Goal: Task Accomplishment & Management: Manage account settings

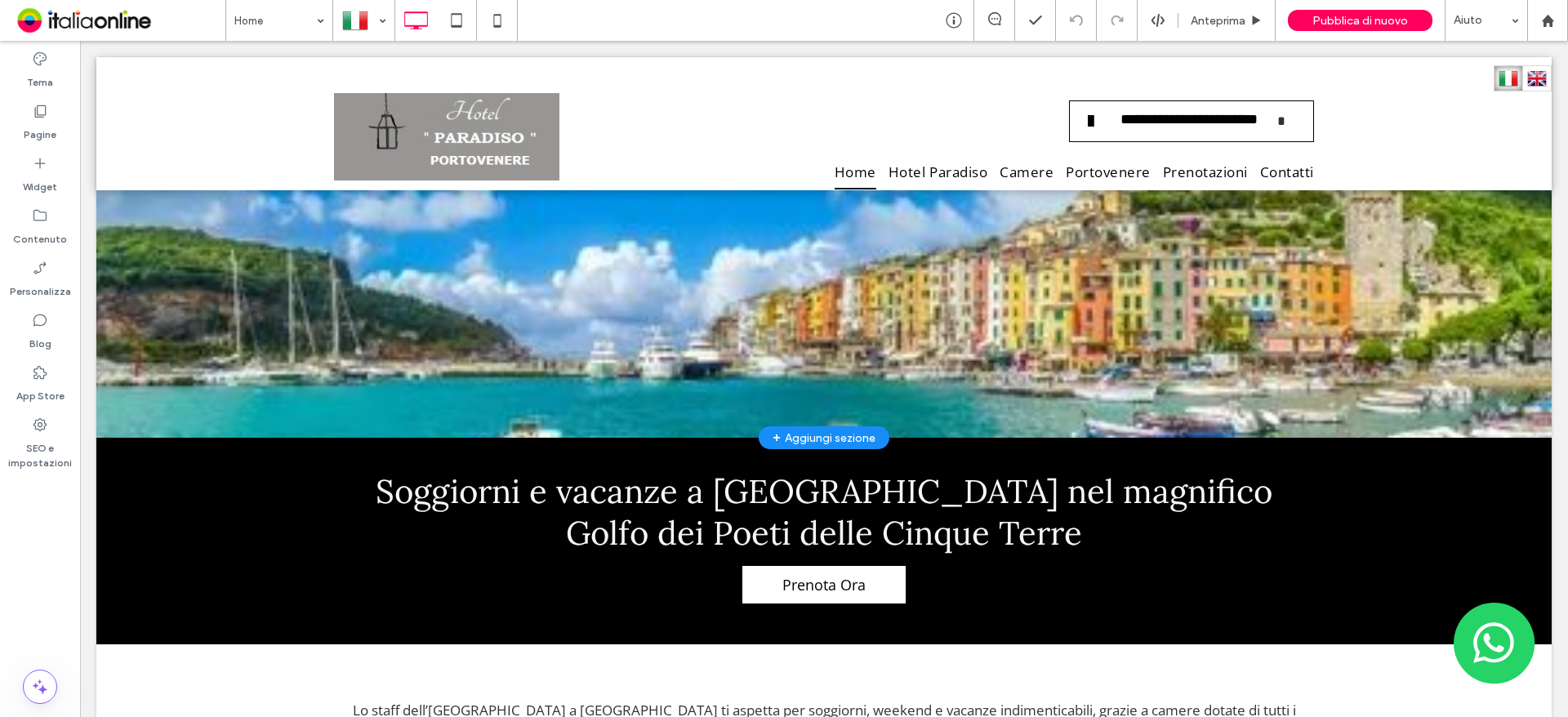
scroll to position [245, 0]
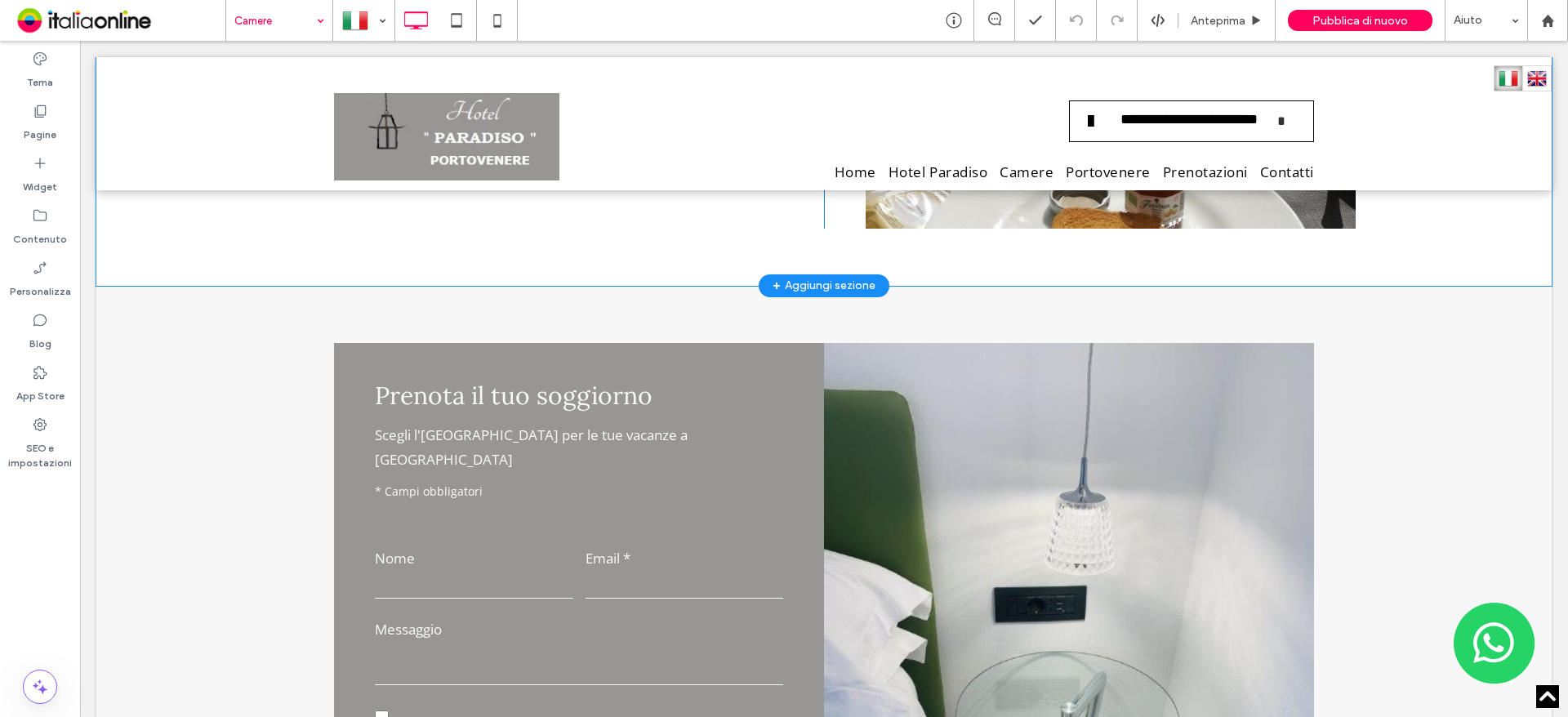
scroll to position [2531, 0]
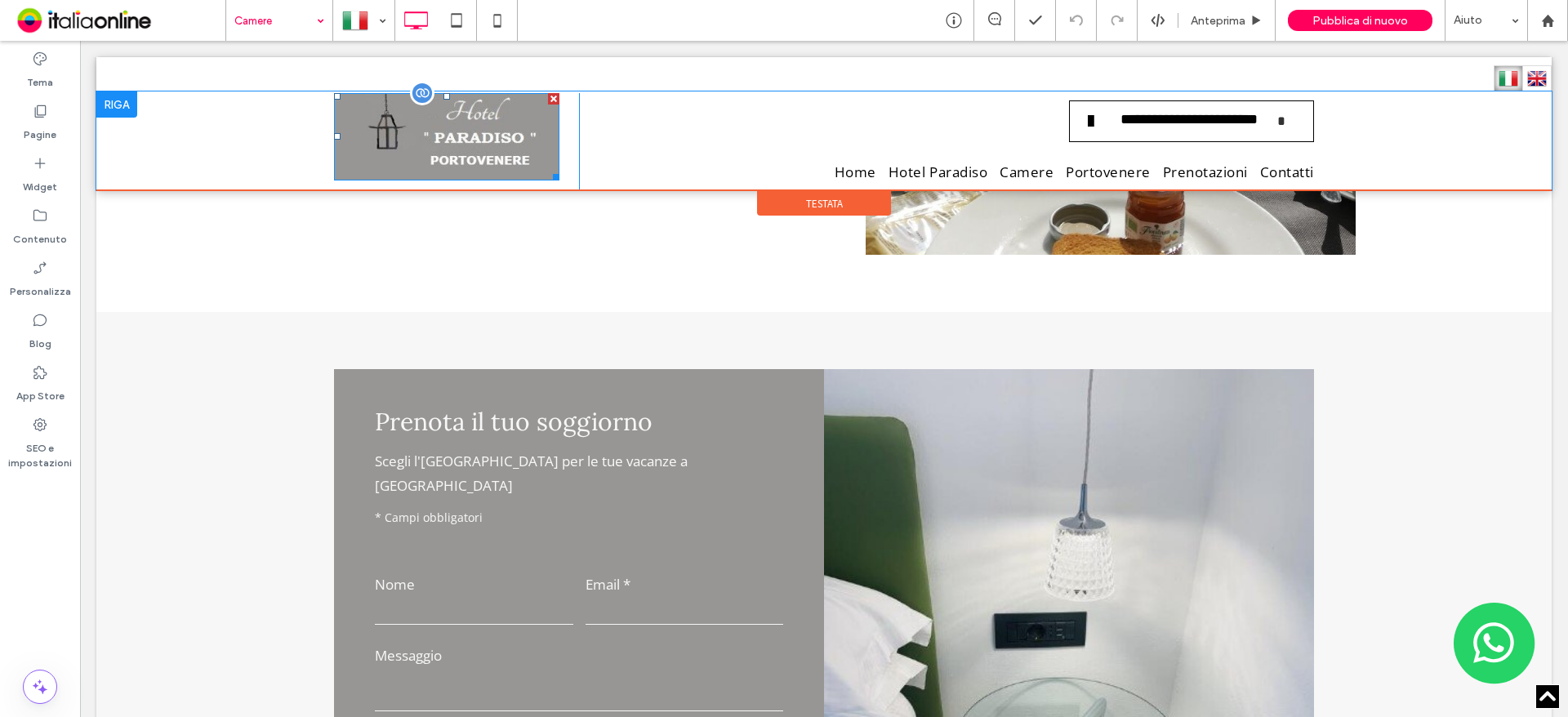
click at [459, 144] on img at bounding box center [446, 137] width 225 height 88
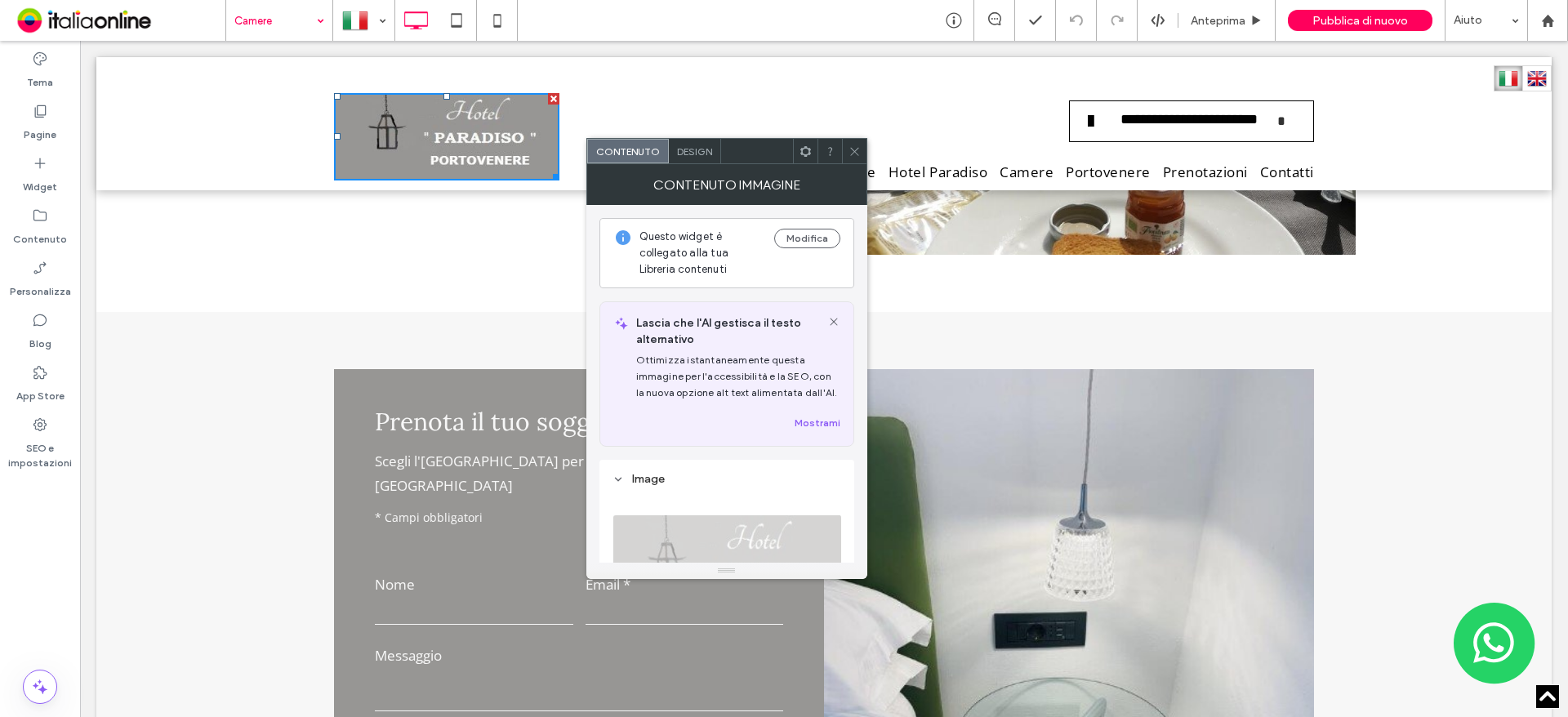
click at [270, 16] on input at bounding box center [274, 20] width 81 height 41
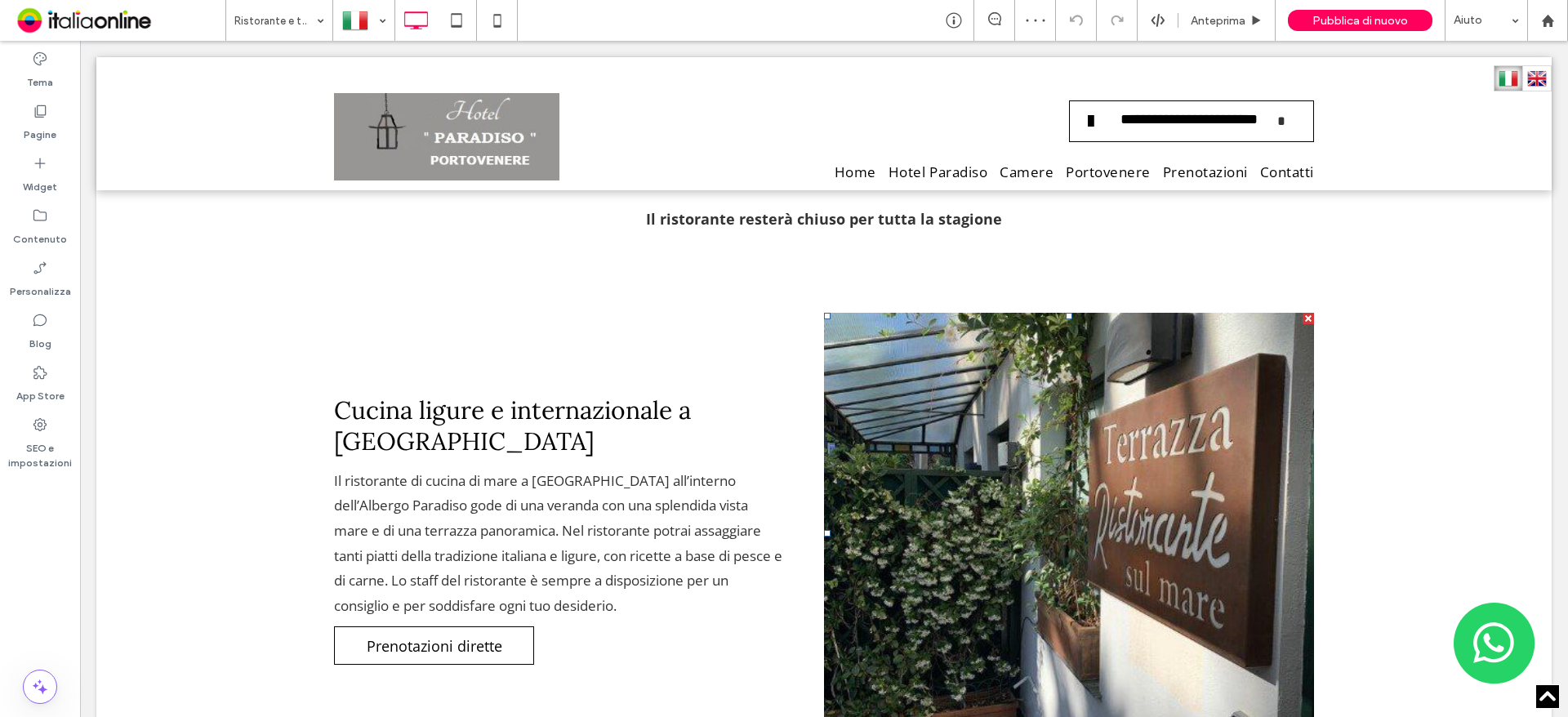
scroll to position [653, 0]
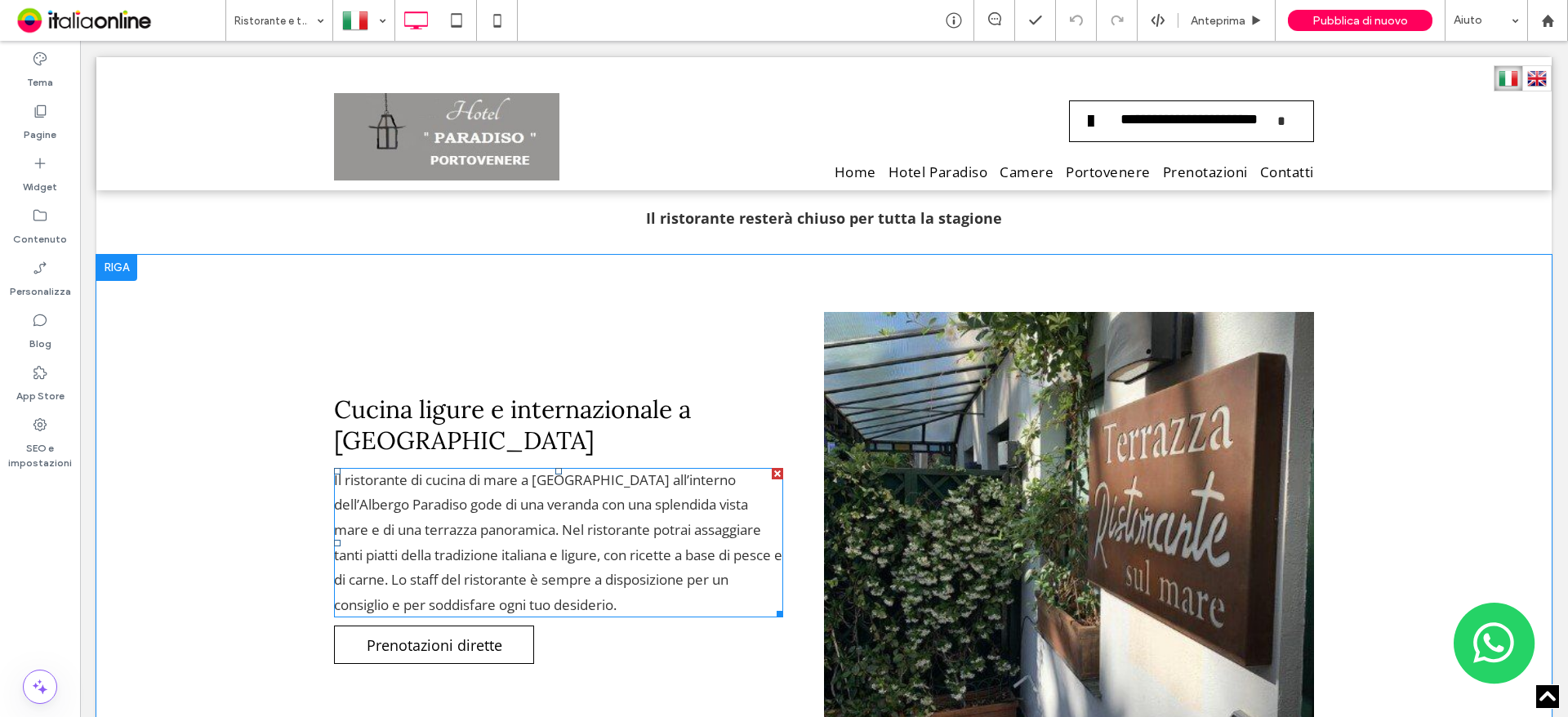
click at [743, 471] on span "Il ristorante di cucina di mare a [GEOGRAPHIC_DATA] all’interno dell’Albergo Pa…" at bounding box center [558, 541] width 448 height 144
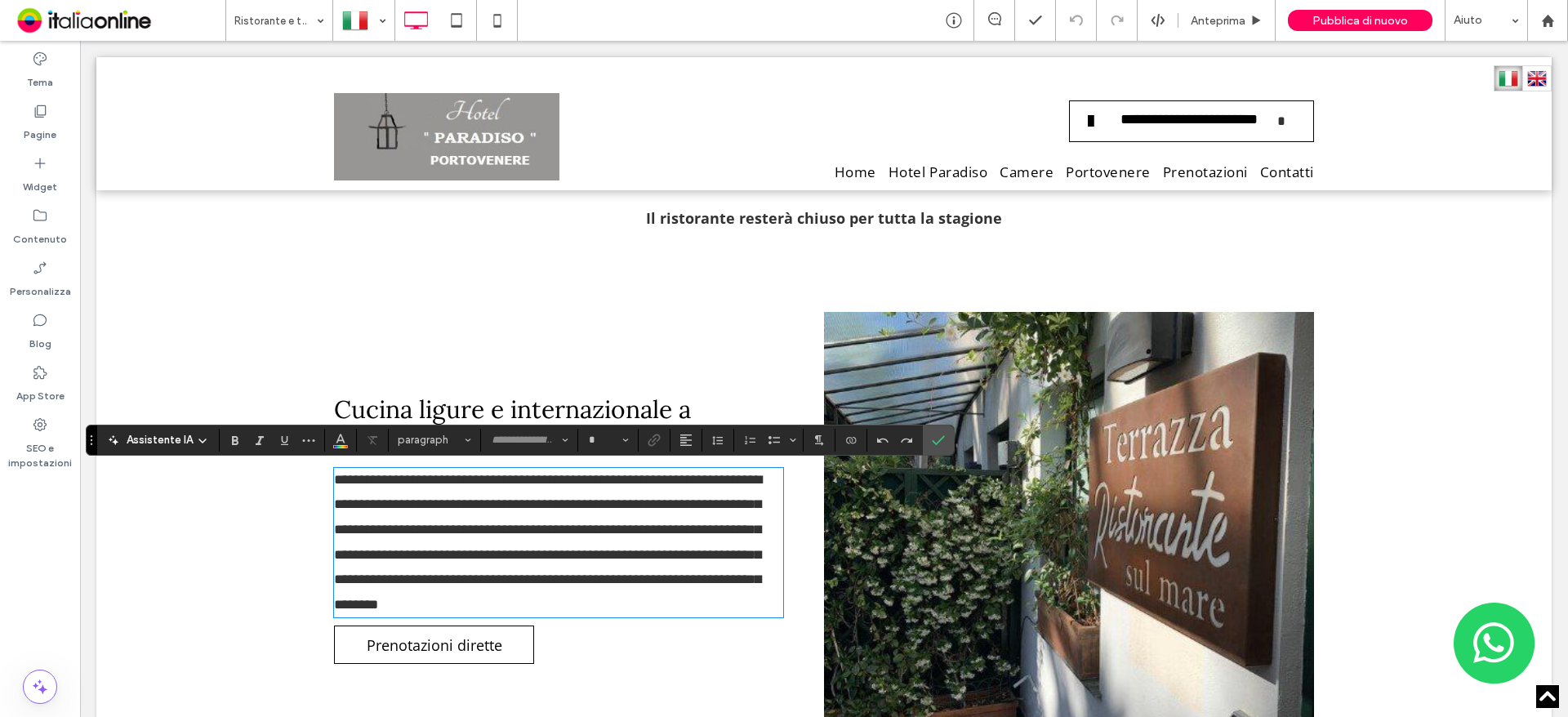
type input "*********"
type input "**"
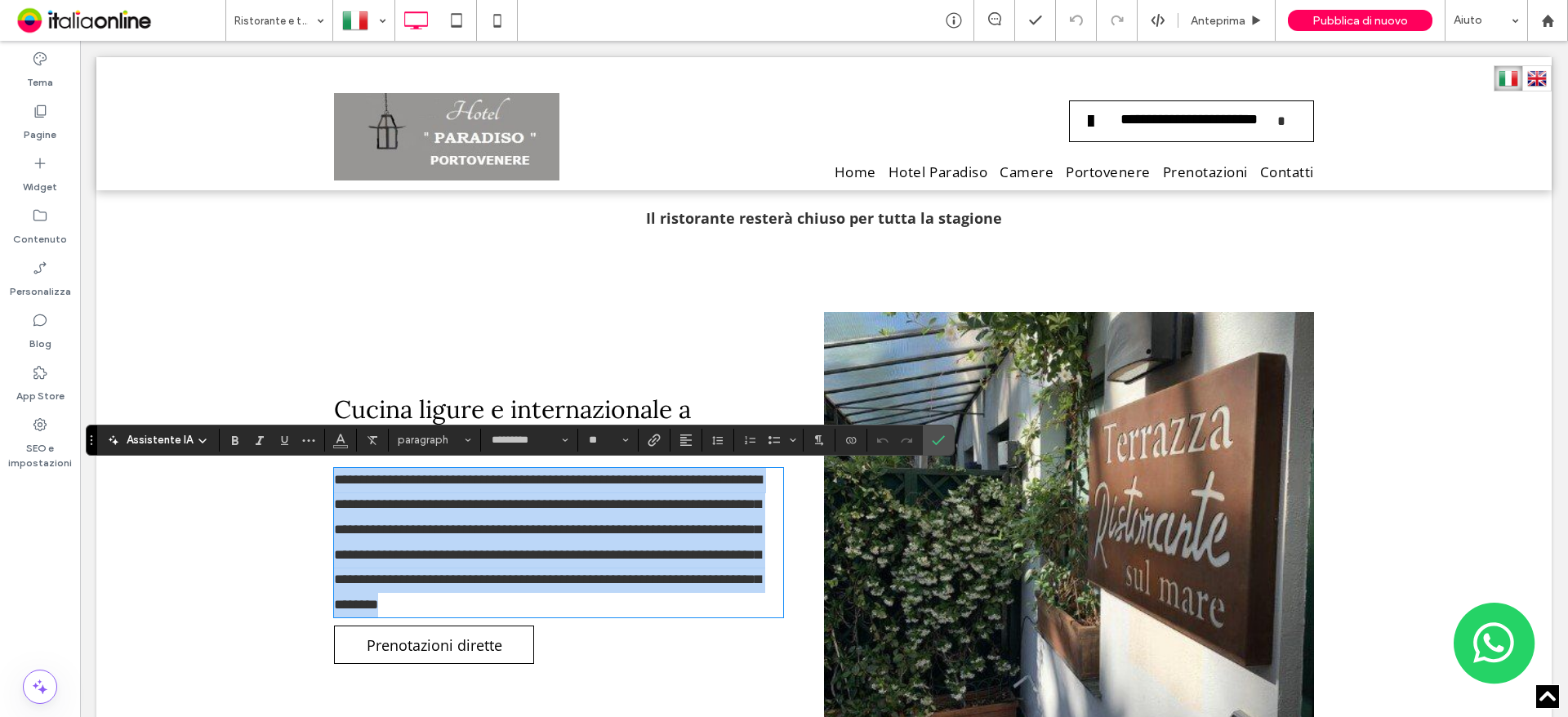
click at [739, 476] on span "**********" at bounding box center [548, 542] width 428 height 139
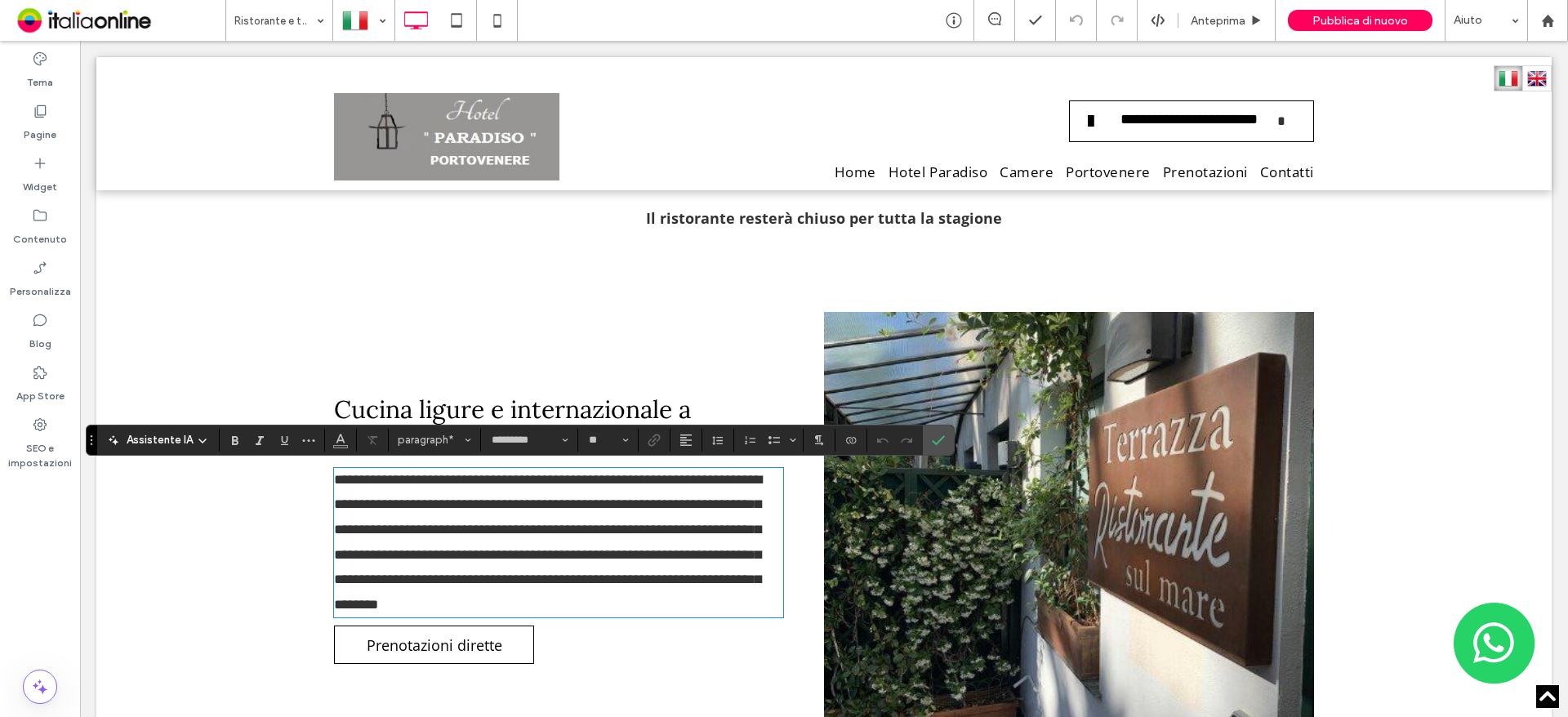
click at [739, 476] on span "**********" at bounding box center [548, 542] width 428 height 139
click at [744, 476] on span "**********" at bounding box center [548, 542] width 428 height 139
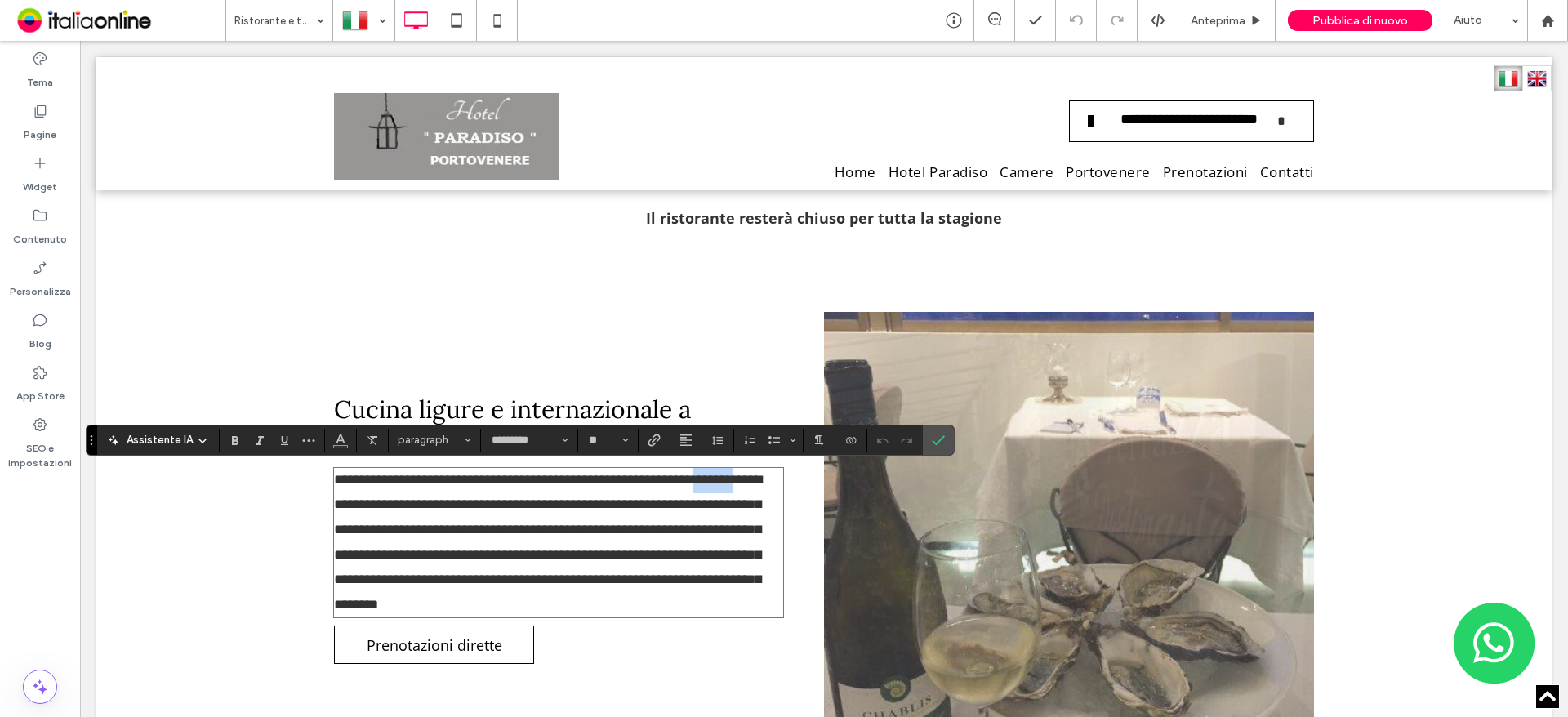
drag, startPoint x: 730, startPoint y: 478, endPoint x: 711, endPoint y: 481, distance: 19.2
click at [711, 481] on span "**********" at bounding box center [548, 542] width 428 height 139
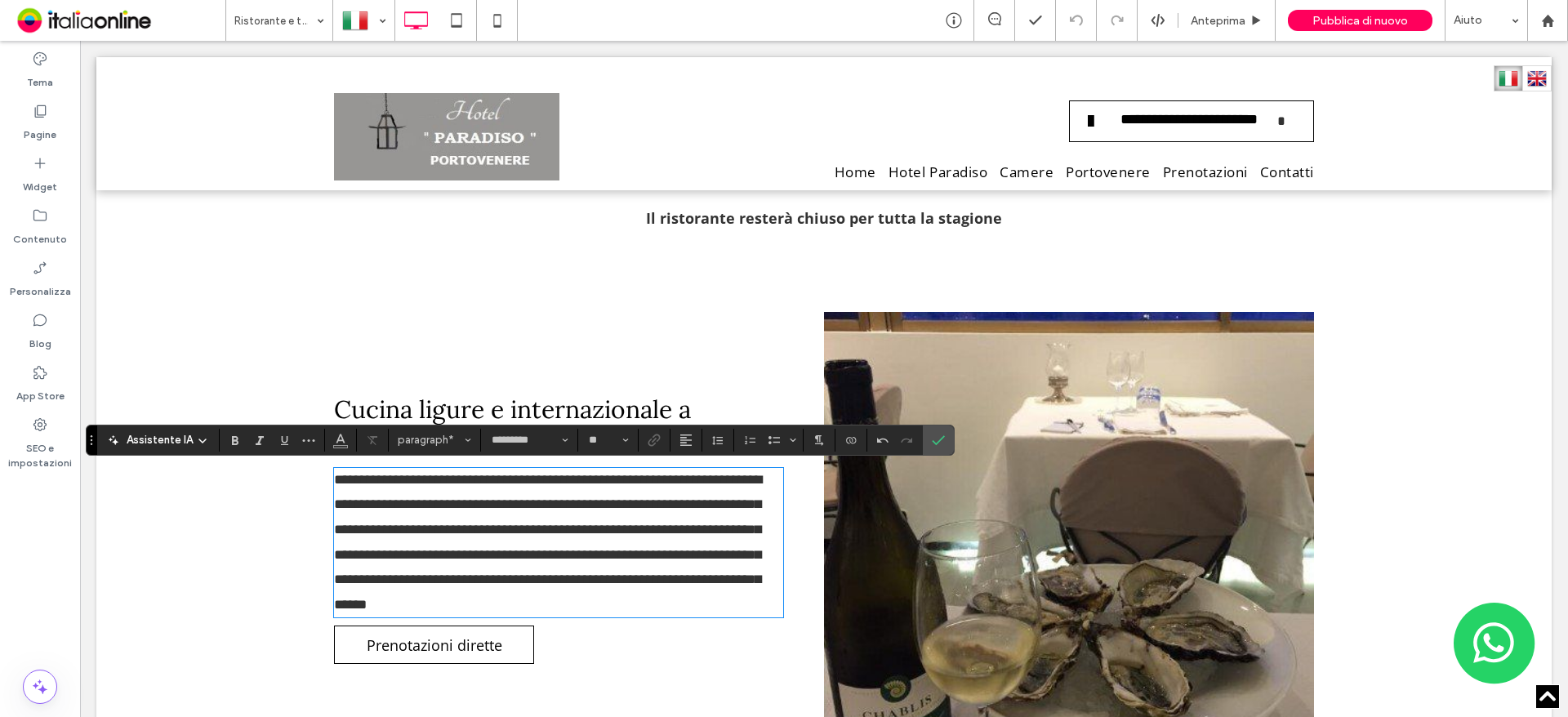
click at [725, 484] on span "**********" at bounding box center [548, 542] width 428 height 139
click at [746, 487] on span "**********" at bounding box center [548, 542] width 428 height 139
drag, startPoint x: 733, startPoint y: 487, endPoint x: 714, endPoint y: 488, distance: 19.0
click at [708, 487] on span "**********" at bounding box center [548, 542] width 428 height 139
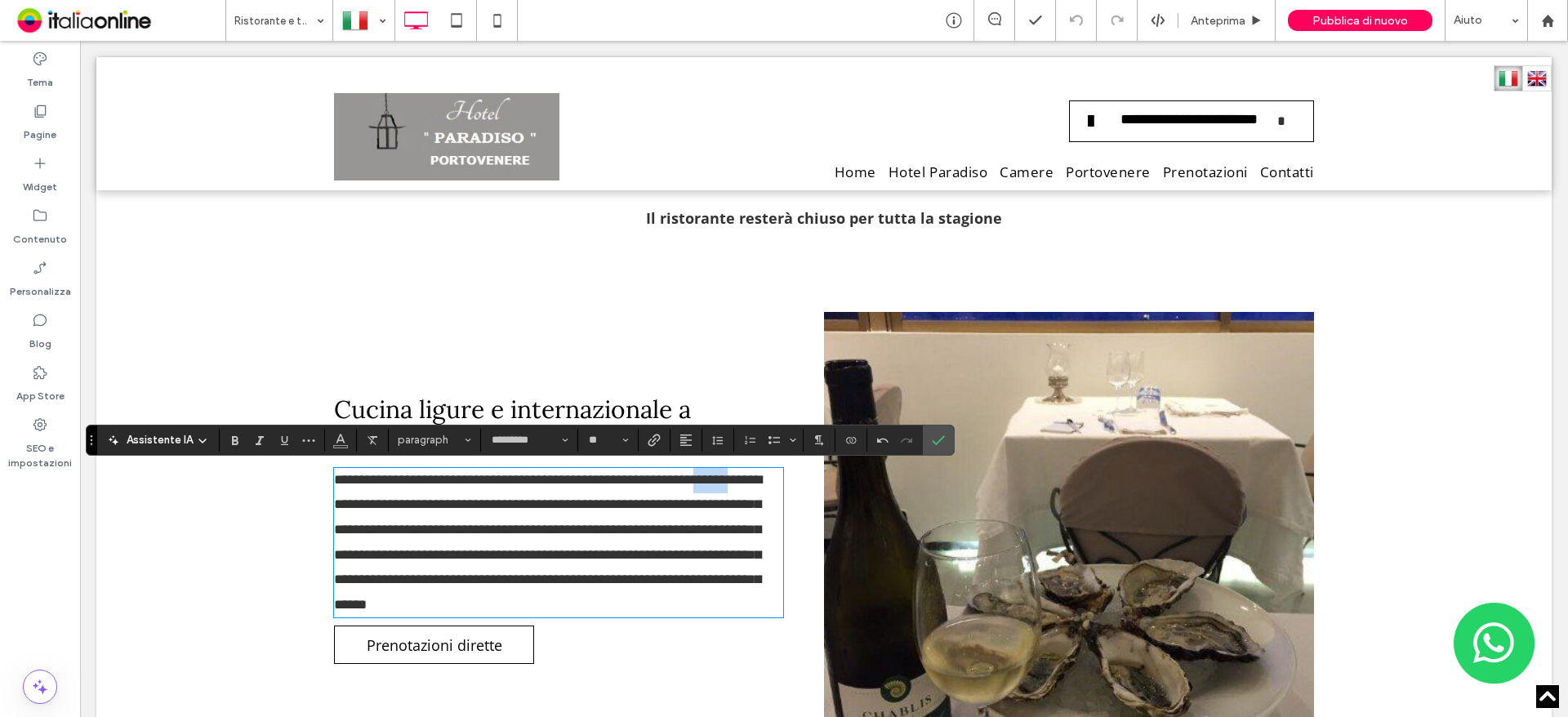
drag, startPoint x: 755, startPoint y: 487, endPoint x: 712, endPoint y: 487, distance: 43.0
click at [712, 487] on p "**********" at bounding box center [558, 543] width 449 height 150
copy span "******"
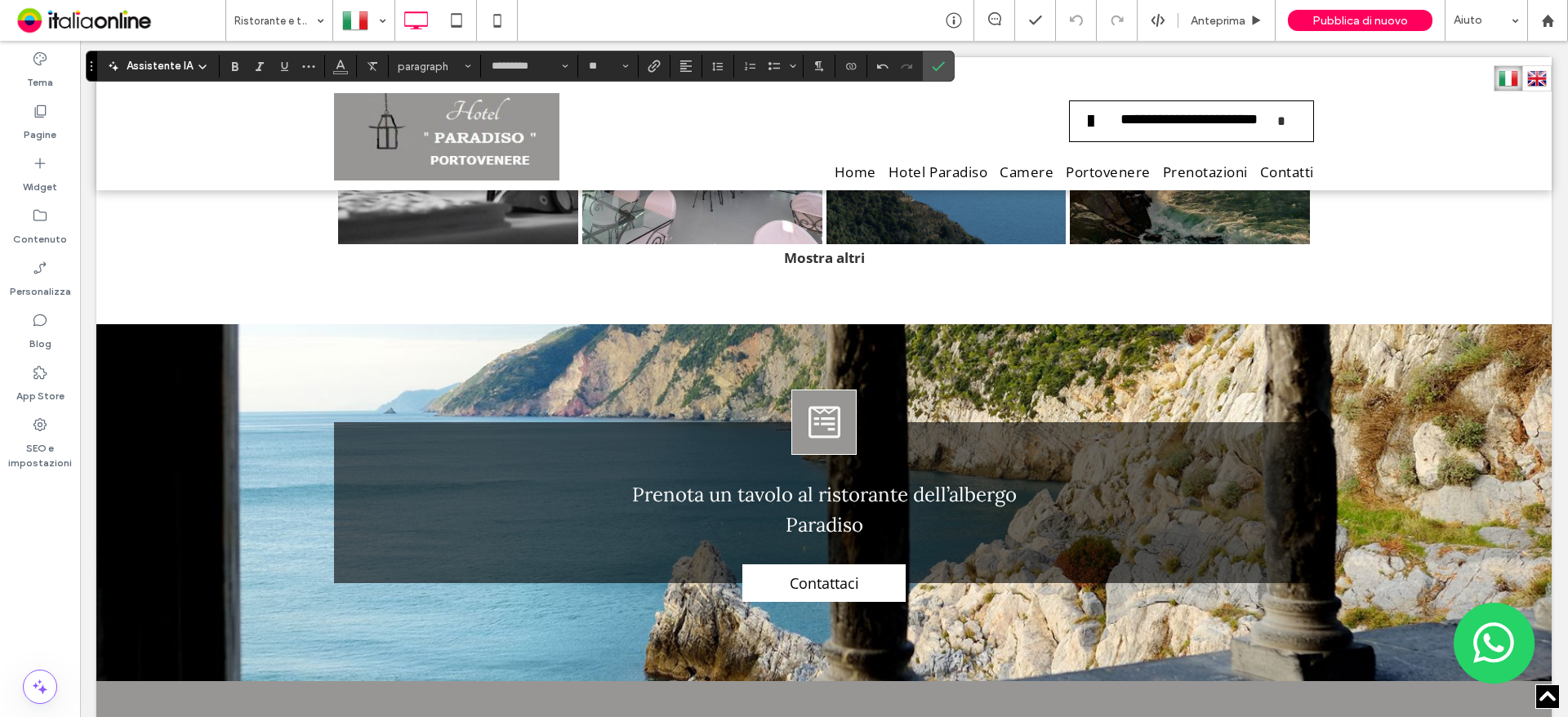
scroll to position [3675, 0]
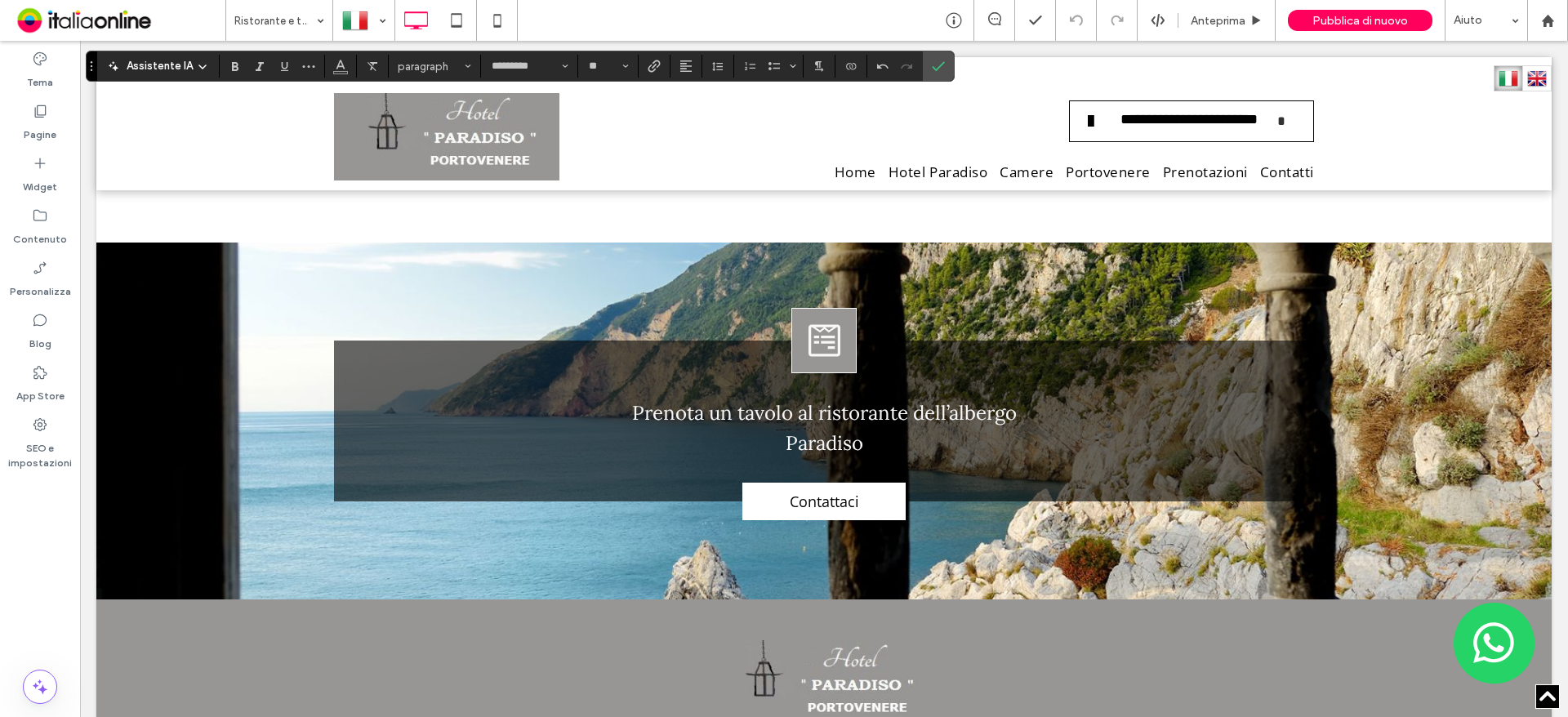
click at [970, 400] on span "Prenota un tavolo al ristorante dell’albergo Paradiso" at bounding box center [824, 427] width 385 height 56
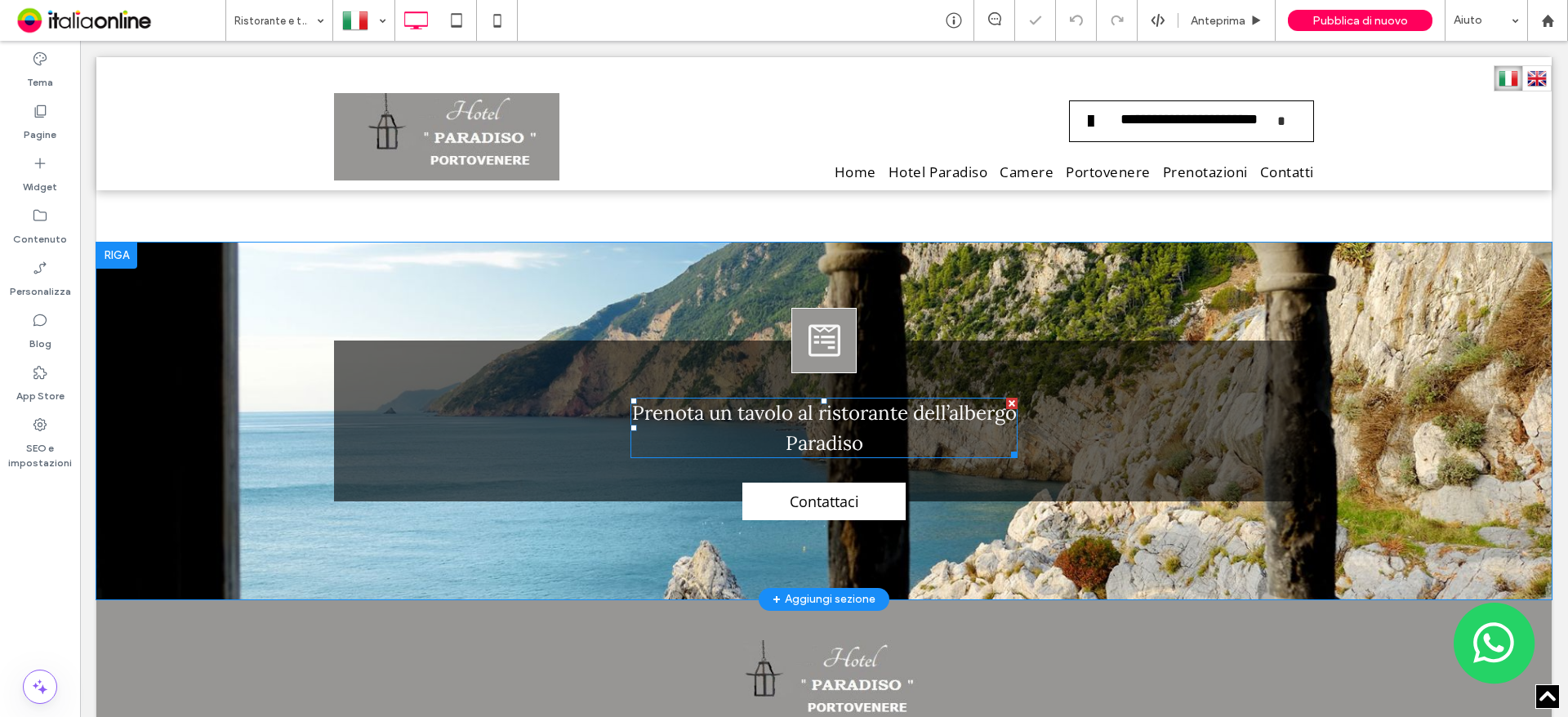
click at [987, 400] on span "Prenota un tavolo al ristorante dell’albergo Paradiso" at bounding box center [824, 427] width 385 height 56
type input "****"
type input "**"
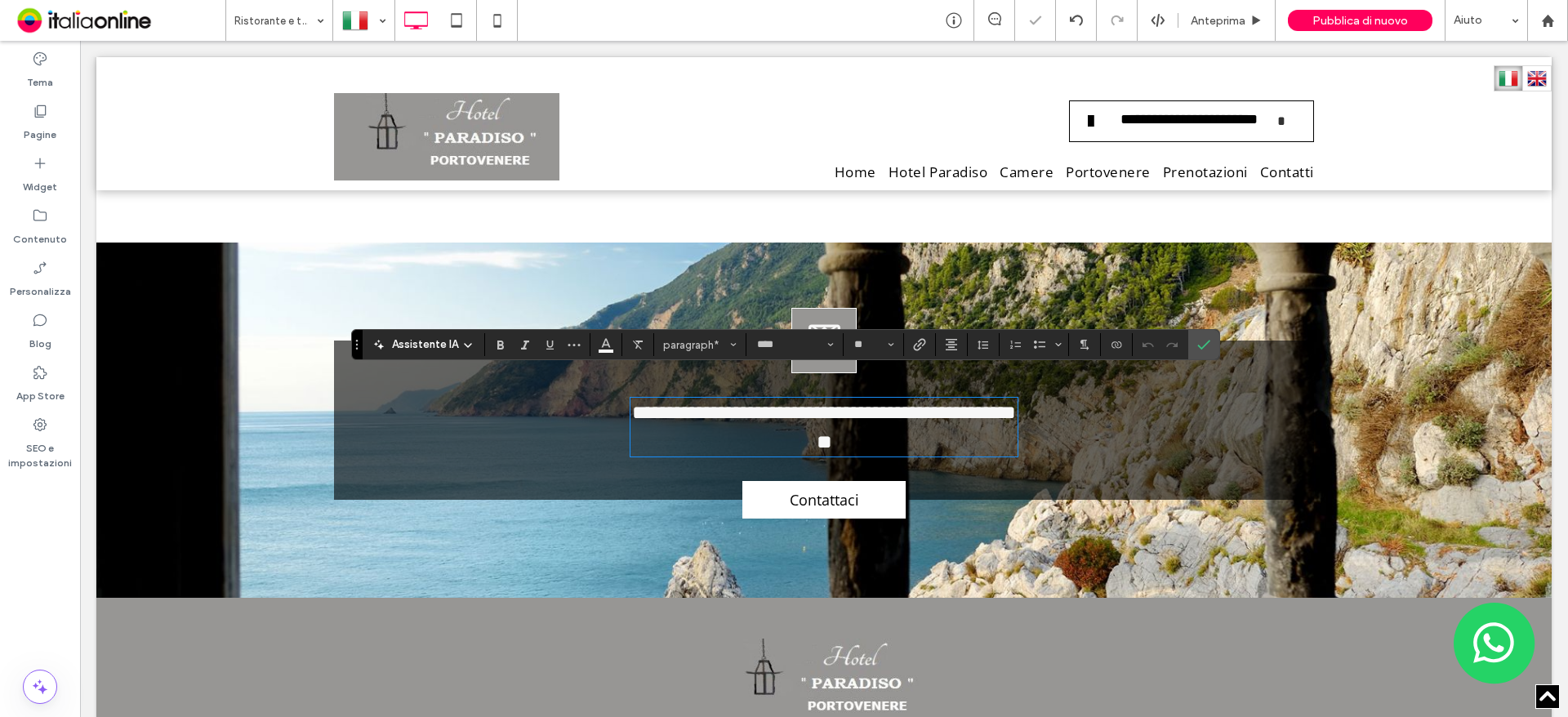
click at [977, 402] on span "**********" at bounding box center [824, 427] width 384 height 49
drag, startPoint x: 949, startPoint y: 391, endPoint x: 1028, endPoint y: 391, distance: 79.0
click at [1028, 391] on div "**********" at bounding box center [823, 420] width 980 height 159
type input "*********"
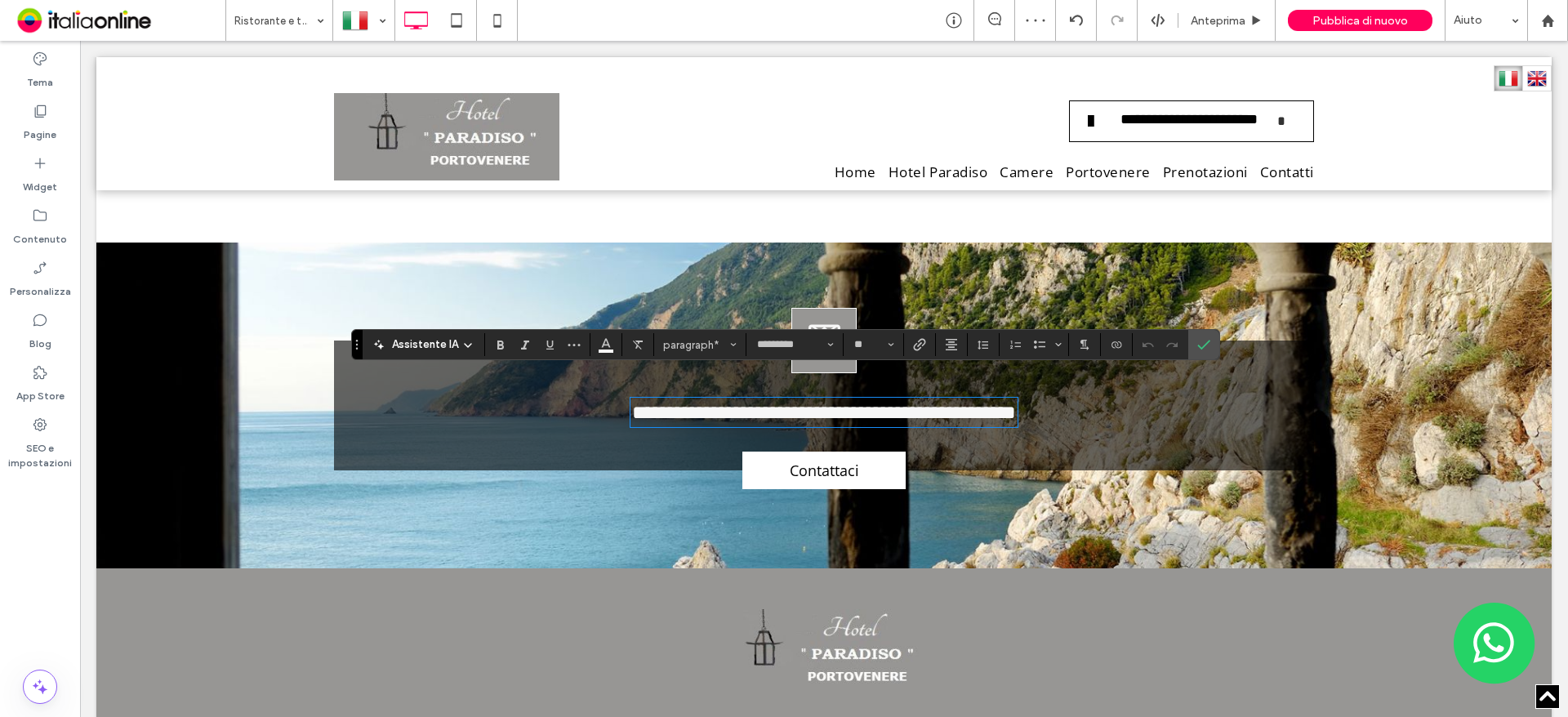
type input "**"
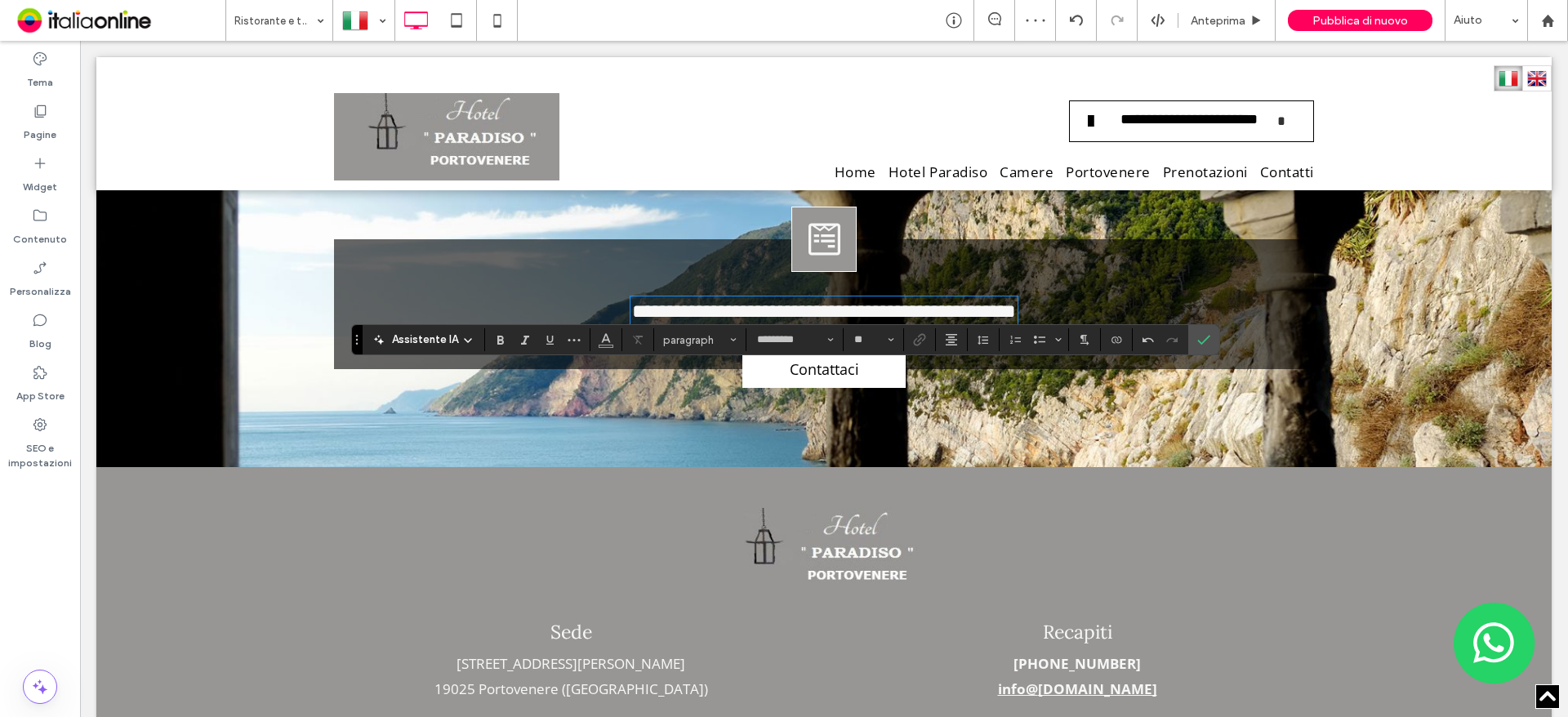
scroll to position [3906, 0]
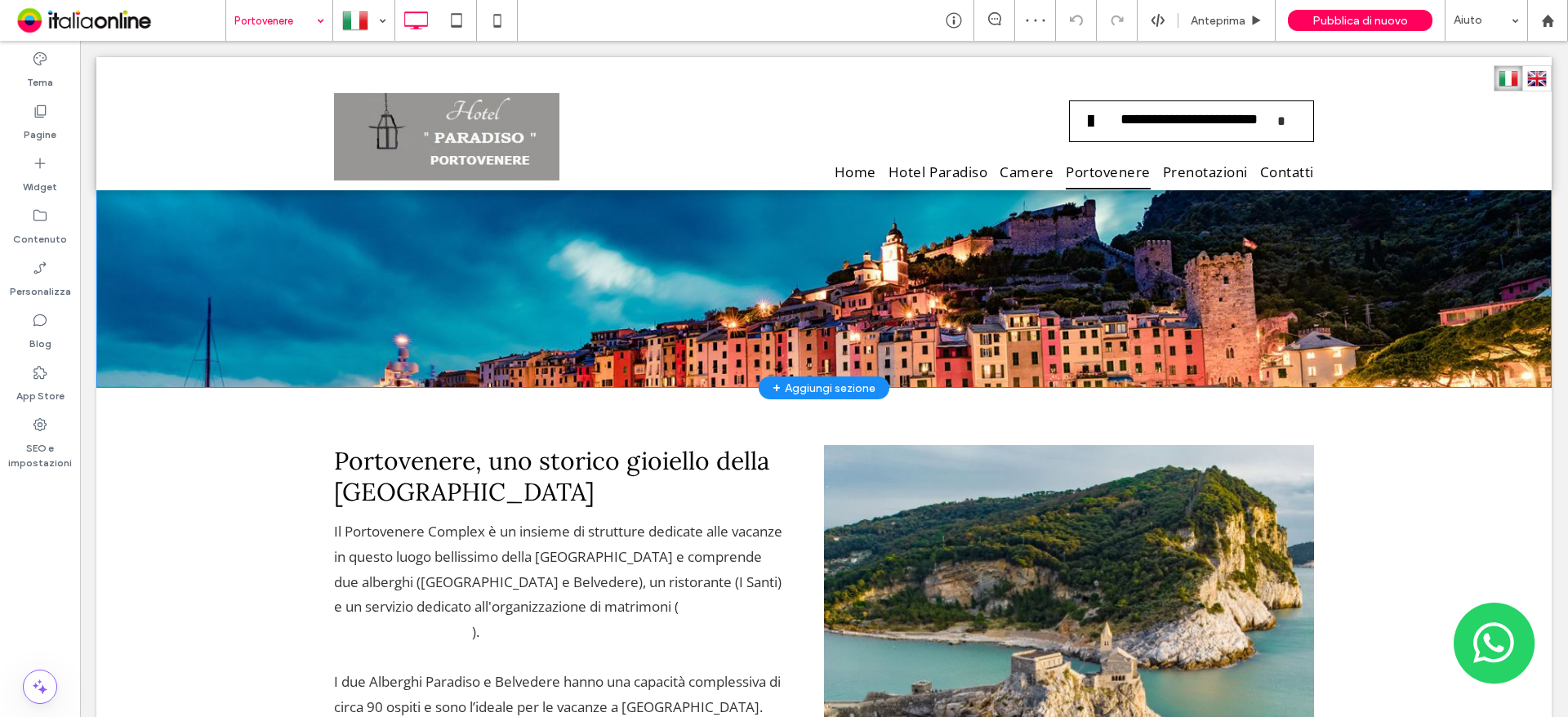
scroll to position [490, 0]
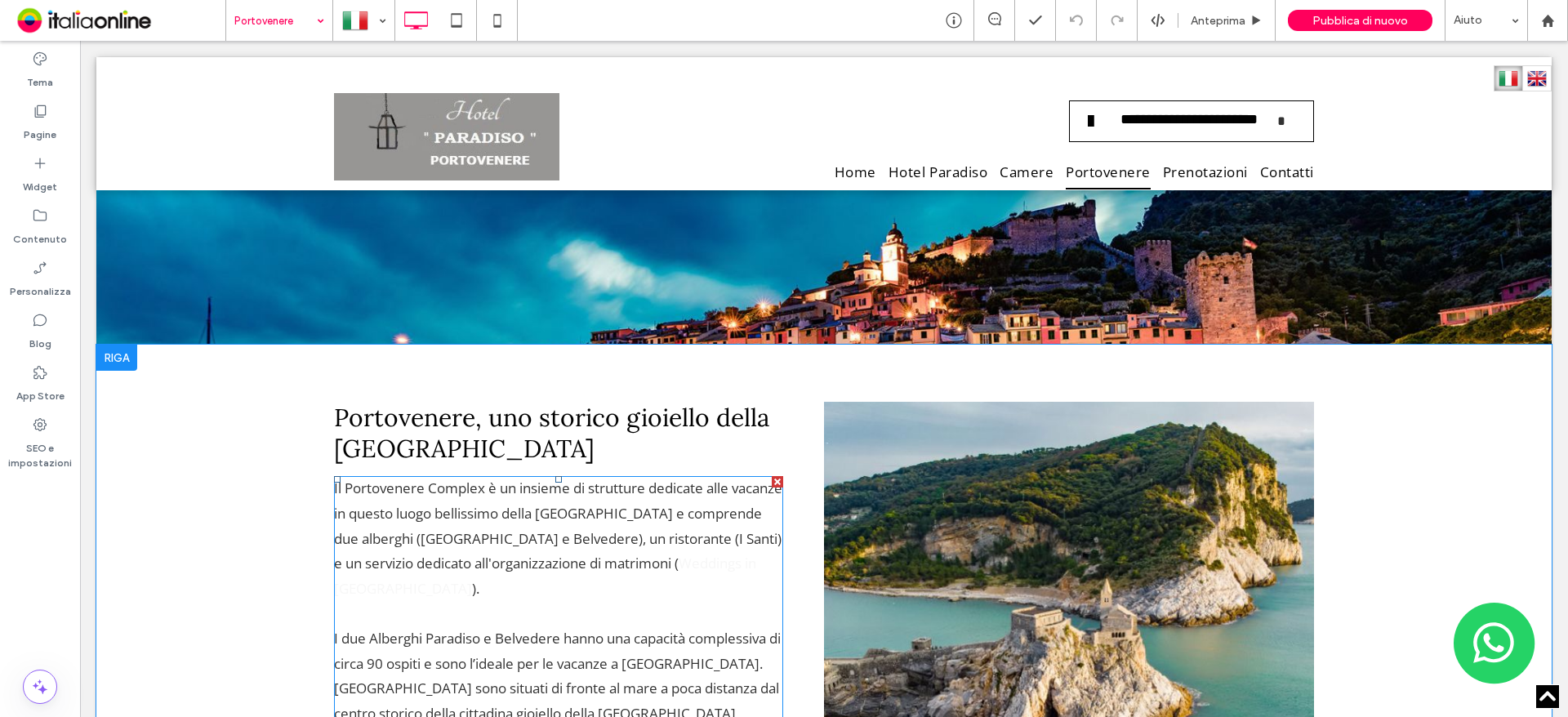
click at [673, 553] on link "Weddings in Paradise" at bounding box center [545, 575] width 423 height 44
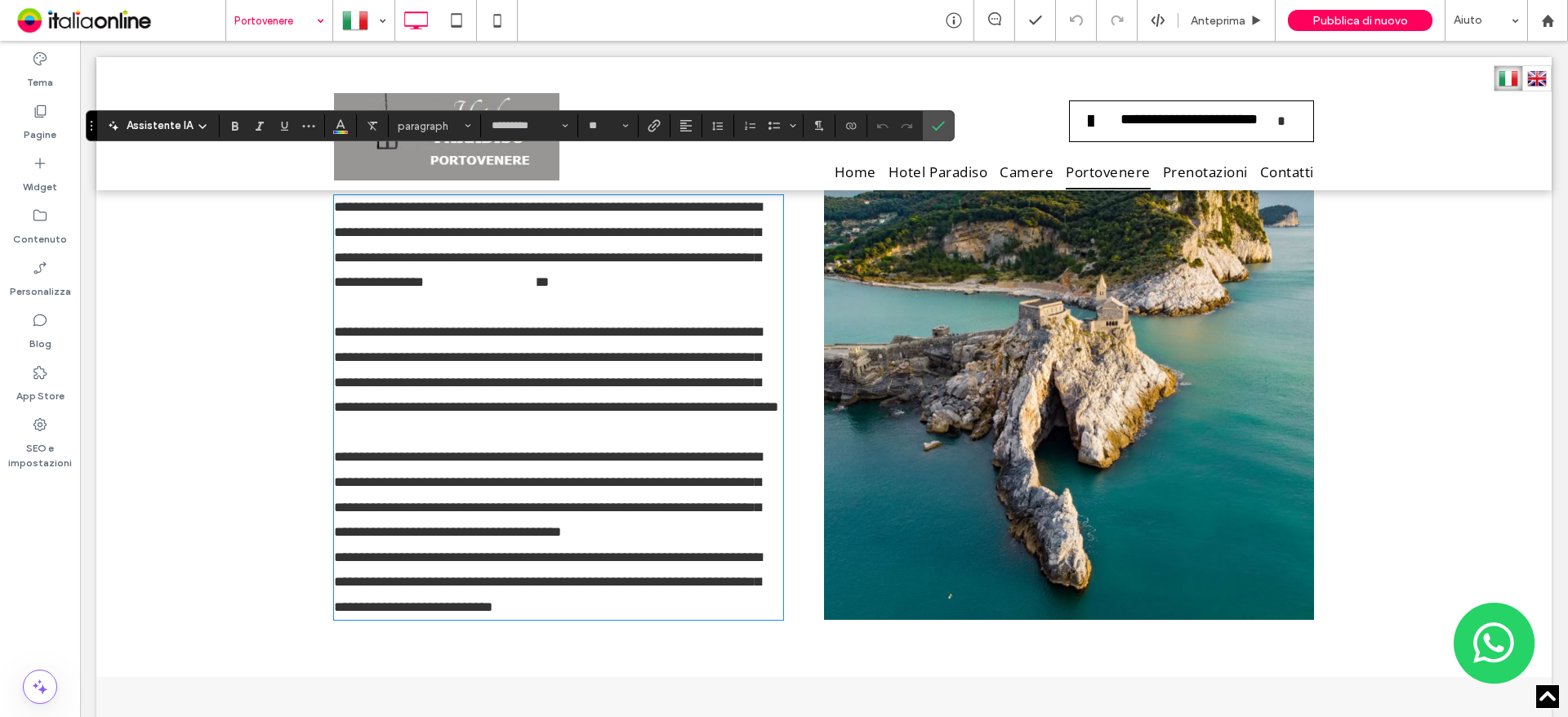
click at [713, 489] on span "**********" at bounding box center [548, 494] width 428 height 89
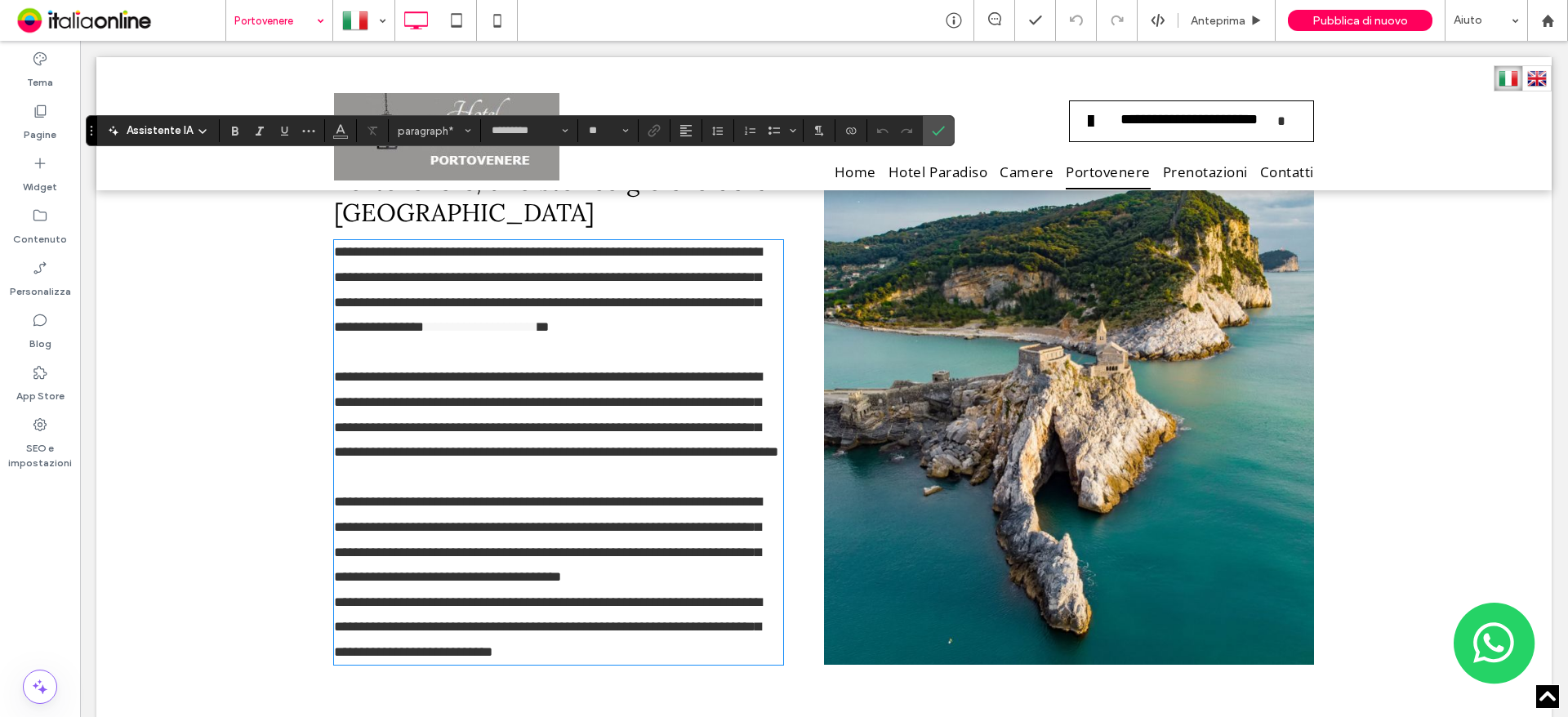
scroll to position [690, 0]
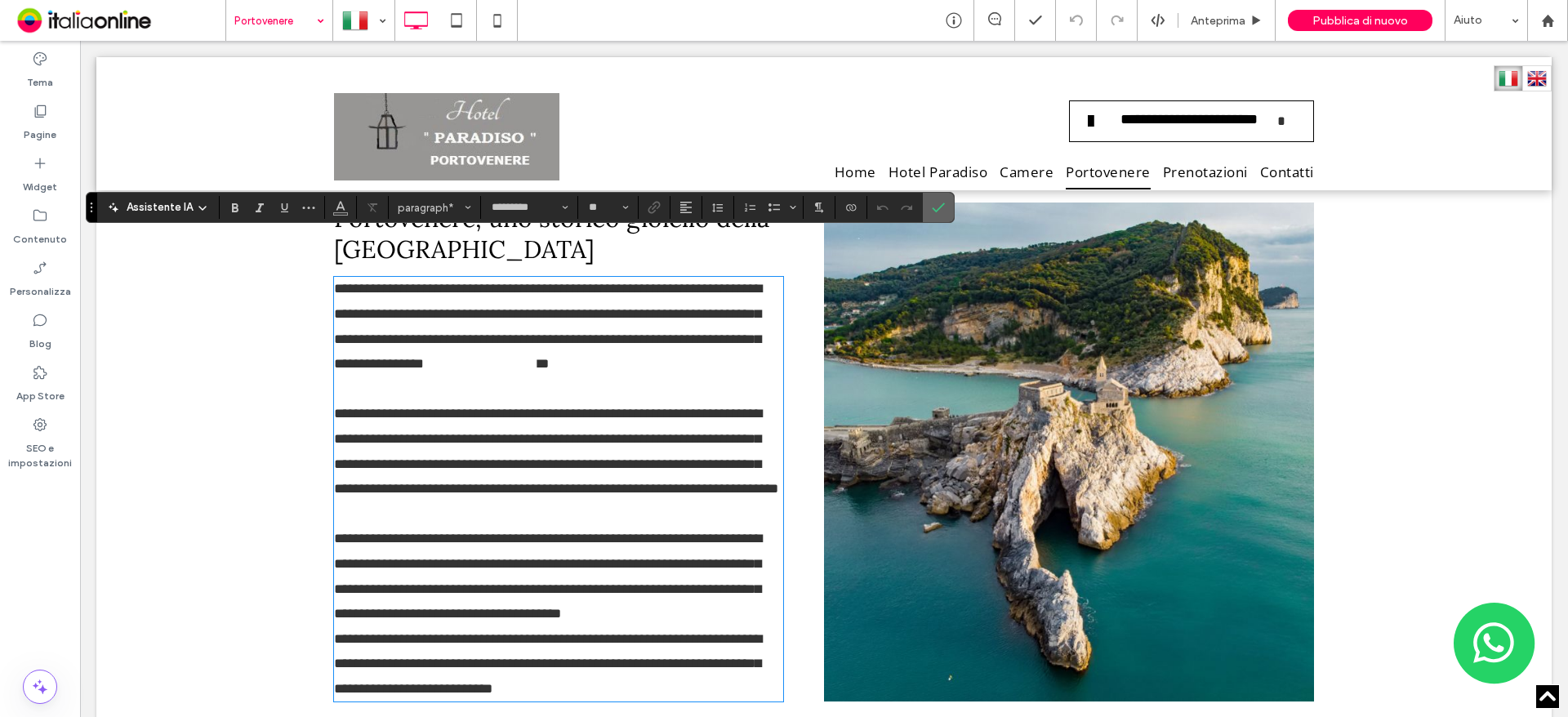
click at [926, 204] on label "Conferma" at bounding box center [938, 208] width 25 height 29
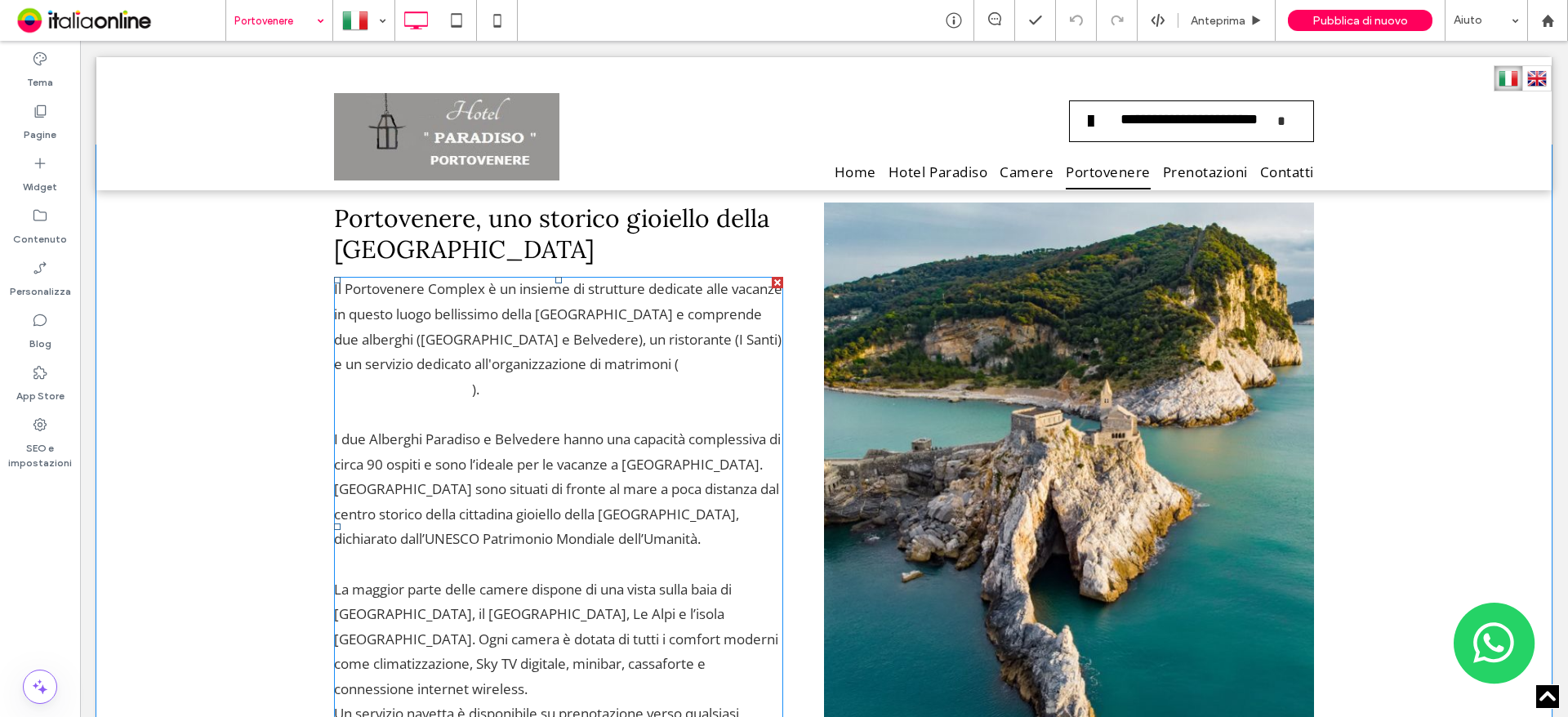
click at [398, 430] on span "I due Alberghi Paradiso e Belvedere hanno una capacità complessiva di circa 90 …" at bounding box center [557, 488] width 446 height 118
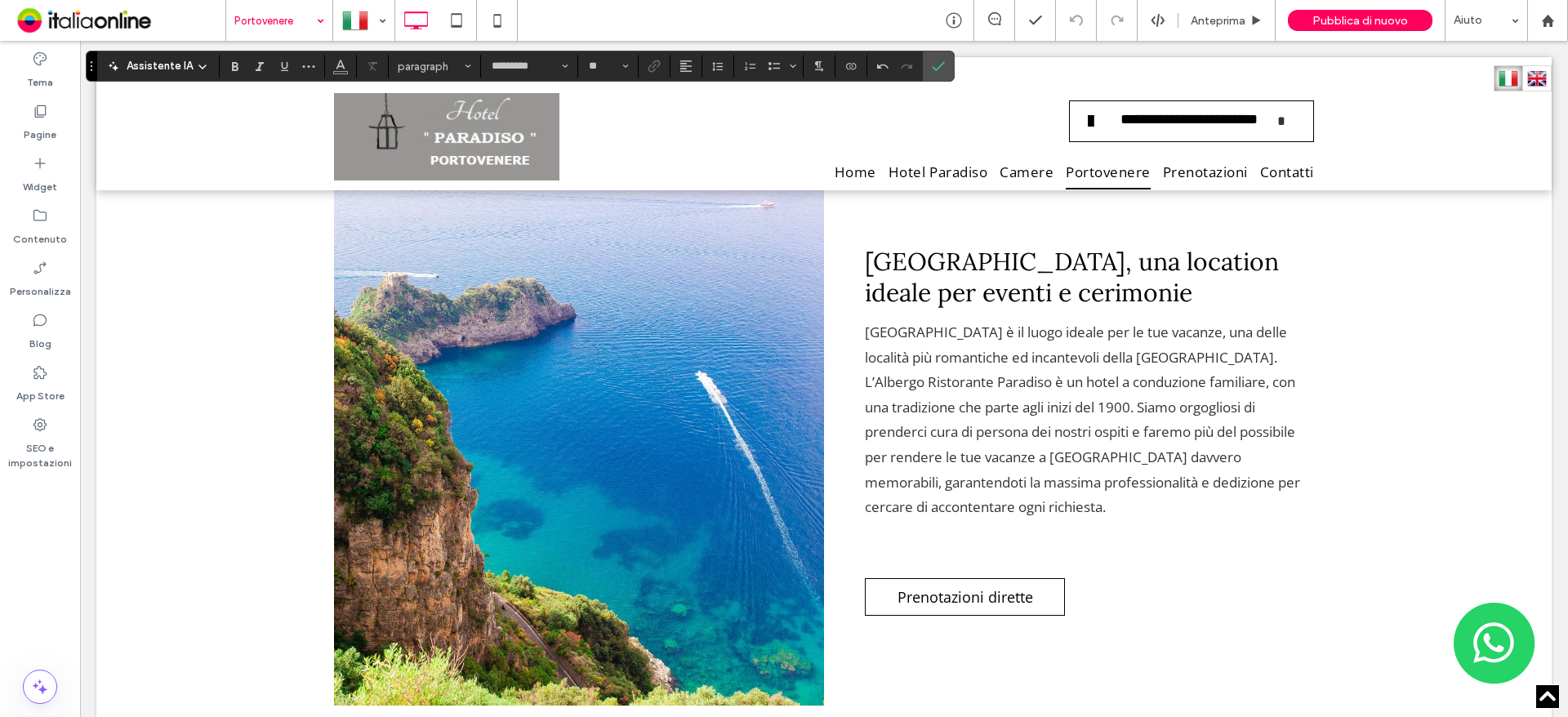
scroll to position [1996, 0]
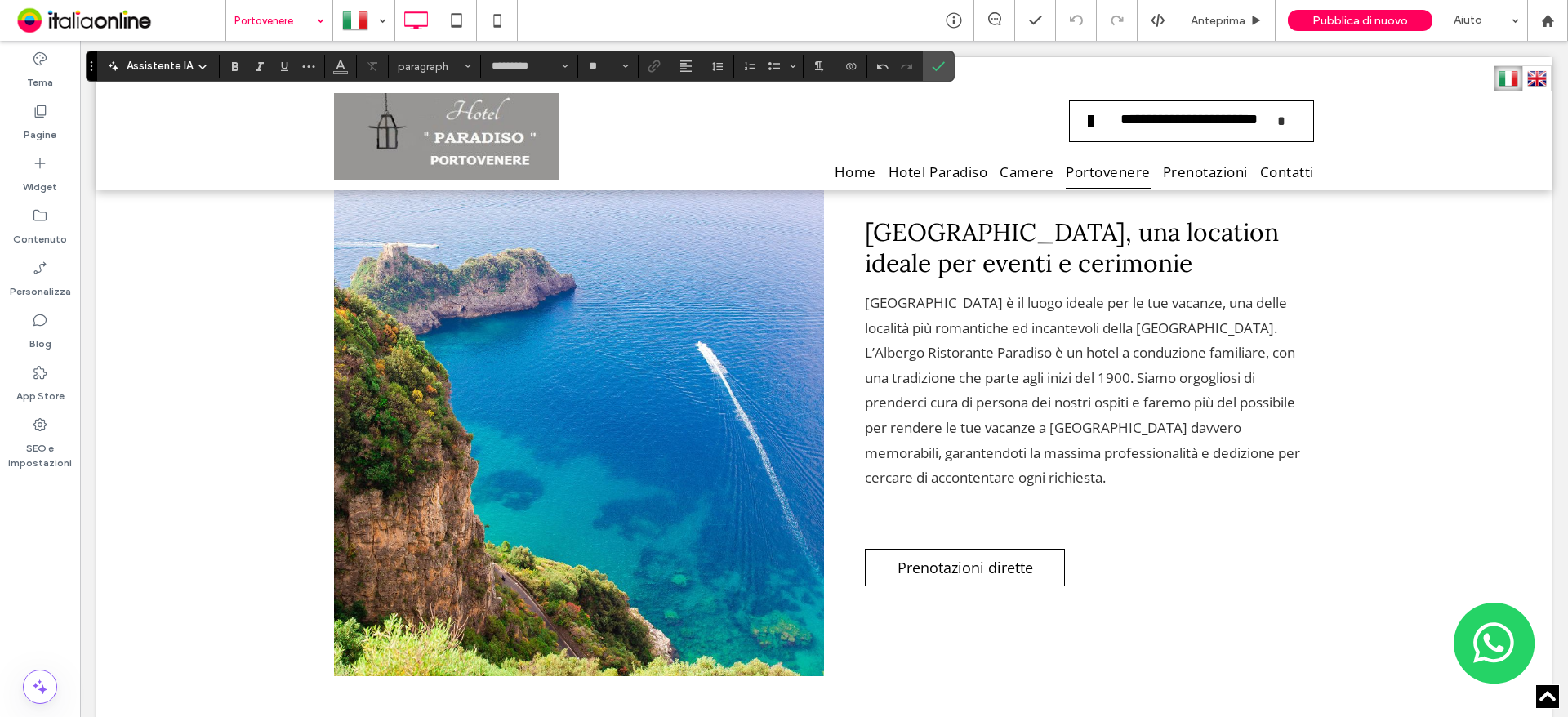
click at [895, 343] on span "L’Albergo Ristorante Paradiso è un hotel a conduzione familiare, con una tradiz…" at bounding box center [1083, 414] width 435 height 144
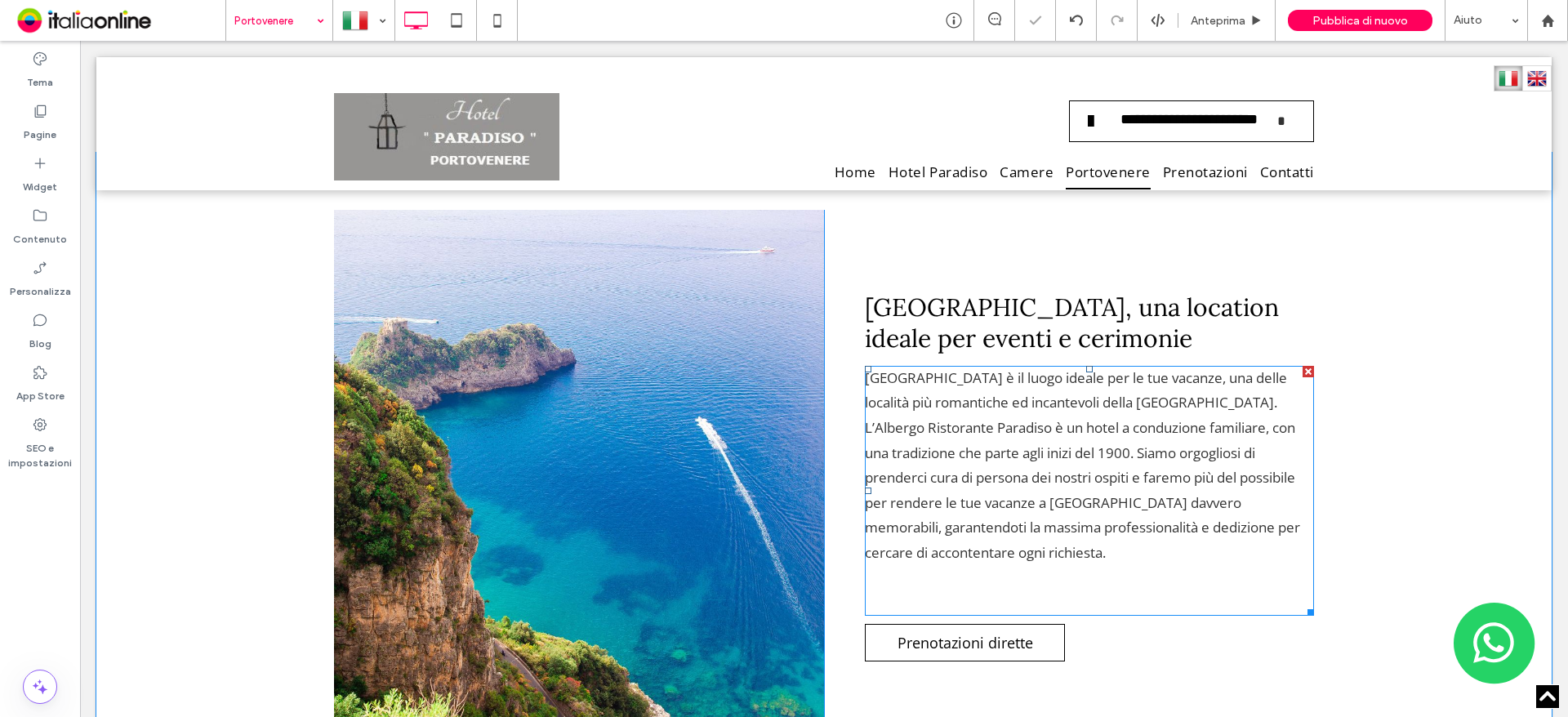
click at [895, 418] on span "L’Albergo Ristorante Paradiso è un hotel a conduzione familiare, con una tradiz…" at bounding box center [1083, 489] width 435 height 144
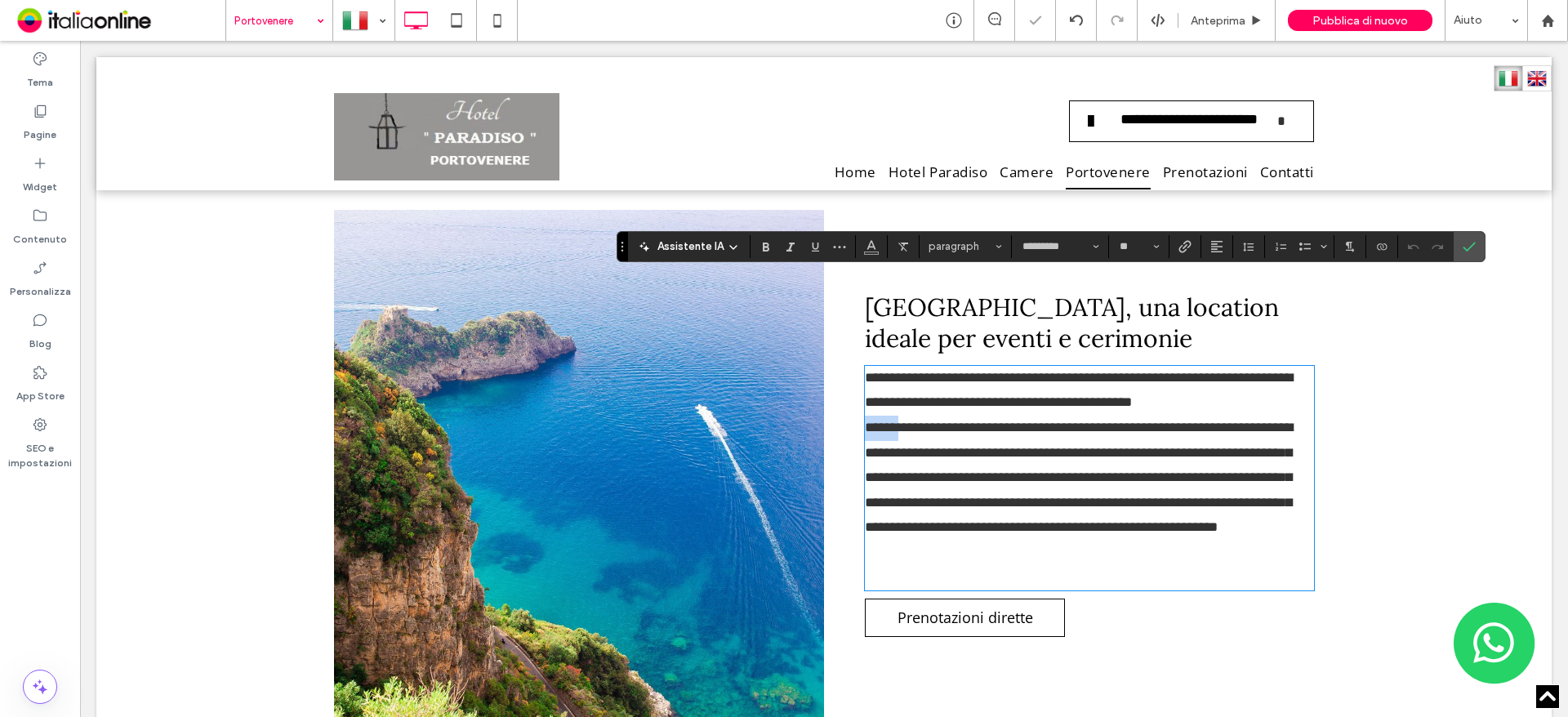
click at [895, 421] on span "**********" at bounding box center [1079, 477] width 428 height 113
click at [902, 421] on span "**********" at bounding box center [1079, 477] width 428 height 113
drag, startPoint x: 916, startPoint y: 334, endPoint x: 871, endPoint y: 344, distance: 46.1
click at [871, 421] on span "**********" at bounding box center [1079, 477] width 428 height 113
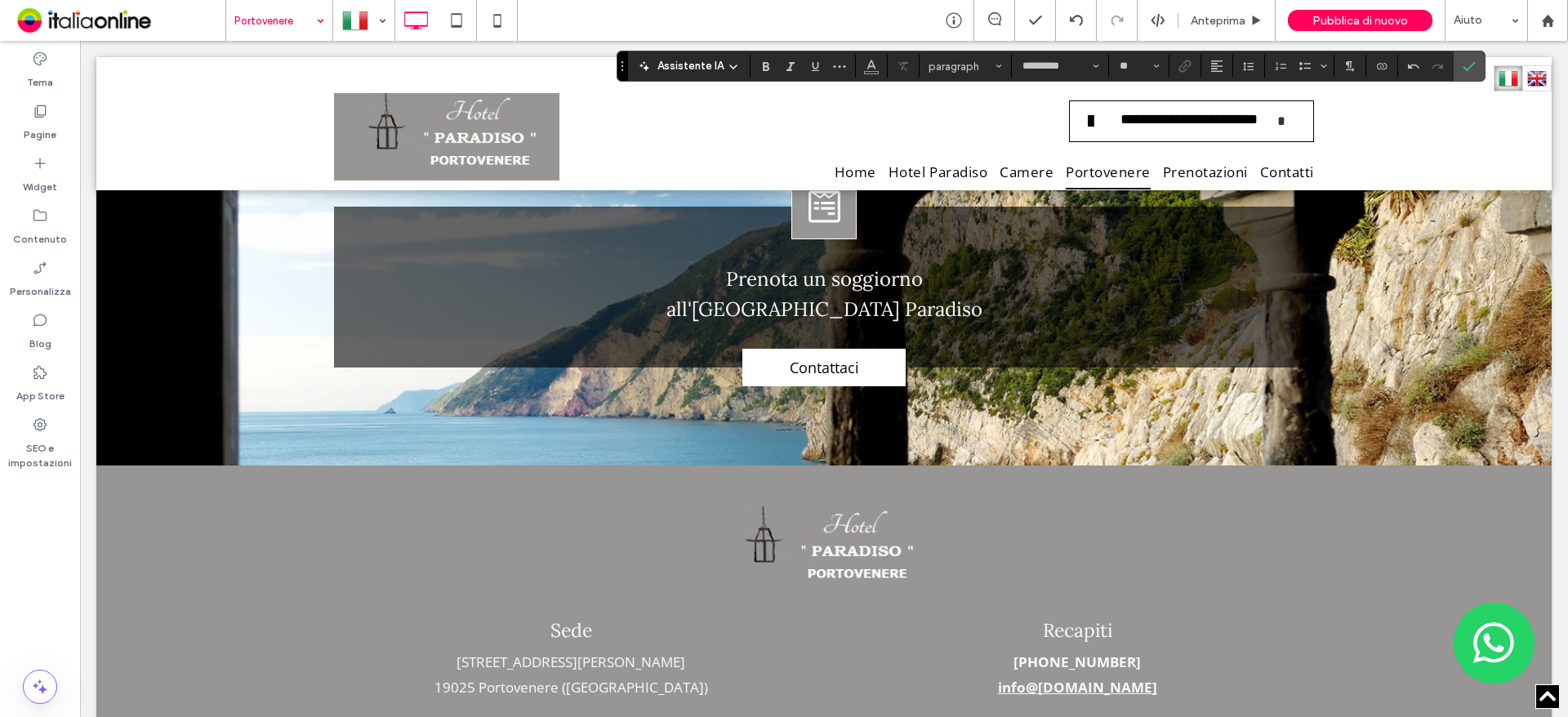
scroll to position [3427, 0]
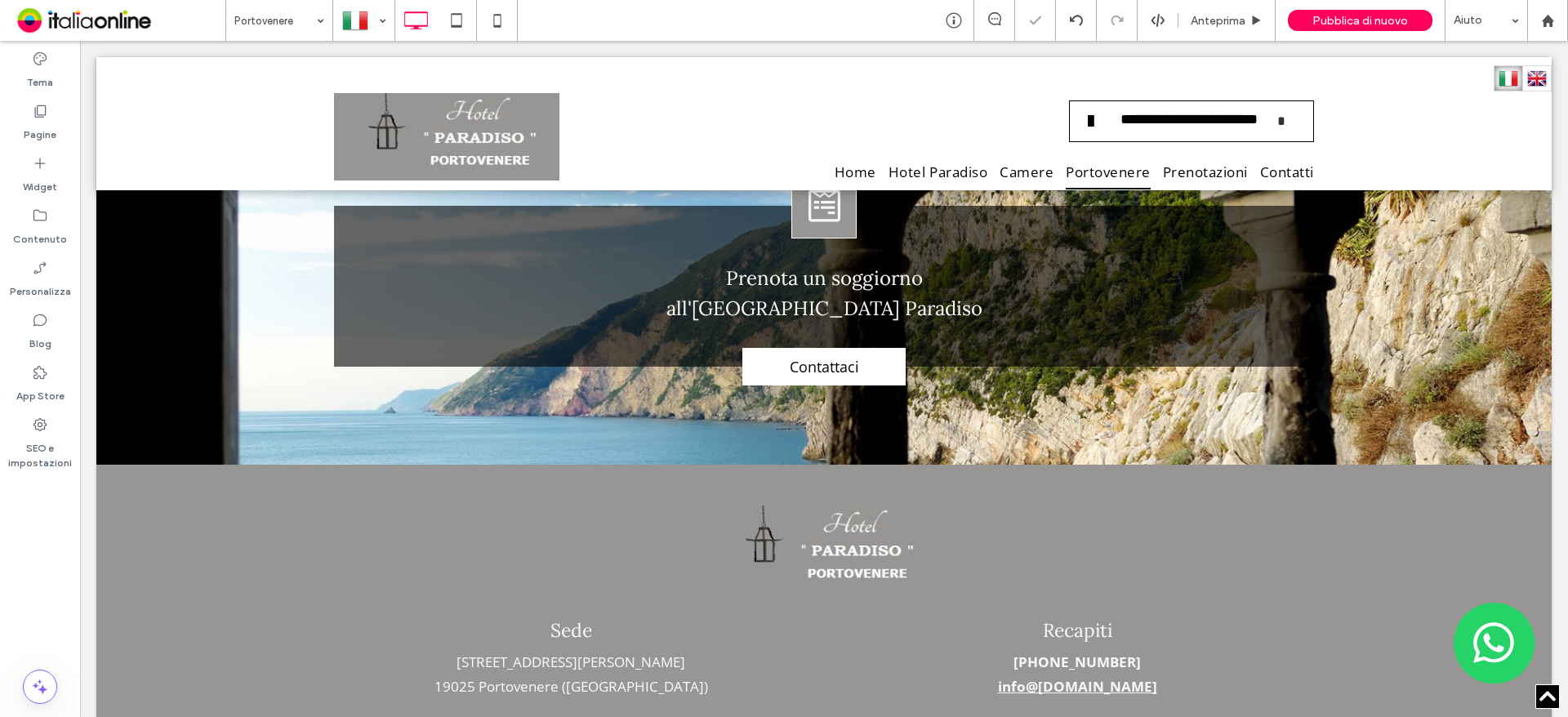
click at [276, 18] on div at bounding box center [784, 358] width 1568 height 717
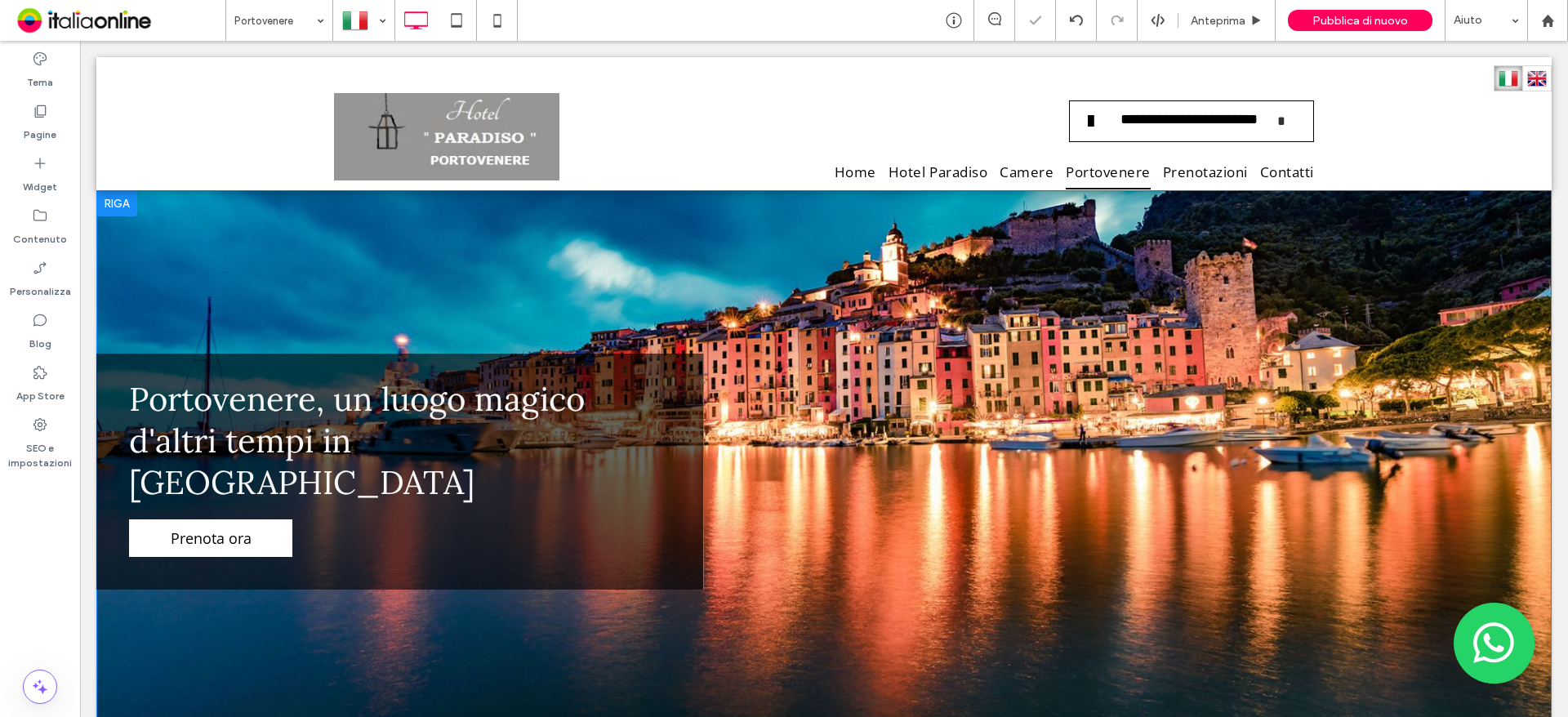
scroll to position [490, 0]
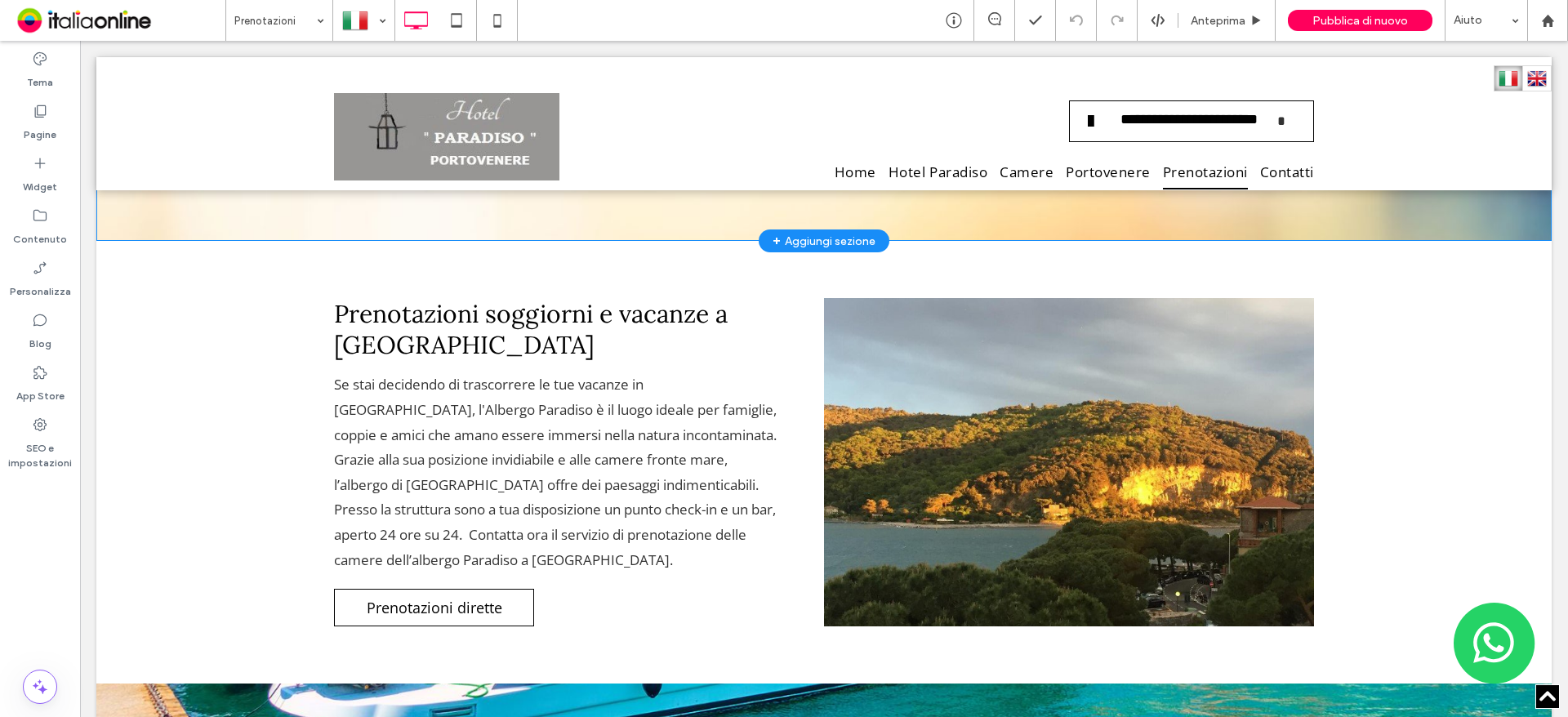
scroll to position [653, 0]
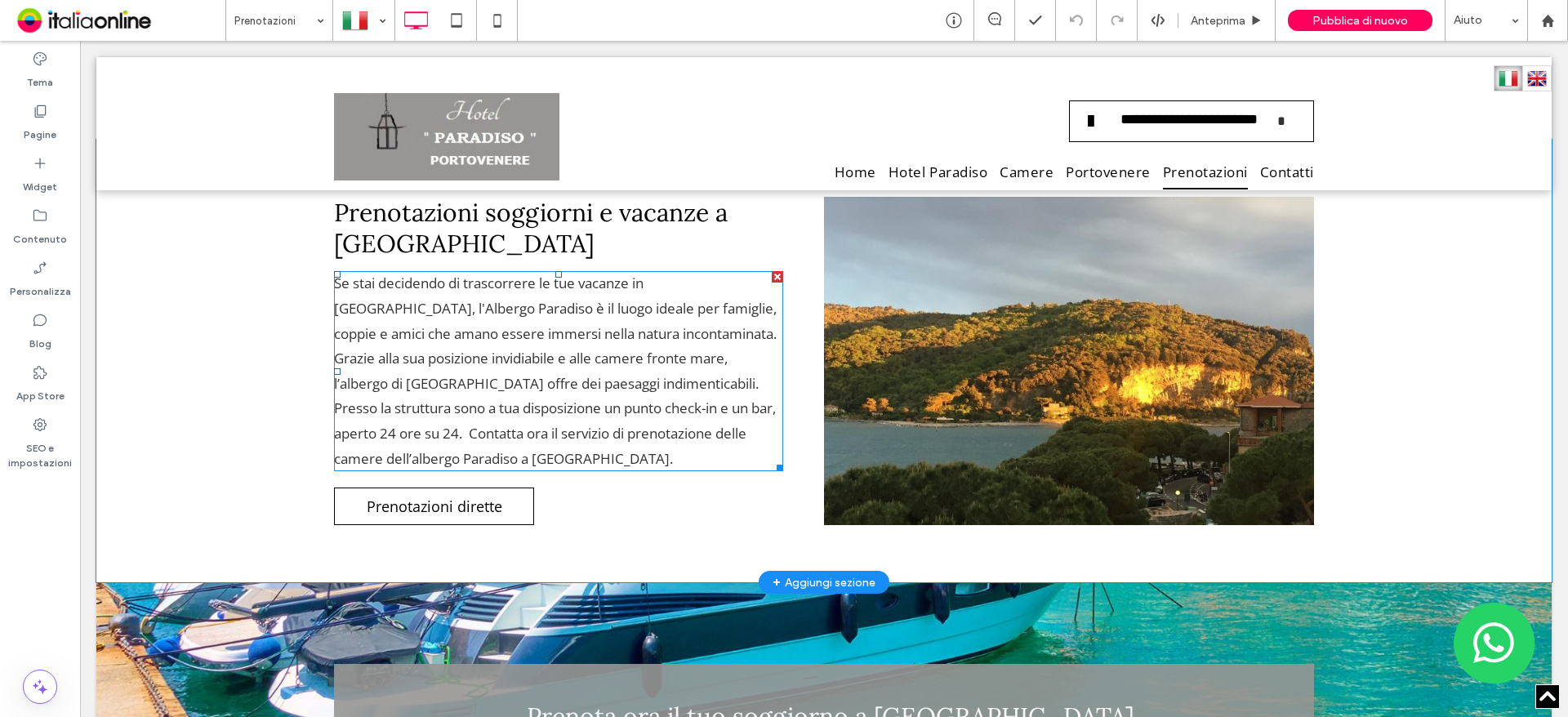
click at [720, 283] on span "Se stai decidendo di trascorrere le tue vacanze in Liguria, l'Albergo Paradiso …" at bounding box center [555, 370] width 443 height 194
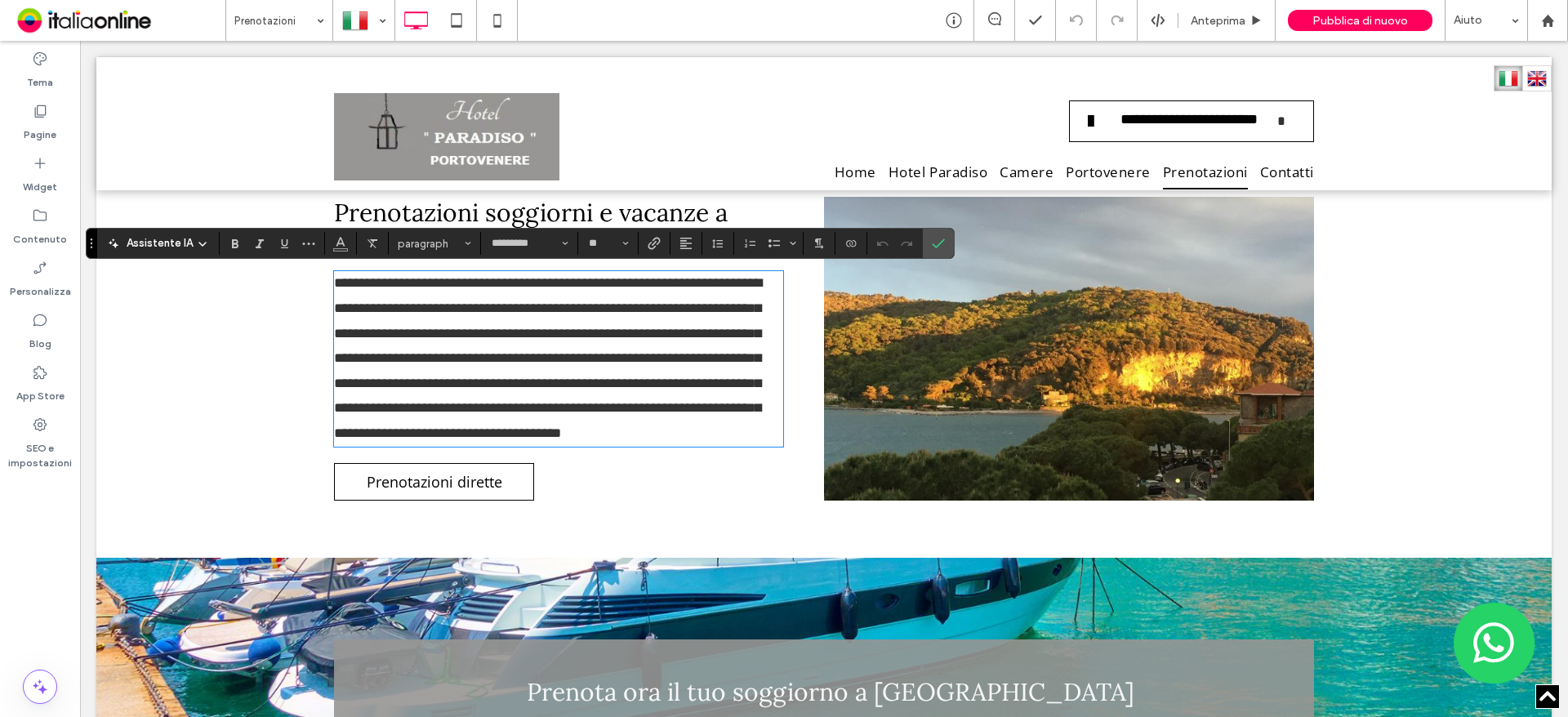
click at [720, 282] on span "**********" at bounding box center [548, 358] width 428 height 164
click at [746, 282] on span "**********" at bounding box center [548, 358] width 428 height 164
drag, startPoint x: 755, startPoint y: 282, endPoint x: 705, endPoint y: 284, distance: 50.0
click at [705, 284] on span "**********" at bounding box center [548, 358] width 428 height 164
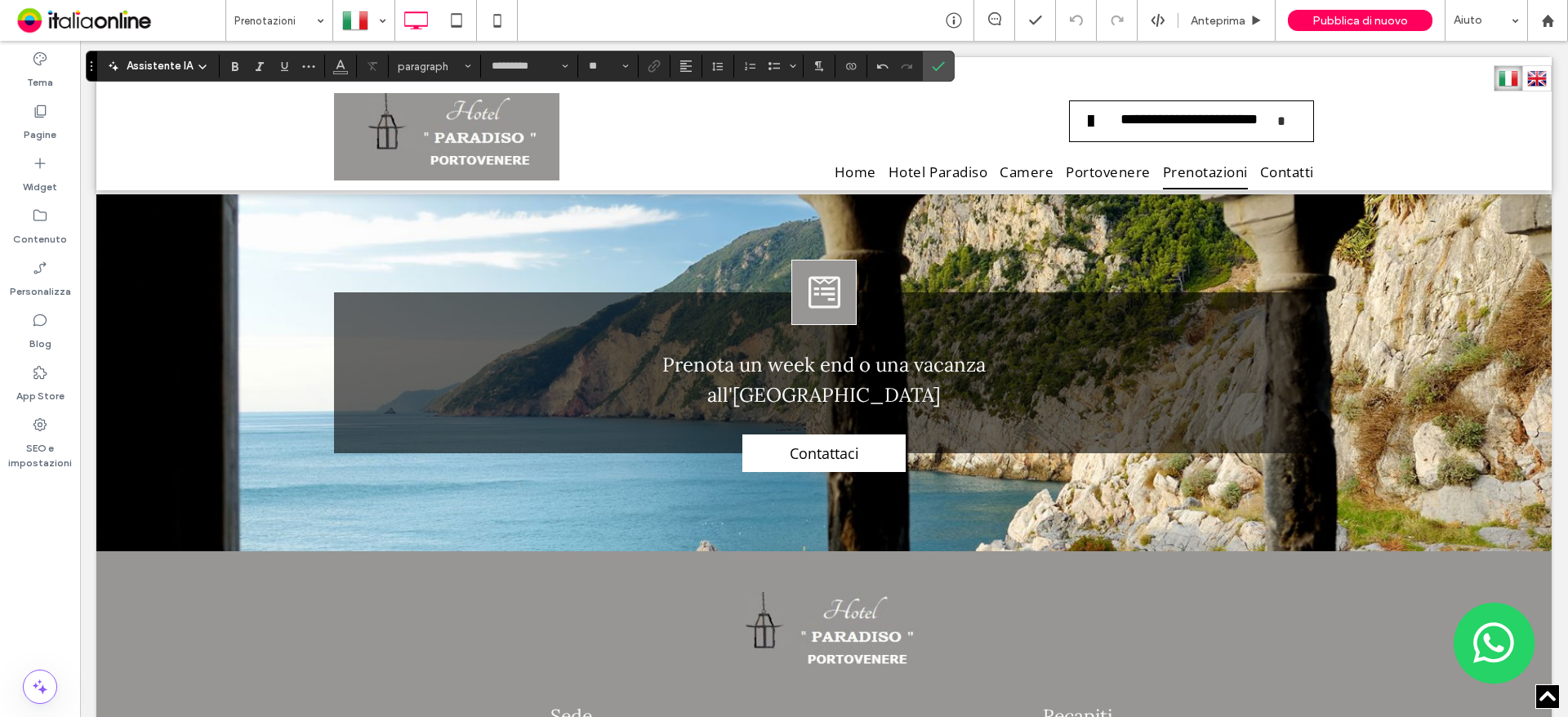
scroll to position [2205, 0]
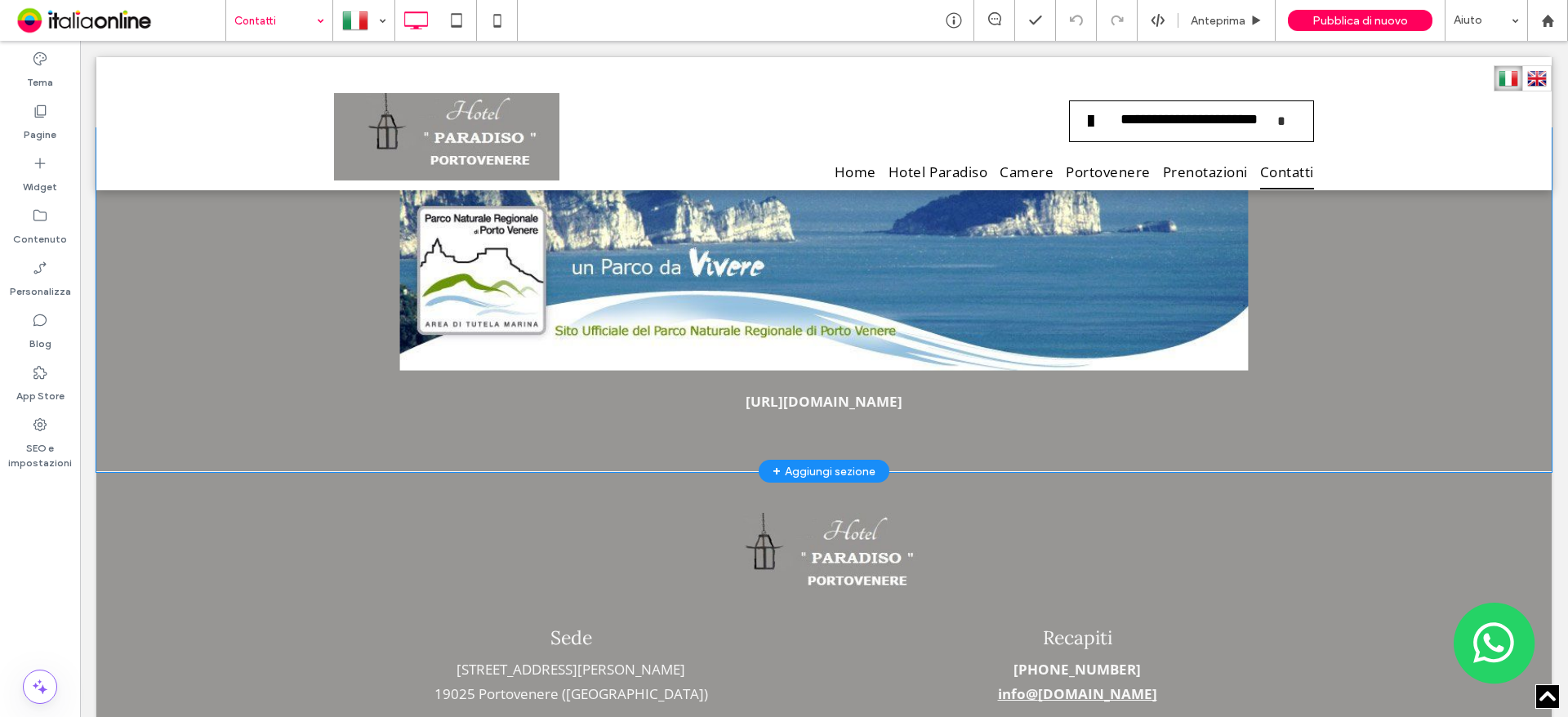
scroll to position [2334, 0]
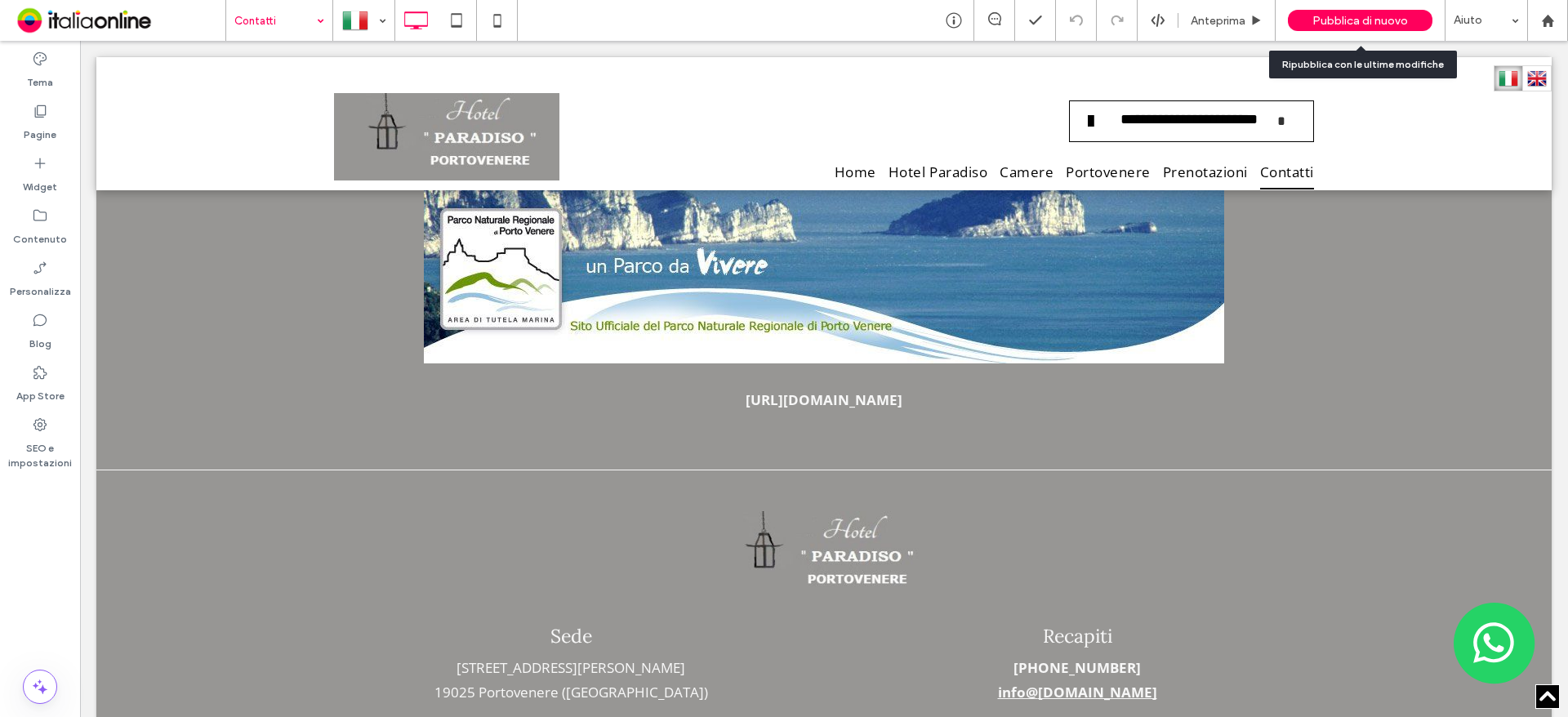
click at [1305, 16] on div "Pubblica di nuovo" at bounding box center [1360, 20] width 145 height 21
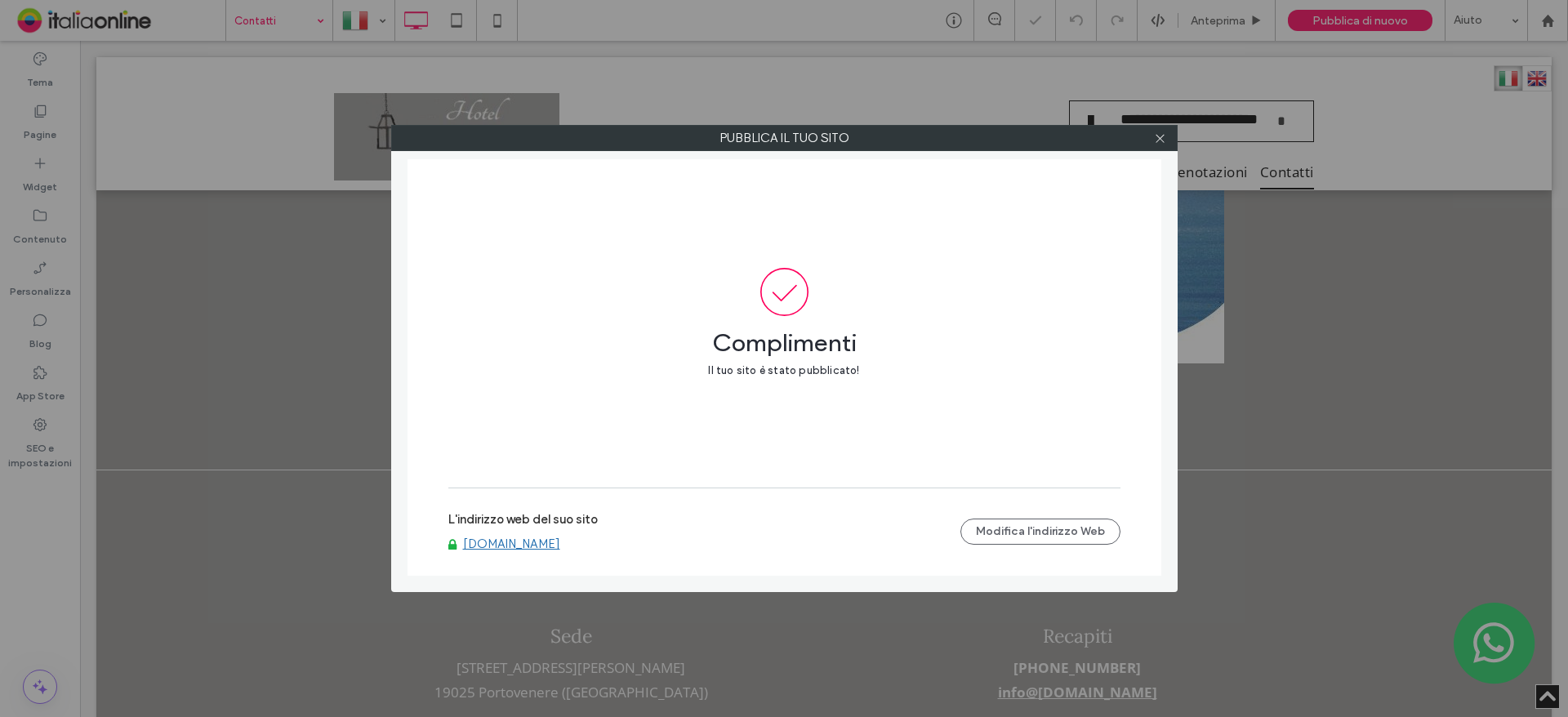
click at [560, 542] on link "www.hotelparadisoportovenere.com" at bounding box center [511, 544] width 97 height 15
click at [294, 42] on div "Pubblica il tuo sito Complimenti Il tuo sito è stato pubblicato! L'indirizzo we…" at bounding box center [784, 358] width 1568 height 717
drag, startPoint x: 1155, startPoint y: 134, endPoint x: 970, endPoint y: 100, distance: 188.1
click at [1155, 134] on icon at bounding box center [1160, 138] width 12 height 12
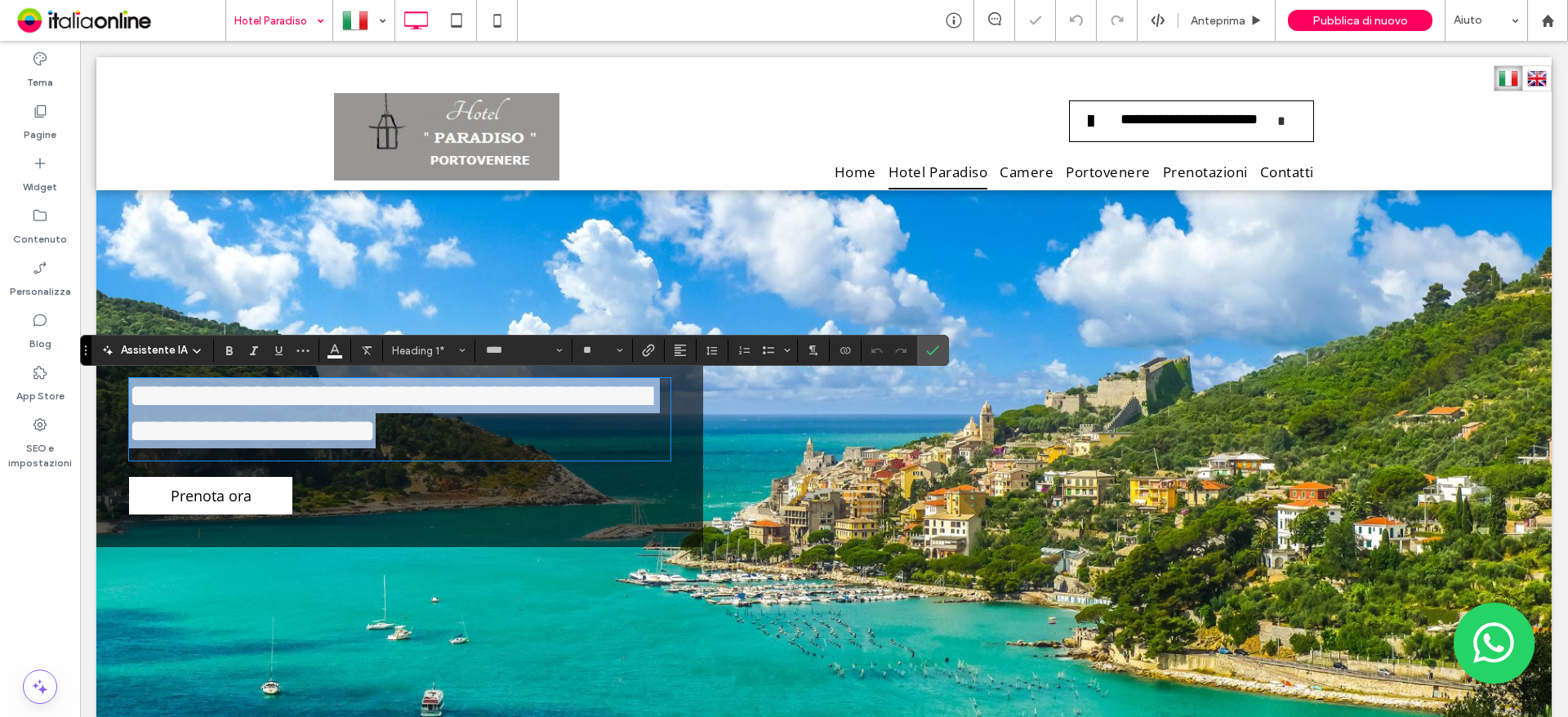
click at [207, 405] on span "**********" at bounding box center [390, 412] width 522 height 67
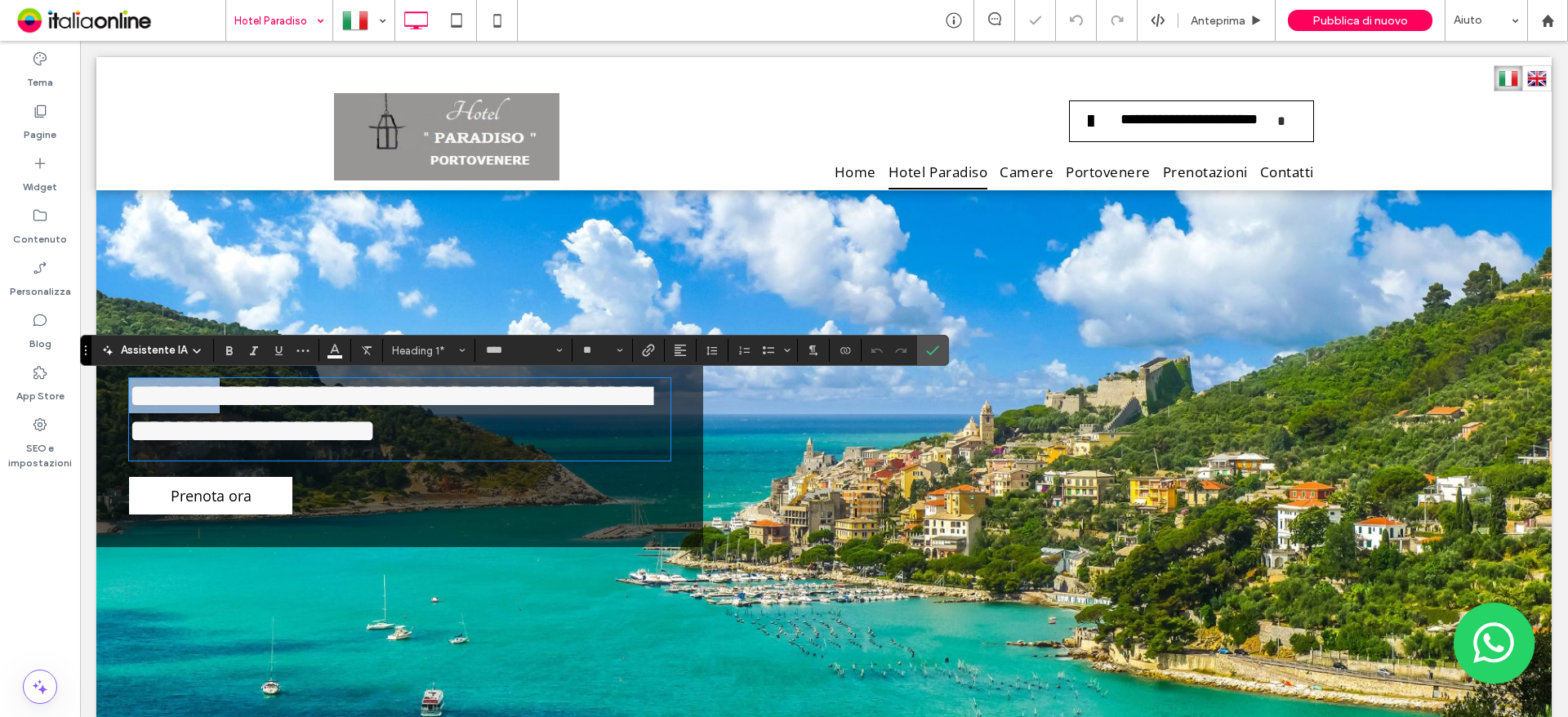
drag, startPoint x: 246, startPoint y: 401, endPoint x: 65, endPoint y: 401, distance: 181.0
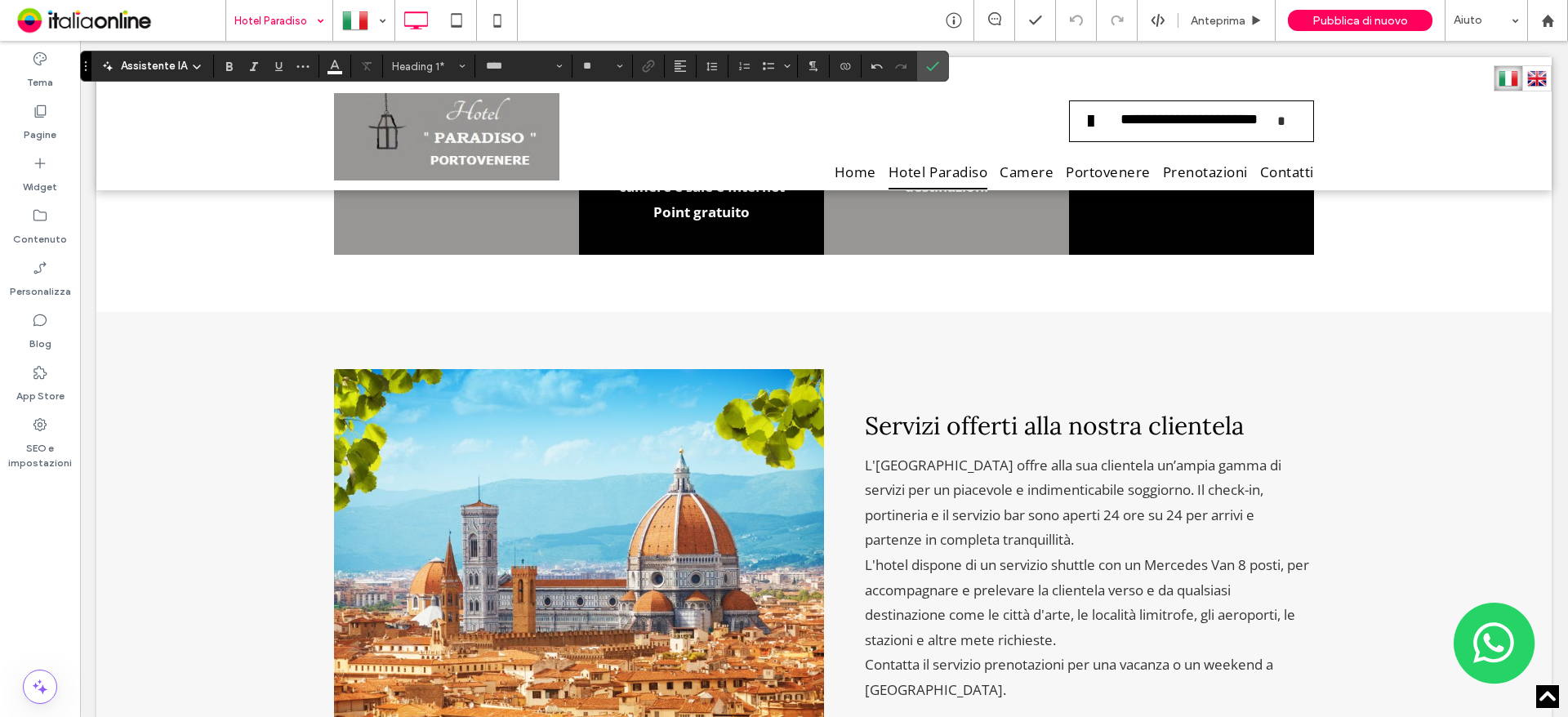
scroll to position [1494, 0]
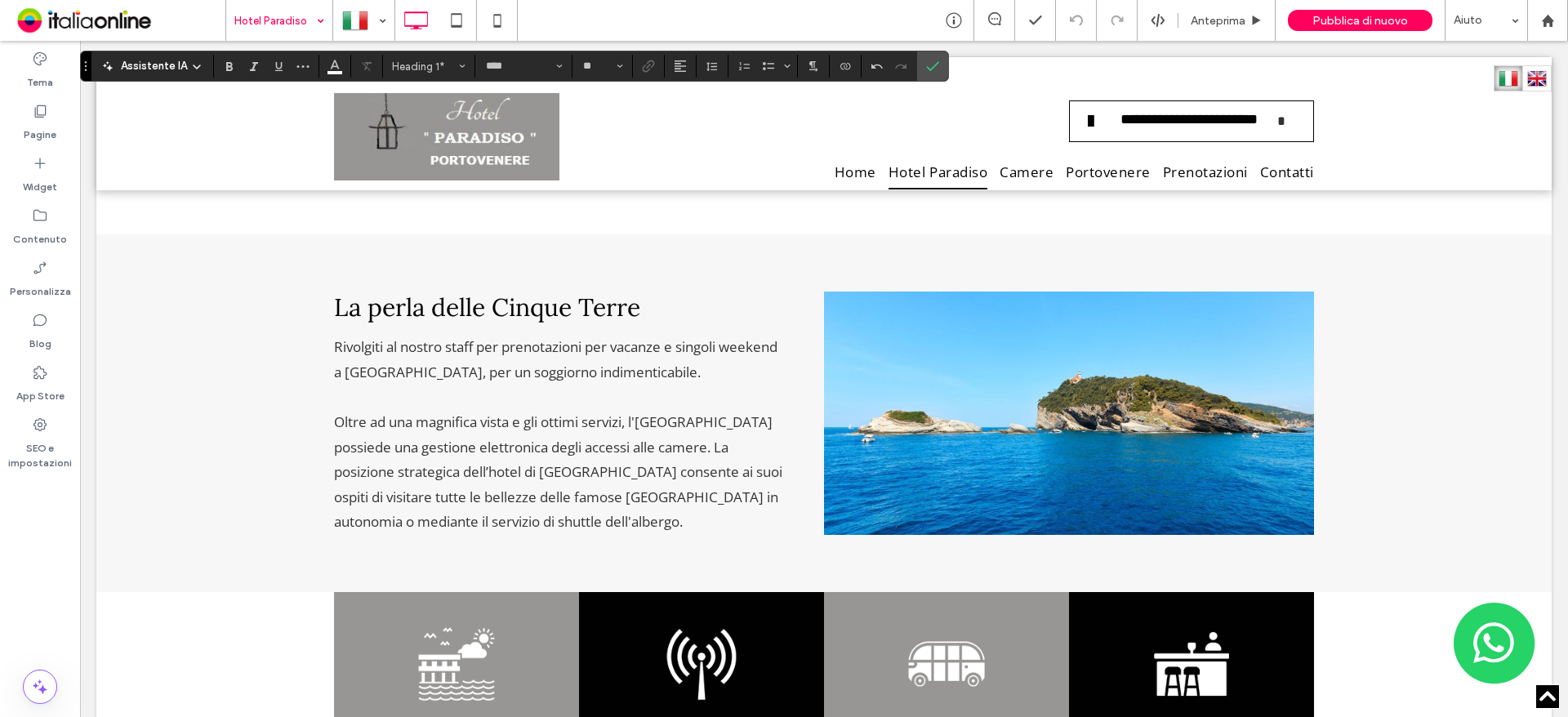
click at [504, 514] on span "Oltre ad una magnifica vista e gli ottimi servizi, l'Hotel Paradiso possiede un…" at bounding box center [558, 471] width 448 height 118
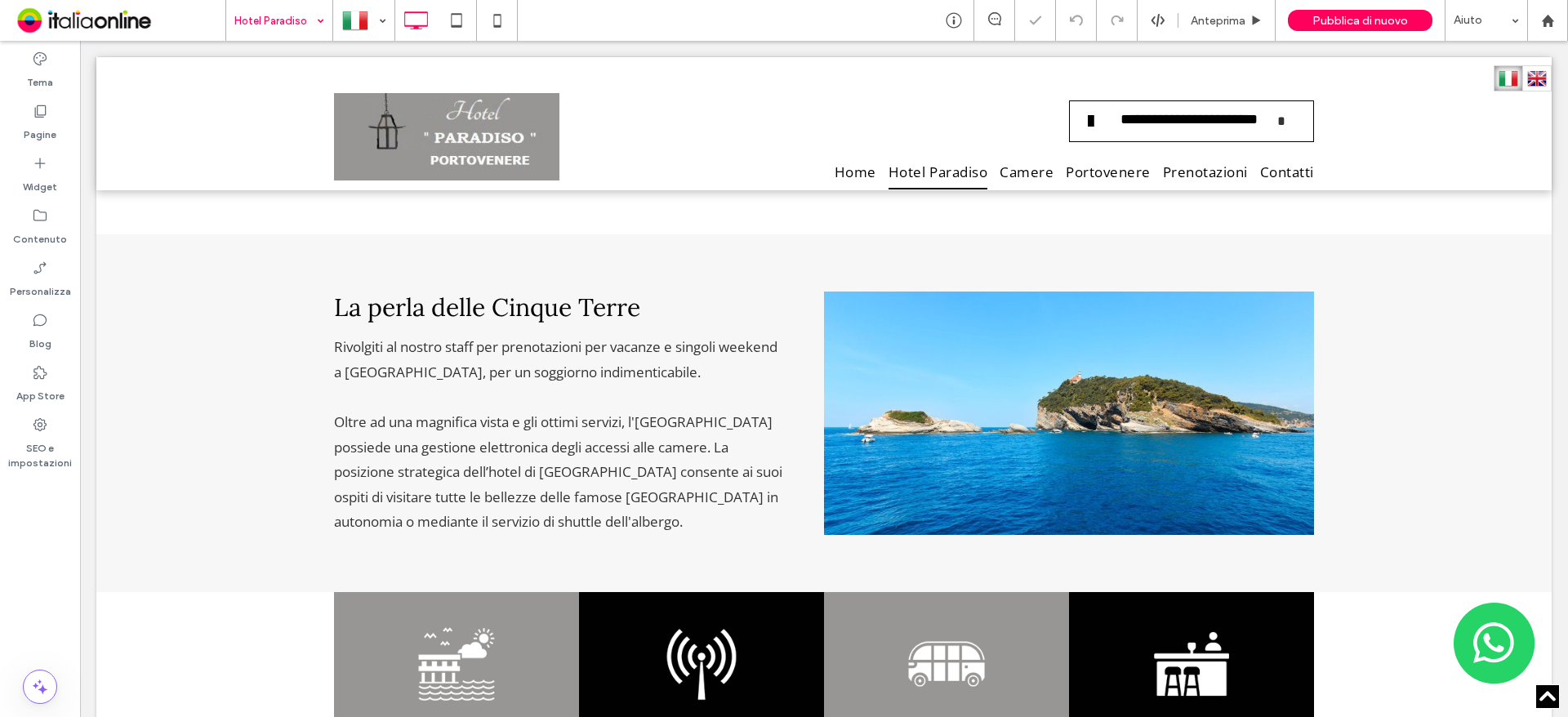
scroll to position [911, 0]
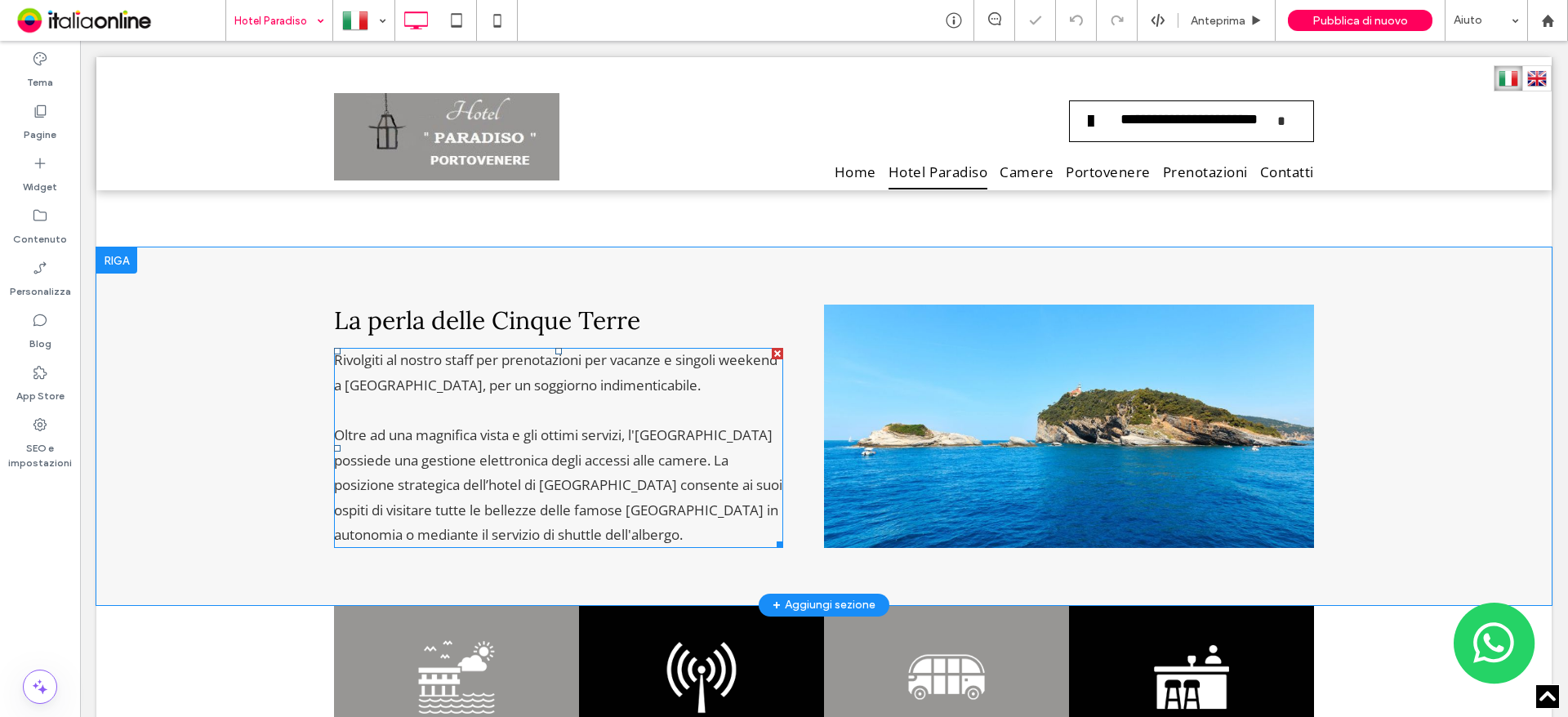
click at [568, 533] on span "Oltre ad una magnifica vista e gli ottimi servizi, l'Hotel Paradiso possiede un…" at bounding box center [558, 484] width 448 height 118
type input "*********"
type input "**"
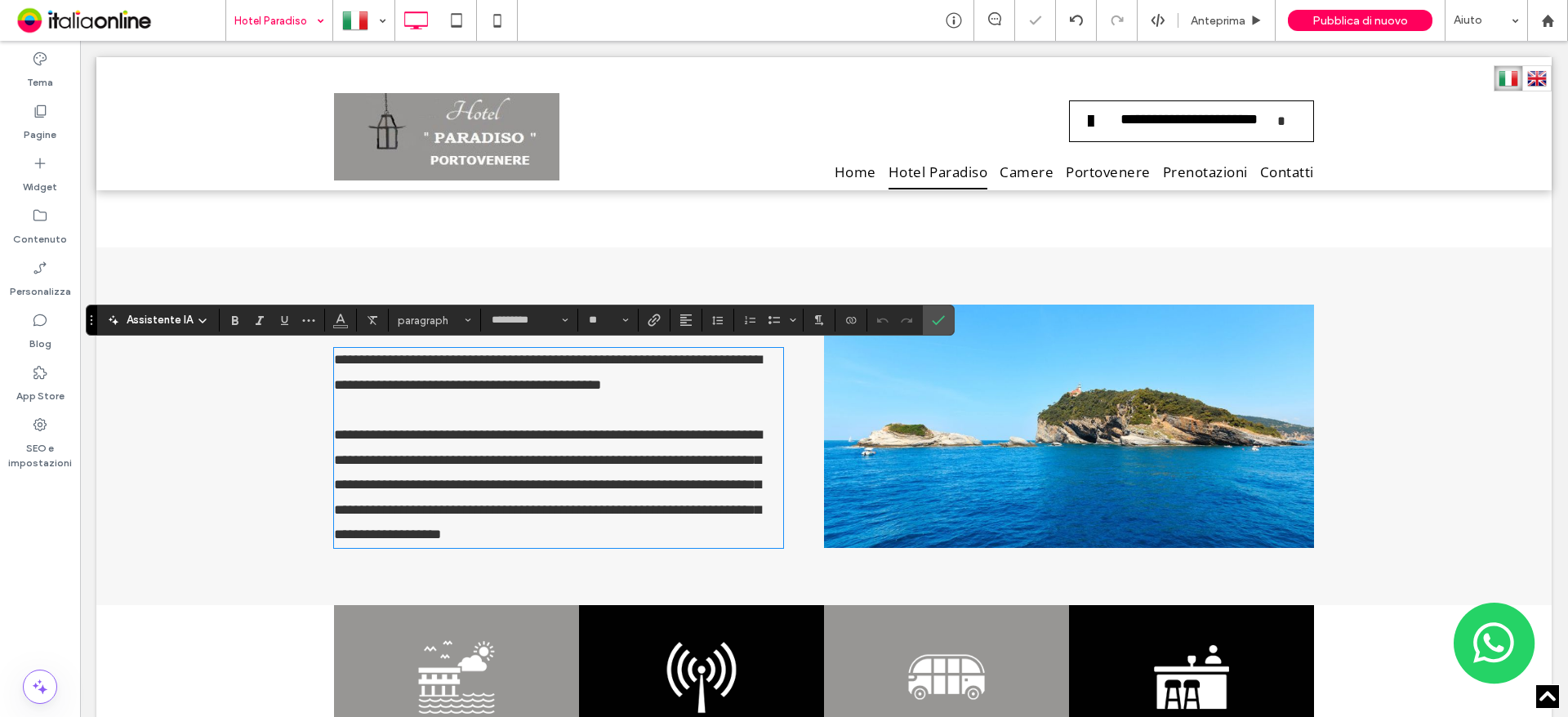
drag, startPoint x: 581, startPoint y: 533, endPoint x: 591, endPoint y: 534, distance: 10.0
click at [581, 533] on span "**********" at bounding box center [548, 485] width 428 height 113
drag, startPoint x: 595, startPoint y: 535, endPoint x: 548, endPoint y: 535, distance: 47.0
click at [548, 535] on span "**********" at bounding box center [548, 485] width 428 height 113
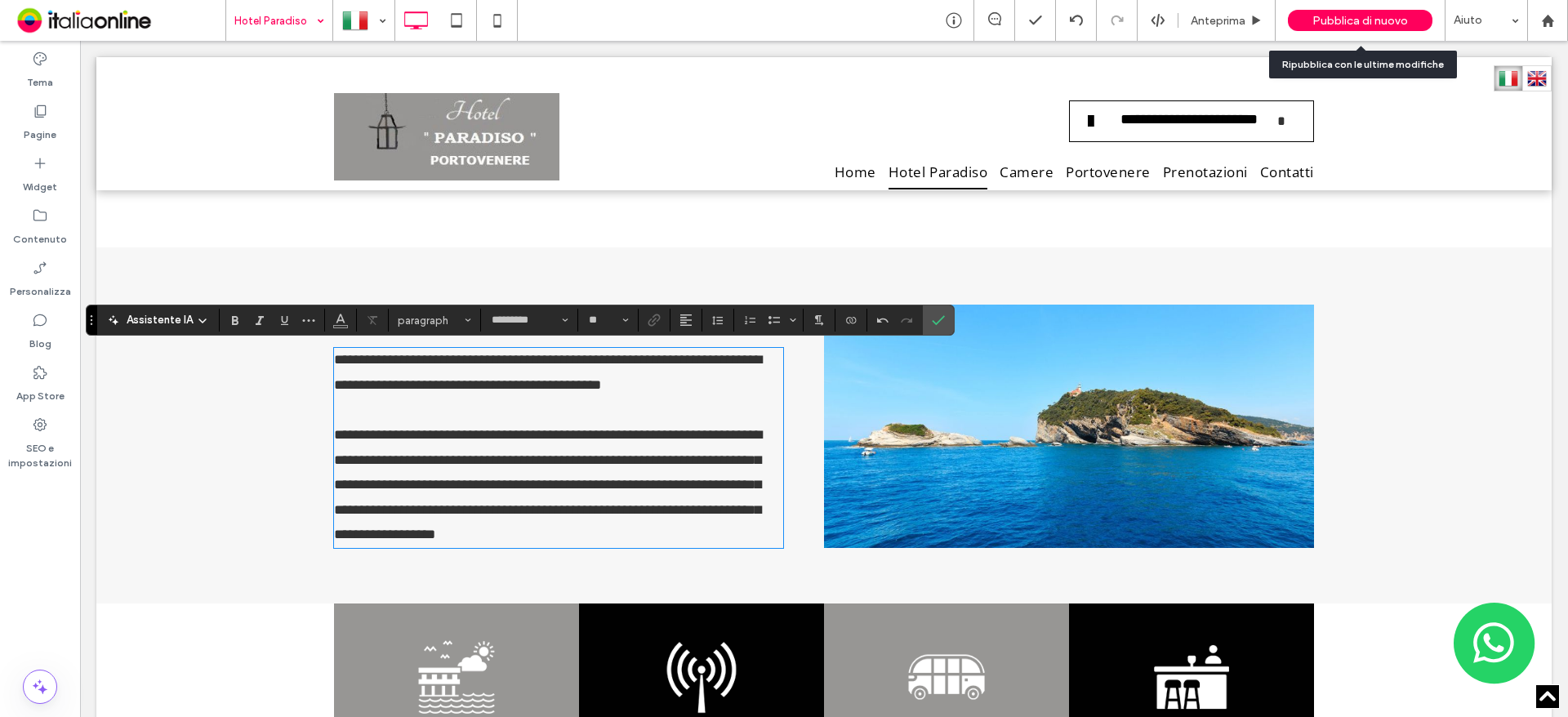
drag, startPoint x: 1338, startPoint y: 22, endPoint x: 1316, endPoint y: 35, distance: 25.6
click at [1338, 22] on span "Pubblica di nuovo" at bounding box center [1360, 20] width 95 height 14
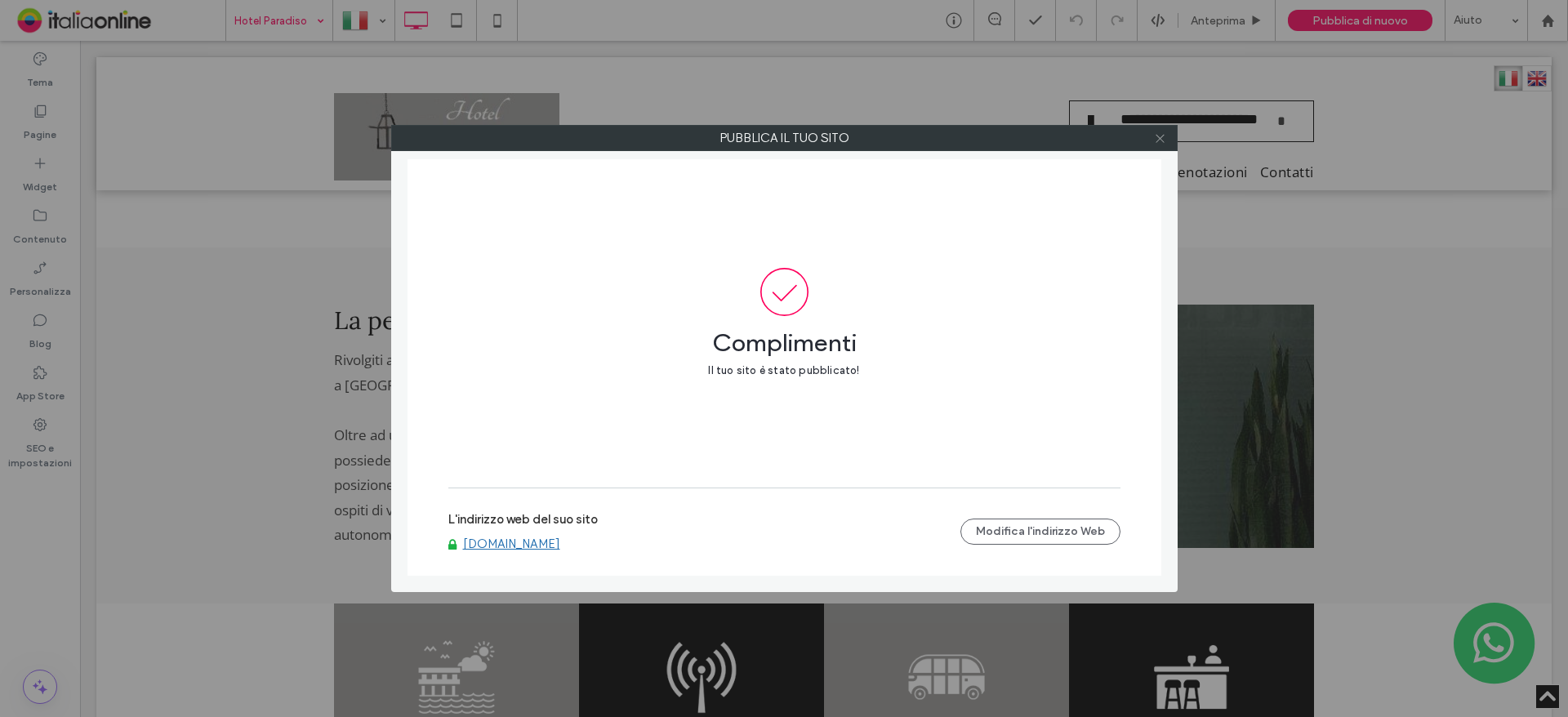
click at [1163, 139] on icon at bounding box center [1160, 138] width 12 height 12
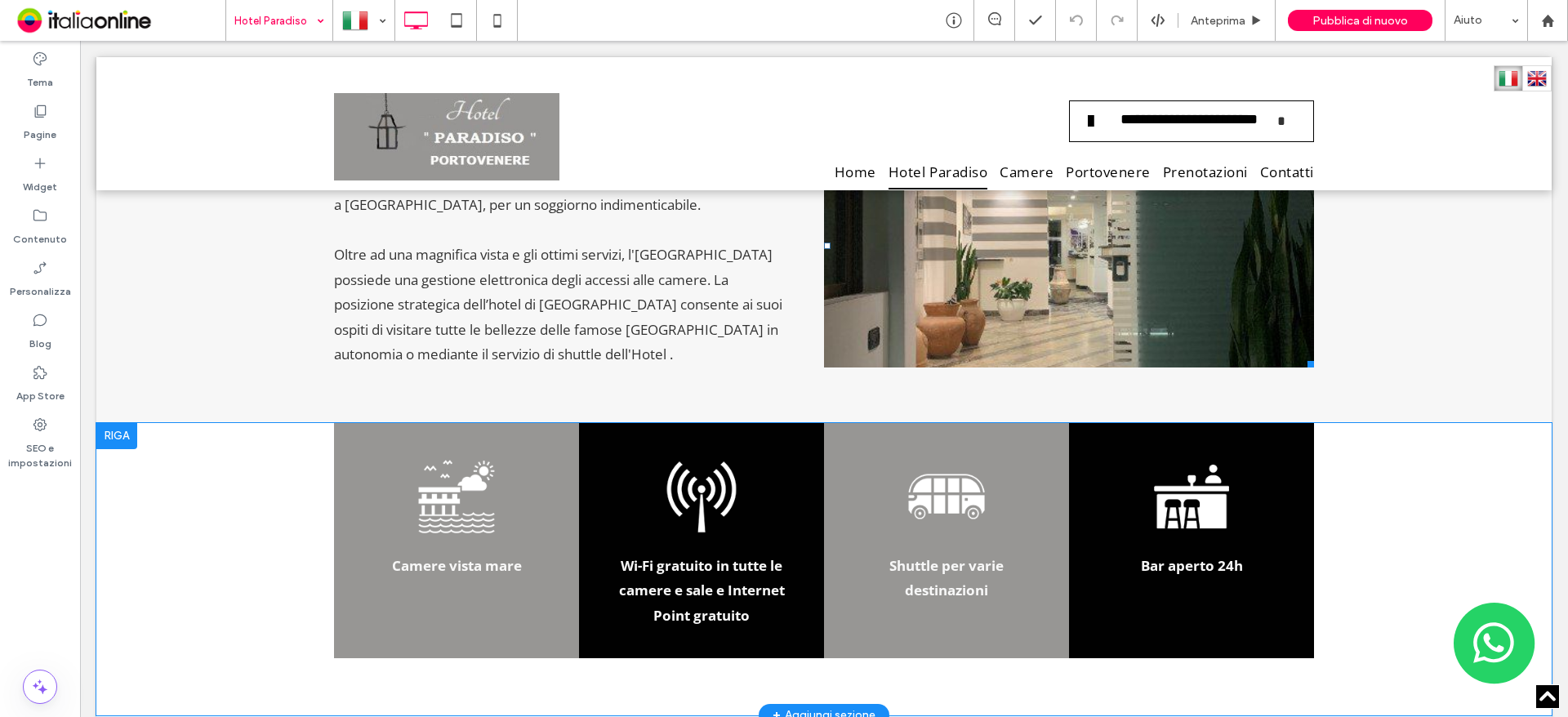
scroll to position [1319, 0]
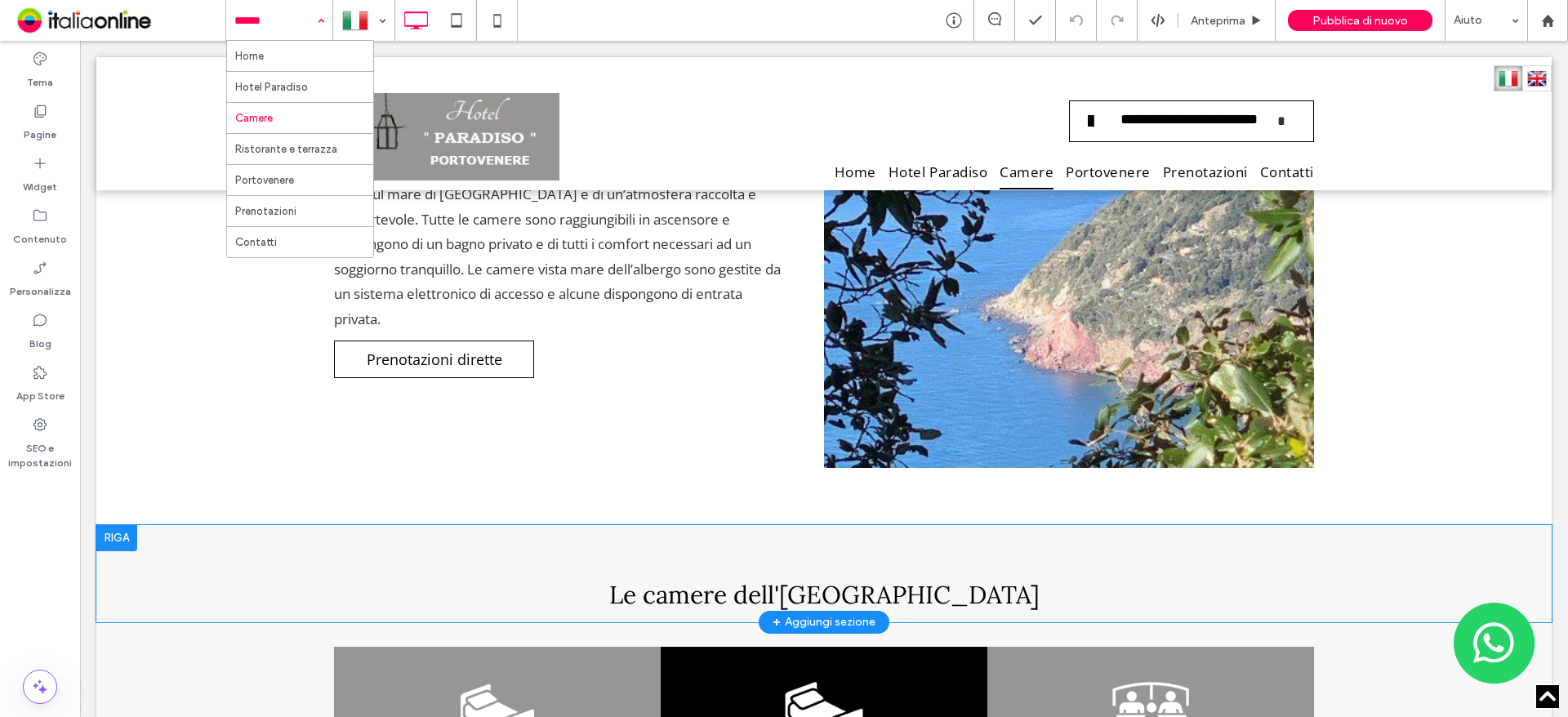
scroll to position [653, 0]
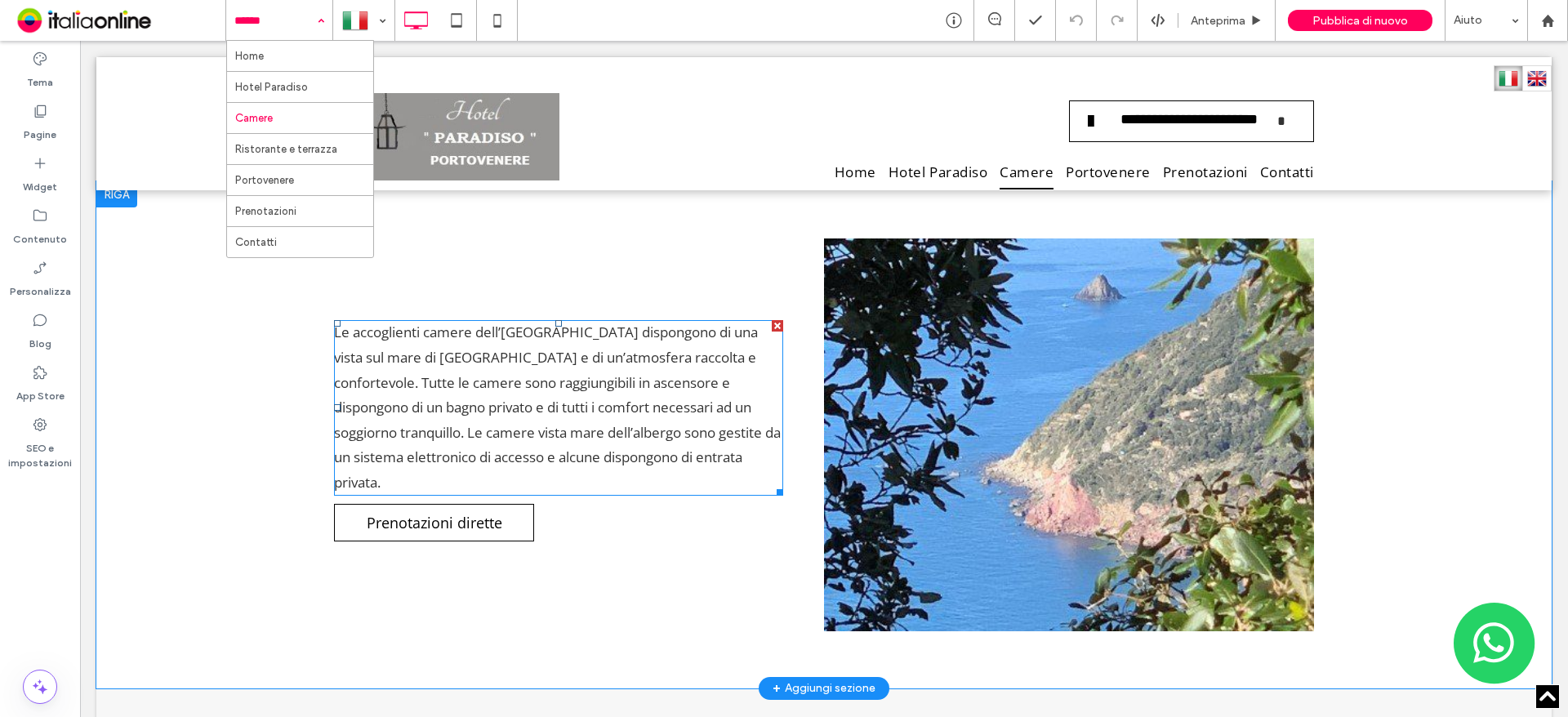
click at [507, 412] on span "Le accoglienti camere dell’Hotel Paradiso dispongono di una vista sul mare di P…" at bounding box center [557, 407] width 446 height 169
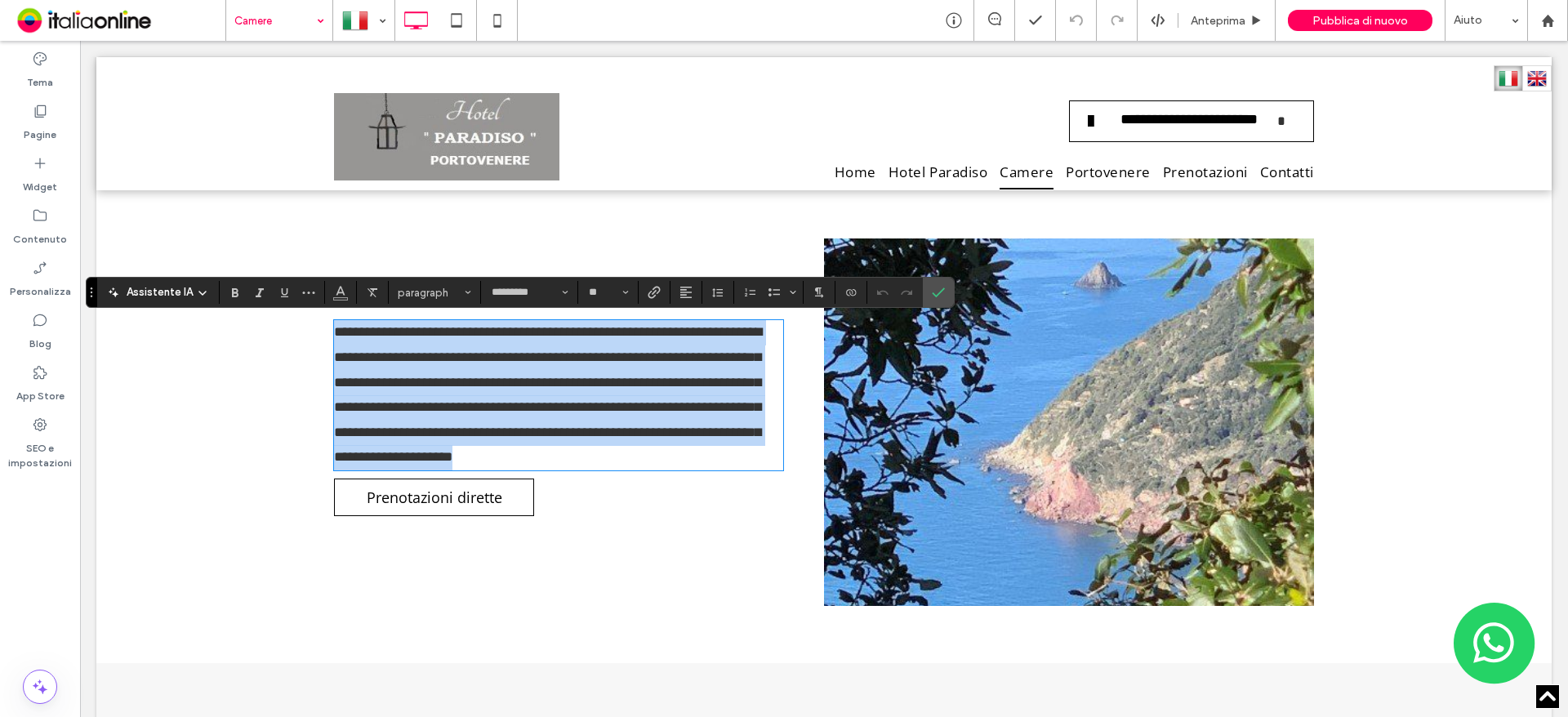
click at [499, 427] on span "**********" at bounding box center [548, 394] width 428 height 139
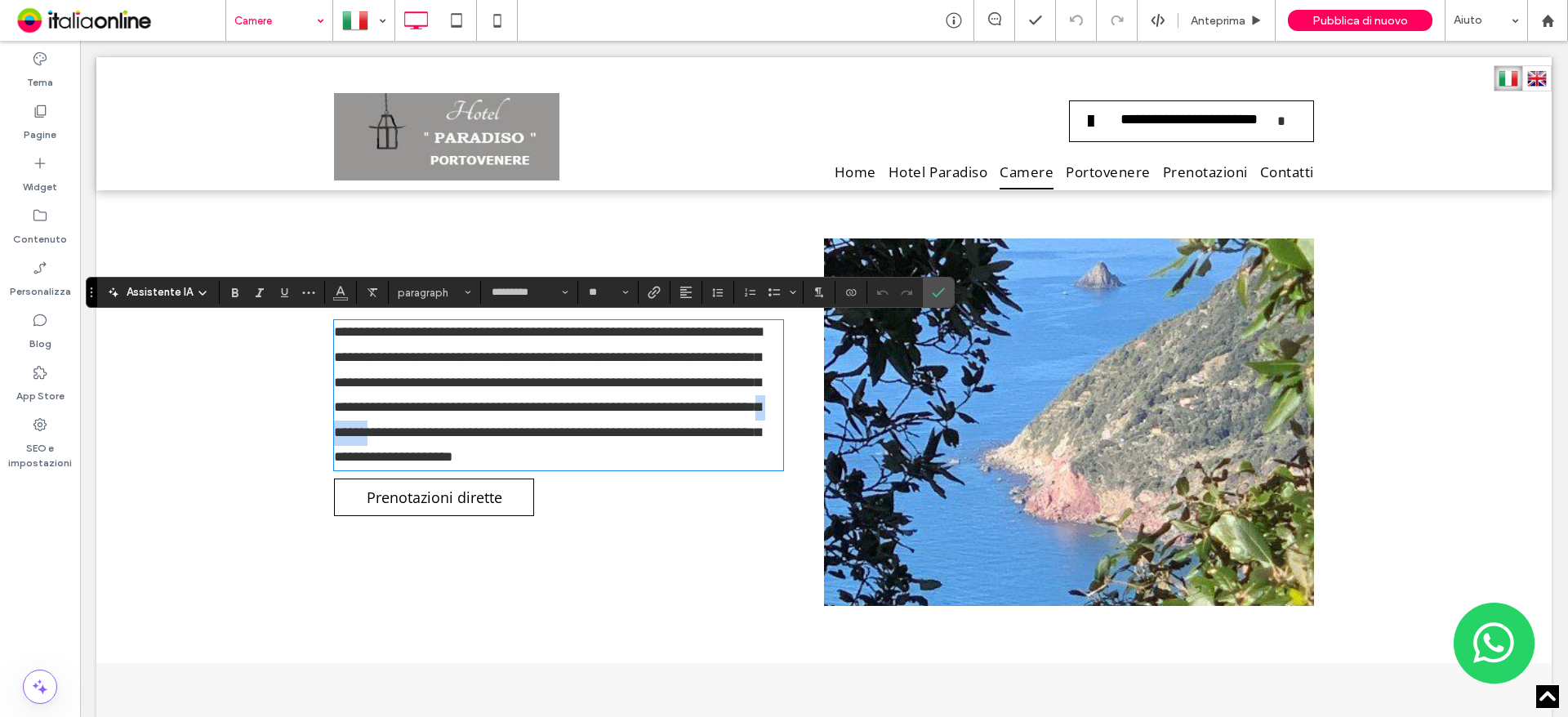
drag, startPoint x: 526, startPoint y: 434, endPoint x: 479, endPoint y: 435, distance: 47.0
click at [479, 435] on span "**********" at bounding box center [548, 394] width 428 height 139
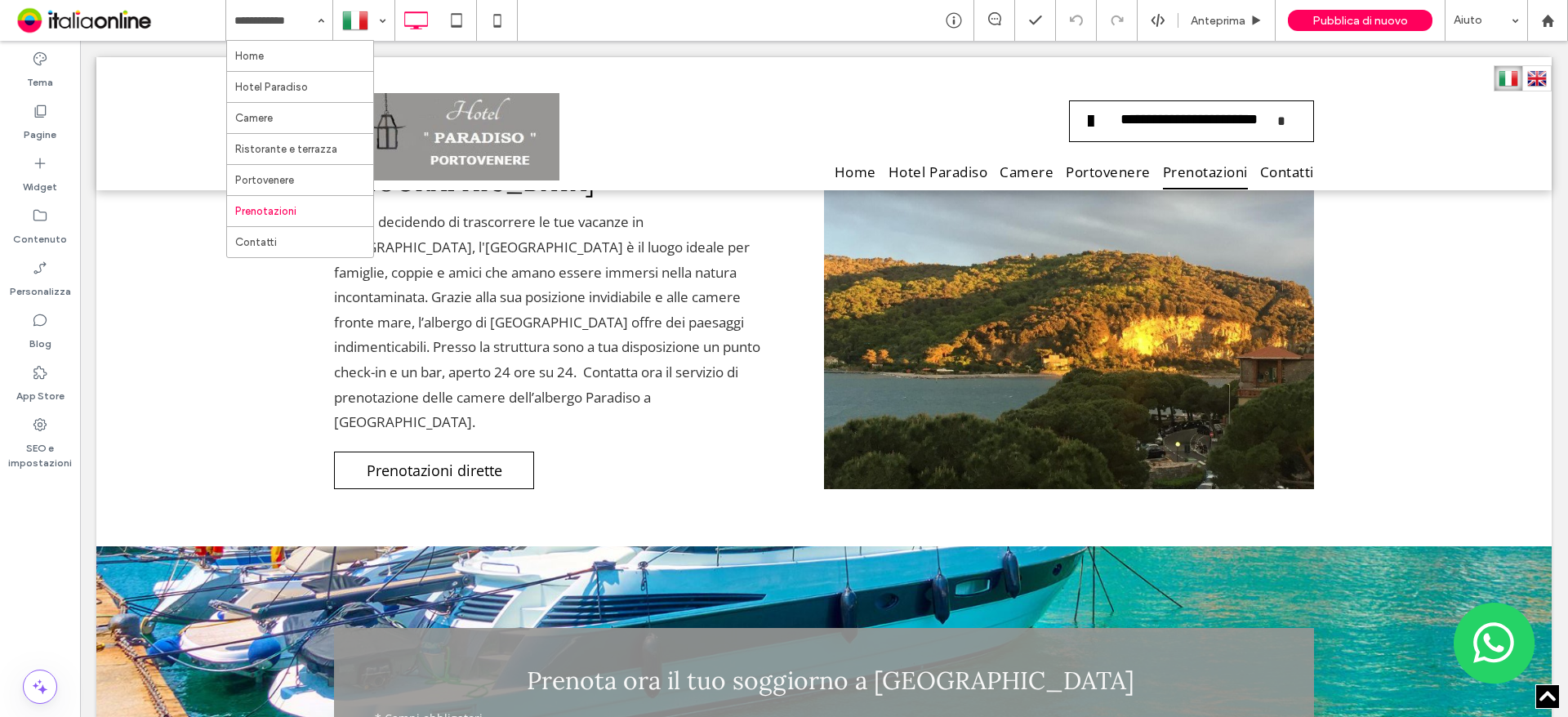
scroll to position [735, 0]
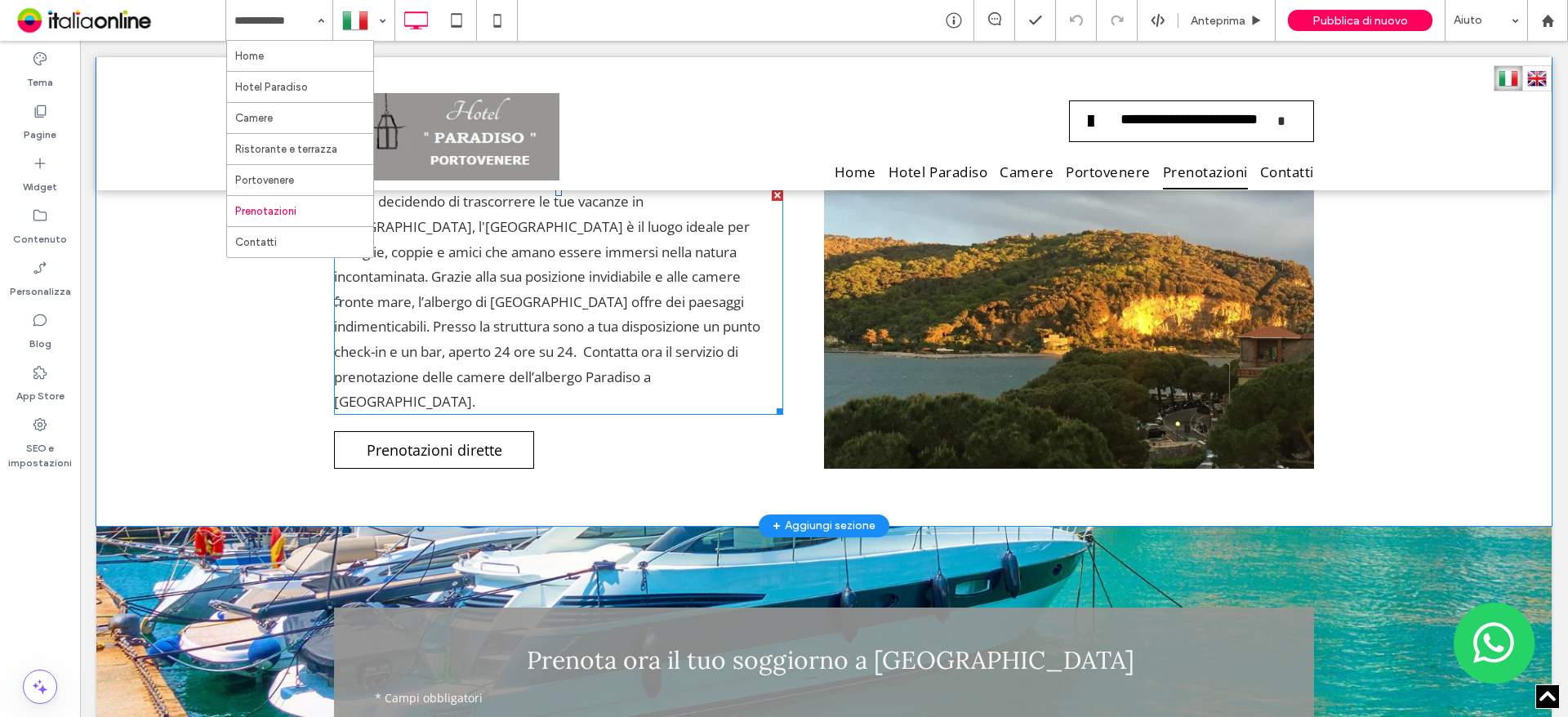
click at [593, 361] on p "Se stai decidendo di trascorrere le tue vacanze in Liguria, l'Hotel Paradiso è …" at bounding box center [558, 302] width 449 height 225
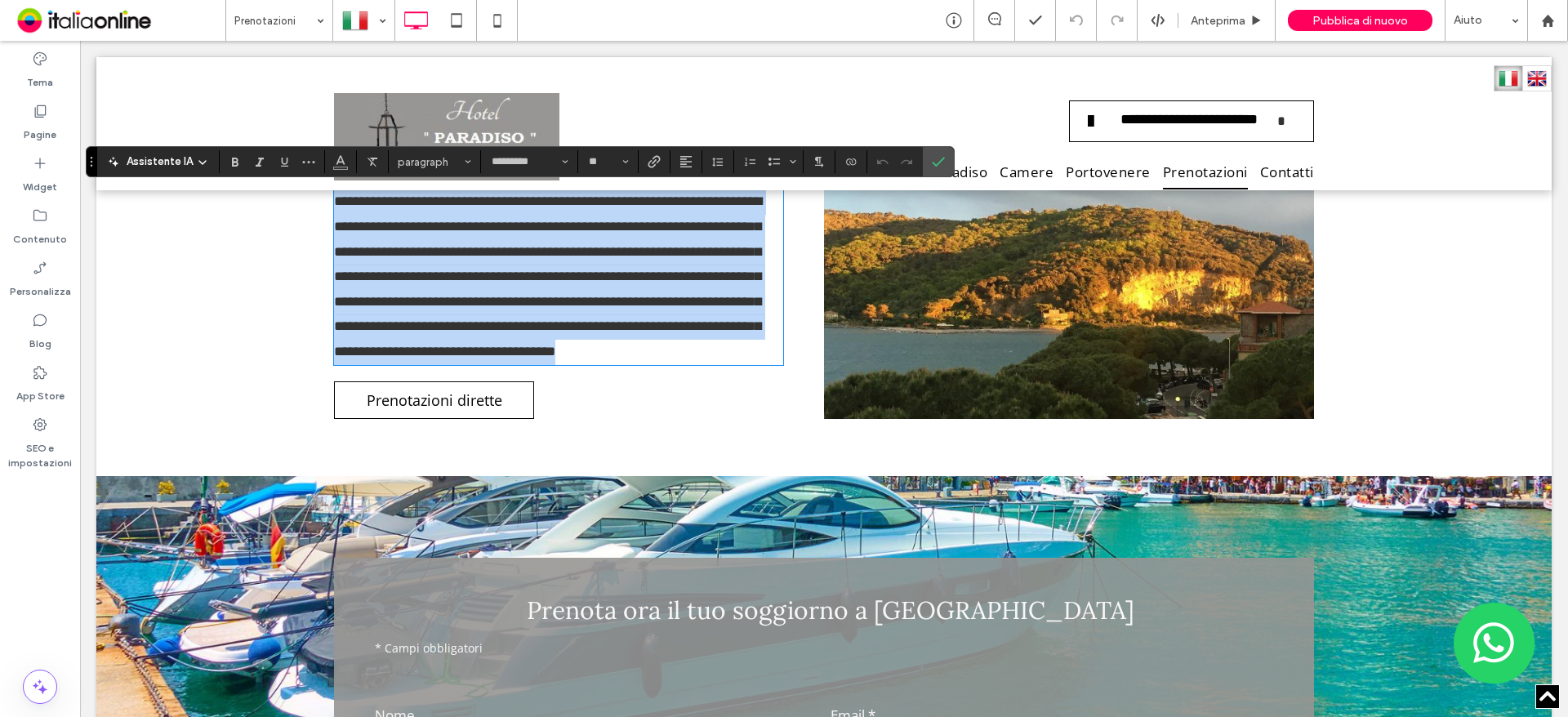
click at [724, 358] on span "**********" at bounding box center [548, 275] width 428 height 164
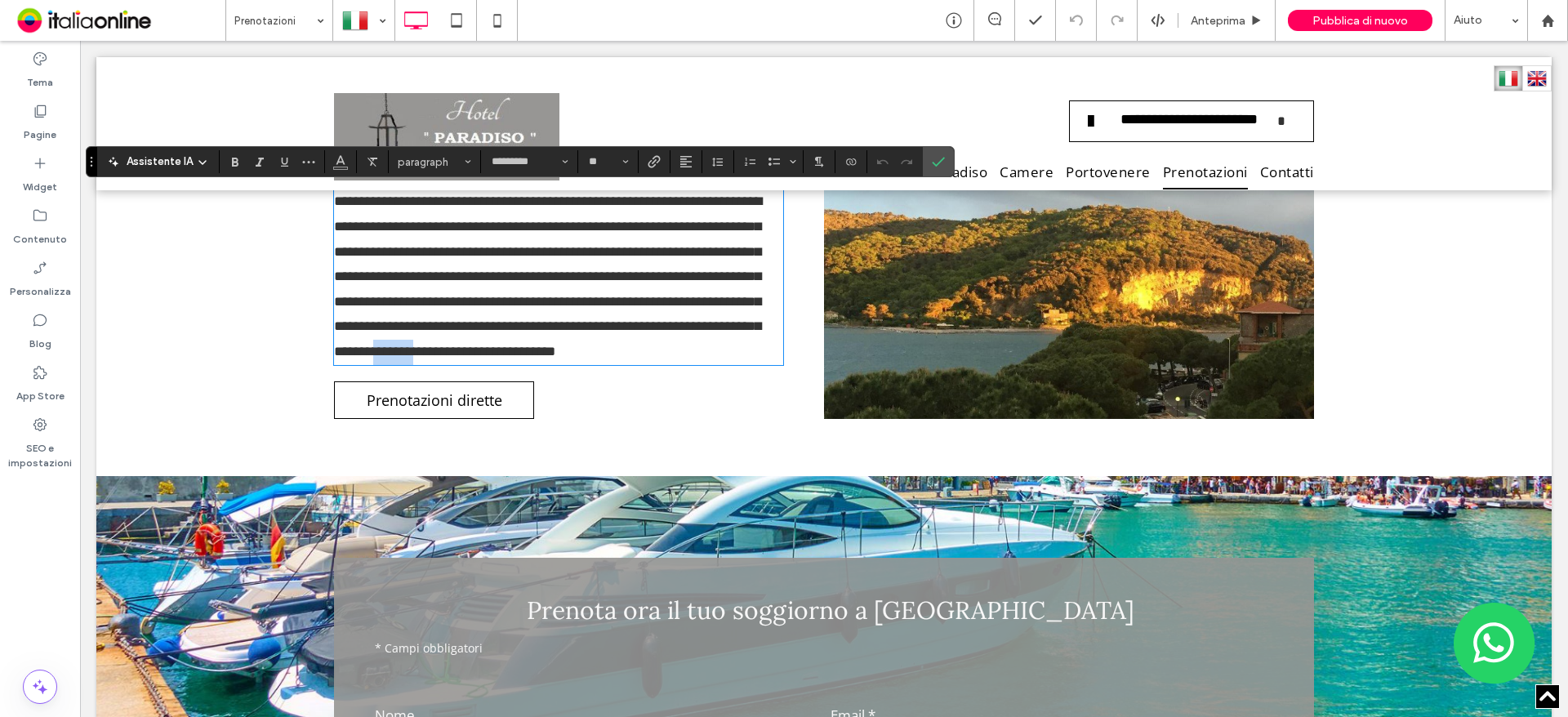
drag, startPoint x: 741, startPoint y: 355, endPoint x: 696, endPoint y: 355, distance: 45.0
click at [696, 355] on span "**********" at bounding box center [548, 275] width 428 height 164
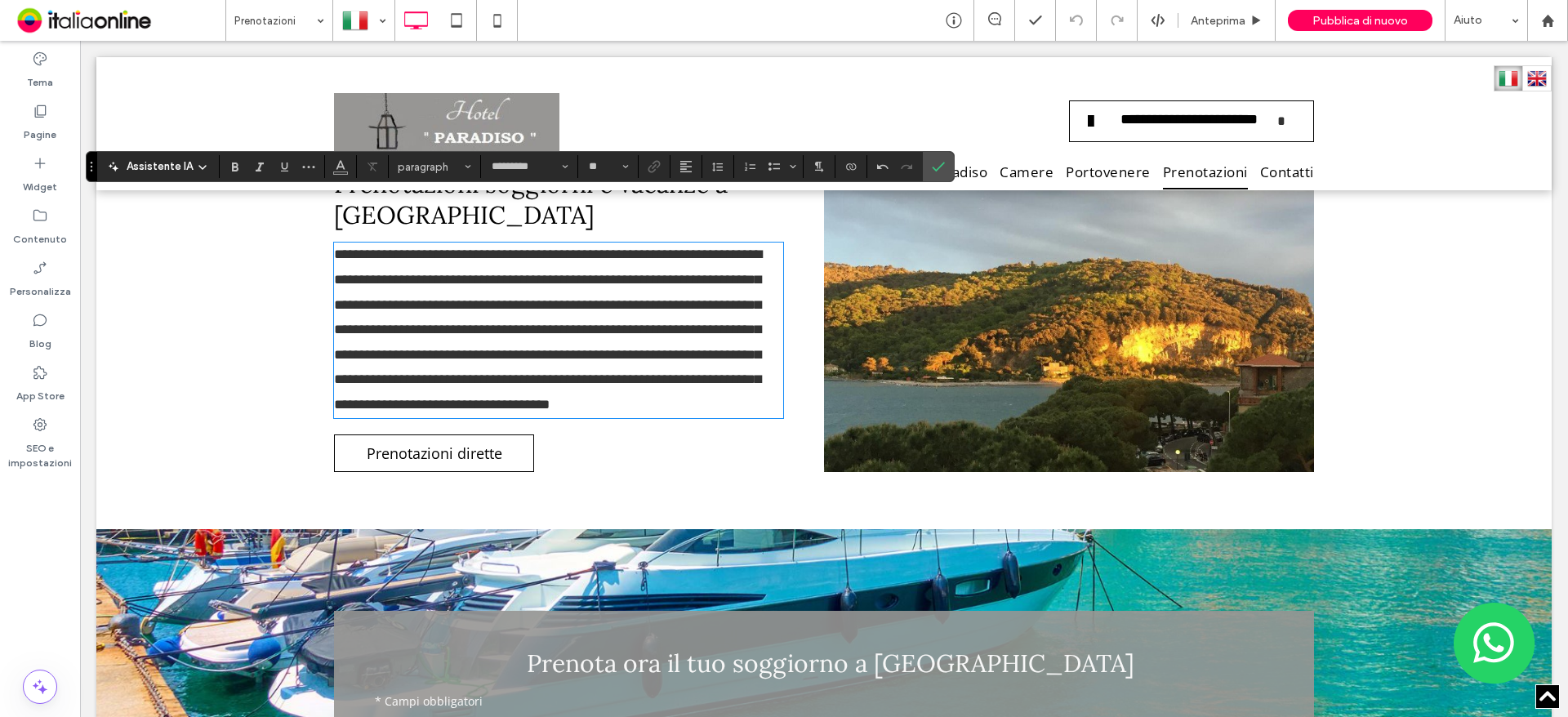
scroll to position [653, 0]
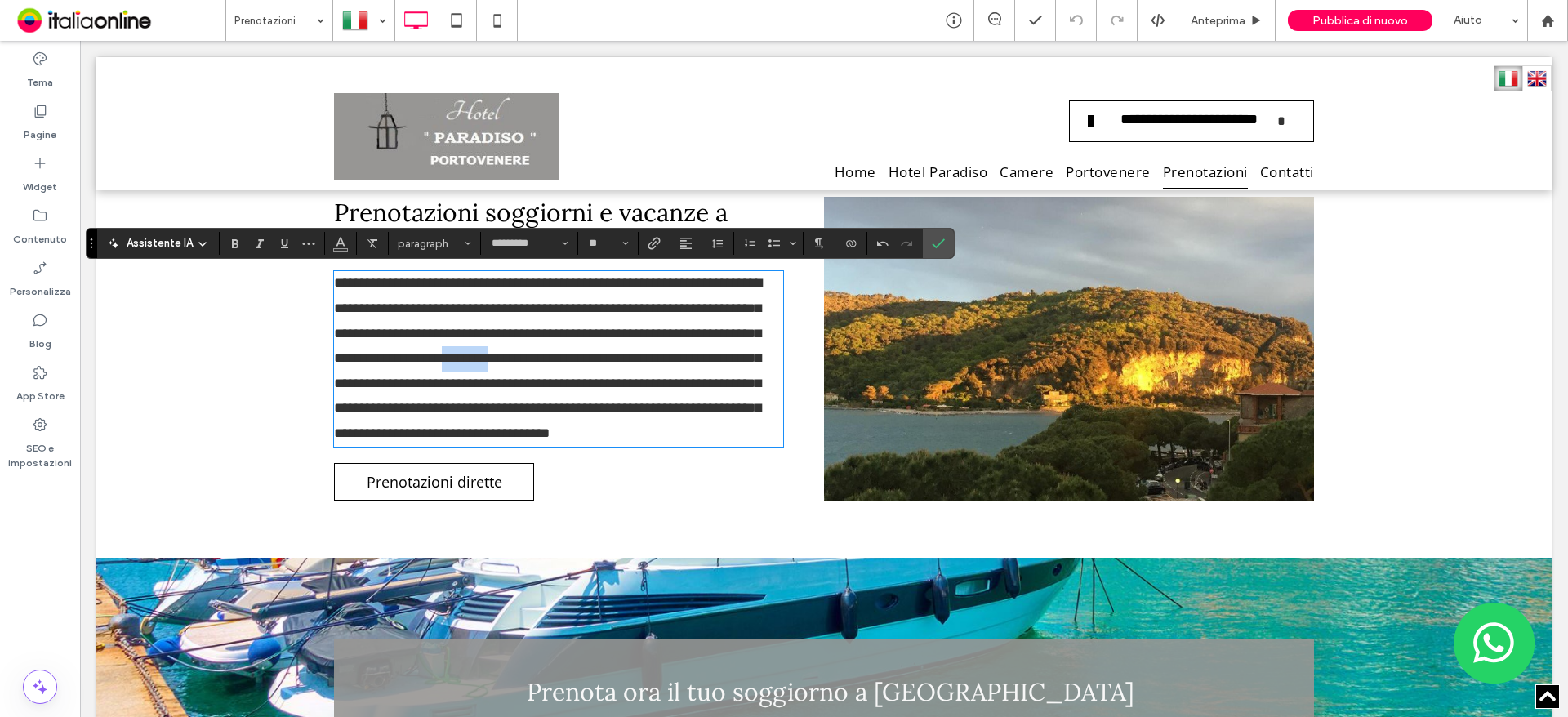
drag, startPoint x: 622, startPoint y: 362, endPoint x: 575, endPoint y: 362, distance: 47.0
click at [575, 362] on span "**********" at bounding box center [548, 358] width 428 height 164
click at [939, 236] on span "Conferma" at bounding box center [939, 243] width 13 height 27
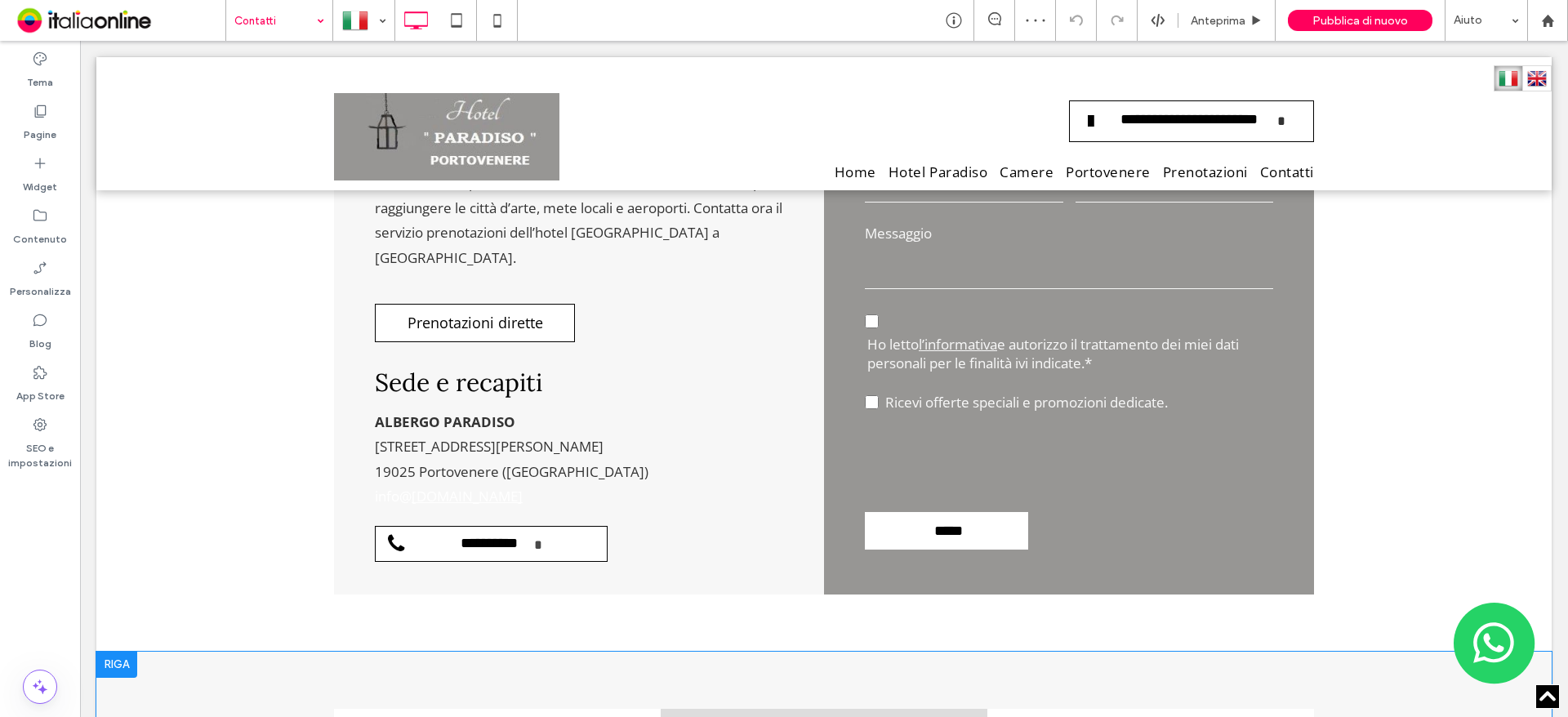
scroll to position [817, 0]
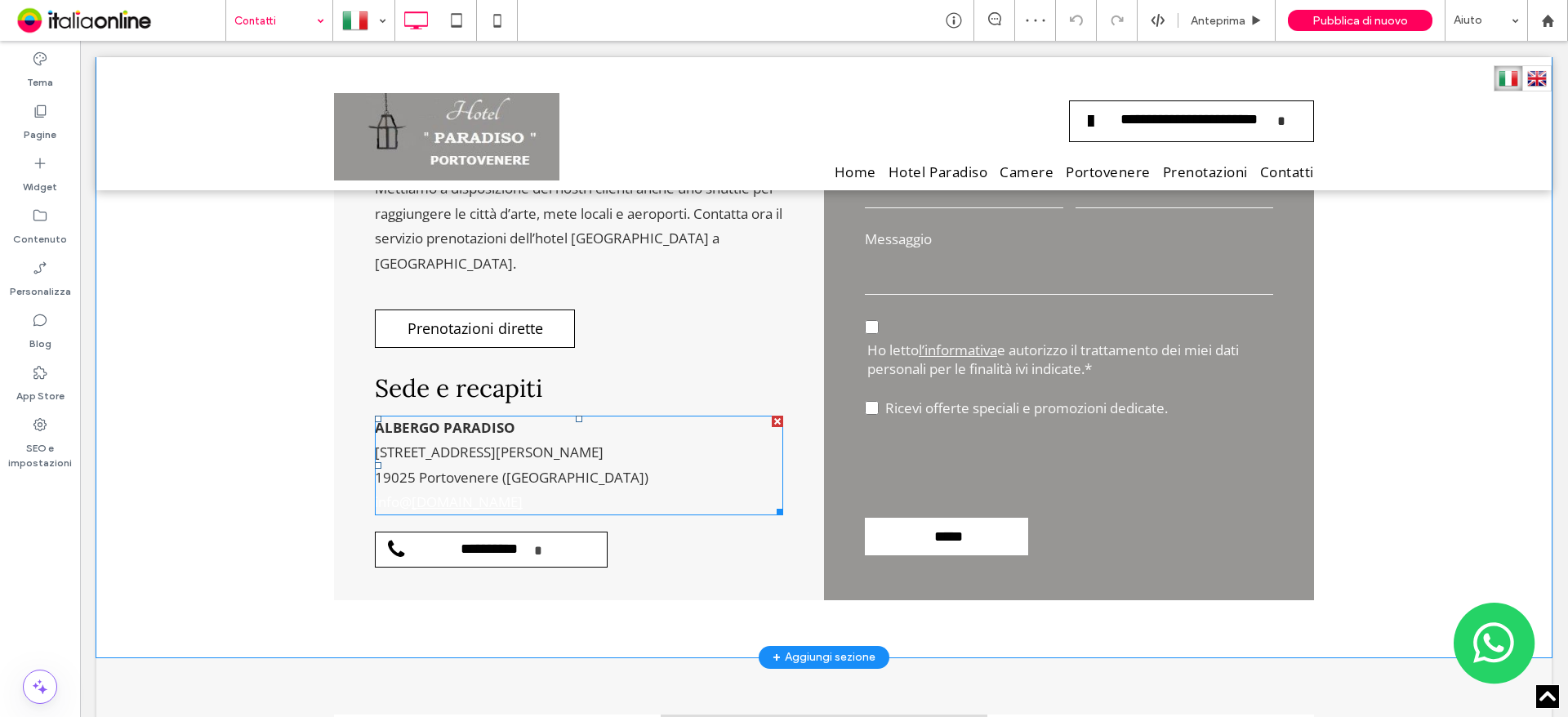
click at [402, 418] on strong "ALBERGO PARADISO" at bounding box center [446, 427] width 141 height 19
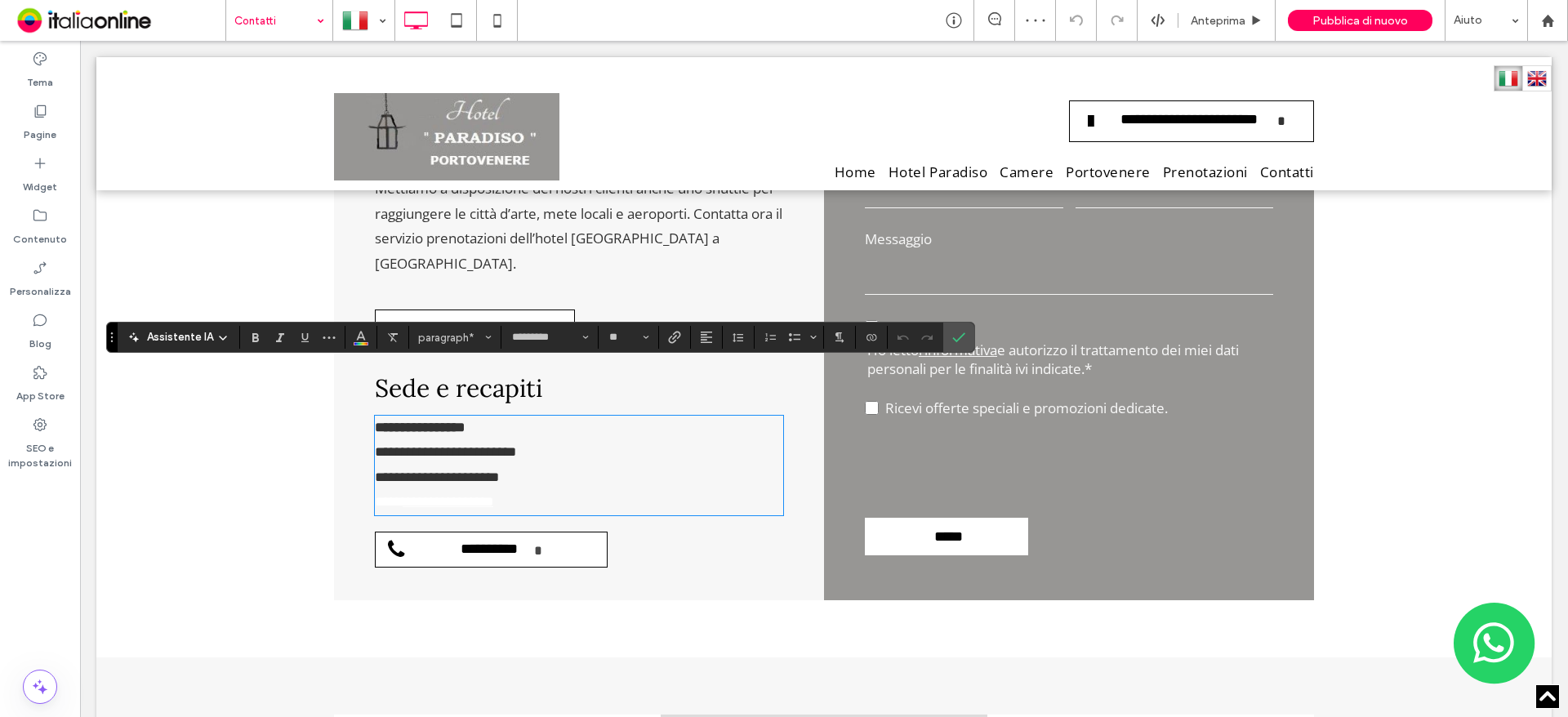
click at [410, 421] on strong "**********" at bounding box center [420, 427] width 90 height 14
drag, startPoint x: 421, startPoint y: 377, endPoint x: 355, endPoint y: 380, distance: 66.1
click at [355, 380] on div "**********" at bounding box center [579, 272] width 490 height 657
click at [961, 331] on icon "Conferma" at bounding box center [959, 337] width 13 height 13
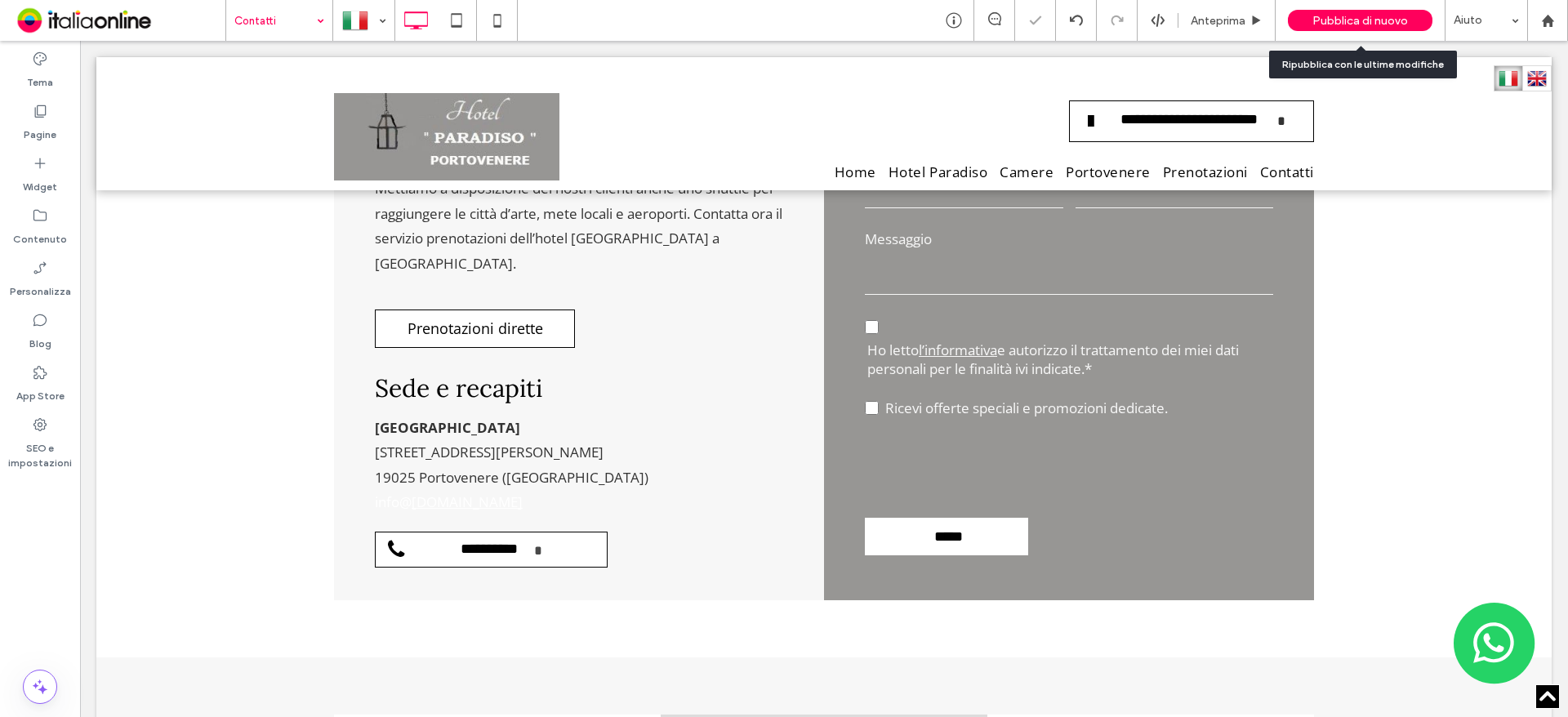
click at [1331, 21] on span "Pubblica di nuovo" at bounding box center [1360, 20] width 95 height 14
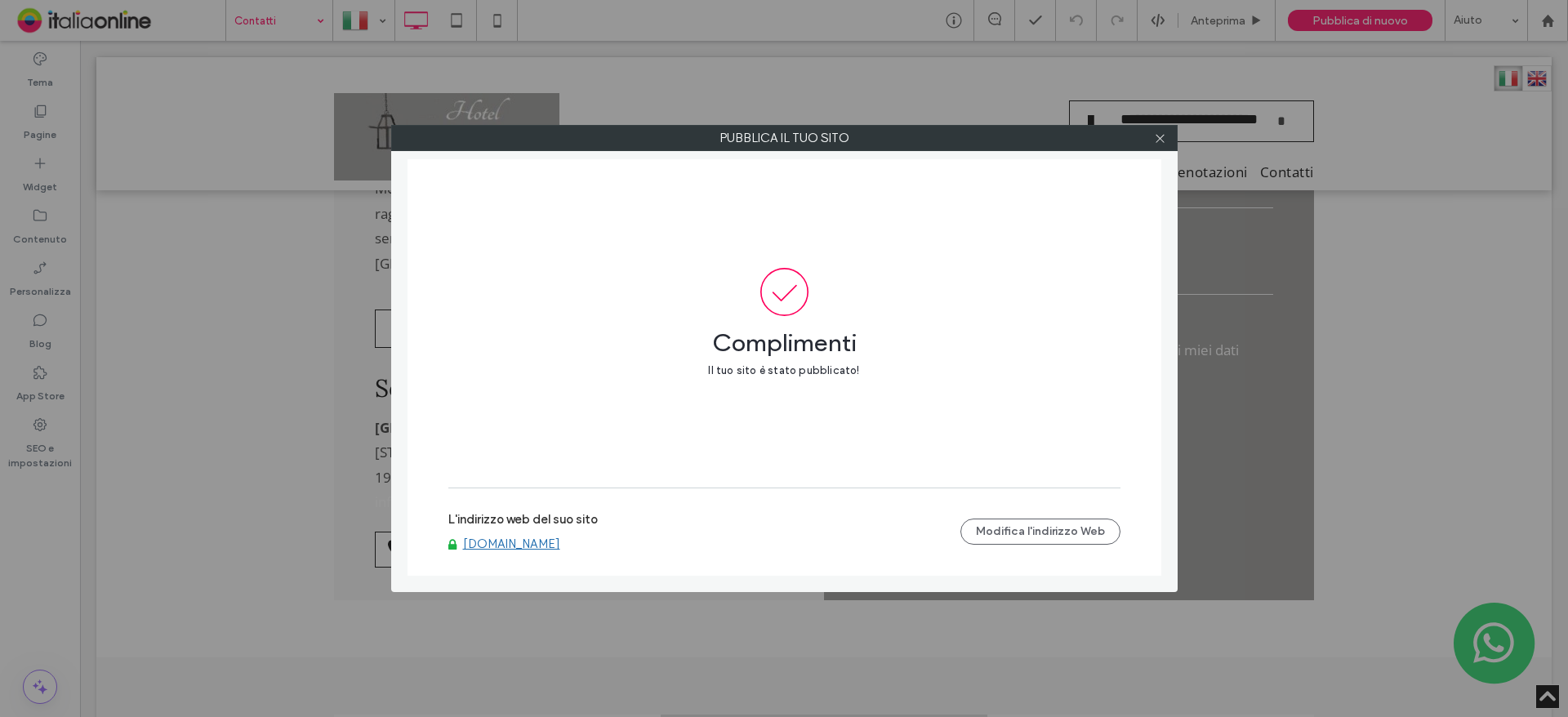
drag, startPoint x: 1162, startPoint y: 136, endPoint x: 789, endPoint y: 128, distance: 373.1
click at [1162, 136] on use at bounding box center [1159, 137] width 8 height 8
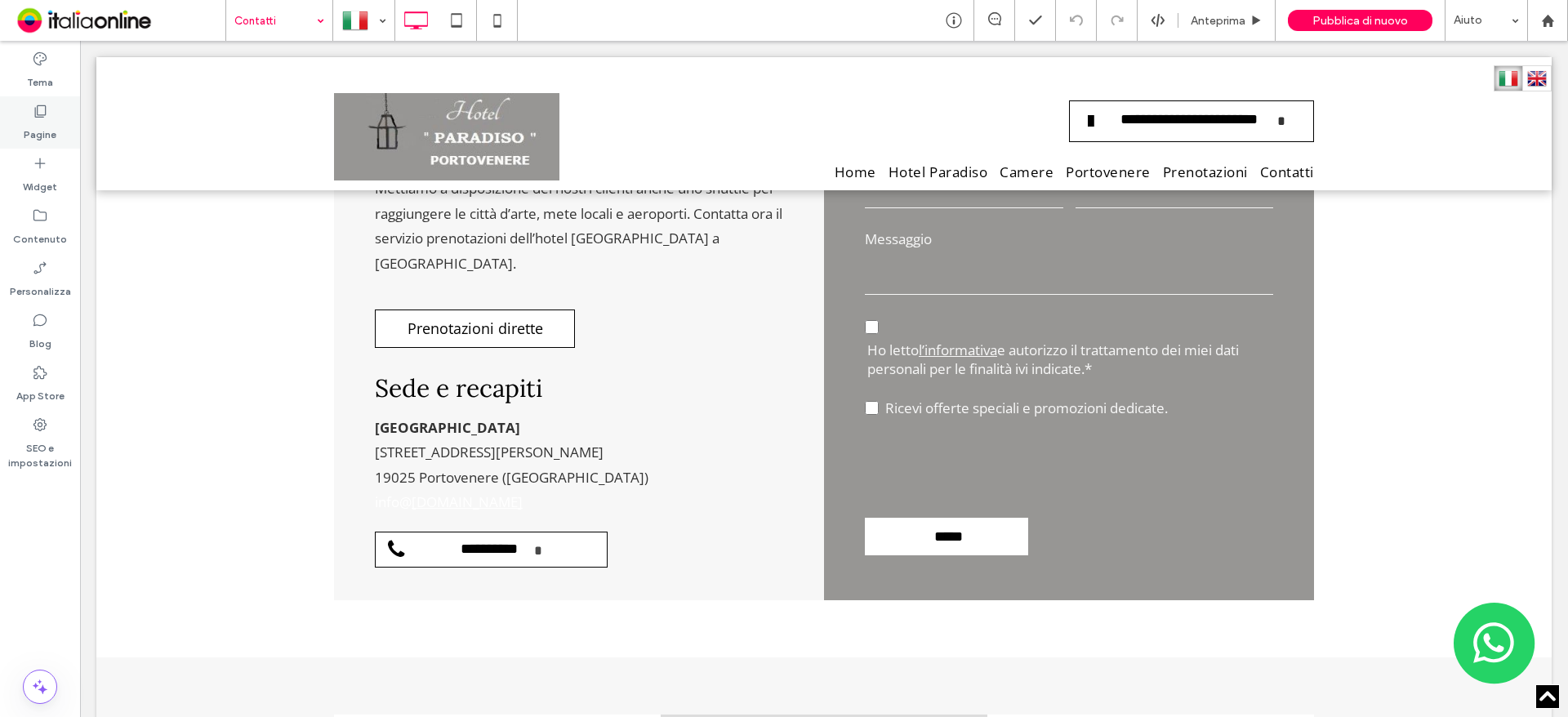
click at [40, 123] on label "Pagine" at bounding box center [40, 130] width 33 height 23
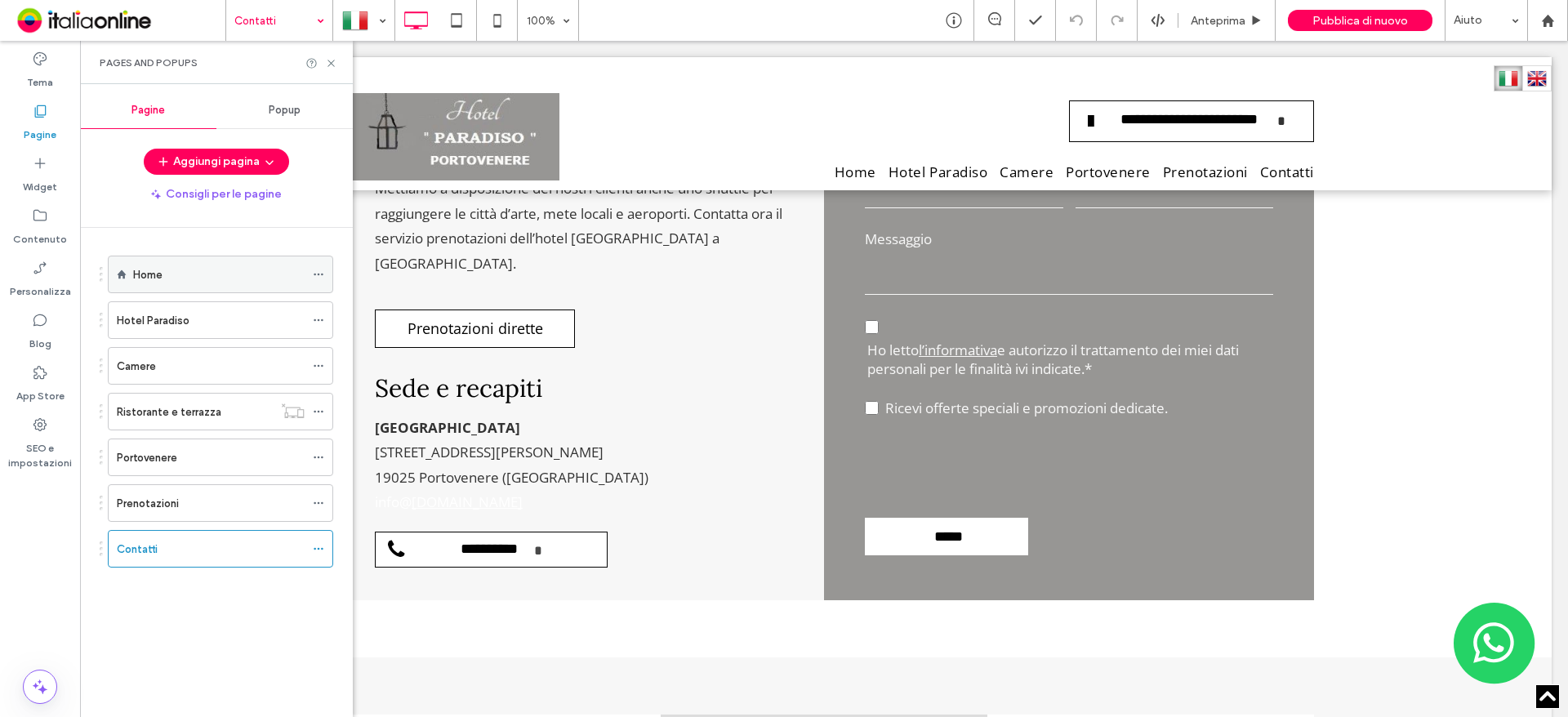
click at [318, 276] on icon at bounding box center [318, 274] width 11 height 11
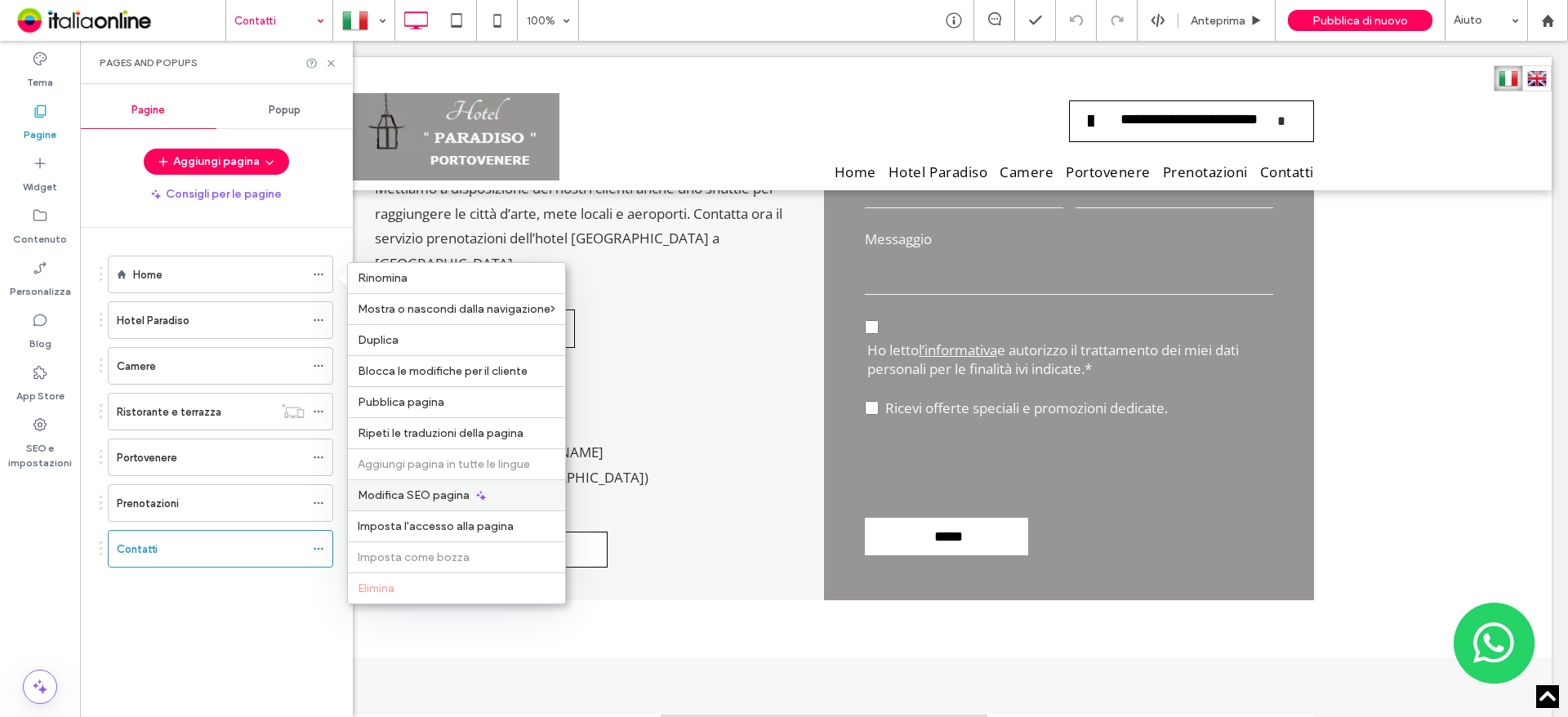
click at [447, 499] on span "Modifica SEO pagina" at bounding box center [413, 495] width 112 height 14
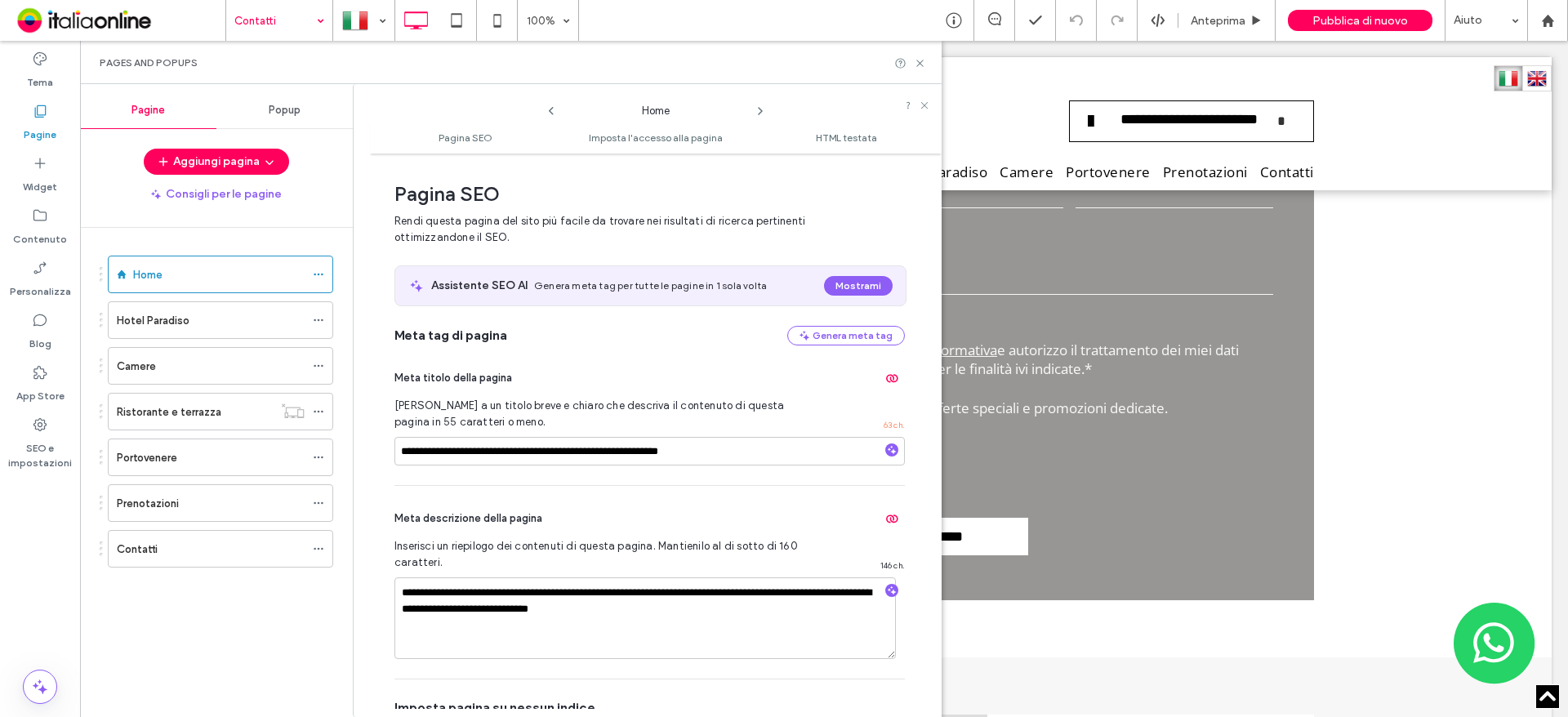
scroll to position [8, 0]
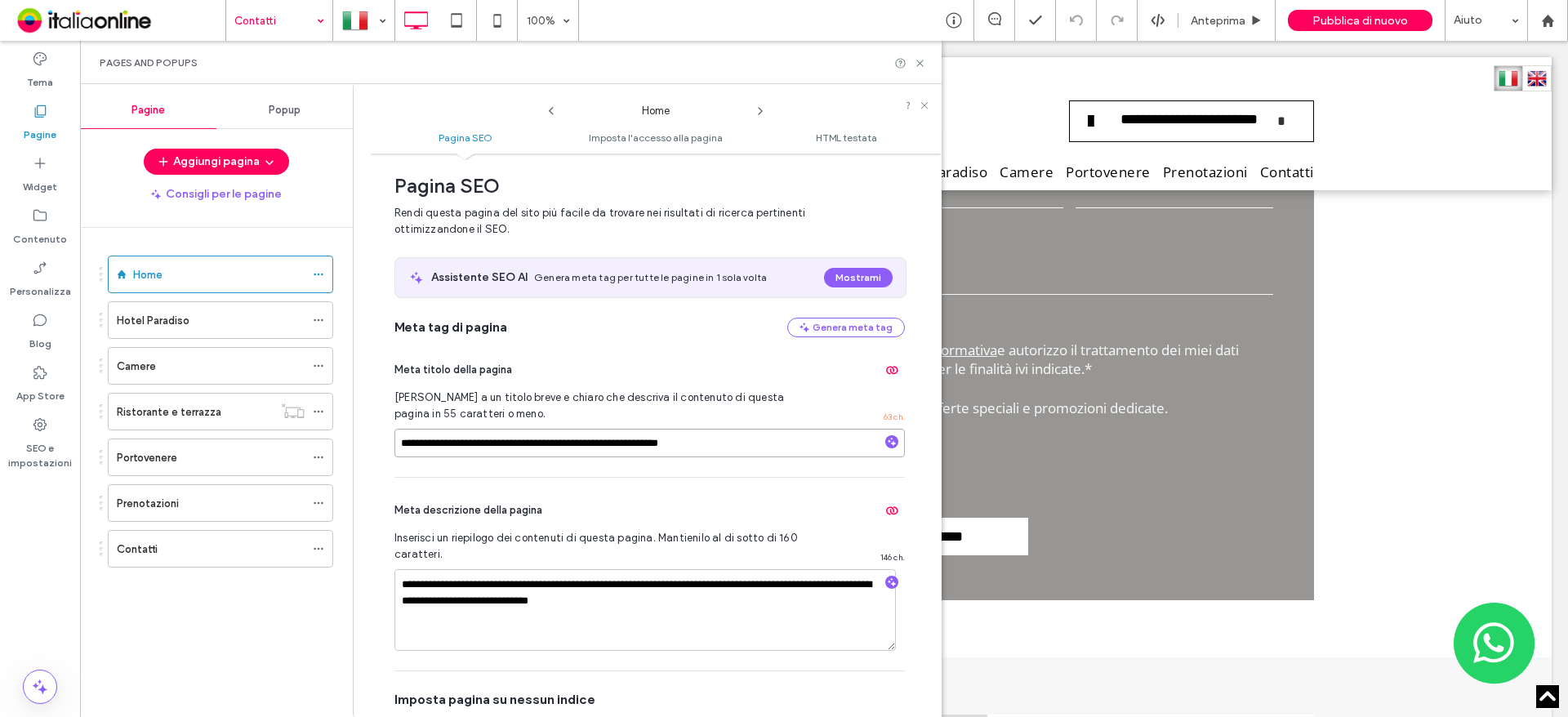
click at [590, 445] on input "**********" at bounding box center [650, 443] width 510 height 28
drag, startPoint x: 606, startPoint y: 445, endPoint x: 571, endPoint y: 452, distance: 35.7
click at [571, 451] on input "**********" at bounding box center [650, 443] width 510 height 28
paste input
type input "**********"
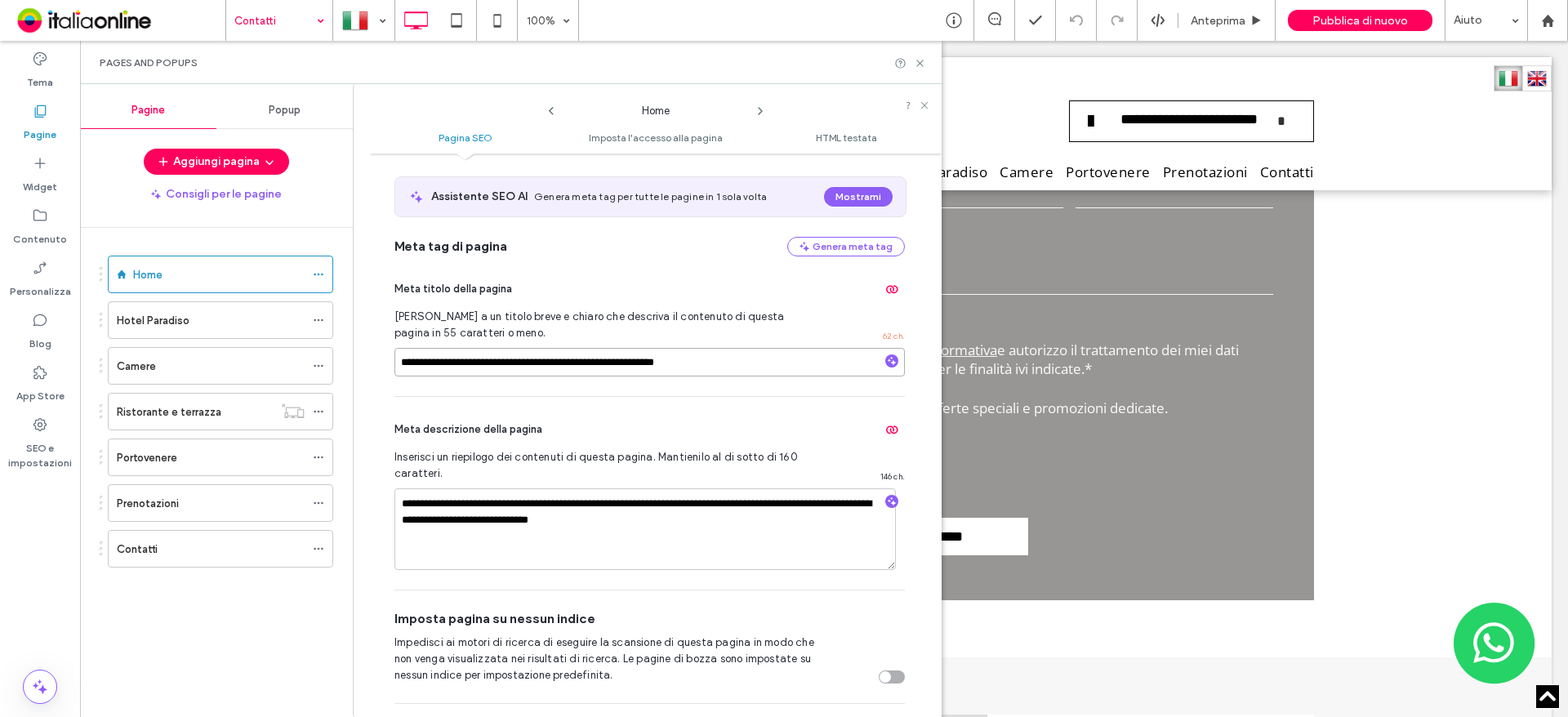
scroll to position [171, 0]
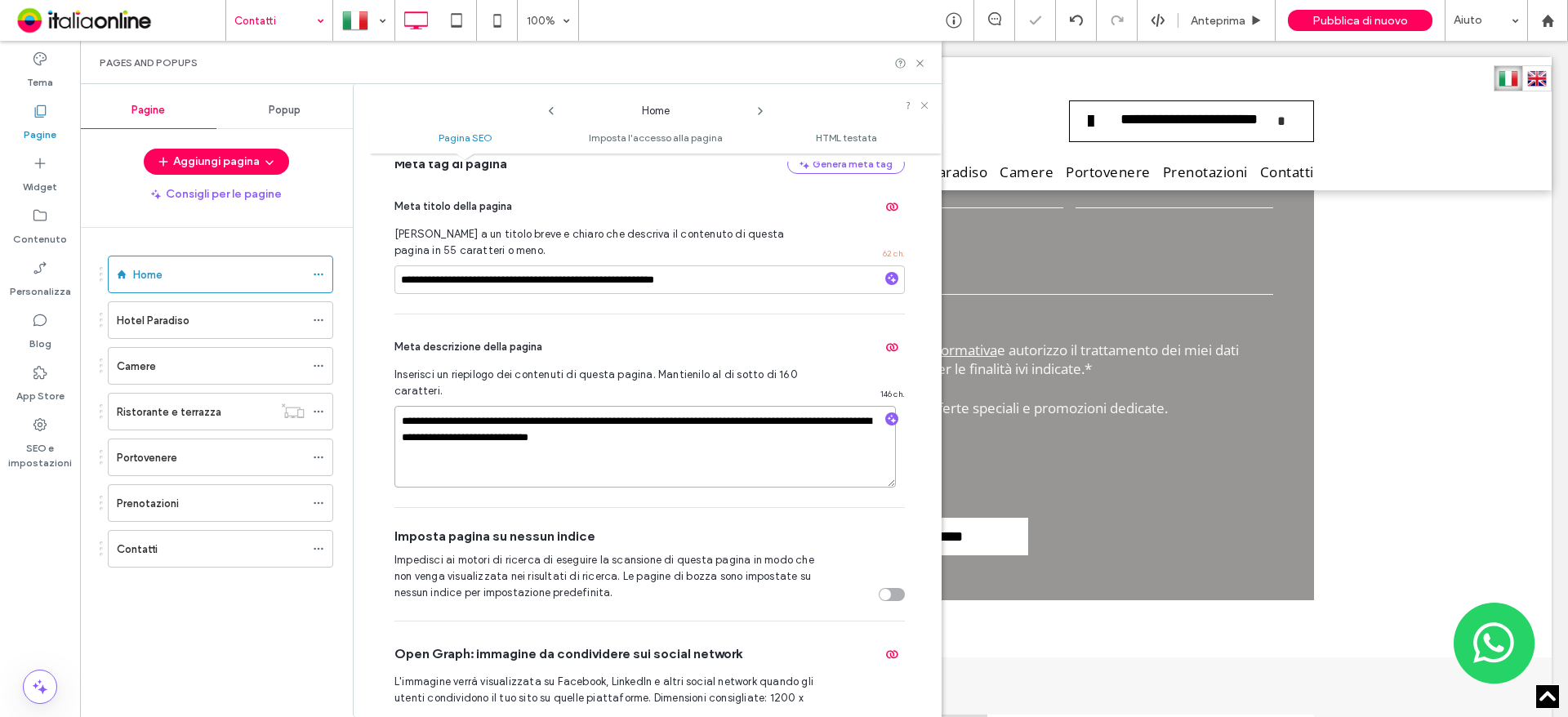
drag, startPoint x: 652, startPoint y: 423, endPoint x: 615, endPoint y: 429, distance: 37.5
paste textarea
type textarea "**********"
click at [134, 326] on label "Hotel Paradiso" at bounding box center [153, 320] width 72 height 28
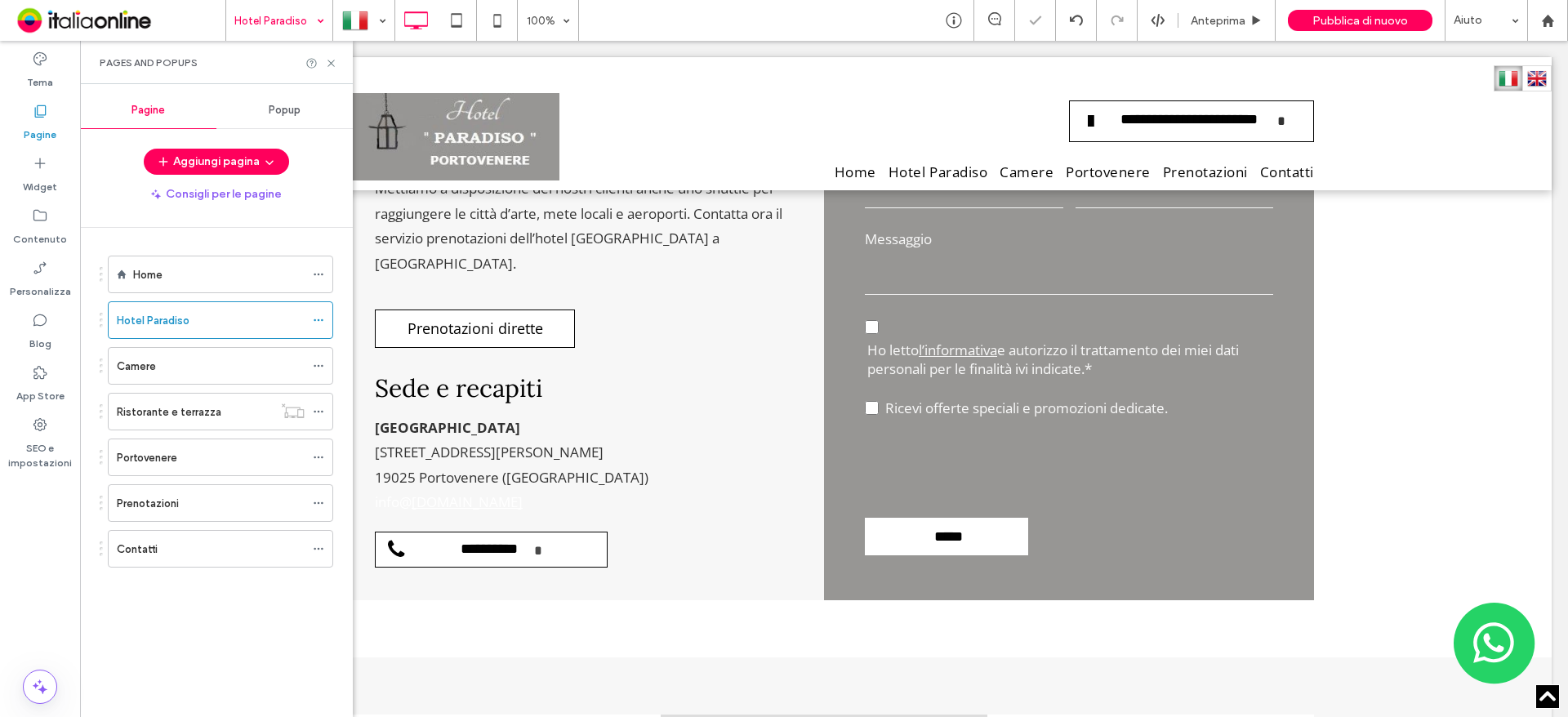
drag, startPoint x: 321, startPoint y: 316, endPoint x: 435, endPoint y: 222, distance: 147.8
click at [321, 316] on icon at bounding box center [318, 320] width 11 height 11
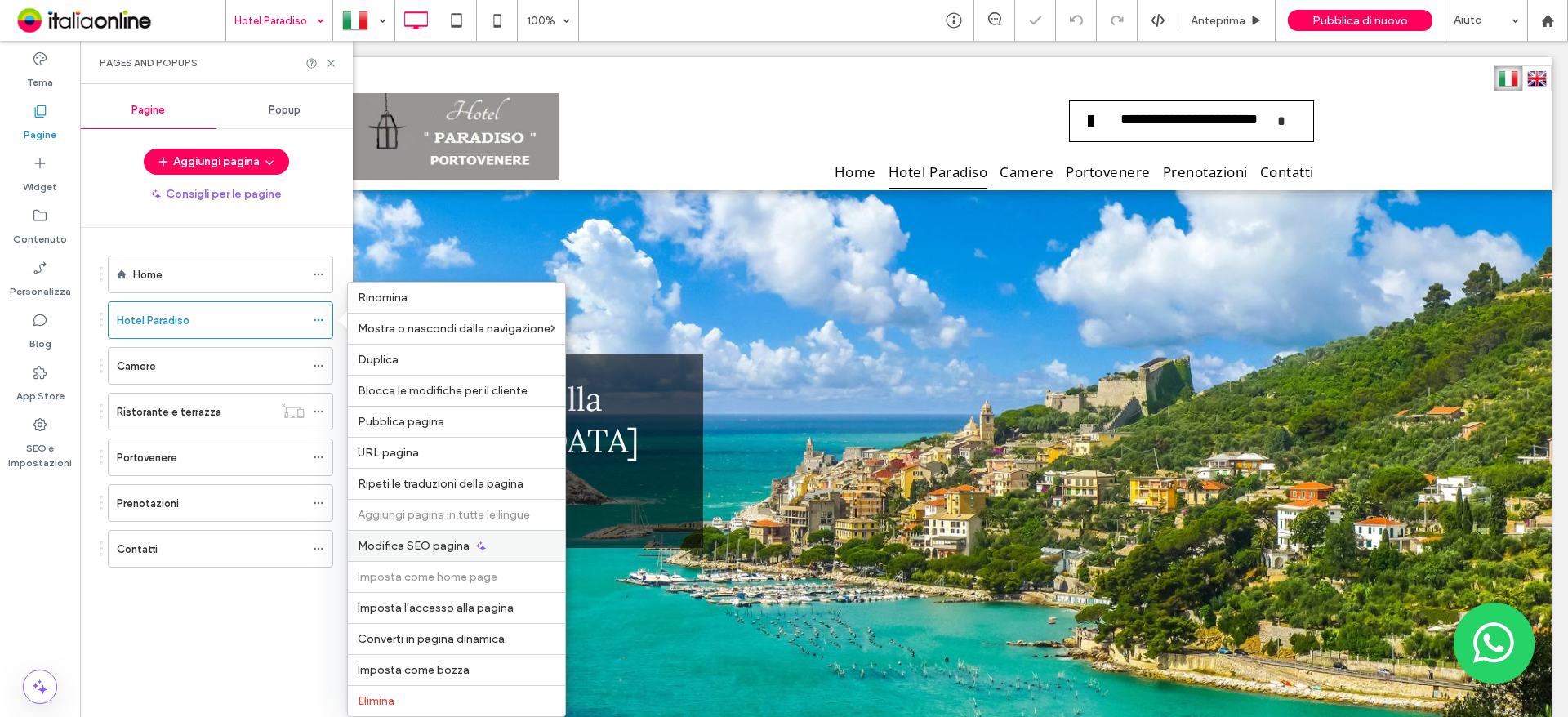
click at [475, 540] on icon at bounding box center [481, 546] width 13 height 13
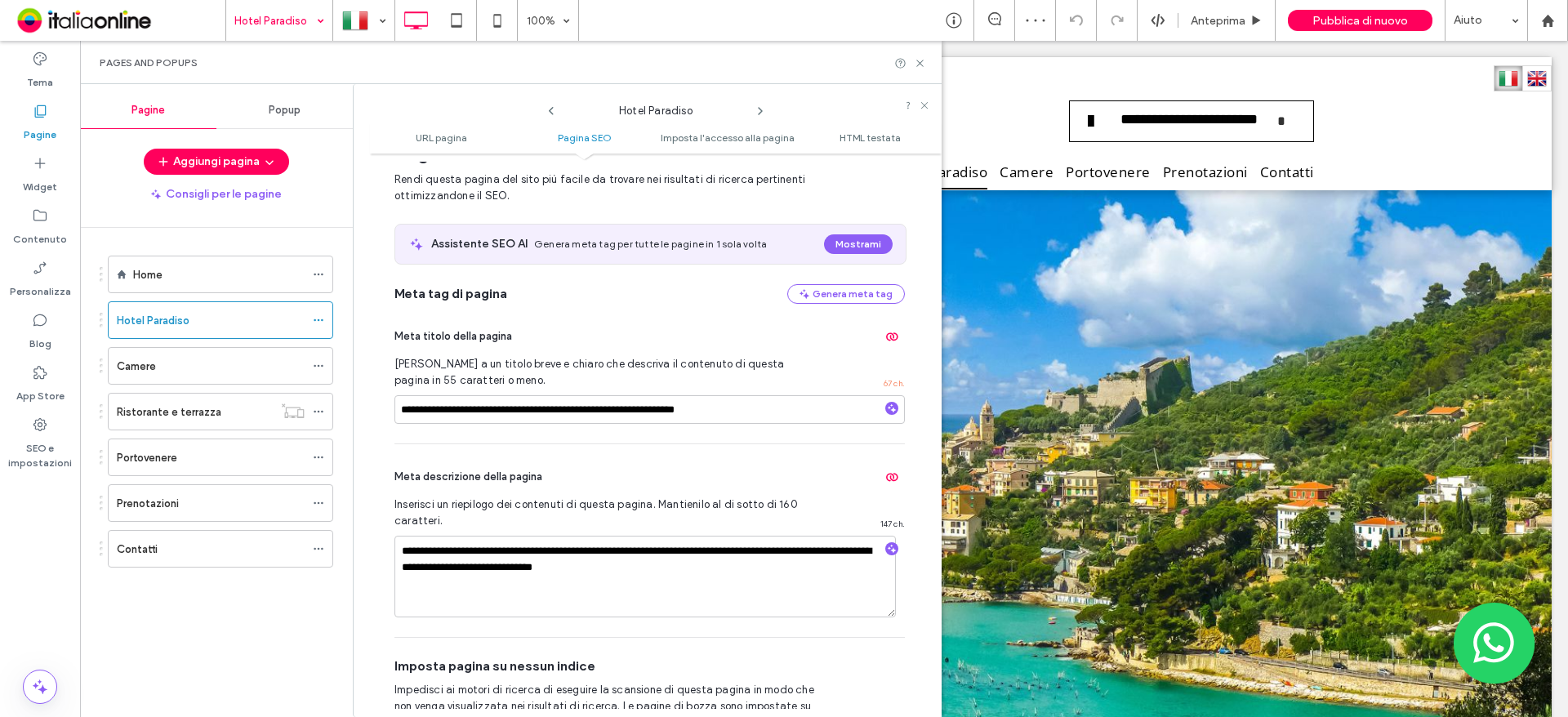
scroll to position [305, 0]
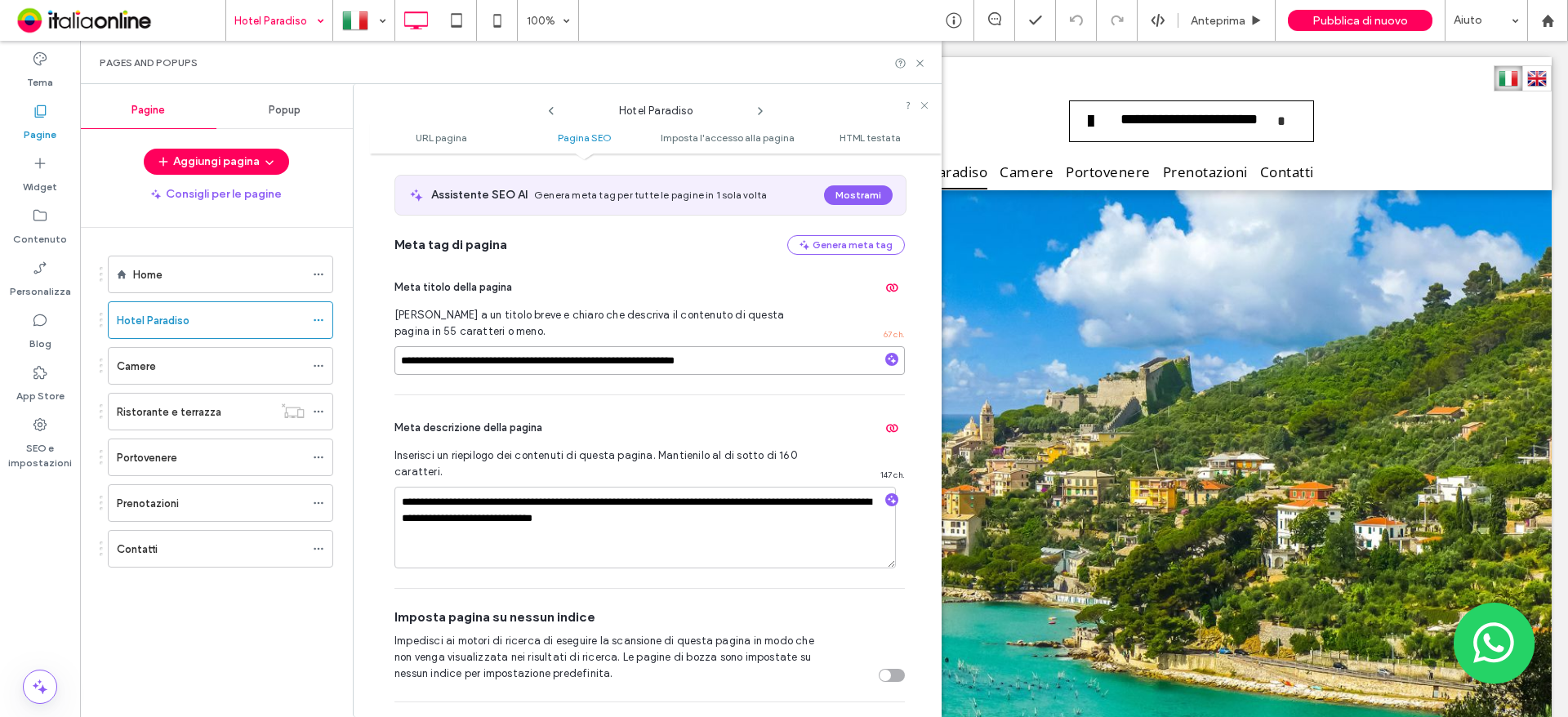
drag, startPoint x: 623, startPoint y: 359, endPoint x: 587, endPoint y: 363, distance: 36.2
click at [587, 363] on input "**********" at bounding box center [650, 360] width 510 height 28
paste input
type input "**********"
click at [763, 111] on icon at bounding box center [760, 111] width 13 height 13
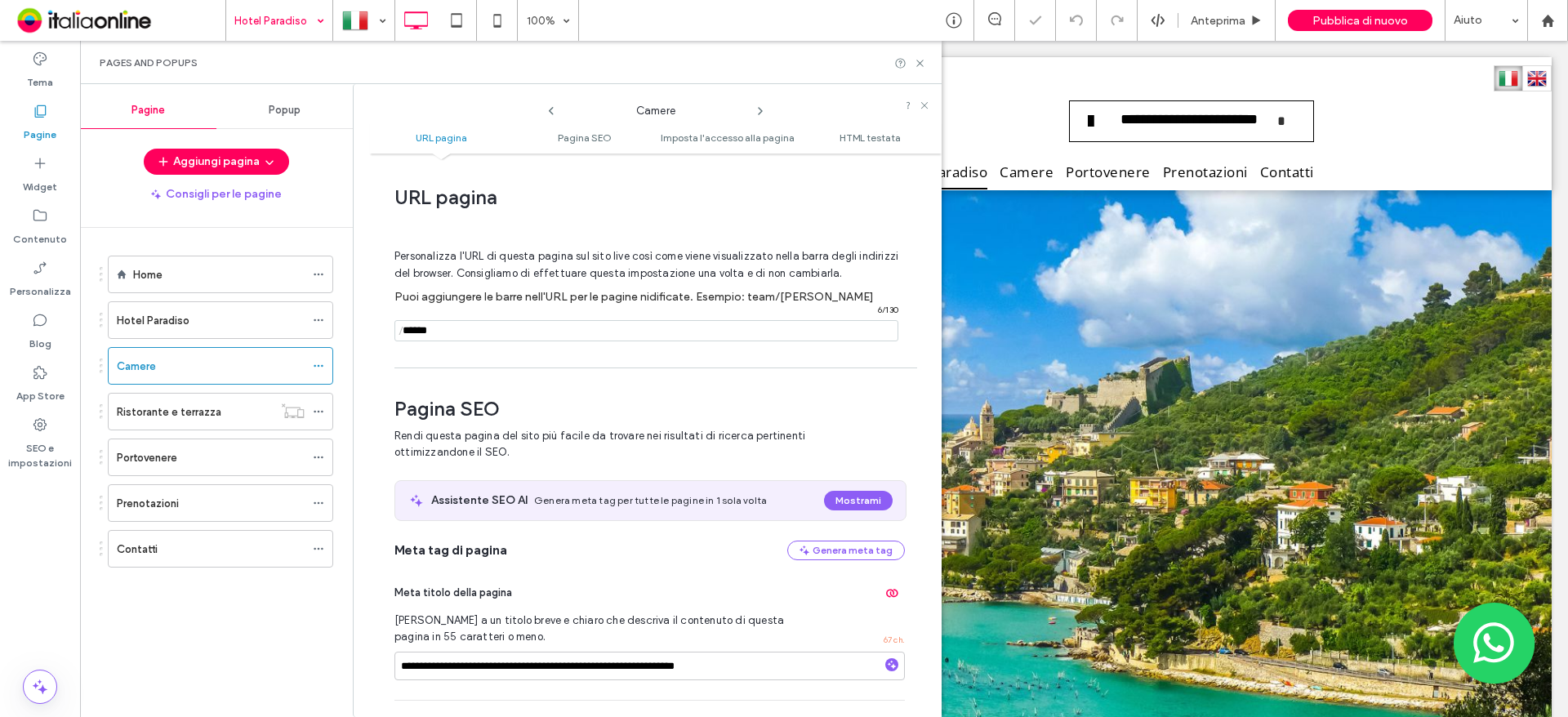
scroll to position [224, 0]
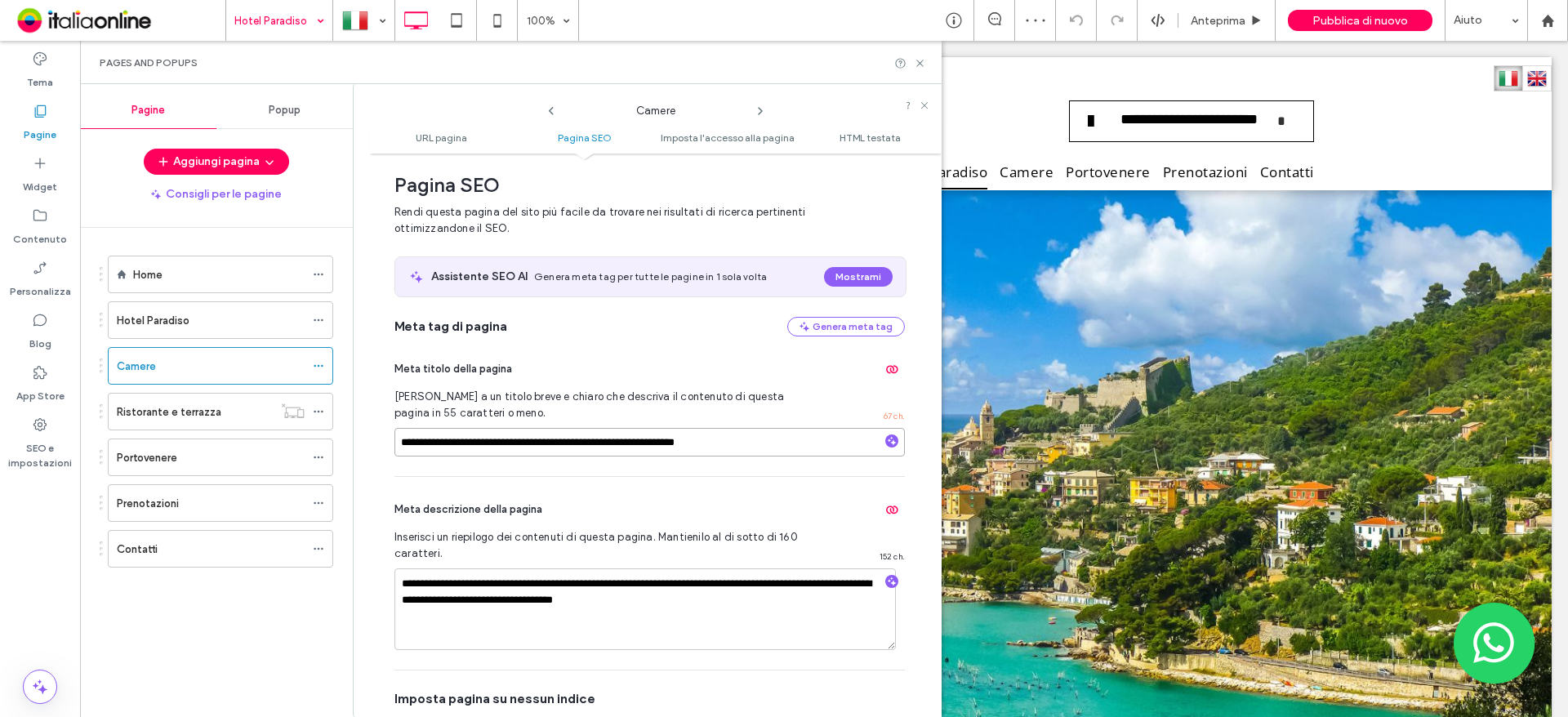
drag, startPoint x: 679, startPoint y: 445, endPoint x: 642, endPoint y: 445, distance: 37.0
click at [642, 445] on input "**********" at bounding box center [650, 442] width 510 height 28
paste input
type input "**********"
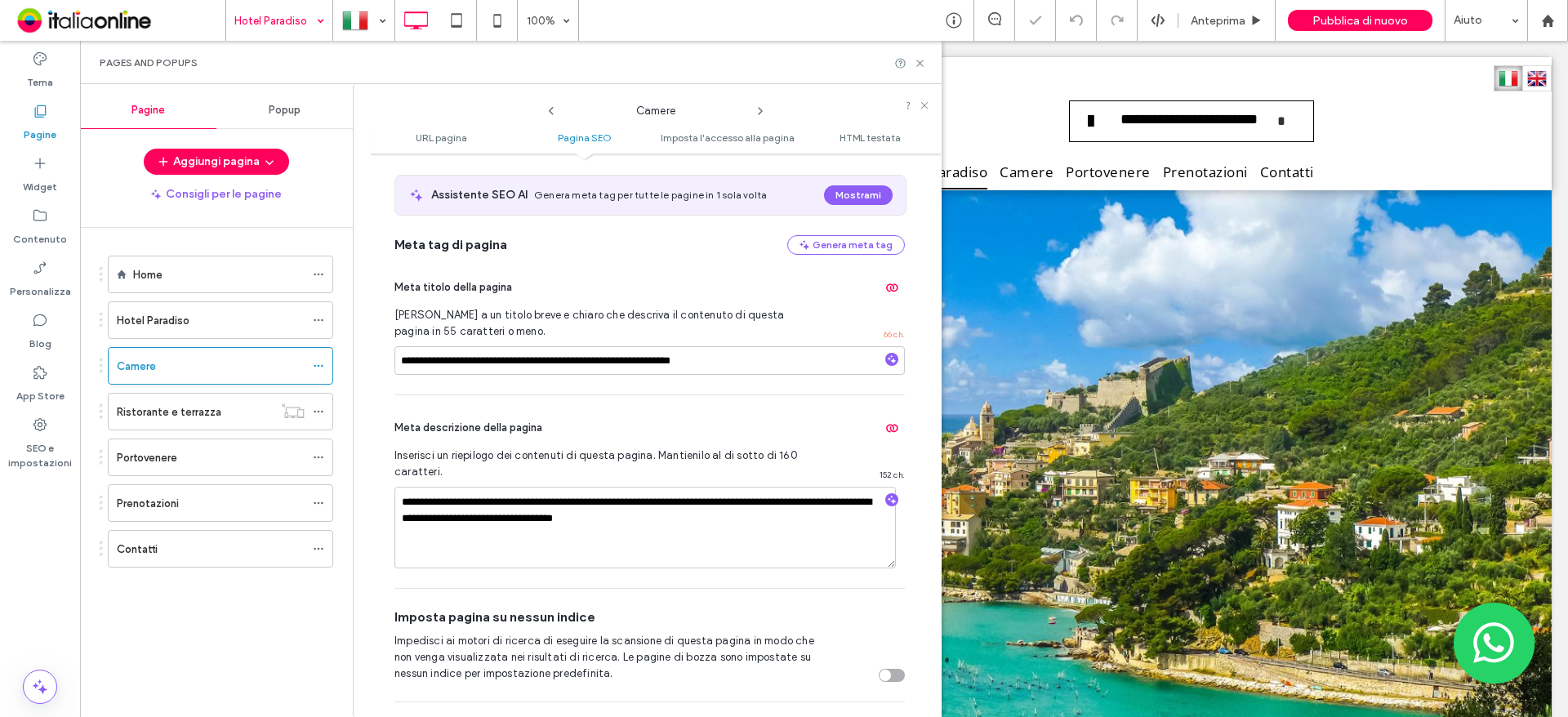
click at [767, 112] on div "Camere" at bounding box center [655, 106] width 572 height 28
click at [764, 112] on icon at bounding box center [760, 111] width 13 height 13
click at [761, 111] on use at bounding box center [760, 111] width 4 height 6
drag, startPoint x: 609, startPoint y: 362, endPoint x: 645, endPoint y: 360, distance: 36.1
click at [645, 360] on input "**********" at bounding box center [650, 360] width 510 height 28
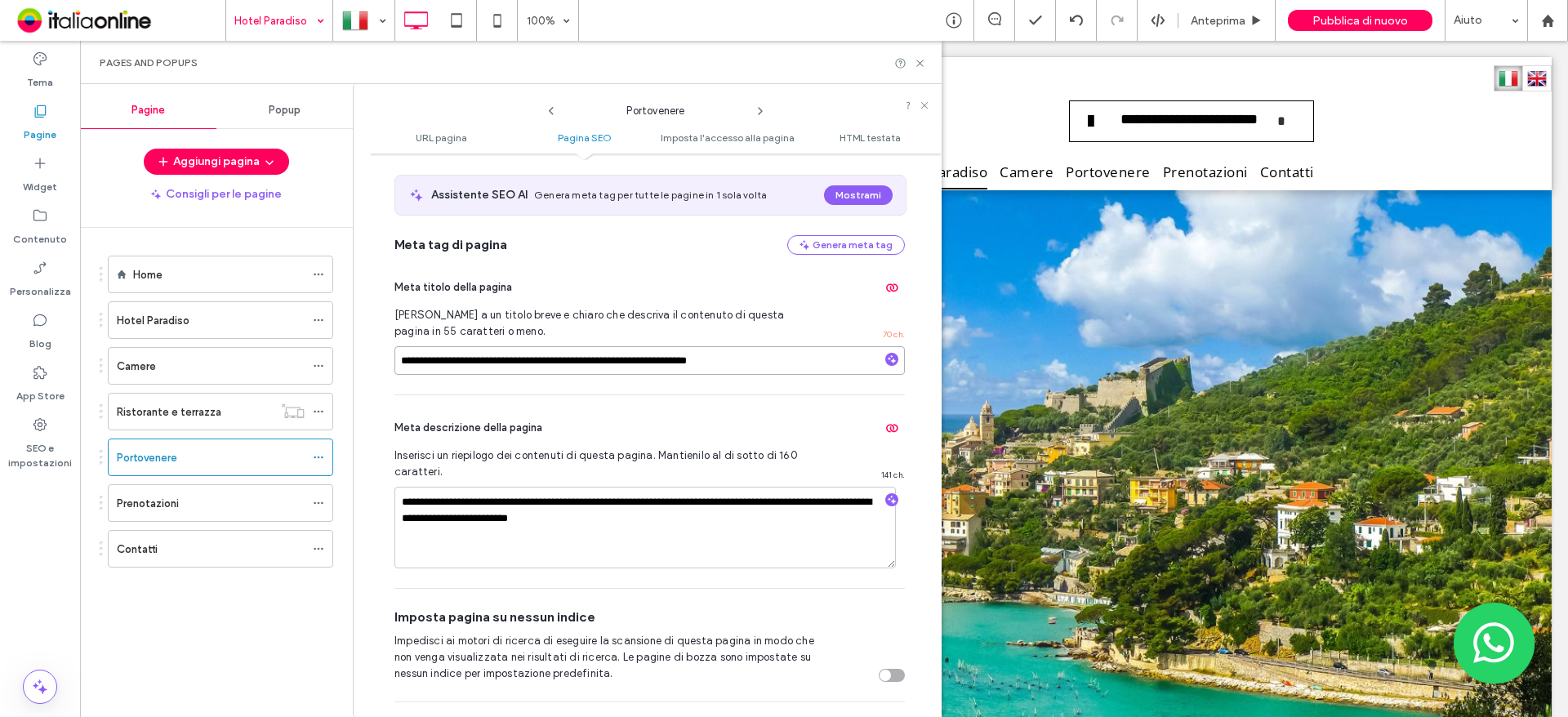
paste input
type input "**********"
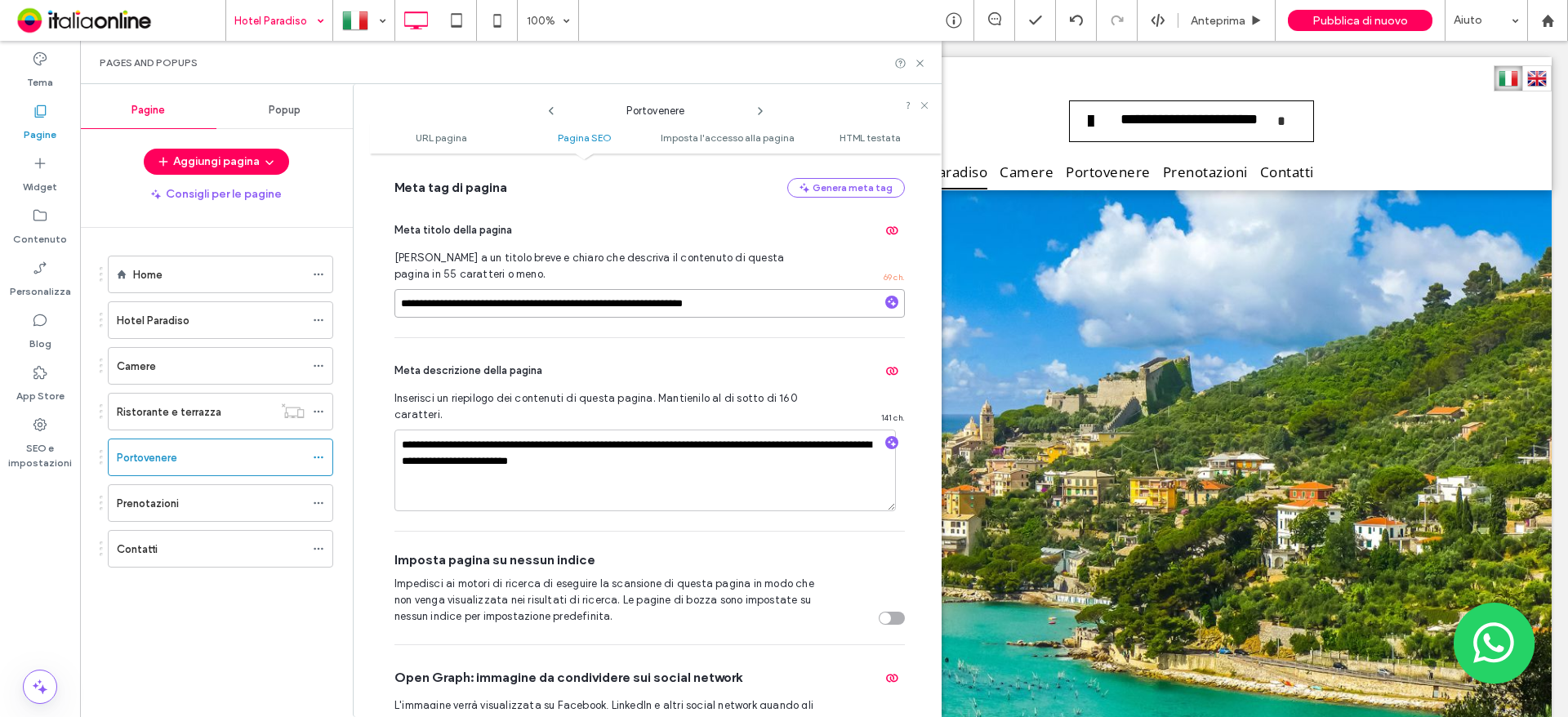
scroll to position [387, 0]
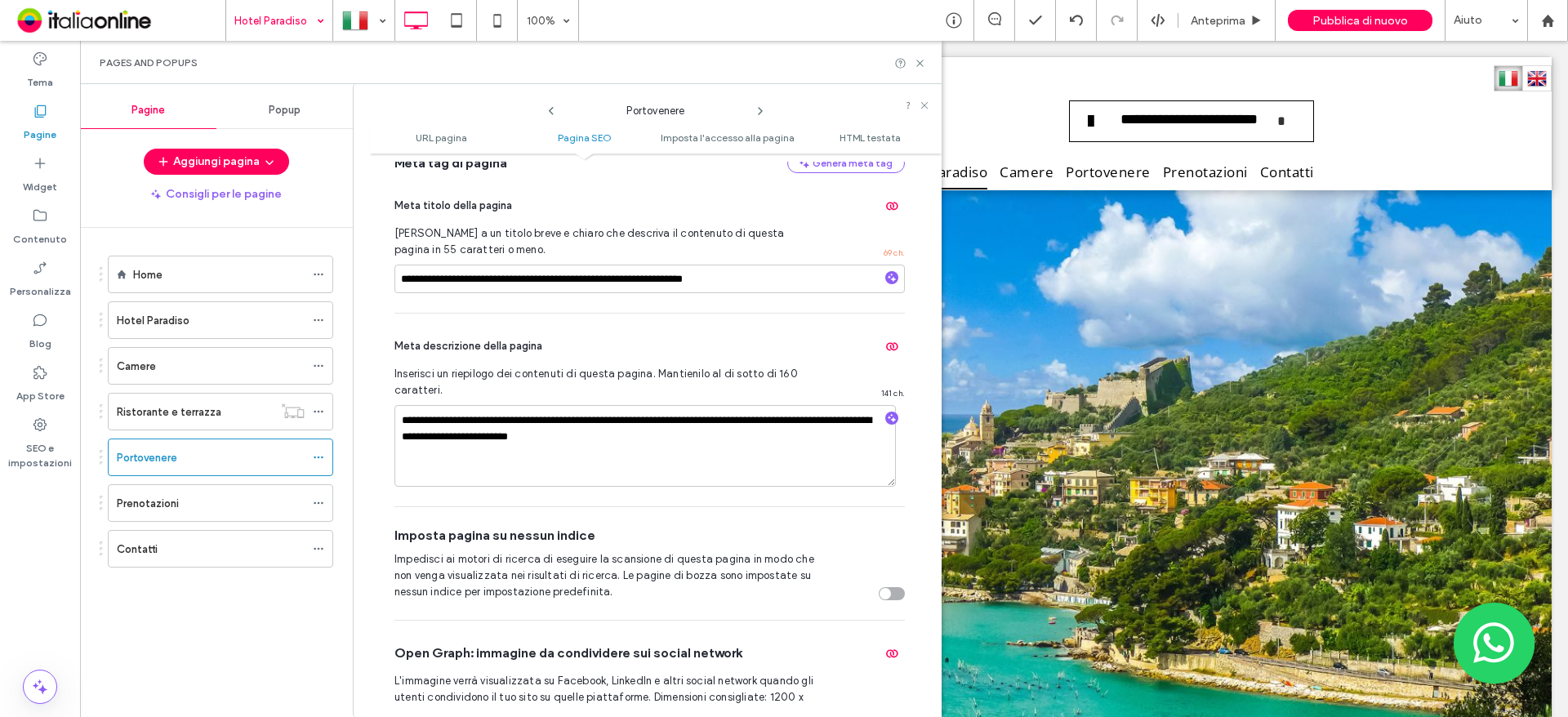
click at [757, 110] on icon at bounding box center [760, 111] width 13 height 13
drag, startPoint x: 564, startPoint y: 284, endPoint x: 601, endPoint y: 281, distance: 37.1
click at [601, 281] on input "**********" at bounding box center [650, 278] width 510 height 28
paste input
type input "**********"
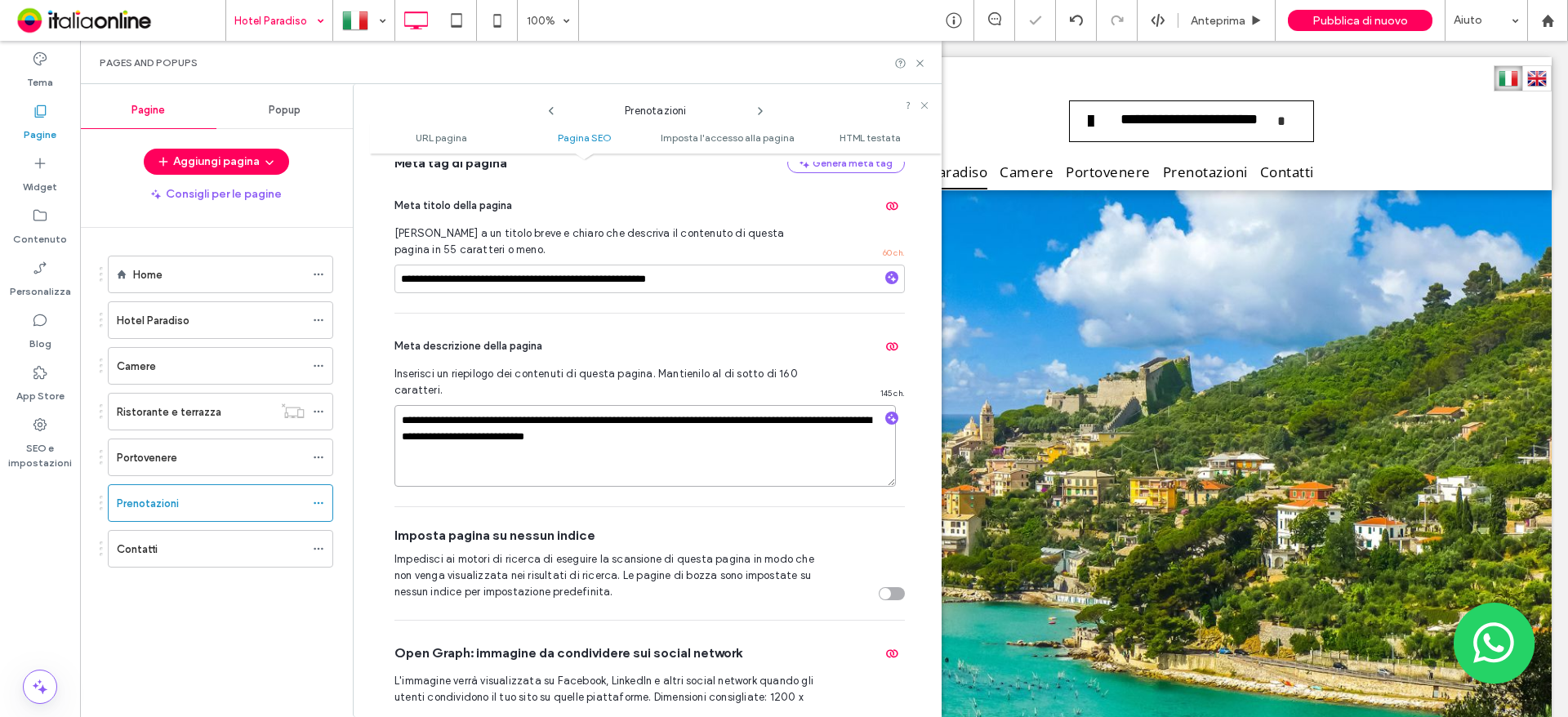
drag, startPoint x: 614, startPoint y: 424, endPoint x: 651, endPoint y: 423, distance: 37.0
paste textarea
type textarea "**********"
click at [763, 104] on icon at bounding box center [760, 111] width 13 height 13
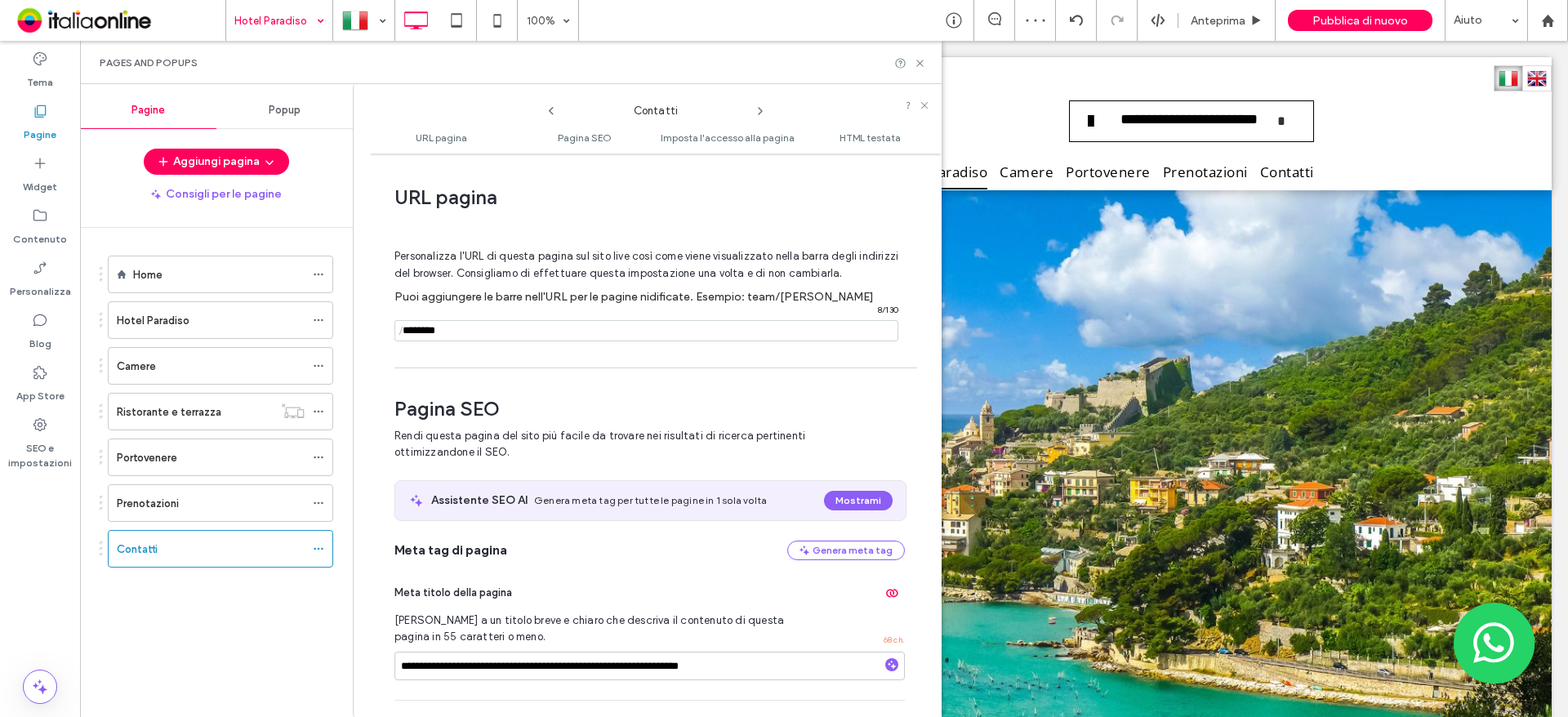
scroll to position [224, 0]
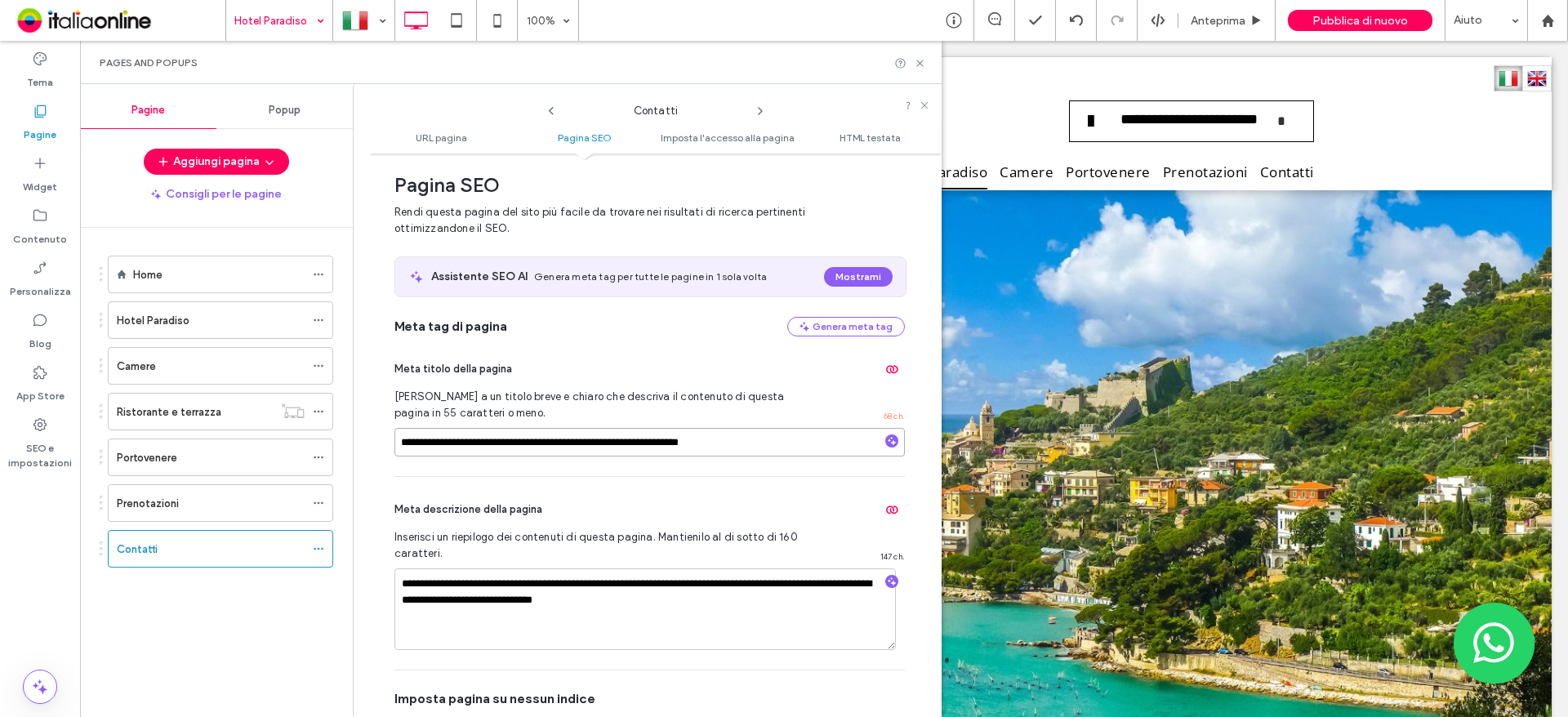
drag, startPoint x: 601, startPoint y: 443, endPoint x: 638, endPoint y: 444, distance: 37.0
click at [638, 444] on input "**********" at bounding box center [650, 442] width 510 height 28
paste input
type input "**********"
click at [1330, 19] on span "Pubblica di nuovo" at bounding box center [1360, 20] width 95 height 14
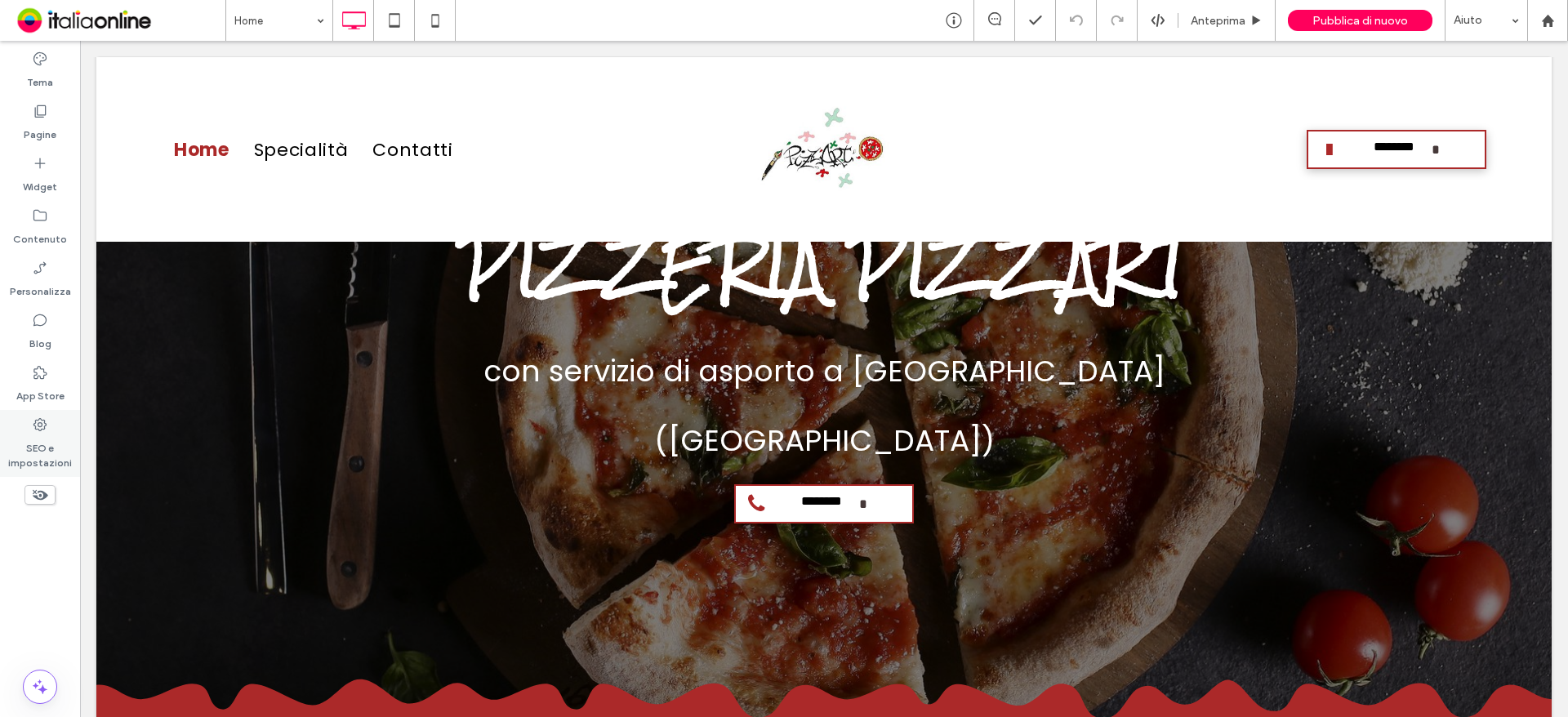
click at [71, 454] on label "SEO e impostazioni" at bounding box center [39, 451] width 80 height 37
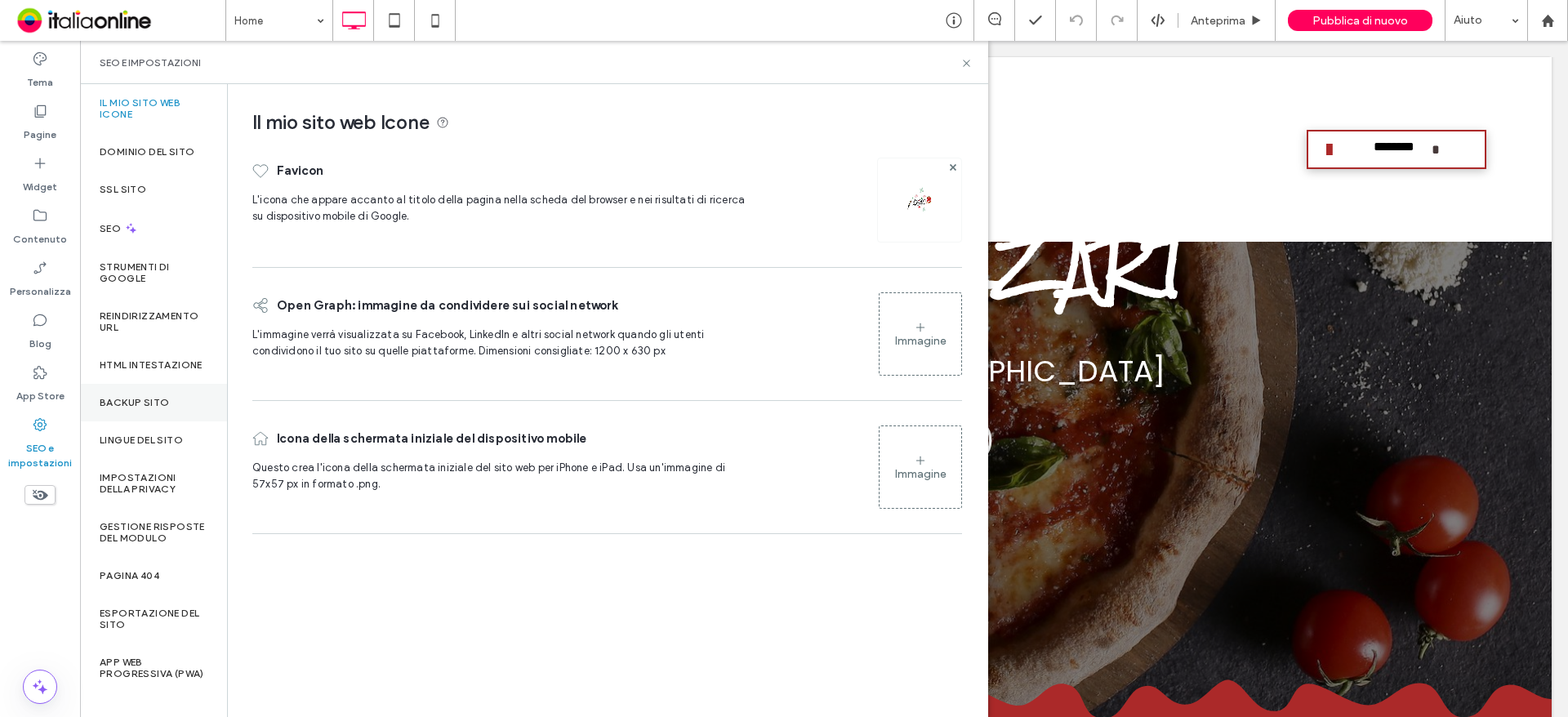
click at [141, 422] on div "Backup sito" at bounding box center [153, 402] width 147 height 37
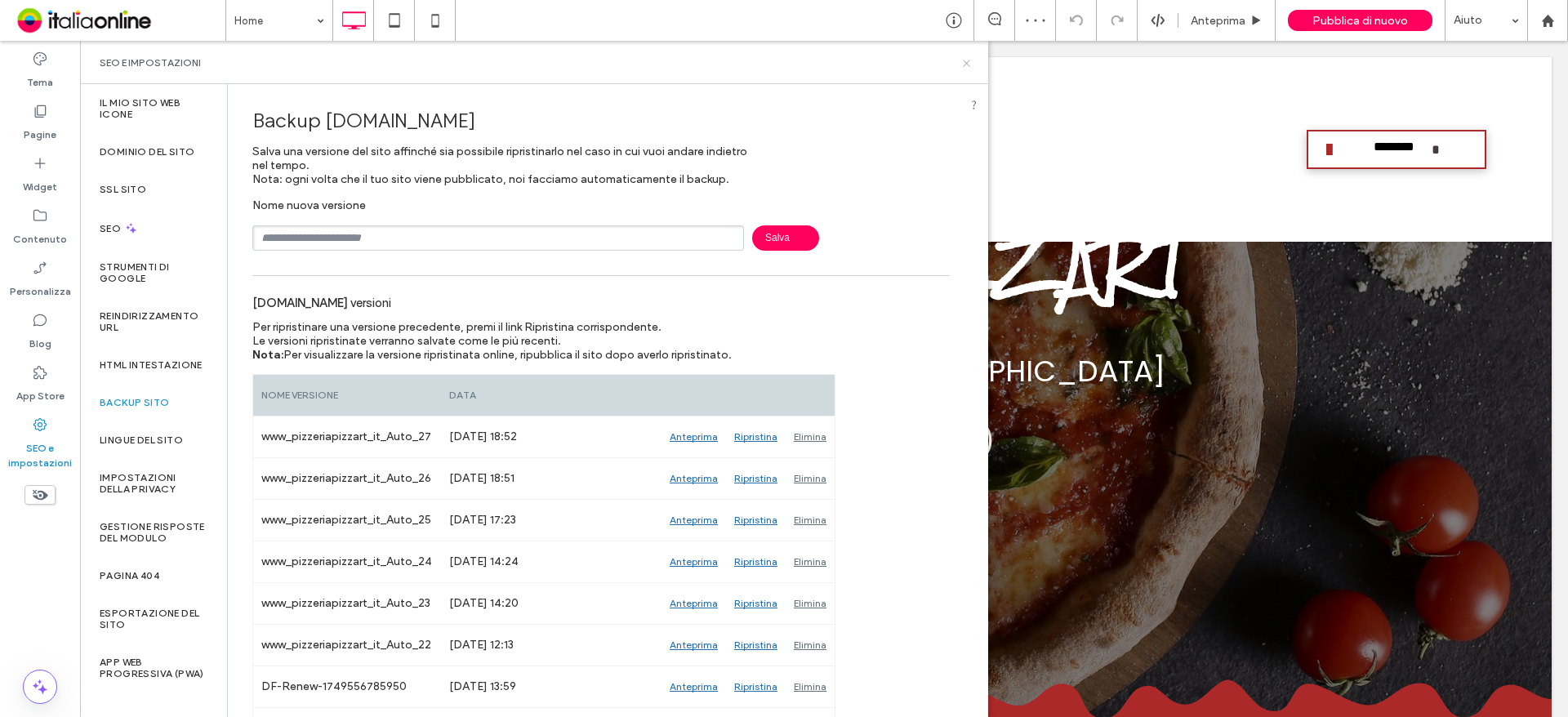
click at [961, 59] on icon at bounding box center [966, 62] width 12 height 12
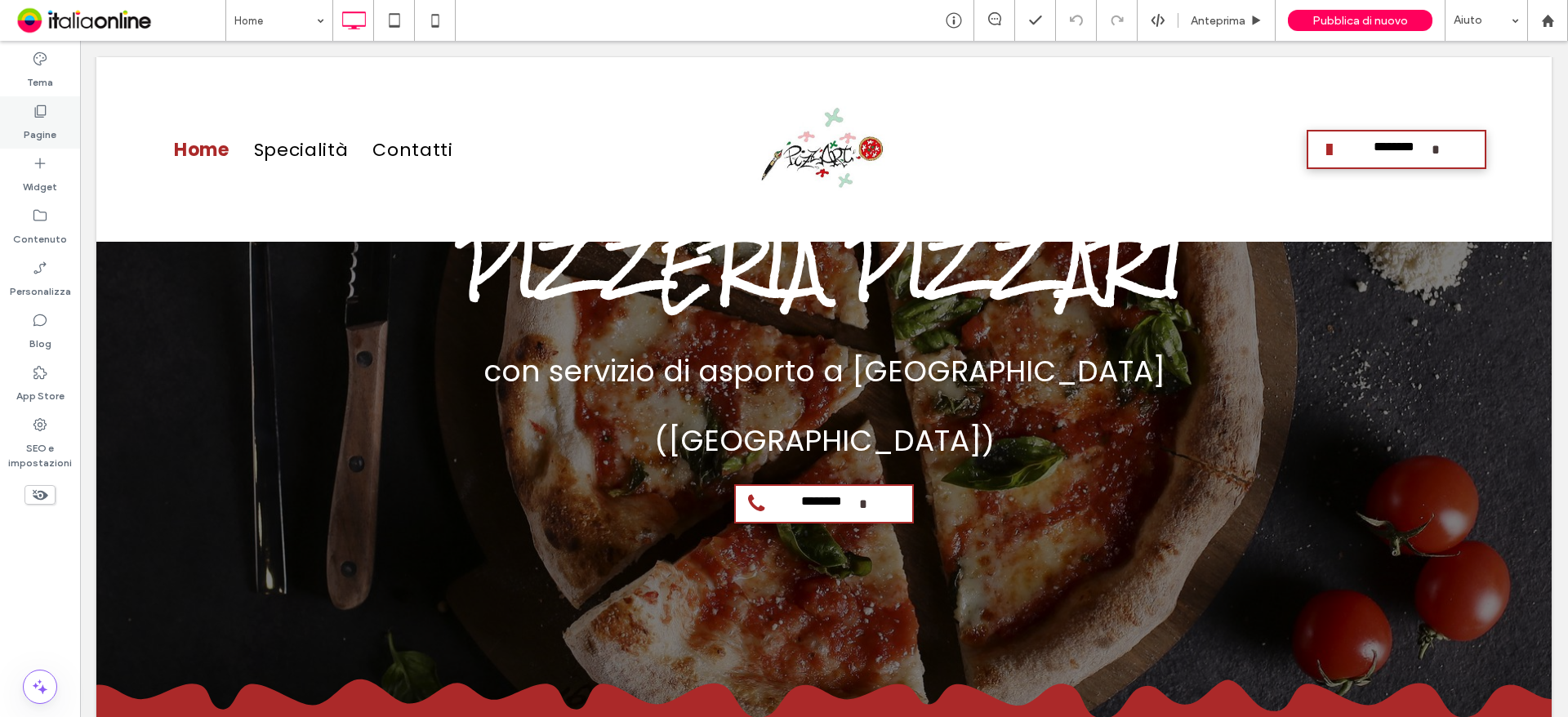
click at [57, 124] on div "Pagine" at bounding box center [39, 122] width 80 height 52
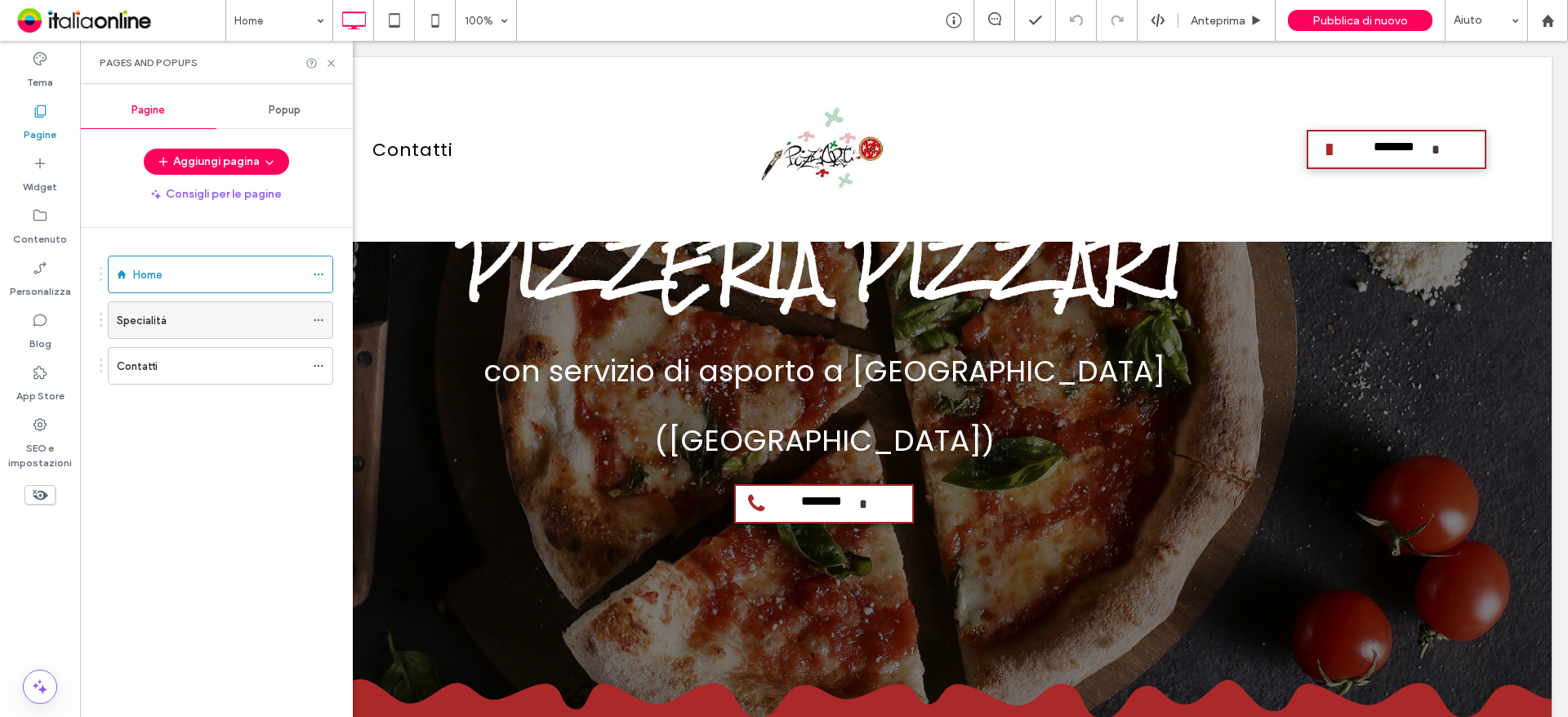
click at [149, 316] on label "Specialità" at bounding box center [142, 320] width 49 height 28
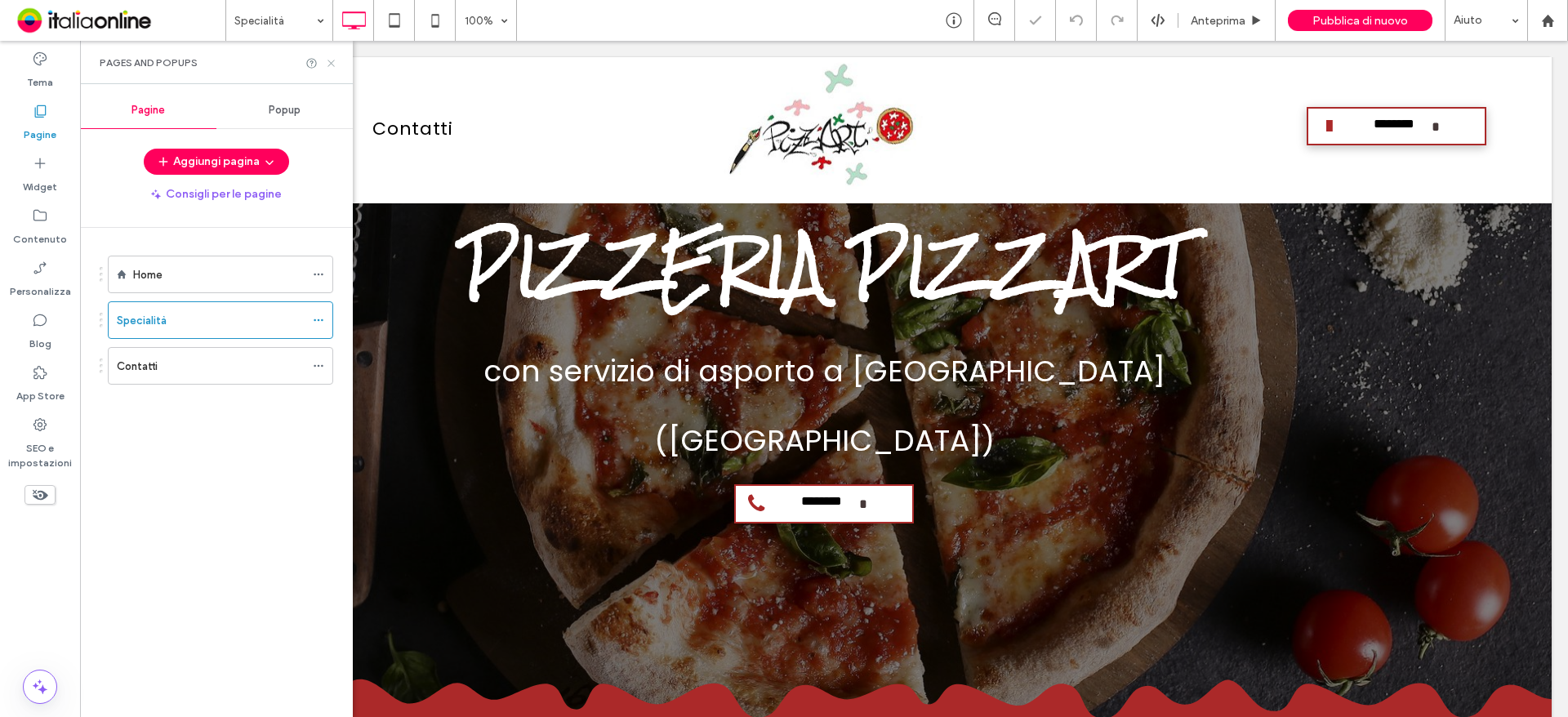
click at [337, 57] on icon at bounding box center [330, 62] width 12 height 12
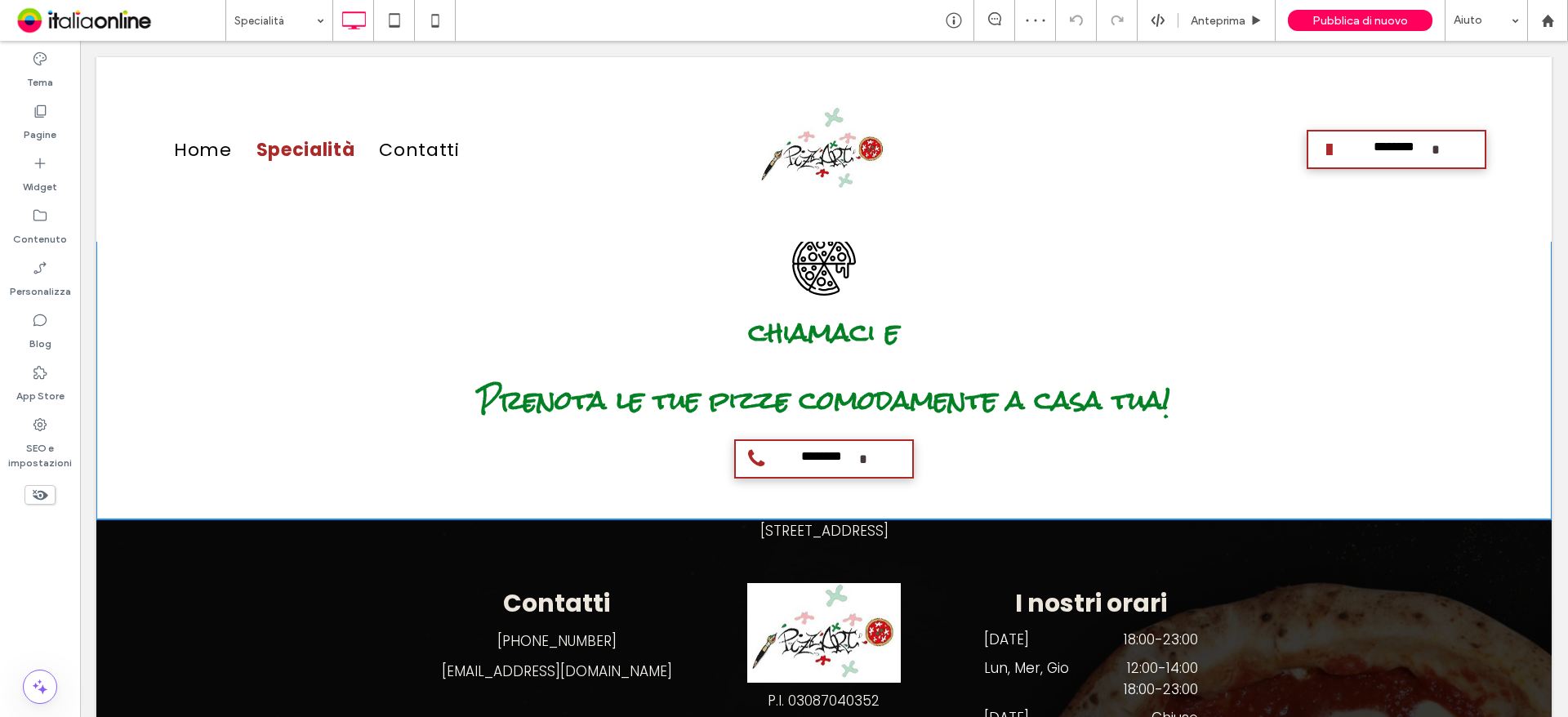
scroll to position [3622, 0]
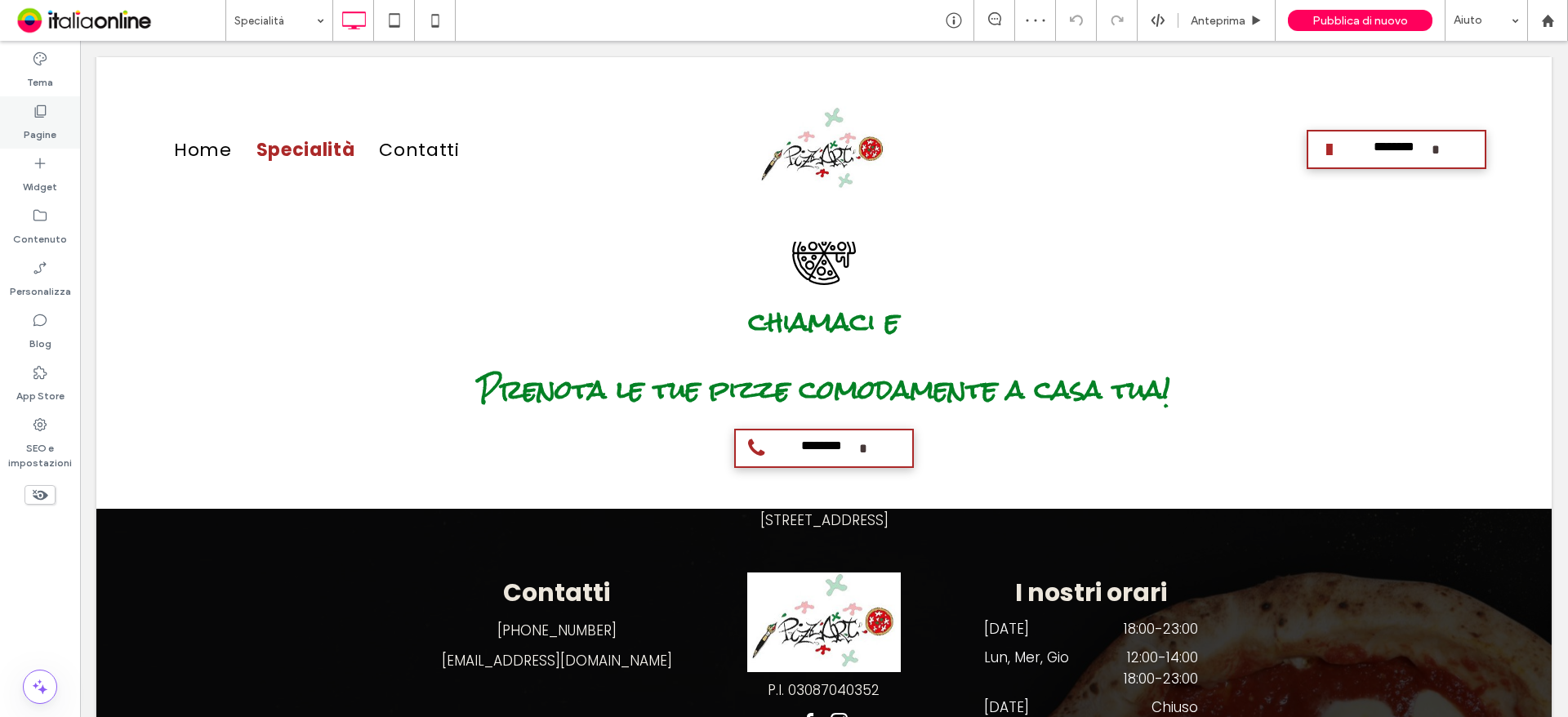
click at [38, 117] on use at bounding box center [40, 111] width 11 height 12
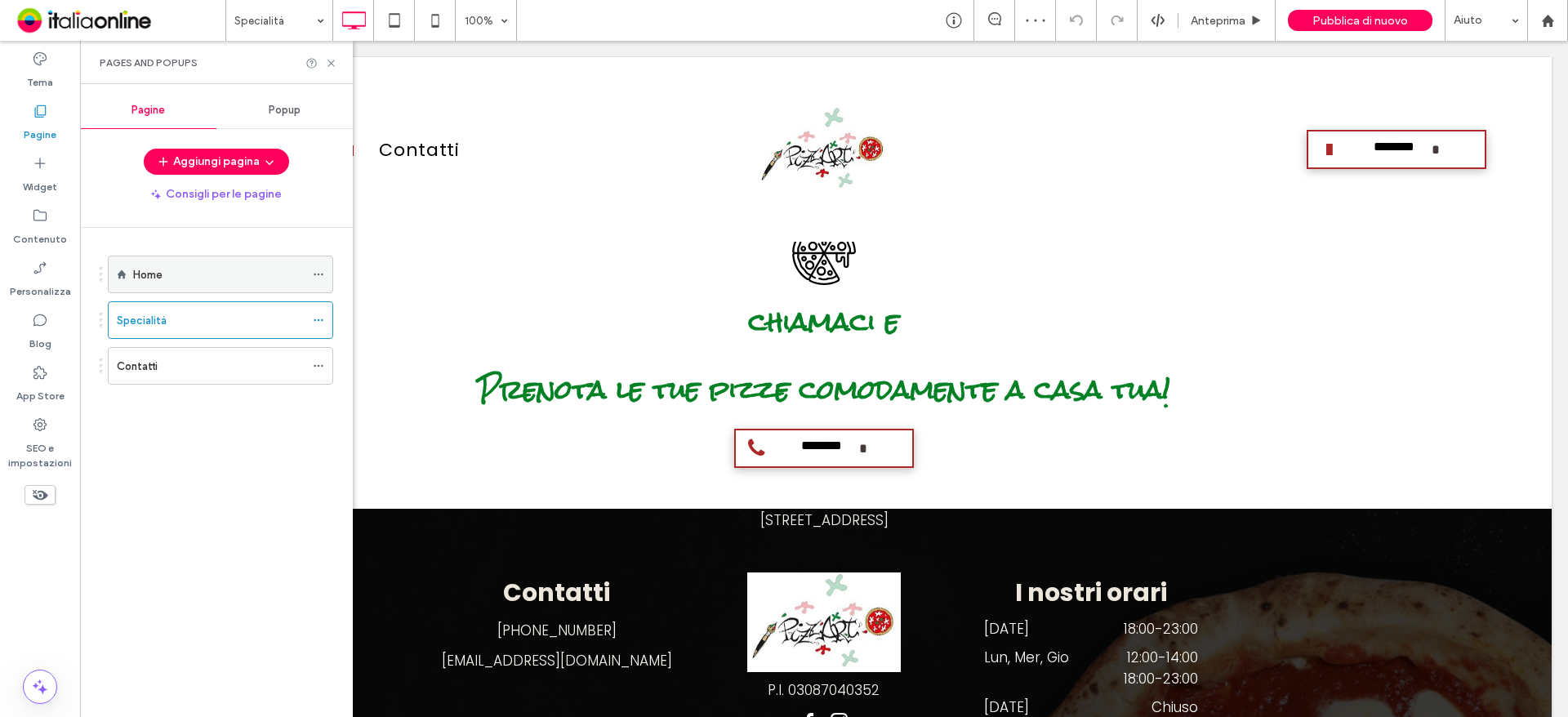
click at [232, 279] on div "Home" at bounding box center [219, 274] width 171 height 17
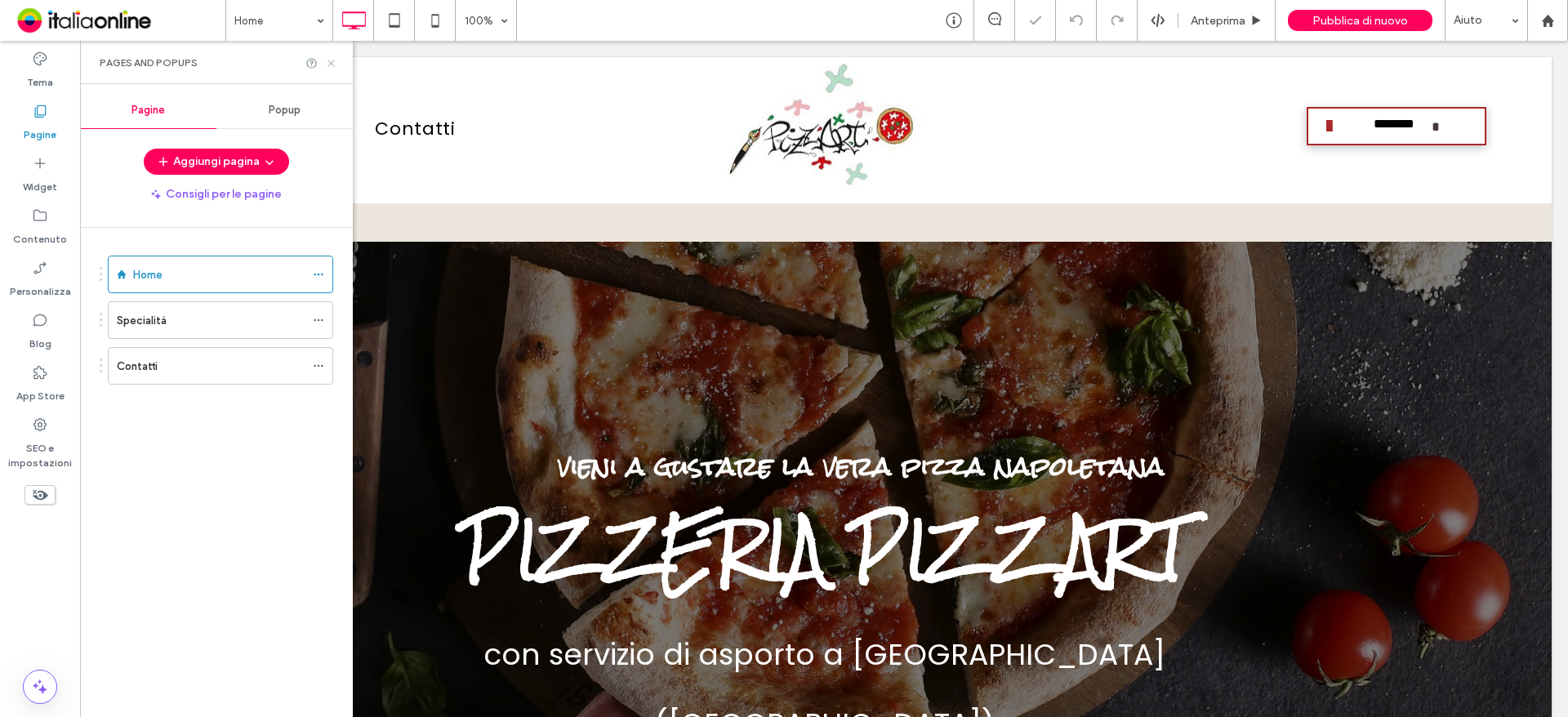
click at [333, 58] on icon at bounding box center [330, 62] width 12 height 12
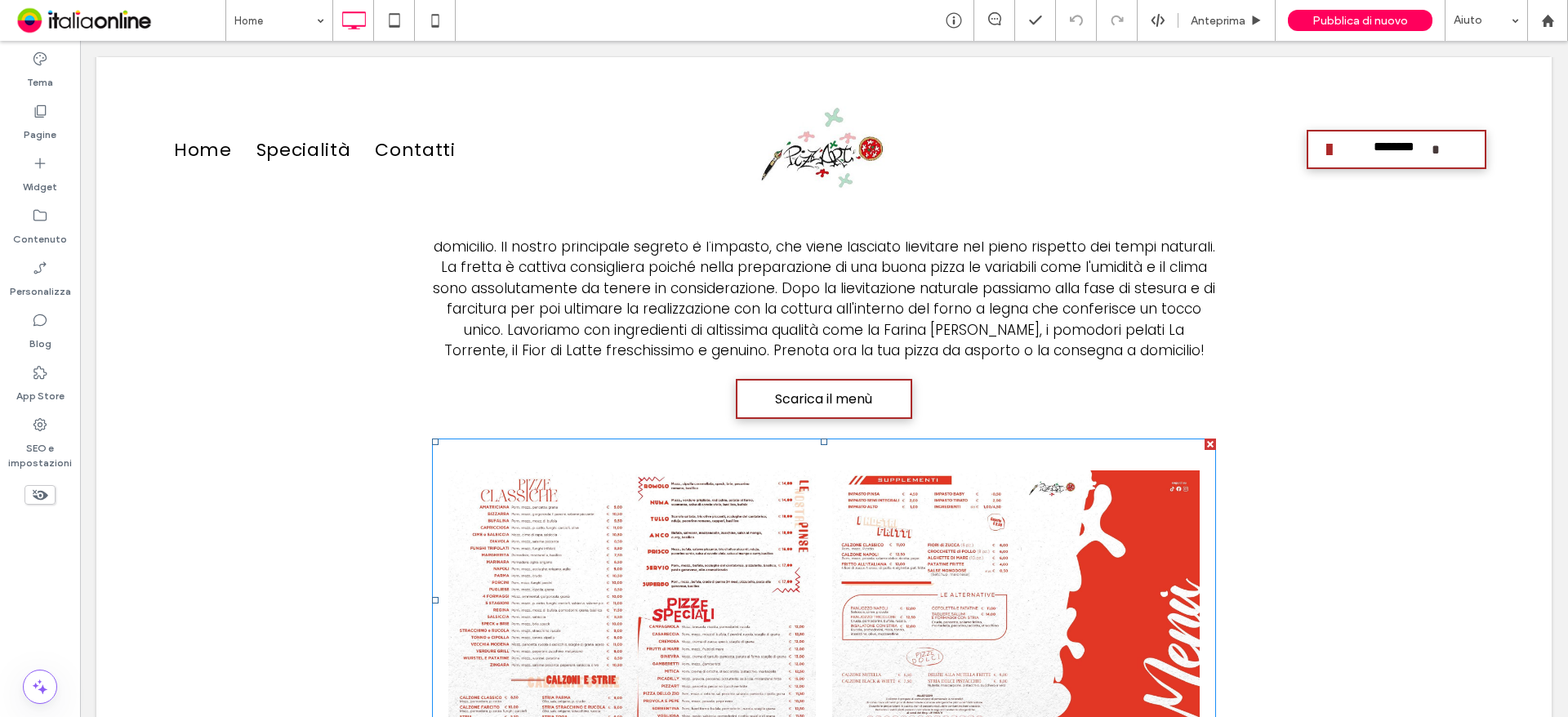
scroll to position [3103, 0]
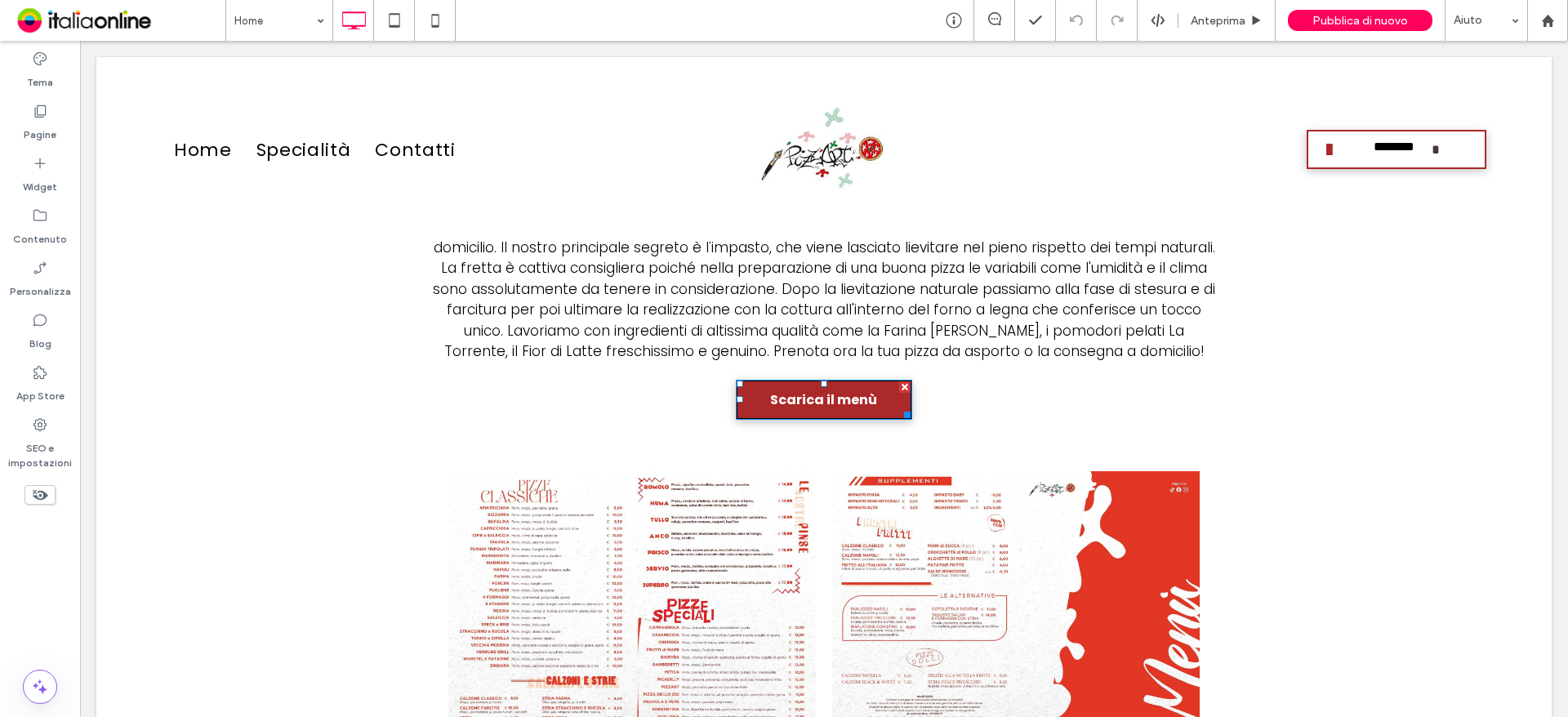
click at [810, 381] on span "Scarica il menù" at bounding box center [823, 400] width 107 height 37
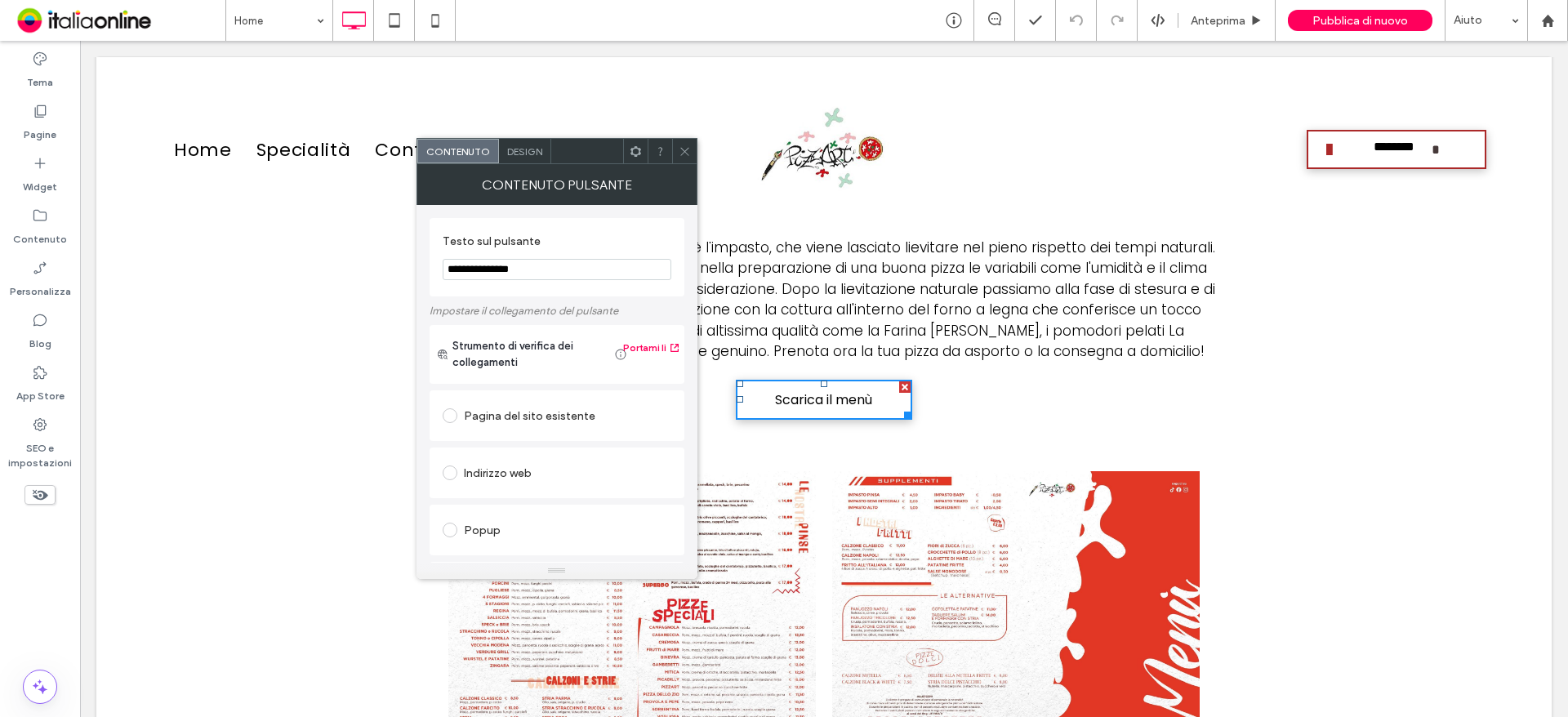
drag, startPoint x: 682, startPoint y: 146, endPoint x: 685, endPoint y: 155, distance: 9.5
click at [682, 146] on icon at bounding box center [684, 151] width 12 height 12
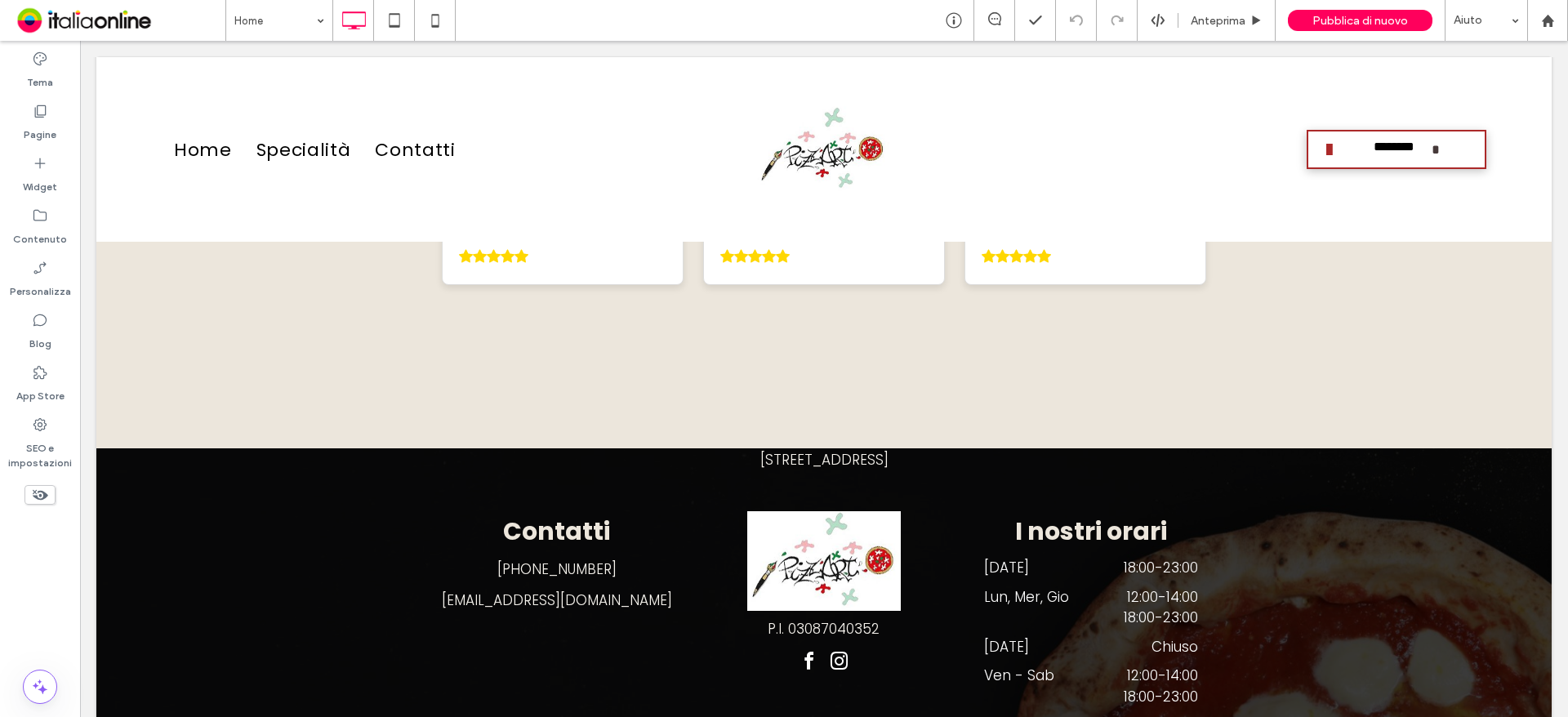
scroll to position [5378, 0]
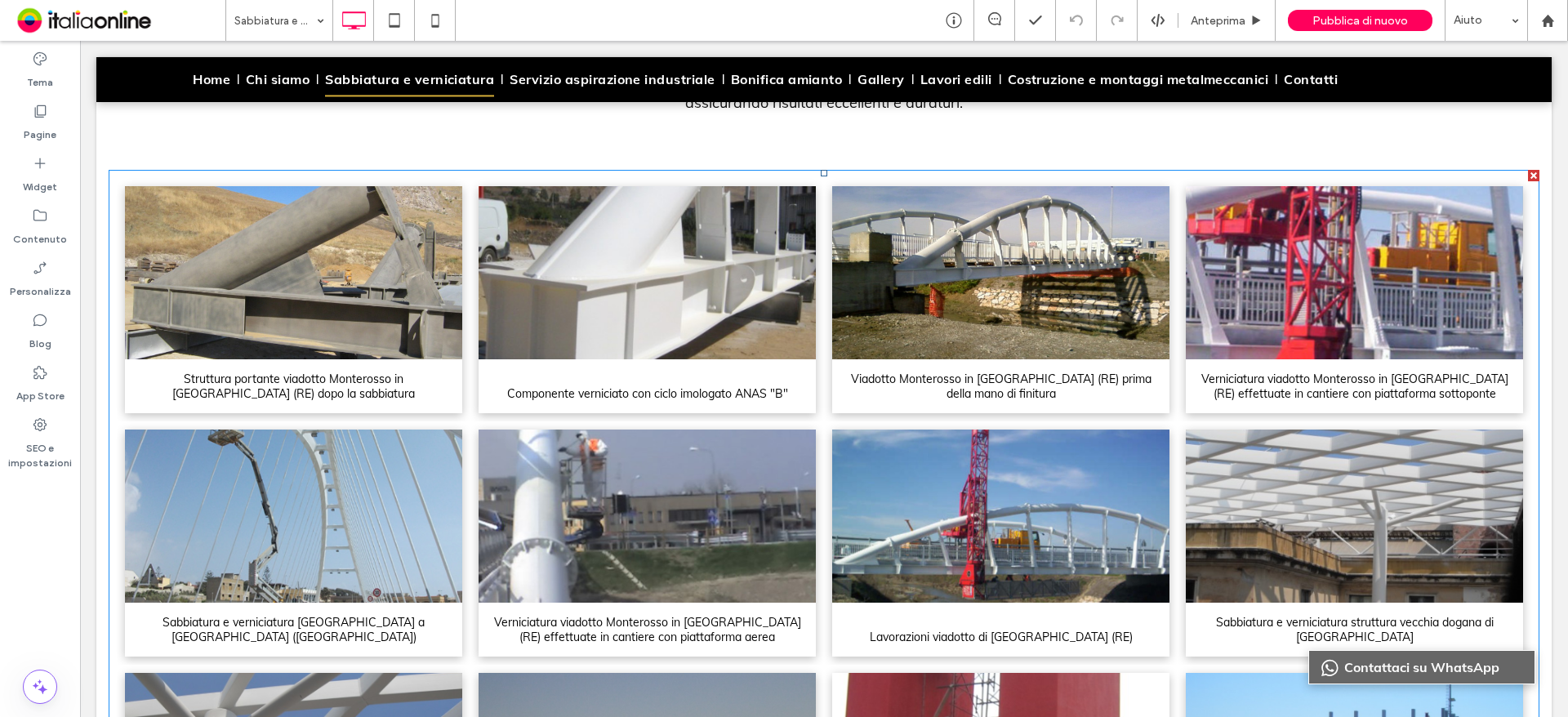
scroll to position [2678, 0]
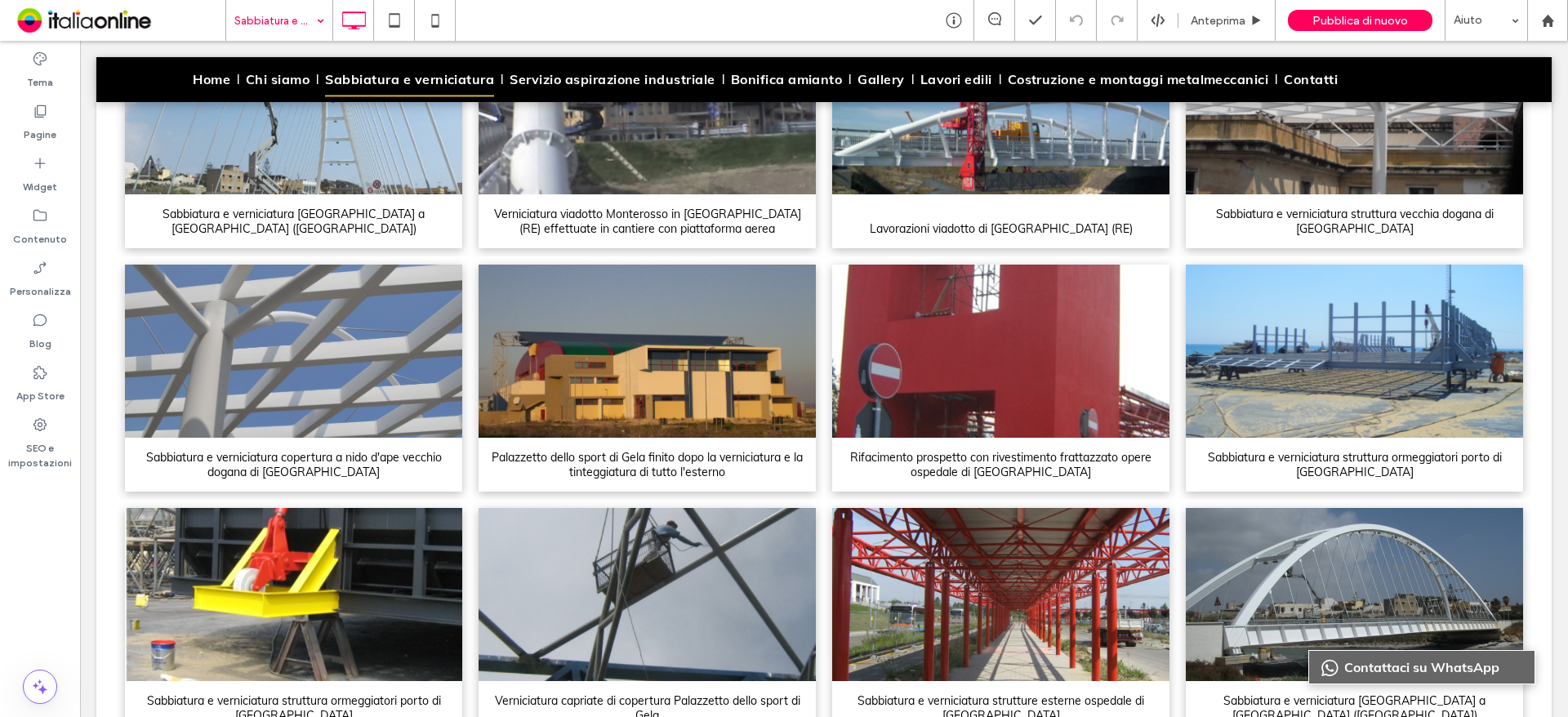
click at [258, 27] on input at bounding box center [274, 20] width 81 height 41
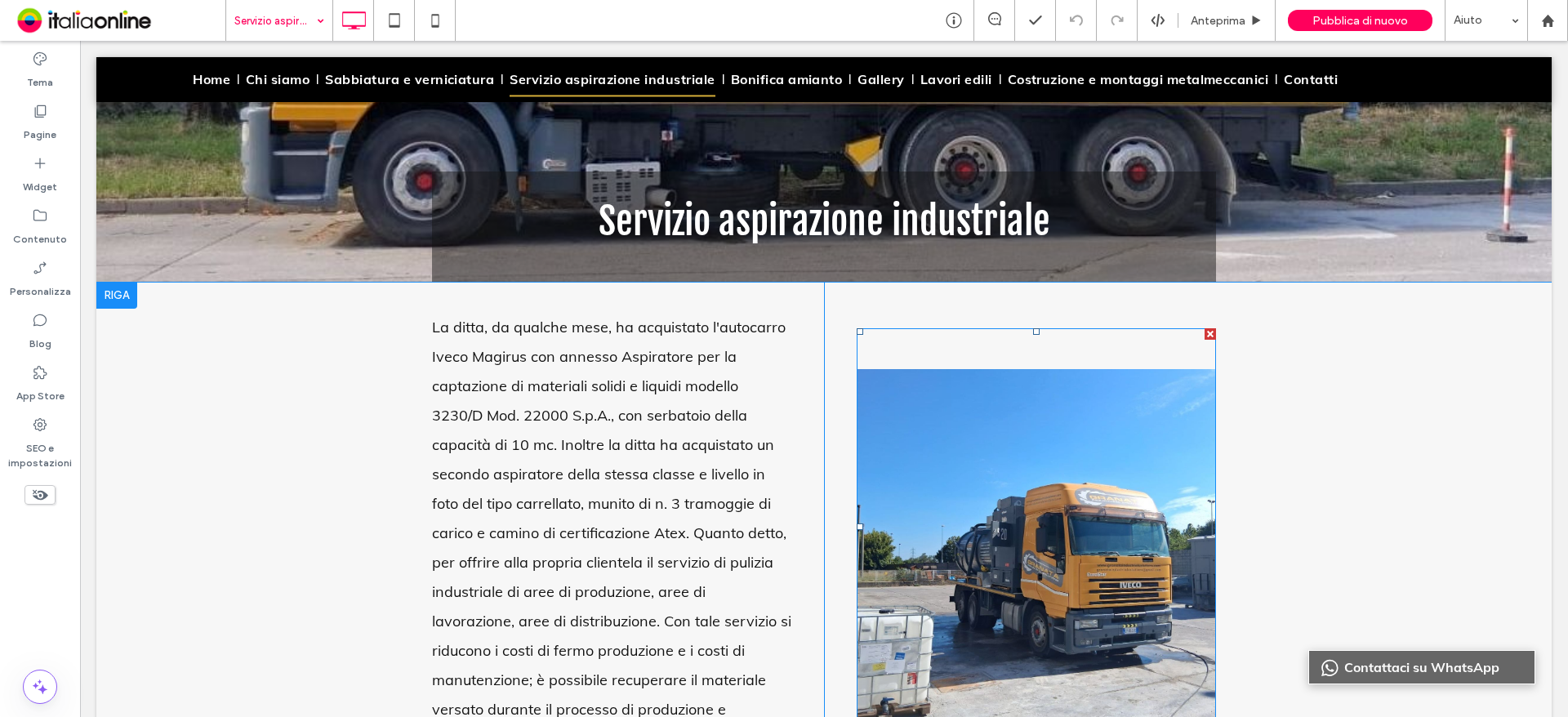
scroll to position [735, 0]
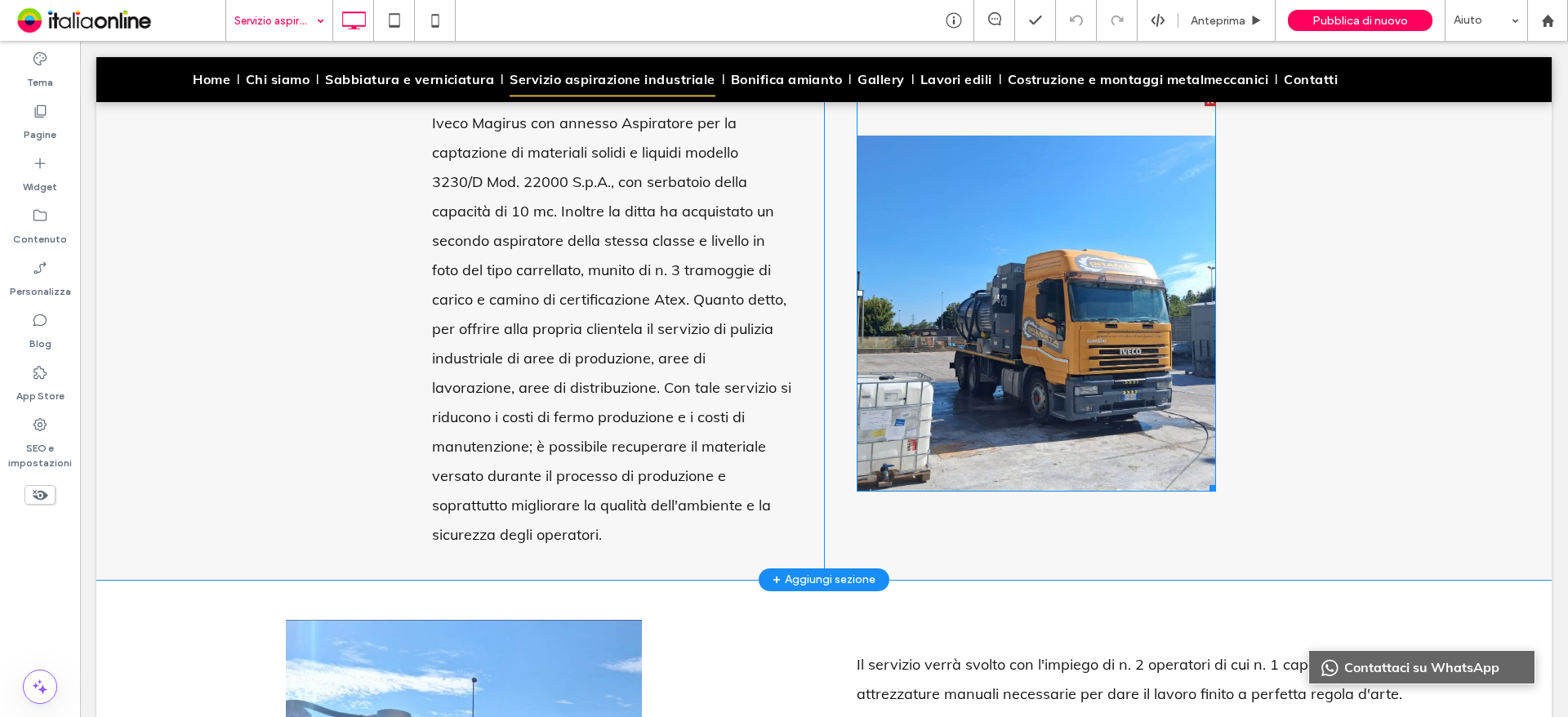
click at [948, 386] on img at bounding box center [1036, 313] width 360 height 356
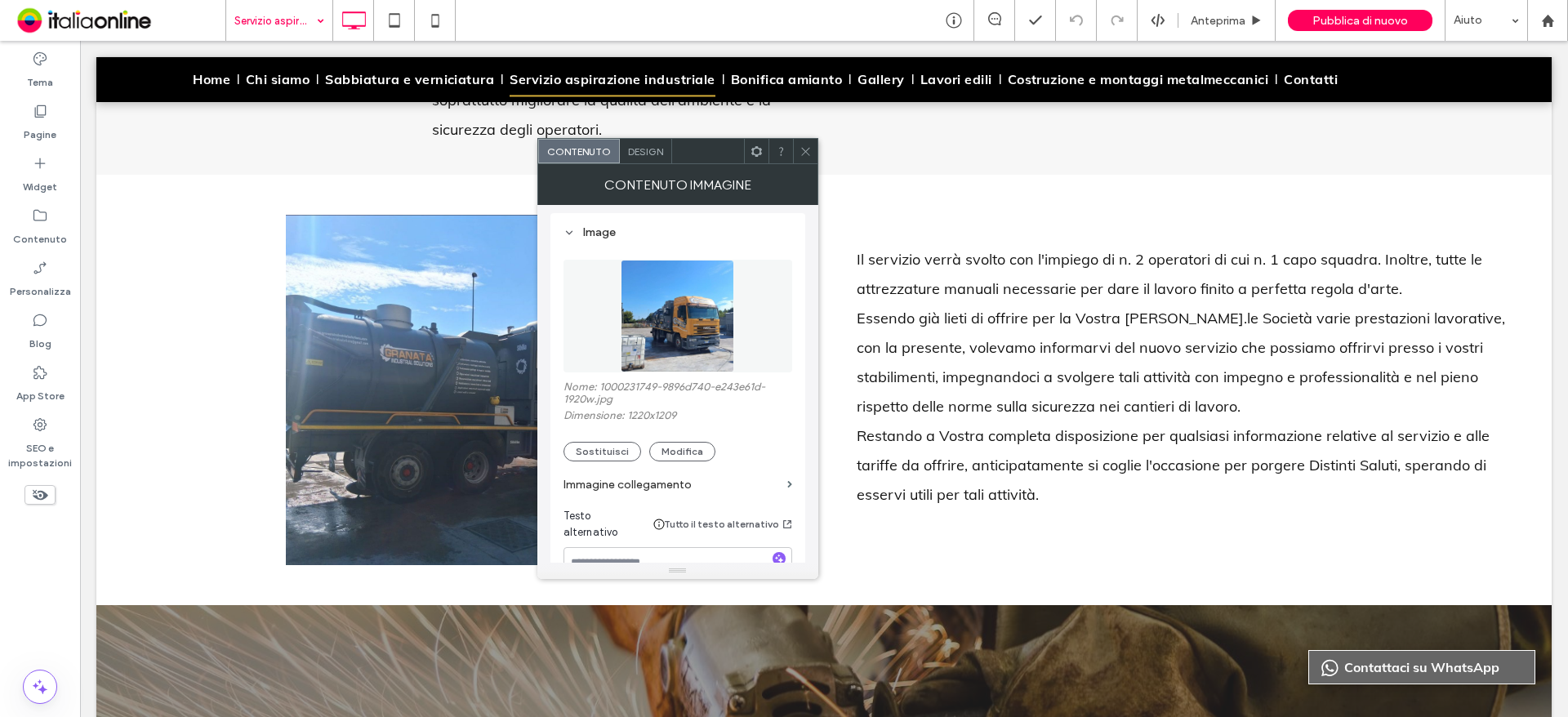
scroll to position [1225, 0]
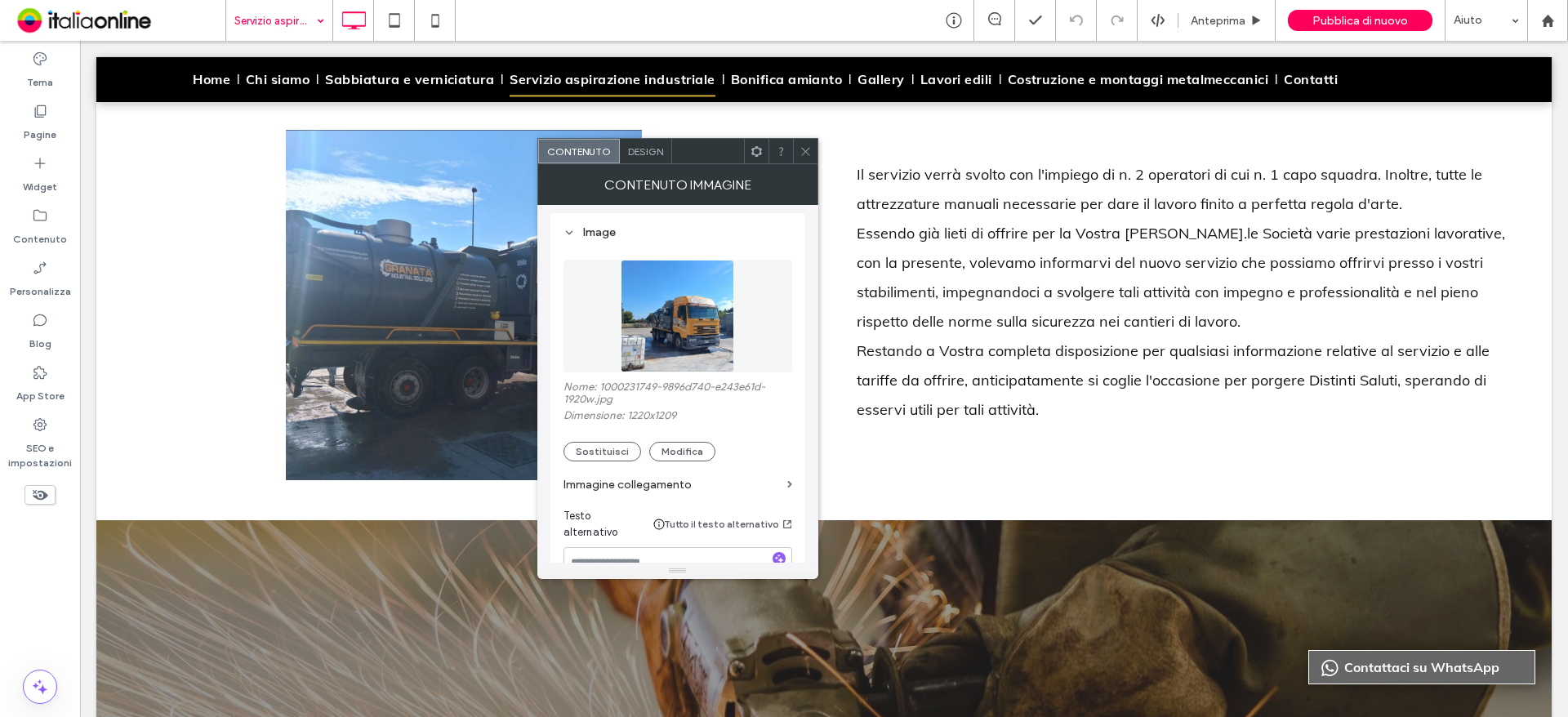
drag, startPoint x: 800, startPoint y: 144, endPoint x: 563, endPoint y: 146, distance: 237.0
click at [800, 144] on span at bounding box center [805, 151] width 12 height 25
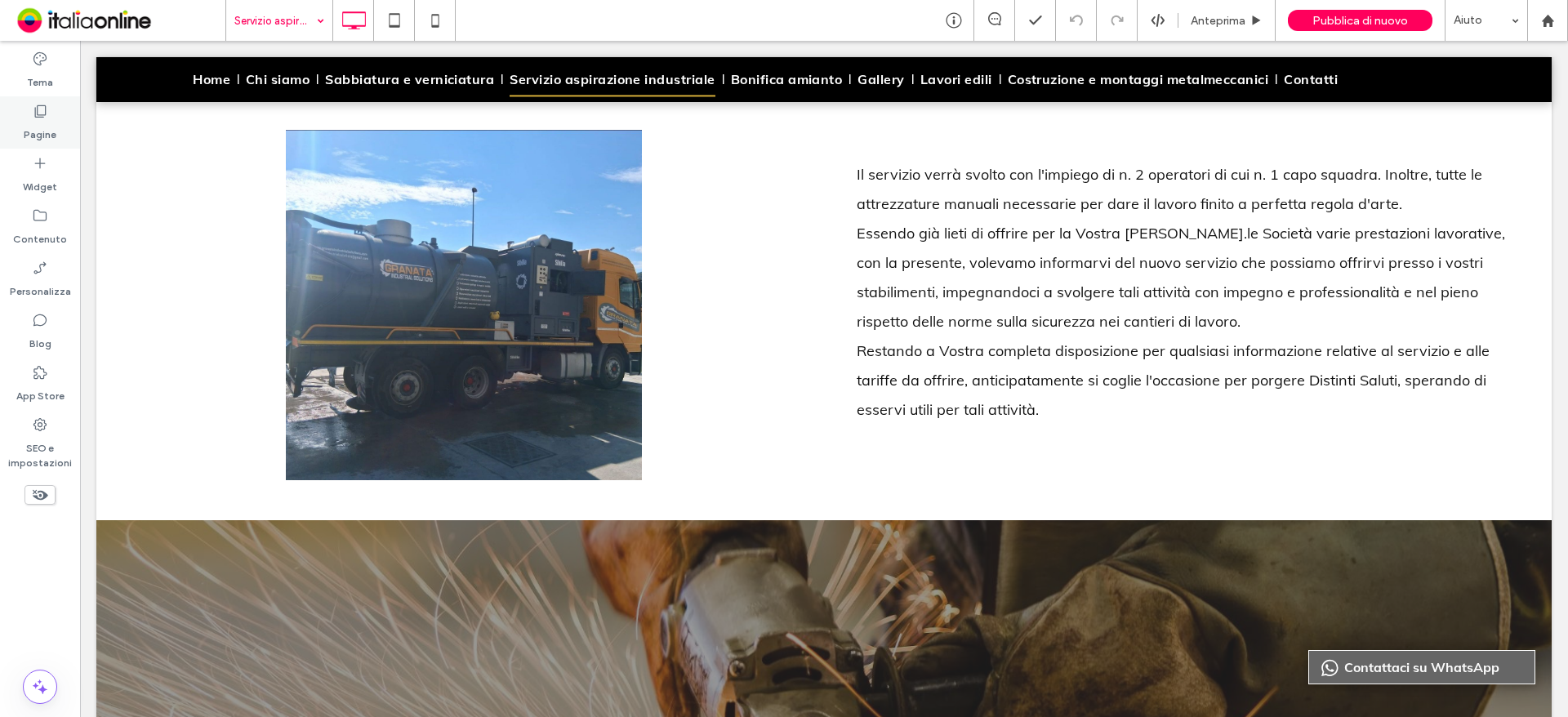
click at [16, 121] on div "Pagine" at bounding box center [39, 122] width 80 height 52
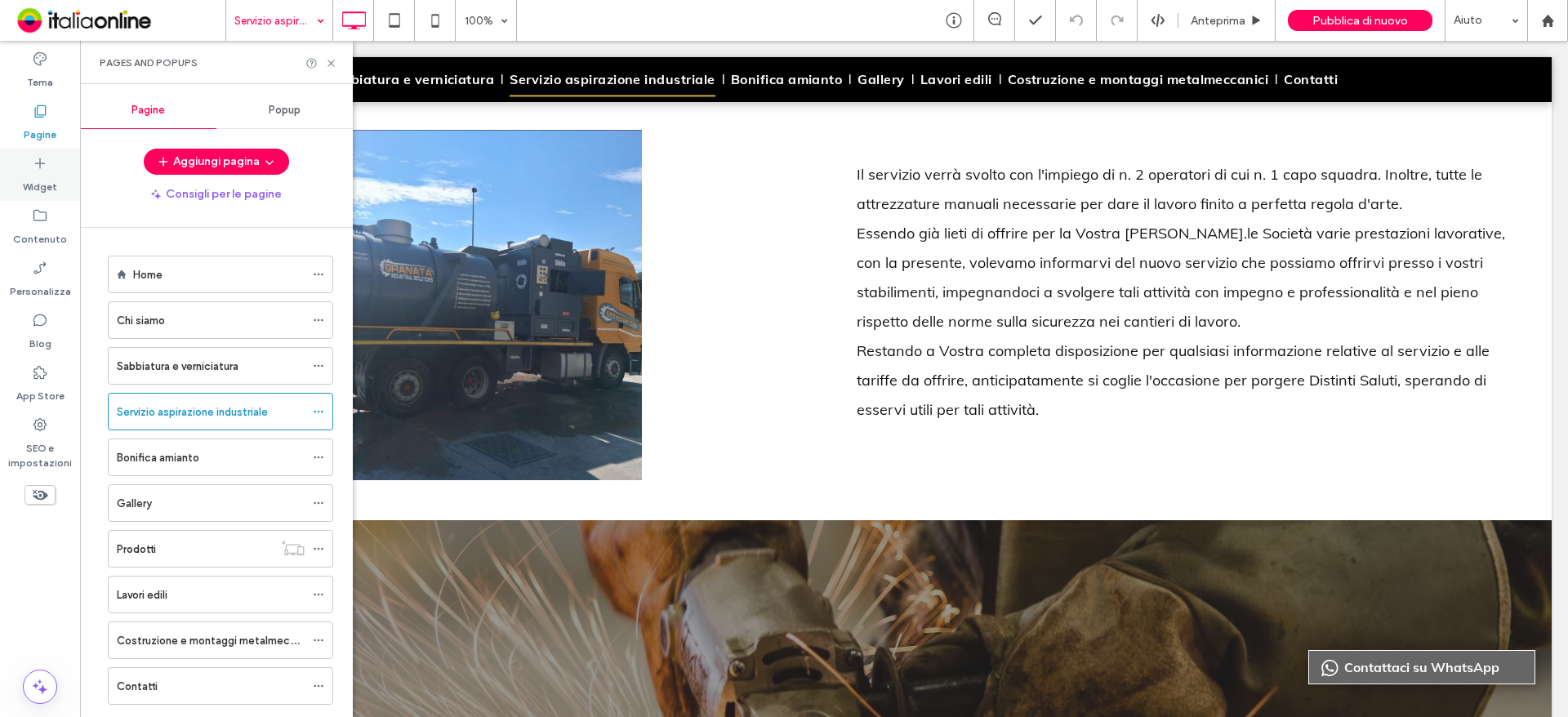
click at [54, 174] on label "Widget" at bounding box center [39, 182] width 34 height 23
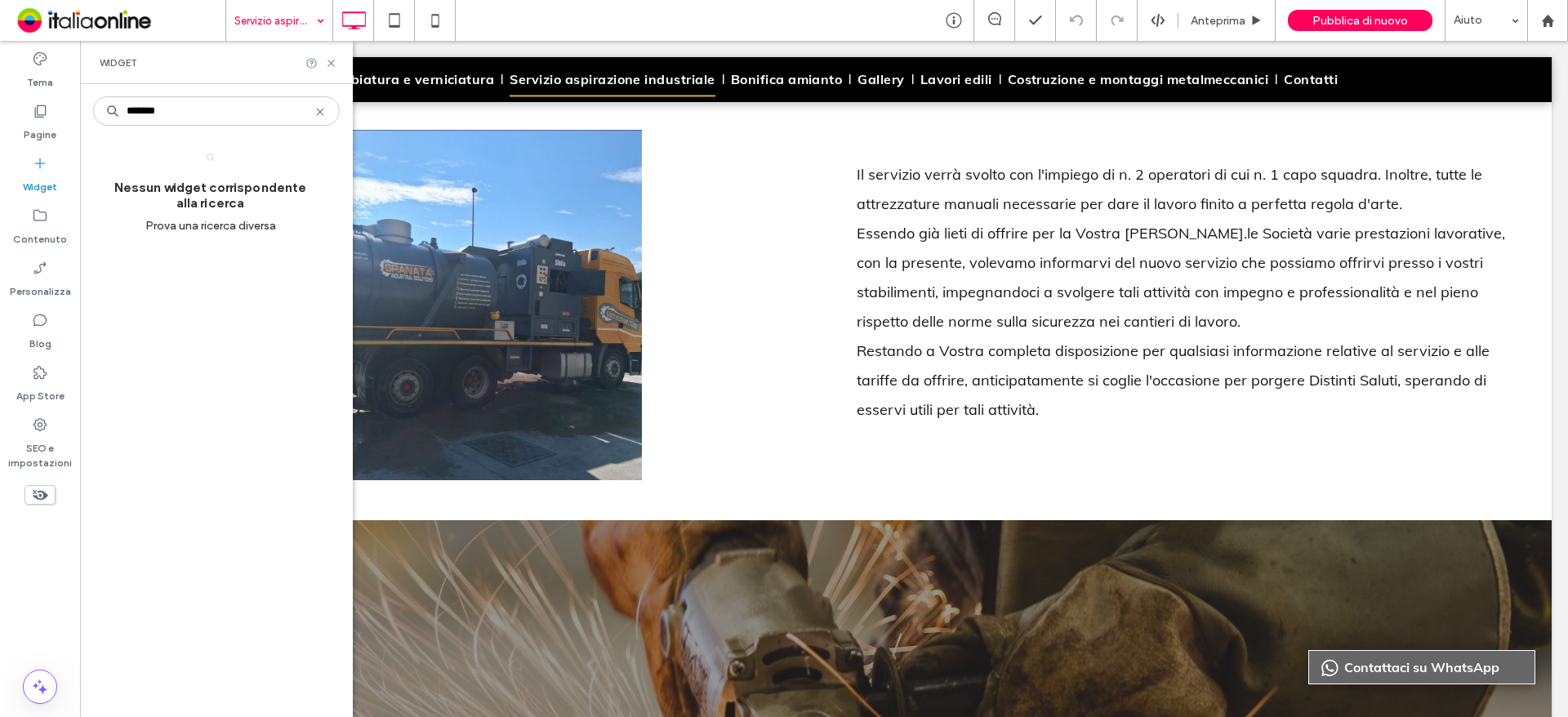
type input "*******"
click at [321, 110] on icon at bounding box center [320, 112] width 13 height 13
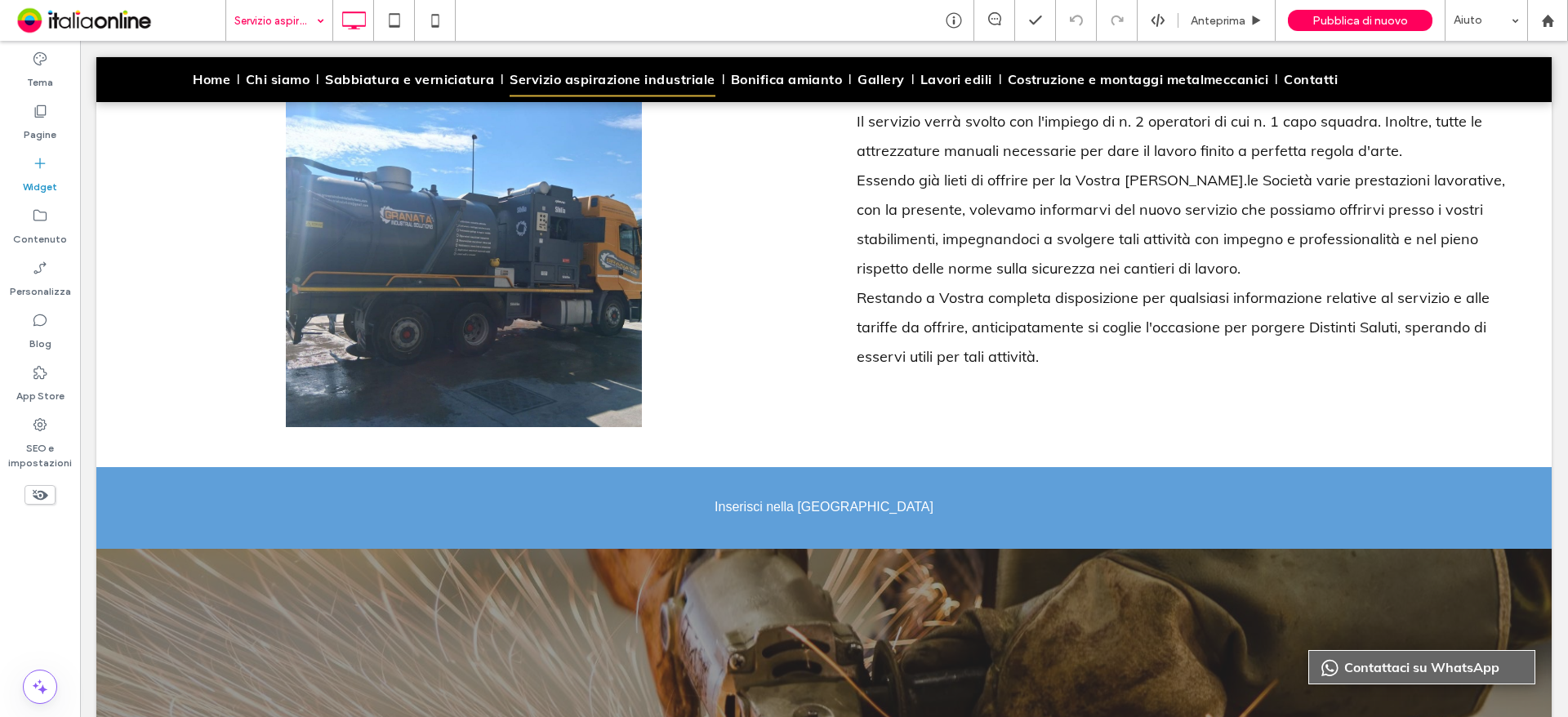
scroll to position [1299, 0]
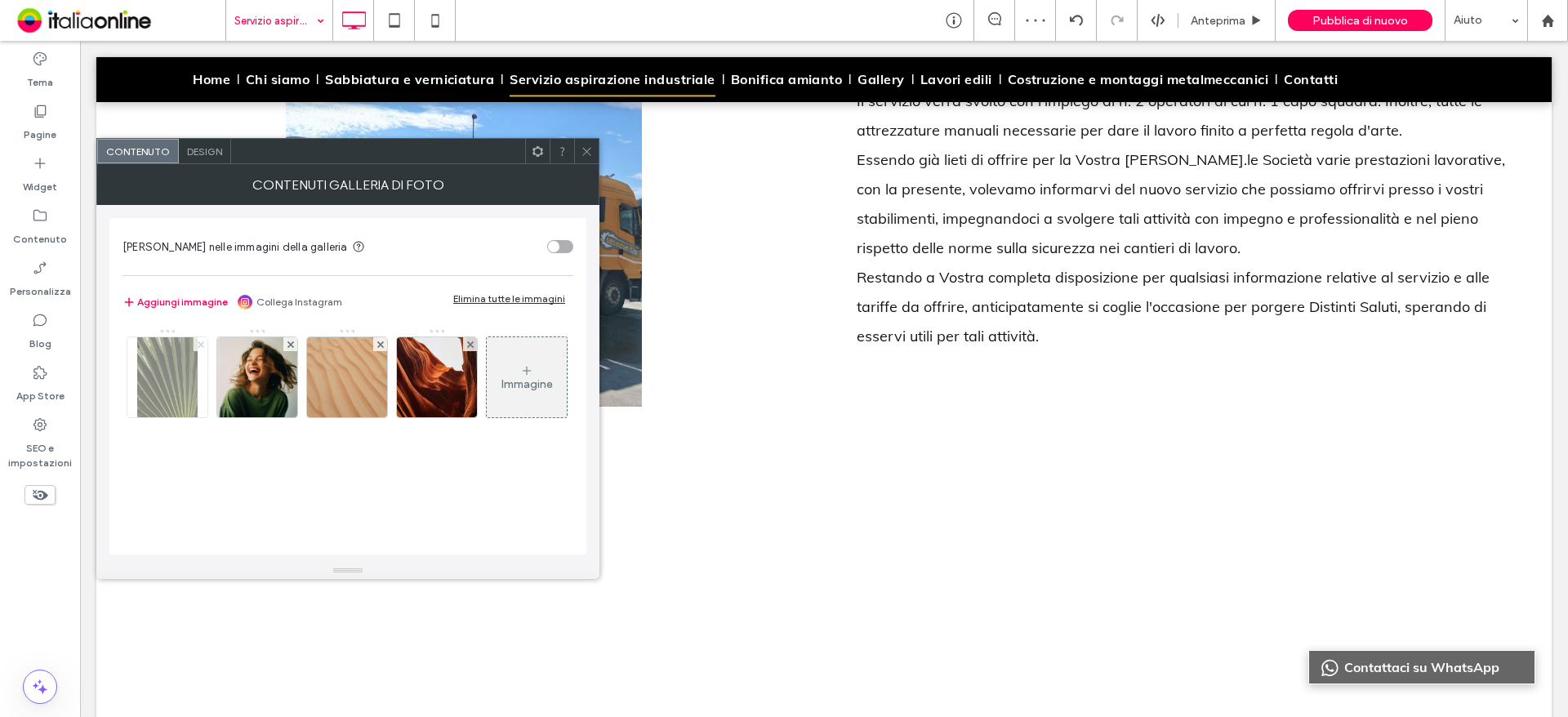
click at [199, 344] on icon at bounding box center [200, 344] width 6 height 6
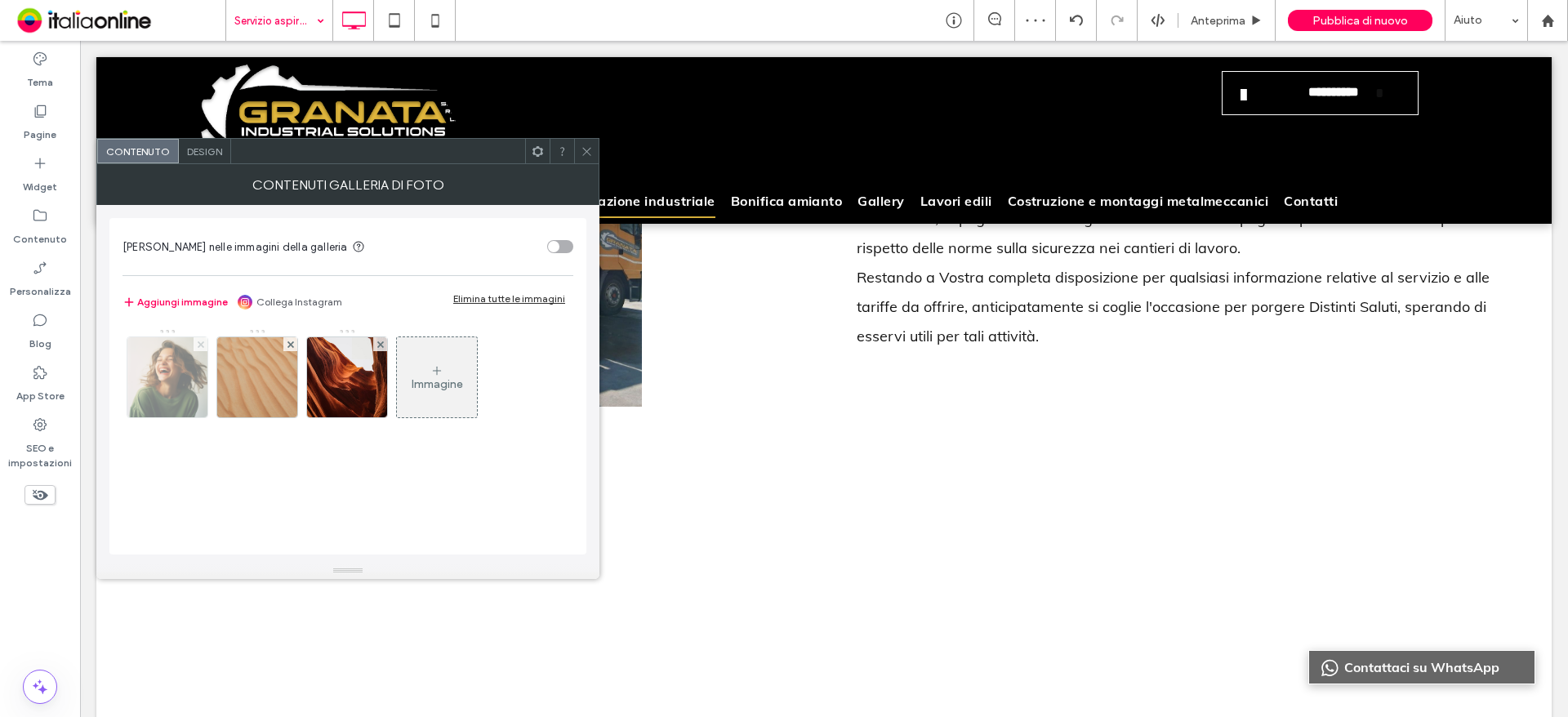
click at [199, 344] on icon at bounding box center [200, 344] width 6 height 6
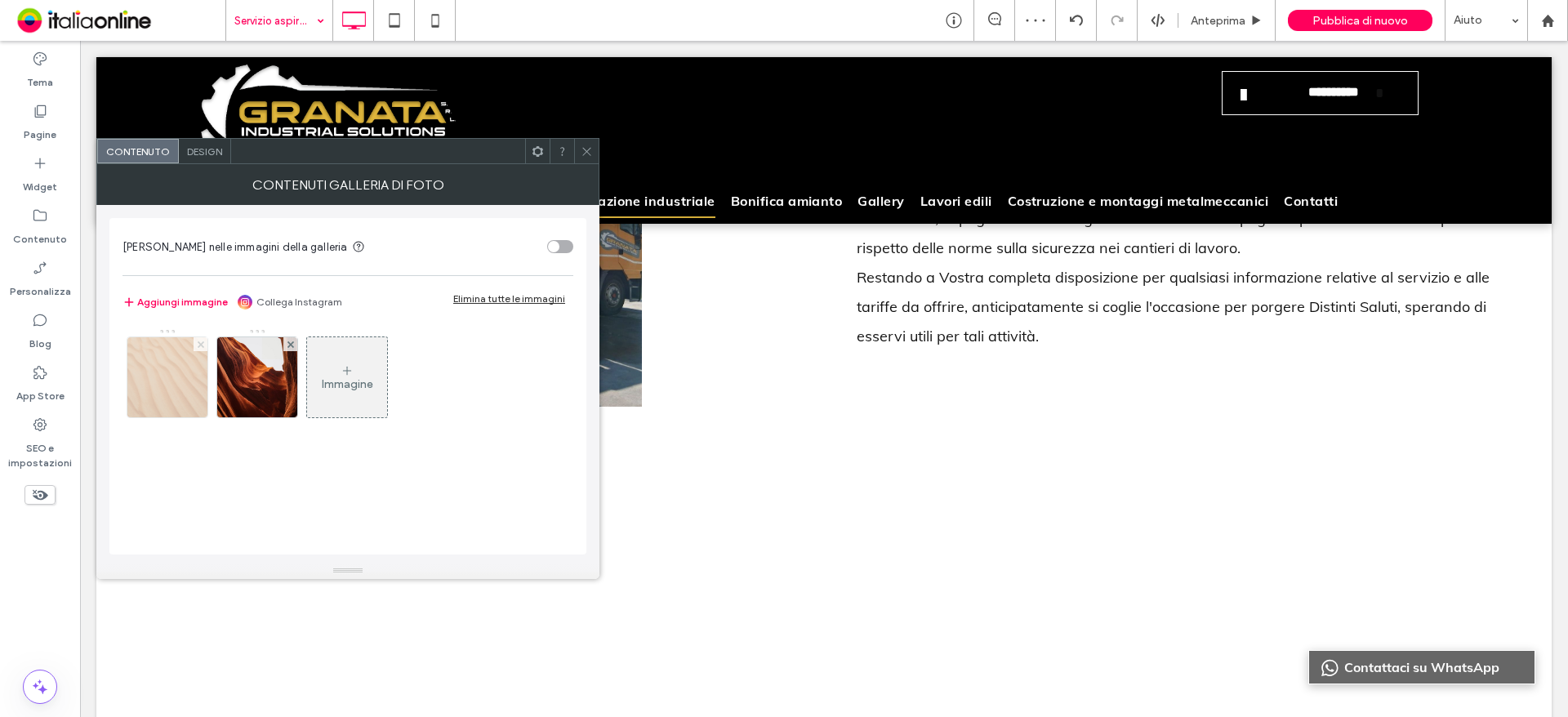
click at [199, 344] on icon at bounding box center [200, 344] width 6 height 6
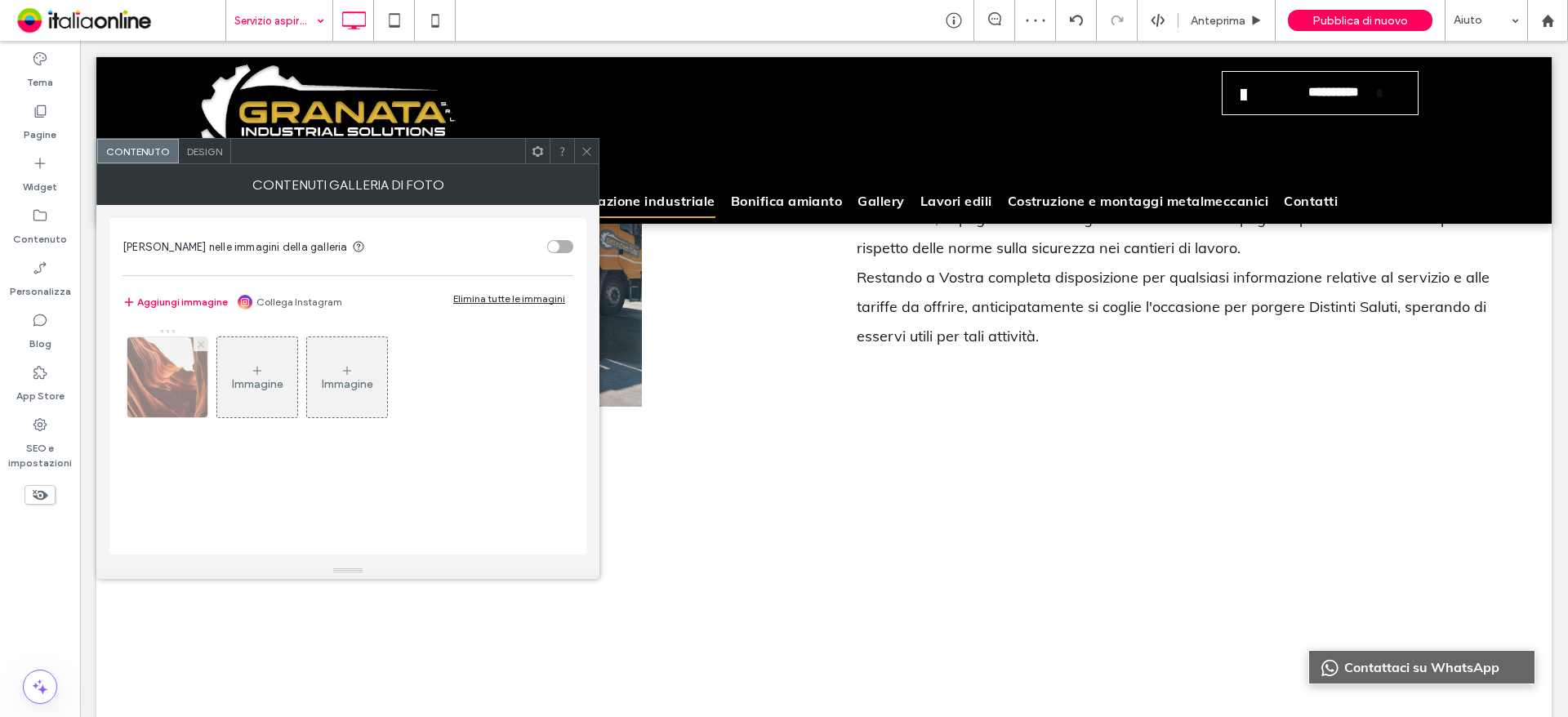
click at [199, 344] on icon at bounding box center [200, 344] width 6 height 6
click at [169, 366] on icon at bounding box center [167, 370] width 13 height 13
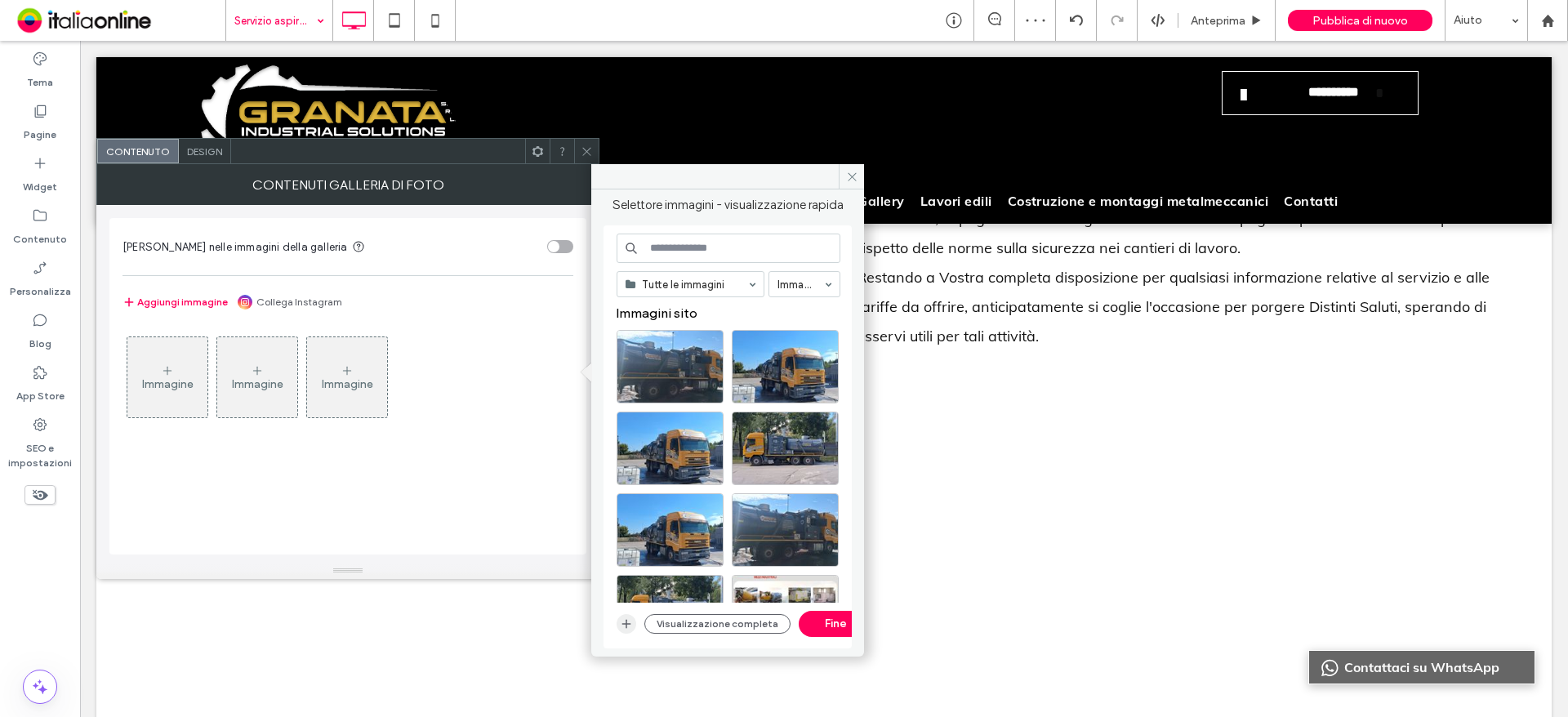
click at [628, 626] on icon "button" at bounding box center [627, 624] width 13 height 13
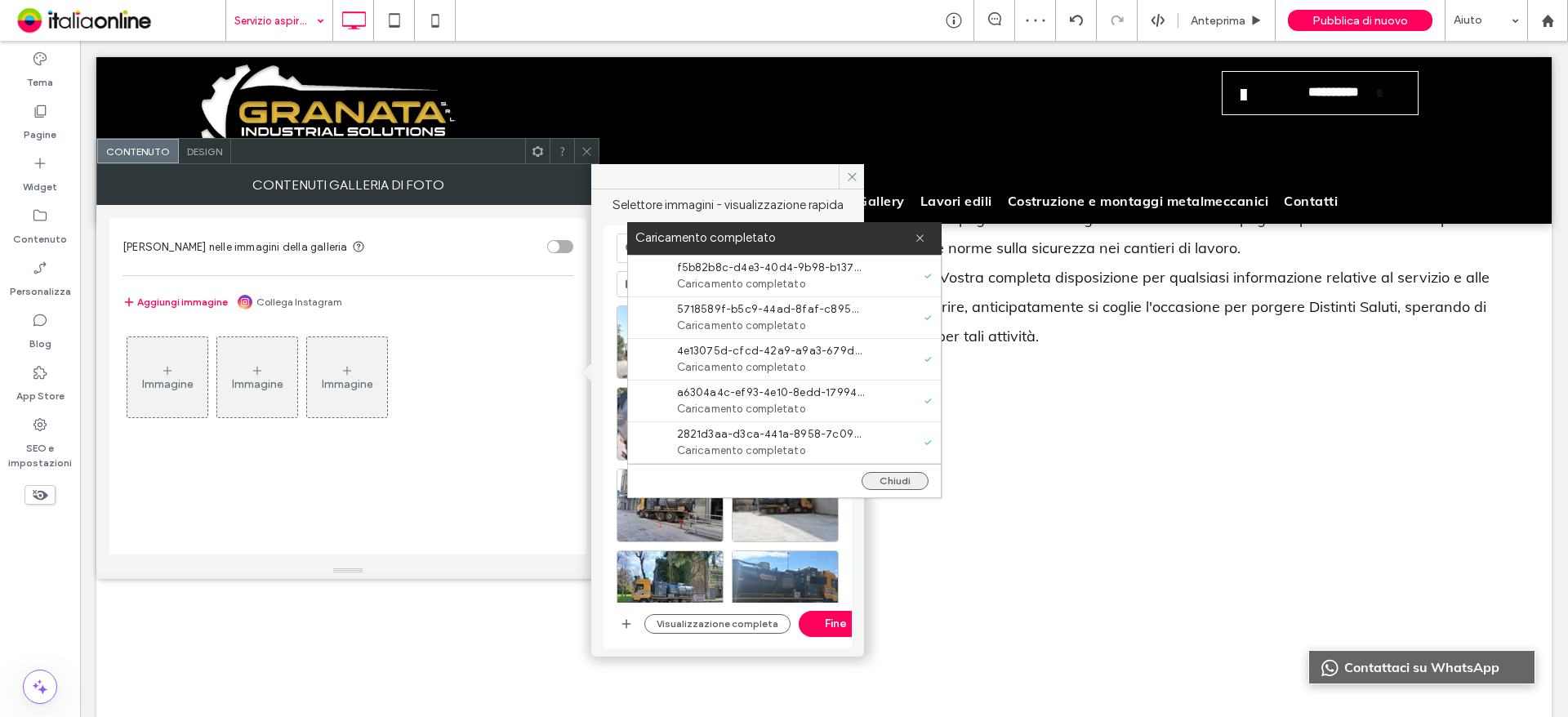
click at [920, 478] on button "Chiudi" at bounding box center [895, 481] width 67 height 18
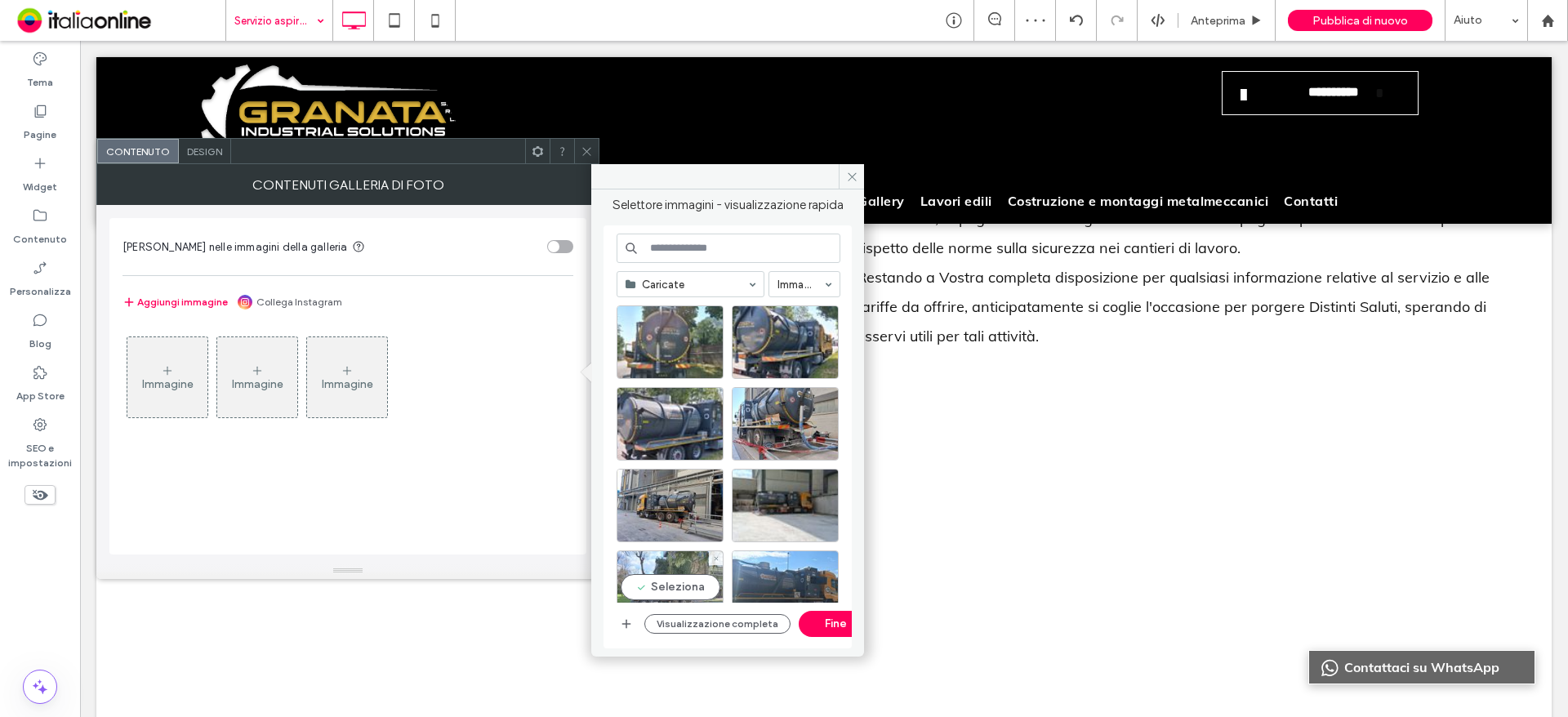
click at [674, 567] on div "Seleziona" at bounding box center [670, 587] width 107 height 73
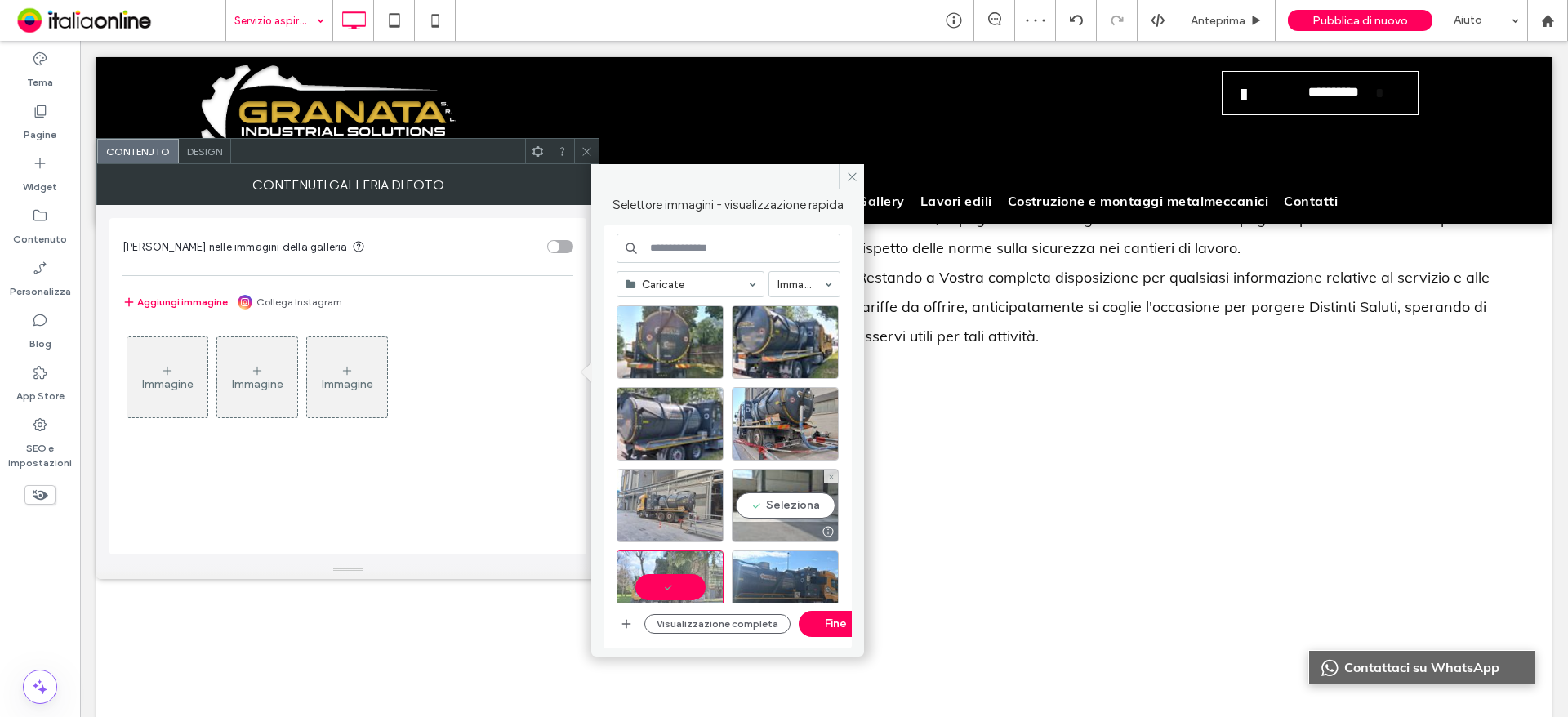
drag, startPoint x: 781, startPoint y: 518, endPoint x: 660, endPoint y: 516, distance: 121.0
click at [781, 518] on div "Seleziona" at bounding box center [785, 505] width 107 height 73
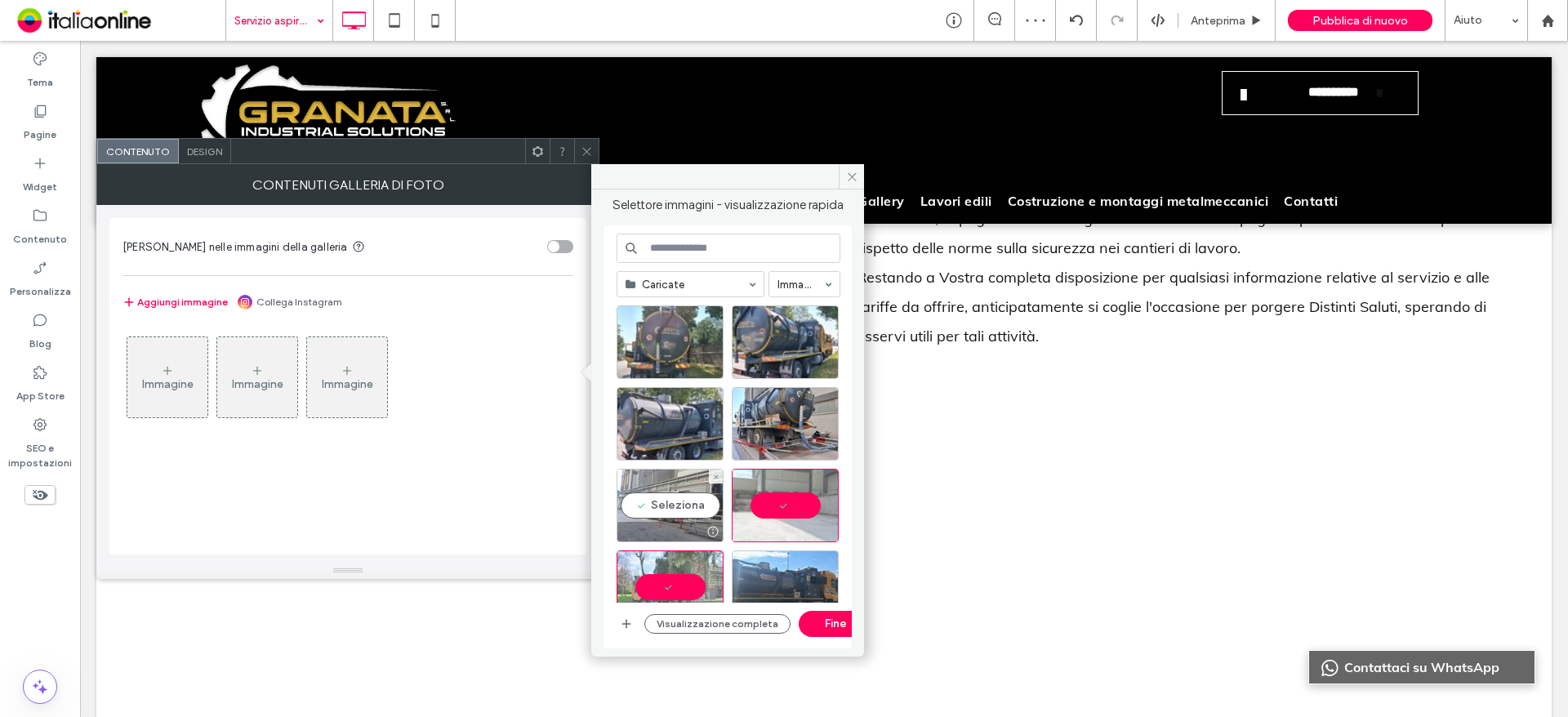
drag, startPoint x: 650, startPoint y: 516, endPoint x: 704, endPoint y: 473, distance: 69.0
click at [650, 516] on div "Seleziona" at bounding box center [670, 505] width 107 height 73
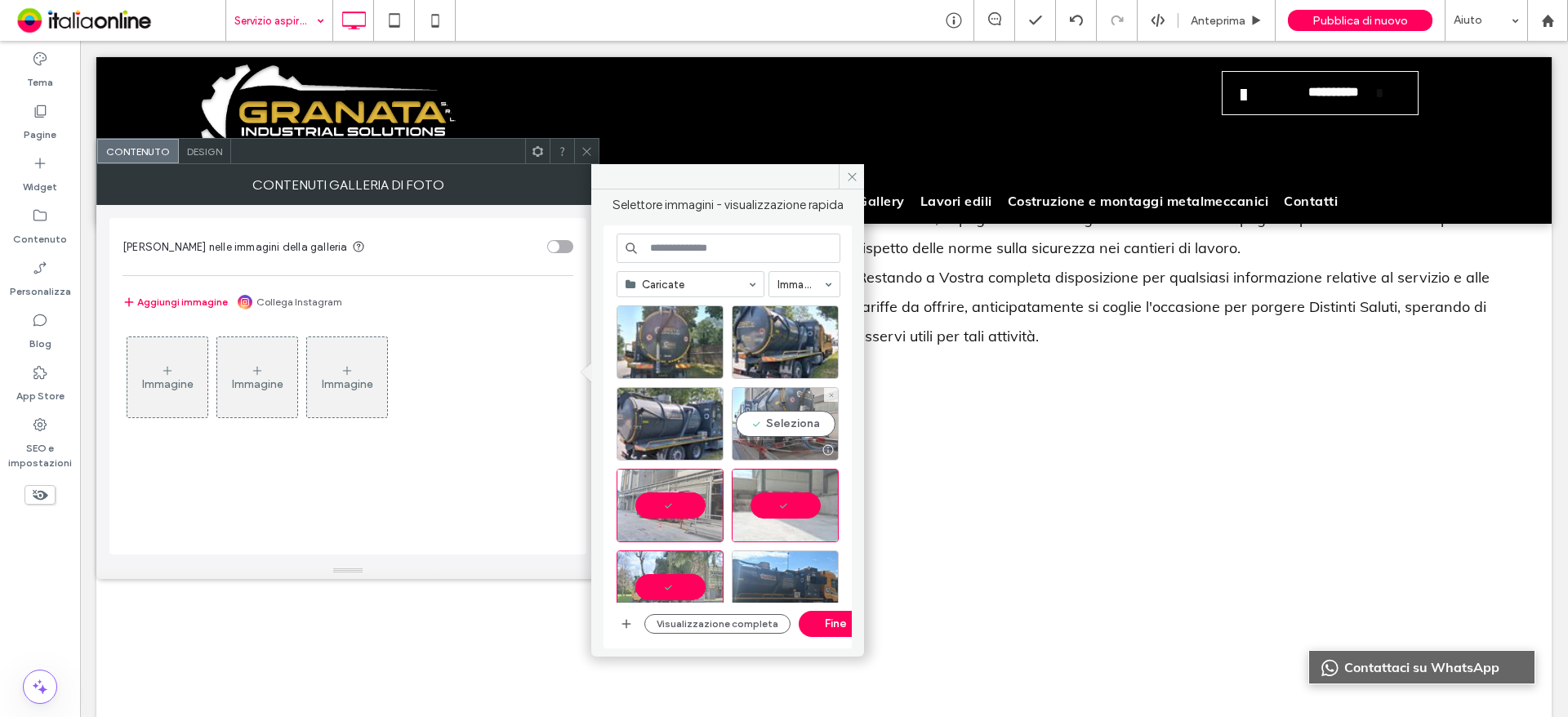
click at [771, 416] on div "Seleziona" at bounding box center [785, 423] width 107 height 73
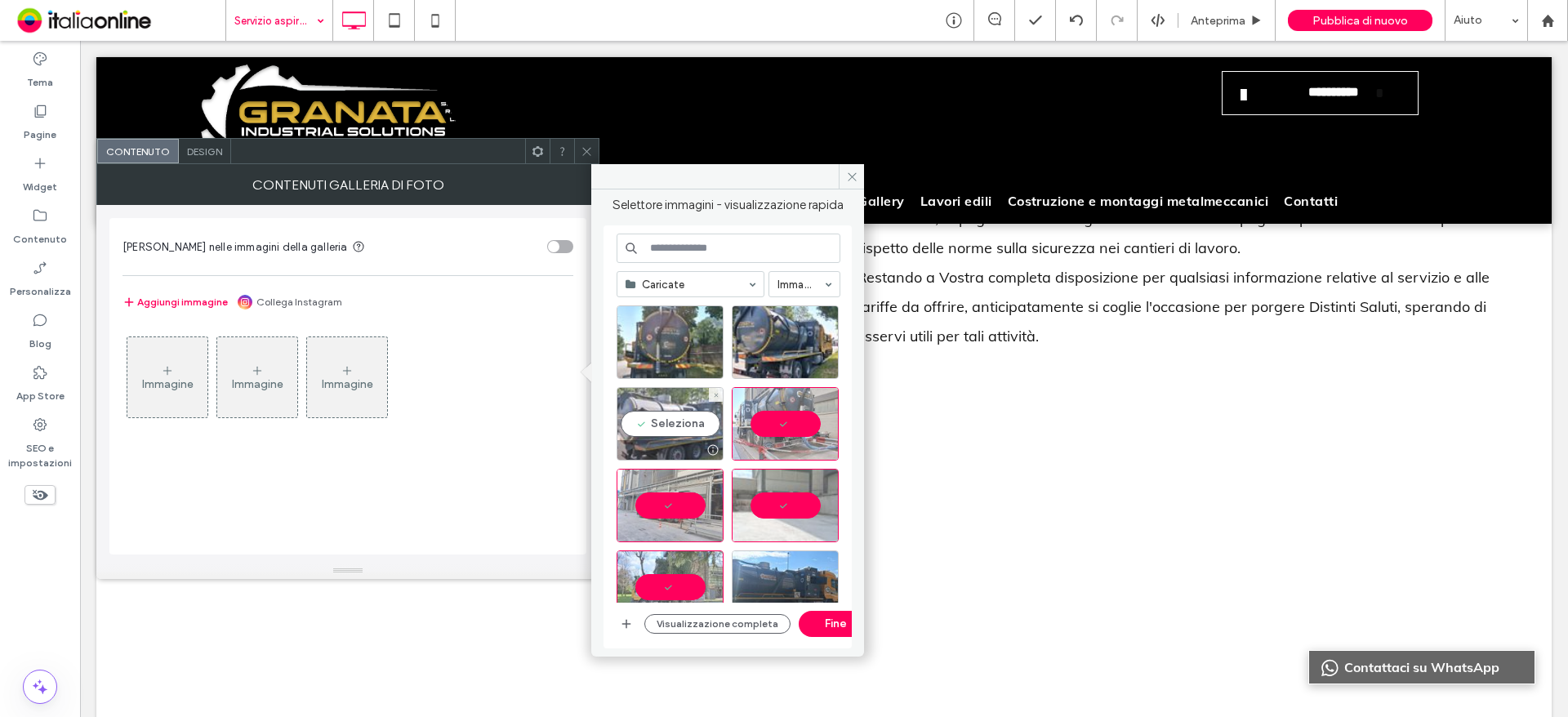
click at [680, 416] on div "Seleziona" at bounding box center [670, 423] width 107 height 73
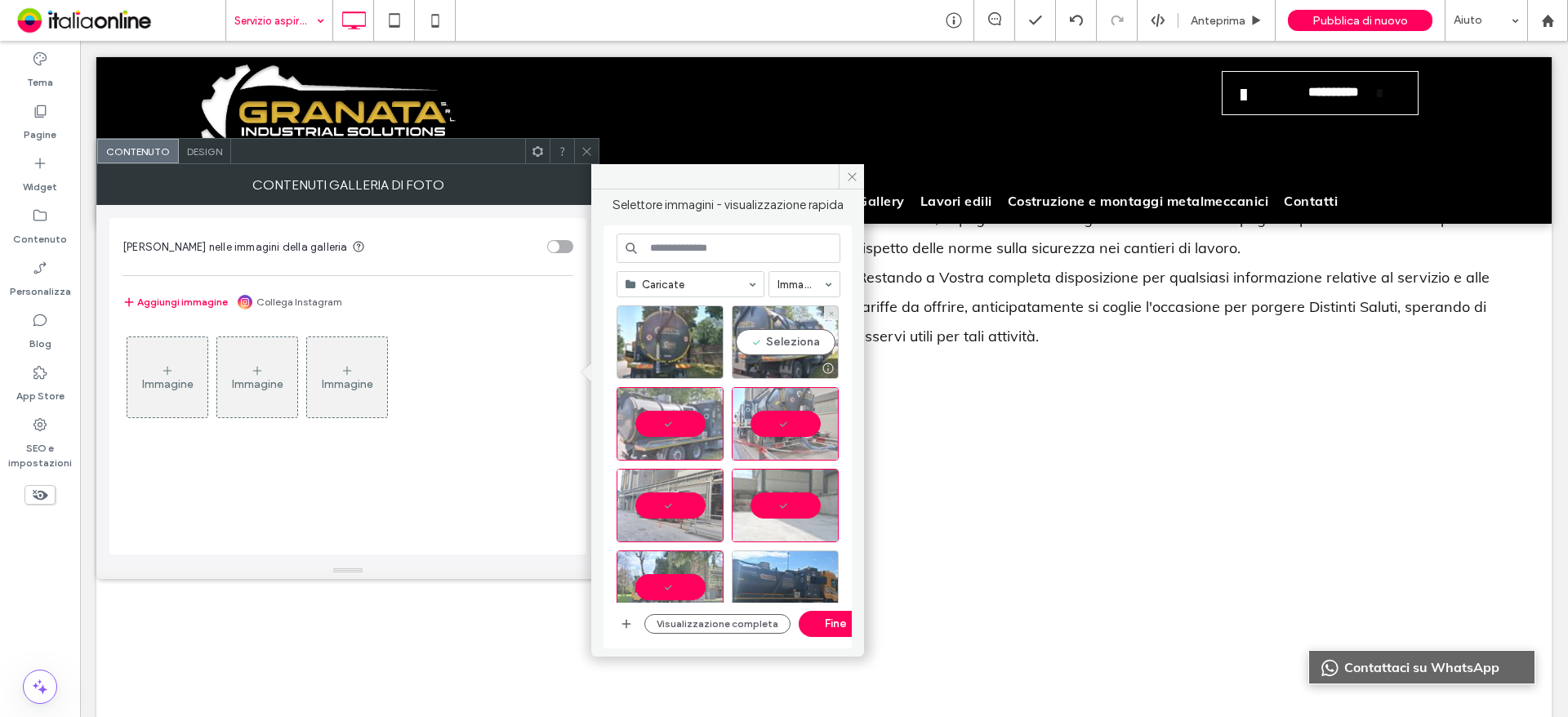
click at [771, 333] on div "Seleziona" at bounding box center [785, 342] width 107 height 73
click at [616, 330] on div "Caricate Immagini Visualizzazione completa Fine" at bounding box center [727, 436] width 248 height 423
click at [641, 331] on div "Seleziona" at bounding box center [670, 342] width 107 height 73
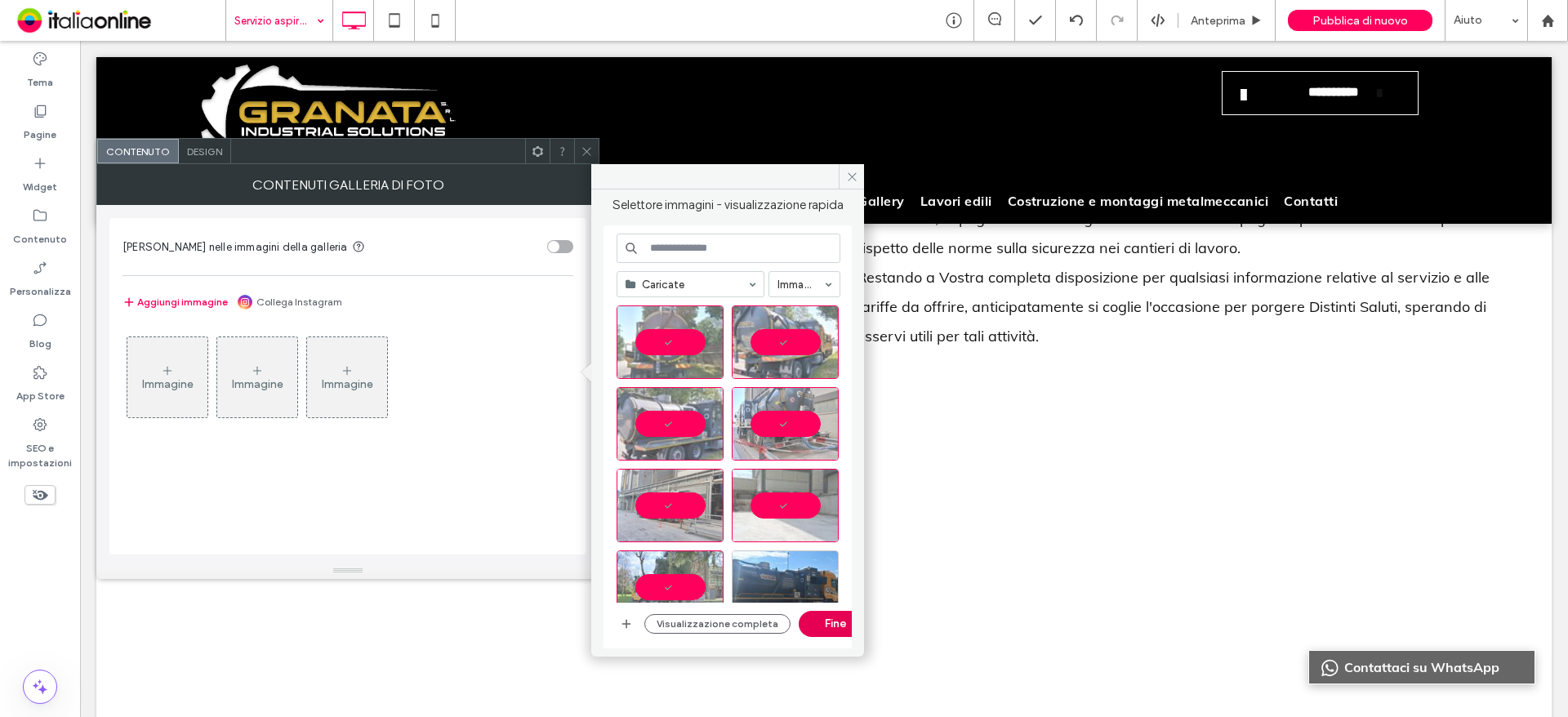
click at [831, 619] on button "Fine" at bounding box center [835, 624] width 73 height 27
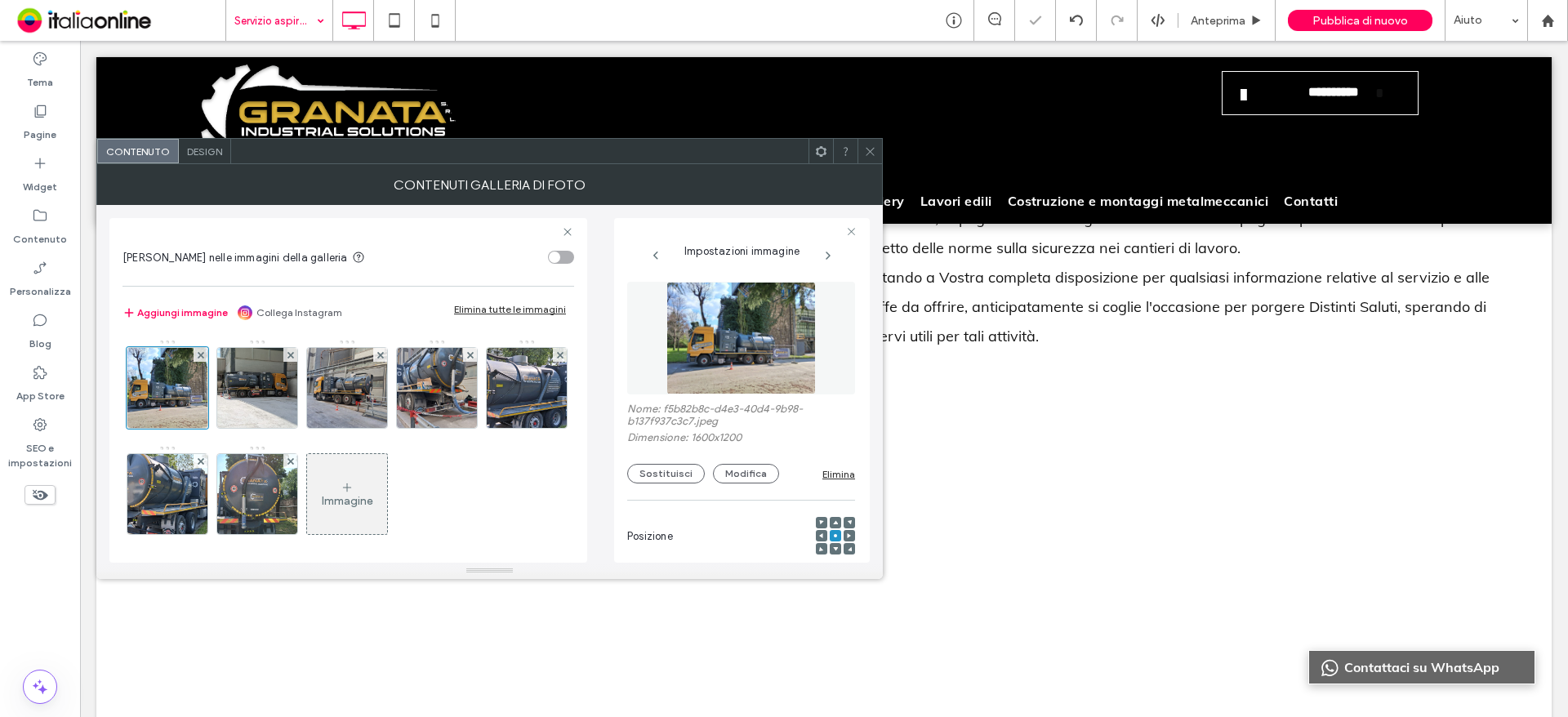
scroll to position [245, 0]
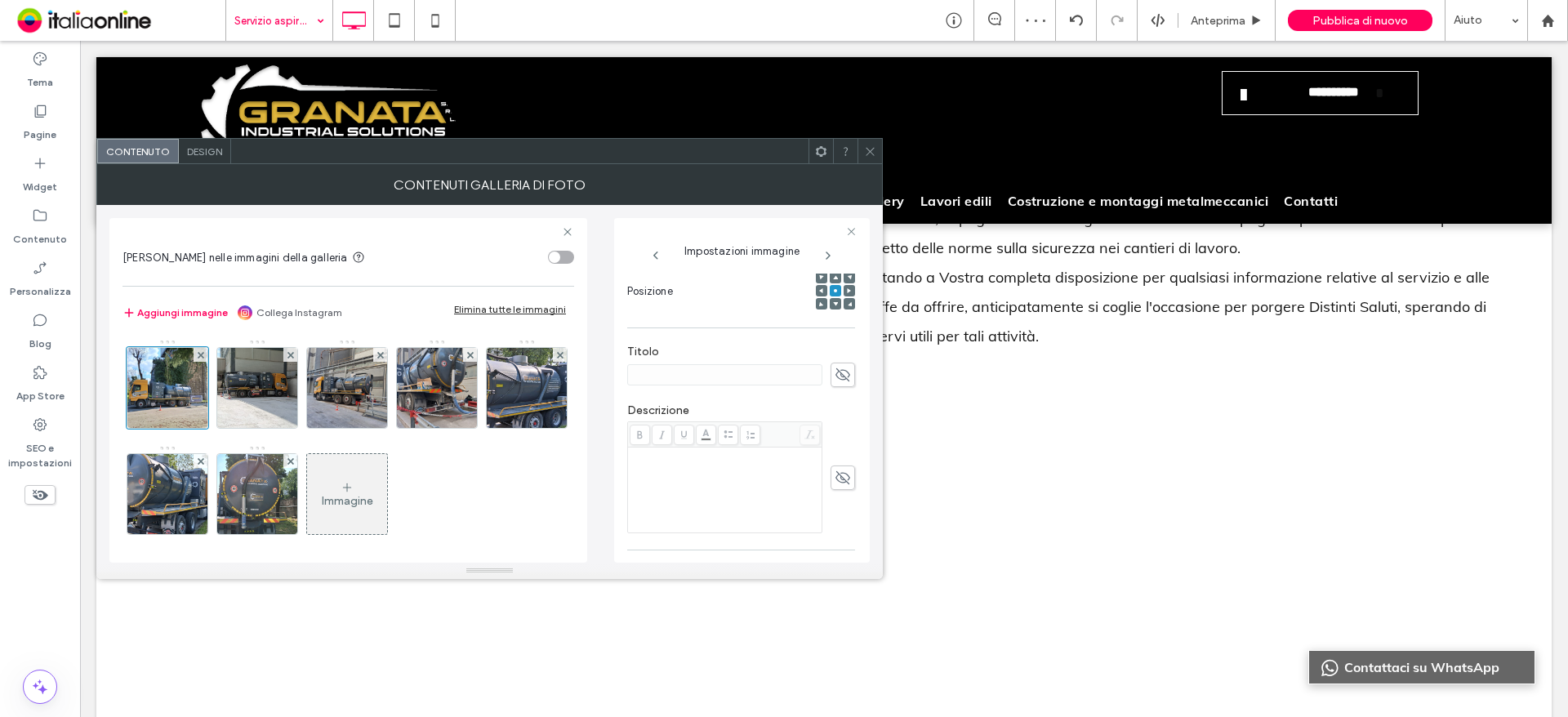
click at [215, 152] on span "Design" at bounding box center [204, 151] width 35 height 12
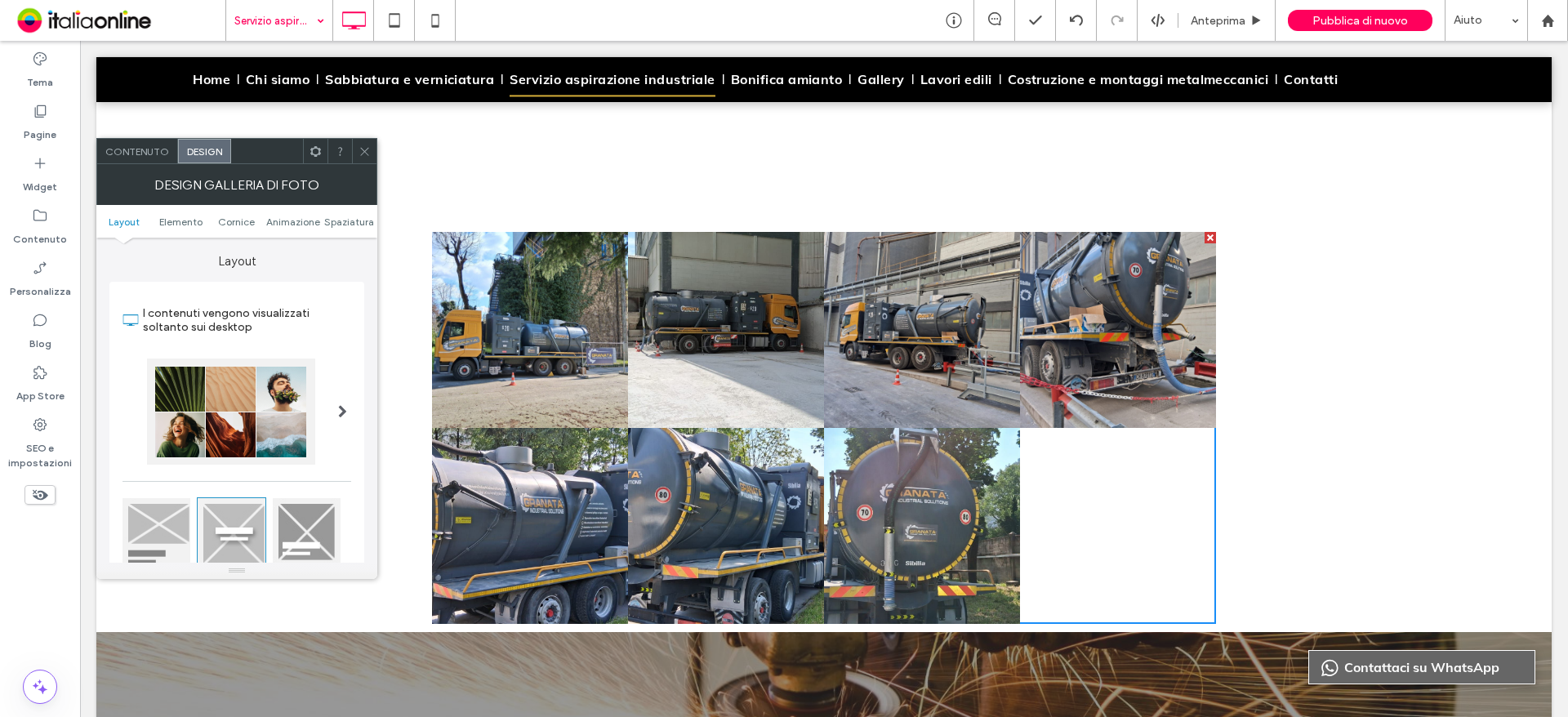
scroll to position [1707, 0]
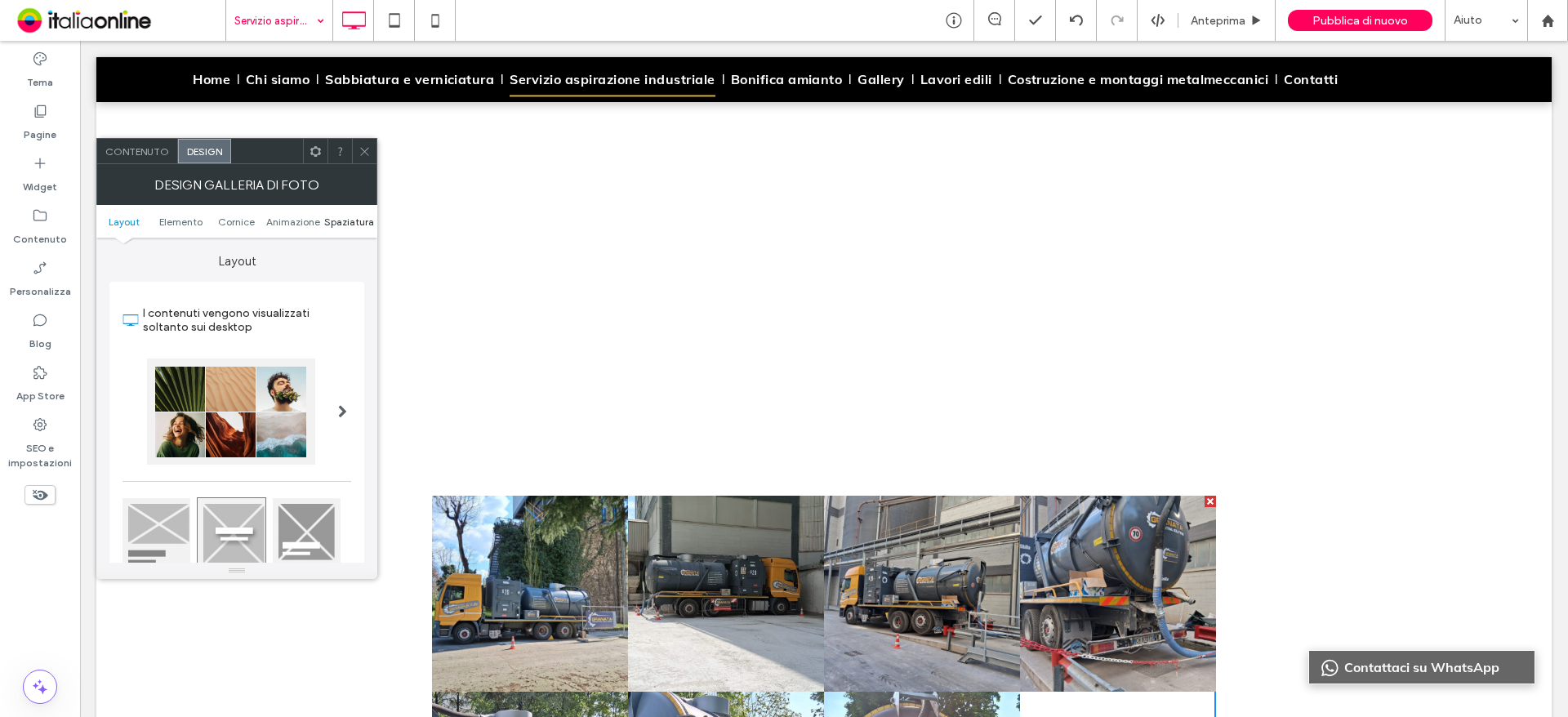
click at [347, 221] on span "Spaziatura" at bounding box center [349, 221] width 49 height 12
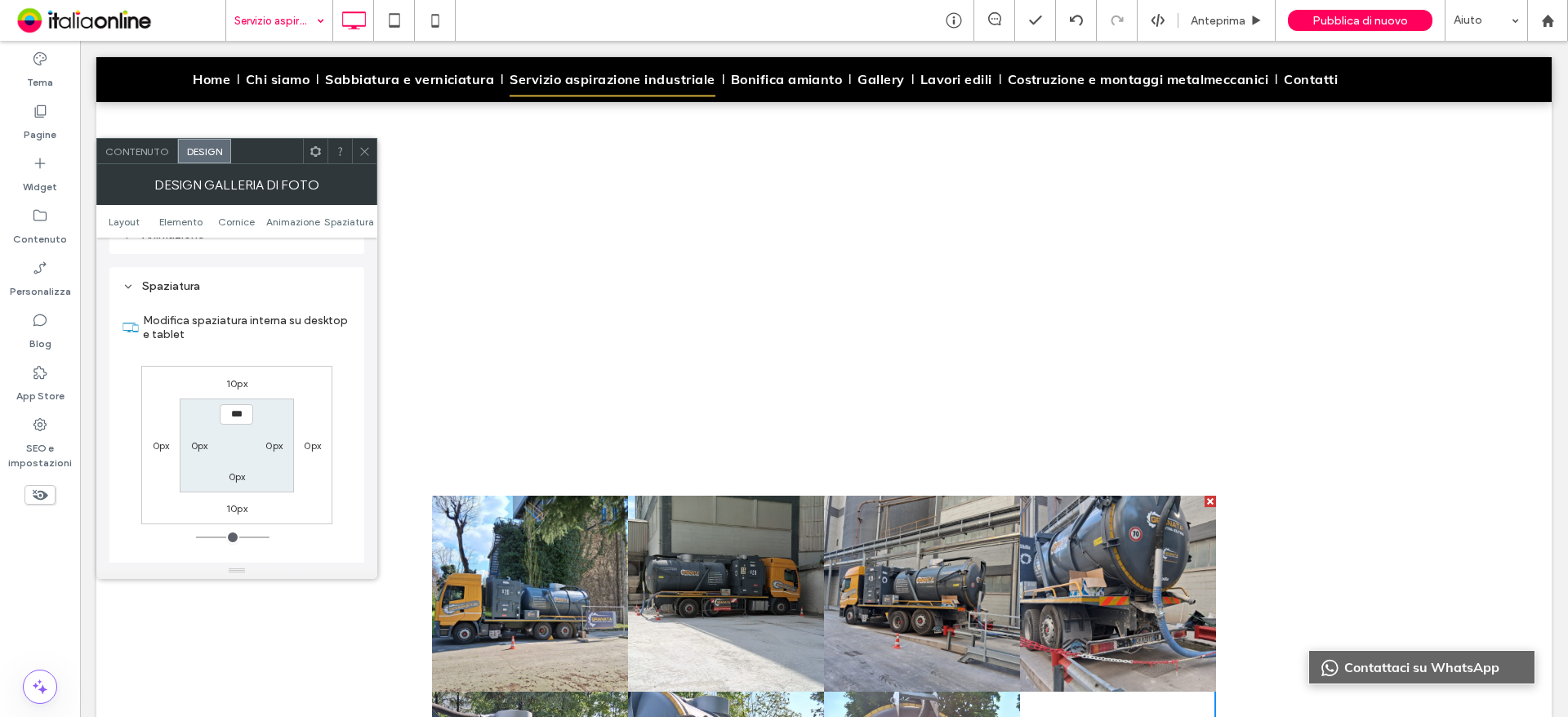
scroll to position [870, 0]
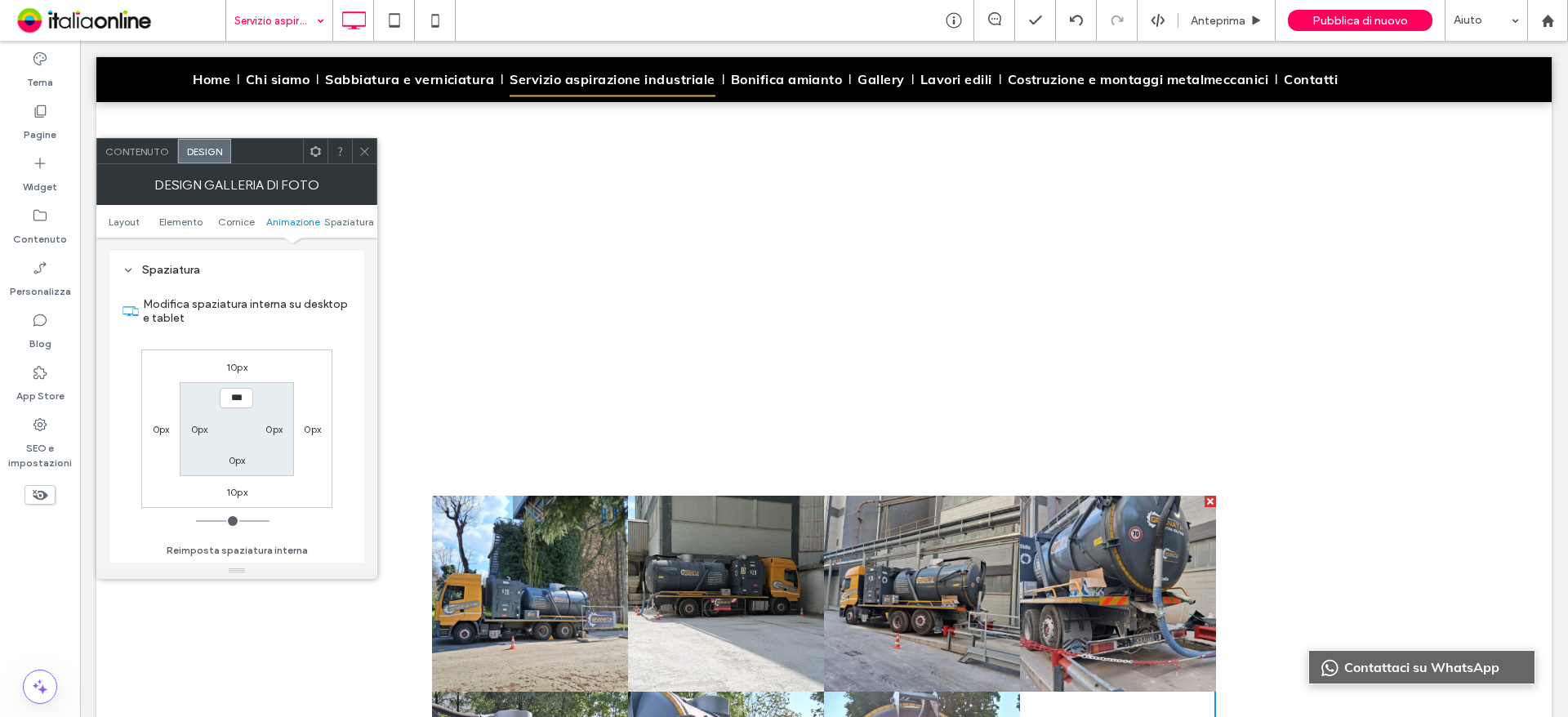
click at [454, 345] on div "Click To Paste Click To Paste Button Button Button Button Button Button Button …" at bounding box center [823, 466] width 1455 height 857
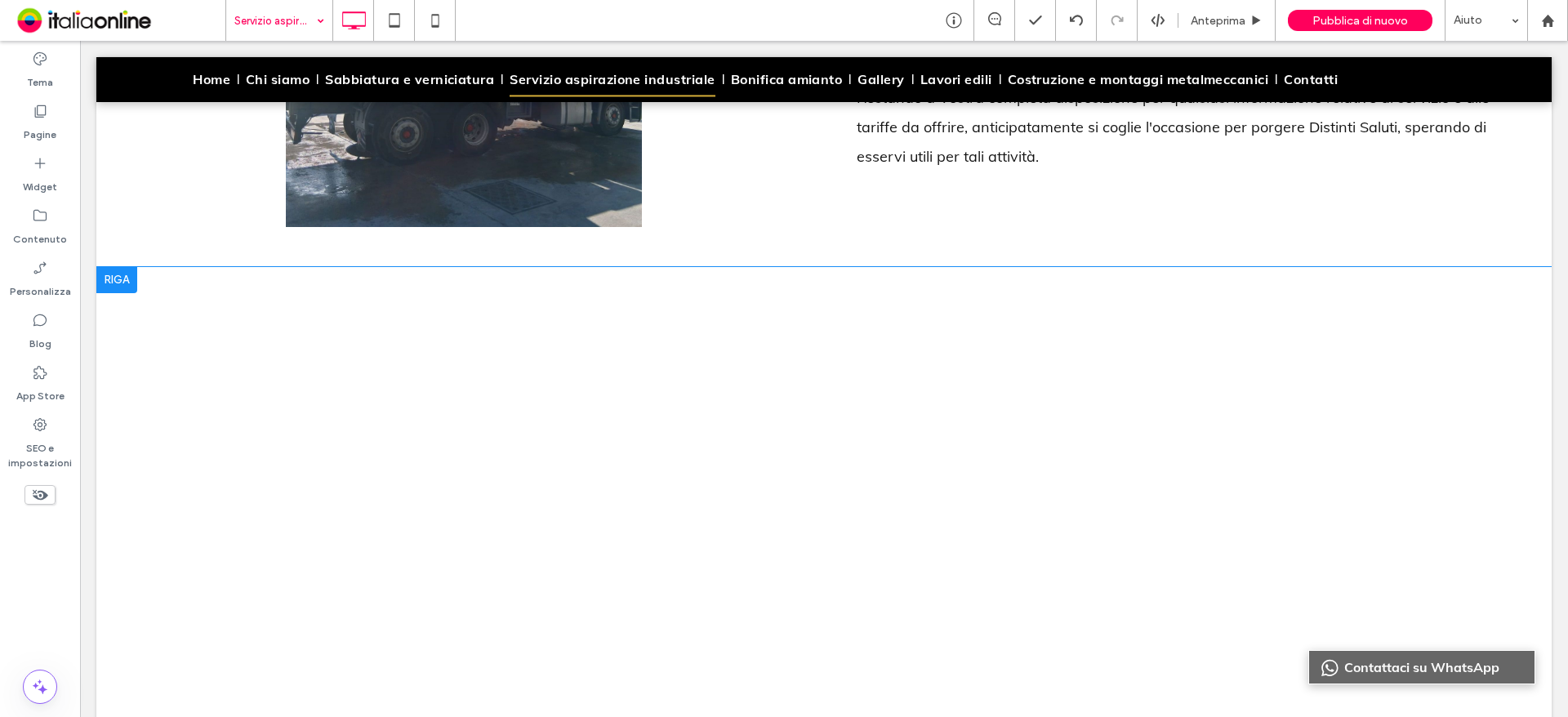
scroll to position [1461, 0]
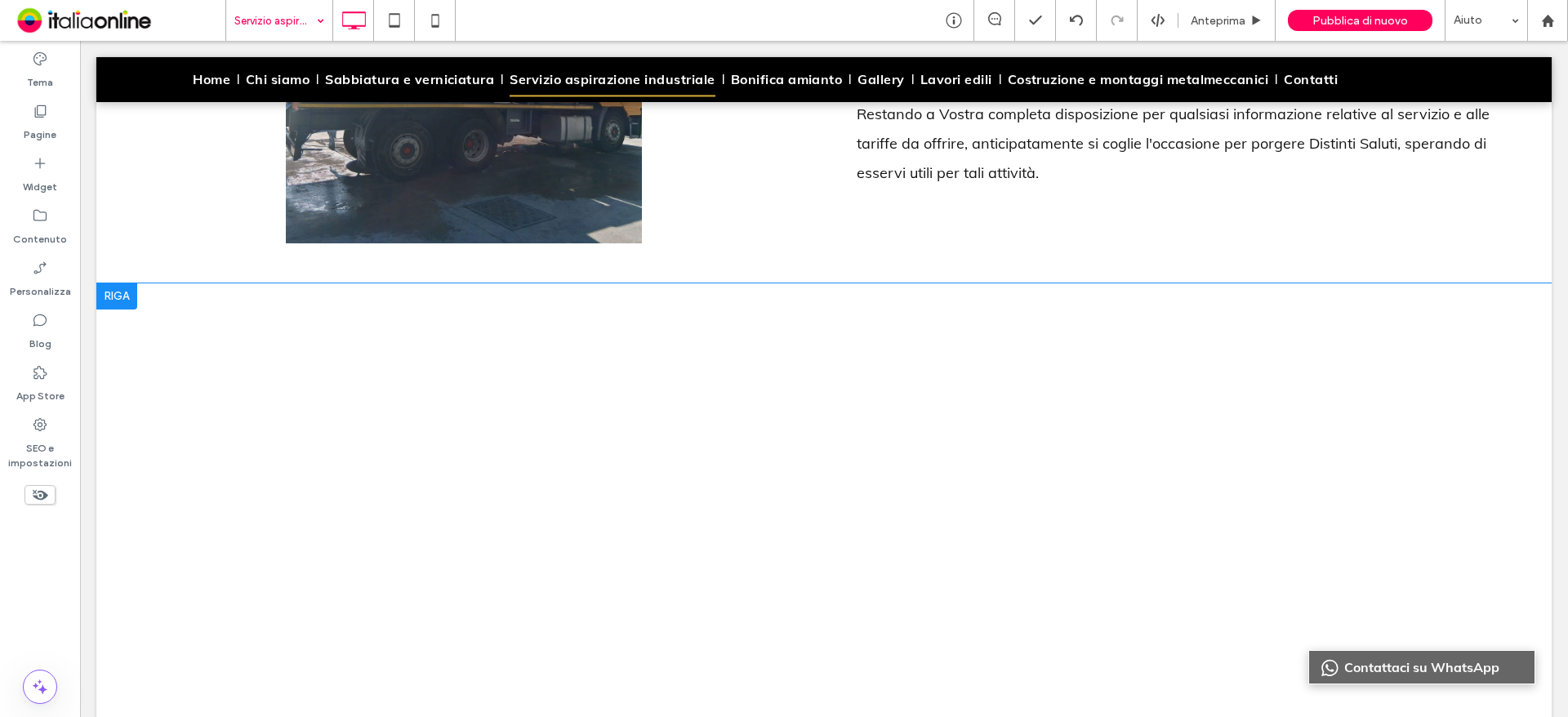
click at [119, 284] on div at bounding box center [116, 296] width 41 height 27
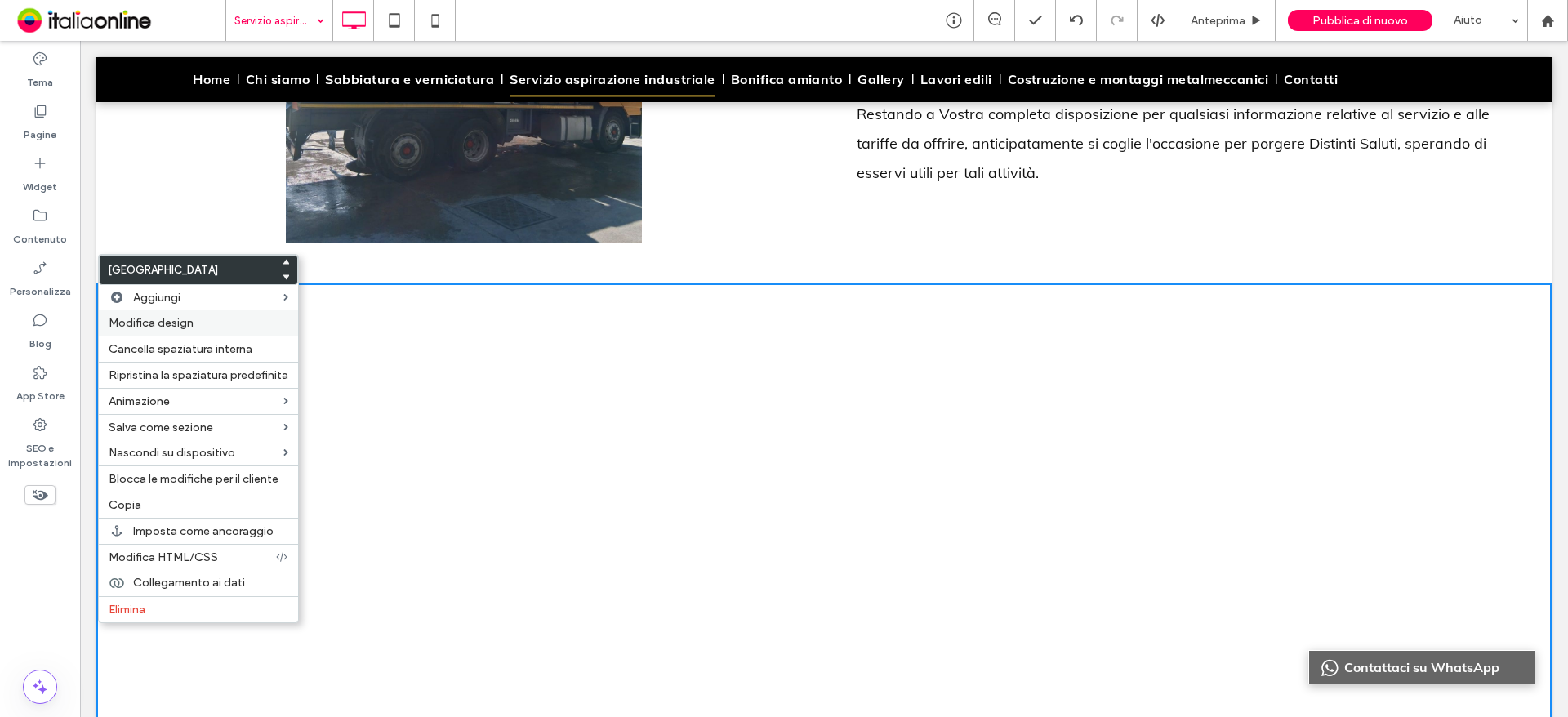
click at [183, 323] on span "Modifica design" at bounding box center [151, 323] width 85 height 14
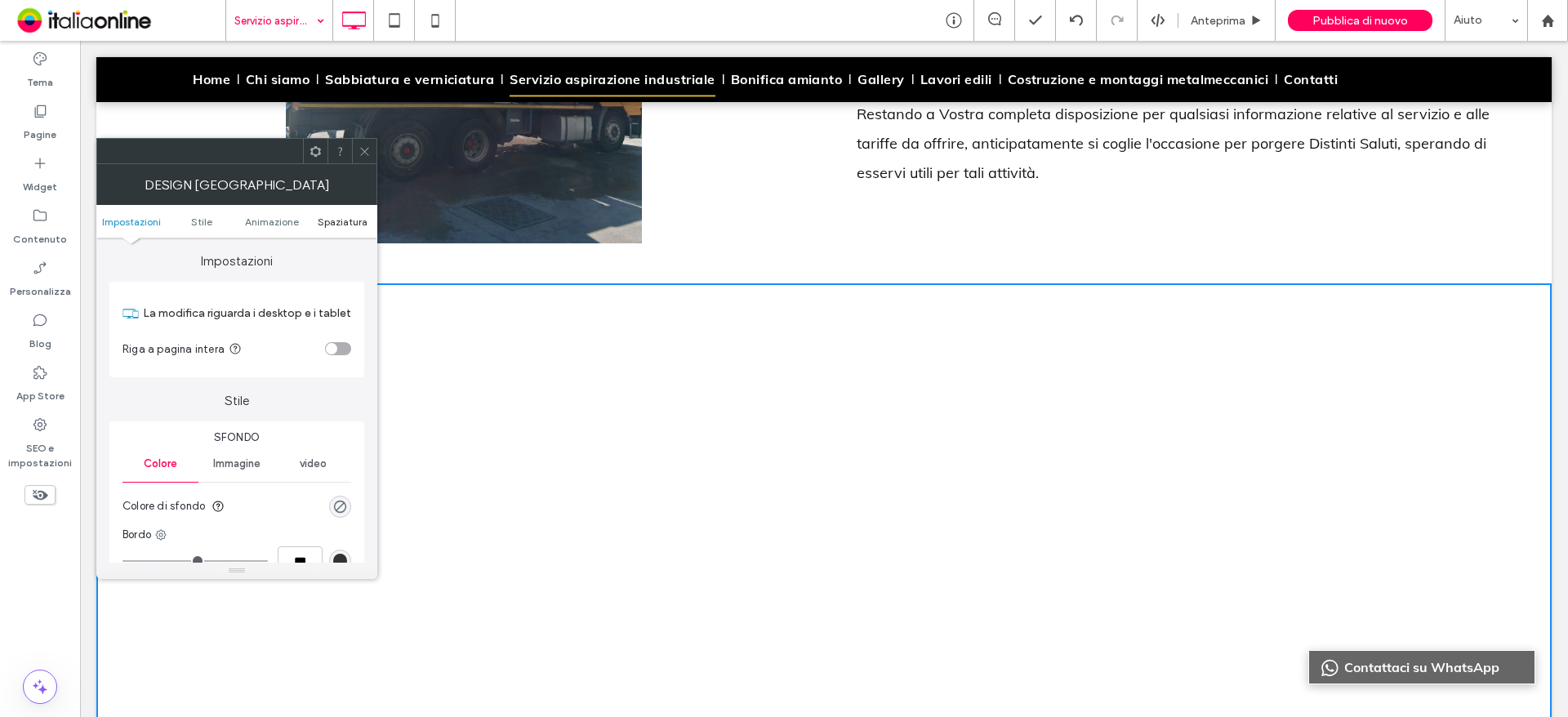
click at [333, 225] on span "Spaziatura" at bounding box center [342, 221] width 49 height 12
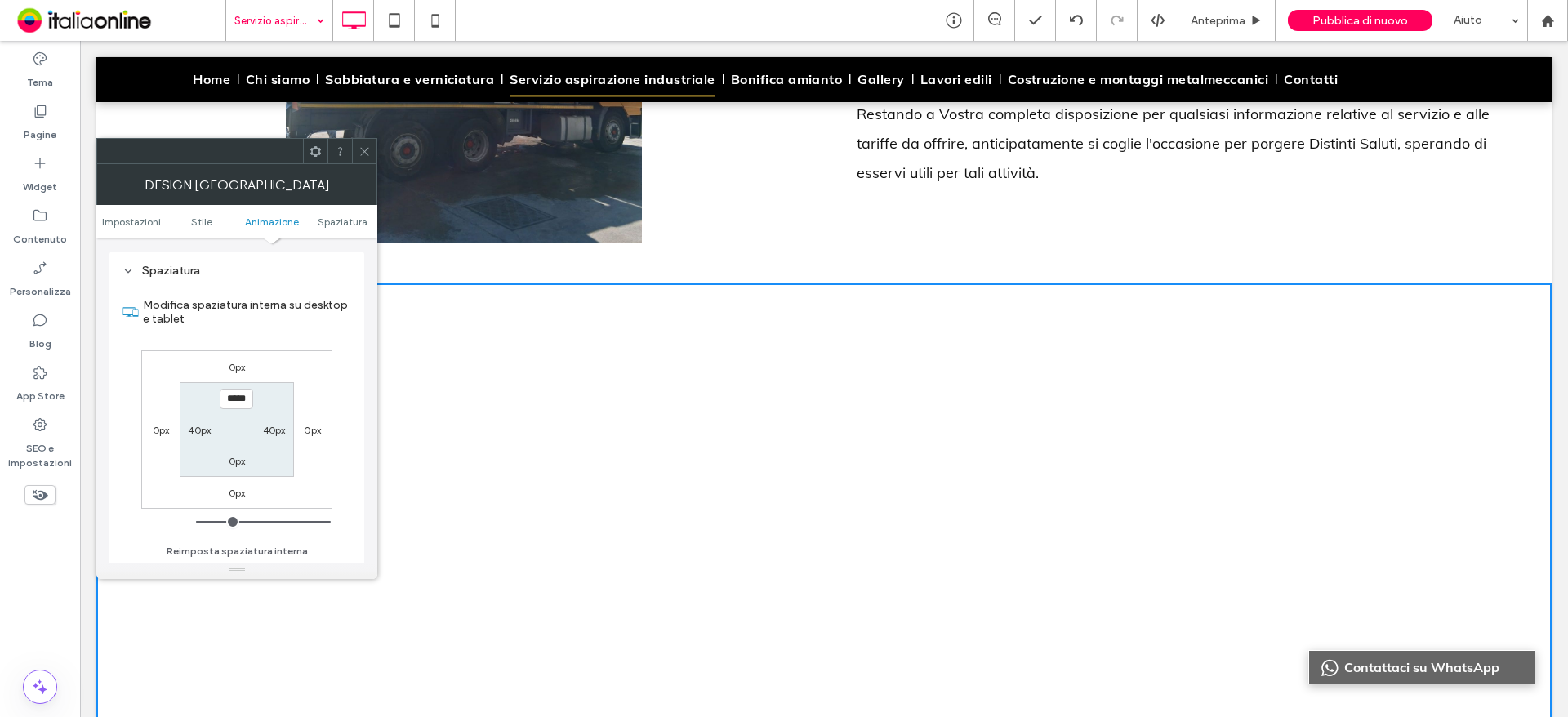
scroll to position [461, 0]
type input "****"
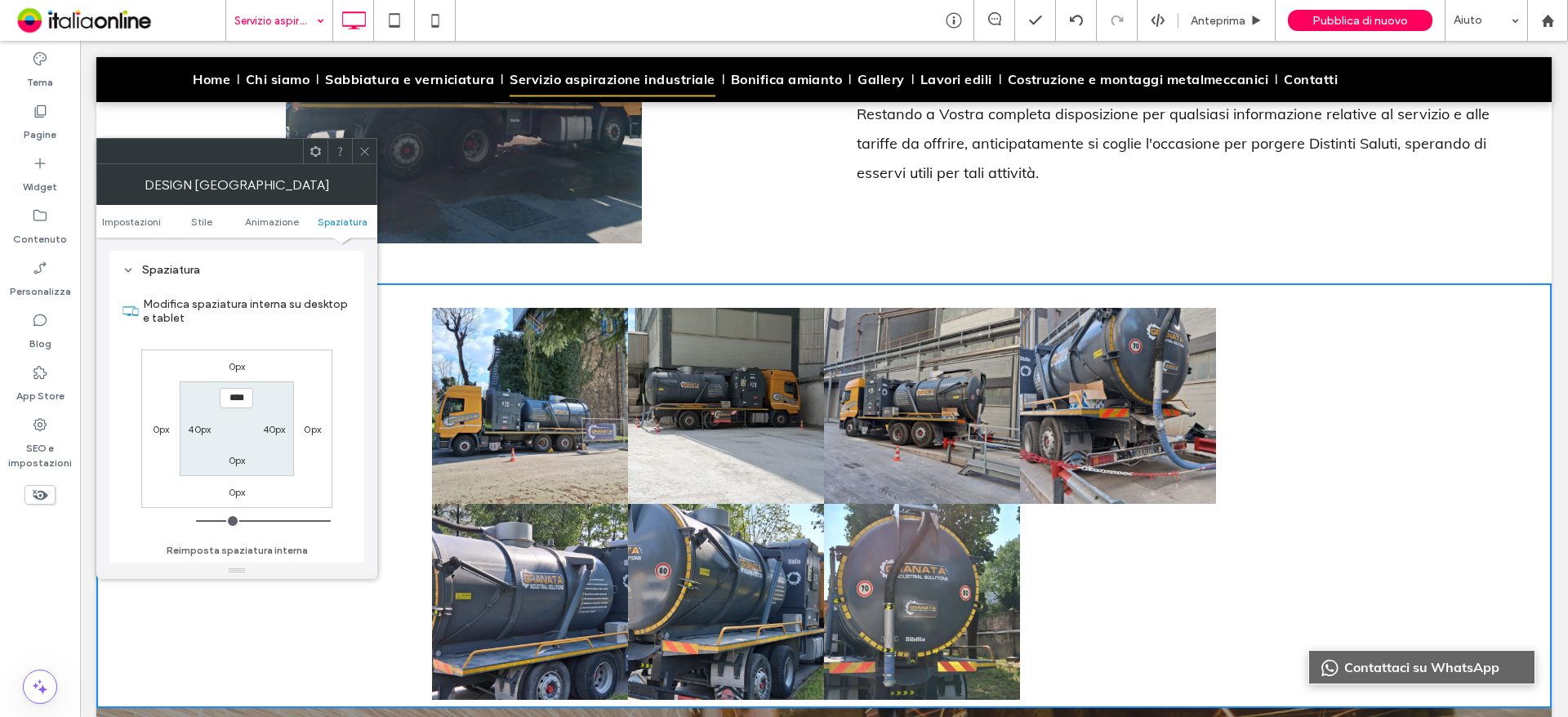
click at [261, 425] on div "40px" at bounding box center [274, 429] width 38 height 16
click at [263, 425] on label "40px" at bounding box center [274, 428] width 23 height 12
type input "**"
type input "*"
type input "***"
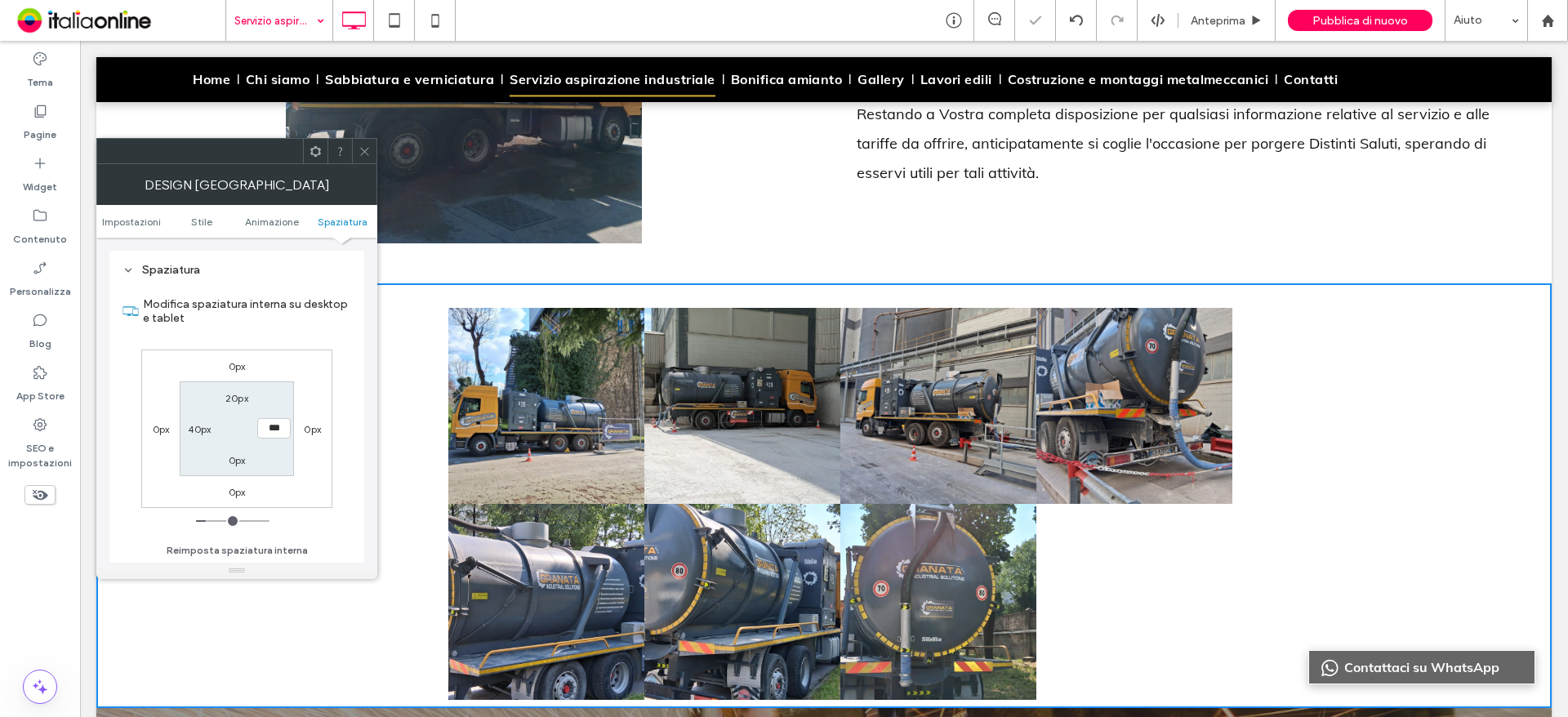
click at [188, 429] on label "40px" at bounding box center [199, 428] width 23 height 12
type input "**"
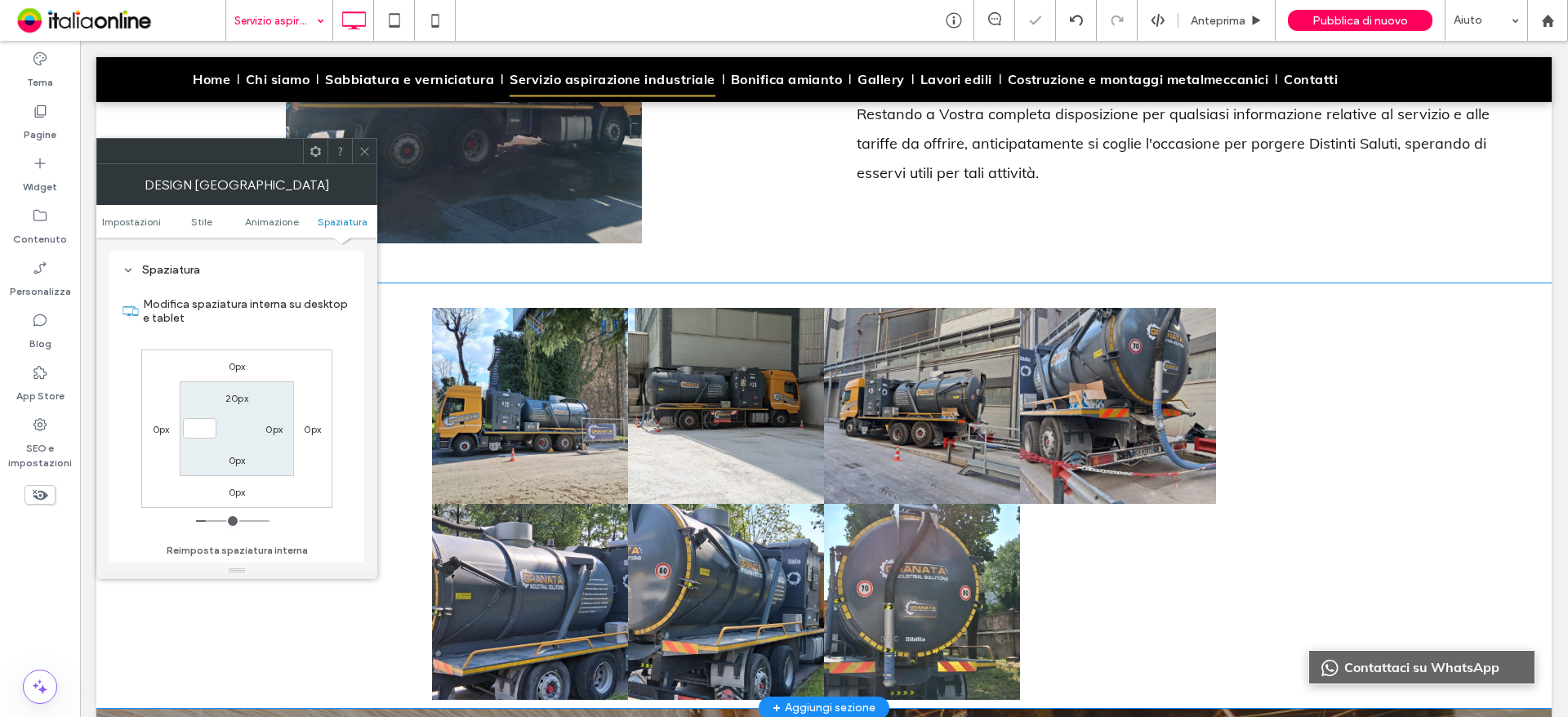
type input "*"
type input "***"
click at [395, 438] on div "Click To Paste Click To Paste Button Button Button Button Button Button Button …" at bounding box center [823, 496] width 1455 height 424
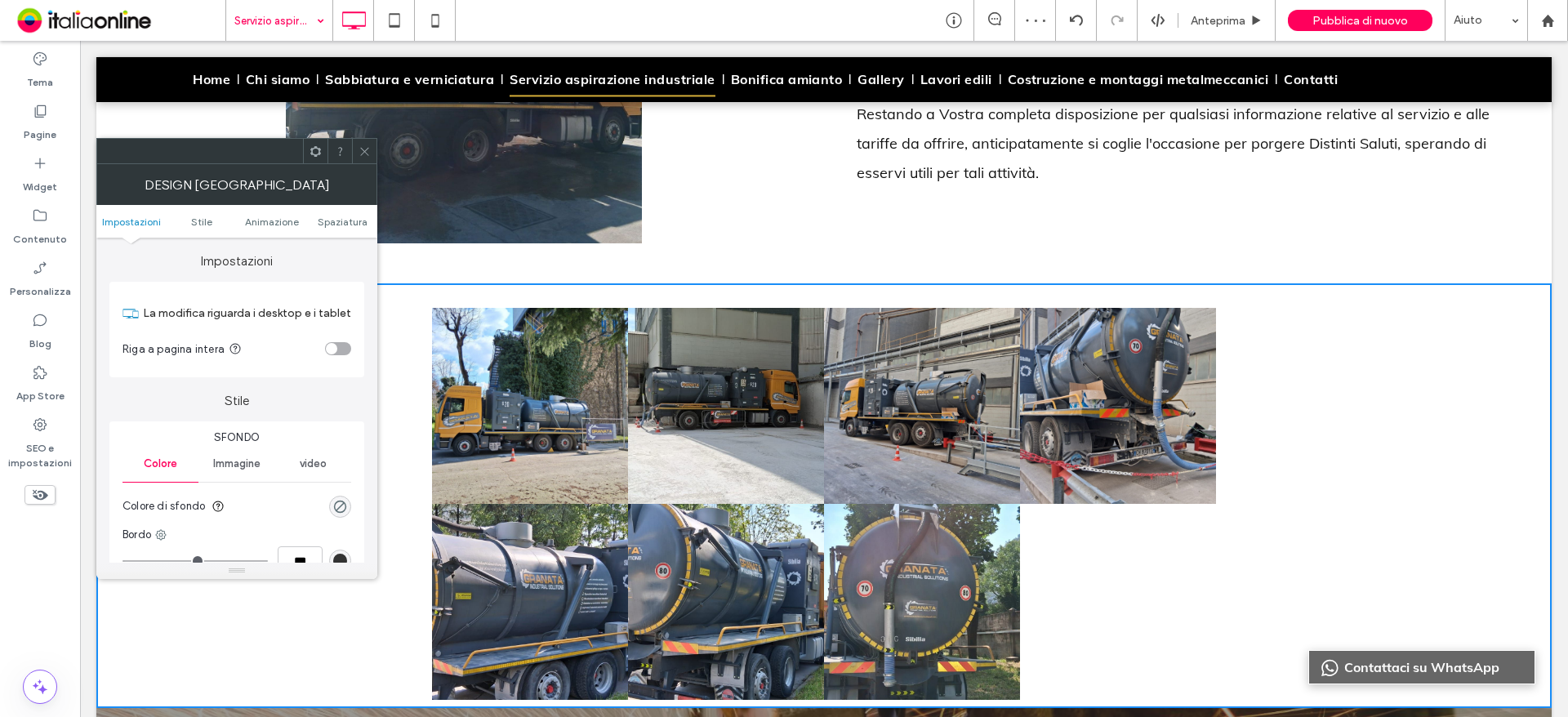
click at [338, 347] on div "toggle" at bounding box center [338, 348] width 27 height 13
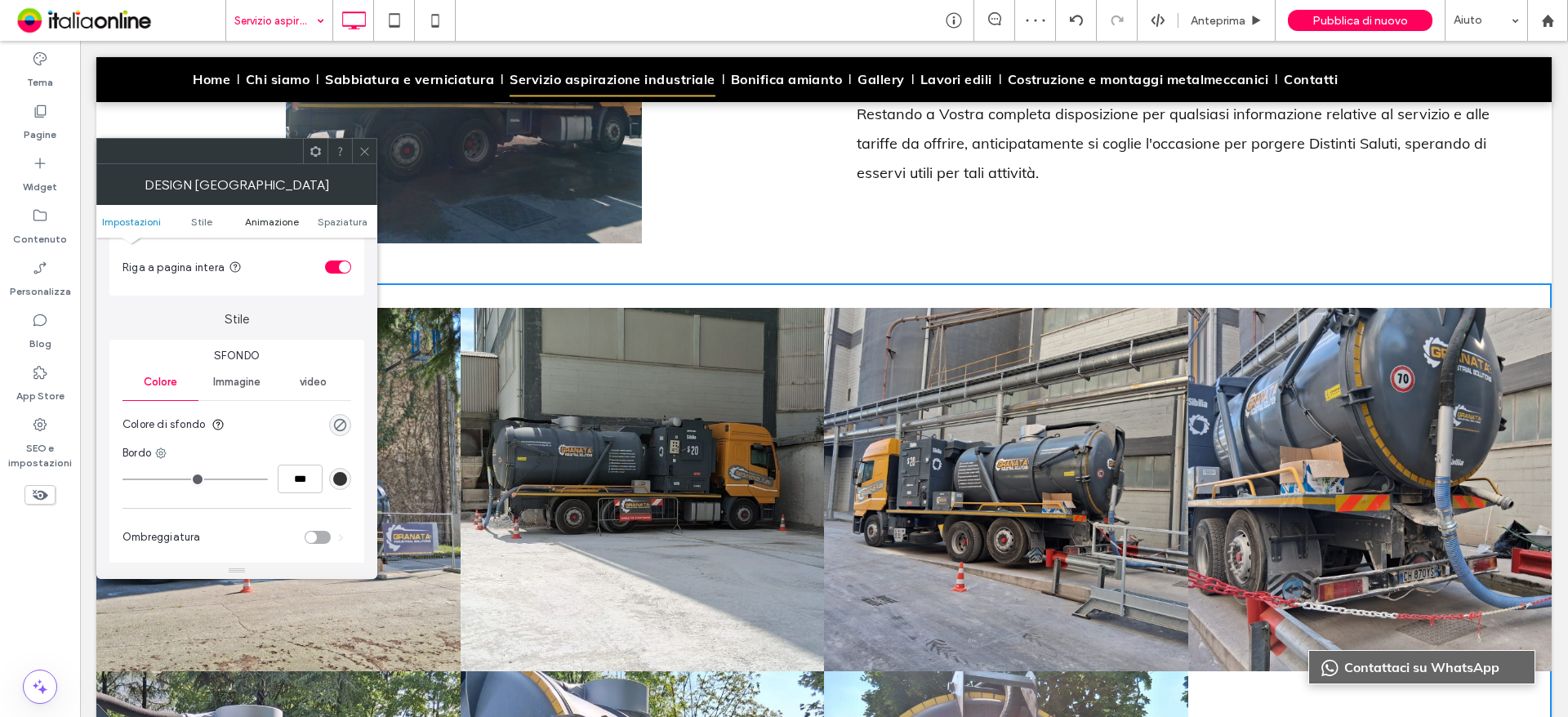
click at [285, 223] on span "Animazione" at bounding box center [272, 221] width 54 height 12
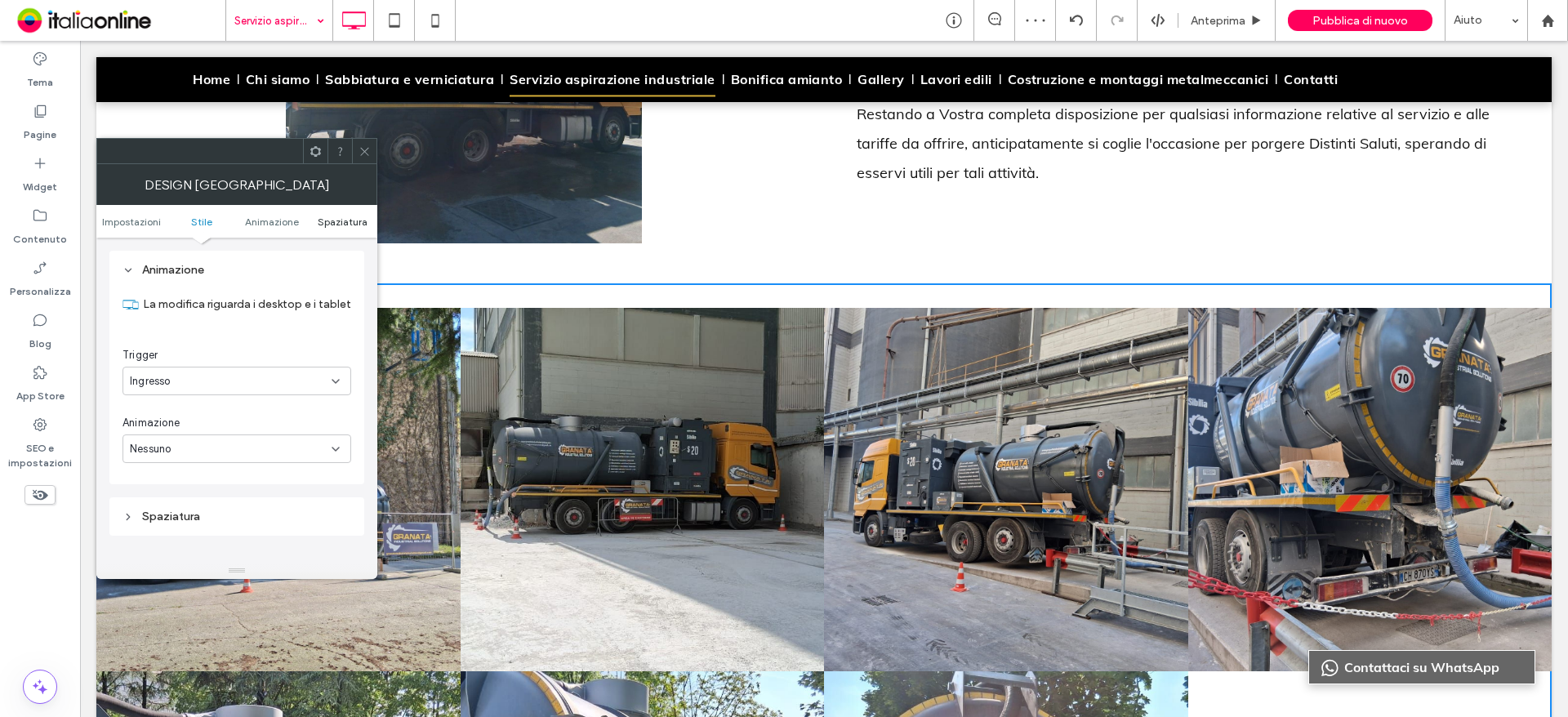
scroll to position [410, 0]
click at [207, 218] on span "Stile" at bounding box center [201, 221] width 21 height 12
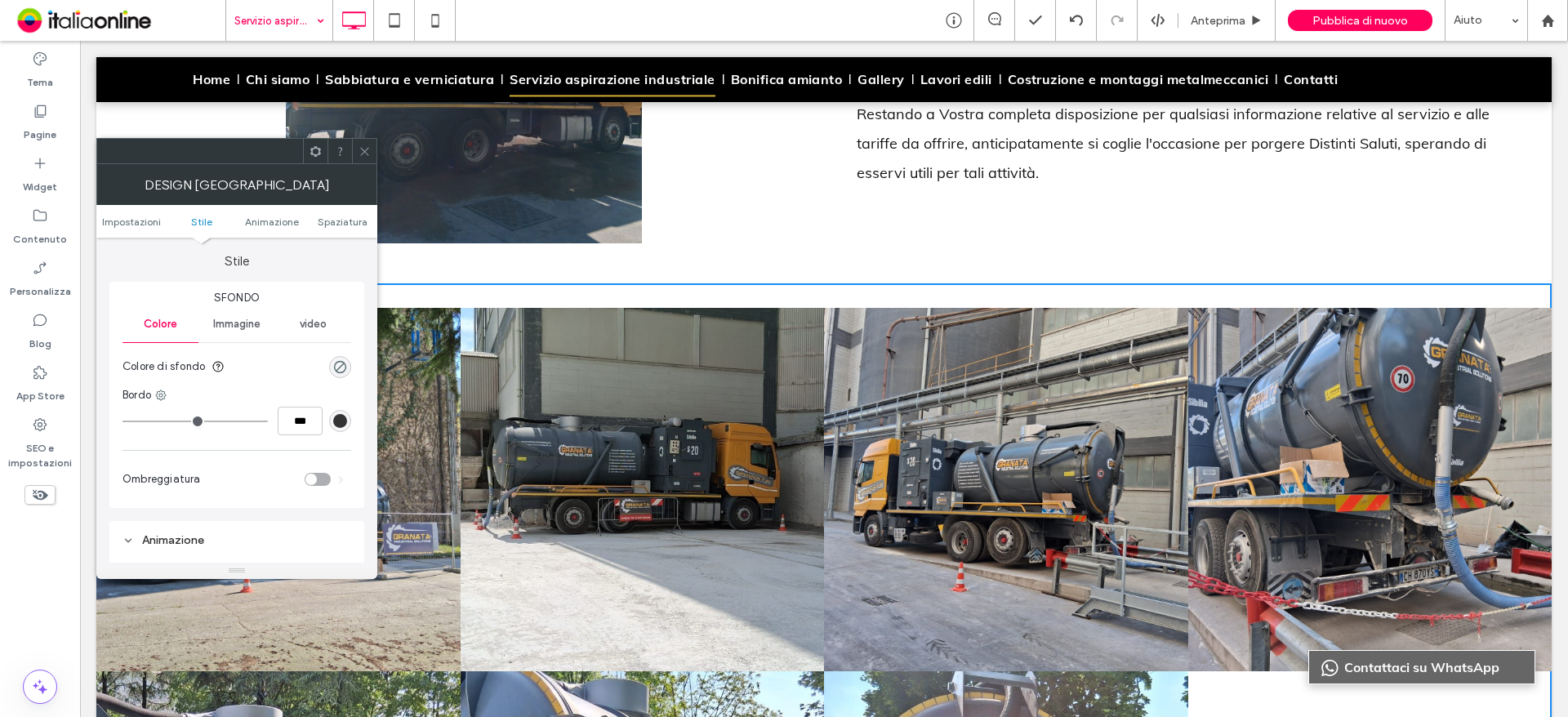
scroll to position [548, 0]
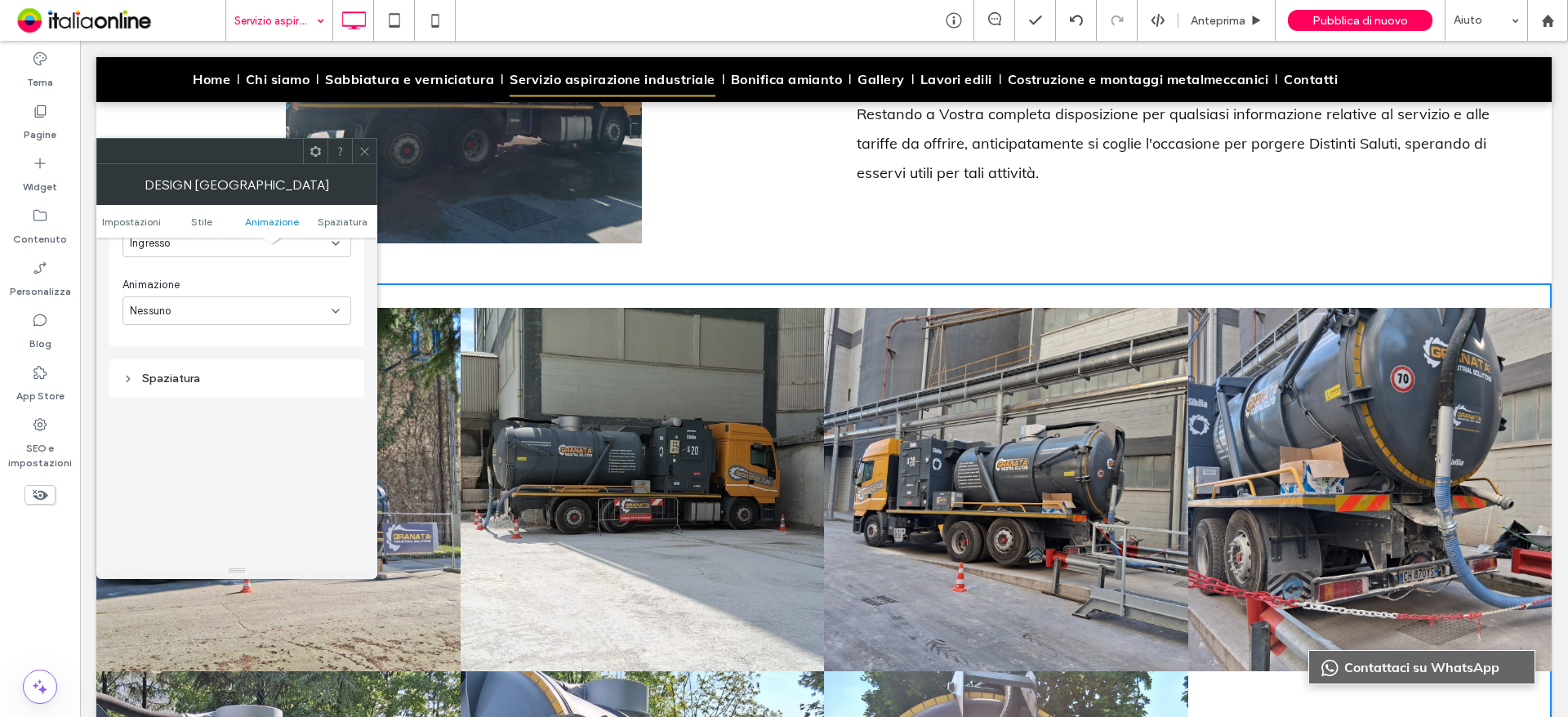
click at [248, 361] on div "Spaziatura" at bounding box center [237, 379] width 255 height 38
click at [248, 373] on div "Spaziatura" at bounding box center [237, 378] width 229 height 14
click at [132, 220] on span "Impostazioni" at bounding box center [132, 221] width 59 height 12
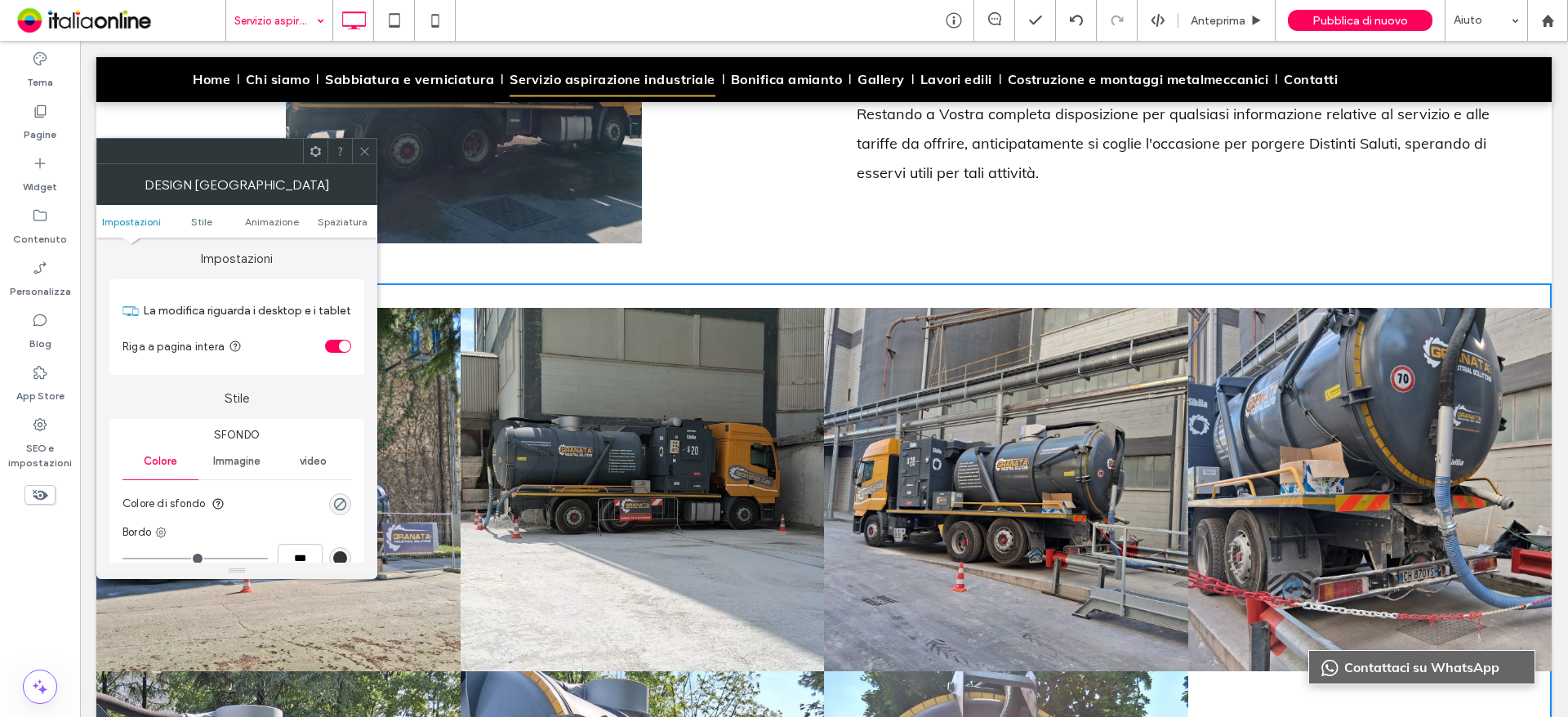
scroll to position [0, 0]
click at [354, 149] on div at bounding box center [364, 151] width 25 height 25
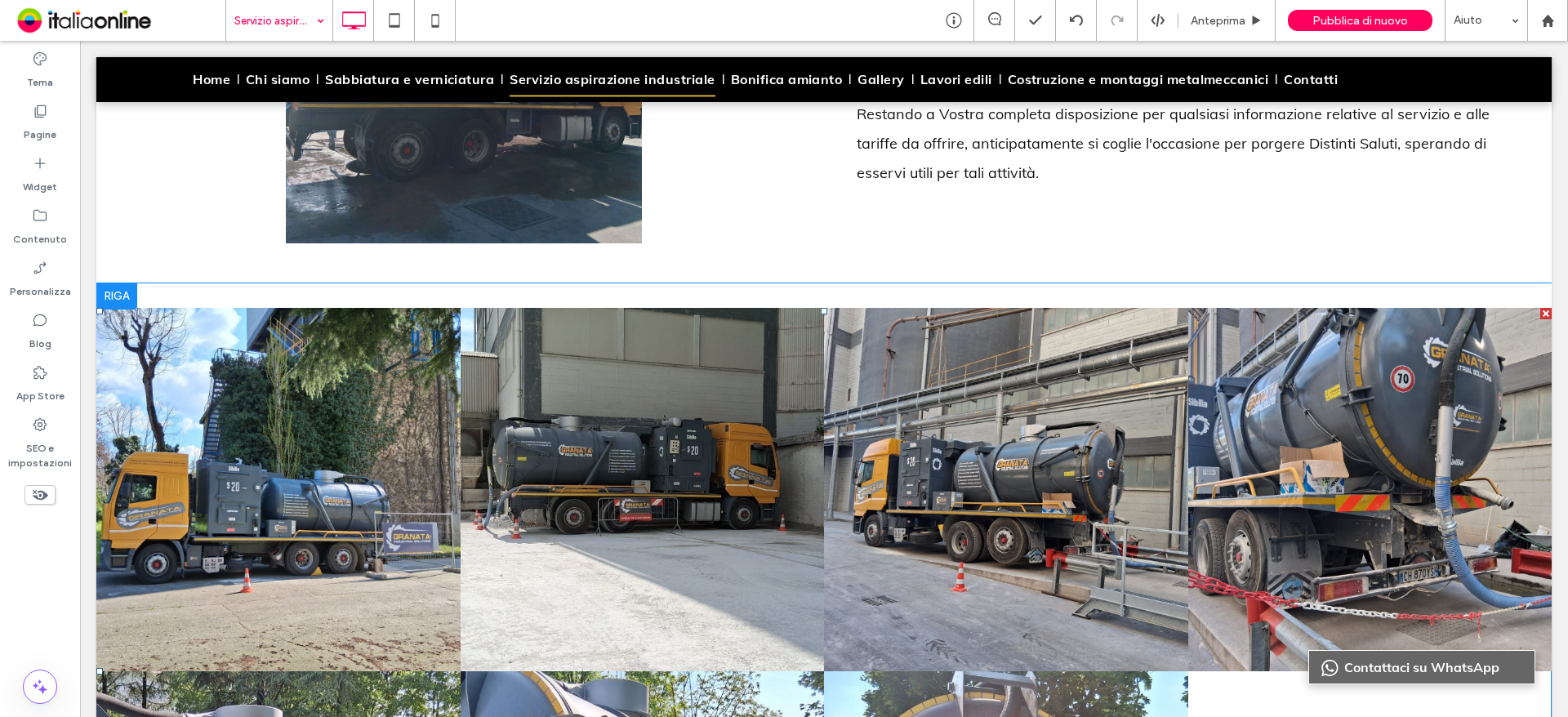
click at [382, 468] on link at bounding box center [278, 490] width 364 height 364
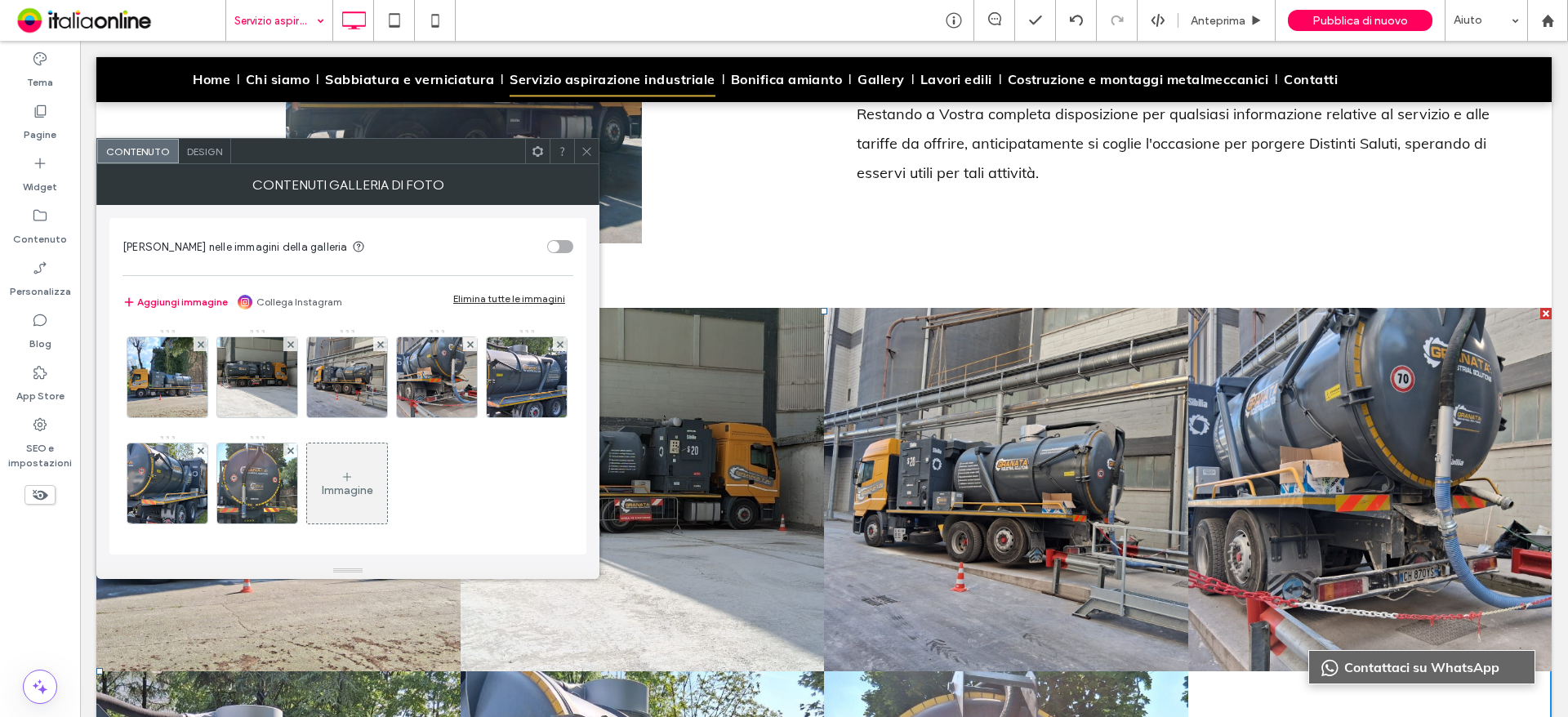
click at [209, 164] on div "Contenuti galleria di foto" at bounding box center [348, 184] width 503 height 41
click at [188, 148] on span "Design" at bounding box center [204, 151] width 35 height 12
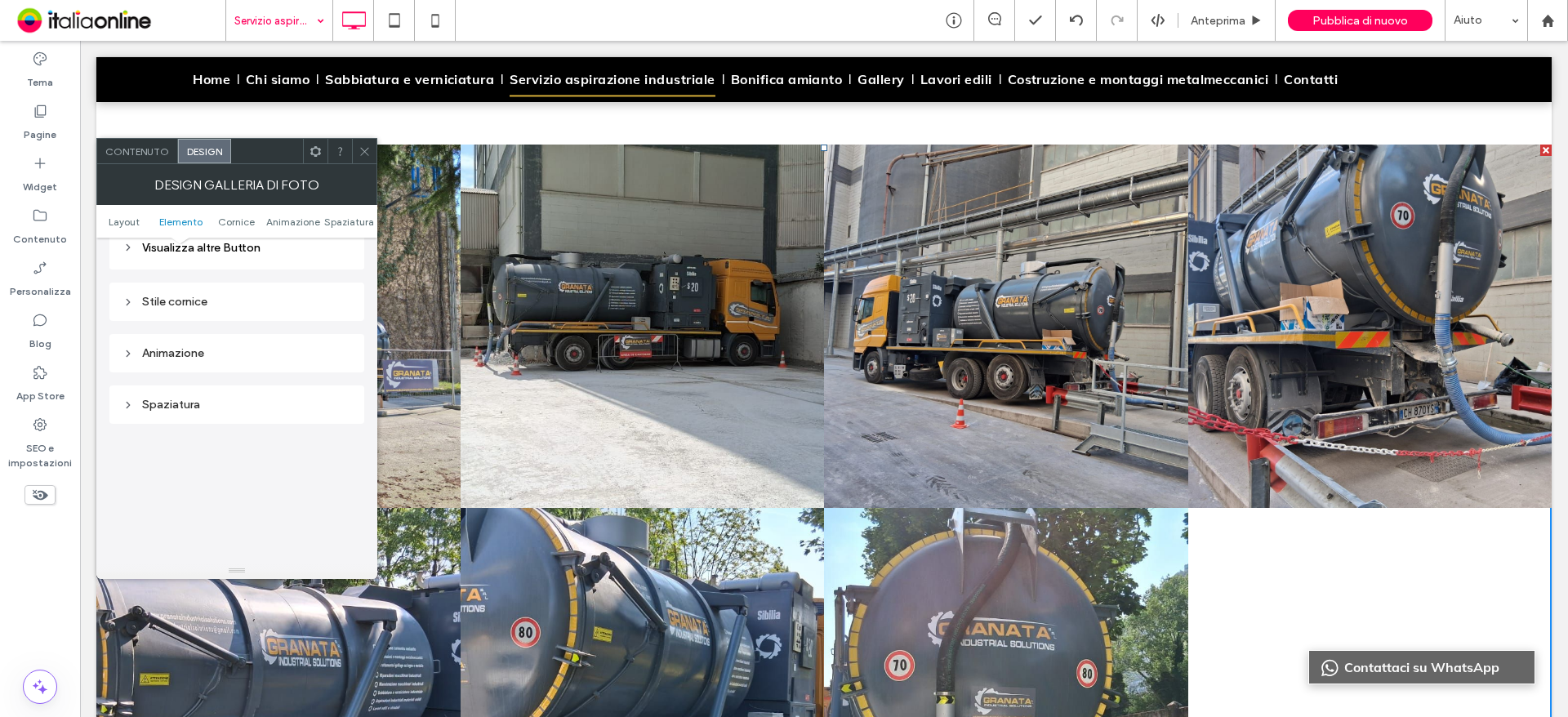
scroll to position [653, 0]
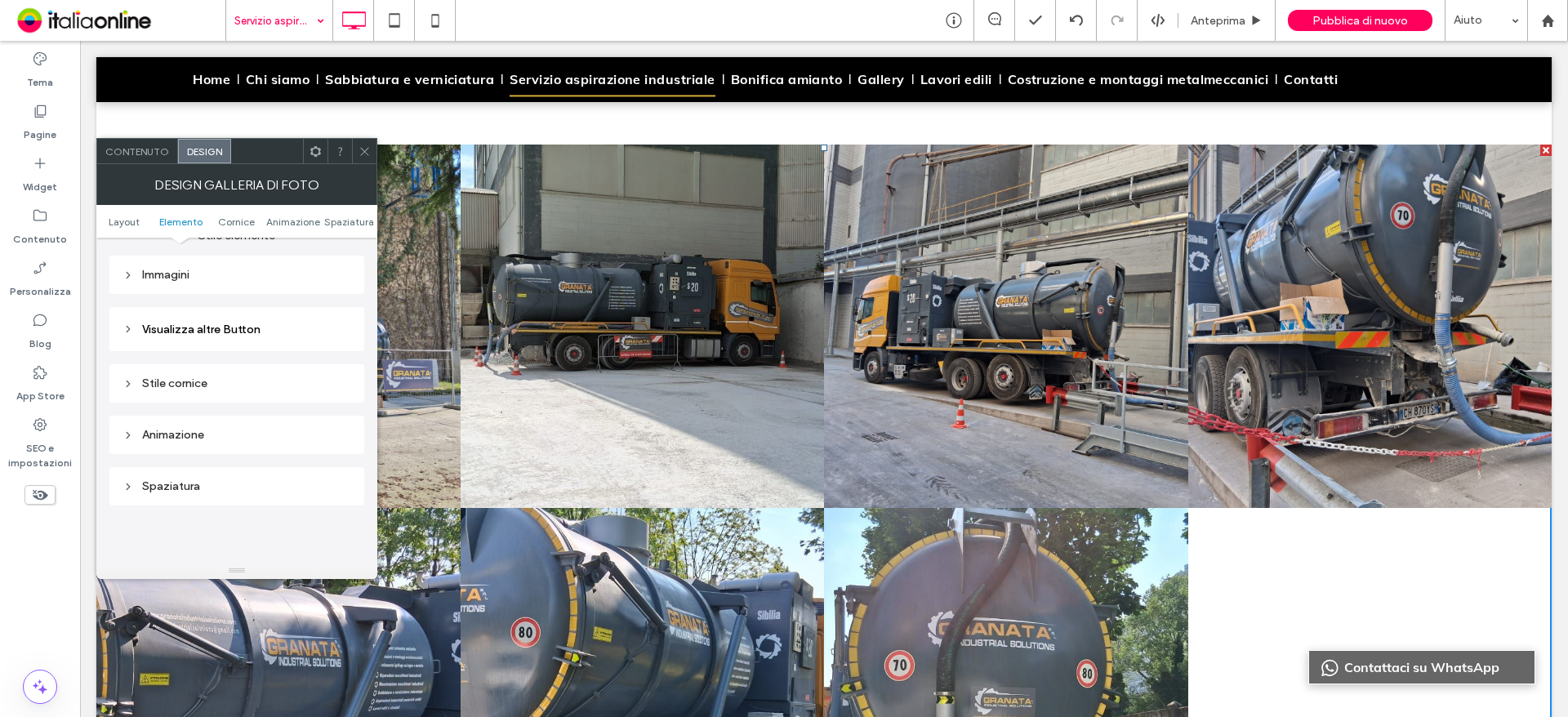
click at [225, 494] on div "Spaziatura" at bounding box center [237, 487] width 229 height 22
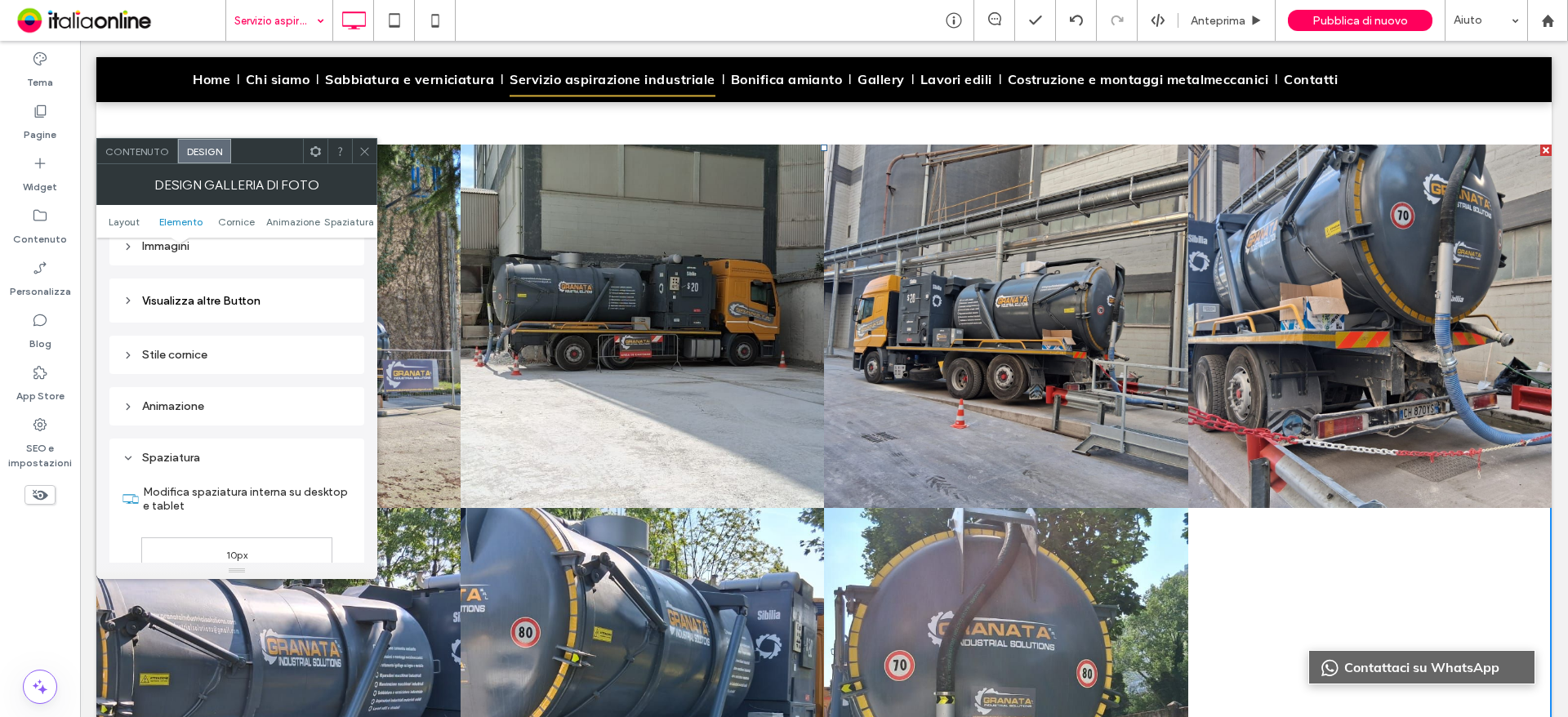
scroll to position [572, 0]
click at [194, 358] on div "Immagini" at bounding box center [237, 356] width 229 height 14
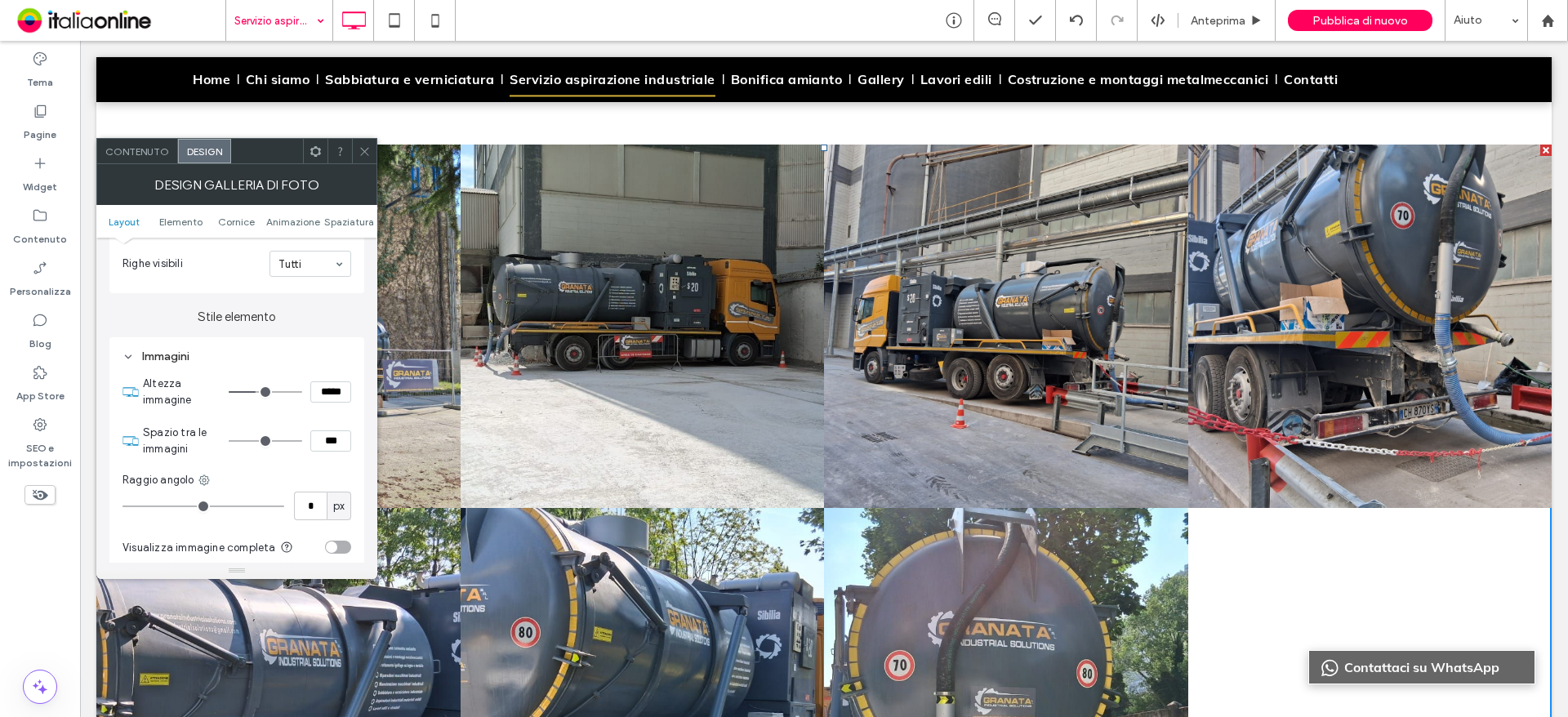
scroll to position [653, 0]
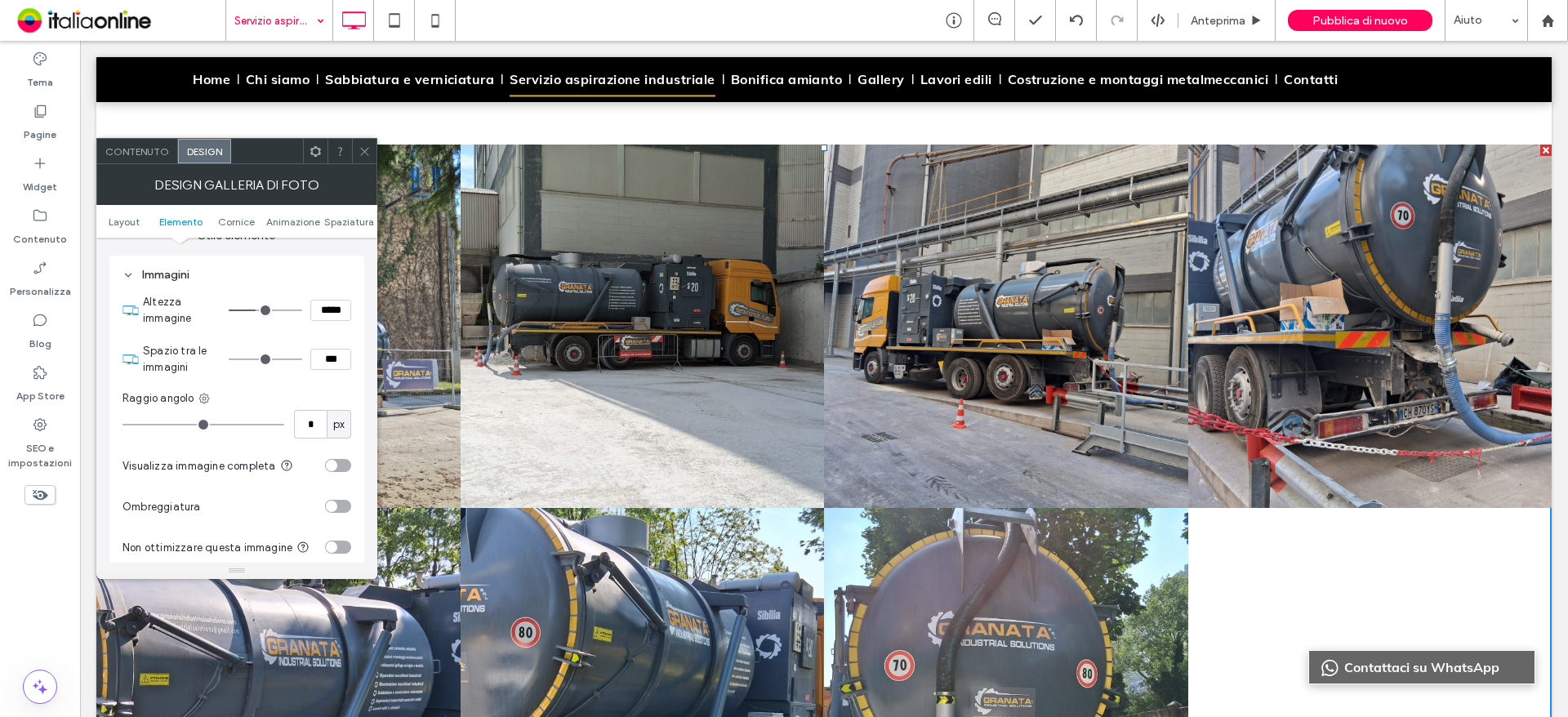
type input "*"
type input "***"
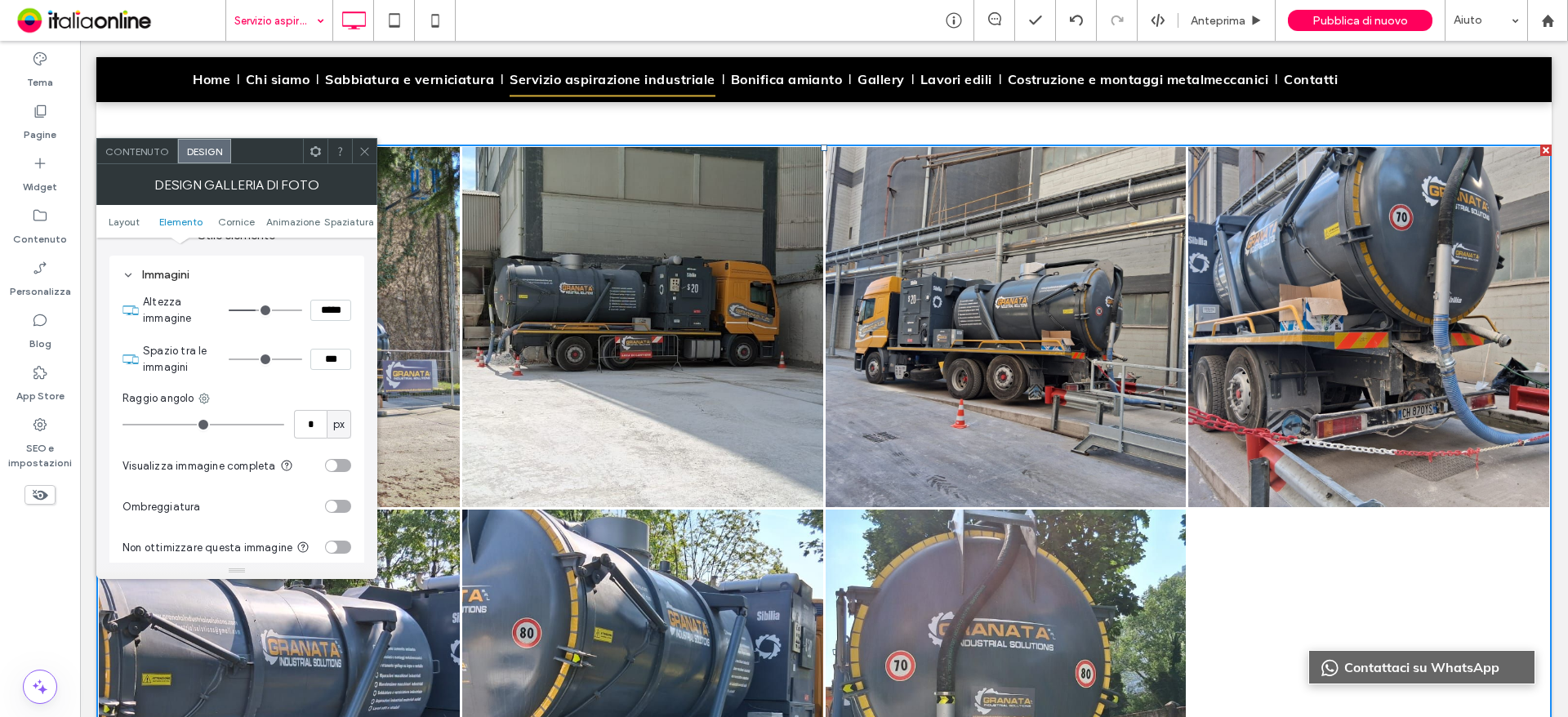
type input "*"
click at [245, 360] on input "range" at bounding box center [265, 359] width 73 height 2
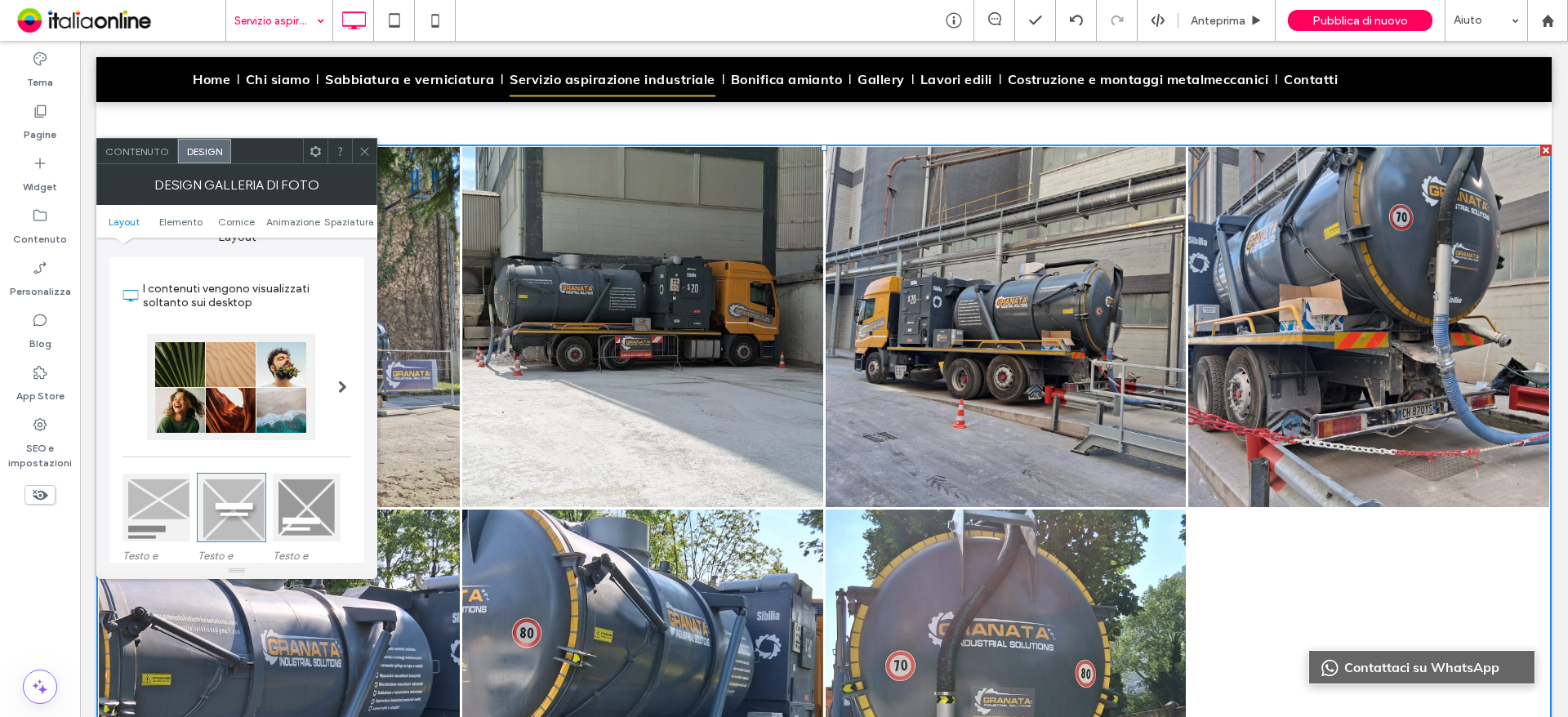
scroll to position [0, 0]
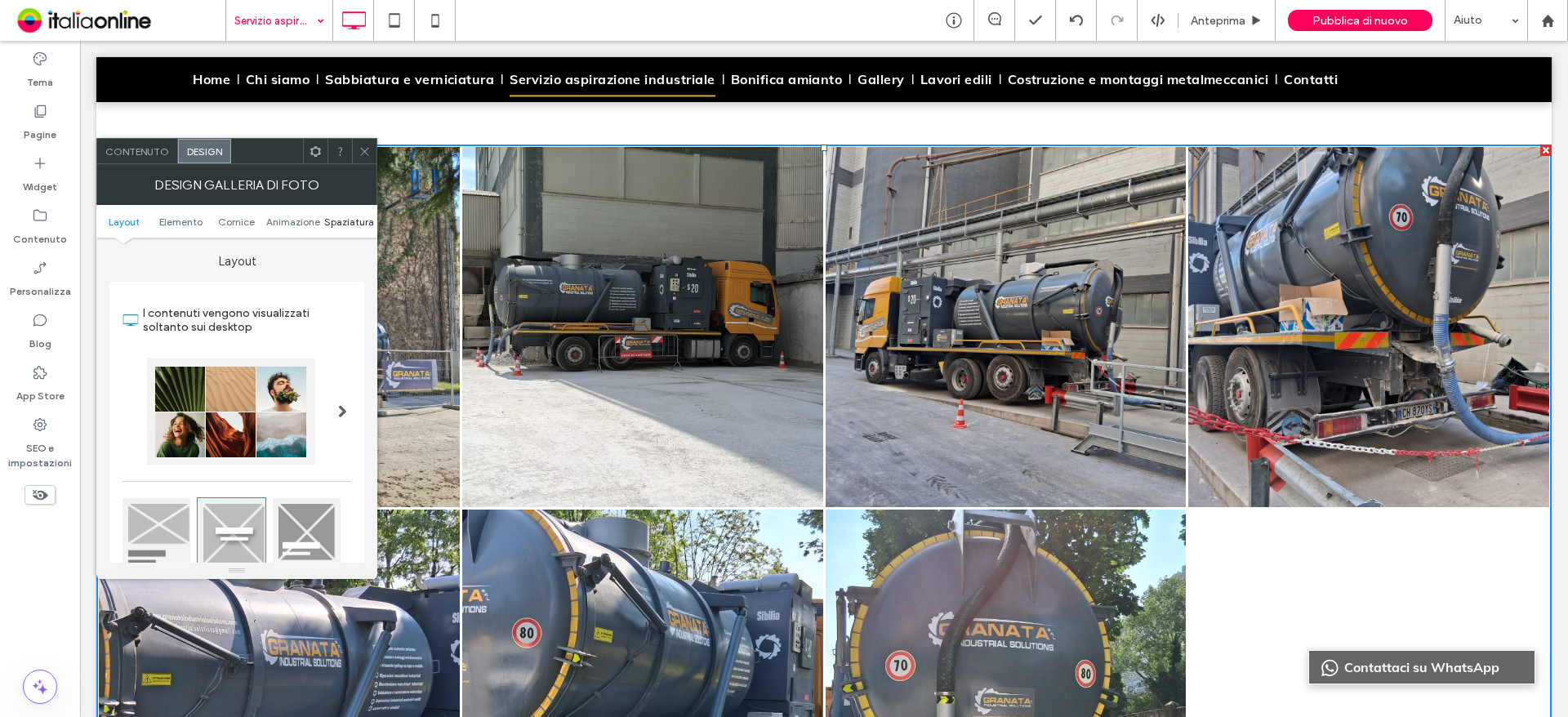
click at [347, 218] on span "Spaziatura" at bounding box center [349, 221] width 49 height 12
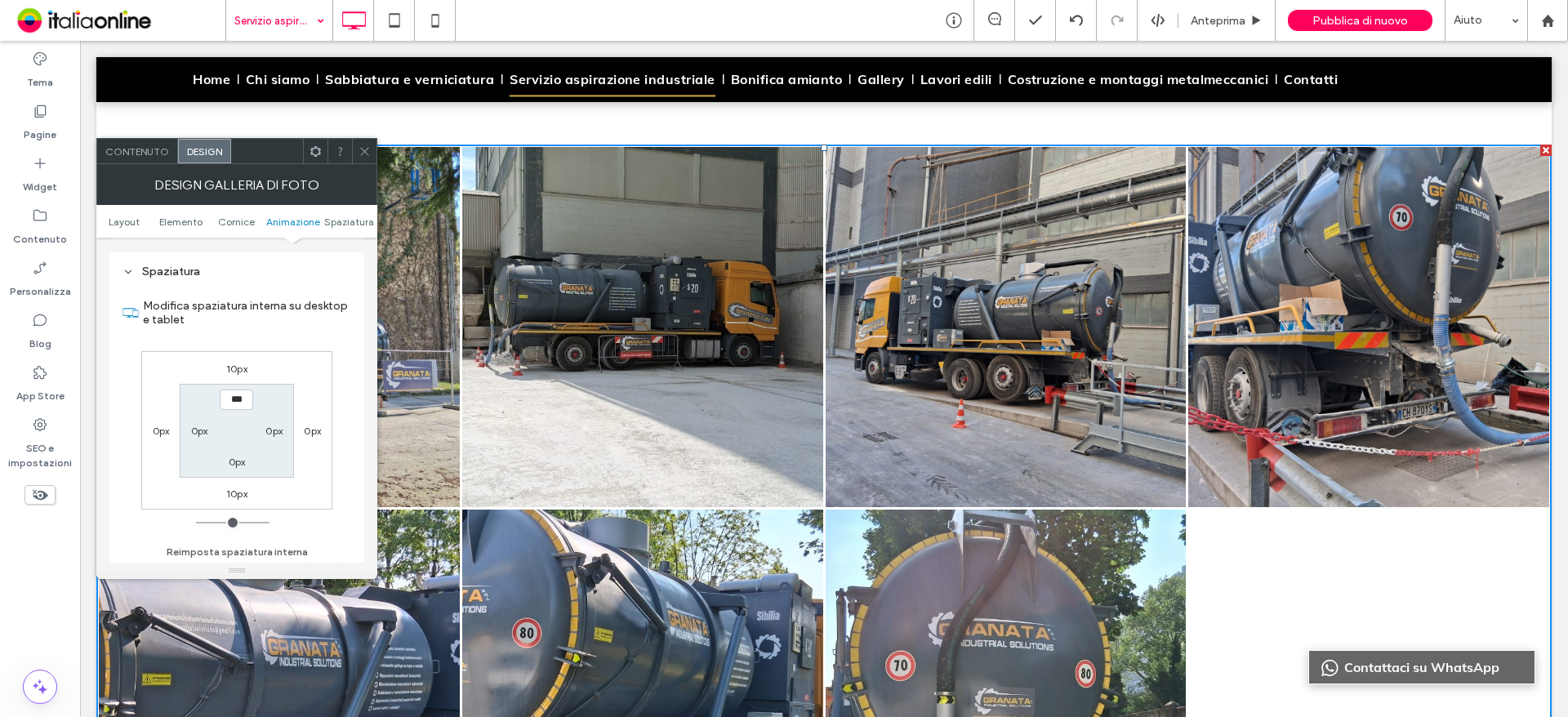
scroll to position [1323, 0]
click at [199, 425] on label "0px" at bounding box center [199, 428] width 17 height 12
type input "**"
type input "****"
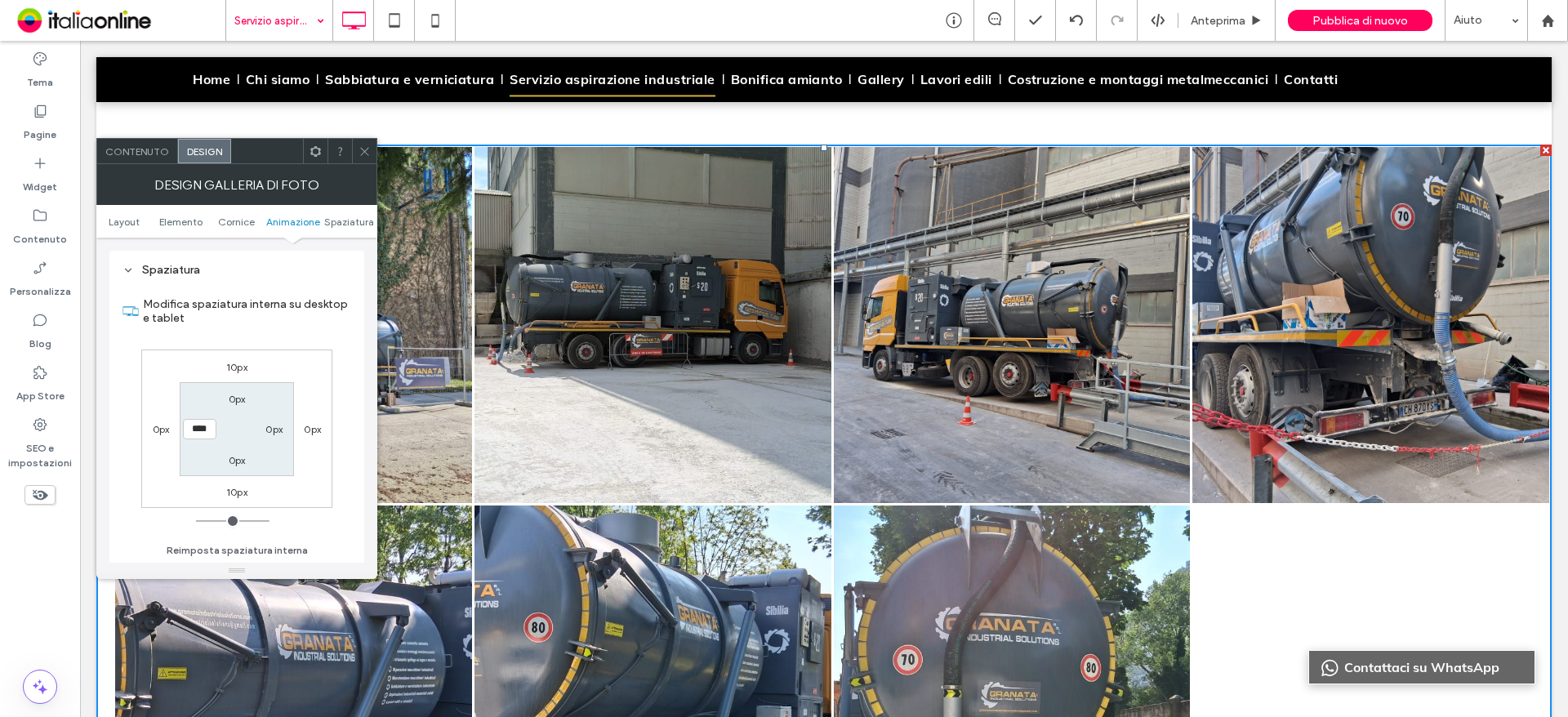
click at [268, 431] on label "0px" at bounding box center [274, 428] width 17 height 12
type input "*"
type input "**"
type input "****"
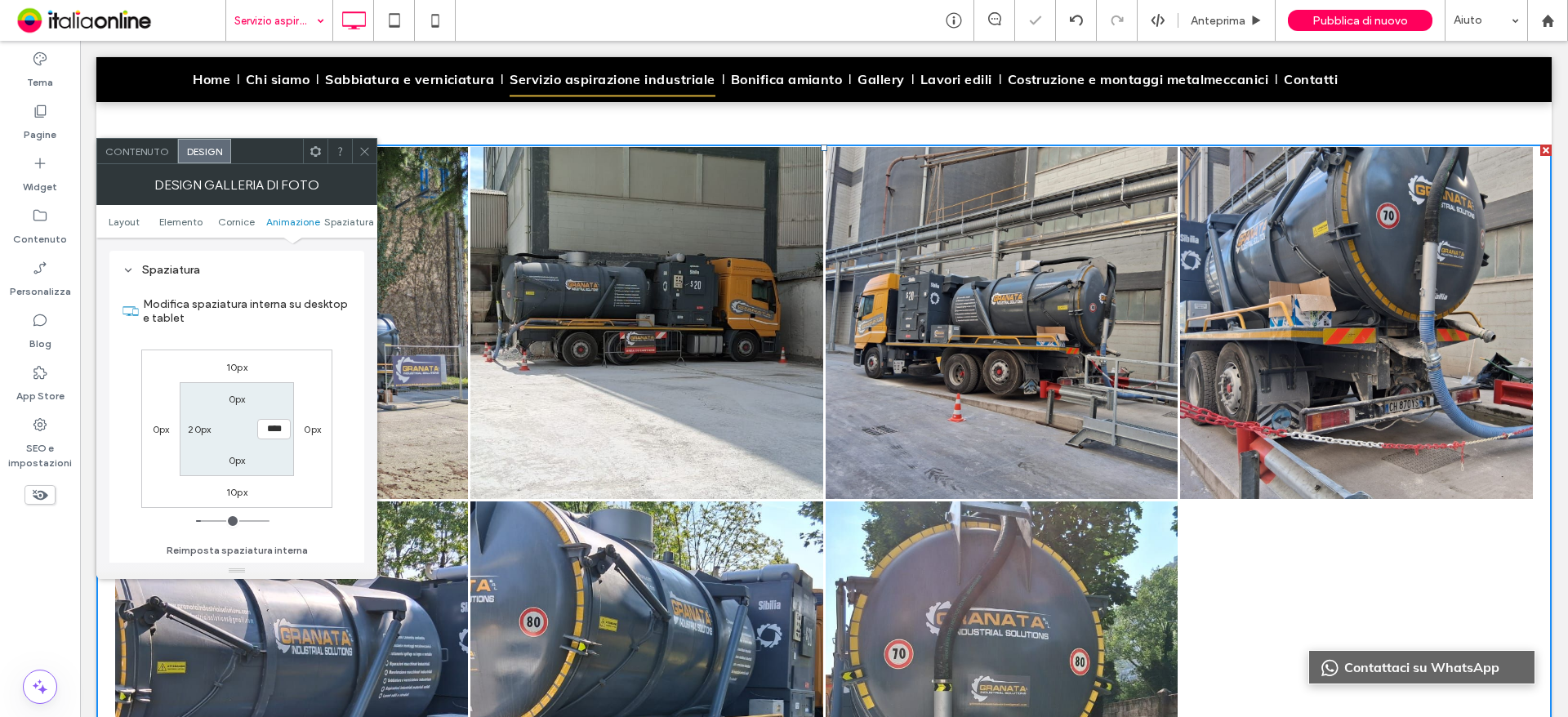
click at [366, 155] on icon at bounding box center [364, 151] width 12 height 12
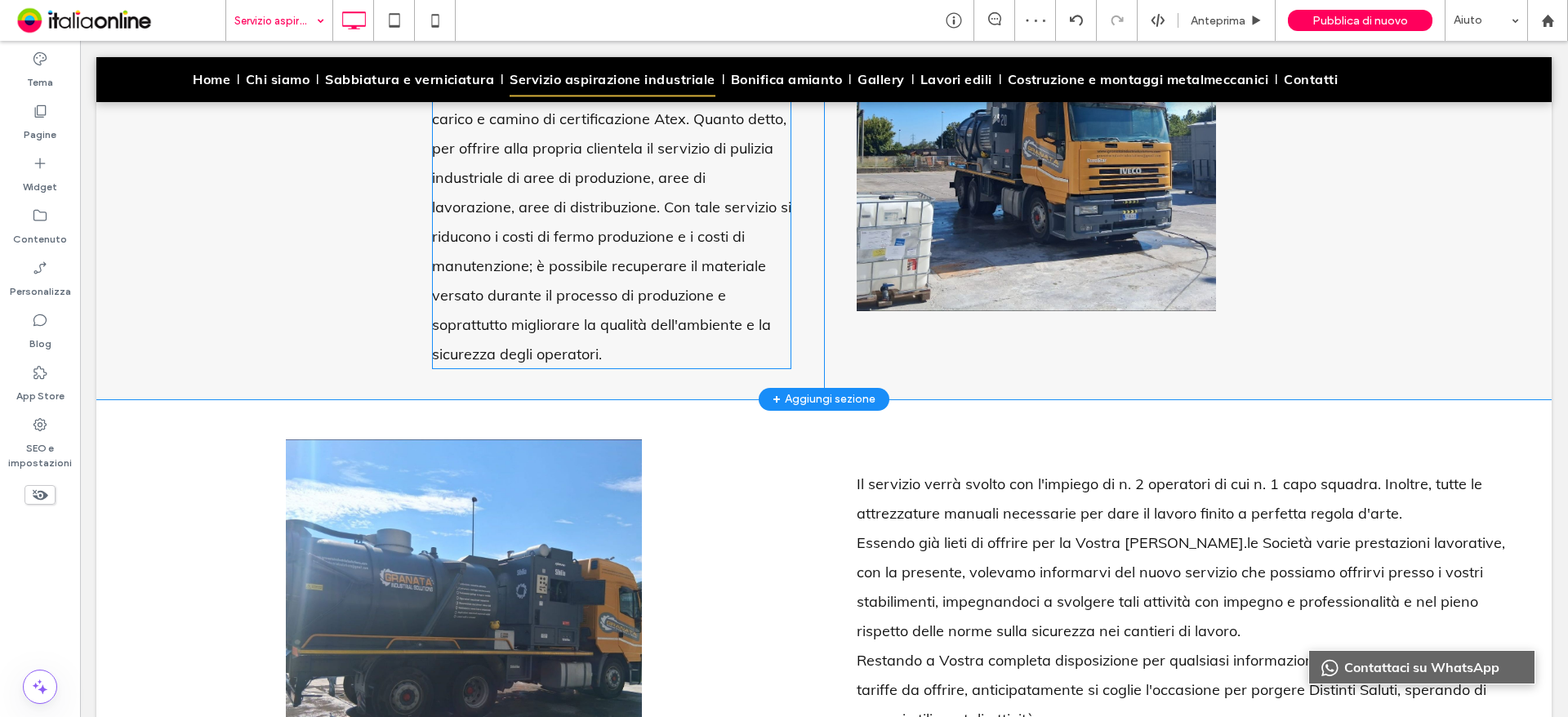
scroll to position [808, 0]
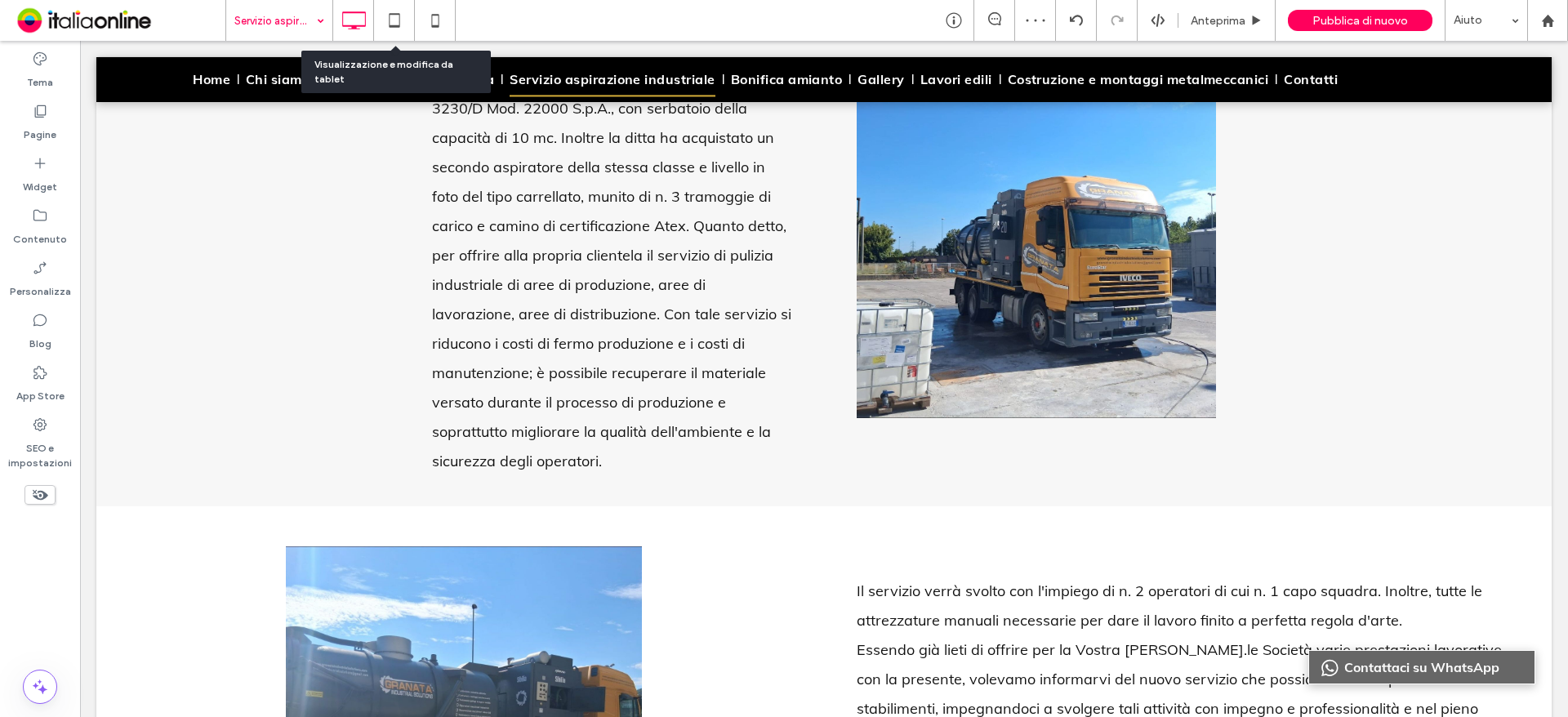
drag, startPoint x: 396, startPoint y: 35, endPoint x: 423, endPoint y: 33, distance: 27.1
click at [396, 35] on icon at bounding box center [394, 20] width 33 height 33
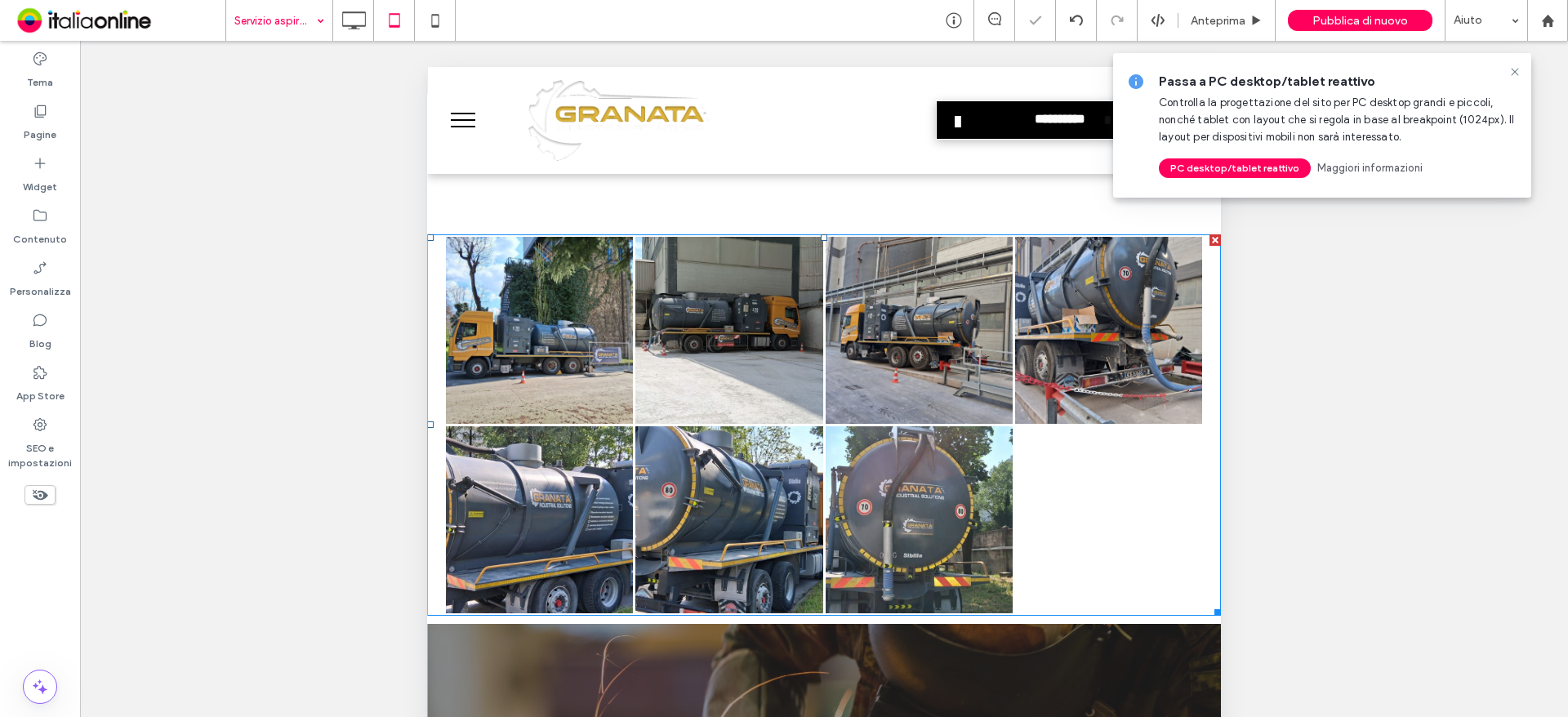
scroll to position [1143, 0]
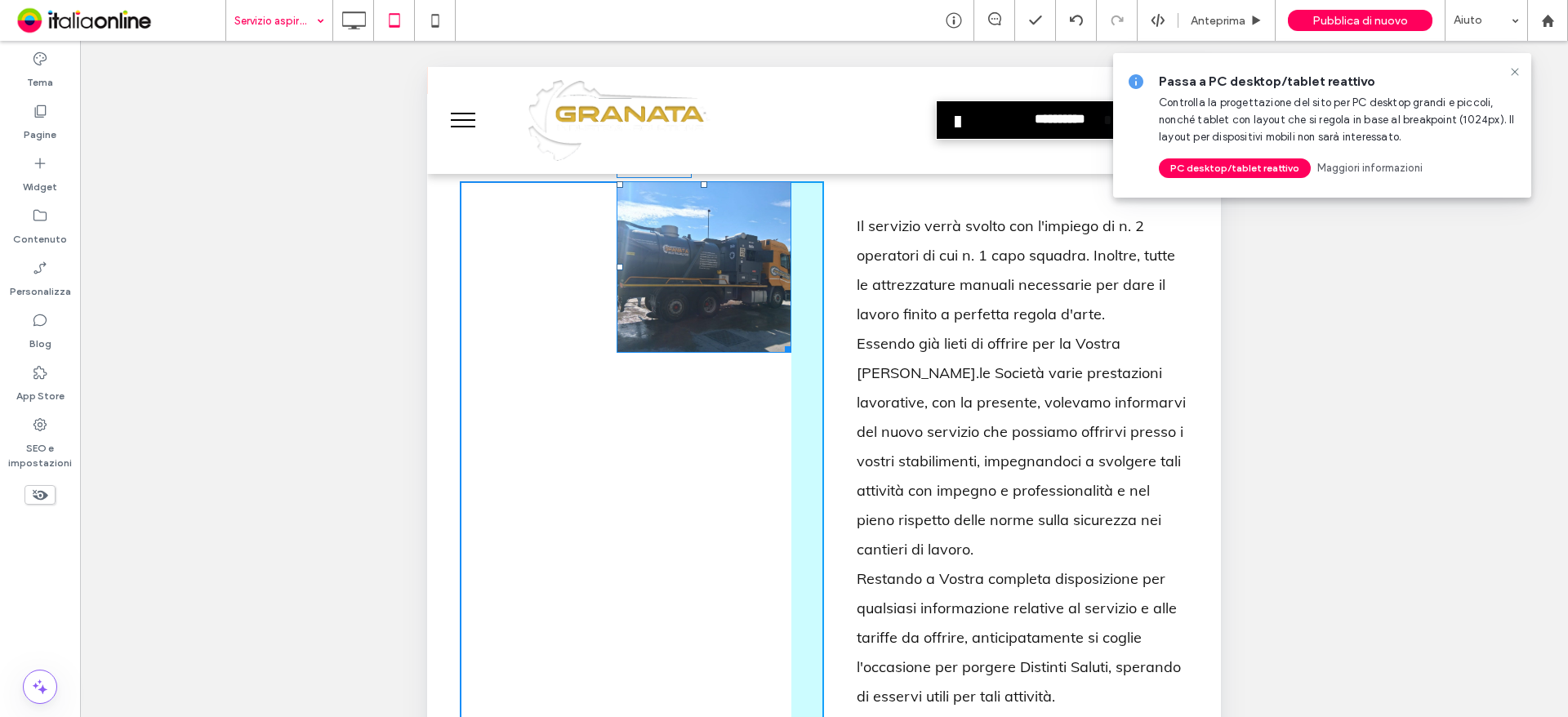
drag, startPoint x: 783, startPoint y: 347, endPoint x: 1200, endPoint y: 446, distance: 428.6
click at [779, 381] on div "W:206.5 H:203 Click To Paste" at bounding box center [642, 461] width 364 height 560
drag, startPoint x: 620, startPoint y: 262, endPoint x: 505, endPoint y: 265, distance: 115.0
click at [617, 265] on div at bounding box center [619, 263] width 6 height 6
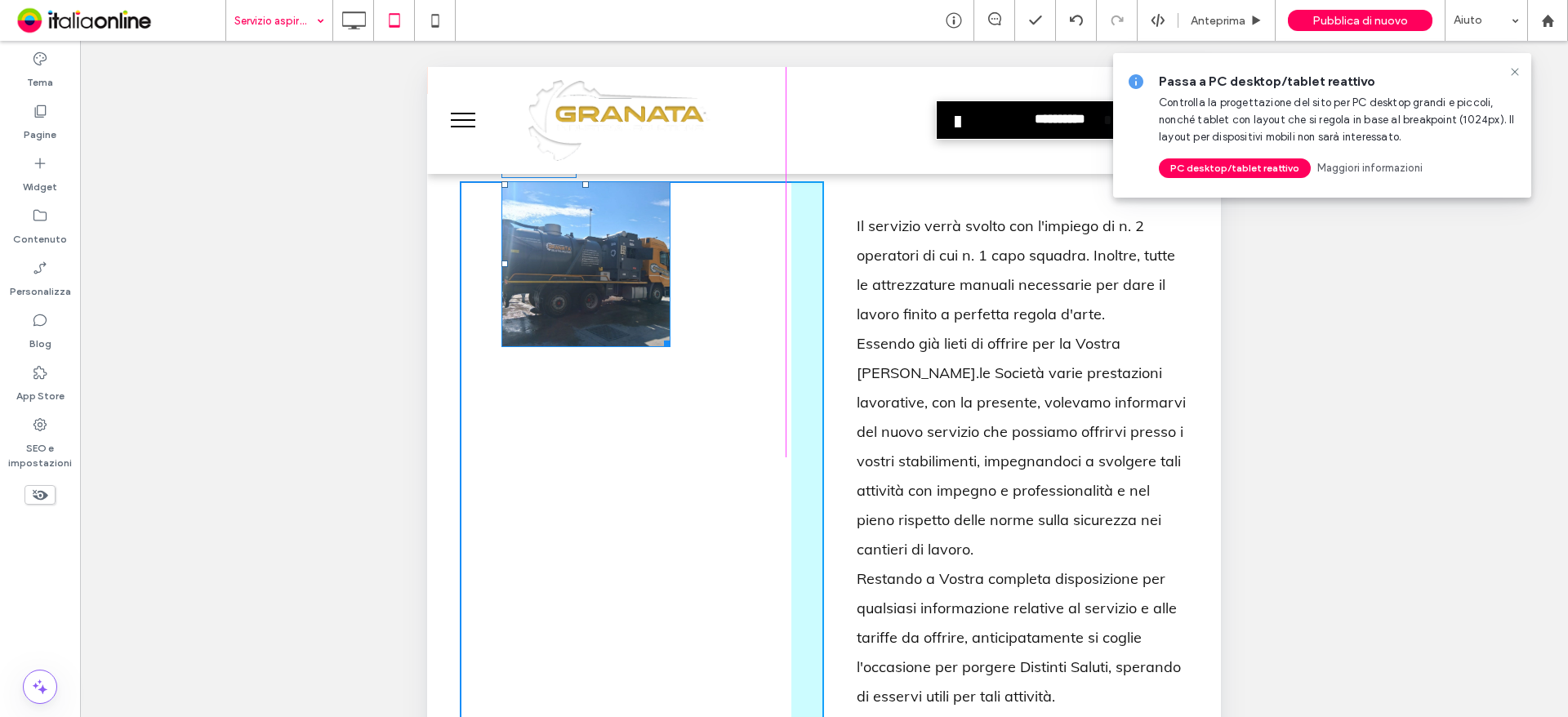
drag, startPoint x: 698, startPoint y: 363, endPoint x: 839, endPoint y: 486, distance: 187.1
click at [839, 486] on div "W:347.5 H:342 Click To Paste Il servizio verrà svolto con l'impiego di n. 2 ope…" at bounding box center [824, 461] width 728 height 560
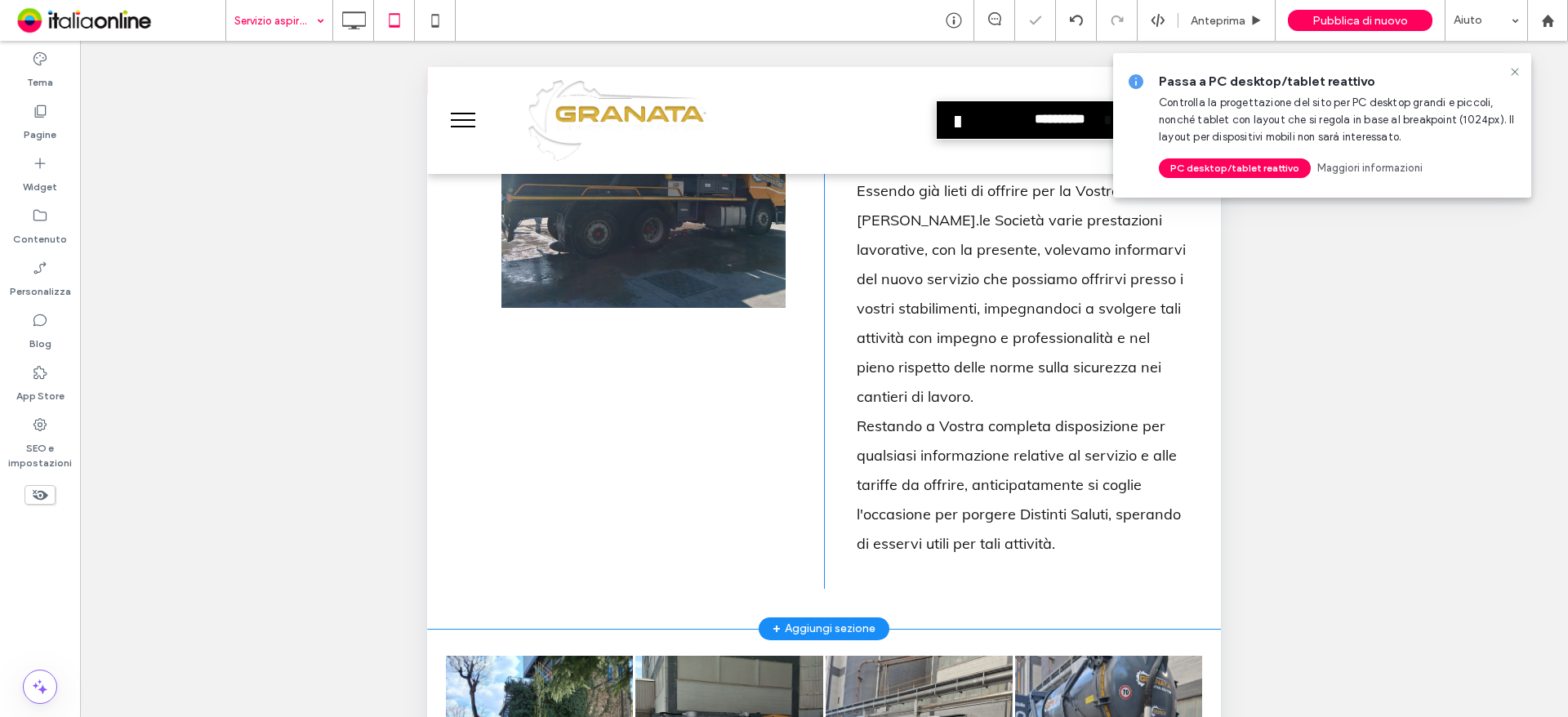
scroll to position [1062, 0]
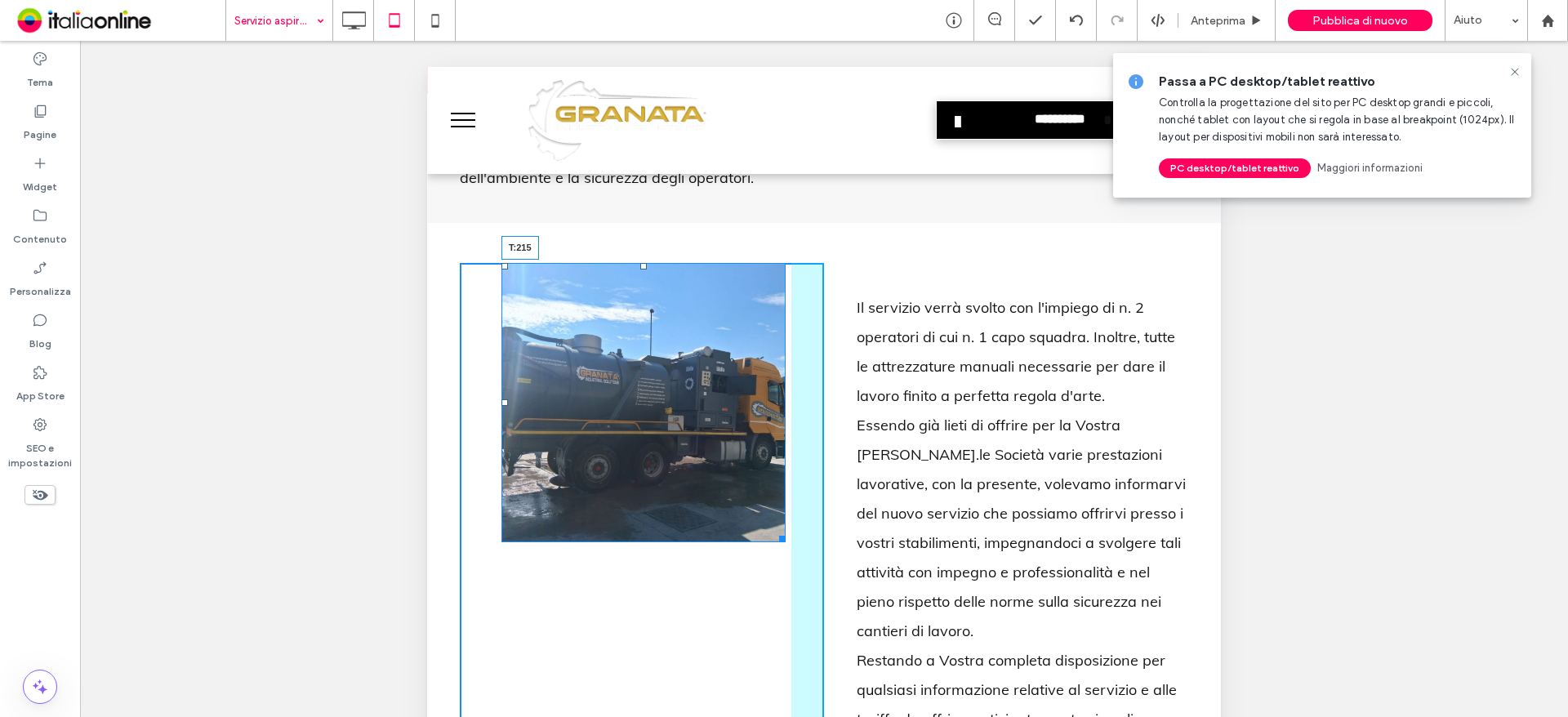
drag, startPoint x: 644, startPoint y: 264, endPoint x: 650, endPoint y: 440, distance: 176.1
click at [650, 440] on div "T:215" at bounding box center [643, 401] width 285 height 279
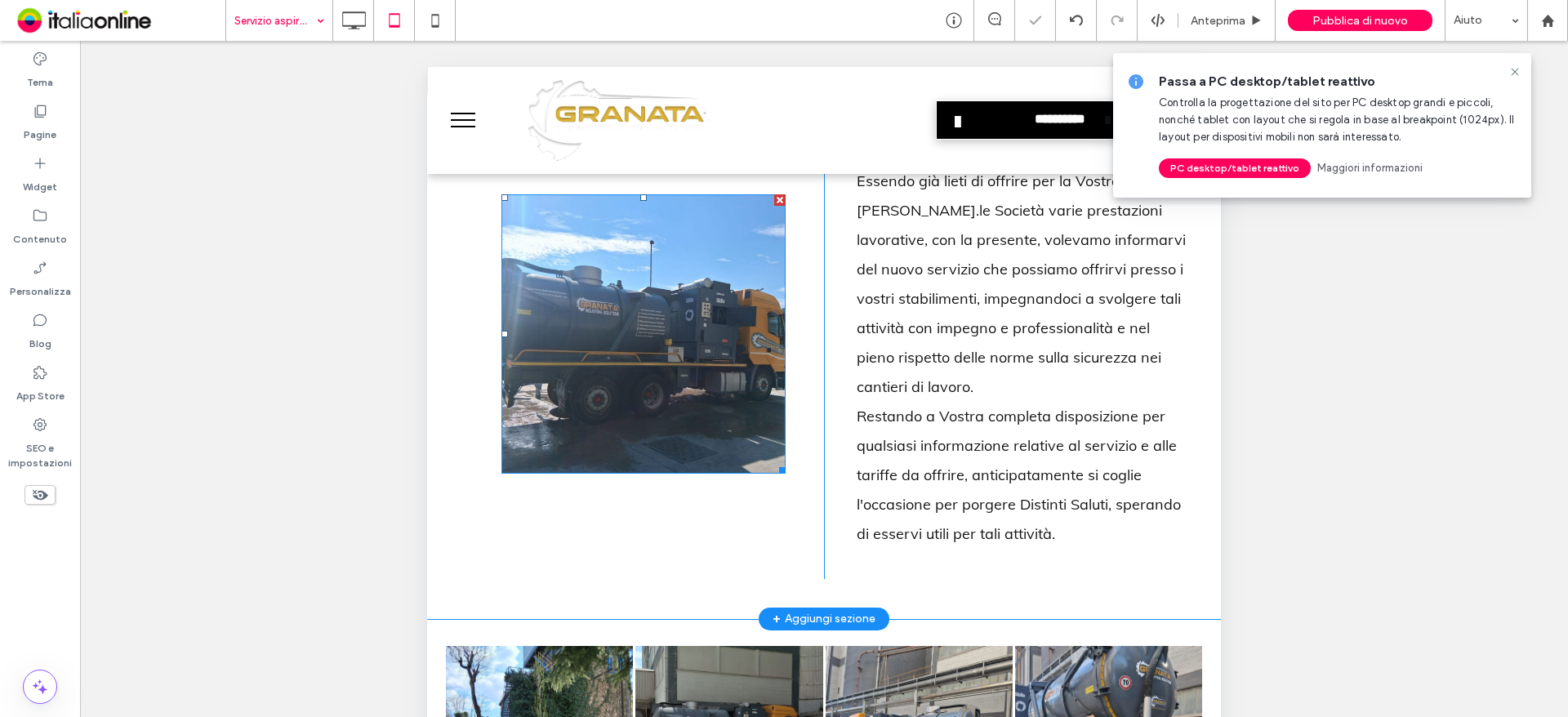
scroll to position [1307, 0]
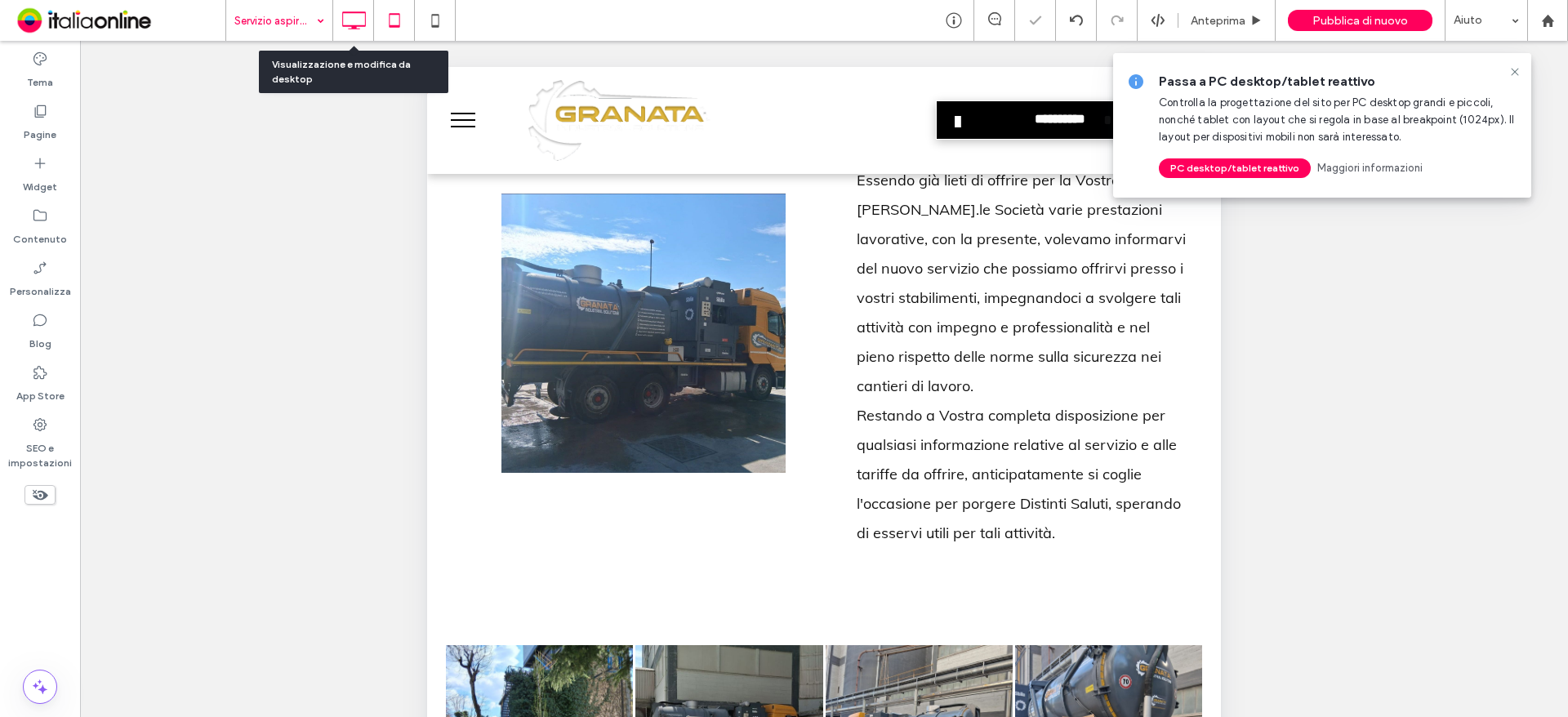
click at [364, 19] on icon at bounding box center [354, 20] width 33 height 33
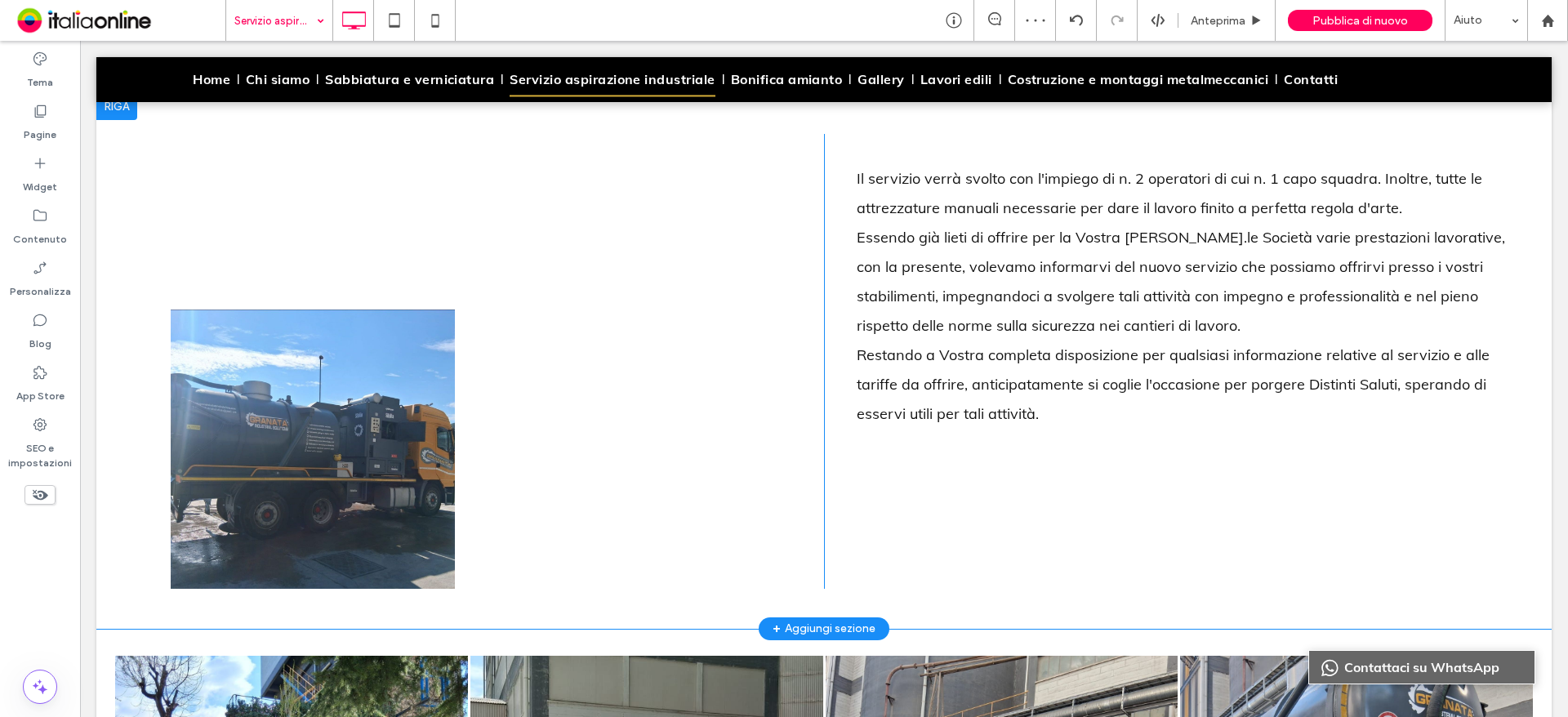
scroll to position [1062, 0]
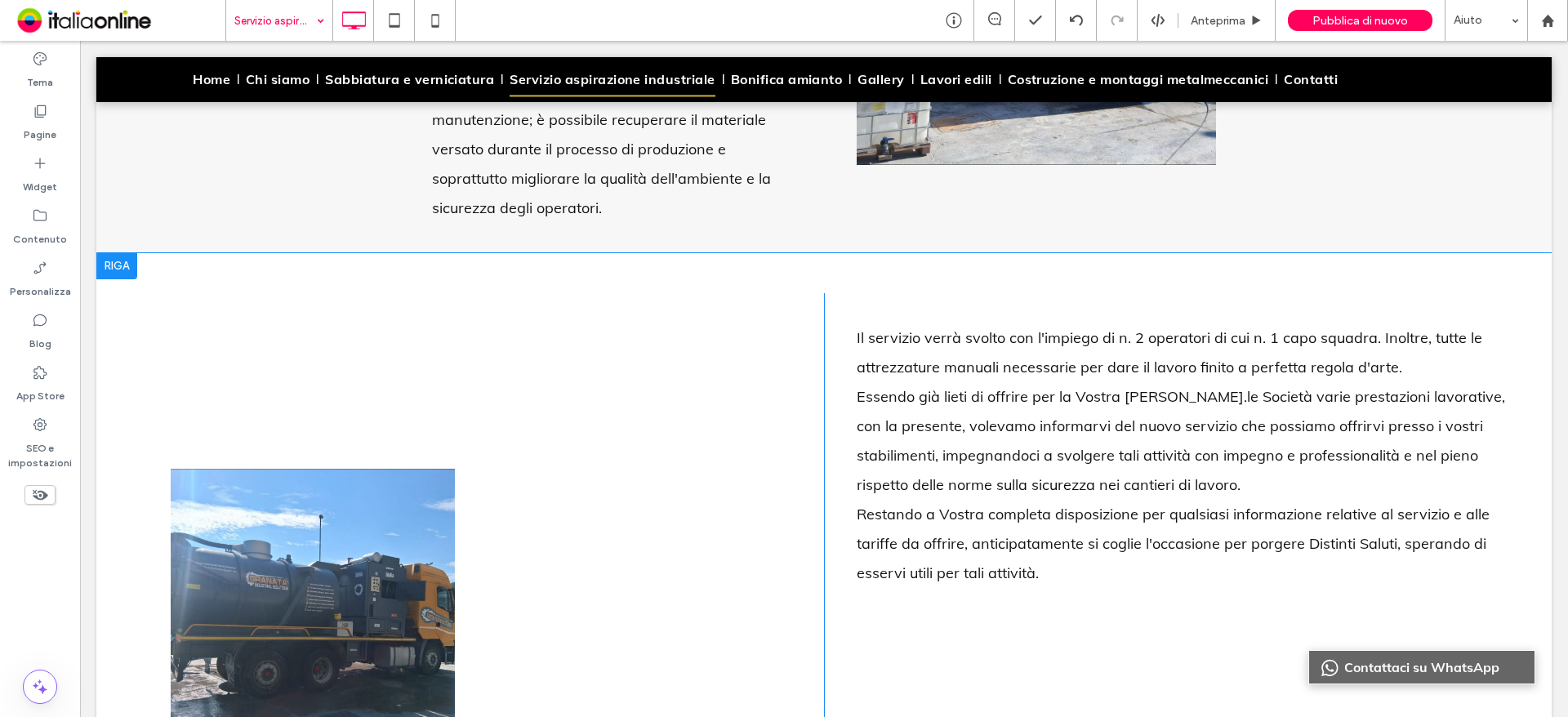
drag, startPoint x: 94, startPoint y: 236, endPoint x: 105, endPoint y: 241, distance: 12.1
click at [94, 236] on body "**********" at bounding box center [823, 711] width 1488 height 3463
click at [111, 253] on div at bounding box center [116, 266] width 41 height 27
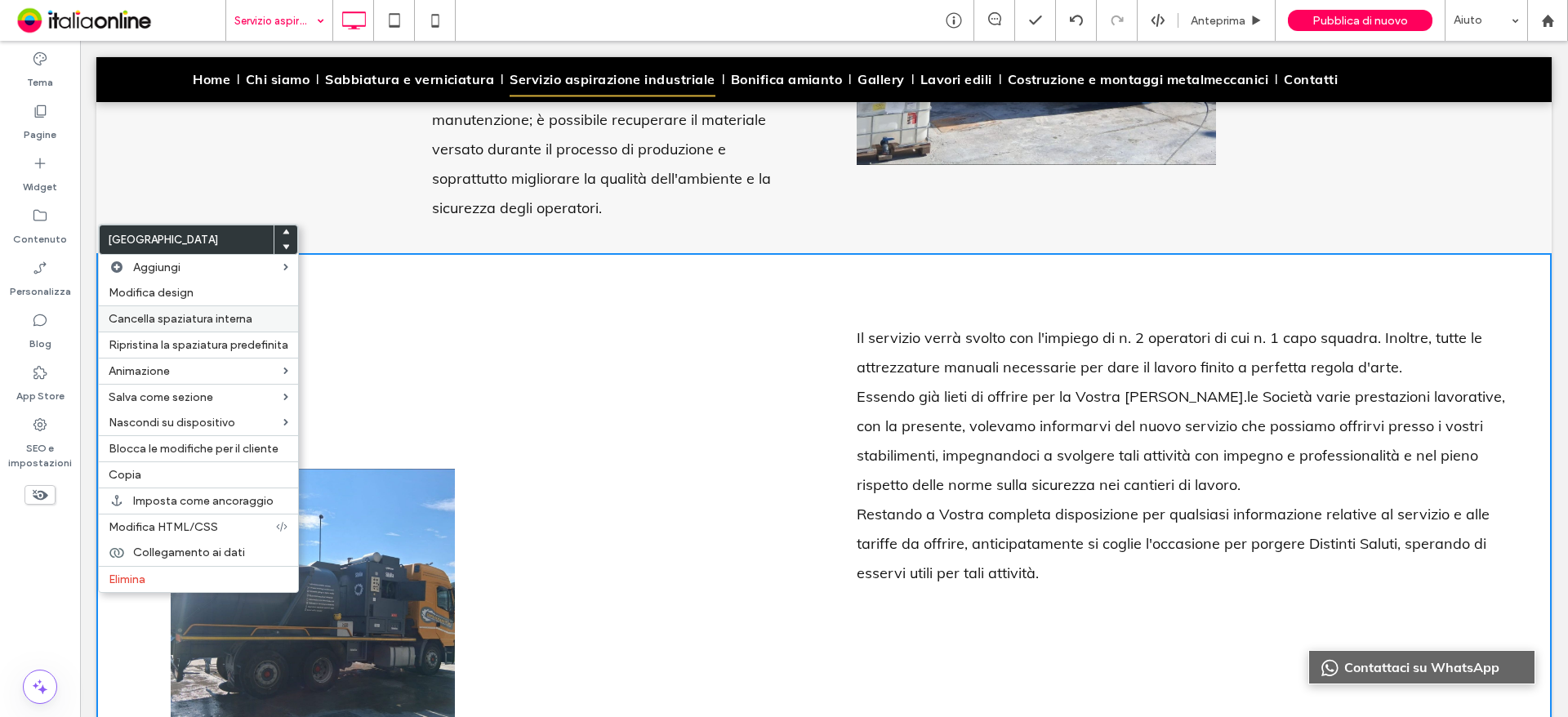
drag, startPoint x: 181, startPoint y: 481, endPoint x: 110, endPoint y: 312, distance: 183.3
click at [181, 481] on label "Copia" at bounding box center [199, 475] width 179 height 14
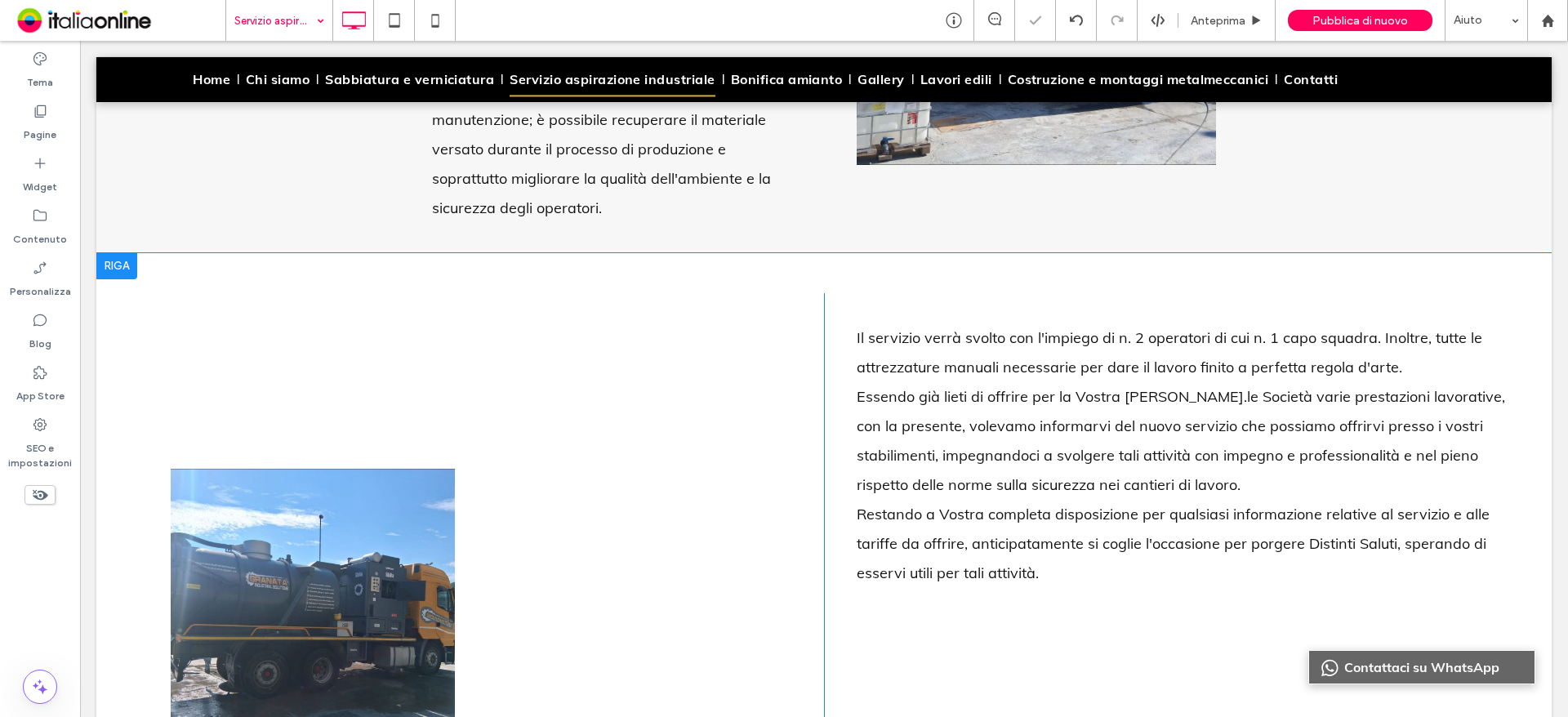
click at [110, 253] on div at bounding box center [116, 266] width 41 height 27
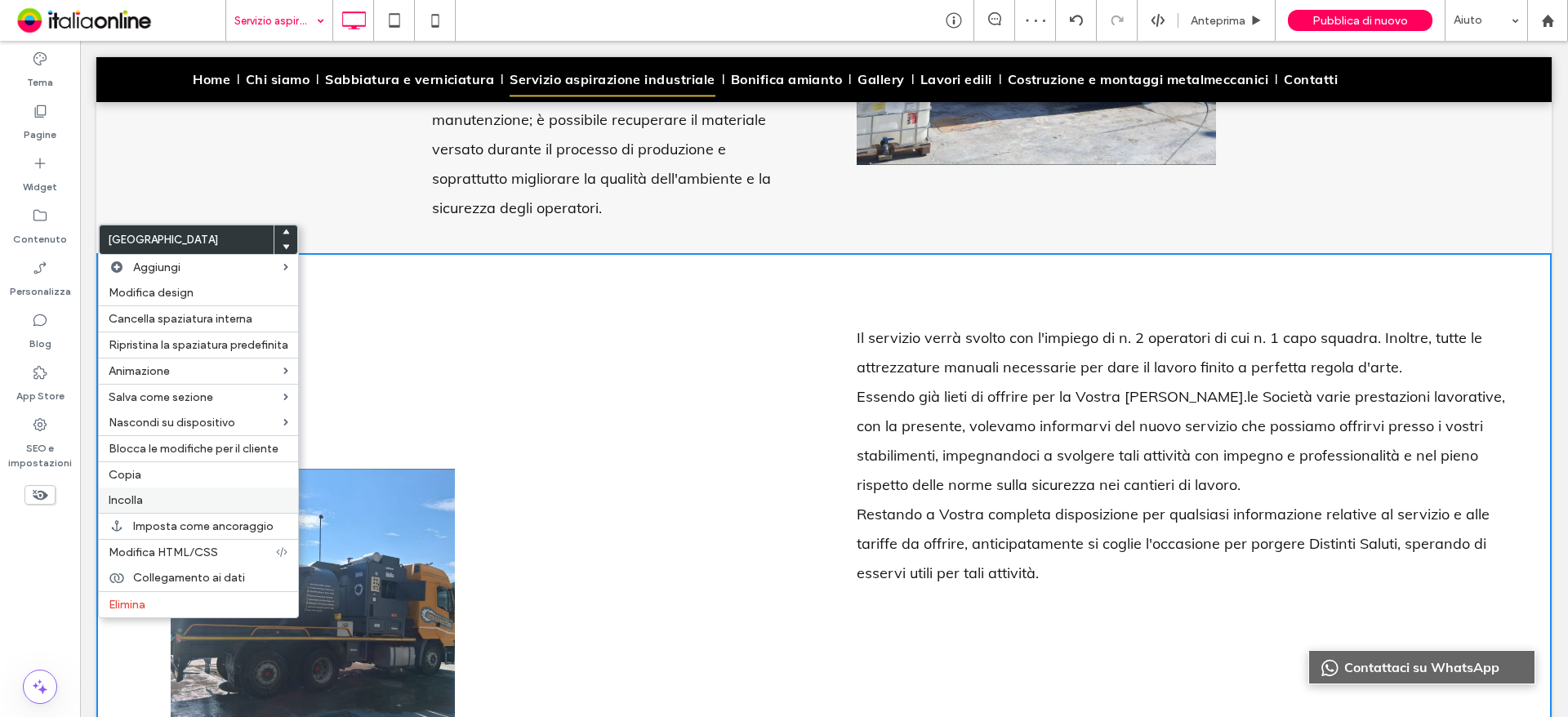
click at [169, 498] on label "Incolla" at bounding box center [199, 499] width 179 height 14
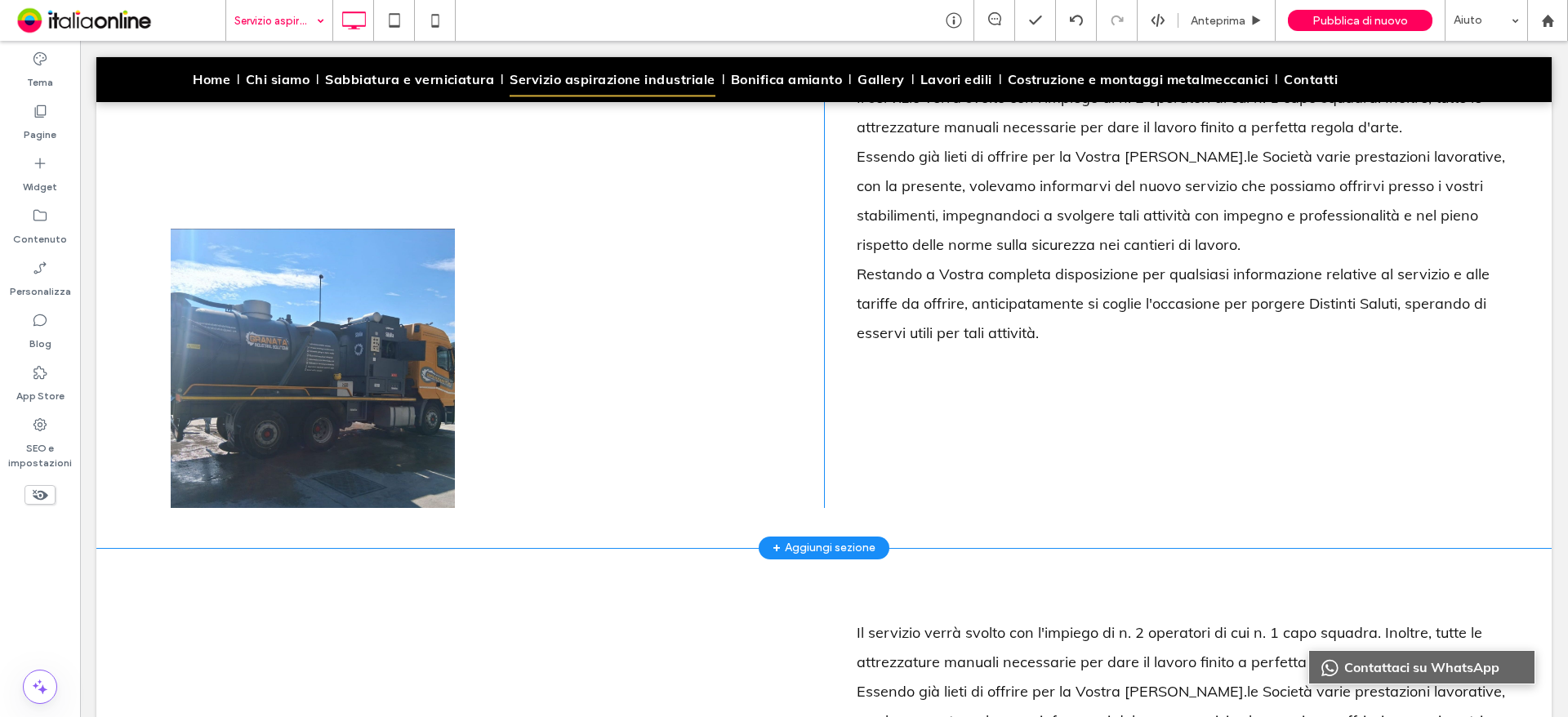
scroll to position [1388, 0]
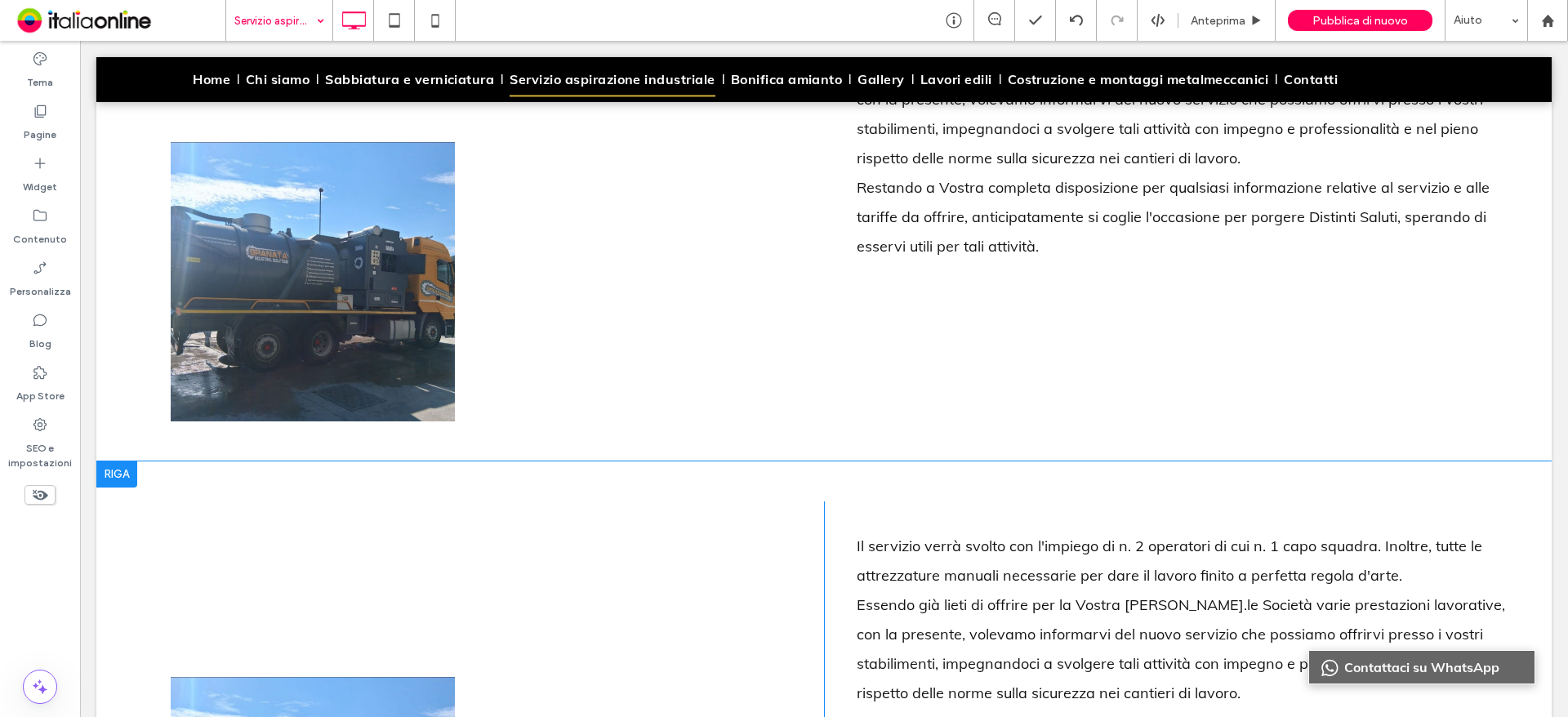
click at [118, 461] on div at bounding box center [116, 474] width 41 height 27
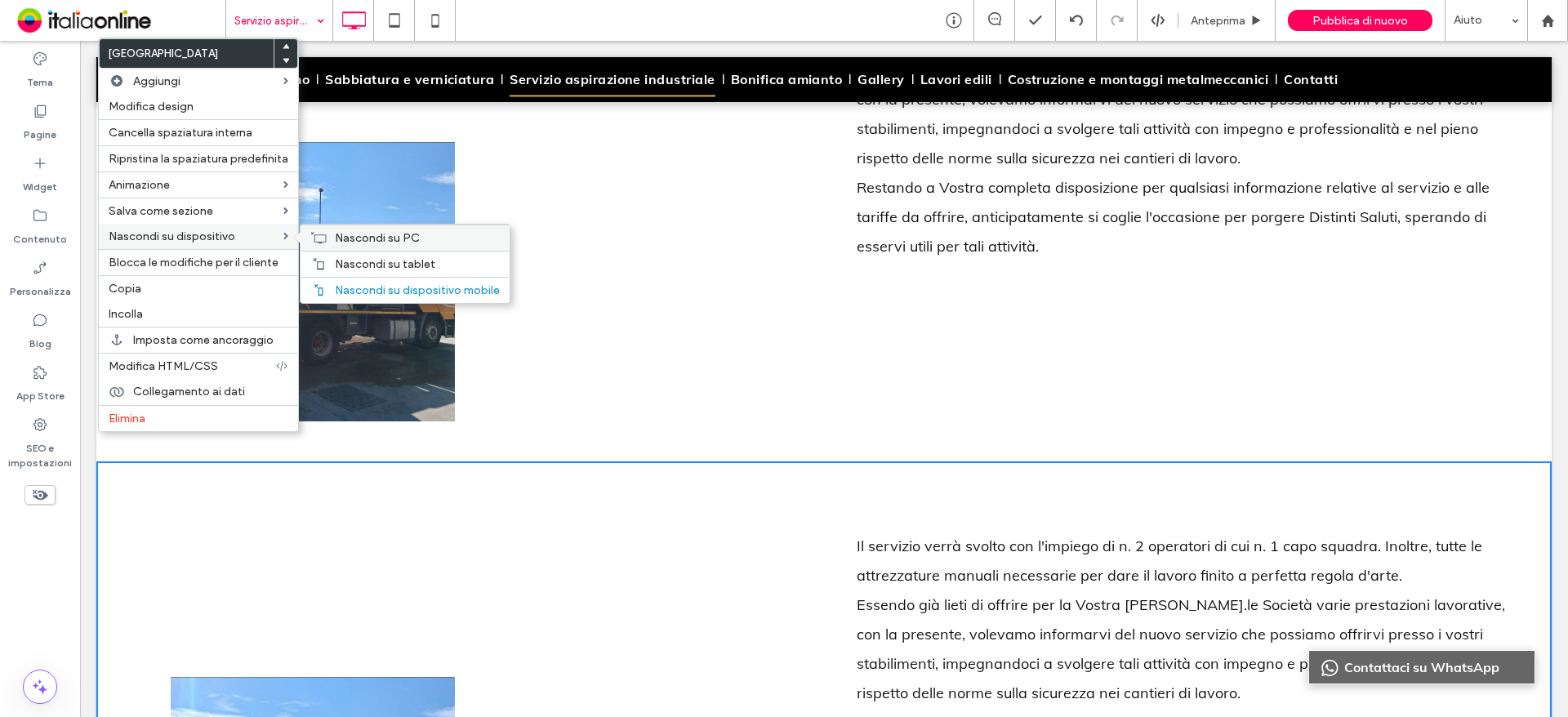
click at [400, 233] on span "Nascondi su PC" at bounding box center [377, 238] width 85 height 14
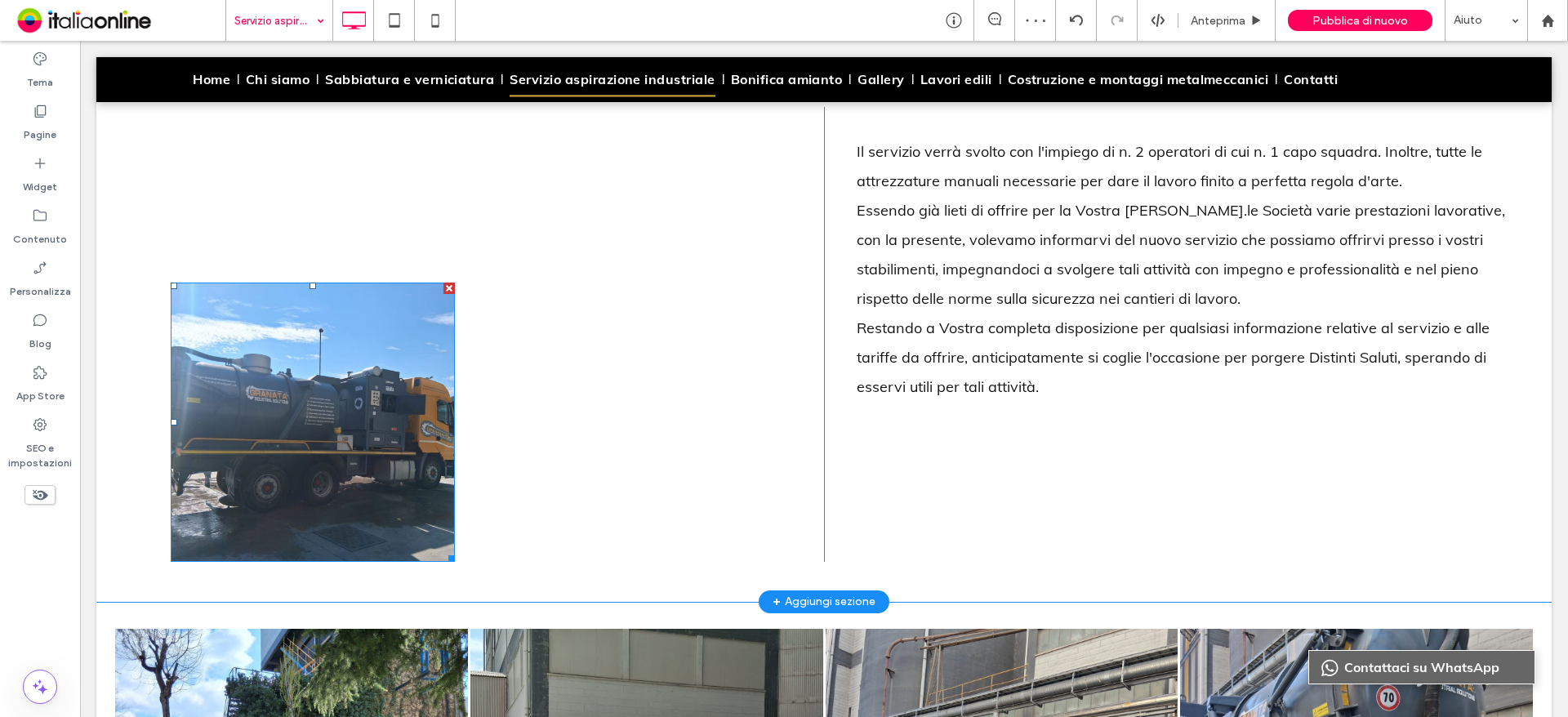
scroll to position [1225, 0]
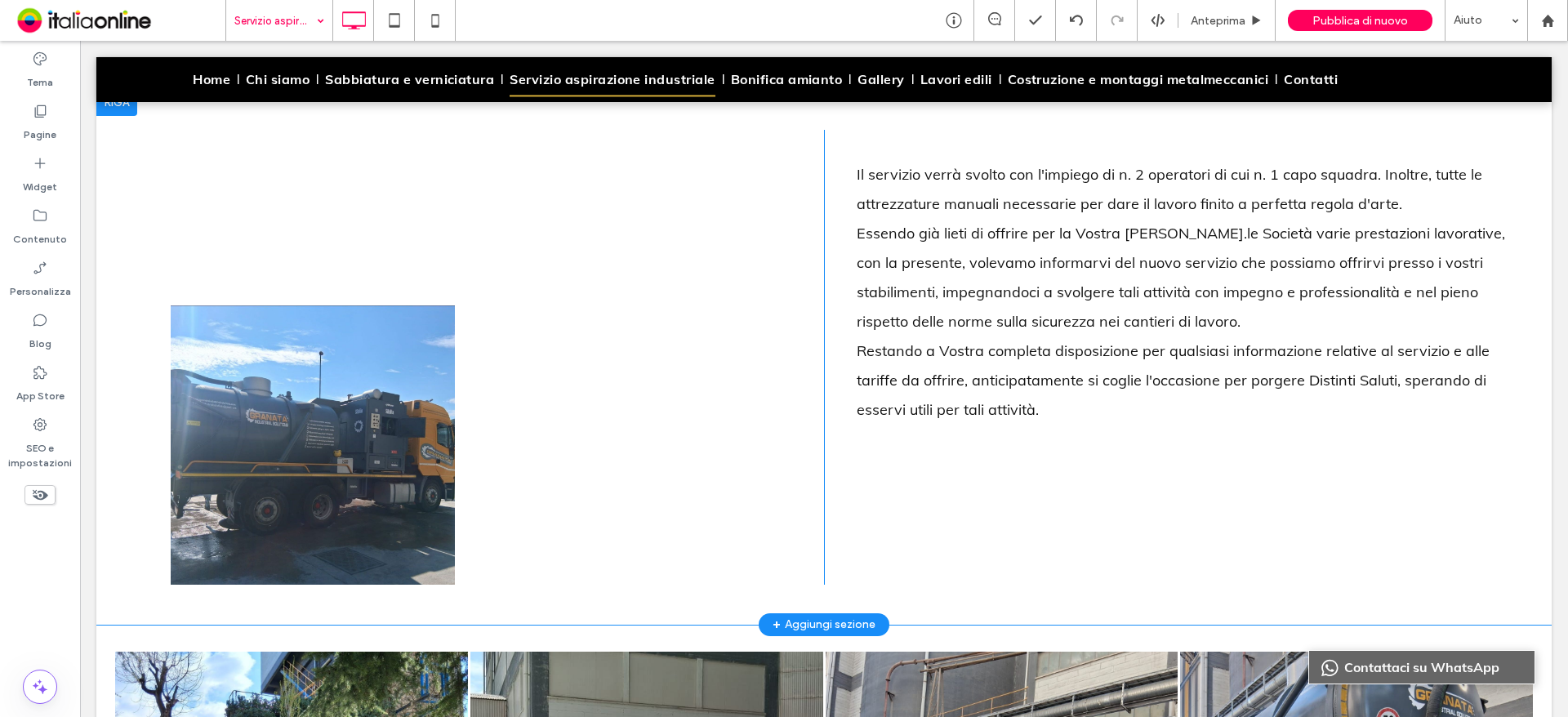
click at [313, 274] on div "Click To Paste Click To Paste" at bounding box center [477, 357] width 695 height 455
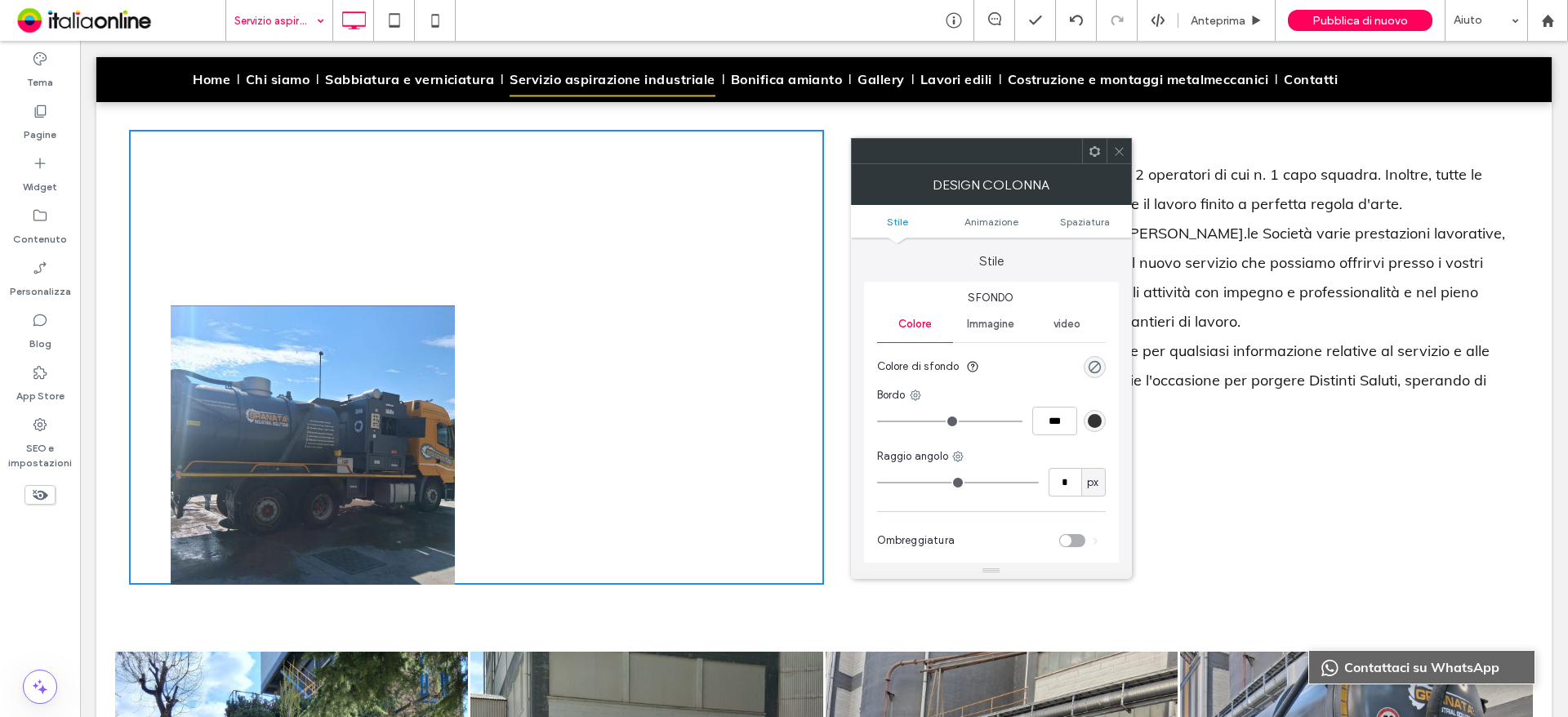
click at [1124, 144] on span at bounding box center [1119, 151] width 12 height 25
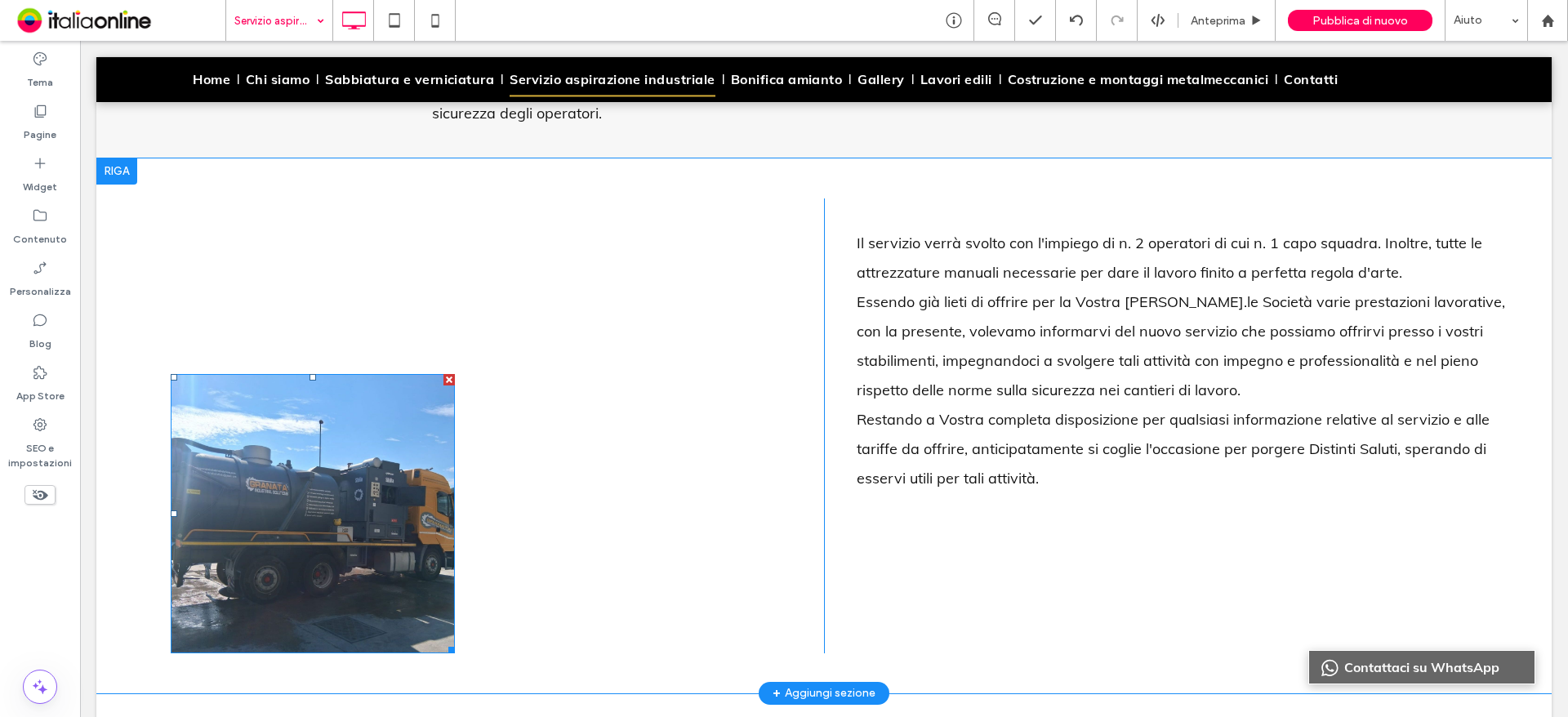
scroll to position [1062, 0]
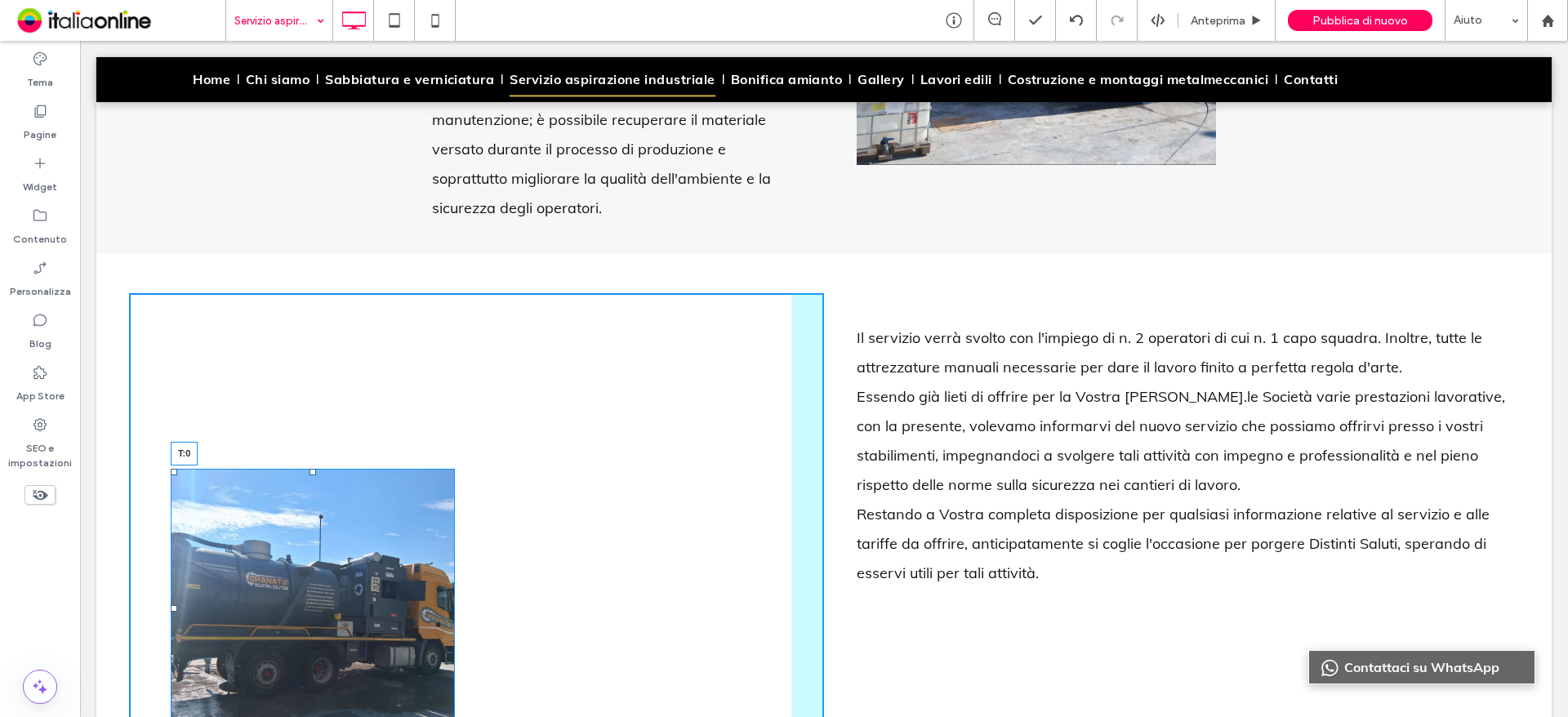
drag, startPoint x: 313, startPoint y: 444, endPoint x: 313, endPoint y: 272, distance: 172.0
click at [313, 468] on div "T:0" at bounding box center [313, 607] width 285 height 279
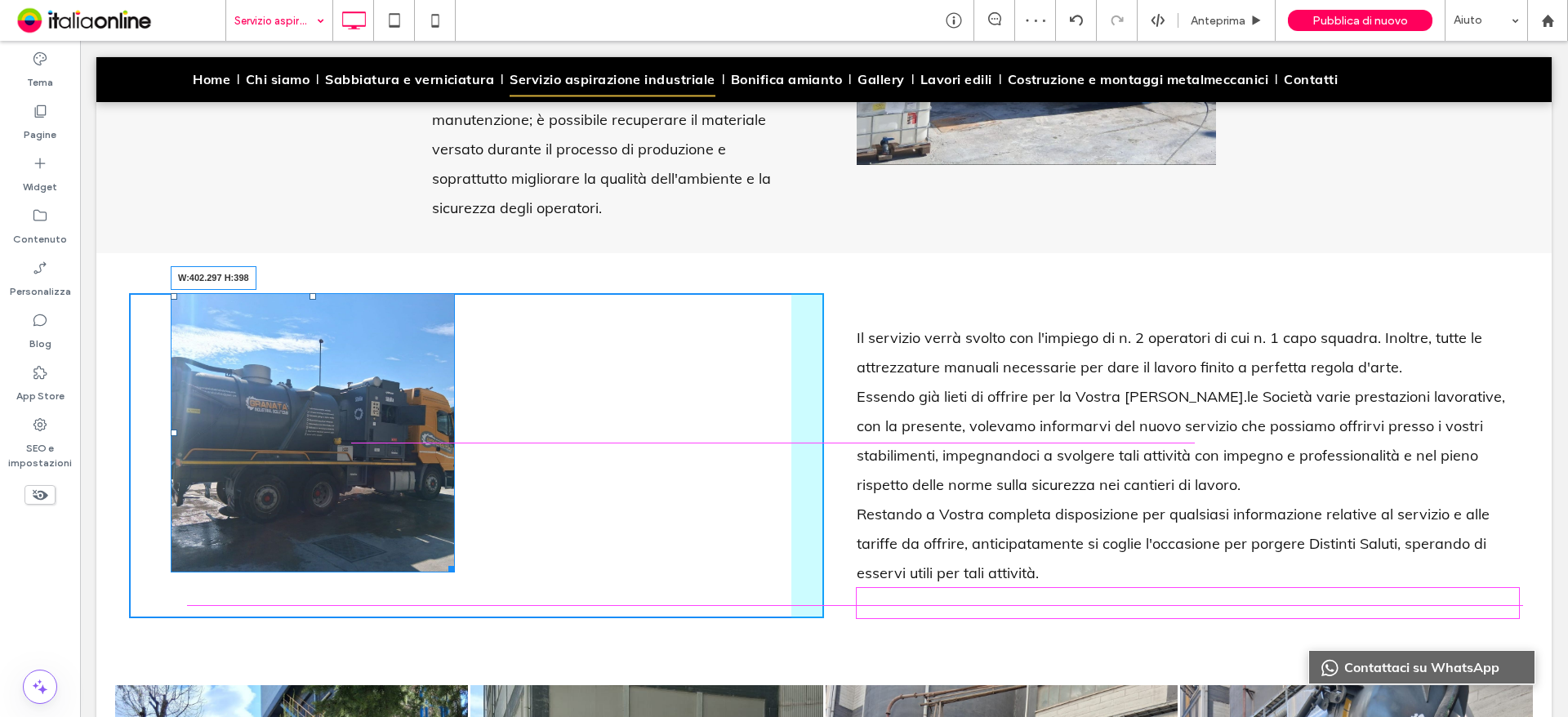
drag, startPoint x: 568, startPoint y: 551, endPoint x: 822, endPoint y: 585, distance: 256.3
click at [822, 585] on div "W:402.297 H:398 Click To Paste Click To Paste Il servizio verrà svolto con l'im…" at bounding box center [824, 455] width 1391 height 325
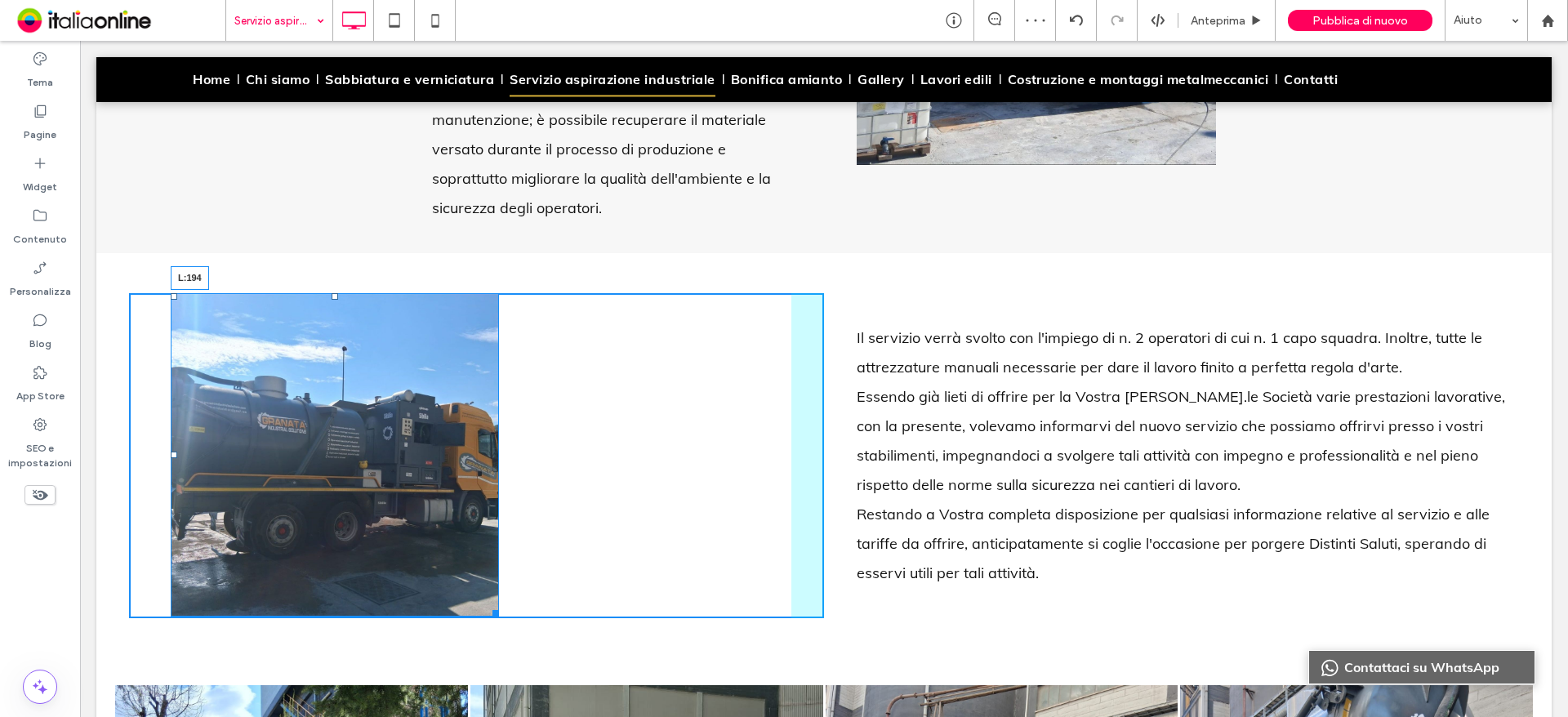
drag, startPoint x: 172, startPoint y: 423, endPoint x: 289, endPoint y: 430, distance: 117.2
click at [289, 430] on div "L:194" at bounding box center [335, 455] width 328 height 324
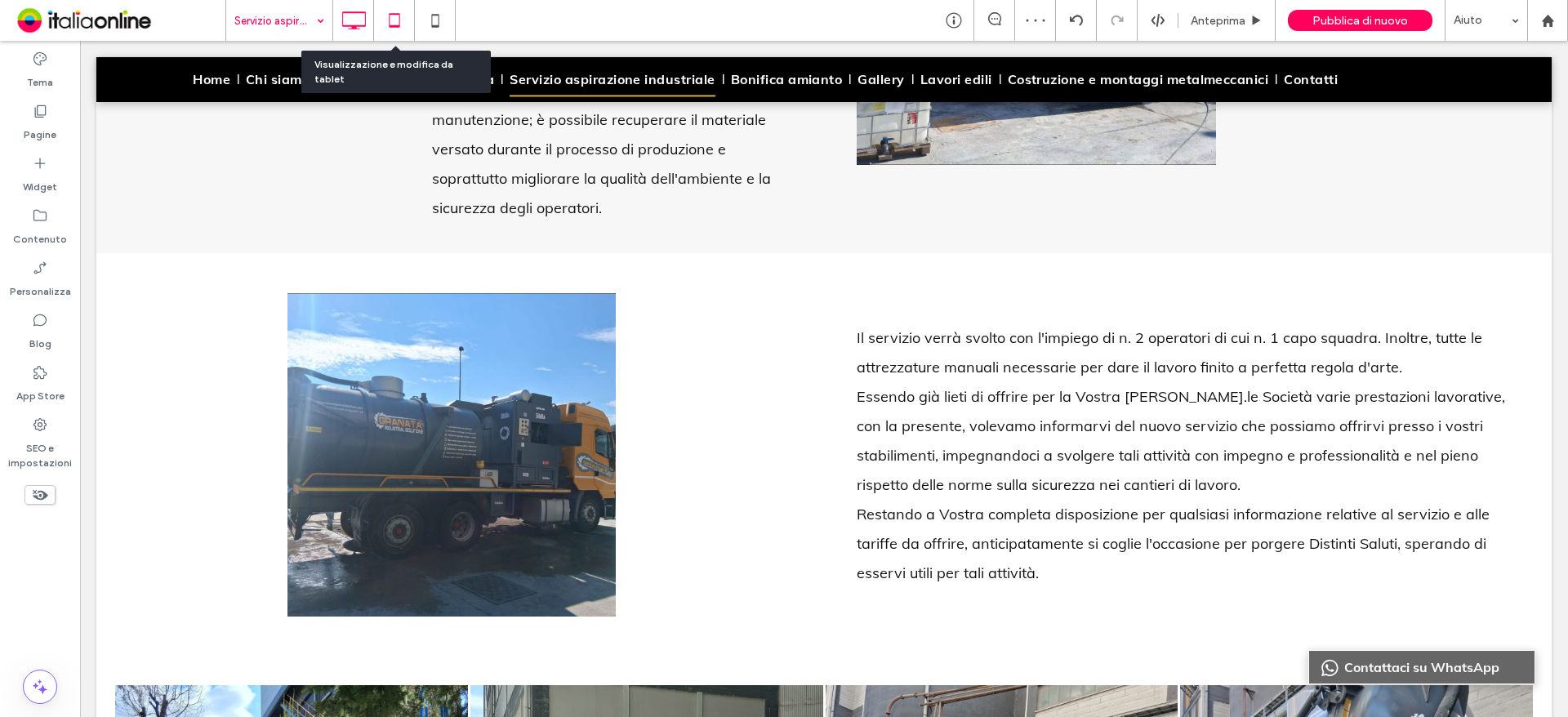
click at [395, 27] on icon at bounding box center [394, 20] width 33 height 33
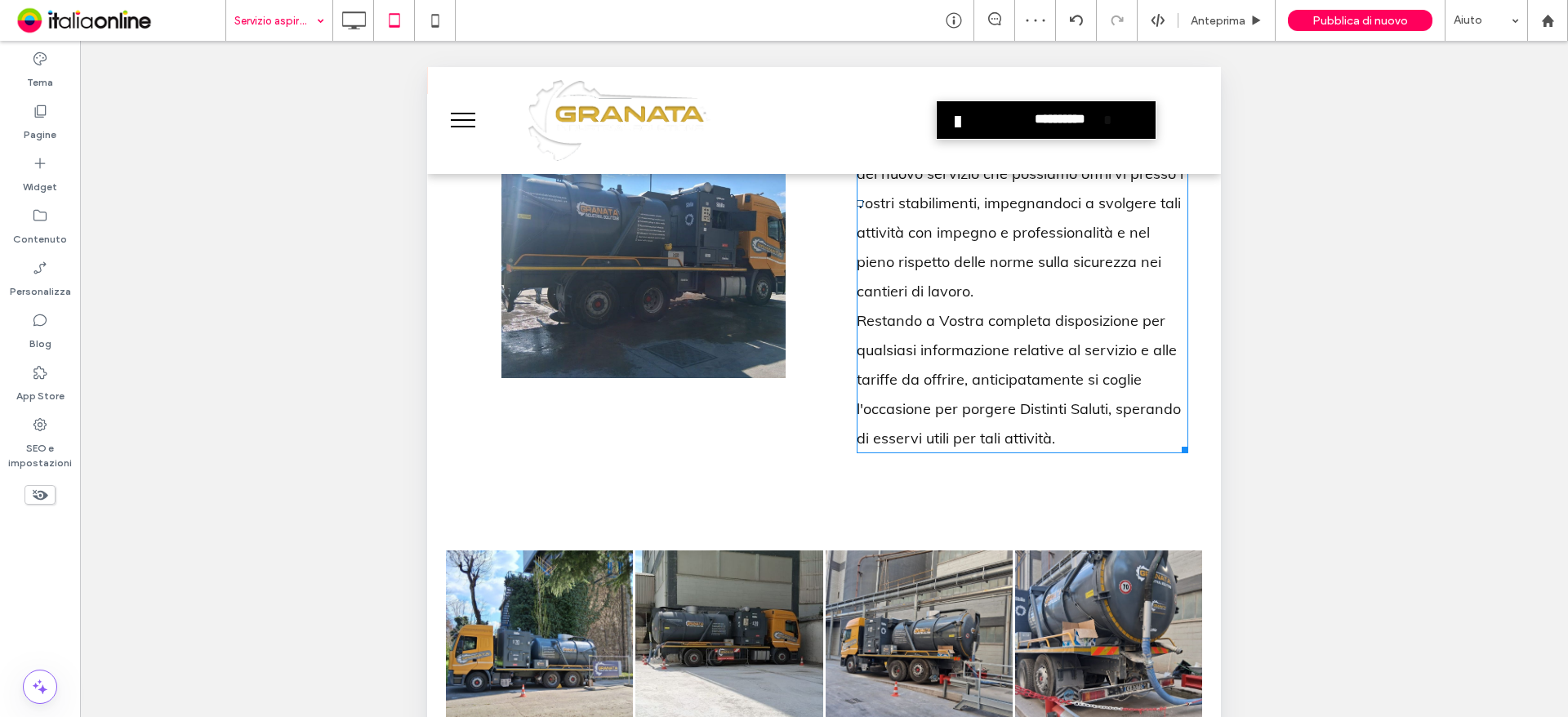
scroll to position [1551, 0]
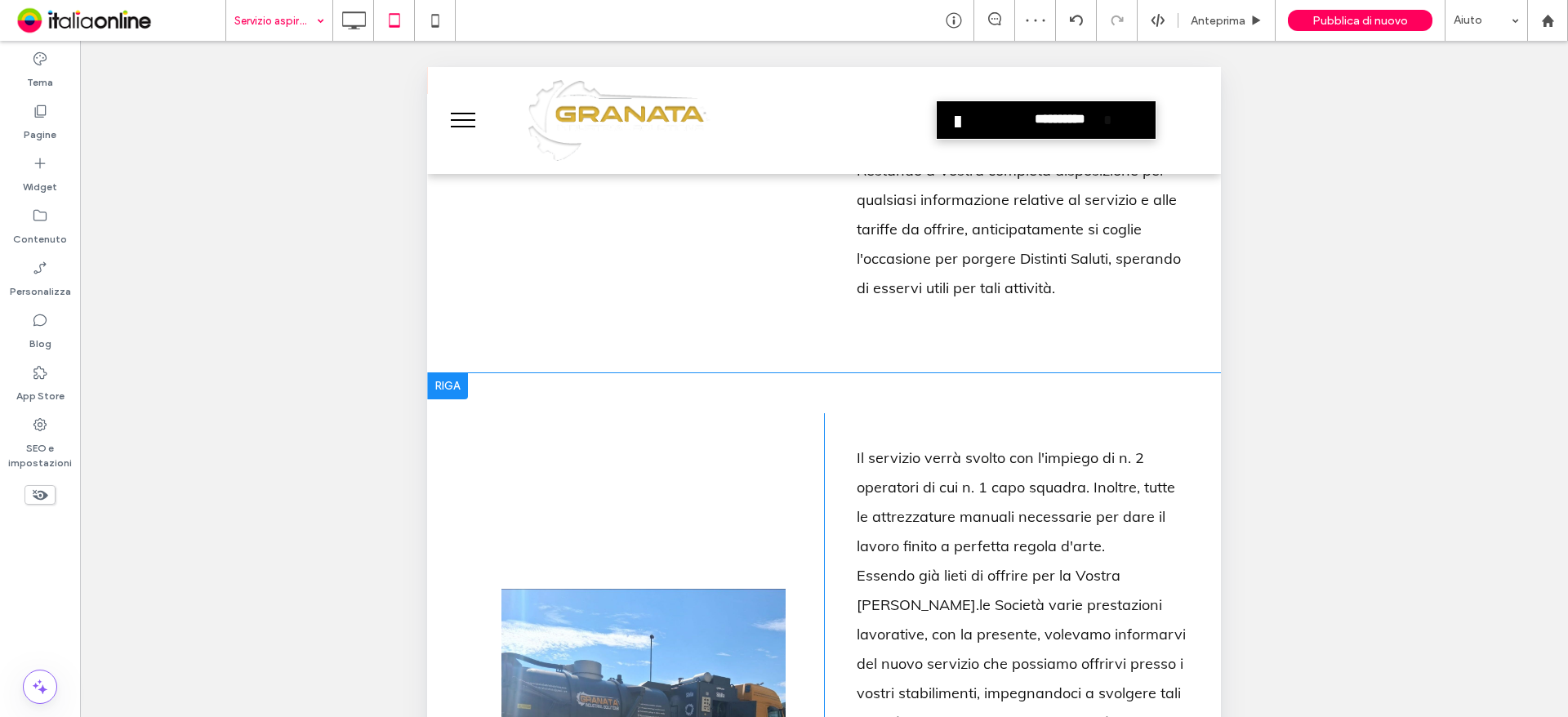
click at [456, 395] on div at bounding box center [447, 386] width 41 height 27
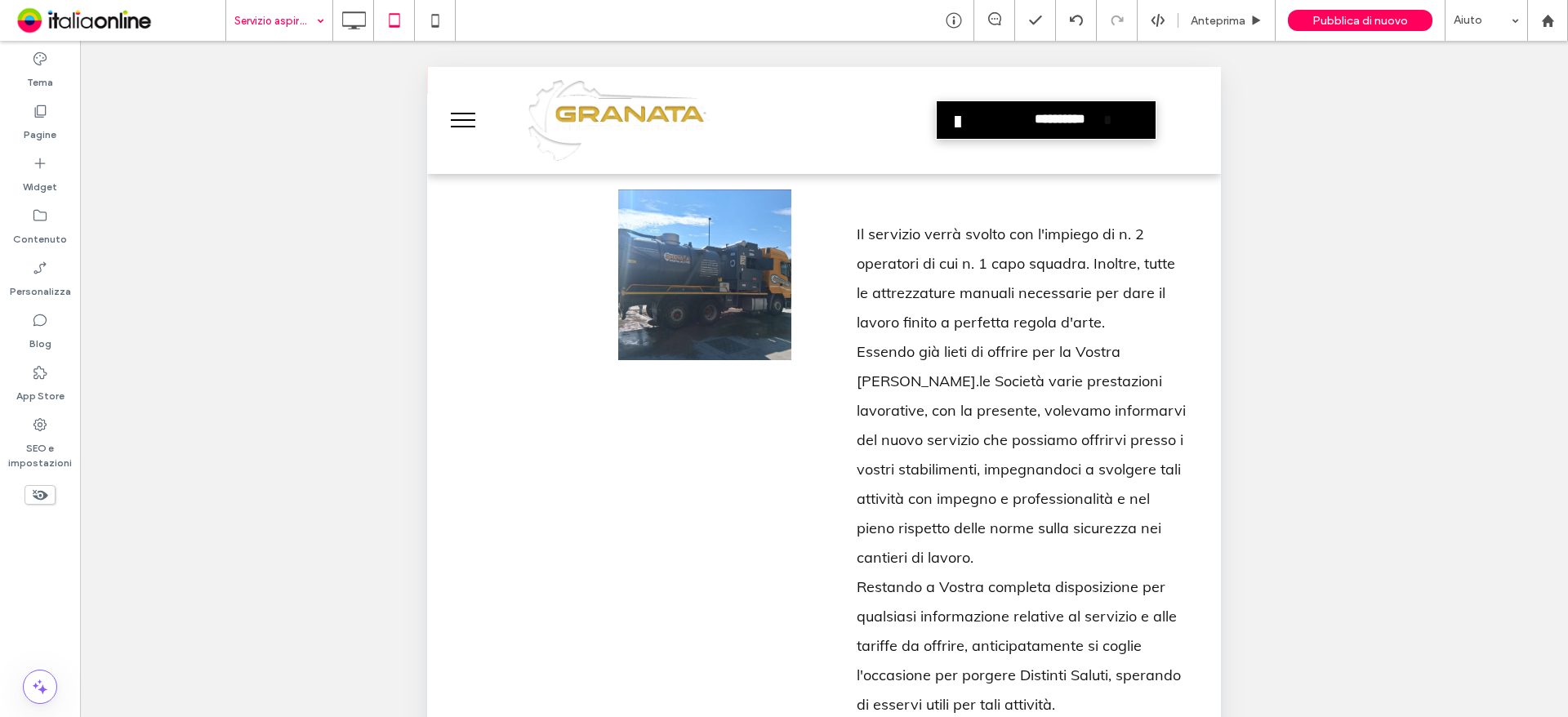
scroll to position [898, 0]
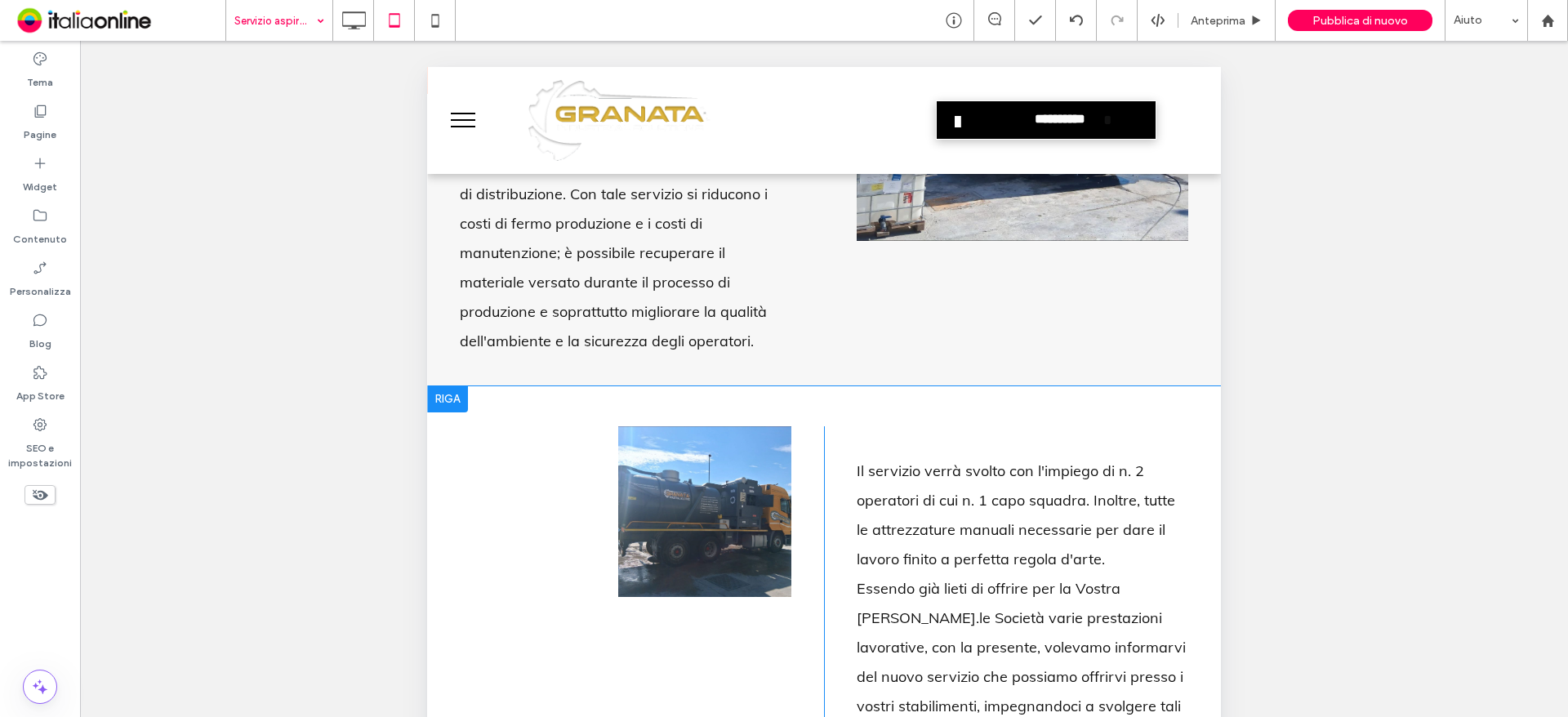
click at [437, 399] on div at bounding box center [447, 399] width 41 height 27
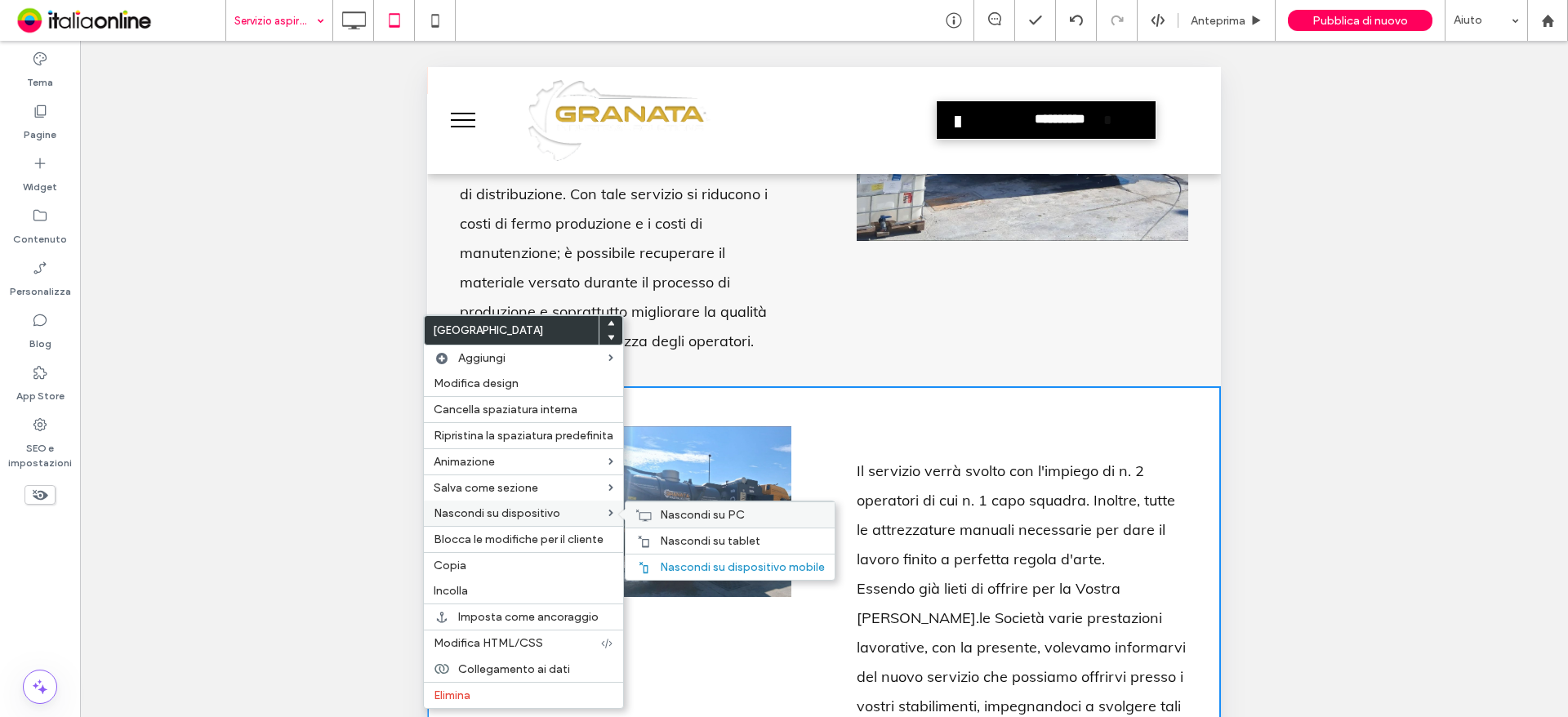
click at [658, 513] on div "Nascondi su PC" at bounding box center [730, 514] width 209 height 27
click at [660, 513] on span "Nascondi su PC" at bounding box center [702, 514] width 85 height 14
click at [658, 540] on div "Nascondi su tablet" at bounding box center [730, 540] width 209 height 27
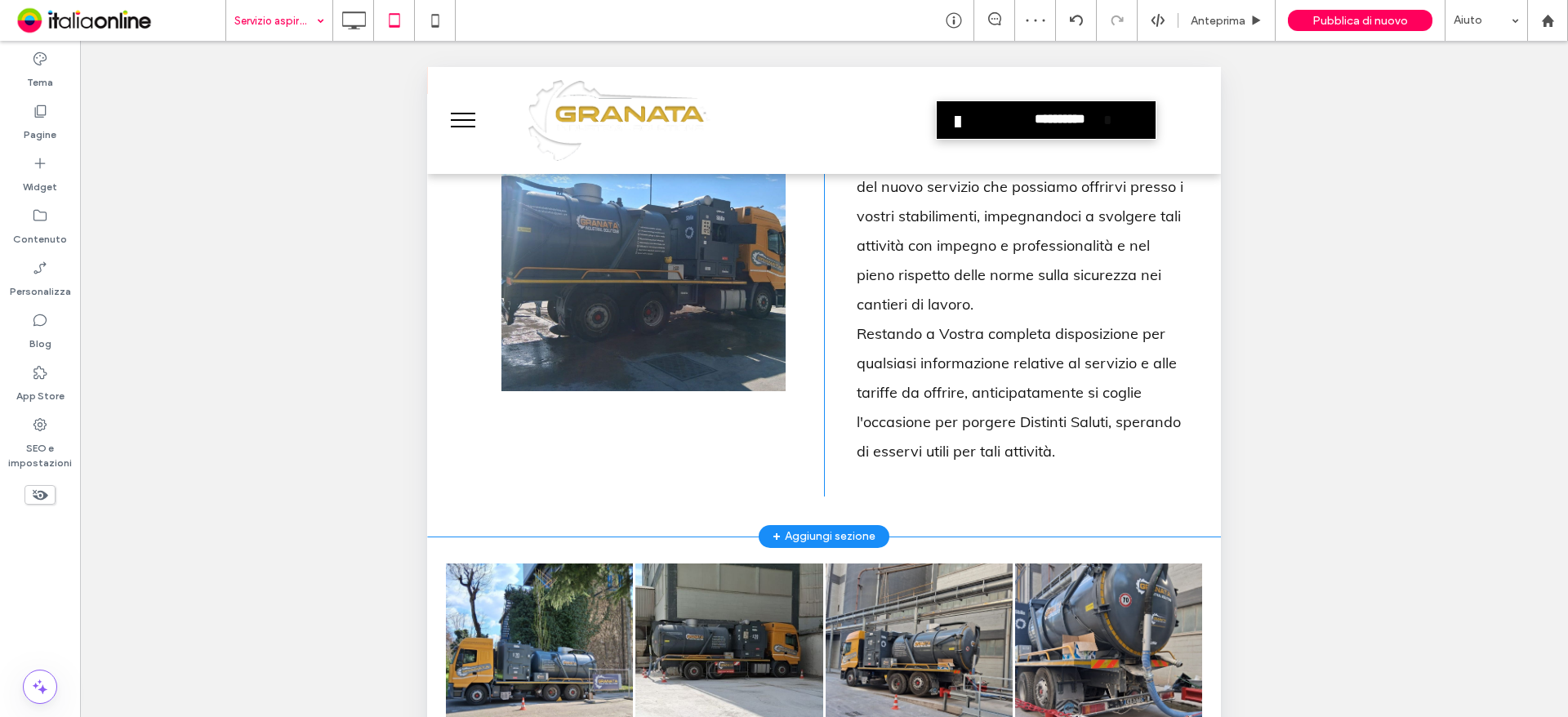
scroll to position [1470, 0]
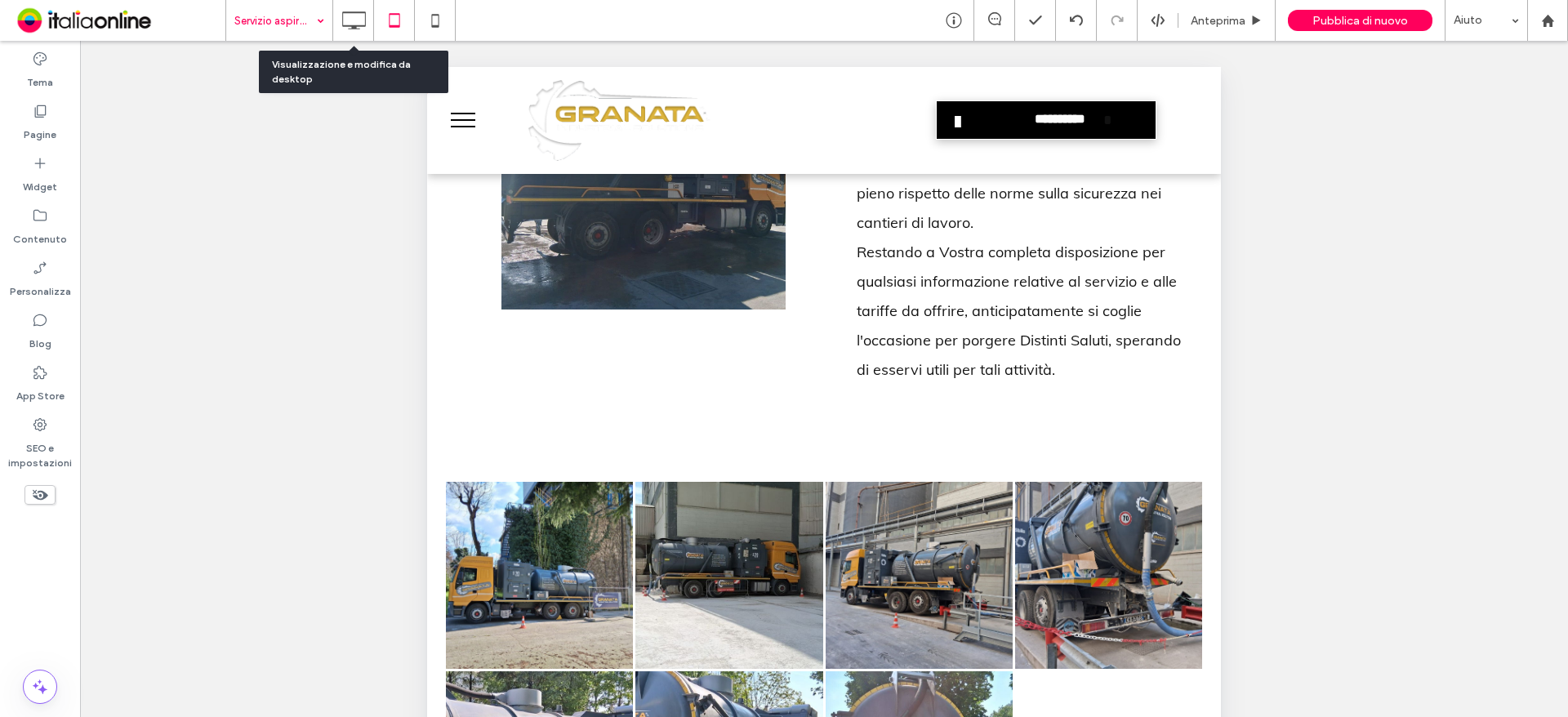
drag, startPoint x: 365, startPoint y: 9, endPoint x: 375, endPoint y: 34, distance: 26.9
click at [365, 9] on icon at bounding box center [354, 20] width 33 height 33
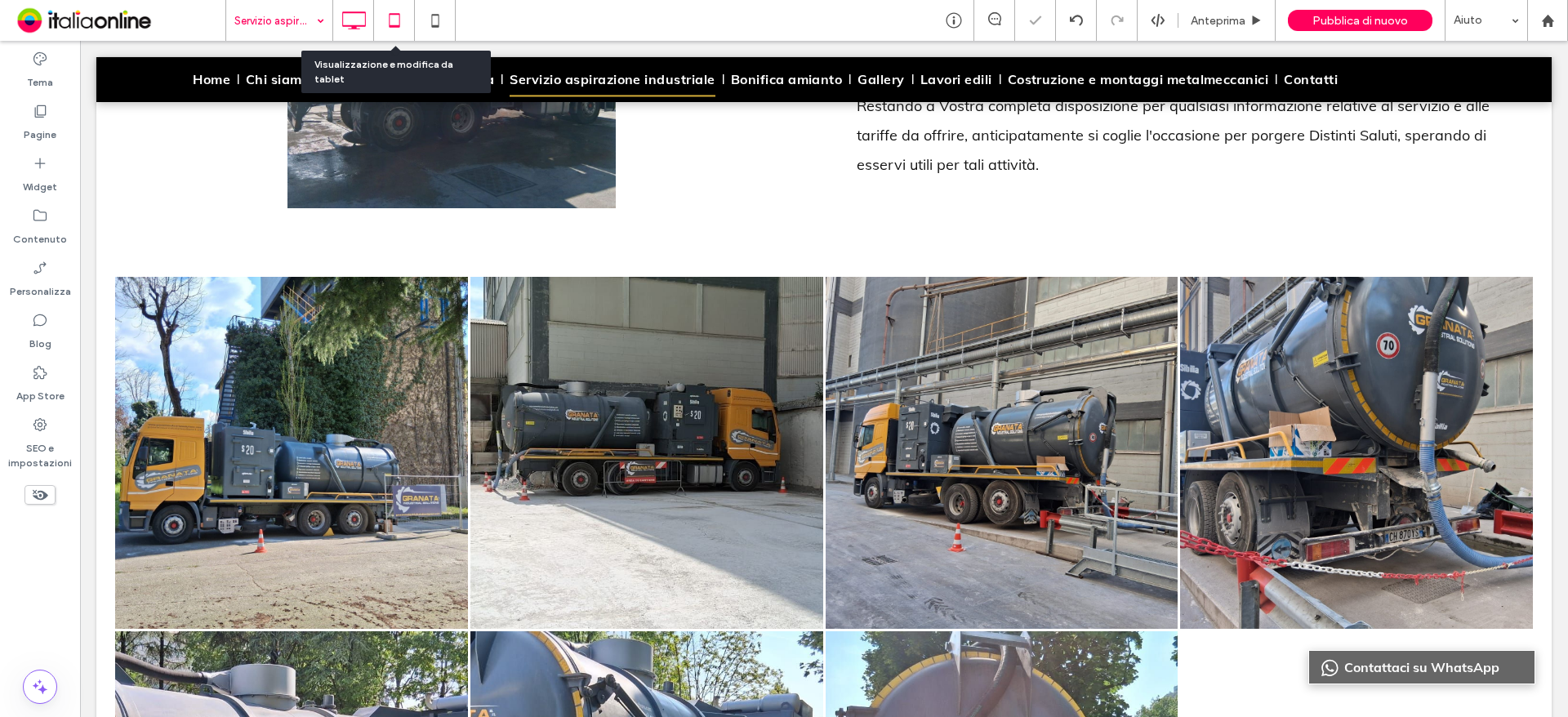
click at [403, 17] on icon at bounding box center [394, 20] width 33 height 33
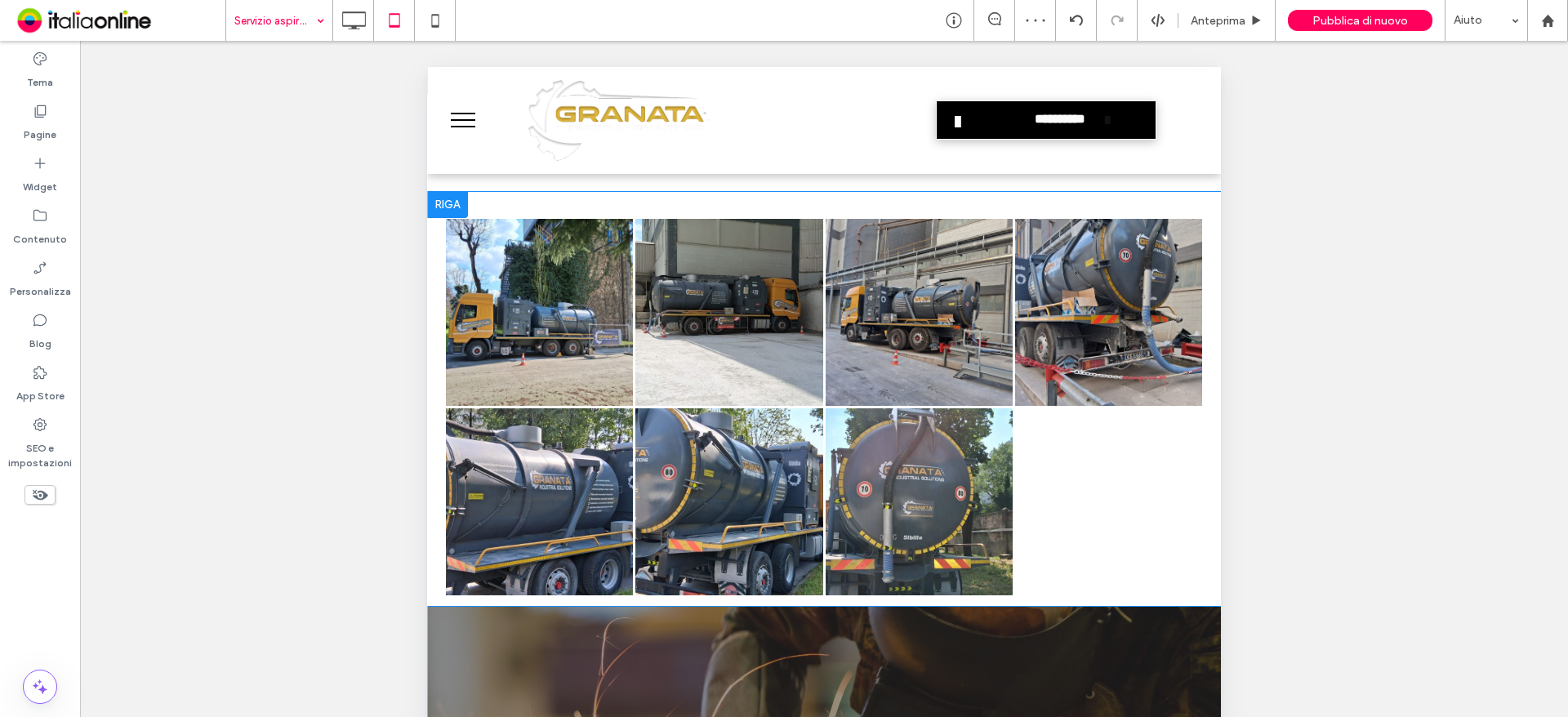
scroll to position [2041, 0]
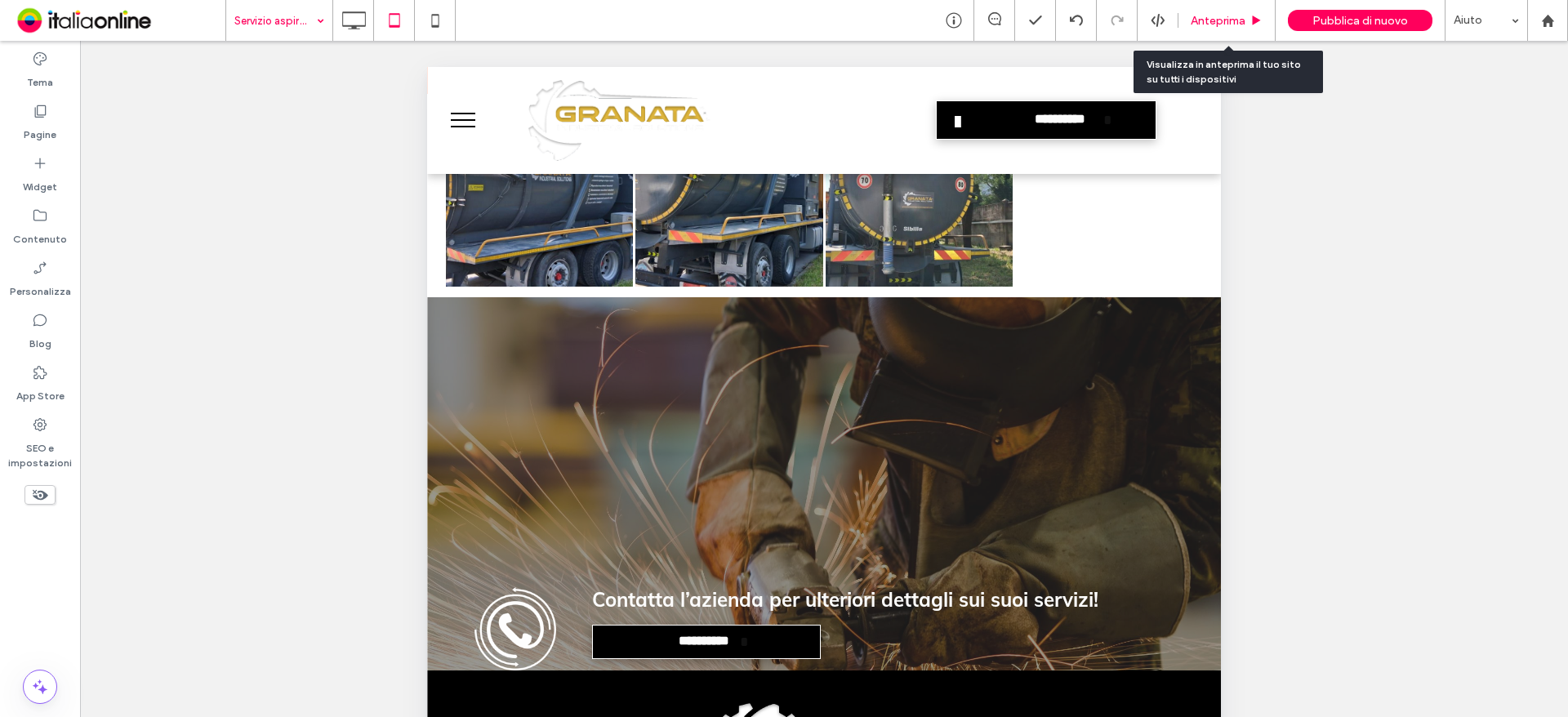
click at [1225, 23] on span "Anteprima" at bounding box center [1219, 20] width 55 height 14
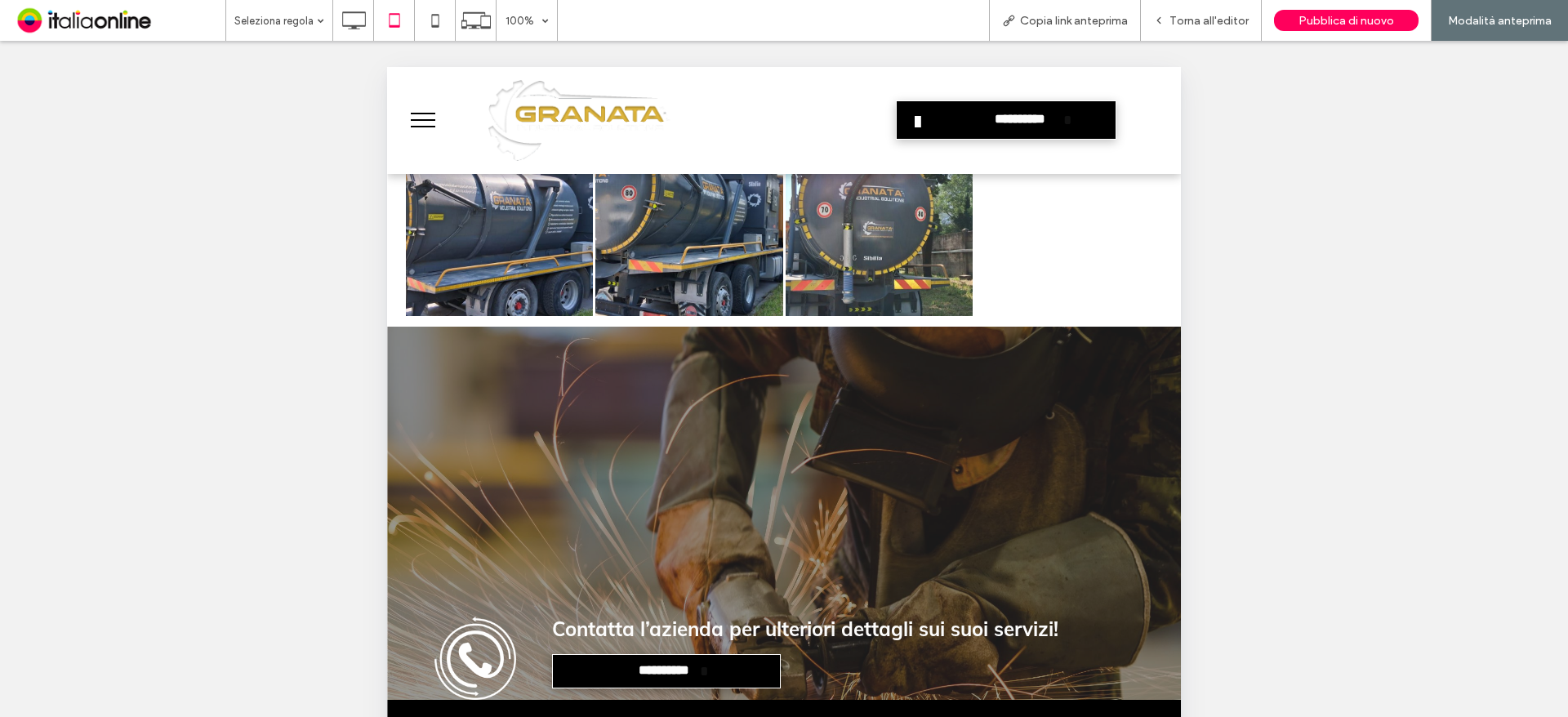
scroll to position [2041, 0]
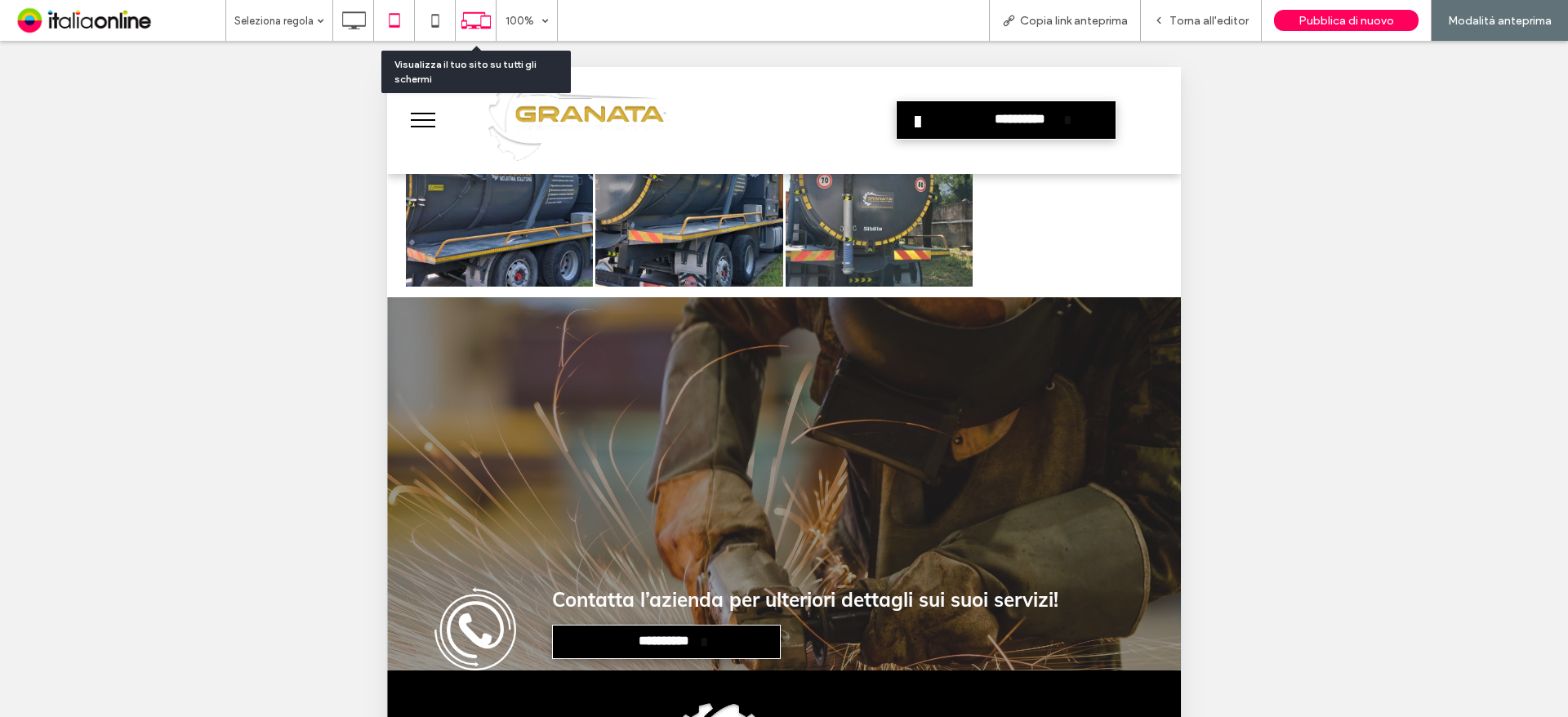
click at [469, 25] on icon at bounding box center [477, 20] width 31 height 31
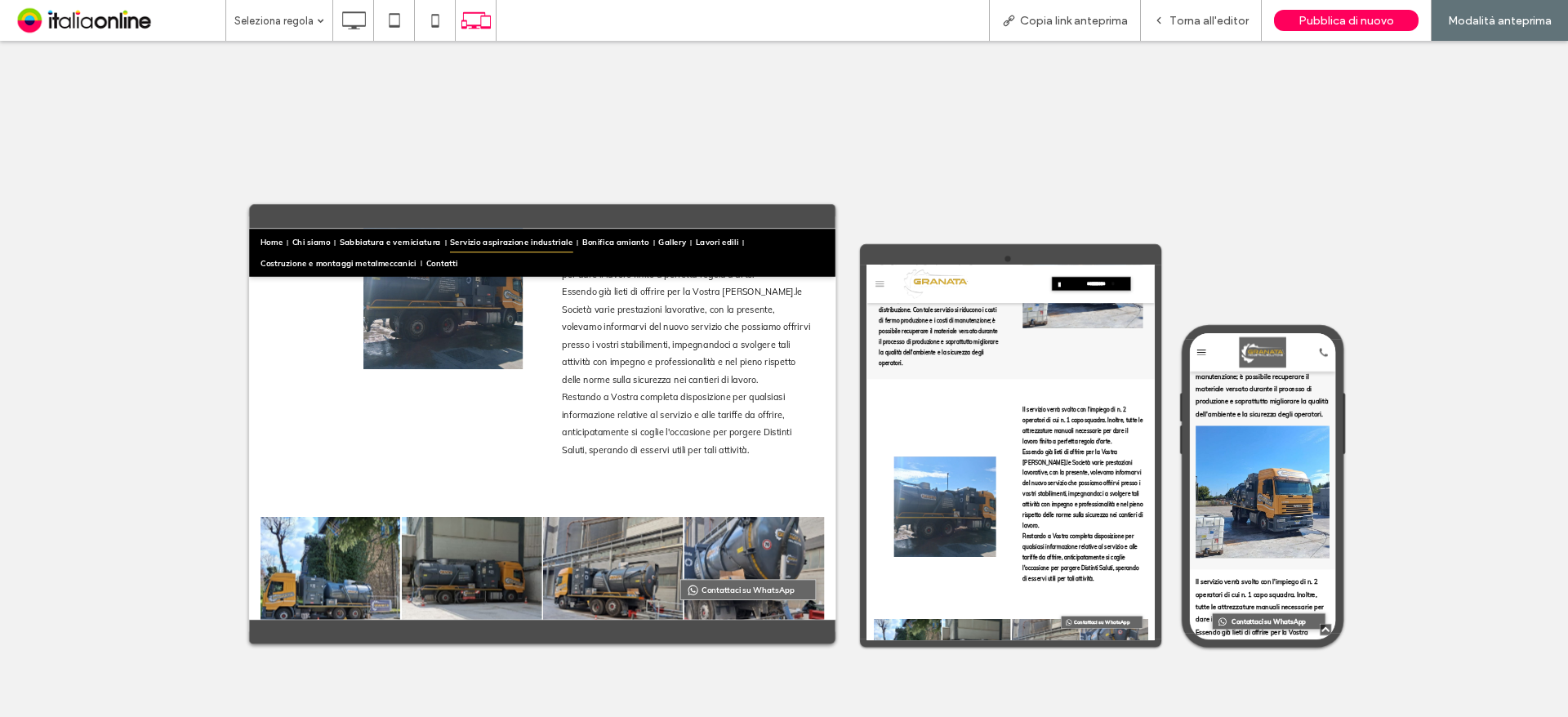
scroll to position [1551, 0]
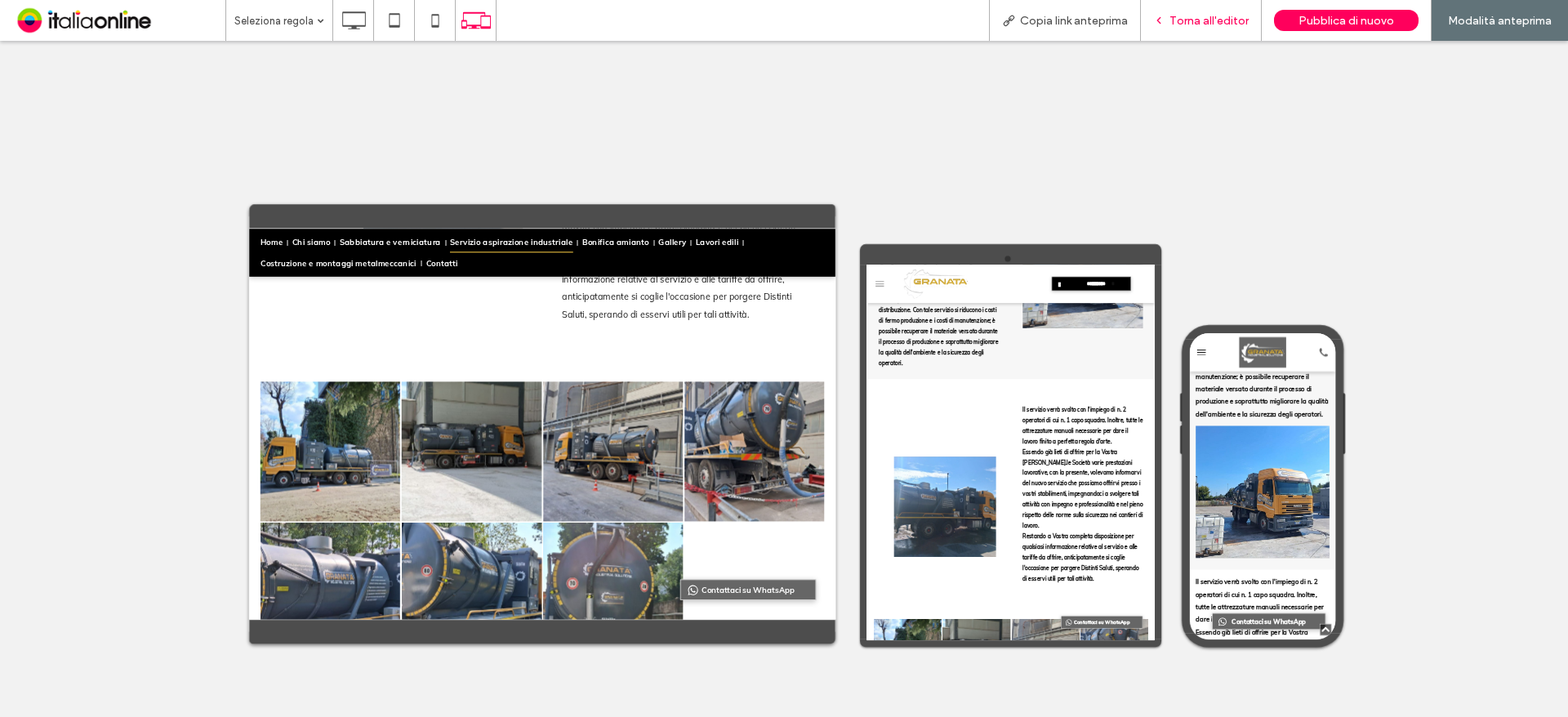
click at [1195, 19] on span "Torna all'editor" at bounding box center [1209, 20] width 80 height 14
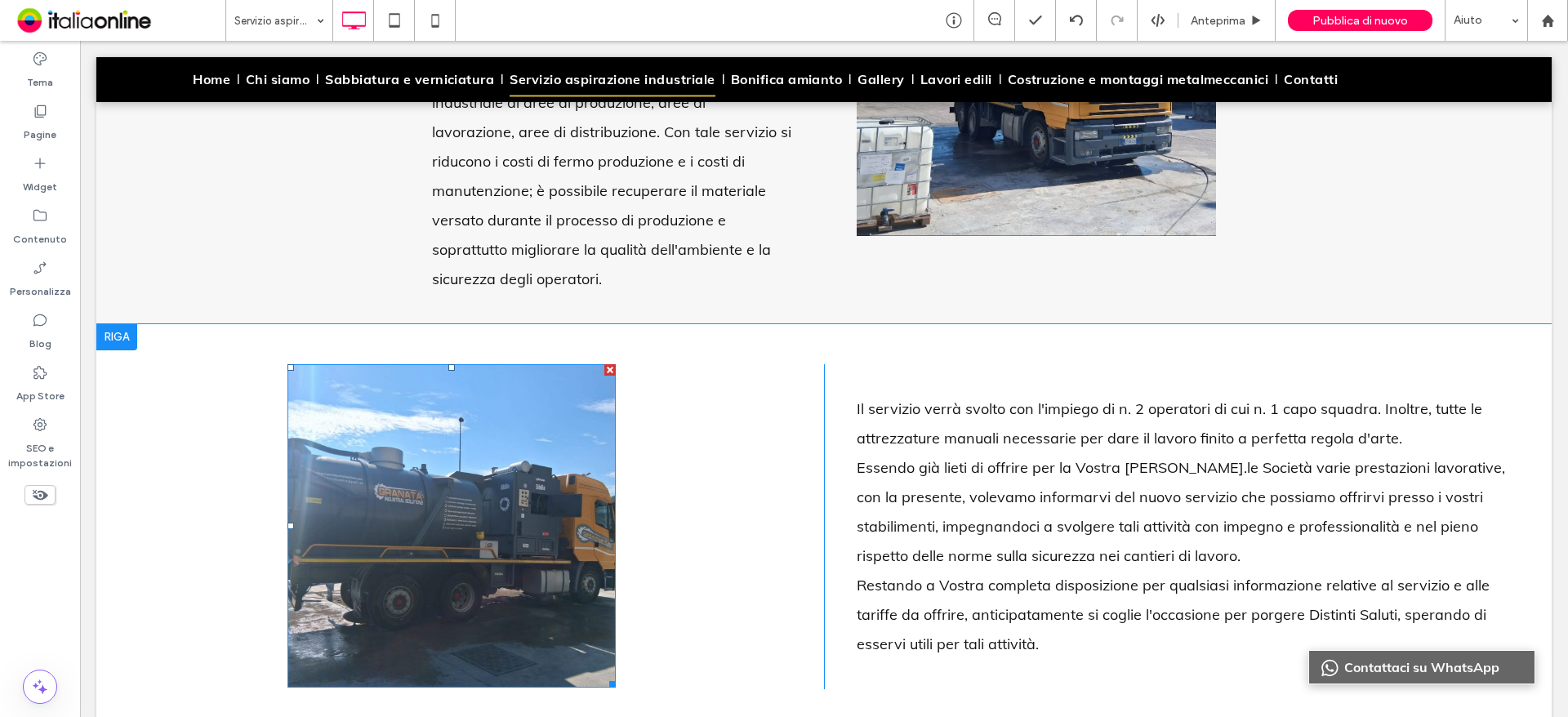
scroll to position [1143, 0]
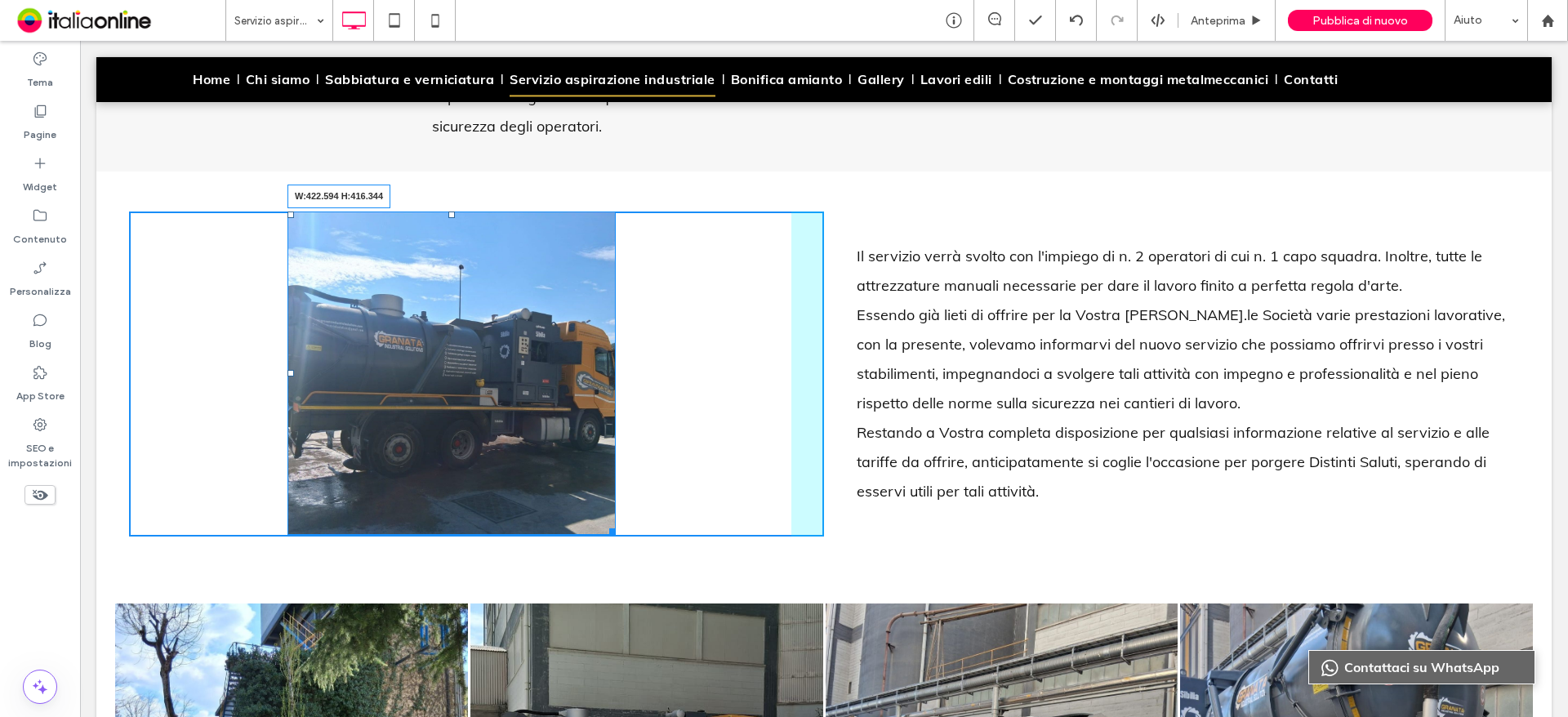
drag, startPoint x: 614, startPoint y: 502, endPoint x: 752, endPoint y: 519, distance: 139.0
click at [752, 519] on div "W:422.594 H:416.344 Click To Paste" at bounding box center [477, 373] width 695 height 325
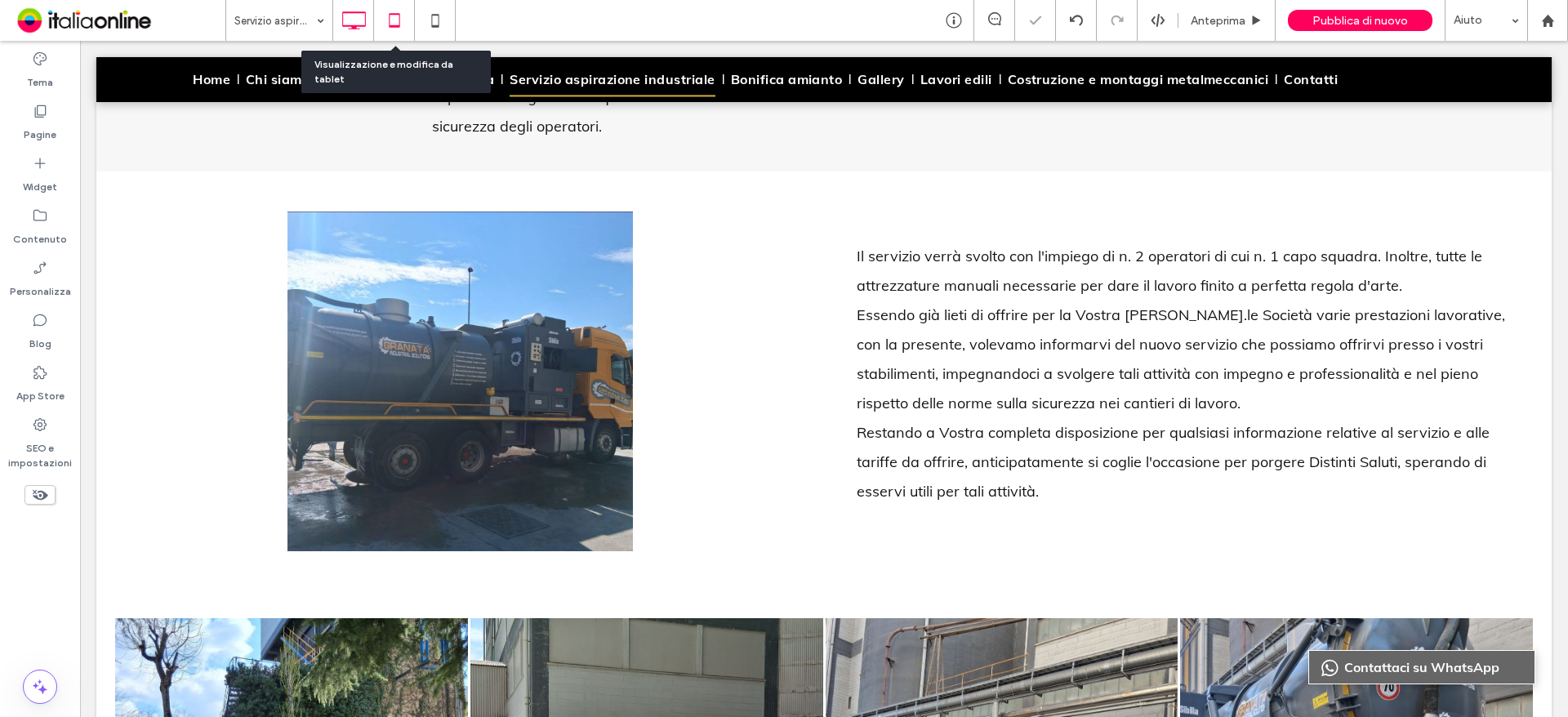
click at [404, 27] on icon at bounding box center [394, 20] width 33 height 33
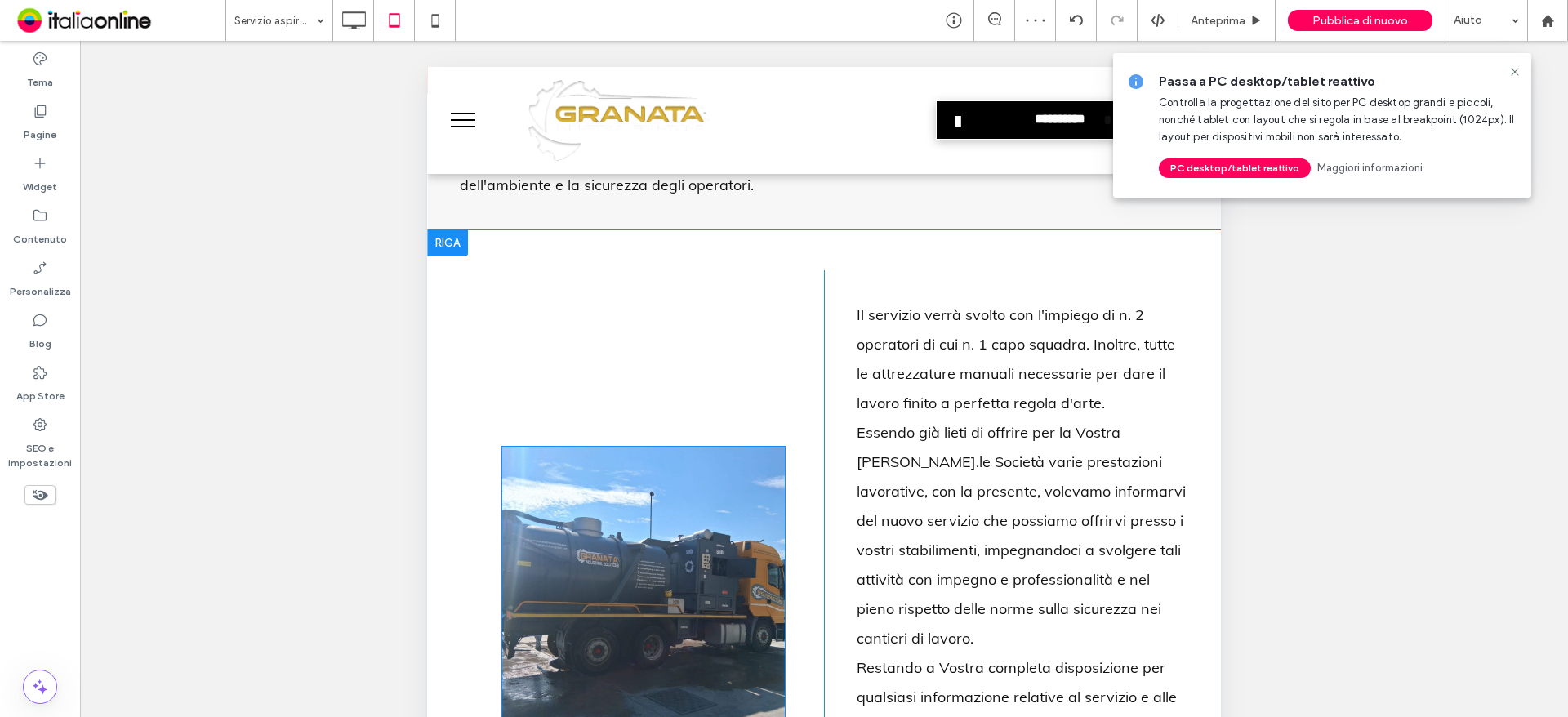
scroll to position [1307, 0]
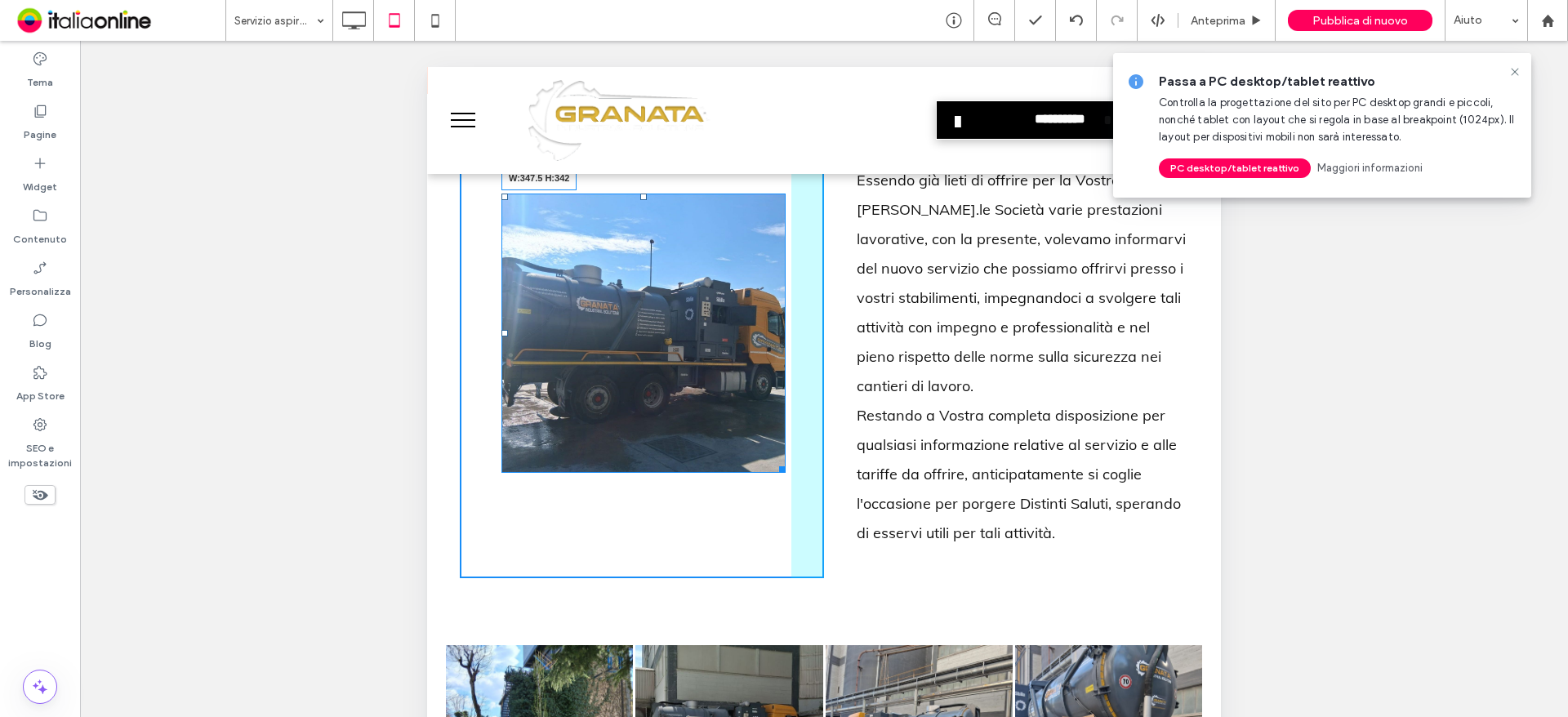
drag, startPoint x: 783, startPoint y: 468, endPoint x: 812, endPoint y: 487, distance: 34.7
drag, startPoint x: 507, startPoint y: 331, endPoint x: 447, endPoint y: 331, distance: 60.0
click at [447, 331] on div "L:0 Click To Paste Il servizio verrà svolto con l'impiego di n. 2 operatori di …" at bounding box center [824, 298] width 794 height 640
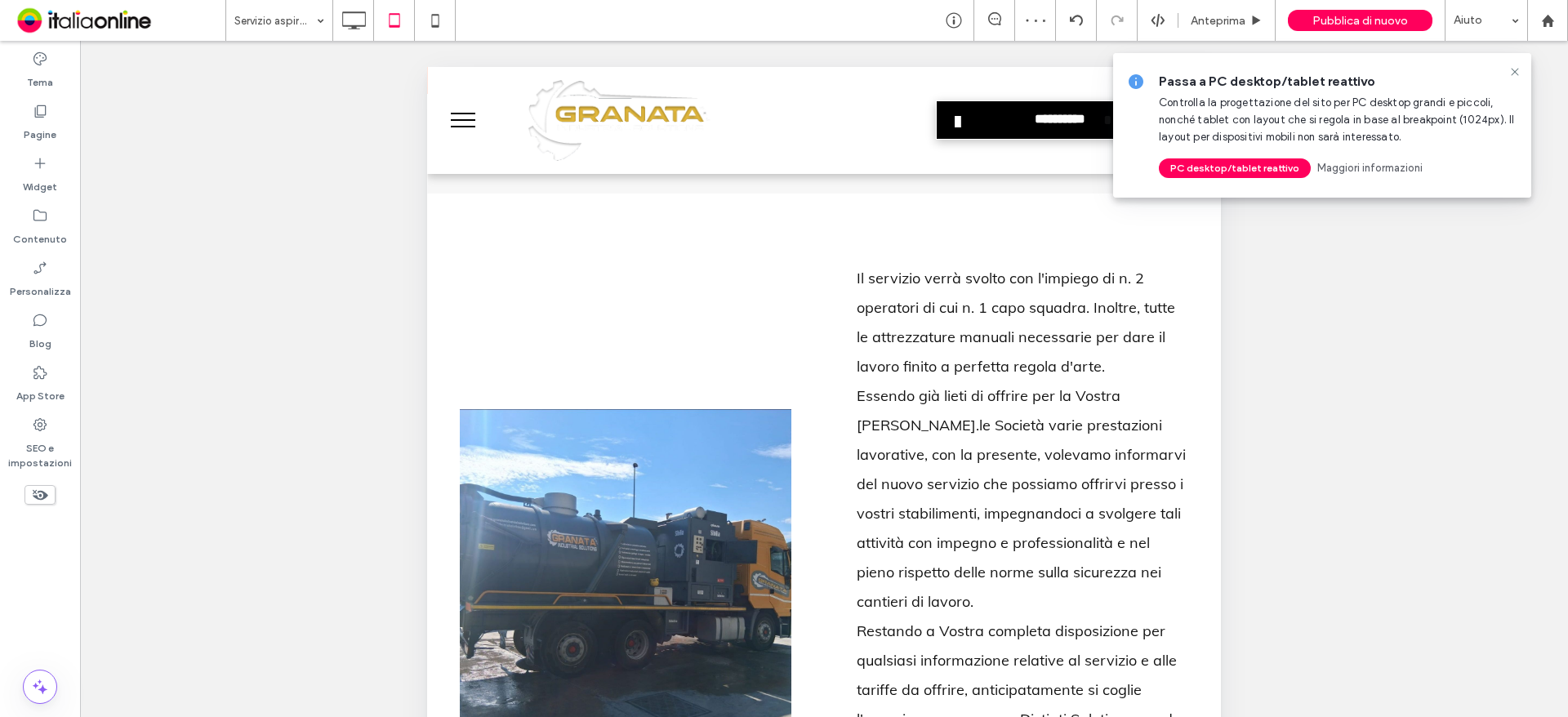
scroll to position [1062, 0]
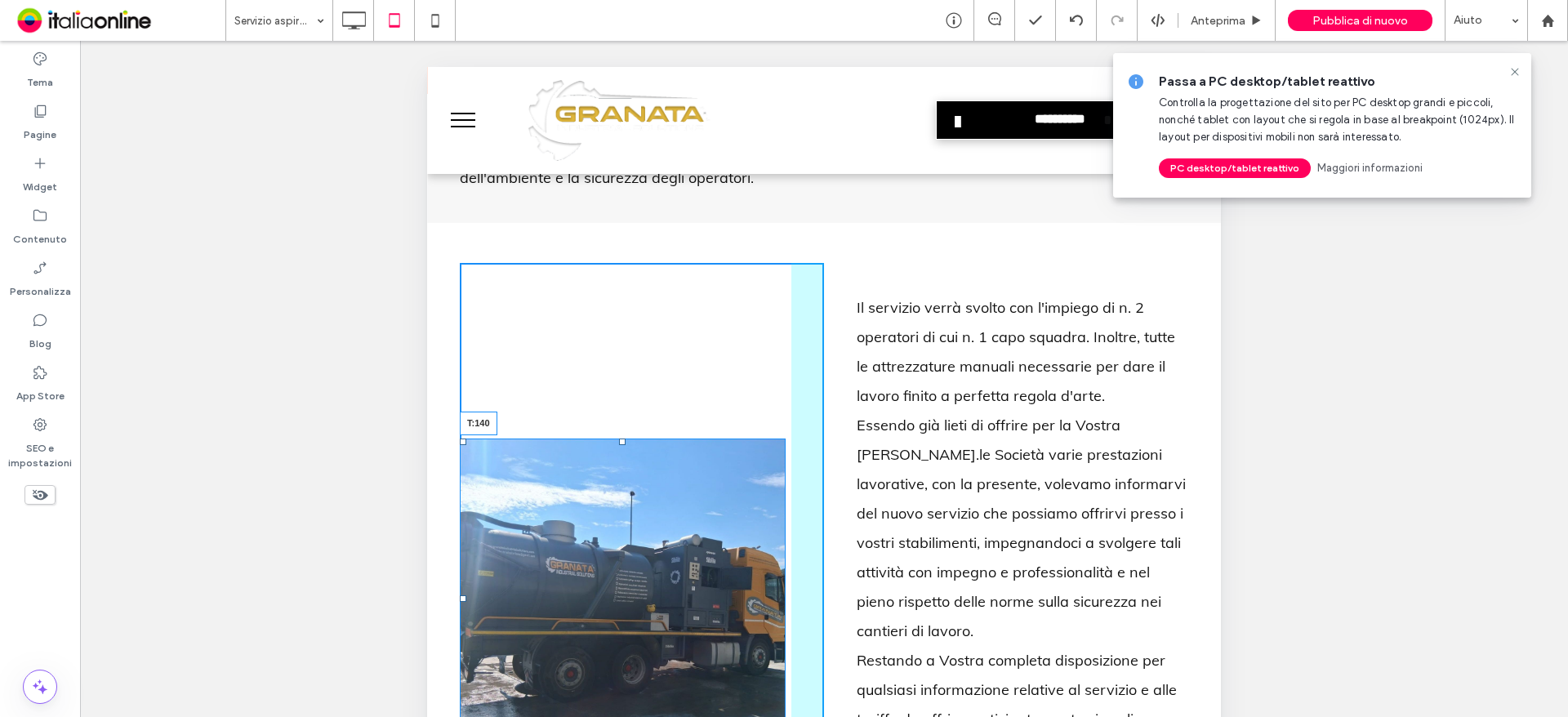
drag, startPoint x: 621, startPoint y: 438, endPoint x: 623, endPoint y: 372, distance: 66.0
click at [623, 438] on div at bounding box center [622, 441] width 6 height 6
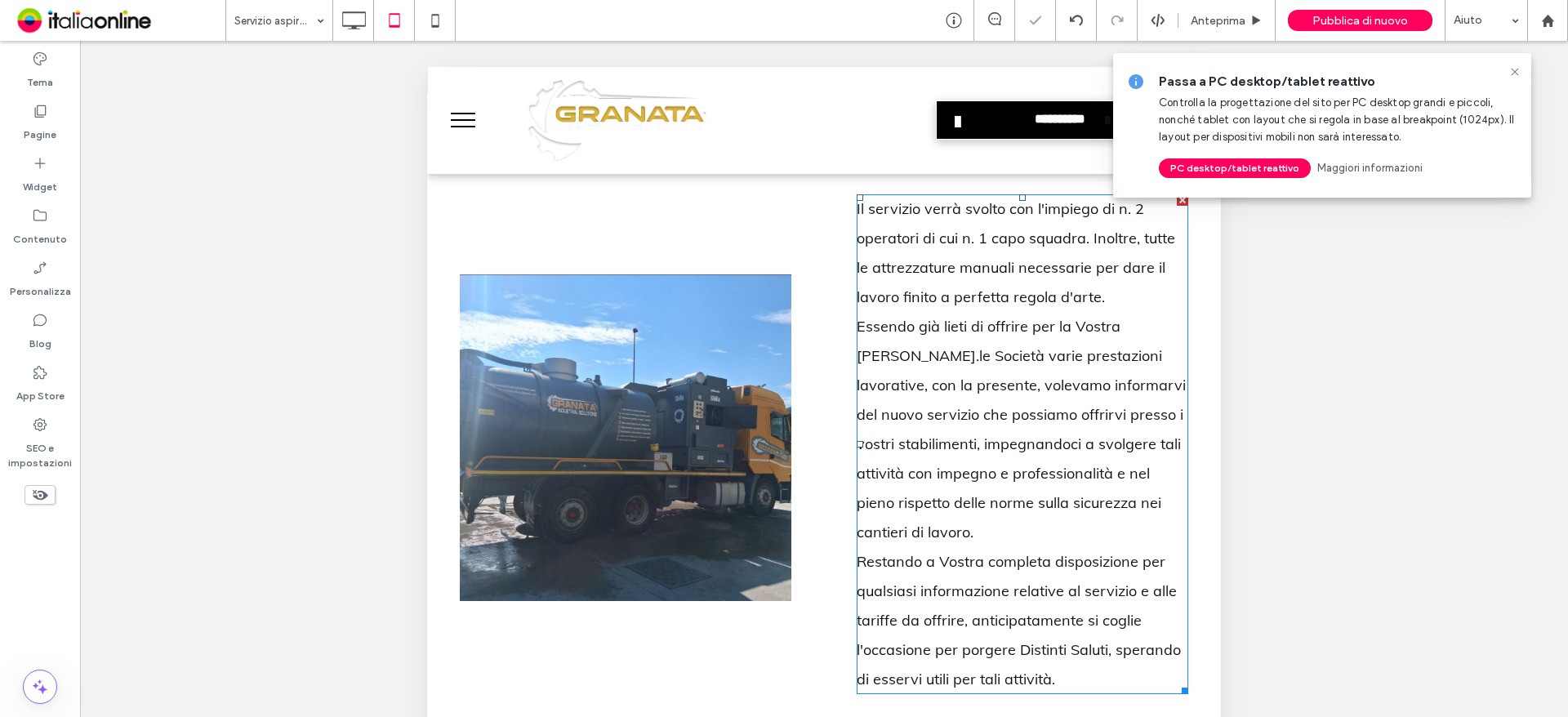
scroll to position [1307, 0]
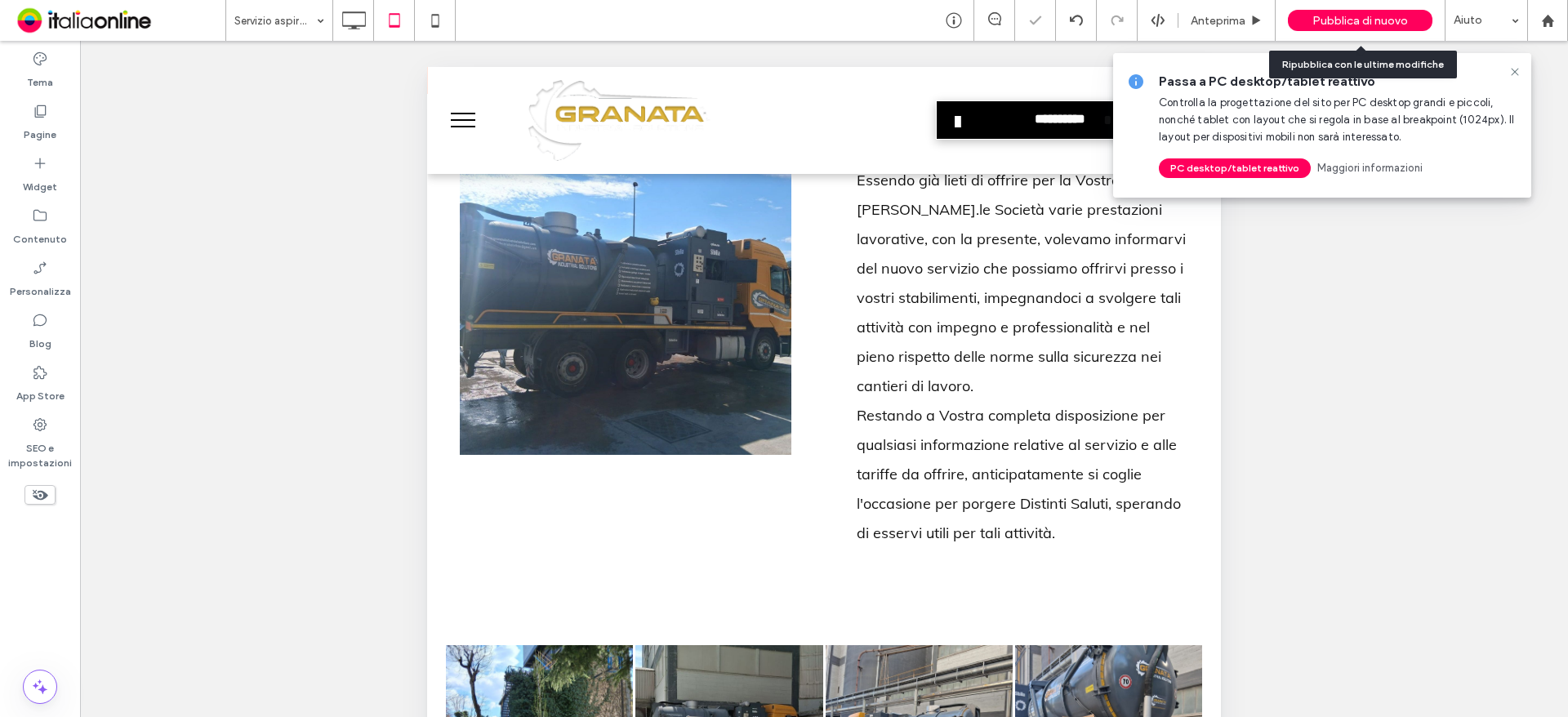
click at [1369, 22] on span "Pubblica di nuovo" at bounding box center [1360, 20] width 95 height 14
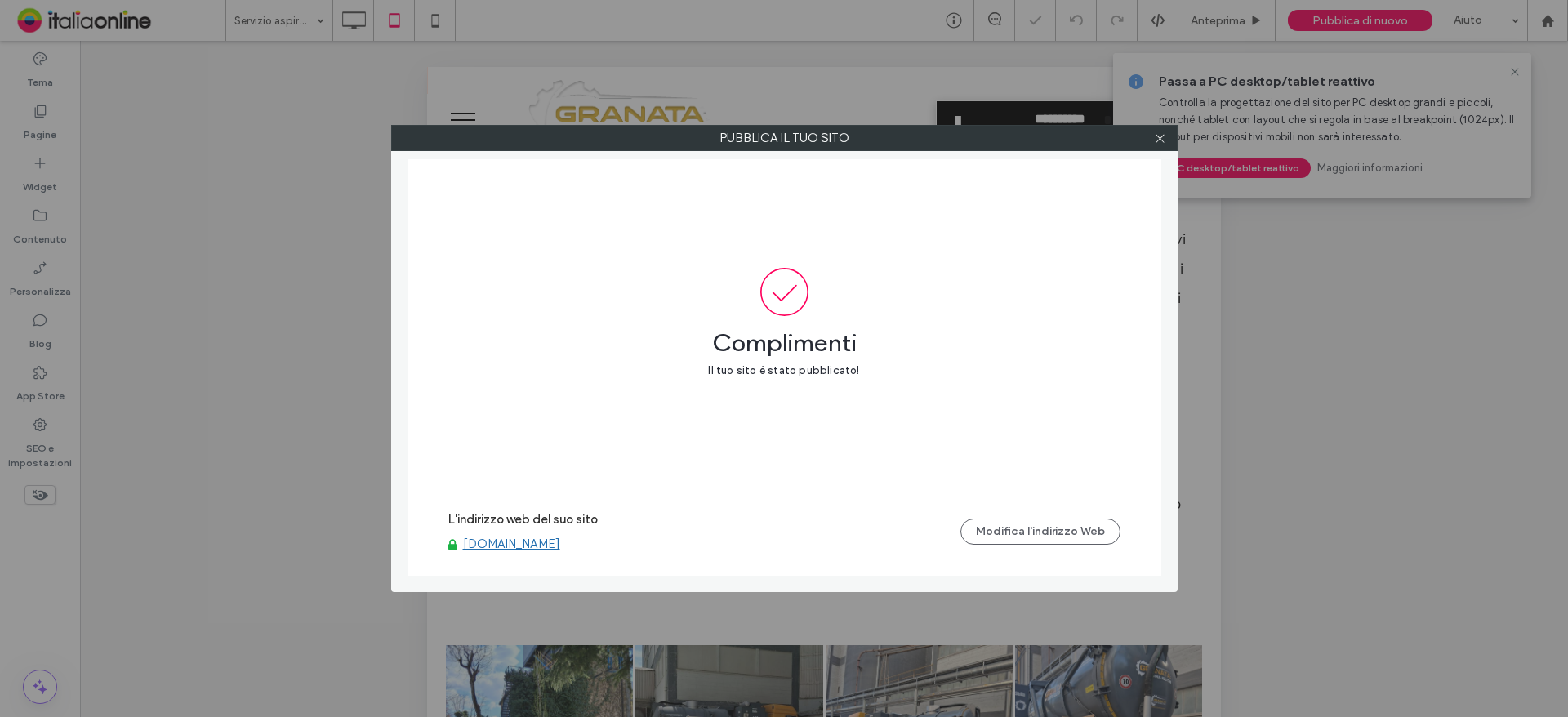
drag, startPoint x: 1155, startPoint y: 139, endPoint x: 951, endPoint y: 115, distance: 205.4
click at [1155, 139] on icon at bounding box center [1160, 138] width 12 height 12
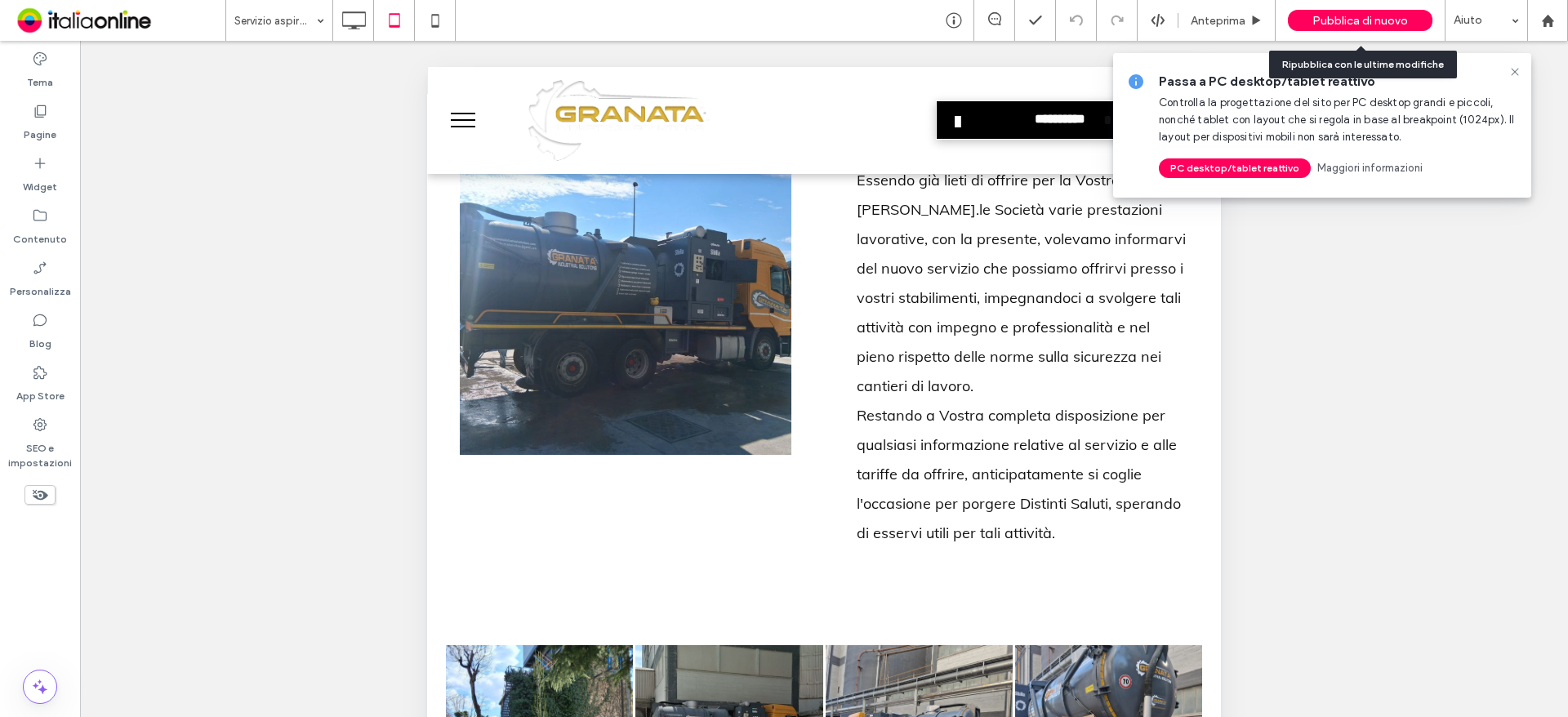
drag, startPoint x: 1348, startPoint y: 25, endPoint x: 1337, endPoint y: 27, distance: 11.2
click at [1348, 25] on span "Pubblica di nuovo" at bounding box center [1360, 20] width 95 height 14
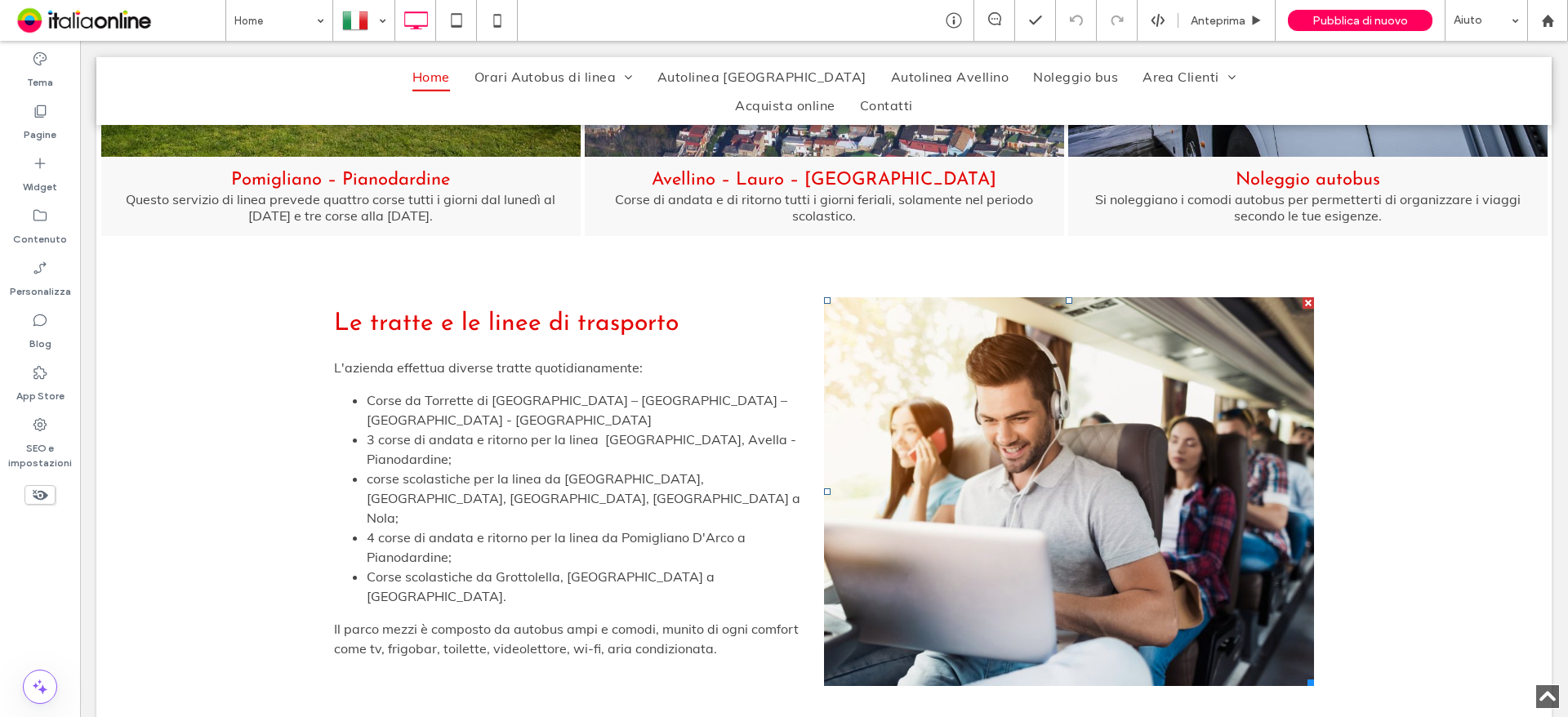
scroll to position [3430, 0]
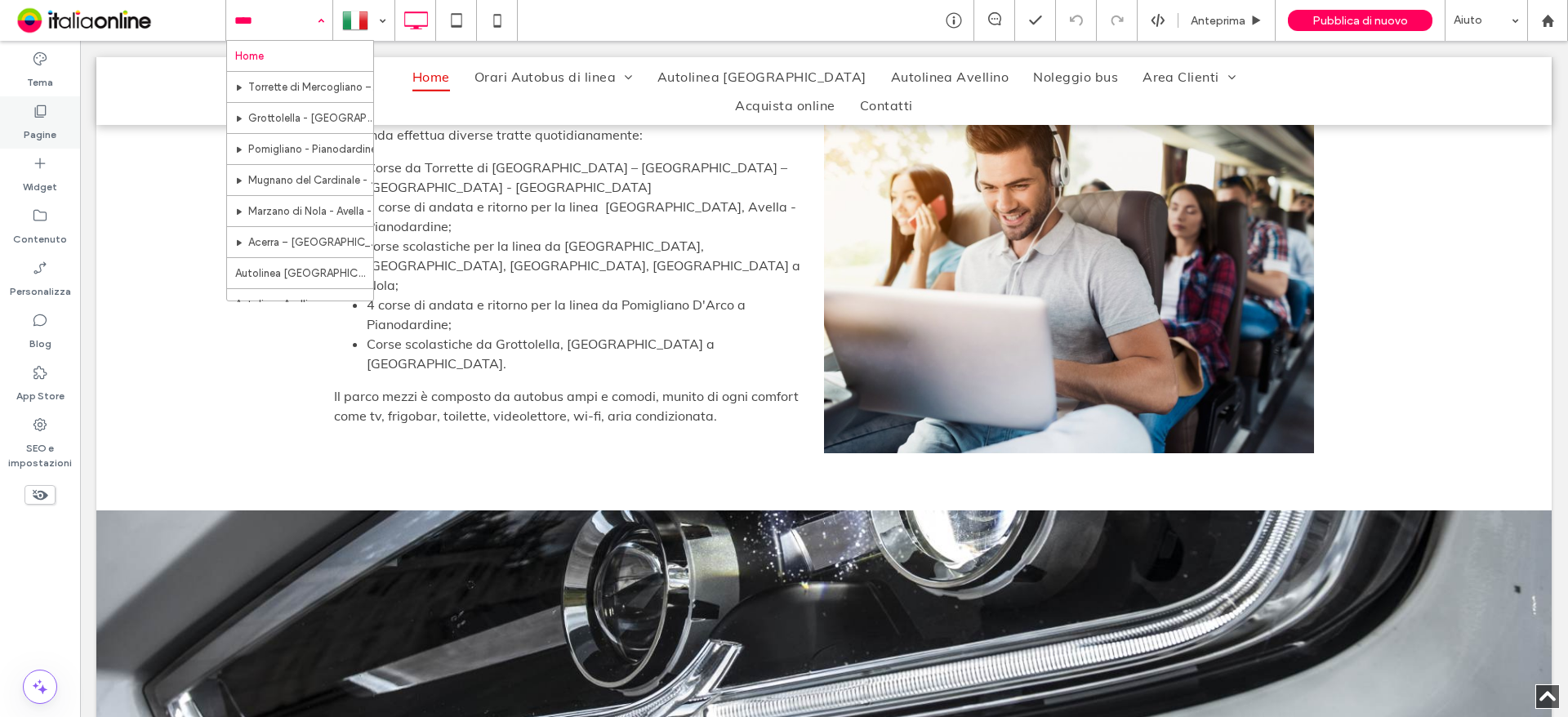
click at [46, 117] on icon at bounding box center [40, 111] width 16 height 16
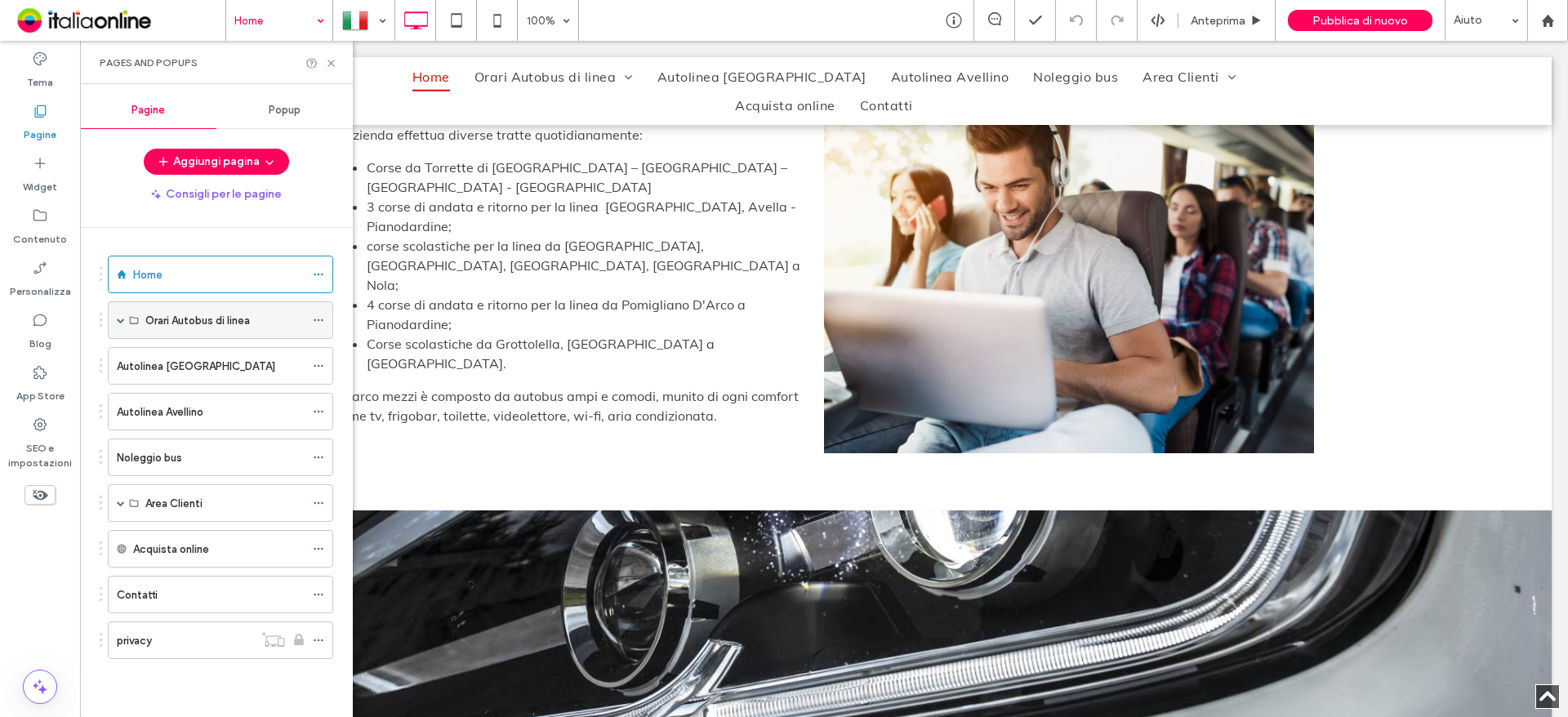
click at [231, 320] on label "Orari Autobus di linea" at bounding box center [198, 320] width 104 height 28
click at [321, 316] on icon at bounding box center [318, 320] width 11 height 11
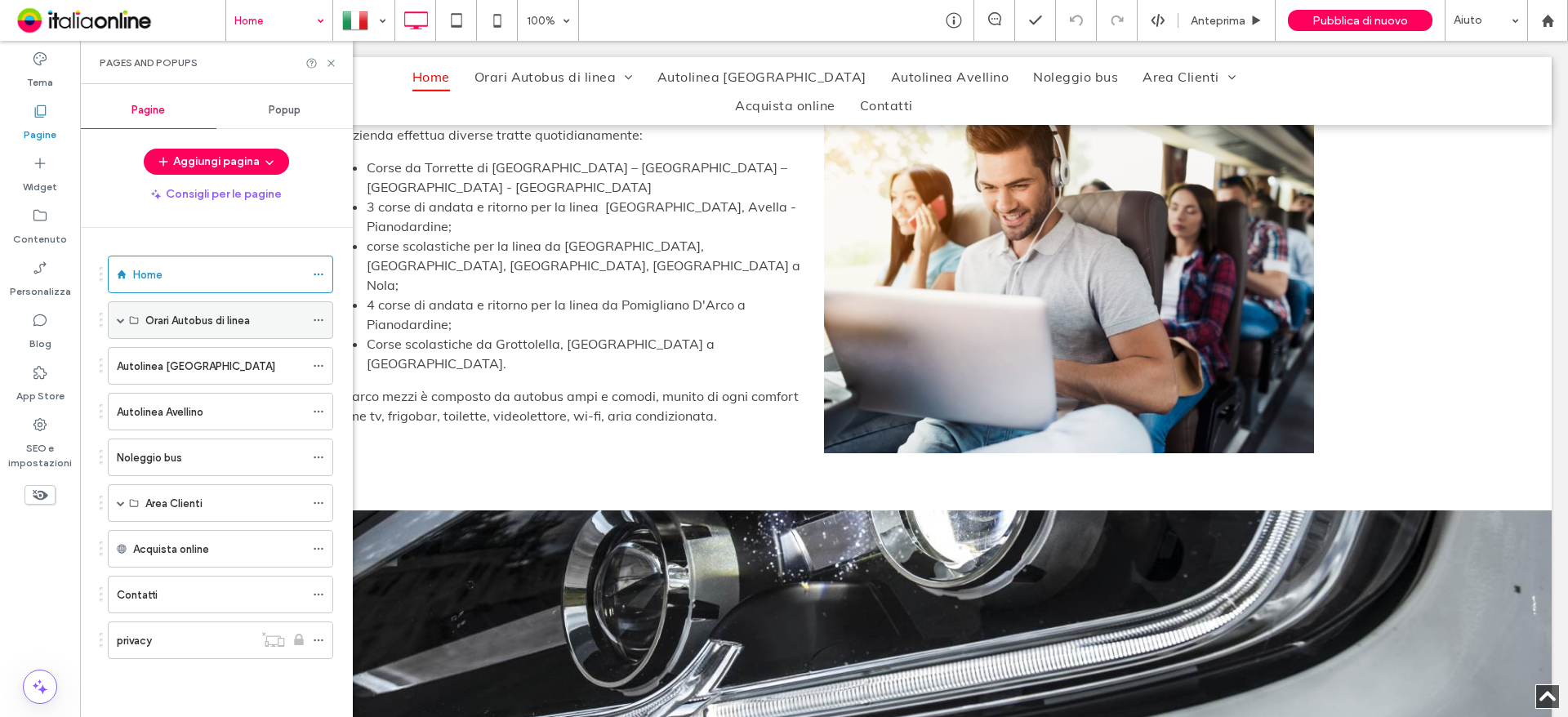
click at [282, 326] on div "Orari Autobus di linea" at bounding box center [225, 320] width 159 height 17
click at [118, 316] on span at bounding box center [121, 320] width 8 height 8
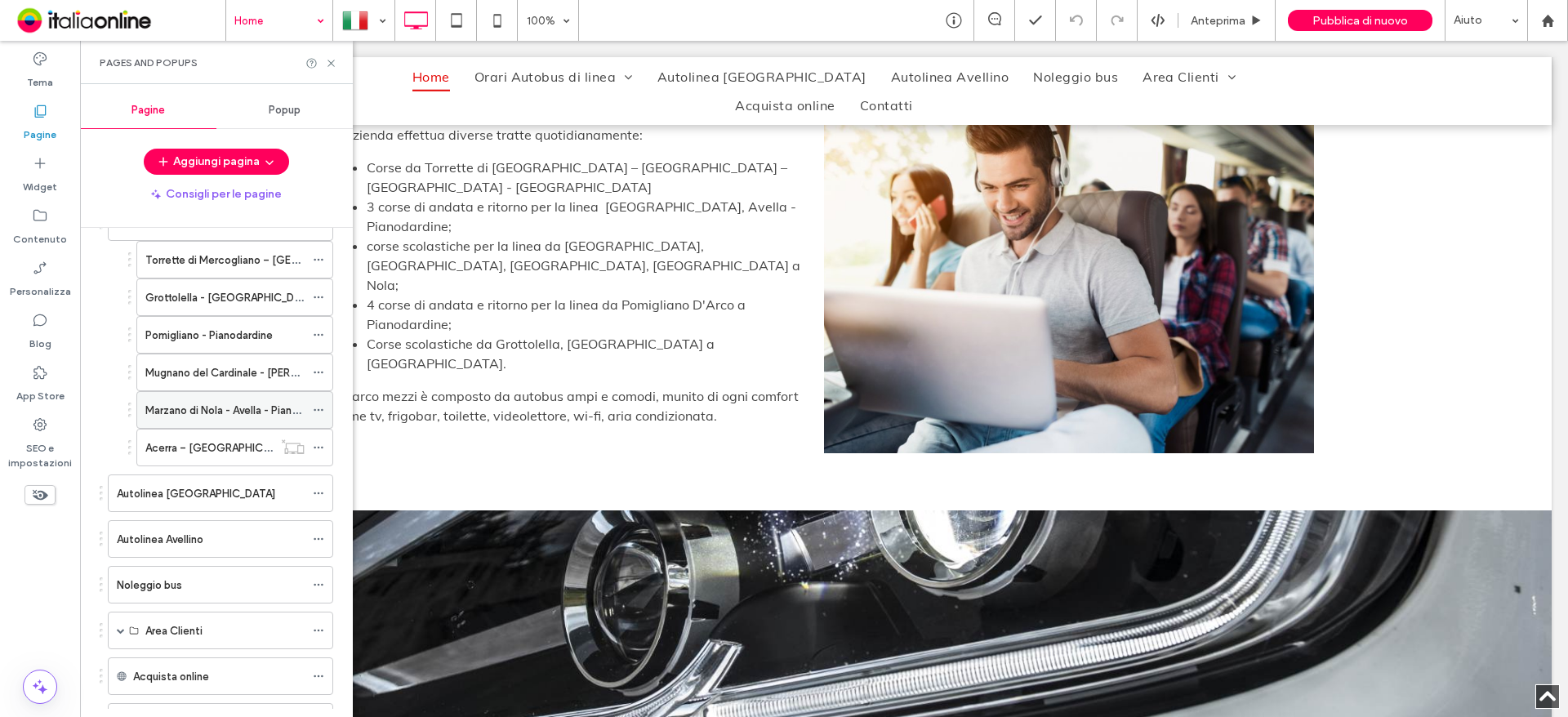
scroll to position [217, 0]
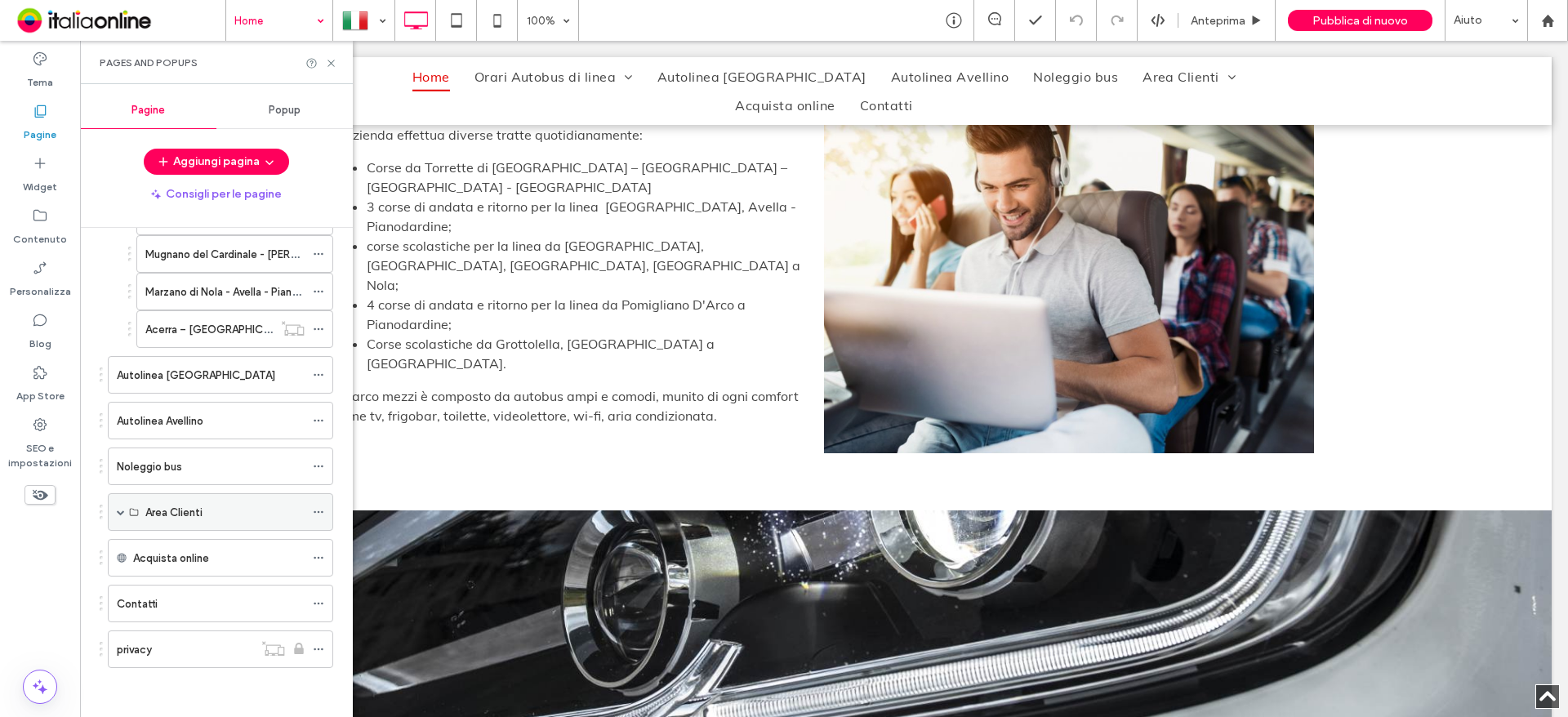
click at [122, 507] on span at bounding box center [121, 511] width 8 height 36
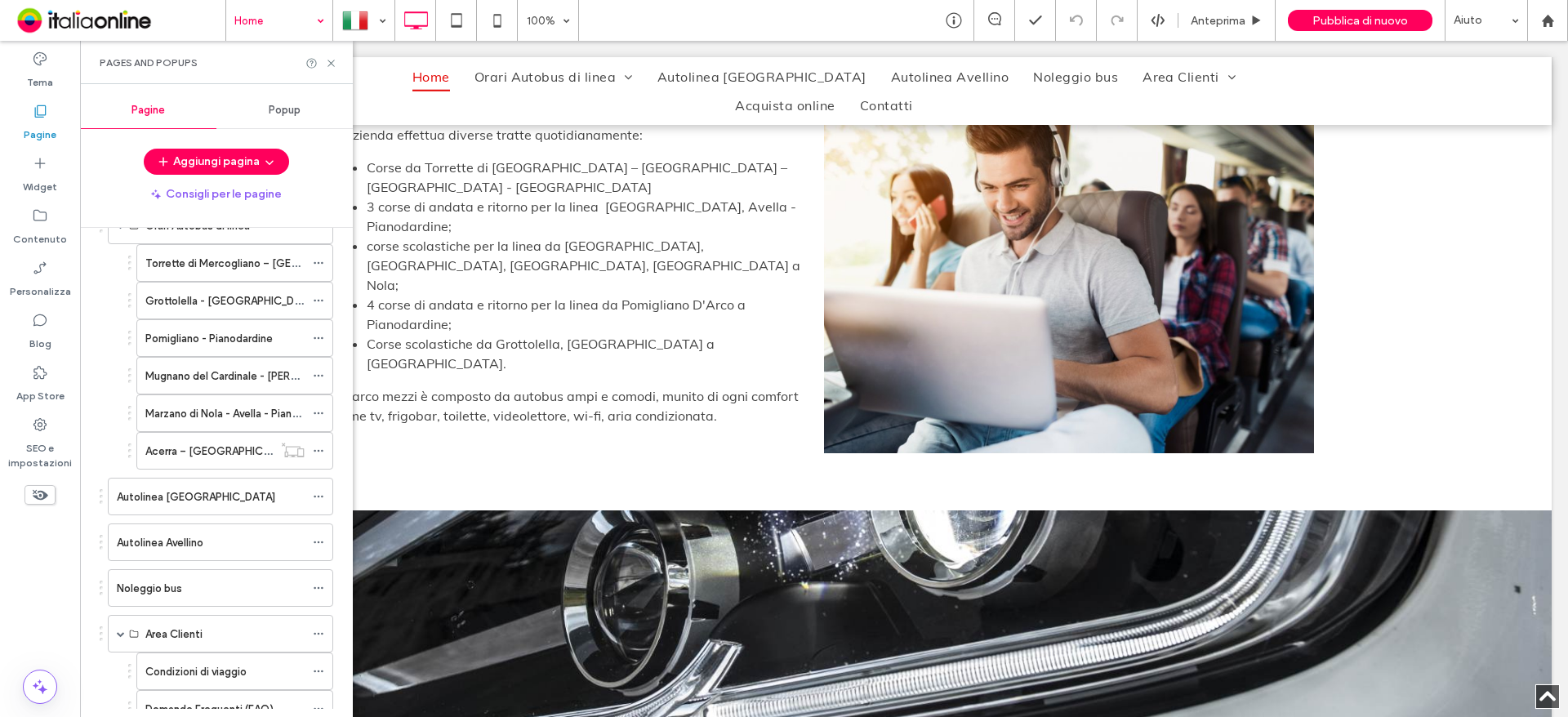
scroll to position [0, 0]
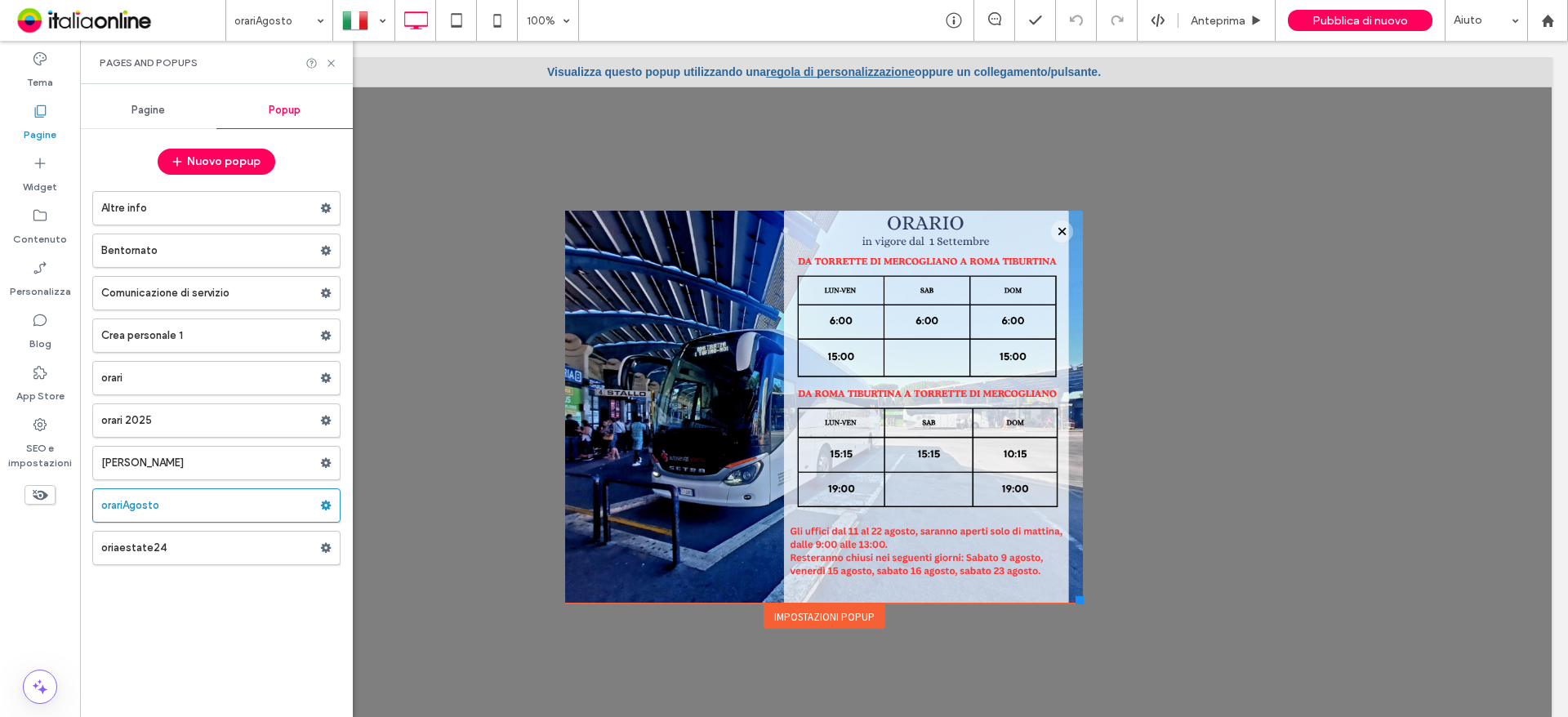
click at [994, 579] on div "Click To Paste" at bounding box center [824, 406] width 518 height 392
click at [35, 290] on label "Personalizza" at bounding box center [40, 287] width 61 height 23
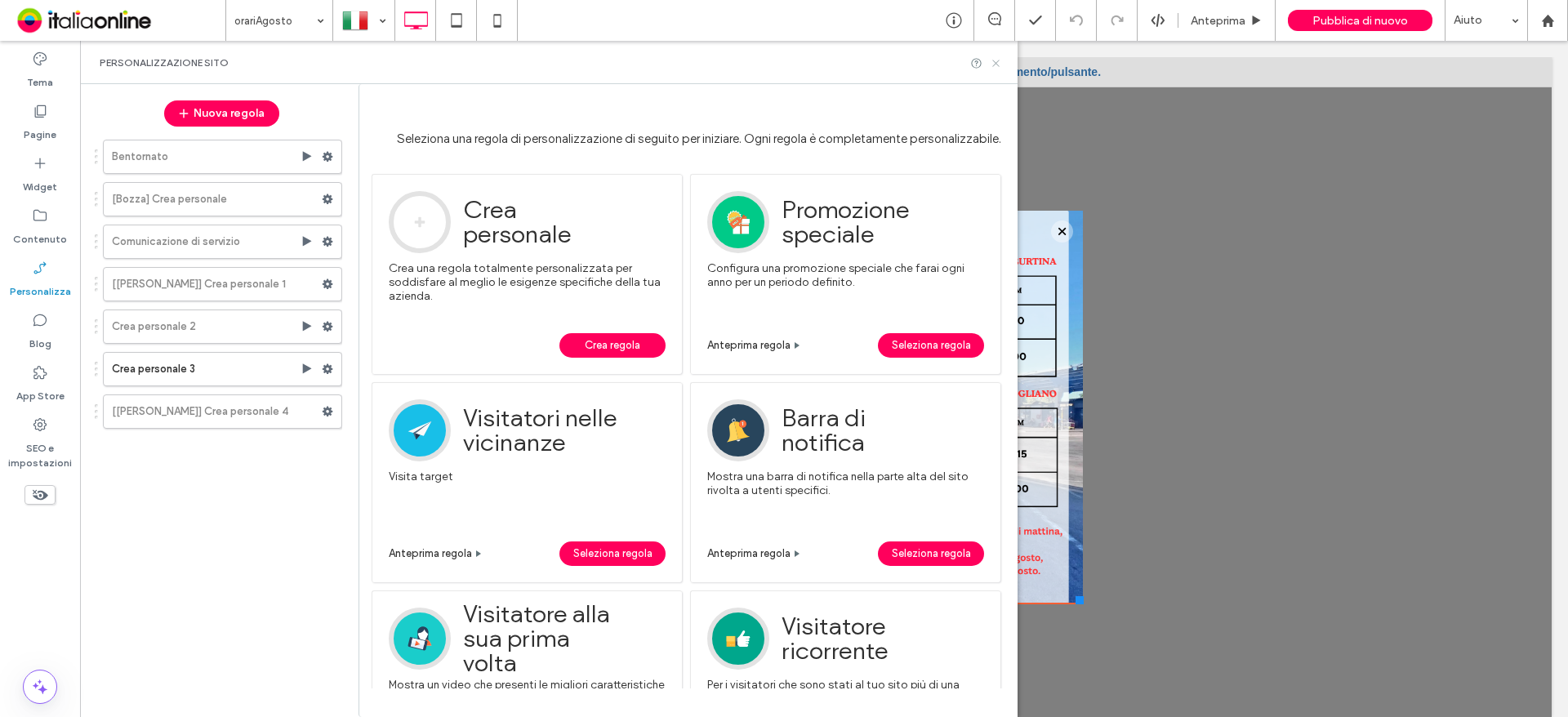
click at [998, 61] on use at bounding box center [995, 62] width 6 height 6
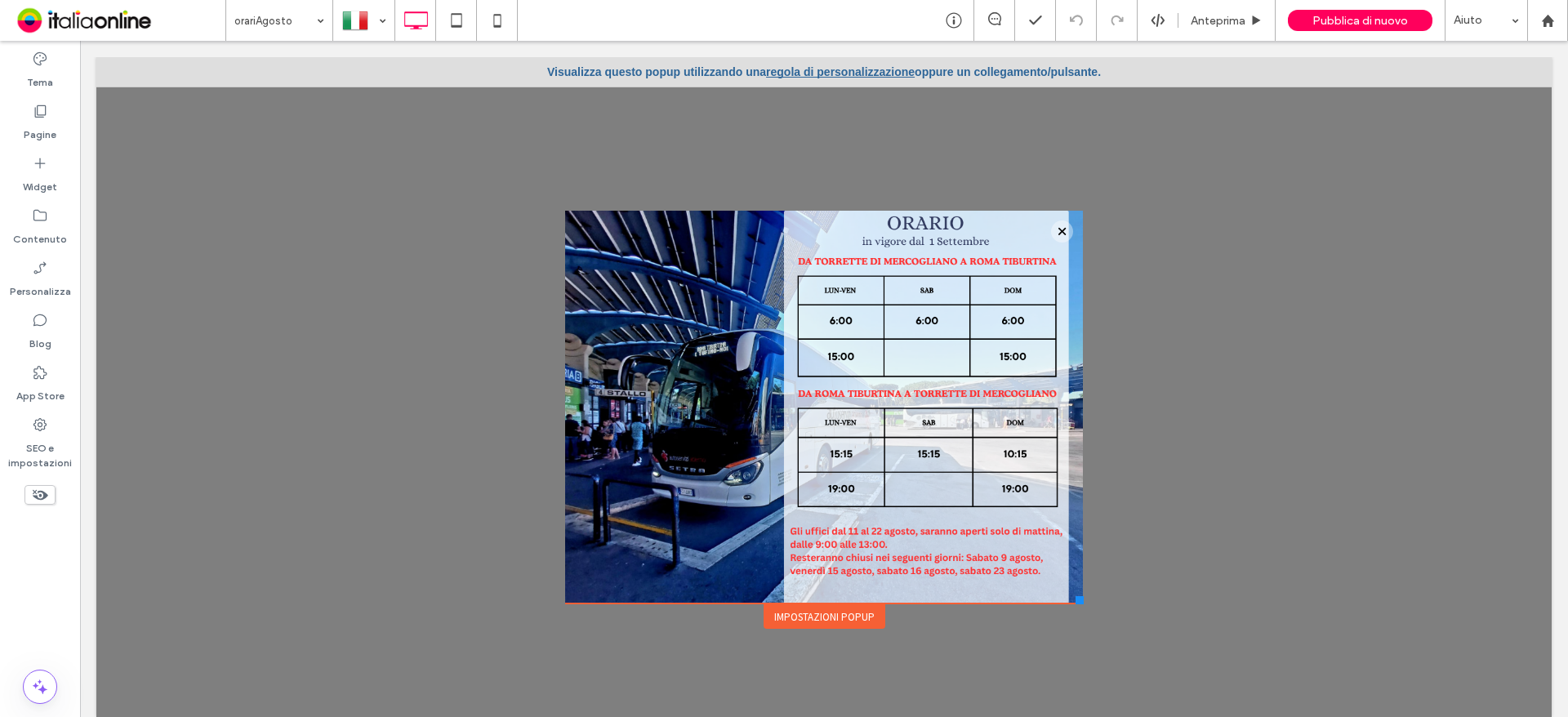
drag, startPoint x: 793, startPoint y: 65, endPoint x: 784, endPoint y: 75, distance: 13.5
click at [793, 65] on link "regola di personalizzazione" at bounding box center [840, 71] width 148 height 13
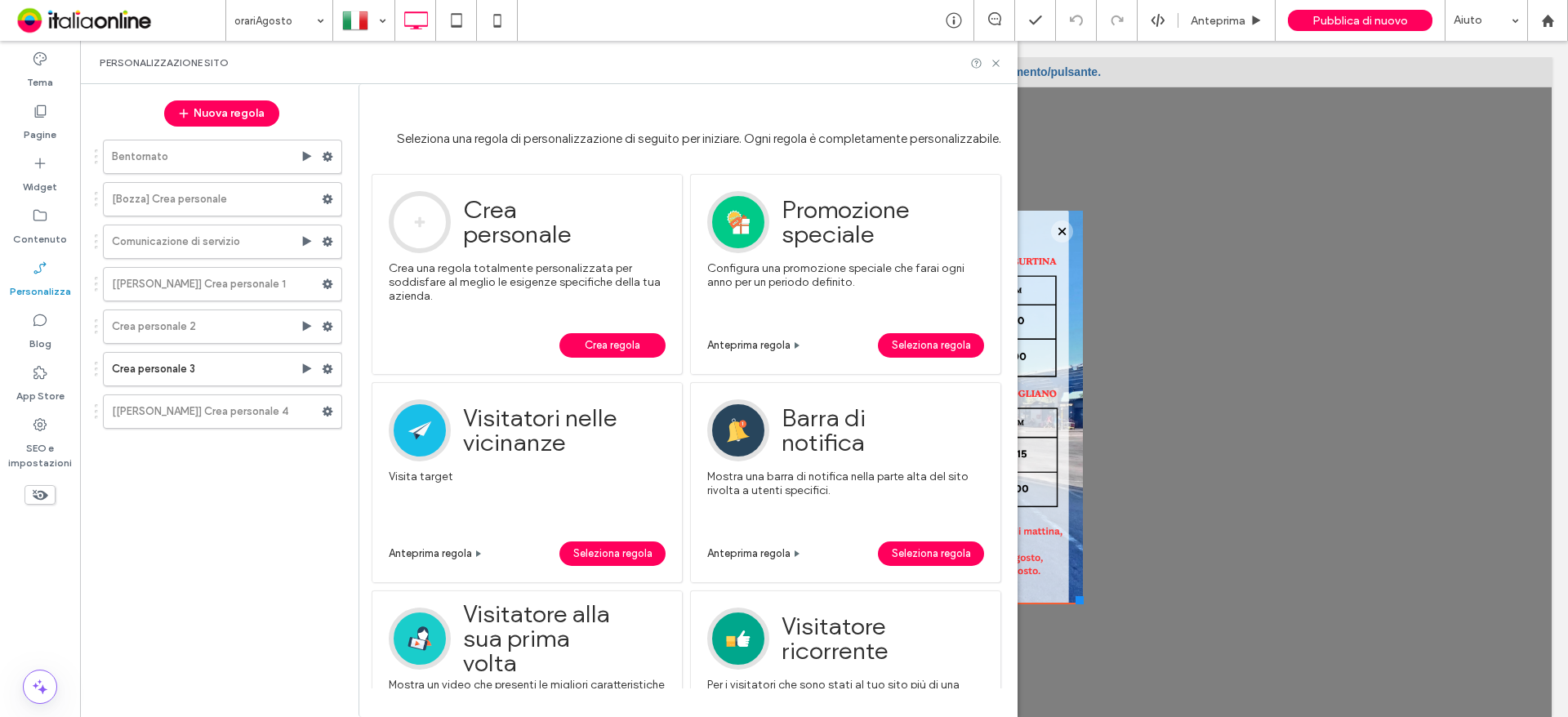
click at [617, 342] on span "Crea regola" at bounding box center [612, 345] width 56 height 25
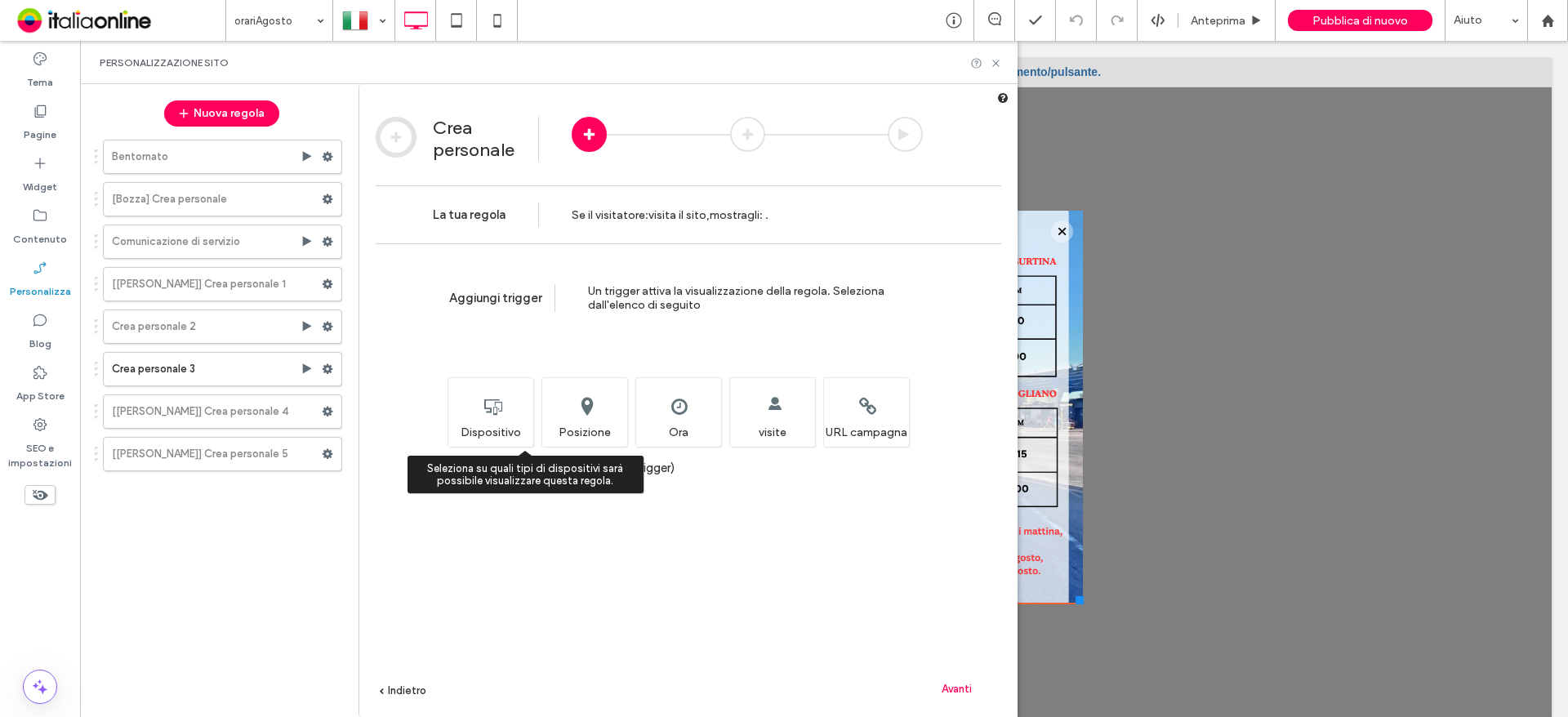
click at [494, 420] on div "Seleziona su quali tipi di dispositivi [PERSON_NAME] possibile visualizzare que…" at bounding box center [490, 412] width 86 height 70
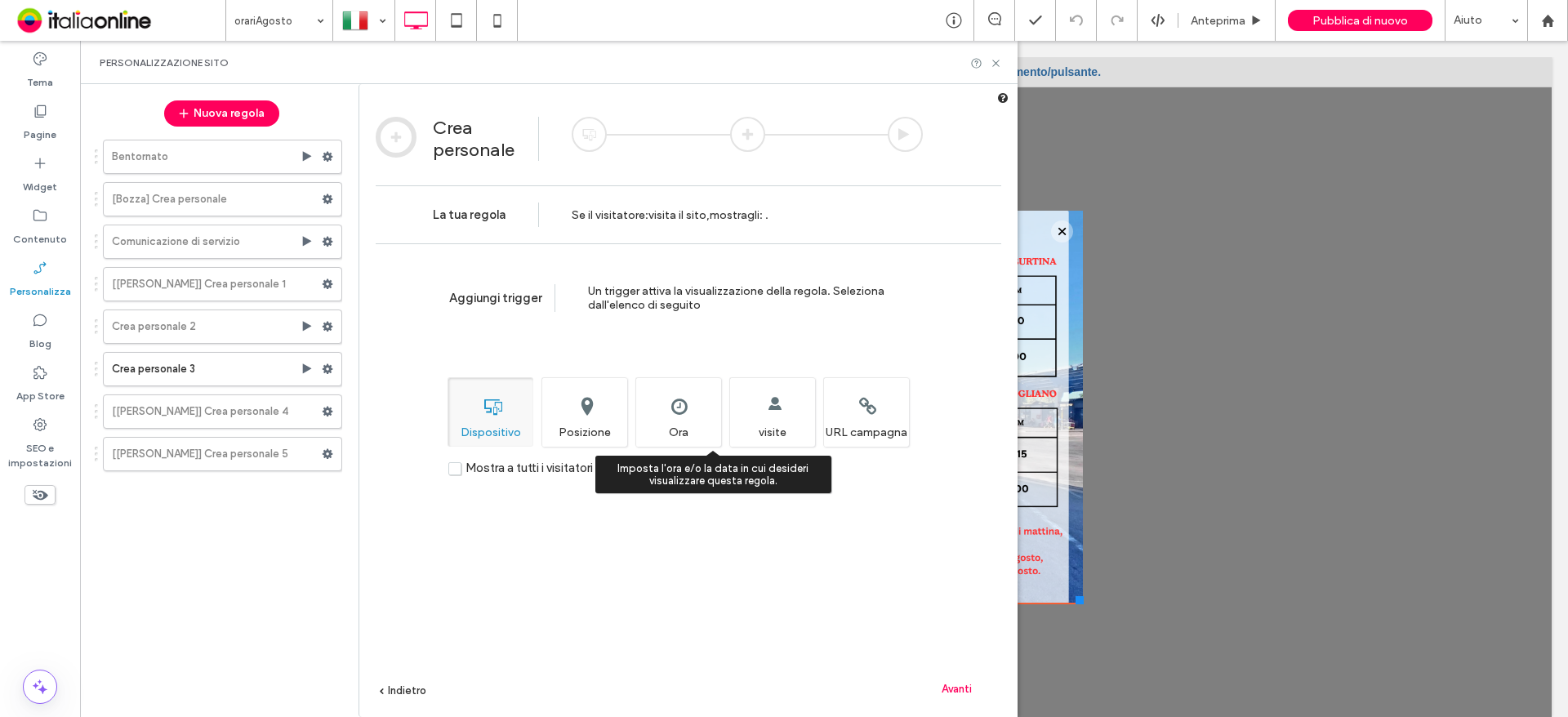
click at [682, 424] on div "Imposta l'ora e/o la data in cui desideri visualizzare questa regola. Ora" at bounding box center [679, 412] width 86 height 70
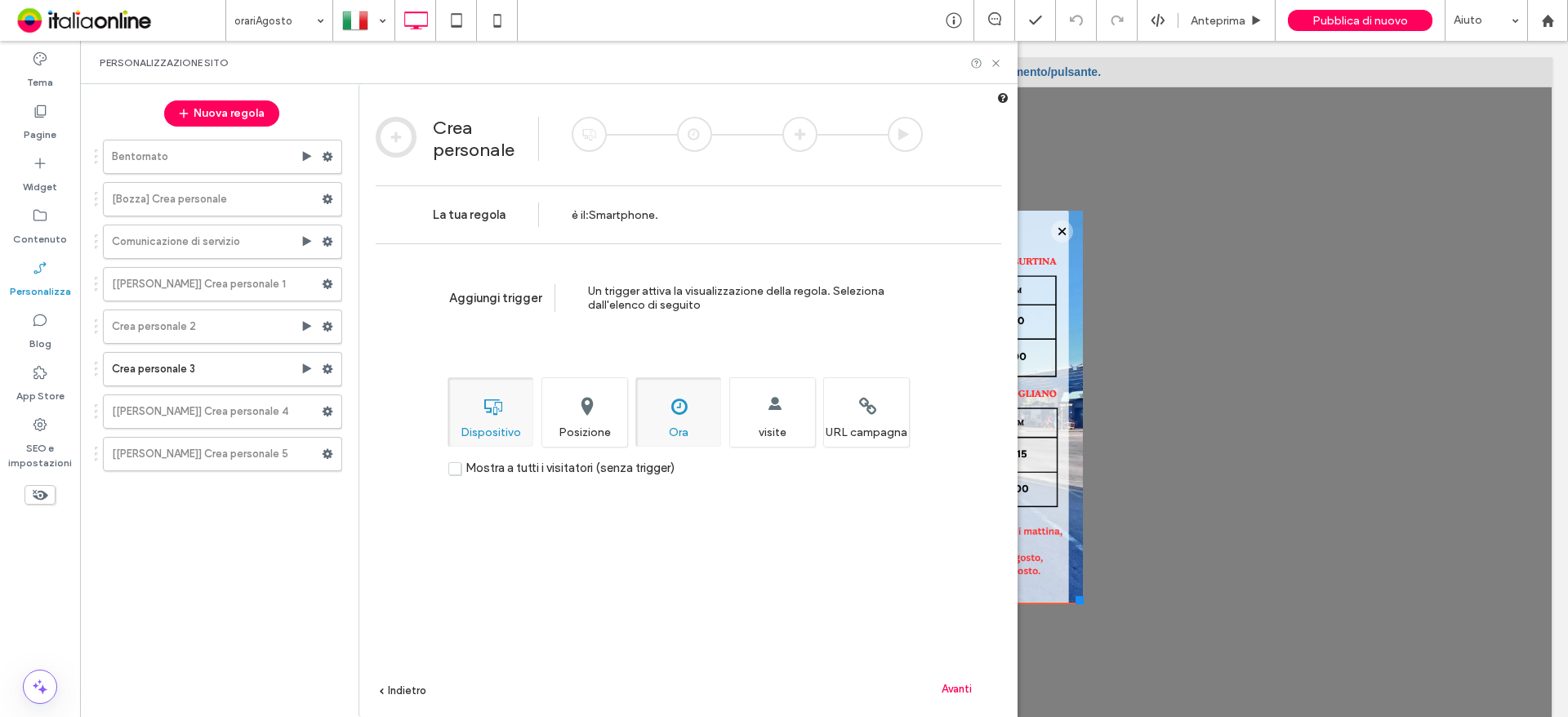
click at [1101, 619] on div at bounding box center [823, 394] width 1455 height 676
click at [1001, 57] on icon at bounding box center [995, 62] width 12 height 12
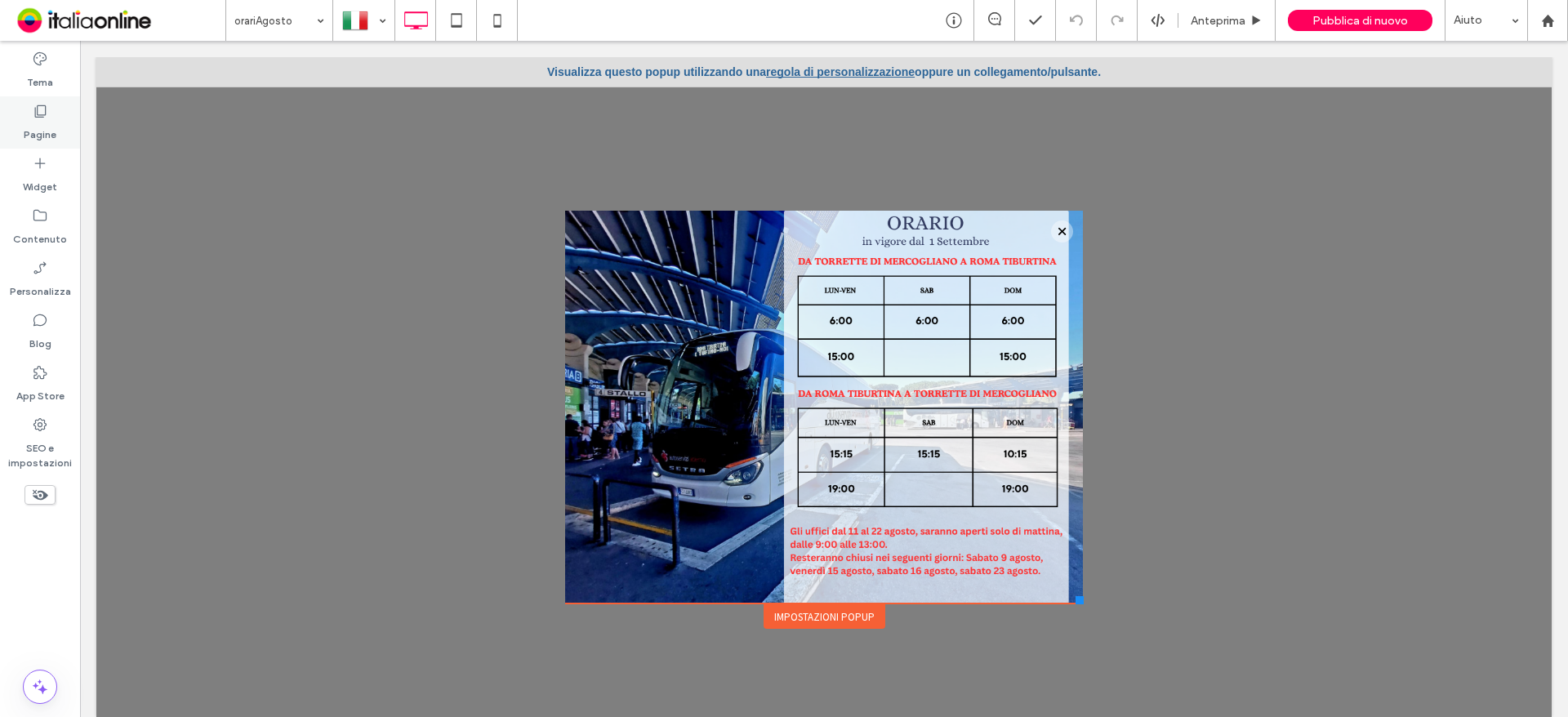
click at [33, 119] on label "Pagine" at bounding box center [40, 130] width 33 height 23
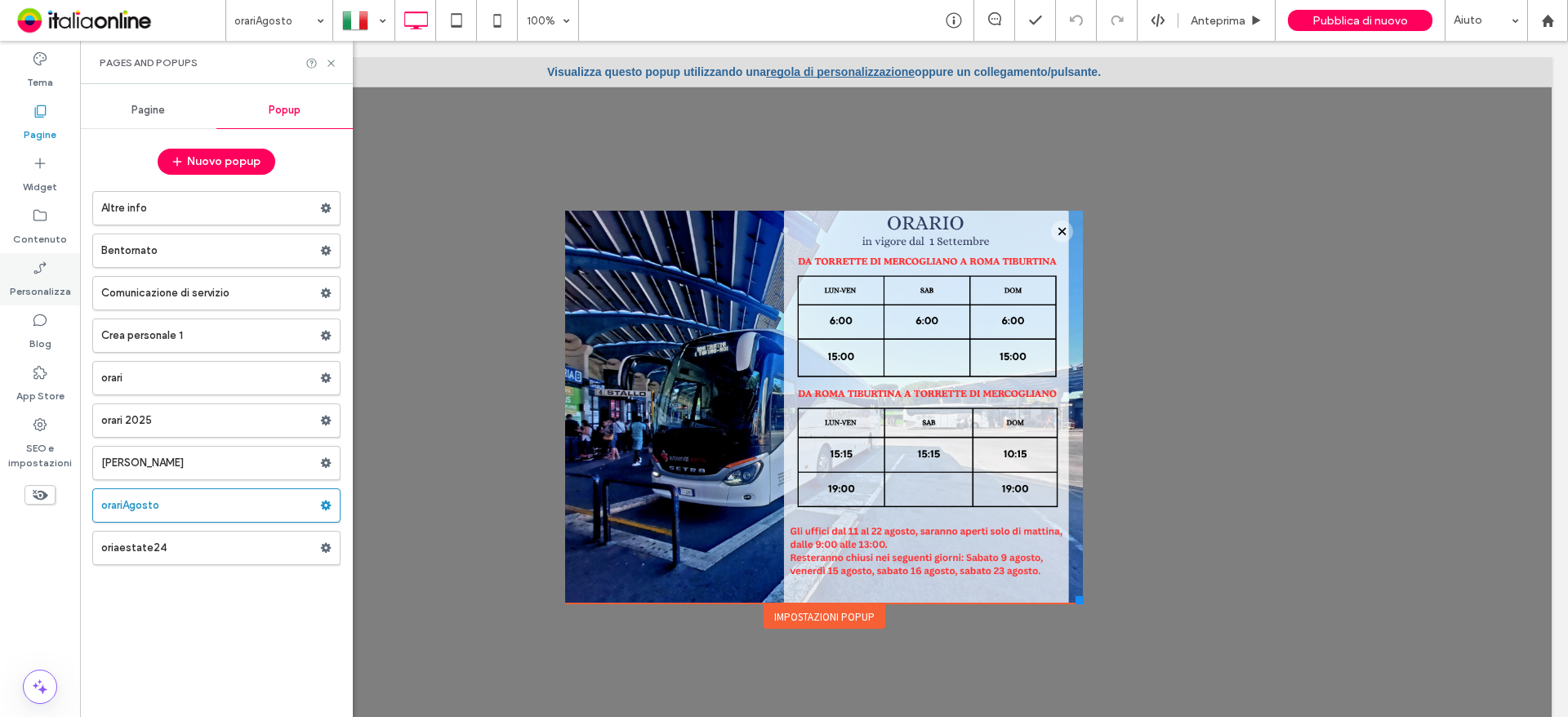
click at [60, 273] on div "Personalizza" at bounding box center [39, 279] width 80 height 52
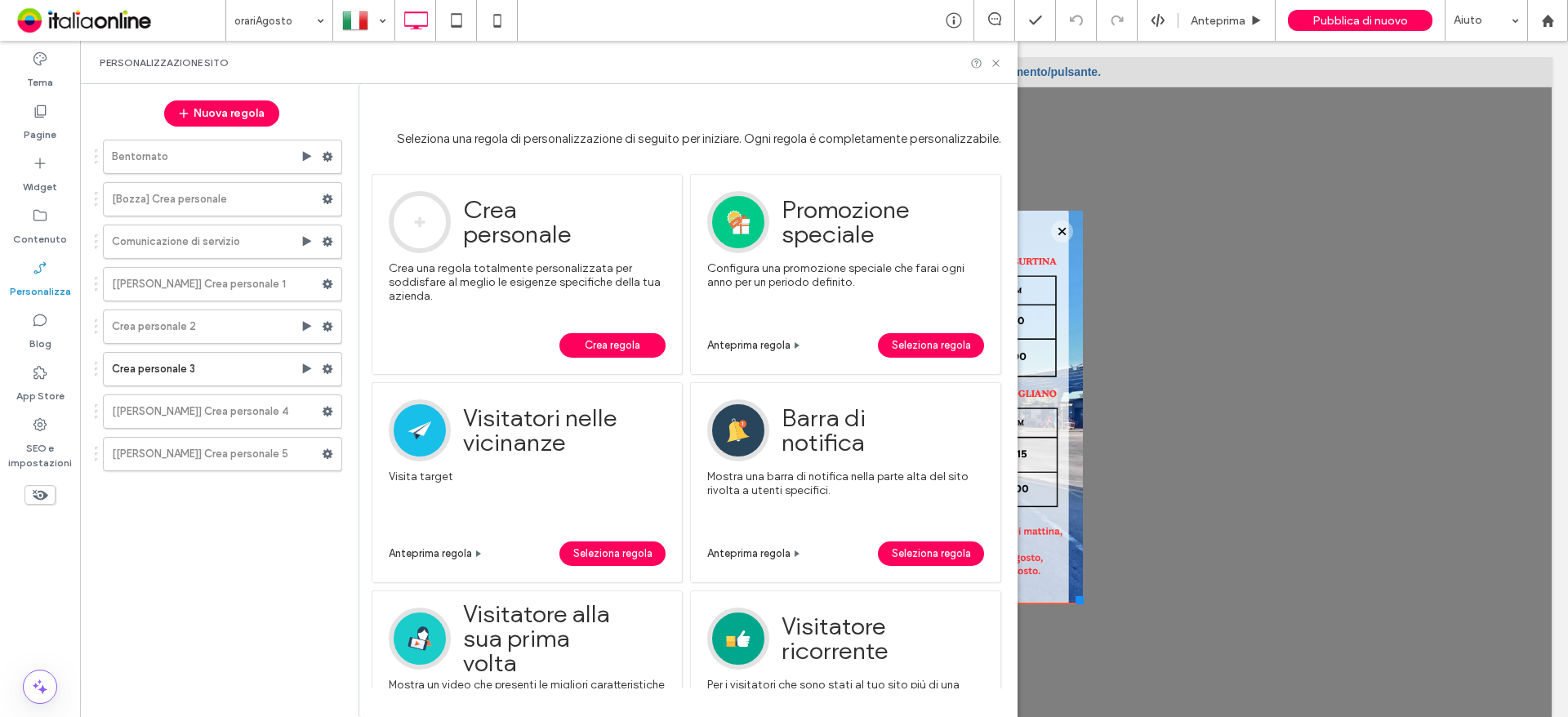
click at [582, 338] on link "Crea regola" at bounding box center [613, 345] width 106 height 25
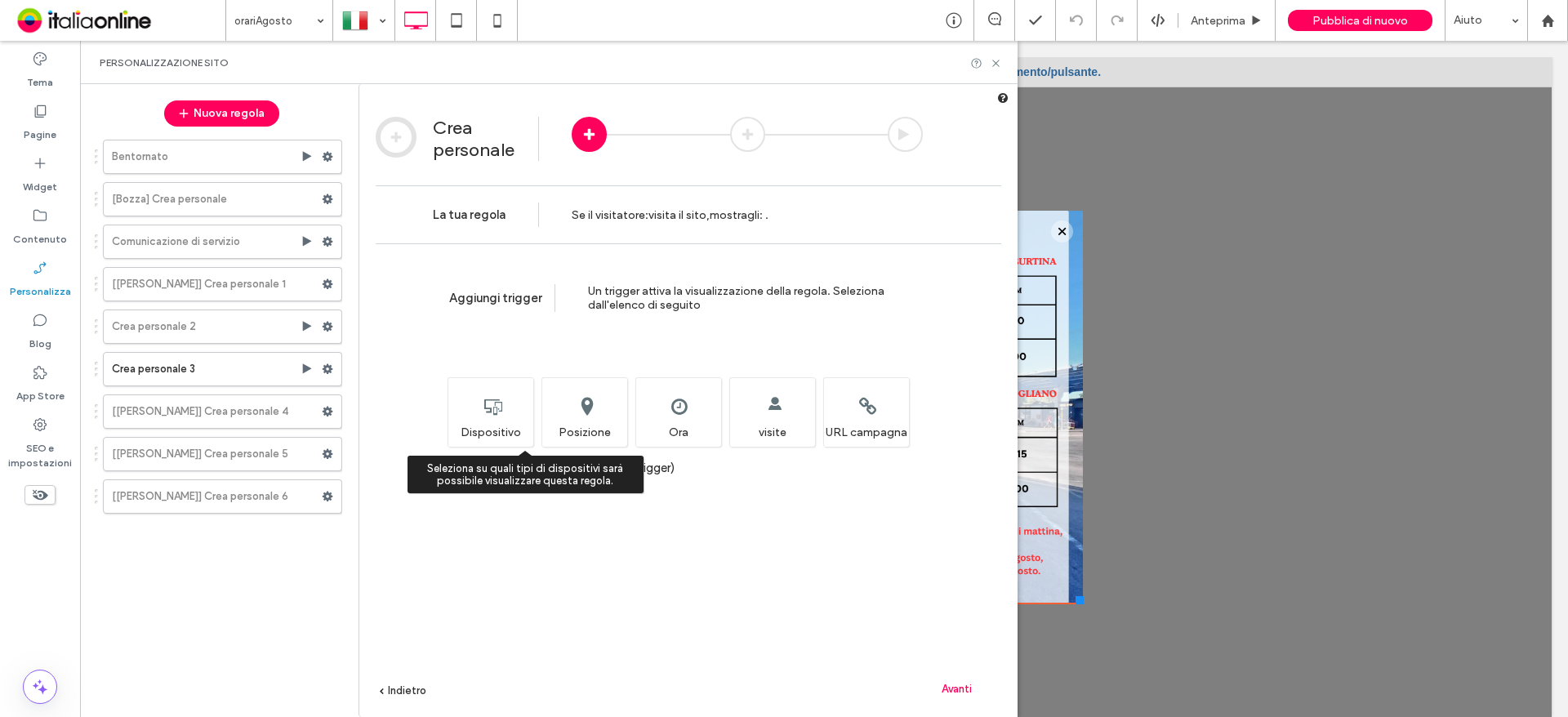
click at [500, 405] on div "Seleziona su quali tipi di dispositivi [PERSON_NAME] possibile visualizzare que…" at bounding box center [490, 412] width 86 height 70
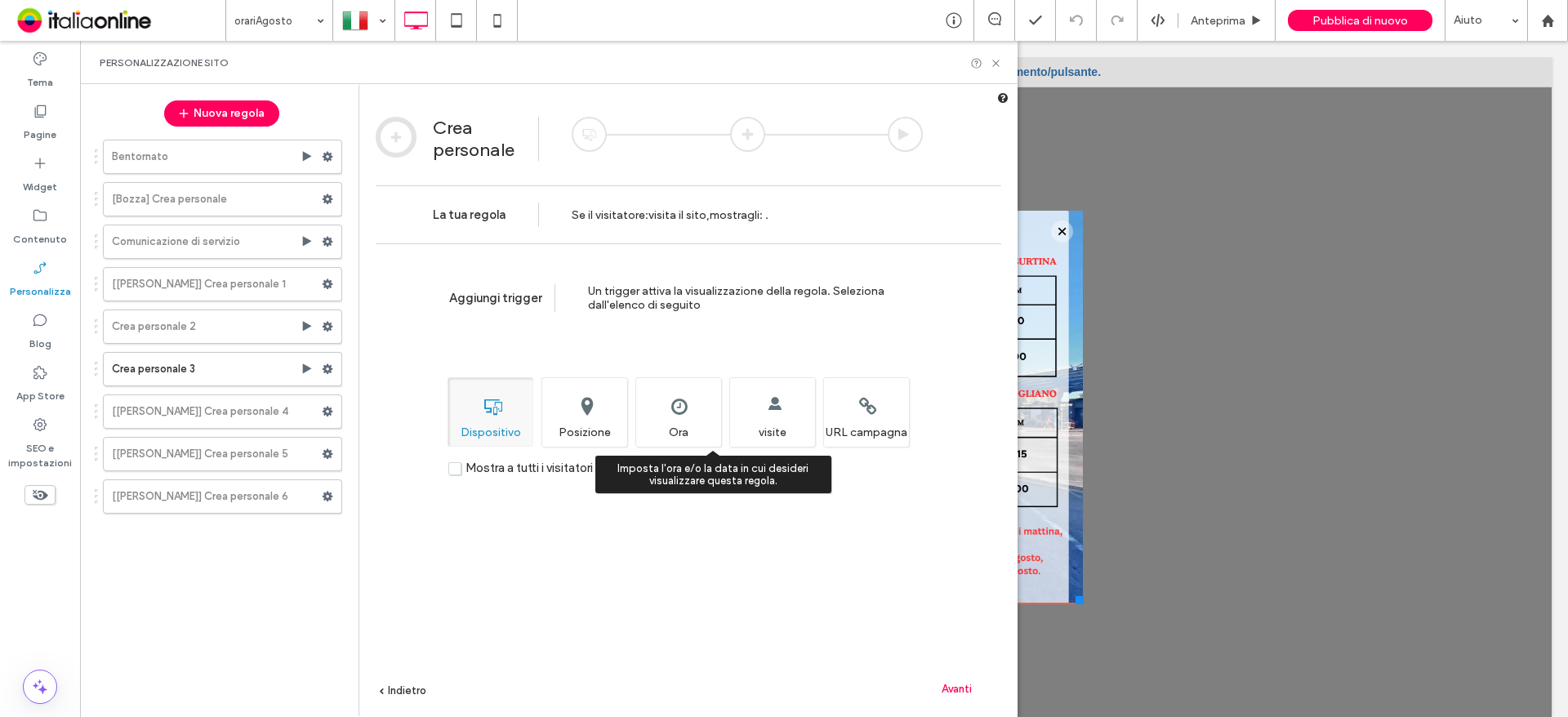
click at [669, 417] on div "Imposta l'ora e/o la data in cui desideri visualizzare questa regola. Ora" at bounding box center [679, 412] width 86 height 70
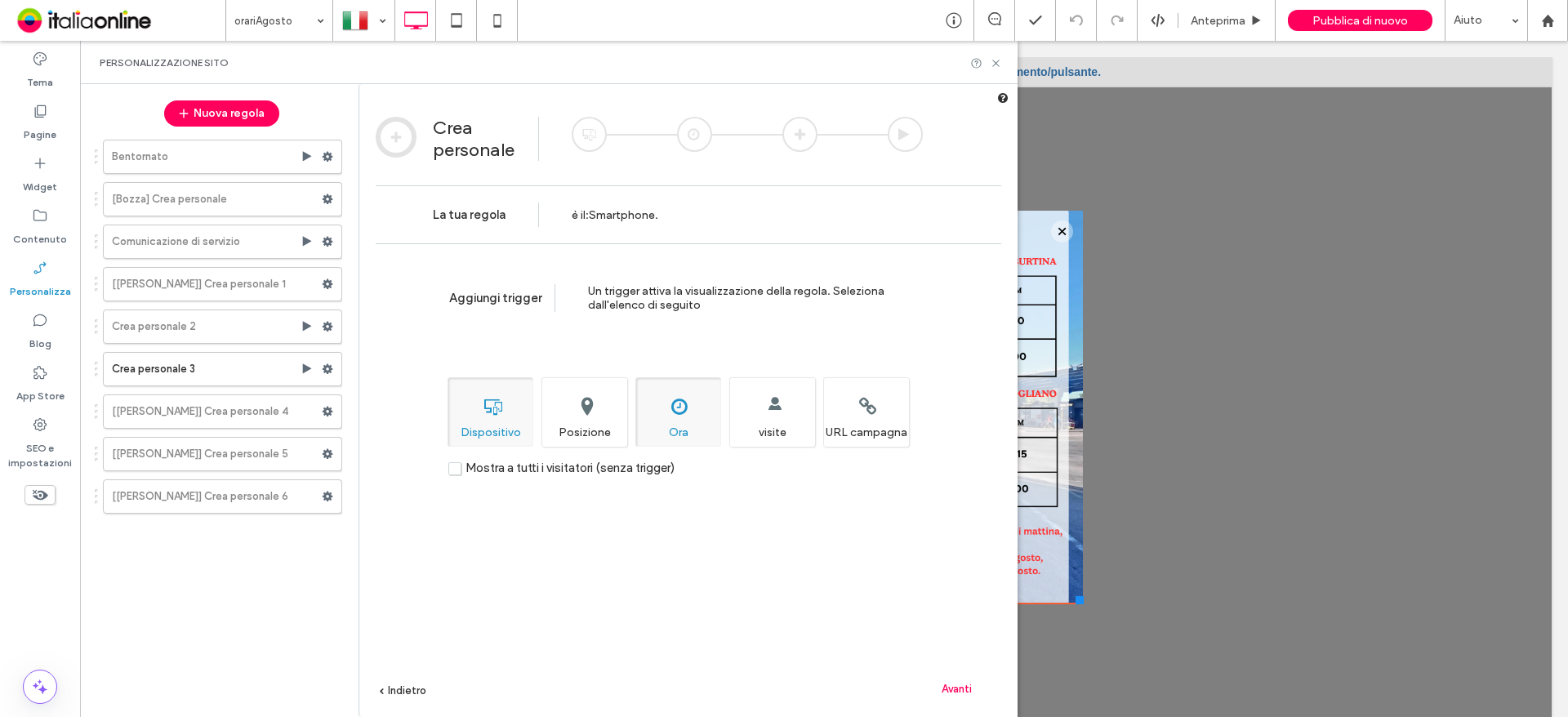
click at [949, 683] on span "Avanti" at bounding box center [956, 688] width 30 height 12
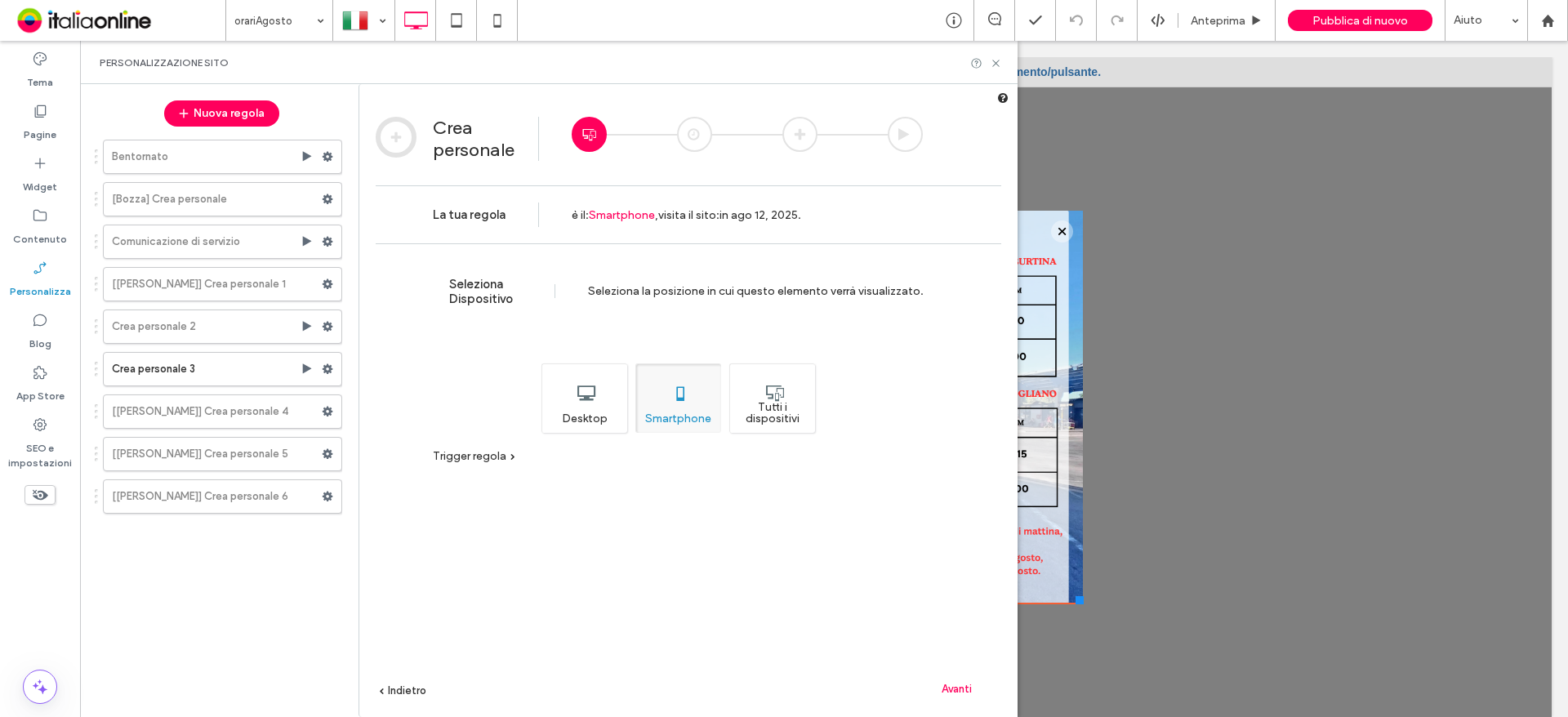
drag, startPoint x: 737, startPoint y: 400, endPoint x: 778, endPoint y: 438, distance: 55.9
click at [737, 400] on div "Tutti i dispositivi" at bounding box center [772, 398] width 86 height 70
click at [958, 690] on span "Avanti" at bounding box center [956, 688] width 30 height 12
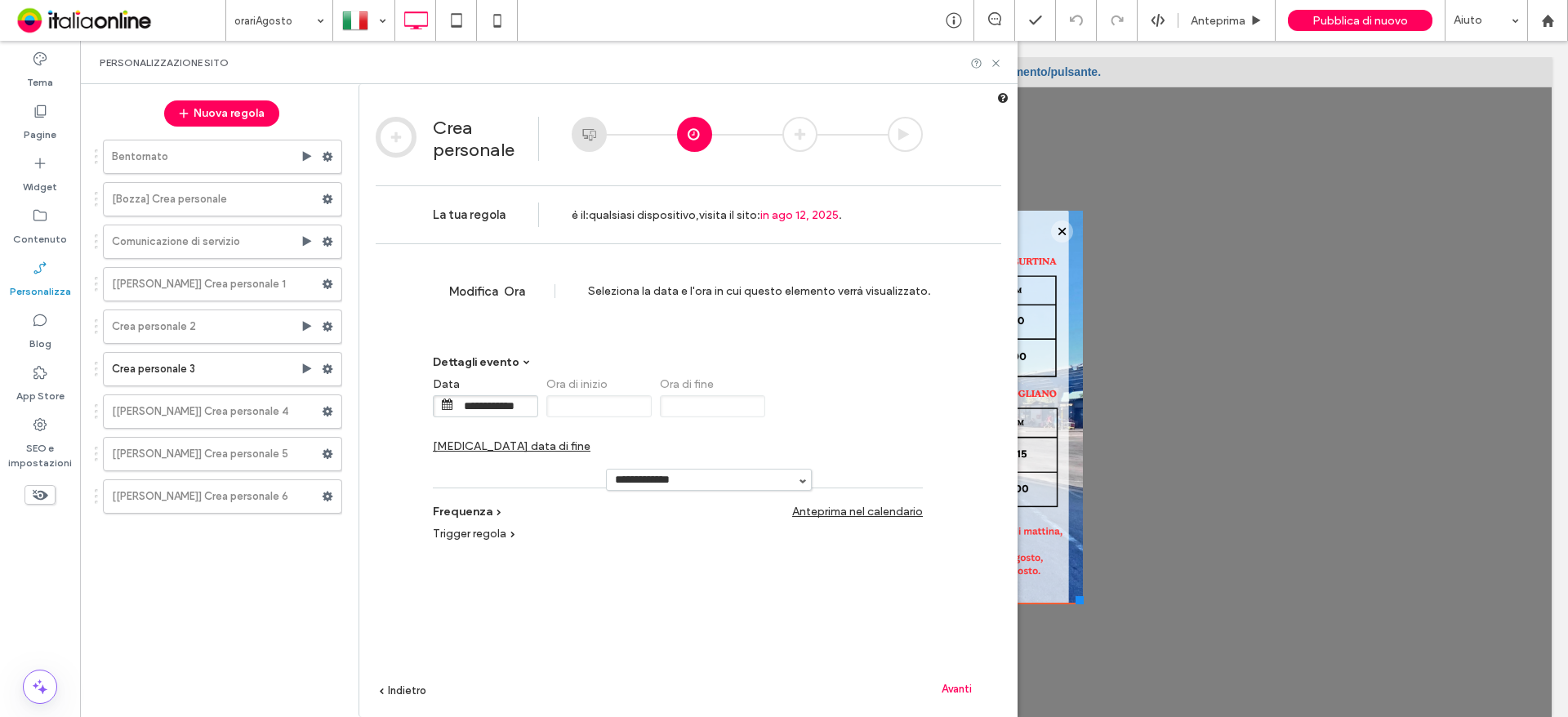
click at [591, 439] on span "Cambia data di fine" at bounding box center [511, 445] width 157 height 14
click at [807, 407] on input "**********" at bounding box center [837, 406] width 81 height 20
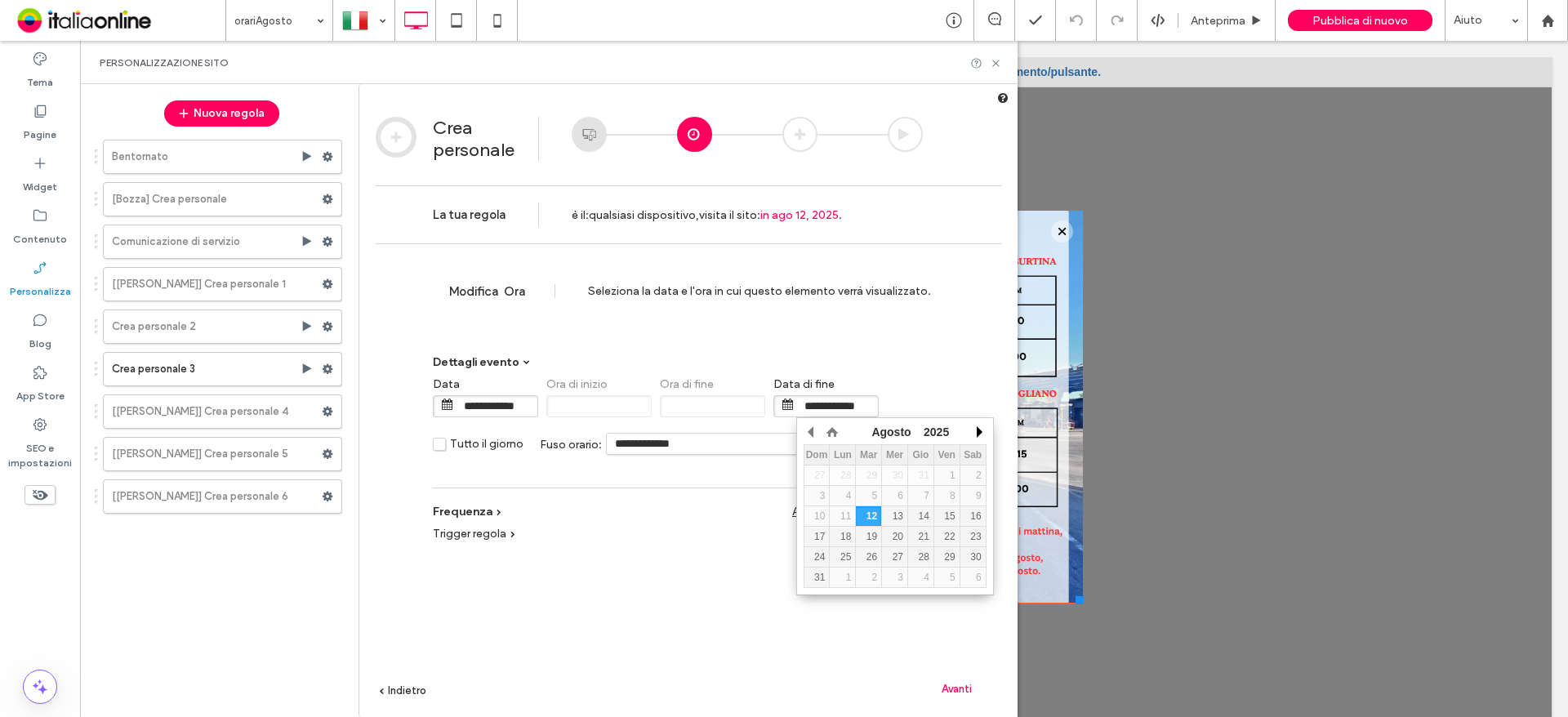
click at [979, 433] on button "button" at bounding box center [979, 432] width 16 height 25
click at [813, 431] on button "button" at bounding box center [812, 432] width 16 height 25
click at [987, 64] on div "Personalizzazione sito" at bounding box center [549, 63] width 898 height 13
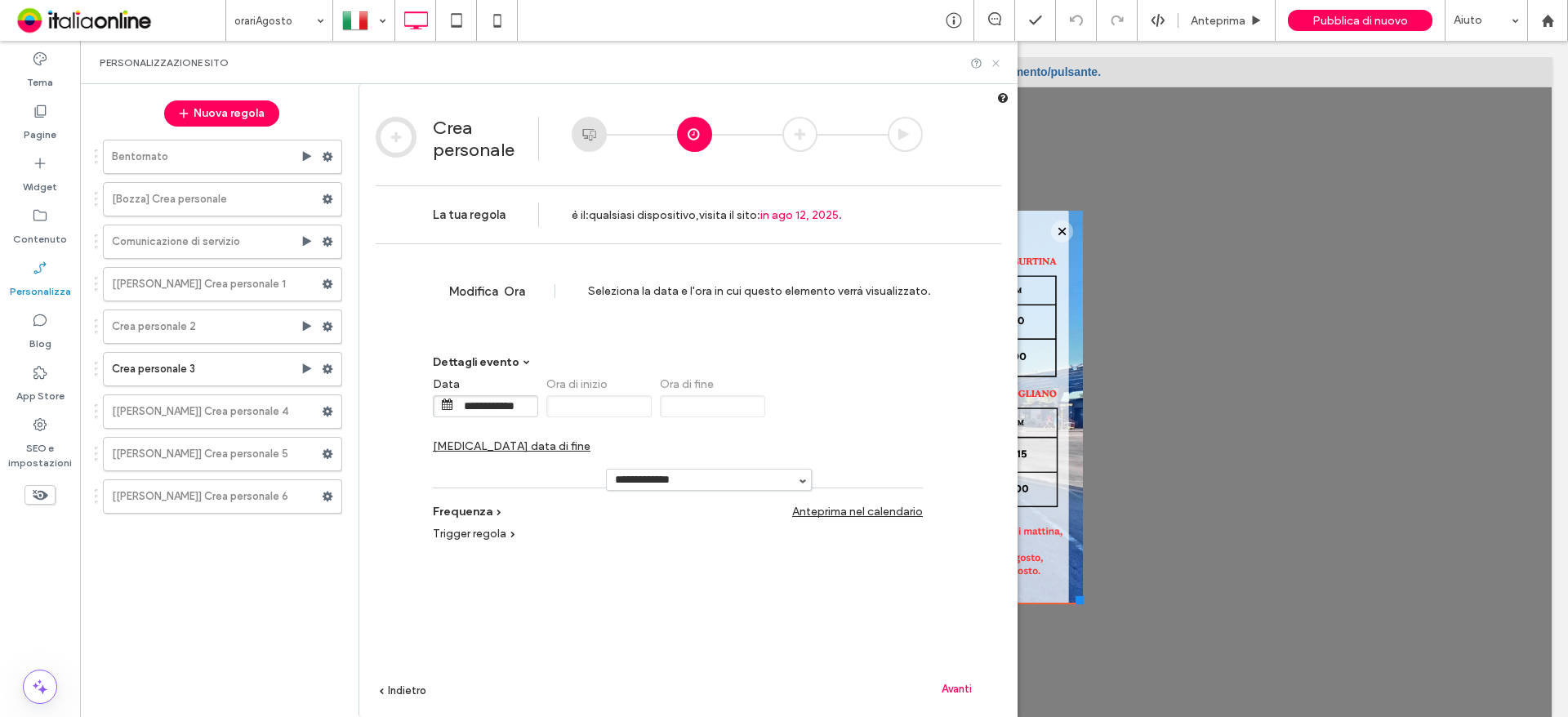
click at [994, 62] on use at bounding box center [995, 62] width 6 height 6
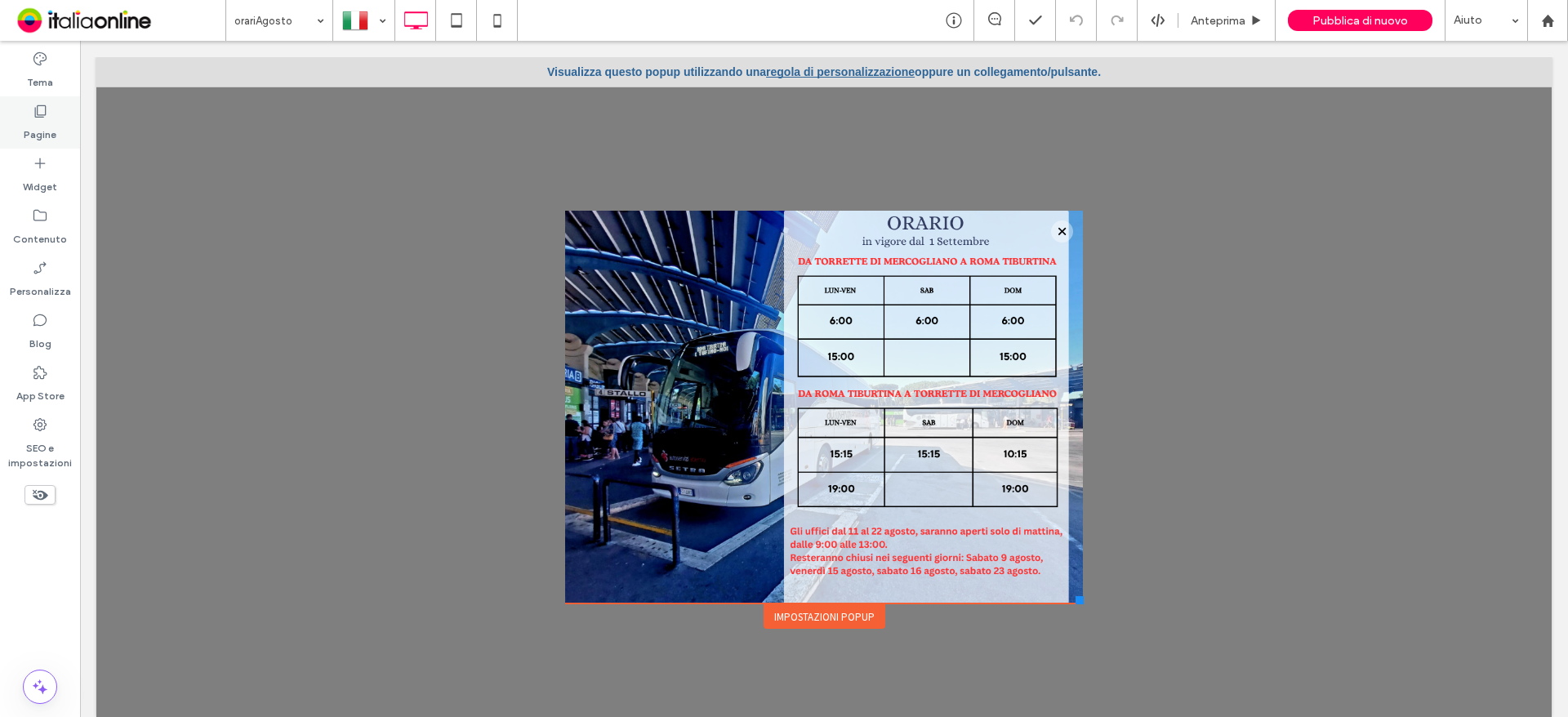
click at [53, 110] on div "Pagine" at bounding box center [39, 122] width 80 height 52
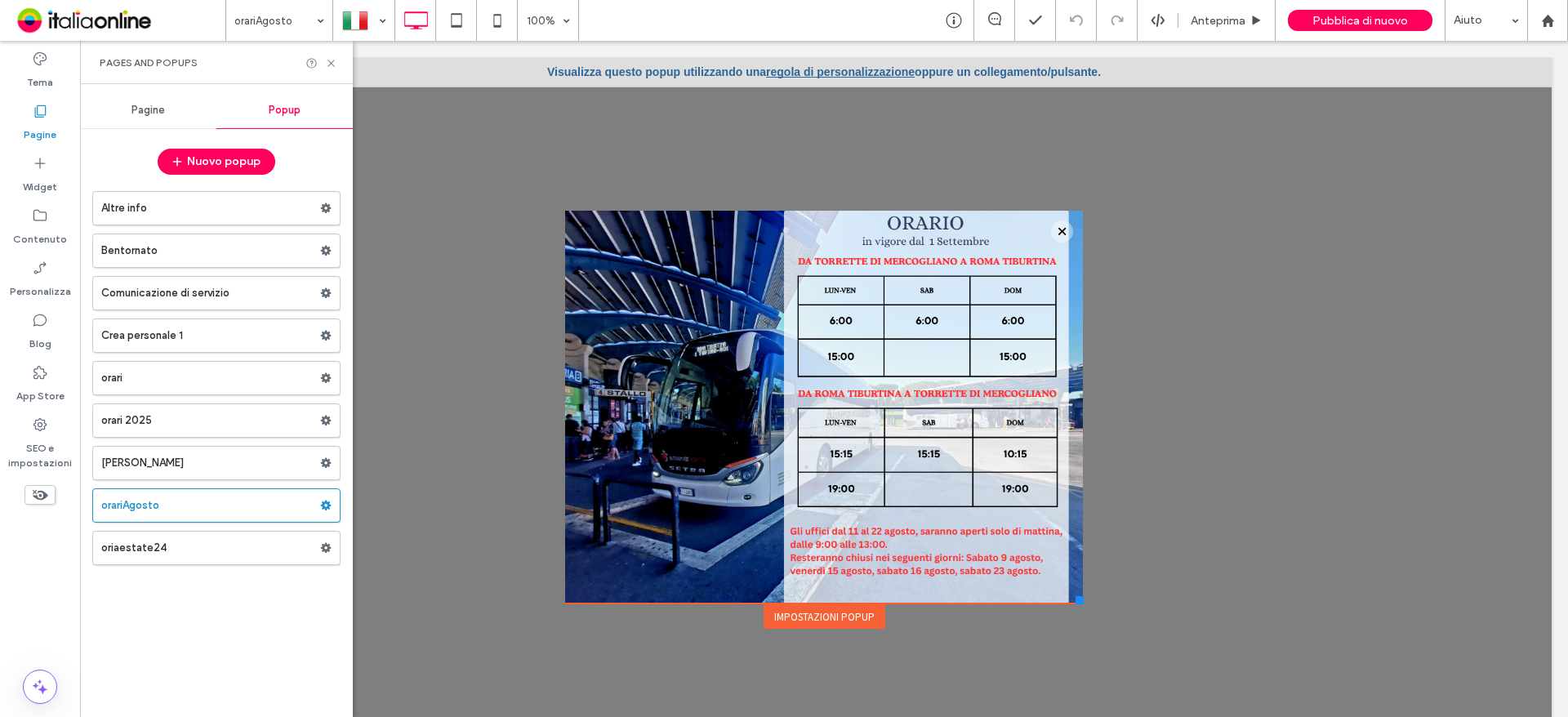
click at [194, 555] on label "oriaestate24" at bounding box center [210, 548] width 219 height 33
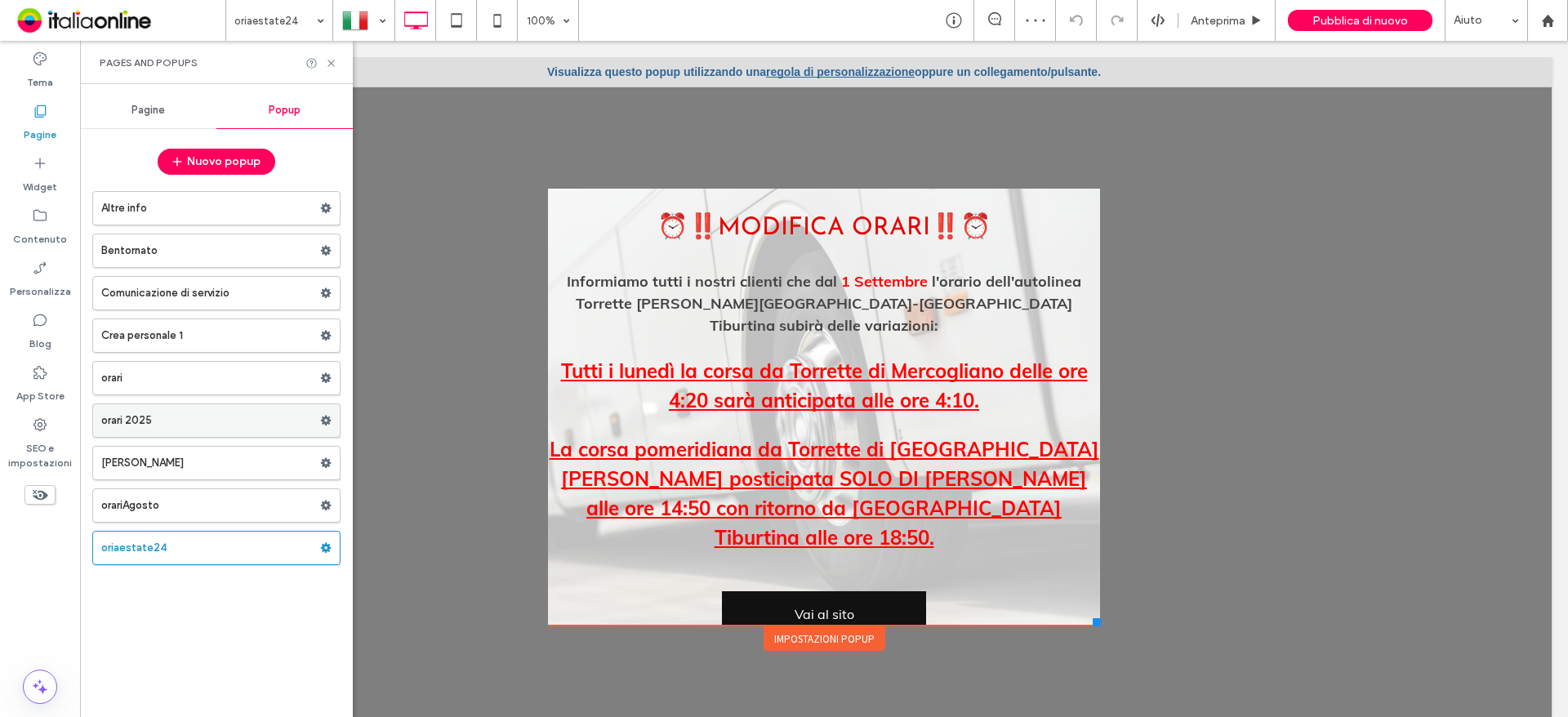
click at [189, 413] on label "orari 2025" at bounding box center [210, 421] width 219 height 33
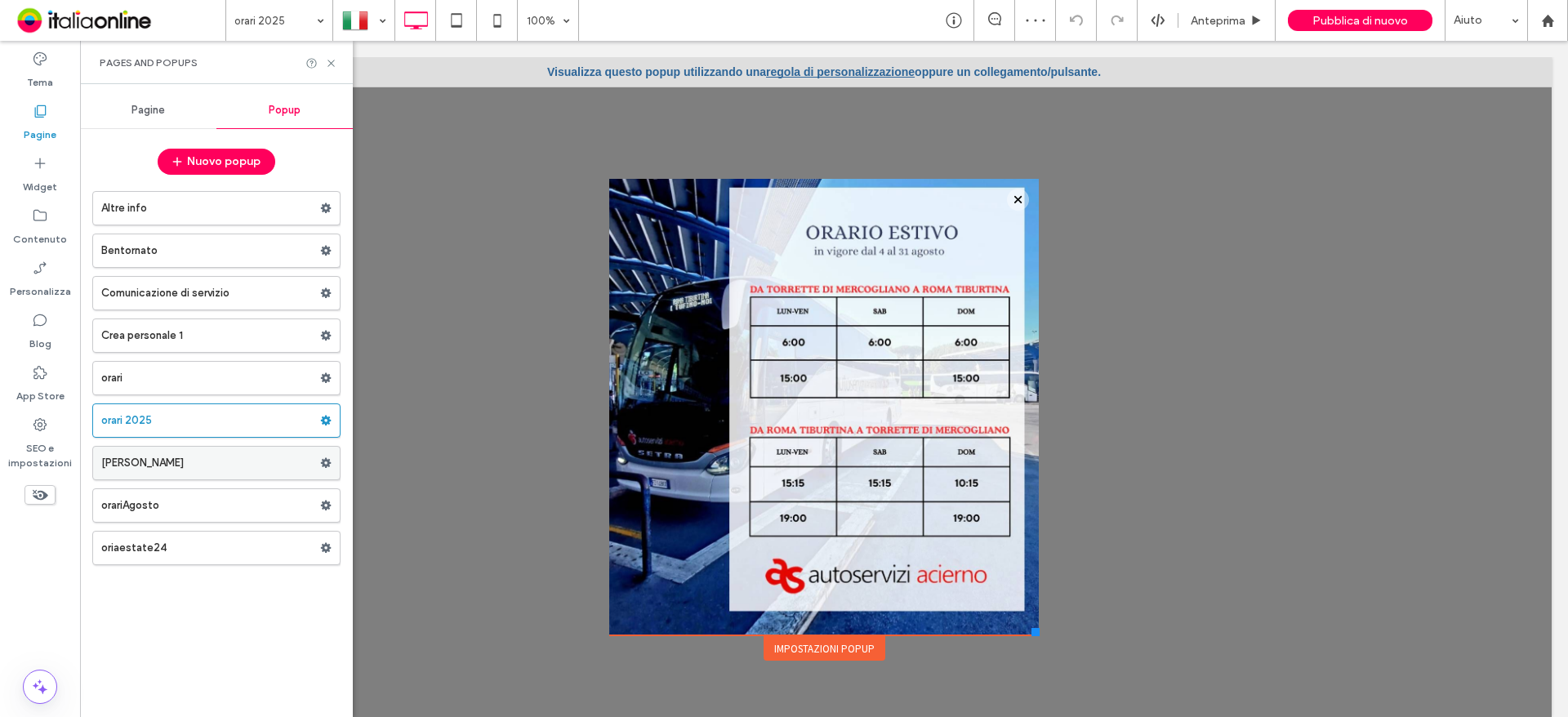
click at [186, 474] on label "Orari Estivi" at bounding box center [210, 463] width 219 height 33
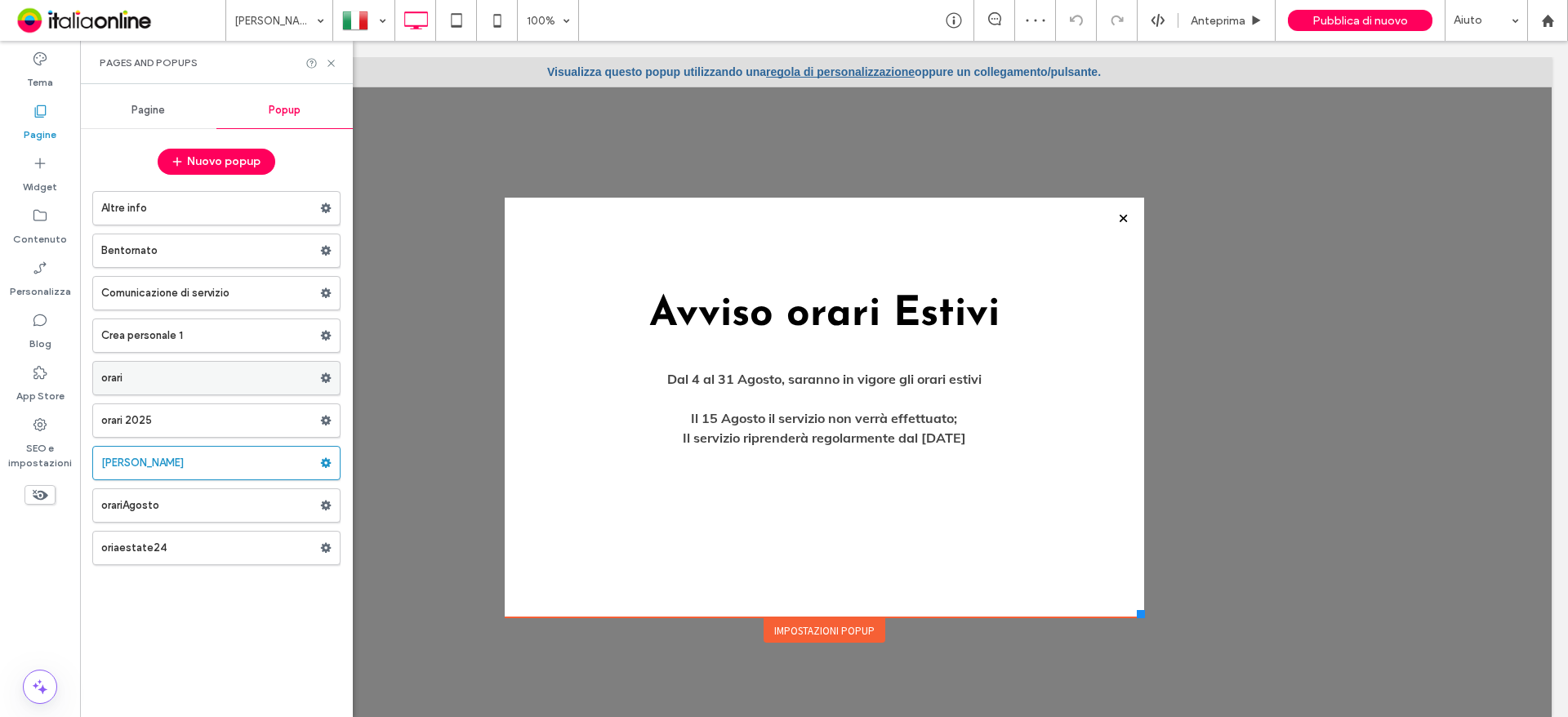
click at [196, 372] on label "orari" at bounding box center [210, 379] width 219 height 33
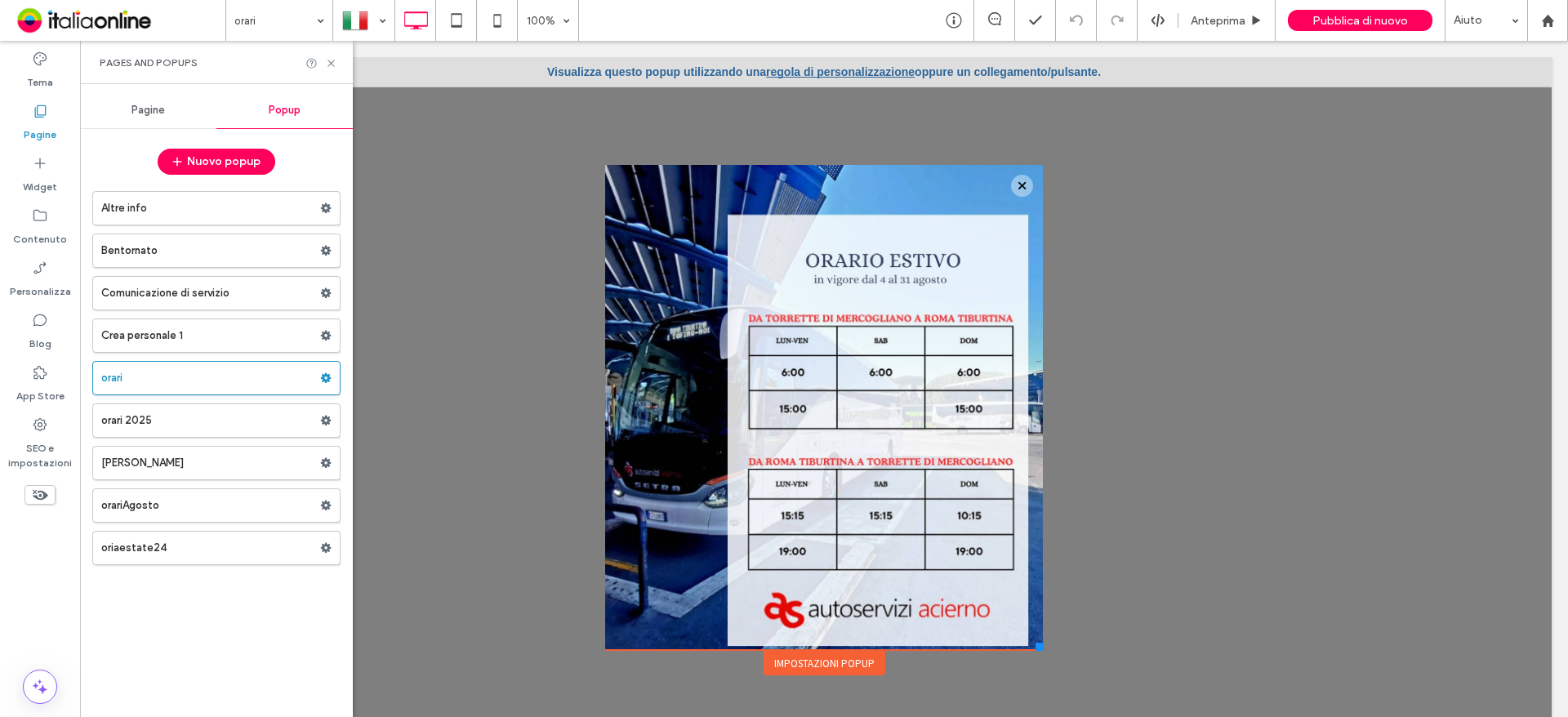
drag, startPoint x: 1112, startPoint y: 655, endPoint x: 1031, endPoint y: 650, distance: 81.2
click at [1036, 650] on div at bounding box center [1039, 647] width 8 height 8
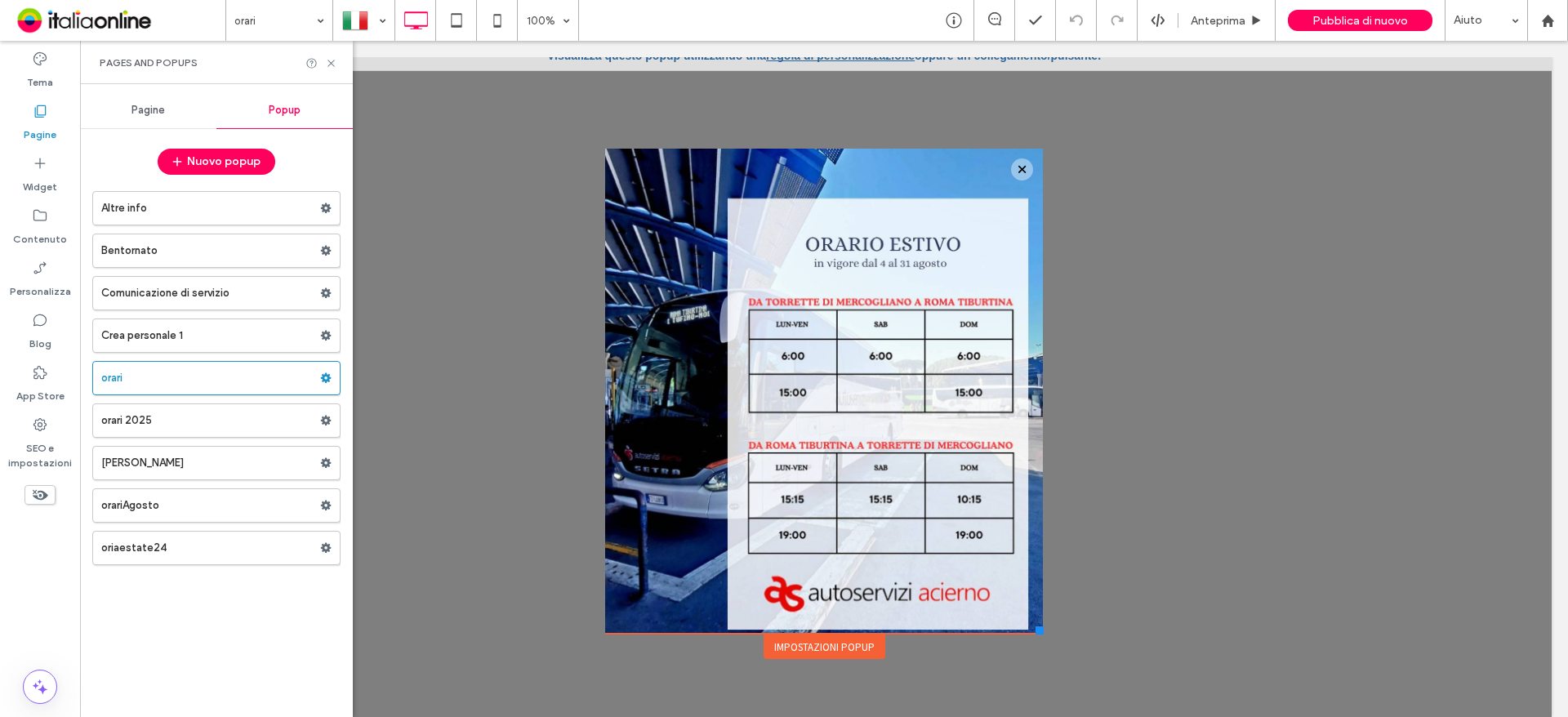
drag, startPoint x: 212, startPoint y: 411, endPoint x: 211, endPoint y: 419, distance: 8.1
click at [212, 411] on label "orari 2025" at bounding box center [210, 421] width 219 height 33
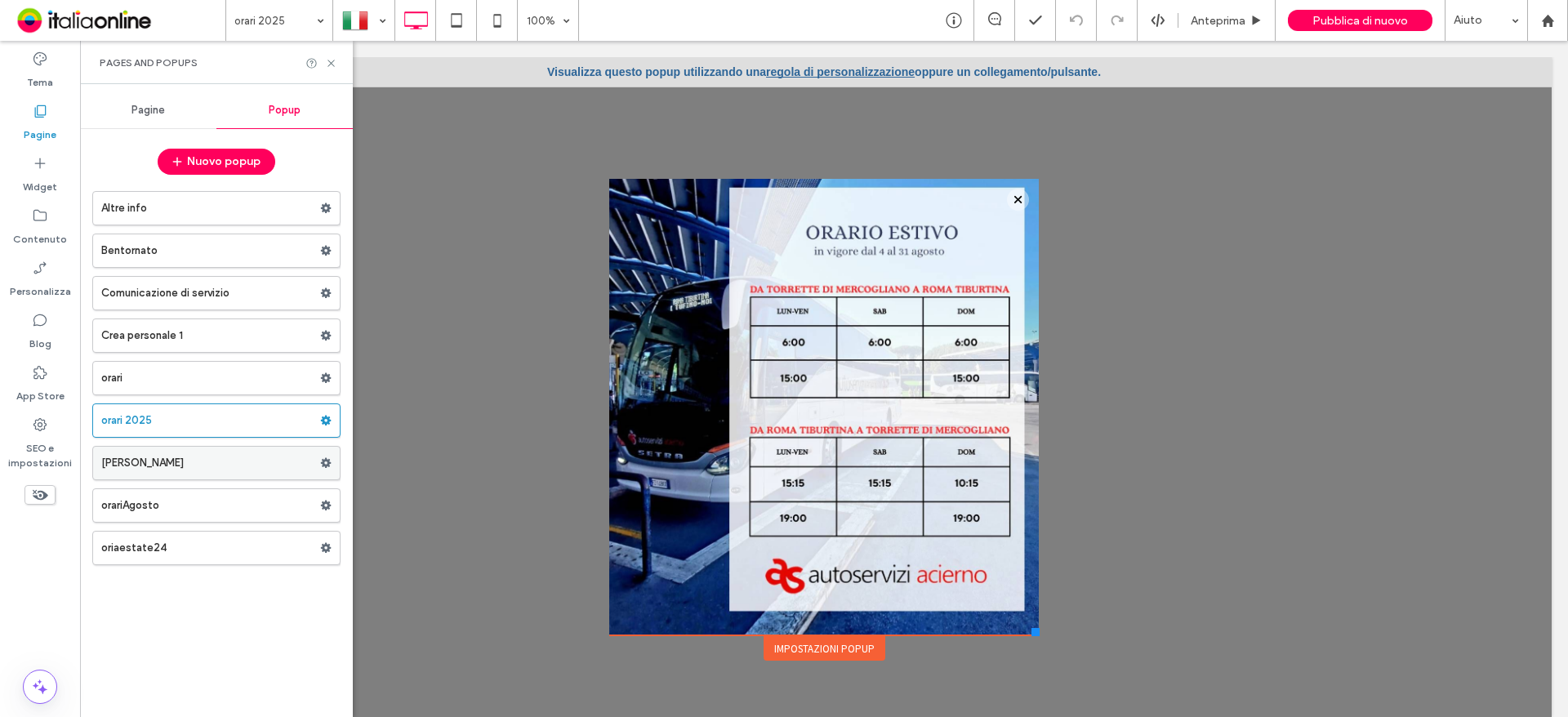
scroll to position [0, 0]
click at [226, 466] on label "Orari Estivi" at bounding box center [210, 463] width 219 height 33
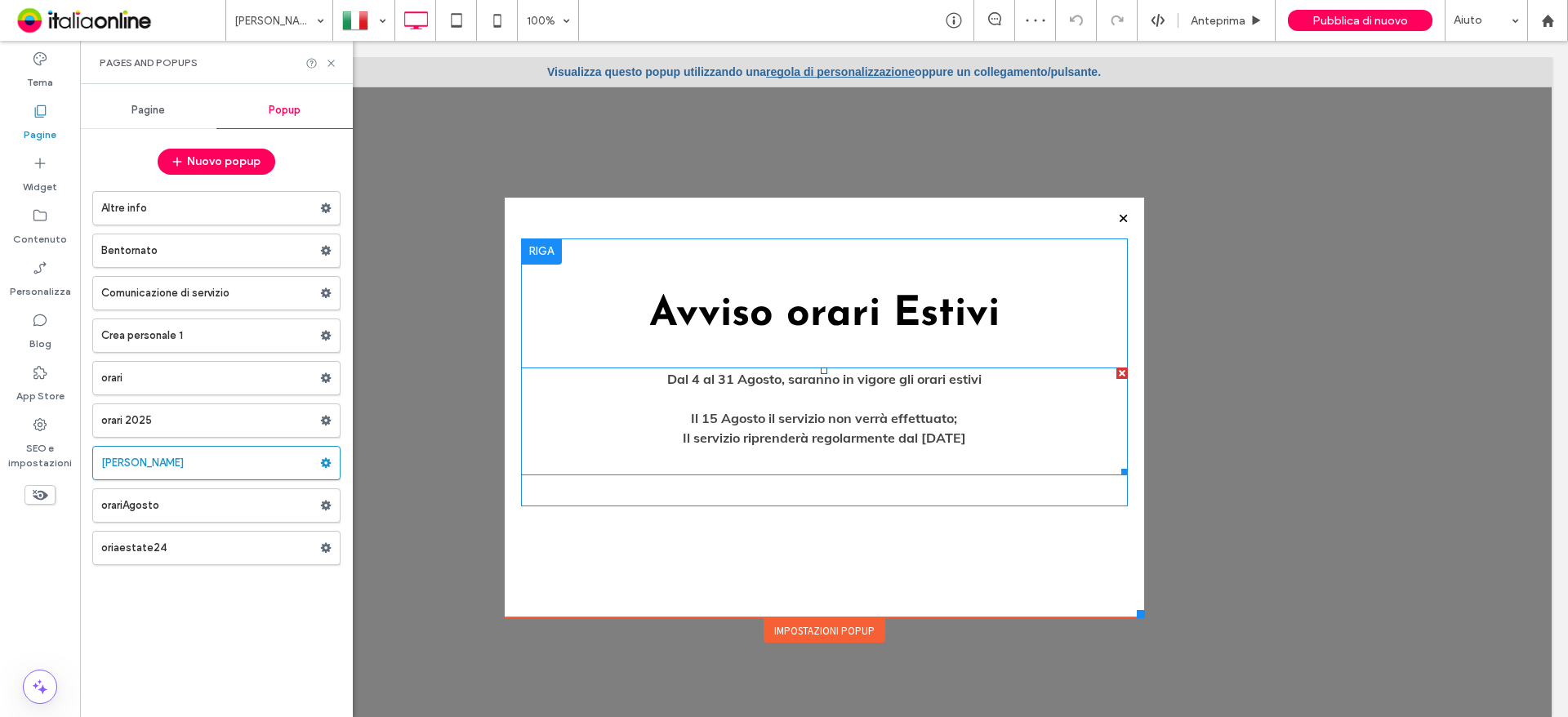
click at [768, 440] on strong "Il servizio riprenderà regolarmente dal 2-08-2022" at bounding box center [824, 438] width 284 height 16
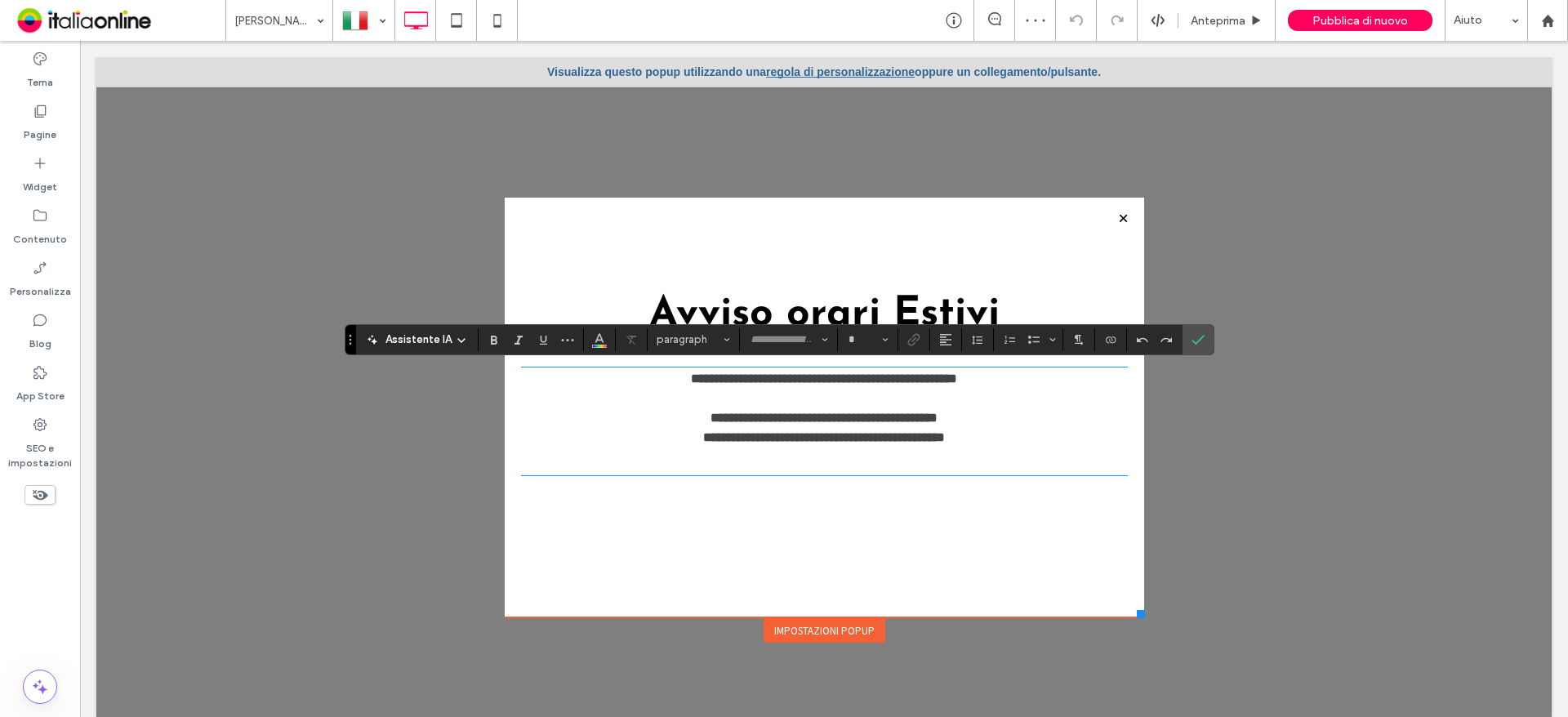
type input "****"
type input "**"
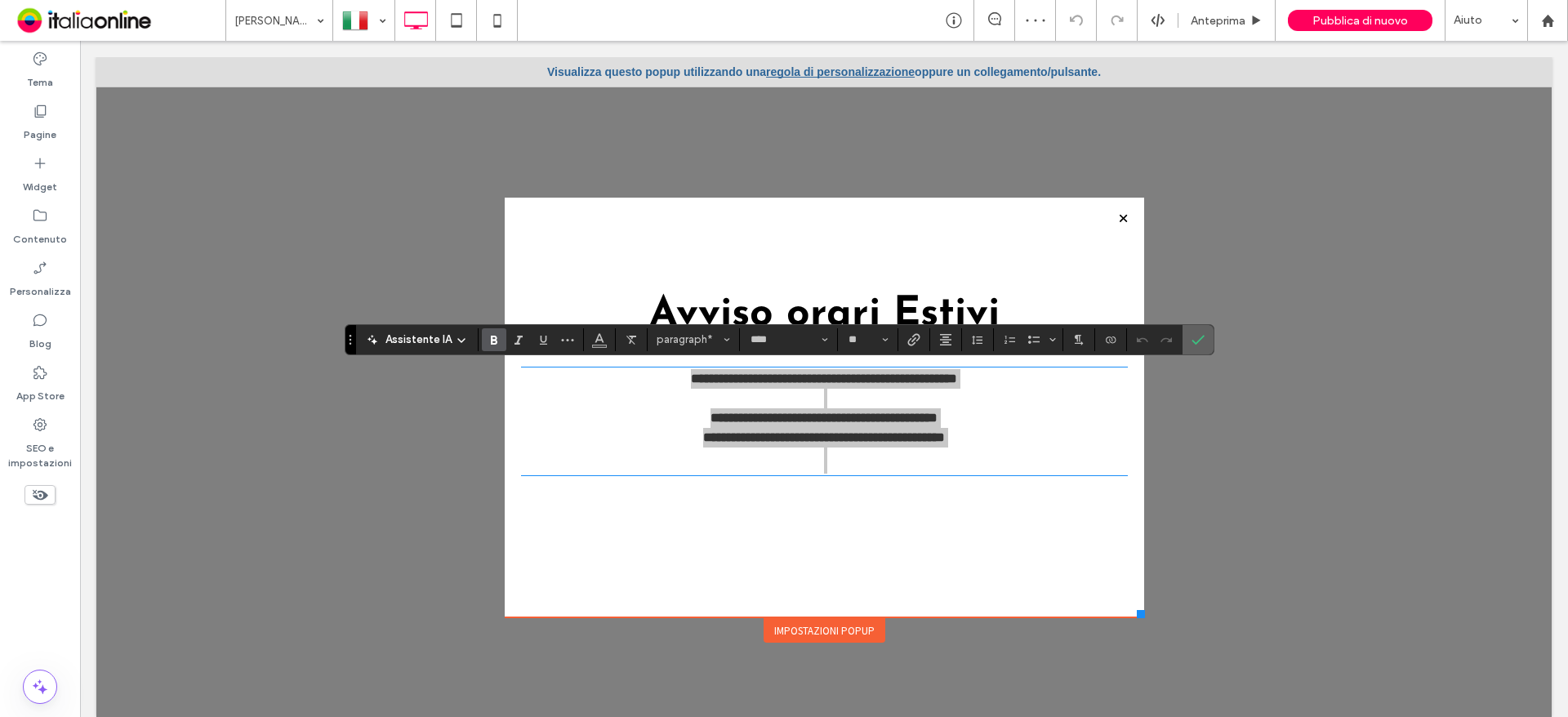
drag, startPoint x: 1202, startPoint y: 337, endPoint x: 1044, endPoint y: 401, distance: 170.5
click at [1202, 337] on icon "Conferma" at bounding box center [1198, 339] width 13 height 13
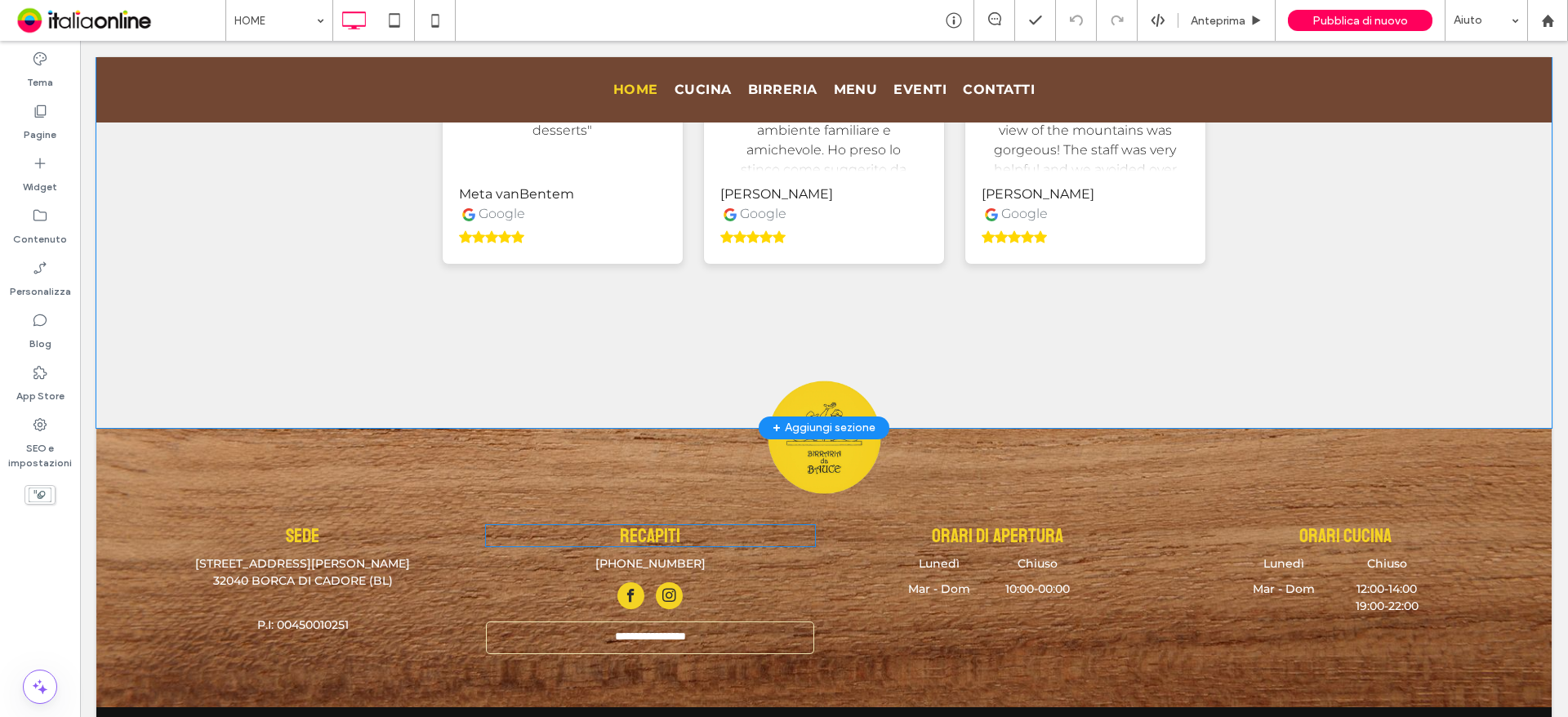
scroll to position [3156, 0]
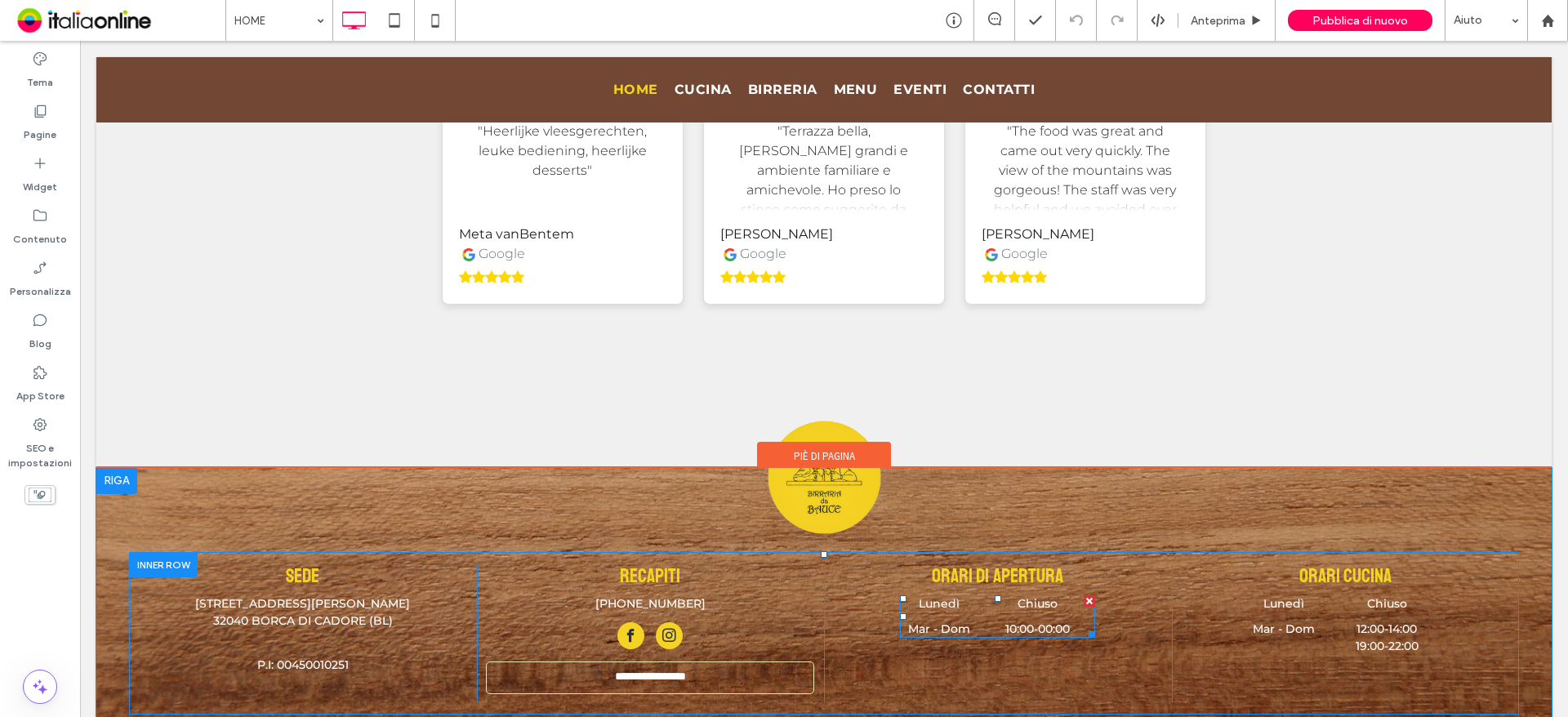
click at [1045, 621] on time "00:00" at bounding box center [1054, 628] width 32 height 15
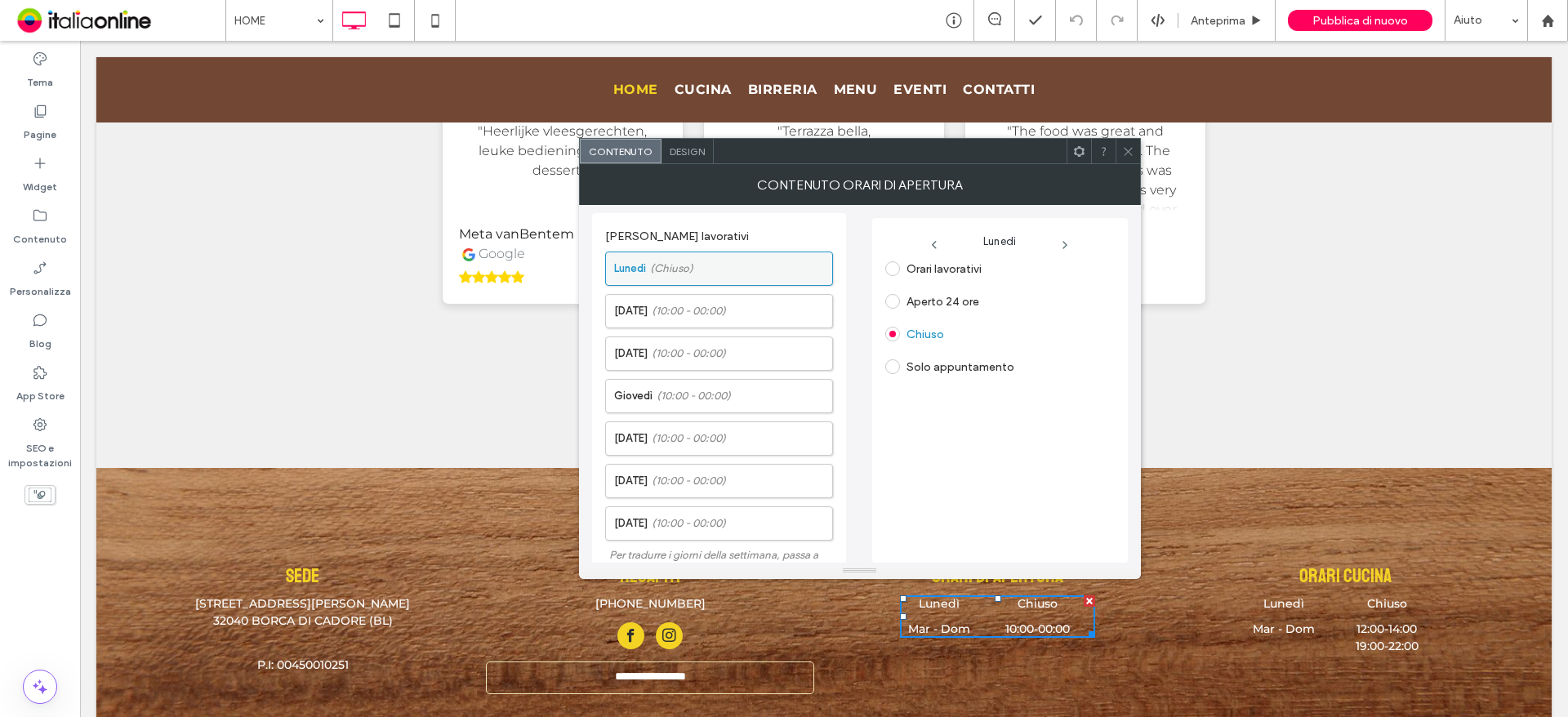
click at [762, 277] on label "Lunedì (Chiuso)" at bounding box center [723, 269] width 218 height 33
click at [910, 264] on label "Orari lavorativi" at bounding box center [944, 269] width 75 height 14
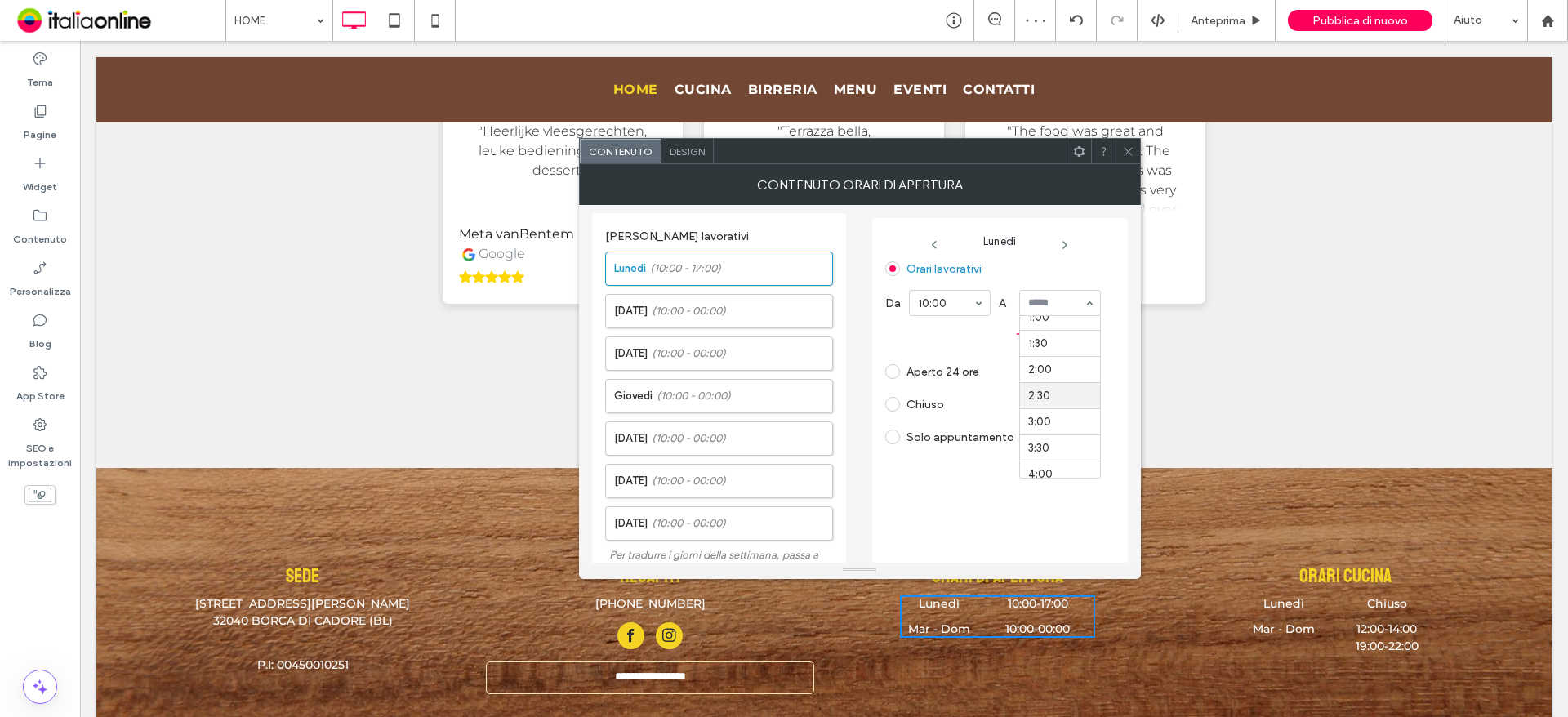
scroll to position [0, 0]
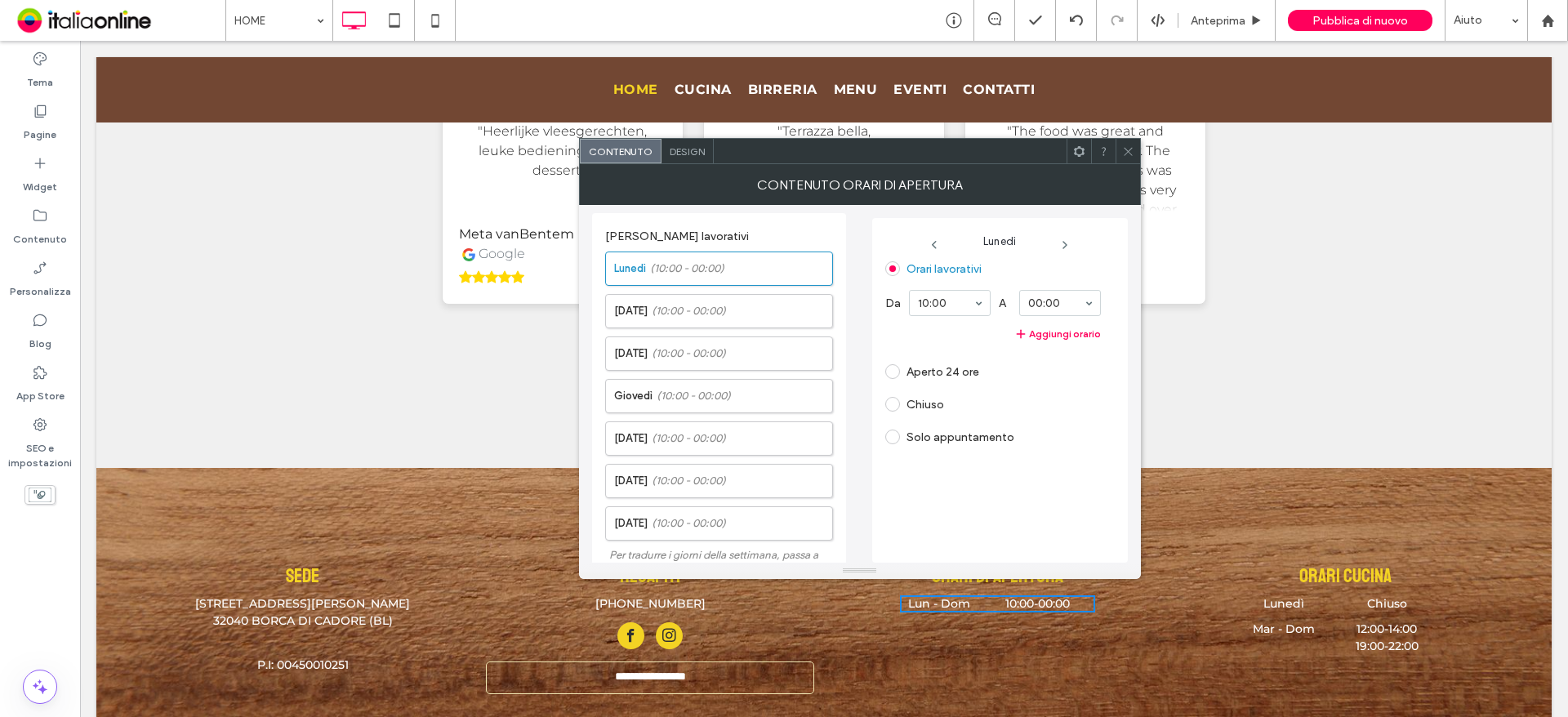
click at [1127, 155] on icon at bounding box center [1128, 151] width 12 height 12
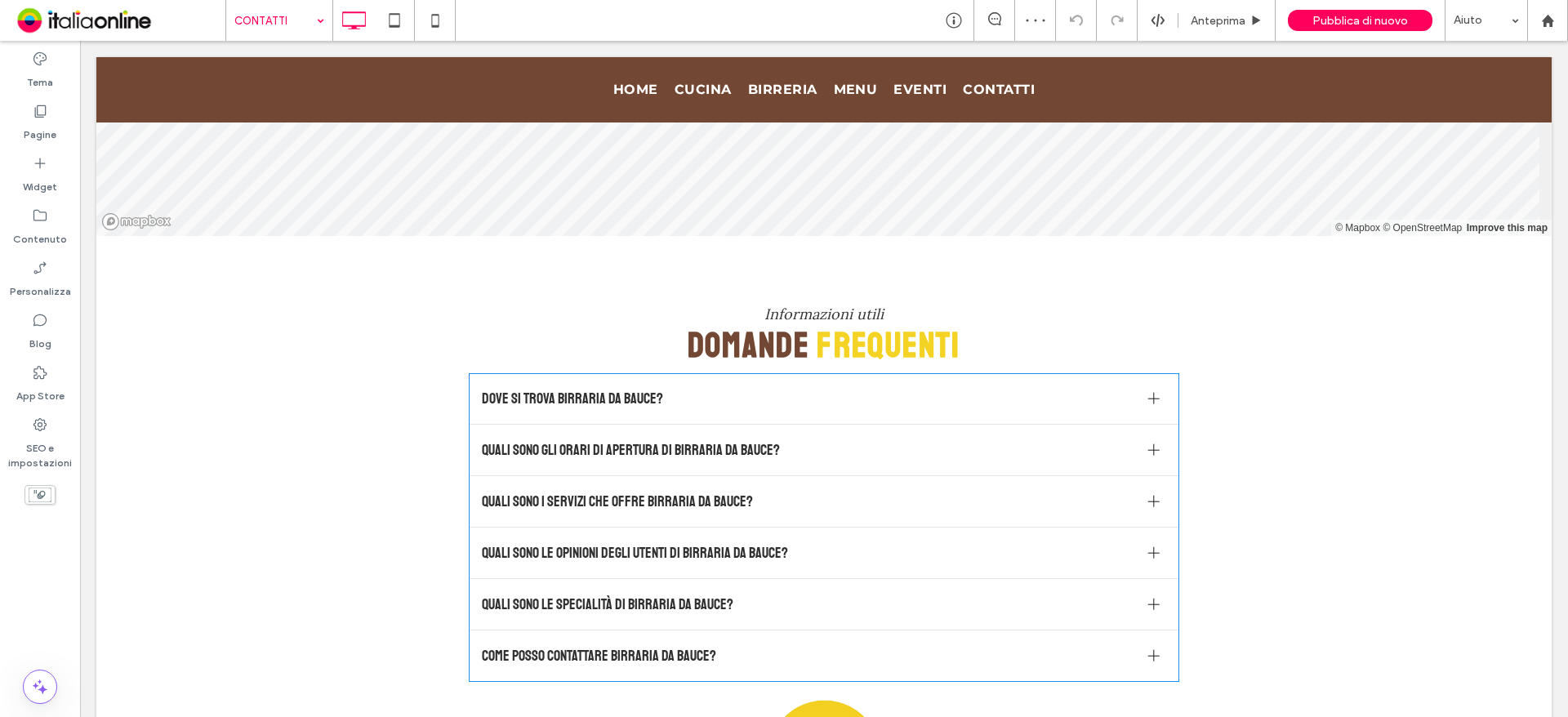
scroll to position [1388, 0]
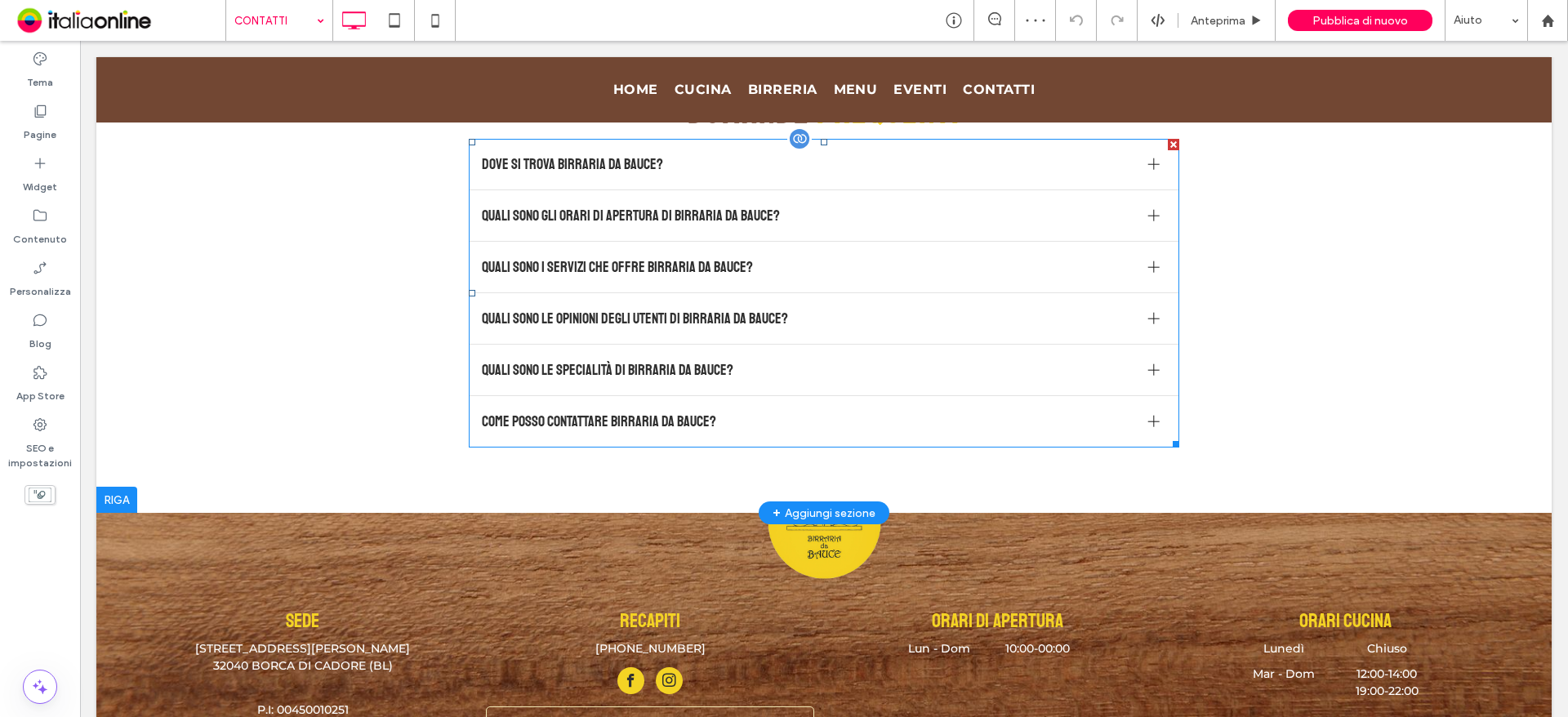
click at [848, 391] on div "Quali sono le specialità di Birraria da Bauce?" at bounding box center [823, 370] width 711 height 51
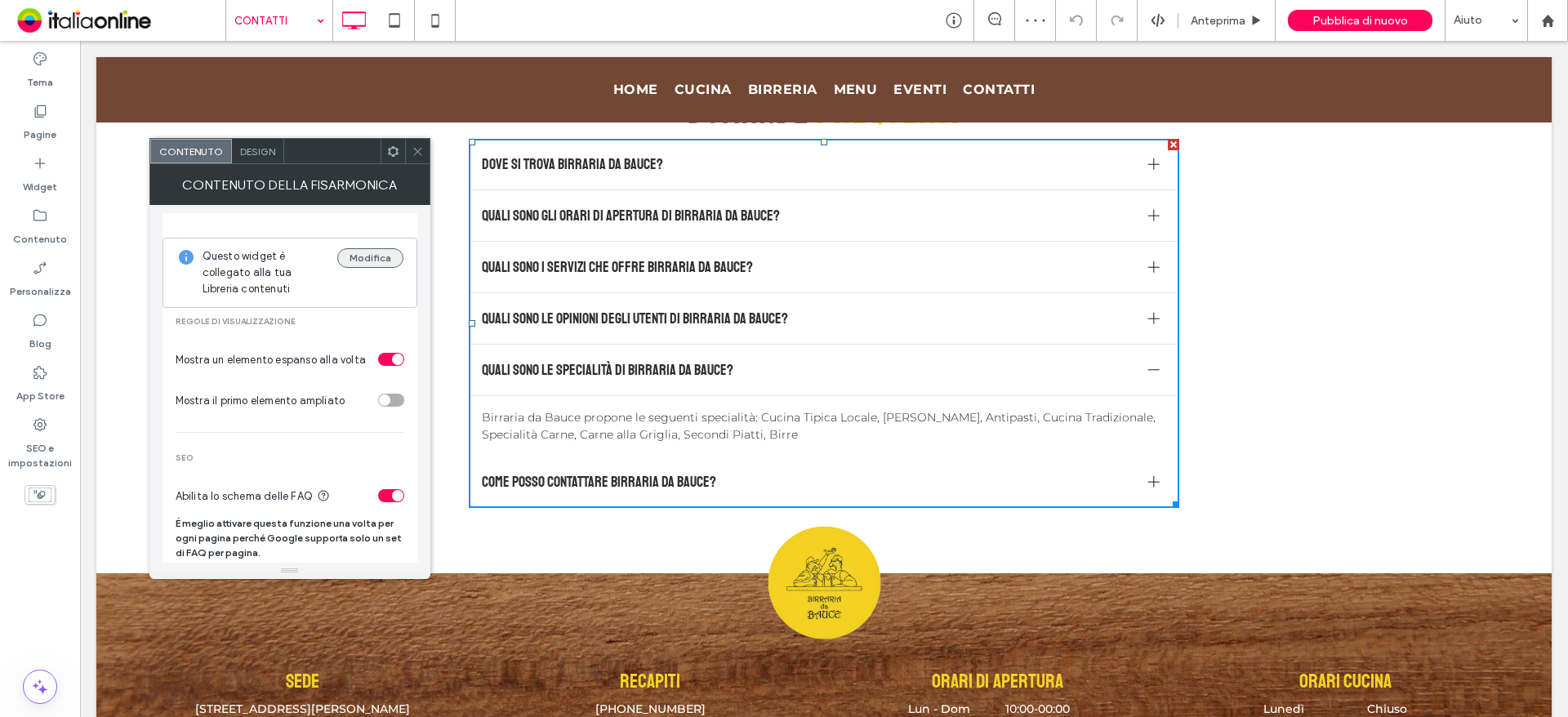
click at [357, 253] on button "Modifica" at bounding box center [371, 257] width 66 height 19
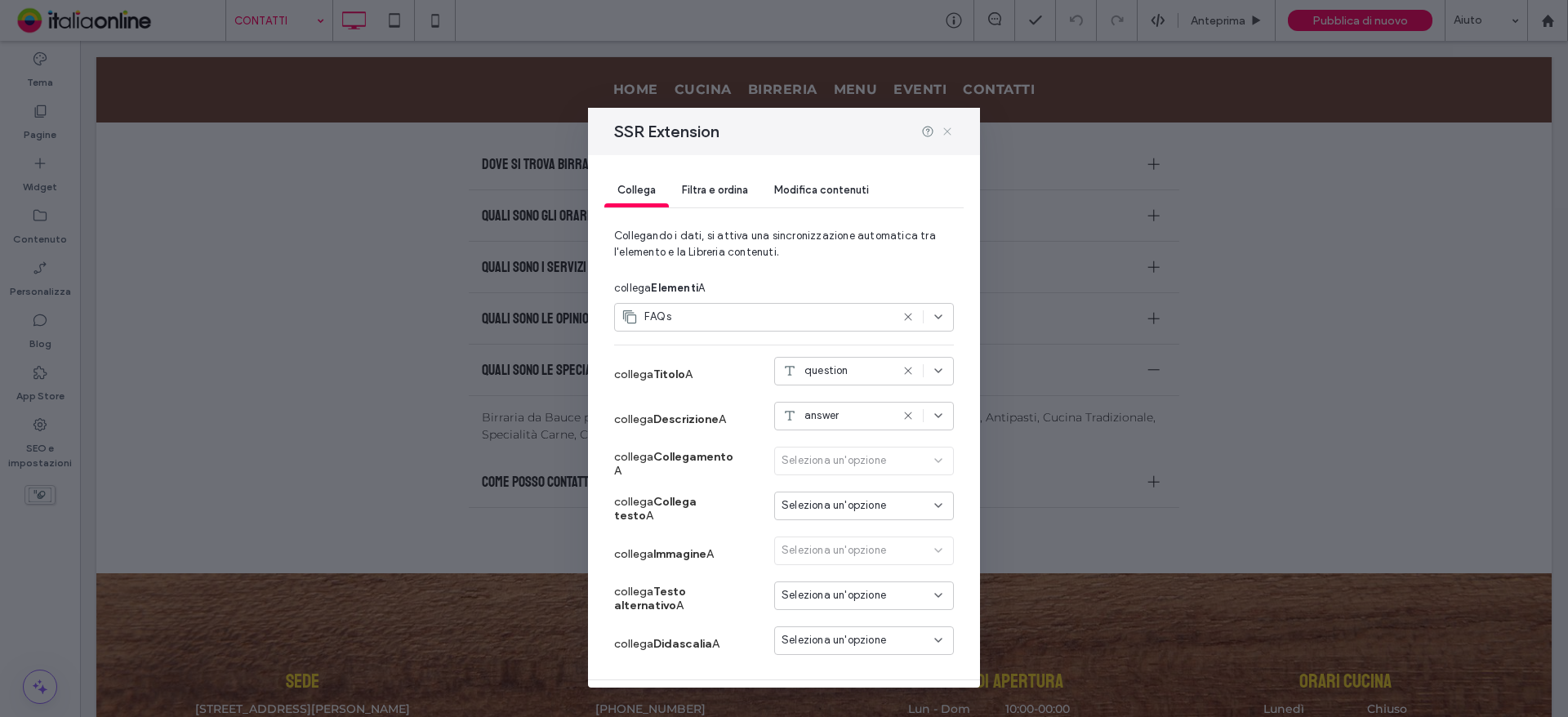
click at [950, 134] on use at bounding box center [947, 131] width 7 height 7
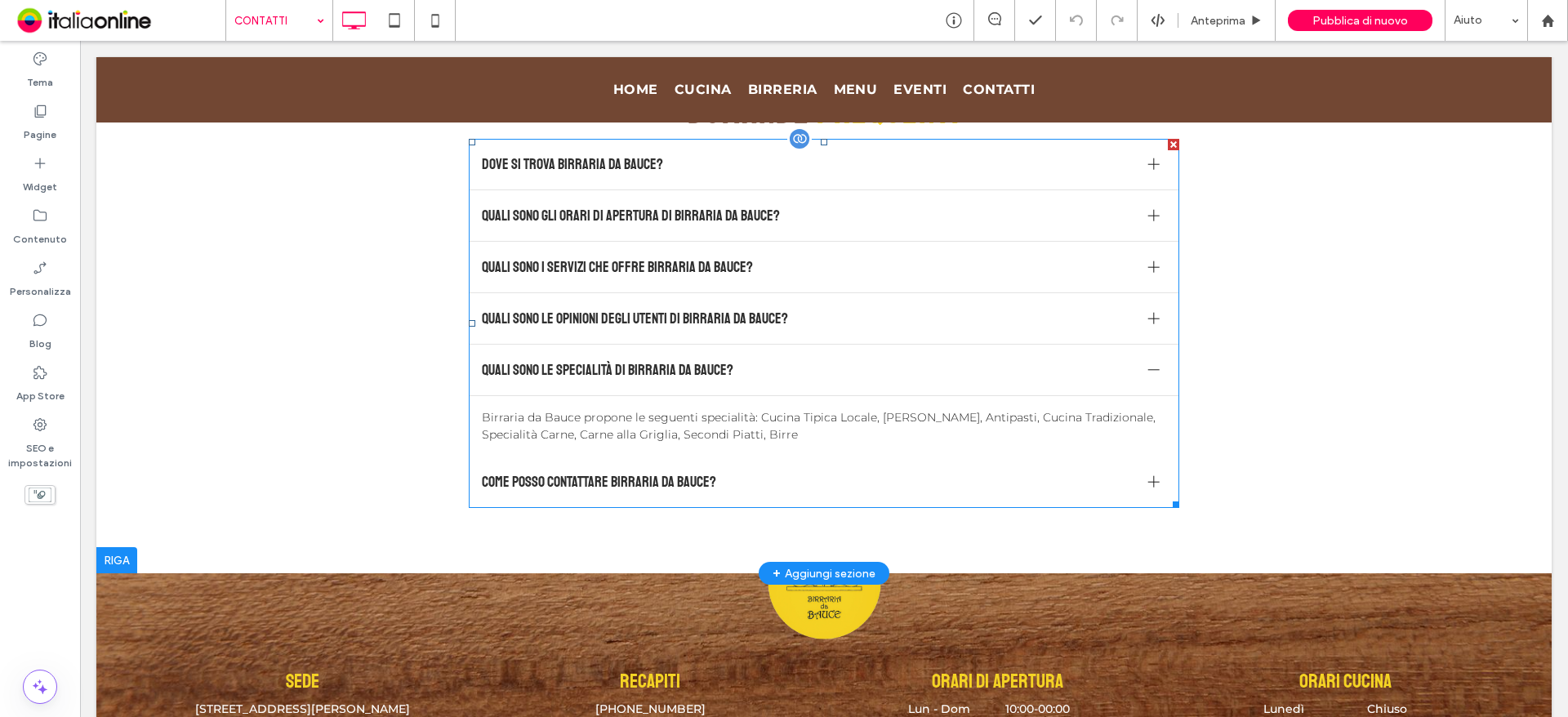
click at [853, 210] on span "Quali sono gli orari di apertura di Birraria da Bauce?" at bounding box center [809, 216] width 653 height 22
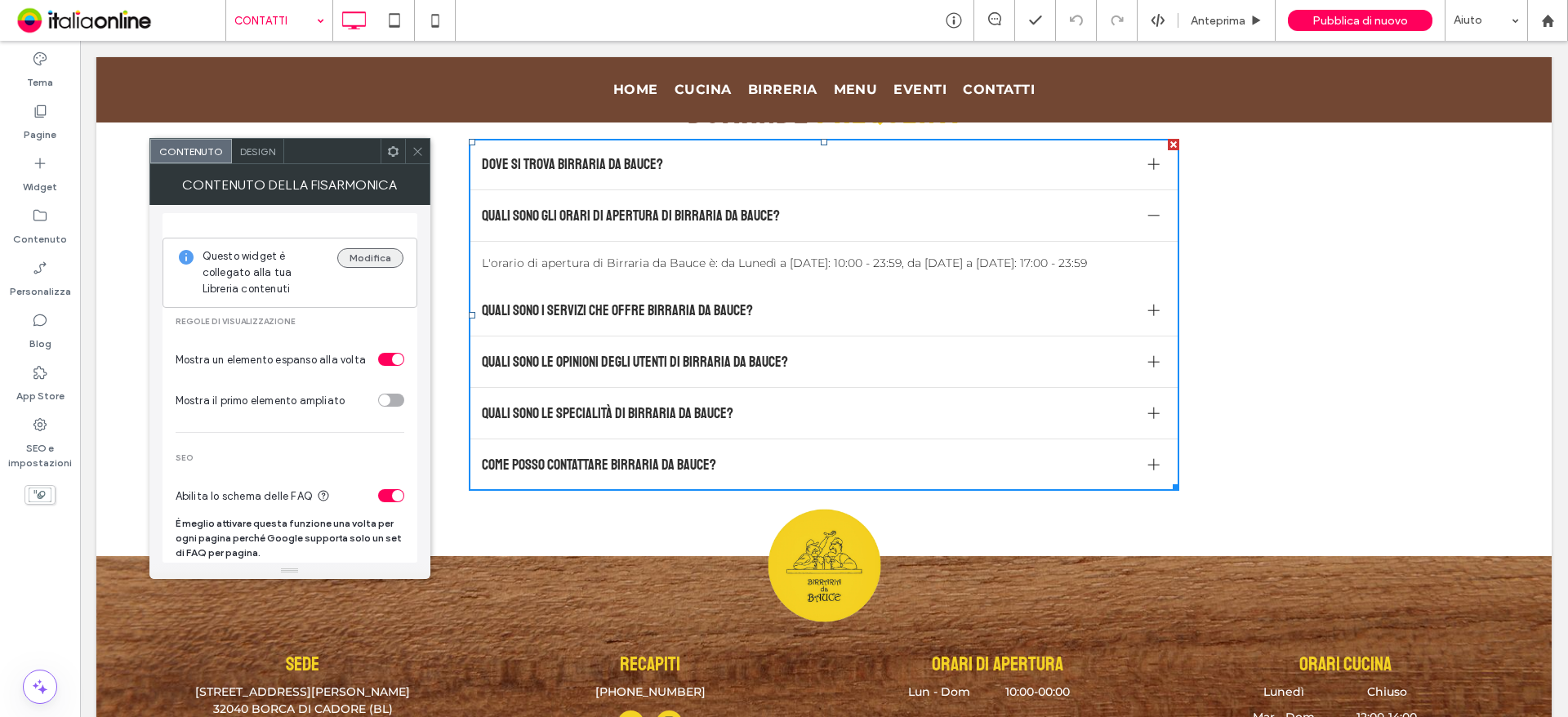
click at [351, 261] on button "Modifica" at bounding box center [371, 257] width 66 height 19
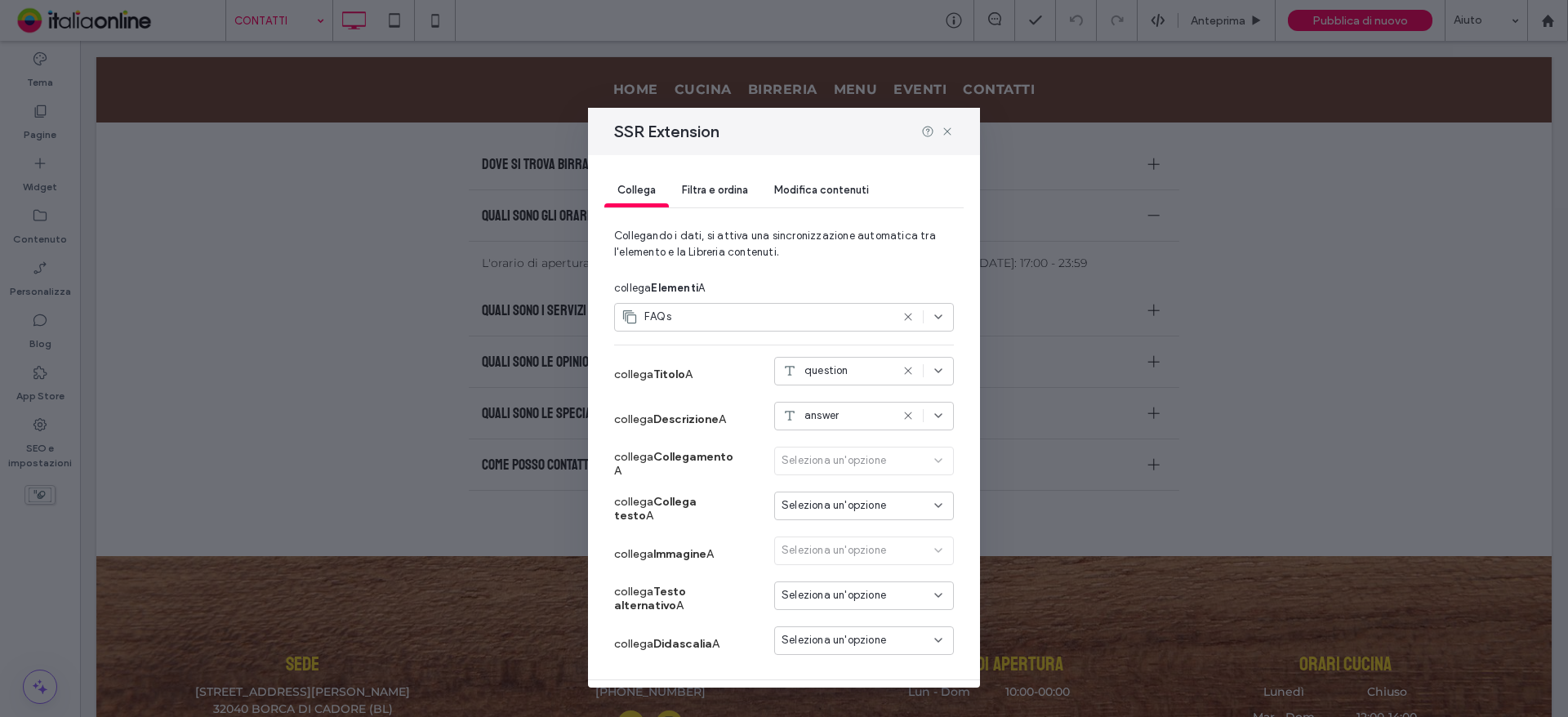
click at [709, 200] on div "Filtra e ordina" at bounding box center [714, 191] width 92 height 33
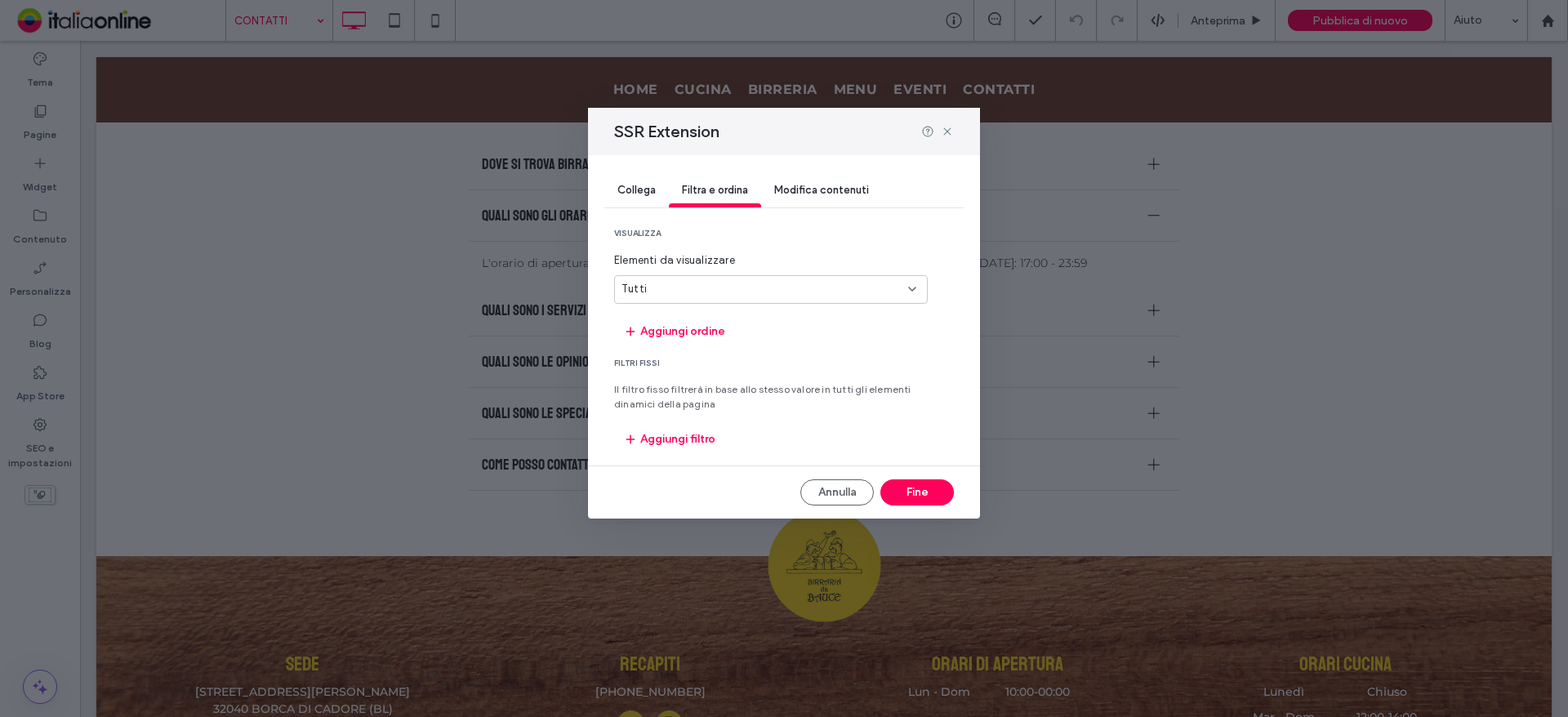
click at [823, 199] on div "Modifica contenuti" at bounding box center [822, 191] width 121 height 33
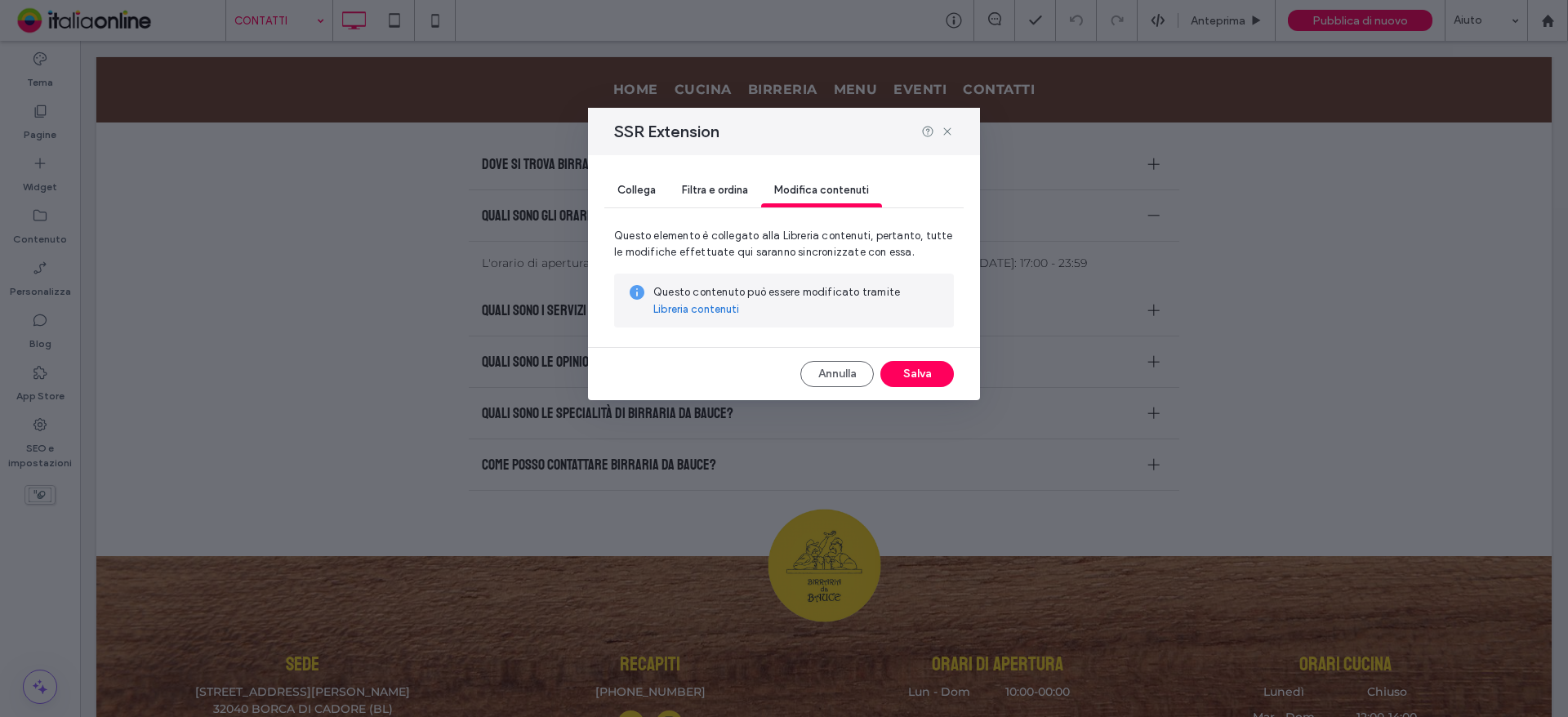
click at [698, 309] on link "Libreria contenuti" at bounding box center [696, 309] width 86 height 16
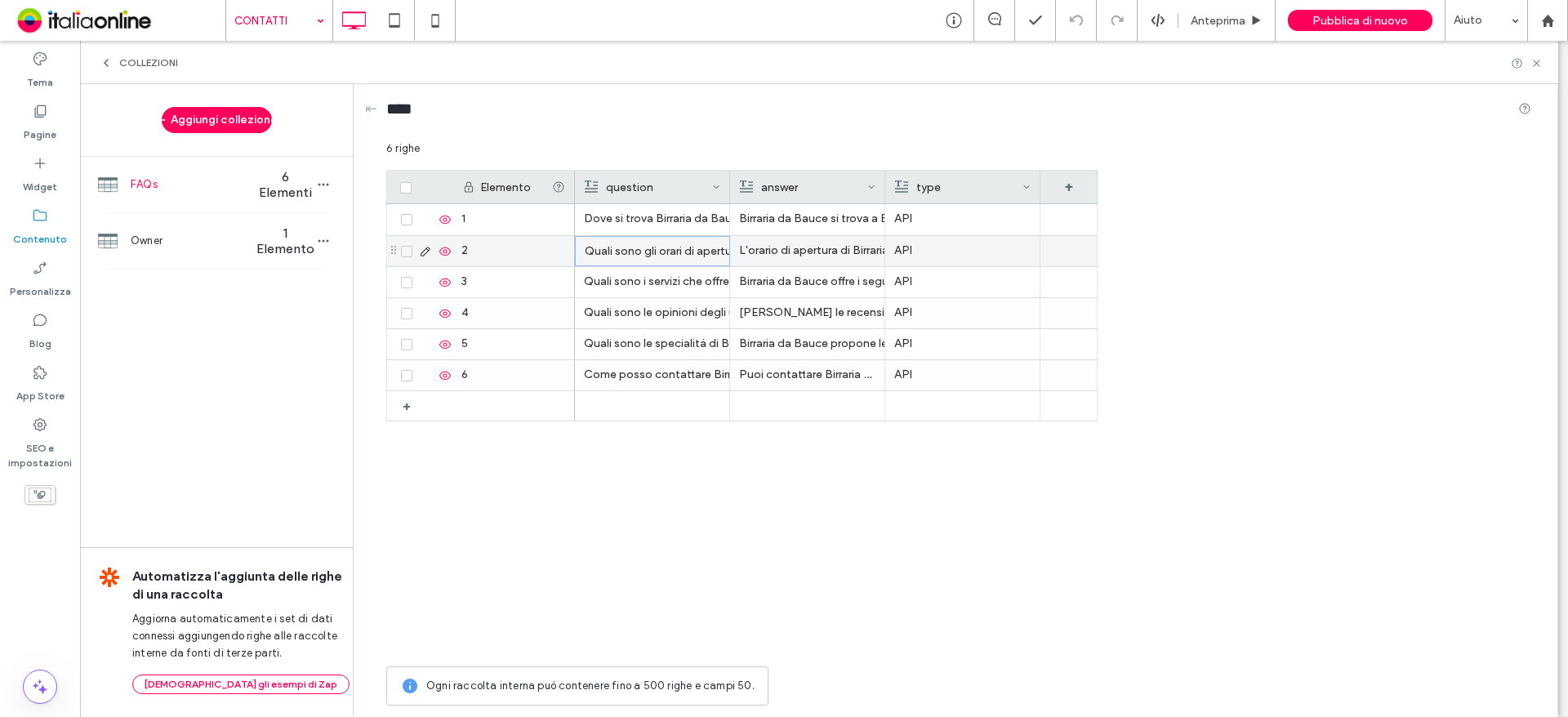
click at [639, 259] on div "Quali sono gli orari di apertura di Birraria da Bauce?" at bounding box center [652, 251] width 135 height 29
click at [795, 251] on div "L'orario di apertura di Birraria da Bauce è: da Lunedì a Domenica: 10:00 - 23:5…" at bounding box center [807, 251] width 136 height 29
click at [795, 251] on div "L'orario di apertura di Birraria da Bauce è: da Lunedì a Domenica: 10:00 - 23:5…" at bounding box center [808, 251] width 135 height 29
click at [879, 255] on span "**********" at bounding box center [886, 243] width 306 height 22
drag, startPoint x: 989, startPoint y: 251, endPoint x: 731, endPoint y: 241, distance: 258.2
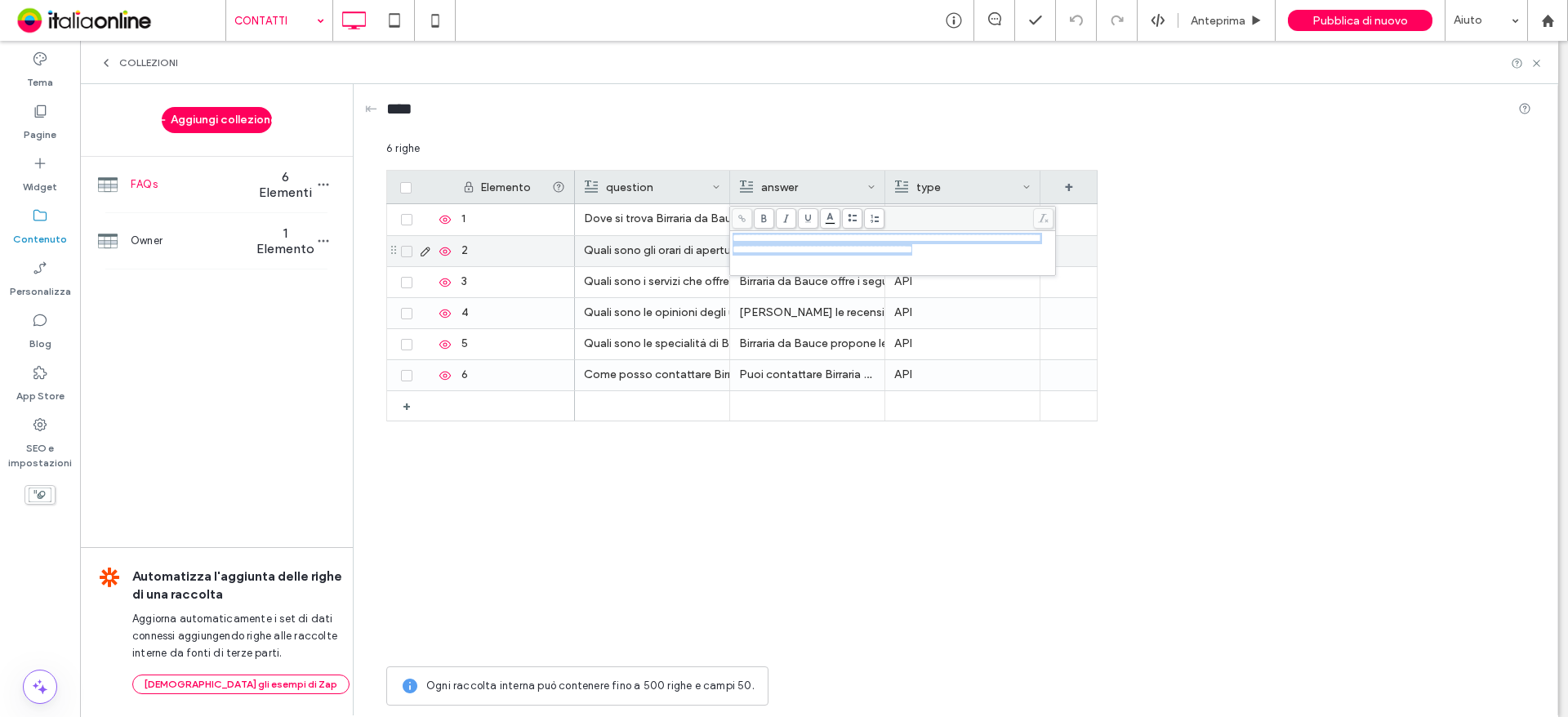
click at [731, 241] on div "**********" at bounding box center [892, 253] width 325 height 44
click at [983, 377] on div "API" at bounding box center [962, 375] width 136 height 29
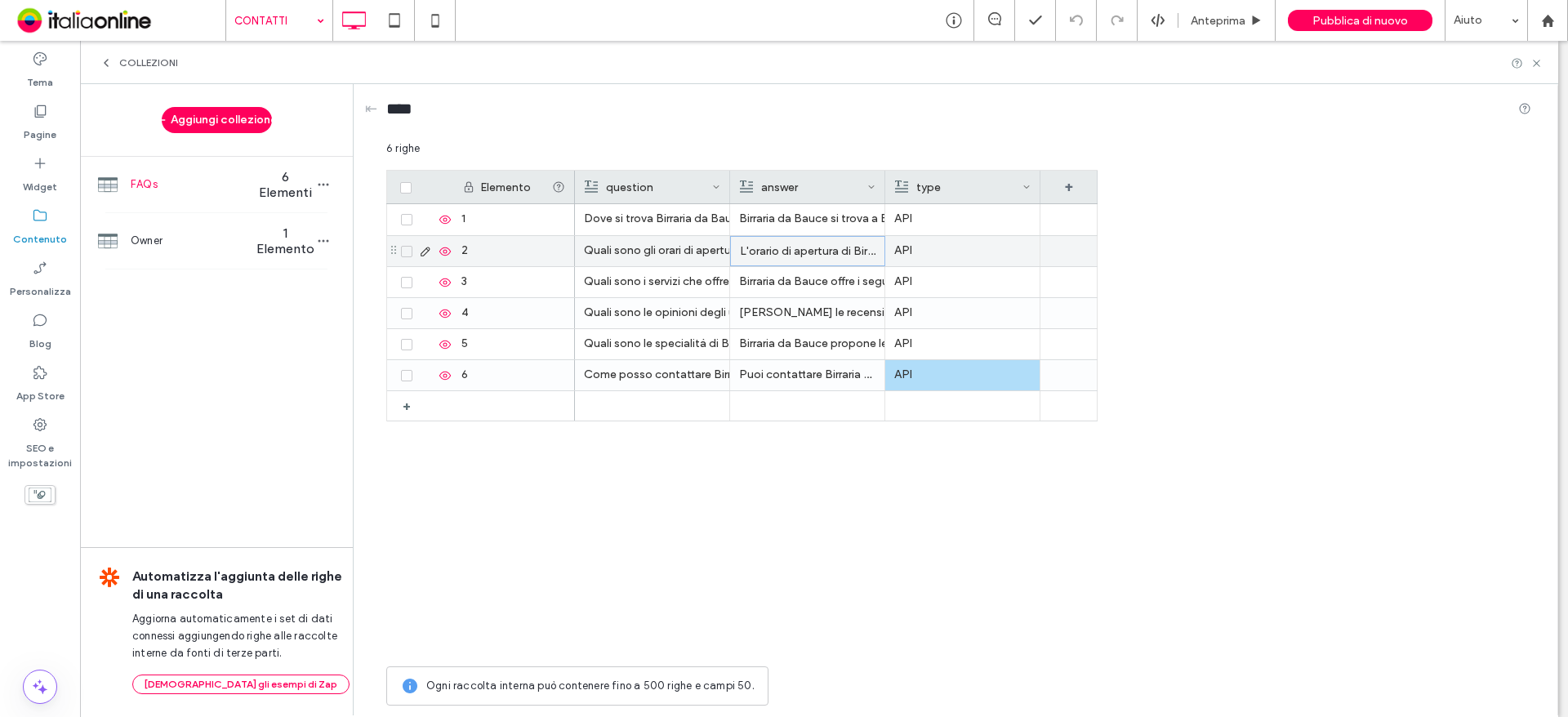
click at [813, 251] on p "L'orario di apertura di Birraria da Bauce è: da Lunedì a Domenica: 10:00 - 24" …" at bounding box center [808, 251] width 135 height 29
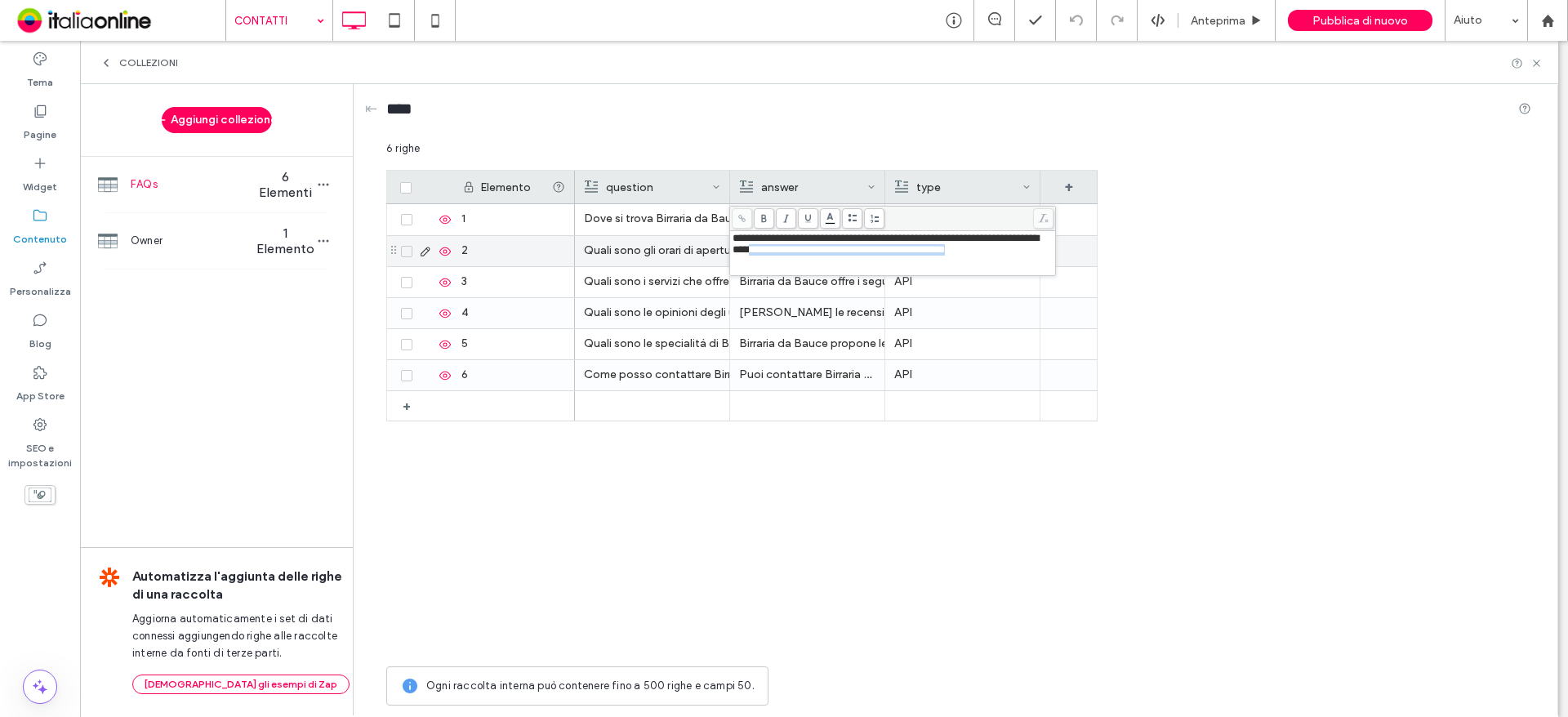
drag, startPoint x: 788, startPoint y: 251, endPoint x: 1027, endPoint y: 251, distance: 239.0
click at [1027, 251] on div "**********" at bounding box center [893, 243] width 321 height 23
click at [1307, 348] on div "Elemento question answer type + + 1 2 3 4 5 6 Dove si trova Birraria da Bauce? …" at bounding box center [959, 414] width 1145 height 488
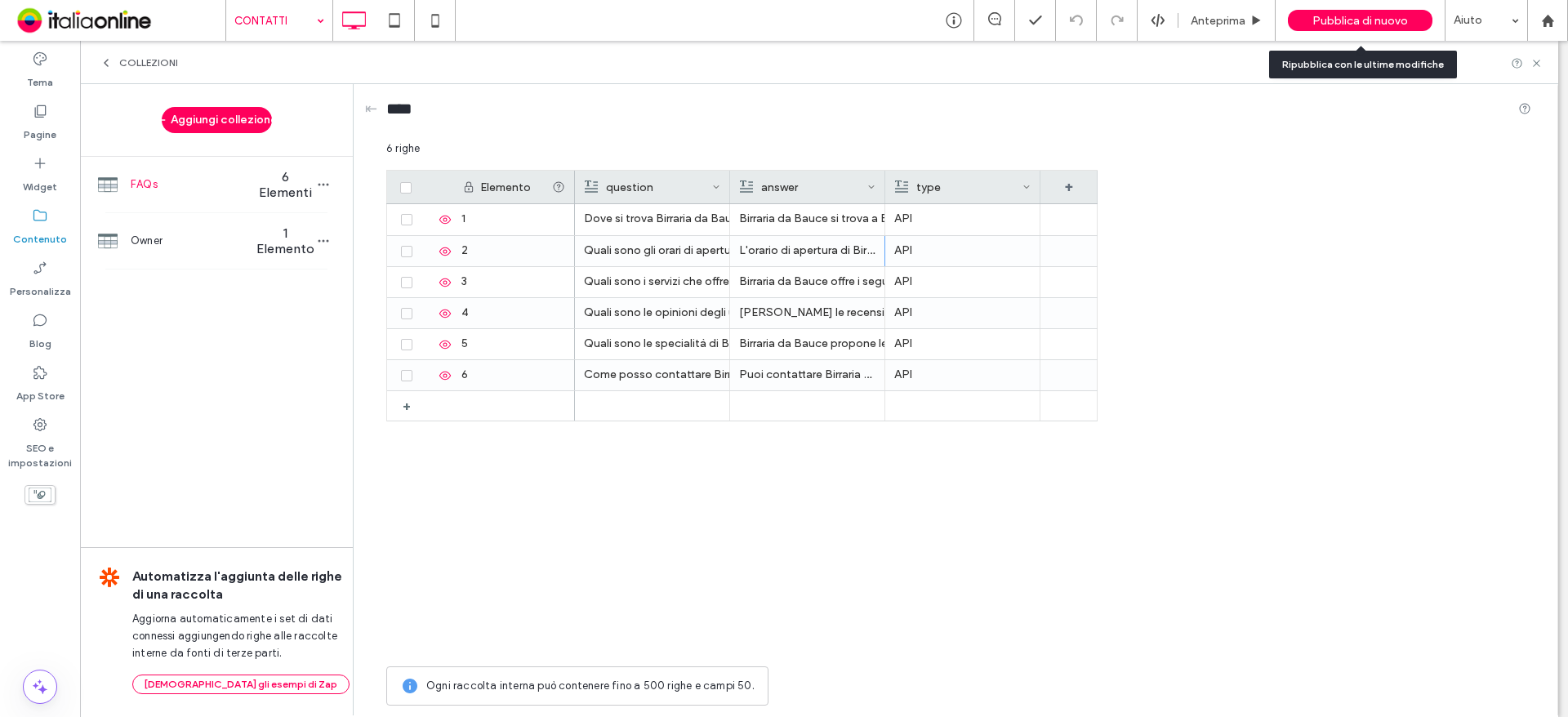
click at [1309, 20] on div "Pubblica di nuovo" at bounding box center [1360, 20] width 145 height 21
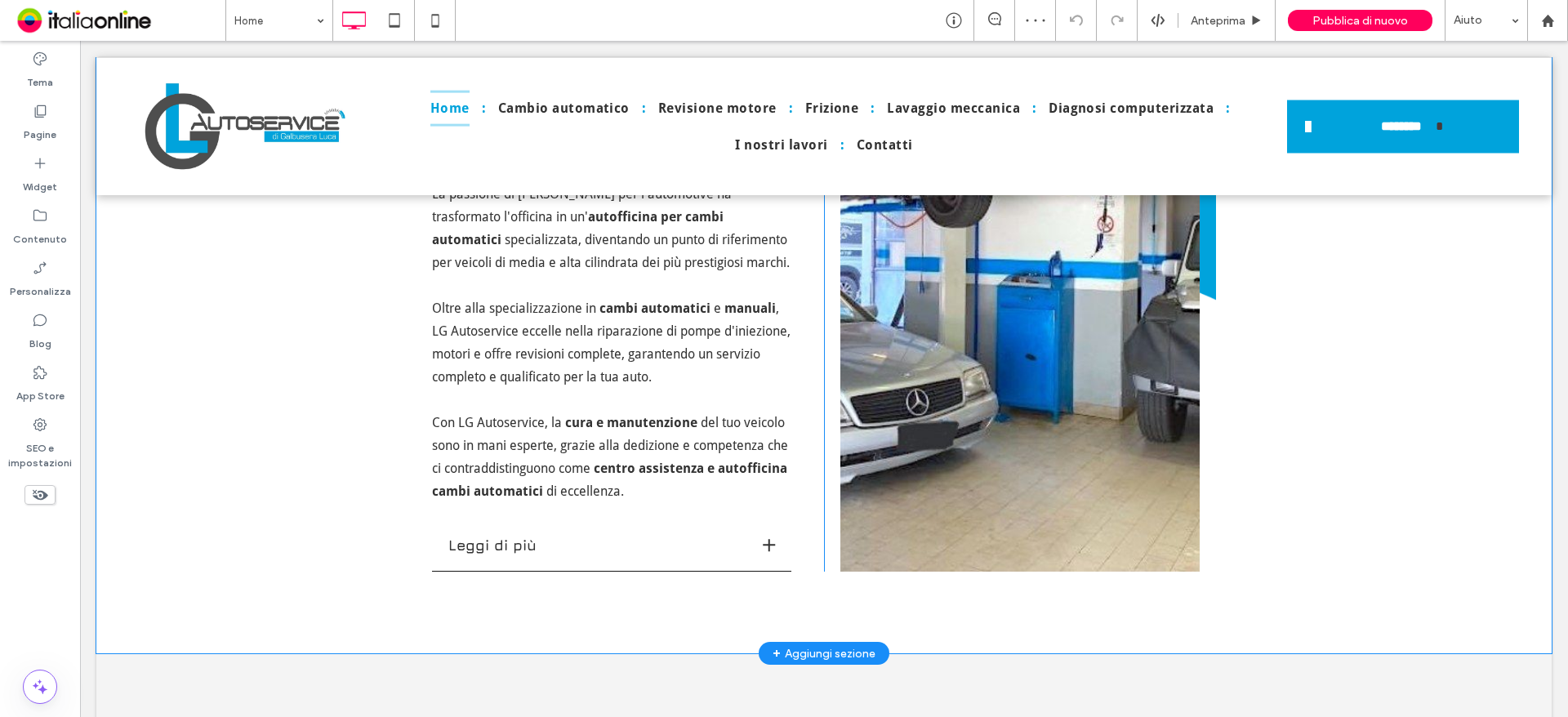
scroll to position [1689, 0]
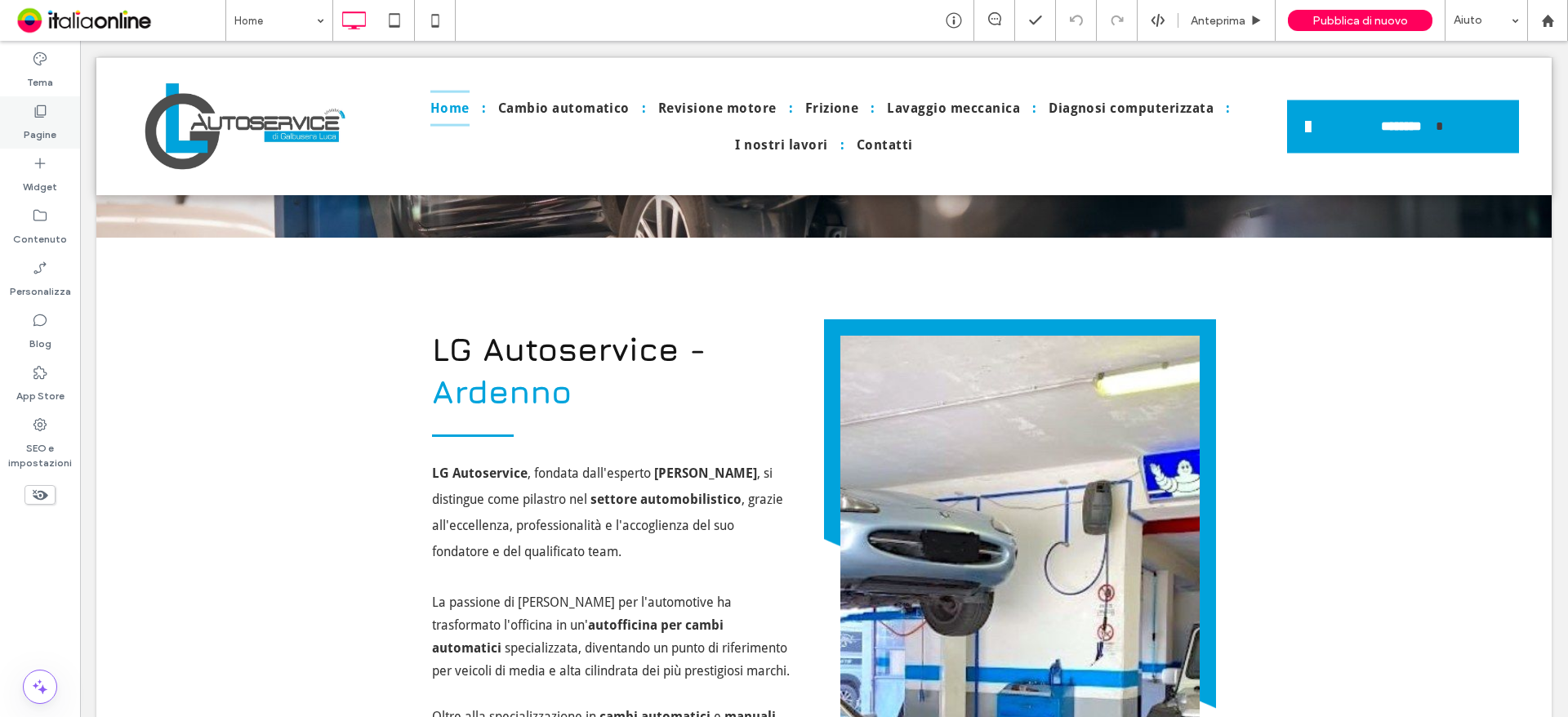
click at [49, 118] on div "Pagine" at bounding box center [39, 122] width 80 height 52
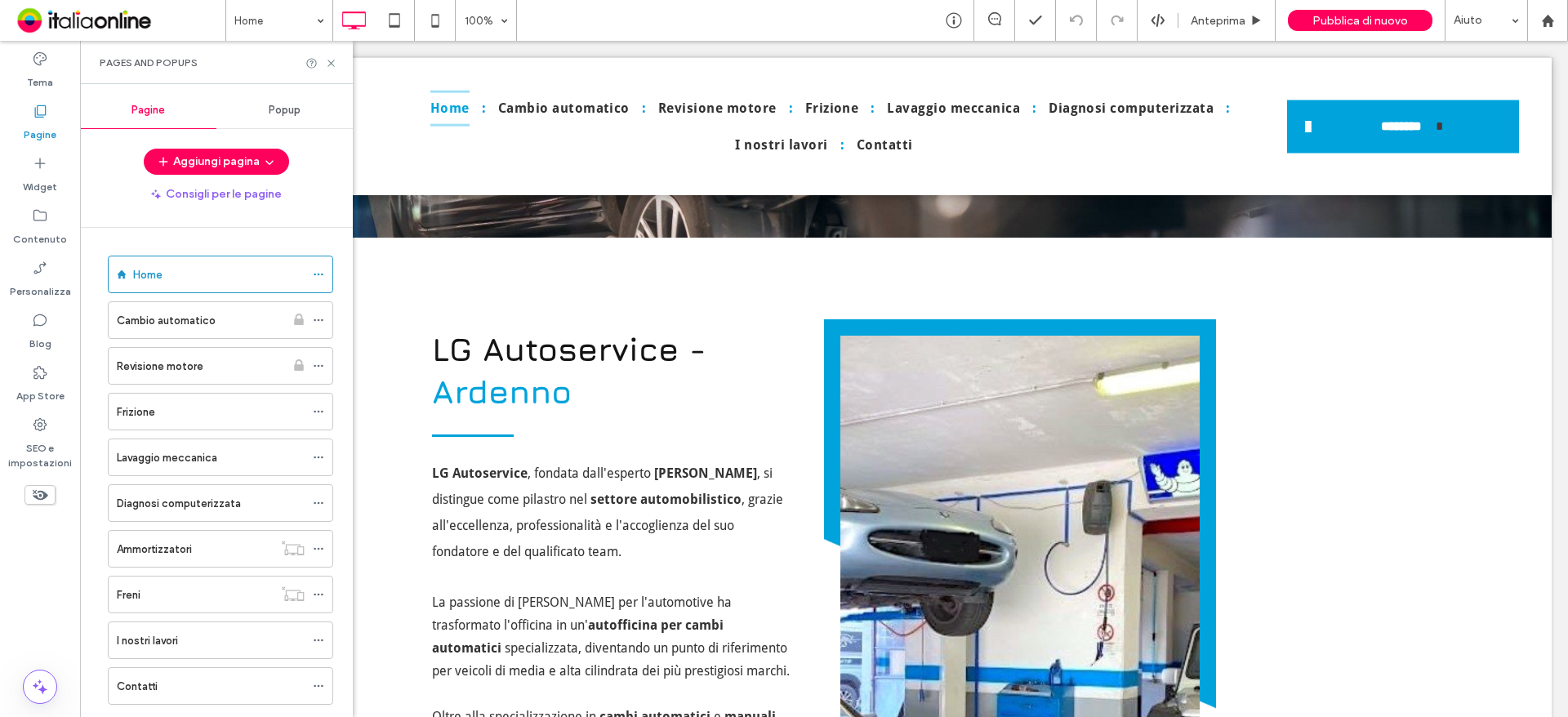
drag, startPoint x: 218, startPoint y: 321, endPoint x: 284, endPoint y: 331, distance: 66.8
click at [218, 321] on div "Cambio automatico" at bounding box center [201, 320] width 168 height 17
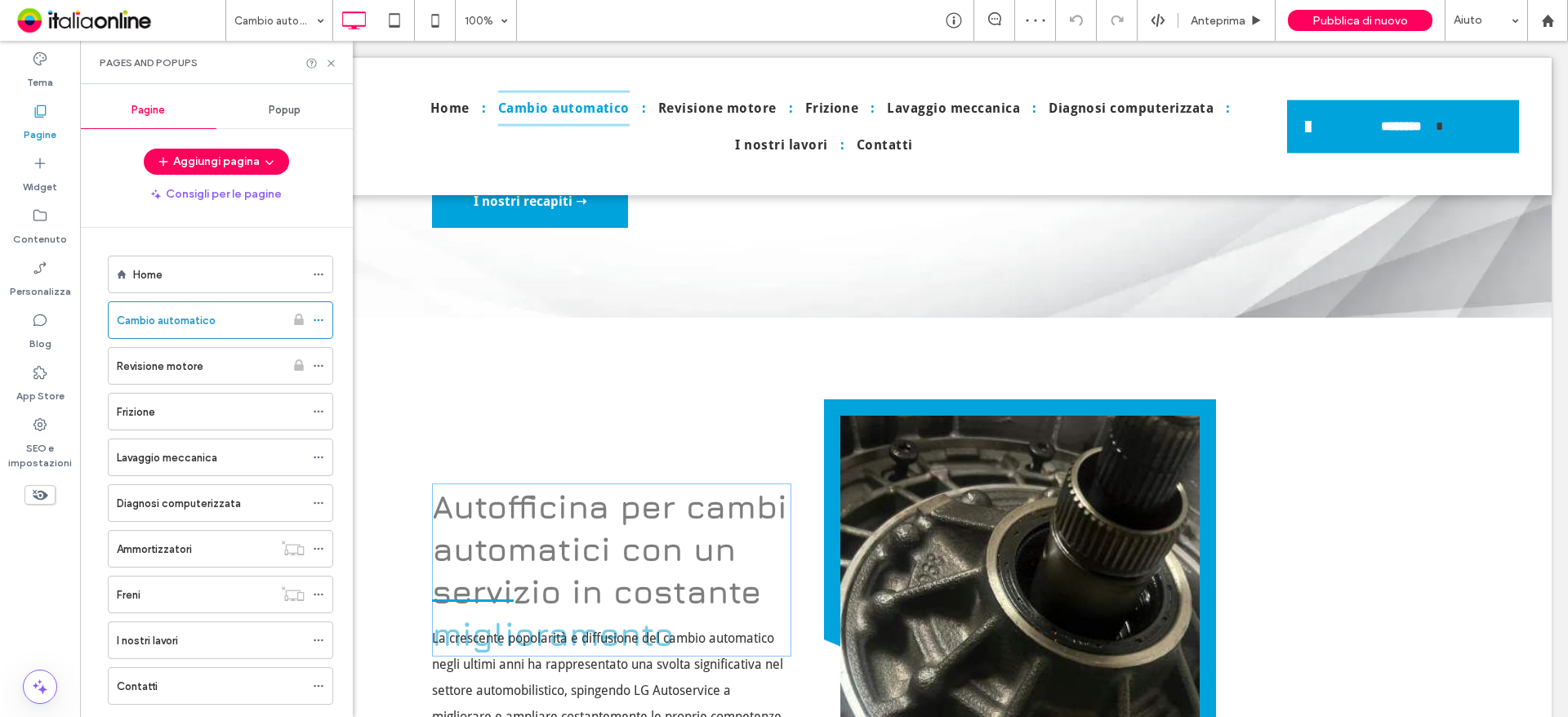
scroll to position [1307, 0]
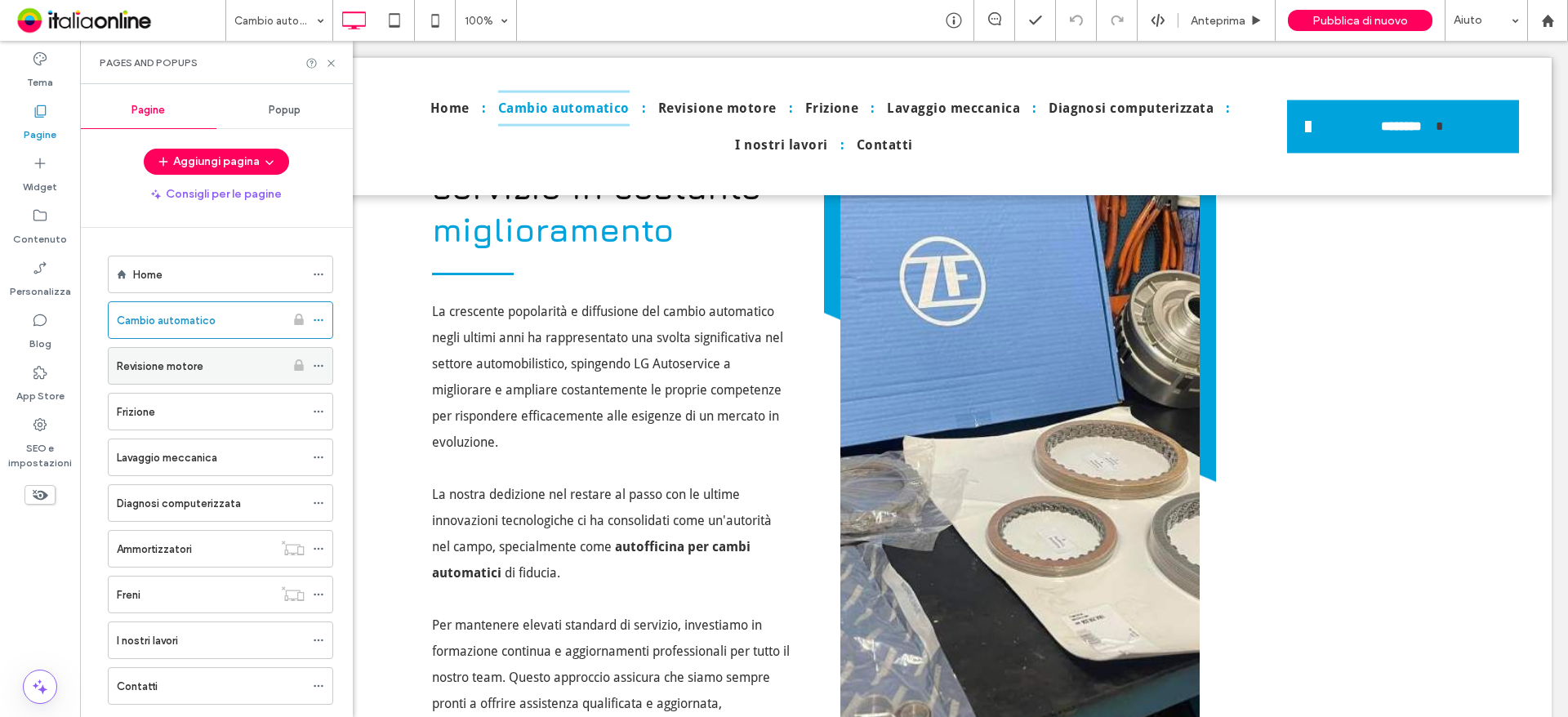
click at [197, 373] on label "Revisione motore" at bounding box center [160, 366] width 87 height 28
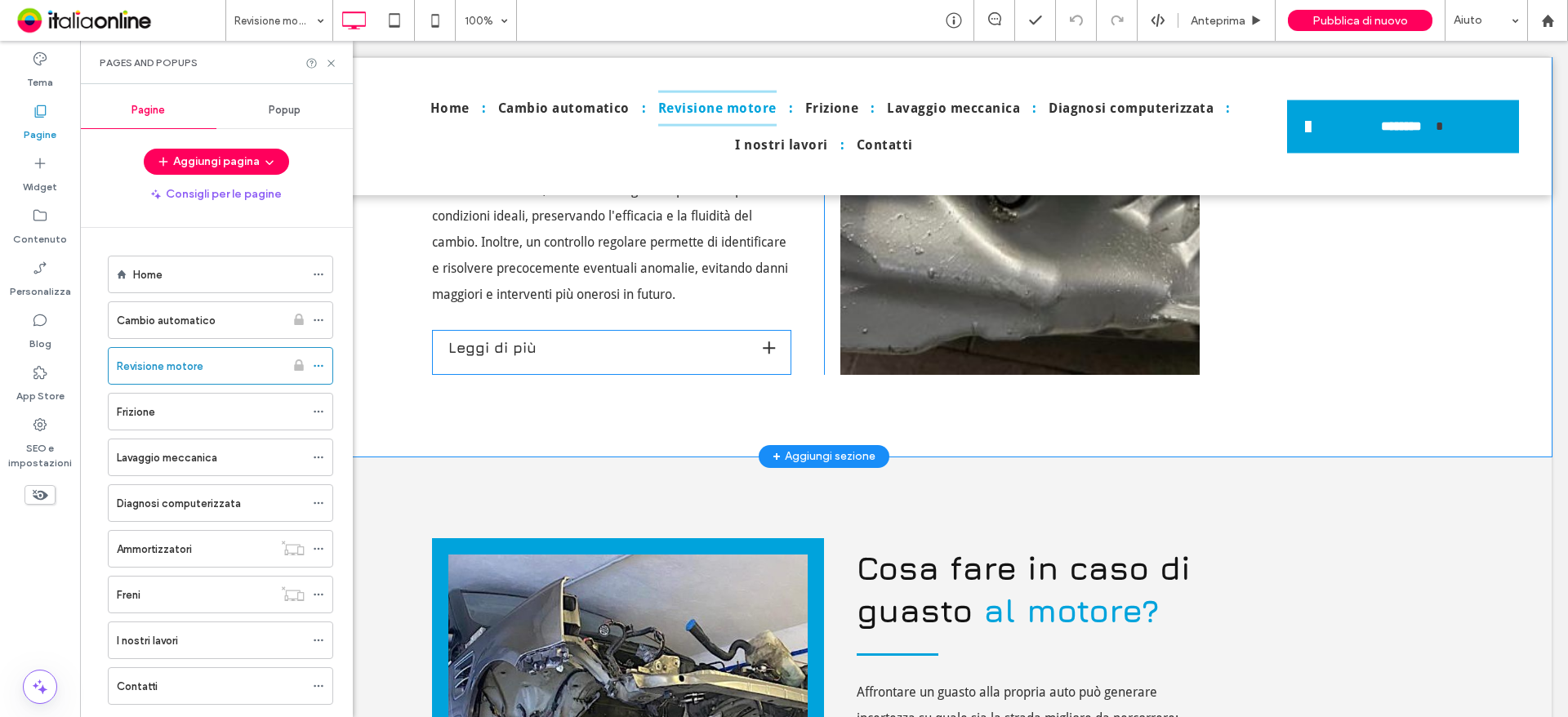
scroll to position [1715, 0]
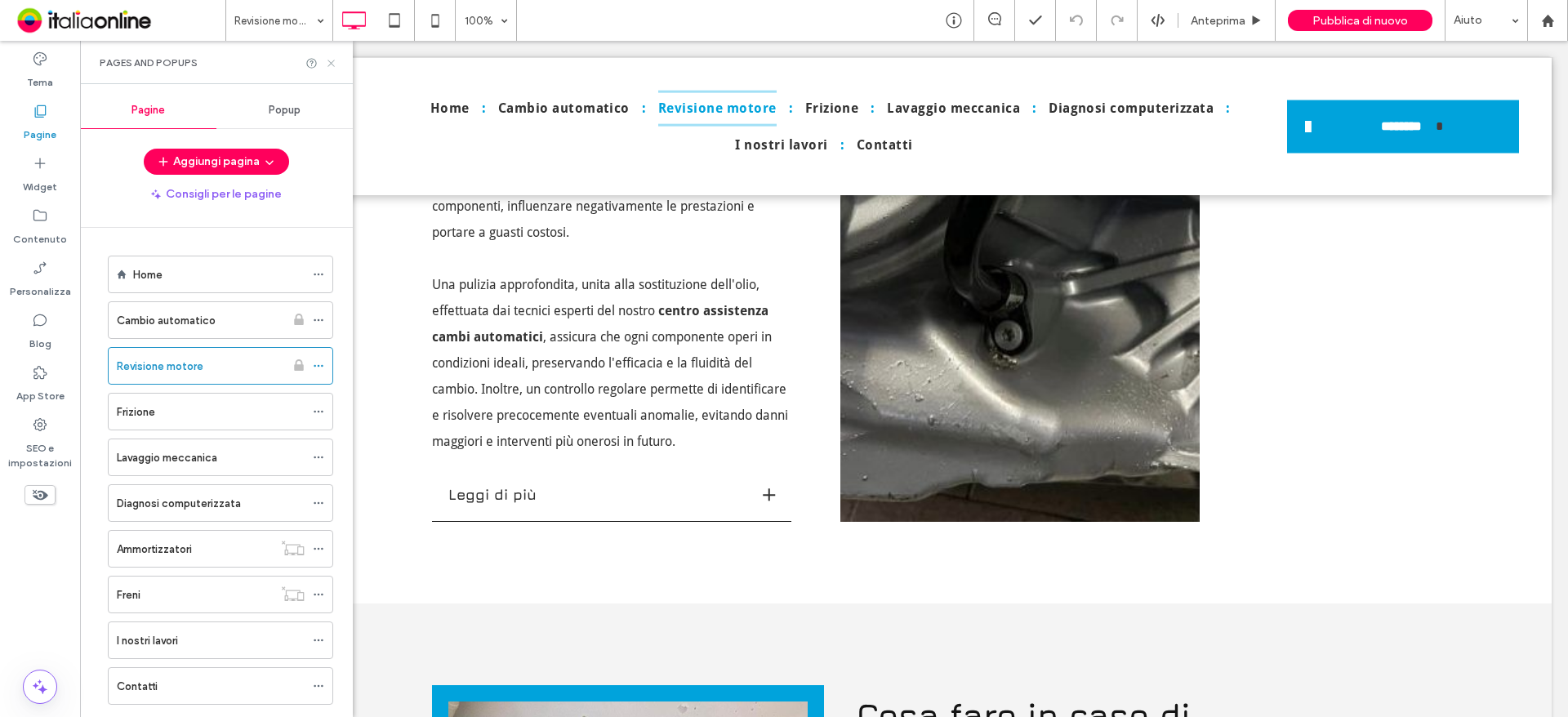
click at [332, 60] on icon at bounding box center [330, 62] width 12 height 12
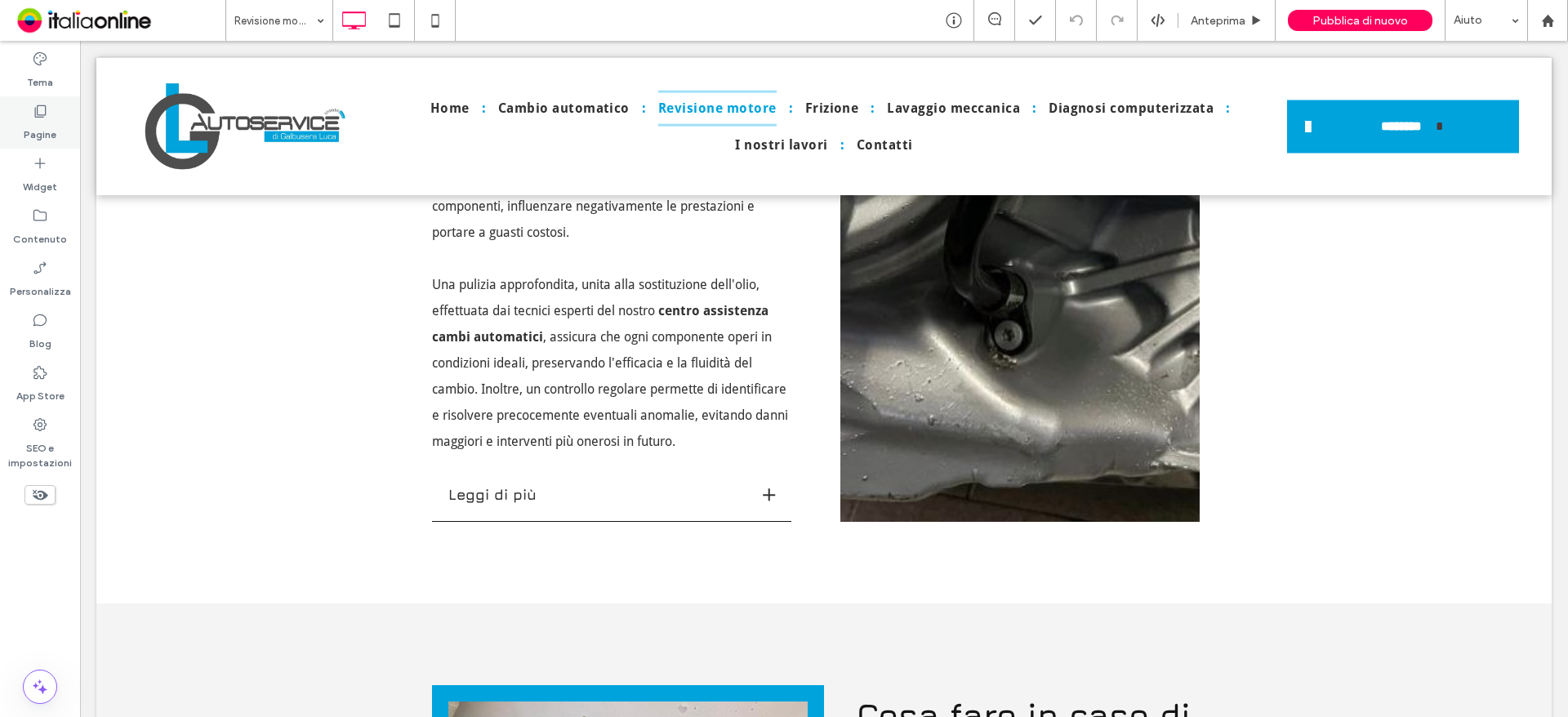
click at [48, 118] on div "Pagine" at bounding box center [39, 122] width 80 height 52
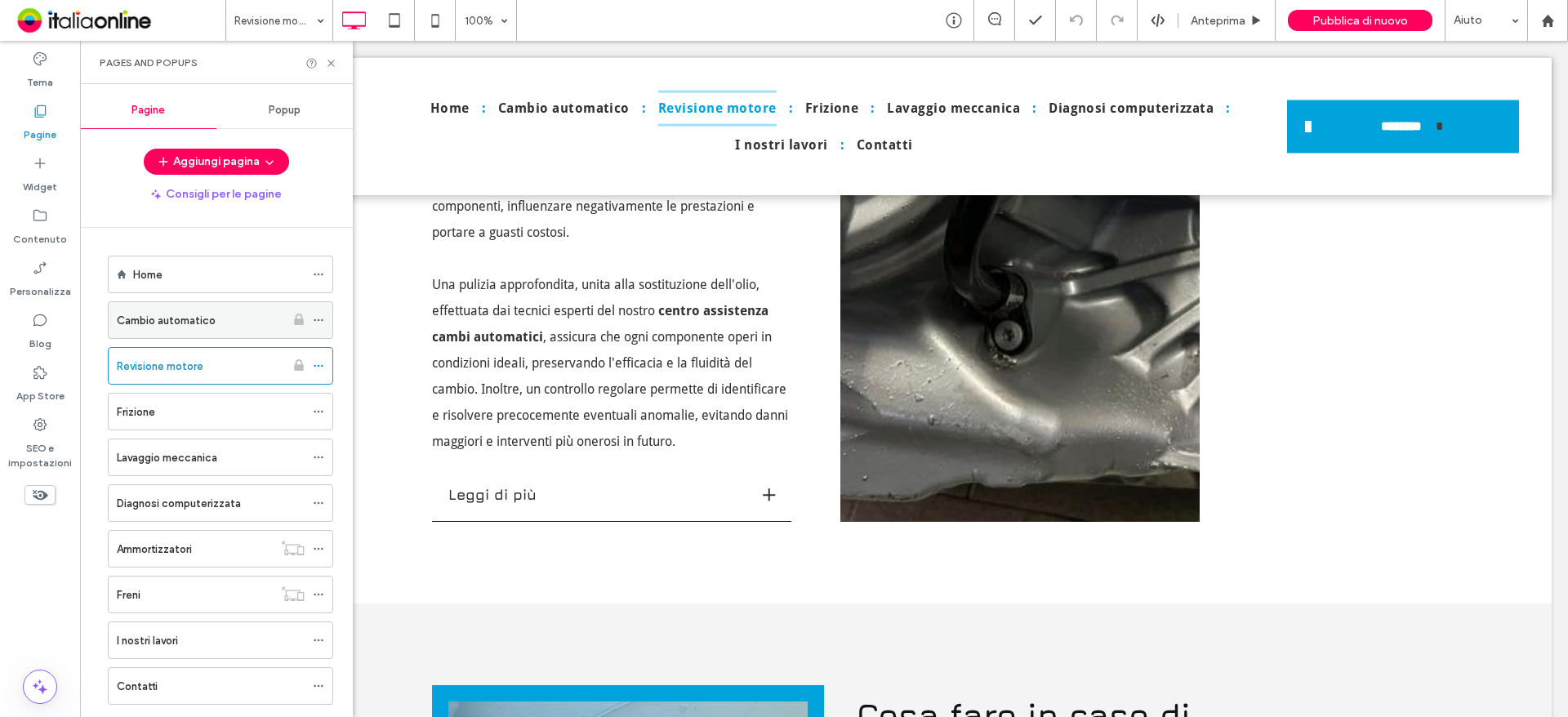
click at [312, 320] on div at bounding box center [299, 319] width 27 height 15
click at [190, 325] on label "Cambio automatico" at bounding box center [166, 320] width 99 height 28
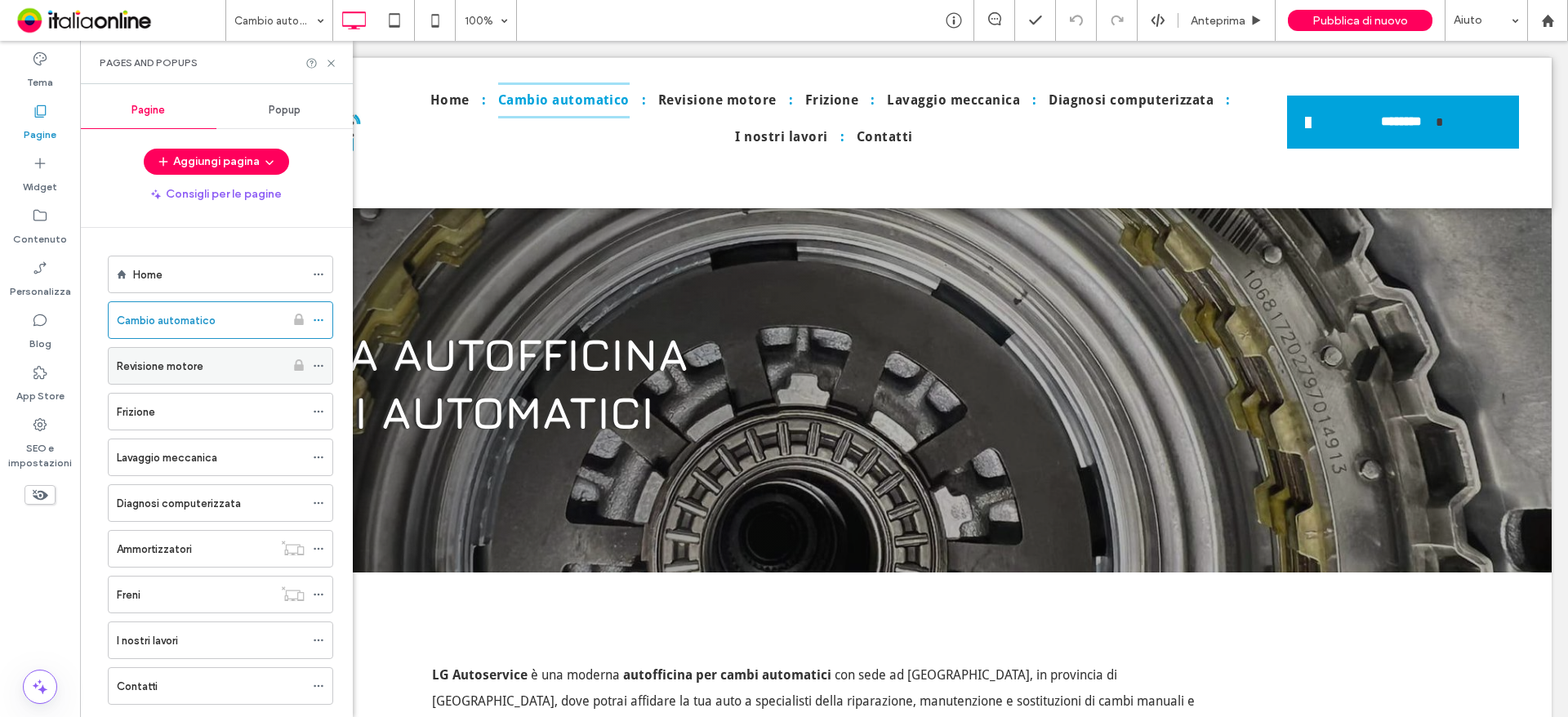
click at [250, 373] on div "Revisione motore" at bounding box center [201, 366] width 168 height 17
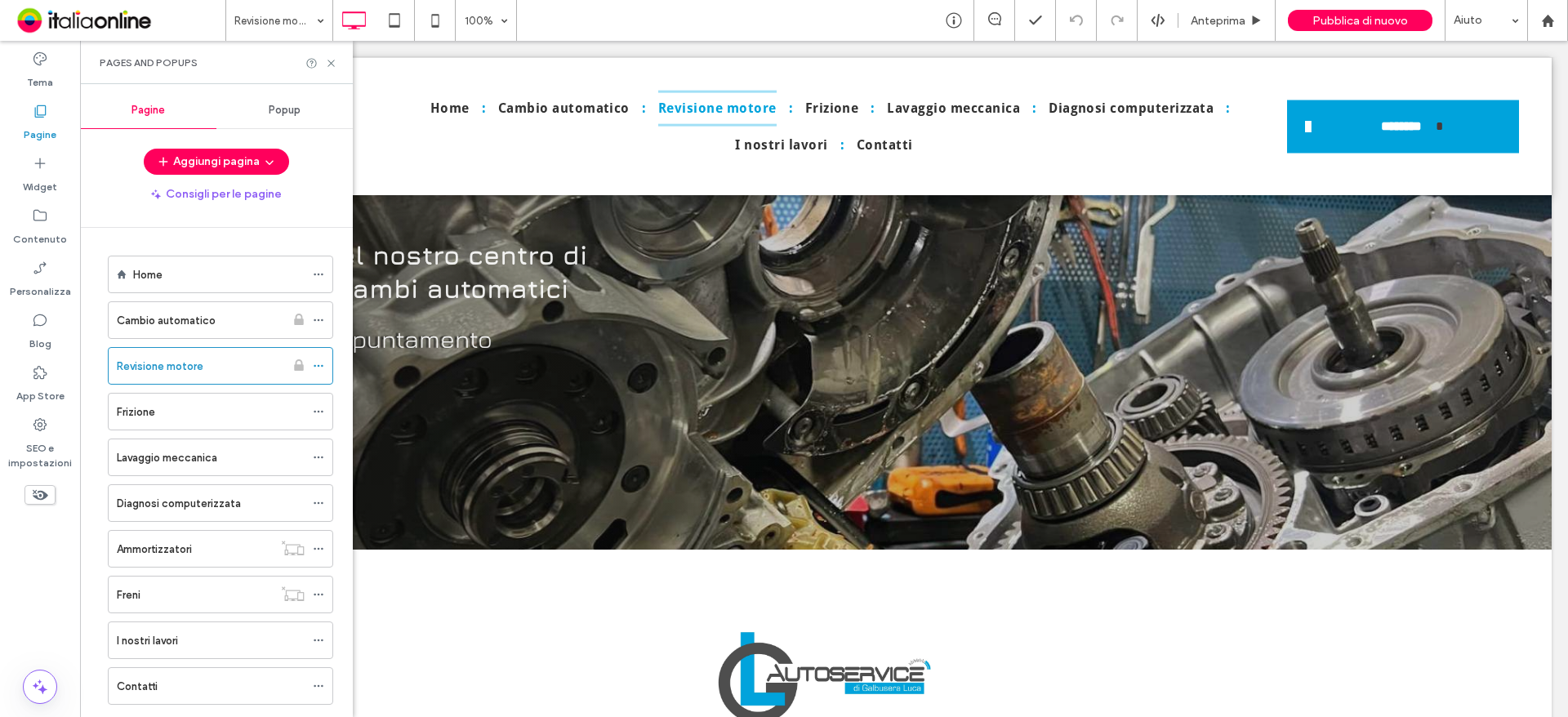
scroll to position [3592, 0]
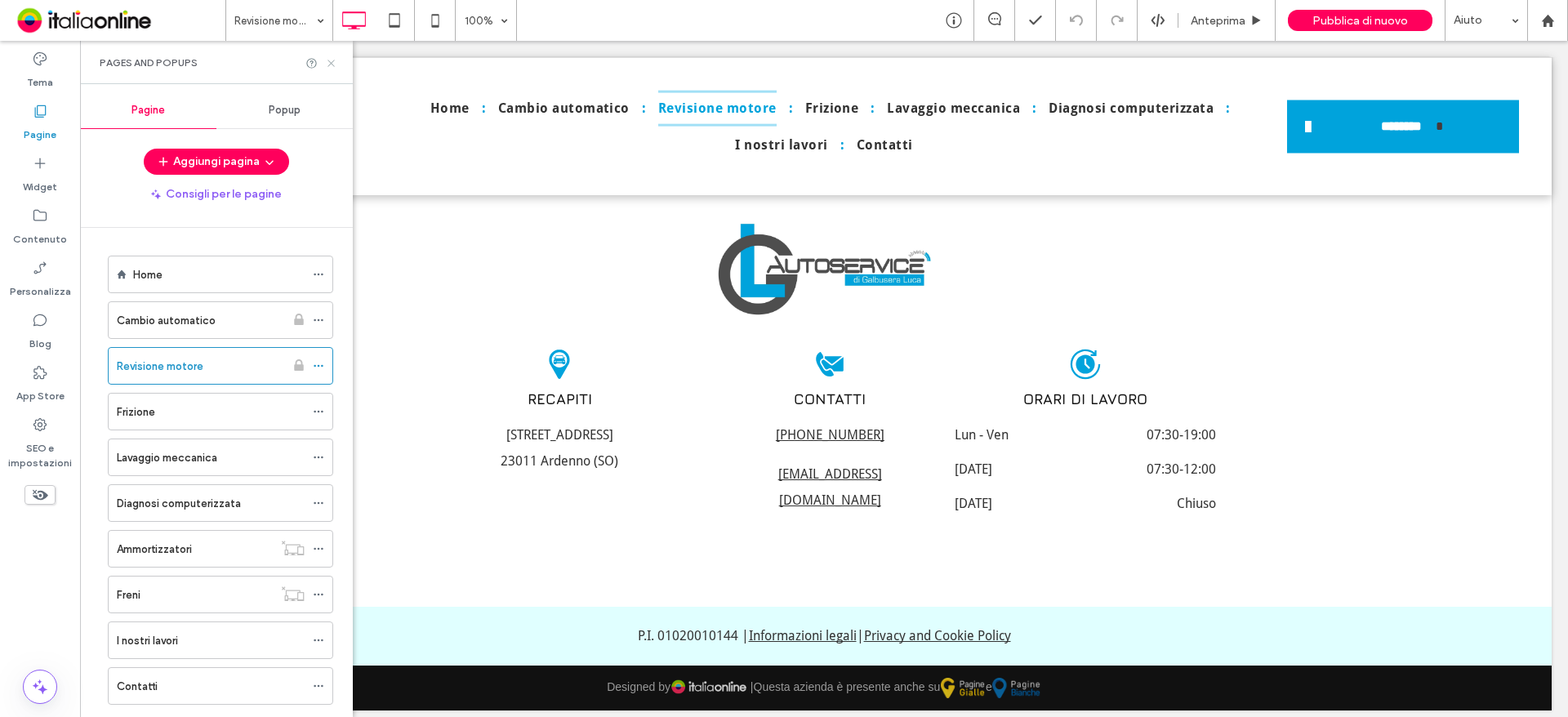
click at [334, 63] on icon at bounding box center [330, 62] width 12 height 12
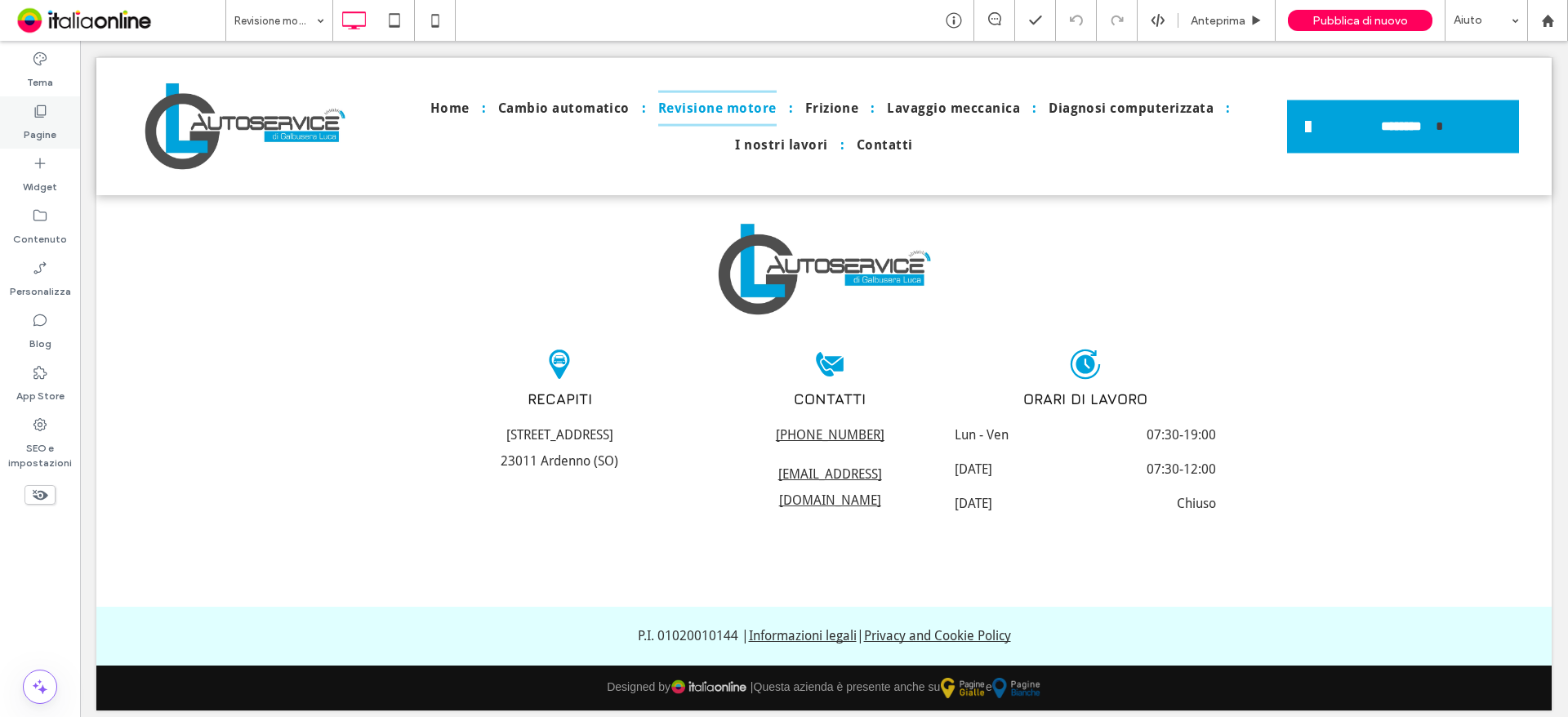
click at [59, 106] on div "Pagine" at bounding box center [39, 122] width 80 height 52
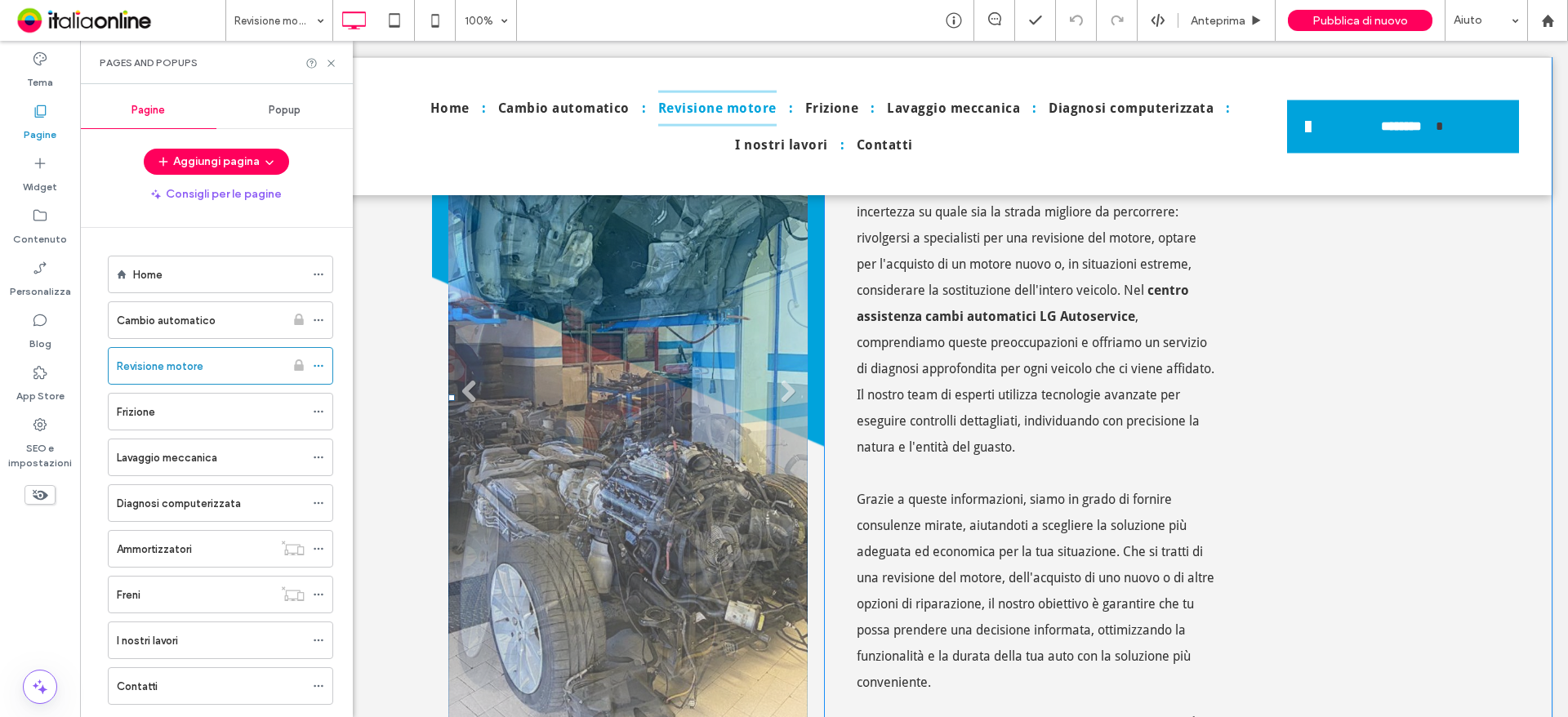
scroll to position [1960, 0]
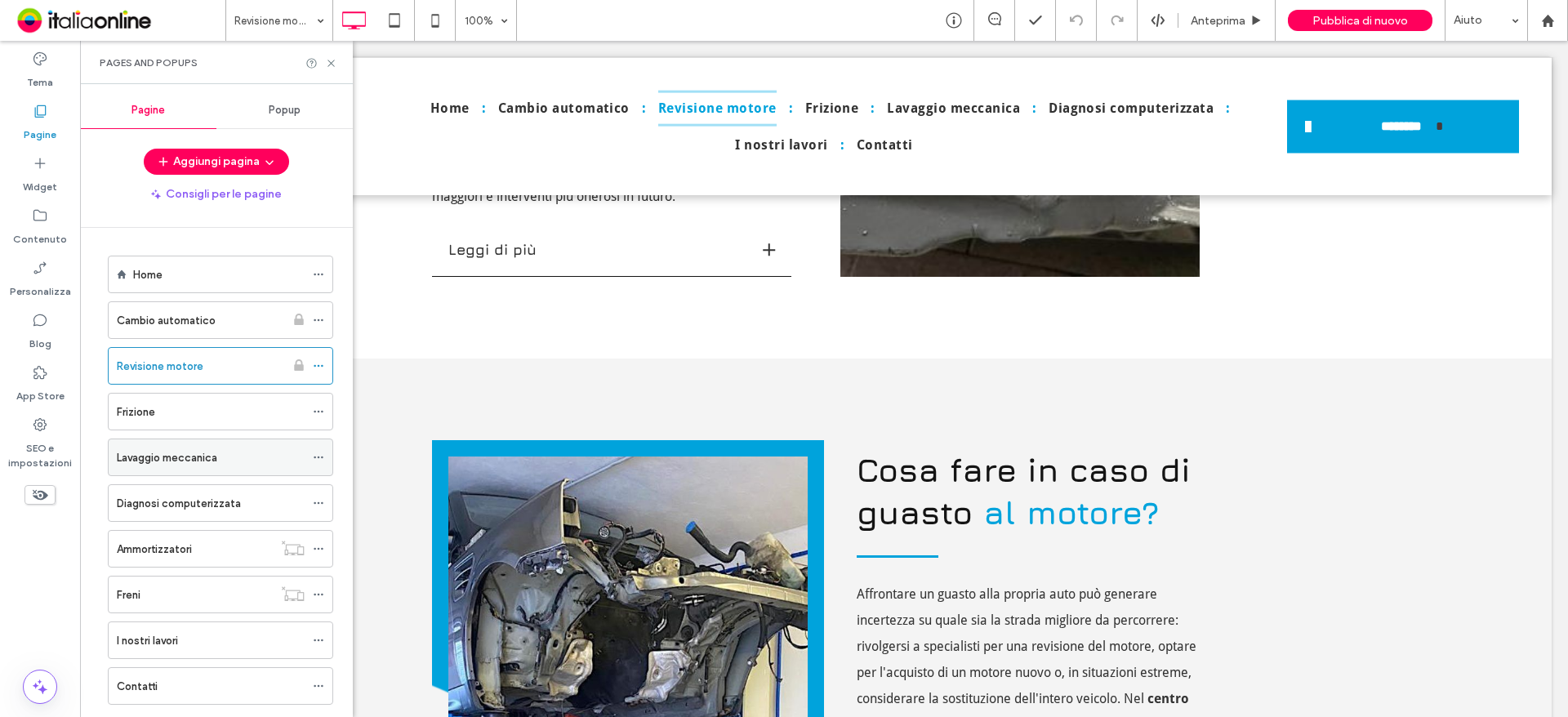
click at [215, 450] on label "Lavaggio meccanica" at bounding box center [167, 457] width 101 height 28
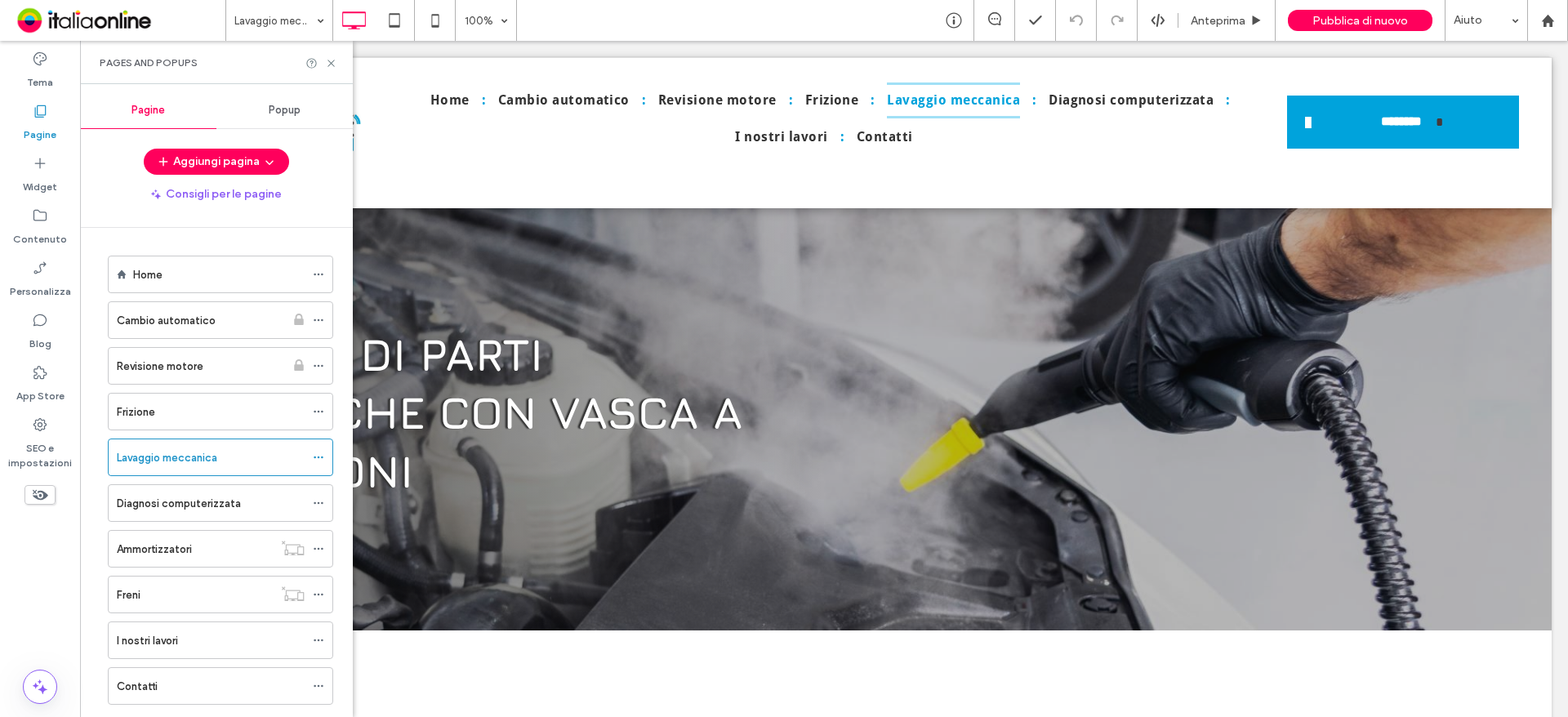
click at [158, 333] on div "Cambio automatico" at bounding box center [201, 319] width 168 height 36
click at [165, 378] on div "Revisione motore" at bounding box center [201, 365] width 168 height 36
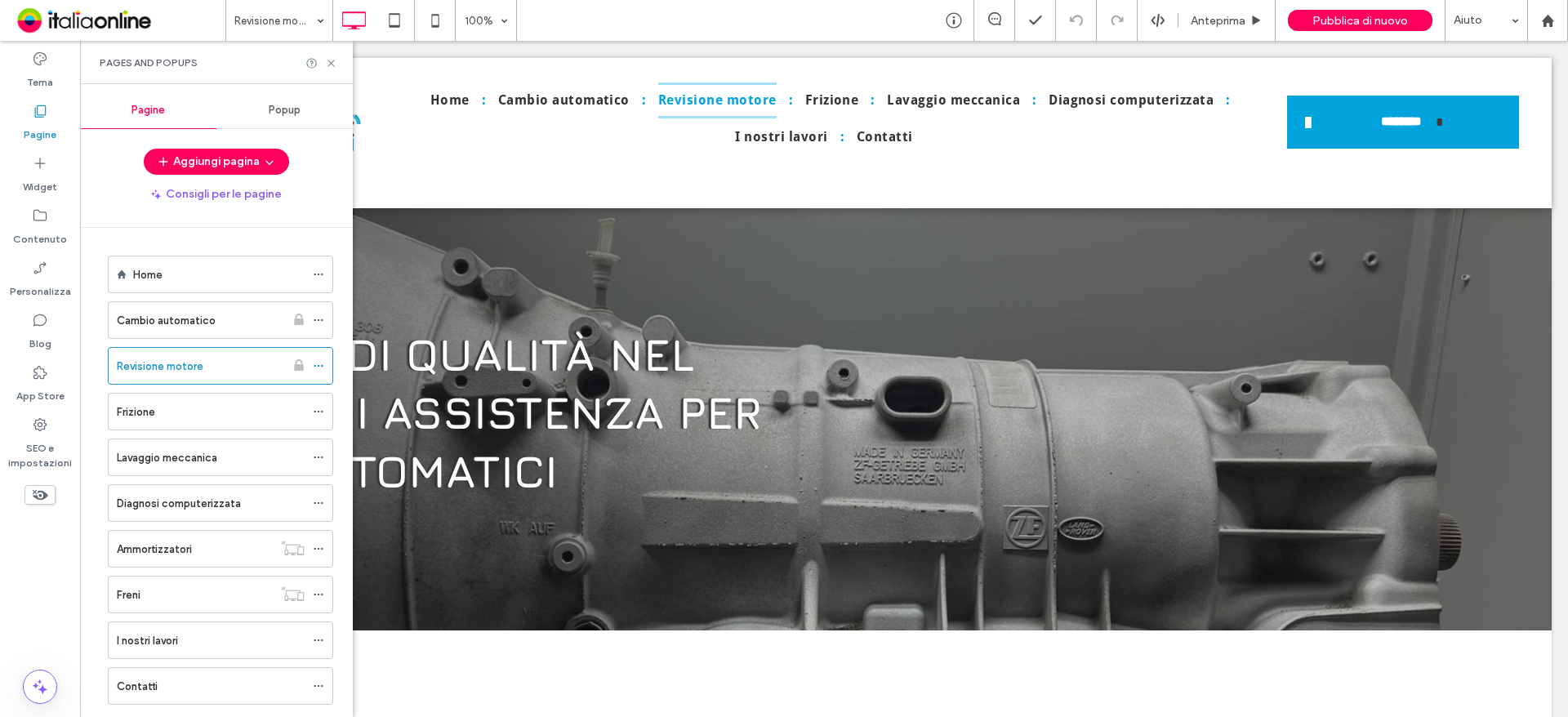
click at [185, 339] on ol "Home Cambio automatico Revisione motore Frizione Lavaggio meccanica Diagnosi co…" at bounding box center [210, 479] width 246 height 449
click at [184, 330] on div "Cambio automatico" at bounding box center [201, 319] width 168 height 36
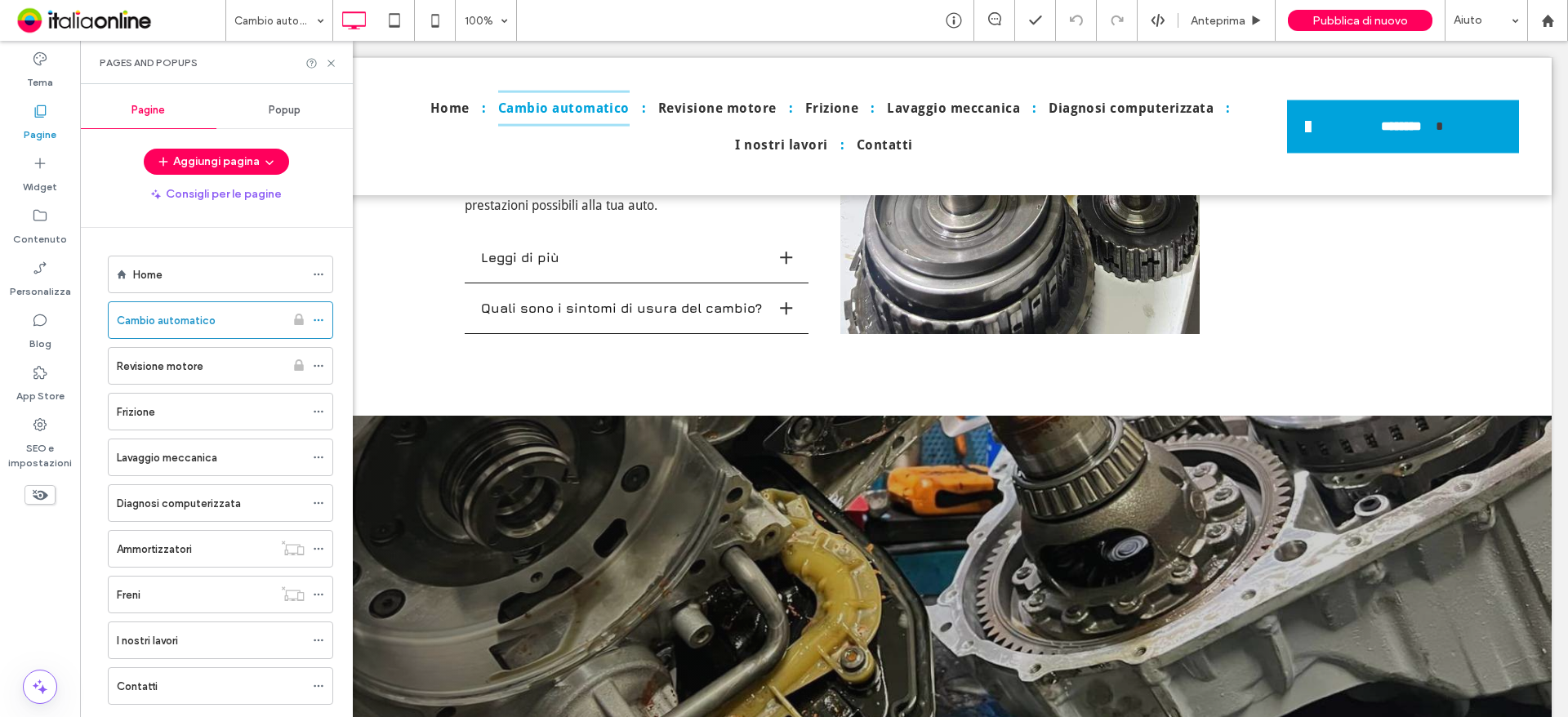
scroll to position [3920, 0]
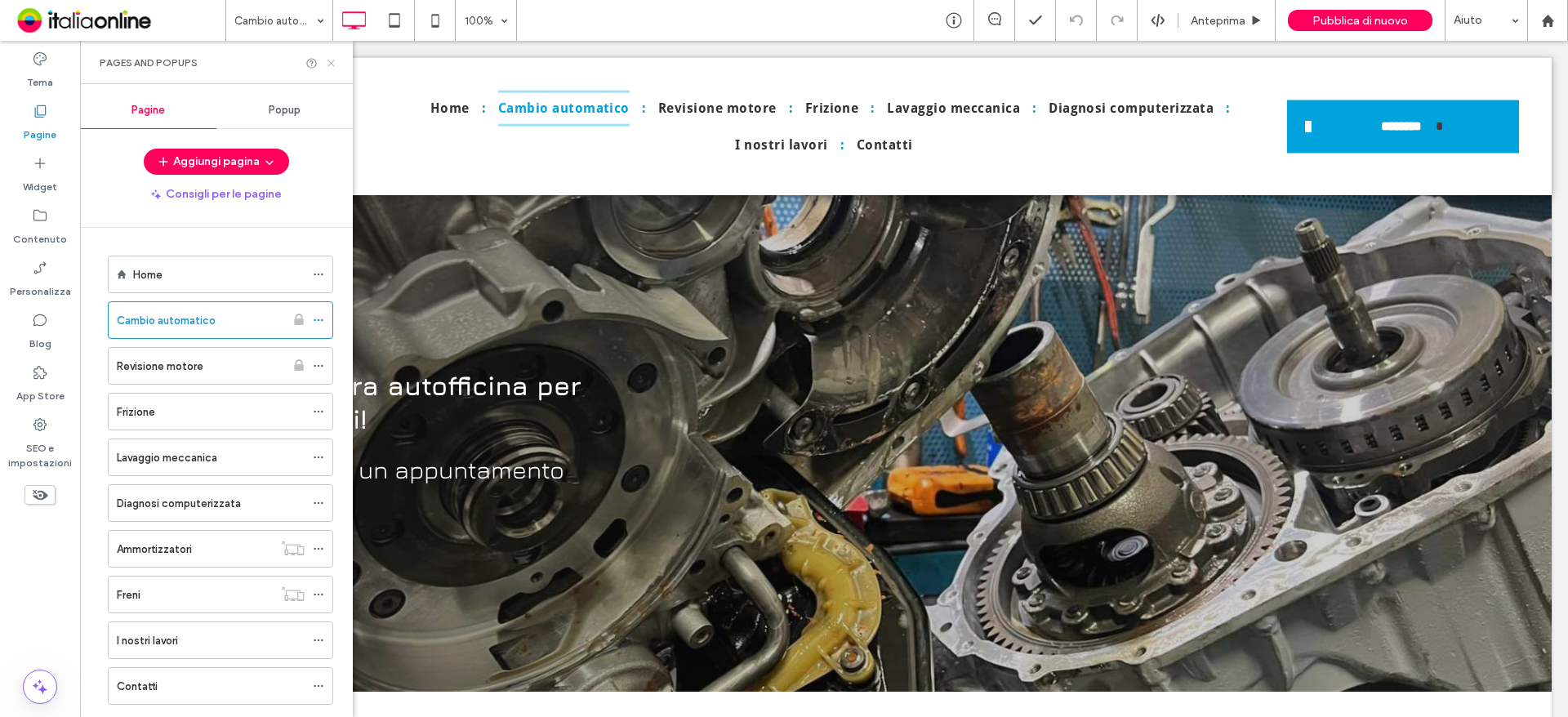
click at [332, 66] on icon at bounding box center [330, 62] width 12 height 12
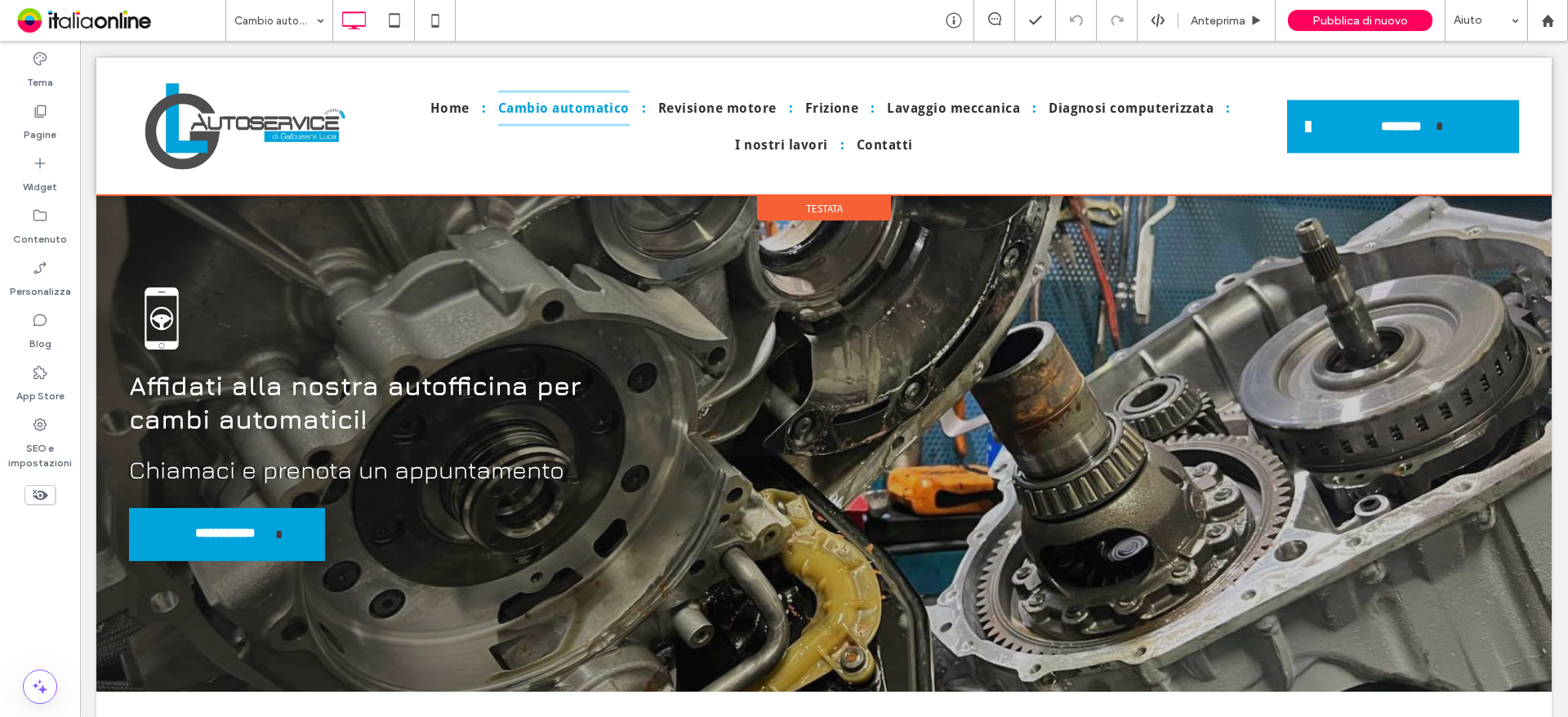
drag, startPoint x: 564, startPoint y: 111, endPoint x: 505, endPoint y: 113, distance: 59.0
click at [564, 111] on div at bounding box center [823, 125] width 1455 height 138
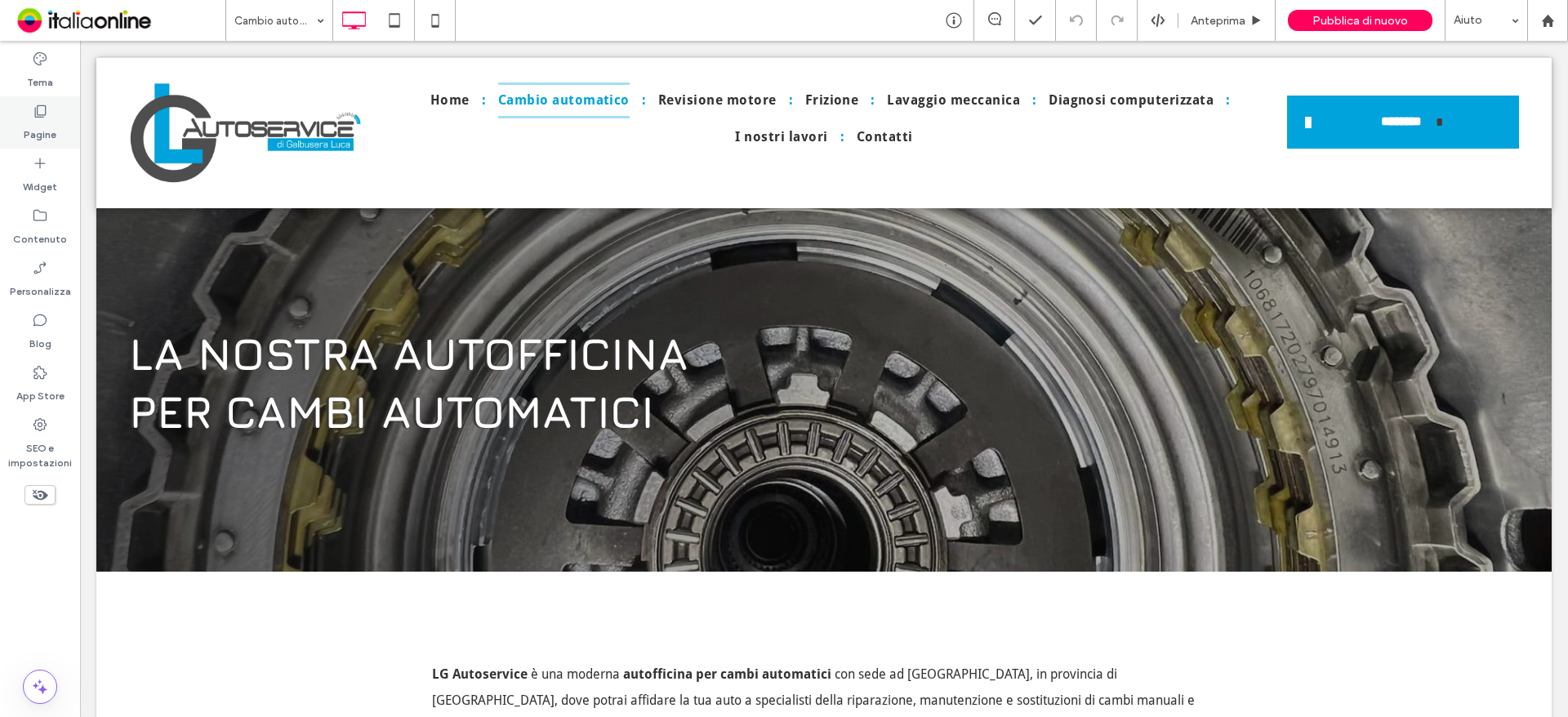
scroll to position [0, 0]
click at [59, 123] on div "Pagine" at bounding box center [39, 122] width 80 height 52
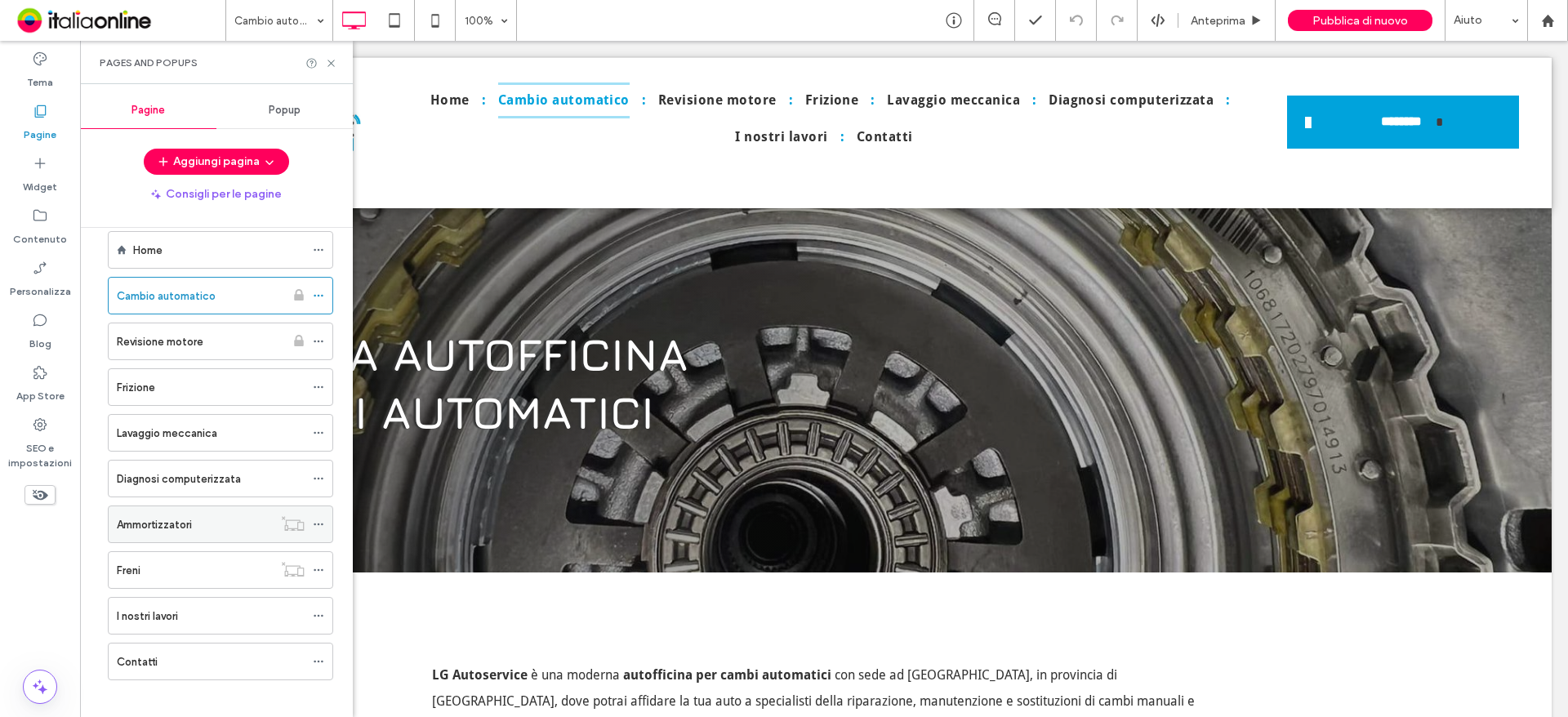
scroll to position [37, 0]
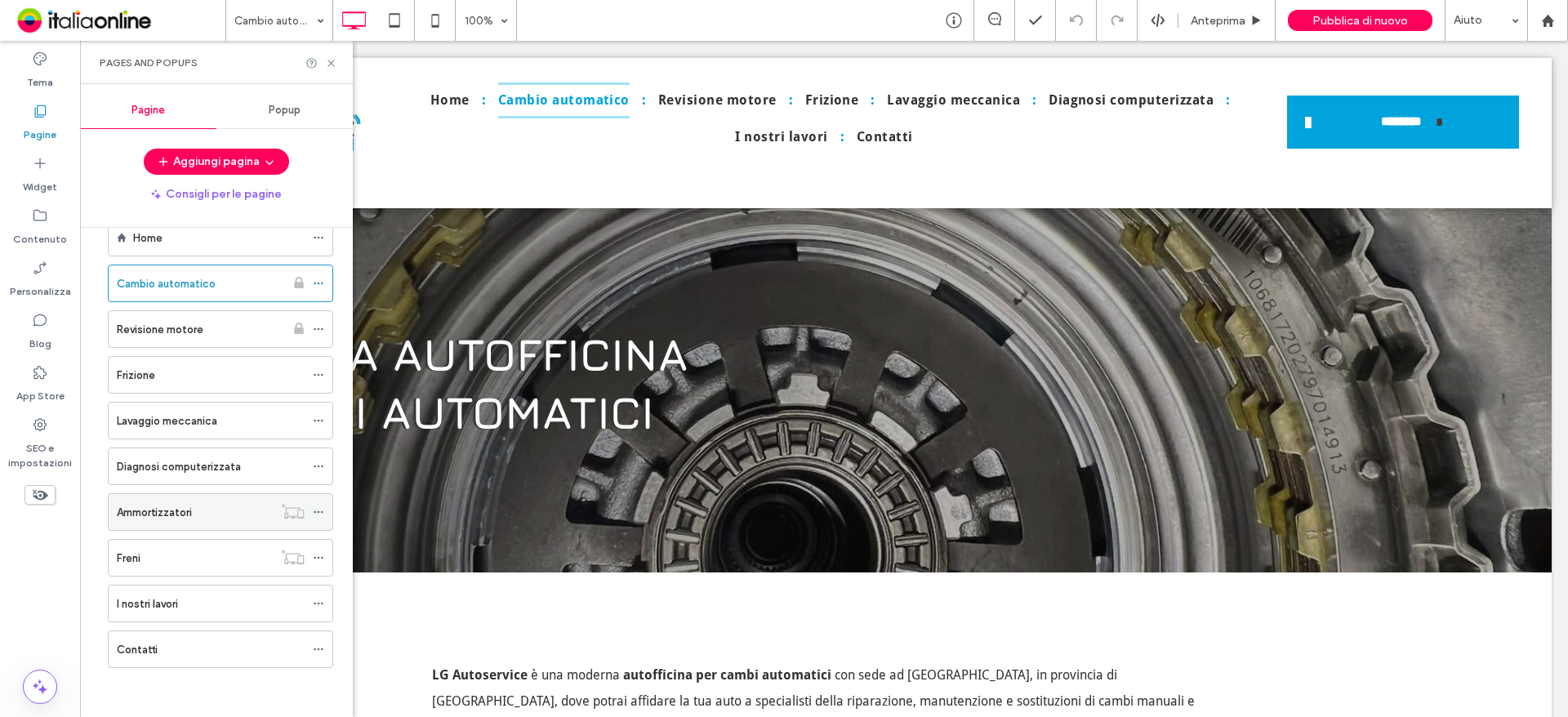
click at [200, 514] on div "Ammortizzatori" at bounding box center [195, 512] width 156 height 17
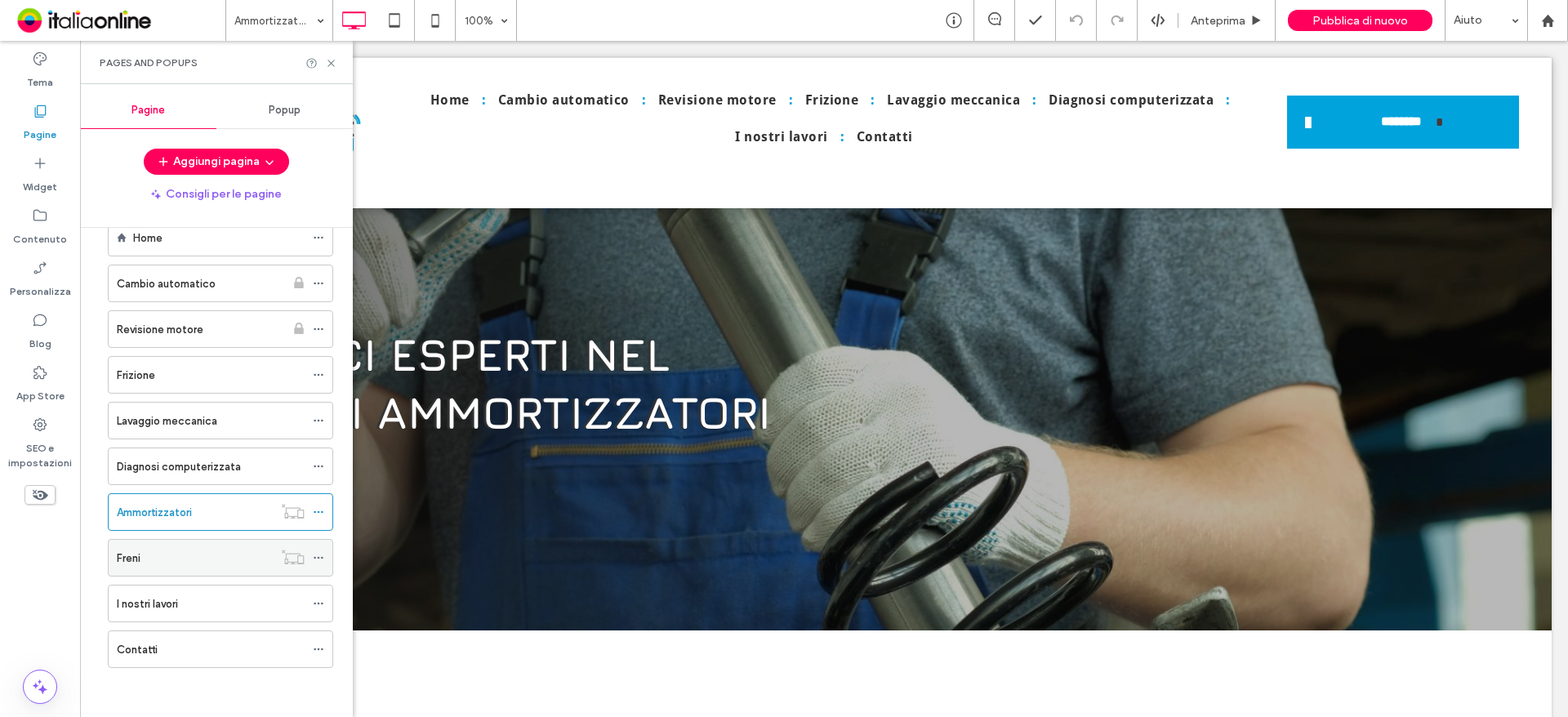
click at [237, 546] on div "Freni" at bounding box center [195, 557] width 156 height 36
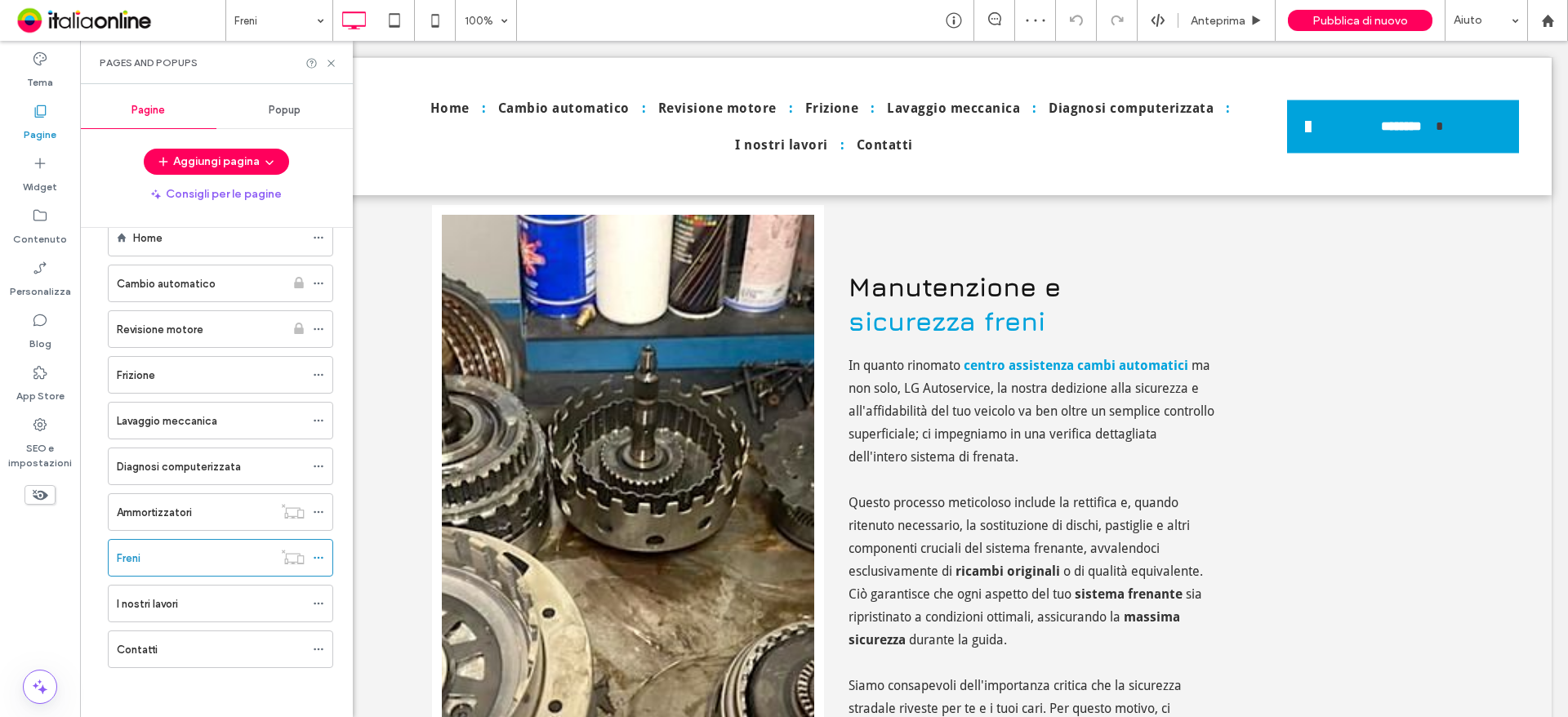
scroll to position [1796, 0]
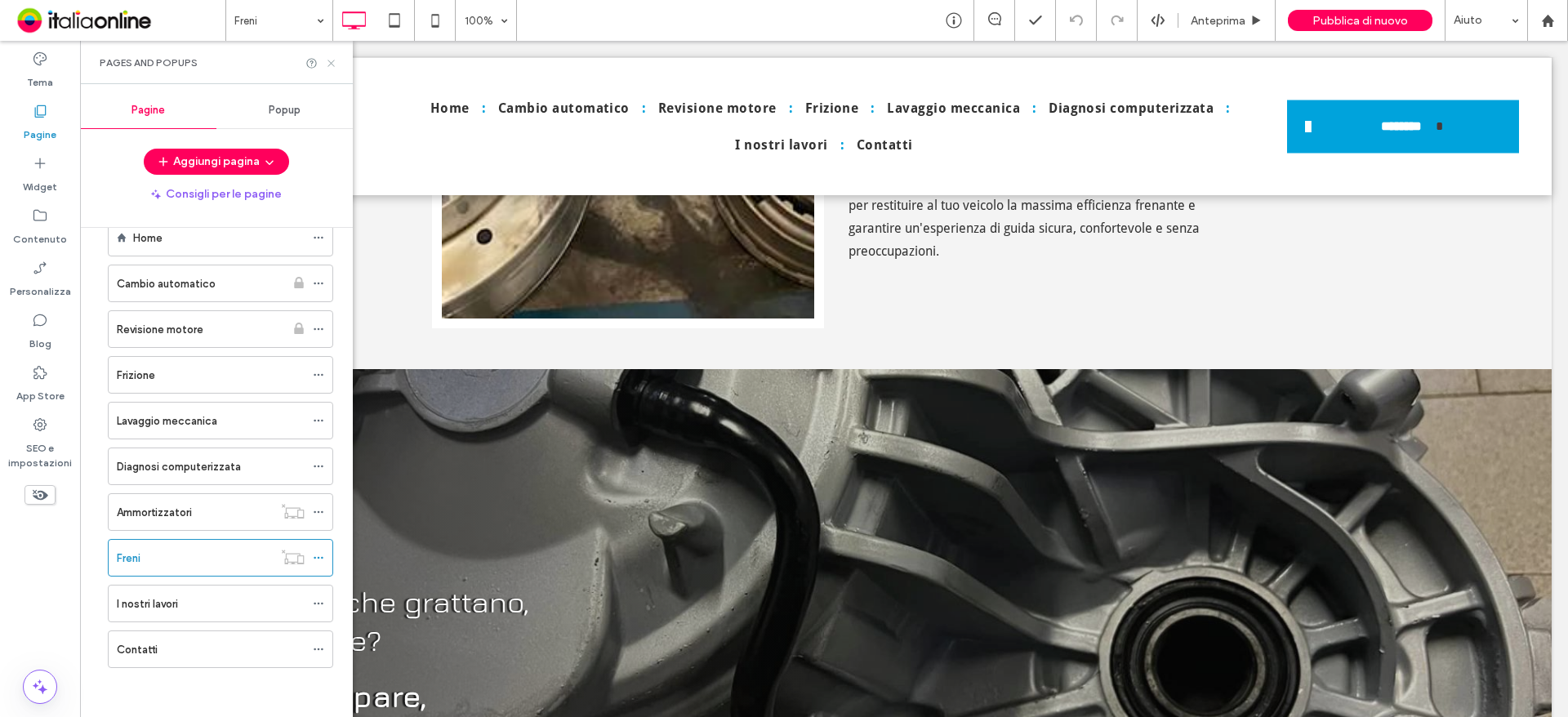
click at [327, 63] on icon at bounding box center [330, 62] width 12 height 12
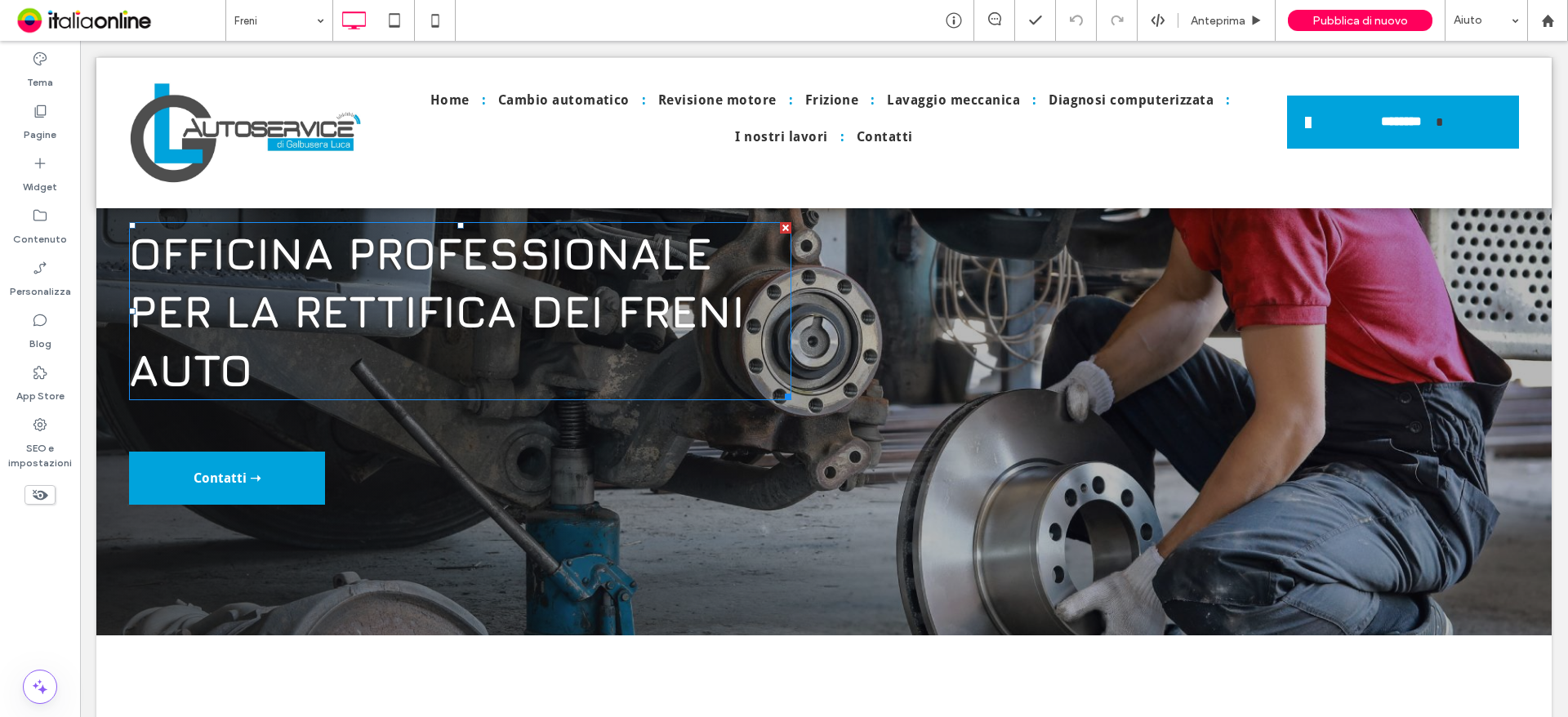
scroll to position [0, 0]
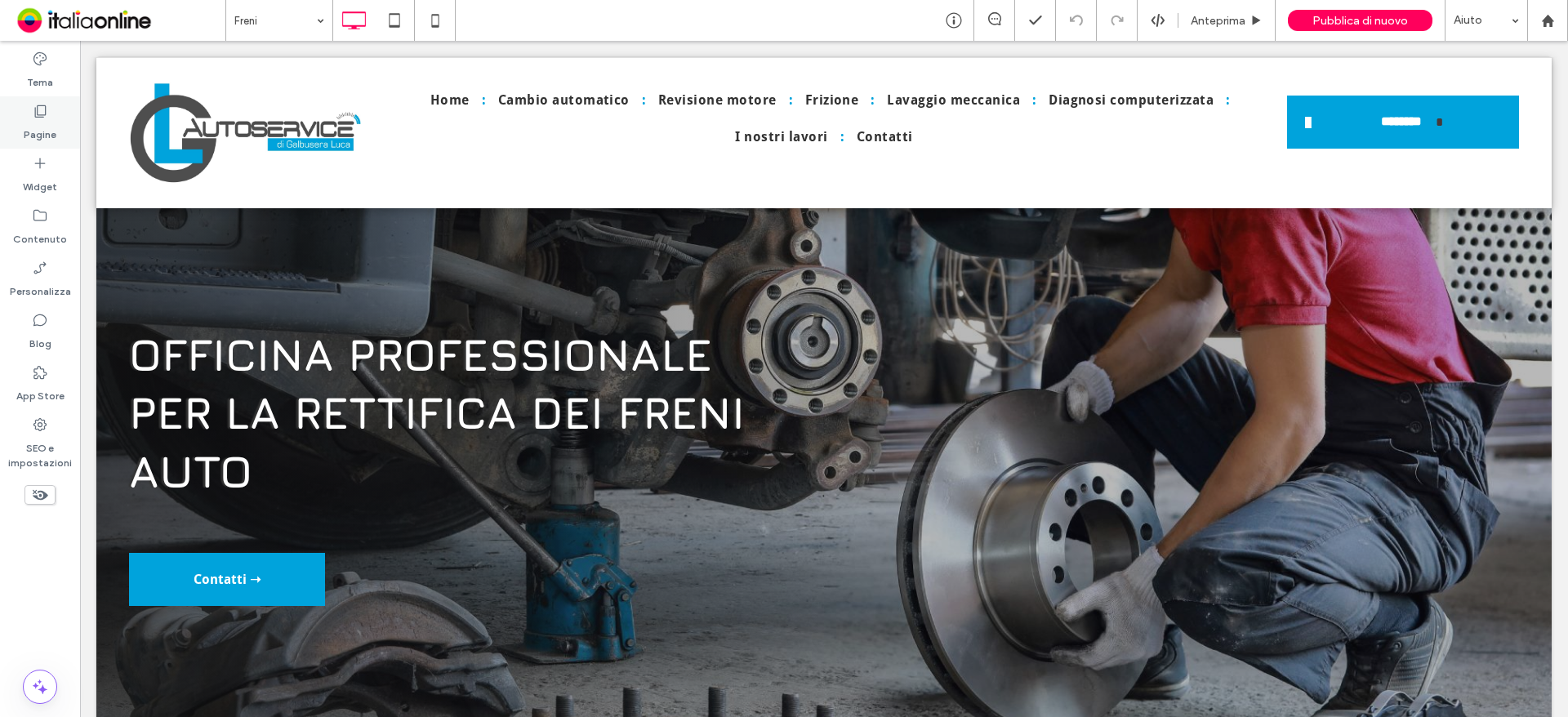
drag, startPoint x: 100, startPoint y: 135, endPoint x: 51, endPoint y: 116, distance: 52.6
click at [51, 116] on div "Pagine" at bounding box center [39, 122] width 80 height 52
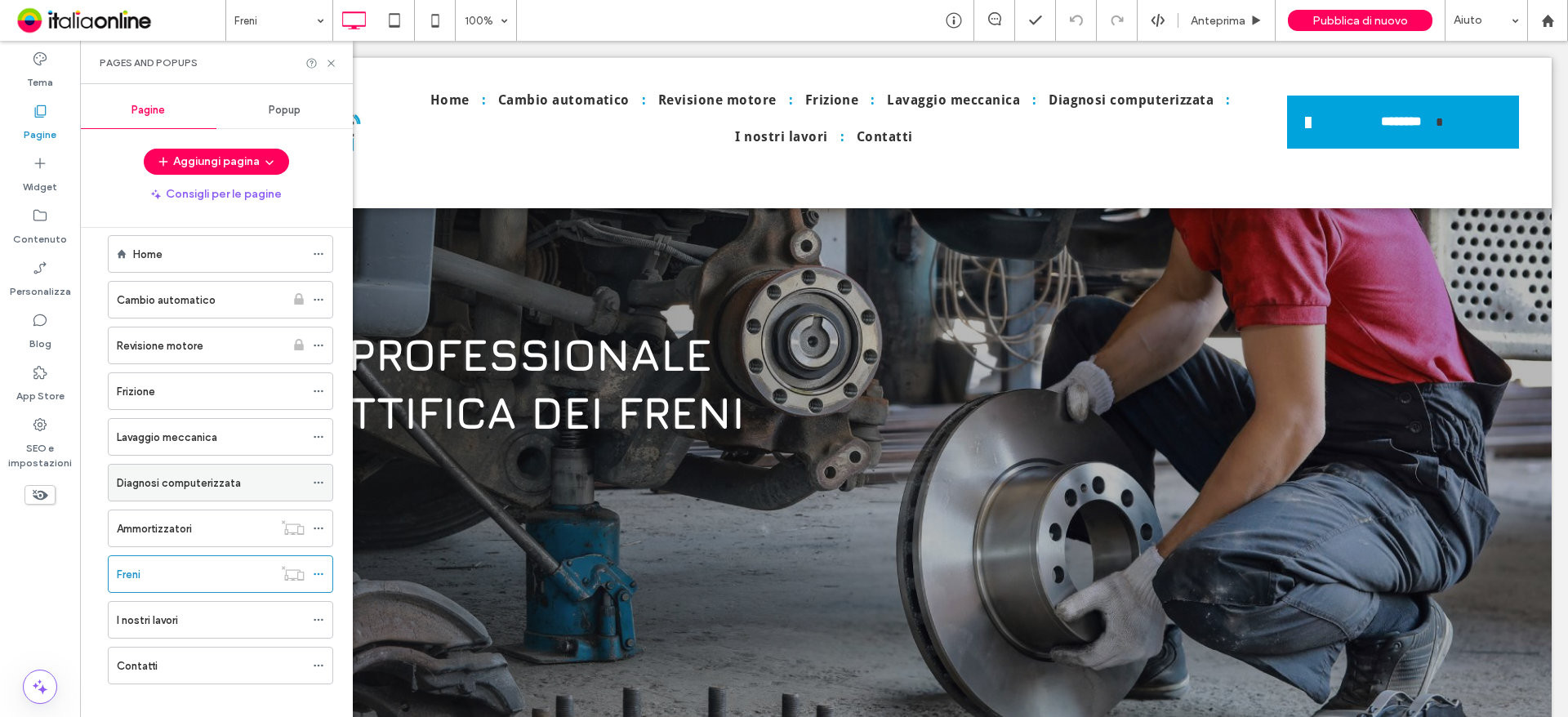
scroll to position [37, 0]
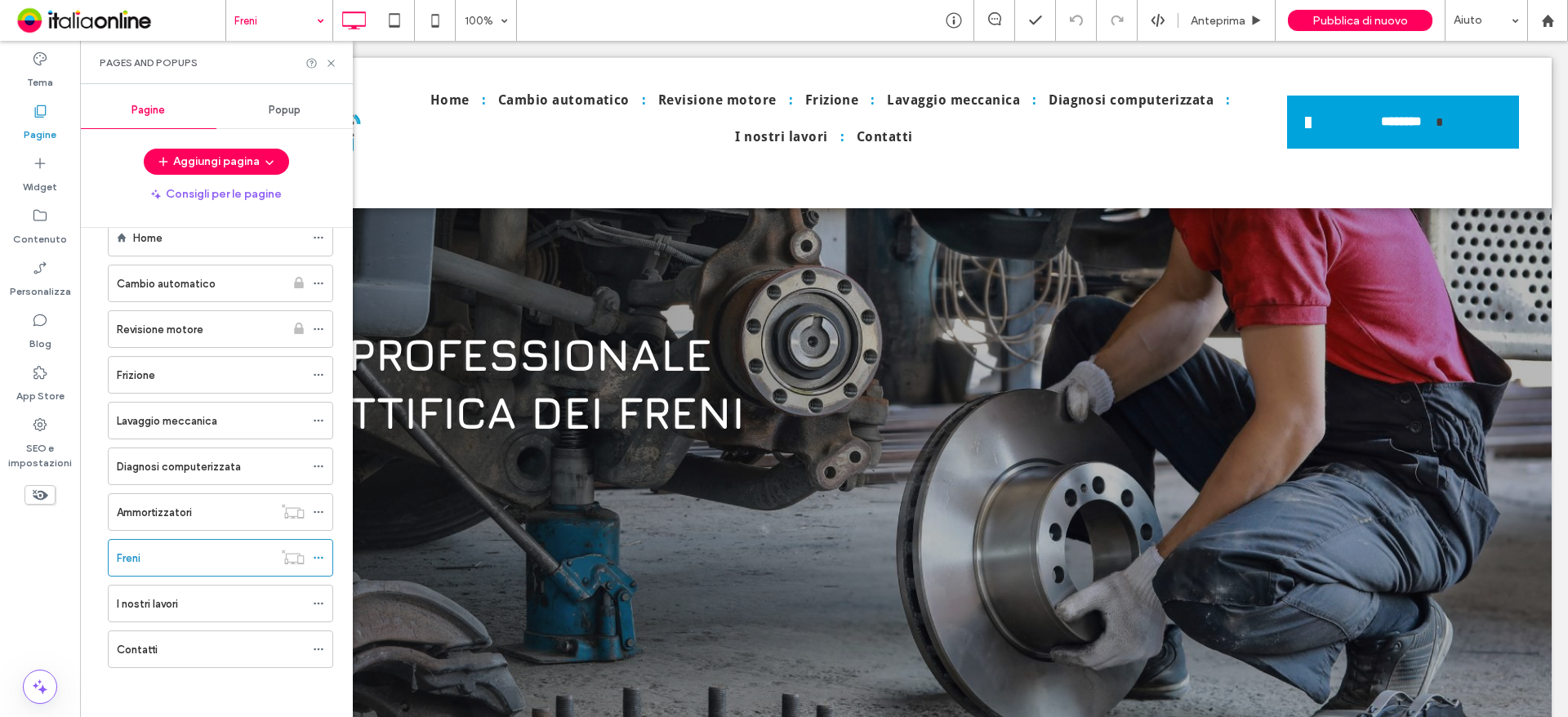
drag, startPoint x: 327, startPoint y: 61, endPoint x: 294, endPoint y: 28, distance: 46.7
click at [327, 61] on icon at bounding box center [330, 62] width 12 height 12
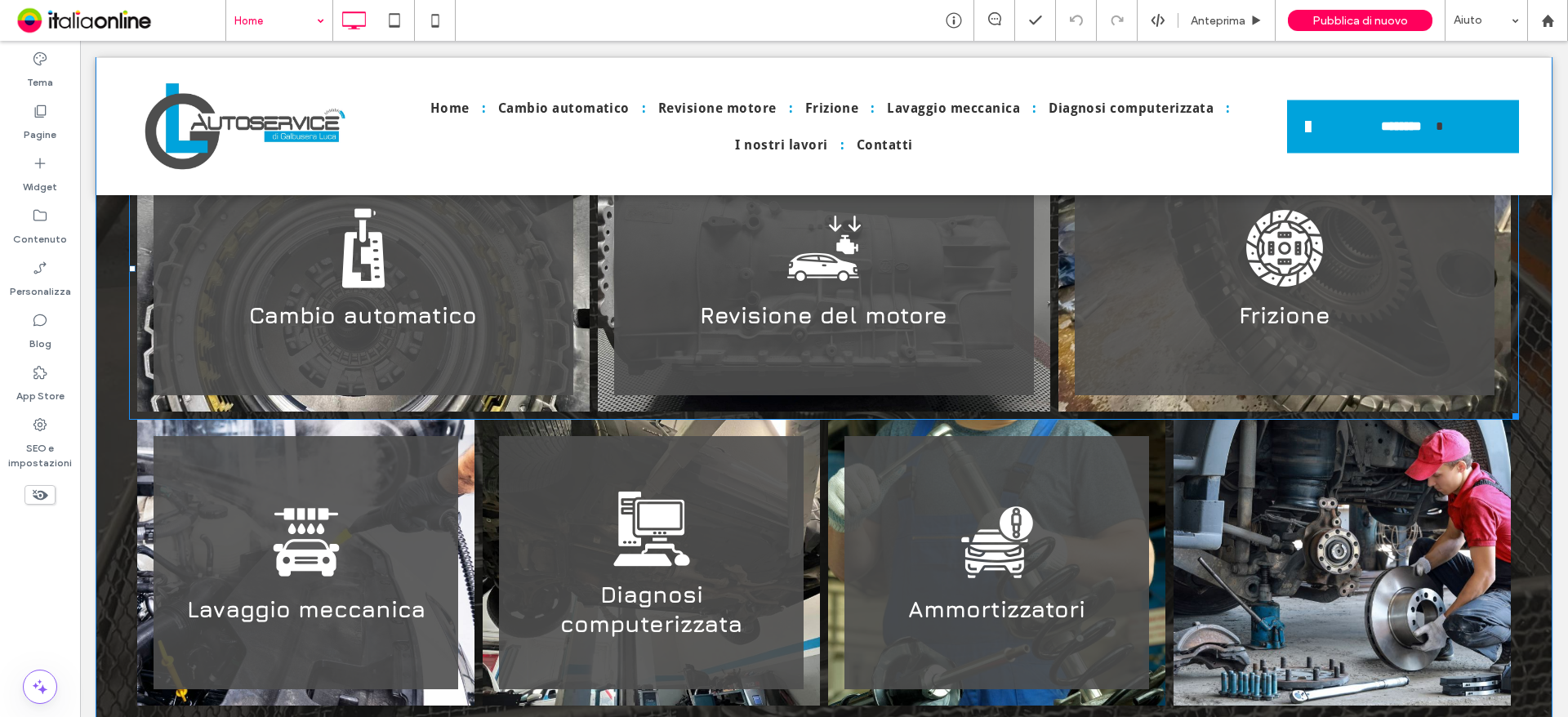
scroll to position [3675, 0]
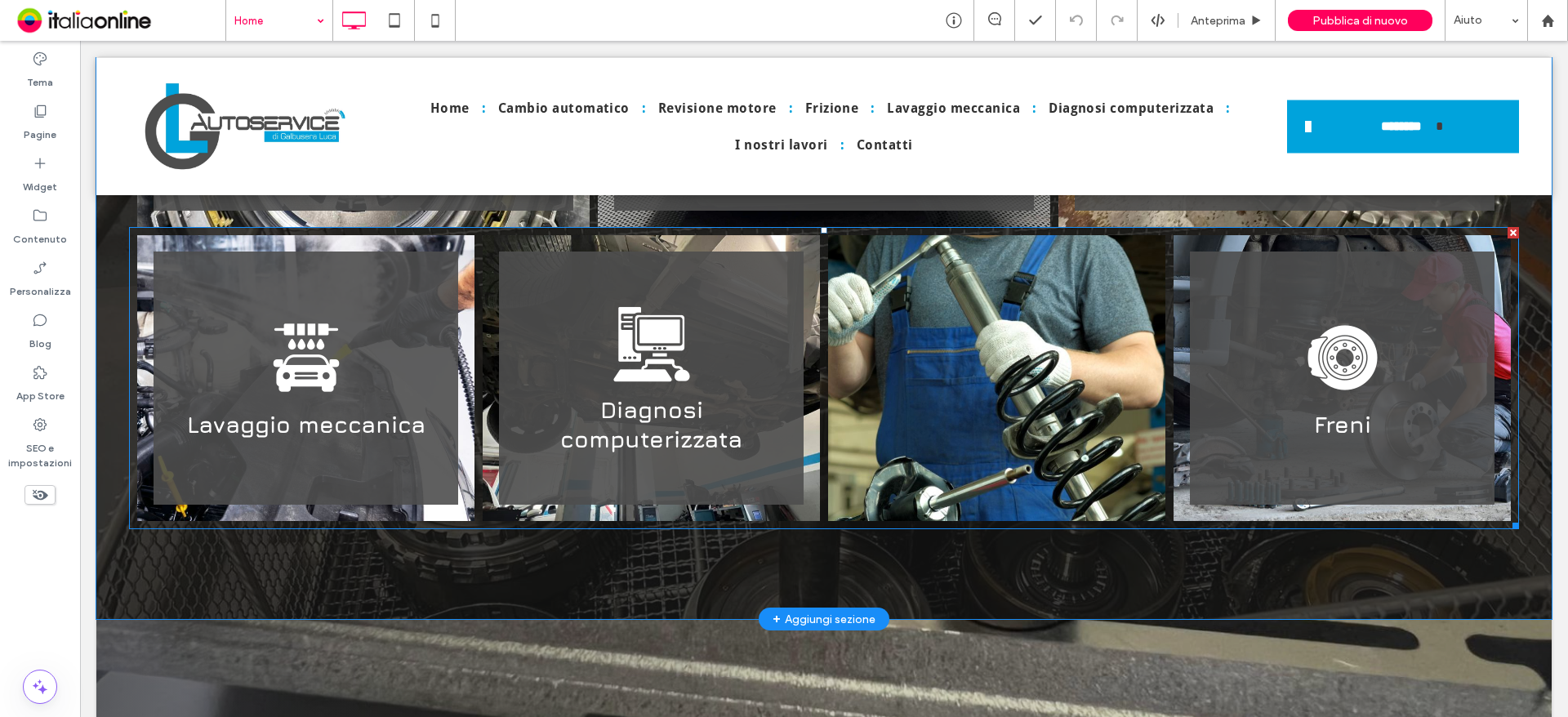
click at [1094, 356] on link at bounding box center [997, 378] width 358 height 303
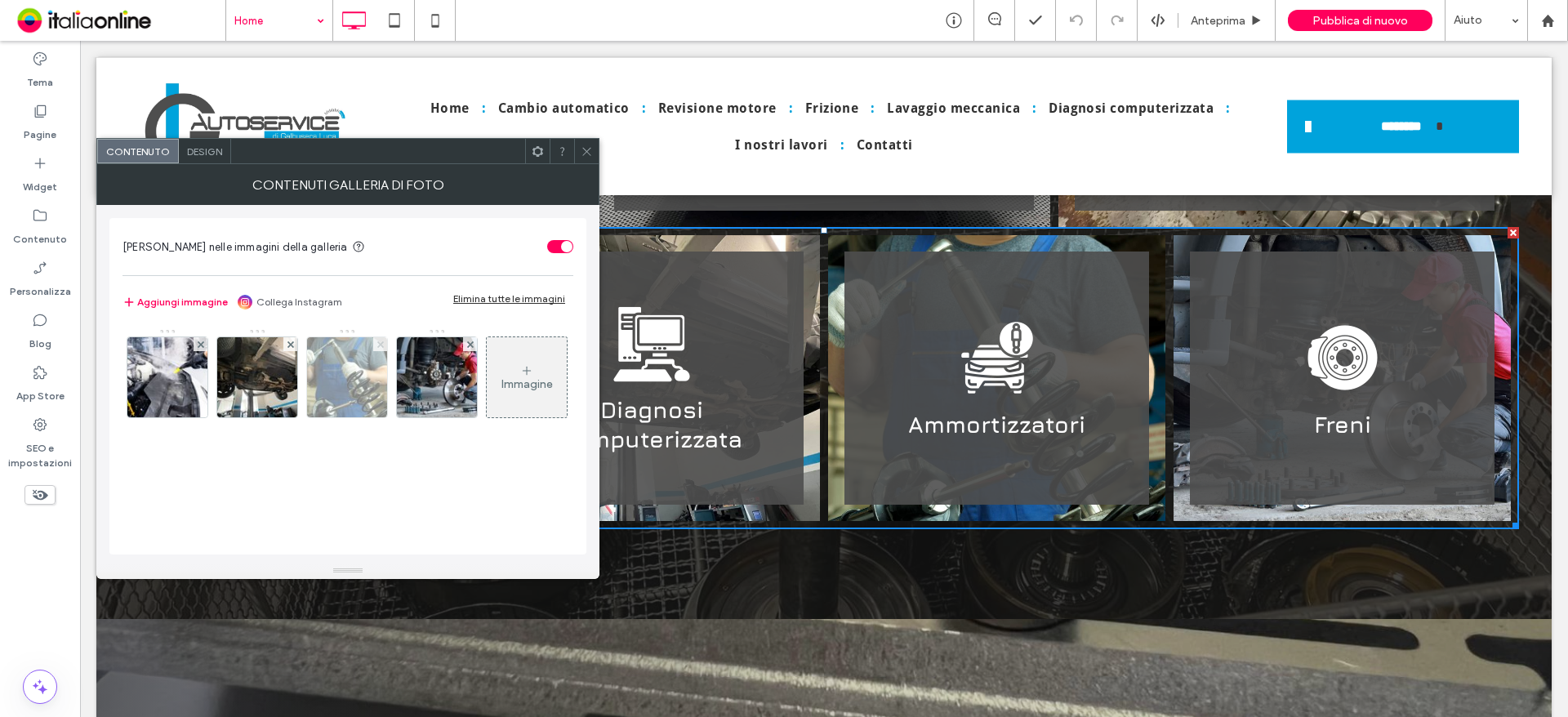
click at [380, 342] on icon at bounding box center [380, 344] width 6 height 6
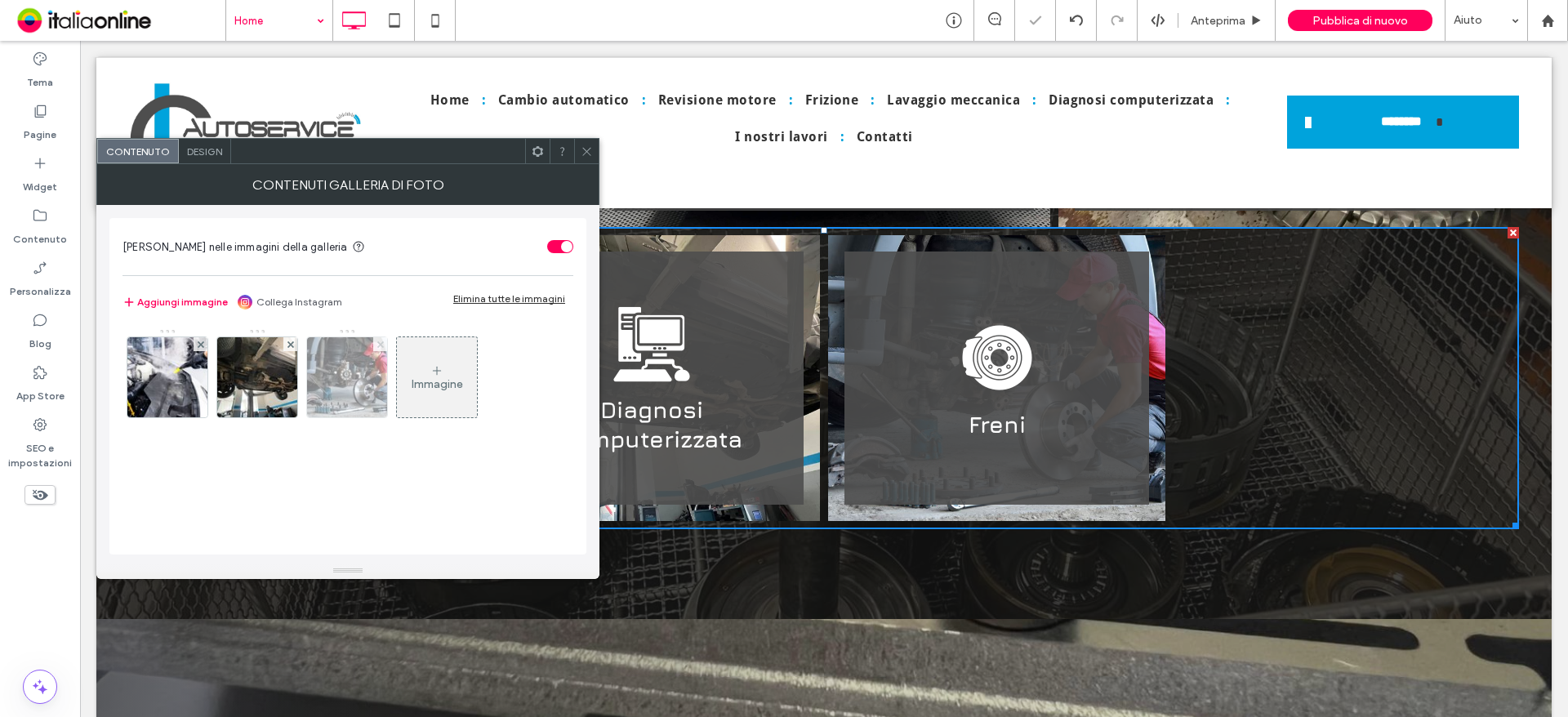
click at [379, 342] on use at bounding box center [380, 343] width 6 height 6
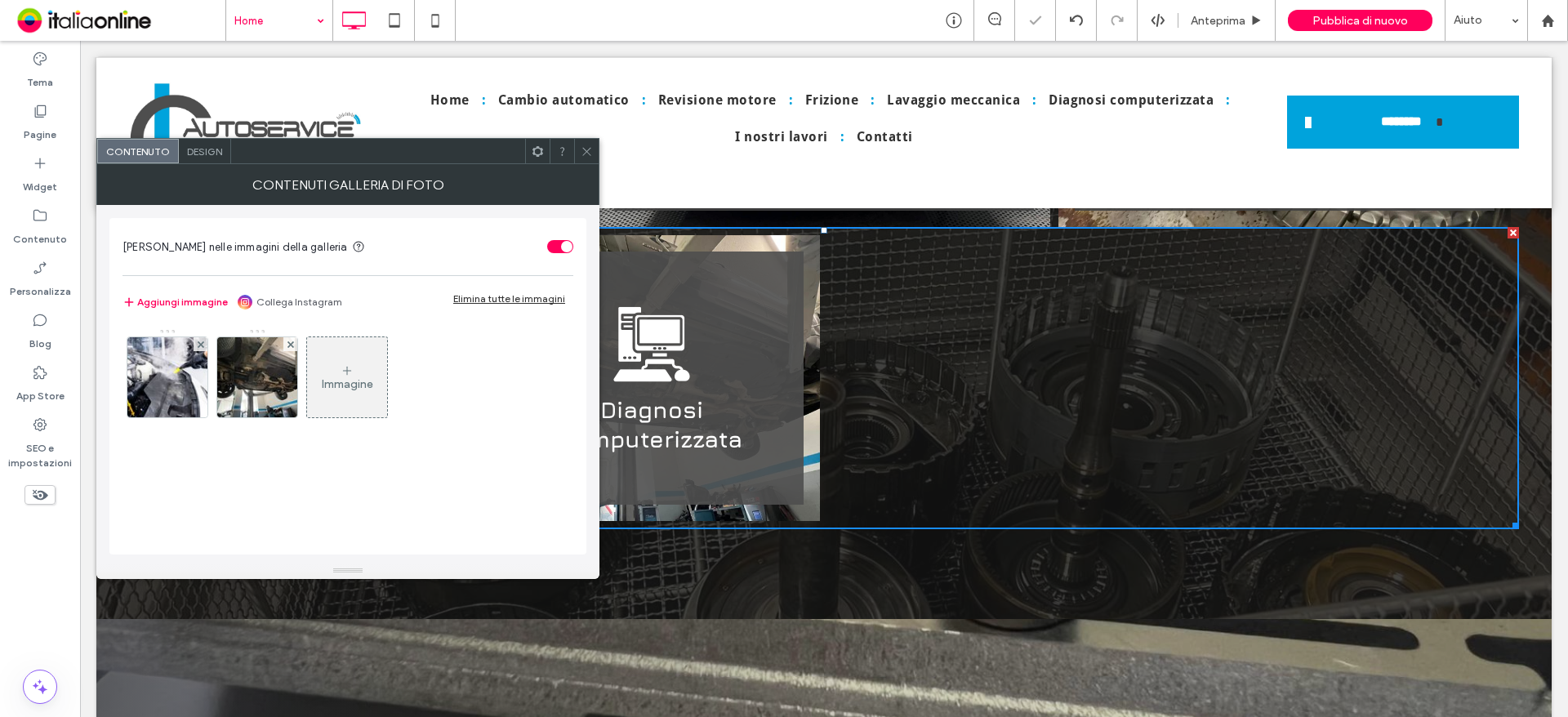
drag, startPoint x: 589, startPoint y: 144, endPoint x: 592, endPoint y: 153, distance: 9.5
click at [589, 145] on icon at bounding box center [586, 151] width 12 height 12
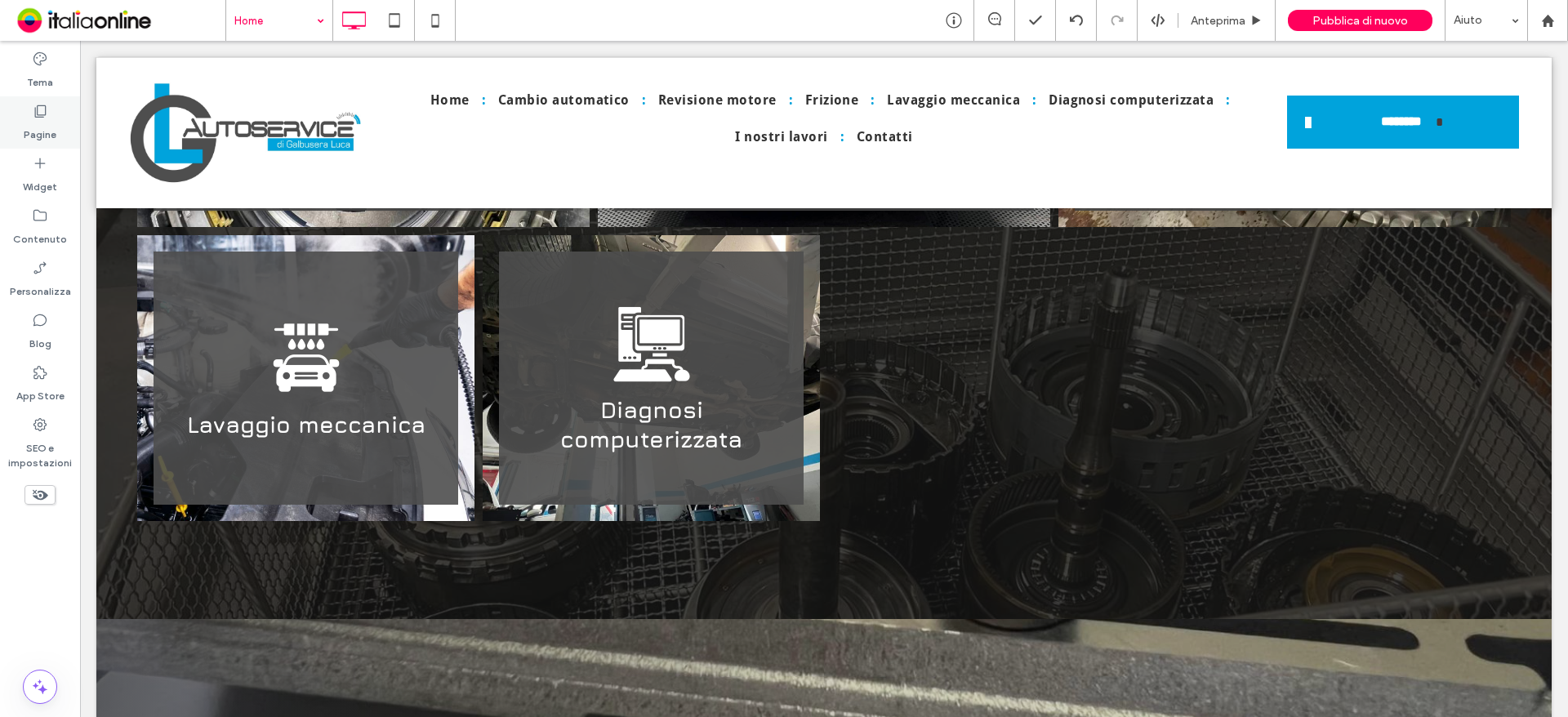
click at [35, 125] on label "Pagine" at bounding box center [40, 130] width 33 height 23
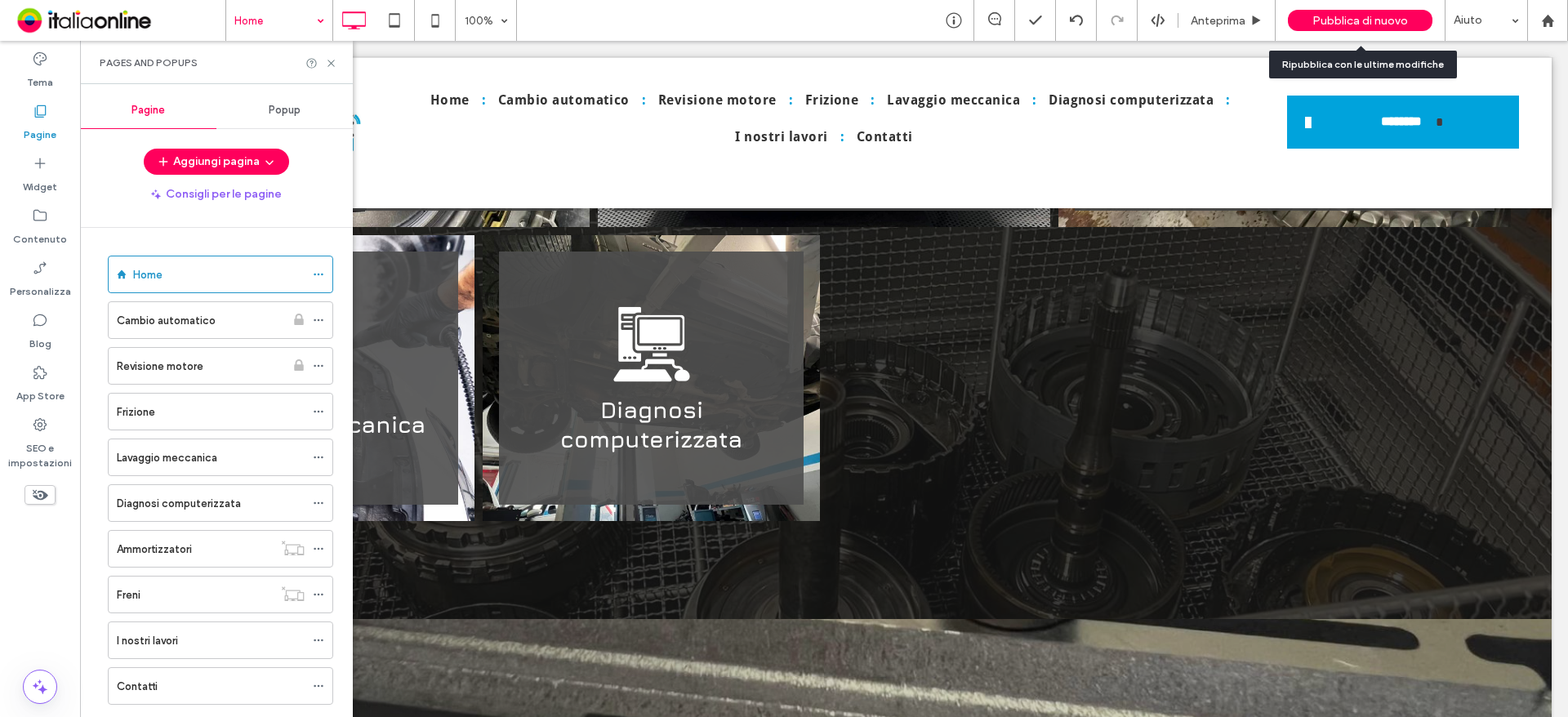
click at [1369, 19] on span "Pubblica di nuovo" at bounding box center [1360, 20] width 95 height 14
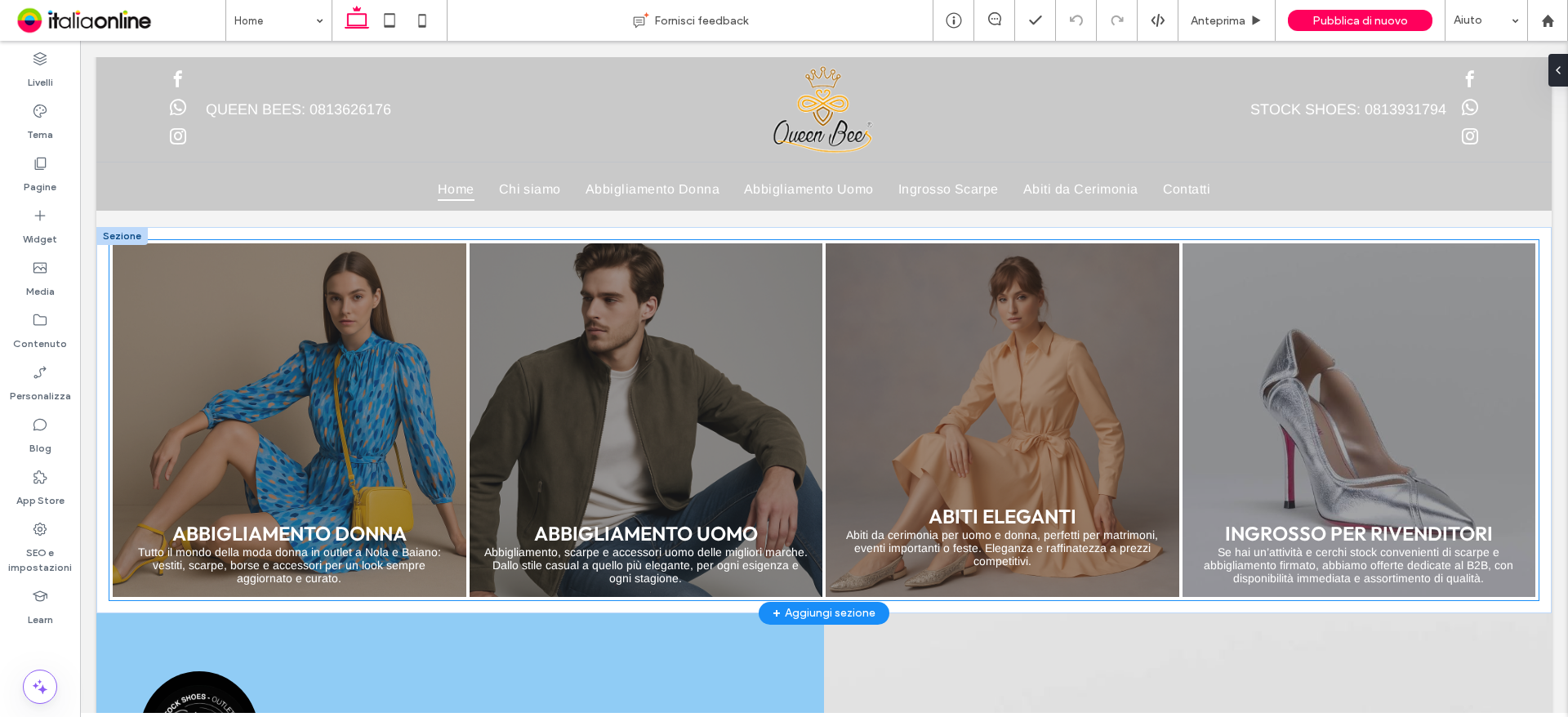
scroll to position [1062, 0]
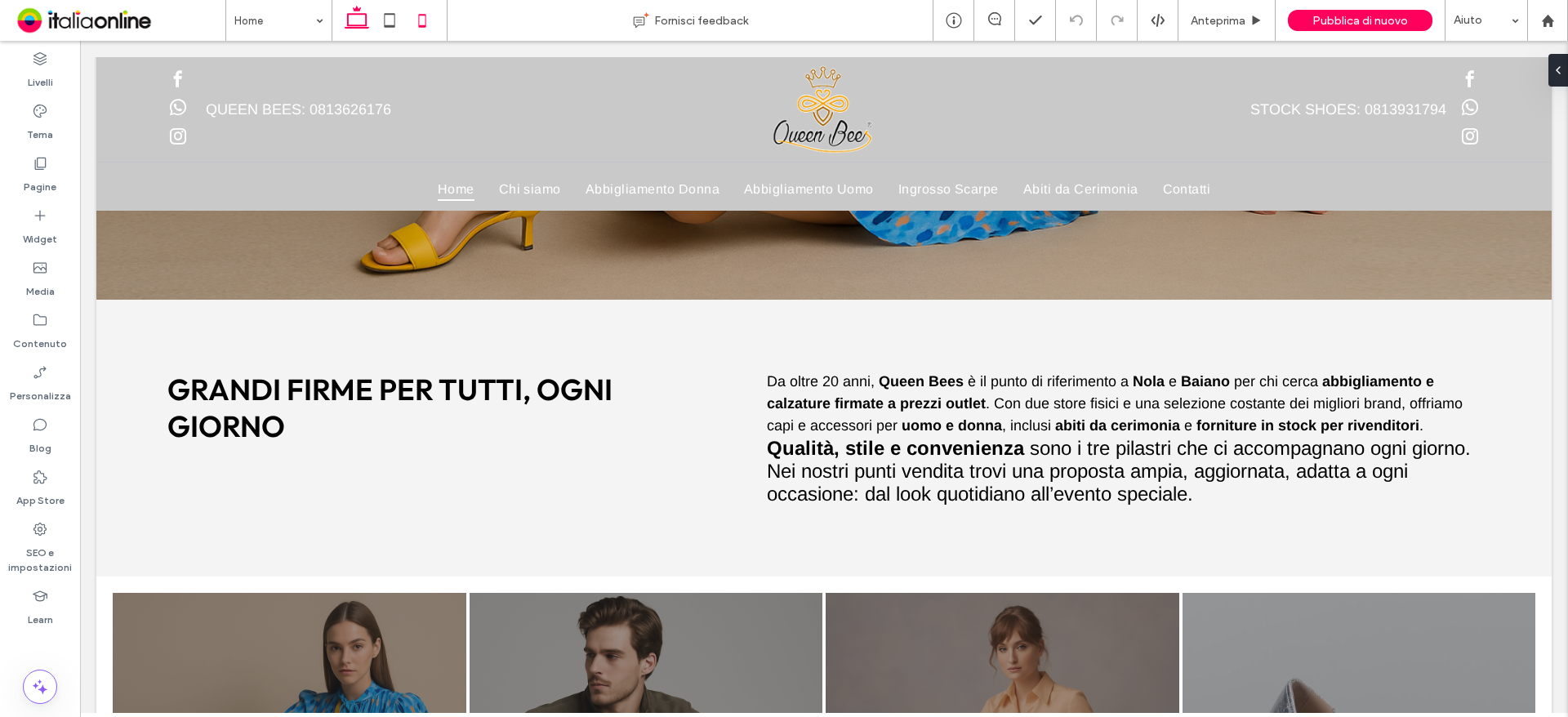
click at [423, 26] on use at bounding box center [423, 20] width 7 height 13
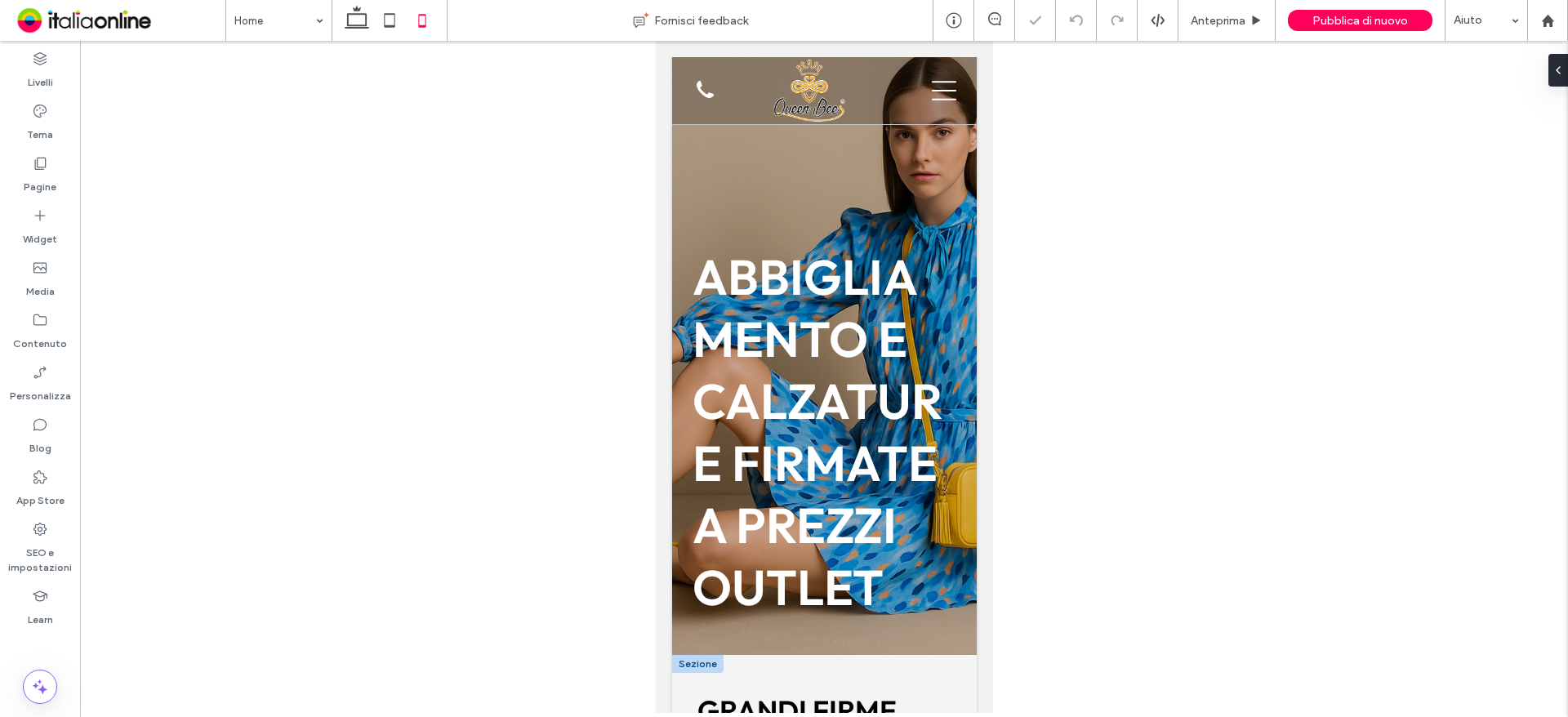
scroll to position [0, 0]
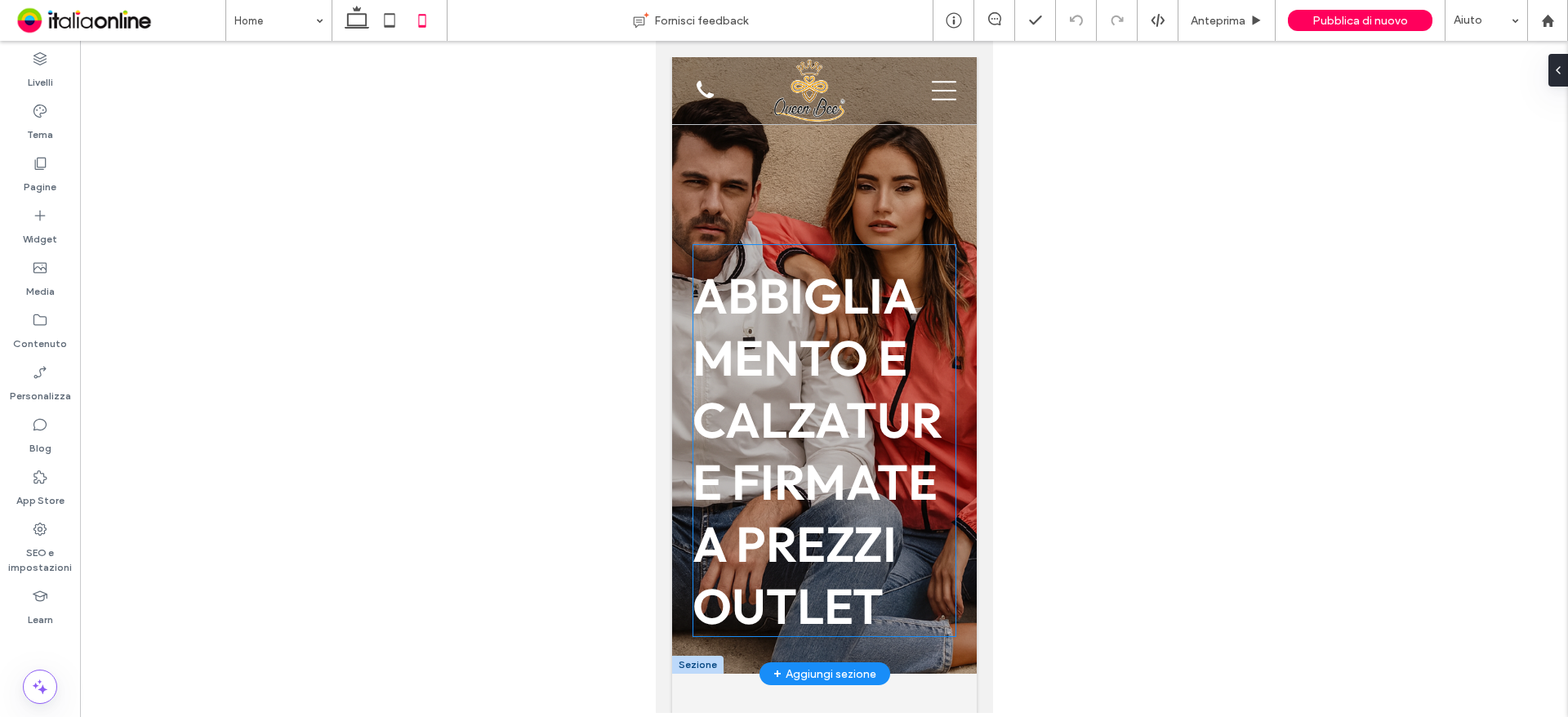
click at [758, 366] on span "Abbigliamento e calzature firmate a prezzi outlet" at bounding box center [816, 450] width 250 height 372
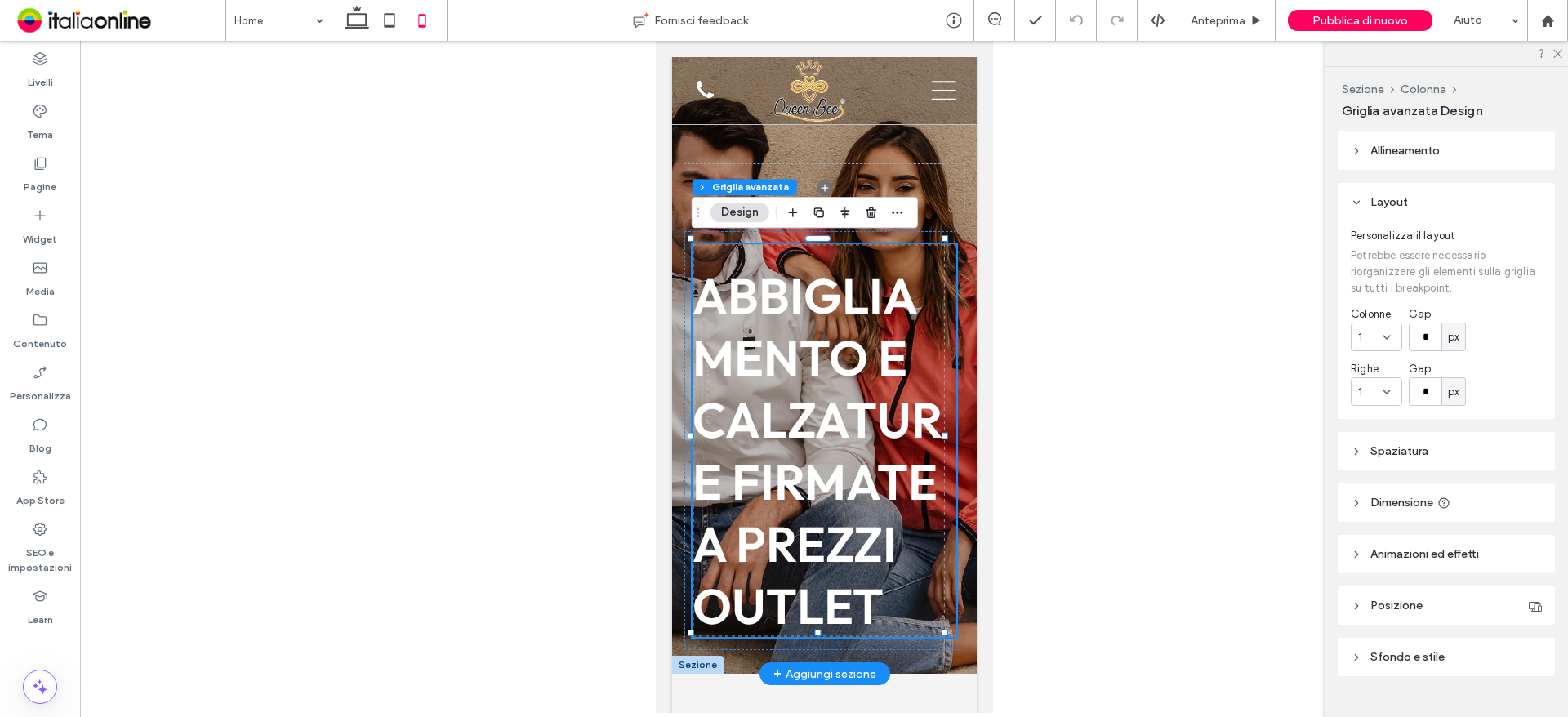
click at [822, 358] on span "Abbigliamento e calzature firmate a prezzi outlet" at bounding box center [816, 450] width 250 height 372
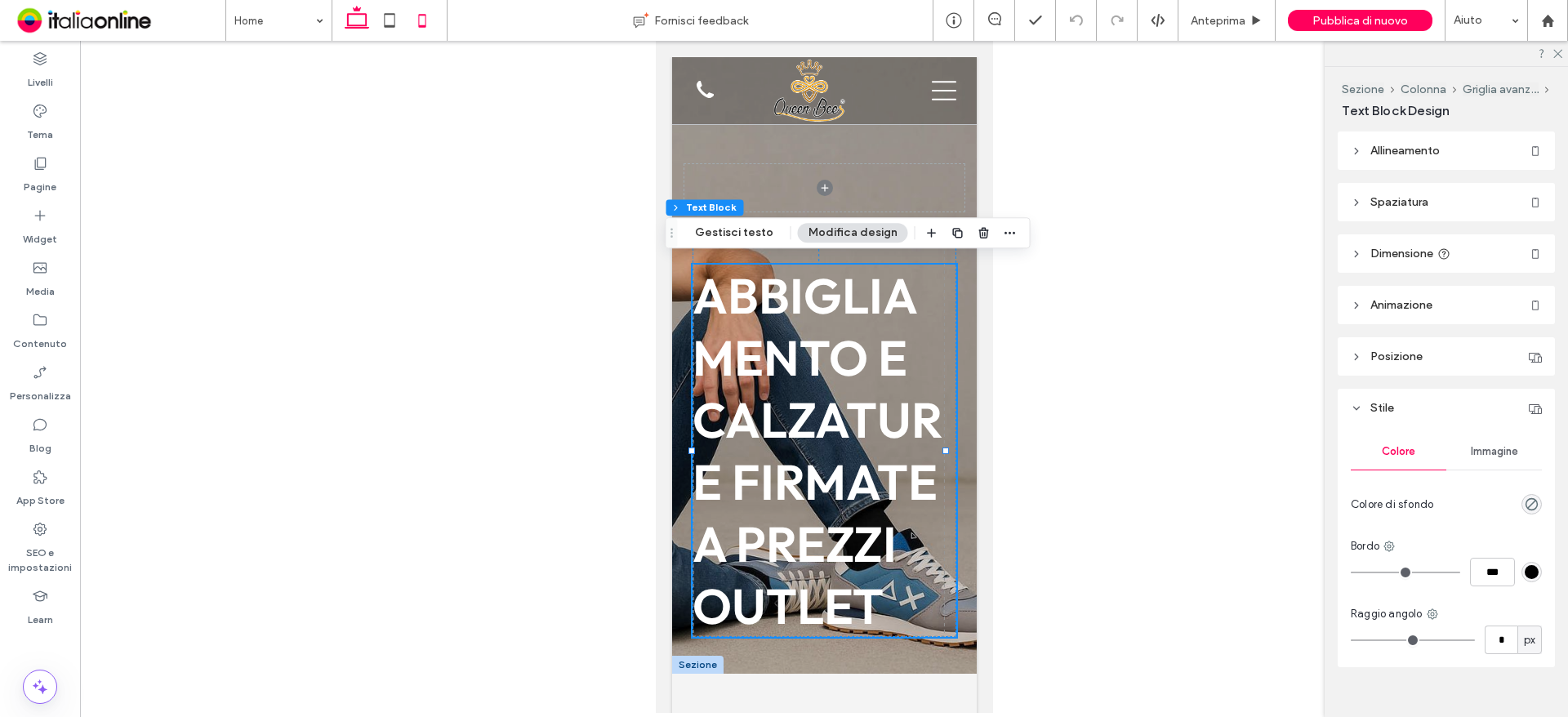
click at [369, 5] on icon at bounding box center [357, 20] width 33 height 33
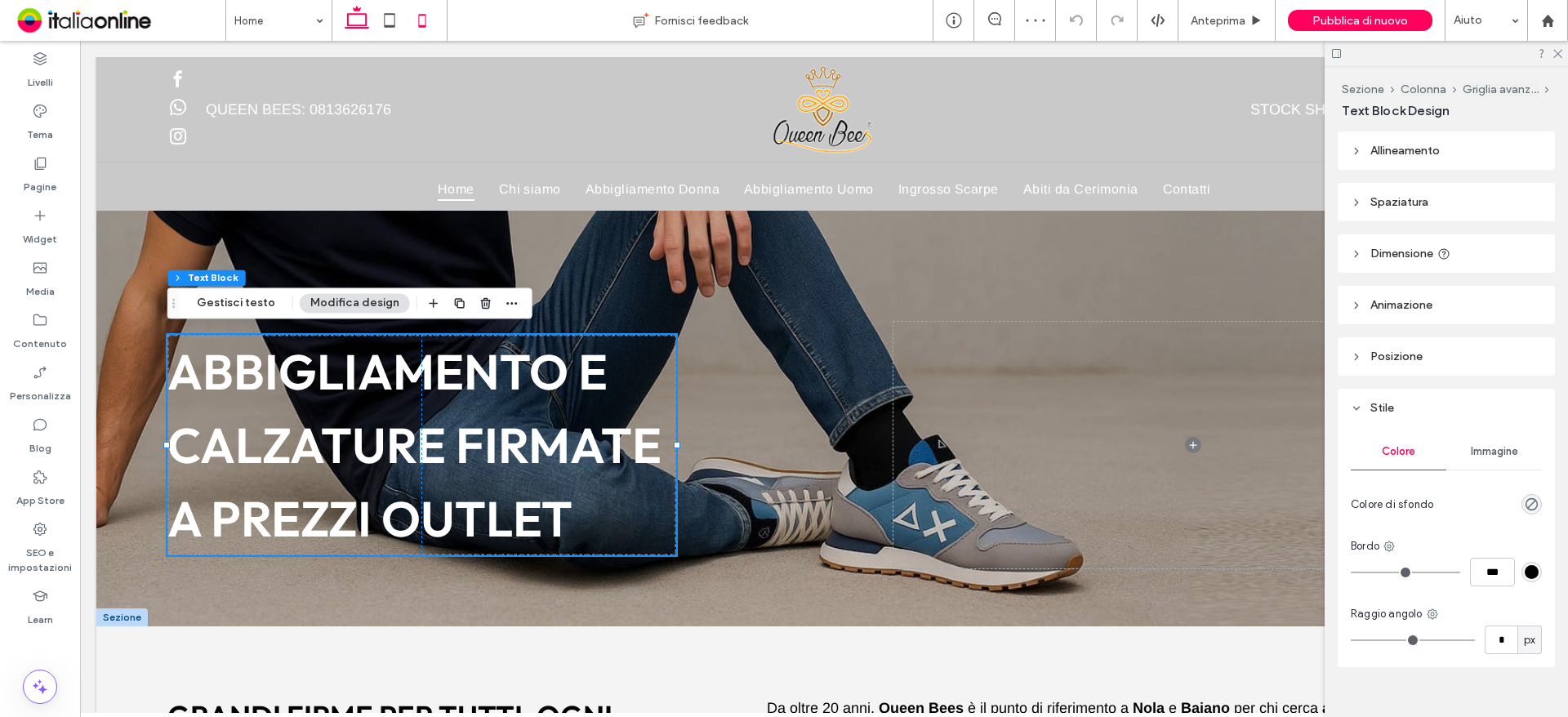
click at [426, 12] on icon at bounding box center [423, 20] width 33 height 33
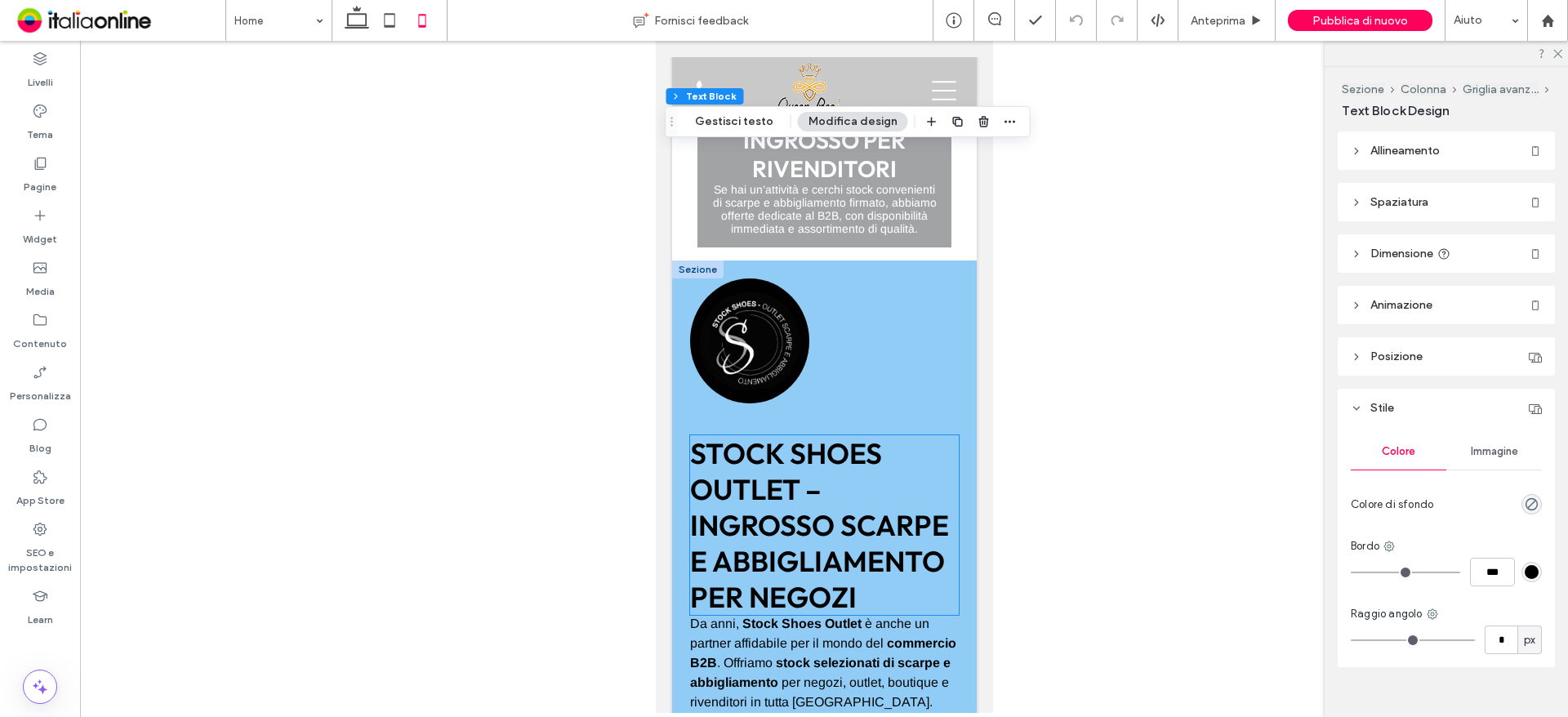
scroll to position [2035, 0]
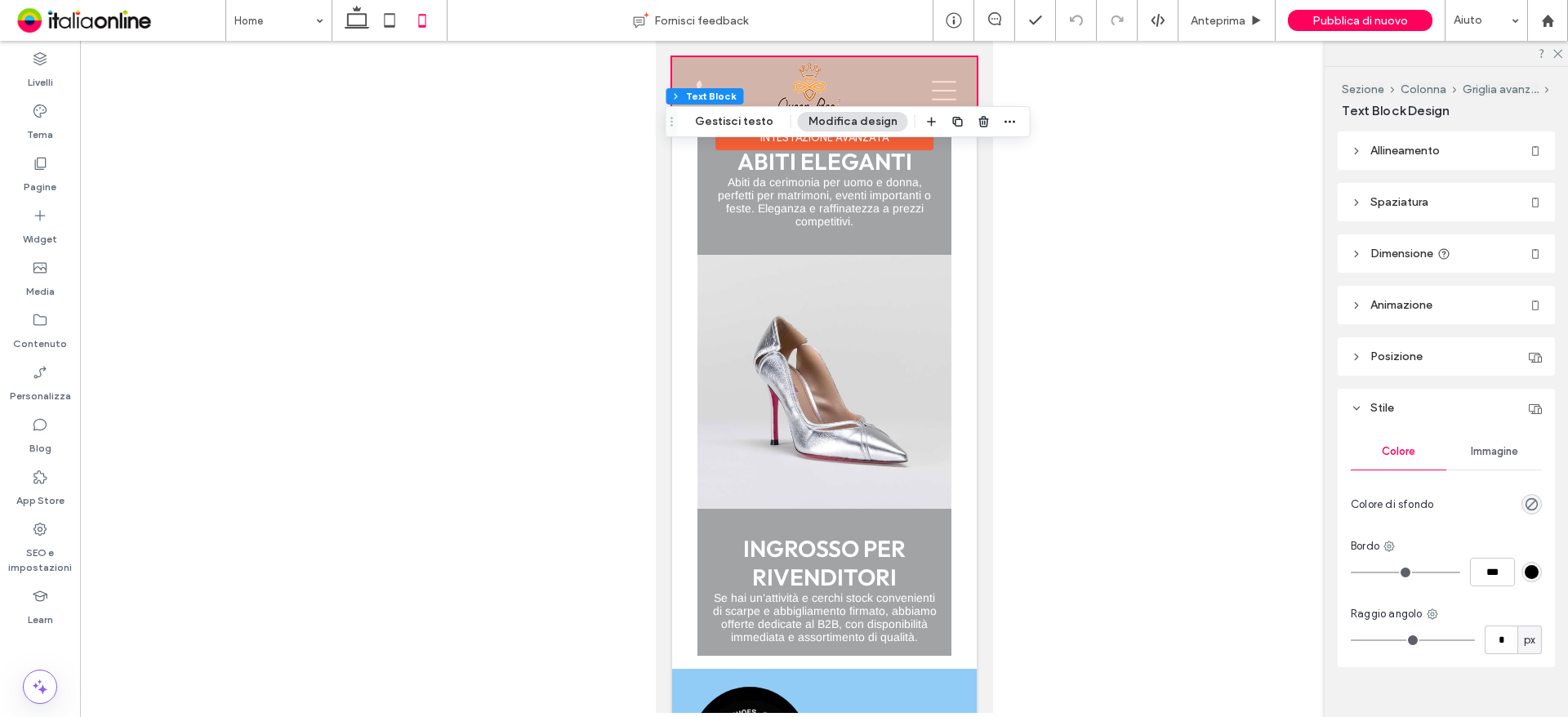
click at [938, 80] on div at bounding box center [823, 91] width 305 height 68
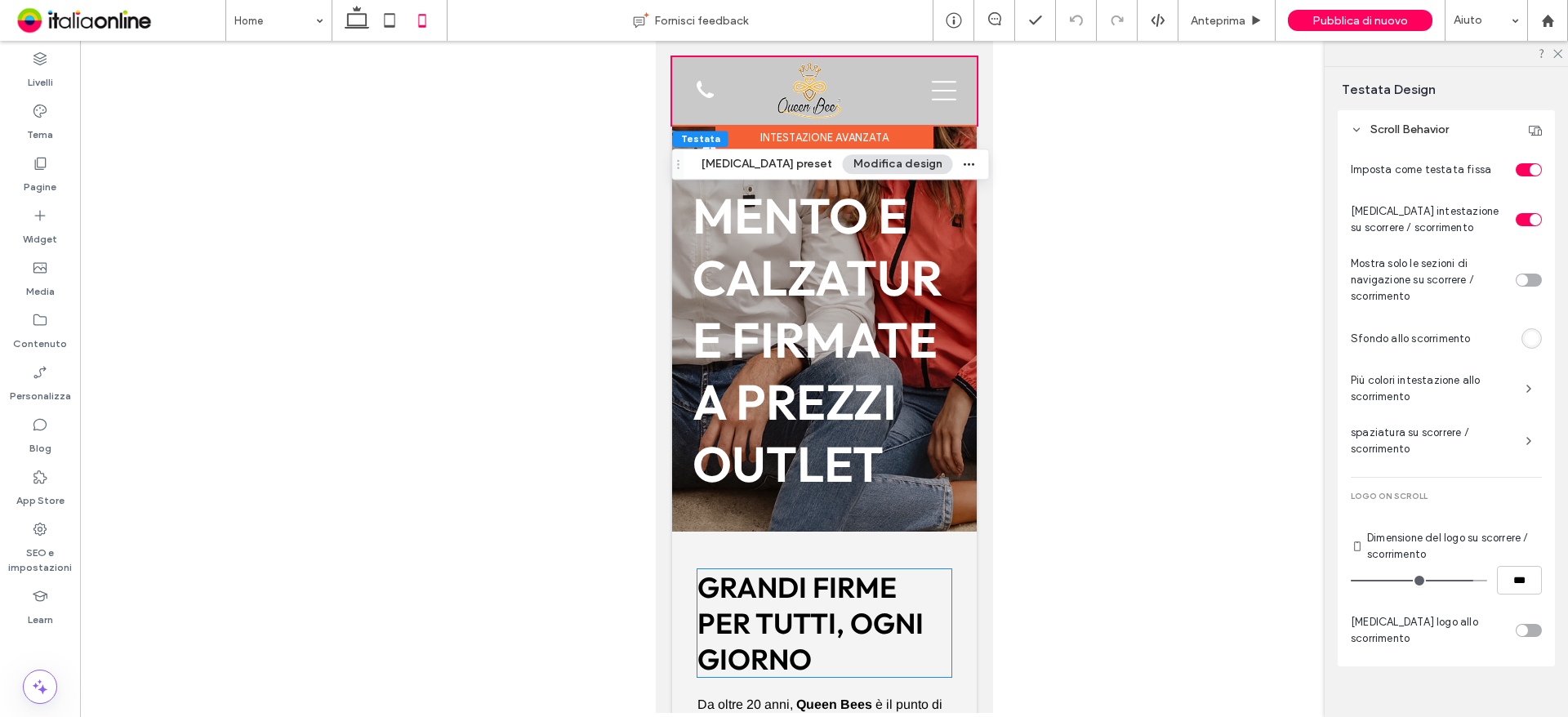
scroll to position [0, 0]
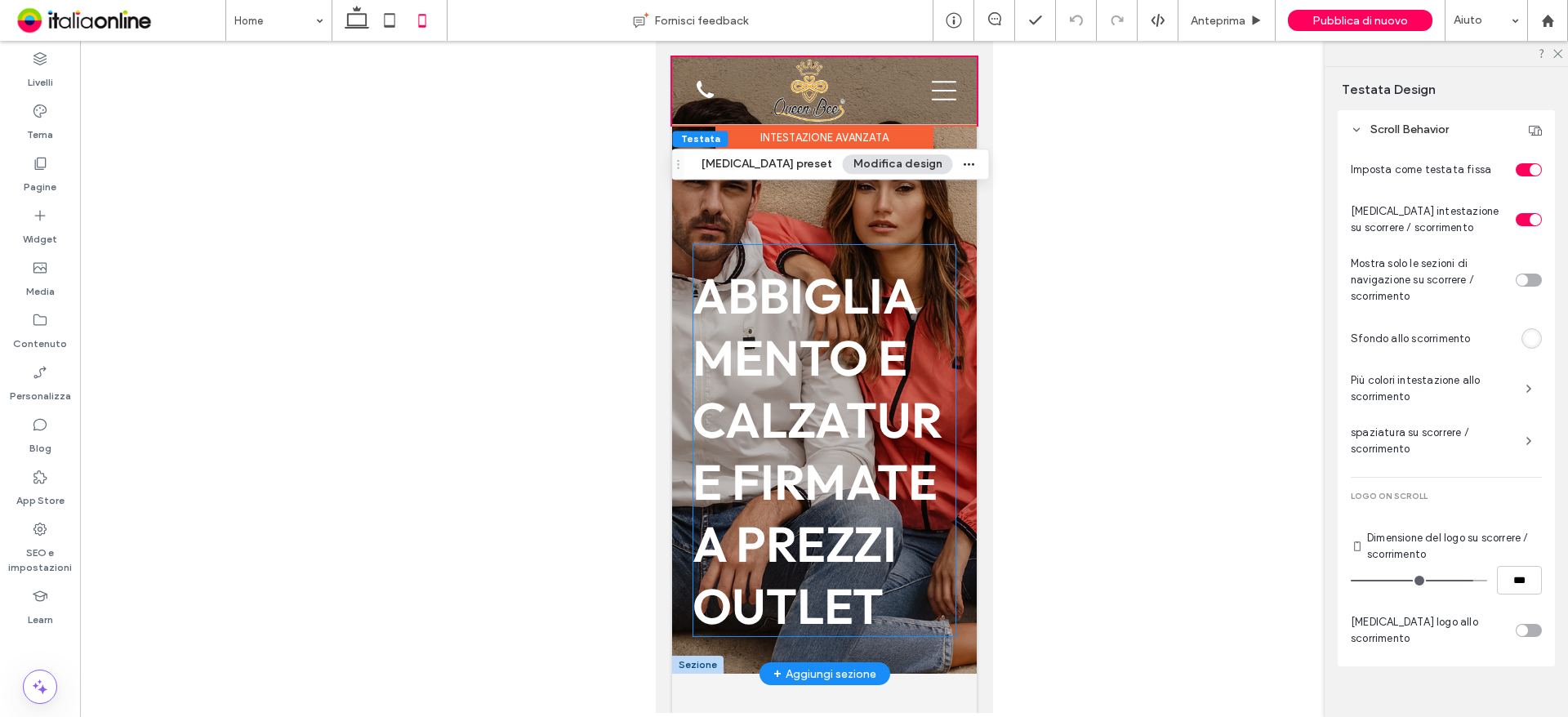
click at [818, 392] on span "Abbigliamento e calzature firmate a prezzi outlet" at bounding box center [816, 450] width 250 height 372
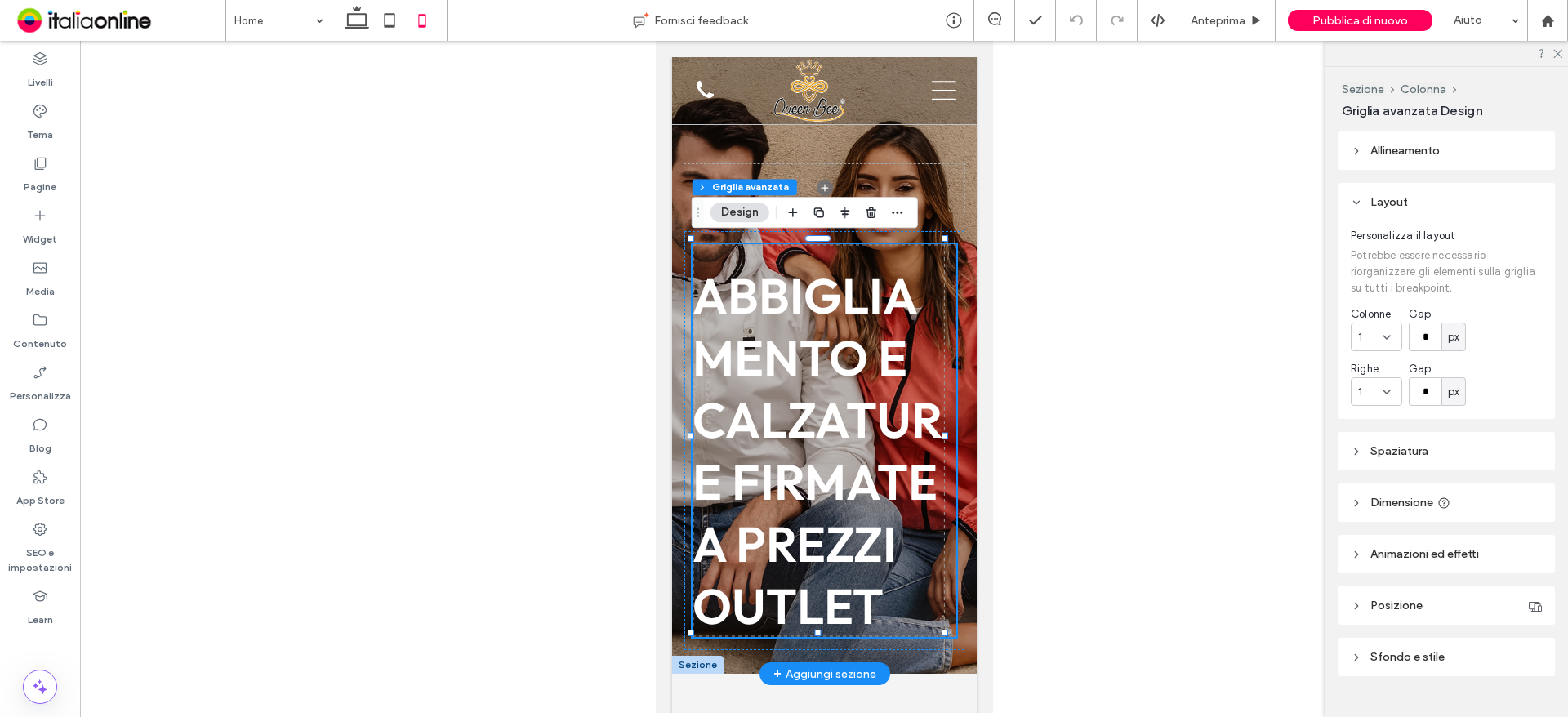
click at [777, 391] on span "Abbigliamento e calzature firmate a prezzi outlet" at bounding box center [816, 450] width 250 height 372
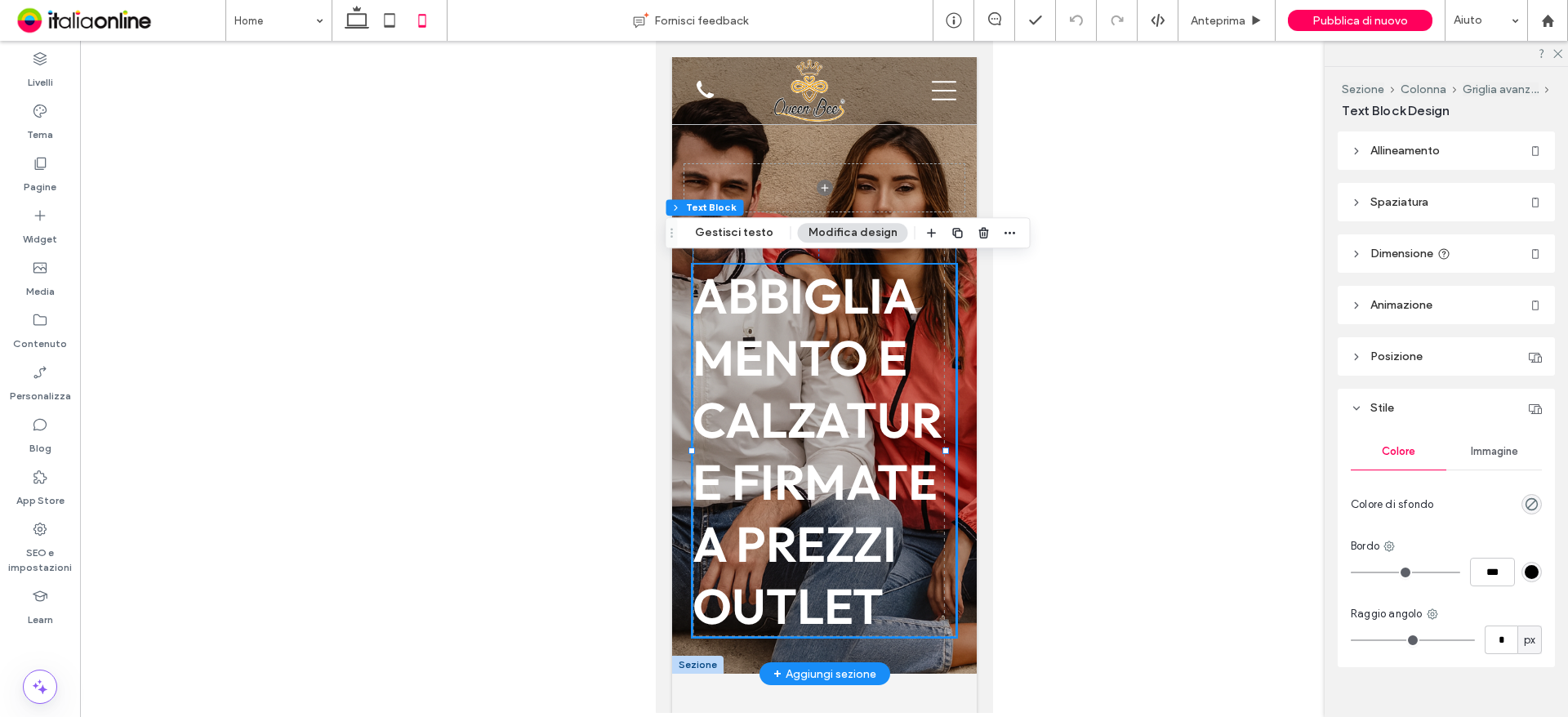
click at [897, 592] on h1 "Abbigliamento e calzature firmate a prezzi outlet ﻿" at bounding box center [823, 450] width 263 height 372
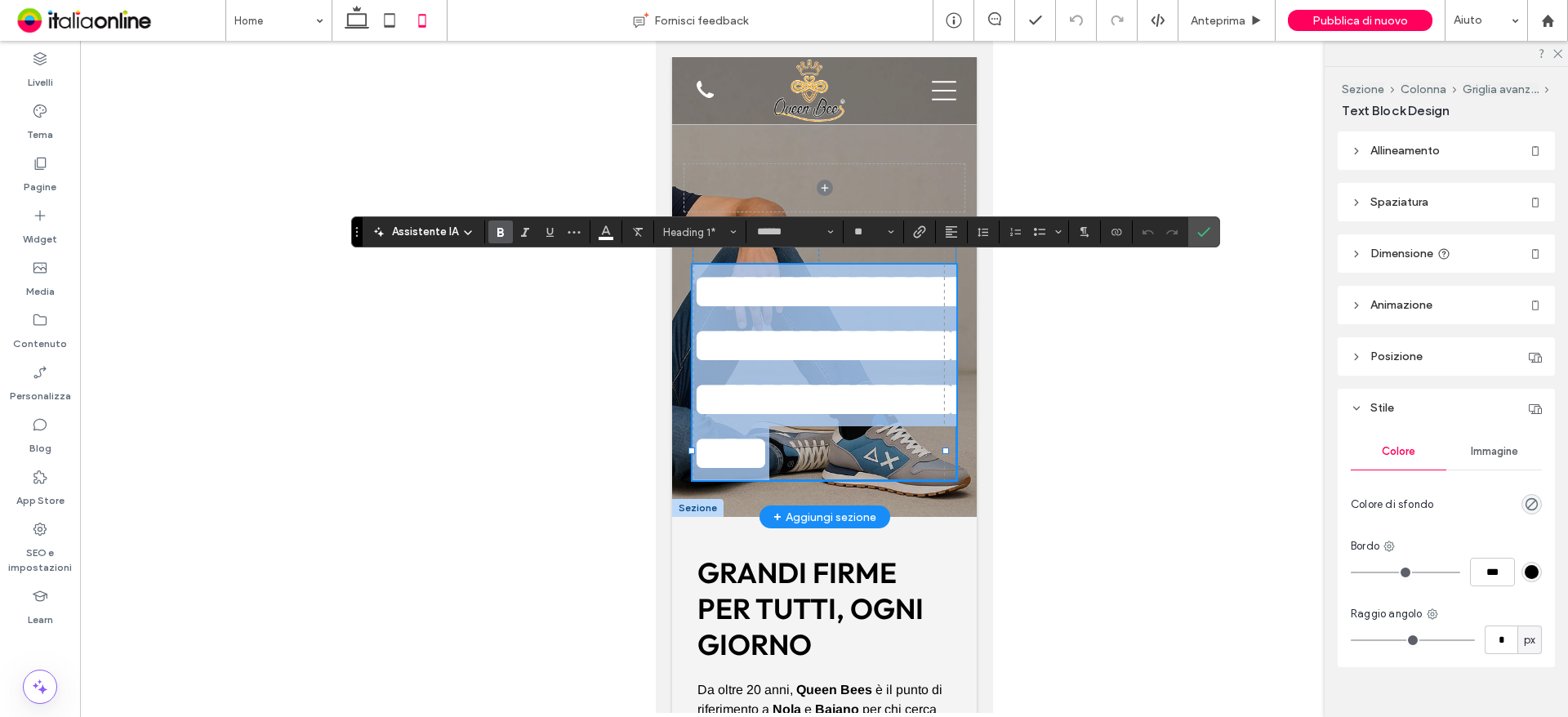
click at [884, 480] on h1 "**********" at bounding box center [823, 372] width 263 height 216
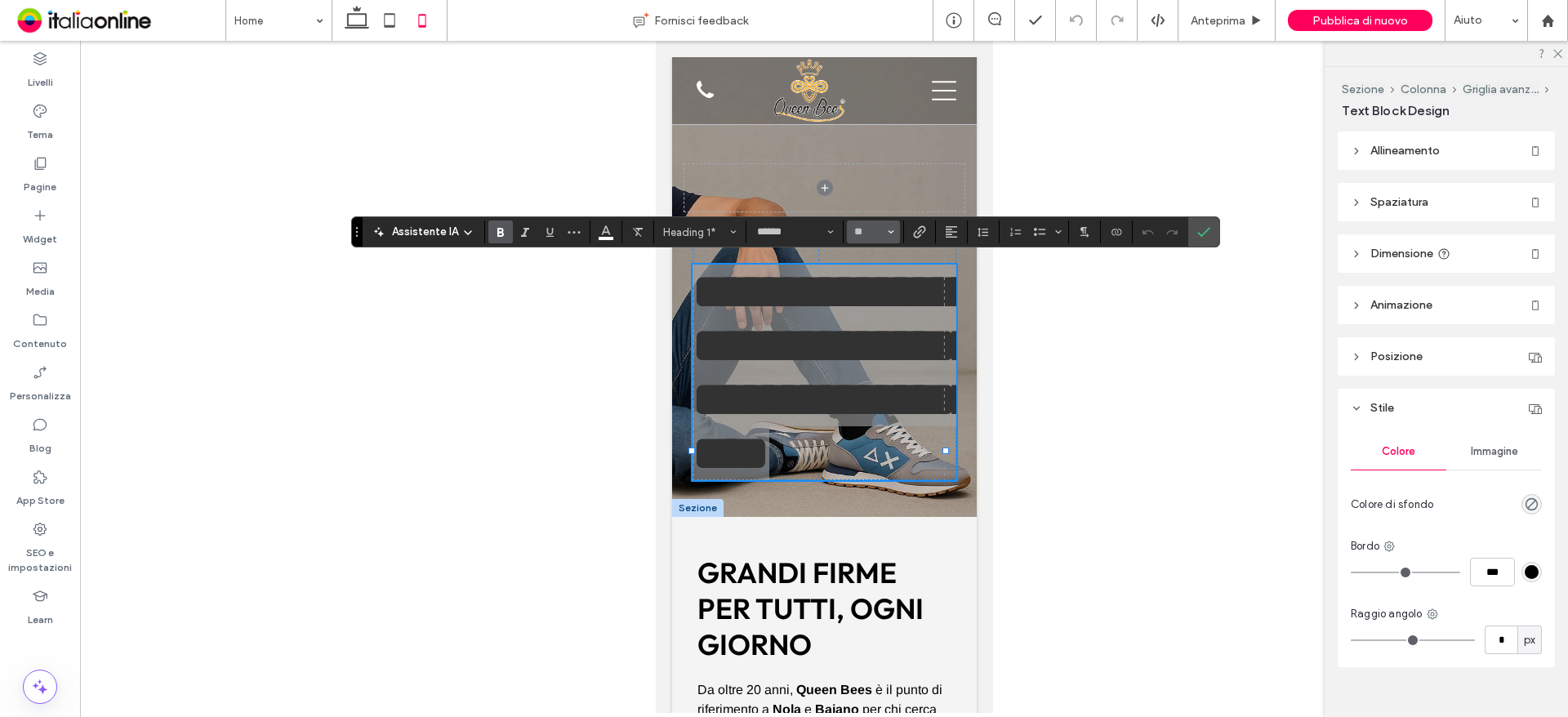
click at [884, 235] on button "**" at bounding box center [874, 231] width 53 height 23
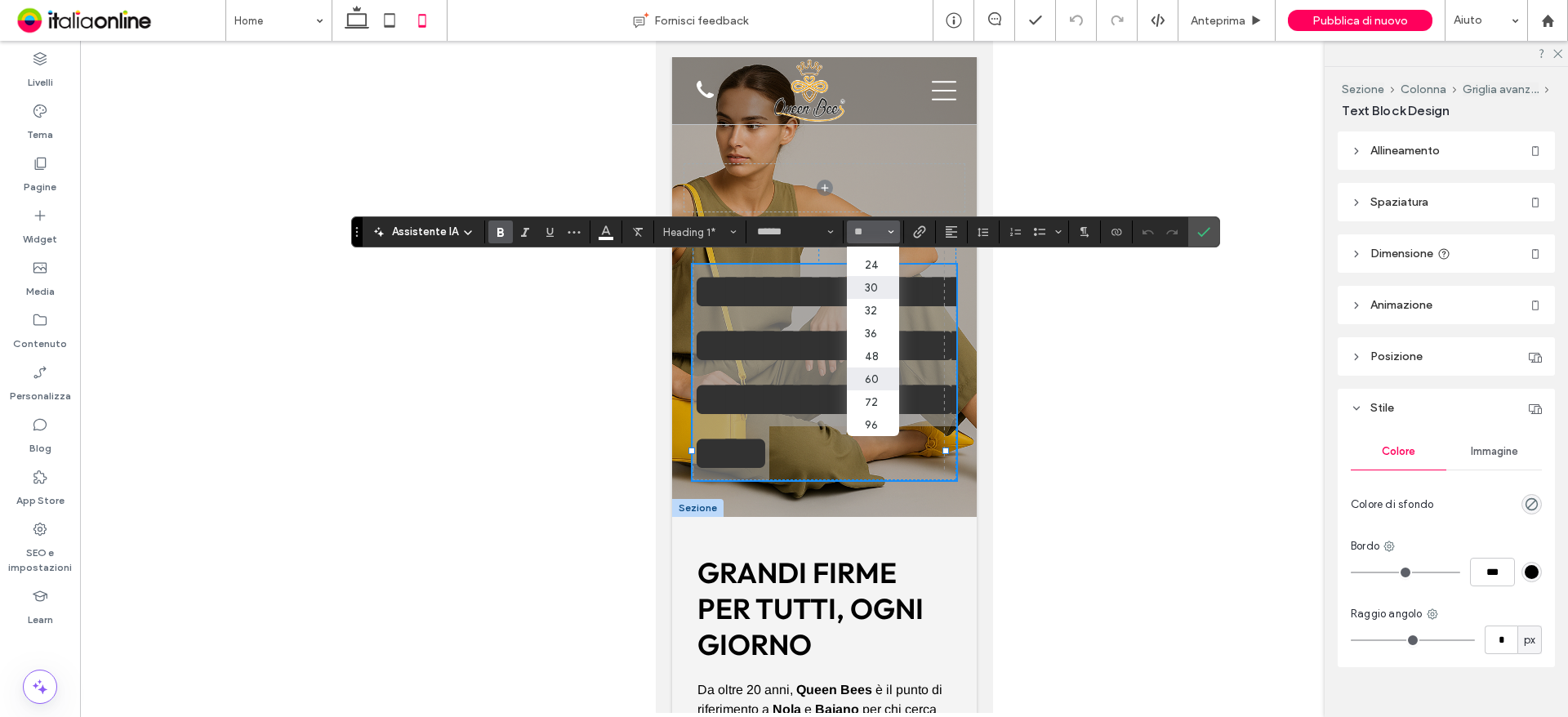
scroll to position [188, 0]
click at [878, 345] on label "48" at bounding box center [873, 356] width 52 height 23
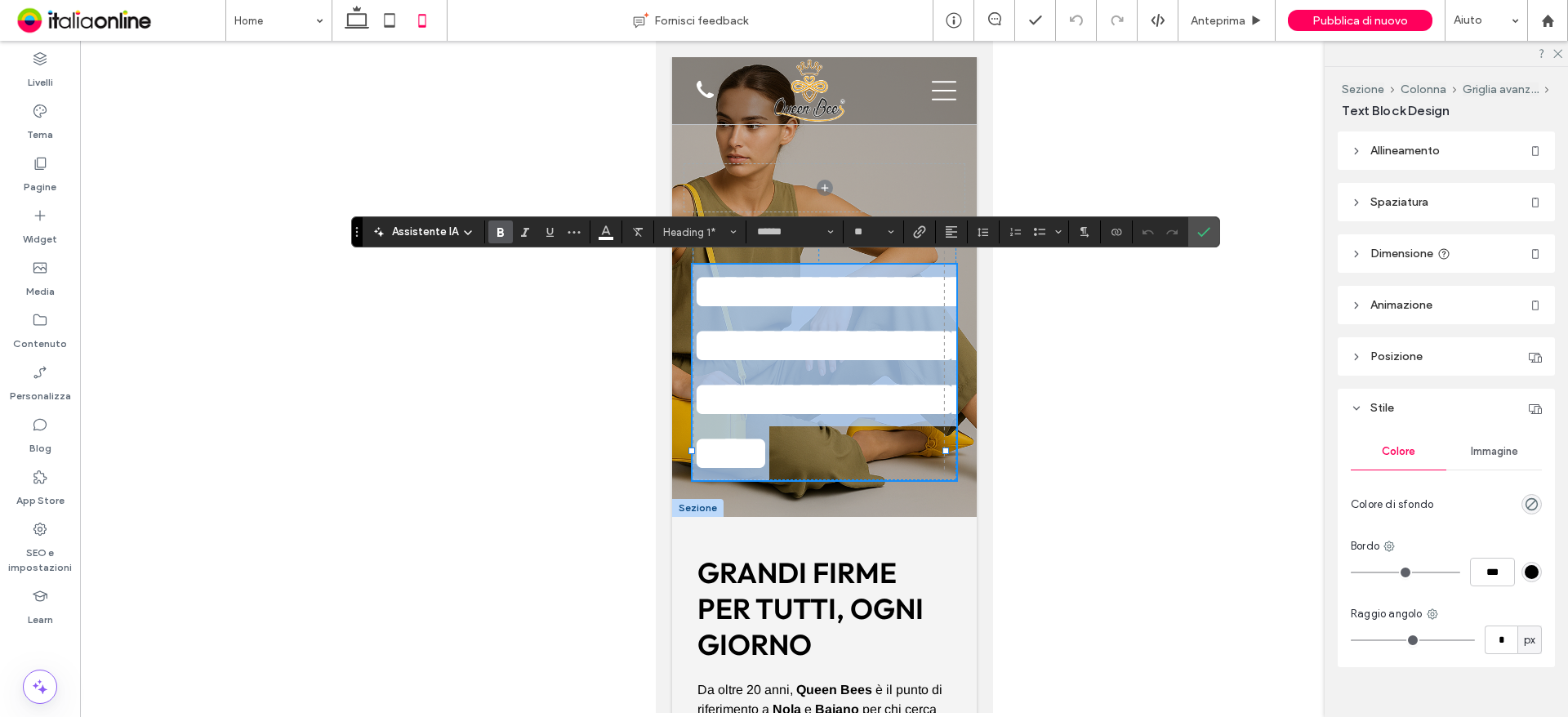
type input "**"
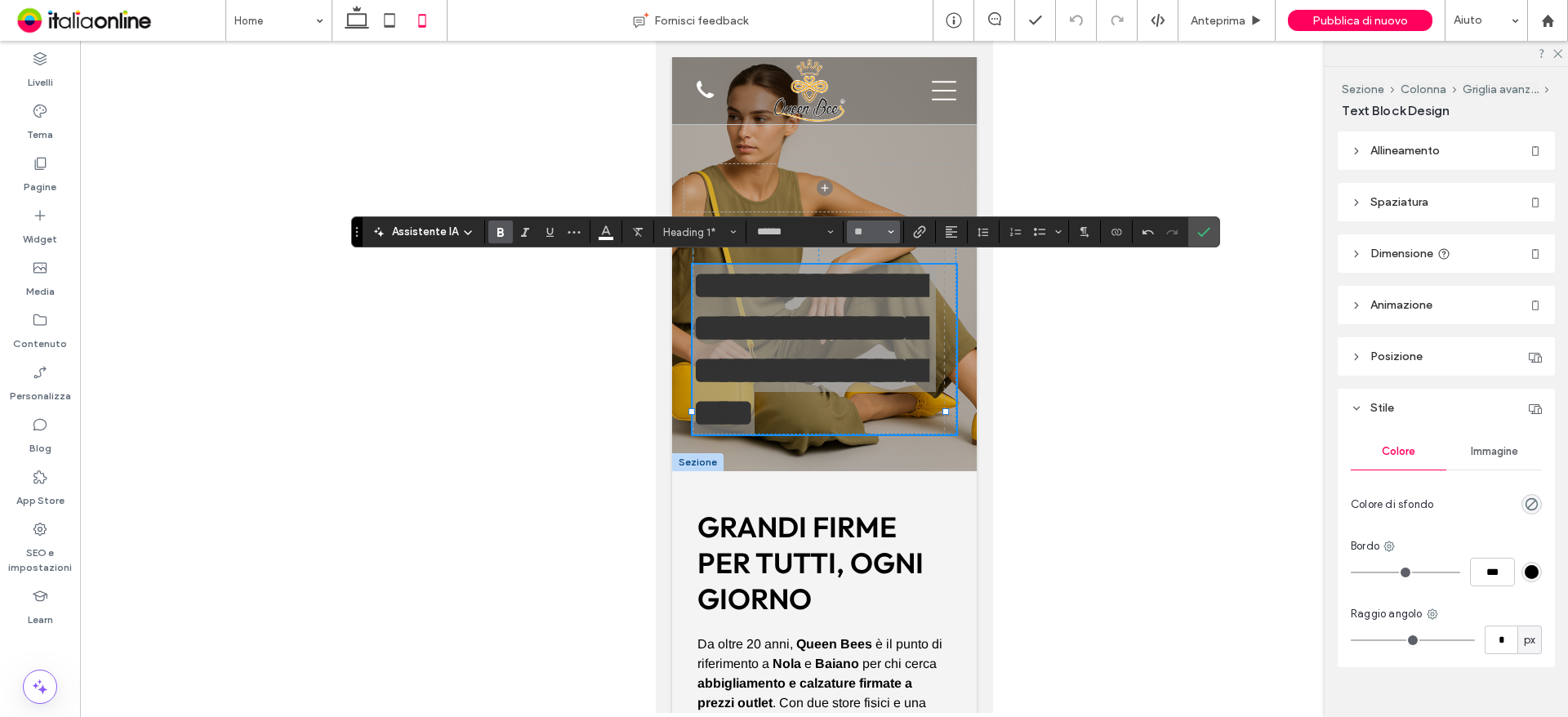
click at [869, 230] on input "**" at bounding box center [868, 231] width 32 height 13
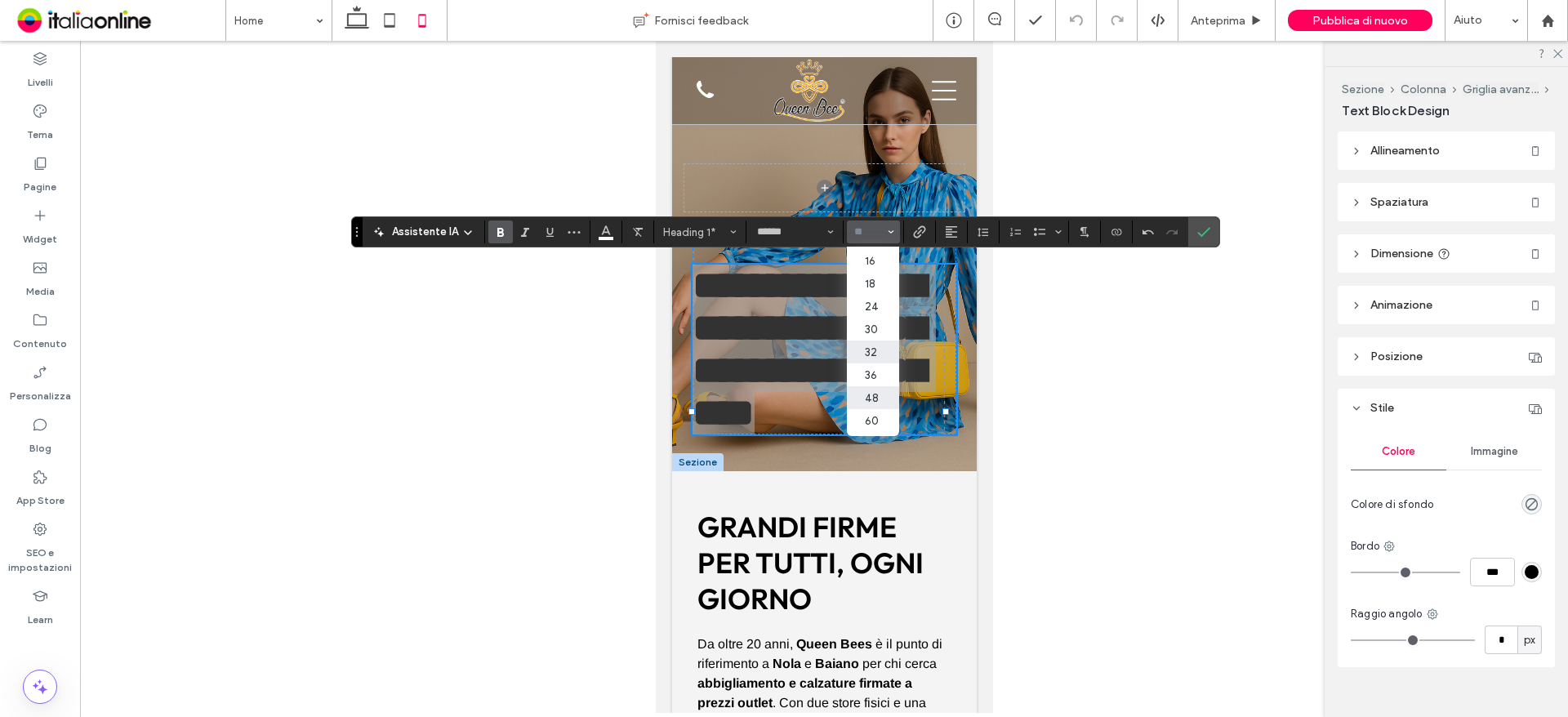
scroll to position [164, 0]
click at [874, 338] on label "36" at bounding box center [873, 346] width 52 height 23
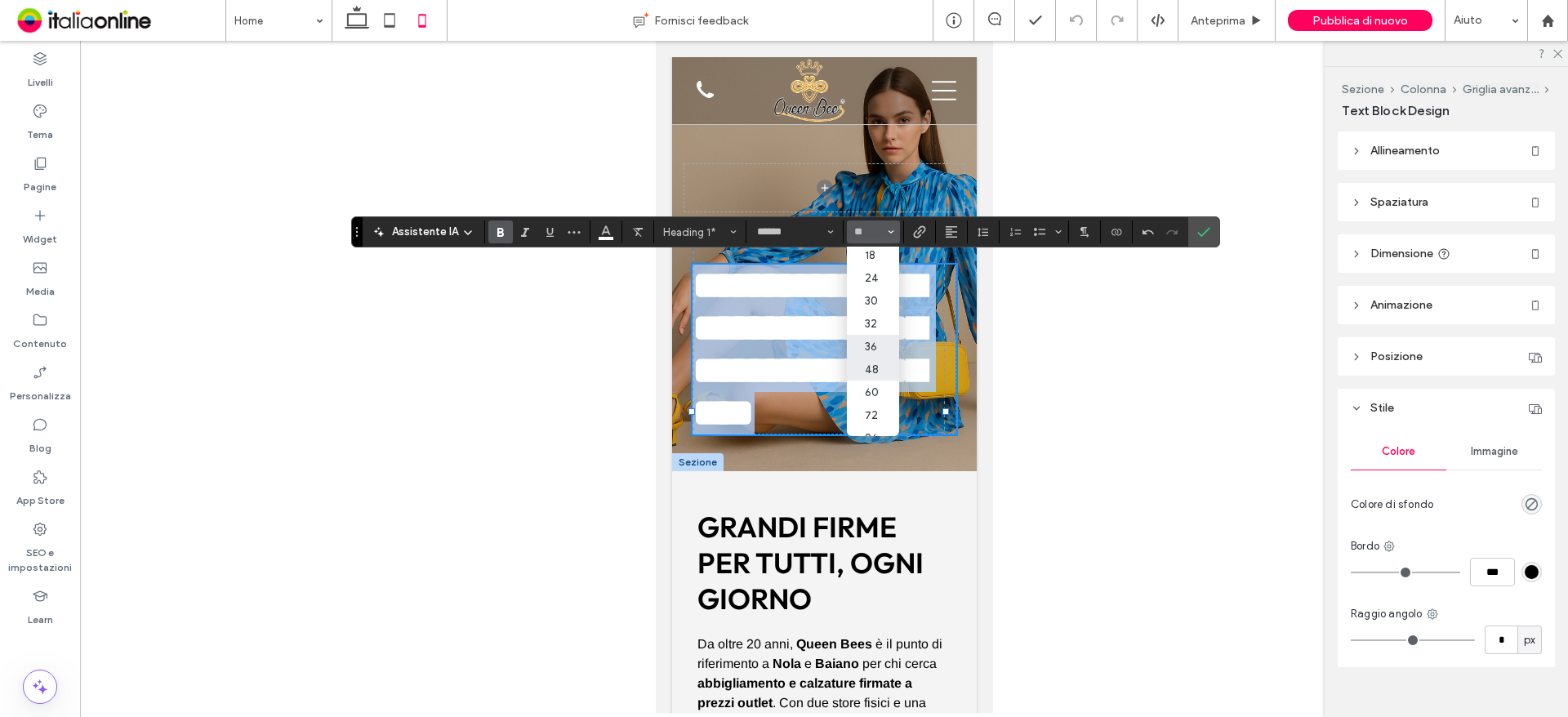
type input "**"
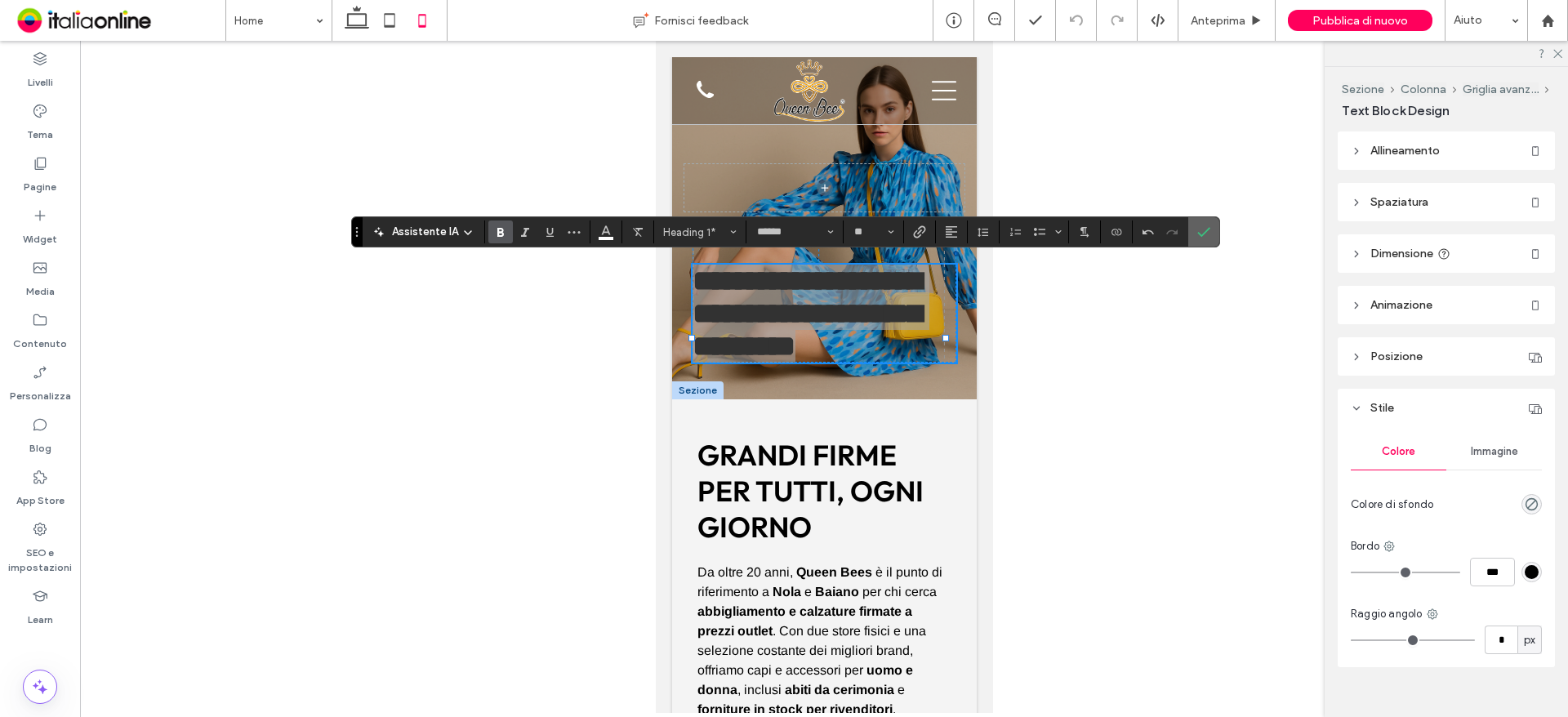
drag, startPoint x: 1200, startPoint y: 240, endPoint x: 1054, endPoint y: 445, distance: 251.7
click at [1200, 240] on span "Conferma" at bounding box center [1201, 231] width 7 height 29
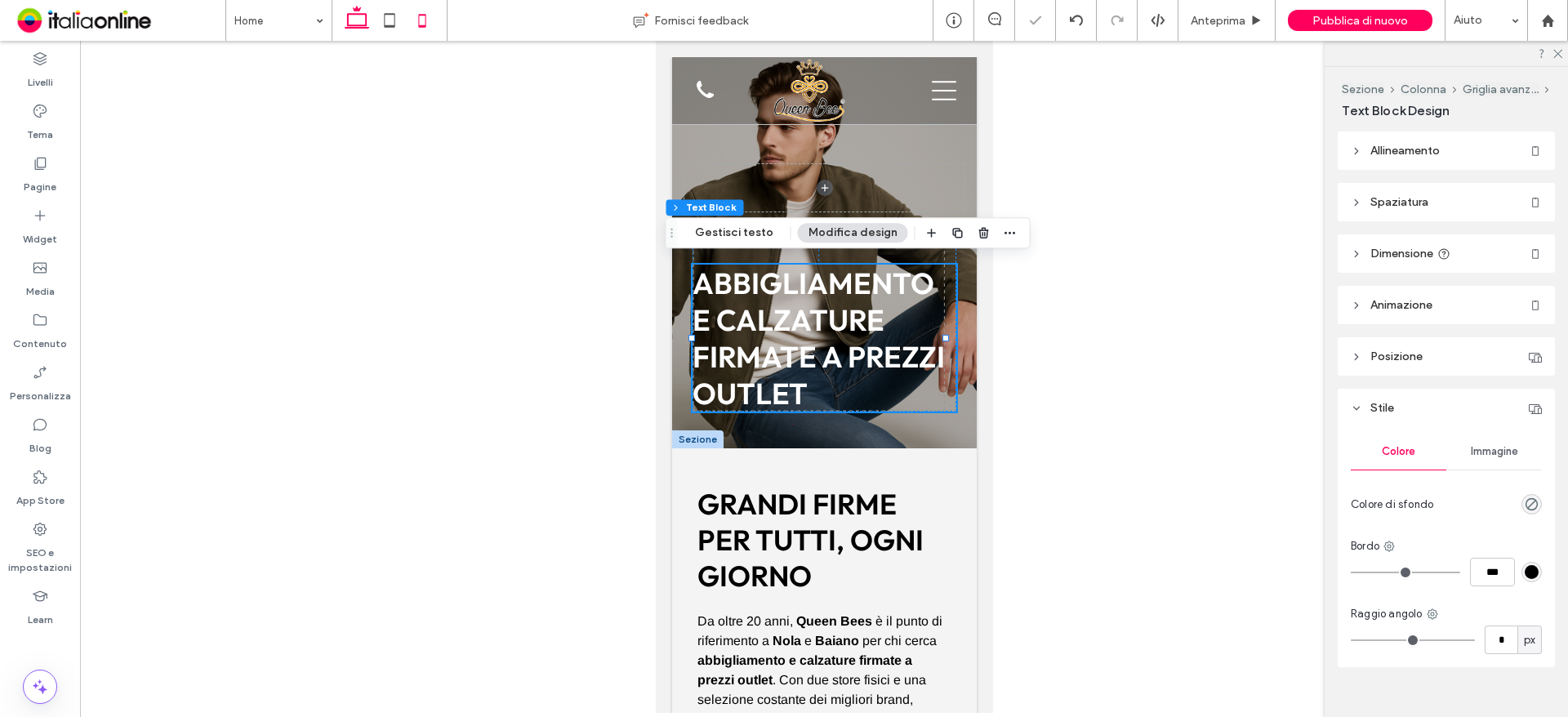
click at [360, 16] on icon at bounding box center [357, 20] width 33 height 33
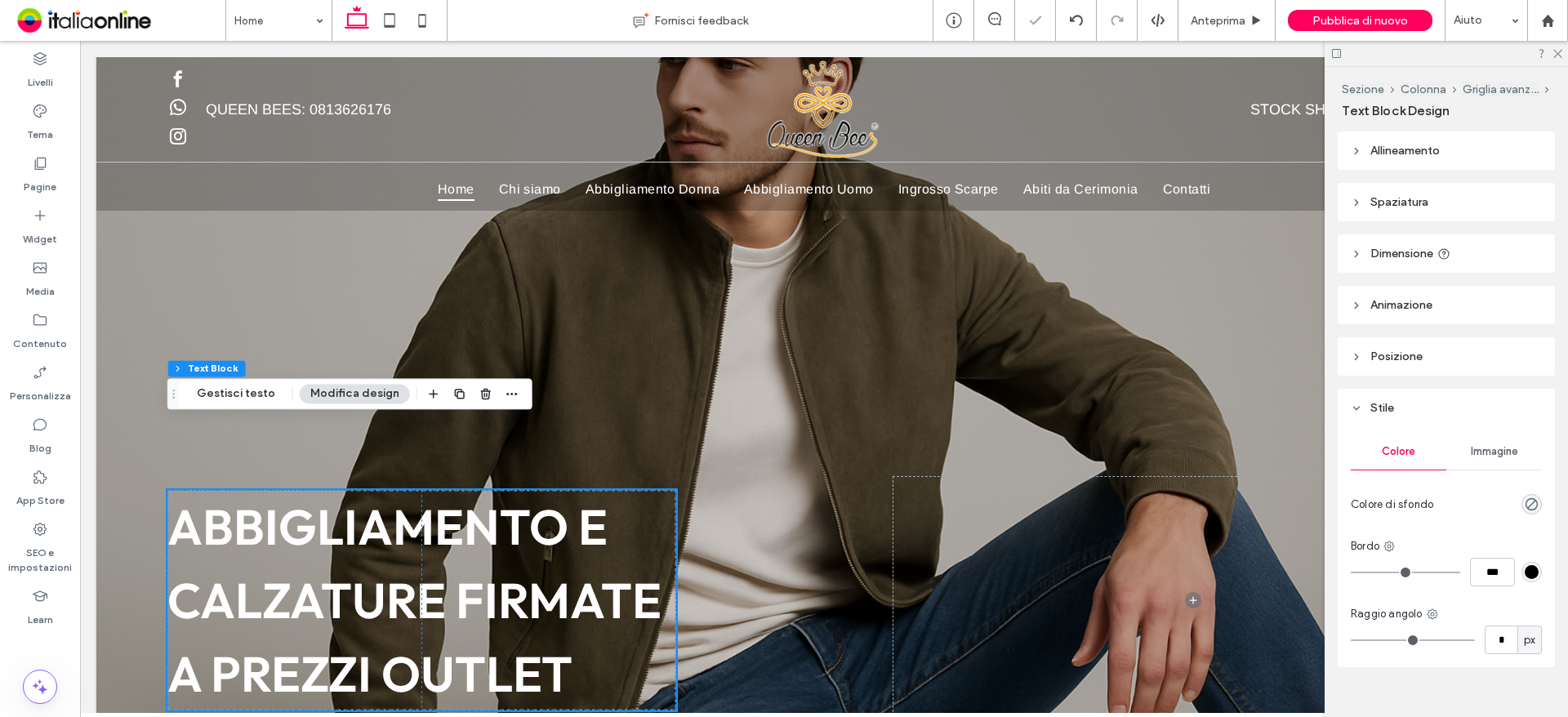
scroll to position [245, 0]
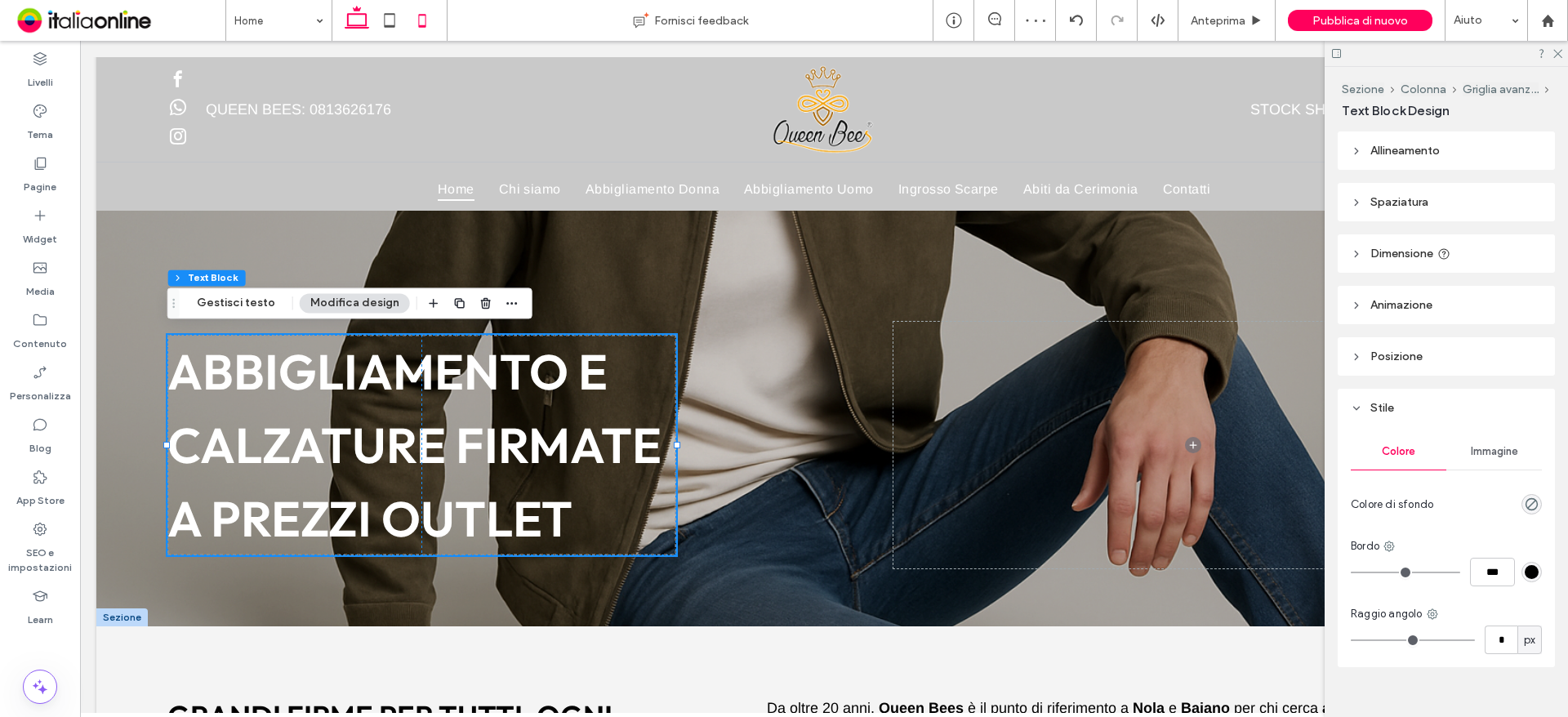
click at [427, 25] on icon at bounding box center [423, 20] width 33 height 33
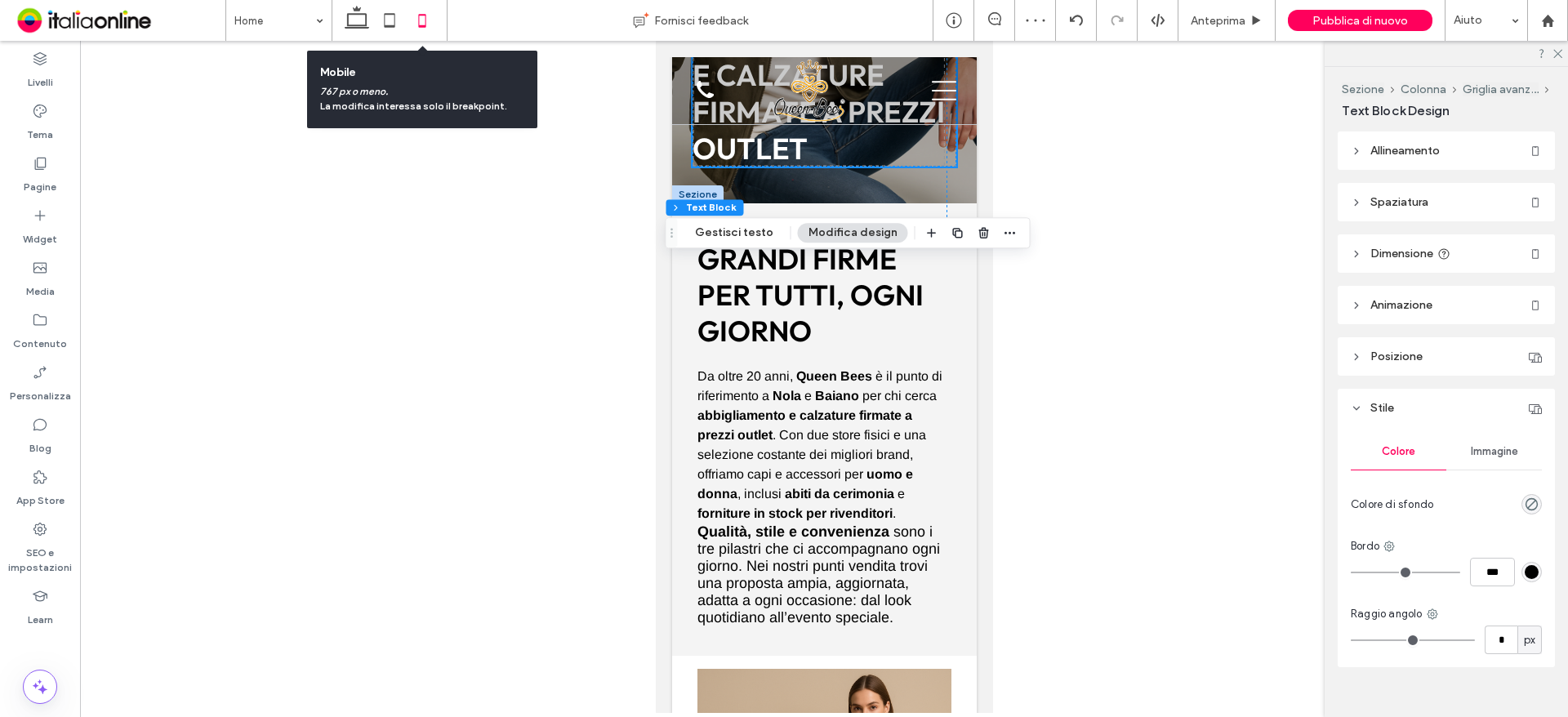
scroll to position [0, 0]
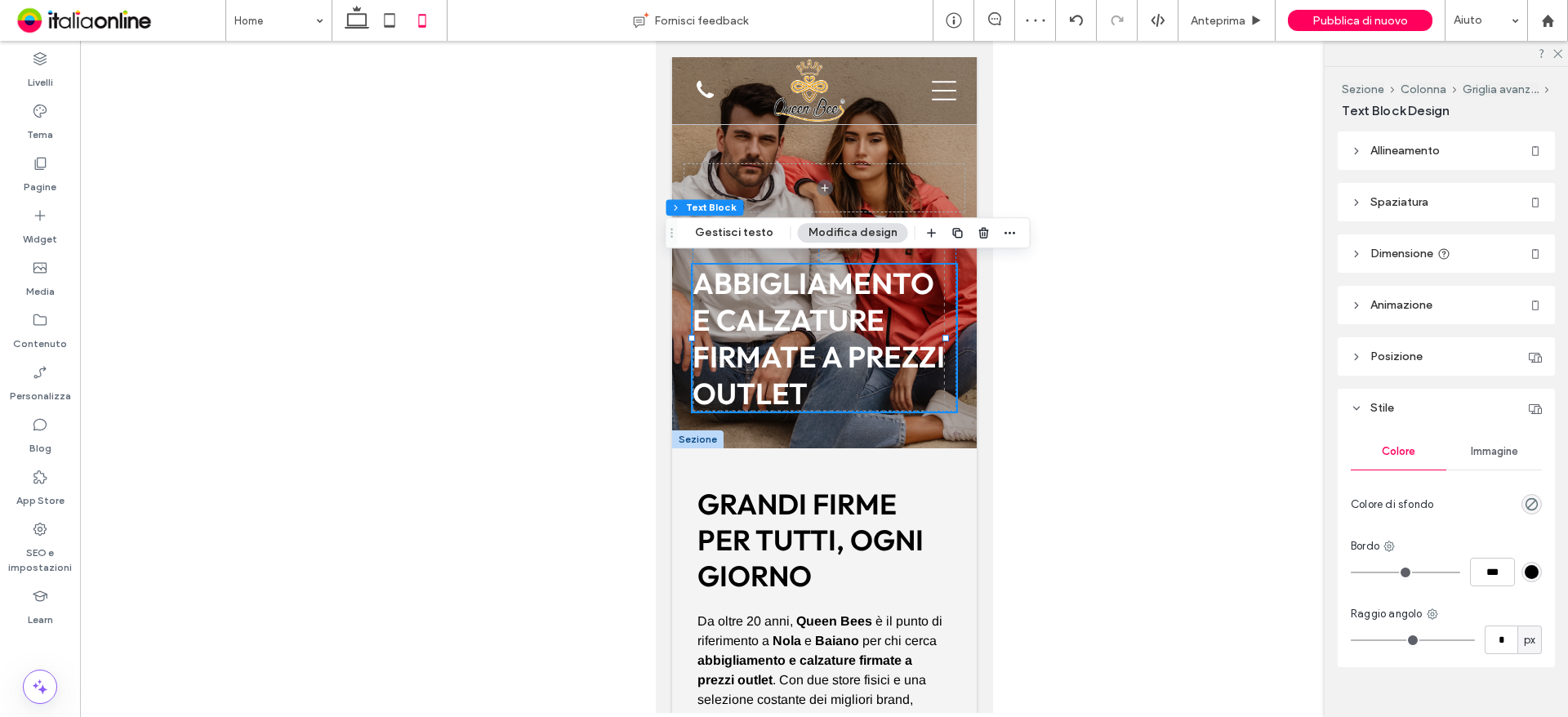
click at [1101, 300] on div at bounding box center [823, 377] width 1488 height 672
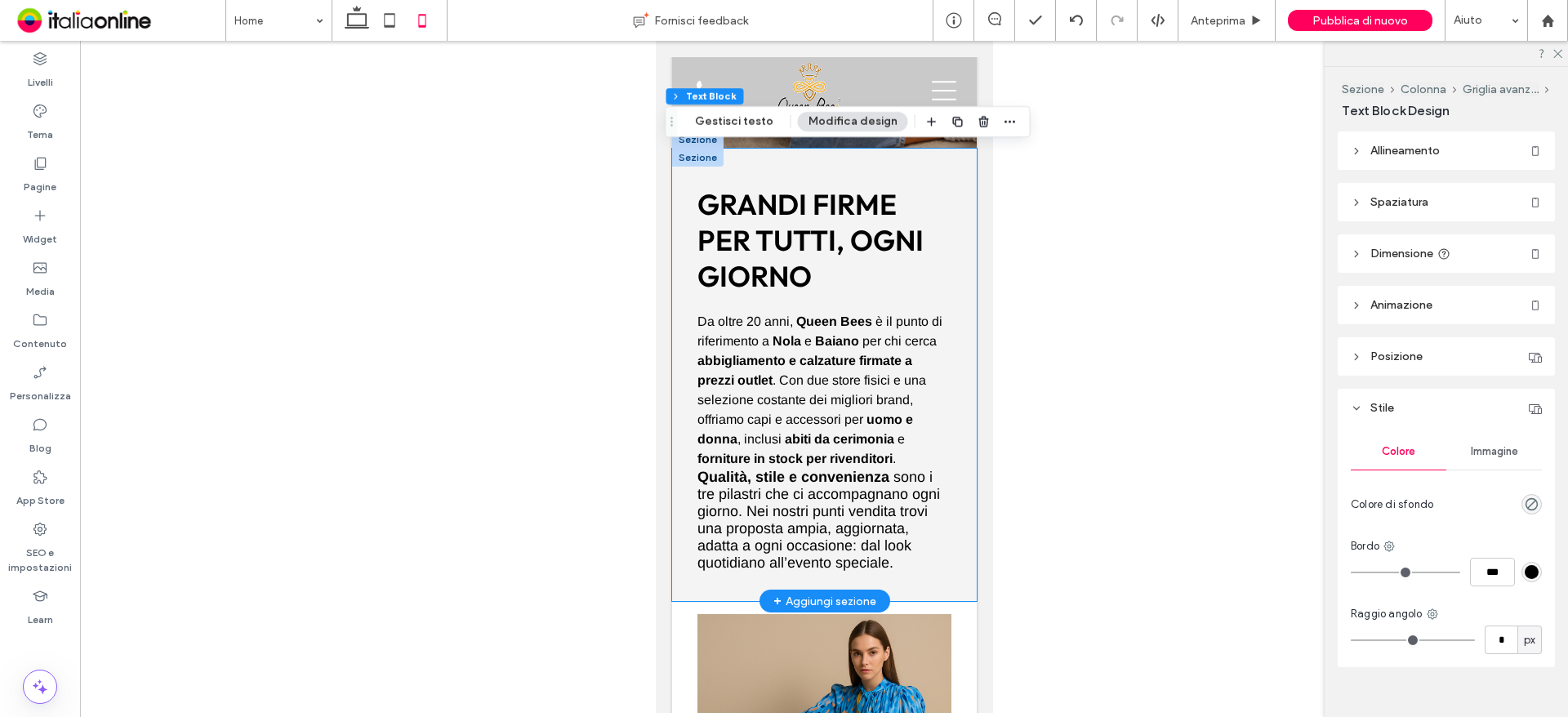
scroll to position [408, 0]
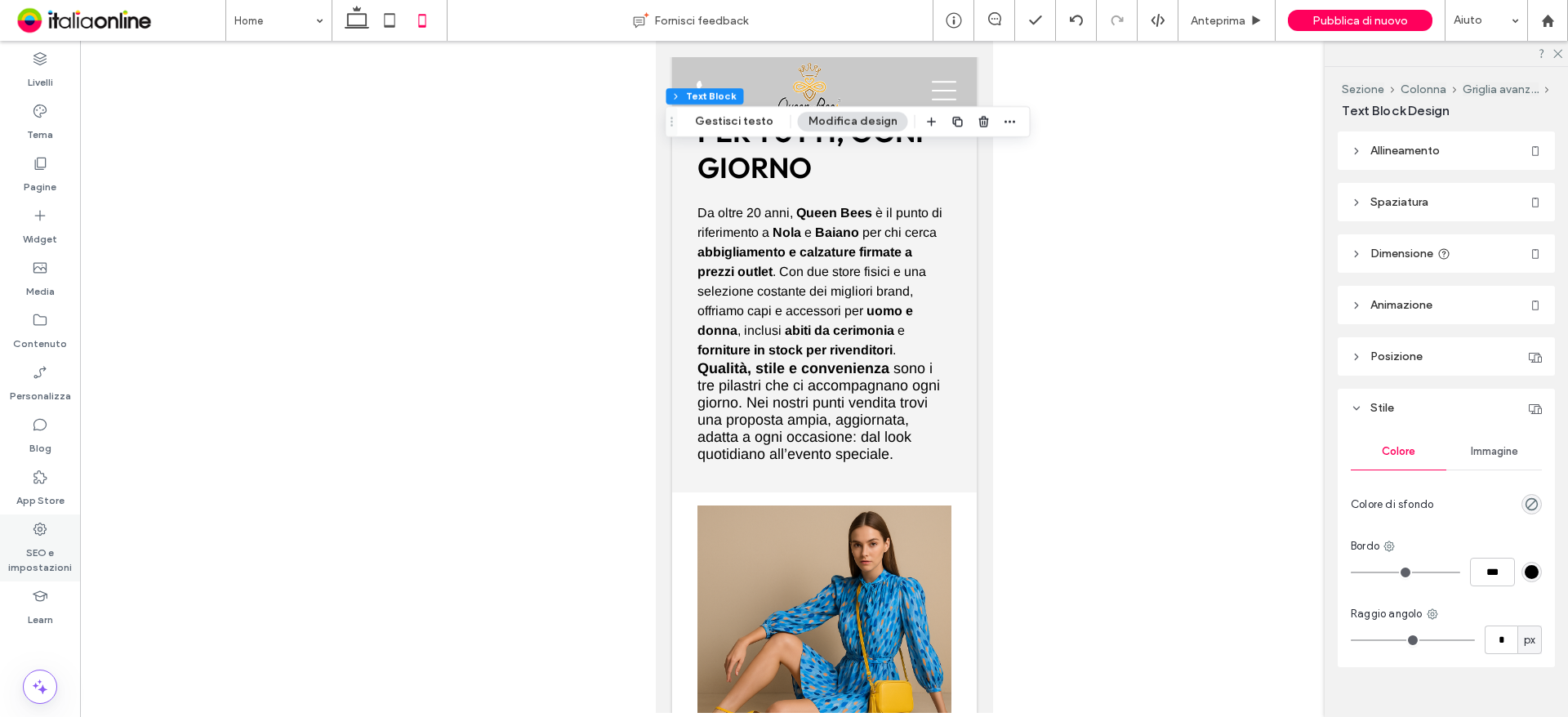
click at [46, 541] on label "SEO e impostazioni" at bounding box center [39, 555] width 80 height 37
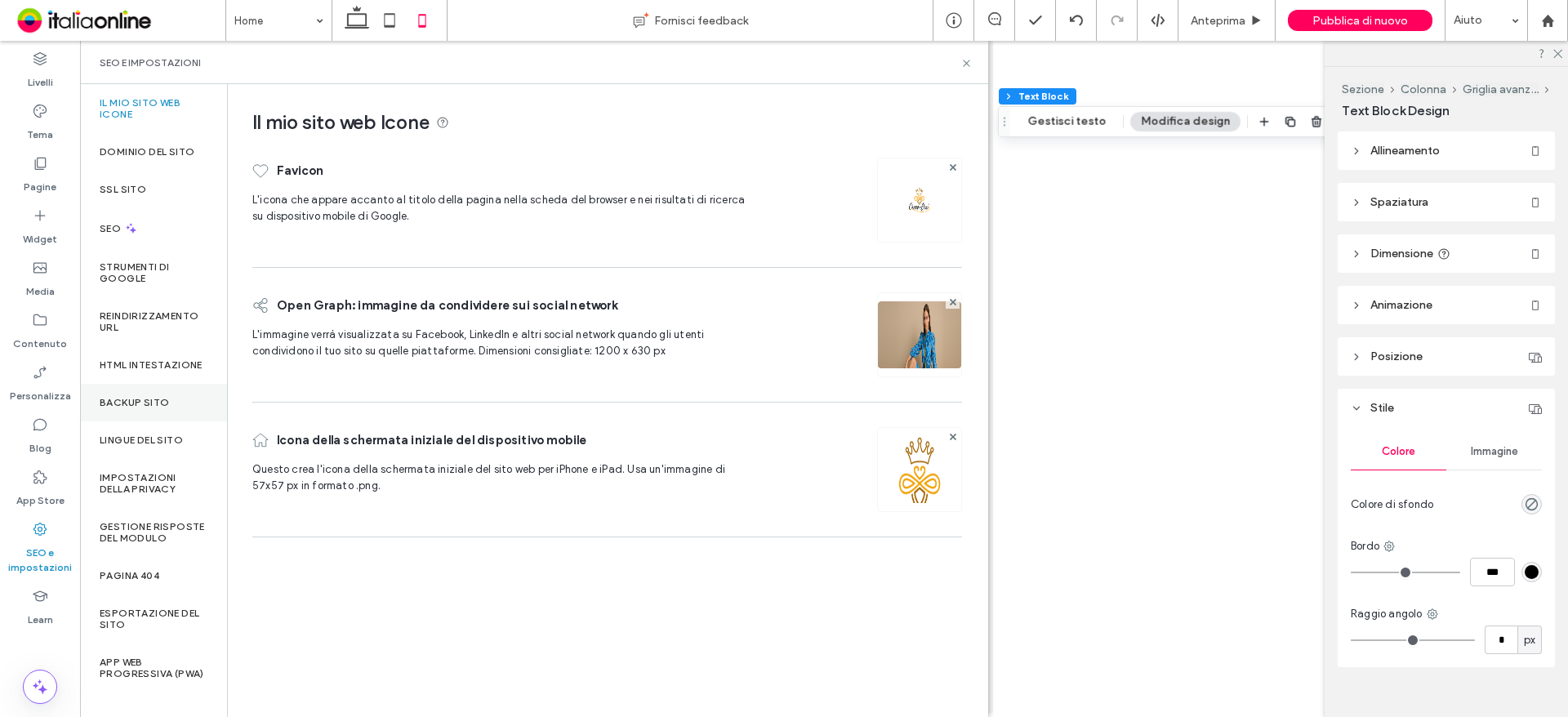
click at [140, 408] on label "Backup sito" at bounding box center [134, 402] width 70 height 11
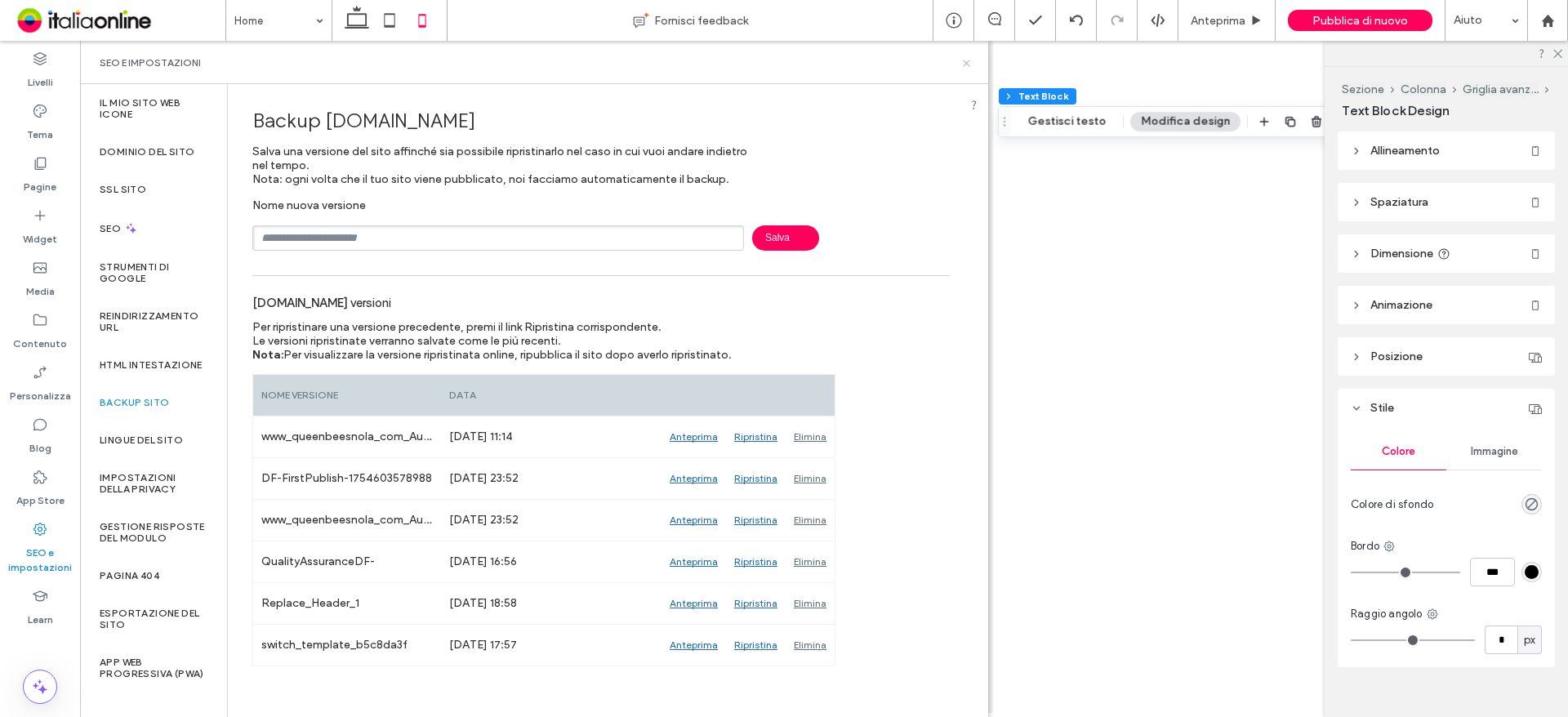
click at [964, 59] on icon at bounding box center [966, 62] width 12 height 12
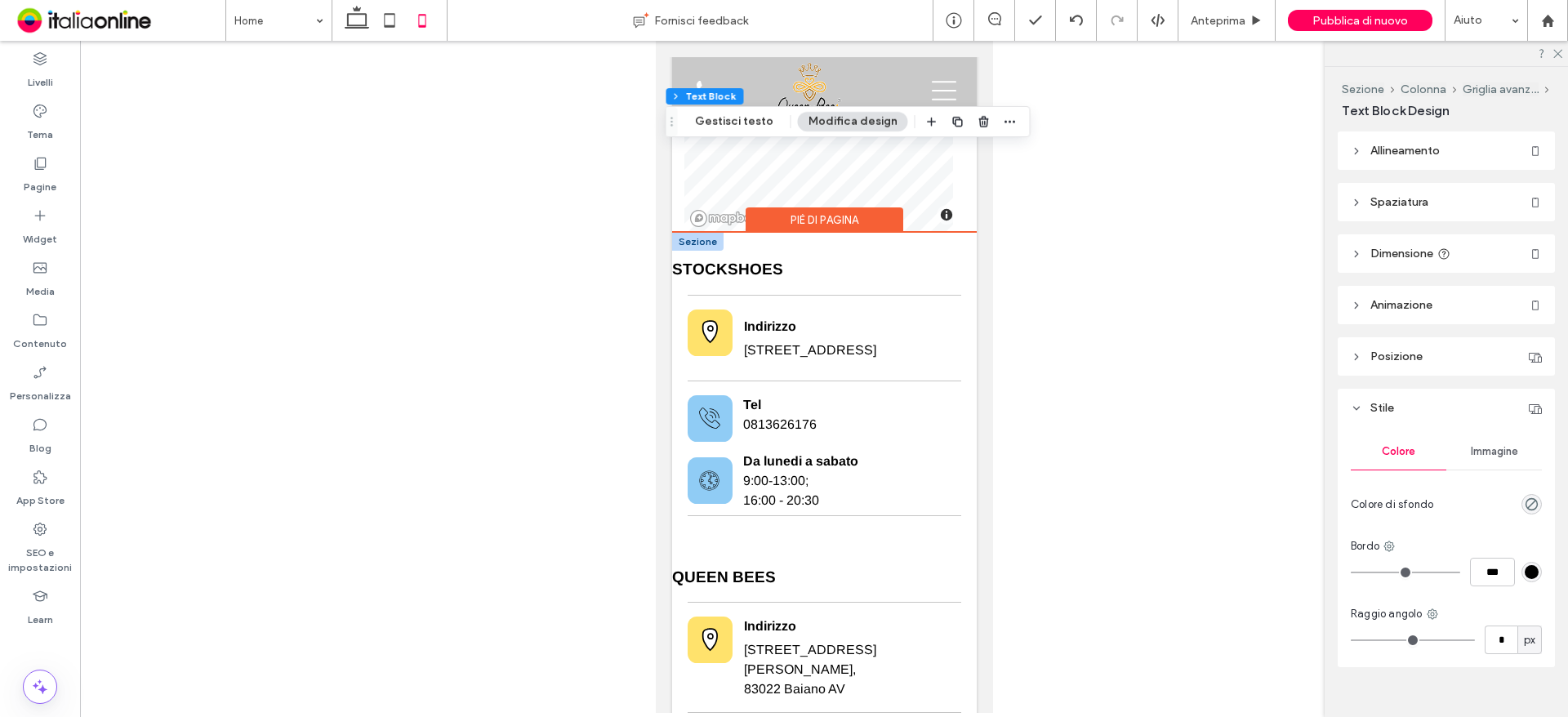
scroll to position [4644, 0]
click at [345, 18] on icon at bounding box center [357, 20] width 33 height 33
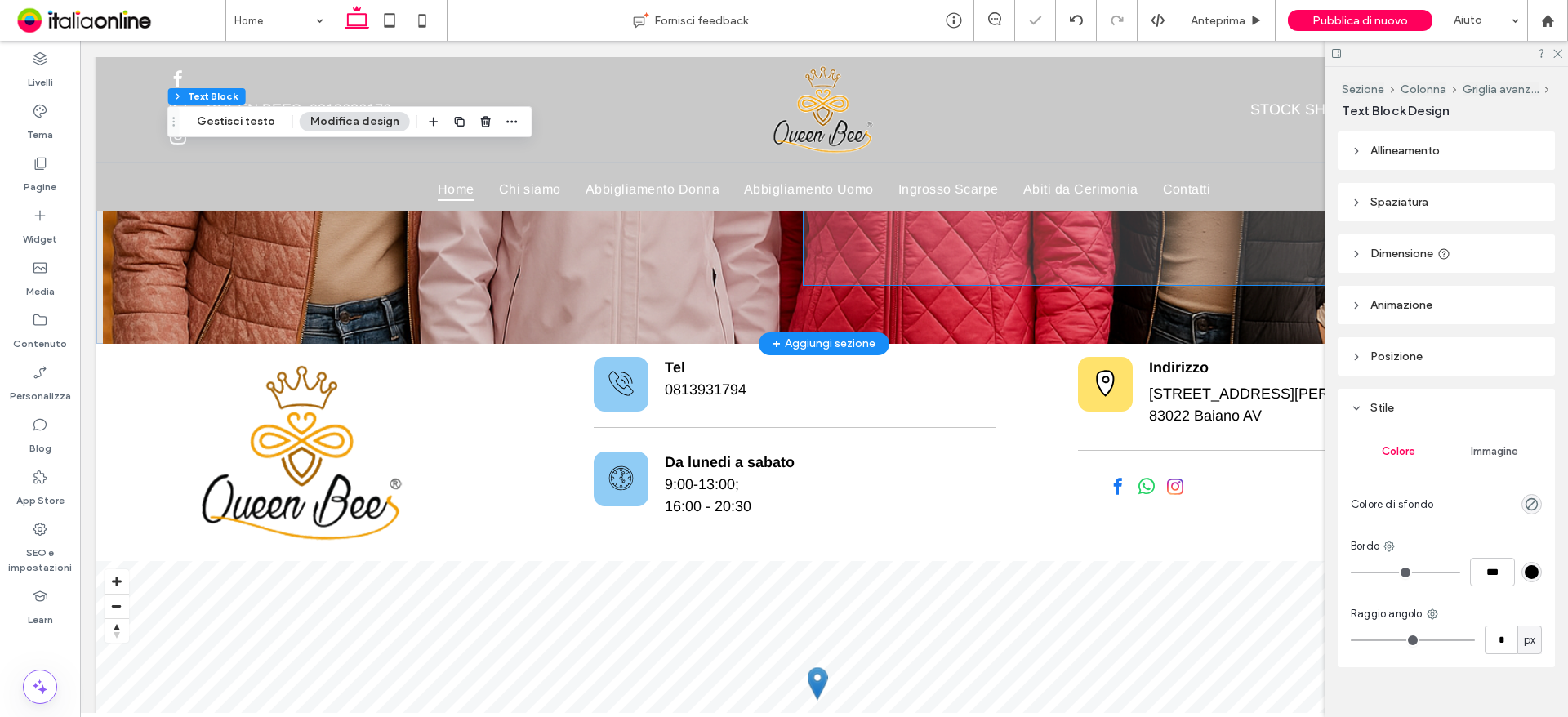
scroll to position [2039, 0]
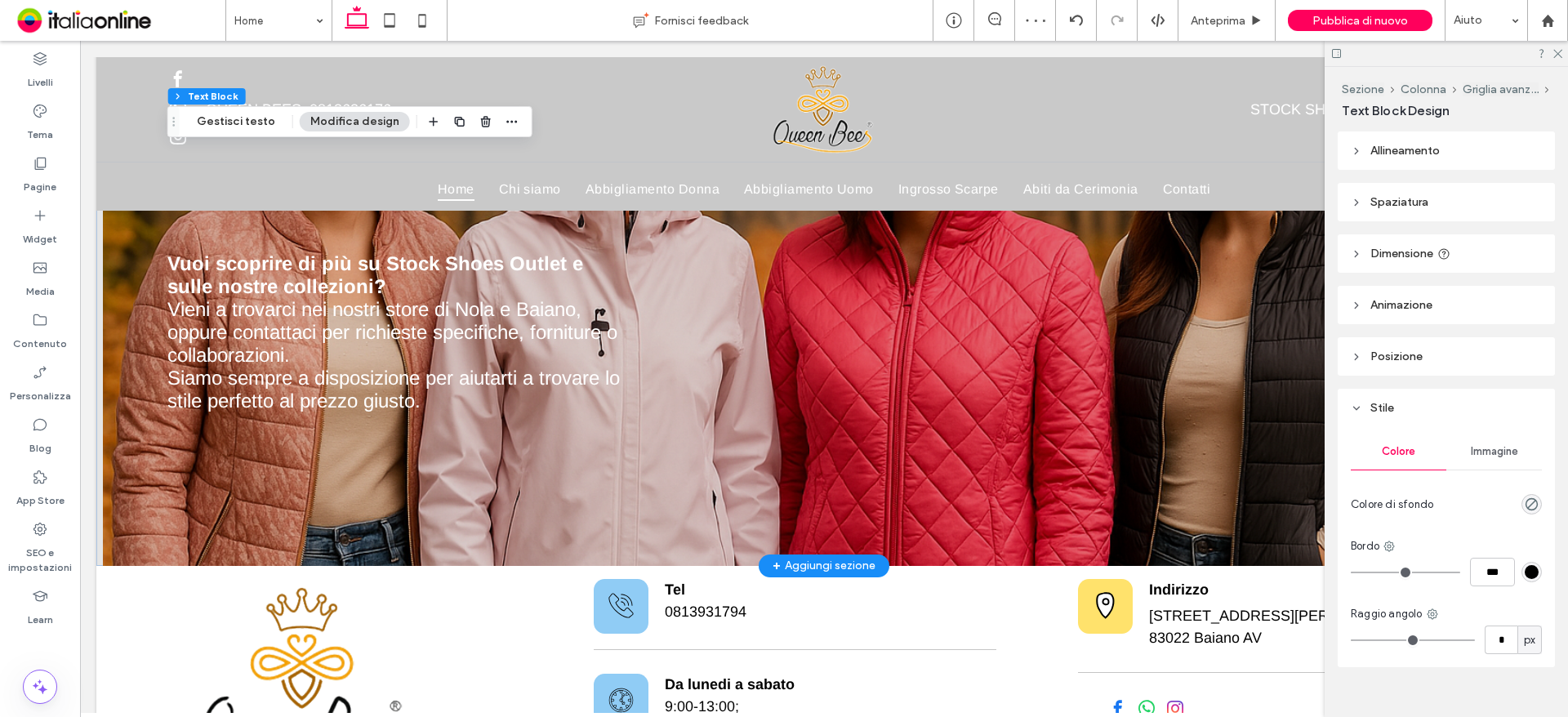
click at [1553, 52] on icon at bounding box center [1557, 53] width 11 height 11
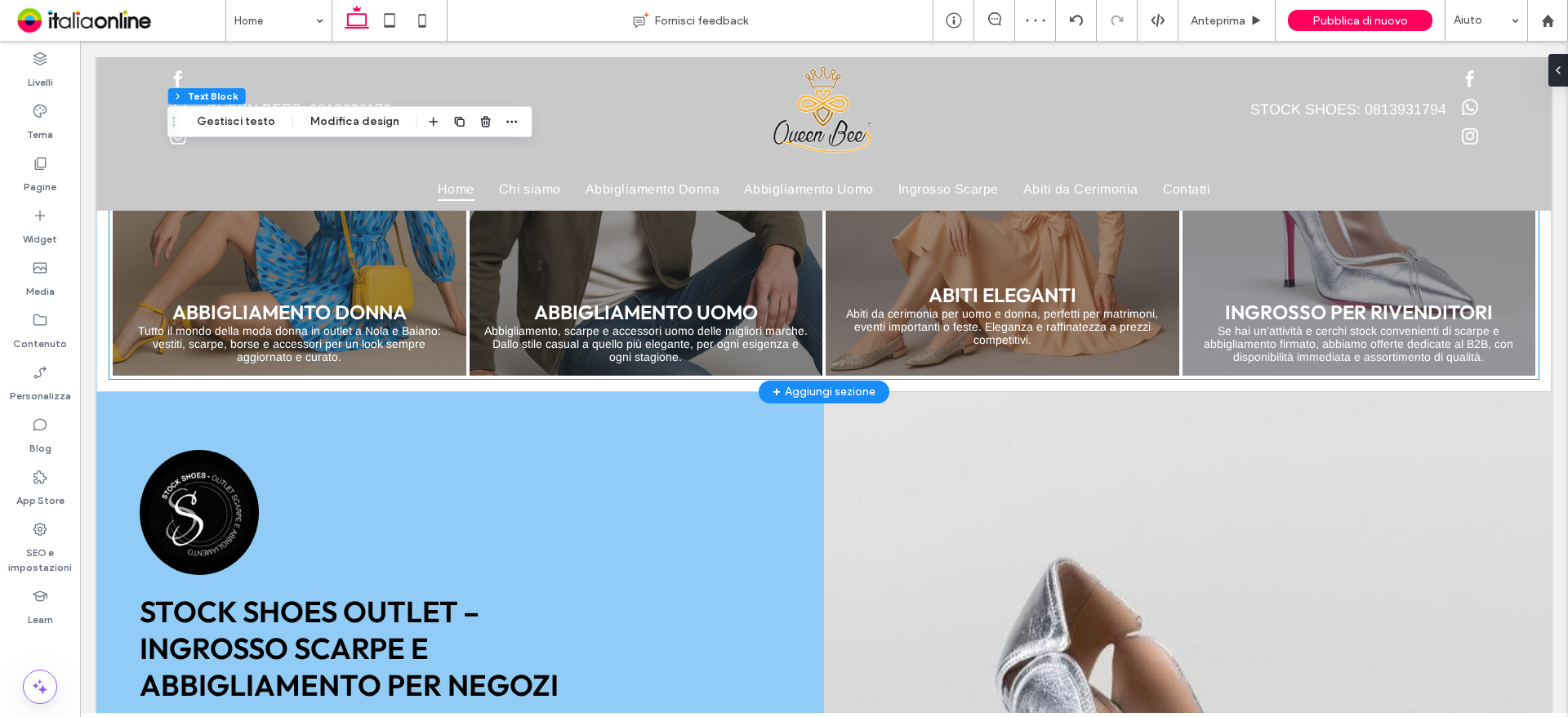
scroll to position [977, 0]
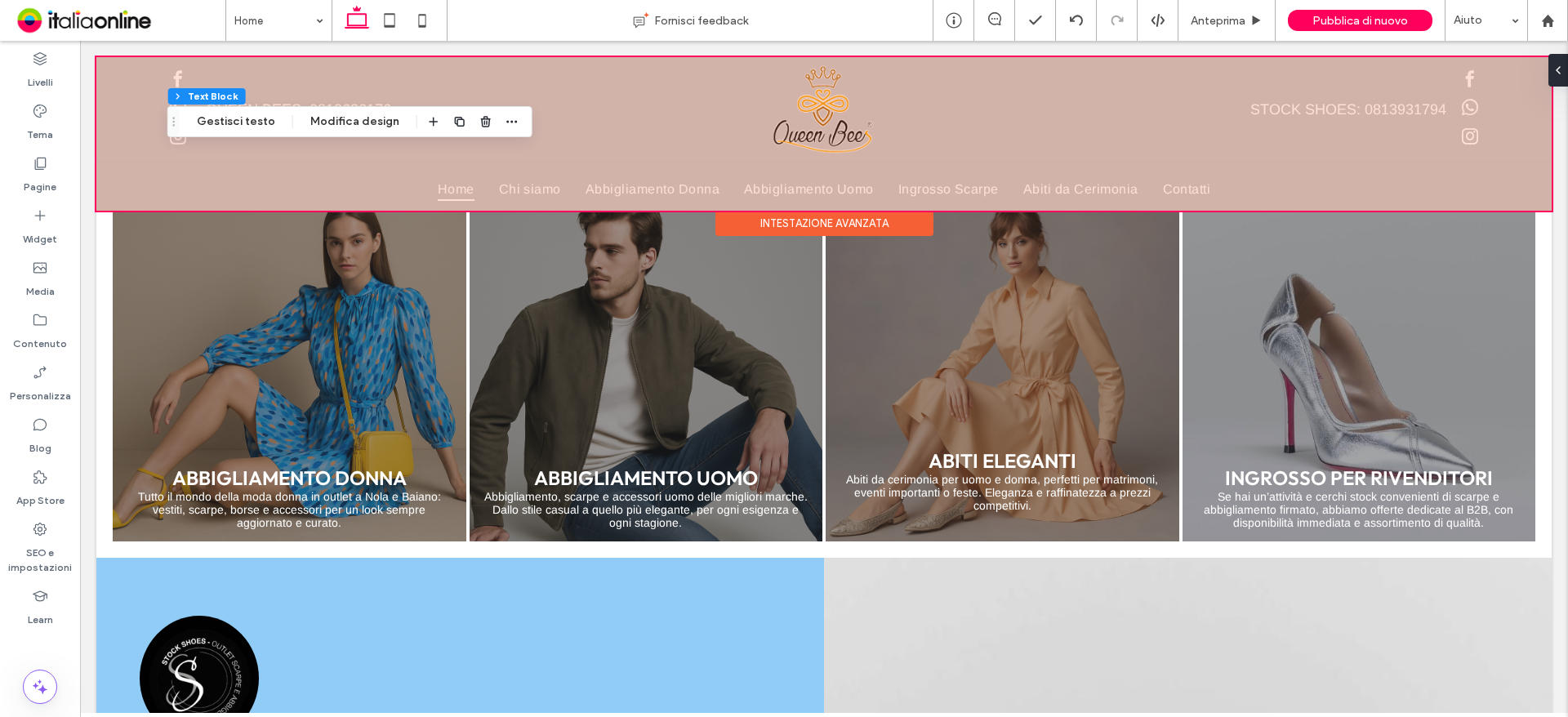
click at [1005, 144] on div at bounding box center [823, 134] width 1455 height 154
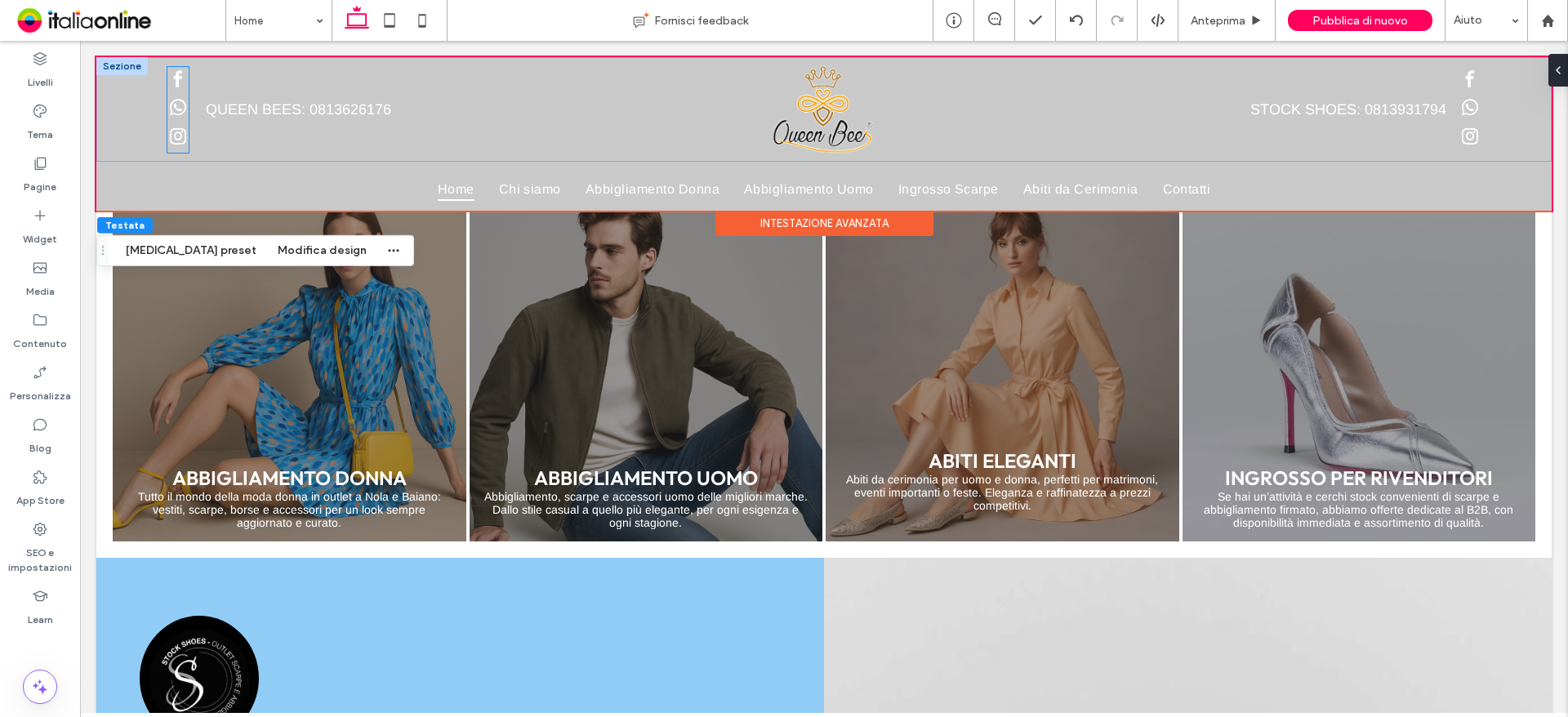
click at [182, 72] on span "facebook" at bounding box center [177, 79] width 25 height 25
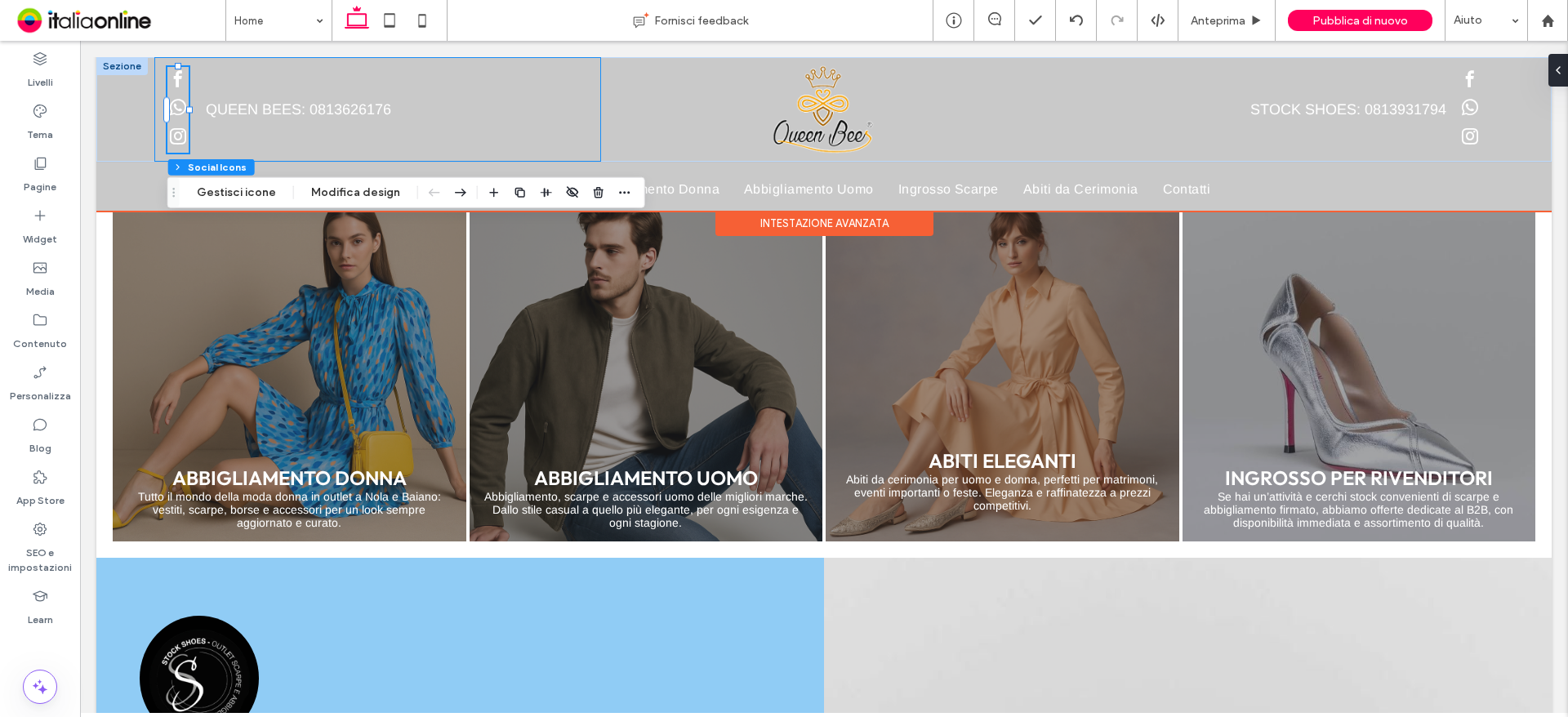
click at [331, 88] on div "QUEEN BEES: 0813626176" at bounding box center [377, 109] width 446 height 104
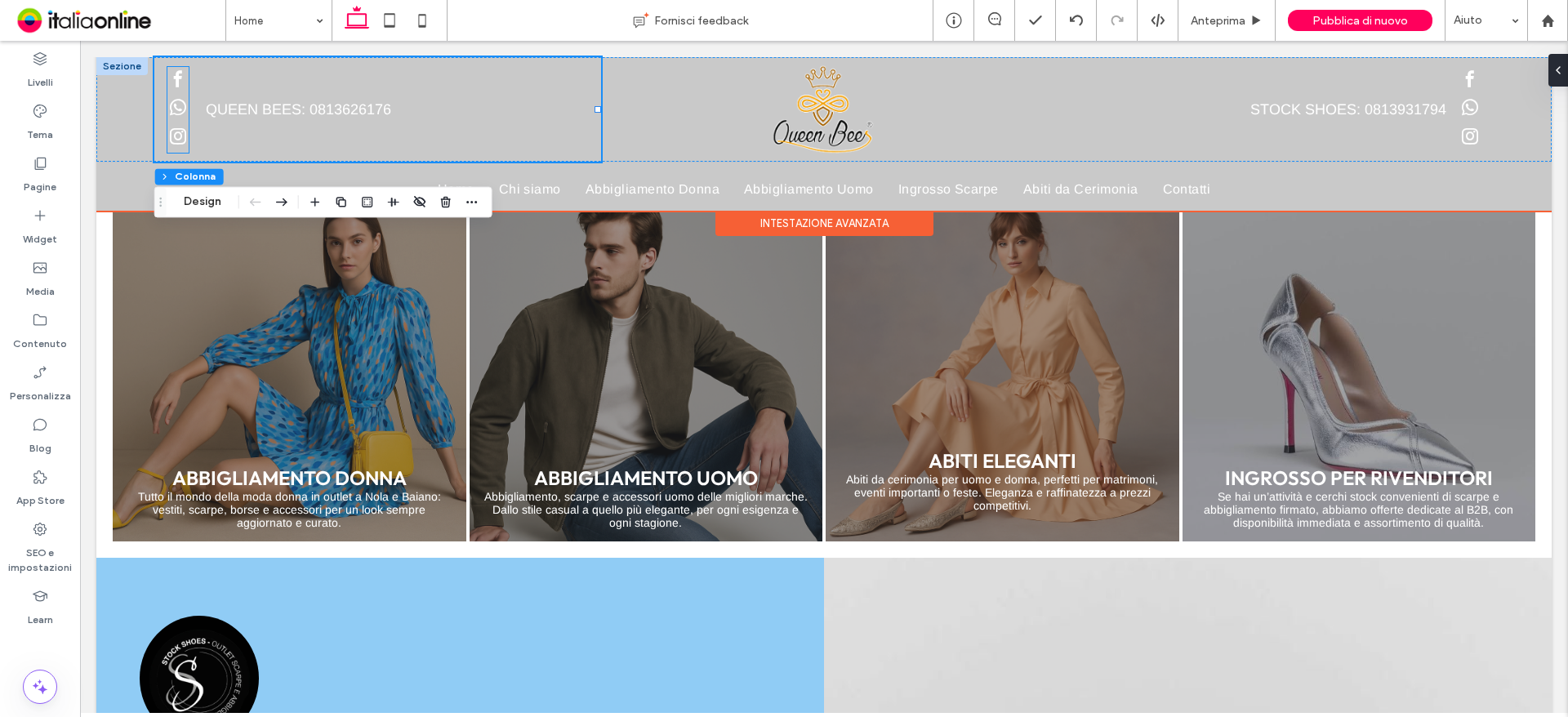
click at [169, 80] on span "facebook" at bounding box center [177, 79] width 25 height 25
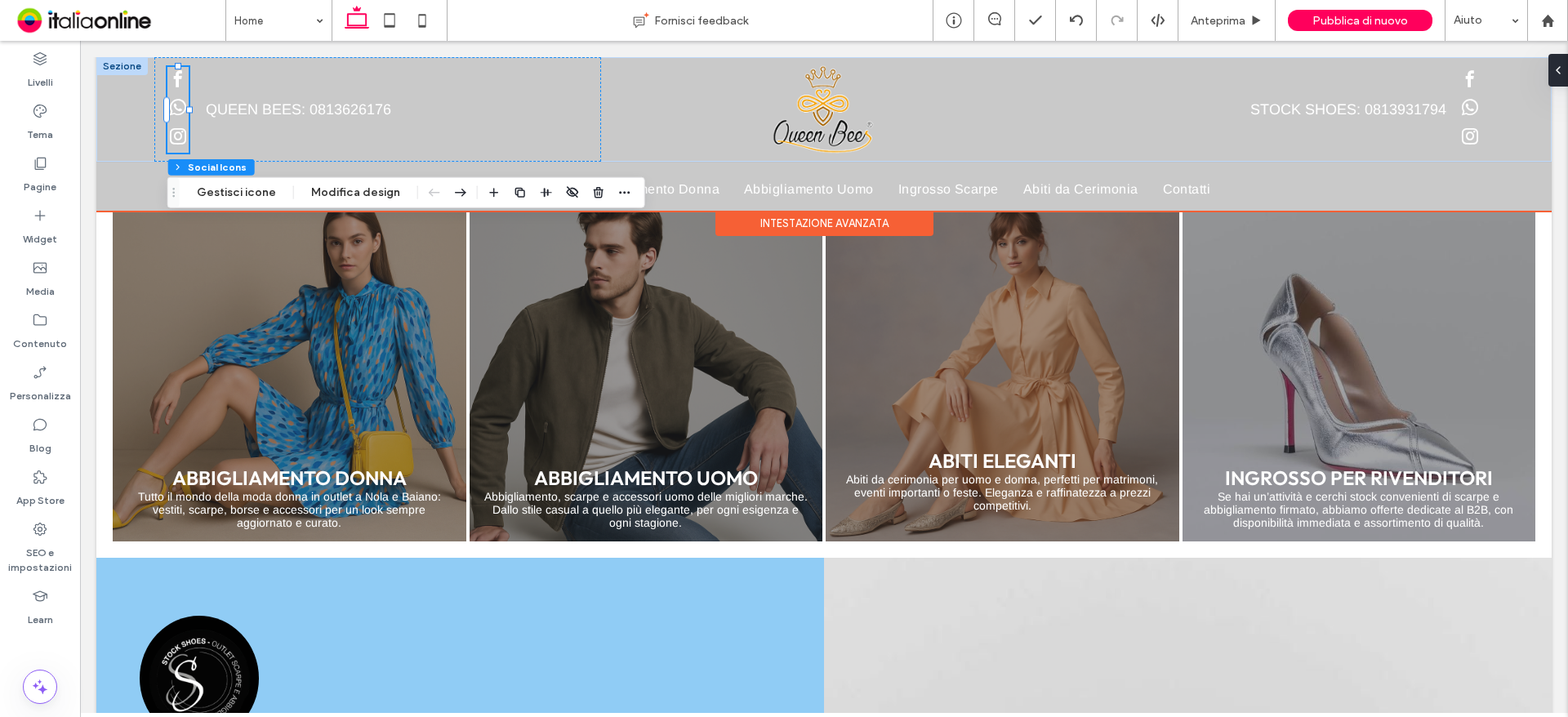
click at [180, 79] on span "facebook" at bounding box center [177, 79] width 25 height 25
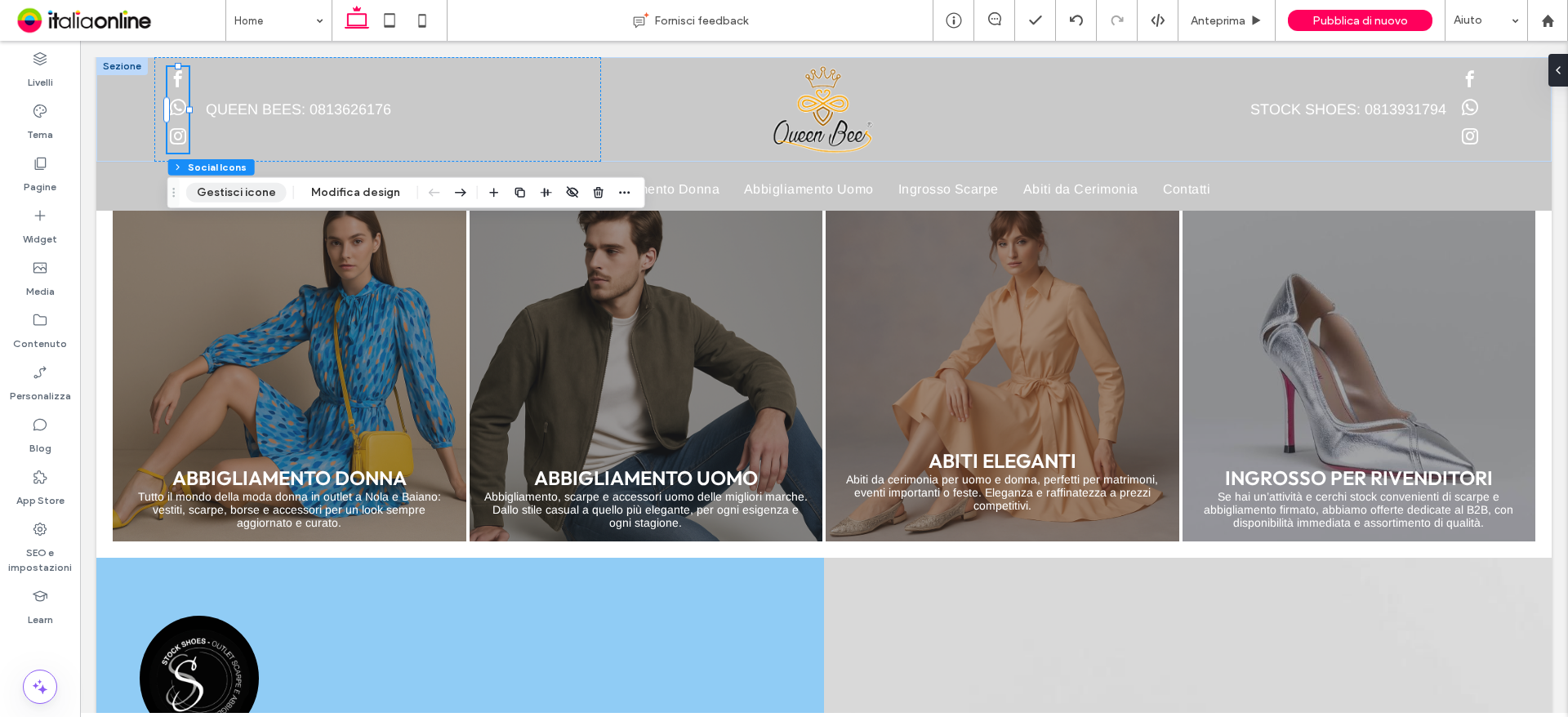
drag, startPoint x: 245, startPoint y: 187, endPoint x: 256, endPoint y: 195, distance: 13.6
click at [245, 187] on button "Gestisci icone" at bounding box center [237, 192] width 101 height 19
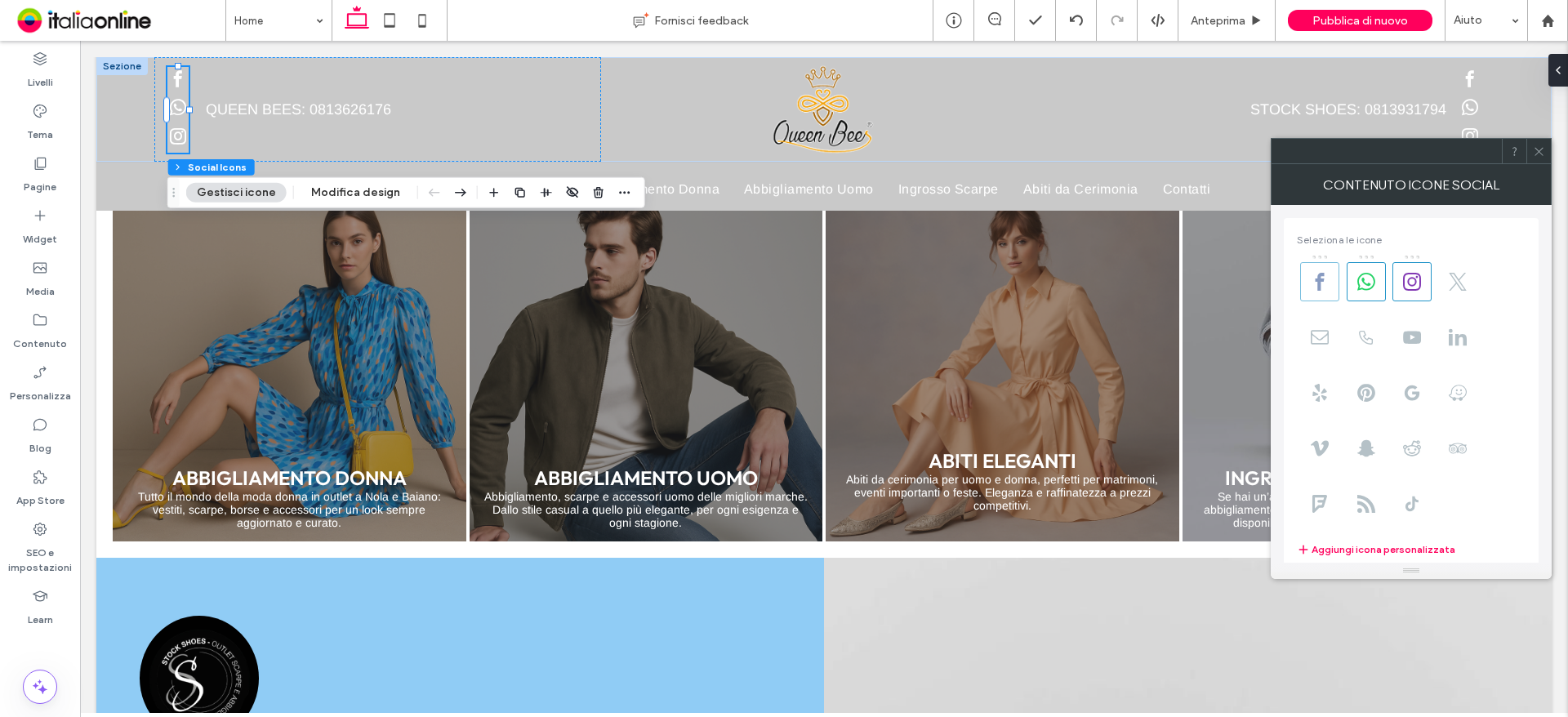
click at [1314, 279] on icon at bounding box center [1320, 282] width 18 height 18
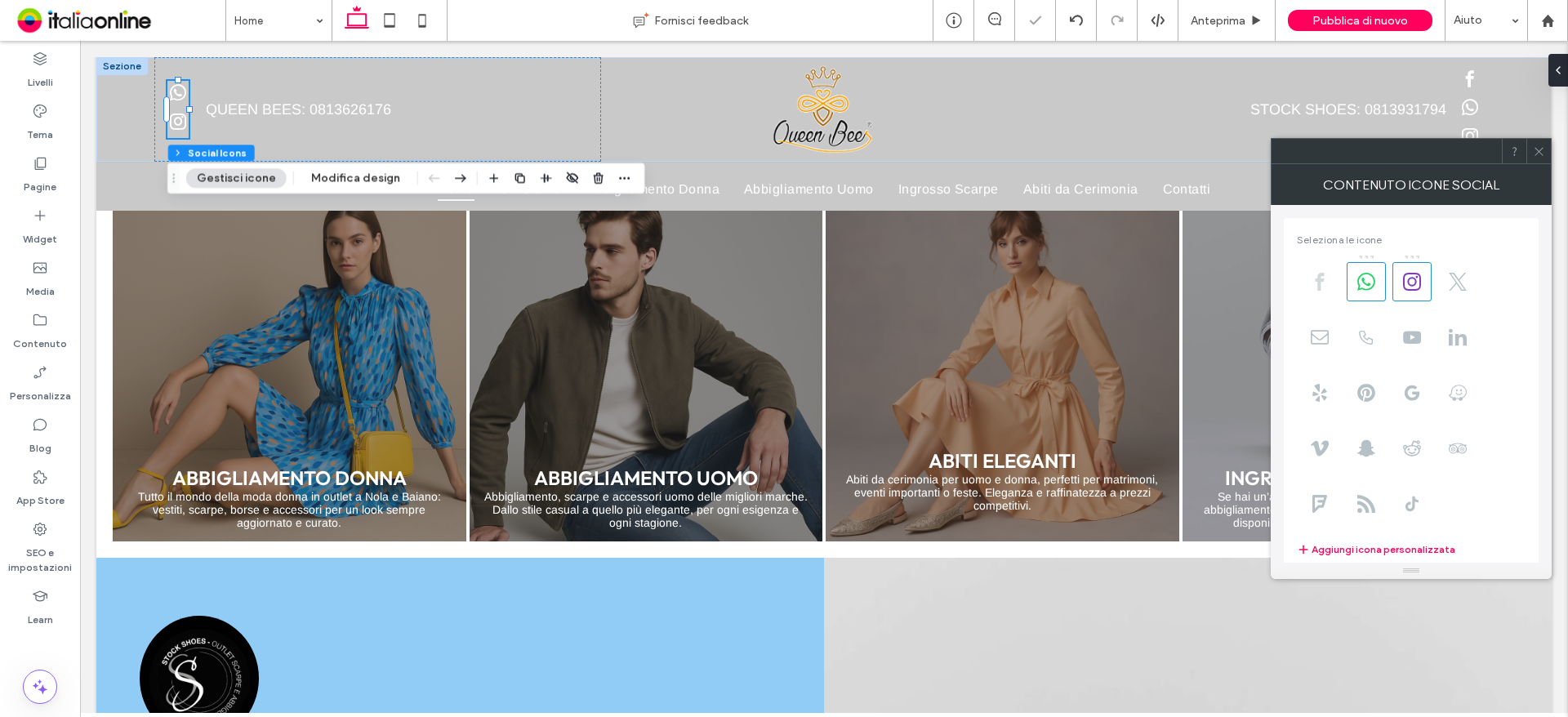
click at [1318, 290] on use at bounding box center [1320, 282] width 9 height 18
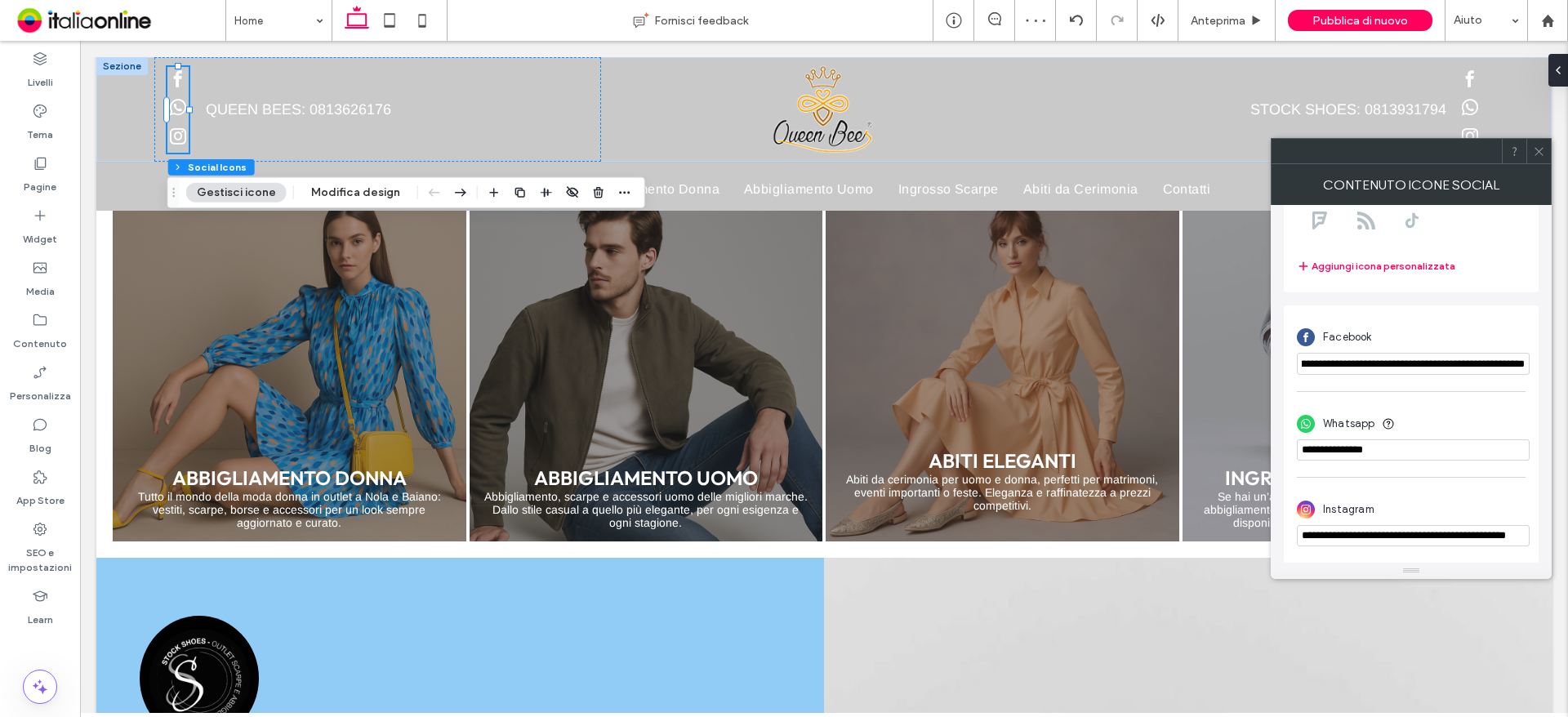
scroll to position [0, 199]
drag, startPoint x: 1300, startPoint y: 364, endPoint x: 1547, endPoint y: 364, distance: 247.0
click at [1547, 364] on div "**********" at bounding box center [1411, 383] width 281 height 358
paste input "url"
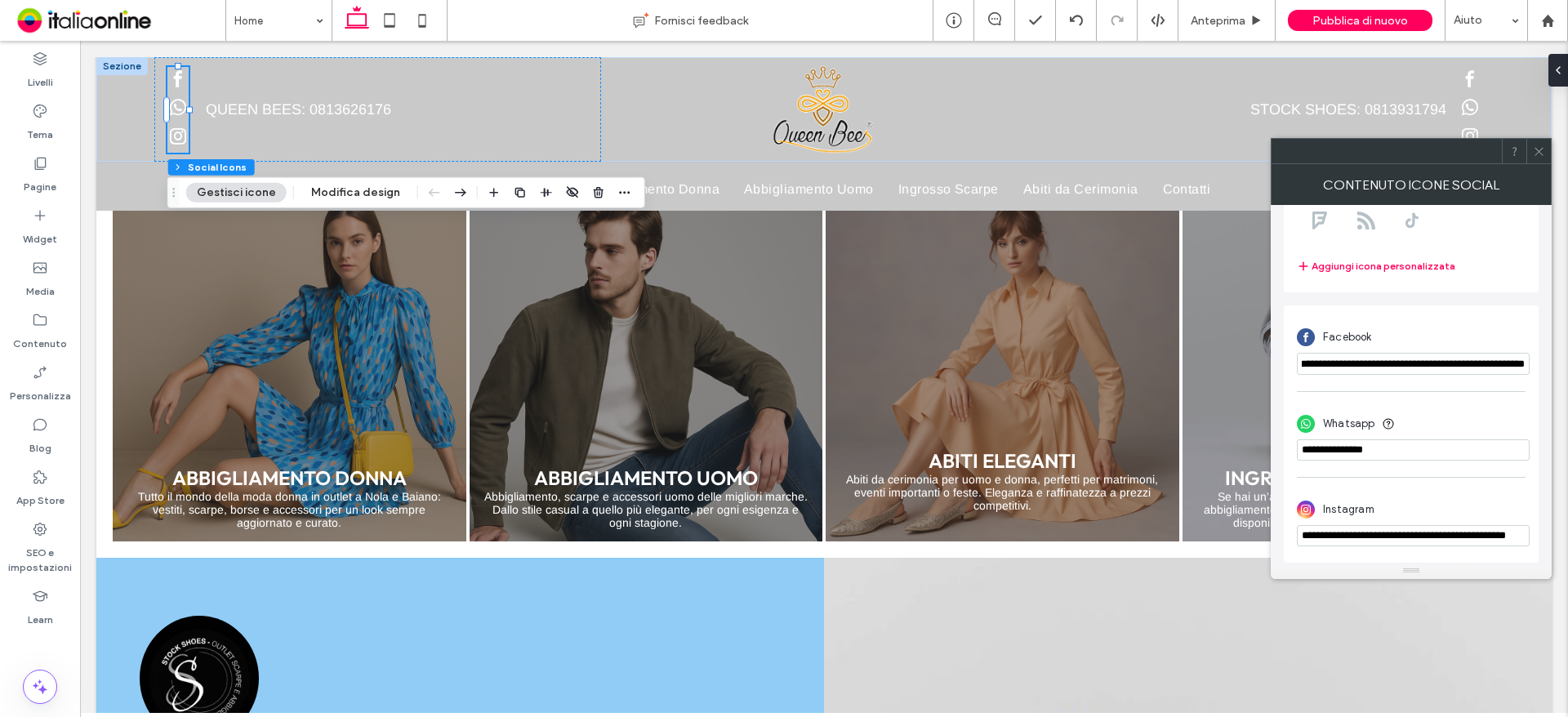
type input "**********"
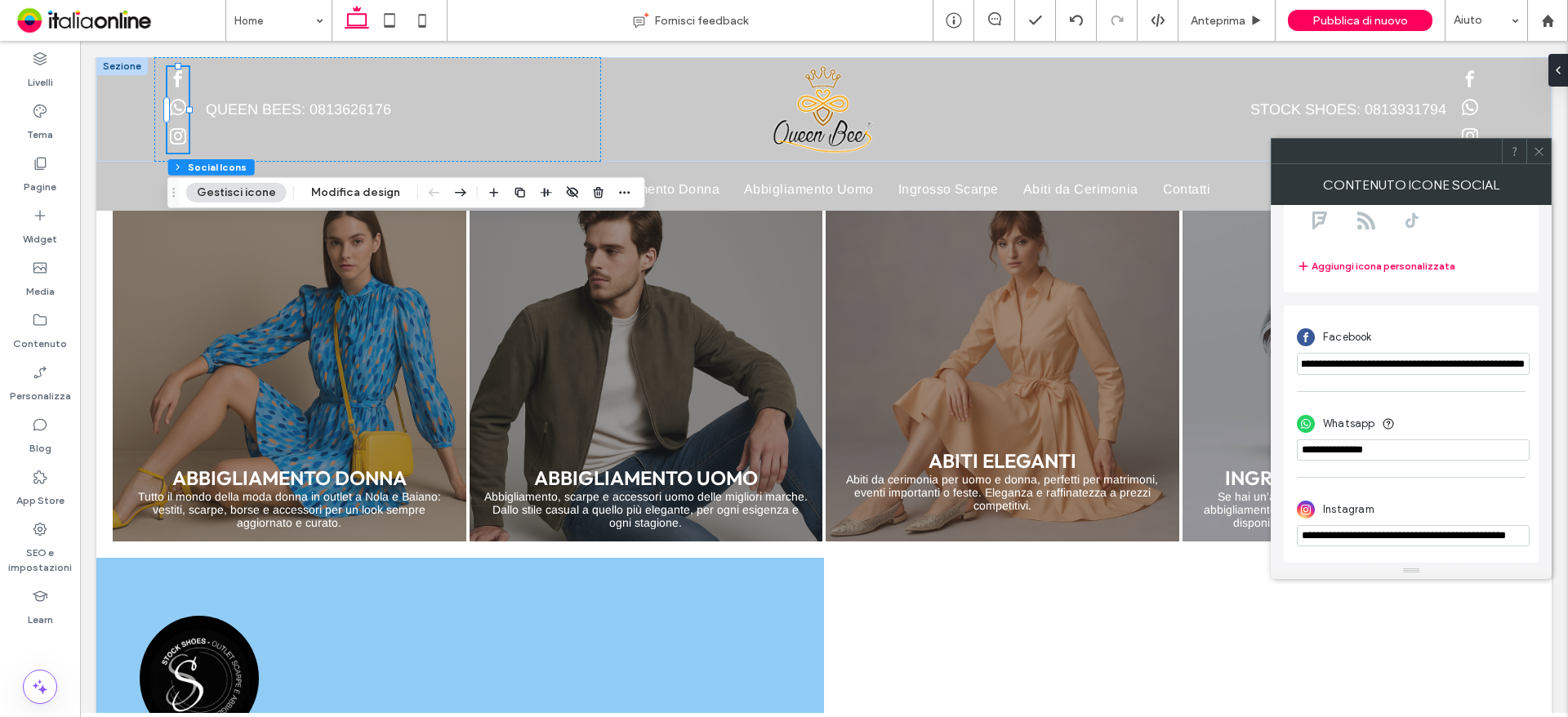
scroll to position [0, 0]
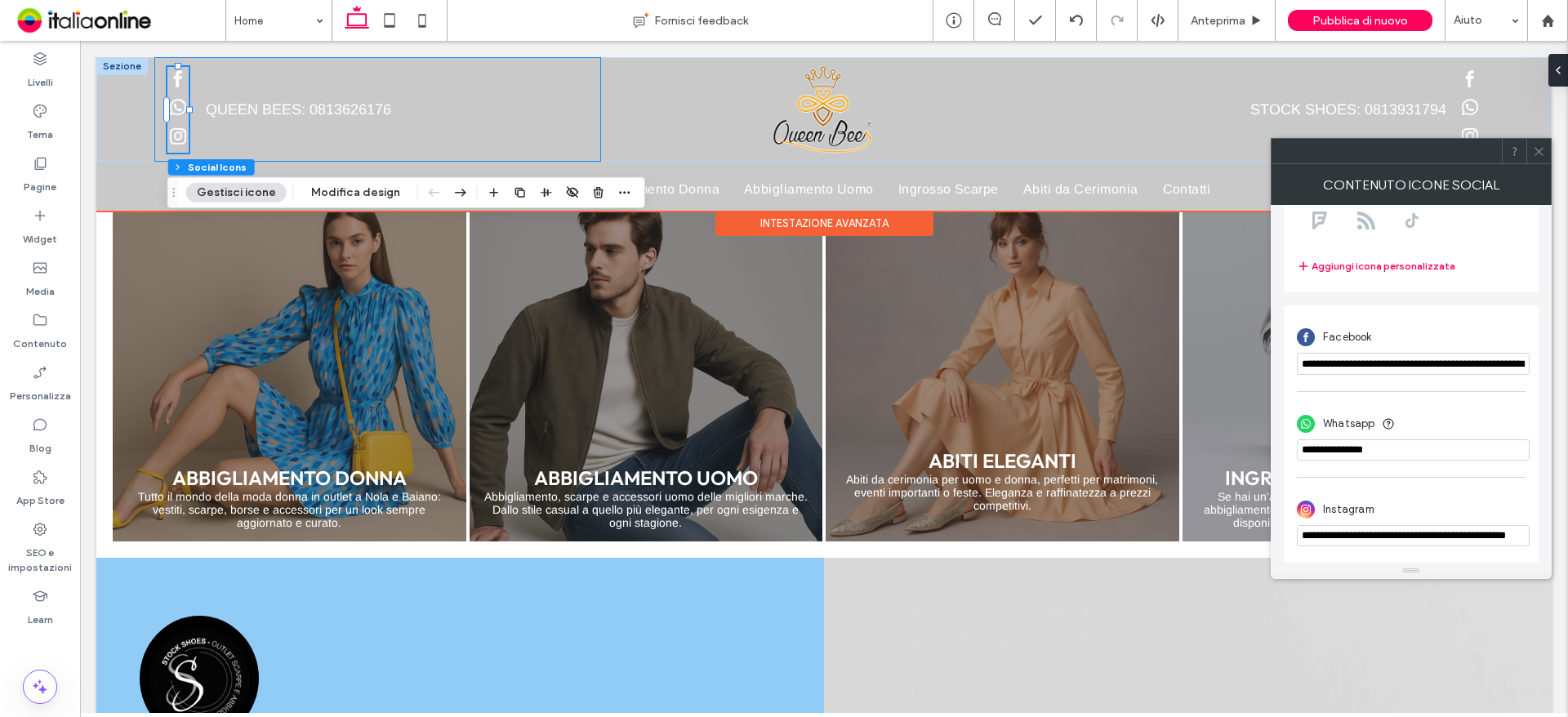
click at [538, 141] on div "QUEEN BEES: 0813626176" at bounding box center [377, 109] width 446 height 104
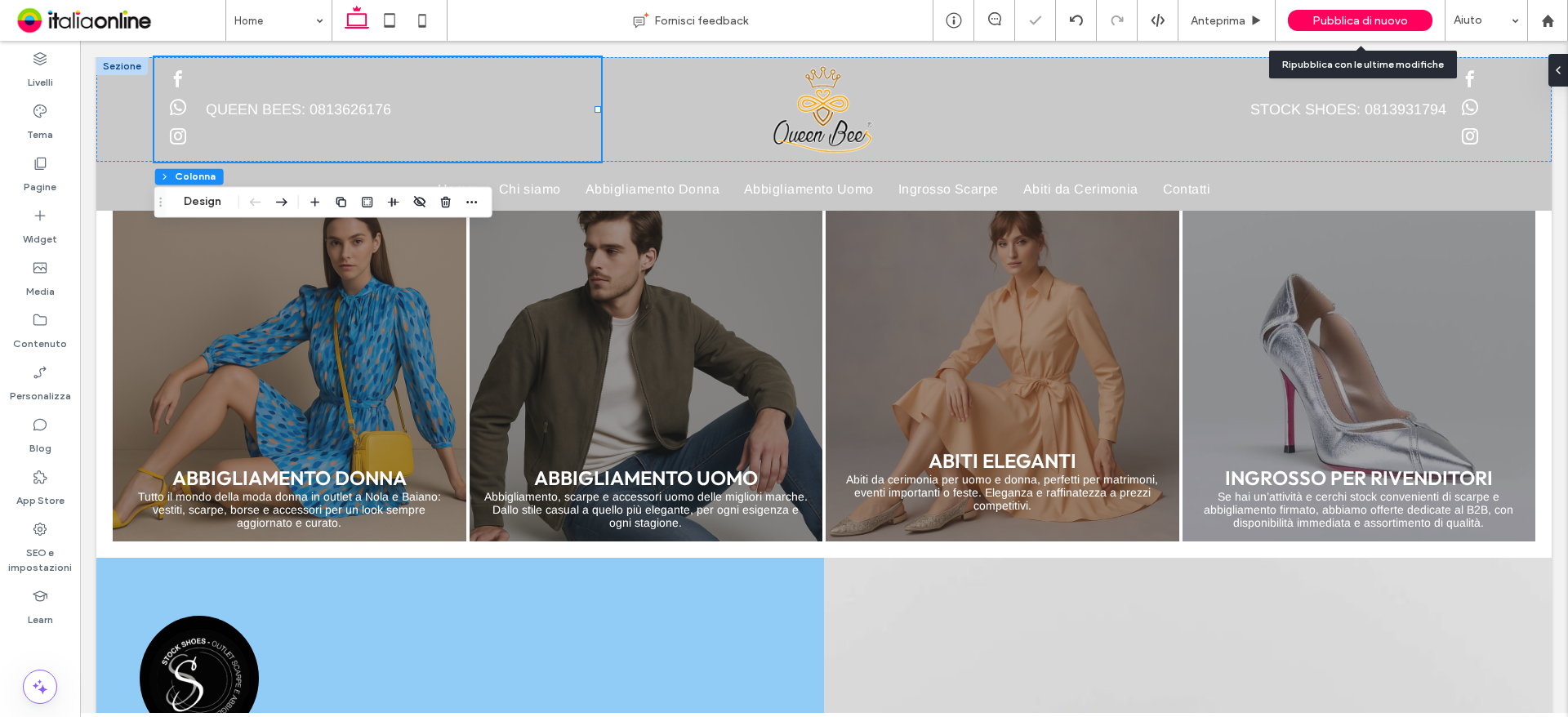
click at [1337, 12] on div "Pubblica di nuovo" at bounding box center [1360, 20] width 145 height 21
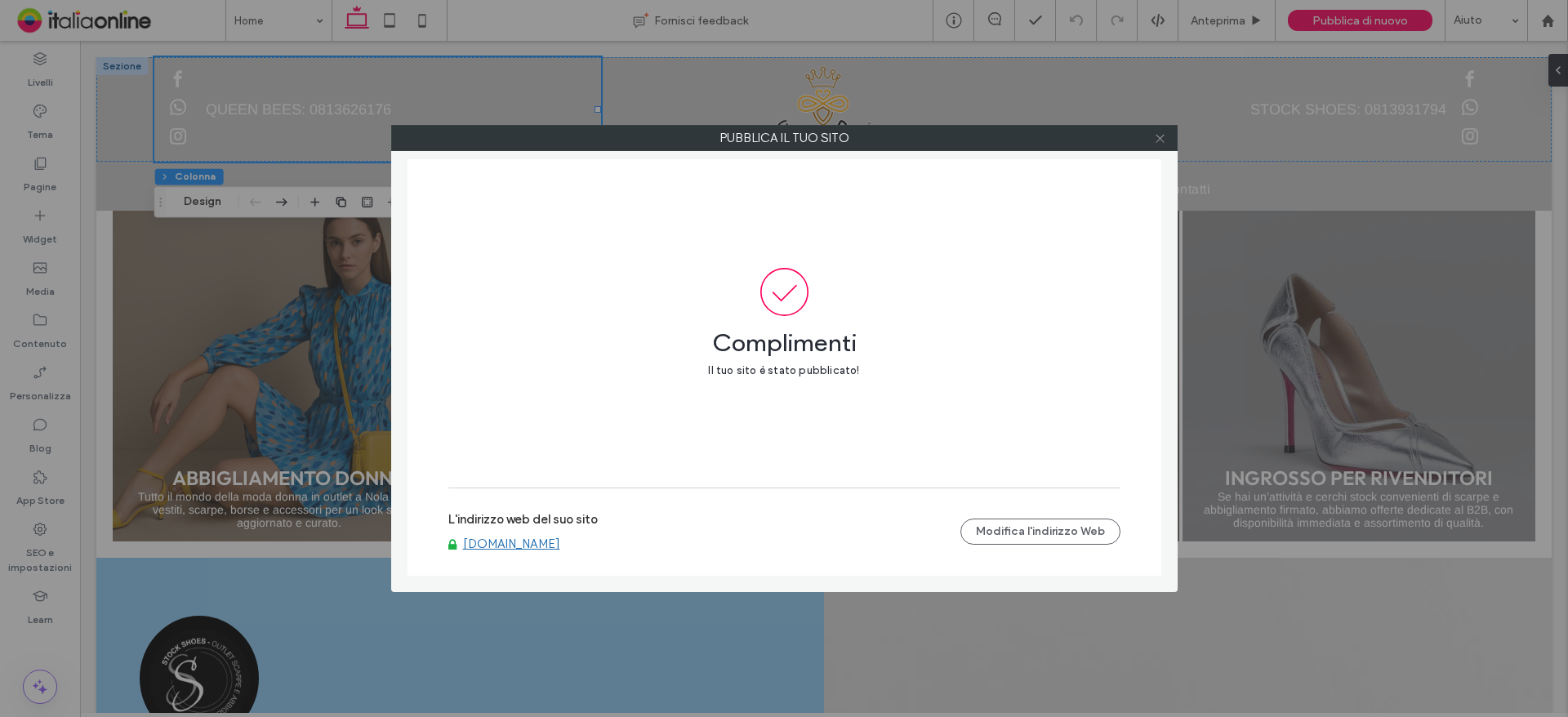
click at [1165, 135] on icon at bounding box center [1160, 138] width 12 height 12
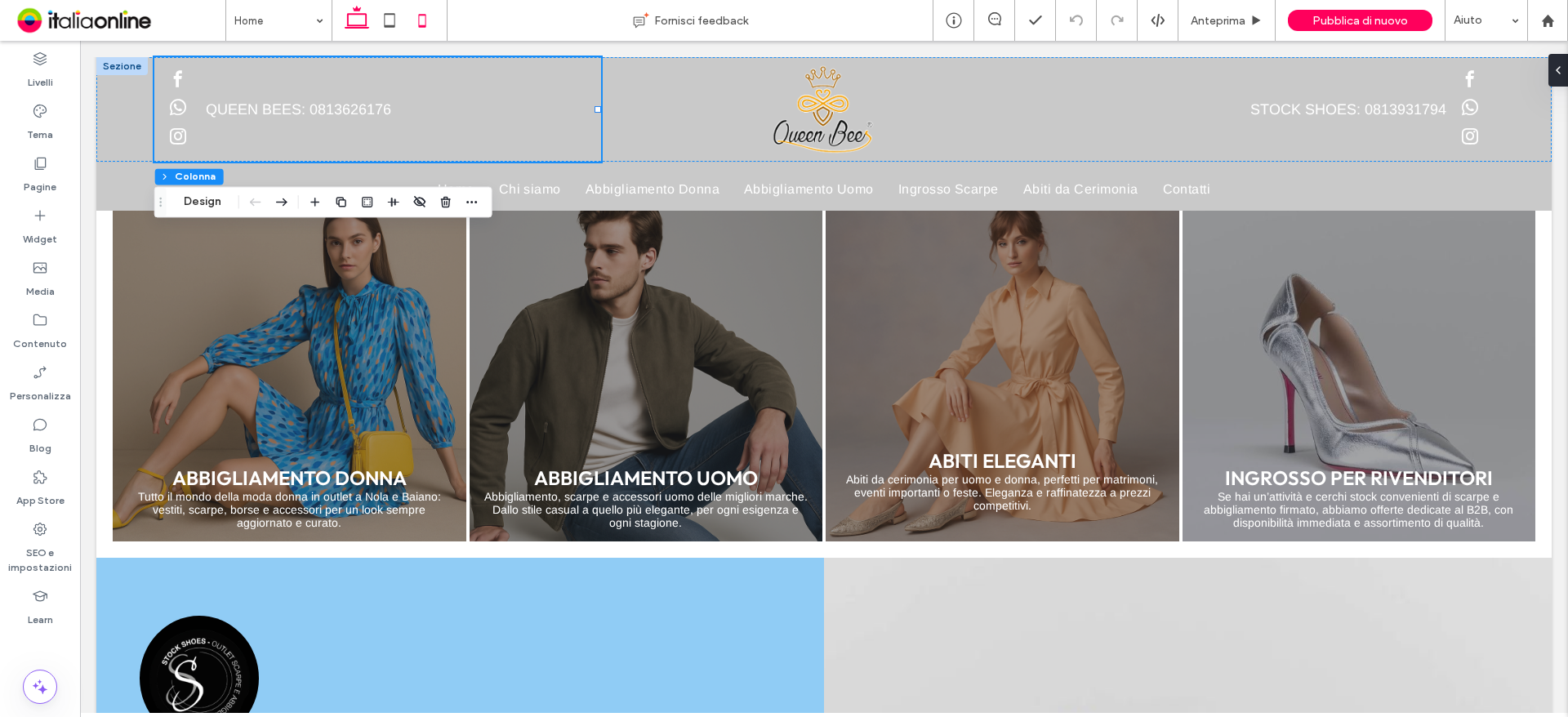
click at [436, 17] on icon at bounding box center [423, 20] width 33 height 33
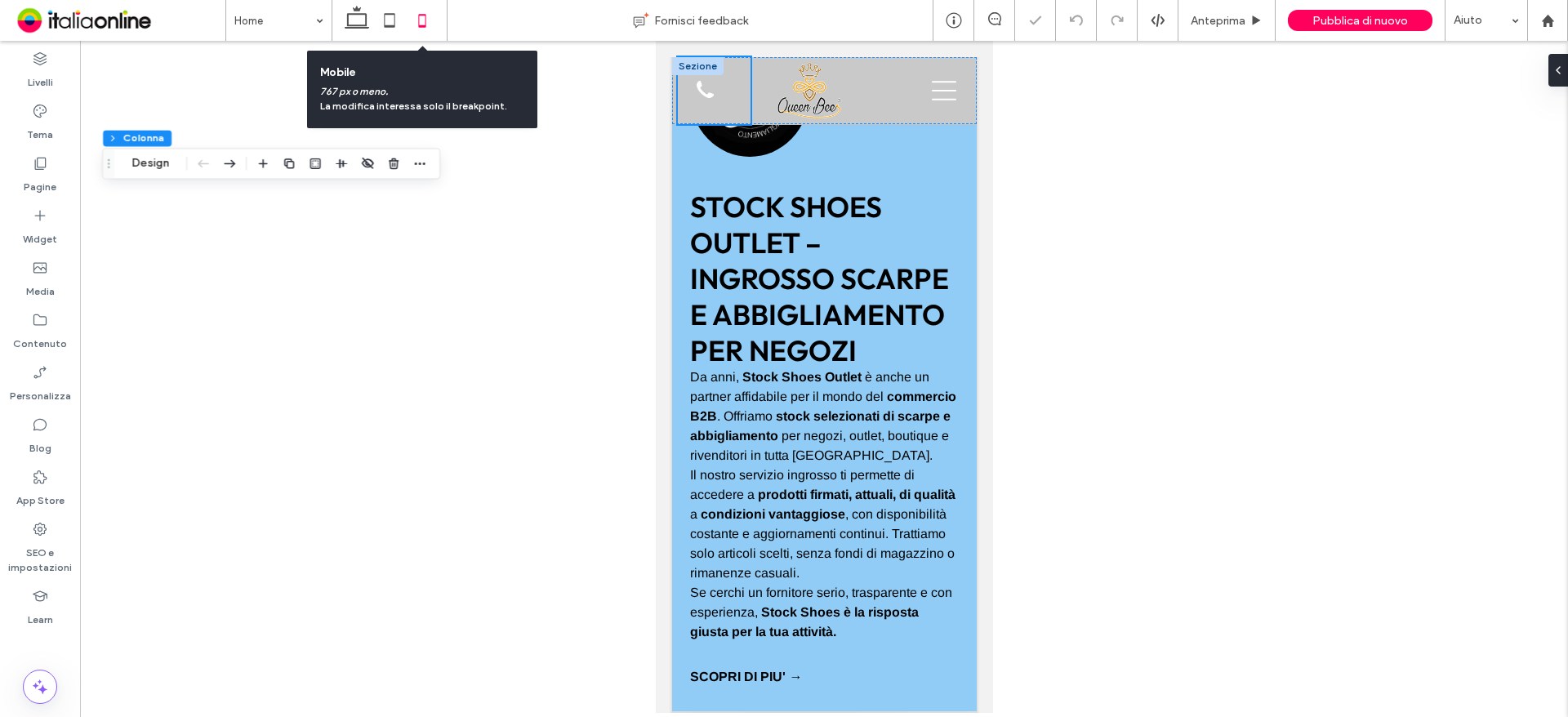
type input "**"
type input "*****"
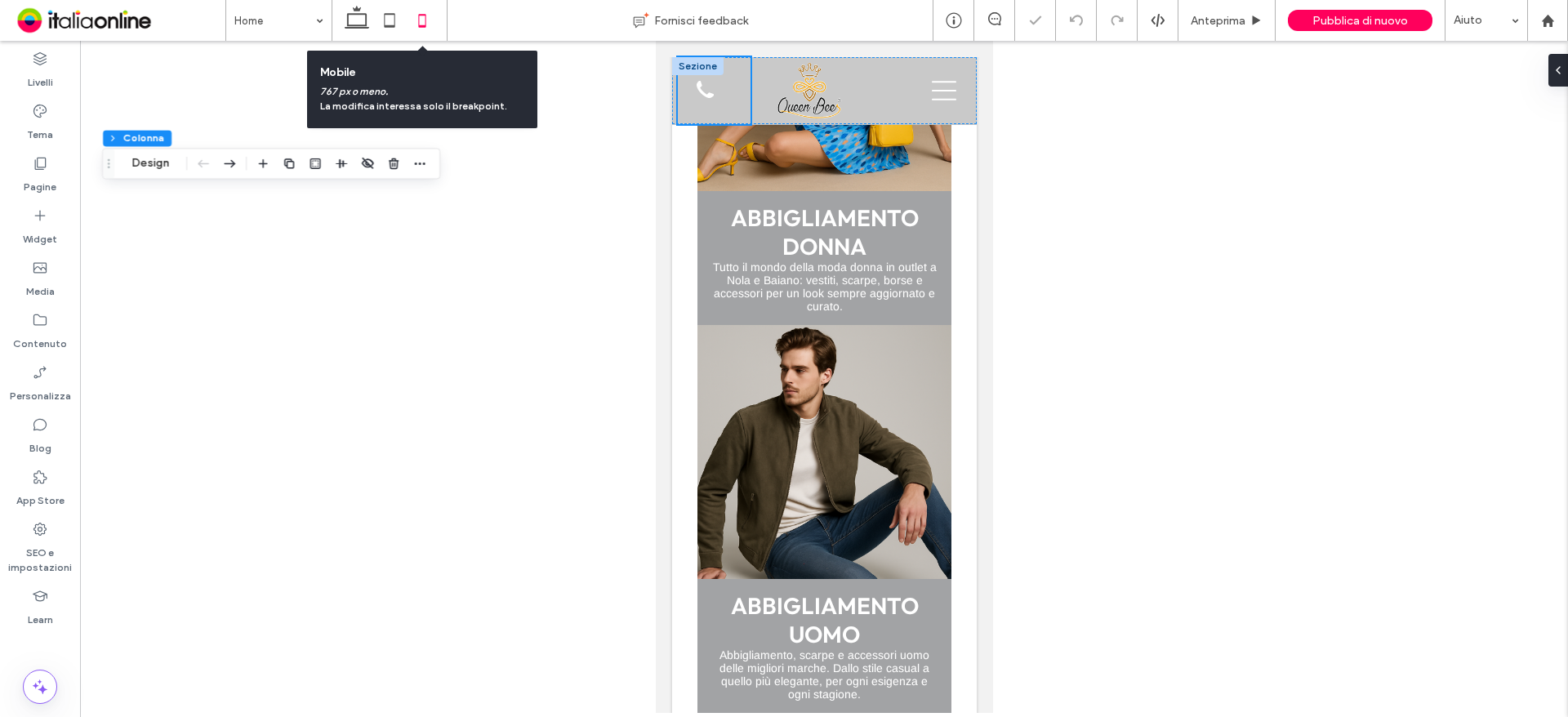
scroll to position [769, 0]
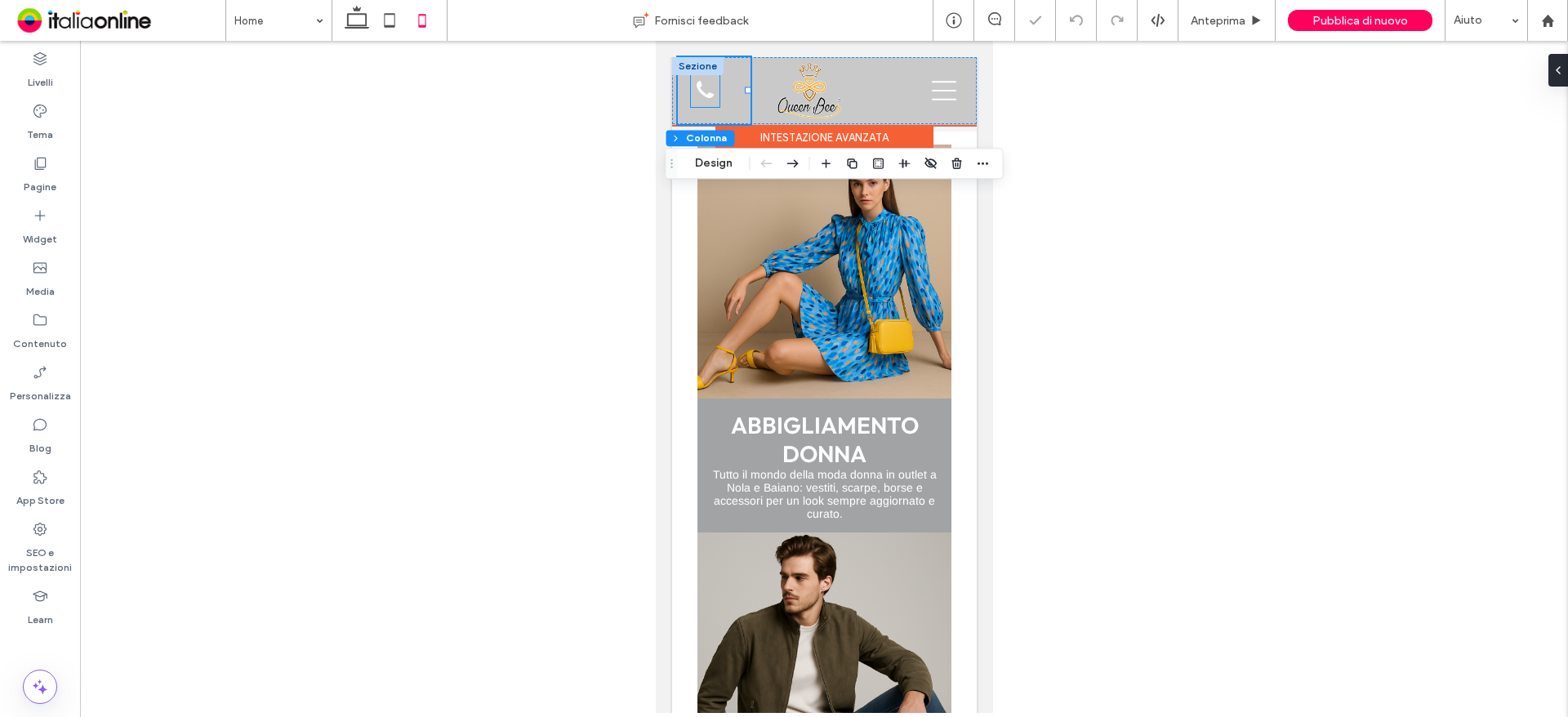
click at [709, 87] on icon at bounding box center [703, 89] width 28 height 28
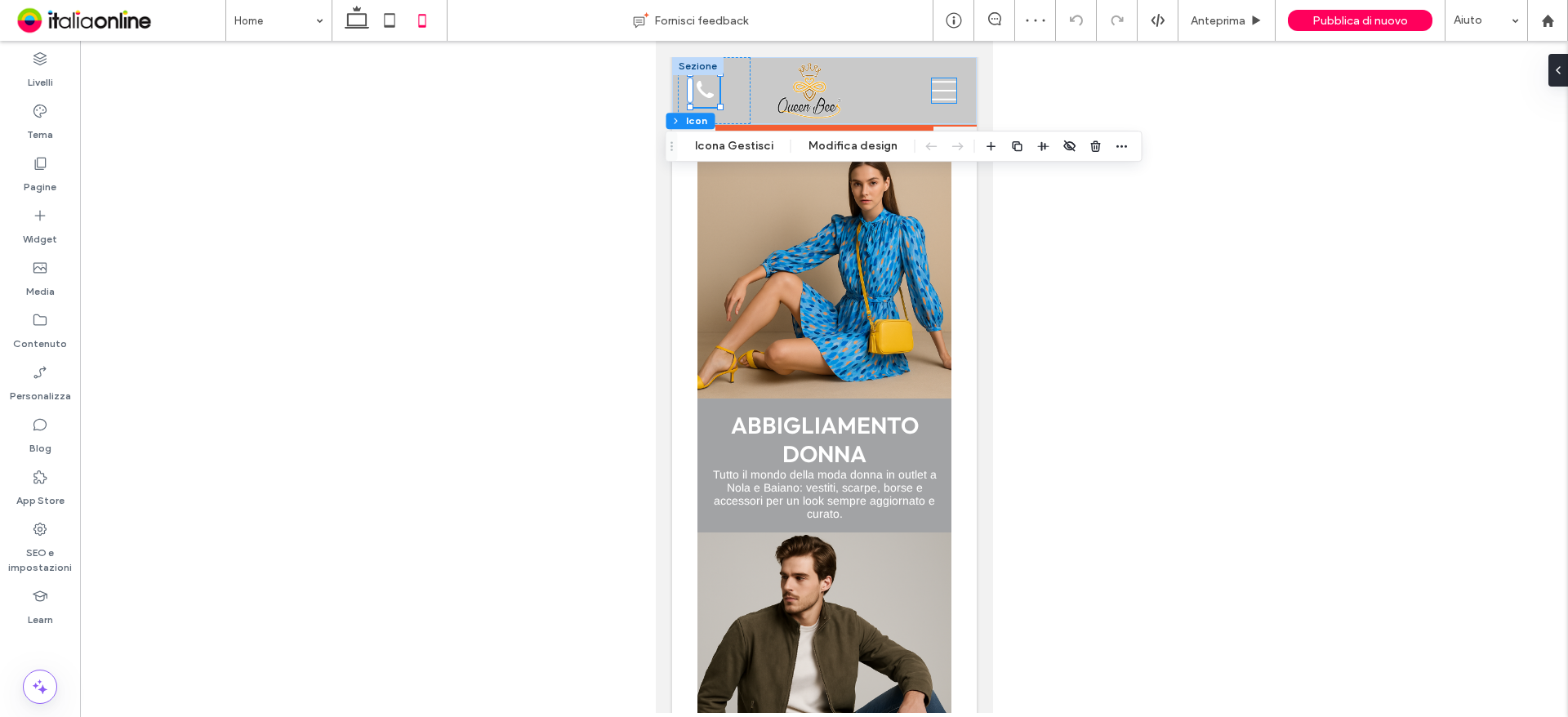
click at [933, 98] on icon at bounding box center [943, 91] width 25 height 25
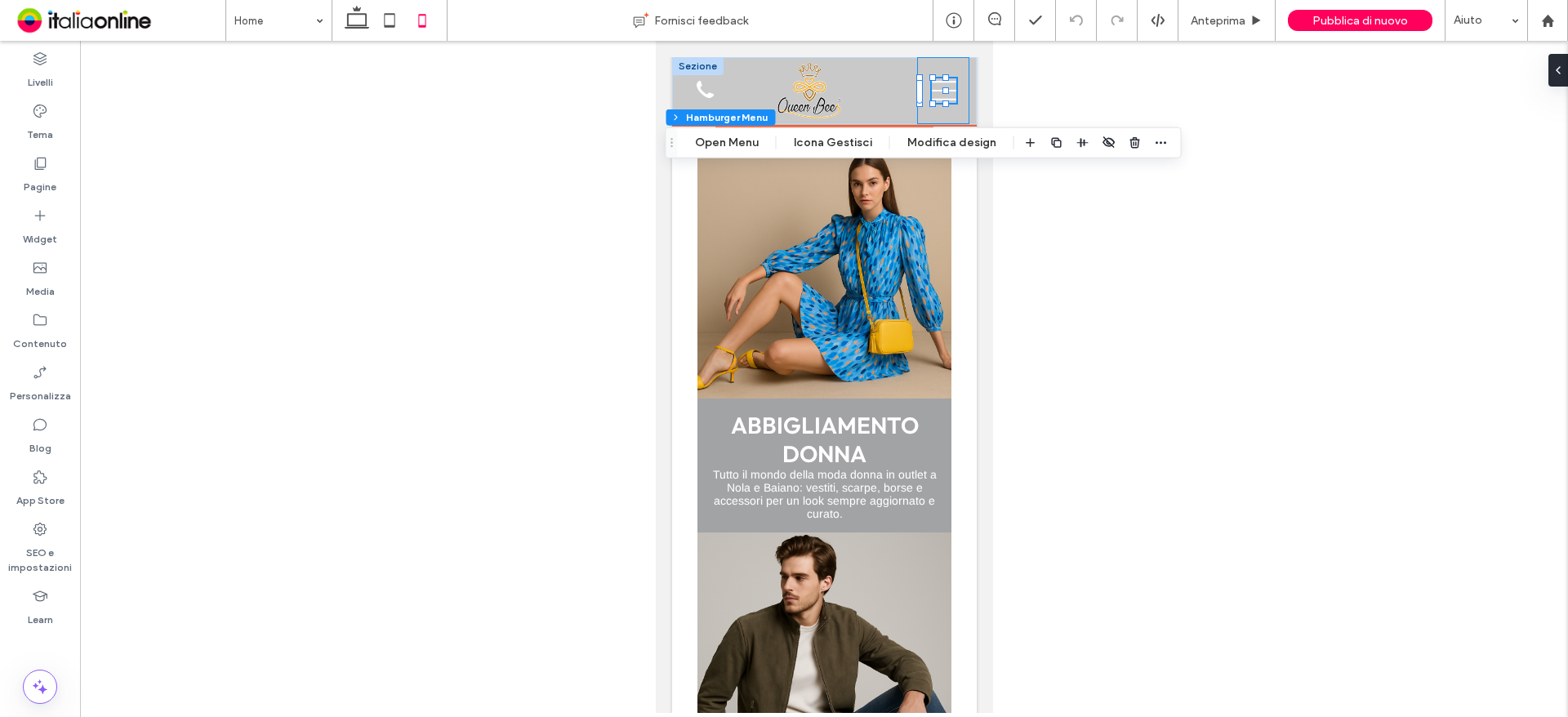
click at [929, 102] on div at bounding box center [931, 103] width 6 height 6
click at [1182, 102] on div at bounding box center [823, 377] width 1488 height 672
click at [1121, 91] on div at bounding box center [823, 377] width 1488 height 672
click at [591, 185] on div at bounding box center [823, 377] width 1488 height 672
drag, startPoint x: 1163, startPoint y: 171, endPoint x: 1086, endPoint y: 177, distance: 77.2
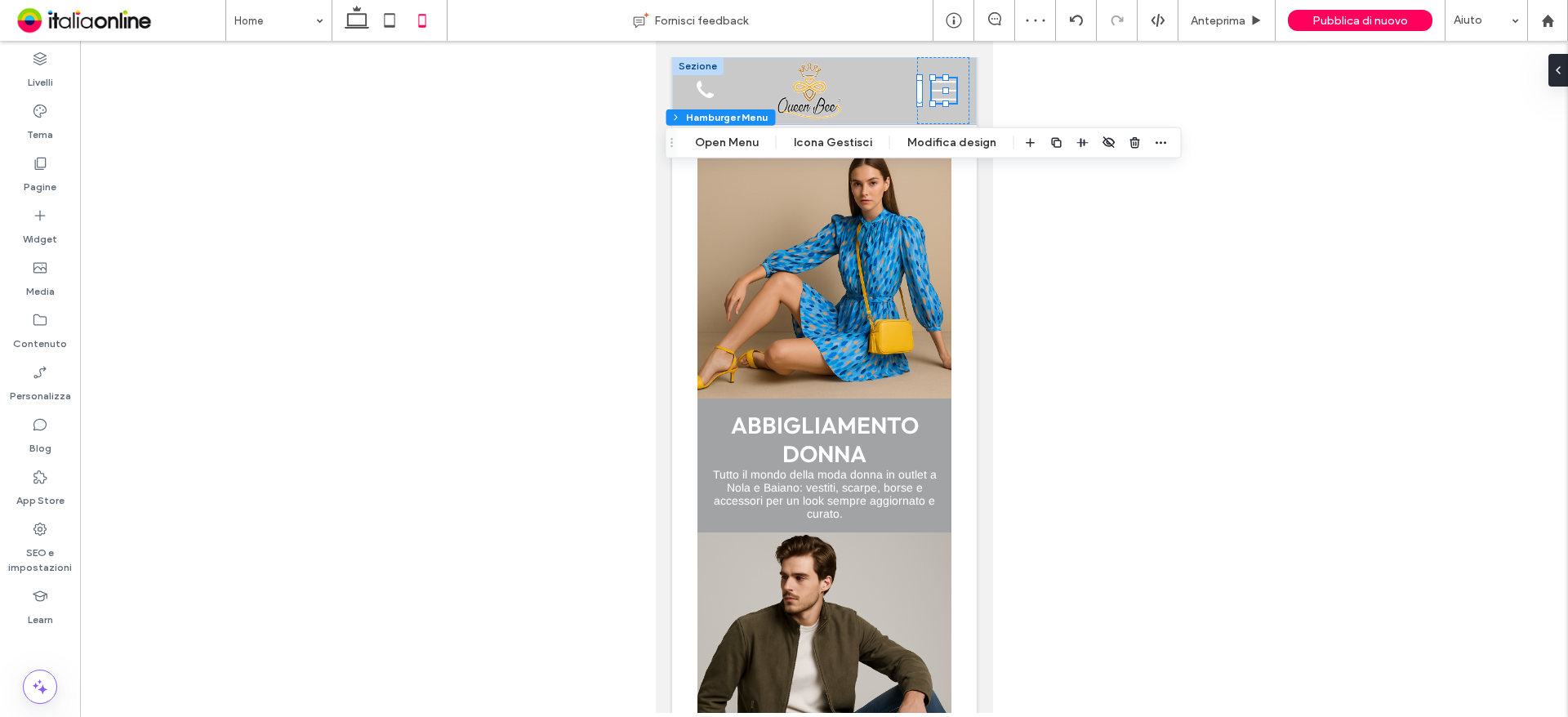
click at [1163, 171] on div at bounding box center [823, 377] width 1488 height 672
click at [938, 88] on icon at bounding box center [943, 91] width 25 height 25
click at [937, 88] on icon at bounding box center [943, 91] width 25 height 25
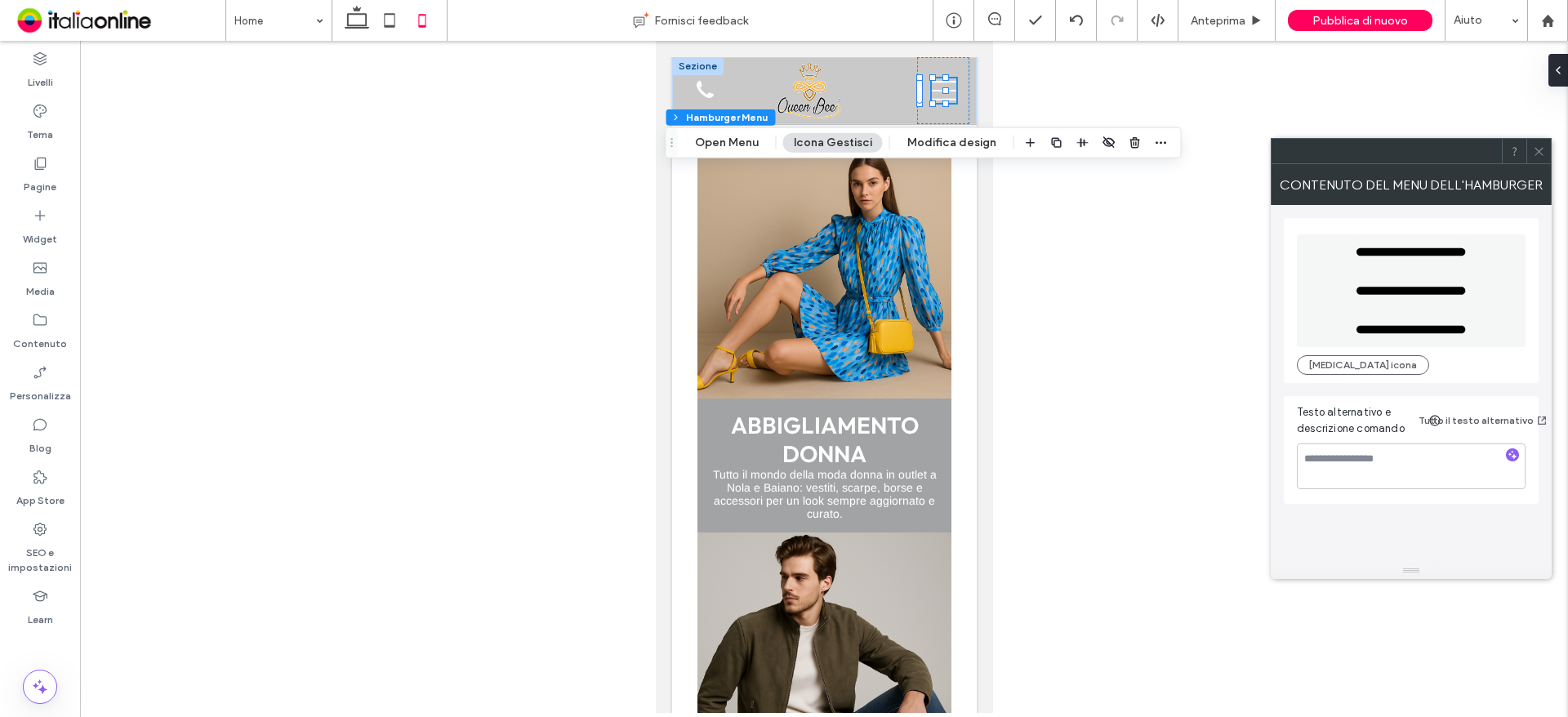
click at [1545, 160] on div at bounding box center [1539, 151] width 25 height 25
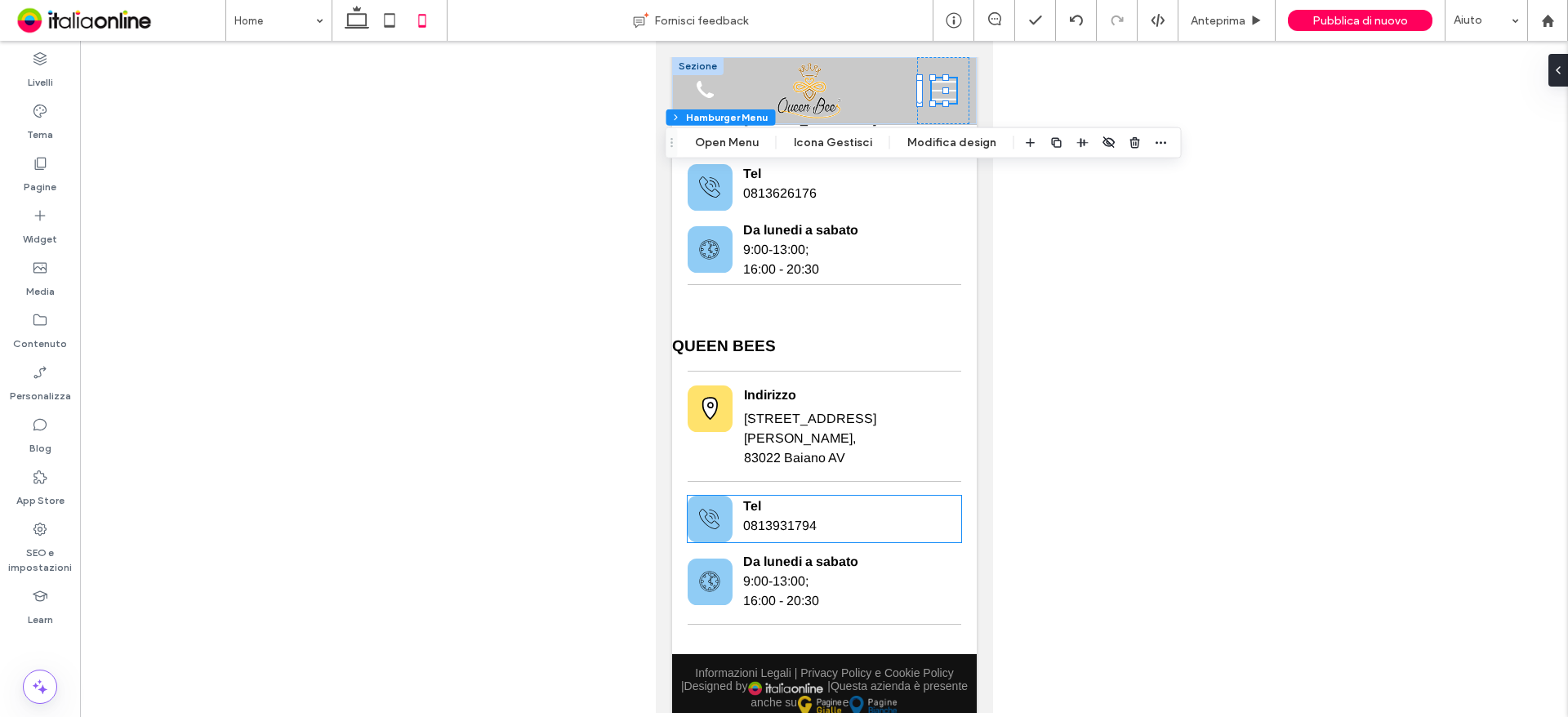
scroll to position [4888, 0]
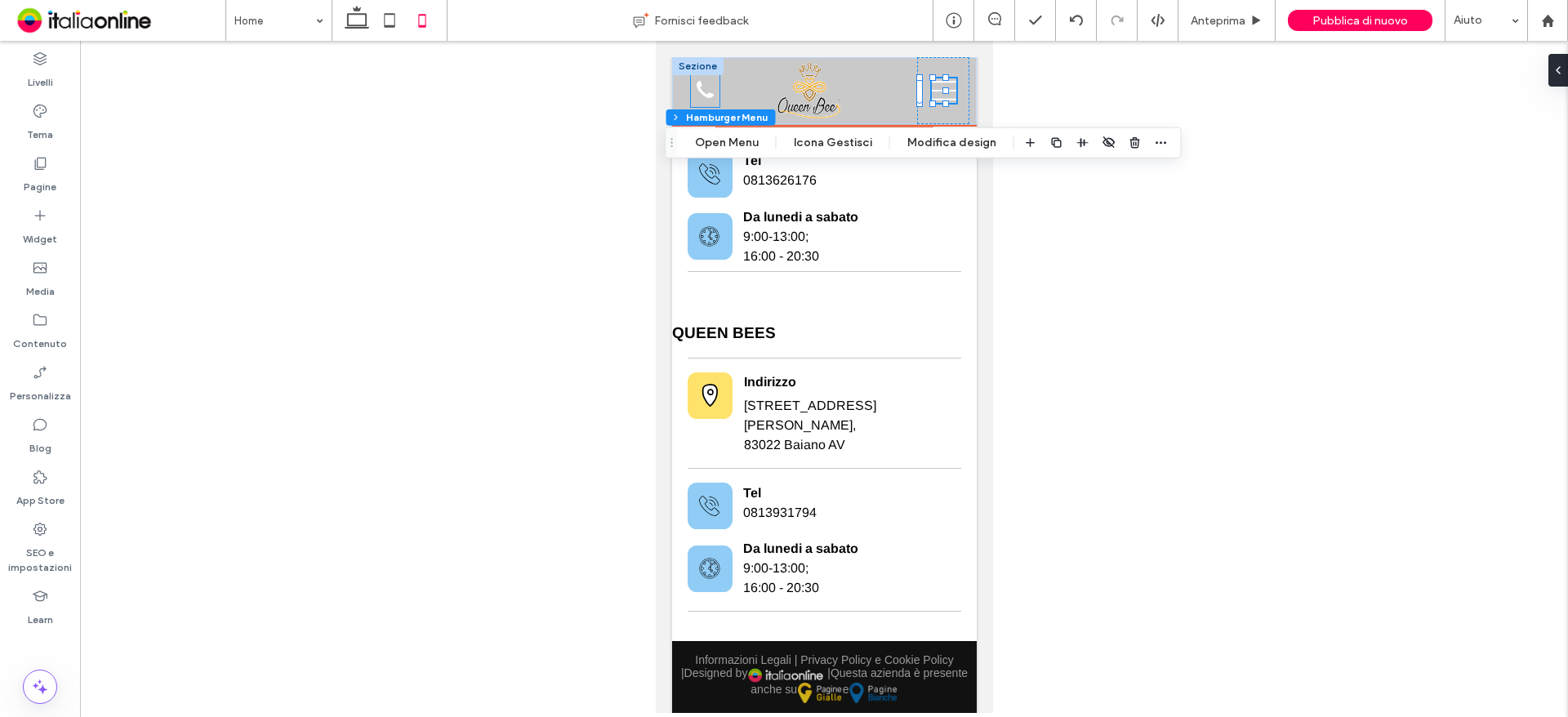
click at [699, 89] on icon at bounding box center [704, 89] width 17 height 17
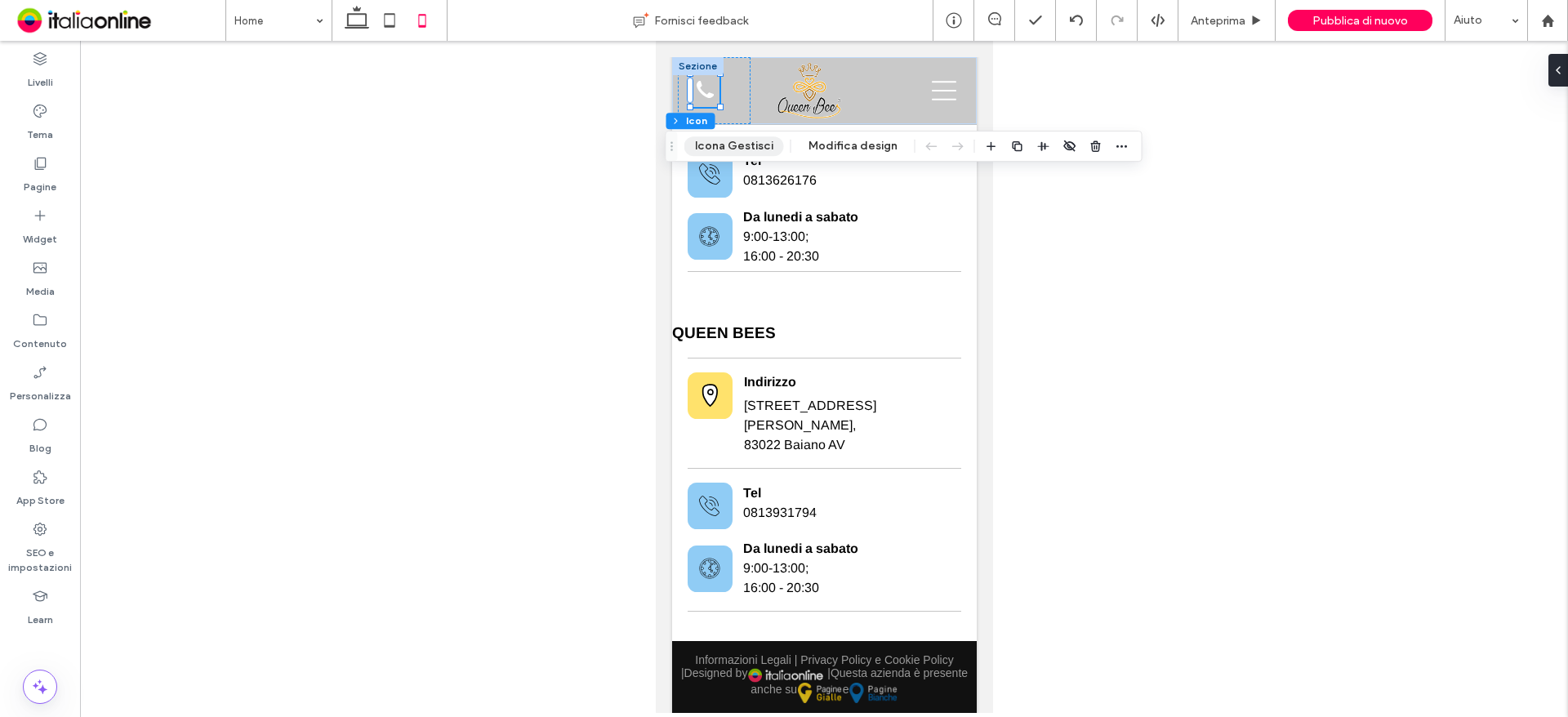
click at [753, 144] on button "Icona Gestisci" at bounding box center [734, 145] width 100 height 19
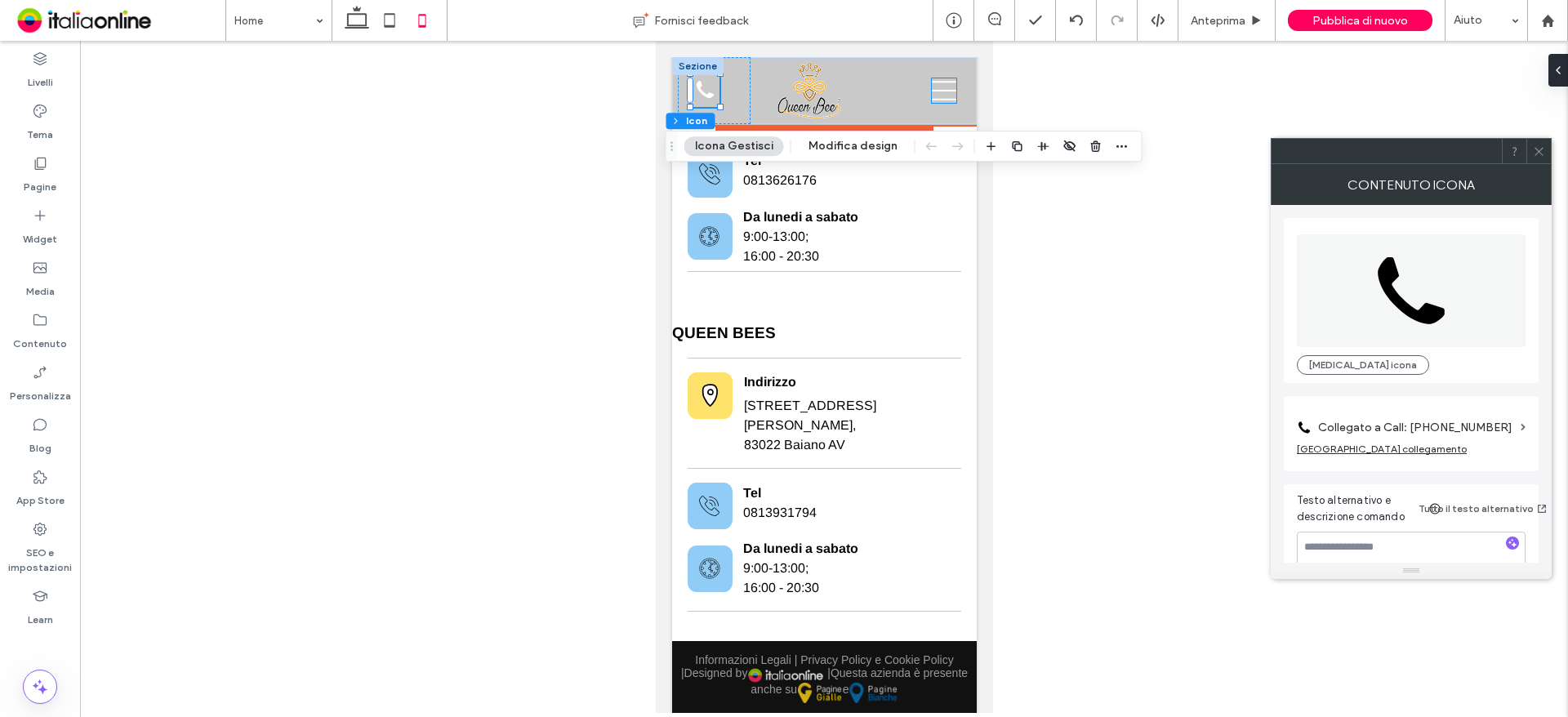
click at [940, 97] on icon at bounding box center [943, 91] width 25 height 25
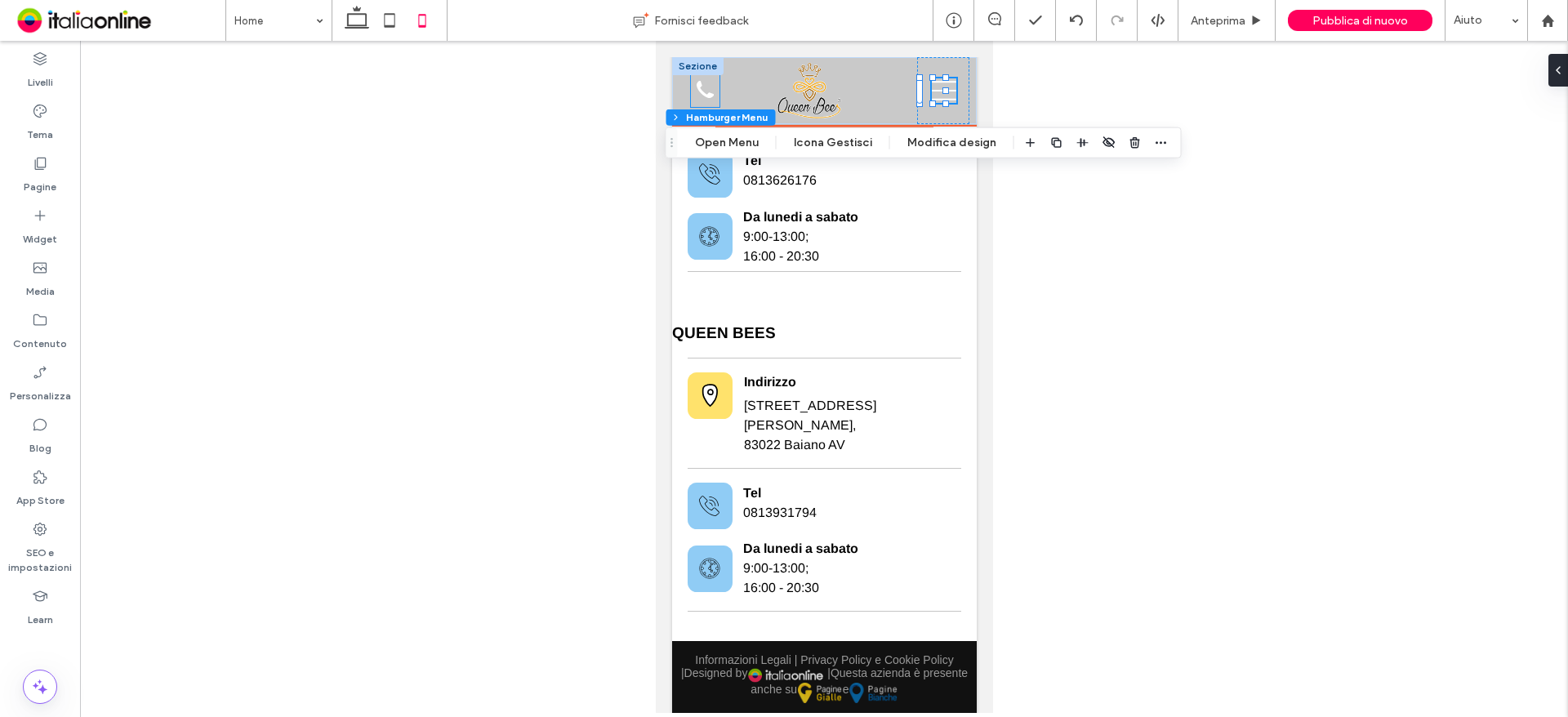
click at [701, 95] on icon at bounding box center [703, 89] width 28 height 28
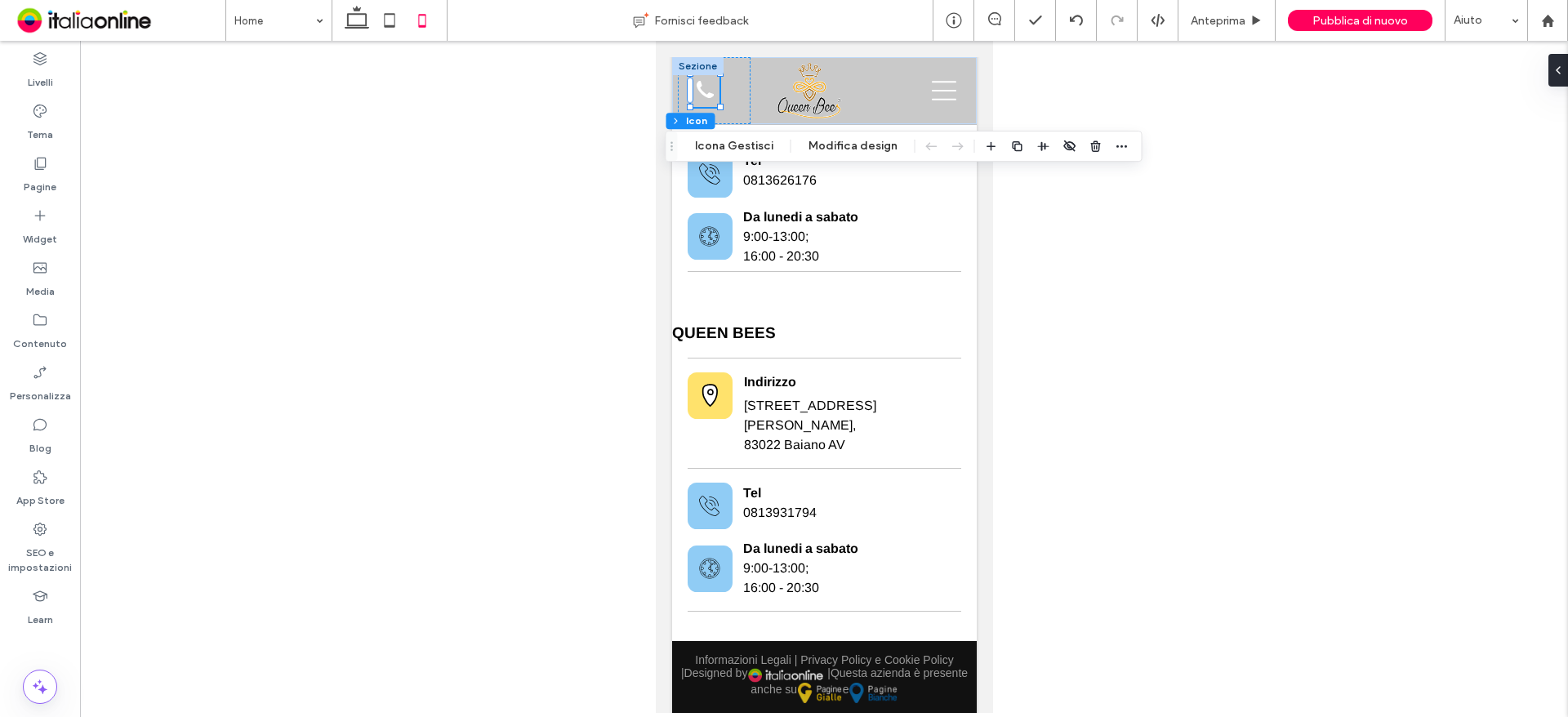
click at [1322, 506] on div at bounding box center [823, 377] width 1488 height 672
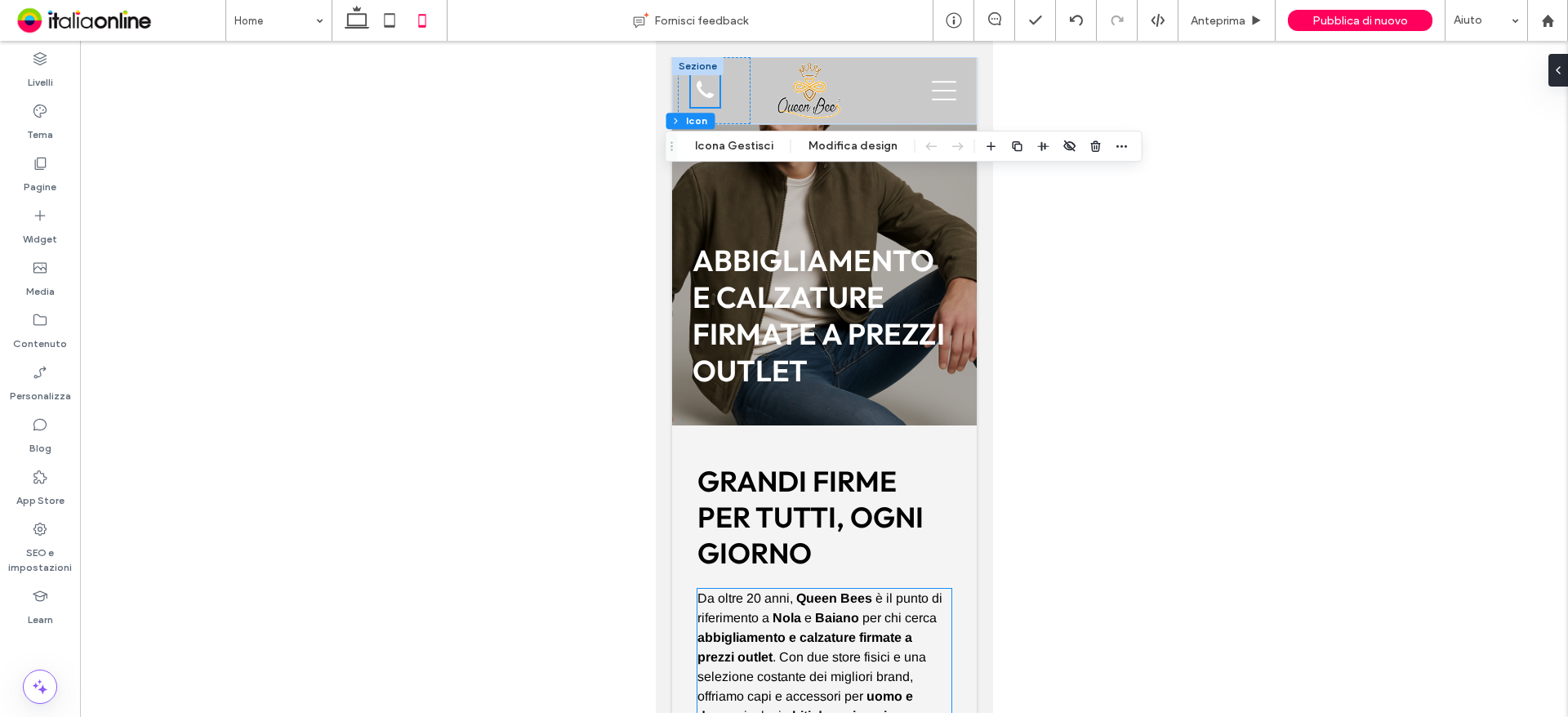
scroll to position [0, 0]
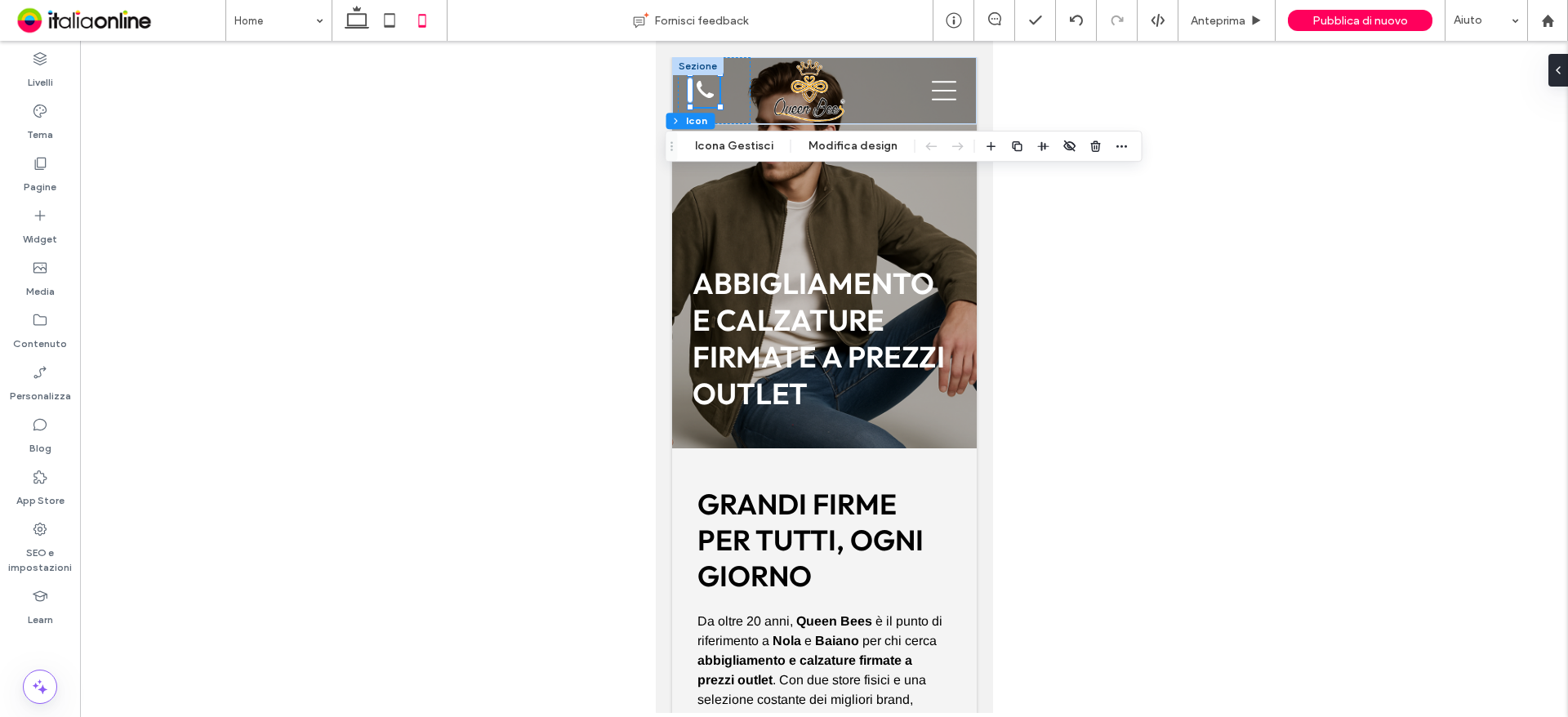
click at [1442, 562] on div at bounding box center [823, 377] width 1488 height 672
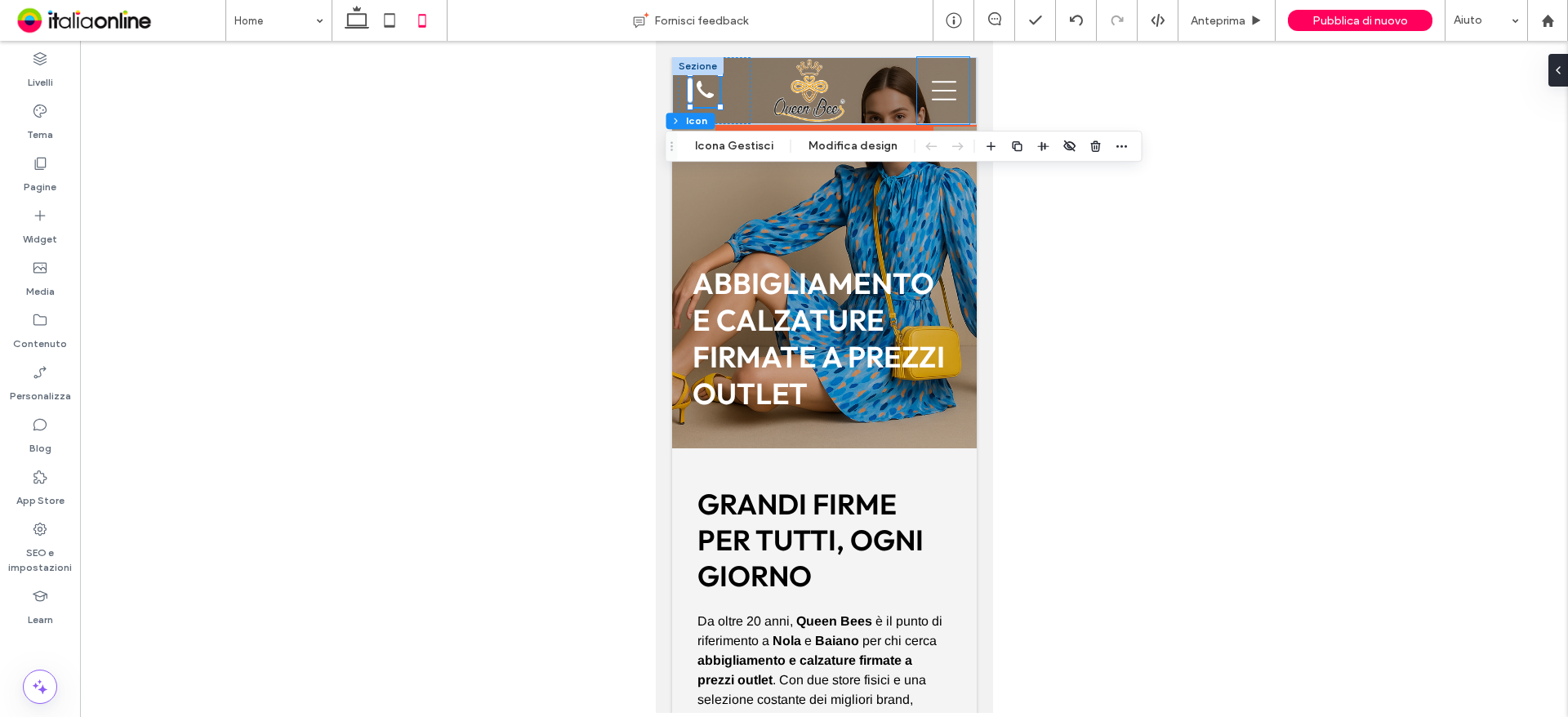
click at [917, 98] on div at bounding box center [942, 90] width 52 height 67
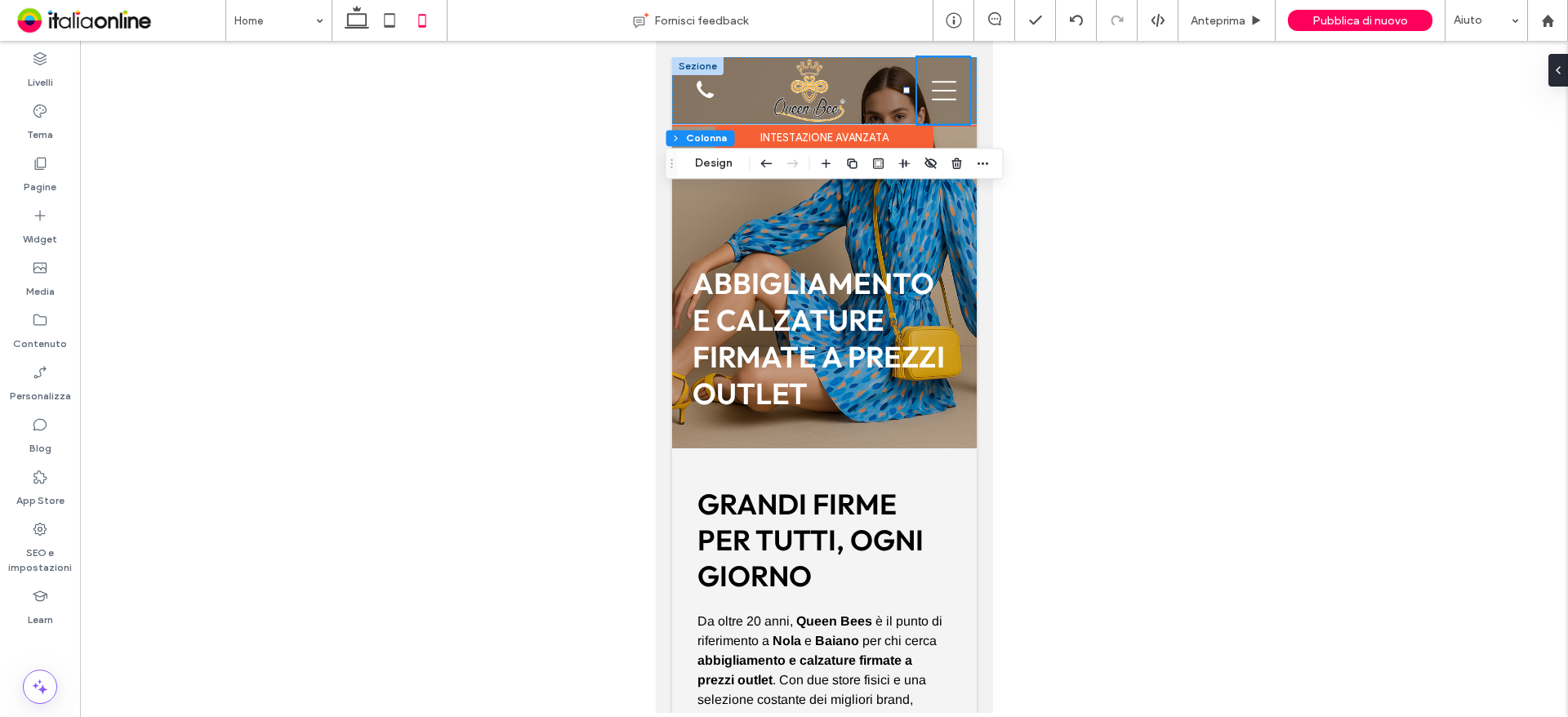
click at [935, 106] on div at bounding box center [942, 90] width 52 height 67
click at [934, 105] on div at bounding box center [942, 90] width 52 height 67
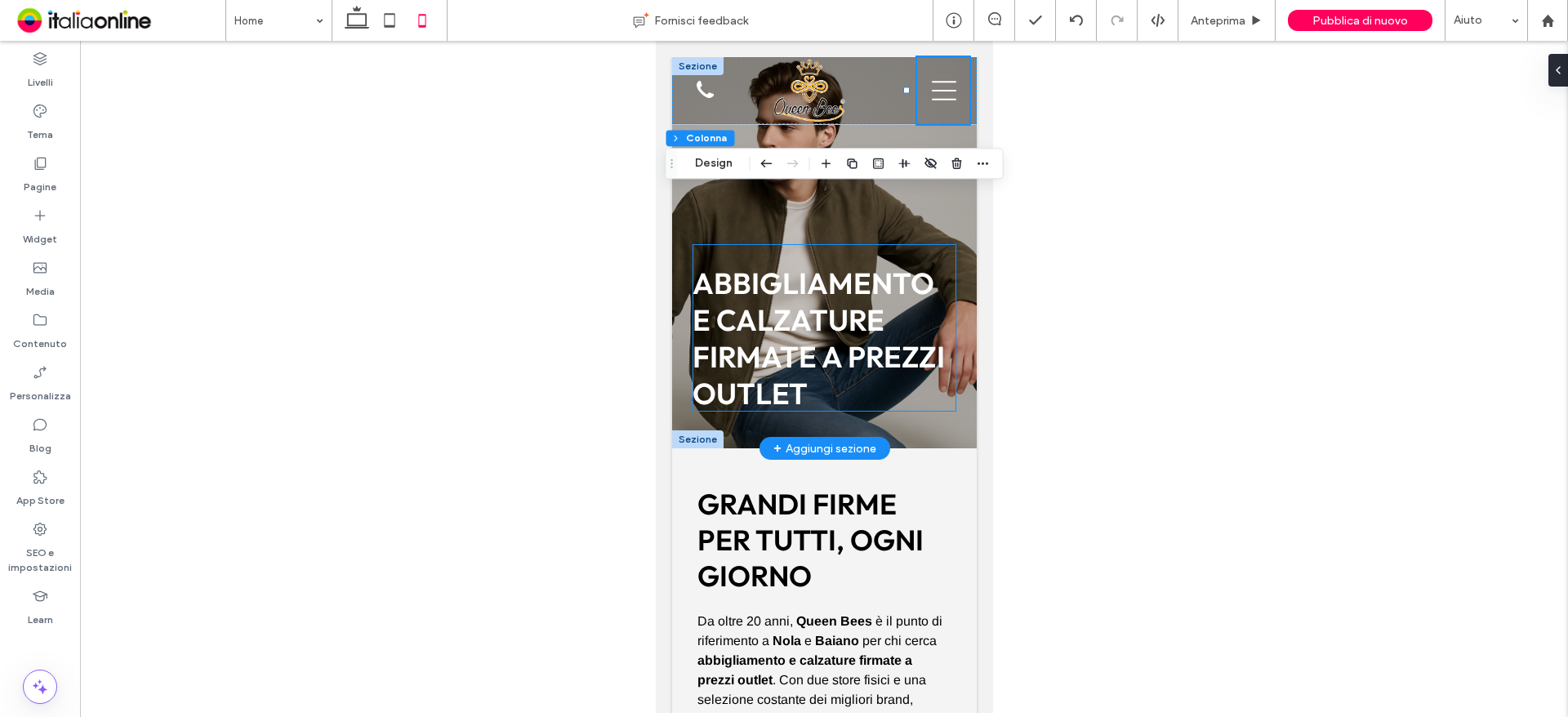
click at [901, 265] on span "Abbigliamento e calzature firmate a prezzi outlet" at bounding box center [818, 337] width 252 height 147
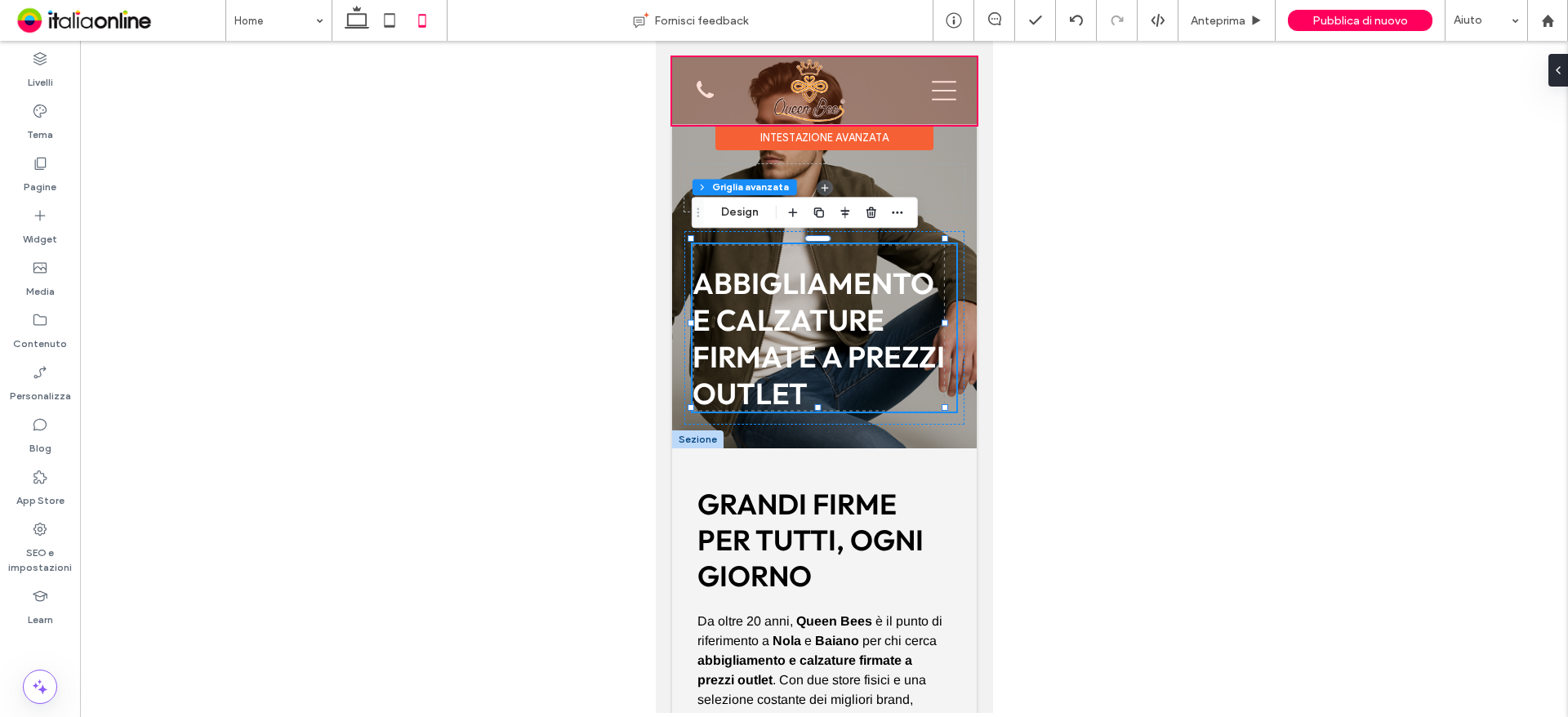
click at [818, 95] on div at bounding box center [823, 91] width 305 height 68
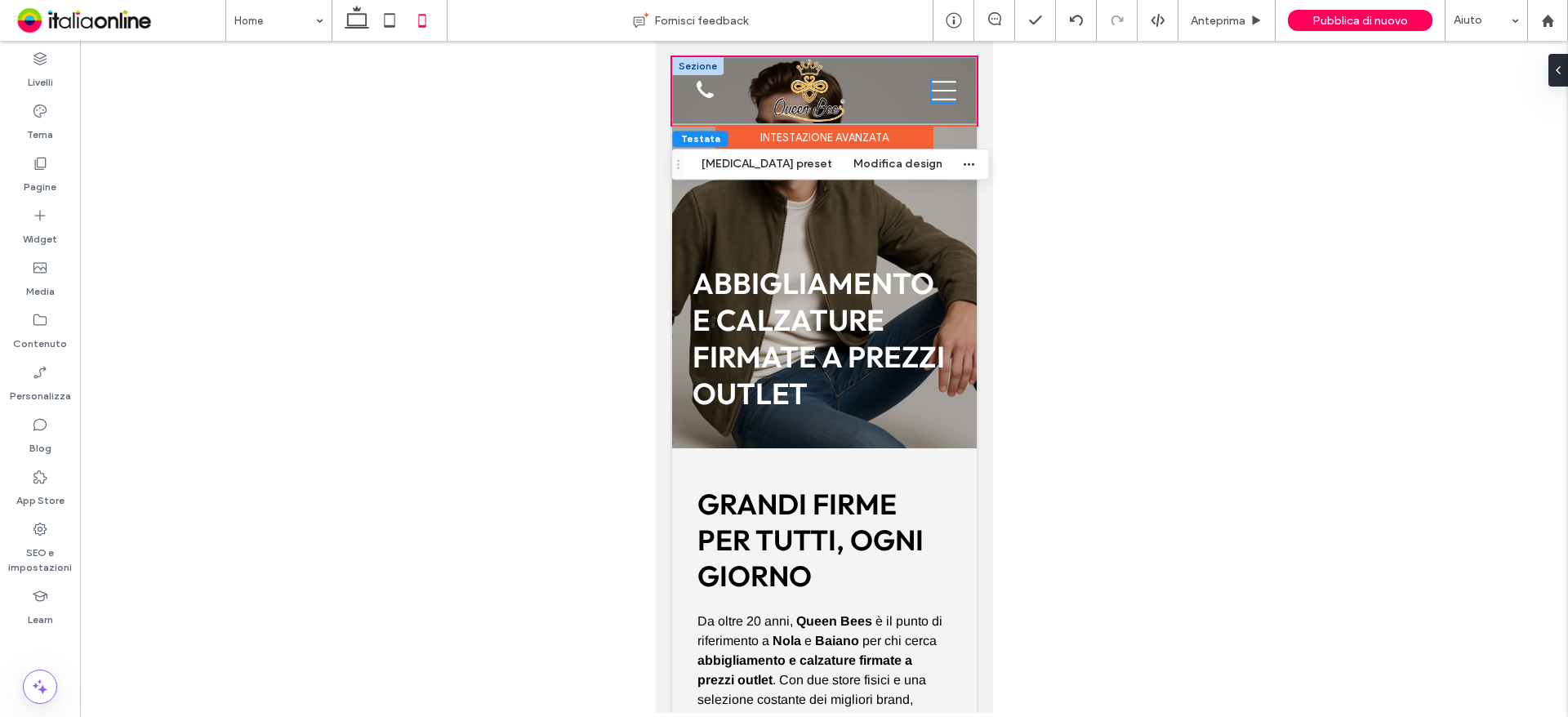
click at [940, 86] on icon at bounding box center [943, 91] width 25 height 25
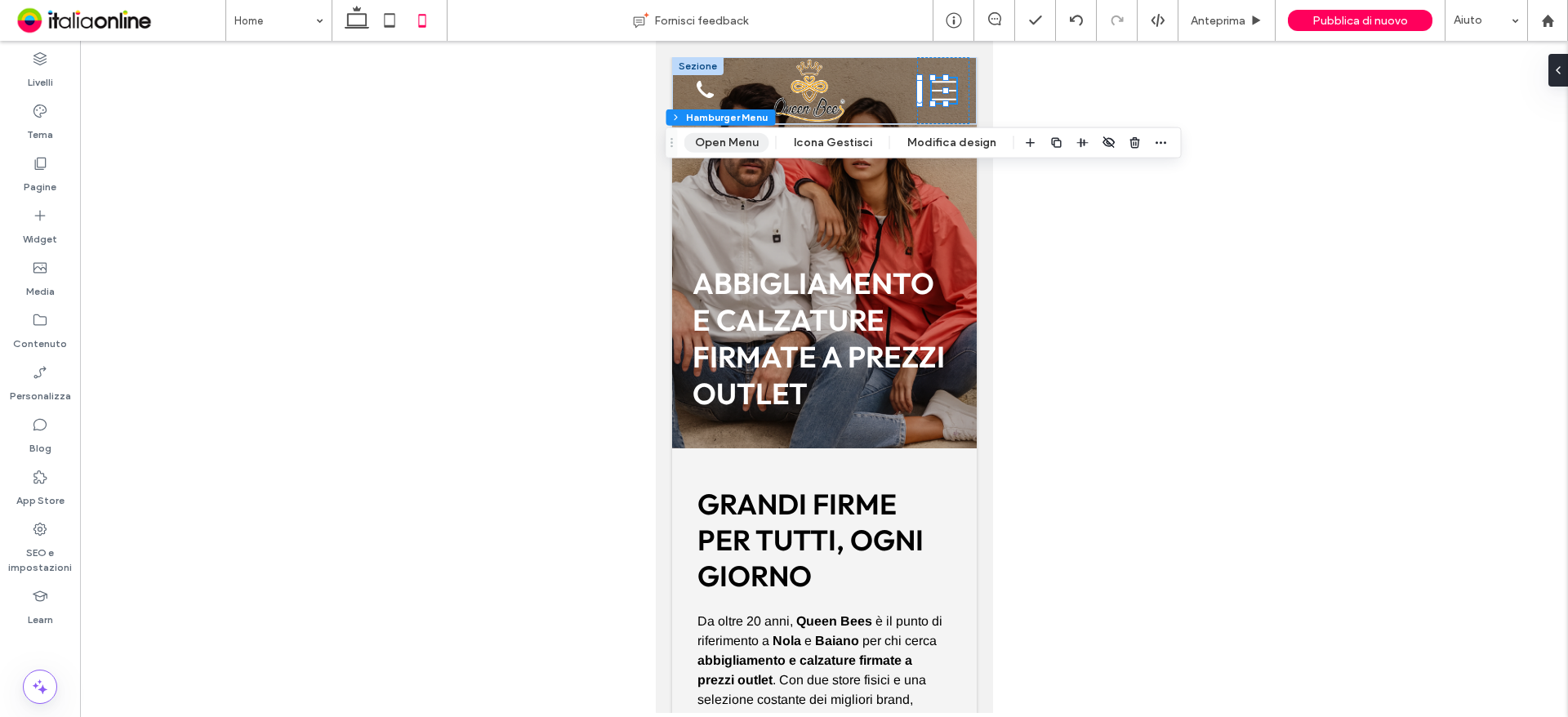
click at [735, 144] on button "Open Menu" at bounding box center [726, 143] width 85 height 19
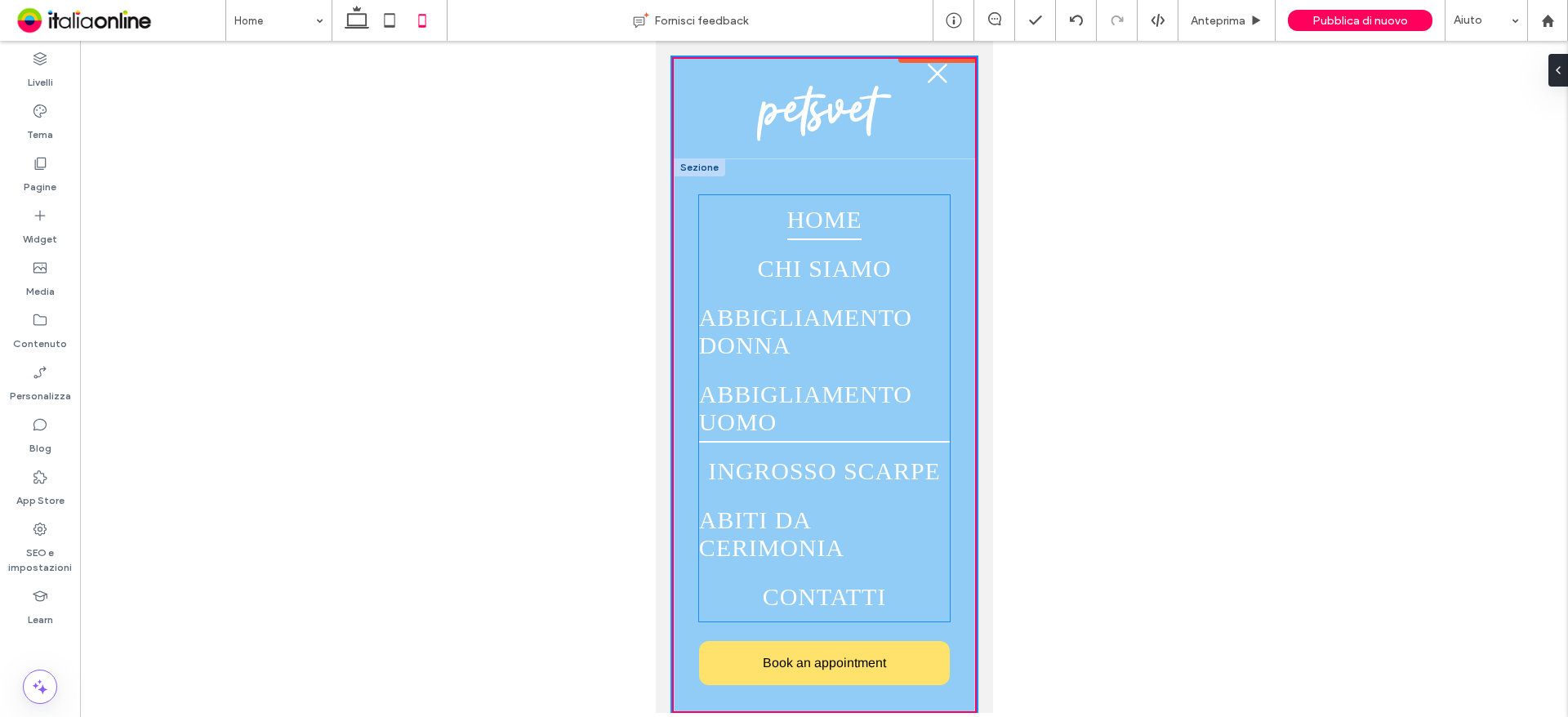
scroll to position [28, 0]
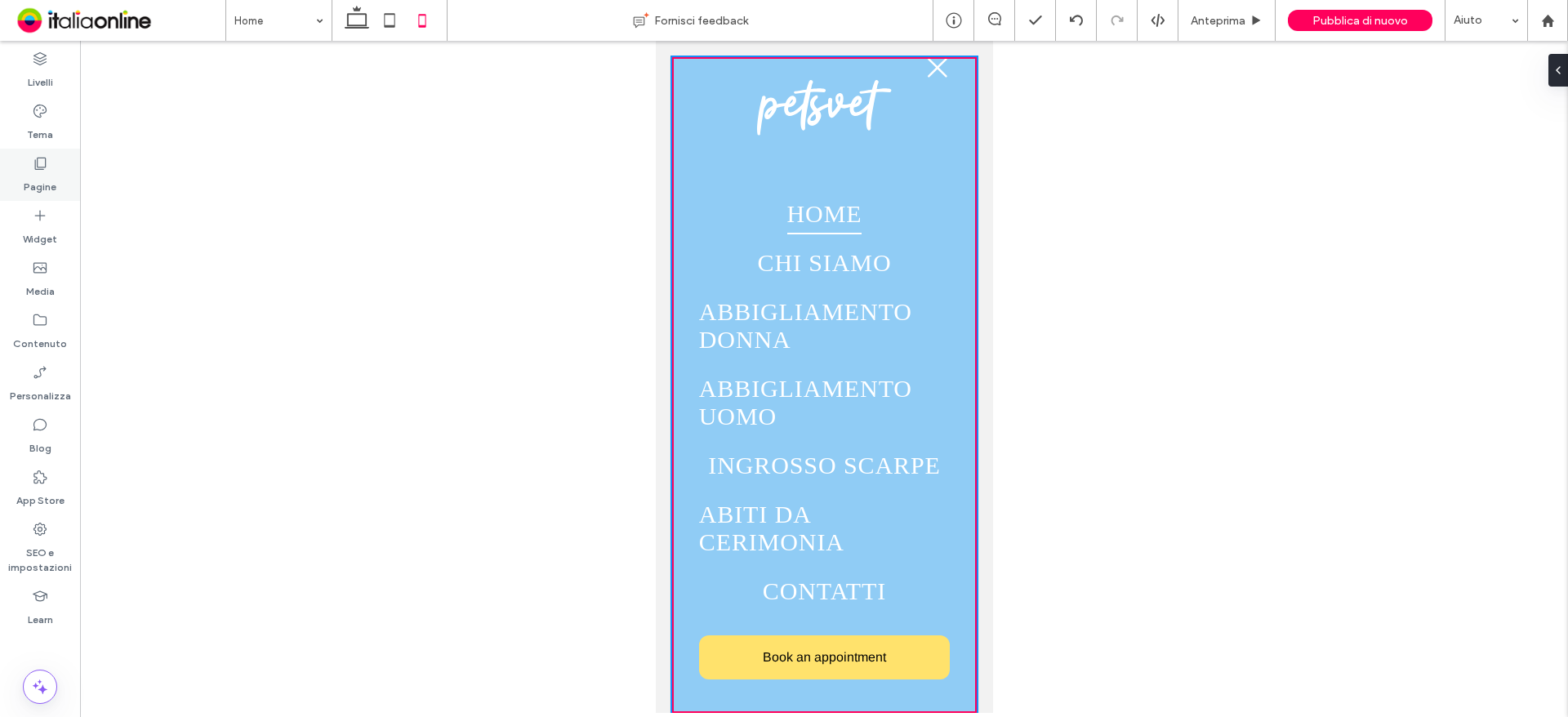
click at [39, 180] on label "Pagine" at bounding box center [40, 182] width 33 height 23
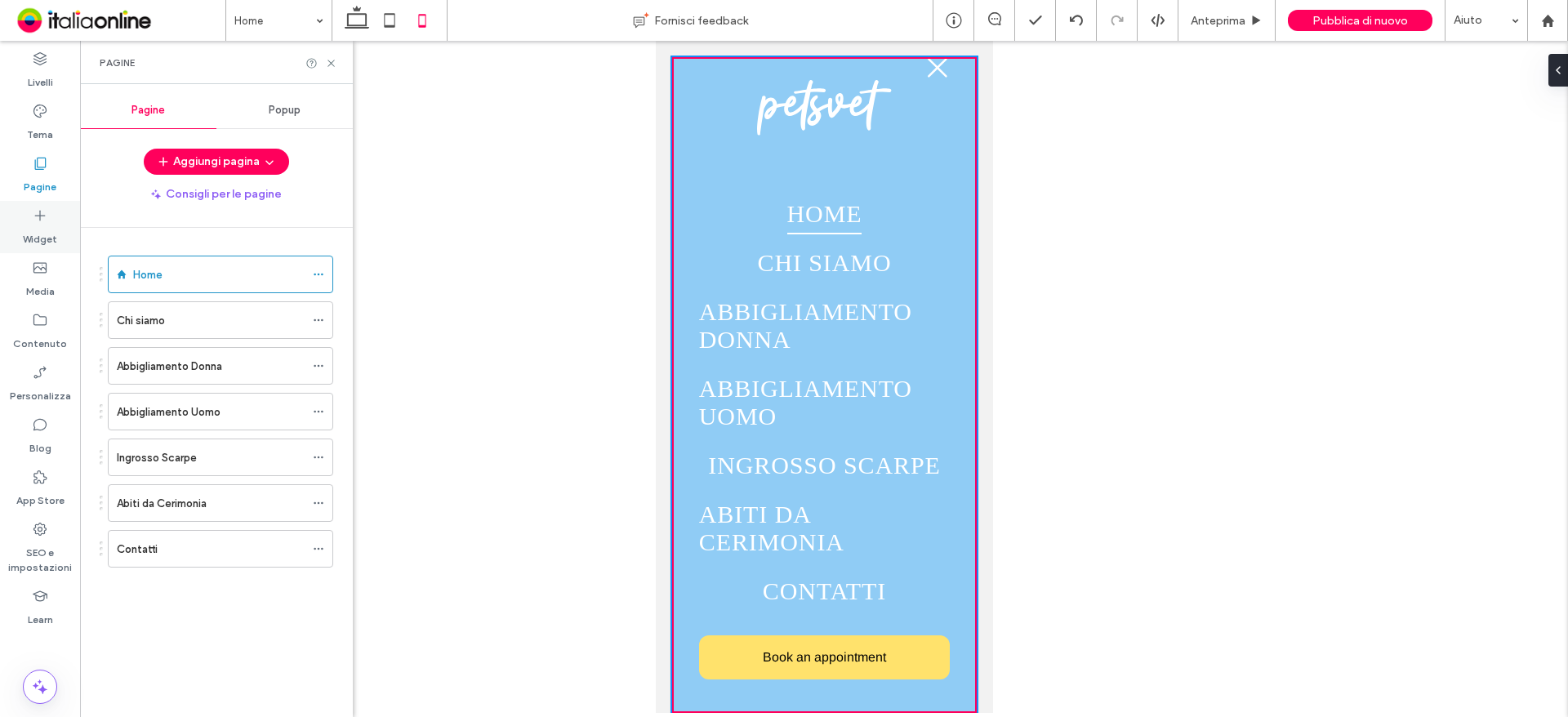
click at [37, 232] on label "Widget" at bounding box center [39, 235] width 34 height 23
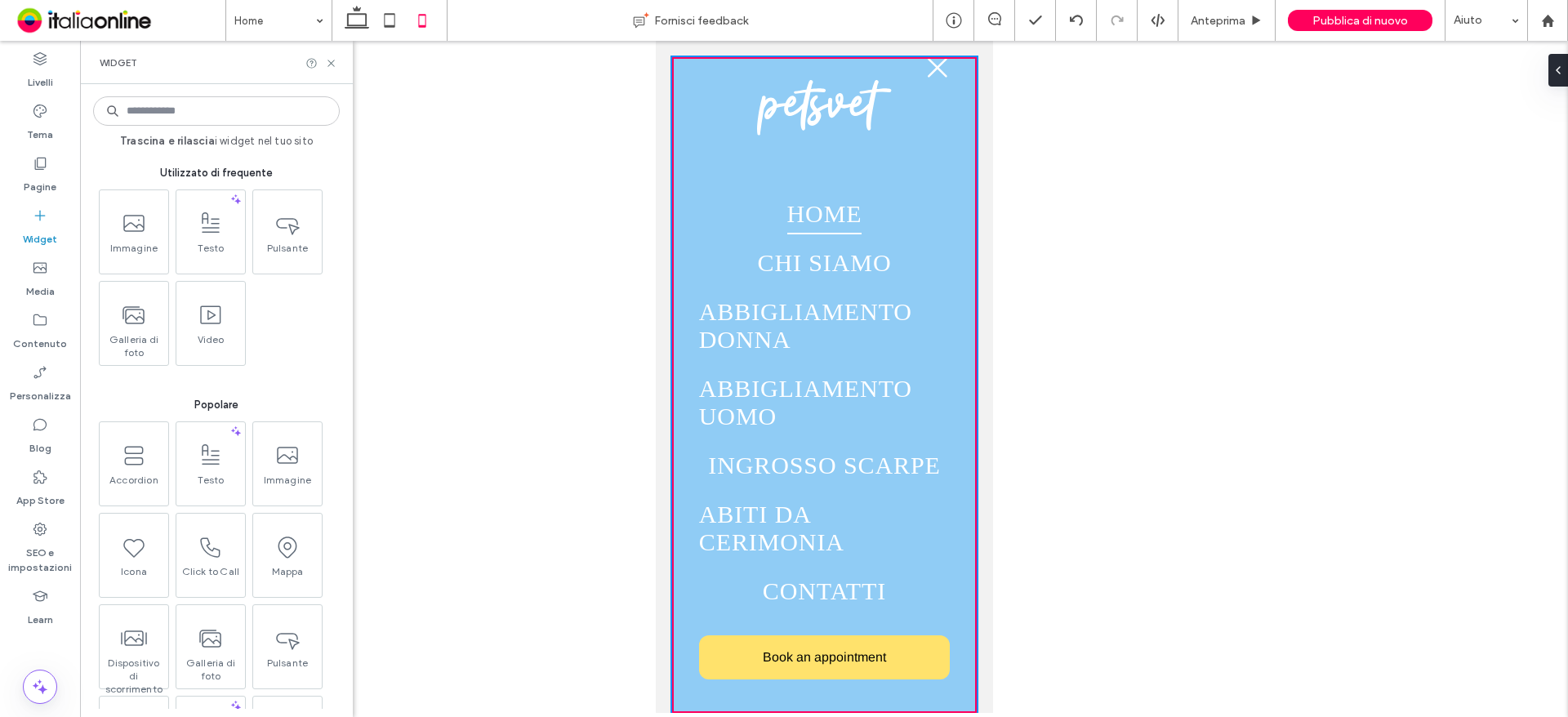
click at [262, 110] on input at bounding box center [217, 111] width 247 height 29
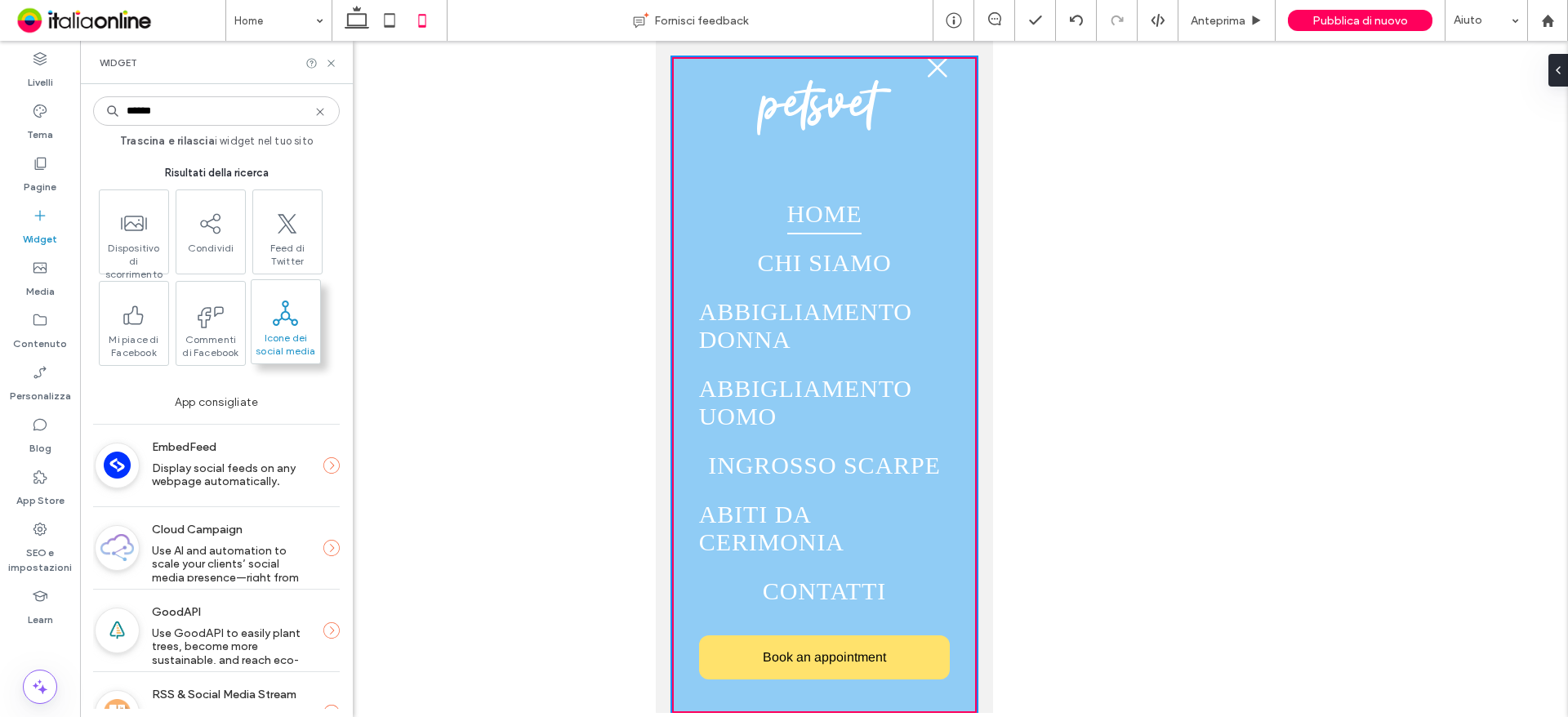
type input "******"
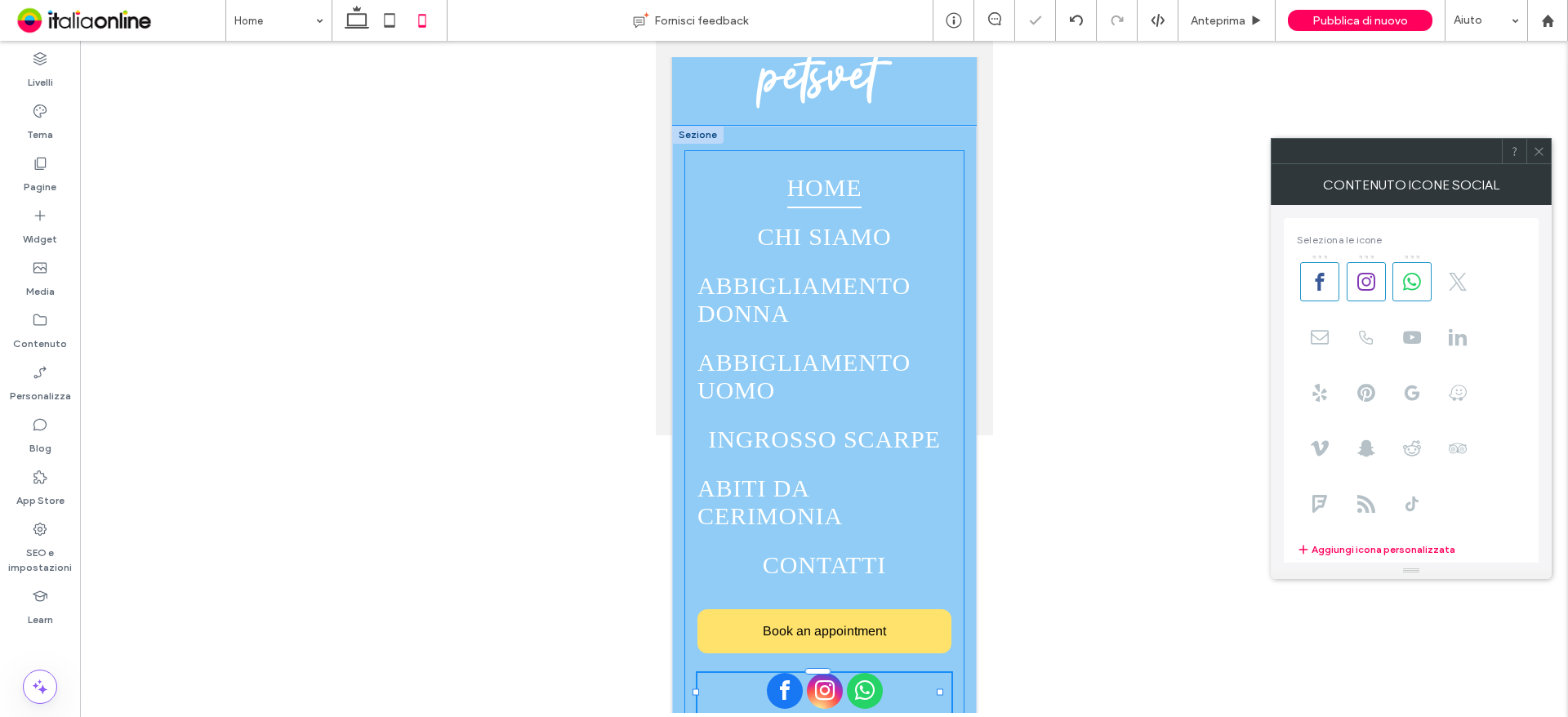
scroll to position [87, 0]
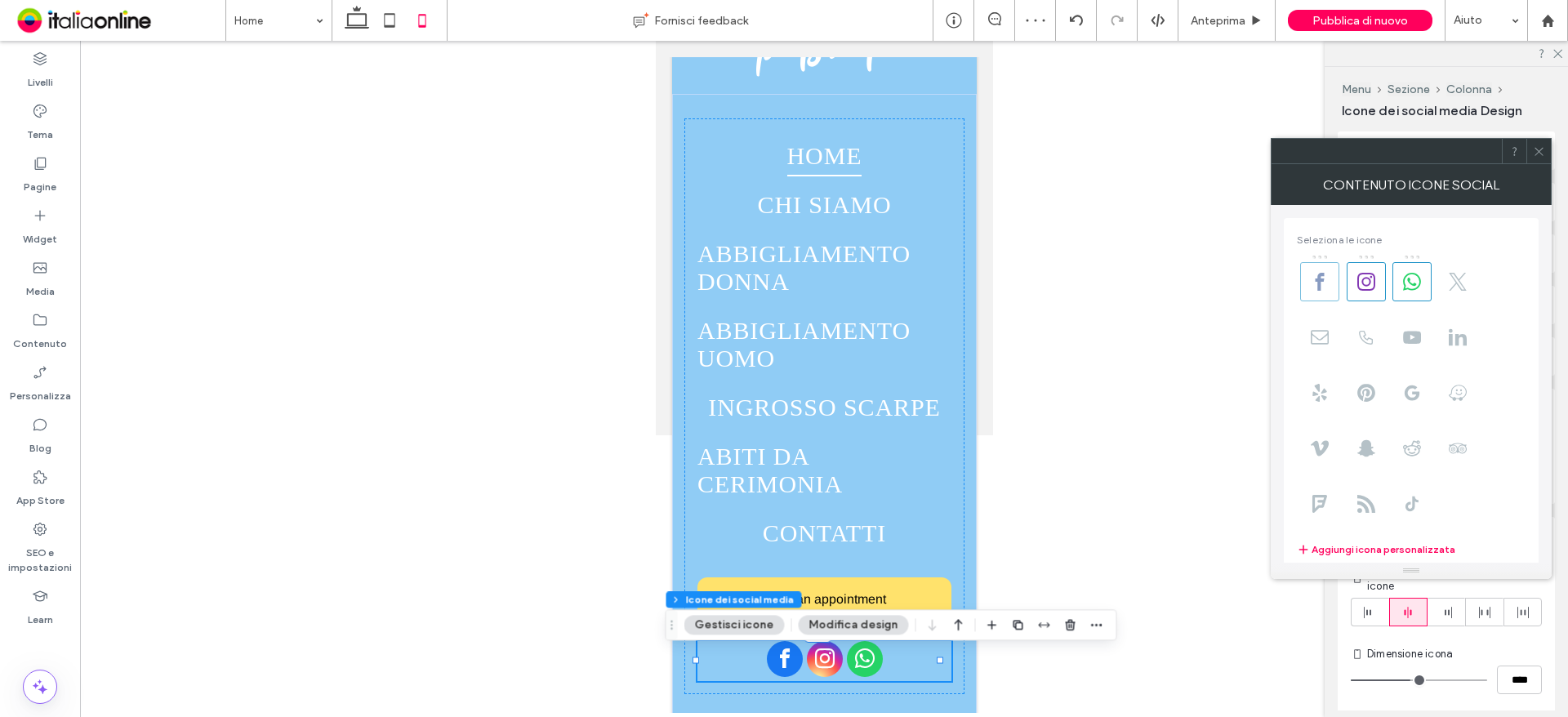
drag, startPoint x: 1322, startPoint y: 292, endPoint x: 1327, endPoint y: 300, distance: 9.4
click at [1322, 292] on span at bounding box center [1319, 282] width 39 height 39
click at [1326, 270] on span at bounding box center [1319, 282] width 39 height 39
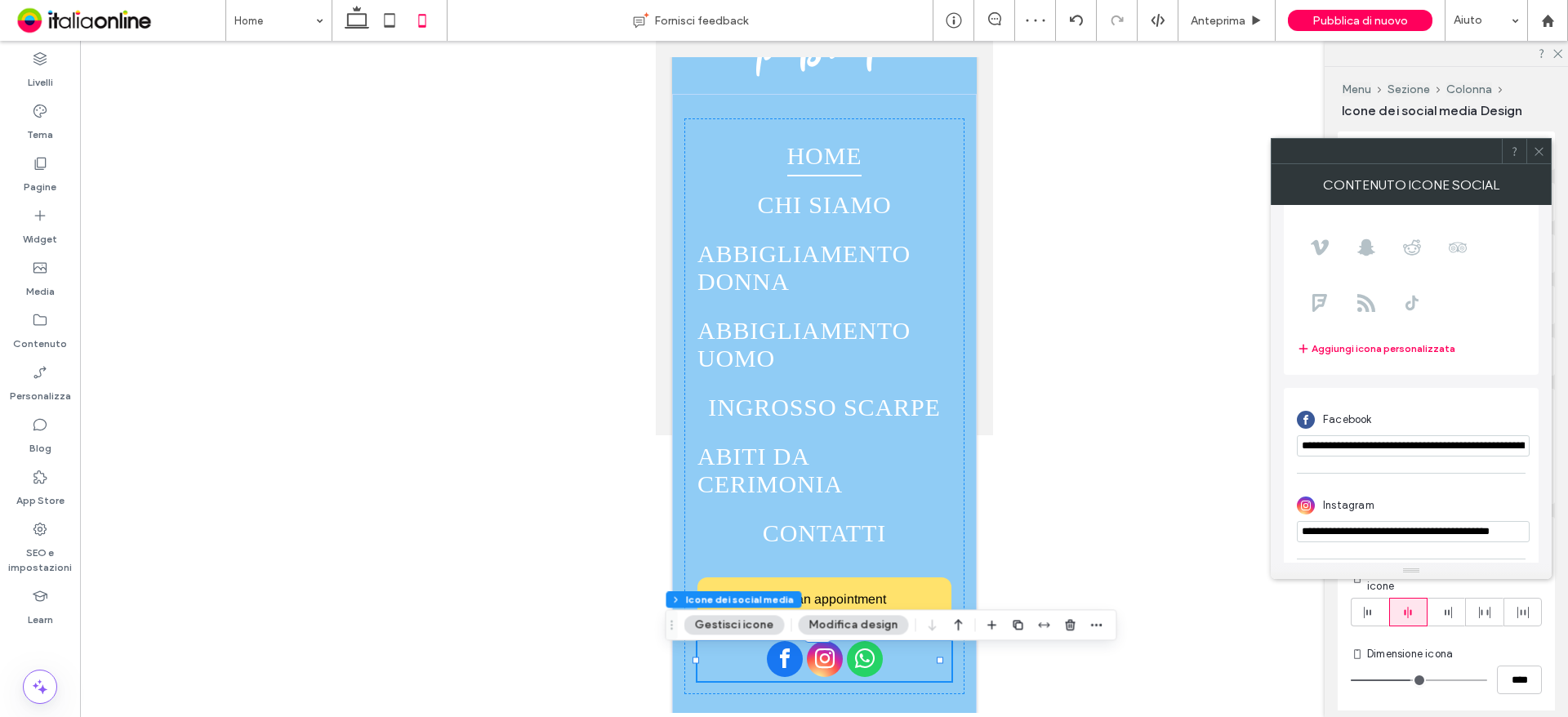
scroll to position [285, 0]
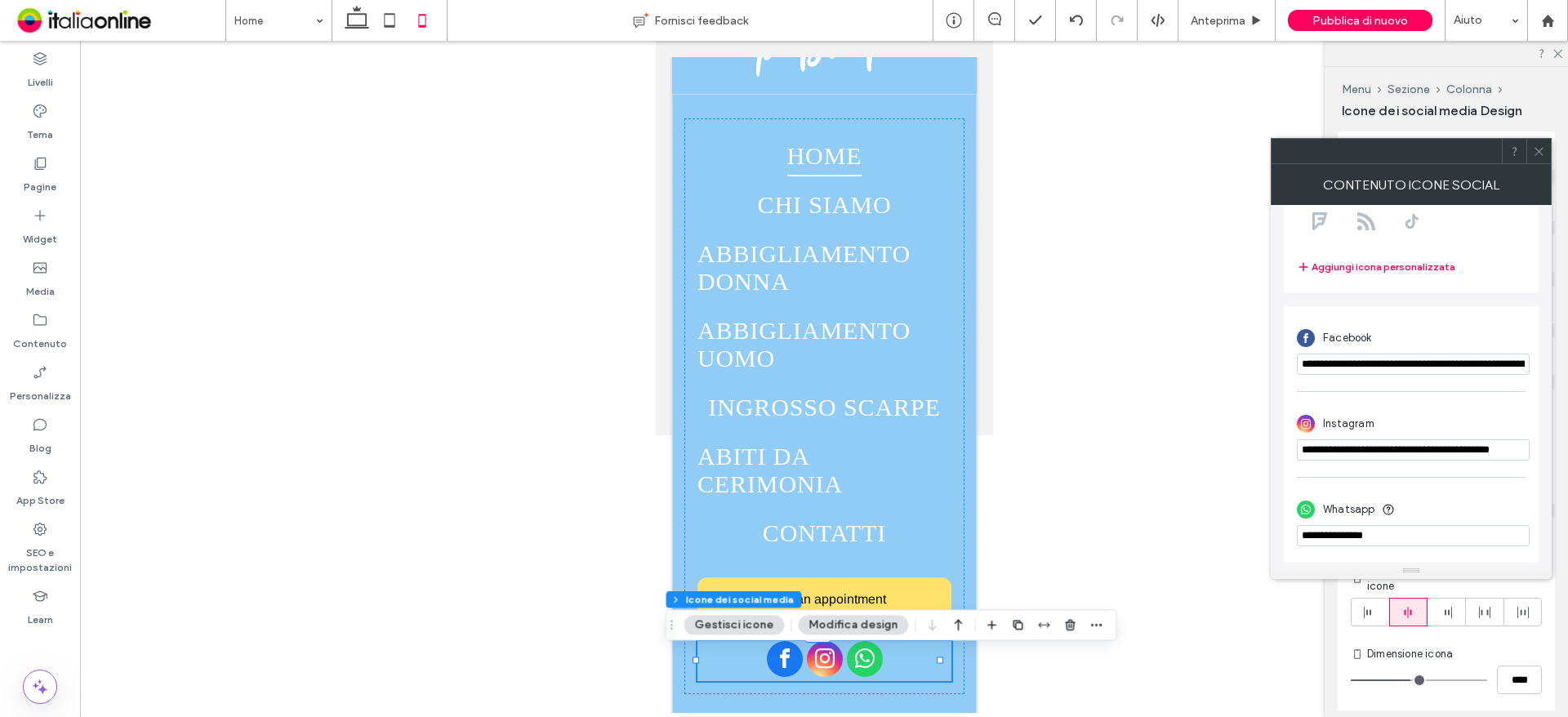
click at [1172, 569] on div at bounding box center [823, 377] width 1488 height 672
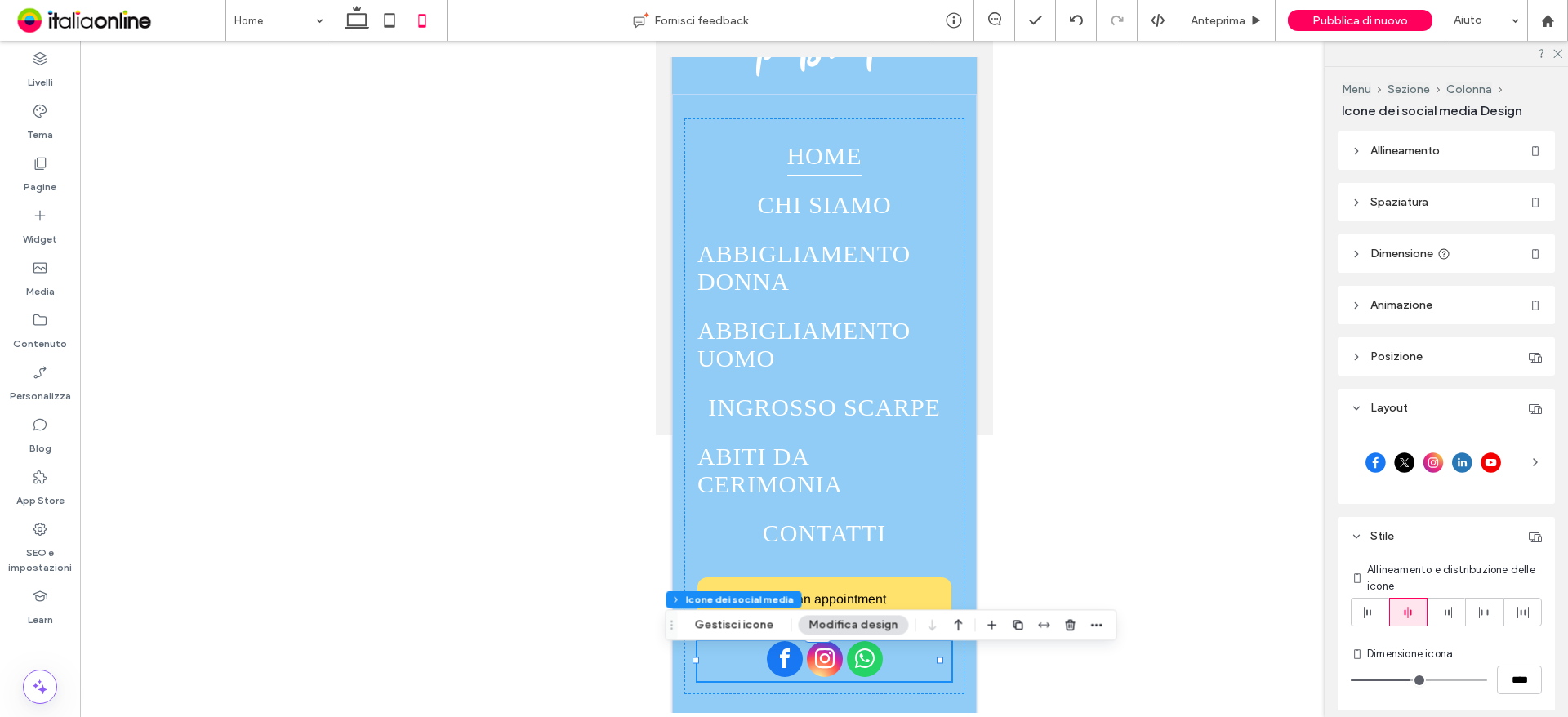
scroll to position [130, 0]
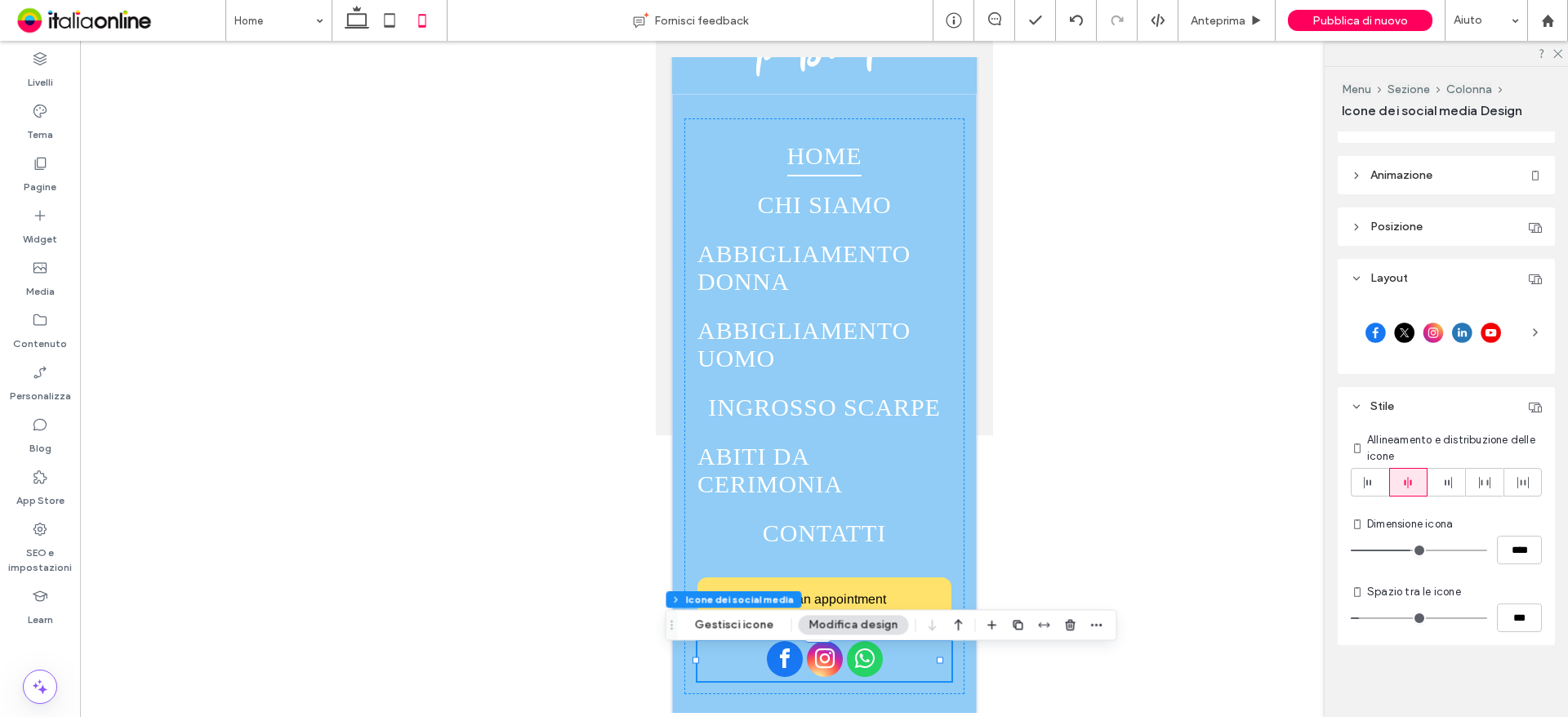
drag, startPoint x: 1071, startPoint y: 485, endPoint x: 1047, endPoint y: 461, distance: 33.9
click at [1071, 485] on div at bounding box center [823, 377] width 1488 height 672
click at [1383, 16] on span "Pubblica di nuovo" at bounding box center [1360, 20] width 95 height 14
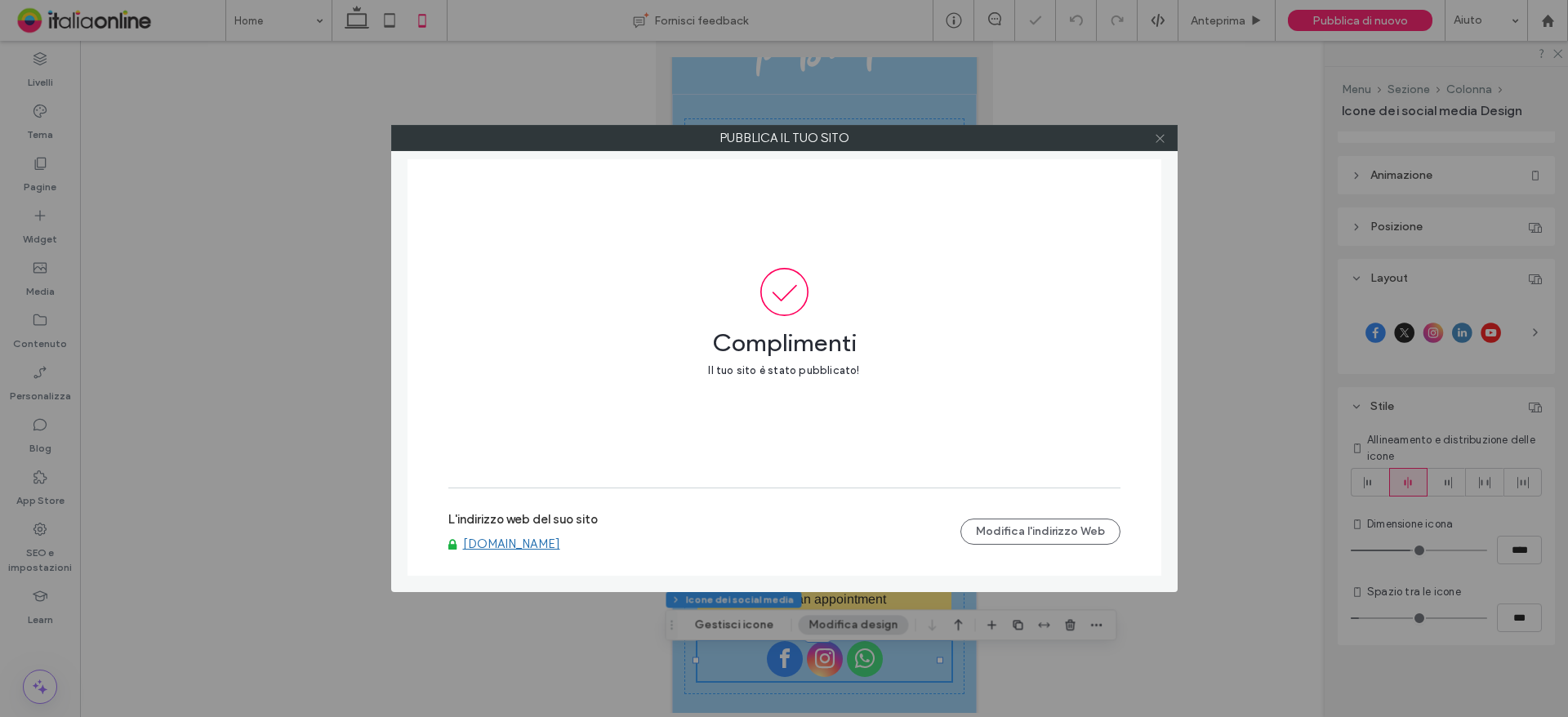
click at [1158, 137] on icon at bounding box center [1160, 138] width 12 height 12
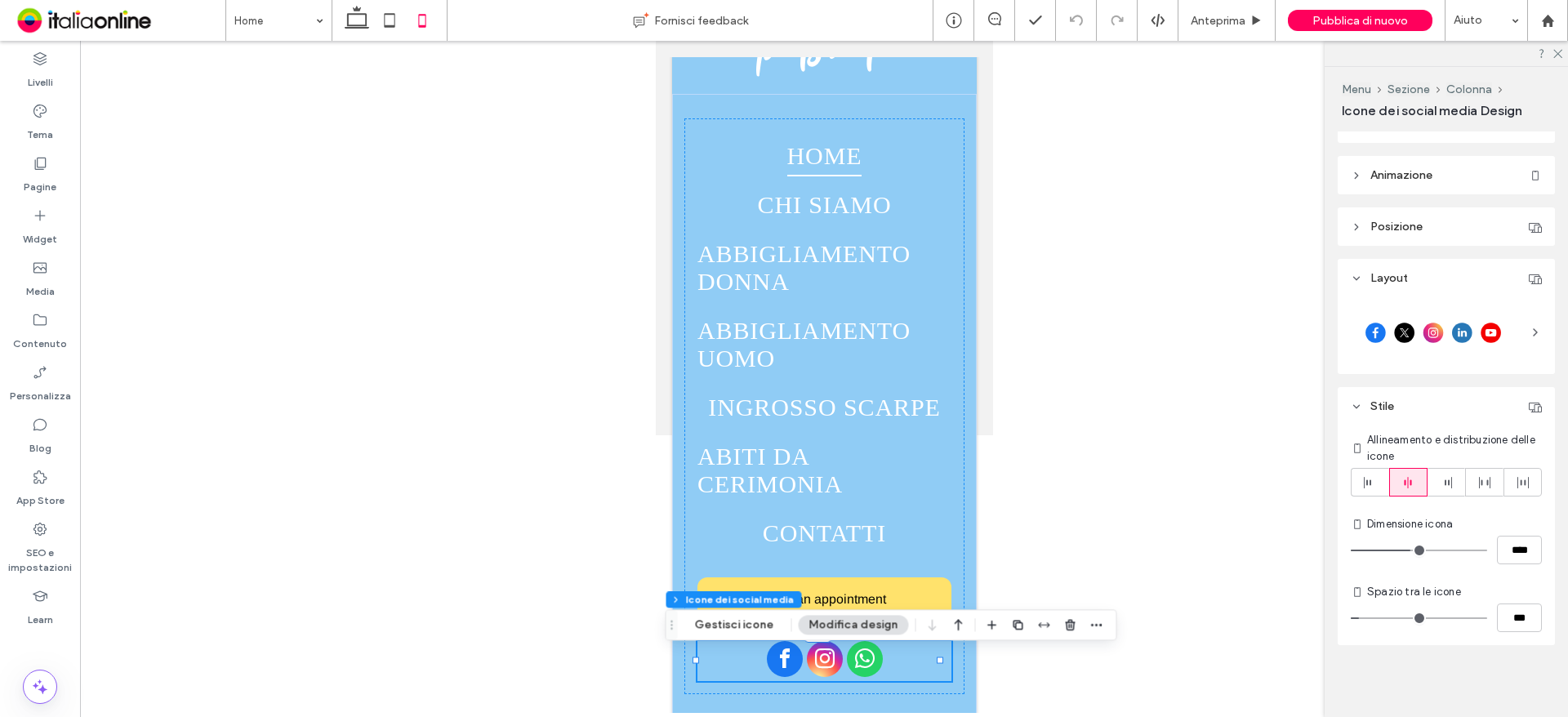
click at [565, 418] on div at bounding box center [823, 377] width 1488 height 672
click at [904, 520] on link "Contatti" at bounding box center [824, 533] width 254 height 49
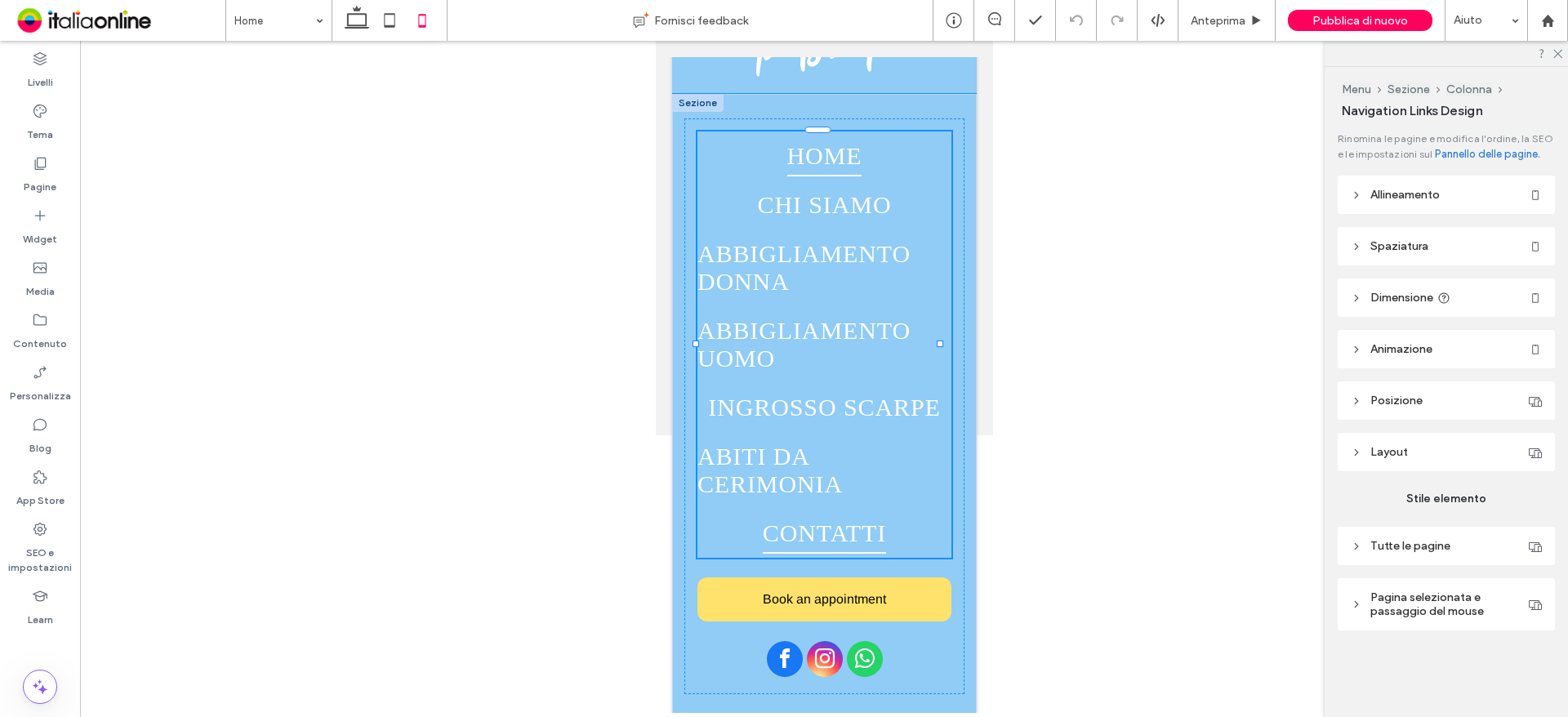
type input "***"
type input "****"
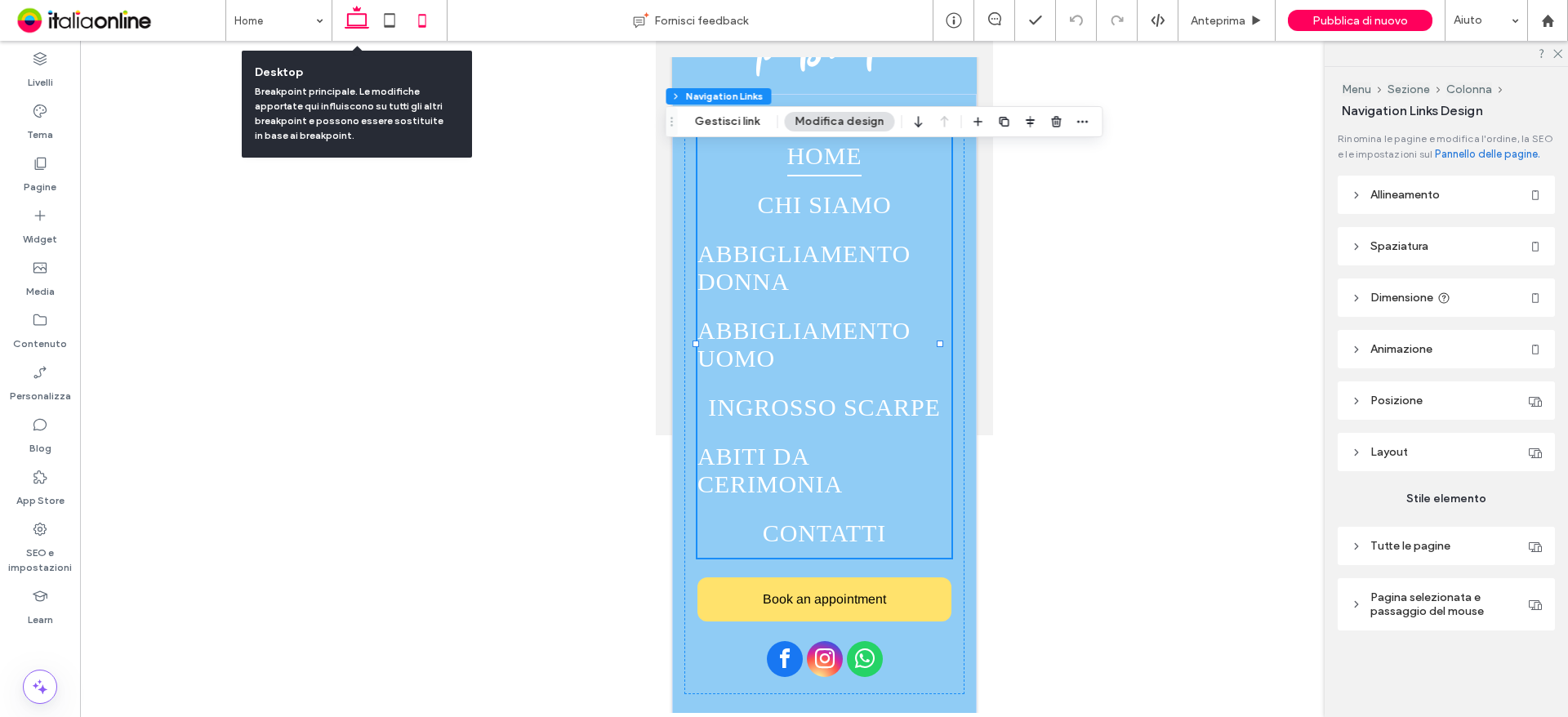
click at [356, 32] on icon at bounding box center [357, 20] width 33 height 33
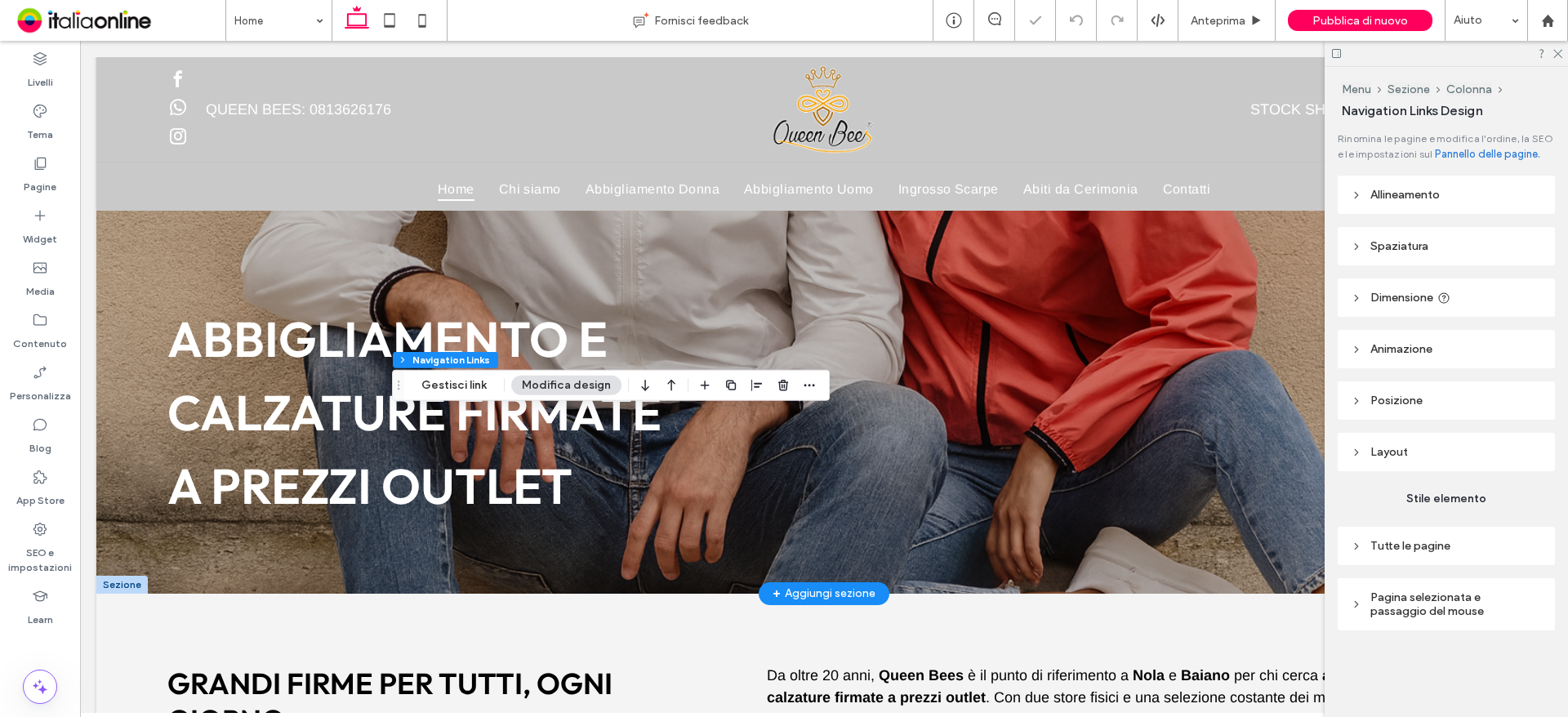
scroll to position [0, 0]
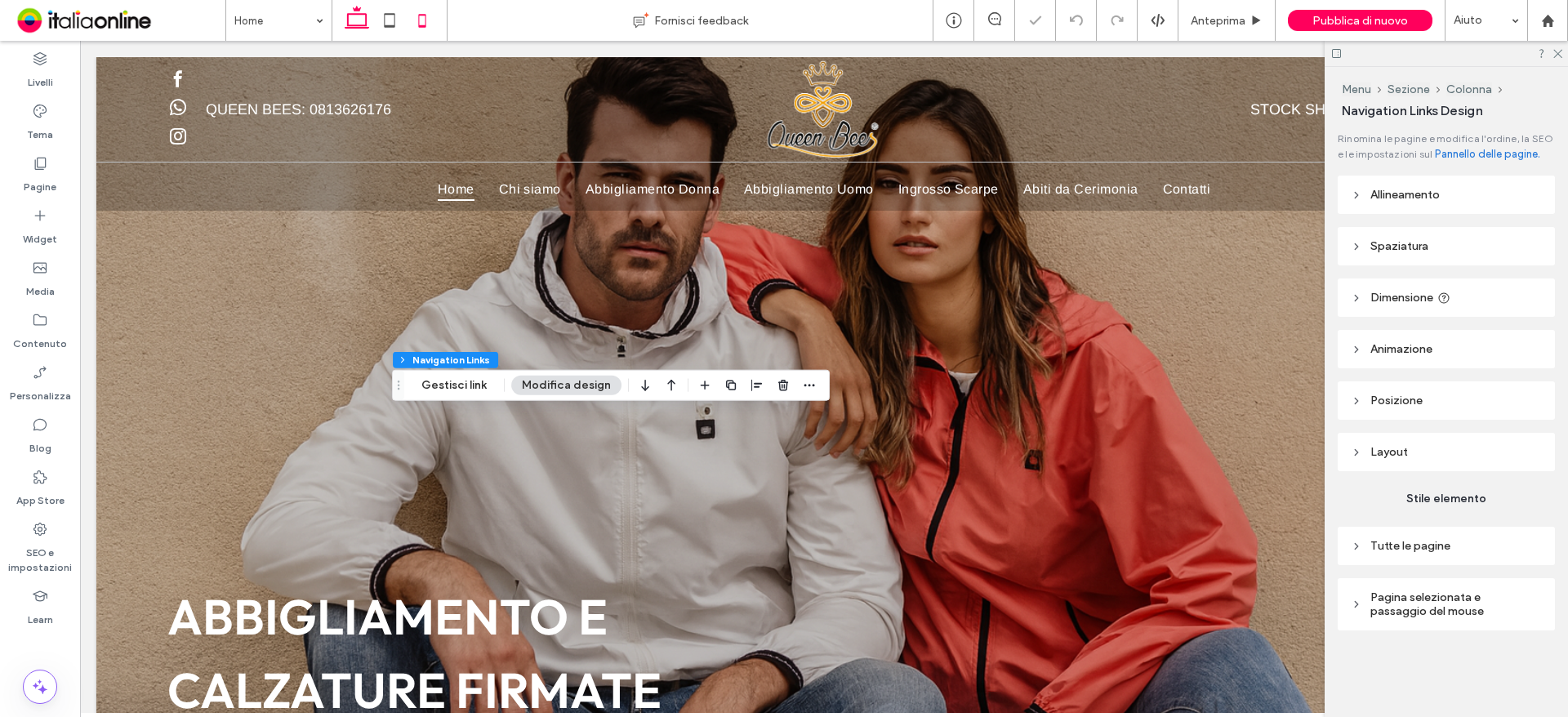
drag, startPoint x: 424, startPoint y: 21, endPoint x: 425, endPoint y: 34, distance: 13.0
click at [424, 21] on icon at bounding box center [423, 20] width 33 height 33
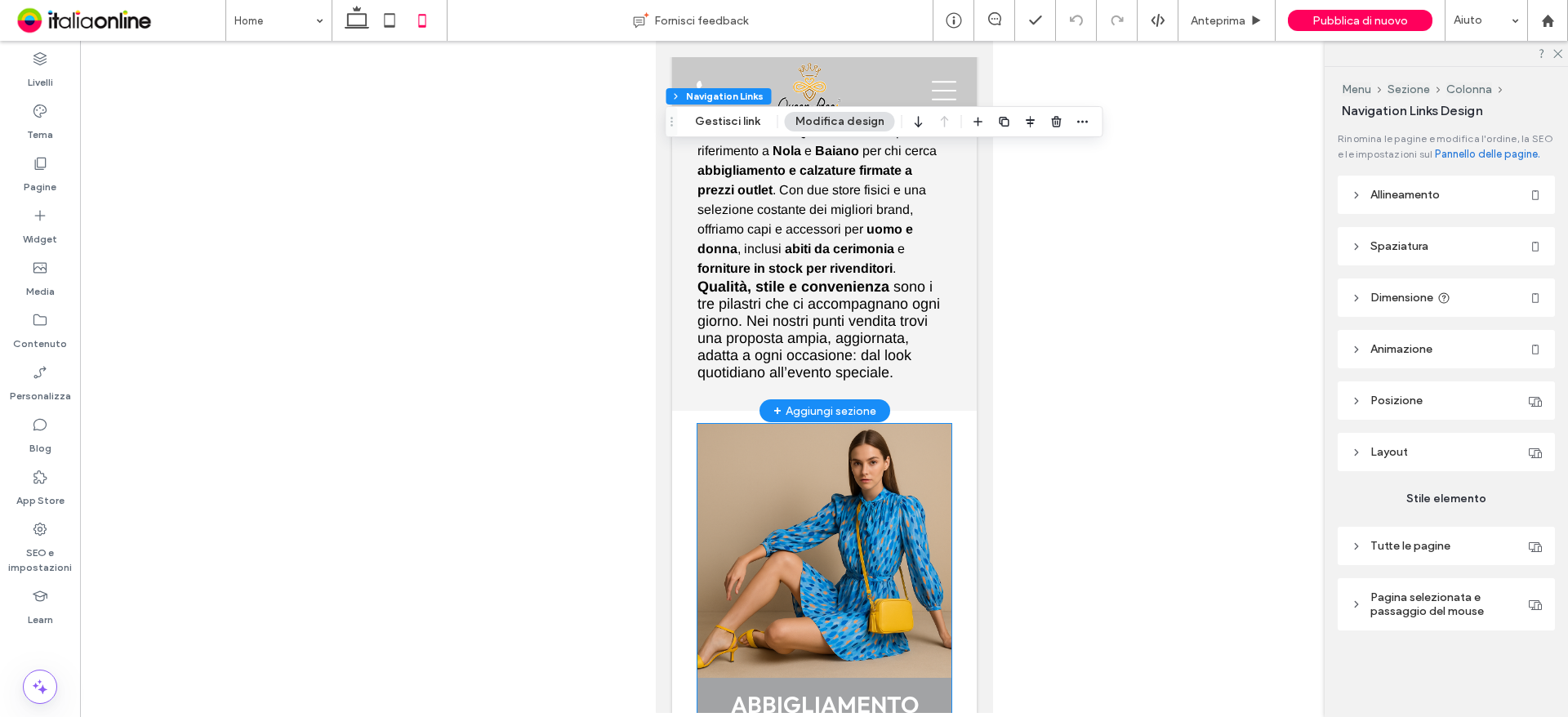
scroll to position [979, 0]
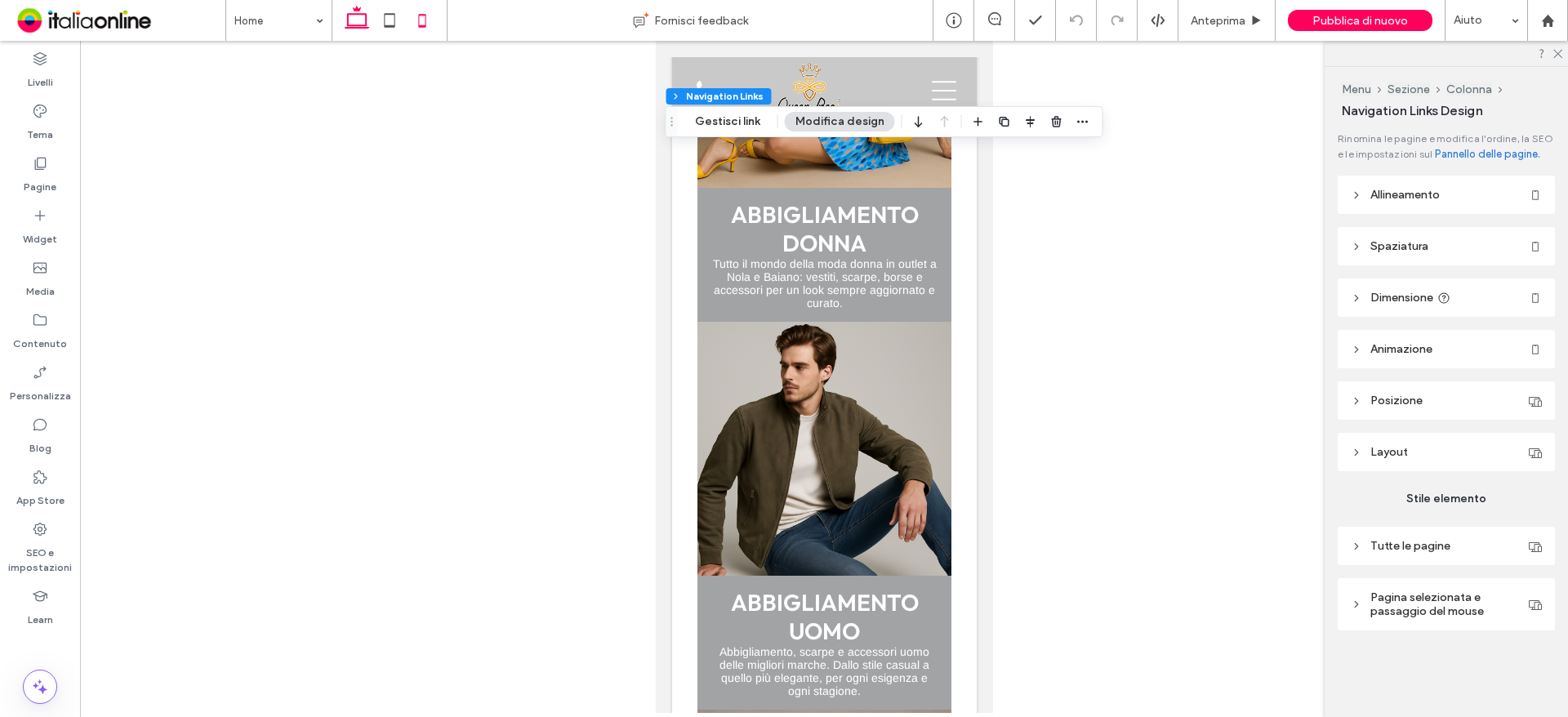
drag, startPoint x: 379, startPoint y: 26, endPoint x: 360, endPoint y: 26, distance: 19.0
click at [379, 26] on icon at bounding box center [390, 20] width 33 height 33
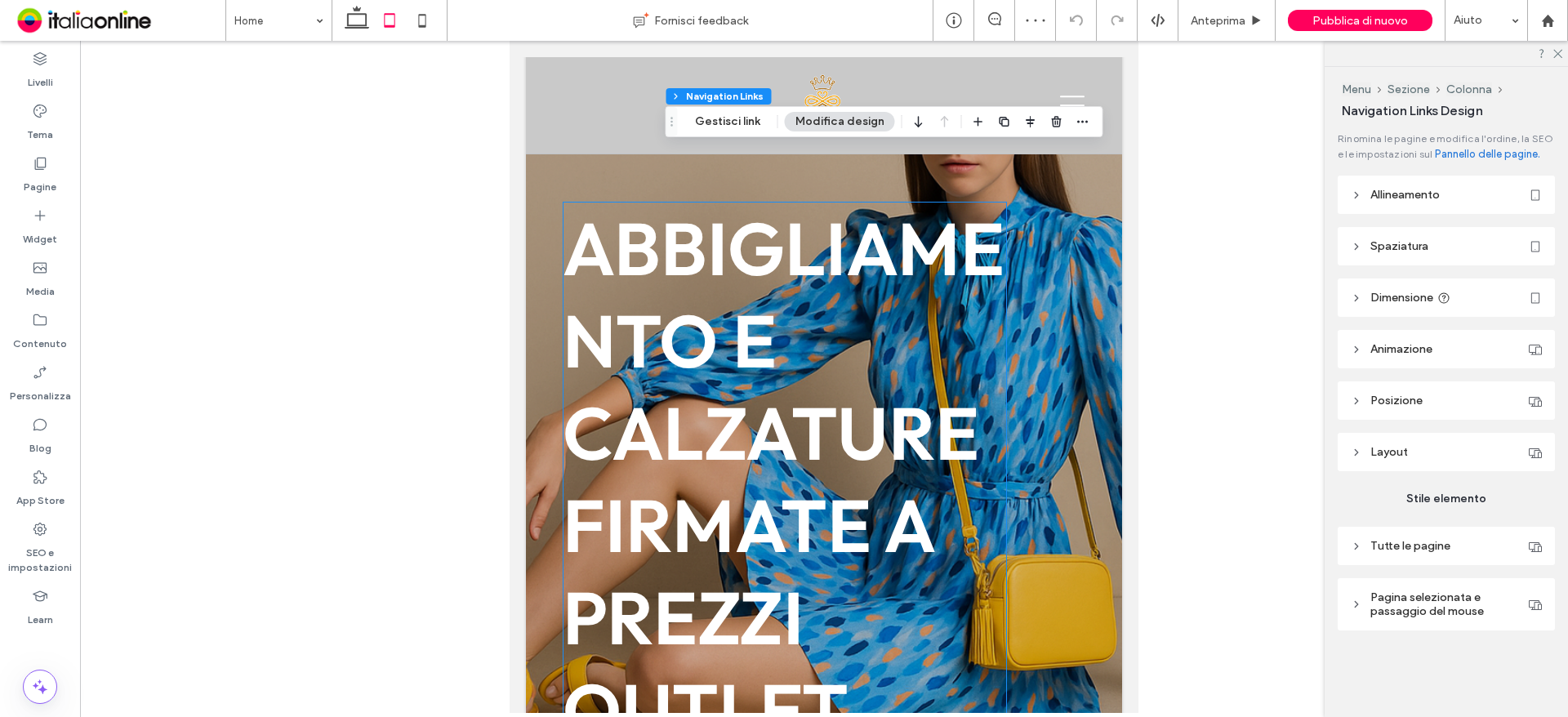
scroll to position [164, 0]
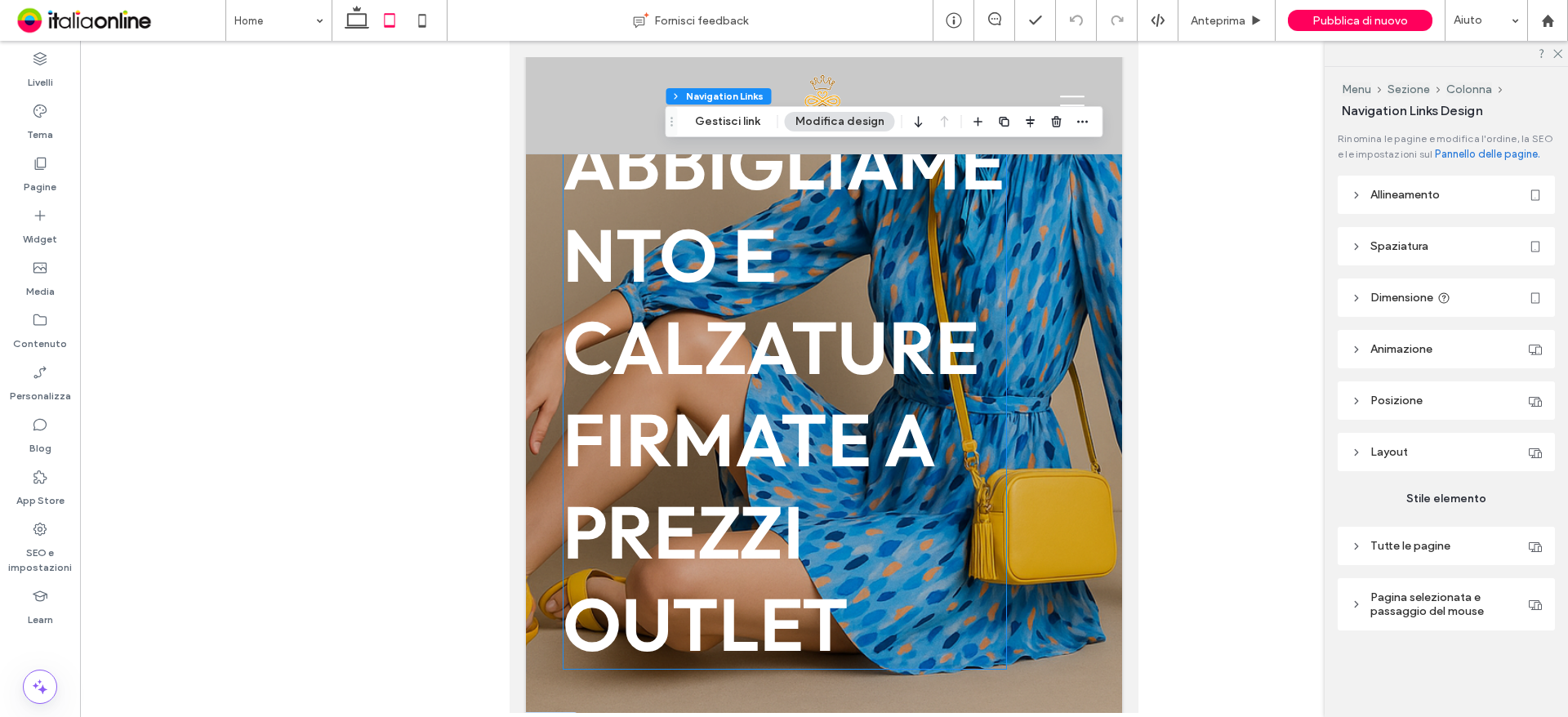
click at [730, 287] on span "Abbigliamento e calzature firmate a prezzi outlet" at bounding box center [783, 392] width 442 height 553
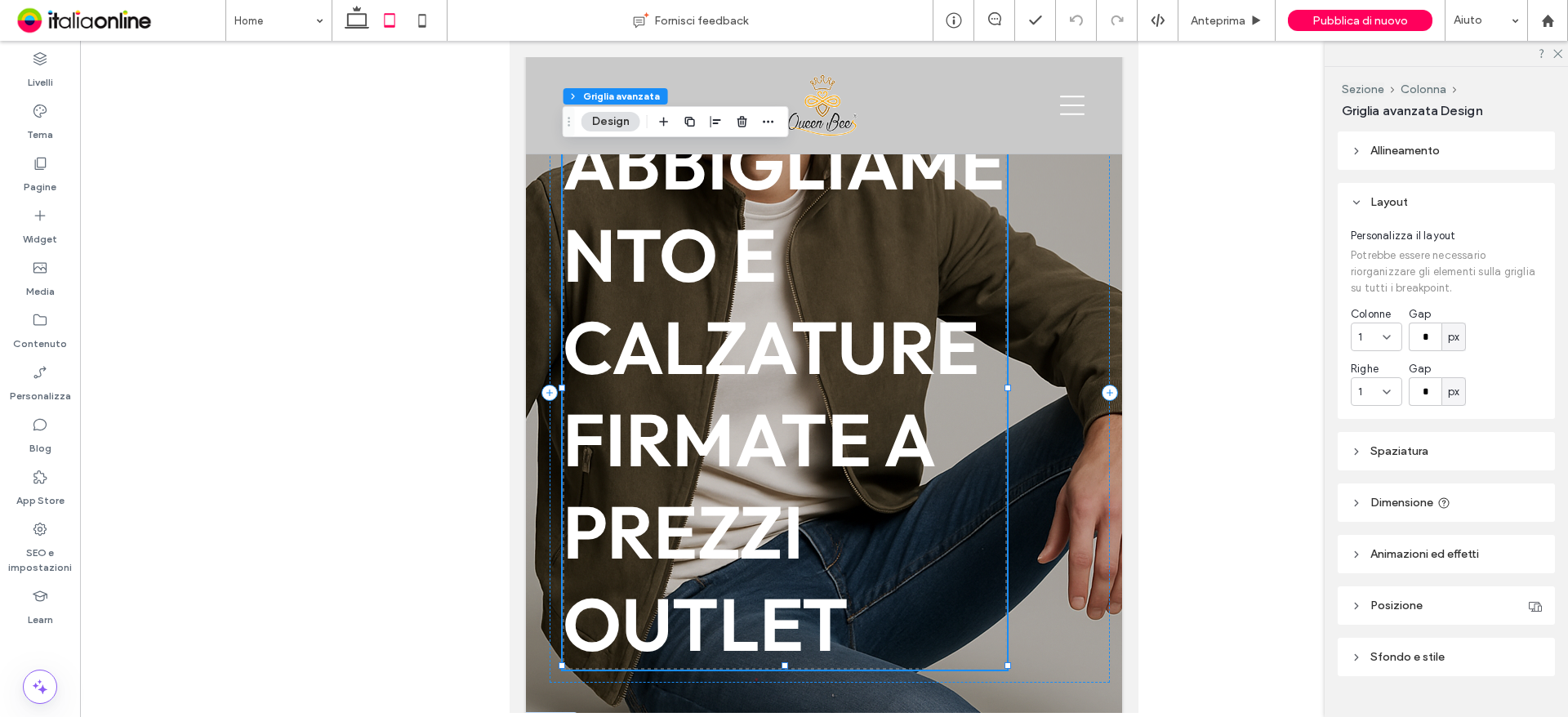
click at [735, 287] on span "Abbigliamento e calzature firmate a prezzi outlet" at bounding box center [783, 392] width 442 height 553
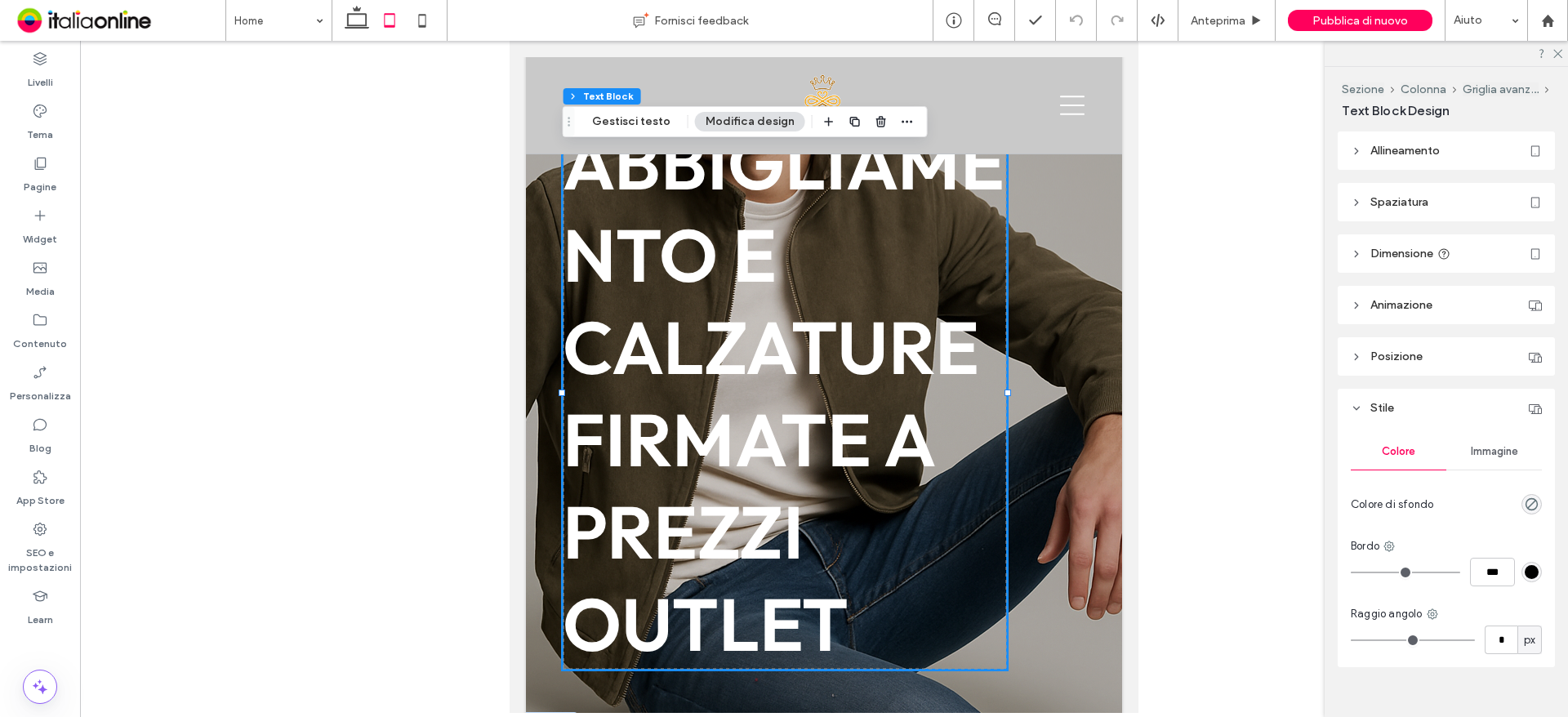
click at [745, 241] on span "Abbigliamento e calzature firmate a prezzi outlet" at bounding box center [783, 392] width 442 height 553
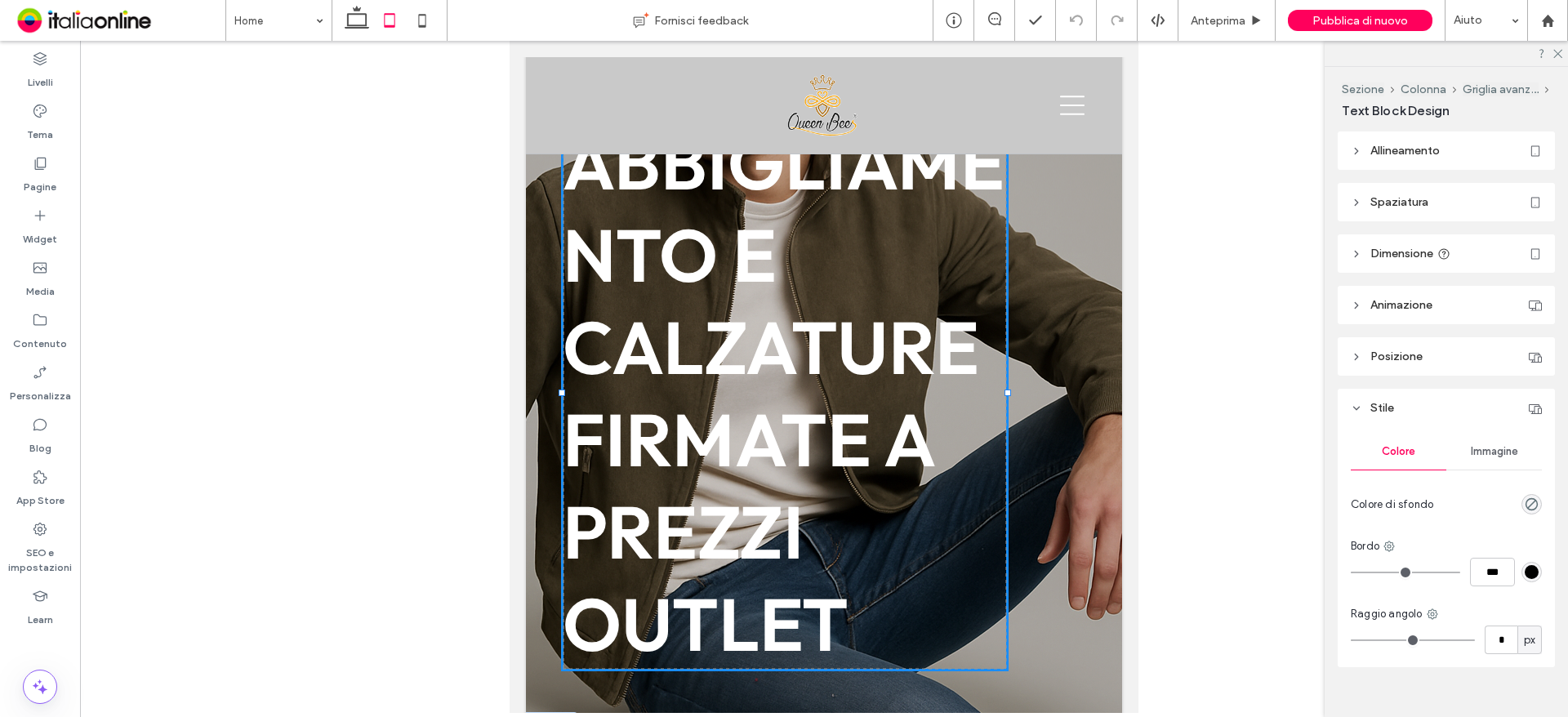
type input "******"
type input "**"
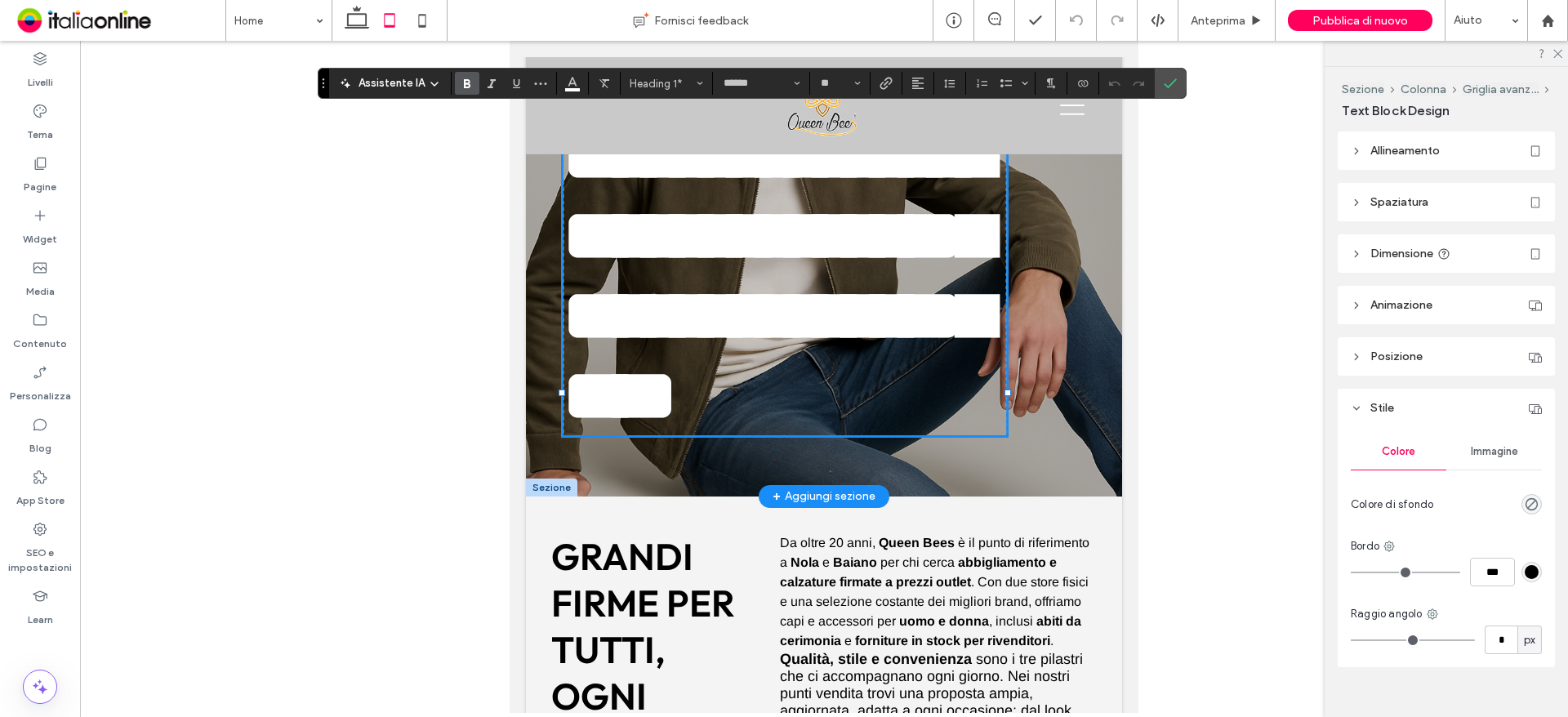
click at [749, 270] on span "**********" at bounding box center [777, 275] width 429 height 313
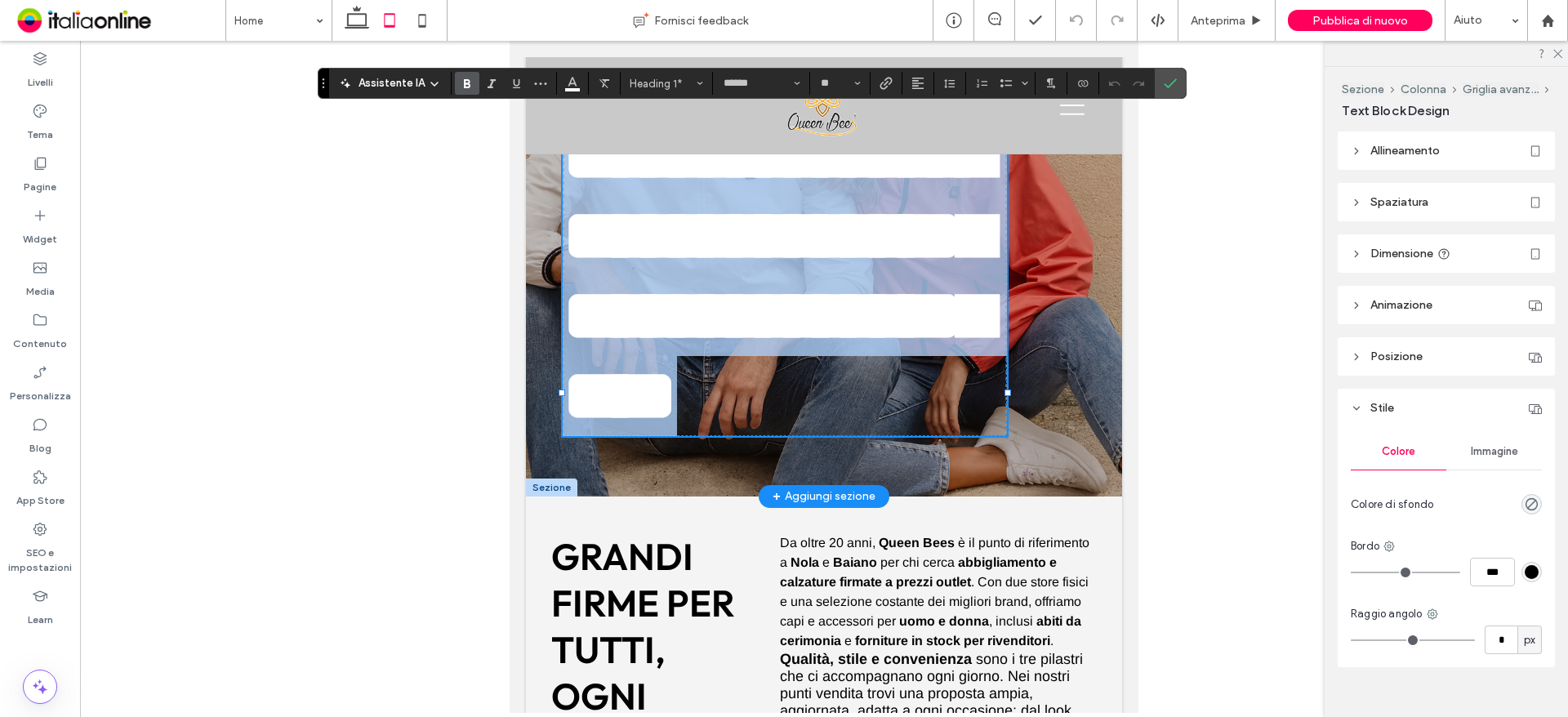
drag, startPoint x: 854, startPoint y: 605, endPoint x: 570, endPoint y: 186, distance: 506.2
click at [570, 186] on h1 "**********" at bounding box center [785, 276] width 445 height 320
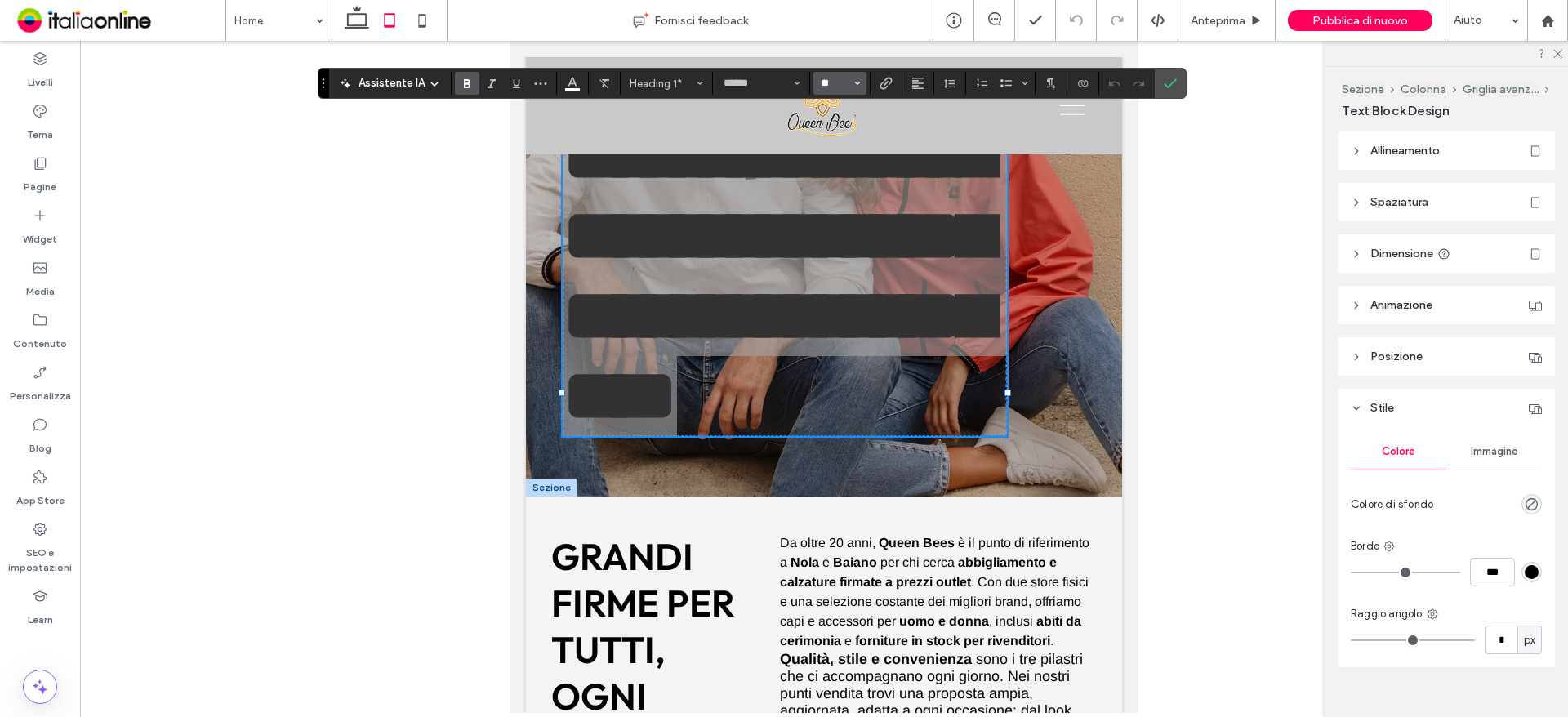
drag, startPoint x: 347, startPoint y: 25, endPoint x: 847, endPoint y: 84, distance: 503.5
click at [848, 82] on input "**" at bounding box center [835, 83] width 32 height 13
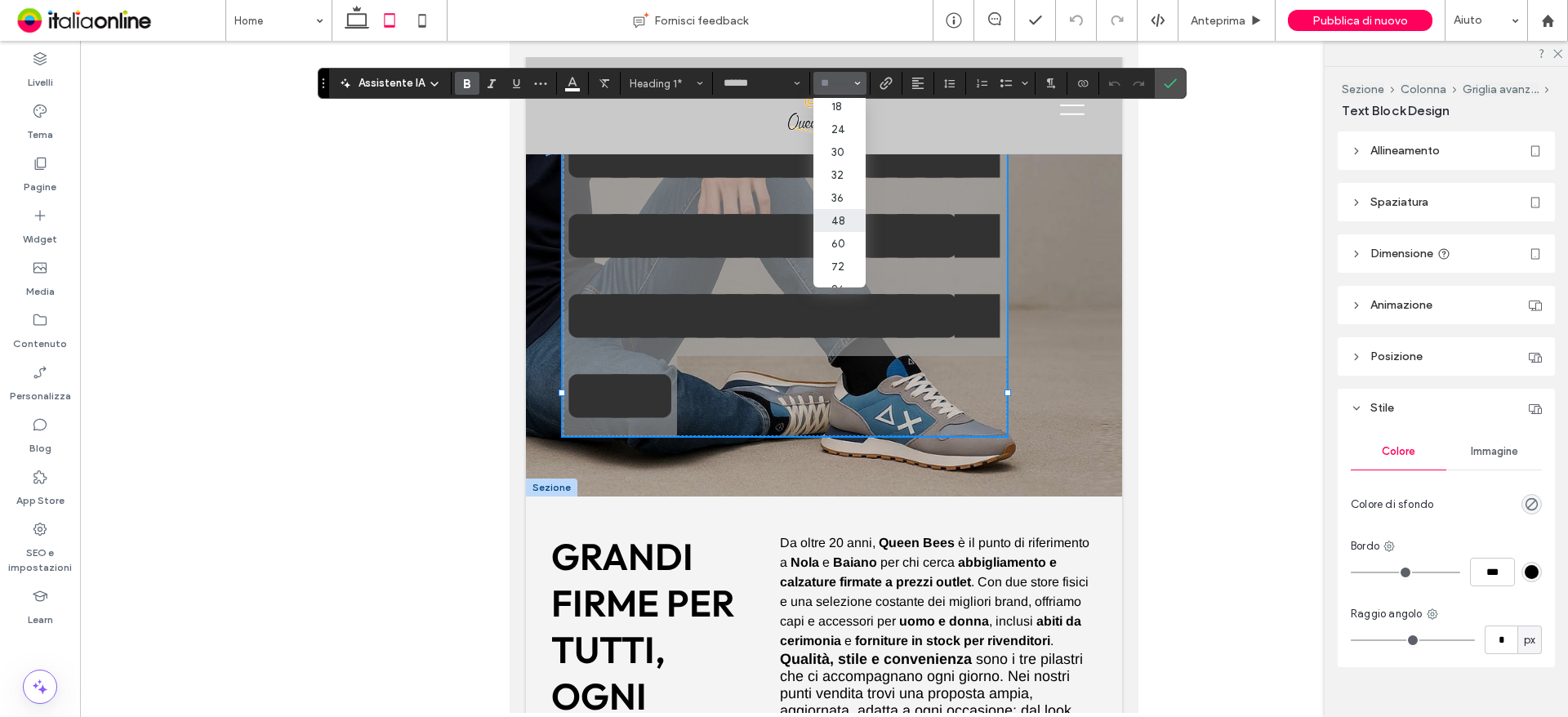
click at [840, 217] on label "48" at bounding box center [839, 220] width 52 height 23
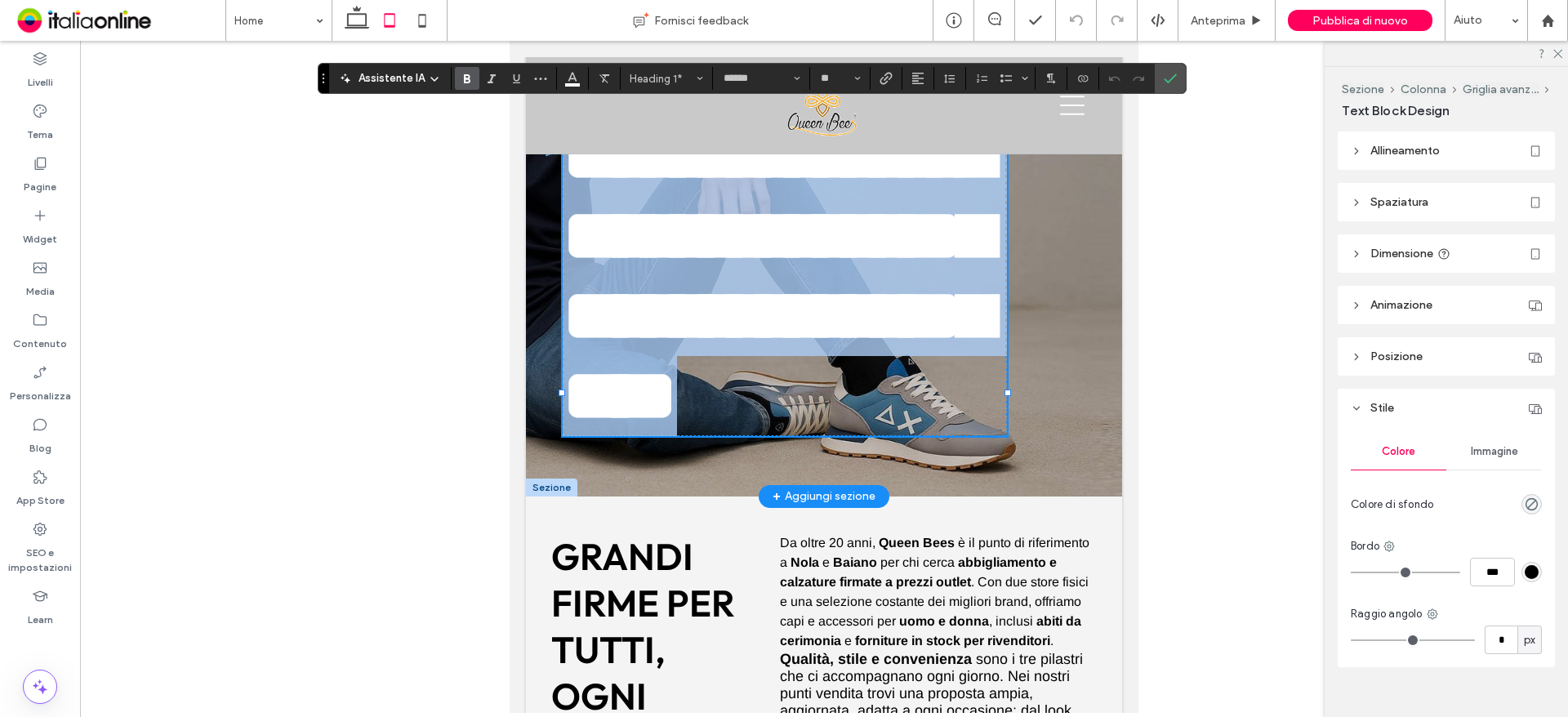
type input "**"
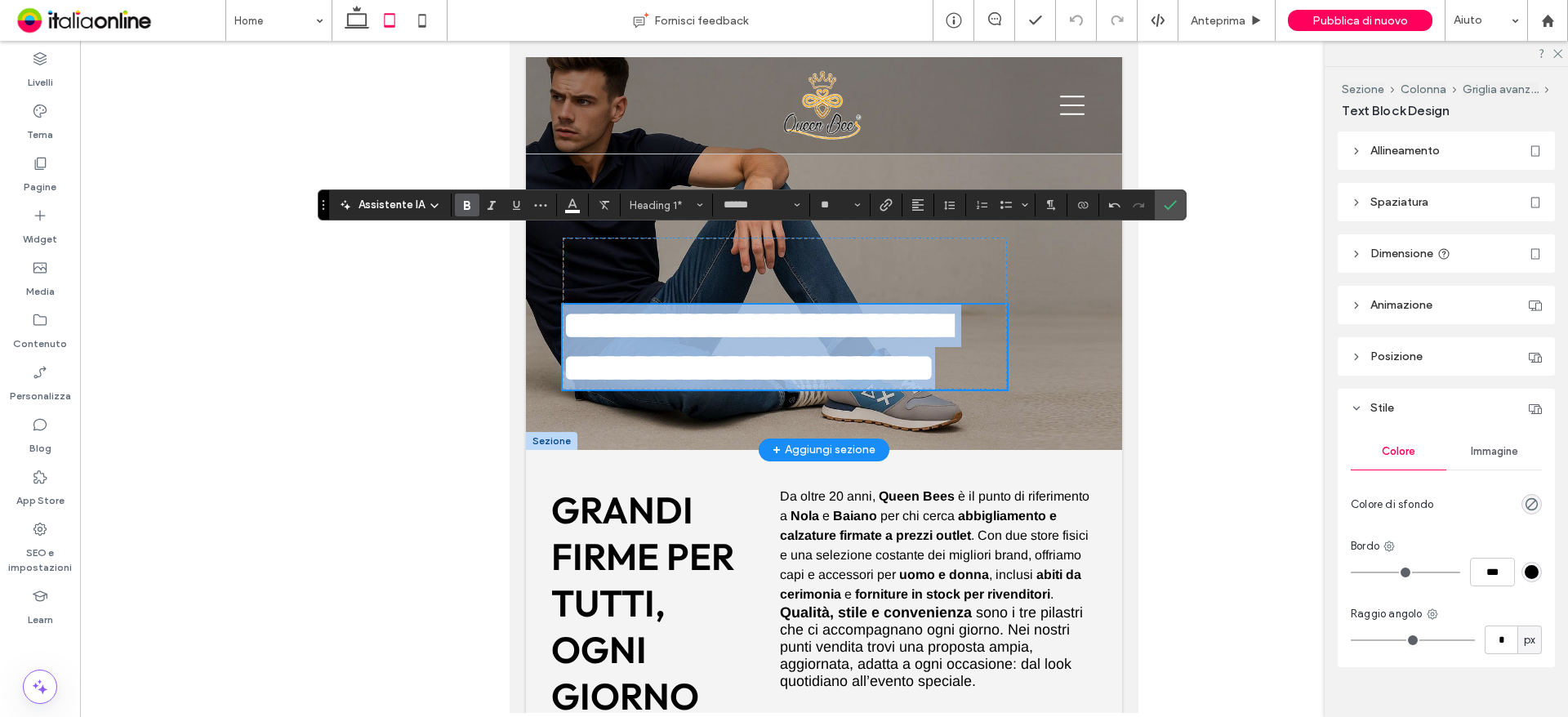
scroll to position [0, 0]
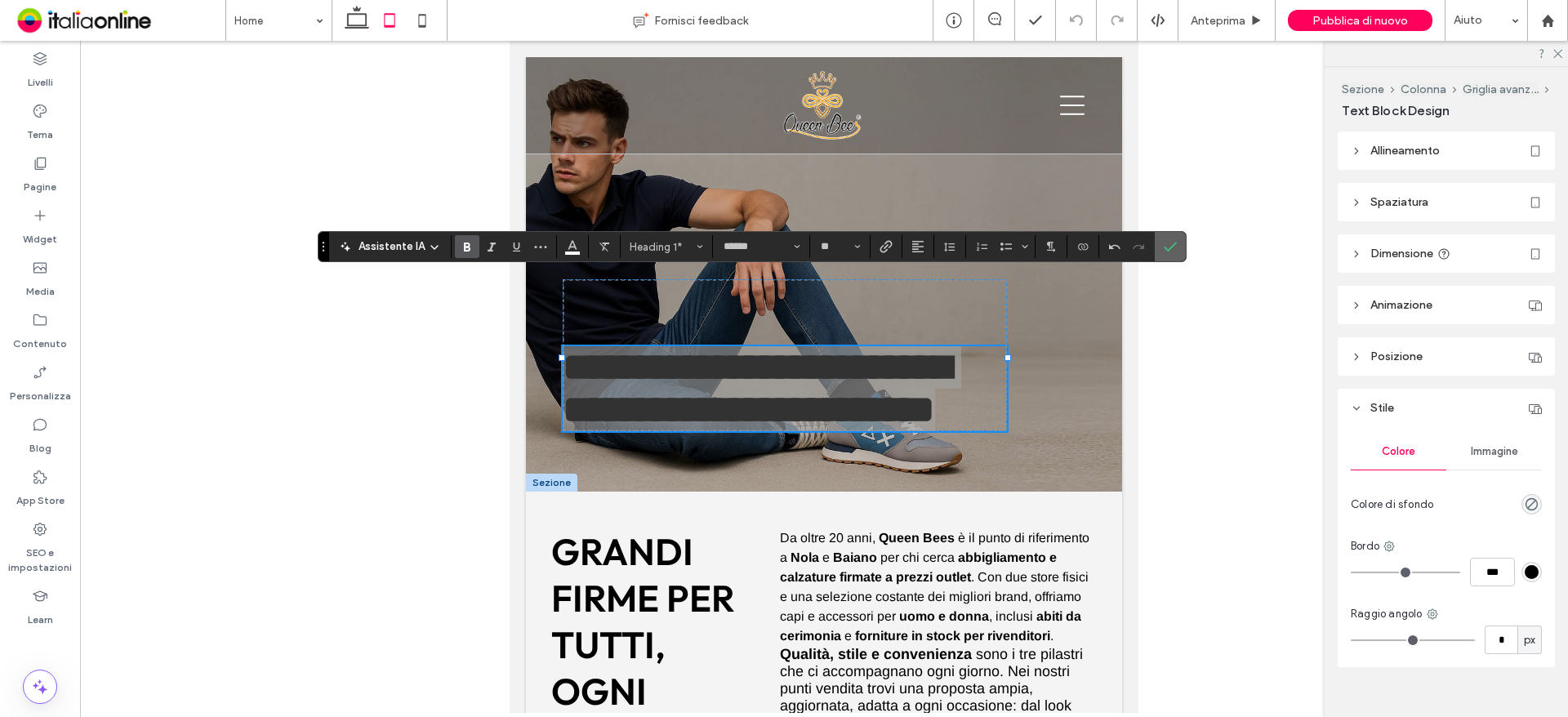
click at [1173, 243] on icon "Conferma" at bounding box center [1170, 246] width 13 height 13
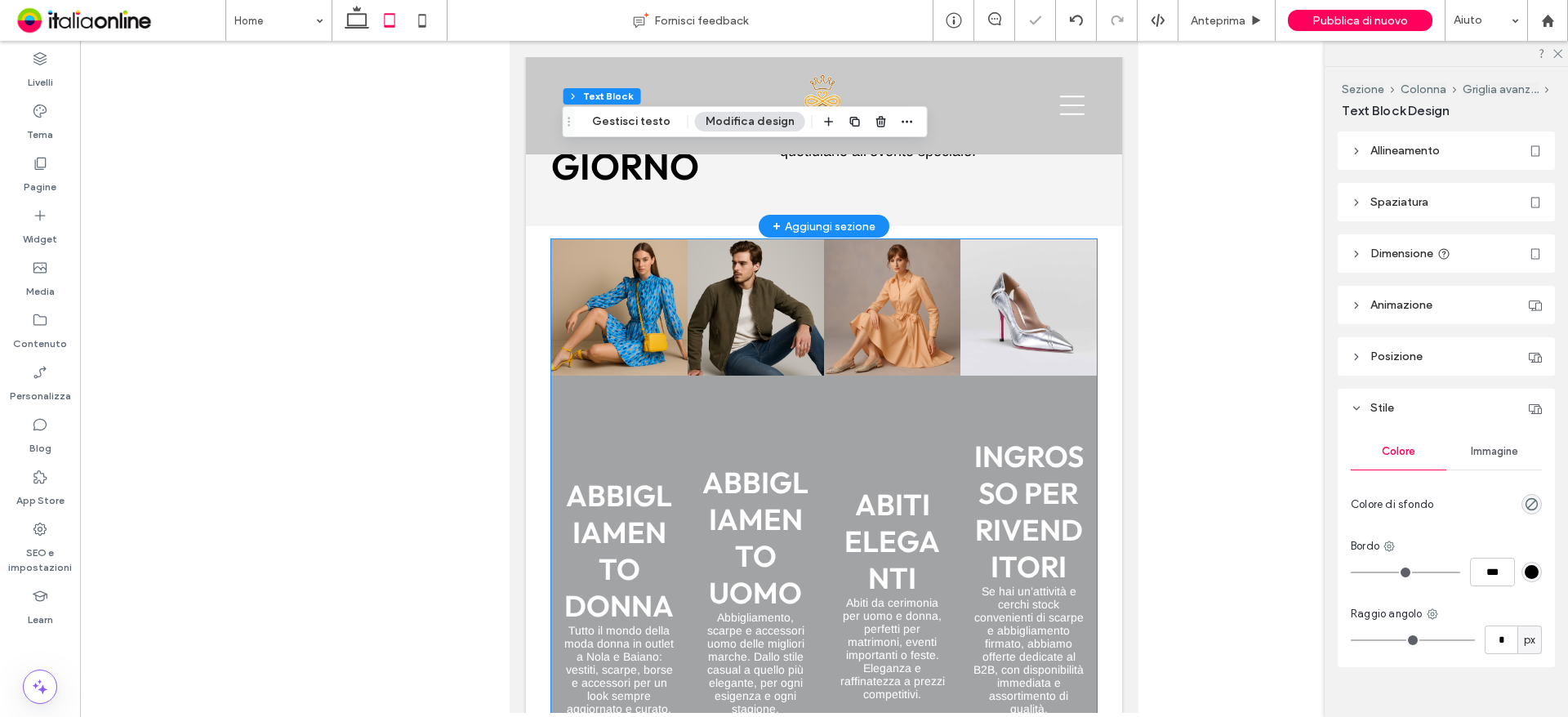
scroll to position [817, 0]
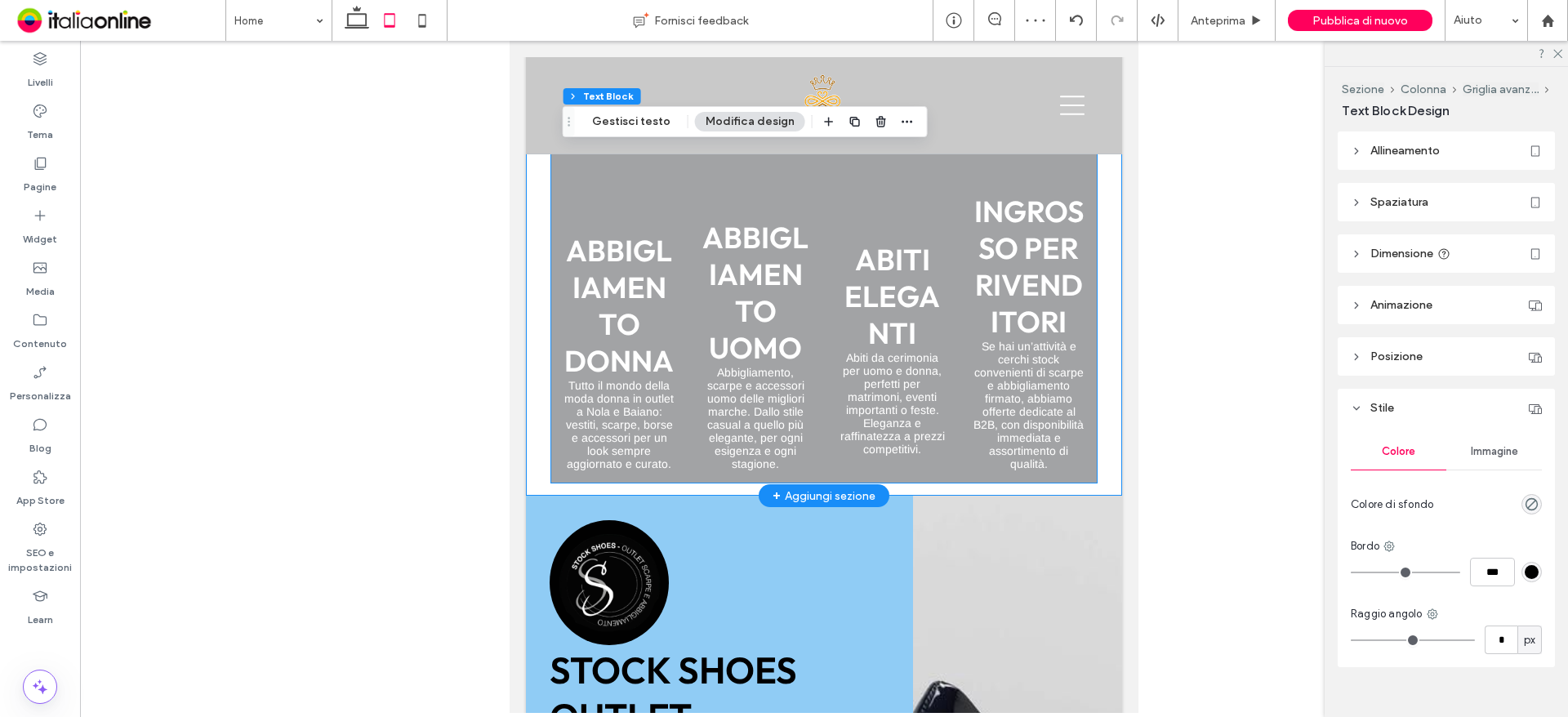
click at [634, 304] on h3 "ABBIGLIAMENTO DONNA" at bounding box center [619, 305] width 112 height 147
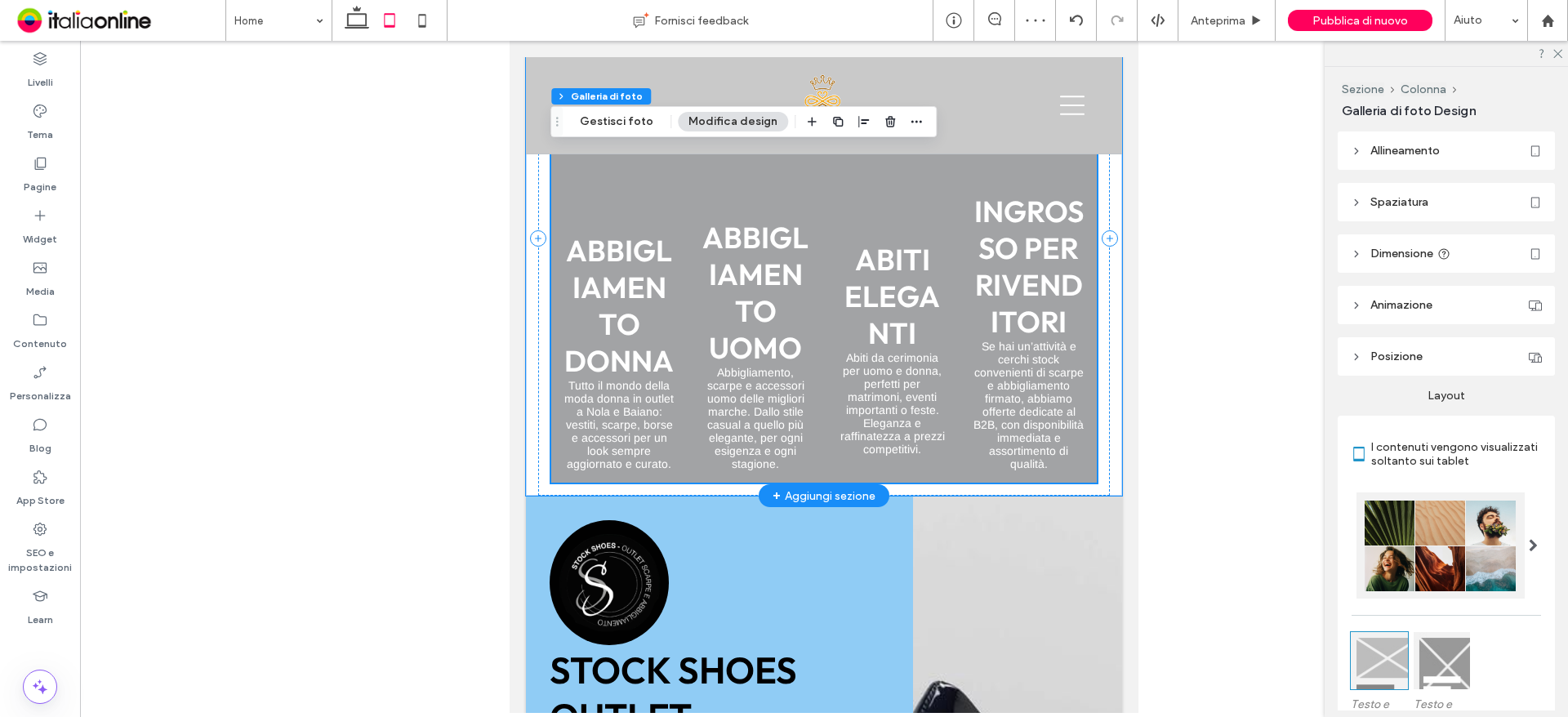
scroll to position [735, 0]
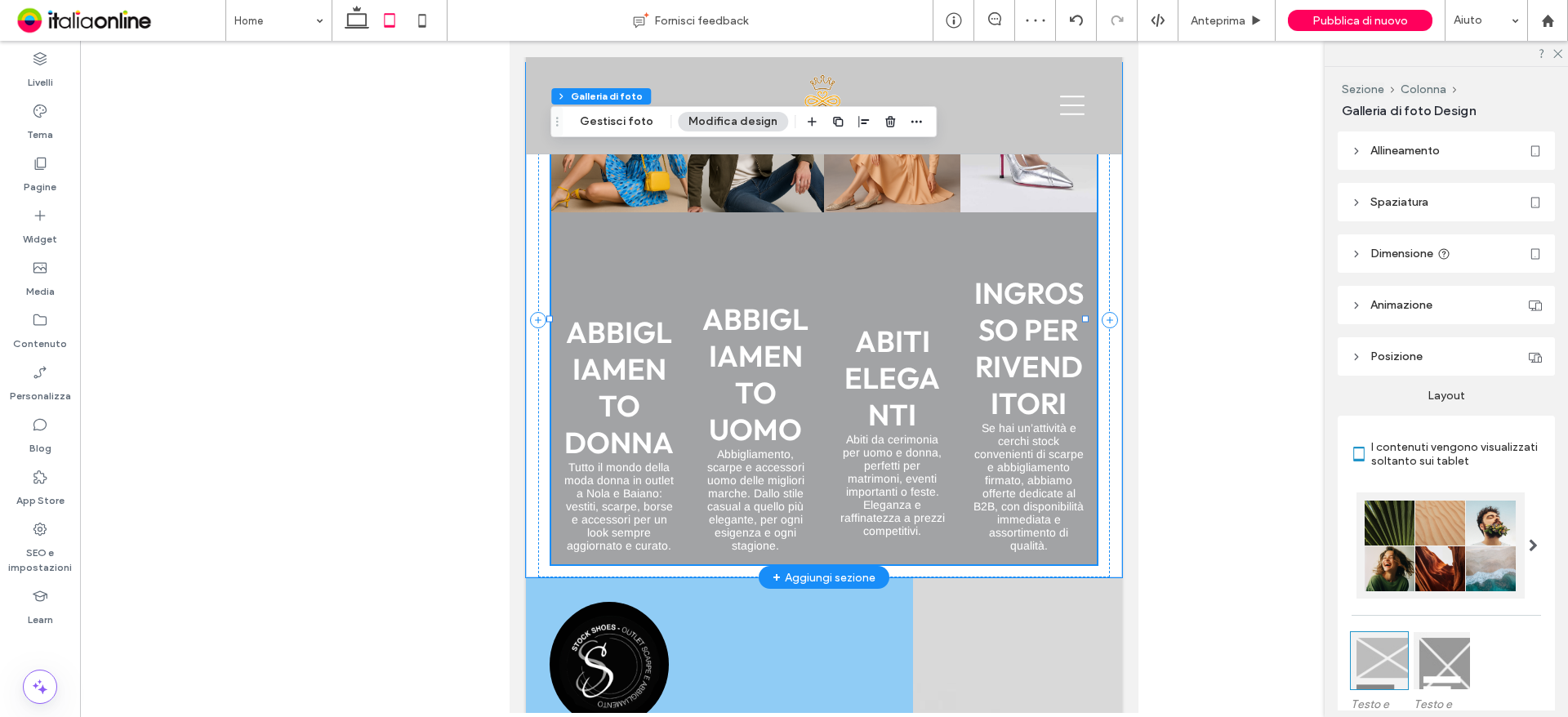
click at [627, 378] on h3 "ABBIGLIAMENTO DONNA" at bounding box center [619, 387] width 112 height 147
click at [628, 377] on h3 "ABBIGLIAMENTO DONNA" at bounding box center [619, 387] width 112 height 147
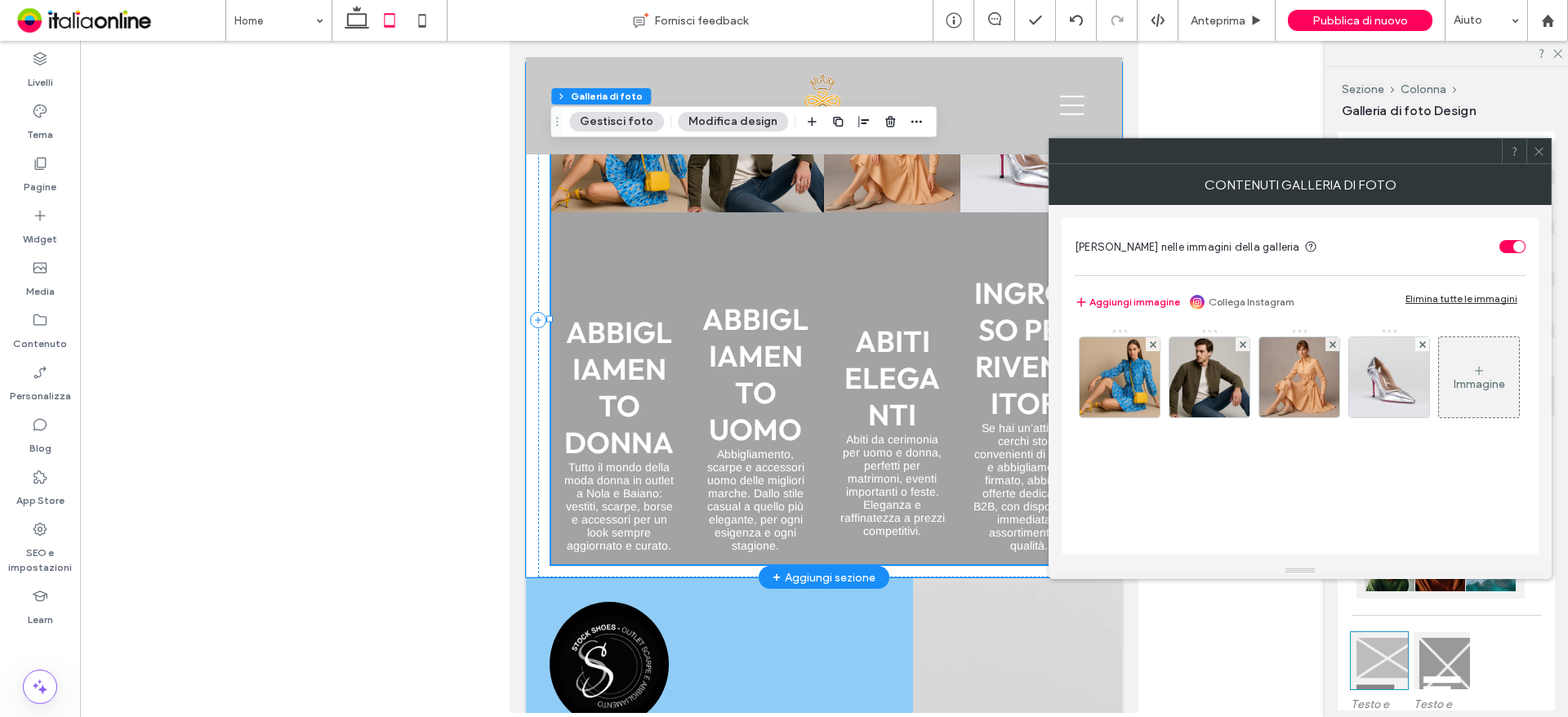
click at [660, 391] on h3 "ABBIGLIAMENTO DONNA" at bounding box center [619, 387] width 112 height 147
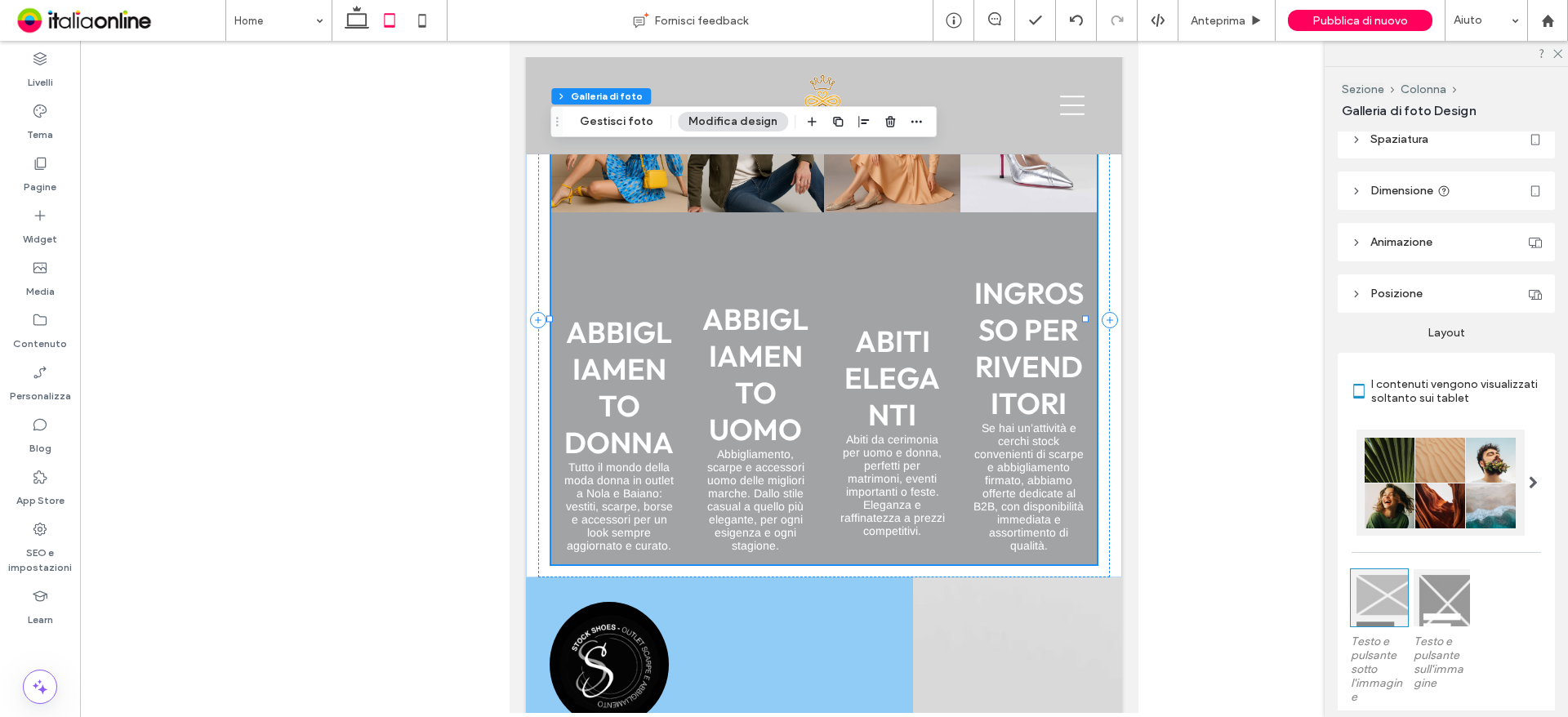
scroll to position [245, 0]
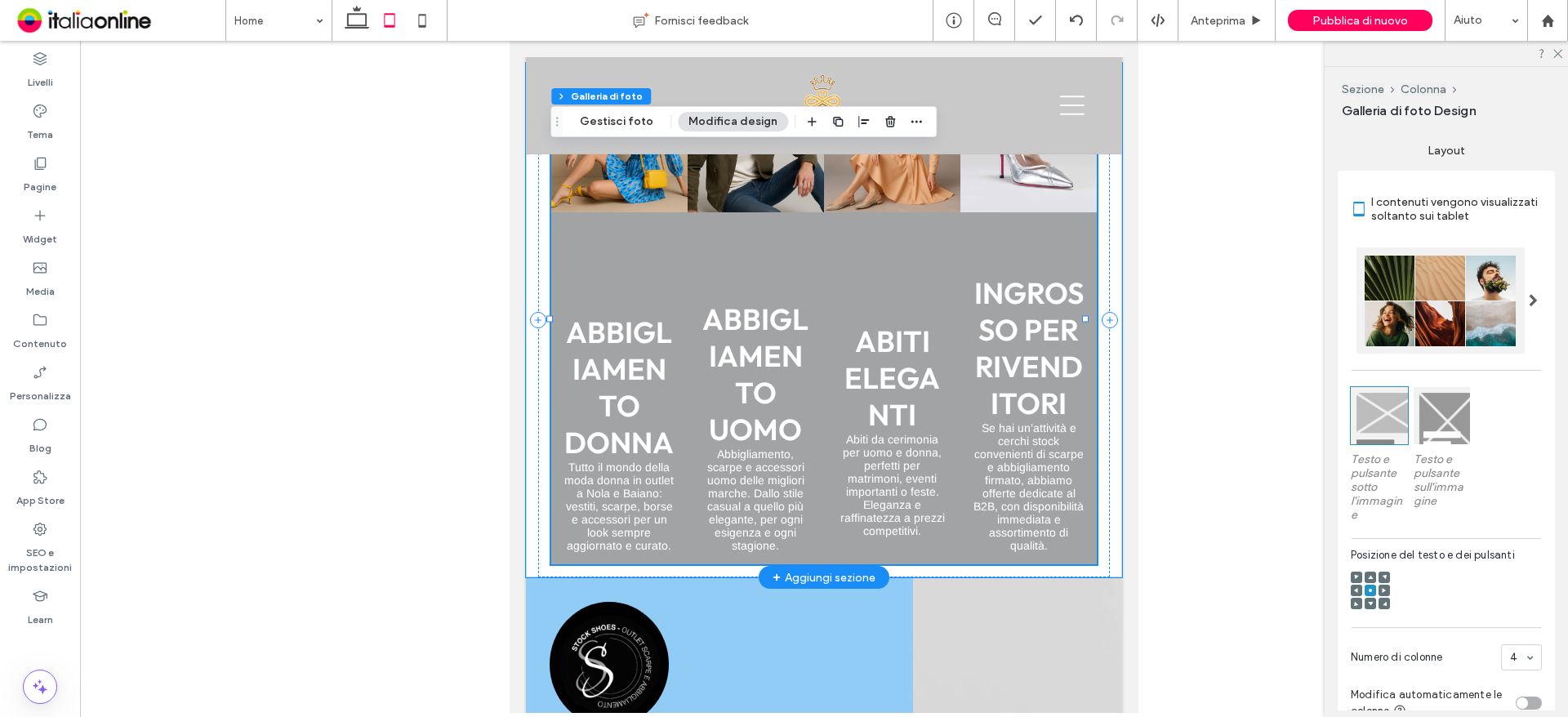
click at [797, 422] on h3 "ABBIGLIAMENTO UOMO" at bounding box center [756, 374] width 112 height 147
click at [759, 476] on span "Abbigliamento, scarpe e accessori uomo delle migliori marche. Dallo stile casua…" at bounding box center [756, 499] width 97 height 104
click at [1019, 327] on h3 "INGROSSO PER RIVENDITORI" at bounding box center [1028, 348] width 112 height 147
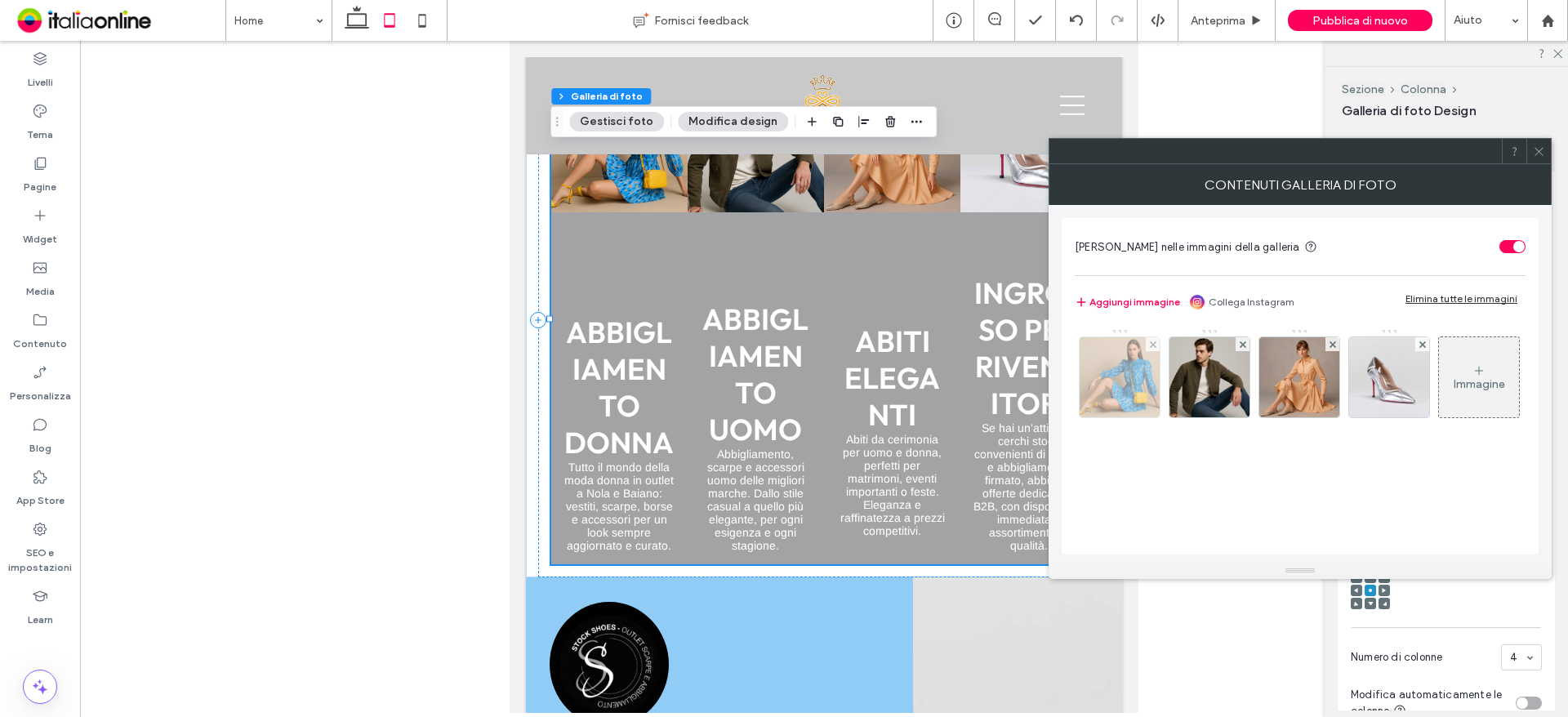
click at [1138, 370] on img at bounding box center [1120, 377] width 120 height 80
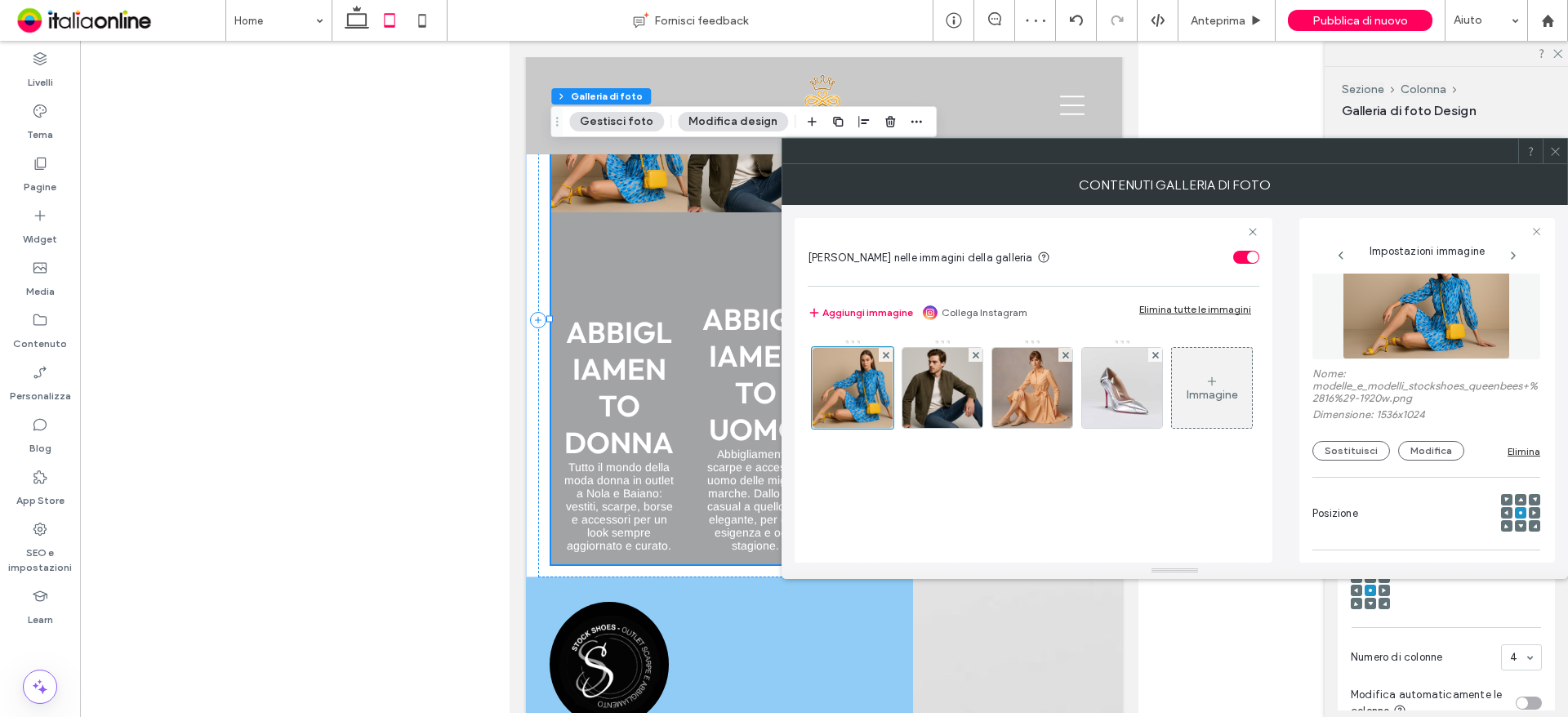
scroll to position [0, 0]
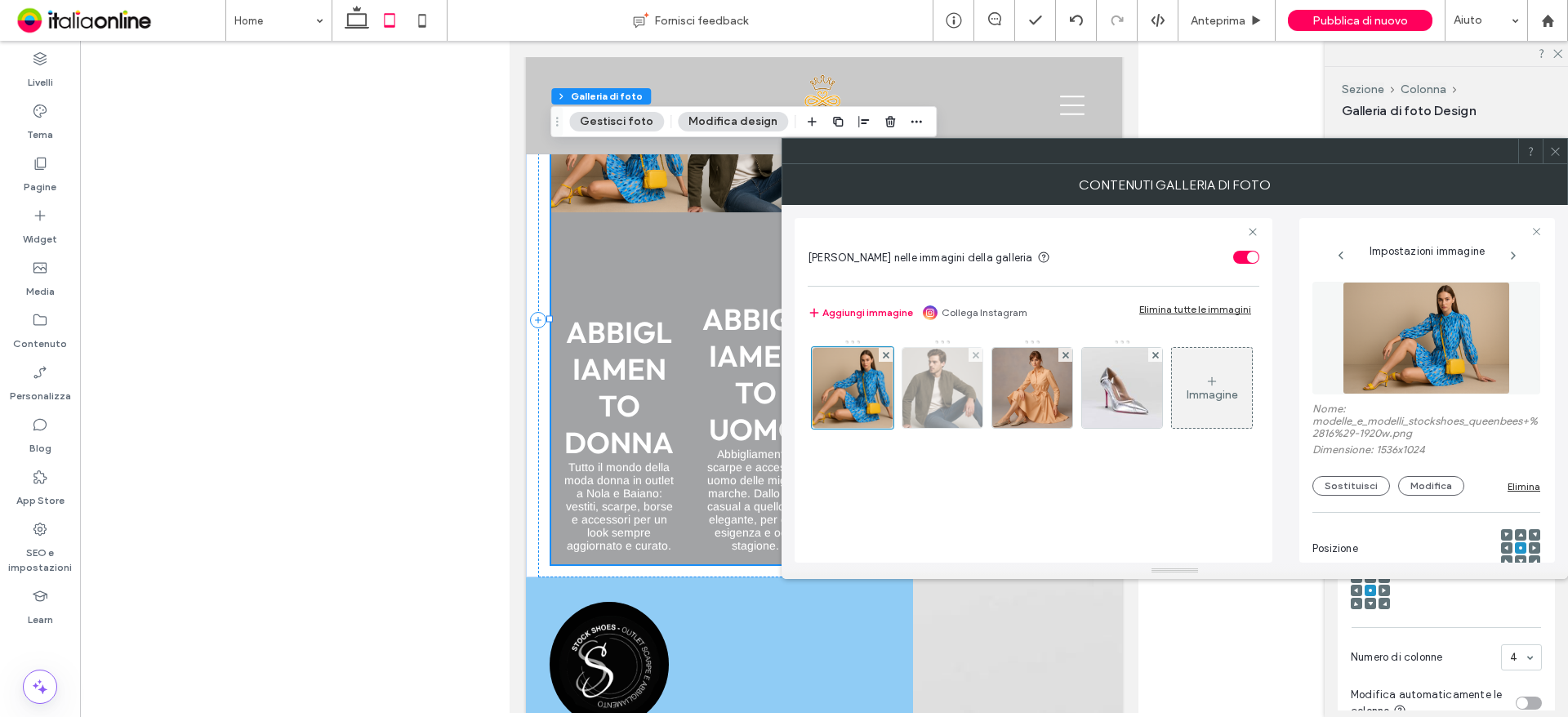
click at [945, 402] on img at bounding box center [942, 387] width 120 height 80
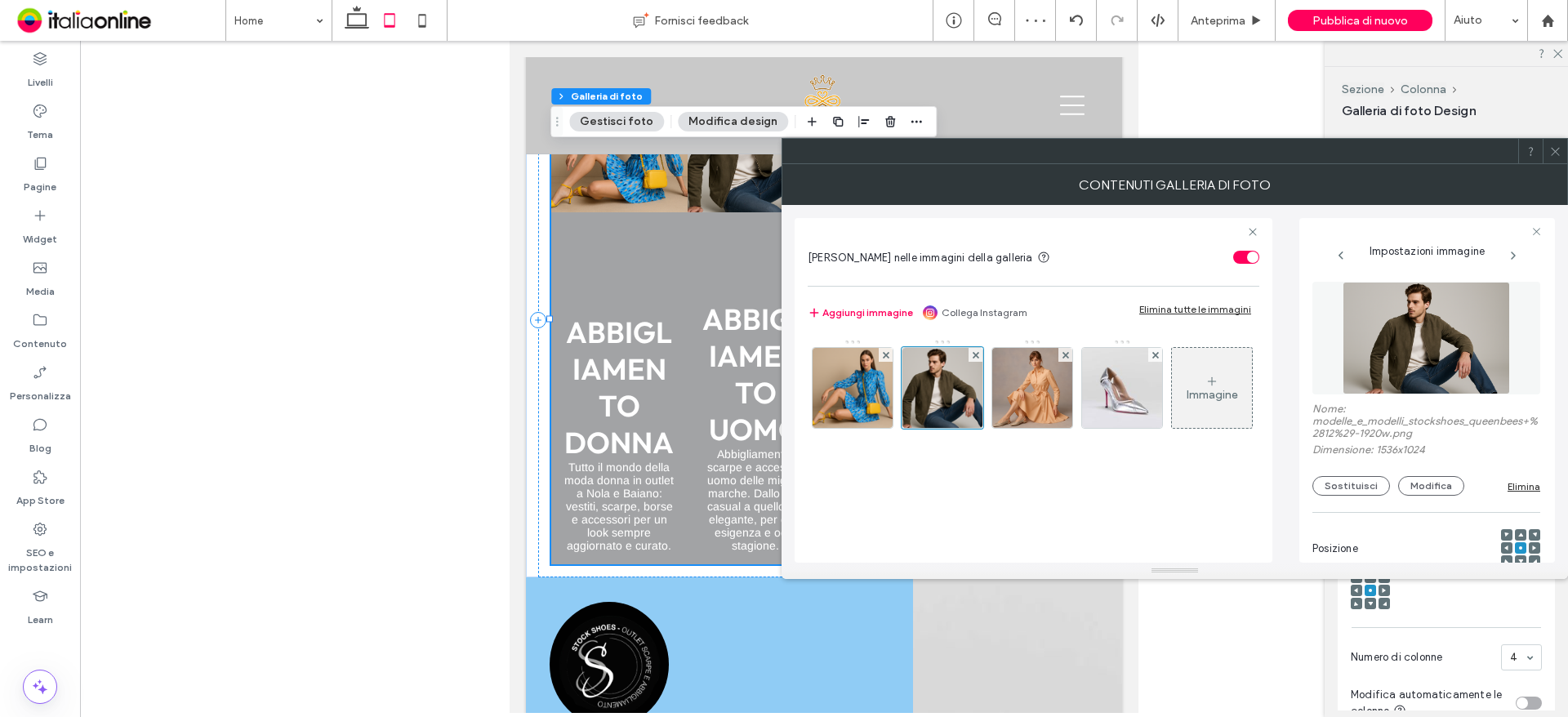
click at [1551, 157] on span at bounding box center [1555, 151] width 12 height 25
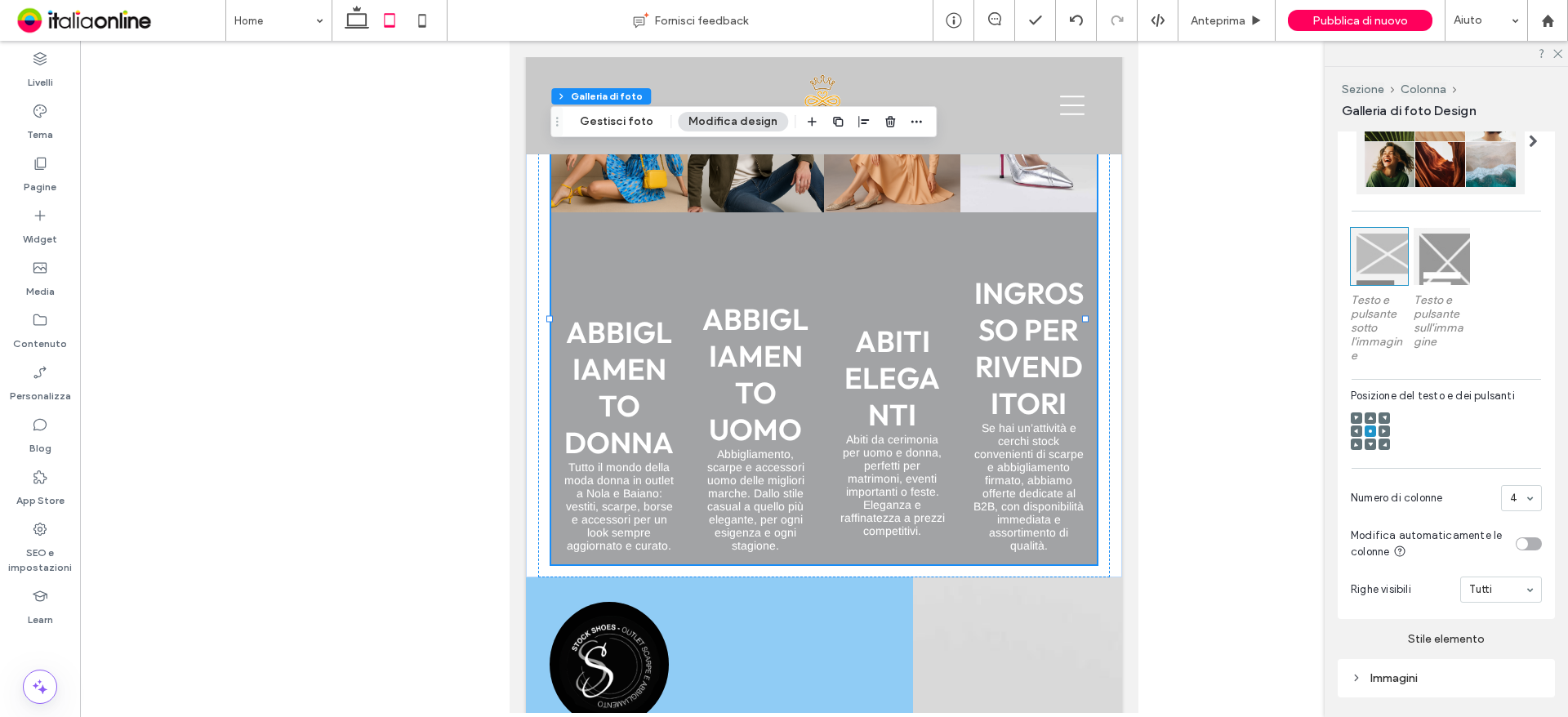
scroll to position [608, 0]
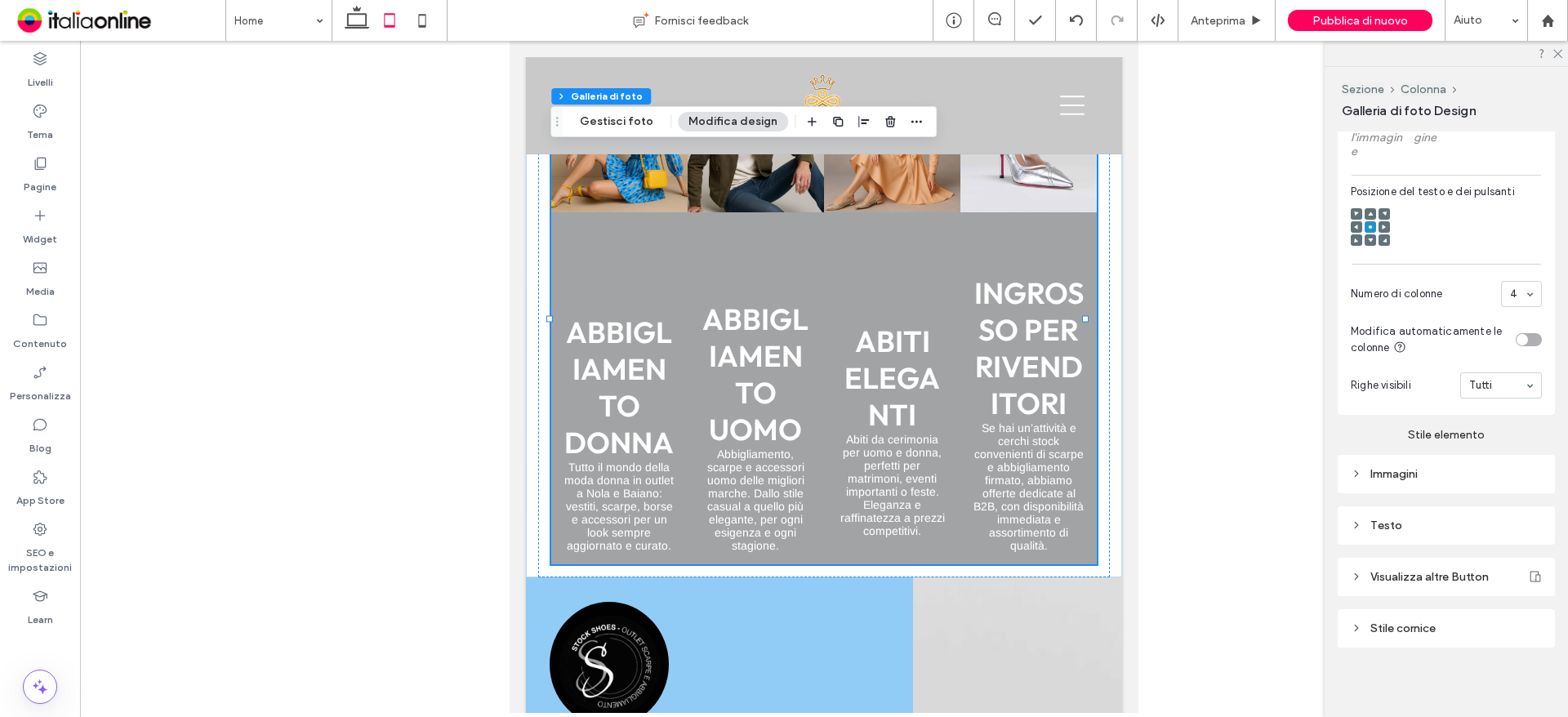
click at [1475, 529] on div "Testo" at bounding box center [1446, 525] width 191 height 14
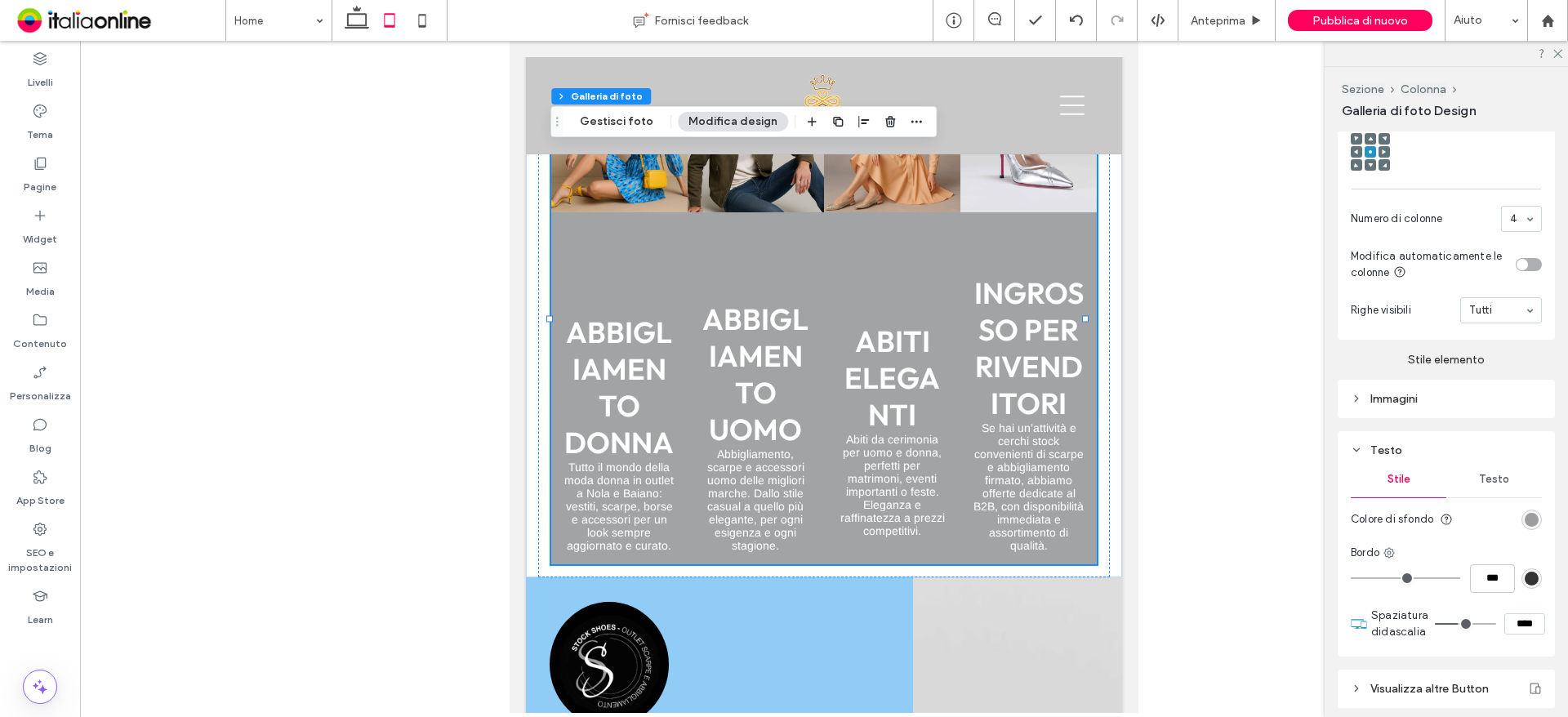
scroll to position [796, 0]
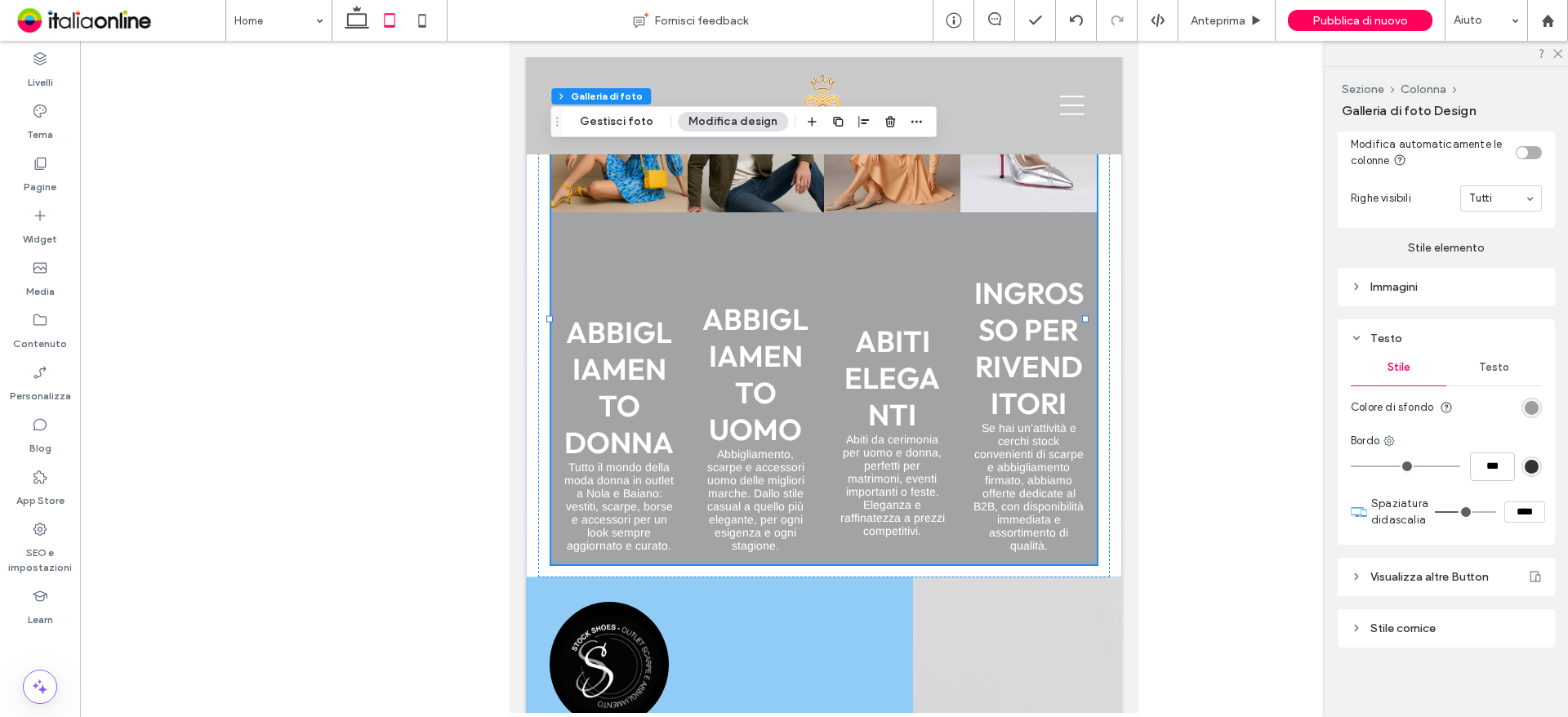
click at [1486, 361] on span "Testo" at bounding box center [1494, 368] width 30 height 13
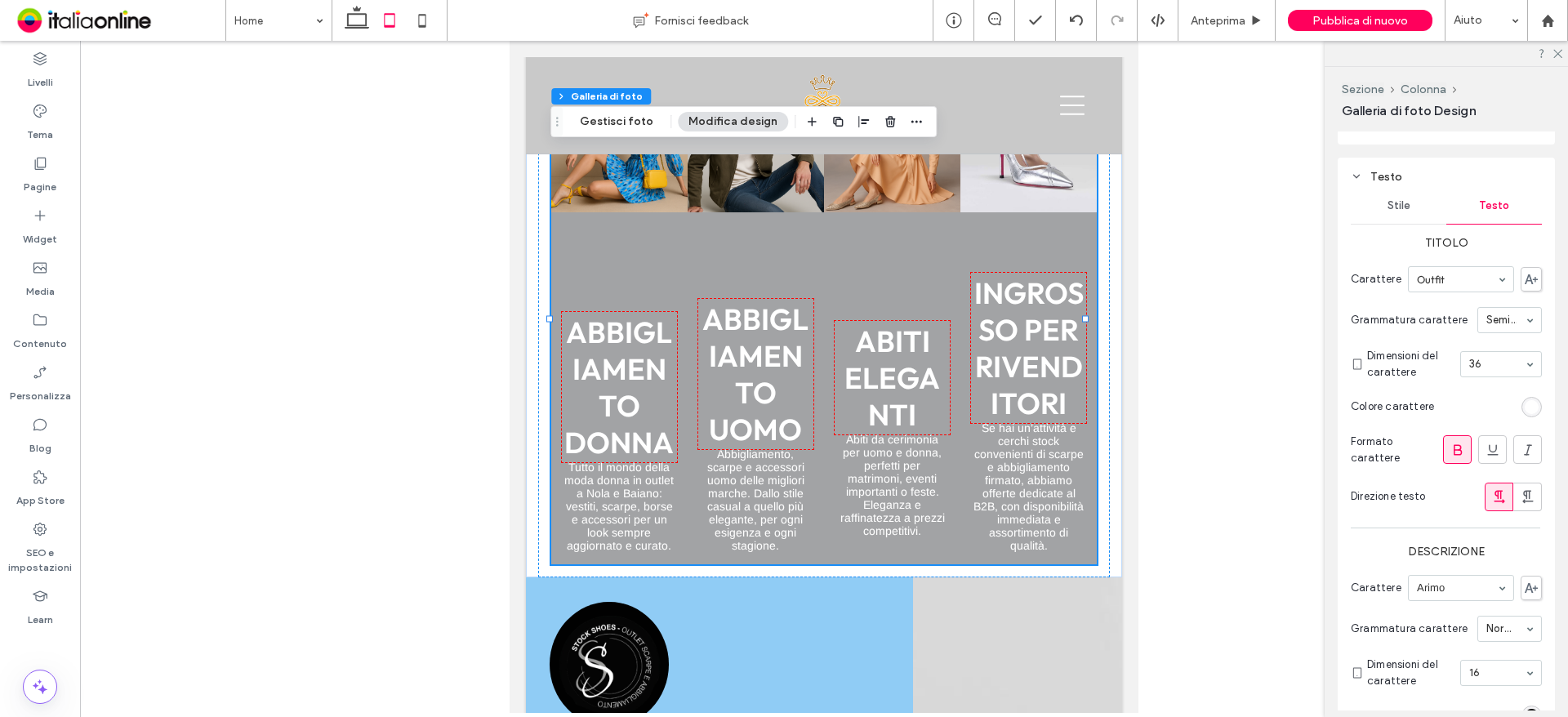
scroll to position [958, 0]
drag, startPoint x: 1488, startPoint y: 351, endPoint x: 1467, endPoint y: 382, distance: 37.4
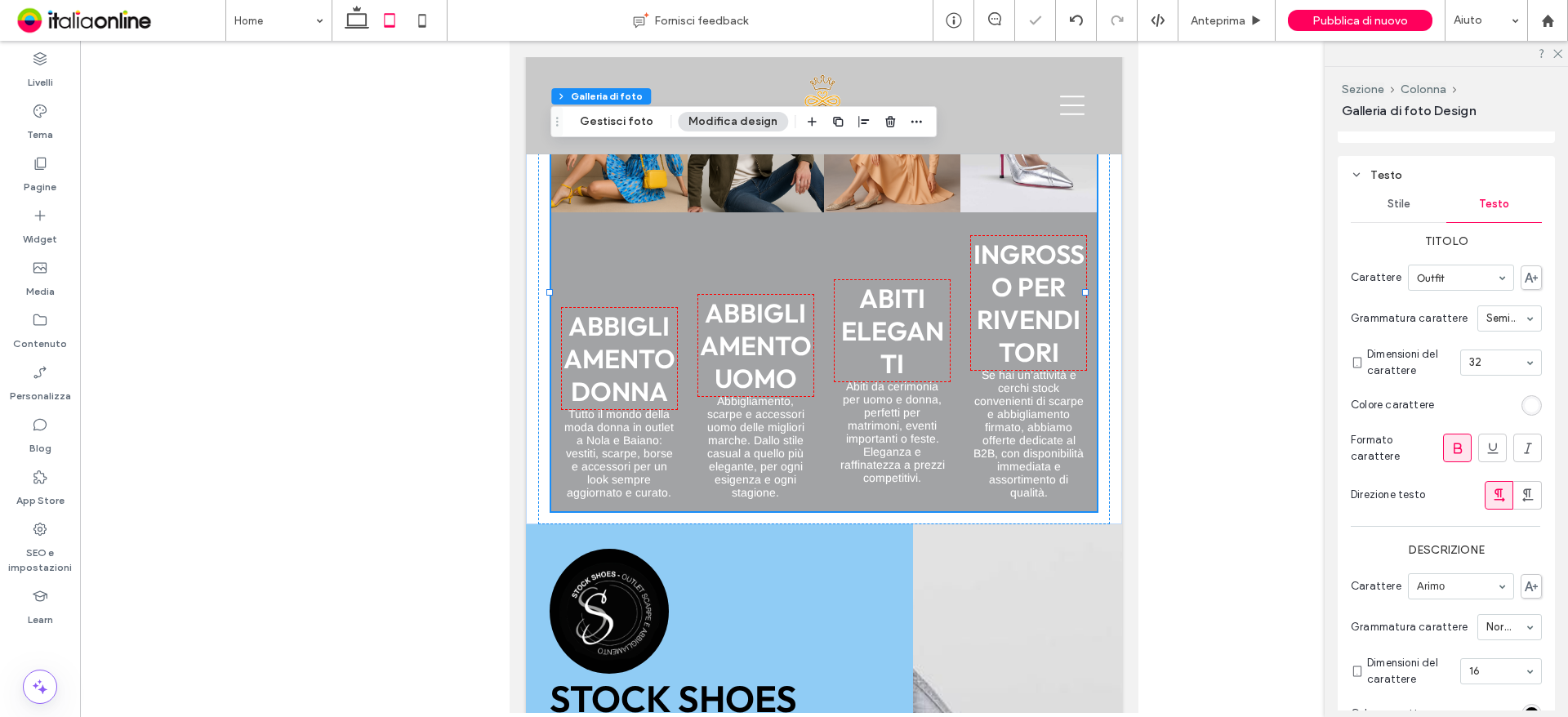
click at [1488, 352] on div at bounding box center [1500, 362] width 80 height 25
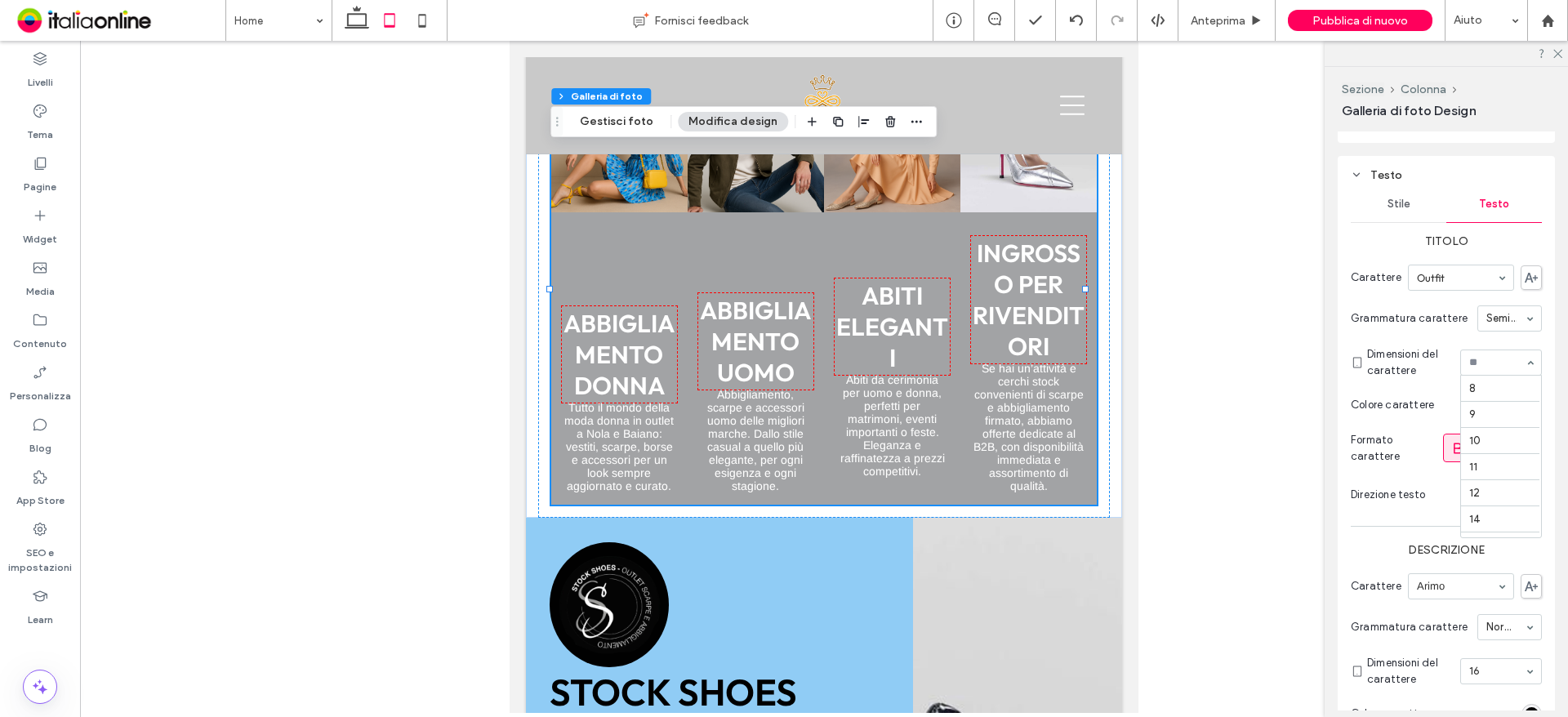
click at [1490, 369] on div at bounding box center [1500, 362] width 80 height 25
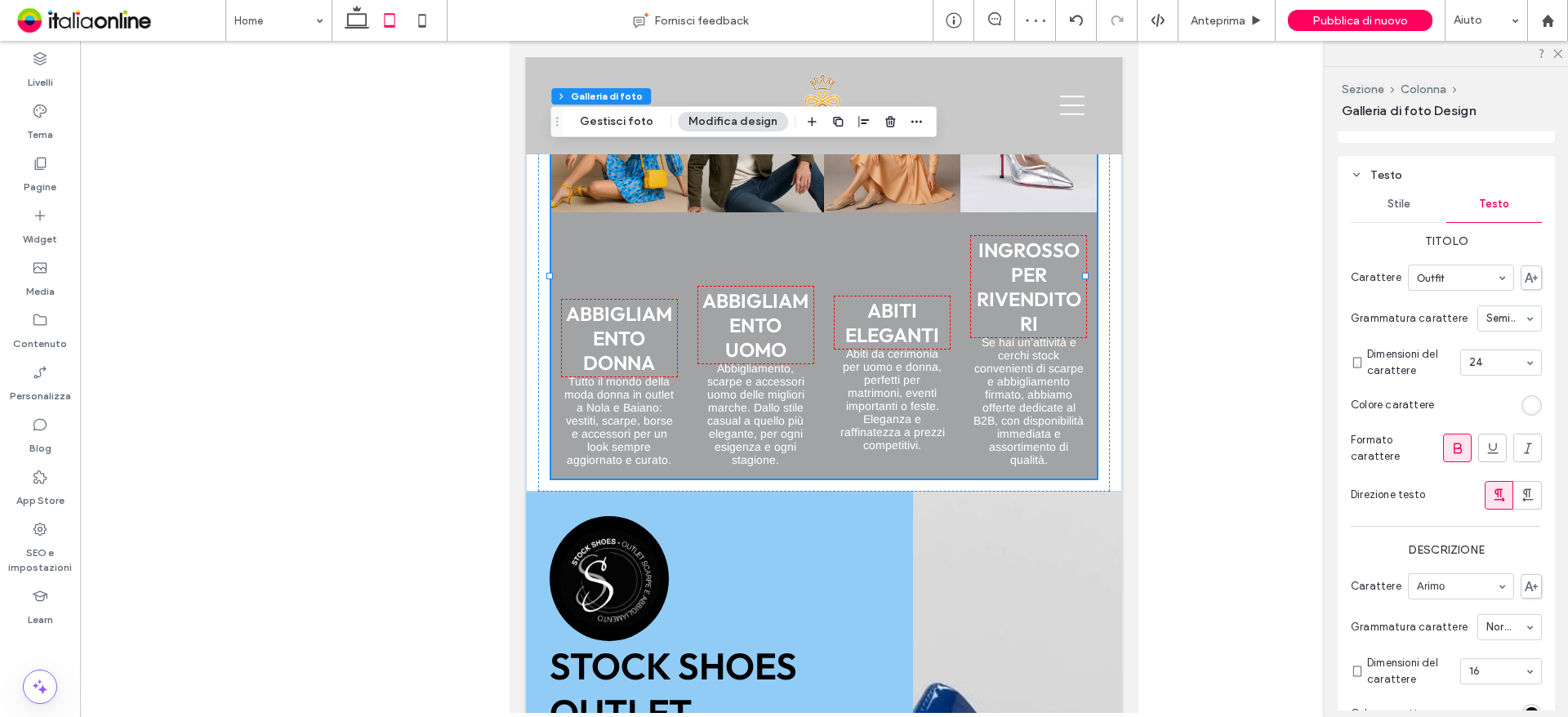
click at [1484, 363] on input at bounding box center [1497, 362] width 56 height 11
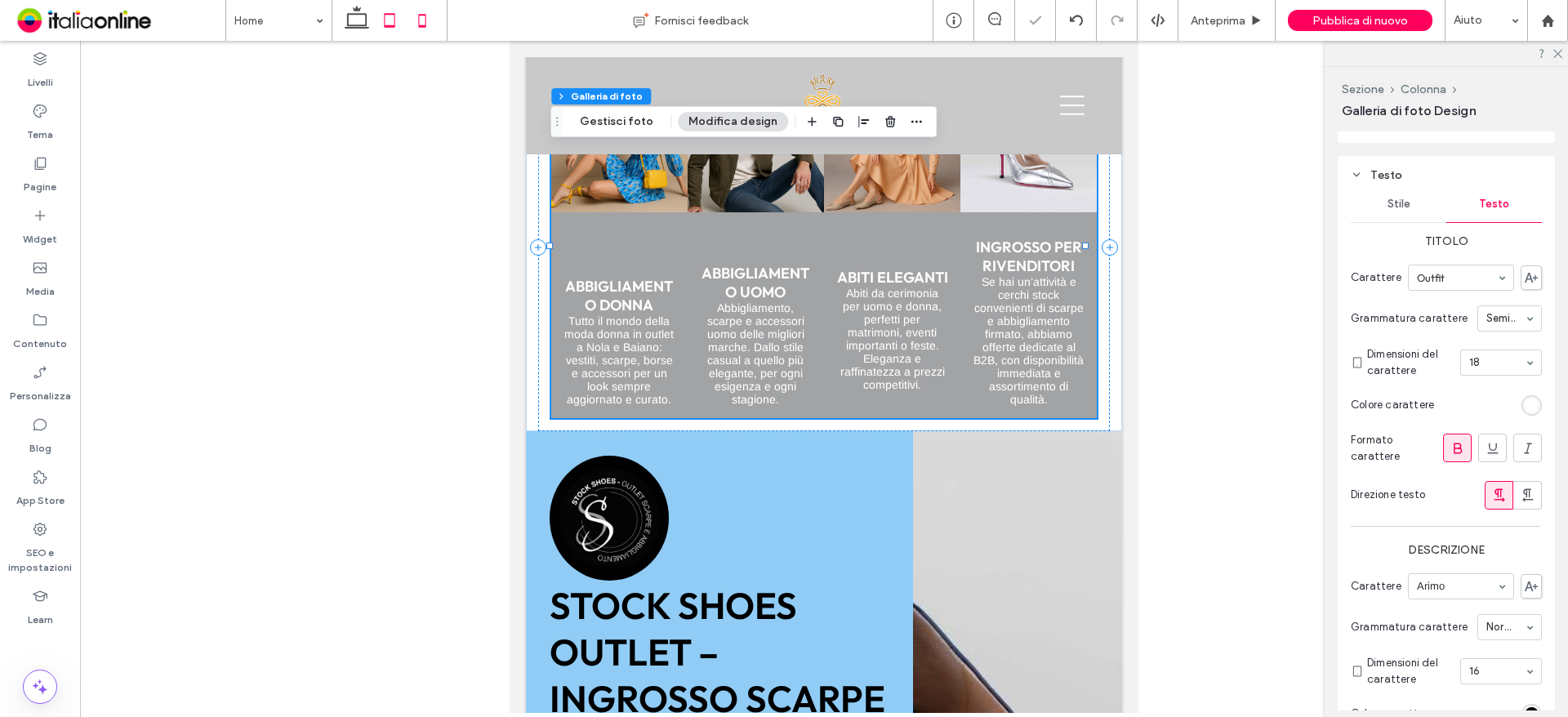
click at [421, 20] on icon at bounding box center [423, 20] width 33 height 33
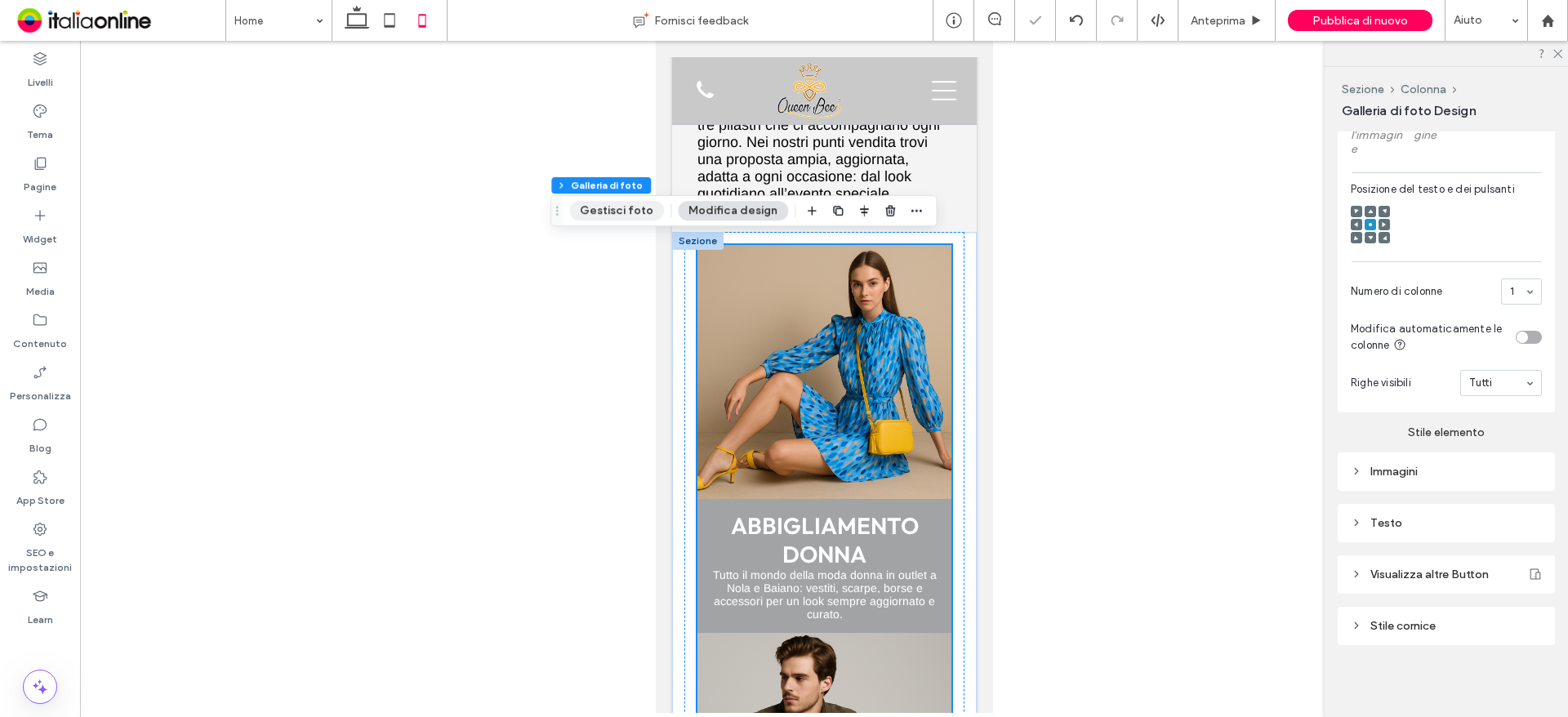
scroll to position [622, 0]
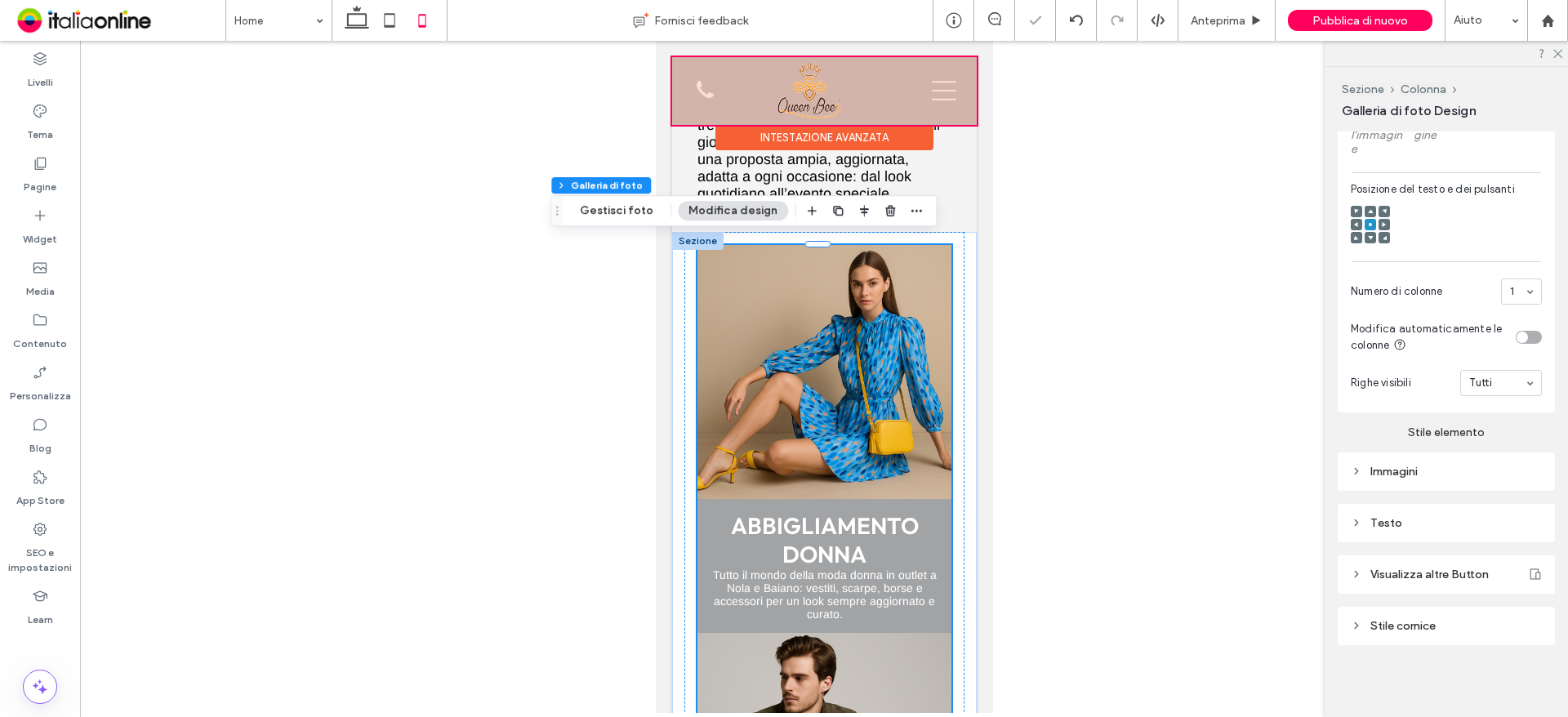
click at [931, 103] on div at bounding box center [823, 91] width 305 height 68
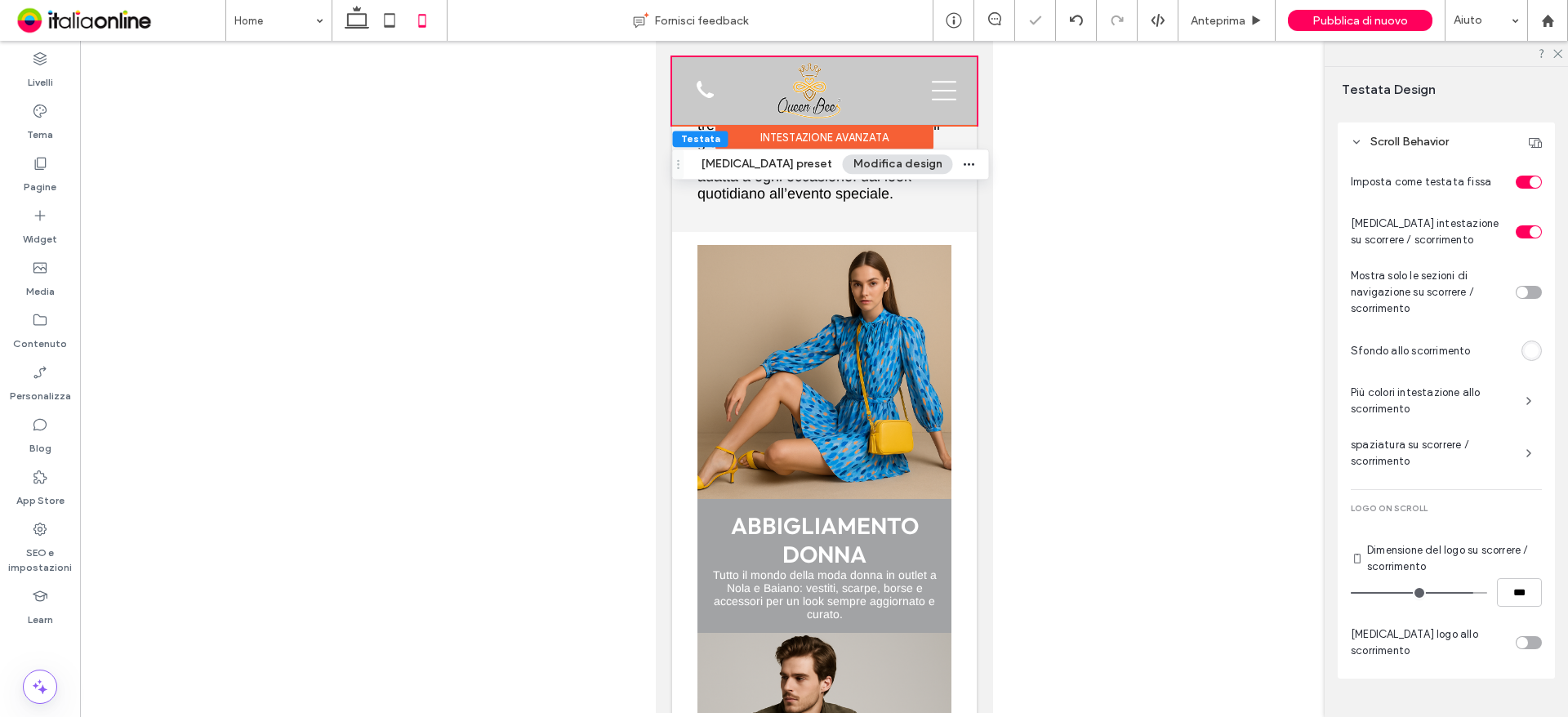
scroll to position [746, 0]
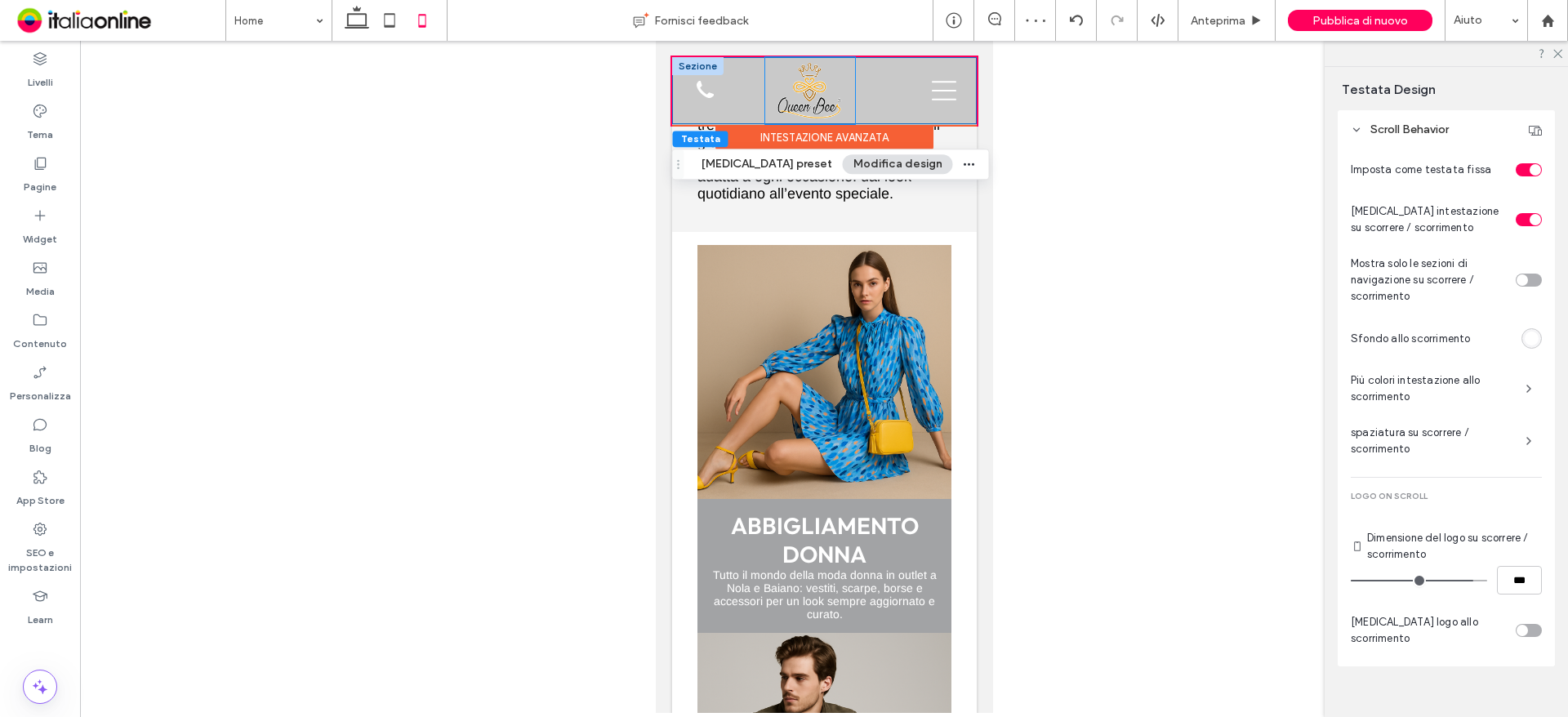
click at [805, 75] on img at bounding box center [809, 91] width 81 height 60
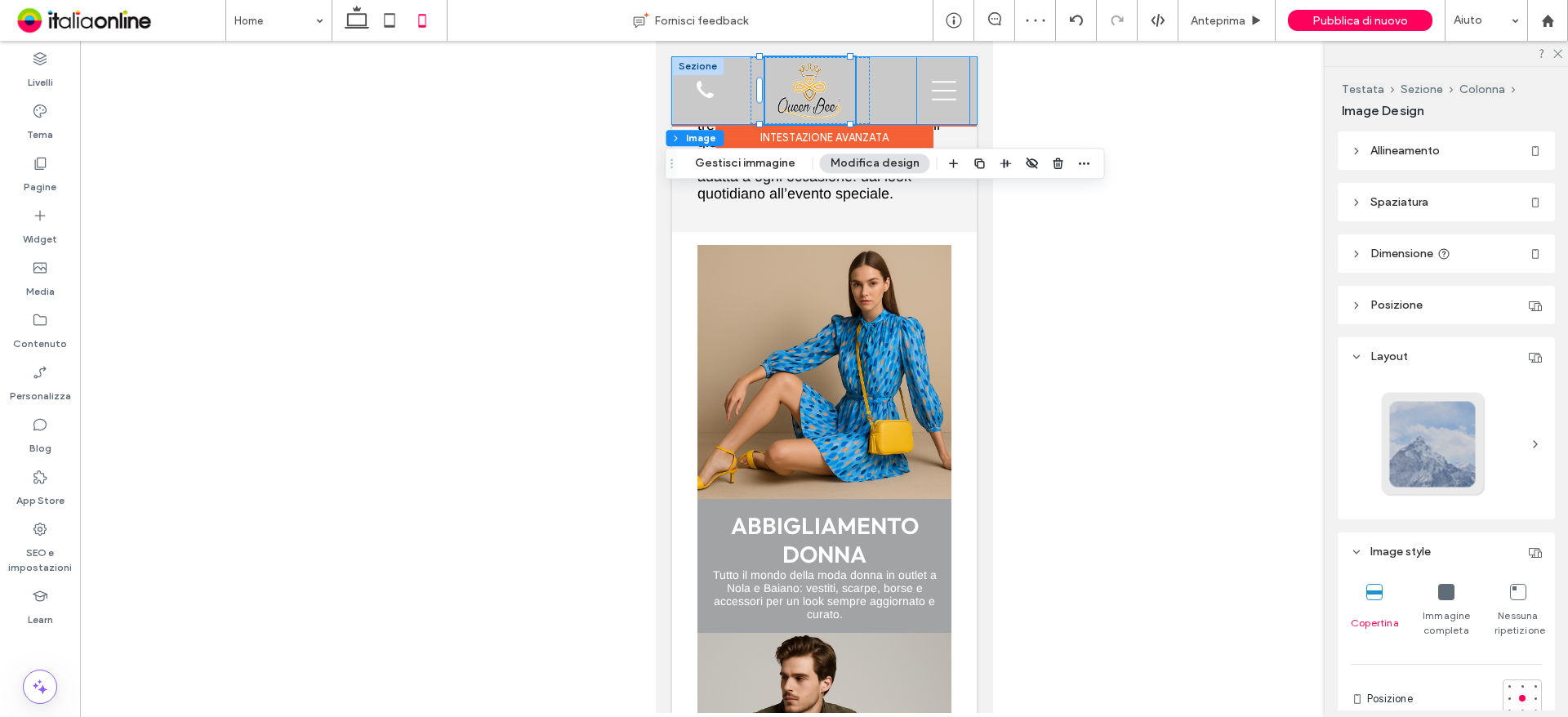
click at [917, 79] on div at bounding box center [942, 90] width 52 height 67
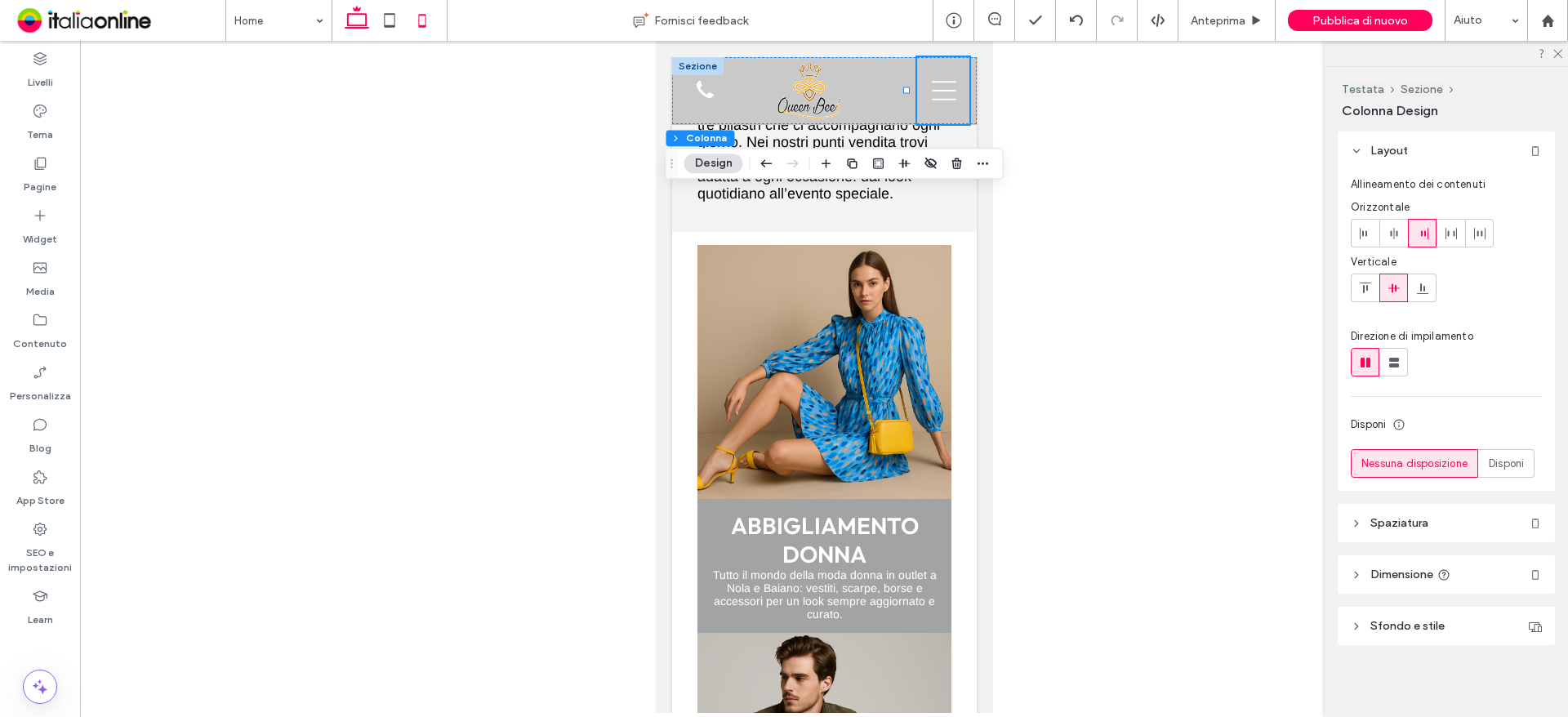
click at [371, 31] on icon at bounding box center [357, 20] width 33 height 33
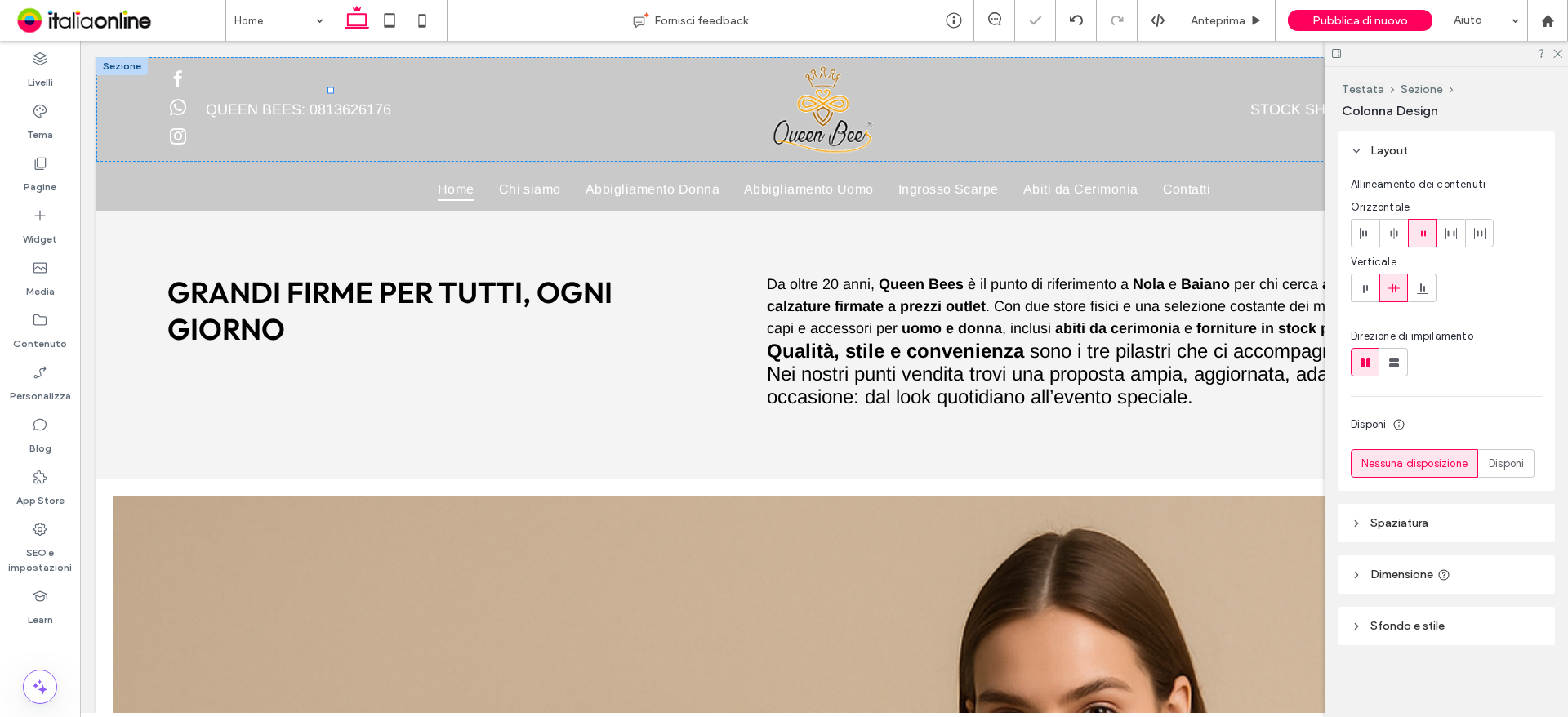
type input "**"
type input "***"
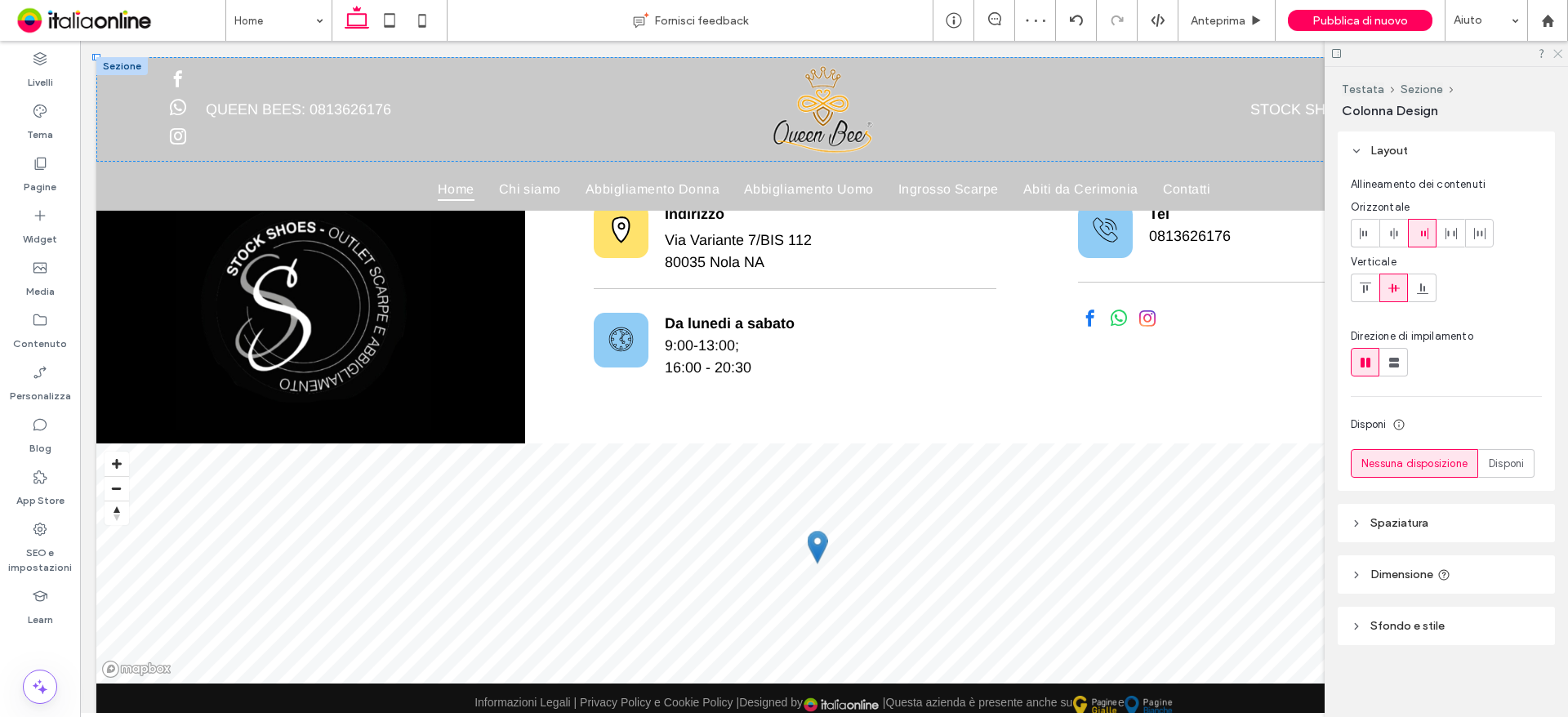
drag, startPoint x: 1557, startPoint y: 55, endPoint x: 1466, endPoint y: 28, distance: 94.9
click at [1557, 55] on use at bounding box center [1558, 54] width 9 height 9
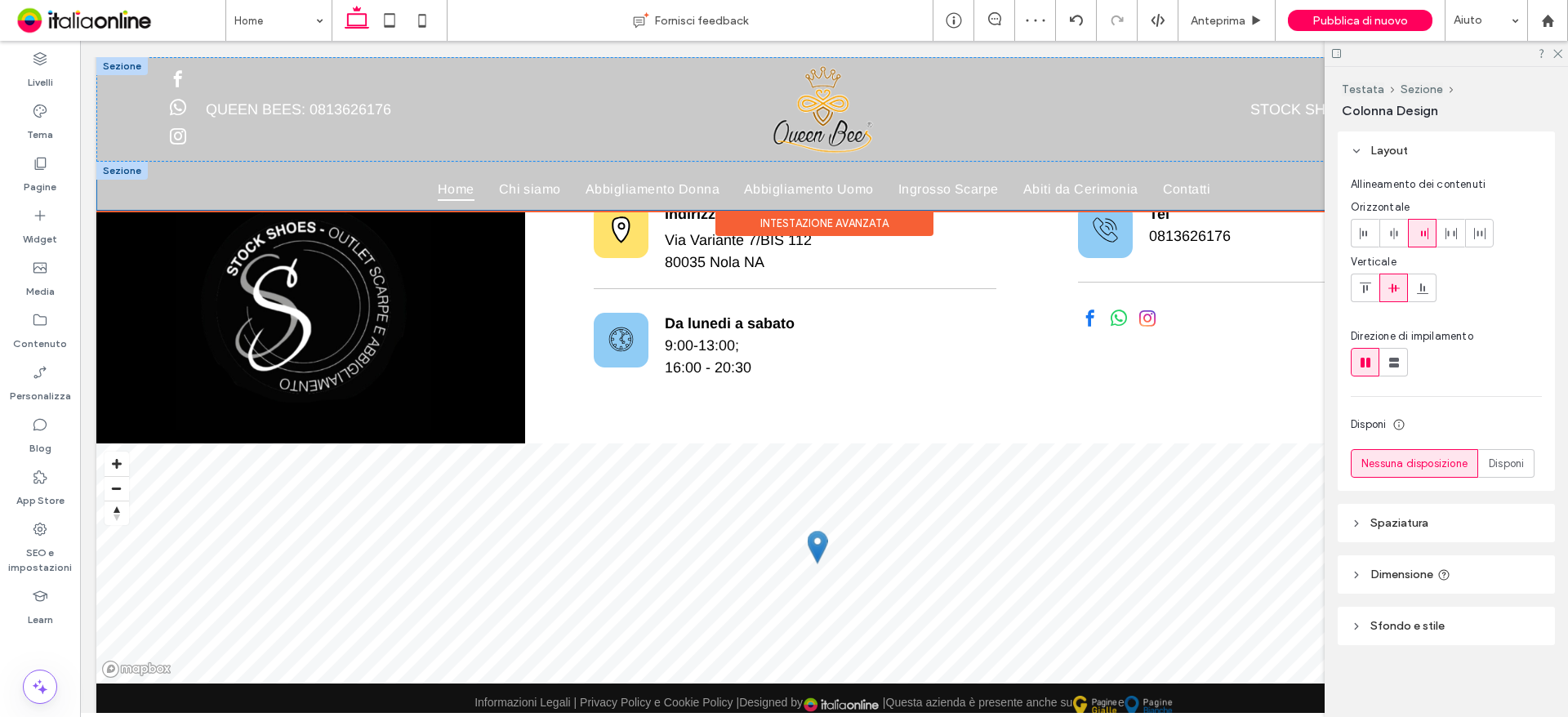
scroll to position [2924, 0]
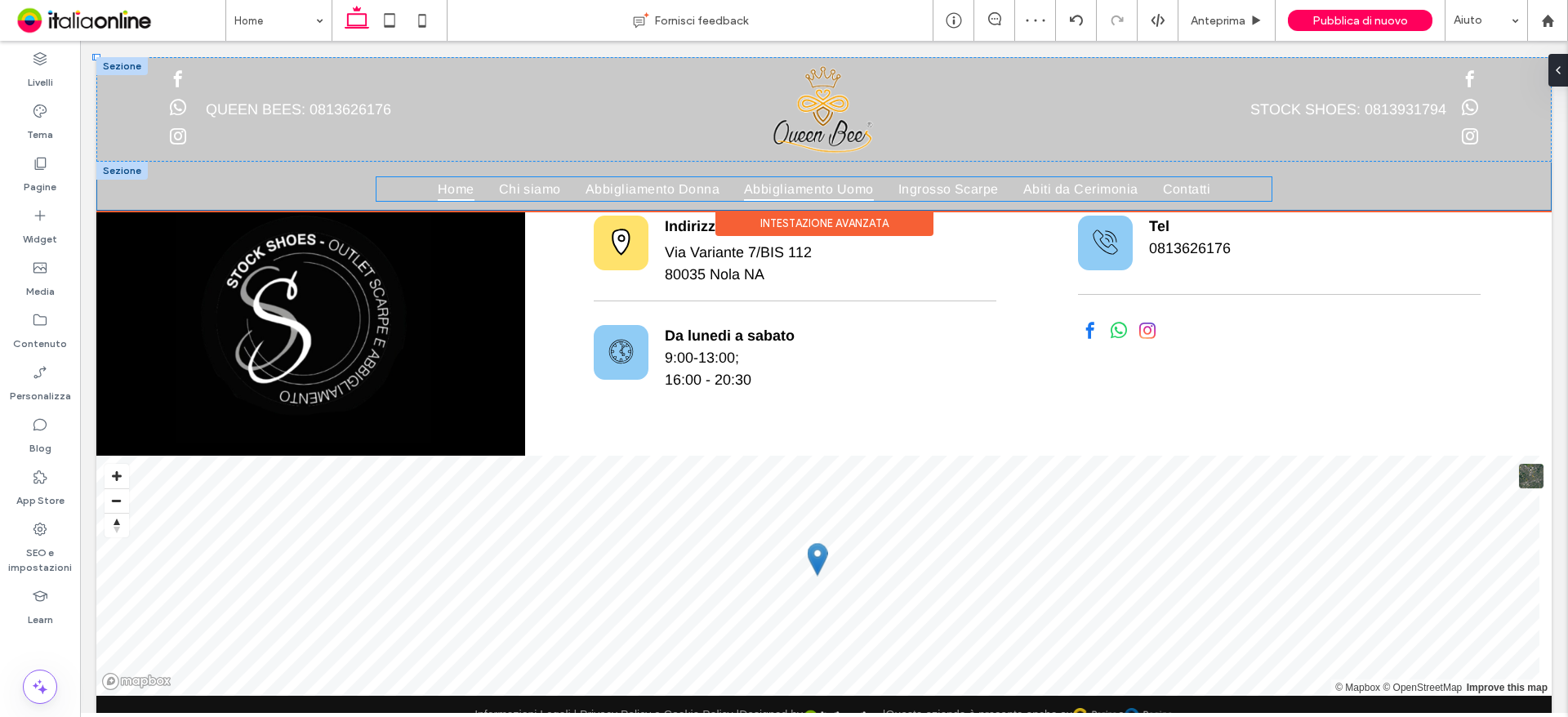
click at [865, 187] on span "Abbigliamento Uomo" at bounding box center [809, 188] width 130 height 23
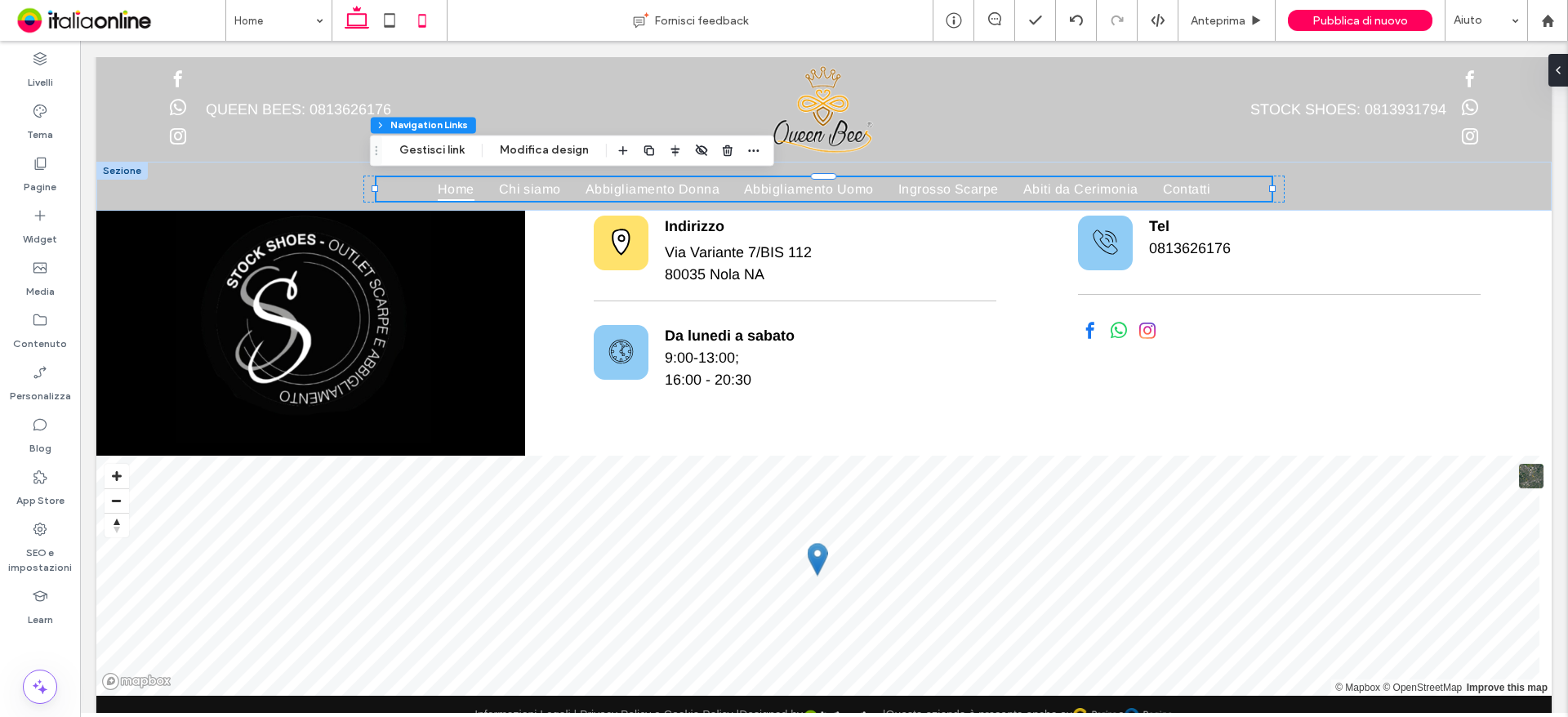
click at [437, 16] on icon at bounding box center [423, 20] width 33 height 33
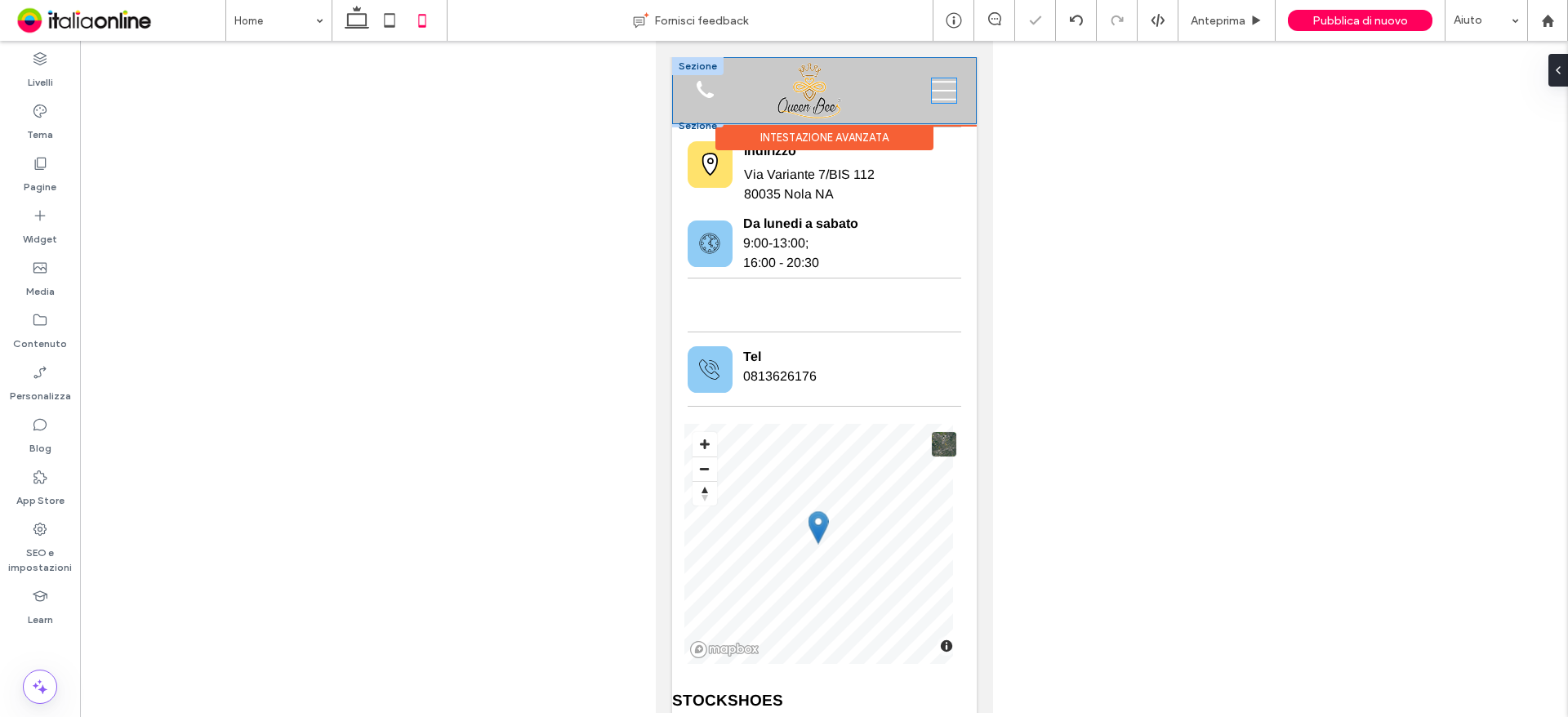
click at [931, 87] on icon at bounding box center [943, 91] width 25 height 25
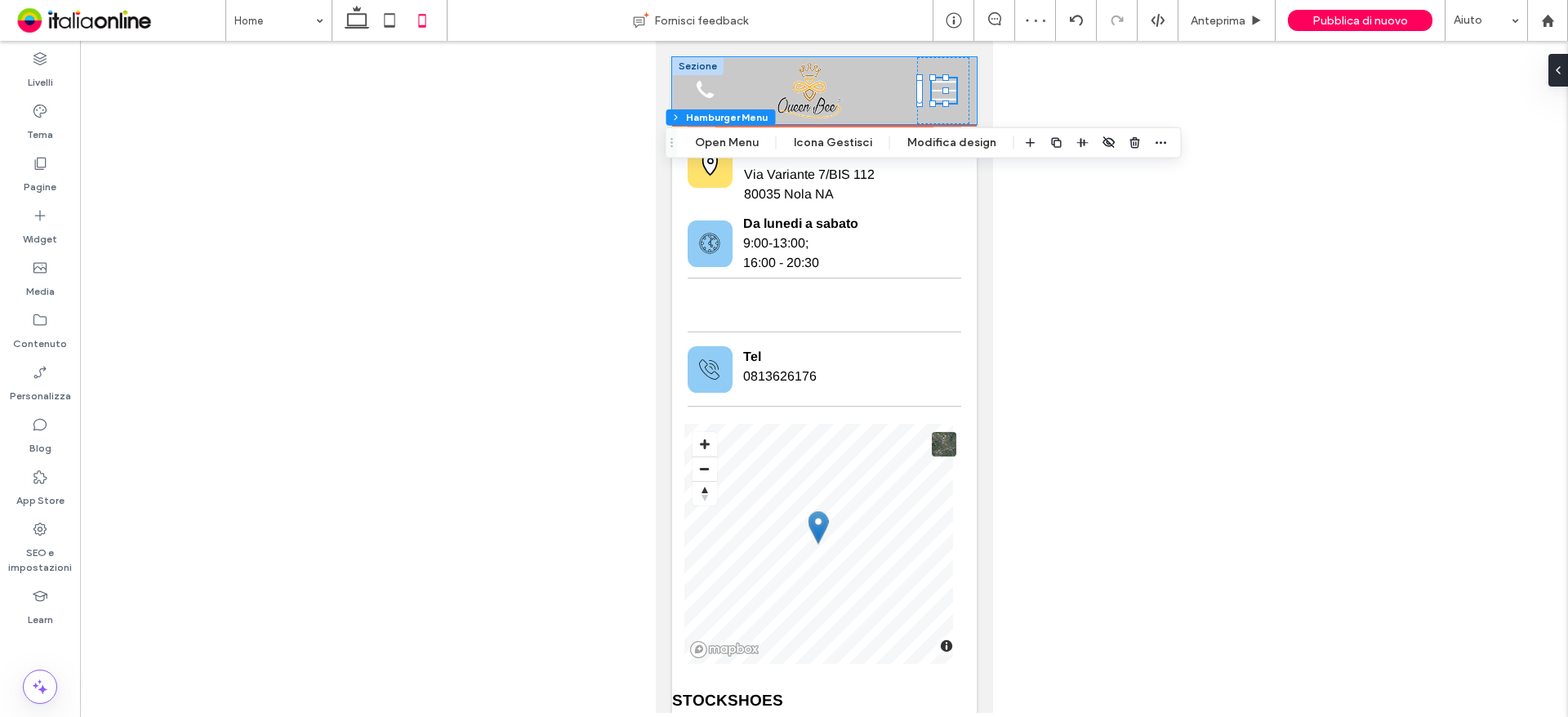
click at [935, 93] on icon at bounding box center [943, 91] width 25 height 25
click at [743, 148] on button "Open Menu" at bounding box center [726, 143] width 85 height 19
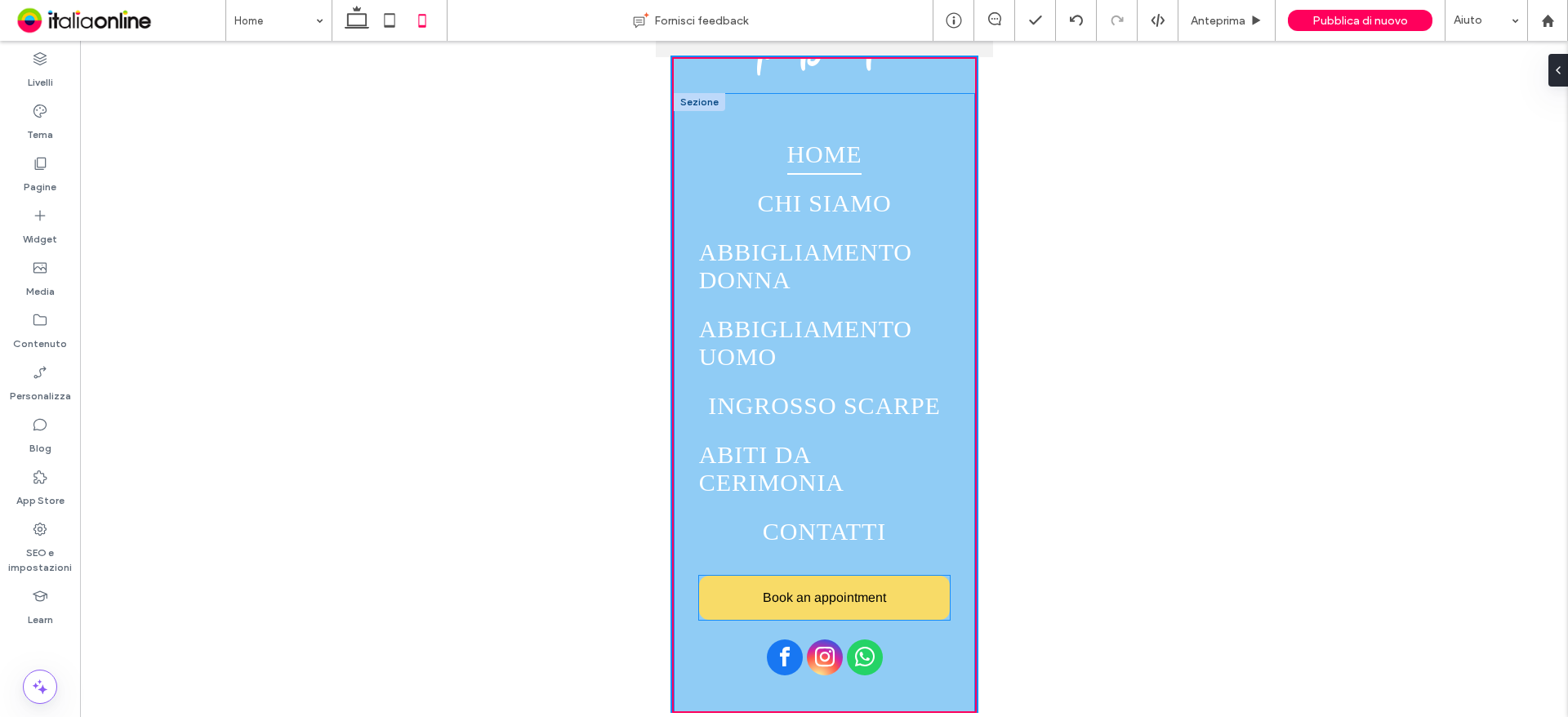
scroll to position [0, 0]
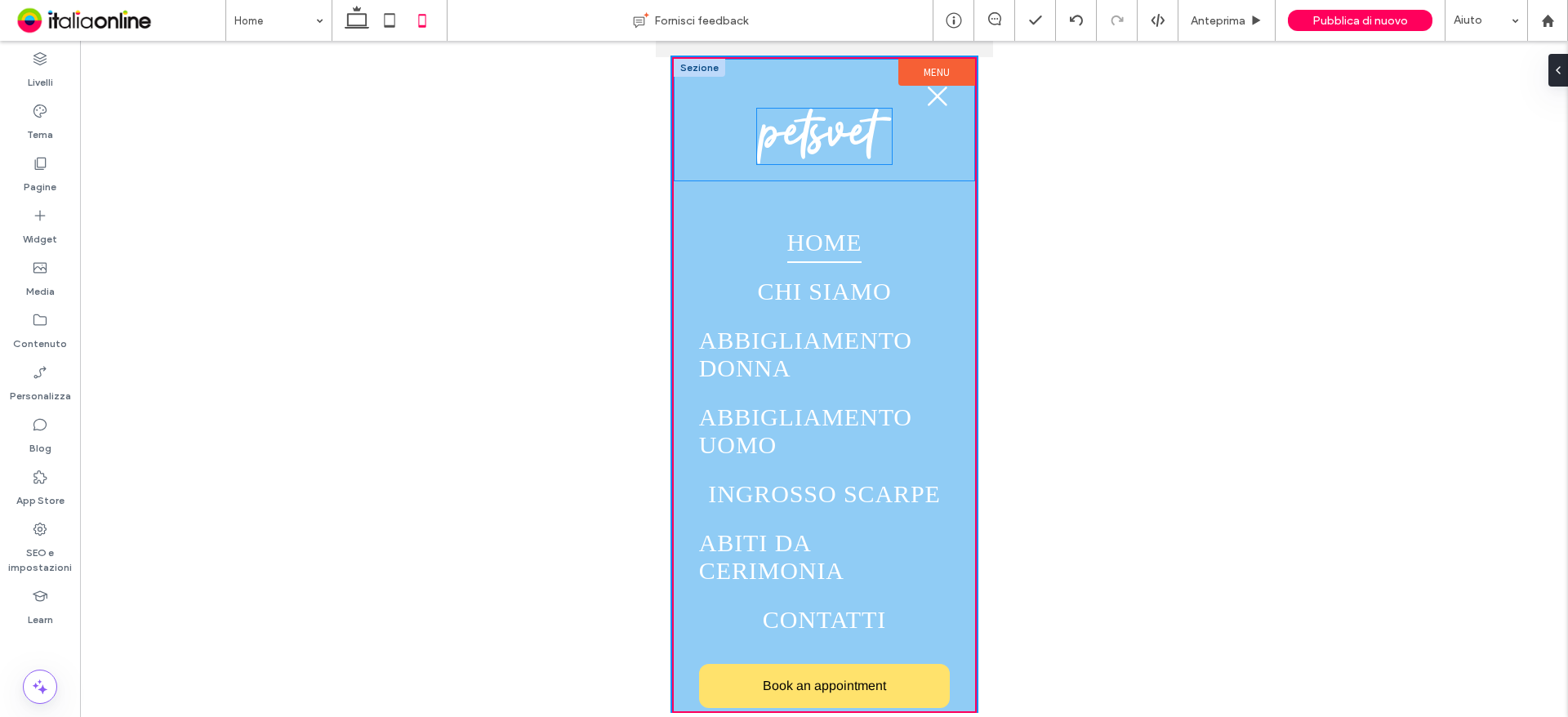
click at [872, 118] on img at bounding box center [823, 136] width 134 height 56
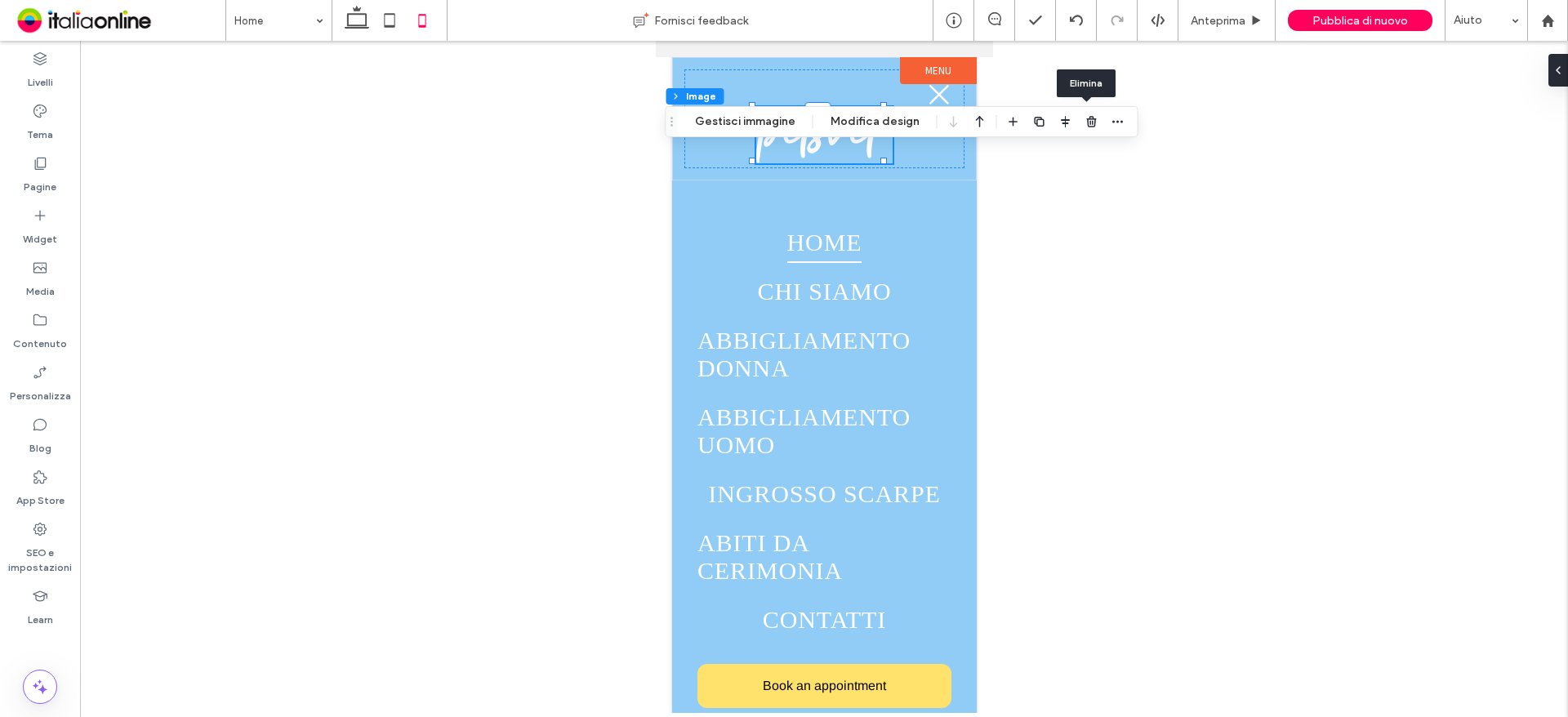
drag, startPoint x: 1086, startPoint y: 117, endPoint x: 1079, endPoint y: 123, distance: 9.2
click at [1086, 117] on use "button" at bounding box center [1090, 122] width 10 height 11
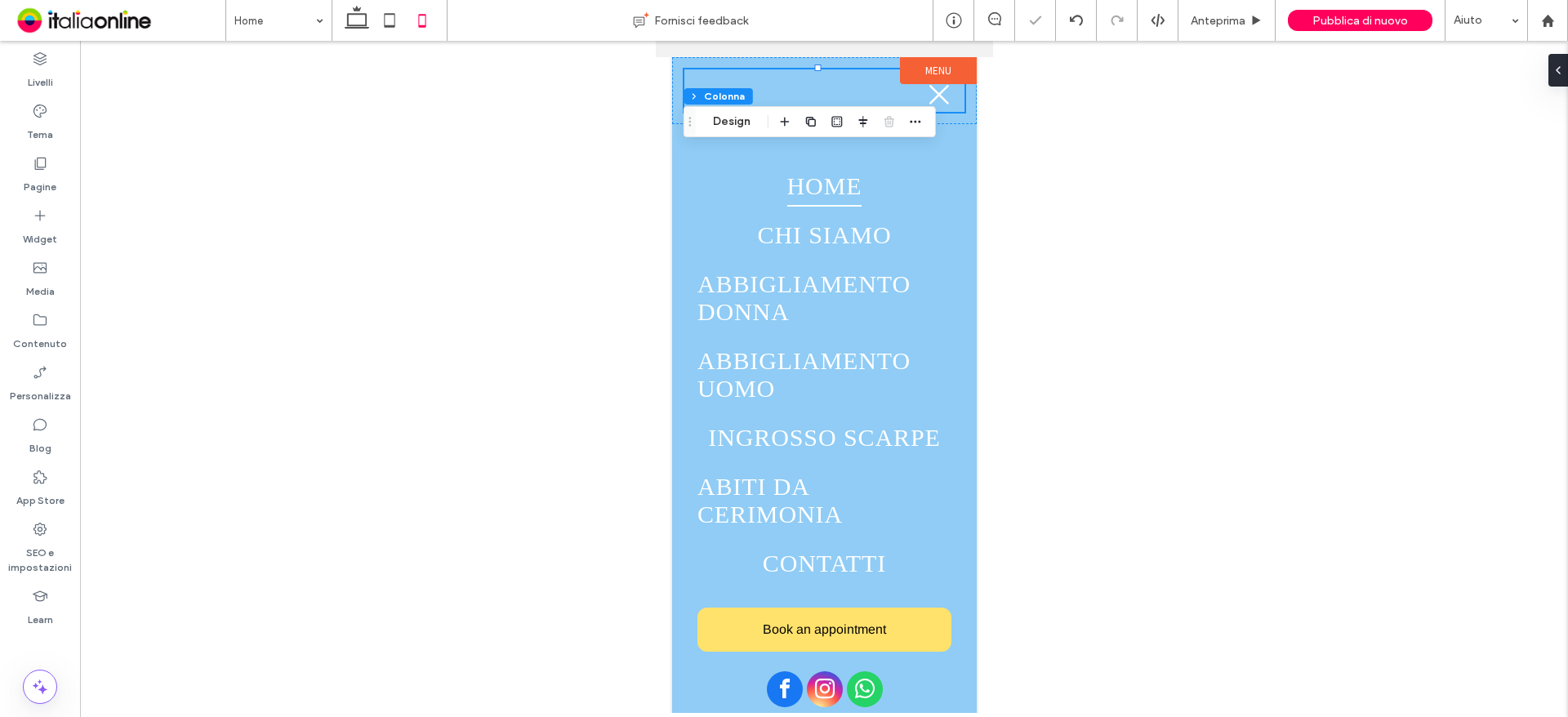
click at [1060, 149] on div at bounding box center [823, 377] width 1488 height 672
click at [376, 27] on icon at bounding box center [390, 20] width 33 height 33
type input "*"
type input "**"
type input "***"
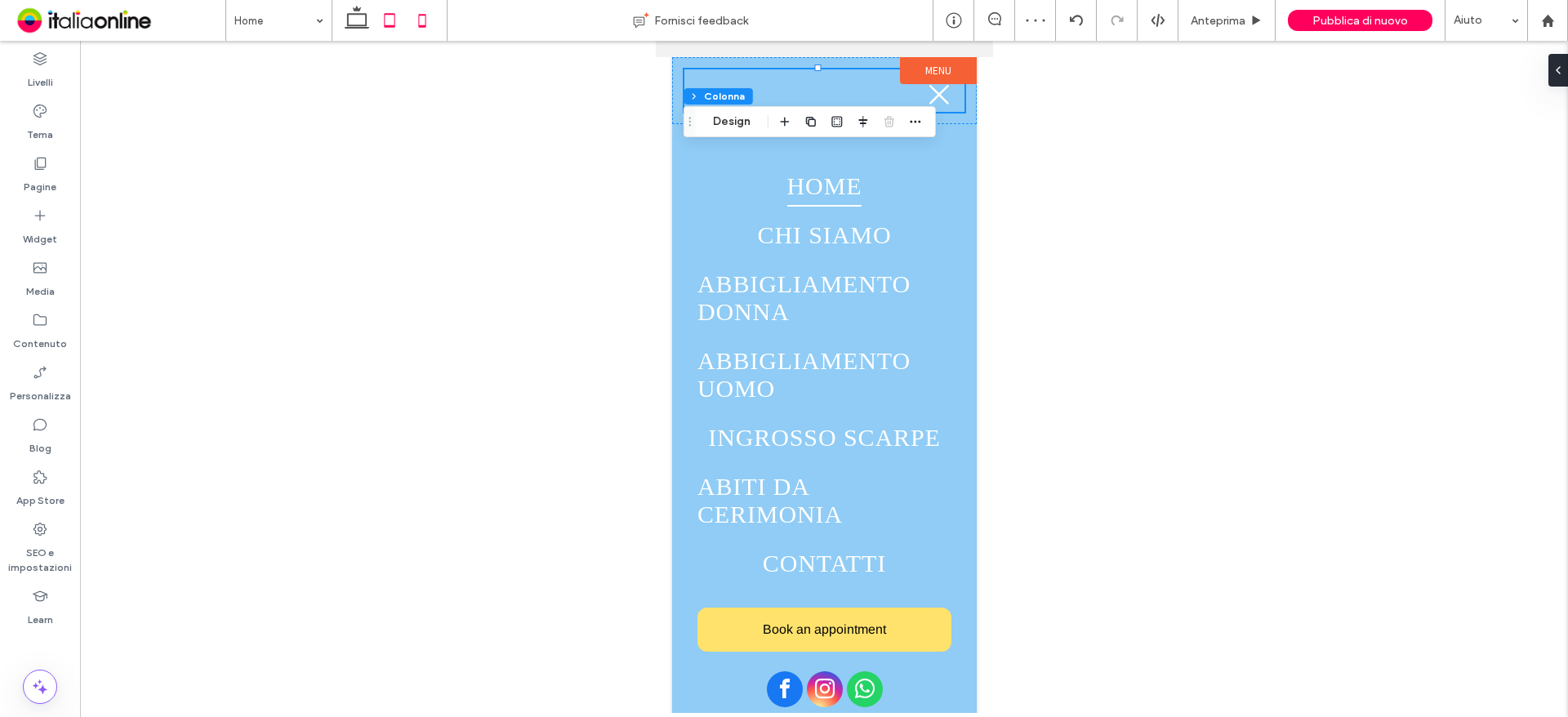
type input "****"
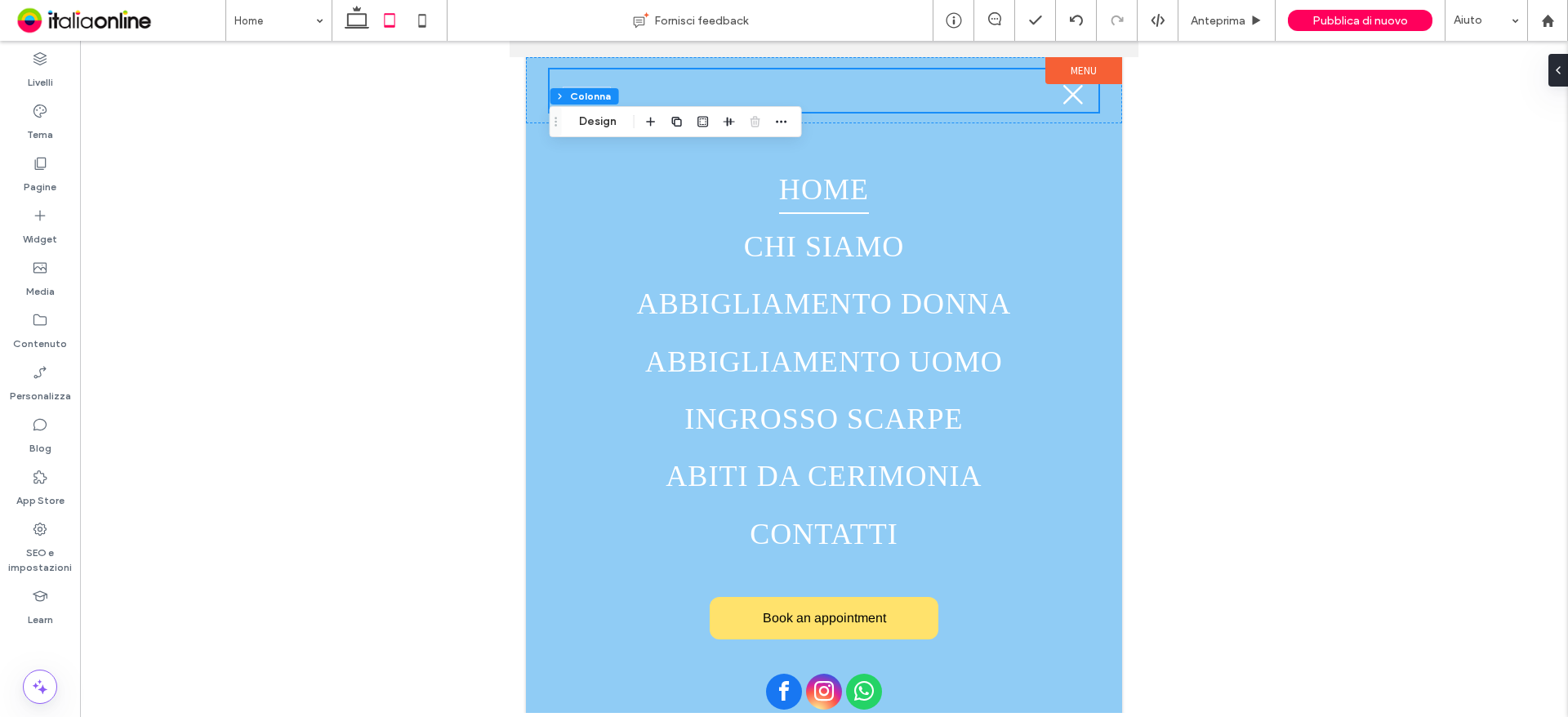
drag, startPoint x: 359, startPoint y: 23, endPoint x: 377, endPoint y: 34, distance: 21.1
click at [359, 23] on icon at bounding box center [357, 20] width 33 height 33
type input "**"
type input "****"
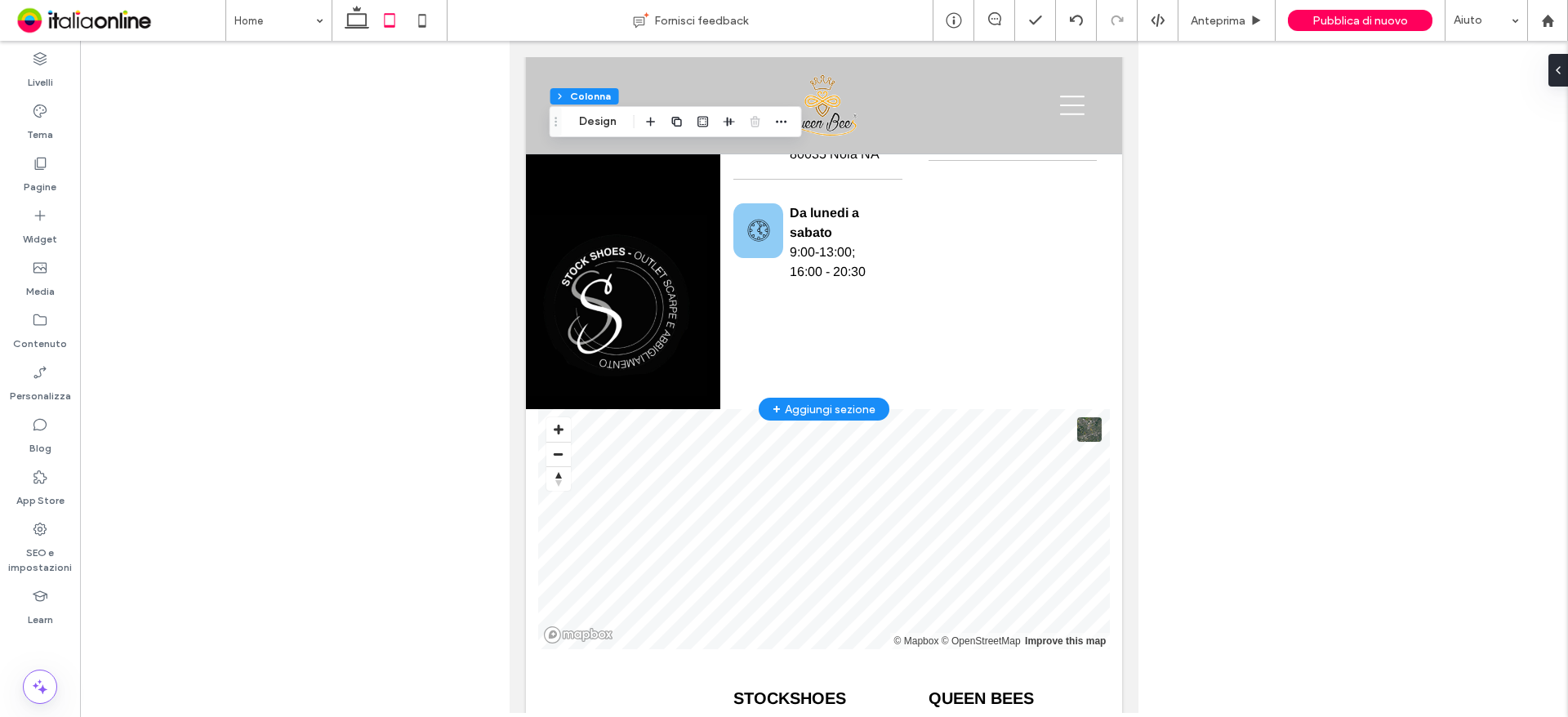
scroll to position [2924, 0]
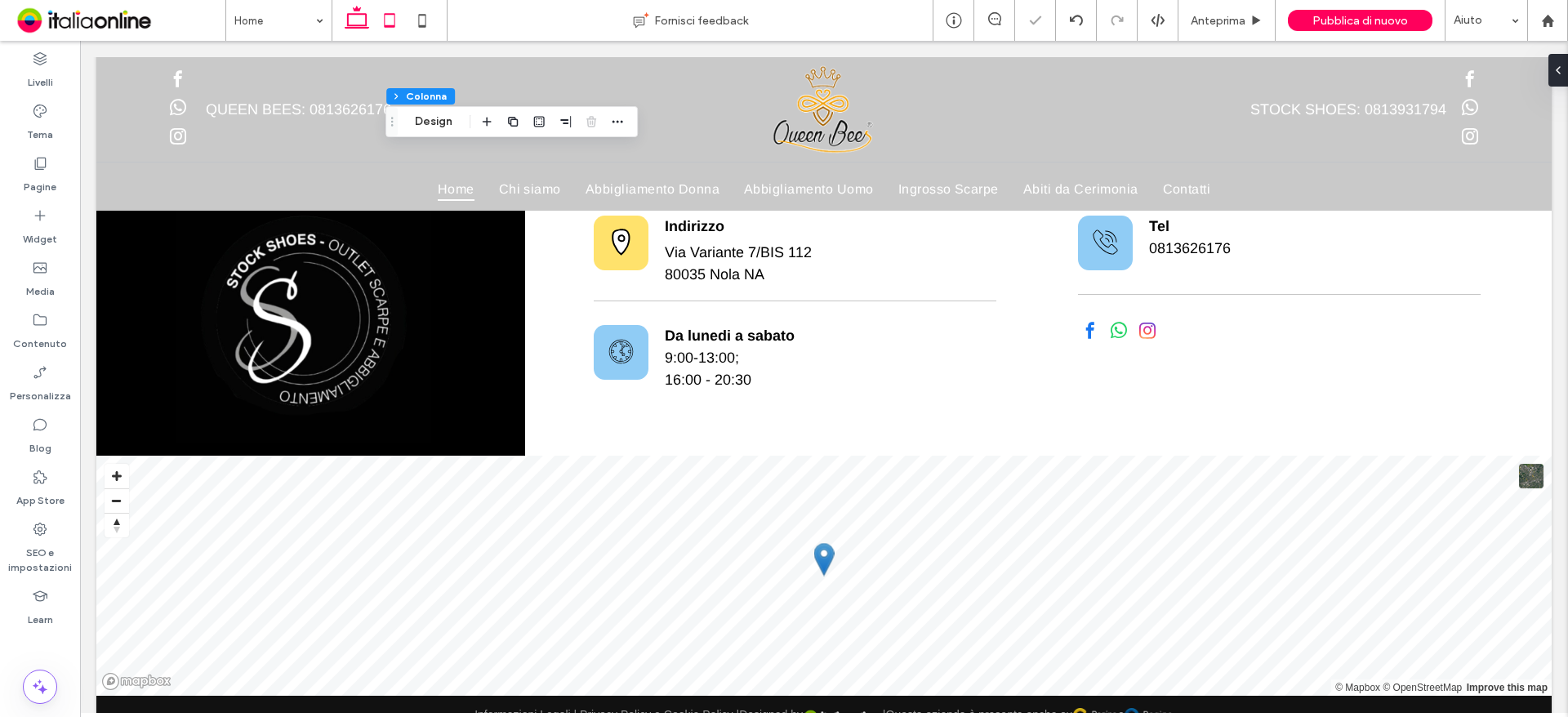
click at [401, 34] on icon at bounding box center [390, 20] width 33 height 33
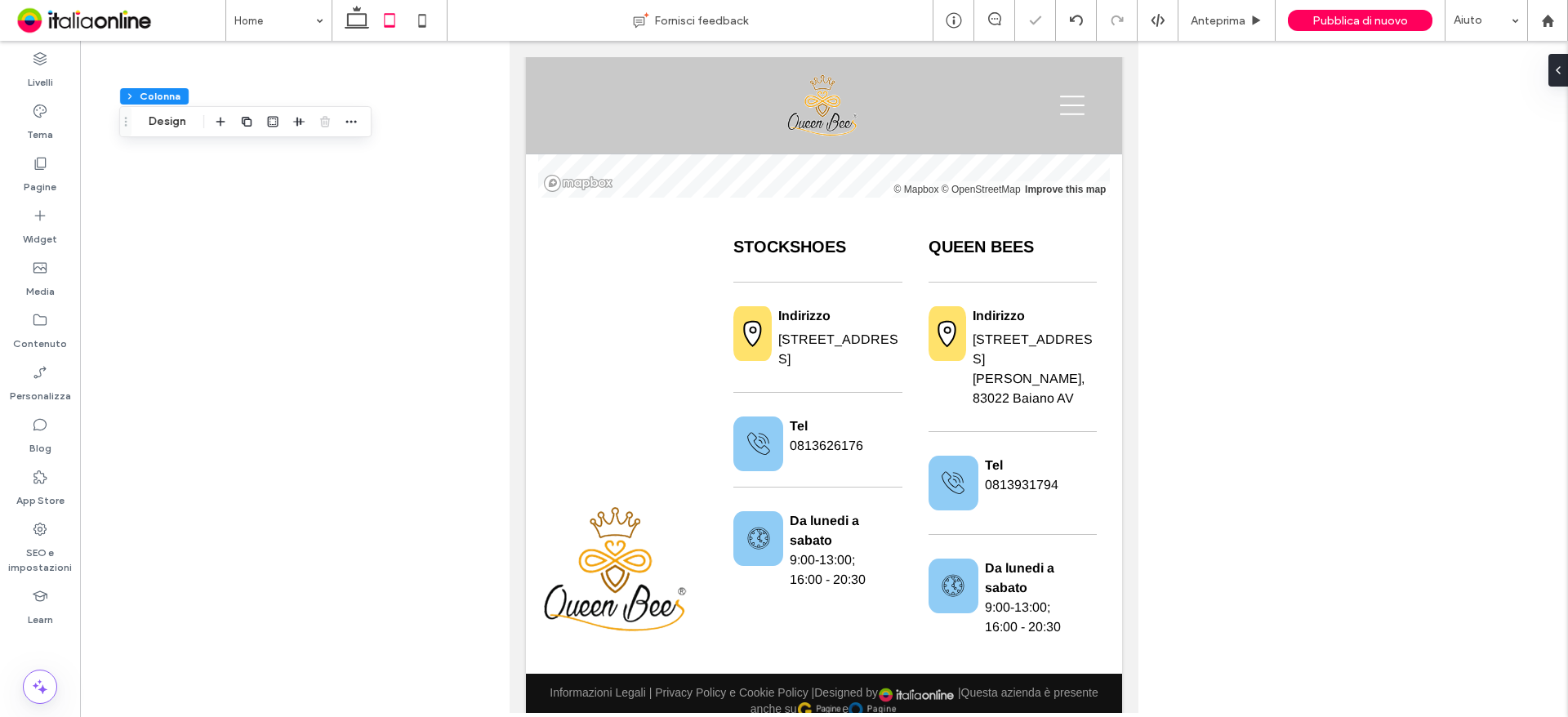
type input "*"
type input "**"
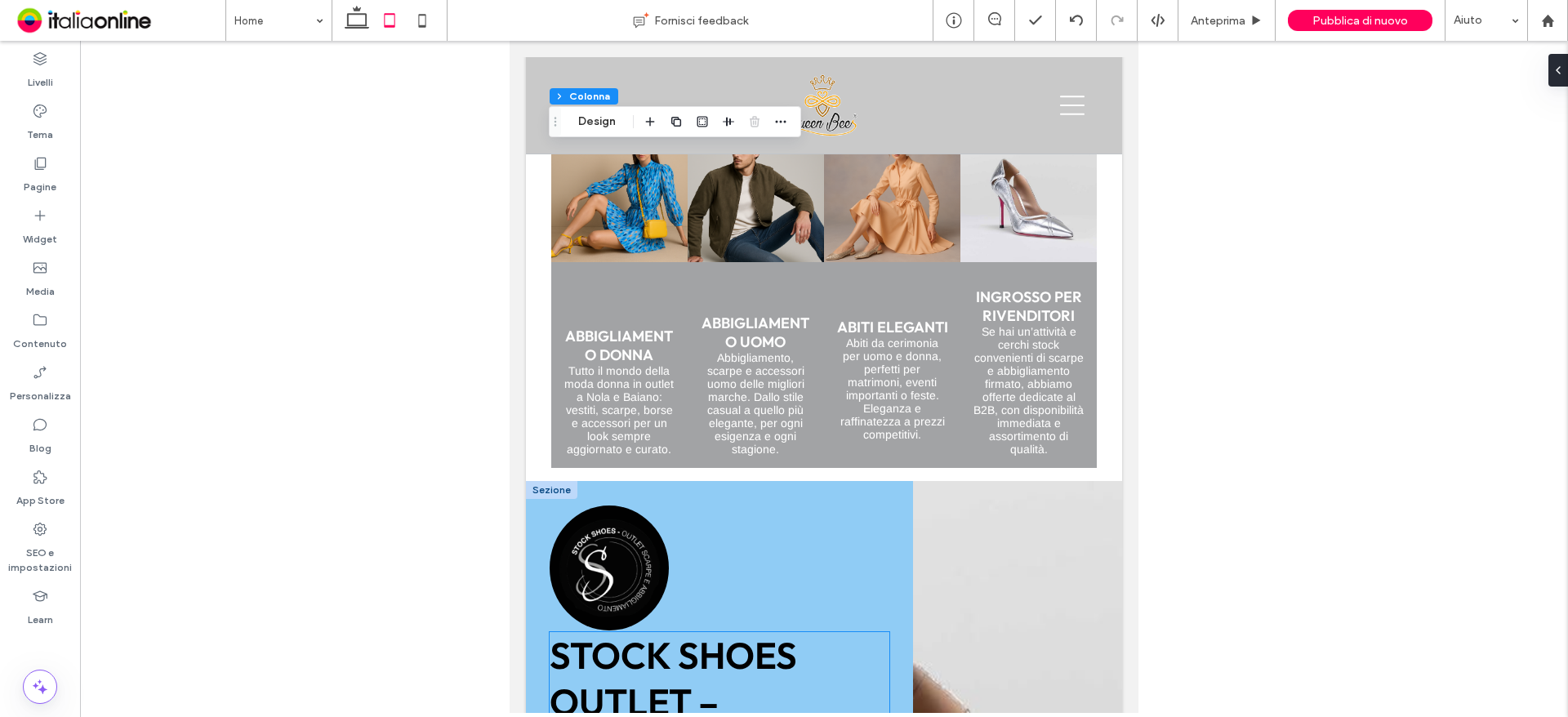
scroll to position [486, 0]
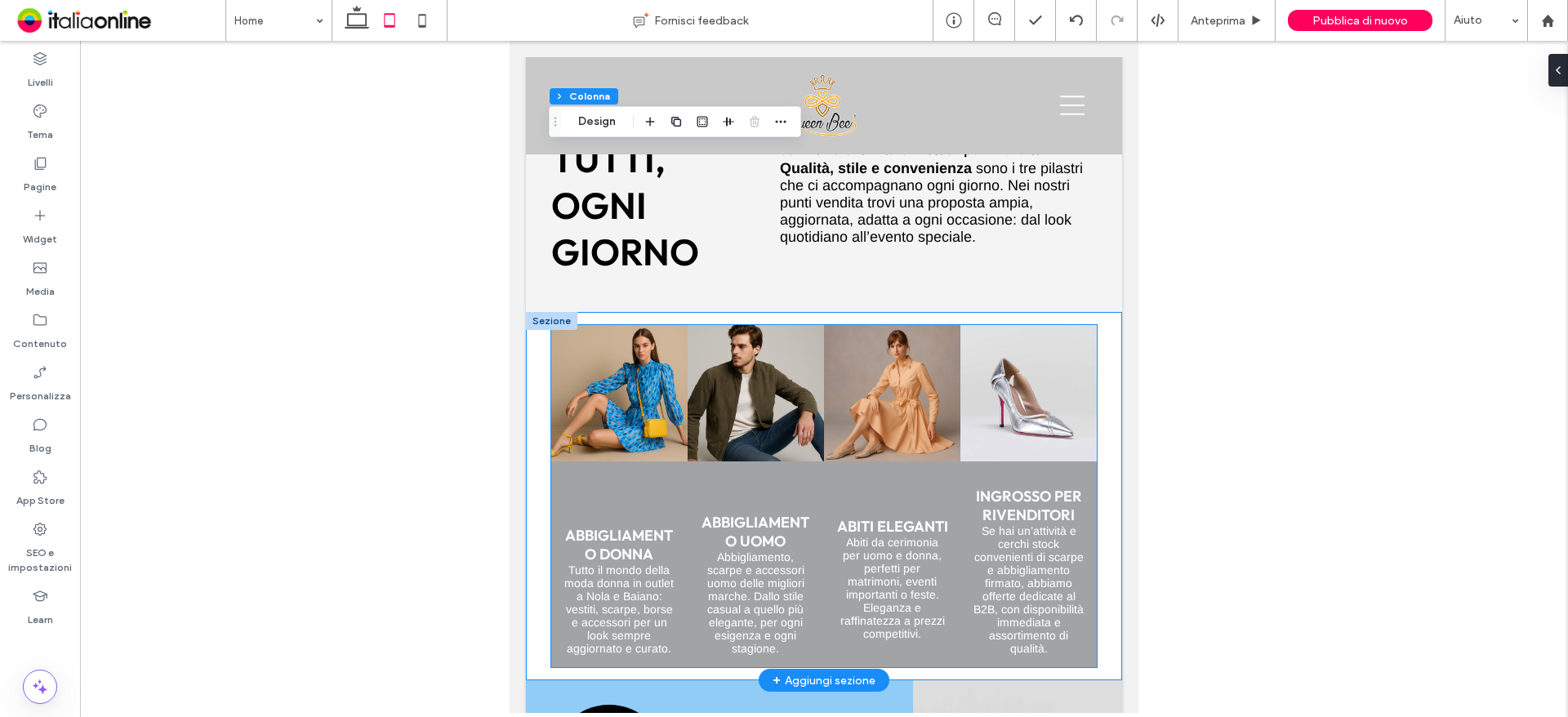
click at [751, 537] on h3 "ABBIGLIAMENTO UOMO" at bounding box center [756, 531] width 112 height 37
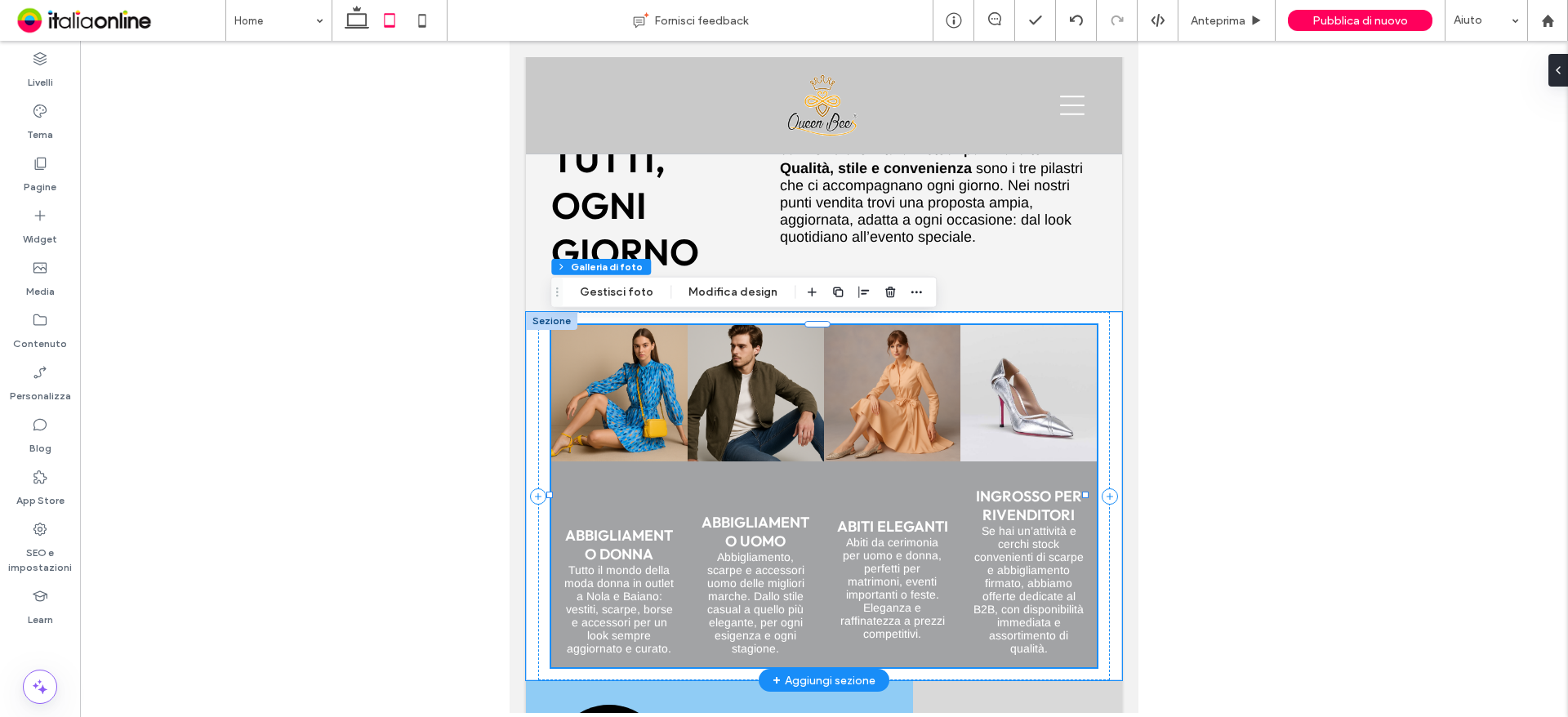
click at [753, 531] on h3 "ABBIGLIAMENTO UOMO" at bounding box center [756, 531] width 112 height 37
click at [616, 545] on h3 "ABBIGLIAMENTO DONNA" at bounding box center [619, 544] width 112 height 37
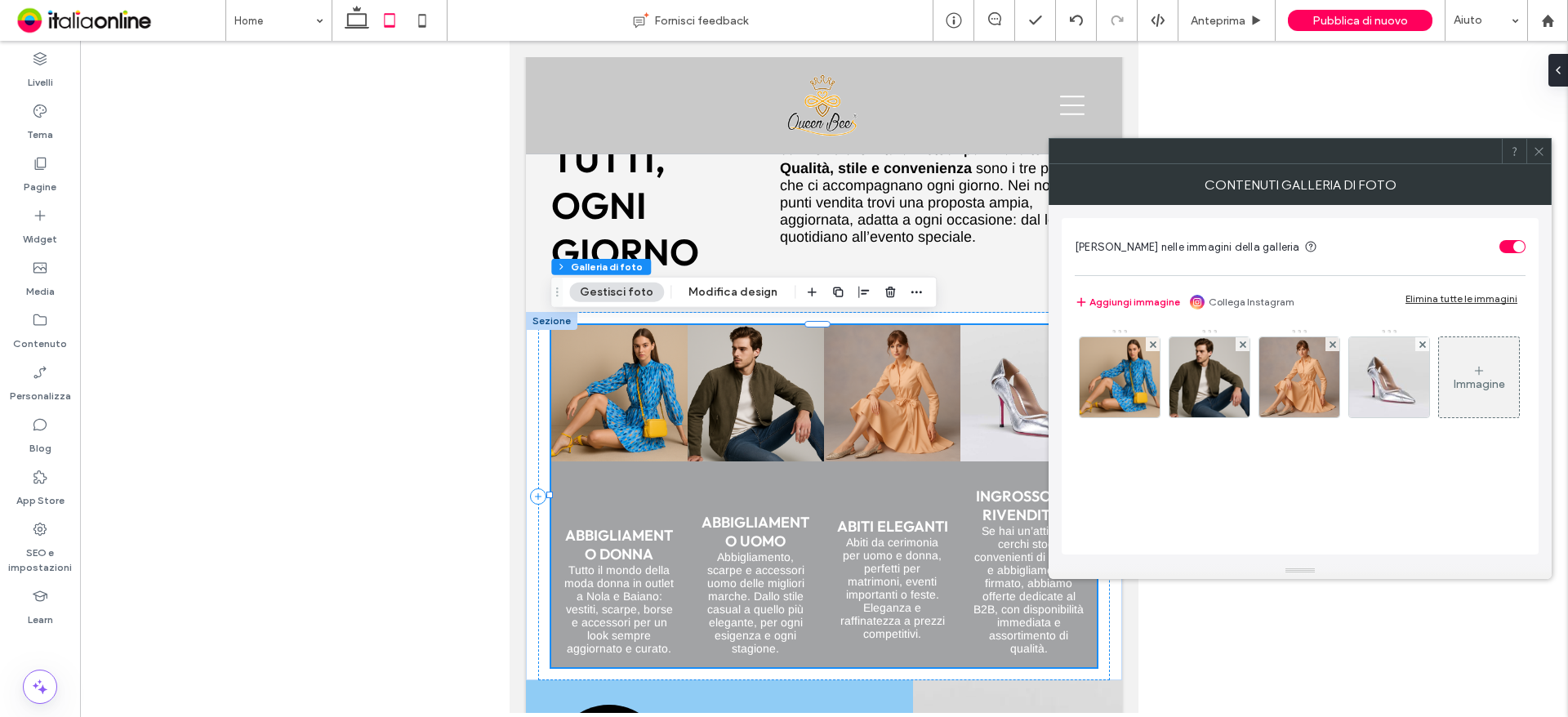
click at [1535, 156] on icon at bounding box center [1539, 151] width 12 height 12
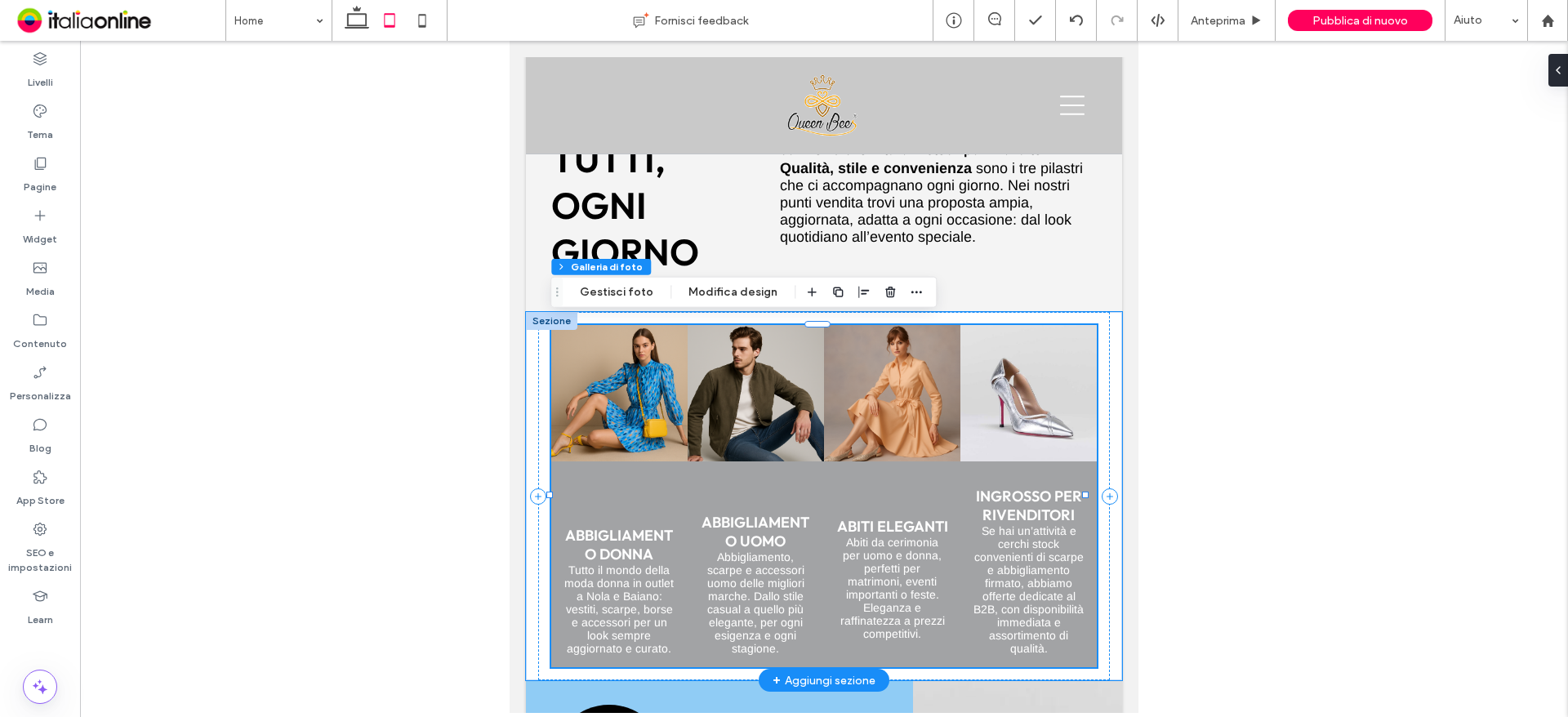
drag, startPoint x: 839, startPoint y: 386, endPoint x: 838, endPoint y: 398, distance: 12.0
click at [839, 386] on link at bounding box center [892, 393] width 145 height 144
click at [702, 292] on button "Modifica design" at bounding box center [733, 292] width 111 height 19
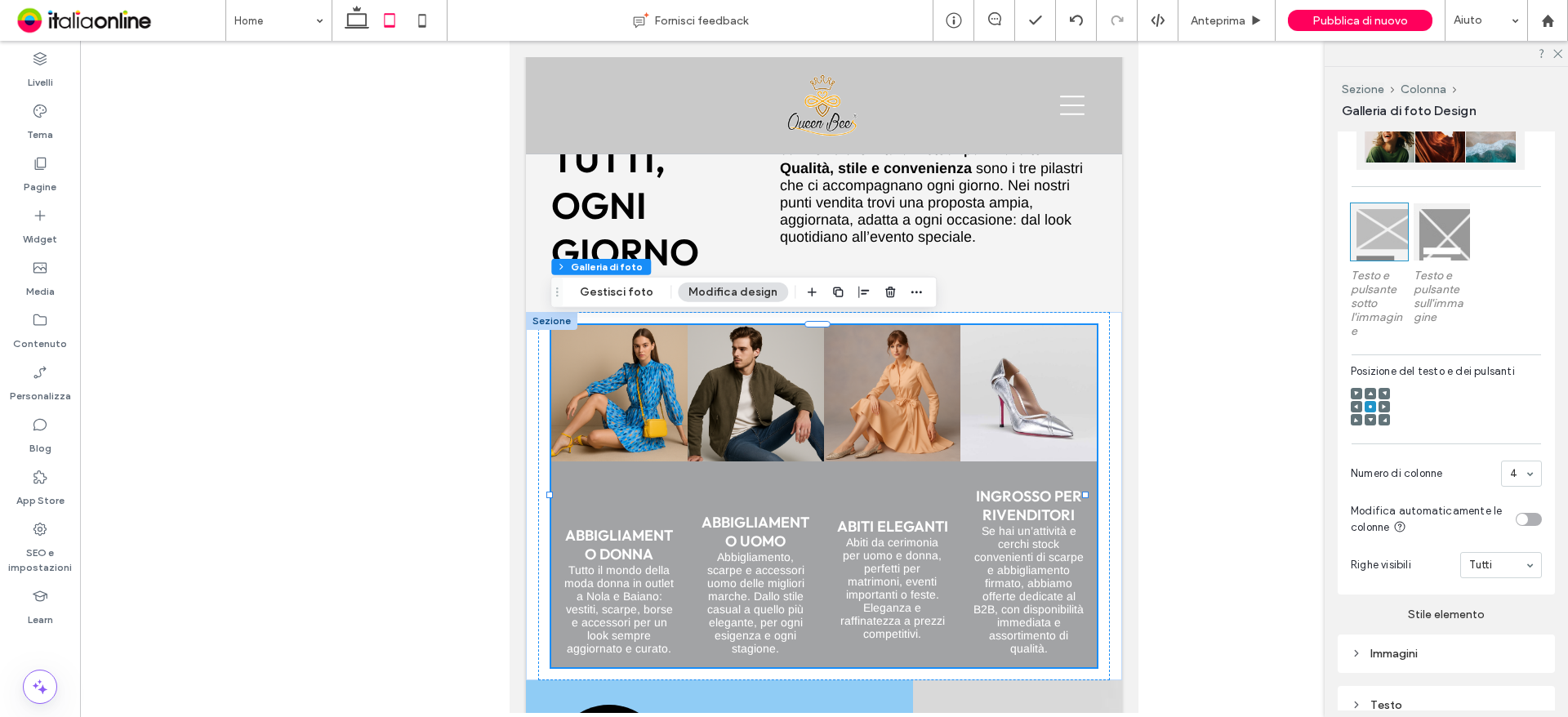
scroll to position [608, 0]
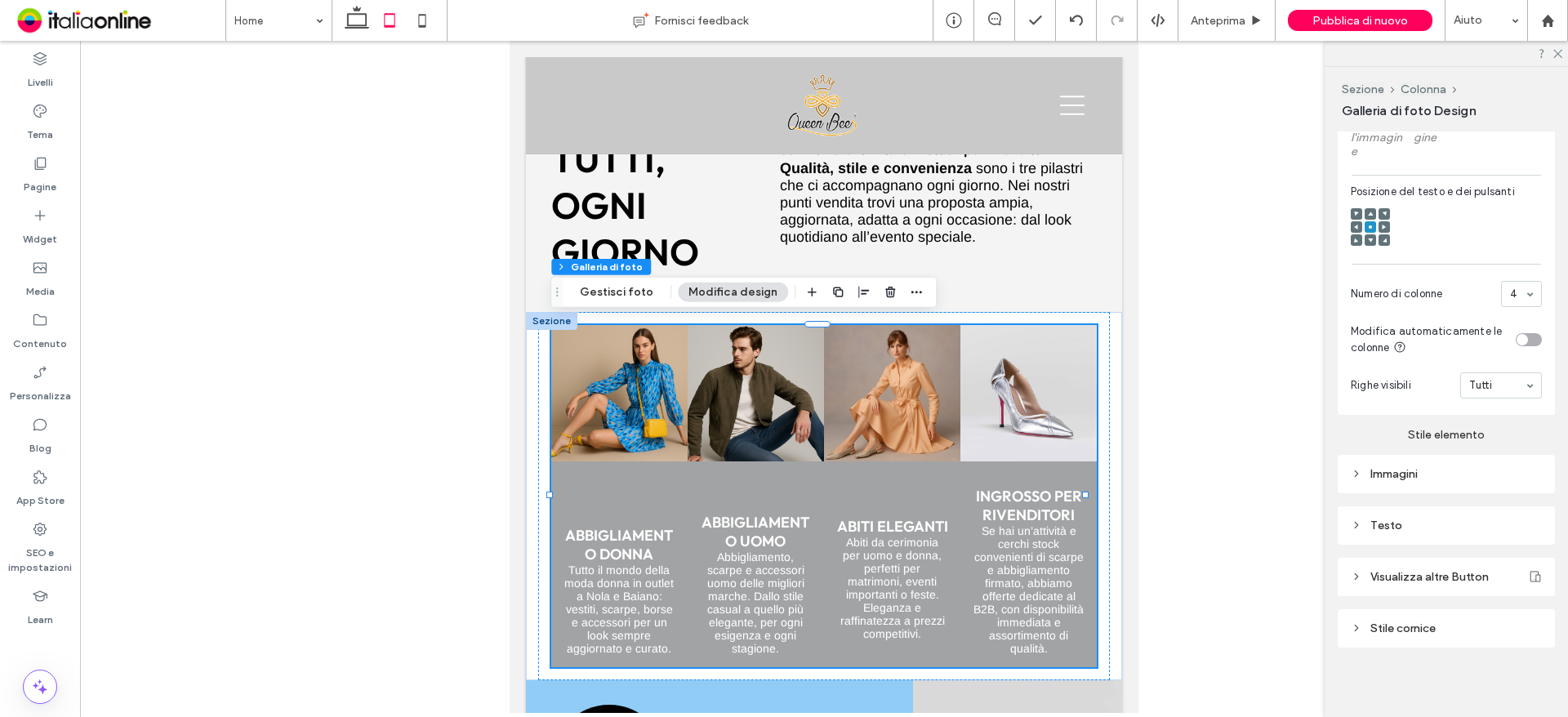
click at [1434, 521] on div "Testo" at bounding box center [1446, 525] width 191 height 14
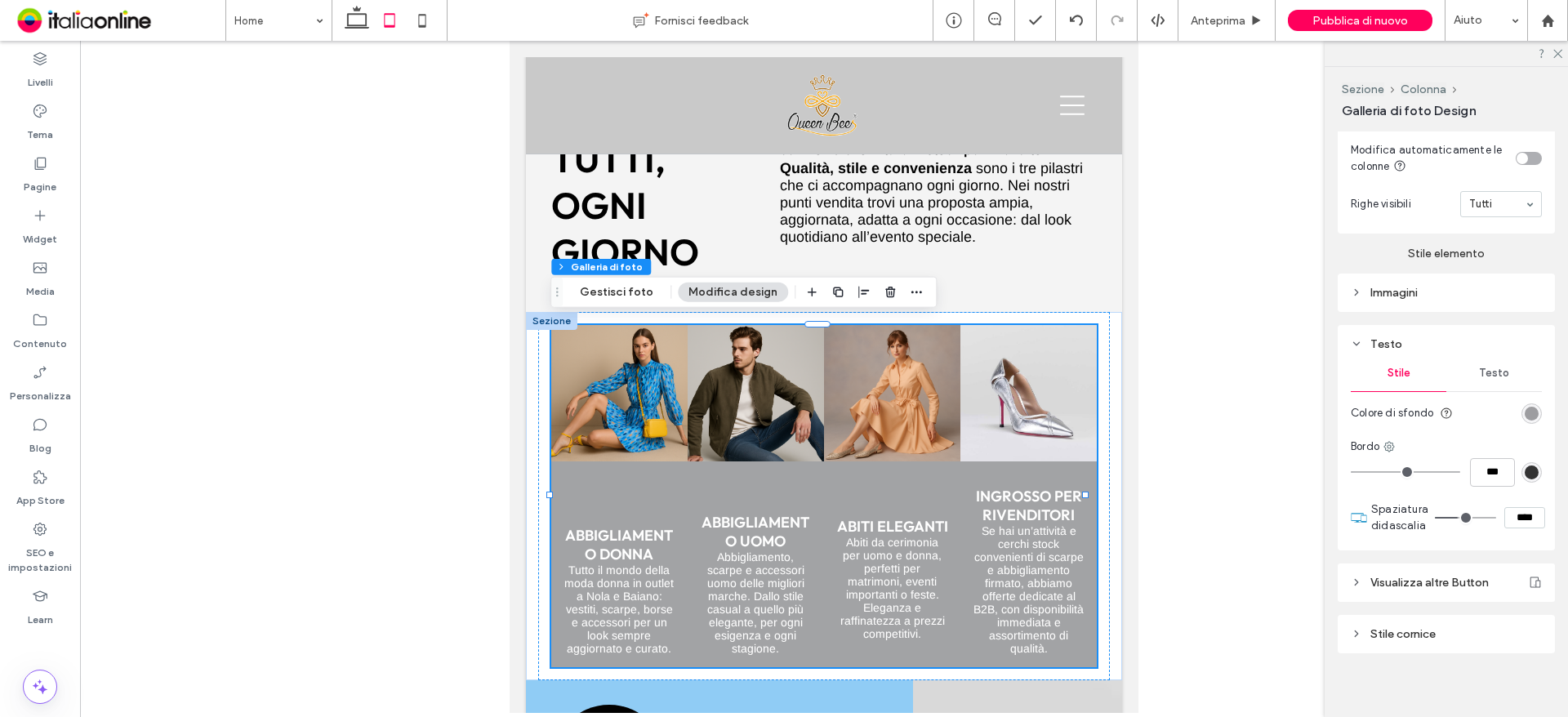
scroll to position [796, 0]
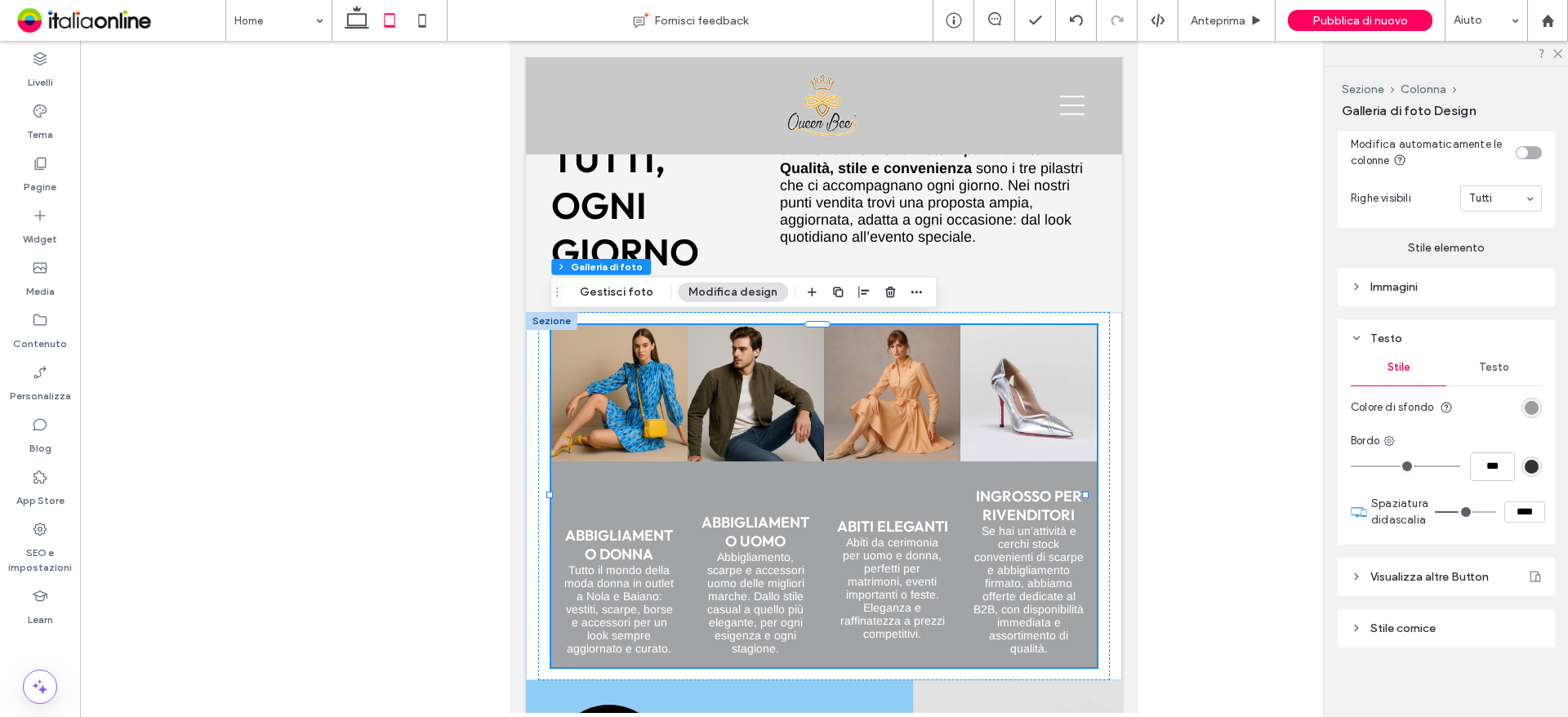
click at [1473, 371] on div "Testo" at bounding box center [1494, 367] width 95 height 36
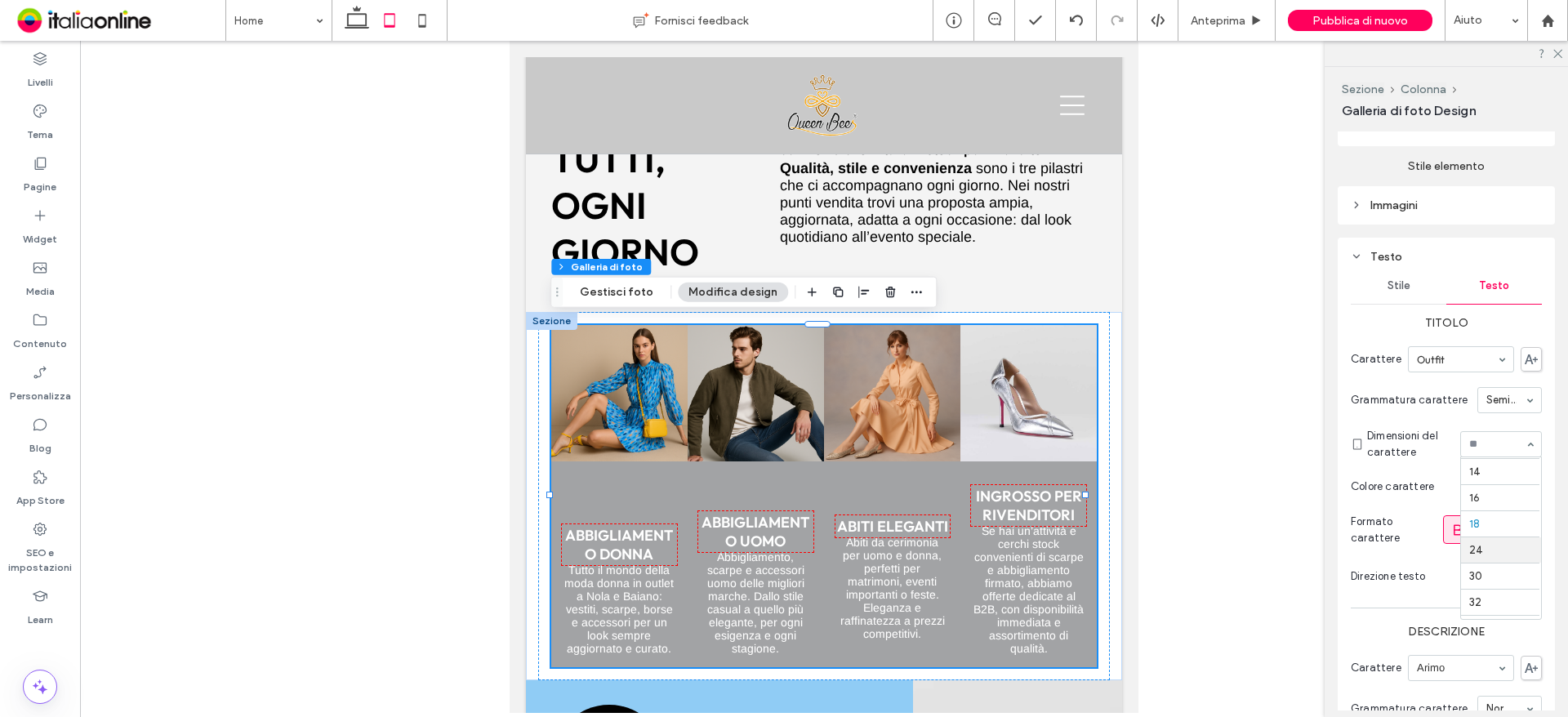
scroll to position [102, 0]
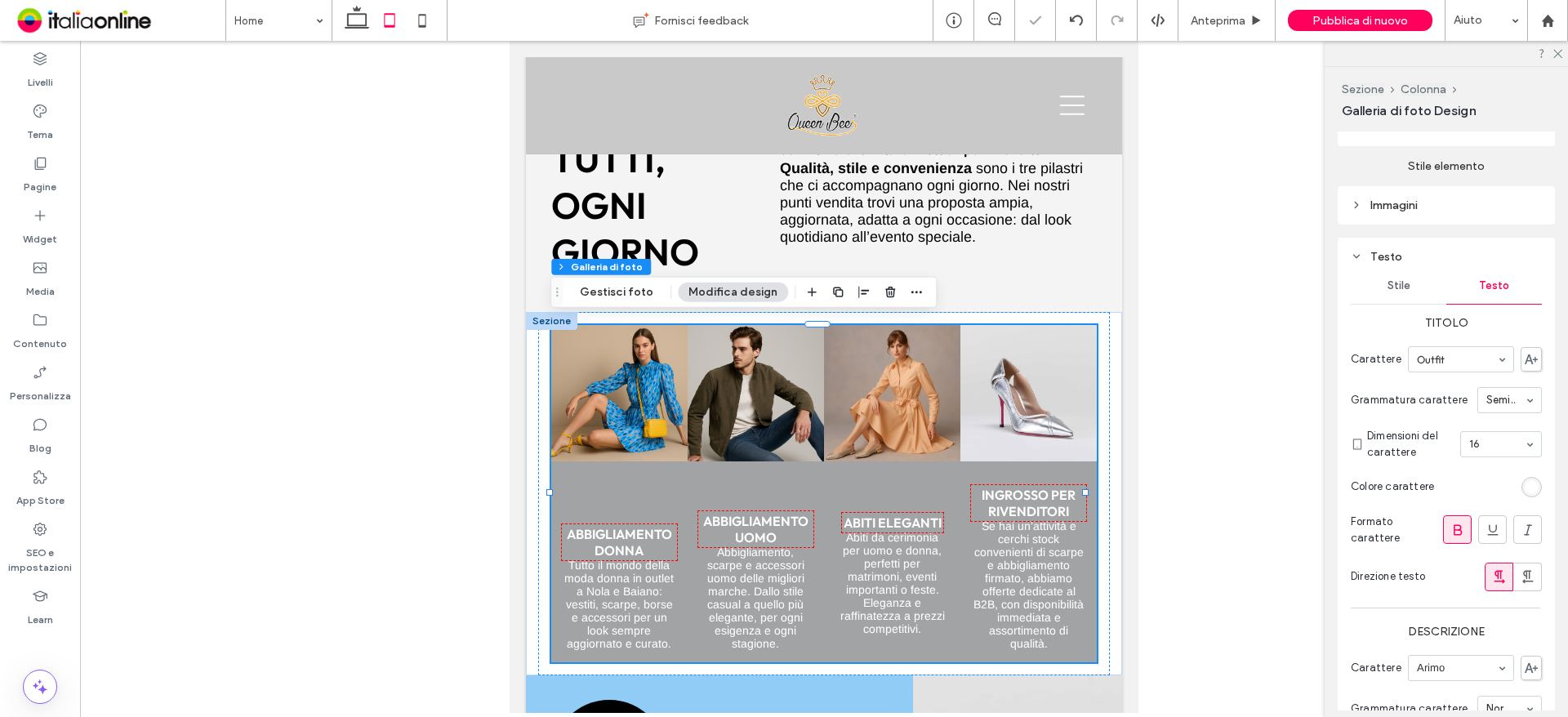
click at [1482, 439] on input at bounding box center [1497, 444] width 56 height 11
click at [1479, 445] on input at bounding box center [1497, 444] width 56 height 11
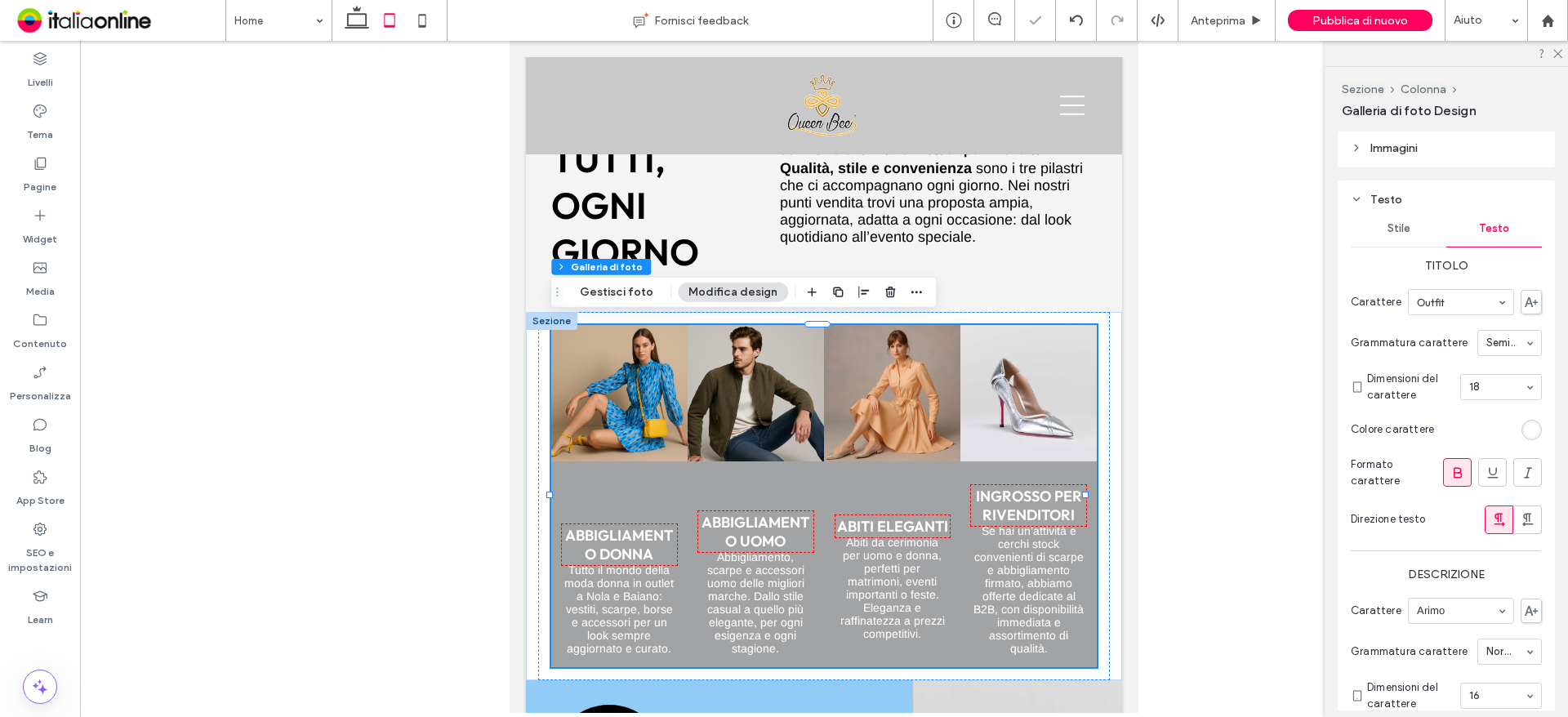
scroll to position [958, 0]
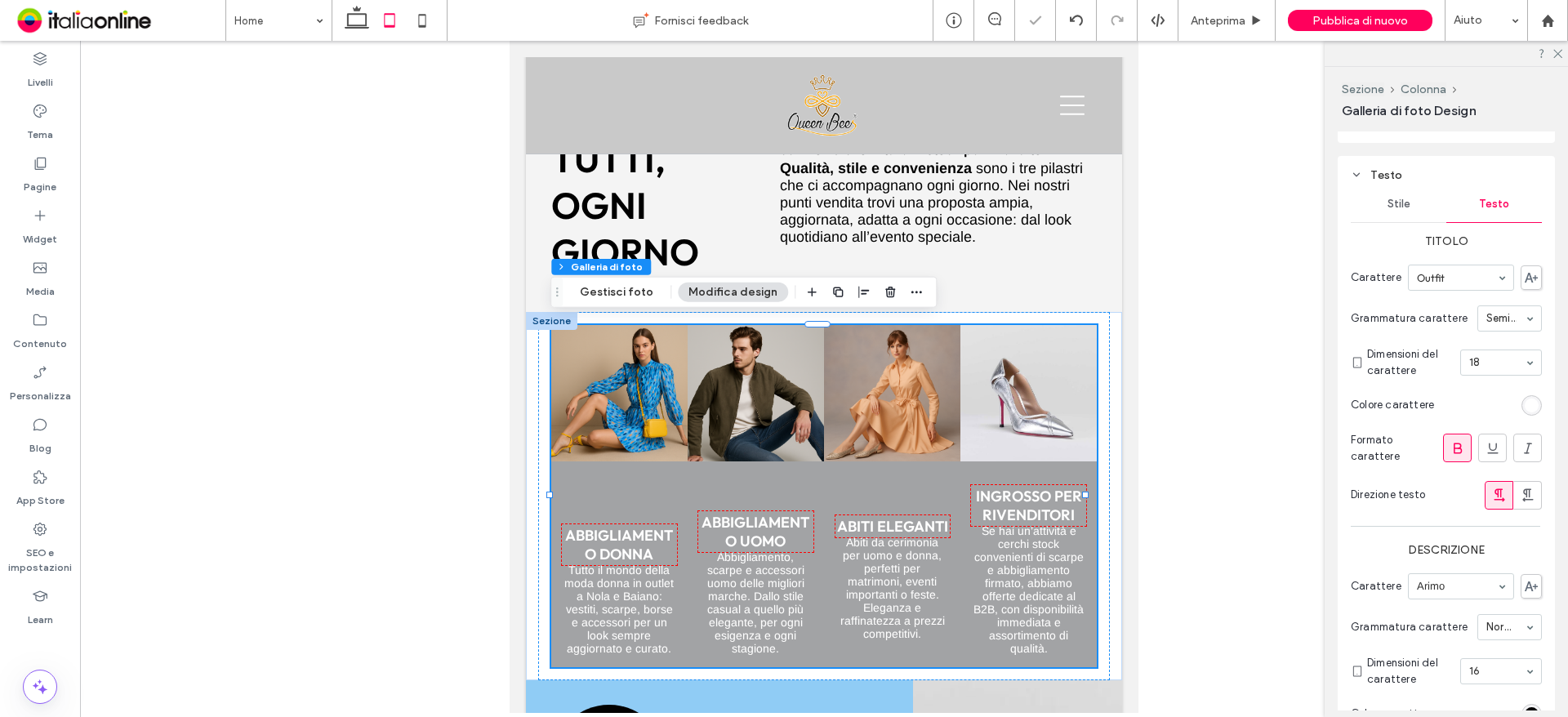
click at [1450, 447] on icon at bounding box center [1458, 448] width 16 height 16
click at [1450, 454] on icon at bounding box center [1458, 448] width 16 height 16
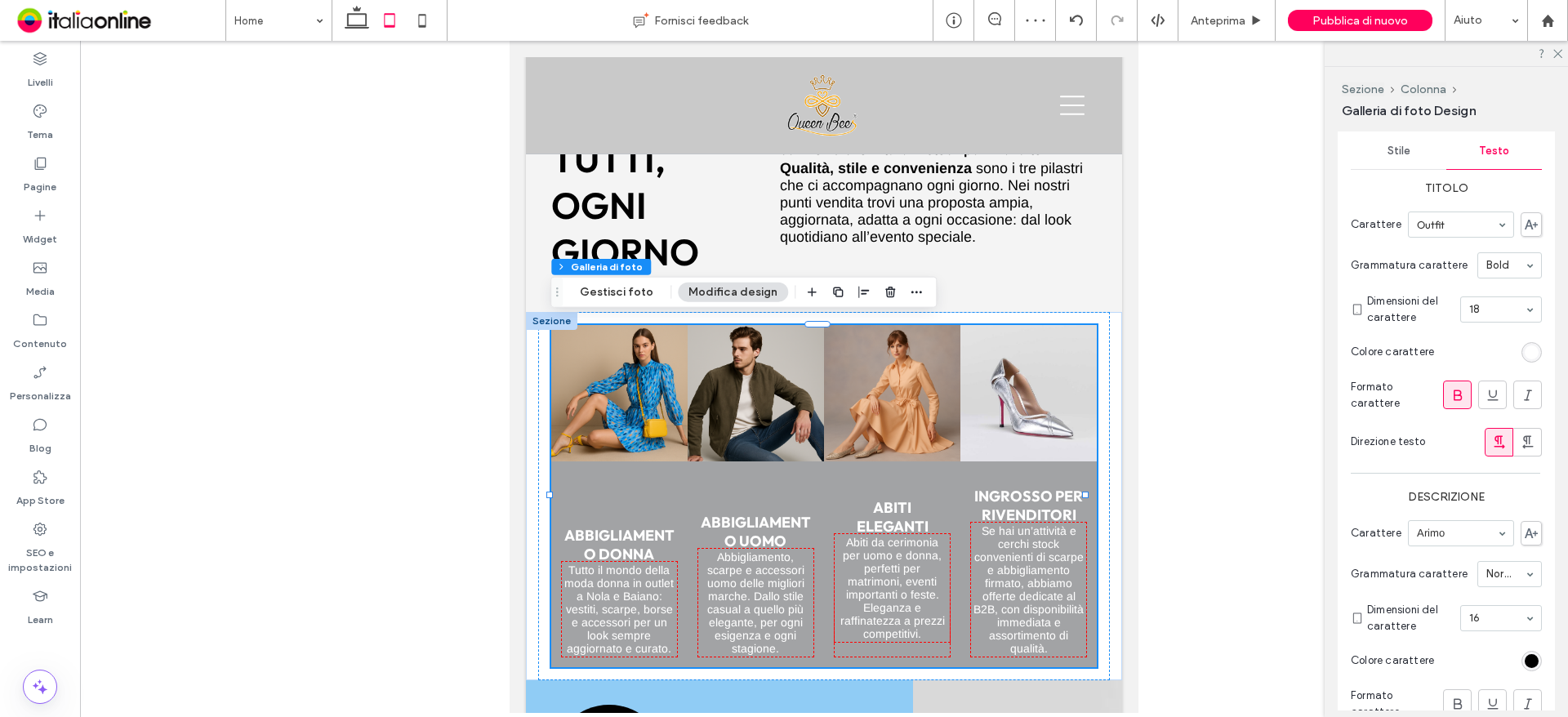
scroll to position [1040, 0]
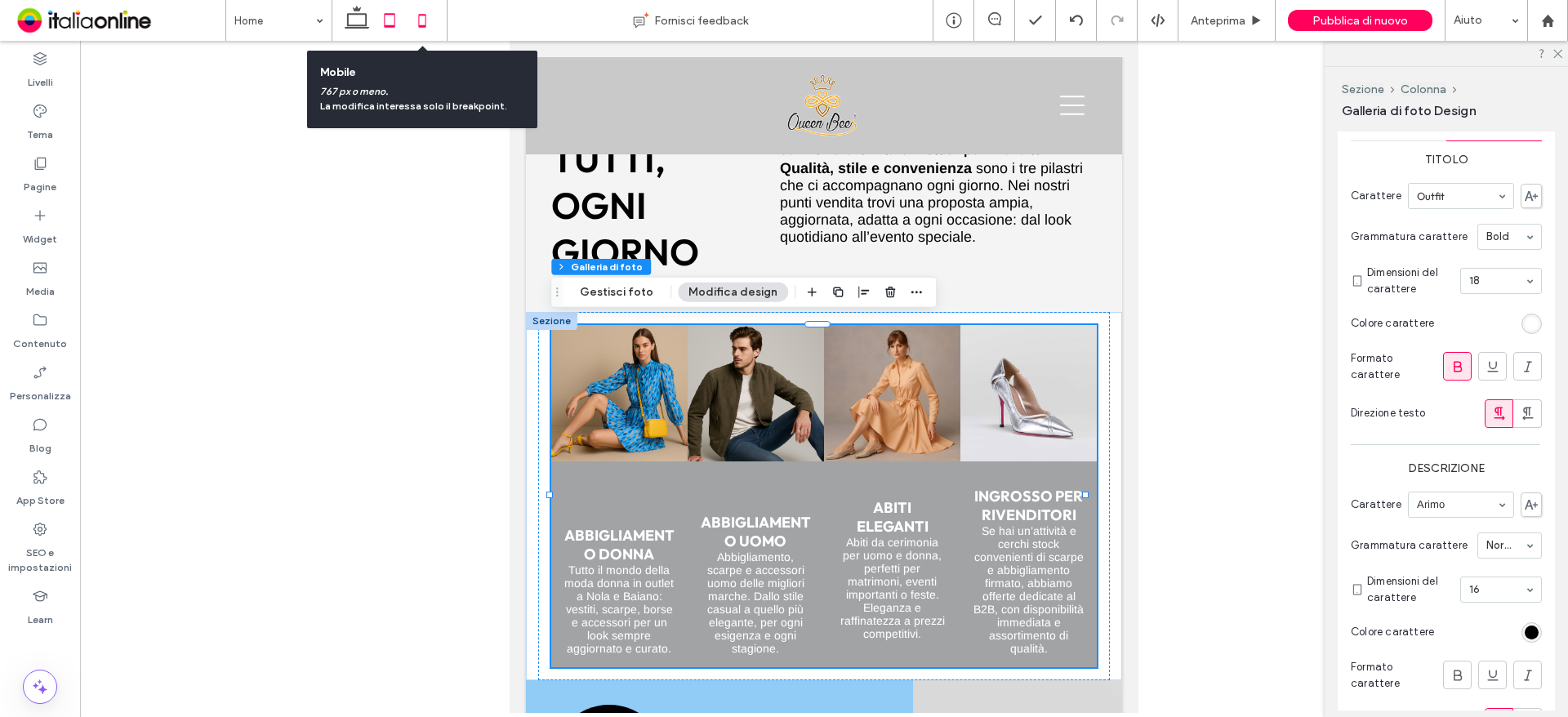
click at [412, 15] on icon at bounding box center [423, 20] width 33 height 33
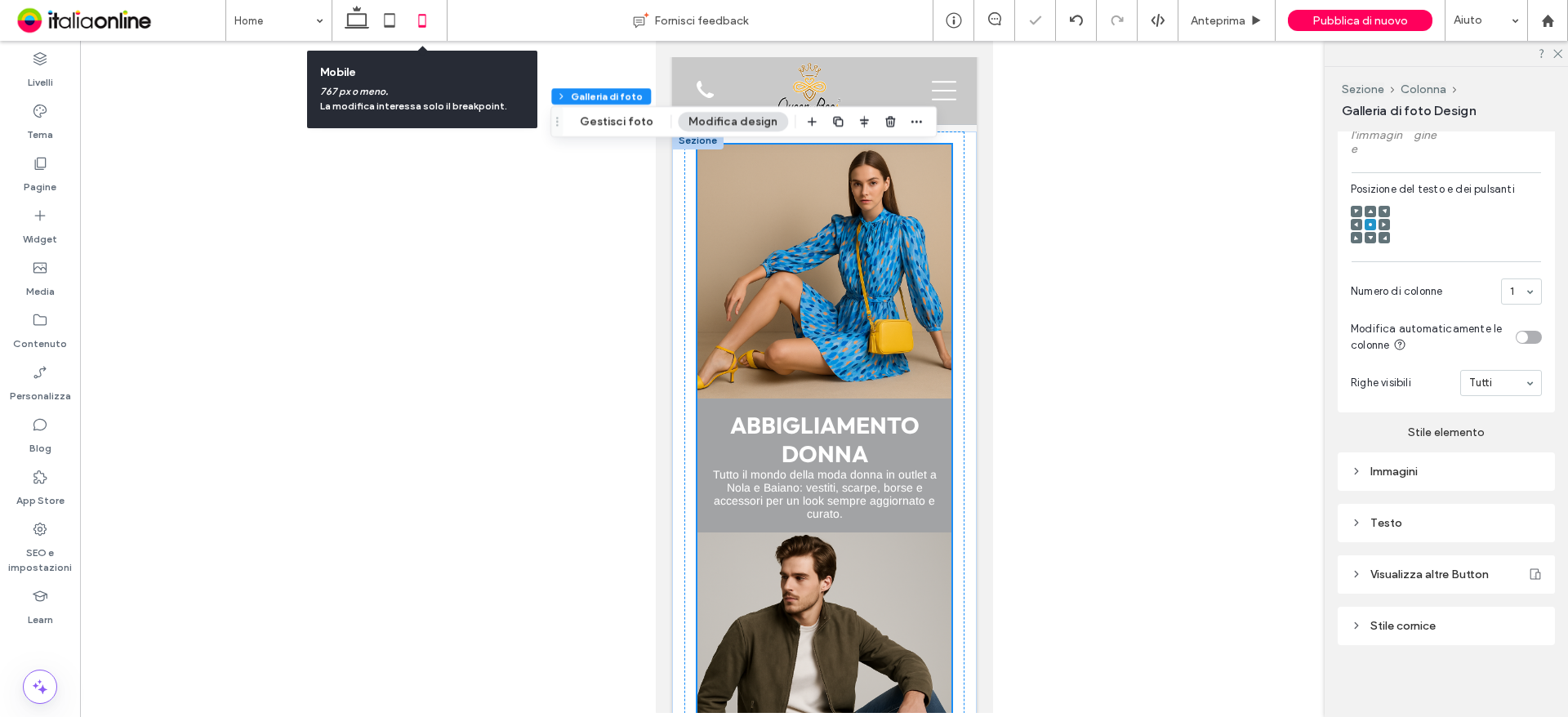
scroll to position [622, 0]
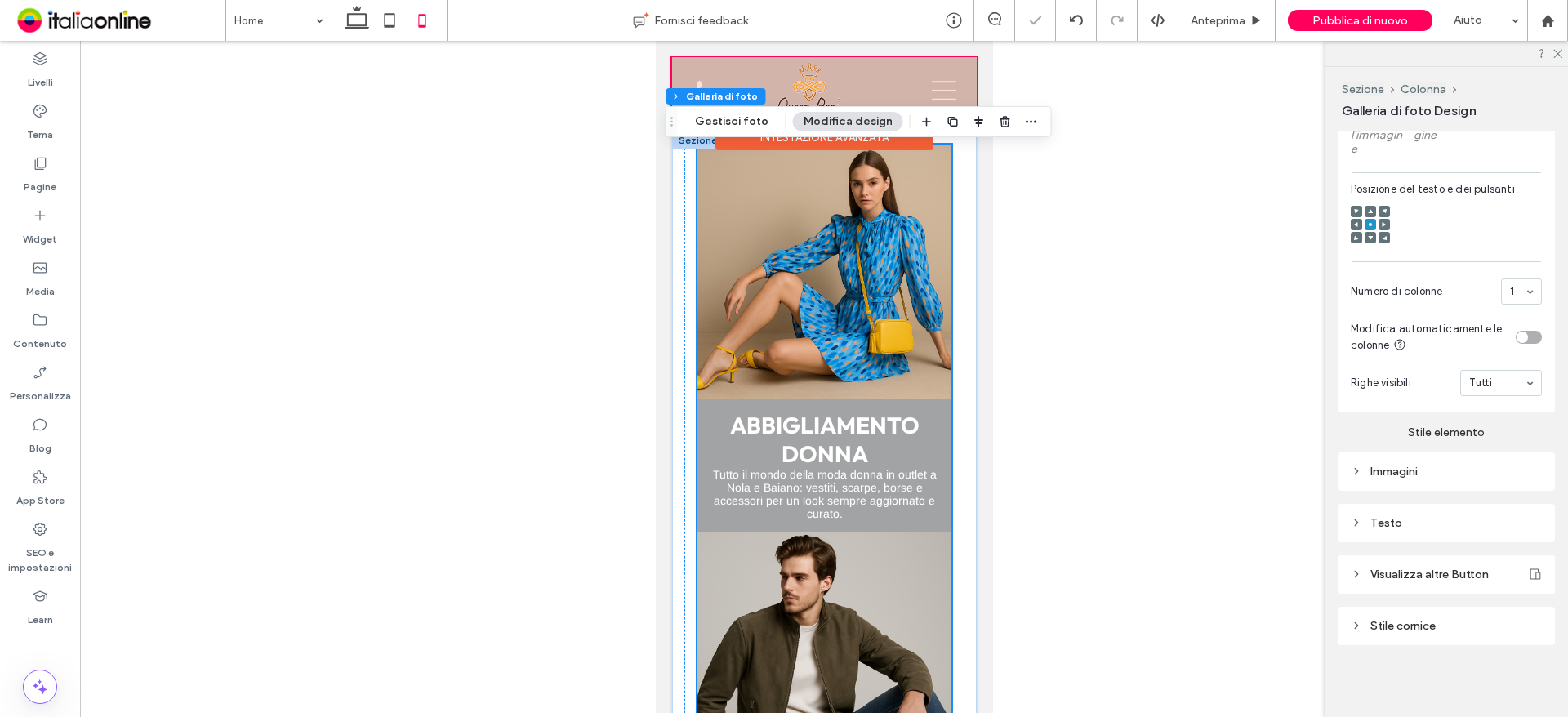
click at [935, 80] on div at bounding box center [823, 91] width 305 height 68
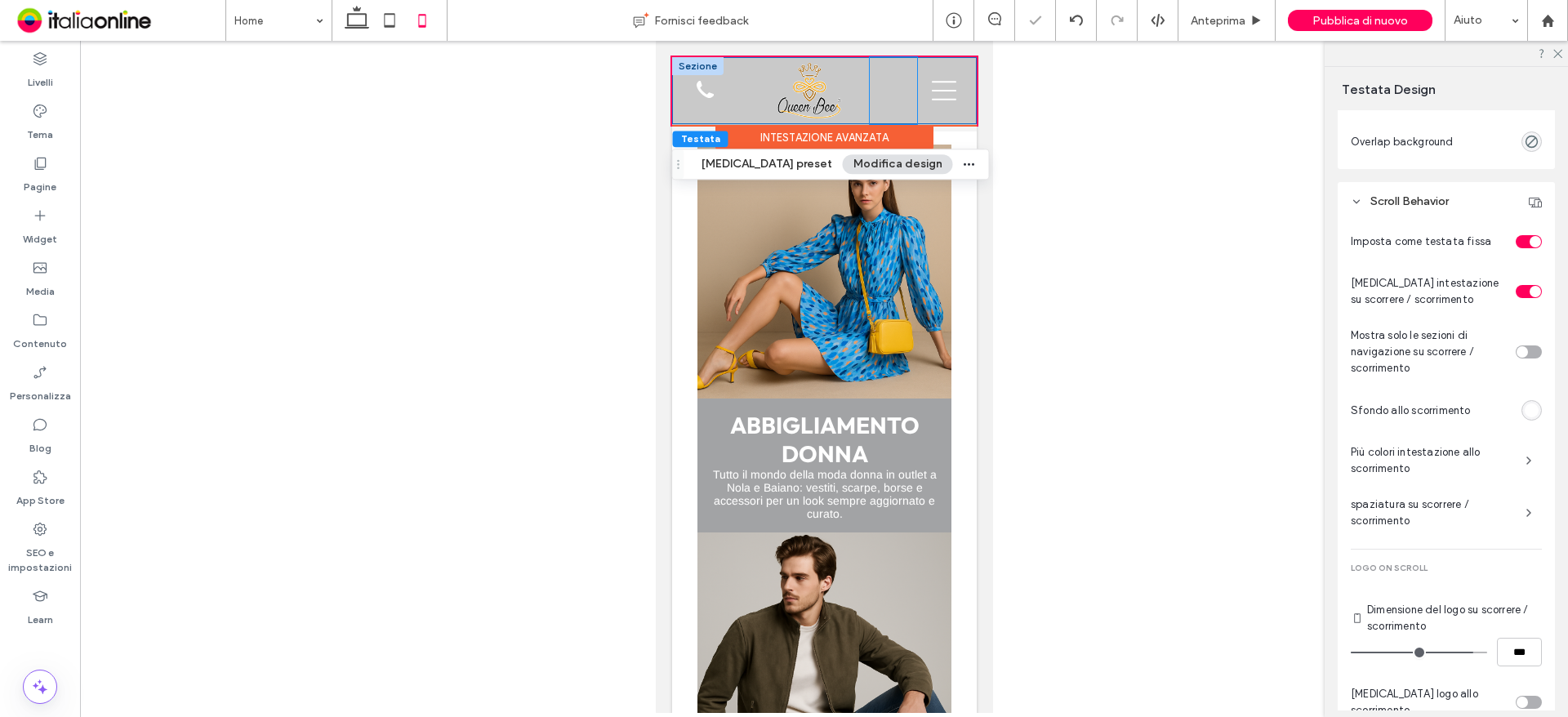
scroll to position [746, 0]
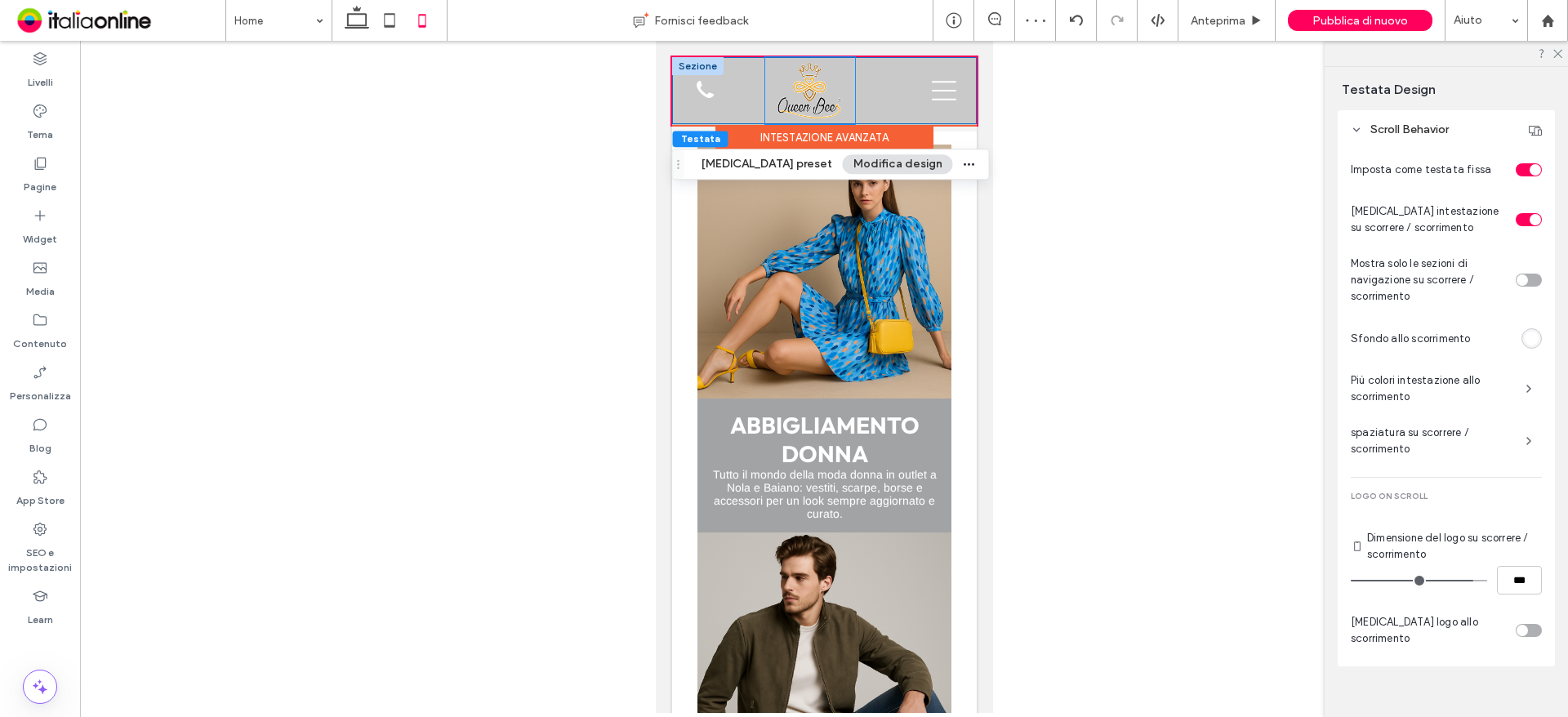
click at [828, 107] on img at bounding box center [809, 91] width 81 height 60
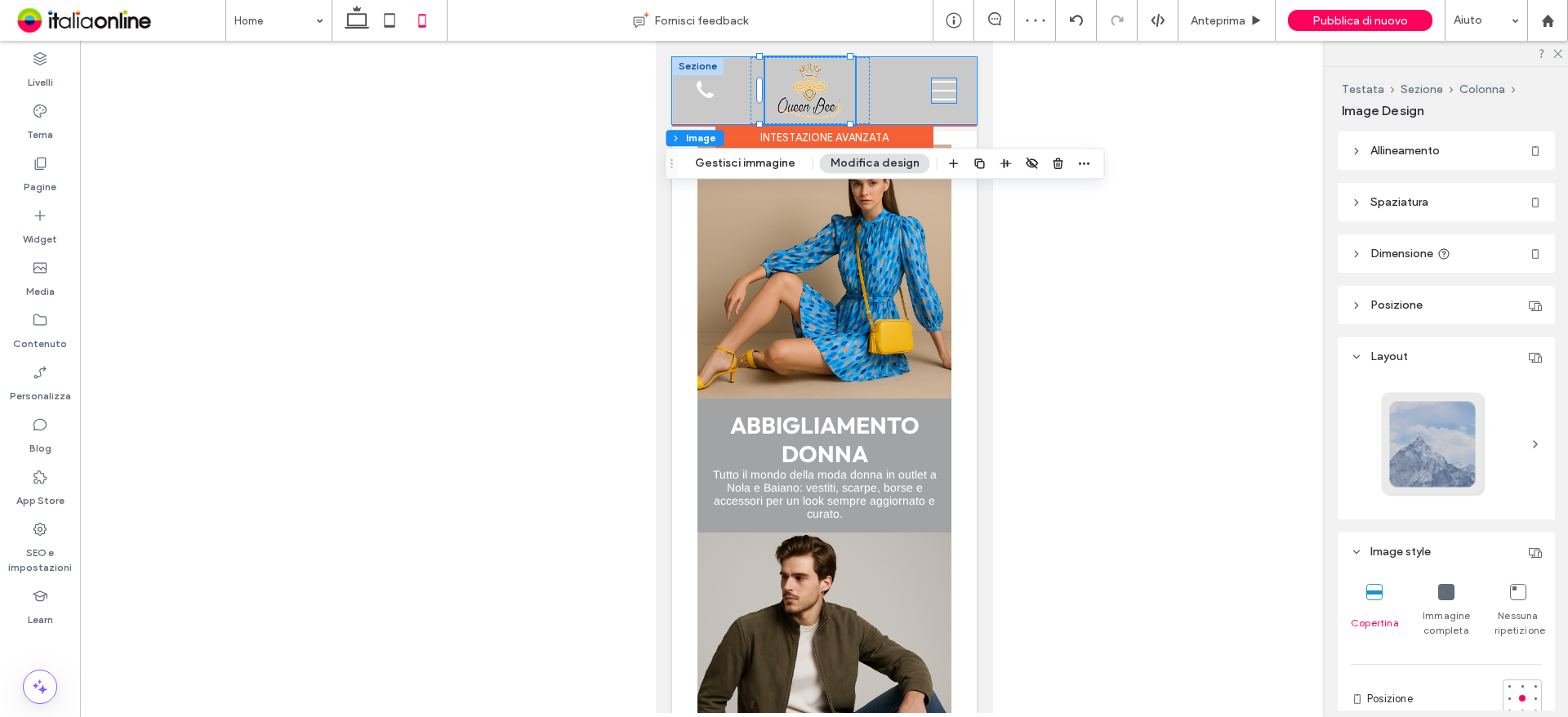
click at [931, 99] on icon at bounding box center [943, 90] width 25 height 19
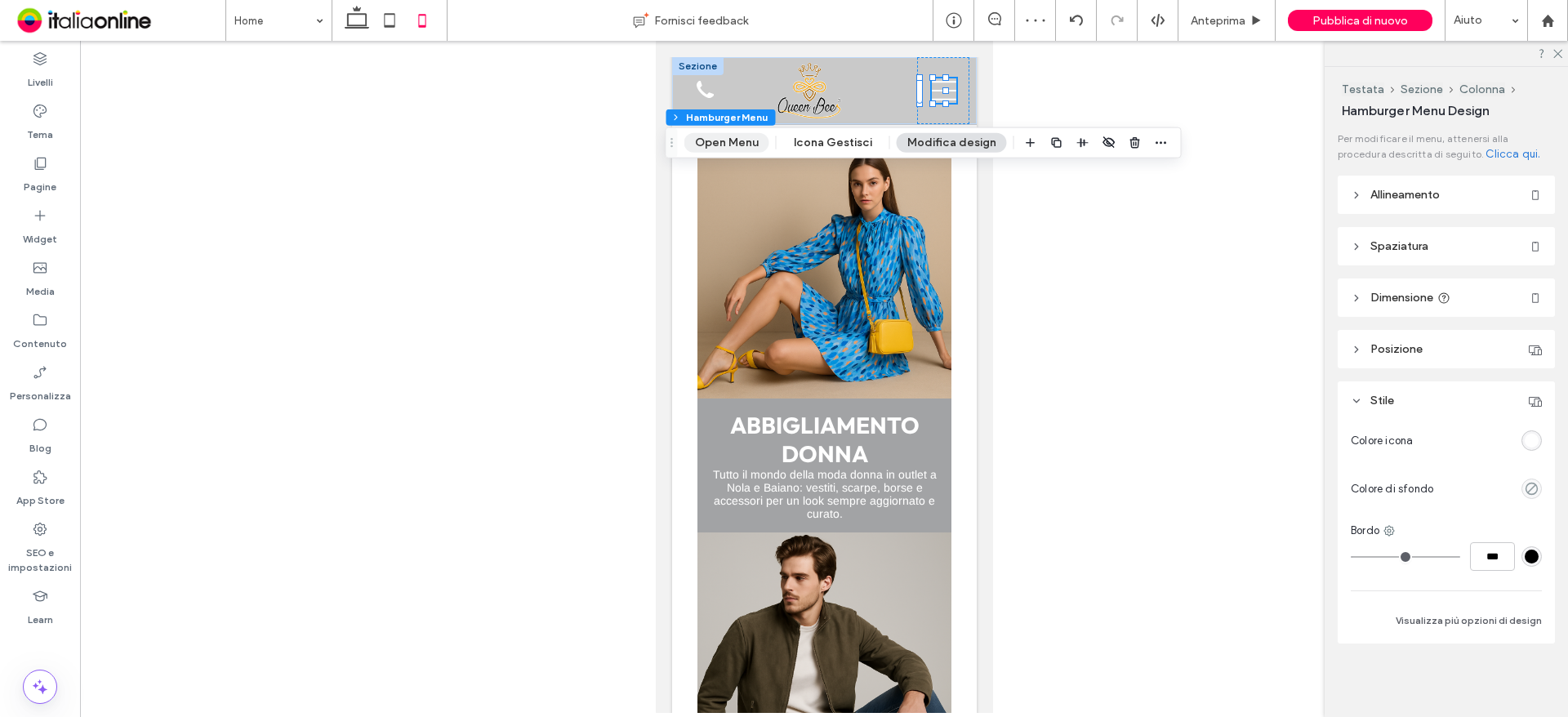
click at [736, 146] on button "Open Menu" at bounding box center [726, 143] width 85 height 19
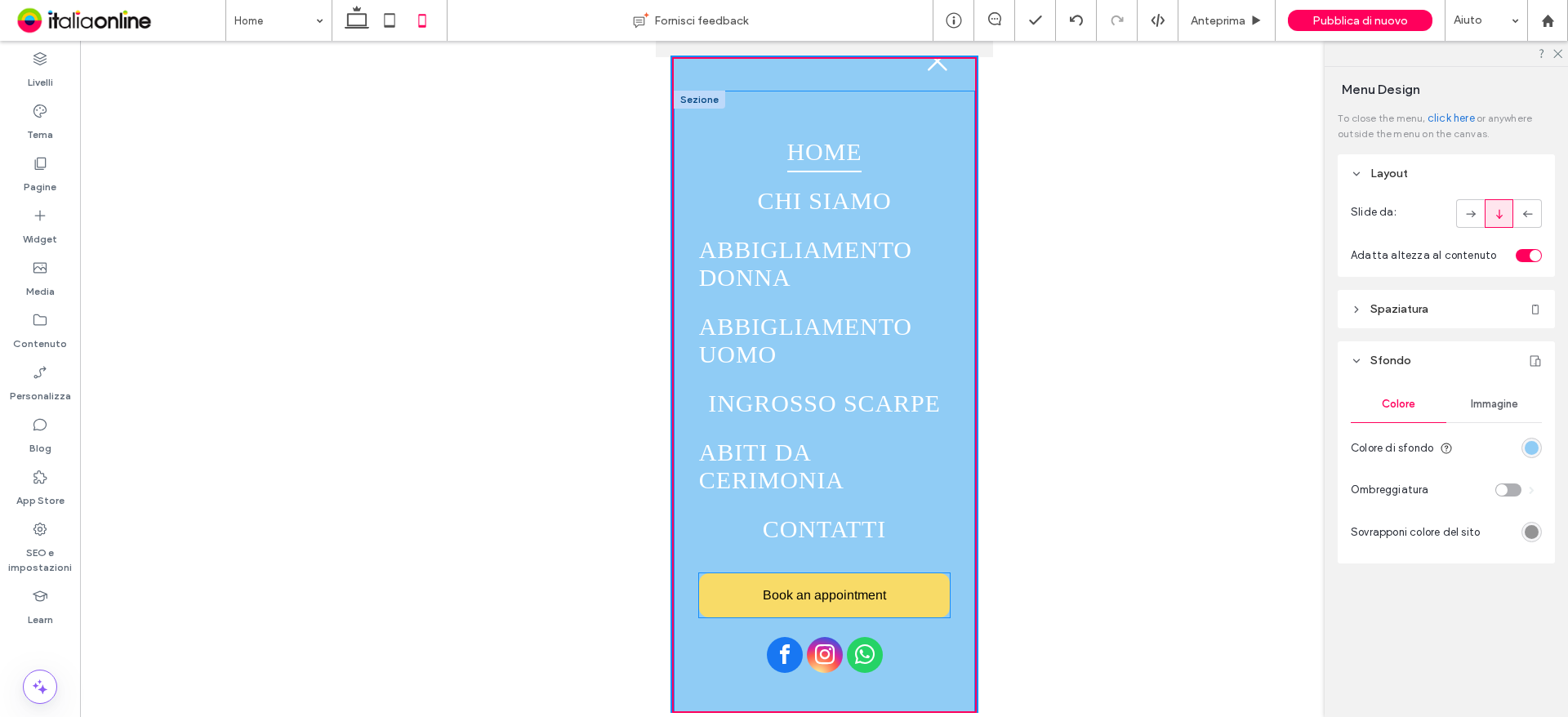
click at [848, 595] on span "Book an appointment" at bounding box center [823, 595] width 124 height 15
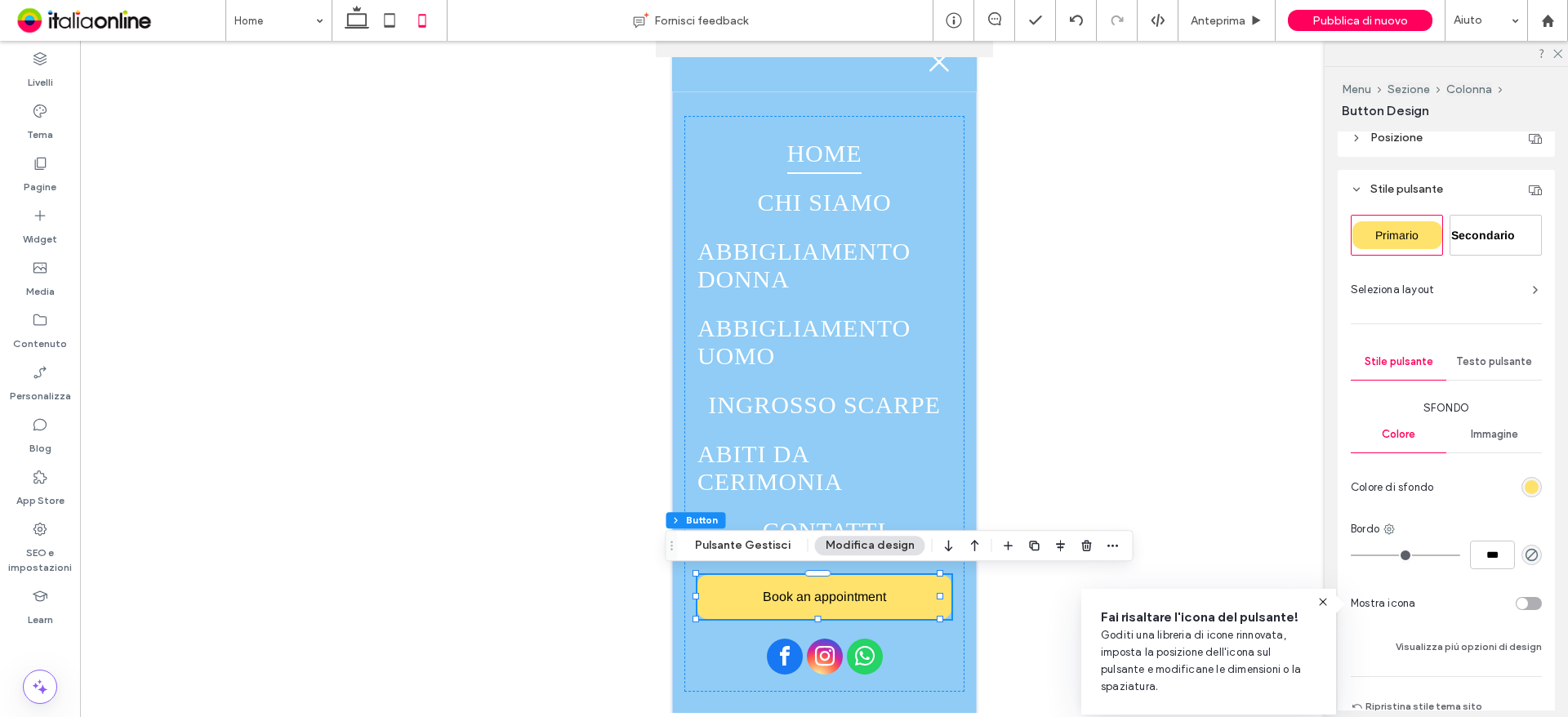
scroll to position [245, 0]
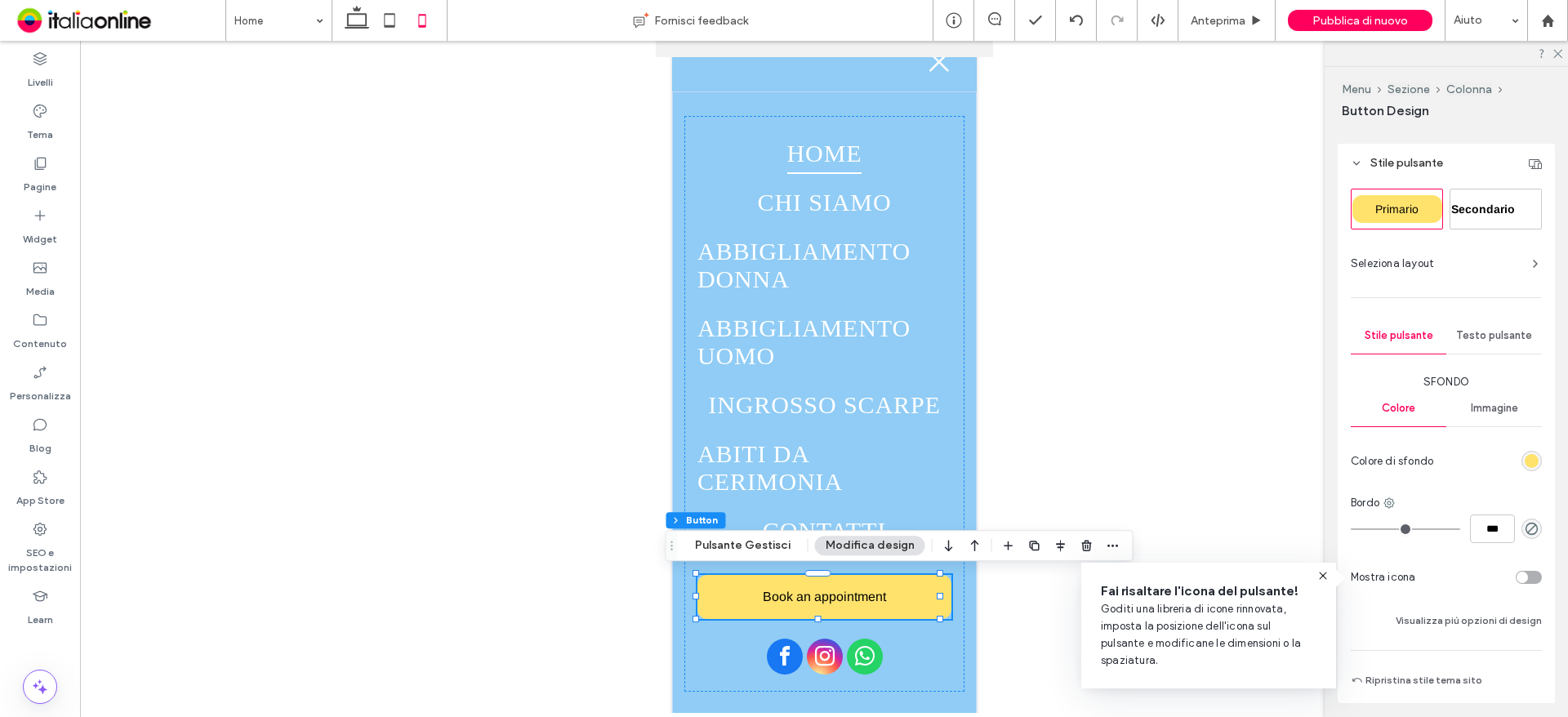
click at [1468, 344] on div "Testo pulsante" at bounding box center [1494, 335] width 95 height 36
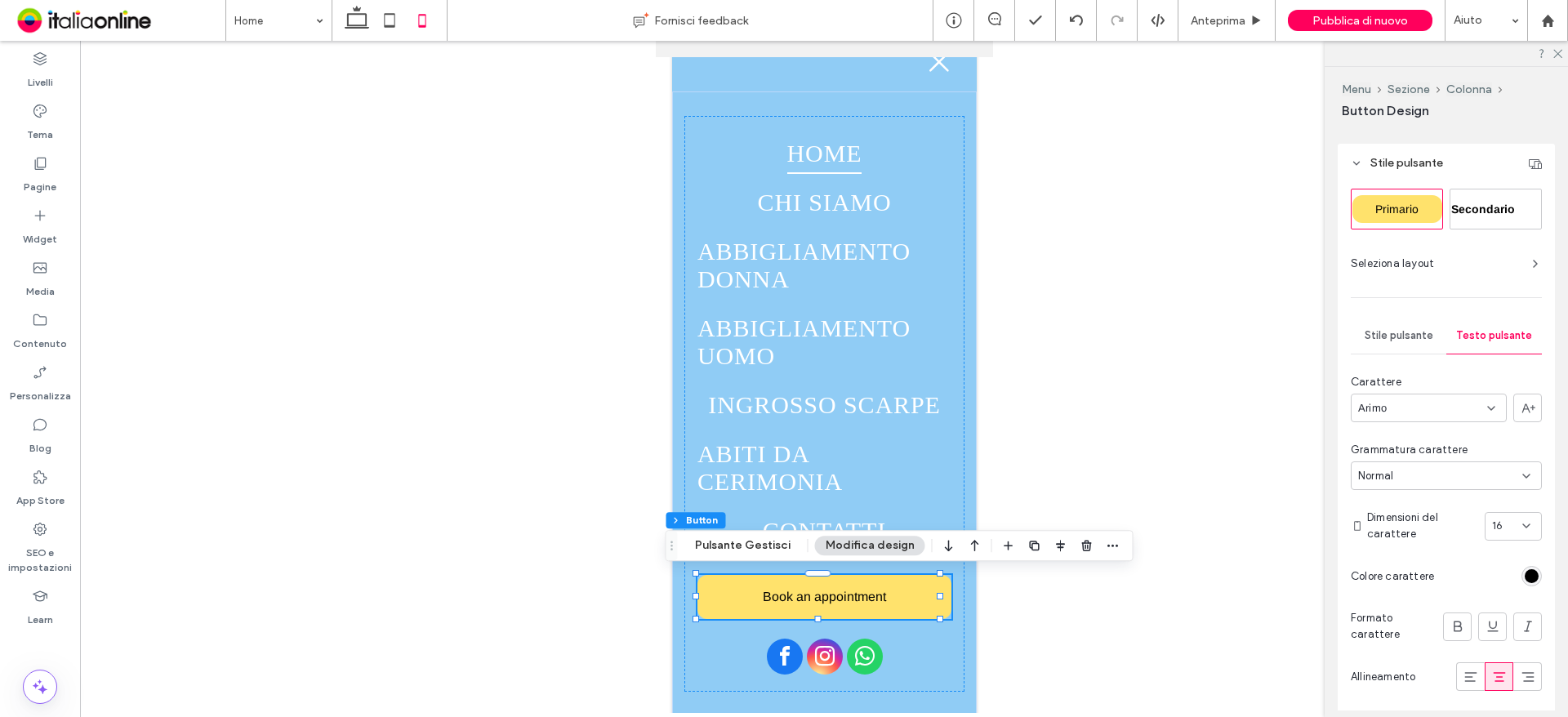
scroll to position [326, 0]
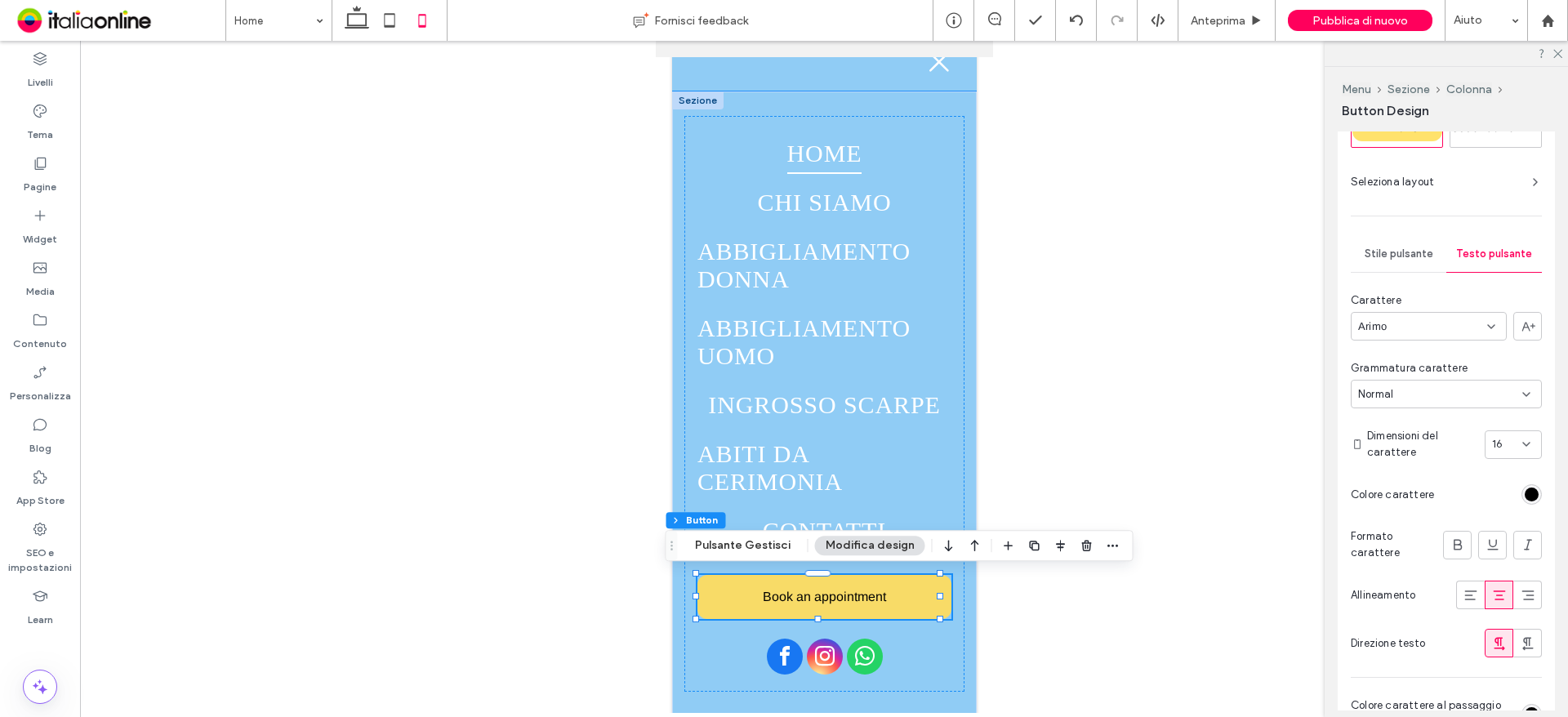
click at [822, 604] on link "Book an appointment" at bounding box center [824, 597] width 254 height 44
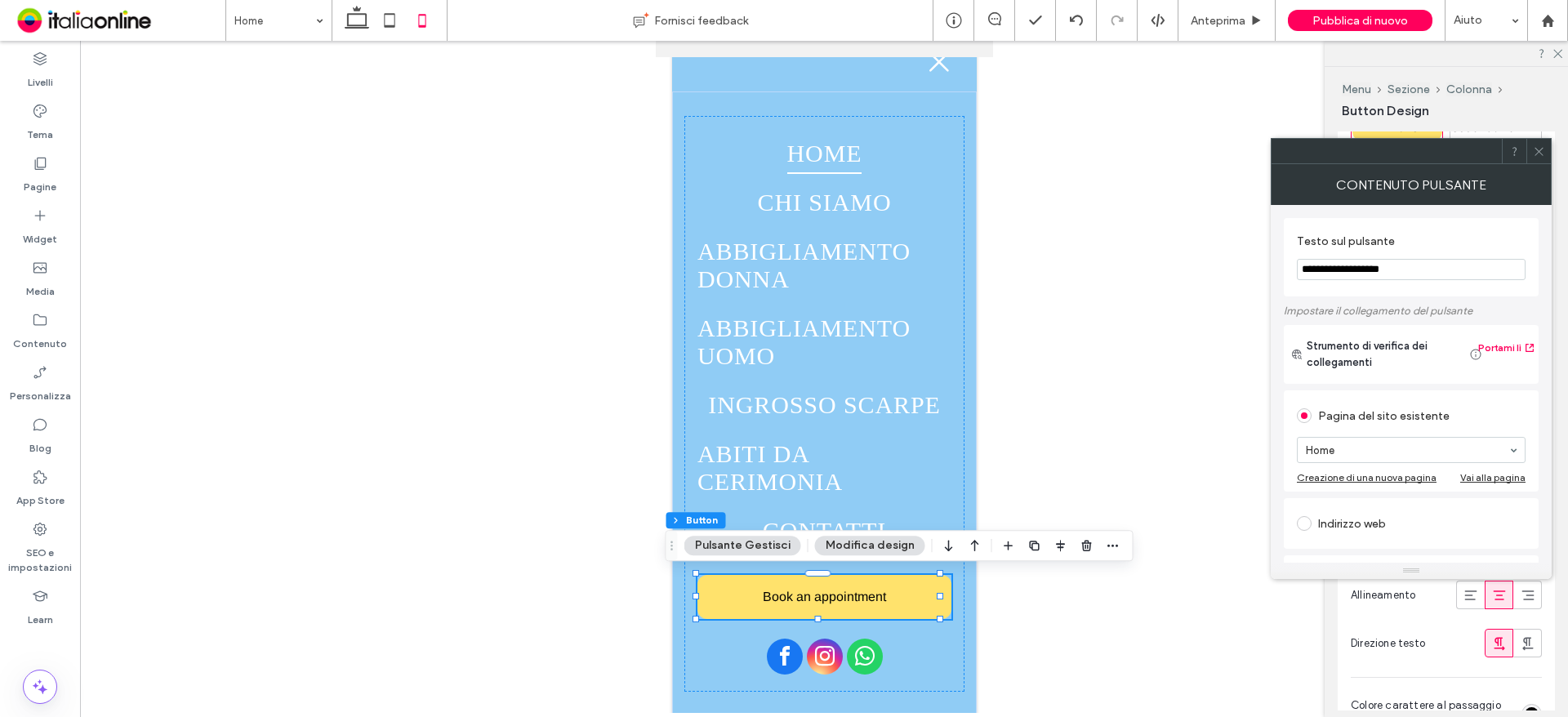
drag, startPoint x: 1425, startPoint y: 271, endPoint x: 1116, endPoint y: 273, distance: 309.0
click at [1116, 273] on body ".wqwq-1{fill:#231f20;} .cls-1q, .cls-2q { fill-rule: evenodd; } .cls-2q { fill:…" at bounding box center [784, 358] width 1568 height 717
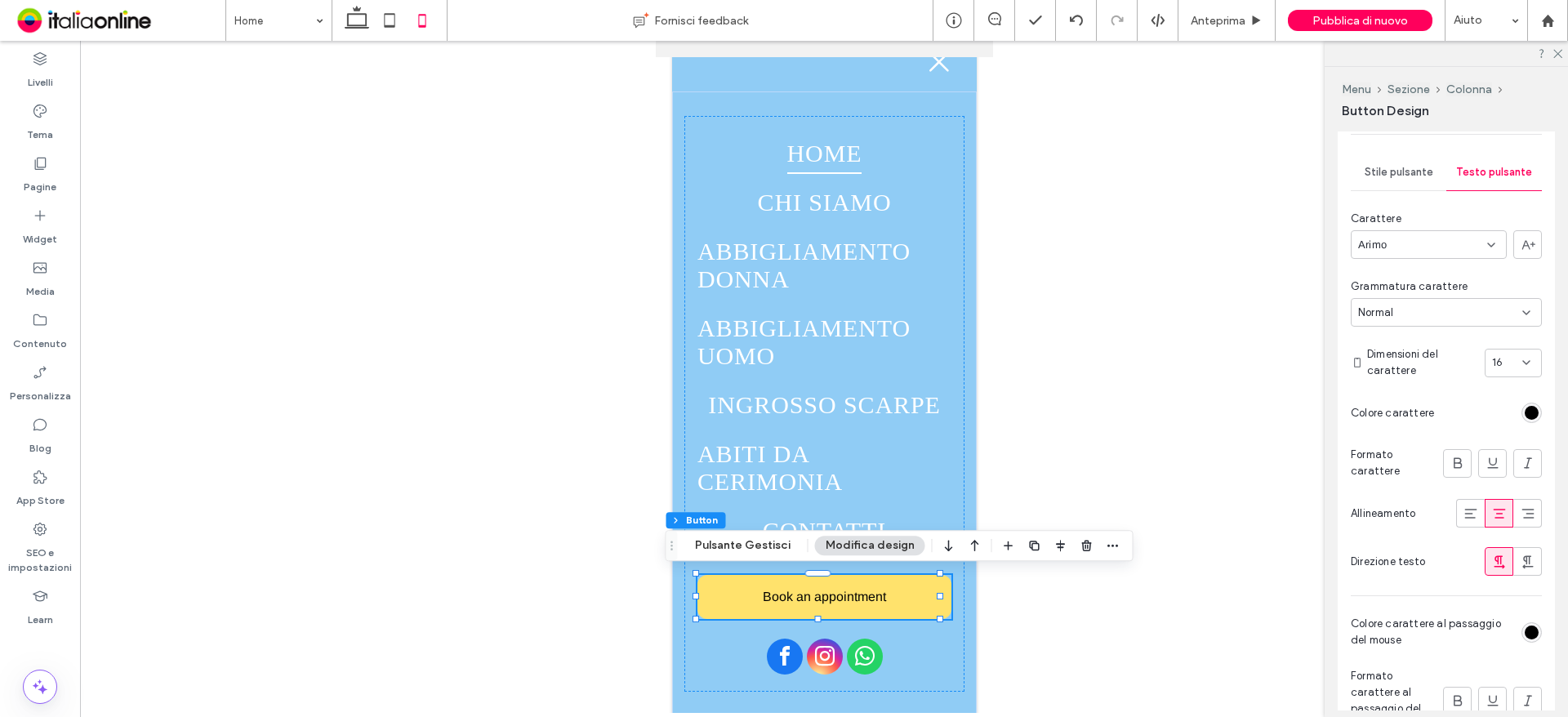
scroll to position [569, 0]
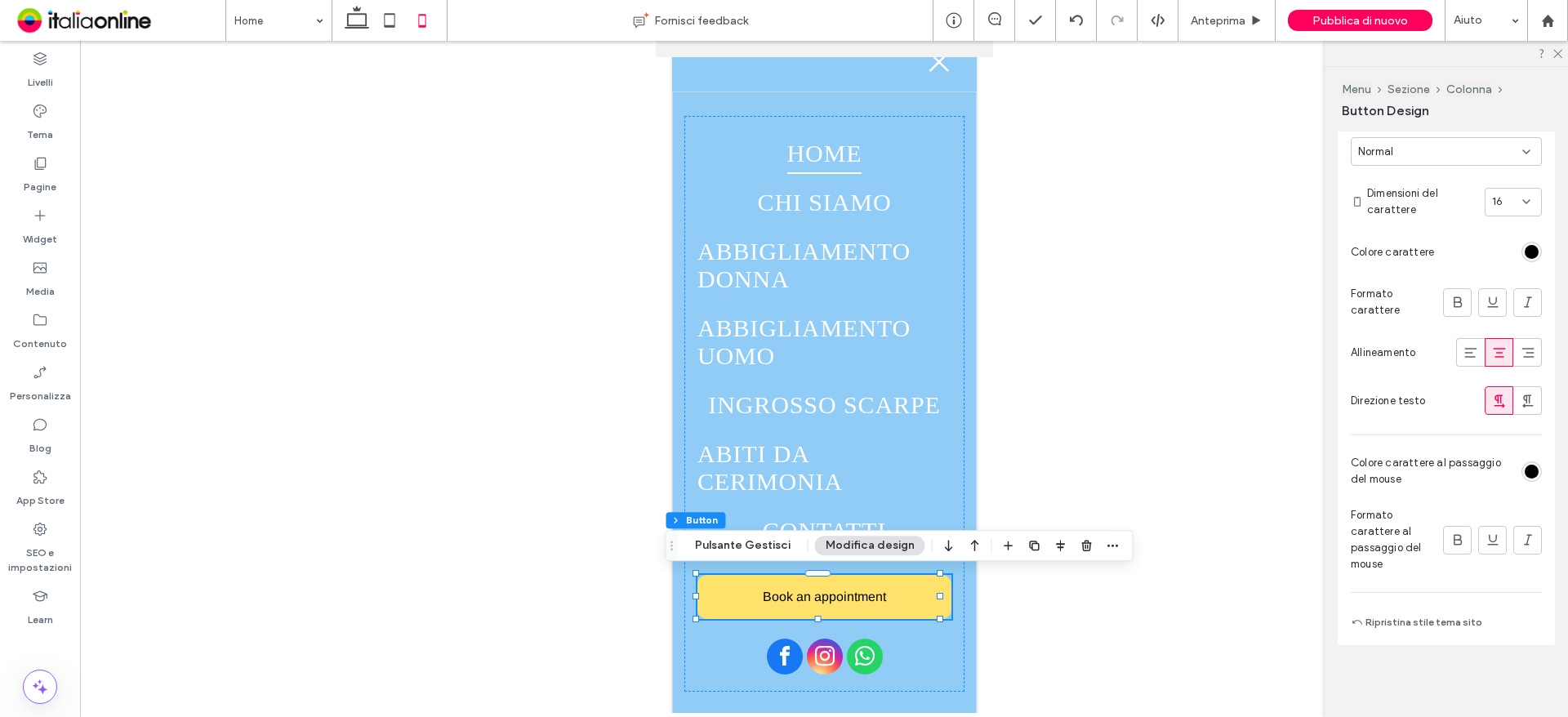
click at [879, 545] on button "Modifica design" at bounding box center [870, 545] width 111 height 19
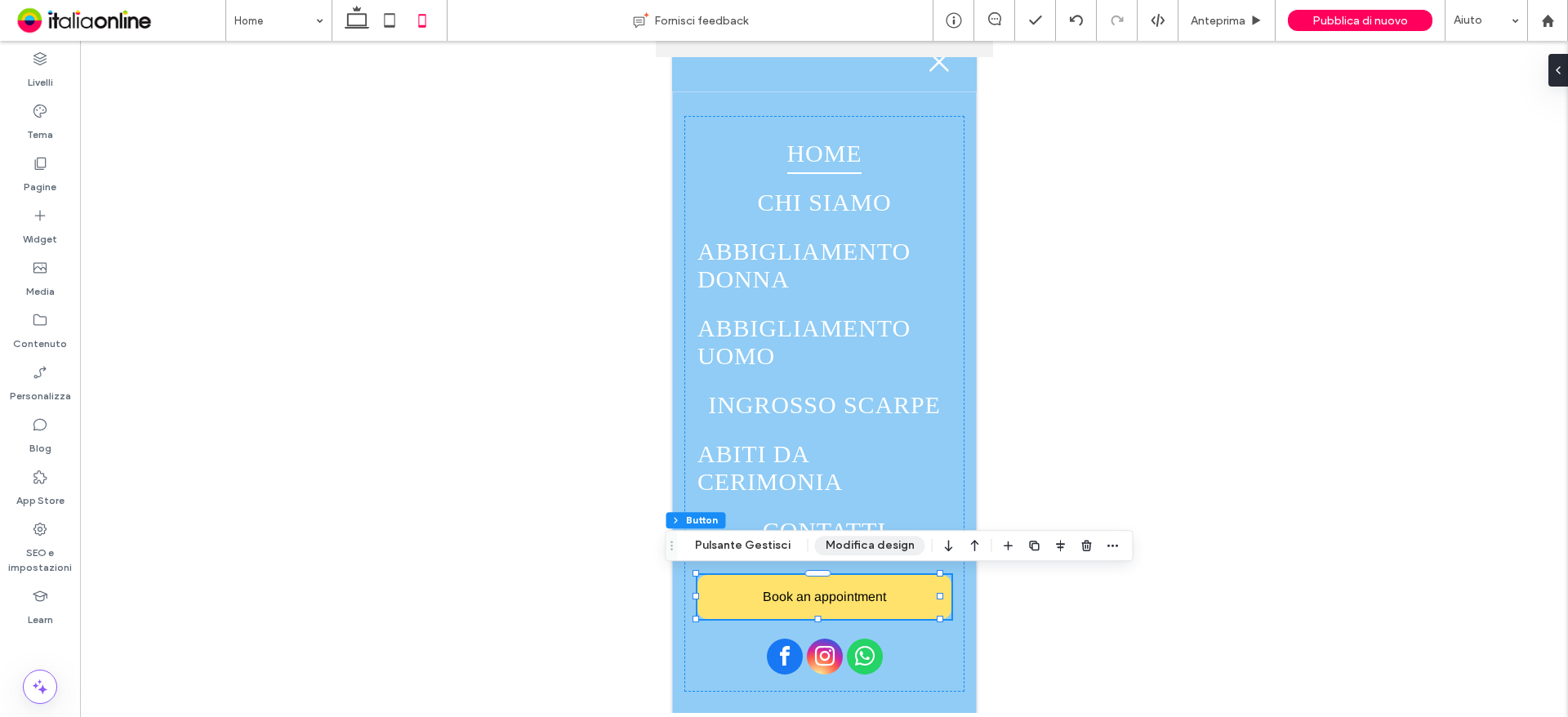
click at [872, 545] on button "Modifica design" at bounding box center [870, 545] width 111 height 19
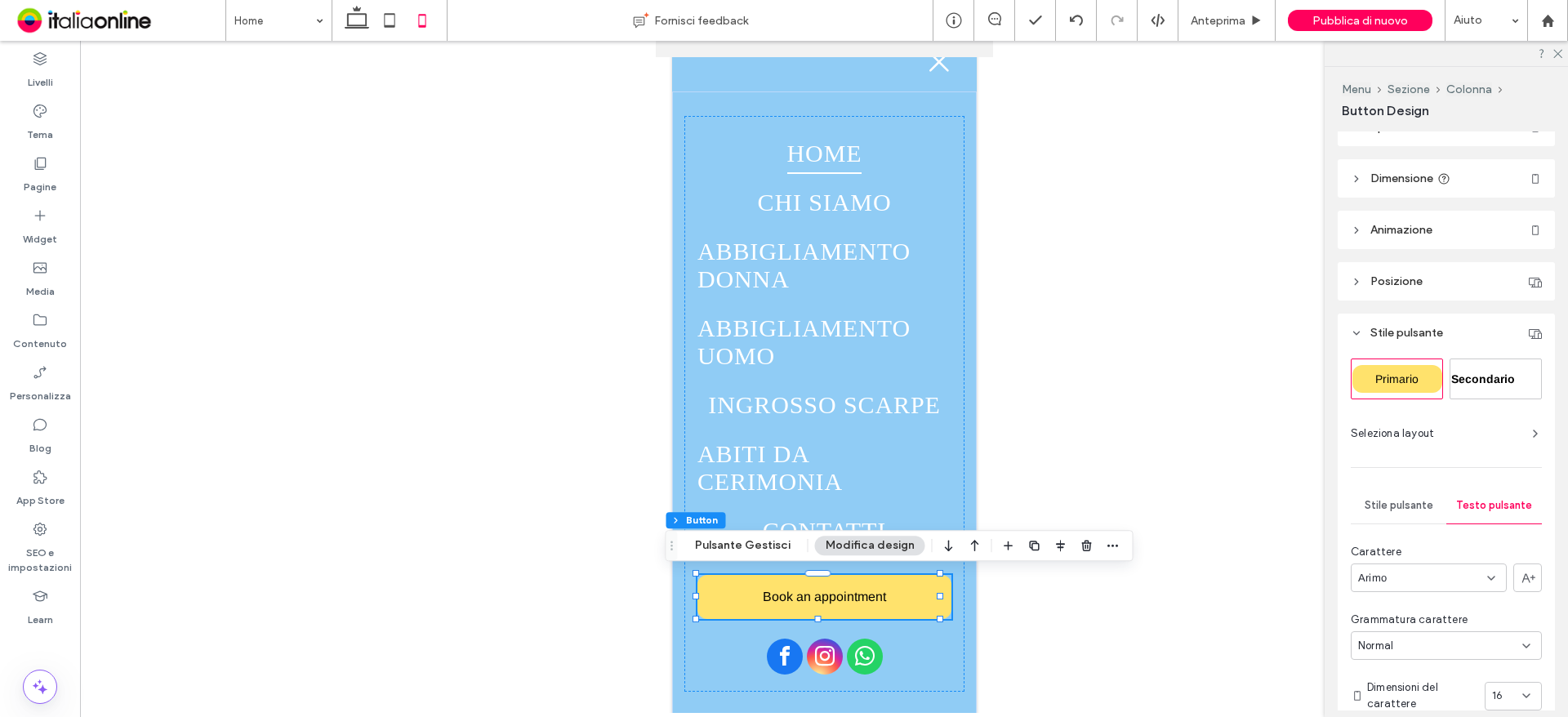
scroll to position [0, 0]
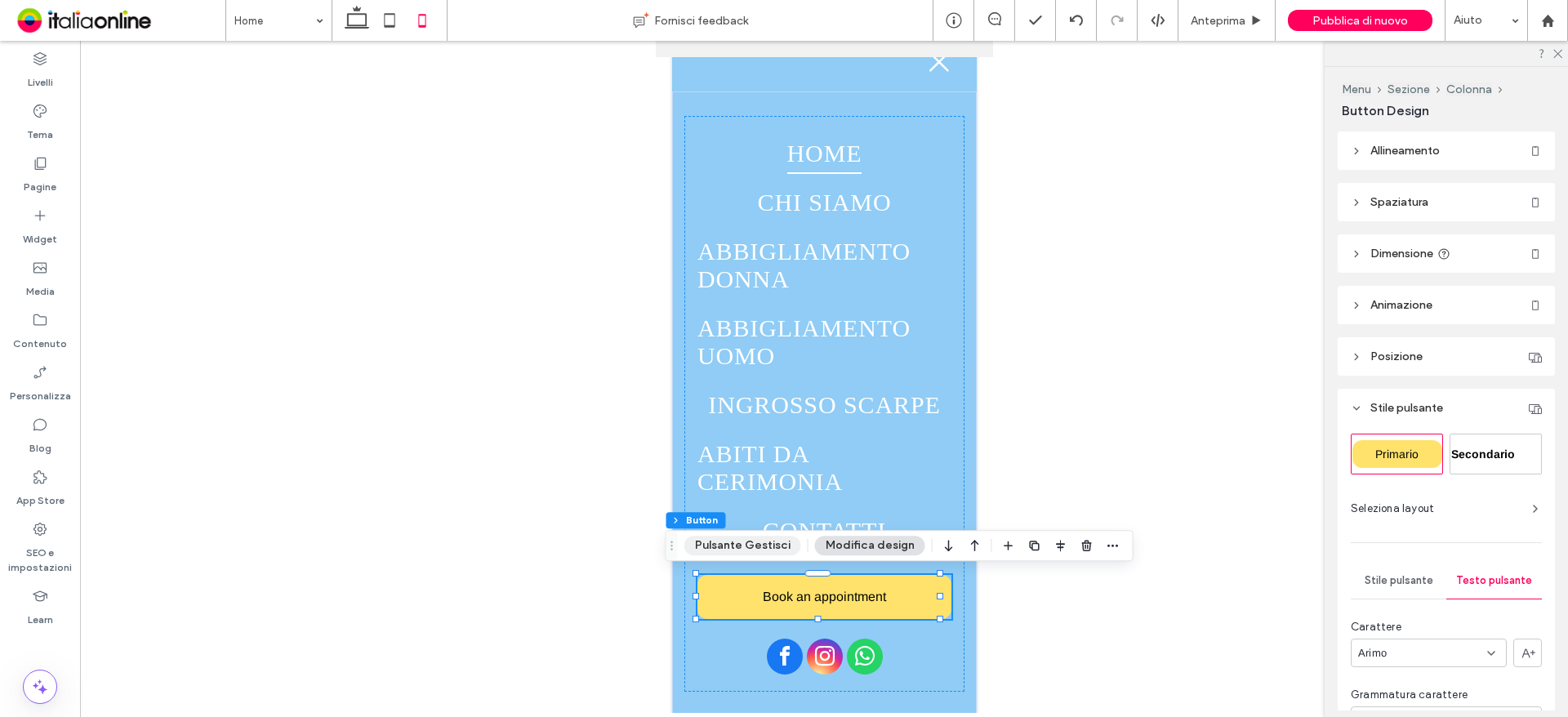
click at [729, 546] on button "Pulsante Gestisci" at bounding box center [743, 545] width 117 height 19
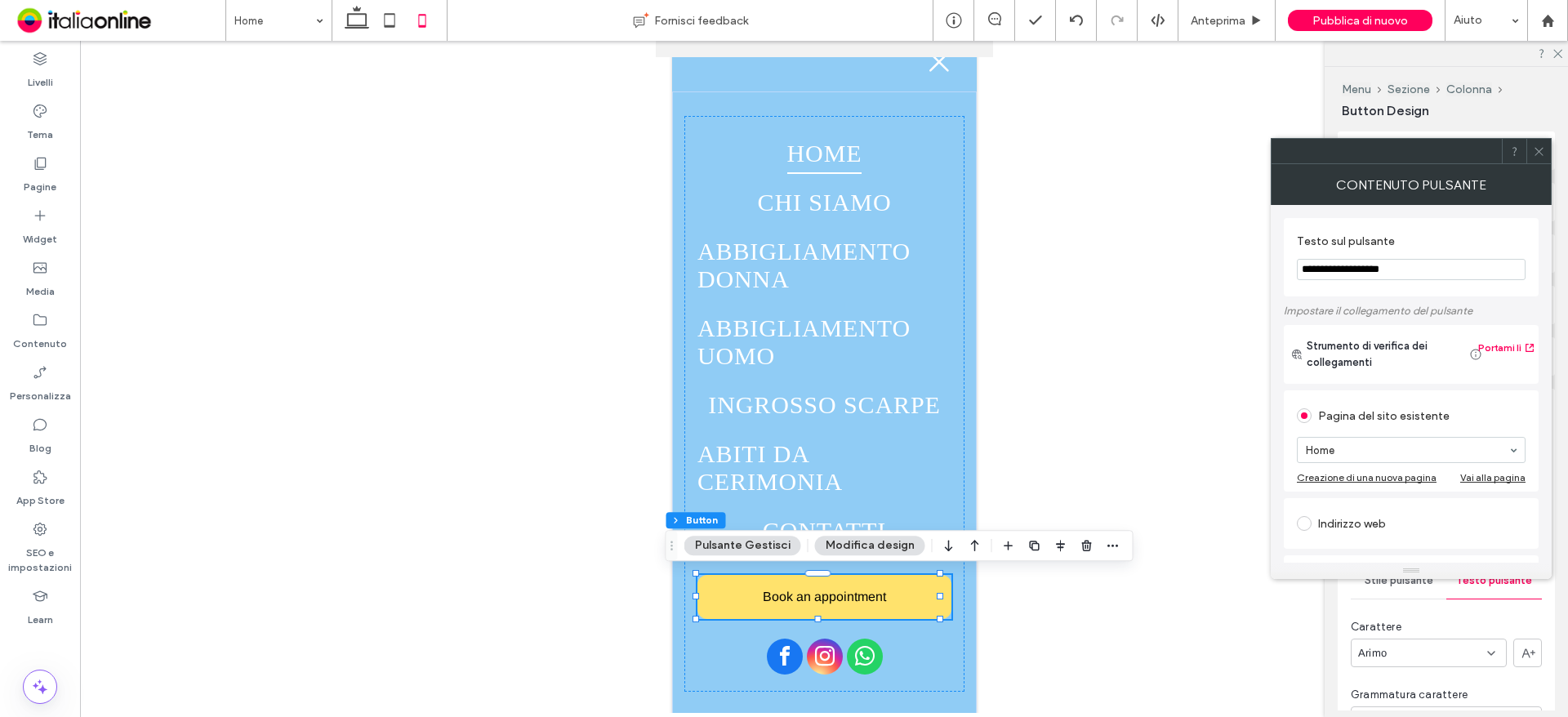
drag, startPoint x: 1412, startPoint y: 271, endPoint x: 1193, endPoint y: 276, distance: 219.1
click at [1204, 274] on body ".wqwq-1{fill:#231f20;} .cls-1q, .cls-2q { fill-rule: evenodd; } .cls-2q { fill:…" at bounding box center [784, 358] width 1568 height 717
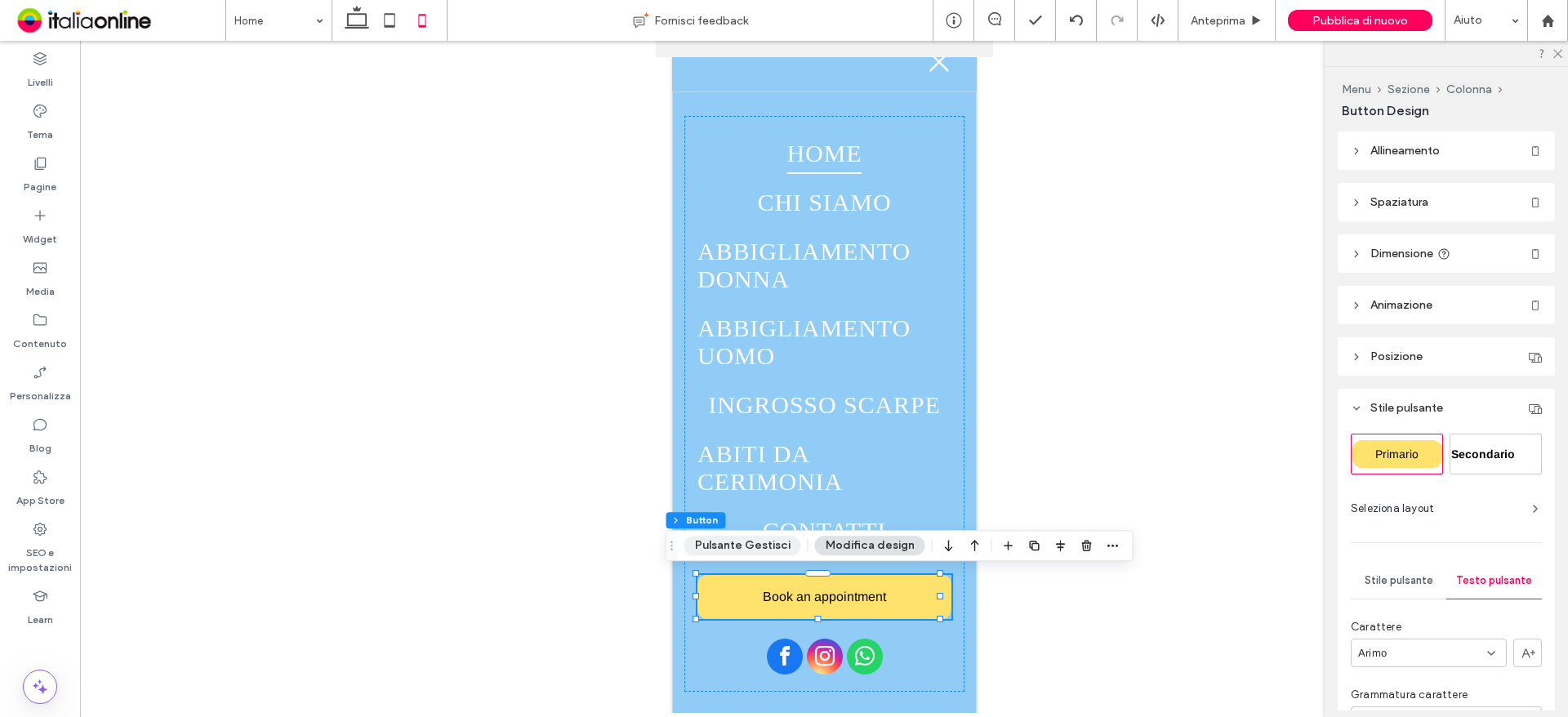
click at [758, 543] on button "Pulsante Gestisci" at bounding box center [743, 545] width 117 height 19
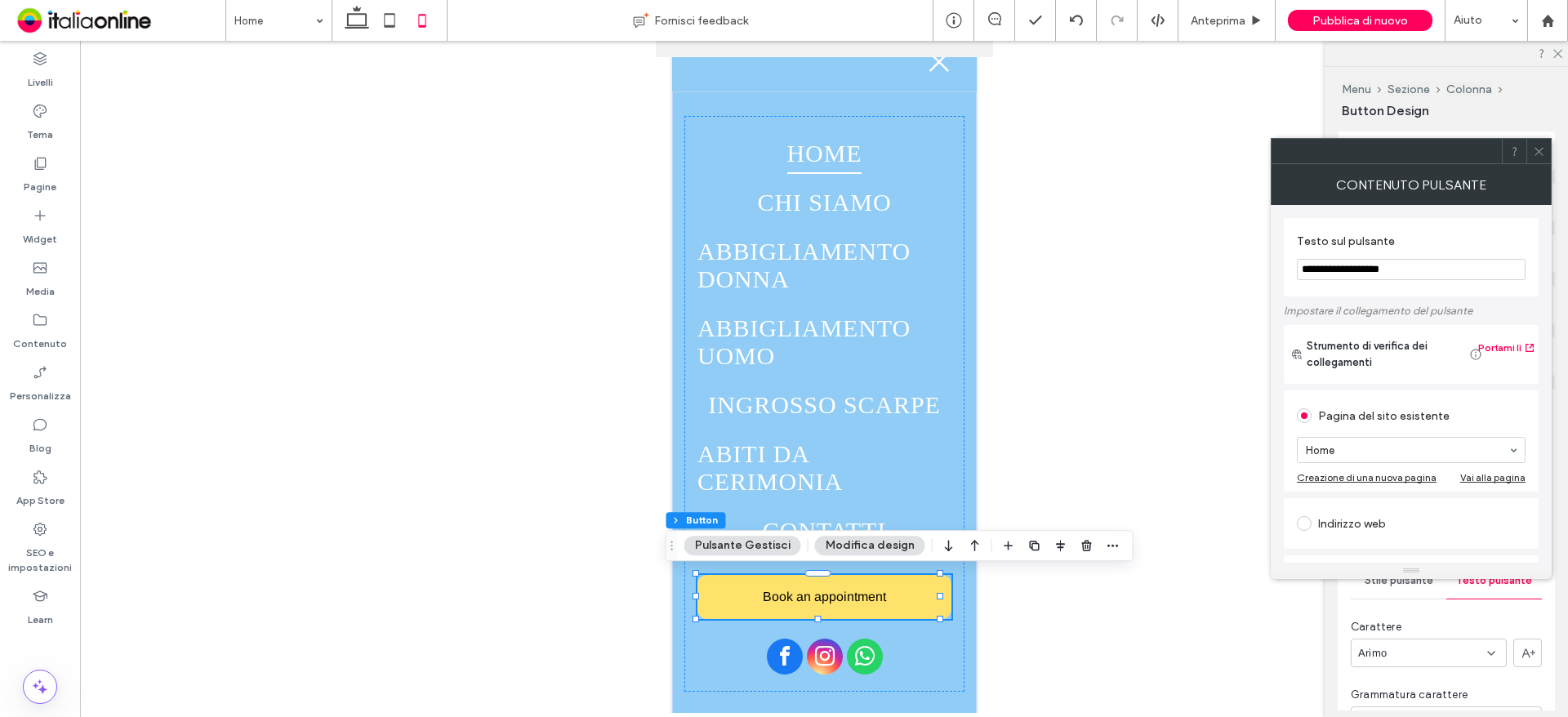
click at [1412, 262] on input "**********" at bounding box center [1412, 269] width 229 height 21
drag, startPoint x: 1393, startPoint y: 268, endPoint x: 1274, endPoint y: 271, distance: 119.0
click at [1274, 271] on div "**********" at bounding box center [1411, 383] width 281 height 358
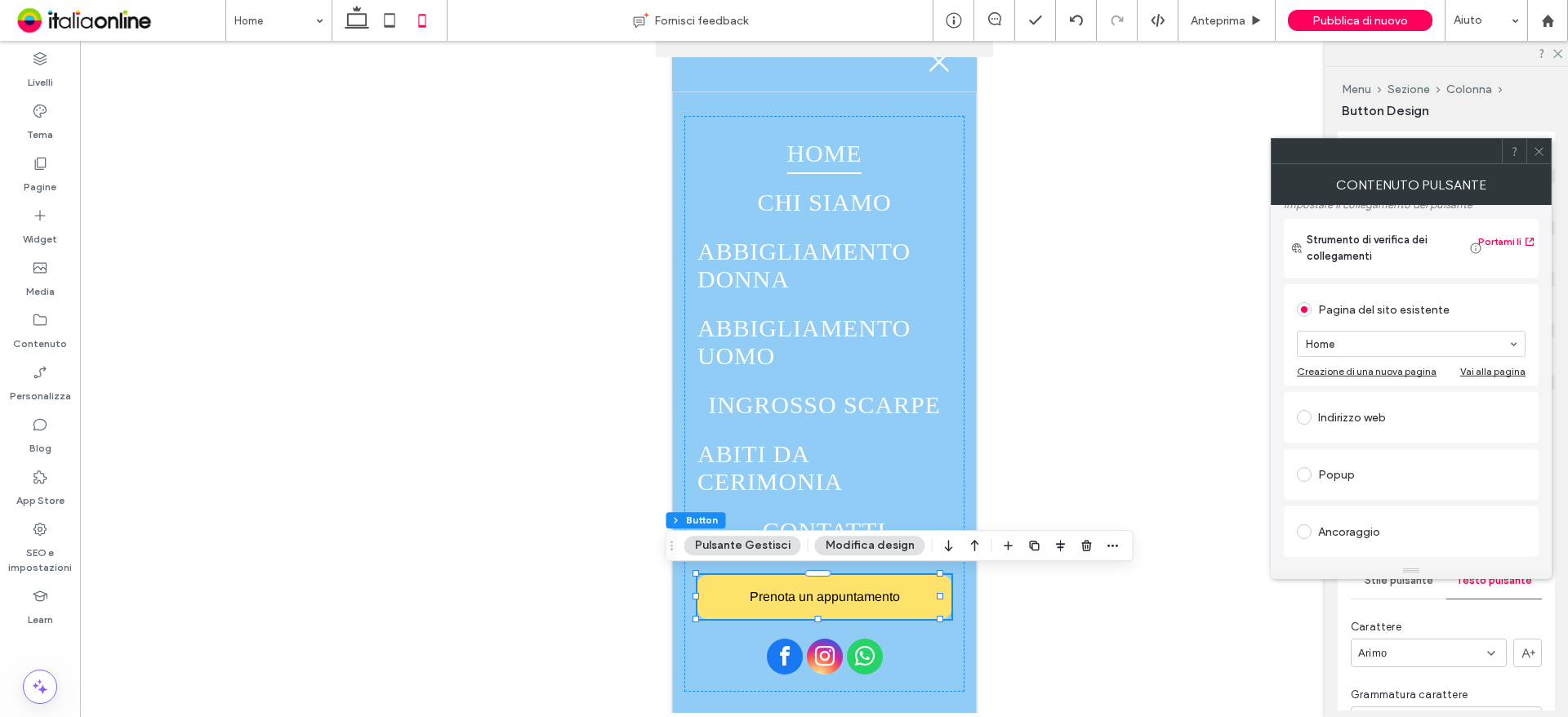
scroll to position [60, 0]
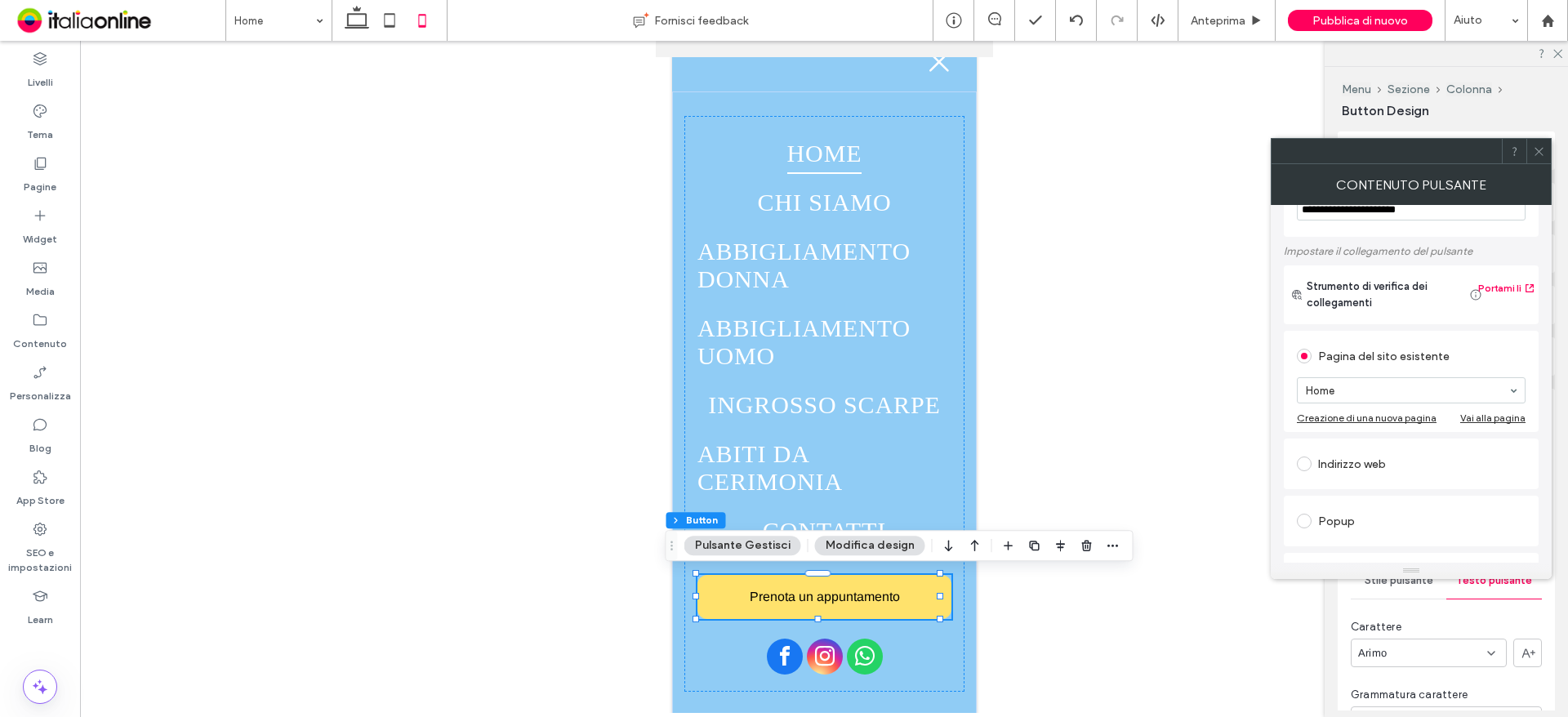
type input "**********"
drag, startPoint x: 1360, startPoint y: 382, endPoint x: 1359, endPoint y: 395, distance: 13.0
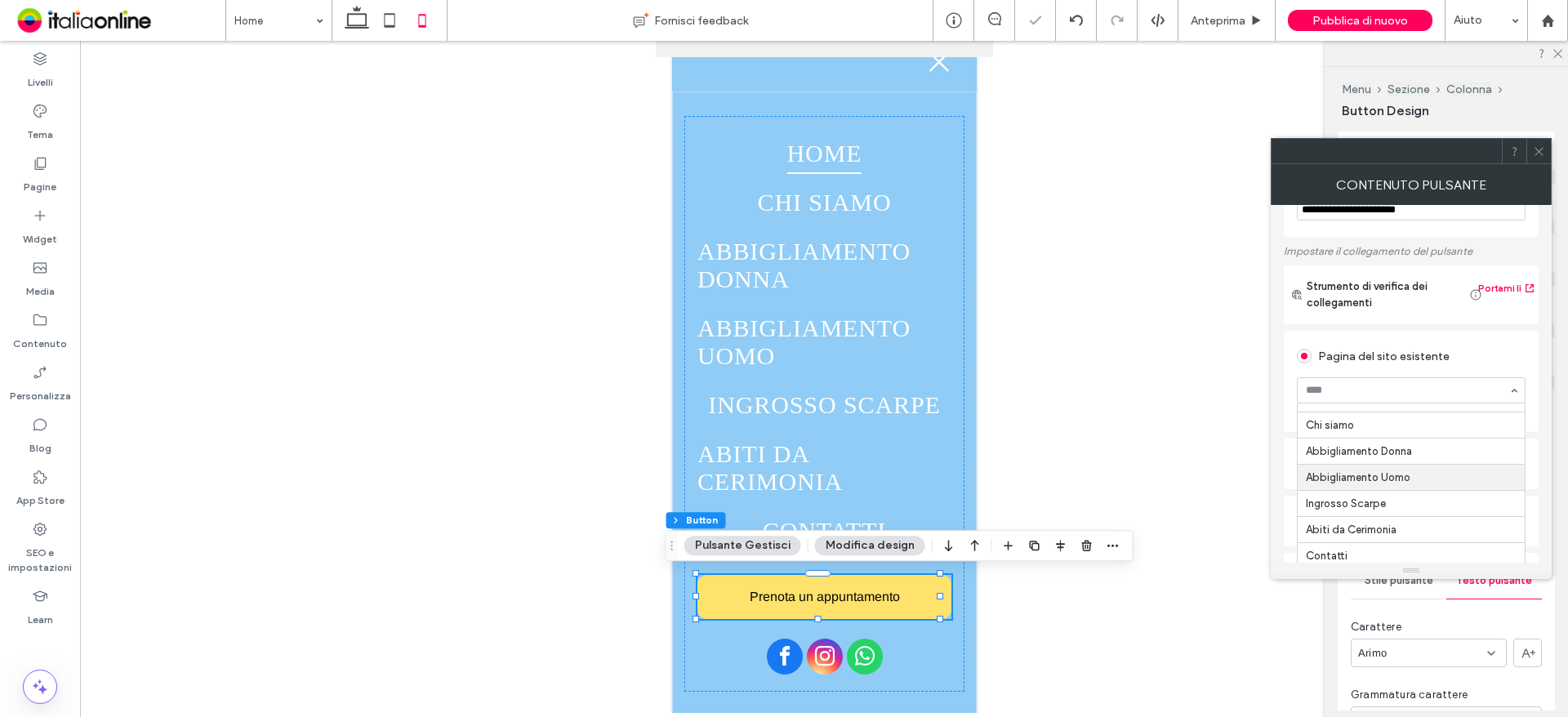
scroll to position [20, 0]
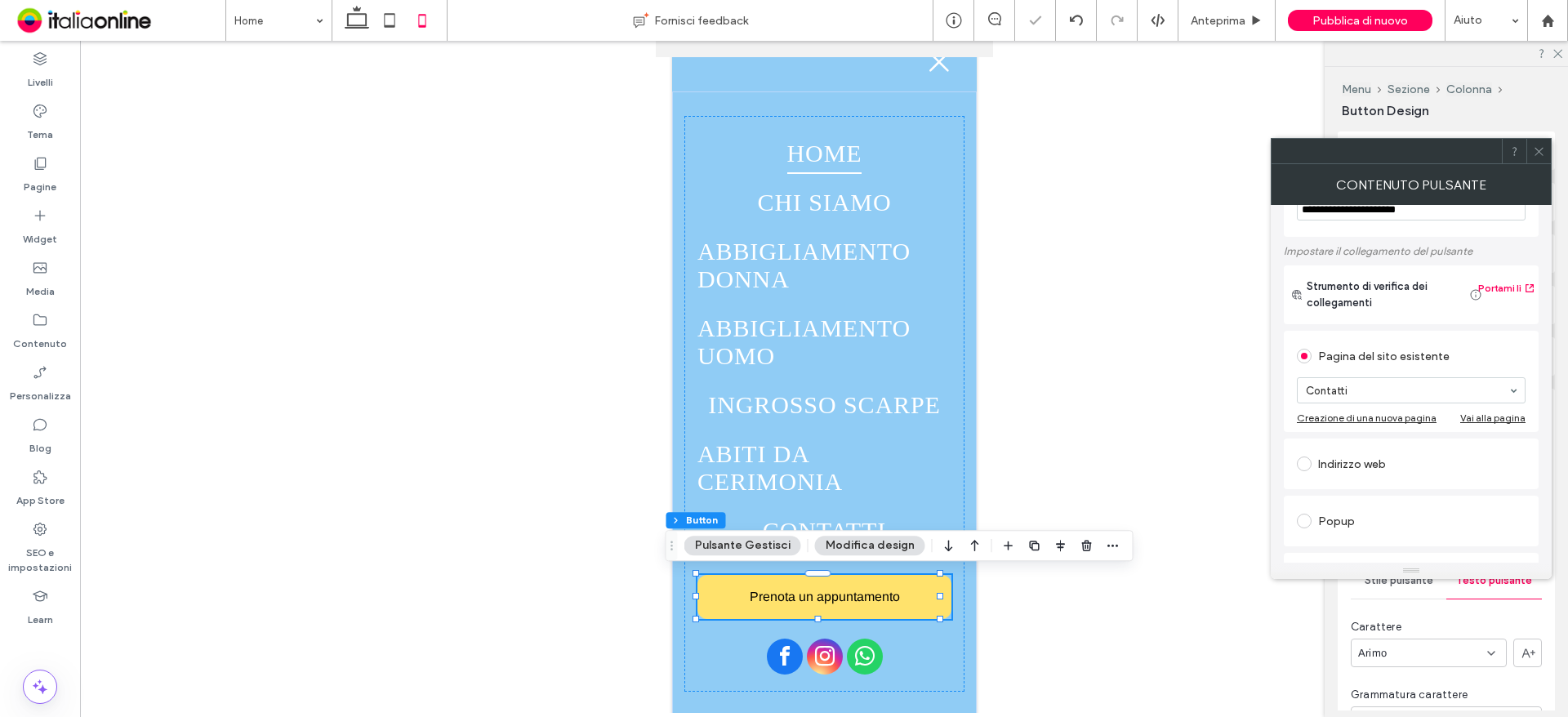
click at [1544, 159] on span at bounding box center [1539, 151] width 12 height 25
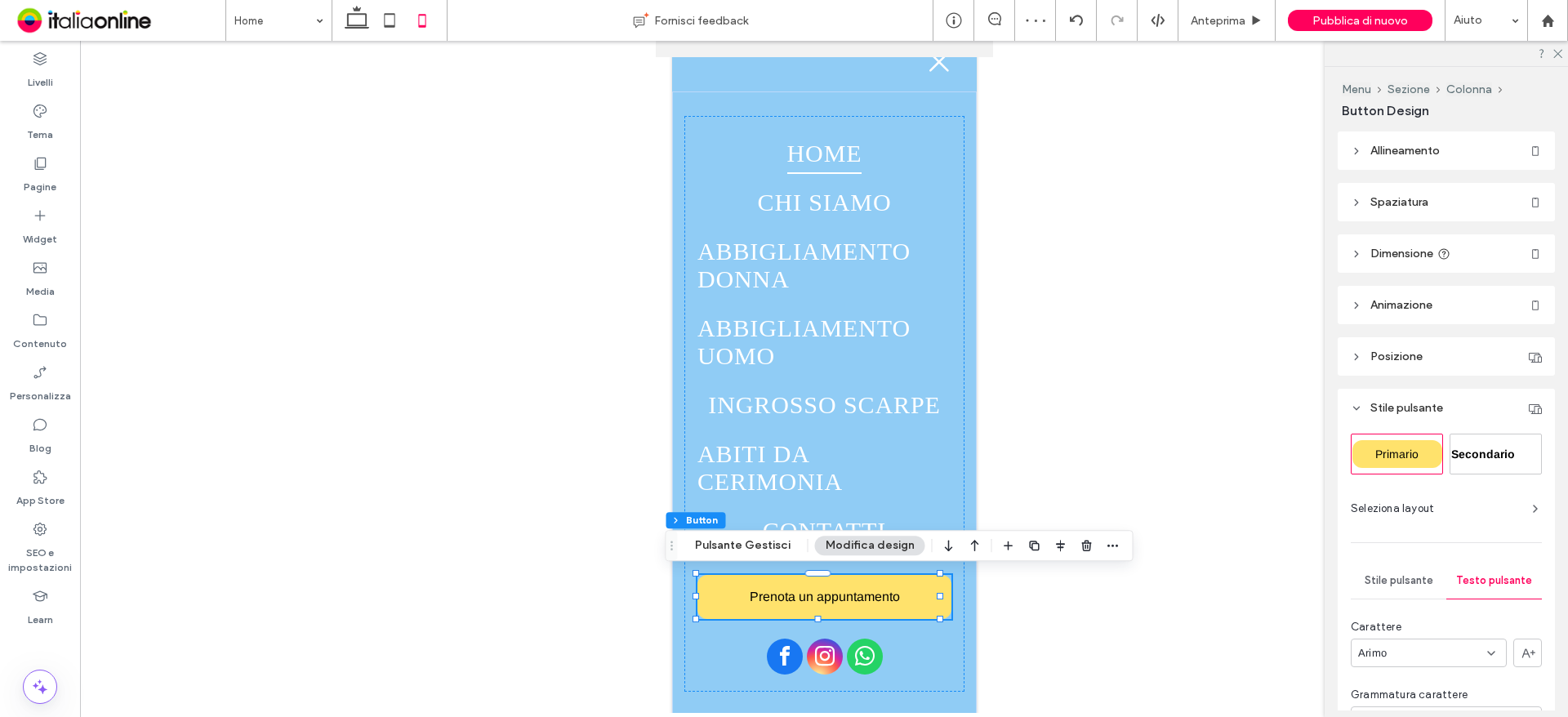
click at [1038, 384] on div at bounding box center [823, 377] width 1488 height 672
drag, startPoint x: 386, startPoint y: 15, endPoint x: 431, endPoint y: 57, distance: 61.6
click at [386, 15] on use at bounding box center [391, 19] width 11 height 14
type input "***"
type input "**"
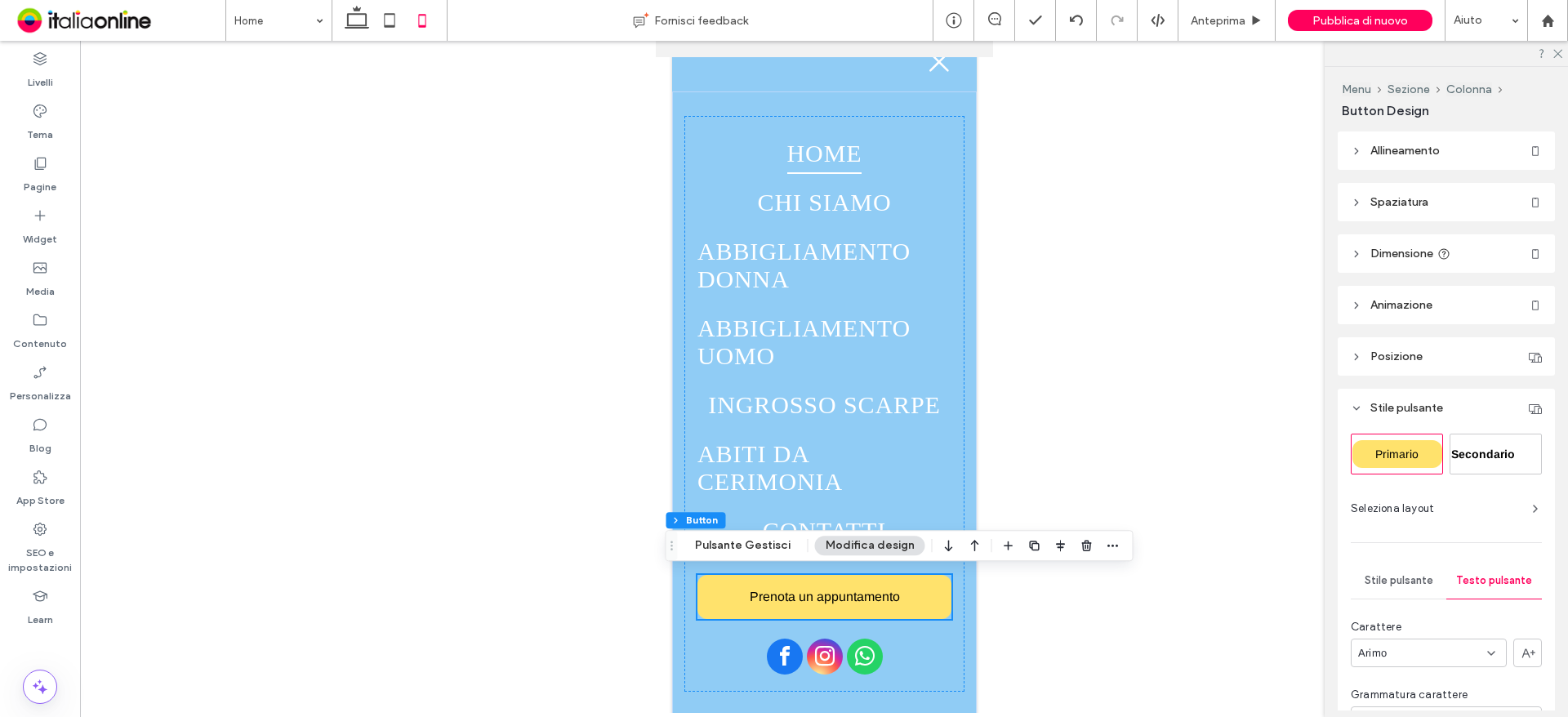
type input "***"
type input "**"
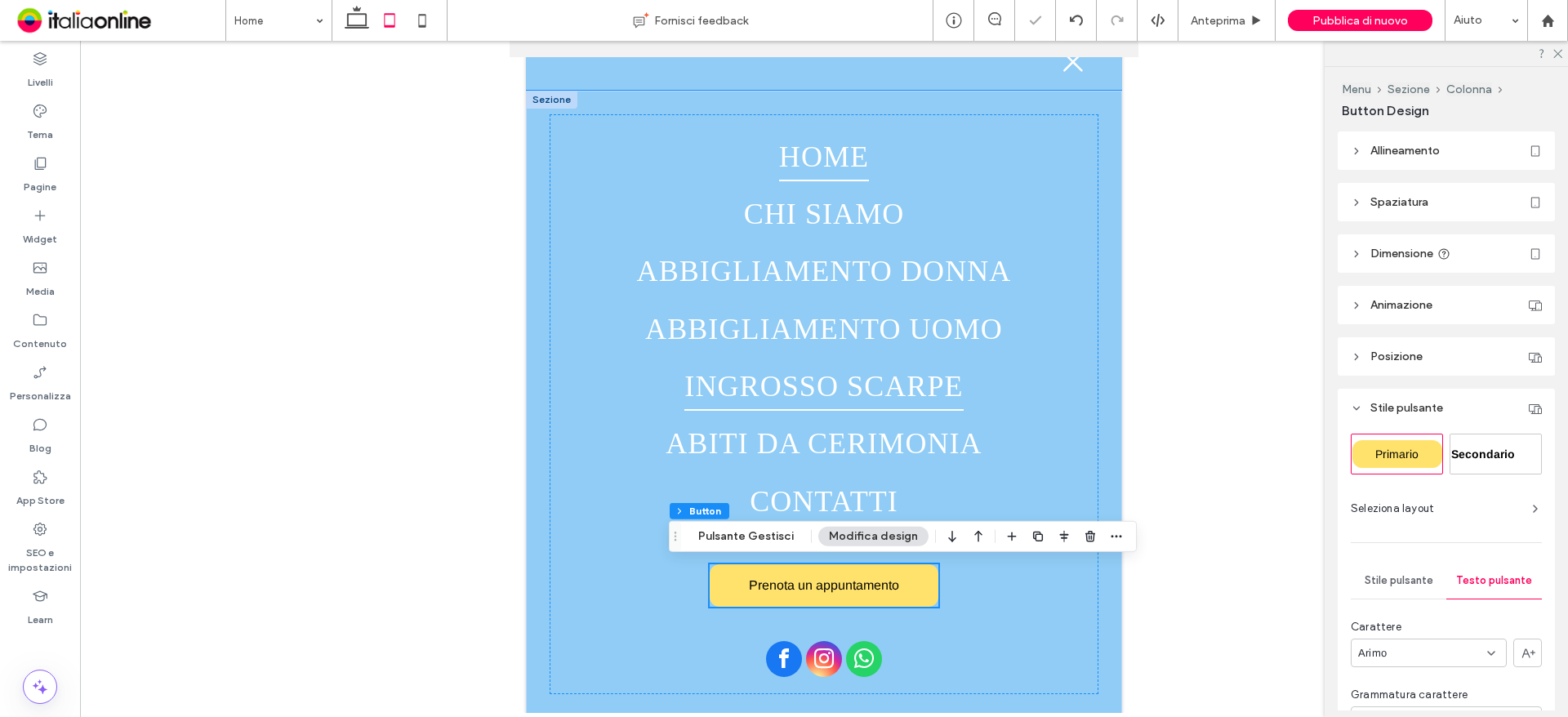
scroll to position [1794, 0]
drag, startPoint x: 1284, startPoint y: 151, endPoint x: 1274, endPoint y: 151, distance: 10.0
click at [1284, 151] on div at bounding box center [823, 377] width 1488 height 672
click at [1560, 50] on icon at bounding box center [1557, 53] width 11 height 11
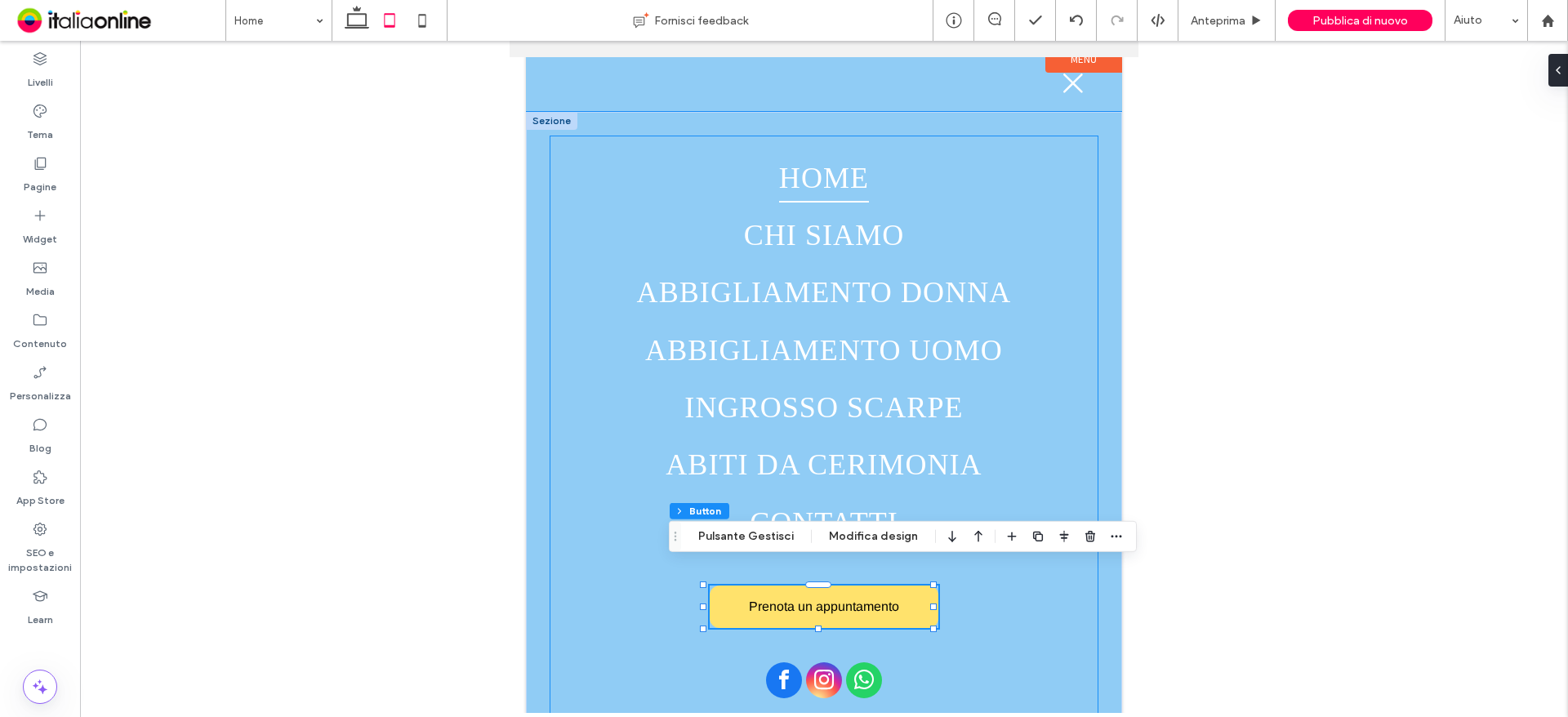
scroll to position [0, 0]
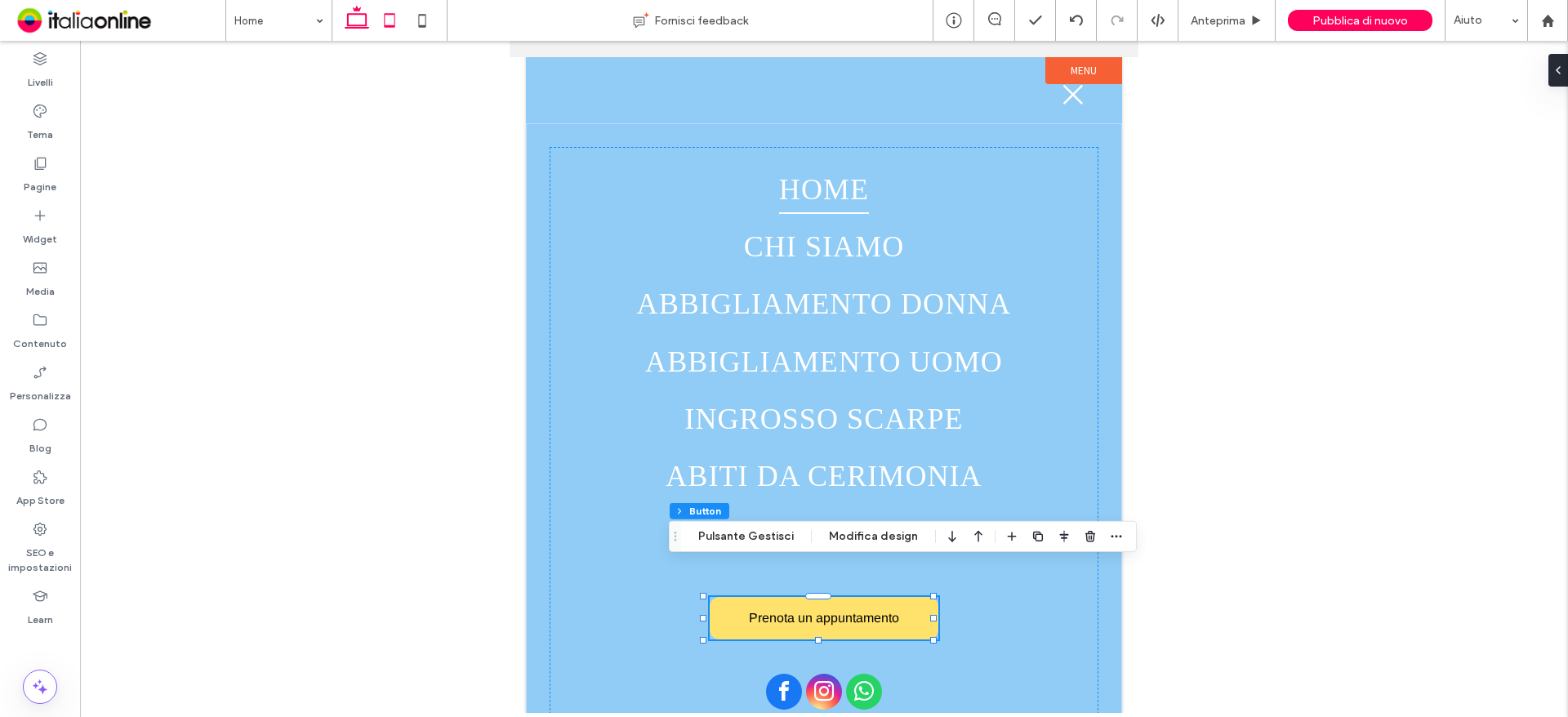
click at [348, 15] on use at bounding box center [357, 16] width 25 height 23
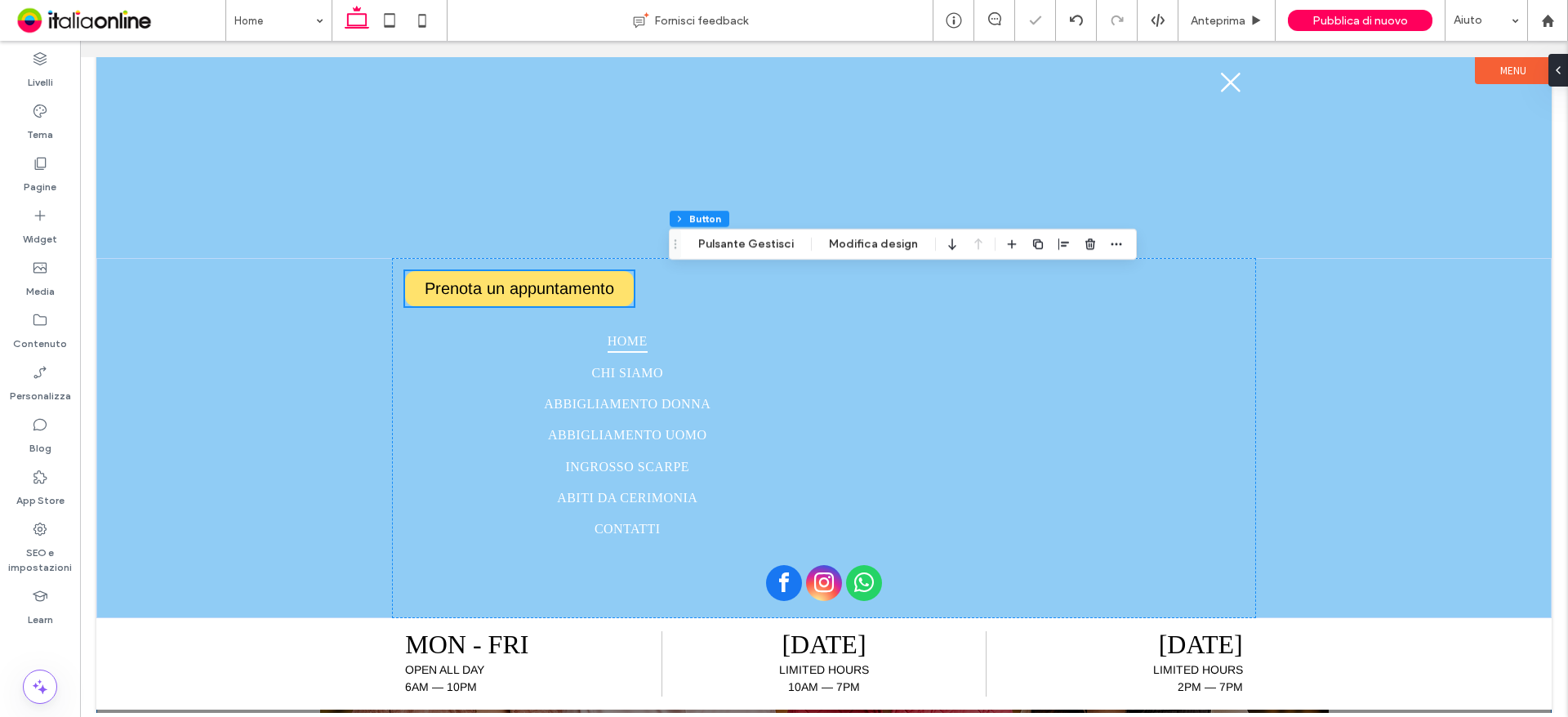
type input "**"
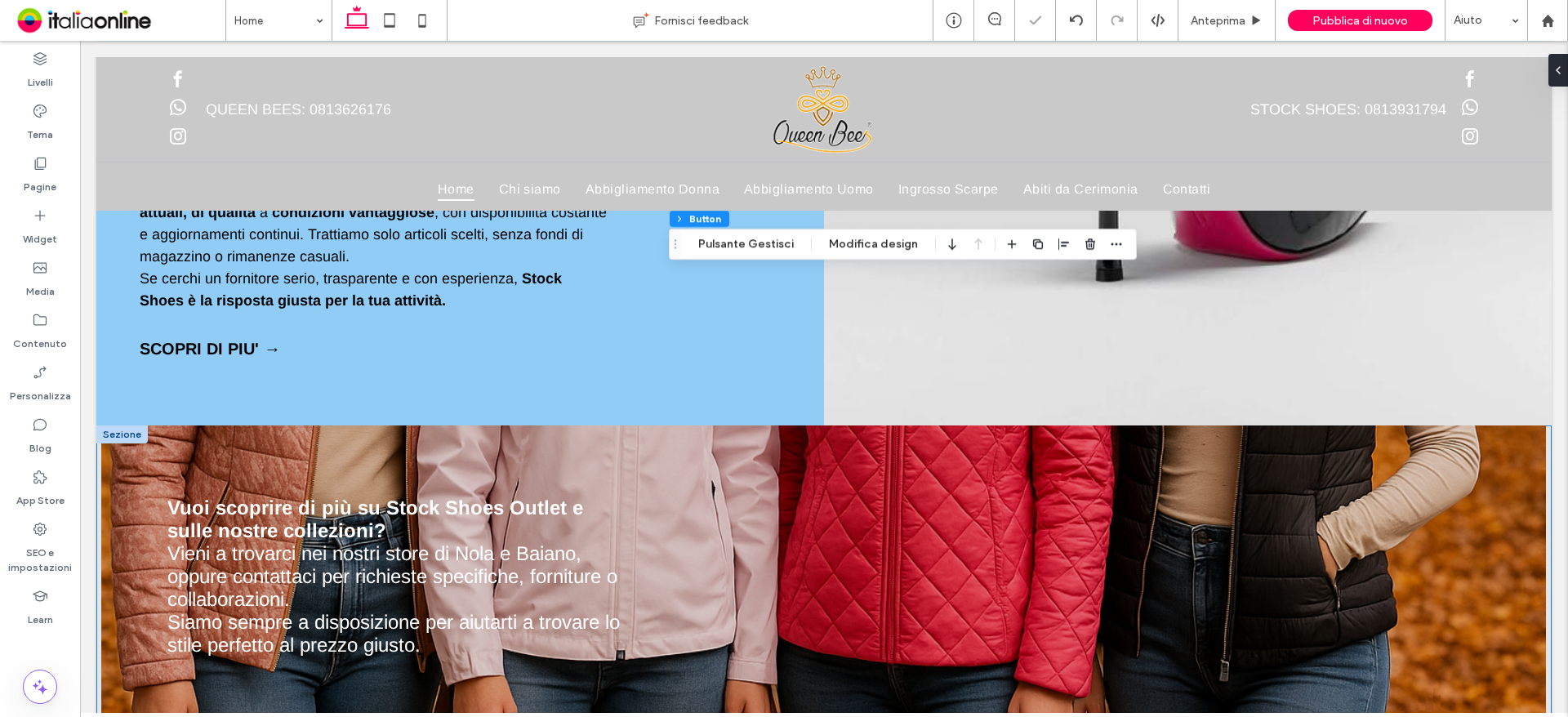
scroll to position [769, 0]
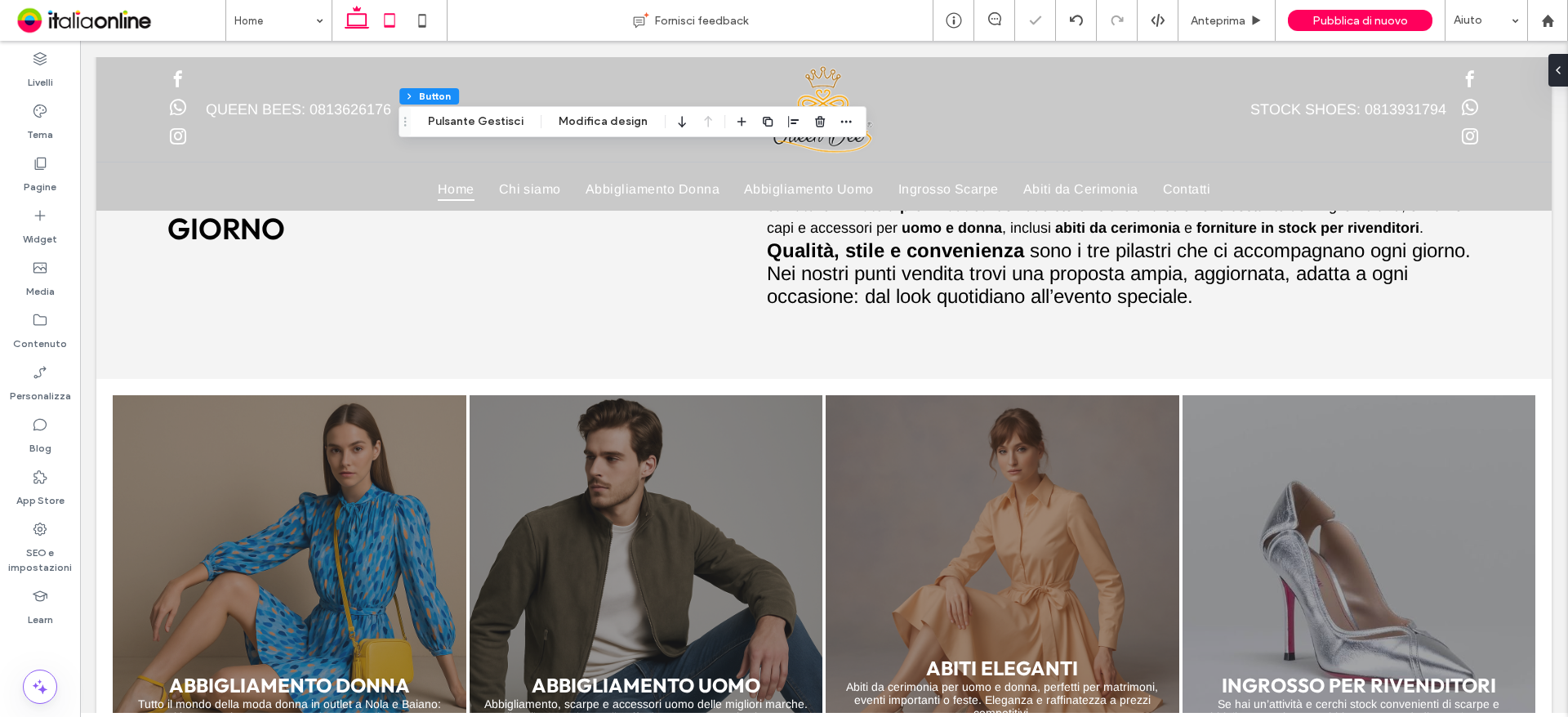
click at [381, 18] on icon at bounding box center [390, 20] width 33 height 33
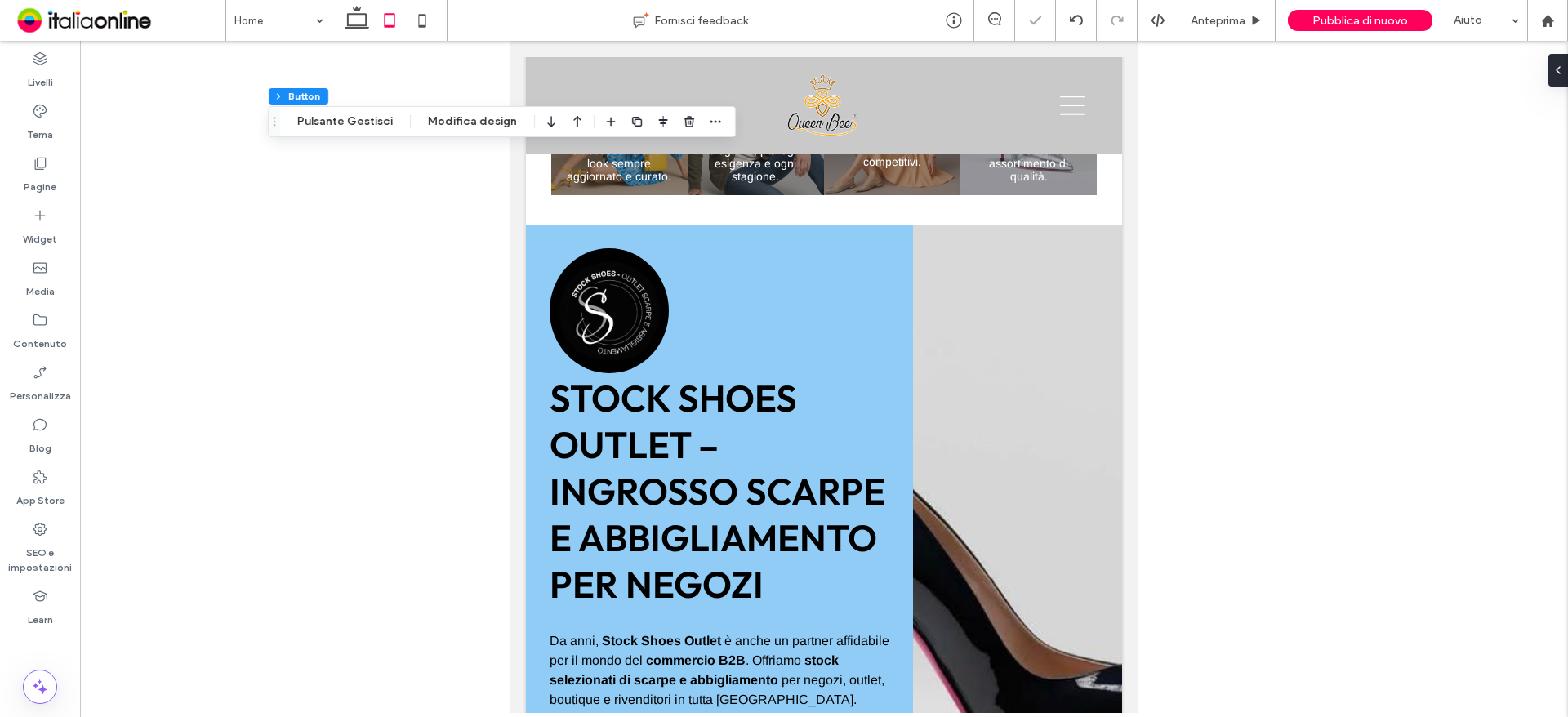
type input "**"
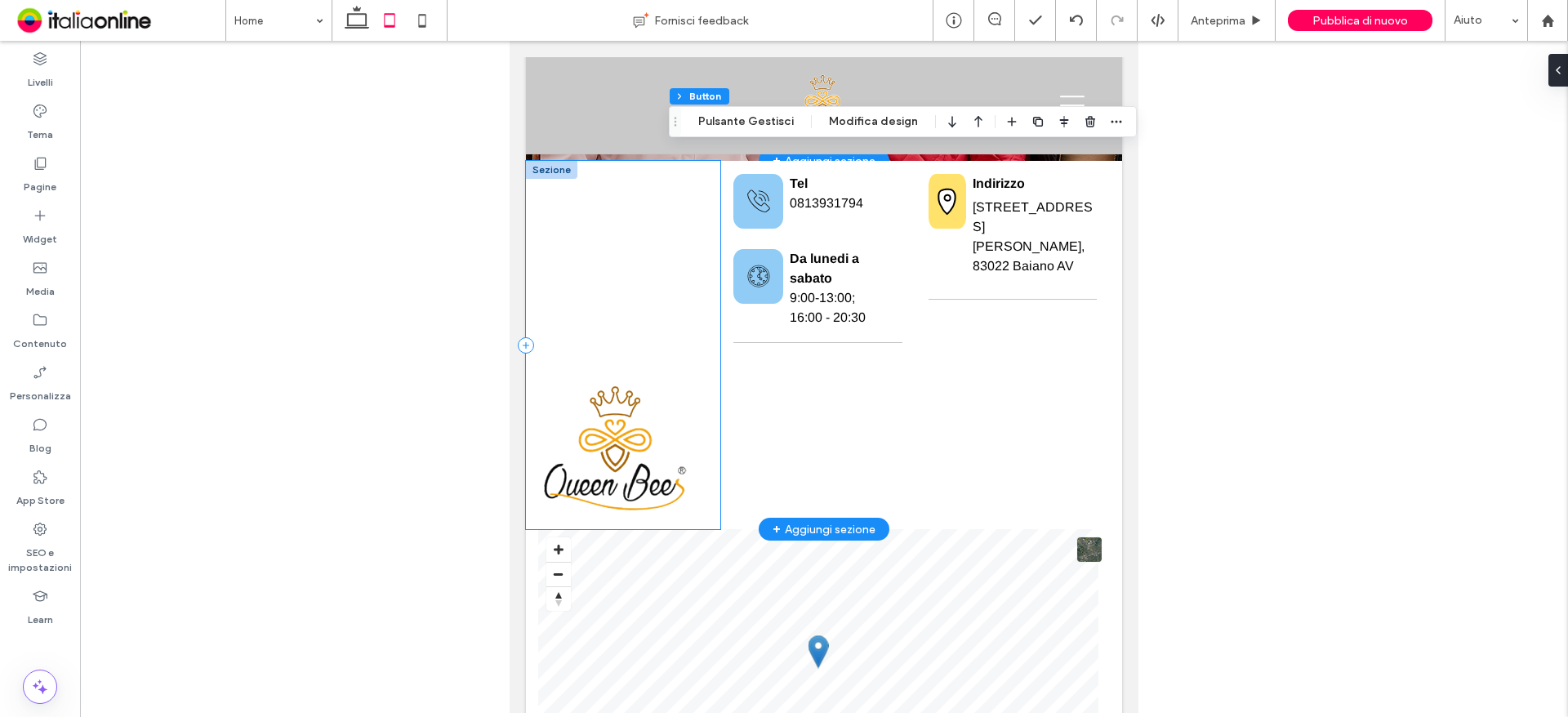
scroll to position [1878, 0]
click at [622, 451] on img at bounding box center [617, 449] width 181 height 135
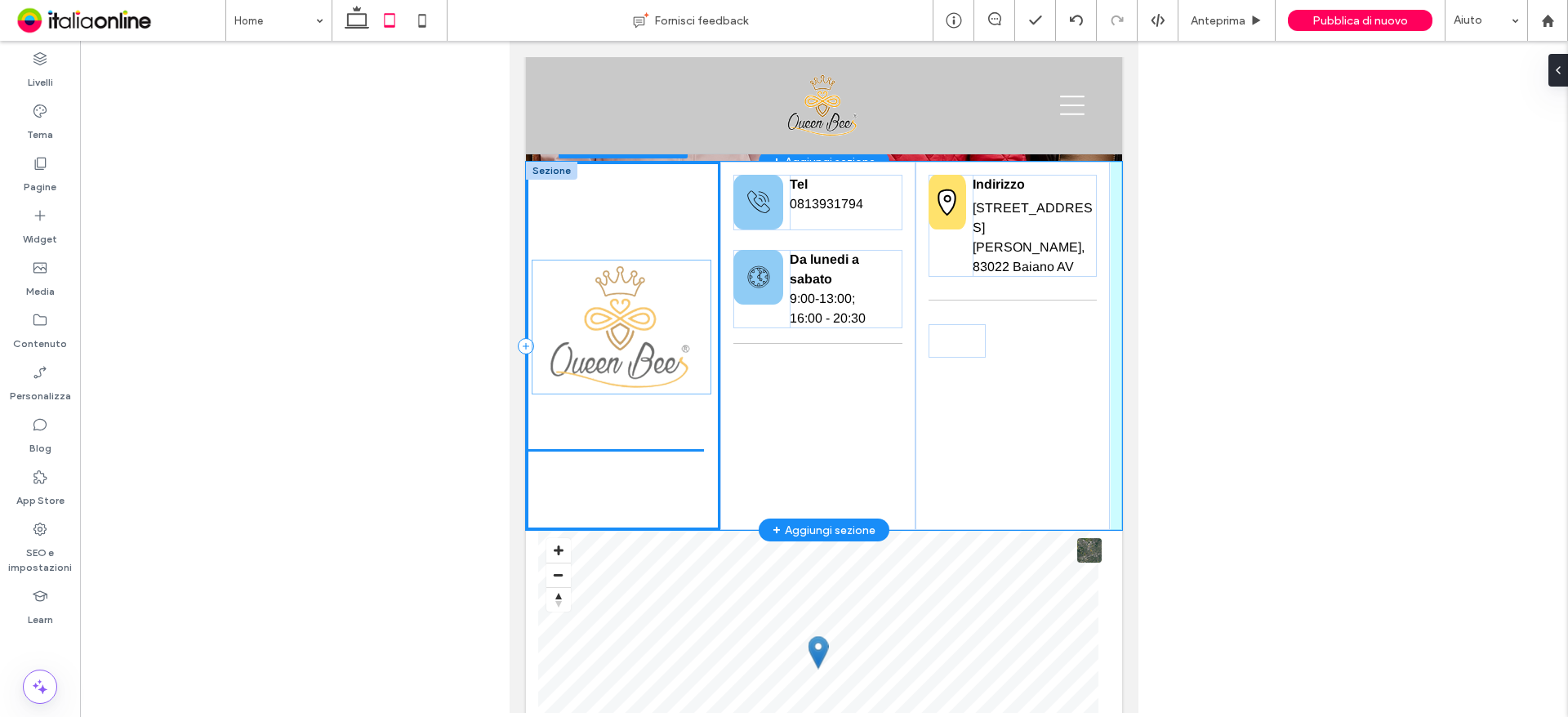
drag, startPoint x: 622, startPoint y: 445, endPoint x: 628, endPoint y: 267, distance: 178.1
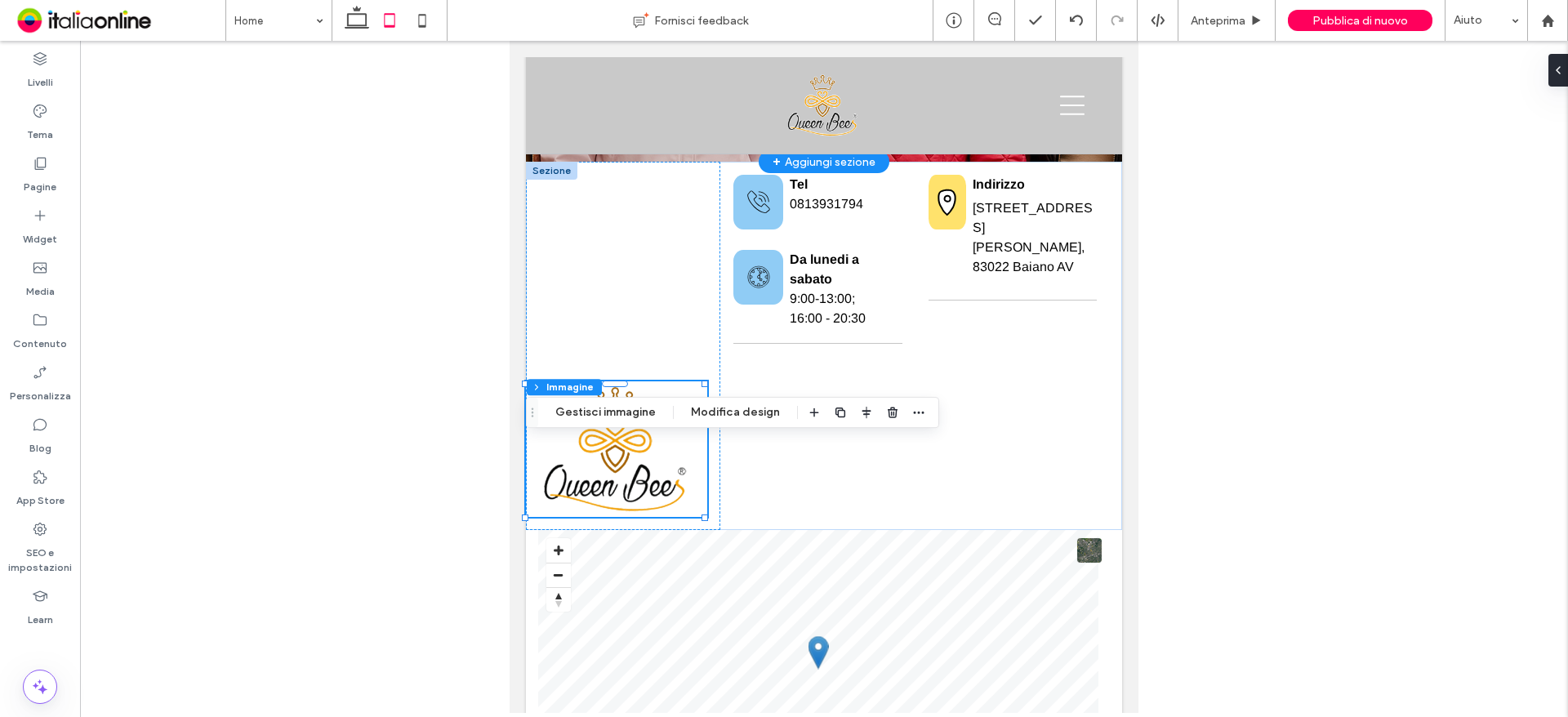
drag, startPoint x: 1251, startPoint y: 516, endPoint x: 1226, endPoint y: 498, distance: 30.8
click at [1251, 516] on div at bounding box center [823, 377] width 1488 height 672
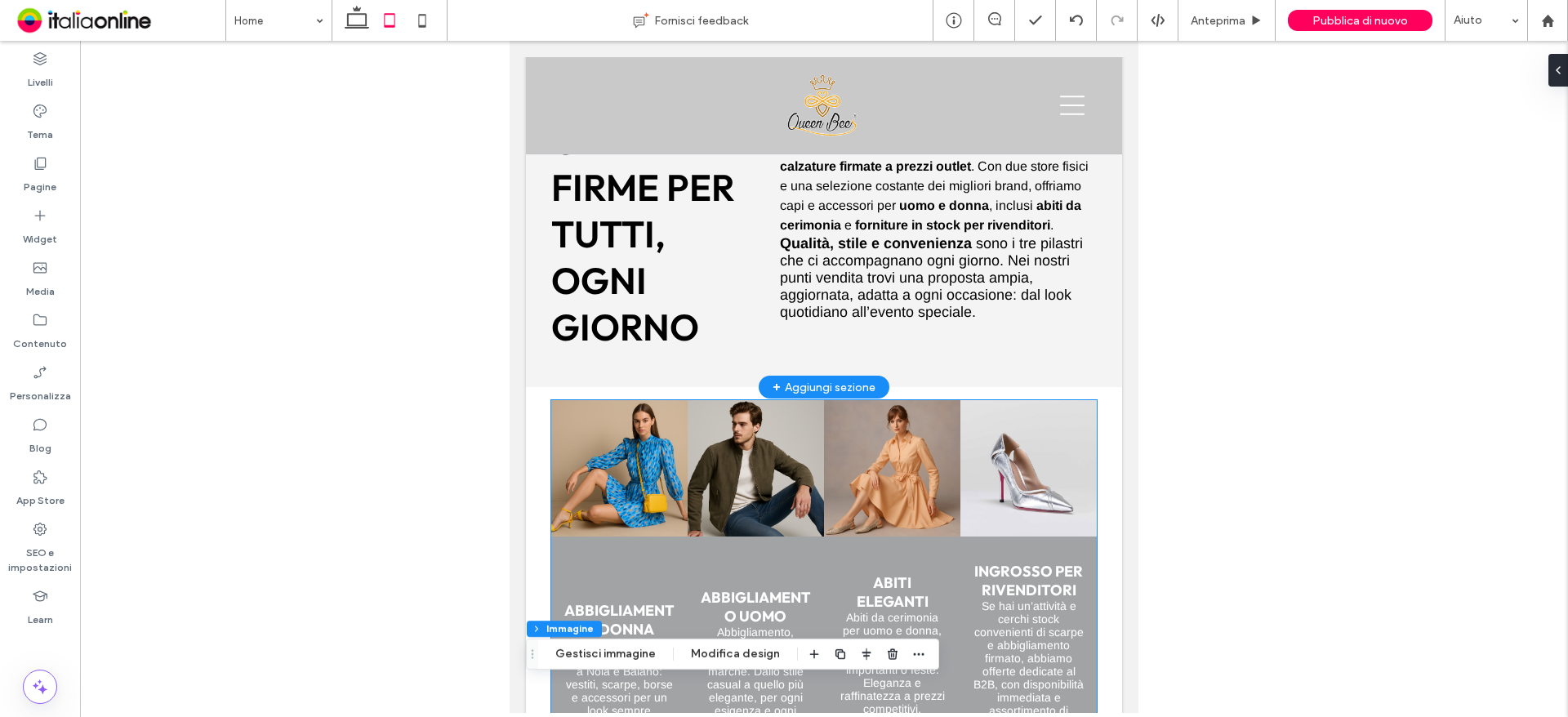
scroll to position [572, 0]
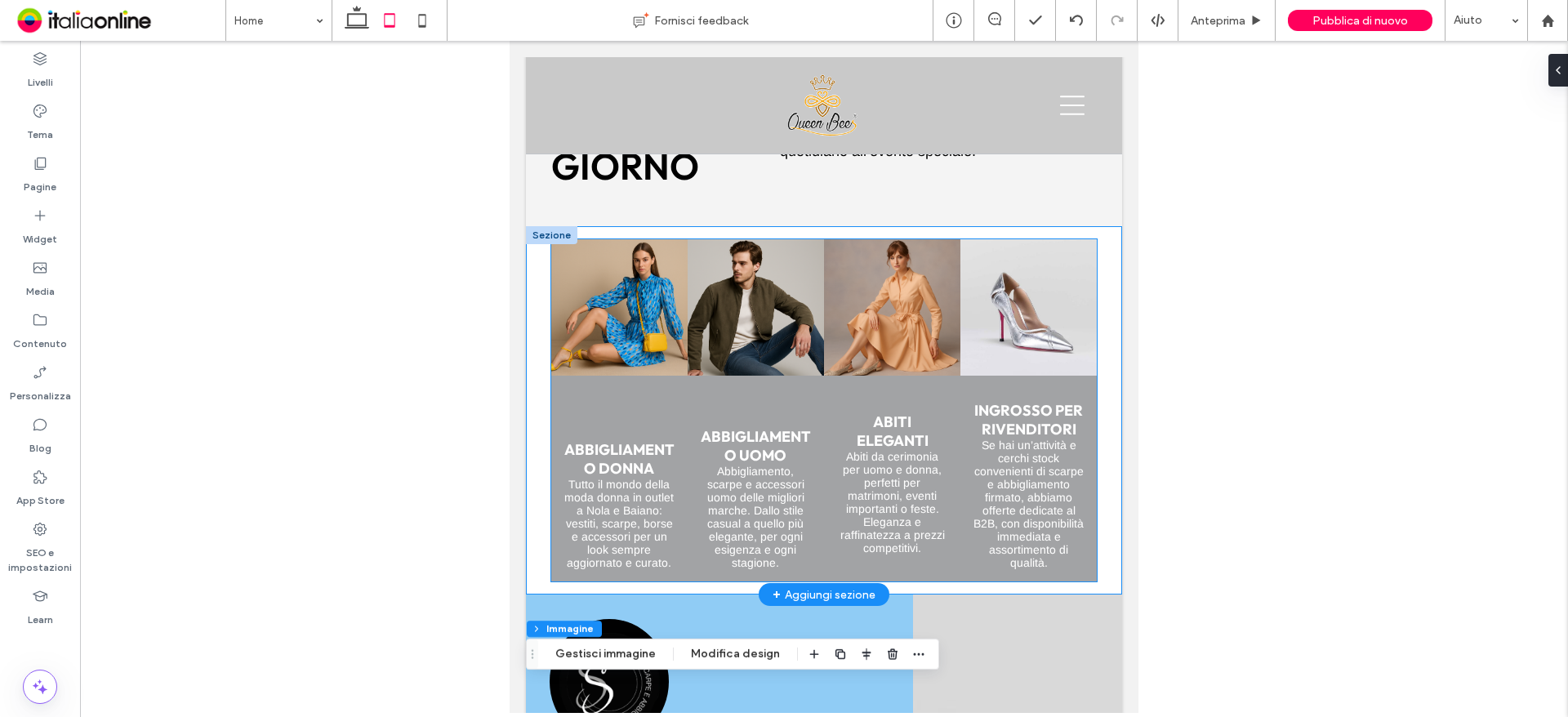
click at [900, 426] on h3 "ABITI ELEGANTI" at bounding box center [892, 431] width 112 height 37
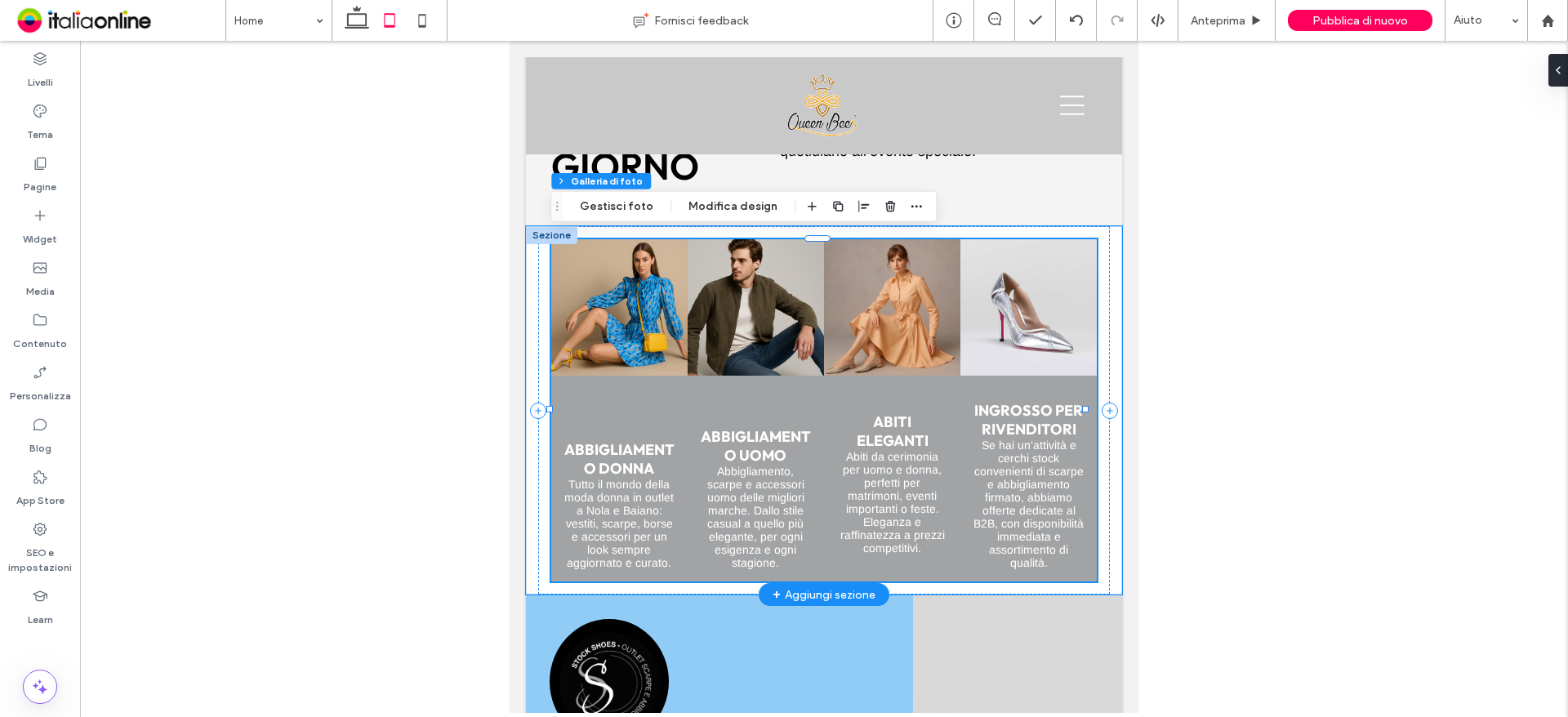
click at [774, 487] on span "Abbigliamento, scarpe e accessori uomo delle migliori marche. Dallo stile casua…" at bounding box center [756, 517] width 97 height 104
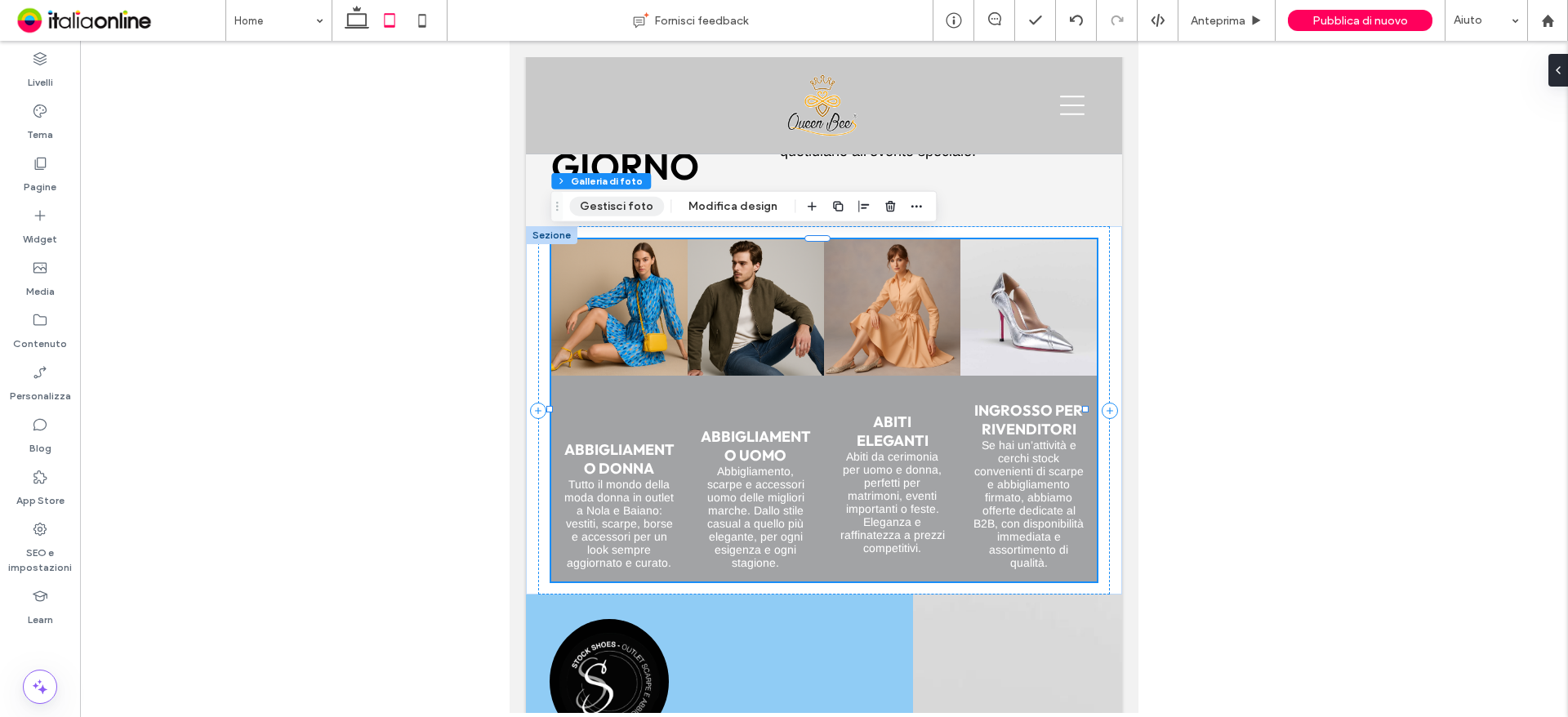
click at [610, 201] on button "Gestisci foto" at bounding box center [617, 206] width 95 height 19
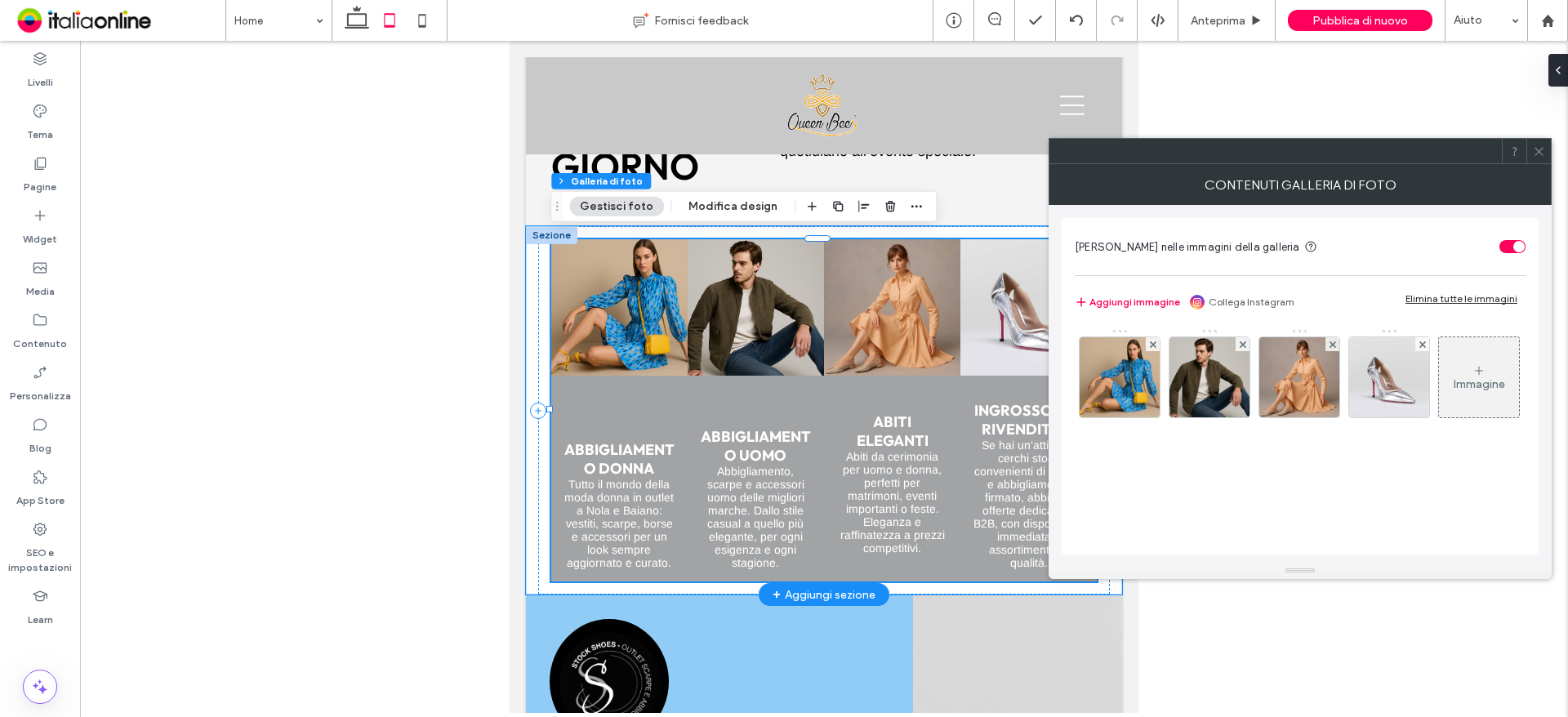
click at [632, 466] on h3 "ABBIGLIAMENTO DONNA" at bounding box center [619, 458] width 112 height 37
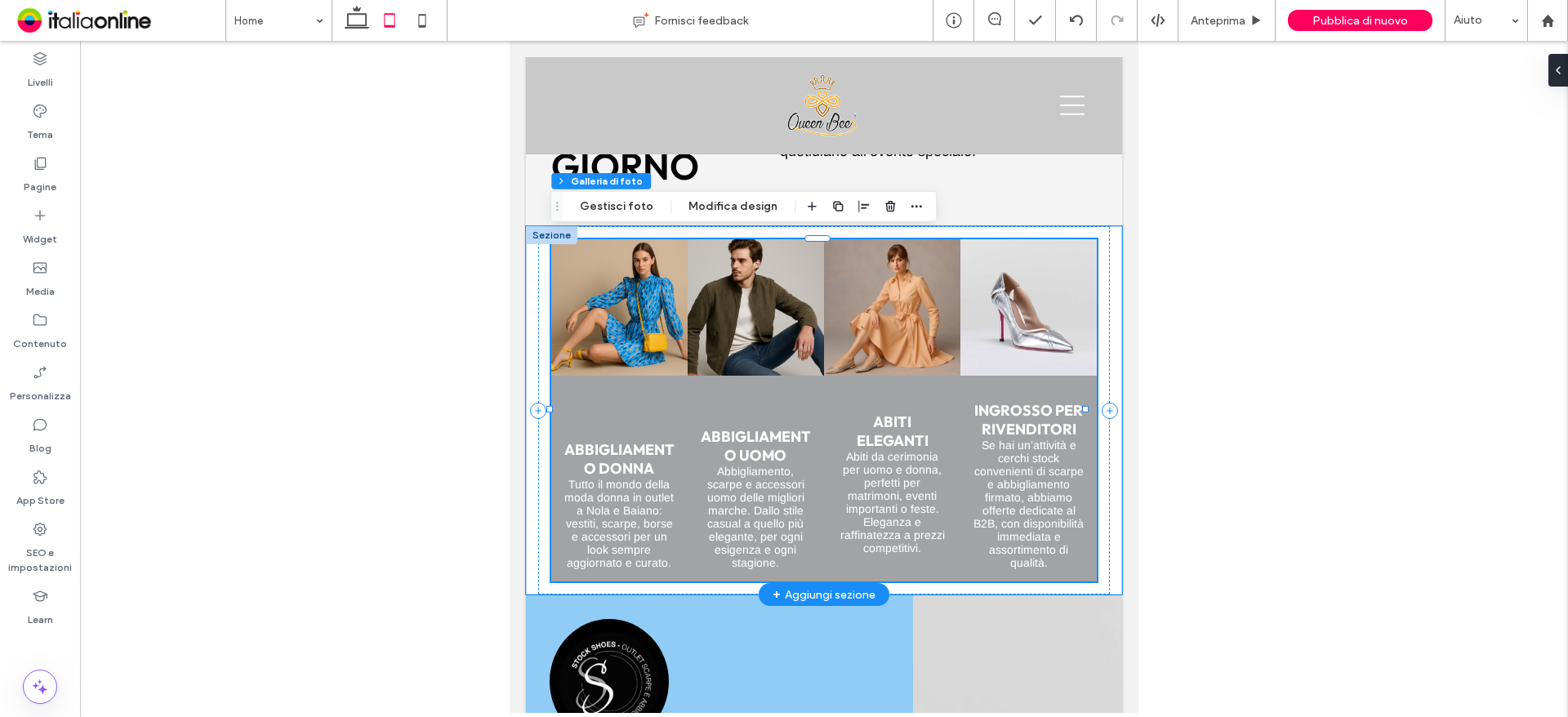
click at [713, 476] on span "Abbigliamento, scarpe e accessori uomo delle migliori marche. Dallo stile casua…" at bounding box center [756, 517] width 97 height 104
click at [1018, 455] on span "Se hai un’attività e cerchi stock convenienti di scarpe e abbigliamento firmato…" at bounding box center [1028, 503] width 111 height 131
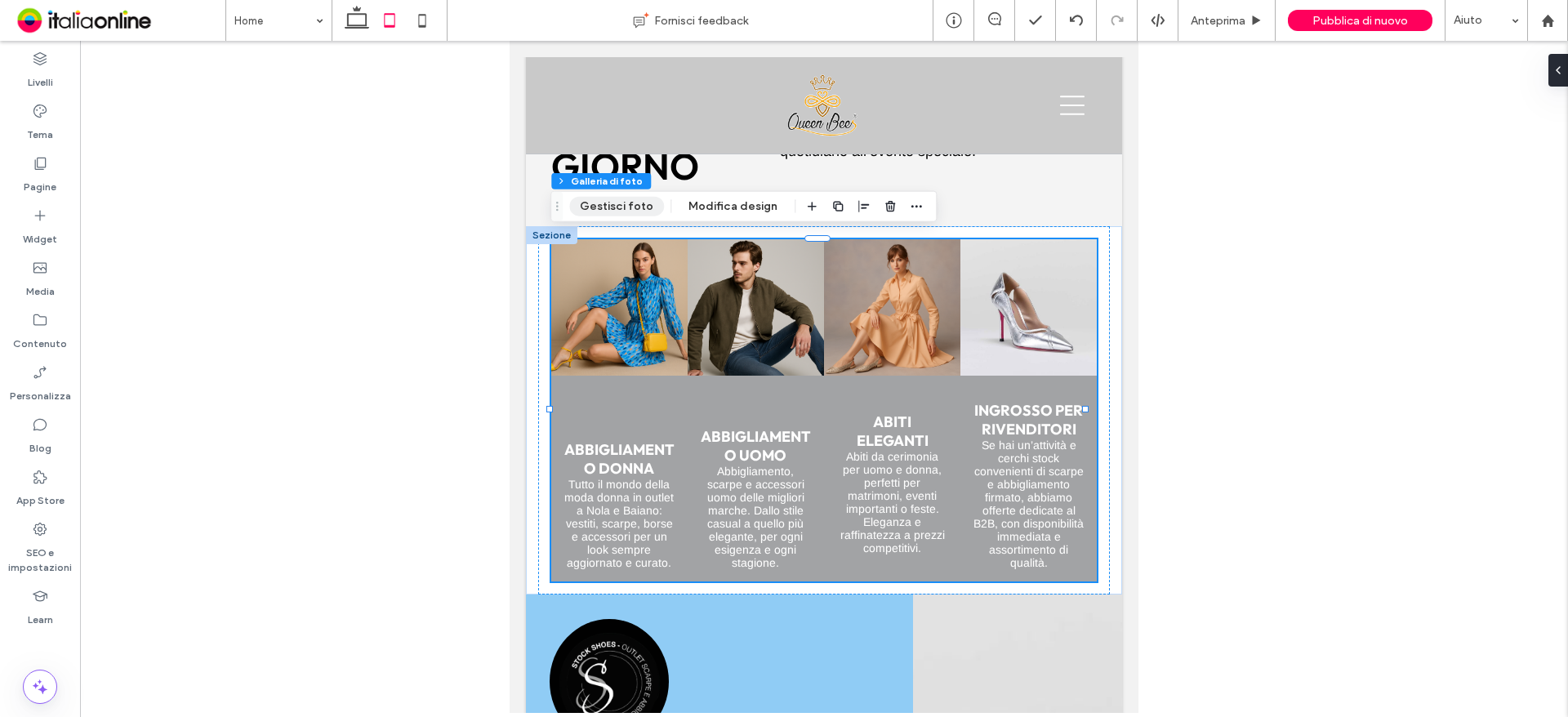
drag, startPoint x: 615, startPoint y: 201, endPoint x: 637, endPoint y: 215, distance: 26.1
click at [615, 201] on button "Gestisci foto" at bounding box center [617, 206] width 95 height 19
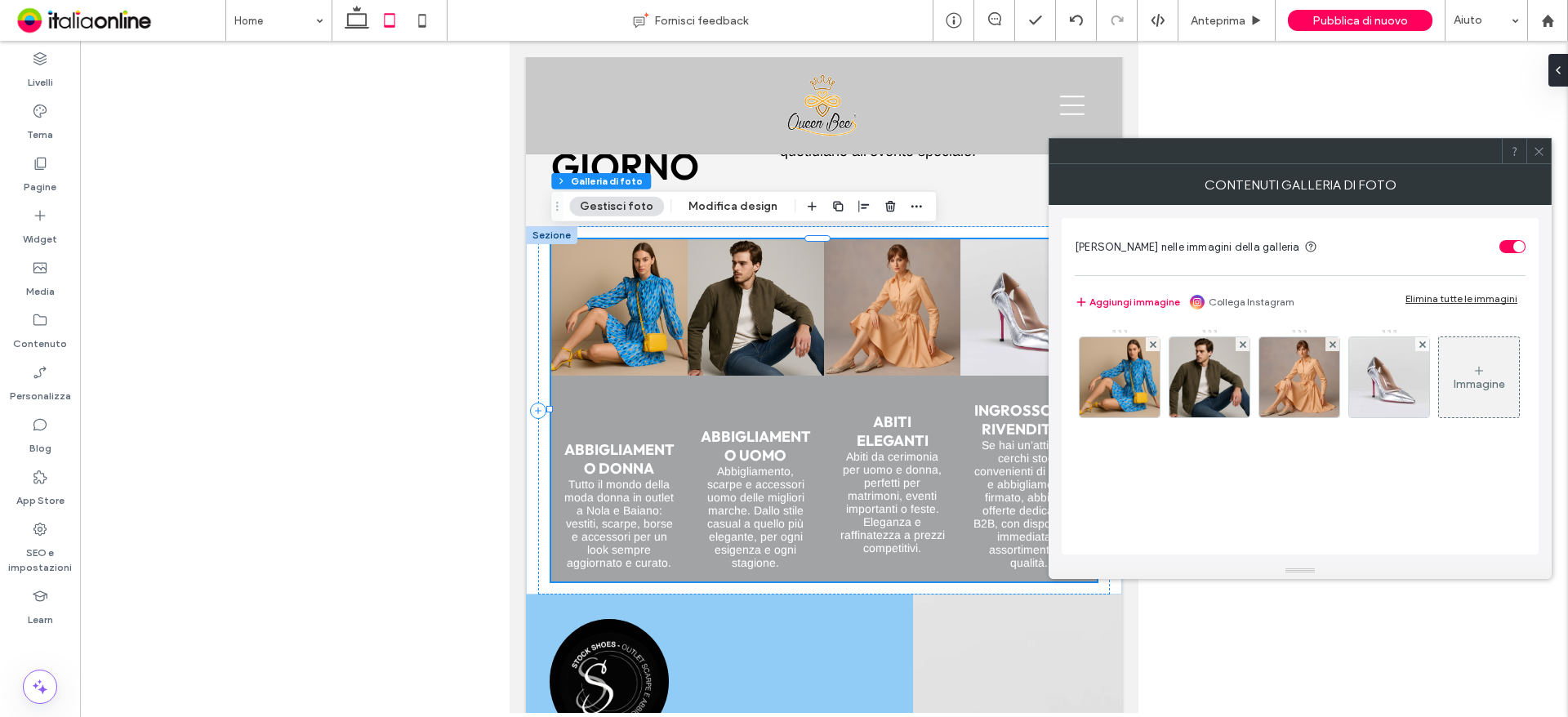
drag, startPoint x: 421, startPoint y: 502, endPoint x: 498, endPoint y: 423, distance: 110.3
click at [421, 502] on div at bounding box center [823, 377] width 1488 height 672
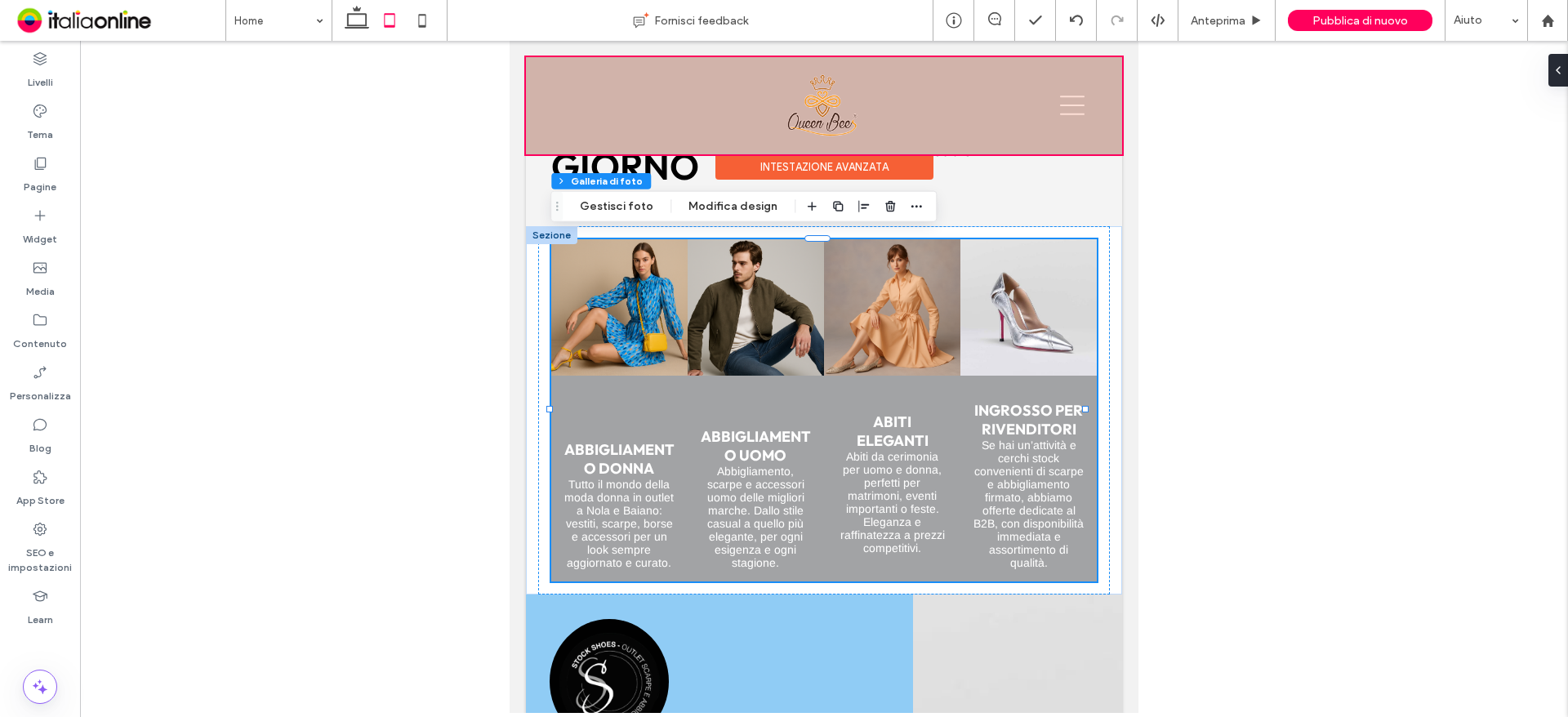
drag, startPoint x: 1066, startPoint y: 112, endPoint x: 1076, endPoint y: 126, distance: 17.2
click at [1066, 112] on div at bounding box center [824, 105] width 596 height 97
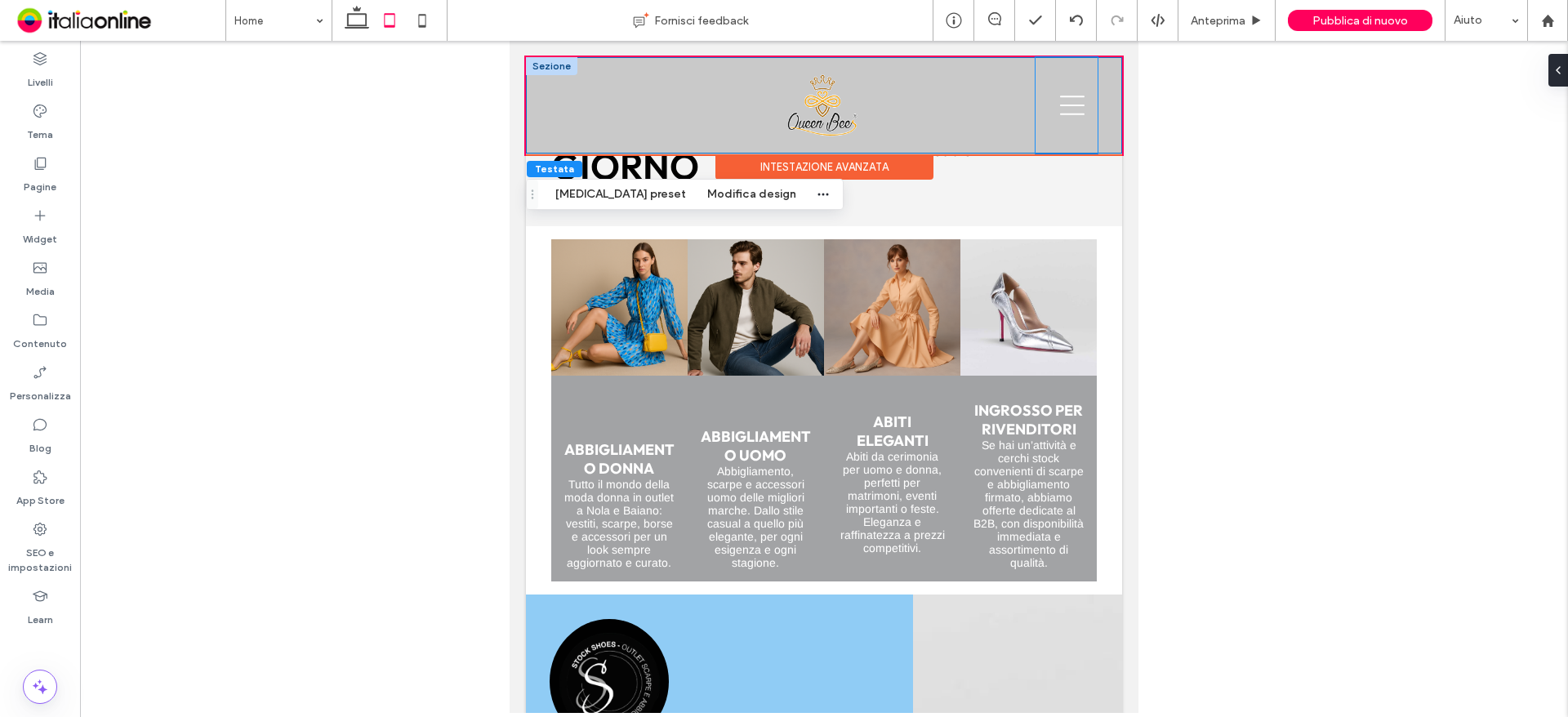
click at [1064, 88] on div at bounding box center [1067, 104] width 62 height 96
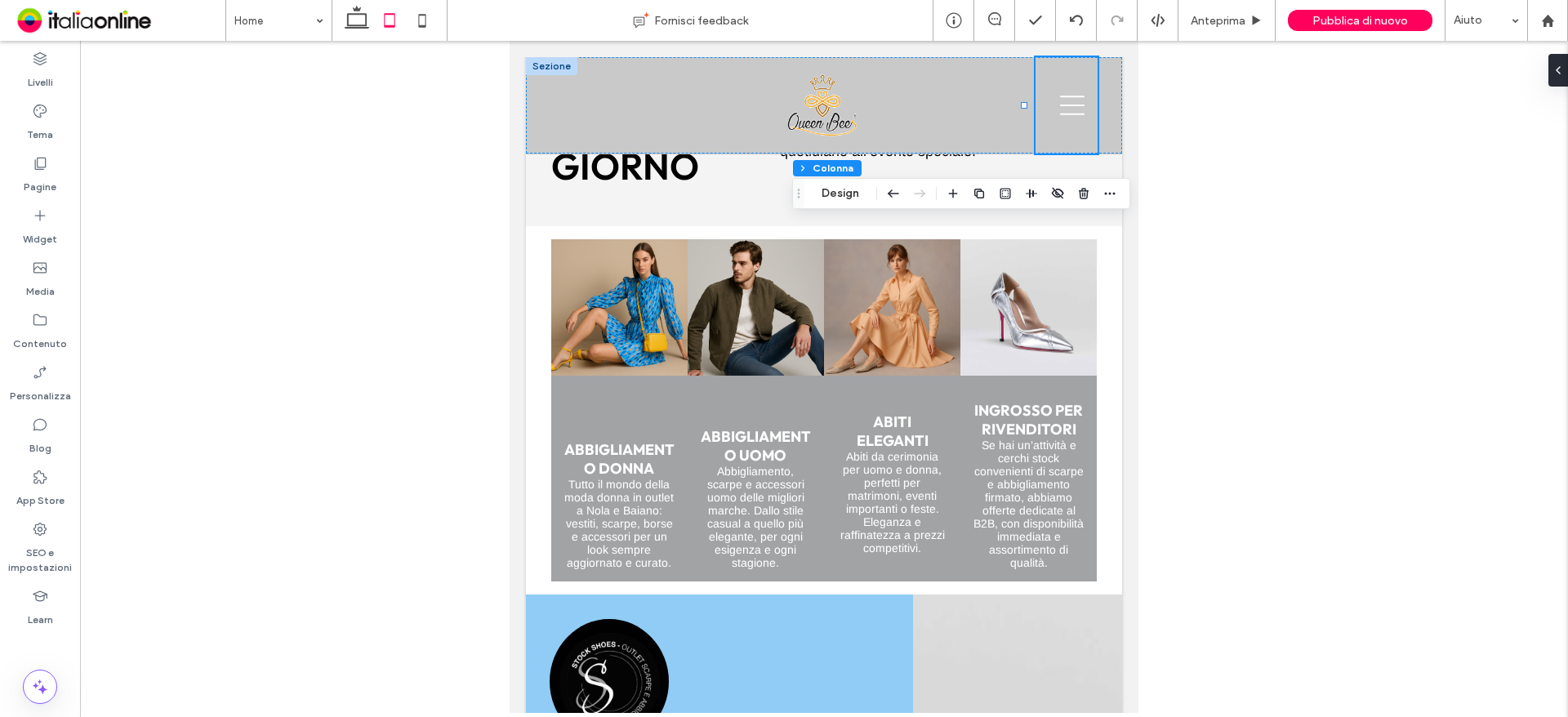
click at [1342, 345] on div at bounding box center [823, 377] width 1488 height 672
click at [431, 15] on icon at bounding box center [423, 20] width 33 height 33
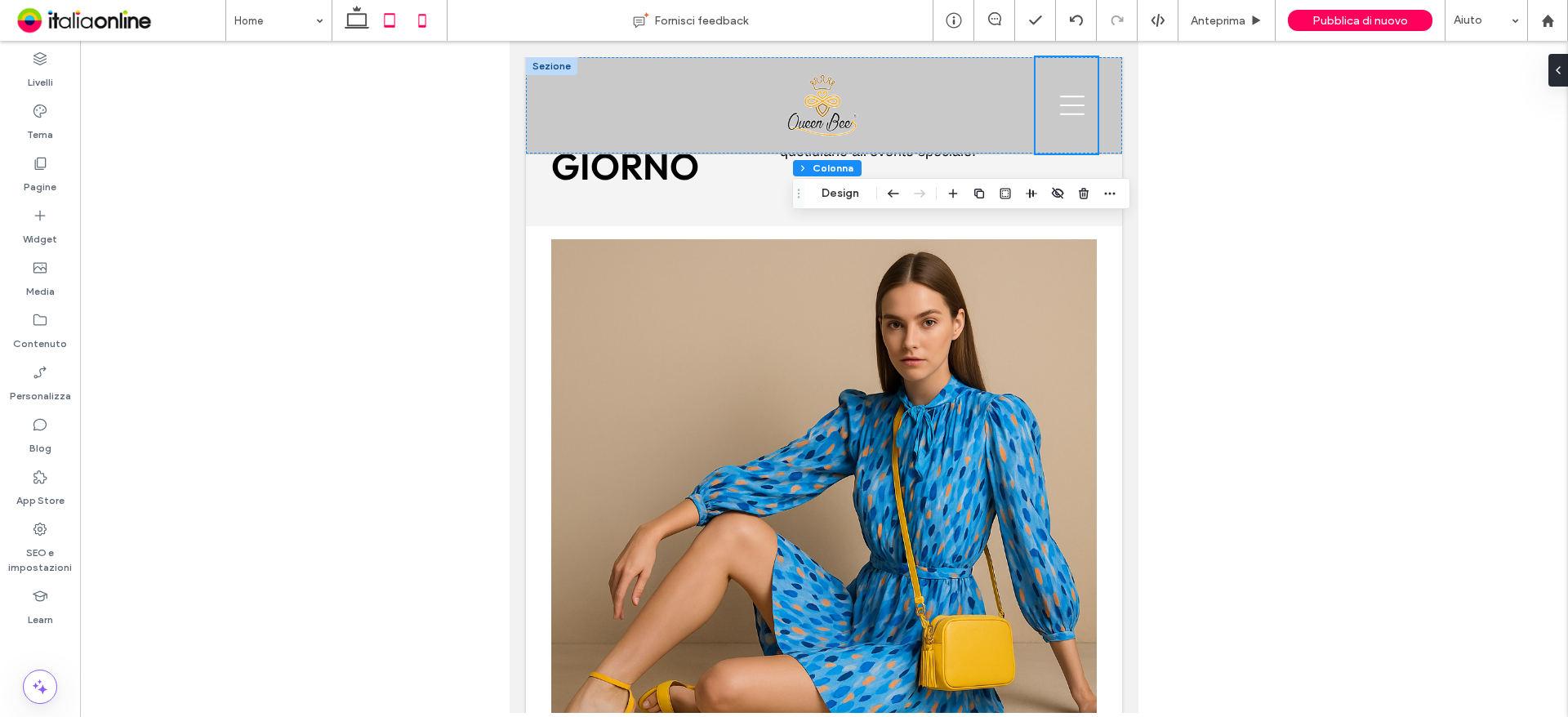
type input "**"
type input "***"
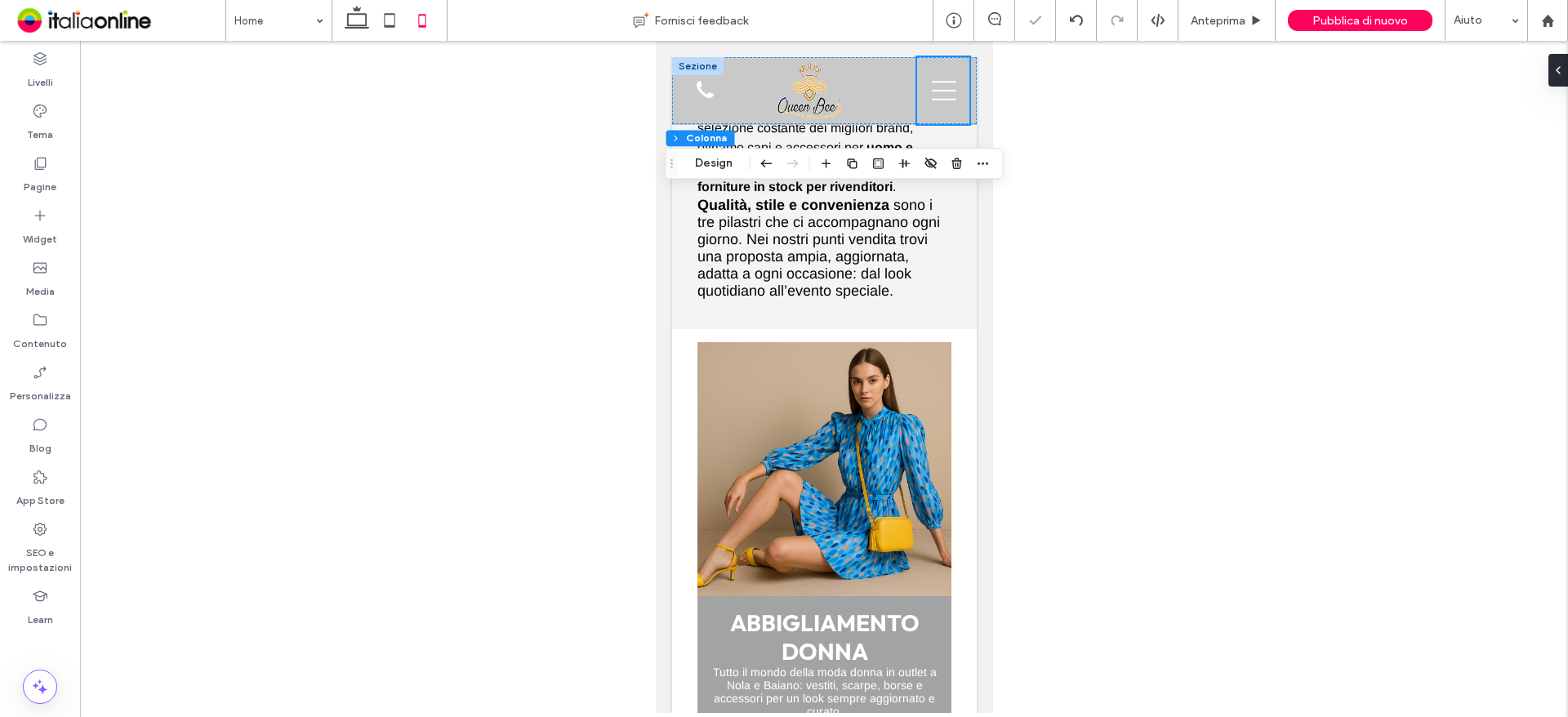
scroll to position [769, 0]
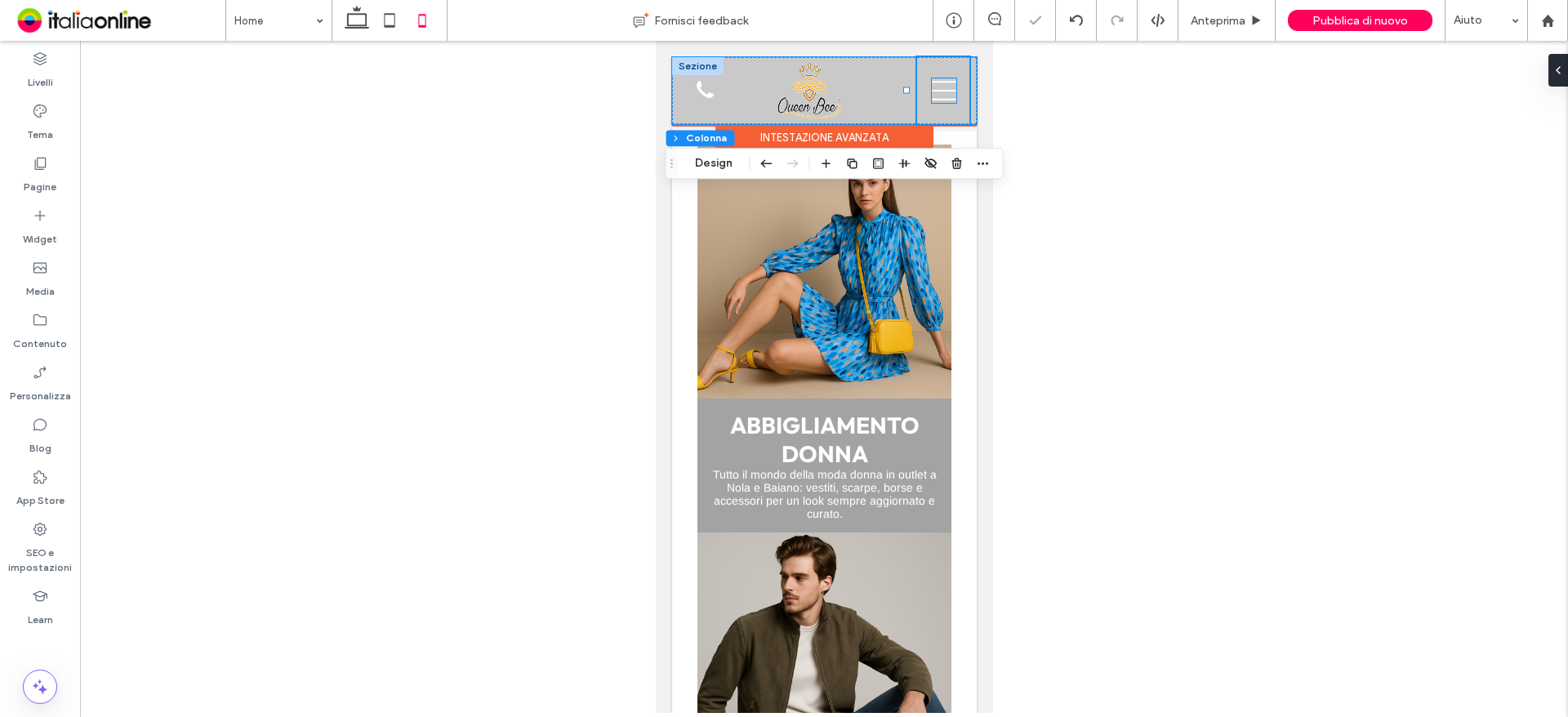
click at [931, 88] on icon at bounding box center [943, 91] width 25 height 25
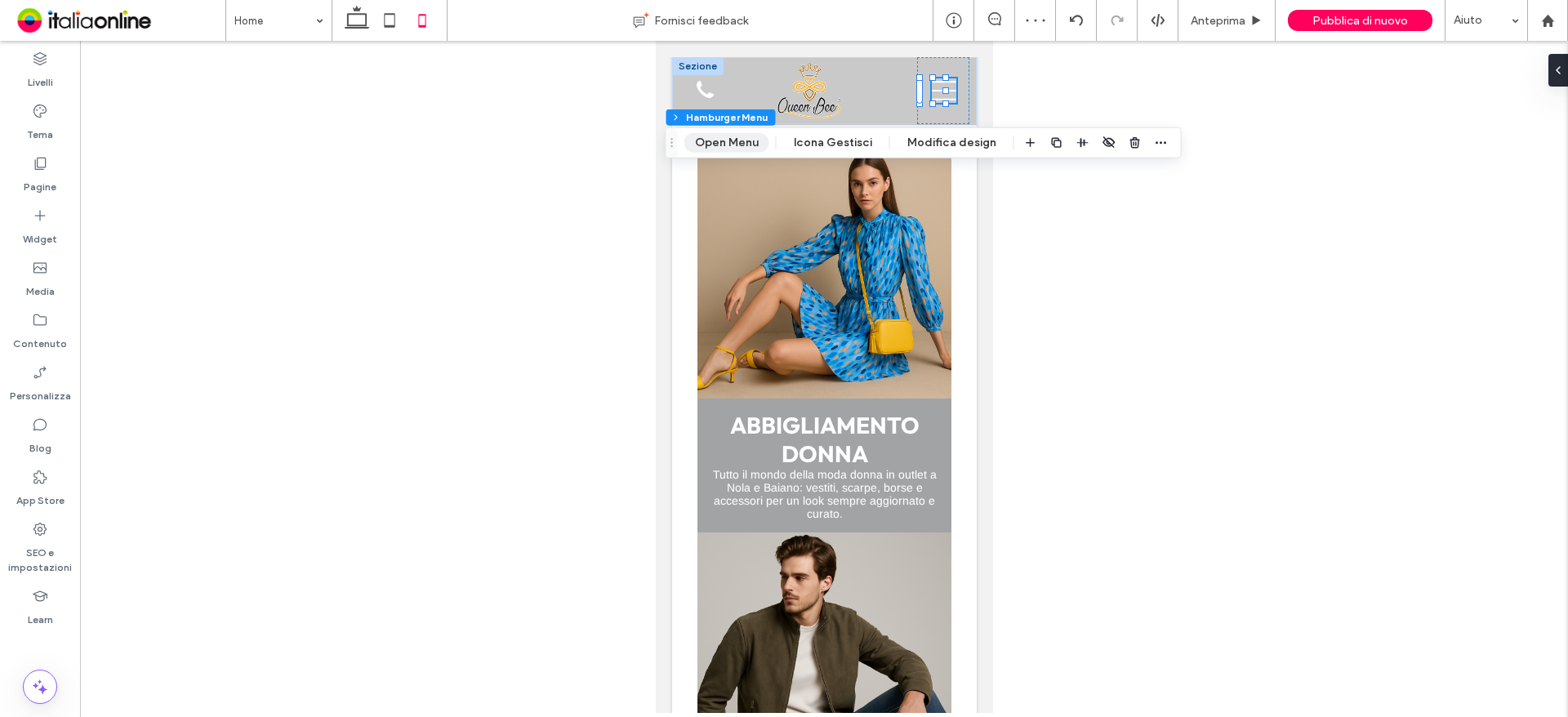
click at [728, 141] on button "Open Menu" at bounding box center [726, 143] width 85 height 19
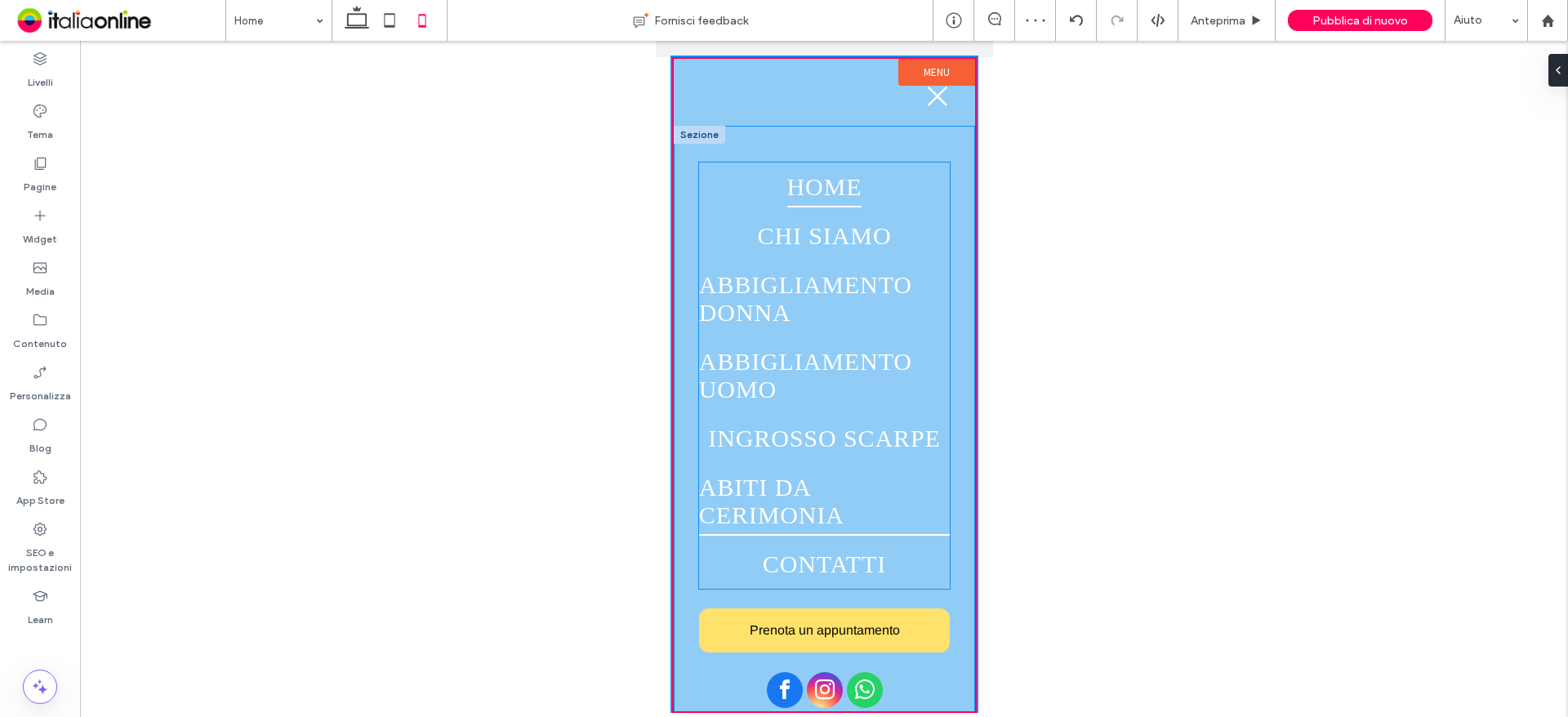
click at [873, 467] on span "Abiti da Cerimonia" at bounding box center [823, 501] width 252 height 69
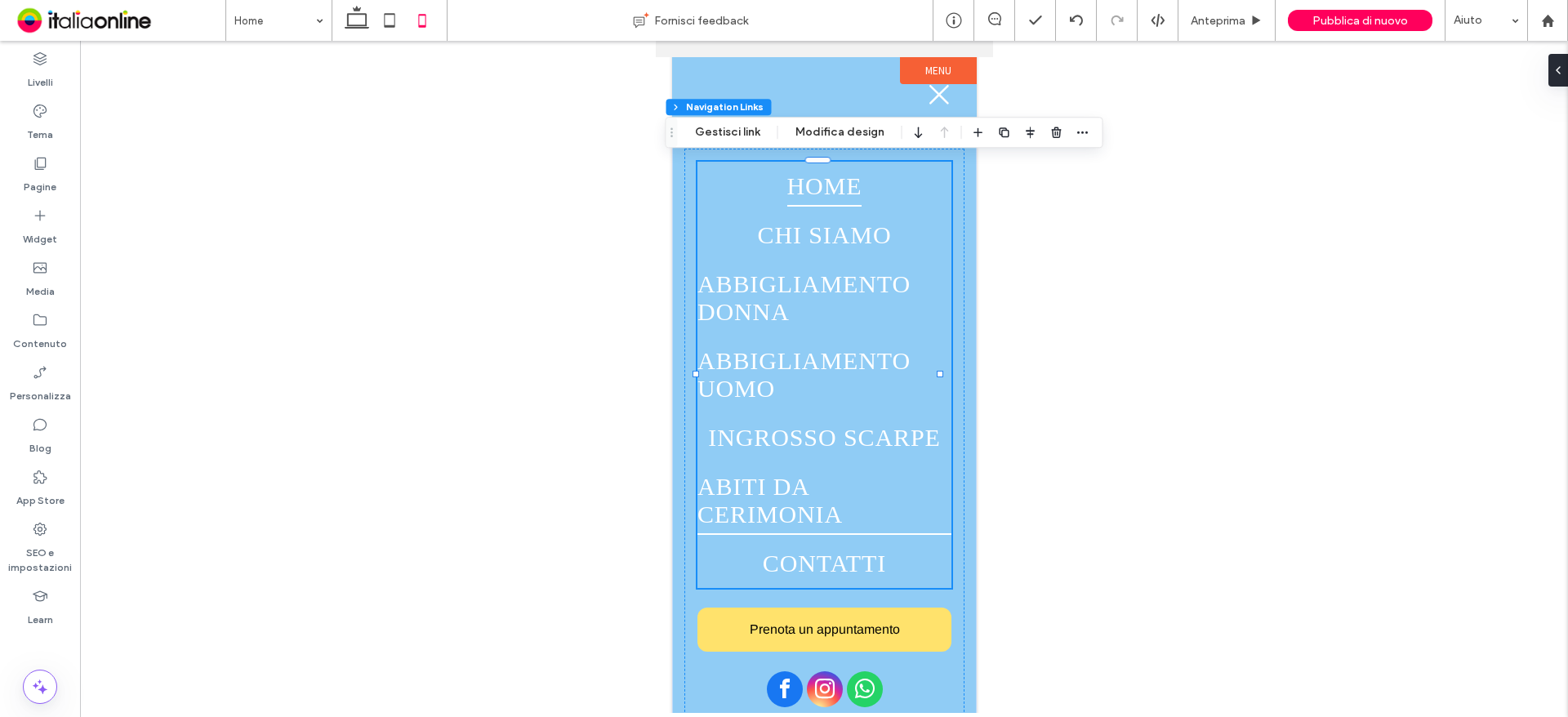
type input "***"
type input "****"
drag, startPoint x: 740, startPoint y: 134, endPoint x: 750, endPoint y: 138, distance: 10.8
click at [740, 134] on button "Gestisci link" at bounding box center [727, 132] width 87 height 19
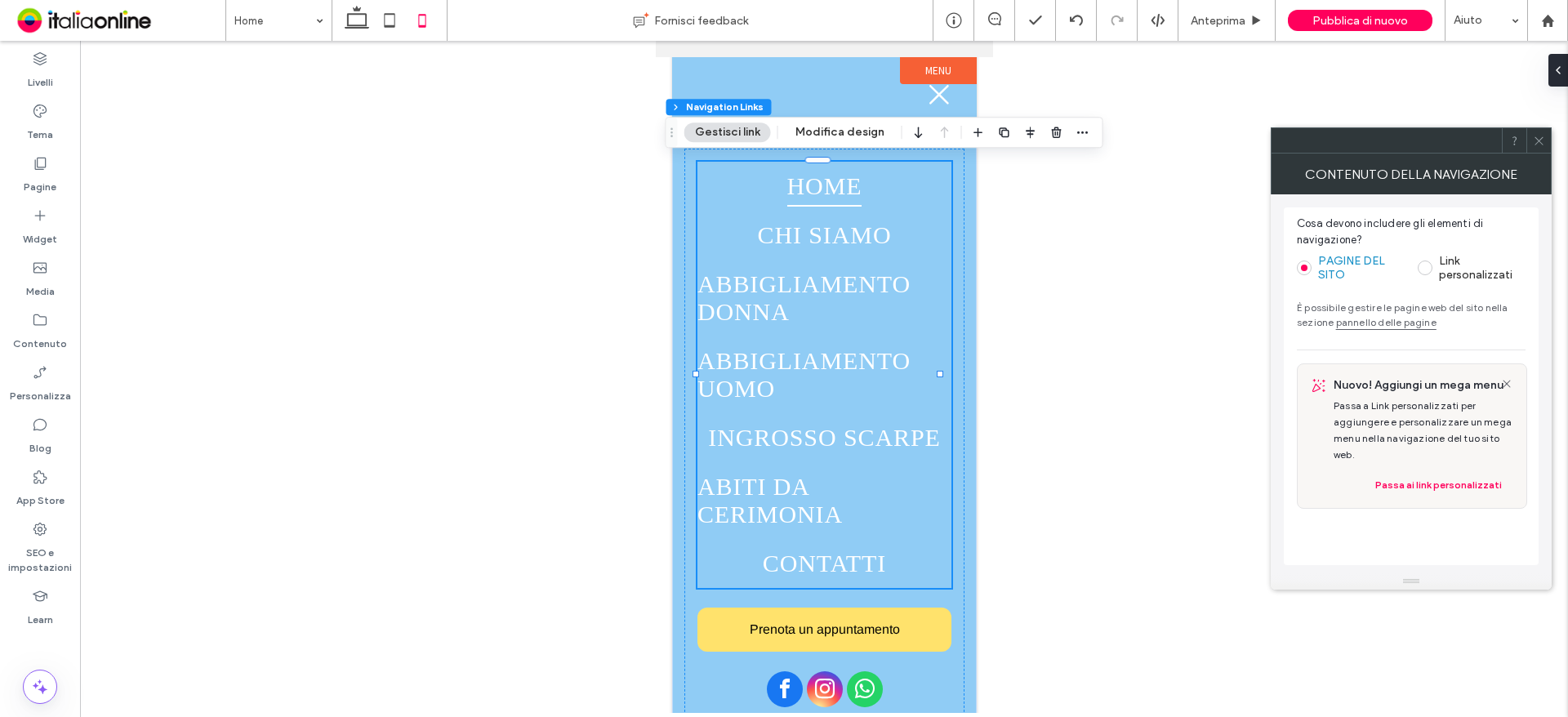
click at [1165, 339] on div at bounding box center [823, 377] width 1488 height 672
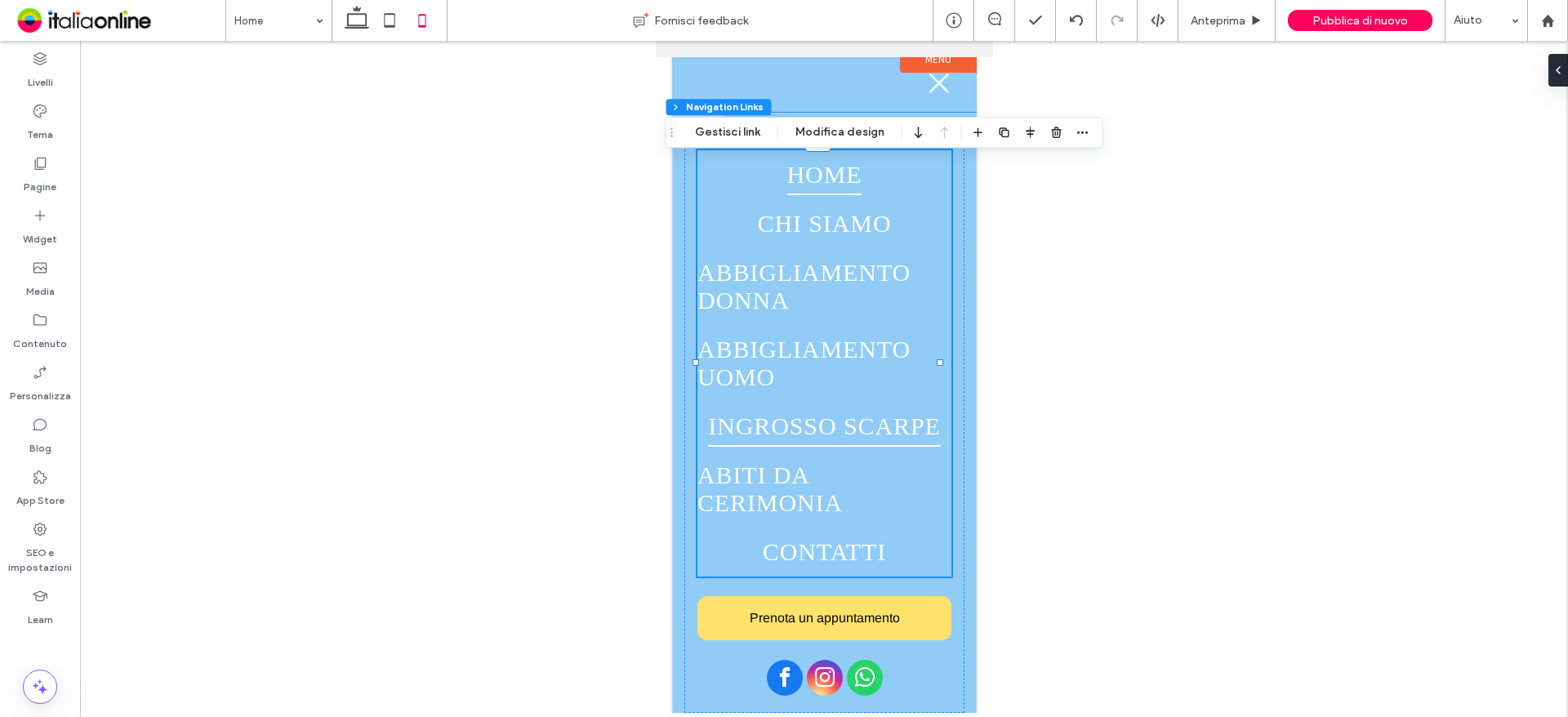
scroll to position [0, 0]
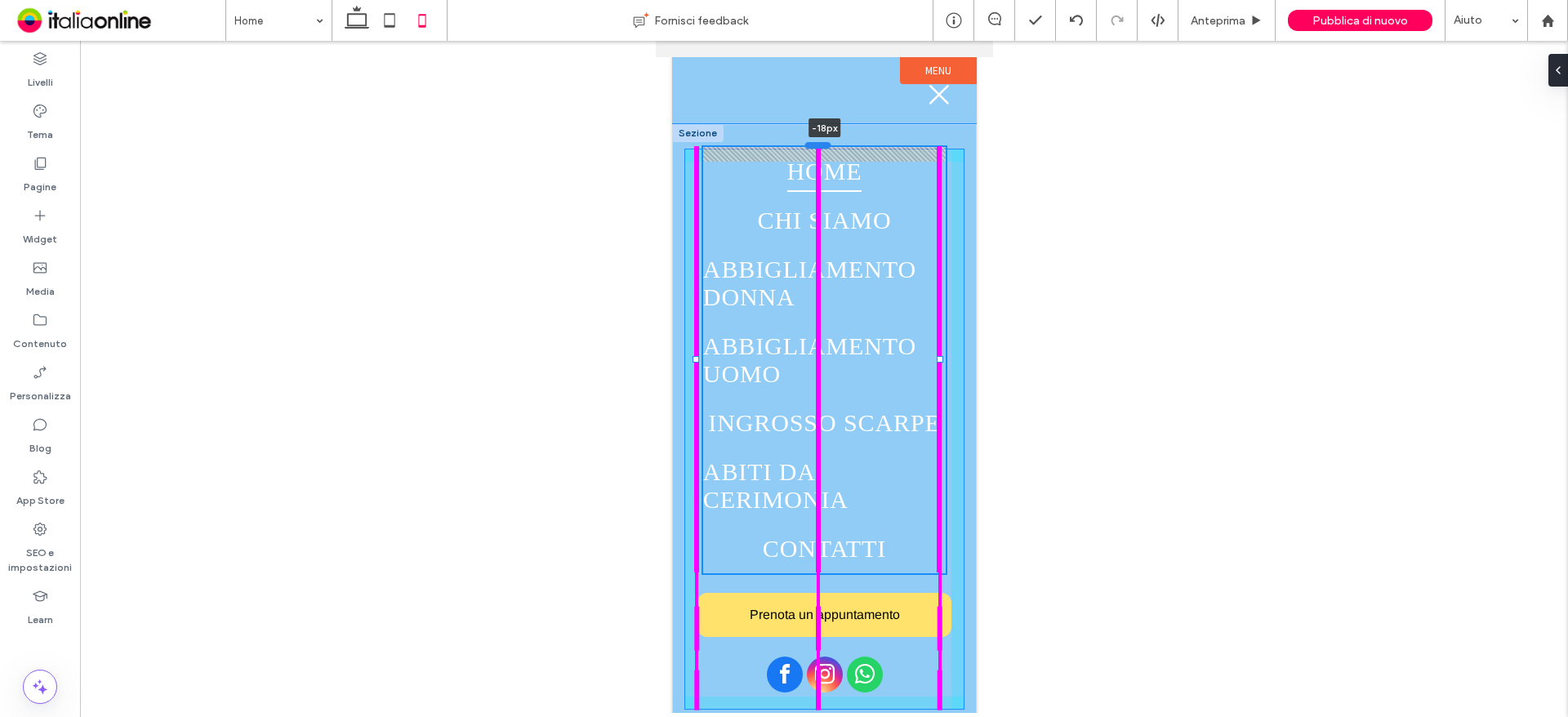
drag, startPoint x: 814, startPoint y: 160, endPoint x: 820, endPoint y: 147, distance: 14.3
click at [820, 145] on div at bounding box center [817, 144] width 27 height 6
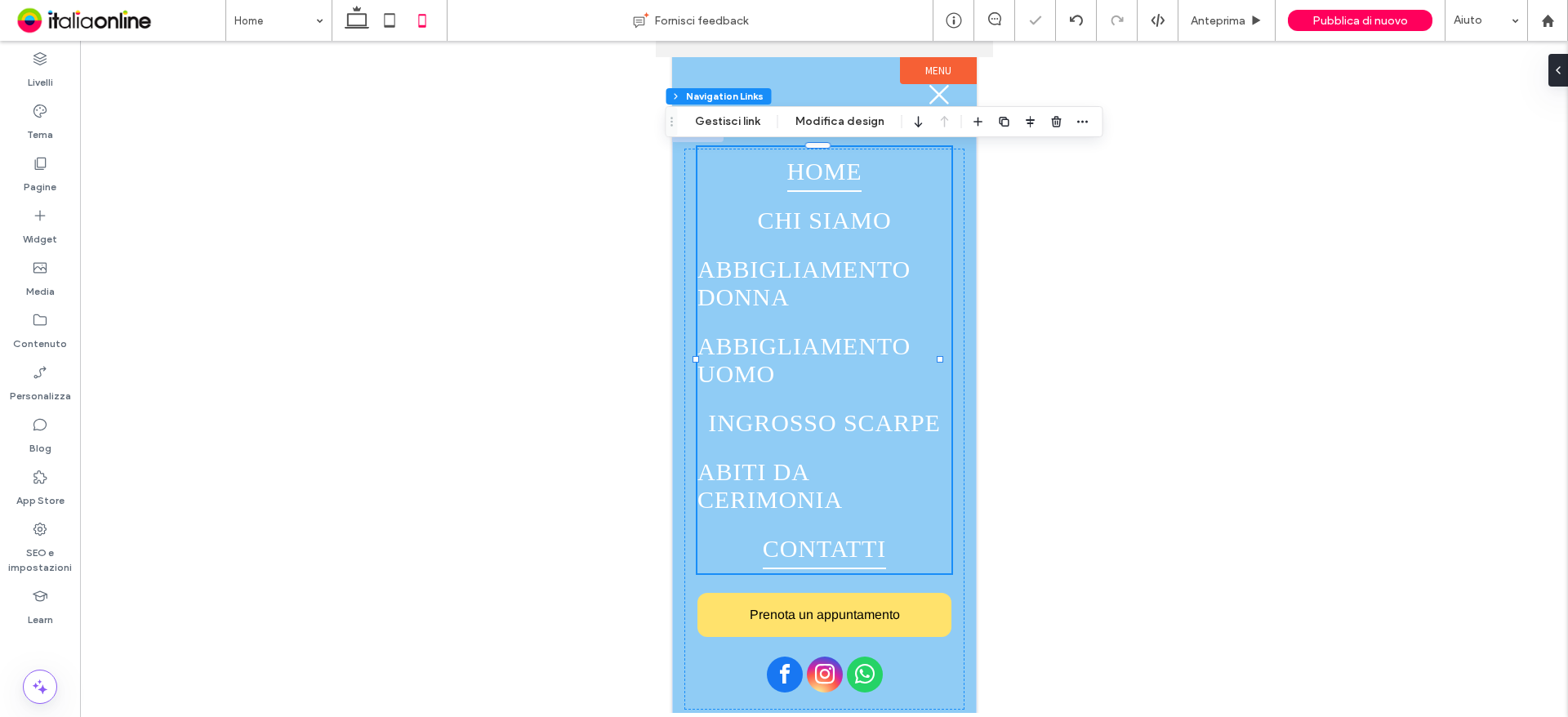
click at [886, 524] on link "Contatti" at bounding box center [824, 549] width 254 height 49
drag, startPoint x: 820, startPoint y: 115, endPoint x: 833, endPoint y: 131, distance: 20.6
click at [820, 115] on button "Modifica design" at bounding box center [840, 121] width 111 height 19
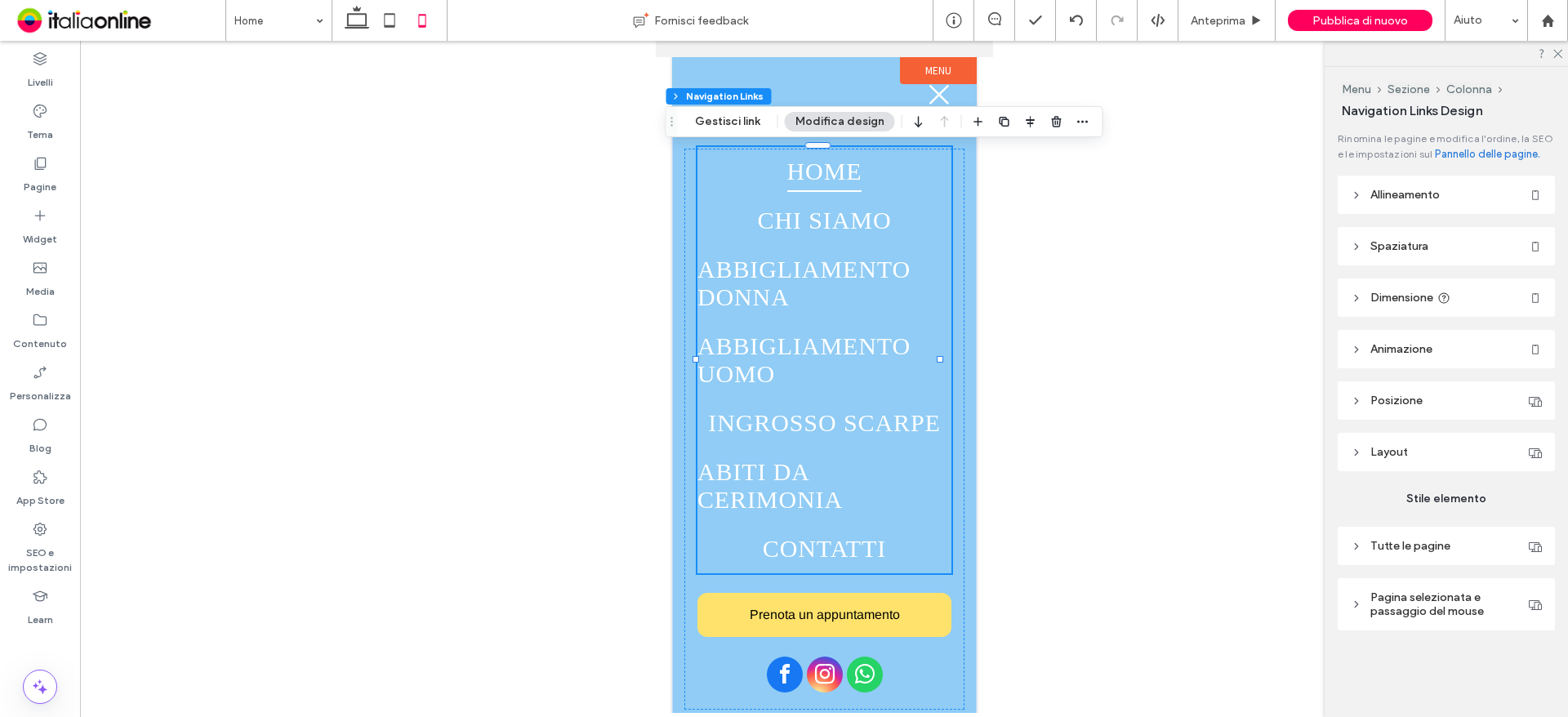
click at [1401, 406] on span "Posizione" at bounding box center [1396, 400] width 52 height 14
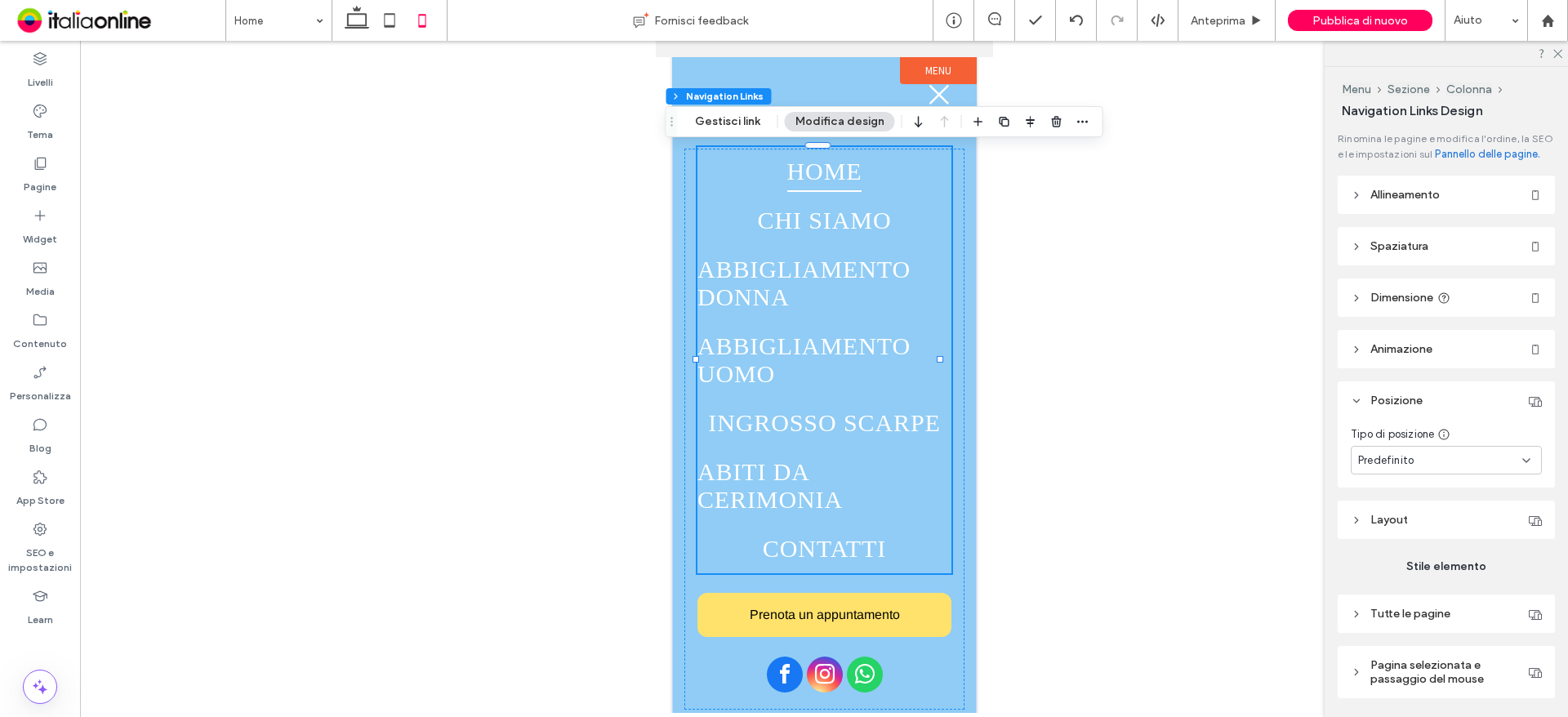
click at [1390, 202] on span "Allineamento" at bounding box center [1405, 194] width 70 height 14
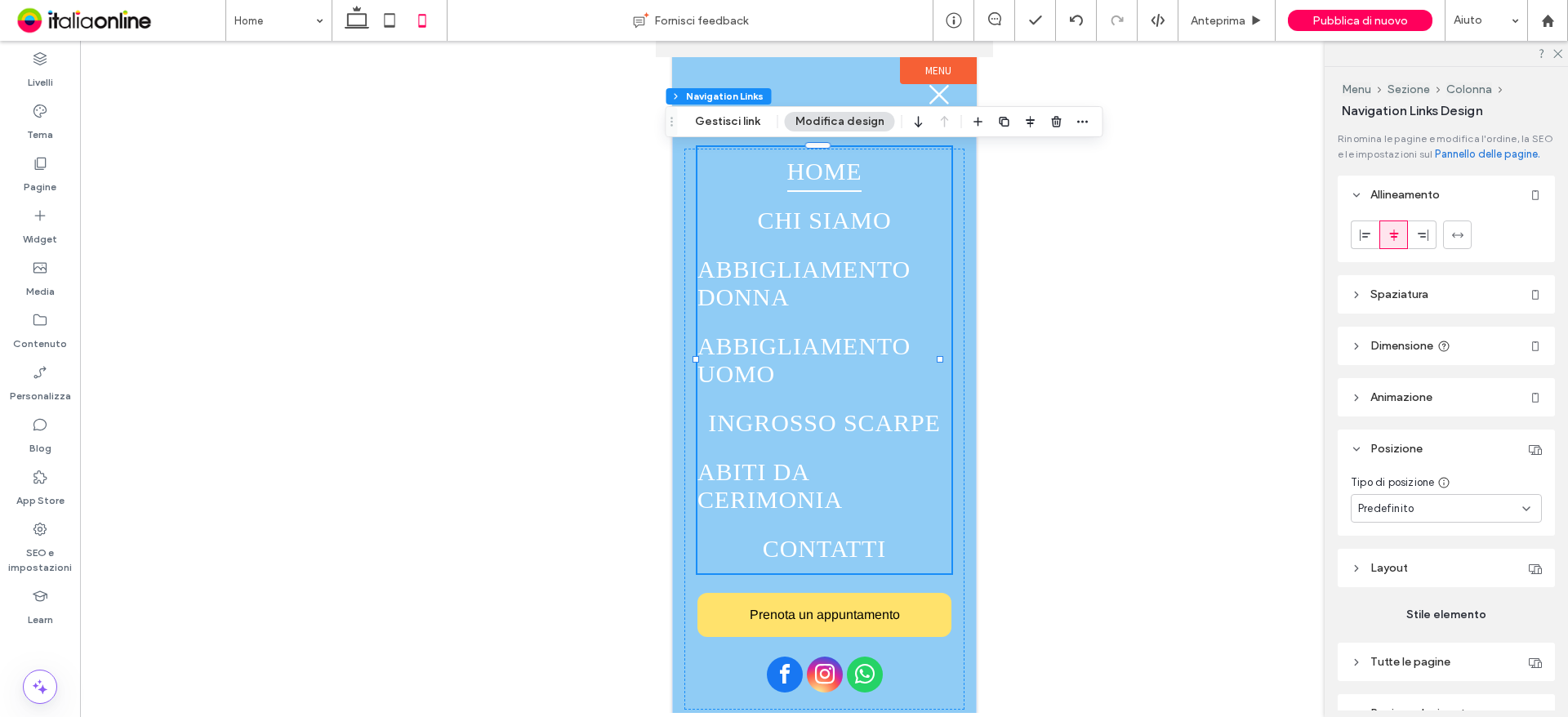
click at [1164, 391] on div at bounding box center [823, 377] width 1488 height 672
drag, startPoint x: 740, startPoint y: 123, endPoint x: 758, endPoint y: 123, distance: 18.0
click at [740, 123] on button "Gestisci link" at bounding box center [727, 121] width 87 height 19
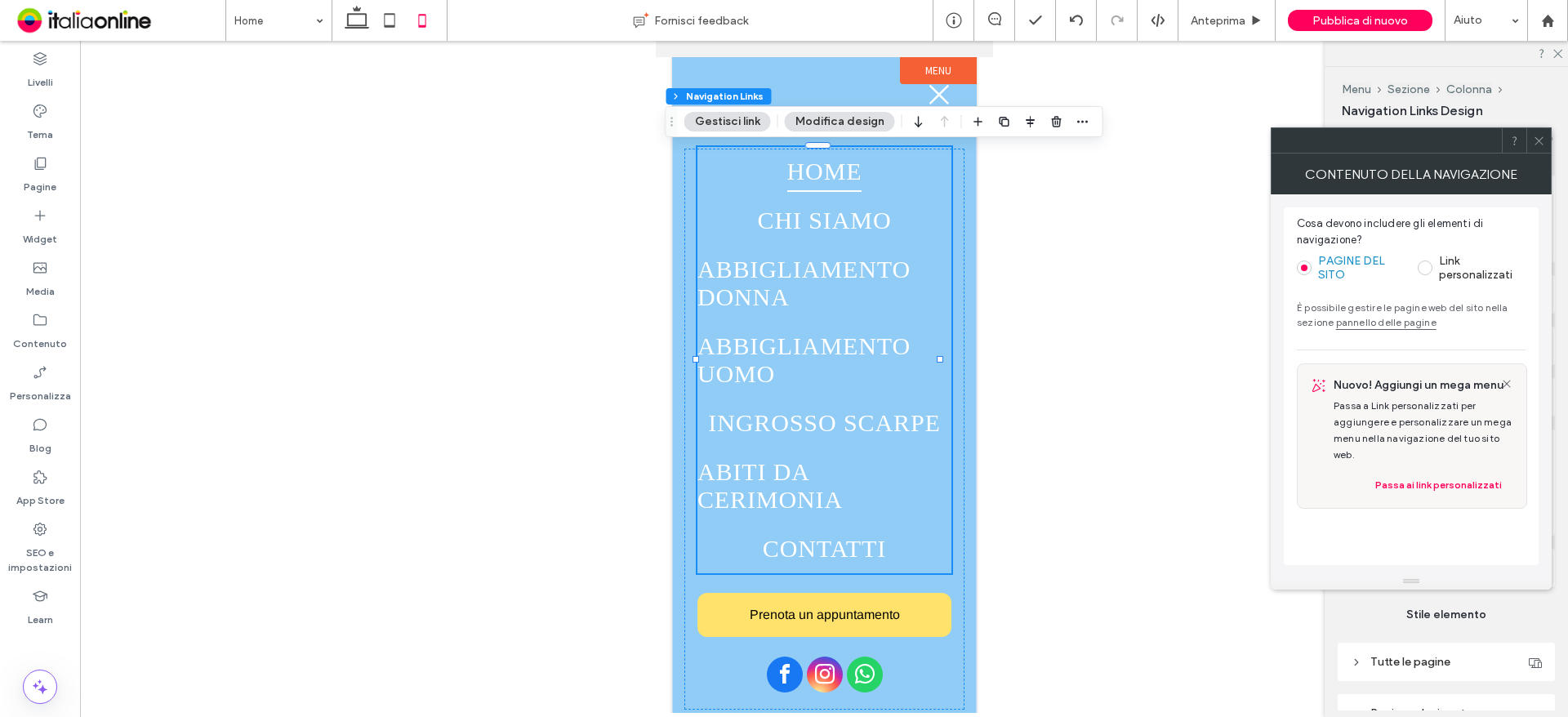
click at [1541, 144] on icon at bounding box center [1539, 140] width 12 height 12
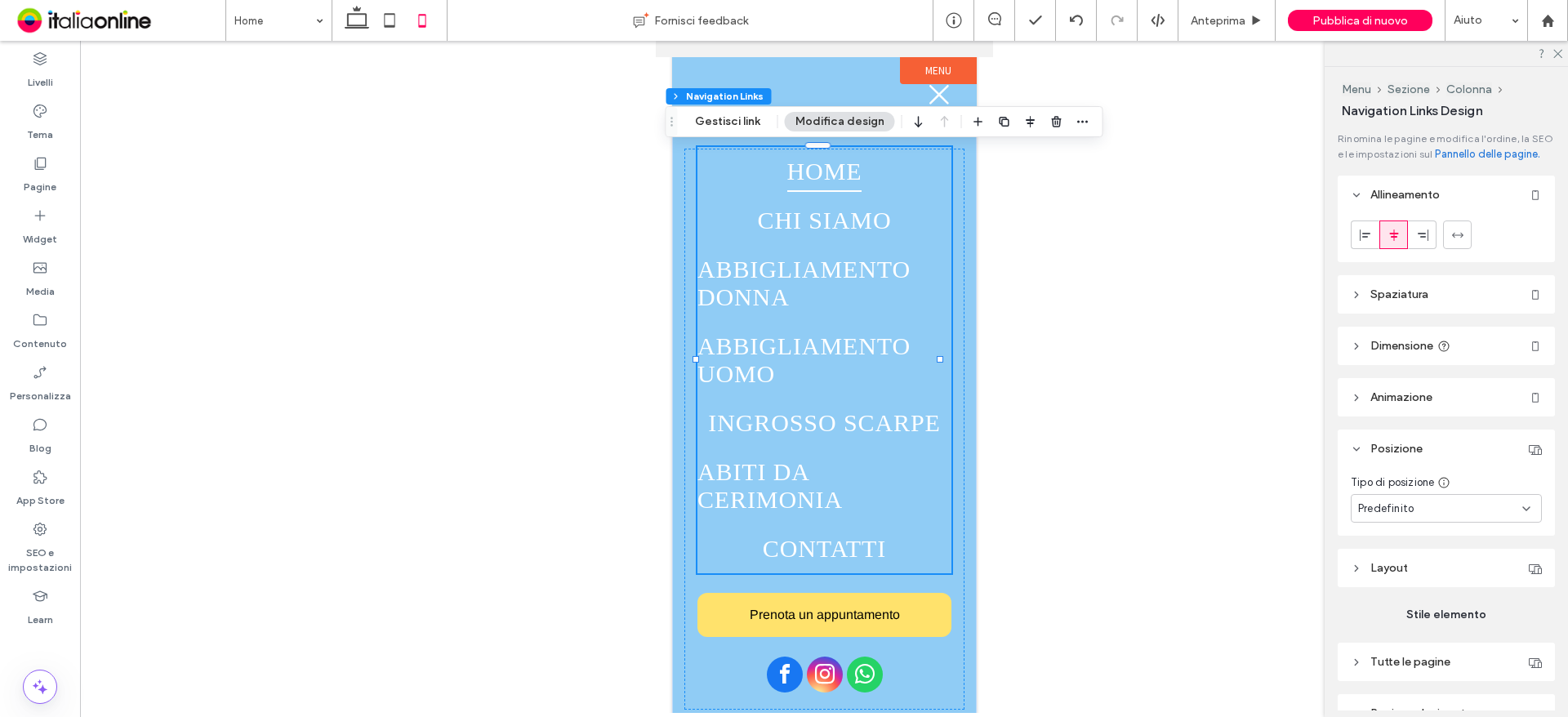
click at [1198, 171] on div at bounding box center [823, 377] width 1488 height 672
click at [1326, 26] on span "Pubblica di nuovo" at bounding box center [1360, 20] width 95 height 14
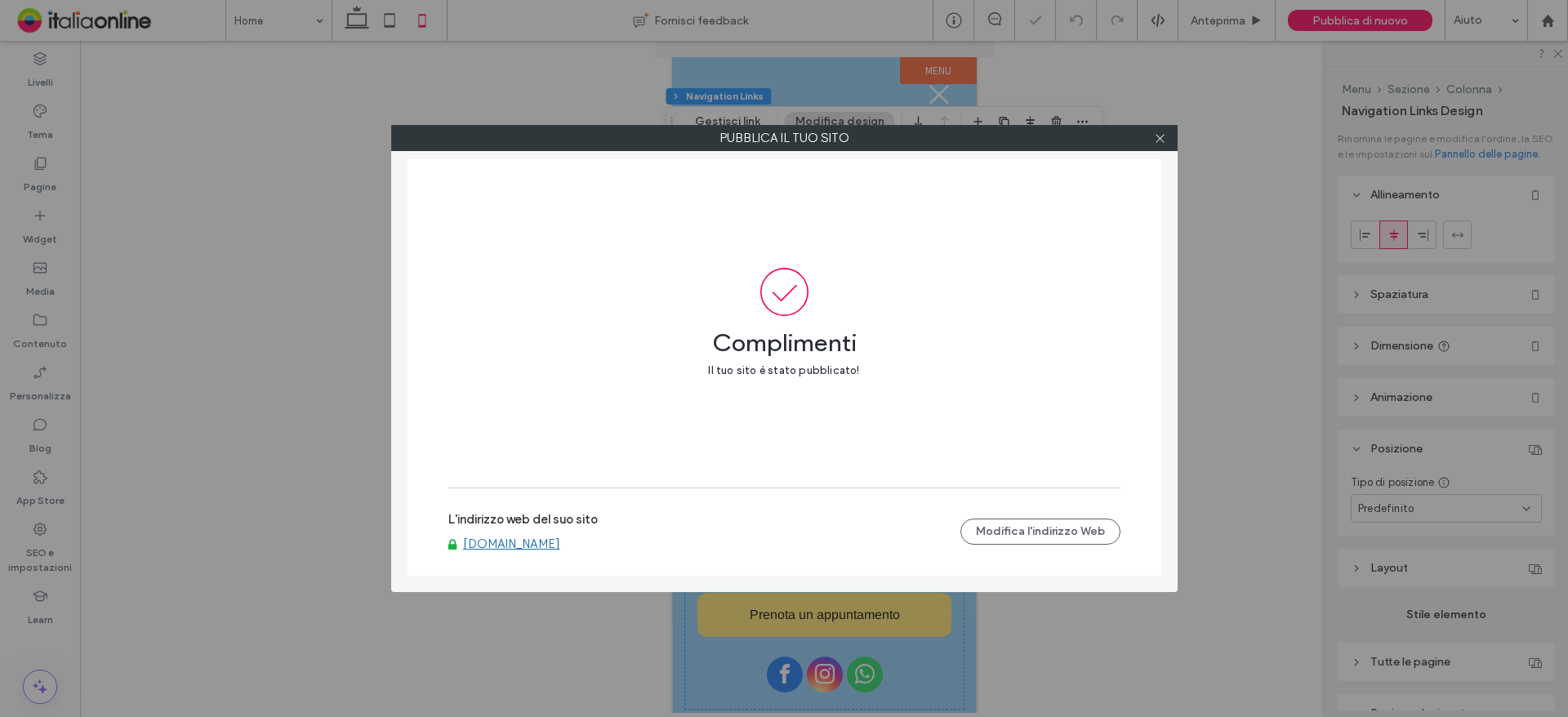
drag, startPoint x: 1164, startPoint y: 136, endPoint x: 1162, endPoint y: 152, distance: 16.1
click at [1164, 136] on icon at bounding box center [1160, 138] width 12 height 12
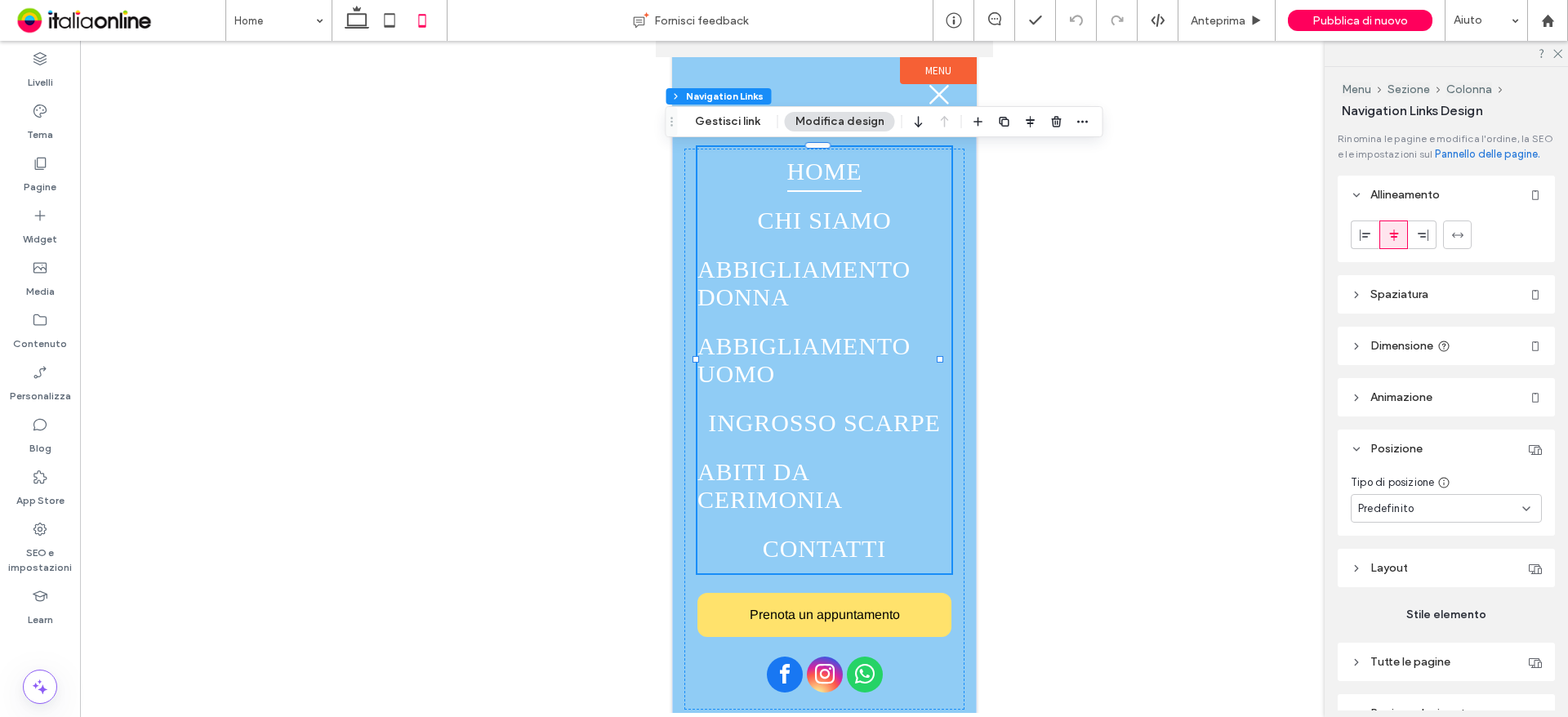
click at [1162, 306] on div at bounding box center [823, 377] width 1488 height 672
click at [388, 16] on icon at bounding box center [390, 20] width 33 height 33
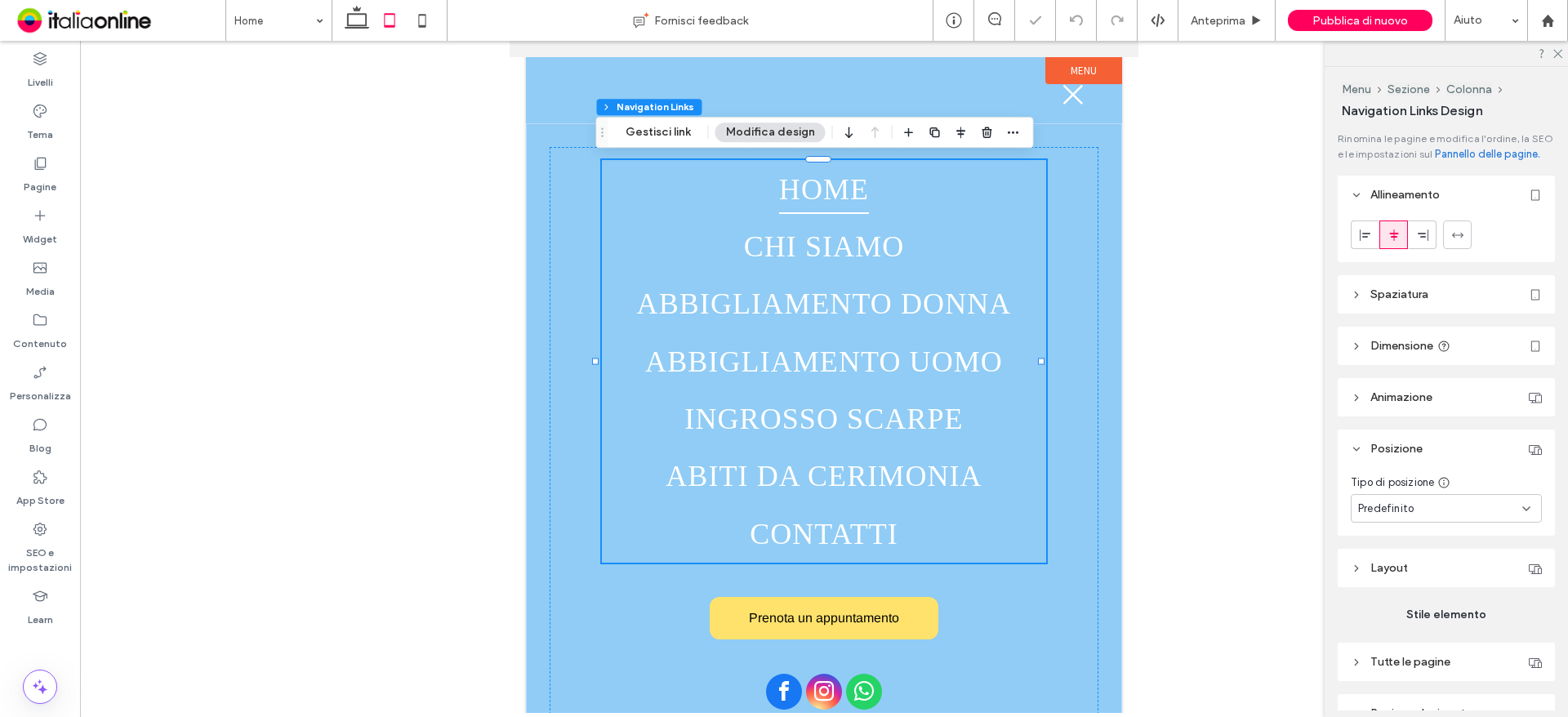
drag, startPoint x: 358, startPoint y: 27, endPoint x: 376, endPoint y: 31, distance: 18.4
click at [358, 27] on use at bounding box center [357, 16] width 25 height 23
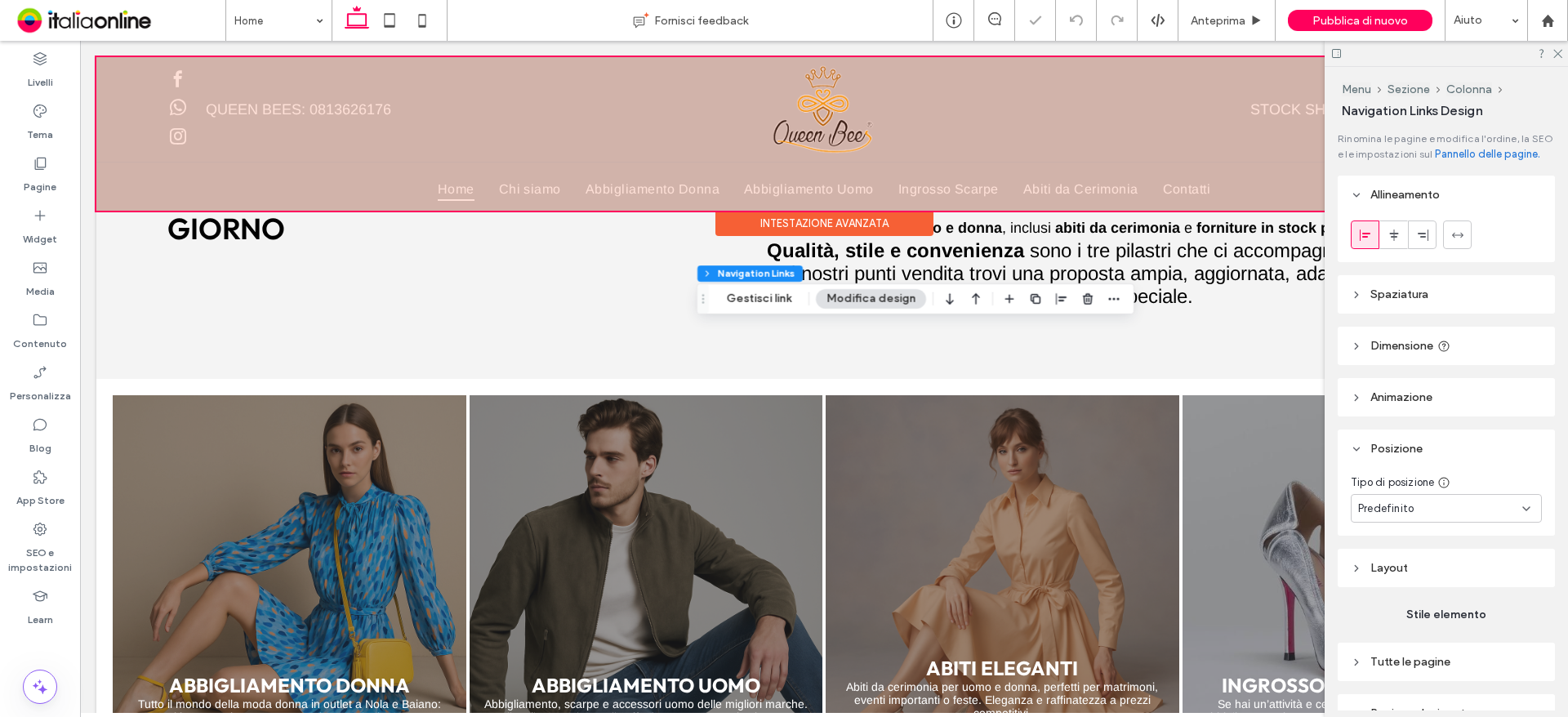
click at [861, 112] on div at bounding box center [823, 134] width 1455 height 154
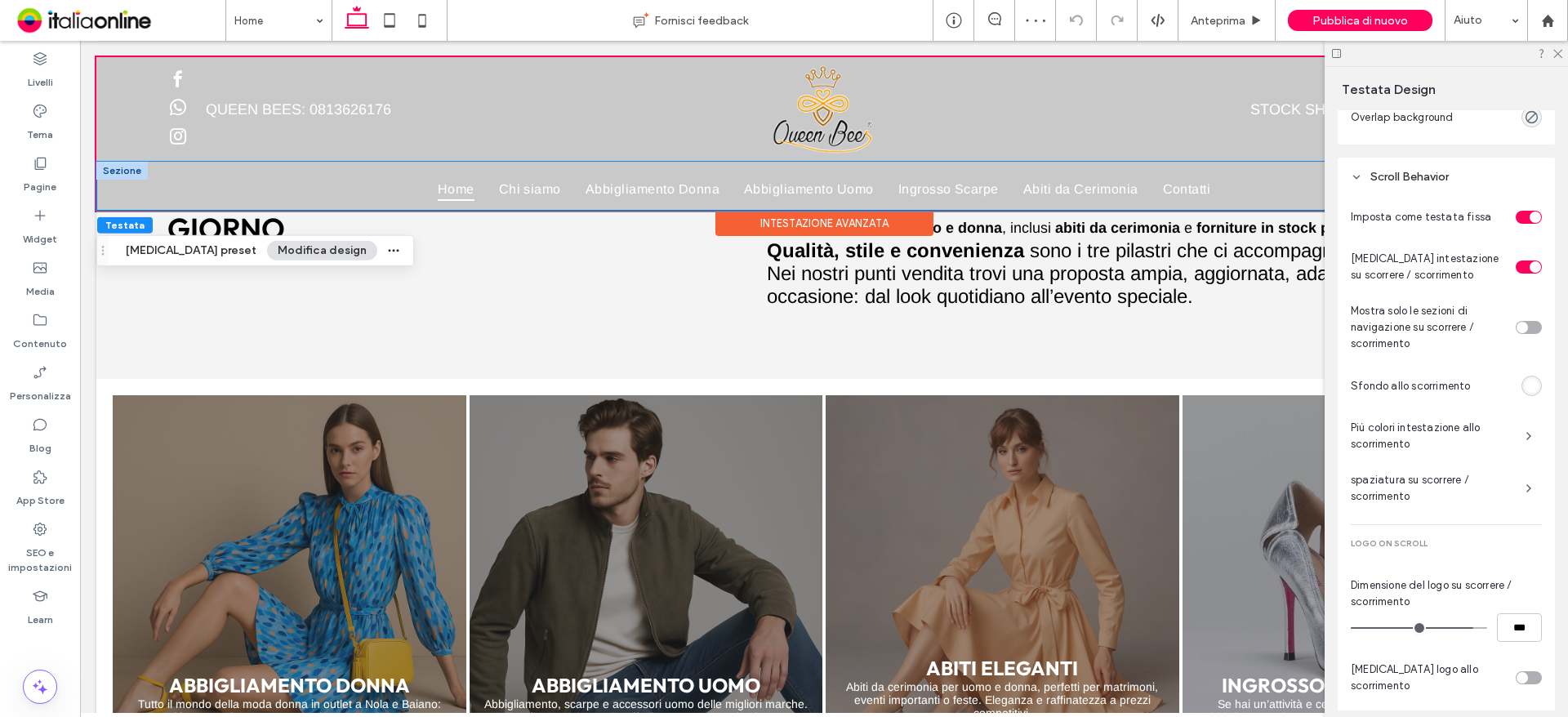
scroll to position [746, 0]
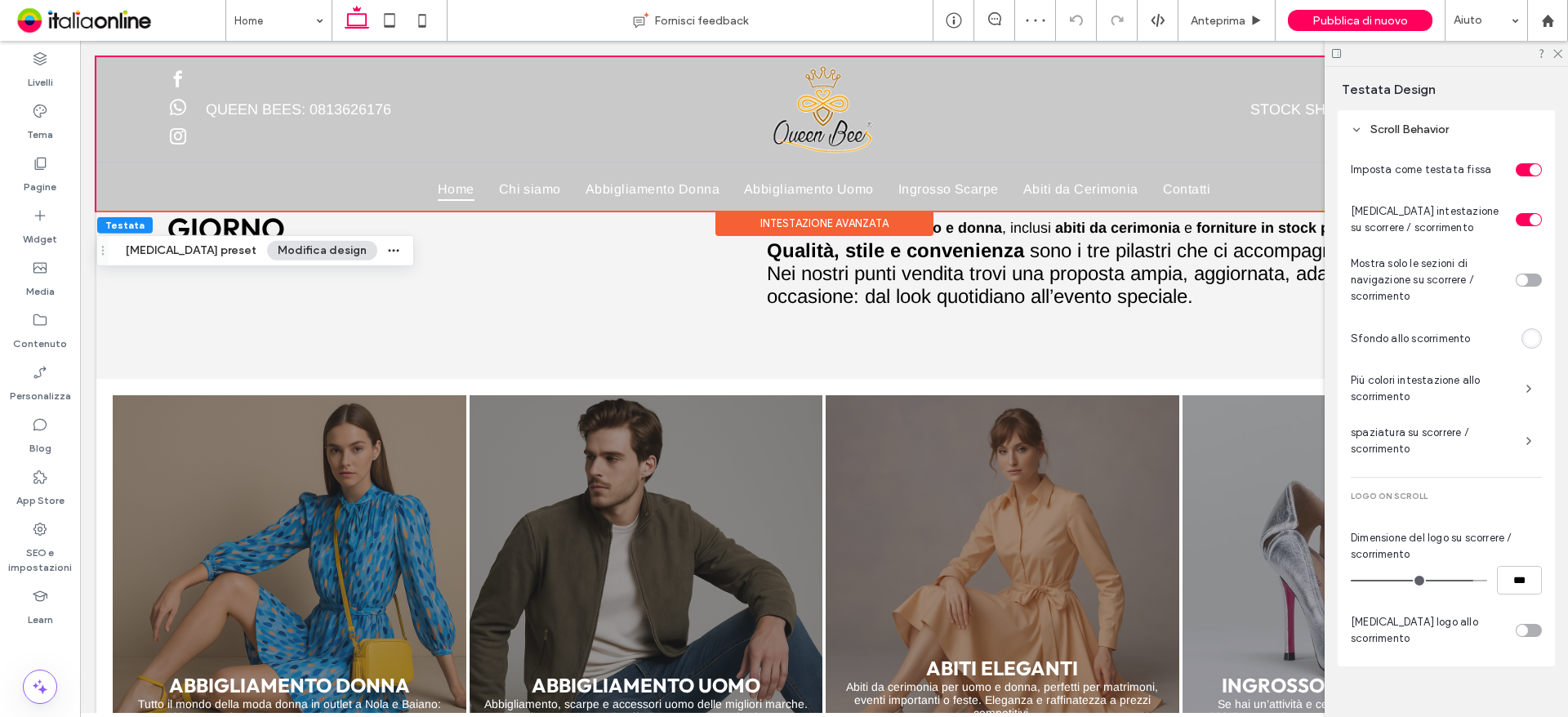
click at [1550, 56] on div at bounding box center [1446, 54] width 243 height 26
click at [425, 20] on icon at bounding box center [423, 20] width 33 height 33
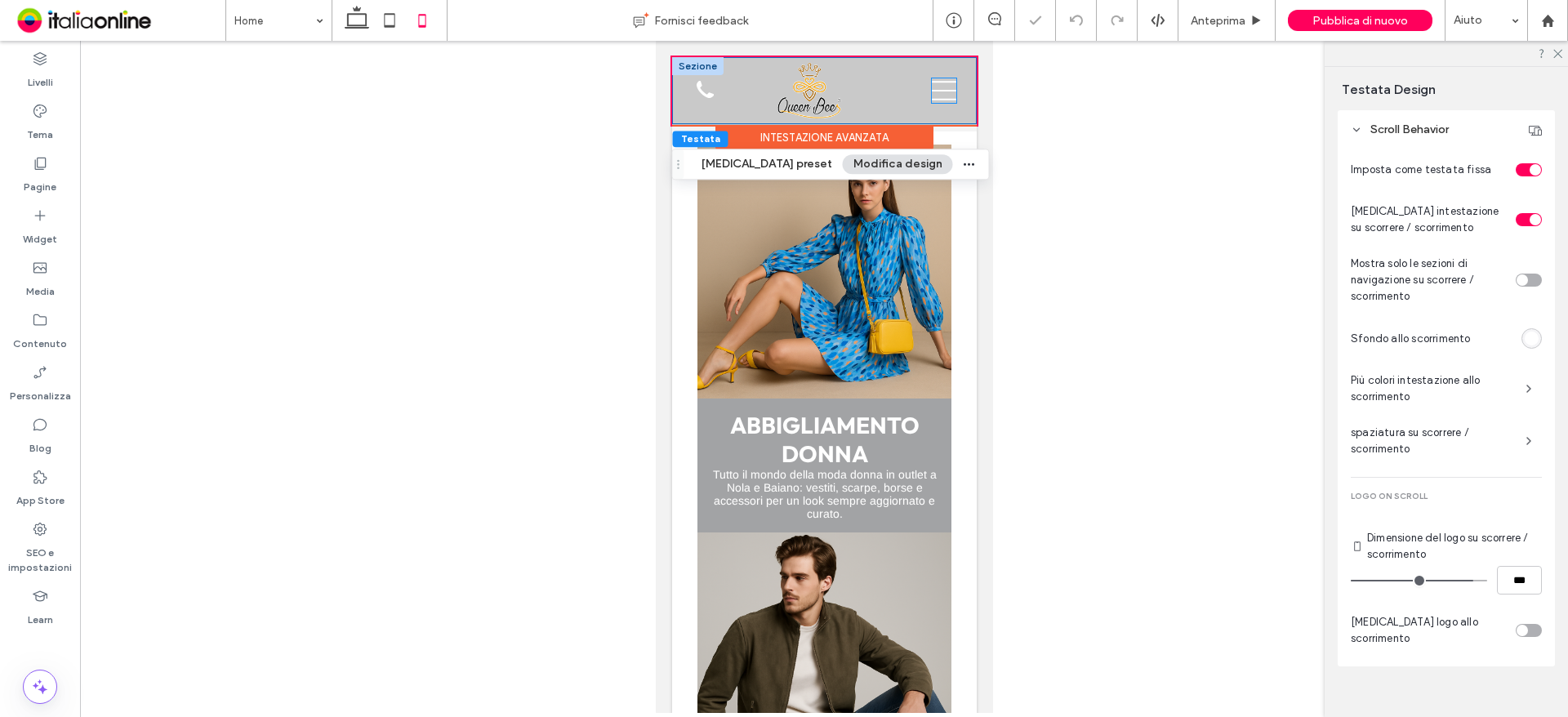
click at [931, 93] on icon at bounding box center [943, 91] width 25 height 25
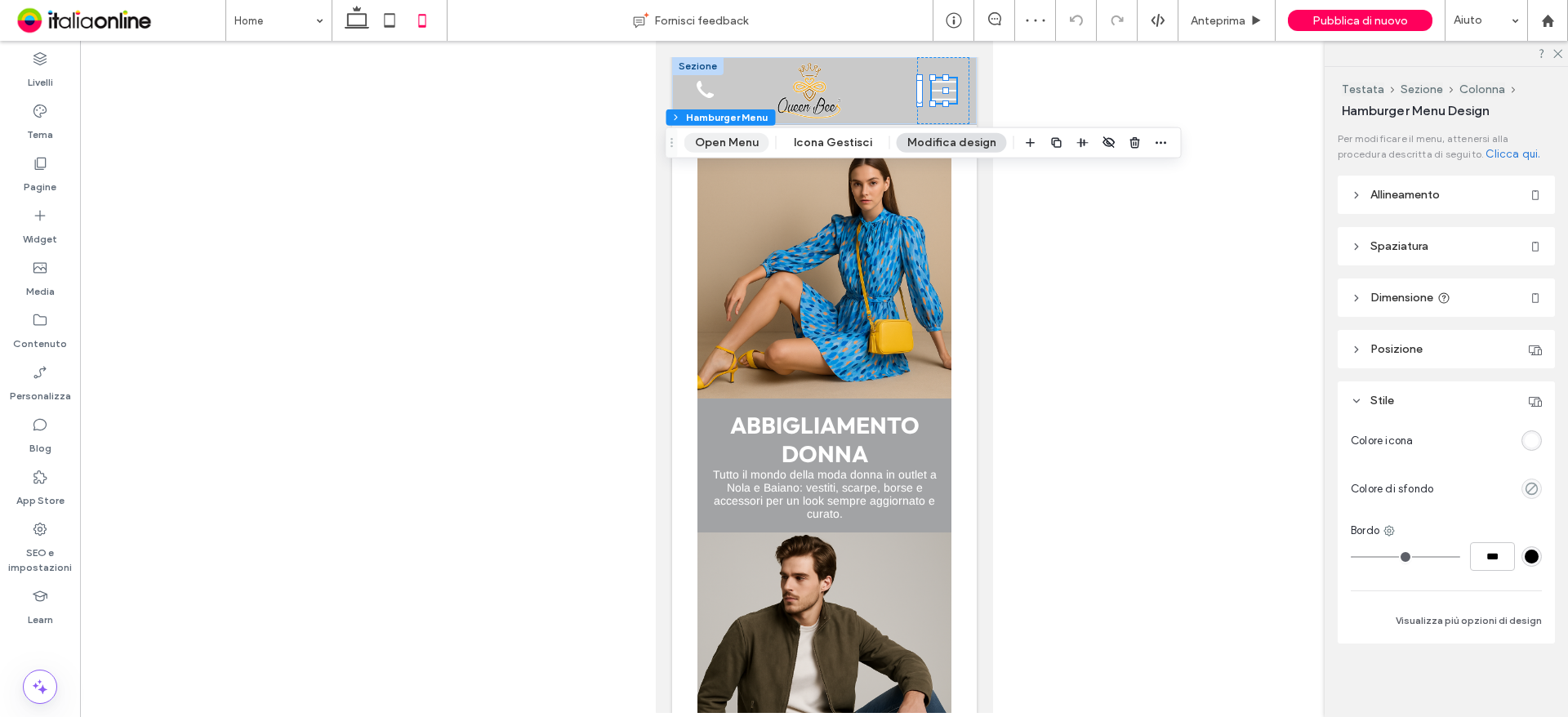
click at [711, 134] on button "Open Menu" at bounding box center [726, 143] width 85 height 19
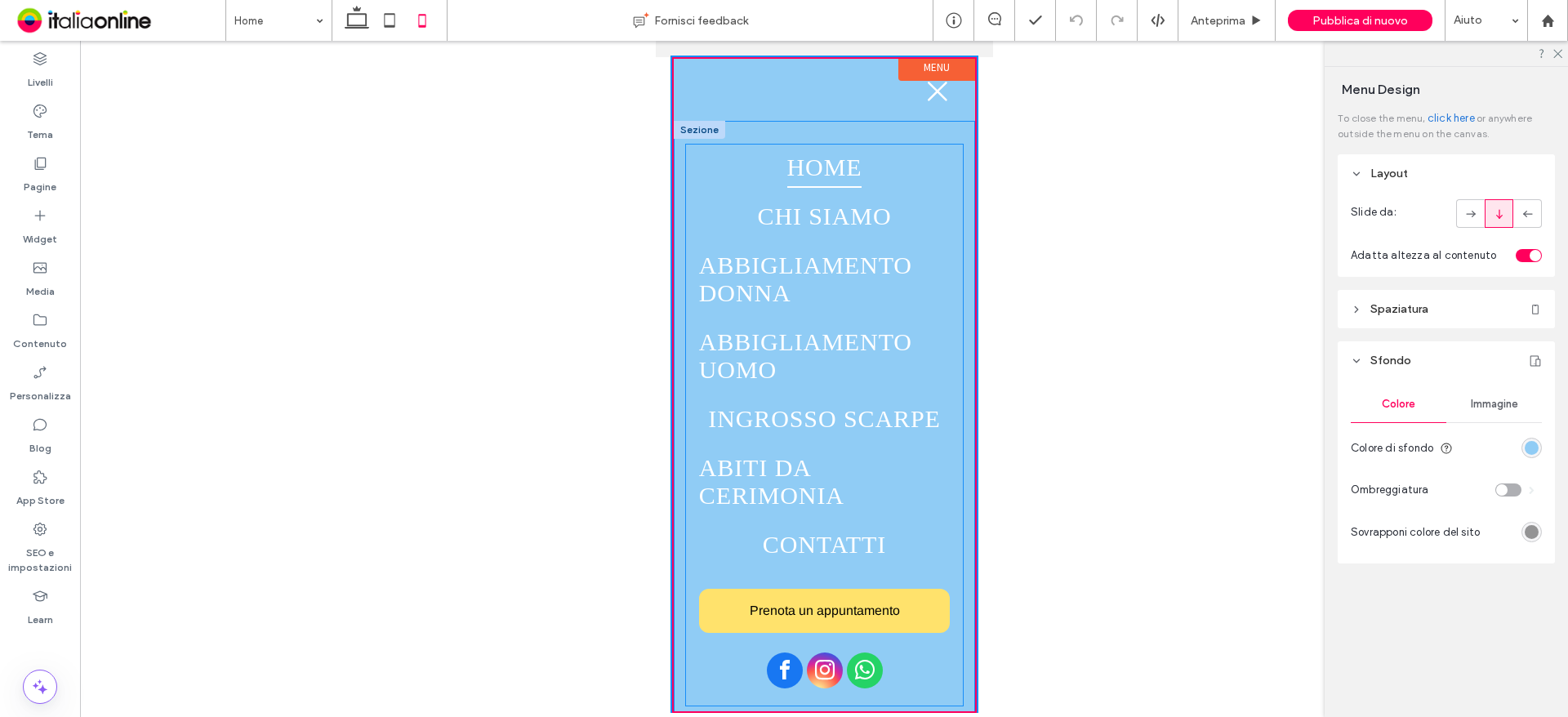
scroll to position [0, 0]
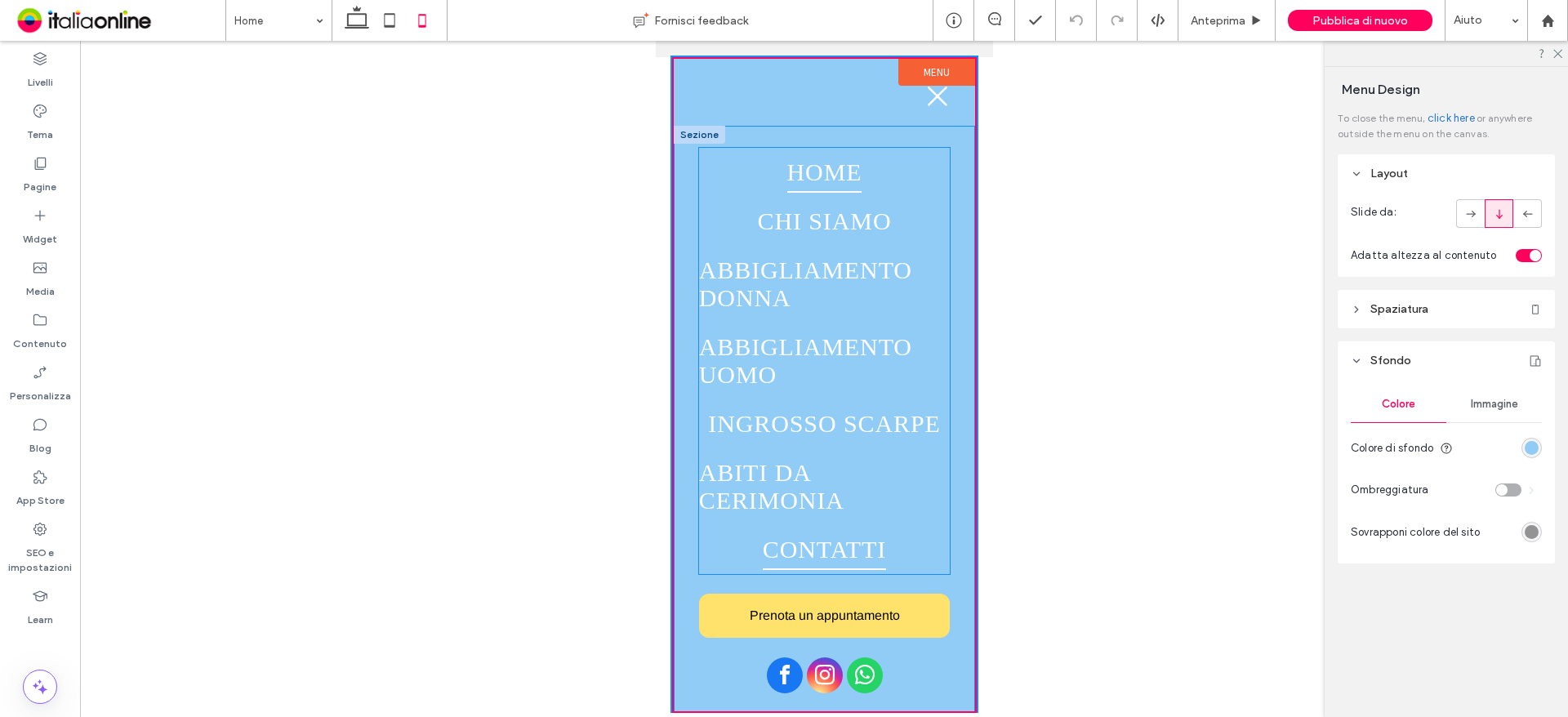
click at [854, 544] on span "Contatti" at bounding box center [823, 550] width 124 height 41
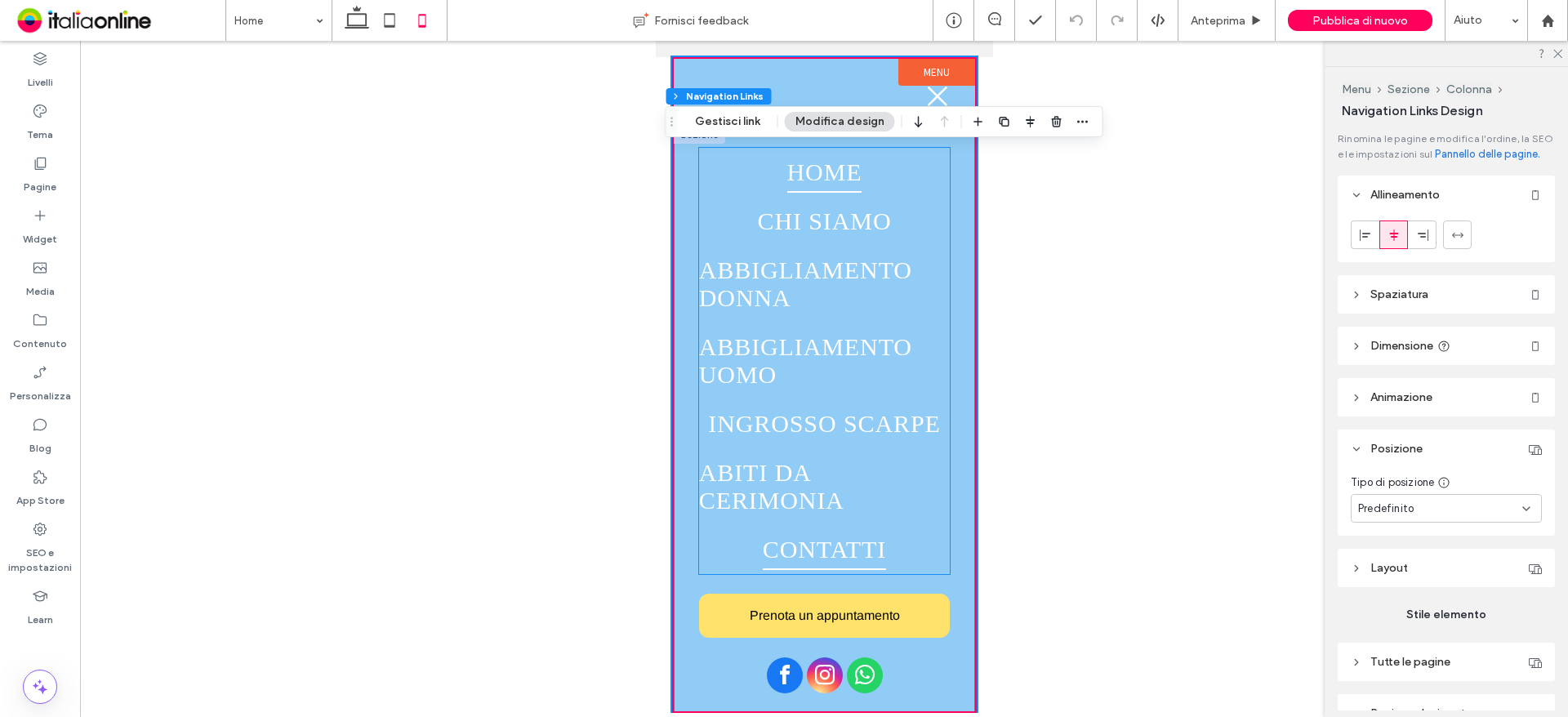
type input "***"
type input "****"
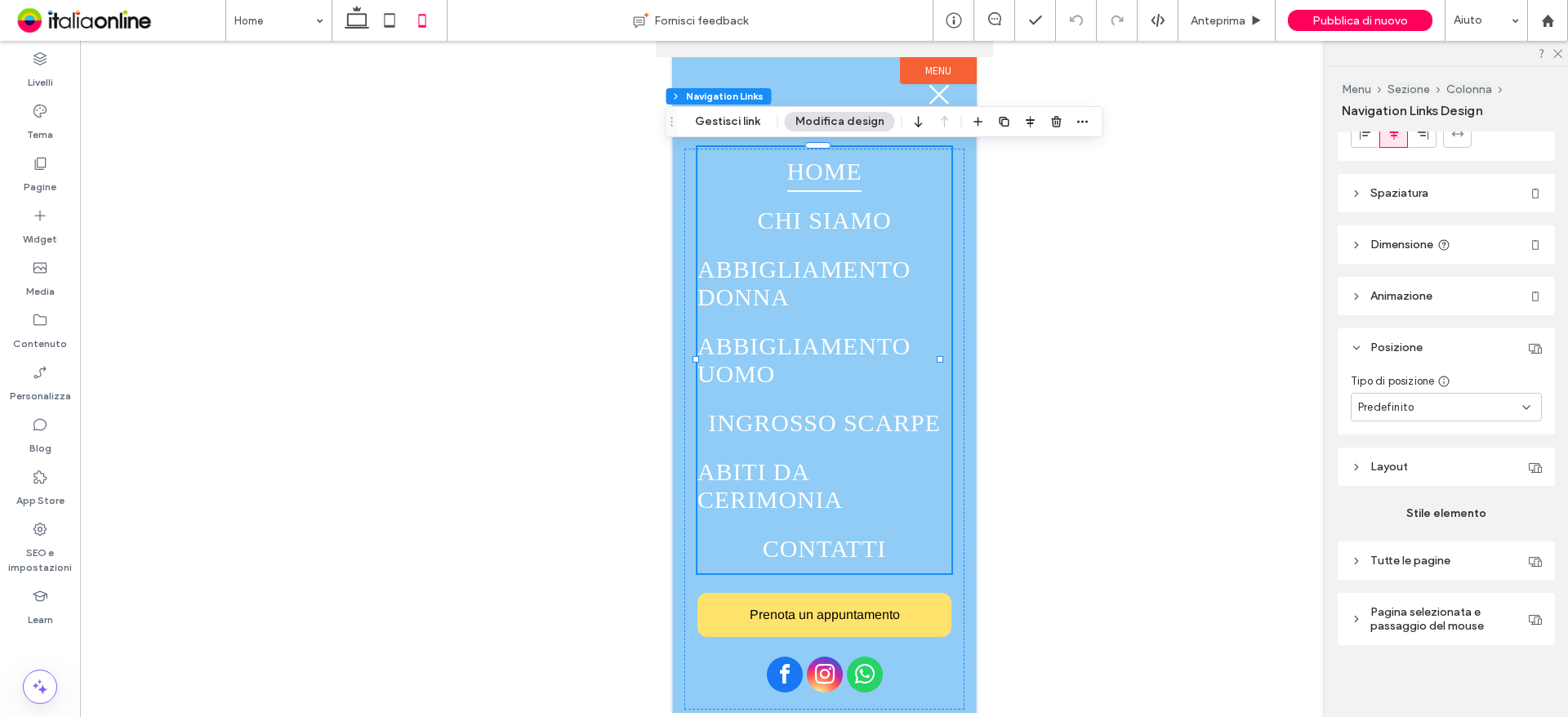
scroll to position [116, 0]
drag, startPoint x: 1413, startPoint y: 475, endPoint x: 1423, endPoint y: 490, distance: 18.0
click at [1413, 475] on header "Layout" at bounding box center [1445, 466] width 217 height 38
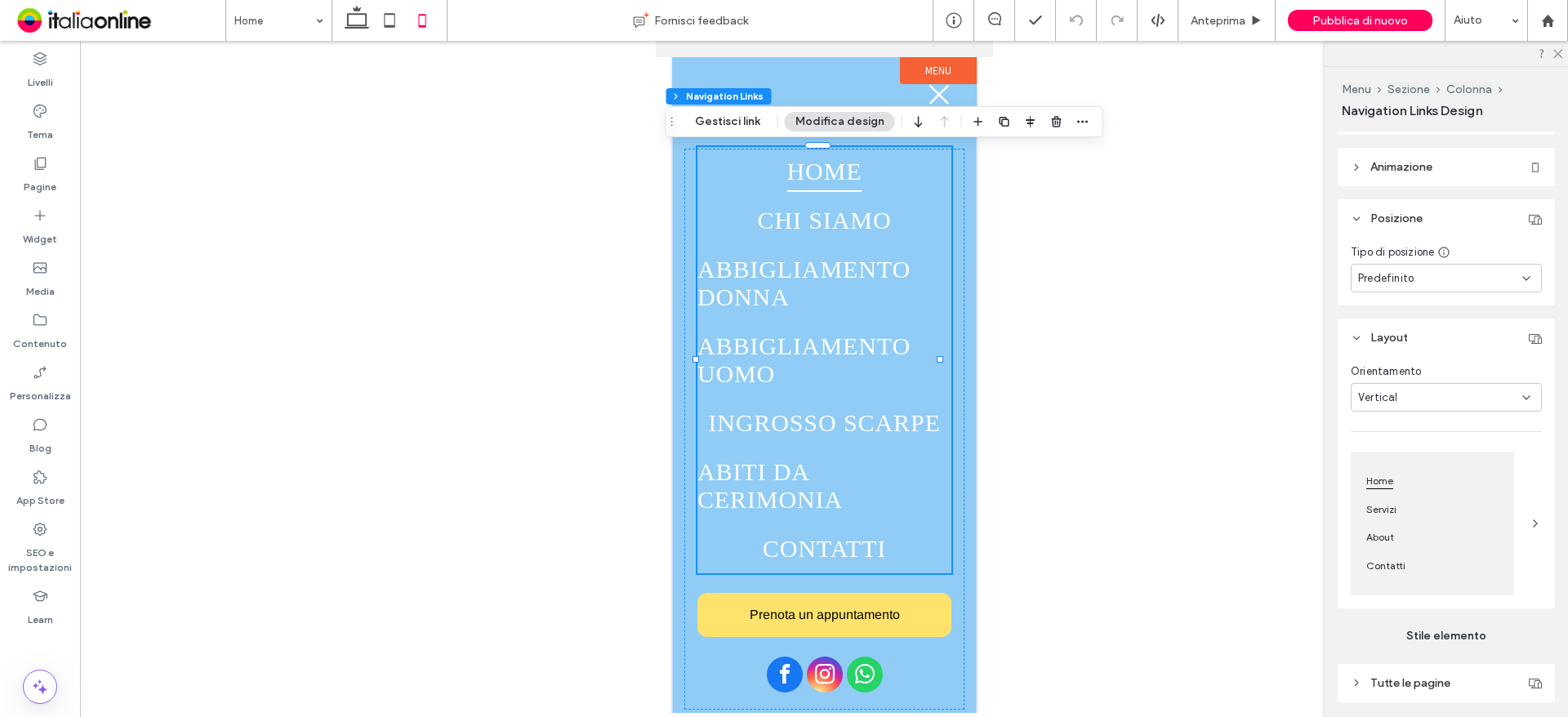
scroll to position [368, 0]
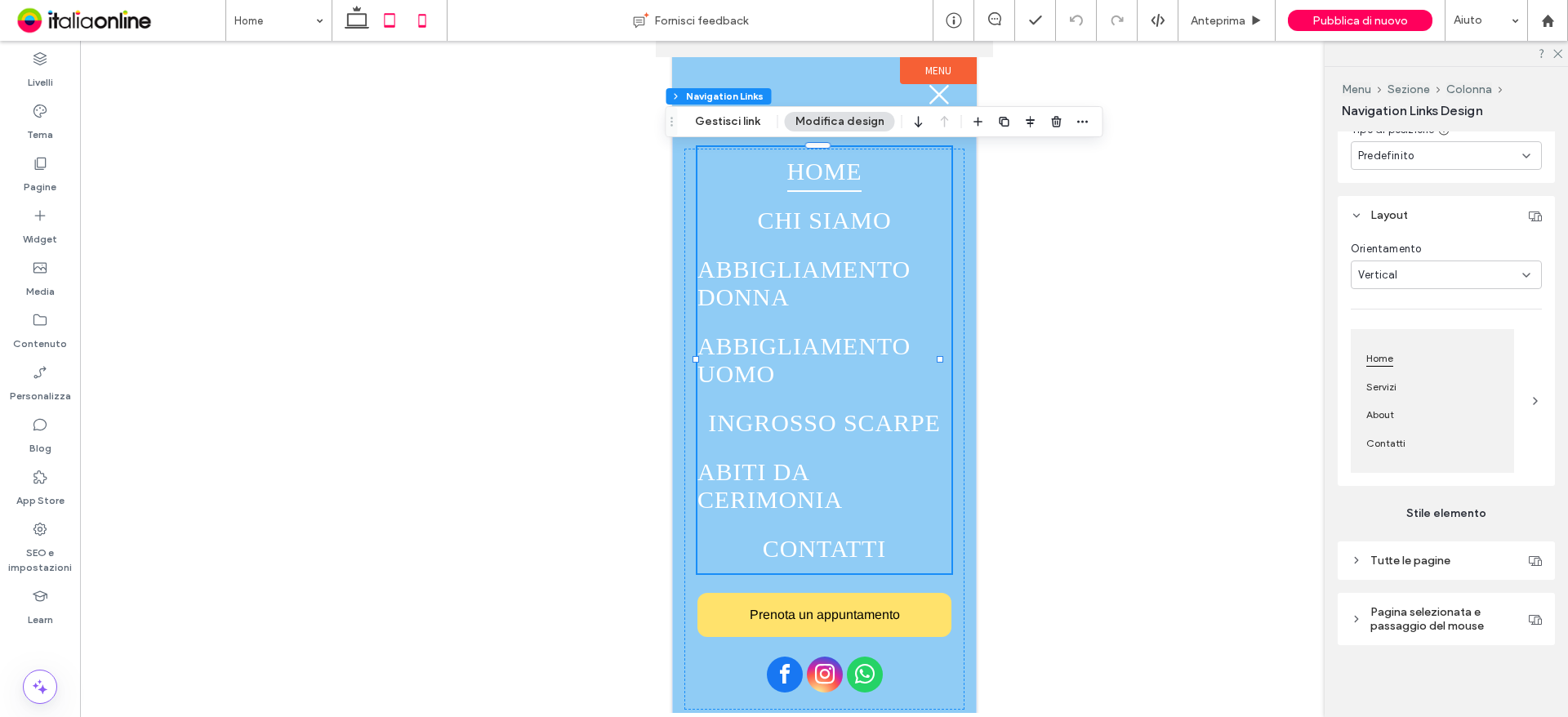
click at [387, 23] on icon at bounding box center [390, 20] width 33 height 33
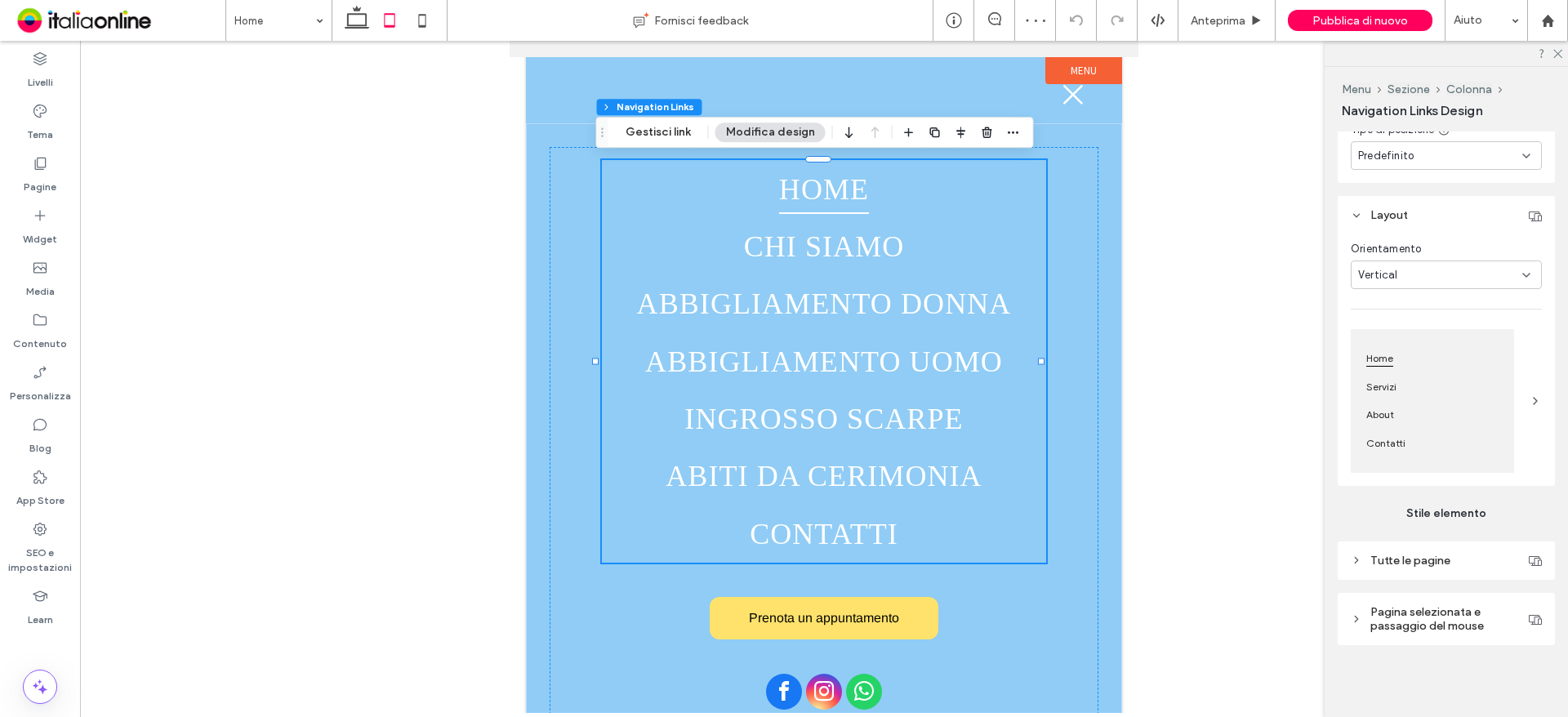
click at [1434, 558] on span "Tutte le pagine" at bounding box center [1410, 560] width 80 height 14
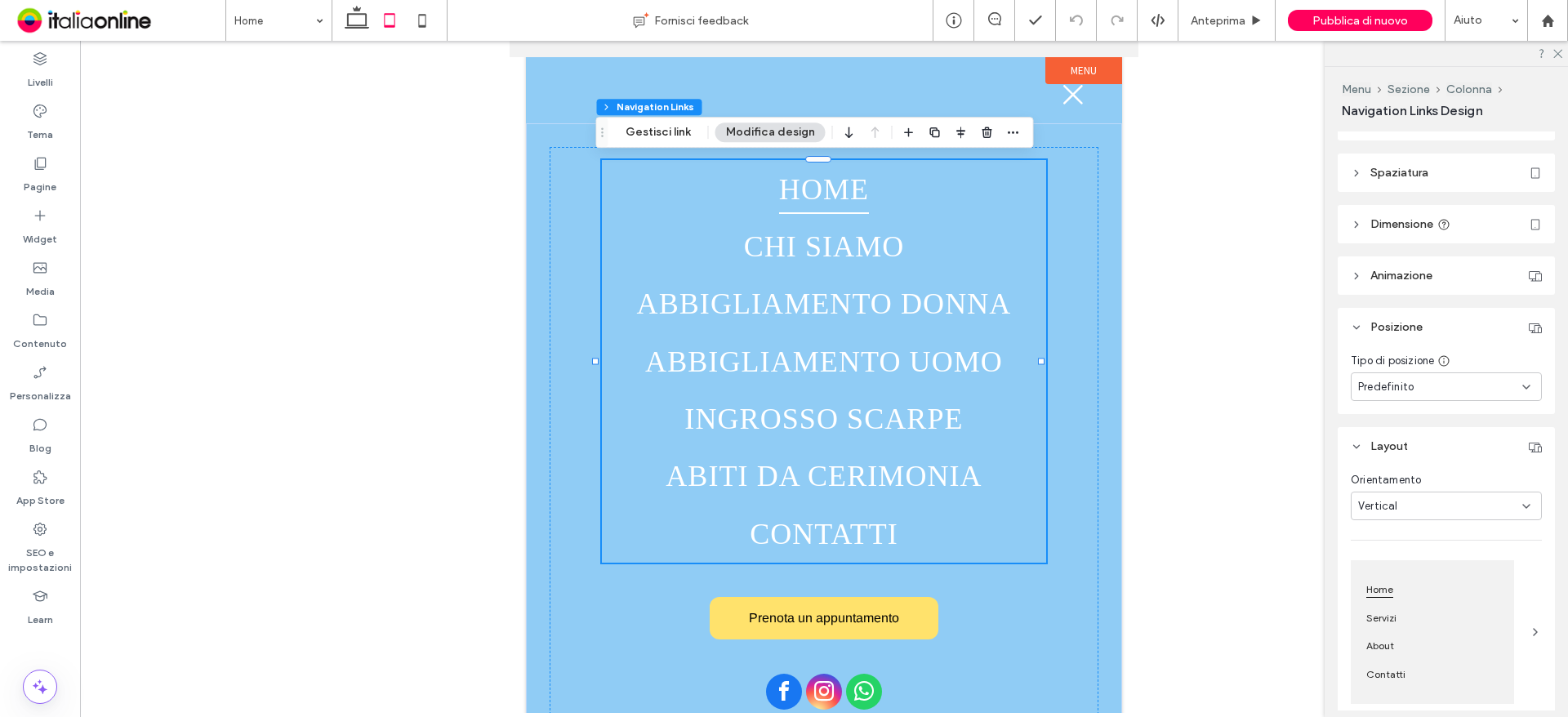
scroll to position [0, 0]
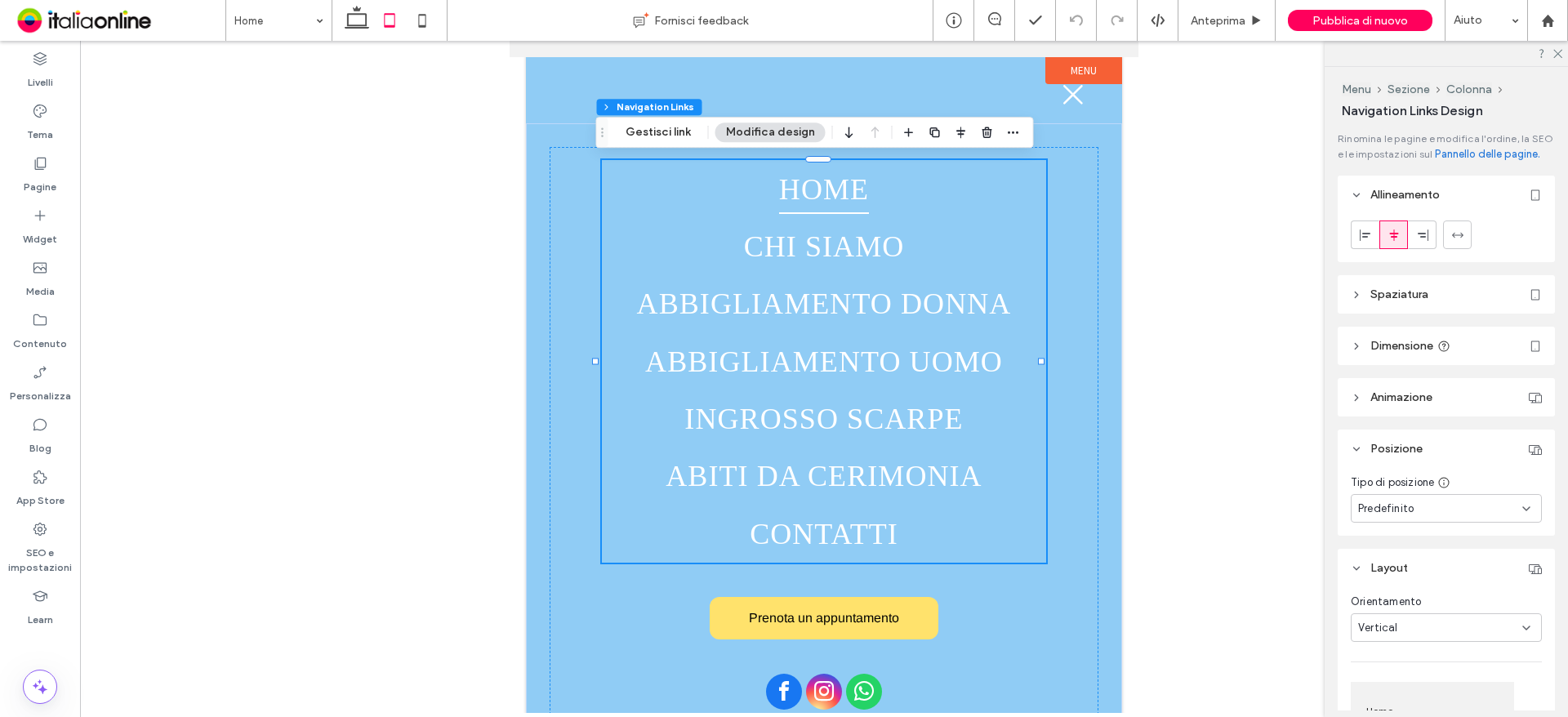
click at [1416, 301] on span "Spaziatura" at bounding box center [1399, 294] width 58 height 14
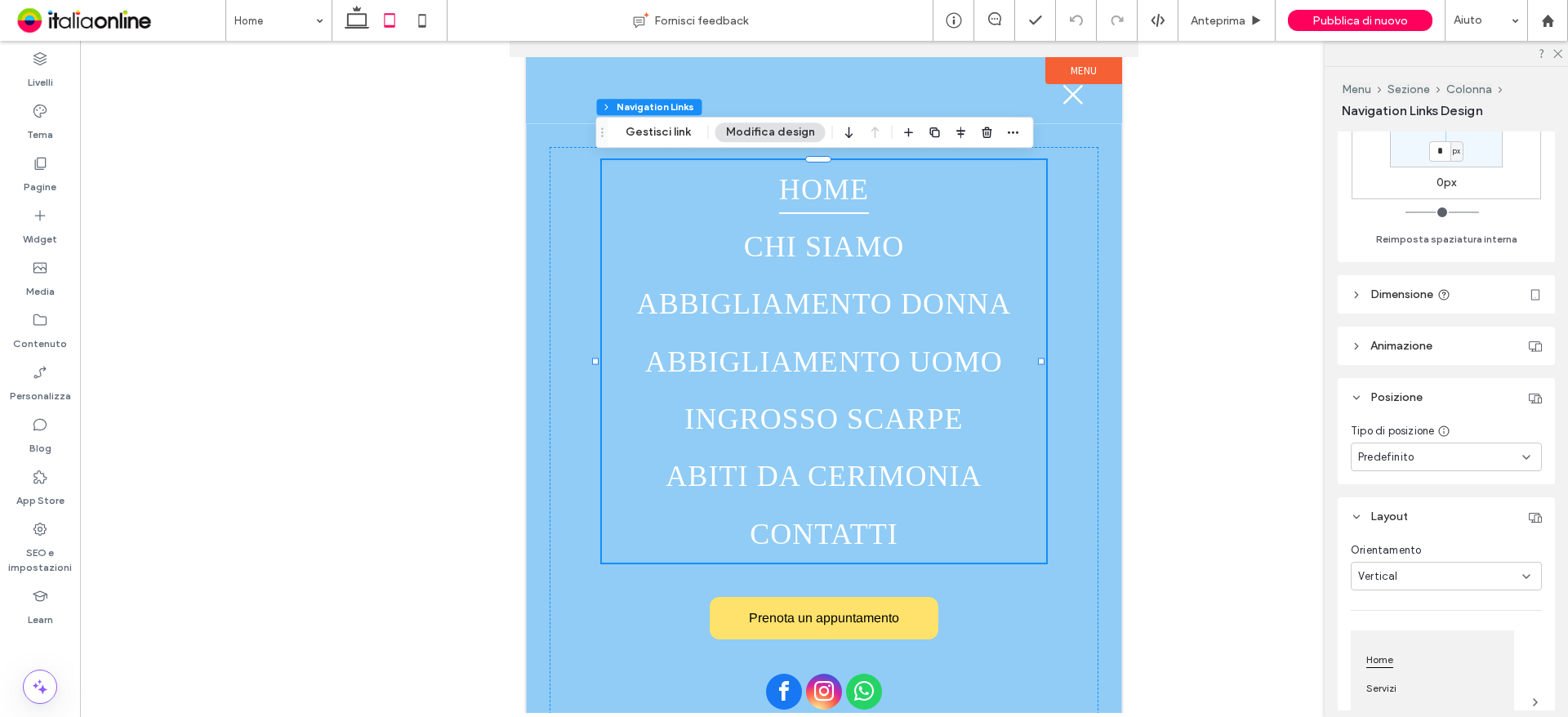
scroll to position [326, 0]
click at [1429, 294] on span "Dimensione" at bounding box center [1402, 285] width 63 height 14
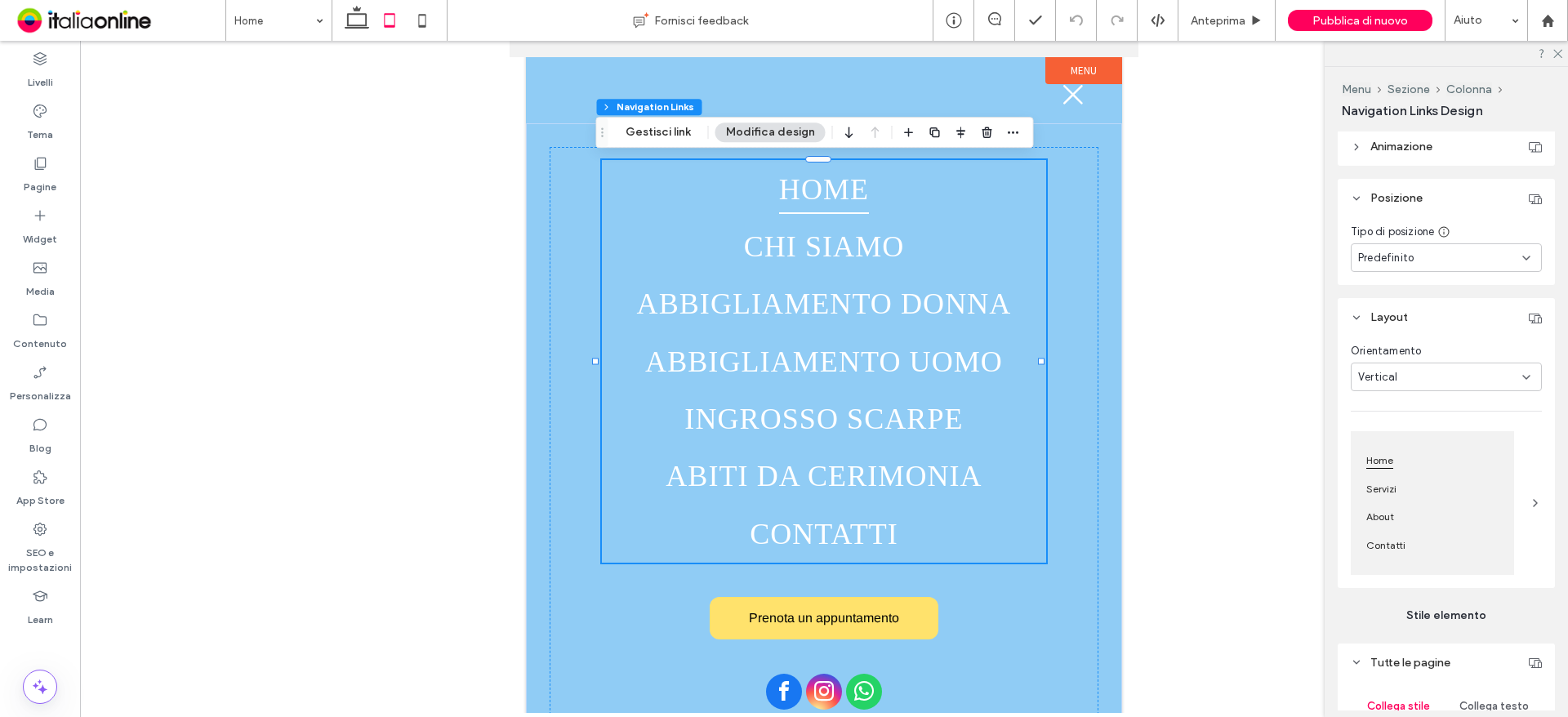
click at [1393, 154] on span "Animazione" at bounding box center [1402, 146] width 62 height 14
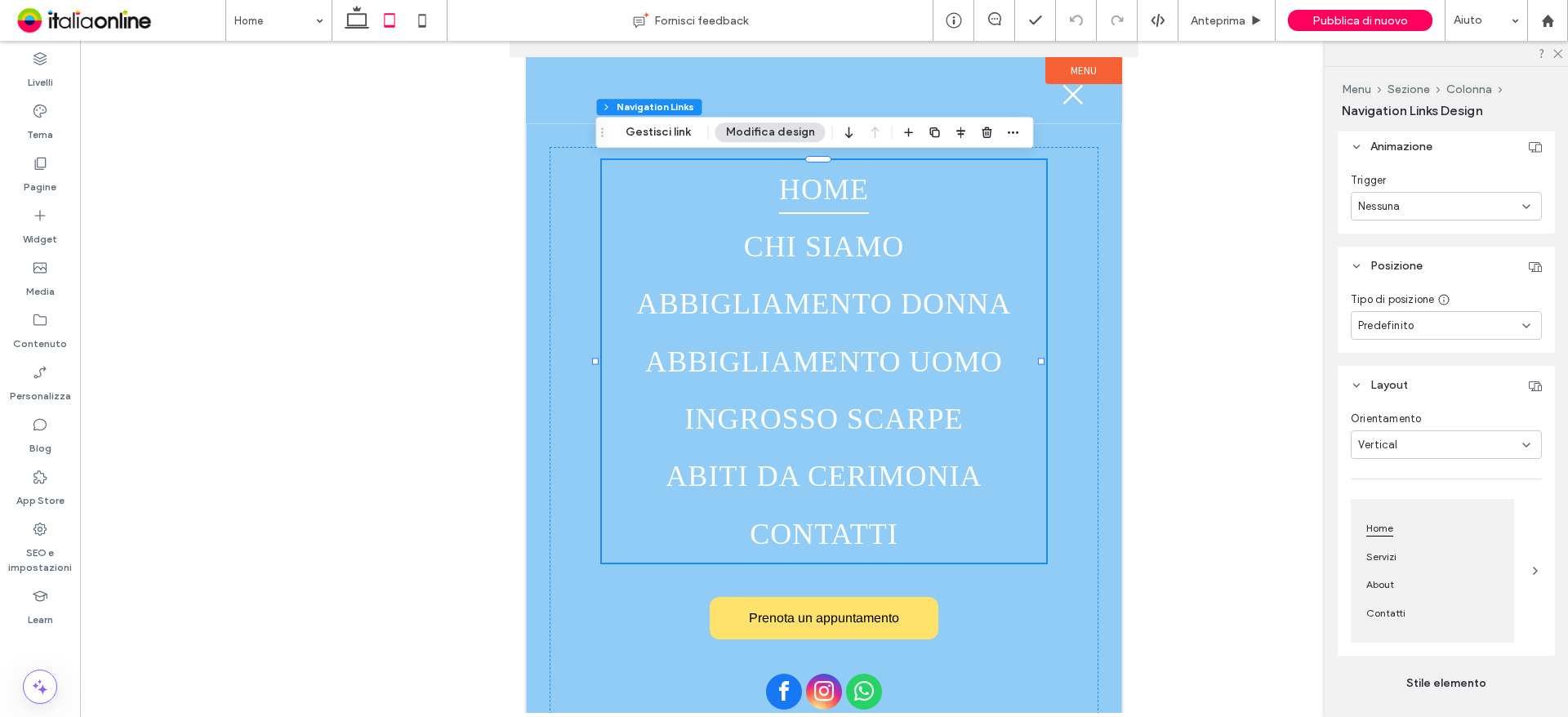
click at [1413, 285] on header "Posizione" at bounding box center [1445, 266] width 217 height 38
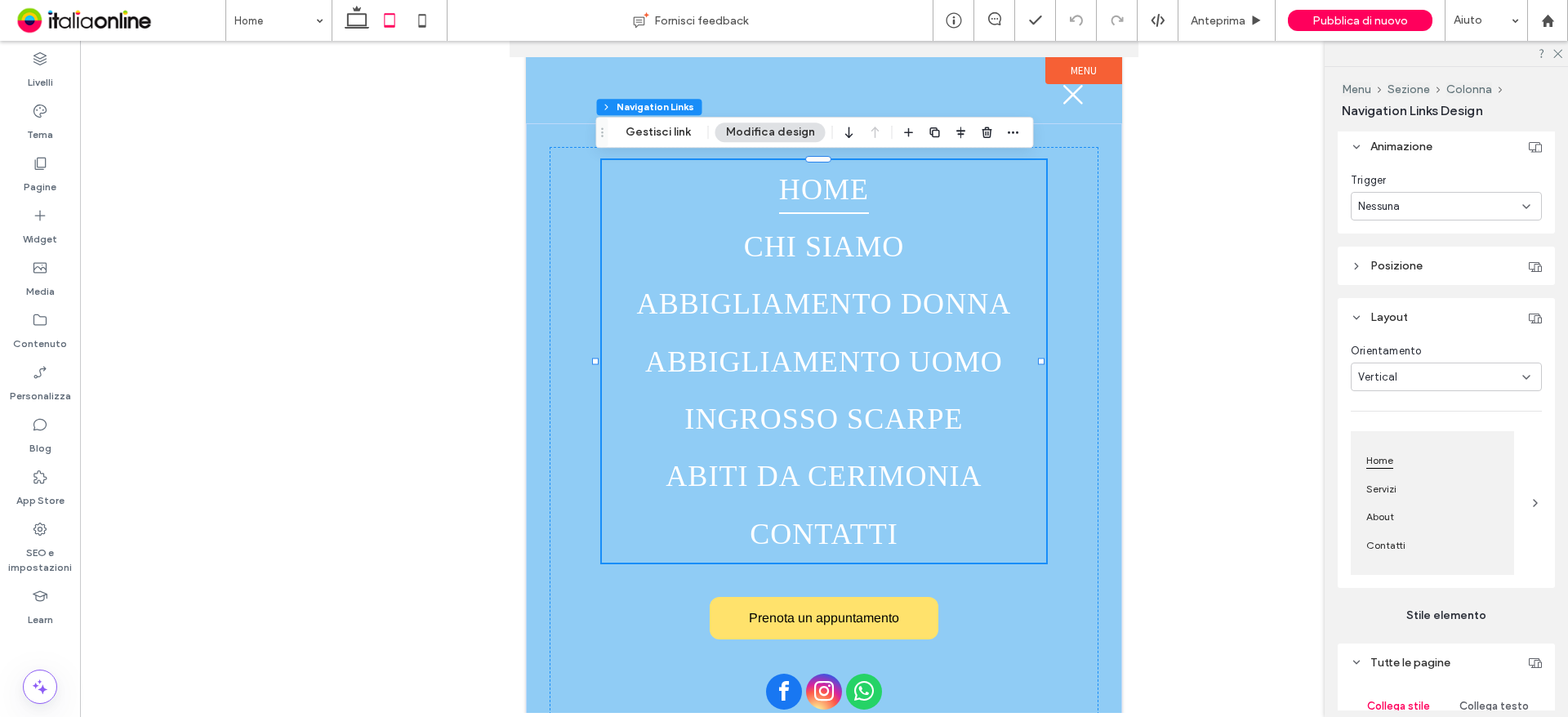
click at [1420, 337] on header "Layout" at bounding box center [1445, 317] width 217 height 38
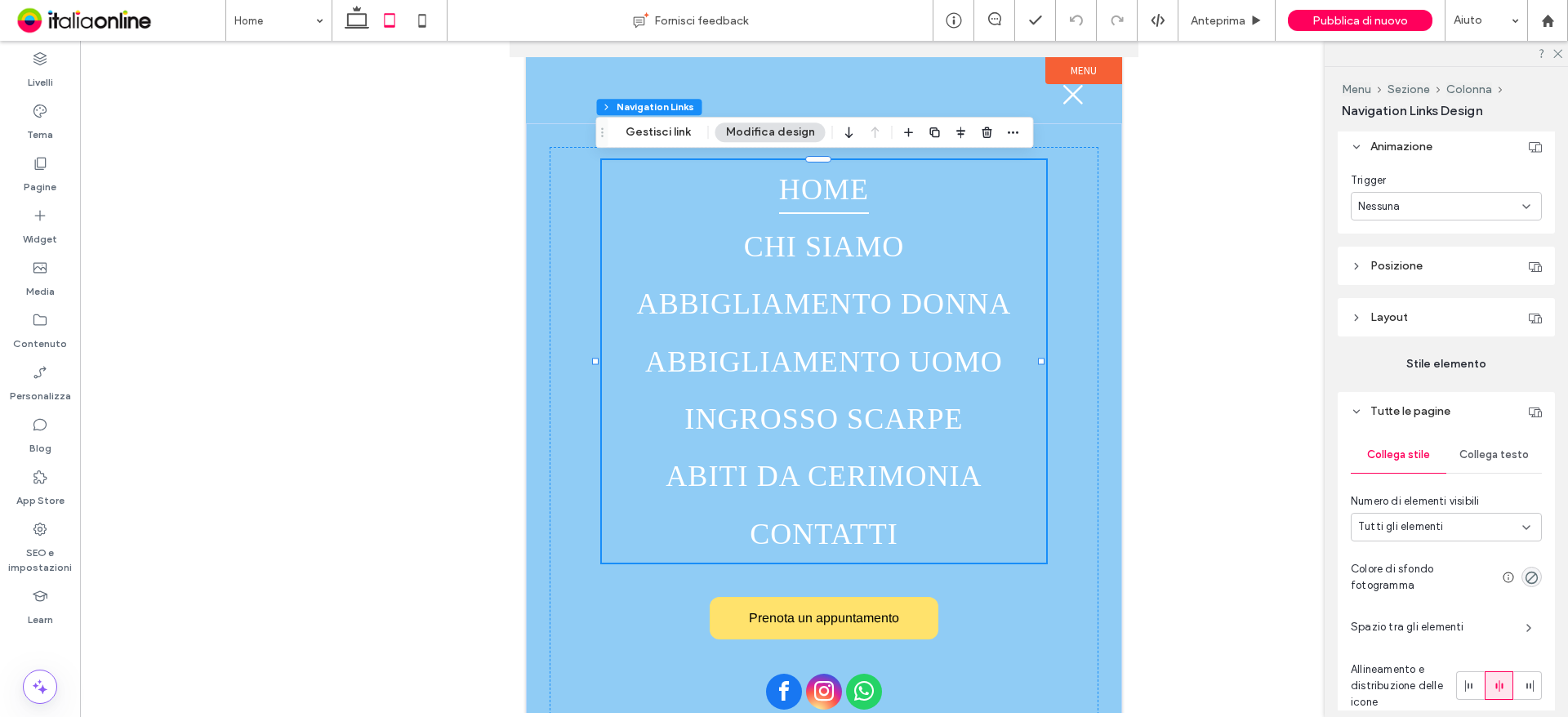
click at [1370, 418] on span "Tutte le pagine" at bounding box center [1410, 411] width 80 height 14
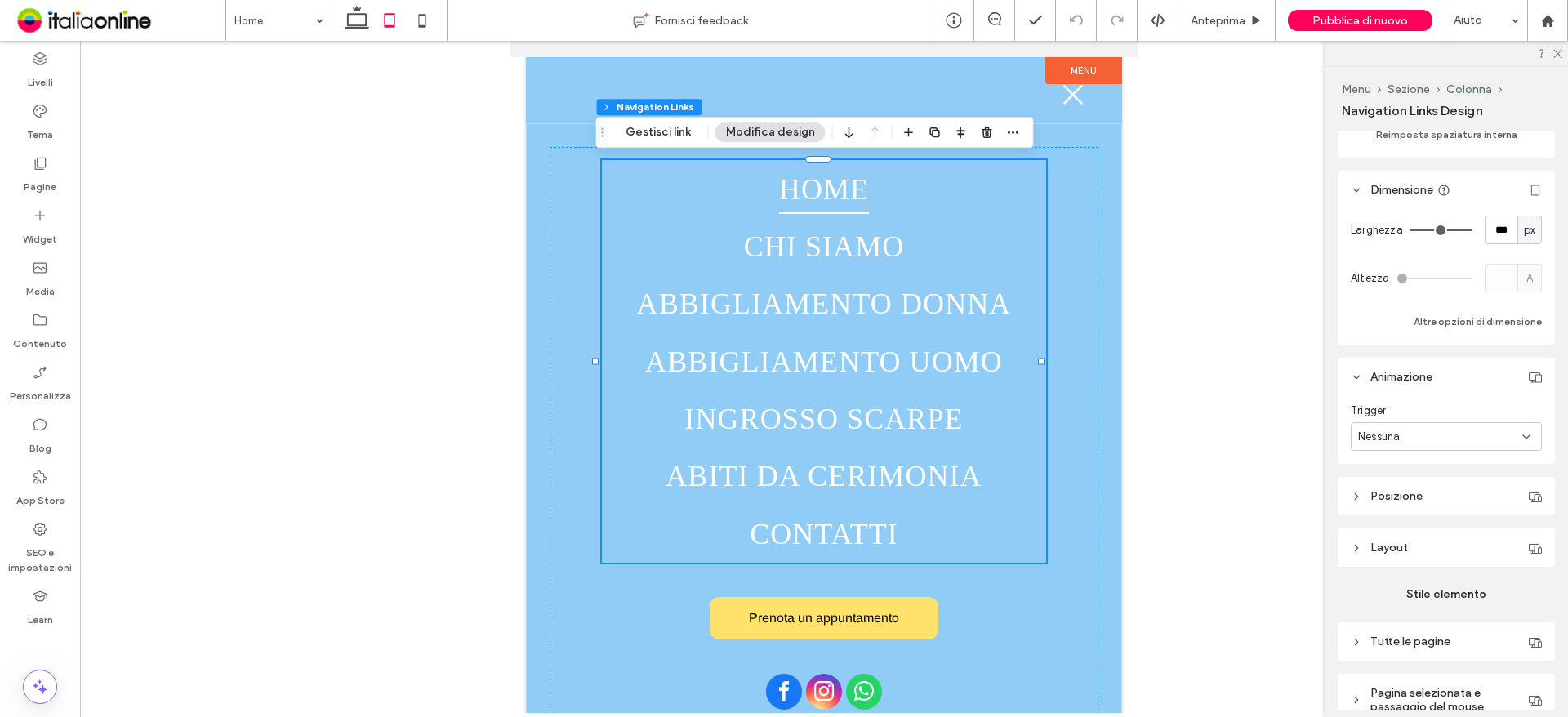
scroll to position [111, 0]
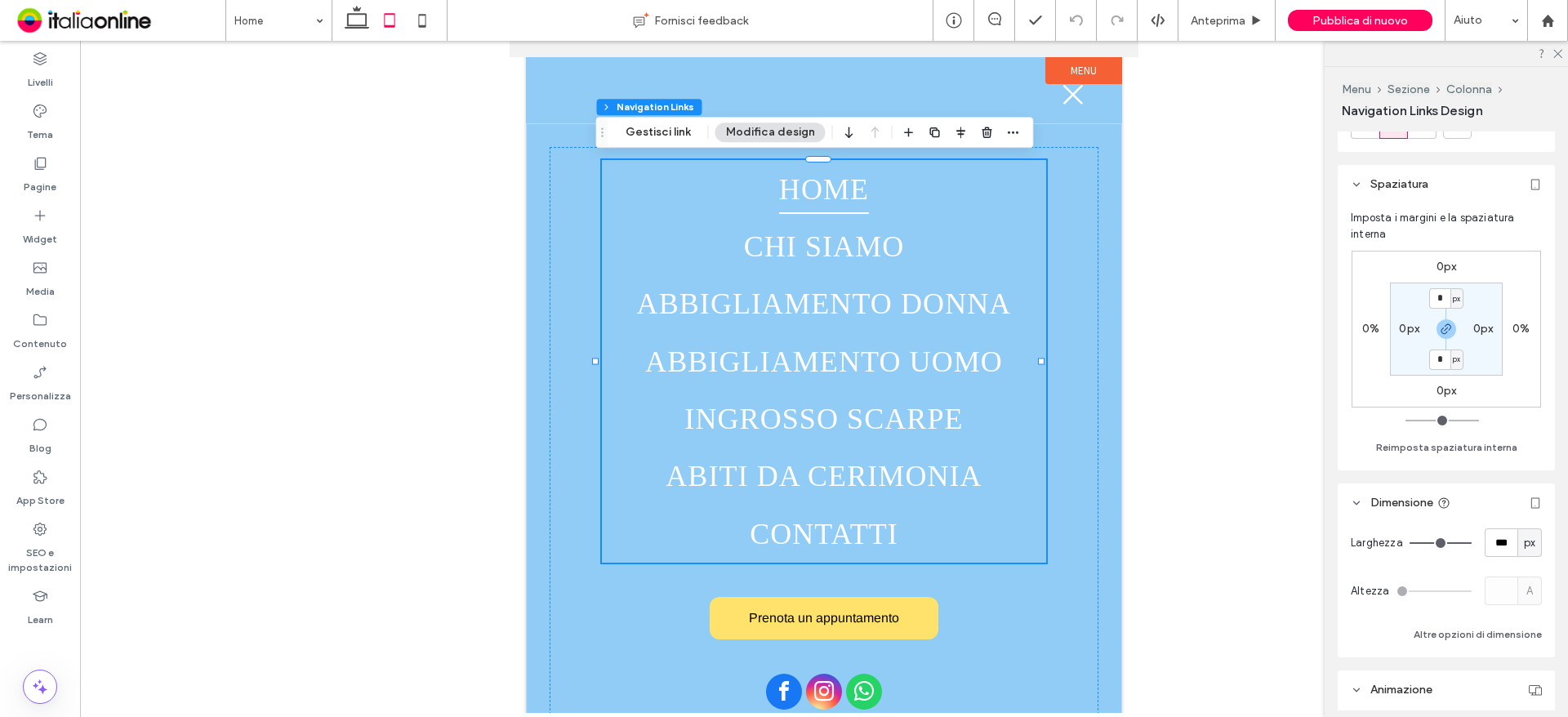
click at [1383, 522] on header "Dimensione" at bounding box center [1445, 503] width 217 height 38
click at [1380, 191] on span "Spaziatura" at bounding box center [1399, 184] width 58 height 14
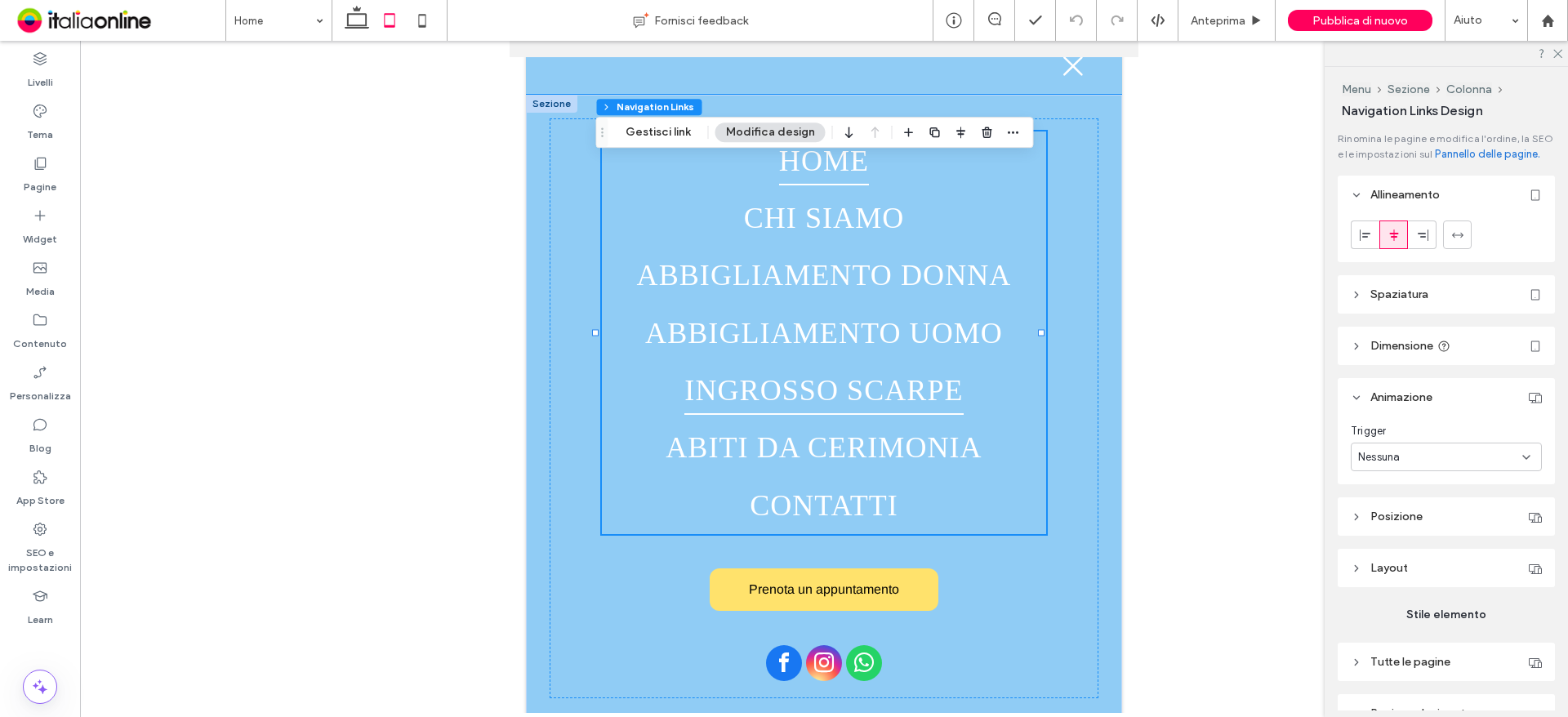
scroll to position [0, 0]
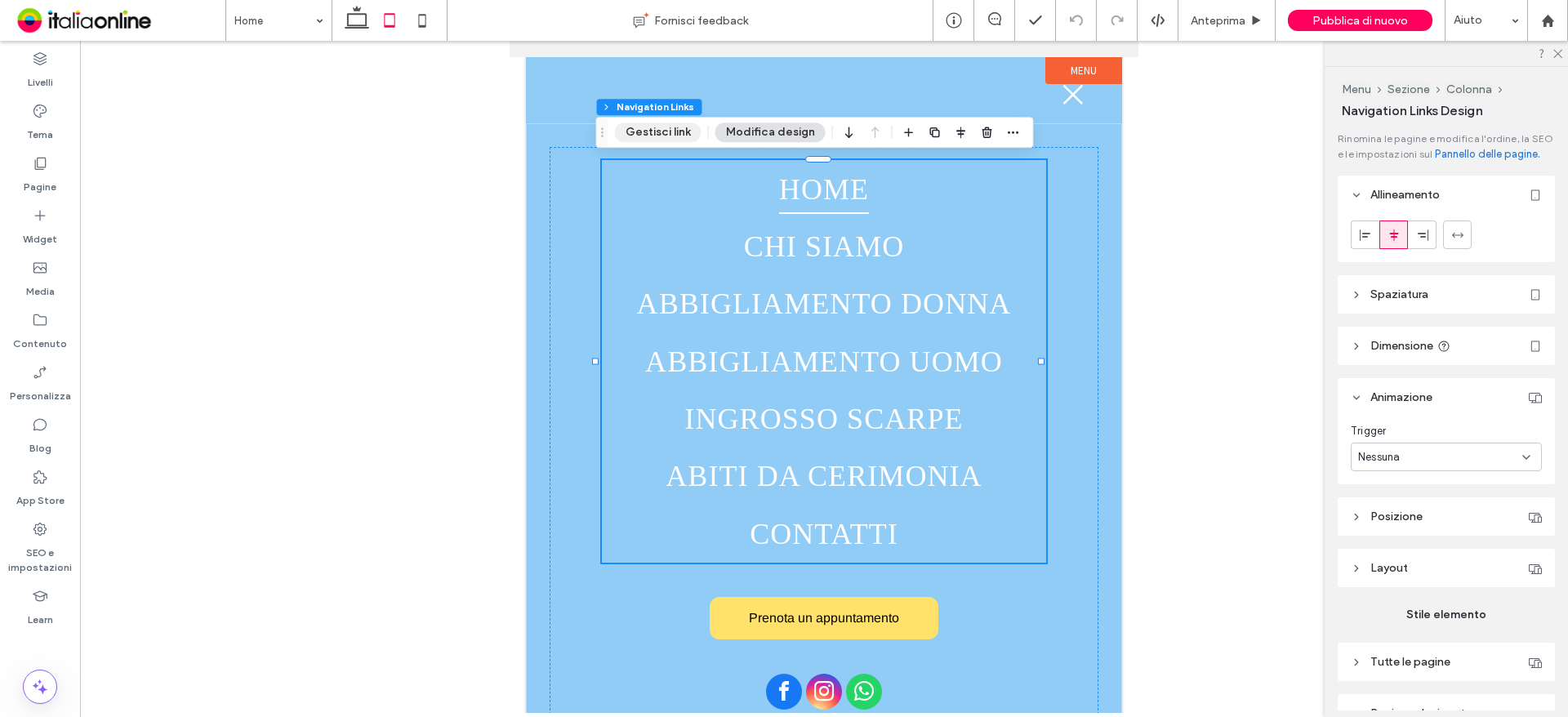
click at [658, 123] on button "Gestisci link" at bounding box center [658, 132] width 87 height 19
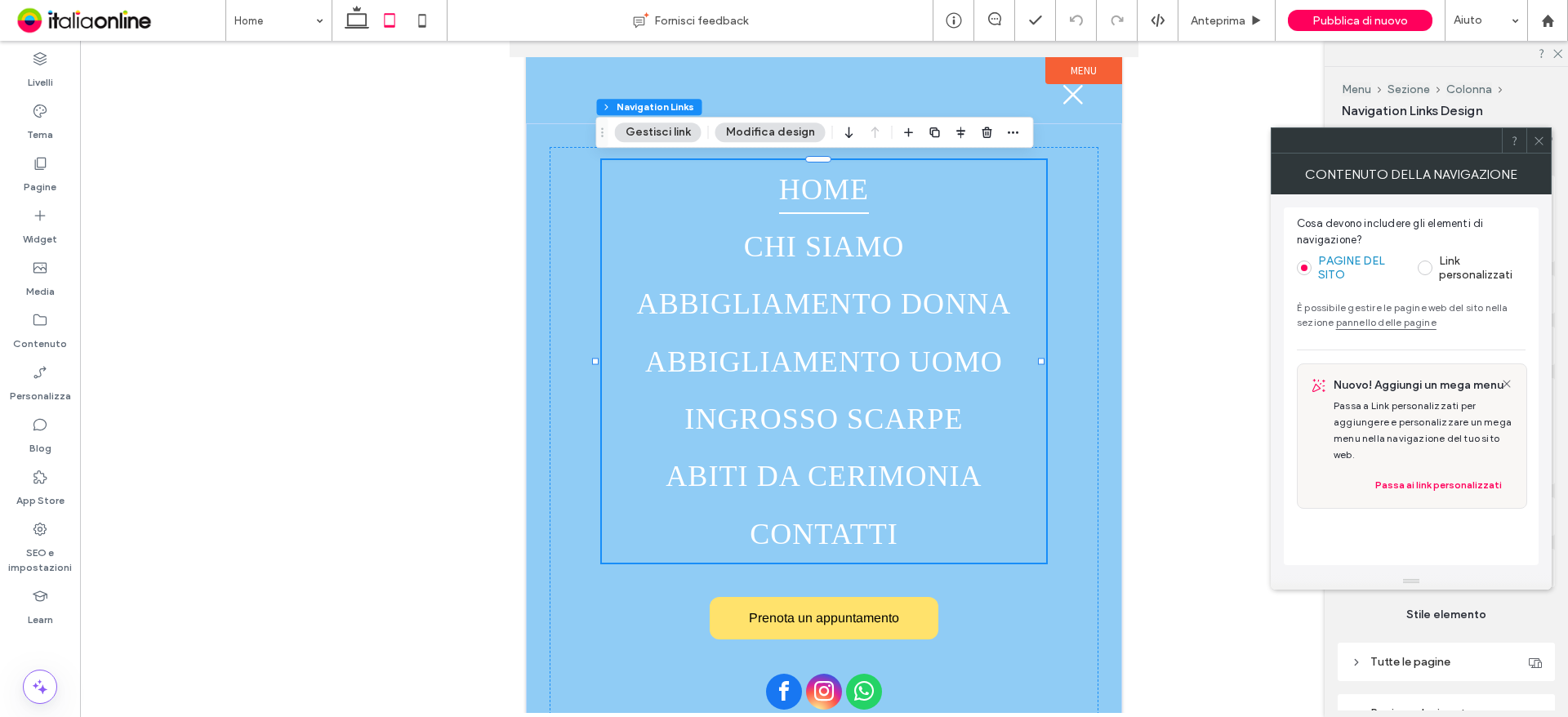
drag, startPoint x: 1535, startPoint y: 149, endPoint x: 1463, endPoint y: 153, distance: 72.1
click at [1535, 149] on span at bounding box center [1539, 140] width 12 height 25
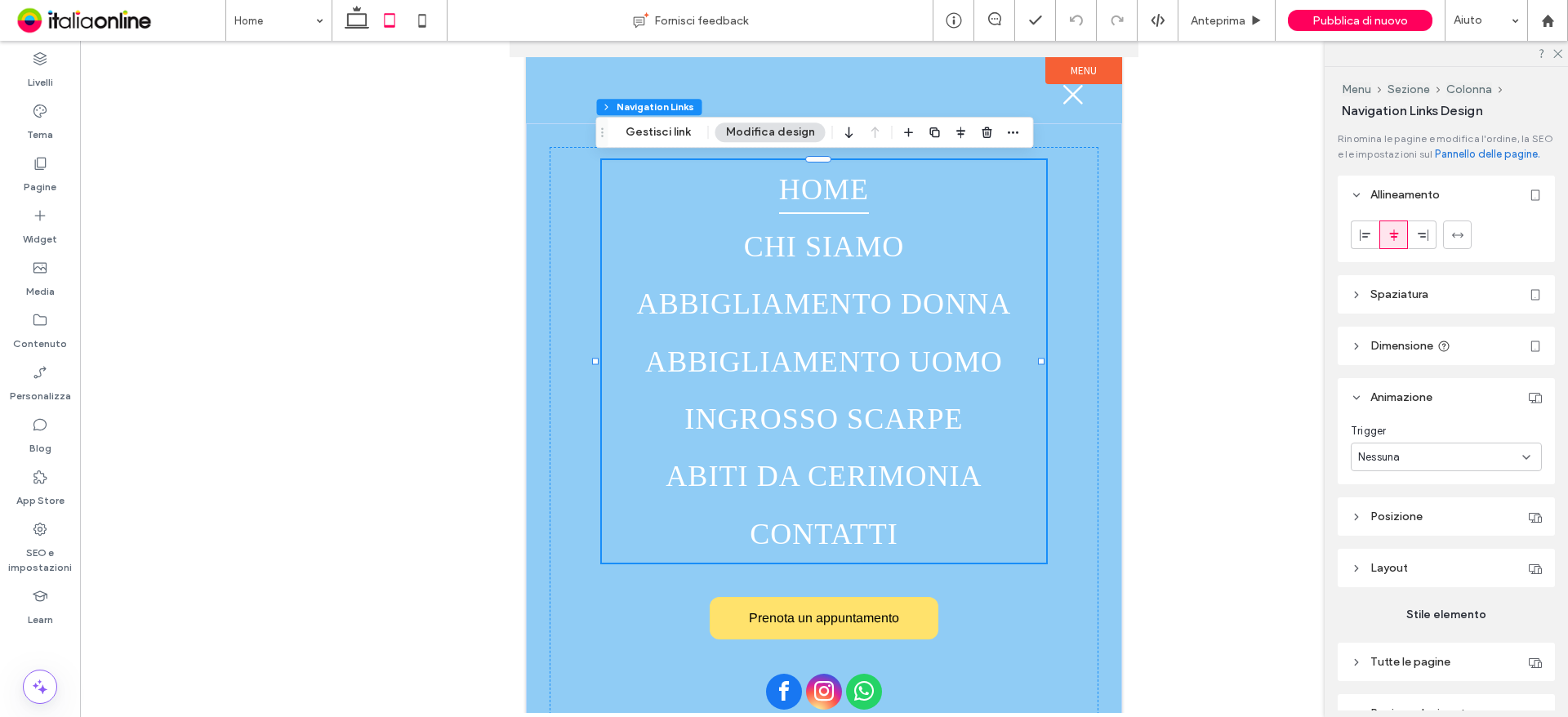
click at [758, 124] on button "Modifica design" at bounding box center [770, 132] width 111 height 19
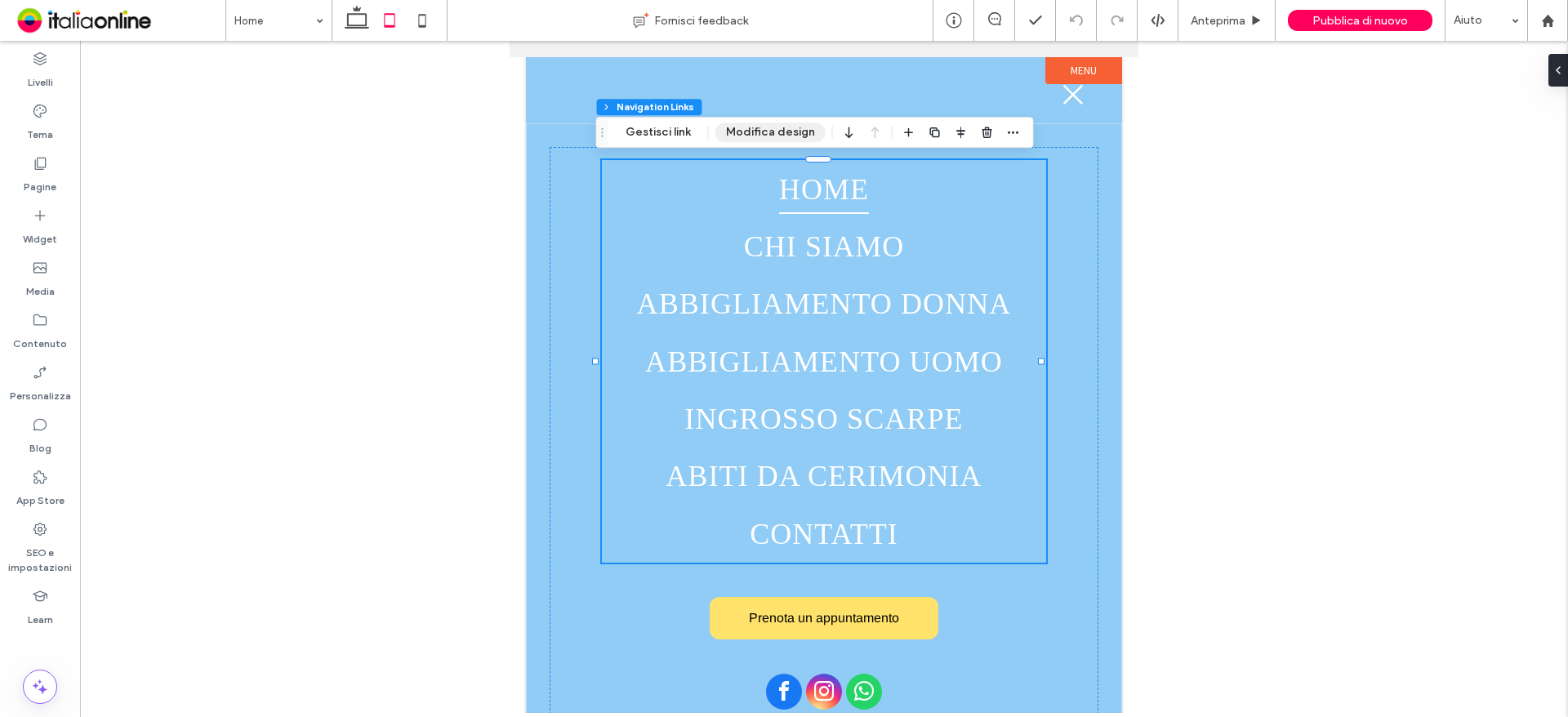
click at [754, 131] on button "Modifica design" at bounding box center [770, 132] width 111 height 19
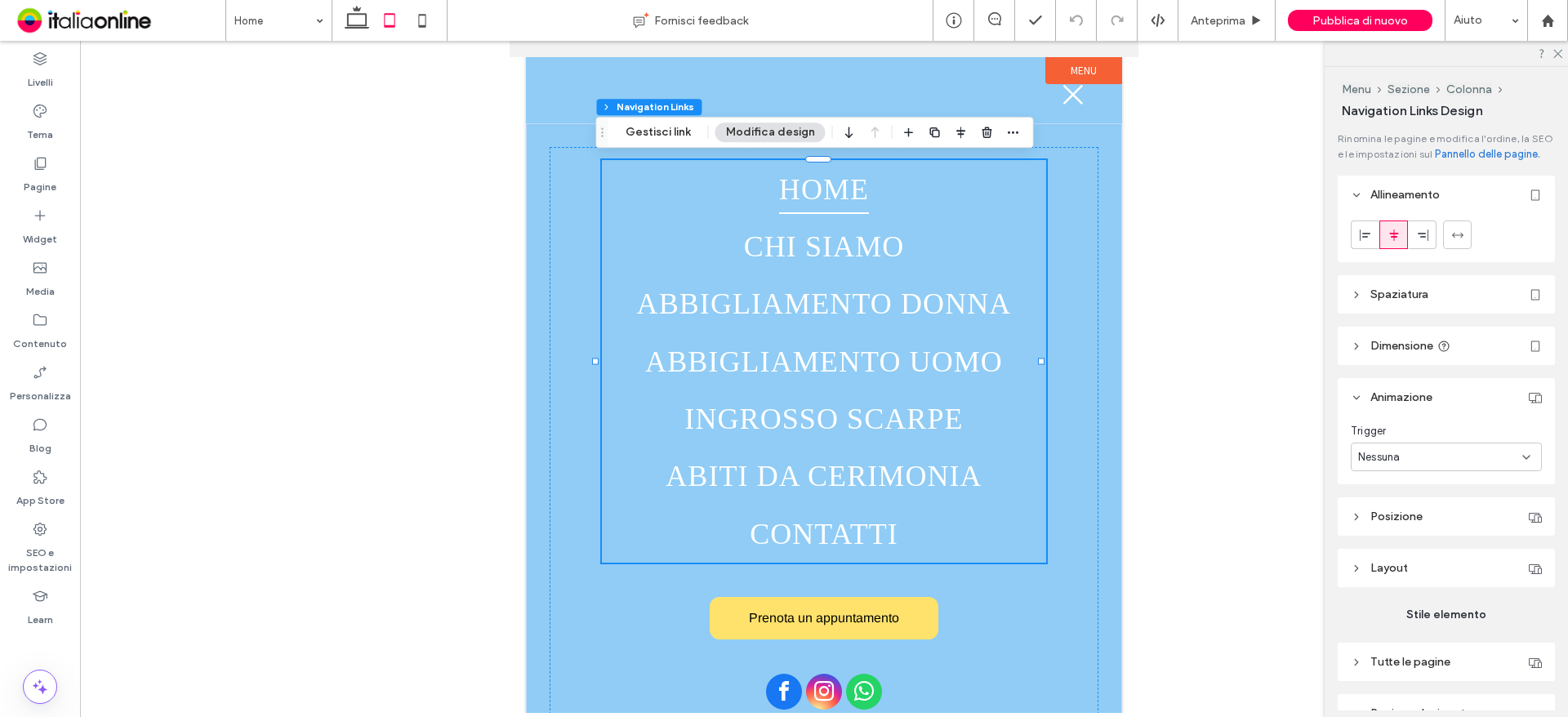
click at [1433, 314] on header "Spaziatura" at bounding box center [1445, 294] width 217 height 38
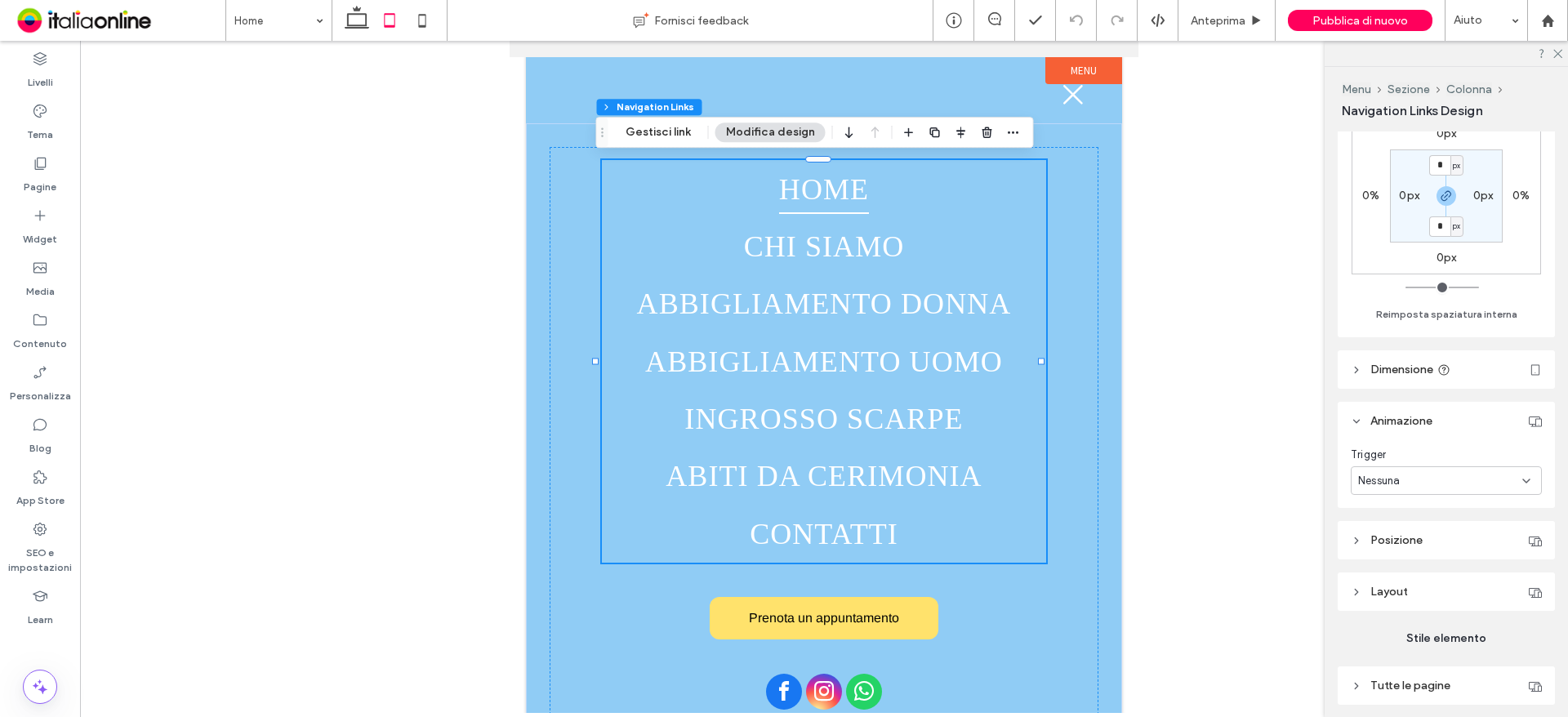
scroll to position [245, 0]
click at [1419, 375] on span "Dimensione" at bounding box center [1402, 368] width 63 height 14
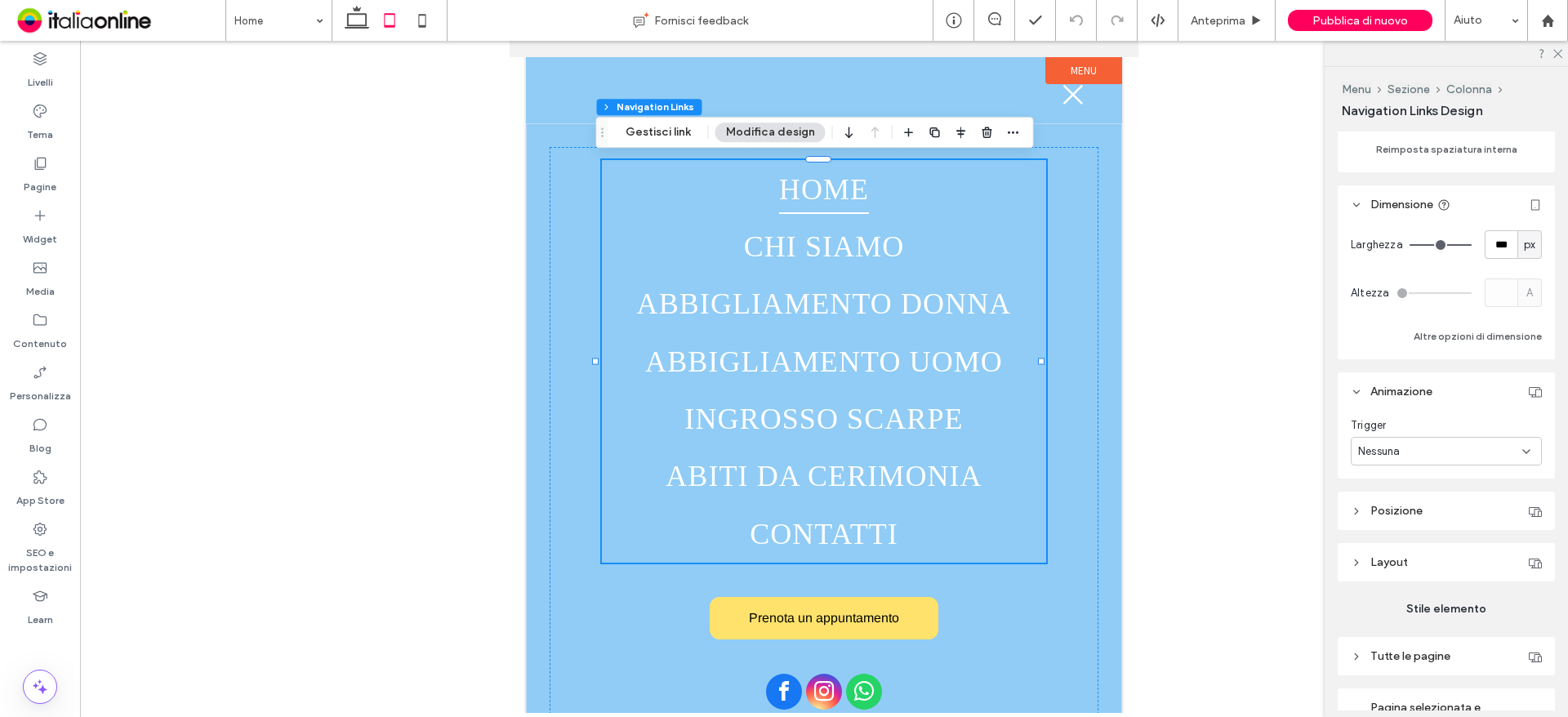
type input "***"
click at [1437, 246] on input "range" at bounding box center [1441, 245] width 62 height 2
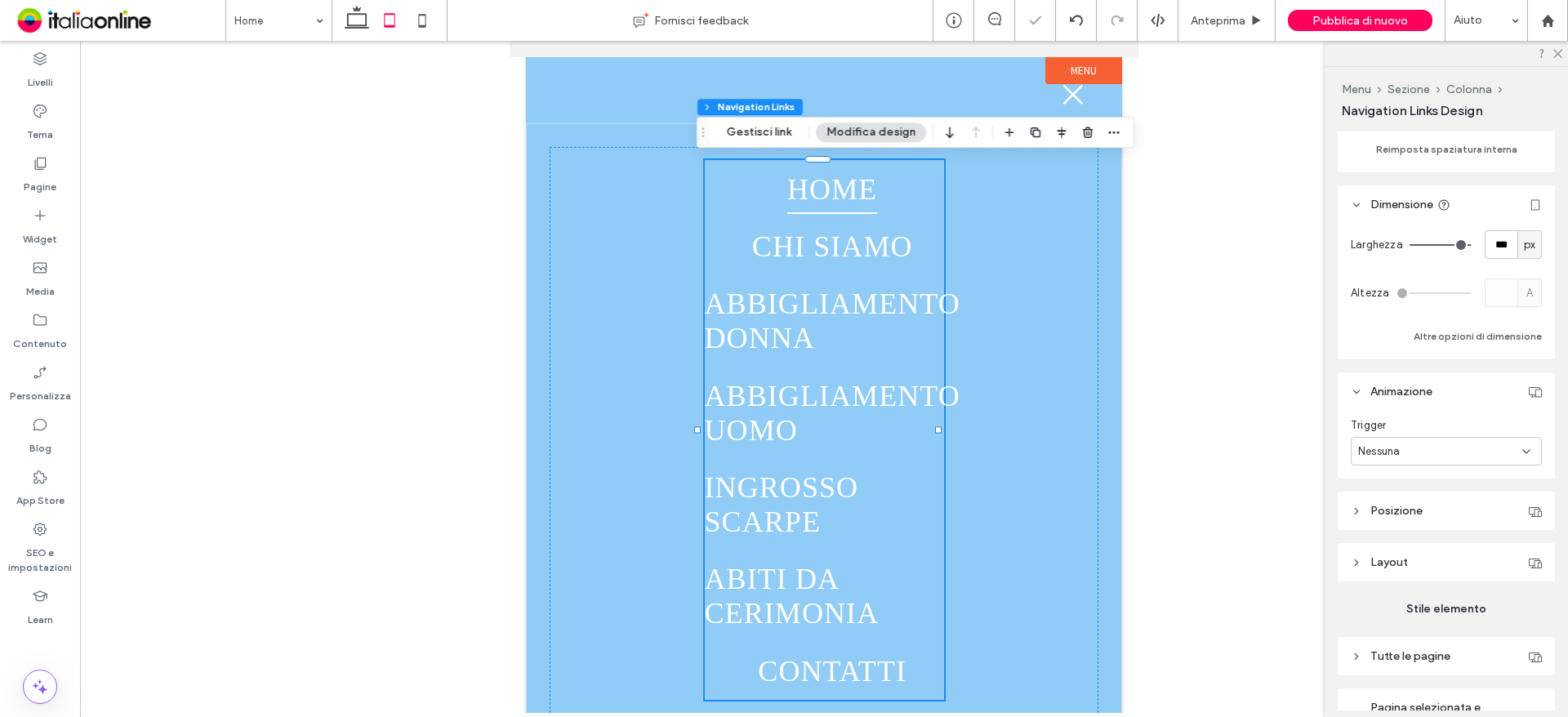
type input "***"
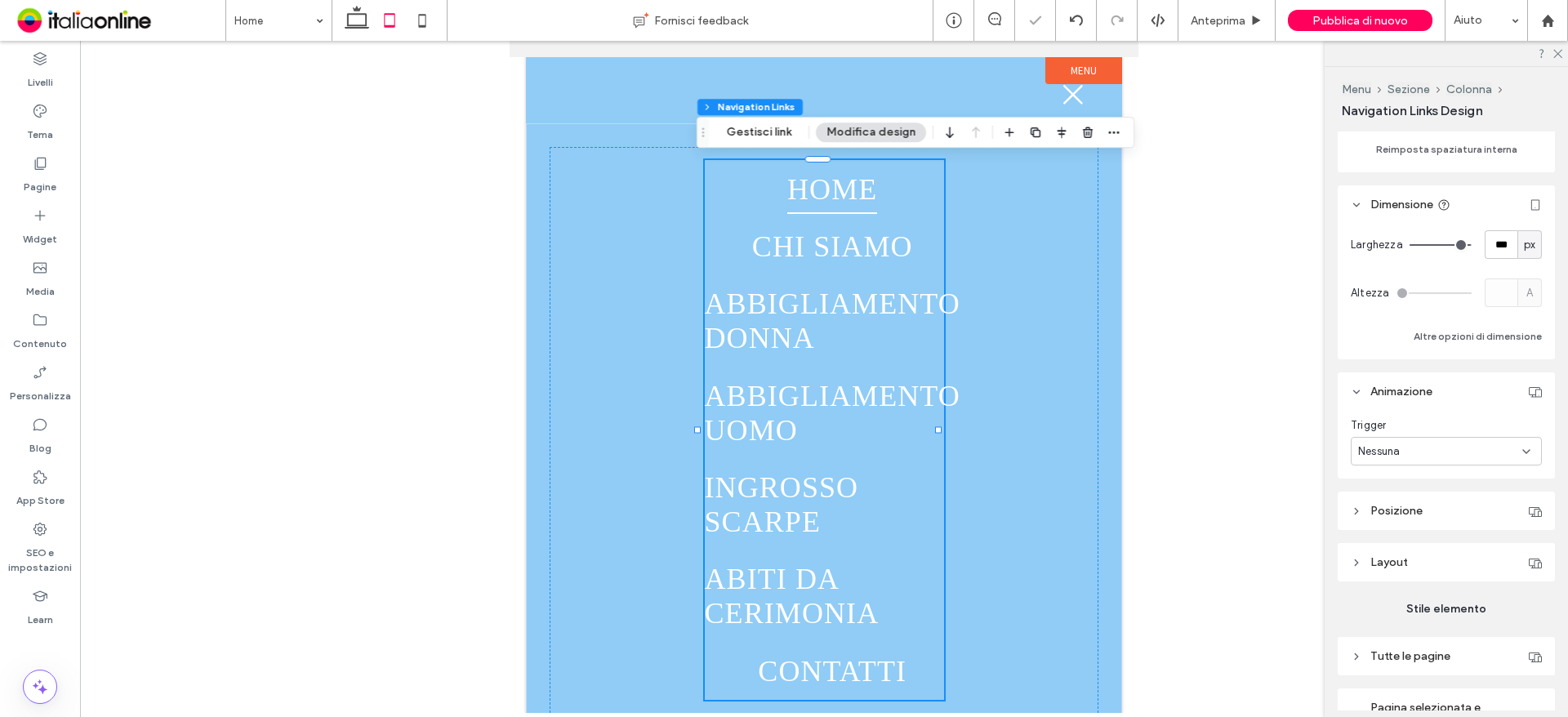
type input "***"
drag, startPoint x: 1454, startPoint y: 256, endPoint x: 1475, endPoint y: 258, distance: 21.1
type input "***"
click at [1472, 246] on input "range" at bounding box center [1441, 245] width 62 height 2
click at [1069, 21] on div at bounding box center [1076, 20] width 40 height 13
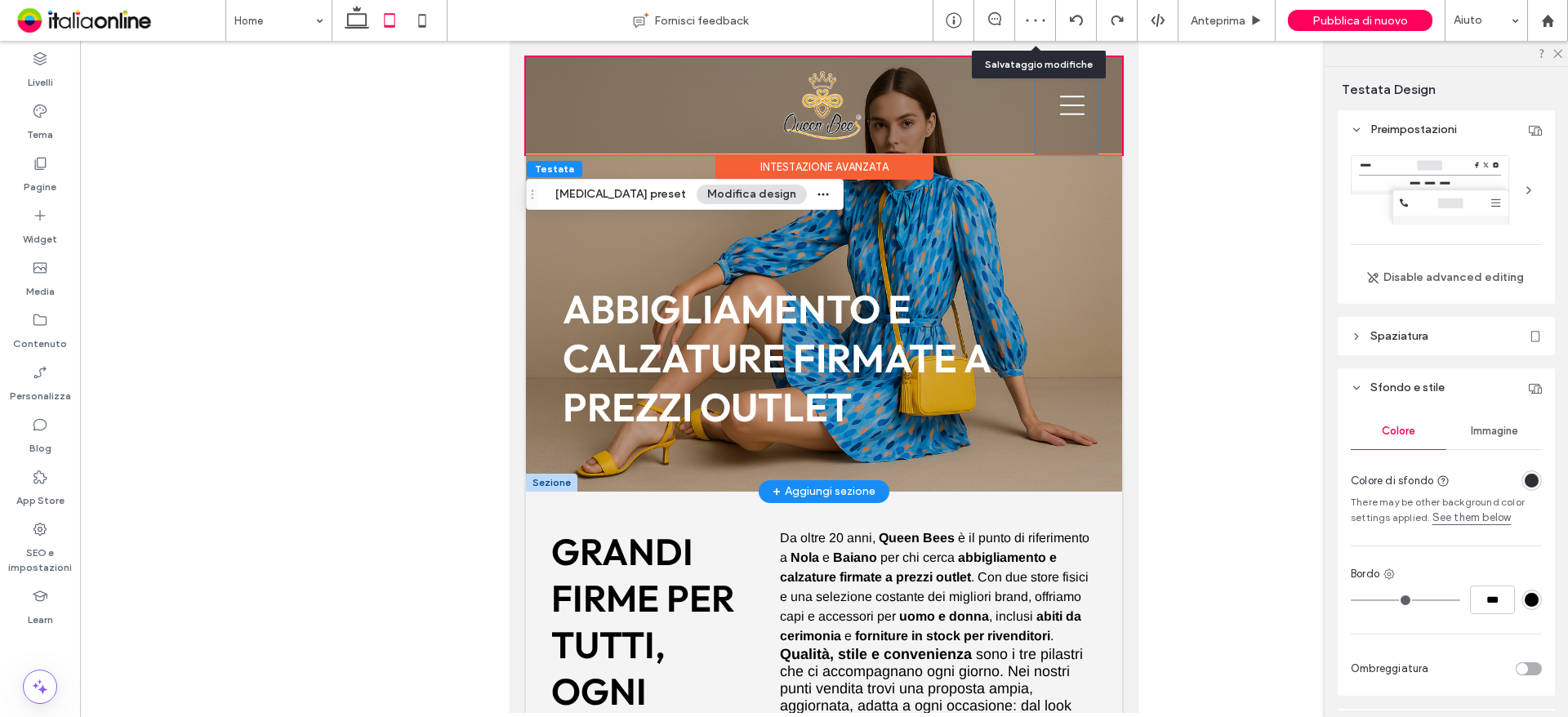
scroll to position [43, 0]
click at [1045, 101] on div at bounding box center [1067, 104] width 62 height 96
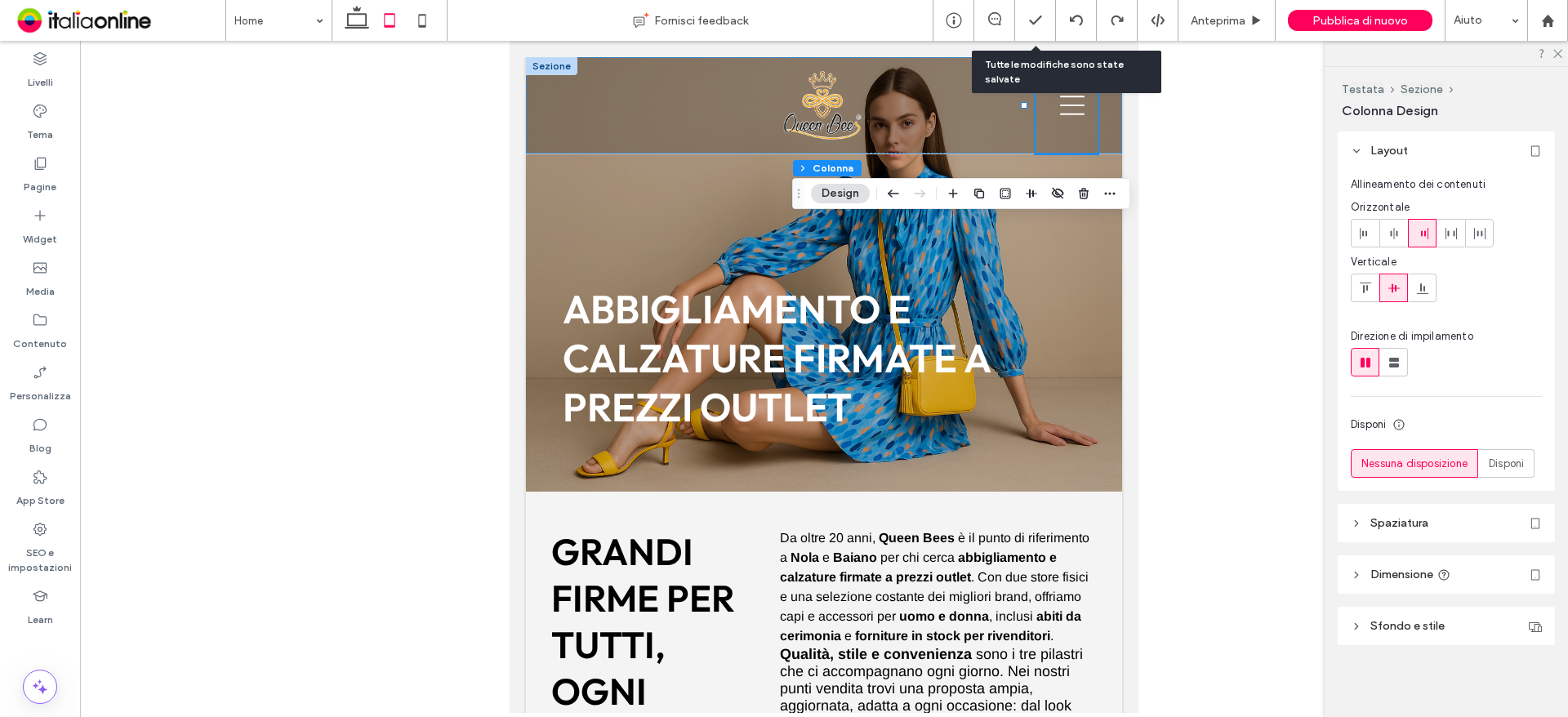
scroll to position [43, 0]
click at [1385, 189] on span "Allineamento dei contenuti" at bounding box center [1418, 185] width 134 height 16
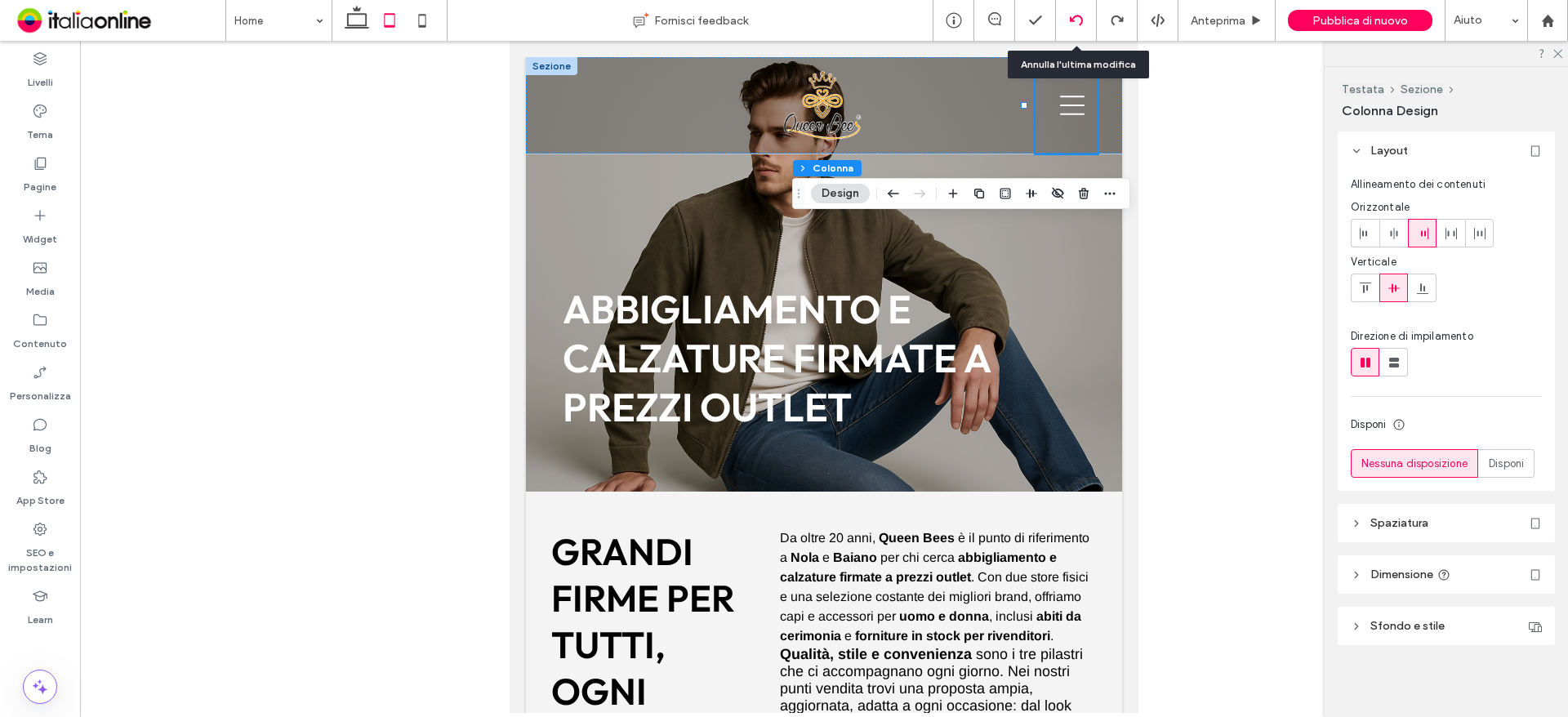
click at [1077, 27] on div at bounding box center [1076, 20] width 41 height 41
click at [417, 19] on icon at bounding box center [423, 20] width 33 height 33
type input "**"
type input "***"
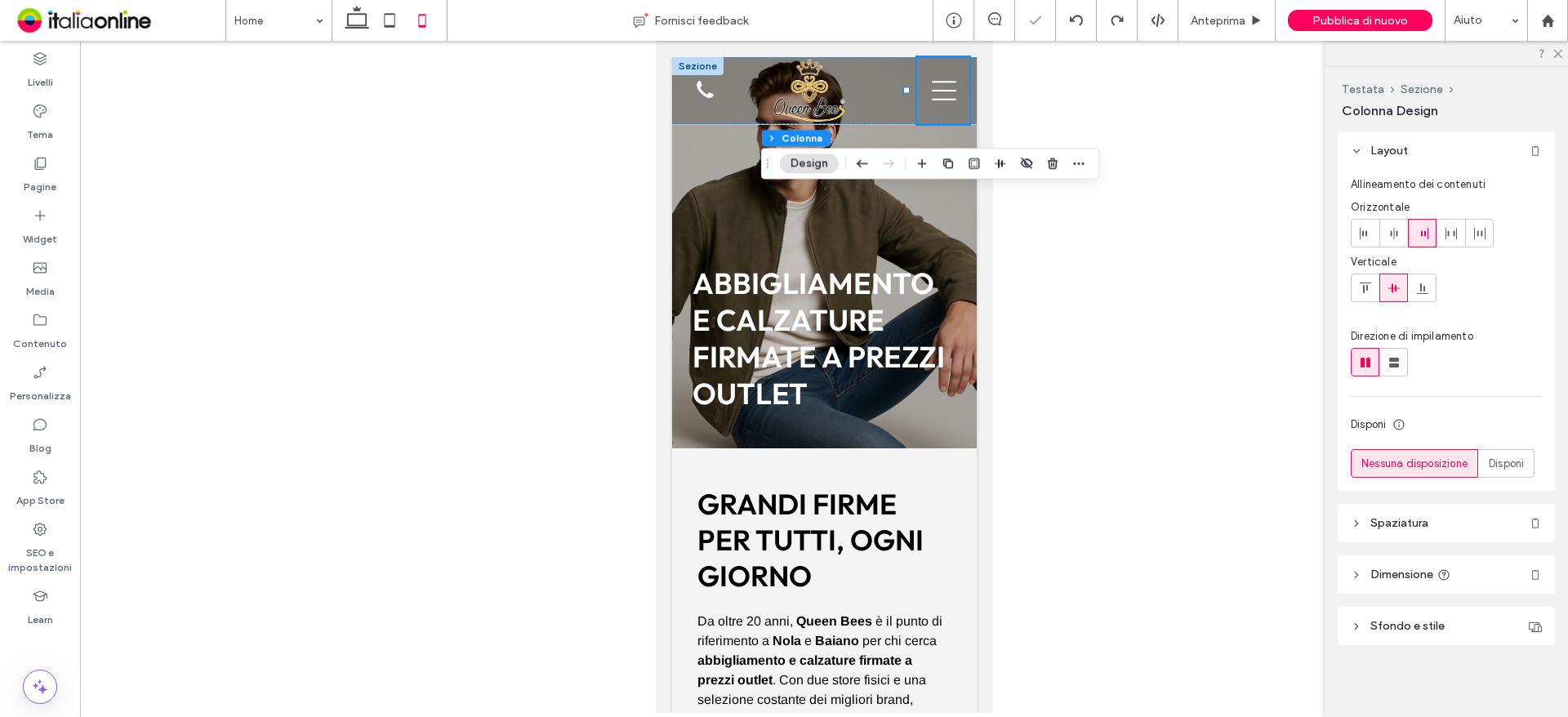
scroll to position [42, 0]
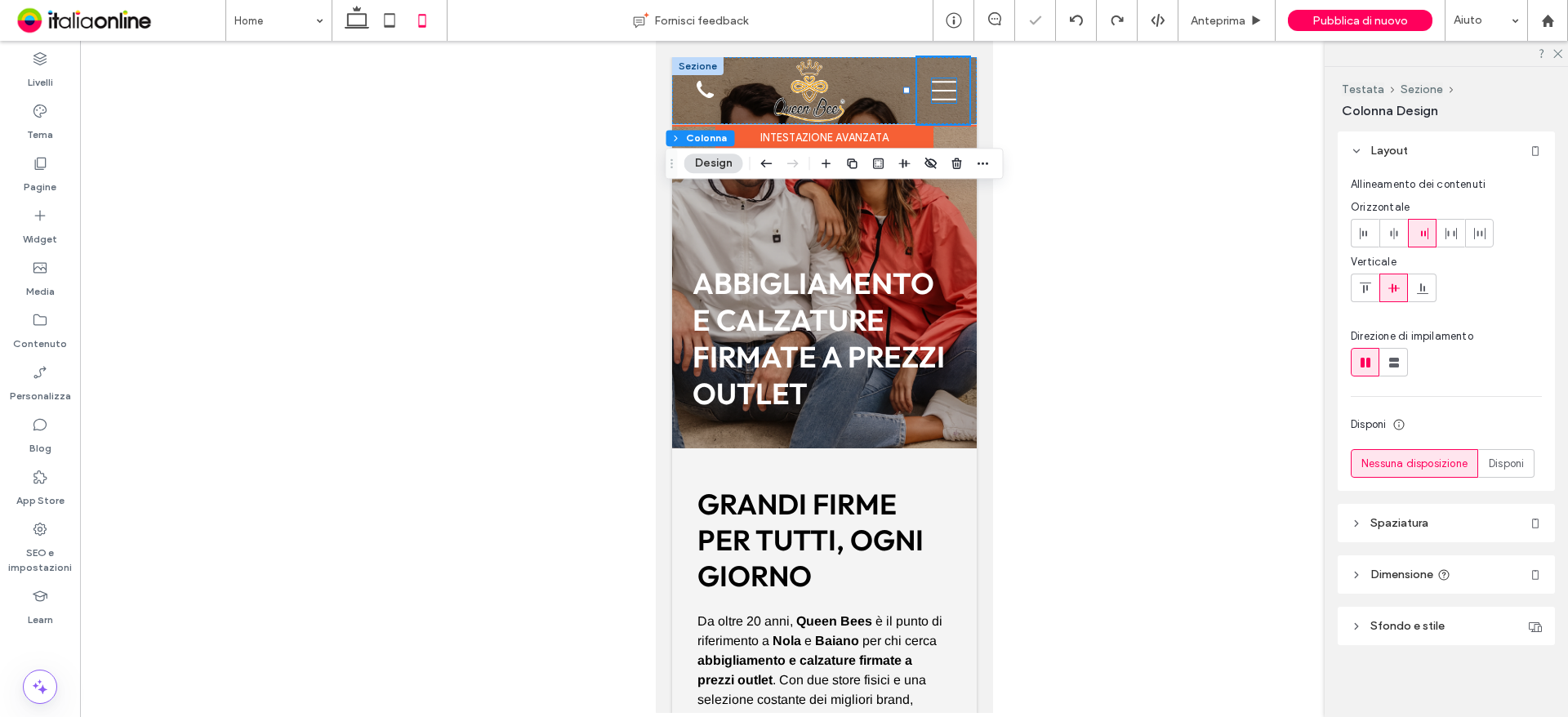
click at [932, 81] on icon at bounding box center [943, 90] width 25 height 19
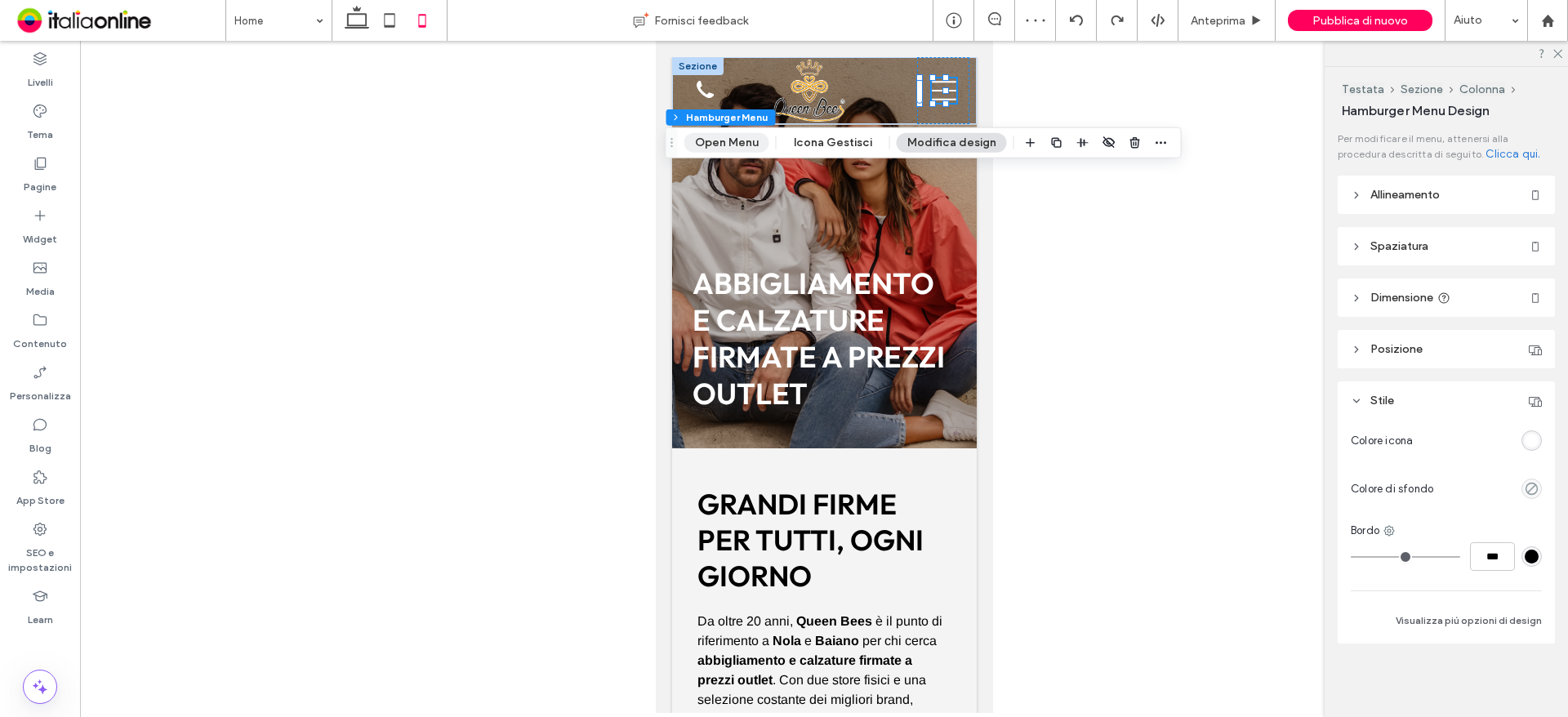
click at [689, 140] on button "Open Menu" at bounding box center [726, 143] width 85 height 19
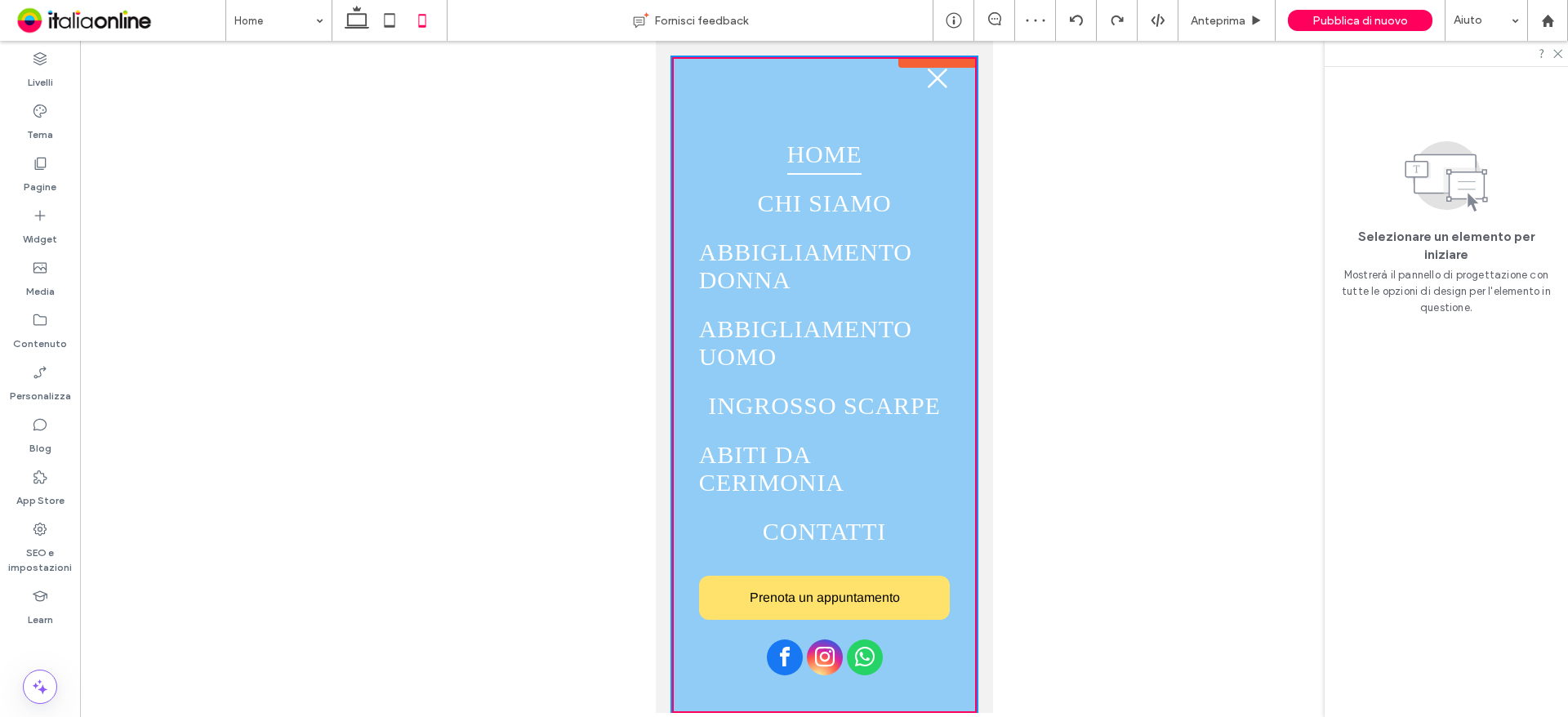
scroll to position [19, 0]
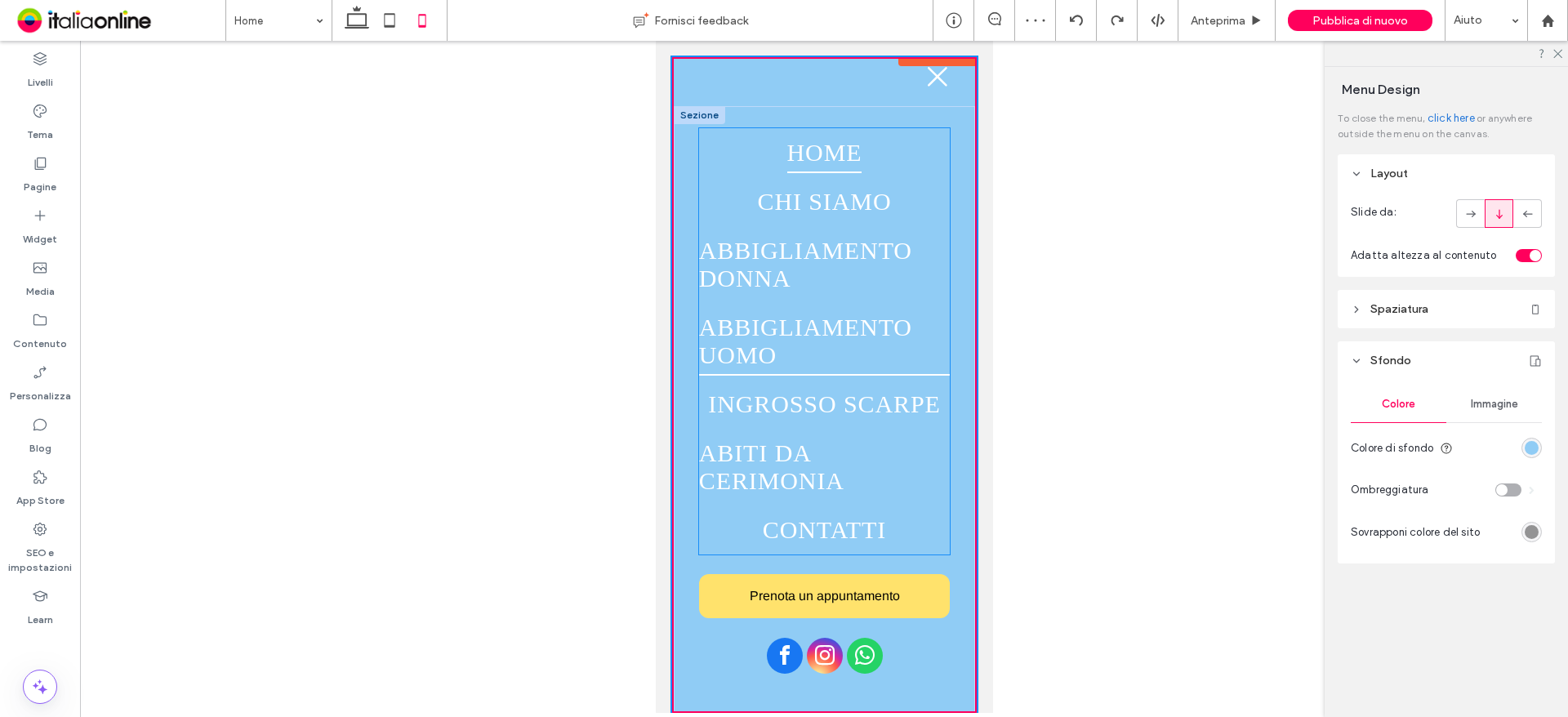
click at [730, 363] on span "Abbigliamento Uomo" at bounding box center [823, 341] width 252 height 69
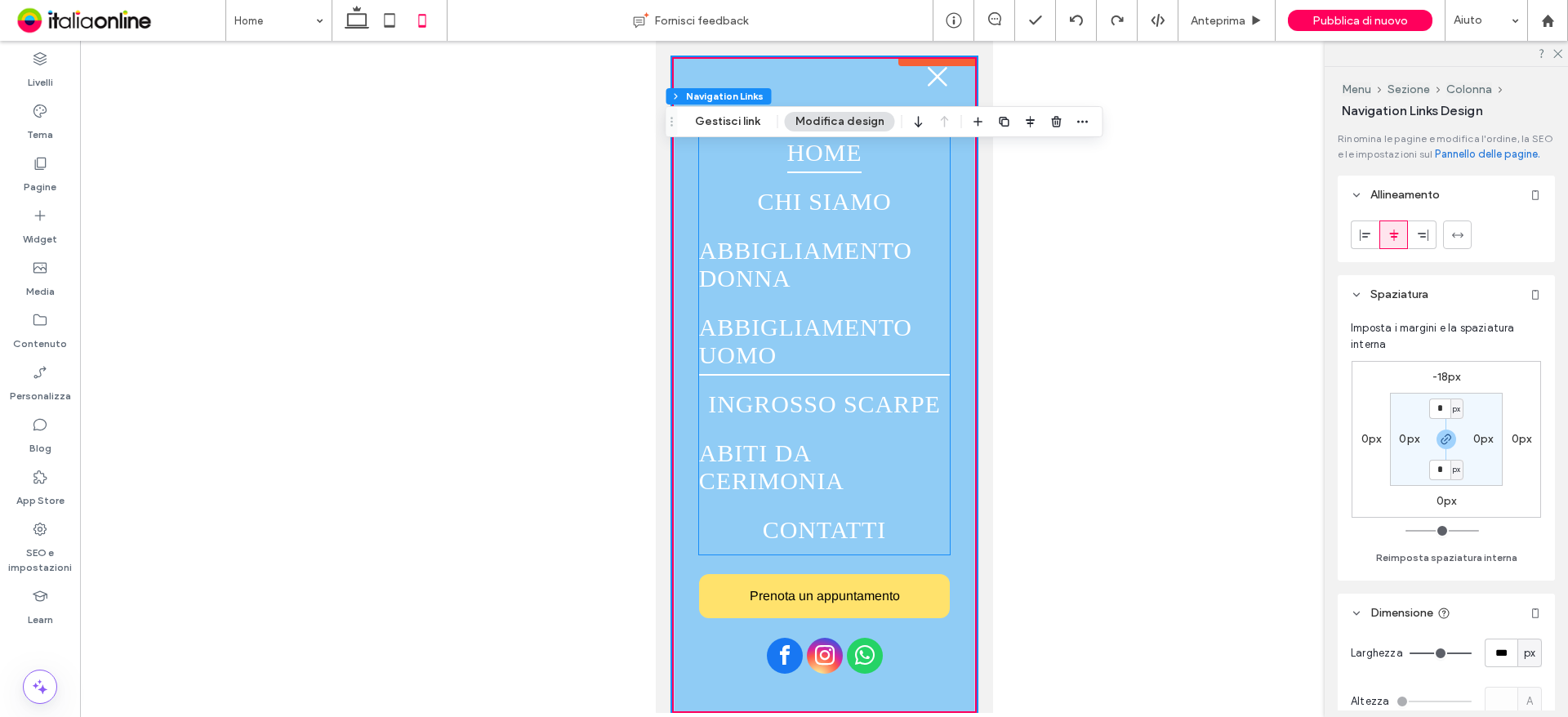
type input "***"
type input "****"
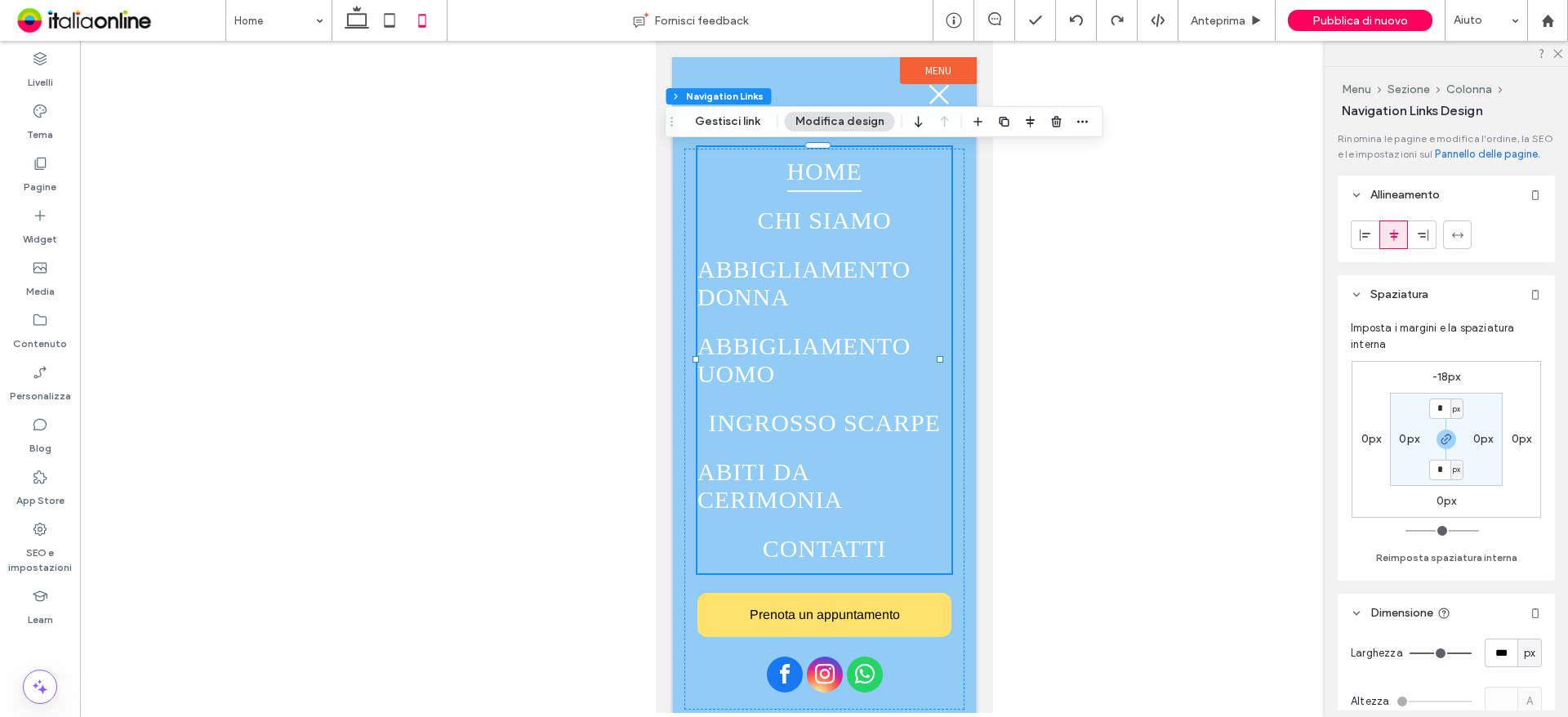
click at [1105, 170] on div at bounding box center [823, 377] width 1488 height 672
click at [585, 147] on div at bounding box center [823, 377] width 1488 height 672
click at [552, 69] on div at bounding box center [823, 377] width 1488 height 672
click at [816, 76] on div at bounding box center [823, 91] width 280 height 42
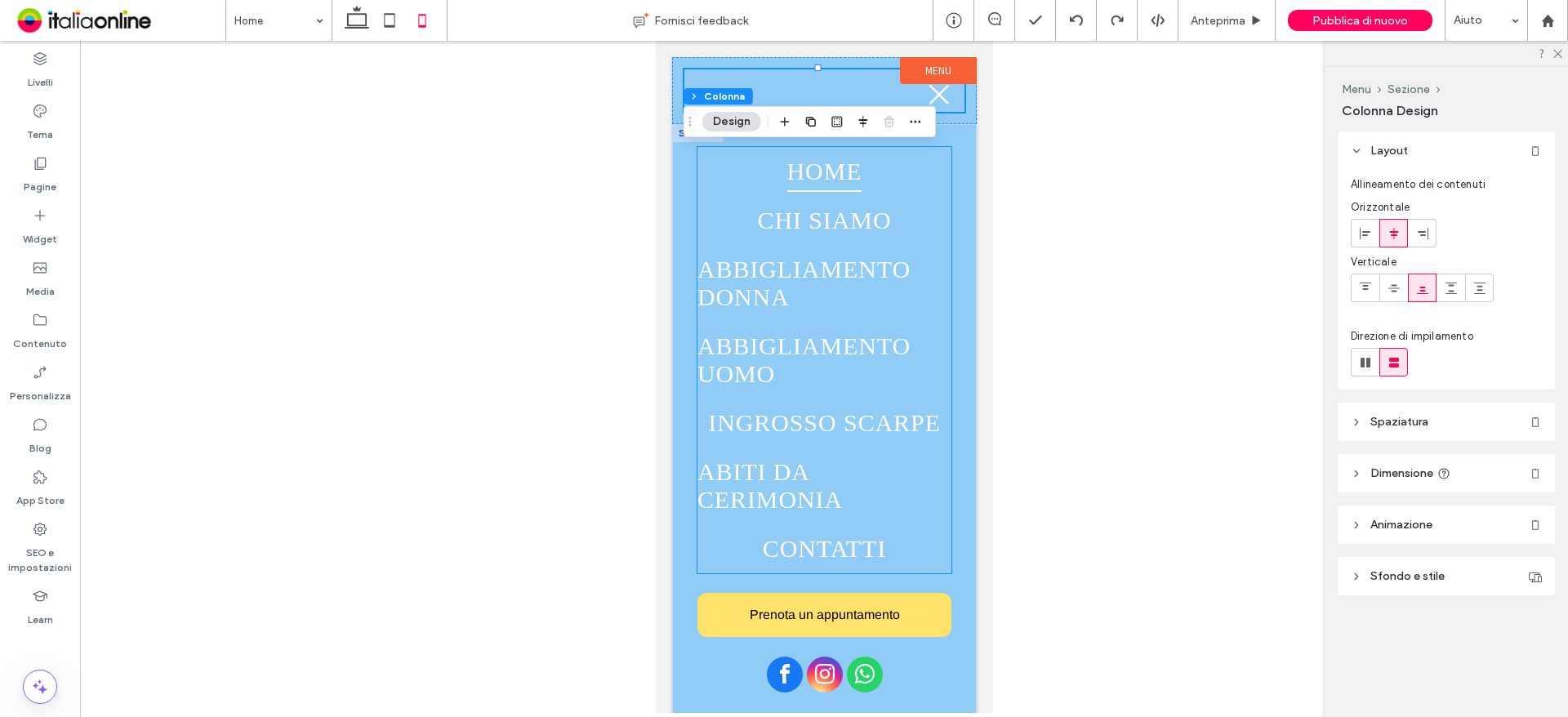
click at [888, 187] on link "Home" at bounding box center [824, 172] width 254 height 49
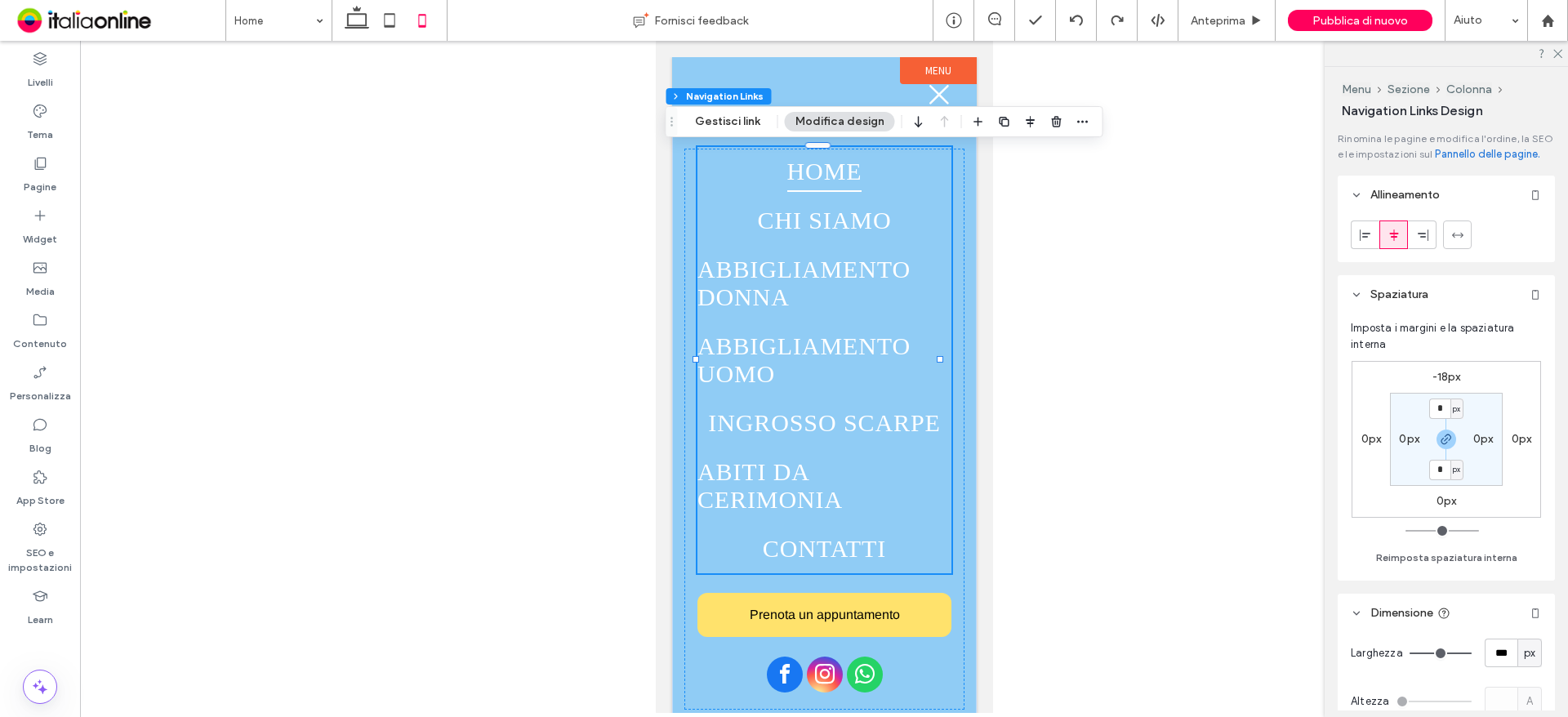
scroll to position [490, 0]
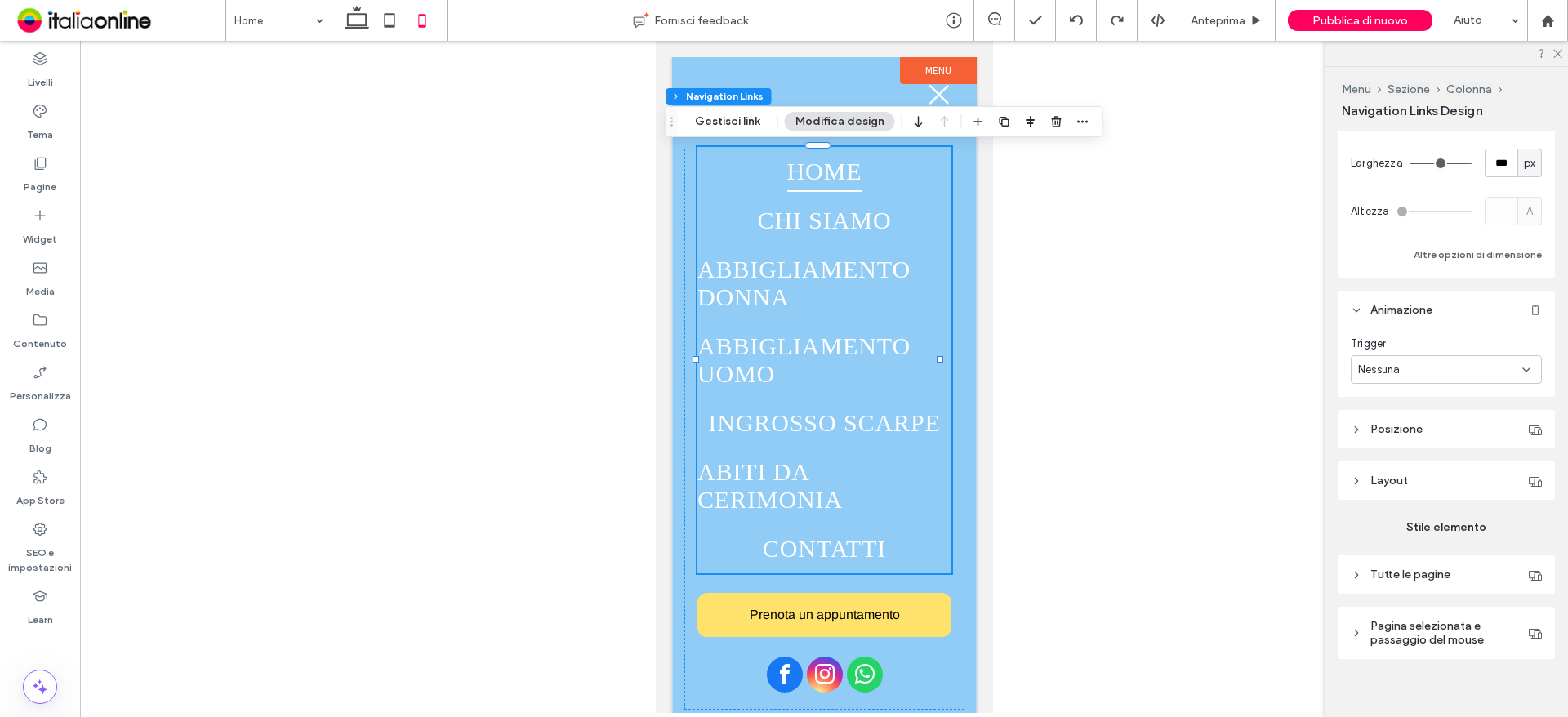
click at [1452, 586] on header "Tutte le pagine" at bounding box center [1445, 574] width 217 height 38
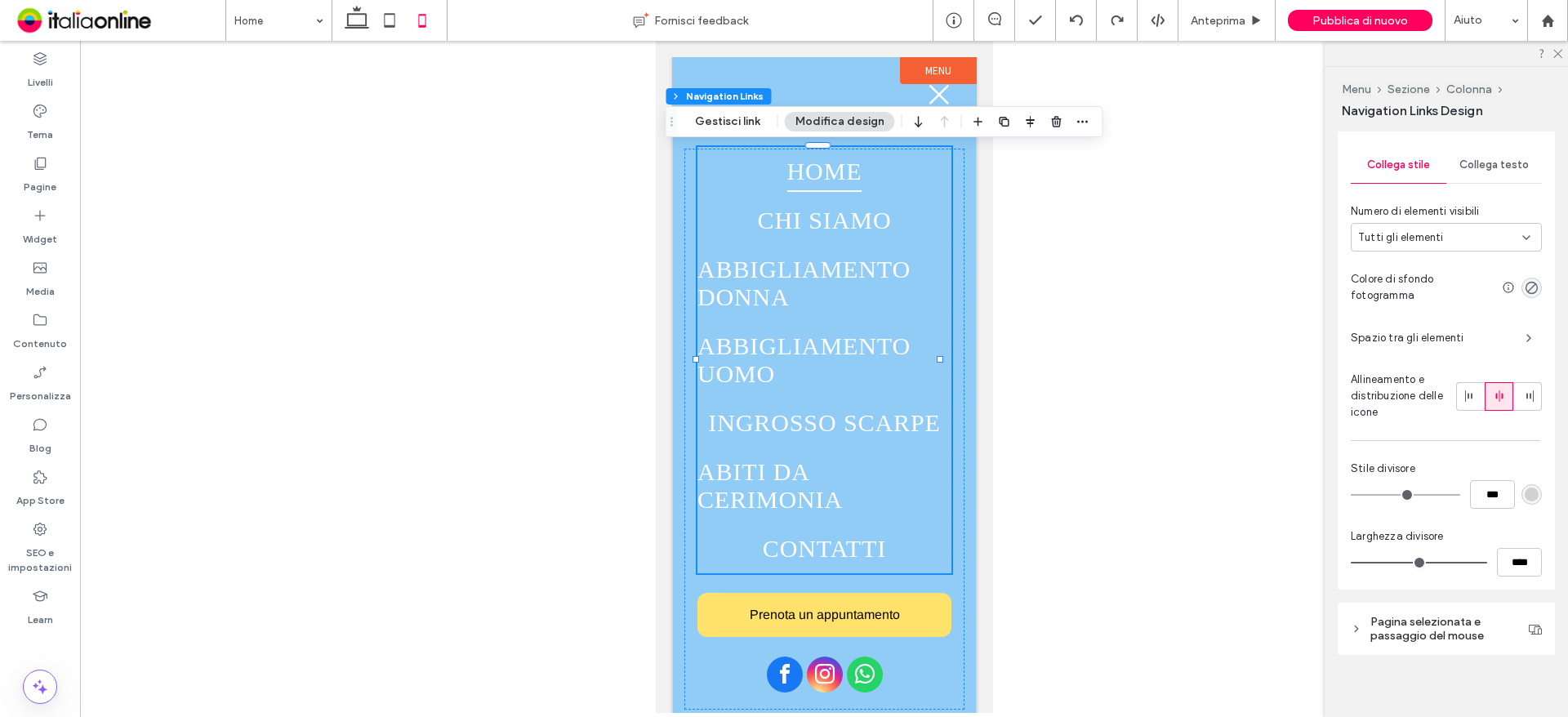
scroll to position [968, 0]
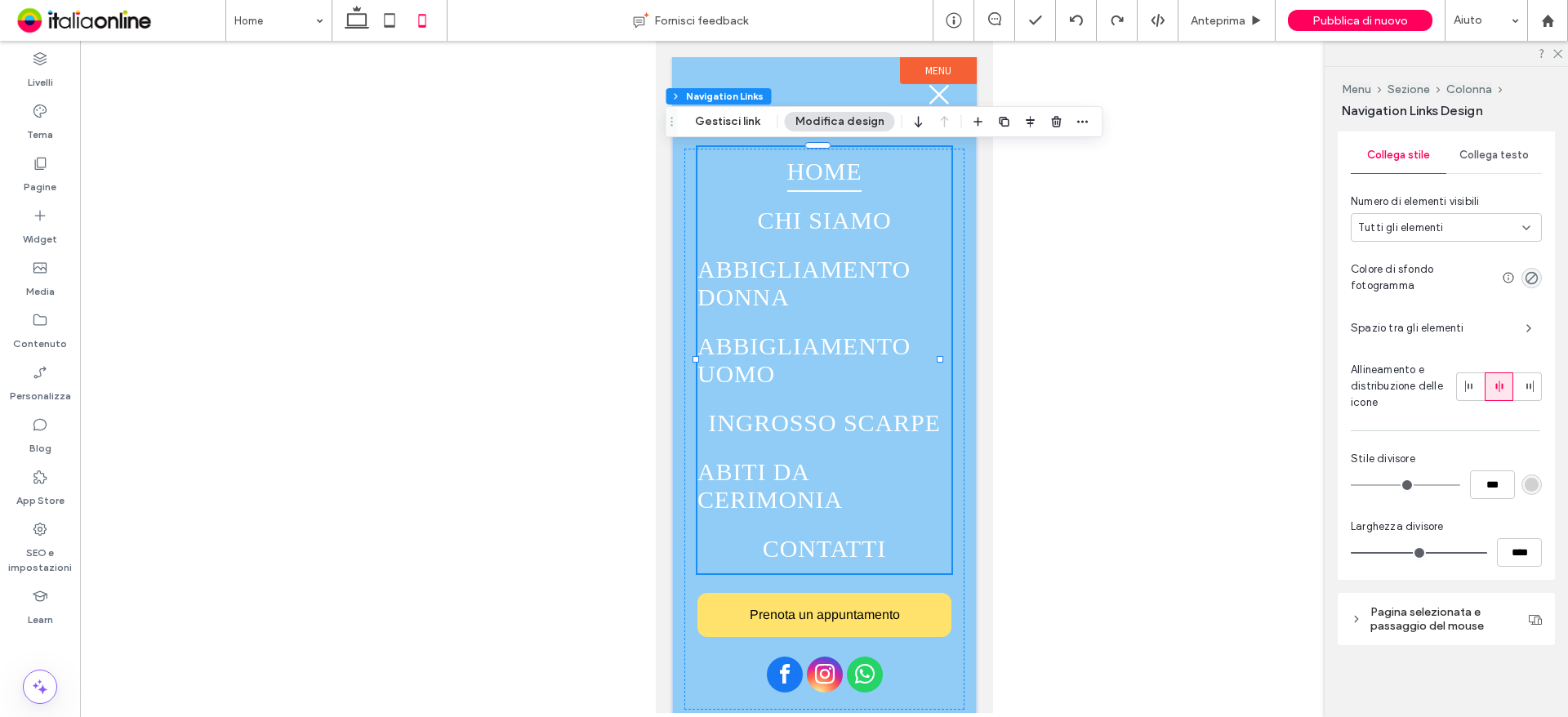
click at [1428, 649] on div "Rinomina le pagine e modifica l'ordine, la SEO e le impostazioni sul Pannello d…" at bounding box center [1451, 421] width 228 height 579
click at [1413, 607] on span "Pagina selezionata e passaggio del mouse" at bounding box center [1445, 619] width 150 height 27
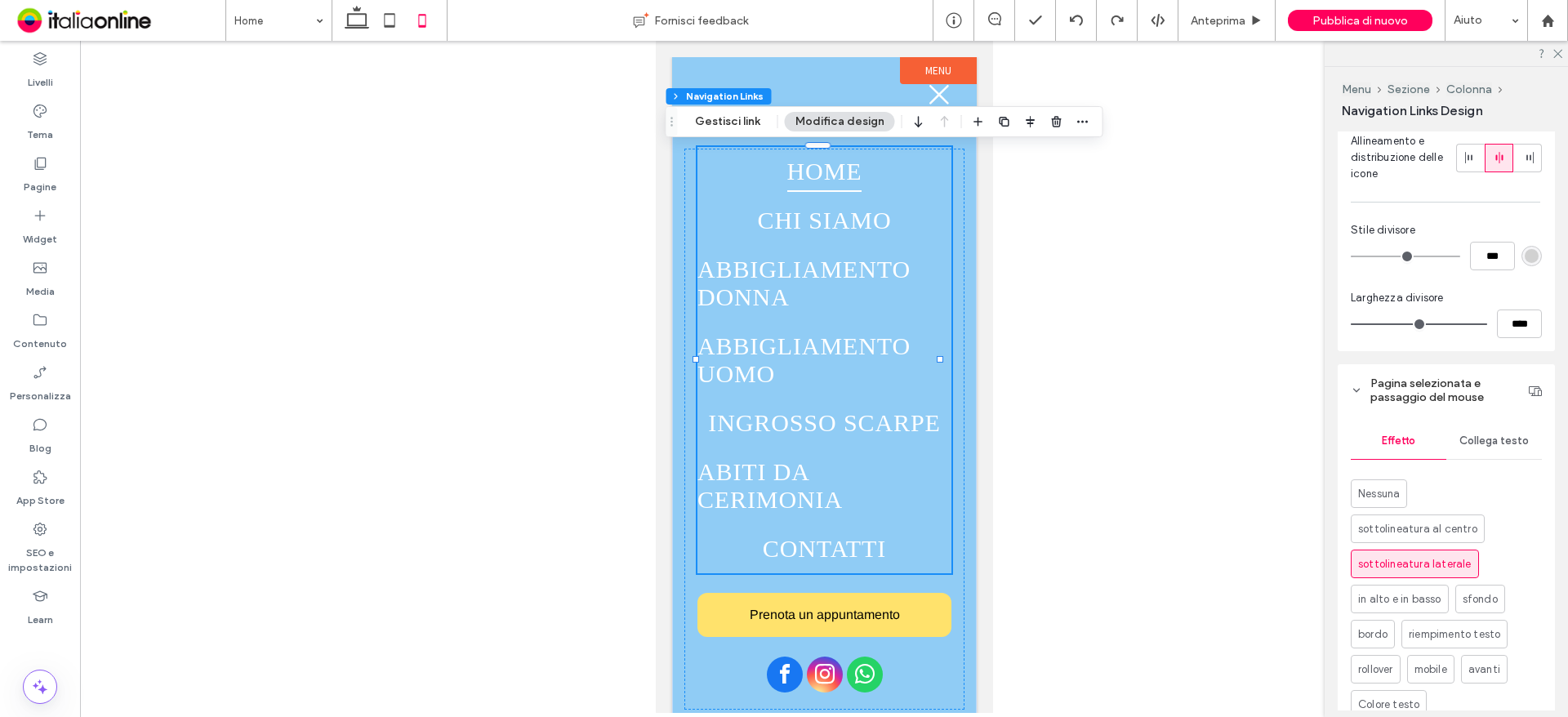
scroll to position [1371, 0]
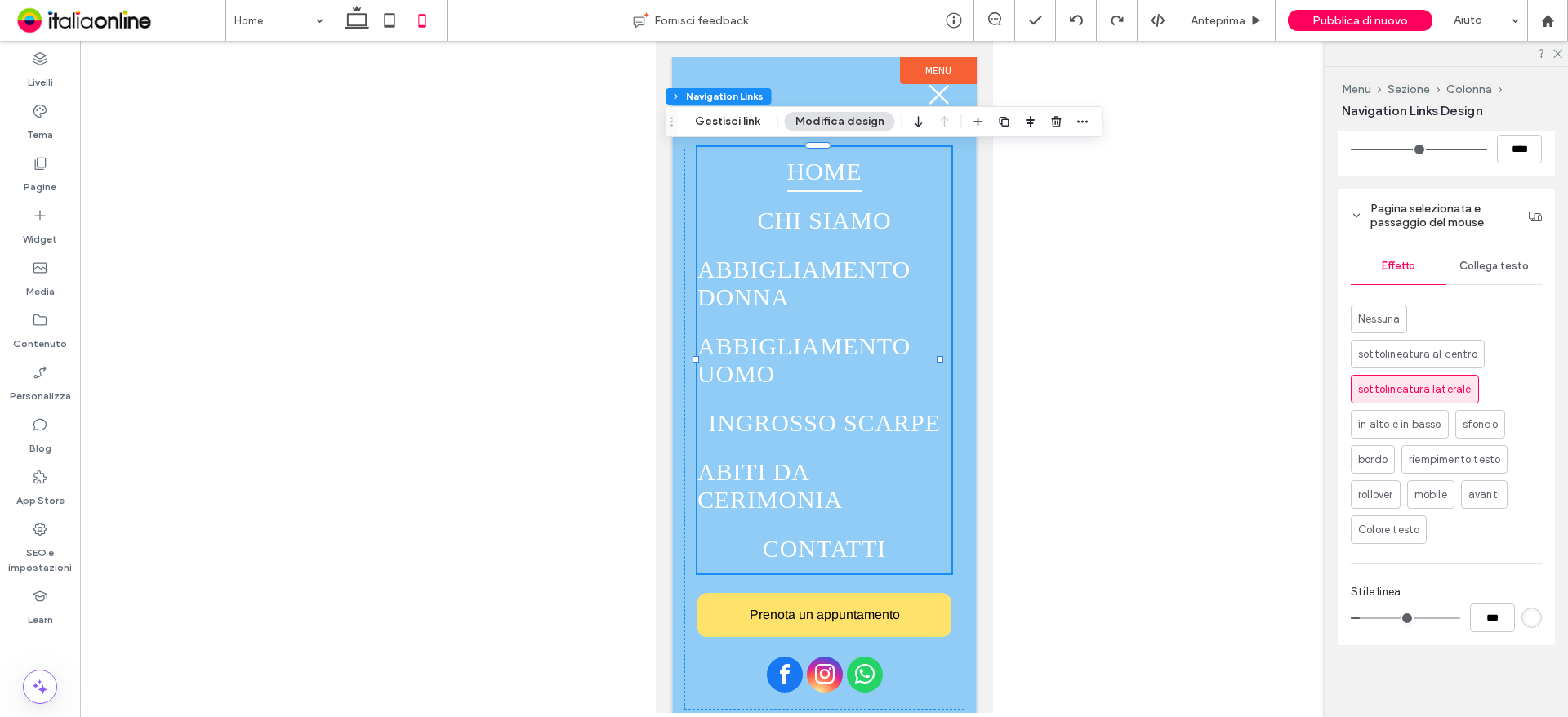
click at [1187, 501] on div at bounding box center [823, 377] width 1488 height 672
click at [1187, 501] on div at bounding box center [823, 377] width 1488 height 672
drag, startPoint x: 1554, startPoint y: 49, endPoint x: 1429, endPoint y: 114, distance: 140.9
click at [1554, 49] on use at bounding box center [1558, 54] width 9 height 9
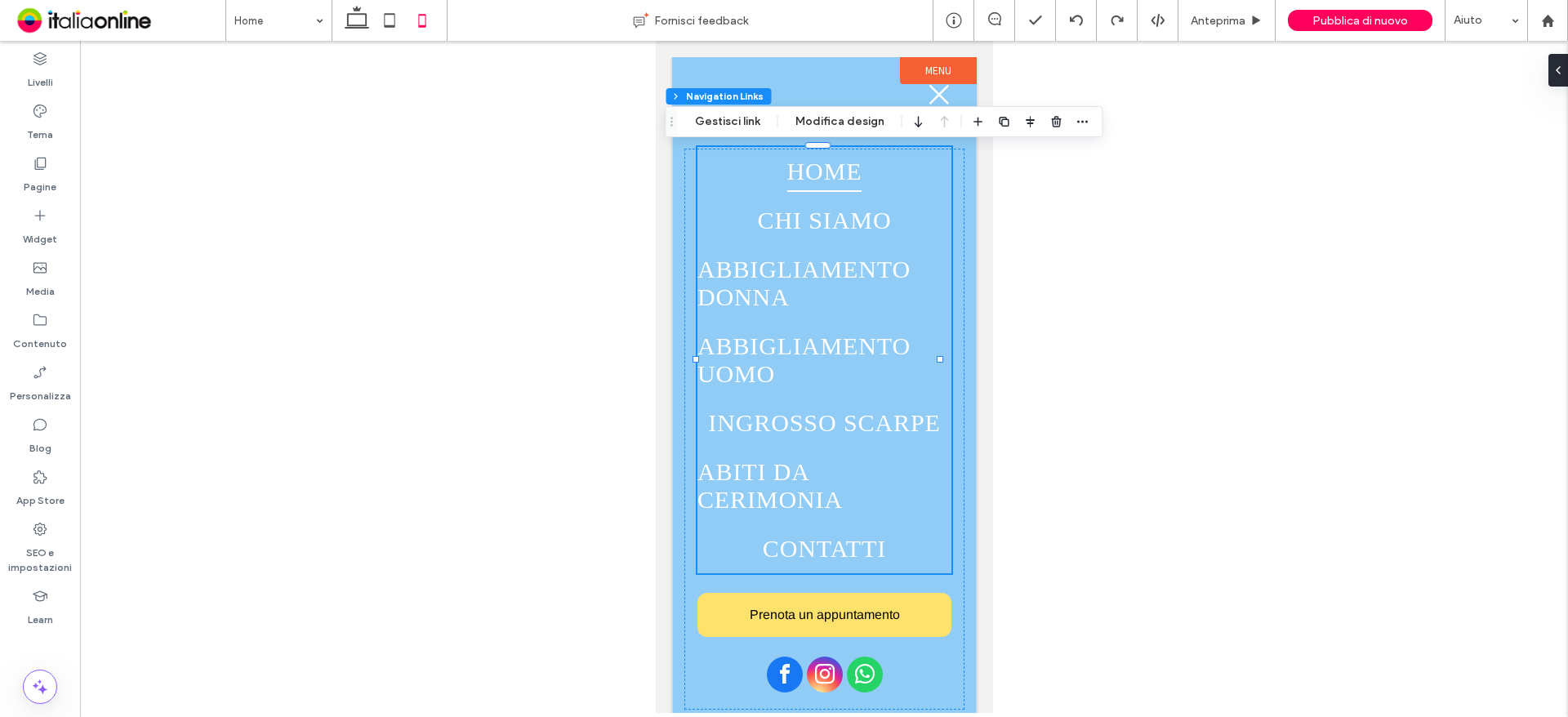
click at [1144, 202] on div at bounding box center [823, 377] width 1488 height 672
click at [1133, 187] on div at bounding box center [823, 377] width 1488 height 672
click at [377, 21] on icon at bounding box center [390, 20] width 33 height 33
type input "***"
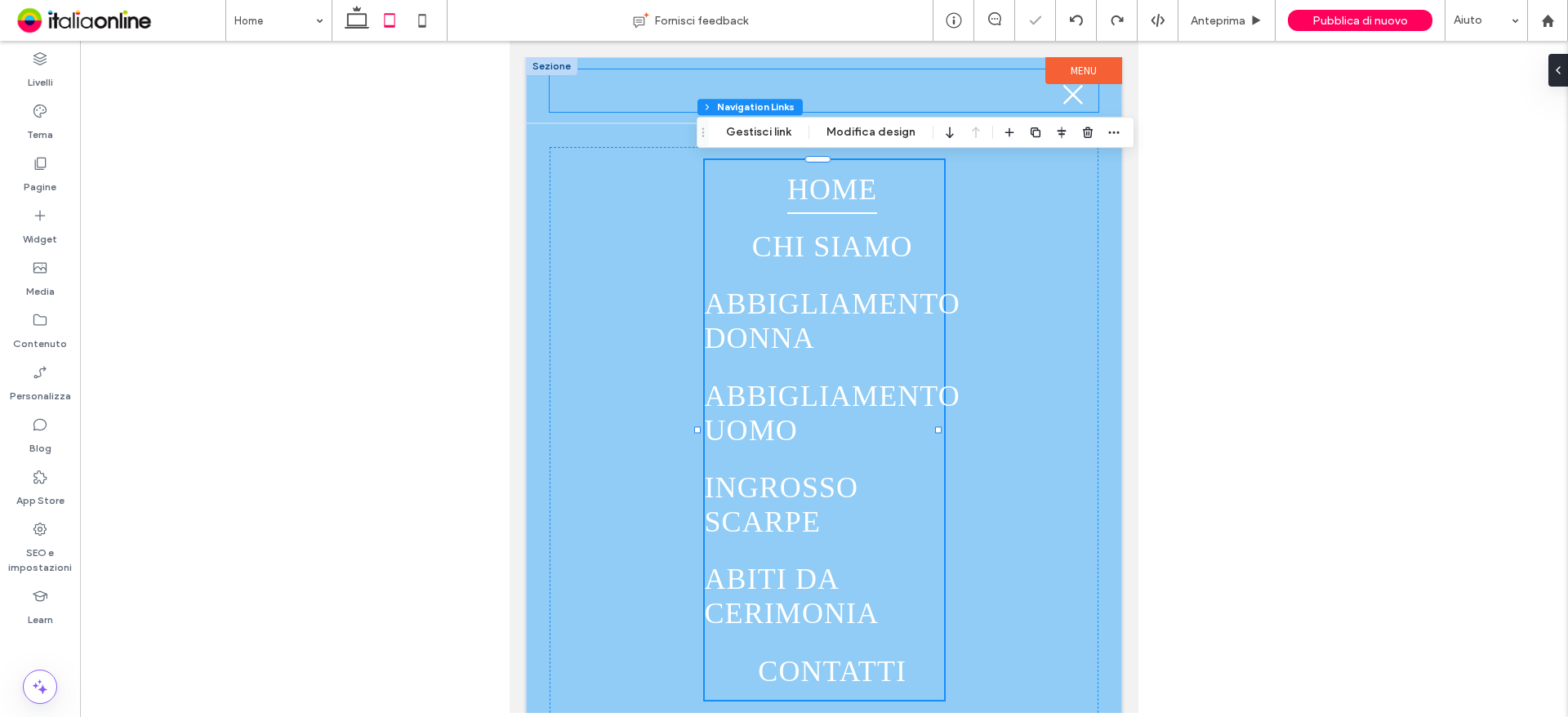
drag, startPoint x: 645, startPoint y: 85, endPoint x: 575, endPoint y: 85, distance: 70.0
click at [645, 85] on div at bounding box center [824, 91] width 549 height 42
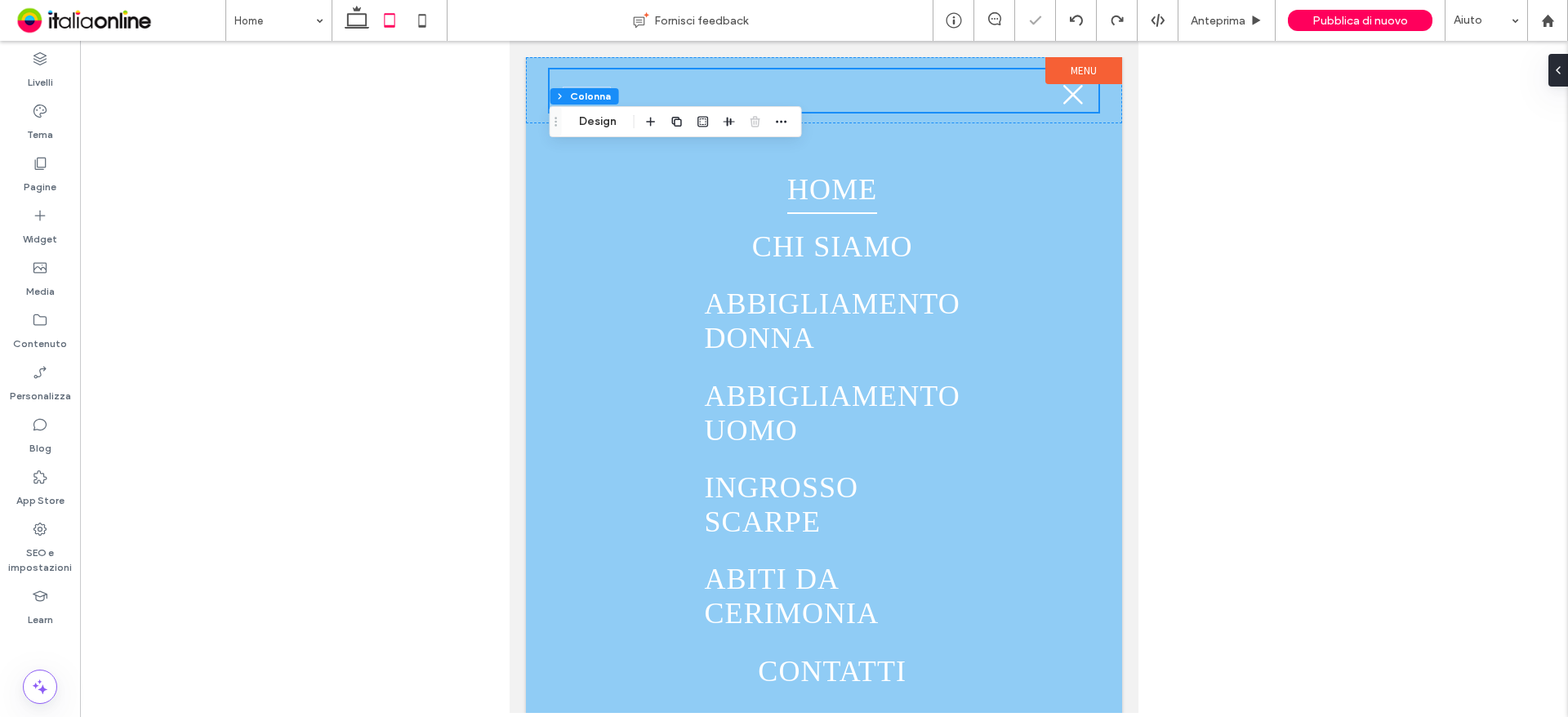
click at [476, 90] on div at bounding box center [823, 377] width 1488 height 672
click at [399, 93] on div at bounding box center [823, 377] width 1488 height 672
drag, startPoint x: 418, startPoint y: 171, endPoint x: 360, endPoint y: 79, distance: 108.8
click at [419, 171] on div at bounding box center [823, 377] width 1488 height 672
click at [352, 21] on icon at bounding box center [357, 20] width 33 height 33
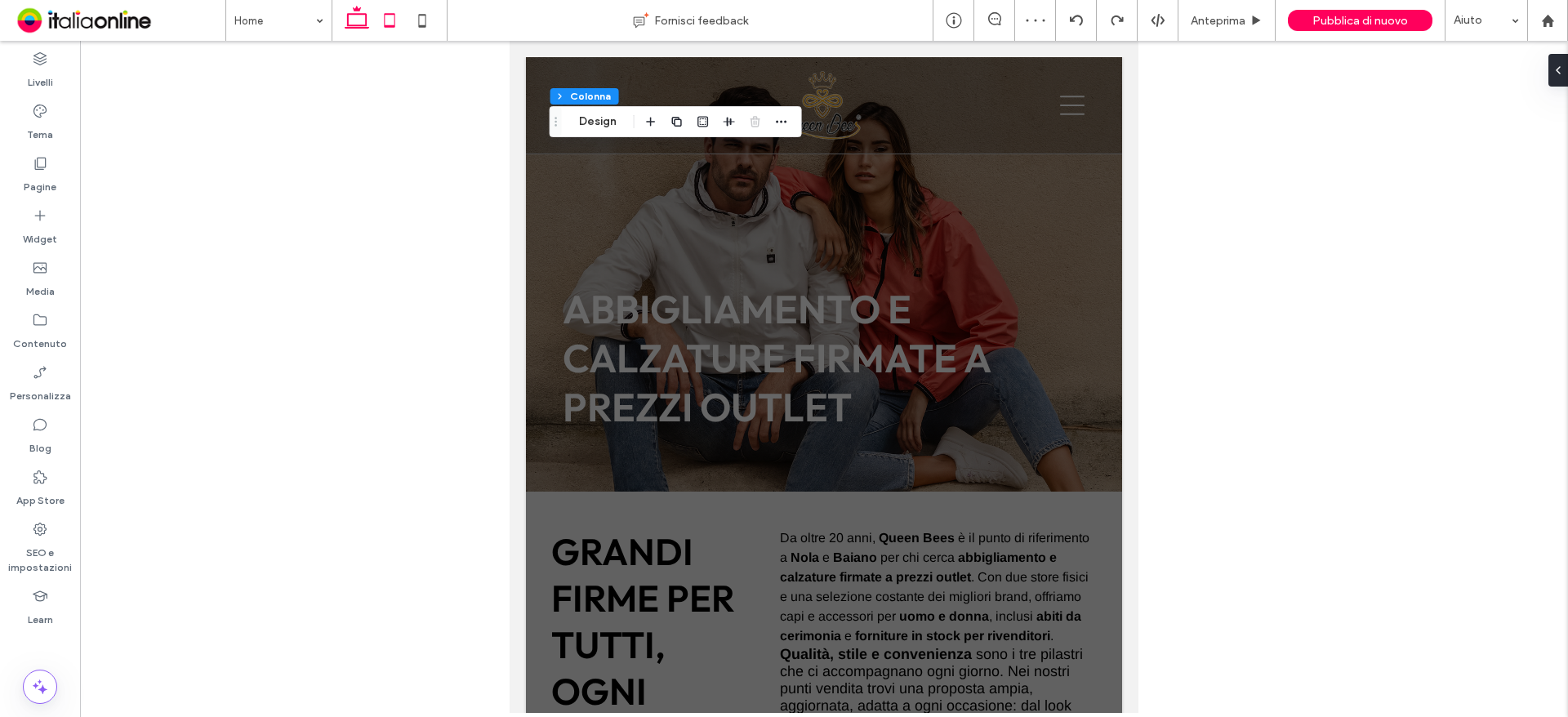
type input "**"
type input "****"
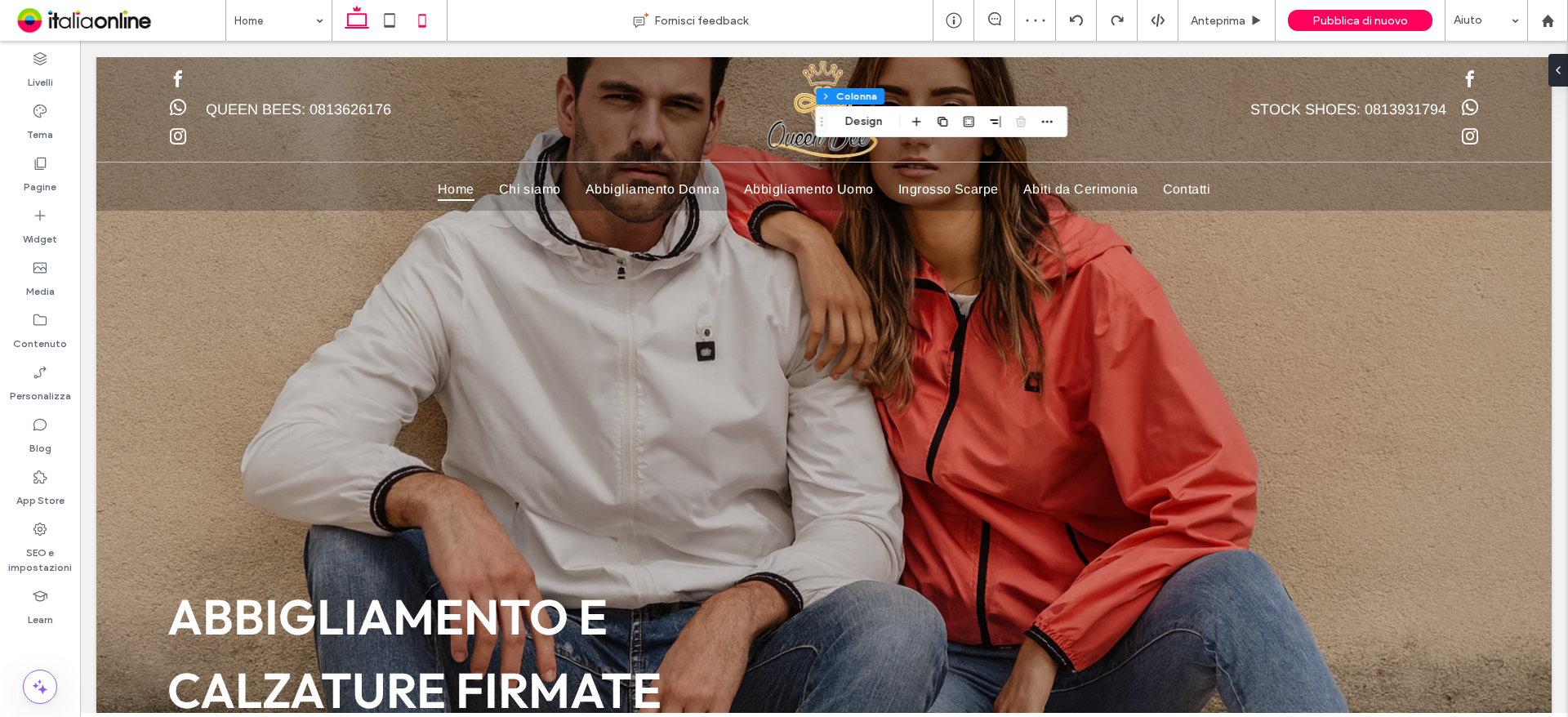
click at [413, 20] on icon at bounding box center [423, 20] width 33 height 33
type input "*"
type input "***"
type input "**"
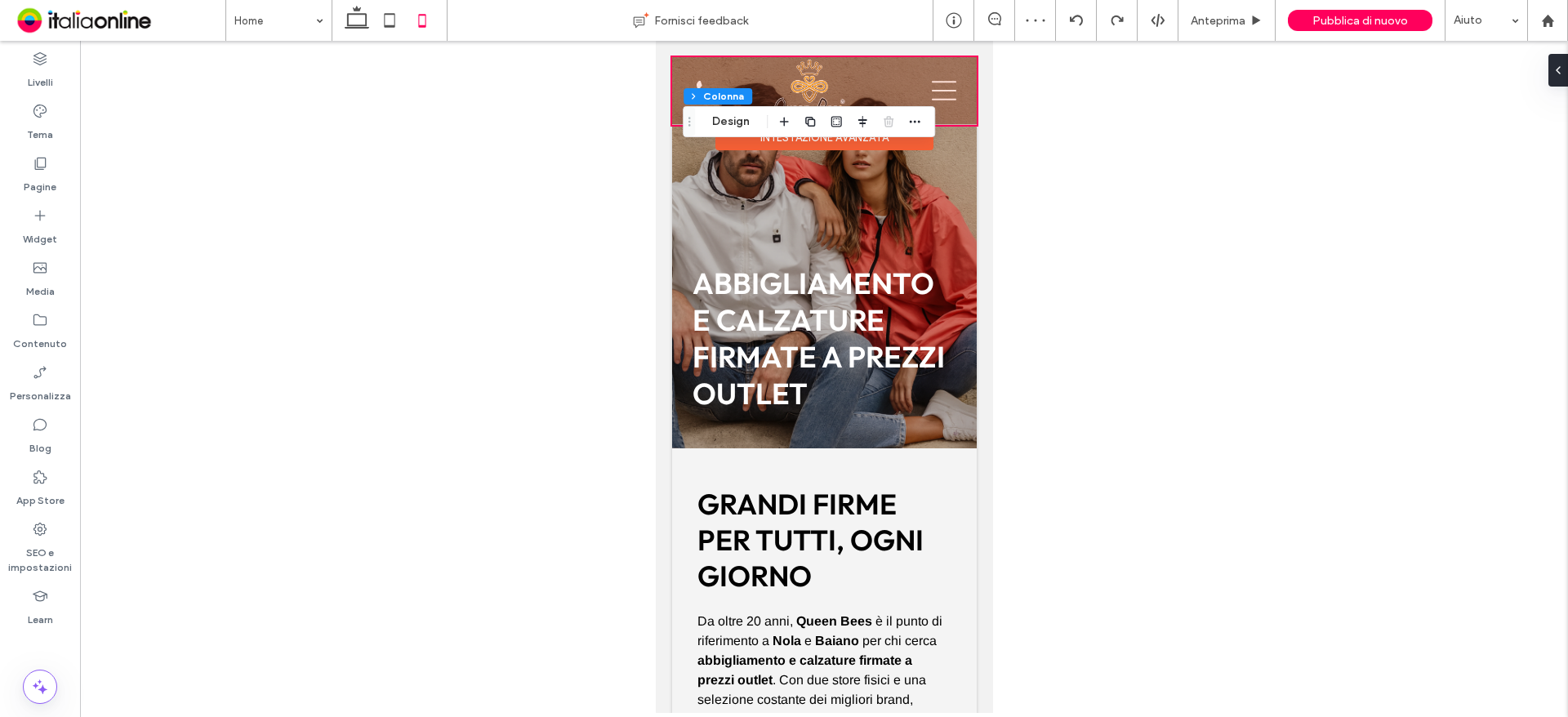
click at [926, 95] on div at bounding box center [823, 91] width 305 height 68
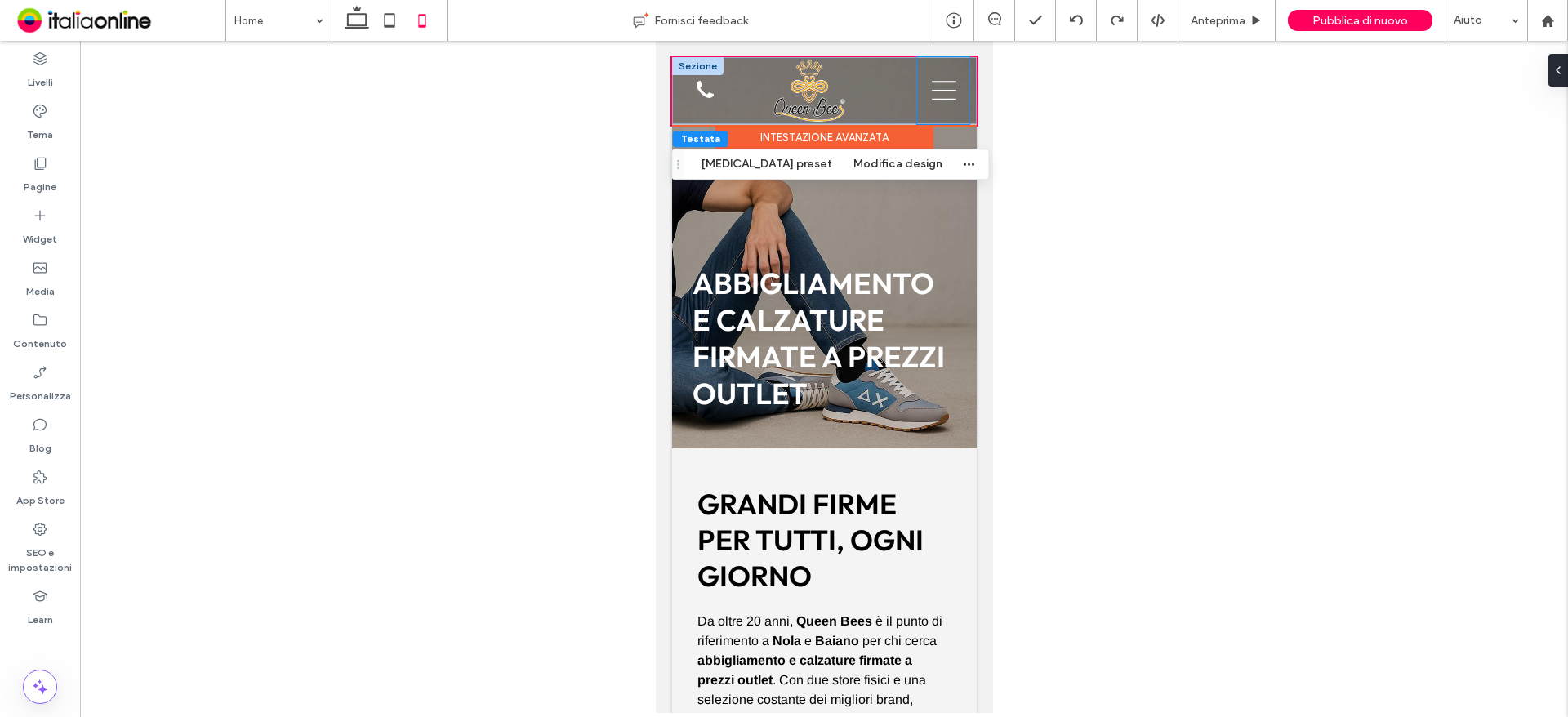
click at [931, 77] on div at bounding box center [942, 90] width 52 height 67
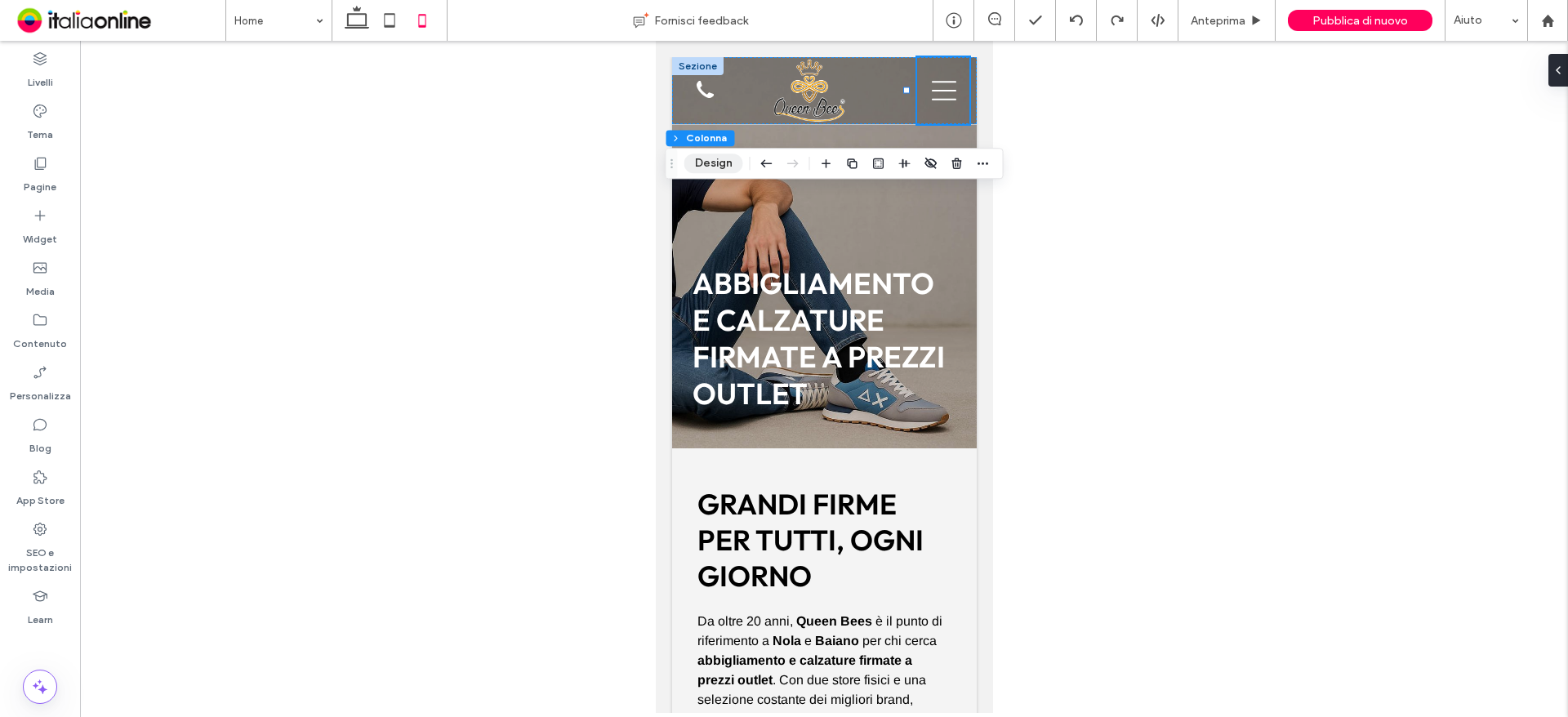
click at [700, 158] on button "Design" at bounding box center [714, 163] width 59 height 19
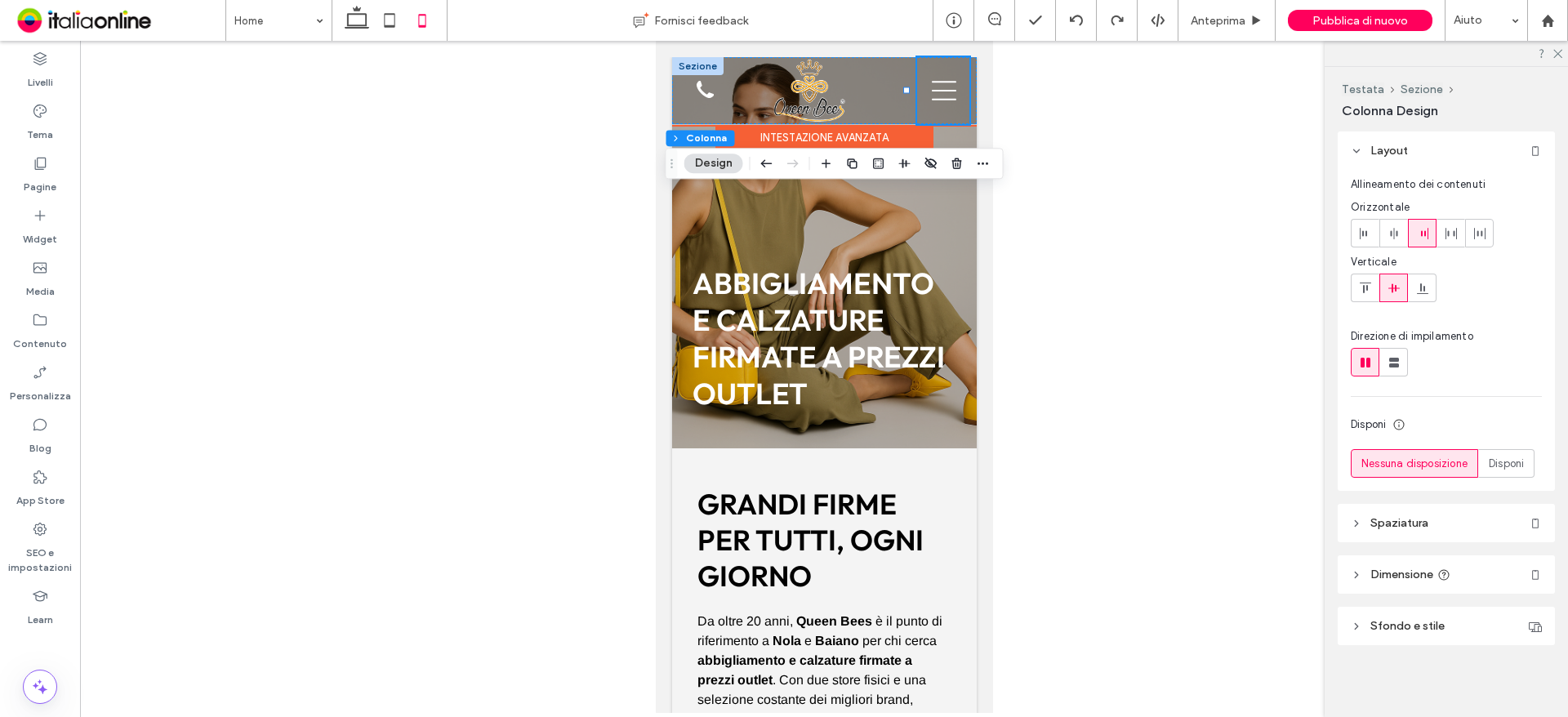
click at [933, 105] on div at bounding box center [942, 90] width 52 height 67
click at [1239, 177] on div at bounding box center [823, 377] width 1488 height 672
click at [948, 99] on div at bounding box center [942, 90] width 52 height 67
click at [1215, 157] on div at bounding box center [823, 377] width 1488 height 672
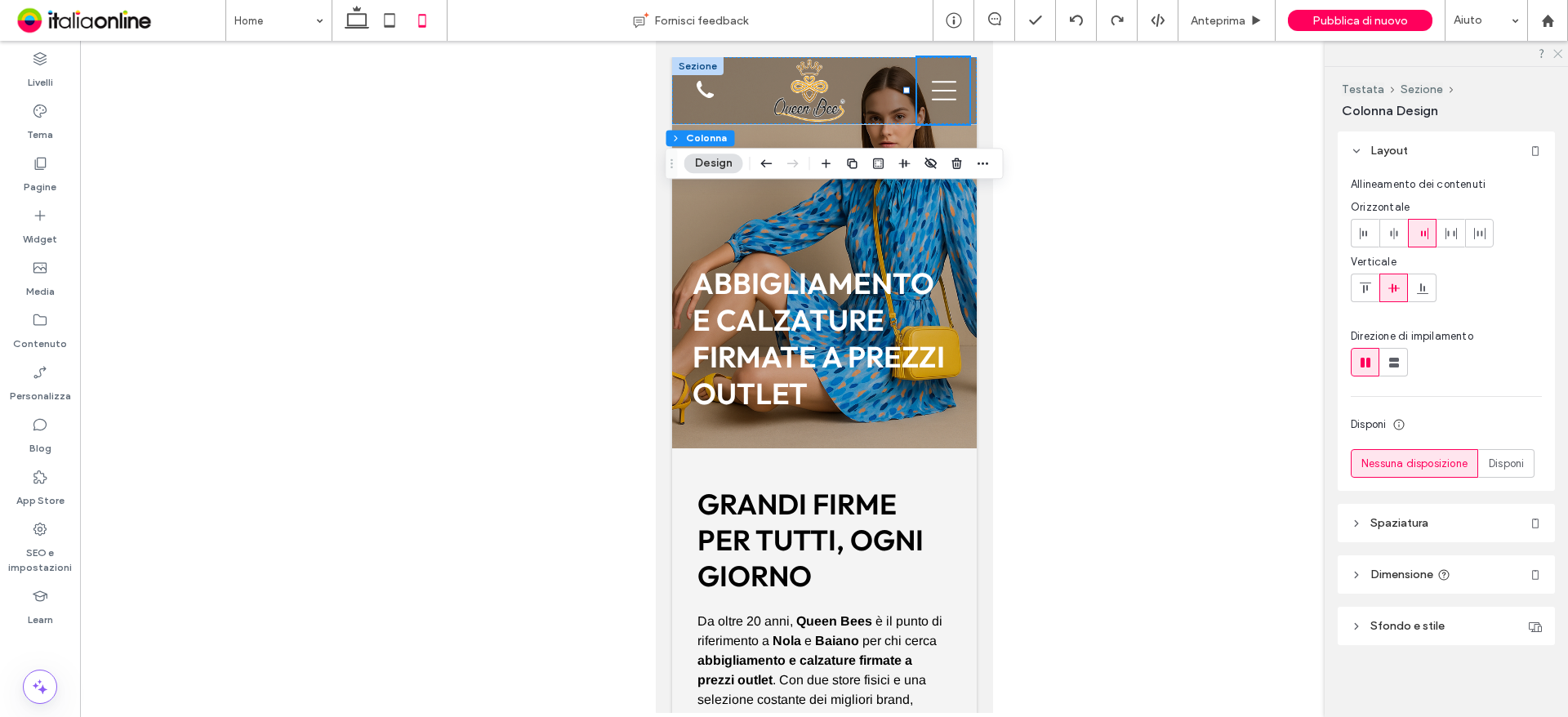
click at [1557, 51] on icon at bounding box center [1557, 53] width 11 height 11
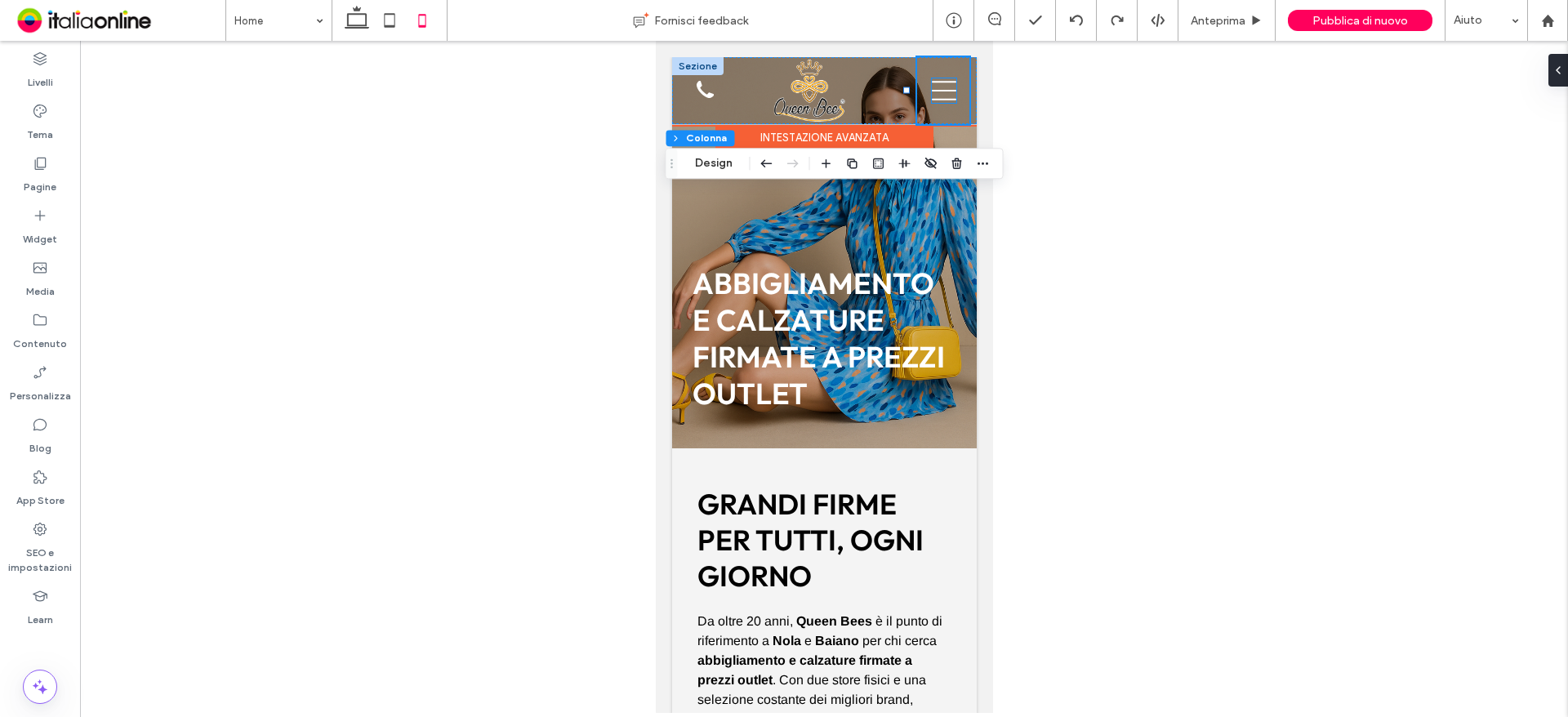
click at [917, 80] on div at bounding box center [942, 90] width 52 height 67
click at [1226, 204] on div at bounding box center [823, 377] width 1488 height 672
click at [1026, 228] on div at bounding box center [823, 377] width 1488 height 672
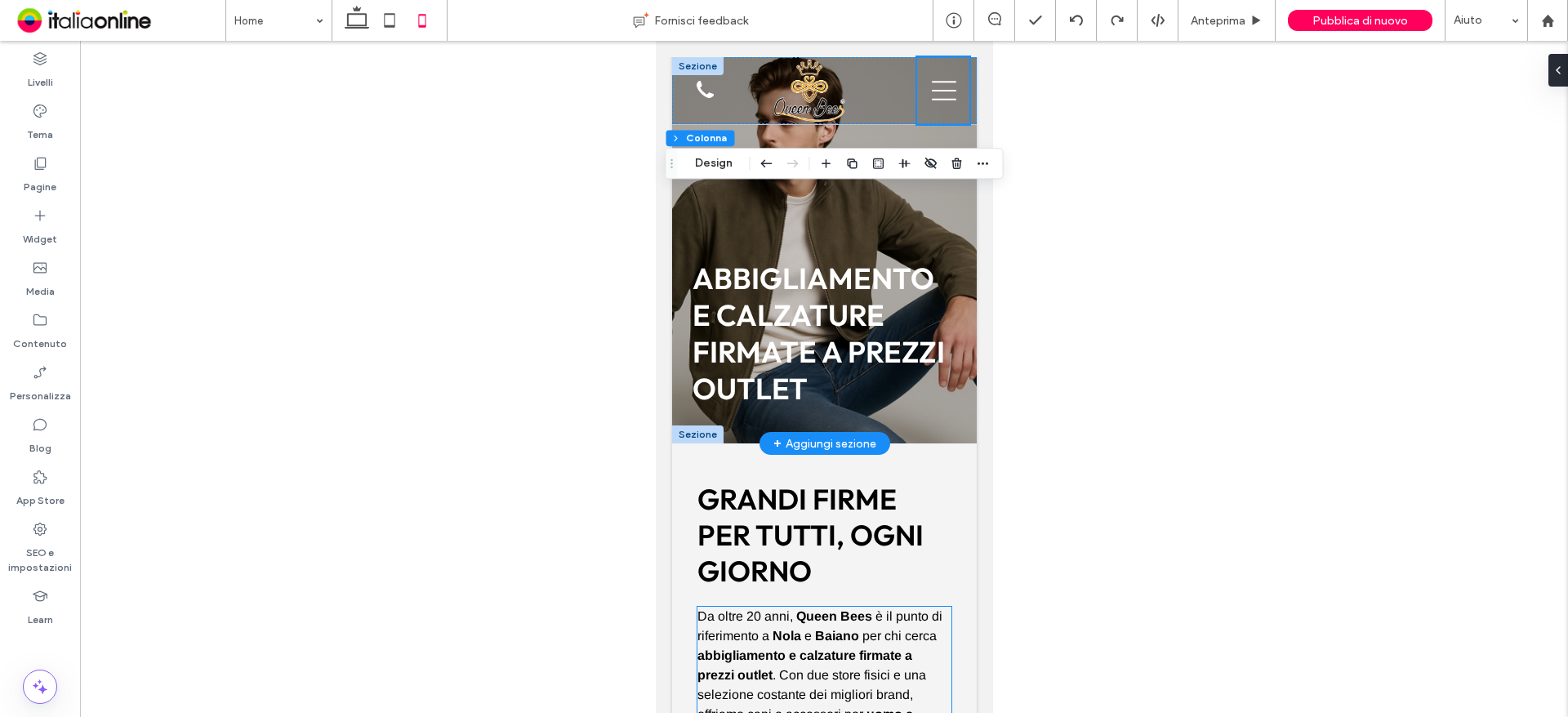
scroll to position [0, 0]
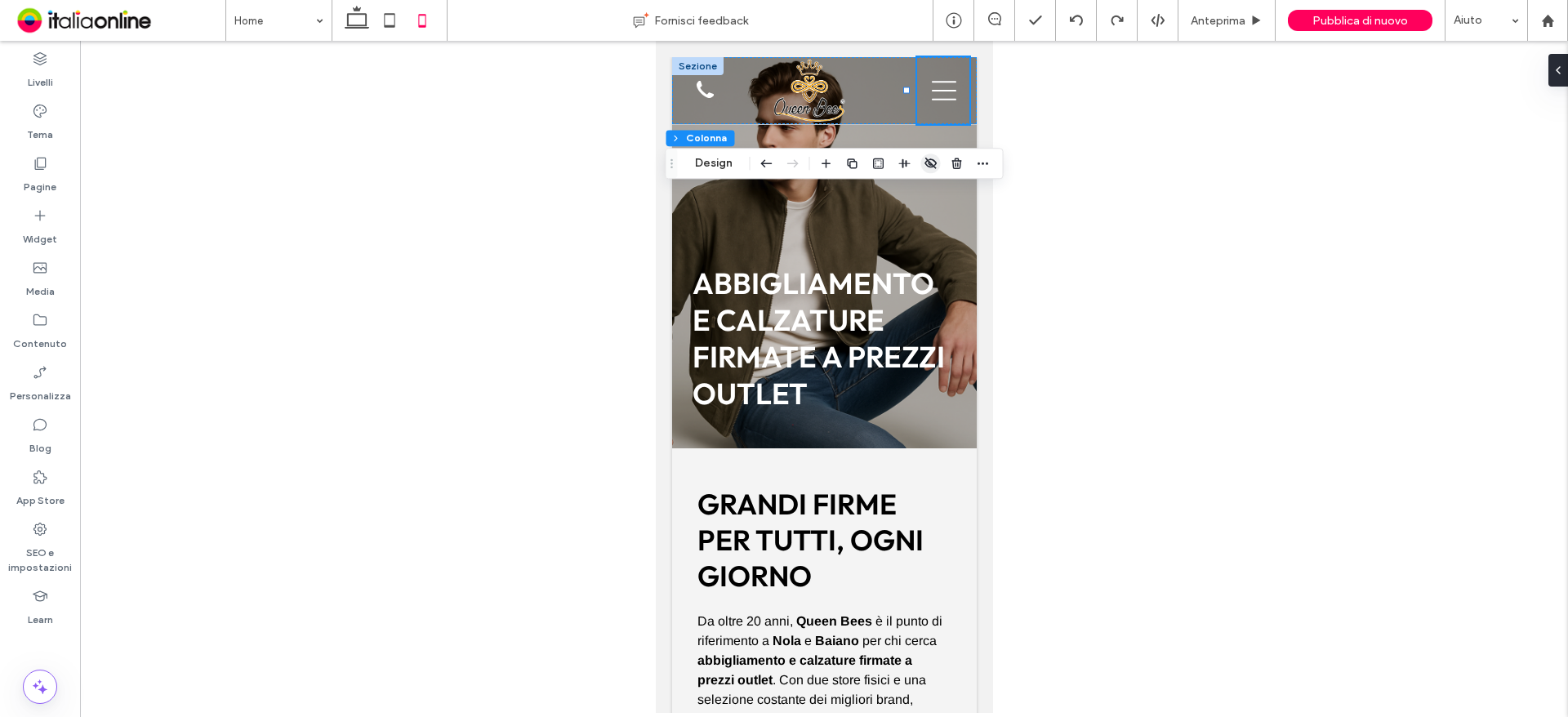
click at [953, 86] on div at bounding box center [942, 90] width 52 height 67
drag, startPoint x: 1258, startPoint y: 182, endPoint x: 1200, endPoint y: 175, distance: 58.4
click at [1258, 182] on div at bounding box center [823, 377] width 1488 height 672
drag, startPoint x: 587, startPoint y: 196, endPoint x: 614, endPoint y: 198, distance: 27.1
click at [587, 197] on div at bounding box center [823, 377] width 1488 height 672
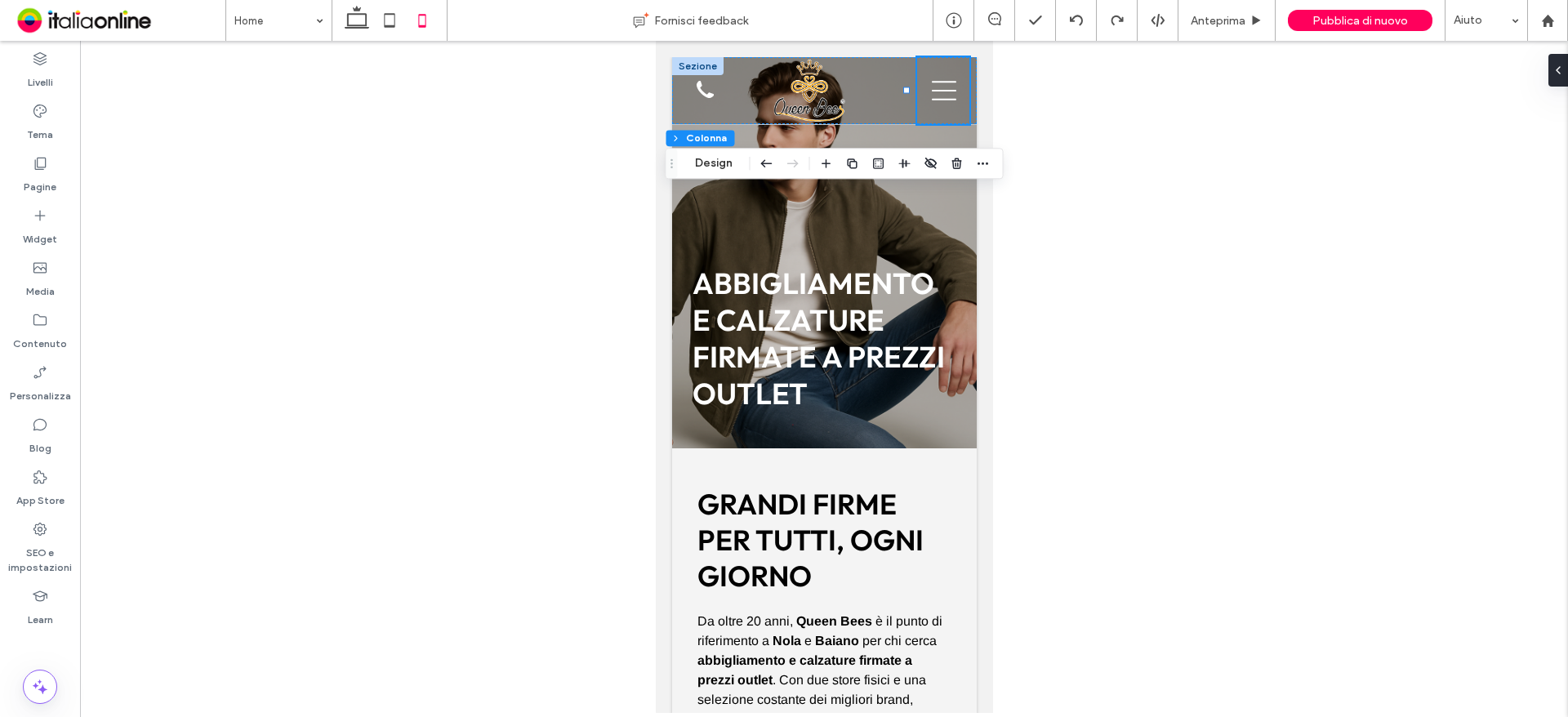
click at [624, 201] on div at bounding box center [823, 377] width 1488 height 672
click at [385, 23] on icon at bounding box center [390, 20] width 33 height 33
type input "**"
type input "*****"
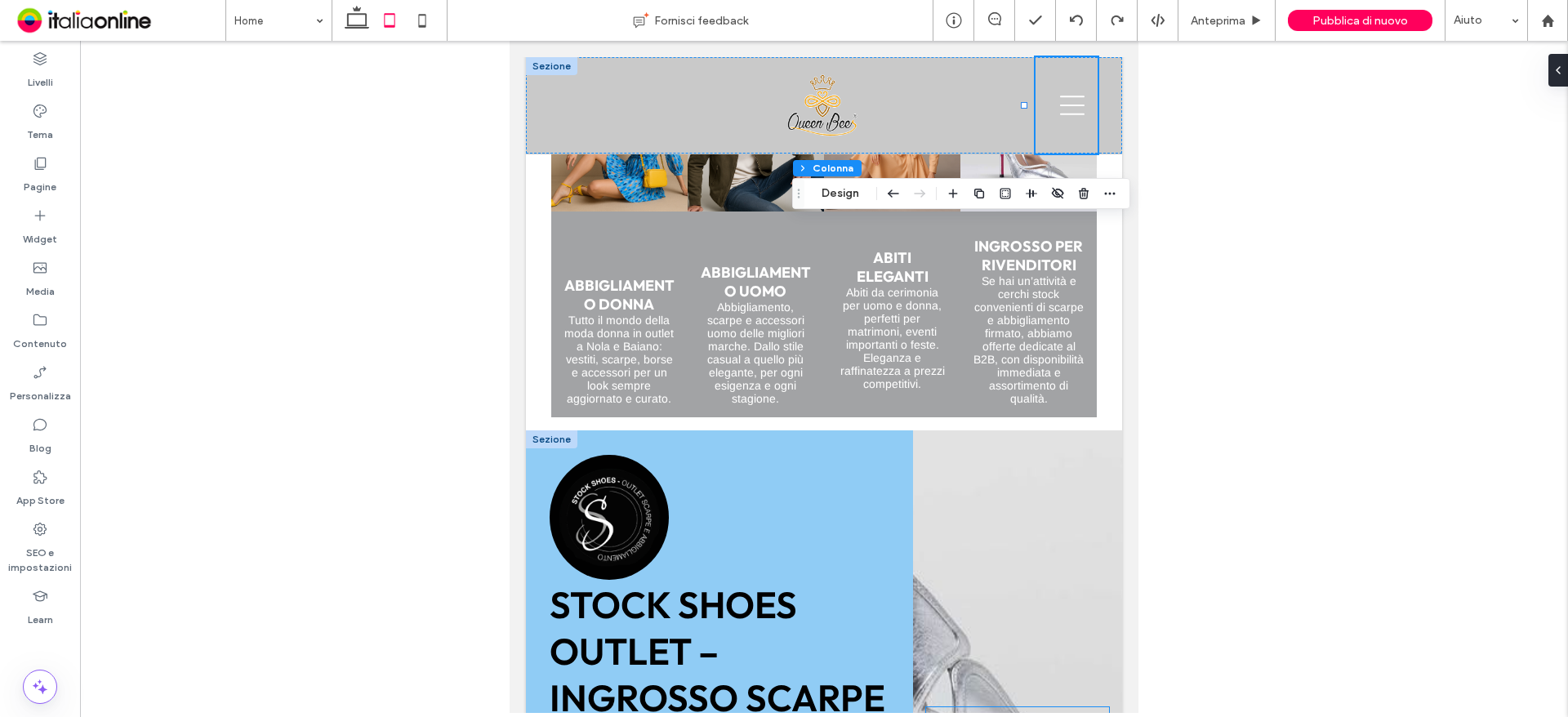
scroll to position [572, 0]
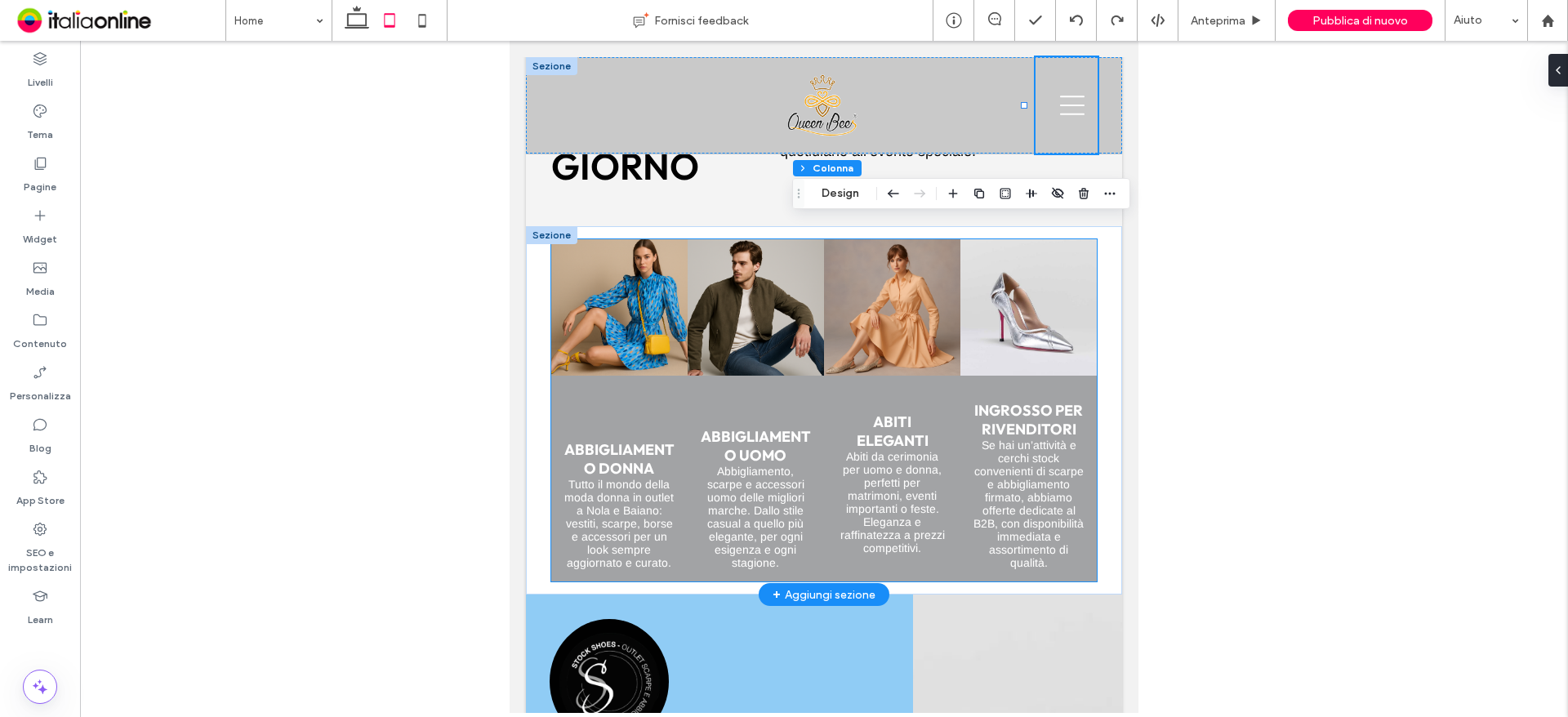
click at [628, 326] on link at bounding box center [619, 307] width 145 height 144
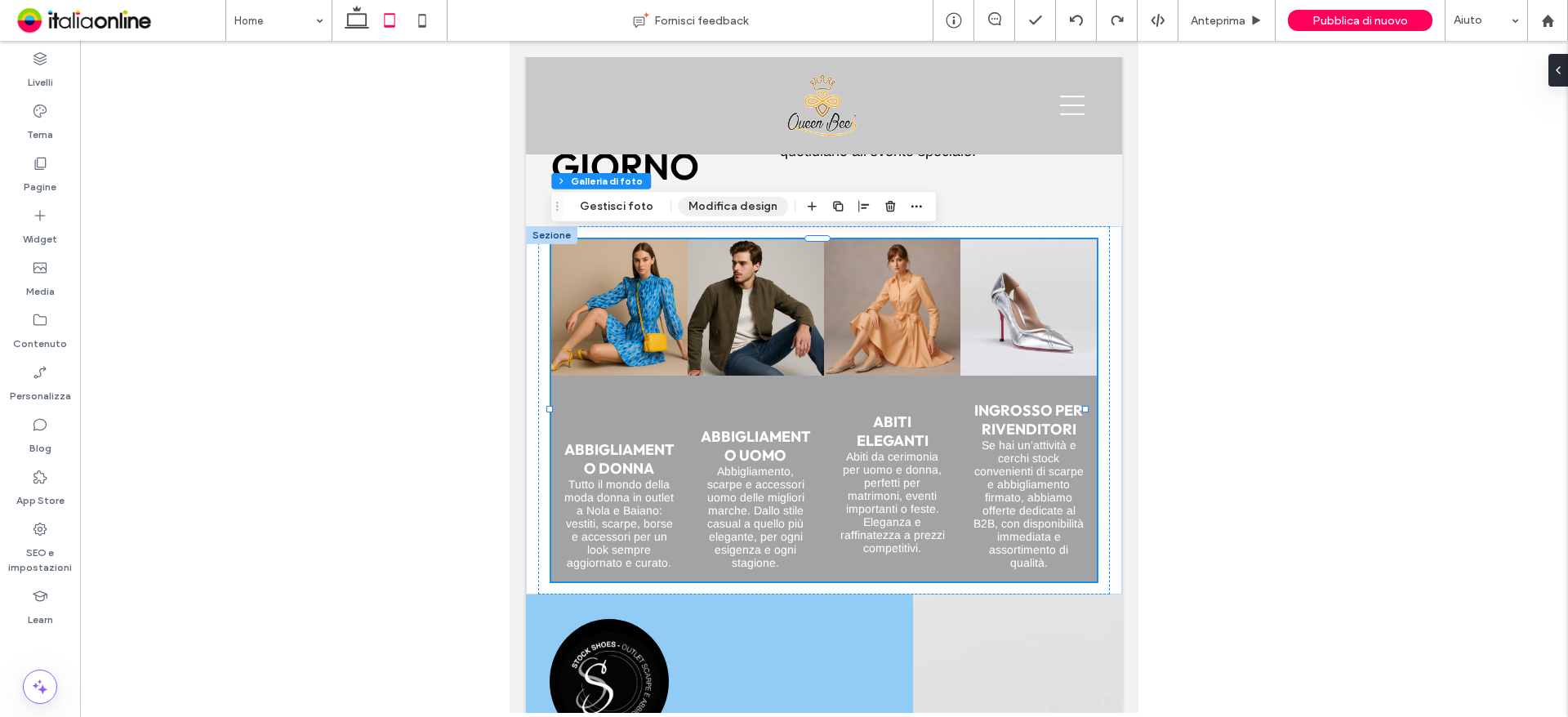
click at [697, 202] on button "Modifica design" at bounding box center [733, 206] width 111 height 19
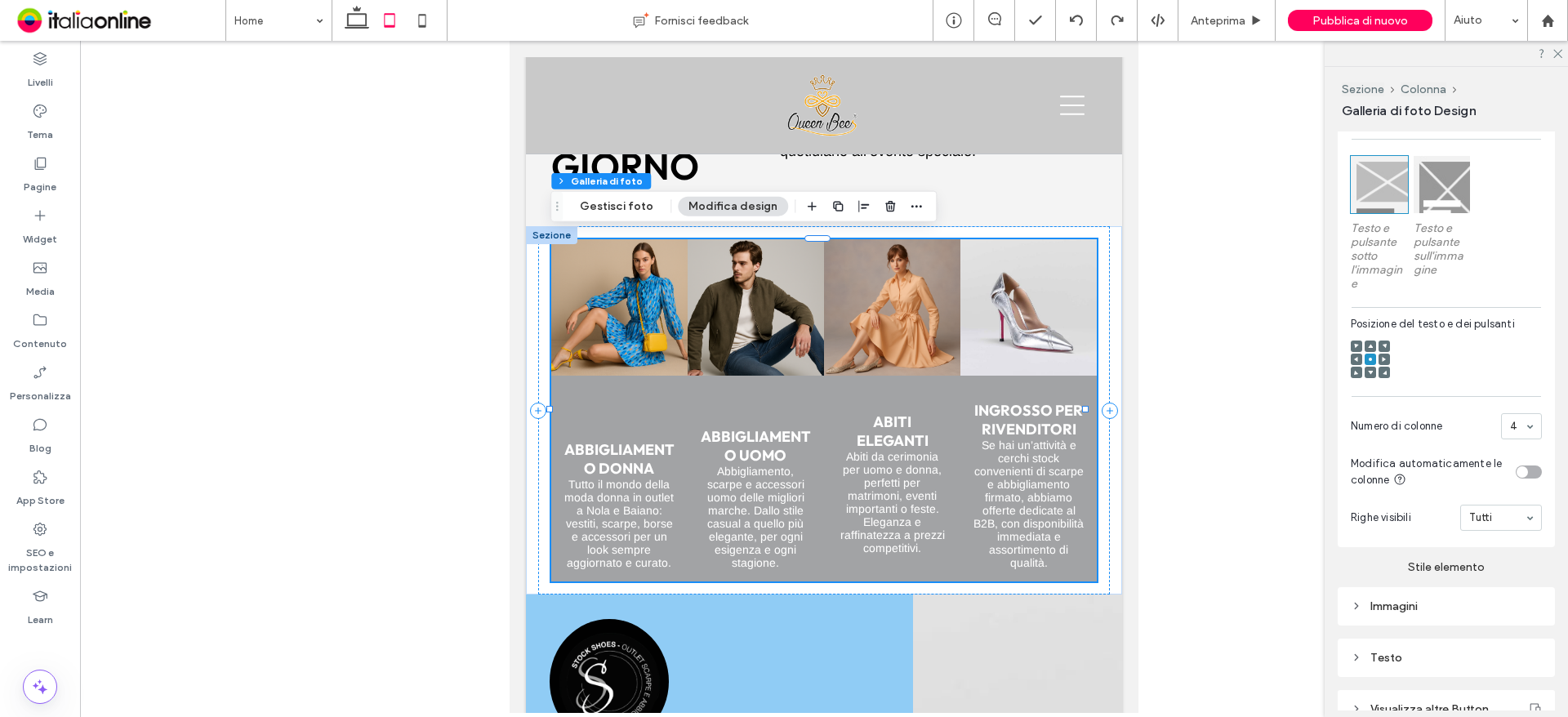
scroll to position [490, 0]
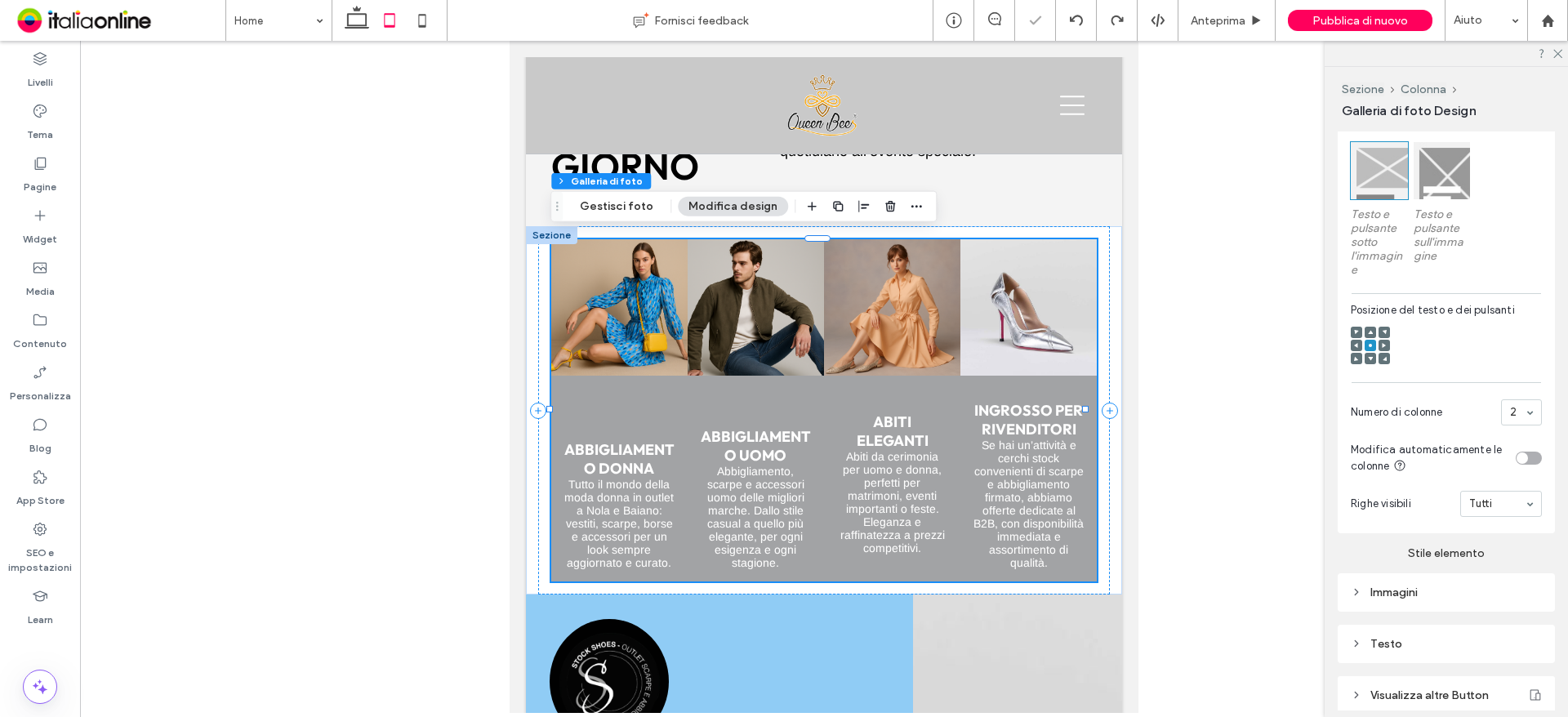
drag, startPoint x: 1507, startPoint y: 457, endPoint x: 1498, endPoint y: 466, distance: 12.7
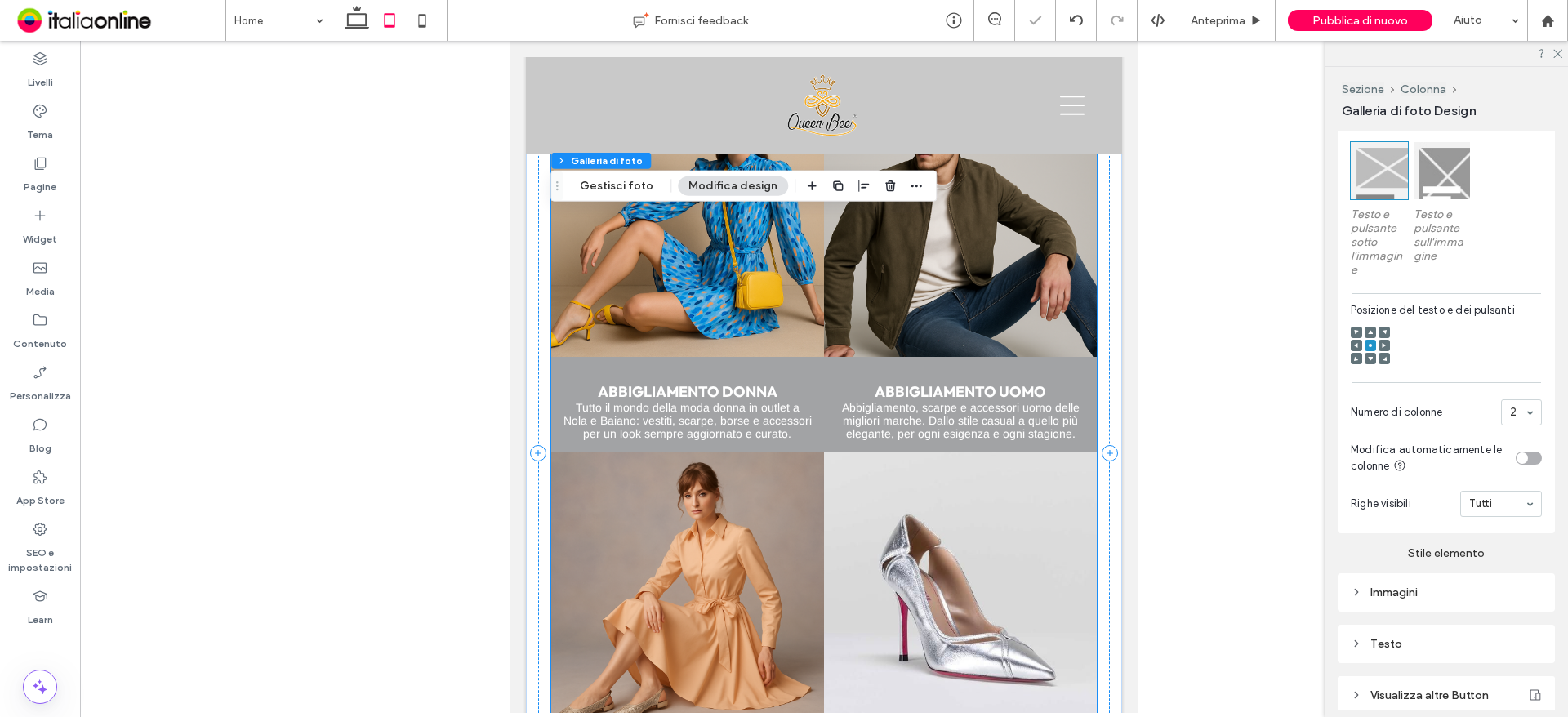
scroll to position [735, 0]
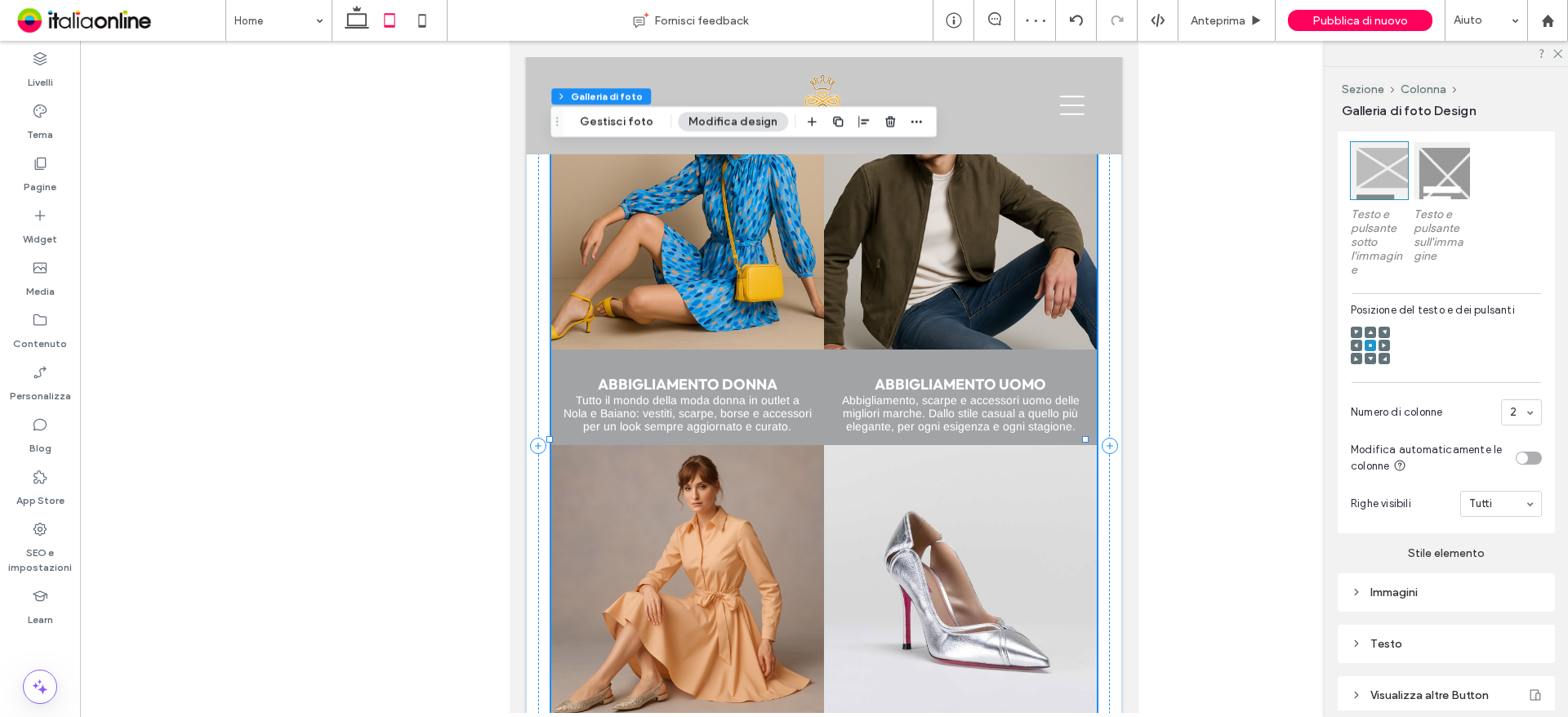
click at [948, 393] on span "Abbigliamento, scarpe e accessori uomo delle migliori marche. Dallo stile casua…" at bounding box center [961, 412] width 238 height 39
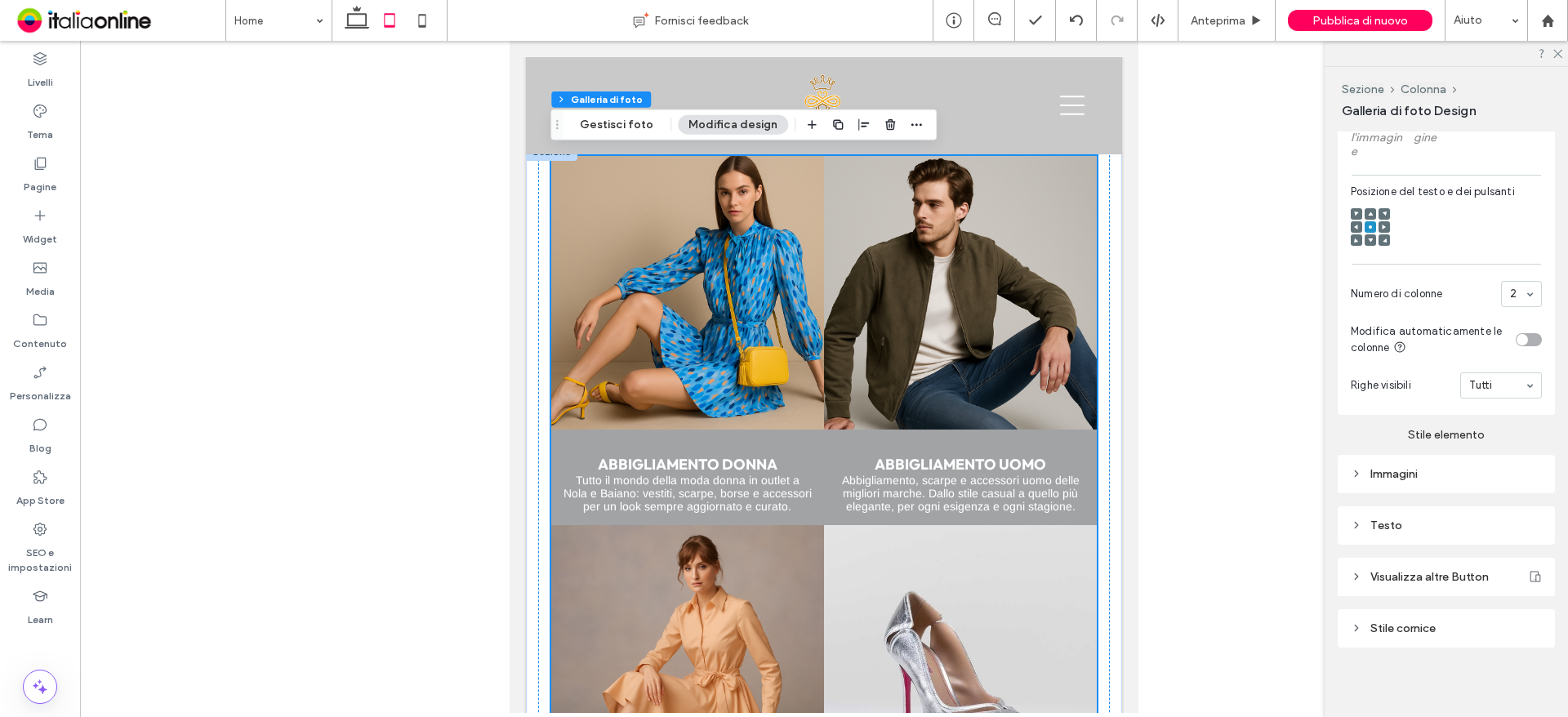
scroll to position [653, 0]
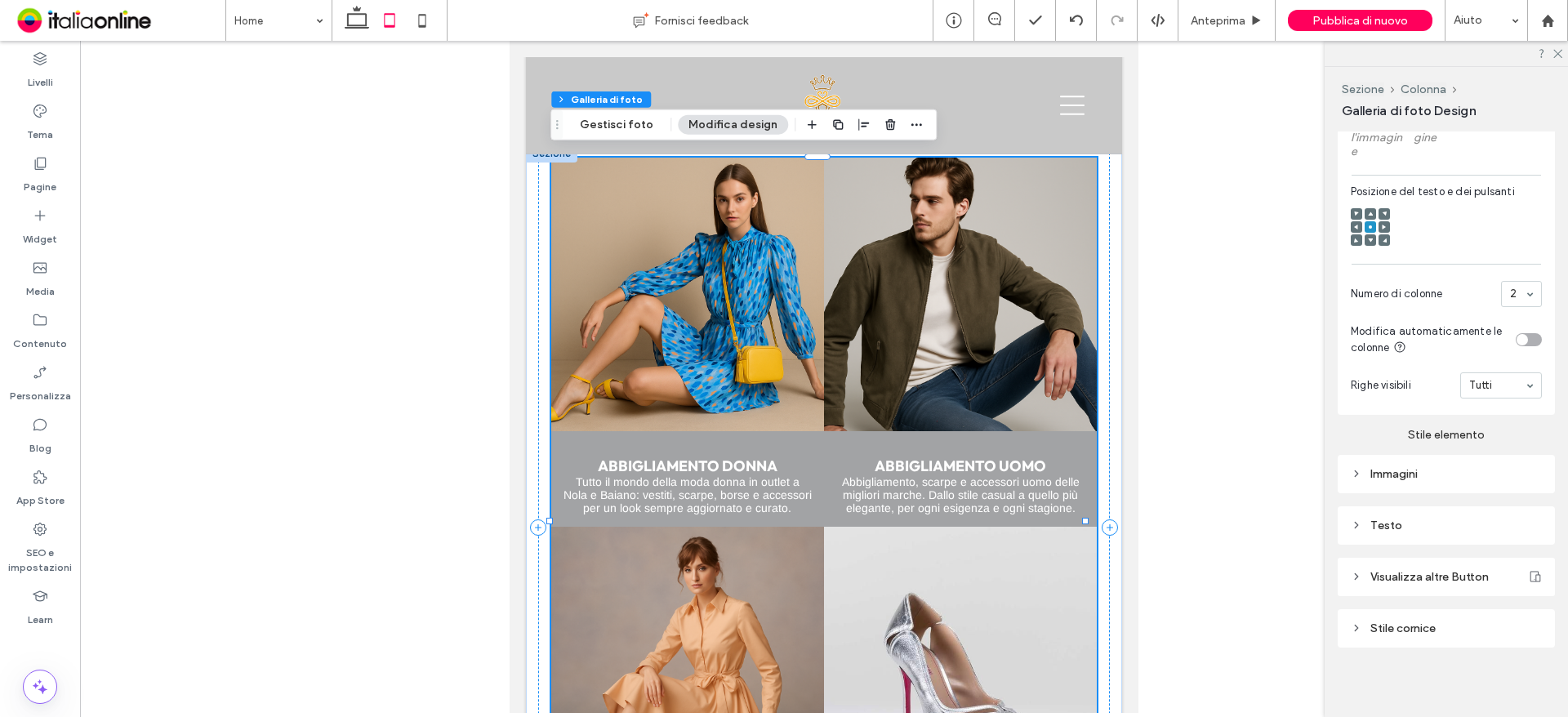
click at [905, 456] on h3 "ABBIGLIAMENTO UOMO" at bounding box center [960, 466] width 171 height 19
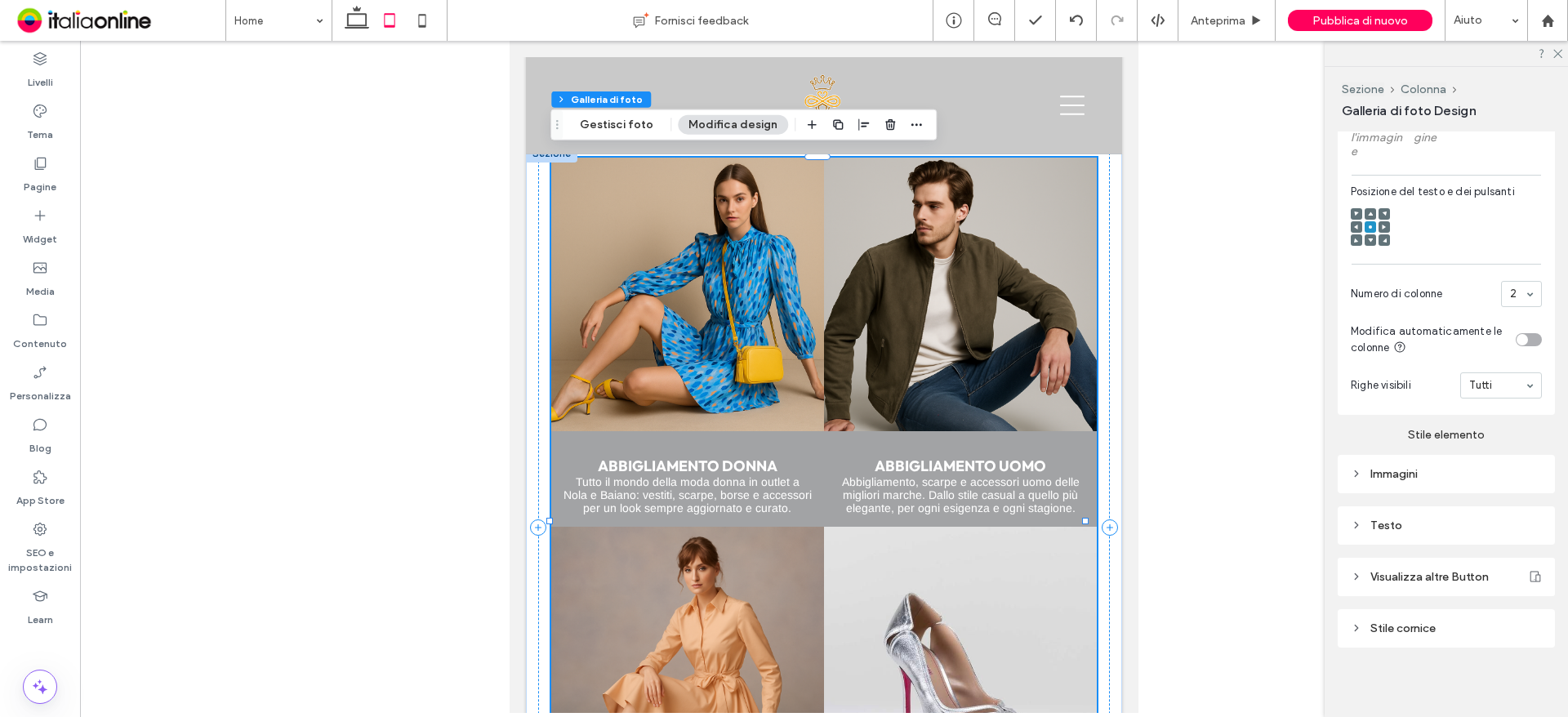
drag, startPoint x: 590, startPoint y: 118, endPoint x: 614, endPoint y: 139, distance: 31.9
click at [590, 118] on button "Gestisci foto" at bounding box center [617, 124] width 95 height 19
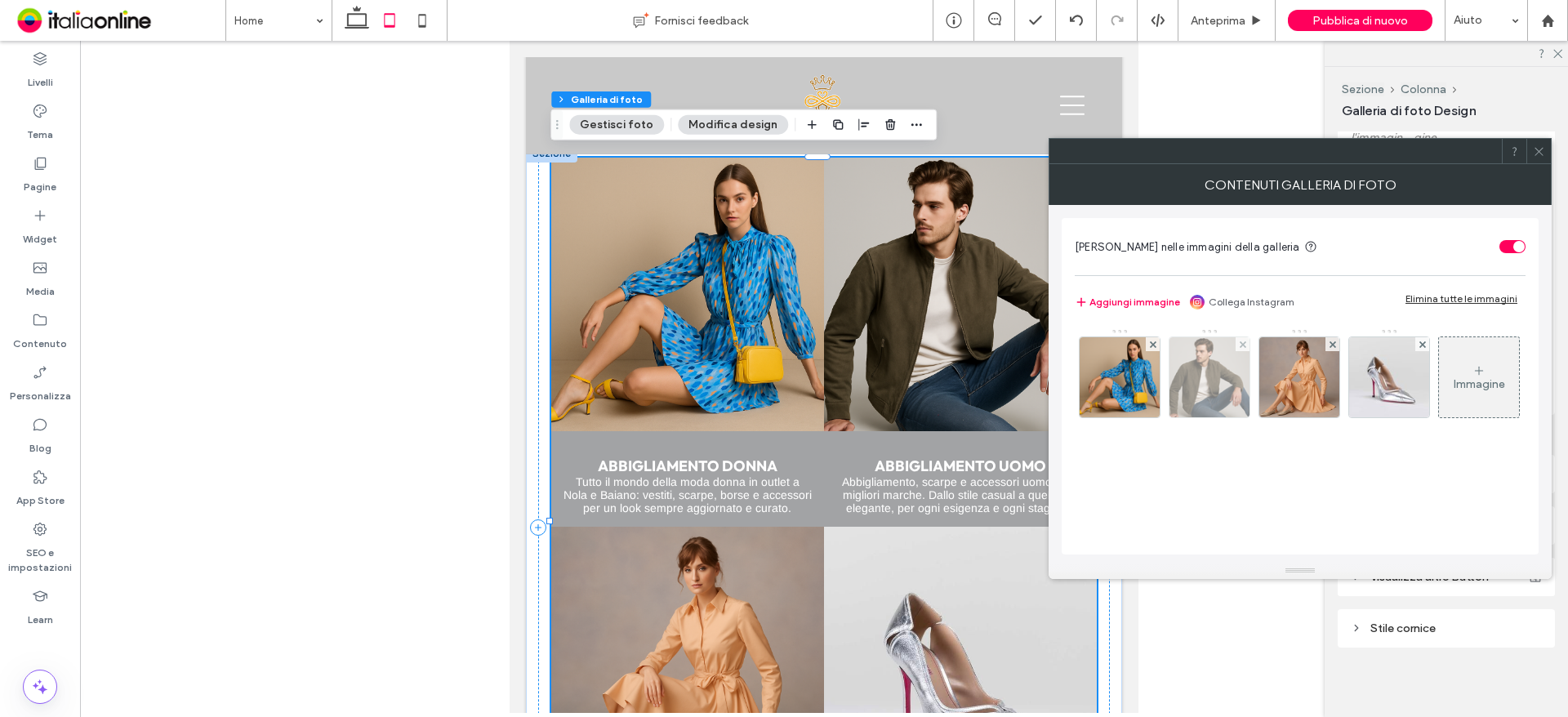
click at [1205, 380] on img at bounding box center [1209, 377] width 120 height 80
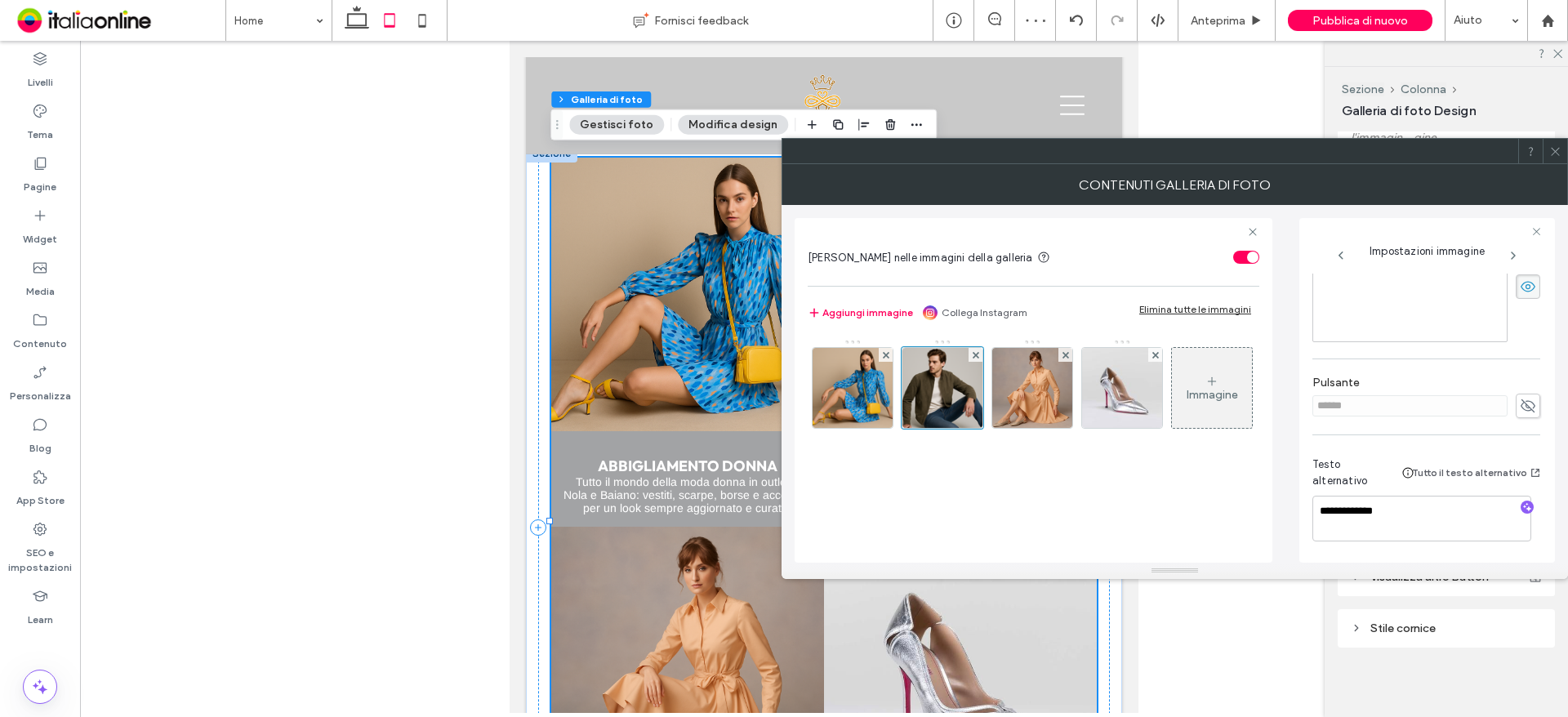
scroll to position [525, 0]
click at [1557, 161] on span at bounding box center [1555, 151] width 12 height 25
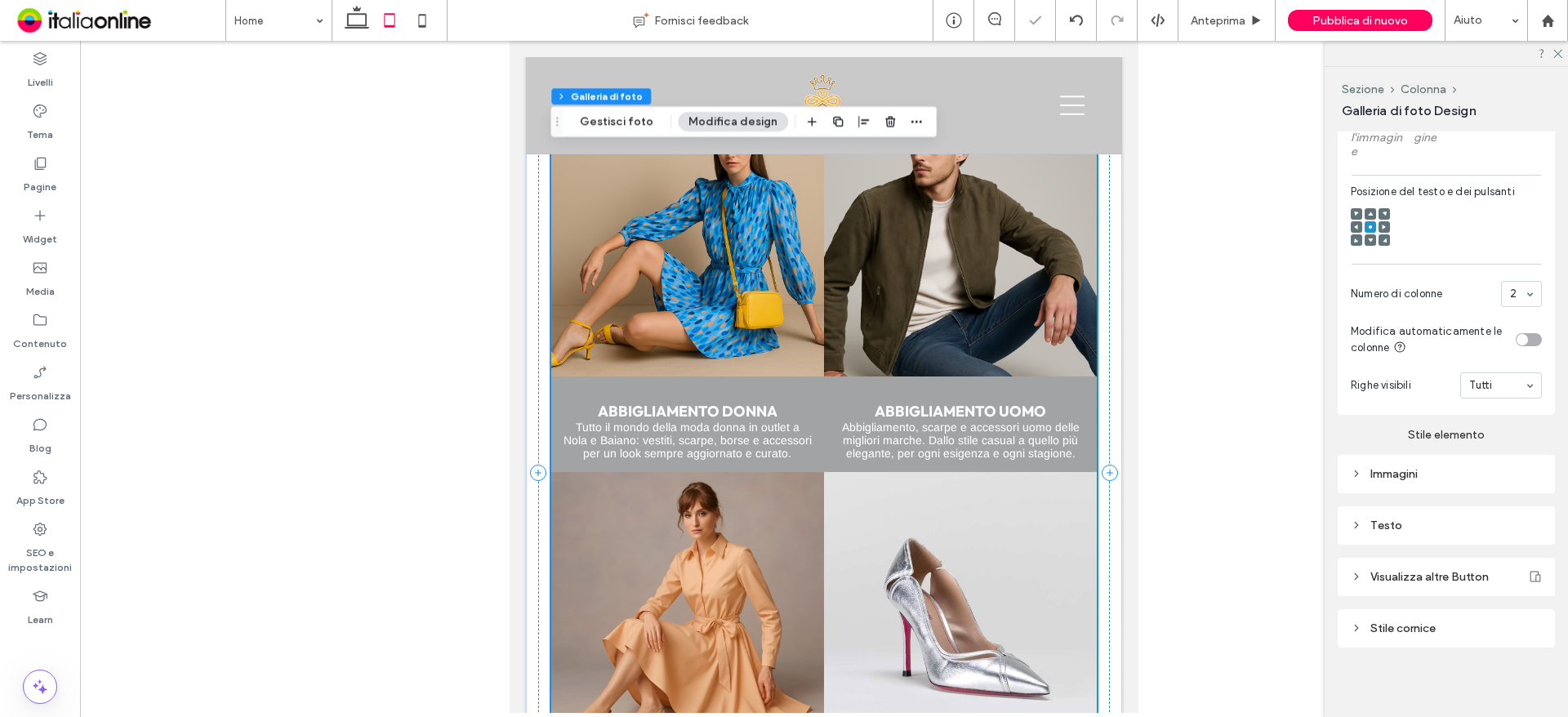
scroll to position [735, 0]
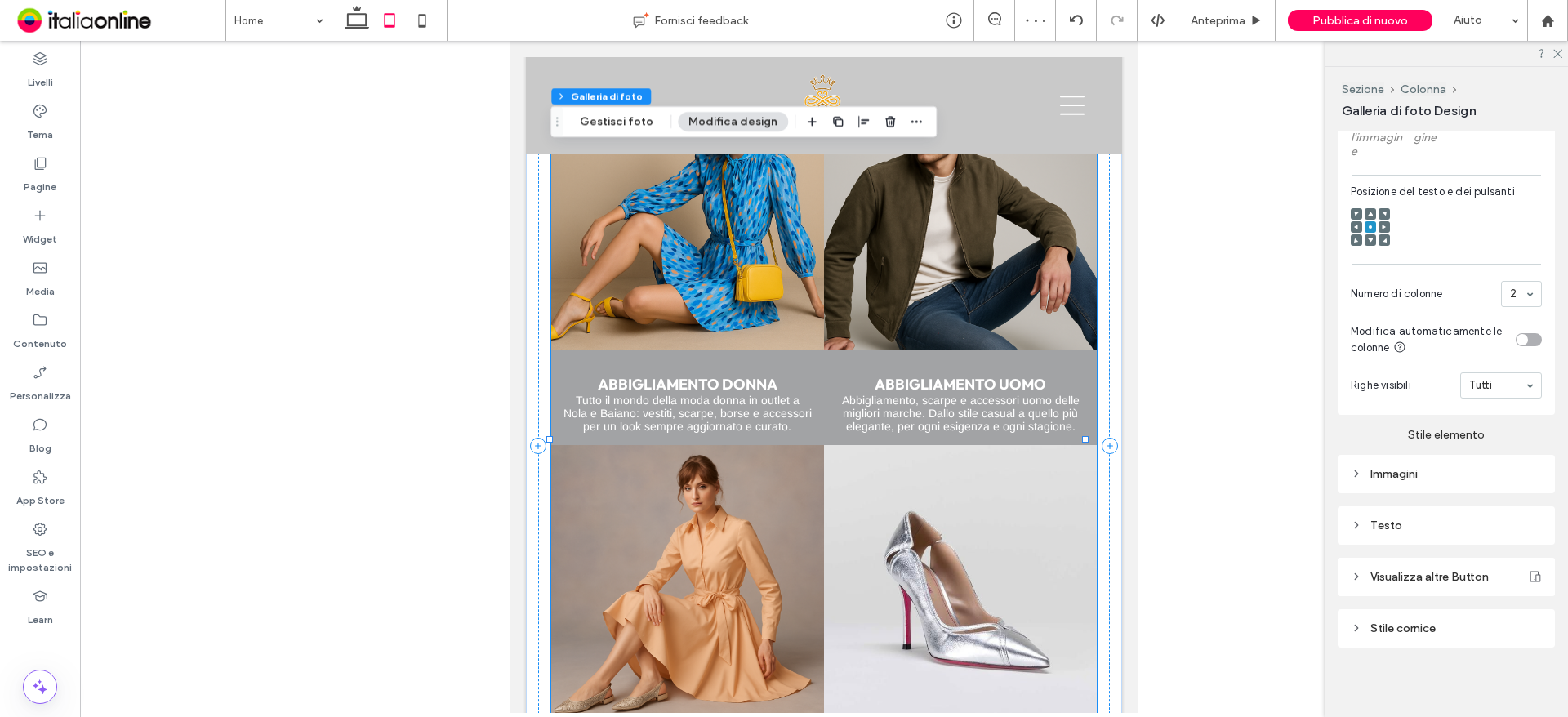
click at [1418, 519] on div "Testo" at bounding box center [1446, 525] width 191 height 14
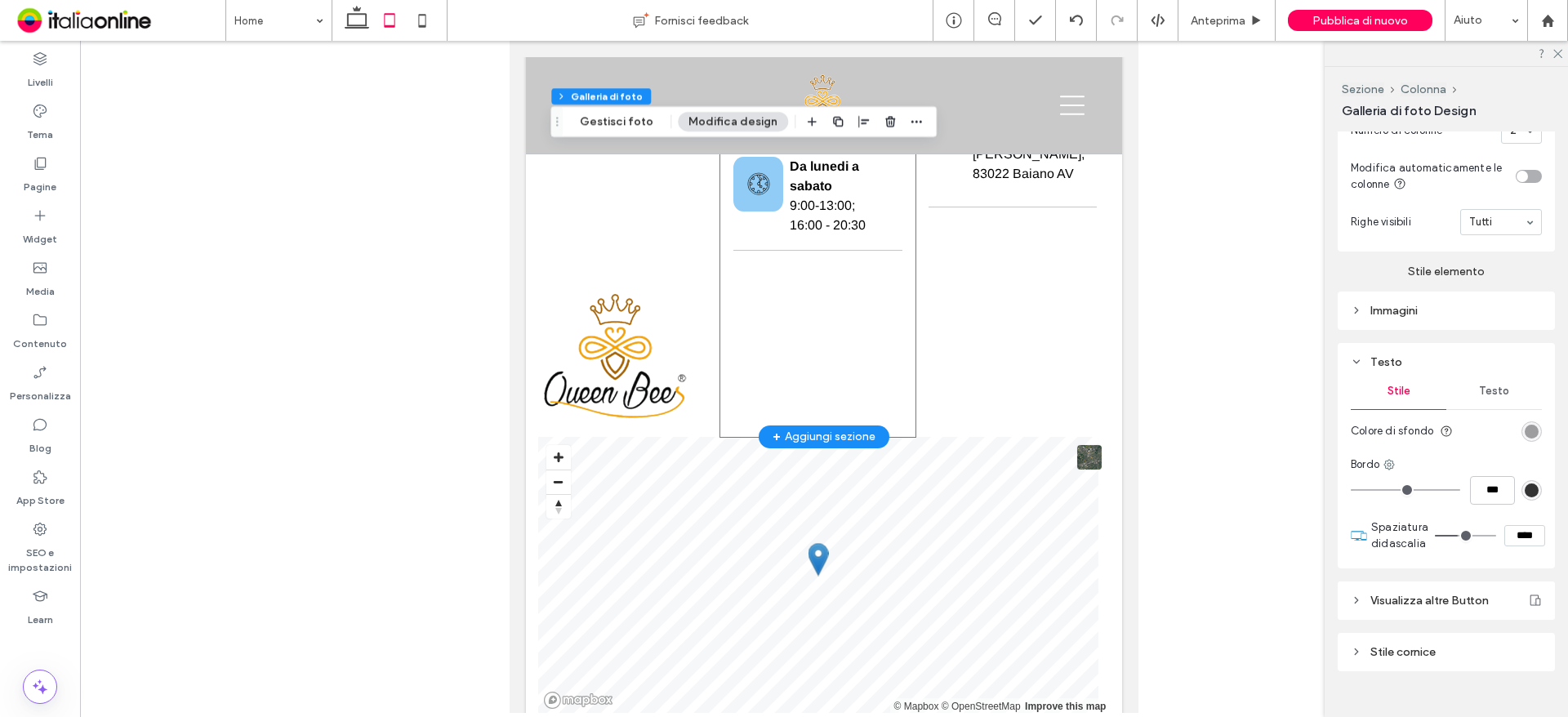
scroll to position [2286, 0]
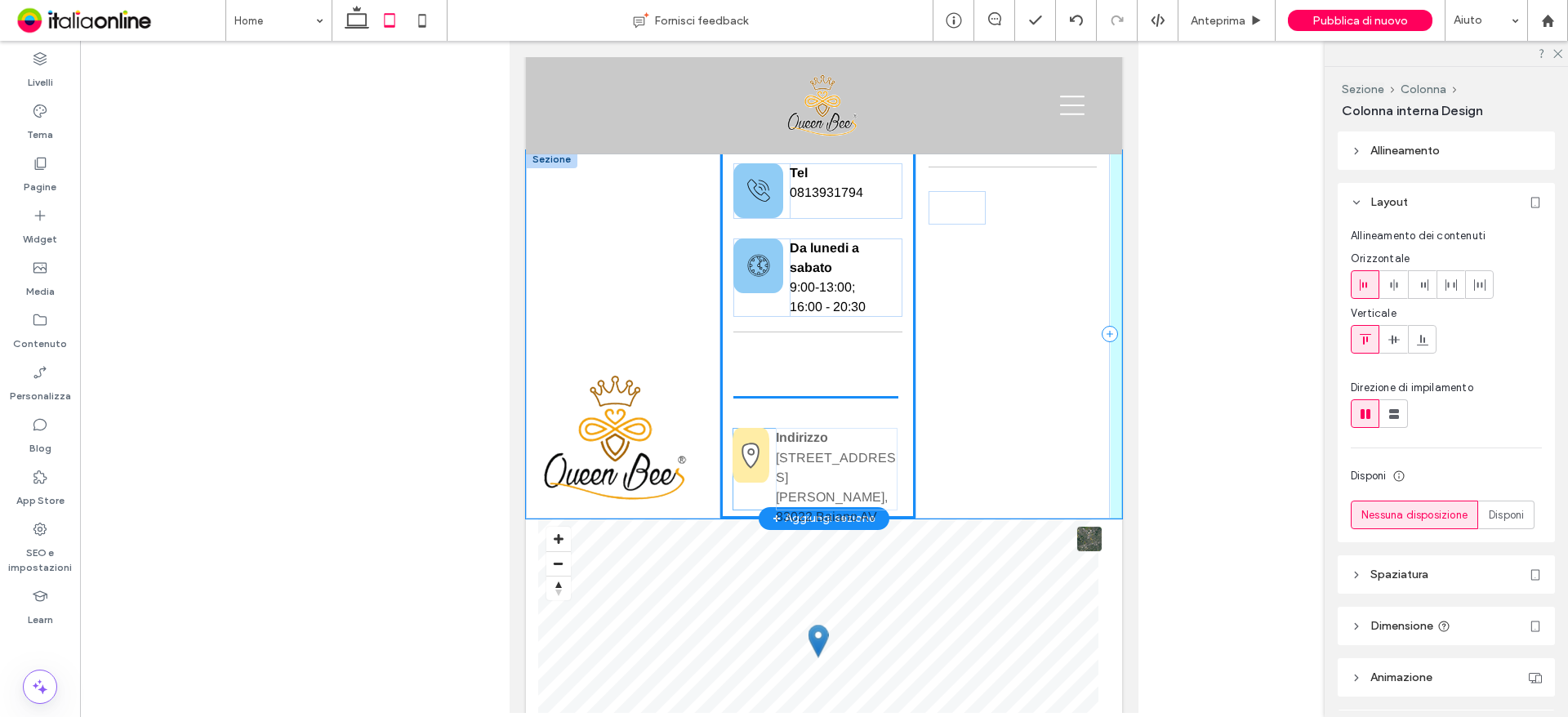
drag, startPoint x: 984, startPoint y: 248, endPoint x: 797, endPoint y: 438, distance: 266.6
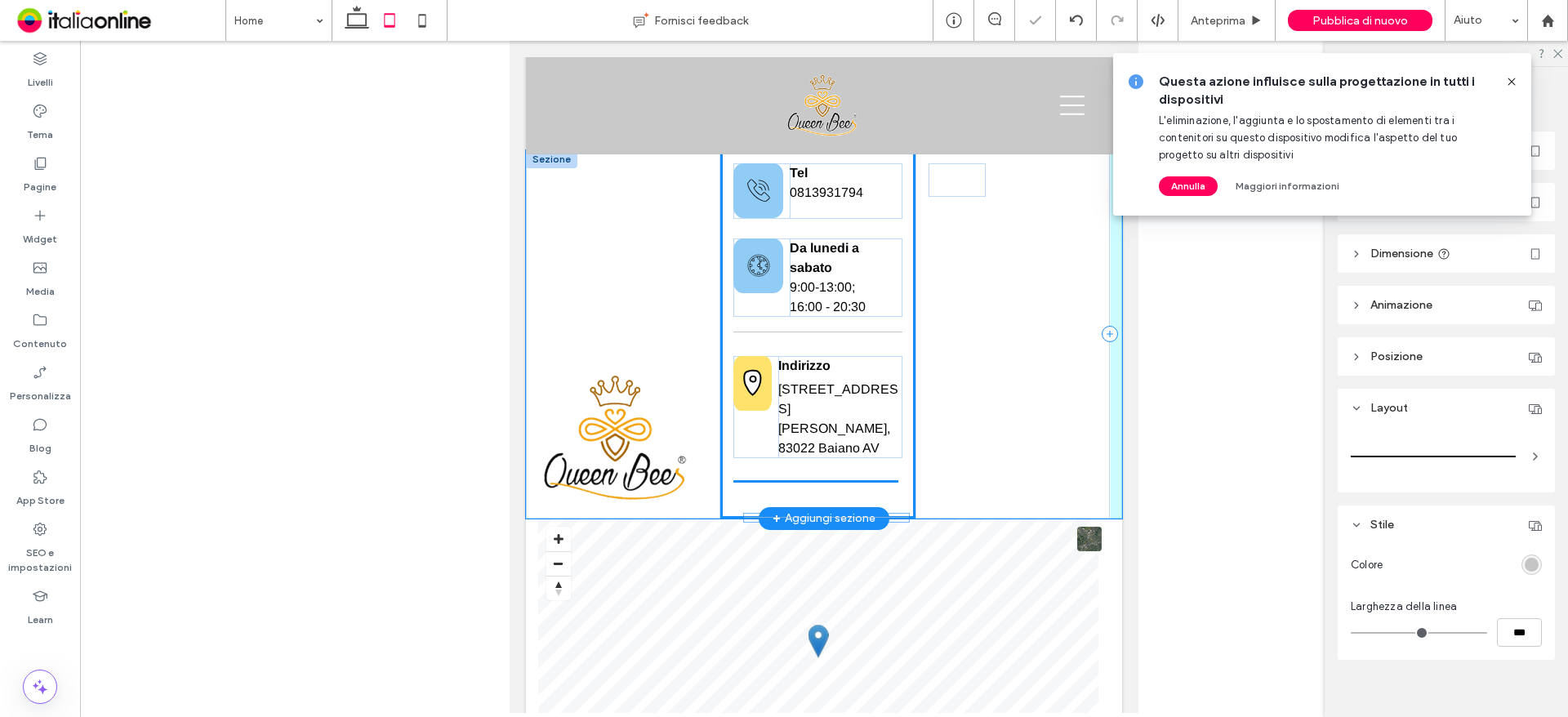
drag, startPoint x: 961, startPoint y: 215, endPoint x: 790, endPoint y: 508, distance: 339.2
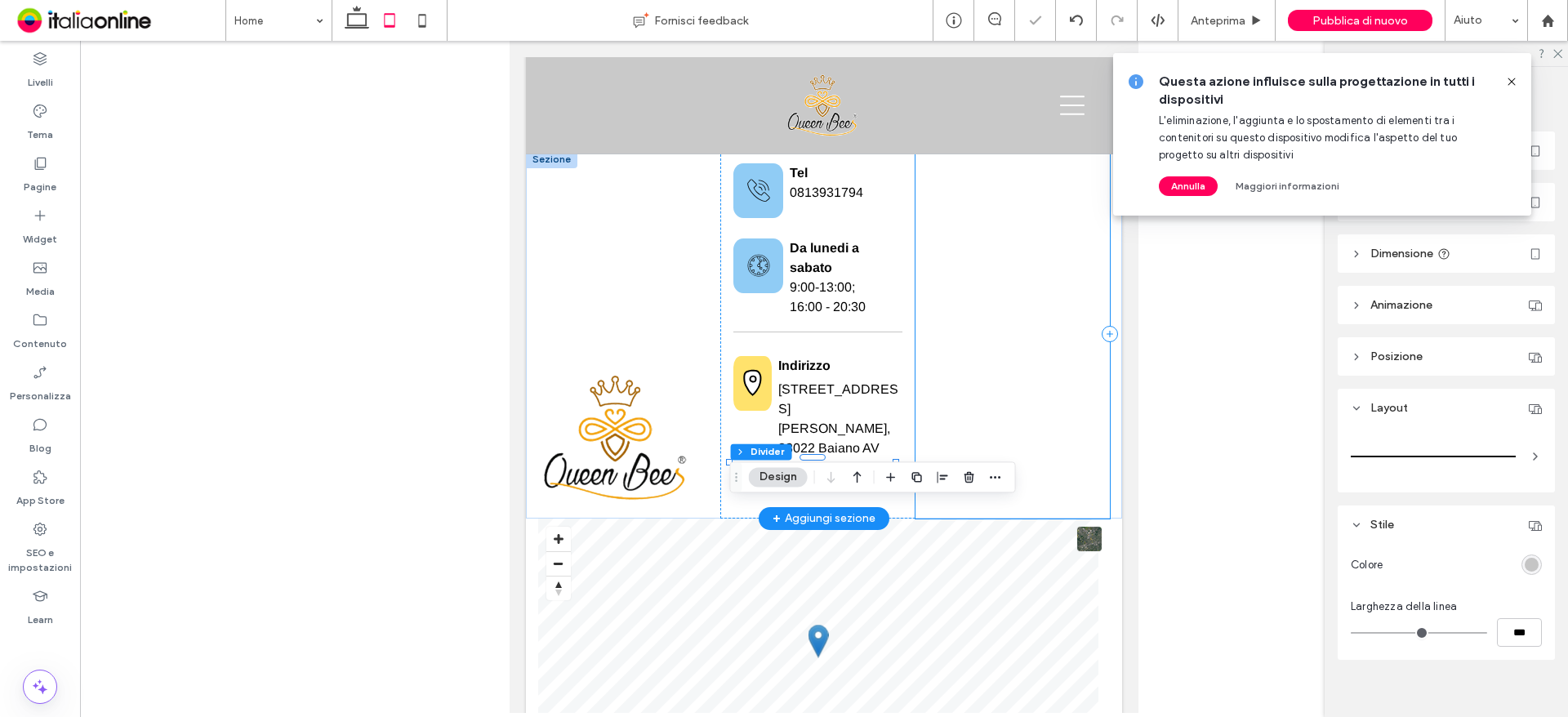
click at [1036, 290] on div at bounding box center [1013, 334] width 194 height 369
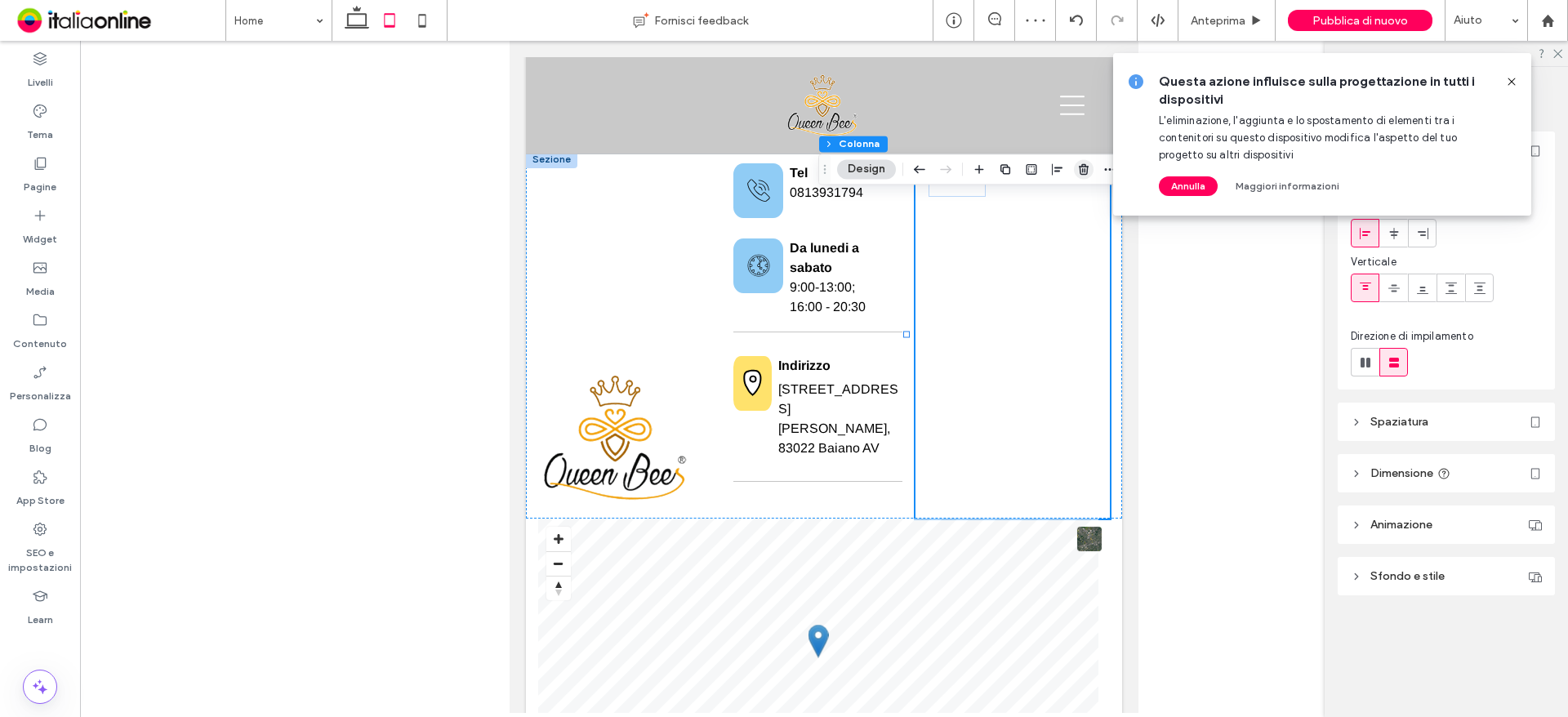
drag, startPoint x: 1079, startPoint y: 169, endPoint x: 569, endPoint y: 134, distance: 511.2
click at [1079, 169] on icon "button" at bounding box center [1084, 169] width 13 height 13
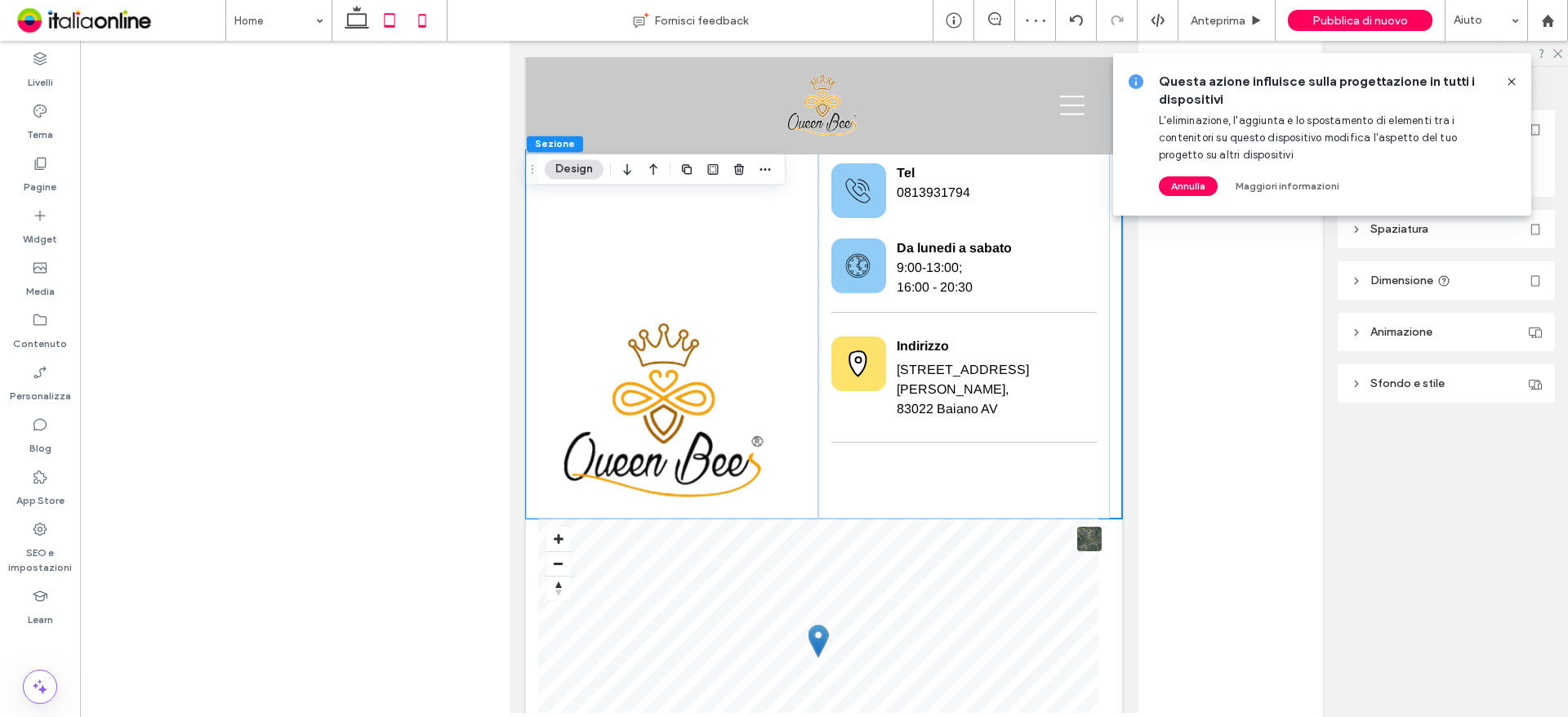
click at [435, 25] on icon at bounding box center [423, 20] width 33 height 33
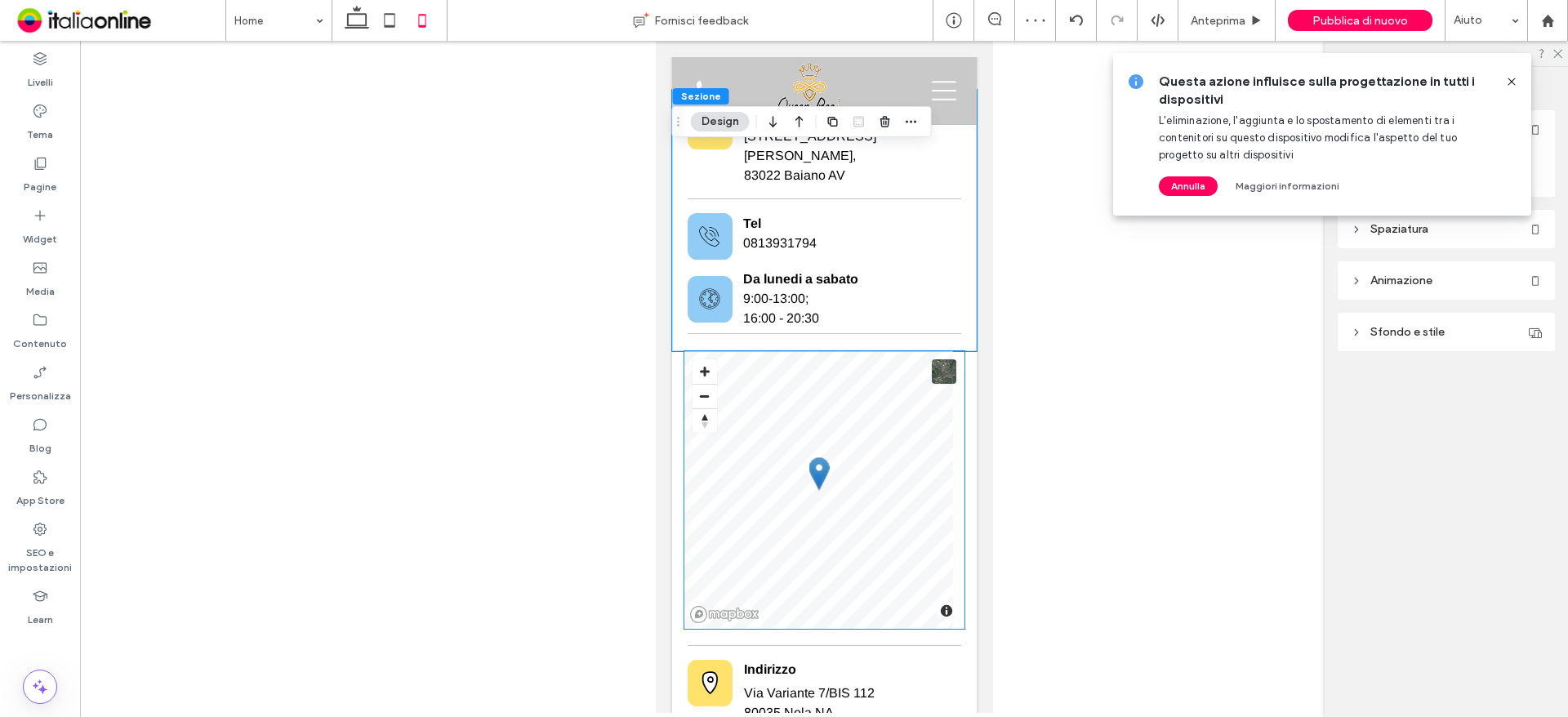
scroll to position [3290, 0]
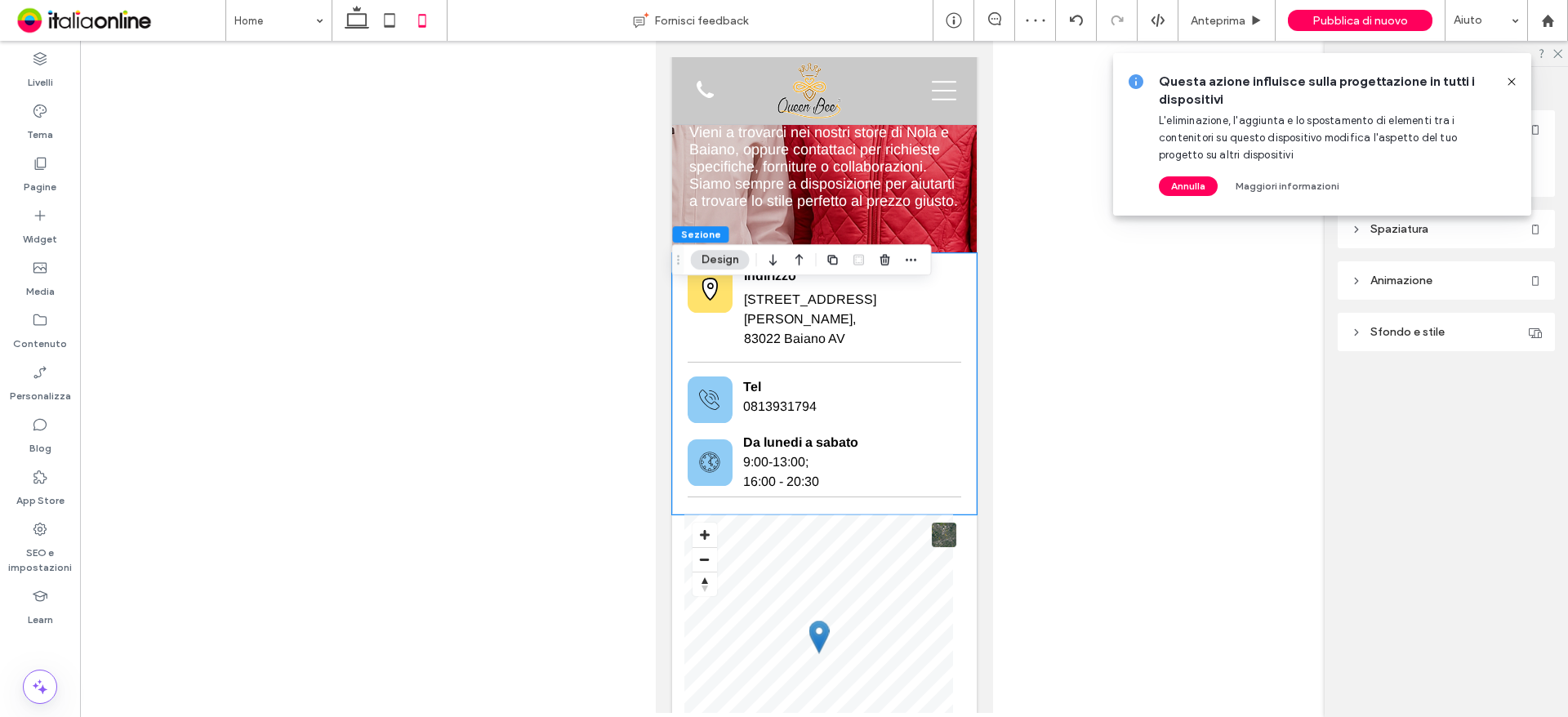
click at [1069, 497] on div at bounding box center [823, 377] width 1488 height 672
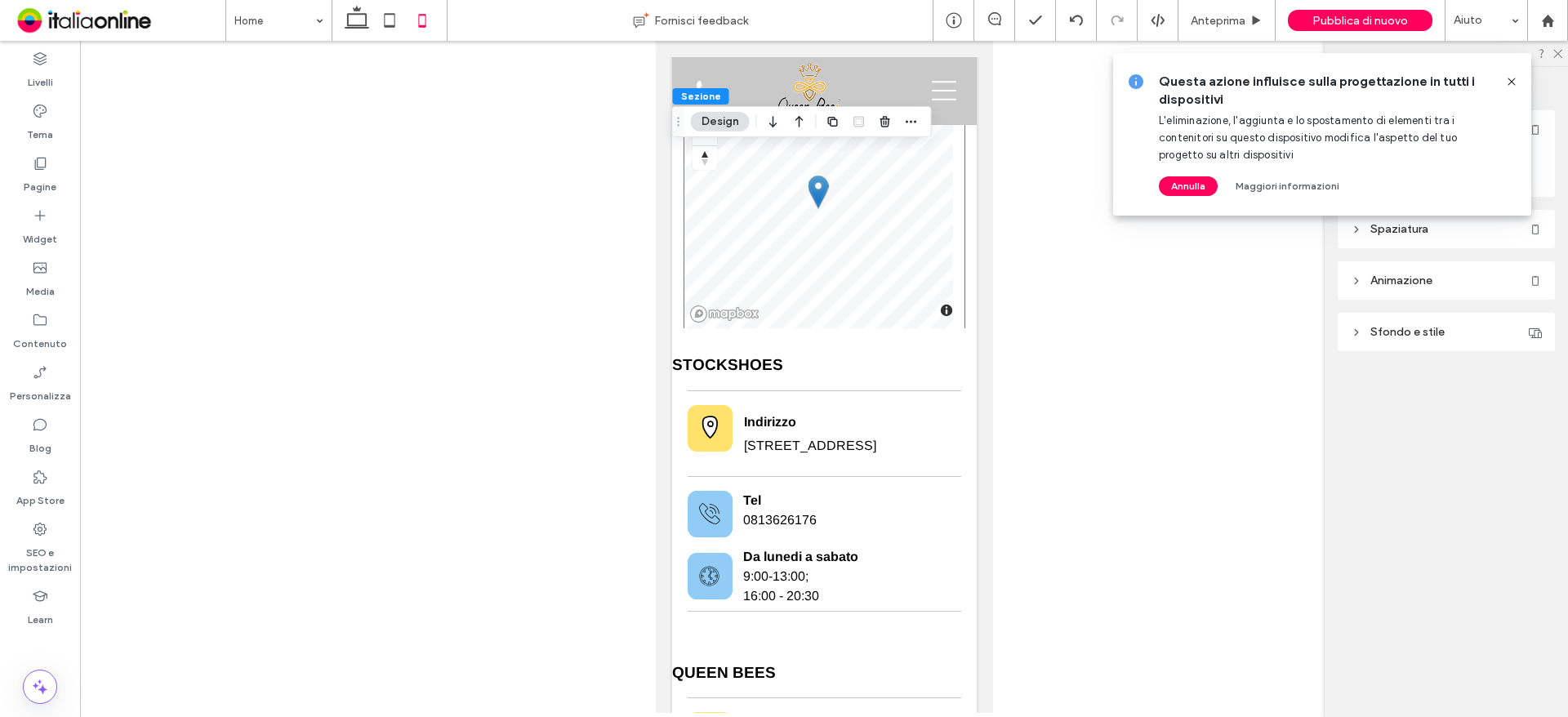
scroll to position [4433, 0]
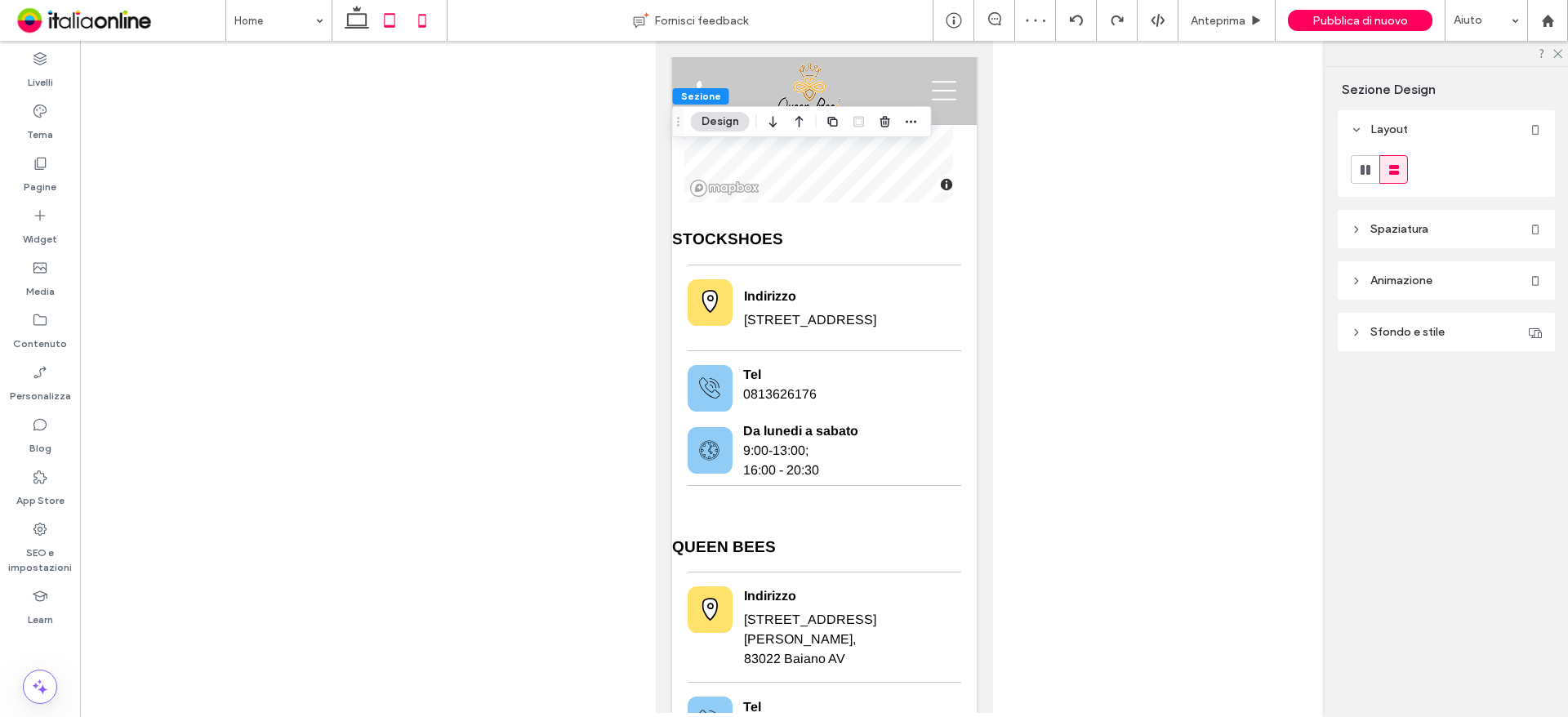
click at [388, 27] on use at bounding box center [391, 19] width 11 height 14
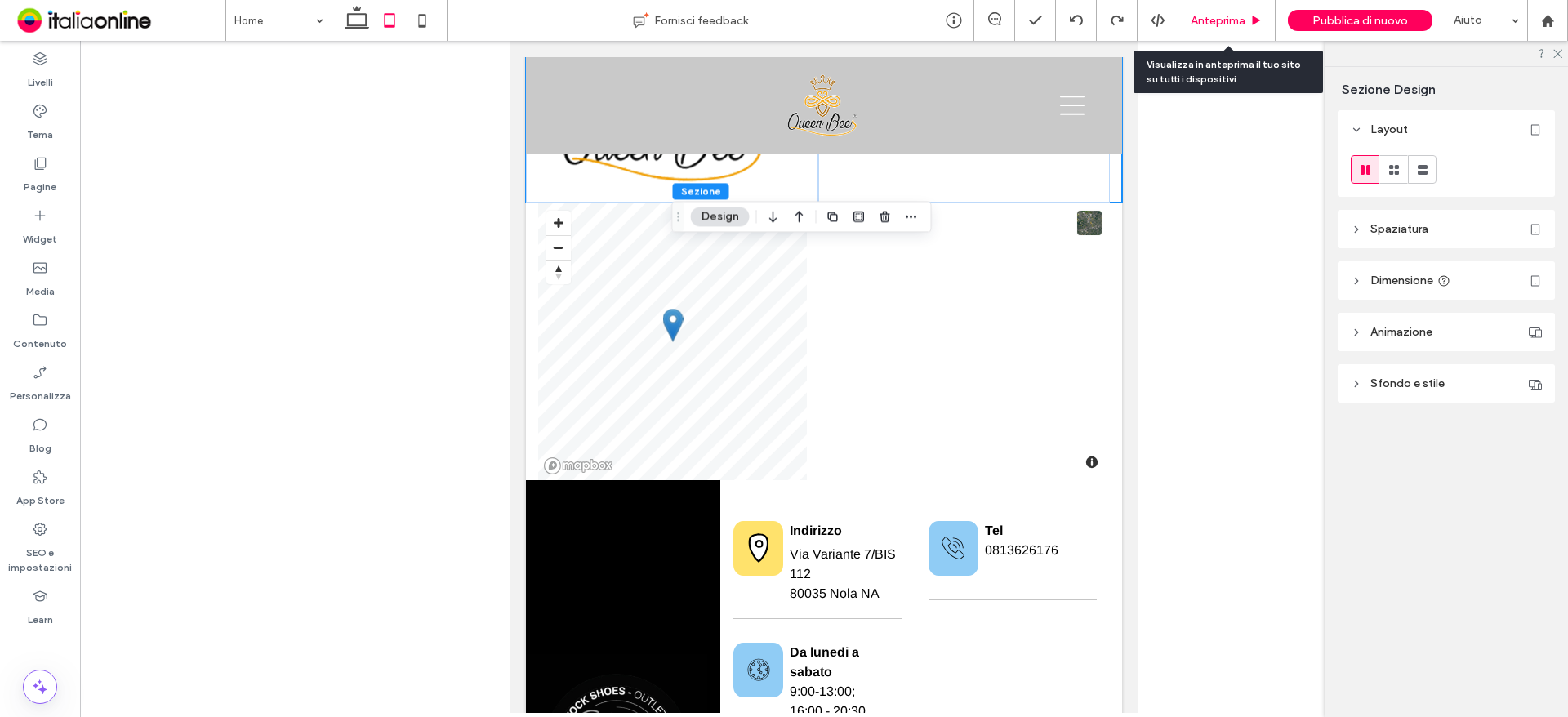
click at [1236, 17] on span "Anteprima" at bounding box center [1219, 20] width 55 height 14
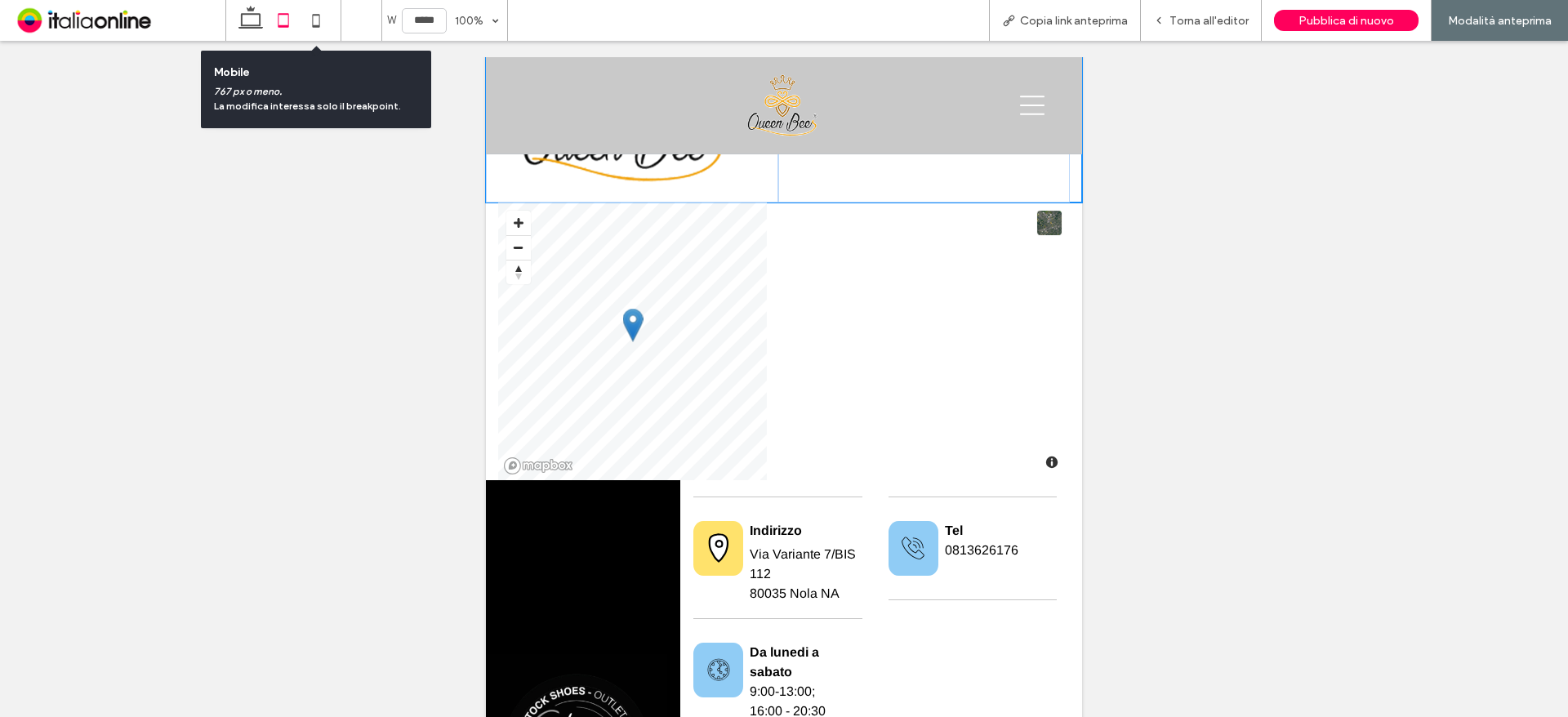
click at [294, 27] on icon at bounding box center [284, 20] width 33 height 33
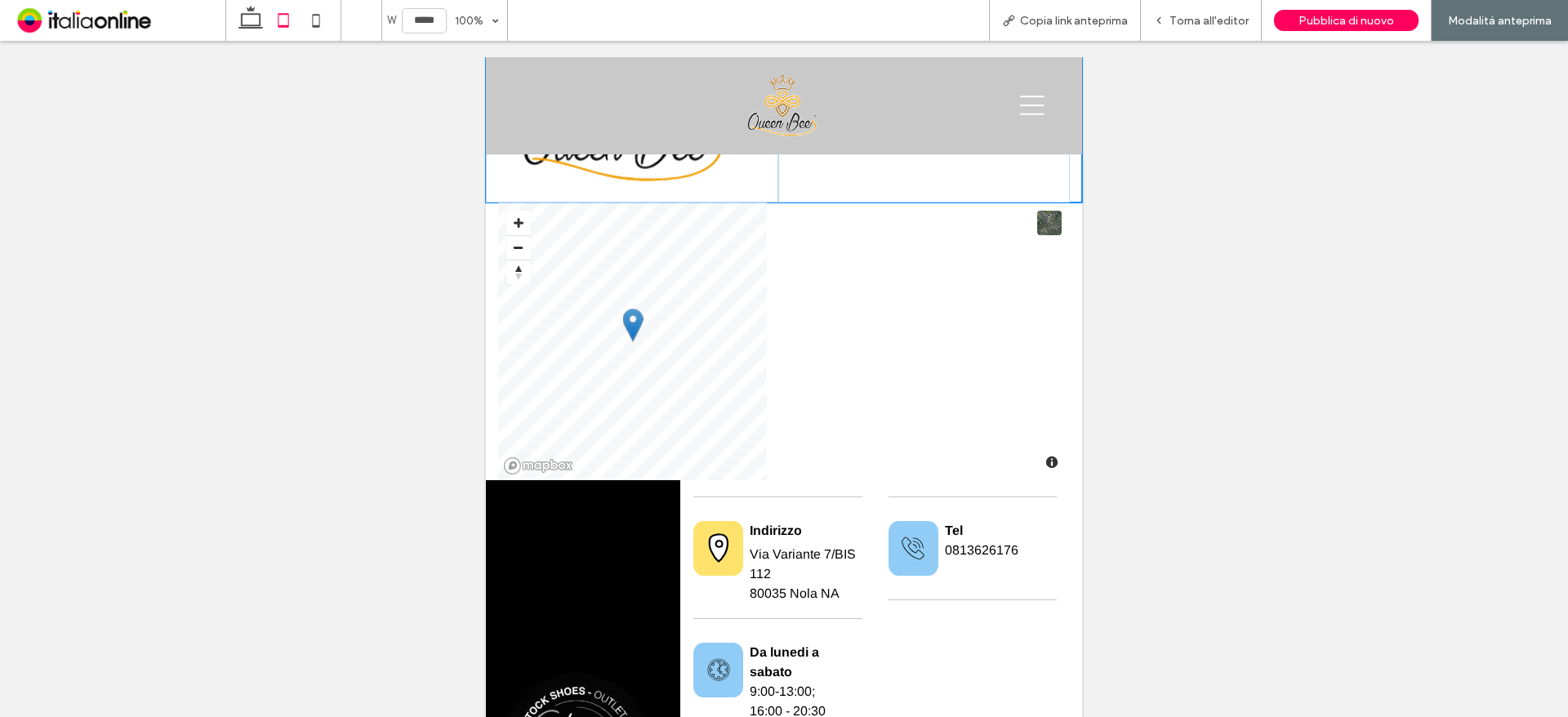
click at [280, 23] on icon at bounding box center [284, 20] width 33 height 33
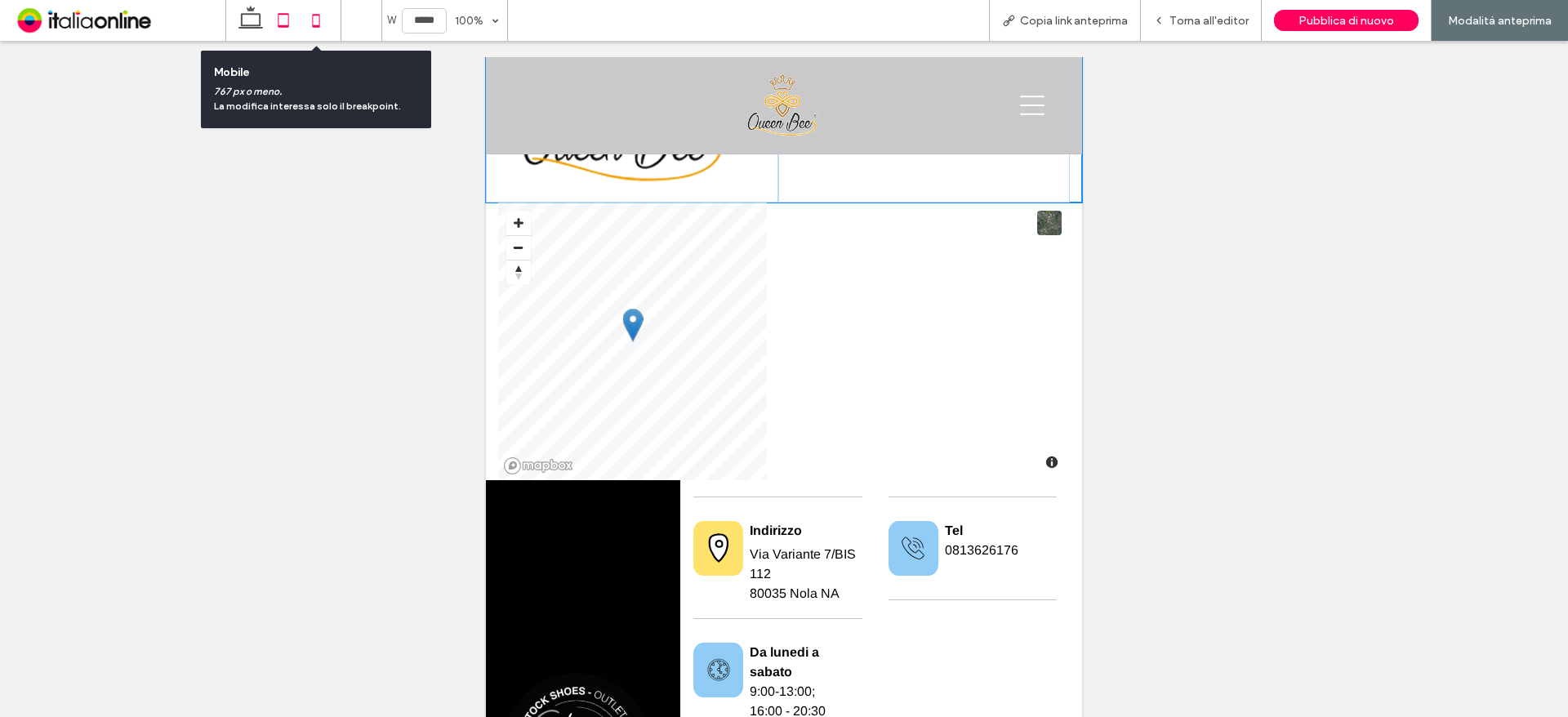
drag, startPoint x: 301, startPoint y: 24, endPoint x: 290, endPoint y: 24, distance: 11.0
click at [301, 24] on icon at bounding box center [317, 20] width 33 height 33
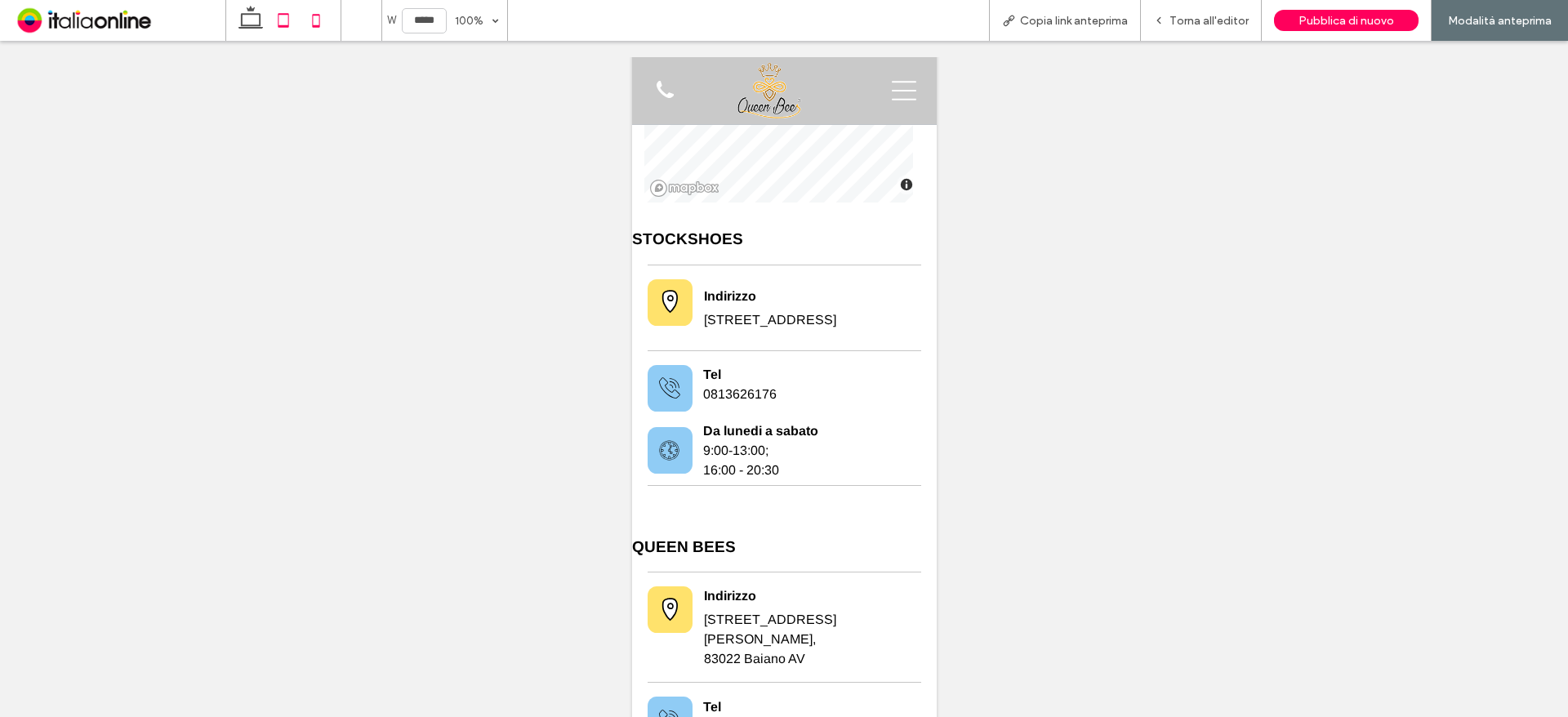
click at [285, 27] on use at bounding box center [284, 19] width 11 height 14
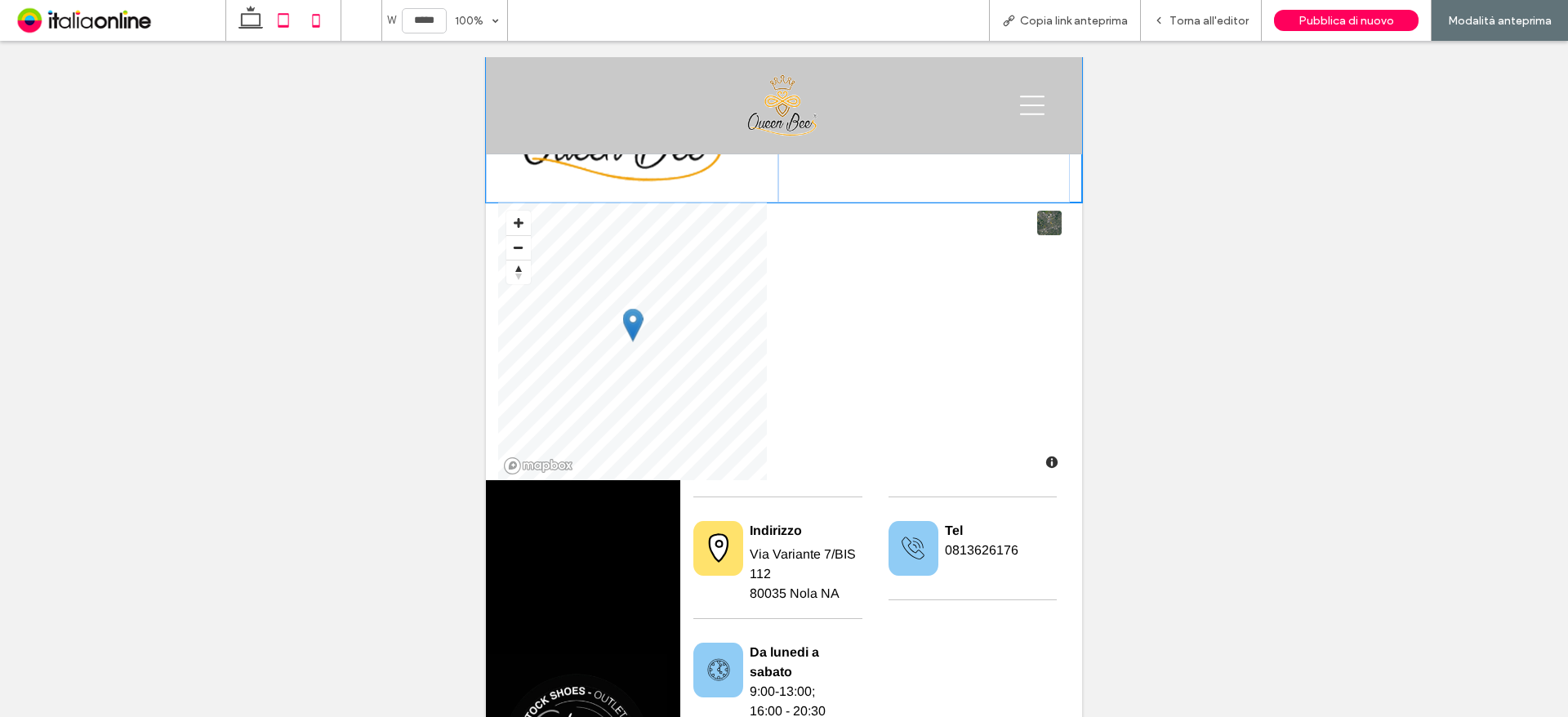
click at [317, 23] on icon at bounding box center [317, 20] width 33 height 33
type input "*****"
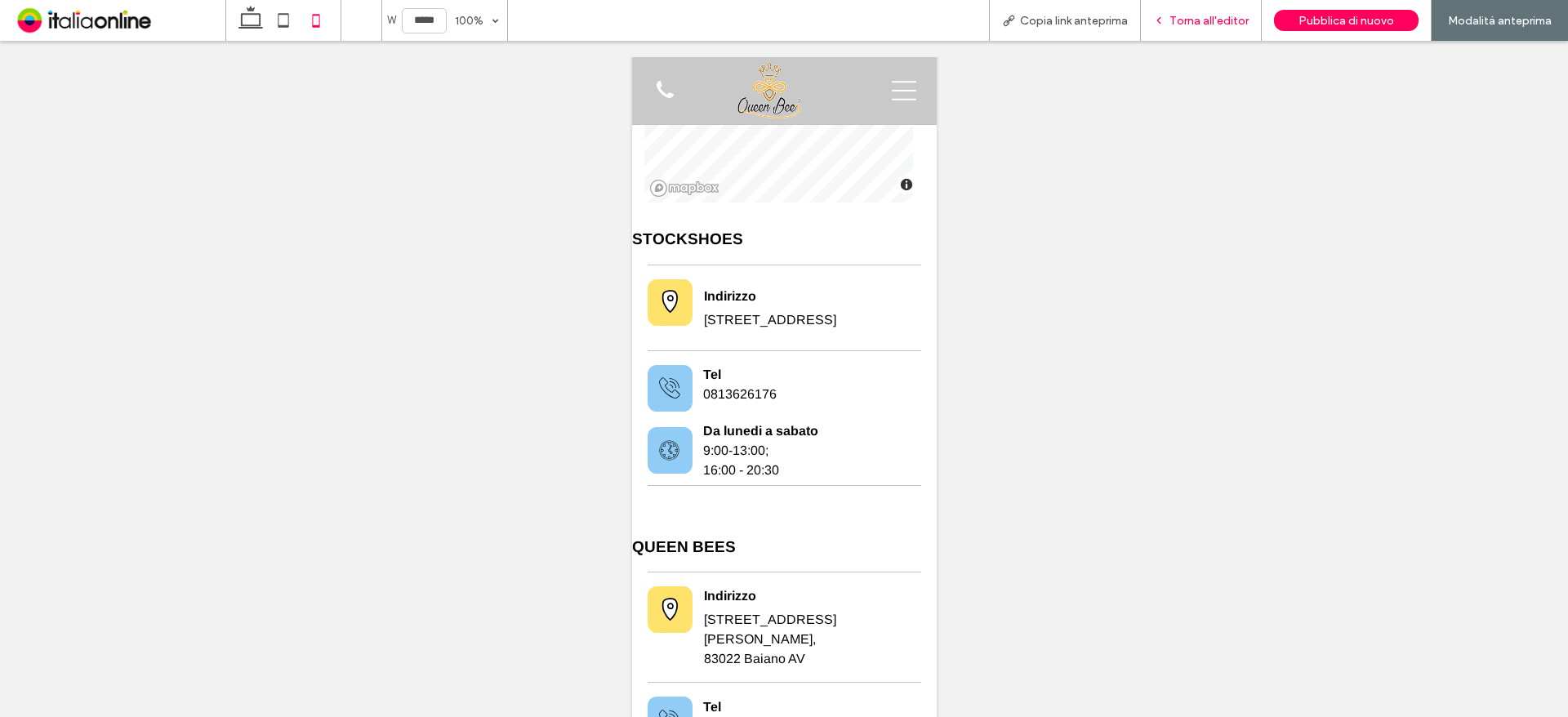
click at [1174, 23] on span "Torna all'editor" at bounding box center [1209, 20] width 80 height 14
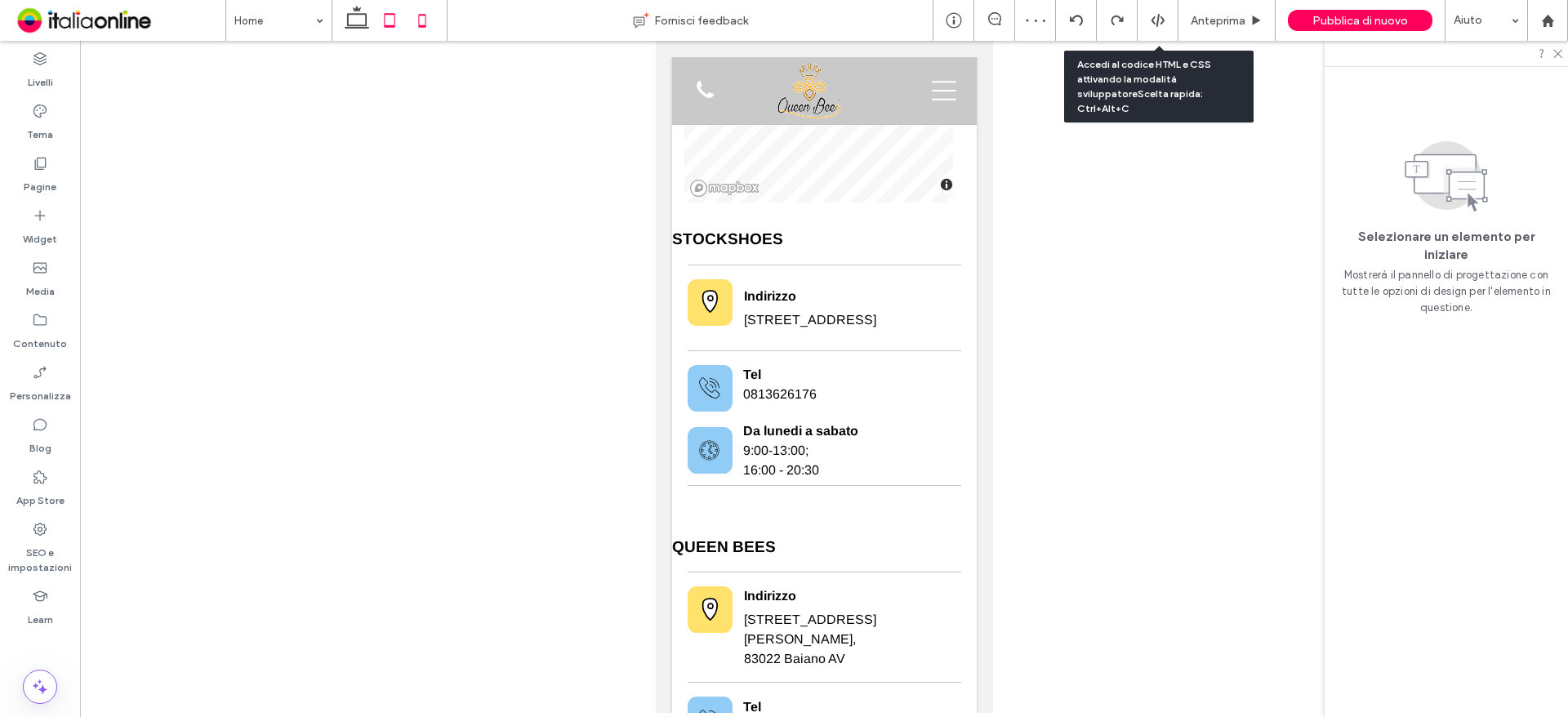
click at [375, 6] on icon at bounding box center [390, 20] width 33 height 33
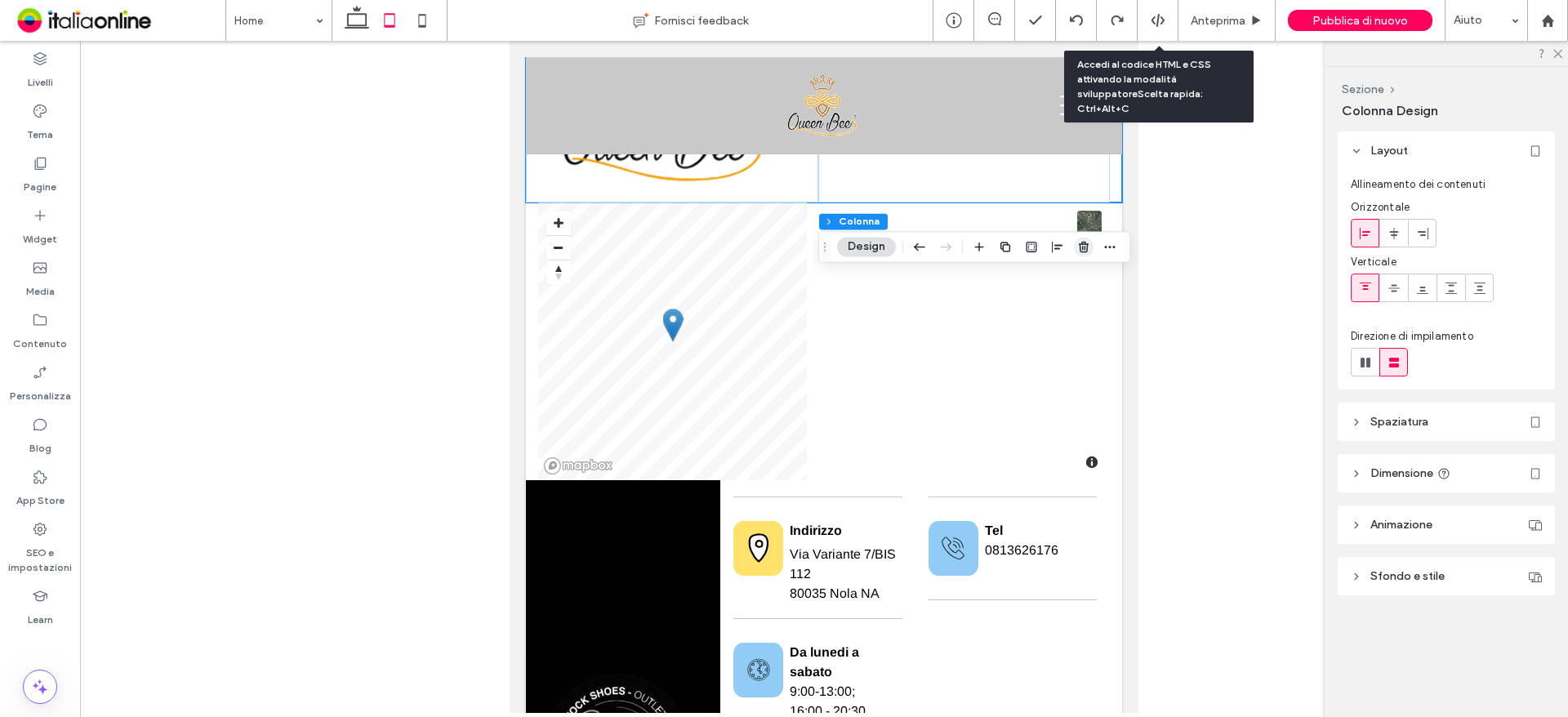
click at [1083, 244] on use "button" at bounding box center [1083, 247] width 10 height 11
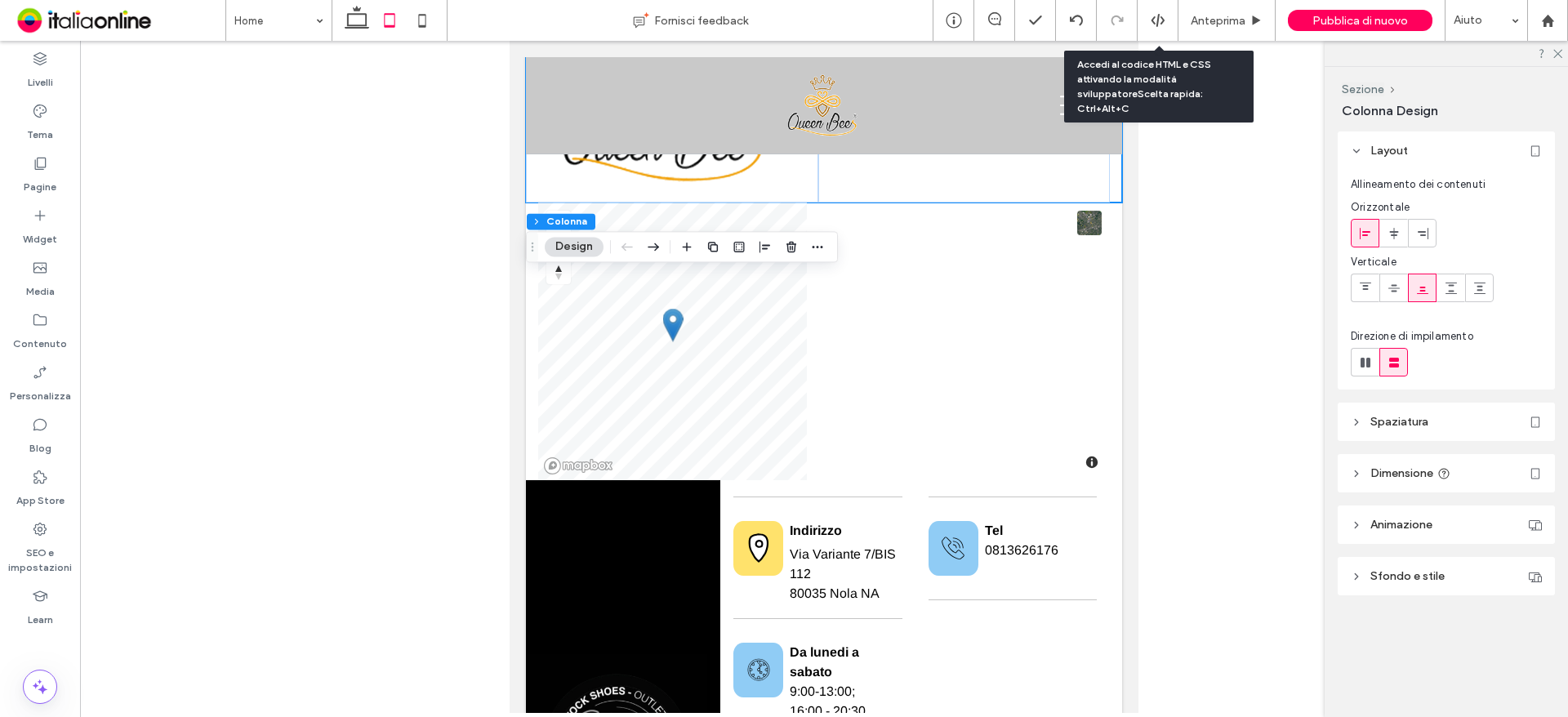
drag, startPoint x: 1239, startPoint y: 549, endPoint x: 1169, endPoint y: 508, distance: 81.1
click at [1239, 549] on div at bounding box center [823, 377] width 1488 height 672
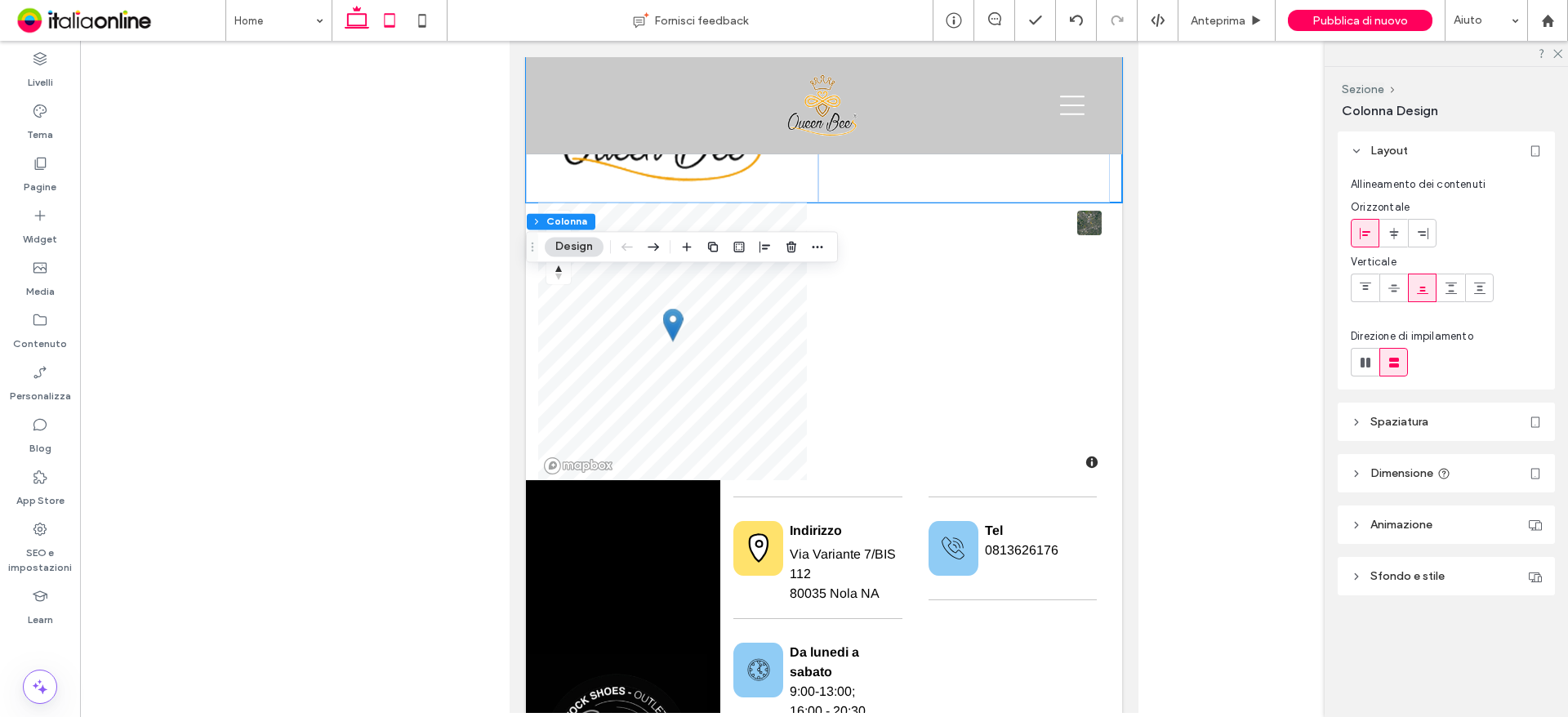
click at [359, 23] on icon at bounding box center [357, 20] width 33 height 33
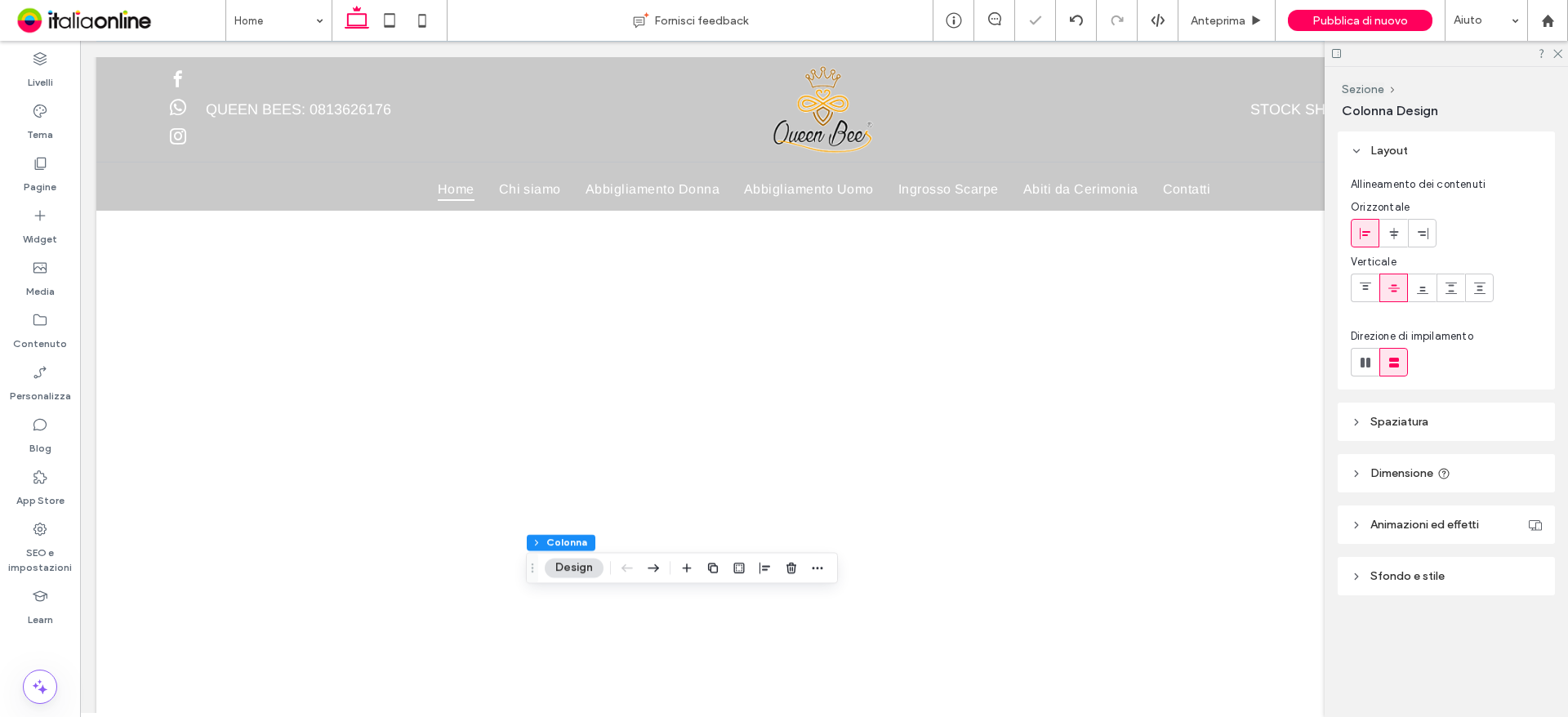
type input "**"
type input "***"
type input "**"
type input "***"
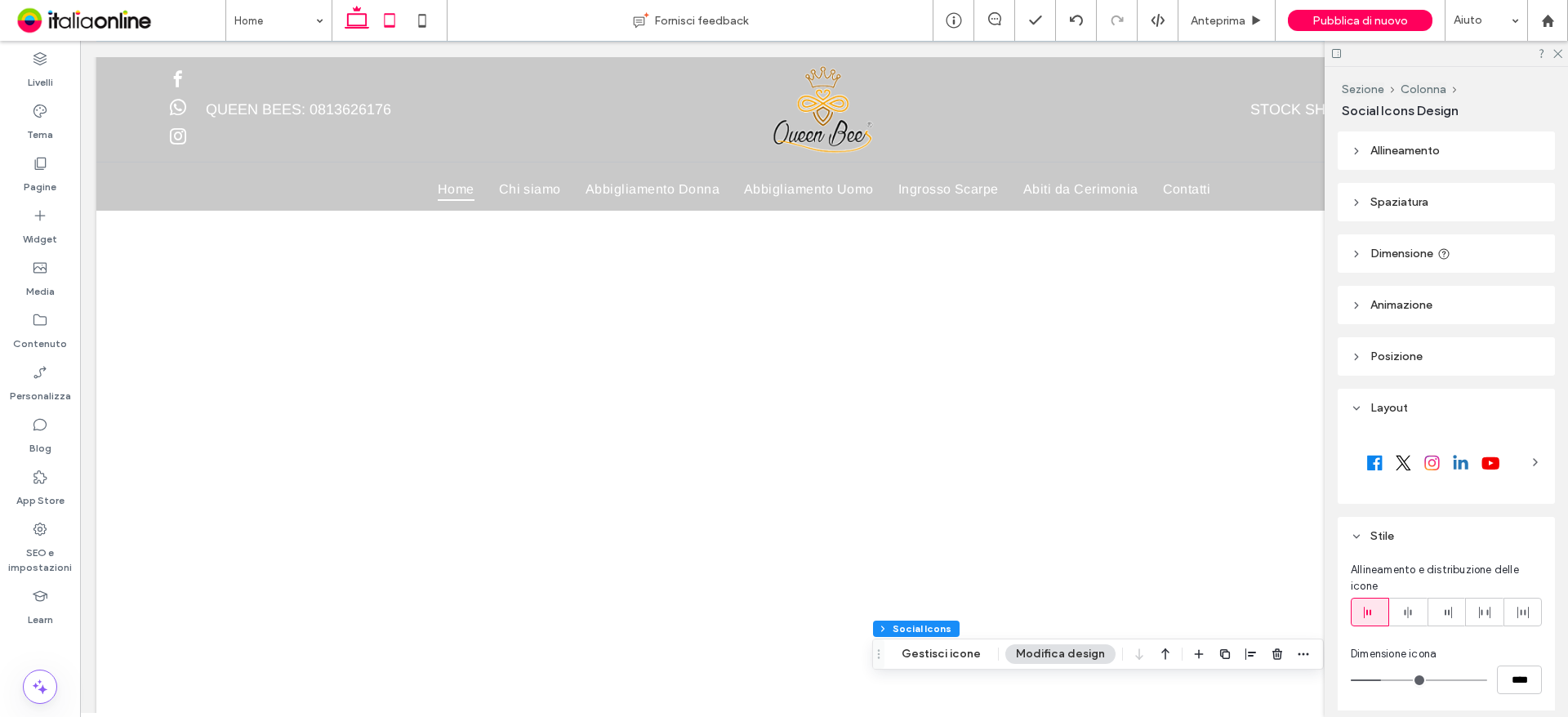
click at [400, 12] on icon at bounding box center [390, 20] width 33 height 33
type input "**"
type input "****"
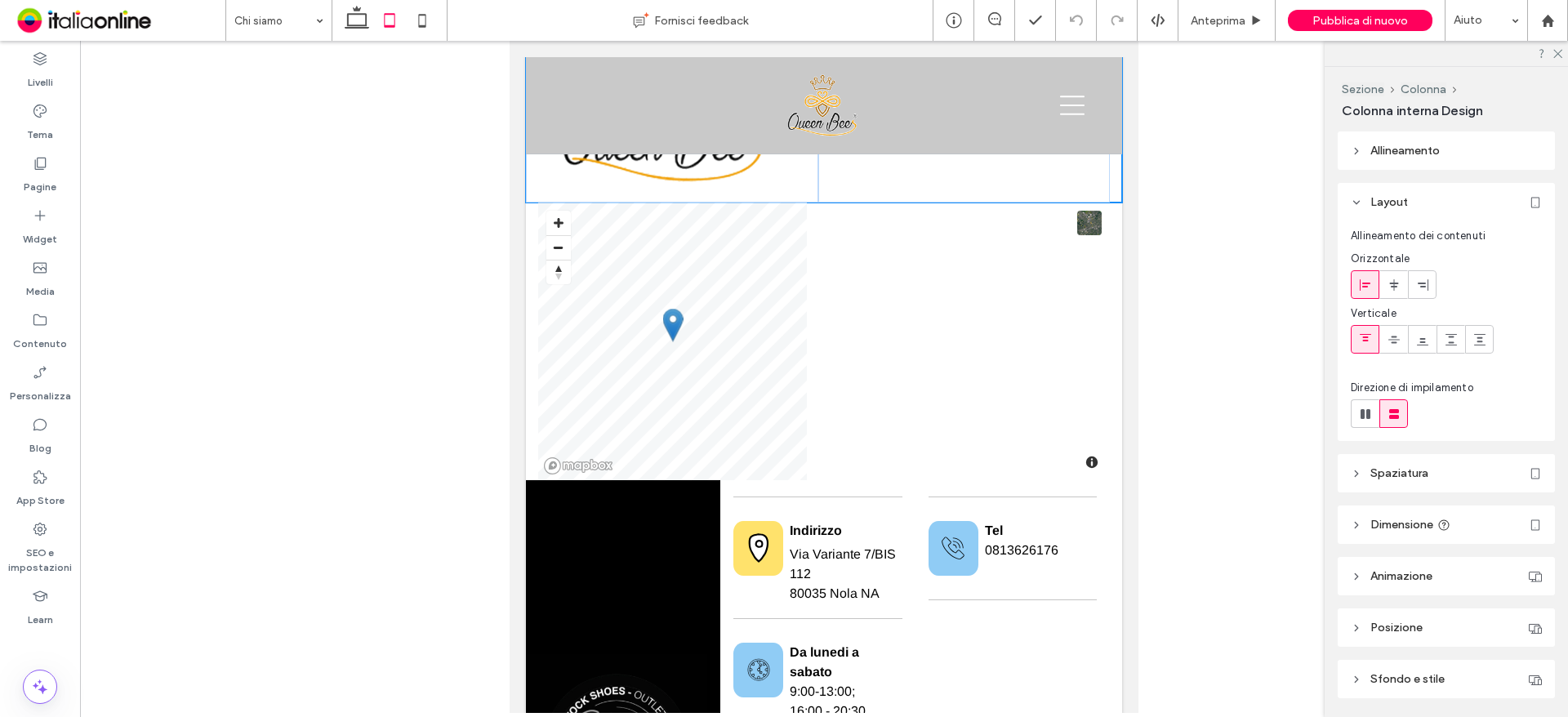
type input "***"
click at [254, 27] on input at bounding box center [274, 20] width 81 height 41
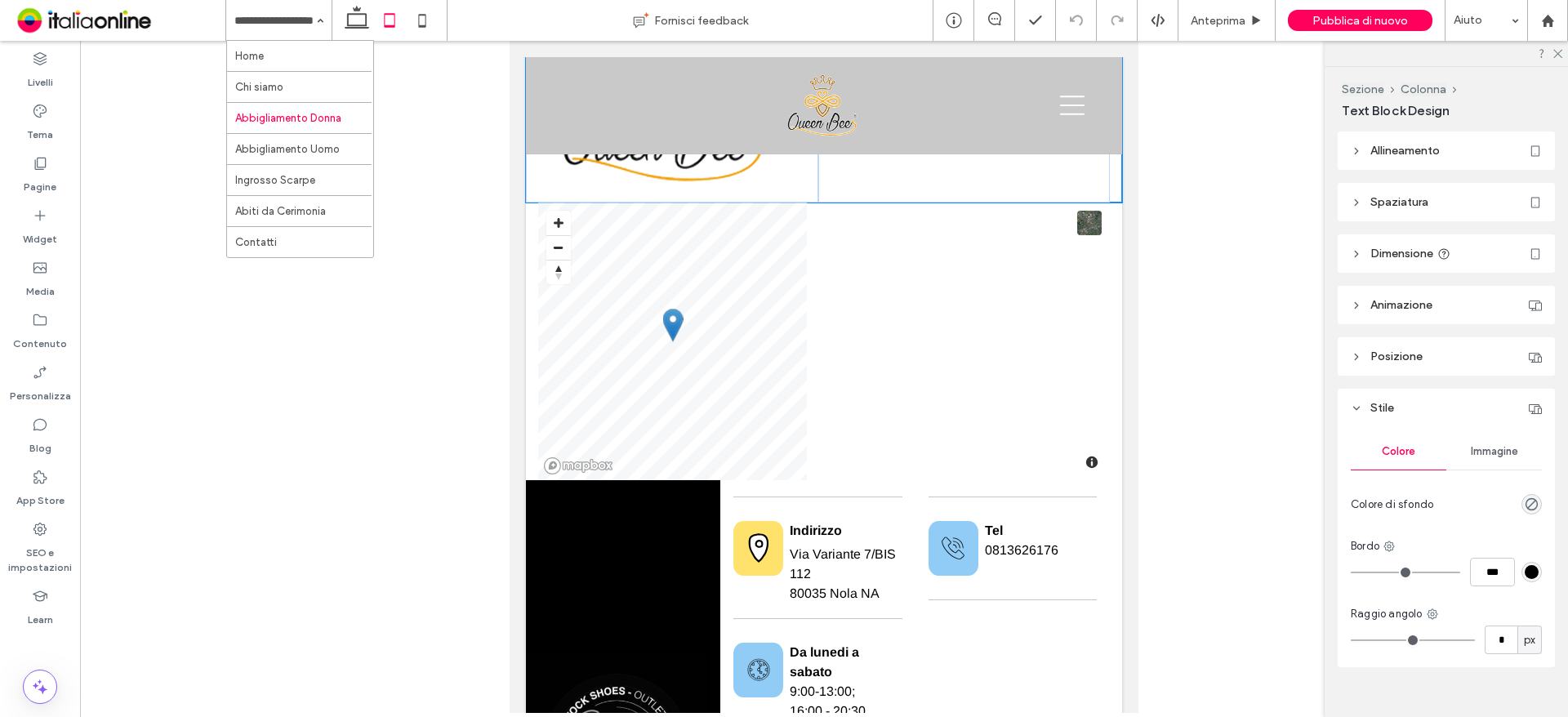
type input "***"
click at [424, 152] on div at bounding box center [823, 377] width 1488 height 672
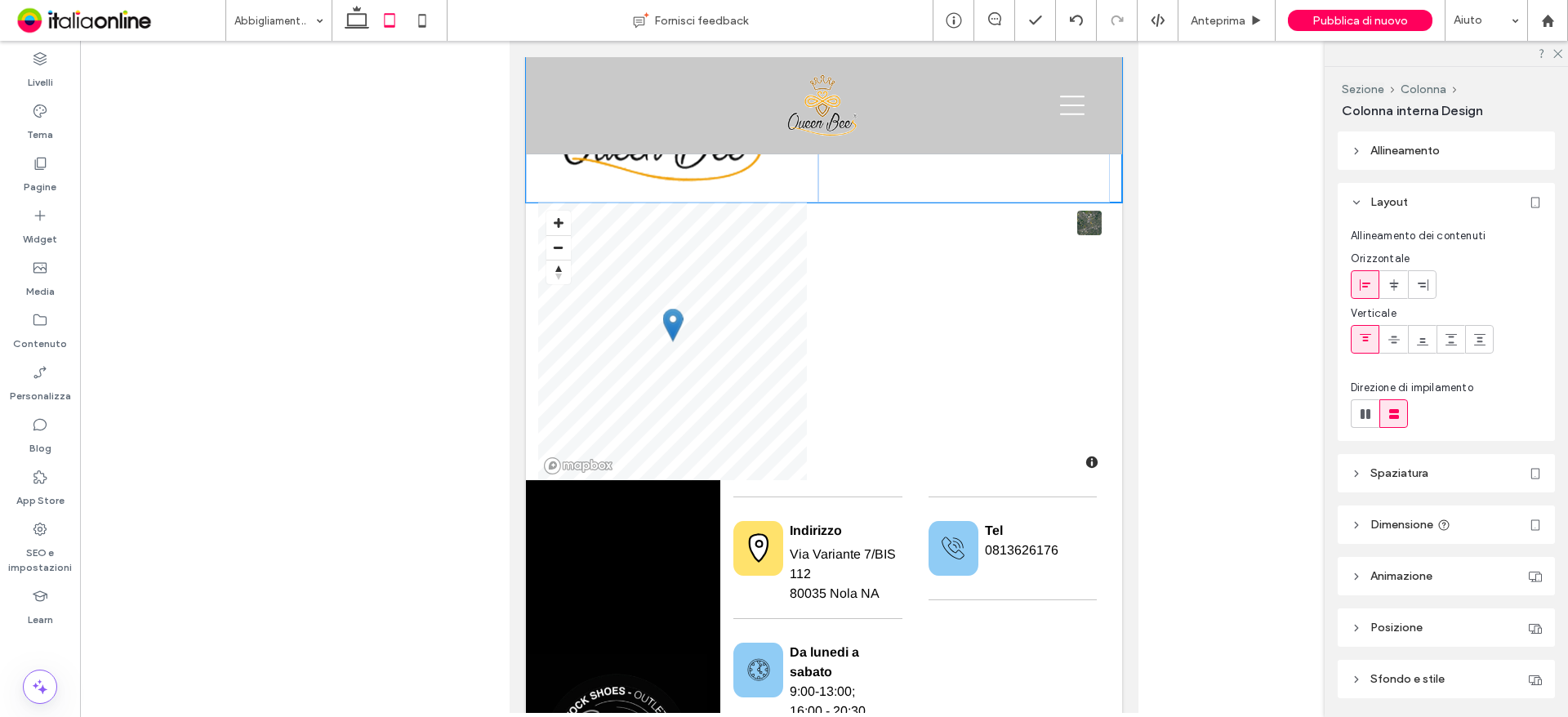
type input "**"
type input "****"
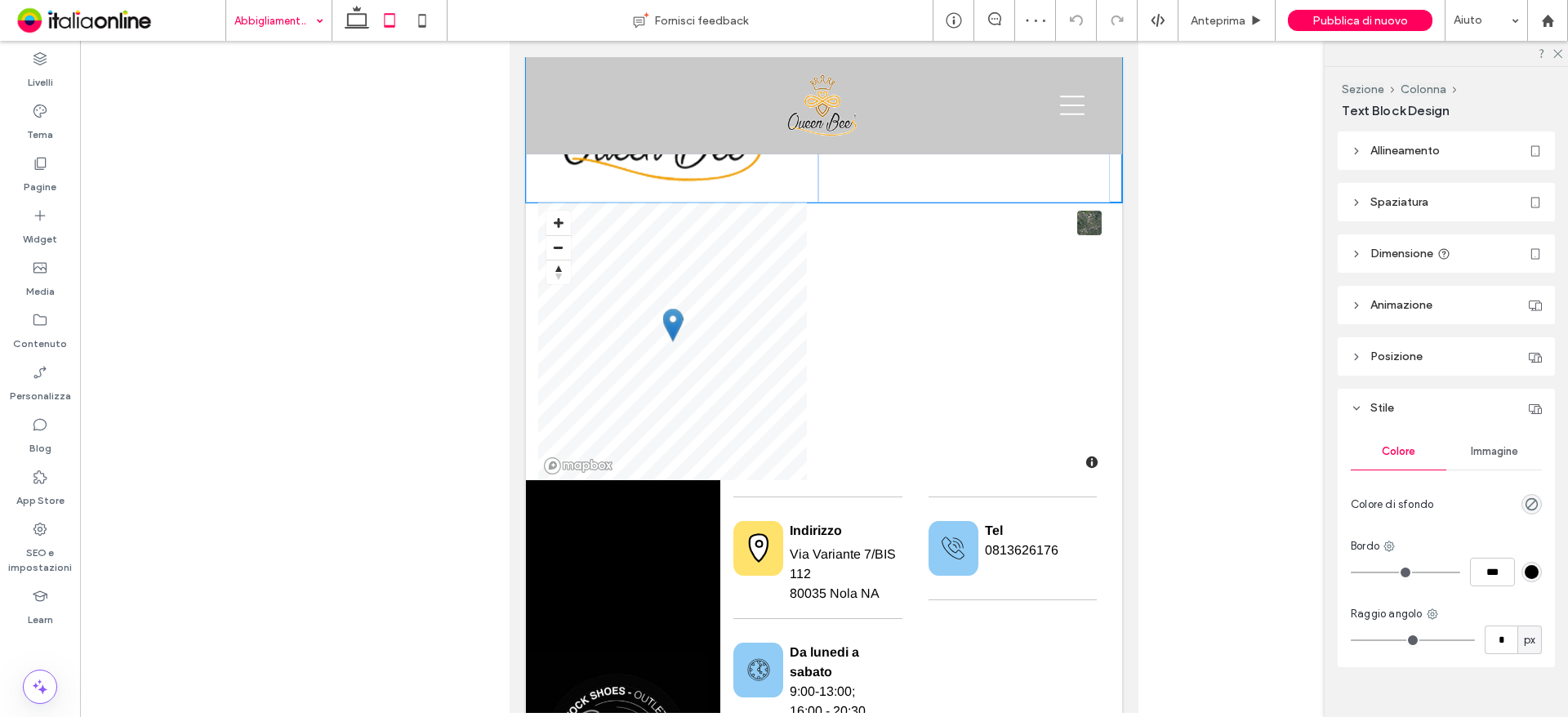
type input "***"
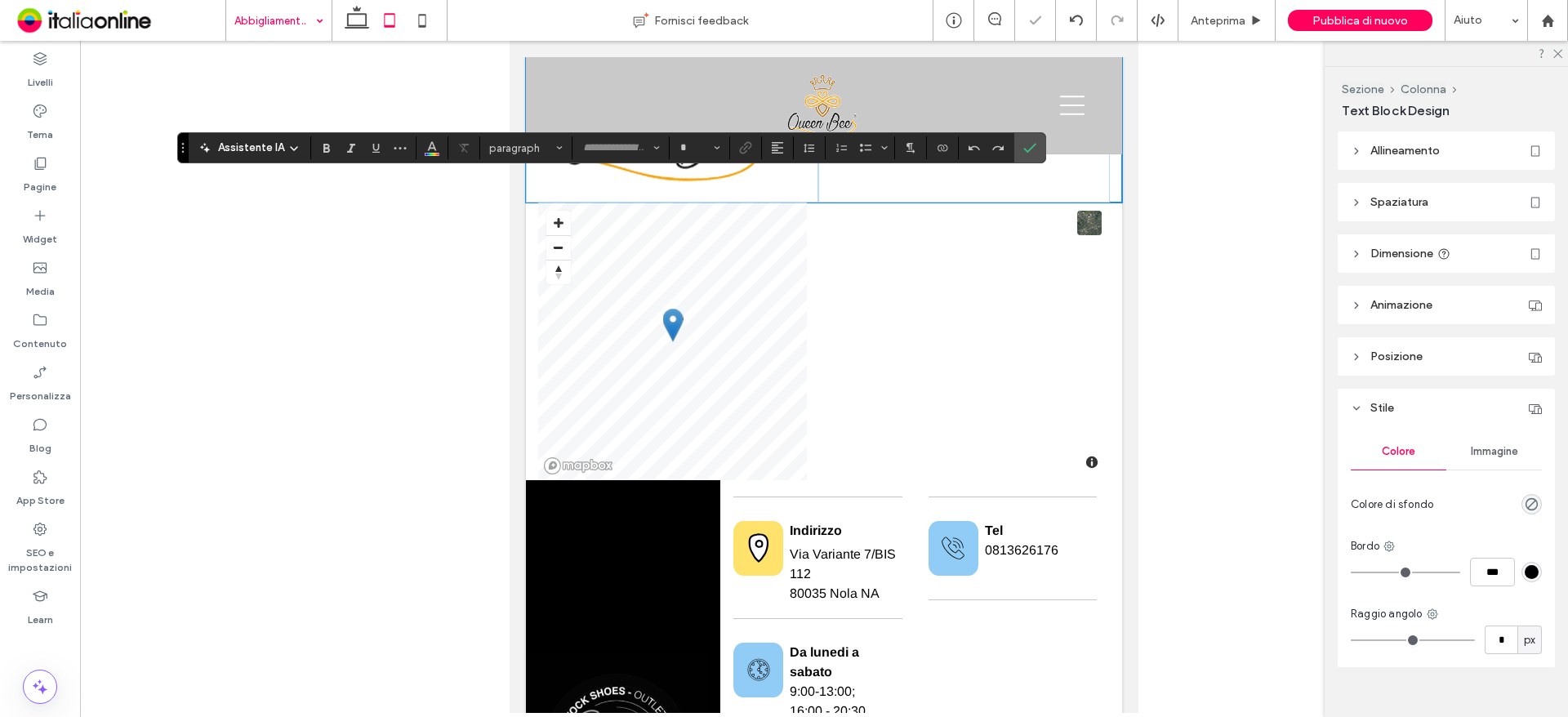
type input "******"
type input "**"
click at [705, 150] on input "**" at bounding box center [694, 147] width 32 height 13
click at [705, 266] on label "36" at bounding box center [699, 262] width 52 height 23
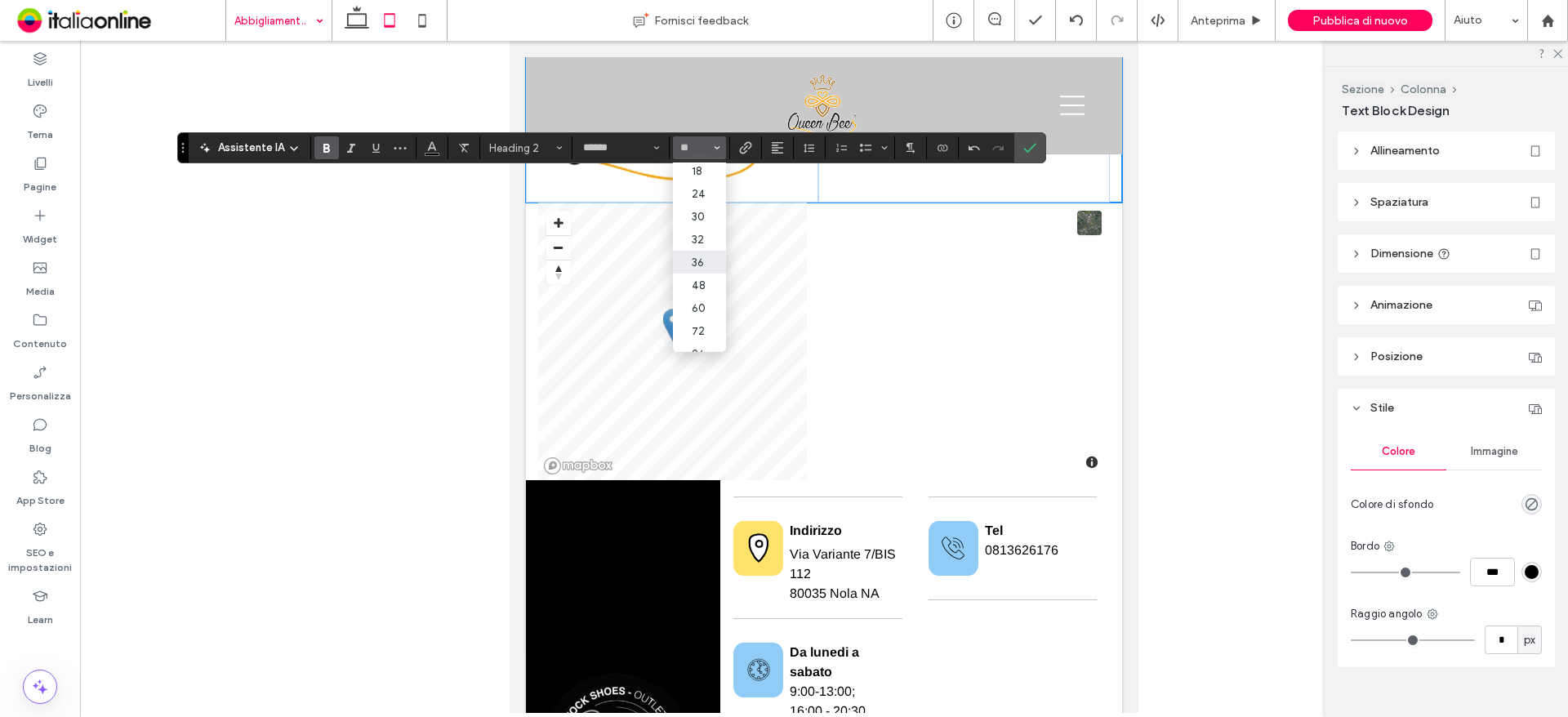
type input "**"
click at [700, 154] on input "**" at bounding box center [694, 147] width 32 height 13
click at [703, 242] on label "32" at bounding box center [699, 239] width 52 height 23
type input "**"
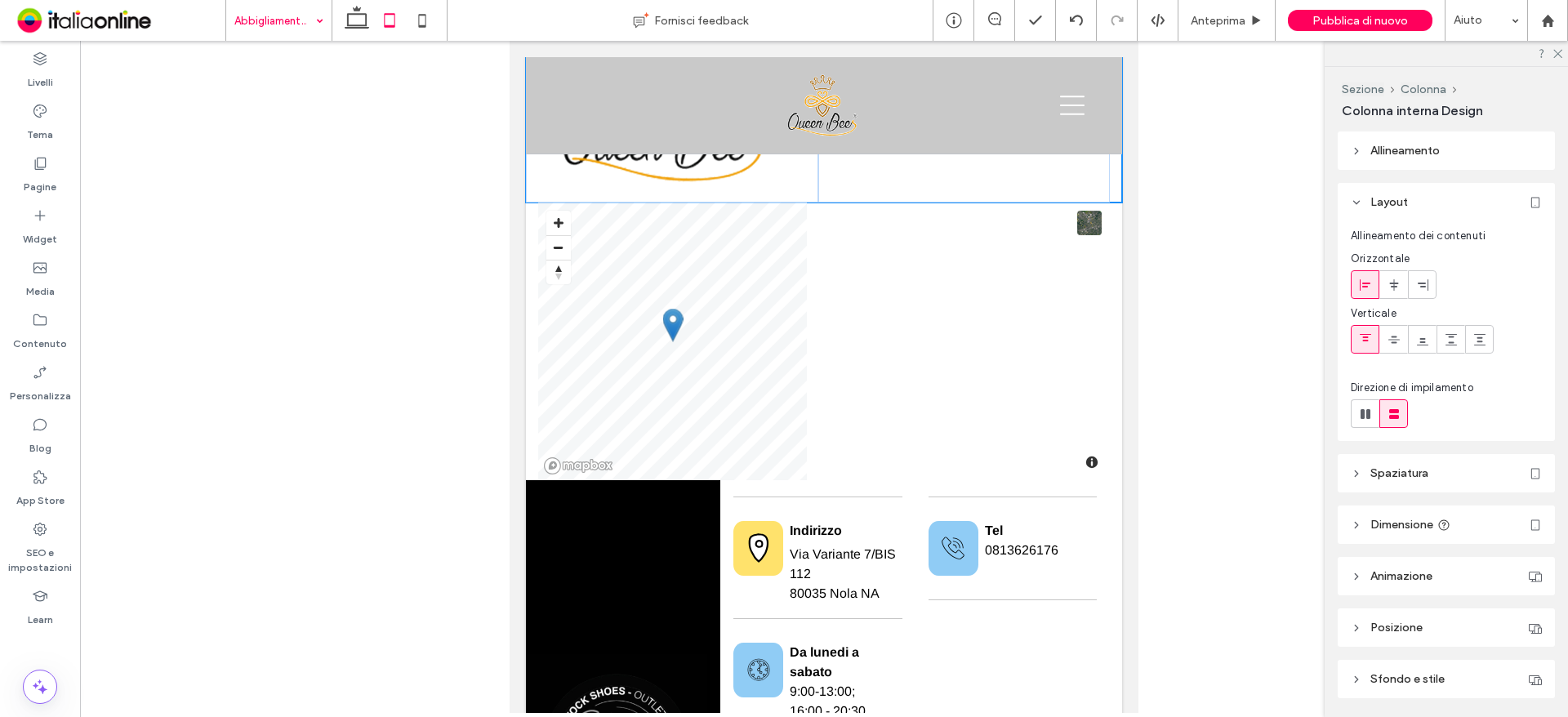
type input "**"
type input "****"
type input "***"
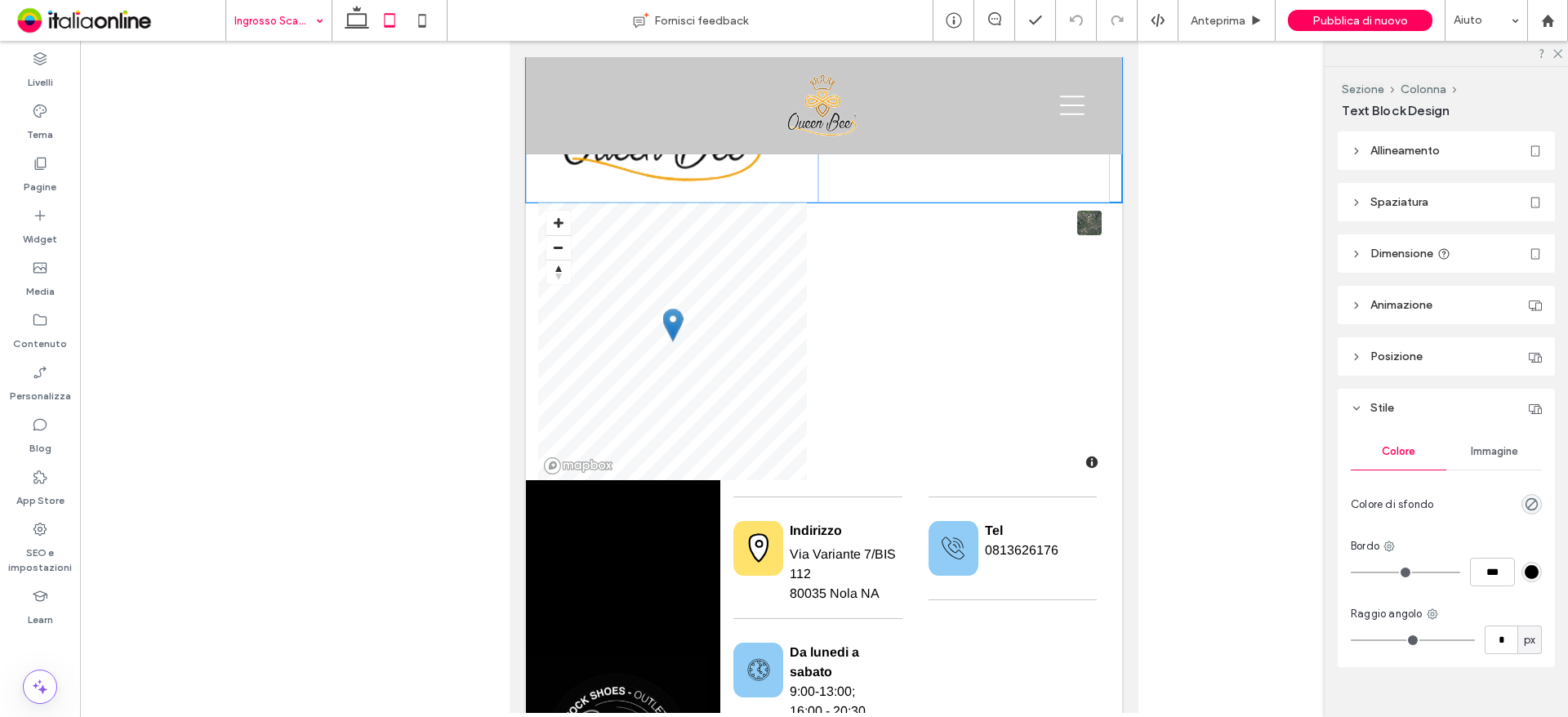
type input "***"
click at [1169, 362] on div at bounding box center [823, 377] width 1488 height 672
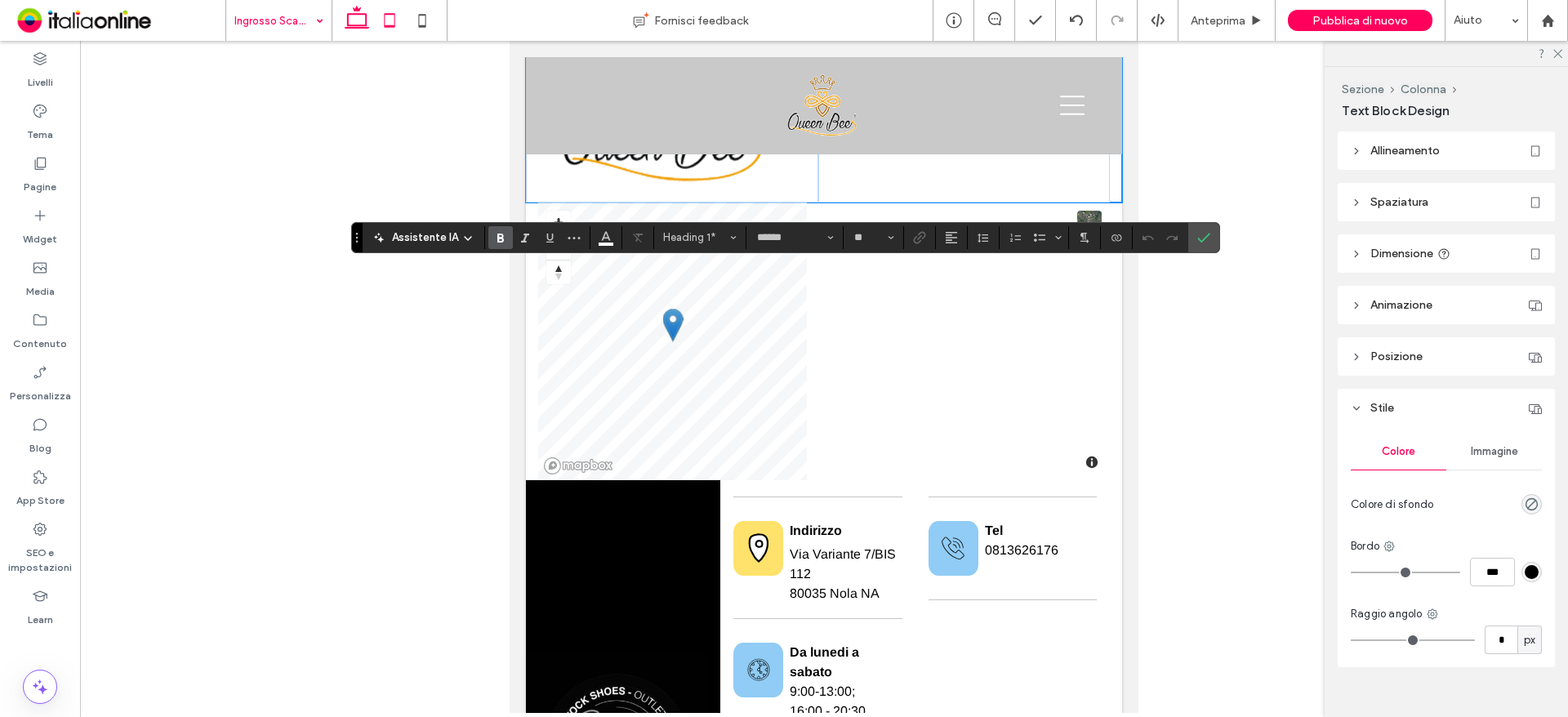
click at [354, 16] on icon at bounding box center [357, 20] width 33 height 33
type input "***"
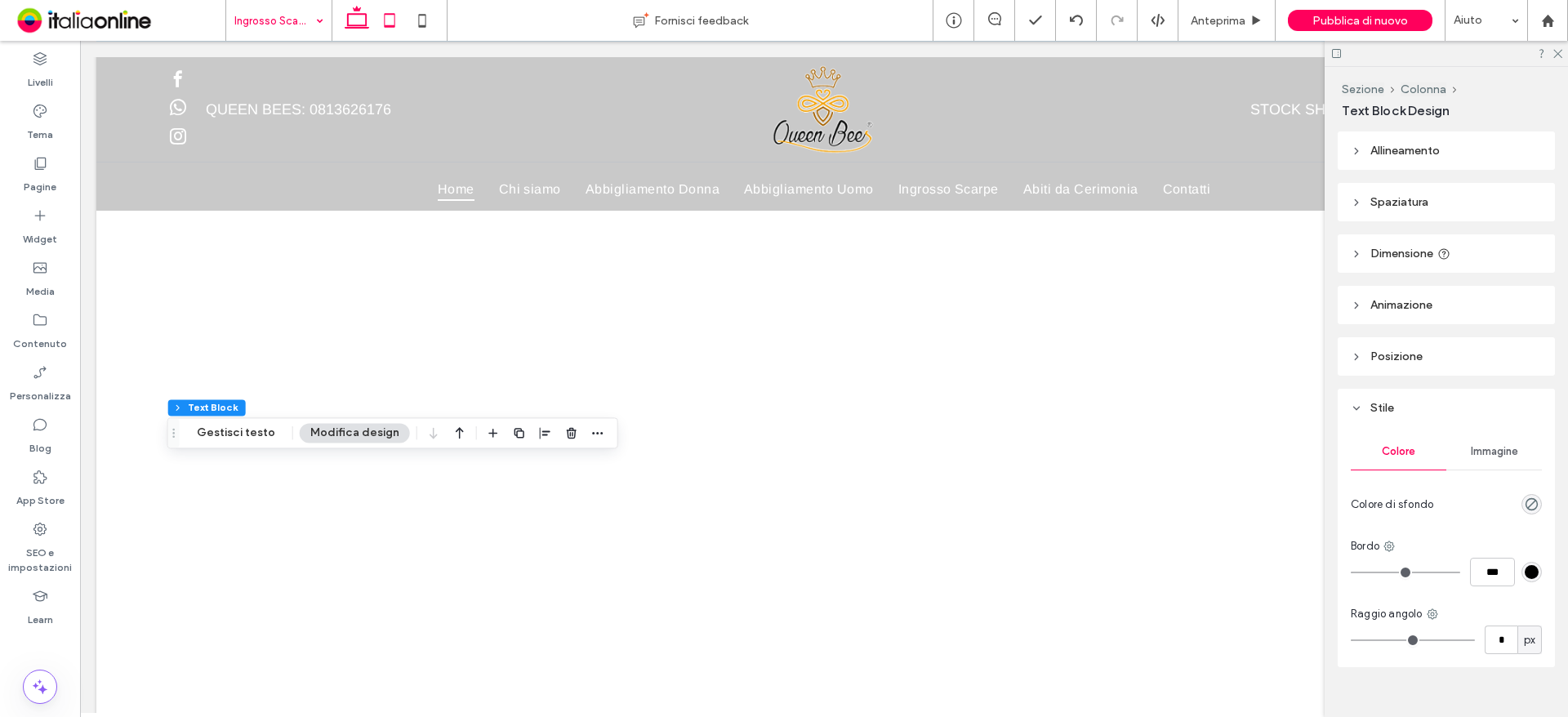
click at [400, 22] on icon at bounding box center [390, 20] width 33 height 33
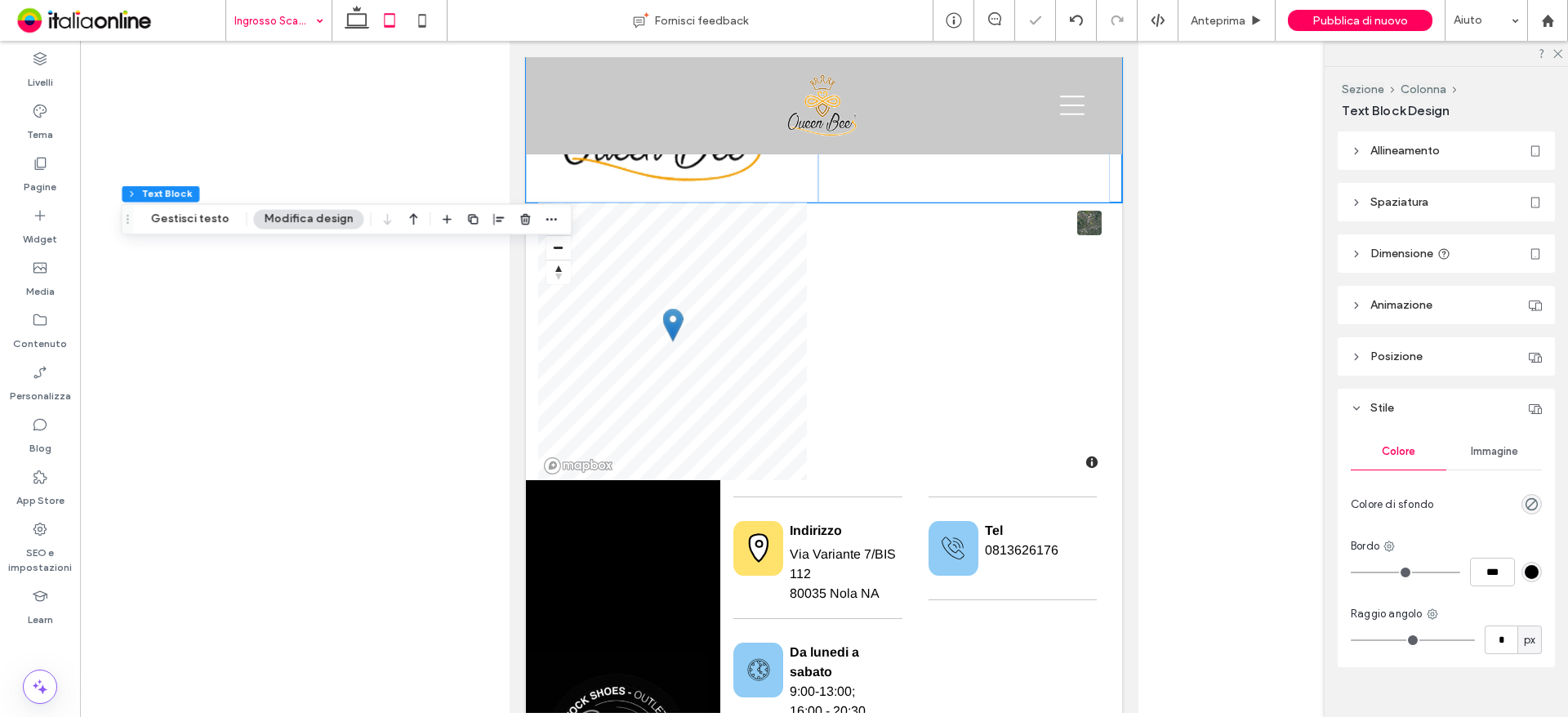
type input "***"
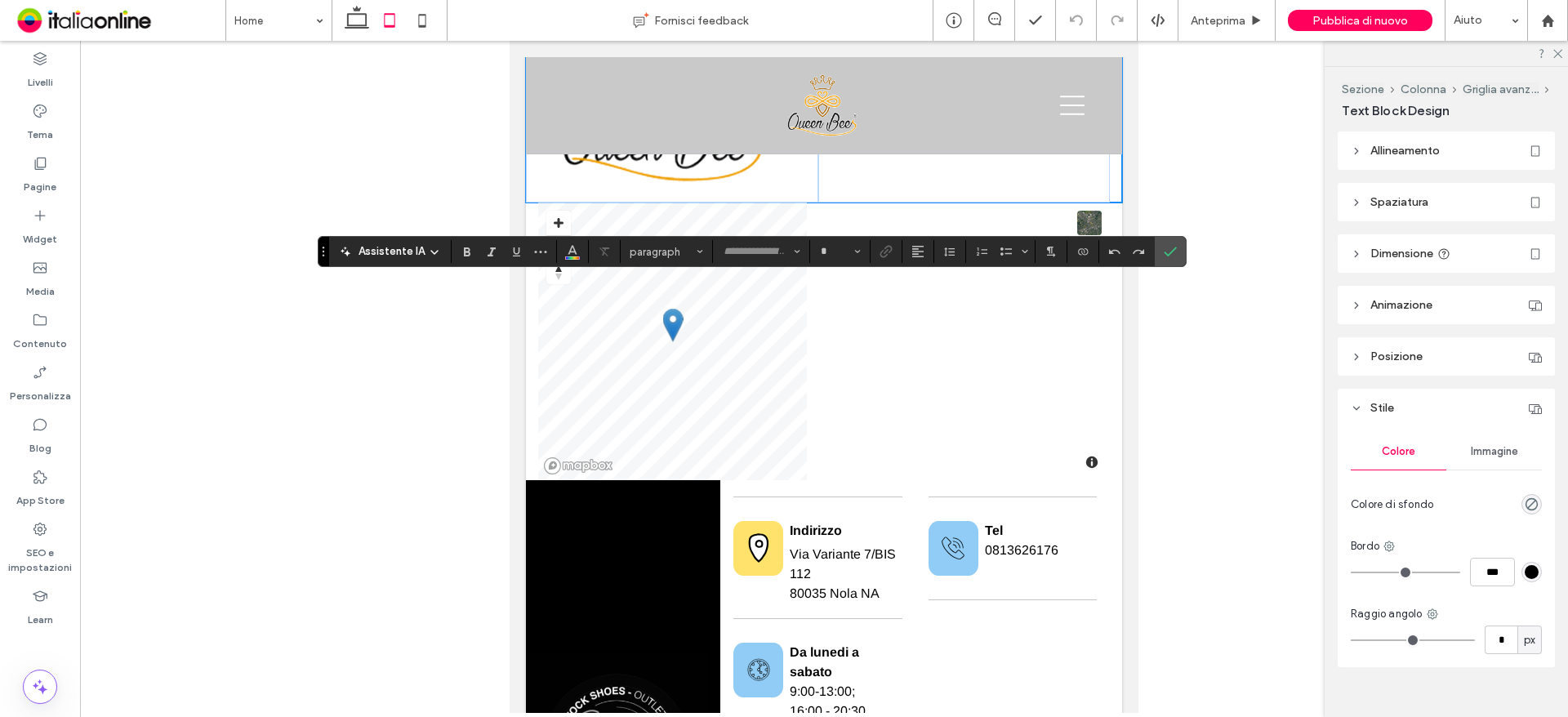
type input "******"
type input "**"
click at [843, 253] on input "**" at bounding box center [835, 251] width 32 height 13
type input "**"
click at [1179, 246] on label "Conferma" at bounding box center [1170, 251] width 25 height 29
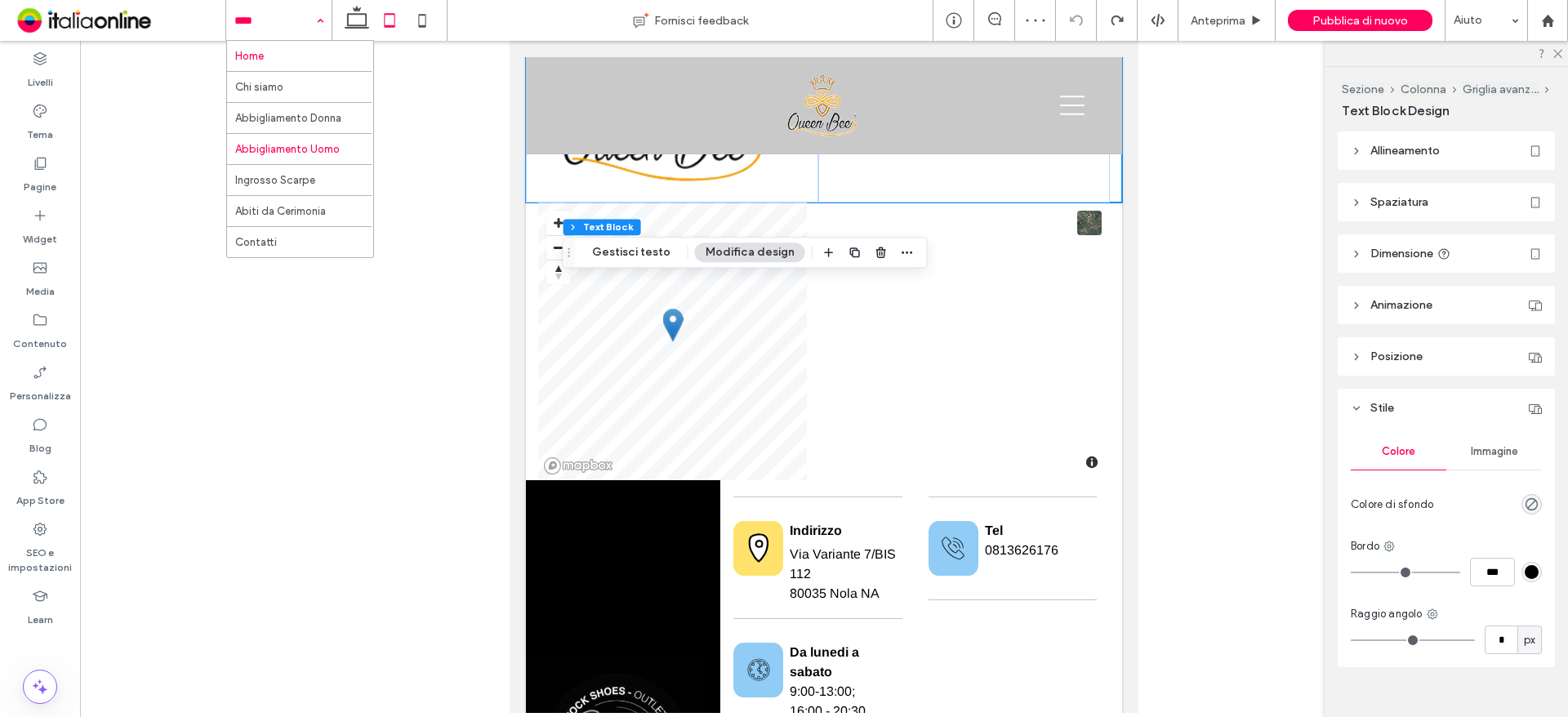
drag, startPoint x: 284, startPoint y: 34, endPoint x: 321, endPoint y: 138, distance: 110.4
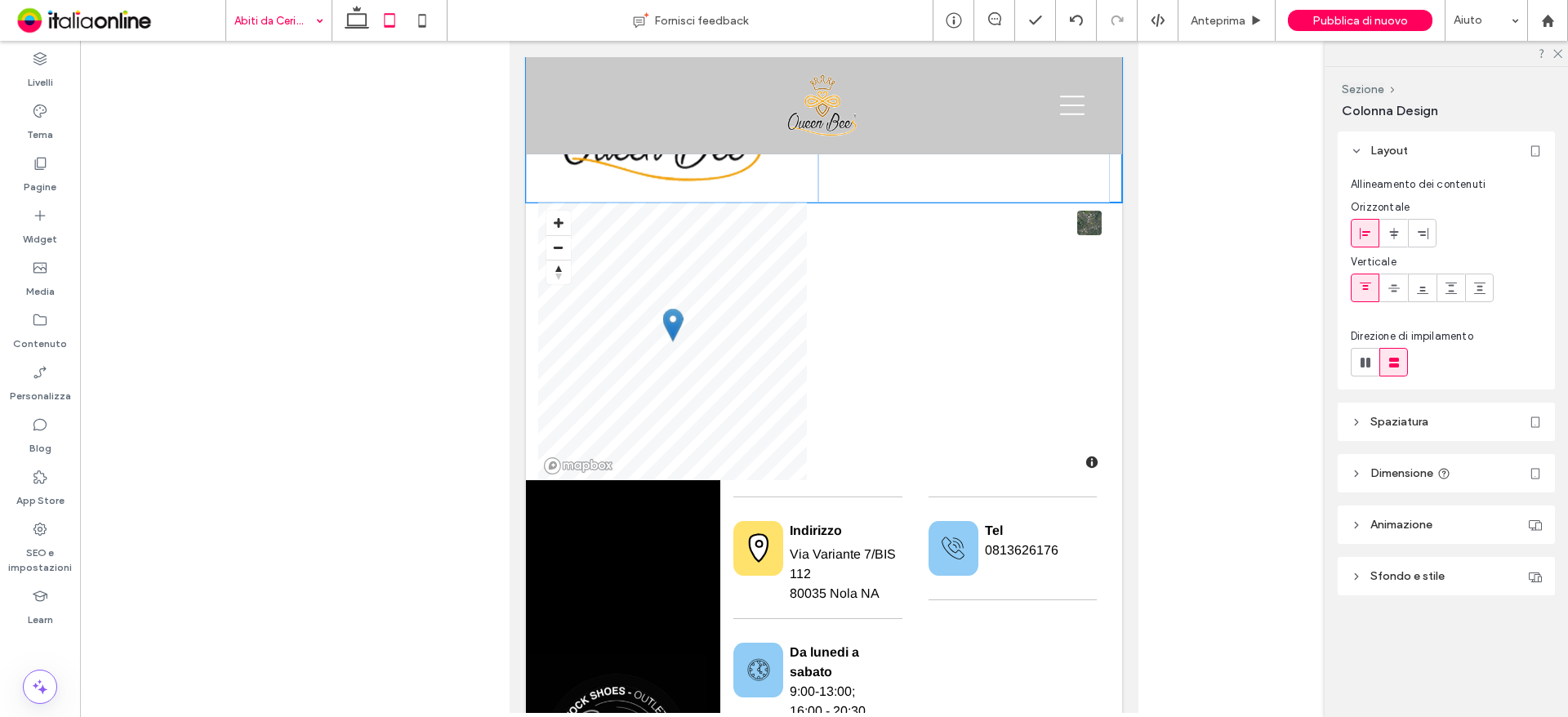
type input "**"
type input "***"
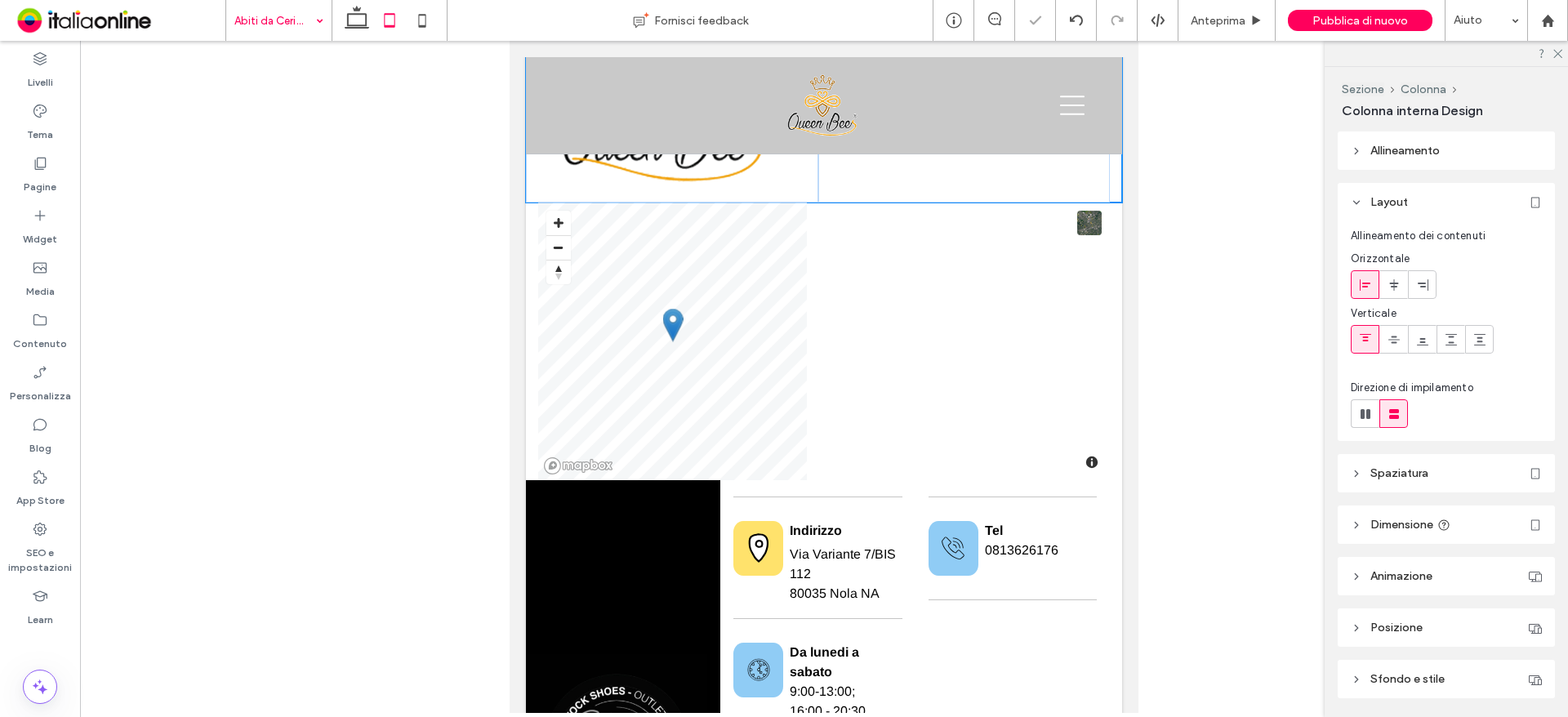
type input "**"
type input "****"
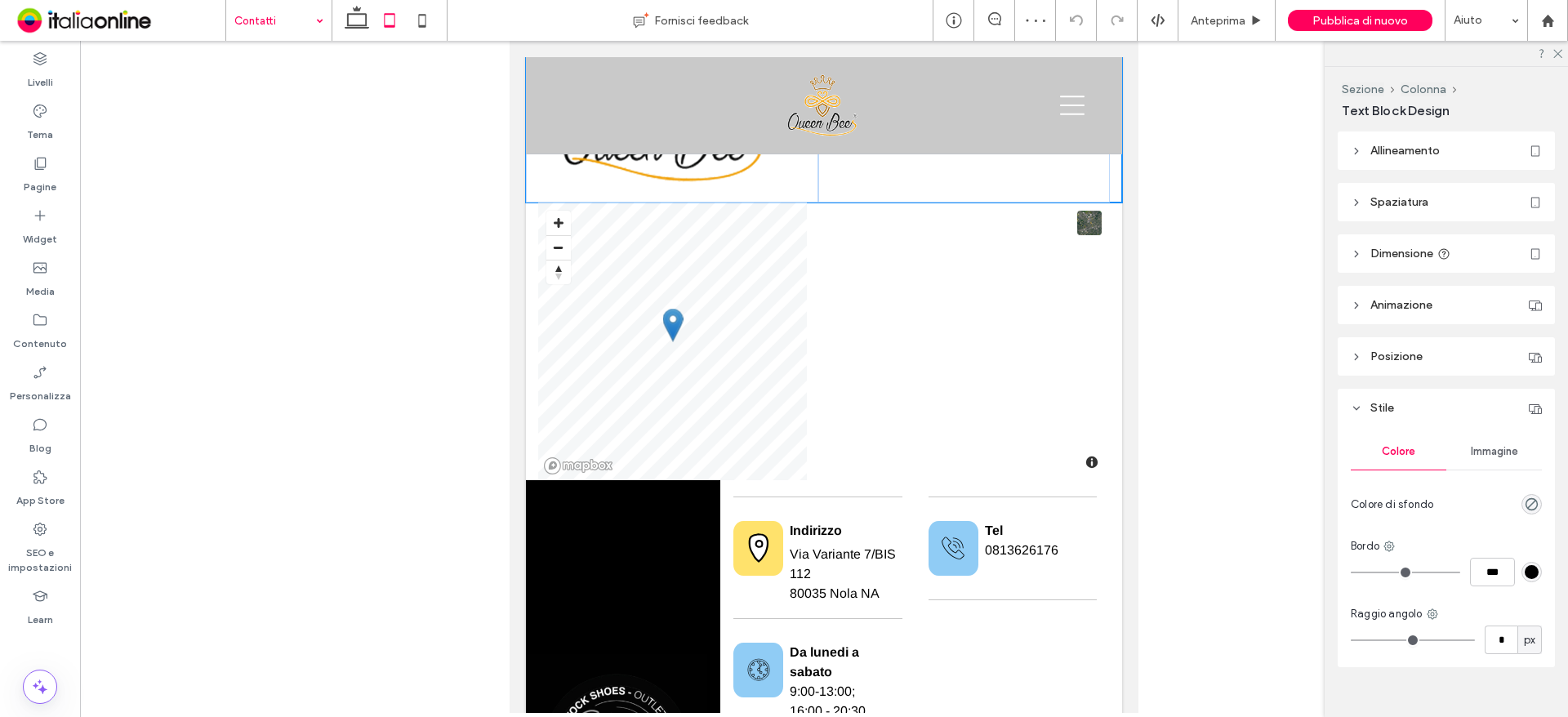
type input "***"
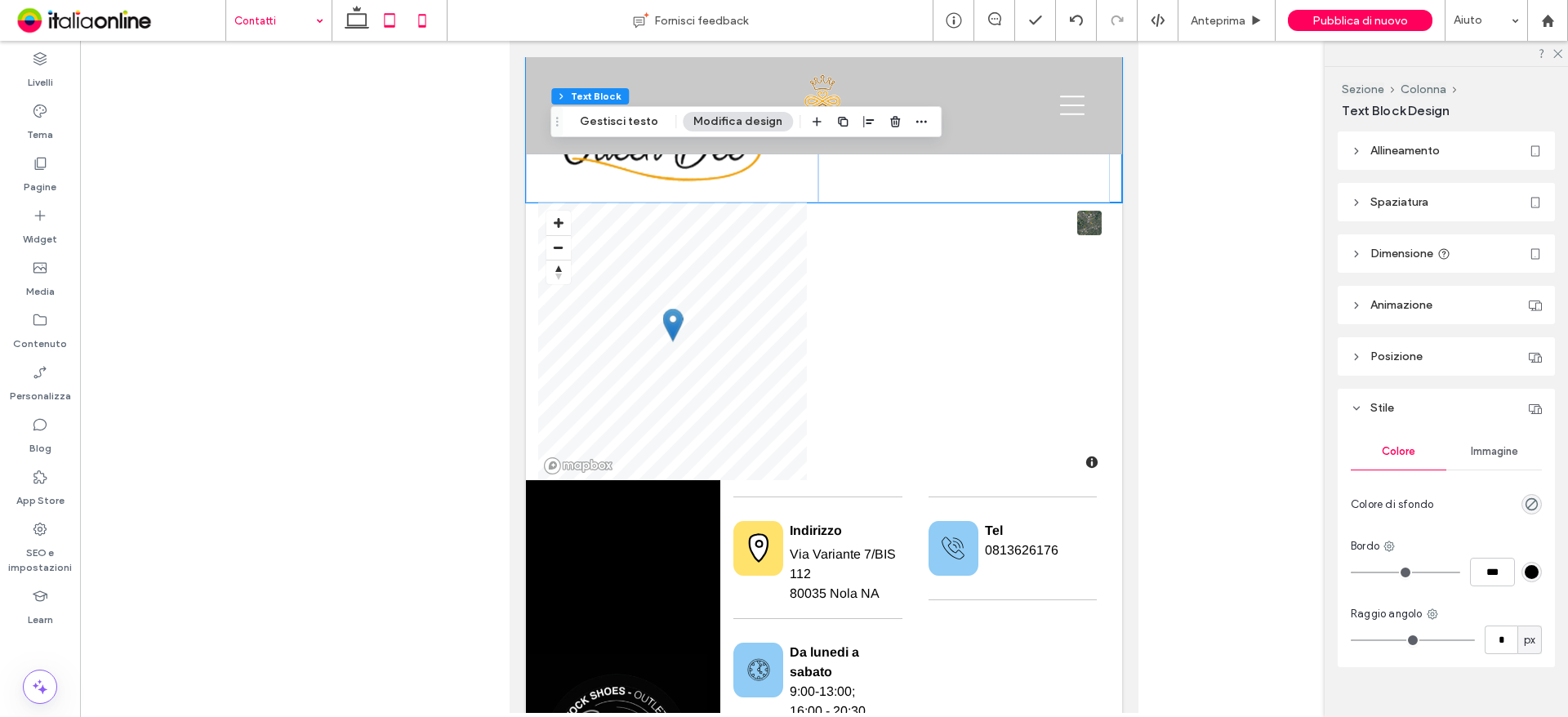
click at [415, 25] on icon at bounding box center [423, 20] width 33 height 33
type input "***"
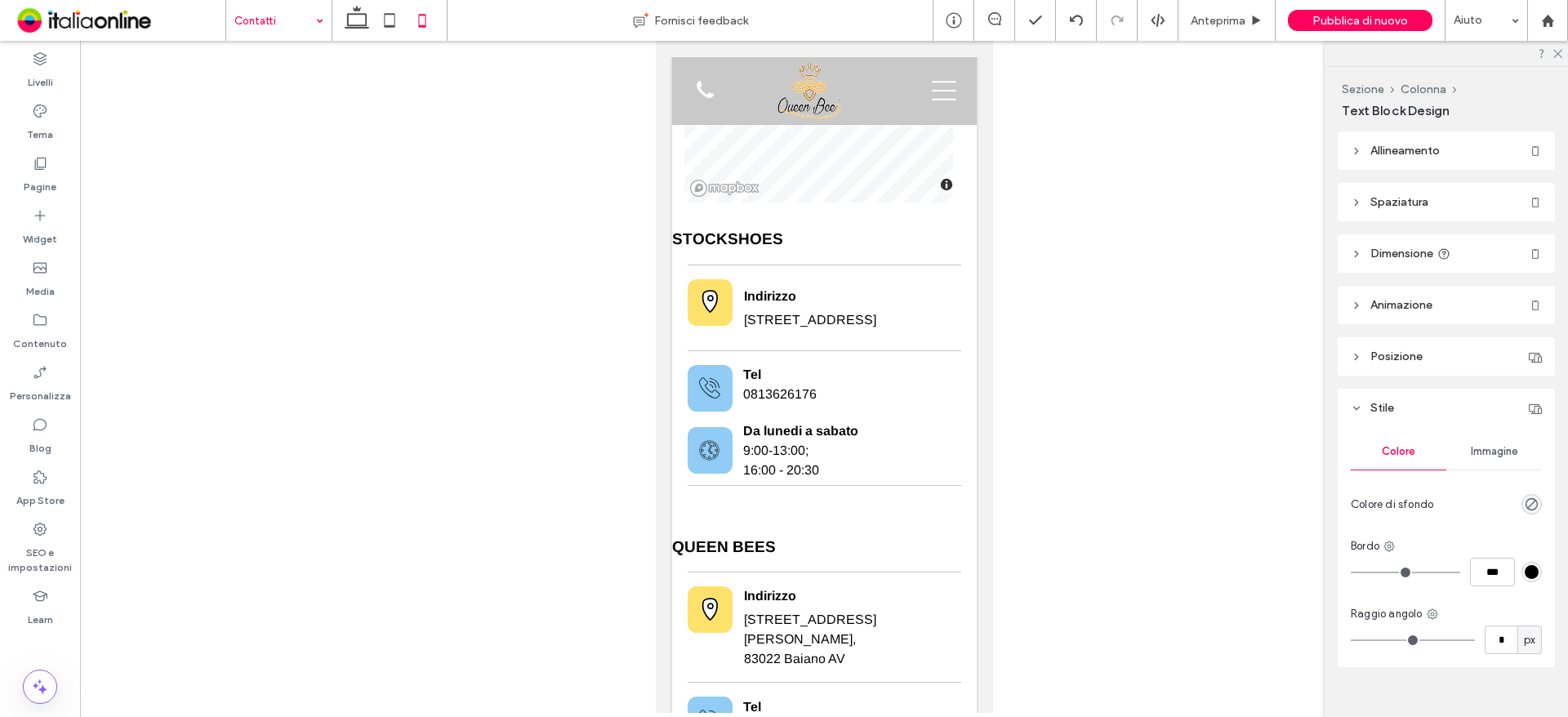
type input "***"
type input "******"
type input "**"
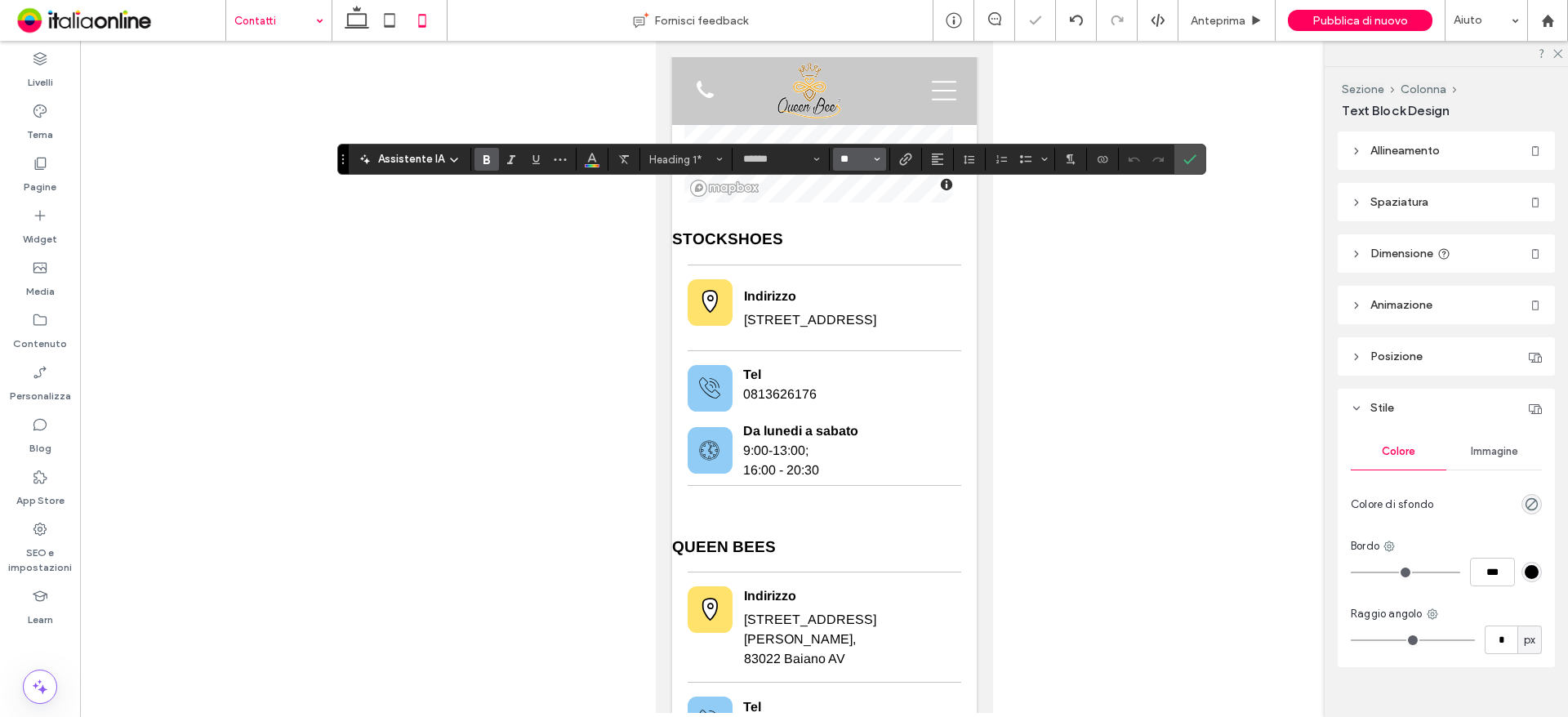
click at [857, 155] on input "**" at bounding box center [854, 159] width 32 height 13
click at [858, 272] on label "48" at bounding box center [859, 283] width 52 height 23
type input "**"
click at [856, 155] on input "**" at bounding box center [854, 159] width 32 height 13
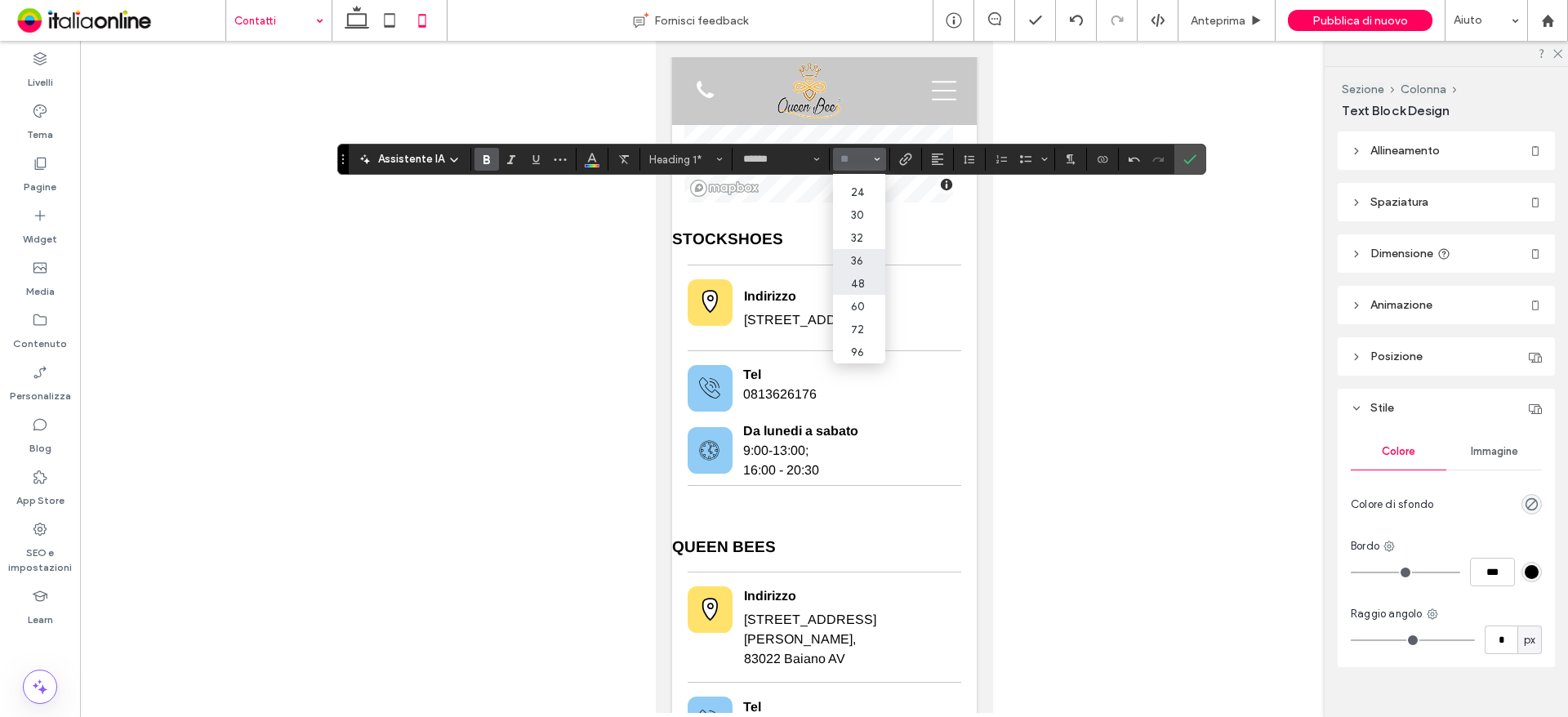
click at [860, 249] on label "36" at bounding box center [859, 260] width 52 height 23
type input "**"
type input "***"
drag, startPoint x: 1194, startPoint y: 159, endPoint x: 1172, endPoint y: 190, distance: 38.0
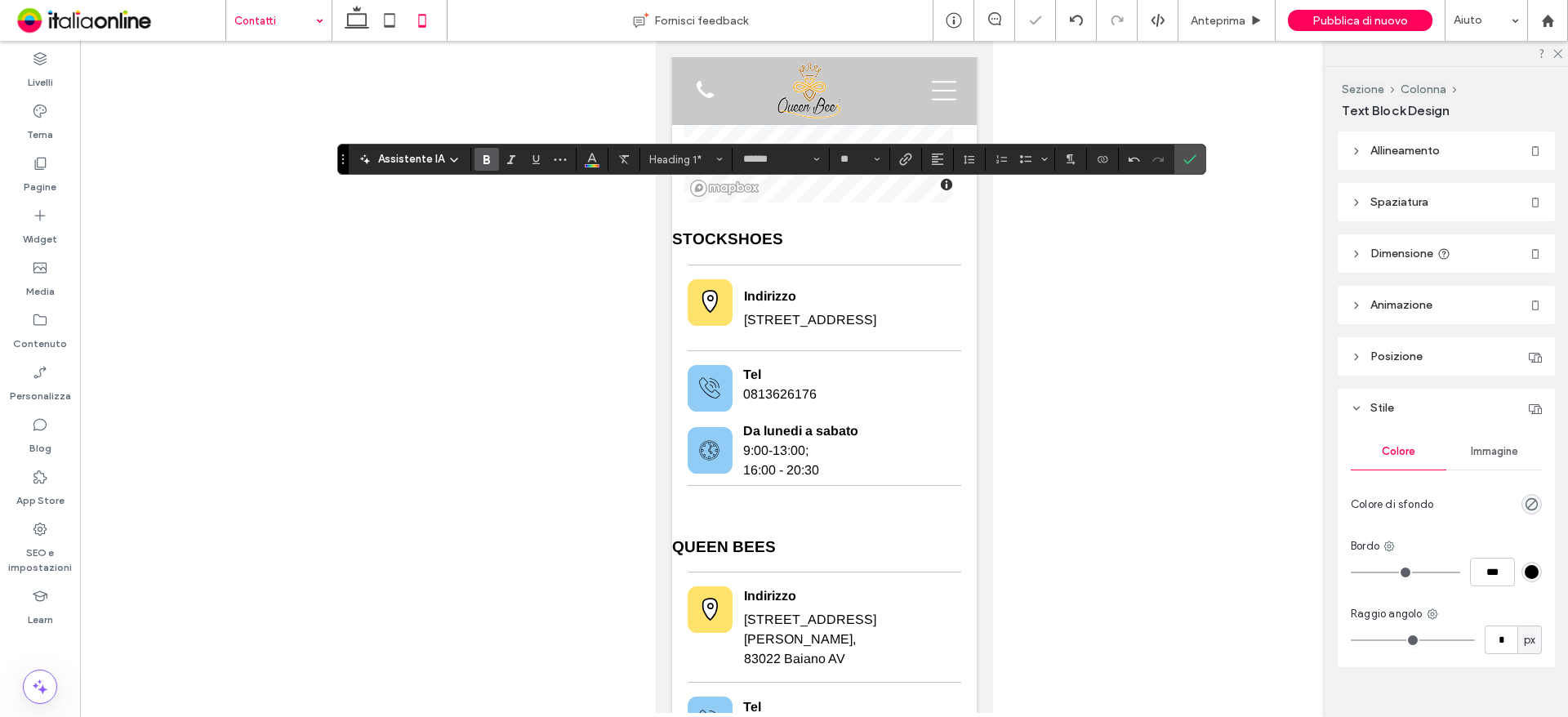
click at [1195, 159] on icon "Conferma" at bounding box center [1190, 159] width 13 height 13
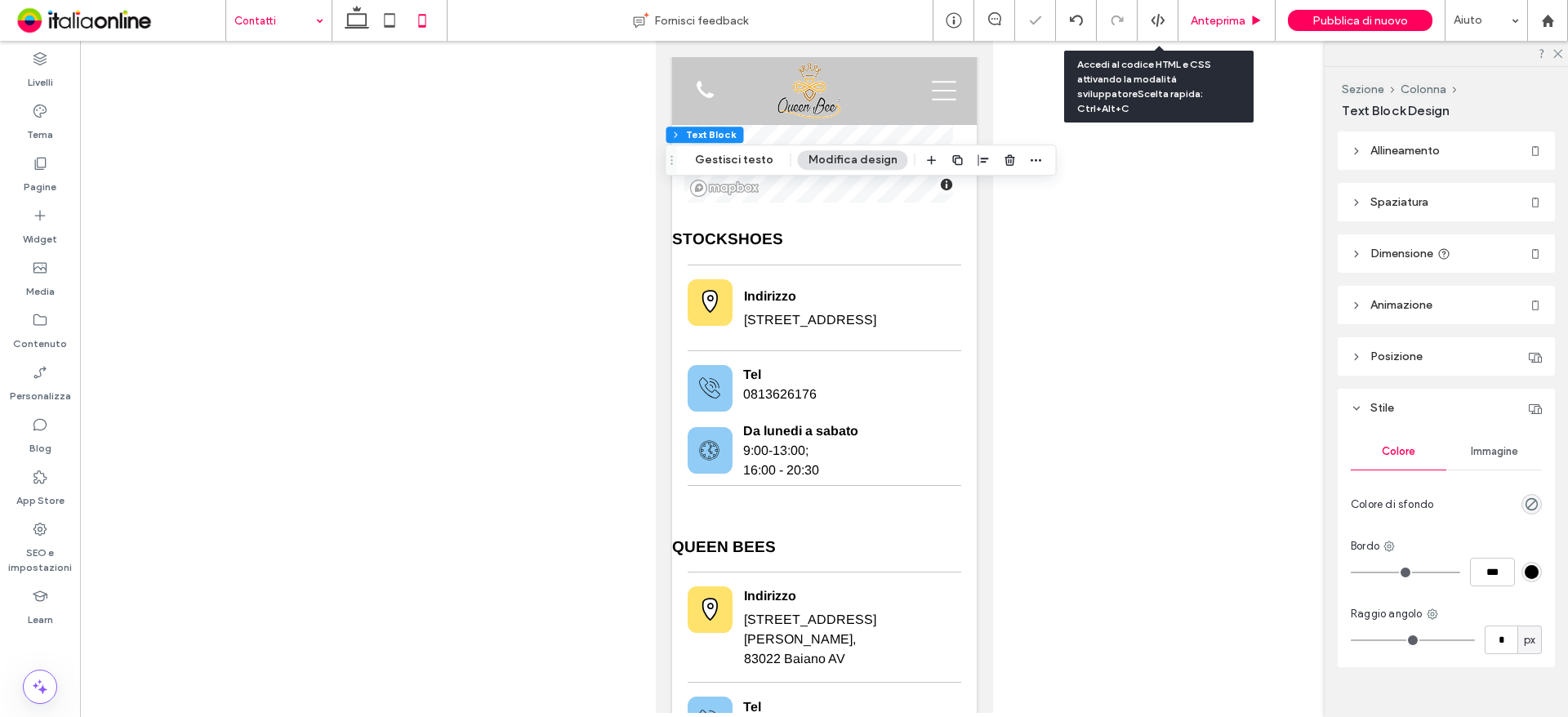
click at [1216, 26] on span "Anteprima" at bounding box center [1219, 20] width 55 height 14
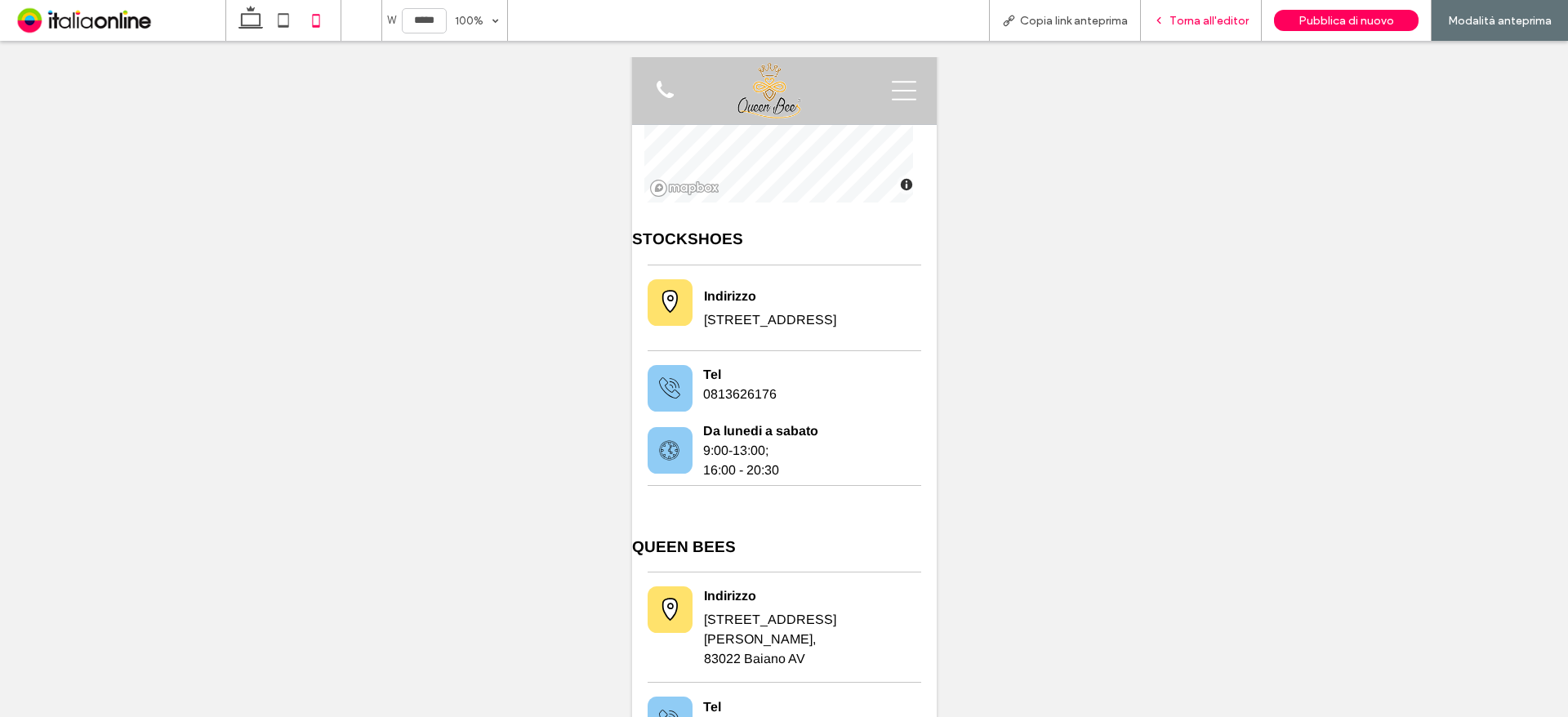
click at [1190, 14] on span "Torna all'editor" at bounding box center [1209, 20] width 80 height 14
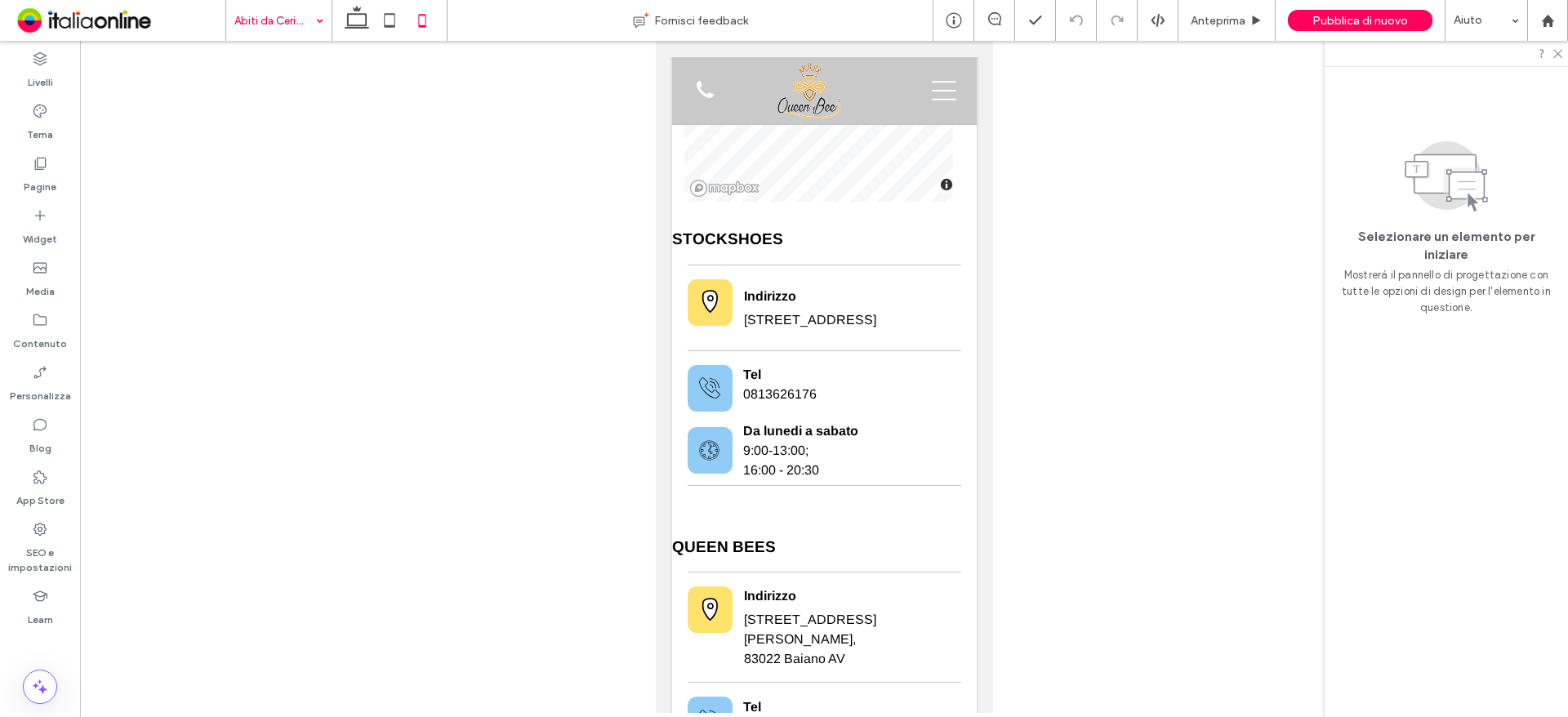
click at [310, 36] on div "Abiti da Cerimonia" at bounding box center [278, 20] width 105 height 41
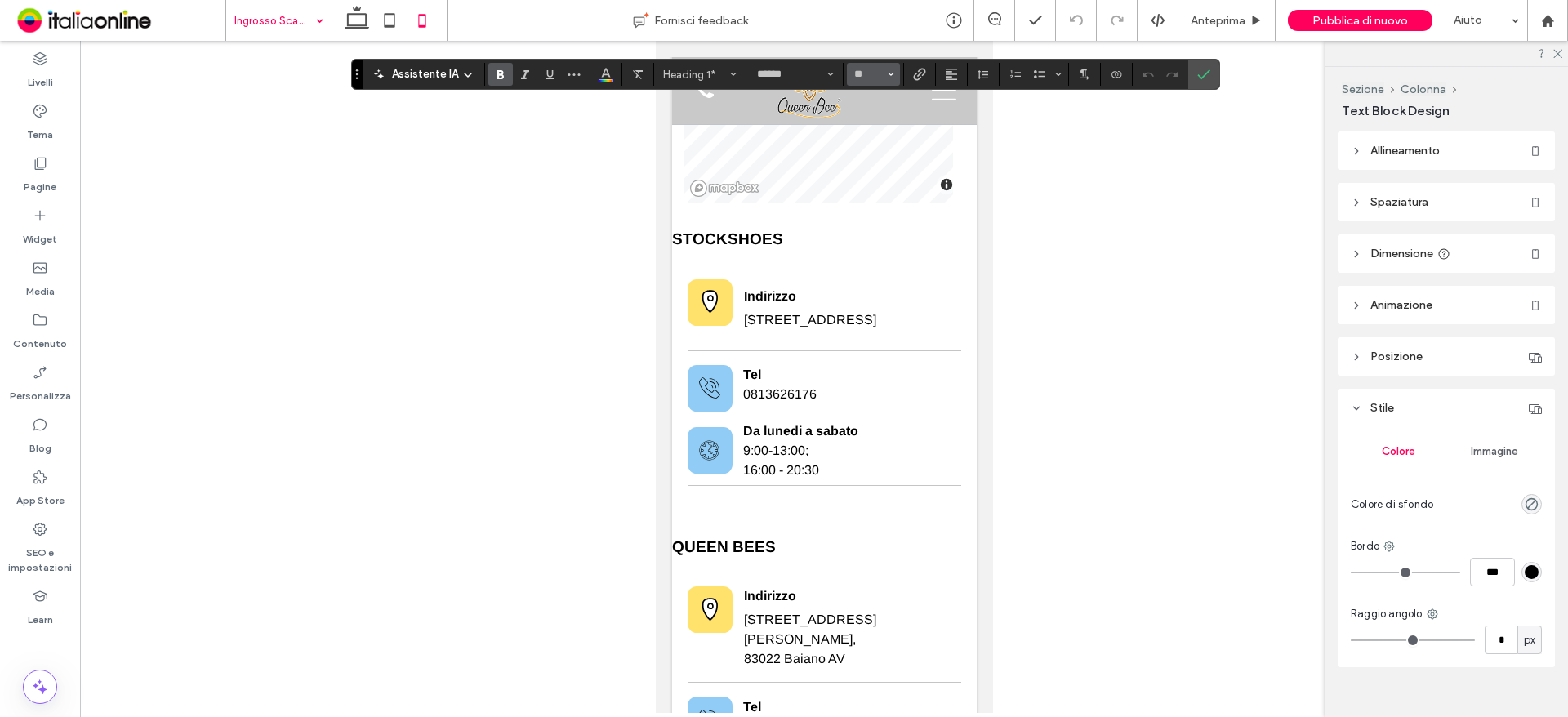
click at [873, 64] on button "**" at bounding box center [874, 74] width 53 height 23
click at [885, 216] on label "48" at bounding box center [873, 211] width 52 height 23
type input "**"
click at [866, 70] on input "**" at bounding box center [868, 74] width 32 height 13
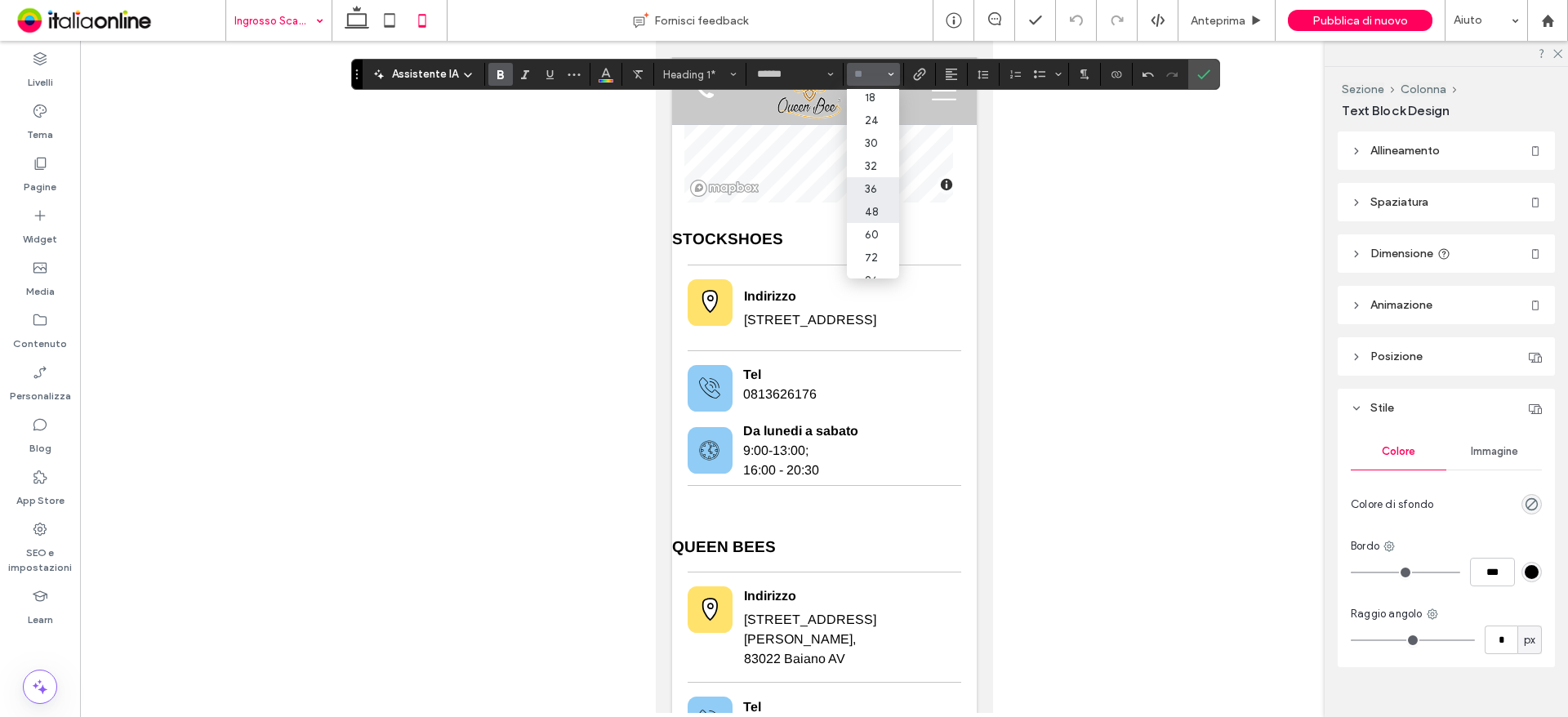
click at [874, 184] on label "36" at bounding box center [873, 188] width 52 height 23
type input "**"
drag, startPoint x: 1210, startPoint y: 76, endPoint x: 1188, endPoint y: 90, distance: 26.1
click at [1210, 76] on label "Conferma" at bounding box center [1204, 74] width 25 height 29
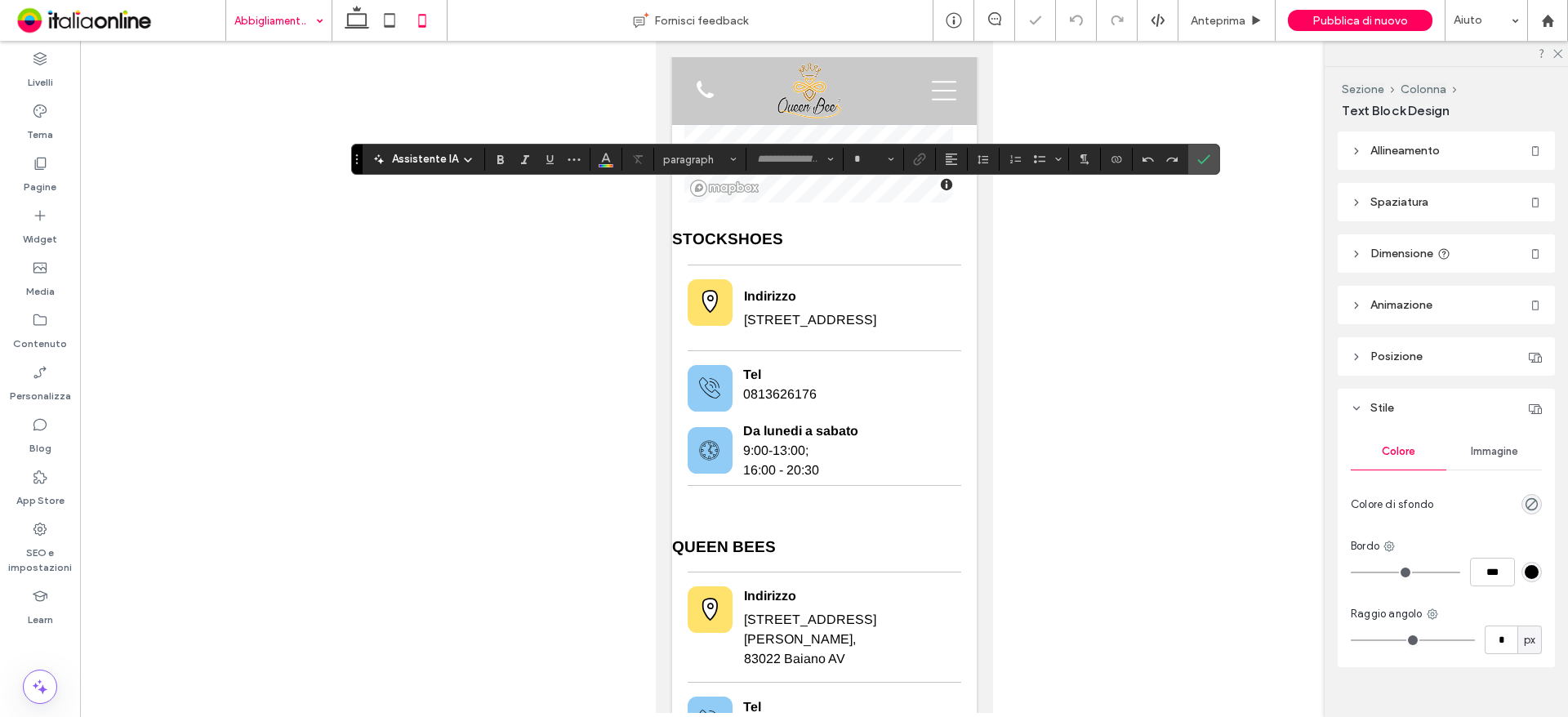
type input "******"
type input "**"
click at [869, 158] on input "**" at bounding box center [868, 159] width 32 height 13
click at [873, 290] on label "48" at bounding box center [873, 296] width 52 height 23
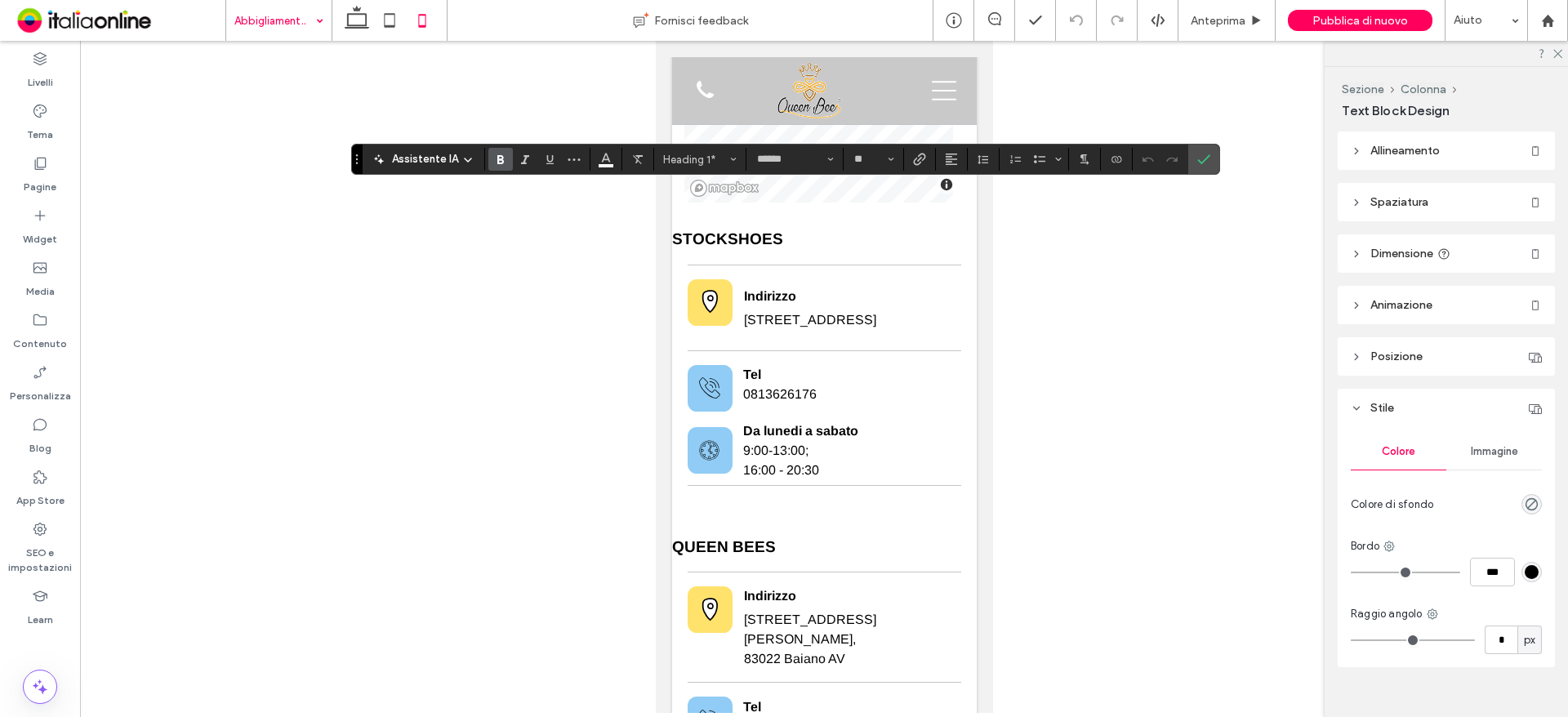
type input "**"
click at [873, 156] on input "**" at bounding box center [868, 159] width 32 height 13
click at [870, 276] on label "36" at bounding box center [873, 273] width 52 height 23
type input "**"
click at [1208, 156] on use "Conferma" at bounding box center [1204, 159] width 13 height 10
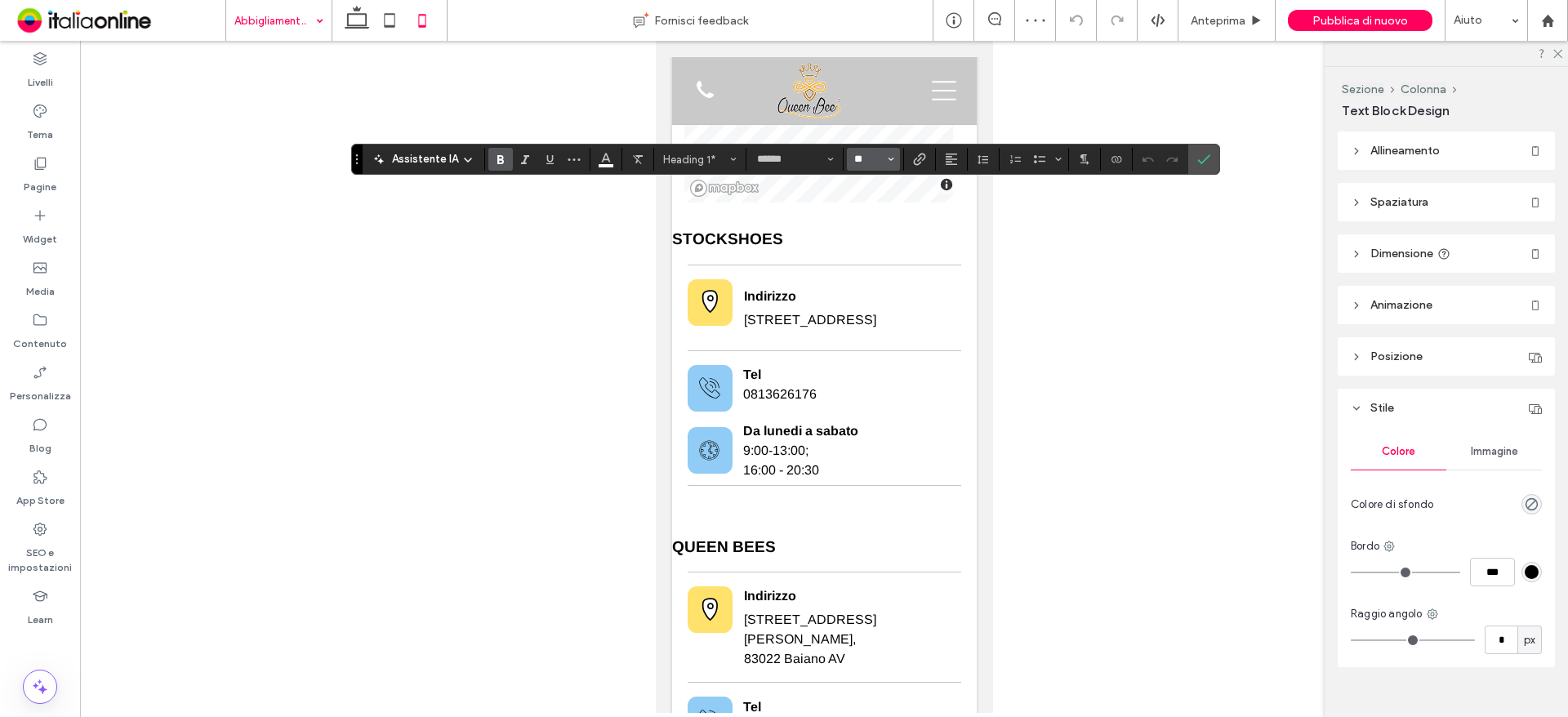
click at [870, 160] on input "**" at bounding box center [868, 159] width 32 height 13
click at [876, 254] on label "36" at bounding box center [873, 260] width 52 height 23
type input "**"
click at [1205, 158] on use "Conferma" at bounding box center [1204, 159] width 13 height 10
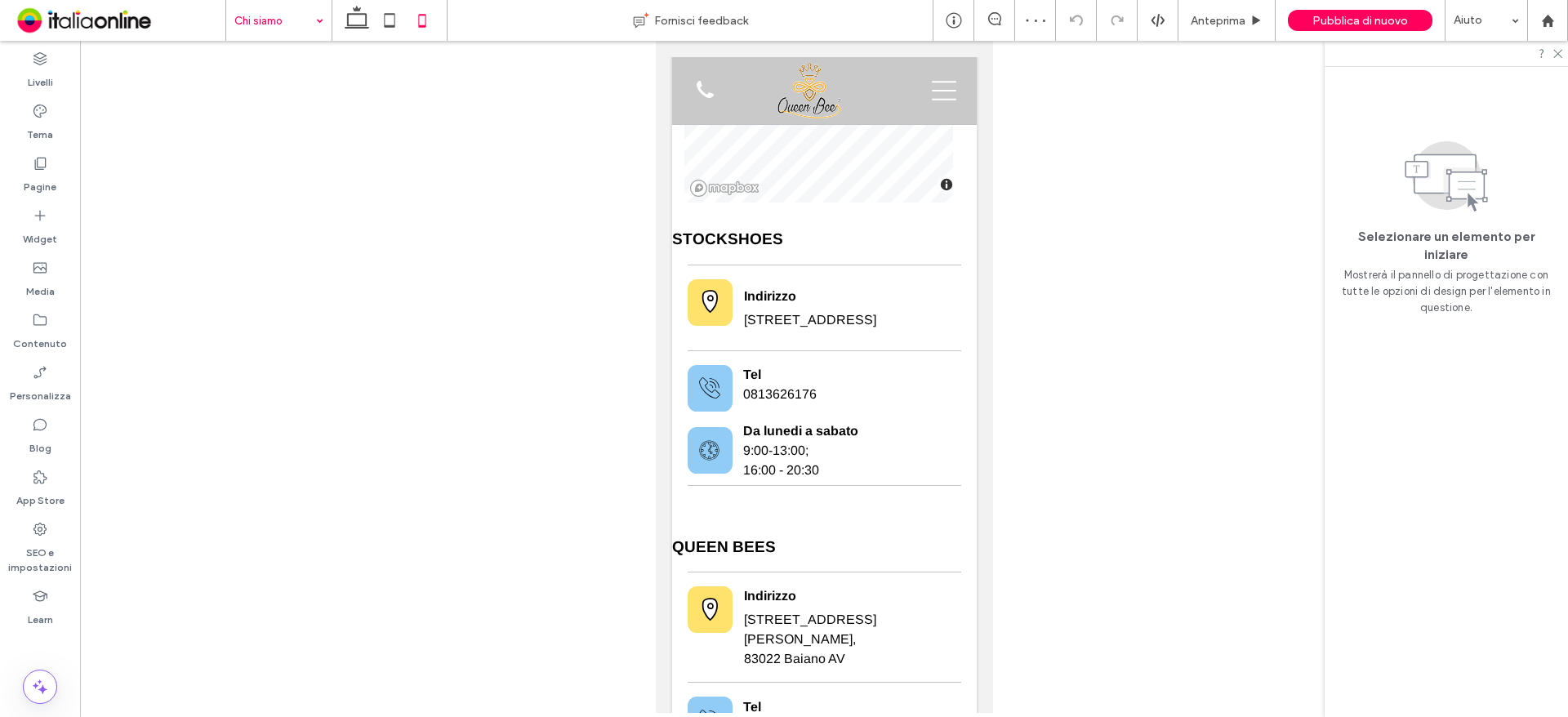
click at [290, 23] on input at bounding box center [274, 20] width 81 height 41
click at [1302, 19] on div "Pubblica di nuovo" at bounding box center [1360, 20] width 145 height 21
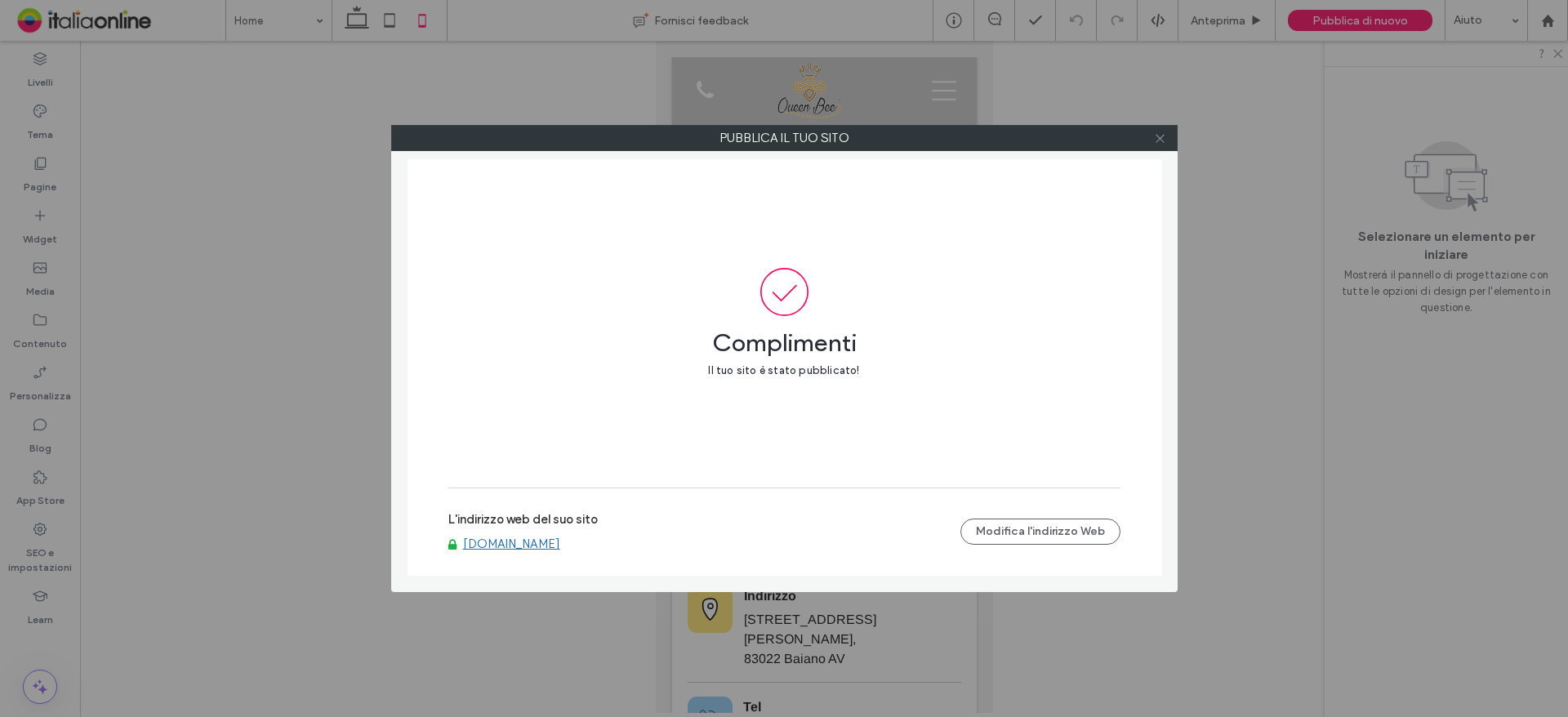
click at [1165, 144] on icon at bounding box center [1160, 138] width 12 height 12
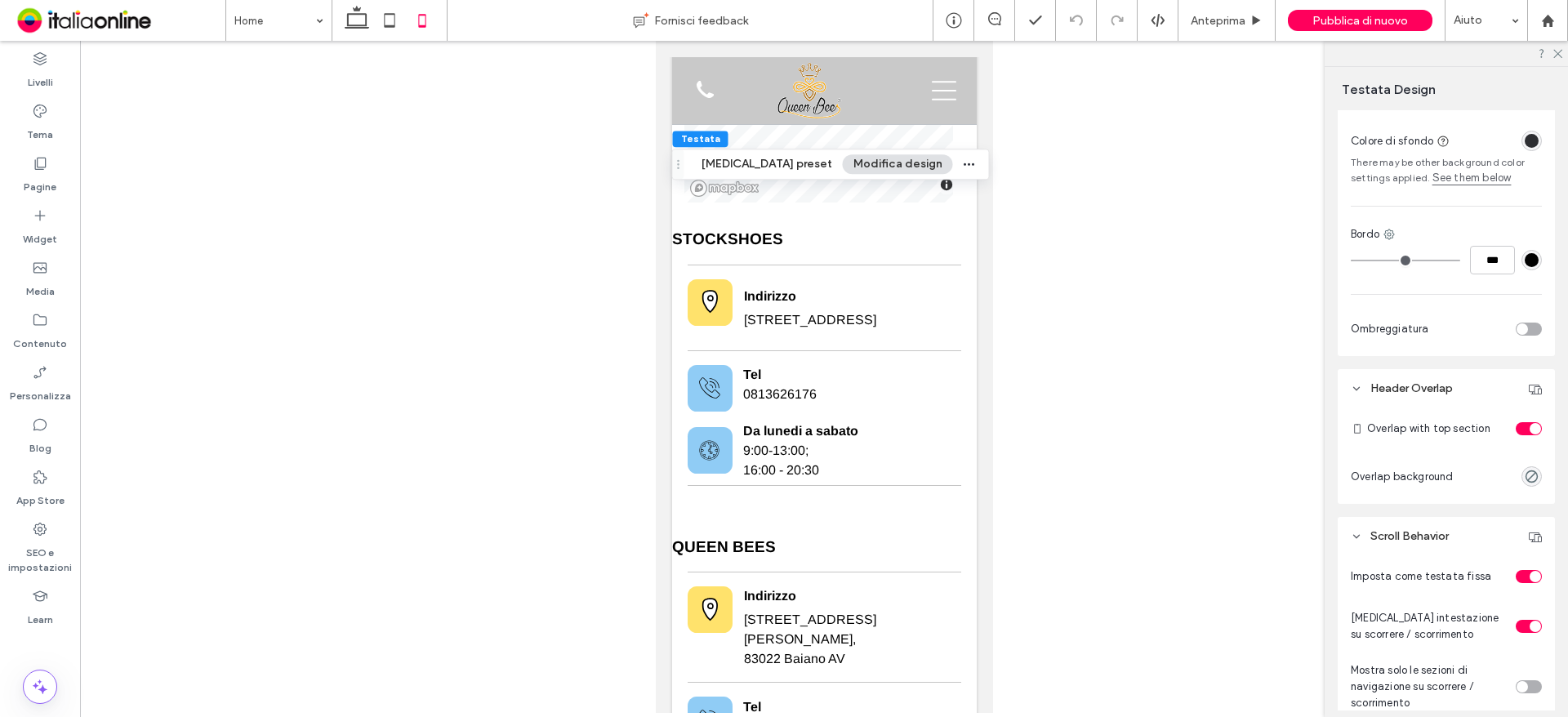
scroll to position [338, 0]
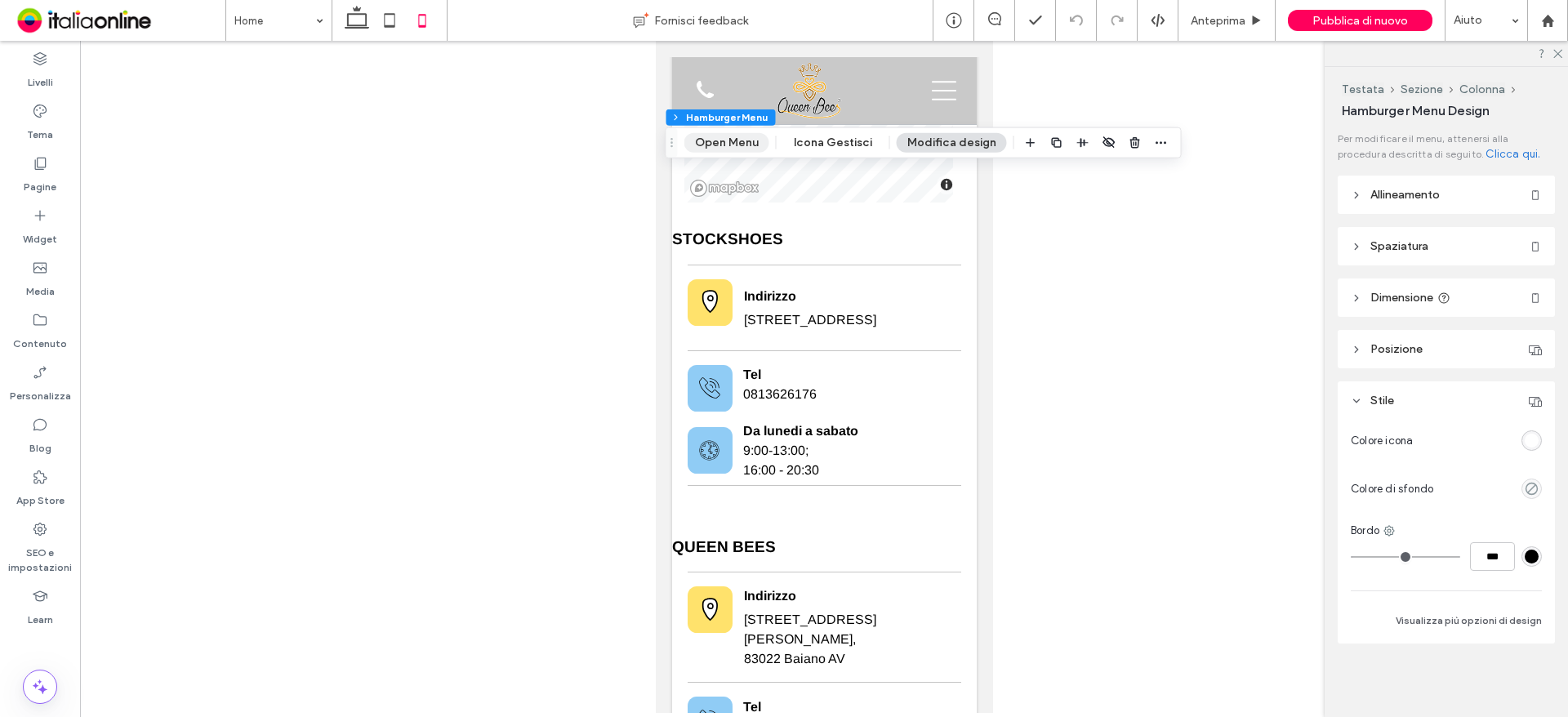
click at [700, 138] on button "Open Menu" at bounding box center [726, 143] width 85 height 19
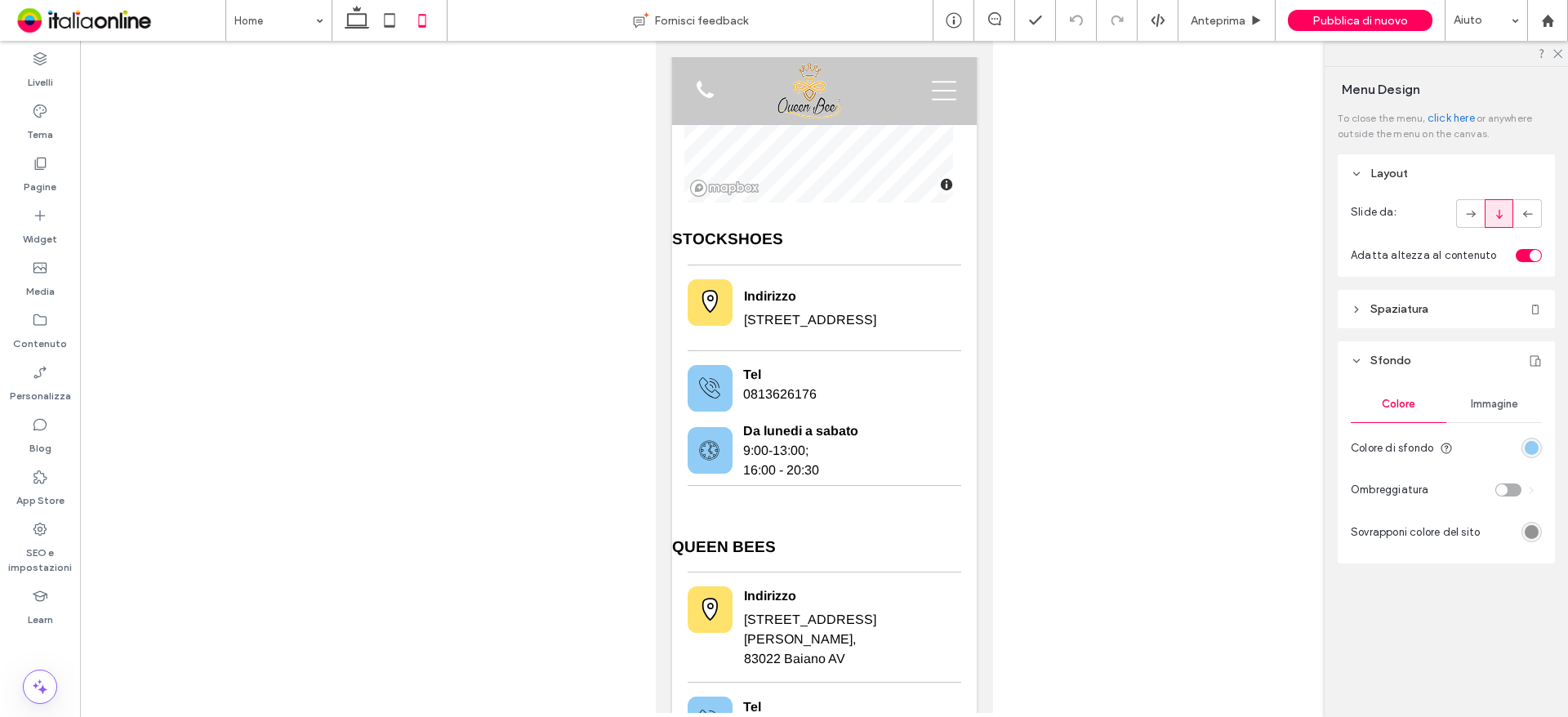
click at [1482, 406] on span "Immagine" at bounding box center [1495, 404] width 48 height 13
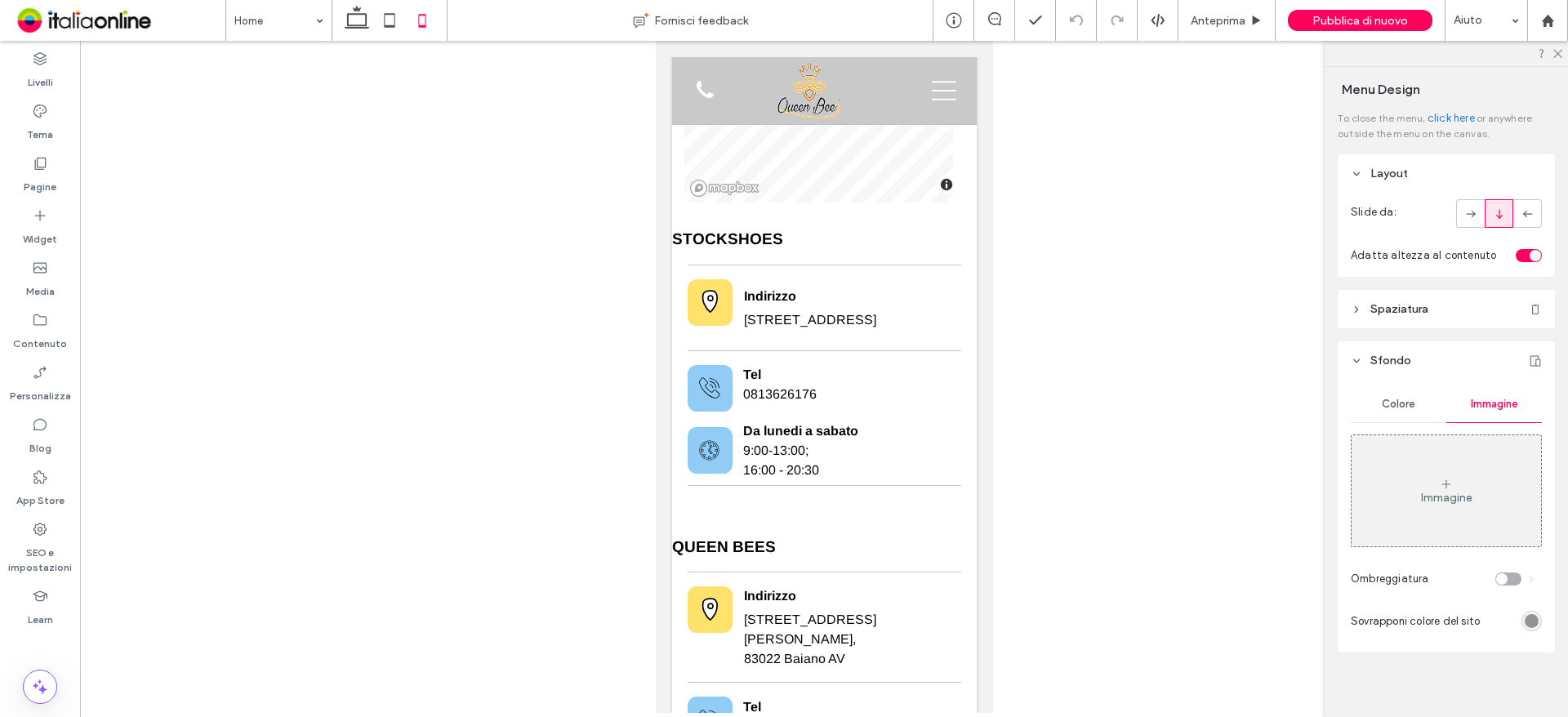
click at [1392, 411] on div "Colore" at bounding box center [1399, 403] width 95 height 36
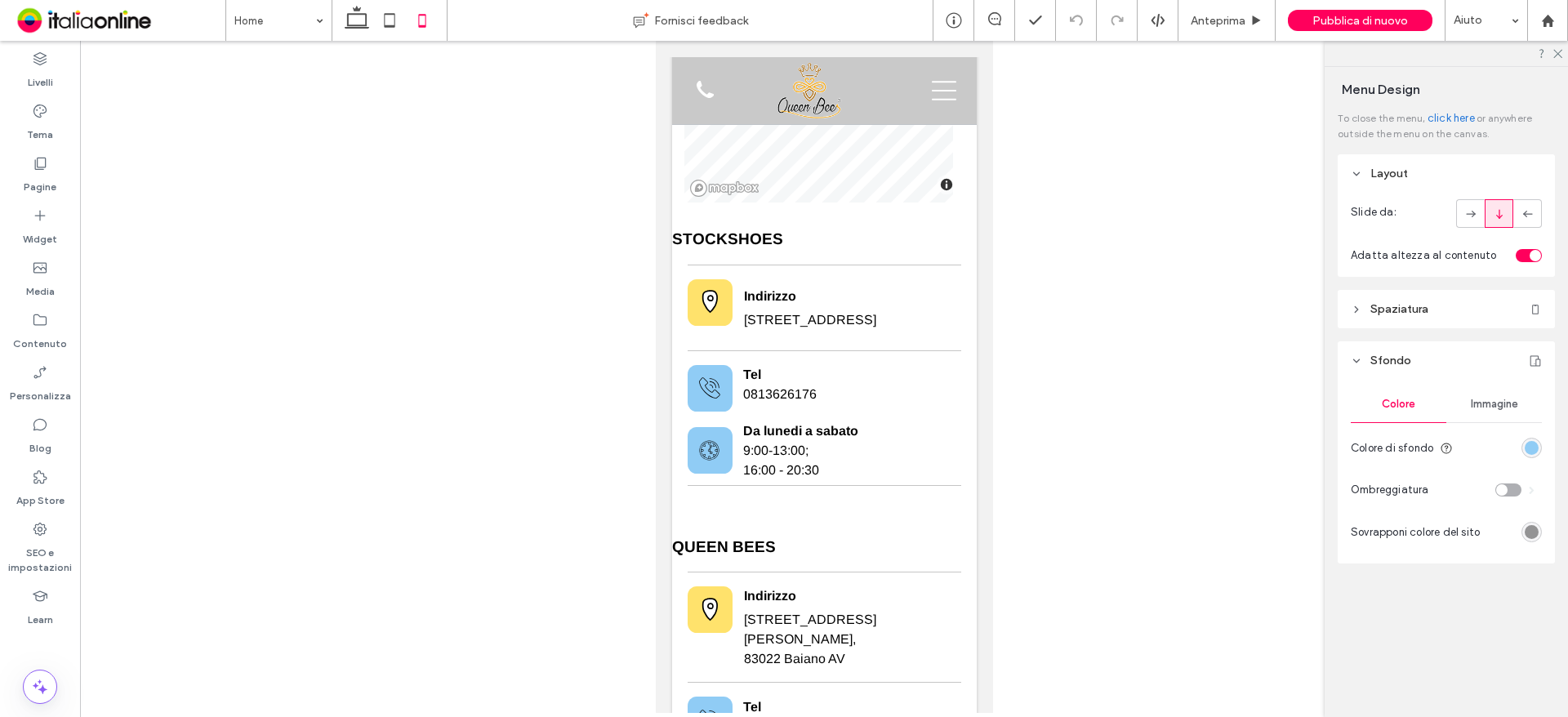
click at [1435, 311] on header "Spaziatura" at bounding box center [1445, 309] width 217 height 38
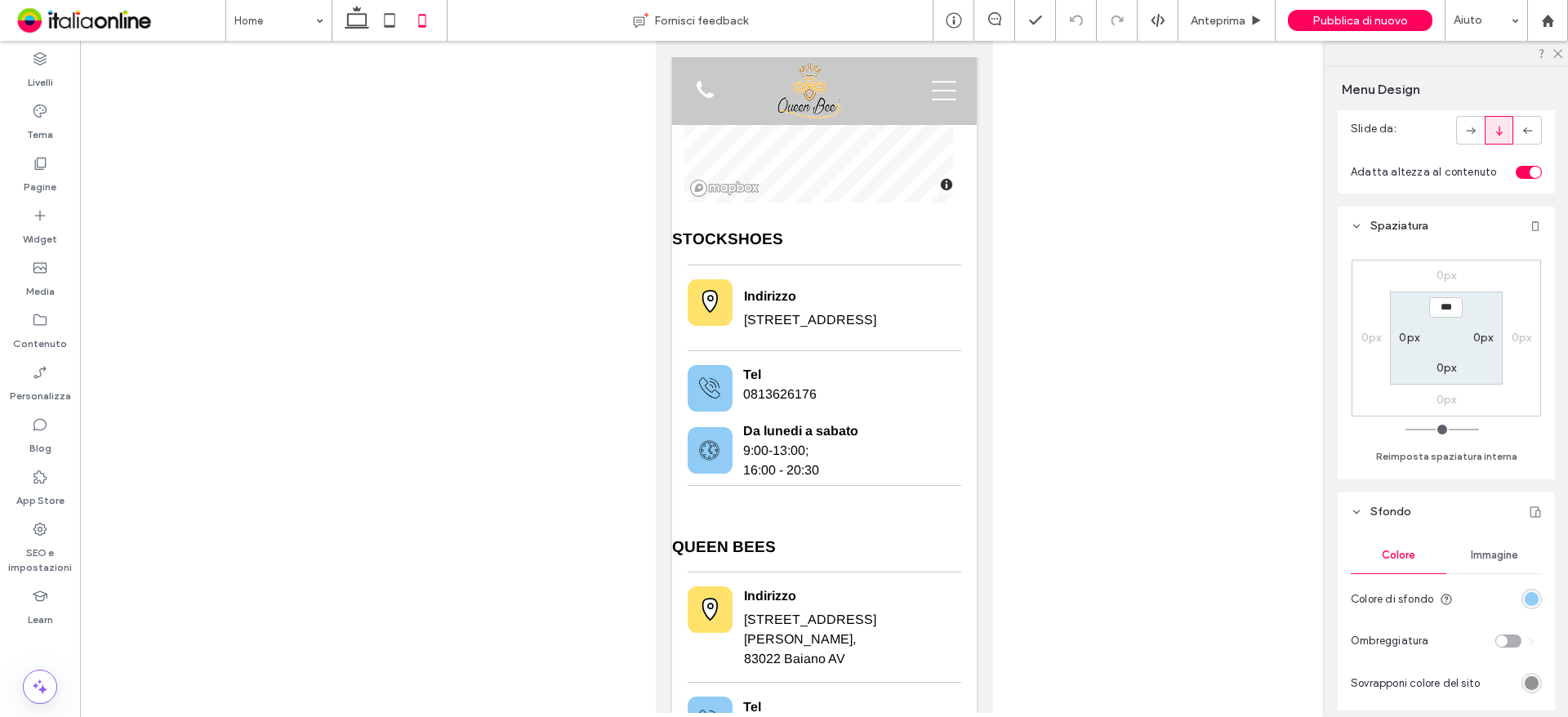
scroll to position [0, 0]
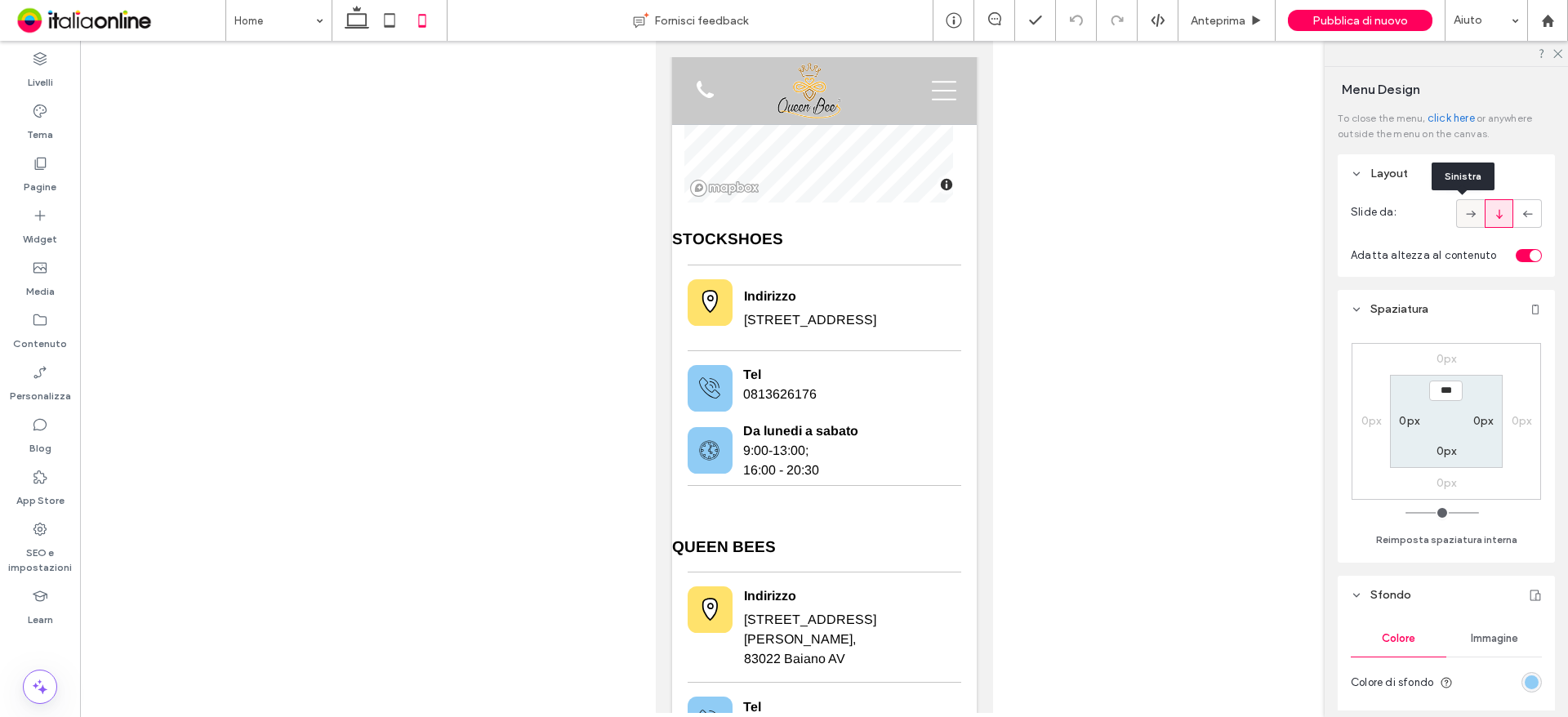
click at [1463, 211] on icon at bounding box center [1471, 214] width 16 height 16
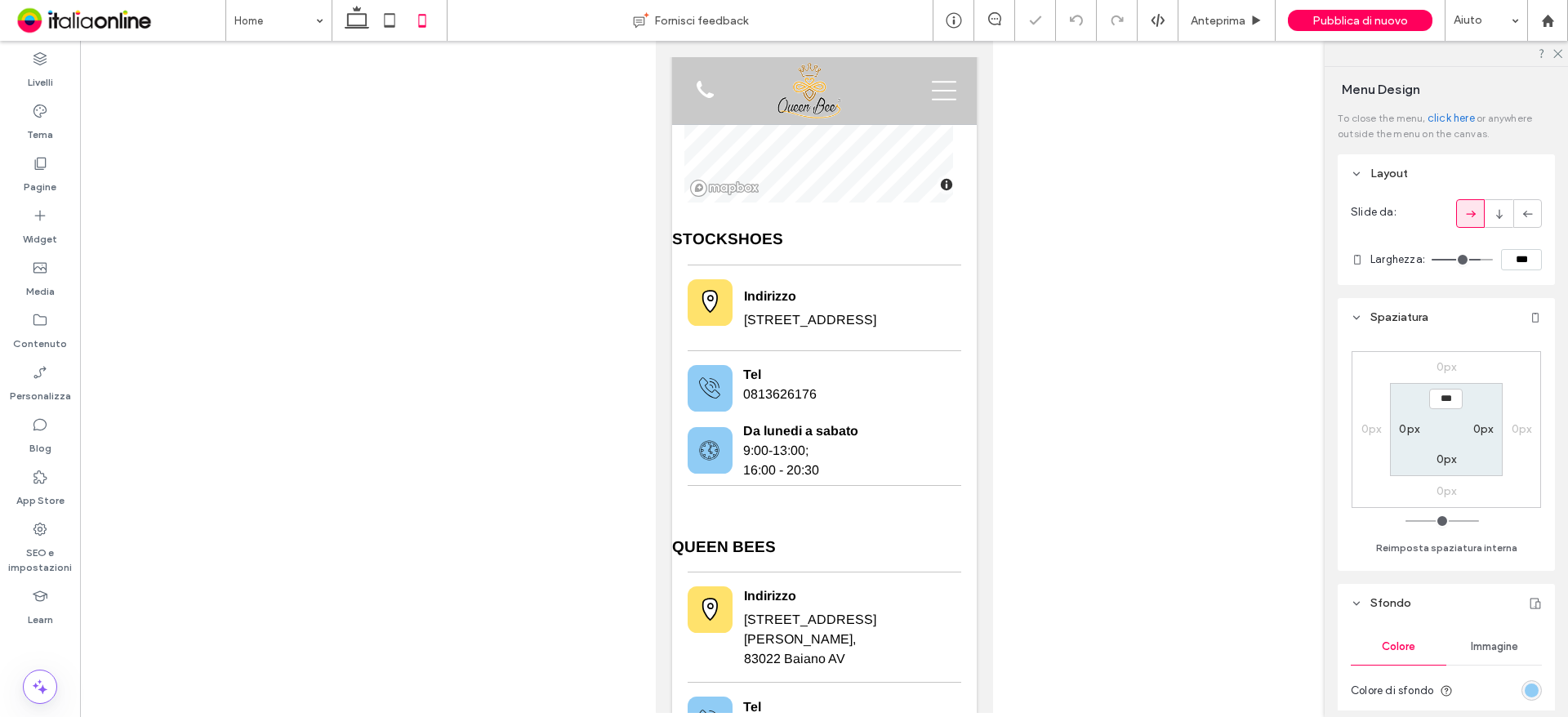
type input "**"
type input "***"
click at [1497, 211] on use at bounding box center [1499, 214] width 6 height 9
click at [1520, 211] on icon at bounding box center [1529, 214] width 16 height 16
type input "**"
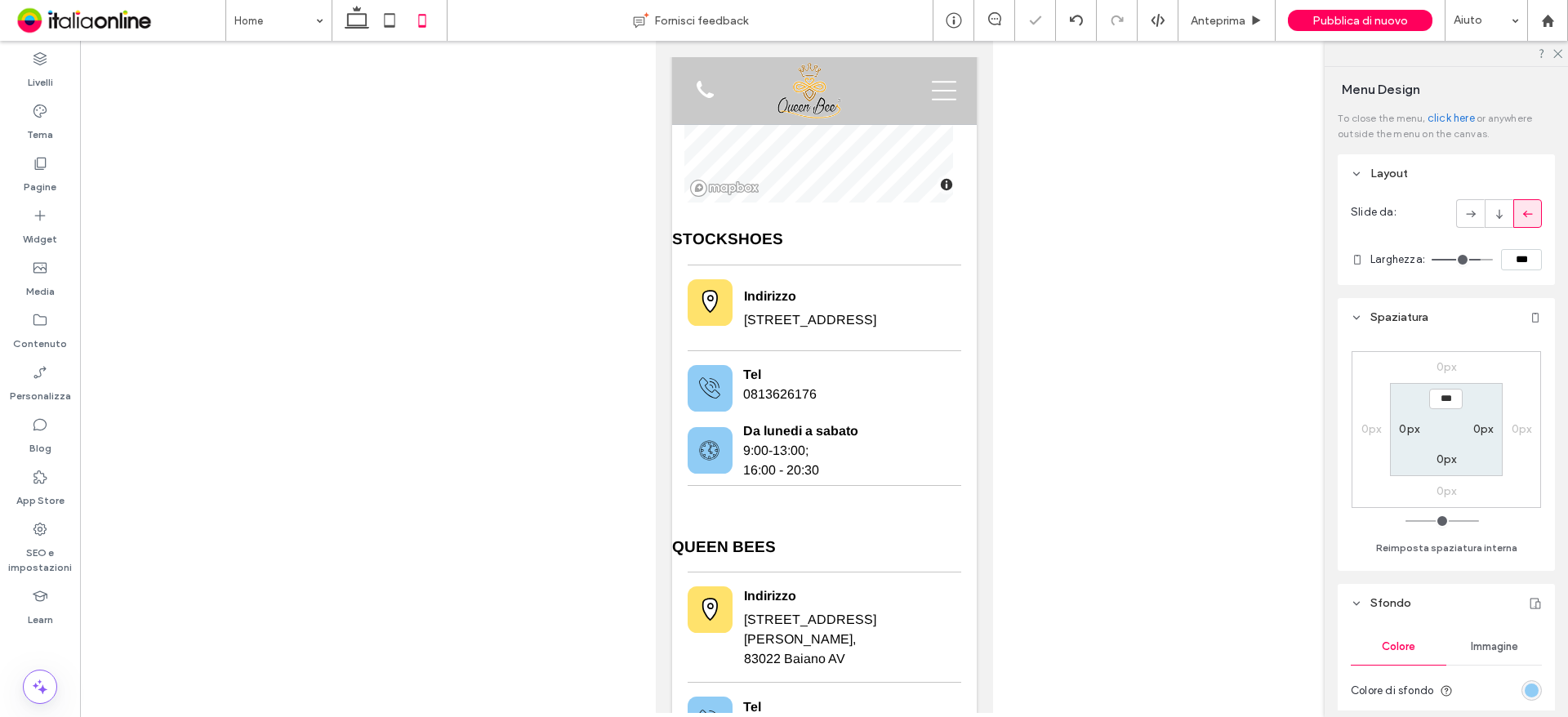
type input "***"
click at [1494, 211] on icon at bounding box center [1499, 214] width 16 height 16
click at [1517, 253] on div "toggle" at bounding box center [1522, 255] width 11 height 11
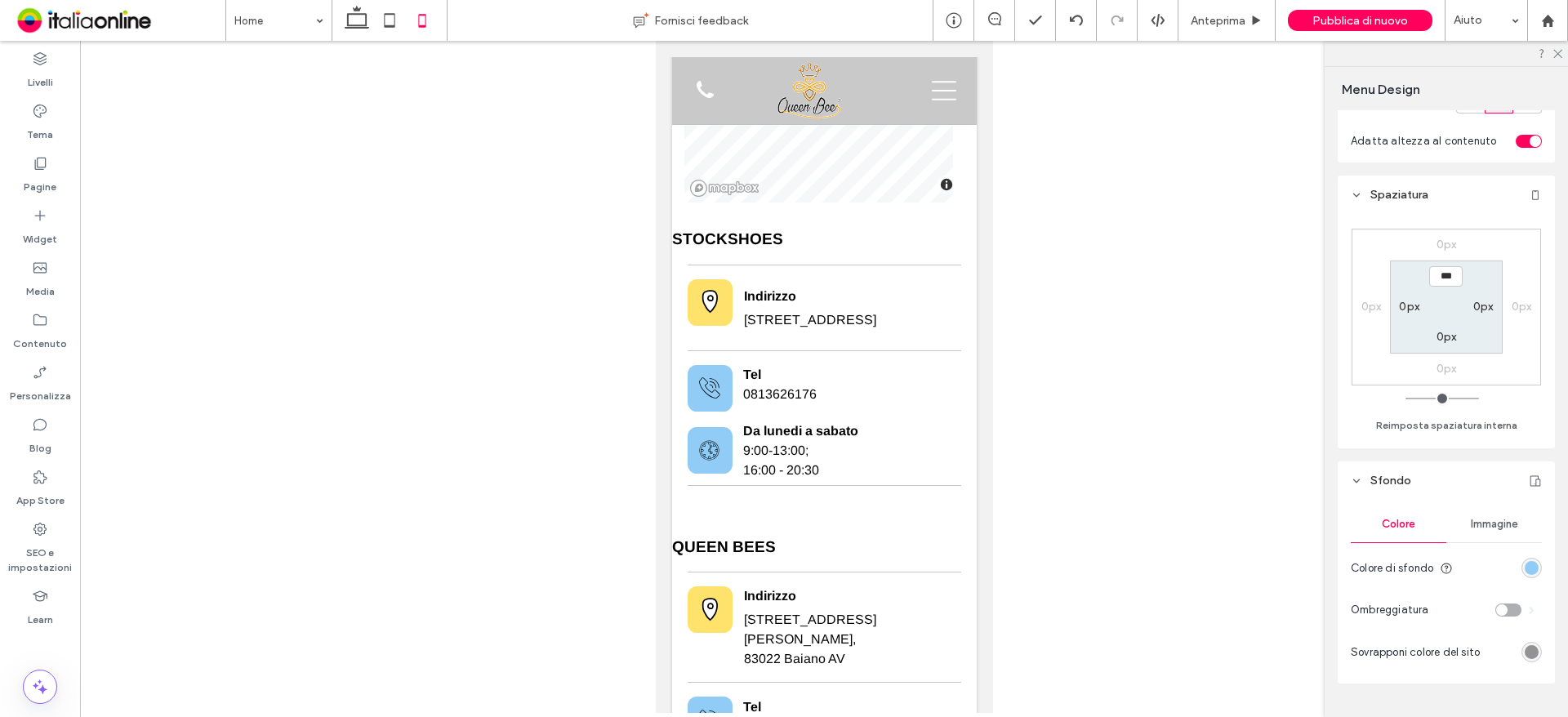
scroll to position [153, 0]
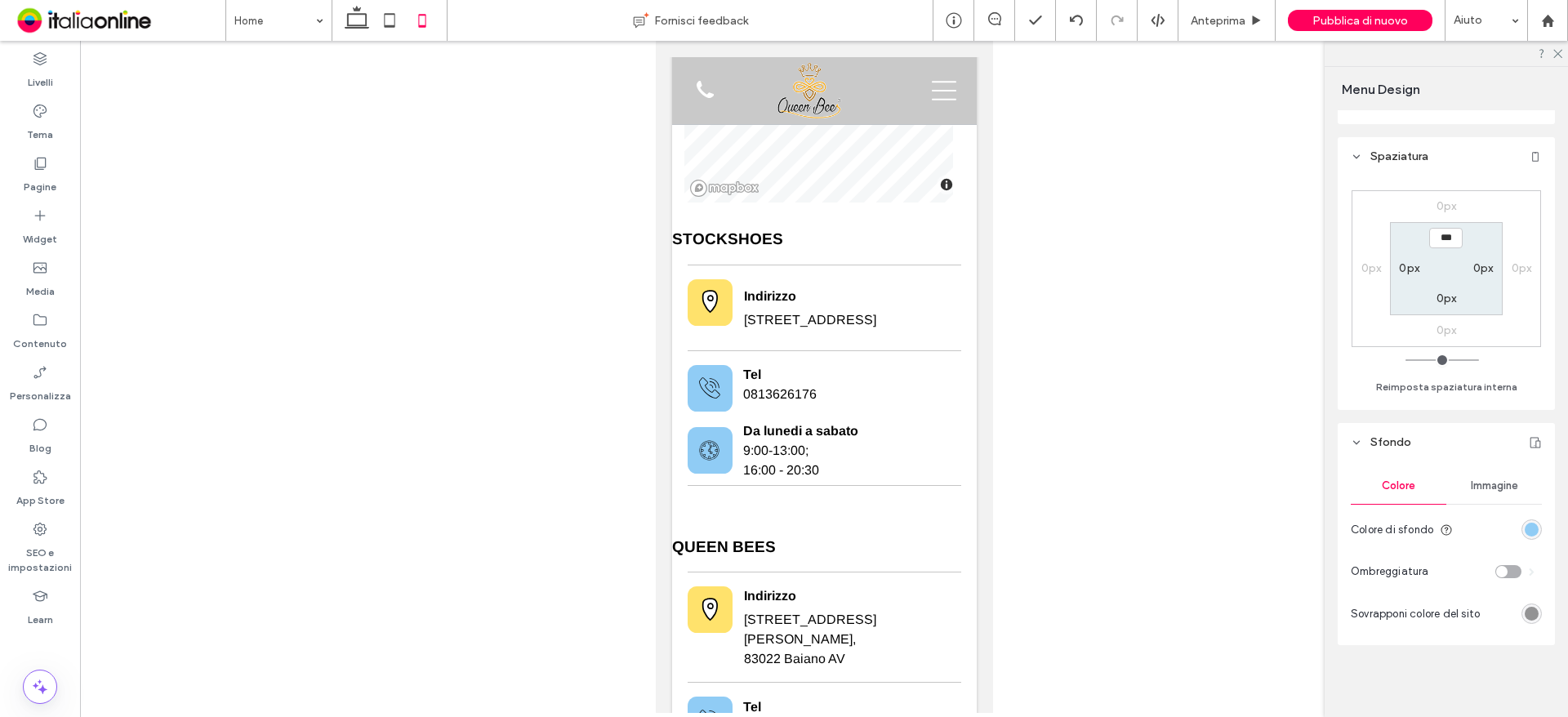
click at [1482, 499] on div "Immagine" at bounding box center [1494, 486] width 95 height 36
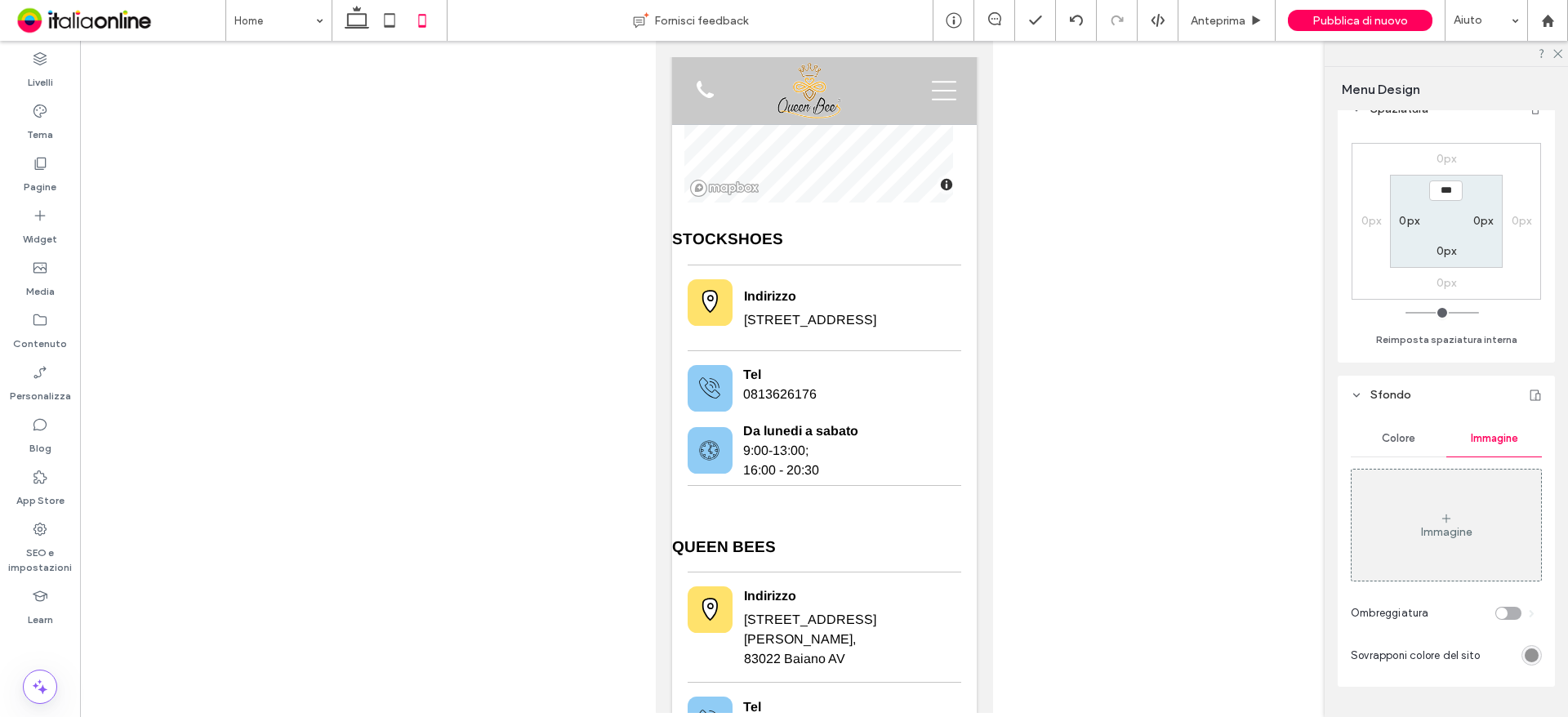
scroll to position [241, 0]
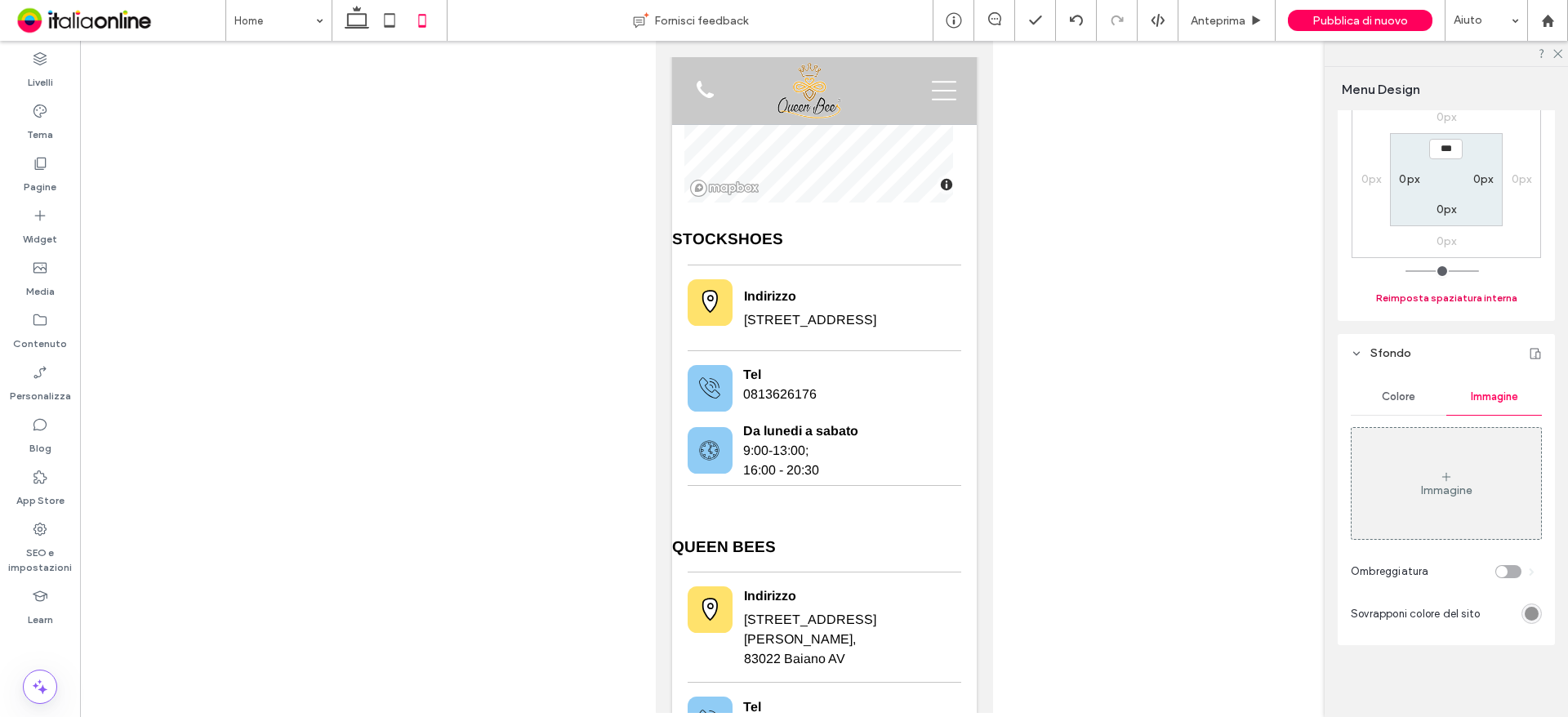
click at [1376, 391] on div "Colore" at bounding box center [1399, 396] width 95 height 36
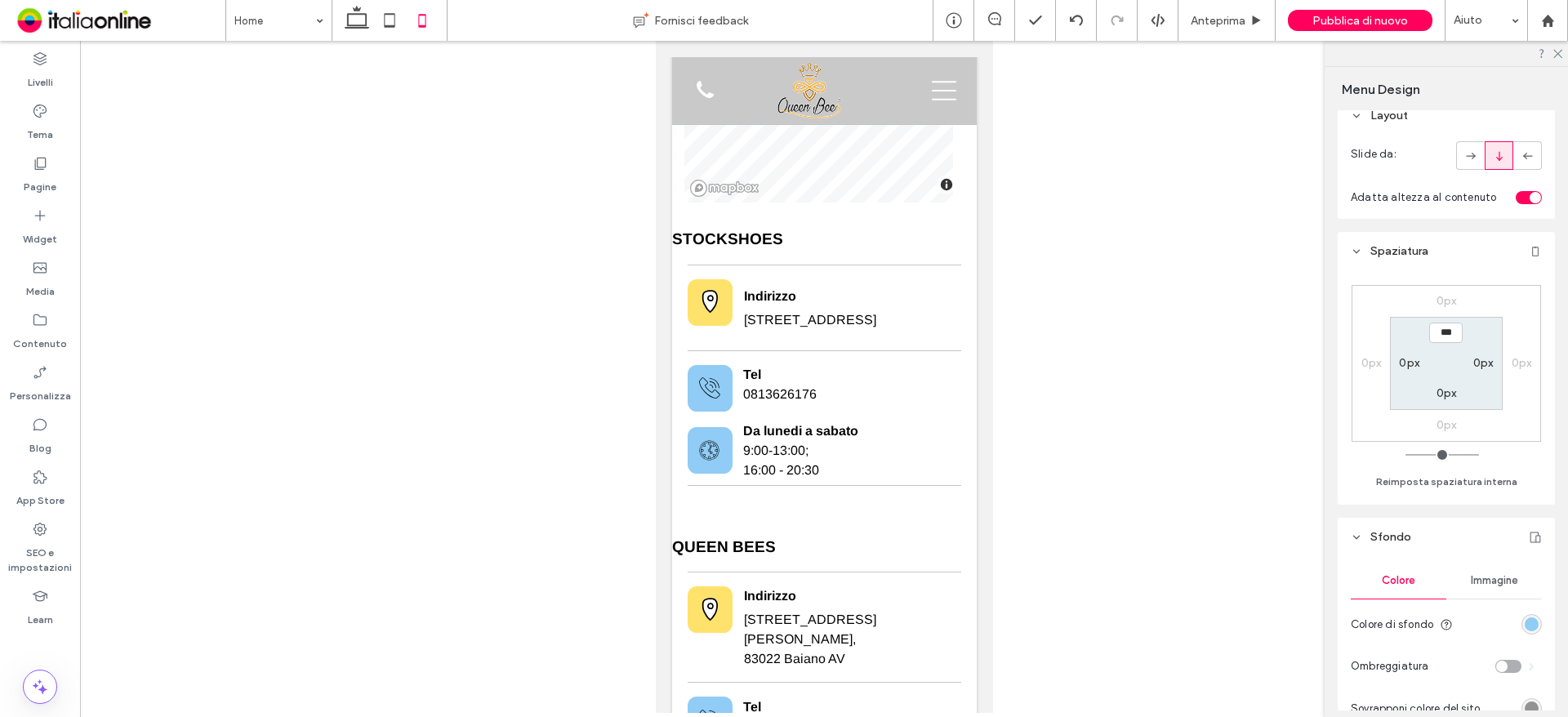
scroll to position [0, 0]
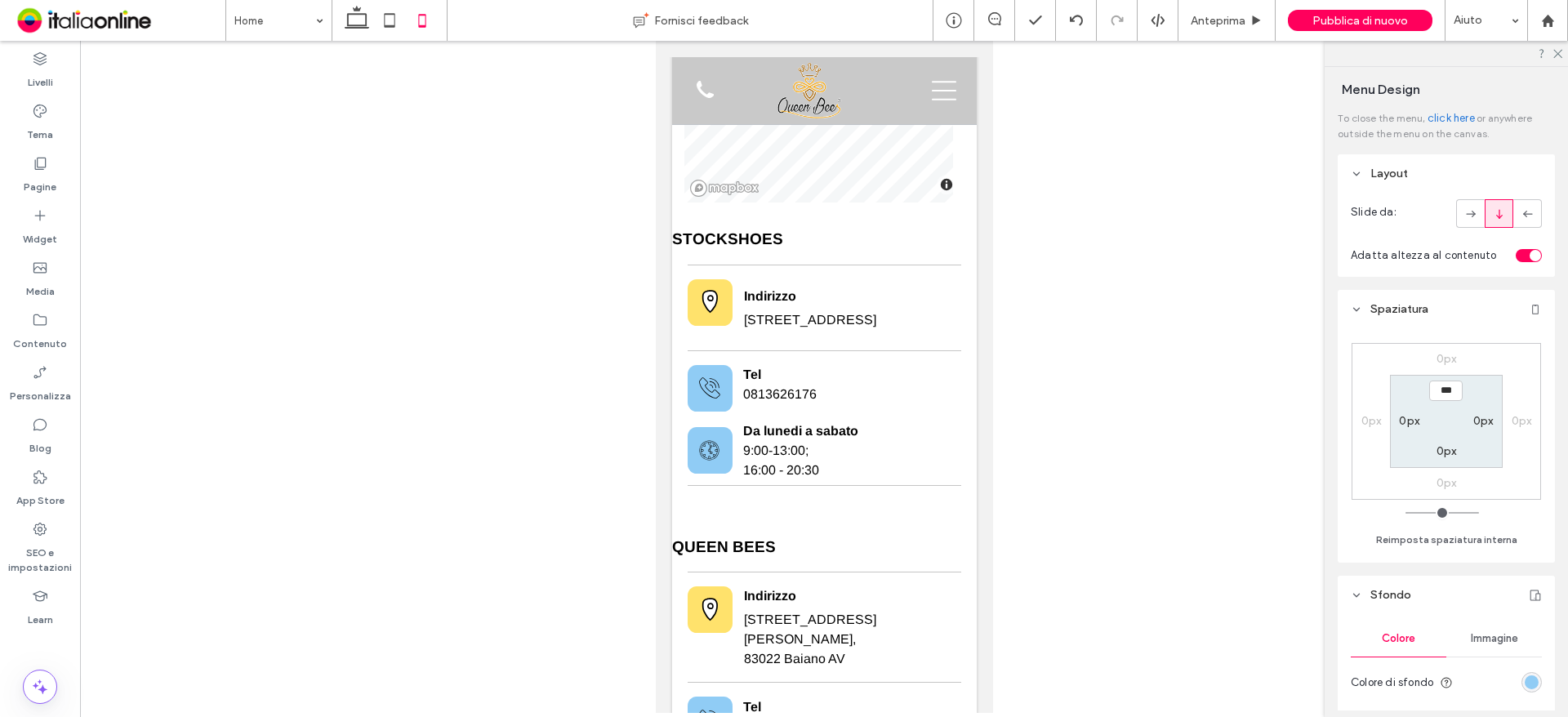
click at [1371, 173] on span "Layout" at bounding box center [1389, 173] width 38 height 14
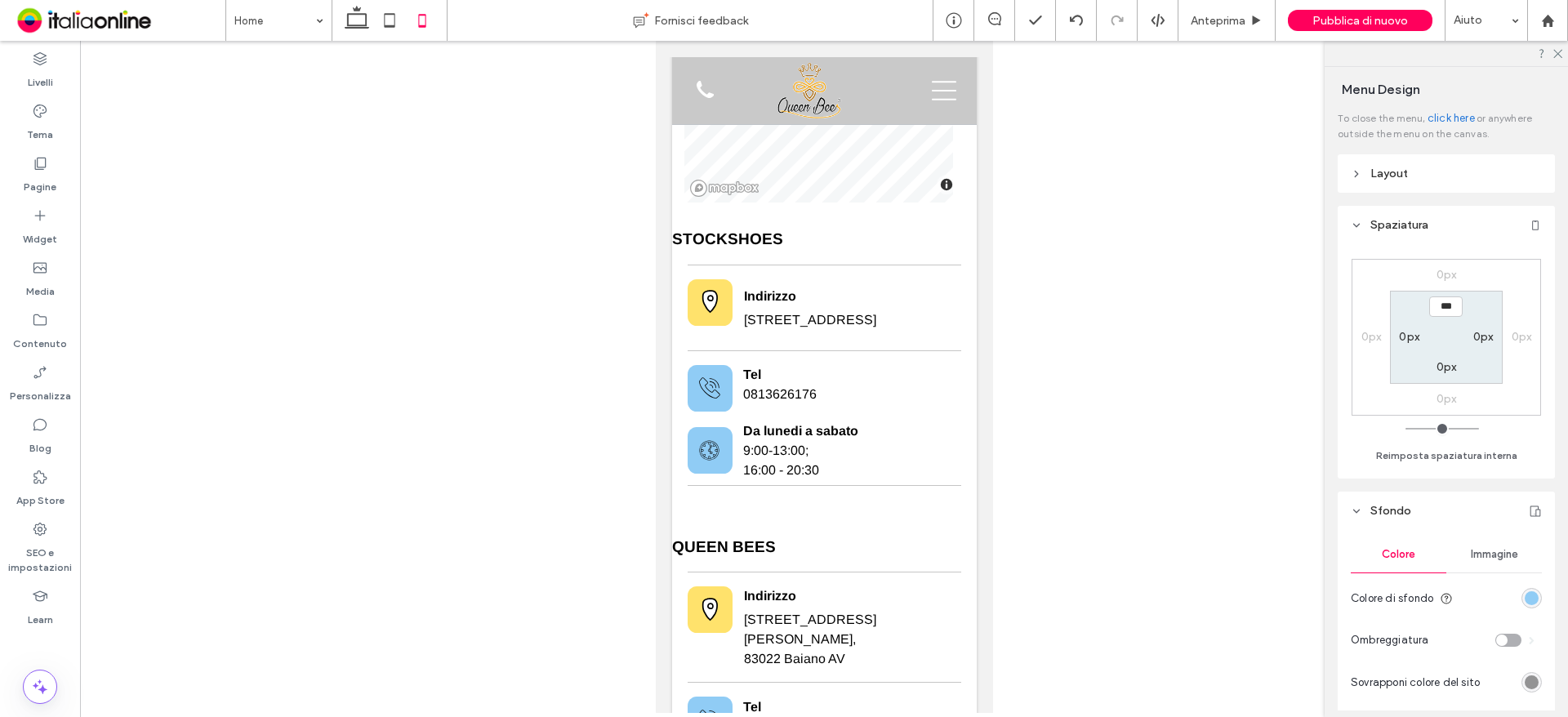
click at [1357, 221] on icon at bounding box center [1357, 225] width 11 height 11
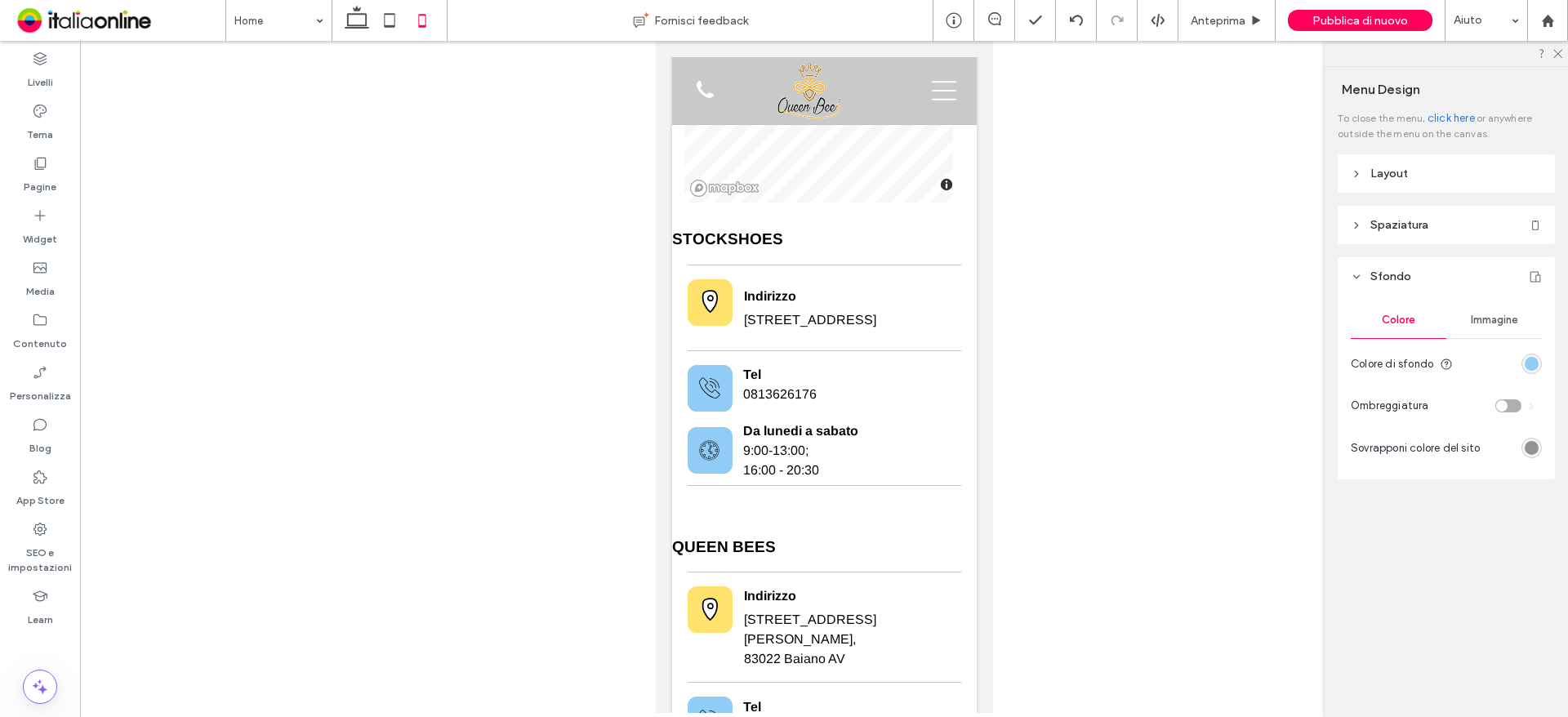
click at [1356, 279] on icon at bounding box center [1357, 276] width 11 height 11
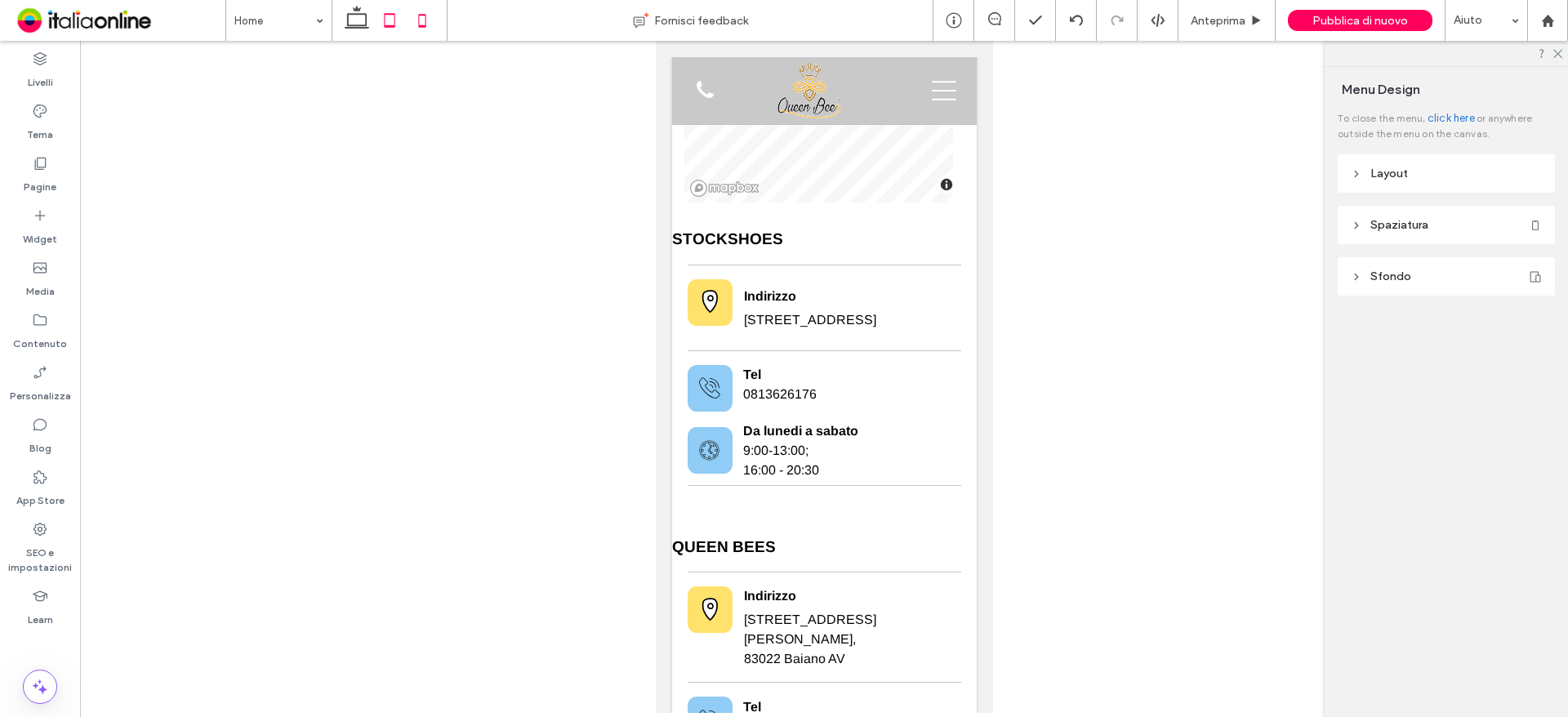
click at [389, 27] on icon at bounding box center [390, 20] width 33 height 33
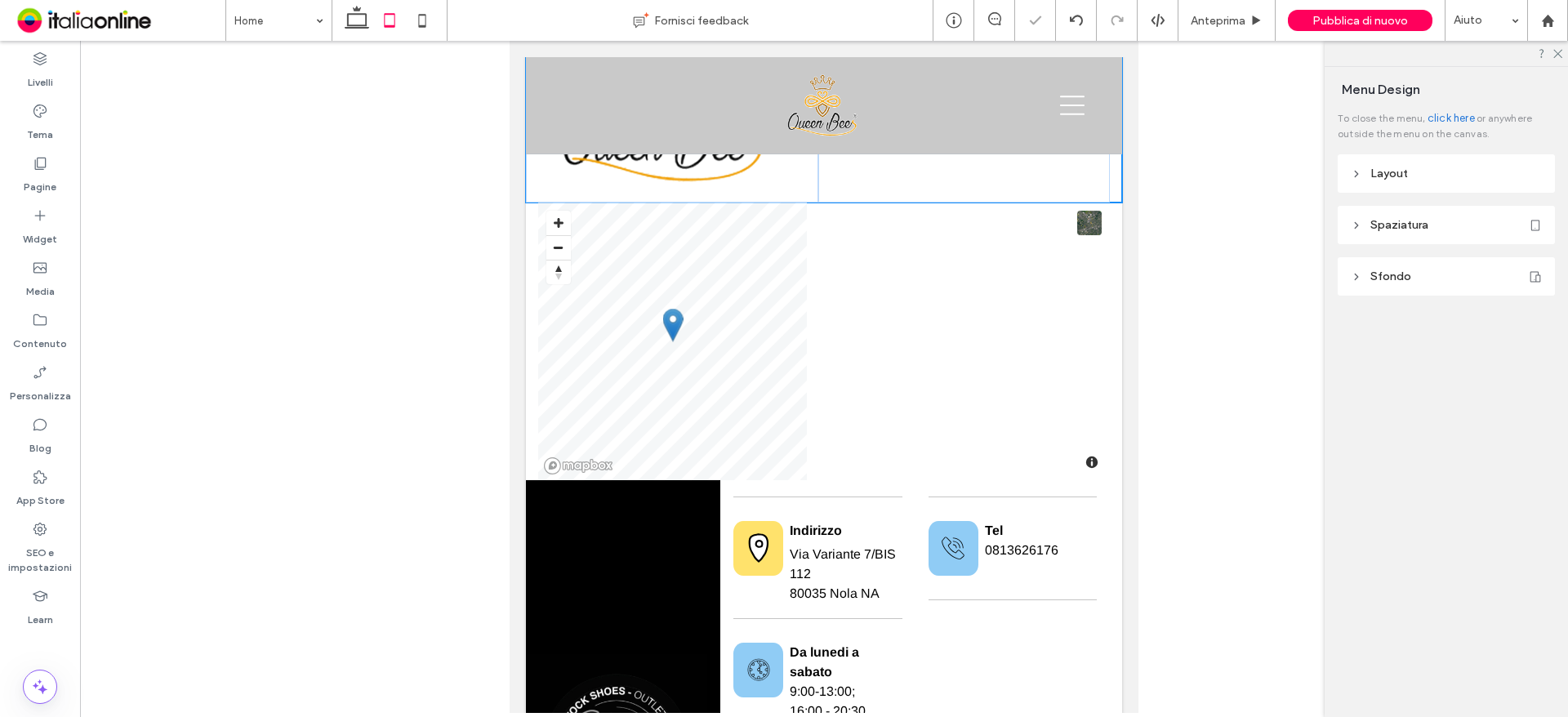
click at [1398, 225] on span "Spaziatura" at bounding box center [1399, 224] width 58 height 14
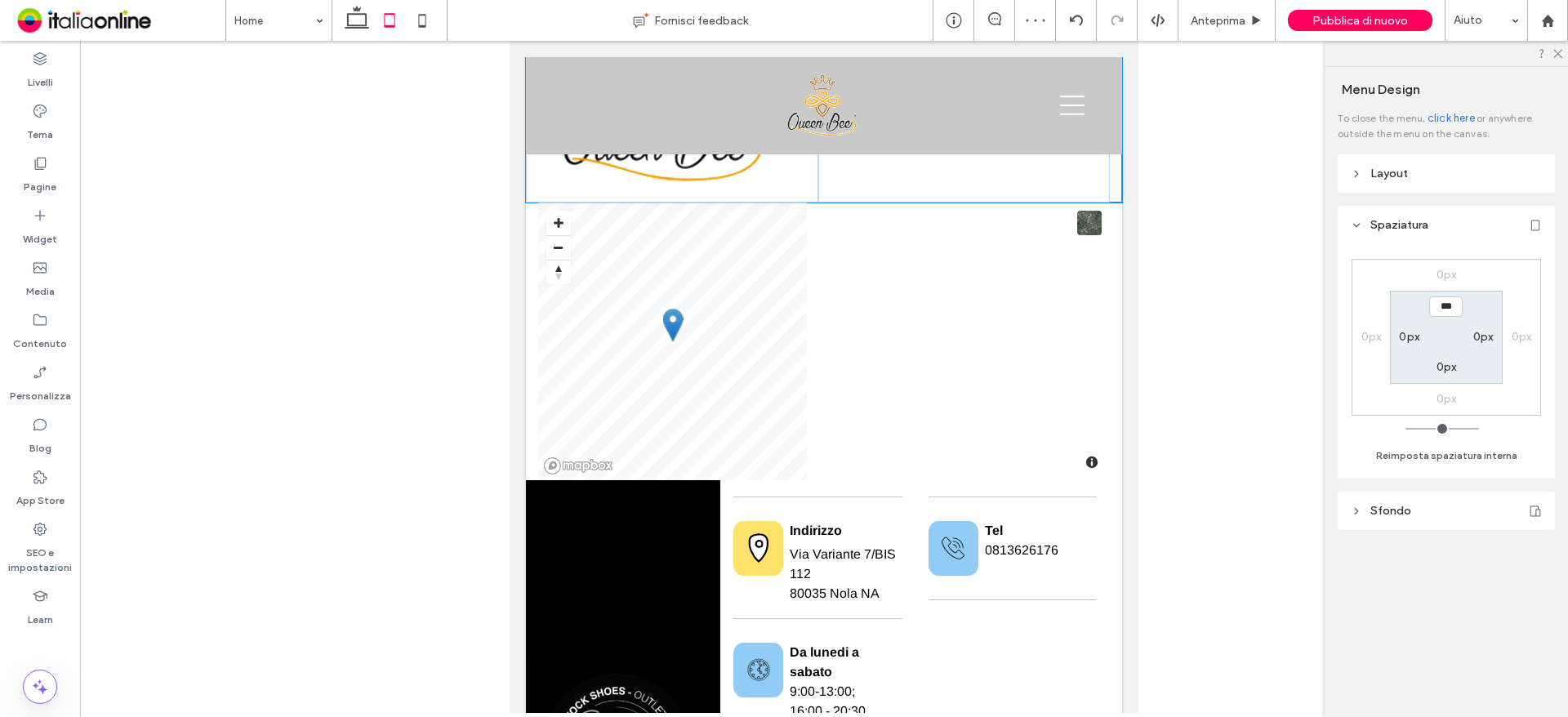
click at [1465, 519] on header "Sfondo" at bounding box center [1445, 510] width 217 height 38
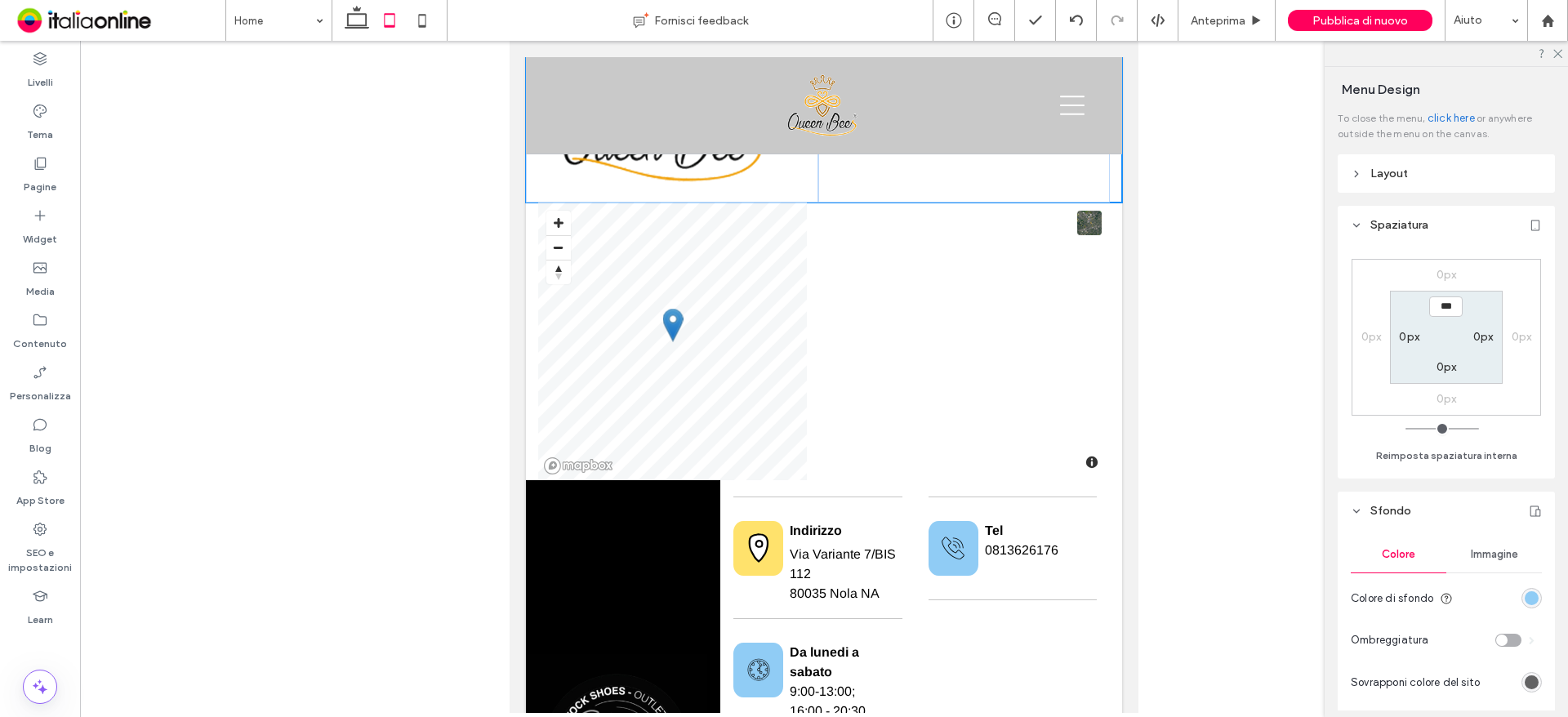
click at [1371, 168] on span "Layout" at bounding box center [1389, 173] width 38 height 14
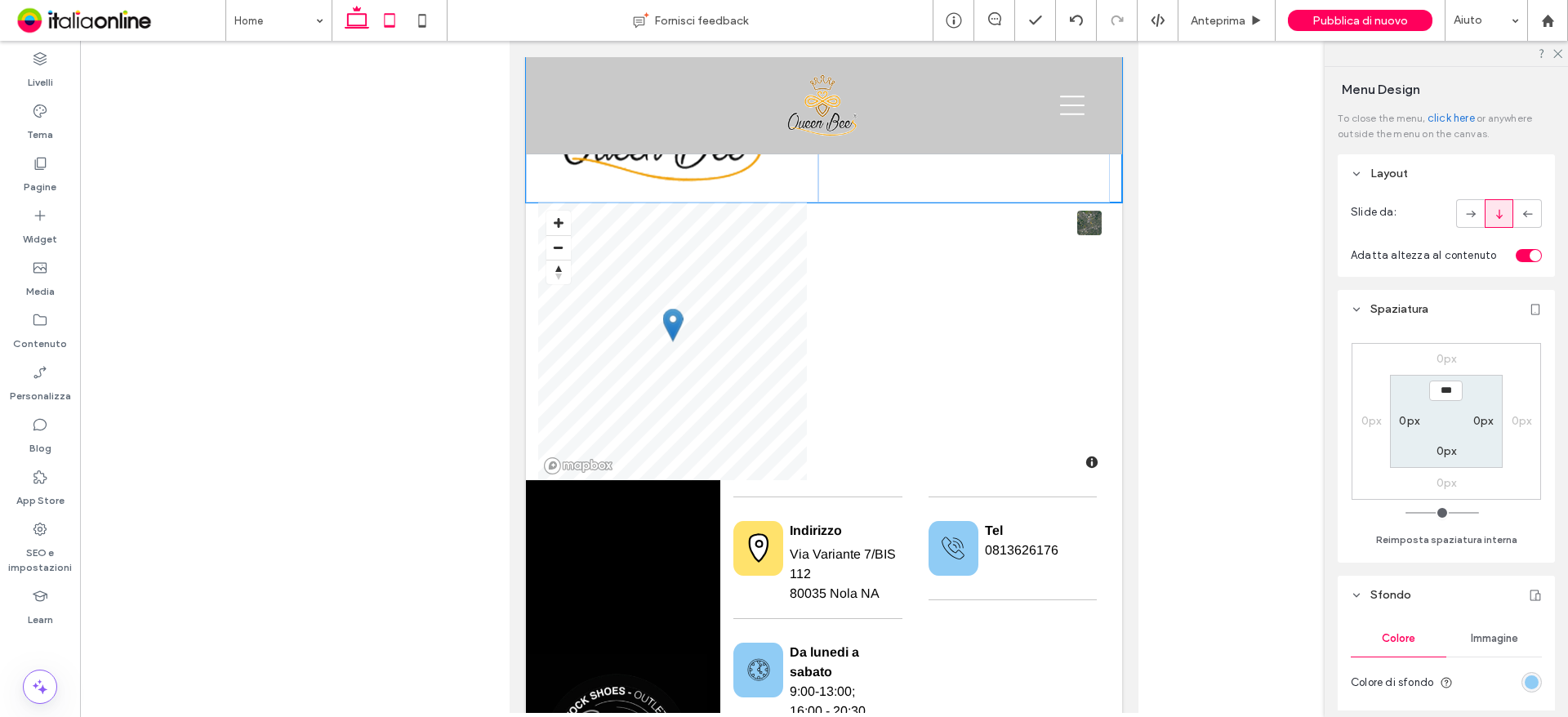
click at [346, 13] on icon at bounding box center [357, 20] width 33 height 33
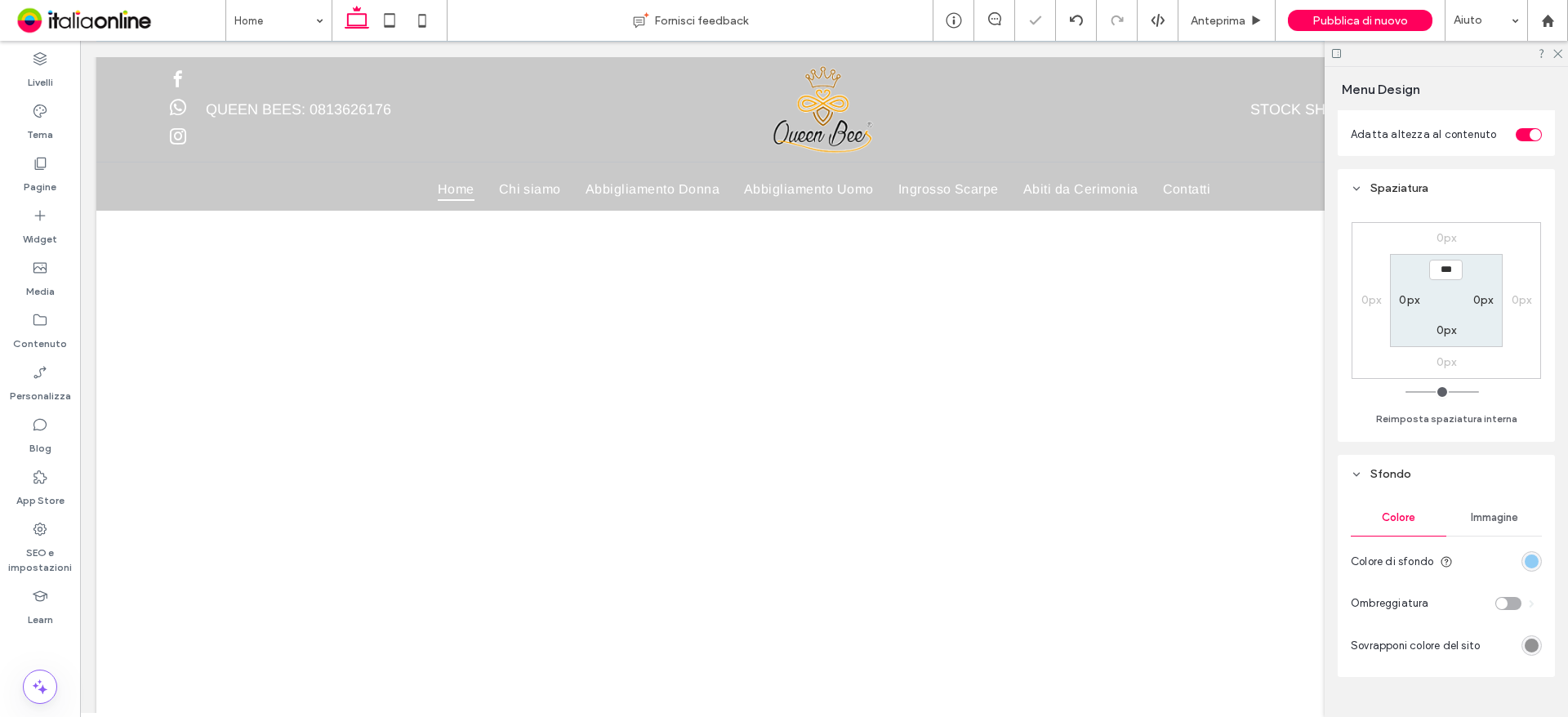
scroll to position [153, 0]
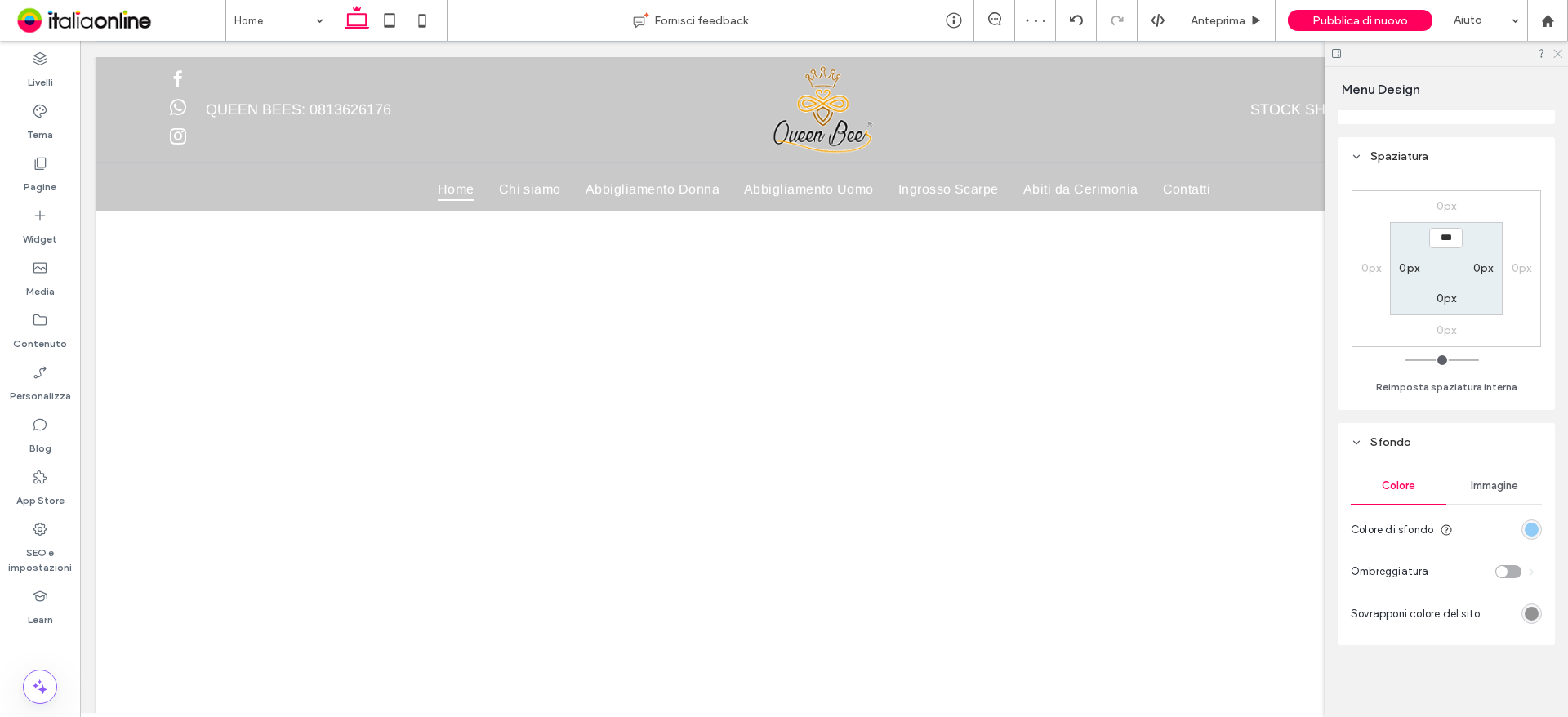
click at [1558, 49] on icon at bounding box center [1557, 53] width 11 height 11
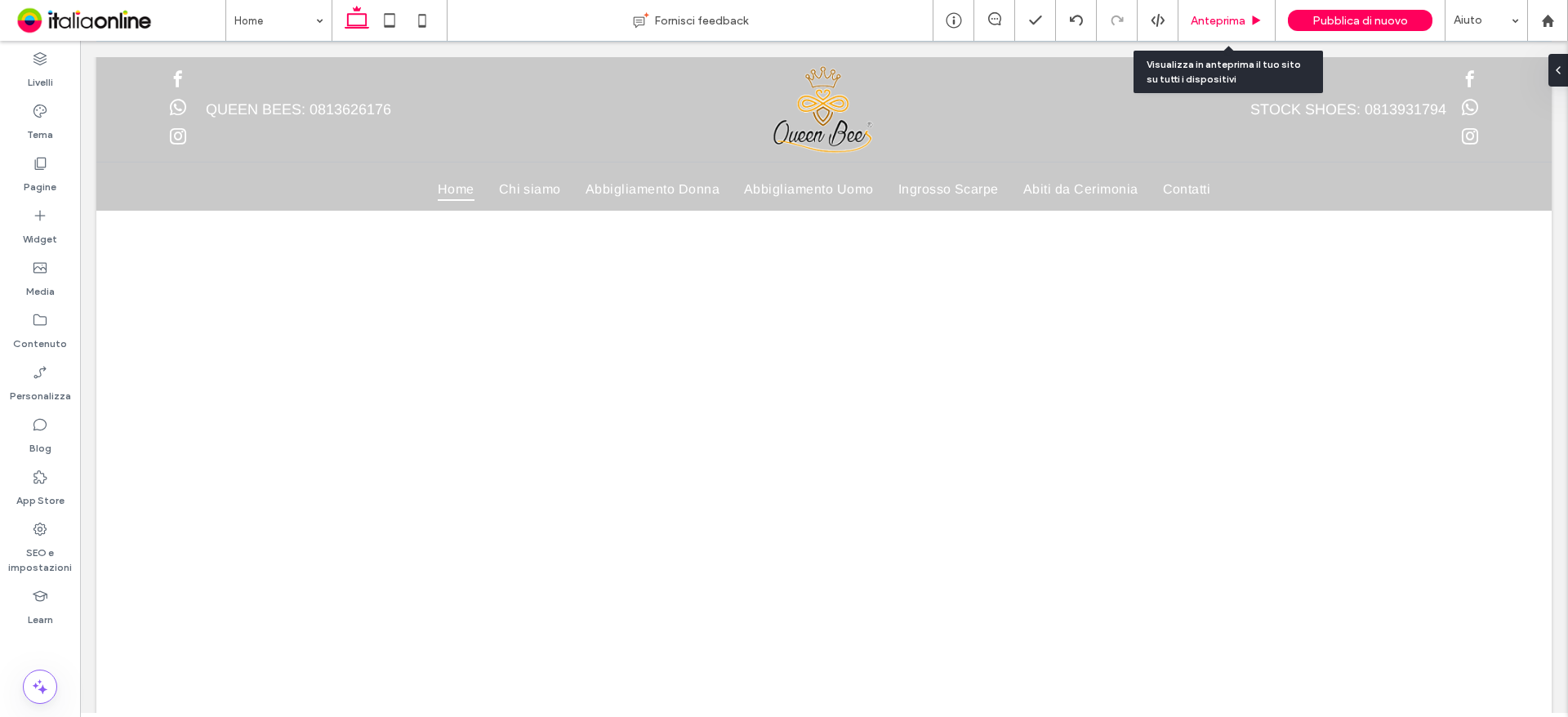
click at [1234, 15] on span "Anteprima" at bounding box center [1219, 20] width 55 height 14
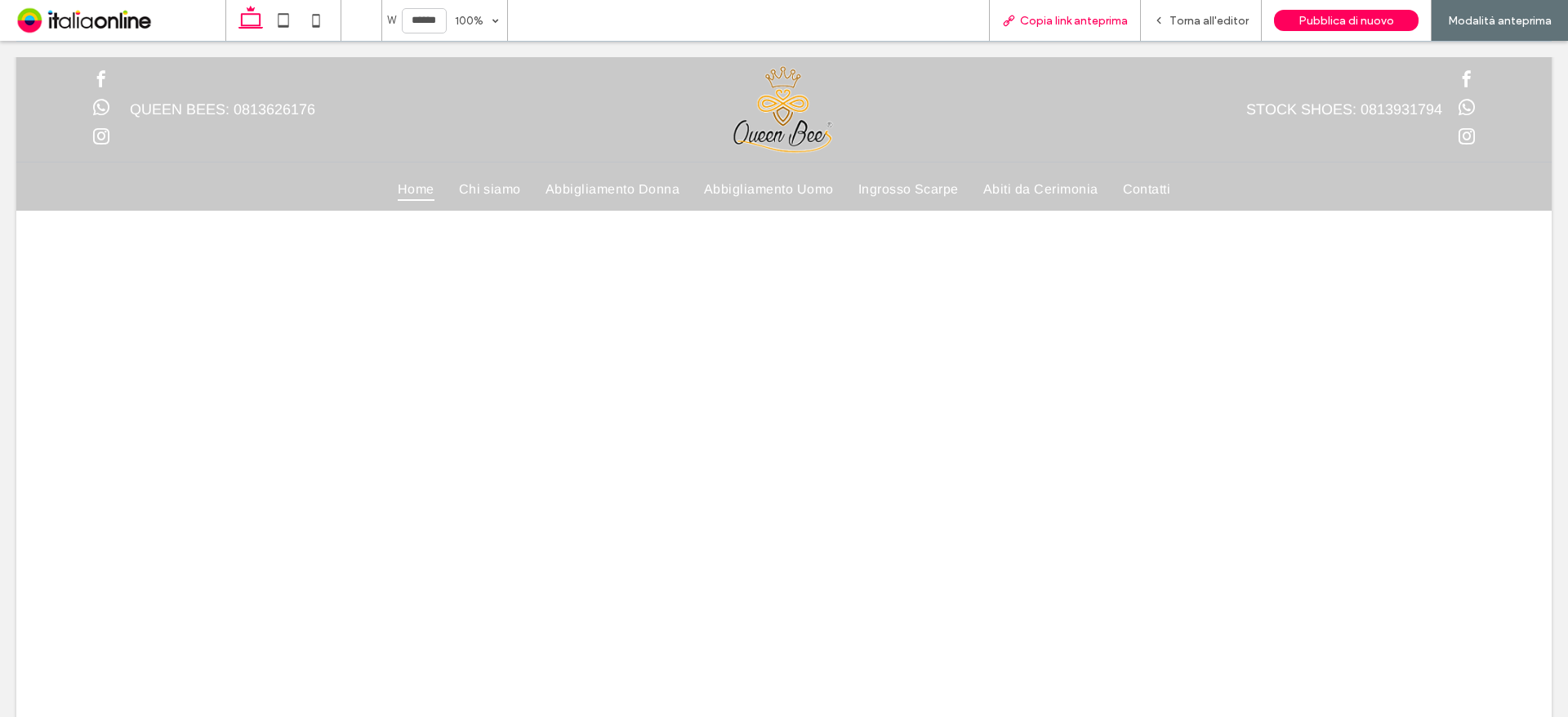
drag, startPoint x: 1116, startPoint y: 22, endPoint x: 1105, endPoint y: 22, distance: 11.0
click at [1116, 22] on span "Copia link anteprima" at bounding box center [1074, 20] width 108 height 14
click at [1195, 23] on span "Torna all'editor" at bounding box center [1209, 20] width 80 height 14
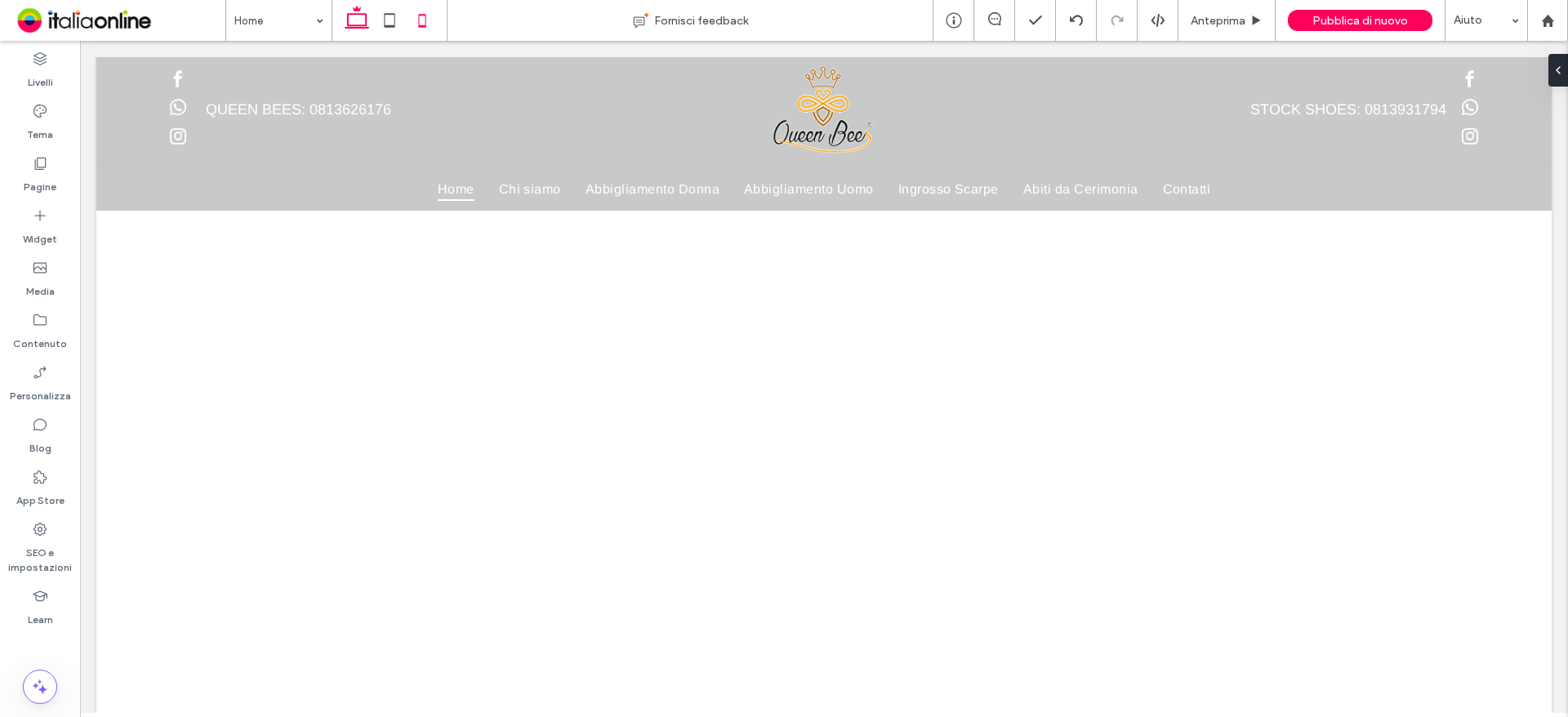
drag, startPoint x: 392, startPoint y: 20, endPoint x: 415, endPoint y: 20, distance: 23.0
click at [392, 20] on icon at bounding box center [390, 20] width 33 height 33
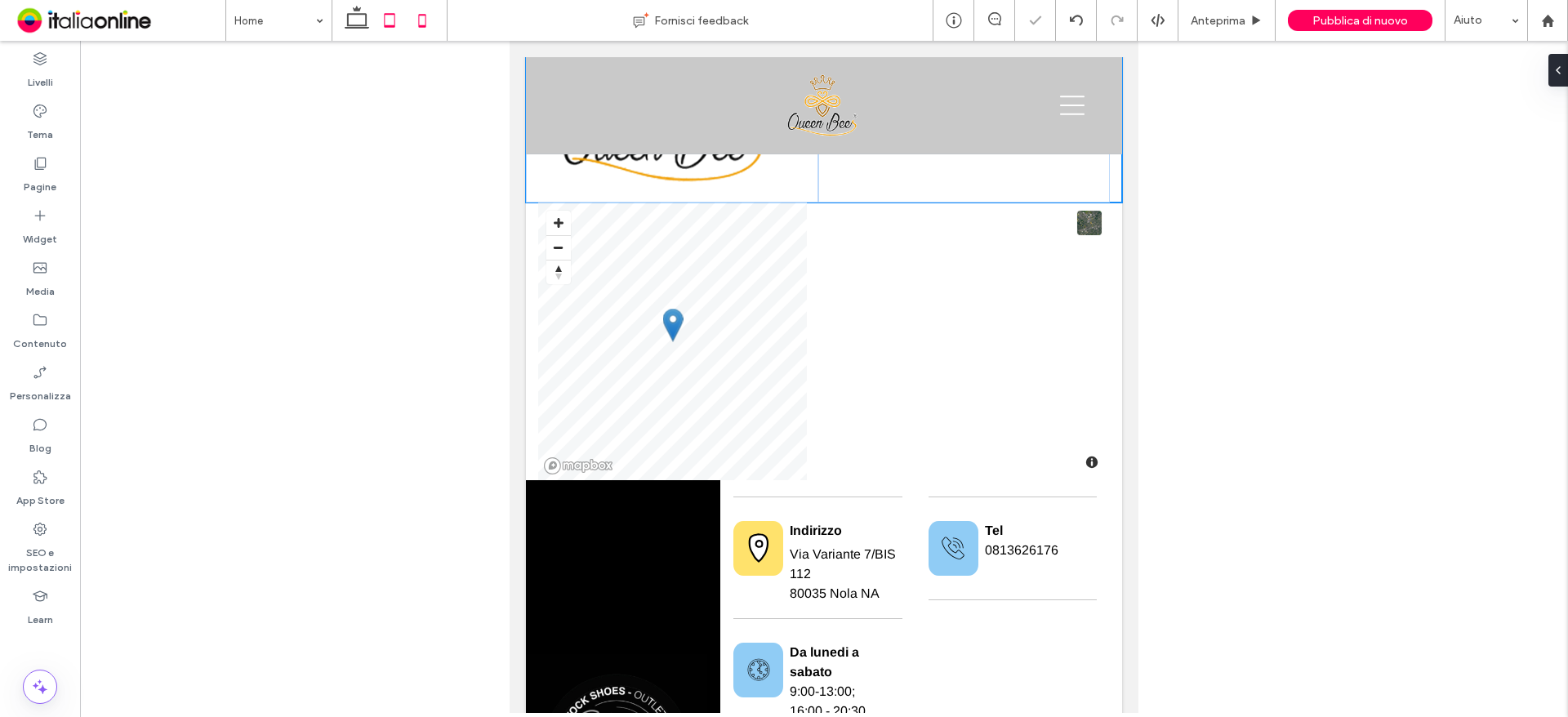
click at [434, 20] on icon at bounding box center [423, 20] width 33 height 33
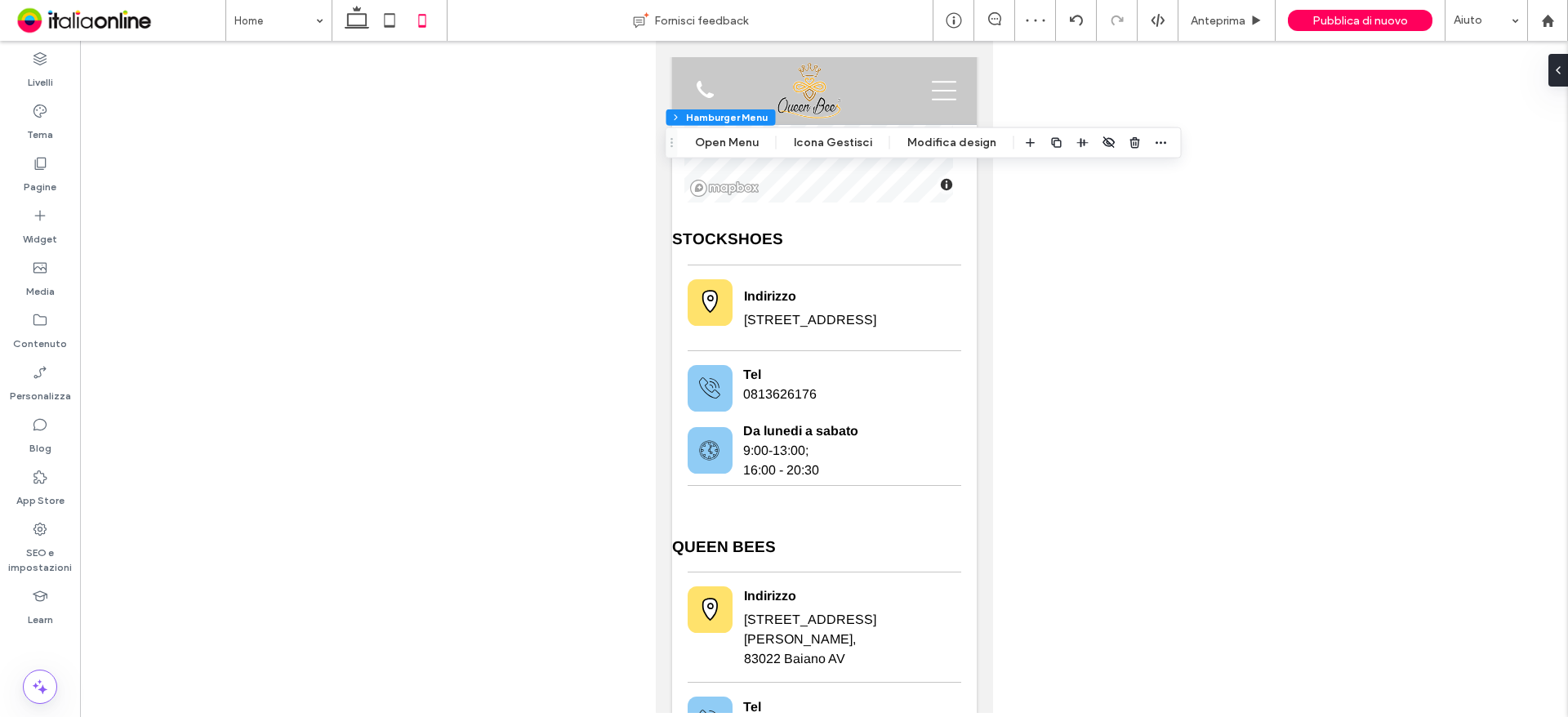
click at [960, 148] on button "Modifica design" at bounding box center [951, 143] width 111 height 19
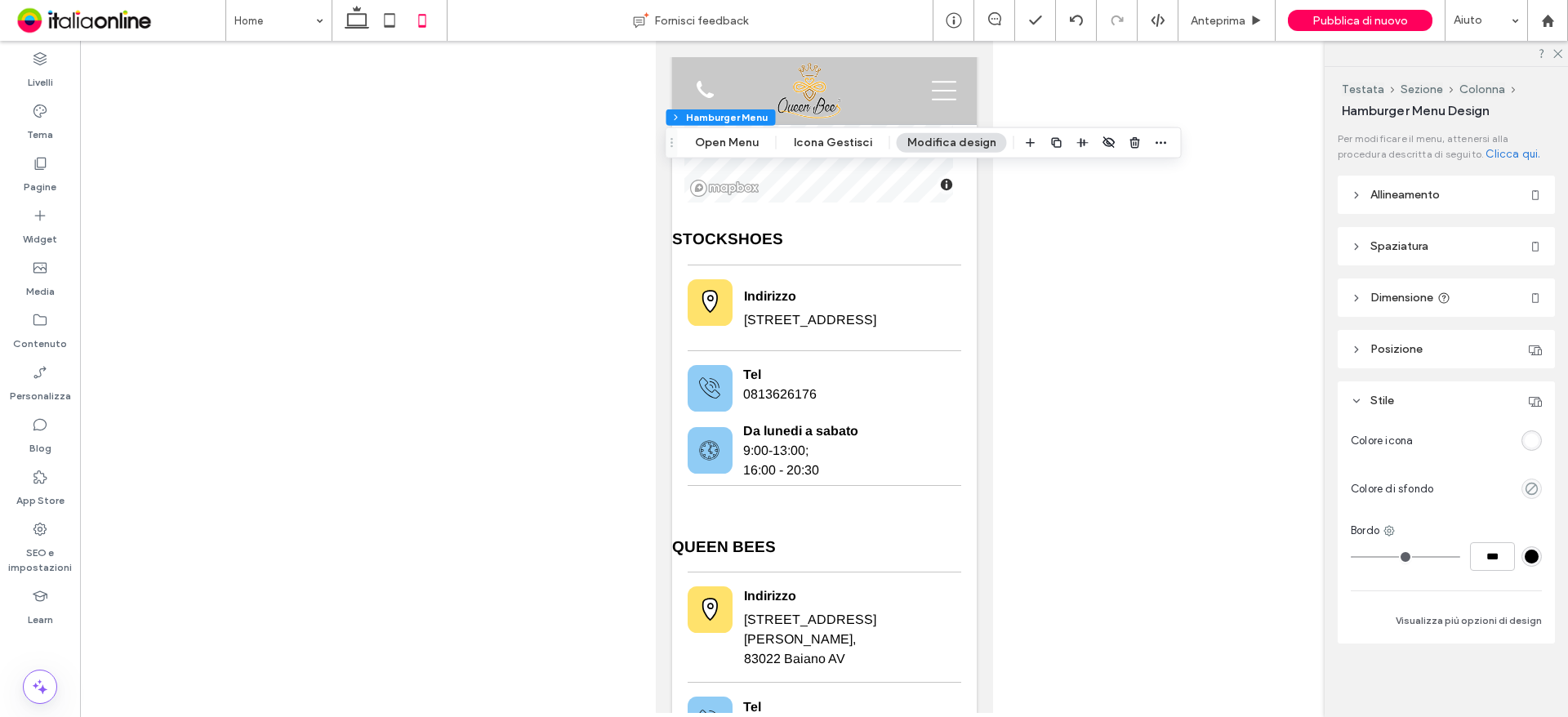
click at [1427, 306] on header "Dimensione" at bounding box center [1445, 297] width 217 height 38
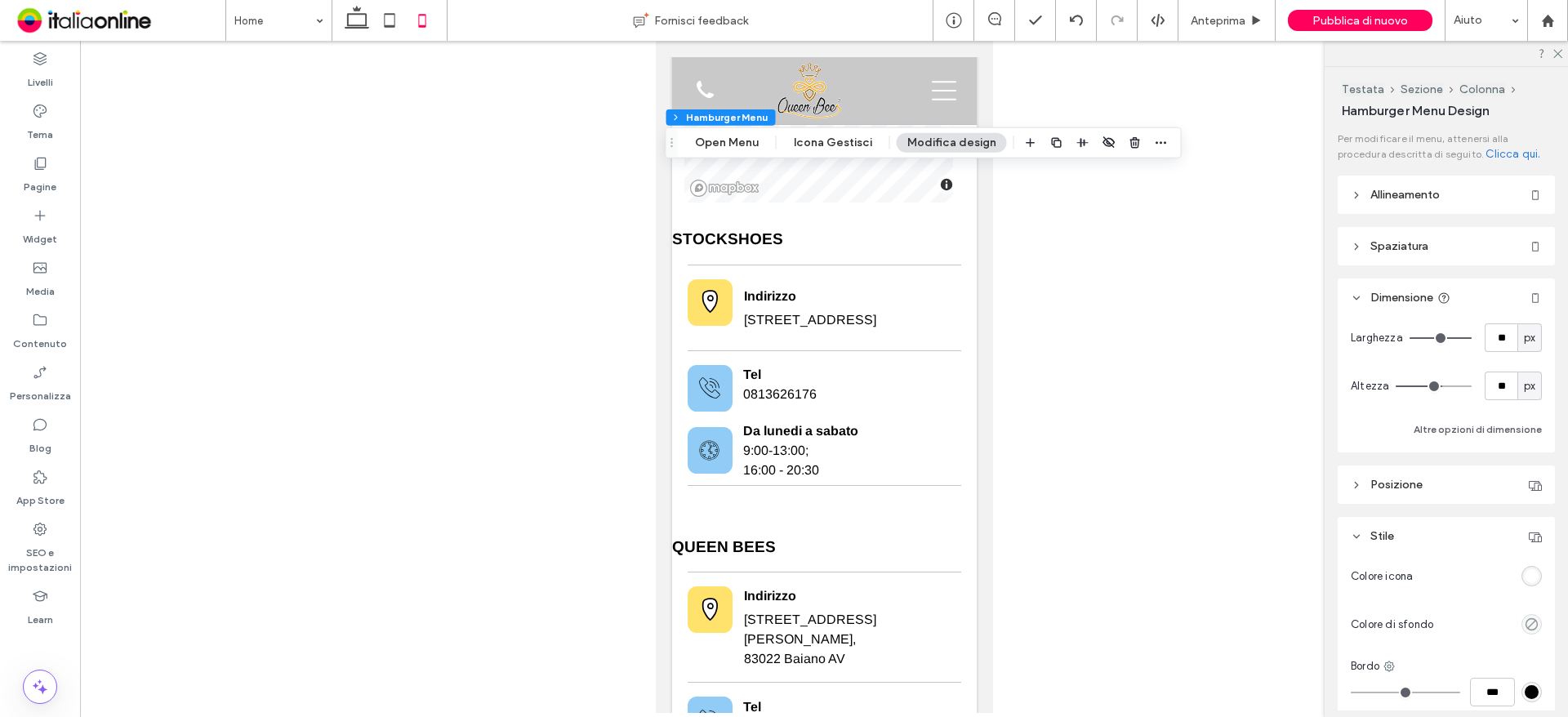
type input "**"
click at [1427, 386] on input "range" at bounding box center [1434, 386] width 76 height 2
type input "**"
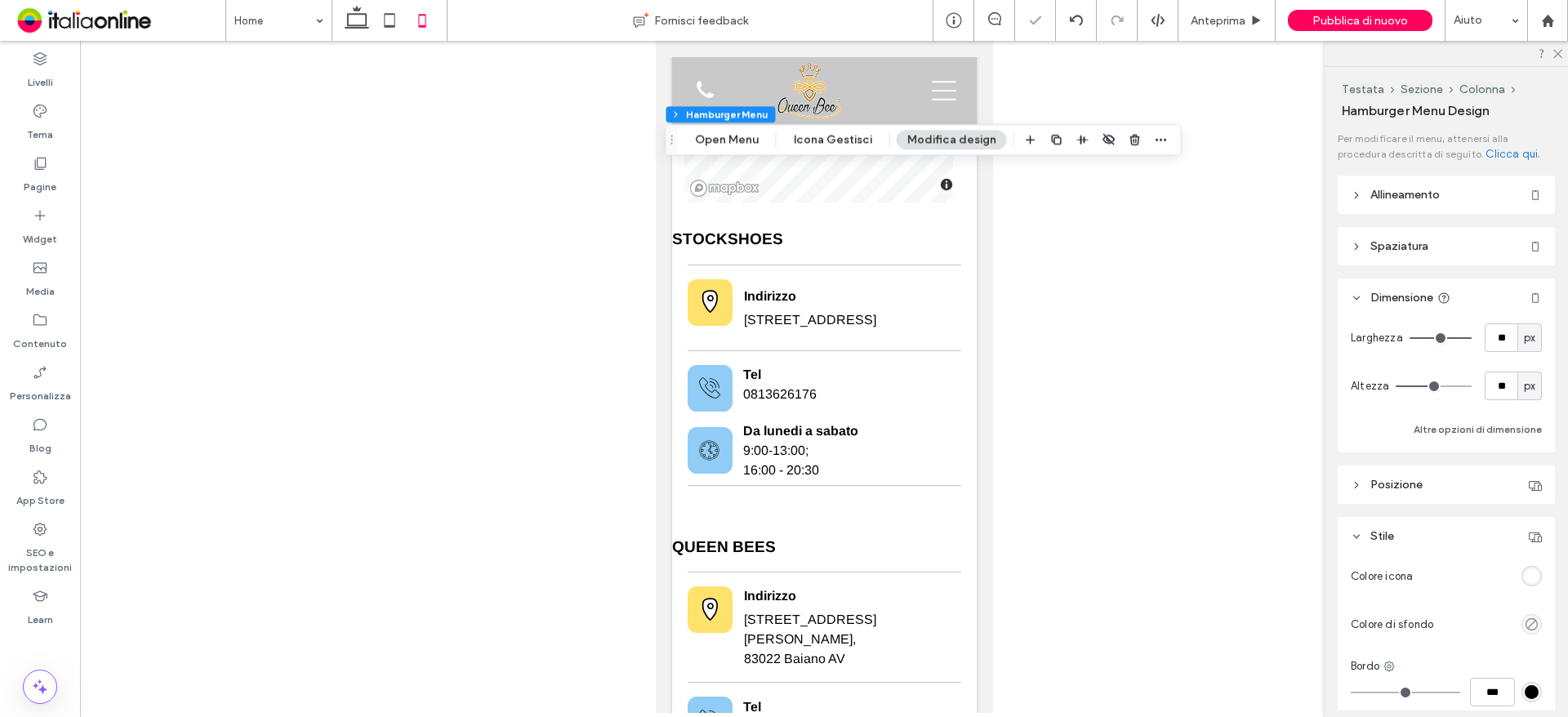
click at [1434, 385] on input "range" at bounding box center [1434, 386] width 76 height 2
type input "**"
click at [1441, 386] on input "range" at bounding box center [1434, 386] width 76 height 2
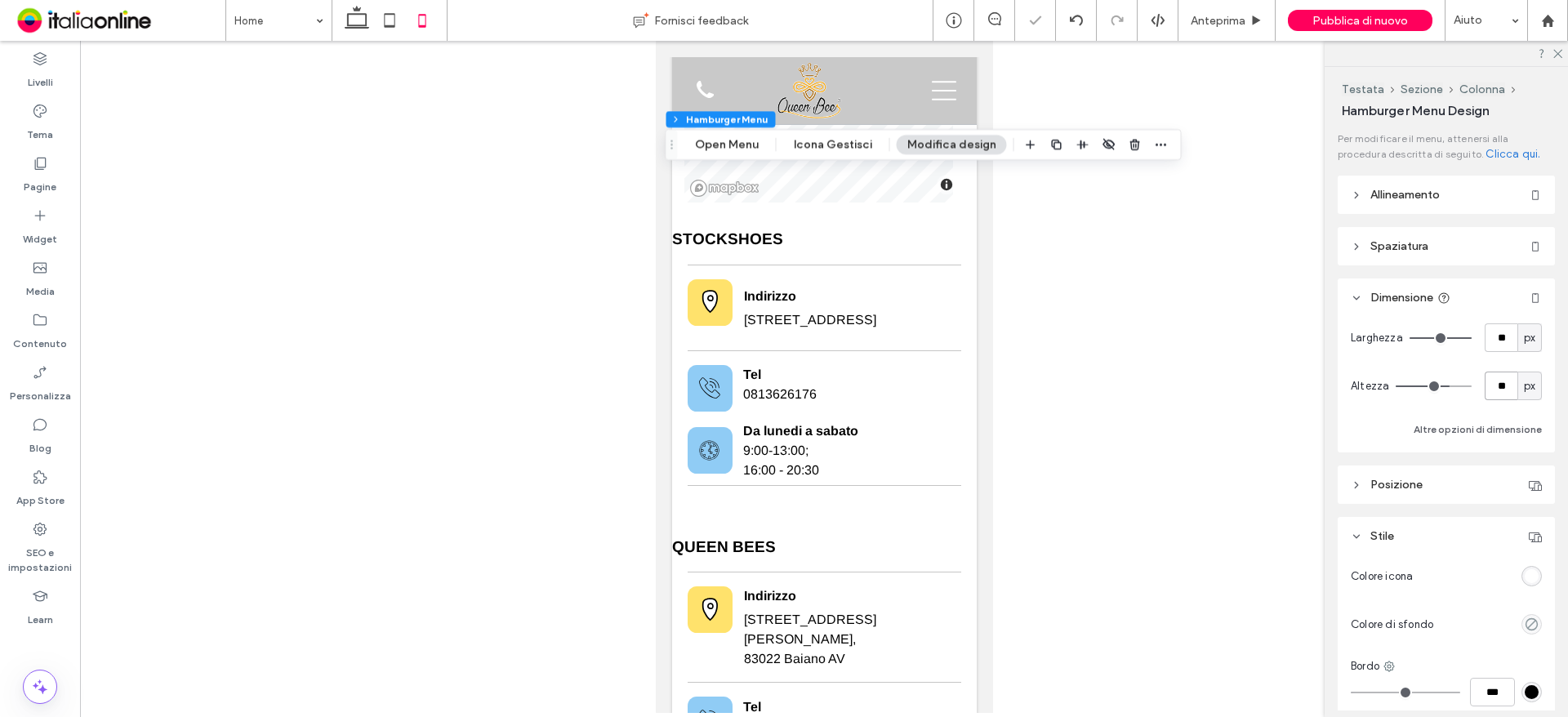
drag, startPoint x: 1498, startPoint y: 384, endPoint x: 1490, endPoint y: 385, distance: 8.1
click at [1490, 385] on input "**" at bounding box center [1501, 385] width 33 height 28
type input "**"
click at [751, 141] on button "Open Menu" at bounding box center [726, 143] width 85 height 19
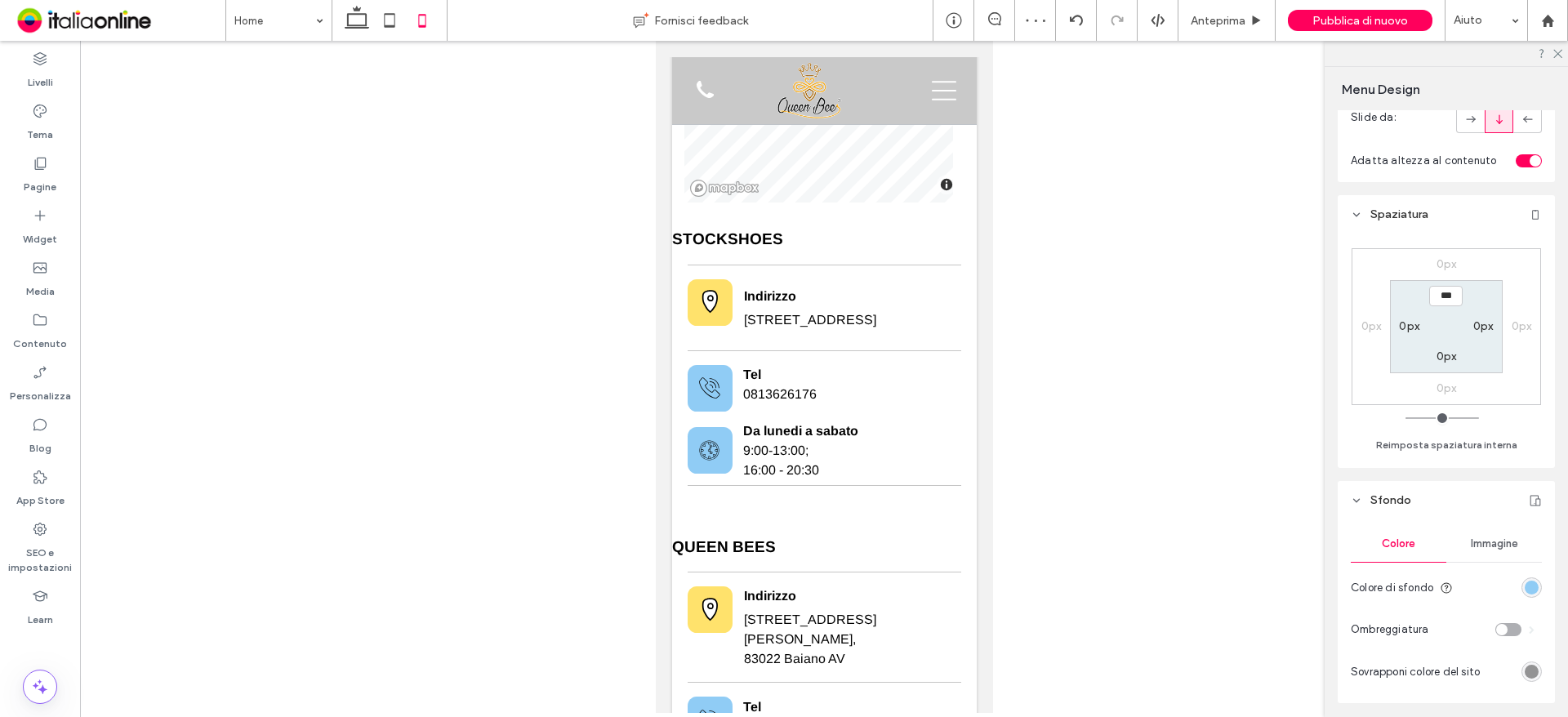
scroll to position [153, 0]
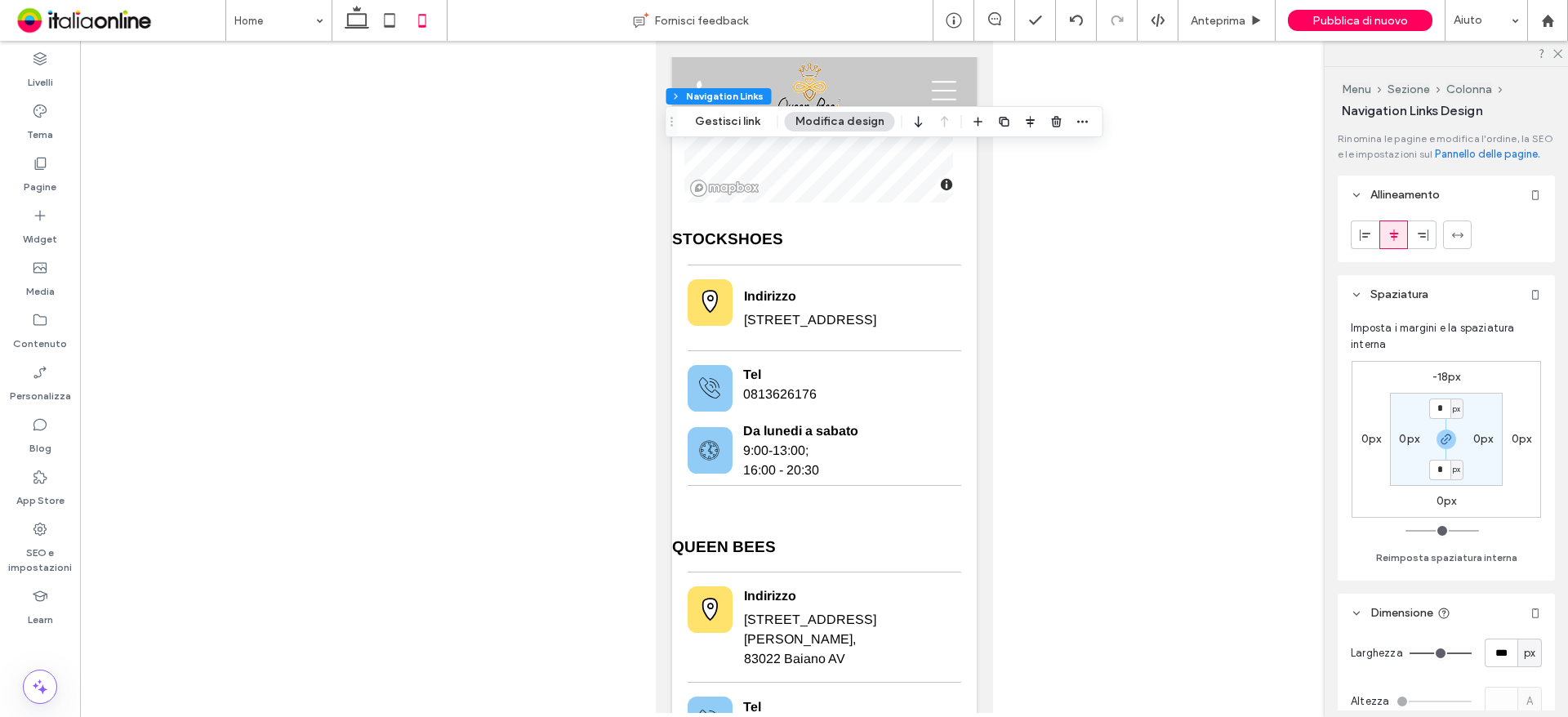
click at [865, 119] on button "Modifica design" at bounding box center [840, 121] width 111 height 19
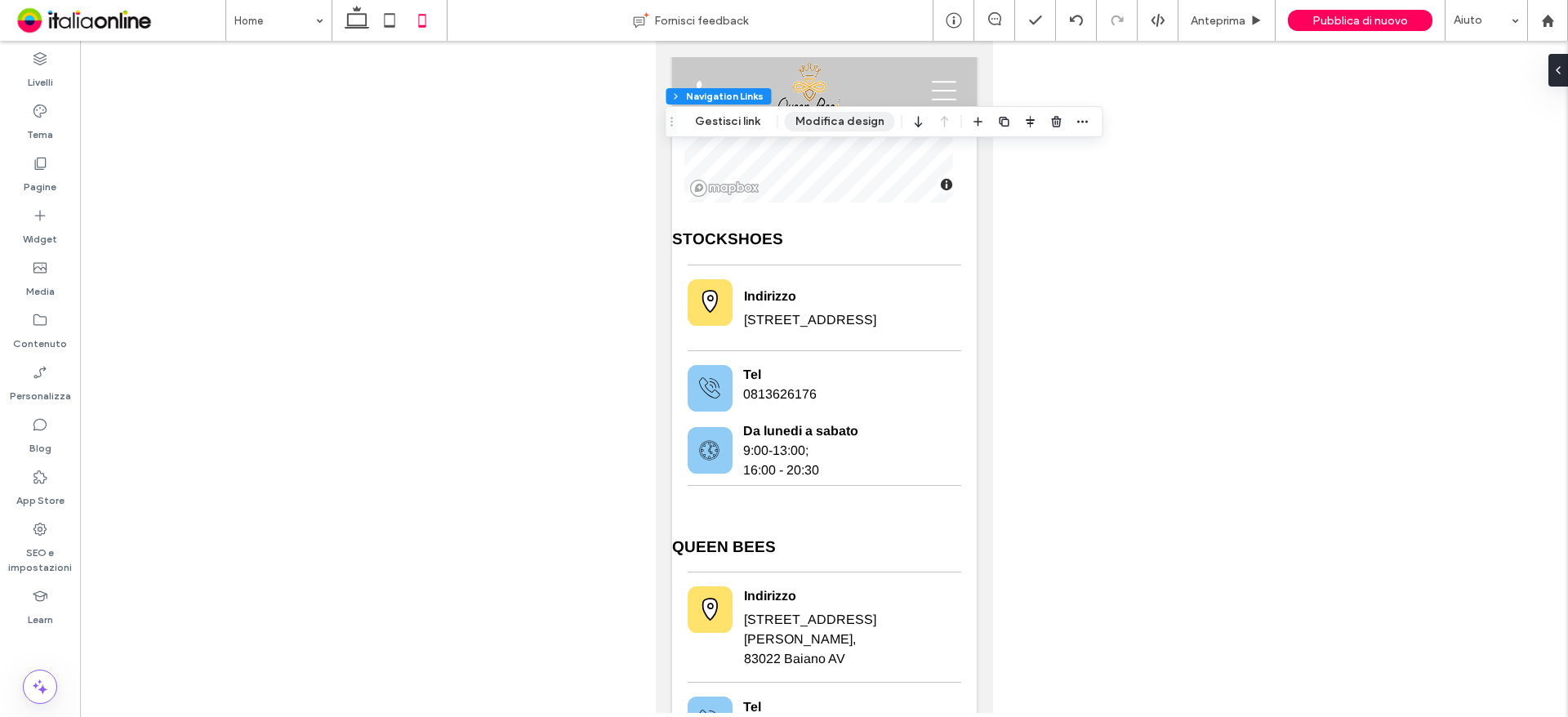
click at [817, 116] on button "Modifica design" at bounding box center [840, 121] width 111 height 19
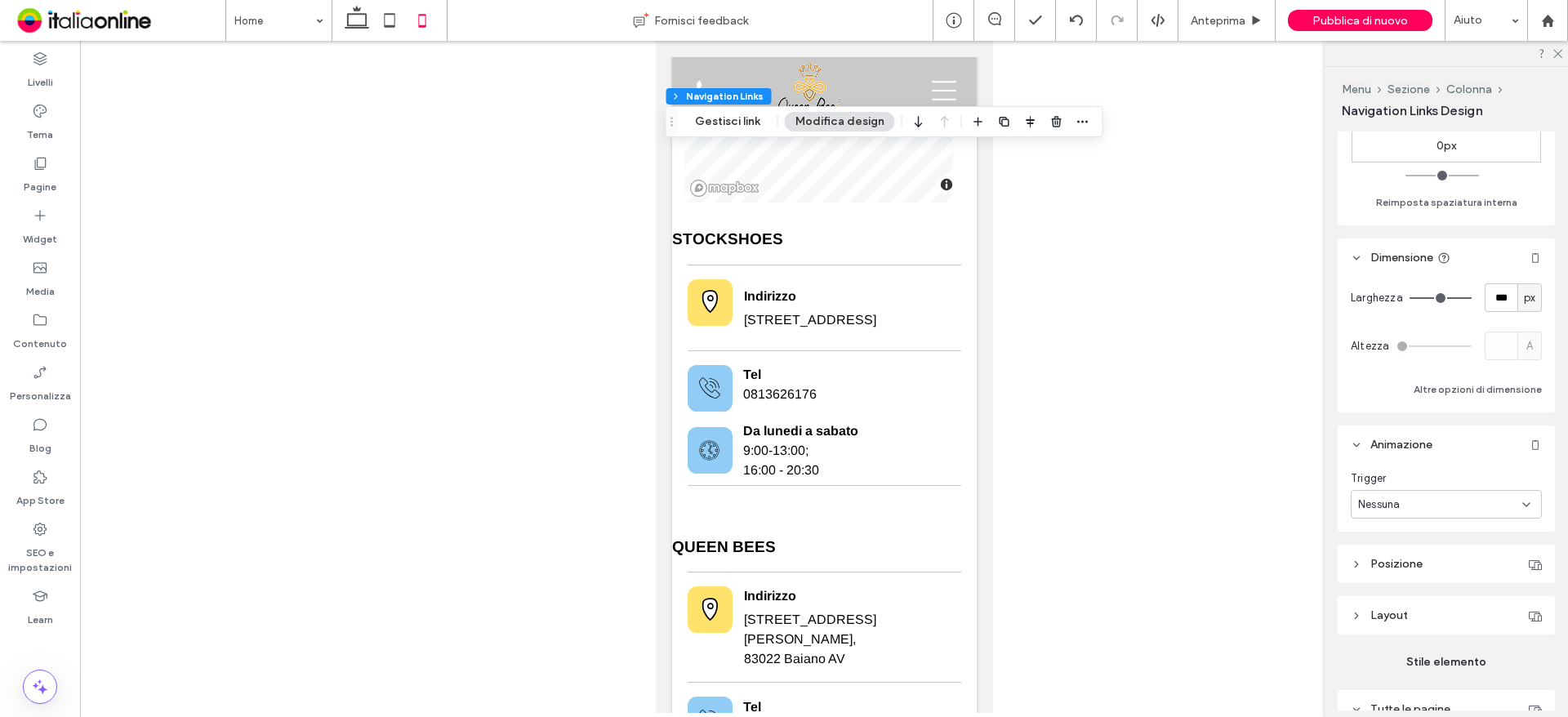
scroll to position [326, 0]
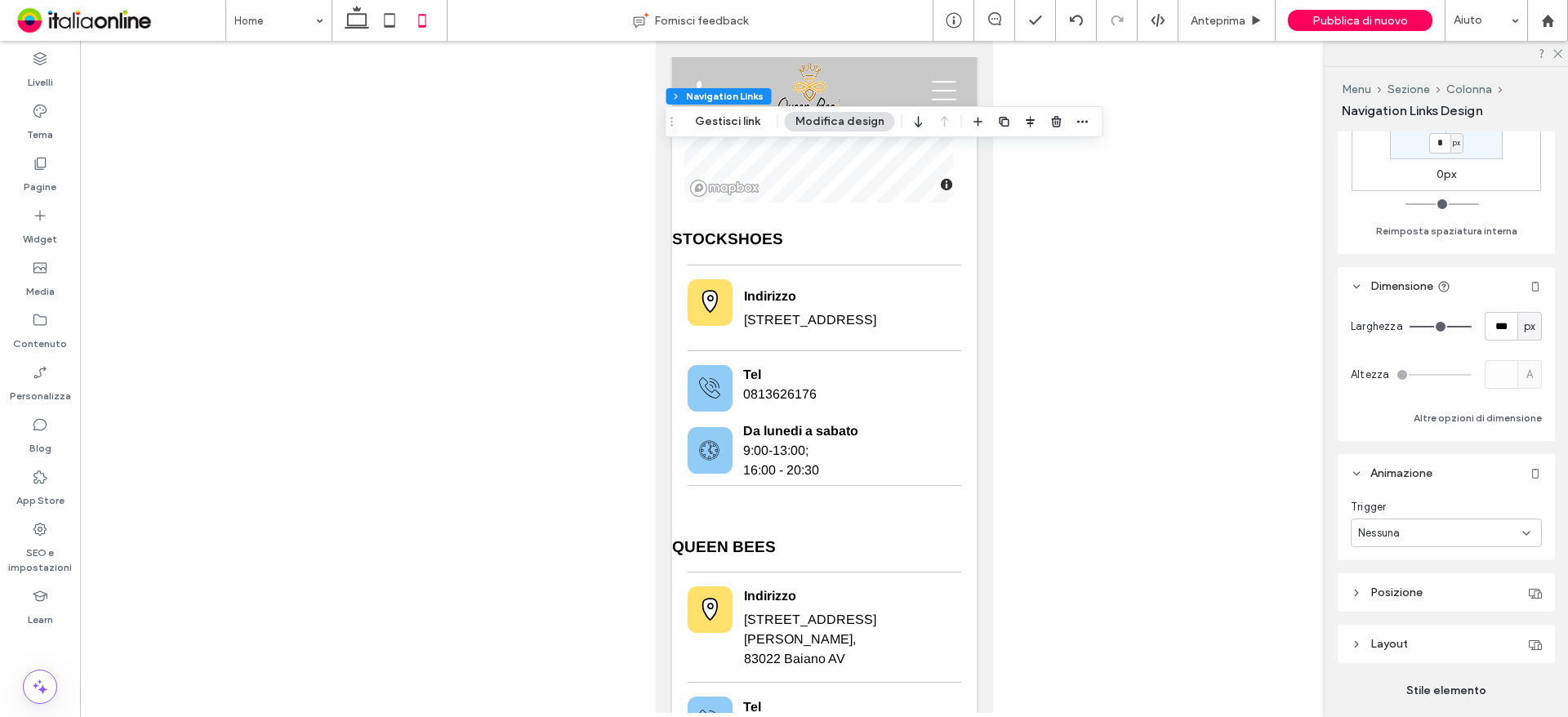
type input "***"
click at [1438, 327] on input "range" at bounding box center [1441, 326] width 62 height 2
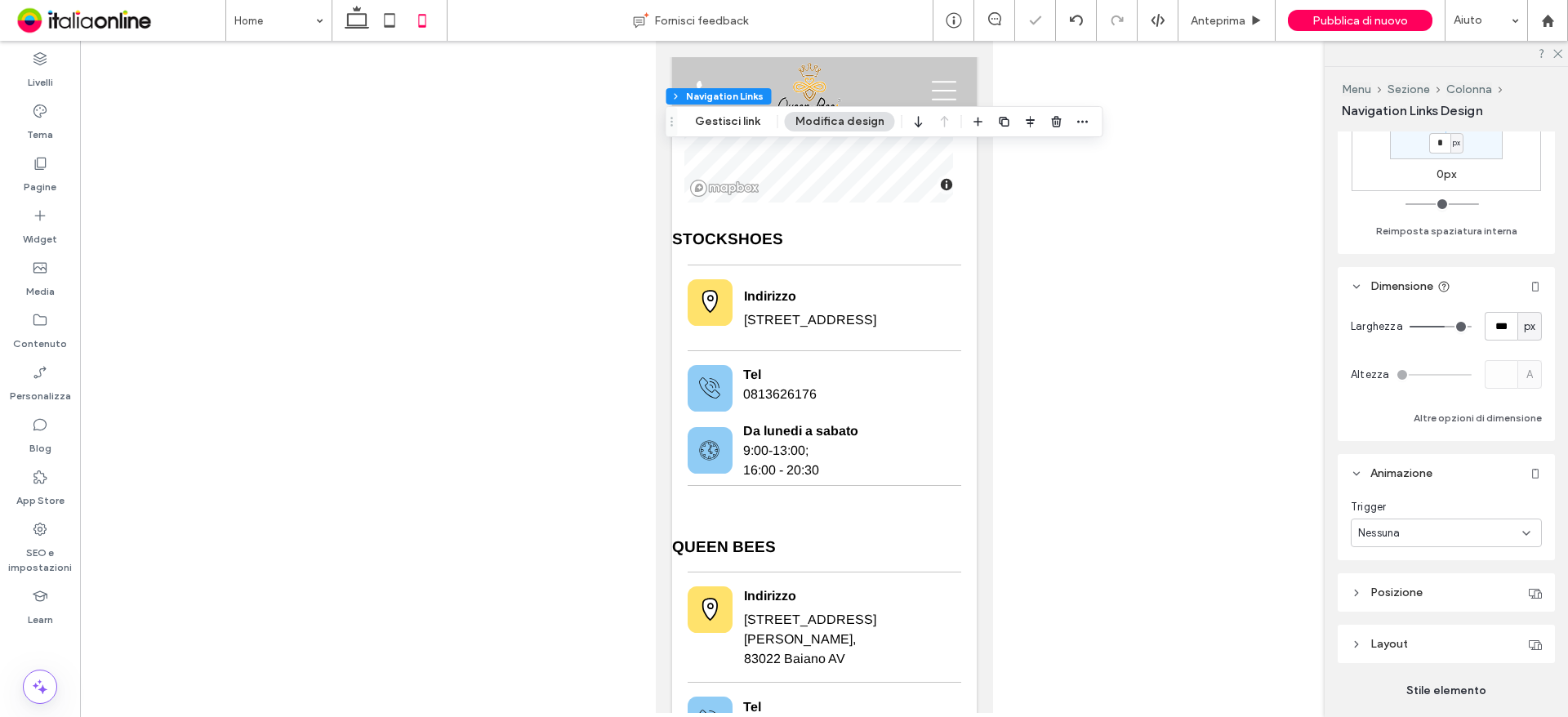
type input "***"
click at [1446, 327] on input "range" at bounding box center [1441, 326] width 62 height 2
type input "***"
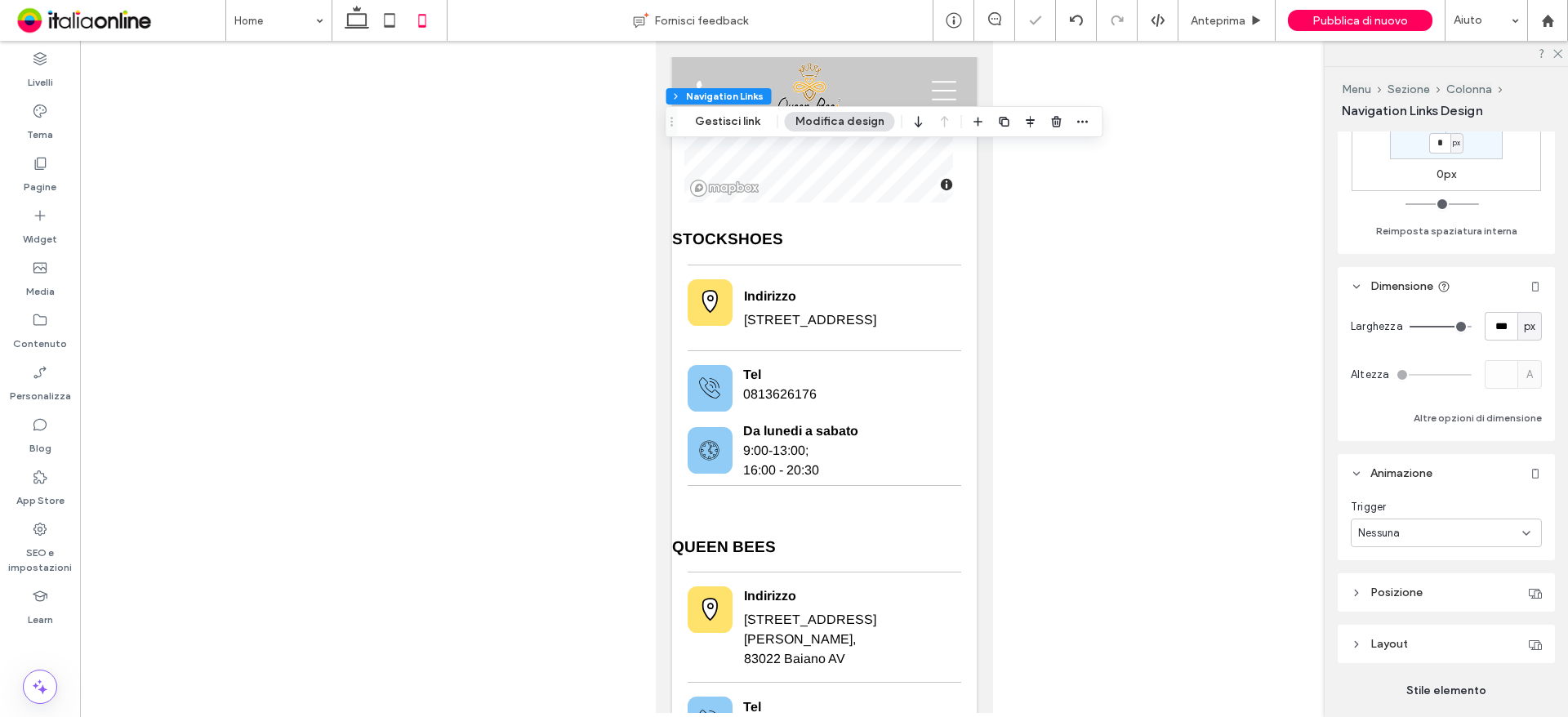
click at [1451, 327] on input "range" at bounding box center [1441, 326] width 62 height 2
type input "***"
click at [1455, 327] on input "range" at bounding box center [1441, 326] width 62 height 2
type input "***"
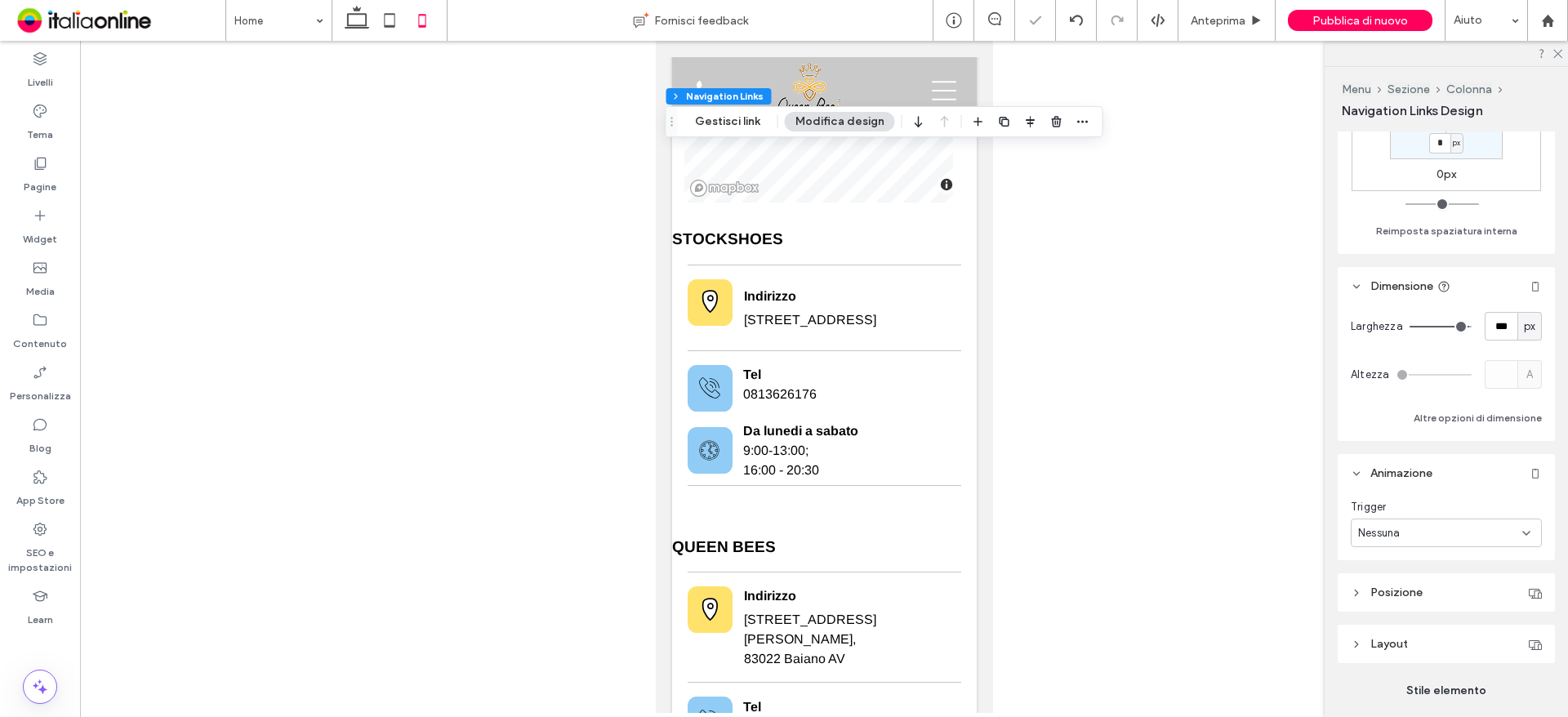
type input "***"
click at [1466, 327] on input "range" at bounding box center [1441, 326] width 62 height 2
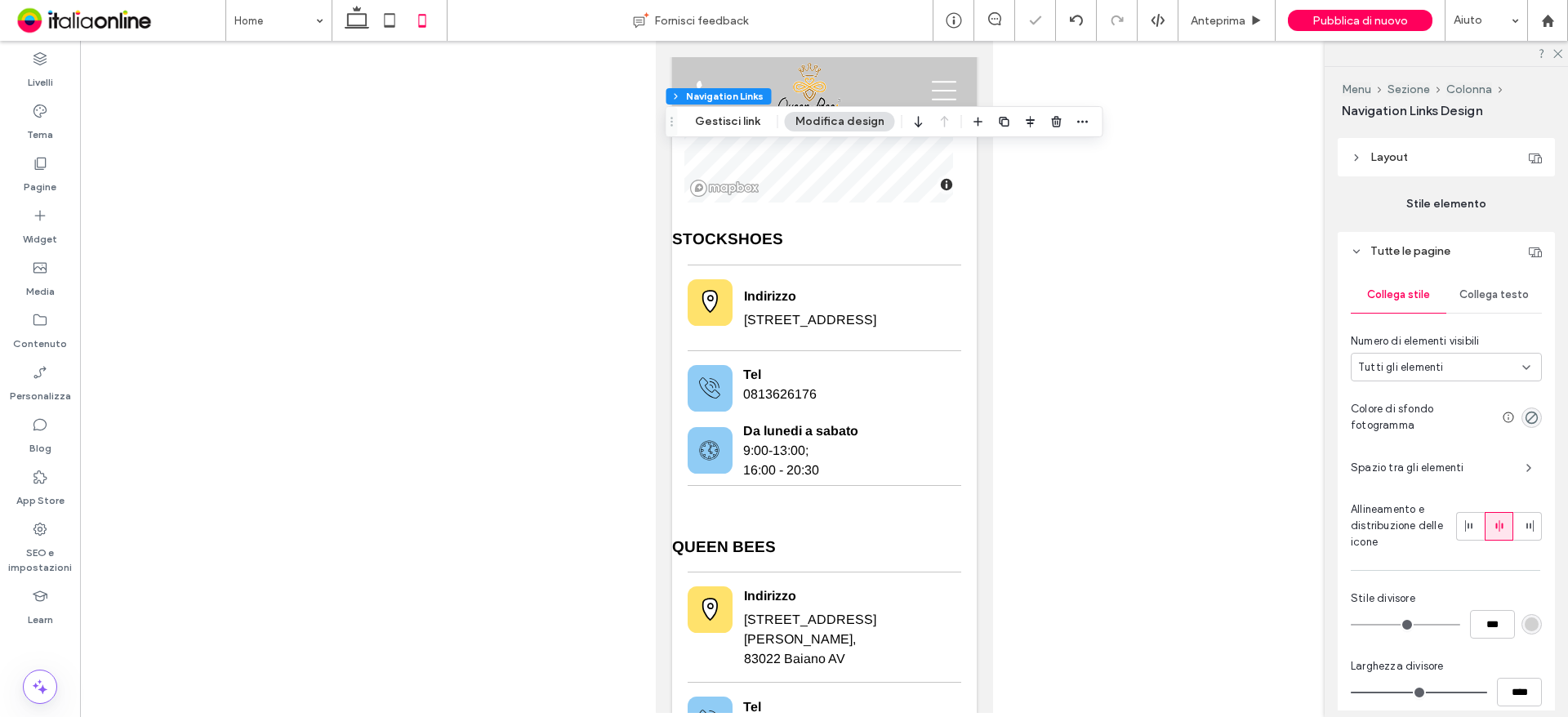
scroll to position [817, 0]
click at [1483, 298] on span "Collega testo" at bounding box center [1494, 292] width 70 height 13
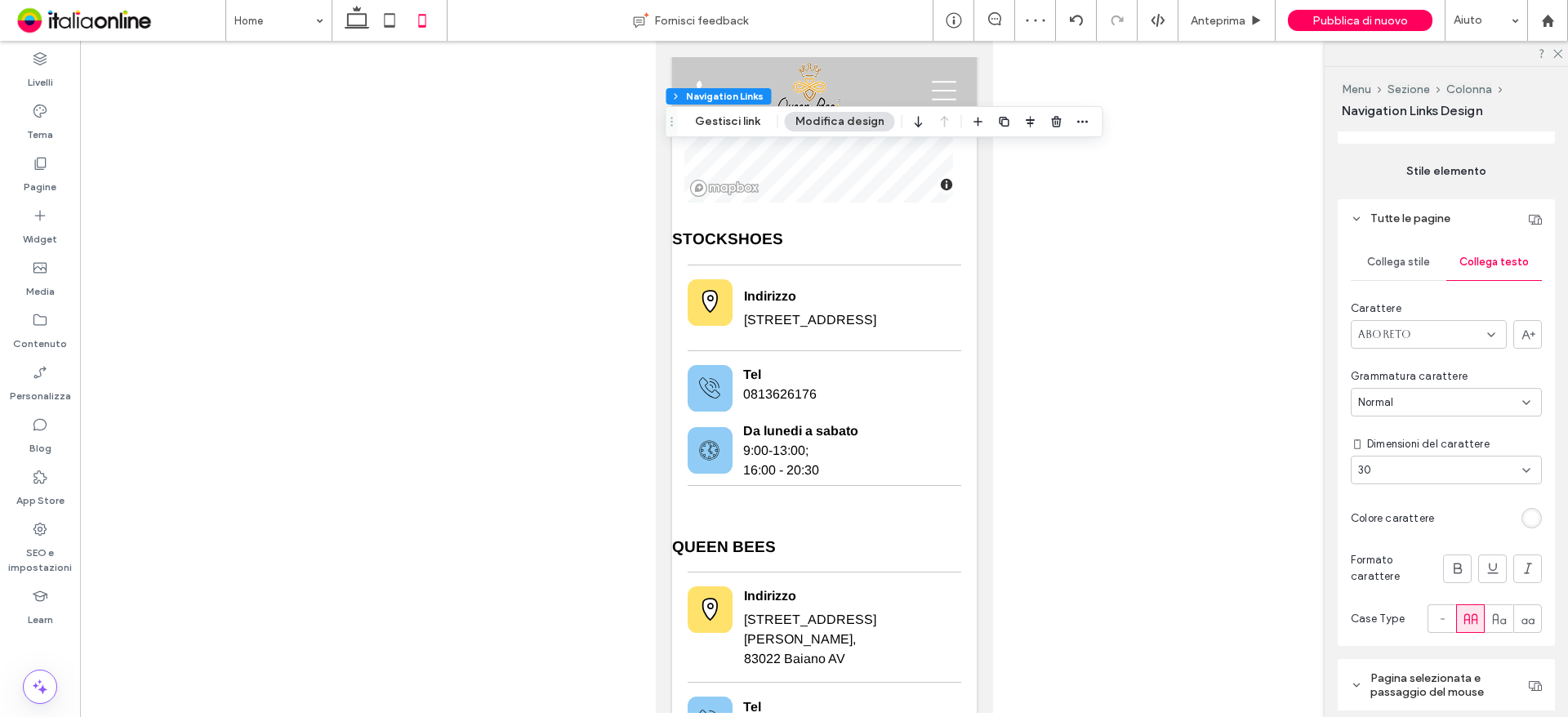
scroll to position [898, 0]
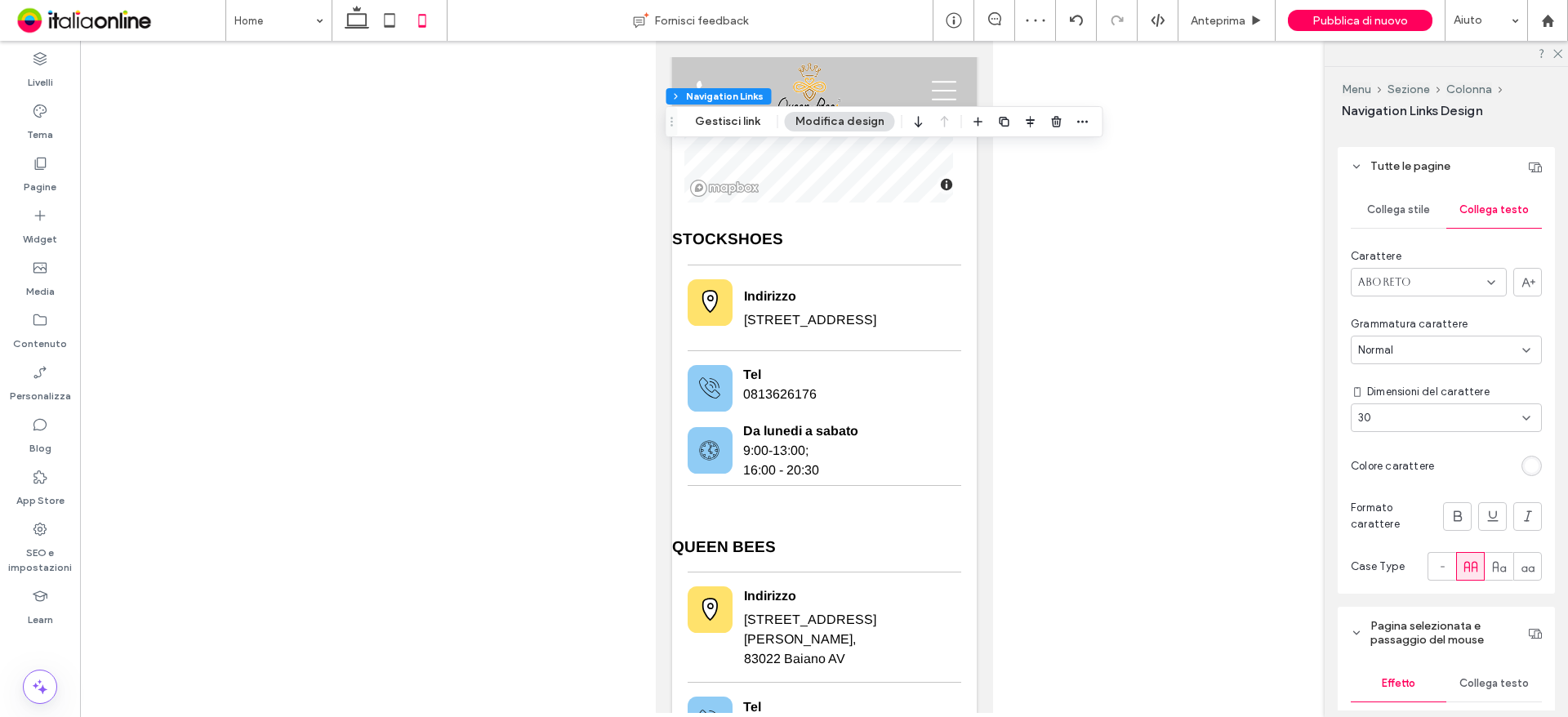
click at [1436, 432] on div "30" at bounding box center [1446, 417] width 191 height 28
click at [1381, 521] on div "24" at bounding box center [1443, 526] width 181 height 28
click at [1185, 195] on div at bounding box center [823, 377] width 1488 height 672
click at [1339, 27] on span "Pubblica di nuovo" at bounding box center [1360, 20] width 95 height 14
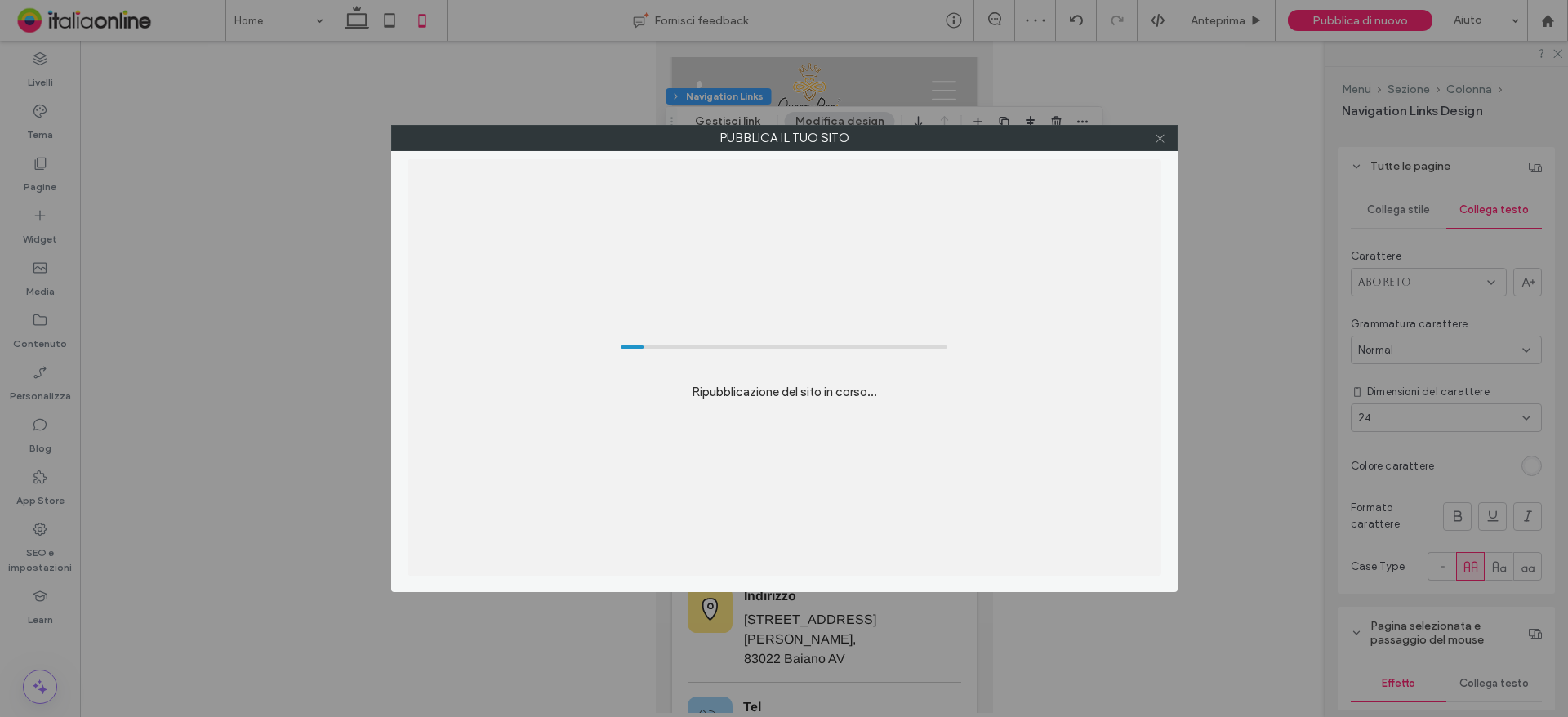
click at [1159, 139] on icon at bounding box center [1160, 138] width 12 height 12
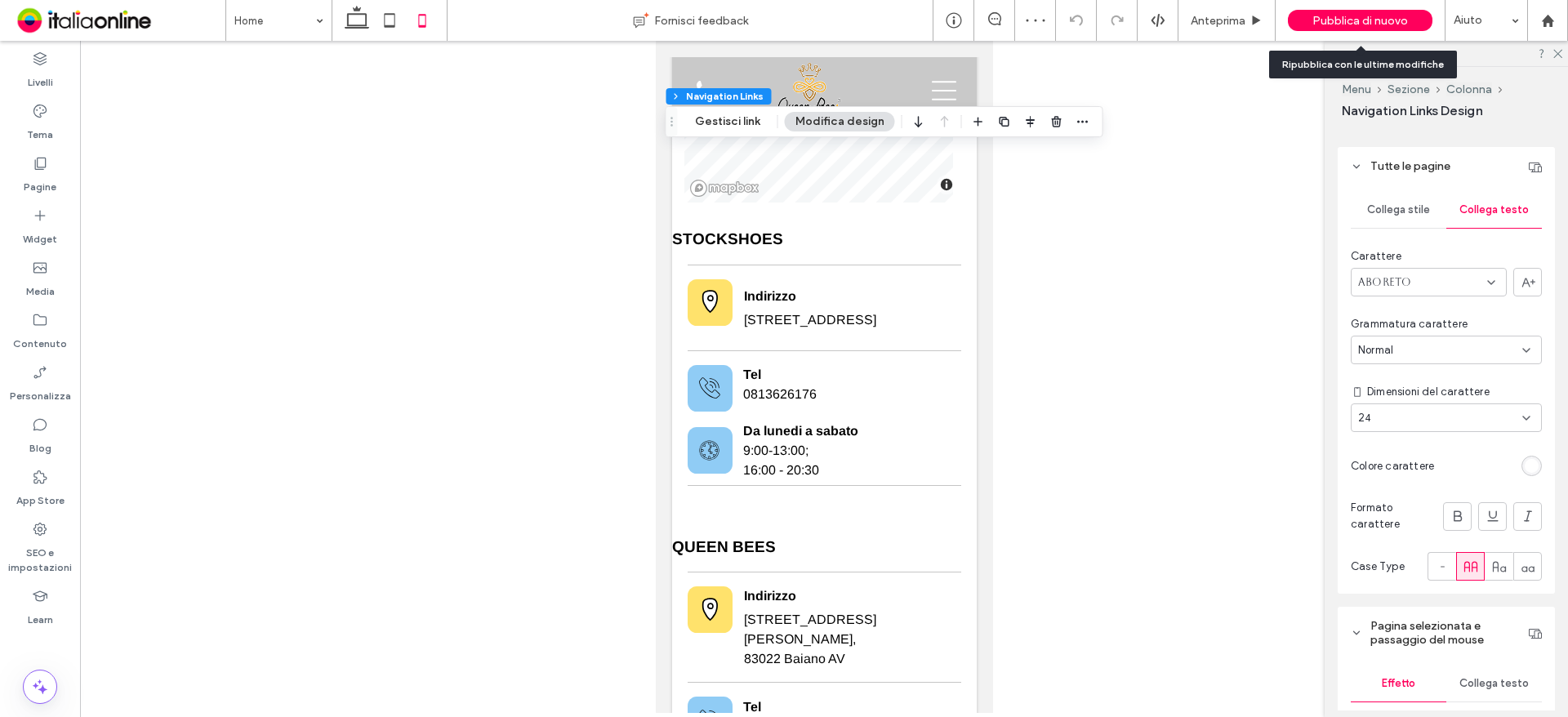
drag, startPoint x: 1350, startPoint y: 12, endPoint x: 1330, endPoint y: 28, distance: 25.6
click at [1350, 12] on div "Pubblica di nuovo" at bounding box center [1360, 20] width 145 height 21
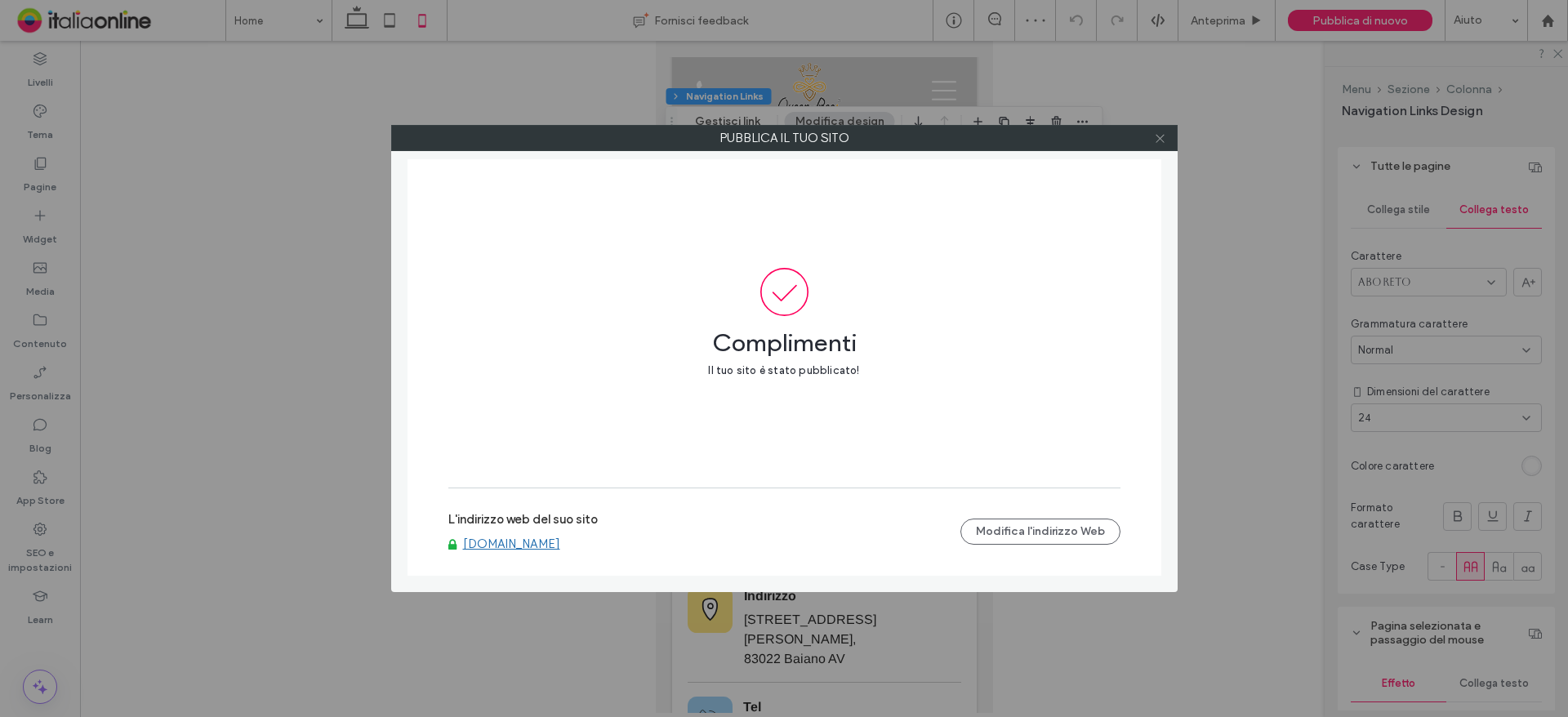
click at [1165, 141] on icon at bounding box center [1160, 138] width 12 height 12
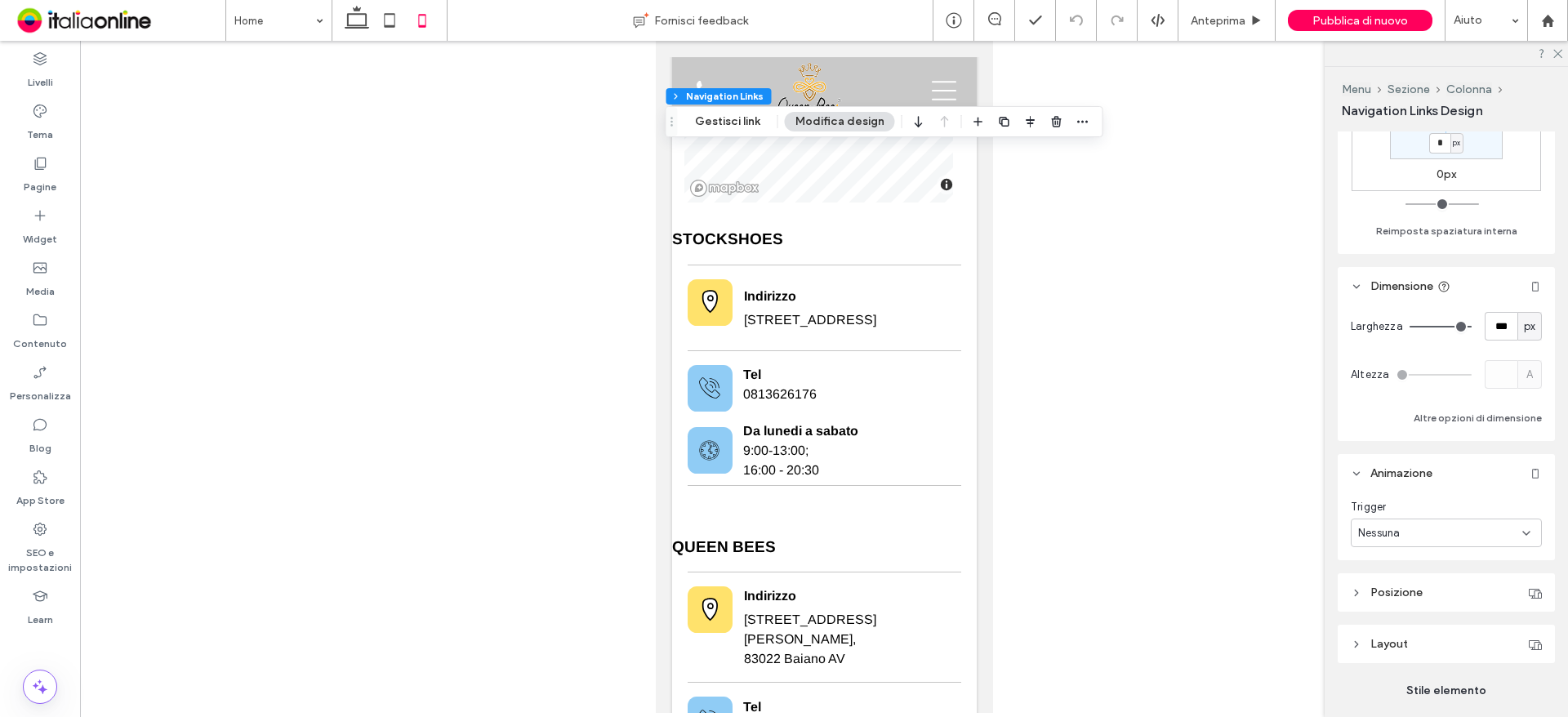
scroll to position [0, 0]
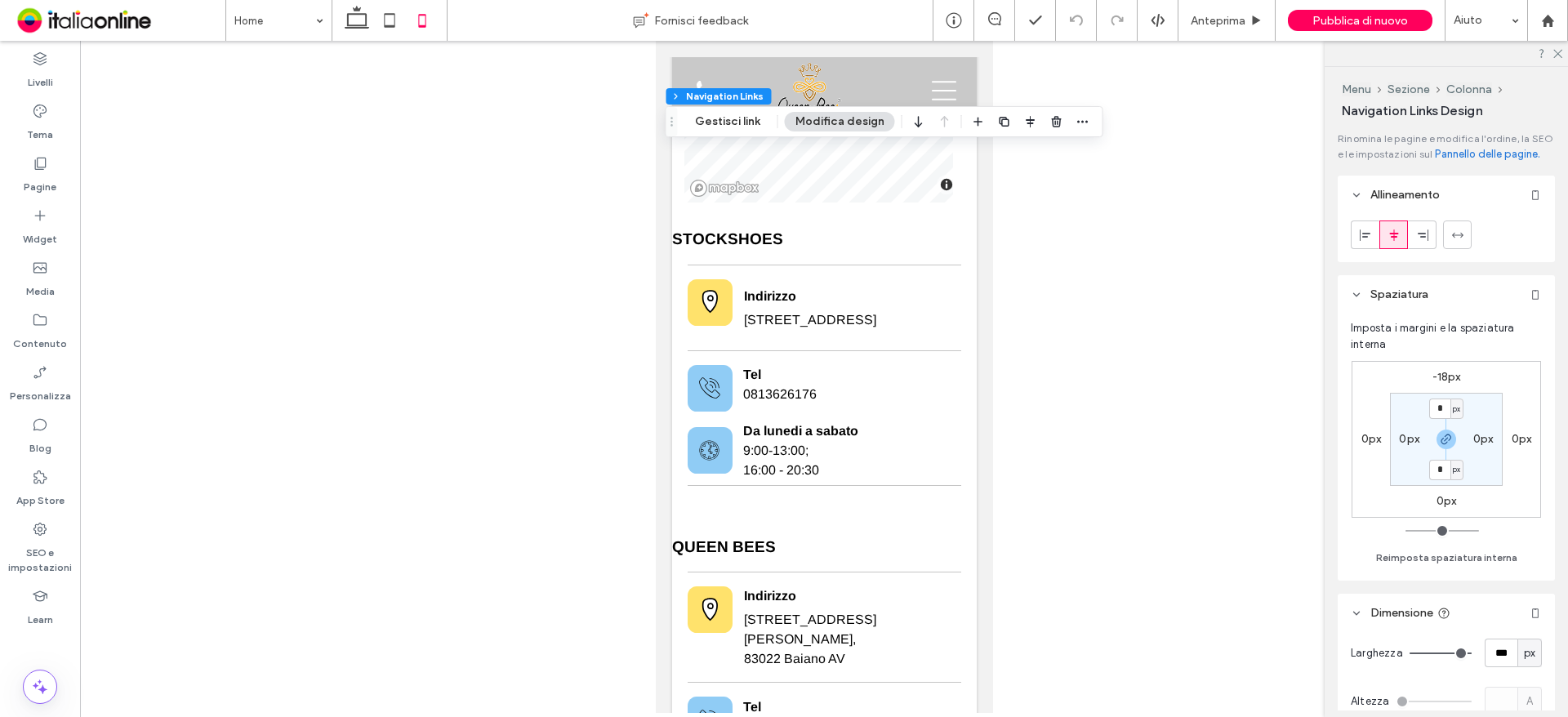
click at [1396, 240] on use at bounding box center [1394, 234] width 9 height 11
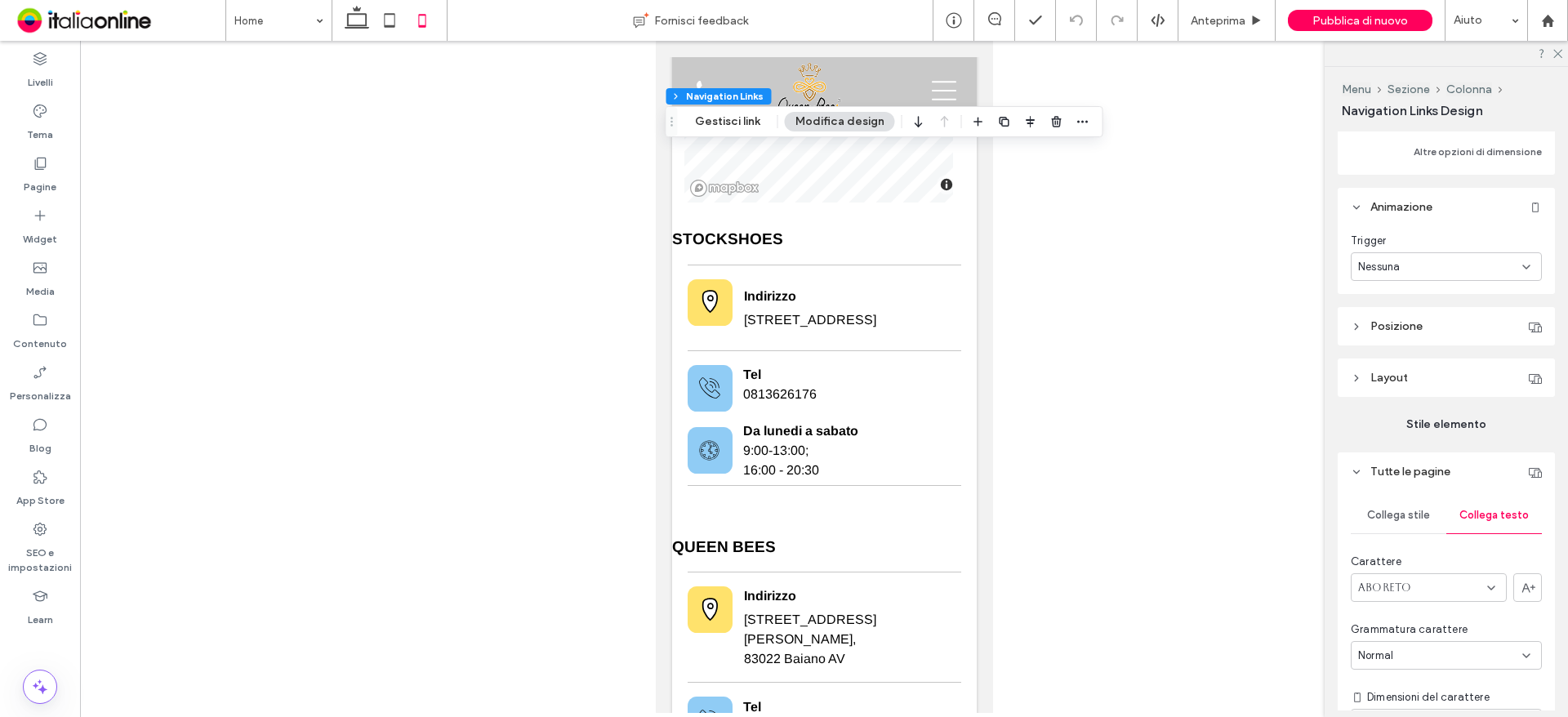
scroll to position [817, 0]
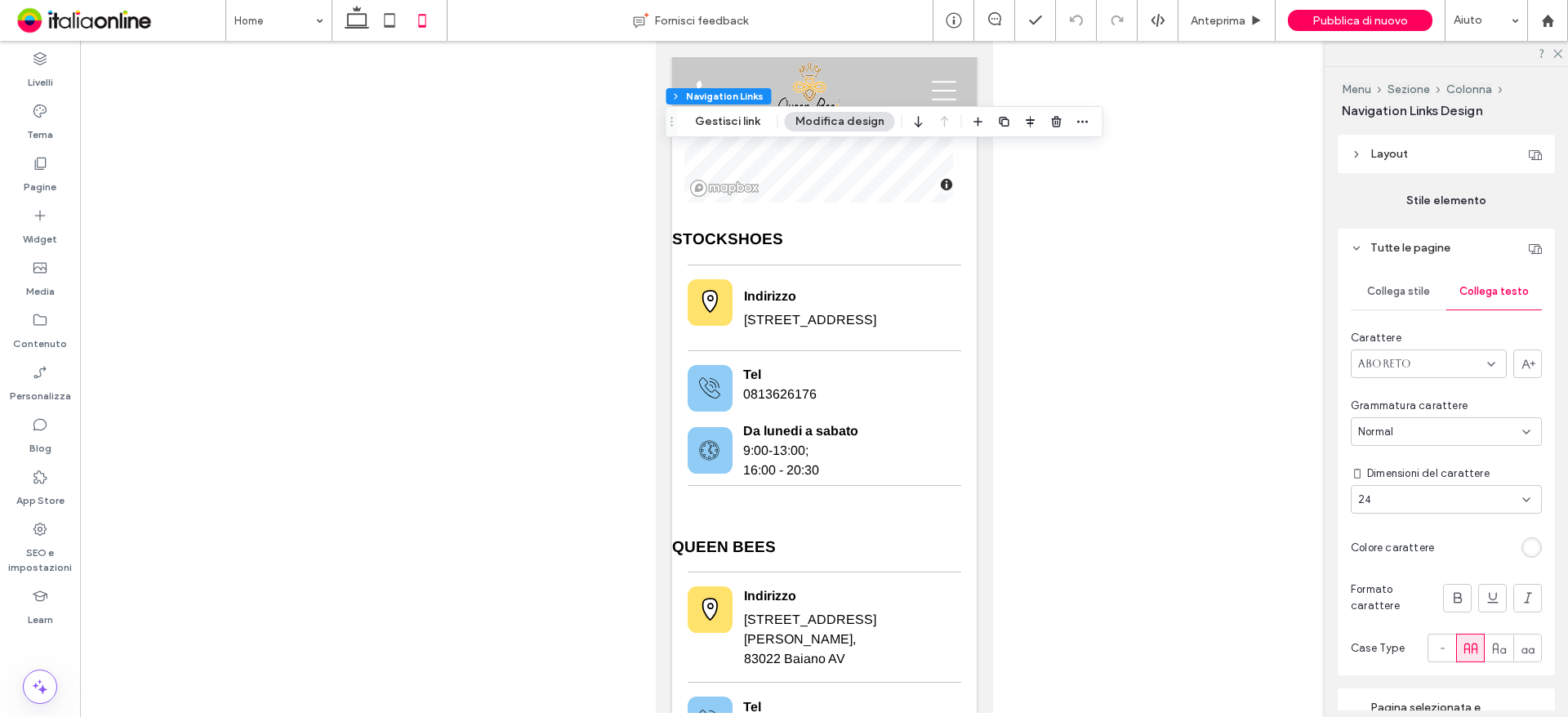
click at [1397, 532] on div "Collega stile Collega testo Carattere Aboreto Grammatura carattere Normal Dimen…" at bounding box center [1445, 471] width 217 height 408
click at [1393, 514] on div "24" at bounding box center [1446, 498] width 191 height 28
click at [1401, 665] on div "18" at bounding box center [1443, 660] width 181 height 28
click at [1079, 180] on div at bounding box center [823, 377] width 1488 height 672
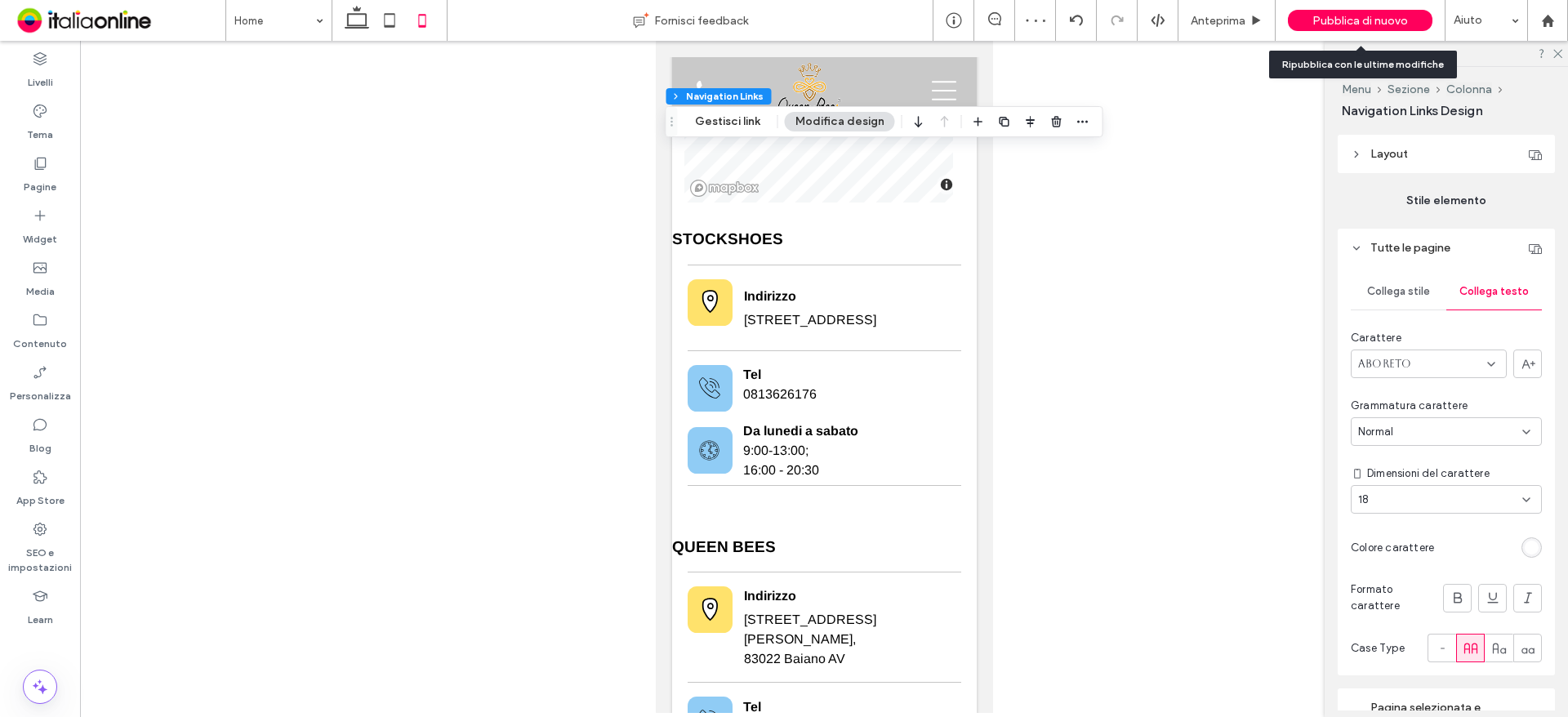
click at [1330, 11] on div "Pubblica di nuovo" at bounding box center [1360, 20] width 145 height 21
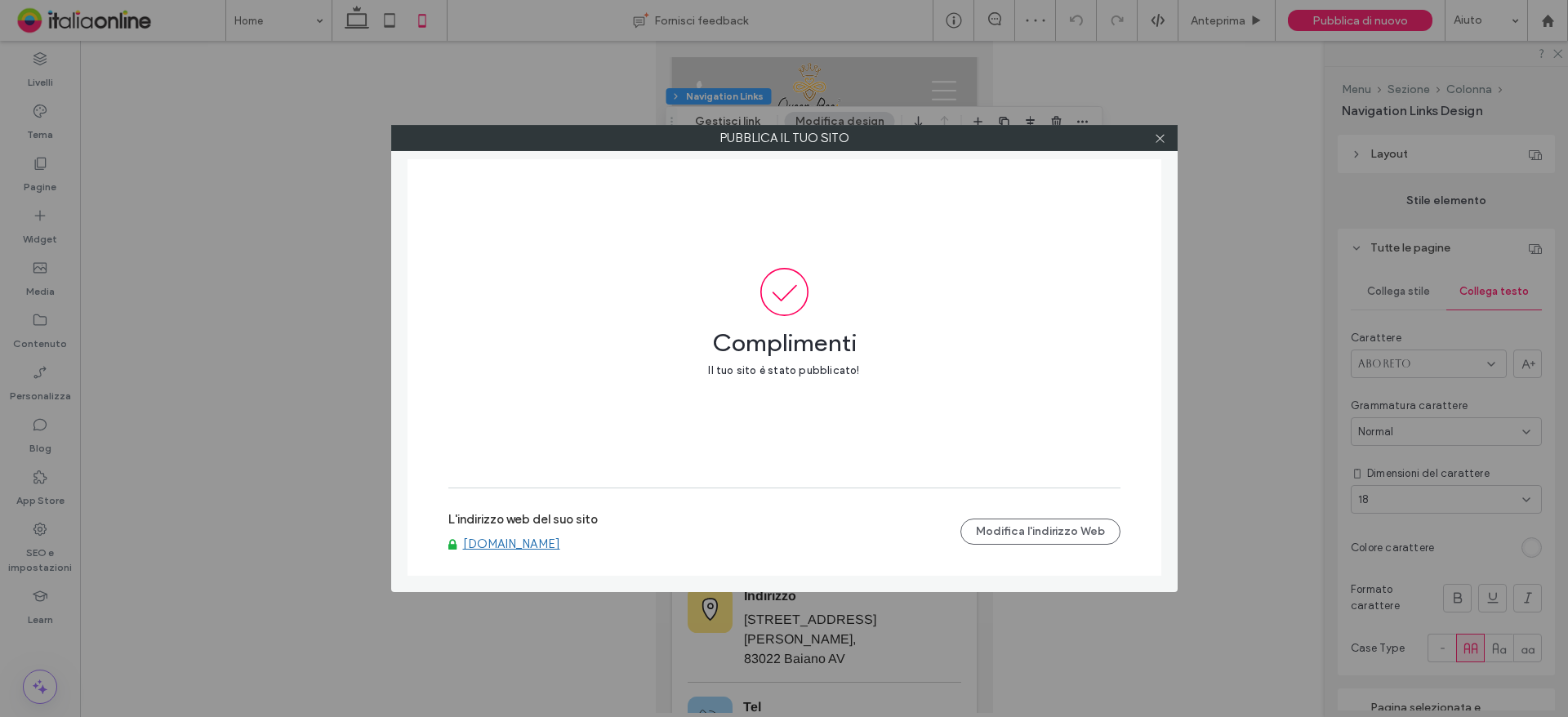
click at [1156, 137] on icon at bounding box center [1160, 138] width 12 height 12
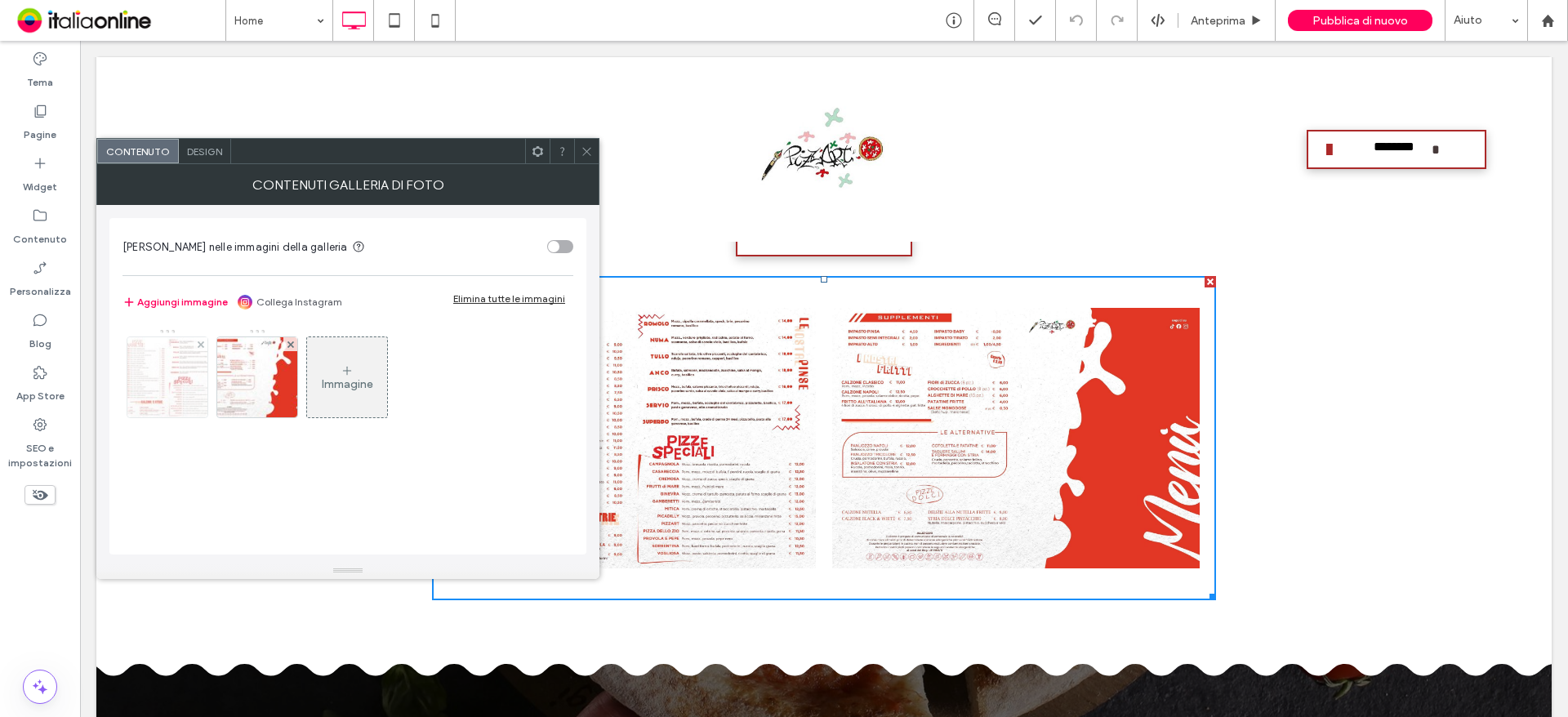
click at [164, 387] on img at bounding box center [167, 377] width 113 height 80
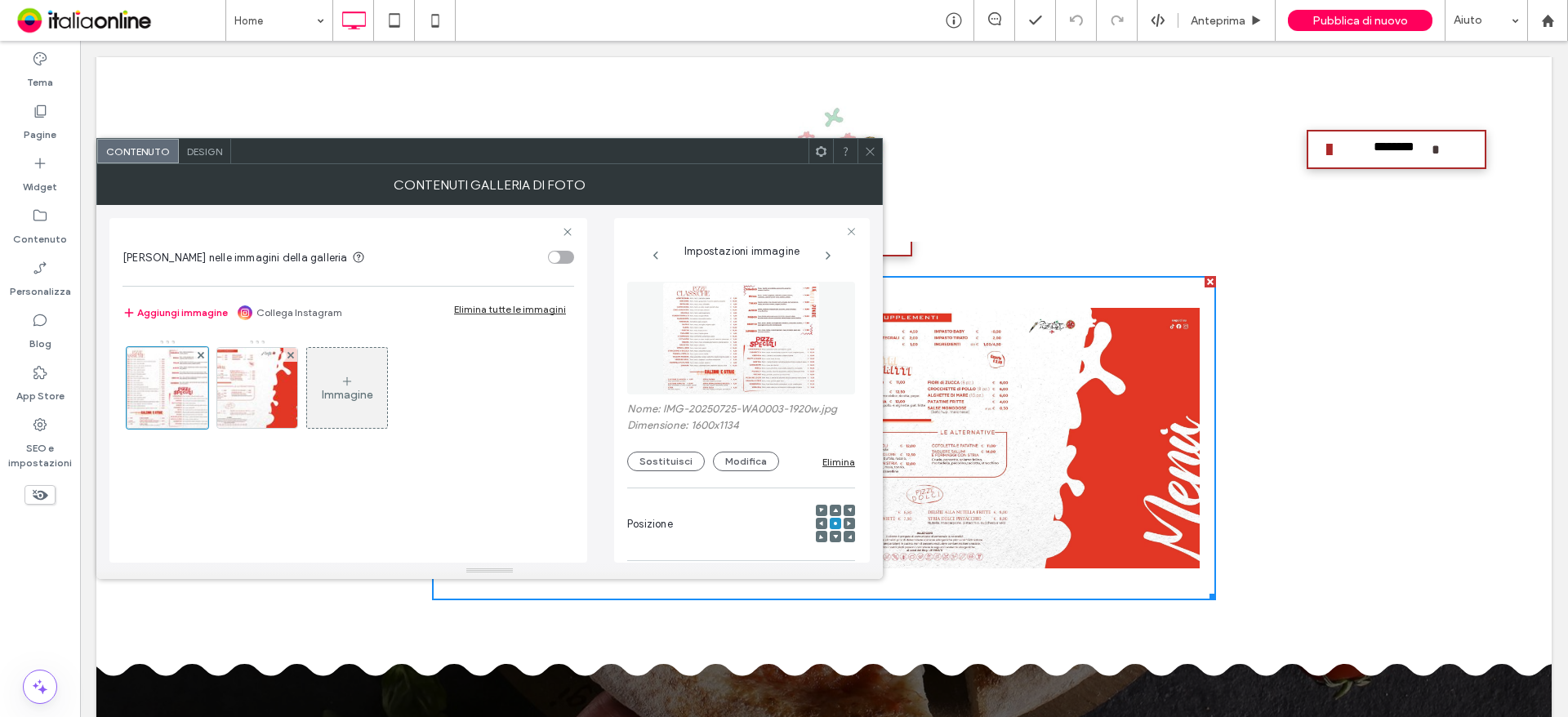
click at [721, 348] on img at bounding box center [741, 337] width 158 height 112
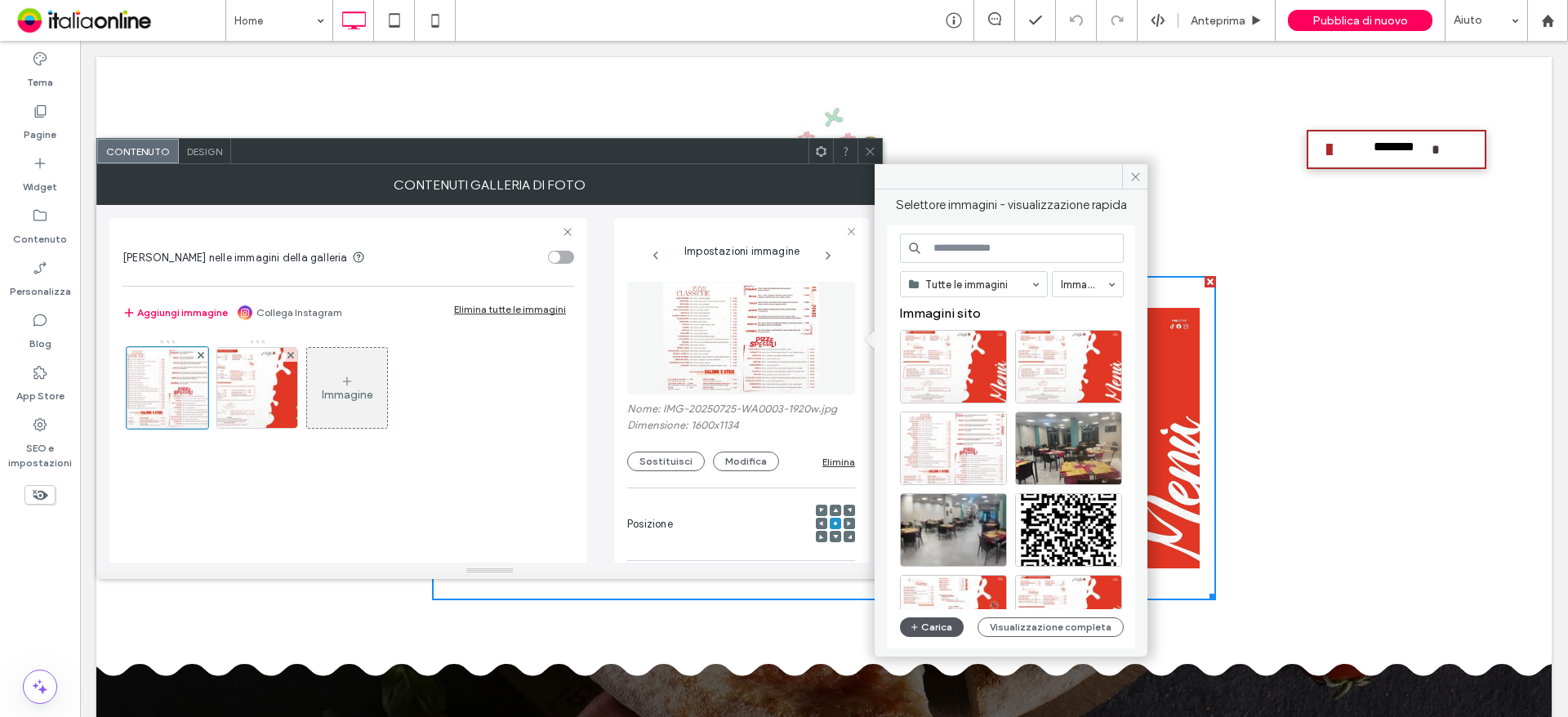
click at [916, 621] on icon "button" at bounding box center [915, 627] width 10 height 13
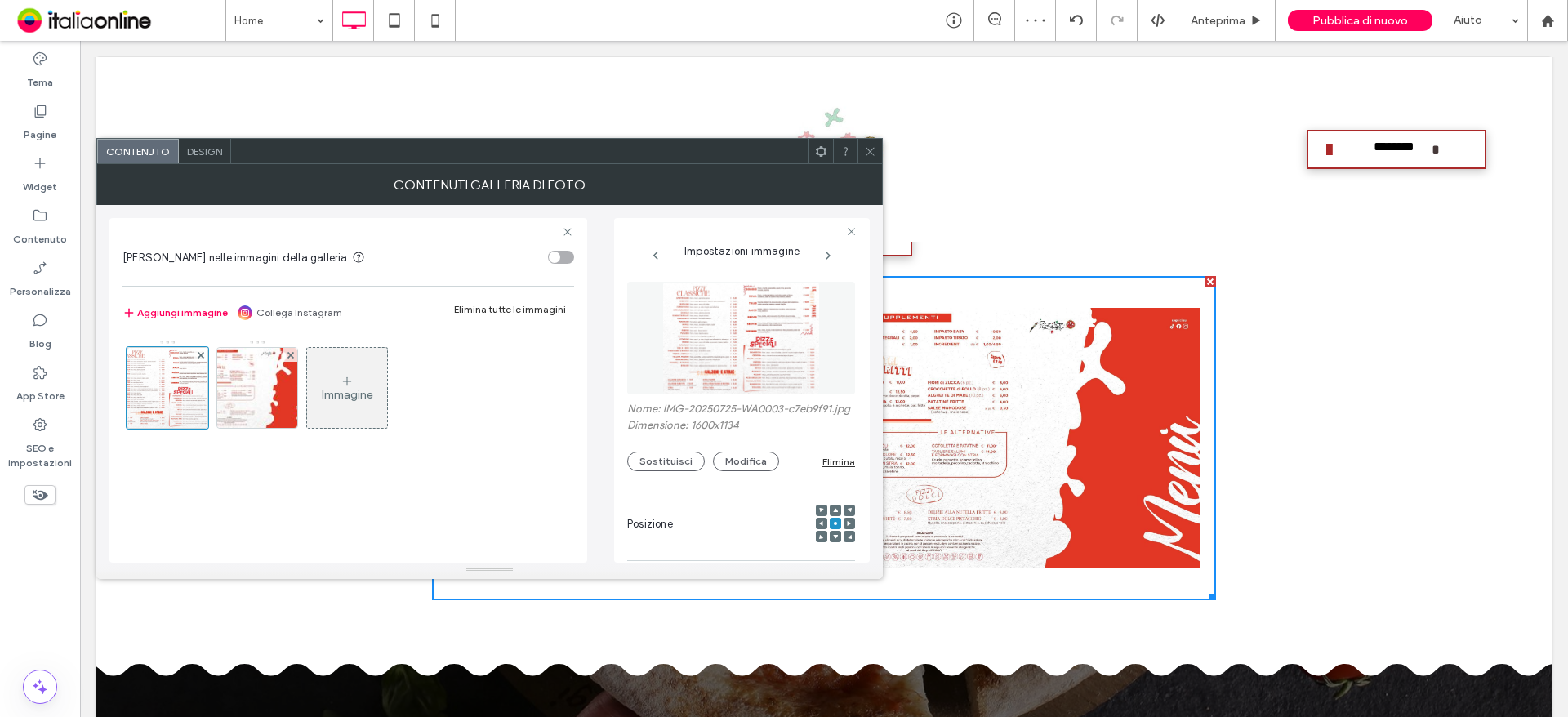
click at [866, 147] on icon at bounding box center [870, 151] width 12 height 12
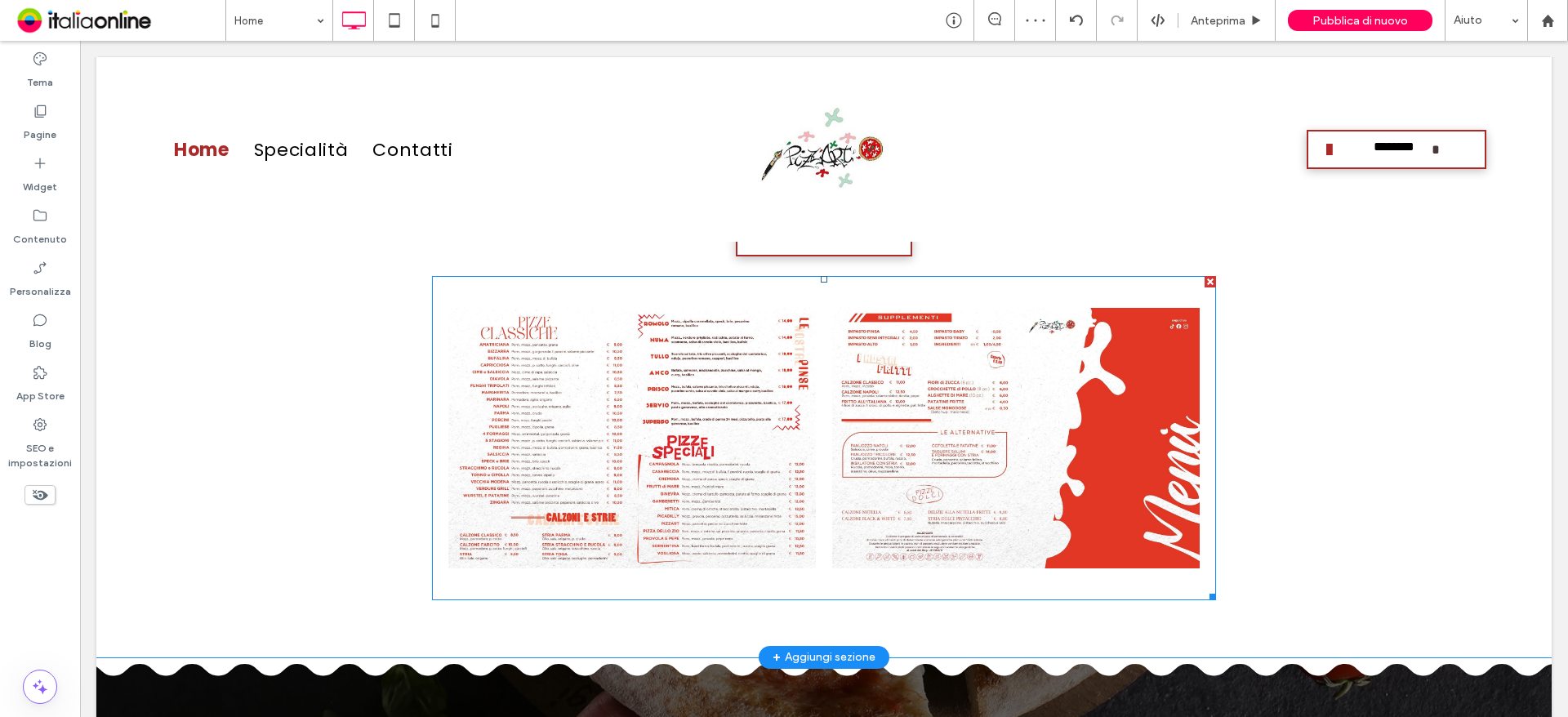
scroll to position [3184, 0]
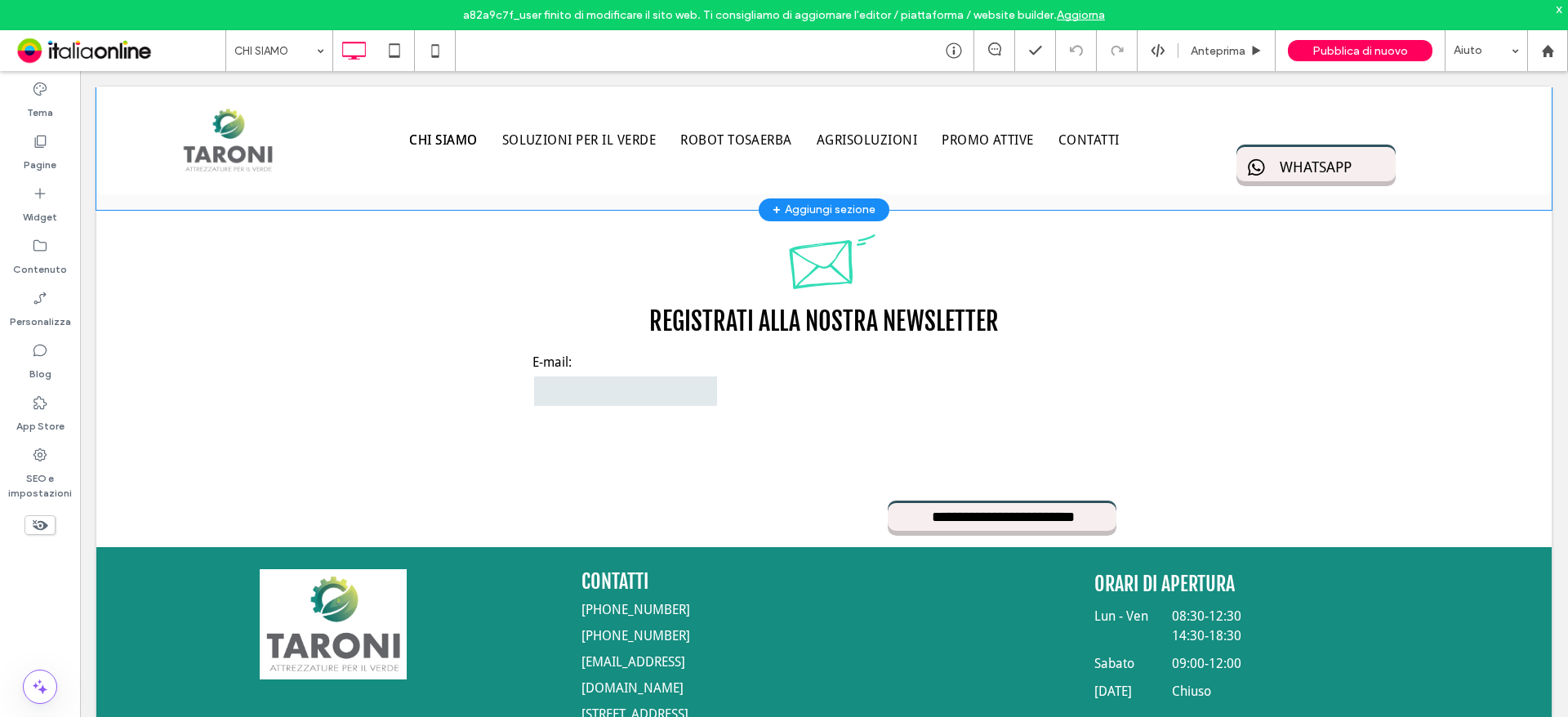
scroll to position [2858, 0]
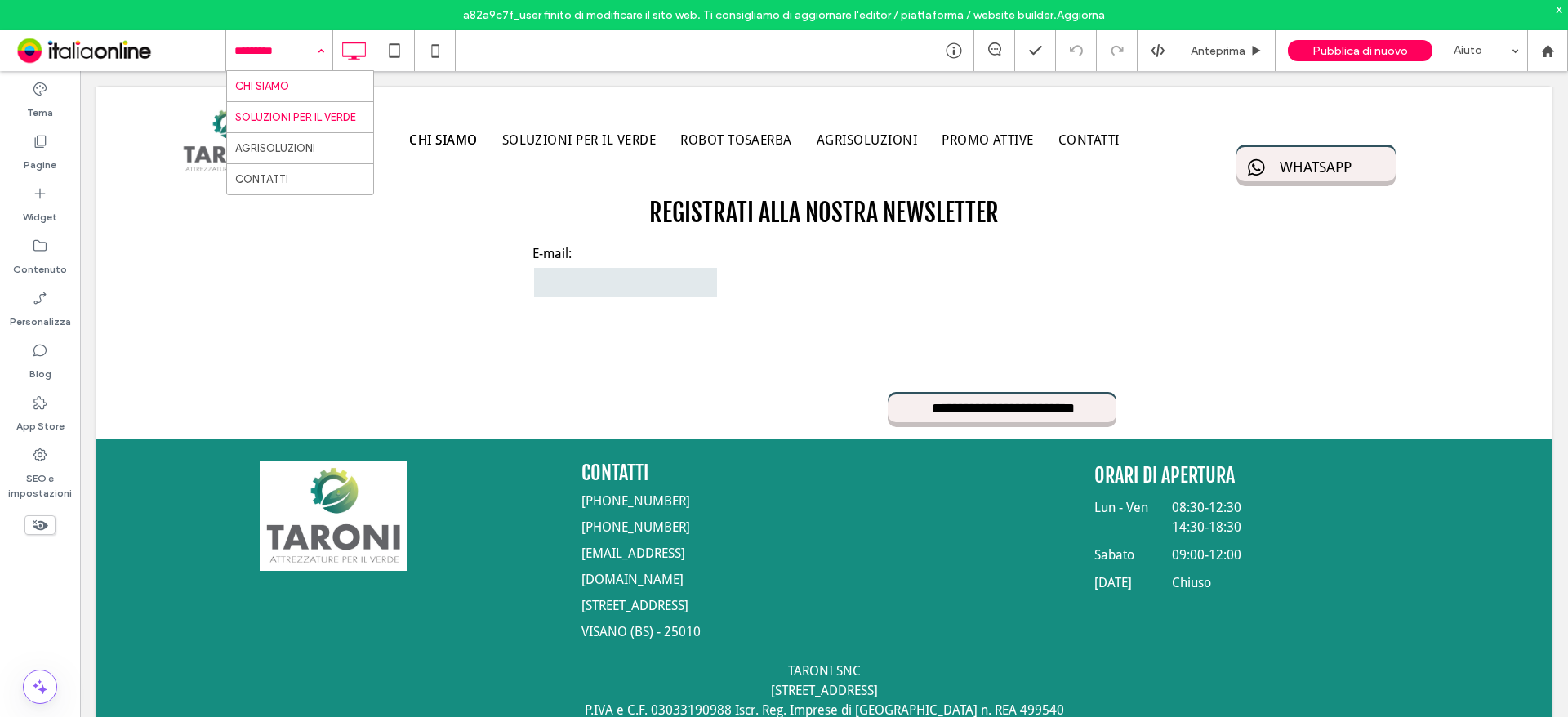
drag, startPoint x: 293, startPoint y: 111, endPoint x: 739, endPoint y: 383, distance: 522.4
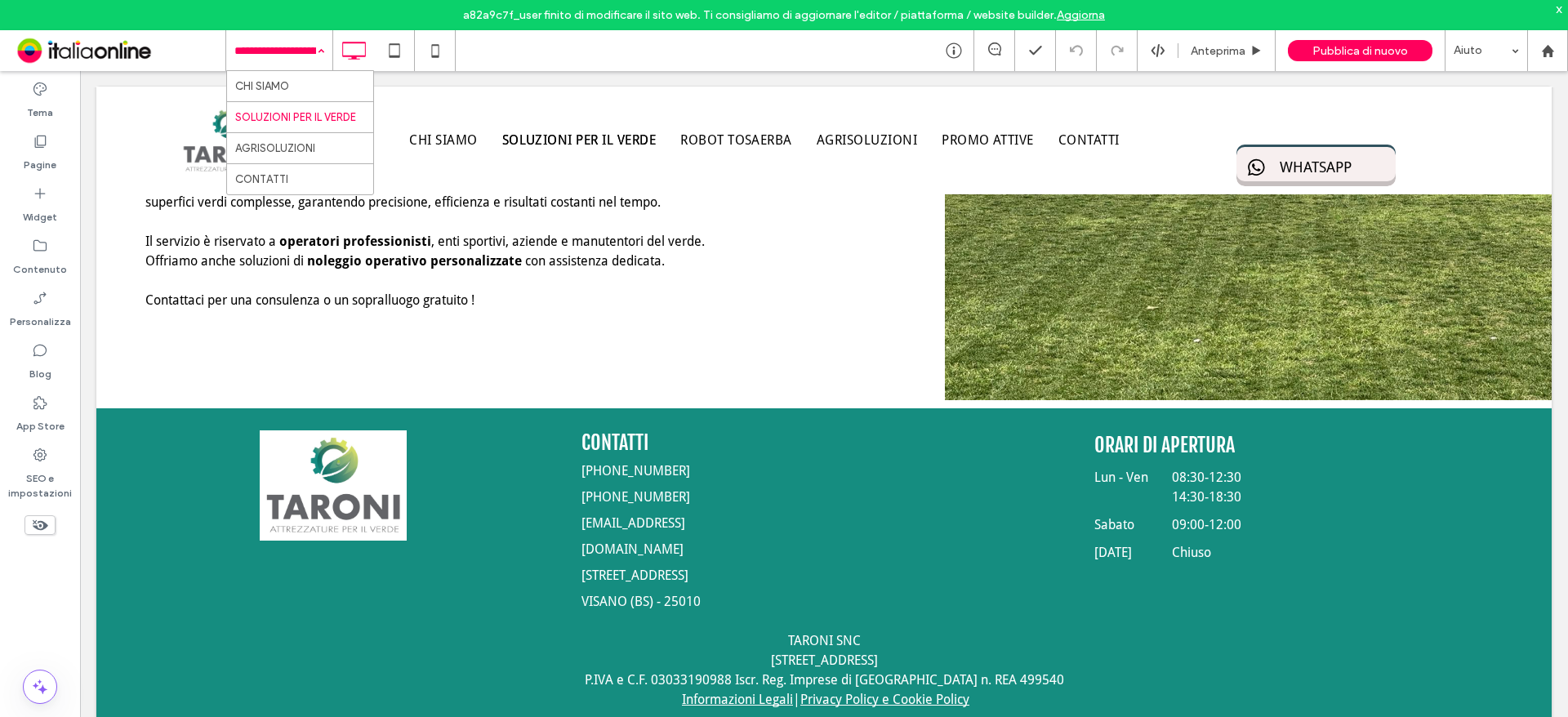
scroll to position [2947, 0]
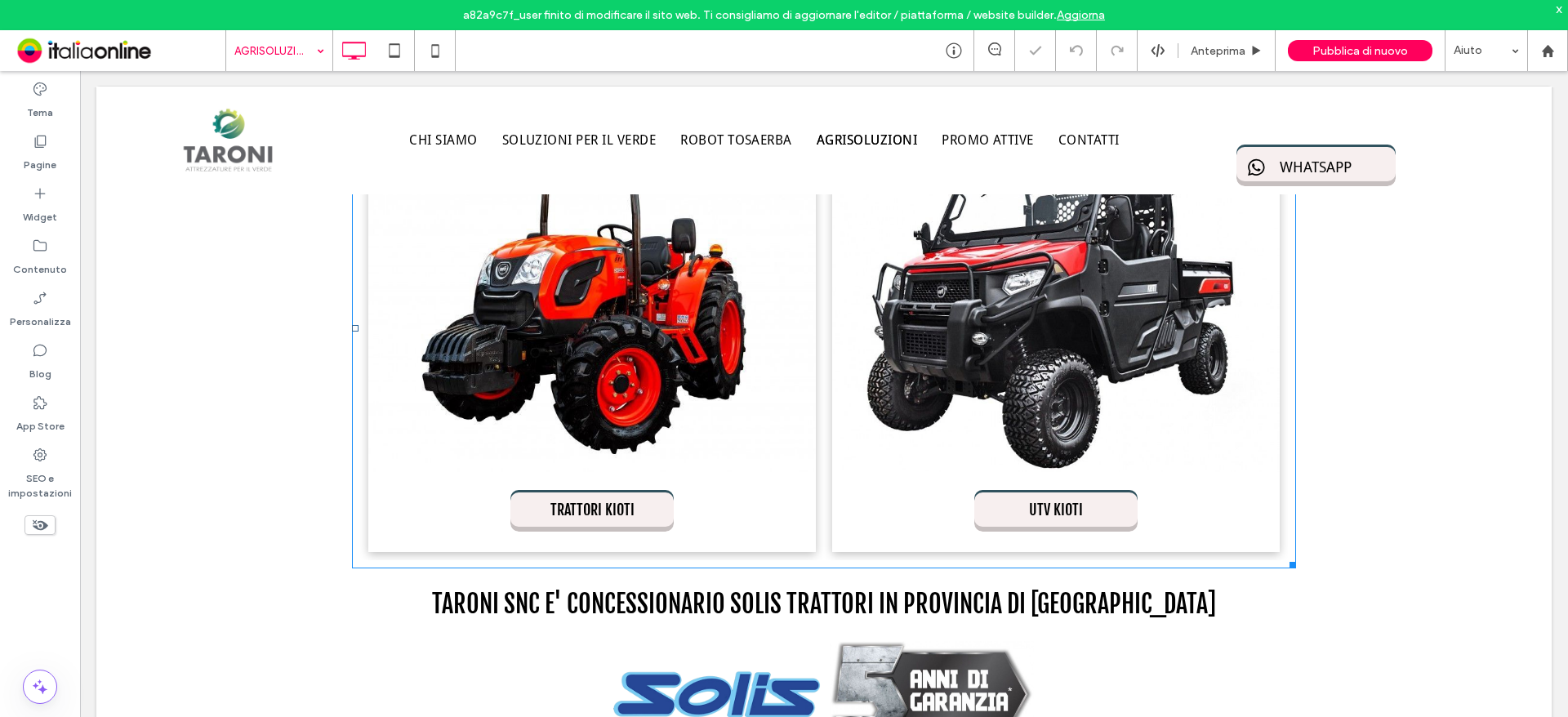
scroll to position [735, 0]
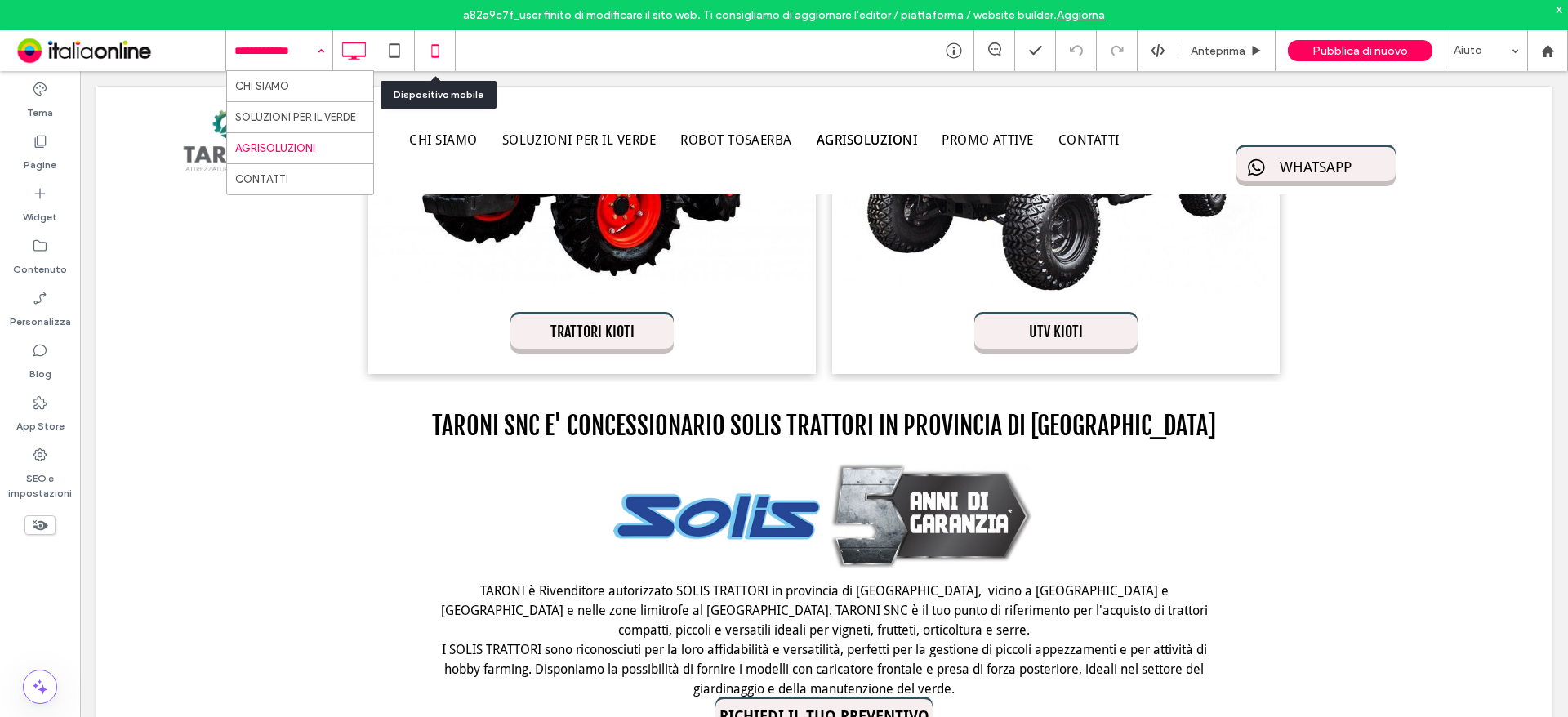
click at [436, 53] on icon at bounding box center [435, 50] width 33 height 33
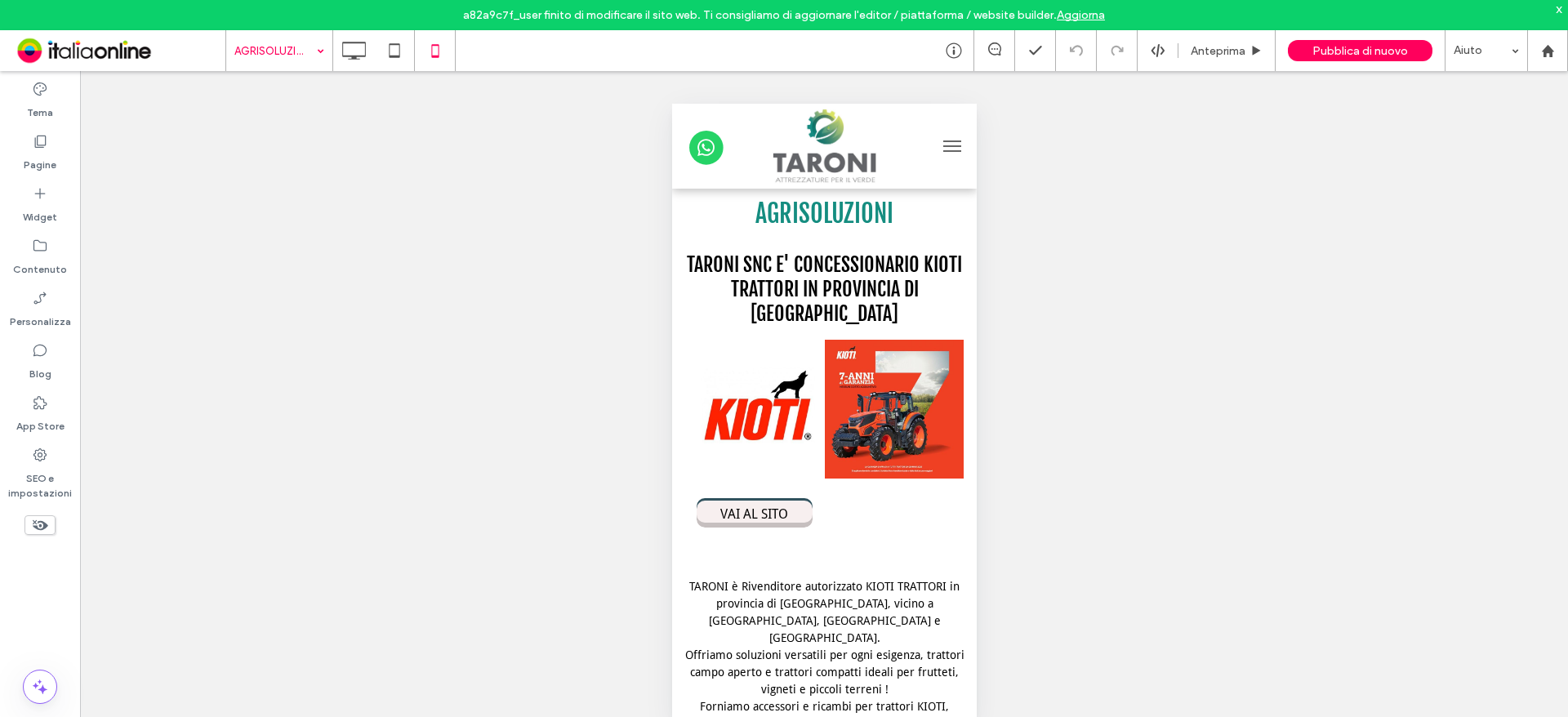
scroll to position [0, 0]
drag, startPoint x: 272, startPoint y: 48, endPoint x: 331, endPoint y: 0, distance: 76.1
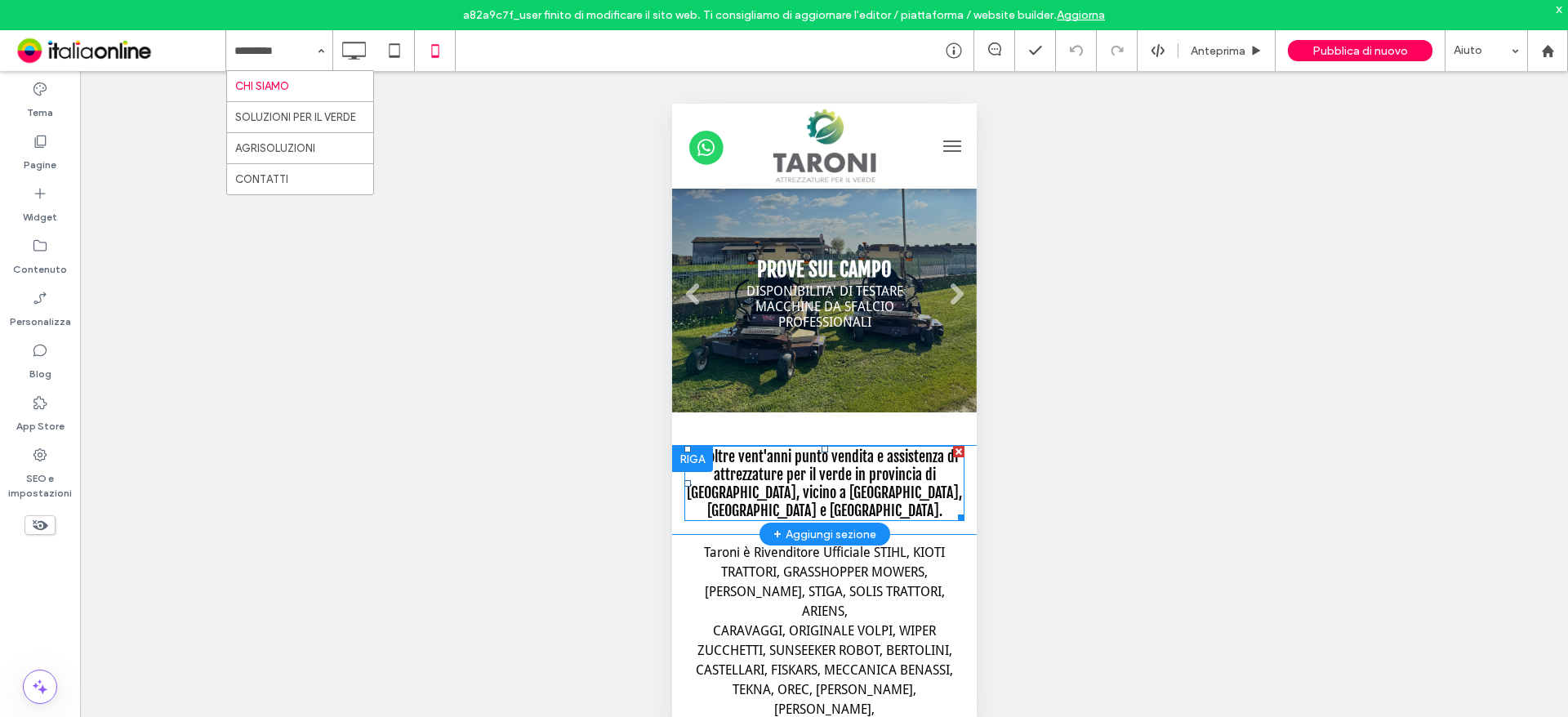
click at [795, 477] on span "Da oltre vent'anni punto vendita e assistenza di attrezzature per il verde in p…" at bounding box center [823, 483] width 275 height 72
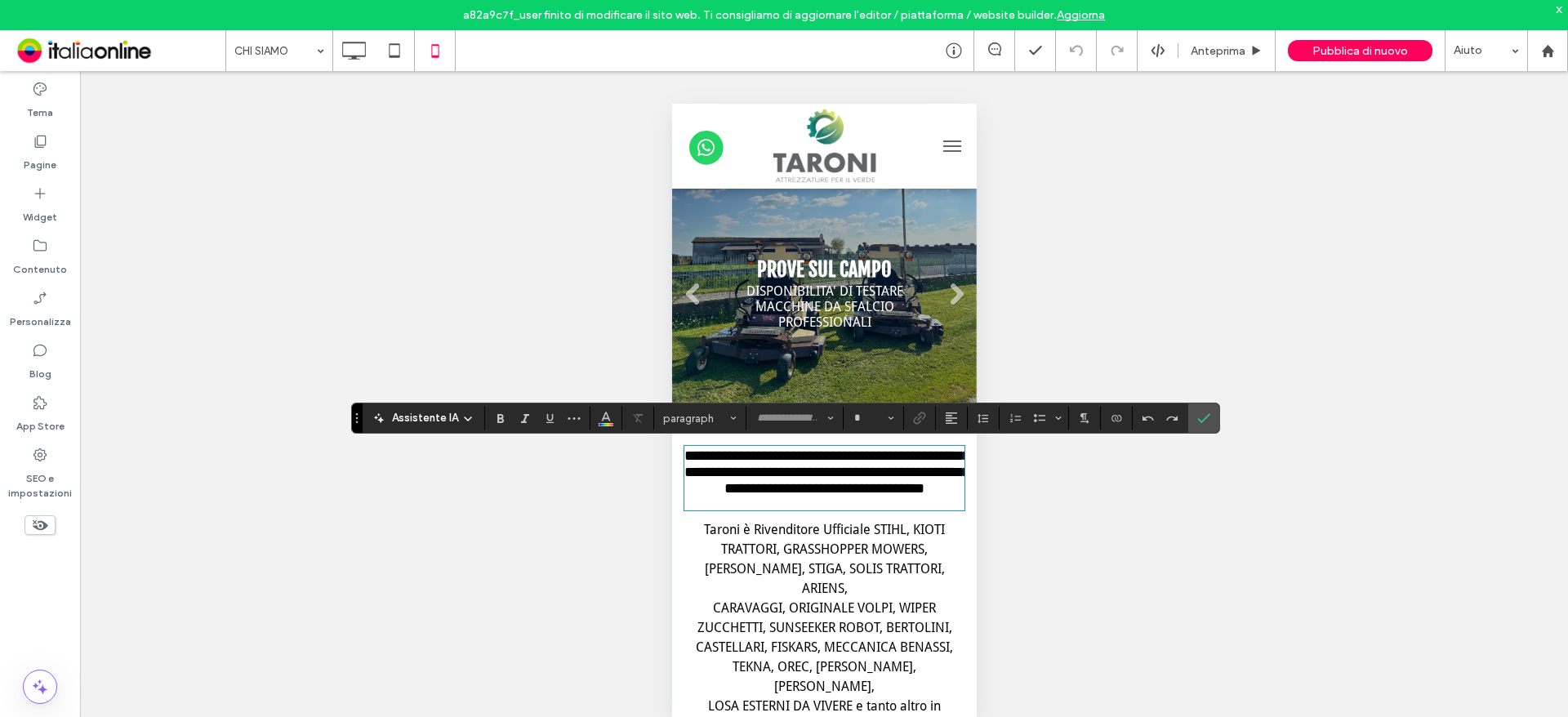
type input "**********"
type input "**"
click at [648, 519] on div "Mostrare? Sì Mostrare? Sì Mostrare? Sì Mostrare? Sì Mostrare? Sì Mostrare? Sì M…" at bounding box center [823, 409] width 1488 height 676
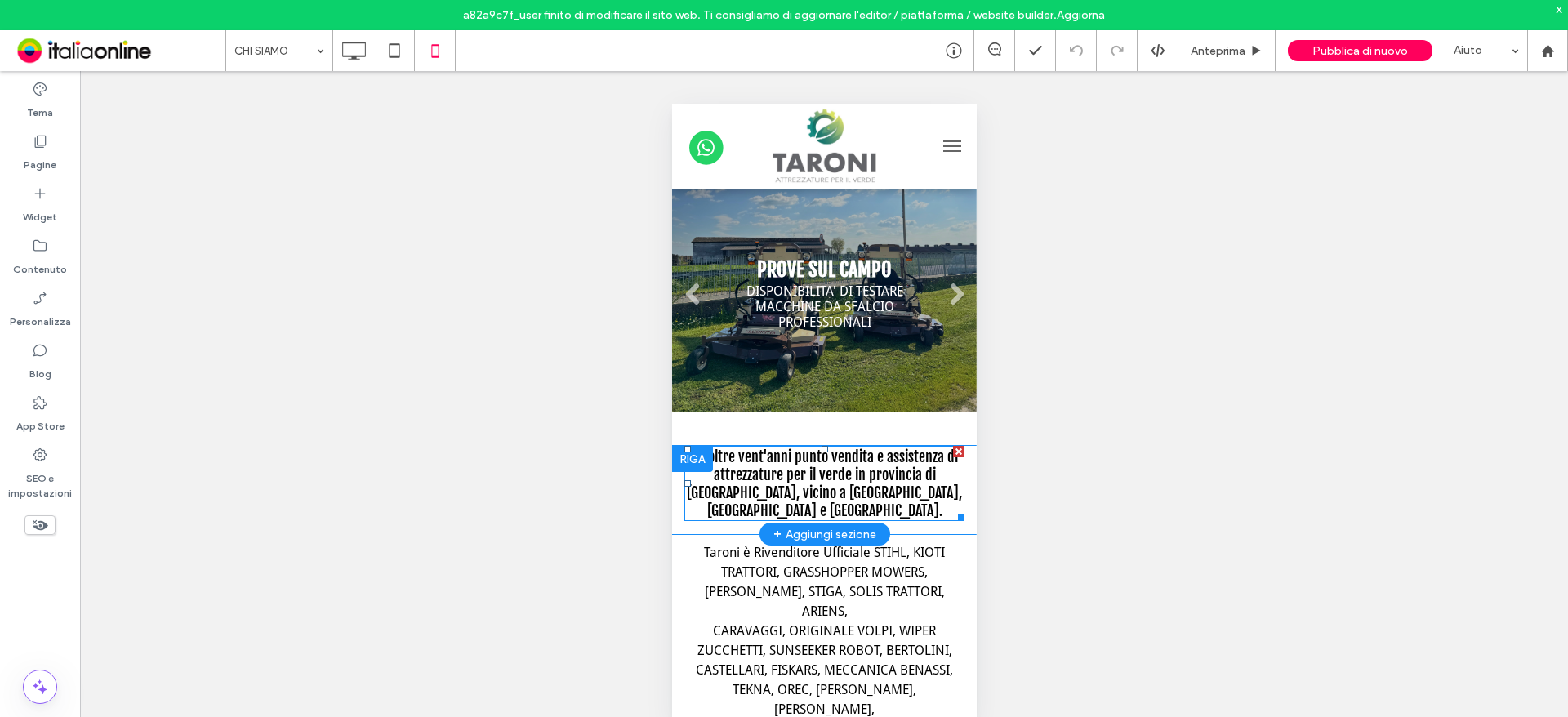
click at [782, 496] on span "Da oltre vent'anni punto vendita e assistenza di attrezzature per il verde in p…" at bounding box center [823, 483] width 275 height 72
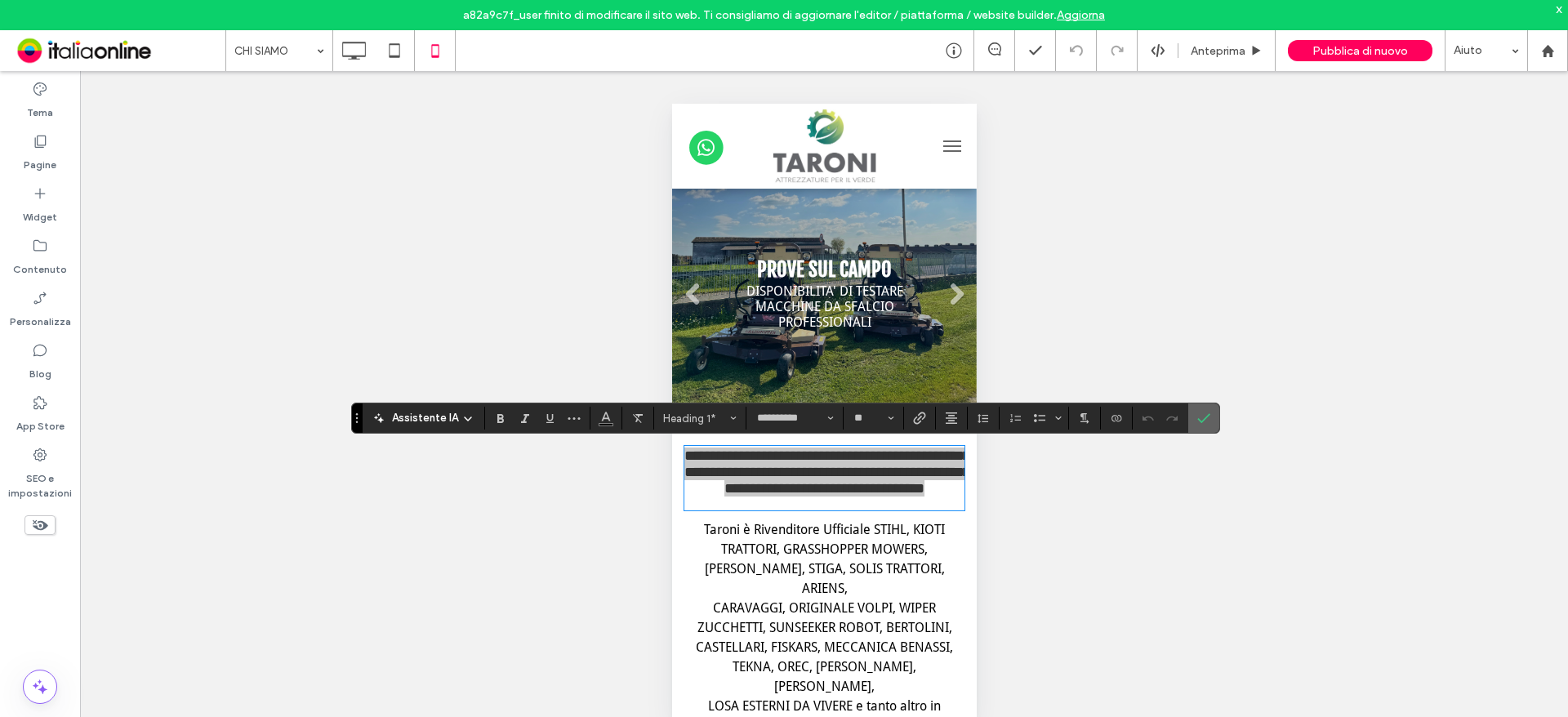
click at [1195, 418] on label "Conferma" at bounding box center [1204, 418] width 25 height 29
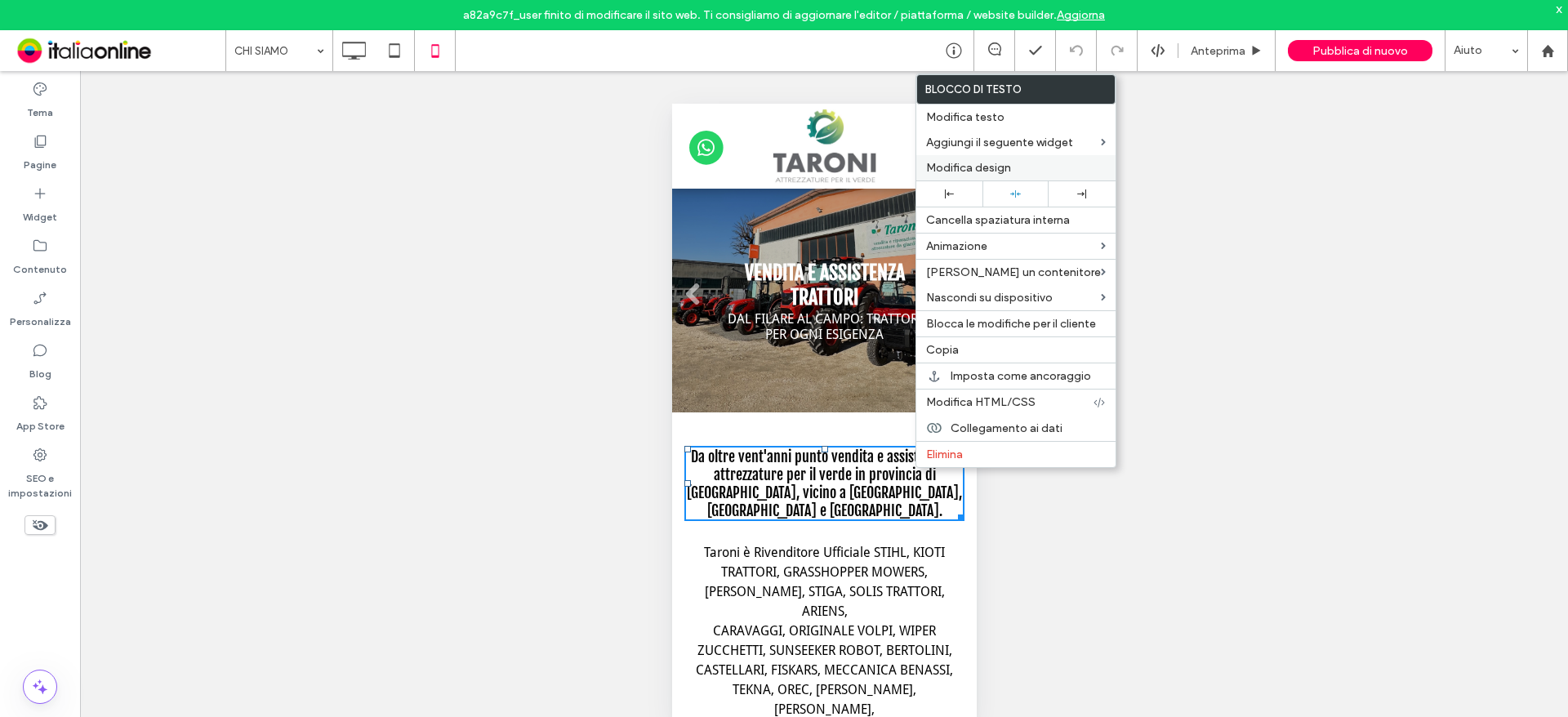
click at [982, 170] on span "Modifica design" at bounding box center [968, 167] width 85 height 14
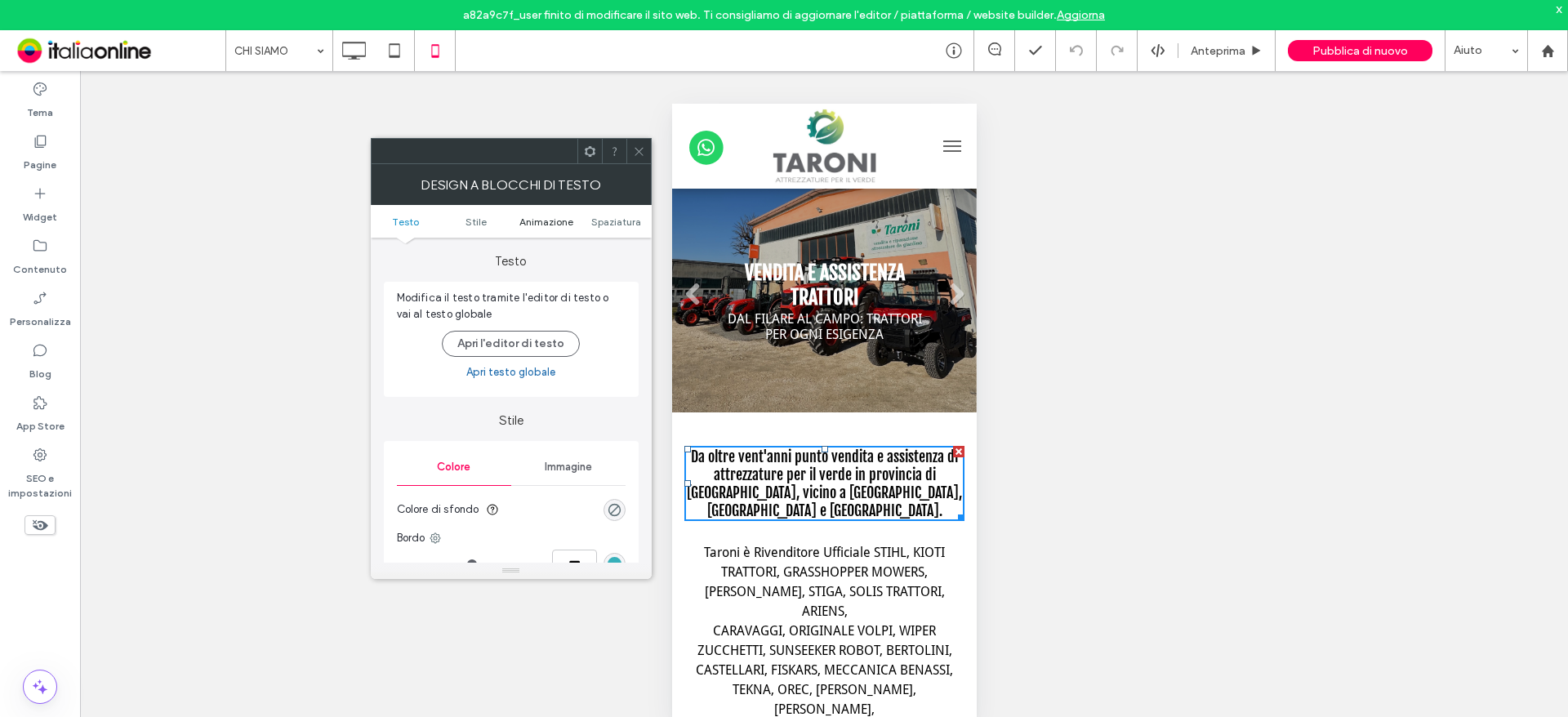
click at [537, 222] on span "Animazione" at bounding box center [546, 221] width 54 height 12
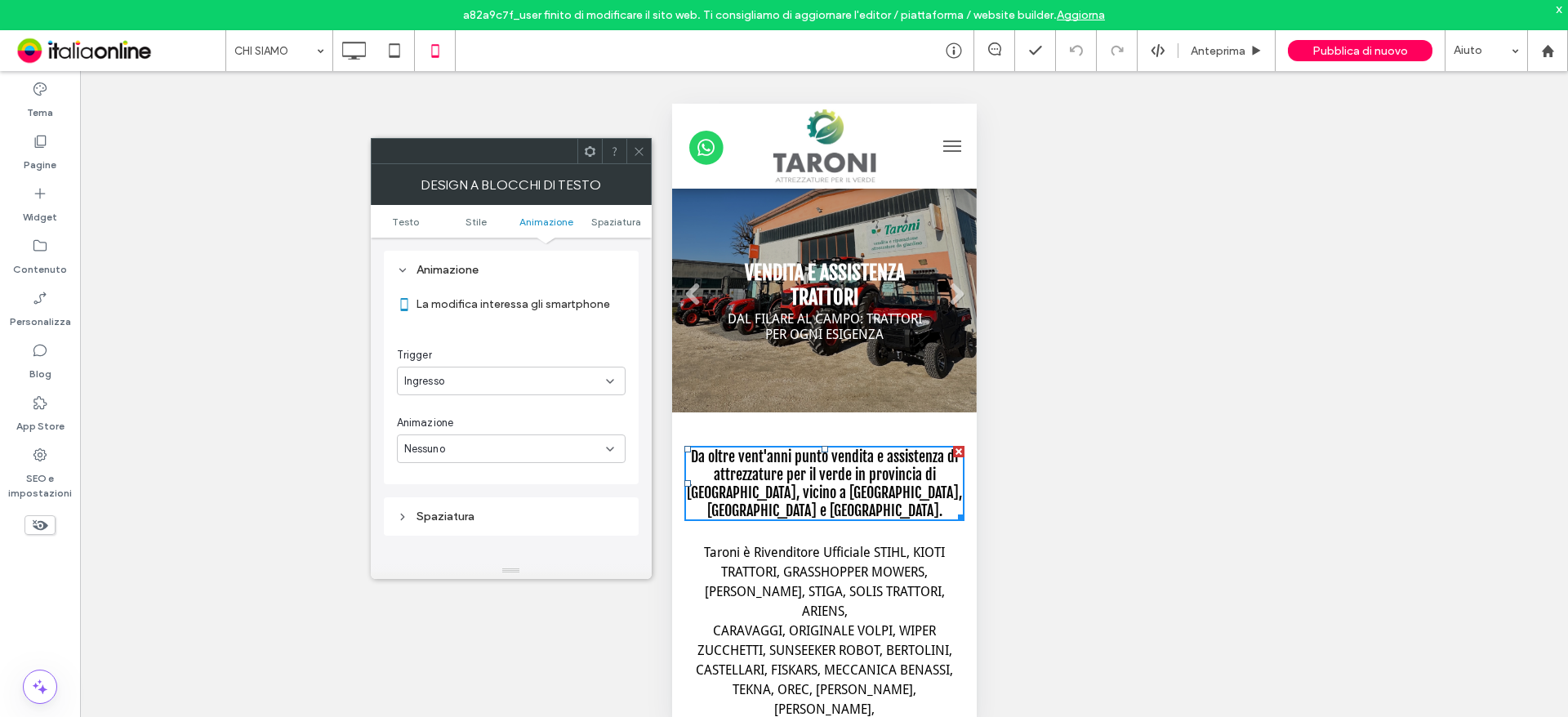
scroll to position [416, 0]
click at [477, 385] on div "Ingresso" at bounding box center [505, 381] width 202 height 16
click at [476, 437] on div "Ingresso" at bounding box center [511, 437] width 227 height 28
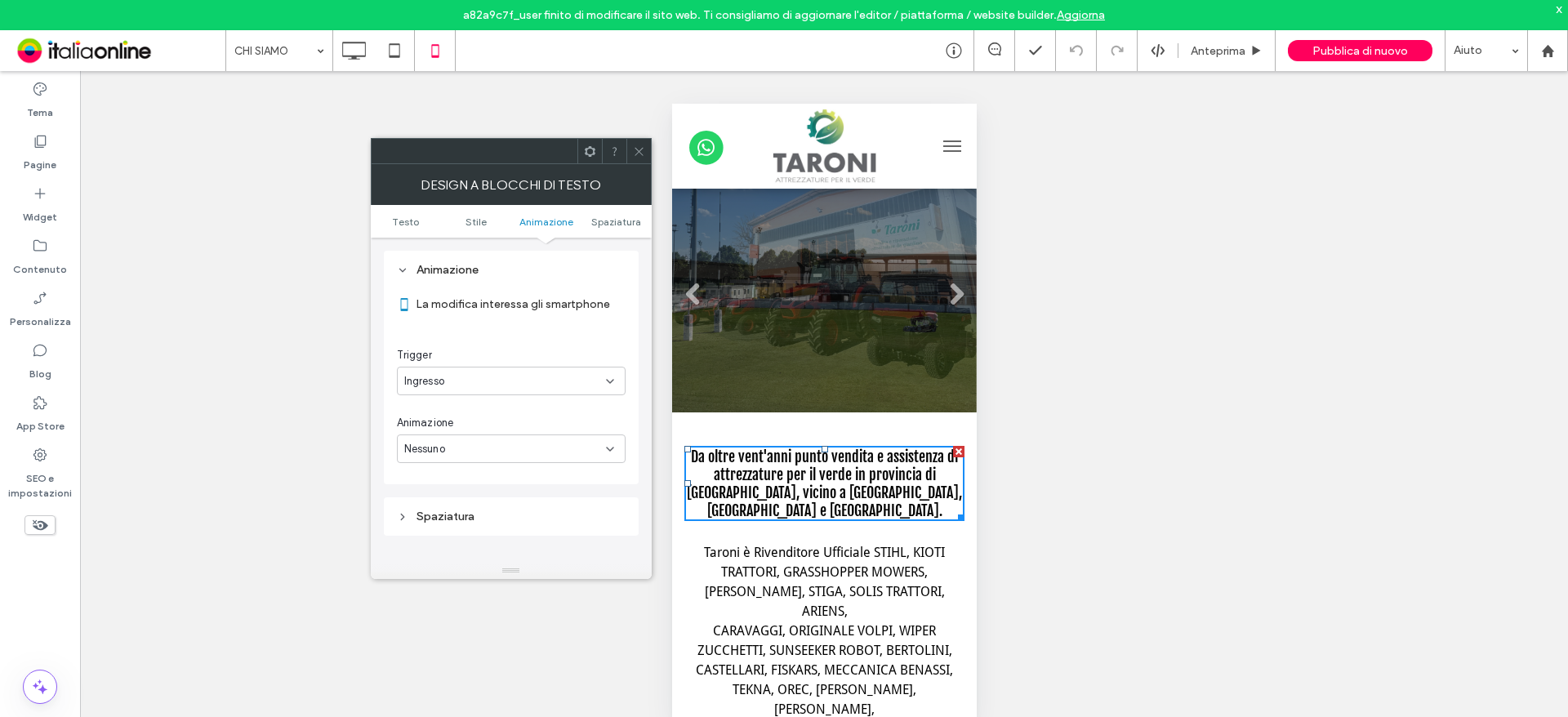
click at [476, 442] on div "Nessuno" at bounding box center [505, 449] width 202 height 16
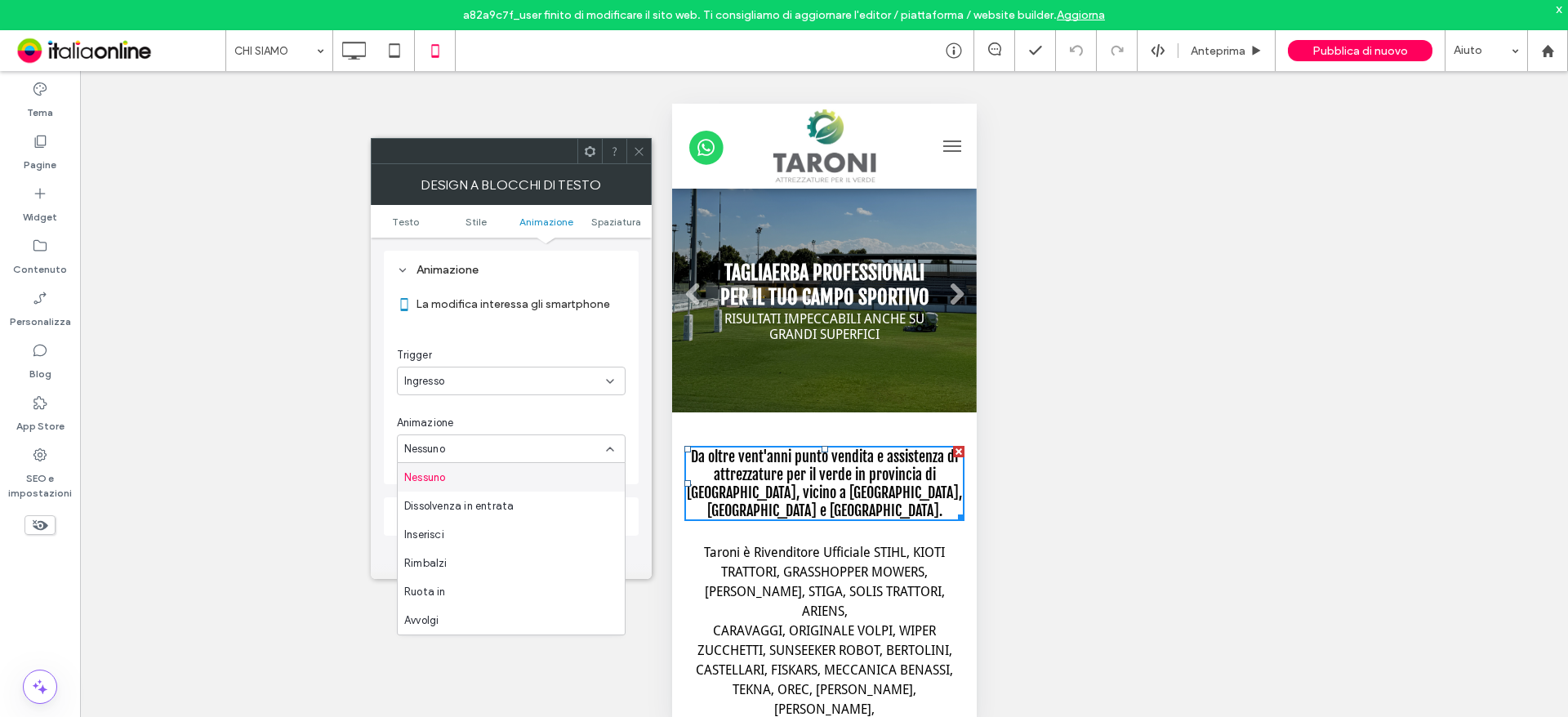
click at [639, 148] on icon at bounding box center [639, 151] width 12 height 12
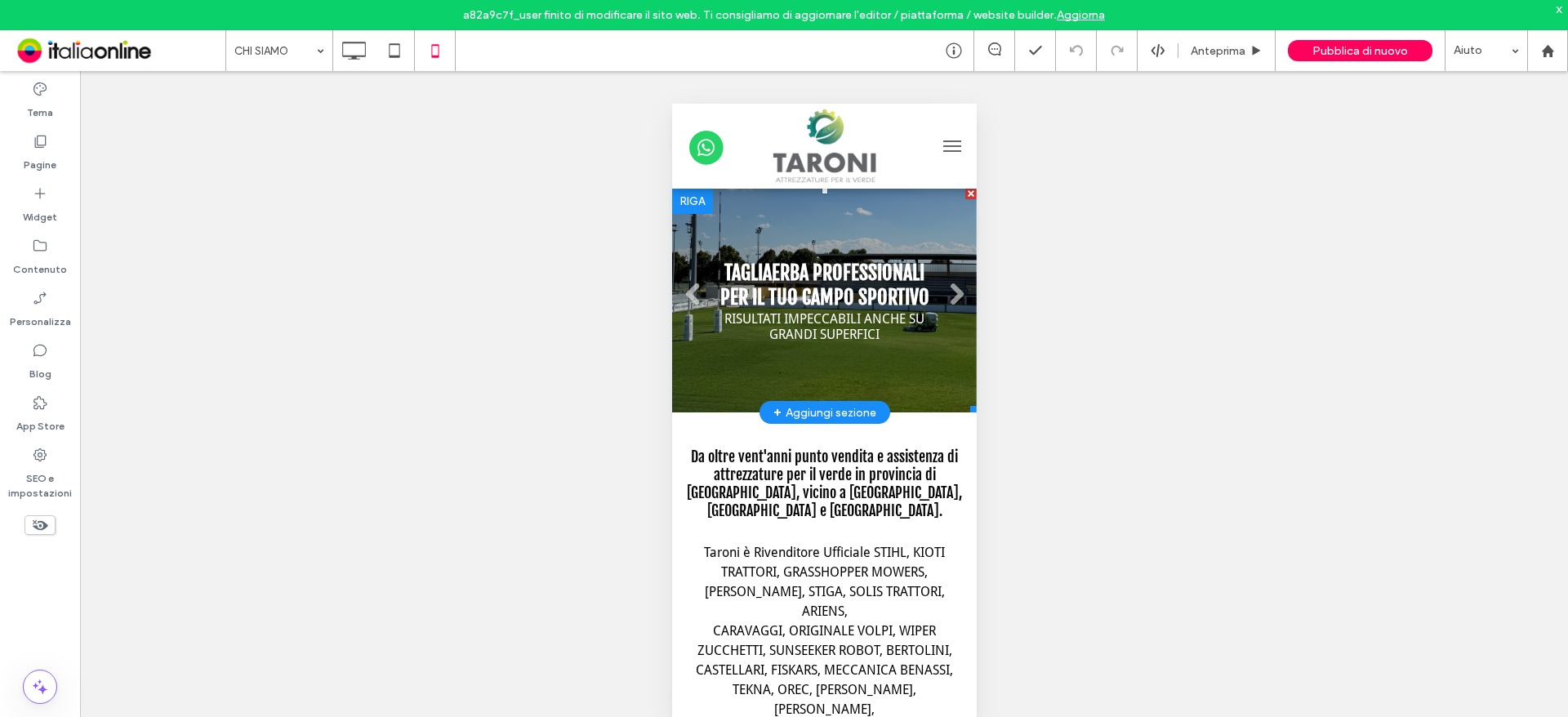
click at [796, 279] on div "TAGLIAERBA PROFESSIONALI PER IL TUO CAMPO SPORTIVO RISULTATI IMPECCABILI ANCHE …" at bounding box center [823, 300] width 213 height 83
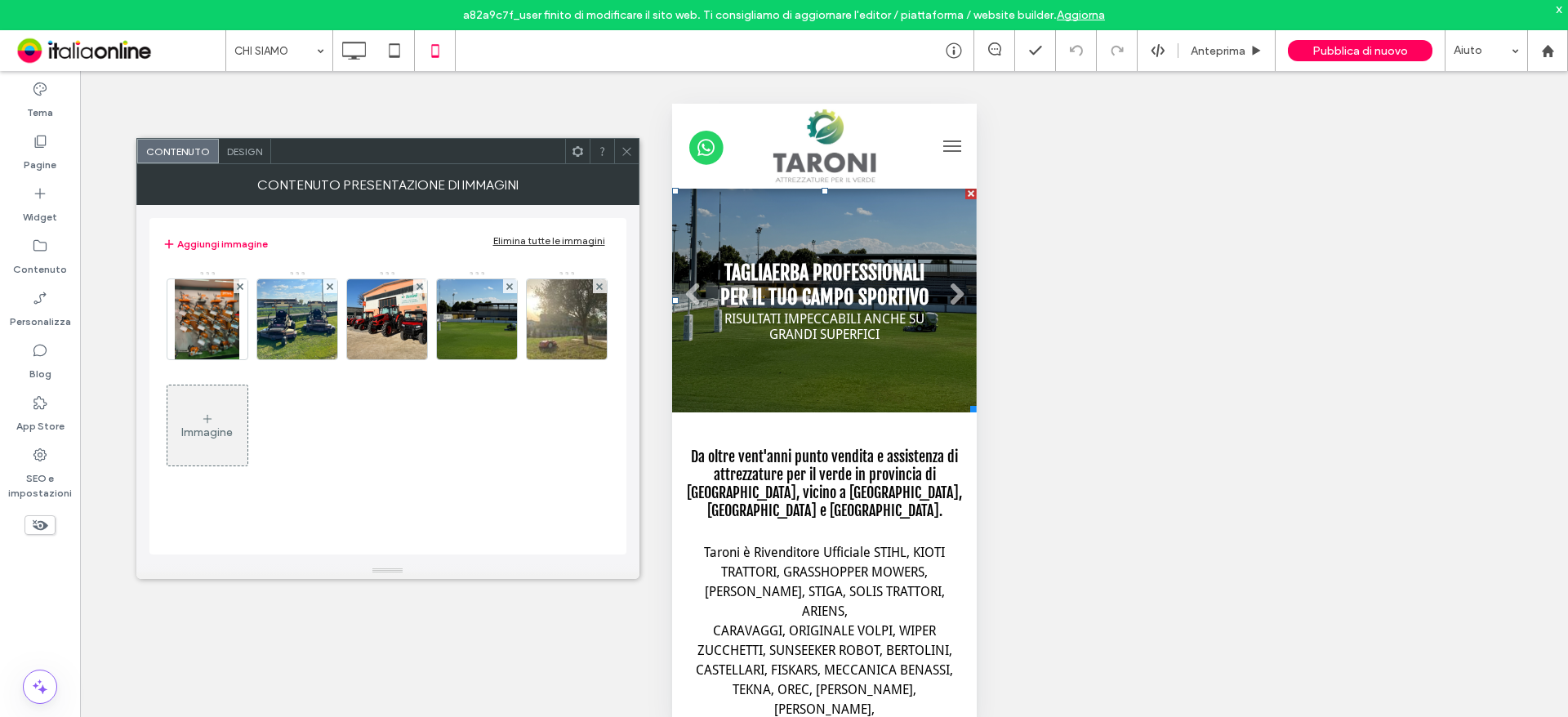
click at [244, 146] on span "Design" at bounding box center [244, 151] width 35 height 12
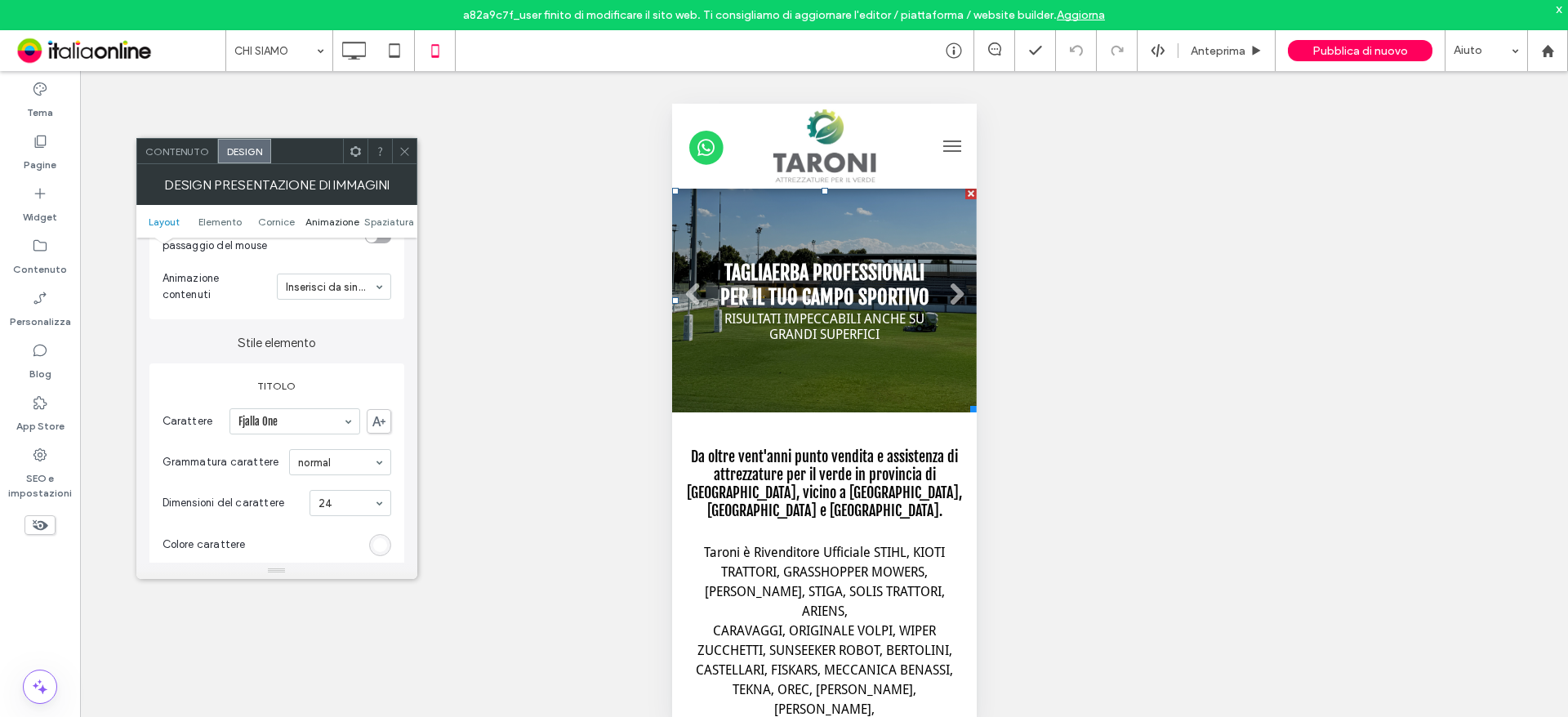
click at [340, 223] on span "Animazione" at bounding box center [332, 221] width 54 height 12
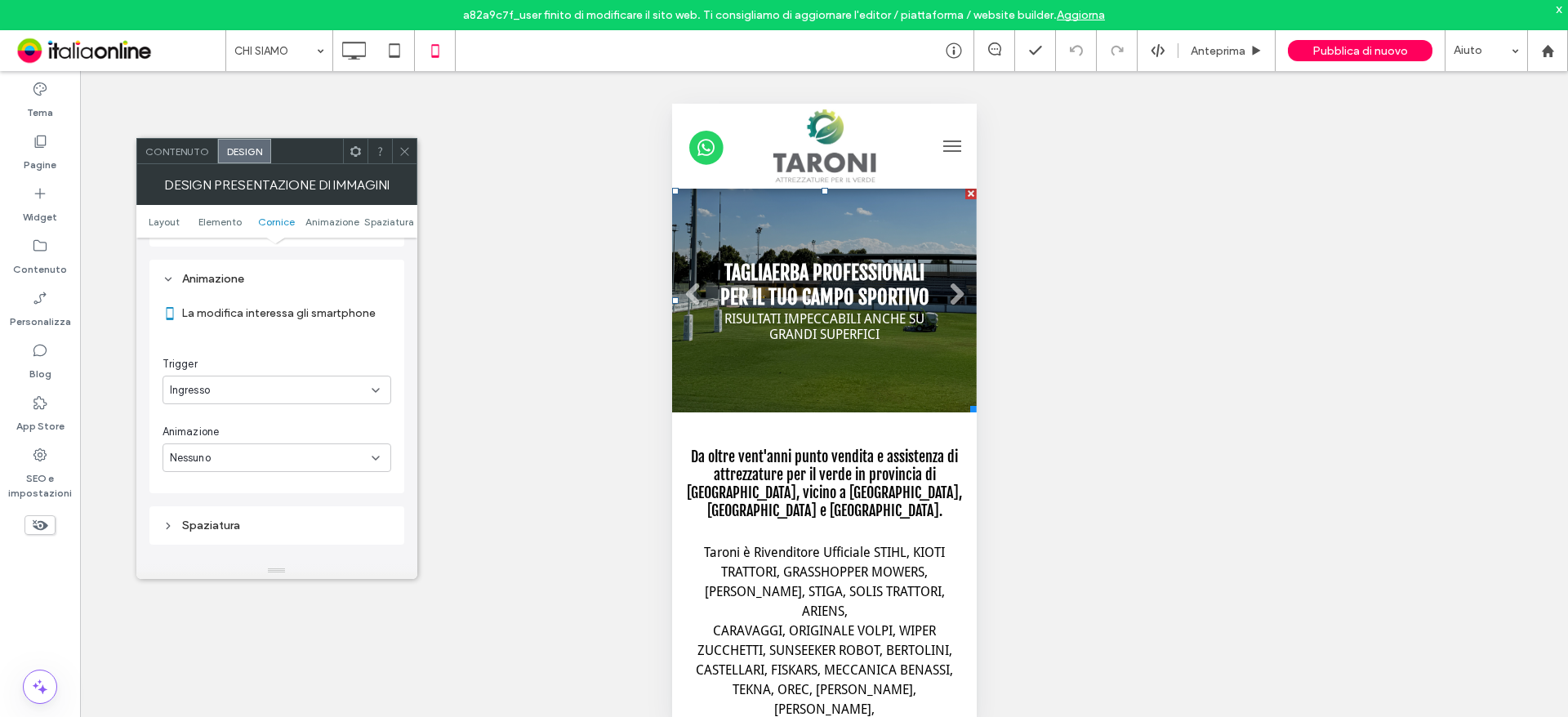
scroll to position [1806, 0]
click at [274, 448] on div "Nessuno" at bounding box center [271, 455] width 202 height 16
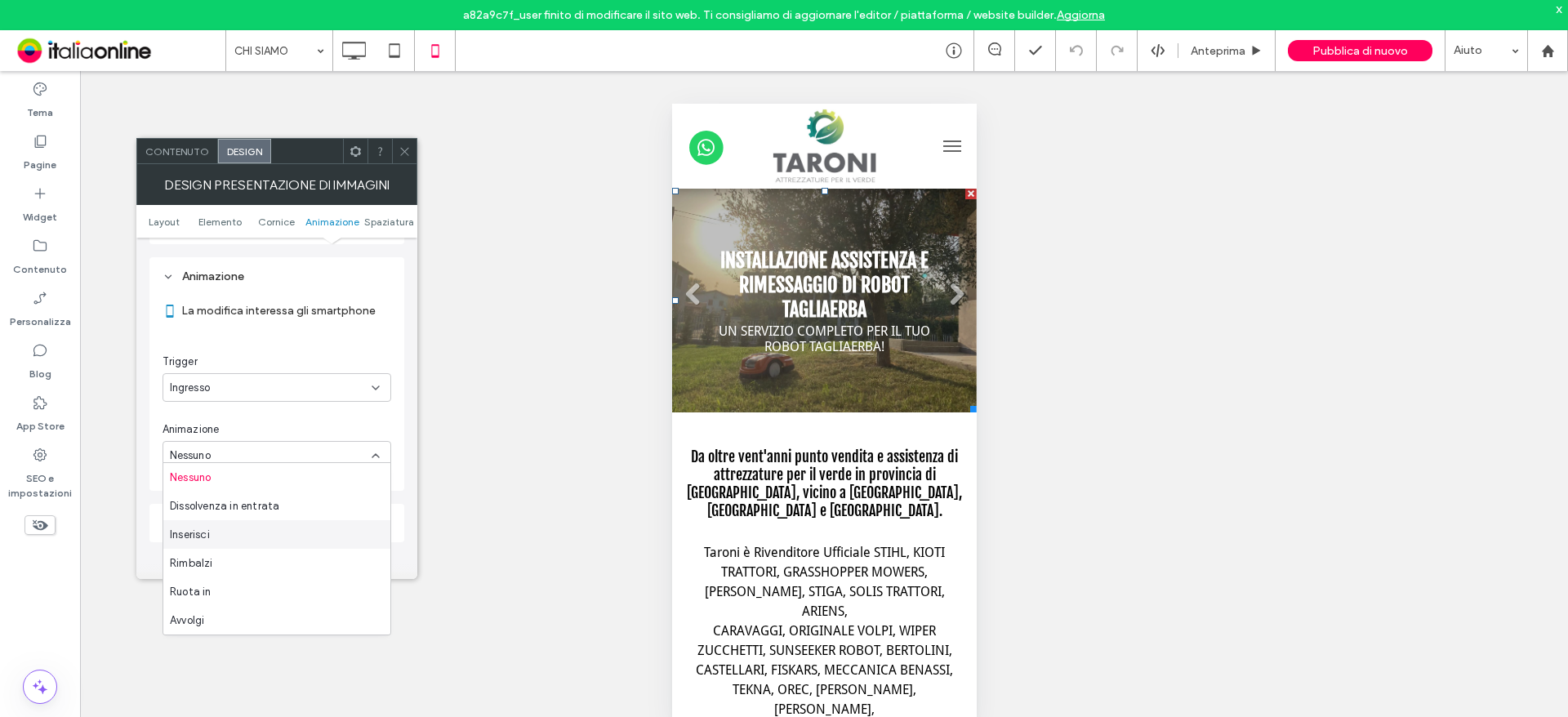
click at [276, 536] on div "Inserisci" at bounding box center [277, 534] width 227 height 28
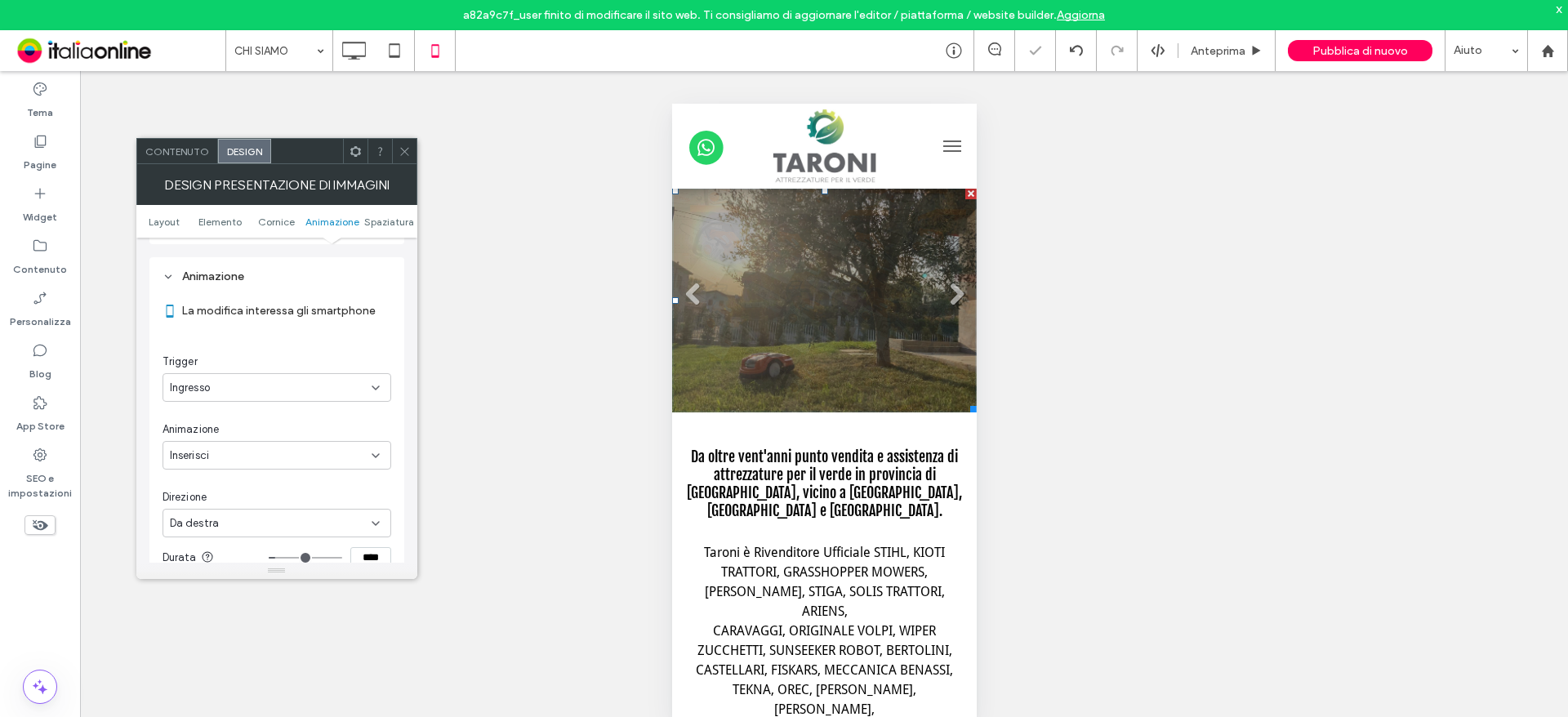
click at [264, 452] on div "Inserisci" at bounding box center [271, 455] width 202 height 16
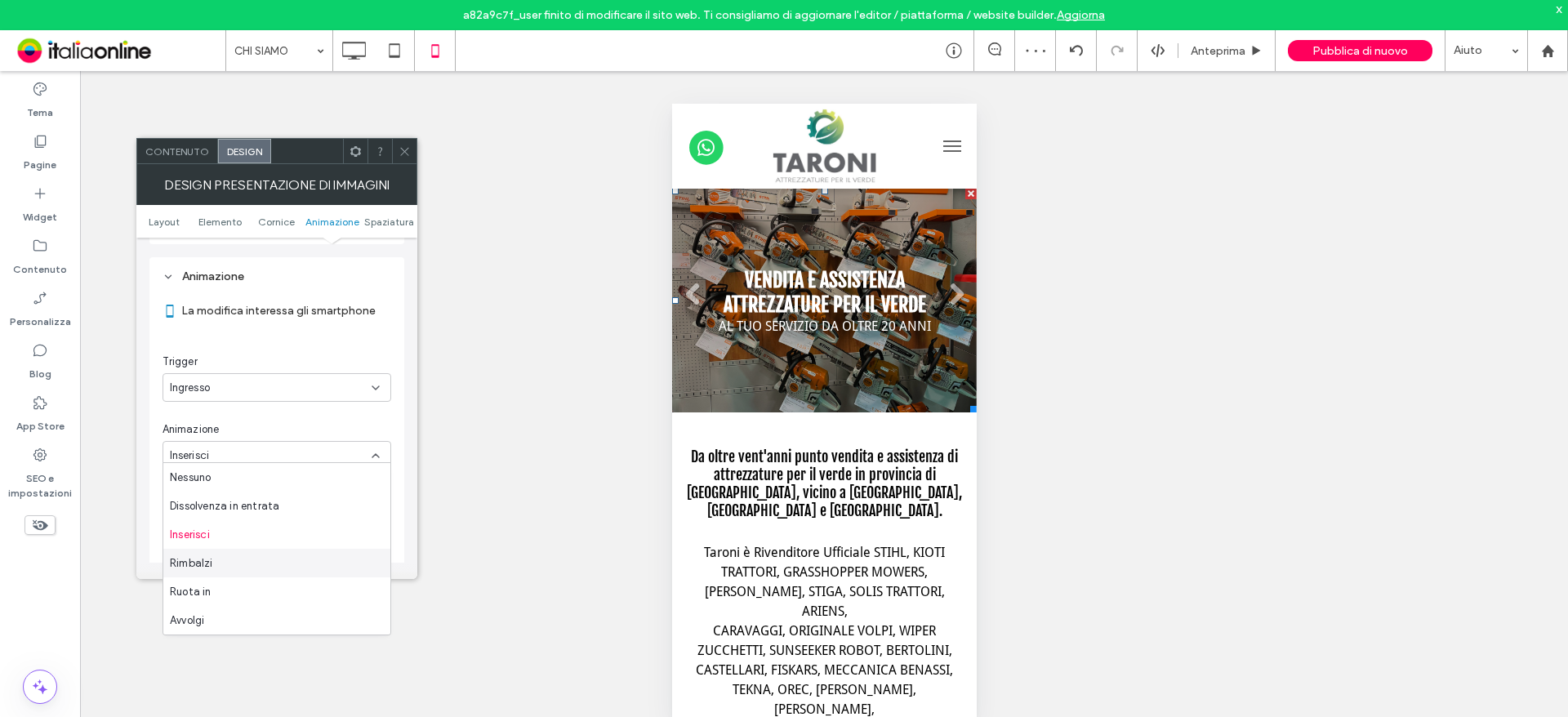
click at [248, 562] on div "Rimbalzi" at bounding box center [277, 562] width 227 height 28
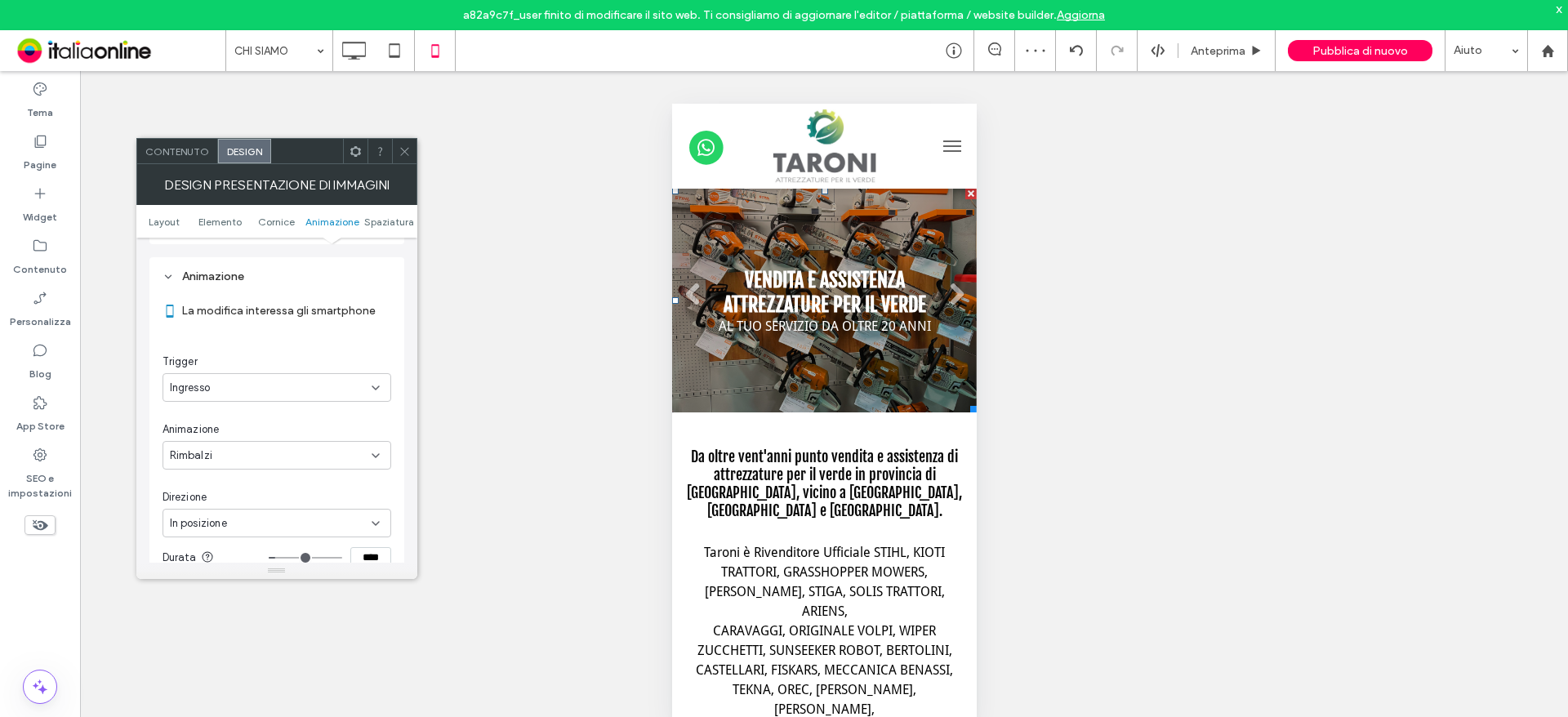
click at [242, 515] on div "In posizione" at bounding box center [271, 523] width 202 height 16
click at [229, 606] on div "Da sinistra" at bounding box center [277, 602] width 227 height 28
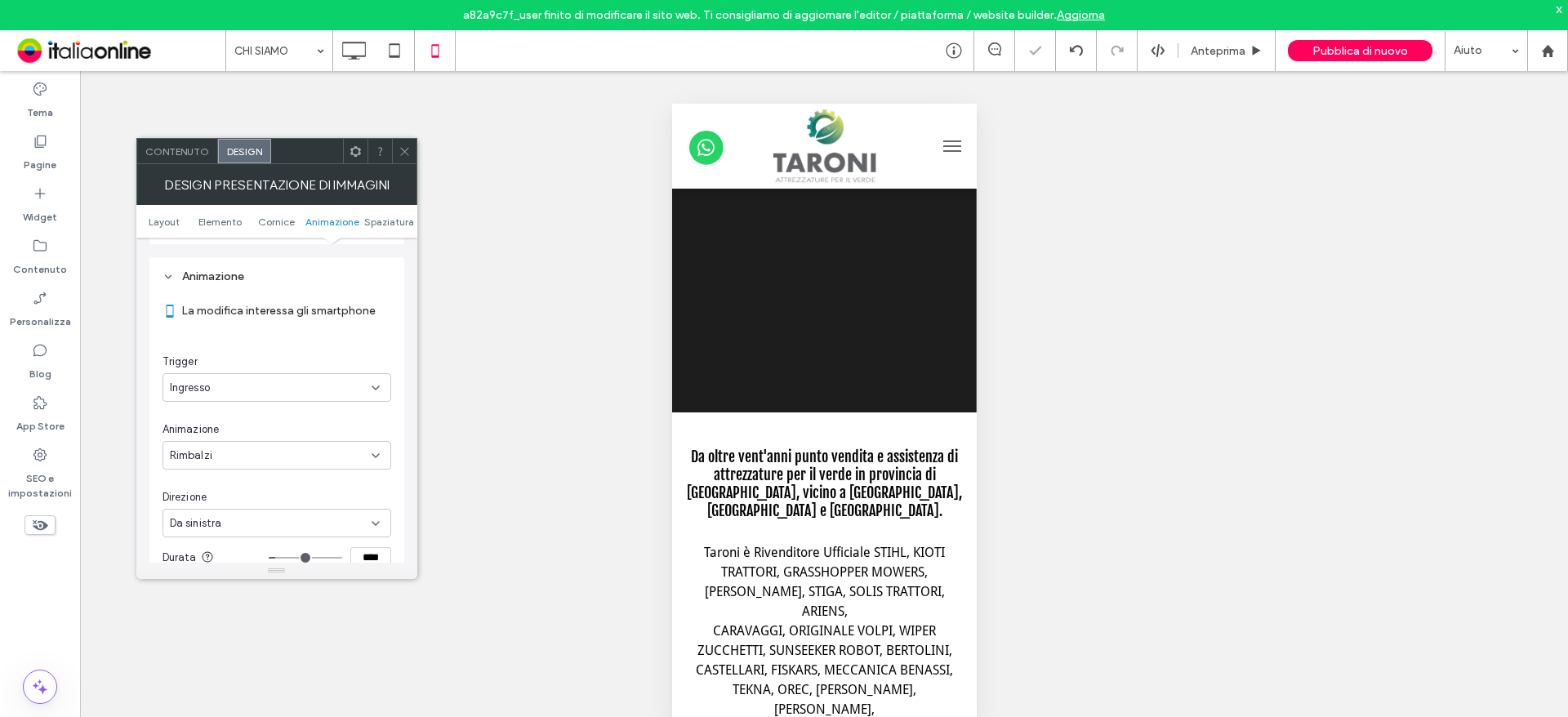
click at [239, 448] on div "Rimbalzi" at bounding box center [271, 455] width 202 height 16
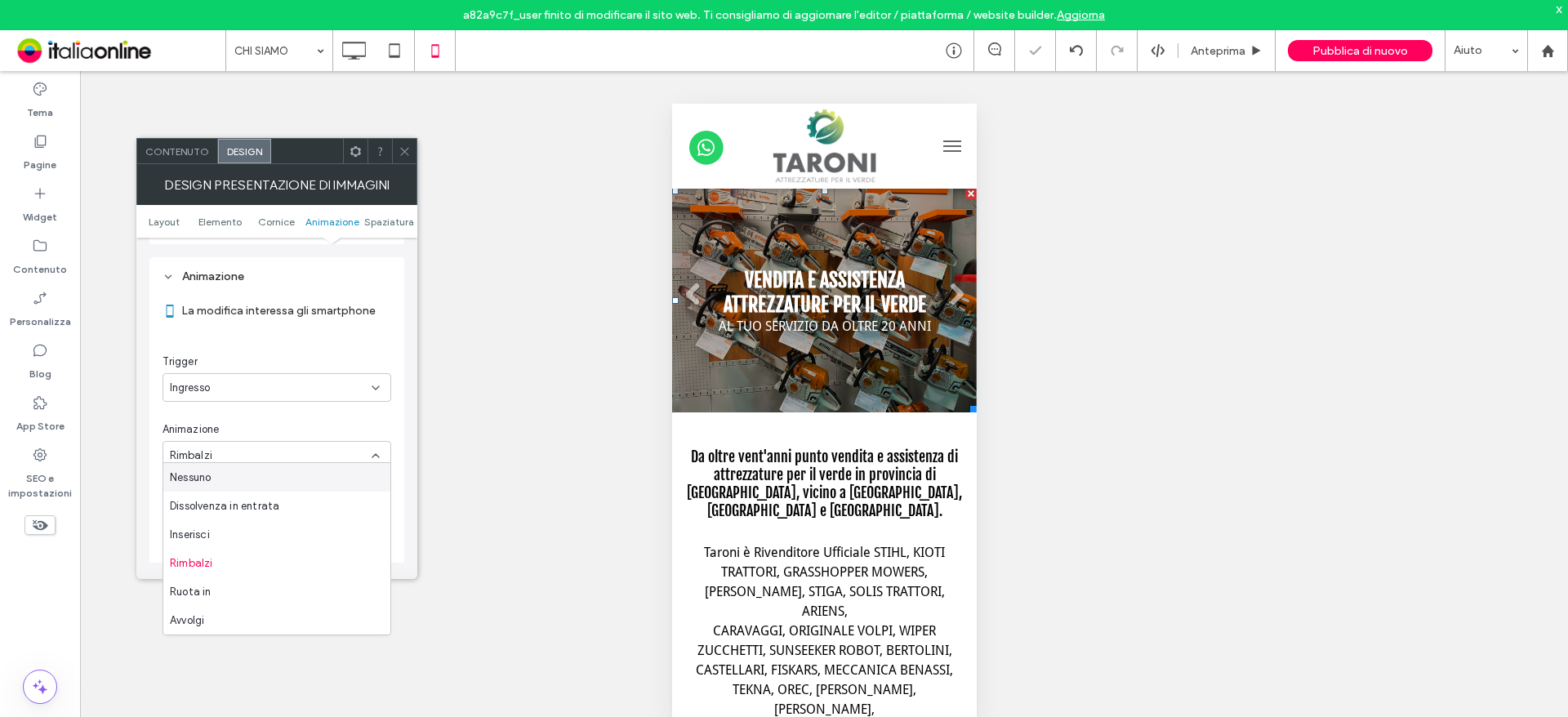
click at [220, 485] on div "Nessuno" at bounding box center [277, 476] width 227 height 28
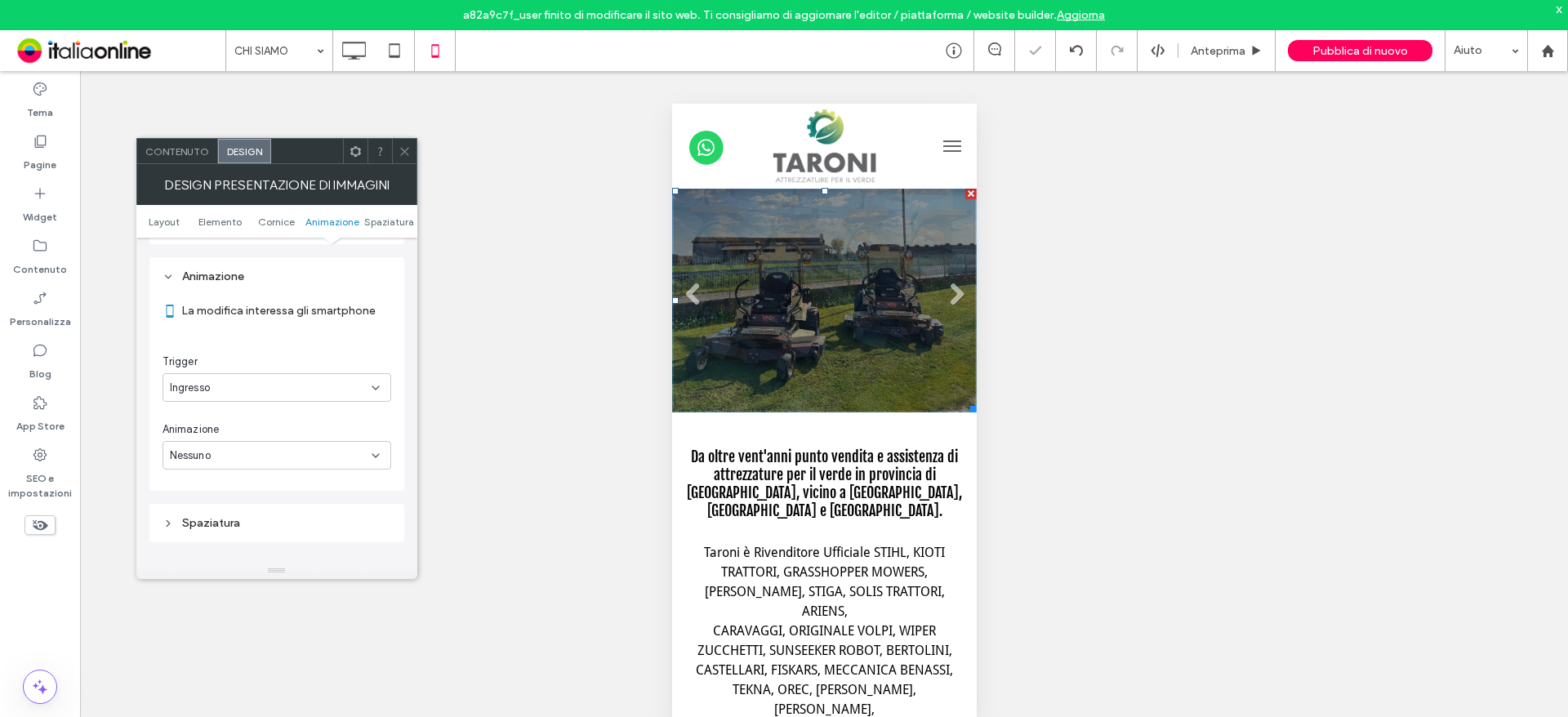
click at [228, 454] on div "Nessuno" at bounding box center [271, 455] width 202 height 16
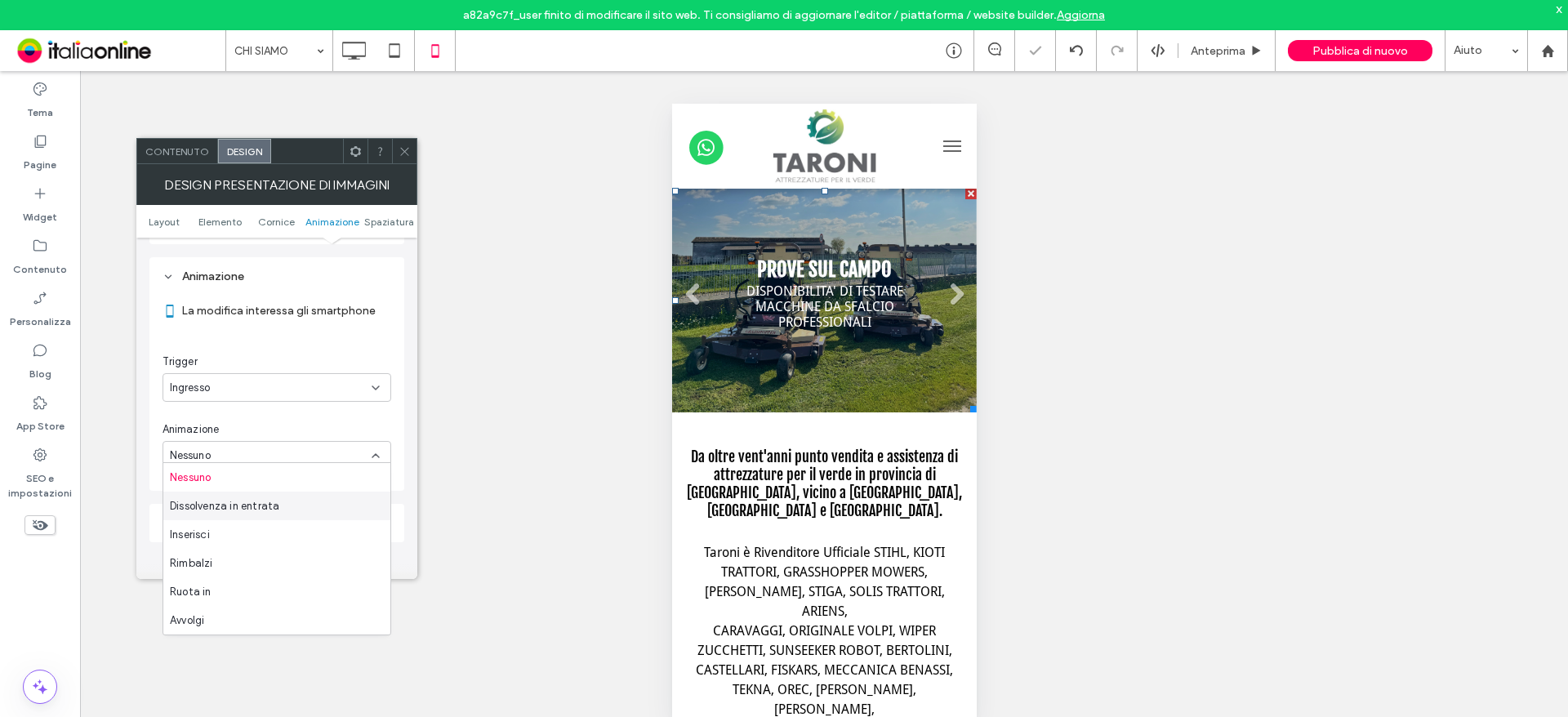
click at [235, 506] on span "Dissolvenza in entrata" at bounding box center [225, 507] width 110 height 16
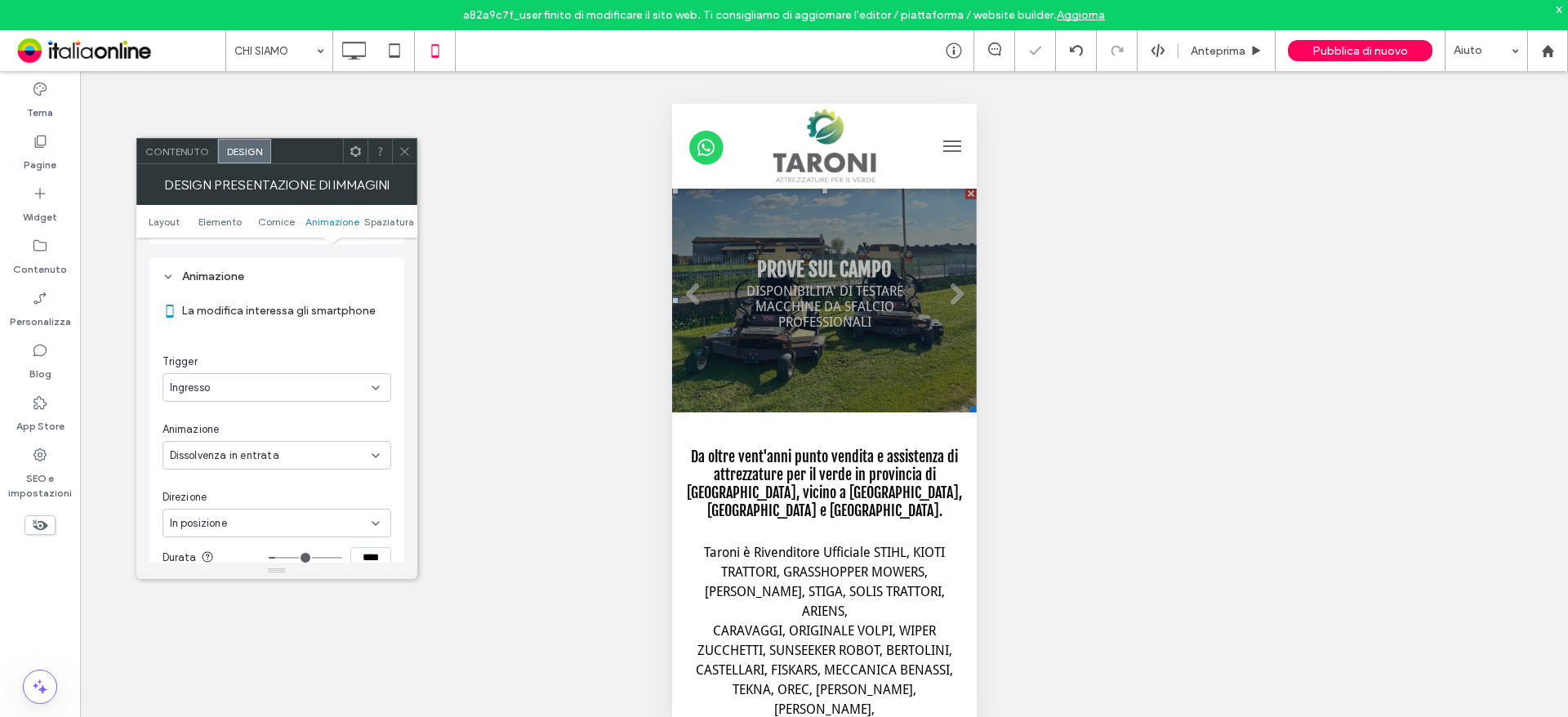
click at [247, 515] on div "In posizione" at bounding box center [271, 523] width 202 height 16
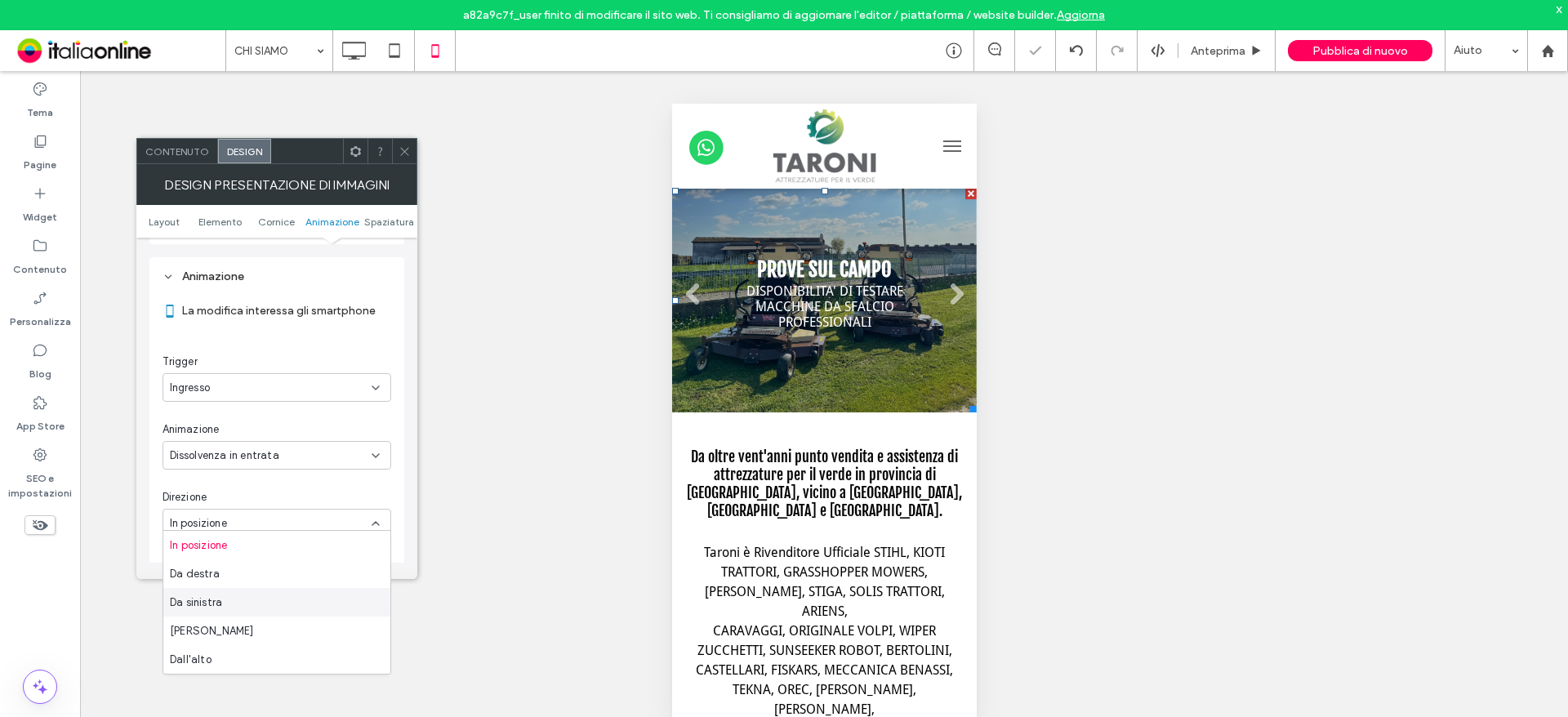
click at [191, 598] on span "Da sinistra" at bounding box center [196, 603] width 52 height 16
click at [401, 155] on use at bounding box center [403, 151] width 8 height 8
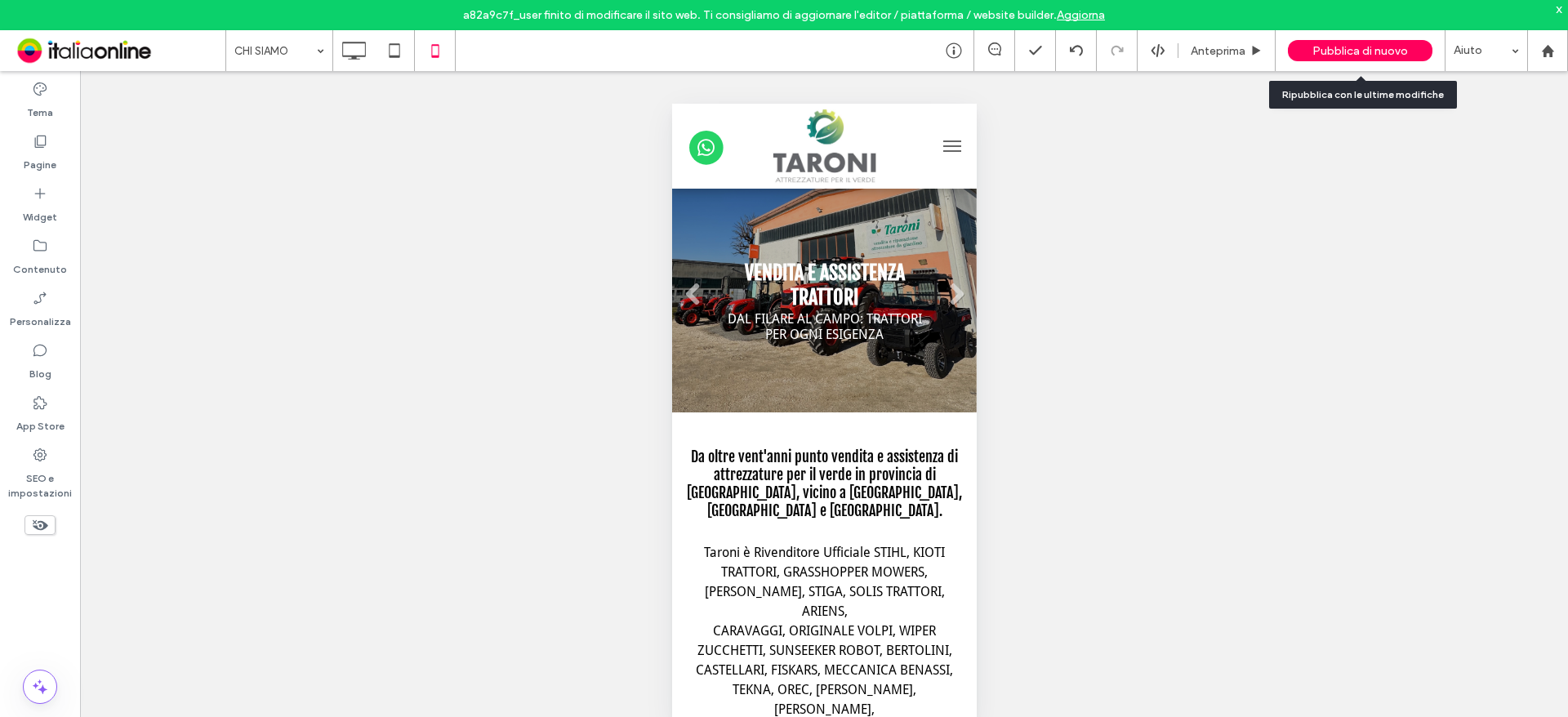
click at [1346, 64] on div "Pubblica di nuovo" at bounding box center [1360, 50] width 145 height 41
click at [1346, 40] on div "Pubblica di nuovo" at bounding box center [1360, 50] width 145 height 21
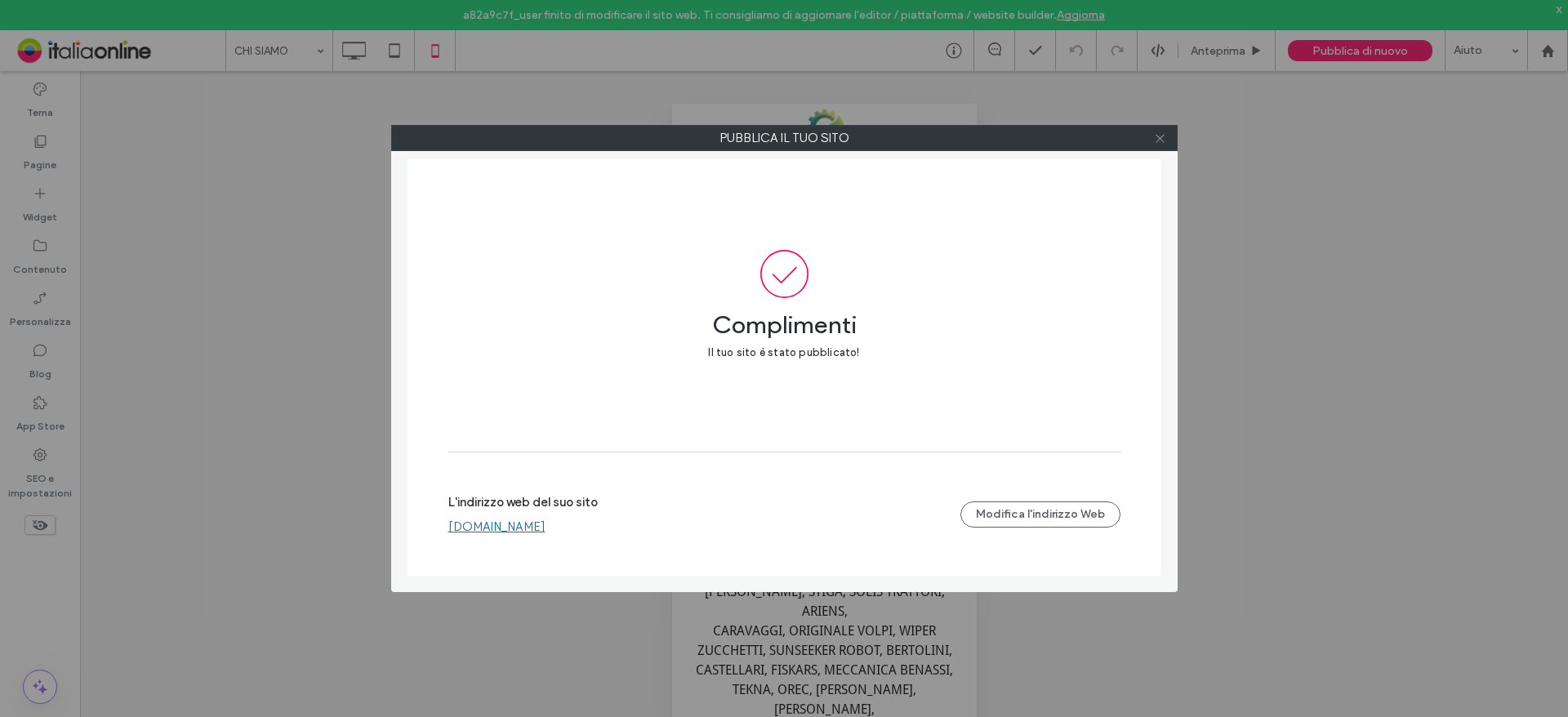
drag, startPoint x: 1159, startPoint y: 142, endPoint x: 923, endPoint y: 142, distance: 236.0
click at [1159, 142] on icon at bounding box center [1160, 138] width 12 height 12
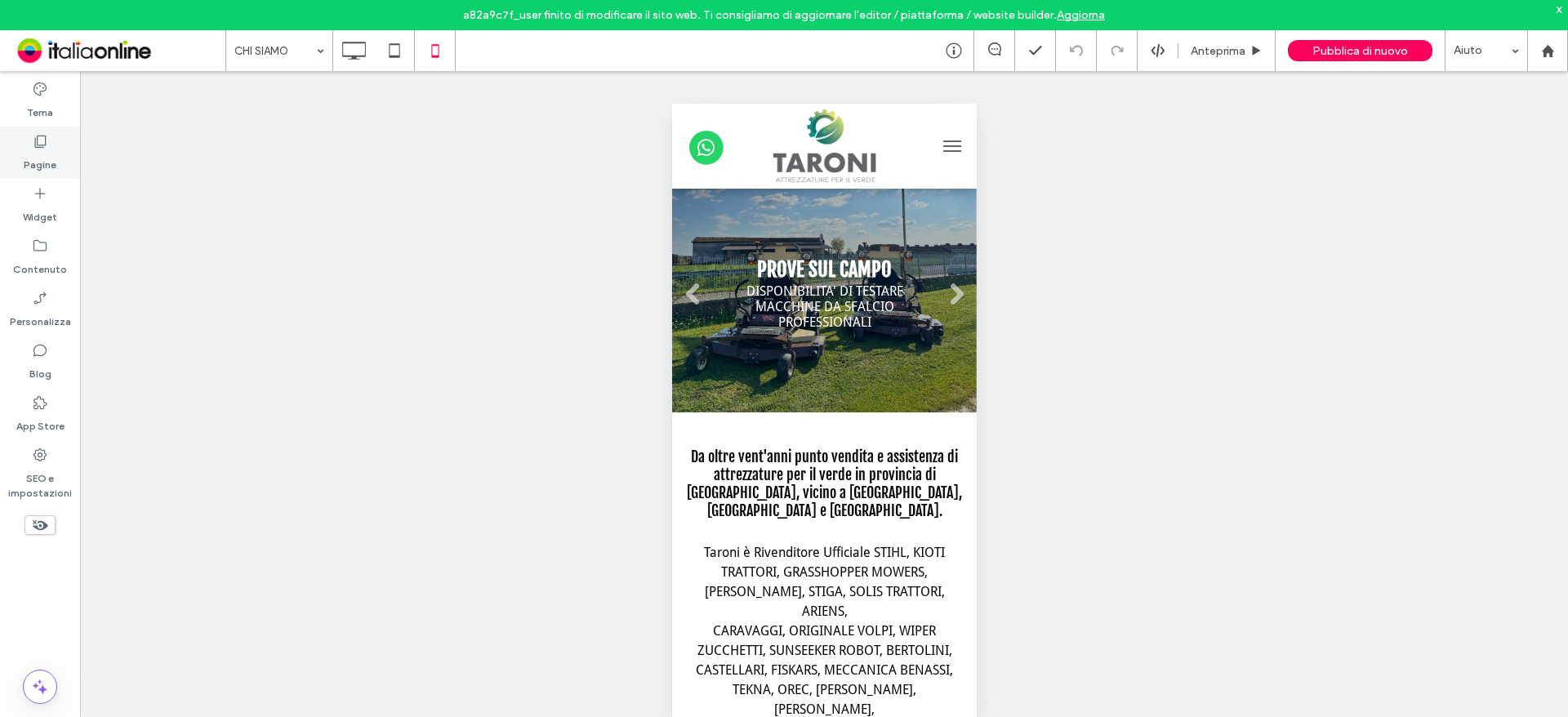
click at [34, 134] on icon at bounding box center [40, 142] width 16 height 16
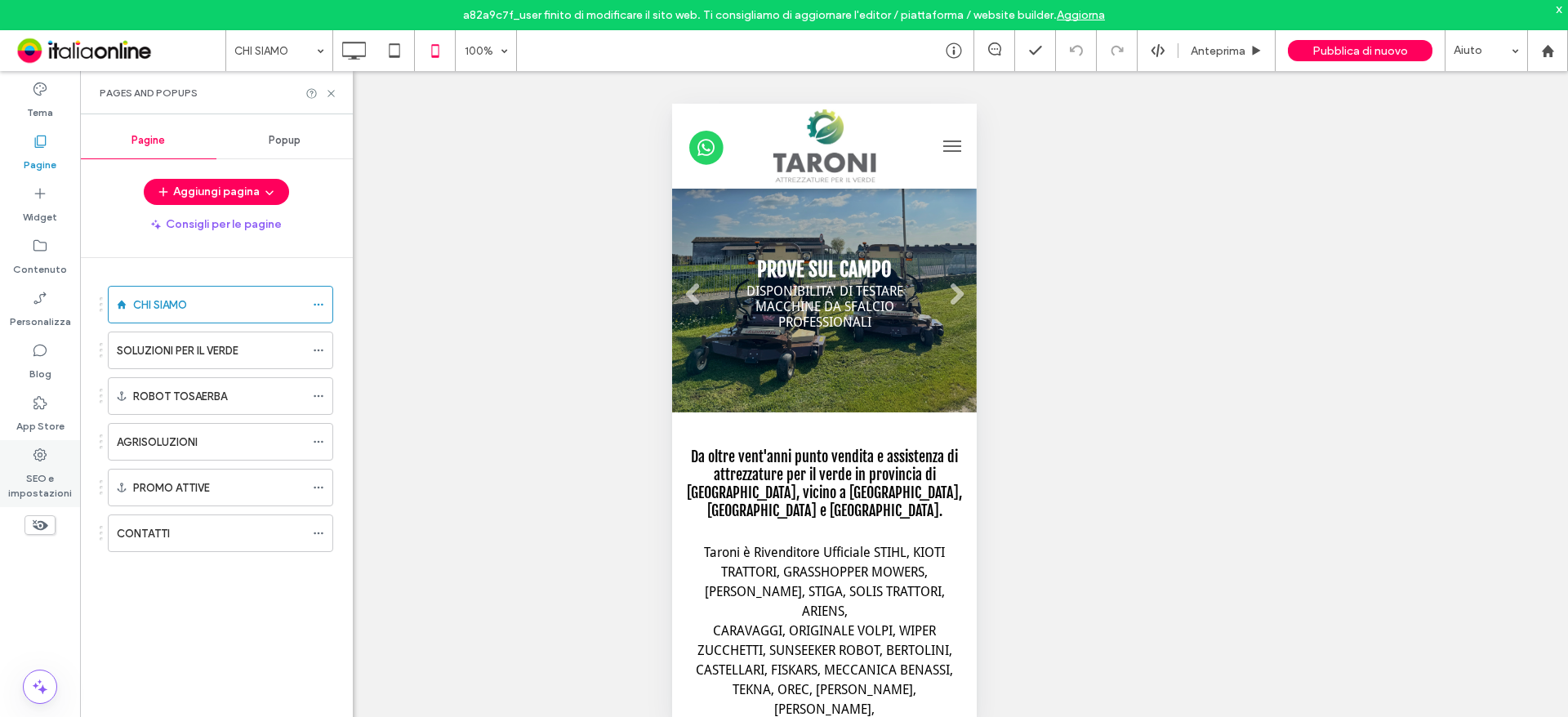
drag, startPoint x: 35, startPoint y: 416, endPoint x: 59, endPoint y: 466, distance: 55.5
click at [36, 416] on label "App Store" at bounding box center [40, 422] width 48 height 23
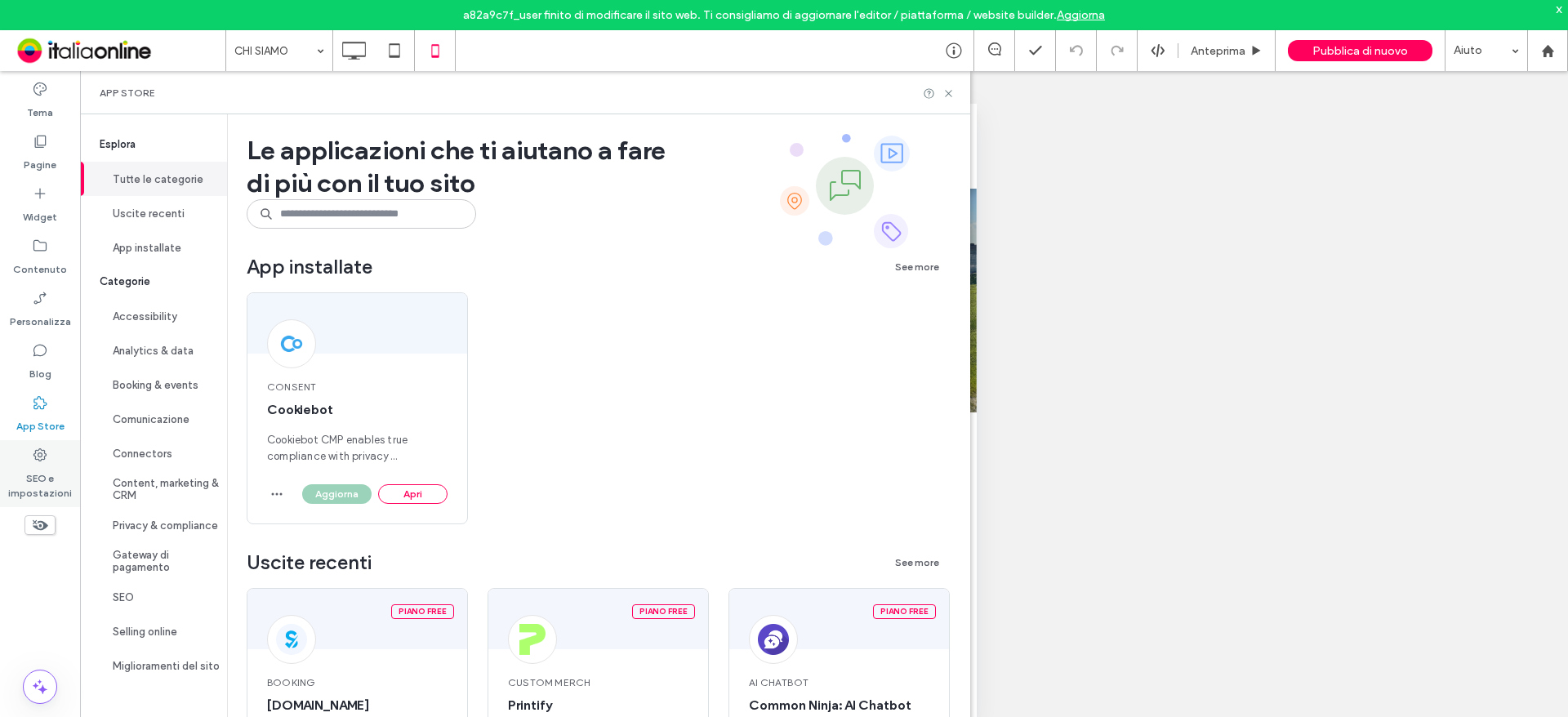
click at [44, 478] on label "SEO e impostazioni" at bounding box center [39, 481] width 80 height 37
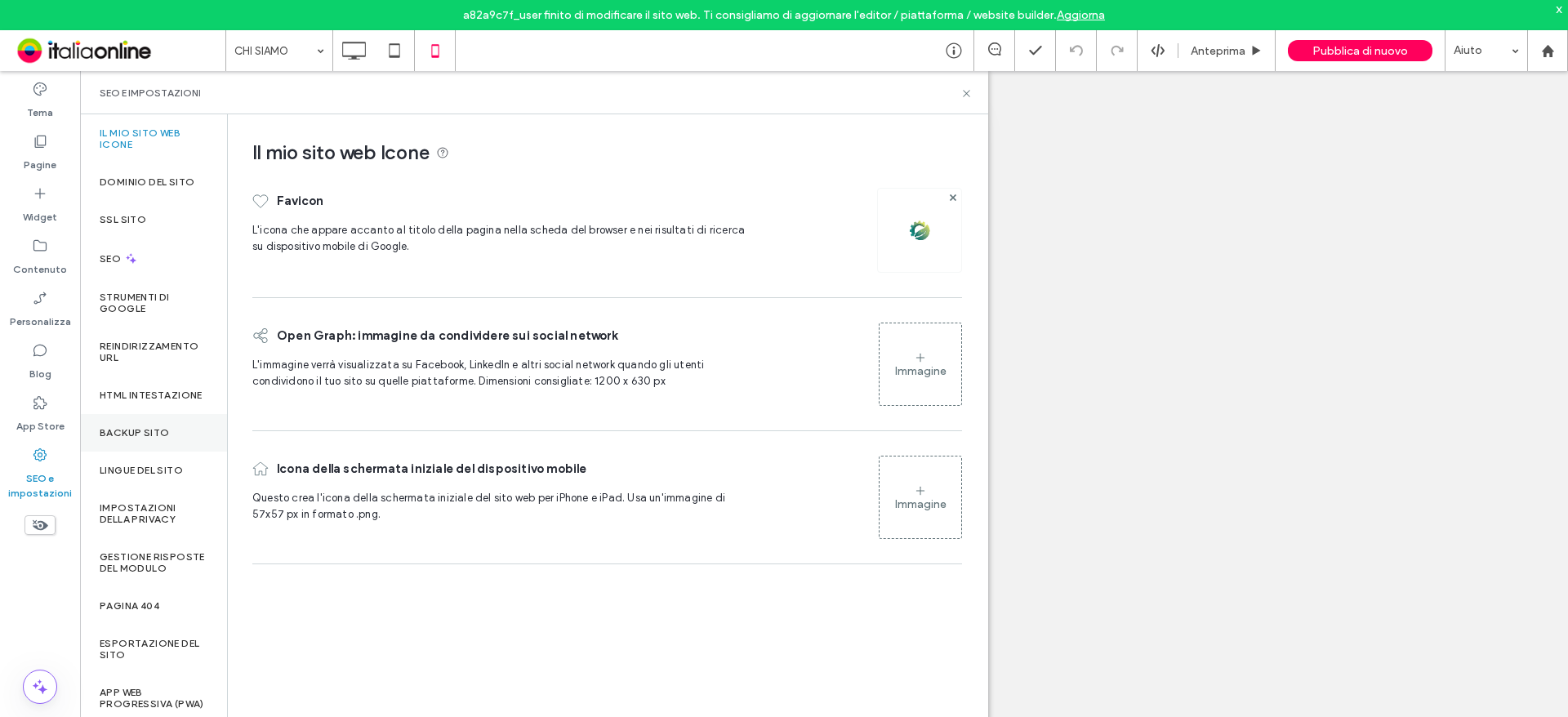
click at [122, 438] on label "Backup sito" at bounding box center [134, 433] width 70 height 11
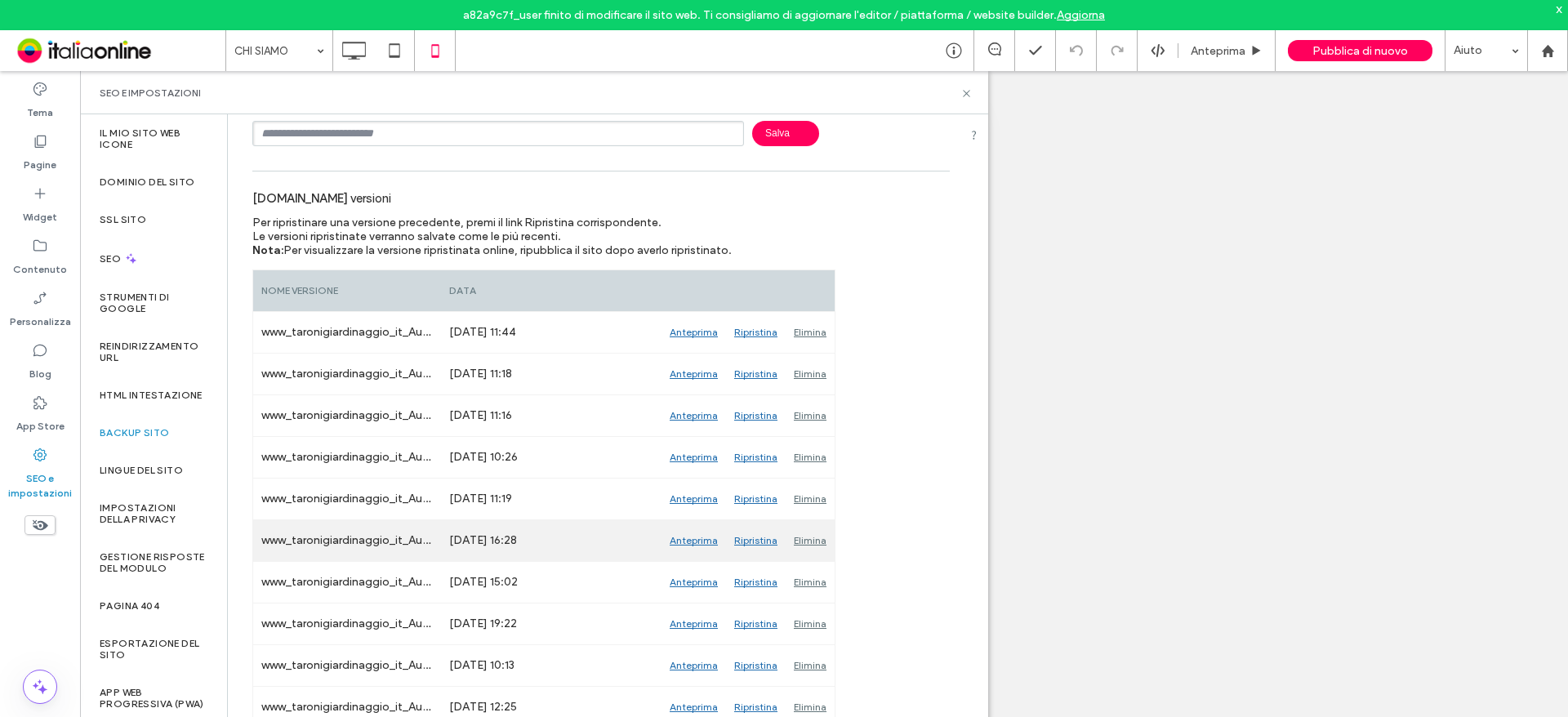
scroll to position [164, 0]
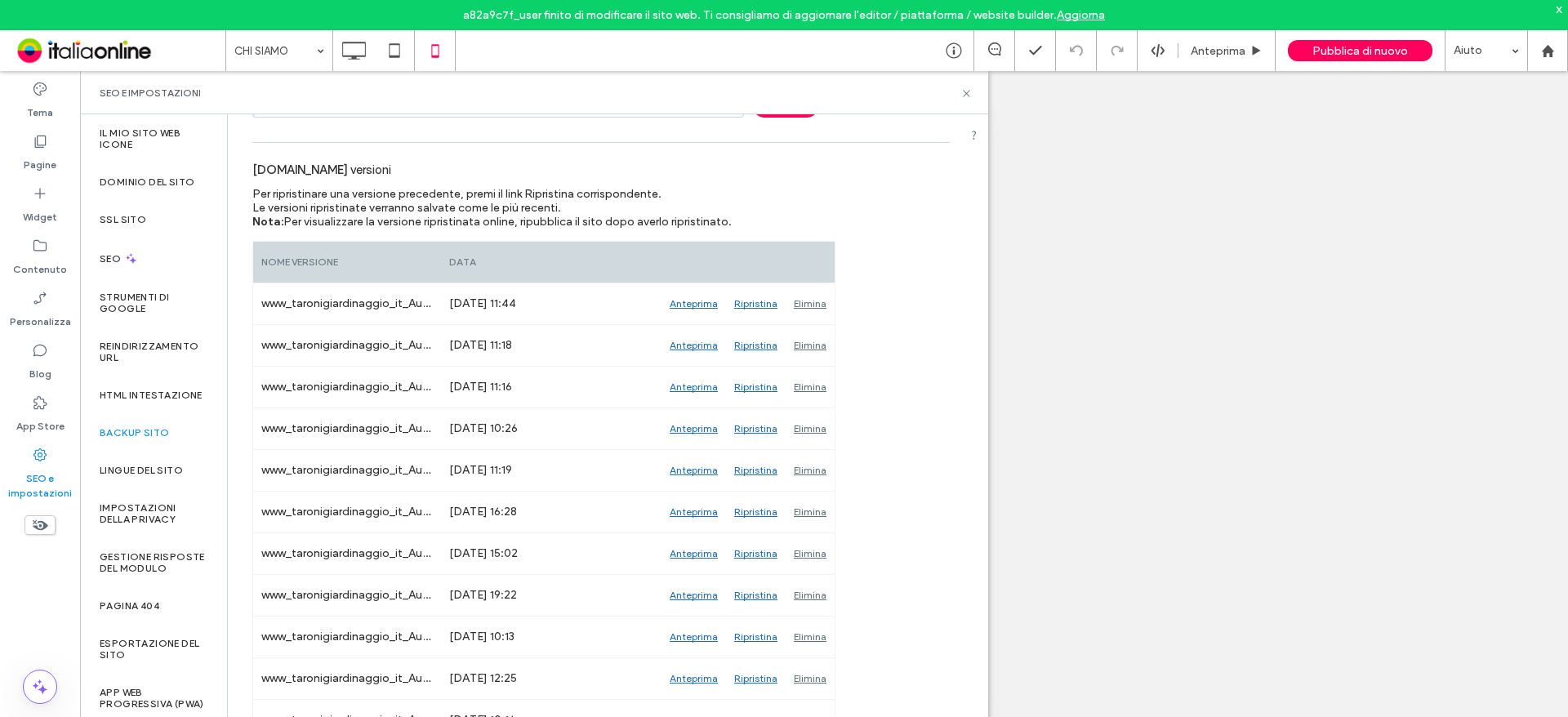
click at [969, 91] on use at bounding box center [966, 92] width 6 height 6
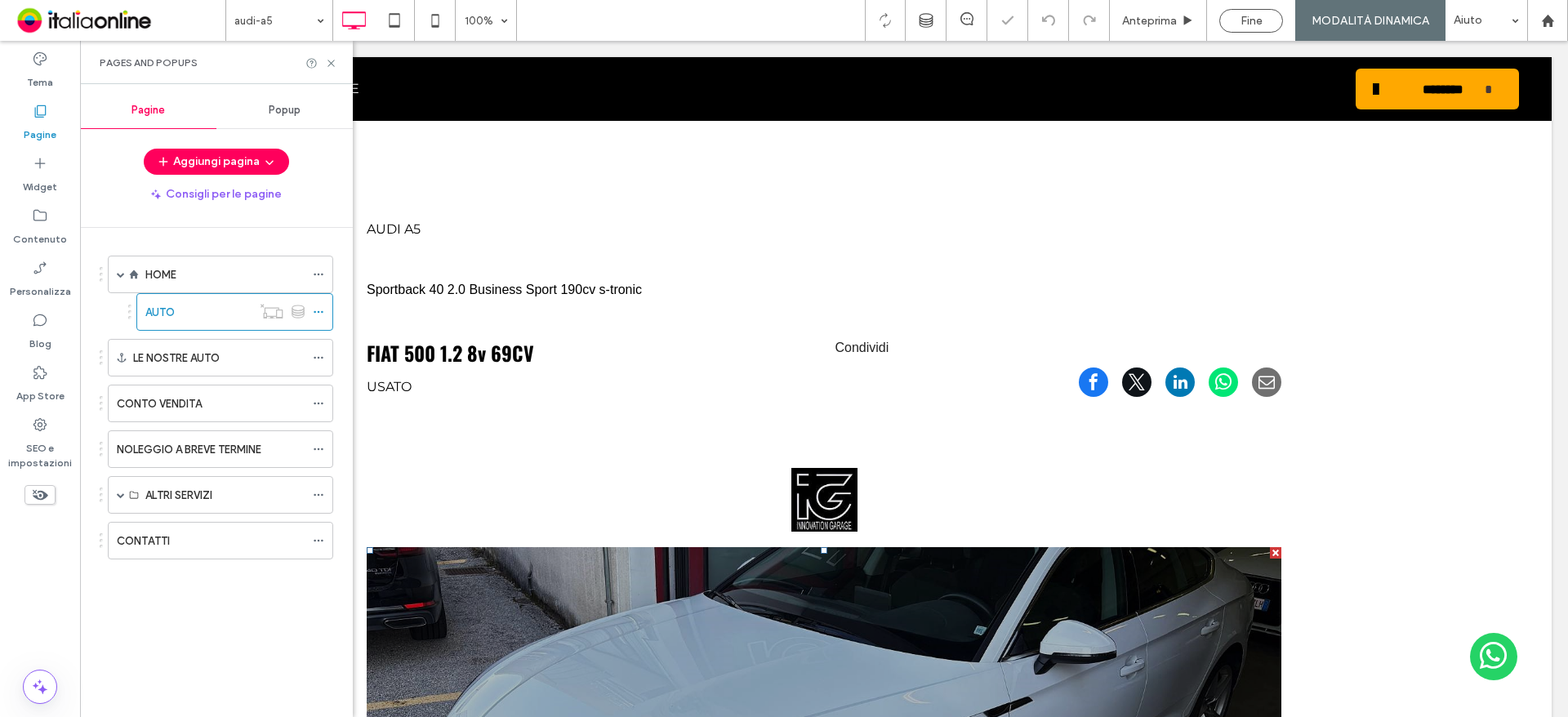
scroll to position [490, 0]
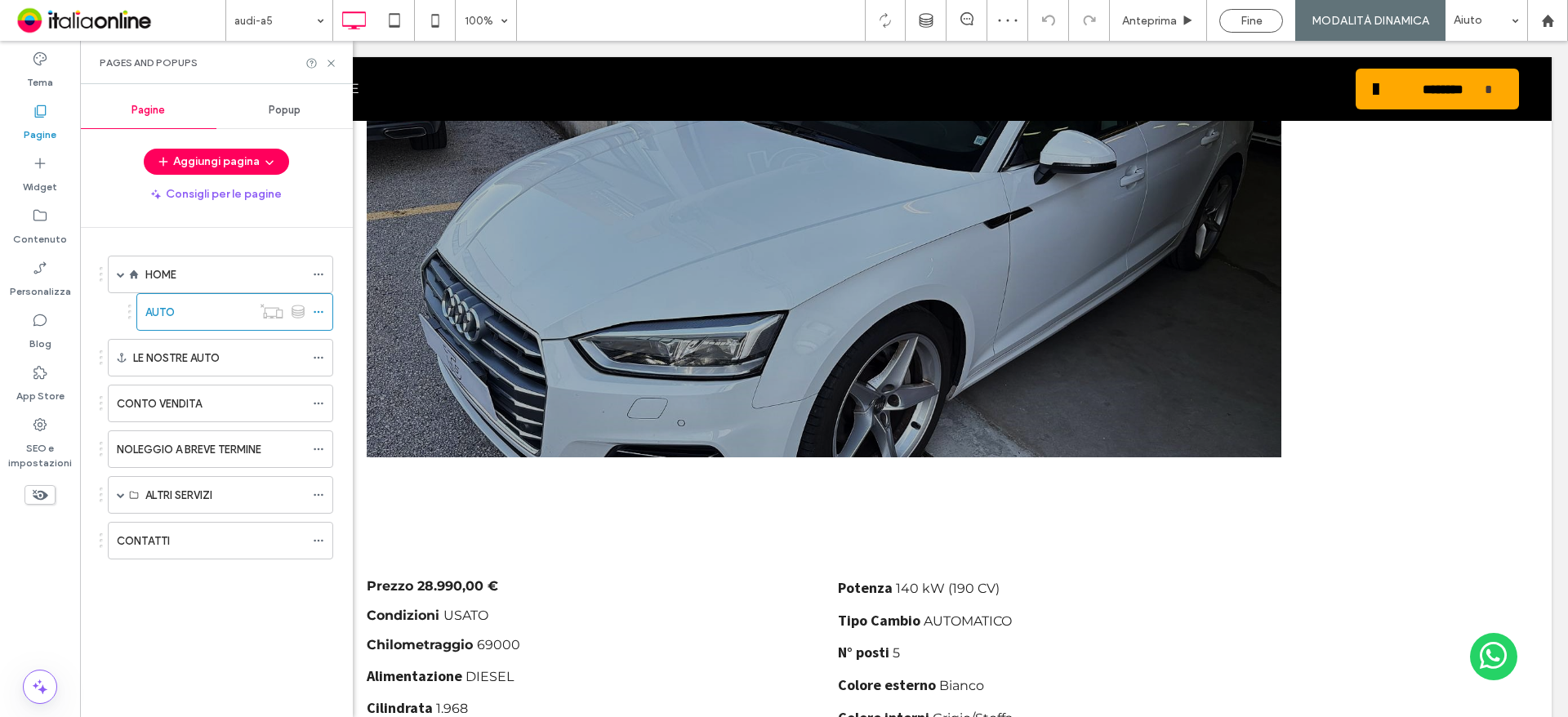
drag, startPoint x: 338, startPoint y: 65, endPoint x: 352, endPoint y: 79, distance: 19.8
click at [338, 65] on div "Pages and Popups" at bounding box center [216, 62] width 273 height 43
drag, startPoint x: 251, startPoint y: 23, endPoint x: 329, endPoint y: 61, distance: 86.8
click at [329, 61] on use at bounding box center [330, 62] width 6 height 6
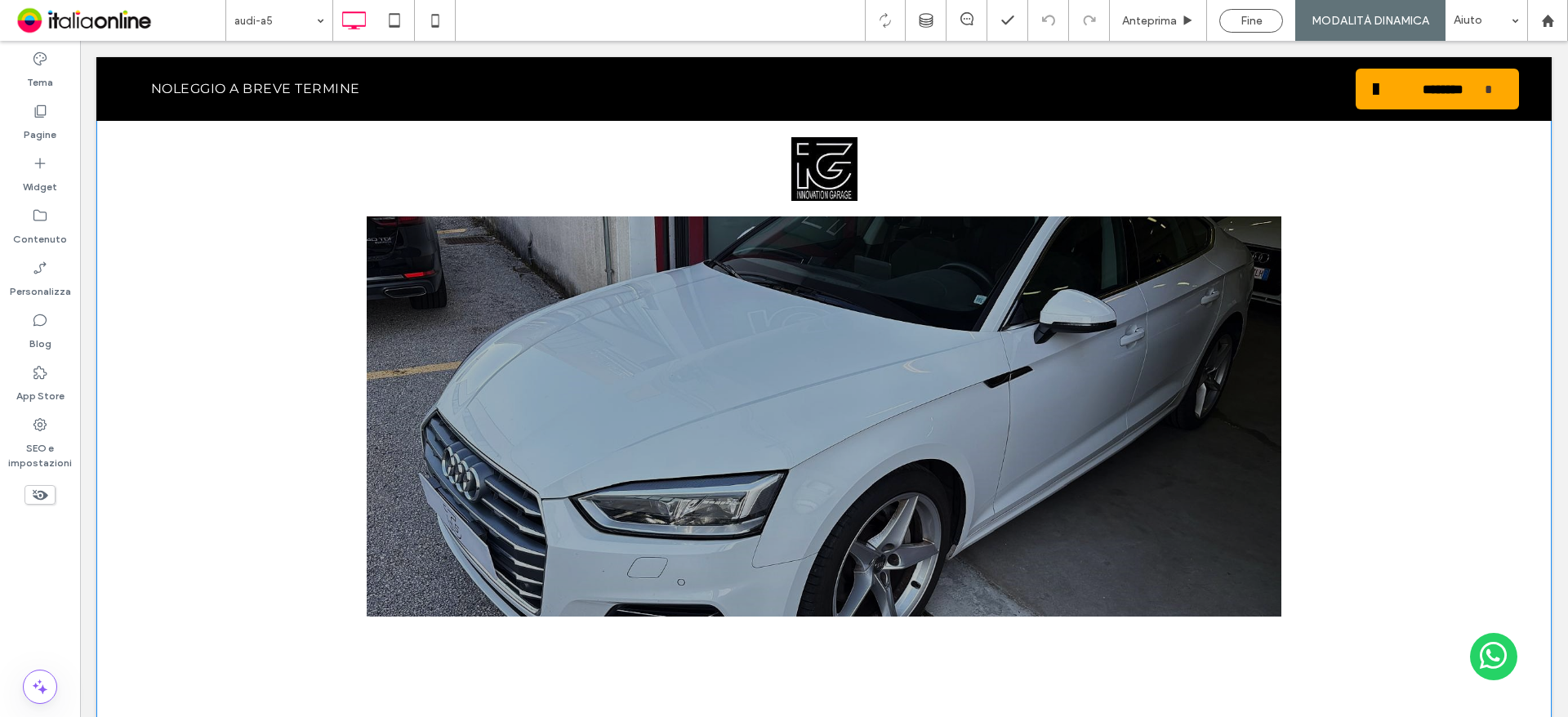
scroll to position [0, 0]
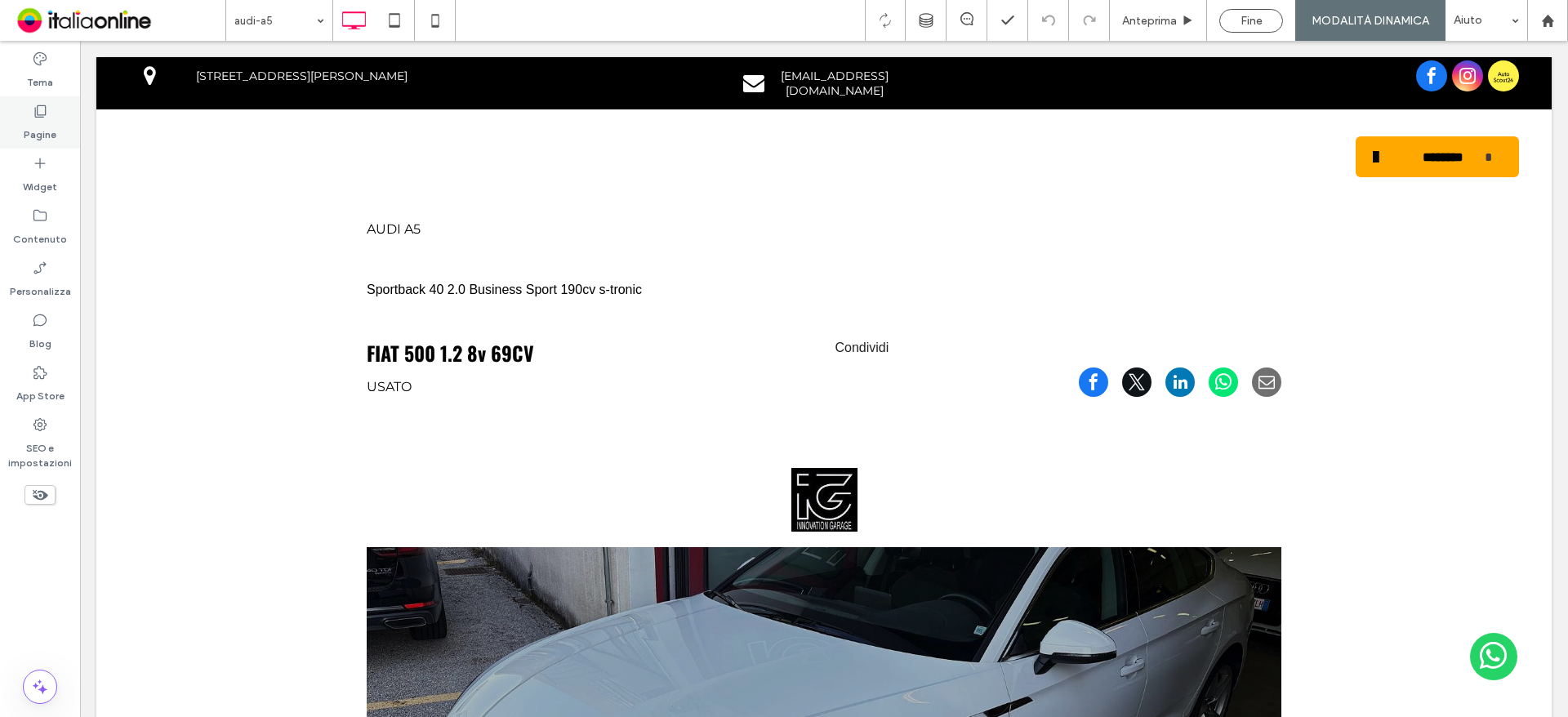
click at [59, 123] on div "Pagine" at bounding box center [39, 122] width 80 height 52
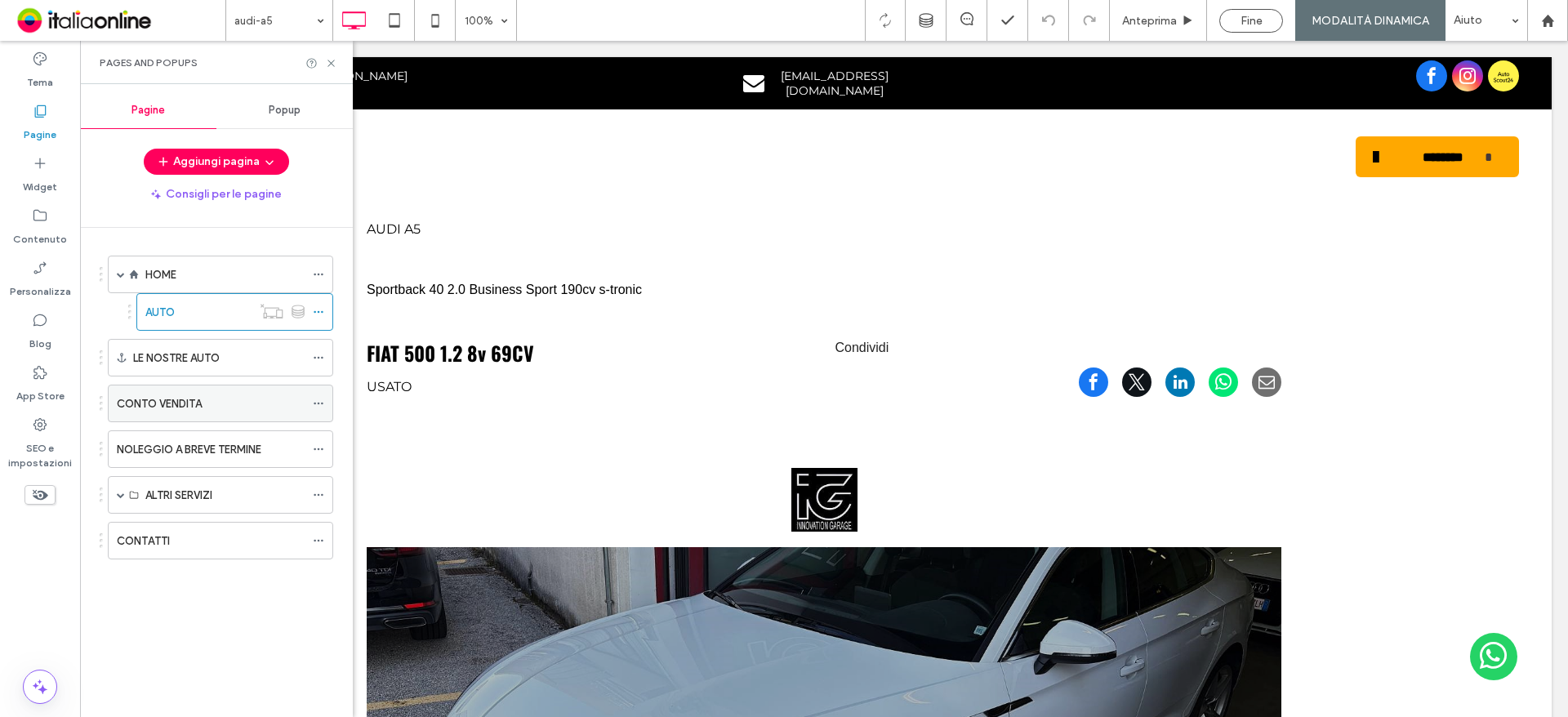
click at [180, 411] on label "CONTO VENDITA" at bounding box center [159, 403] width 85 height 28
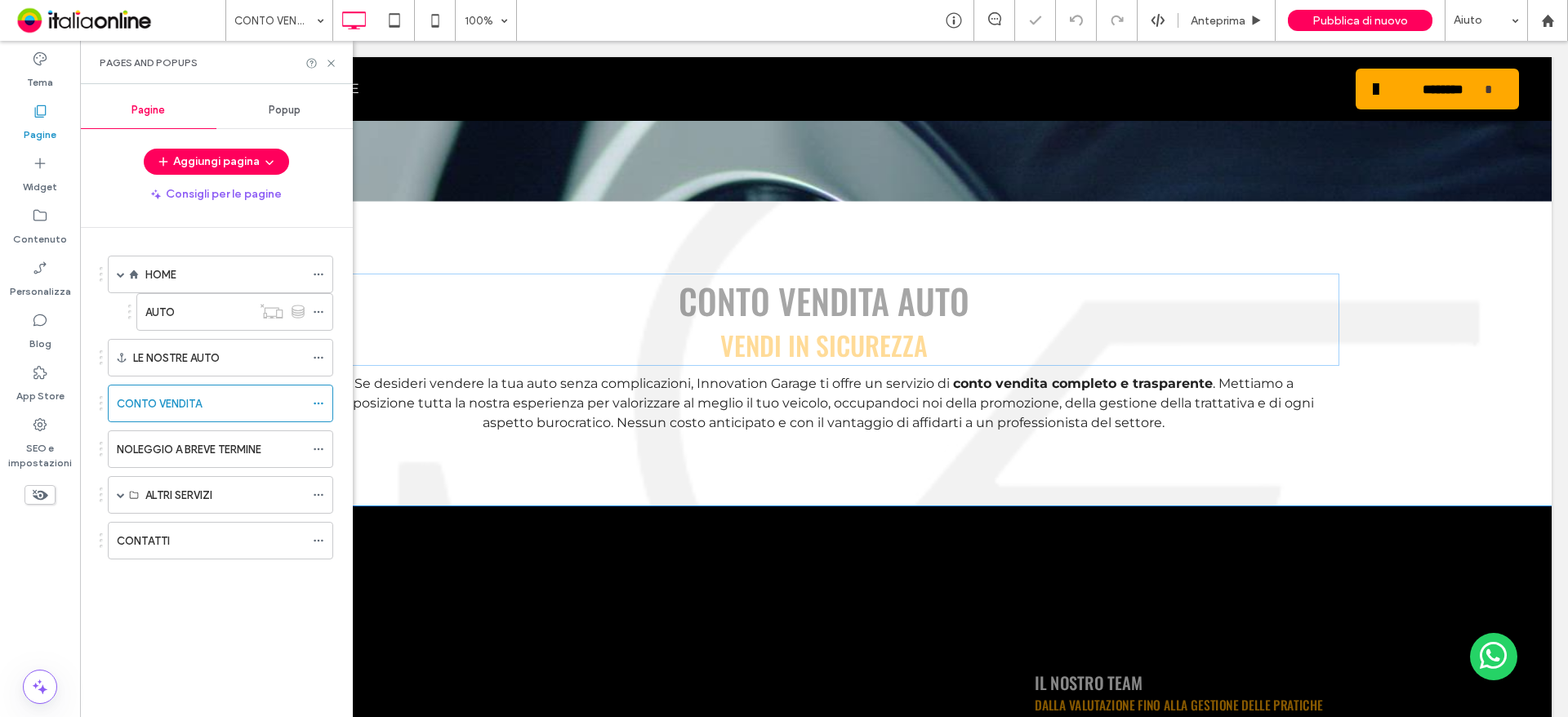
scroll to position [817, 0]
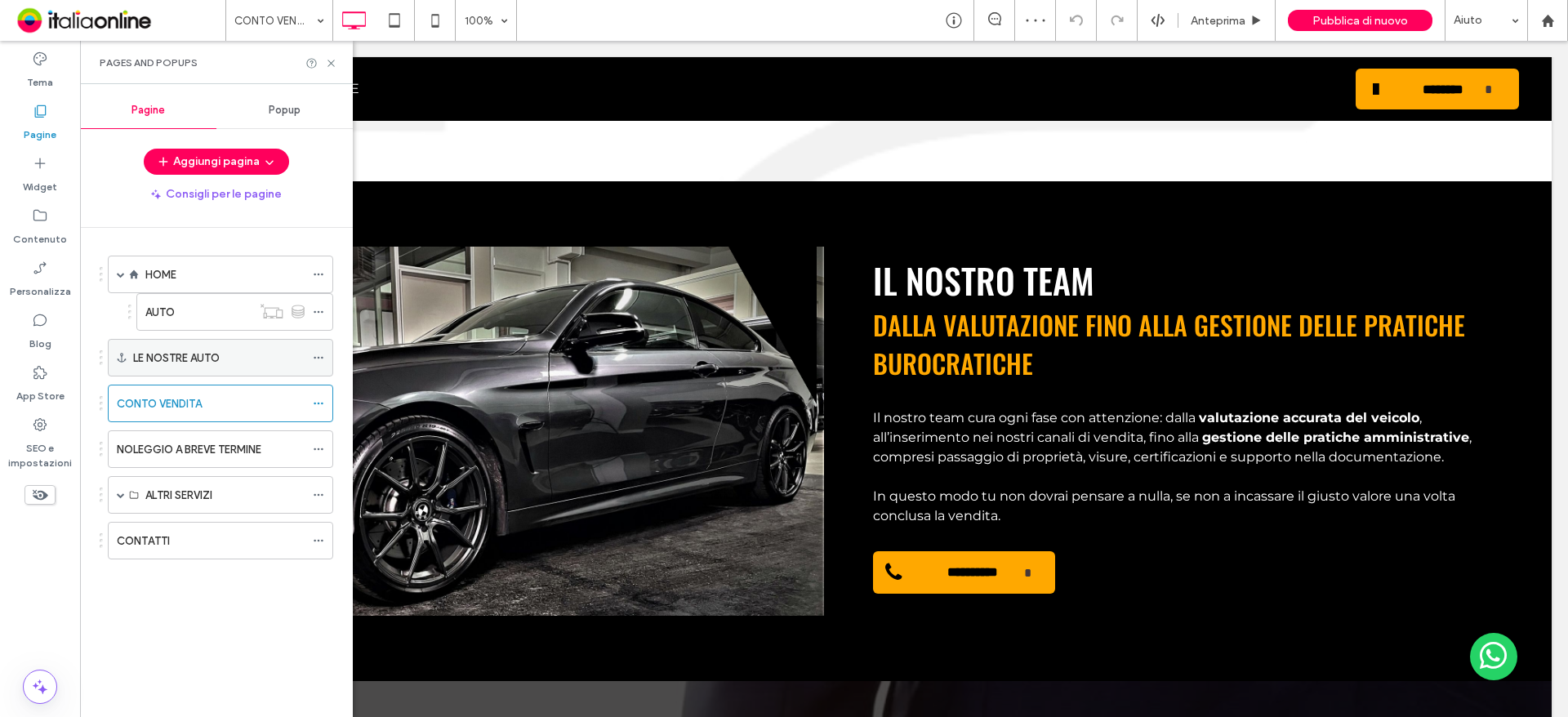
click at [202, 354] on label "LE NOSTRE AUTO" at bounding box center [177, 358] width 87 height 28
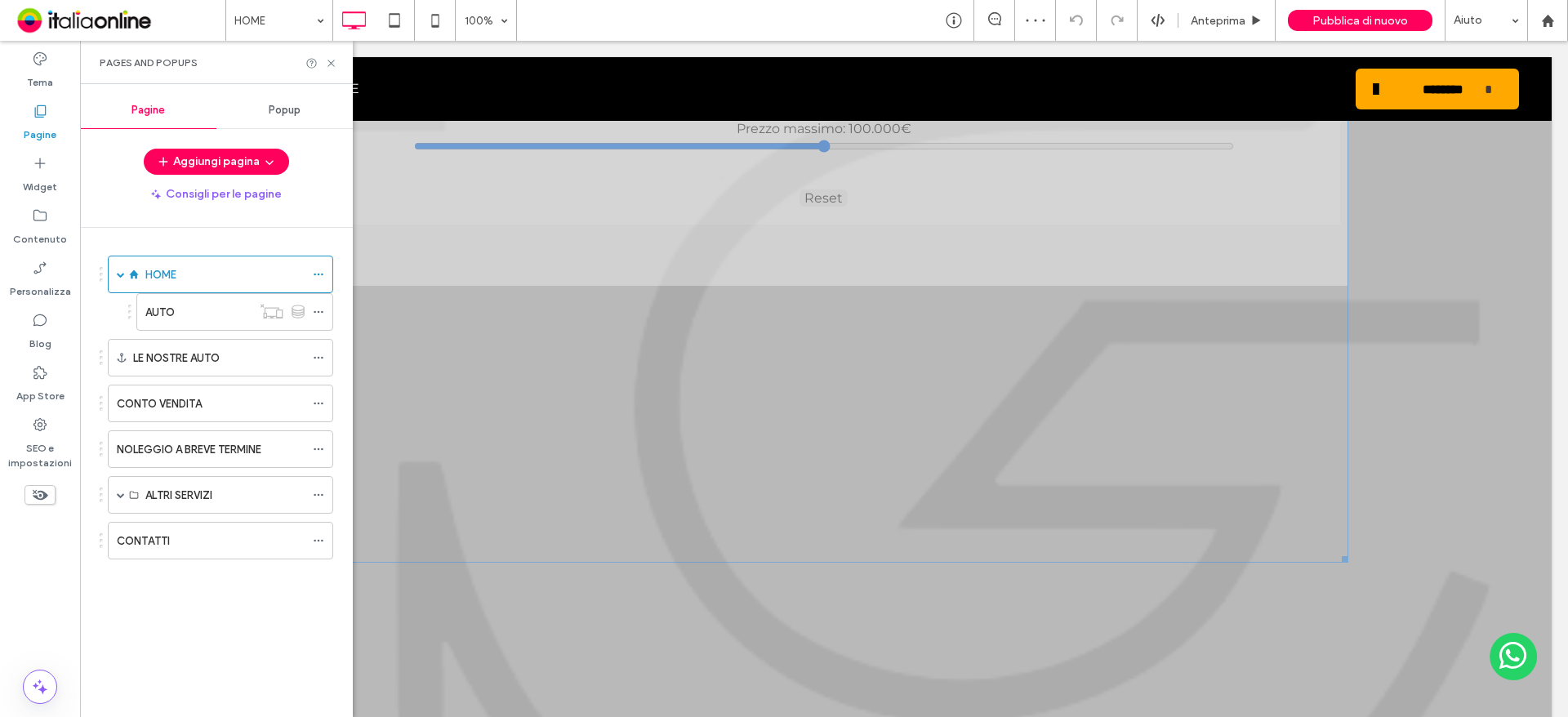
scroll to position [3217, 0]
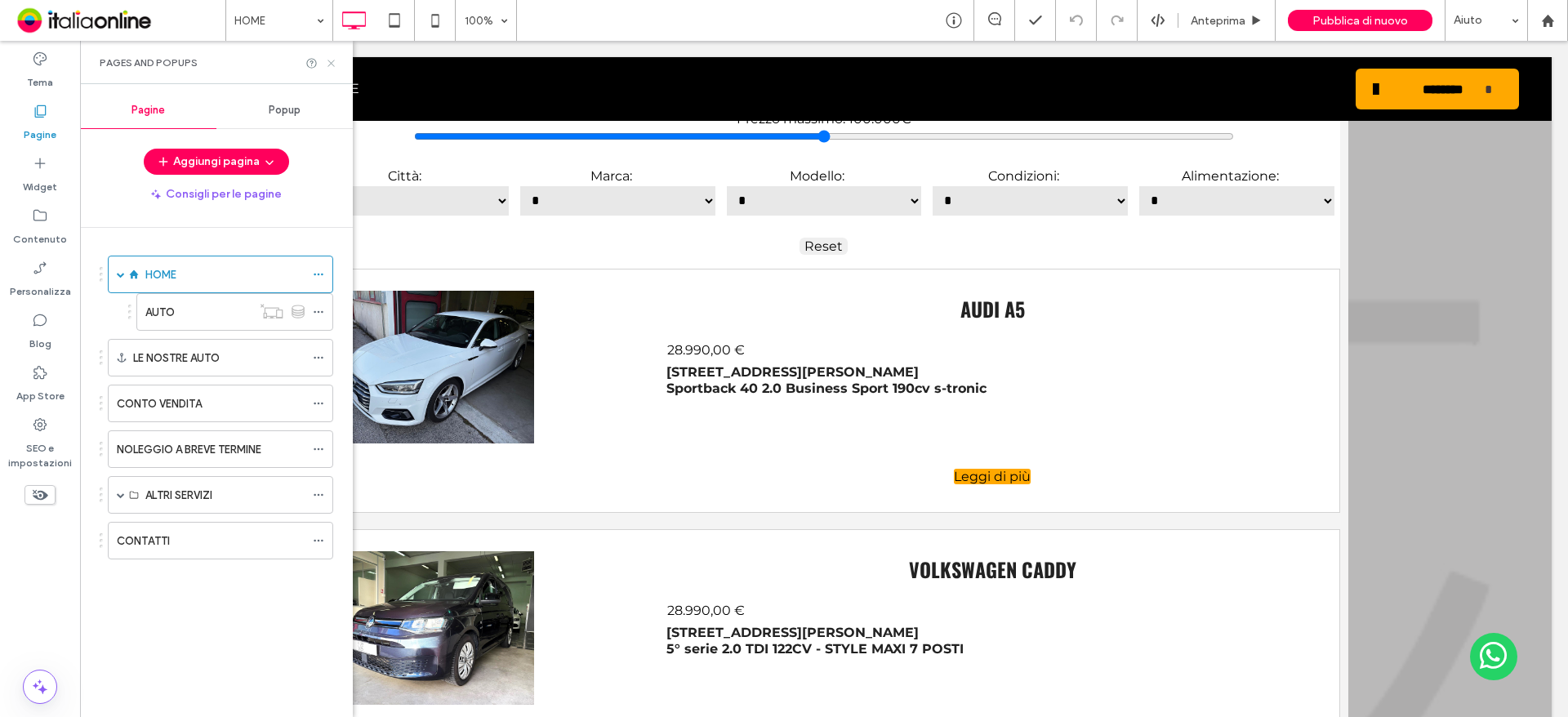
click at [328, 65] on icon at bounding box center [330, 62] width 12 height 12
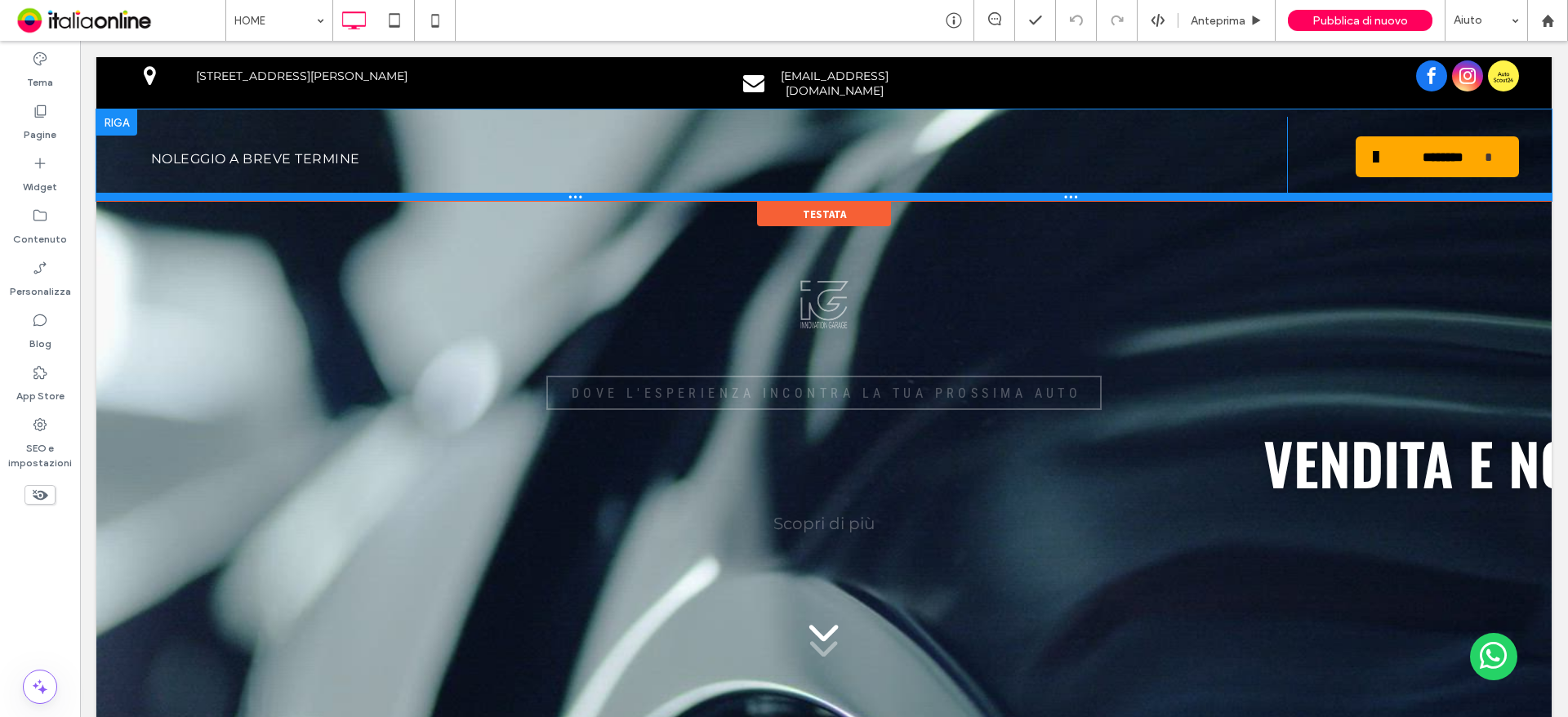
scroll to position [0, 0]
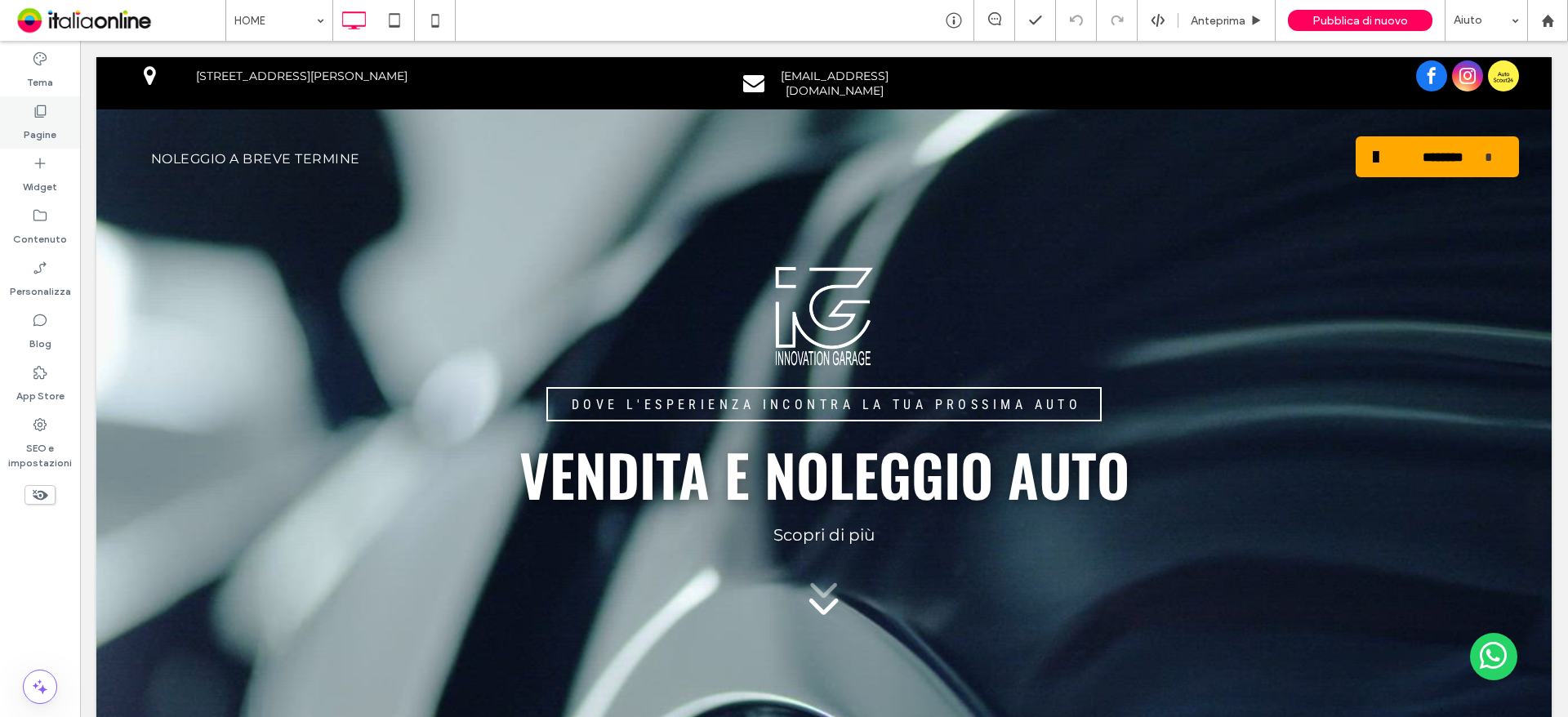
click at [45, 122] on label "Pagine" at bounding box center [40, 130] width 33 height 23
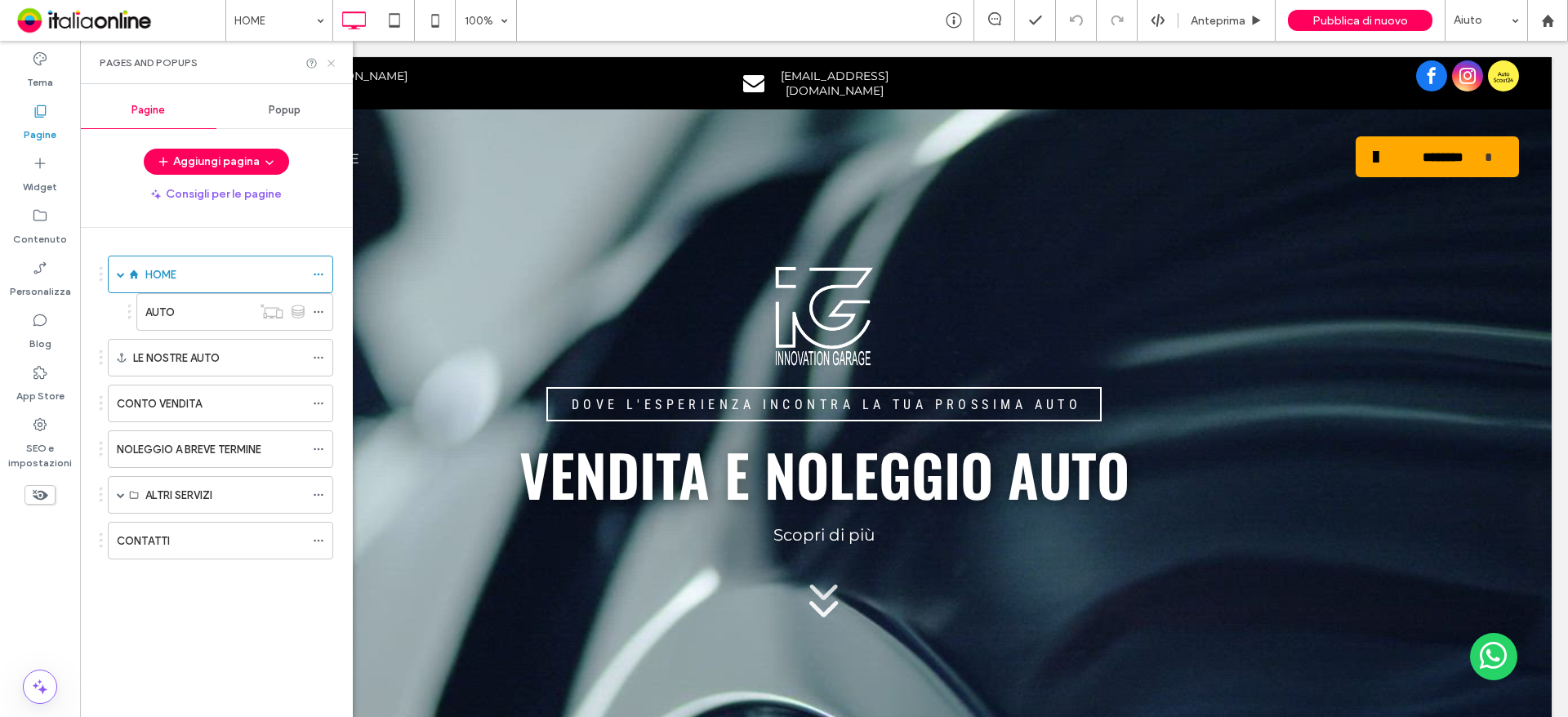
click at [336, 63] on icon at bounding box center [330, 62] width 12 height 12
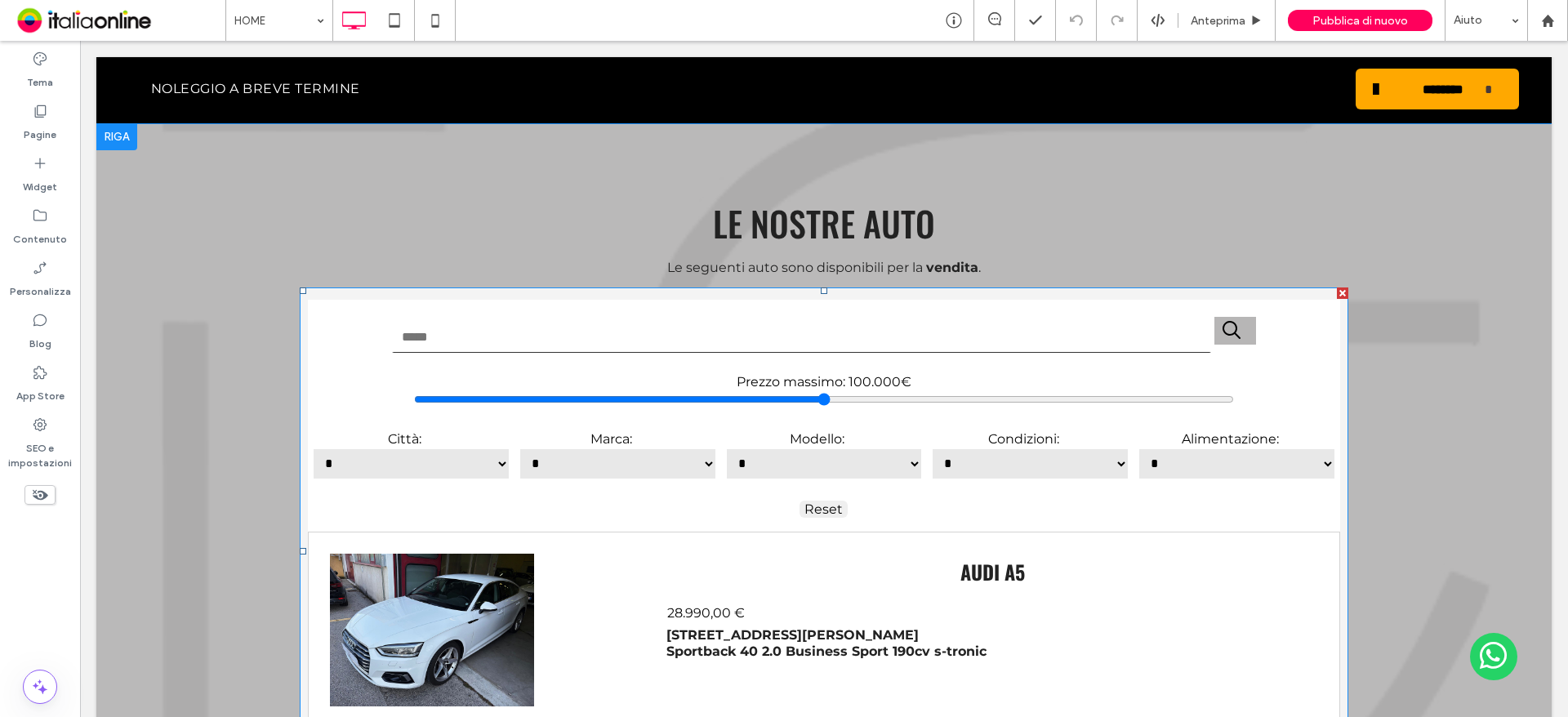
scroll to position [3348, 0]
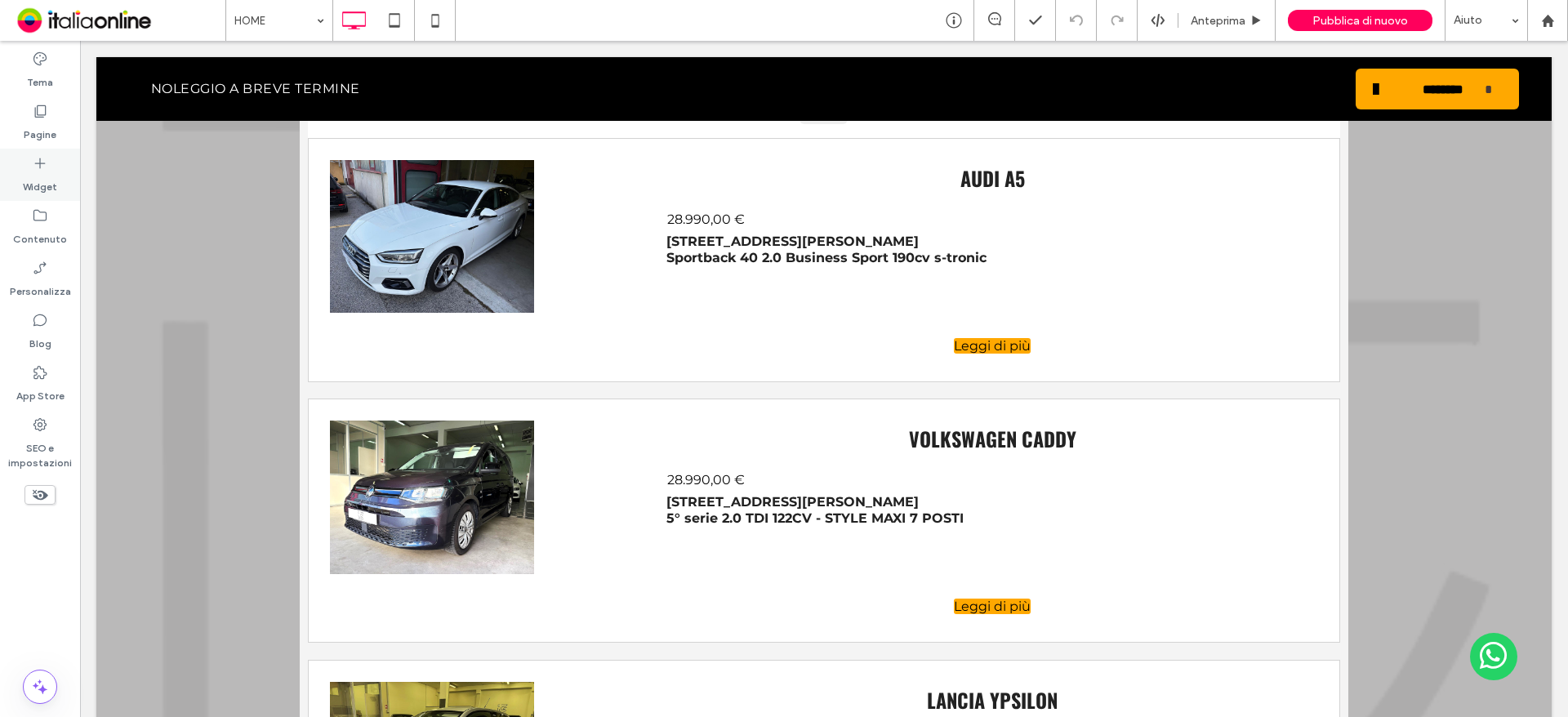
drag, startPoint x: 39, startPoint y: 131, endPoint x: 55, endPoint y: 160, distance: 33.1
click at [39, 131] on label "Pagine" at bounding box center [40, 130] width 33 height 23
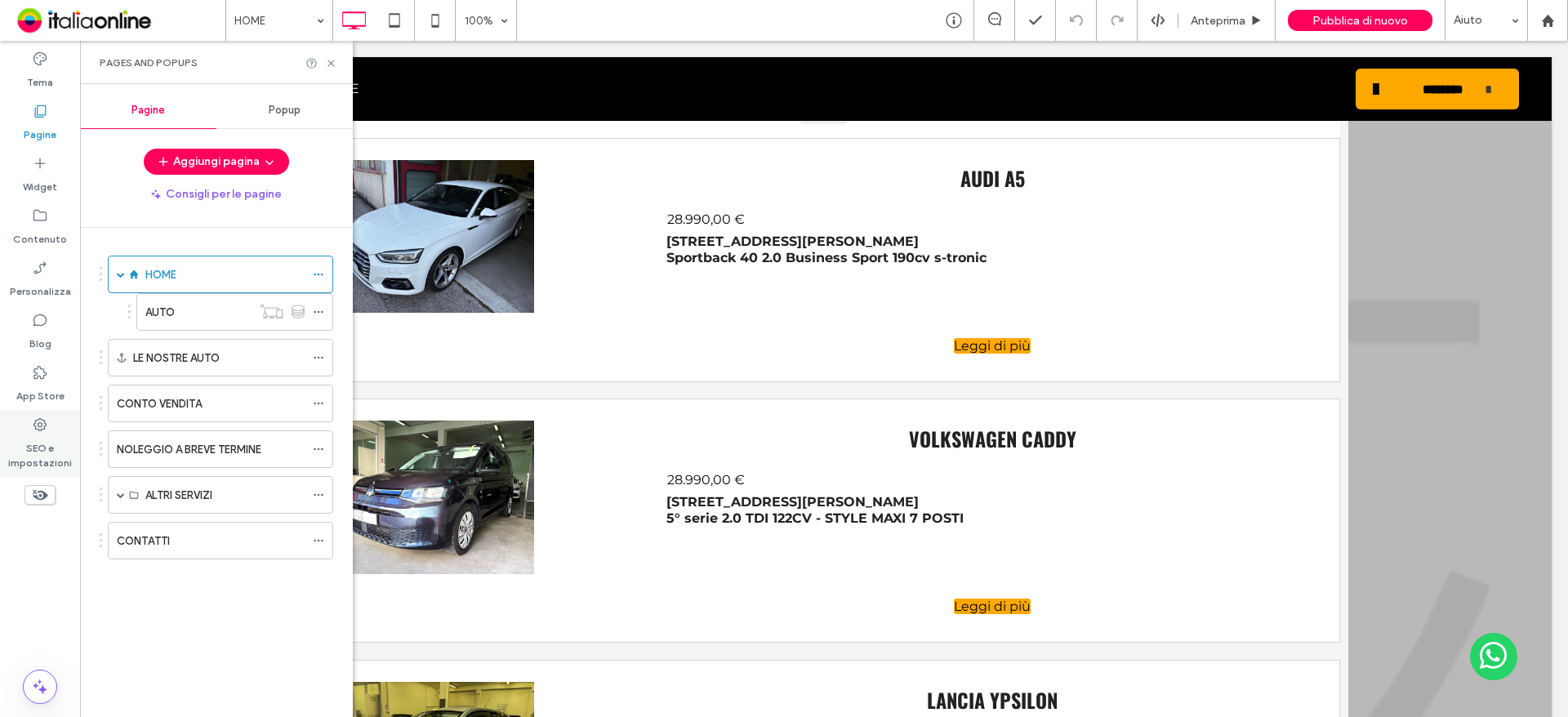
drag, startPoint x: 37, startPoint y: 443, endPoint x: 78, endPoint y: 454, distance: 42.4
click at [37, 443] on label "SEO e impostazioni" at bounding box center [39, 451] width 80 height 37
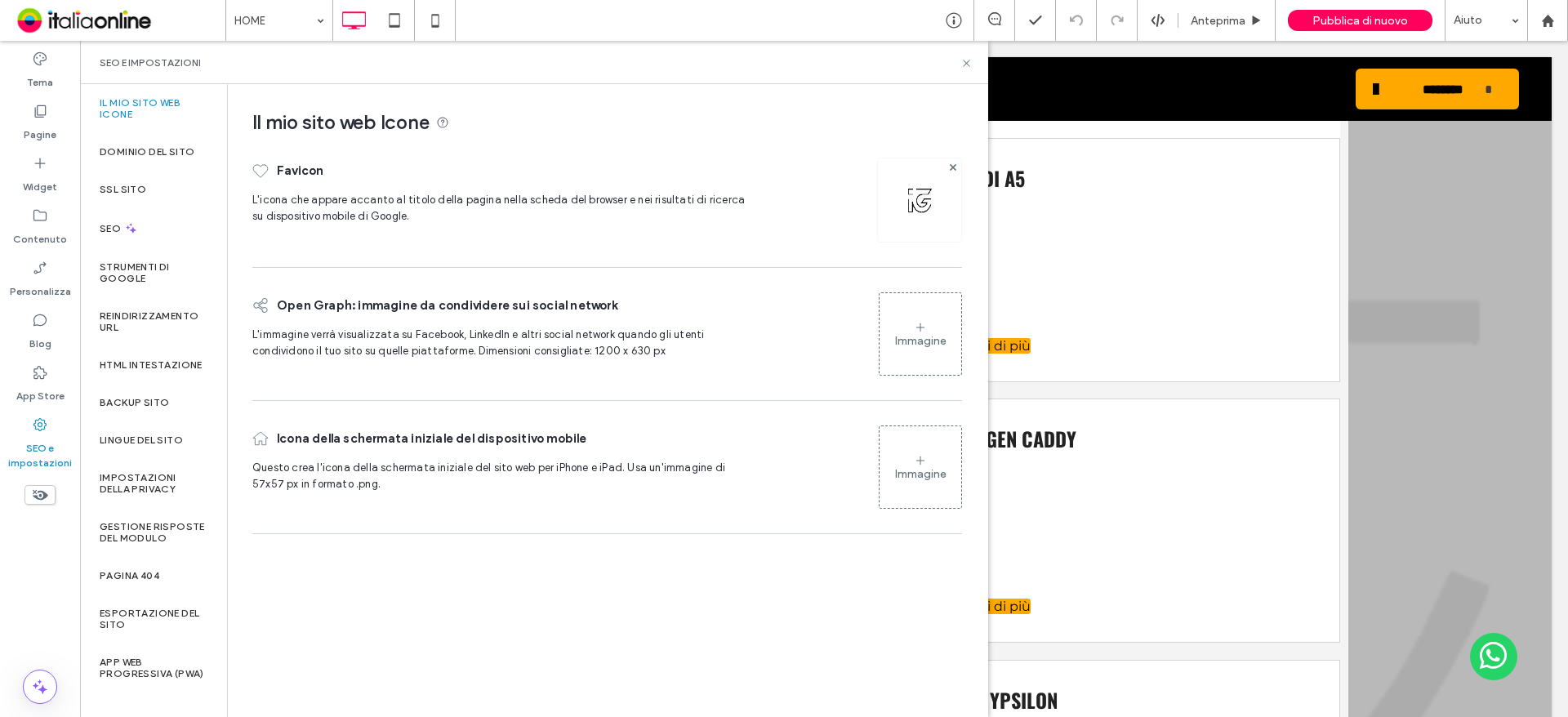
click at [959, 64] on div "SEO e impostazioni" at bounding box center [534, 63] width 869 height 13
click at [961, 66] on icon at bounding box center [966, 62] width 12 height 12
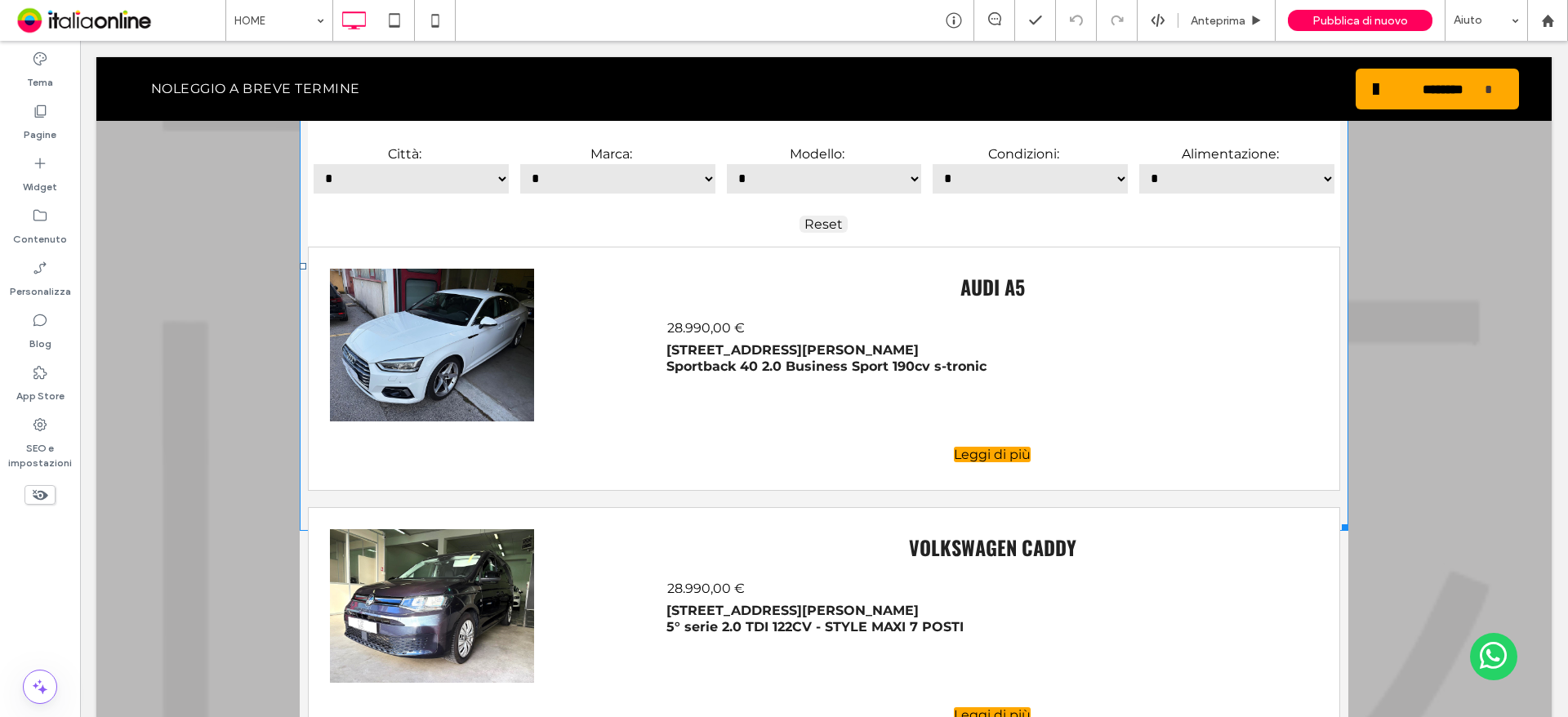
scroll to position [3266, 0]
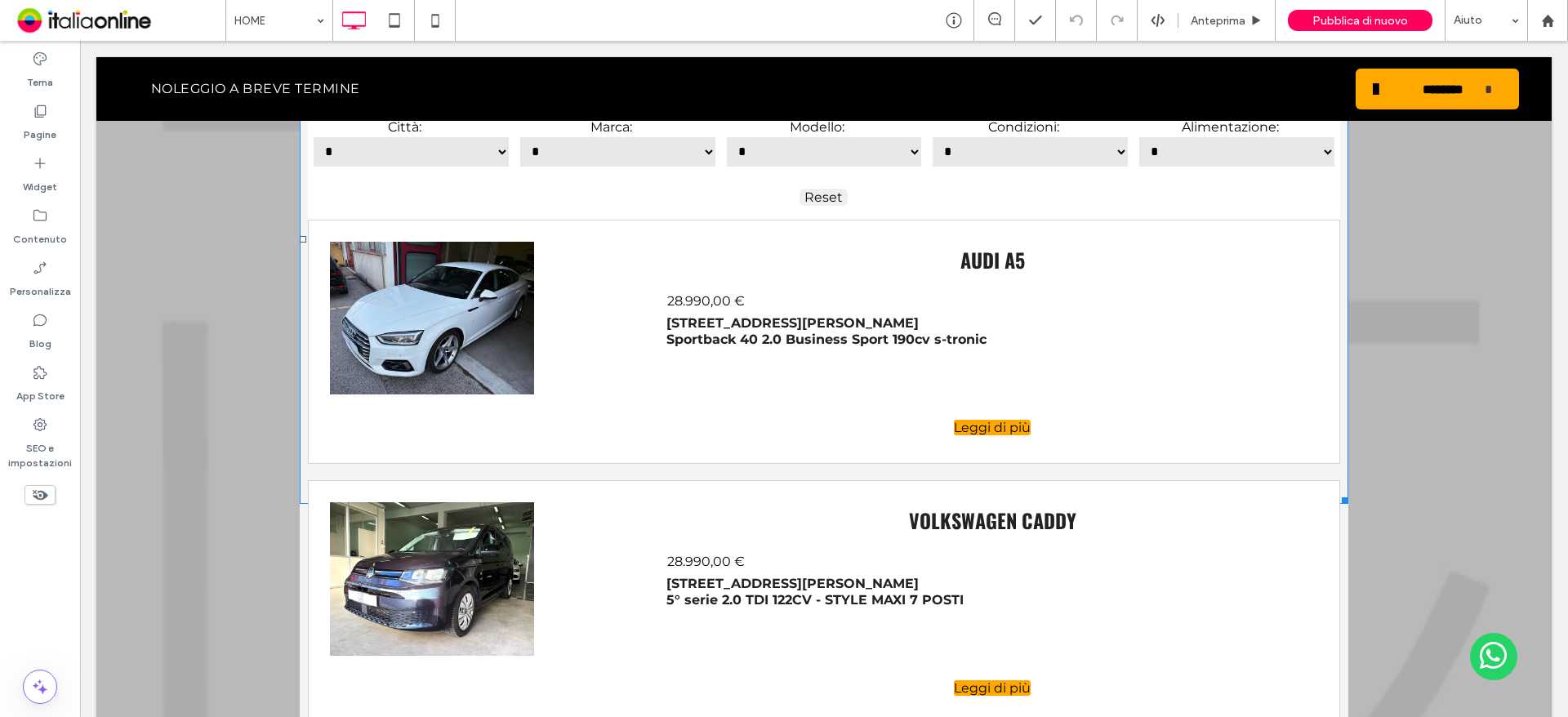
click at [1009, 421] on span at bounding box center [824, 240] width 1049 height 529
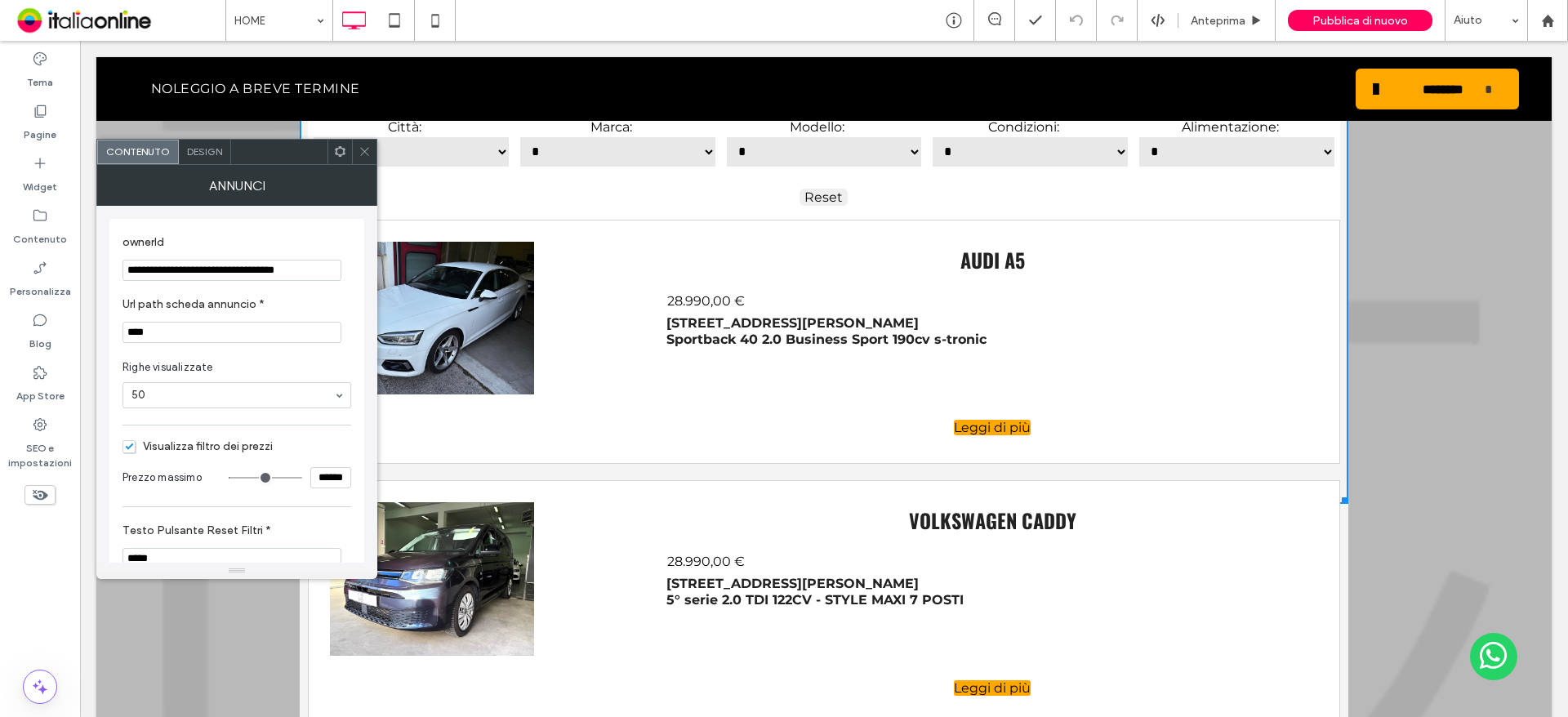
drag, startPoint x: 370, startPoint y: 154, endPoint x: 375, endPoint y: 166, distance: 13.0
click at [370, 154] on icon at bounding box center [364, 151] width 12 height 12
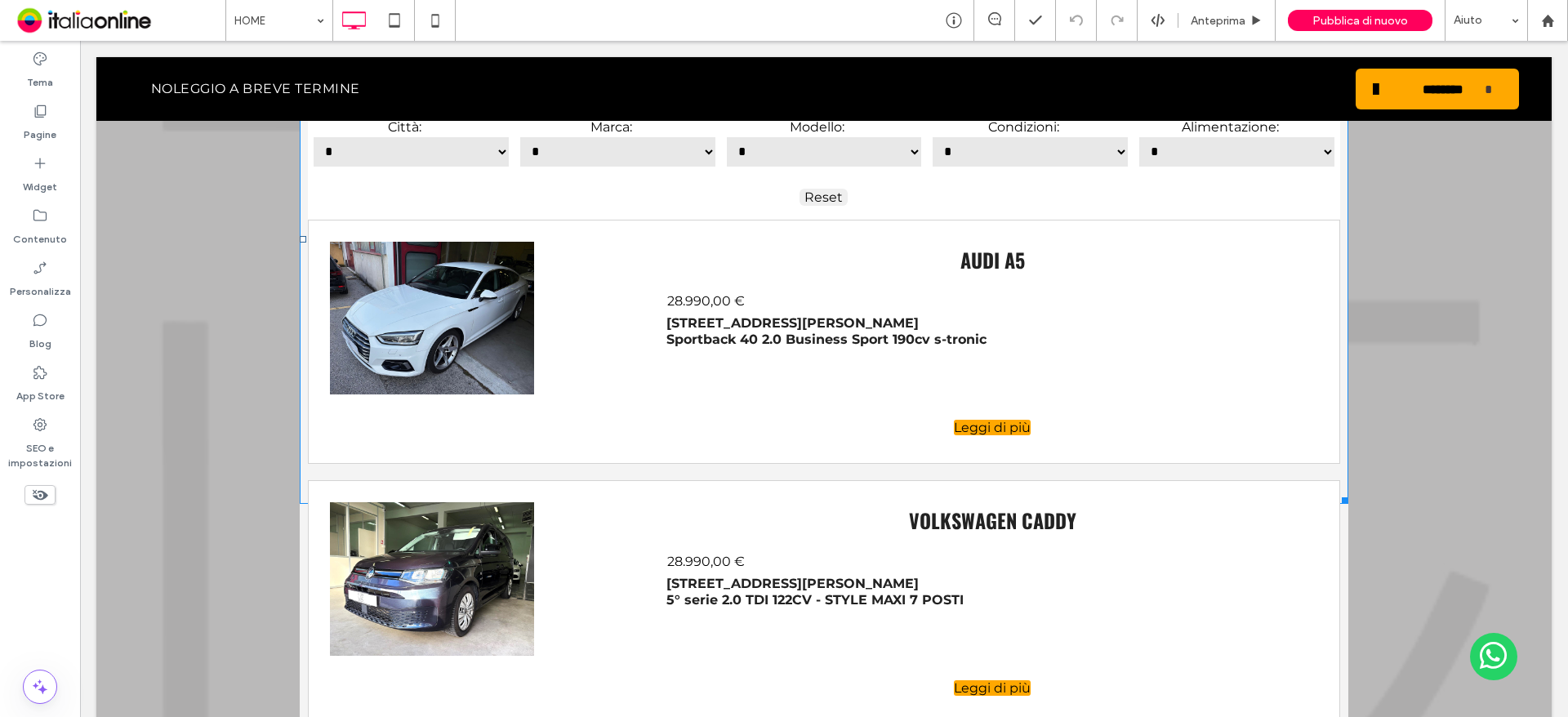
drag, startPoint x: 851, startPoint y: 287, endPoint x: 832, endPoint y: 287, distance: 19.0
click at [851, 287] on span at bounding box center [824, 240] width 1049 height 529
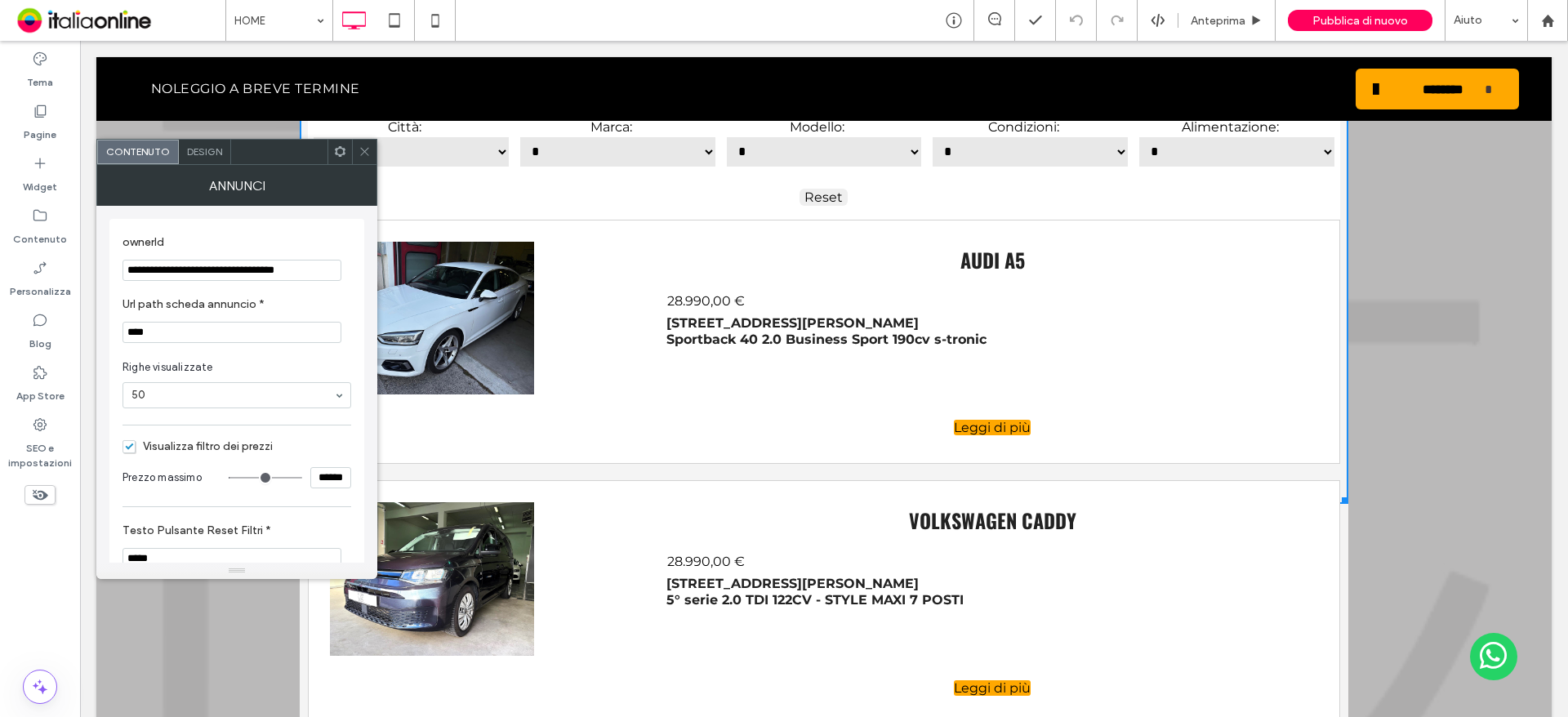
click at [363, 149] on icon at bounding box center [364, 151] width 12 height 12
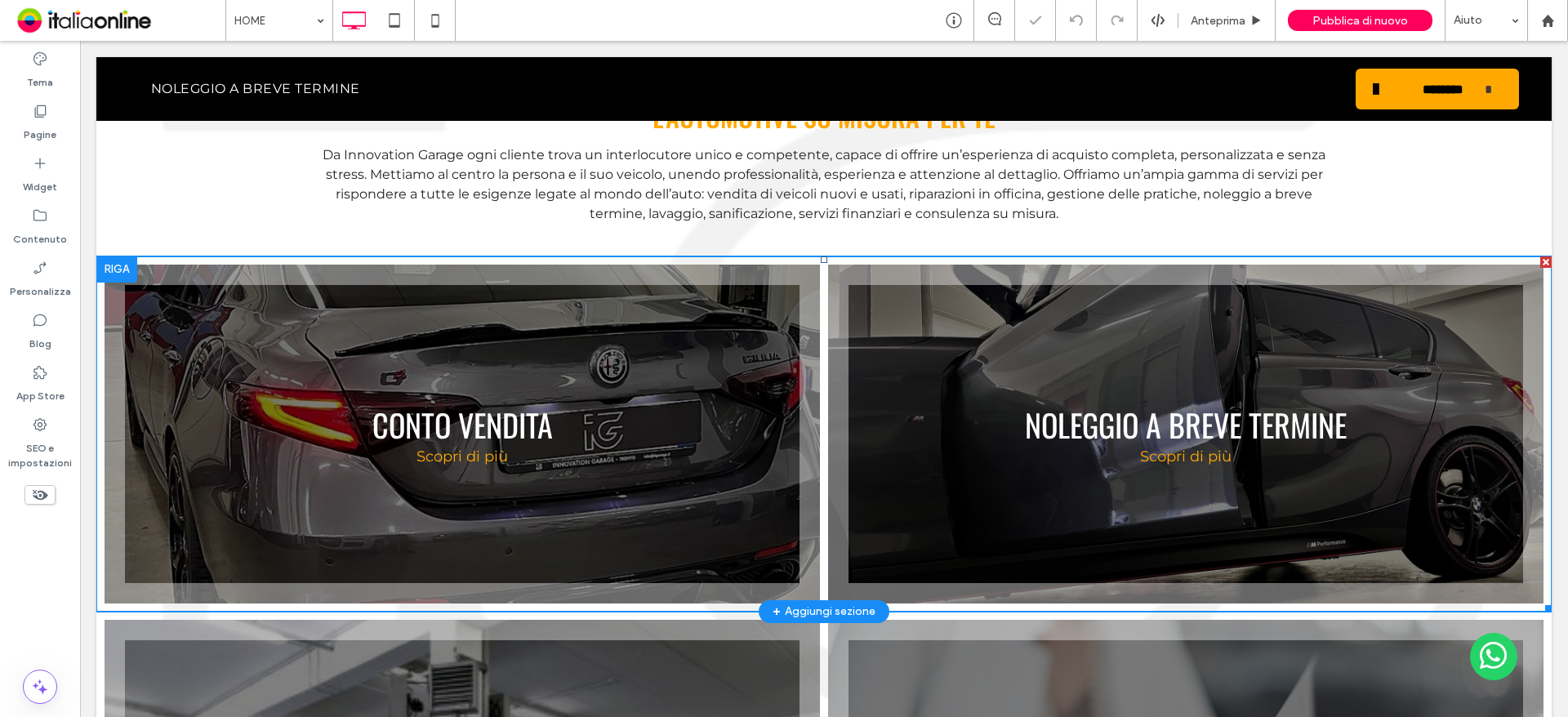
scroll to position [1062, 0]
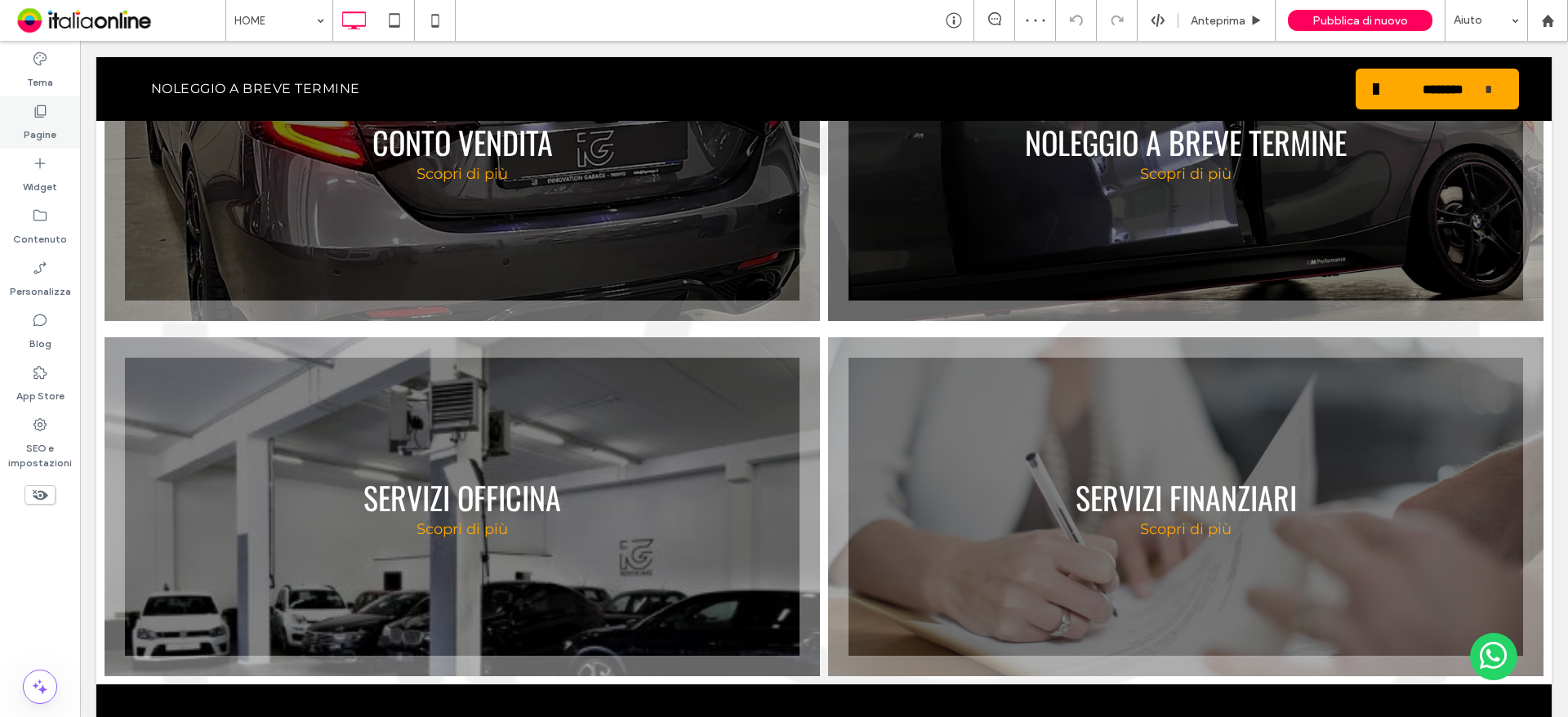
click at [38, 125] on label "Pagine" at bounding box center [40, 130] width 33 height 23
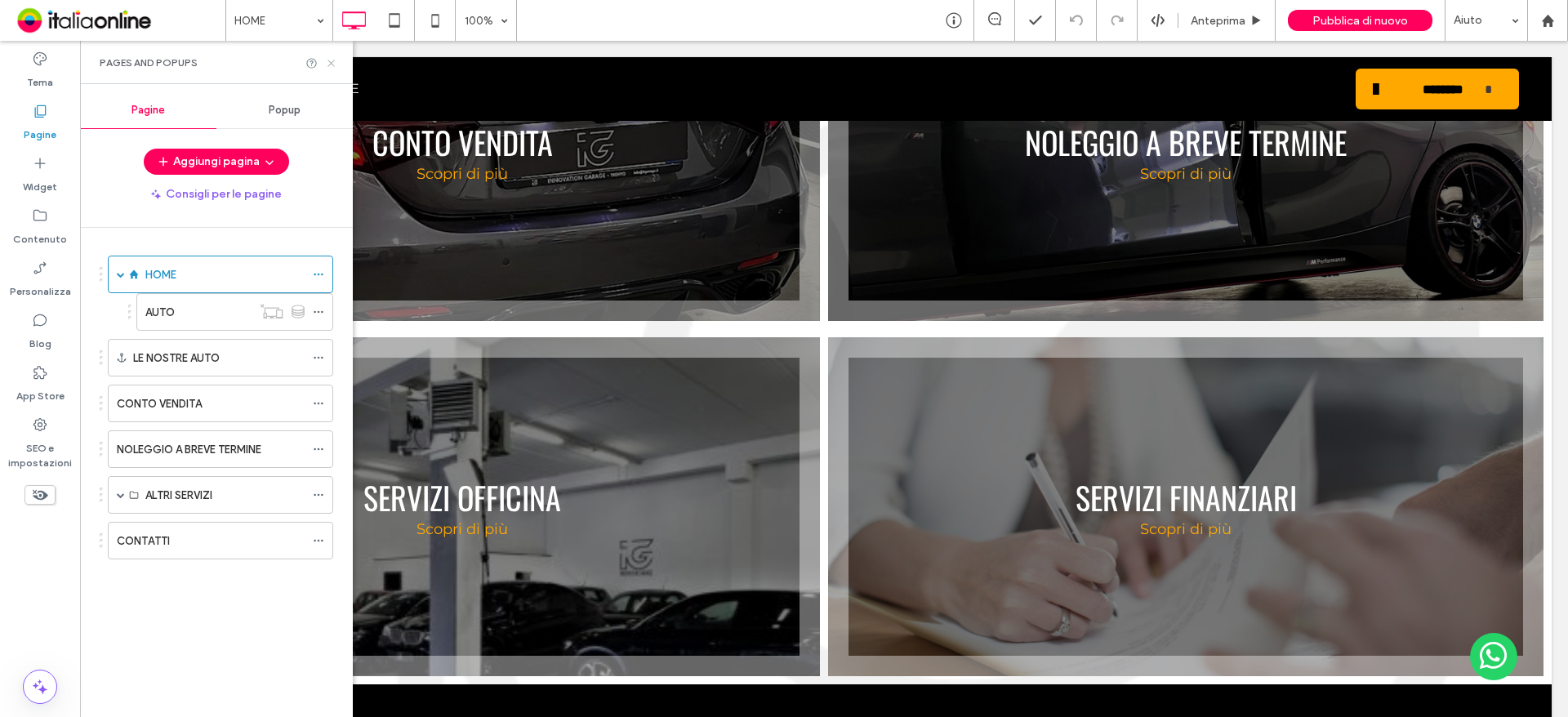
click at [337, 61] on icon at bounding box center [330, 62] width 12 height 12
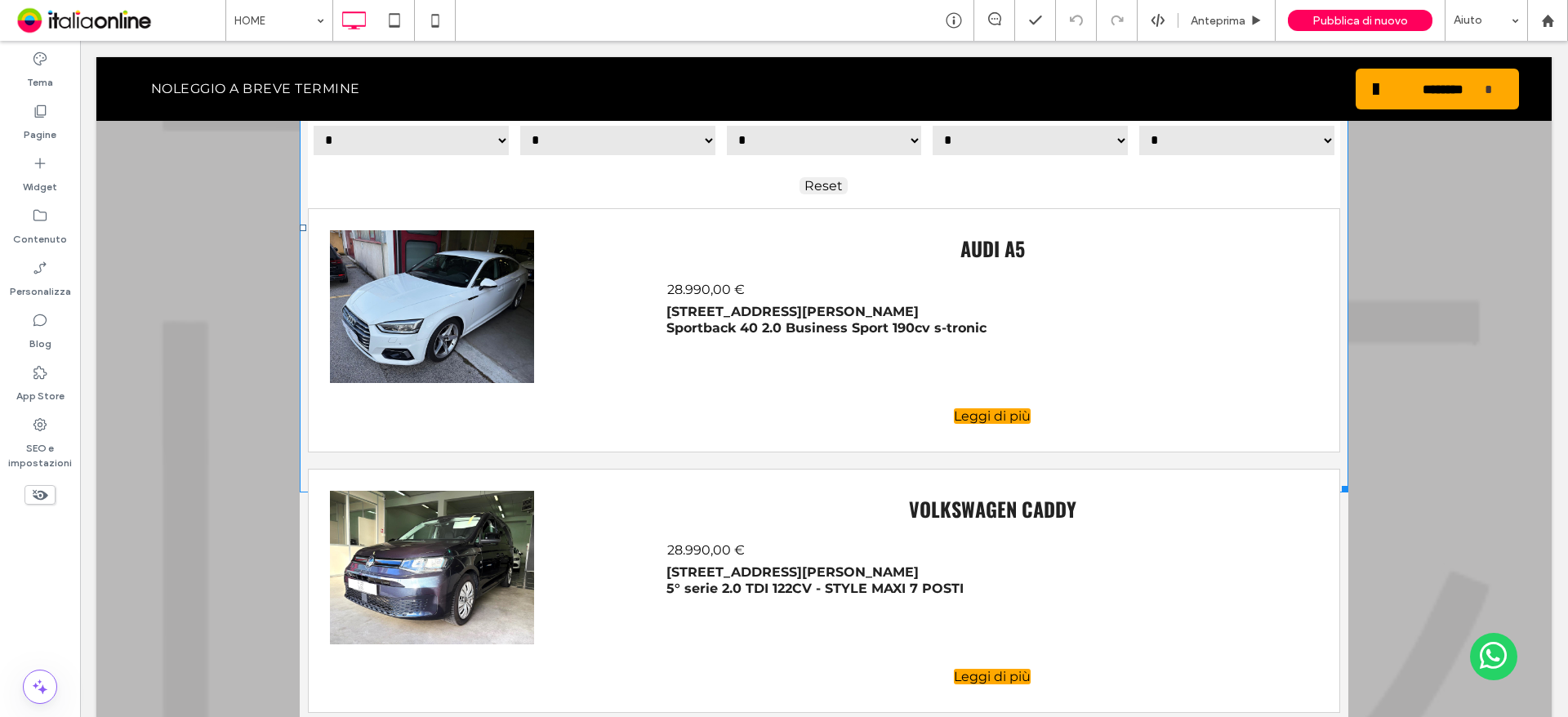
scroll to position [3266, 0]
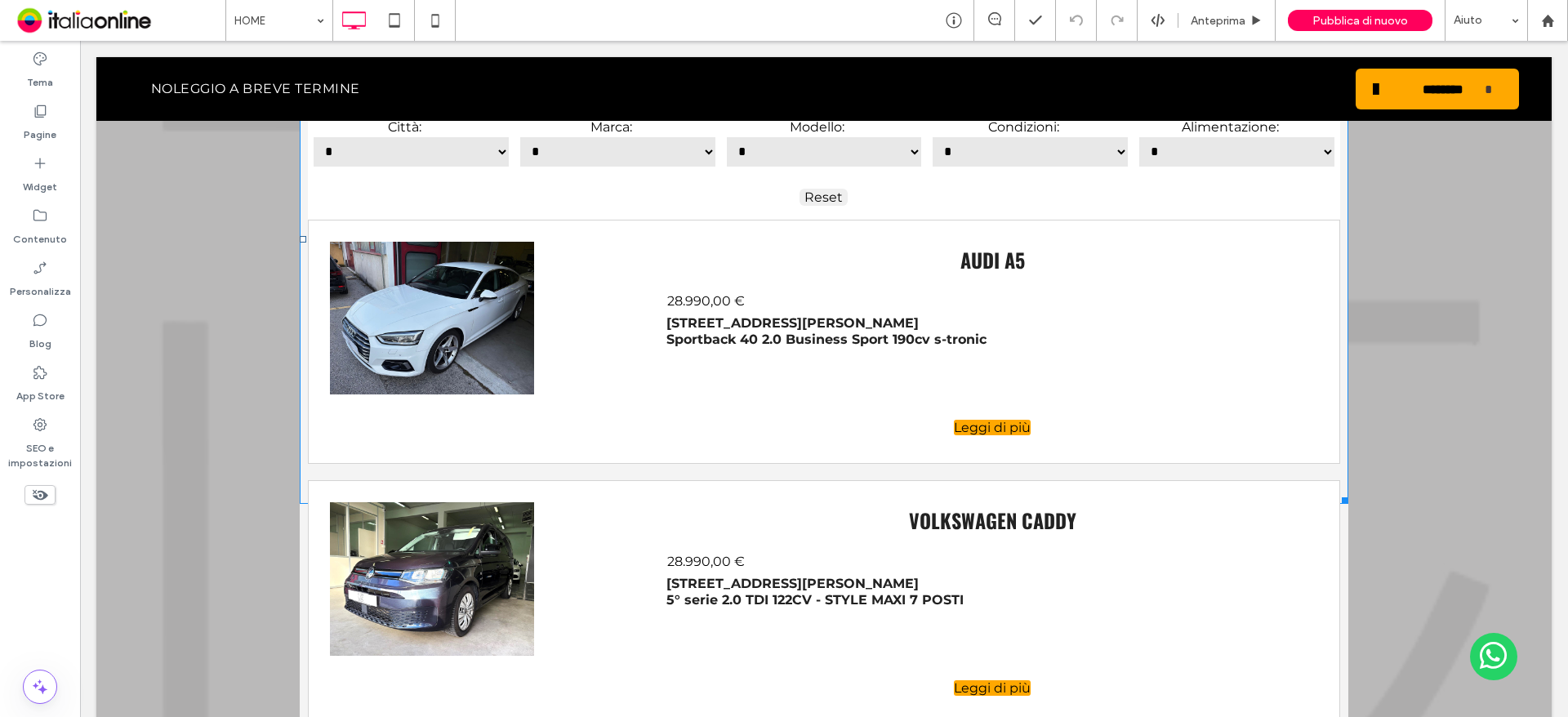
click at [527, 347] on span at bounding box center [824, 240] width 1049 height 529
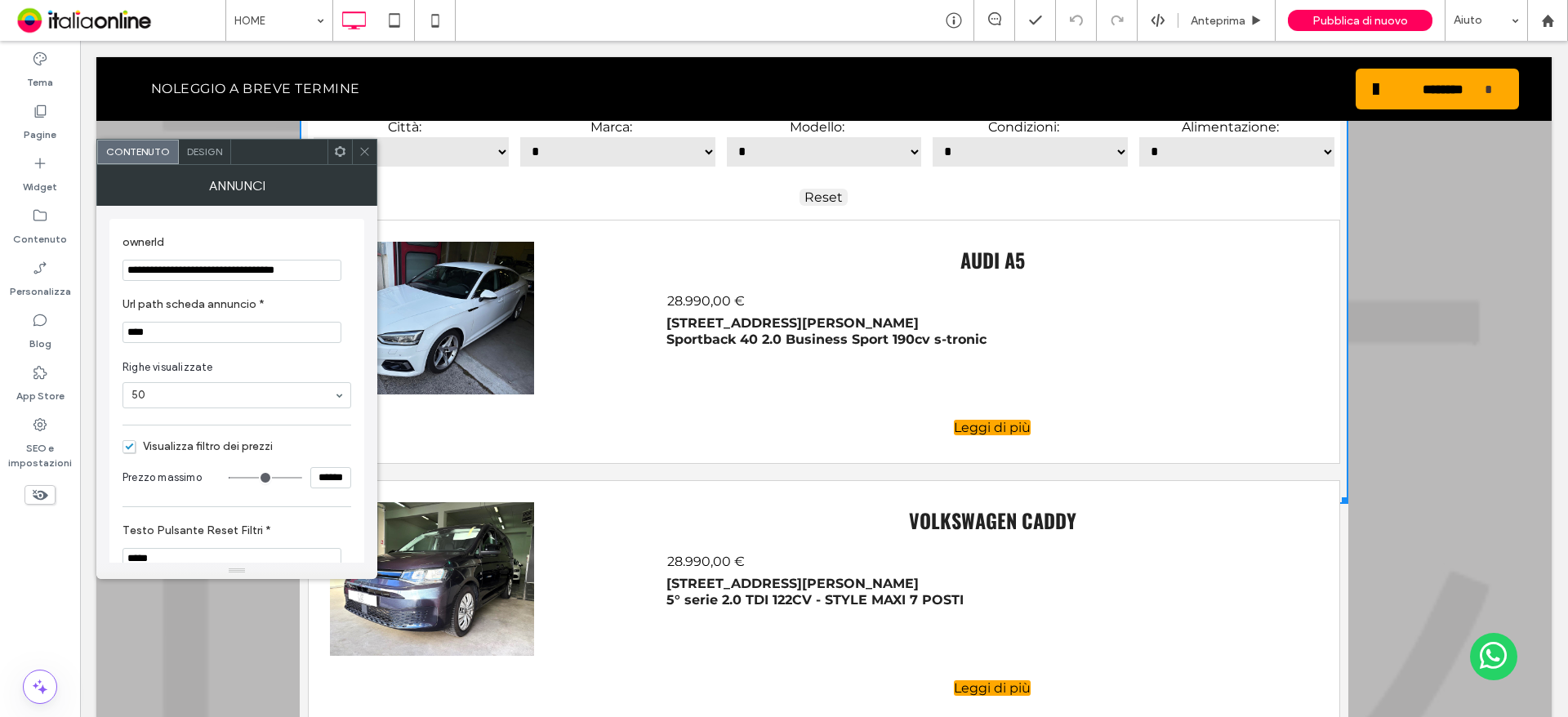
click at [209, 160] on div "Design" at bounding box center [205, 152] width 52 height 25
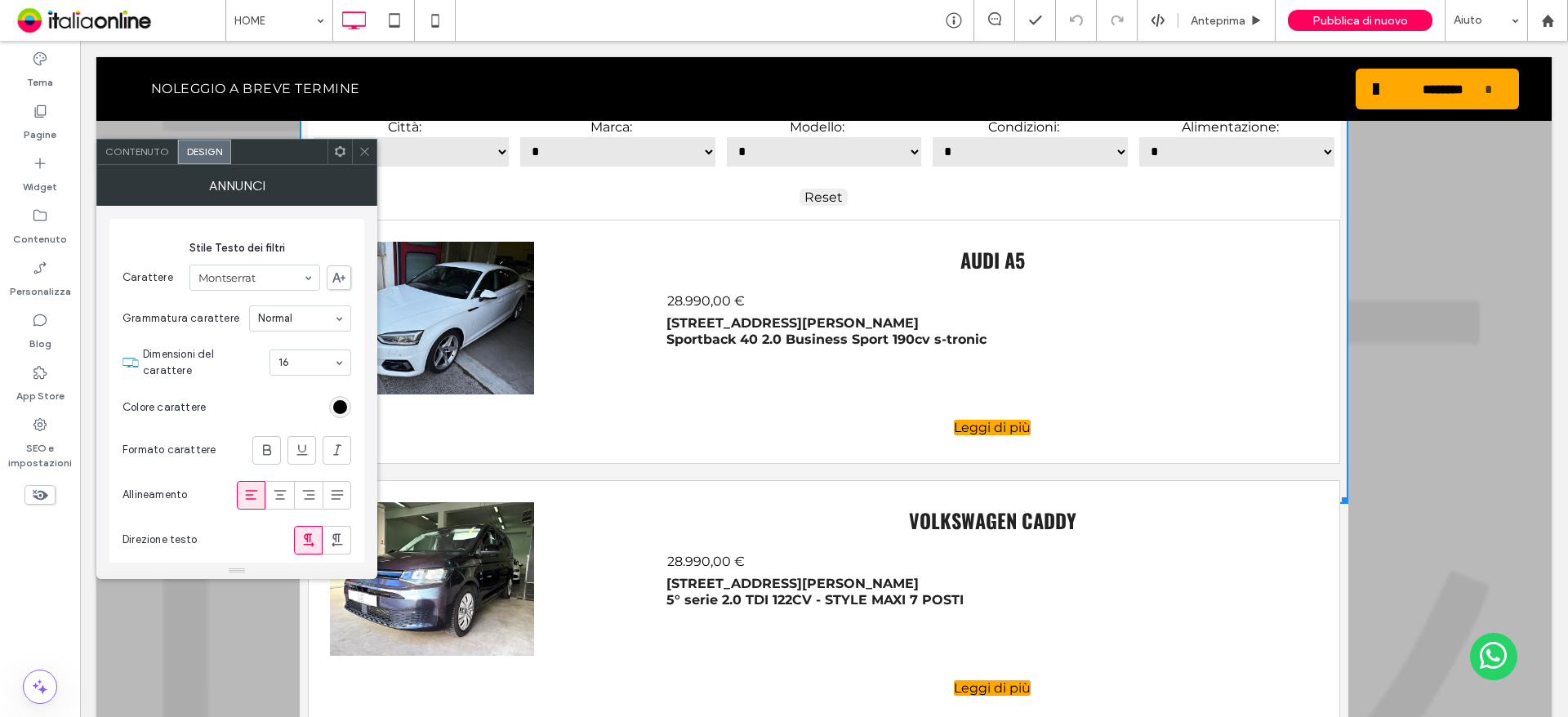
type input "*"
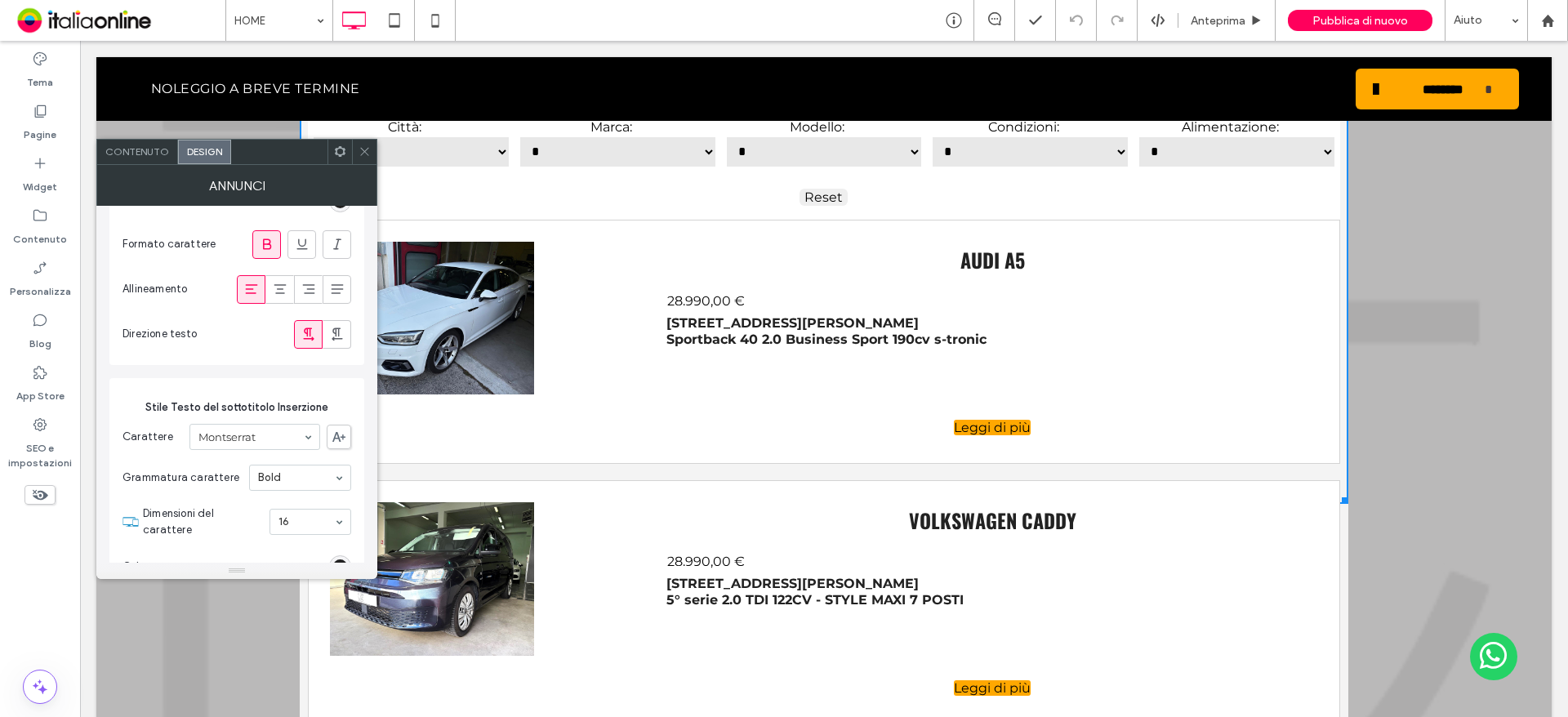
scroll to position [572, 0]
drag, startPoint x: 364, startPoint y: 160, endPoint x: 376, endPoint y: 173, distance: 17.7
click at [364, 160] on span at bounding box center [364, 152] width 12 height 25
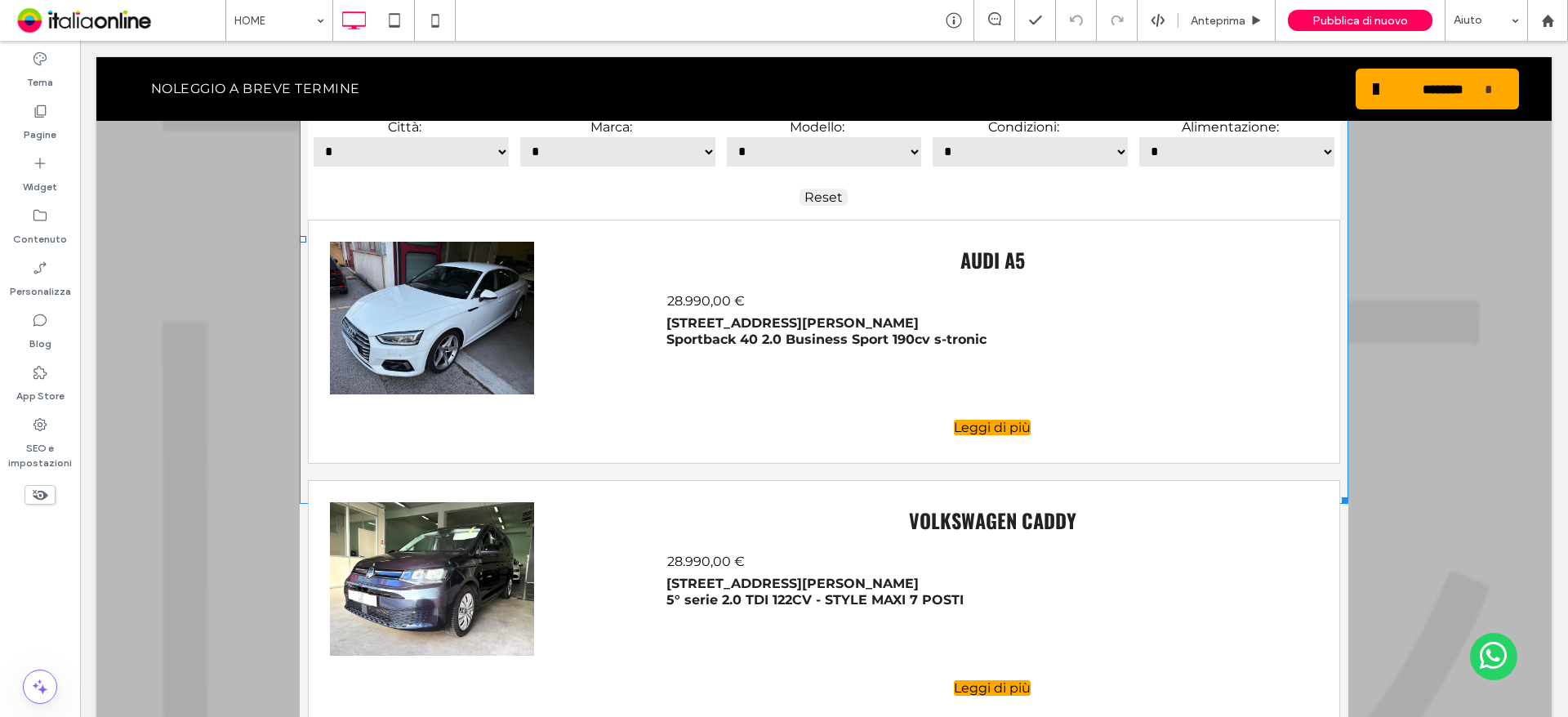
click at [629, 361] on span at bounding box center [824, 240] width 1049 height 529
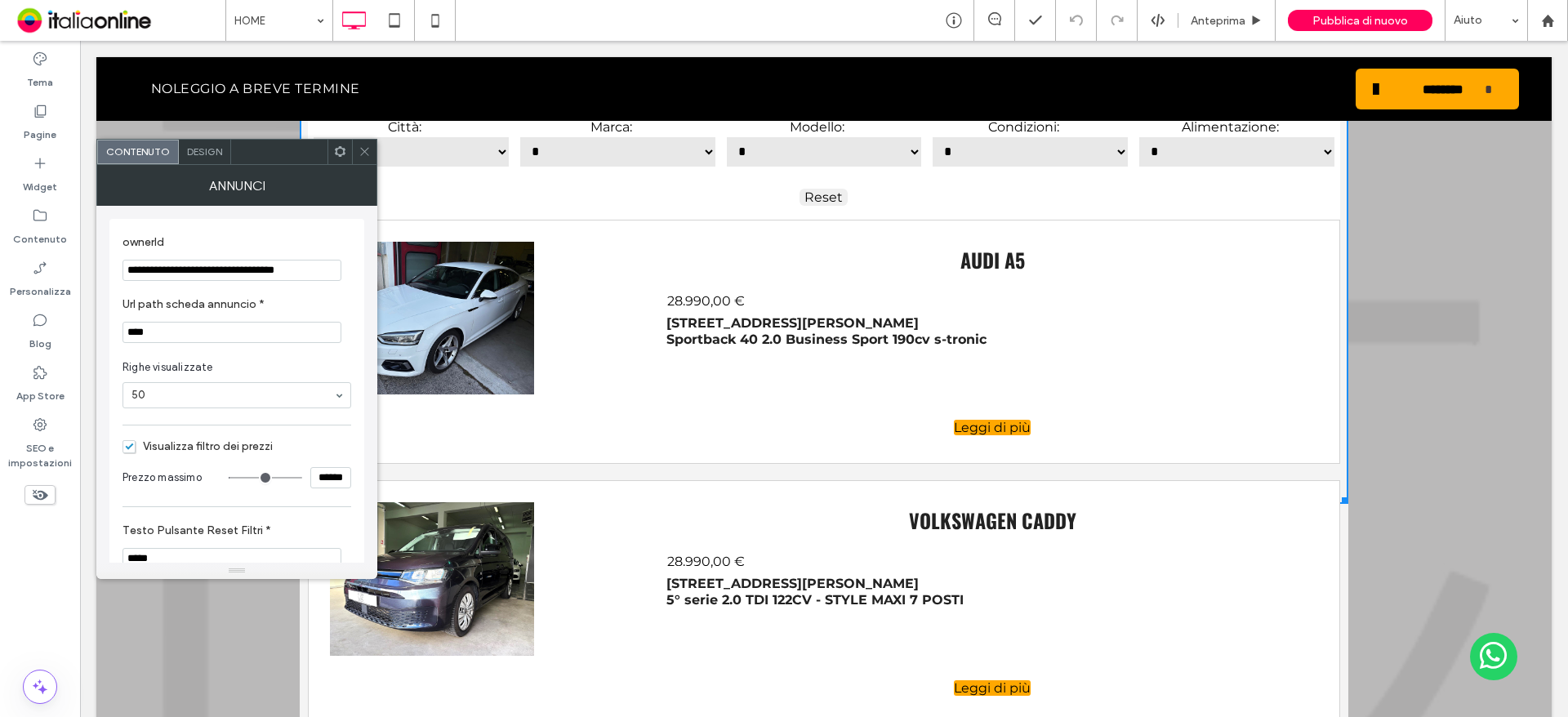
click at [217, 161] on div "Design" at bounding box center [205, 152] width 52 height 25
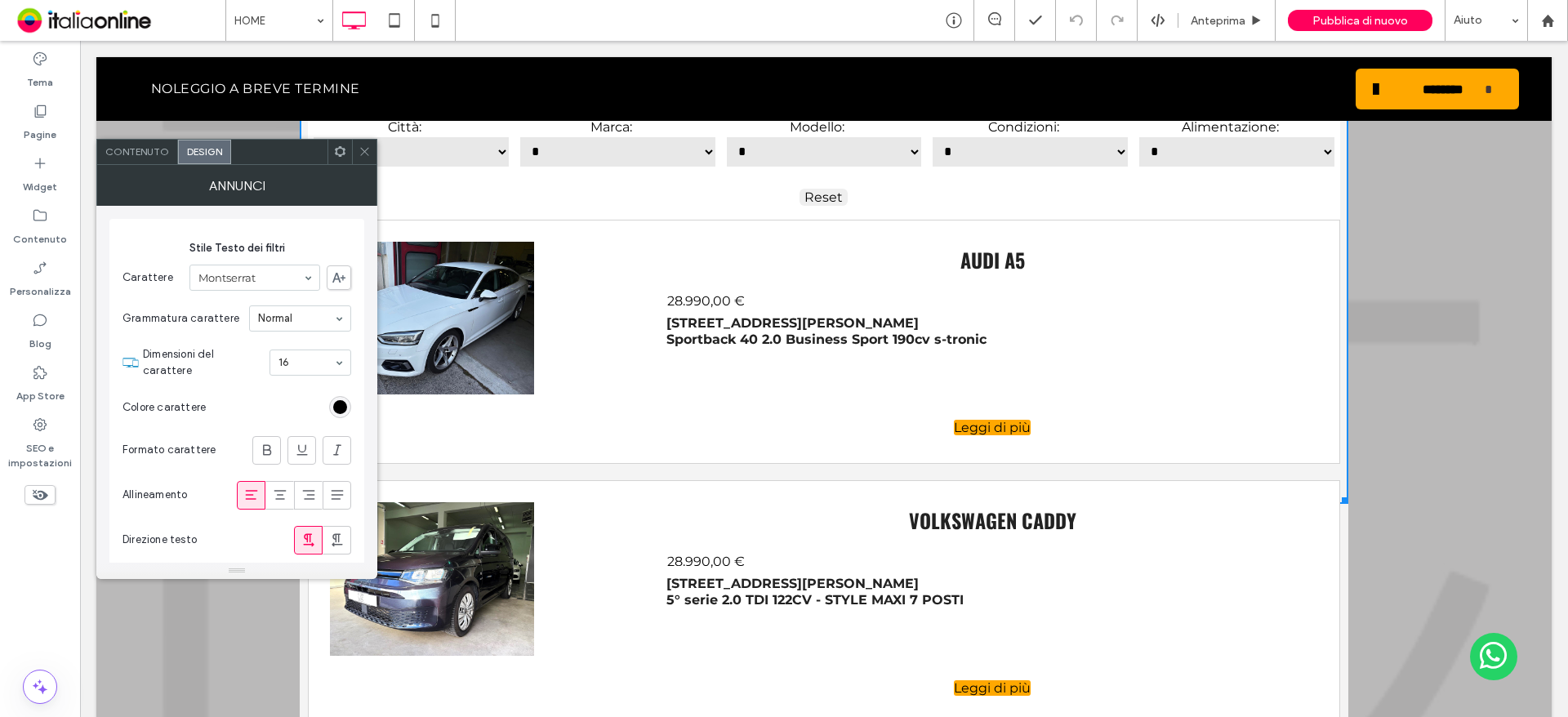
click at [210, 156] on span "Design" at bounding box center [204, 151] width 35 height 12
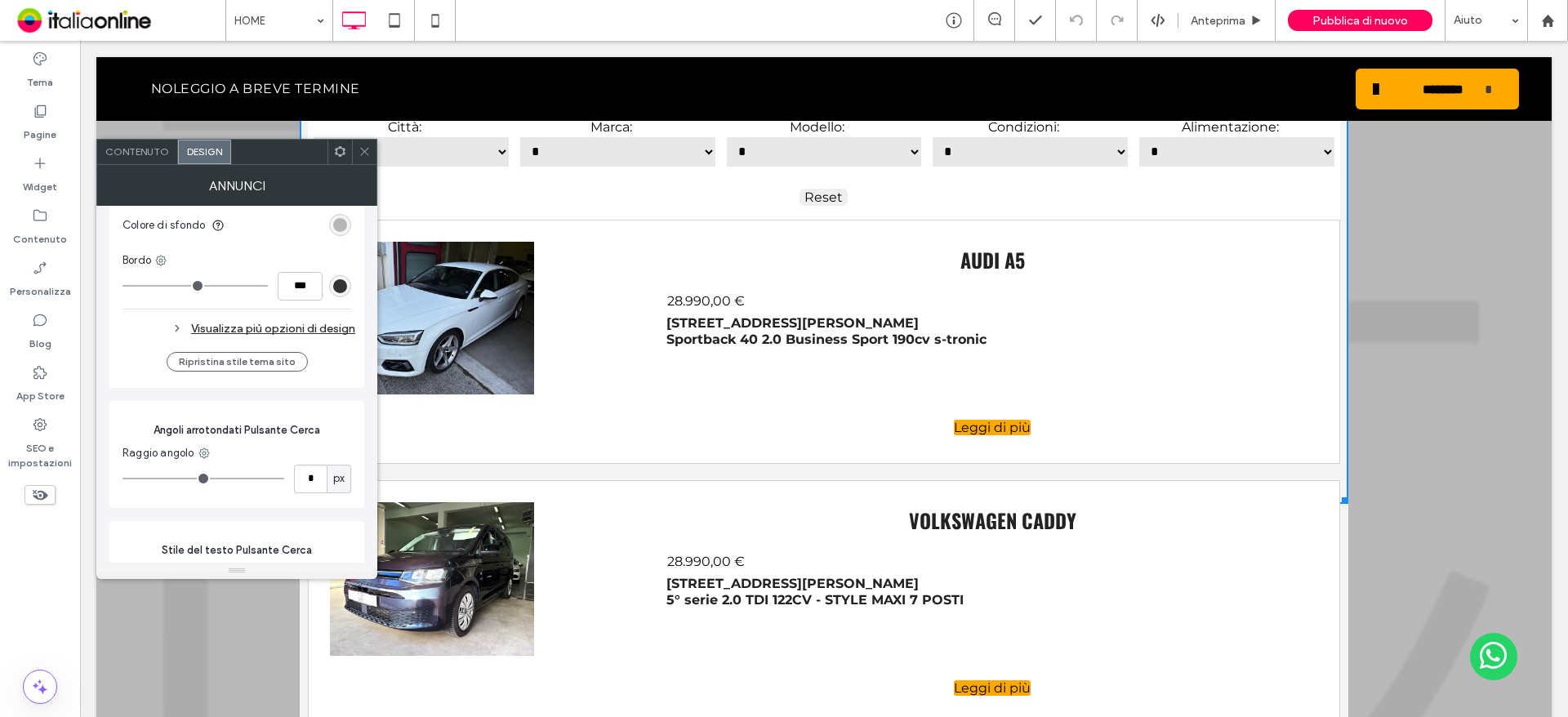
scroll to position [1715, 0]
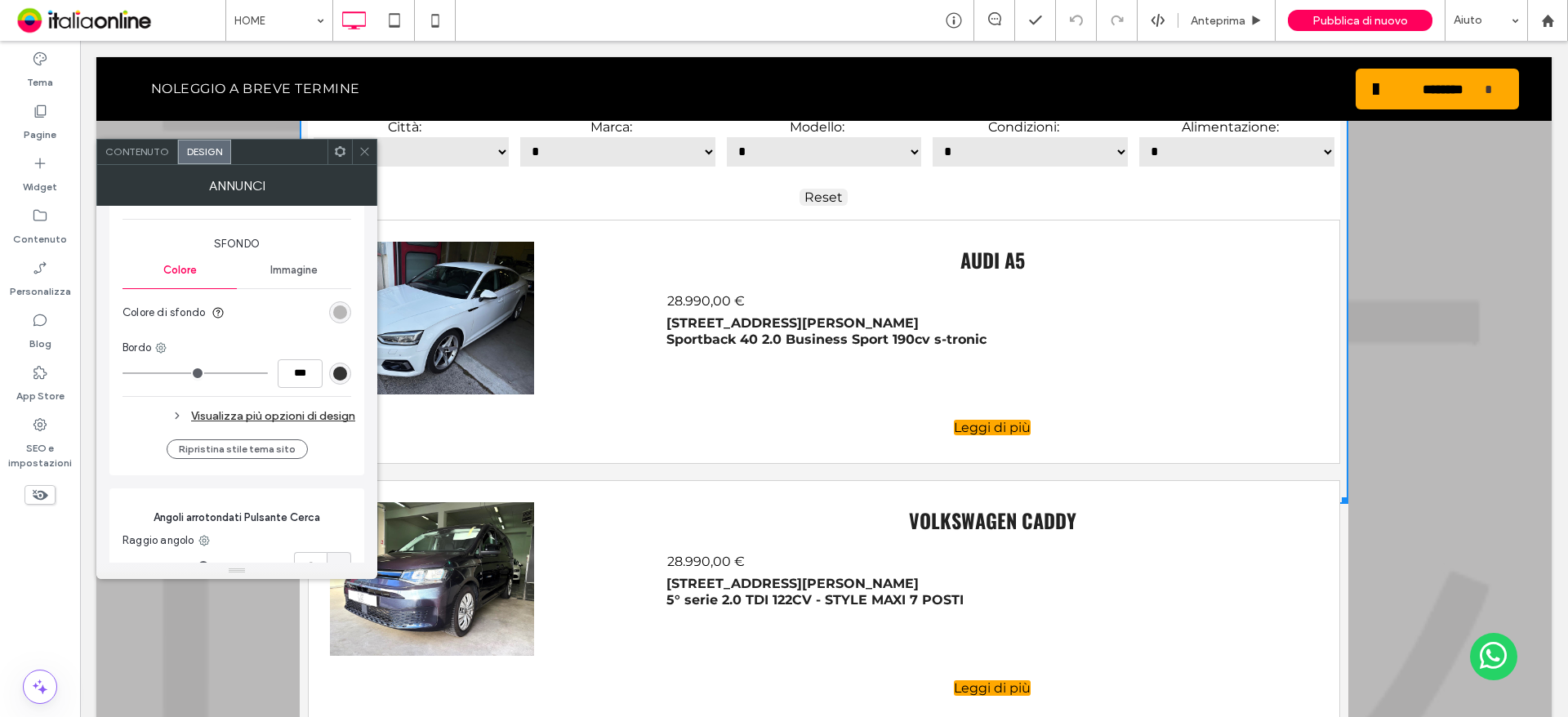
click at [275, 273] on span "Immagine" at bounding box center [295, 270] width 48 height 13
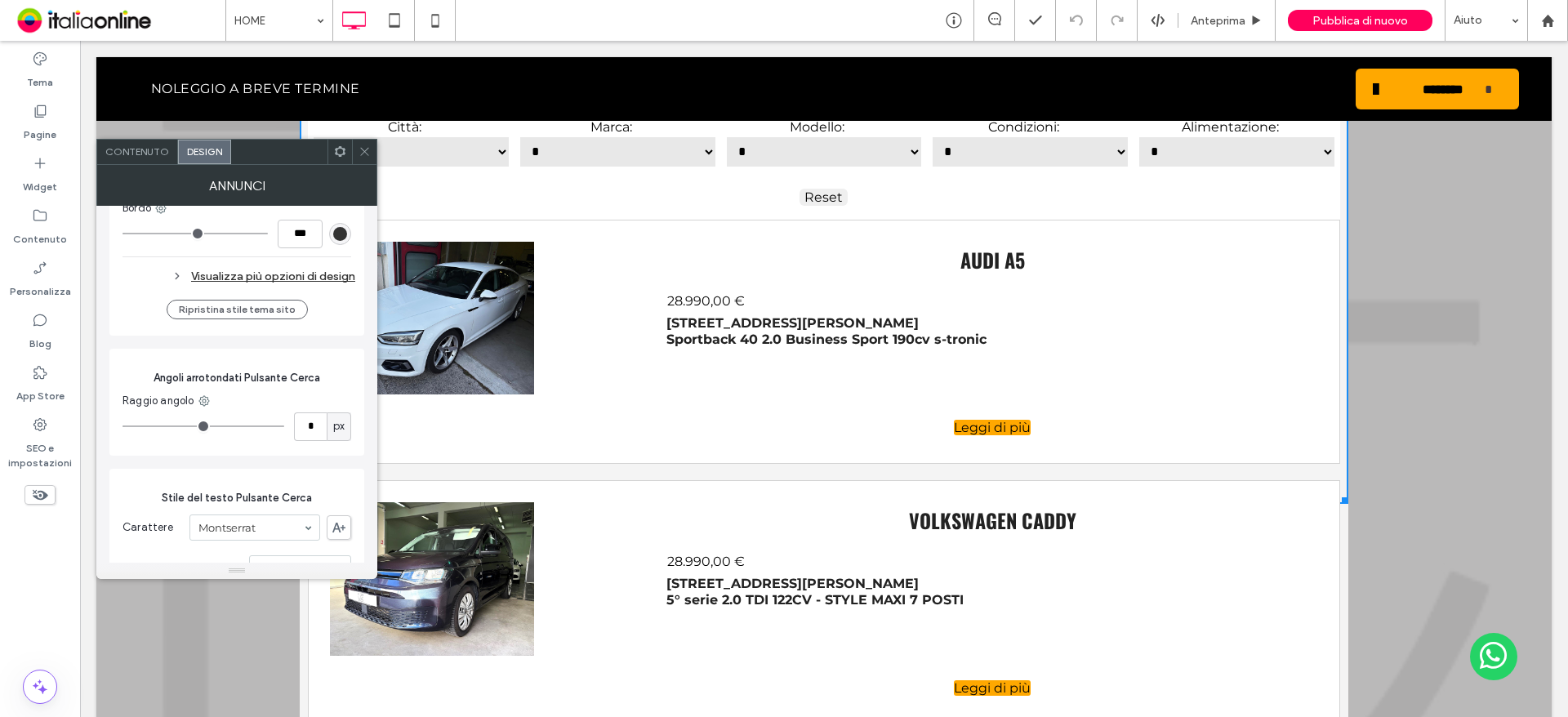
scroll to position [1960, 0]
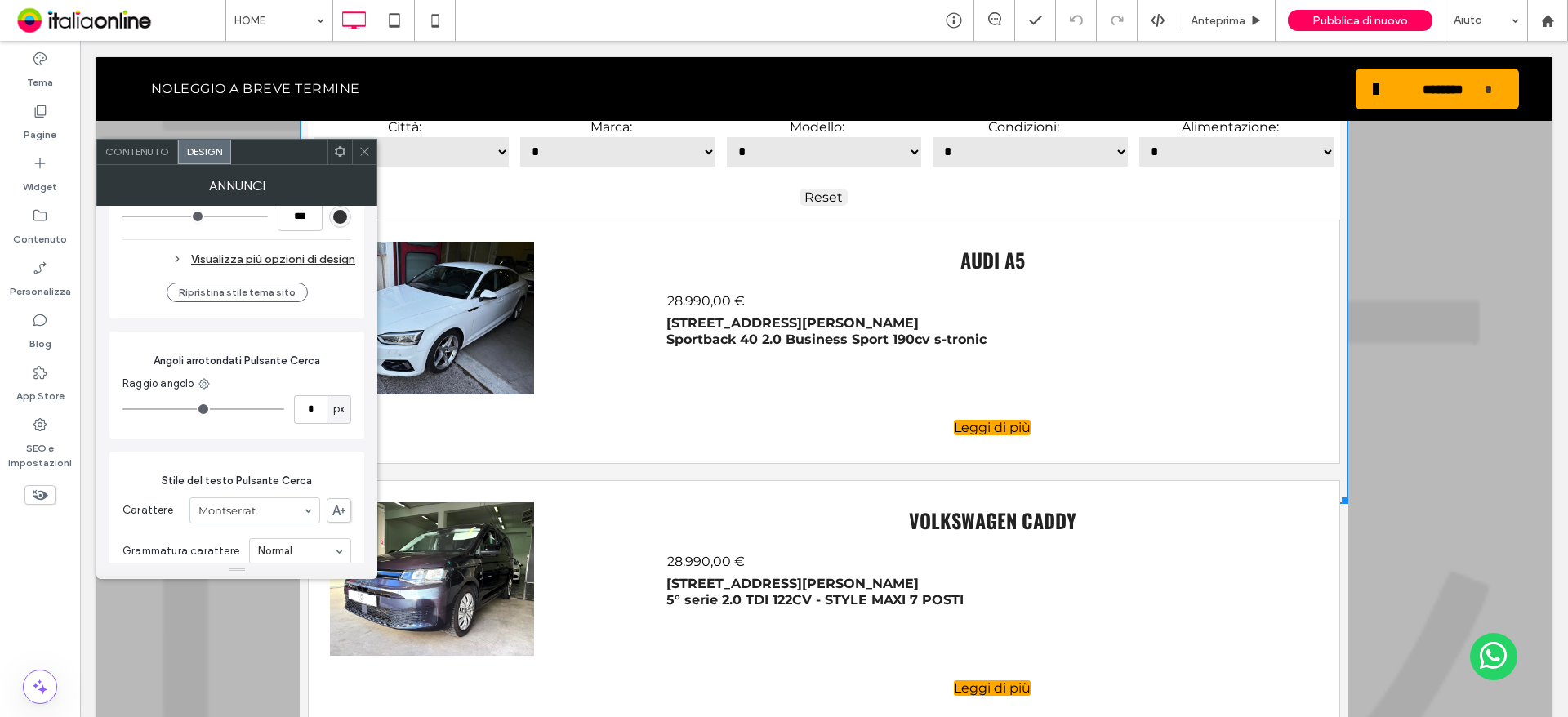
click at [360, 145] on span at bounding box center [364, 152] width 12 height 25
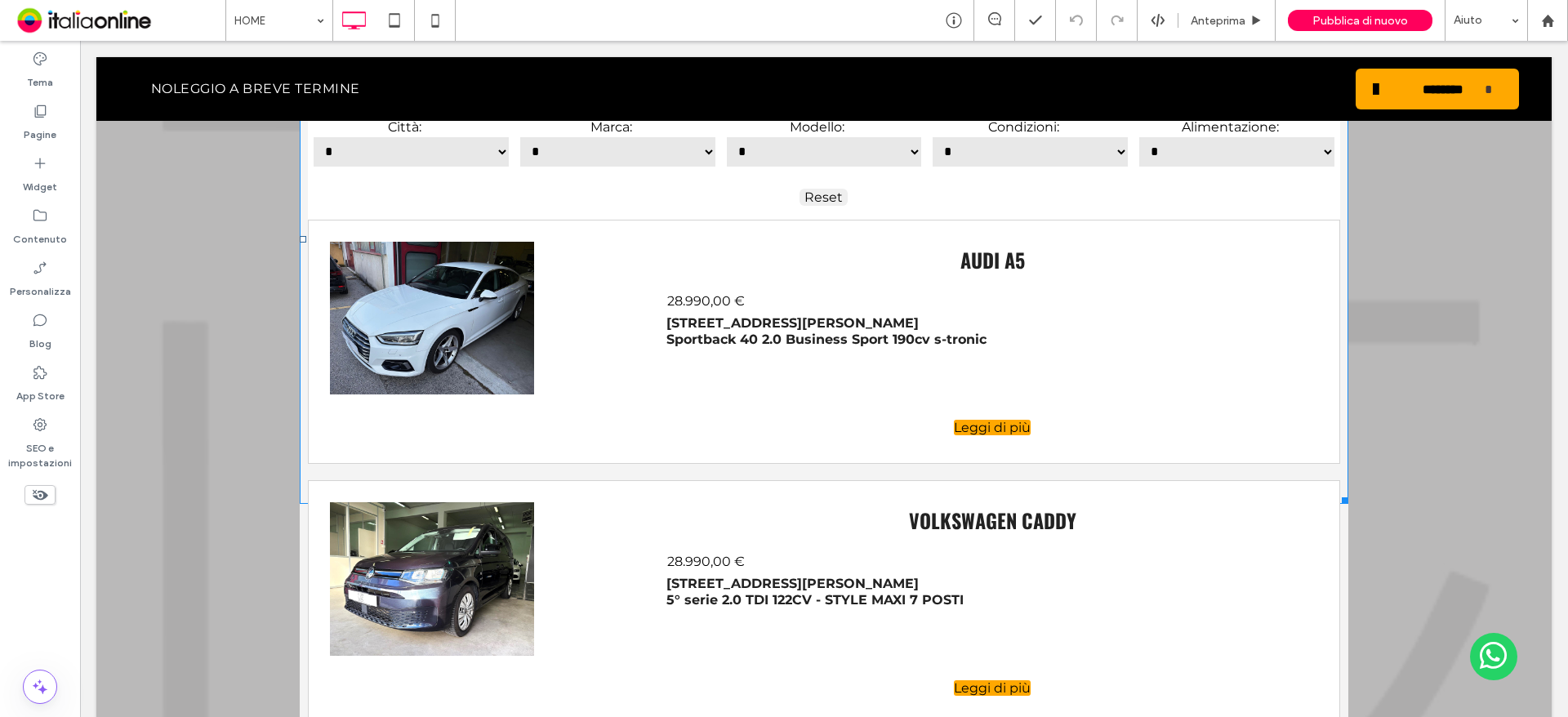
click at [446, 327] on span at bounding box center [824, 240] width 1049 height 529
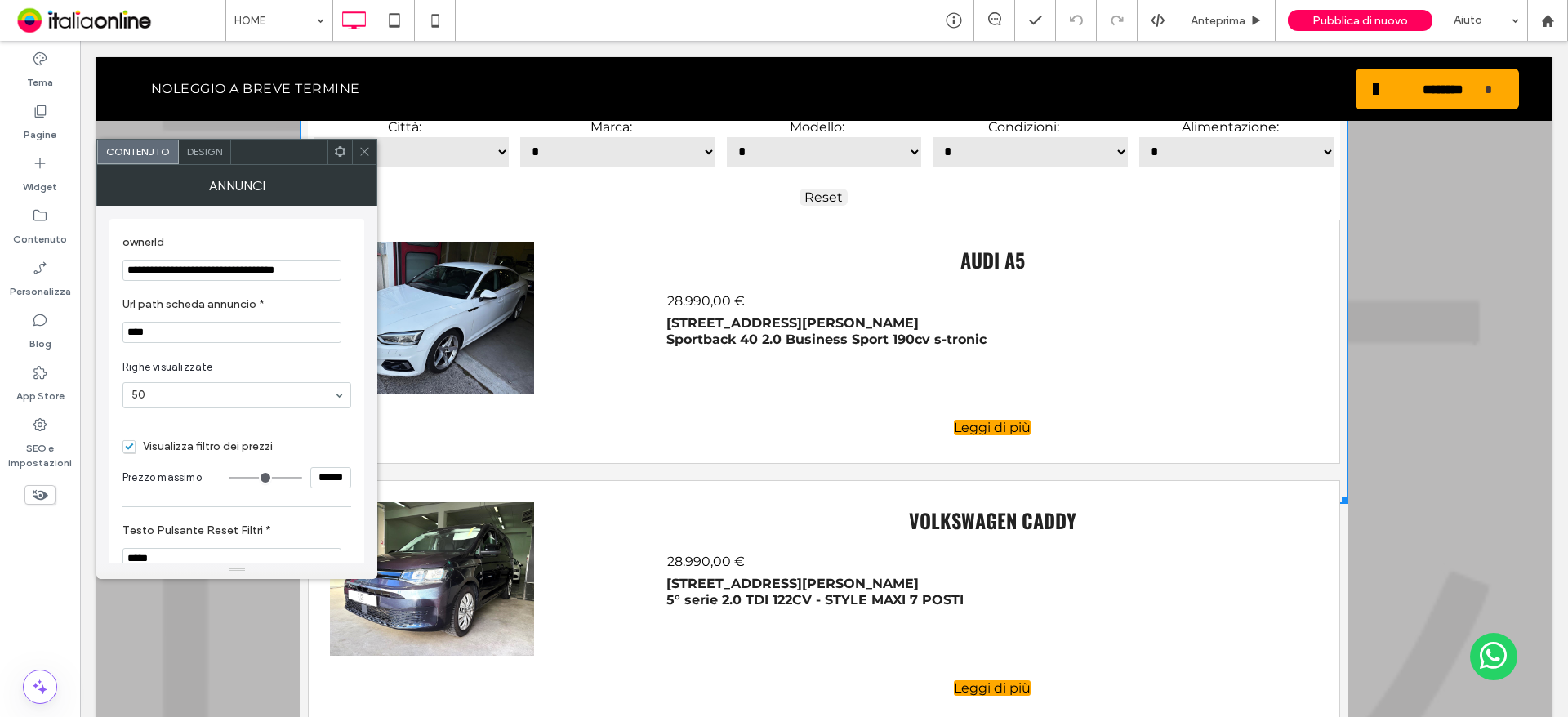
click at [195, 148] on span "Design" at bounding box center [204, 151] width 35 height 12
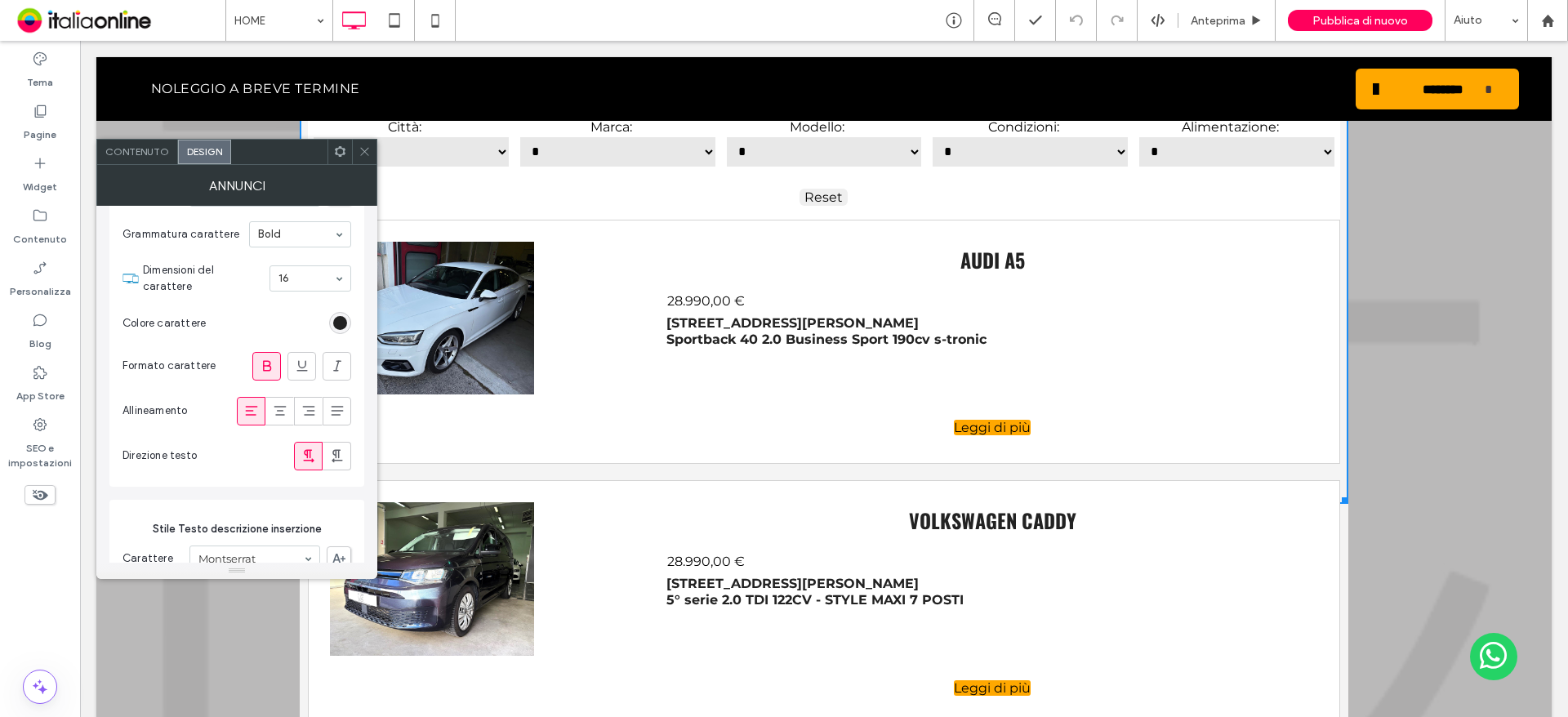
scroll to position [817, 0]
click at [360, 164] on span at bounding box center [364, 152] width 12 height 25
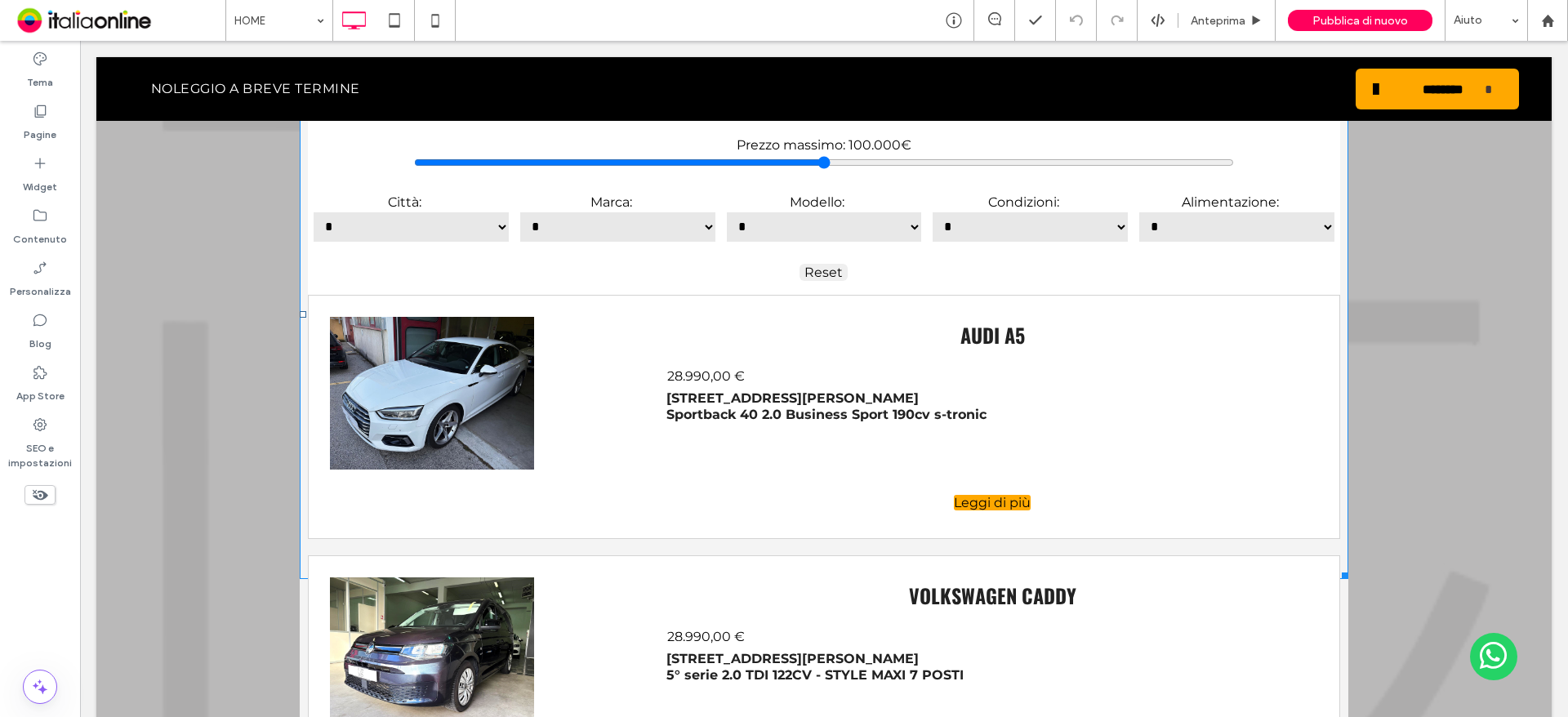
scroll to position [3184, 0]
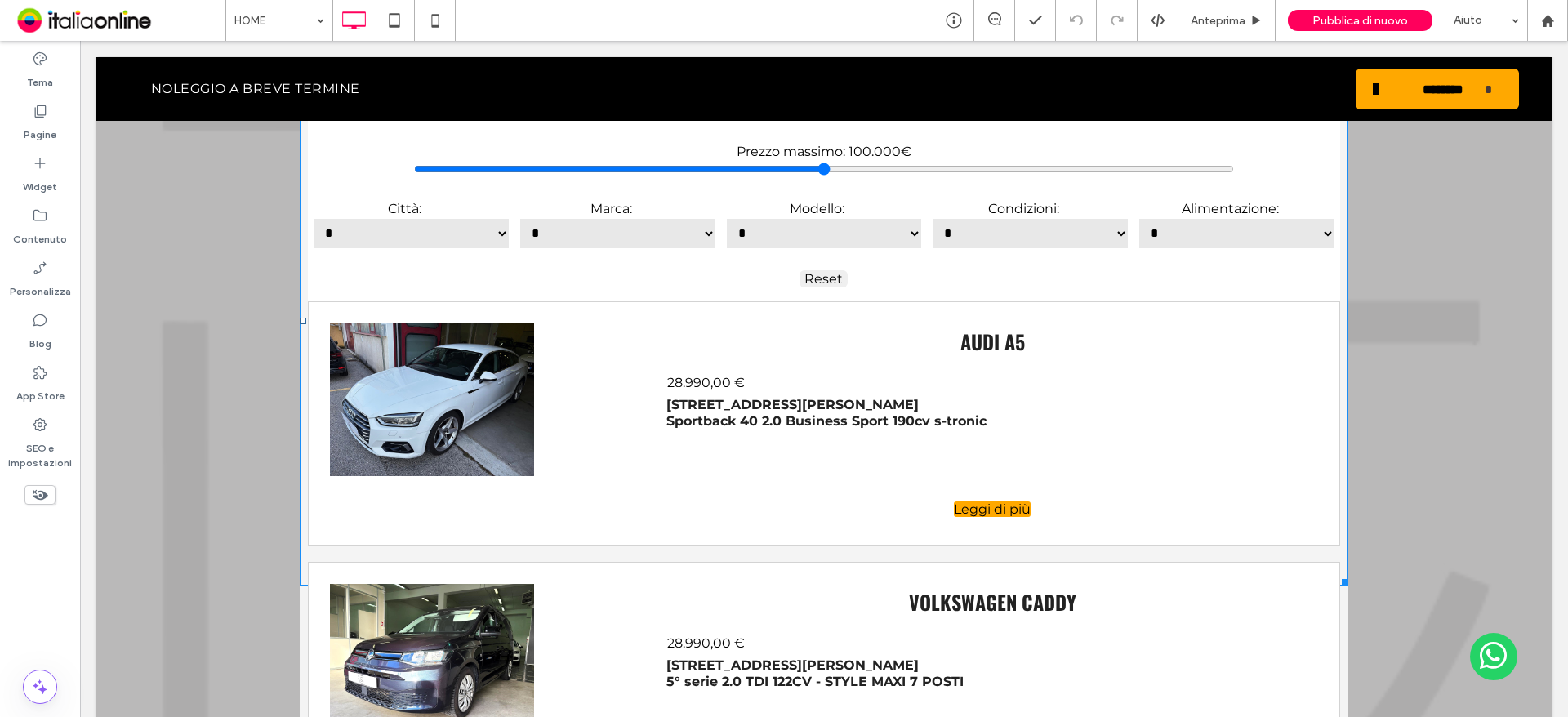
click at [567, 478] on span at bounding box center [824, 321] width 1049 height 529
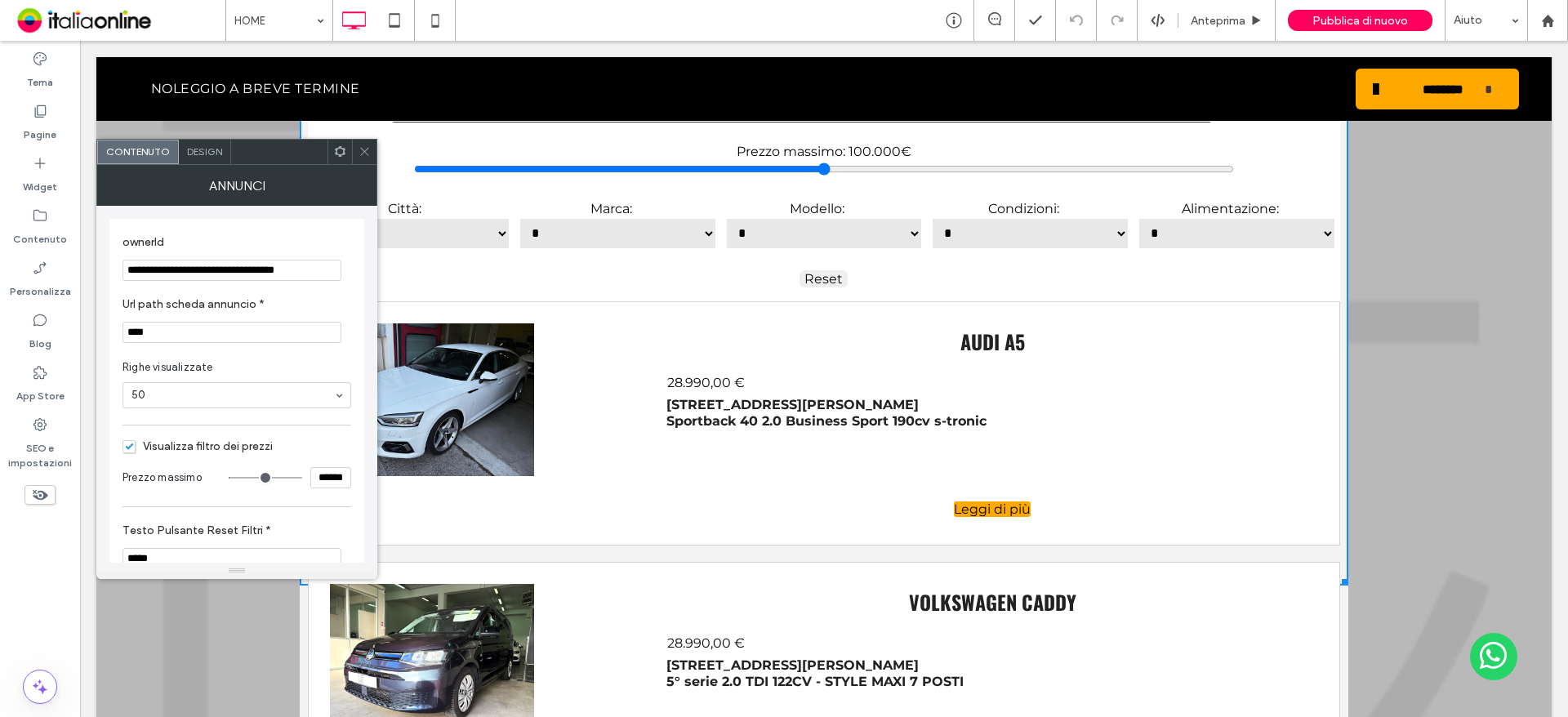
click at [199, 157] on div "Design" at bounding box center [205, 152] width 52 height 25
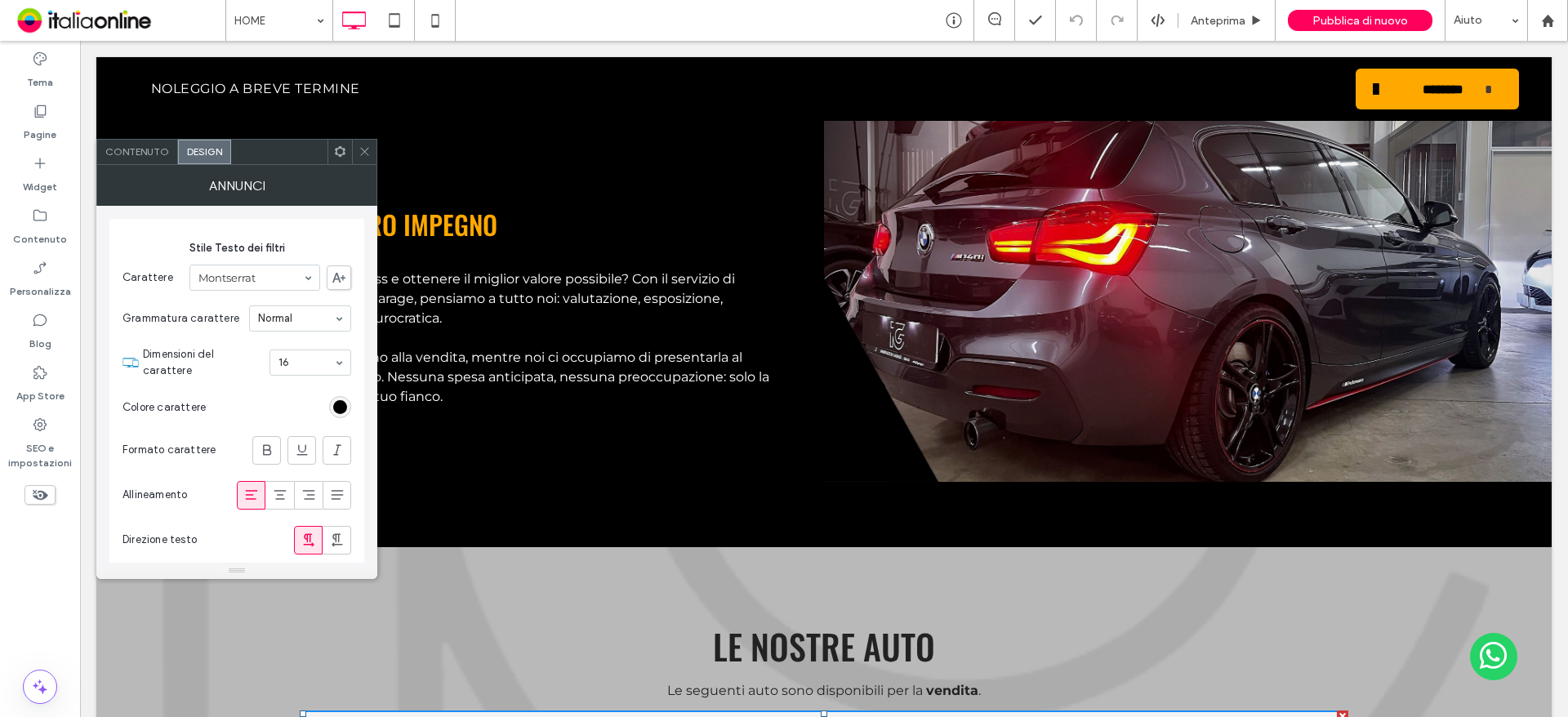
scroll to position [2858, 0]
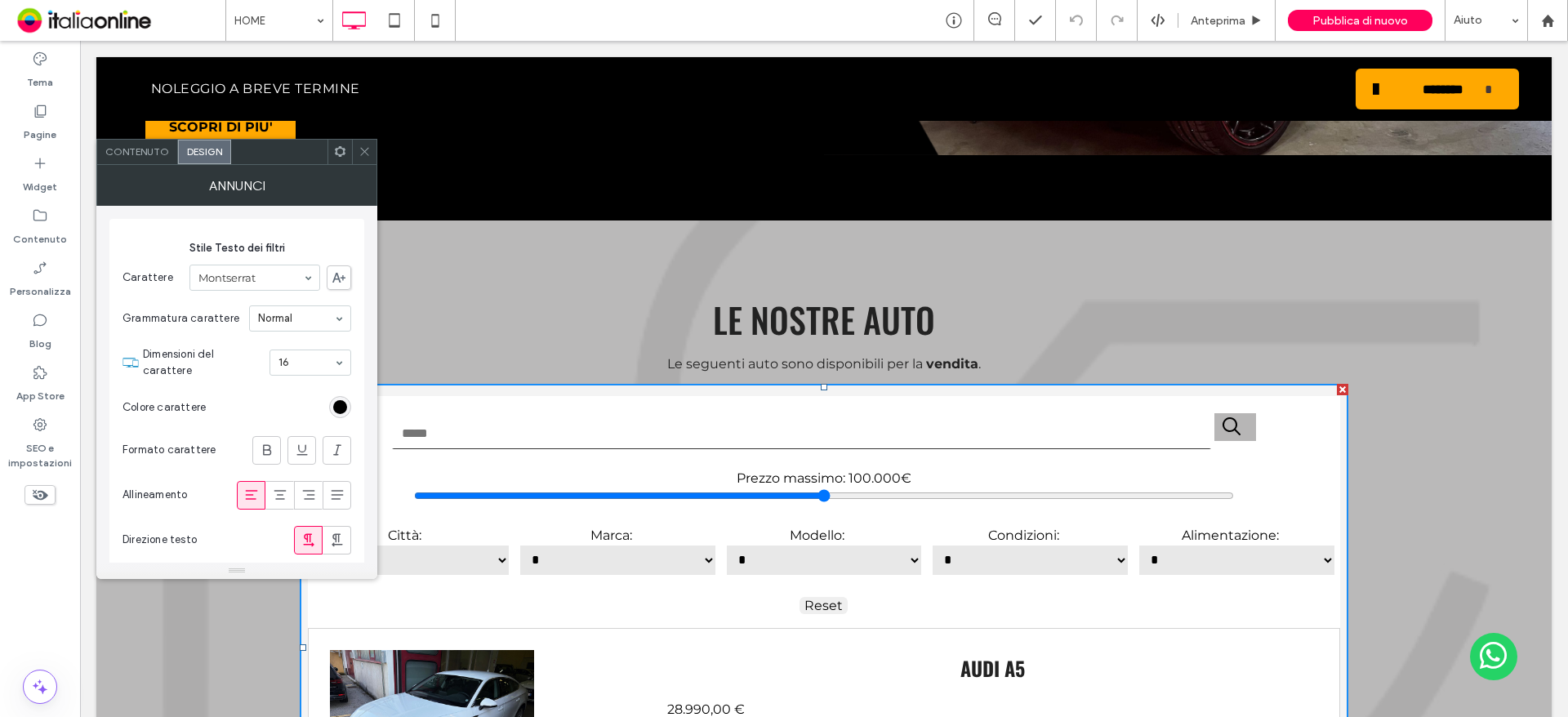
click at [366, 151] on icon at bounding box center [364, 151] width 12 height 12
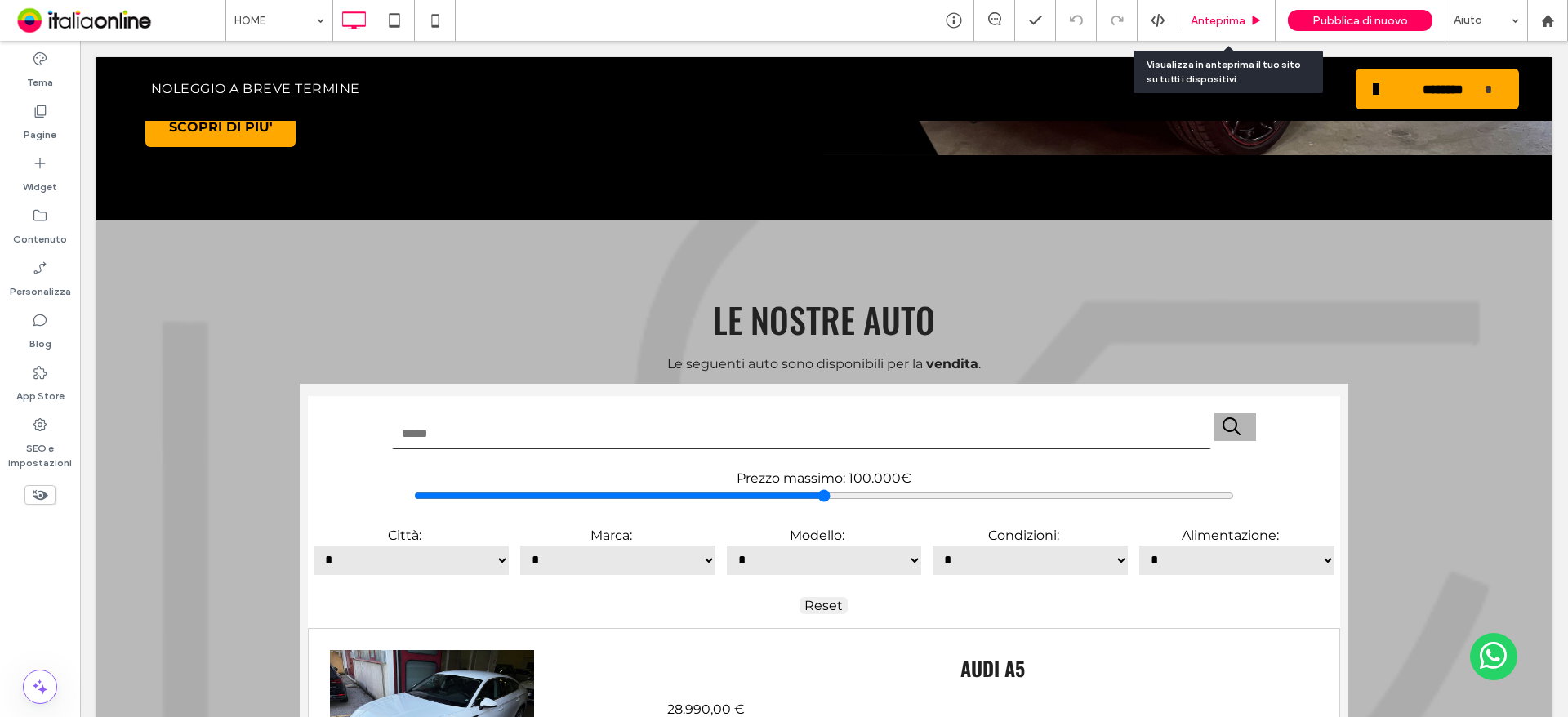
click at [1207, 23] on span "Anteprima" at bounding box center [1219, 20] width 55 height 14
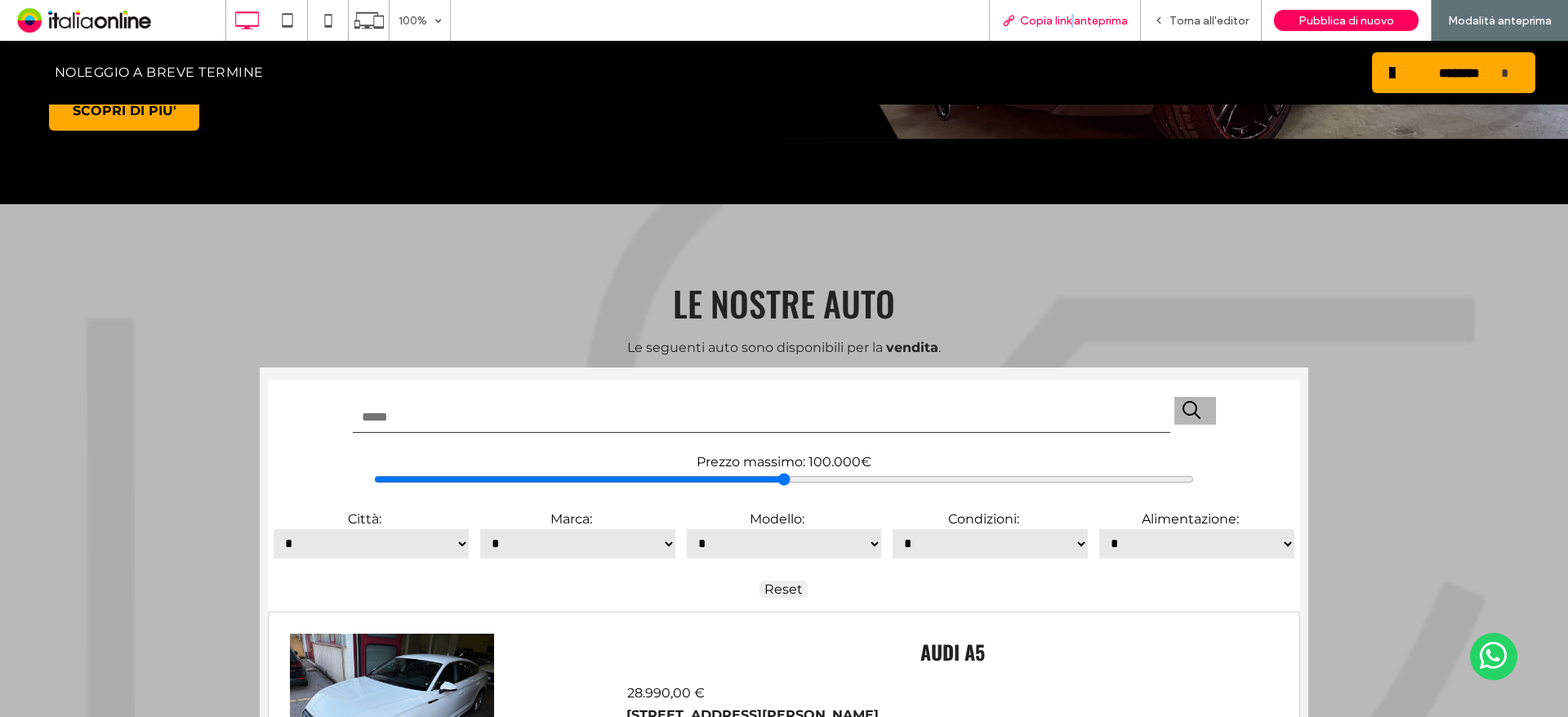
click at [1079, 11] on div "Copia link anteprima" at bounding box center [1065, 20] width 152 height 41
click at [1089, 24] on span "Copia link anteprima" at bounding box center [1074, 20] width 108 height 14
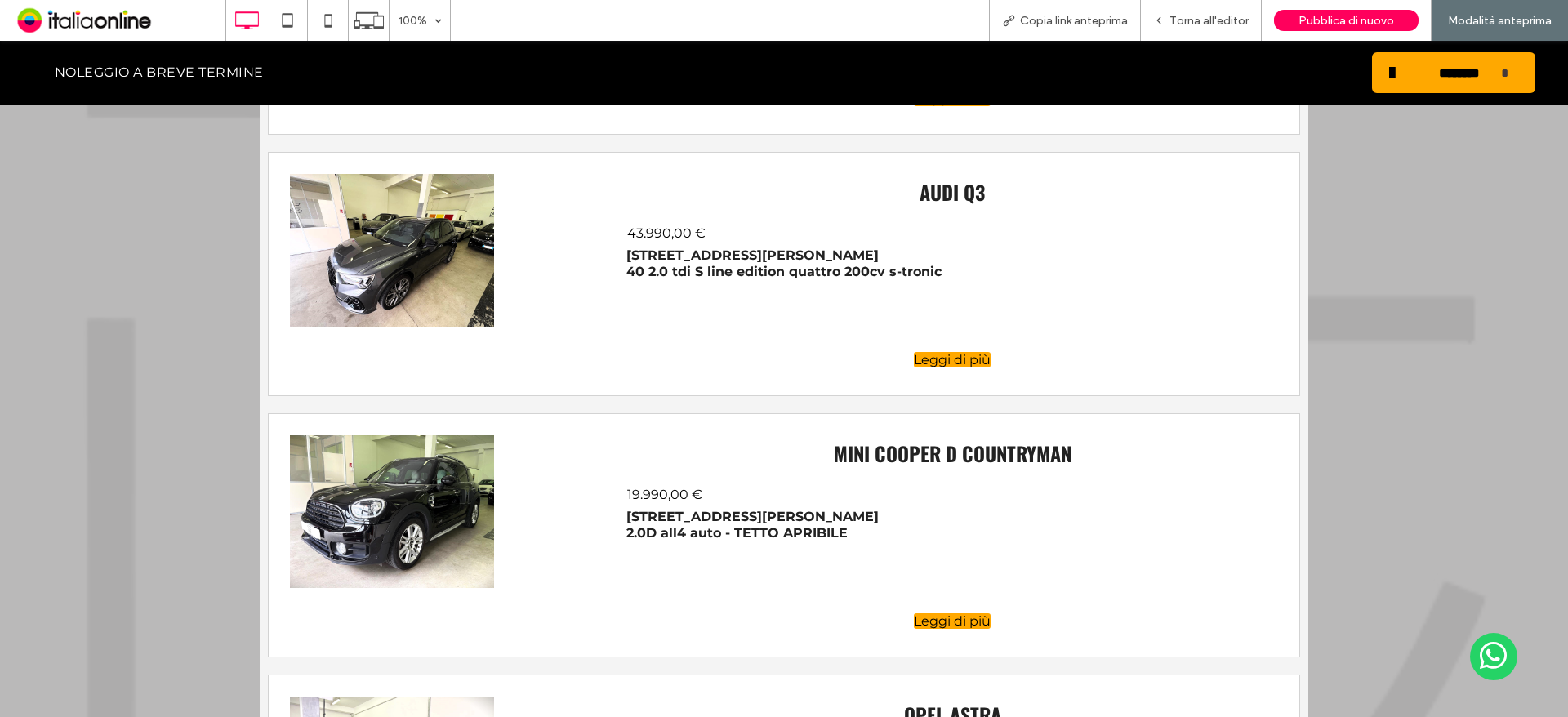
scroll to position [6859, 0]
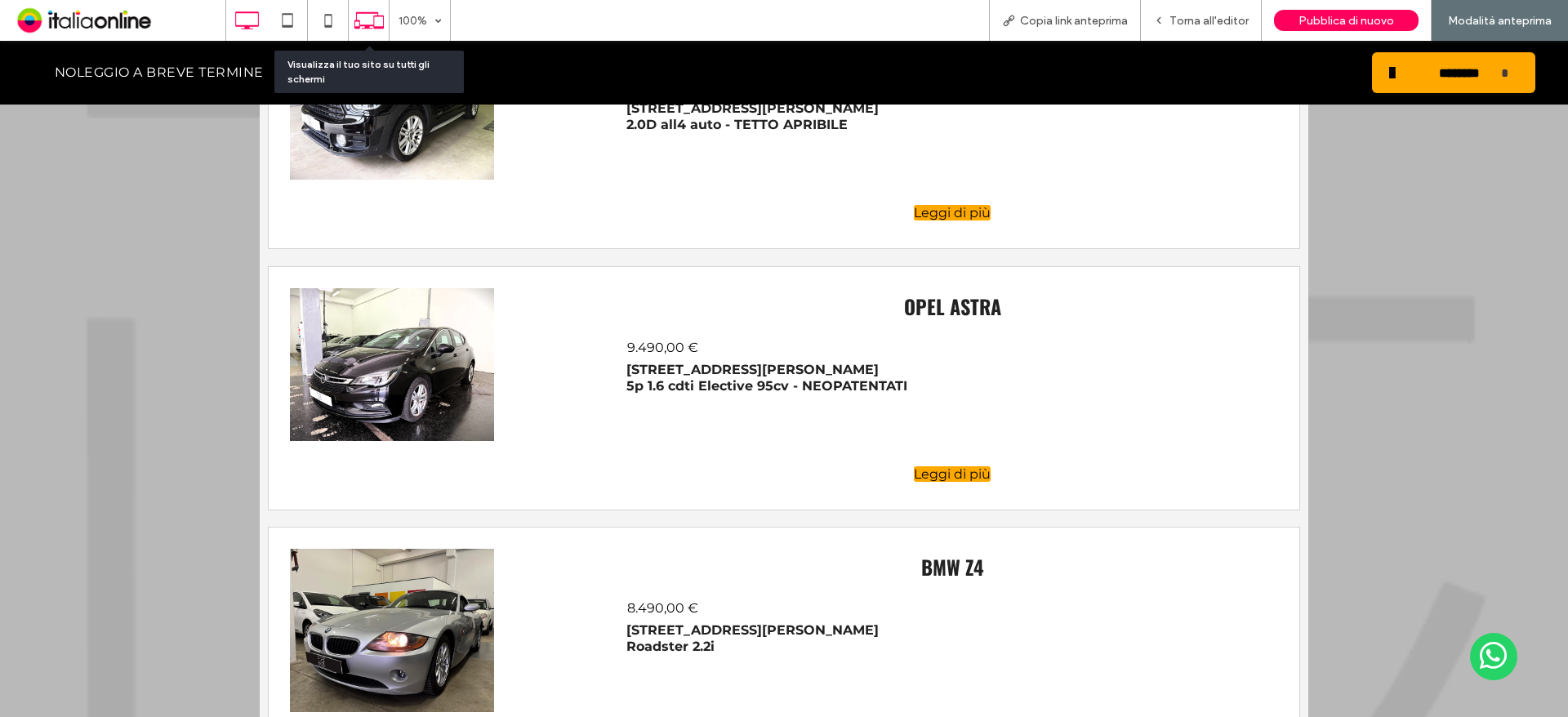
click at [365, 16] on icon at bounding box center [370, 20] width 31 height 31
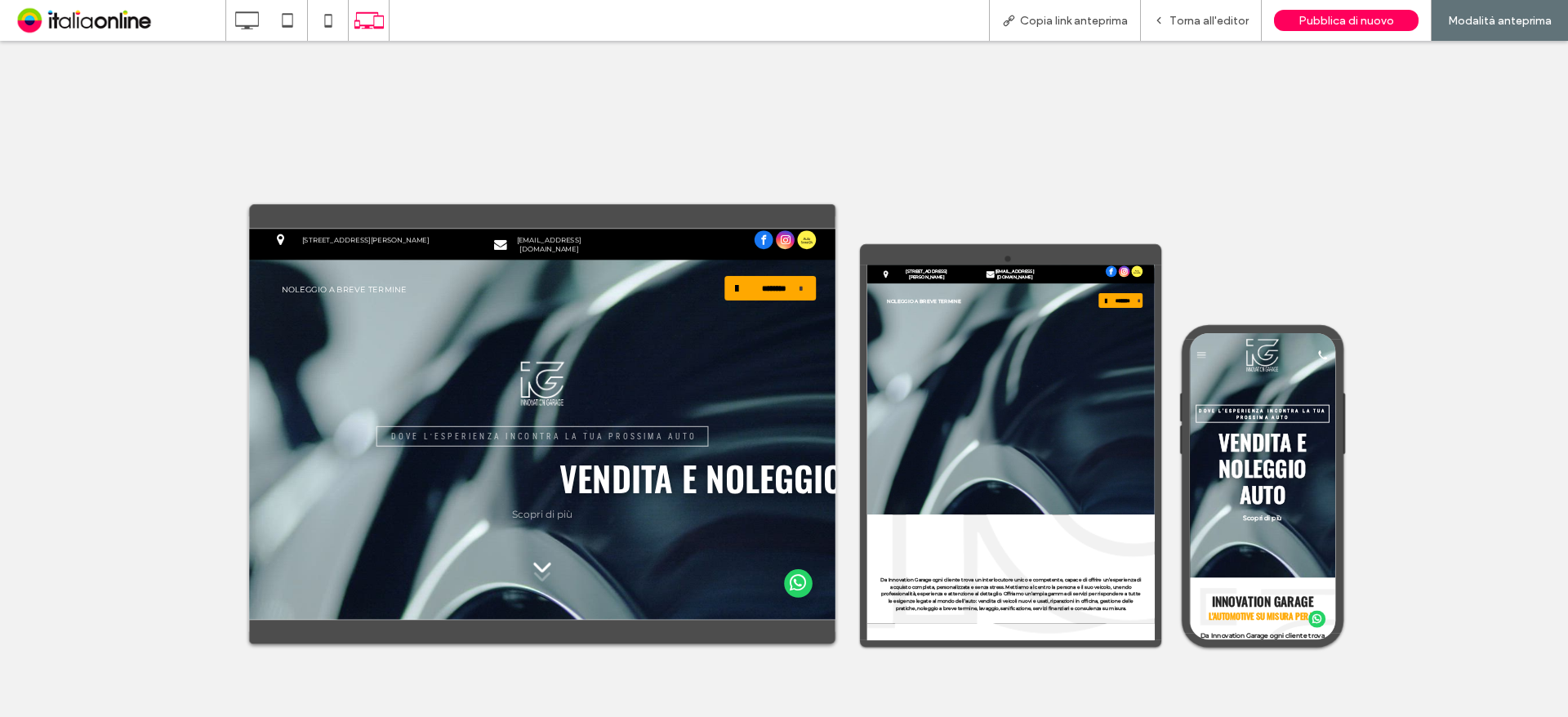
scroll to position [0, 0]
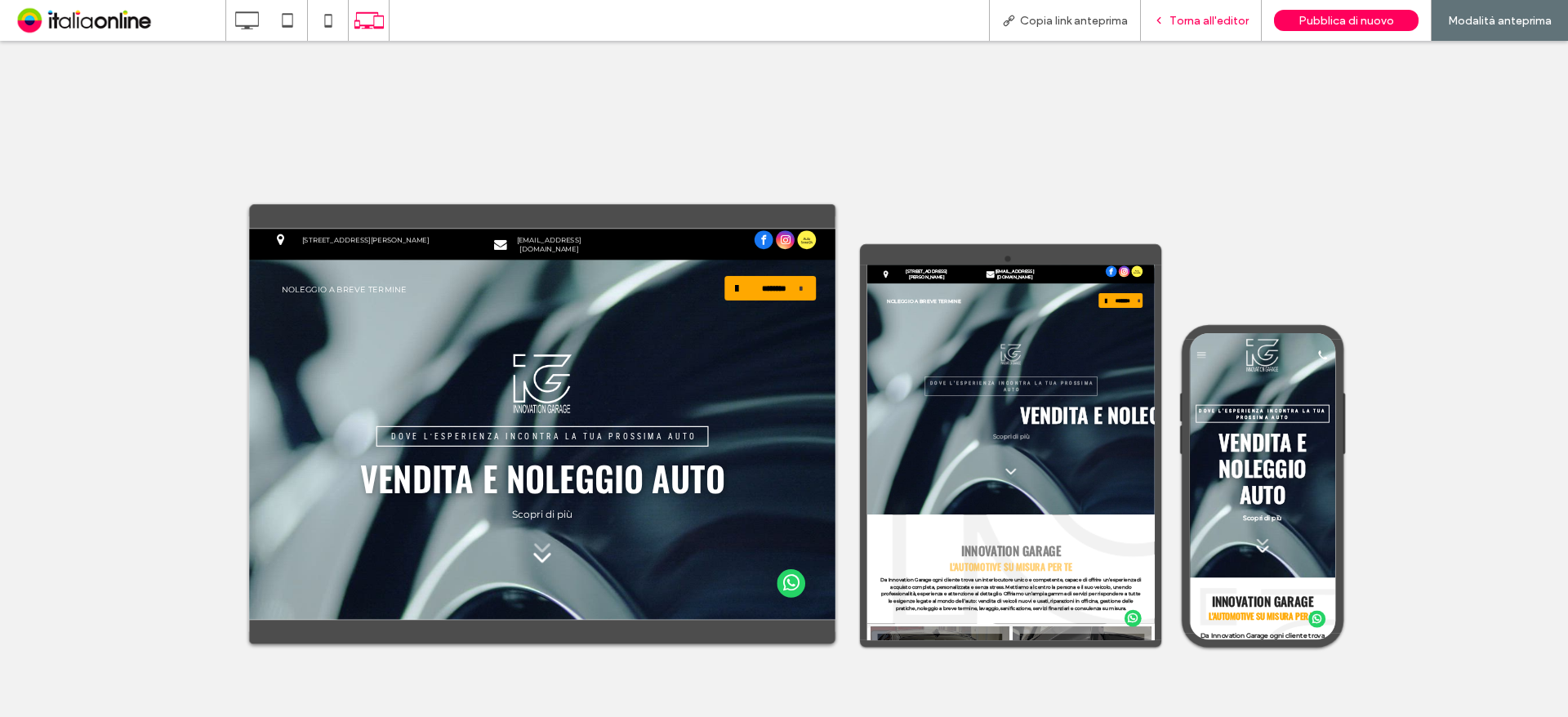
click at [1188, 24] on span "Torna all'editor" at bounding box center [1209, 20] width 80 height 14
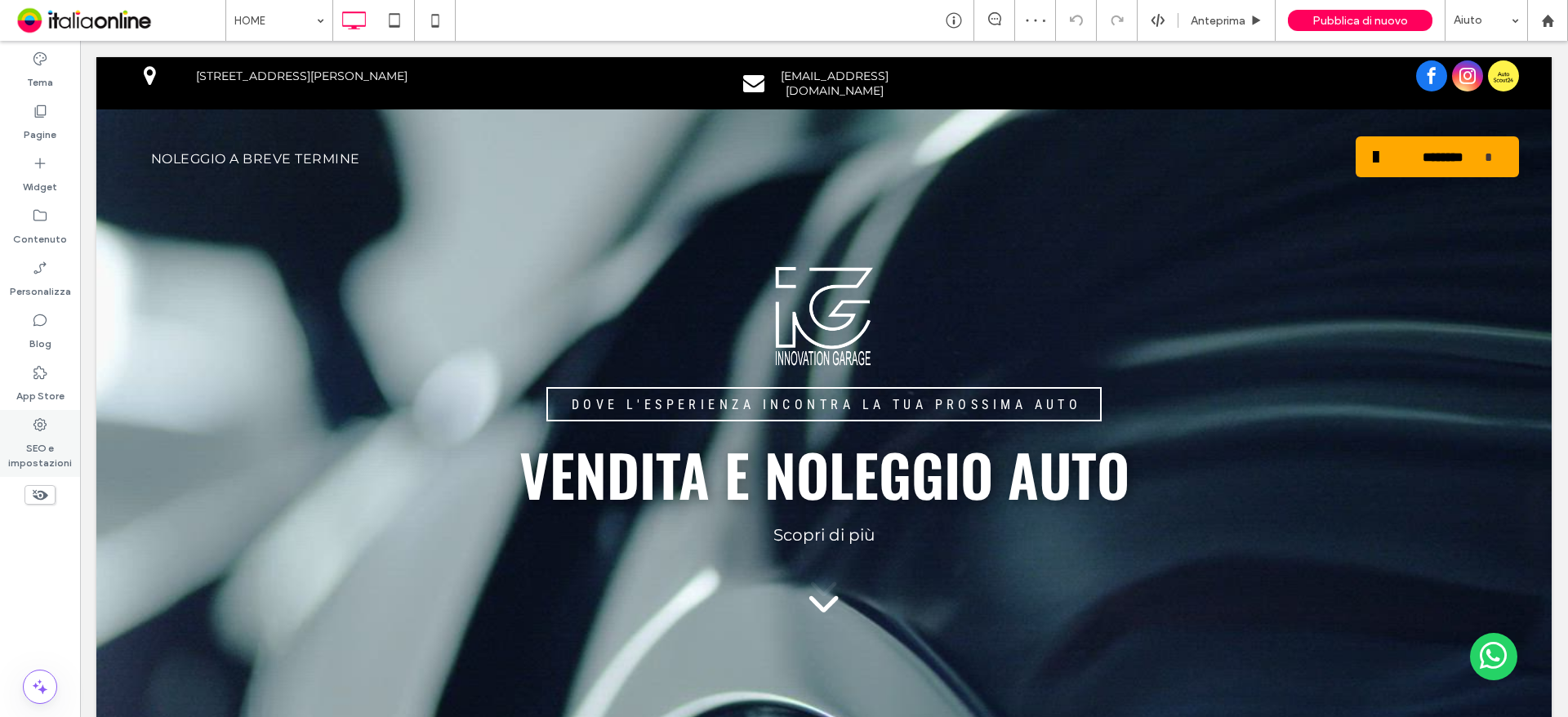
click at [58, 419] on div "SEO e impostazioni" at bounding box center [39, 443] width 80 height 67
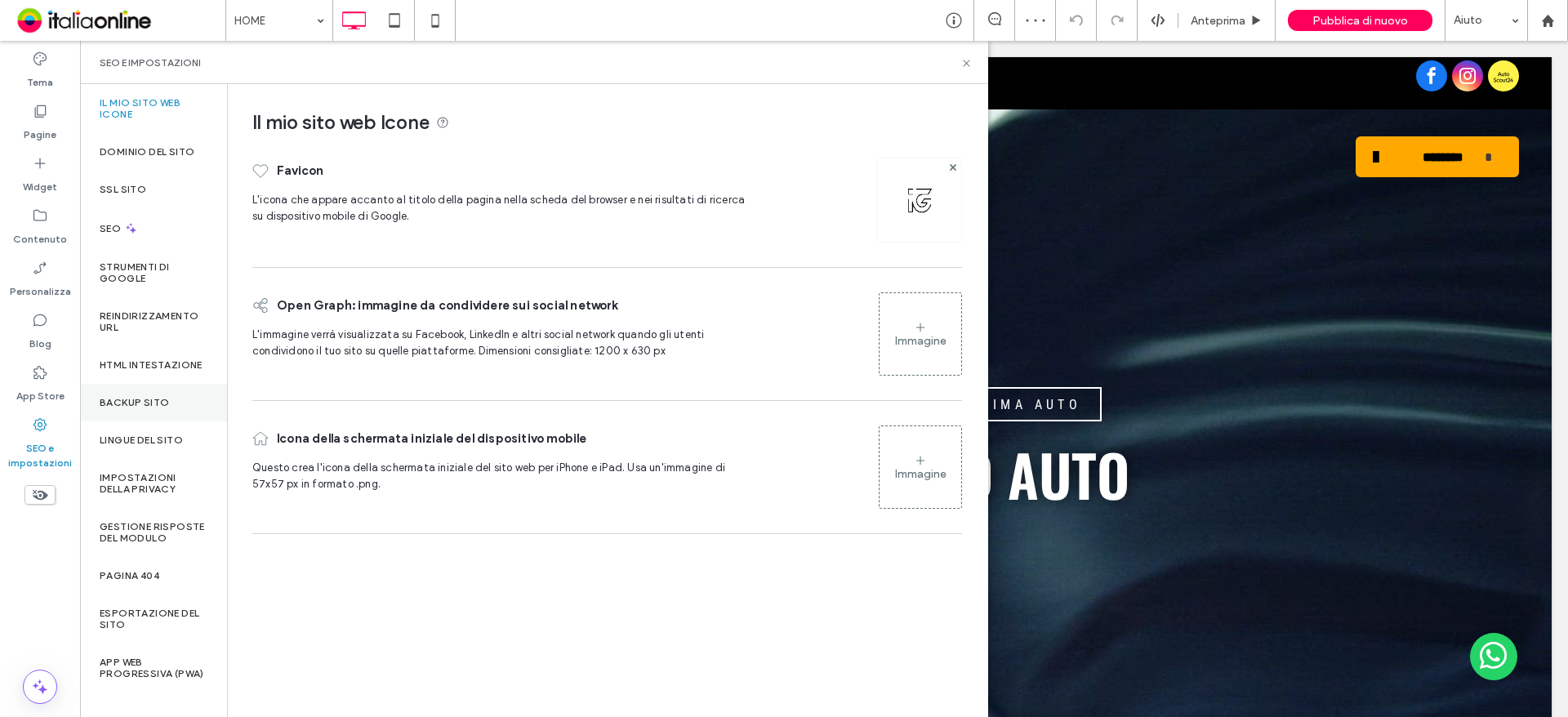
click at [166, 422] on div "Backup sito" at bounding box center [153, 402] width 147 height 37
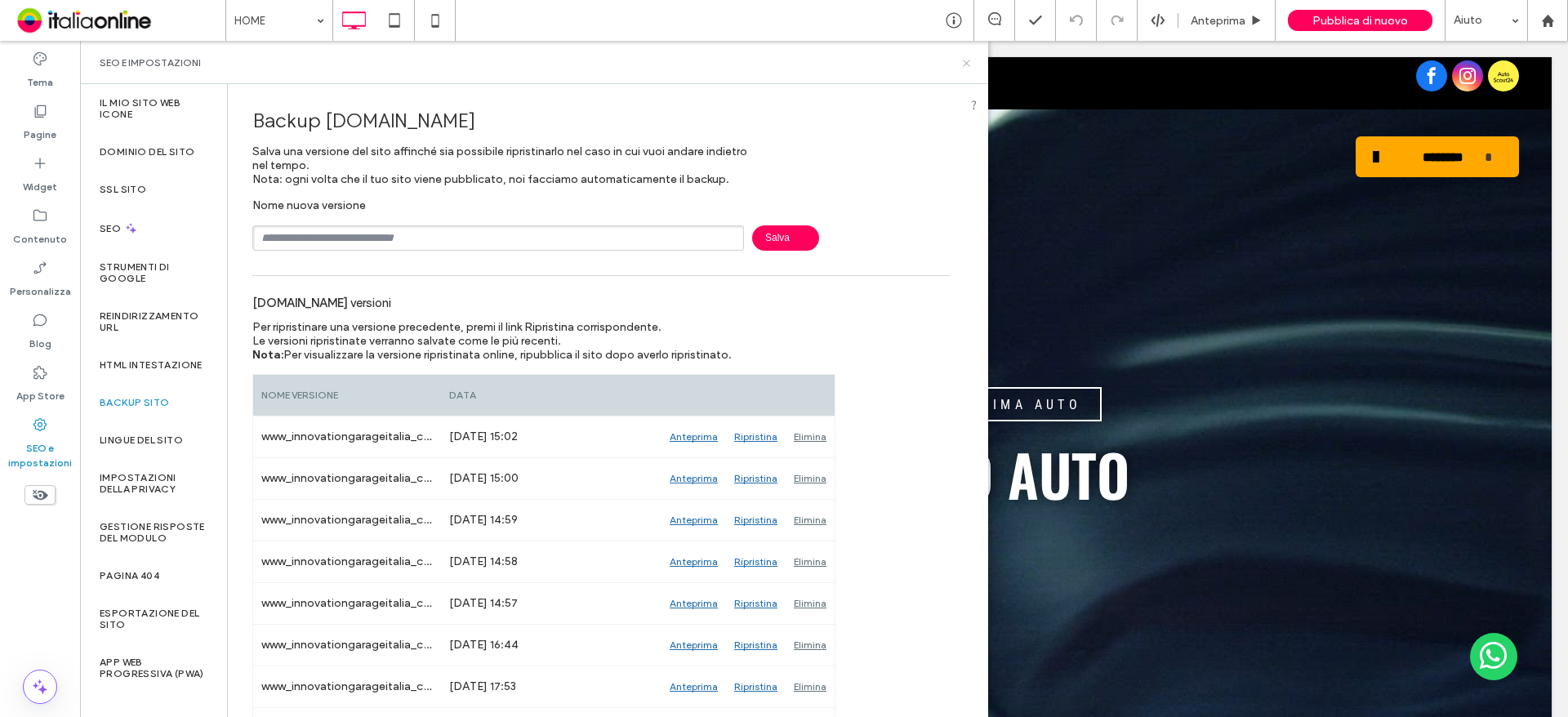
click at [966, 64] on use at bounding box center [966, 62] width 6 height 6
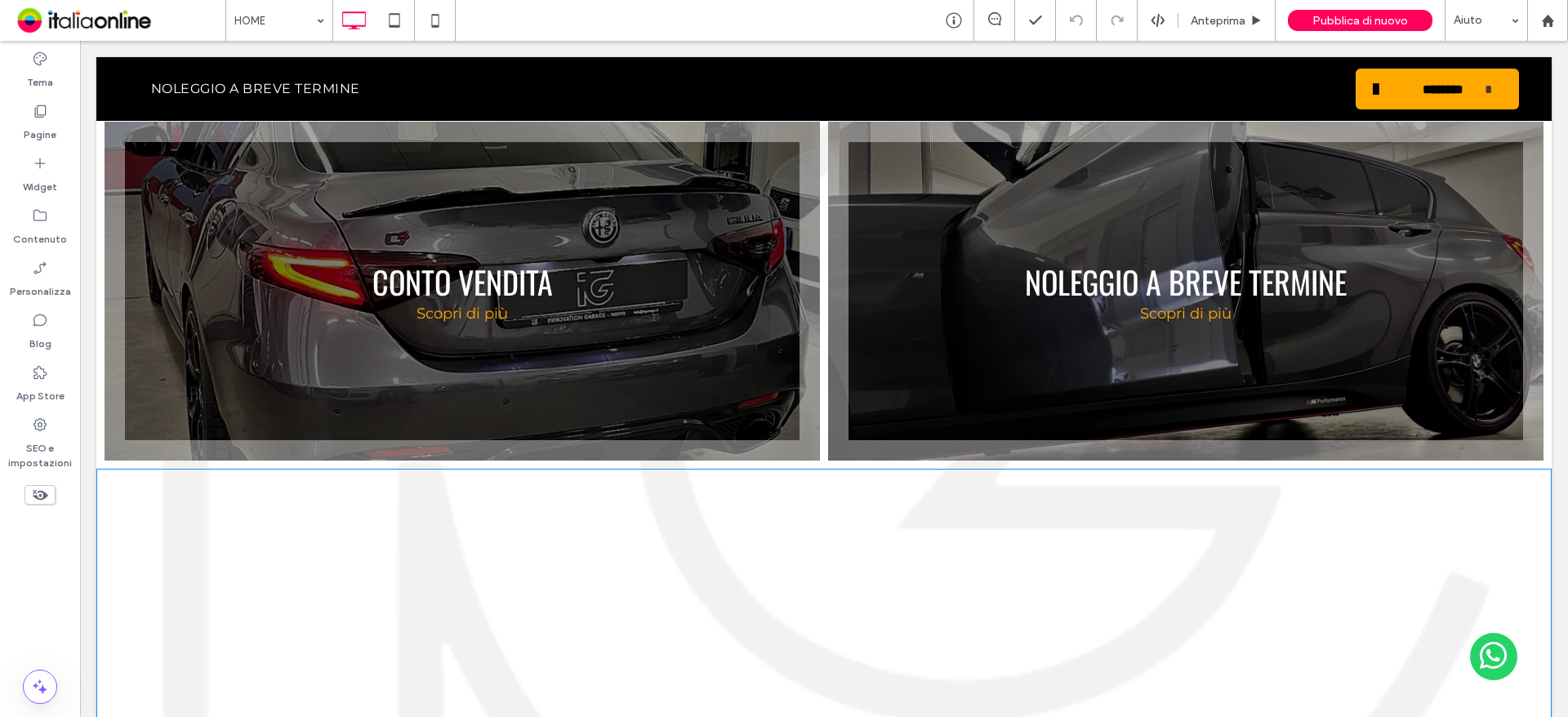
scroll to position [1062, 0]
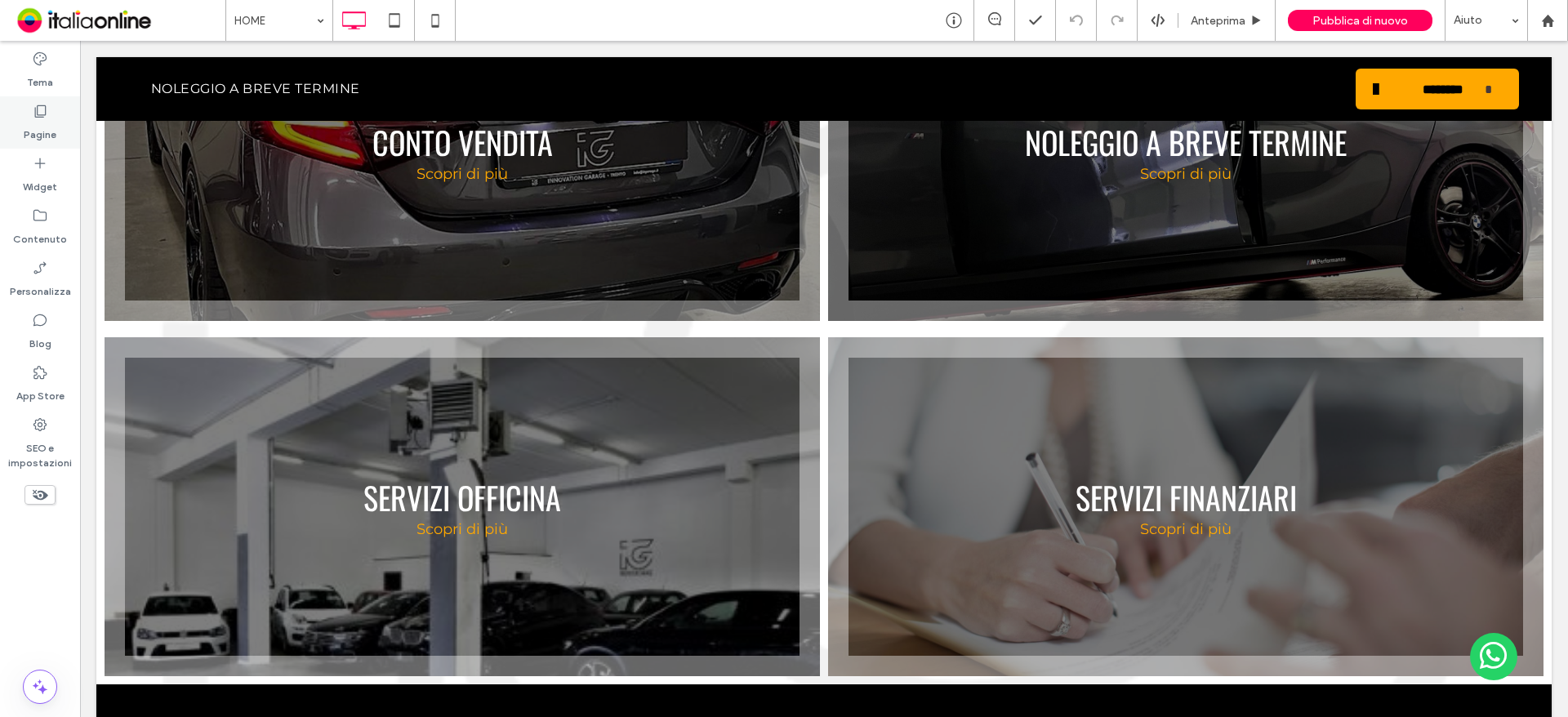
click at [59, 127] on div "Pagine" at bounding box center [39, 122] width 80 height 52
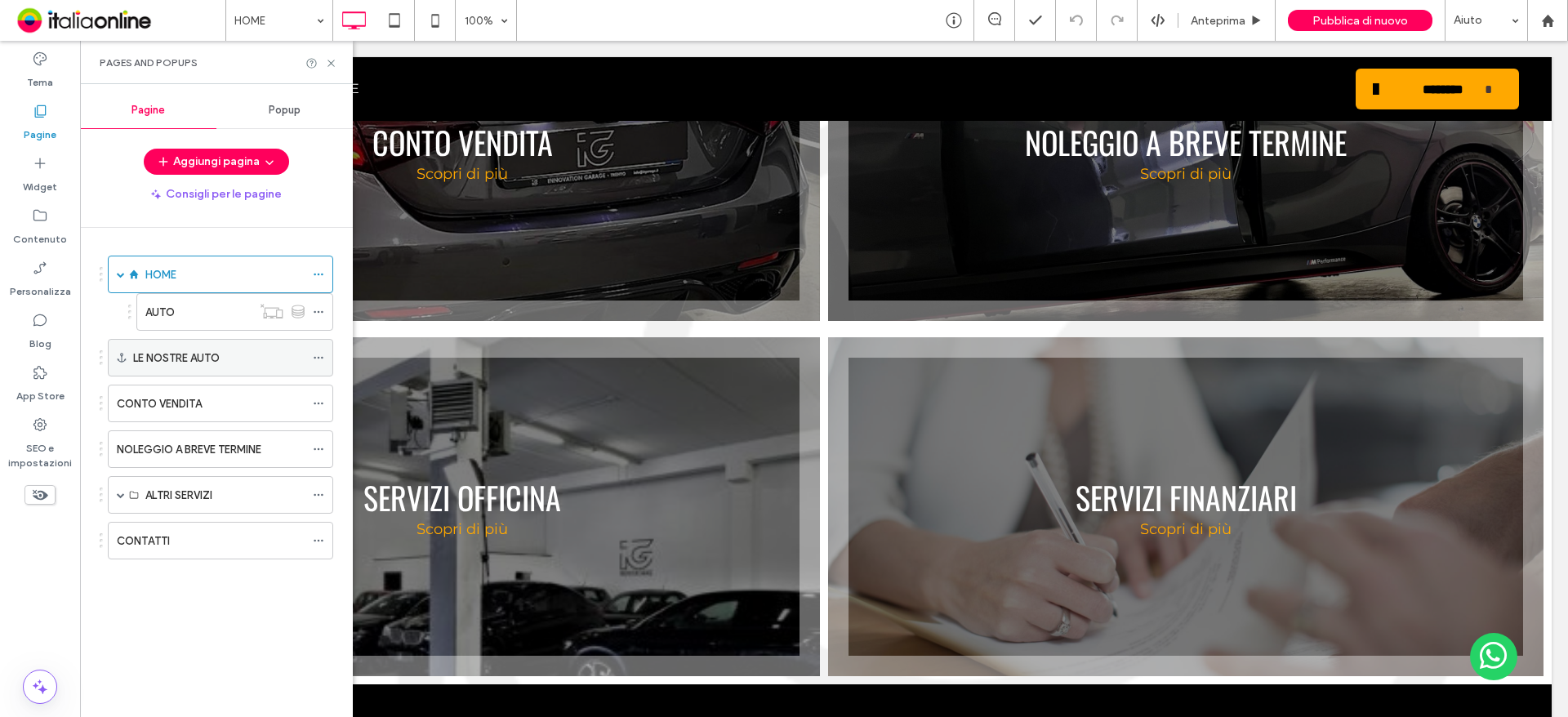
click at [126, 353] on div "LE NOSTRE AUTO" at bounding box center [220, 358] width 225 height 37
click at [197, 373] on div "LE NOSTRE AUTO" at bounding box center [219, 357] width 171 height 36
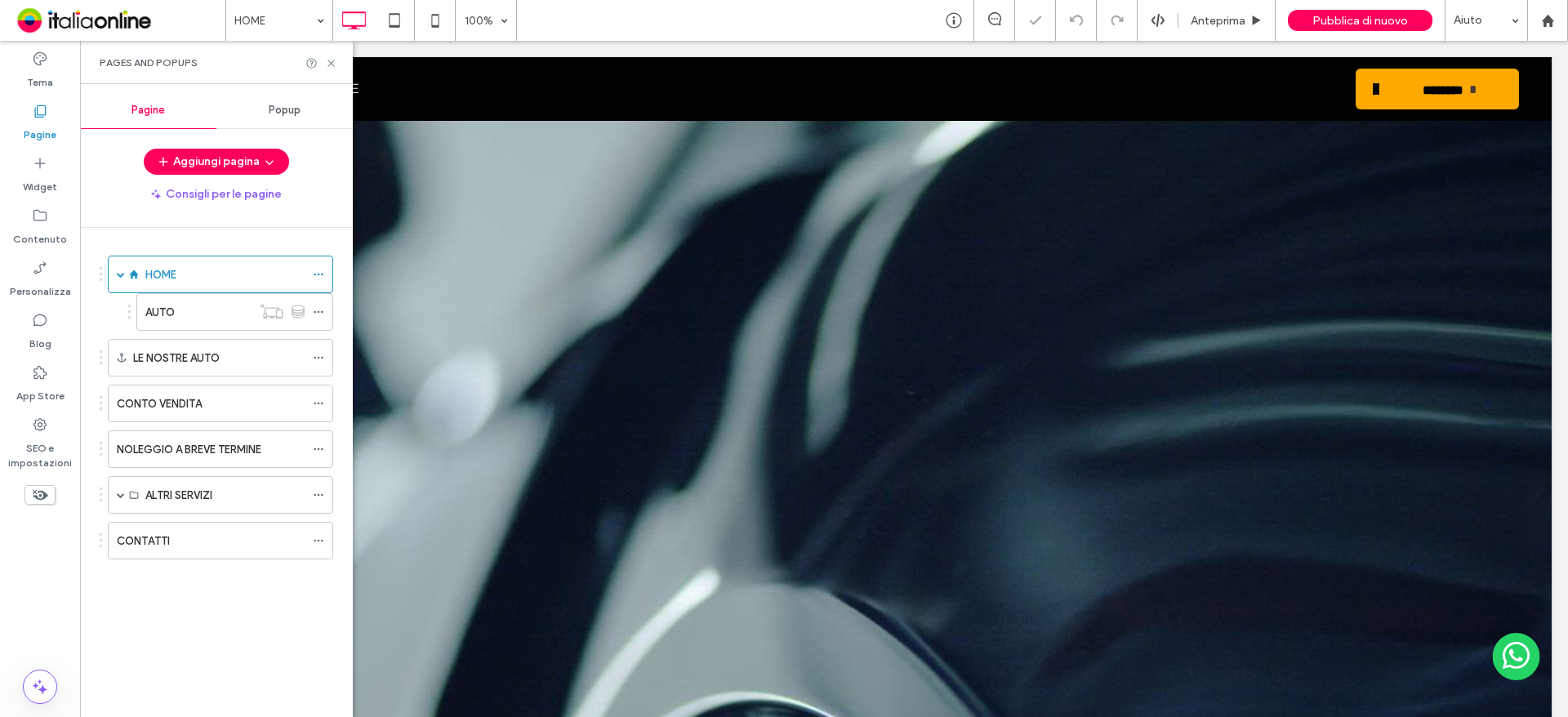
scroll to position [2892, 0]
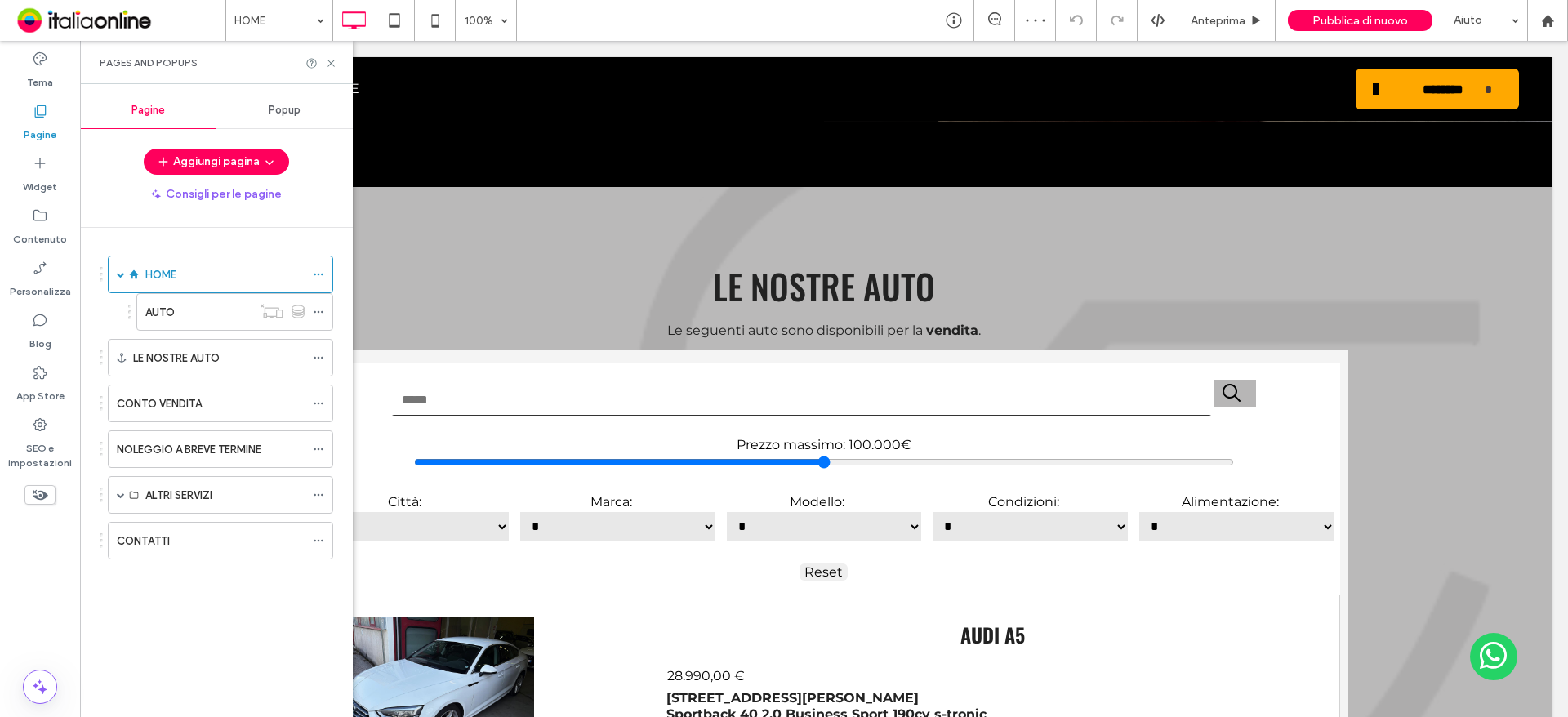
click at [339, 66] on div "Pages and Popups" at bounding box center [216, 62] width 273 height 43
click at [334, 63] on icon at bounding box center [330, 62] width 12 height 12
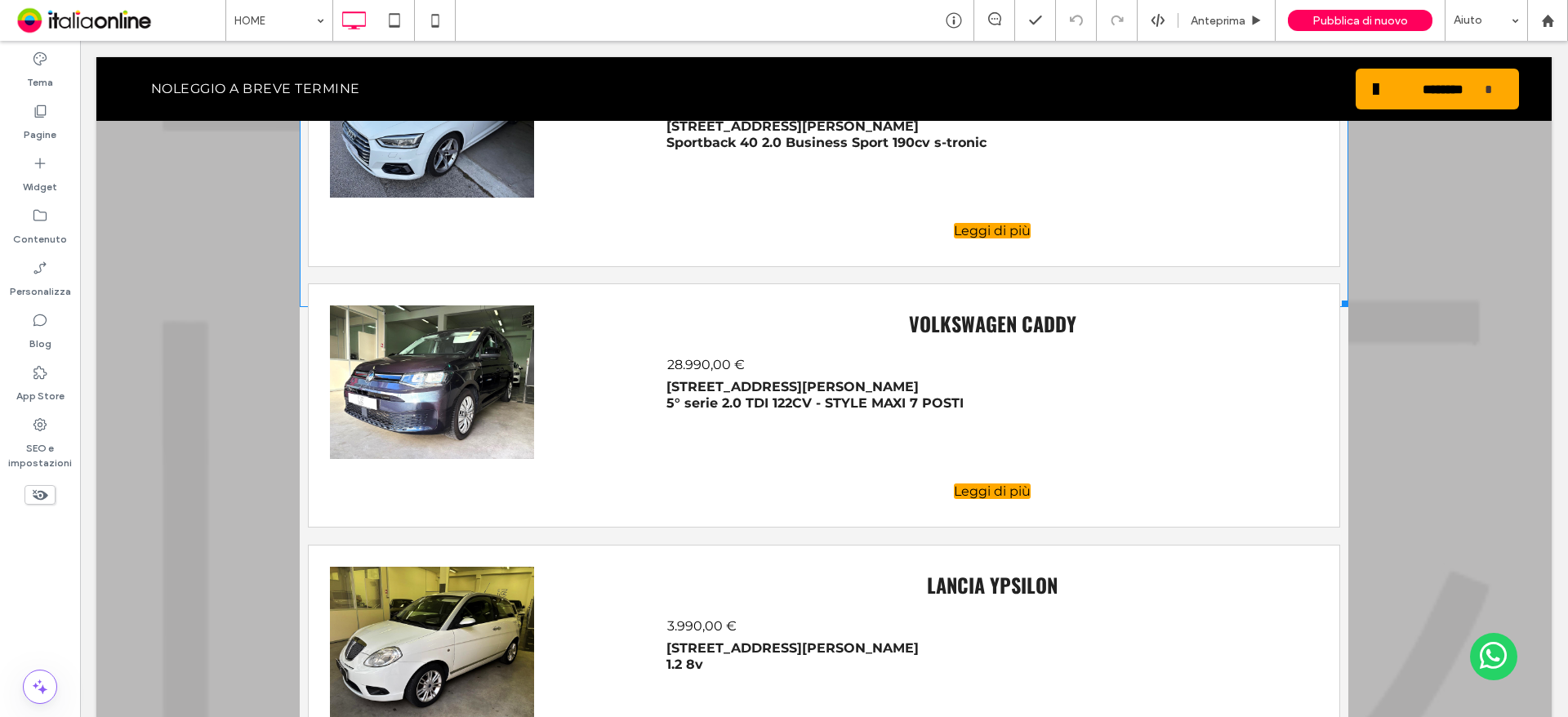
scroll to position [3871, 0]
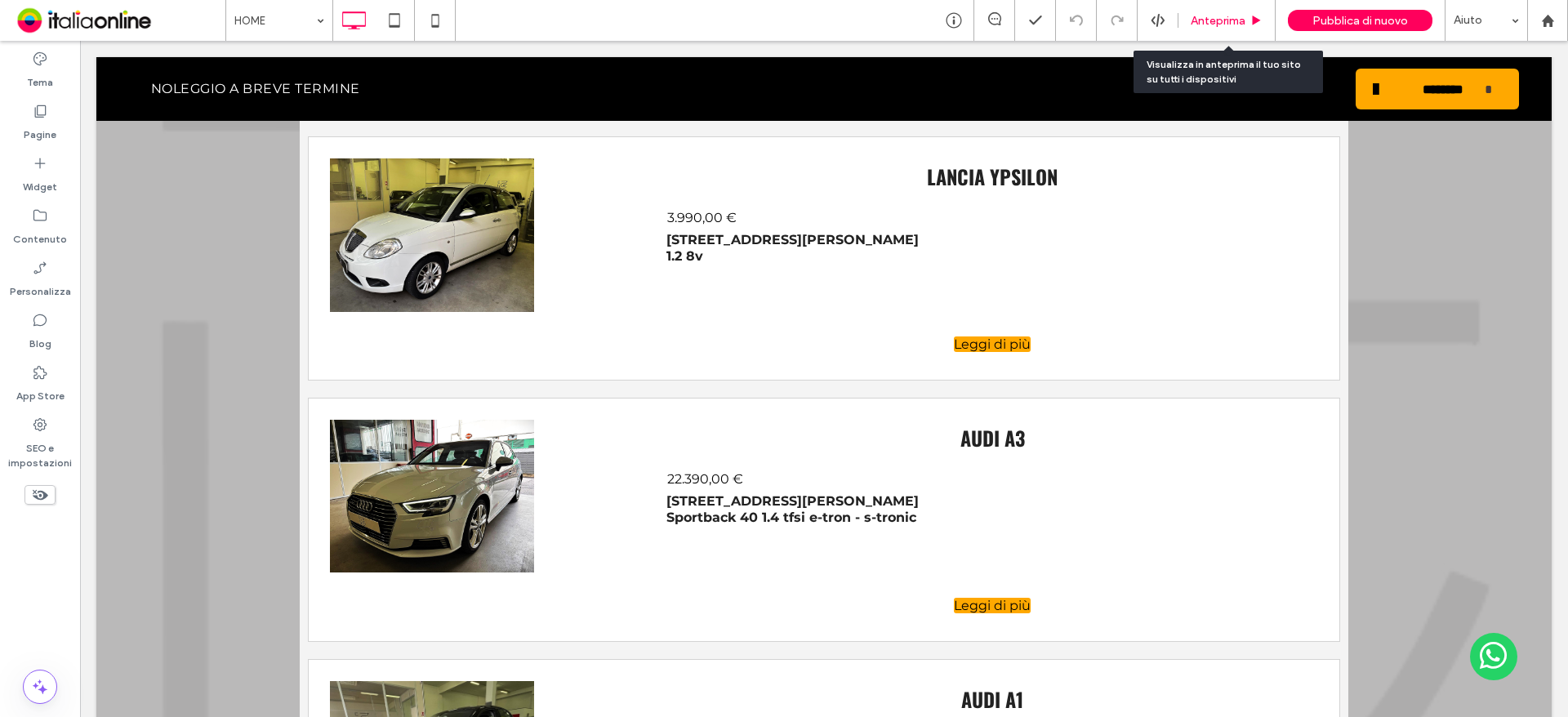
drag, startPoint x: 1233, startPoint y: 30, endPoint x: 1224, endPoint y: 38, distance: 12.0
click at [1233, 30] on div "Anteprima" at bounding box center [1227, 20] width 97 height 41
click at [1229, 26] on span "Anteprima" at bounding box center [1219, 20] width 55 height 14
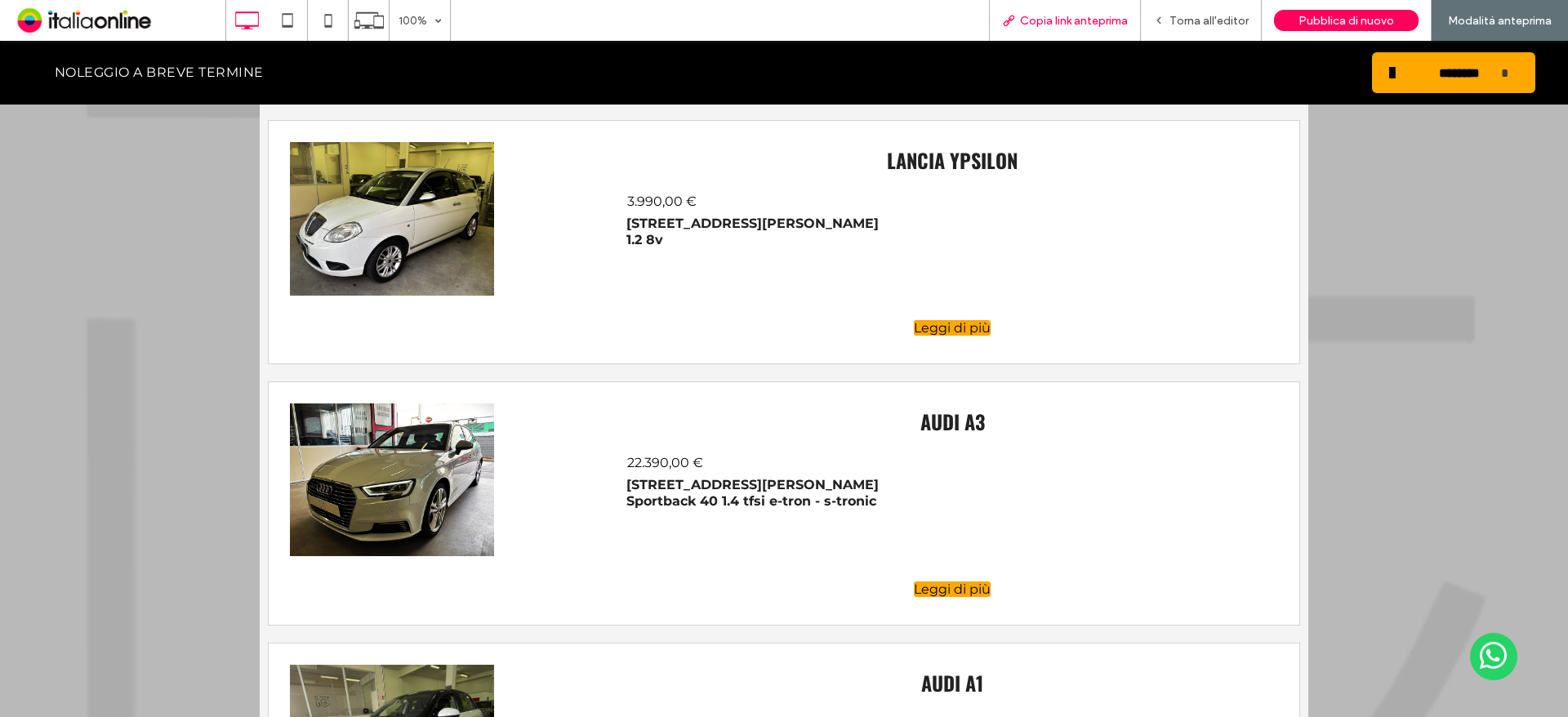
click at [1113, 21] on span "Copia link anteprima" at bounding box center [1074, 20] width 108 height 14
click at [1071, 23] on span "Copia link anteprima" at bounding box center [1074, 20] width 108 height 14
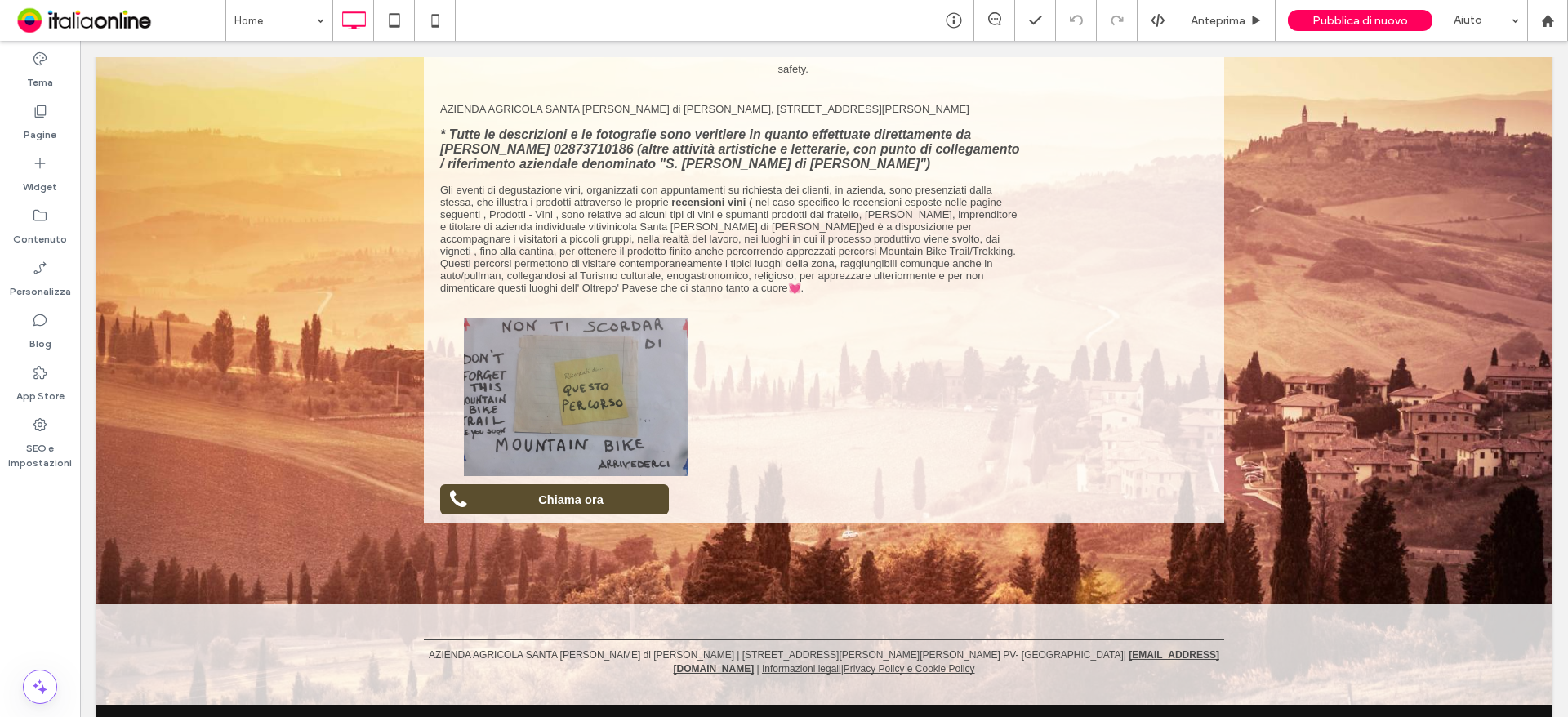
scroll to position [1752, 0]
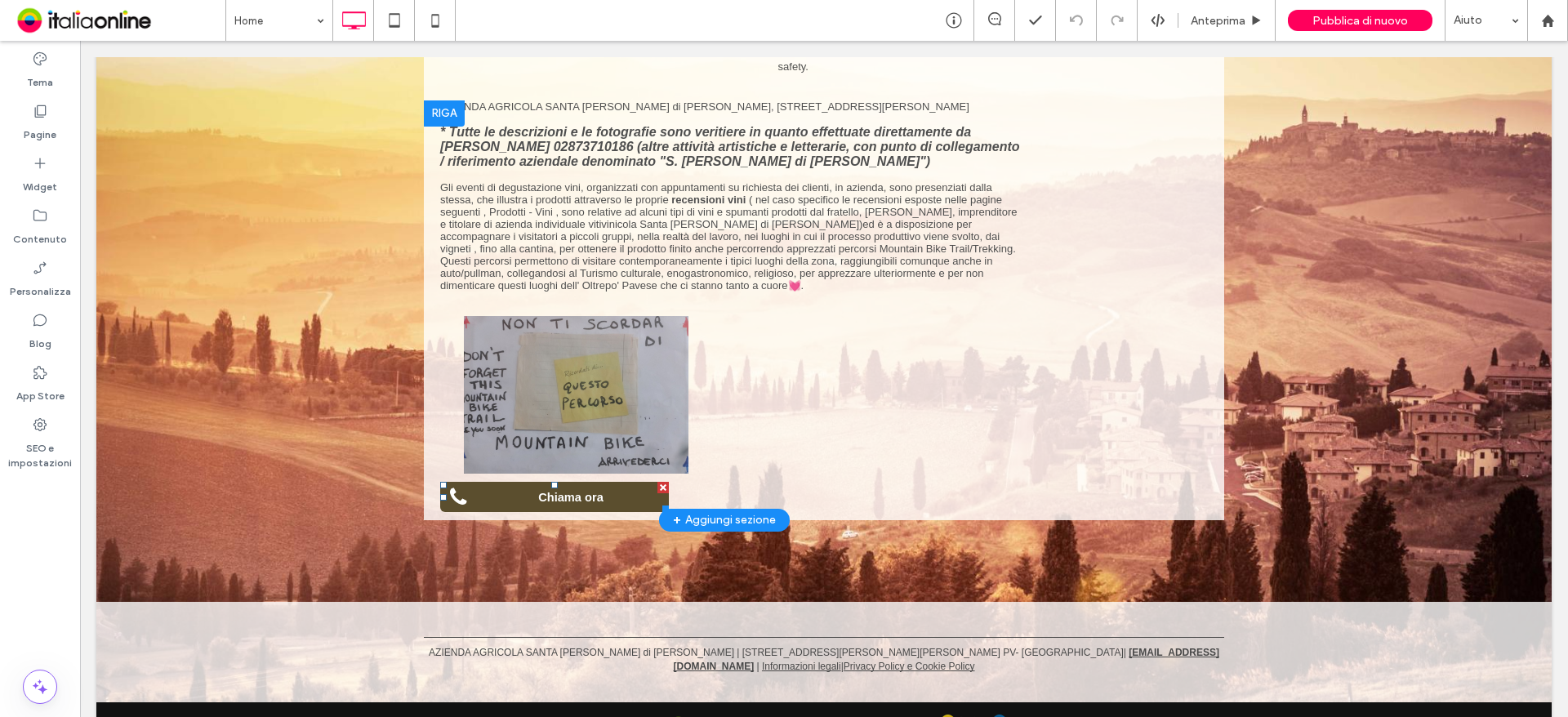
drag, startPoint x: 527, startPoint y: 445, endPoint x: 545, endPoint y: 448, distance: 18.2
click at [527, 482] on link "Chiama ora" at bounding box center [554, 497] width 229 height 30
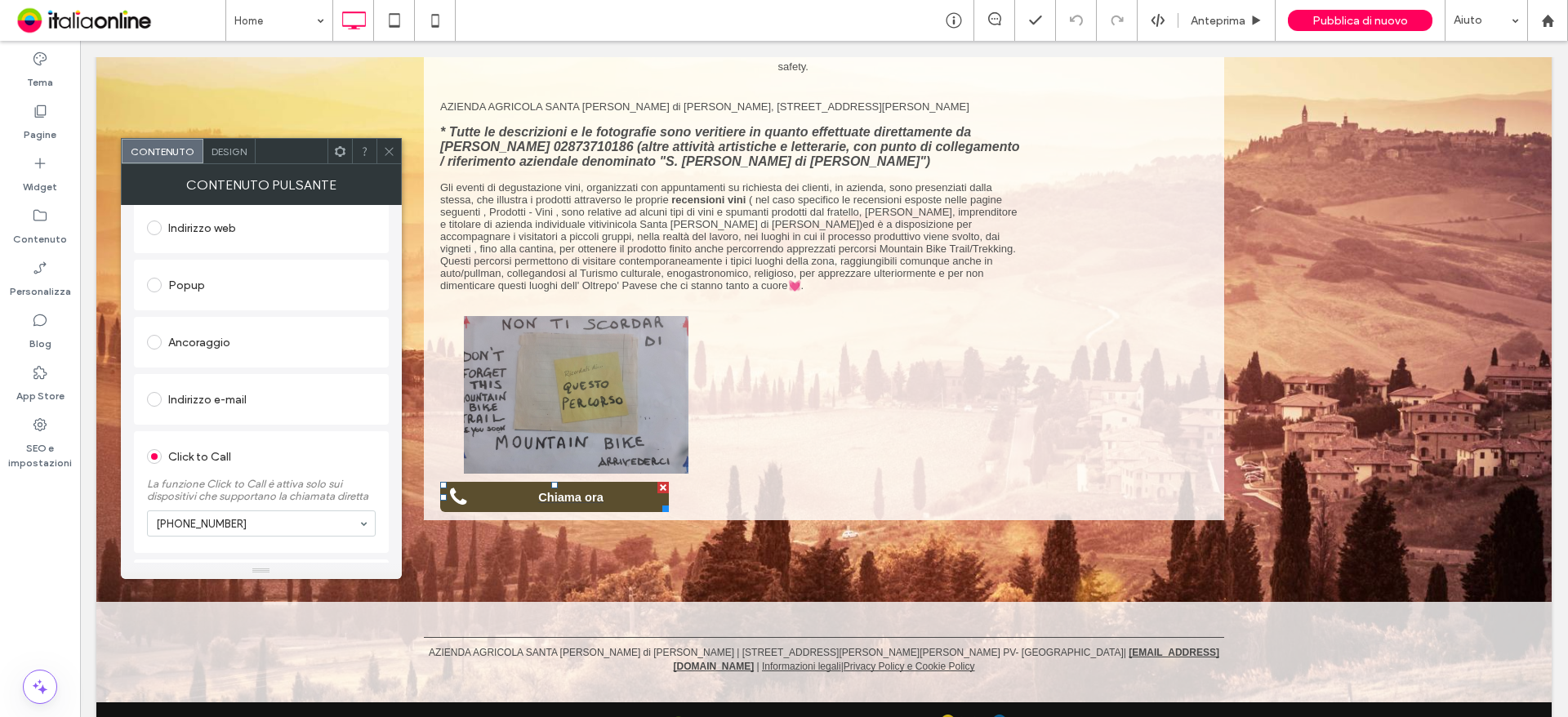
scroll to position [294, 0]
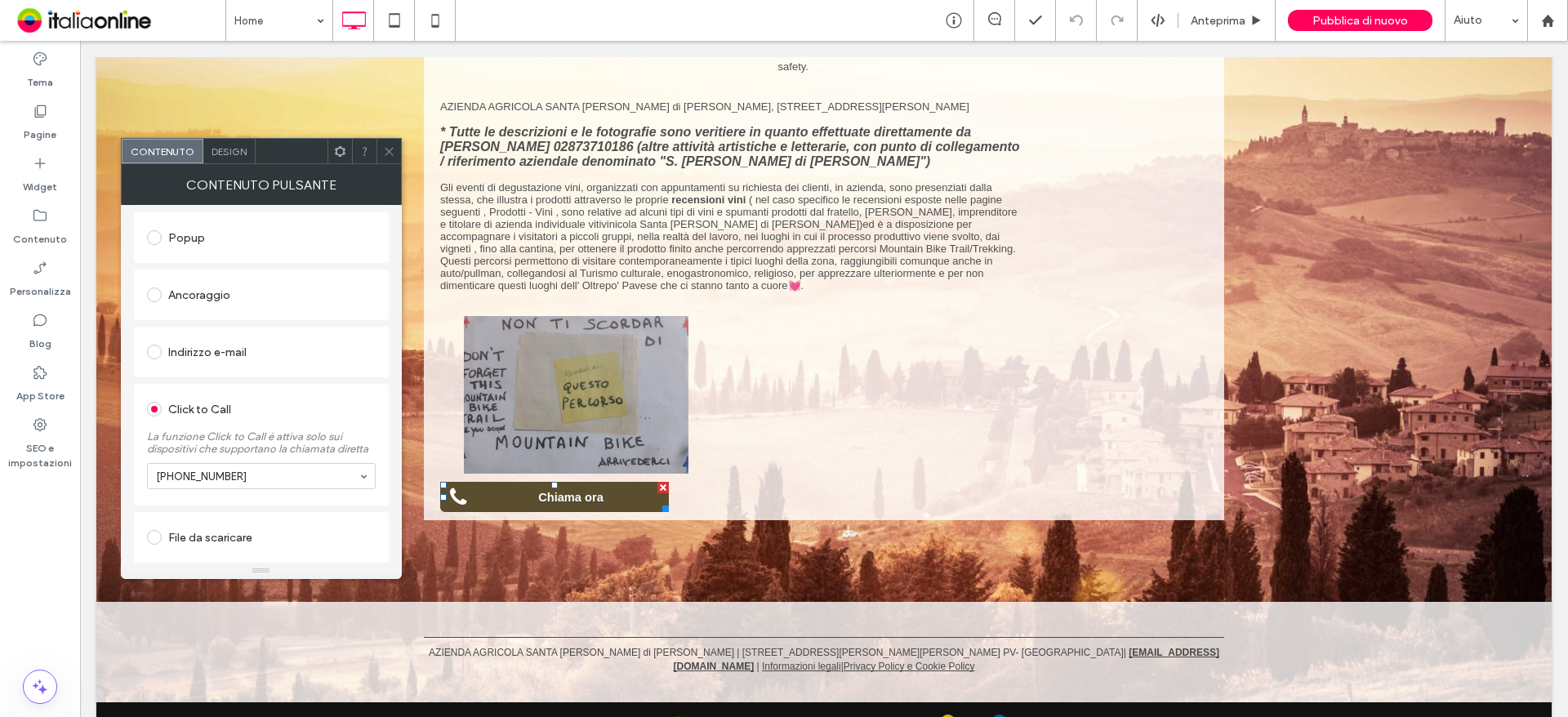
click at [507, 520] on div "Click To Paste" at bounding box center [823, 561] width 1455 height 81
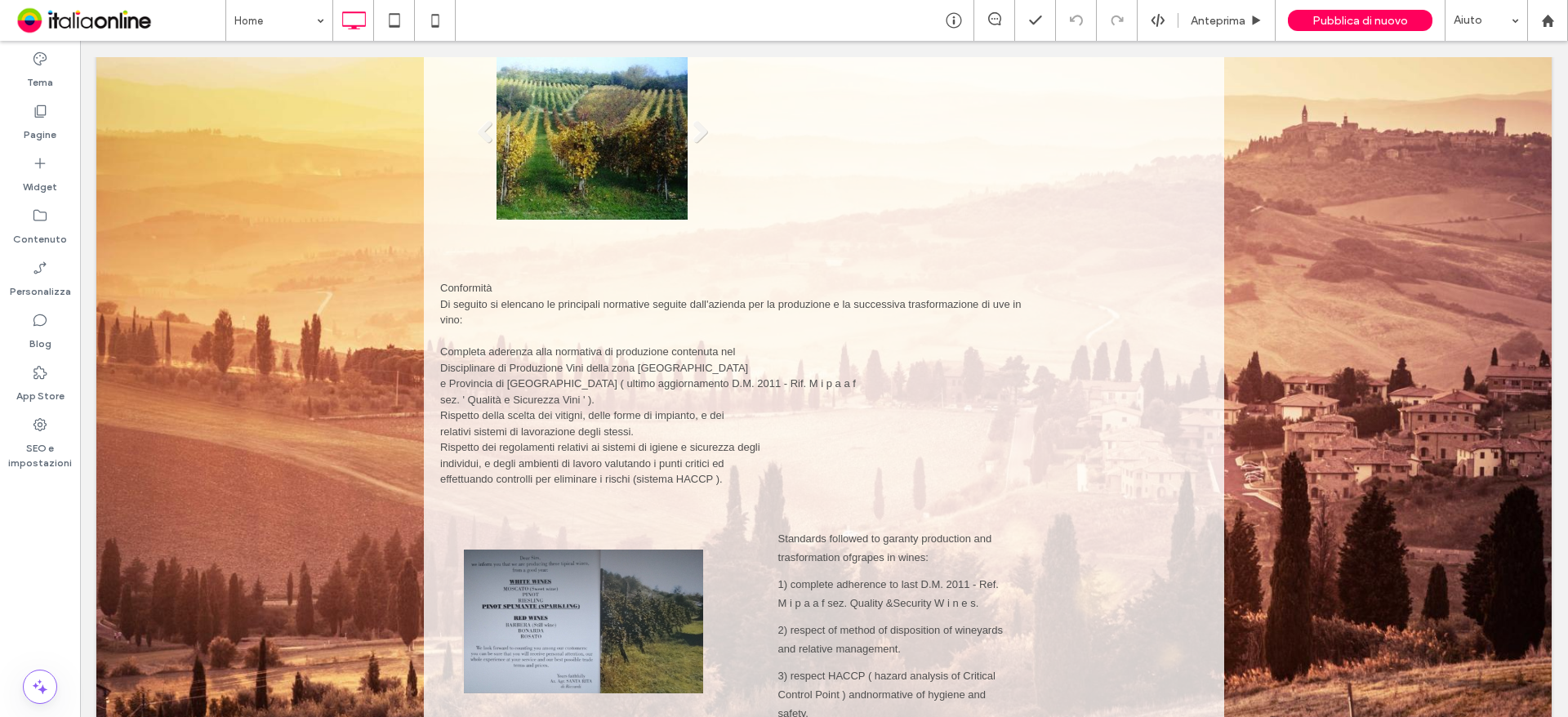
scroll to position [773, 0]
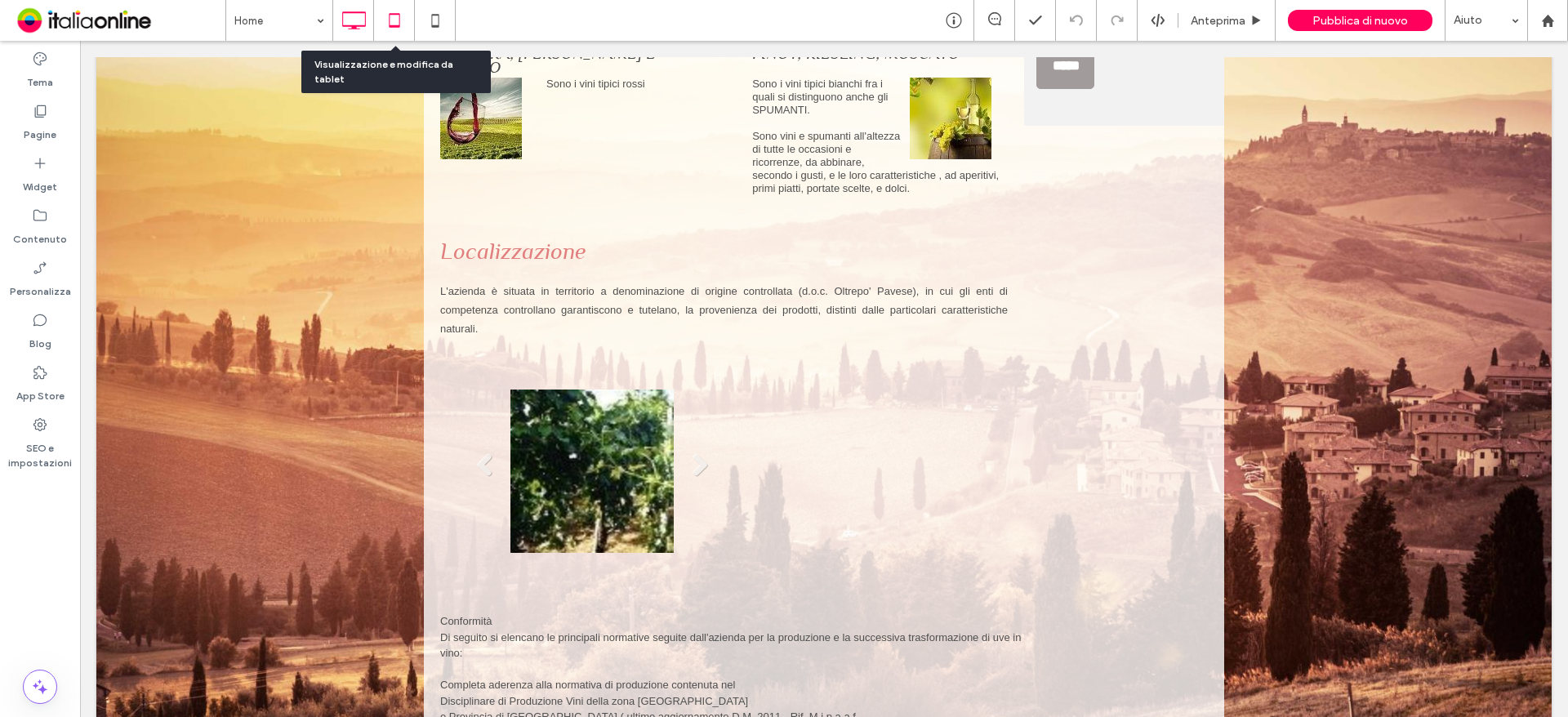
drag, startPoint x: 389, startPoint y: 16, endPoint x: 459, endPoint y: 65, distance: 85.4
click at [389, 16] on icon at bounding box center [394, 20] width 33 height 33
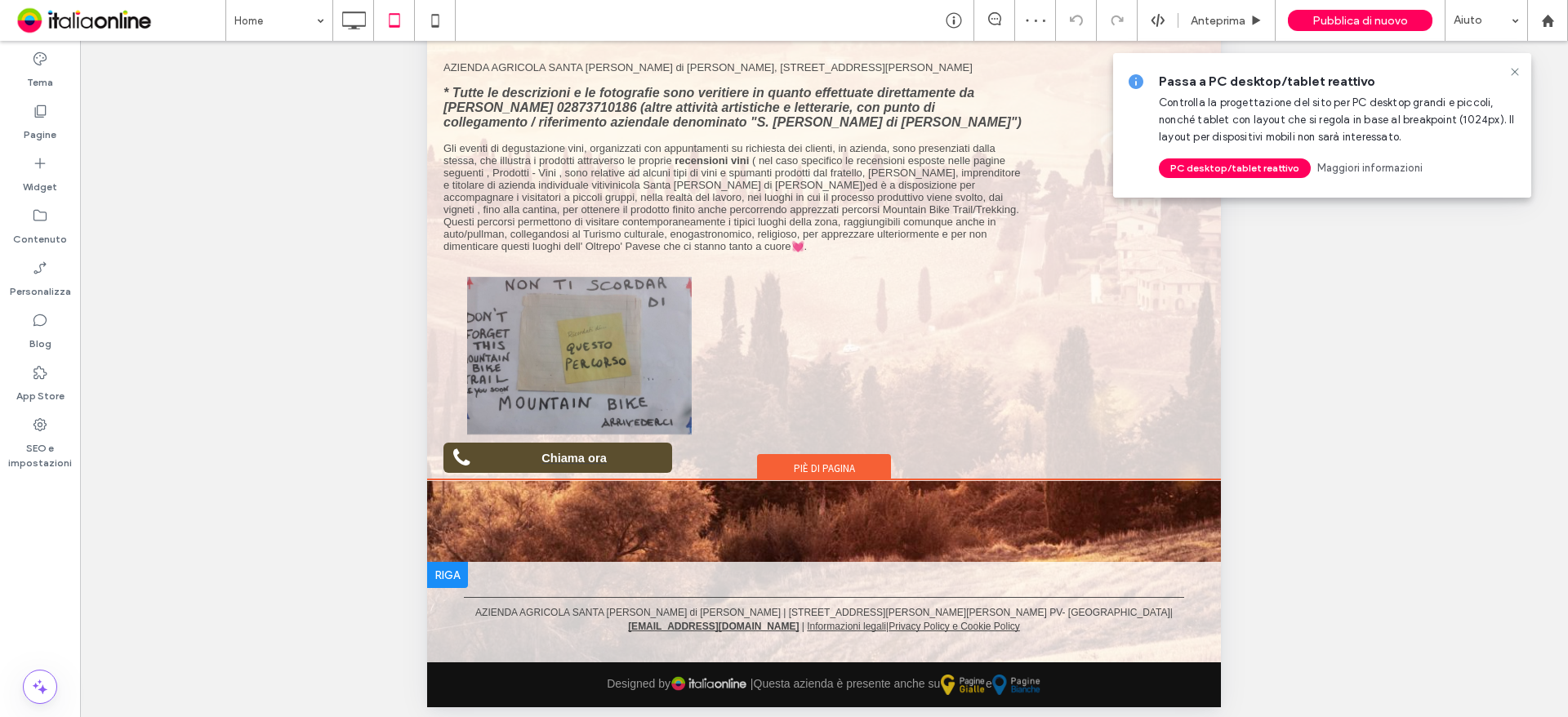
scroll to position [422, 0]
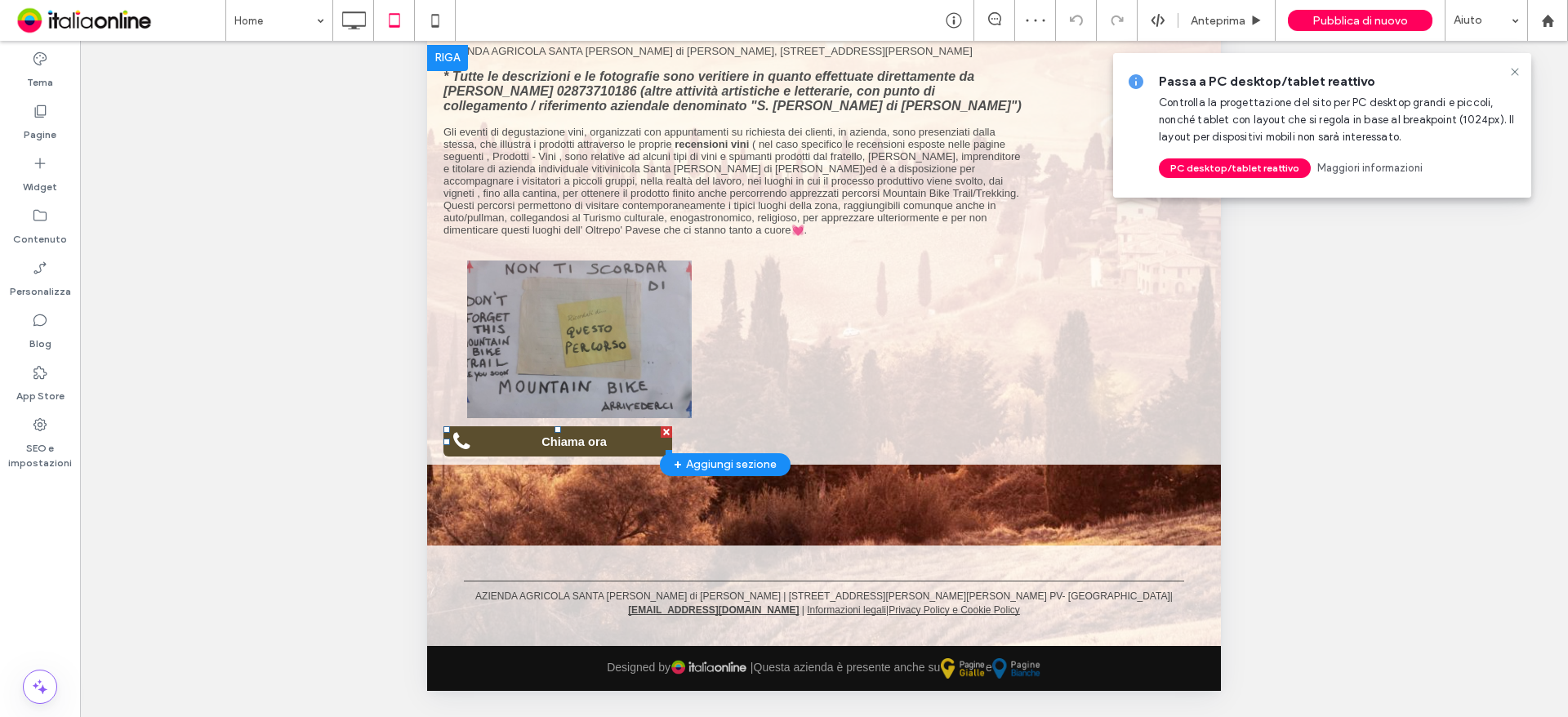
click at [571, 446] on span "Chiama ora" at bounding box center [574, 442] width 65 height 13
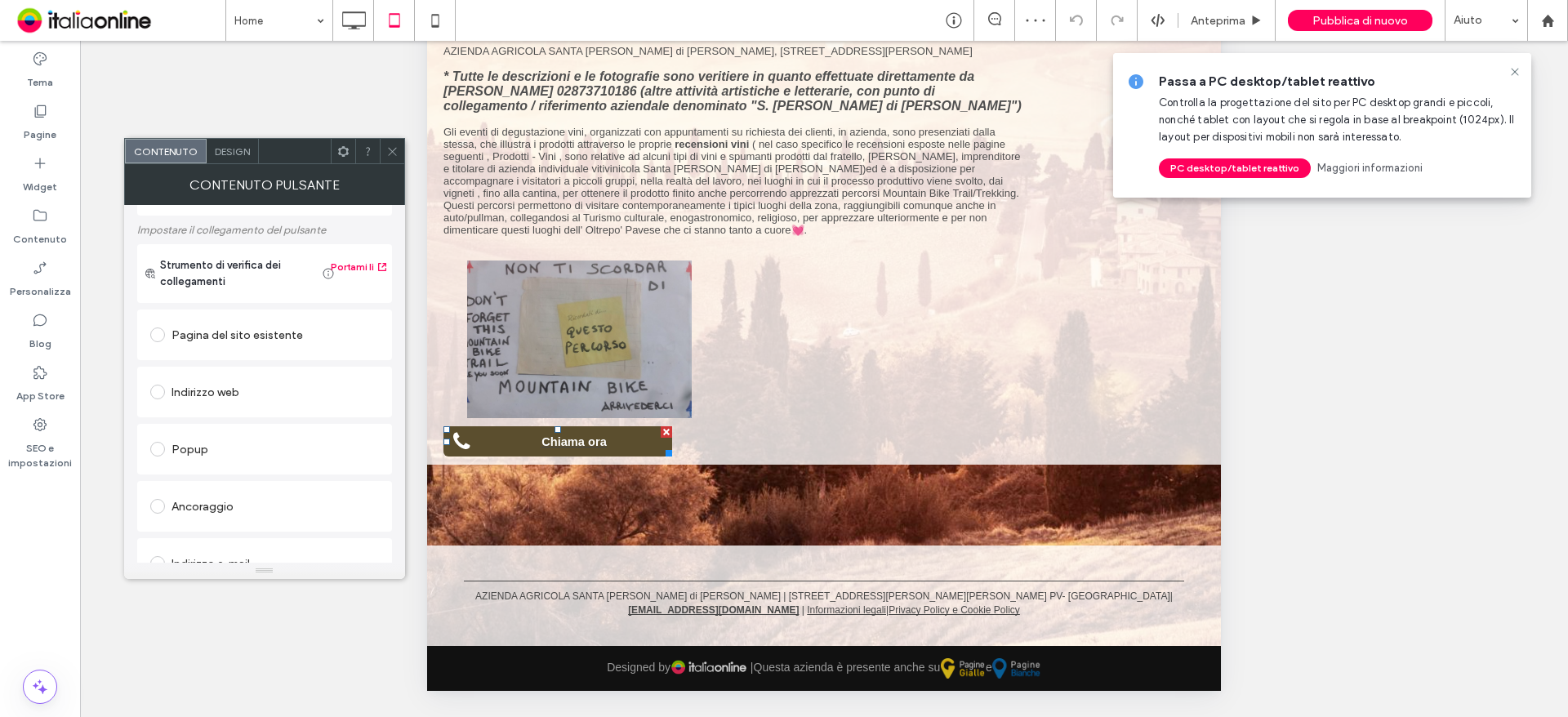
scroll to position [294, 0]
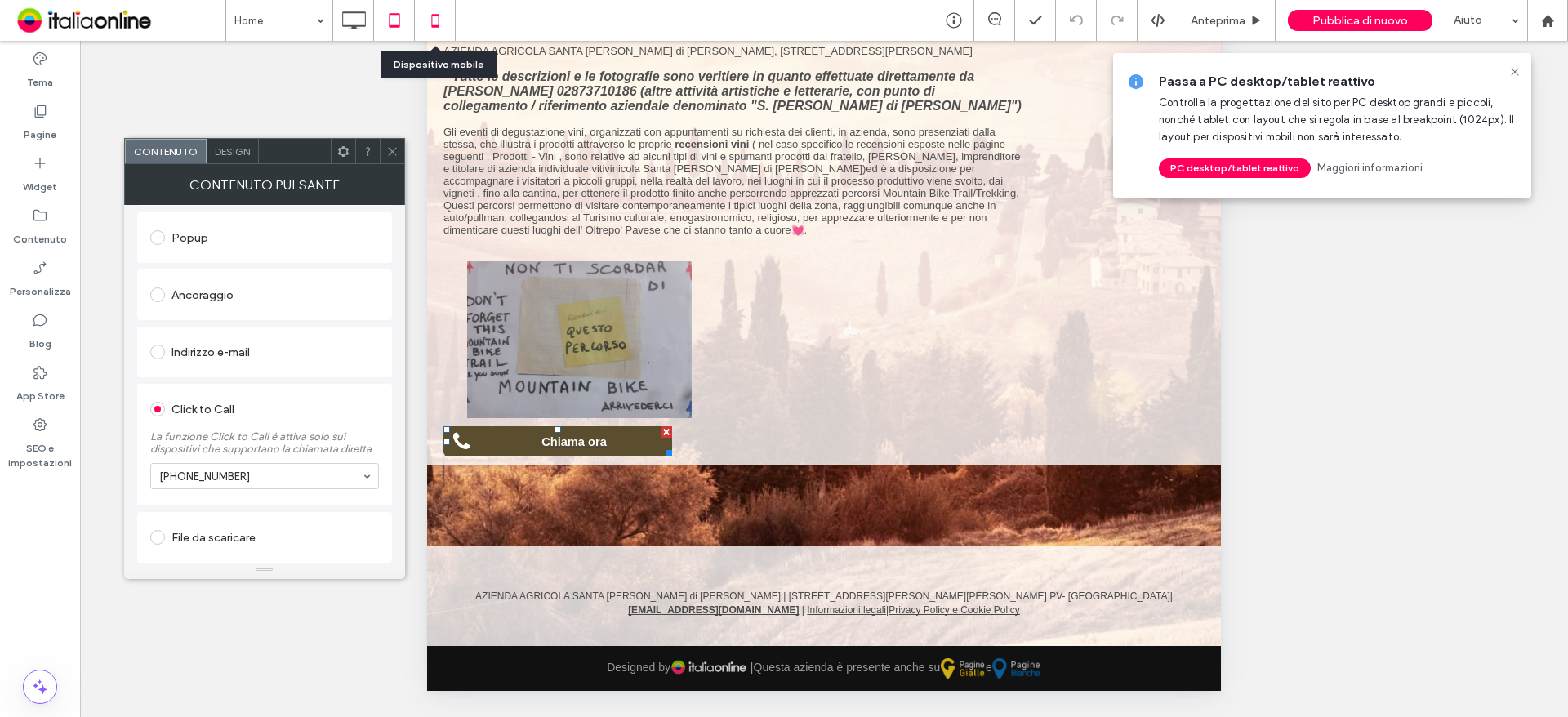
click at [445, 25] on icon at bounding box center [435, 20] width 33 height 33
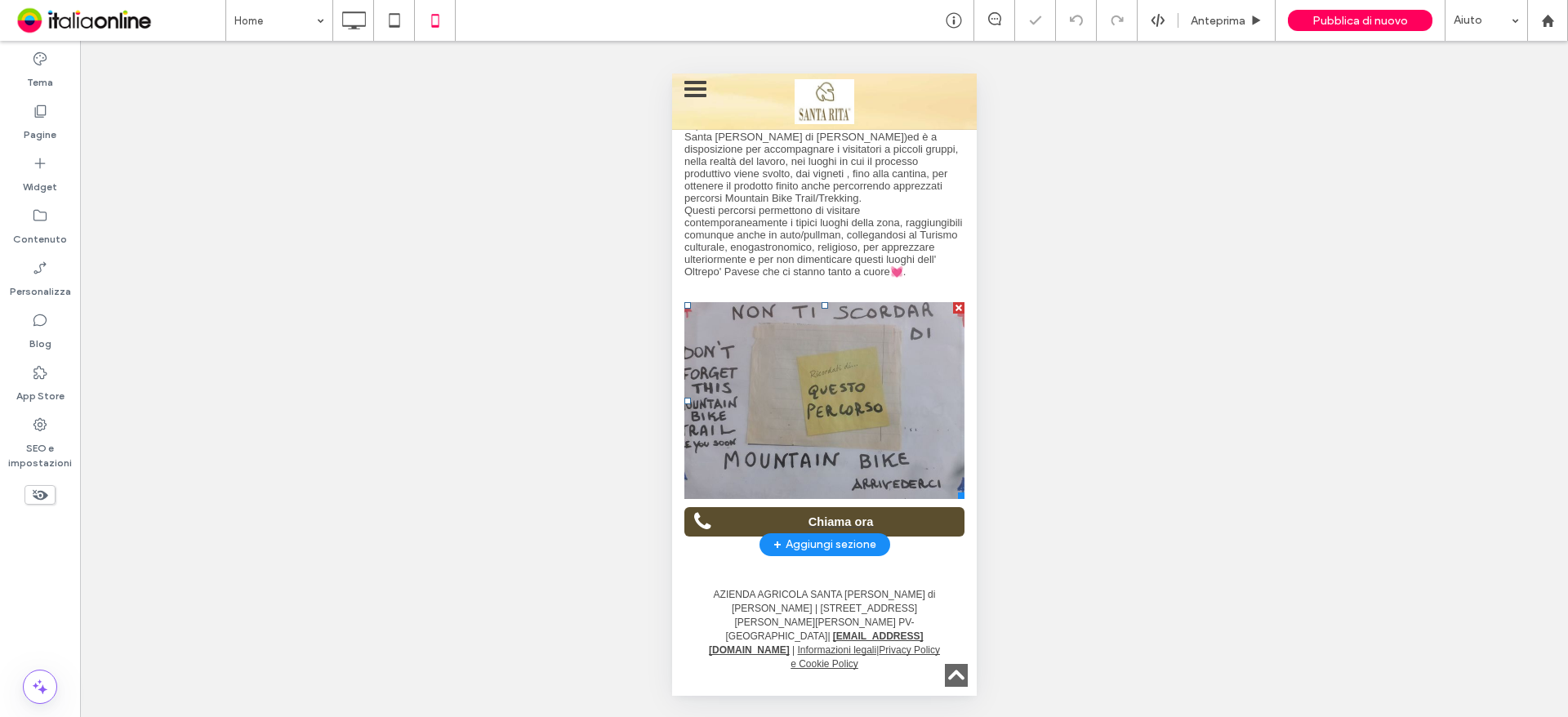
scroll to position [2408, 0]
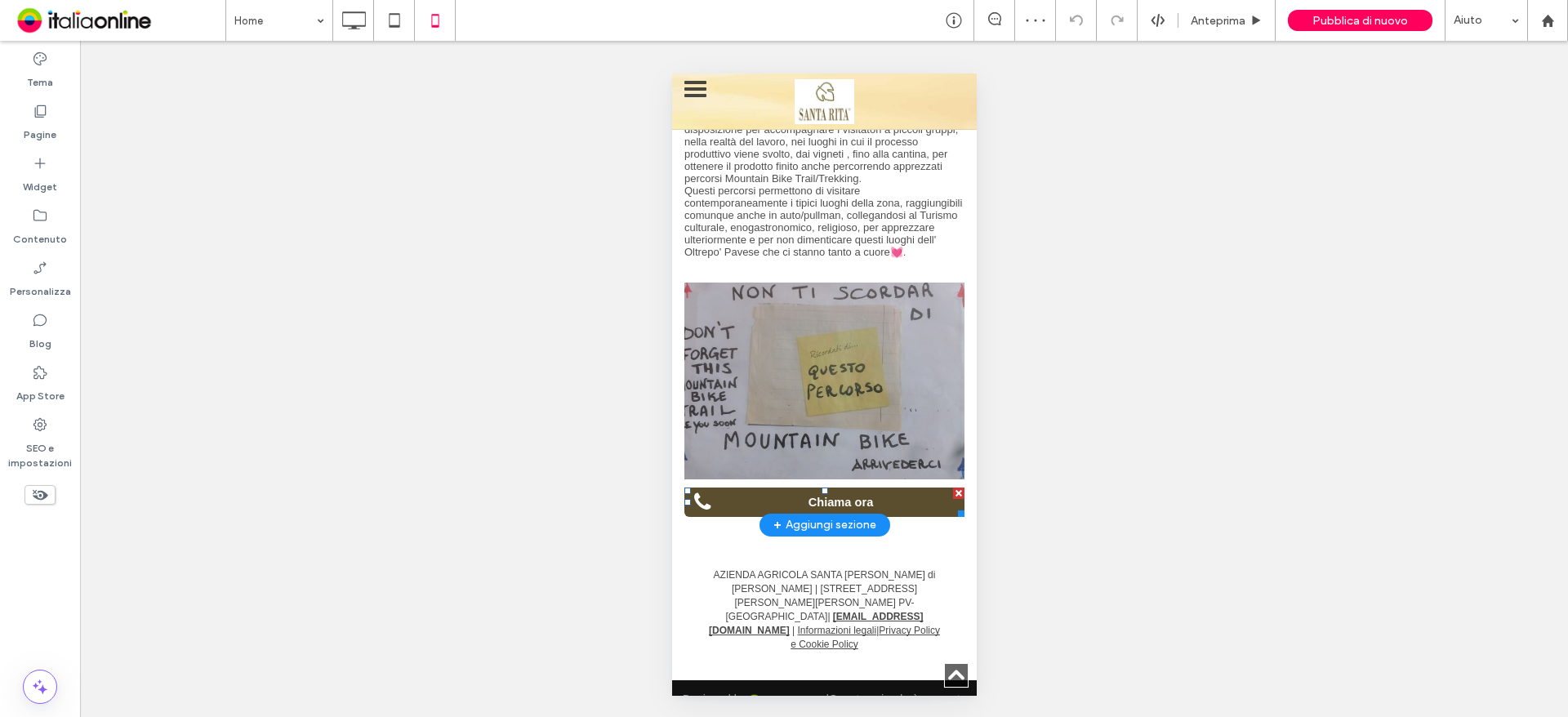
click at [739, 487] on link "Chiama ora" at bounding box center [823, 502] width 280 height 29
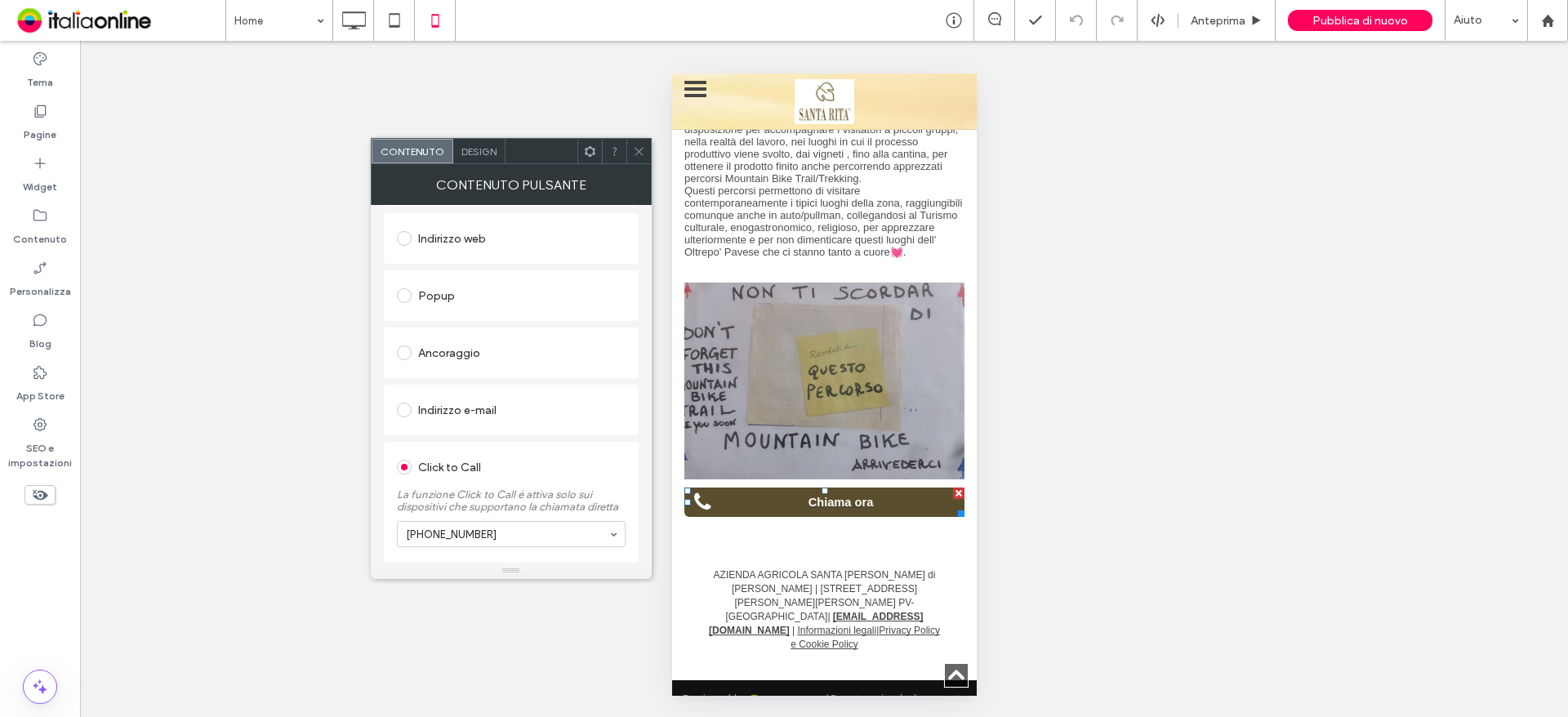
scroll to position [245, 0]
drag, startPoint x: 637, startPoint y: 163, endPoint x: 639, endPoint y: 150, distance: 13.2
click at [637, 163] on span at bounding box center [639, 151] width 12 height 25
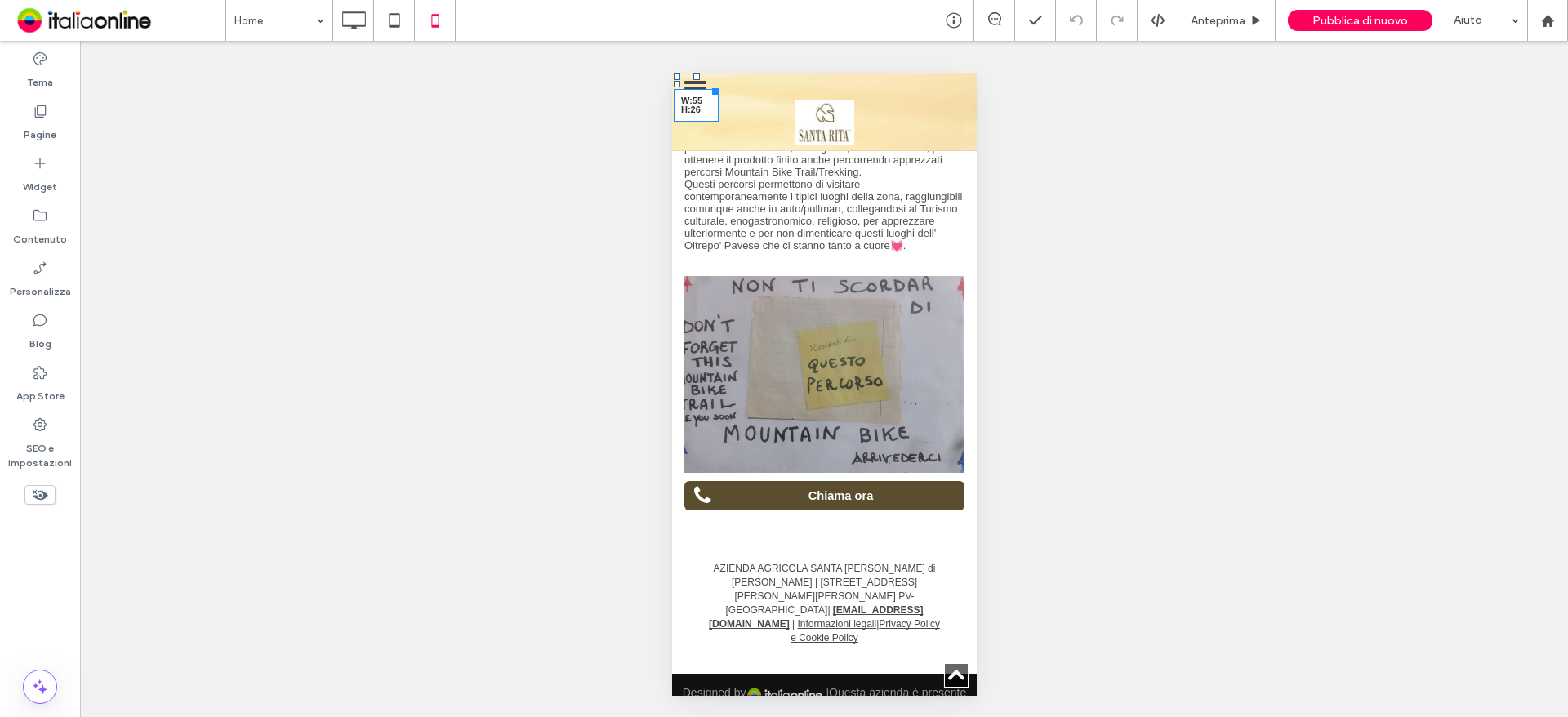
scroll to position [2429, 0]
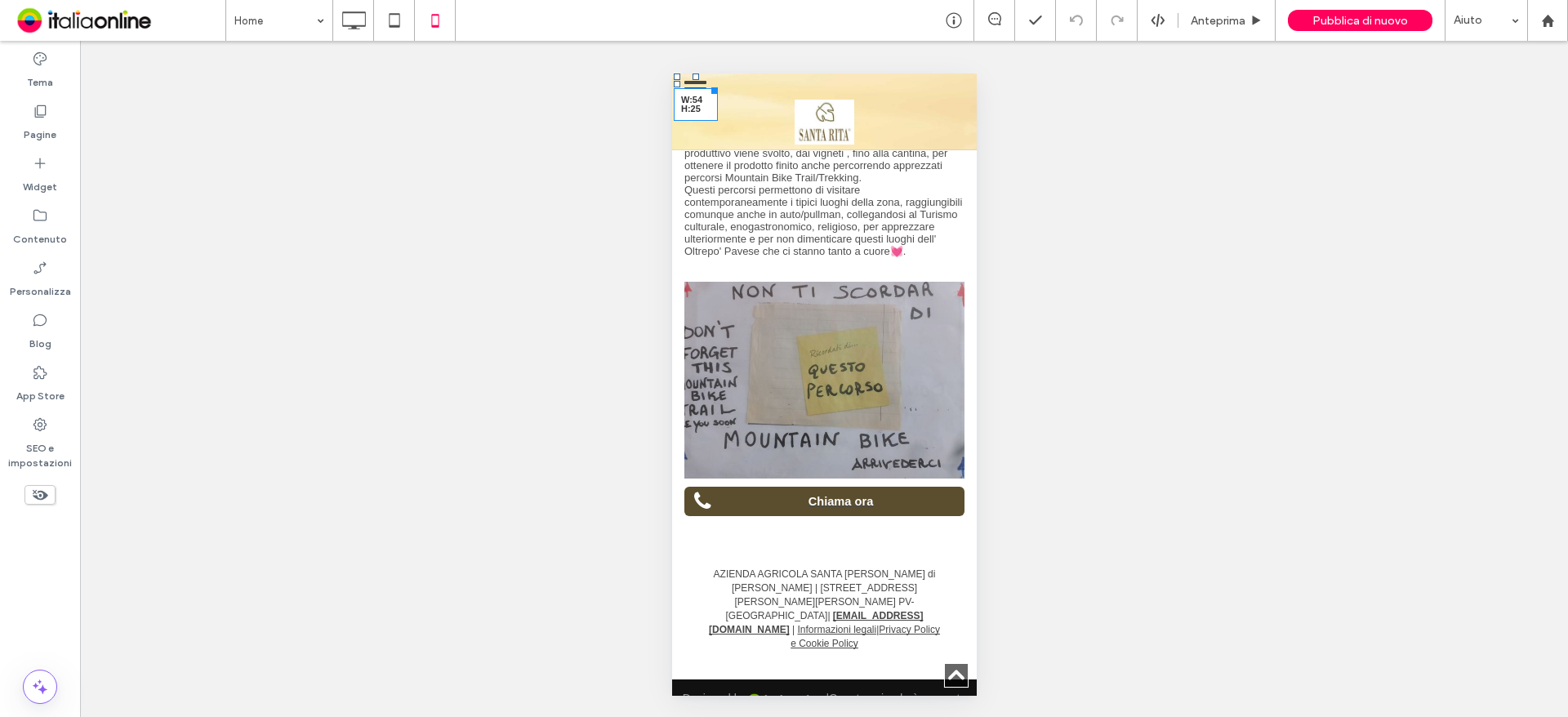
drag, startPoint x: 711, startPoint y: 100, endPoint x: 713, endPoint y: 80, distance: 20.1
click at [713, 80] on div "W:54 H:25" at bounding box center [695, 83] width 44 height 20
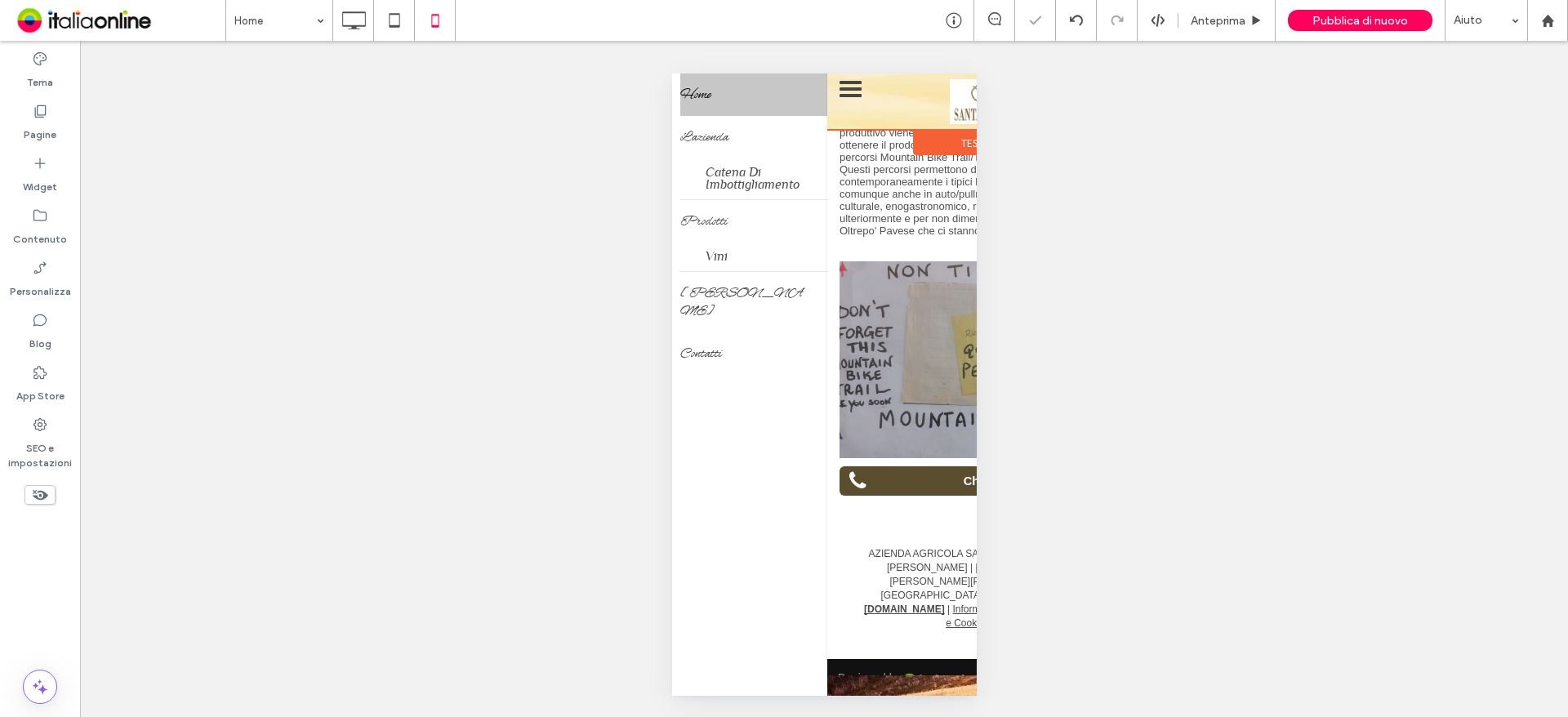
click at [857, 109] on div "Azienda Agricola Santa [PERSON_NAME]" at bounding box center [979, 102] width 305 height 56
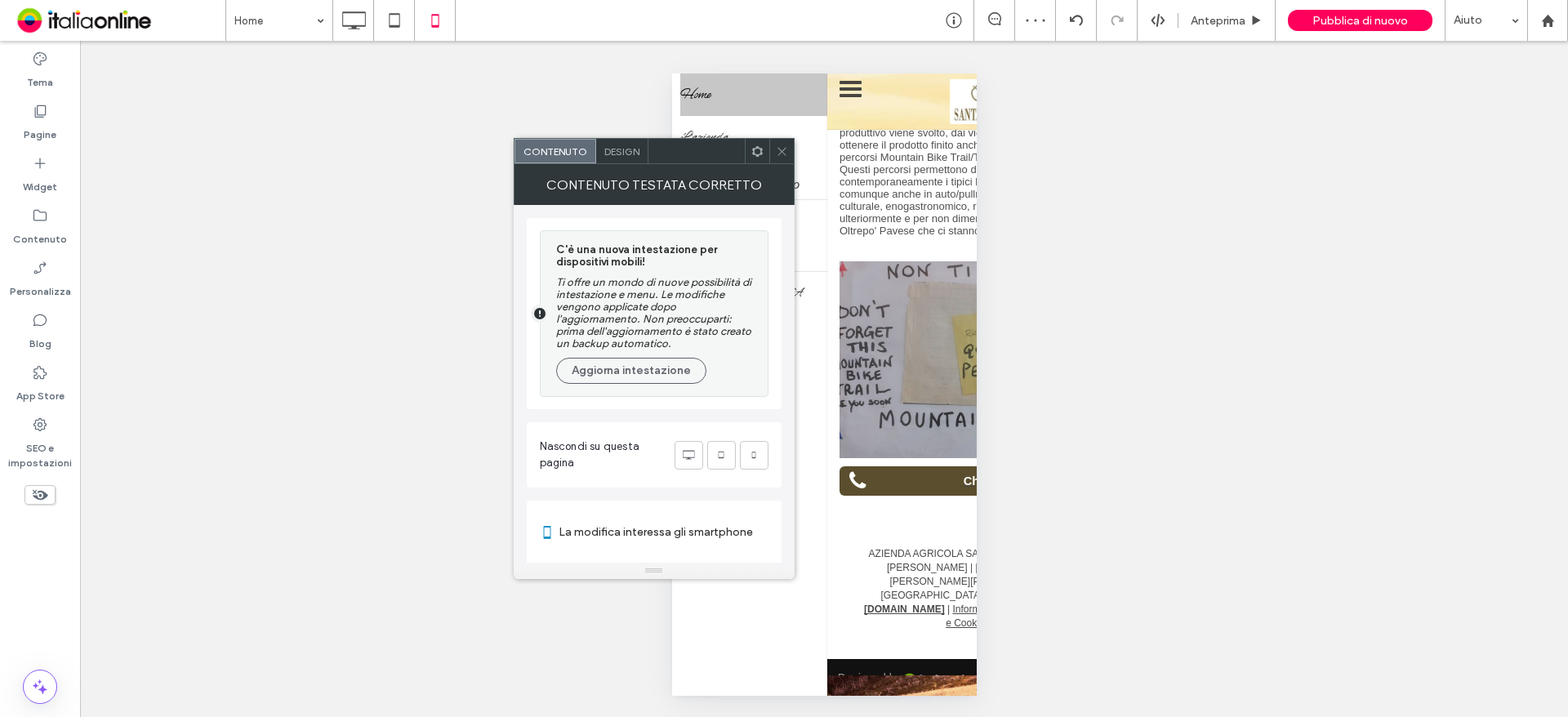
click at [1200, 240] on div "Mostrare? Sì Mostrare? Sì Mostrare? Sì" at bounding box center [823, 379] width 1488 height 676
click at [368, 12] on icon at bounding box center [354, 20] width 33 height 33
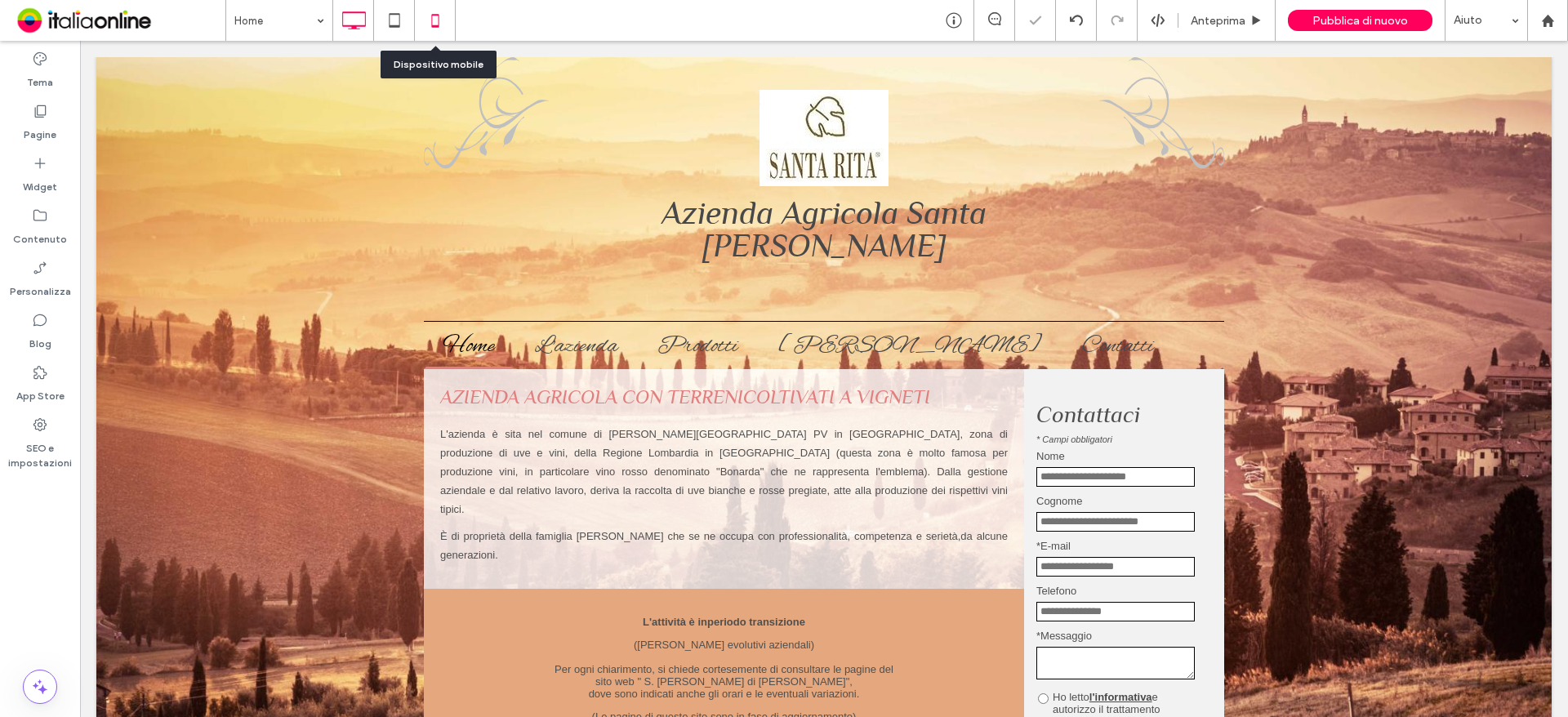
scroll to position [0, 0]
click at [431, 25] on icon at bounding box center [435, 20] width 33 height 33
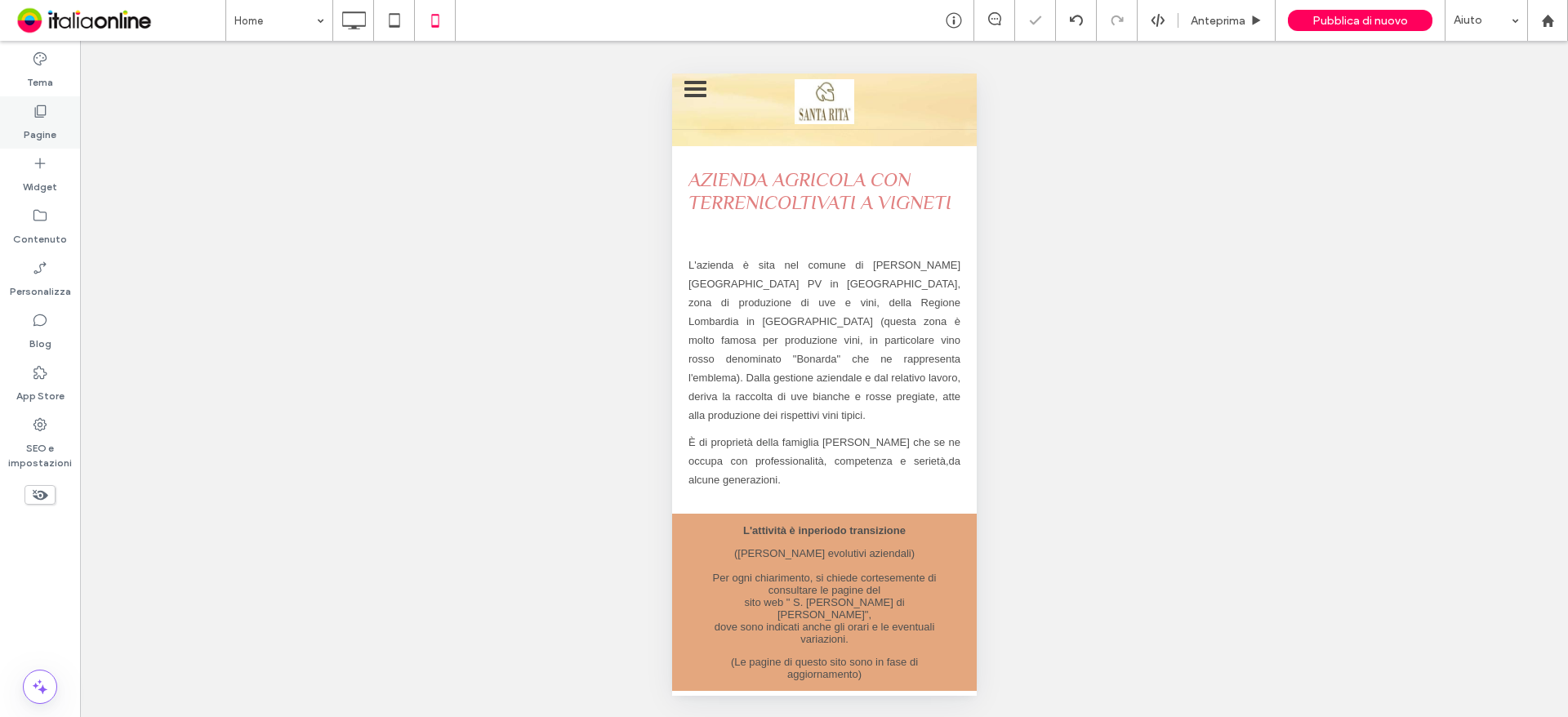
click at [70, 131] on div "Pagine" at bounding box center [39, 122] width 80 height 52
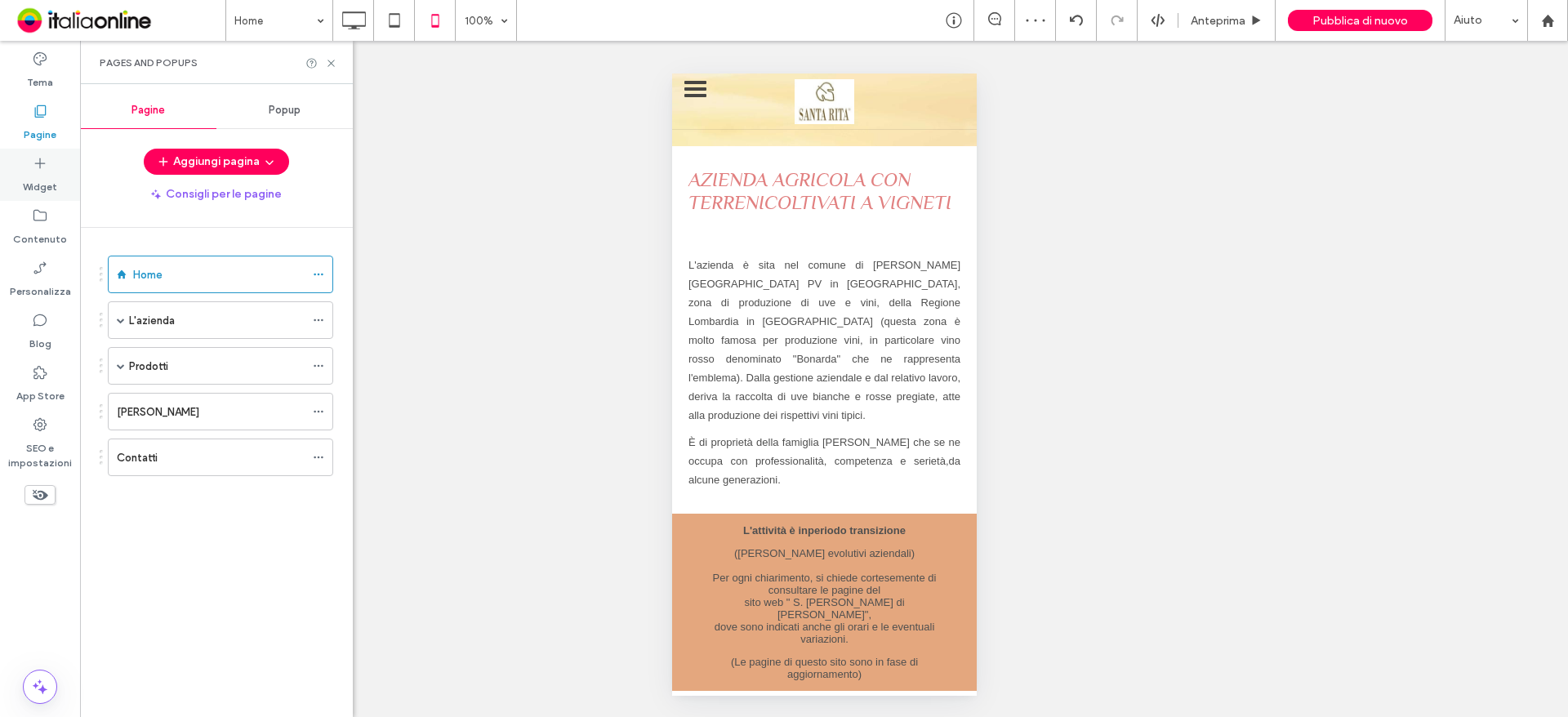
click at [66, 190] on div "Widget" at bounding box center [39, 174] width 80 height 52
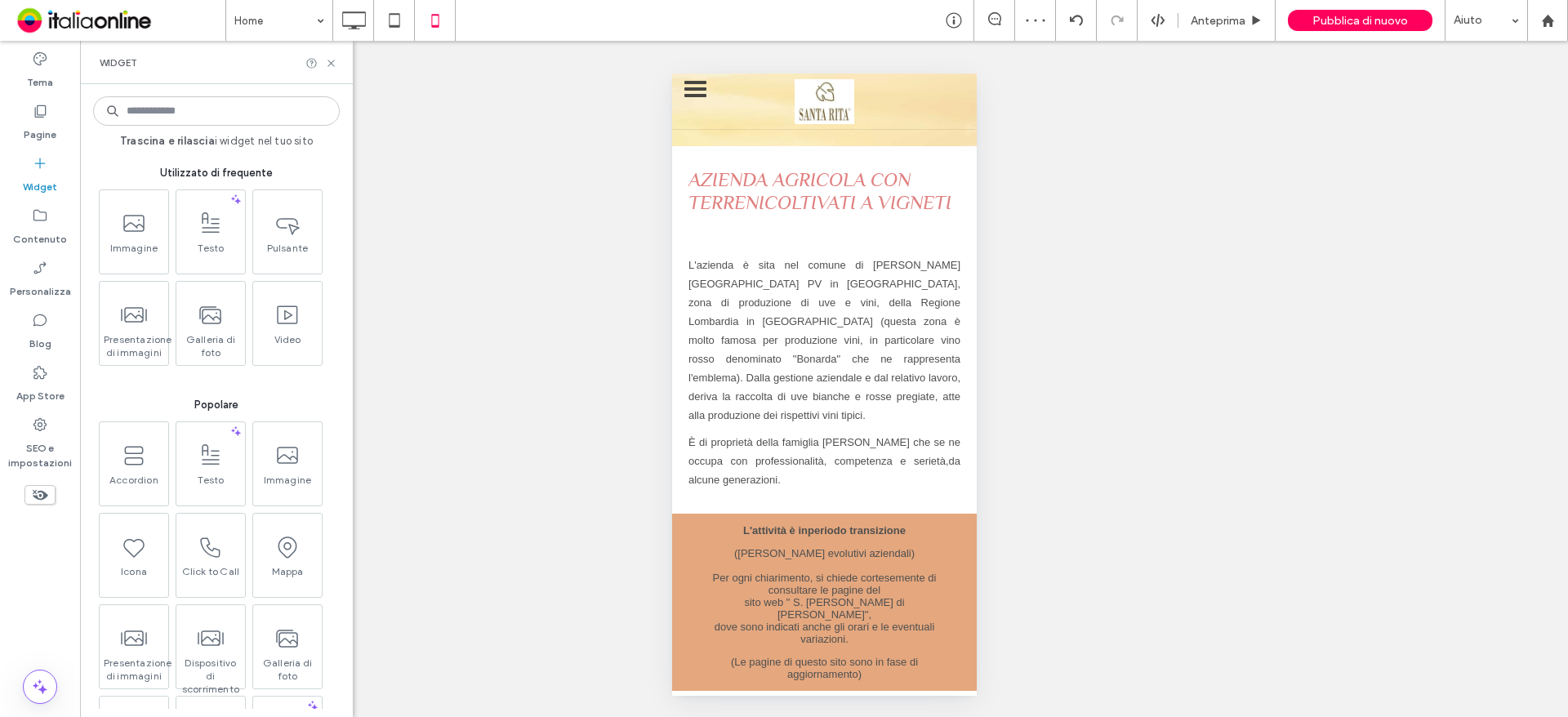
click at [209, 102] on input at bounding box center [217, 111] width 247 height 29
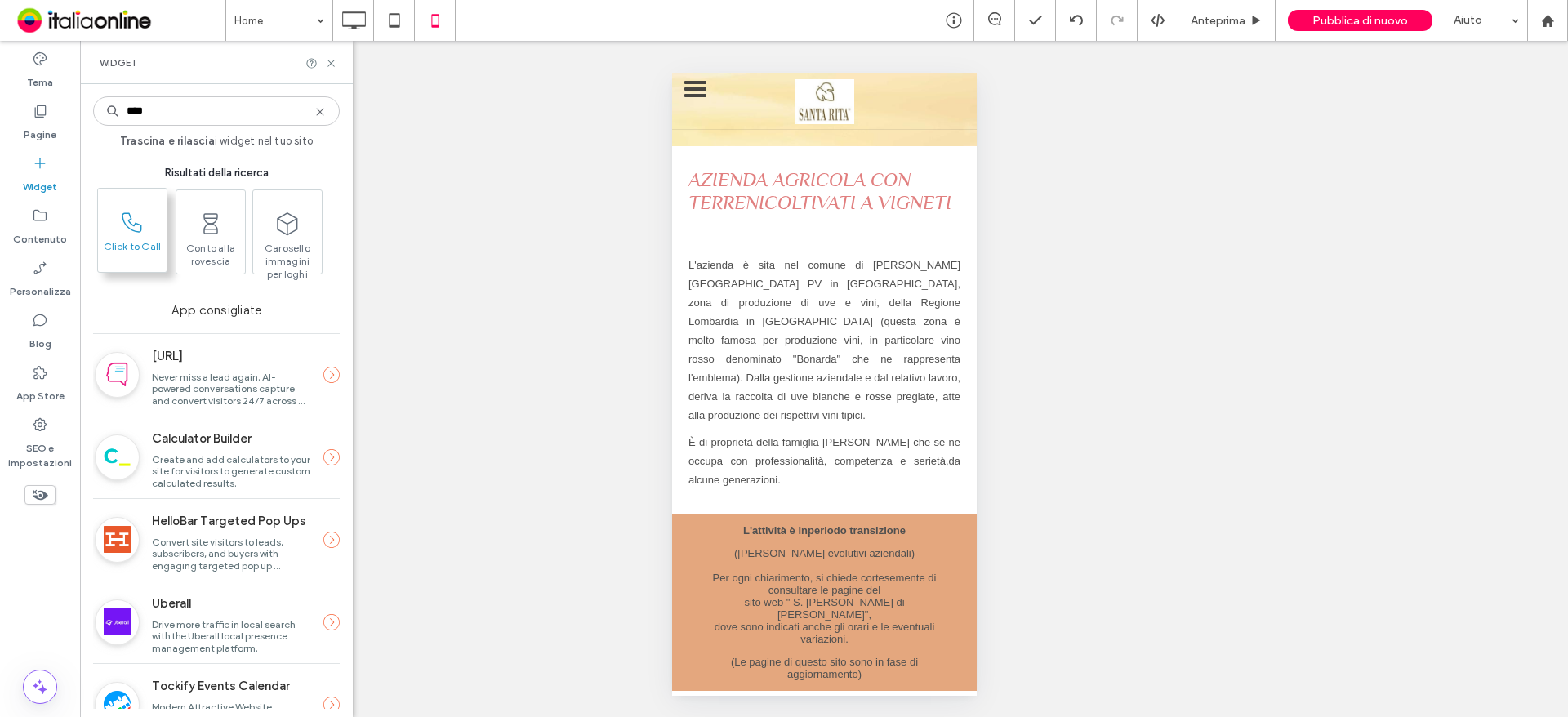
type input "****"
drag, startPoint x: 332, startPoint y: 119, endPoint x: 305, endPoint y: 118, distance: 27.0
click at [330, 119] on input "****" at bounding box center [217, 111] width 247 height 29
drag, startPoint x: 317, startPoint y: 110, endPoint x: 345, endPoint y: 117, distance: 28.9
click at [317, 110] on use at bounding box center [320, 112] width 7 height 7
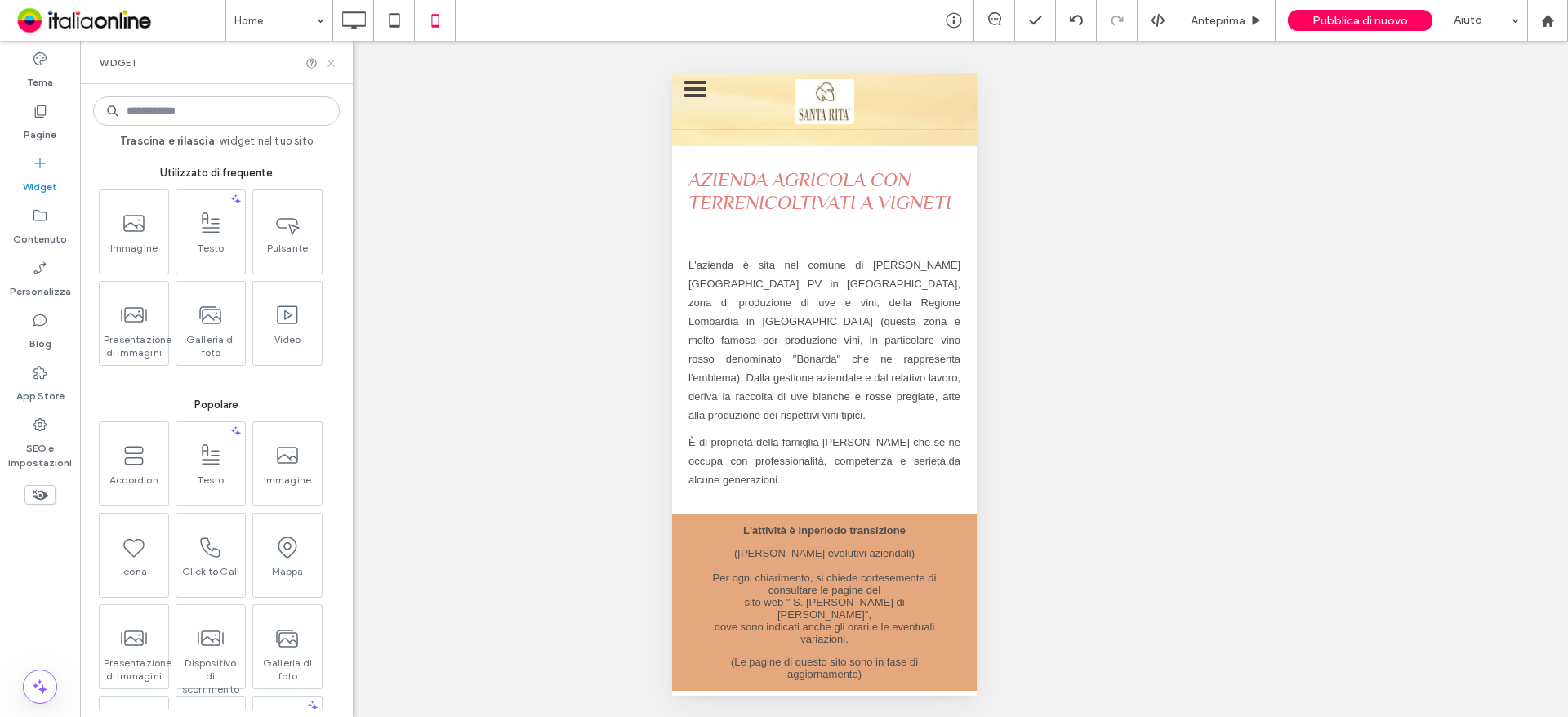
click at [327, 60] on icon at bounding box center [330, 62] width 12 height 12
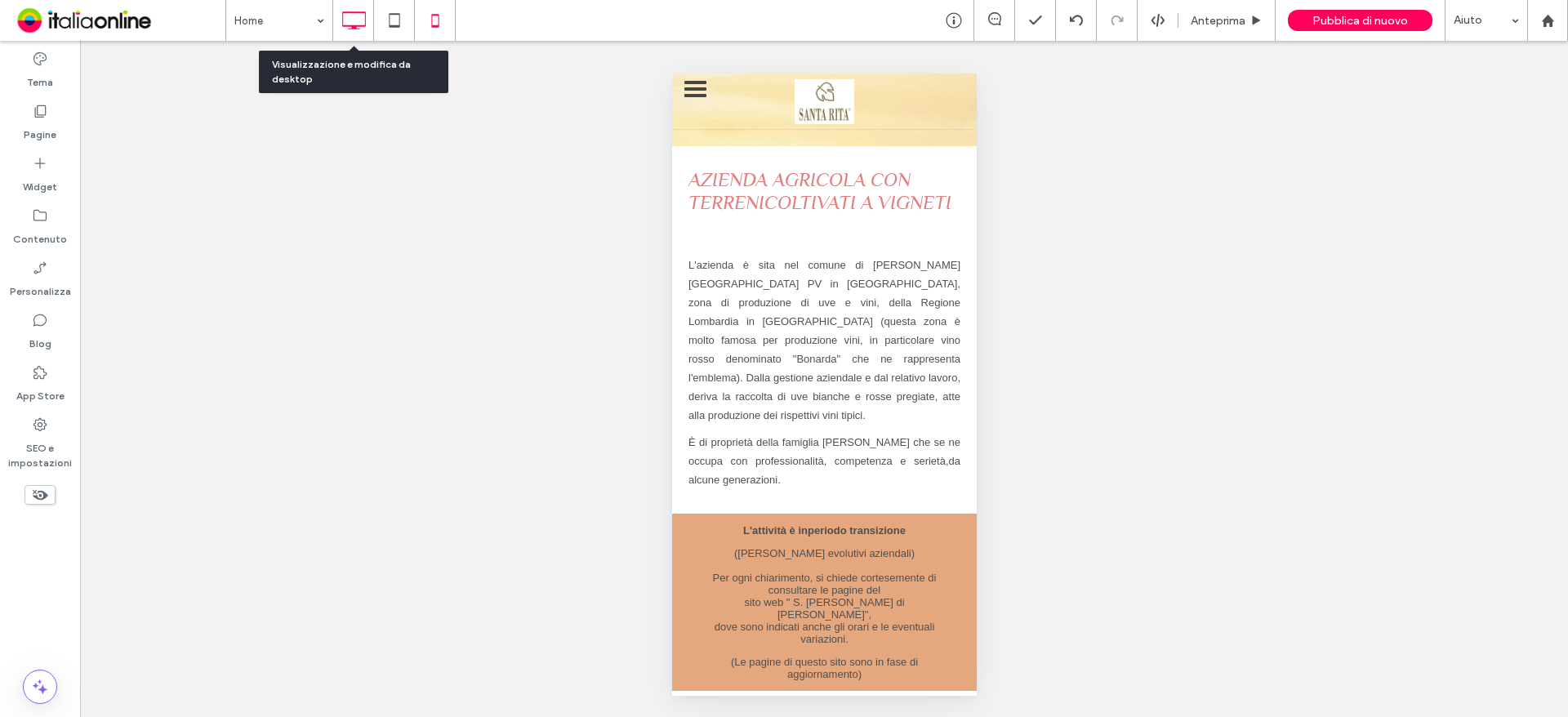
click at [357, 11] on icon at bounding box center [354, 20] width 33 height 33
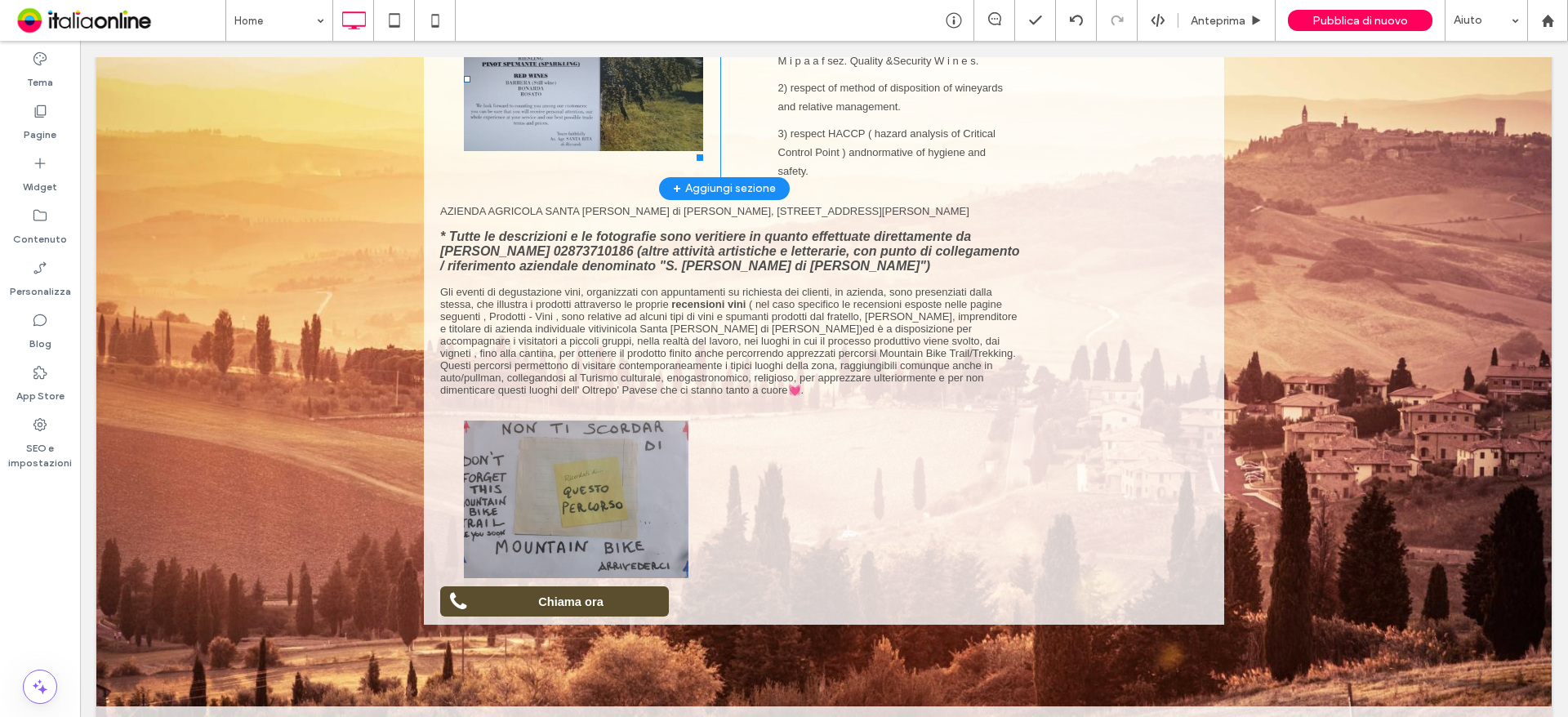
scroll to position [1752, 0]
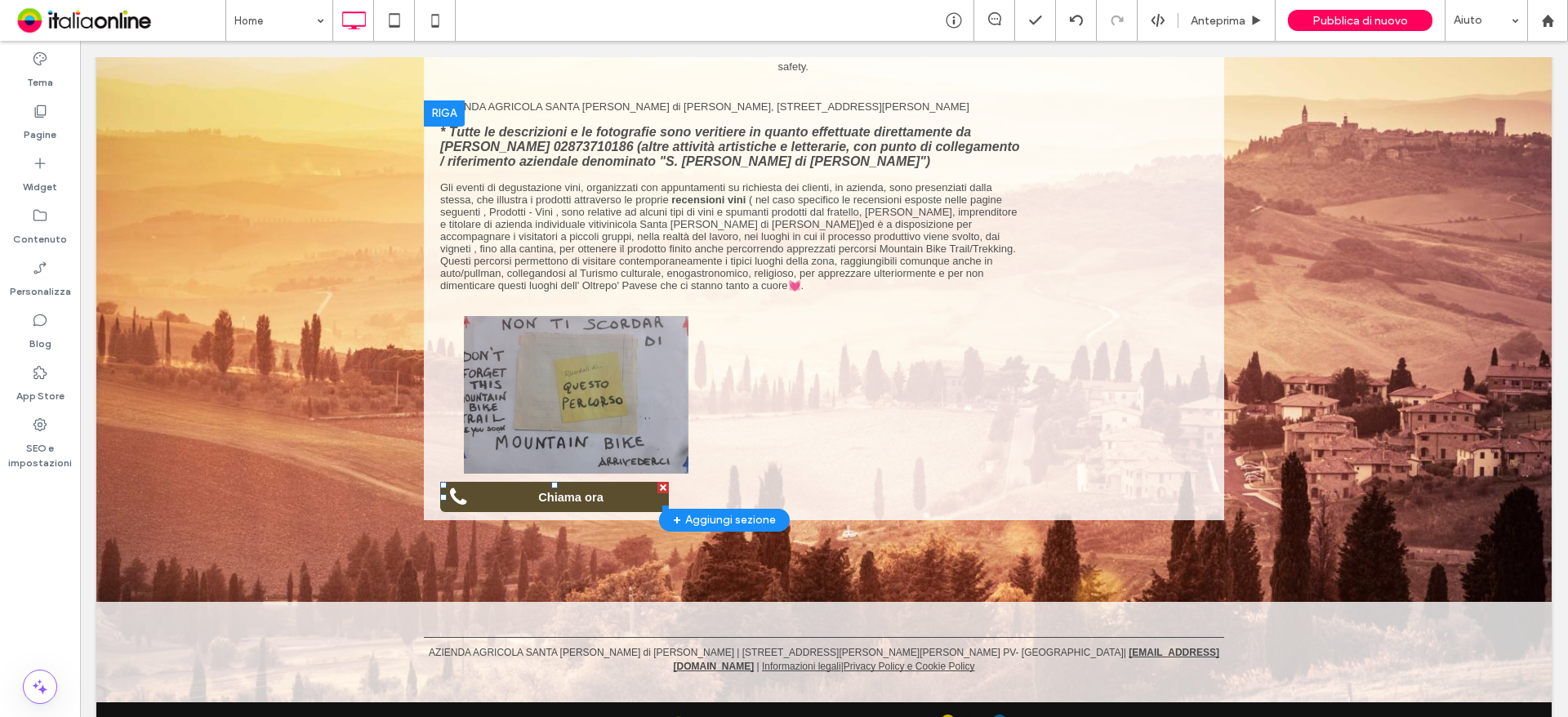
click at [560, 491] on span "Chiama ora" at bounding box center [570, 498] width 65 height 13
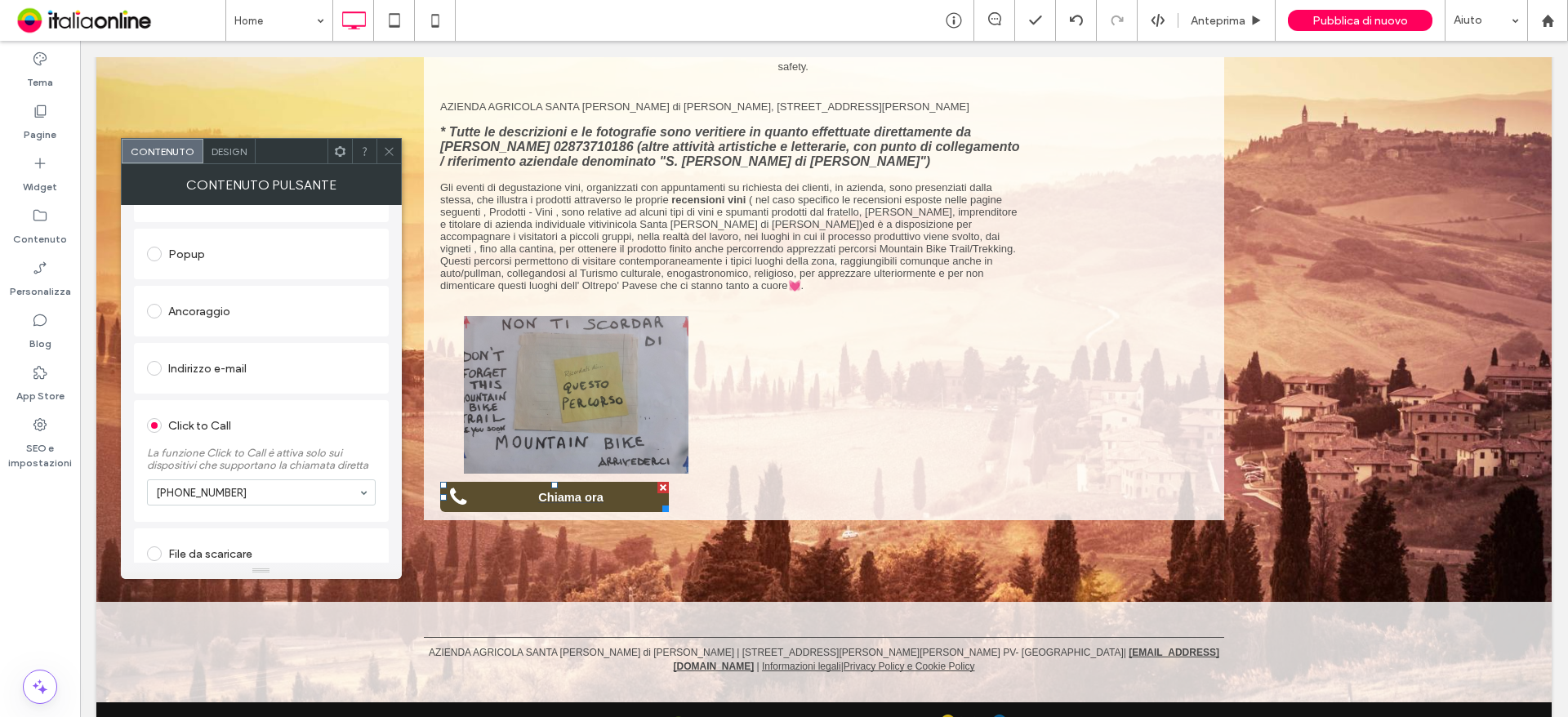
scroll to position [294, 0]
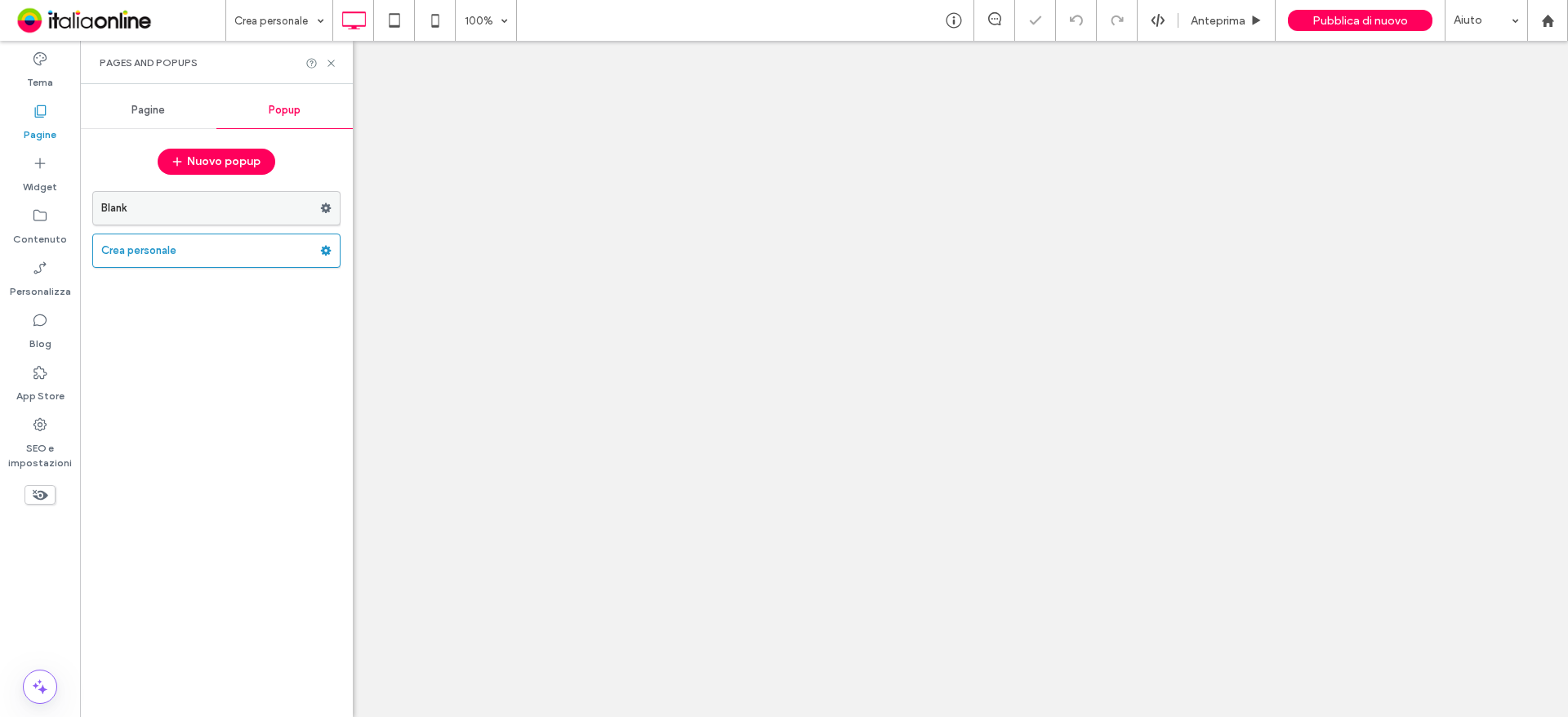
drag, startPoint x: 0, startPoint y: 0, endPoint x: 248, endPoint y: 203, distance: 320.5
click at [248, 203] on label "Blank" at bounding box center [210, 209] width 219 height 33
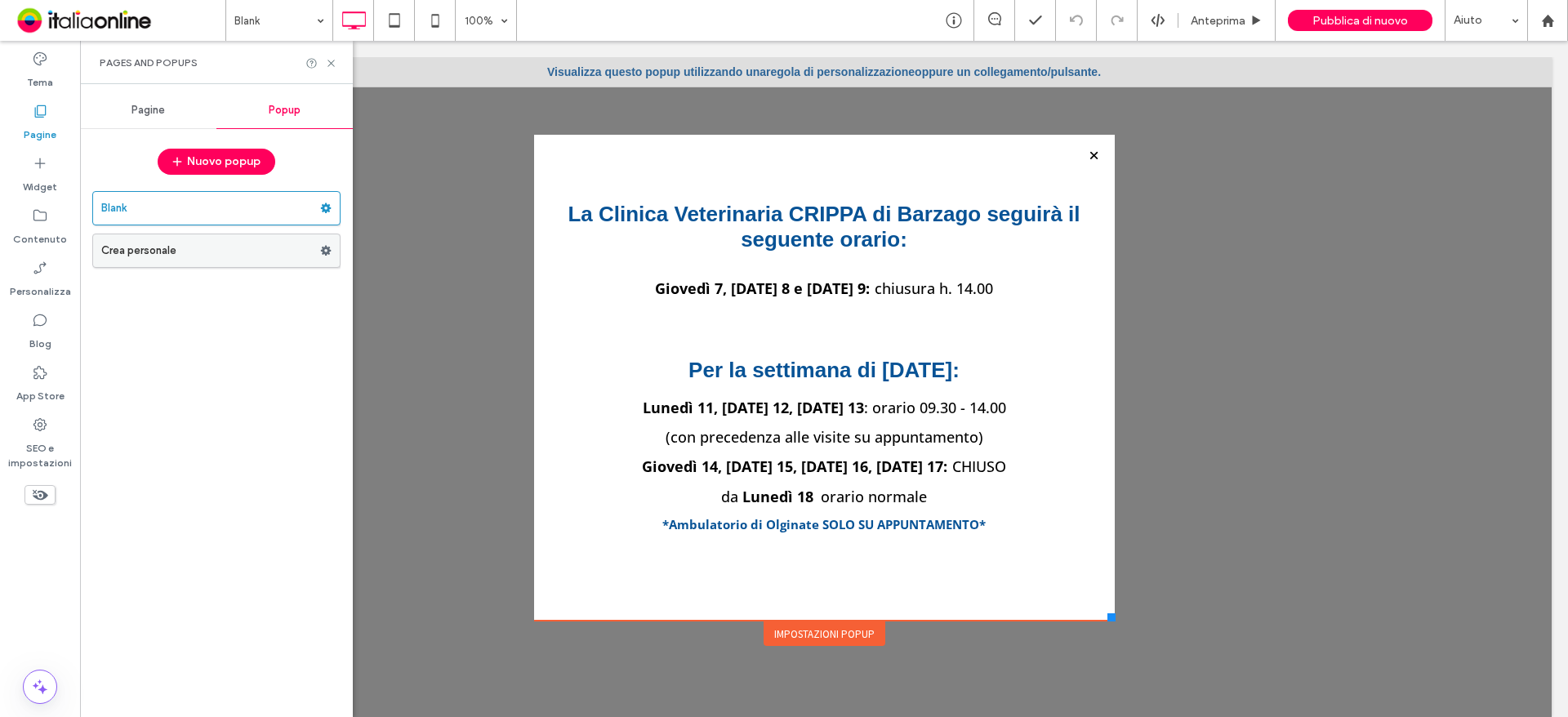
click at [186, 248] on label "Crea personale" at bounding box center [210, 251] width 219 height 33
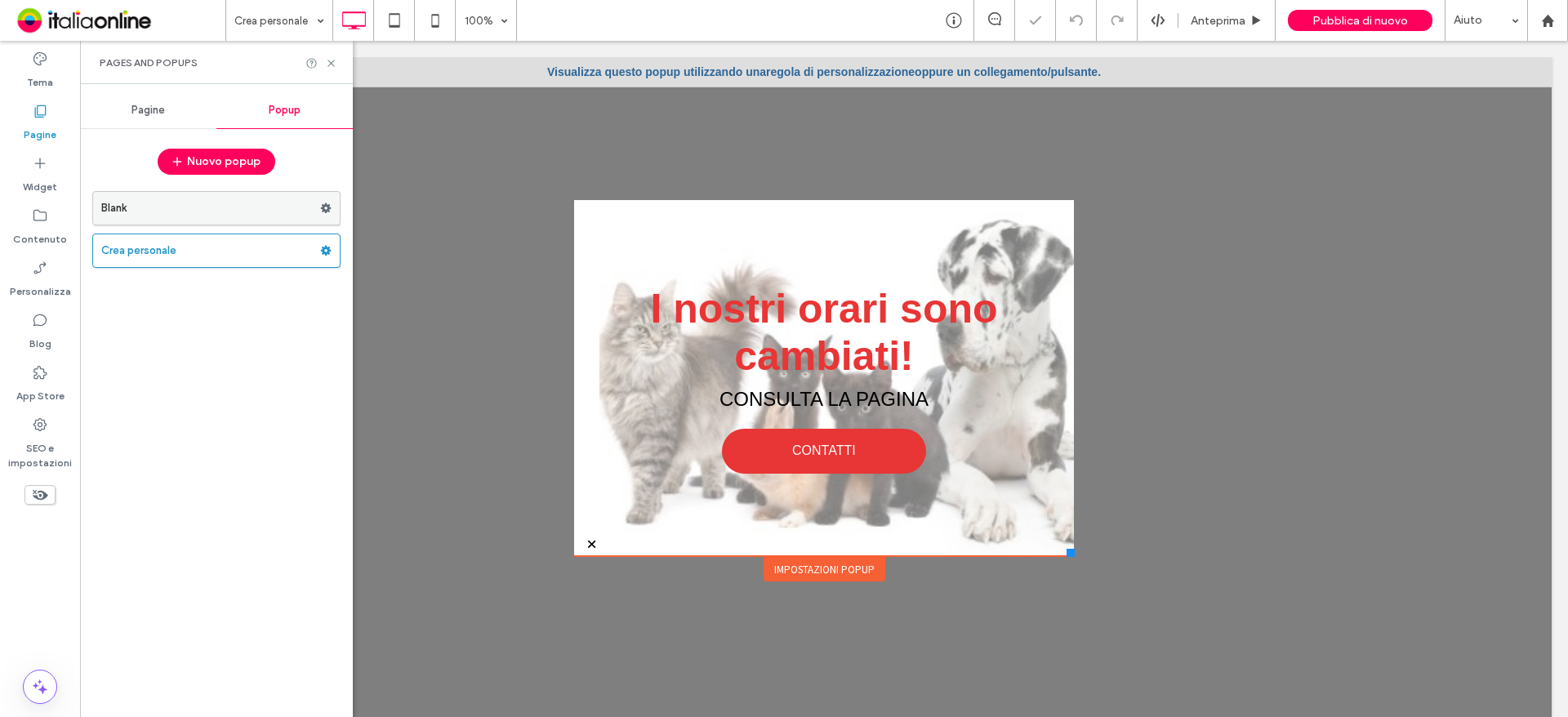
click at [189, 200] on label "Blank" at bounding box center [210, 209] width 219 height 33
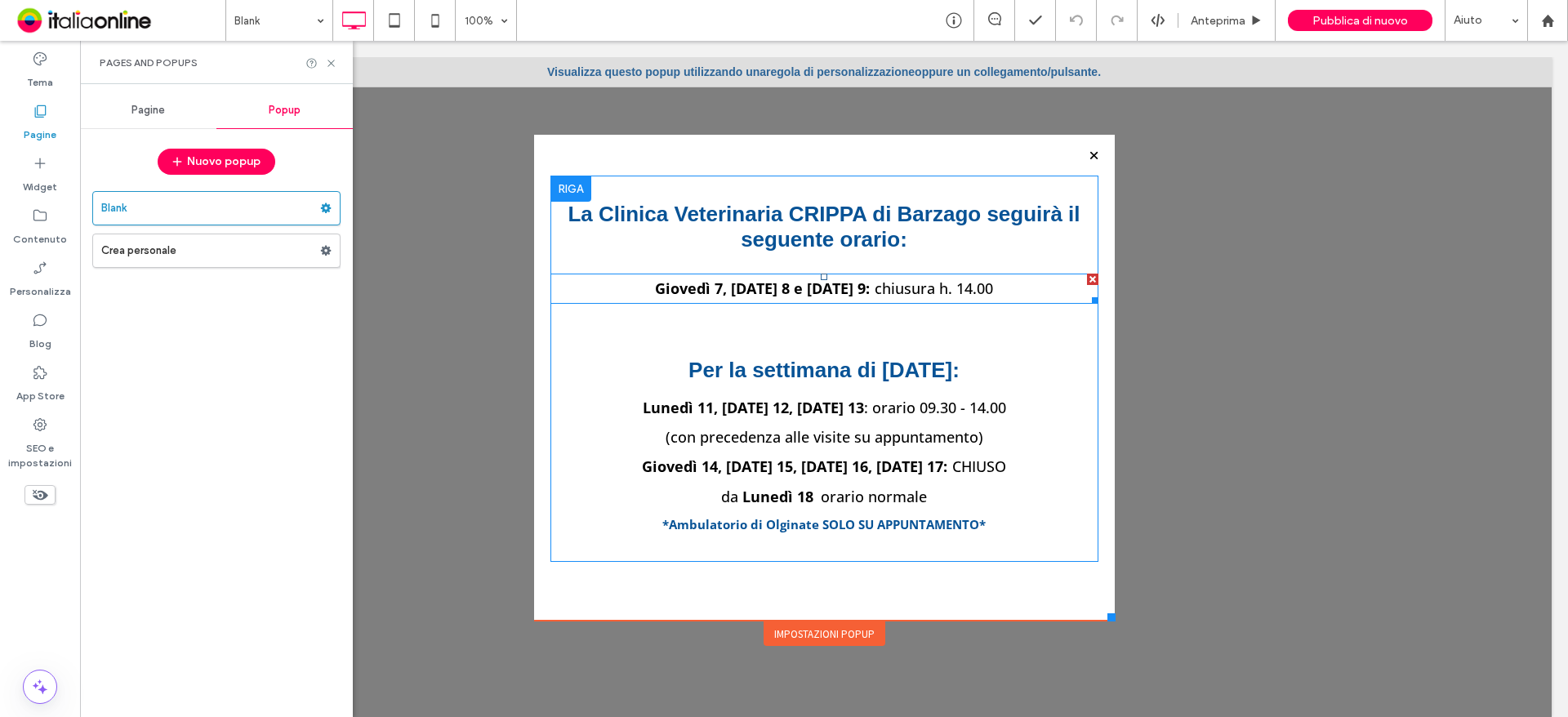
click at [802, 287] on strong "Giovedì 7, Venerdì 8 e Sabato 9:" at bounding box center [762, 287] width 215 height 19
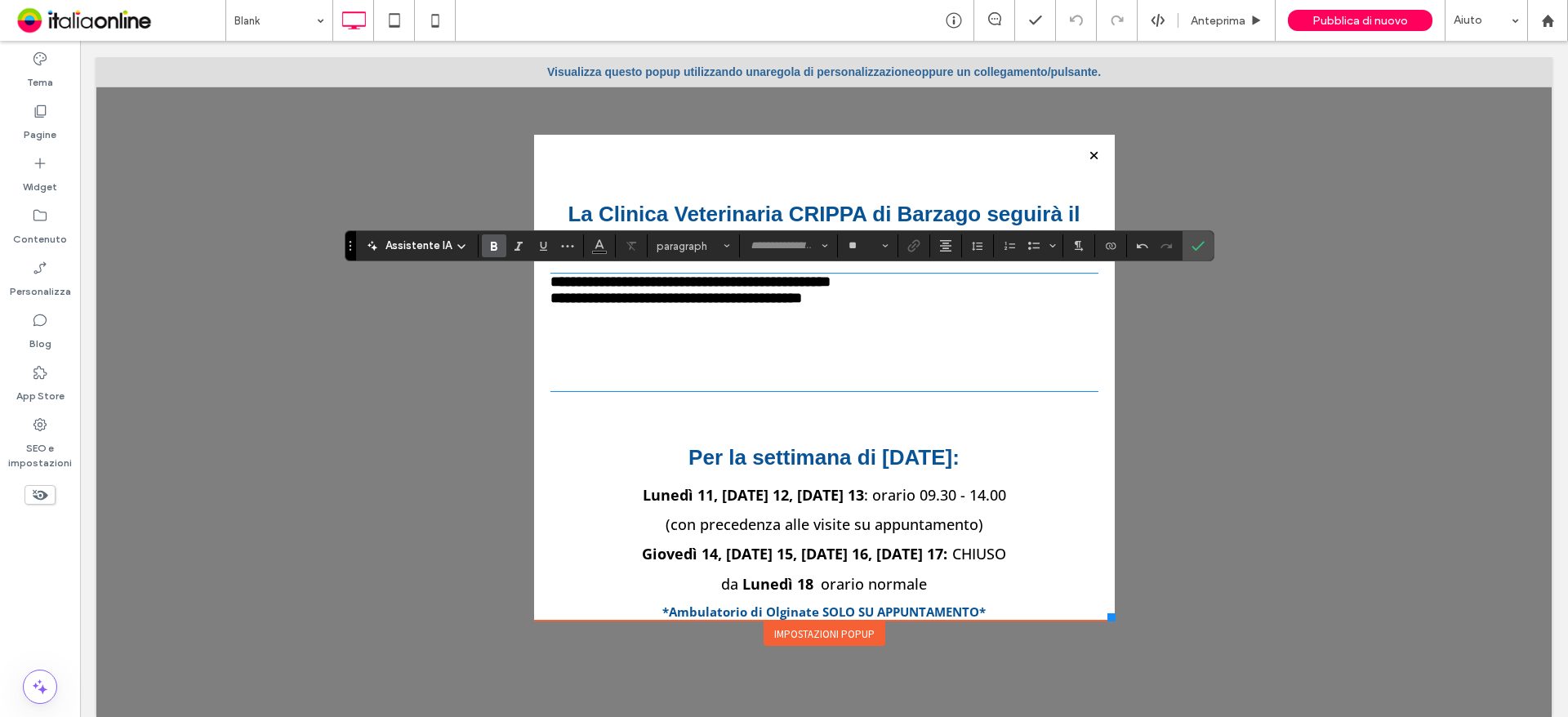
type input "**"
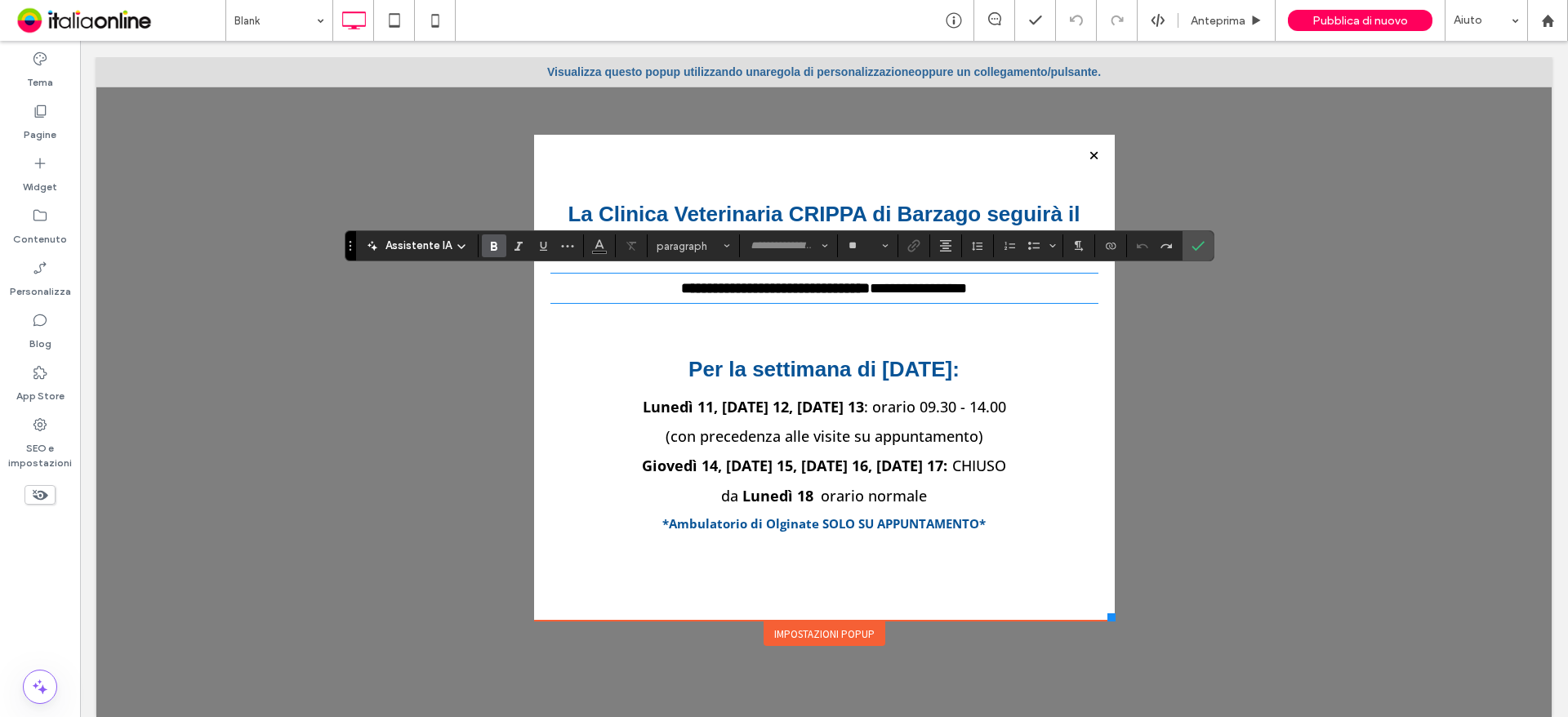
type input "*********"
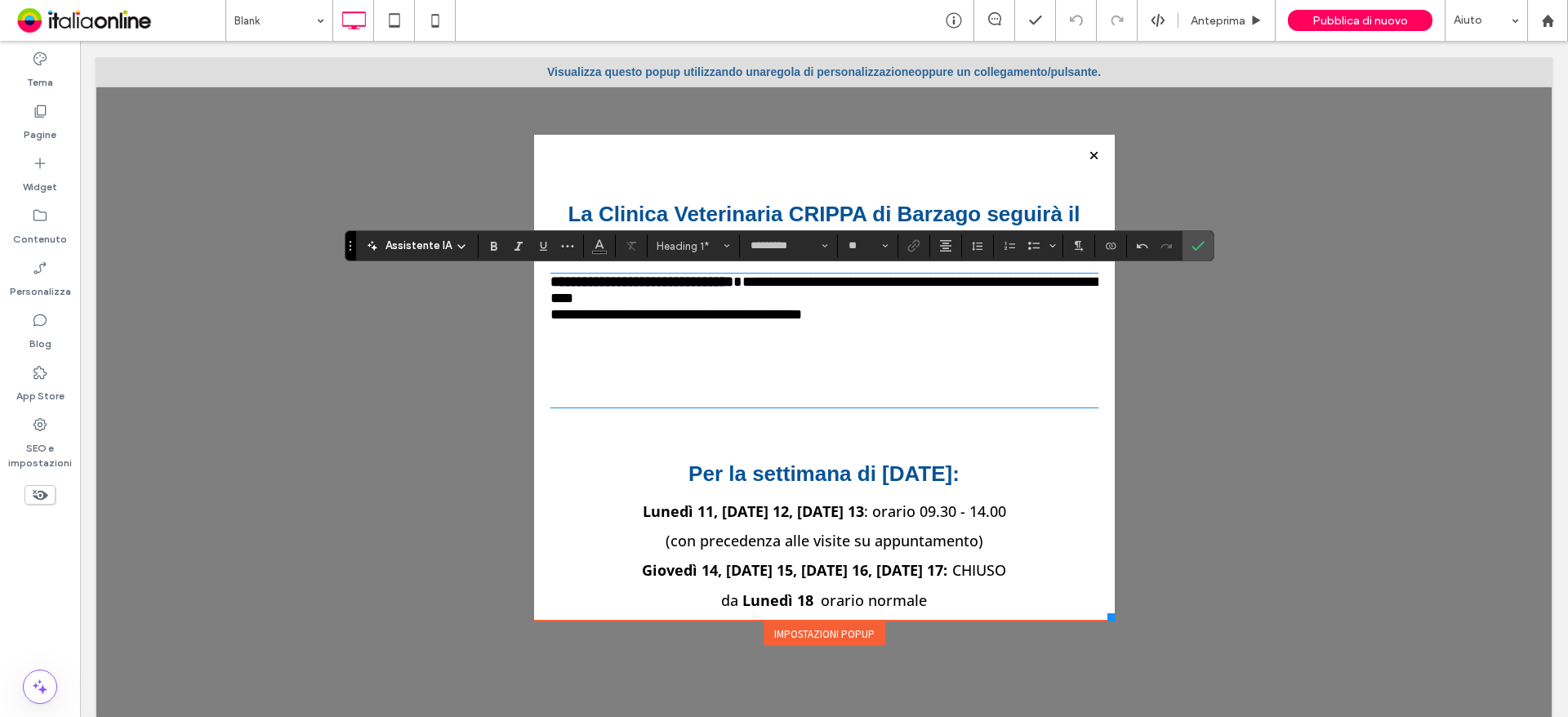
type input "**"
type input "*********"
type input "**"
drag, startPoint x: 891, startPoint y: 284, endPoint x: 530, endPoint y: 285, distance: 361.0
click at [534, 285] on div "**********" at bounding box center [824, 377] width 581 height 486
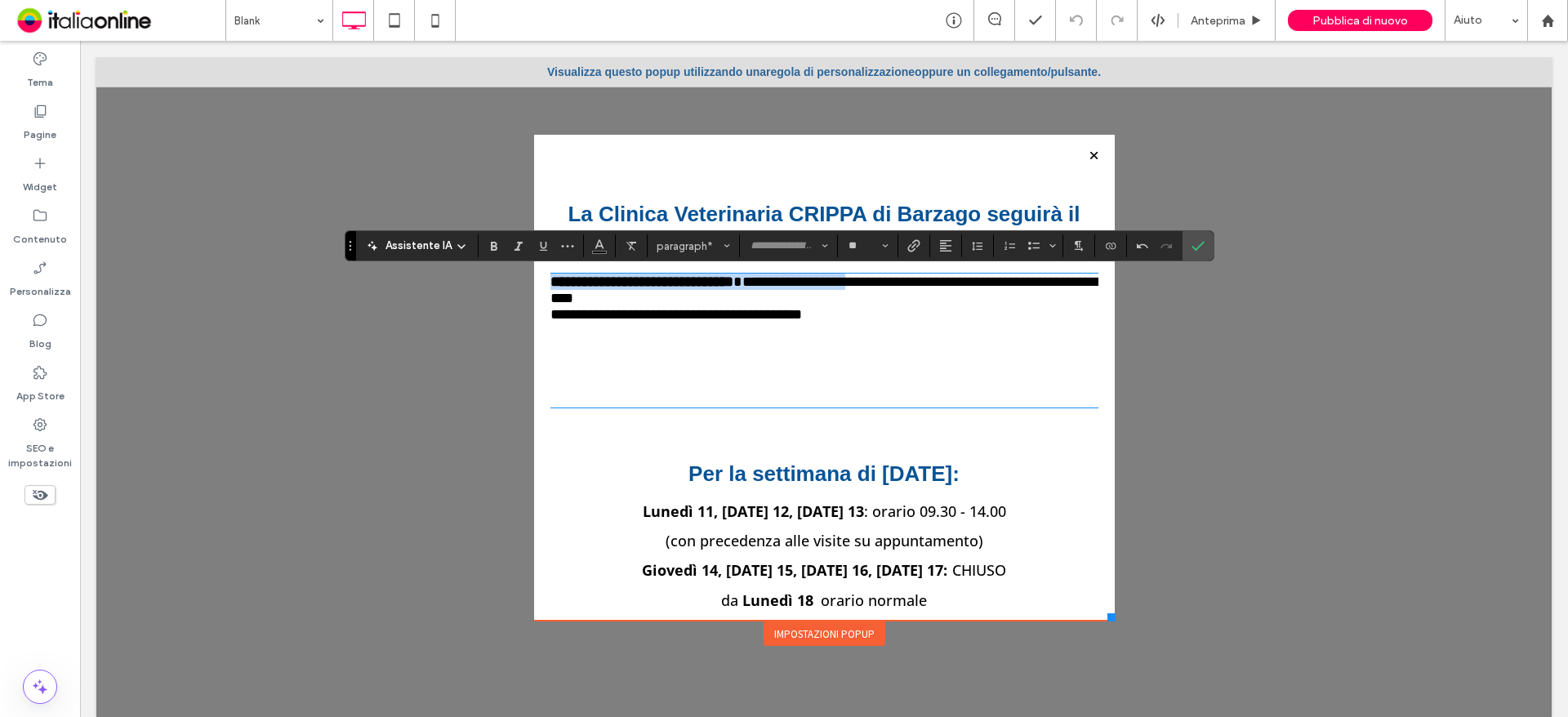
type input "*********"
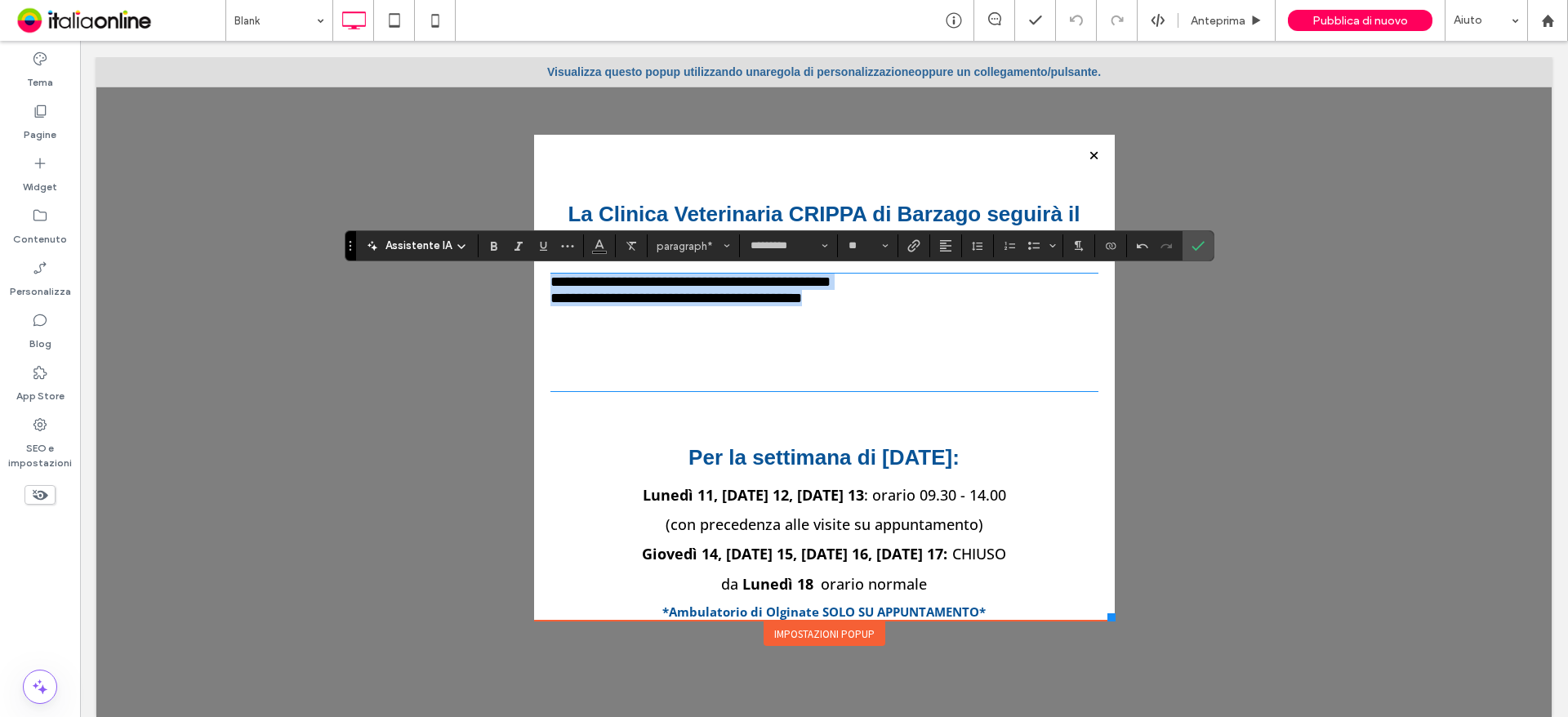
drag, startPoint x: 871, startPoint y: 308, endPoint x: 492, endPoint y: 279, distance: 380.1
click at [481, 282] on div "${text} Home Chi siamo Prestazioni Chirurgia Day hospital Esami ecografici Esam…" at bounding box center [823, 386] width 1455 height 659
click at [945, 245] on icon "Allineamento" at bounding box center [946, 246] width 13 height 13
click at [963, 300] on icon "ui.textEditor.alignment.center" at bounding box center [958, 296] width 13 height 13
type input "**"
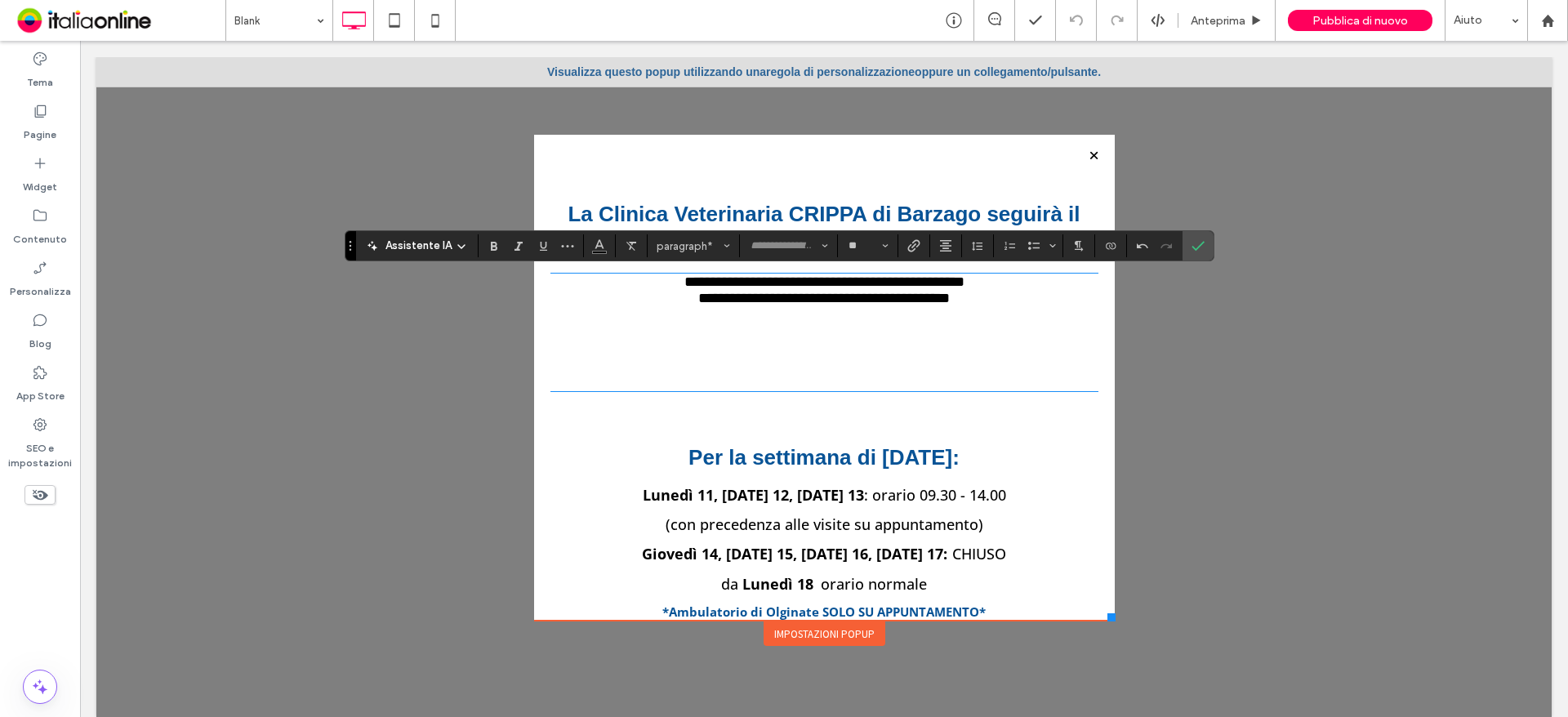
drag, startPoint x: 959, startPoint y: 331, endPoint x: 949, endPoint y: 326, distance: 11.2
click at [959, 331] on h1 at bounding box center [824, 348] width 548 height 85
type input "*********"
type input "**"
drag, startPoint x: 662, startPoint y: 284, endPoint x: 739, endPoint y: 284, distance: 77.0
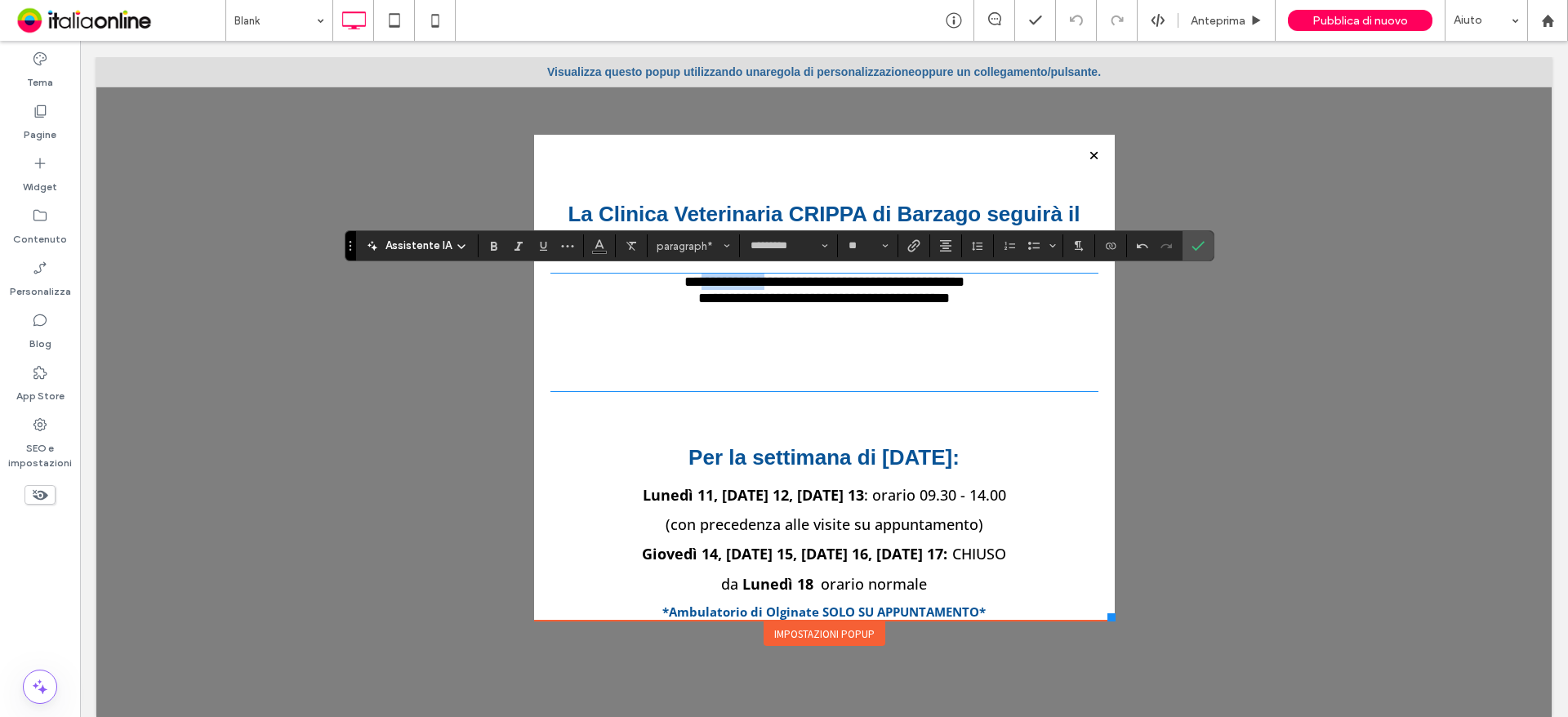
click at [739, 284] on span "**********" at bounding box center [824, 282] width 280 height 15
drag, startPoint x: 758, startPoint y: 283, endPoint x: 843, endPoint y: 284, distance: 85.0
click at [843, 284] on span "**********" at bounding box center [865, 282] width 200 height 15
drag, startPoint x: 992, startPoint y: 282, endPoint x: 888, endPoint y: 284, distance: 104.0
click at [888, 284] on p "**********" at bounding box center [824, 282] width 548 height 16
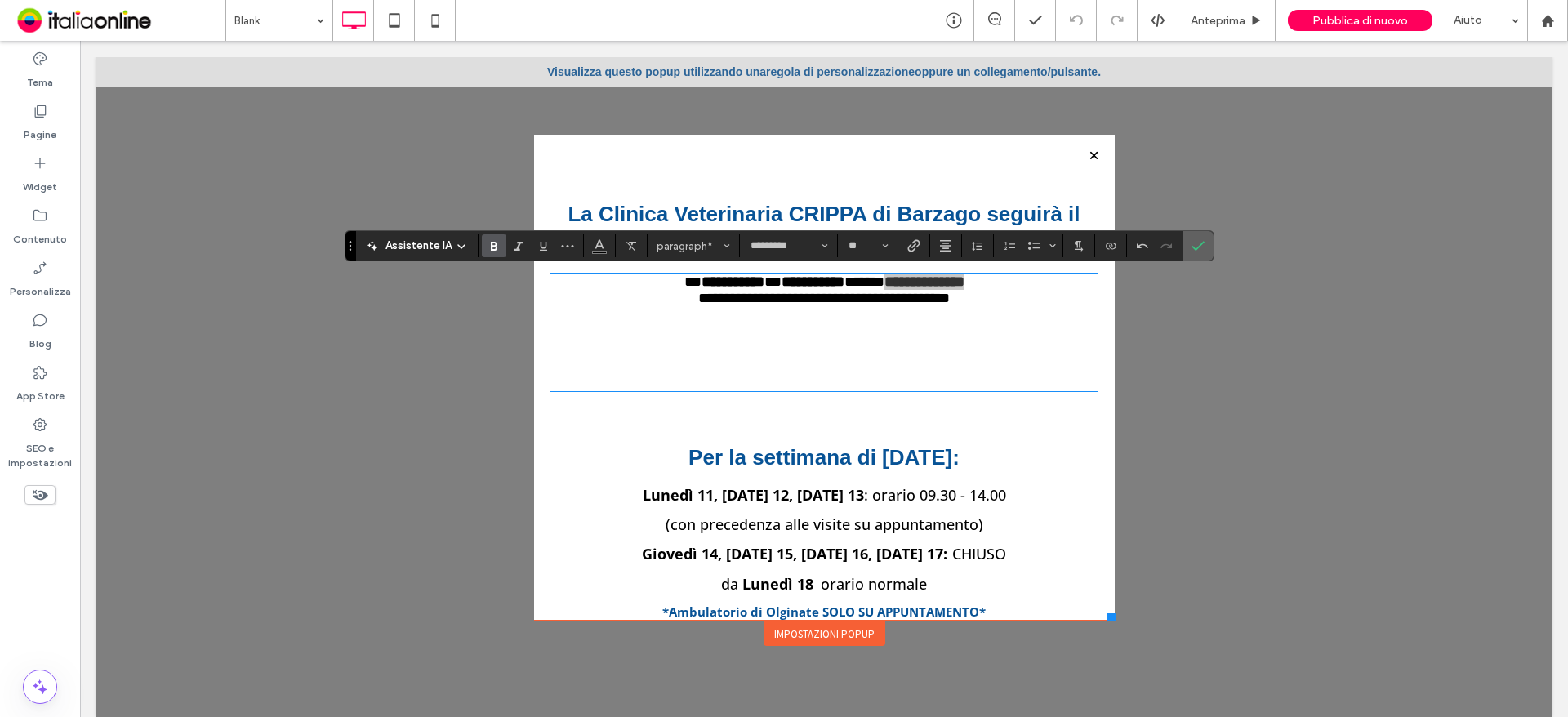
click at [1196, 248] on use "Conferma" at bounding box center [1198, 245] width 13 height 10
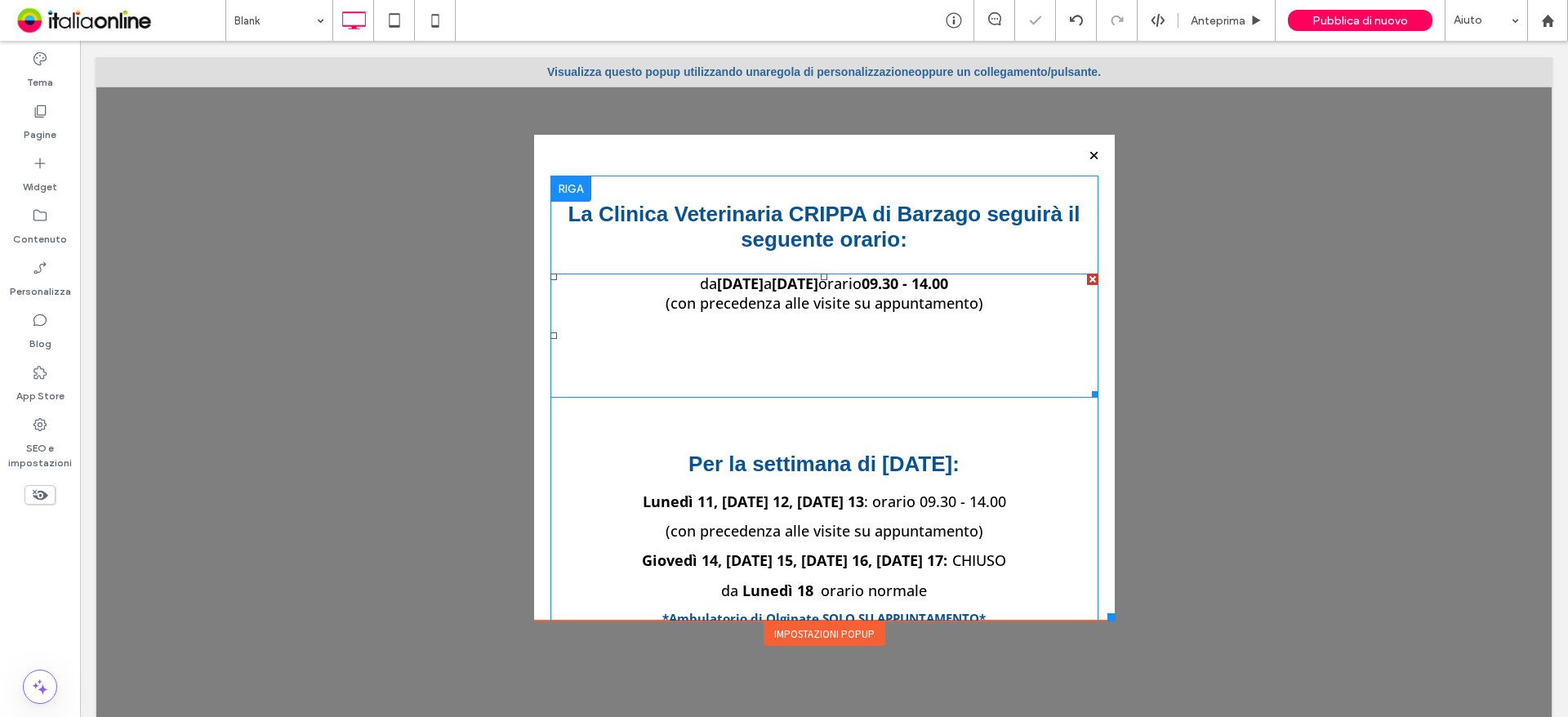
click at [880, 356] on h1 at bounding box center [824, 355] width 548 height 85
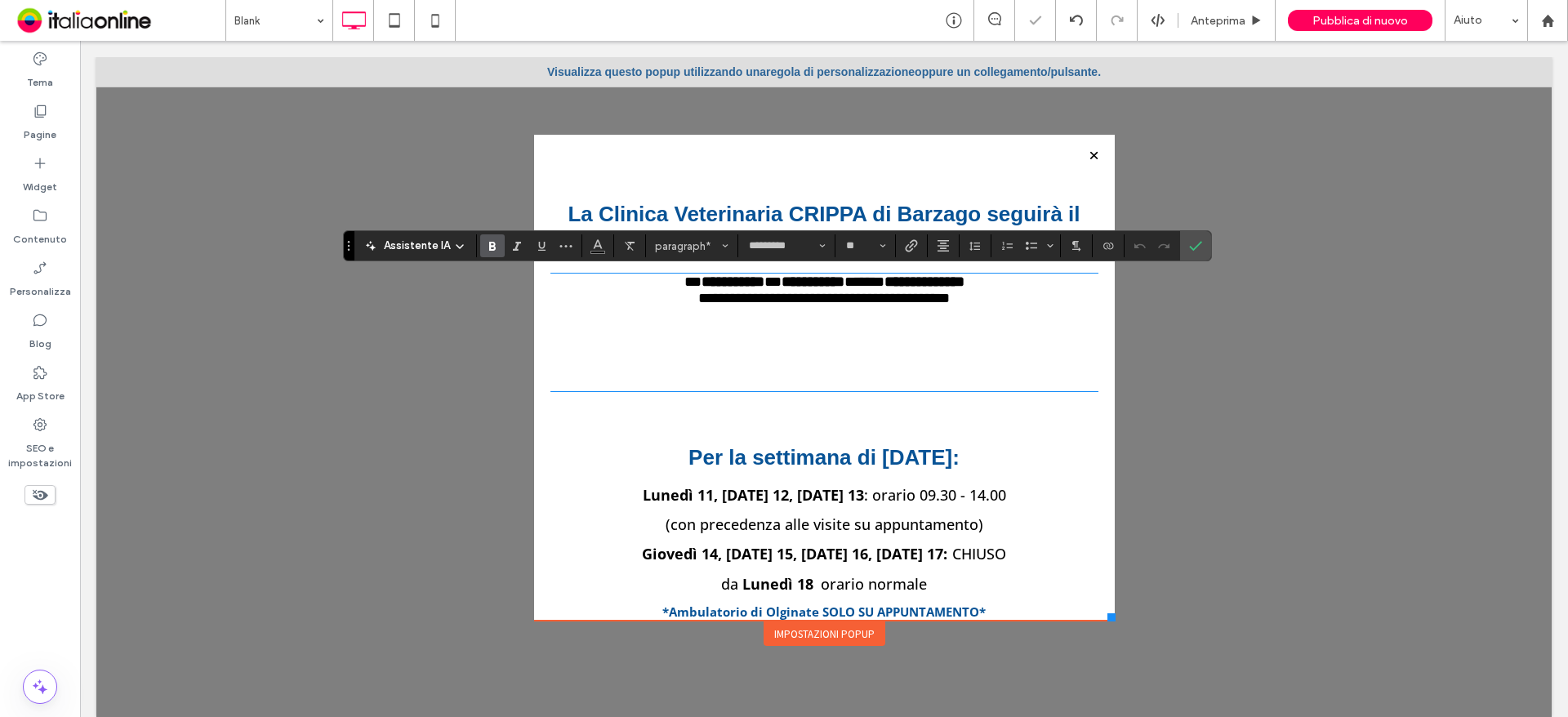
click at [879, 356] on h1 at bounding box center [824, 348] width 548 height 85
click at [919, 353] on h1 at bounding box center [824, 348] width 548 height 85
type input "**"
type input "*********"
type input "**"
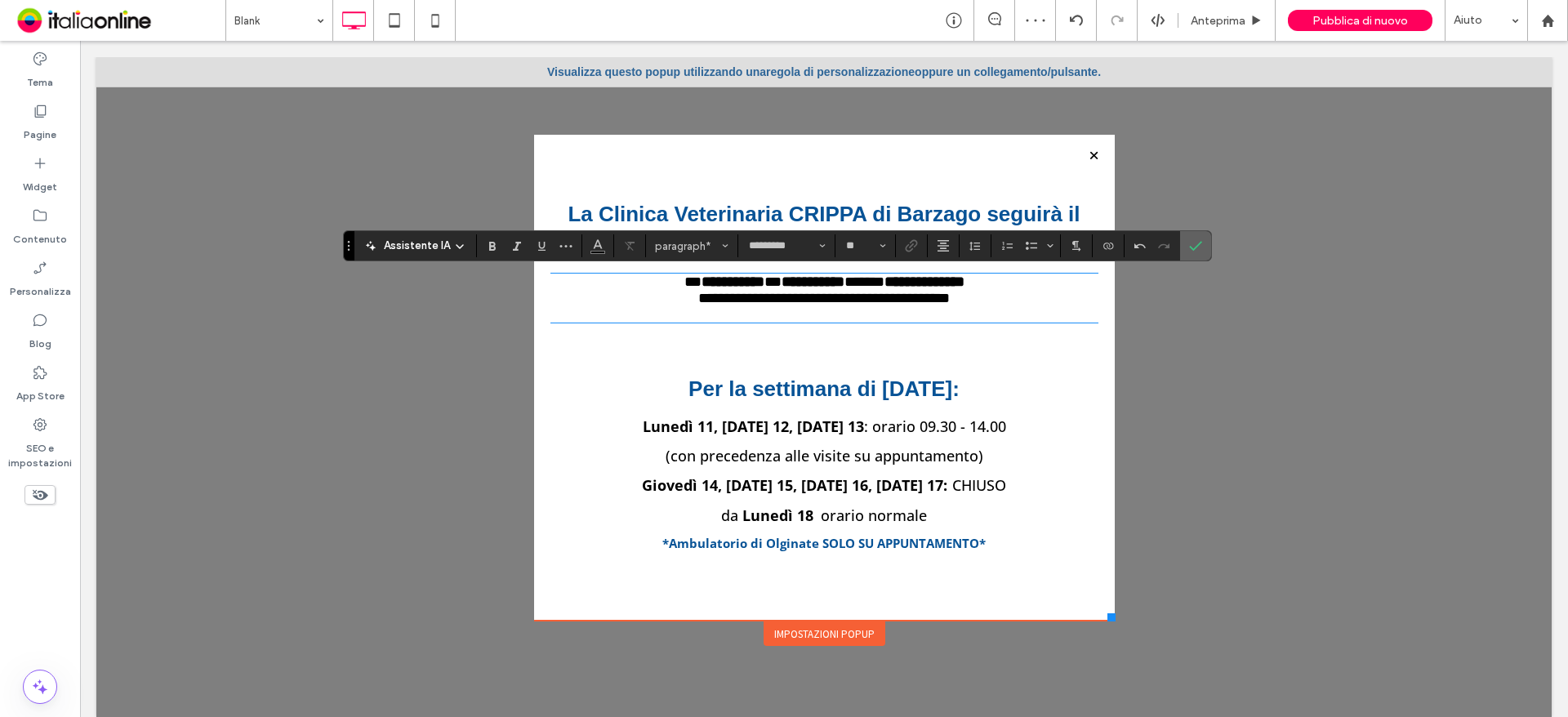
click at [1197, 246] on use "Conferma" at bounding box center [1196, 245] width 13 height 10
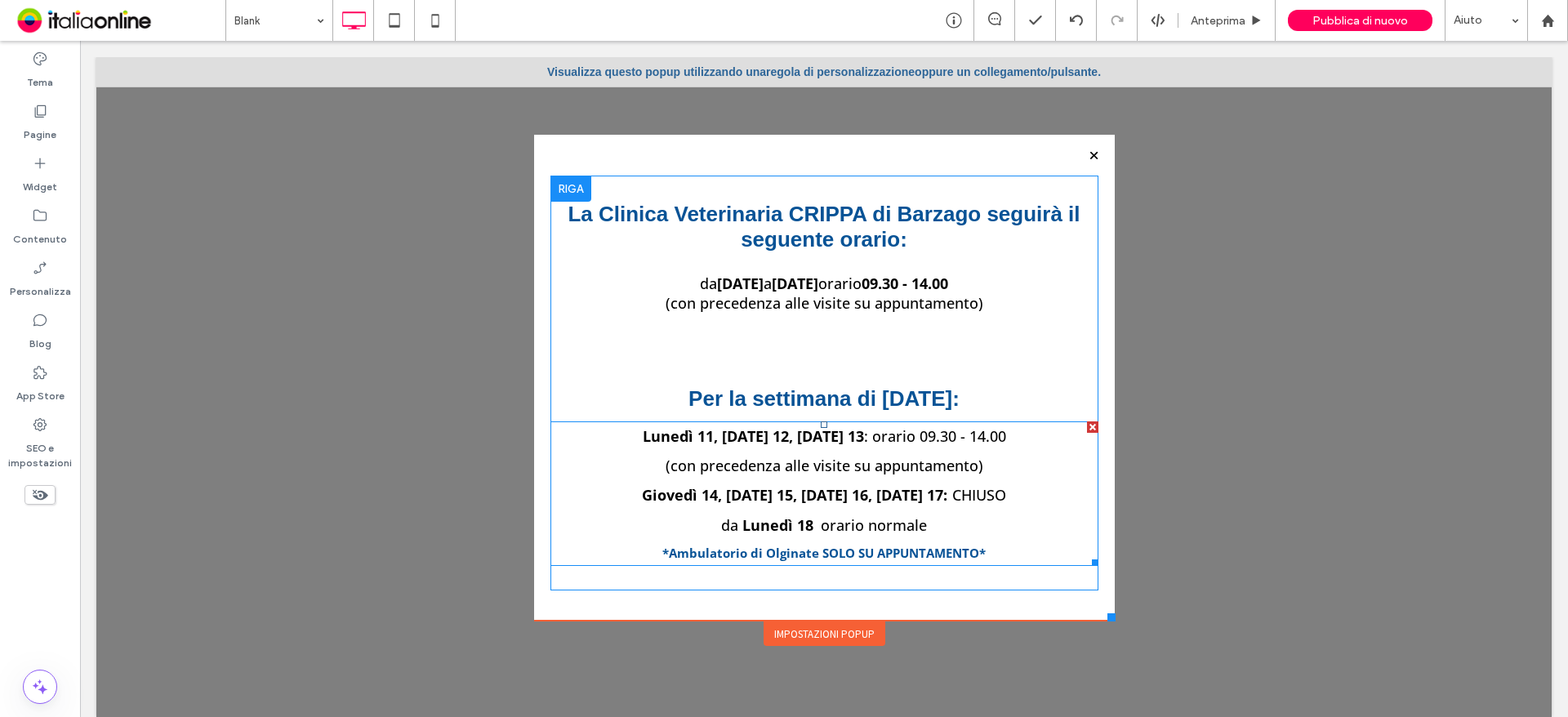
click at [896, 519] on span "orario normale" at bounding box center [874, 524] width 106 height 19
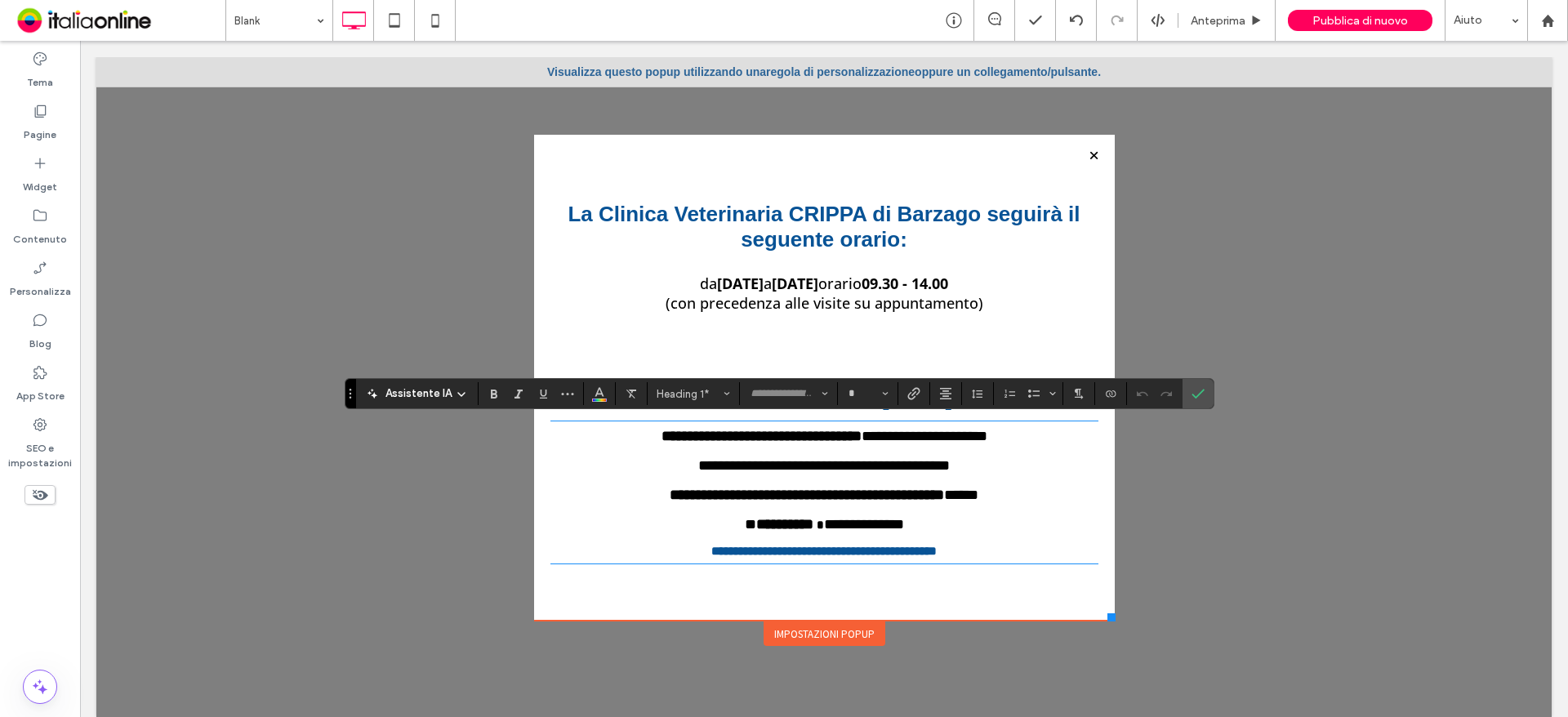
click at [902, 519] on span "**********" at bounding box center [864, 524] width 80 height 15
type input "*********"
type input "**"
type input "*"
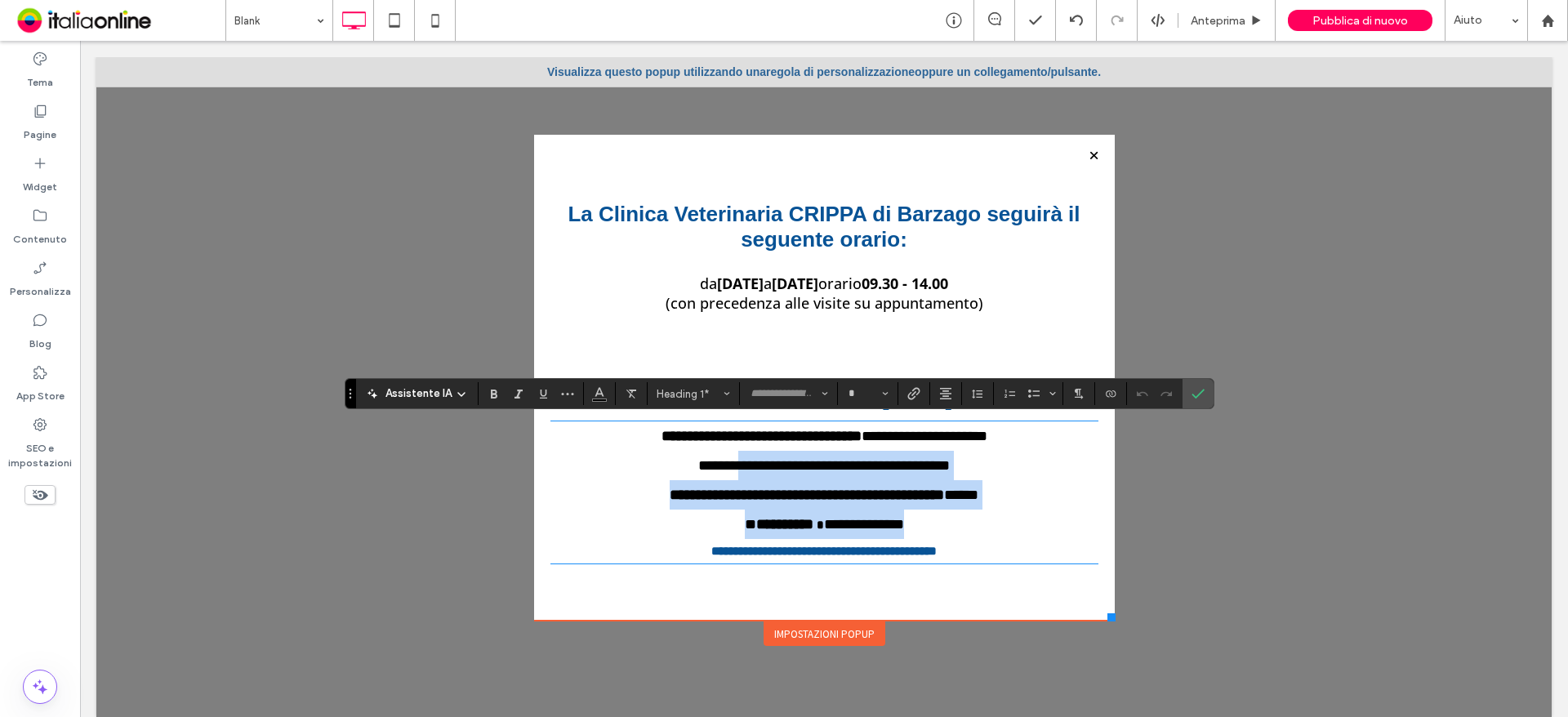
drag, startPoint x: 932, startPoint y: 523, endPoint x: 703, endPoint y: 476, distance: 233.8
click at [703, 476] on h1 "**********" at bounding box center [824, 492] width 548 height 142
click at [729, 476] on h1 "**********" at bounding box center [824, 492] width 548 height 142
type input "*********"
type input "**"
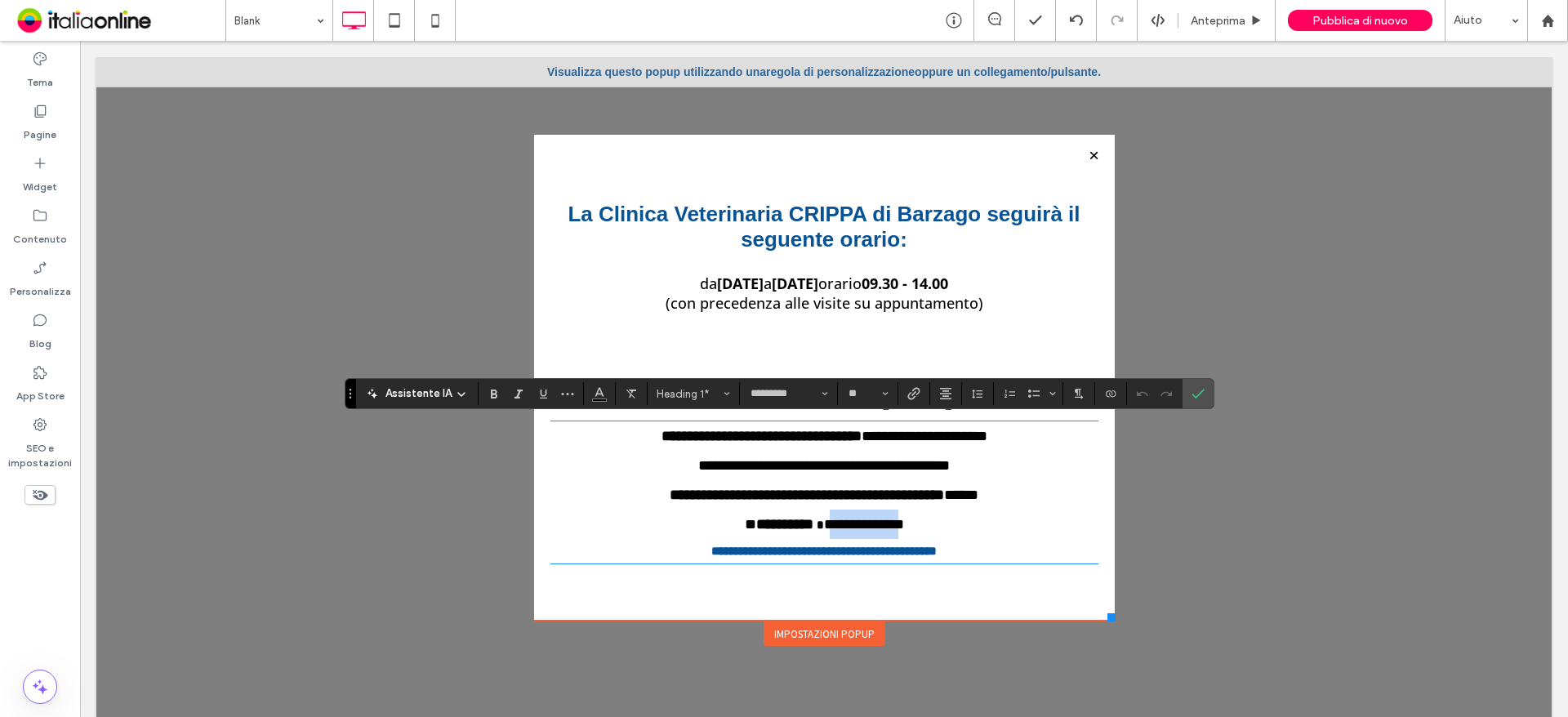
type input "*"
drag, startPoint x: 892, startPoint y: 517, endPoint x: 693, endPoint y: 514, distance: 199.0
click at [684, 517] on h1 "**********" at bounding box center [824, 492] width 548 height 142
type input "*********"
type input "**"
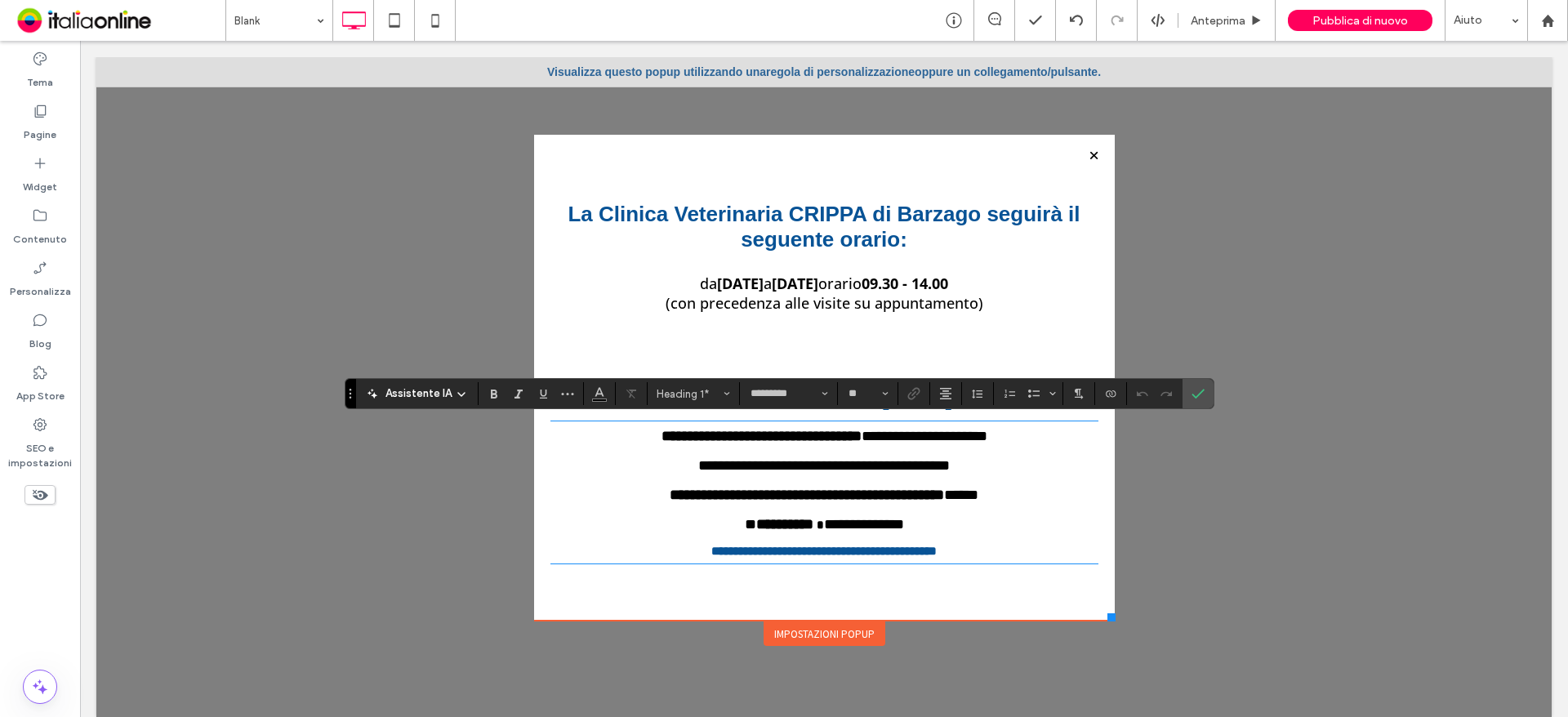
click at [981, 514] on h1 "**********" at bounding box center [824, 492] width 548 height 142
type input "**"
click at [813, 525] on span at bounding box center [819, 524] width 11 height 12
type input "*********"
type input "**"
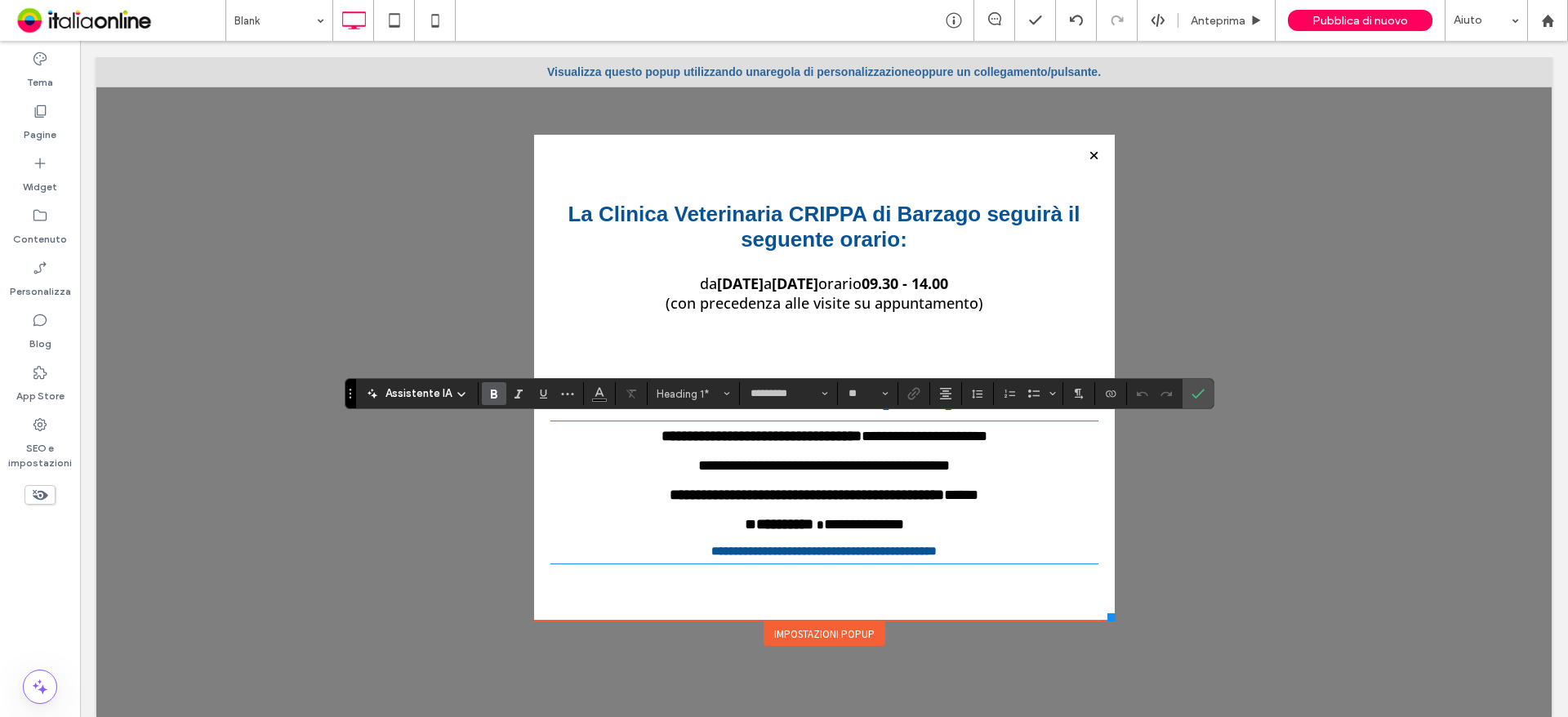
click at [800, 527] on strong "*********" at bounding box center [790, 524] width 46 height 15
click at [1009, 460] on h1 "**********" at bounding box center [824, 492] width 548 height 142
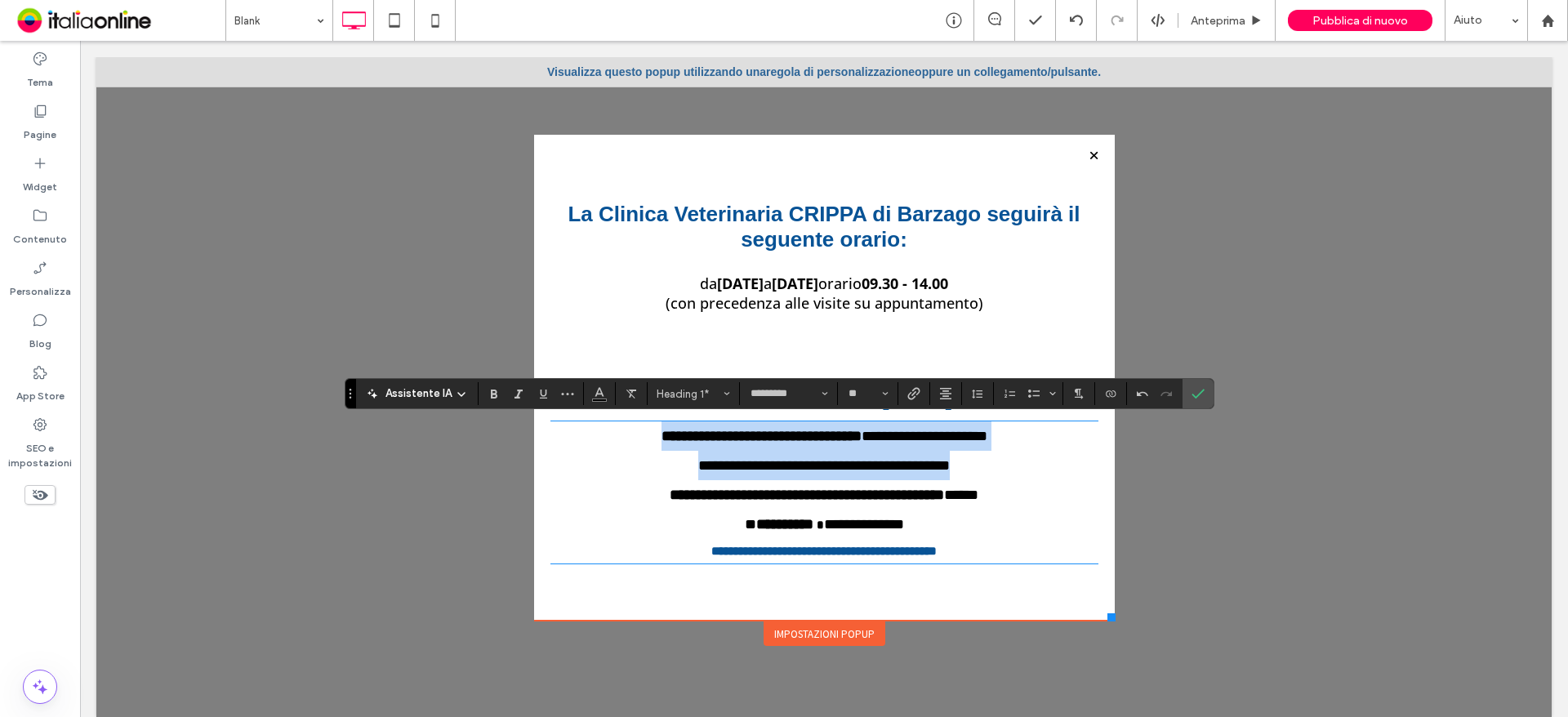
drag, startPoint x: 1002, startPoint y: 468, endPoint x: 580, endPoint y: 438, distance: 423.1
click at [580, 438] on h1 "**********" at bounding box center [824, 492] width 548 height 142
type input "**"
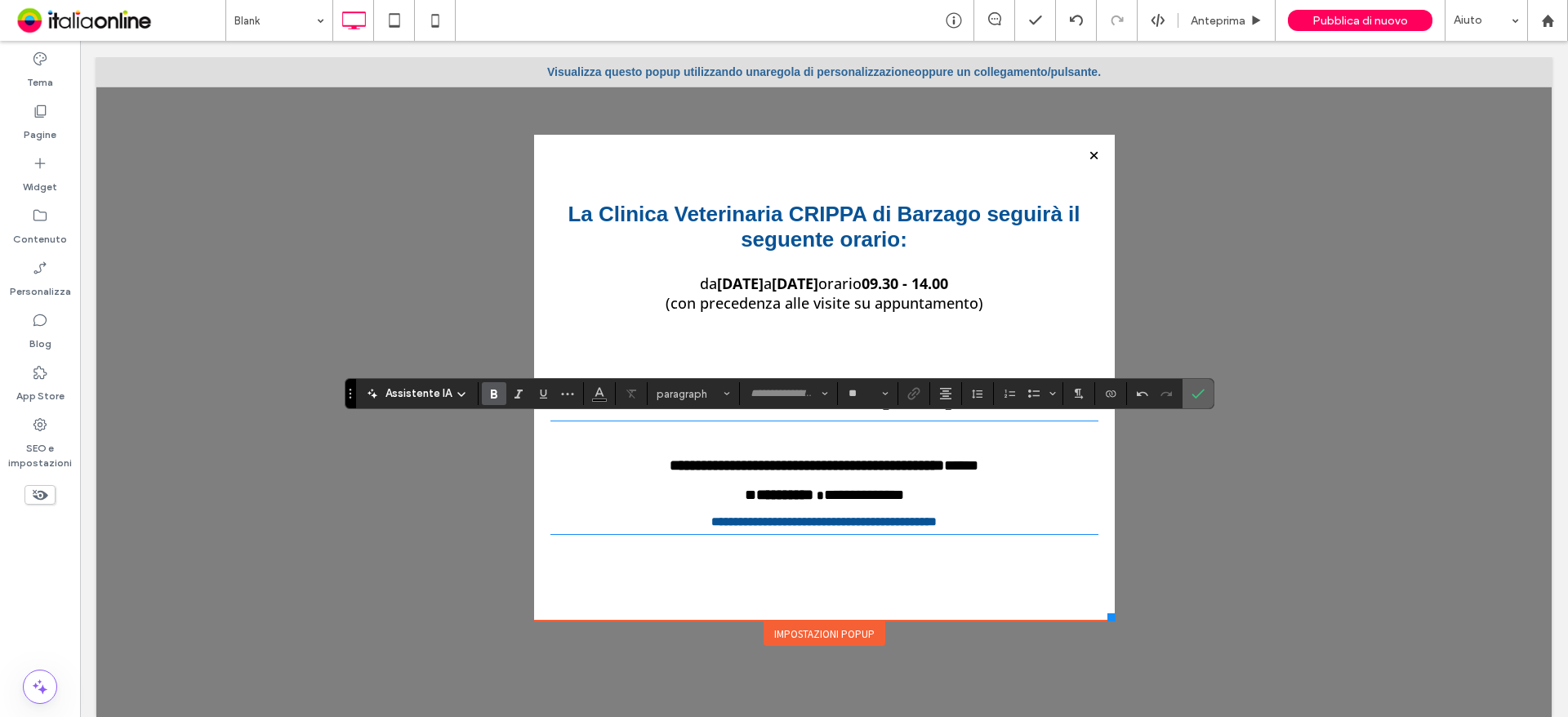
click at [1204, 386] on label "Conferma" at bounding box center [1197, 393] width 25 height 29
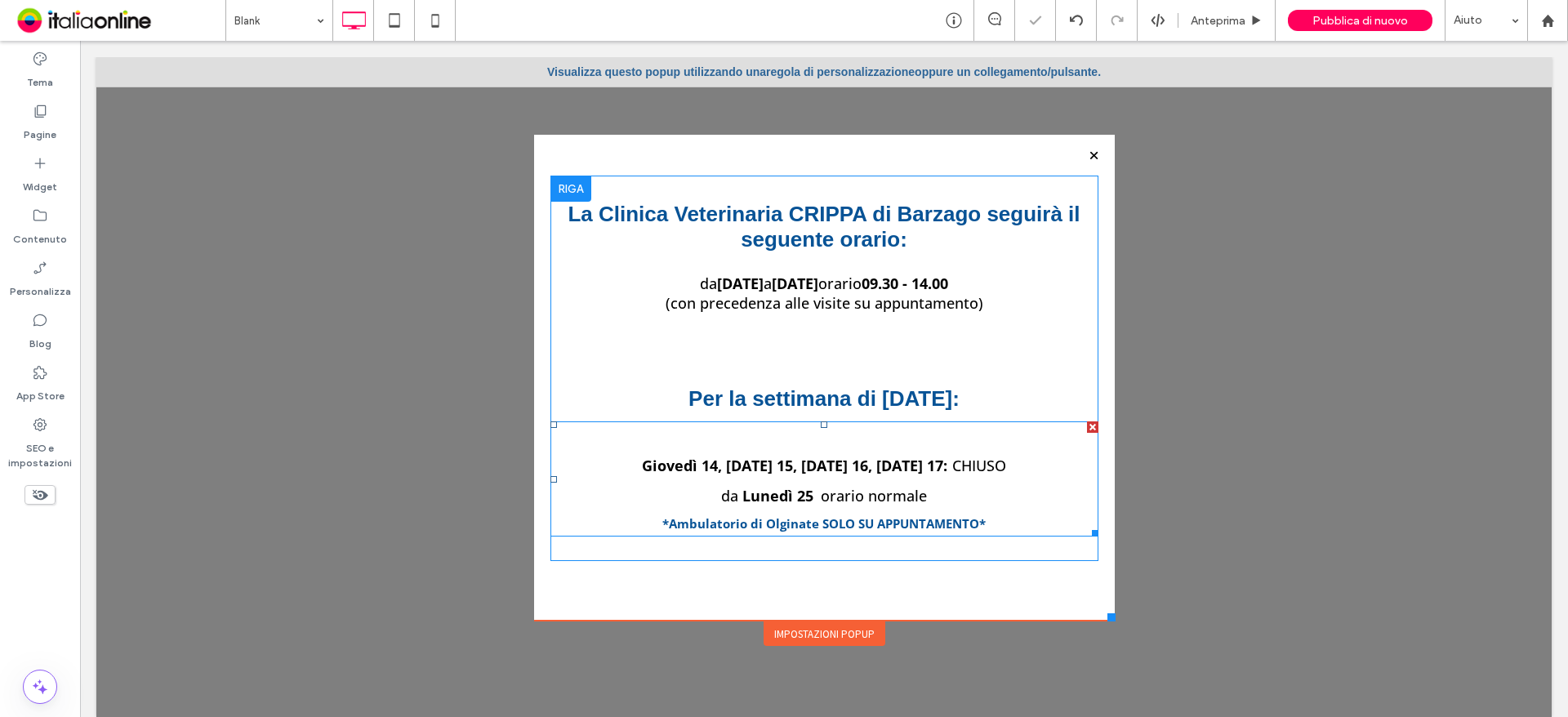
click at [810, 438] on h1 "Giovedì 14, Venerdì 15, Sabato 16, Domenica 17: CHIUSO da Lunedì 25 orario norm…" at bounding box center [824, 479] width 548 height 115
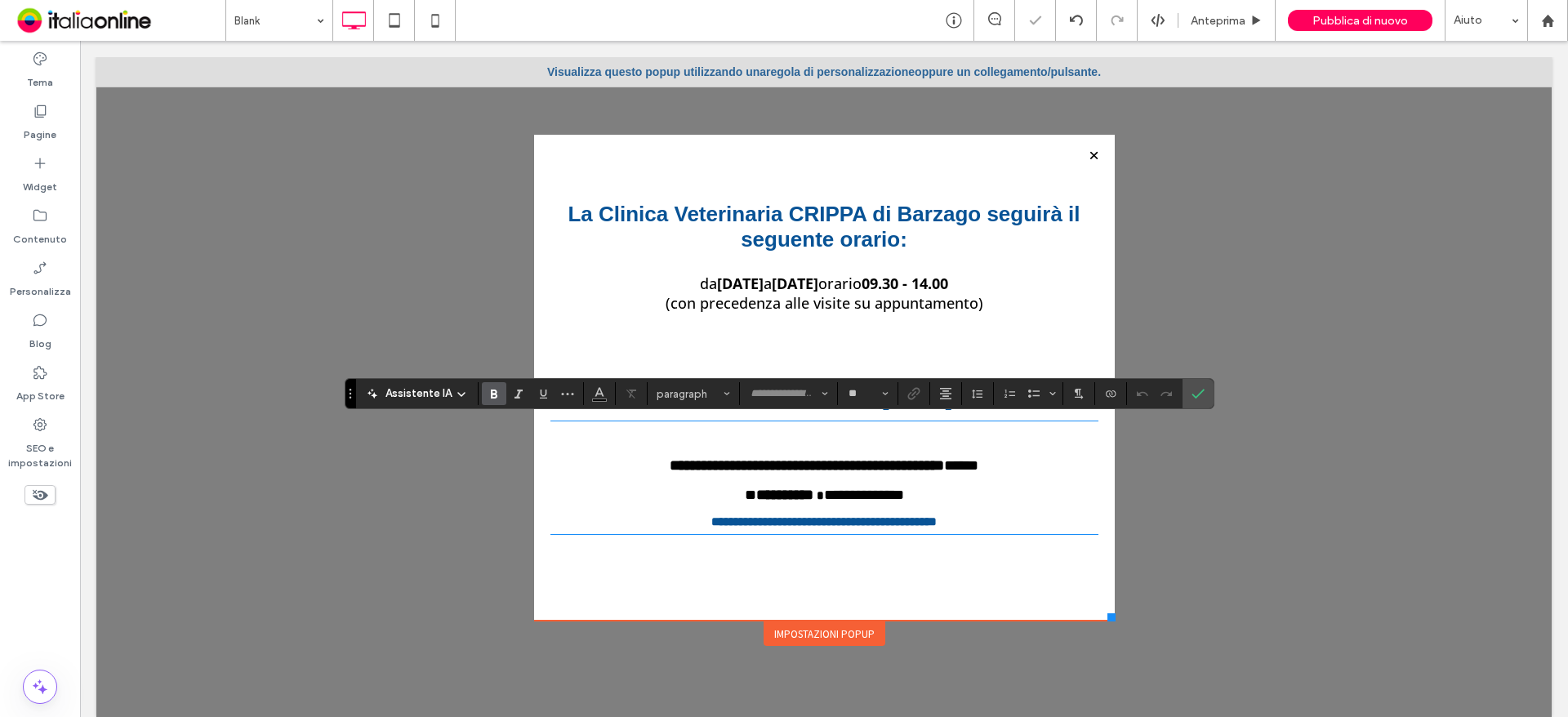
type input "*********"
type input "**"
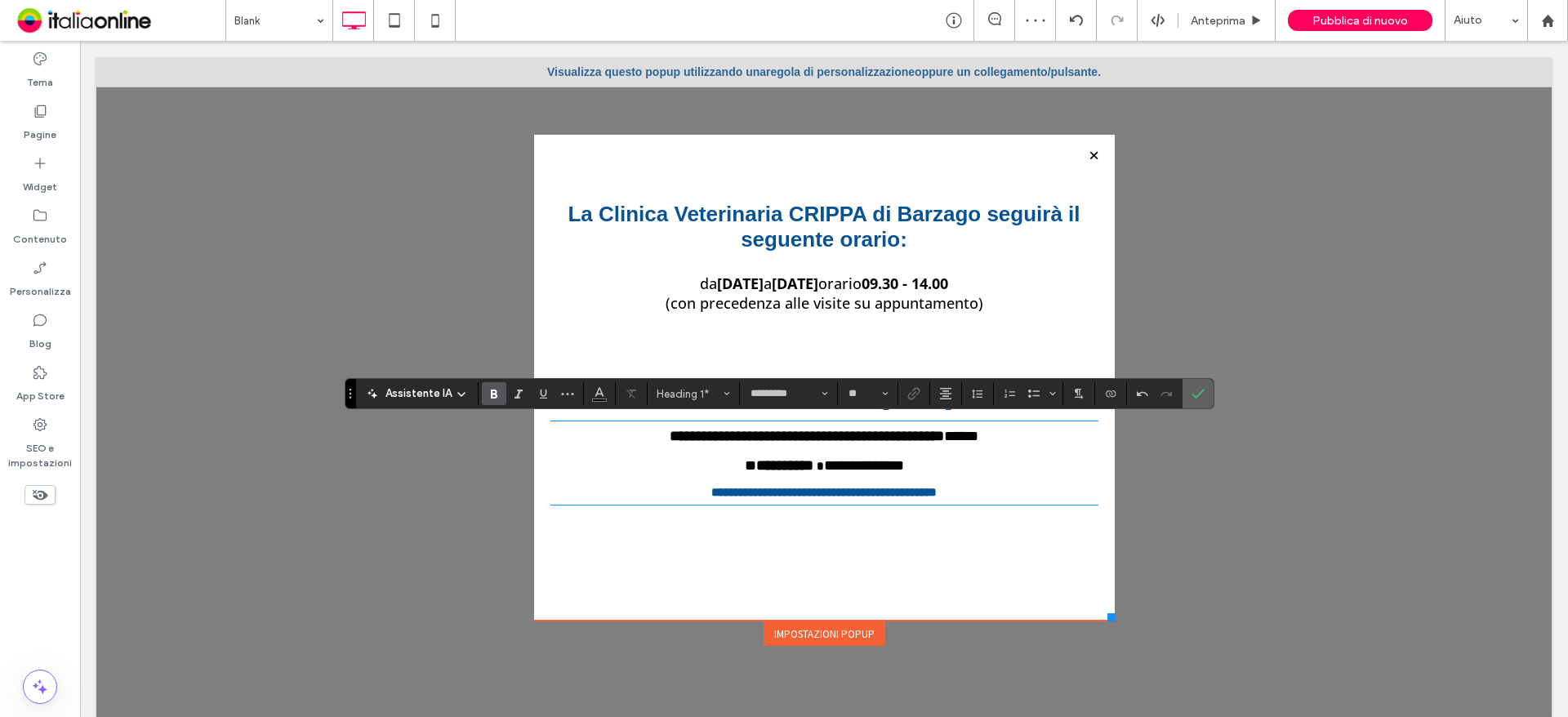
drag, startPoint x: 1206, startPoint y: 393, endPoint x: 1127, endPoint y: 463, distance: 105.6
click at [1206, 393] on label "Conferma" at bounding box center [1197, 393] width 25 height 29
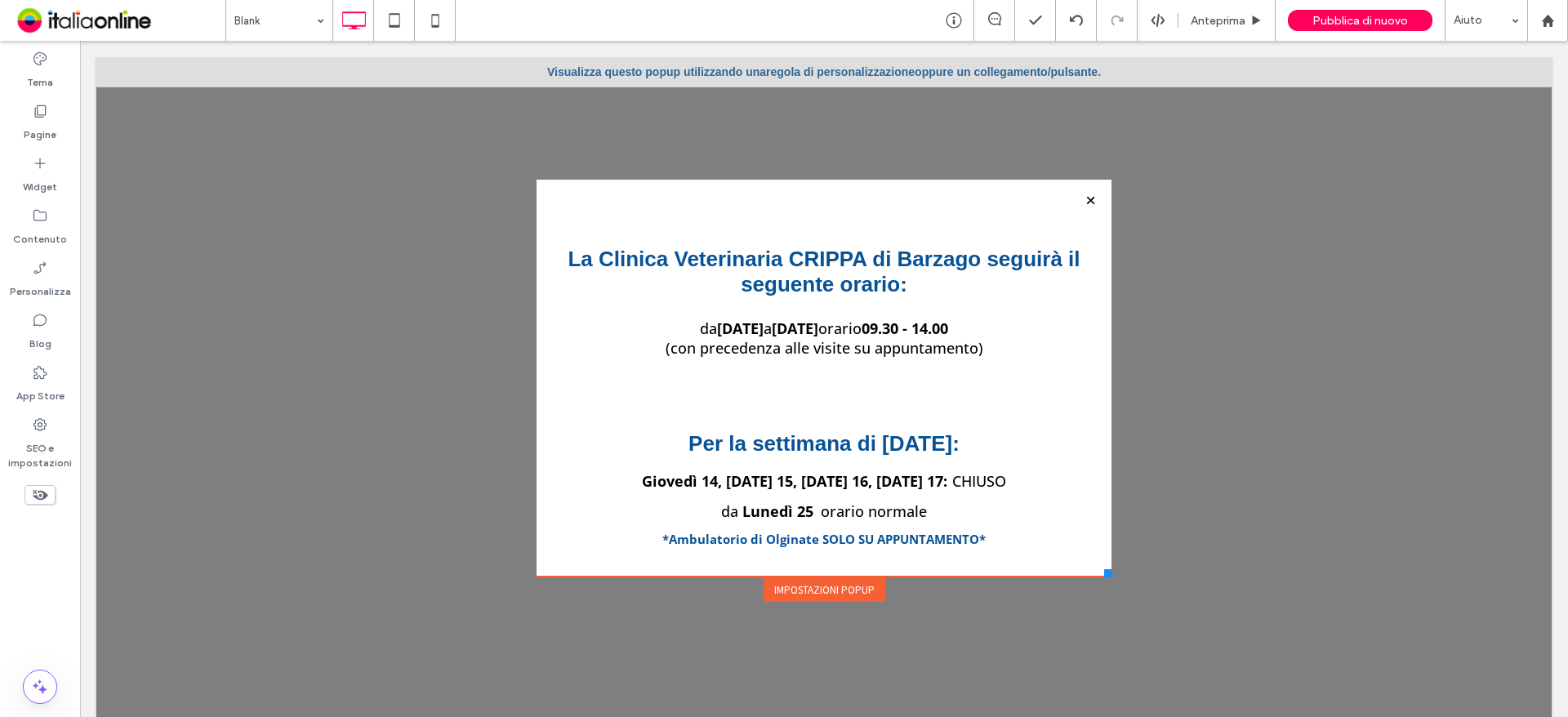
drag, startPoint x: 1100, startPoint y: 619, endPoint x: 1100, endPoint y: 581, distance: 38.0
click at [1100, 581] on div "${text} Home Chi siamo Prestazioni Chirurgia Day hospital Esami ecografici Esam…" at bounding box center [824, 387] width 591 height 432
click at [1346, 20] on span "Pubblica di nuovo" at bounding box center [1360, 20] width 95 height 14
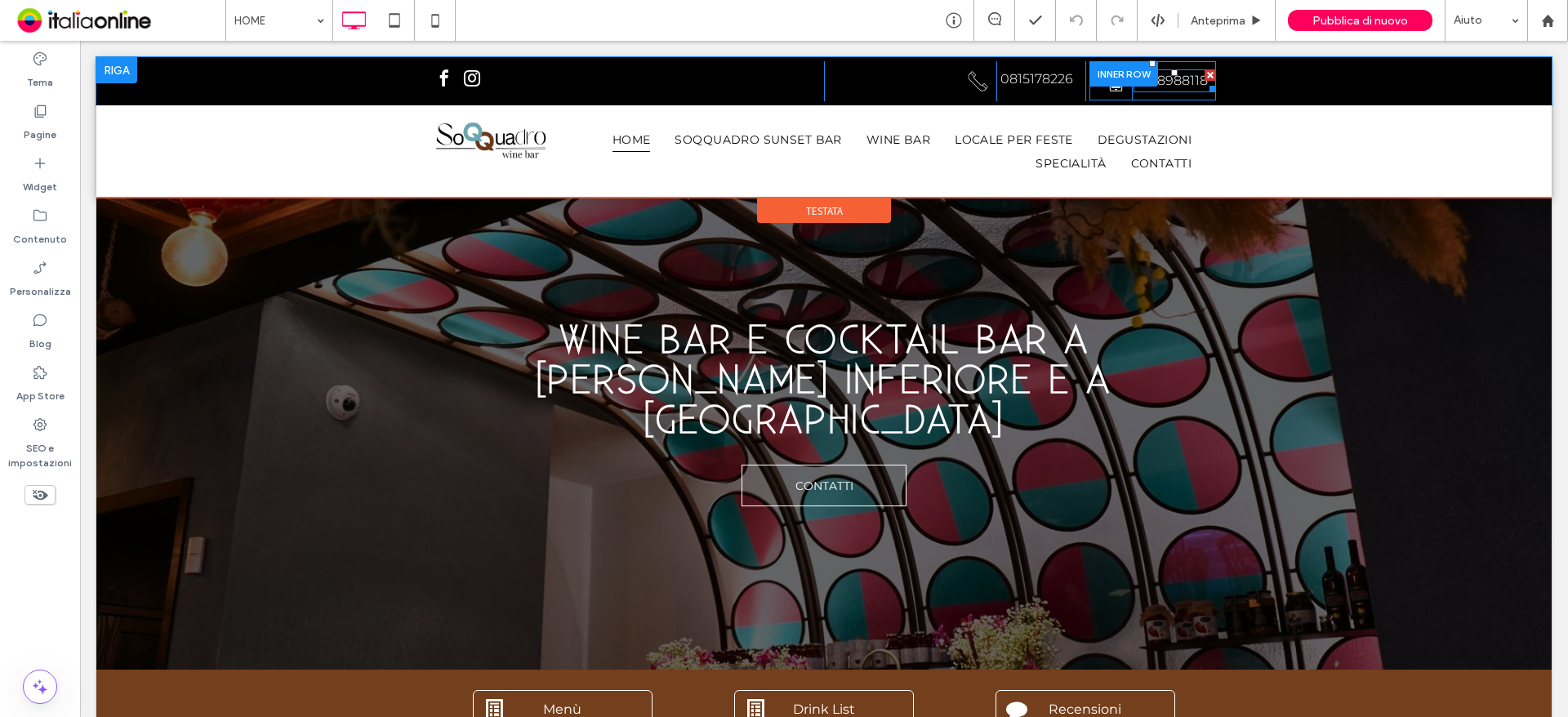
click at [1205, 75] on div at bounding box center [1210, 75] width 11 height 11
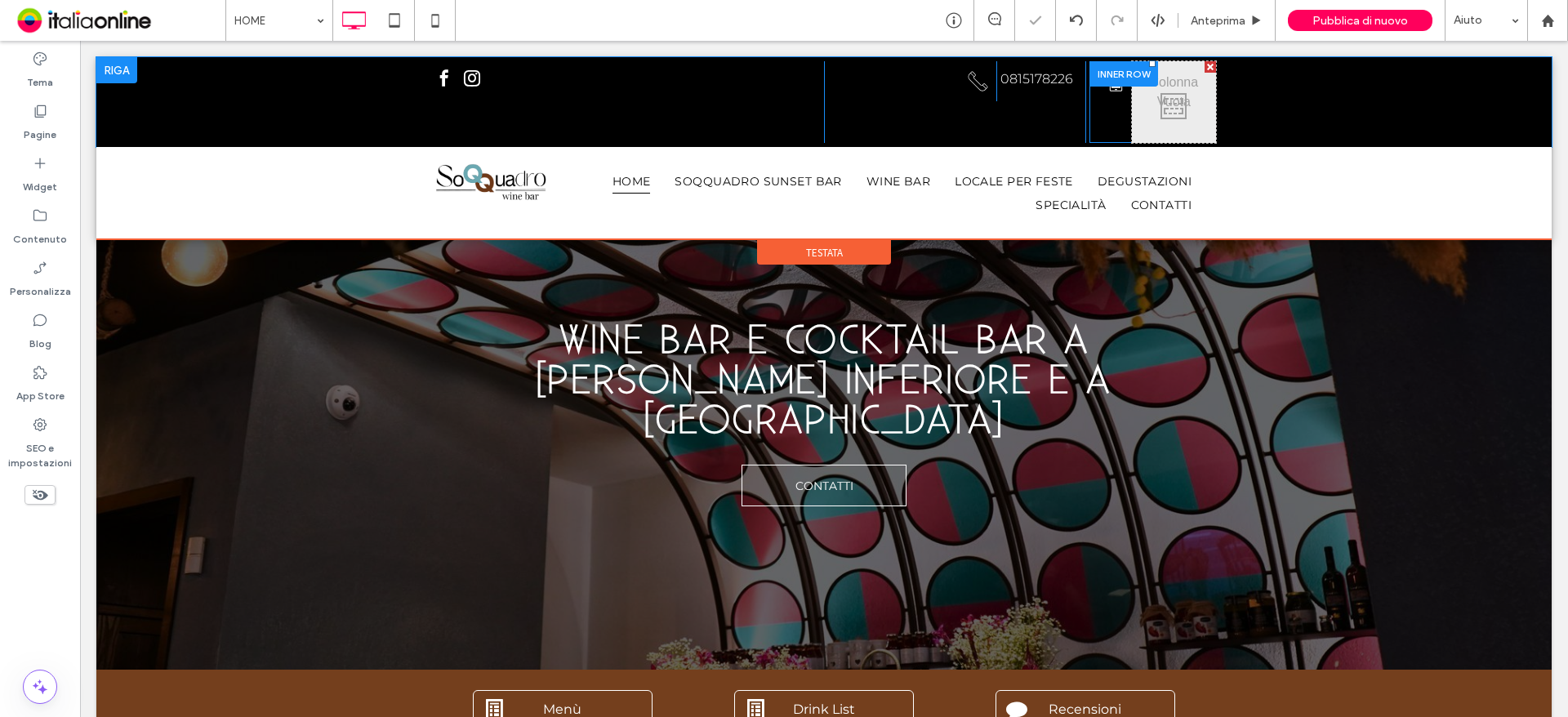
click at [1208, 67] on div at bounding box center [1210, 67] width 11 height 11
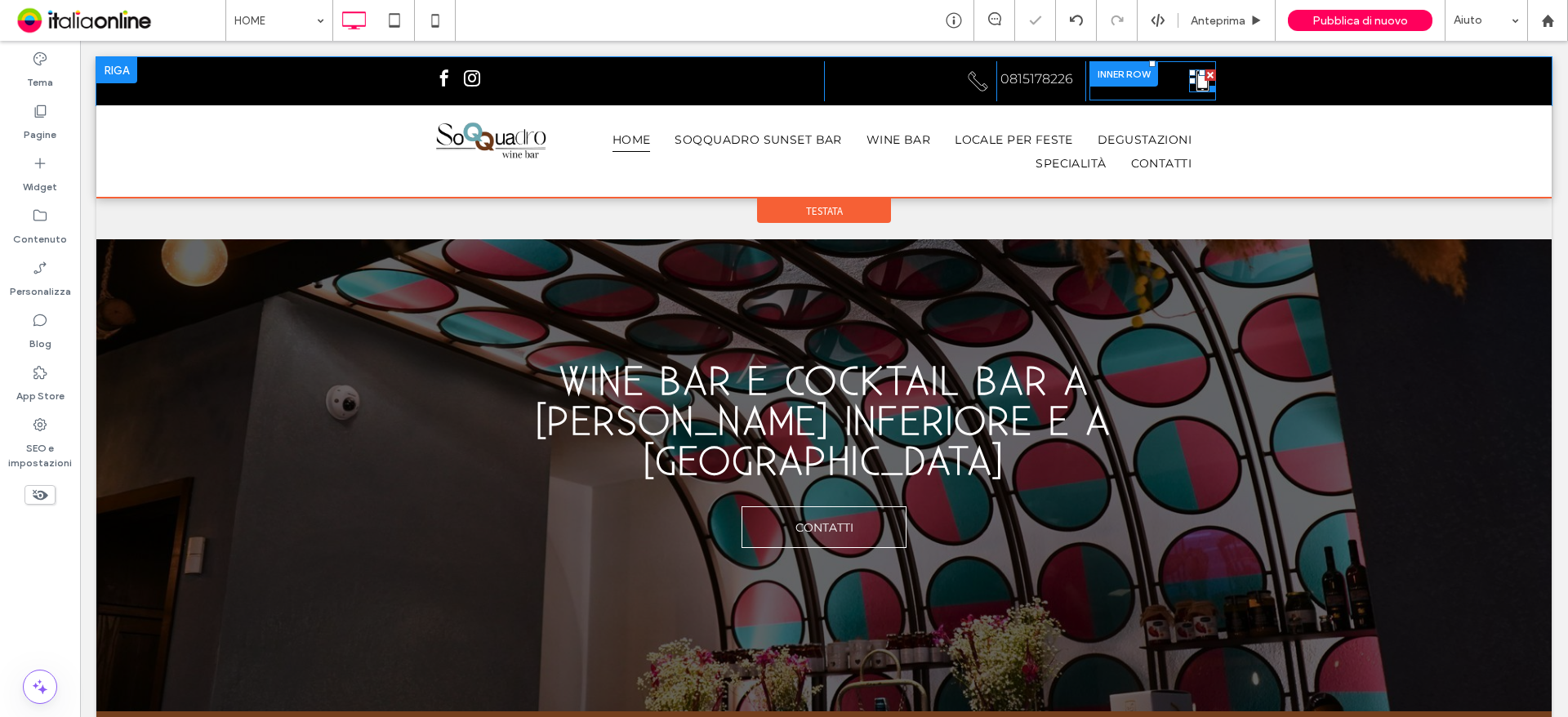
click at [1205, 75] on div at bounding box center [1210, 75] width 11 height 11
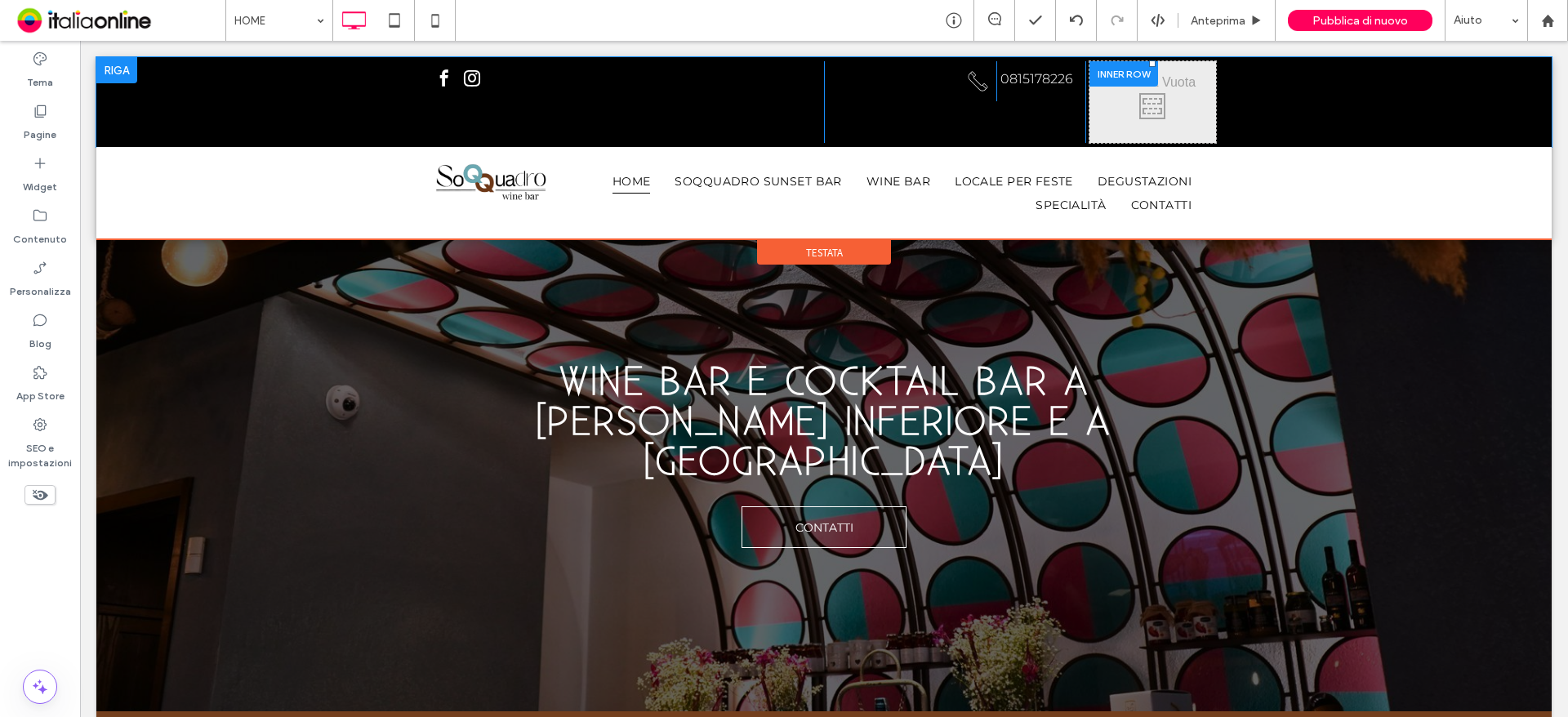
click at [1129, 73] on div at bounding box center [1123, 74] width 69 height 26
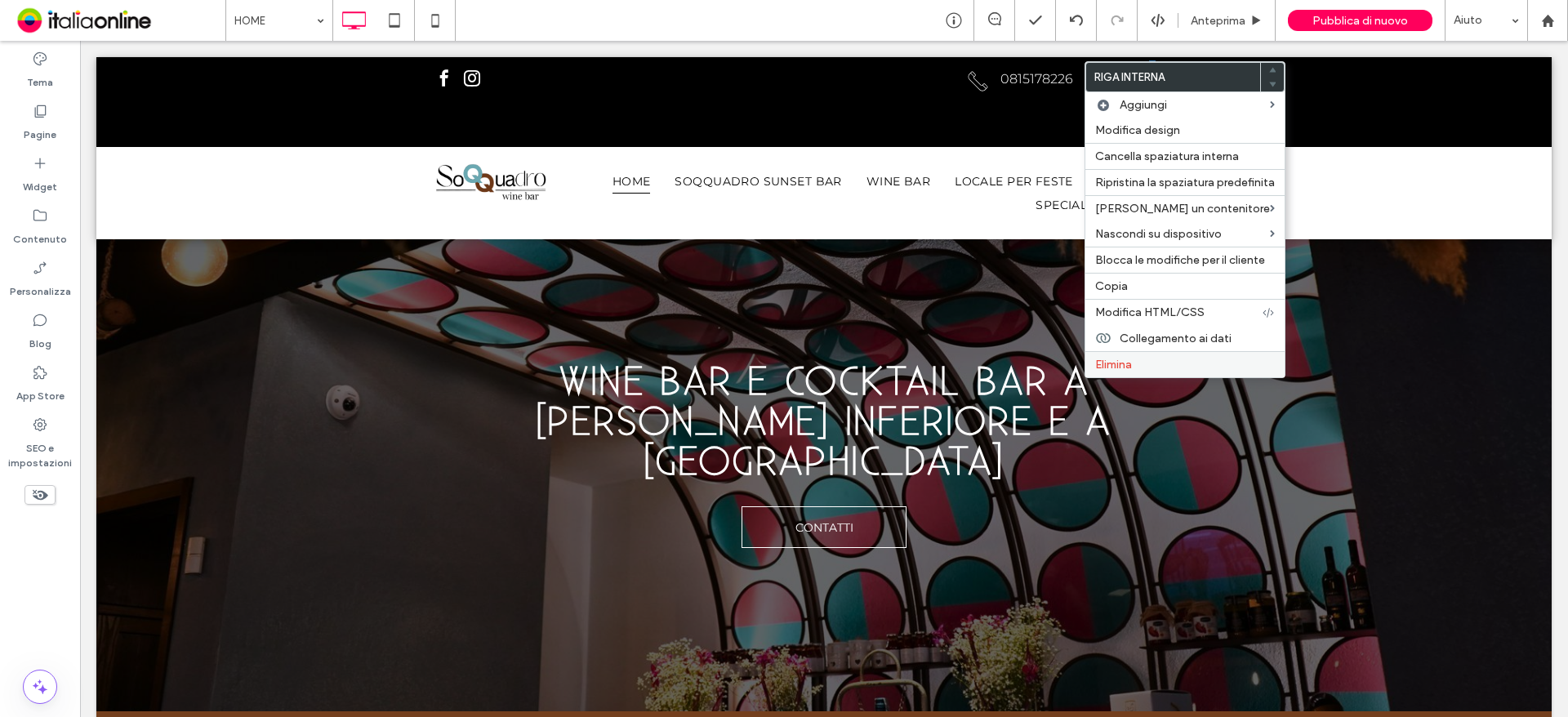
click at [1146, 358] on label "Elimina" at bounding box center [1185, 364] width 179 height 14
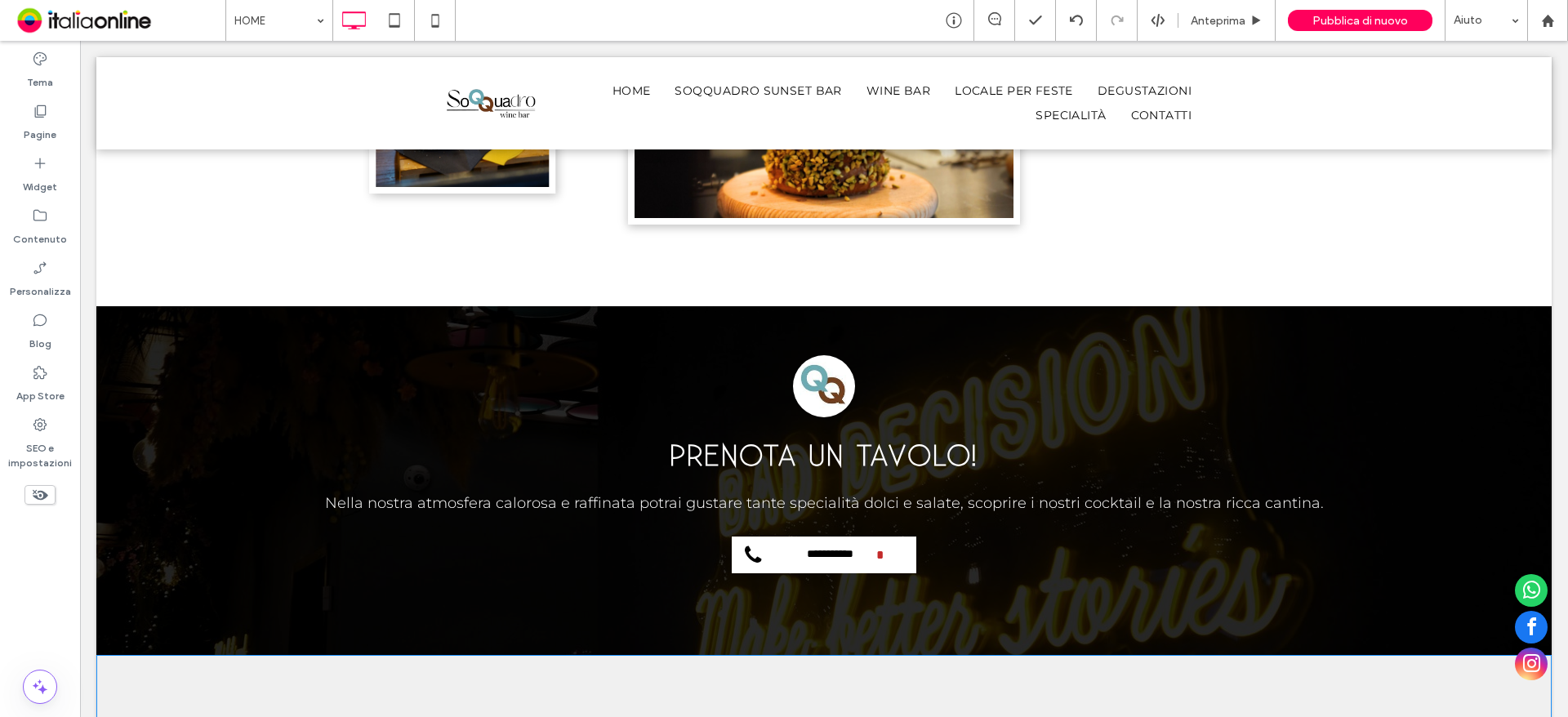
scroll to position [3348, 0]
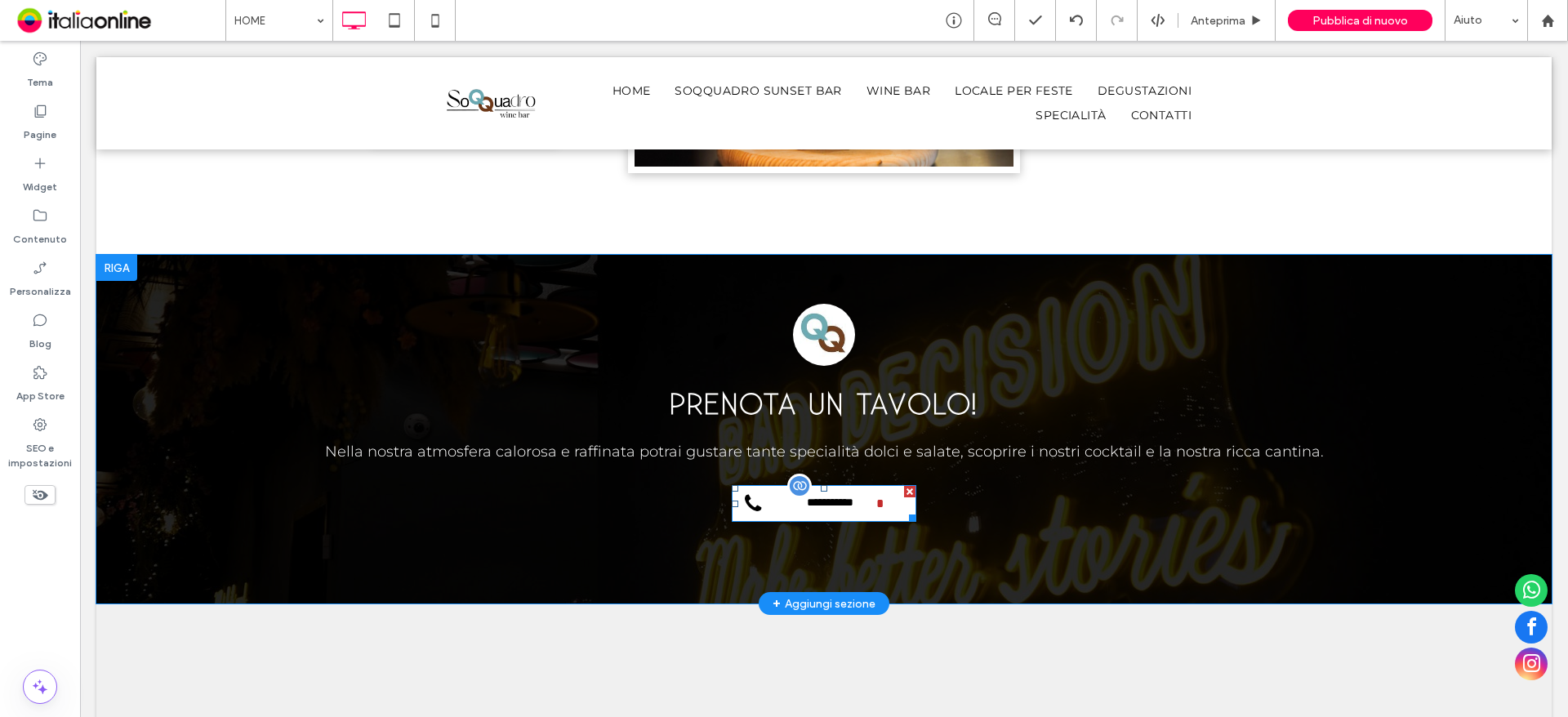
click at [784, 488] on span "**********" at bounding box center [830, 504] width 91 height 31
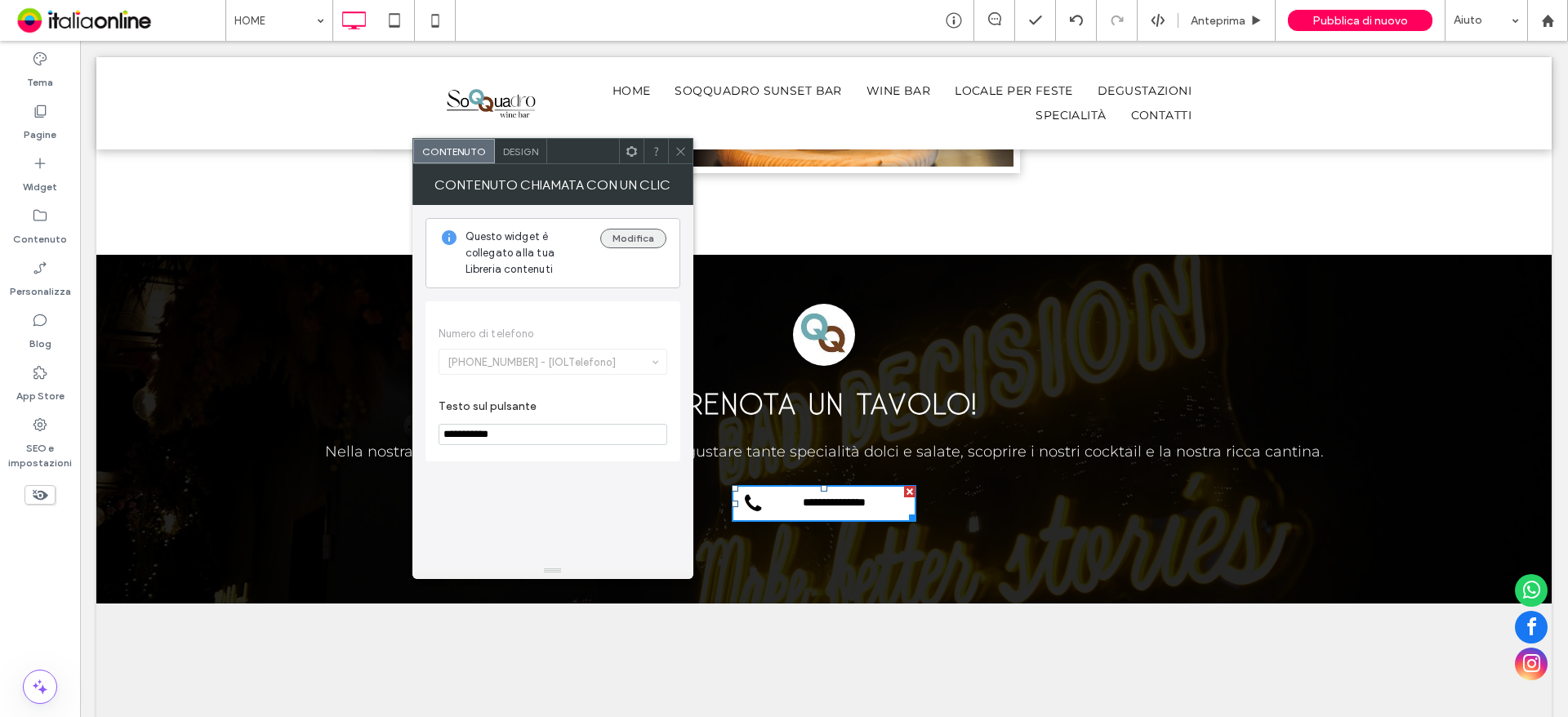
click at [606, 241] on button "Modifica" at bounding box center [633, 238] width 66 height 19
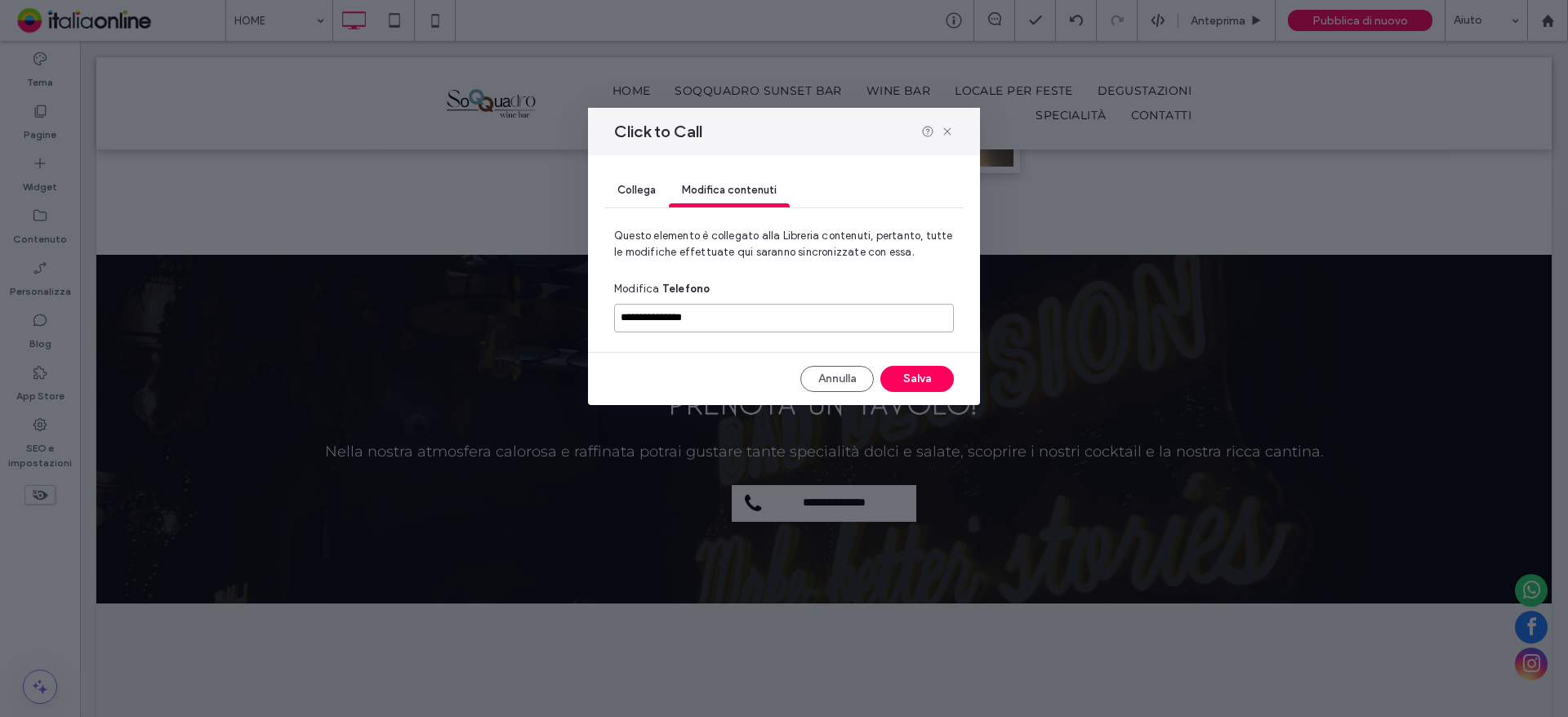
click at [746, 314] on input "**********" at bounding box center [783, 317] width 339 height 28
click at [949, 123] on div "Click to Call" at bounding box center [784, 132] width 392 height 48
click at [946, 131] on icon at bounding box center [948, 132] width 13 height 13
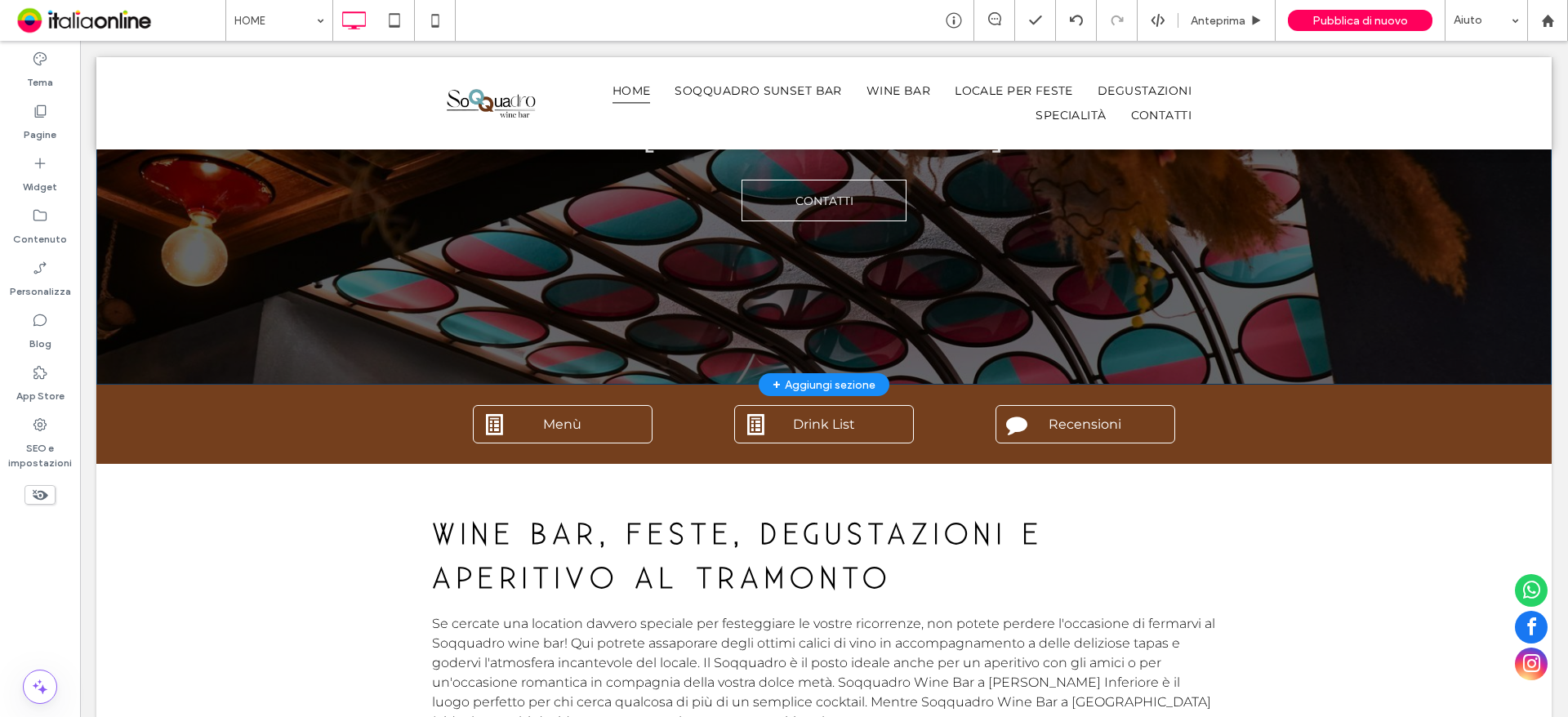
scroll to position [0, 0]
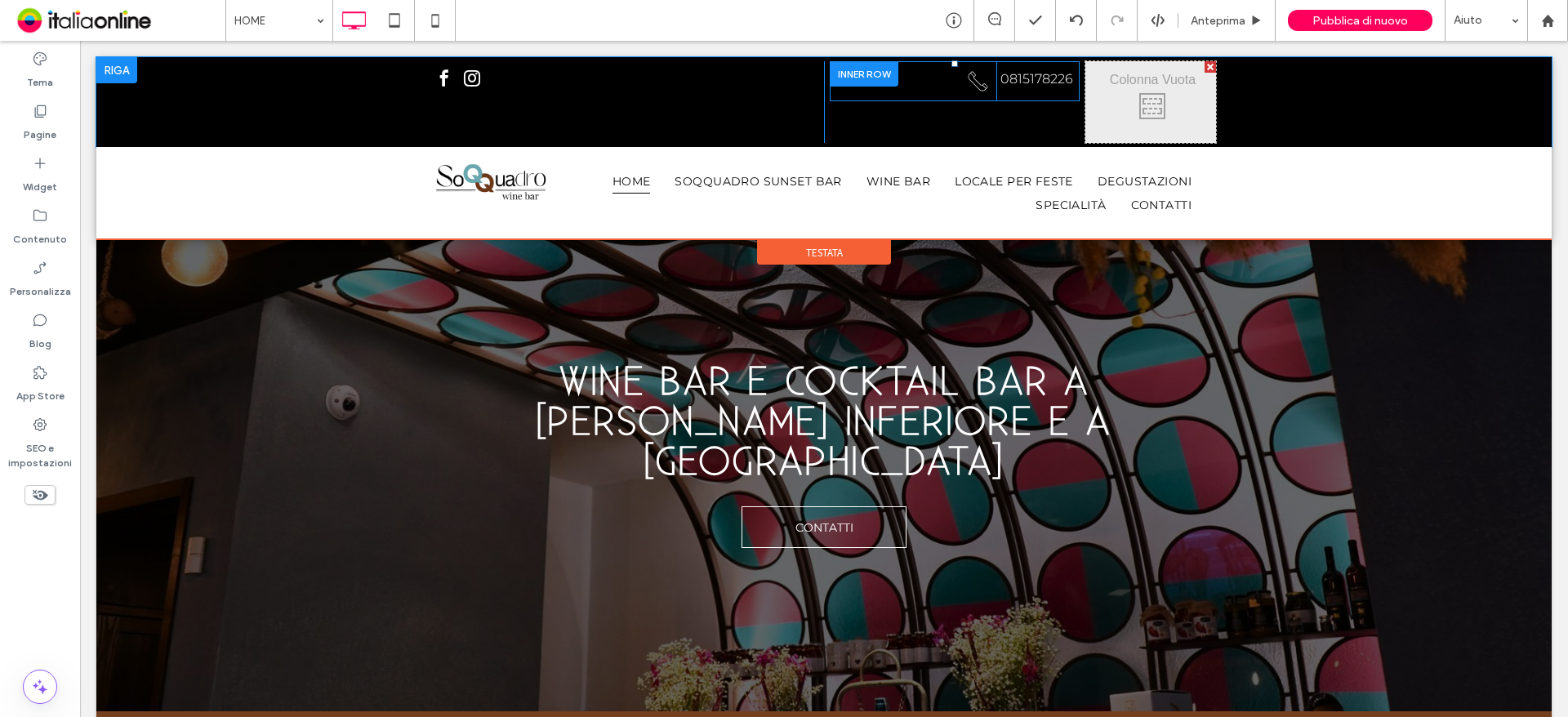
click at [1020, 90] on div "0815178226 Click To Paste" at bounding box center [1037, 81] width 83 height 40
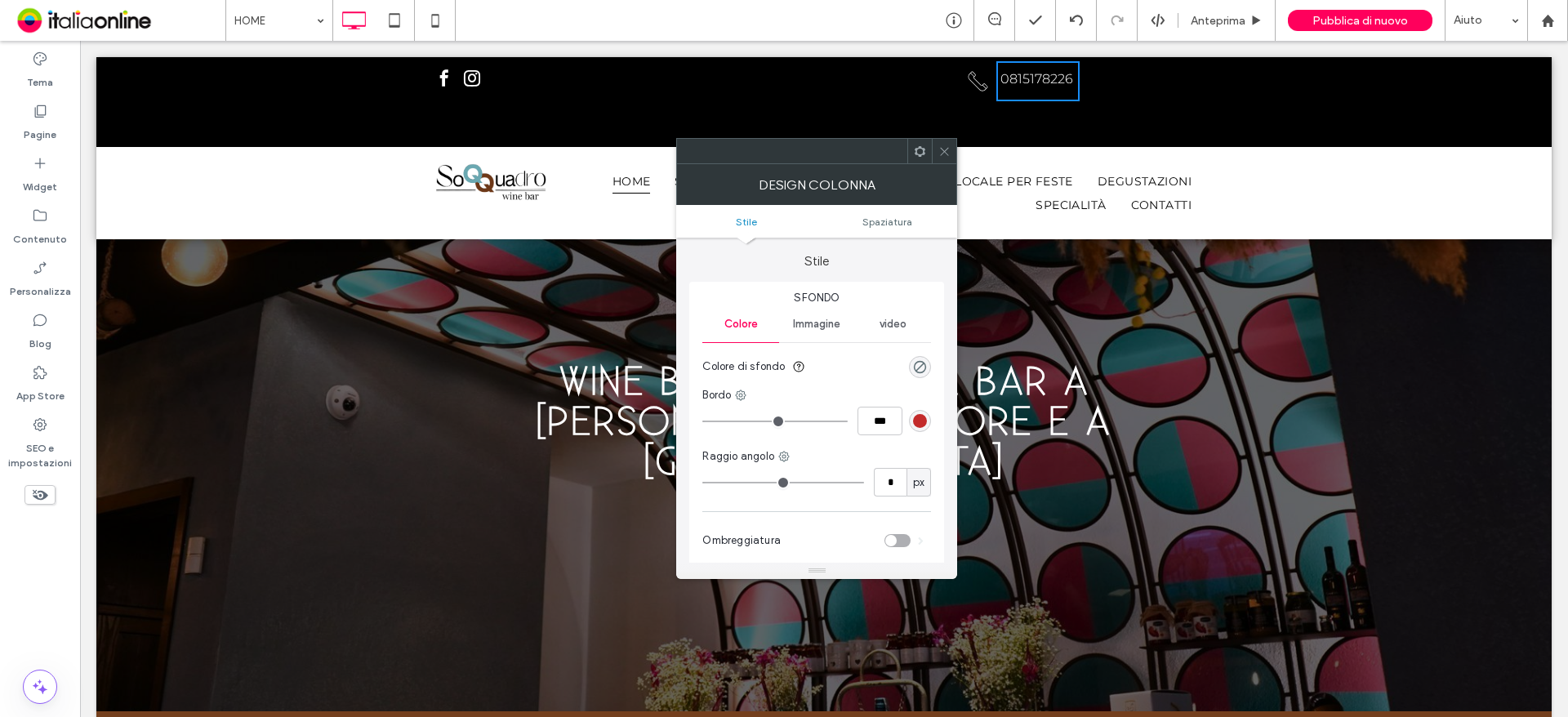
click at [1020, 82] on span "0815178226" at bounding box center [1036, 79] width 72 height 16
click at [1014, 80] on span "0815178226" at bounding box center [1036, 79] width 72 height 16
copy span "0815178226"
drag, startPoint x: 949, startPoint y: 148, endPoint x: 950, endPoint y: 198, distance: 50.0
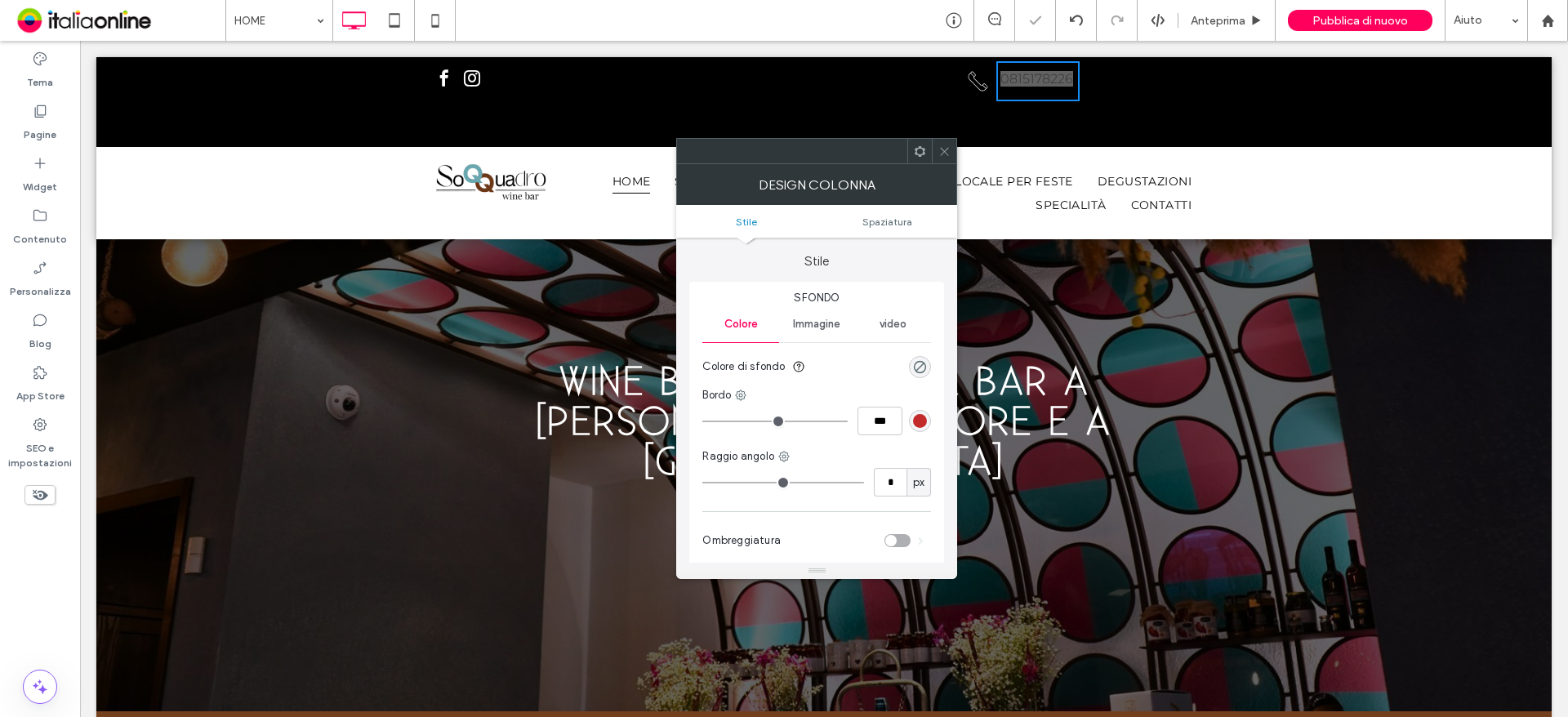
click at [949, 148] on icon at bounding box center [944, 151] width 12 height 12
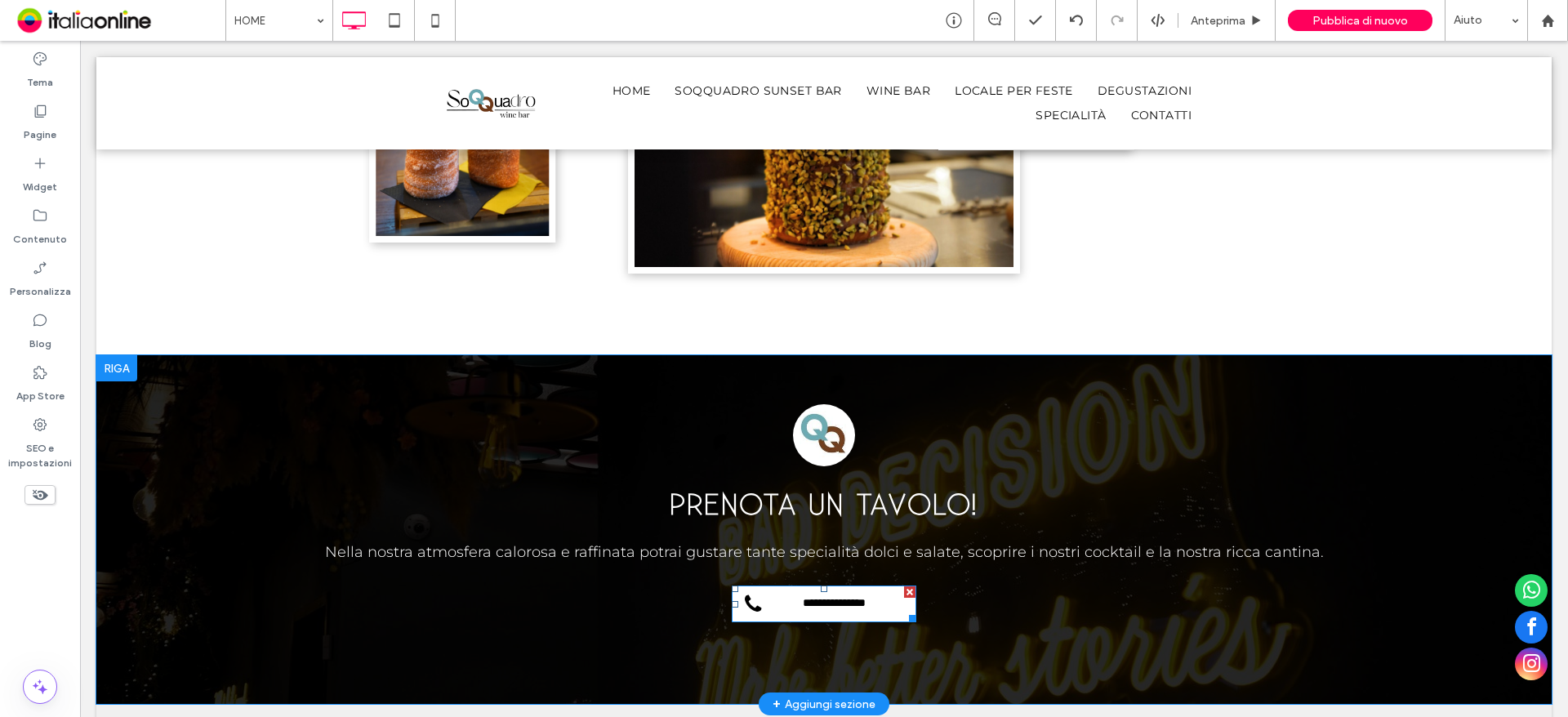
scroll to position [3348, 0]
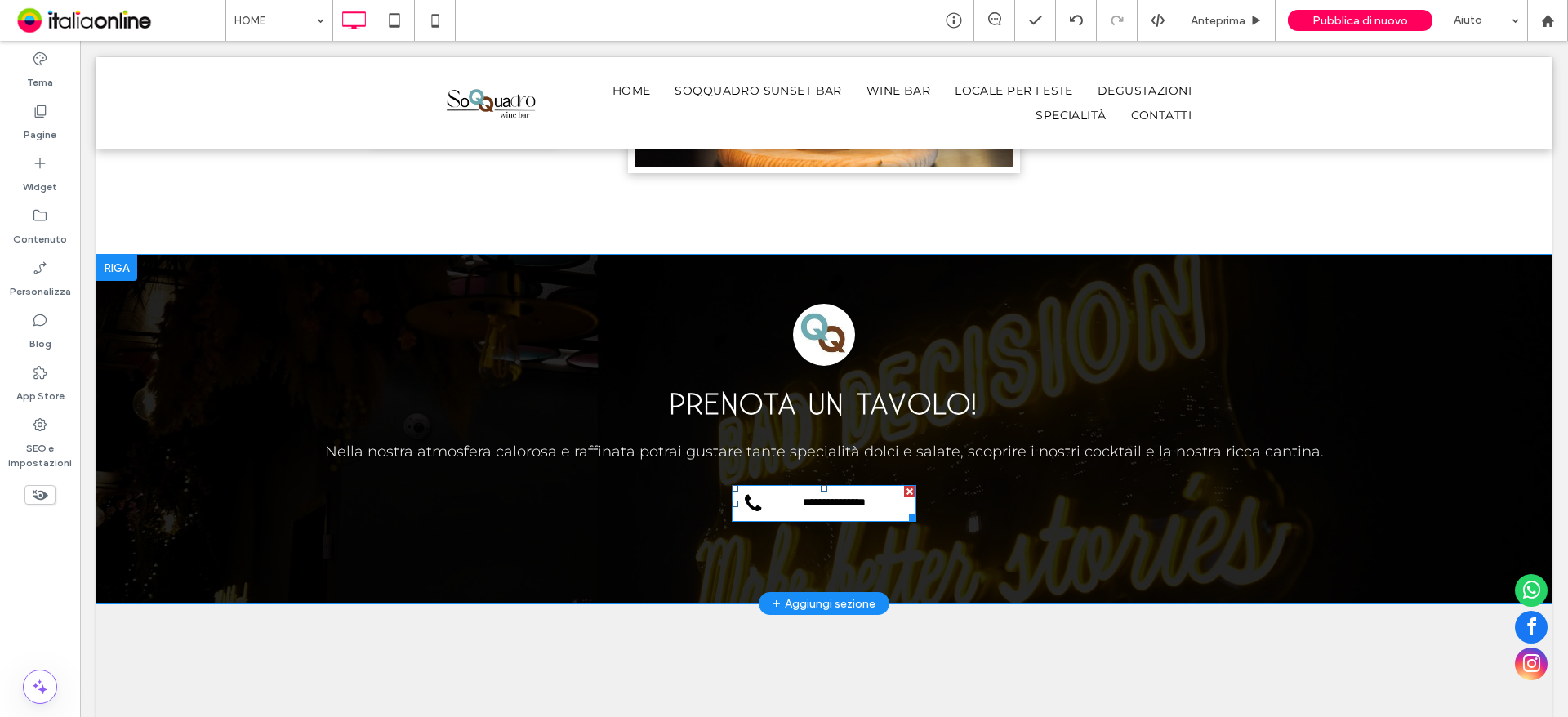
click at [837, 486] on span "**********" at bounding box center [828, 501] width 91 height 31
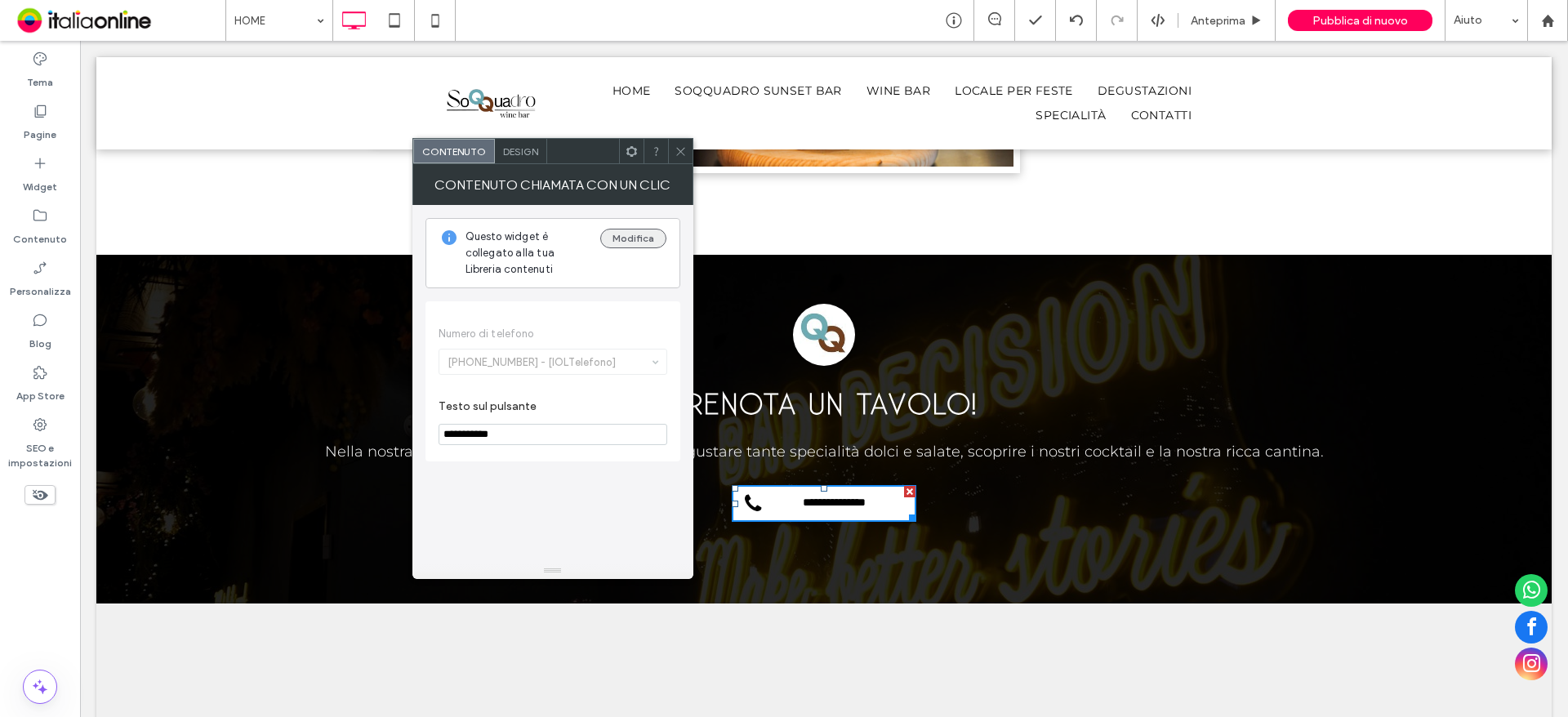
click at [616, 242] on button "Modifica" at bounding box center [633, 238] width 66 height 19
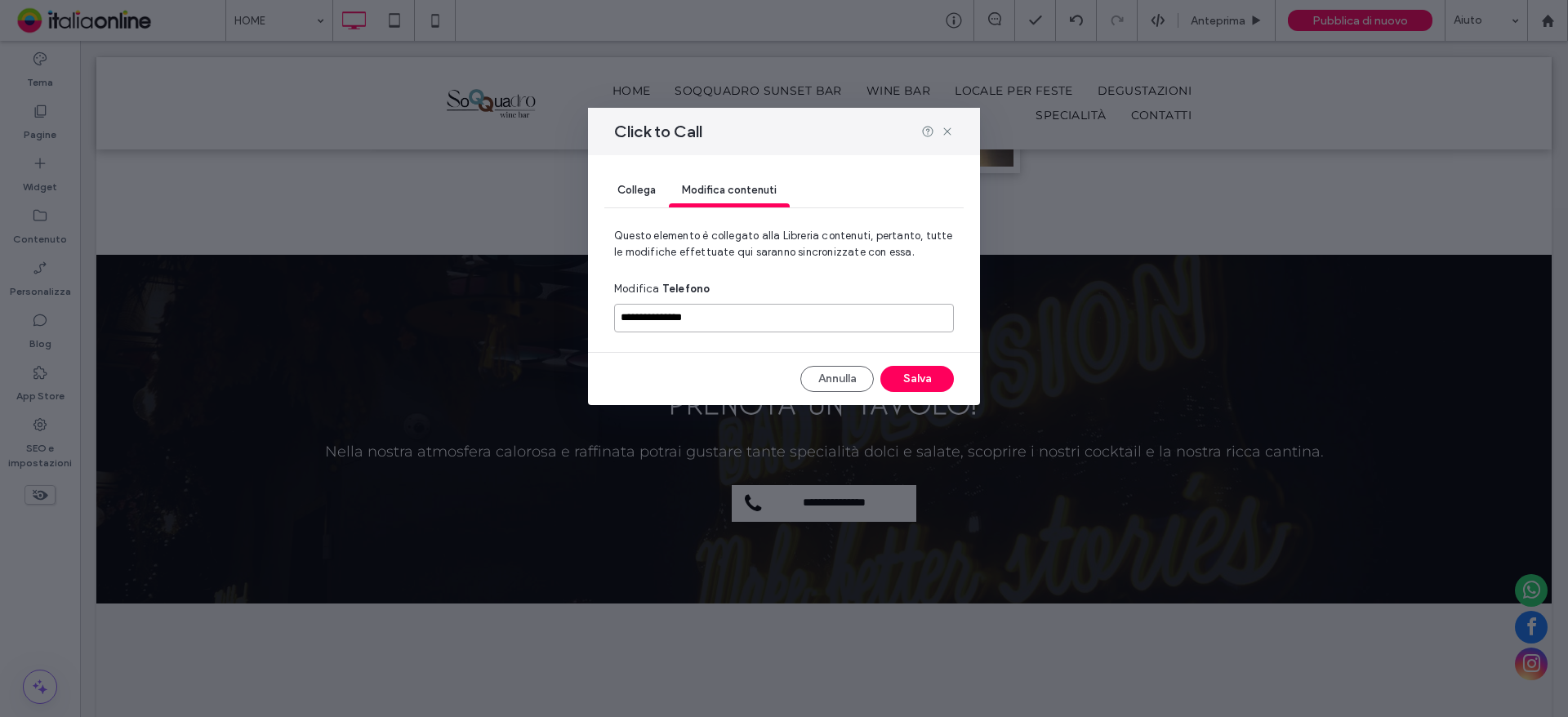
drag, startPoint x: 726, startPoint y: 316, endPoint x: 505, endPoint y: 318, distance: 221.0
click at [584, 317] on div "**********" at bounding box center [784, 358] width 1568 height 717
paste input
click at [620, 319] on input "**********" at bounding box center [783, 317] width 339 height 28
type input "**********"
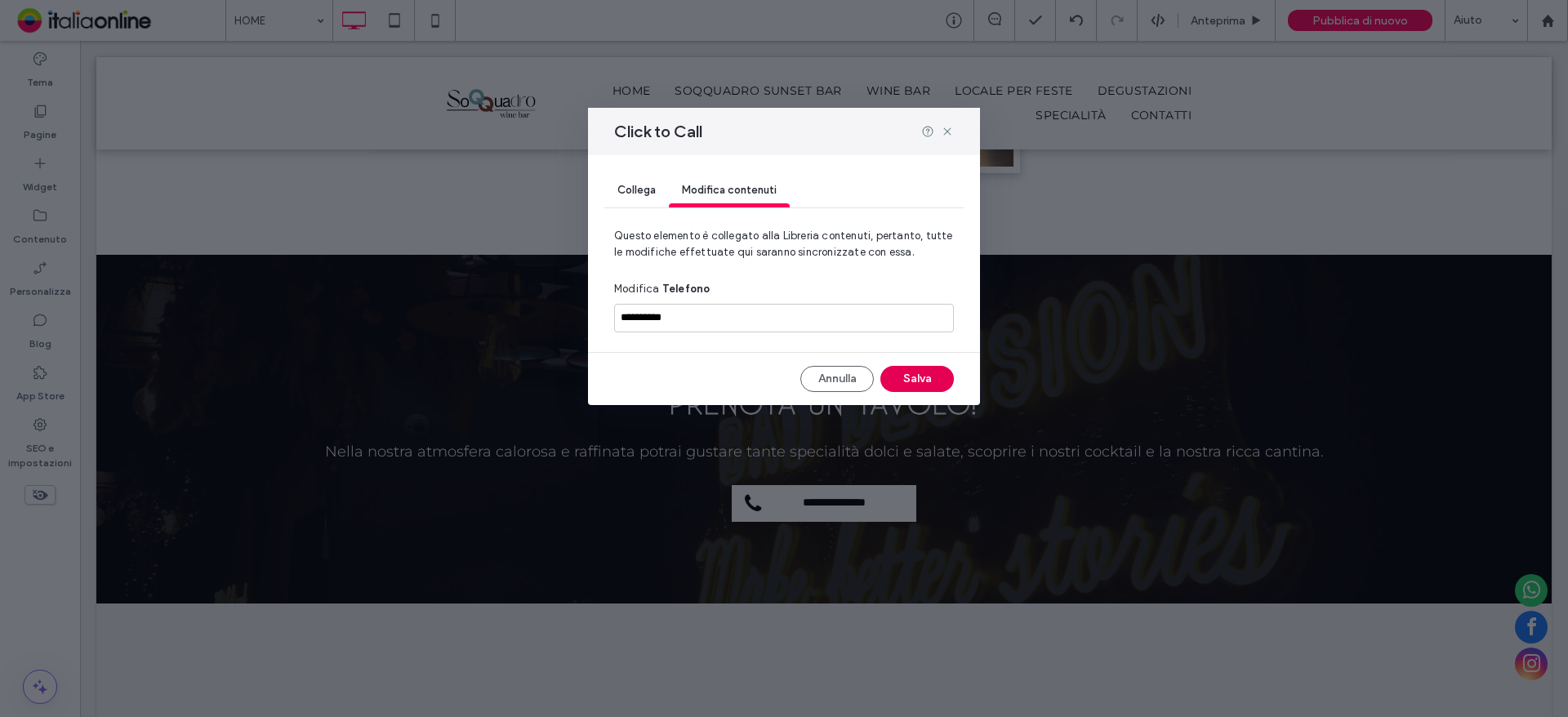
click at [918, 371] on button "Salva" at bounding box center [917, 379] width 73 height 27
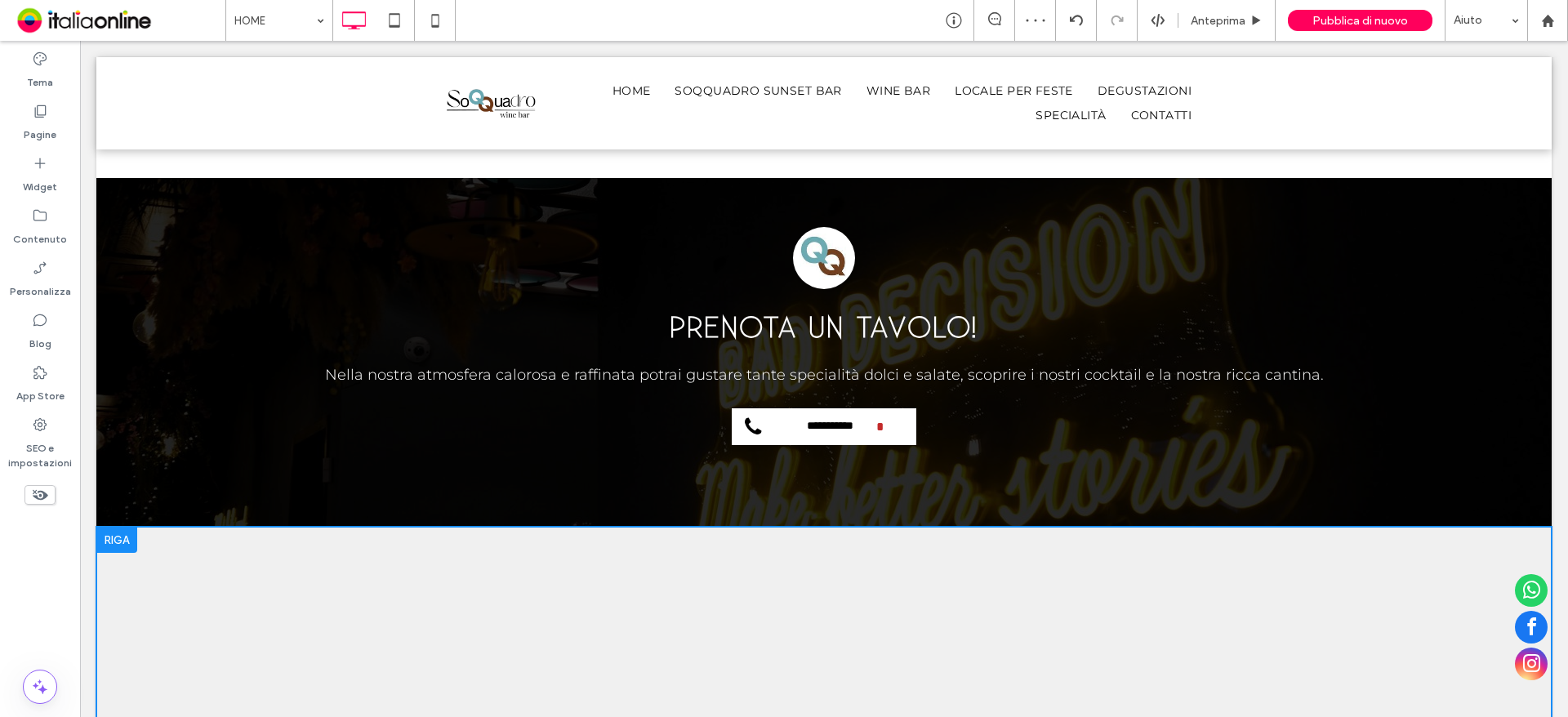
scroll to position [3430, 0]
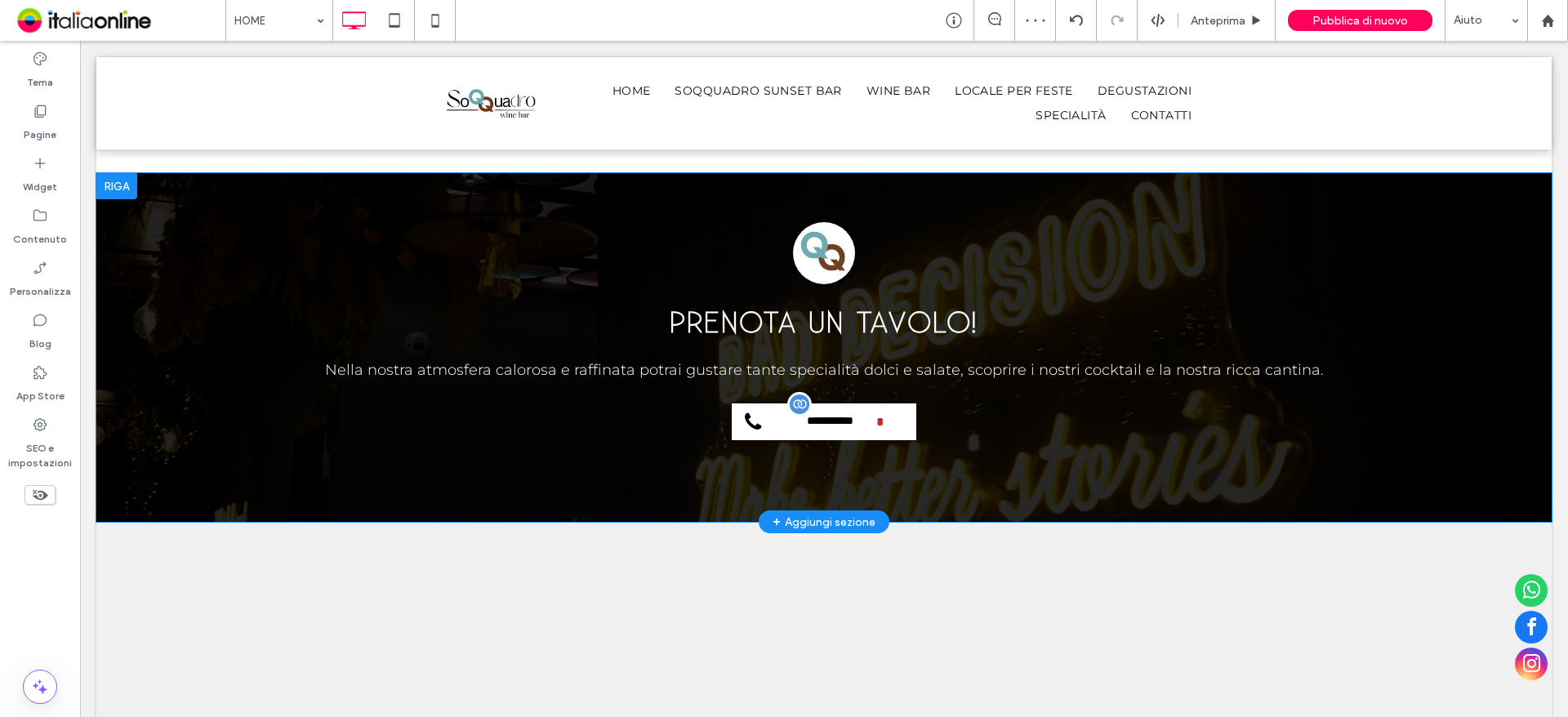
click at [836, 407] on span "**********" at bounding box center [830, 423] width 91 height 31
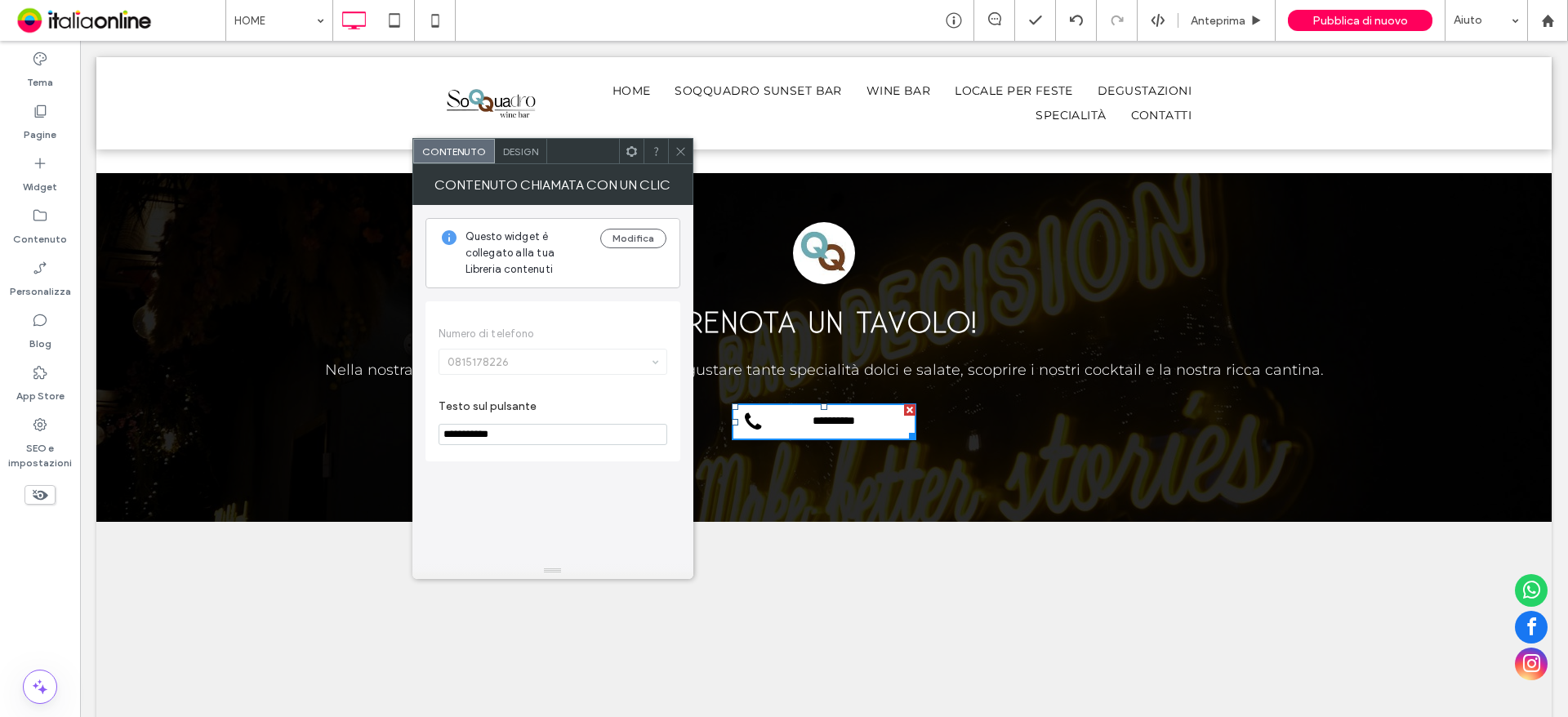
click at [671, 150] on div at bounding box center [680, 151] width 25 height 25
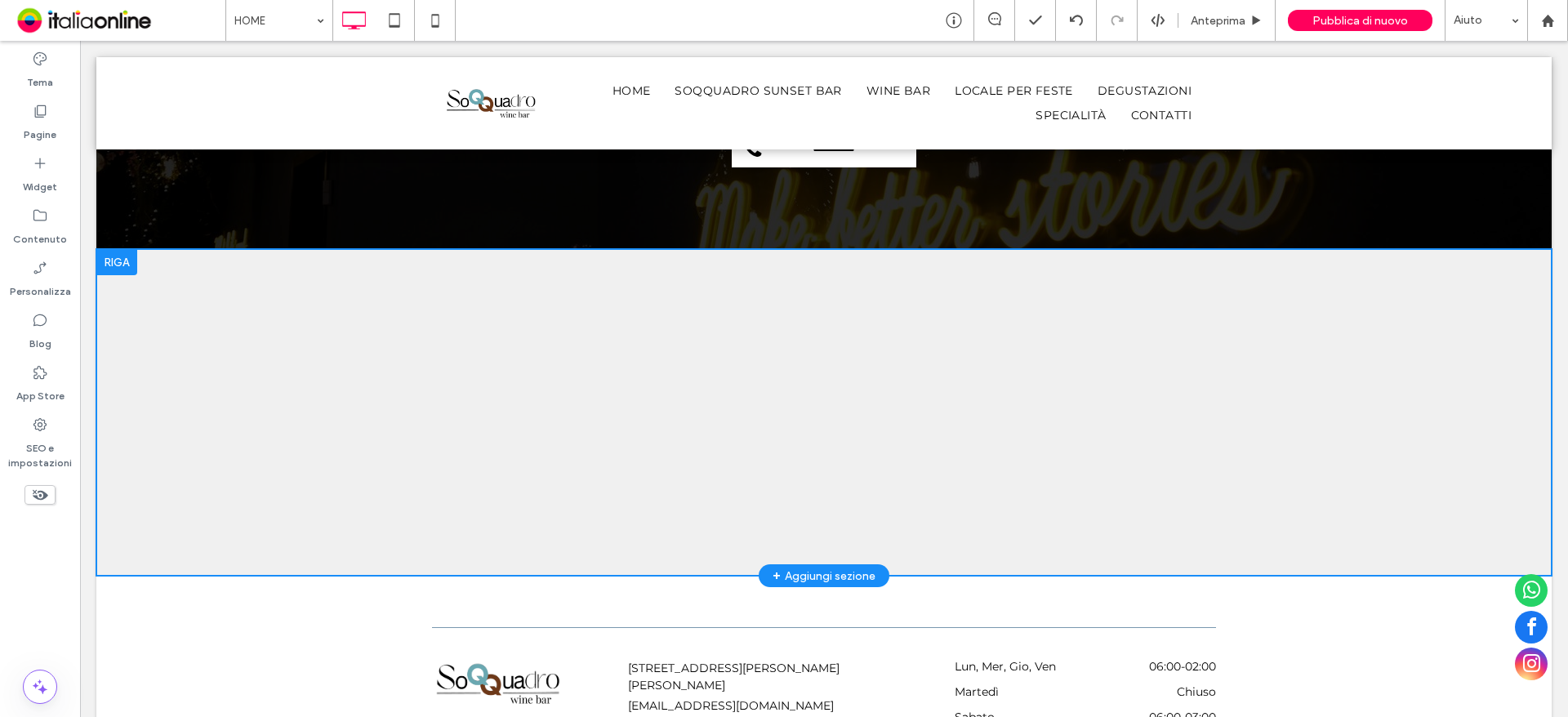
scroll to position [3592, 0]
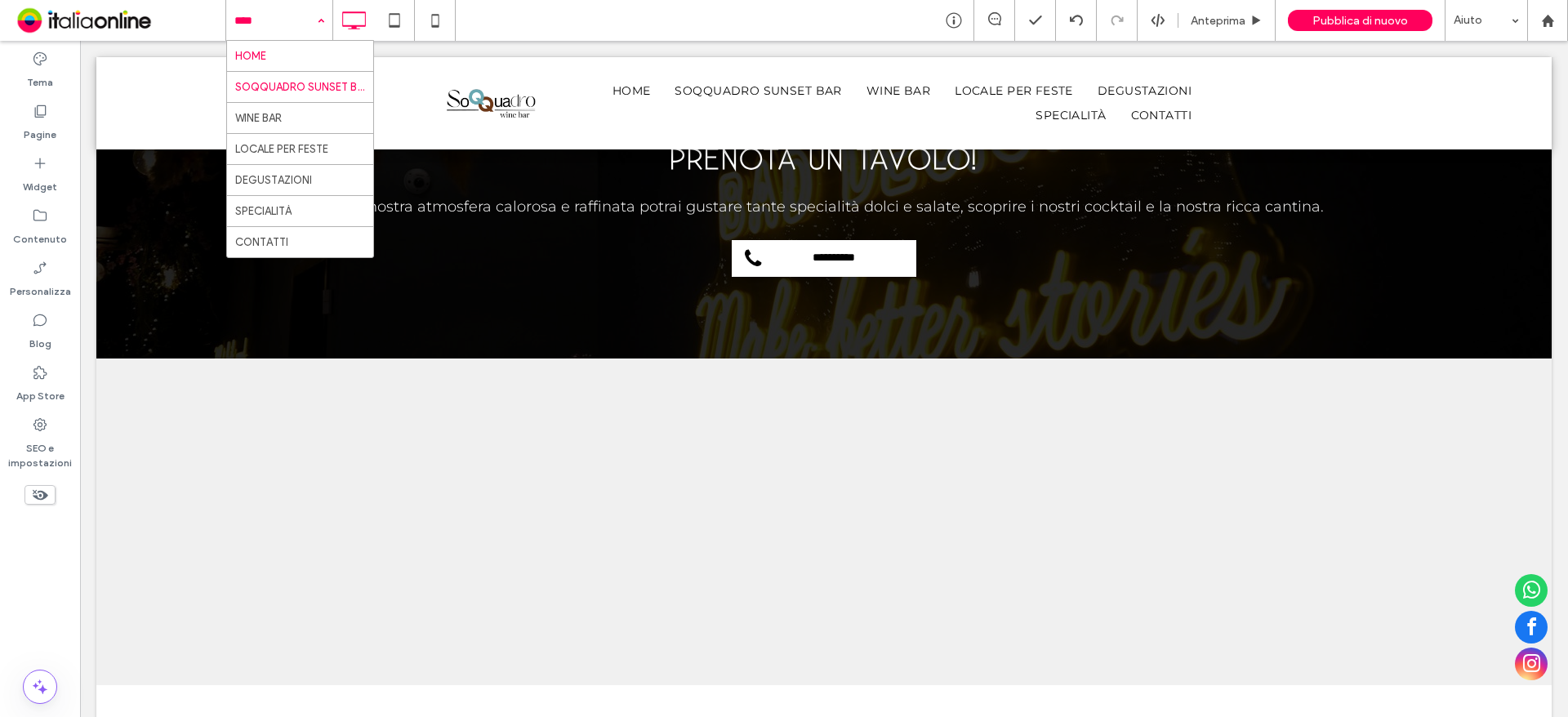
drag, startPoint x: 280, startPoint y: 80, endPoint x: 326, endPoint y: 115, distance: 57.8
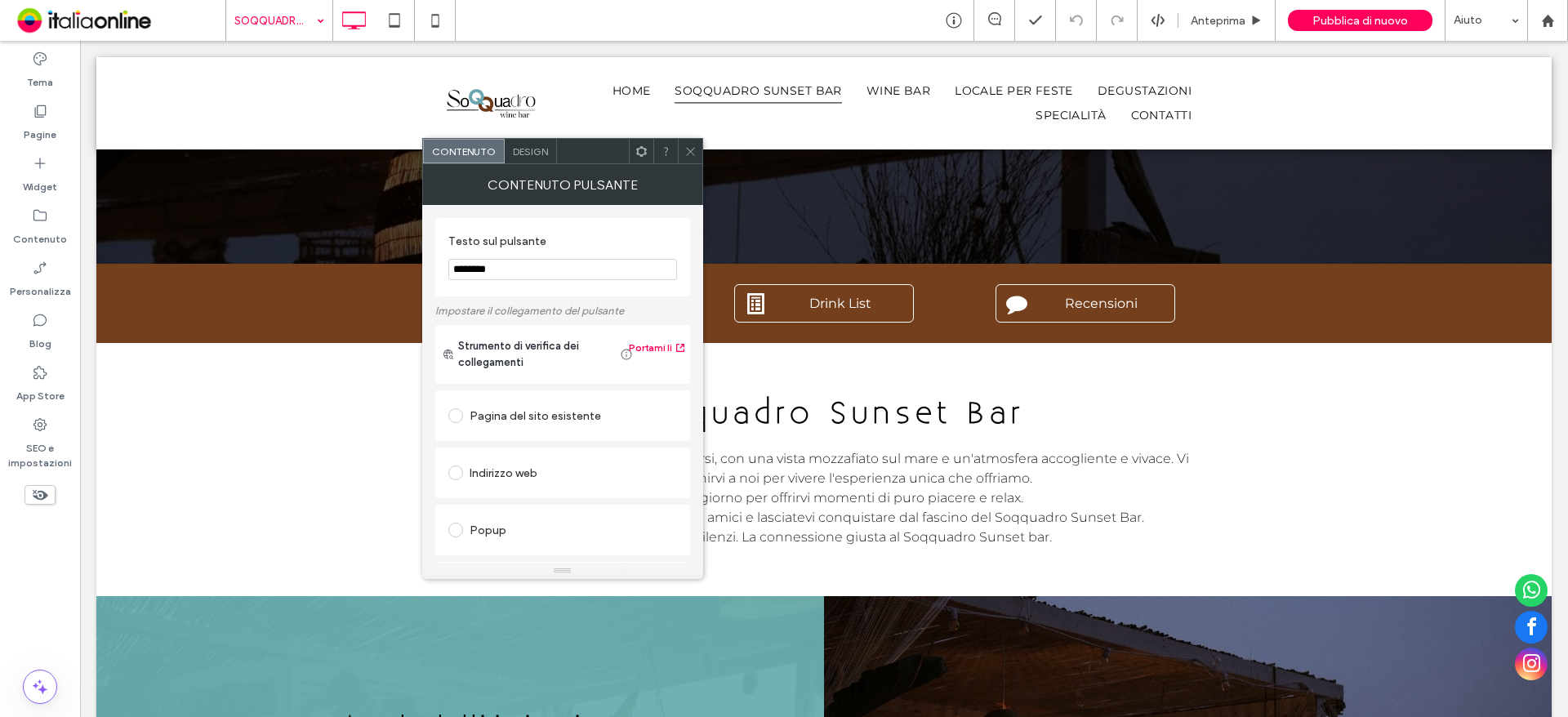
scroll to position [653, 0]
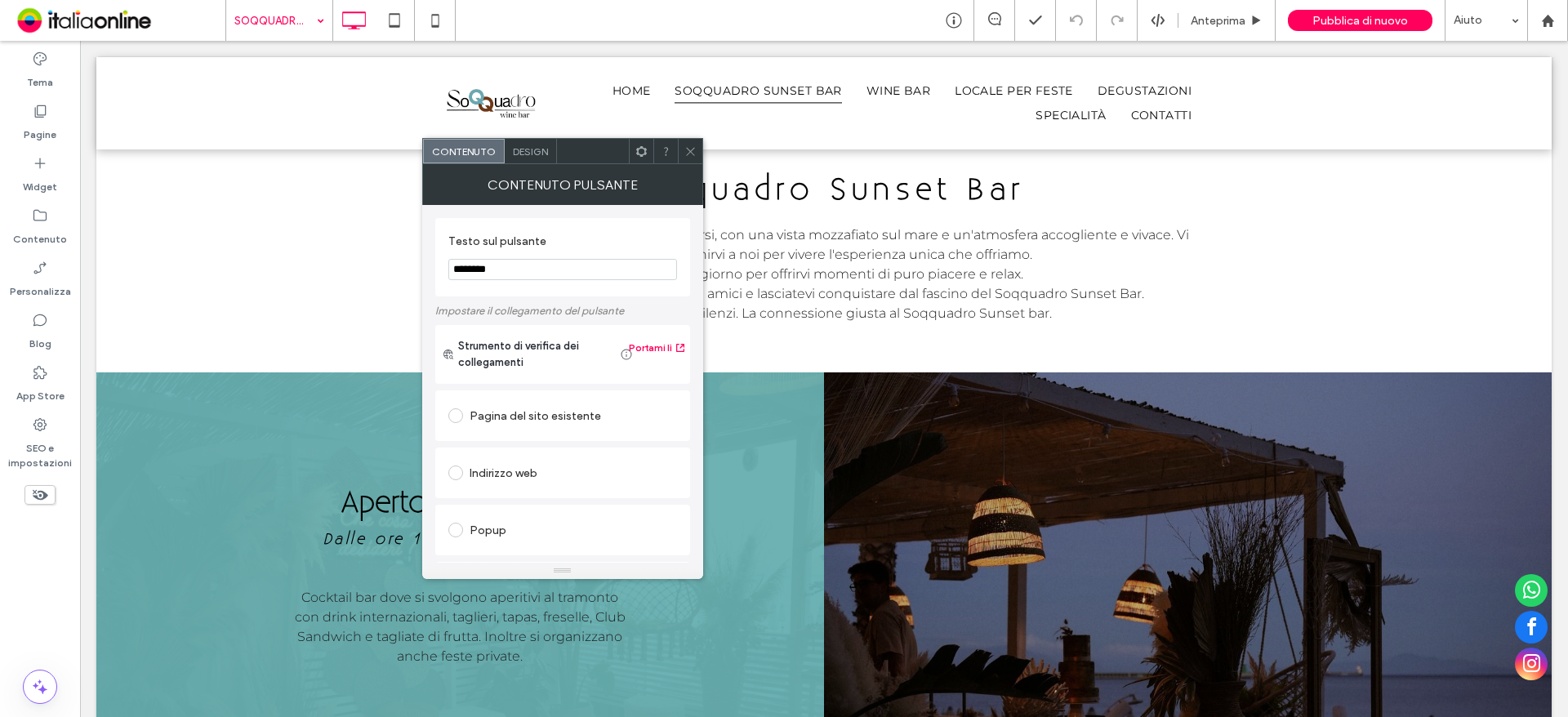
drag, startPoint x: 693, startPoint y: 144, endPoint x: 702, endPoint y: 158, distance: 16.6
click at [693, 145] on icon at bounding box center [690, 151] width 12 height 12
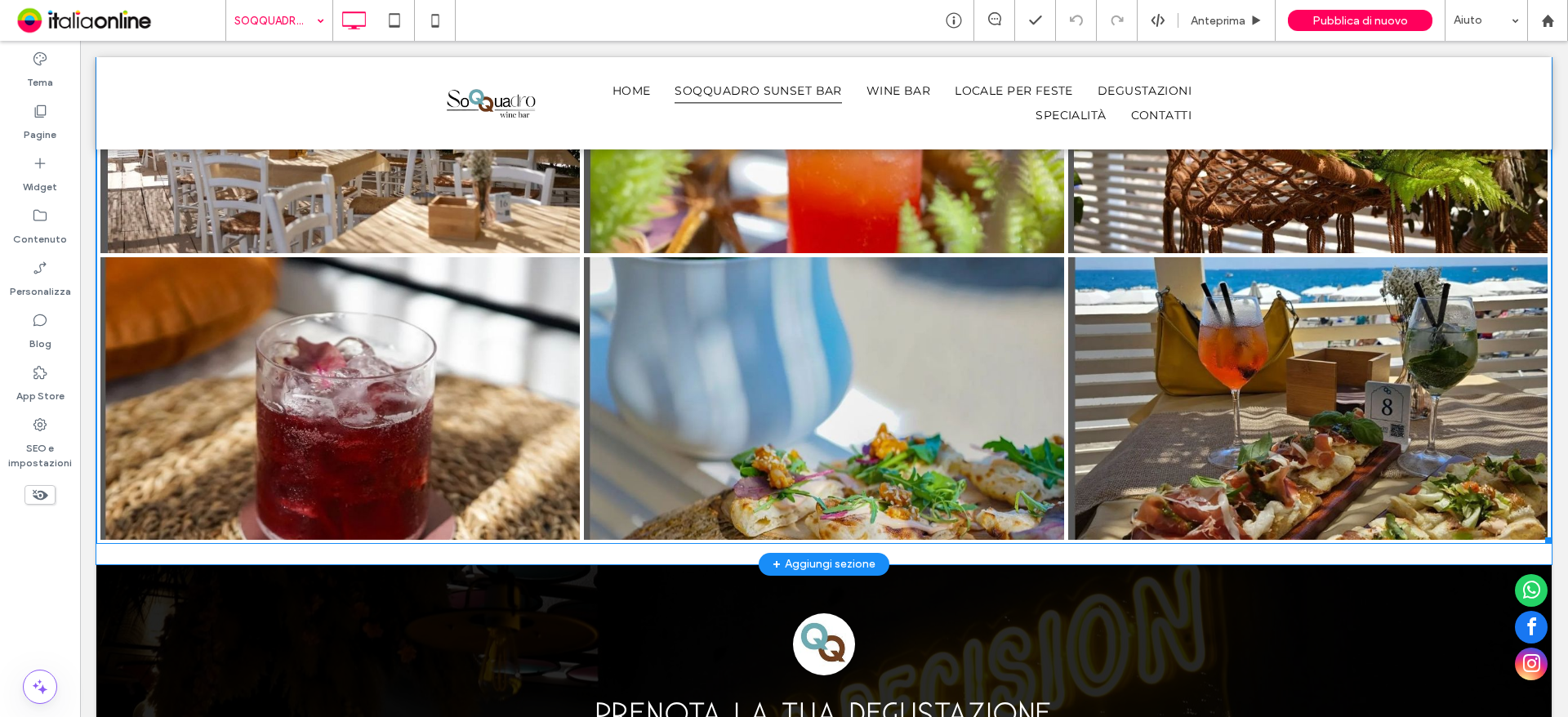
scroll to position [2939, 0]
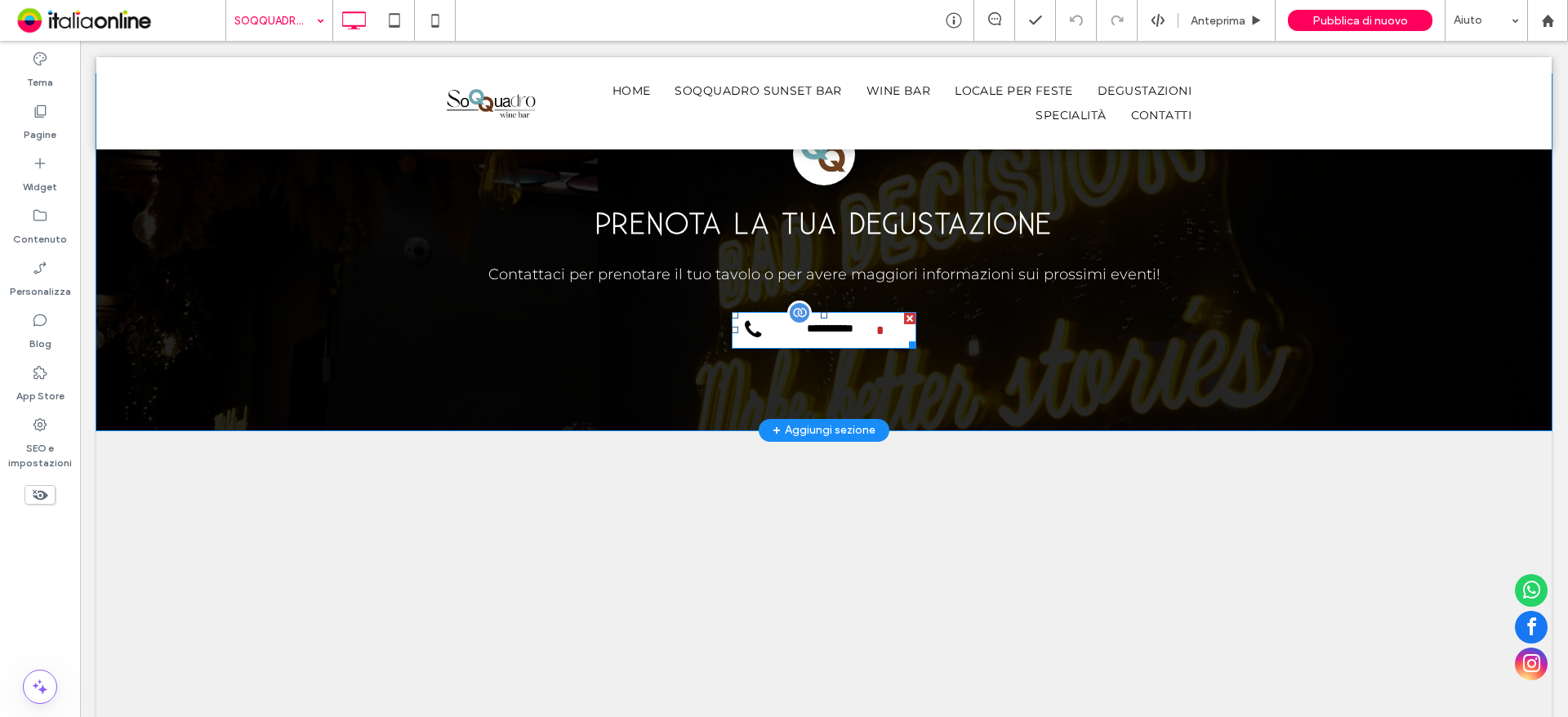
click at [854, 331] on span "**********" at bounding box center [830, 330] width 91 height 31
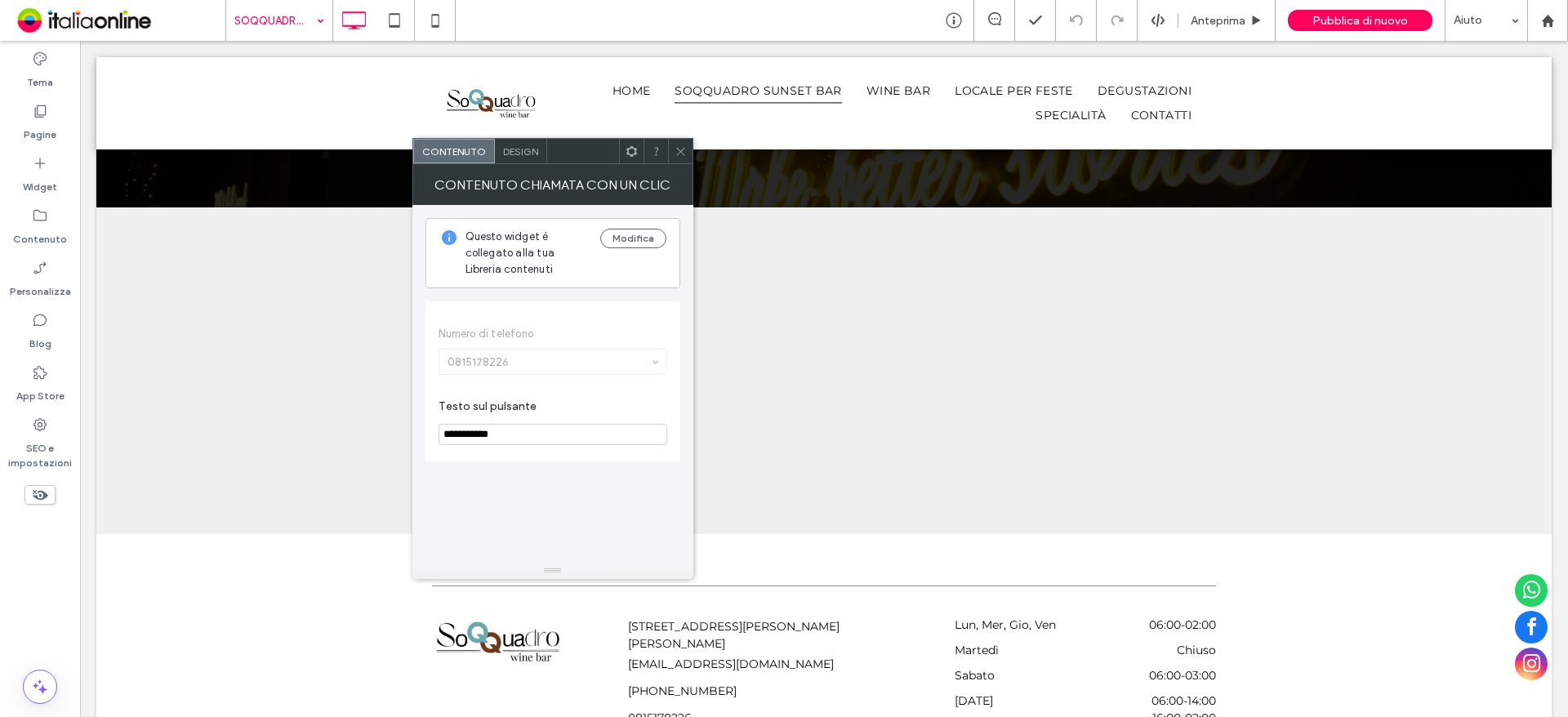
scroll to position [3301, 0]
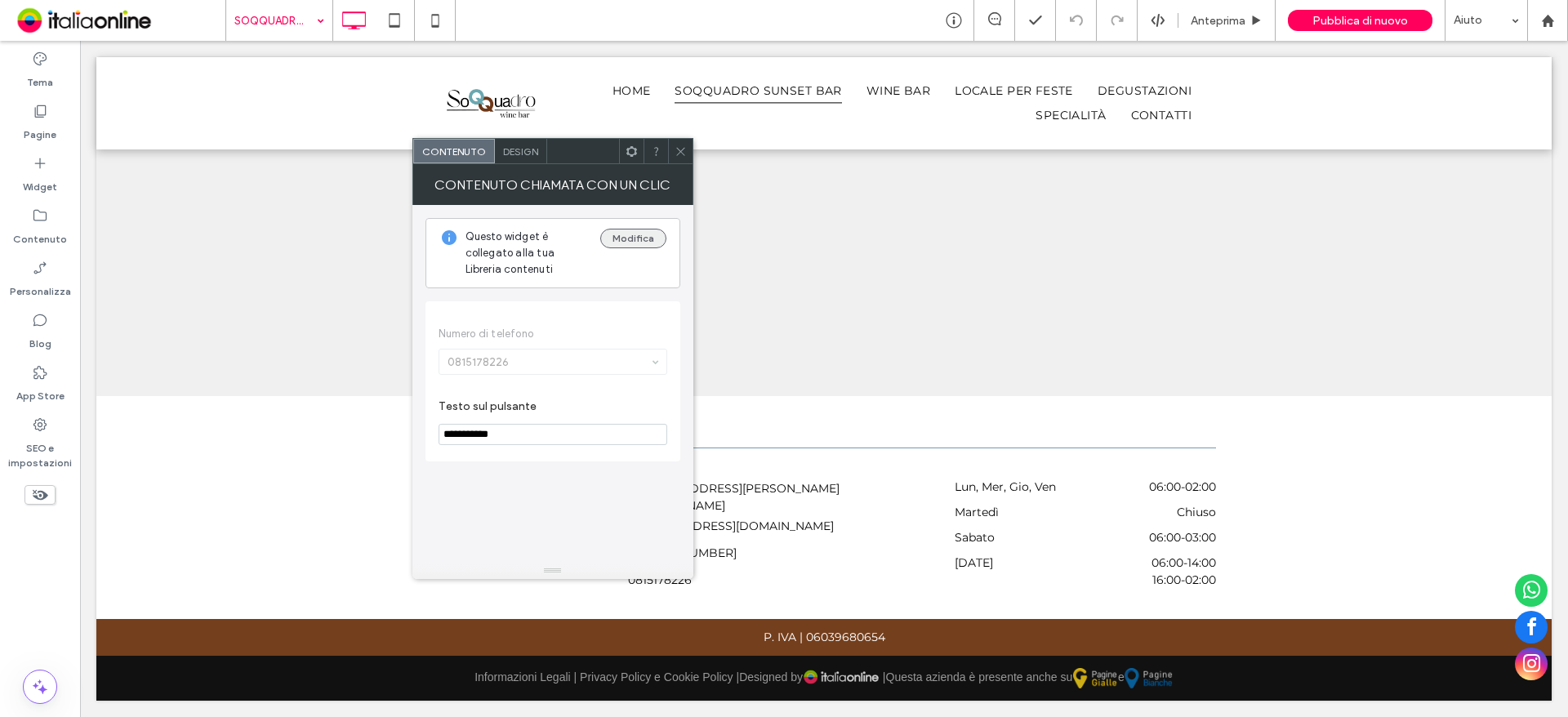
click at [615, 236] on button "Modifica" at bounding box center [633, 238] width 66 height 19
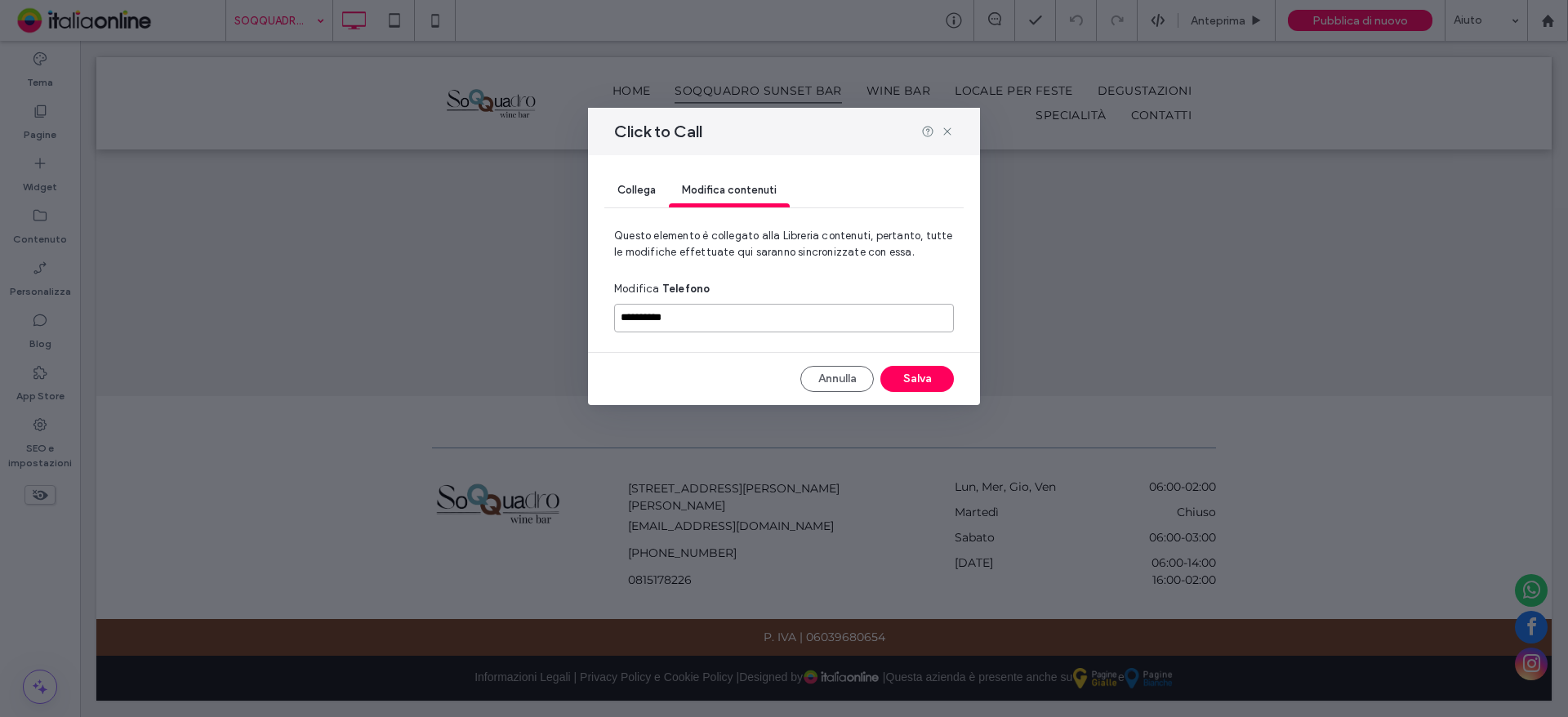
drag, startPoint x: 618, startPoint y: 317, endPoint x: 632, endPoint y: 319, distance: 14.1
click at [618, 317] on input "**********" at bounding box center [783, 317] width 339 height 28
type input "**********"
click at [935, 385] on button "Salva" at bounding box center [917, 379] width 73 height 27
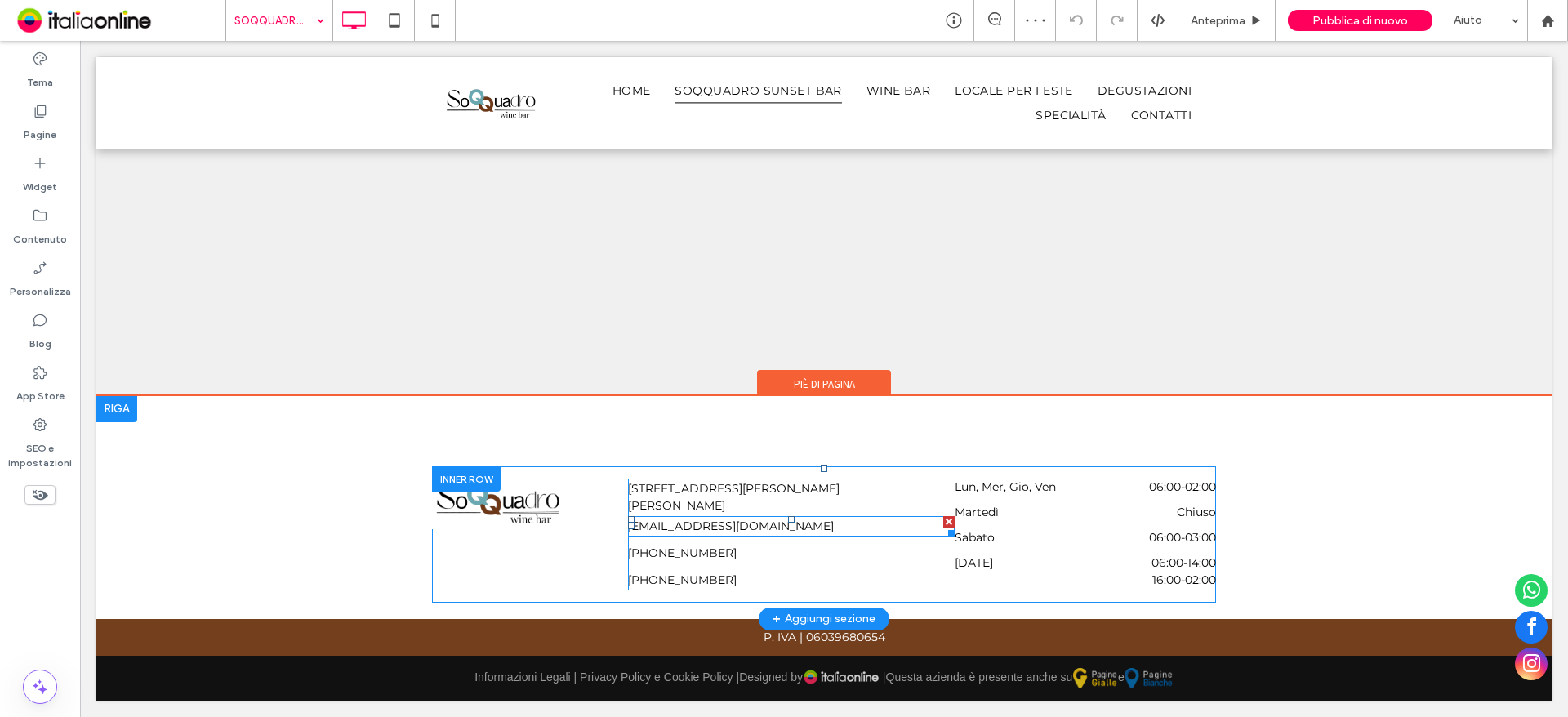
click at [782, 537] on div "[STREET_ADDRESS][PERSON_NAME][PERSON_NAME] [EMAIL_ADDRESS][DOMAIN_NAME] [PHONE_…" at bounding box center [791, 534] width 327 height 112
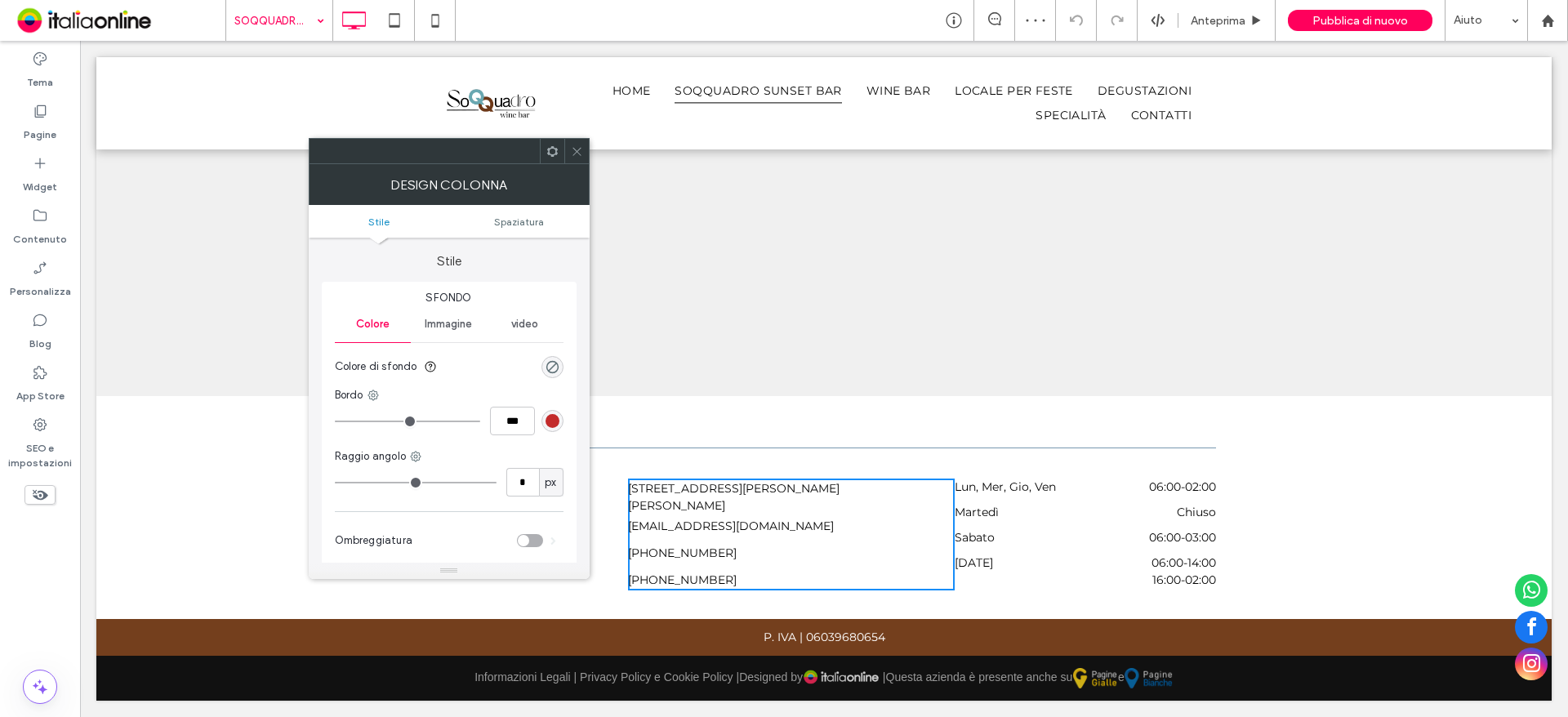
click at [735, 567] on div "[STREET_ADDRESS][PERSON_NAME][PERSON_NAME] [EMAIL_ADDRESS][DOMAIN_NAME] [PHONE_…" at bounding box center [791, 534] width 327 height 112
drag, startPoint x: 576, startPoint y: 155, endPoint x: 582, endPoint y: 166, distance: 12.5
click at [576, 155] on icon at bounding box center [576, 151] width 12 height 12
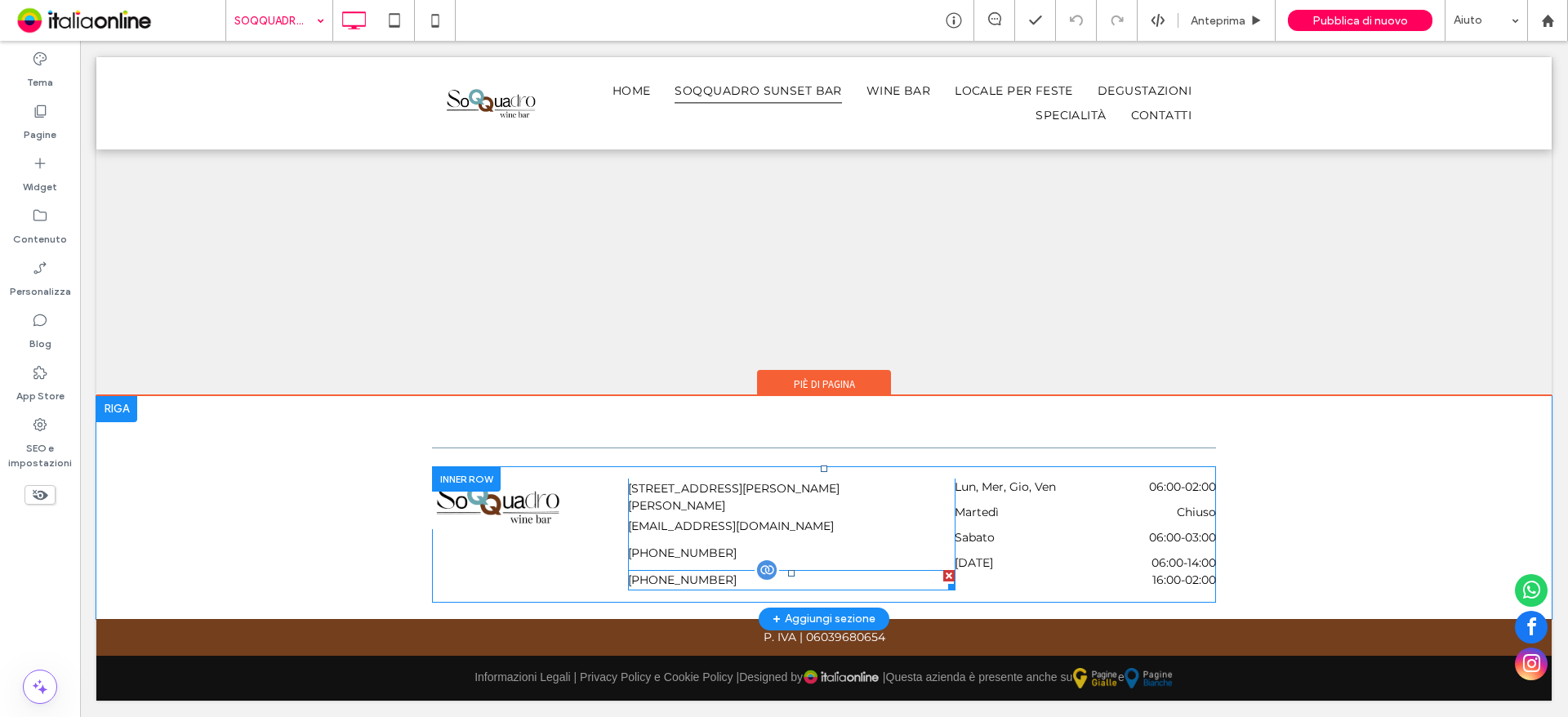
click at [943, 573] on div at bounding box center [949, 575] width 11 height 11
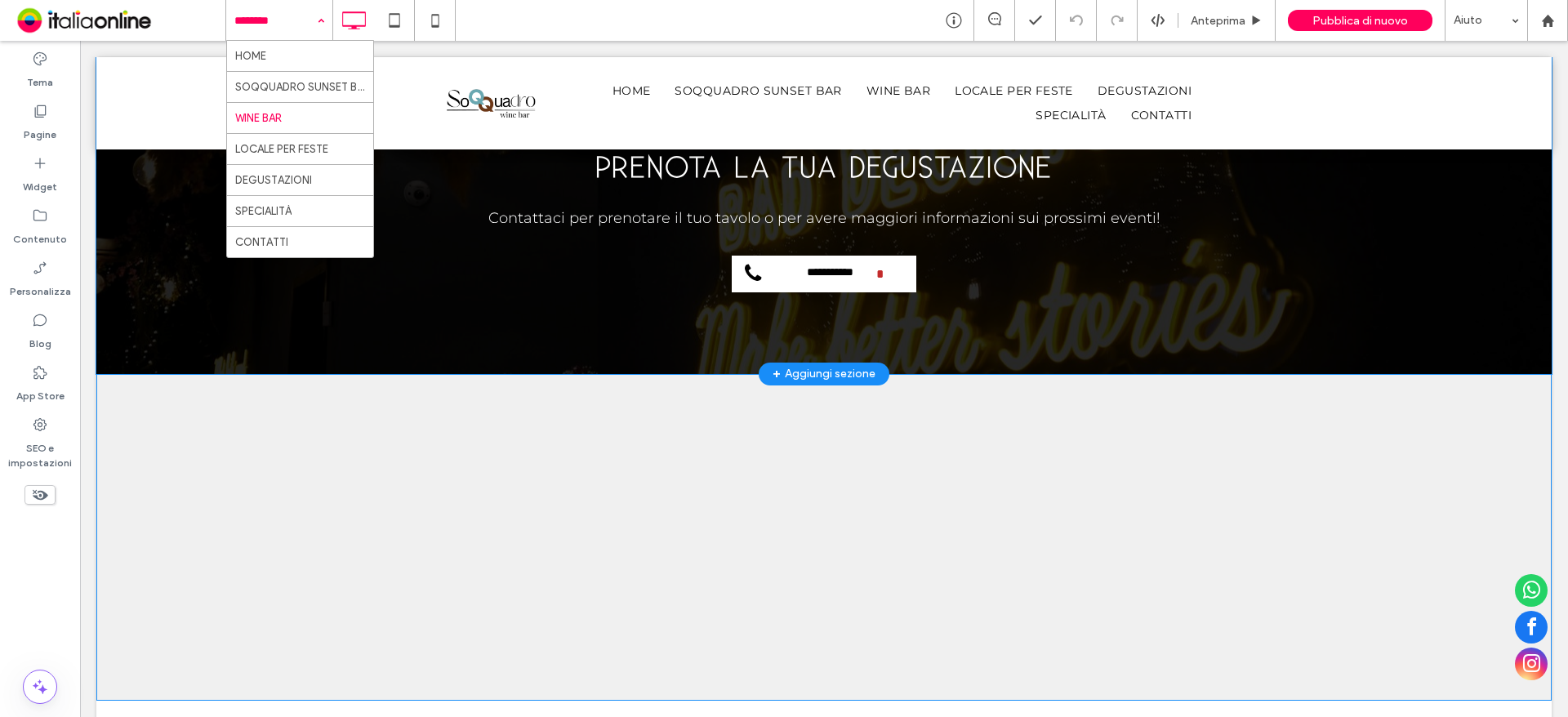
scroll to position [1983, 0]
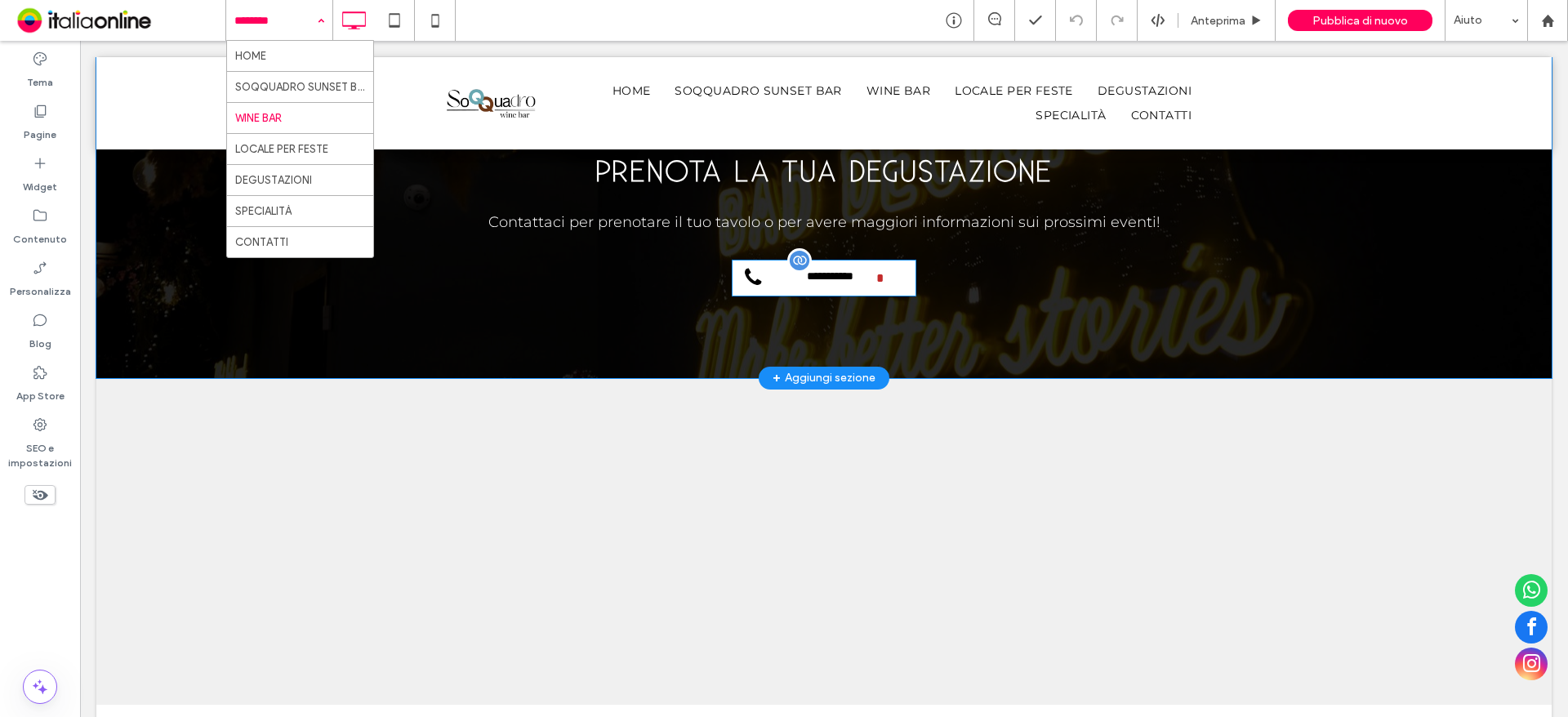
click at [800, 294] on span "**********" at bounding box center [830, 278] width 91 height 31
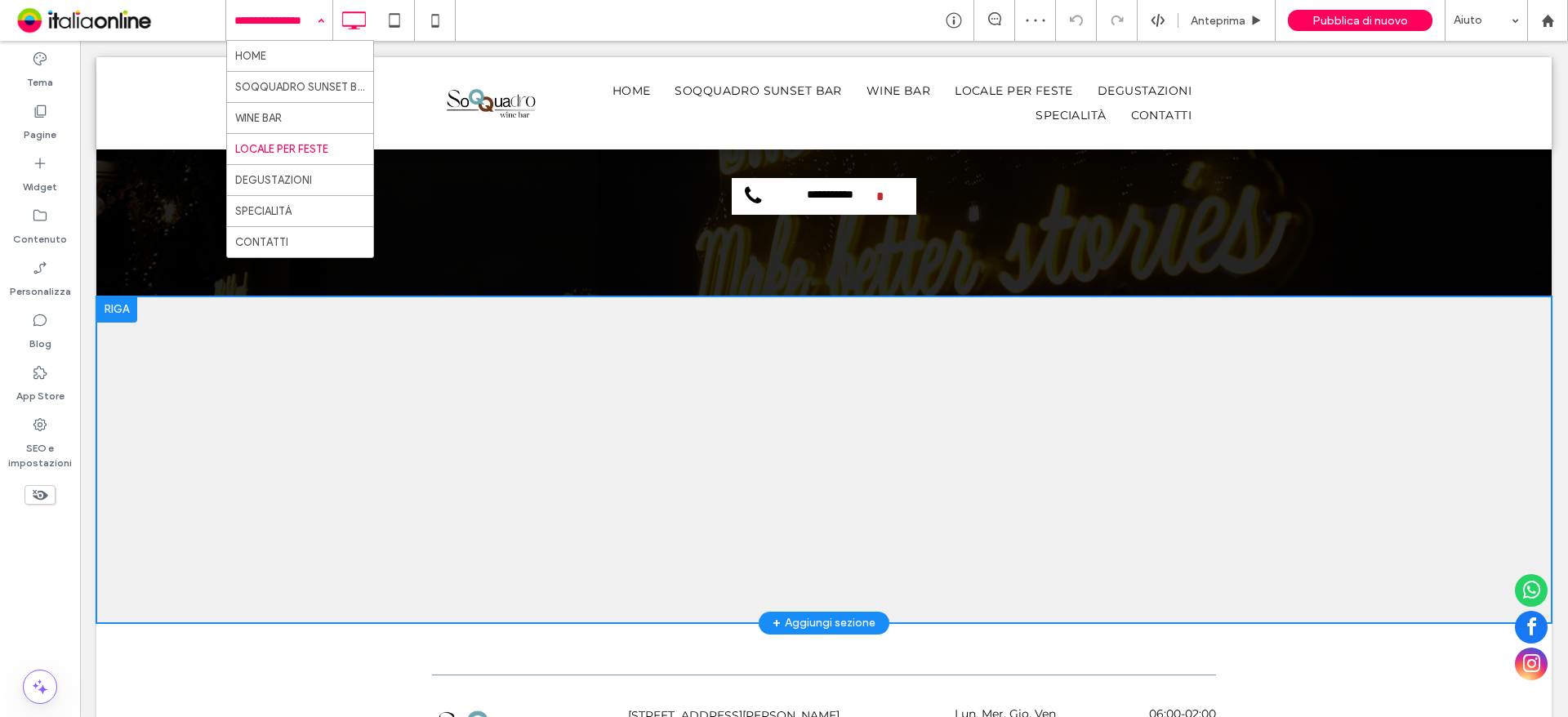
scroll to position [2449, 0]
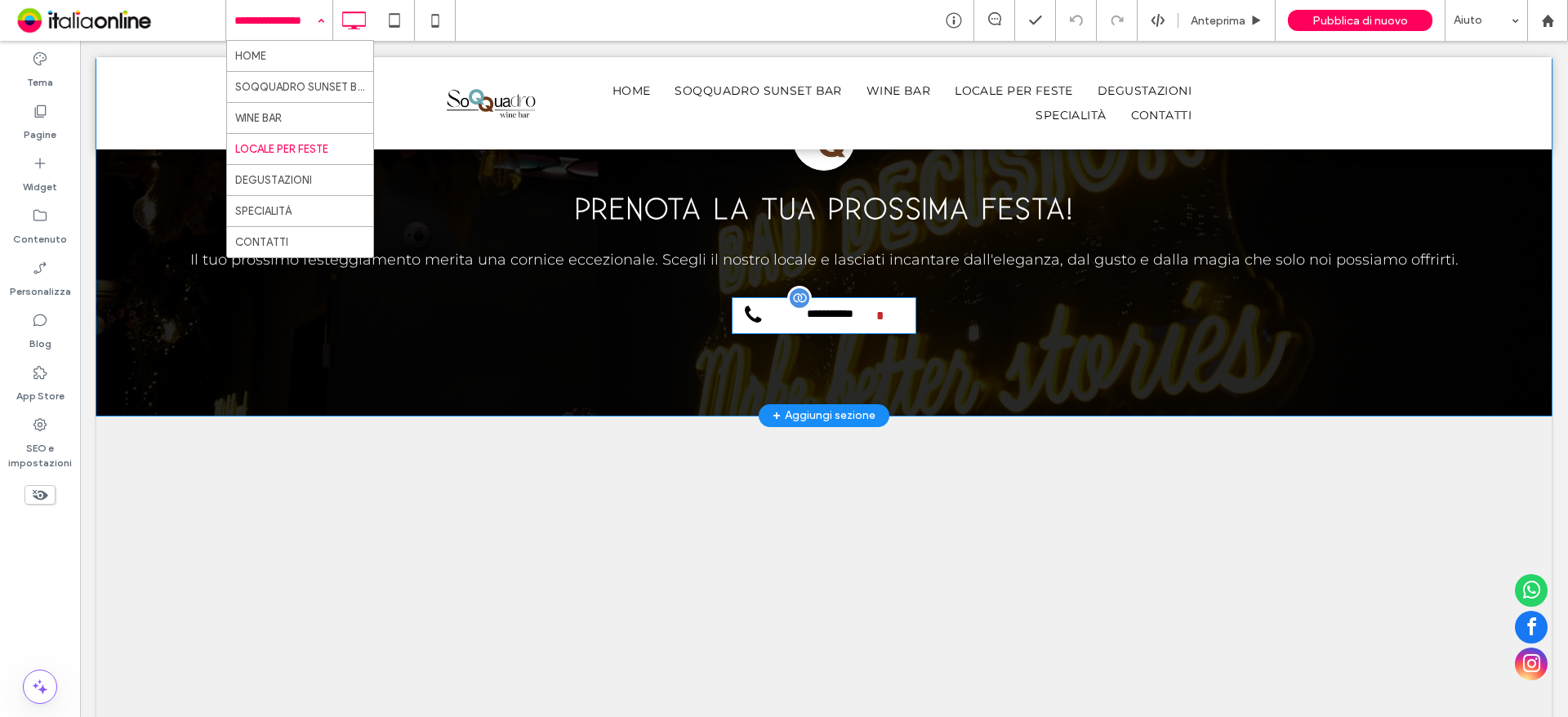
click at [840, 304] on span "**********" at bounding box center [830, 316] width 91 height 31
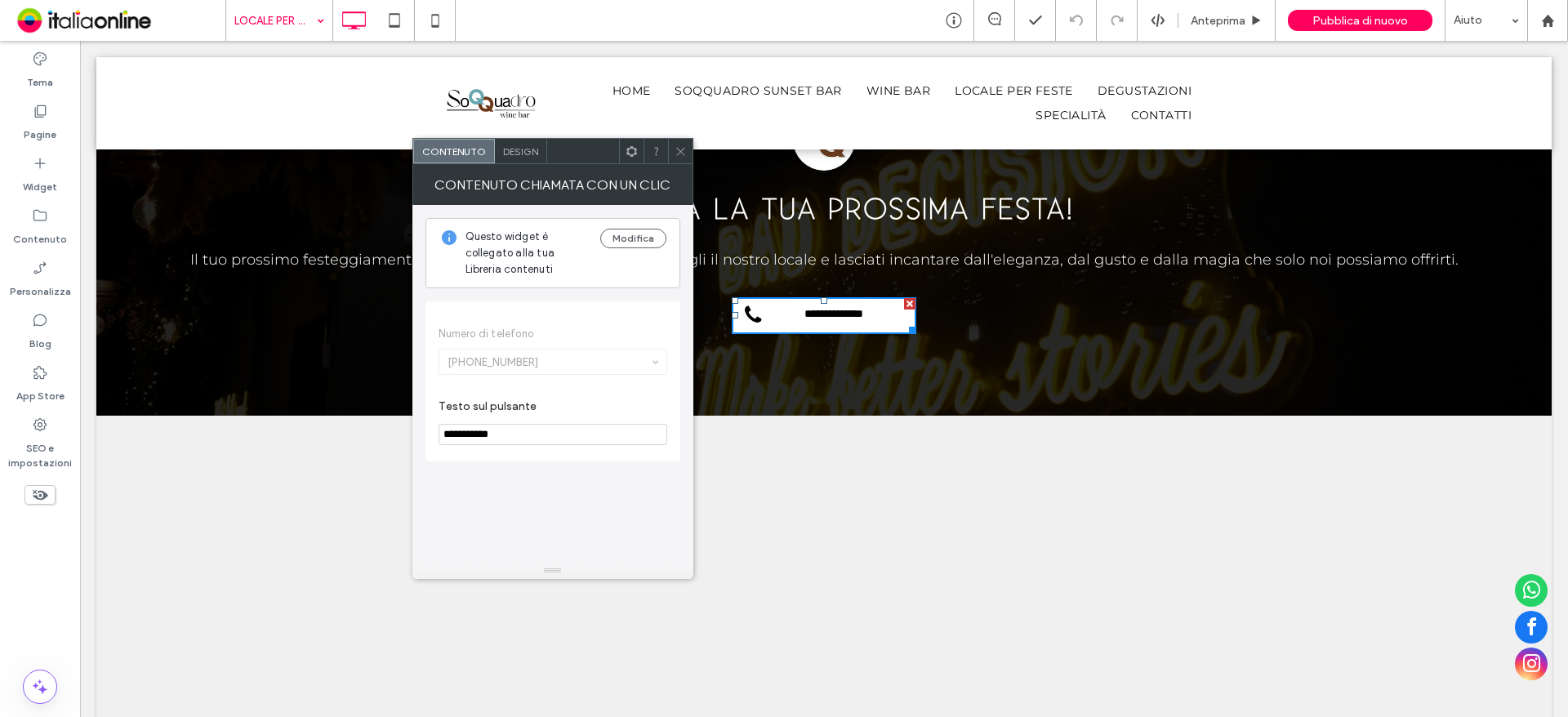
click at [678, 149] on icon at bounding box center [680, 151] width 12 height 12
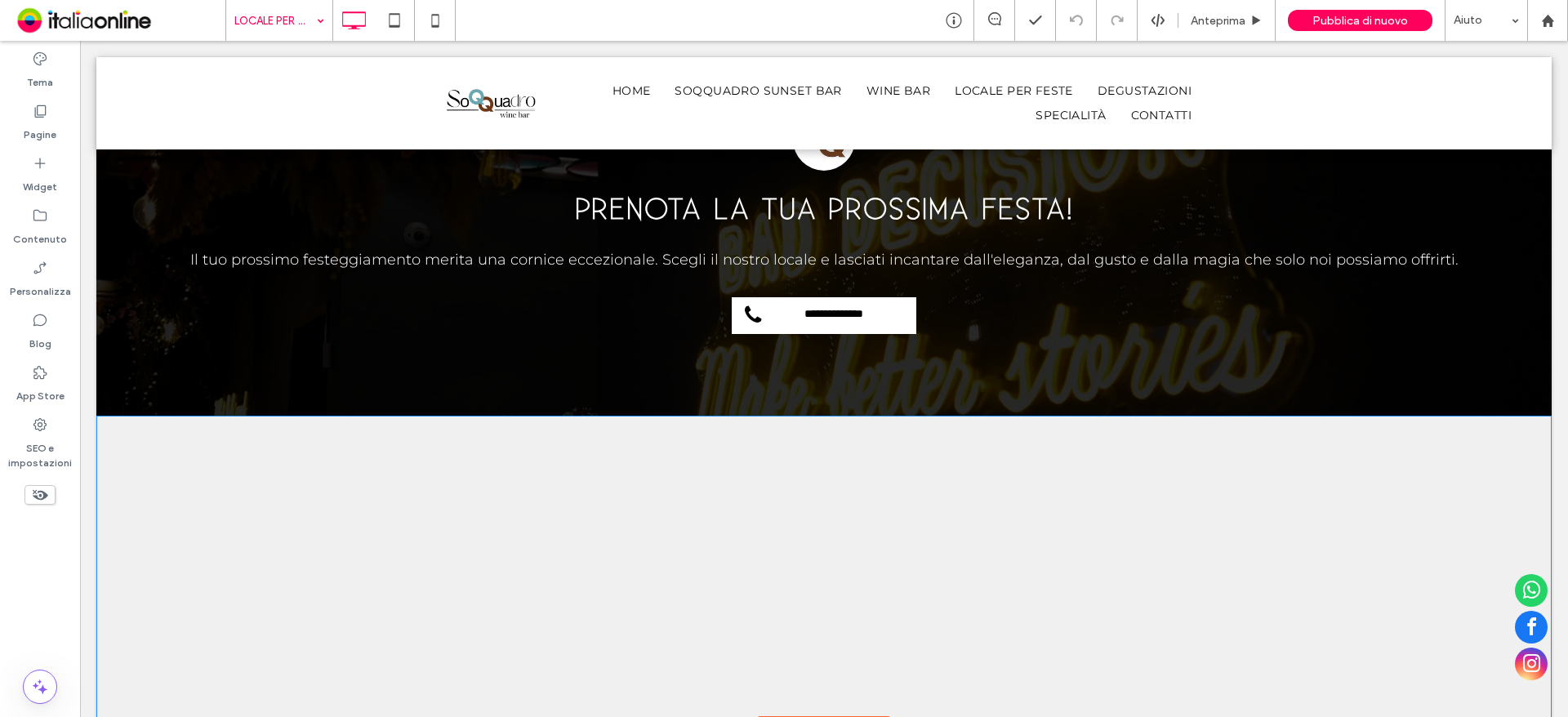
scroll to position [2777, 0]
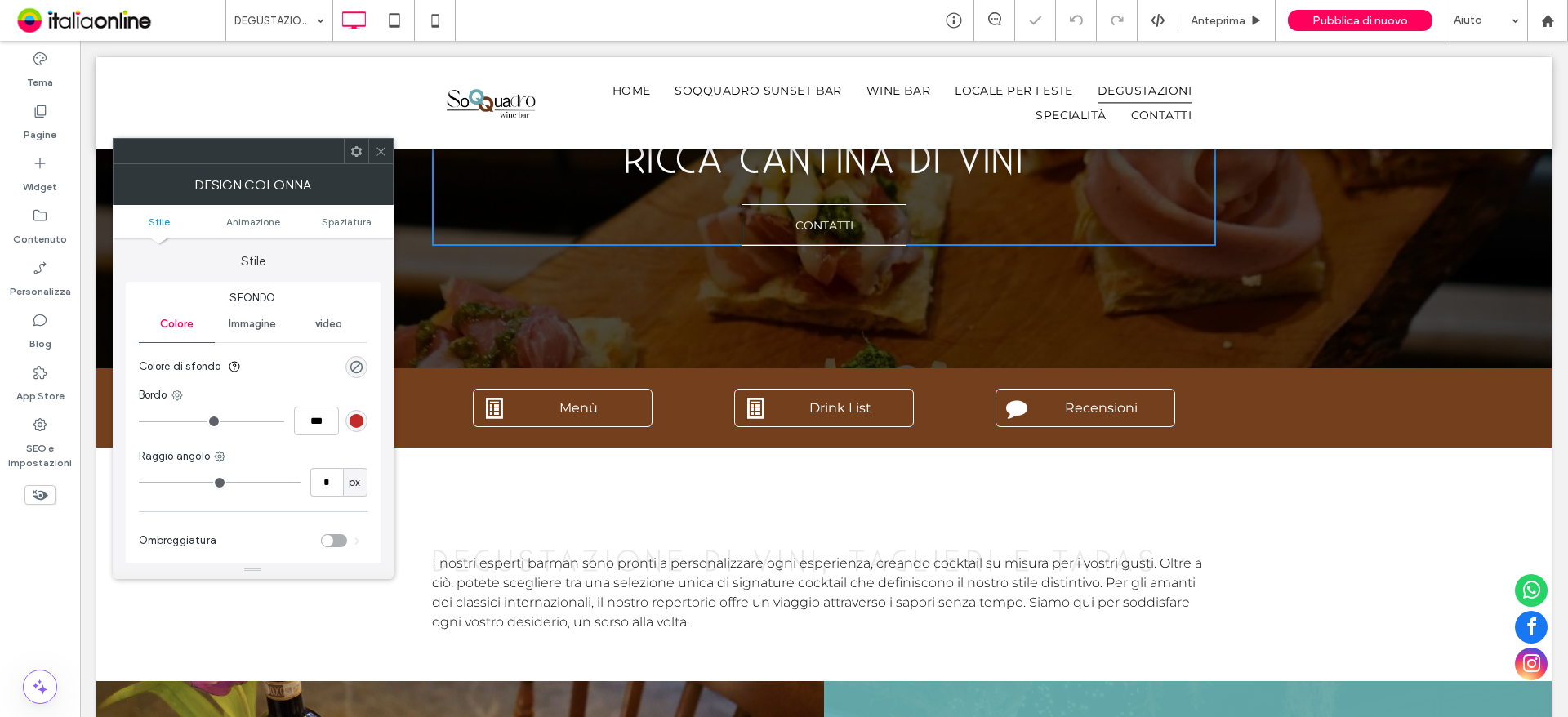
scroll to position [408, 0]
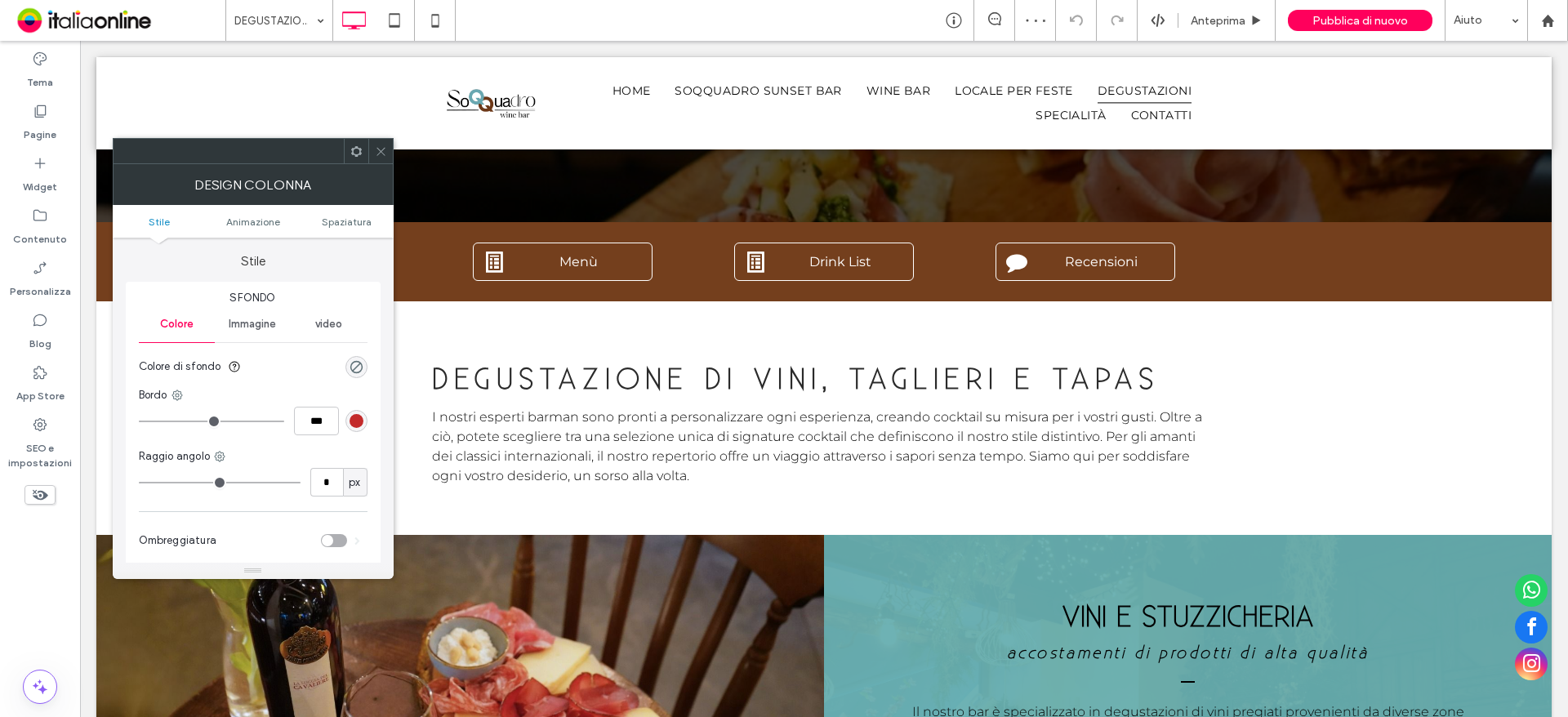
drag, startPoint x: 382, startPoint y: 143, endPoint x: 392, endPoint y: 157, distance: 17.2
click at [382, 143] on span at bounding box center [381, 151] width 12 height 25
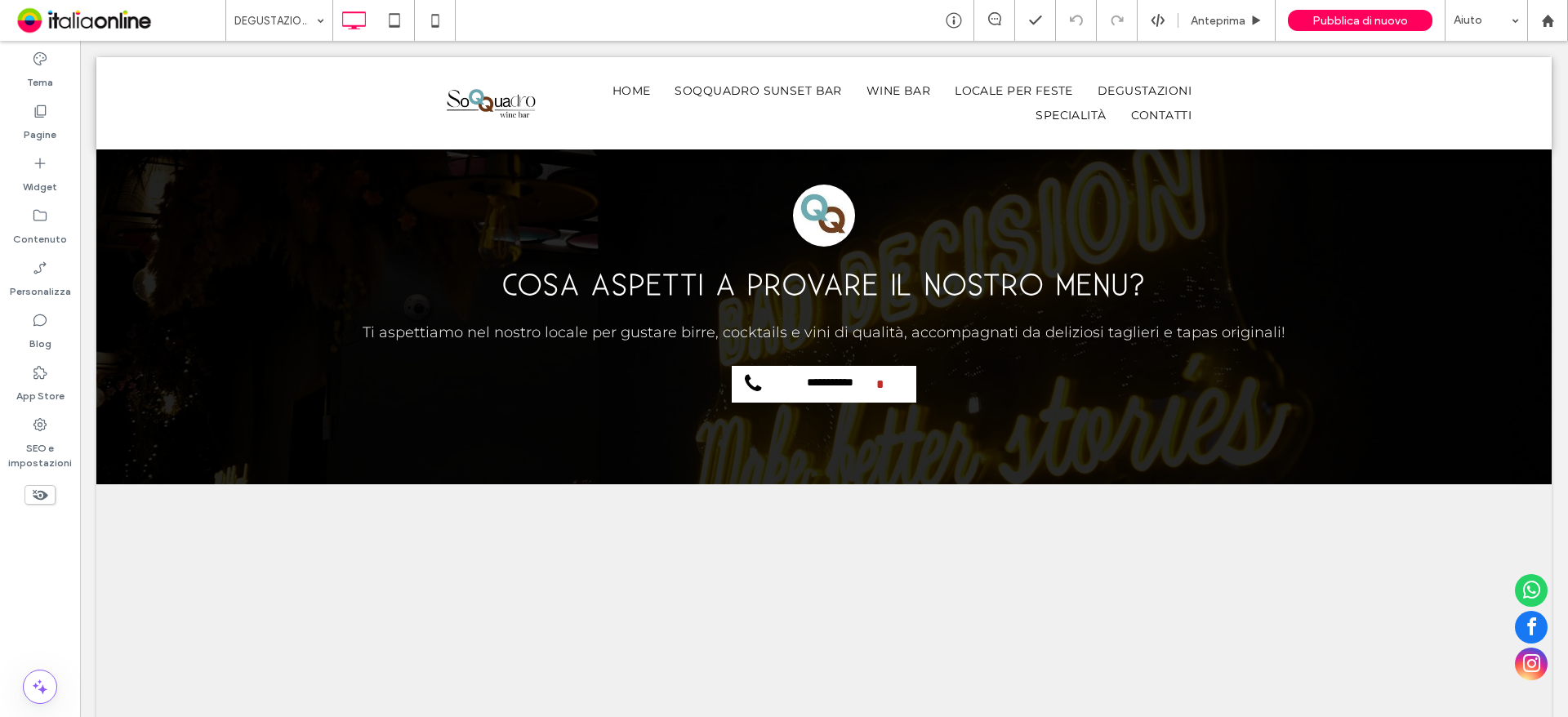
scroll to position [1878, 0]
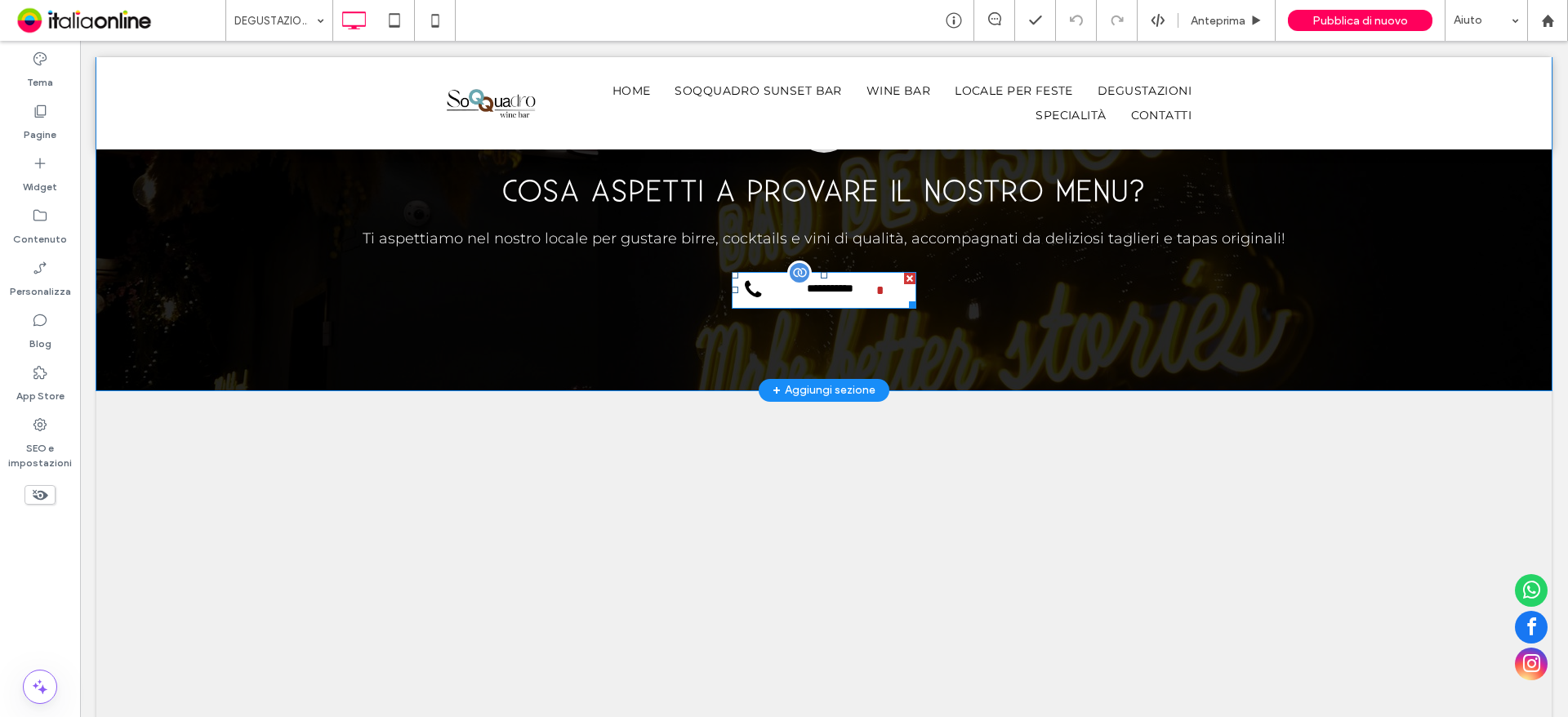
click at [835, 280] on span "**********" at bounding box center [830, 290] width 91 height 31
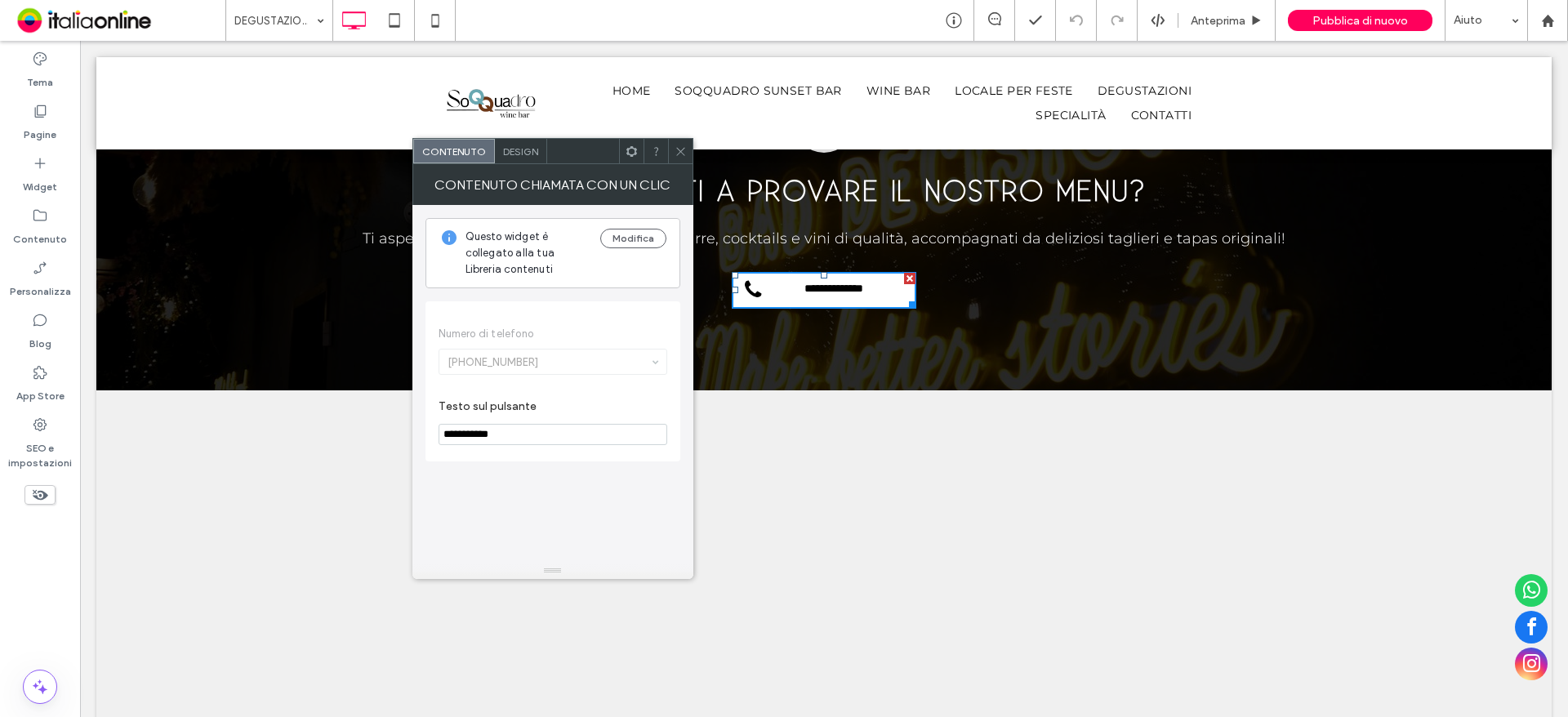
drag, startPoint x: 682, startPoint y: 155, endPoint x: 689, endPoint y: 171, distance: 17.5
click at [682, 155] on icon at bounding box center [680, 151] width 12 height 12
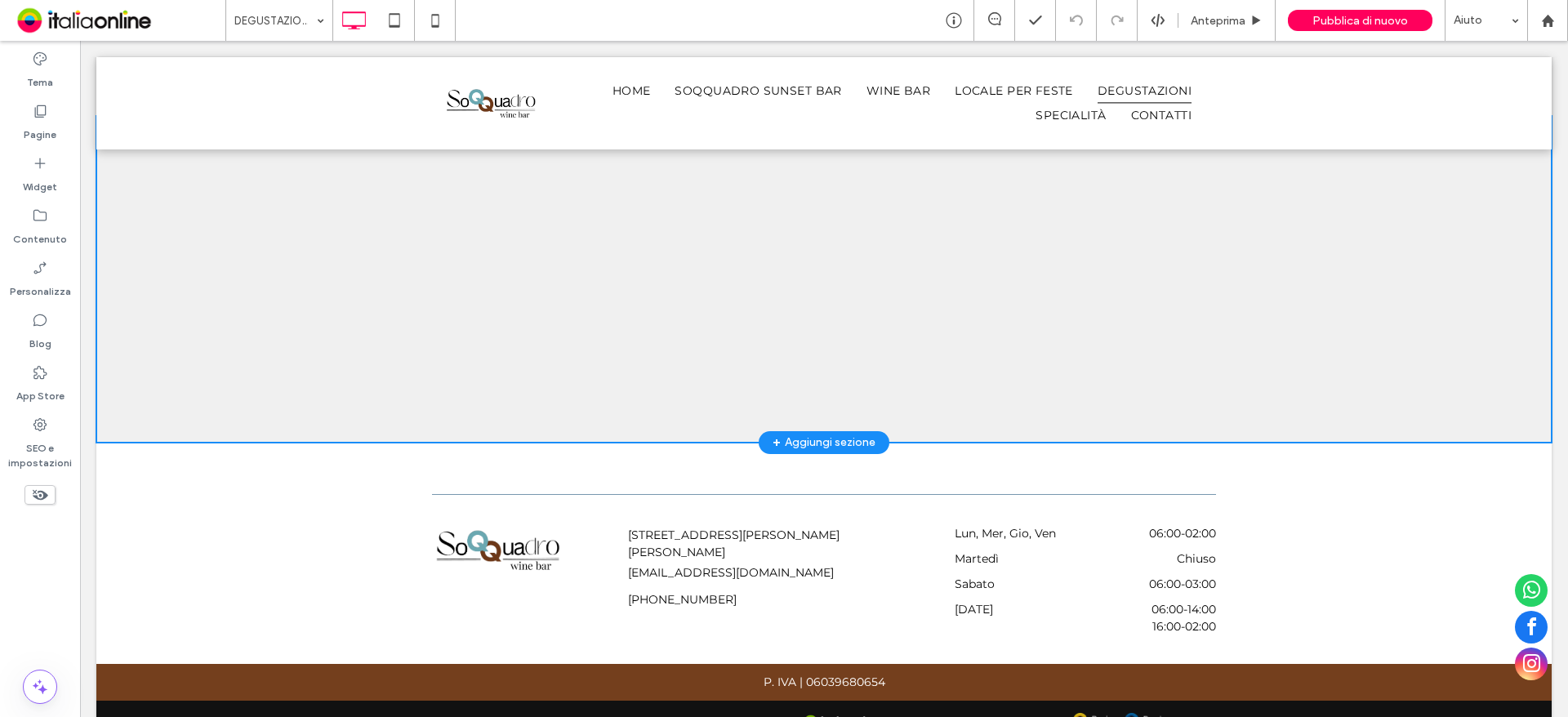
scroll to position [2198, 0]
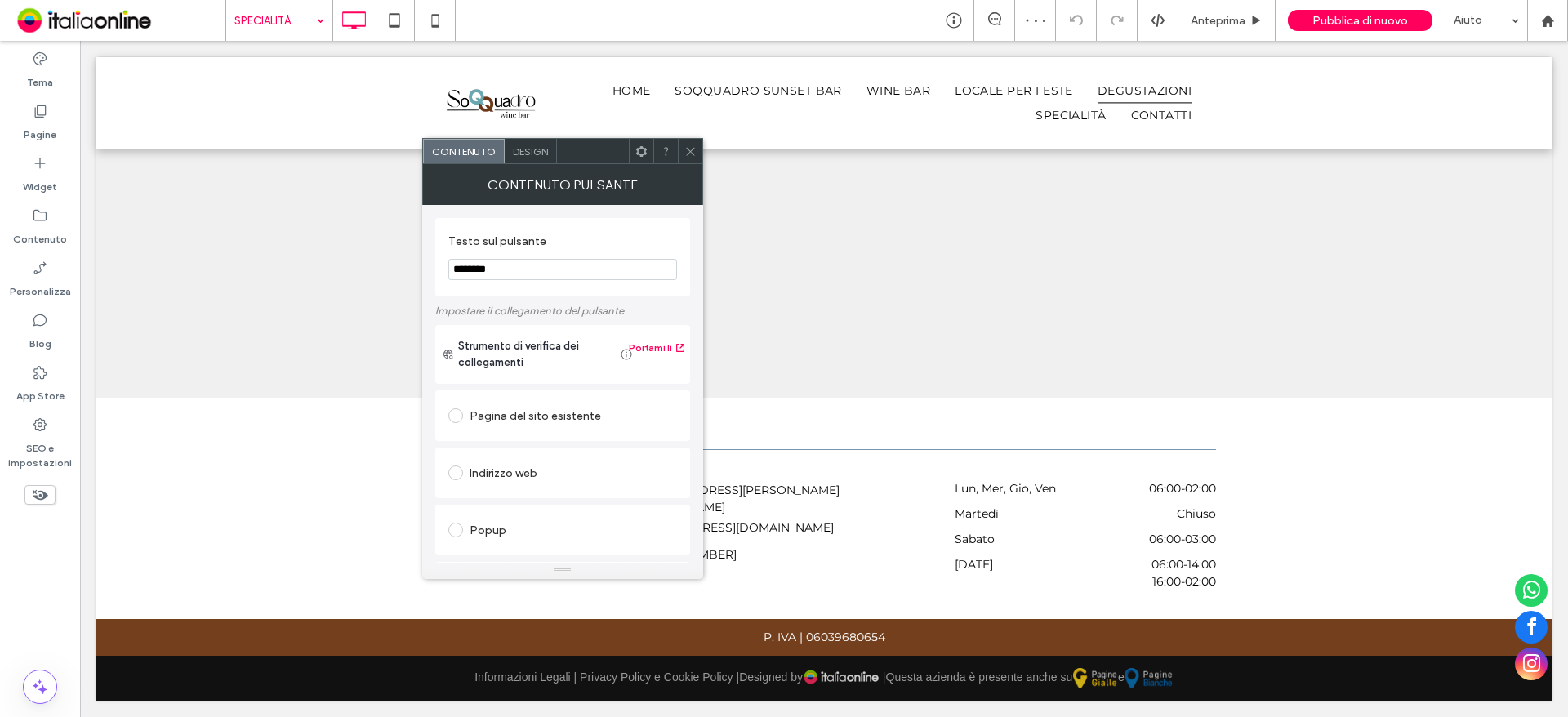
click at [693, 152] on icon at bounding box center [690, 151] width 12 height 12
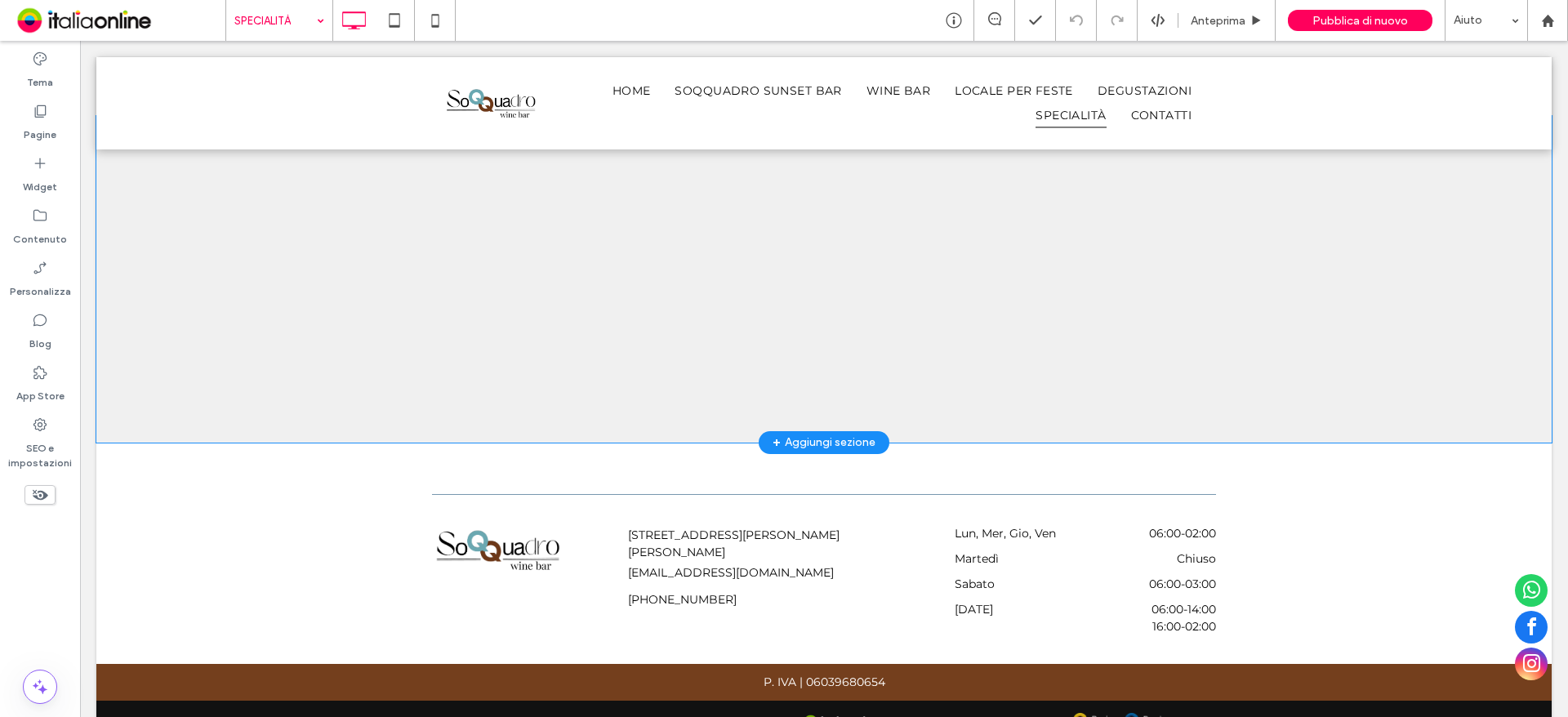
scroll to position [2823, 0]
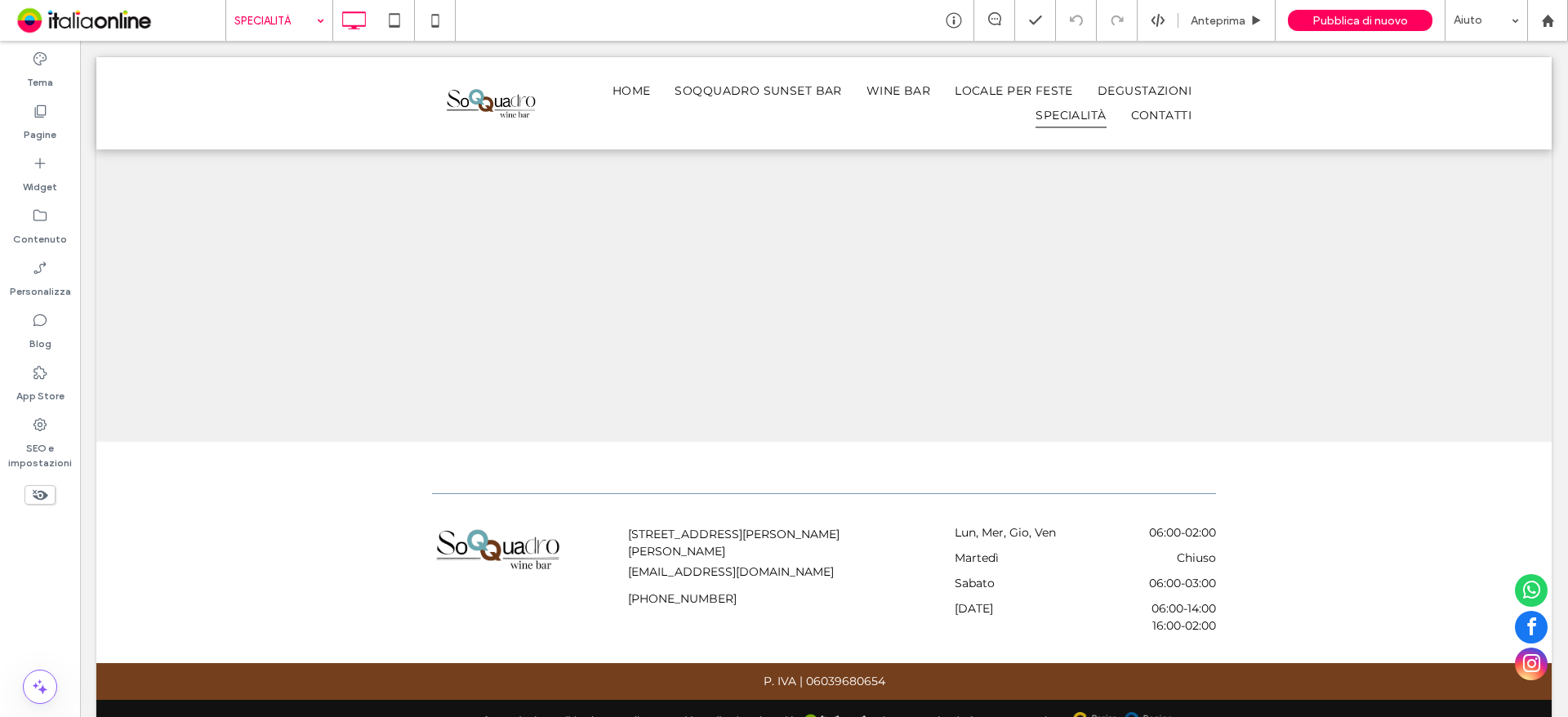
drag, startPoint x: 297, startPoint y: 14, endPoint x: 298, endPoint y: 33, distance: 19.0
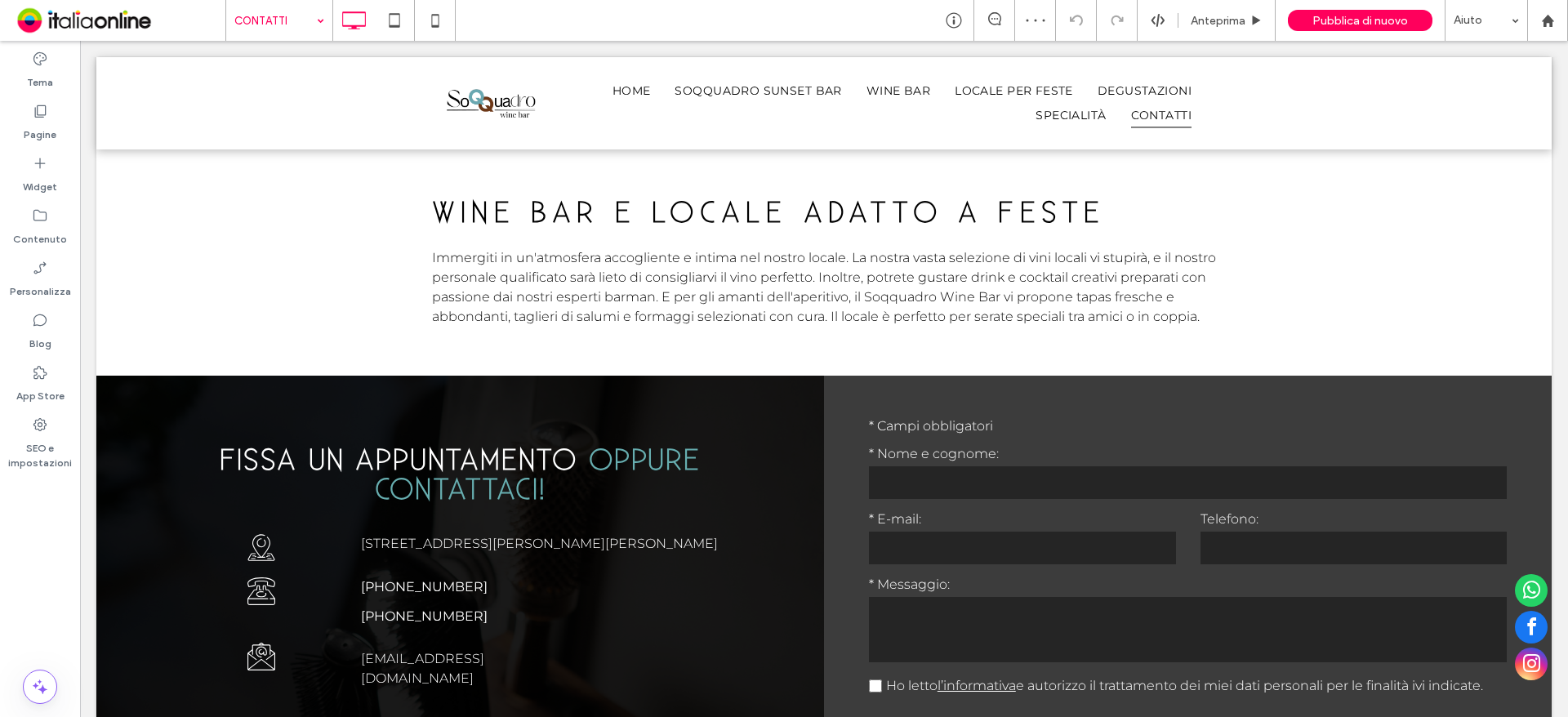
scroll to position [898, 0]
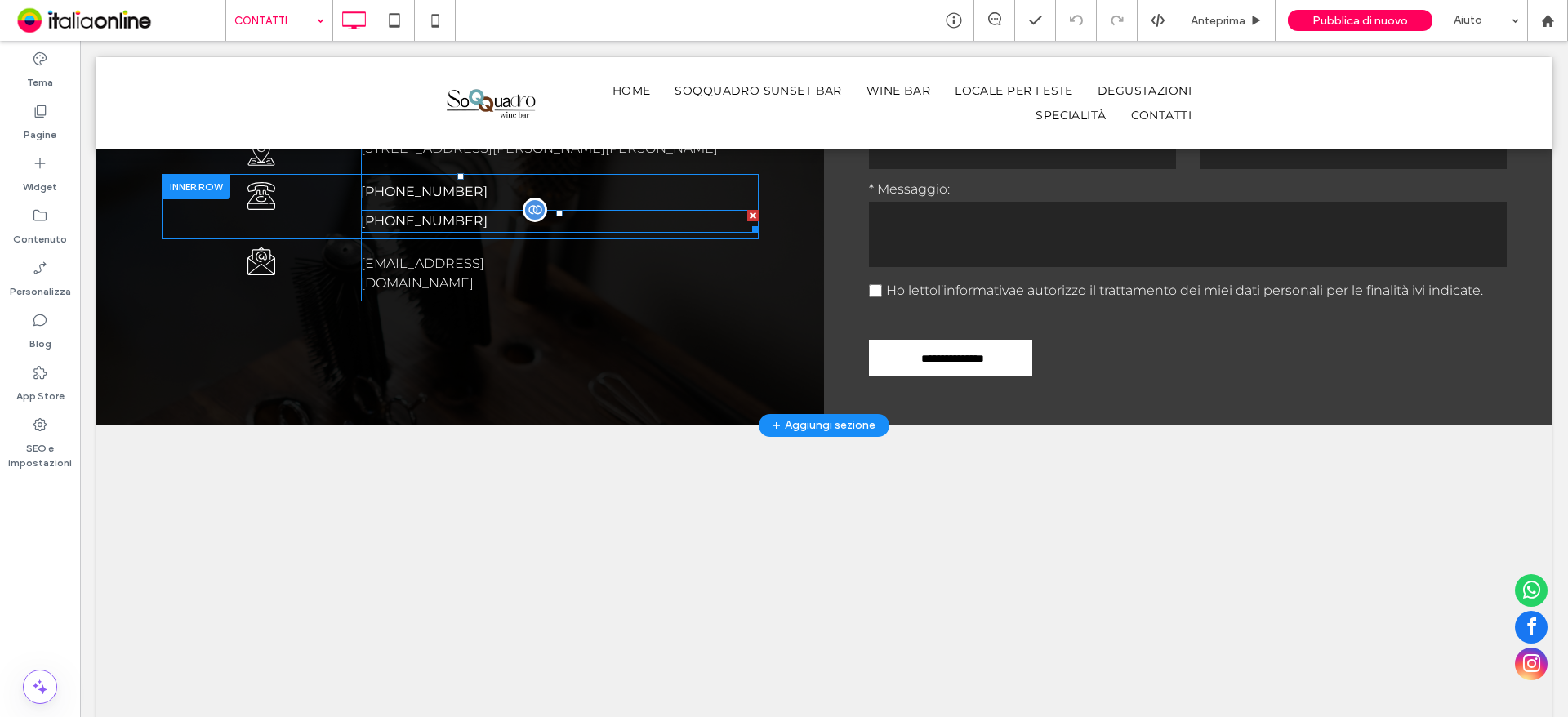
click at [747, 221] on div at bounding box center [753, 215] width 11 height 11
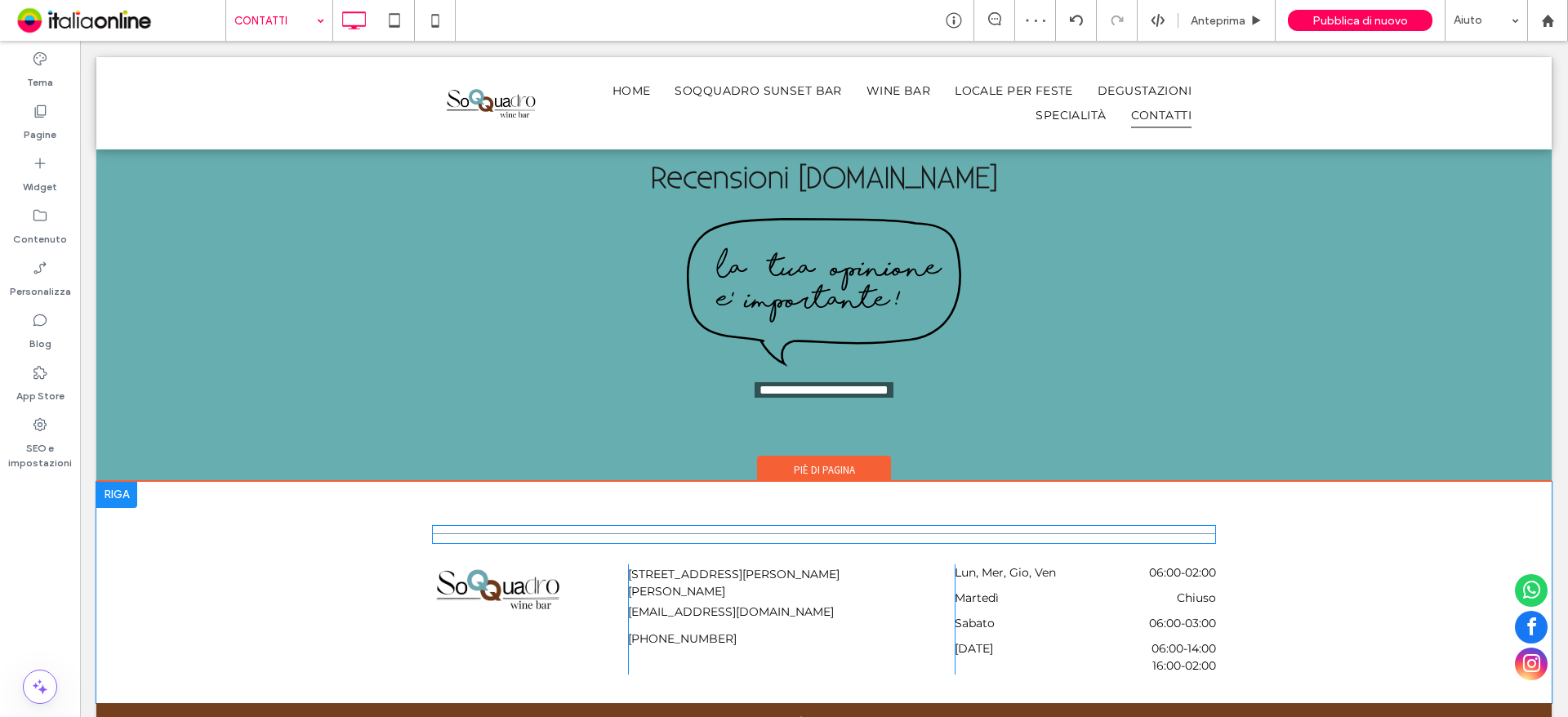
scroll to position [1663, 0]
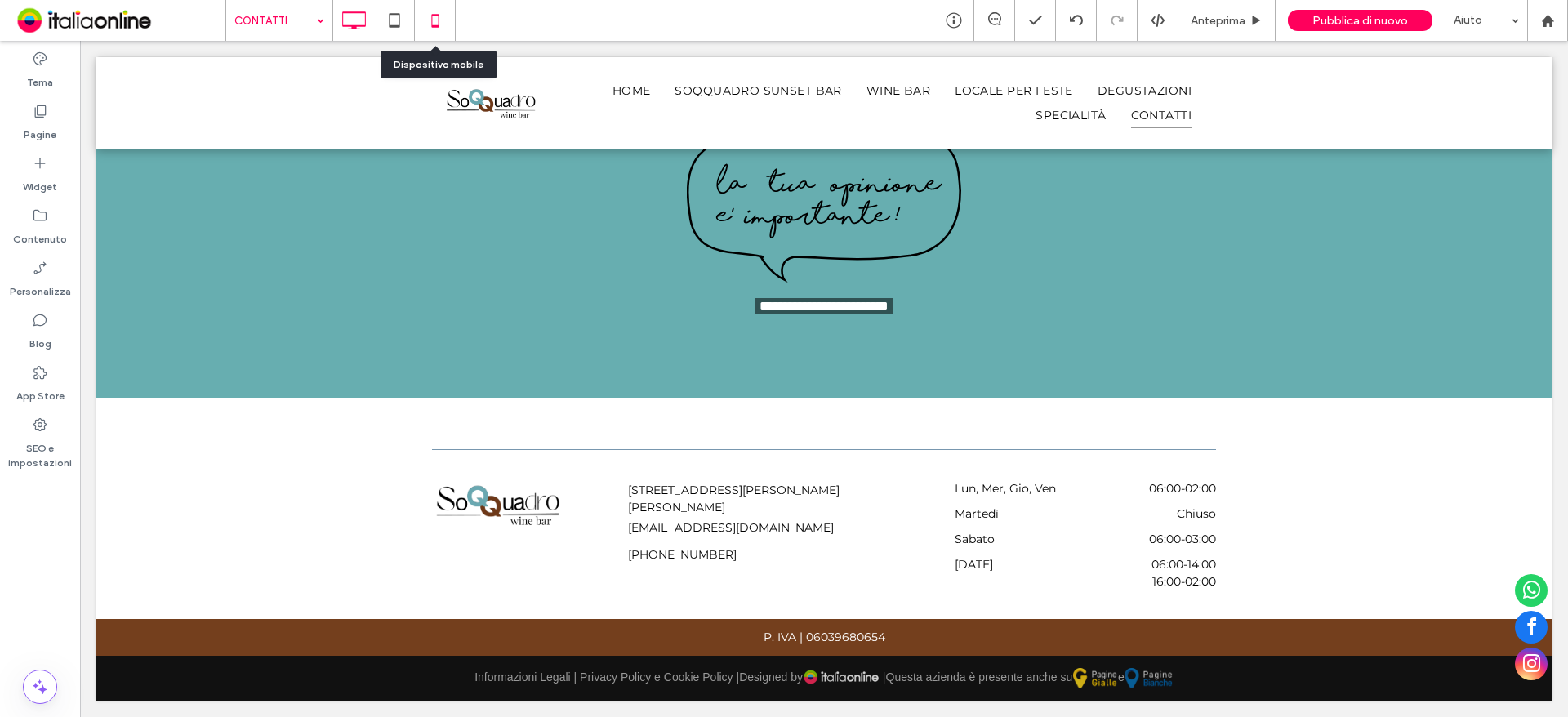
click at [439, 20] on icon at bounding box center [435, 20] width 33 height 33
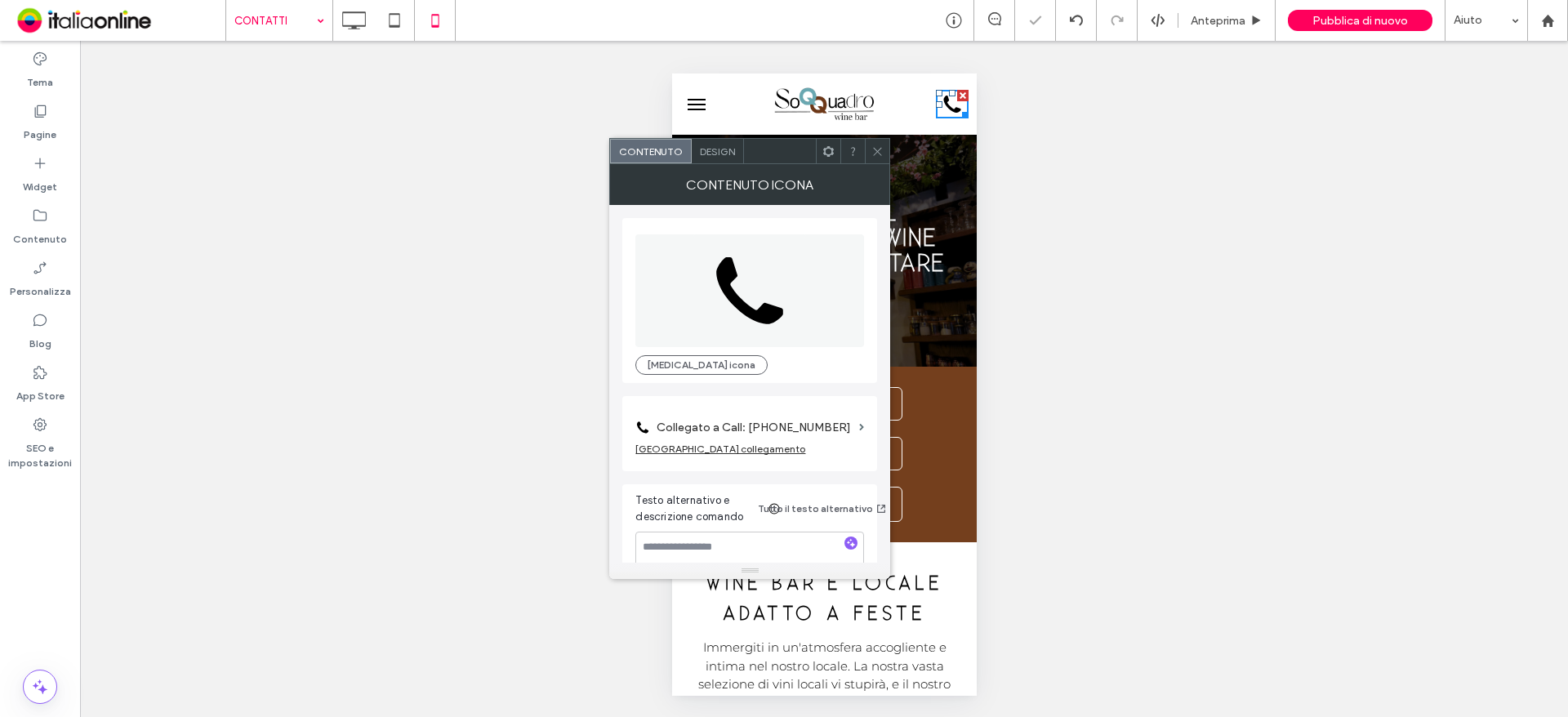
scroll to position [0, 0]
click at [807, 427] on label "Collegato a Call: +39 388 8988118" at bounding box center [755, 427] width 196 height 30
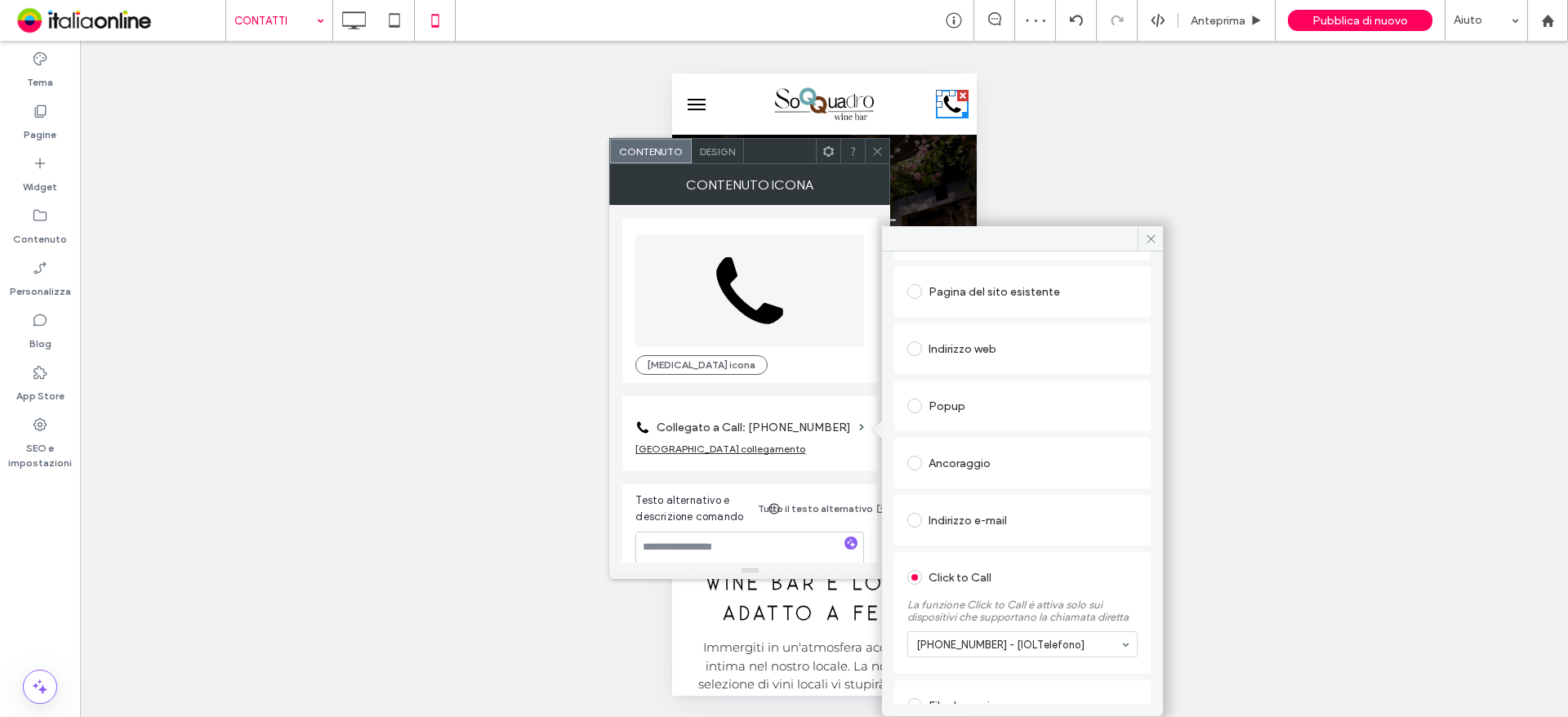
scroll to position [140, 0]
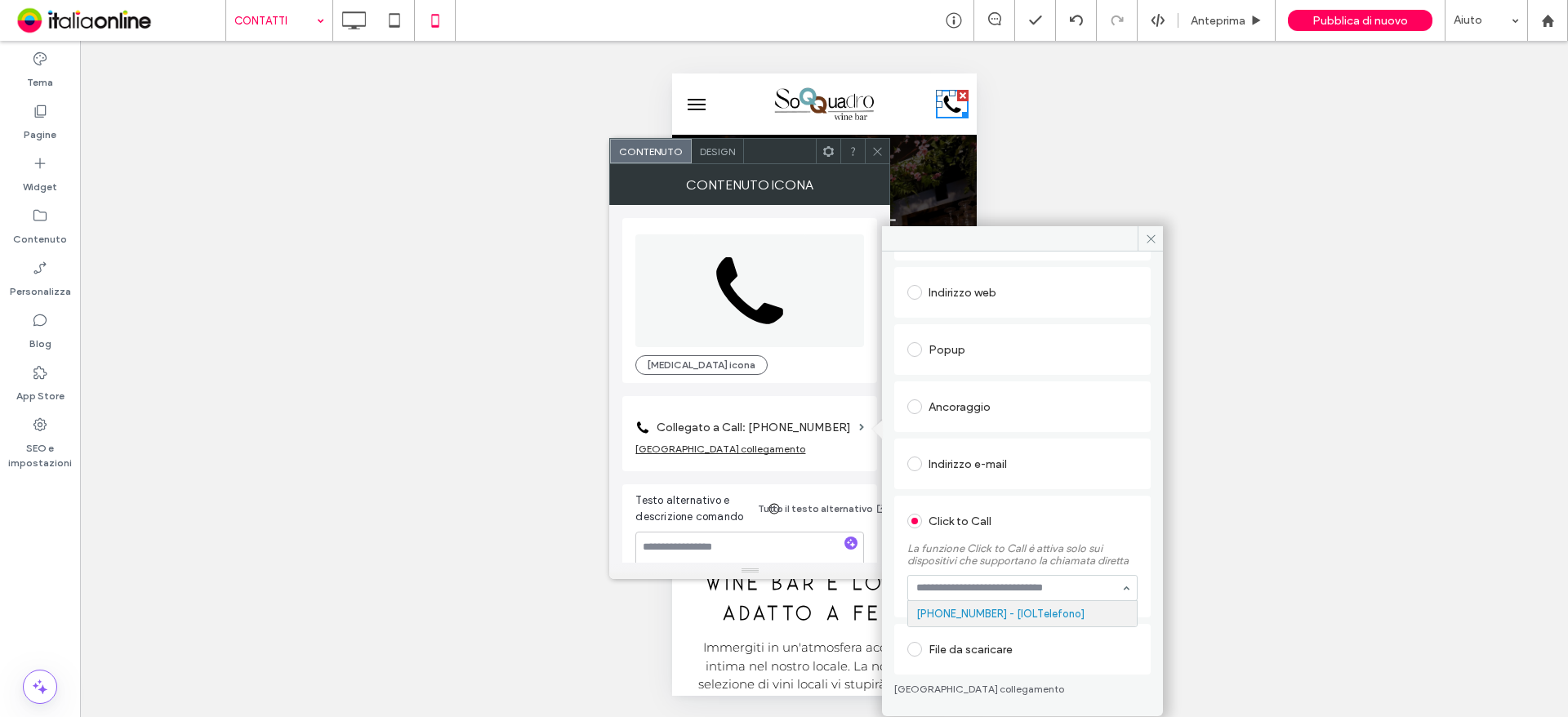
paste input "**********"
click at [918, 590] on input "**********" at bounding box center [1018, 588] width 204 height 11
type input "**********"
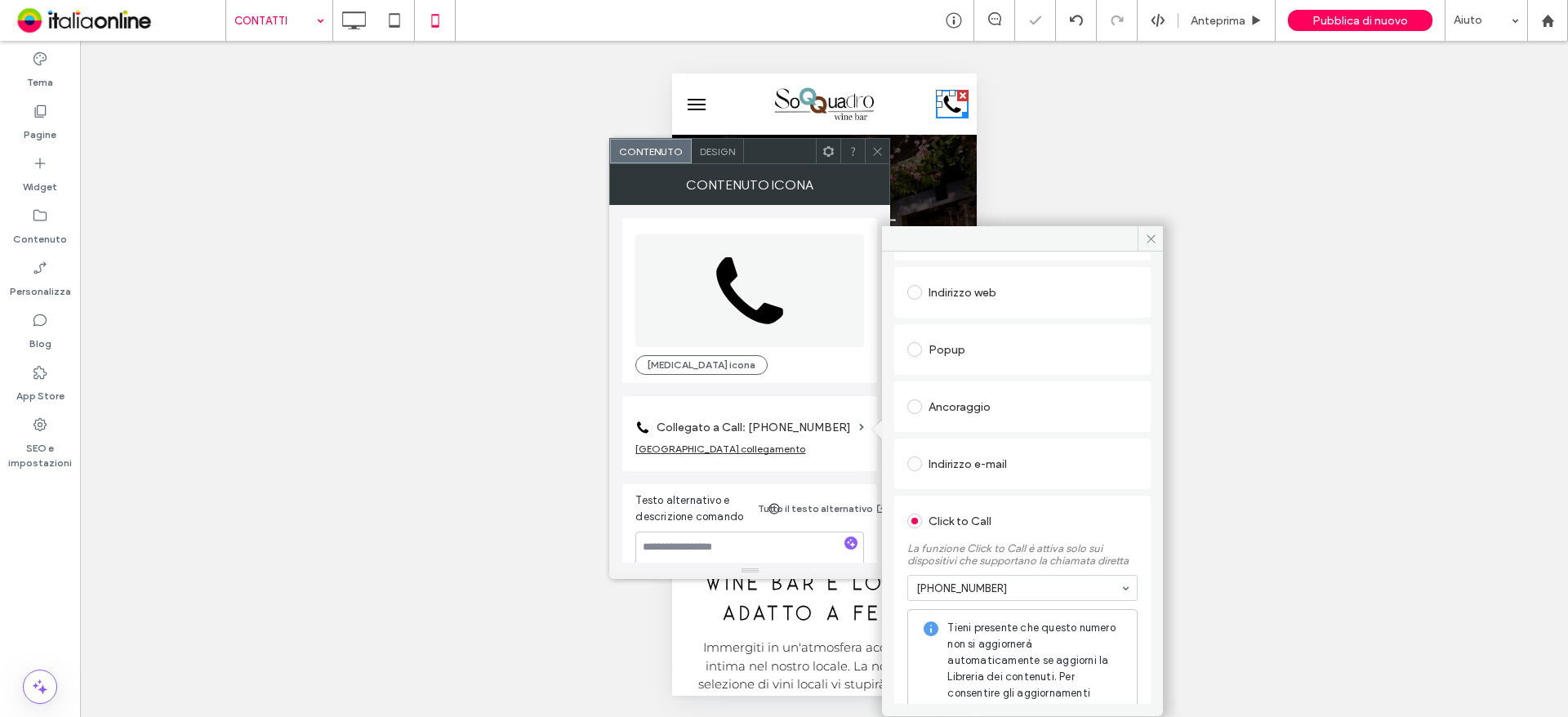
click at [881, 145] on icon at bounding box center [877, 151] width 12 height 12
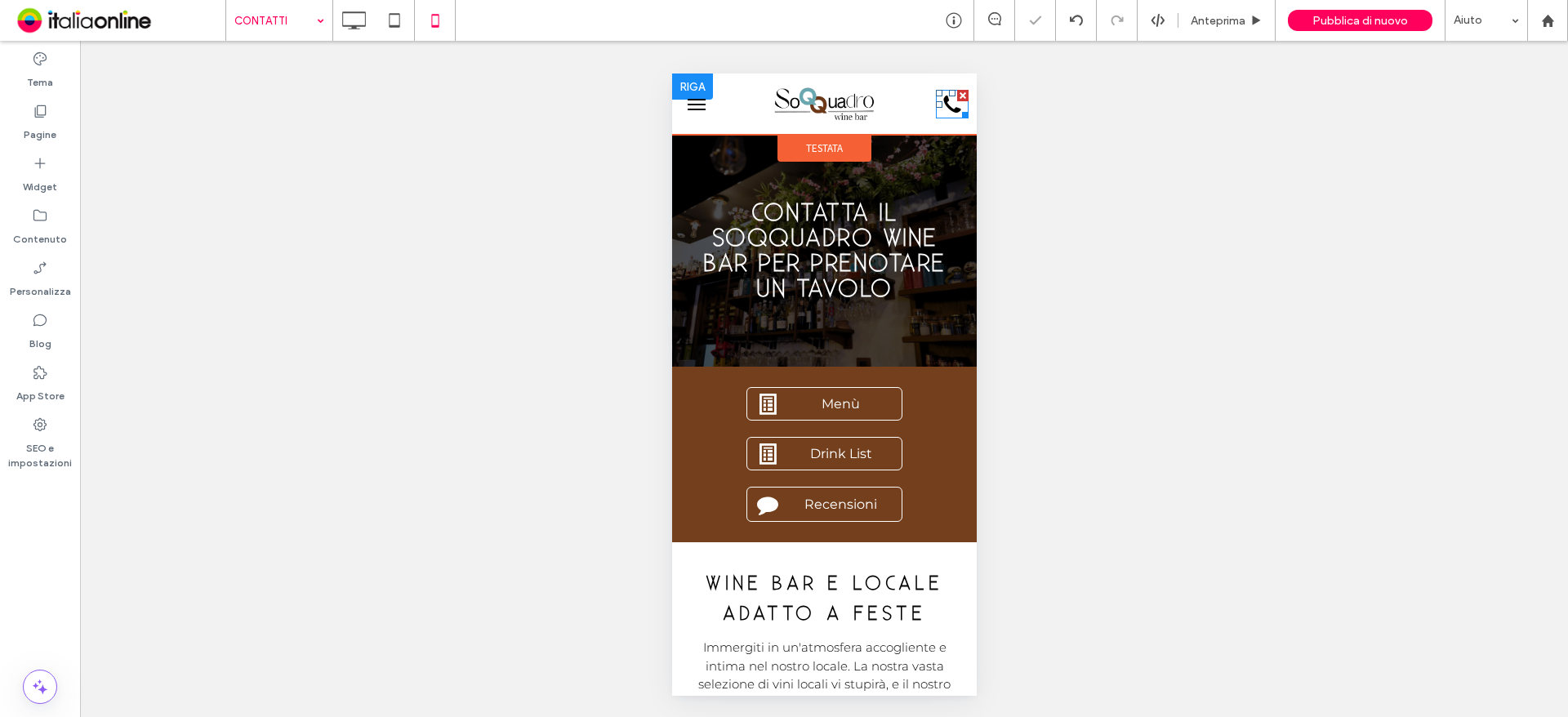
click at [942, 111] on icon at bounding box center [950, 103] width 17 height 17
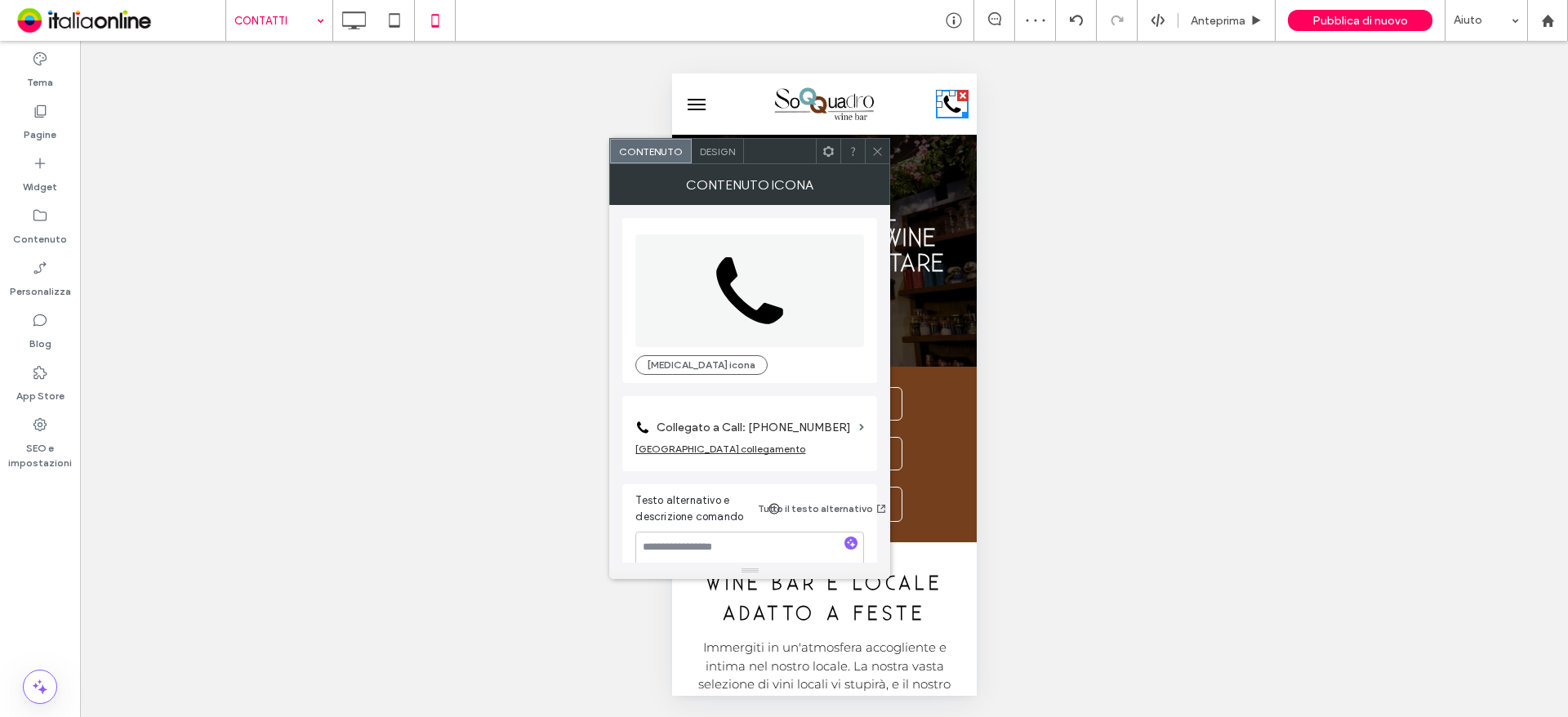
click at [790, 431] on label "Collegato a Call: +39 0815178226" at bounding box center [755, 427] width 196 height 30
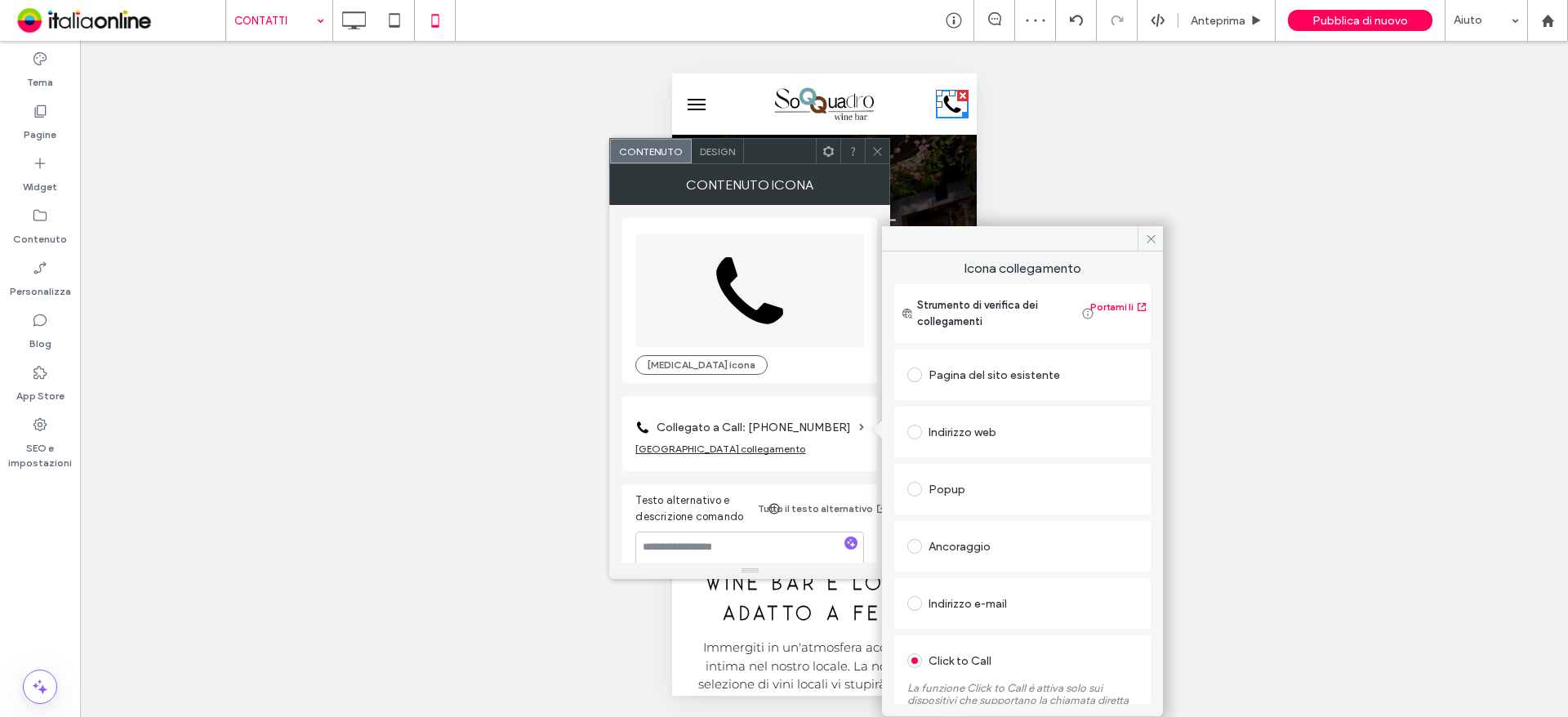
click at [880, 153] on use at bounding box center [877, 151] width 8 height 8
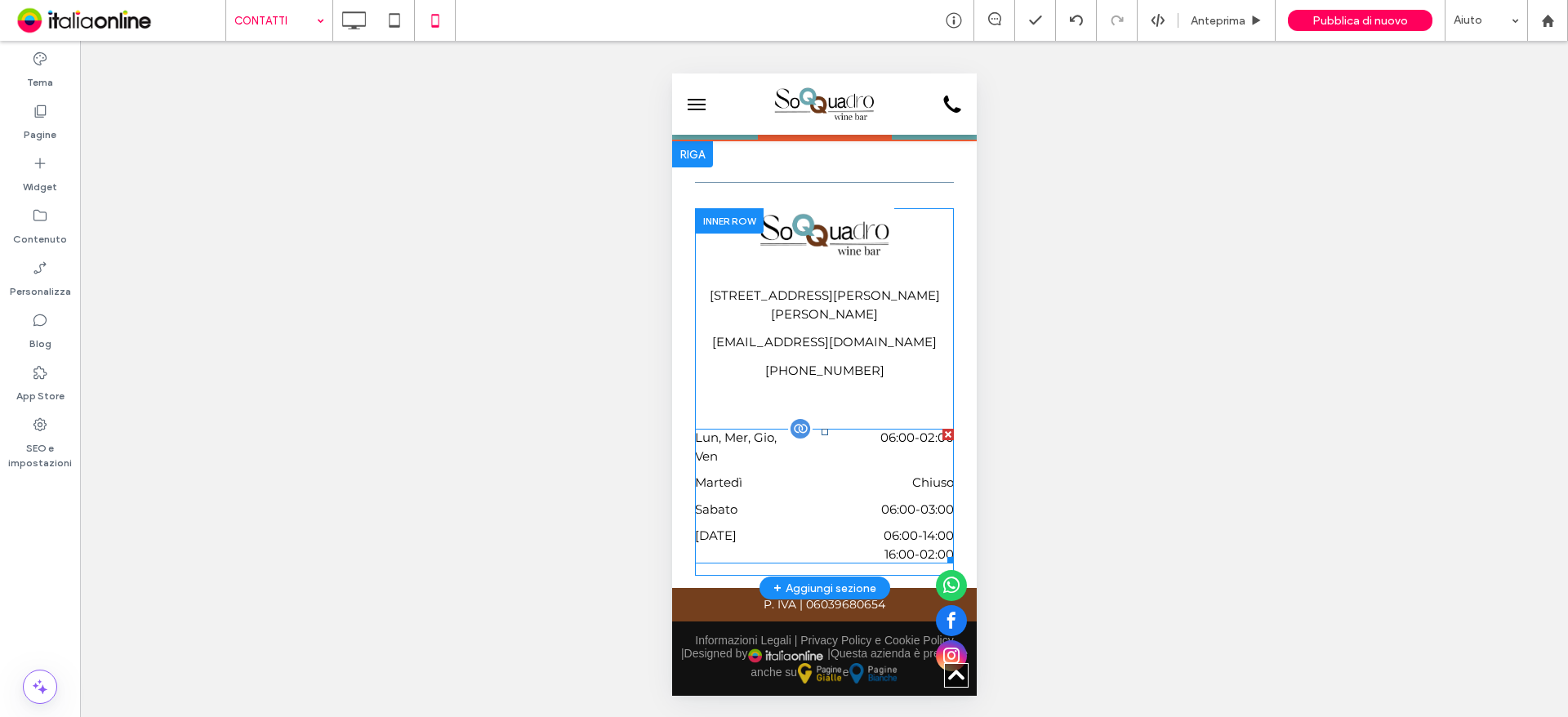
scroll to position [2358, 0]
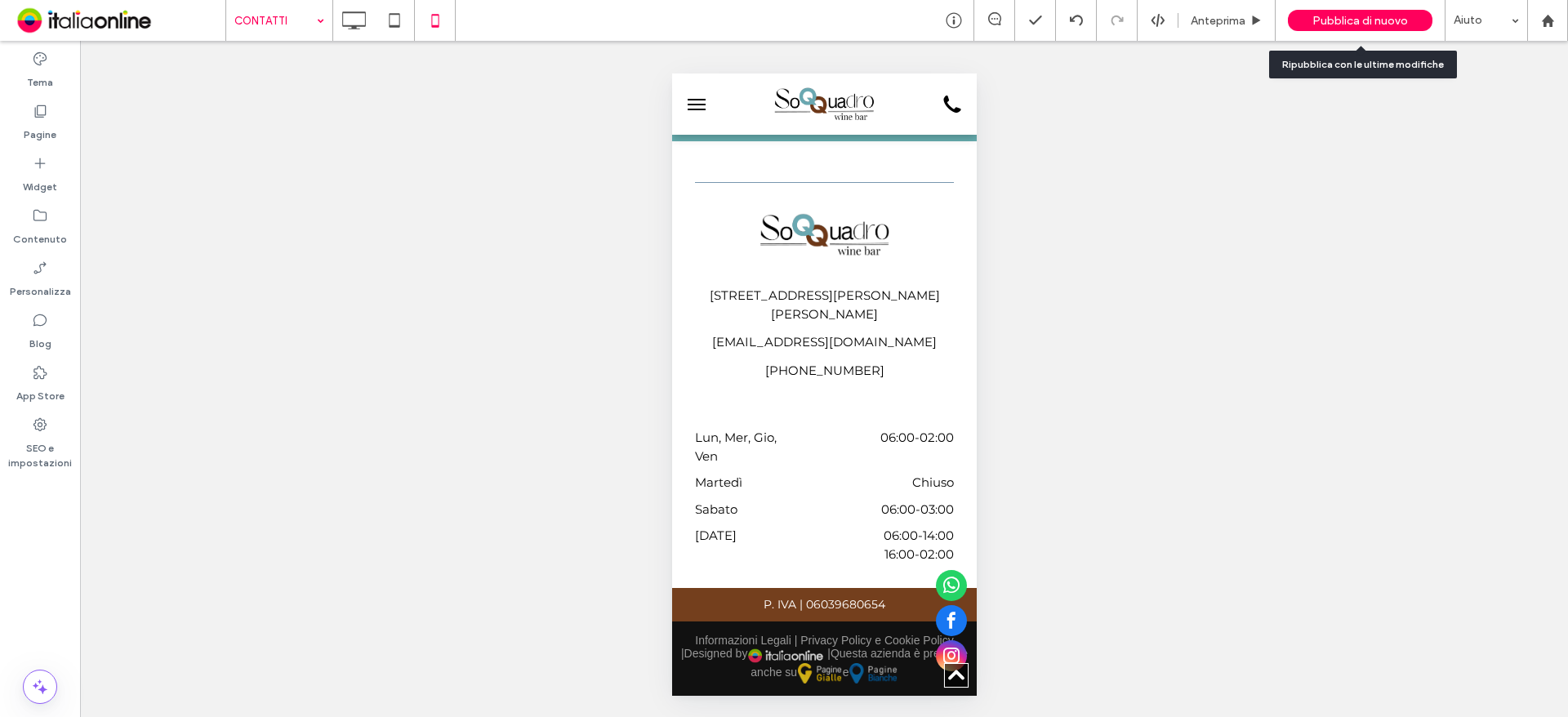
click at [1333, 22] on span "Pubblica di nuovo" at bounding box center [1360, 20] width 95 height 14
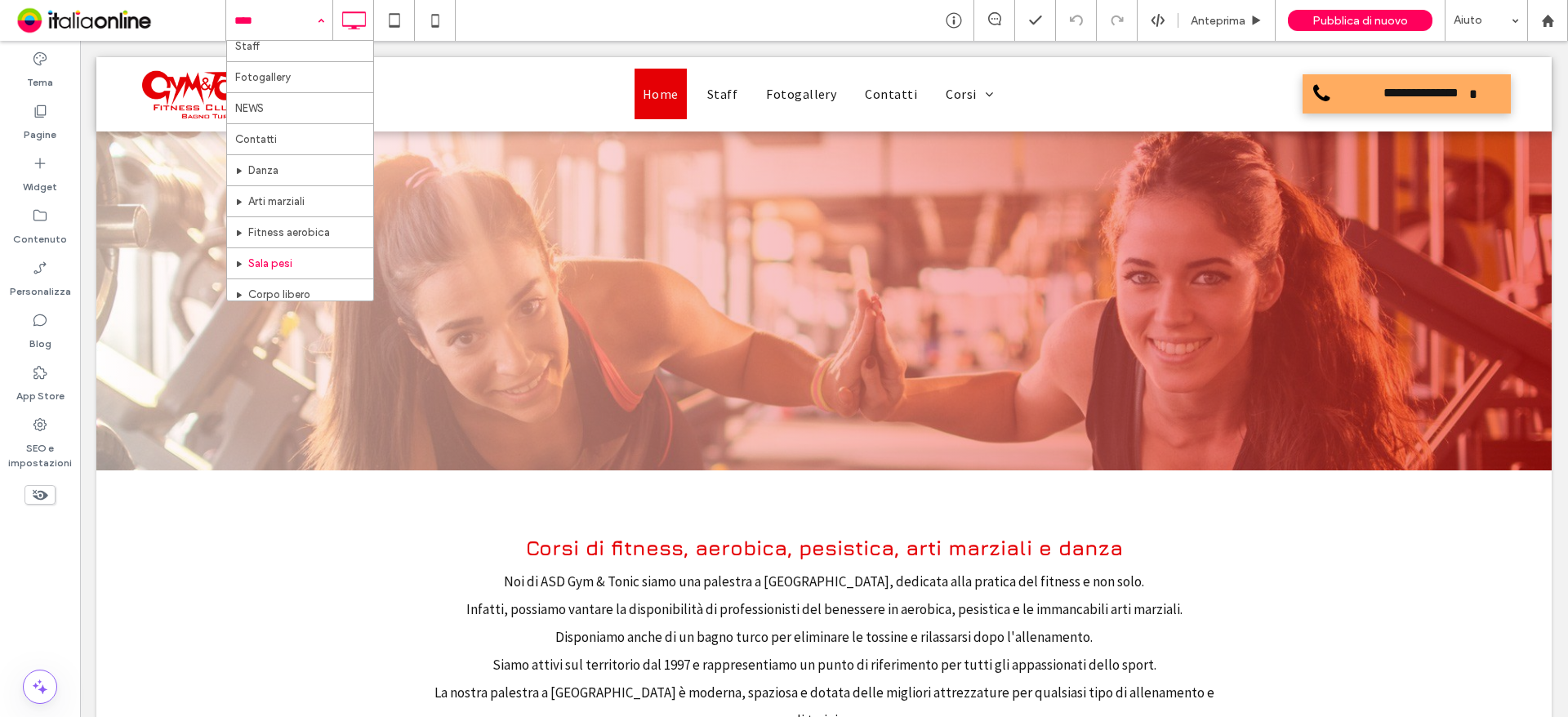
scroll to position [80, 0]
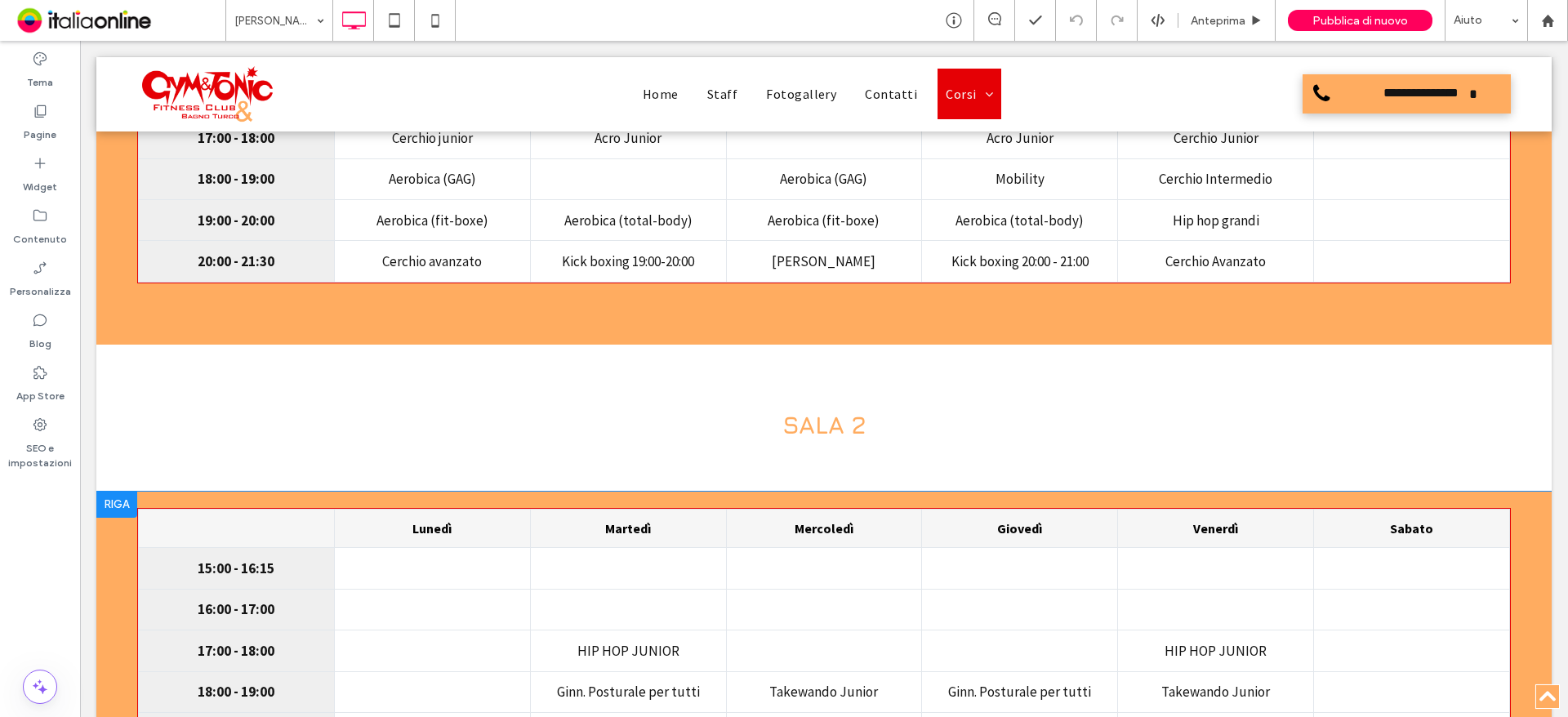
scroll to position [653, 0]
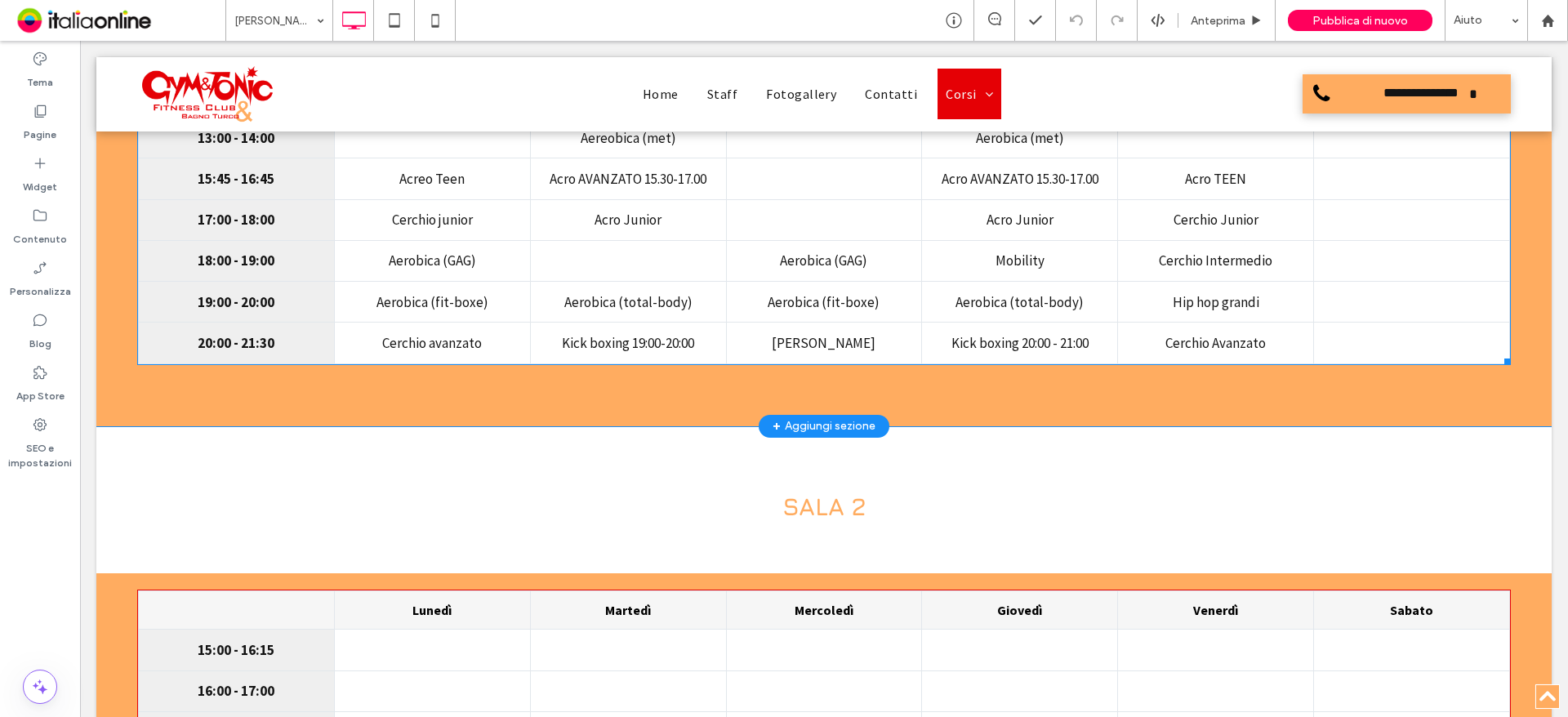
click at [614, 345] on td "Kick boxing 19:00-20:00" at bounding box center [628, 343] width 196 height 41
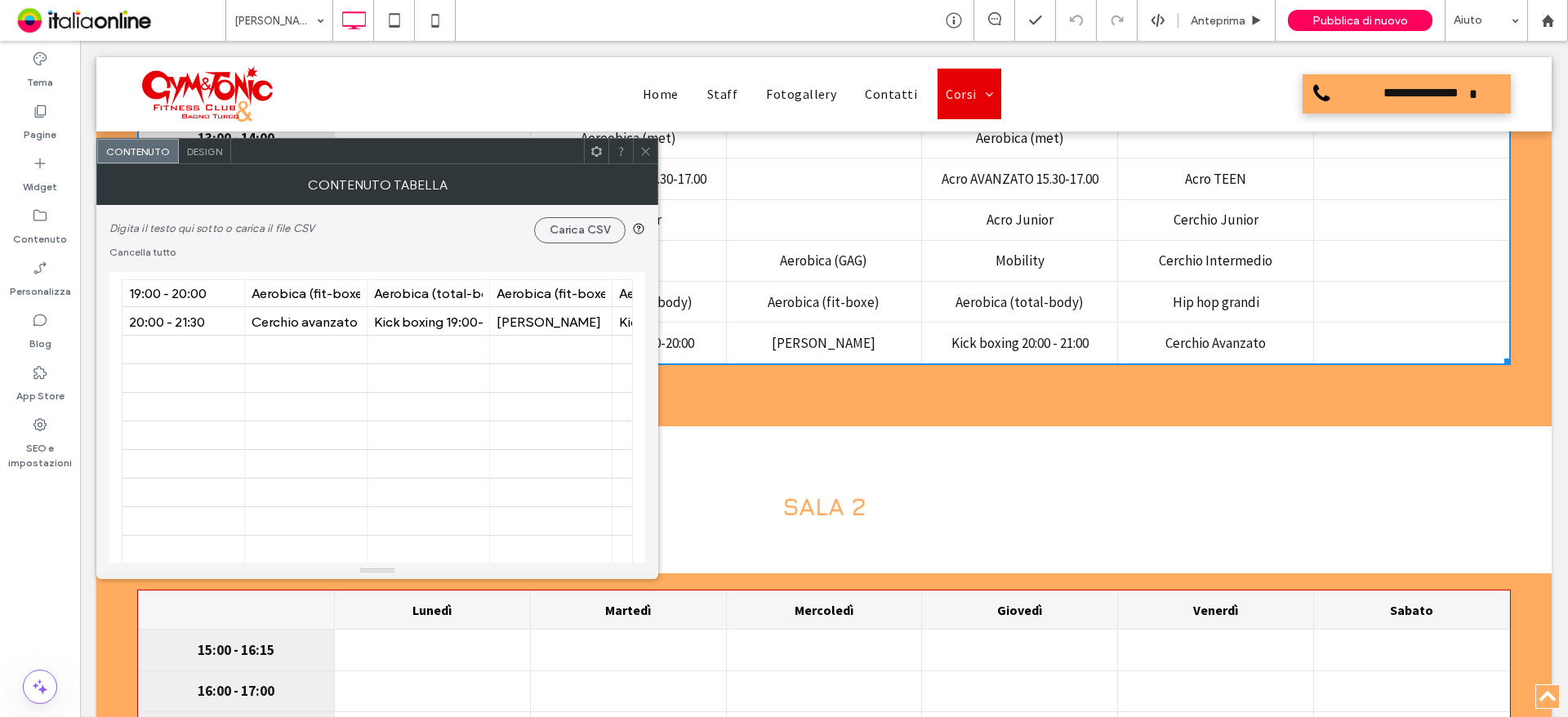
scroll to position [164, 0]
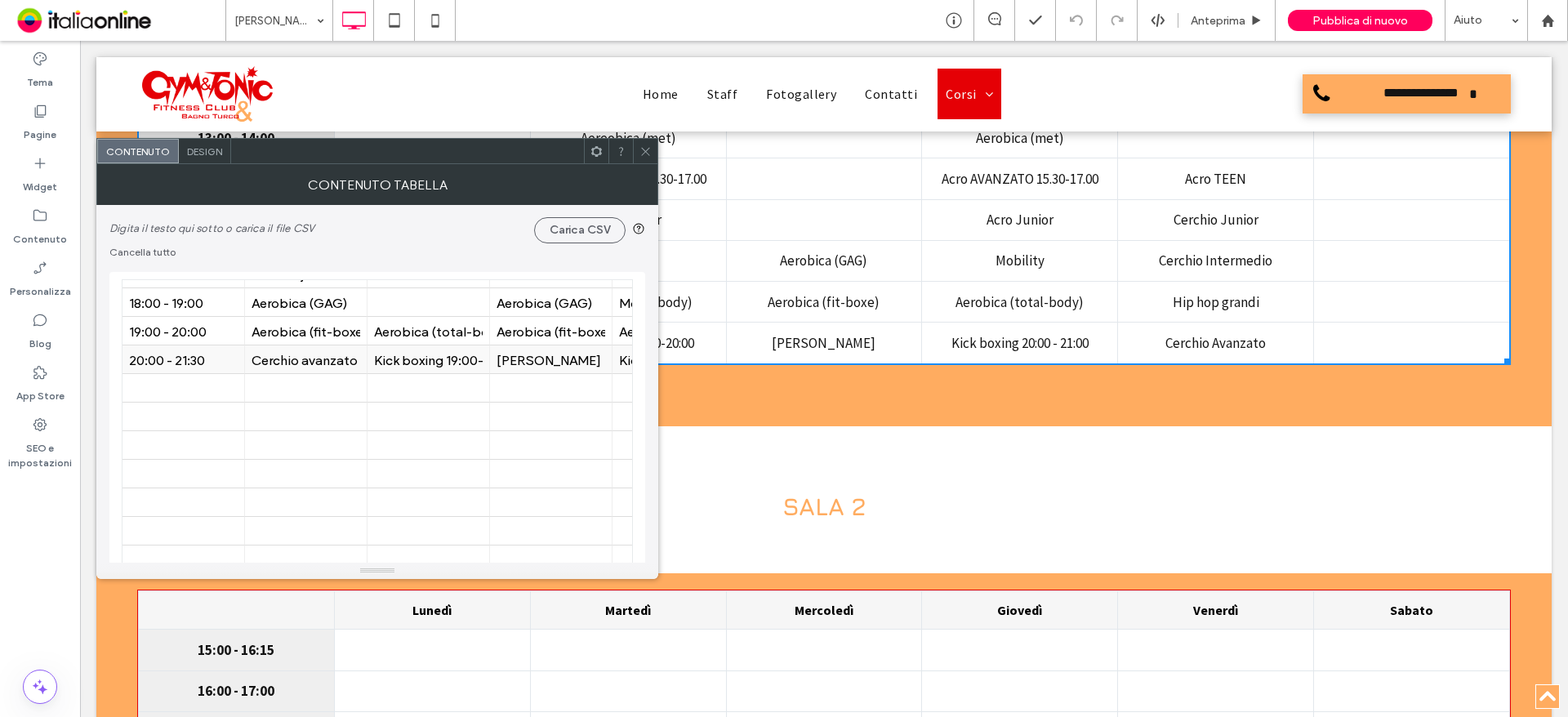
click at [415, 356] on div "Kick boxing 19:00-20:00" at bounding box center [428, 359] width 109 height 16
click at [453, 355] on div "Kick boxing 19:00-20:00" at bounding box center [428, 359] width 109 height 16
click at [451, 358] on input "**********" at bounding box center [429, 359] width 123 height 27
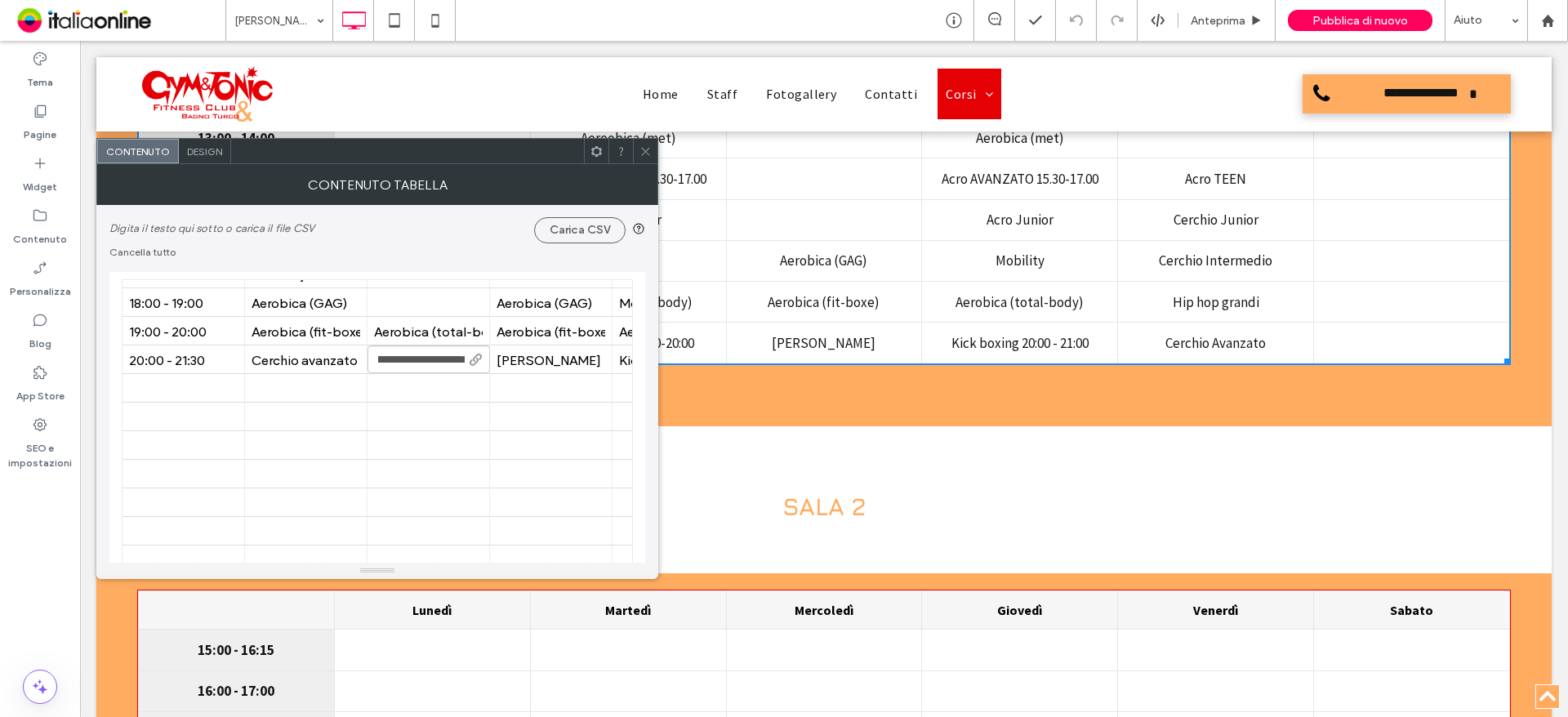
drag, startPoint x: 435, startPoint y: 362, endPoint x: 446, endPoint y: 362, distance: 11.0
click at [446, 362] on input "**********" at bounding box center [429, 359] width 123 height 27
click at [433, 359] on input "**********" at bounding box center [429, 359] width 123 height 27
type input "**********"
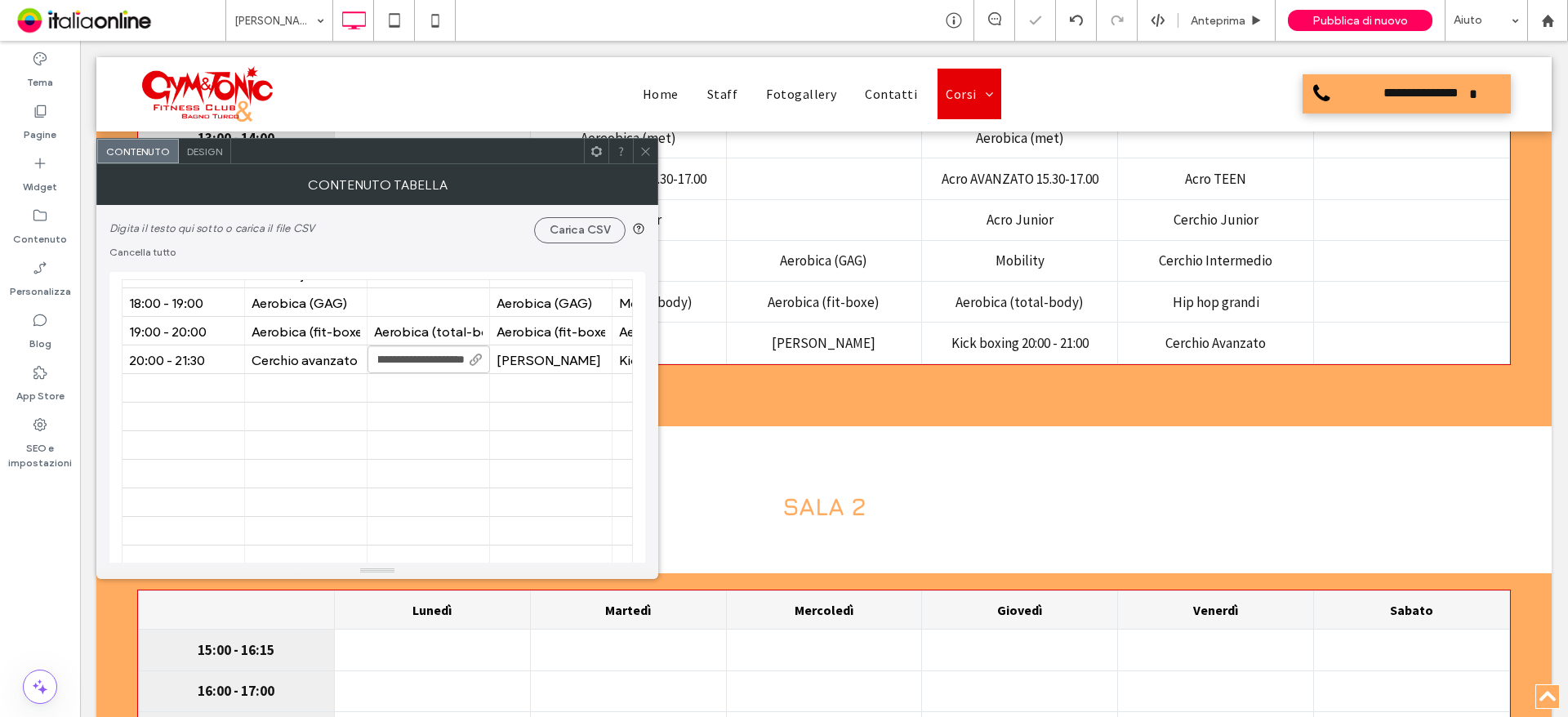
scroll to position [0, 44]
click at [652, 155] on div at bounding box center [645, 151] width 25 height 25
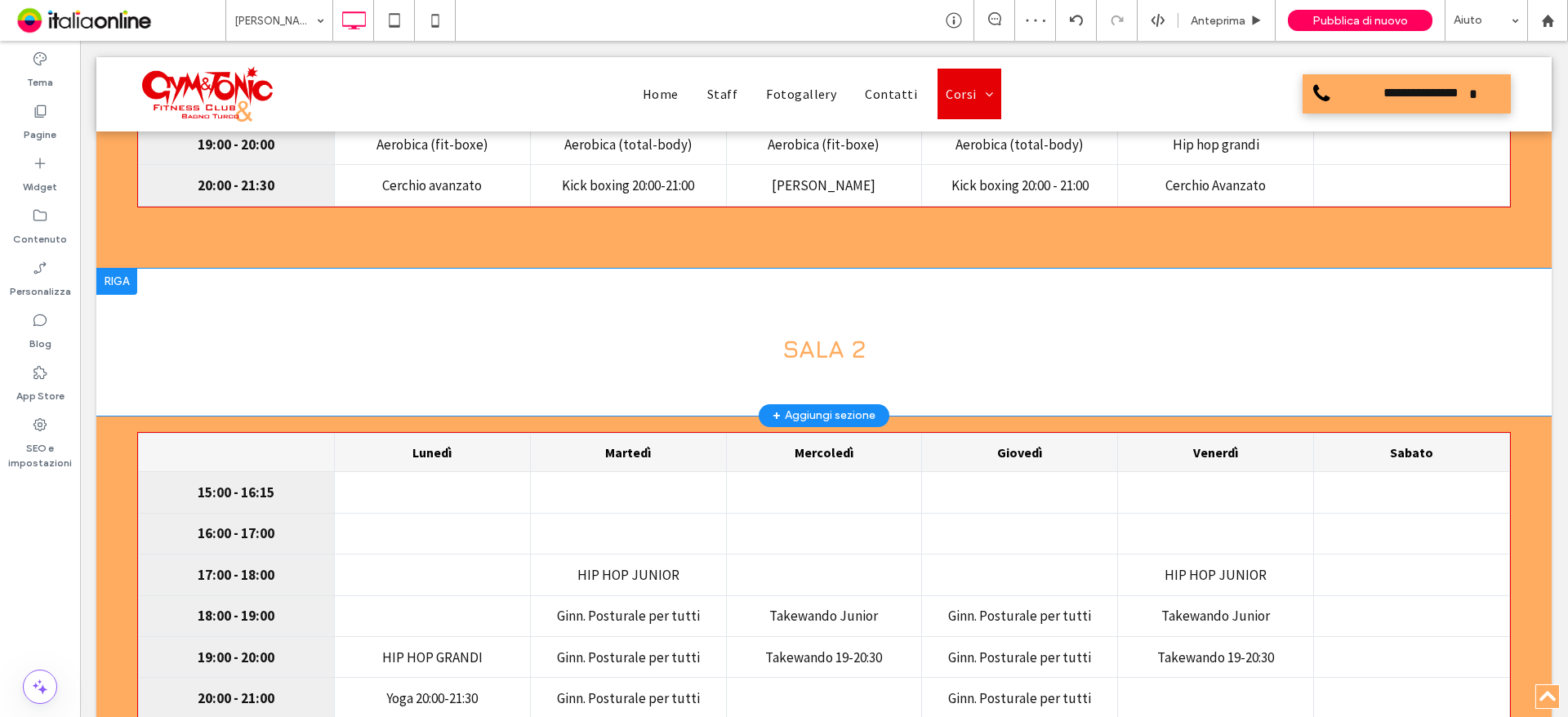
scroll to position [979, 0]
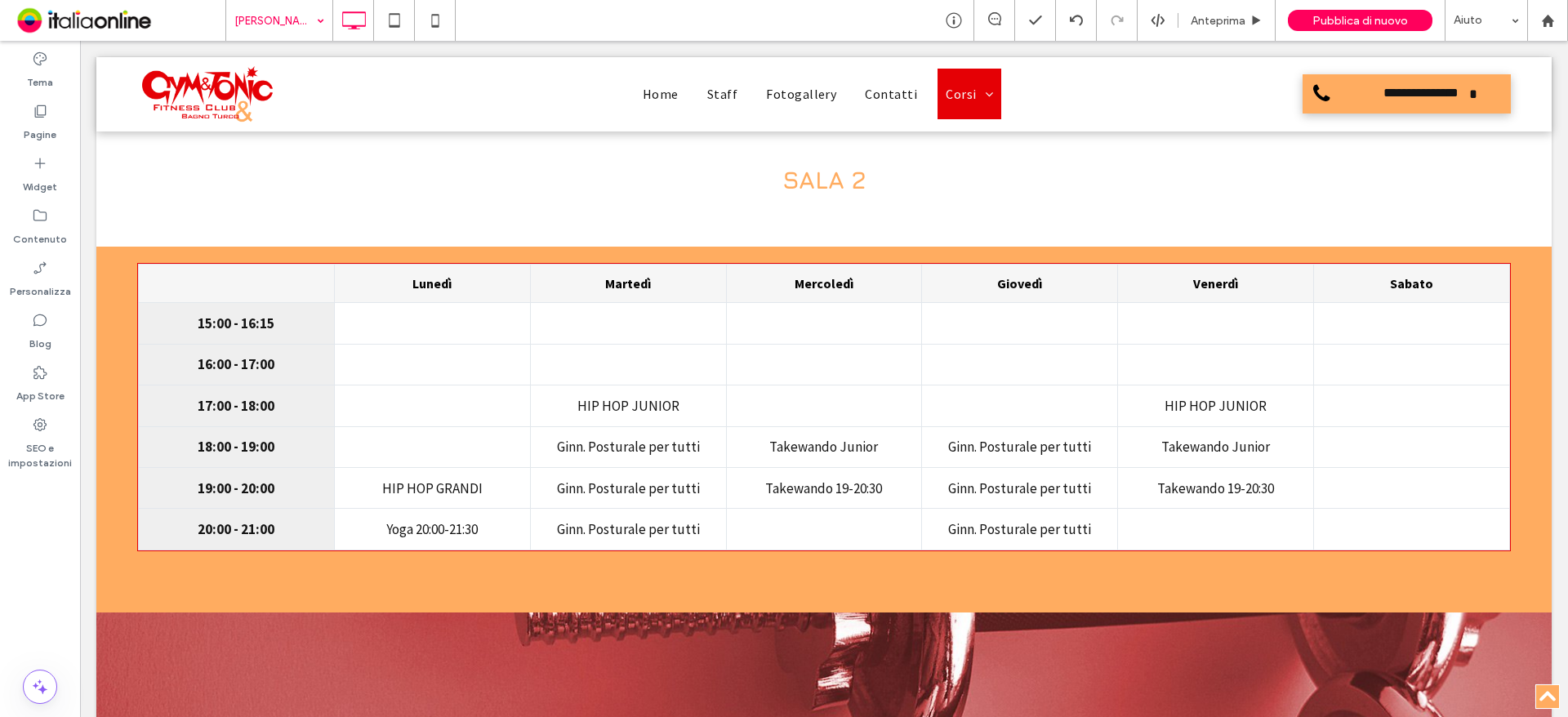
drag, startPoint x: 285, startPoint y: 21, endPoint x: 285, endPoint y: 32, distance: 11.0
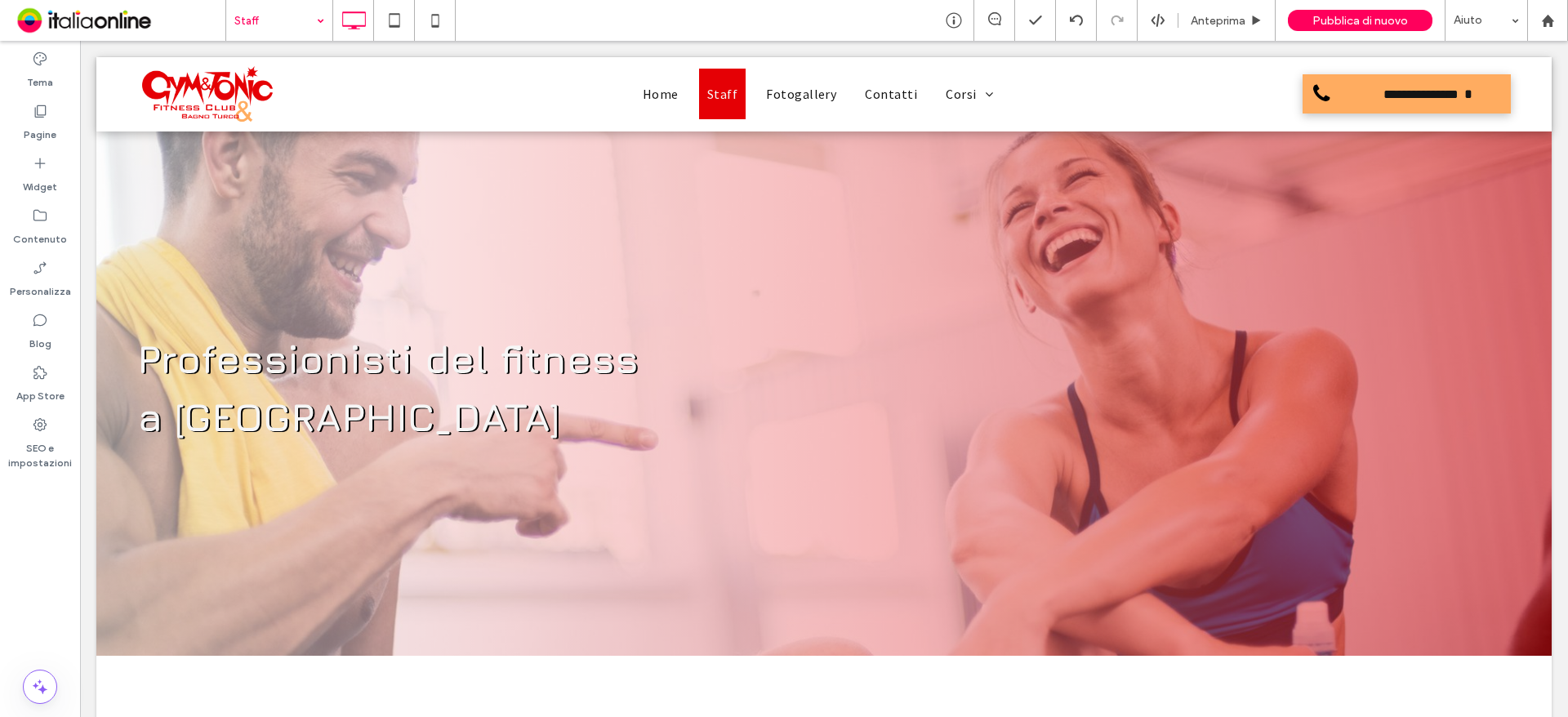
scroll to position [0, 0]
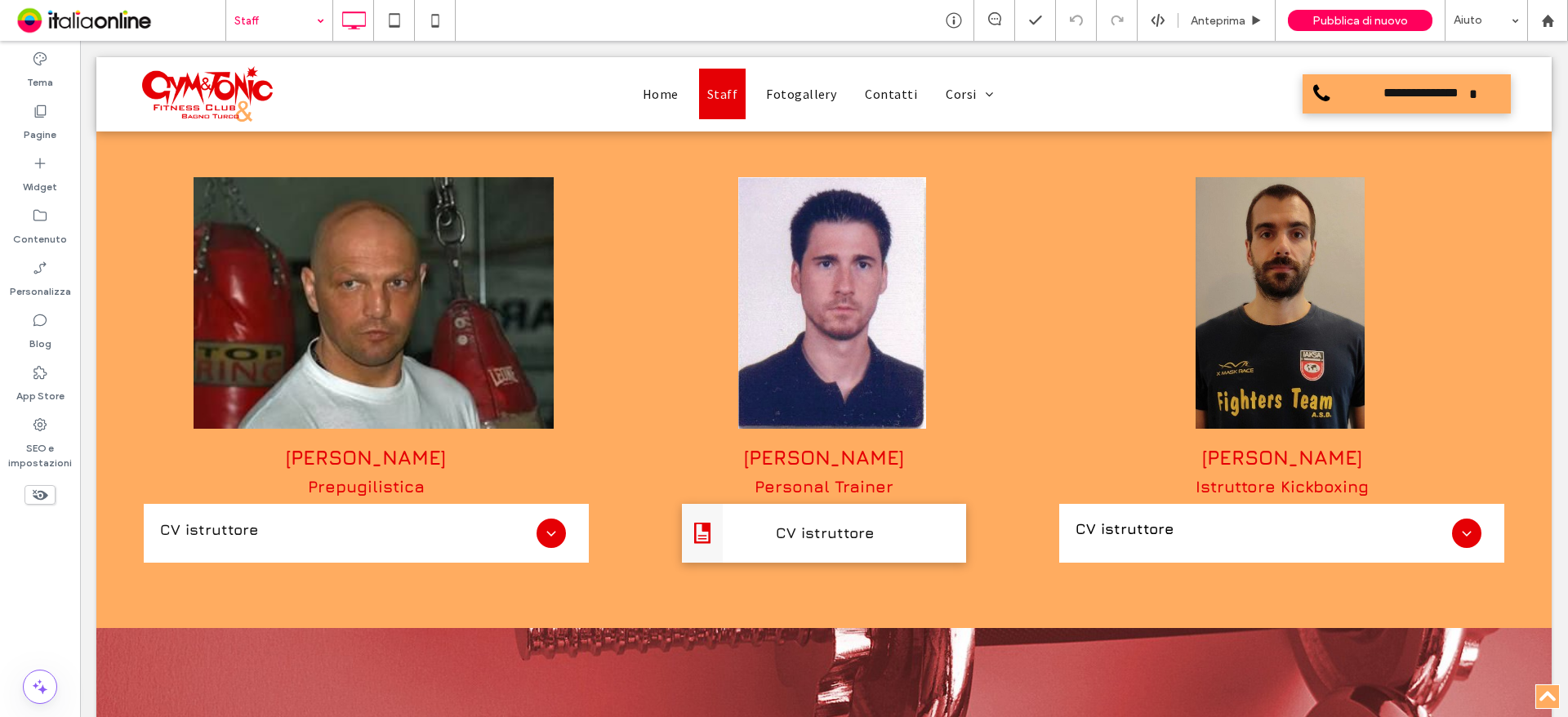
scroll to position [1960, 0]
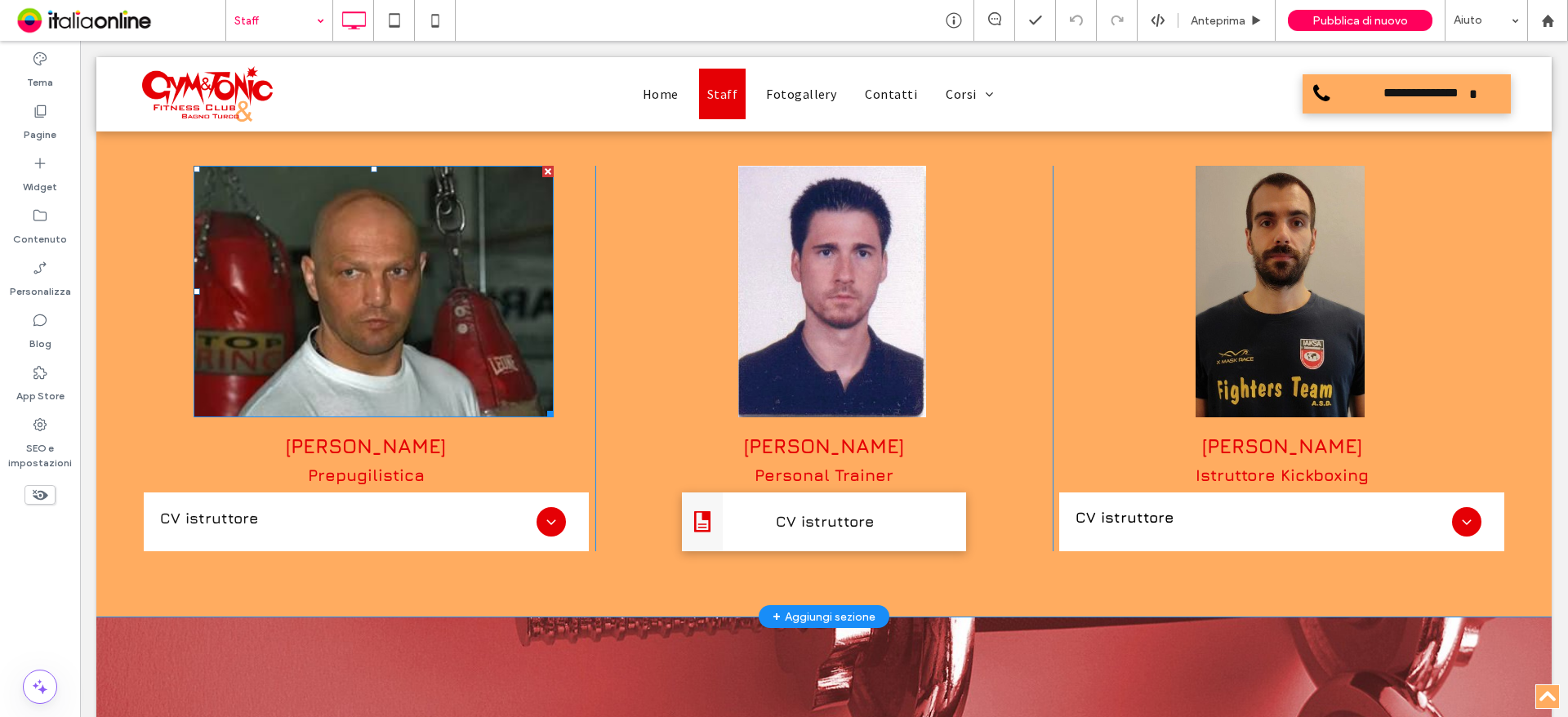
click at [435, 335] on img at bounding box center [374, 291] width 360 height 251
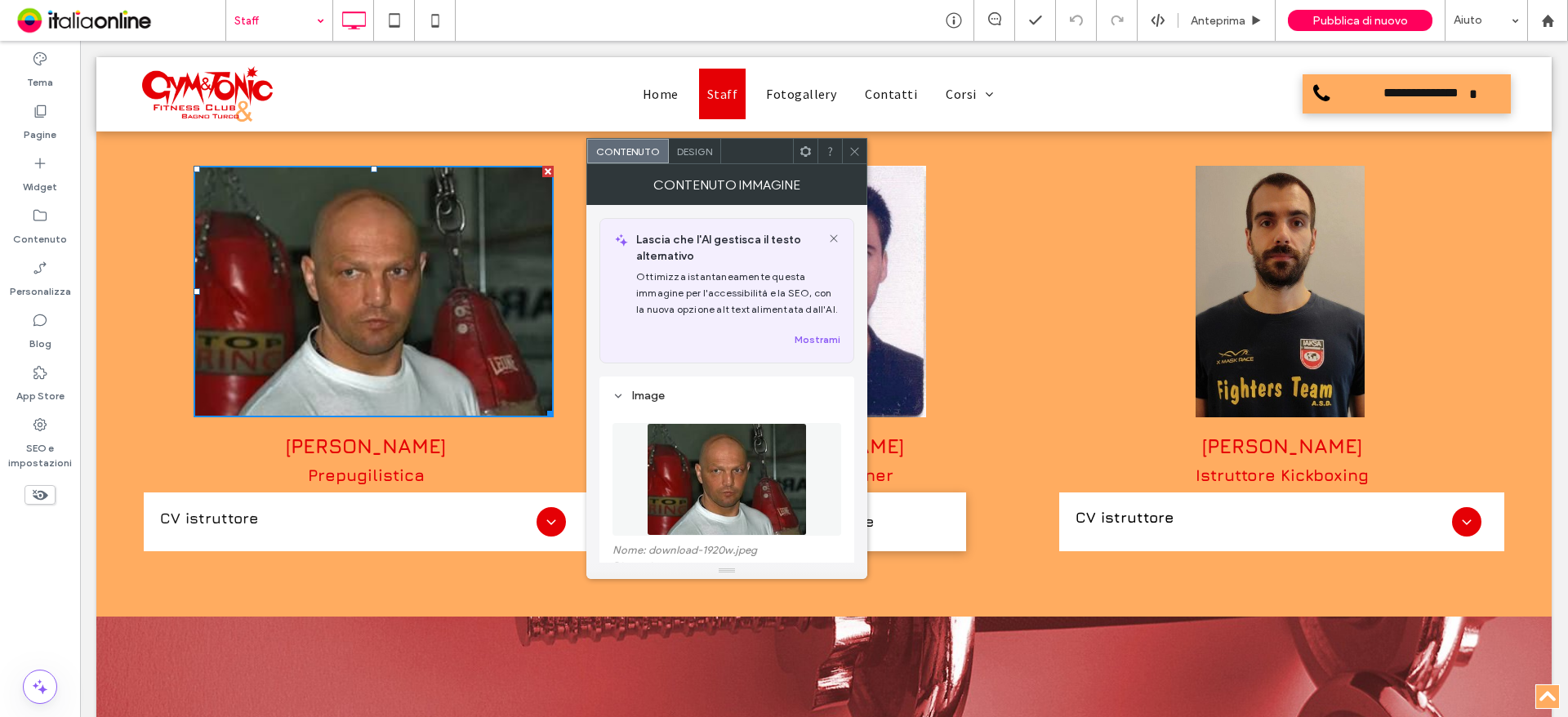
click at [478, 447] on h3 "Alessandro Duran" at bounding box center [366, 445] width 450 height 24
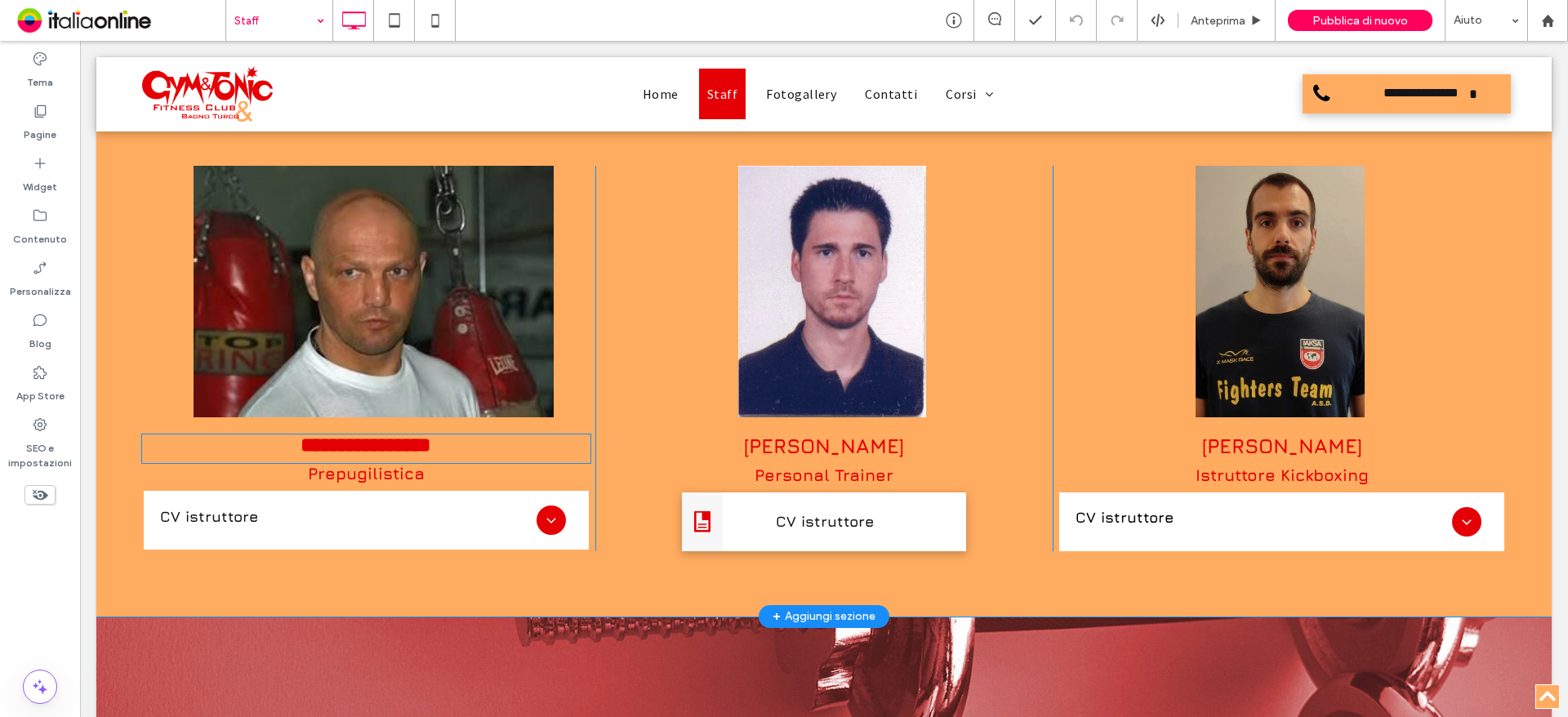
type input "****"
type input "**"
click at [429, 446] on span "**********" at bounding box center [366, 444] width 131 height 20
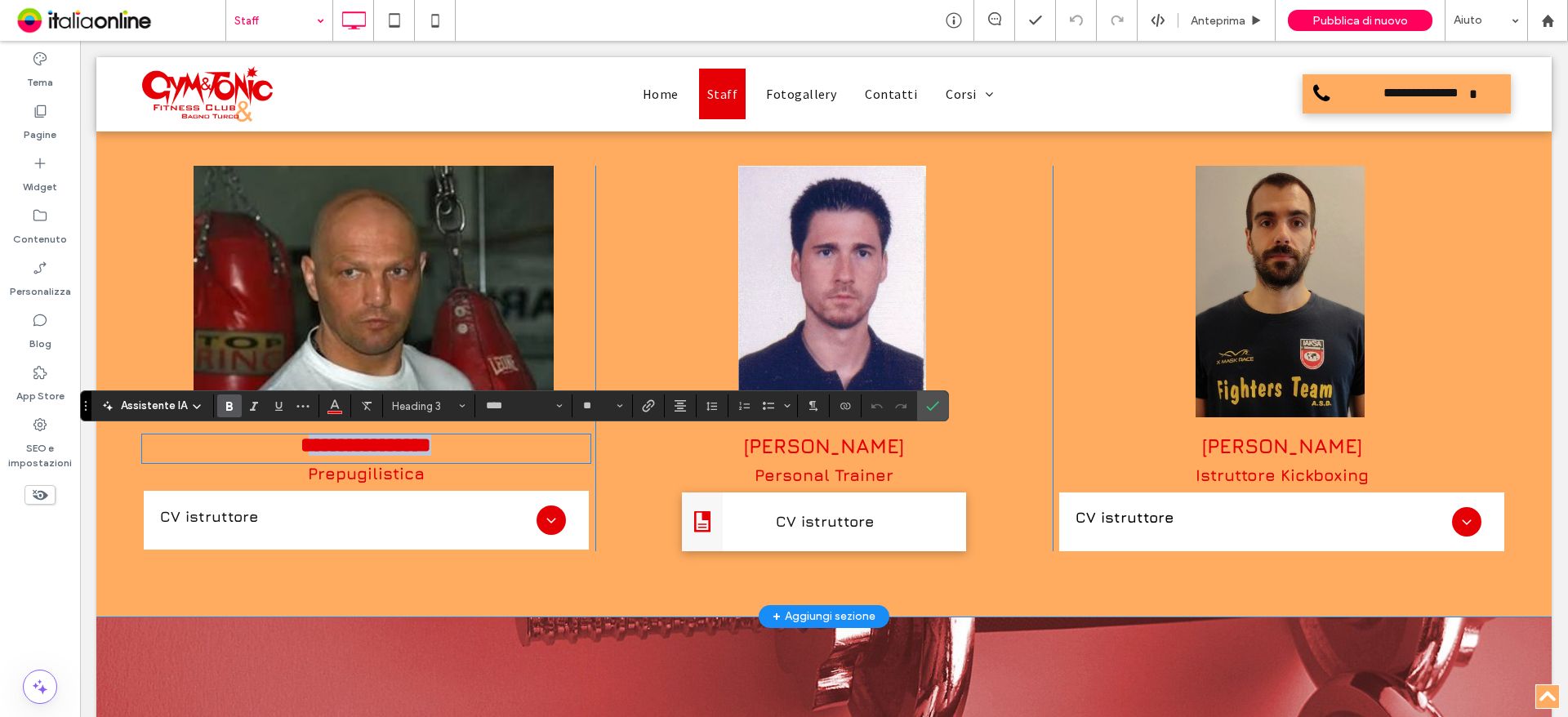
drag, startPoint x: 468, startPoint y: 445, endPoint x: 280, endPoint y: 452, distance: 188.1
click at [280, 452] on h3 "**********" at bounding box center [366, 444] width 450 height 22
click at [359, 475] on span "Prepugilistica" at bounding box center [367, 473] width 117 height 19
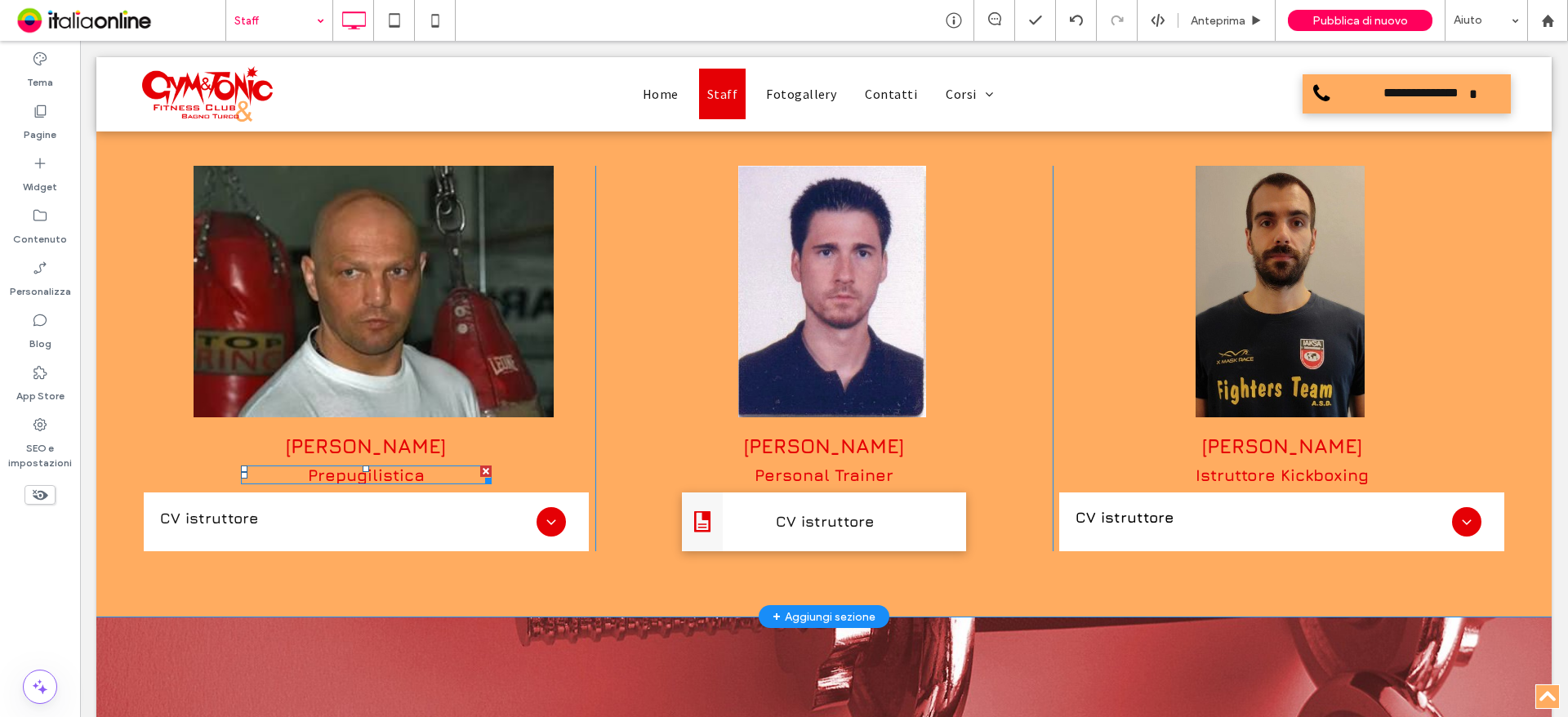
click at [360, 468] on span "Prepugilistica" at bounding box center [367, 475] width 117 height 19
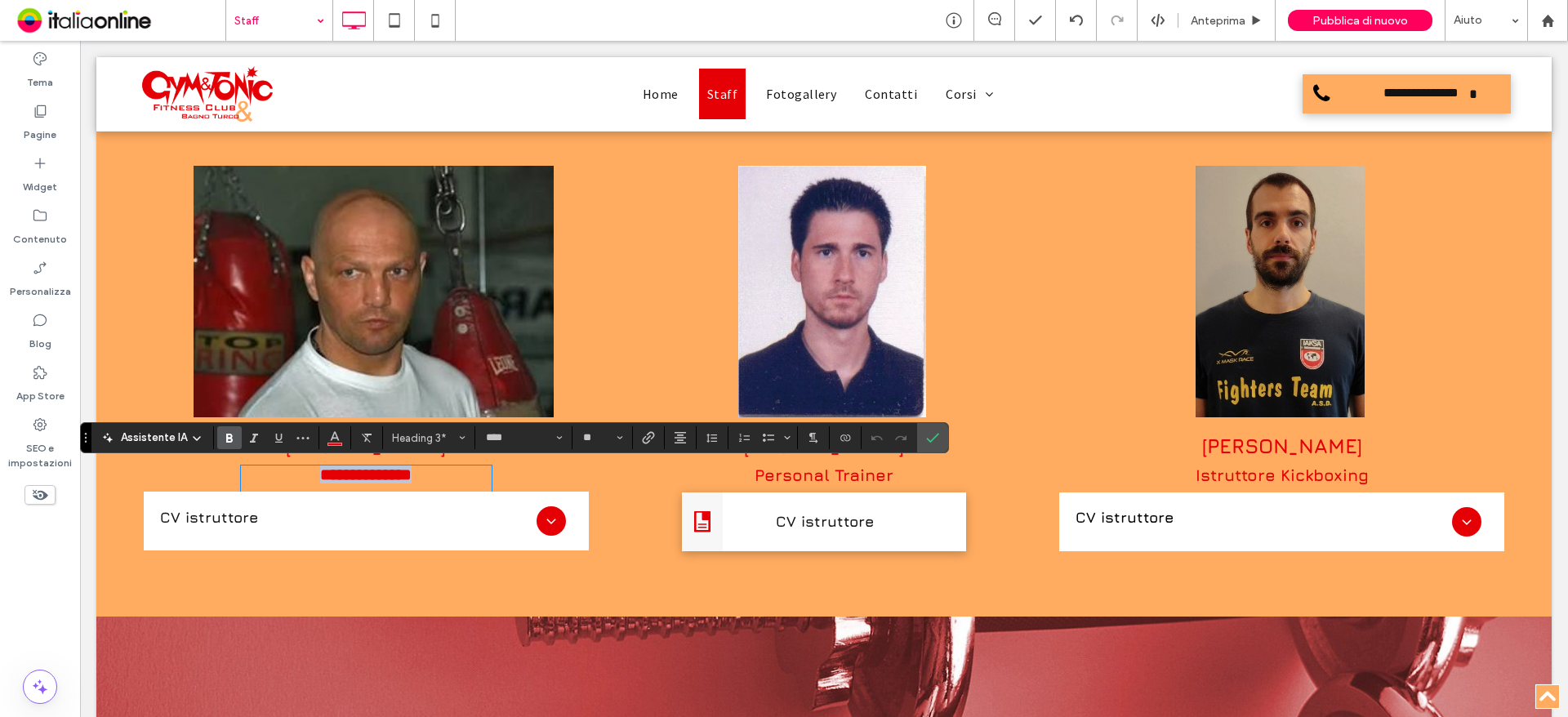
click at [401, 468] on span "**********" at bounding box center [366, 475] width 91 height 16
click at [434, 475] on h3 "**********" at bounding box center [366, 475] width 252 height 18
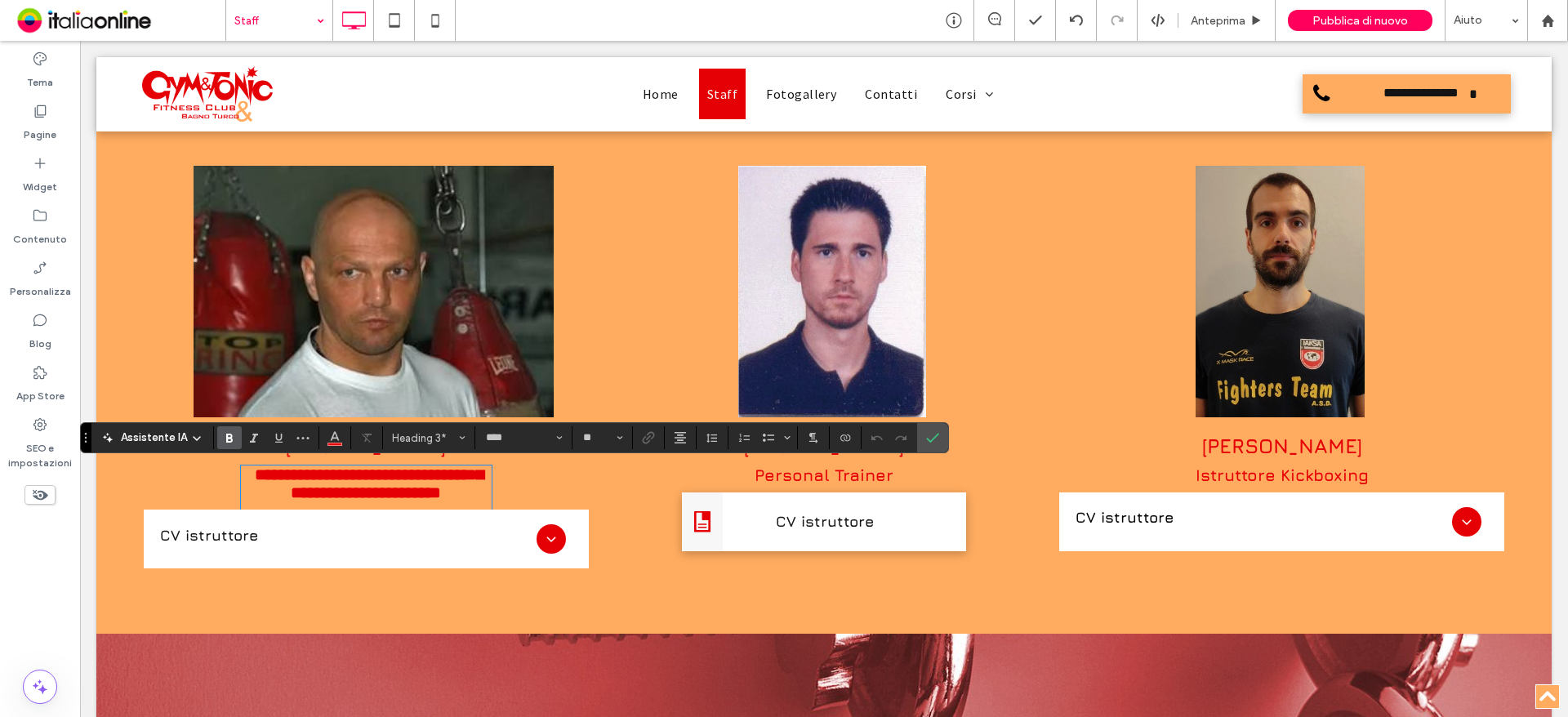
type input "**********"
type input "**"
type input "****"
type input "**"
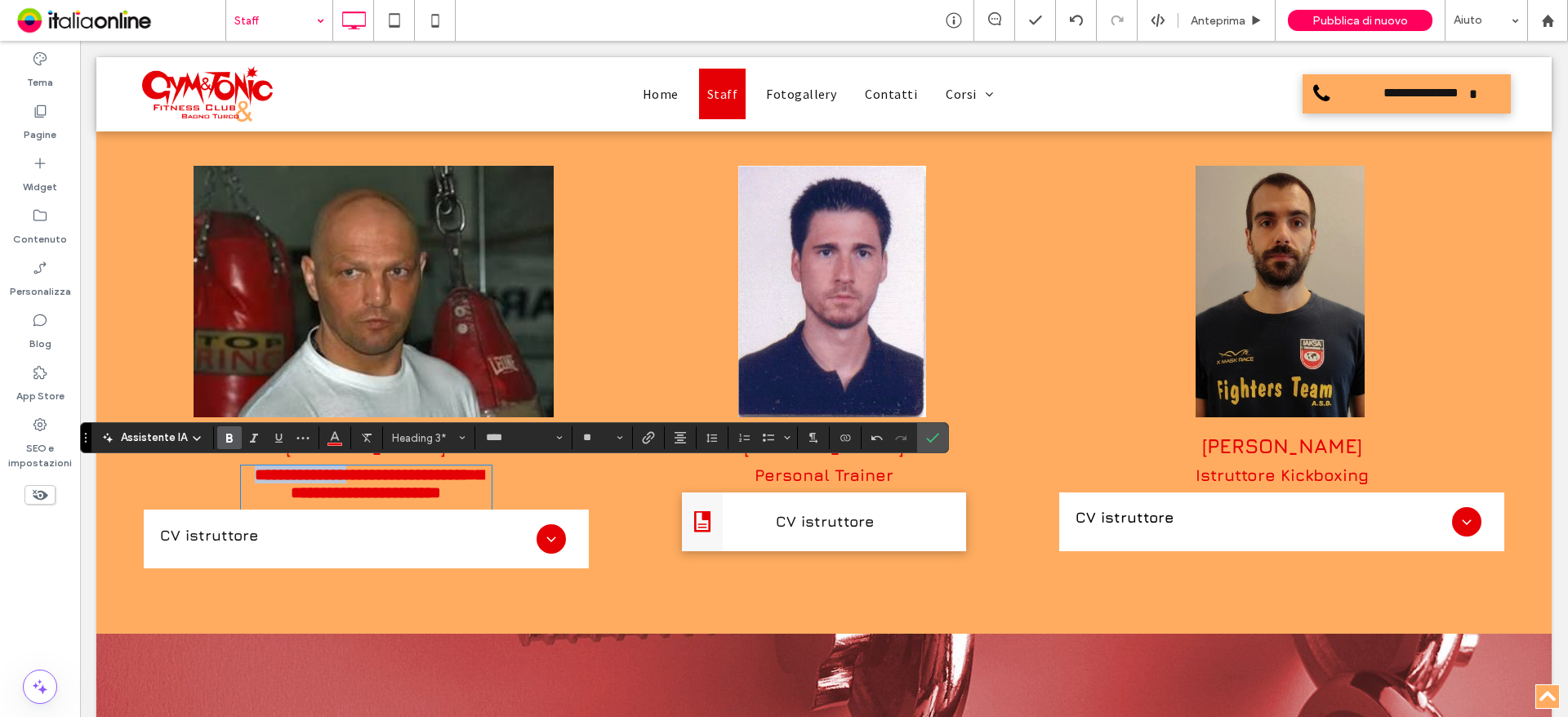
drag, startPoint x: 350, startPoint y: 479, endPoint x: 222, endPoint y: 480, distance: 128.0
click at [222, 480] on div "**********" at bounding box center [366, 367] width 458 height 402
click at [298, 545] on div "CV istruttore" at bounding box center [349, 540] width 377 height 26
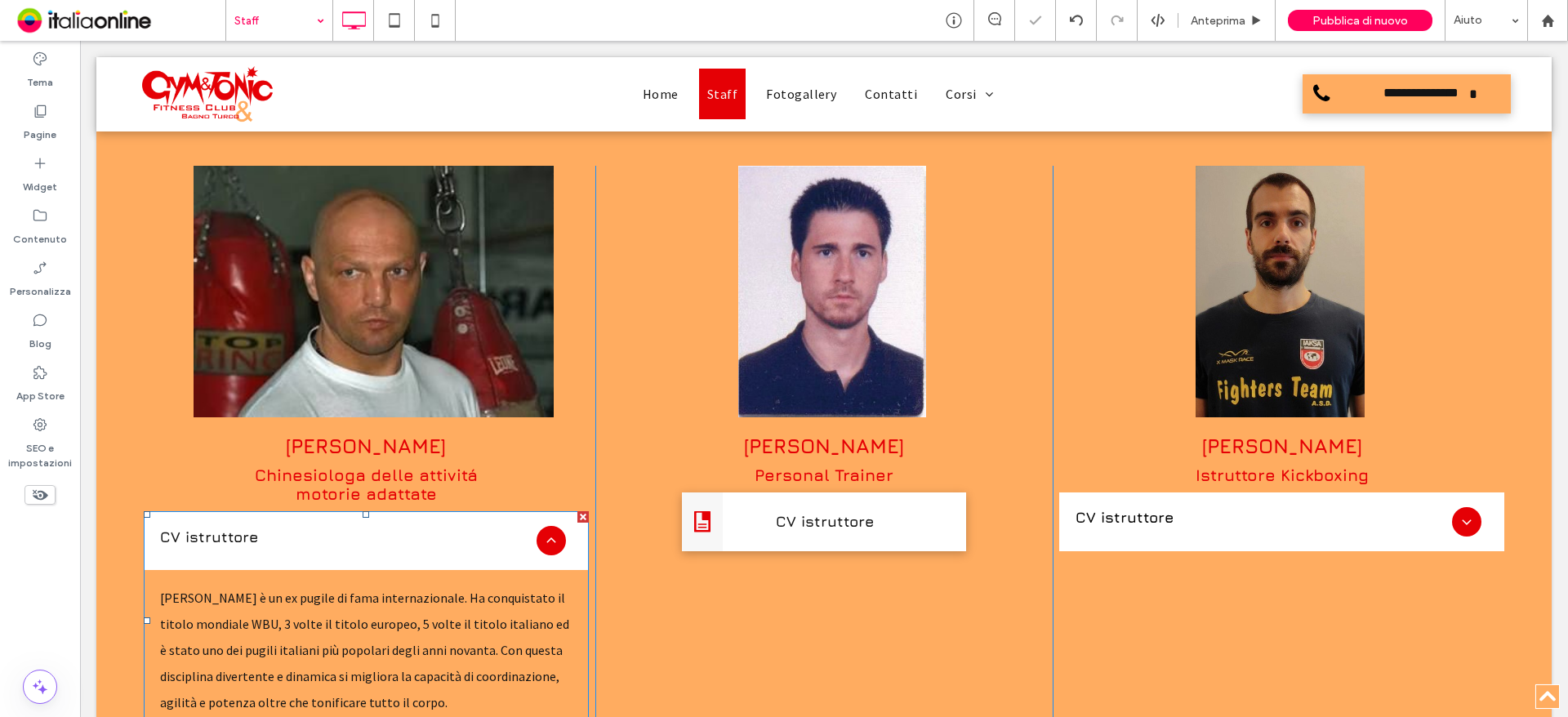
scroll to position [2123, 0]
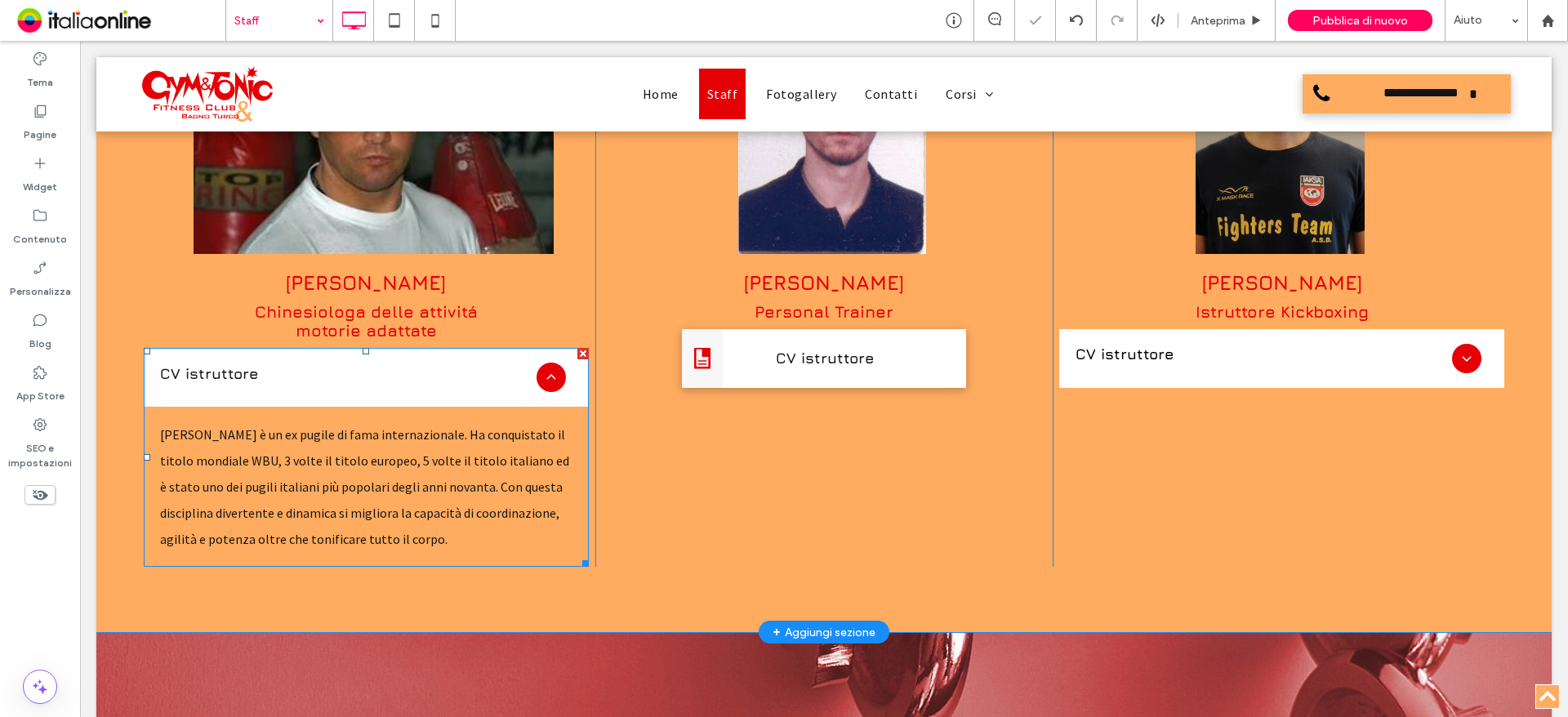
click at [359, 507] on span at bounding box center [366, 456] width 446 height 219
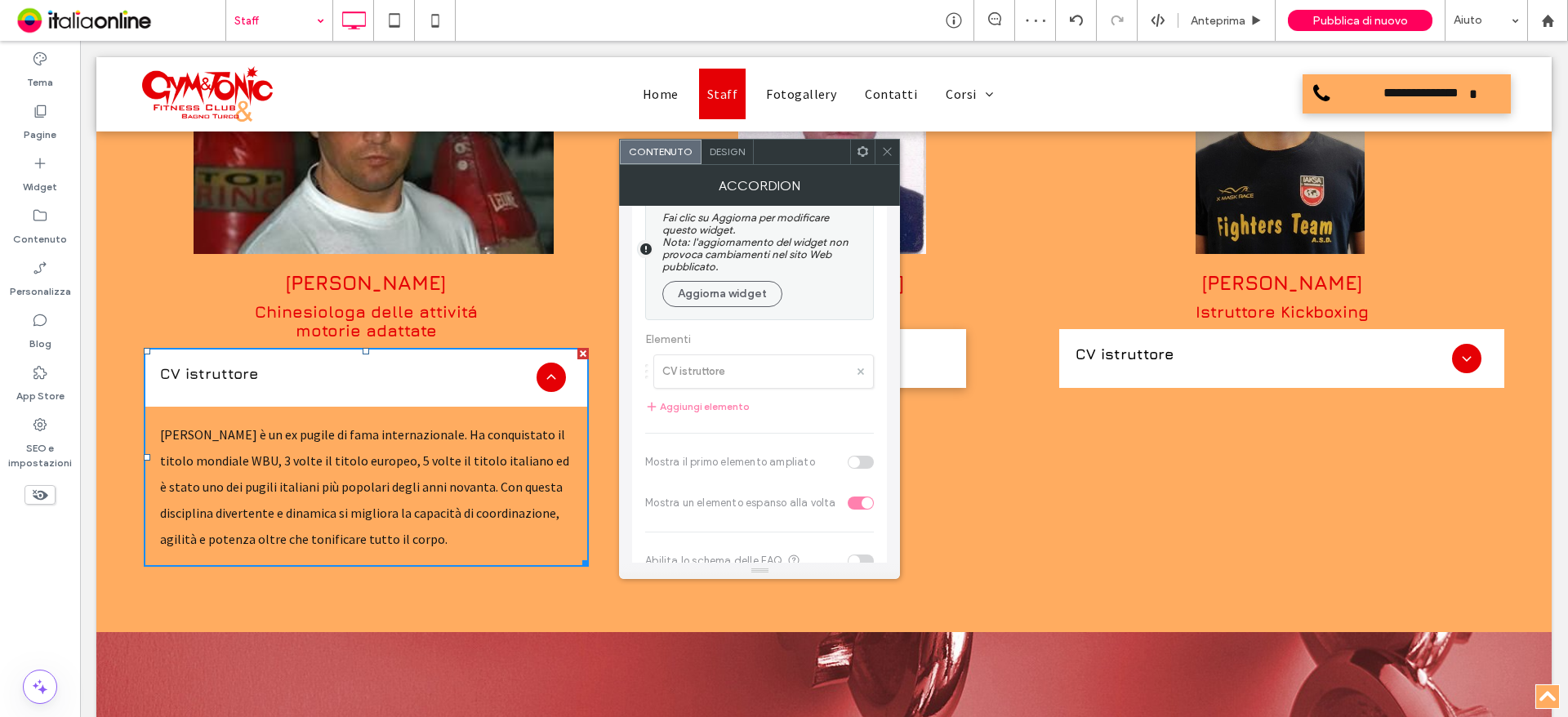
scroll to position [81, 0]
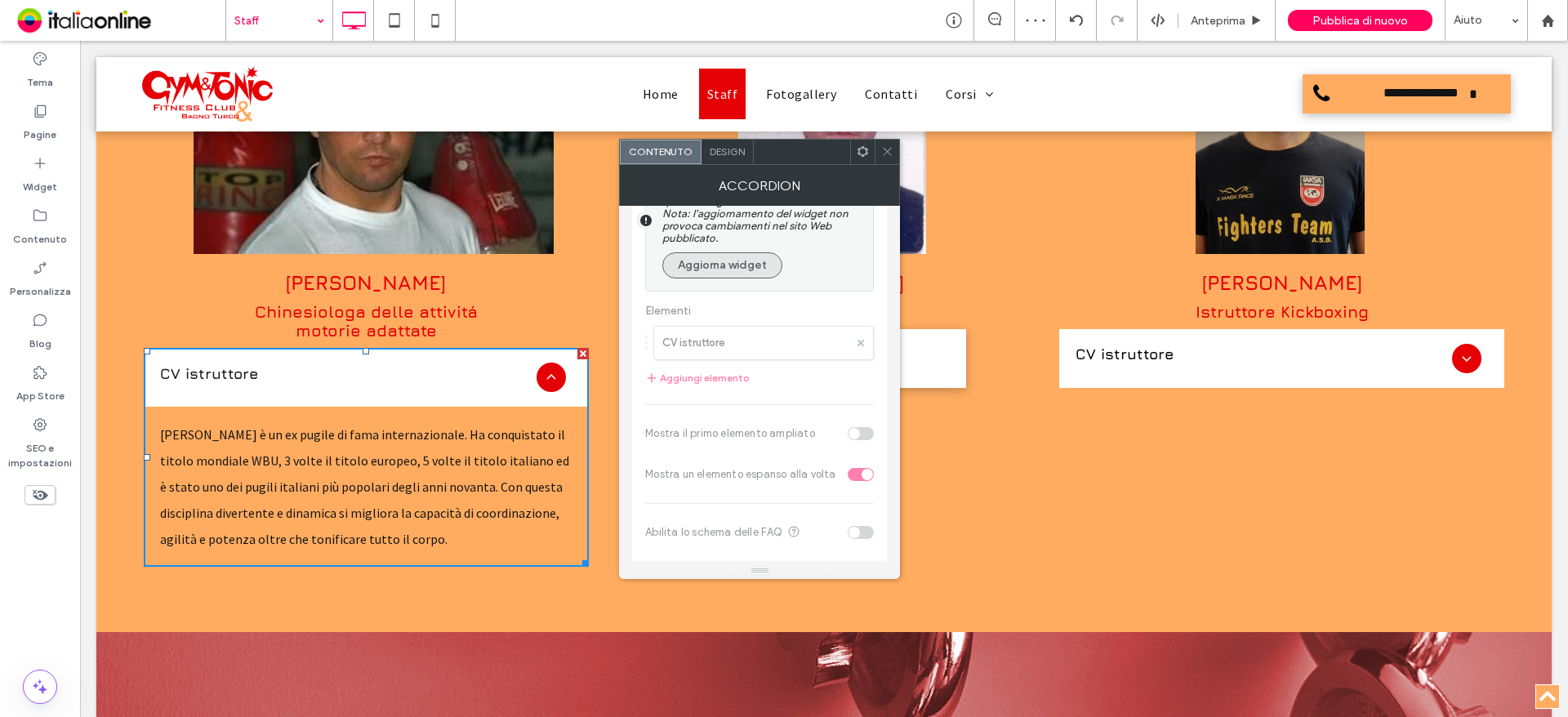
click at [719, 268] on button "Aggiorna widget" at bounding box center [722, 265] width 120 height 27
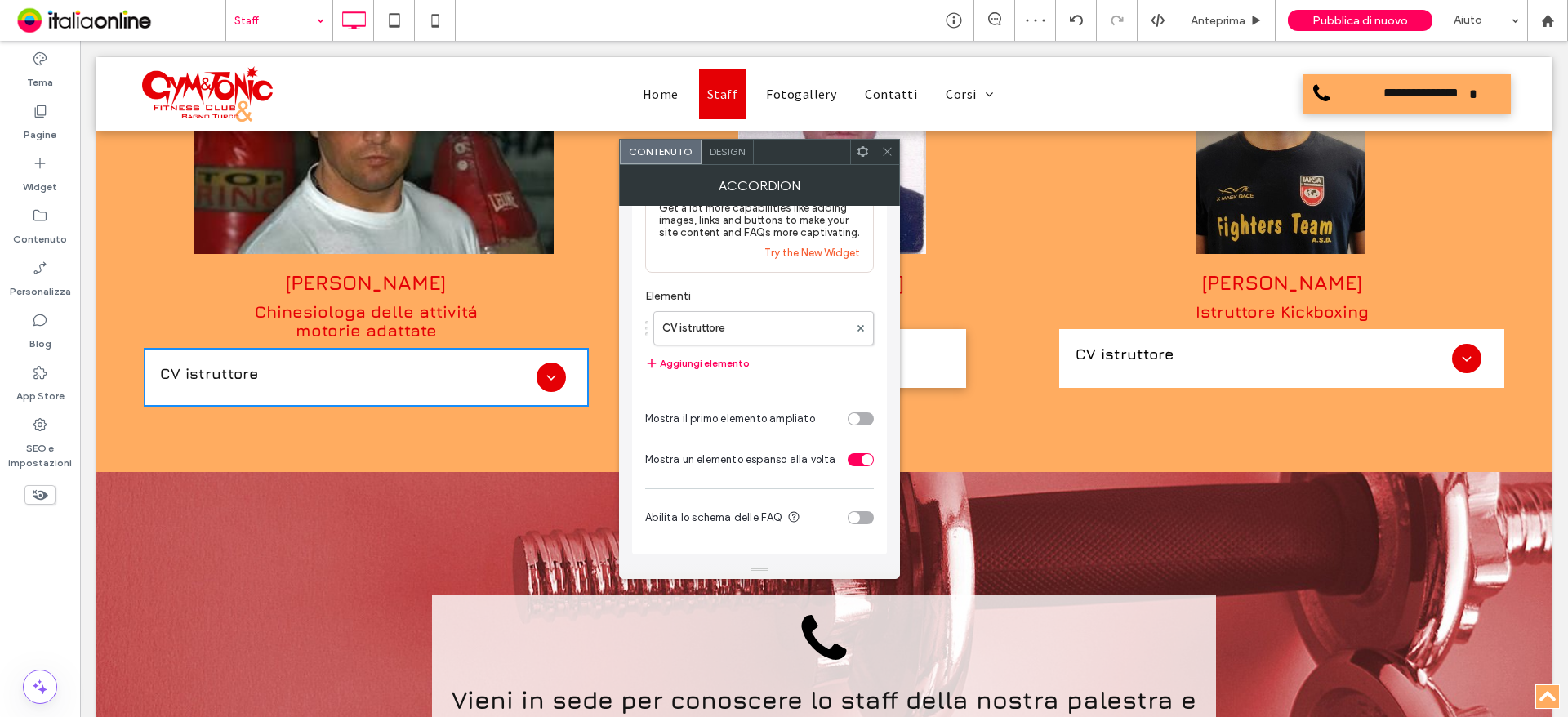
scroll to position [0, 0]
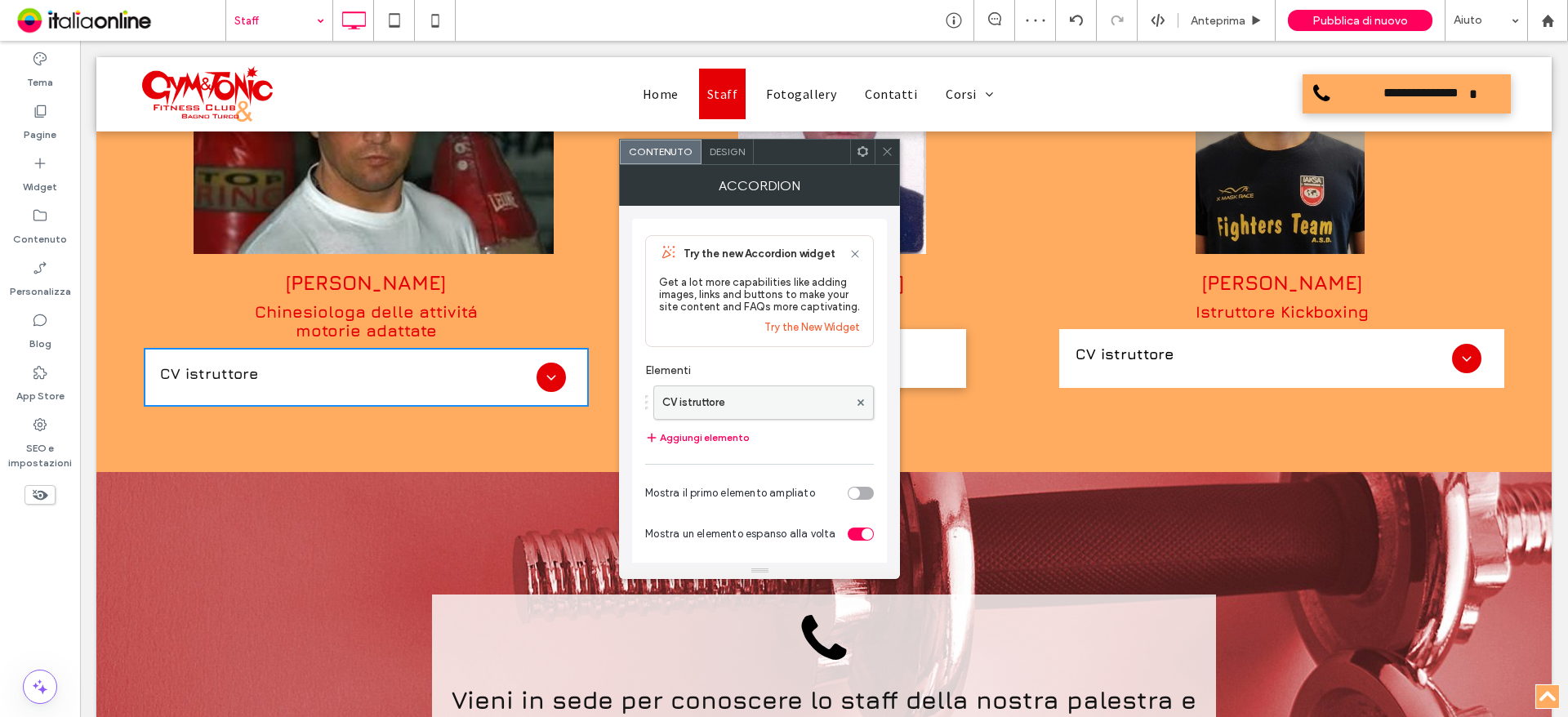
click at [768, 396] on label "CV istruttore" at bounding box center [756, 402] width 187 height 33
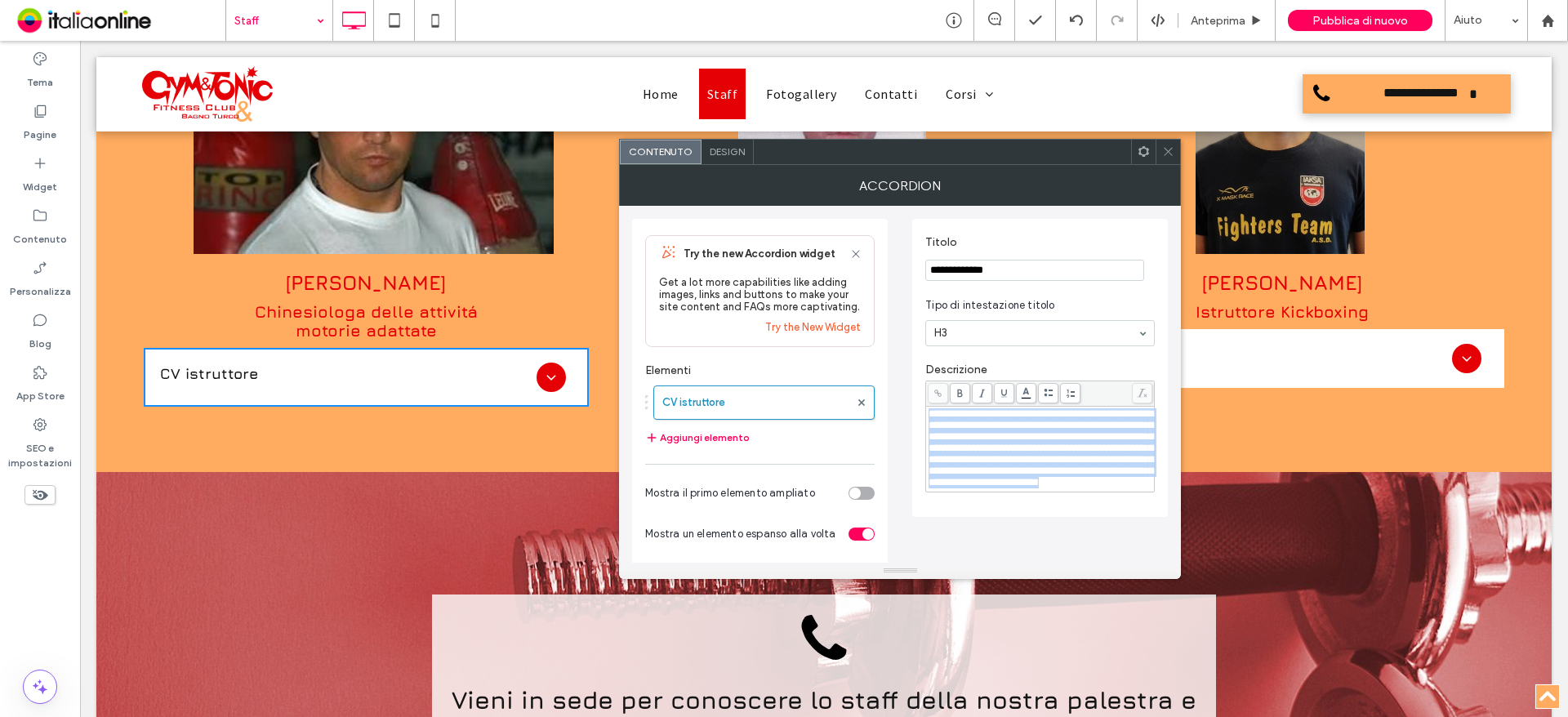
drag, startPoint x: 930, startPoint y: 415, endPoint x: 1139, endPoint y: 523, distance: 235.3
click at [1139, 517] on div "**********" at bounding box center [1039, 368] width 255 height 298
copy span "**********"
drag, startPoint x: 1122, startPoint y: 500, endPoint x: 1147, endPoint y: 500, distance: 25.0
click at [1122, 487] on span "**********" at bounding box center [1041, 447] width 225 height 80
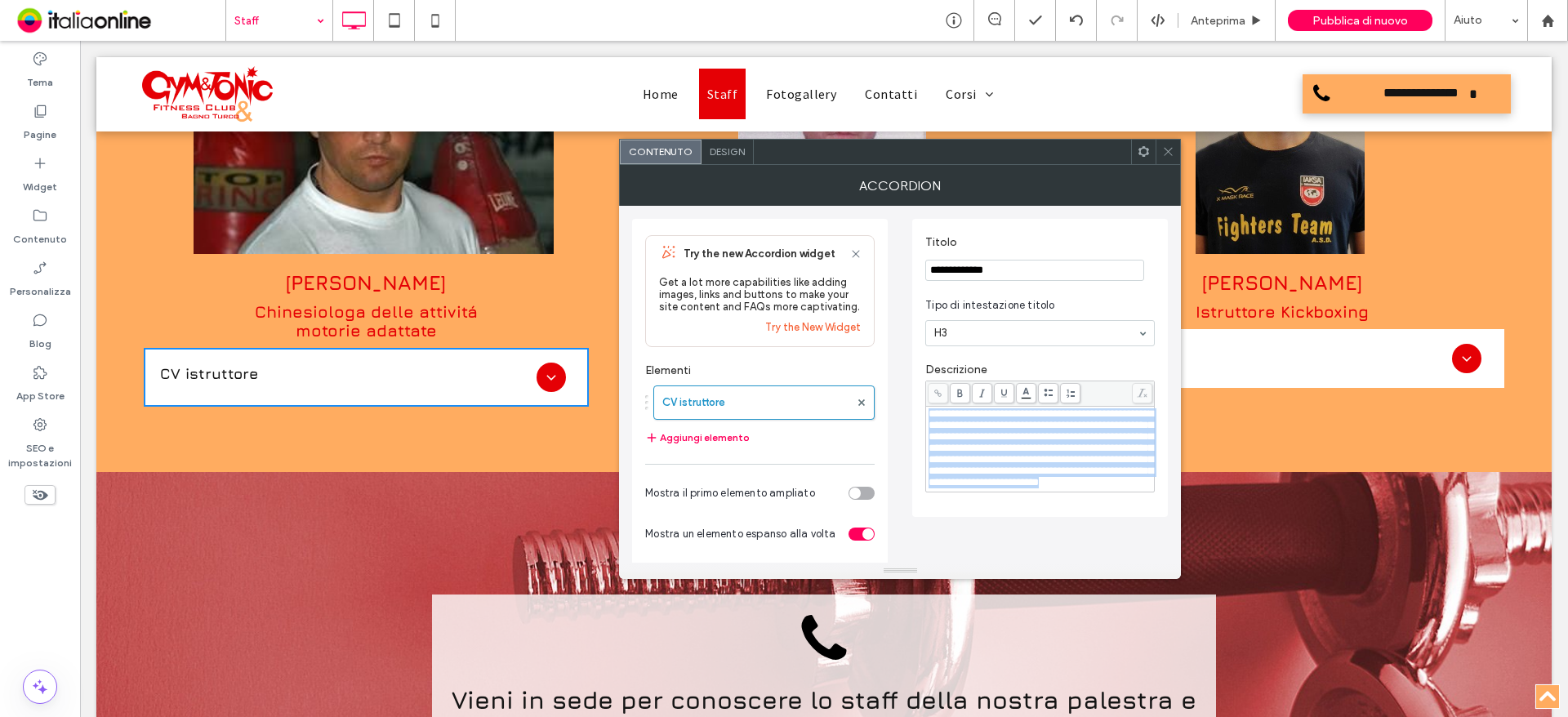
drag, startPoint x: 1141, startPoint y: 505, endPoint x: 910, endPoint y: 414, distance: 248.3
click at [910, 414] on div "**********" at bounding box center [900, 417] width 536 height 423
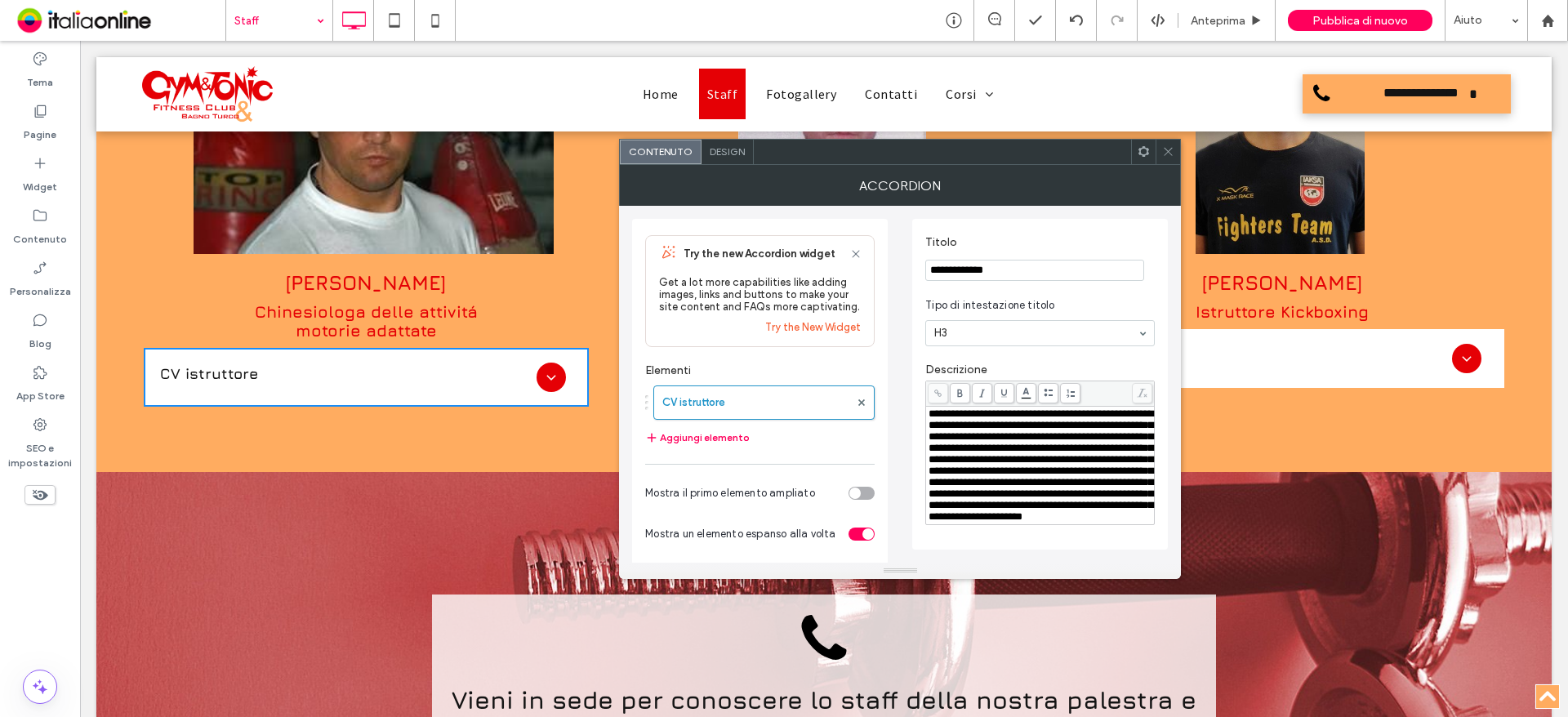
click at [1164, 147] on icon at bounding box center [1167, 151] width 12 height 12
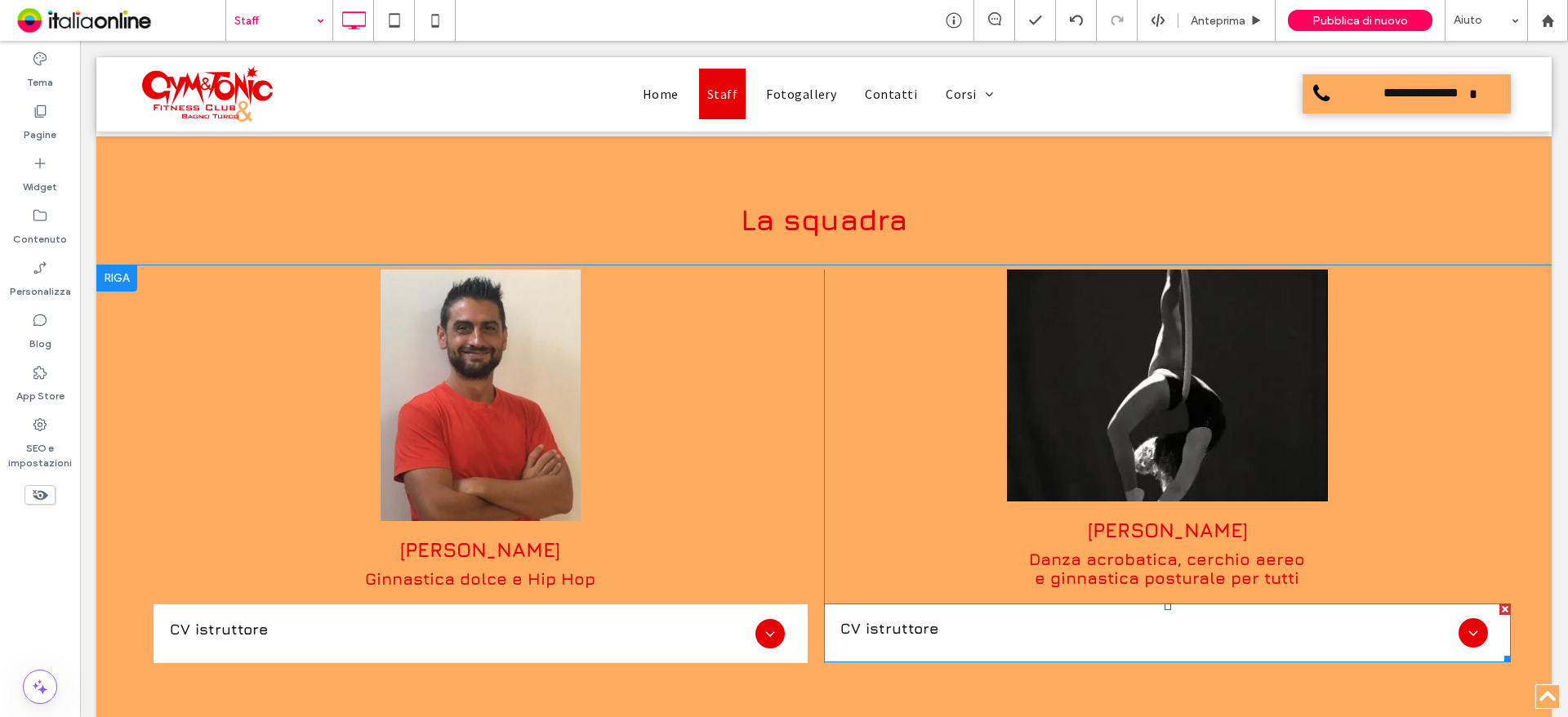
scroll to position [898, 0]
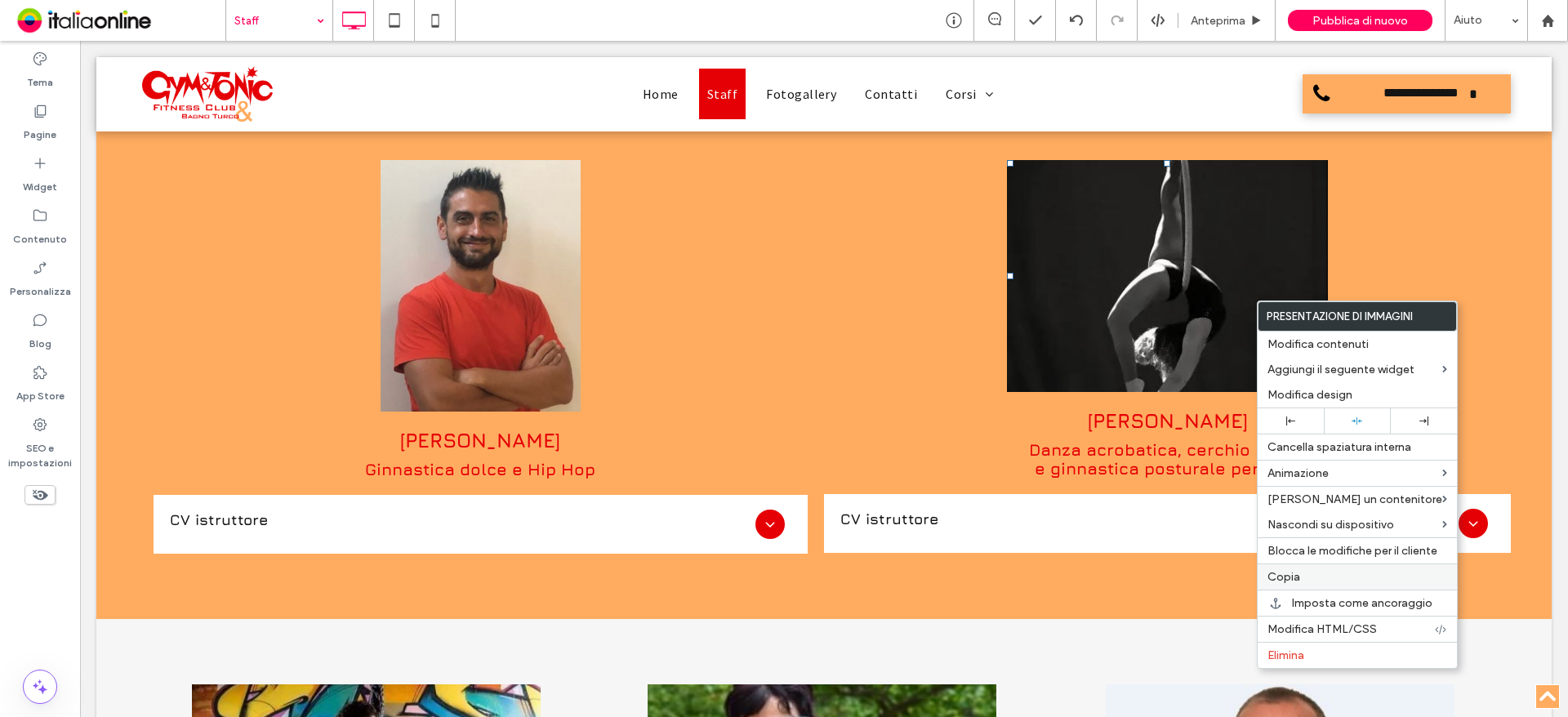
click at [1317, 579] on label "Copia" at bounding box center [1358, 576] width 179 height 14
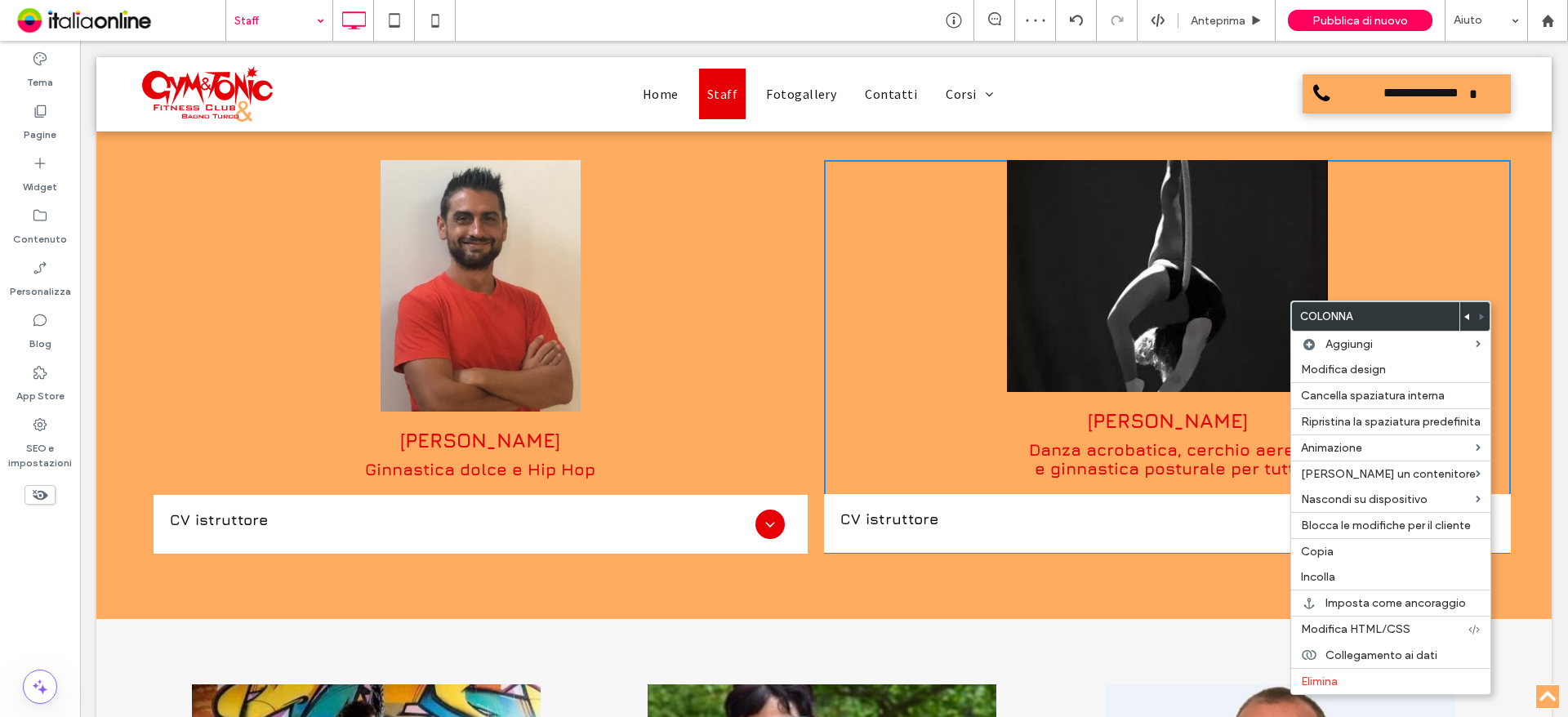
click at [1509, 352] on div "Titolo diapositiva Scrivi qui la tua didascalia Pulsante Previous Next Giulio V…" at bounding box center [823, 388] width 1455 height 463
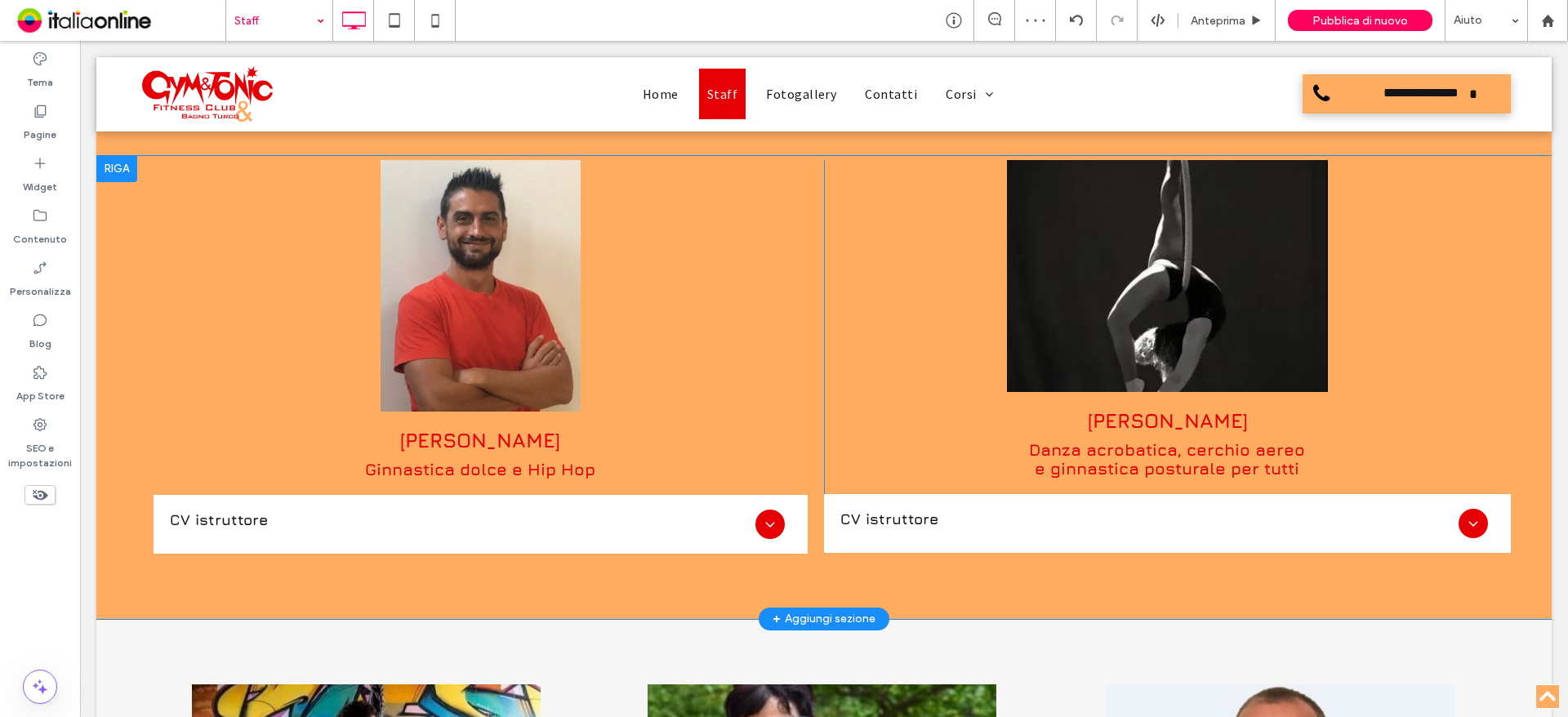
click at [911, 249] on div "Titolo diapositiva Scrivi qui la tua didascalia Pulsante Previous Next Irene Fo…" at bounding box center [1167, 357] width 687 height 393
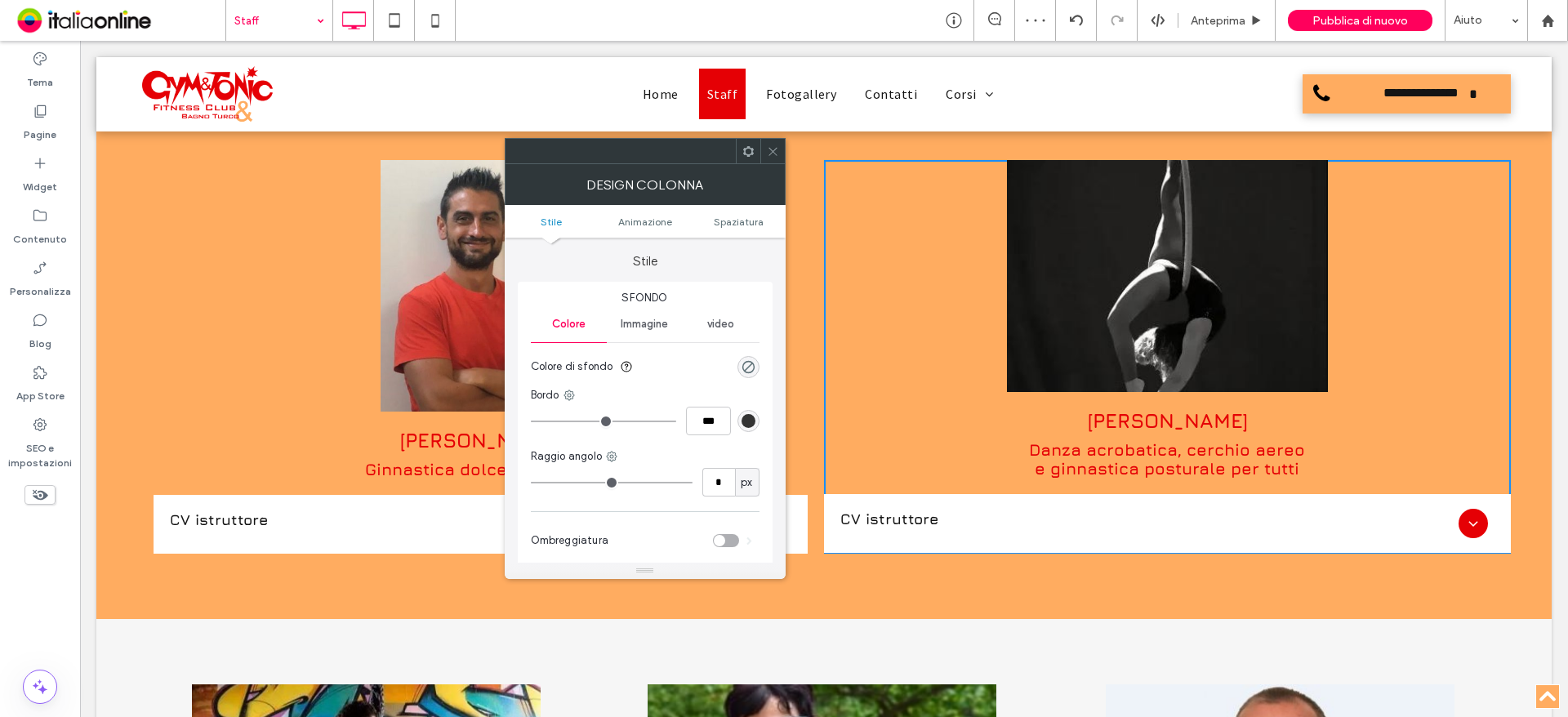
click at [769, 150] on icon at bounding box center [772, 151] width 12 height 12
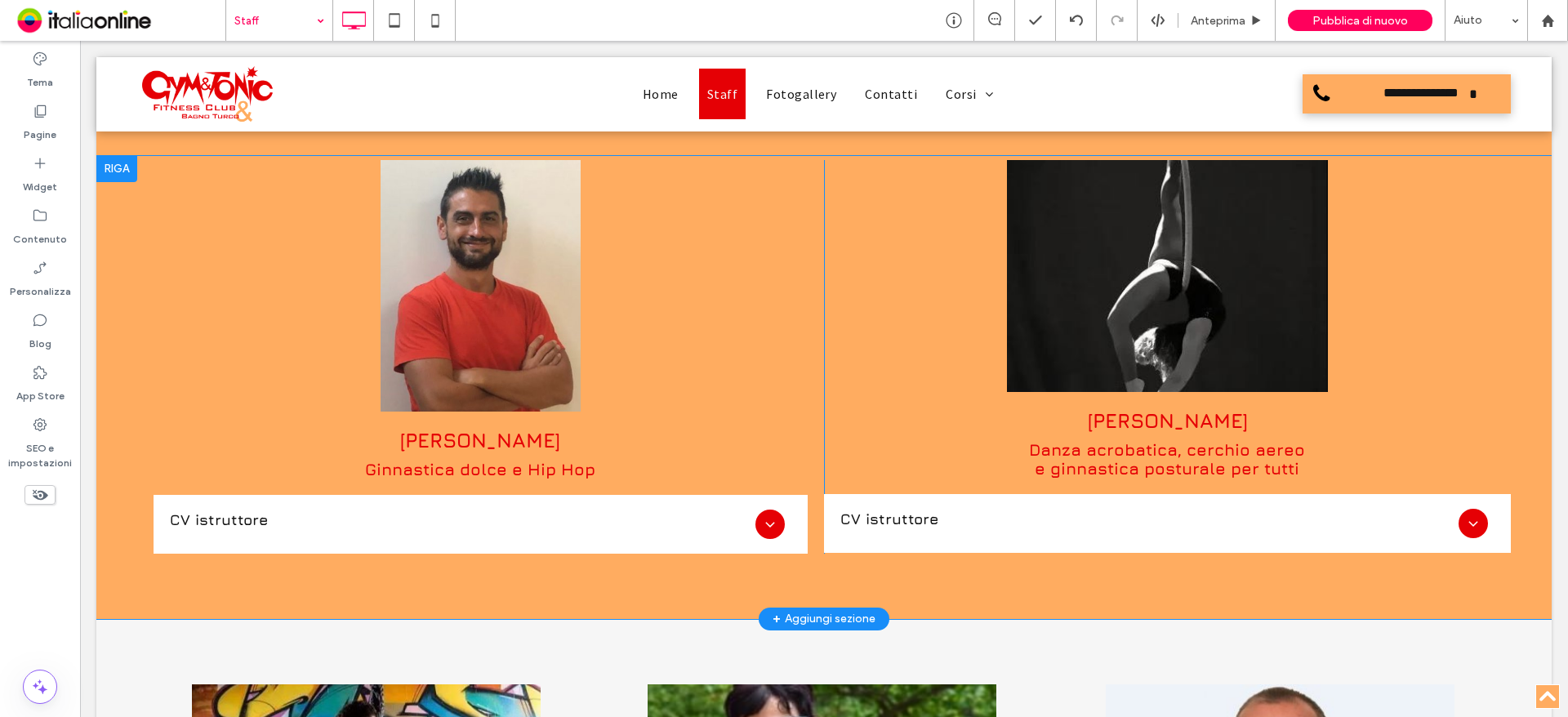
click at [105, 171] on div at bounding box center [116, 169] width 41 height 27
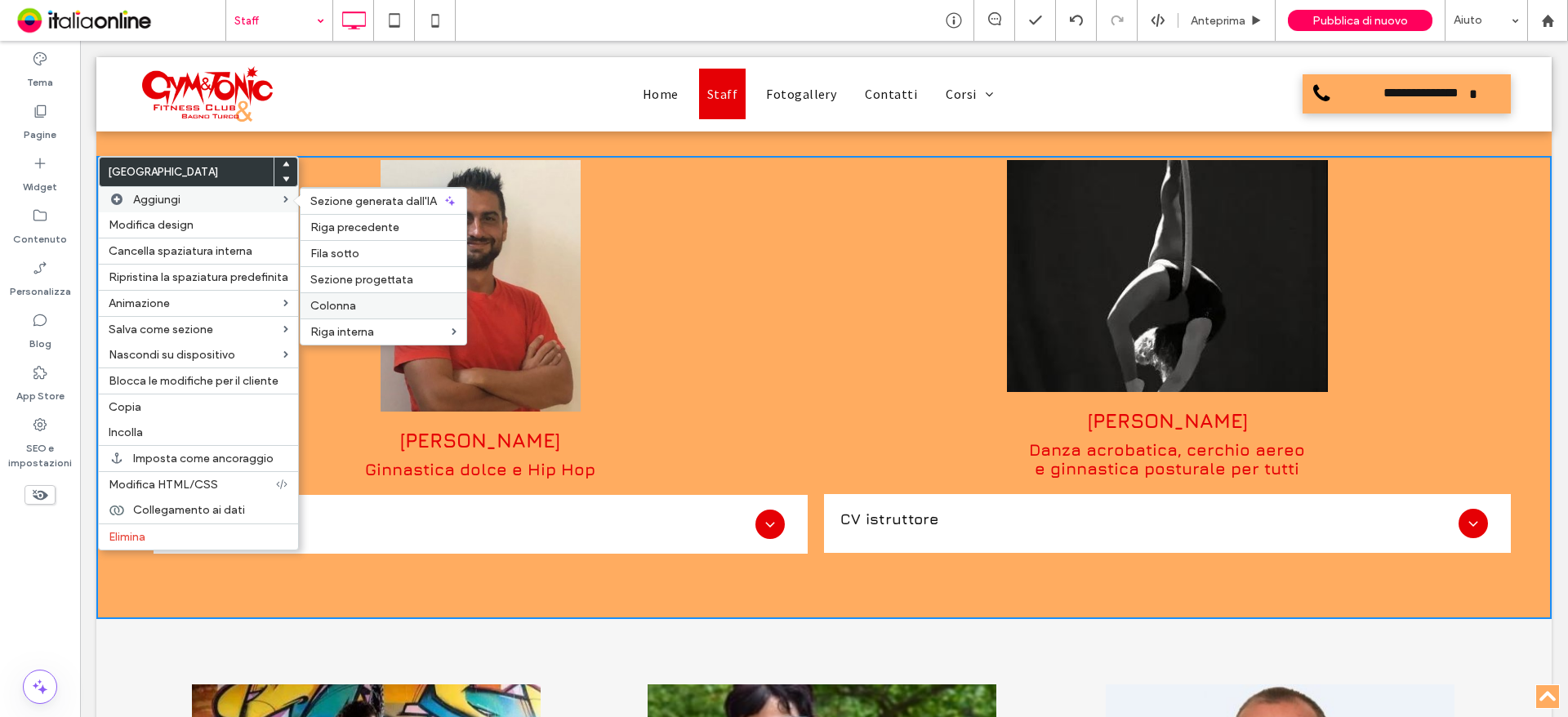
click at [347, 297] on div "Colonna" at bounding box center [383, 305] width 166 height 27
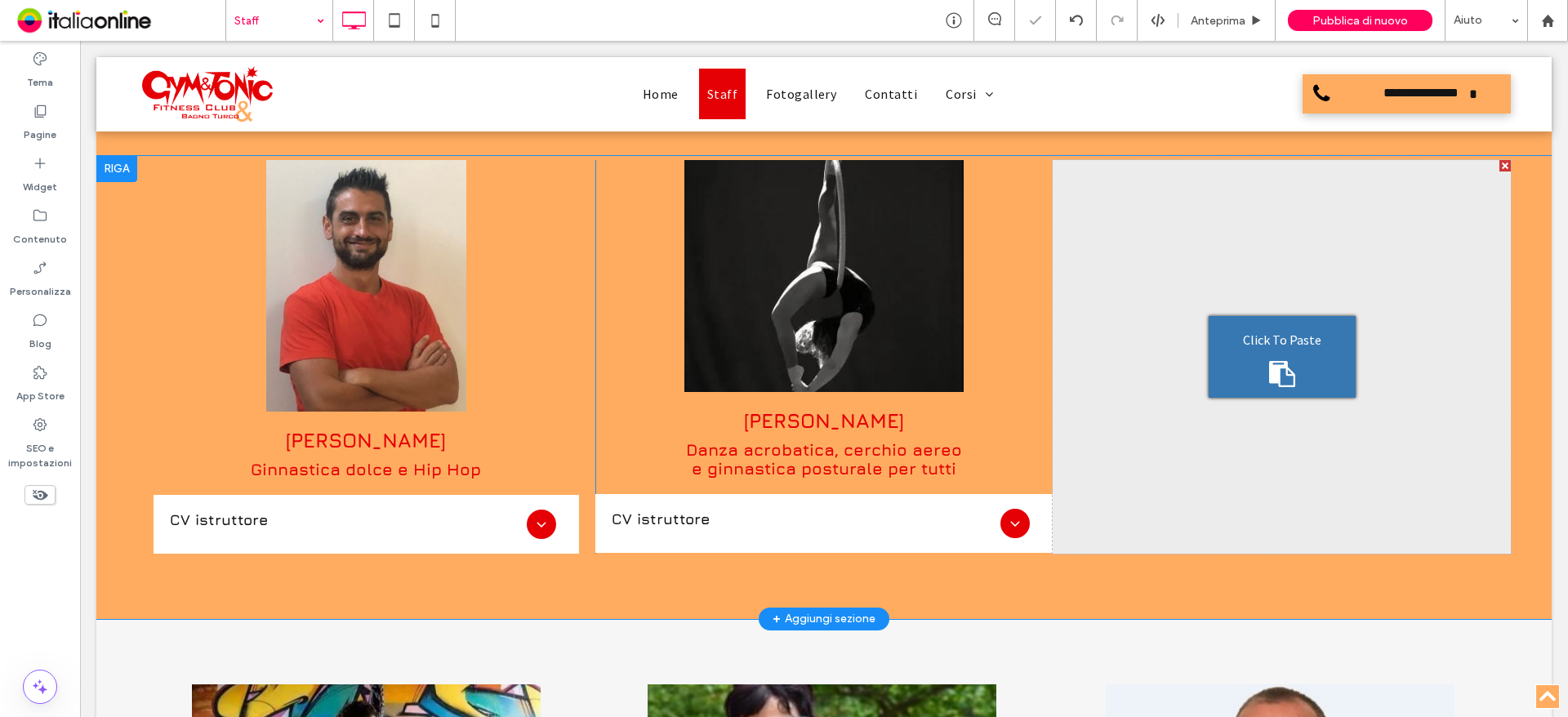
click at [1276, 368] on icon at bounding box center [1282, 374] width 27 height 27
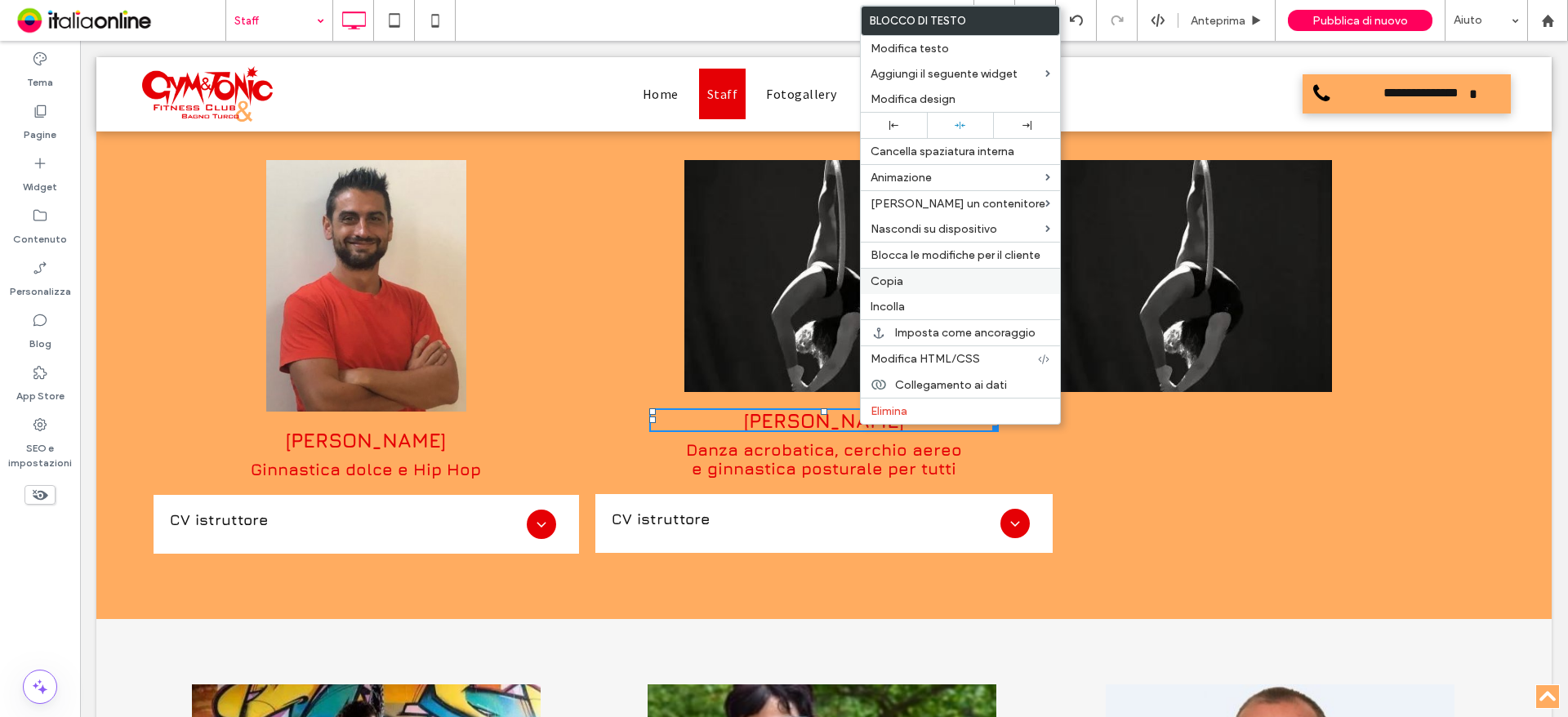
click at [904, 276] on label "Copia" at bounding box center [961, 281] width 179 height 14
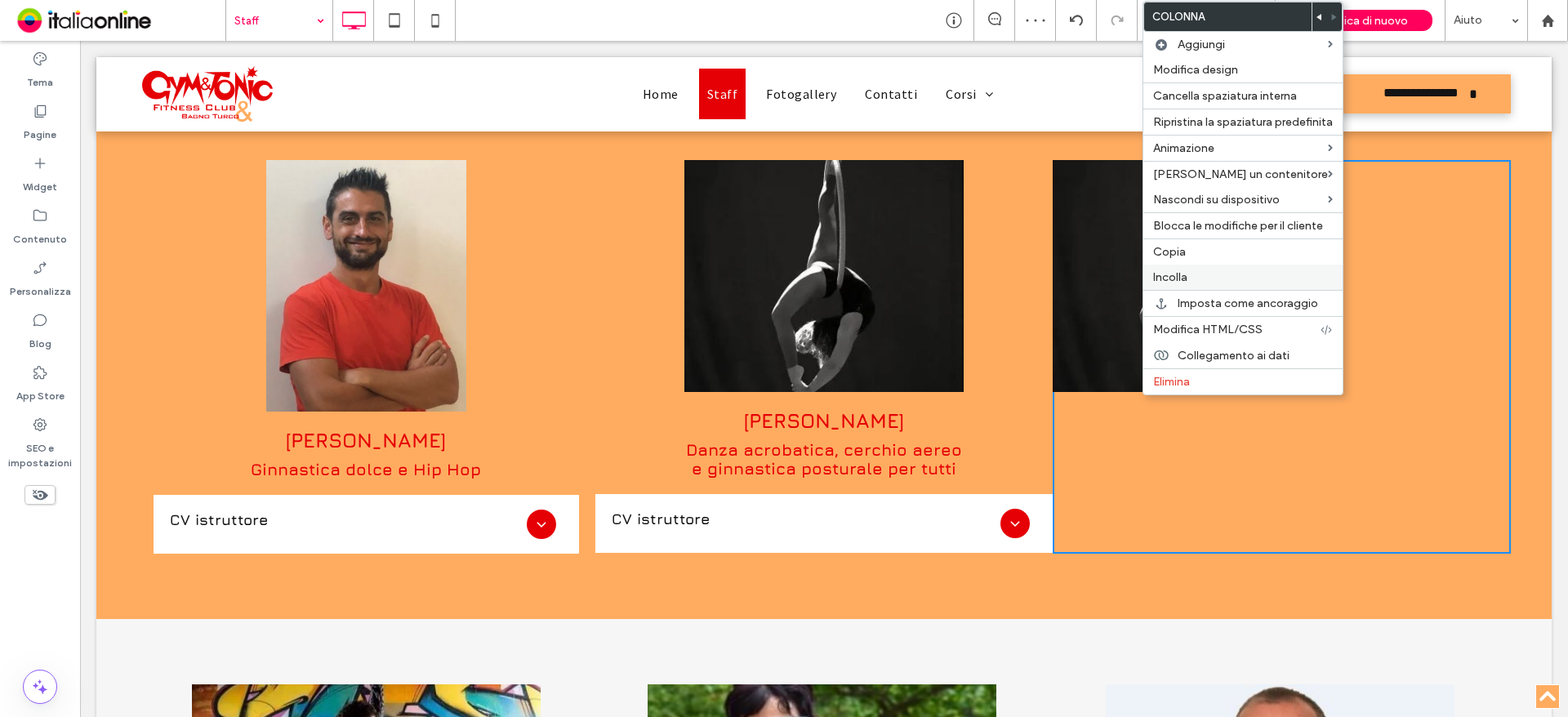
click at [1177, 284] on span "Incolla" at bounding box center [1170, 277] width 34 height 14
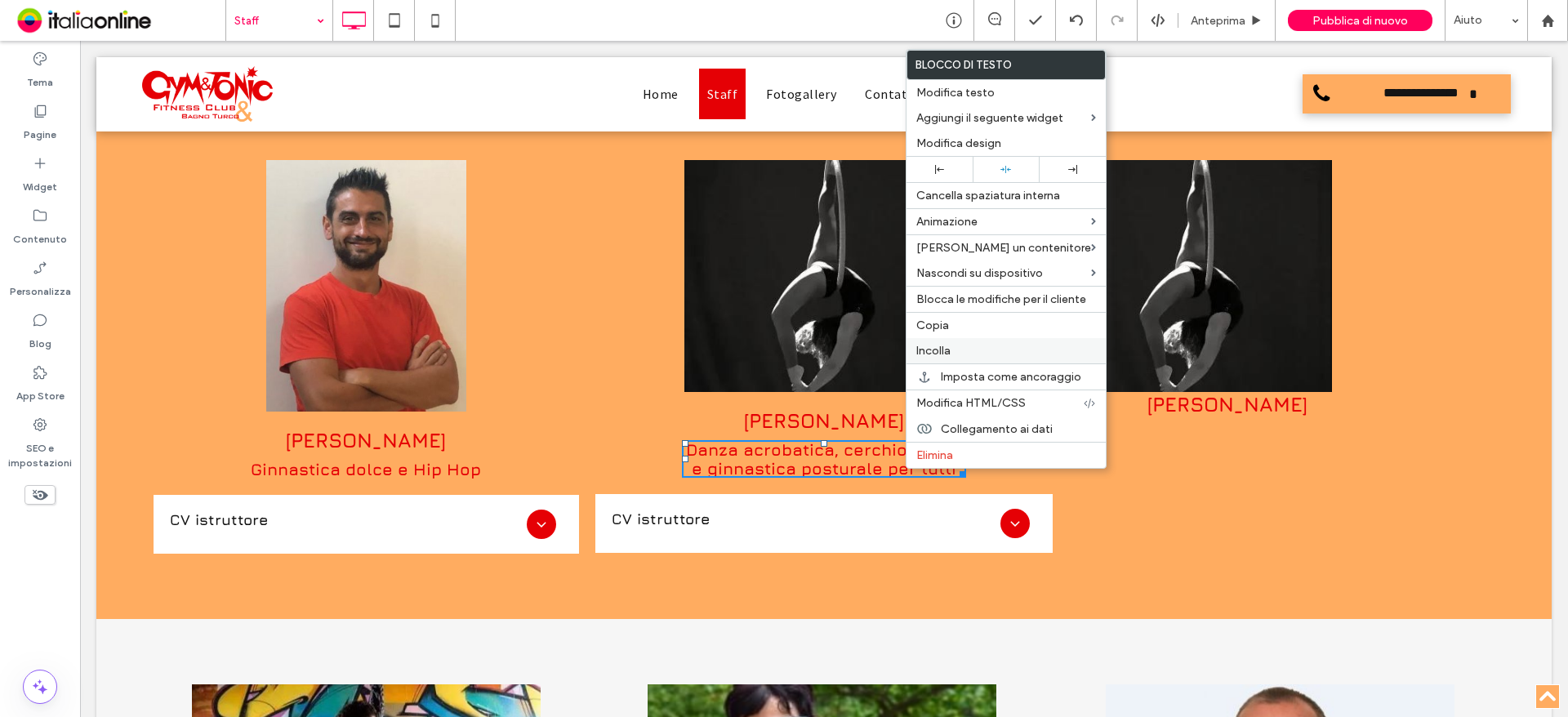
drag, startPoint x: 958, startPoint y: 332, endPoint x: 1041, endPoint y: 361, distance: 87.9
click at [958, 332] on div "Copia" at bounding box center [1006, 325] width 199 height 27
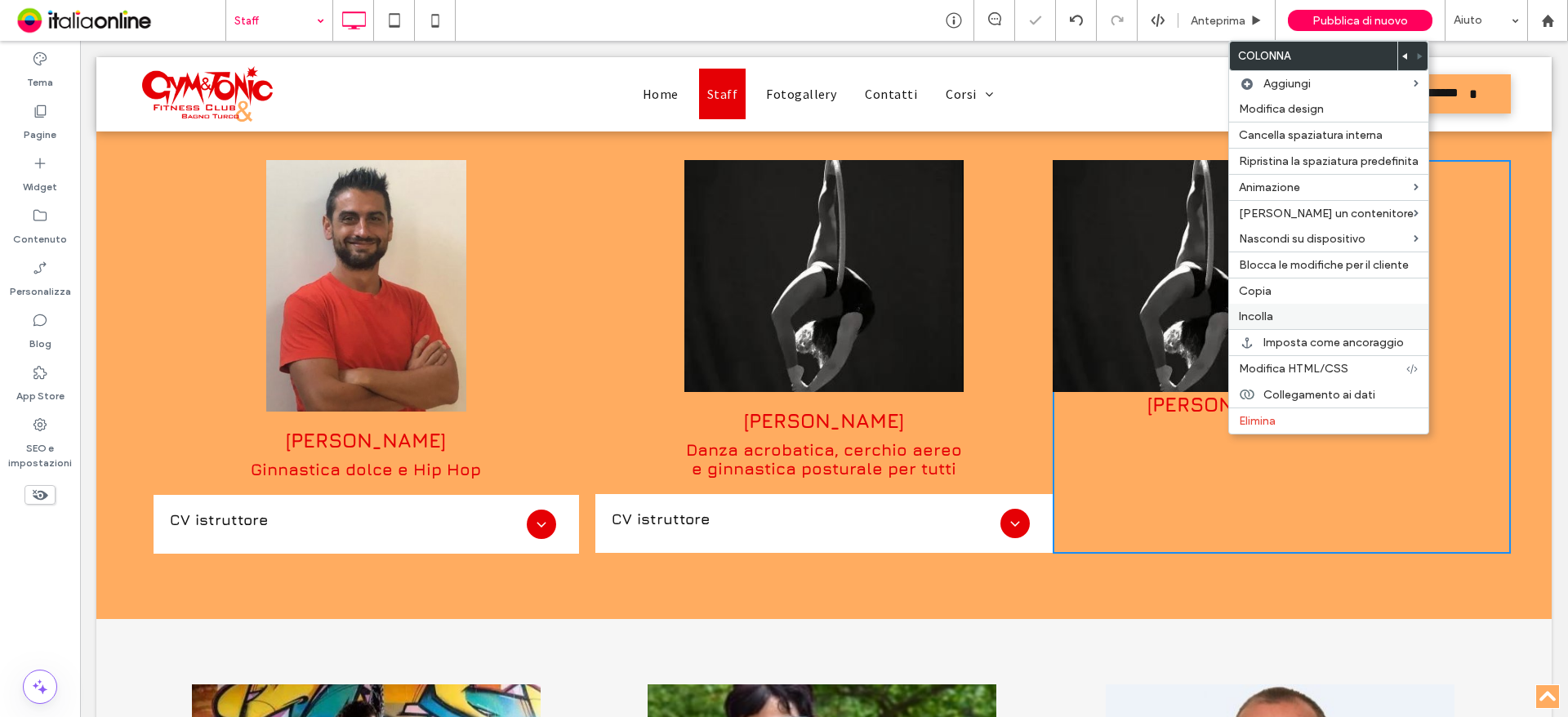
click at [1238, 316] on div "Incolla" at bounding box center [1329, 316] width 199 height 26
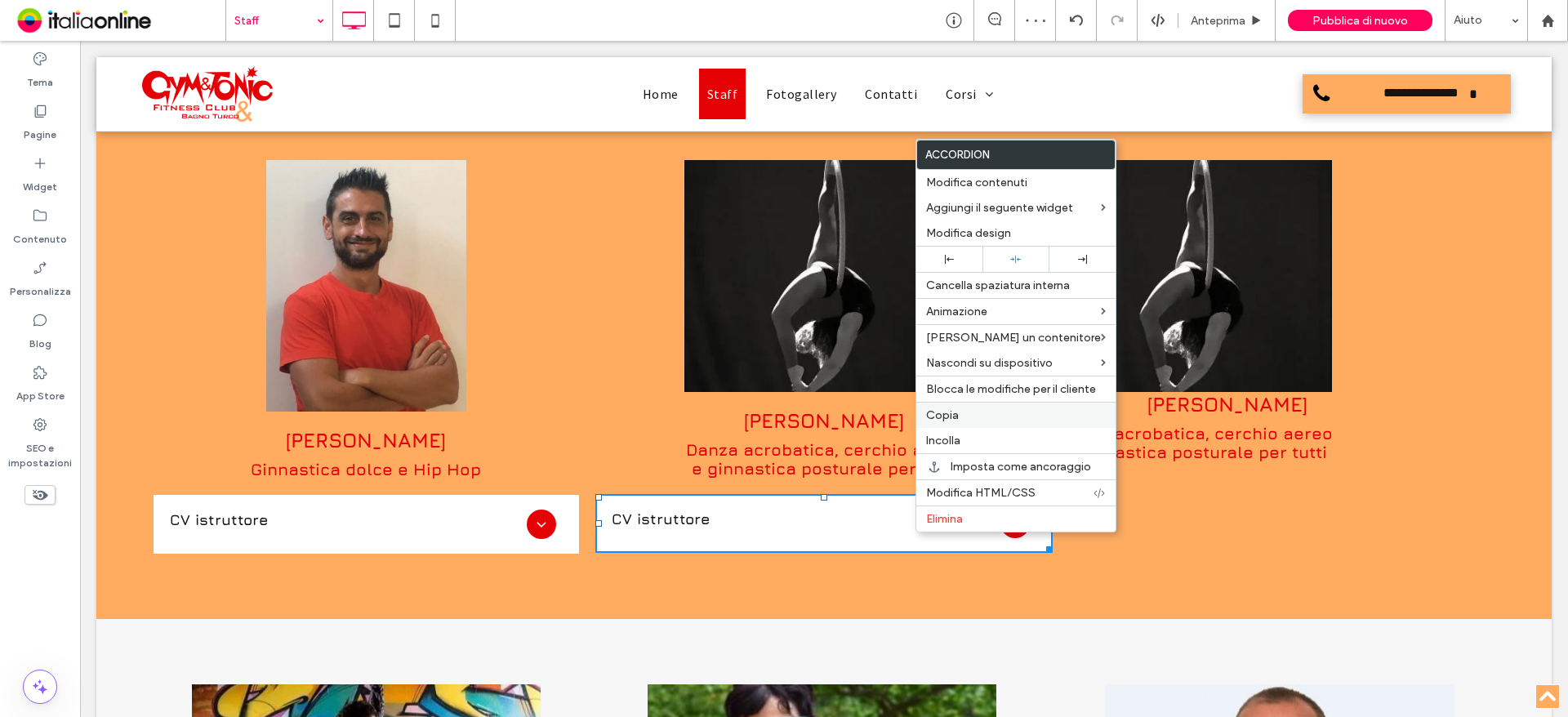
click at [1006, 407] on div "Copia" at bounding box center [1016, 414] width 199 height 27
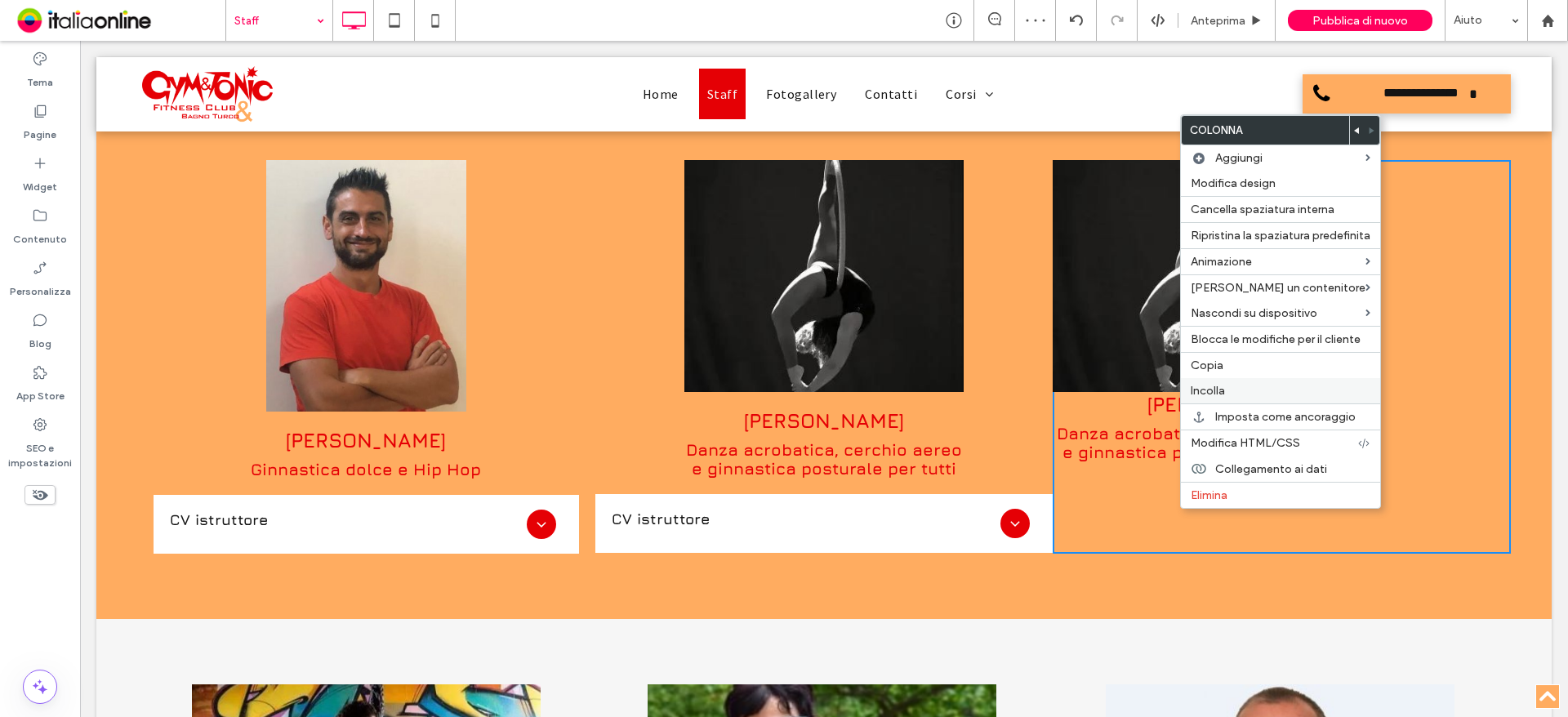
click at [1212, 391] on span "Incolla" at bounding box center [1208, 391] width 34 height 14
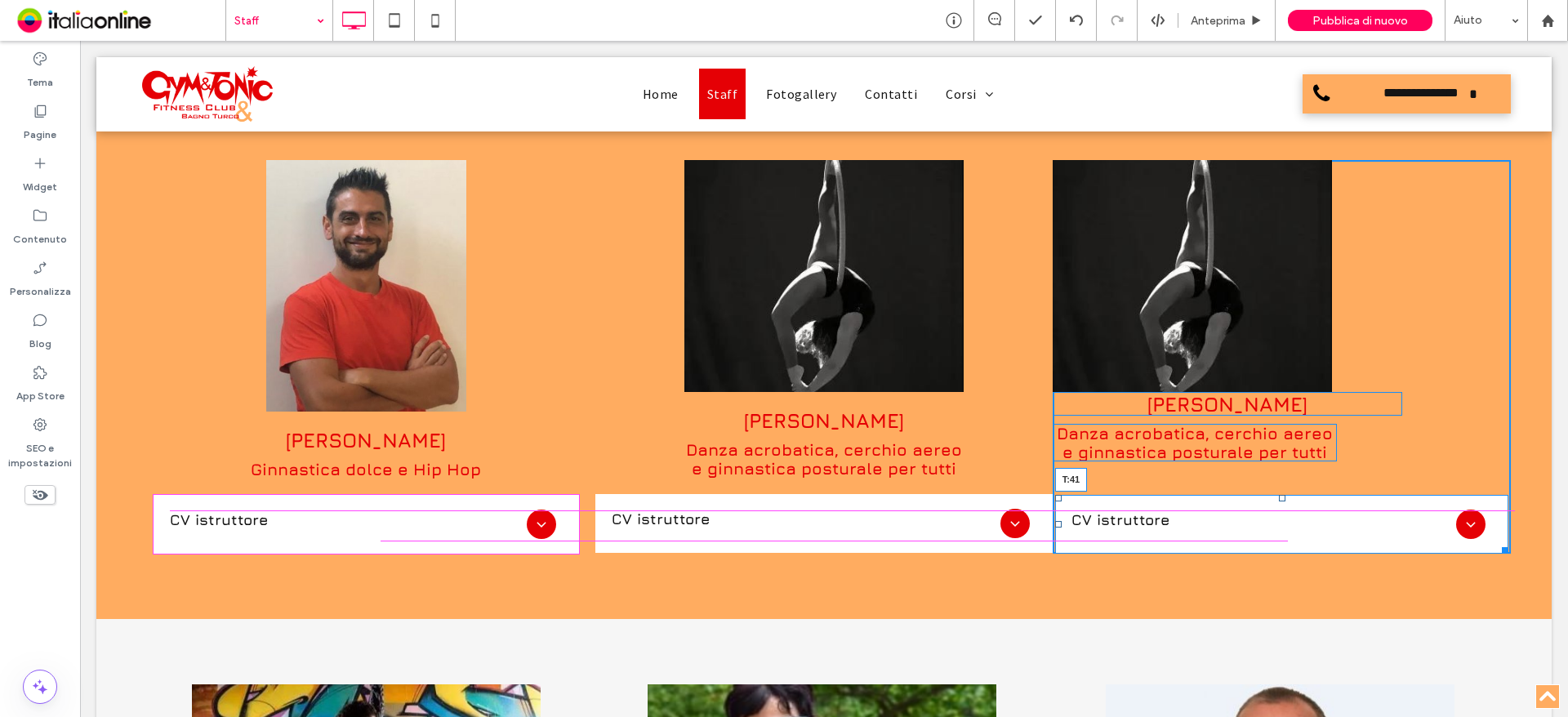
drag, startPoint x: 1274, startPoint y: 468, endPoint x: 1275, endPoint y: 492, distance: 24.0
click at [1275, 492] on div "Click To Paste Click To Paste Titolo diapositiva Scrivi qui la tua didascalia P…" at bounding box center [1282, 357] width 458 height 393
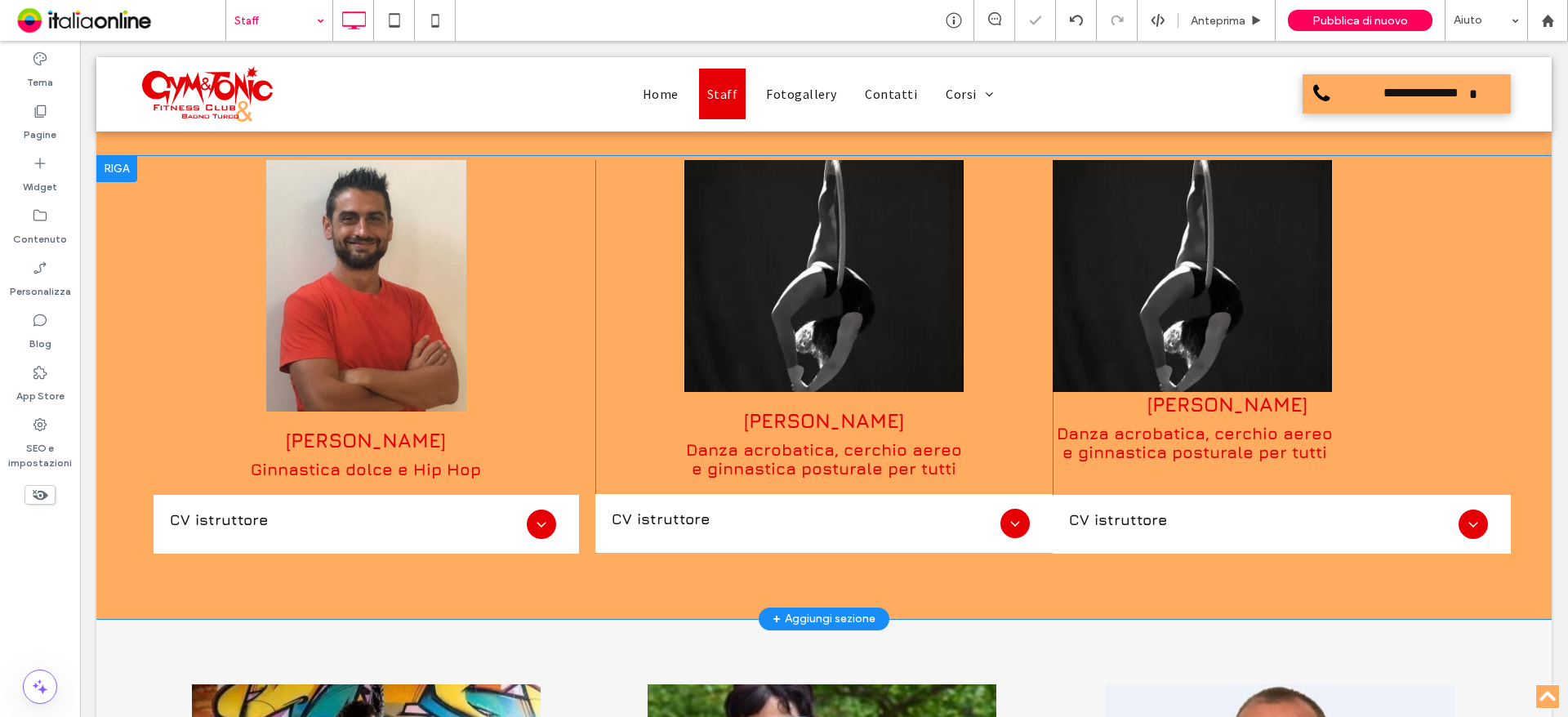
click at [978, 311] on div "Titolo diapositiva Scrivi qui la tua didascalia Pulsante Previous Next Irene Fo…" at bounding box center [824, 357] width 458 height 393
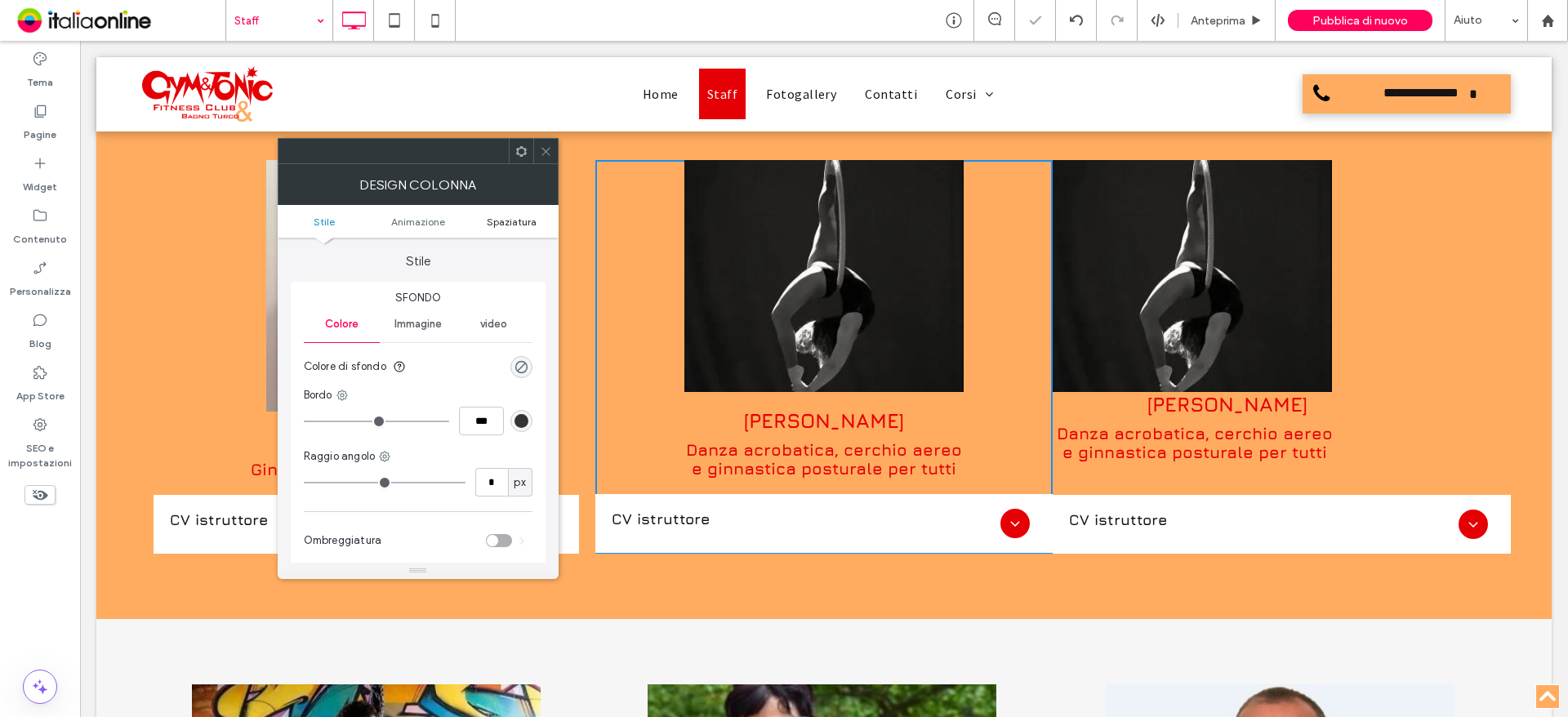
click at [485, 218] on link "Spaziatura" at bounding box center [511, 221] width 94 height 12
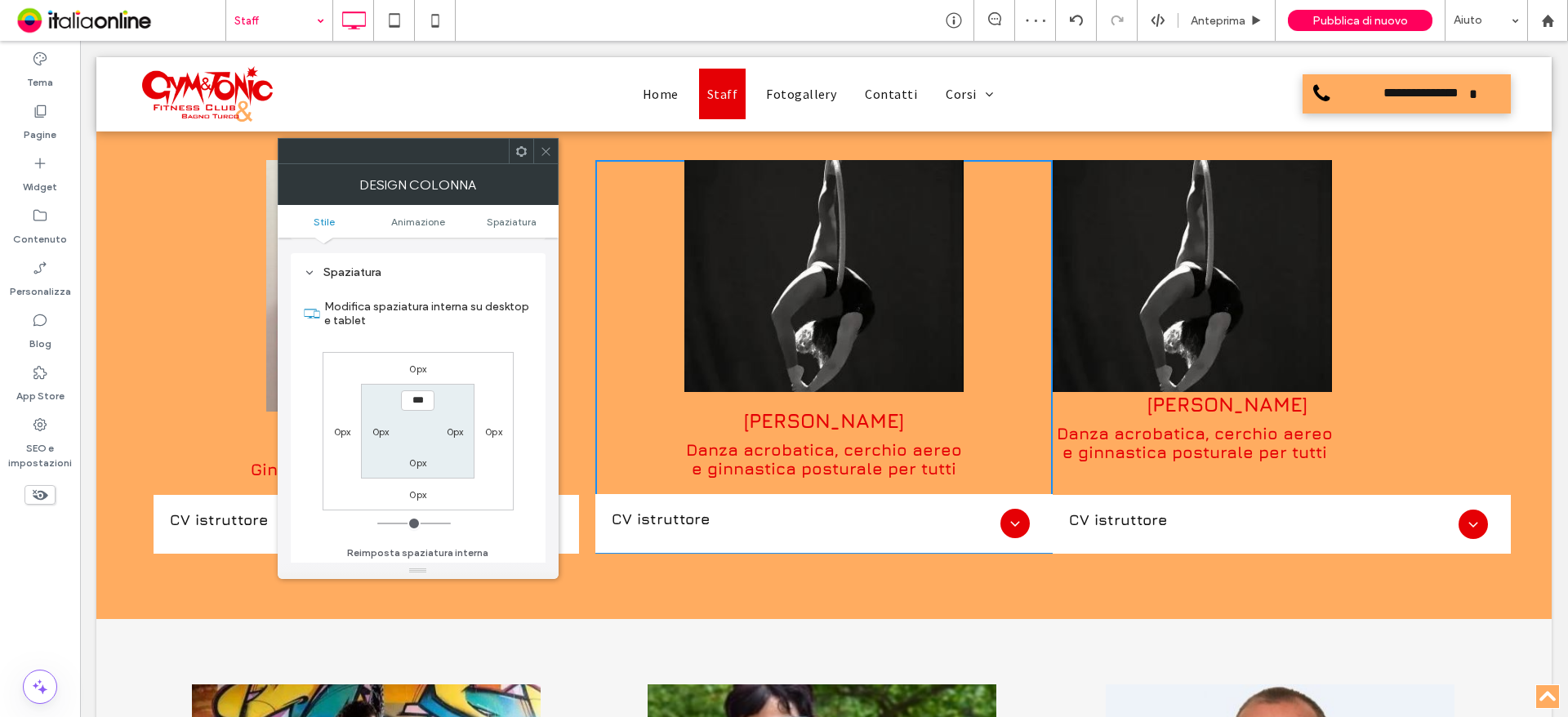
scroll to position [383, 0]
click at [549, 160] on span at bounding box center [545, 151] width 12 height 25
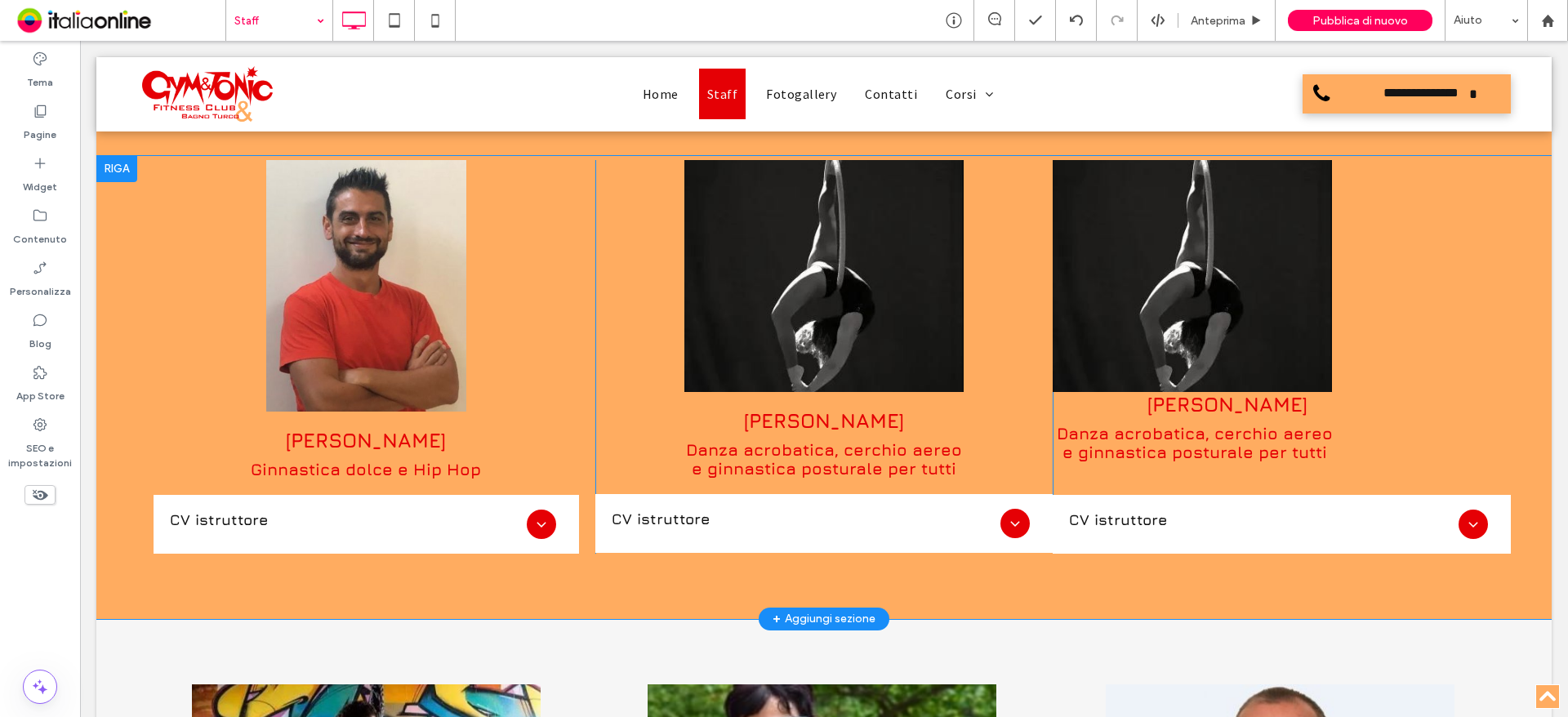
click at [566, 455] on div "Titolo diapositiva Scrivi qui la tua didascalia Pulsante Previous Next Giulio V…" at bounding box center [366, 357] width 458 height 393
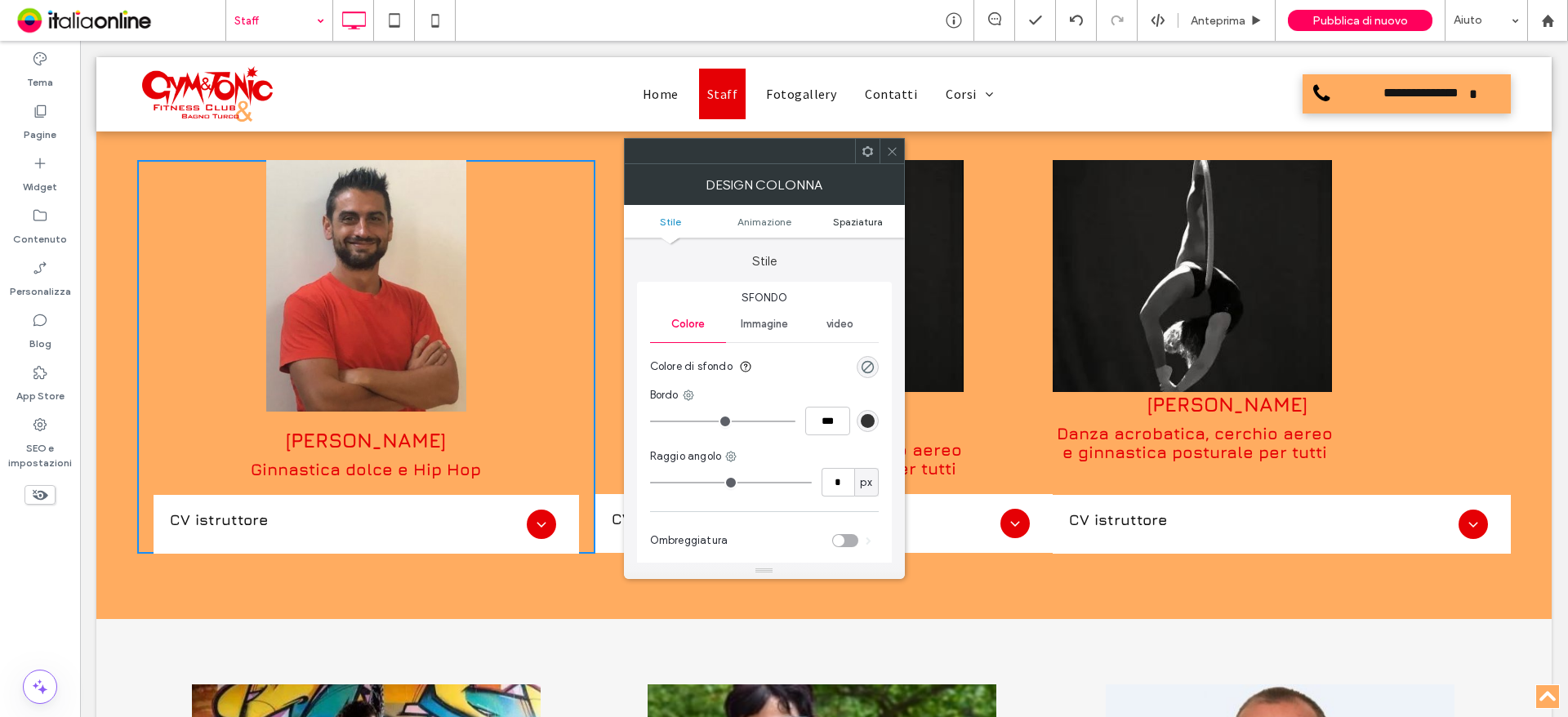
click at [866, 216] on span "Spaziatura" at bounding box center [858, 221] width 49 height 12
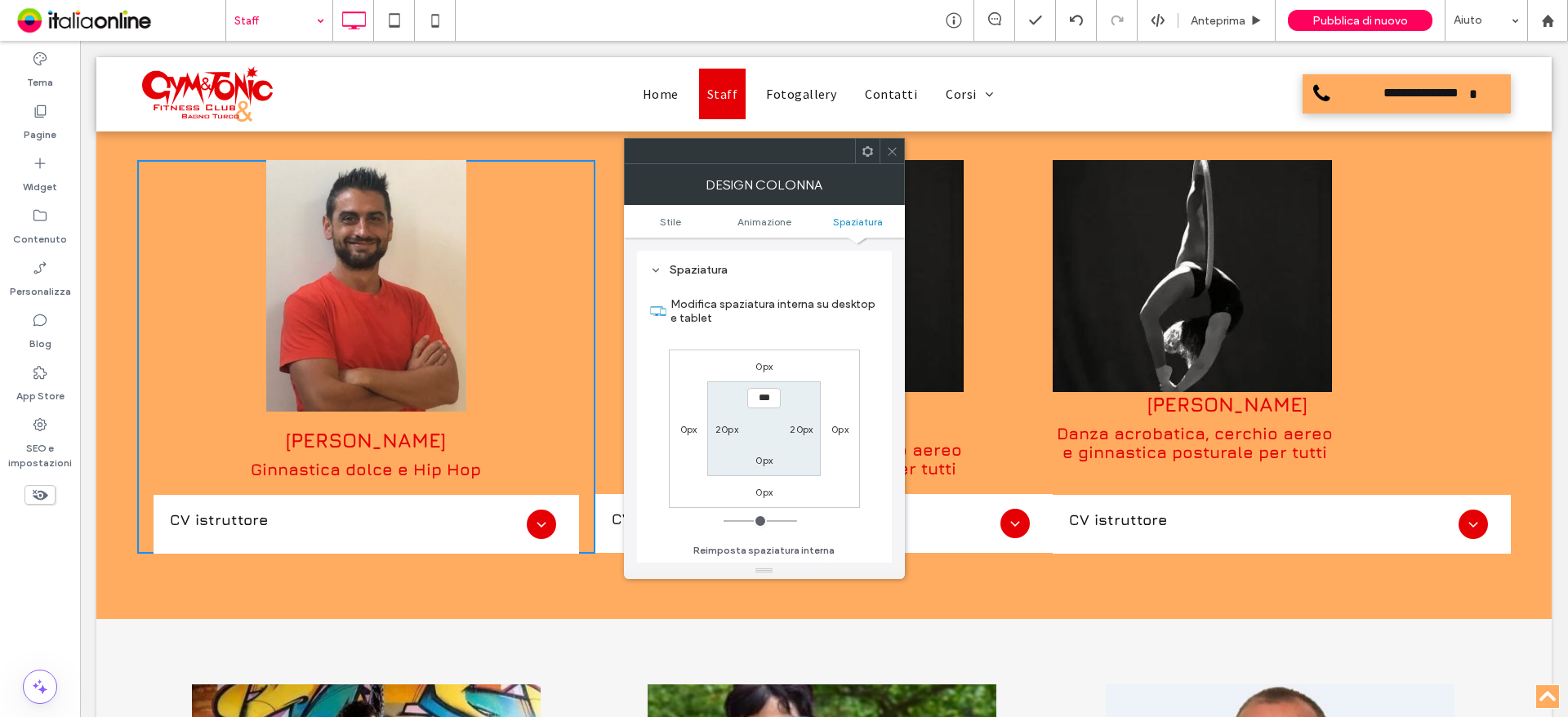
click at [1388, 263] on div "Click To Paste Click To Paste Titolo diapositiva Scrivi qui la tua didascalia P…" at bounding box center [1282, 357] width 458 height 393
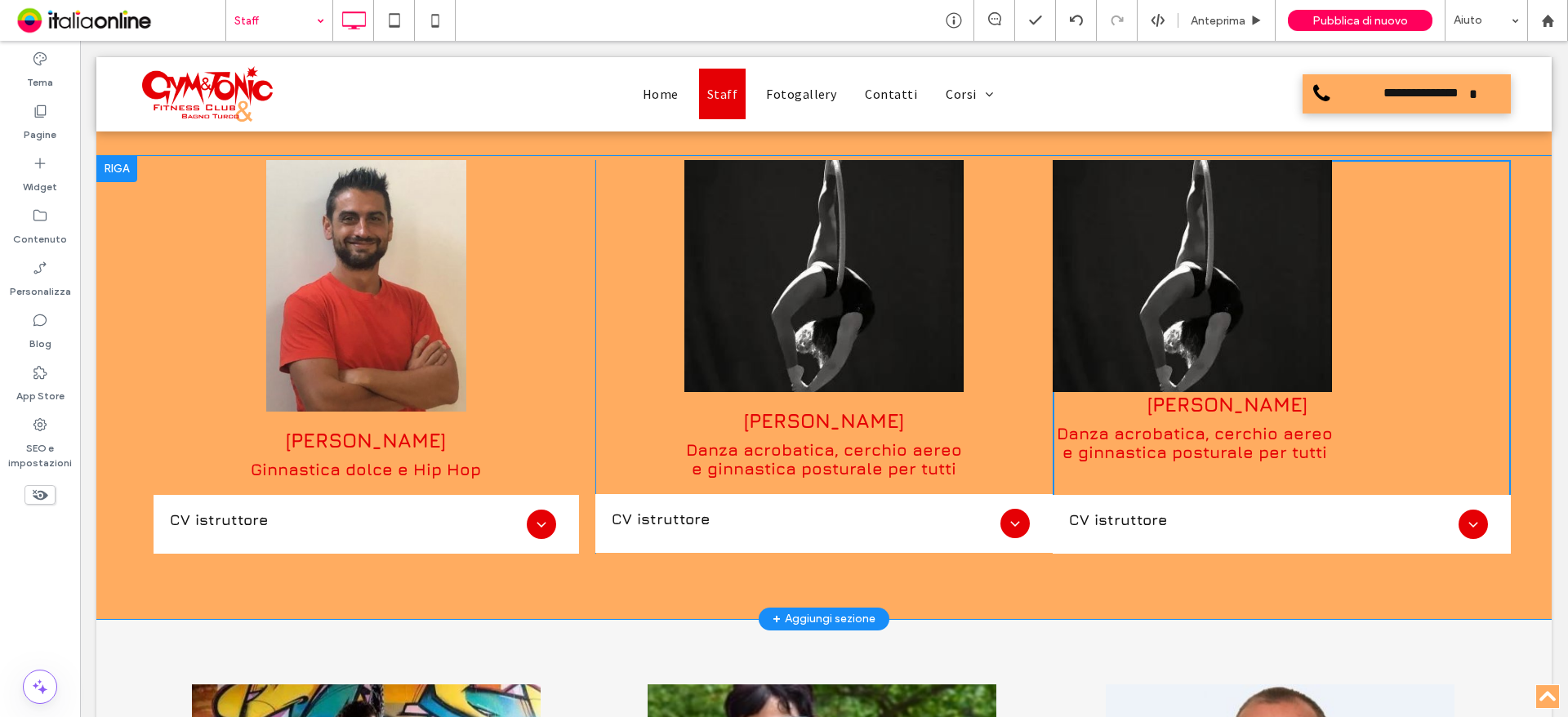
click at [1391, 259] on div "Click To Paste Click To Paste Titolo diapositiva Scrivi qui la tua didascalia P…" at bounding box center [1282, 357] width 458 height 393
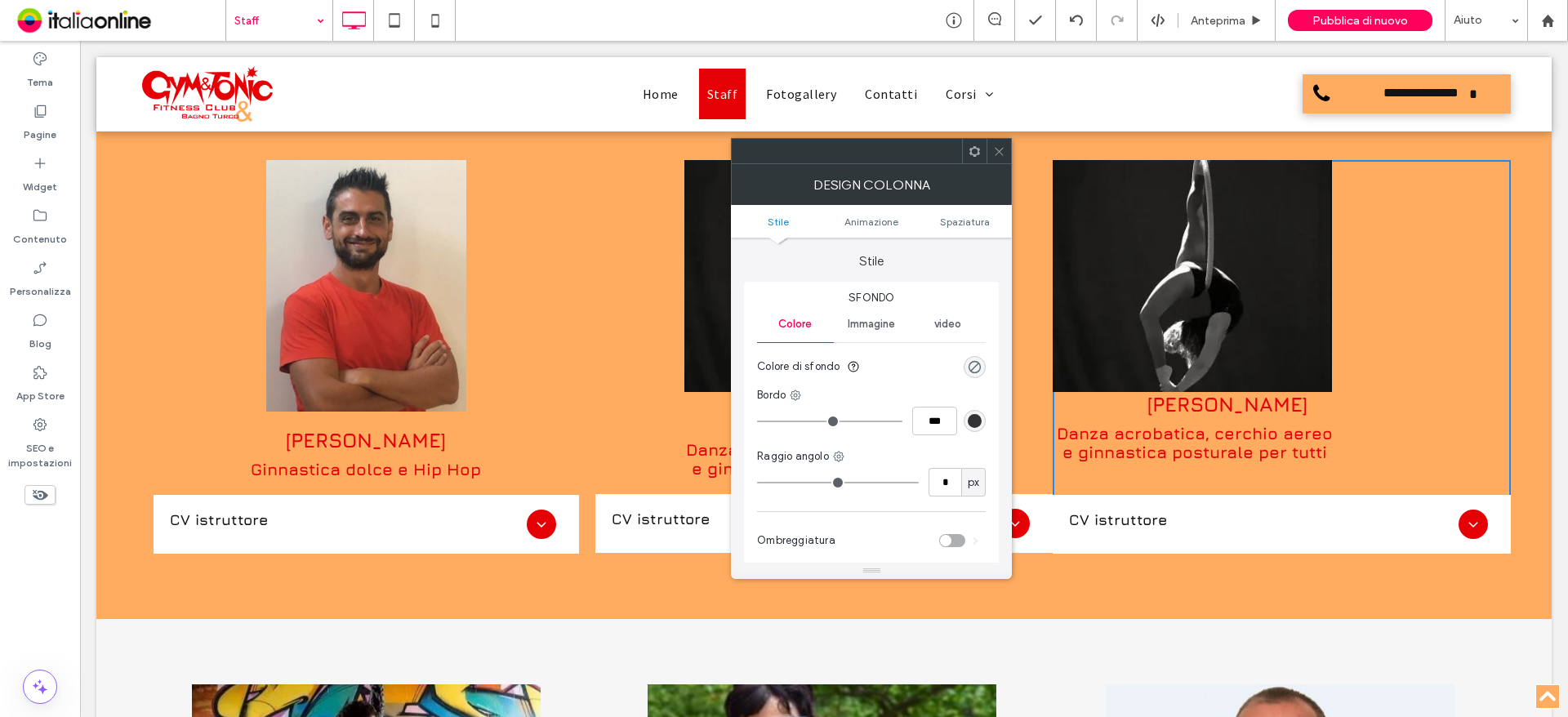
click at [962, 228] on ul "Stile Animazione Spaziatura" at bounding box center [871, 221] width 281 height 33
click at [950, 218] on span "Spaziatura" at bounding box center [965, 221] width 49 height 12
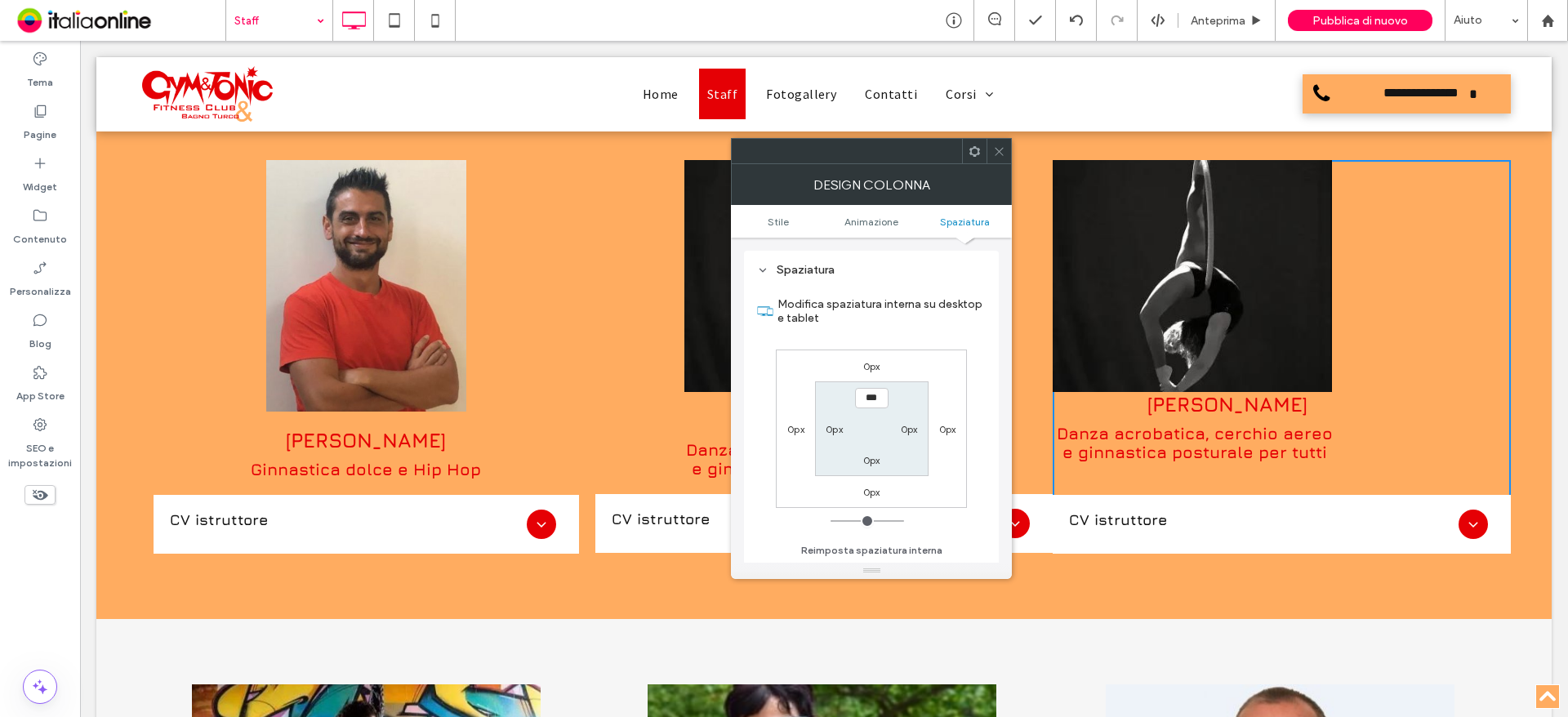
click at [829, 433] on label "0px" at bounding box center [834, 428] width 17 height 12
type input "**"
type input "****"
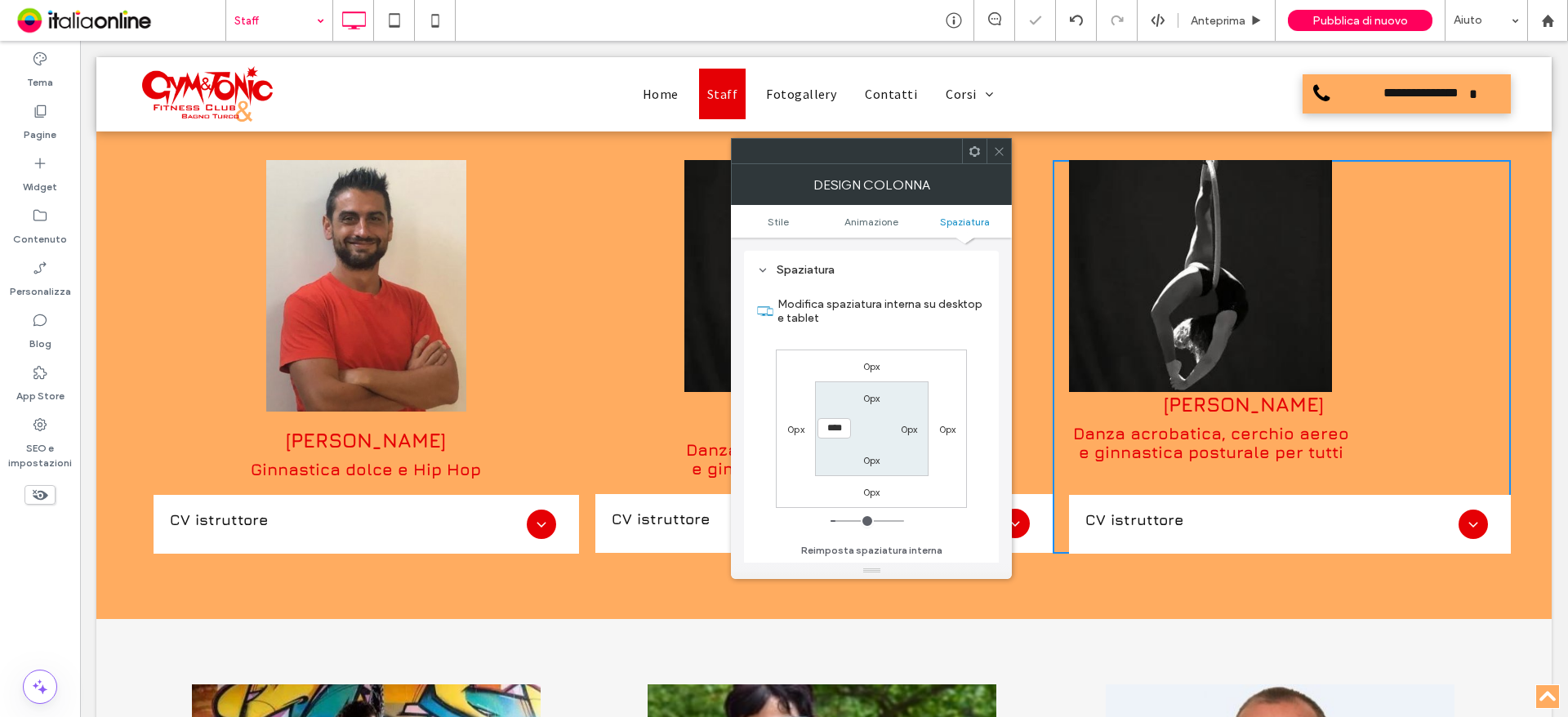
click at [905, 430] on label "0px" at bounding box center [909, 428] width 17 height 12
type input "*"
type input "**"
type input "****"
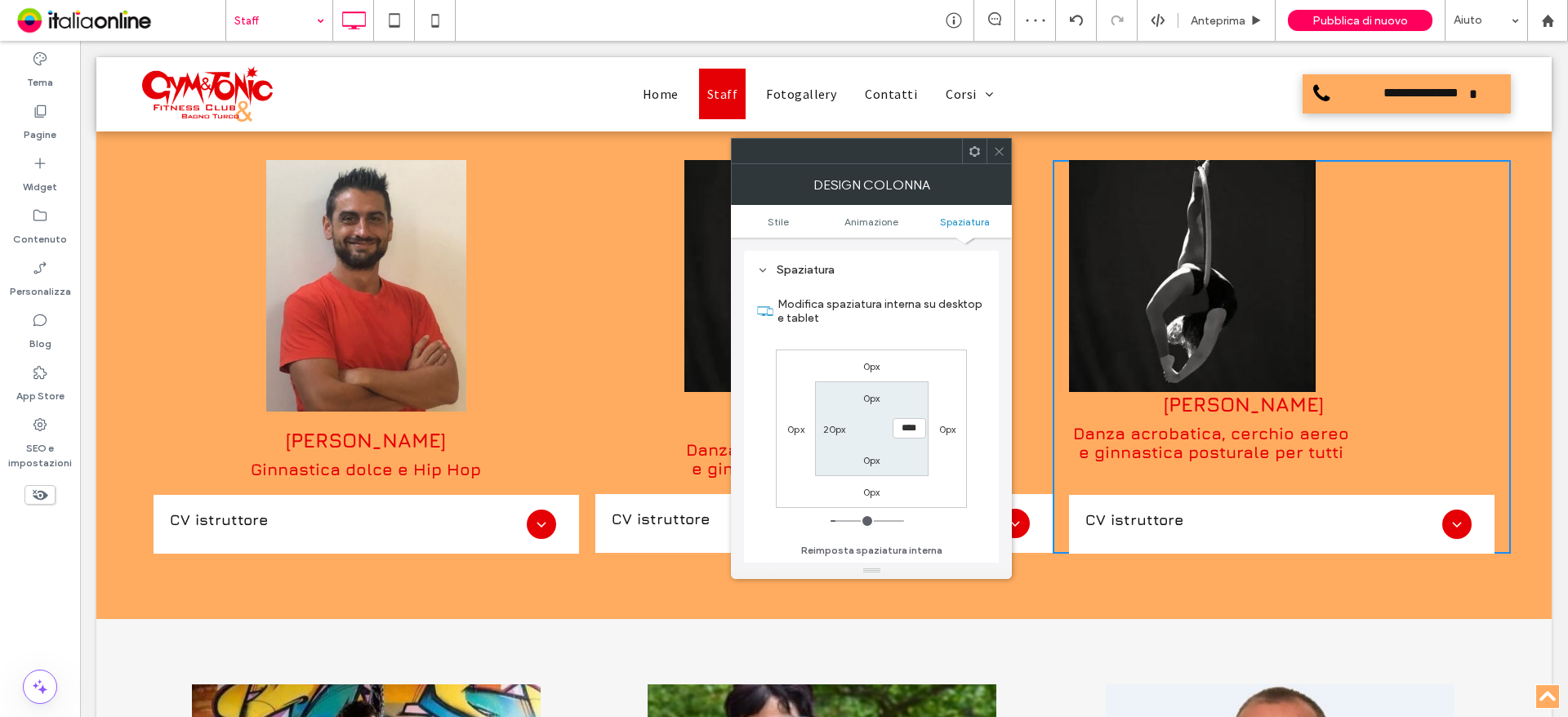
click at [996, 148] on use at bounding box center [999, 151] width 8 height 8
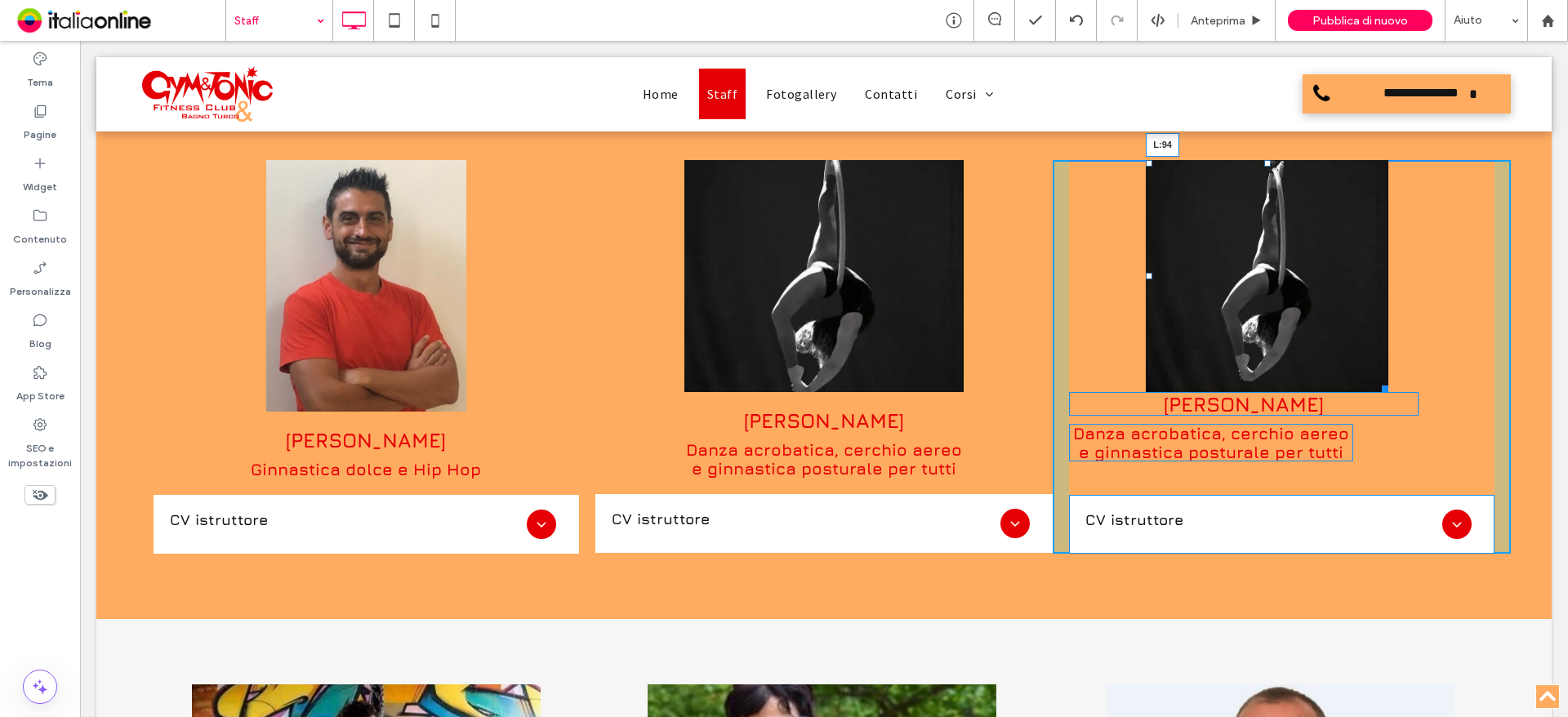
drag, startPoint x: 1063, startPoint y: 273, endPoint x: 1139, endPoint y: 269, distance: 76.1
click at [1146, 269] on div "Titolo diapositiva Scrivi qui la tua didascalia Pulsante Previous Next L:94" at bounding box center [1267, 276] width 242 height 232
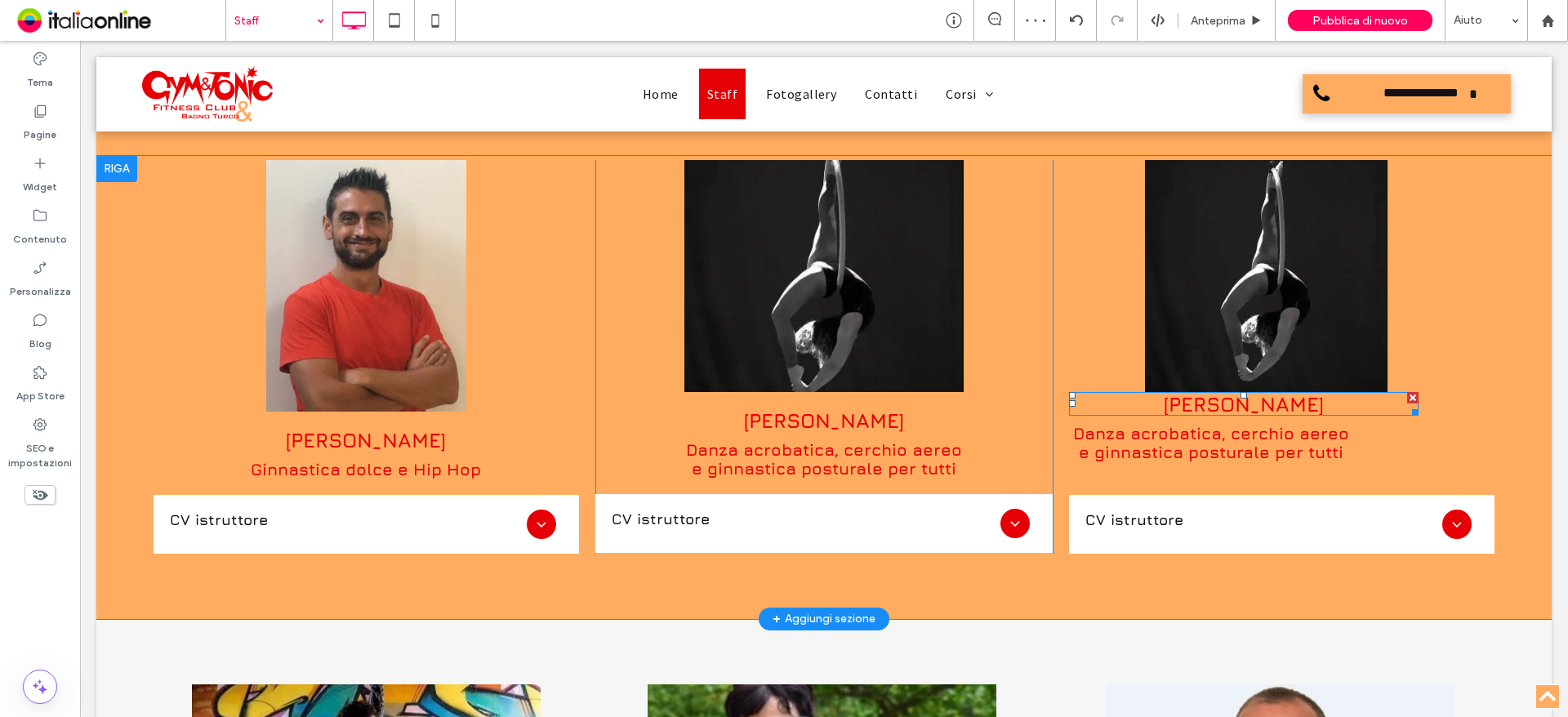
click at [1322, 392] on h3 "Irene Forlani" at bounding box center [1243, 404] width 349 height 24
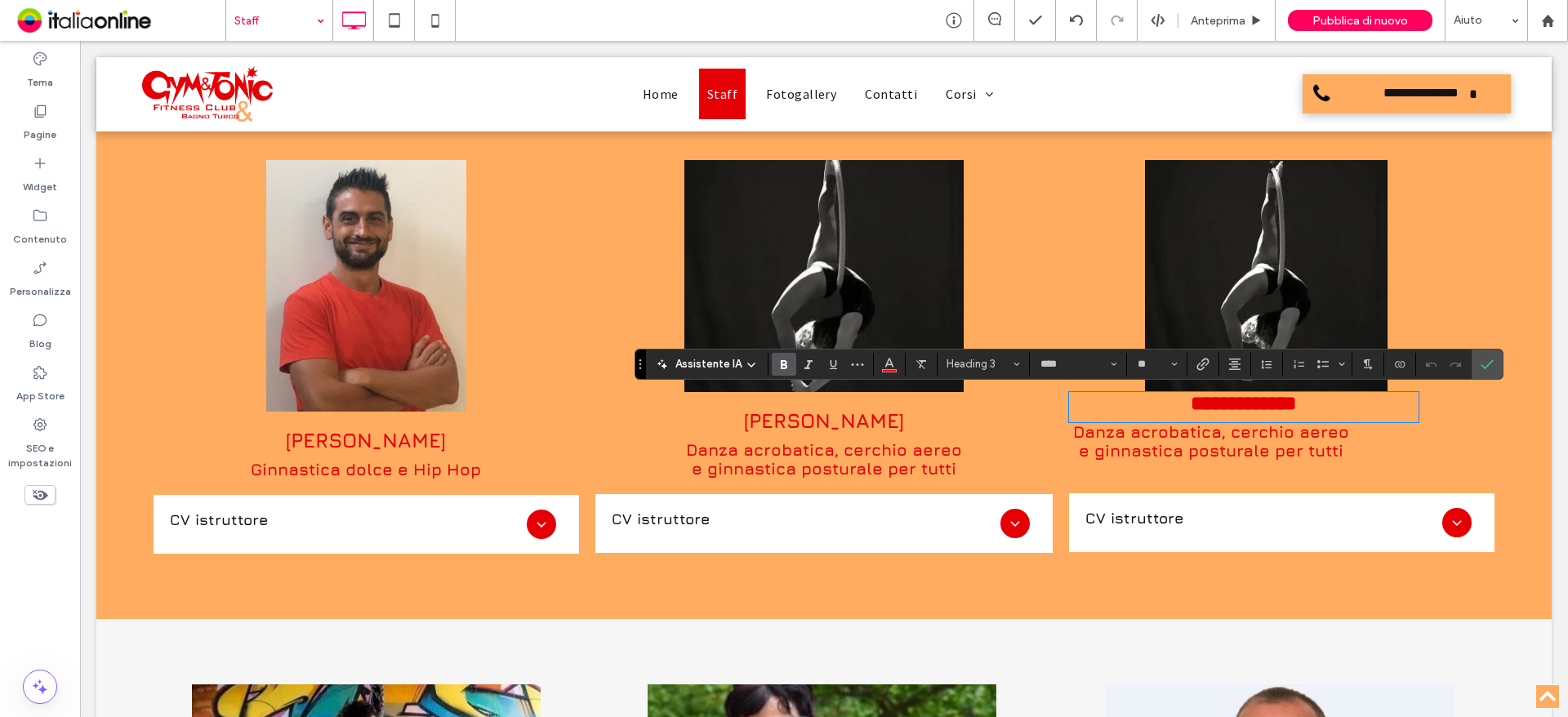
click at [1306, 396] on h3 "**********" at bounding box center [1243, 403] width 349 height 22
type input "**********"
type input "**"
type input "****"
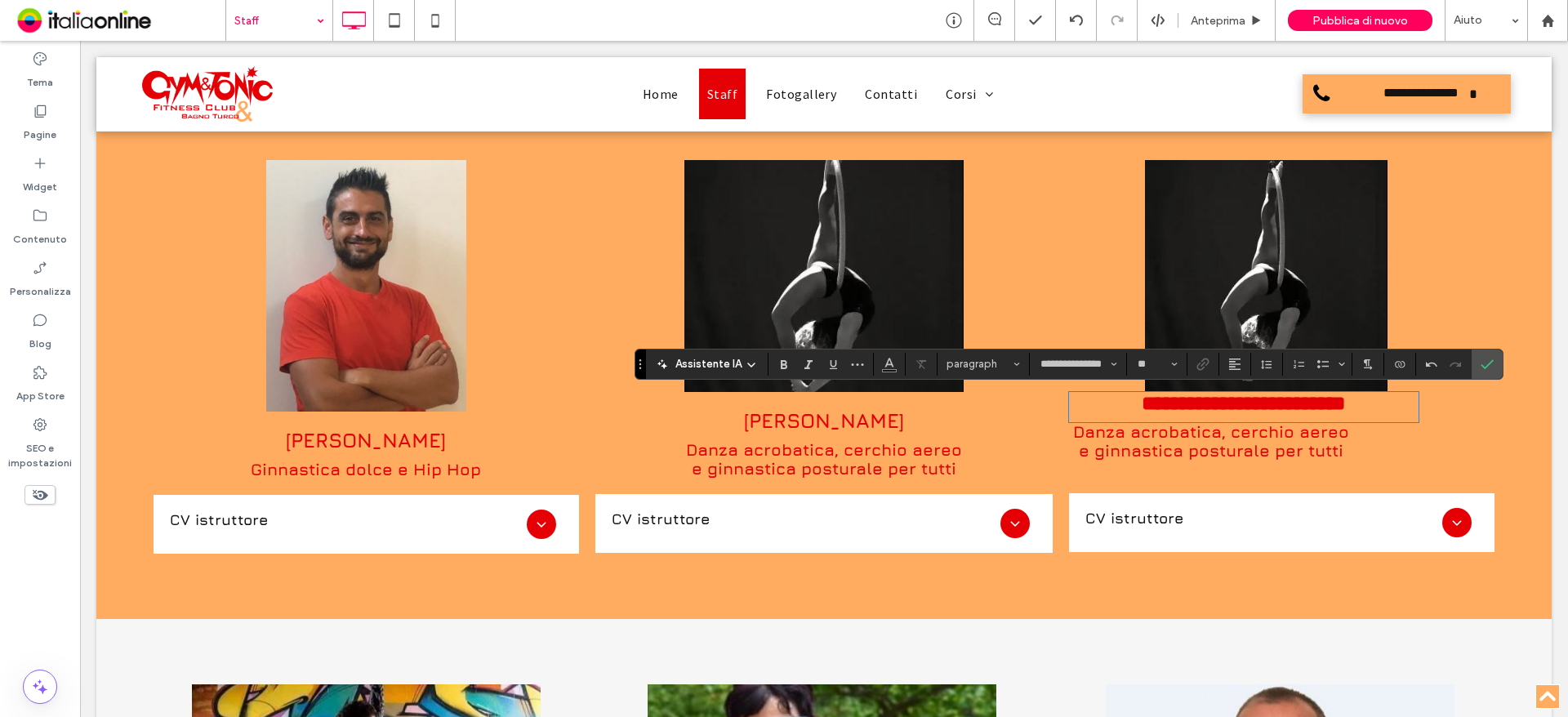
type input "**"
drag, startPoint x: 1239, startPoint y: 410, endPoint x: 1088, endPoint y: 408, distance: 151.0
click at [1088, 409] on h3 "**********" at bounding box center [1243, 403] width 349 height 22
click at [1324, 445] on span "Danza acrobatica, cerchio aereo e ginnastica posturale per tutti" at bounding box center [1211, 441] width 276 height 37
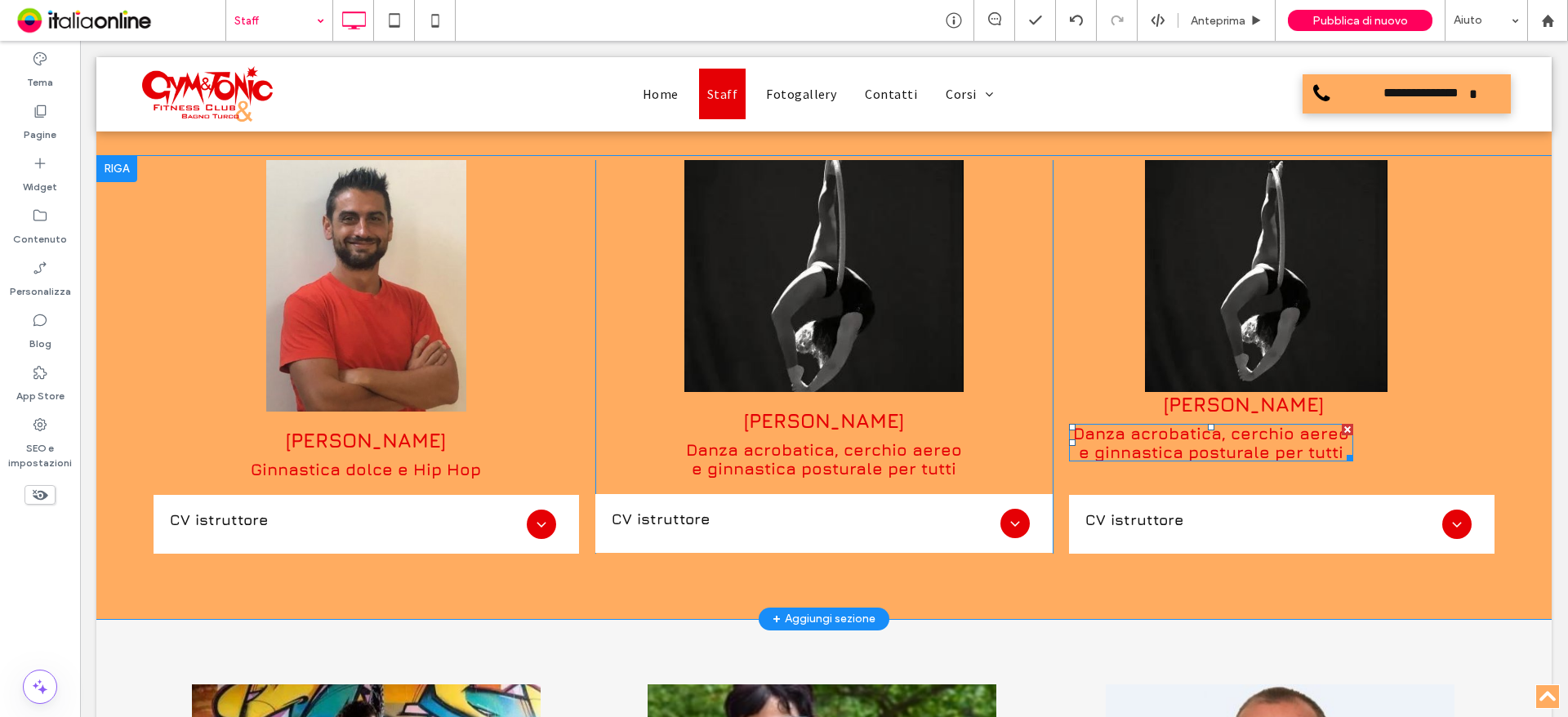
click at [1280, 441] on span "Danza acrobatica, cerchio aereo e ginnastica posturale per tutti" at bounding box center [1211, 442] width 276 height 37
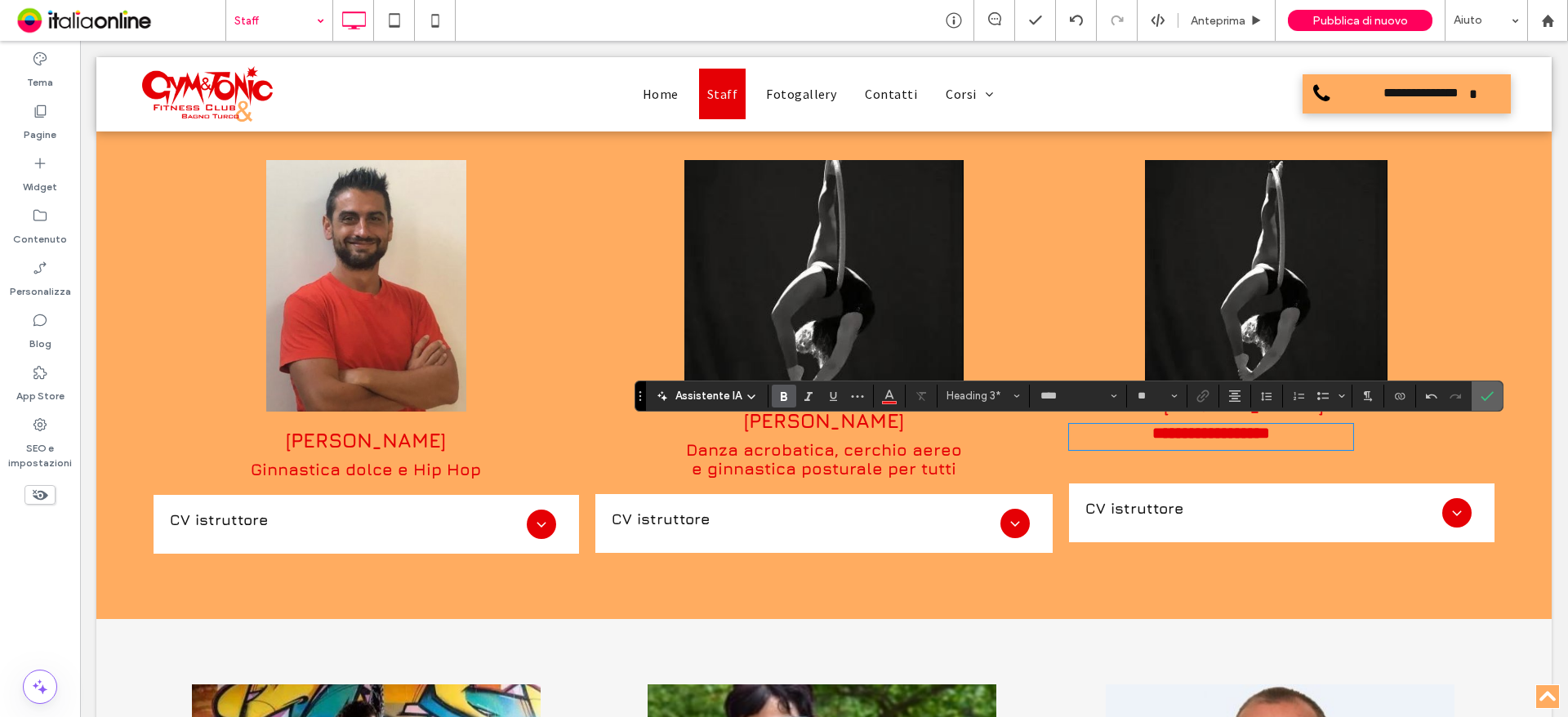
click at [1490, 386] on span "Conferma" at bounding box center [1487, 396] width 13 height 27
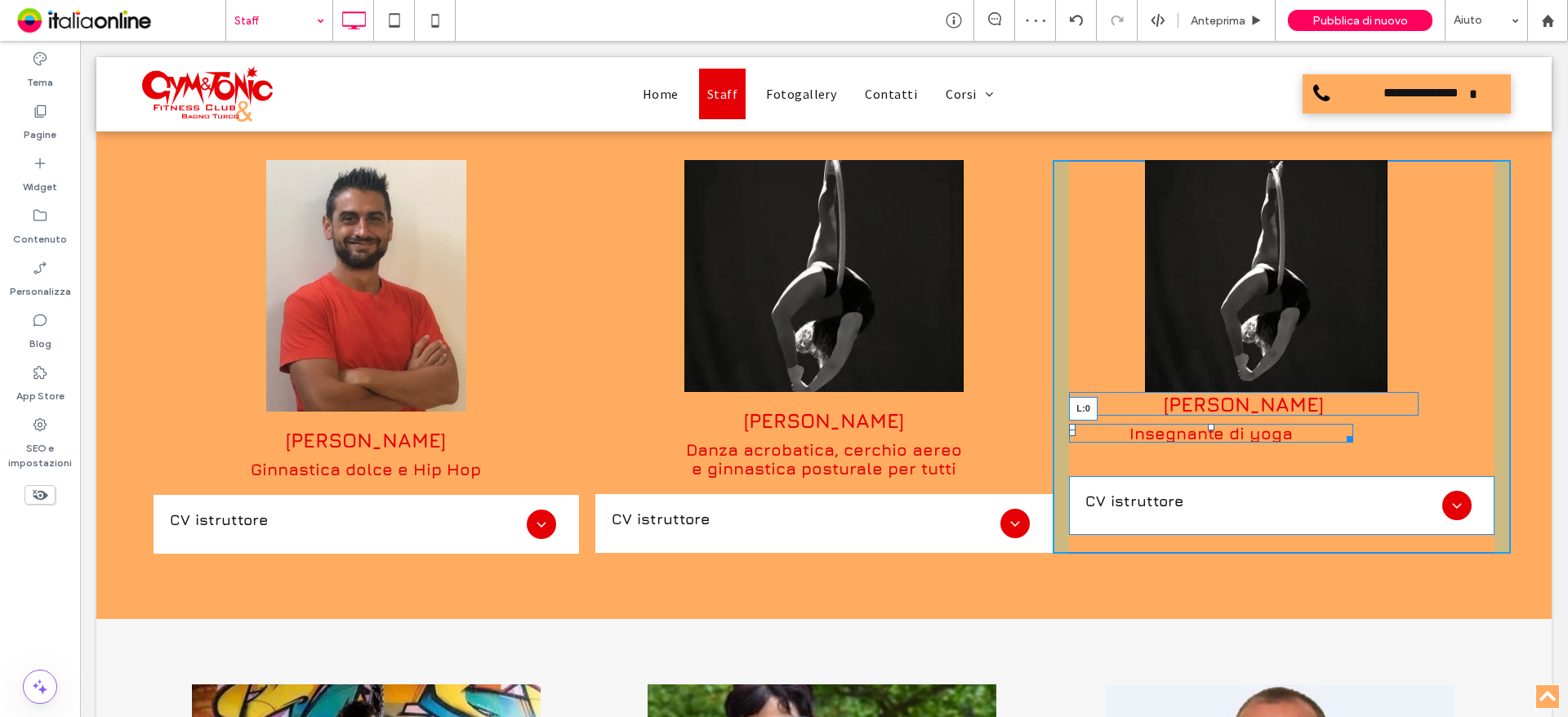
drag, startPoint x: 1063, startPoint y: 433, endPoint x: 1179, endPoint y: 433, distance: 116.0
click at [1179, 433] on div "Insegnante di yoga L:0" at bounding box center [1211, 433] width 285 height 19
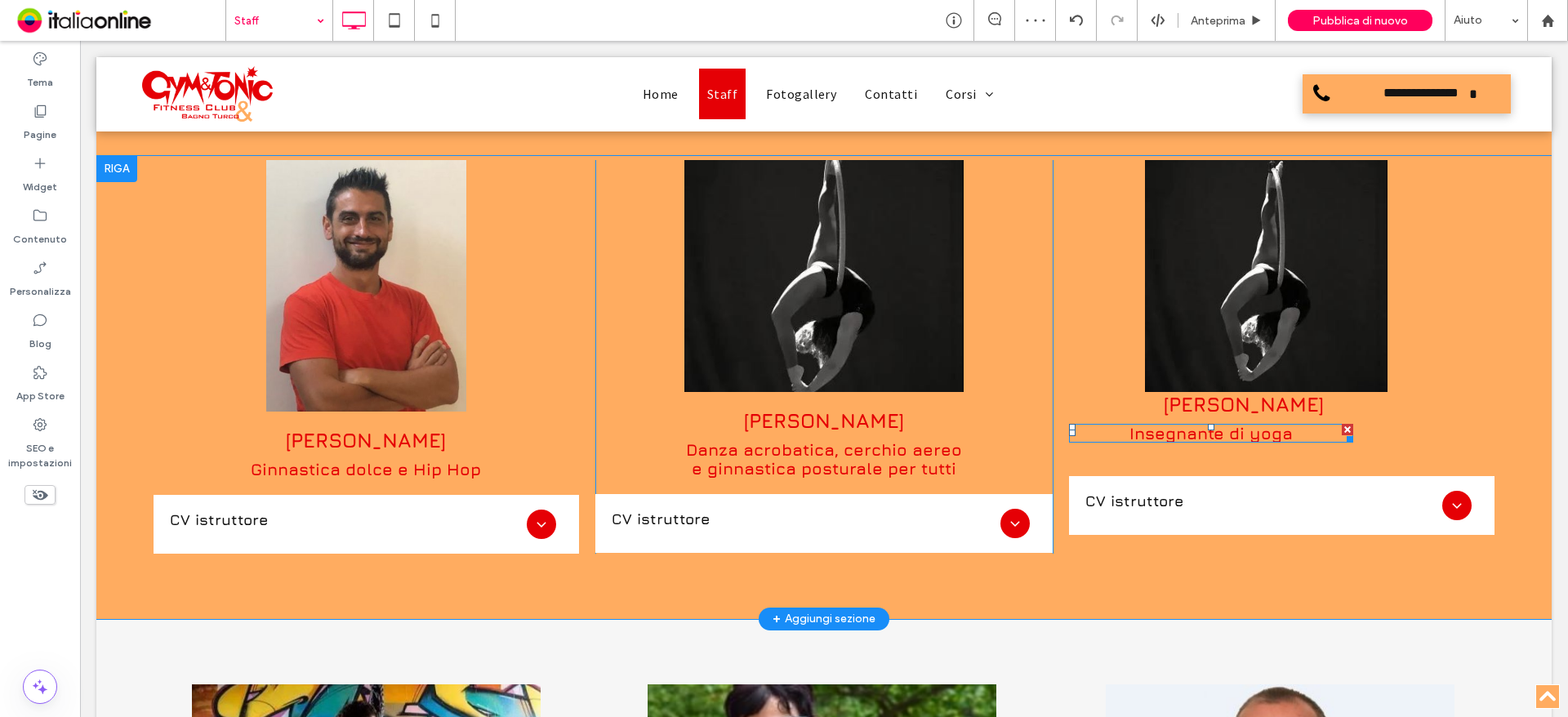
drag, startPoint x: 1199, startPoint y: 476, endPoint x: 1119, endPoint y: 436, distance: 89.4
click at [1119, 436] on h3 "Insegnante di yoga" at bounding box center [1211, 433] width 285 height 19
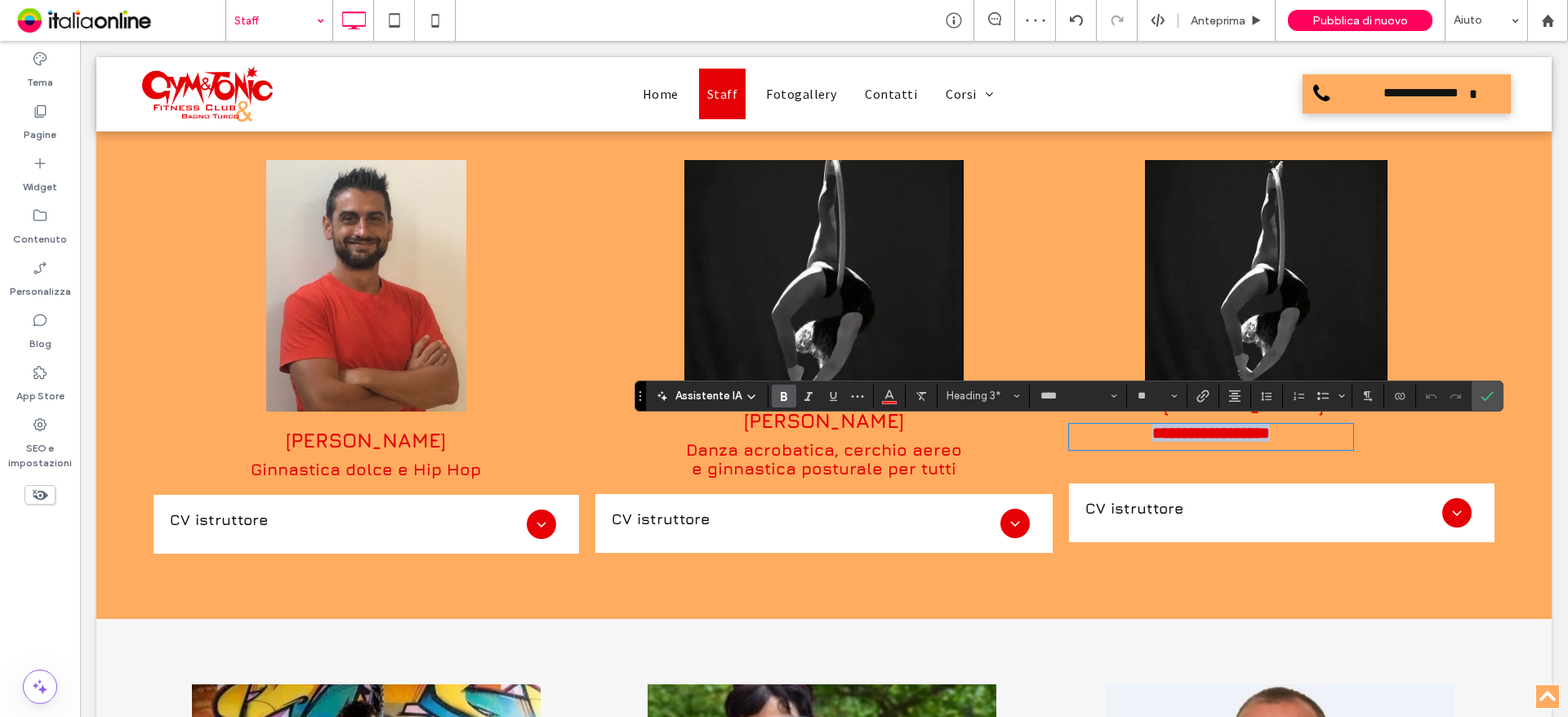
drag, startPoint x: 1118, startPoint y: 434, endPoint x: 1292, endPoint y: 418, distance: 174.7
click at [1337, 436] on h3 "**********" at bounding box center [1211, 433] width 285 height 18
click at [1482, 395] on icon "Conferma" at bounding box center [1487, 396] width 13 height 13
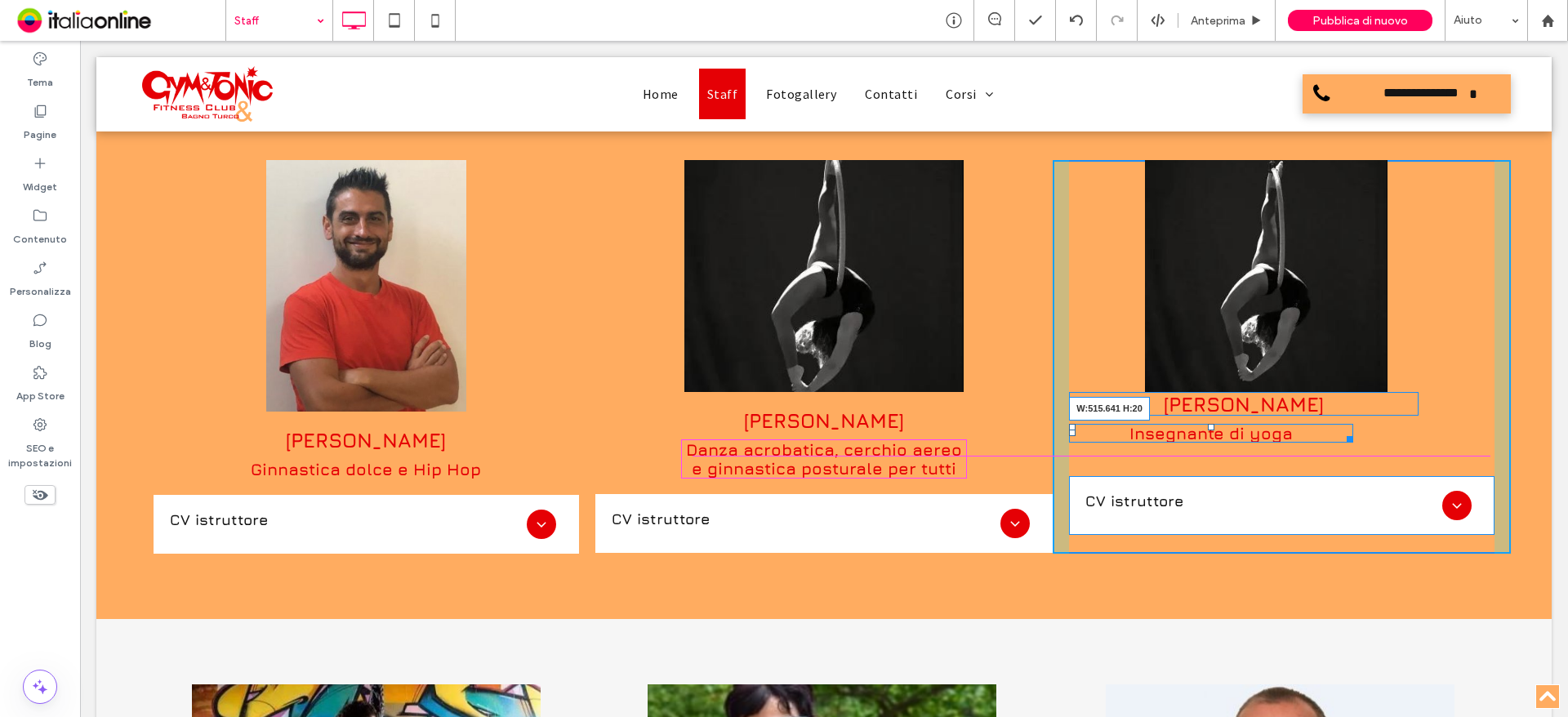
drag, startPoint x: 1342, startPoint y: 435, endPoint x: 1503, endPoint y: 476, distance: 166.1
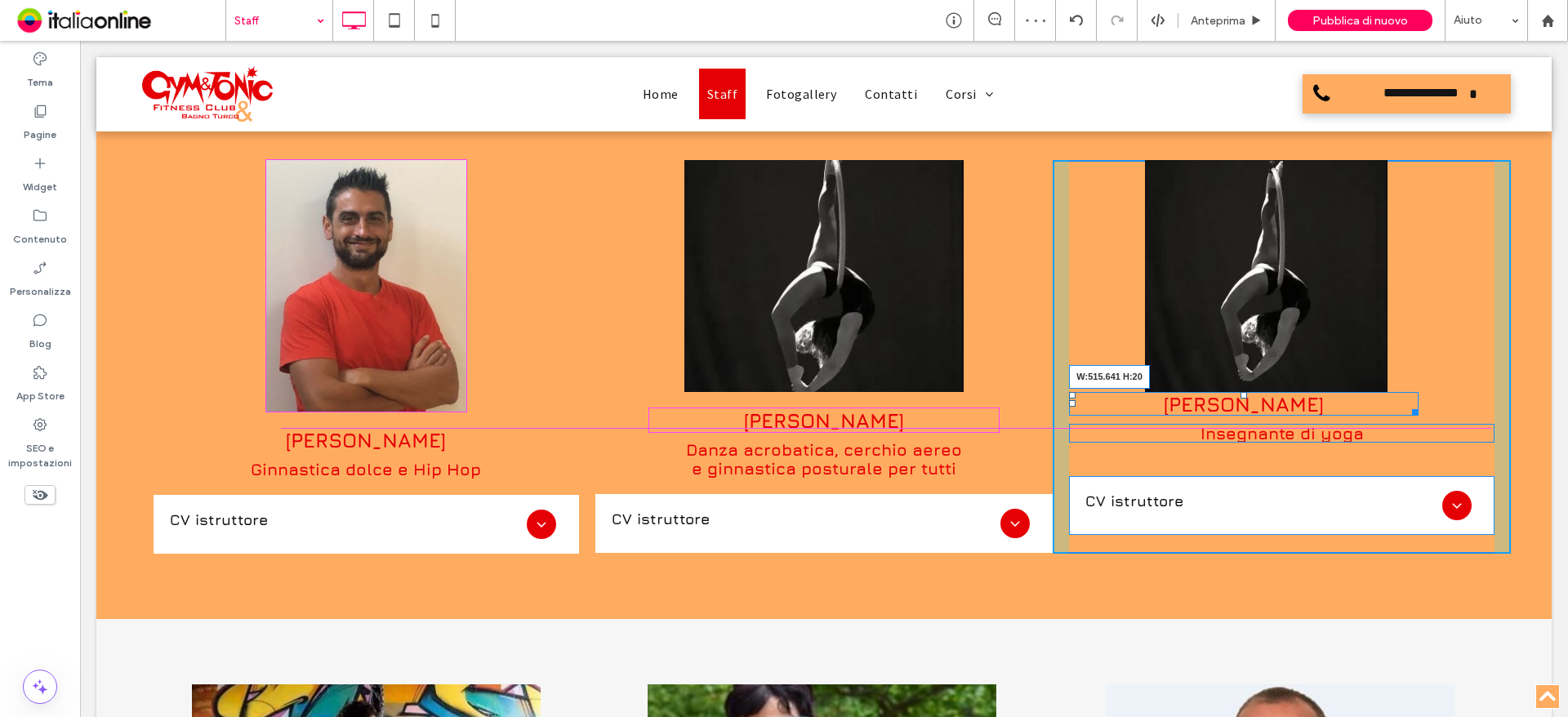
drag, startPoint x: 1408, startPoint y: 408, endPoint x: 1523, endPoint y: 408, distance: 115.0
click at [1523, 408] on div "Titolo diapositiva Scrivi qui la tua didascalia Pulsante Previous Next Giulio V…" at bounding box center [823, 388] width 1455 height 463
drag, startPoint x: 1271, startPoint y: 394, endPoint x: 1273, endPoint y: 412, distance: 18.1
click at [1273, 412] on div "Chiara Guidi T:0" at bounding box center [1280, 404] width 422 height 24
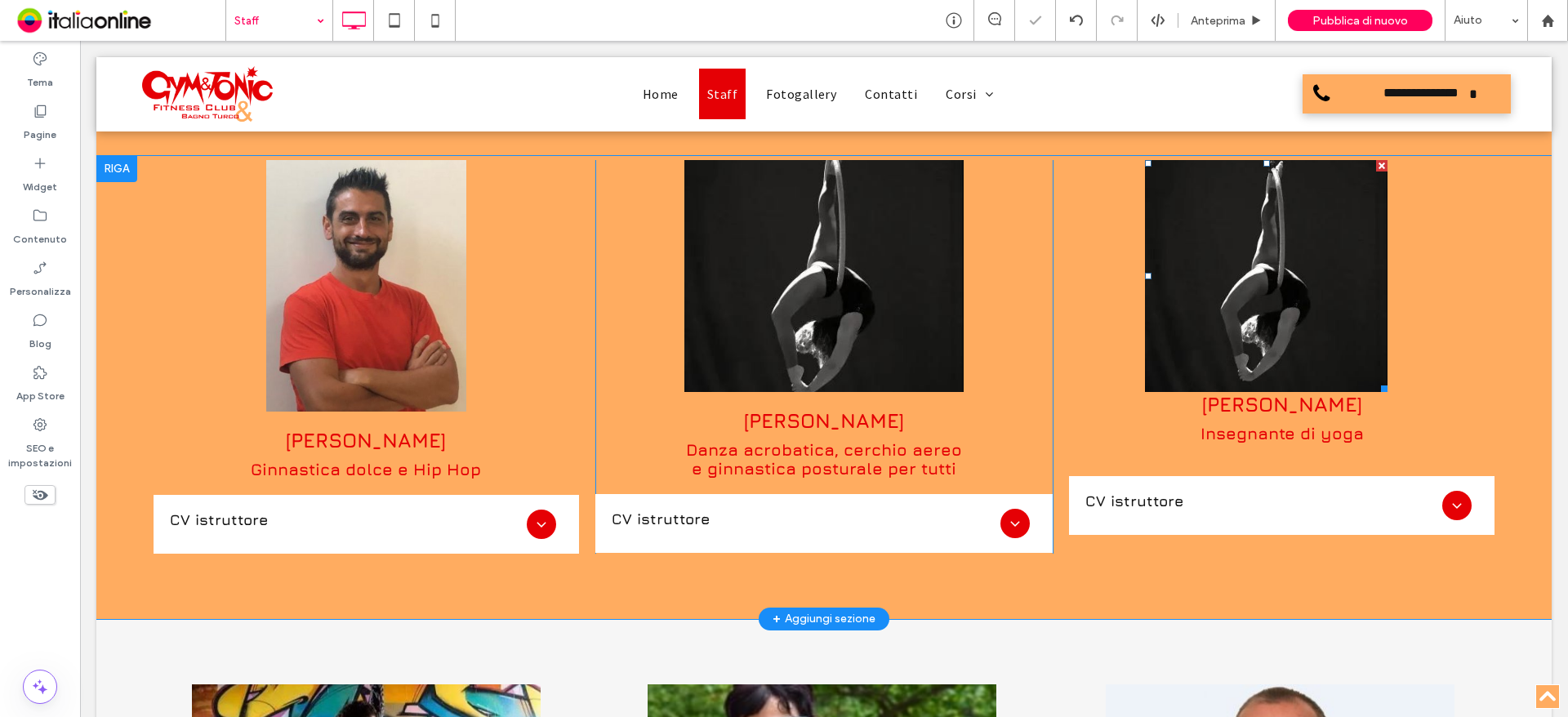
click at [1295, 359] on li "Titolo diapositiva Scrivi qui la tua didascalia Pulsante" at bounding box center [1266, 276] width 242 height 232
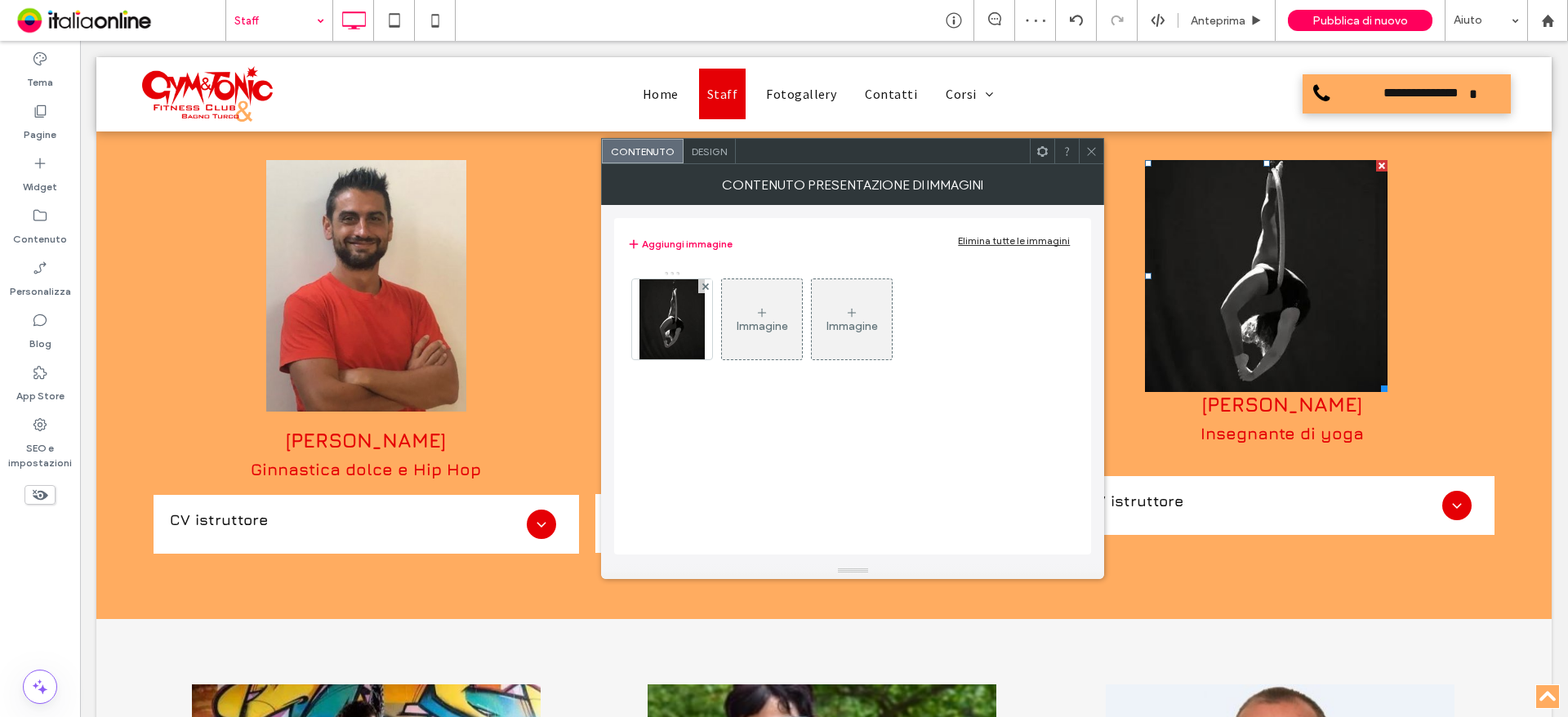
click at [1094, 148] on icon at bounding box center [1091, 151] width 12 height 12
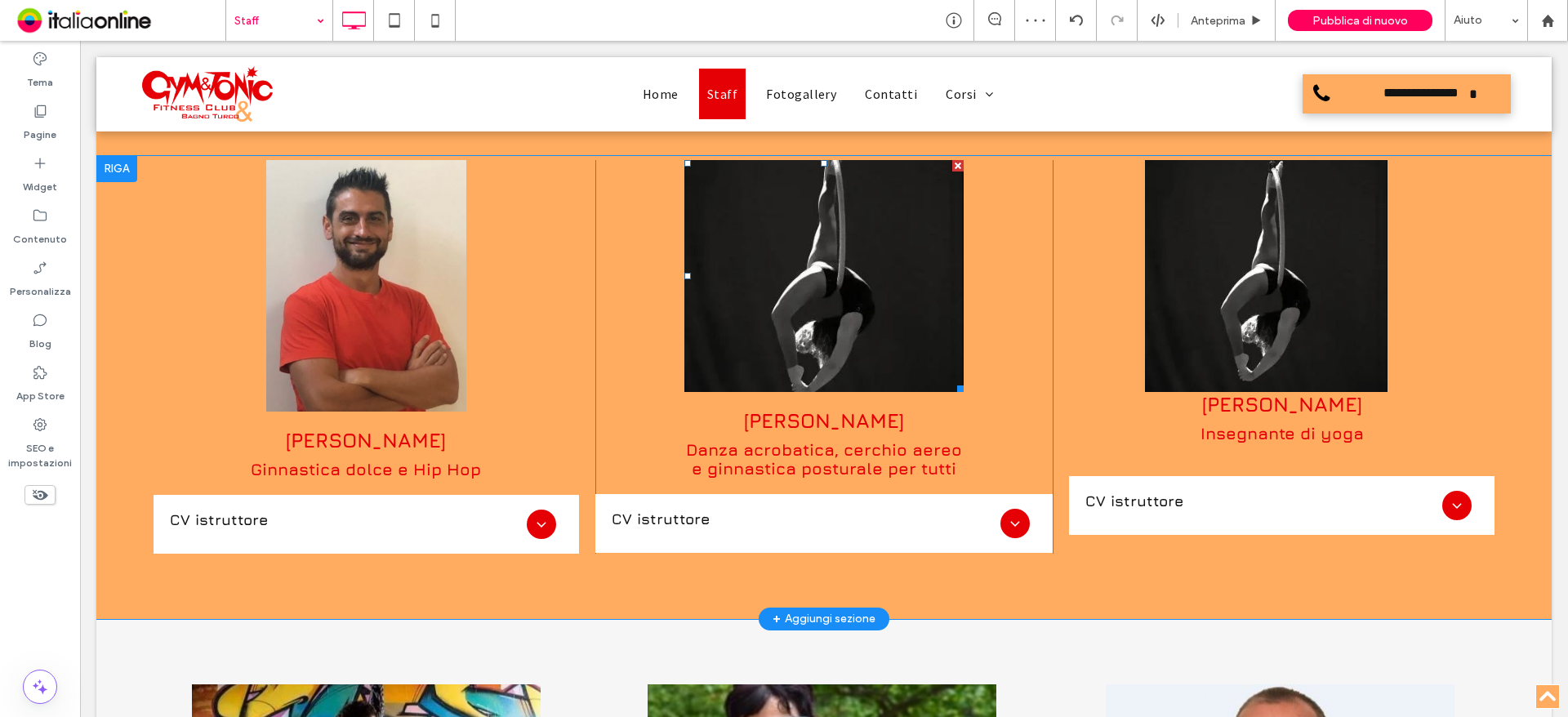
click at [741, 347] on li "Titolo diapositiva Scrivi qui la tua didascalia Pulsante" at bounding box center [823, 276] width 279 height 232
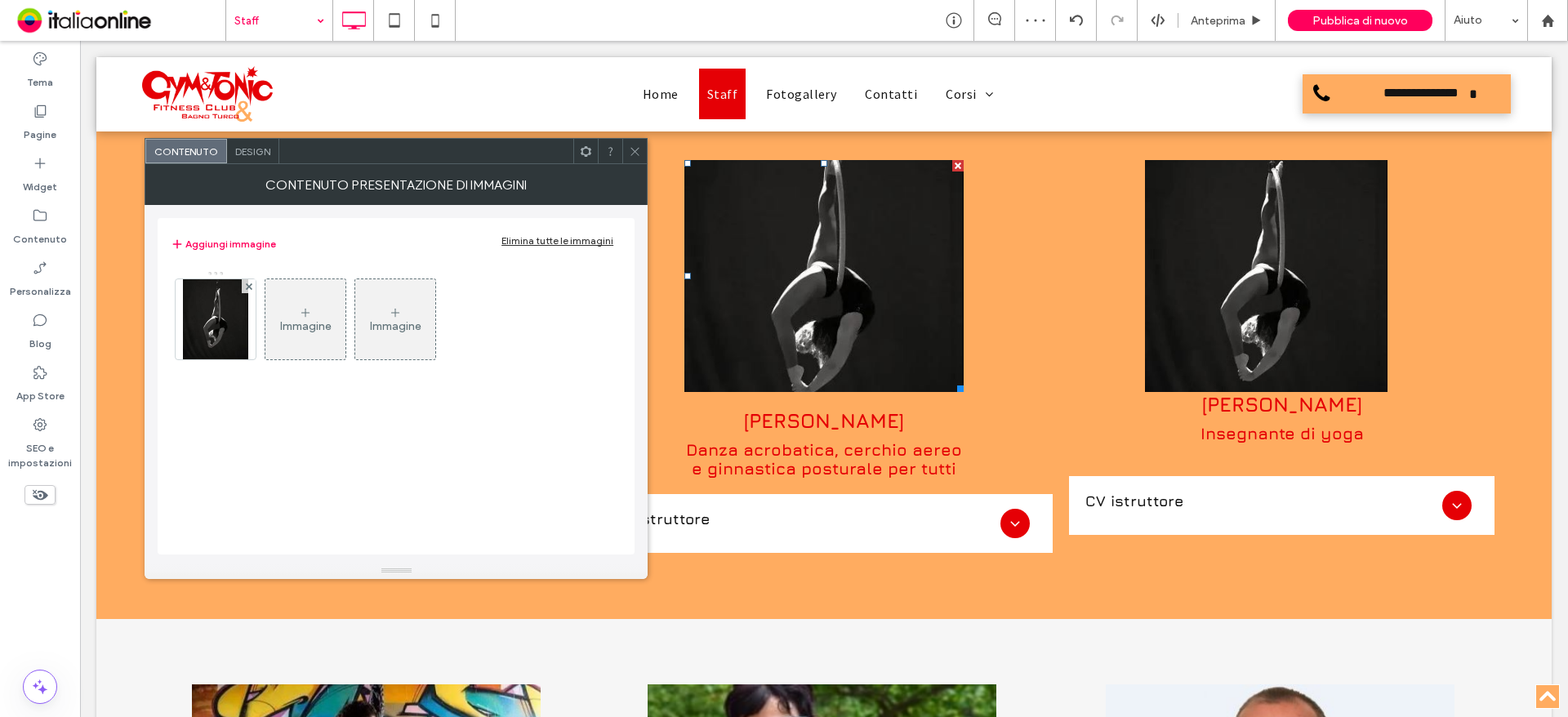
click at [255, 160] on div "Design" at bounding box center [252, 151] width 52 height 25
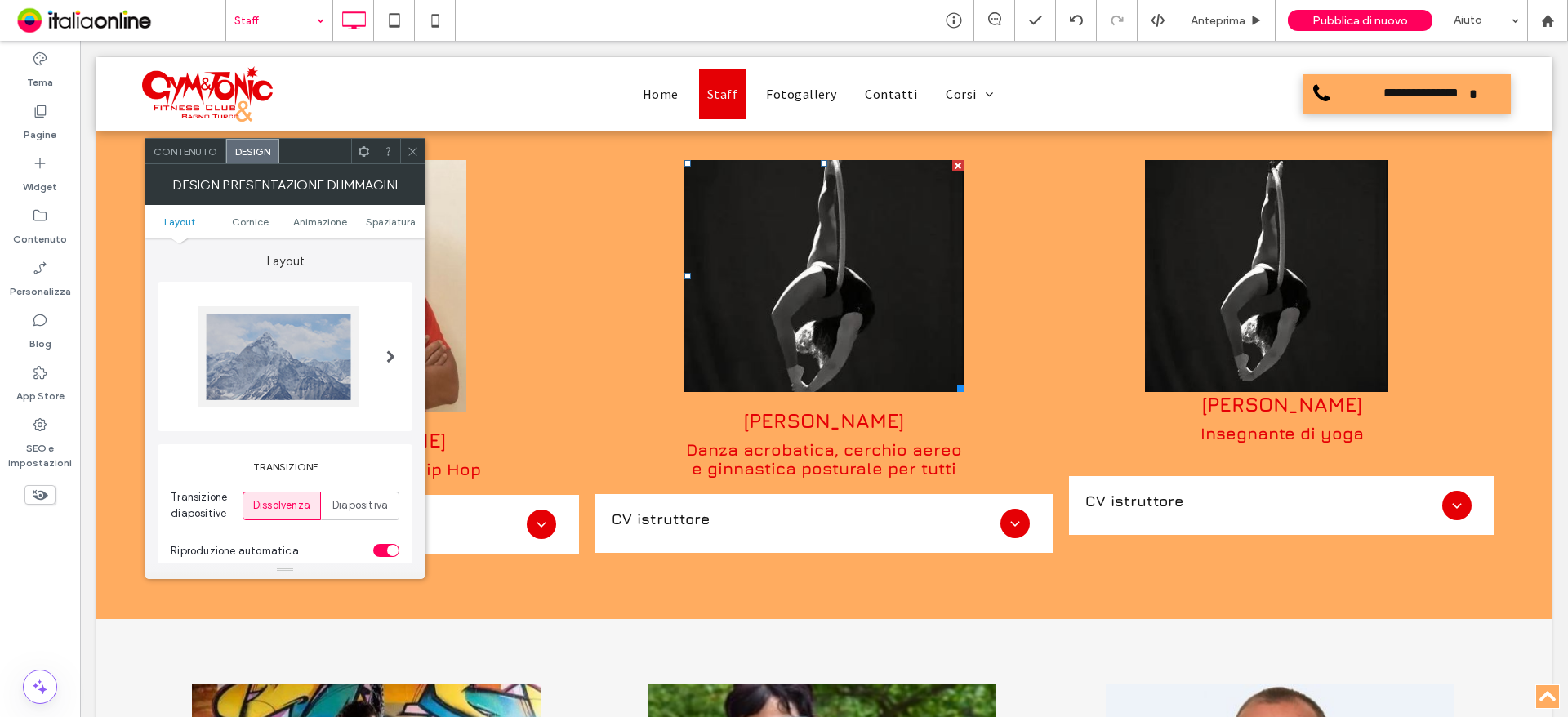
click at [403, 233] on ul "Layout Cornice Animazione Spaziatura" at bounding box center [285, 221] width 281 height 33
click at [401, 224] on span "Spaziatura" at bounding box center [391, 221] width 49 height 12
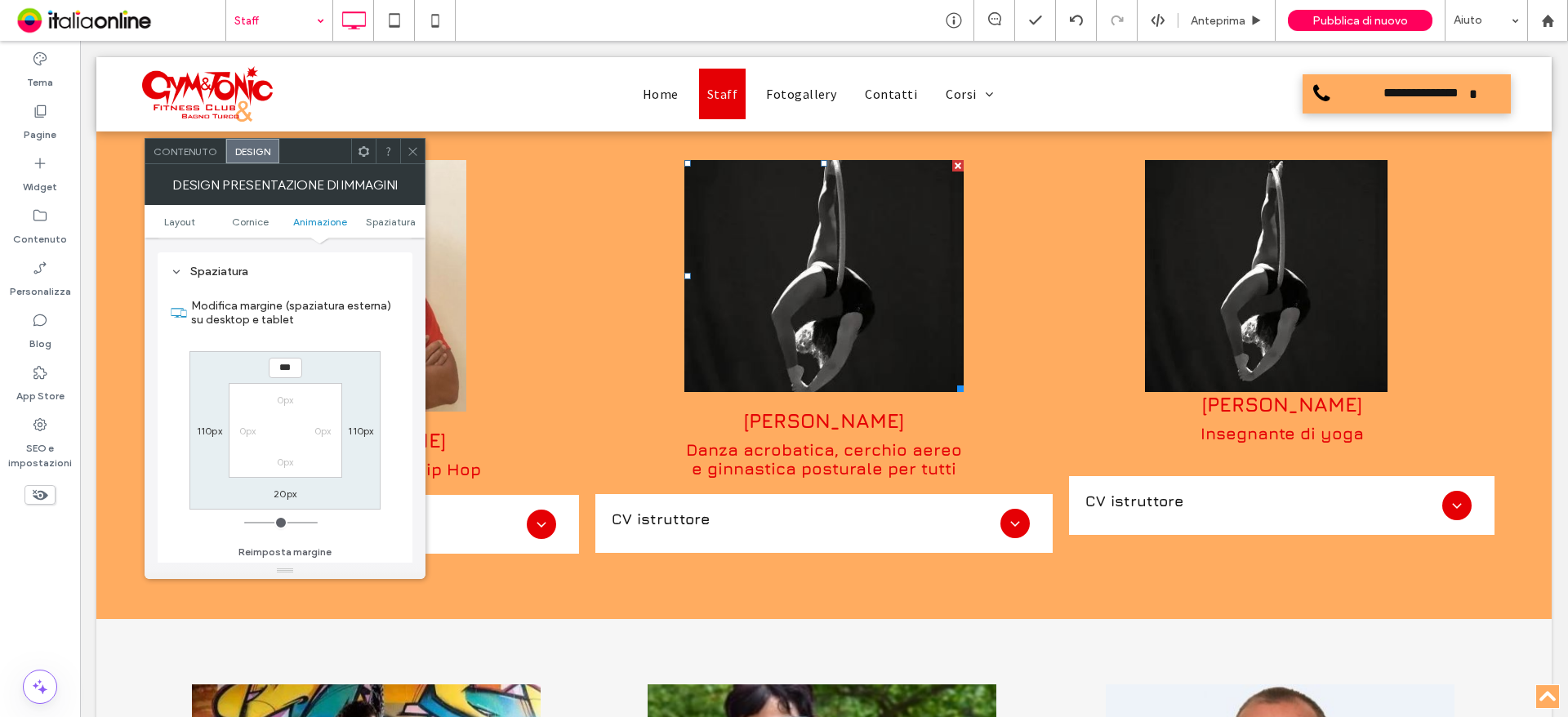
scroll to position [1119, 0]
click at [1244, 292] on li "Titolo diapositiva Scrivi qui la tua didascalia Pulsante" at bounding box center [1266, 276] width 242 height 232
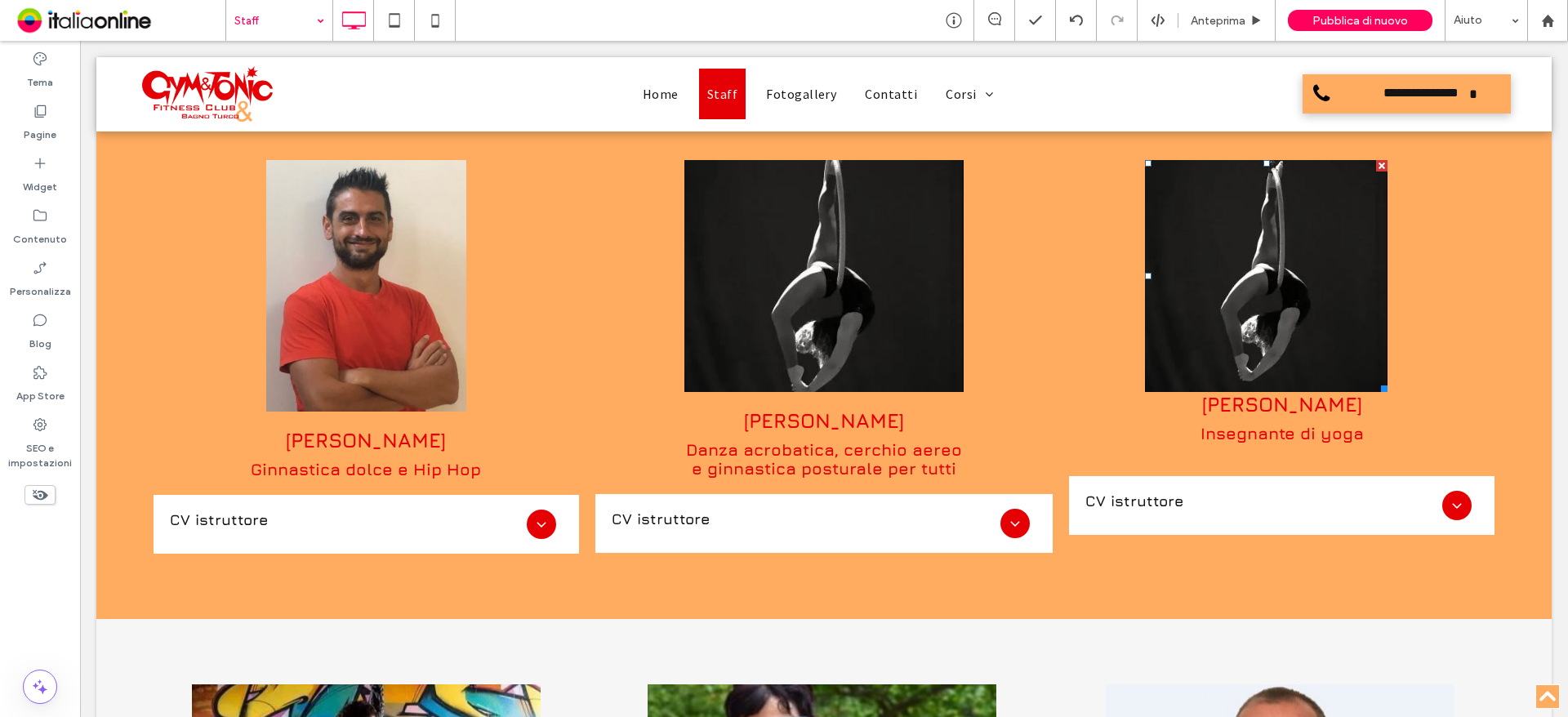
click at [1240, 286] on li "Titolo diapositiva Scrivi qui la tua didascalia Pulsante" at bounding box center [1266, 276] width 242 height 232
click at [1273, 233] on li "Titolo diapositiva Scrivi qui la tua didascalia Pulsante" at bounding box center [1266, 276] width 242 height 232
click at [1465, 397] on h3 "Chiara Guidi" at bounding box center [1282, 404] width 425 height 24
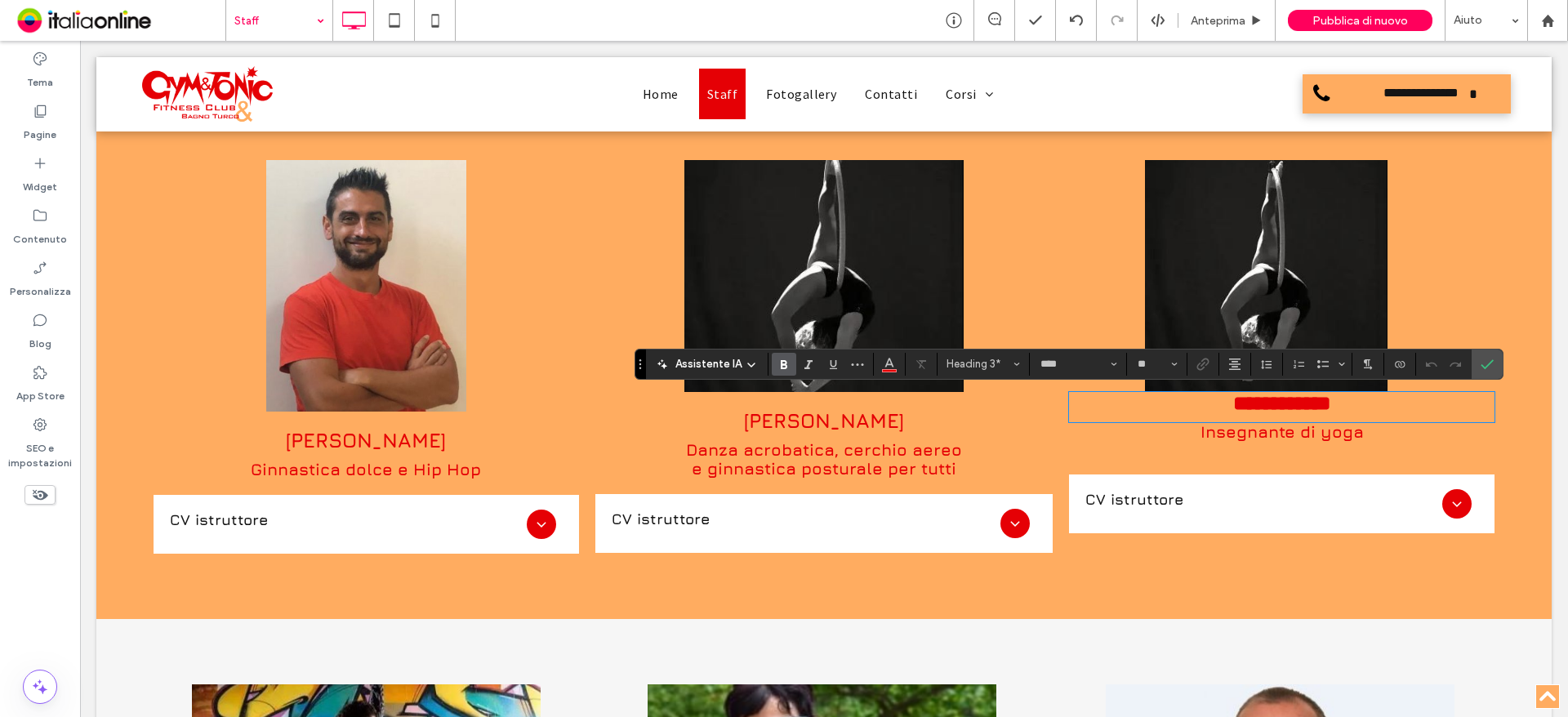
click at [1351, 309] on li "Titolo diapositiva Scrivi qui la tua didascalia Pulsante" at bounding box center [1266, 276] width 242 height 232
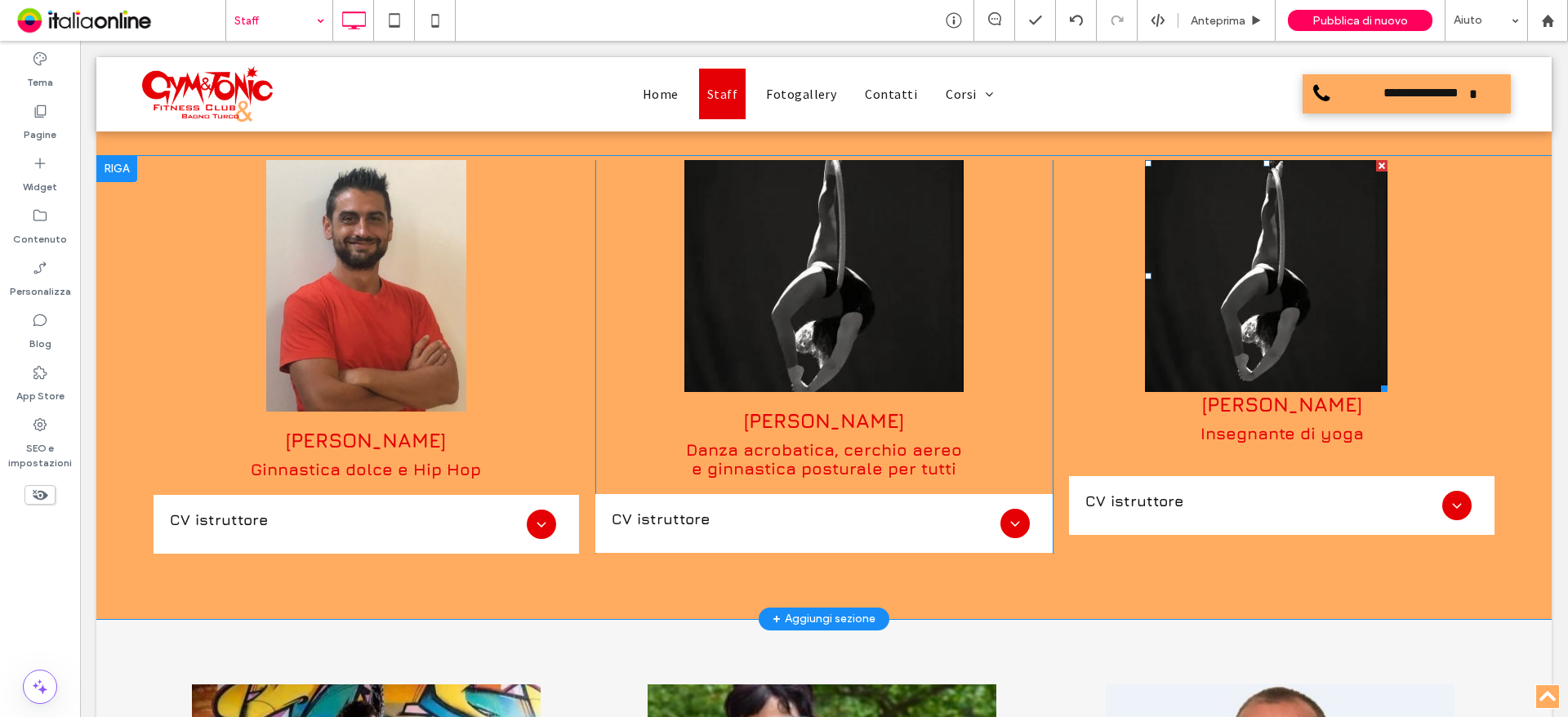
click at [1310, 287] on li "Titolo diapositiva Scrivi qui la tua didascalia Pulsante" at bounding box center [1266, 276] width 242 height 232
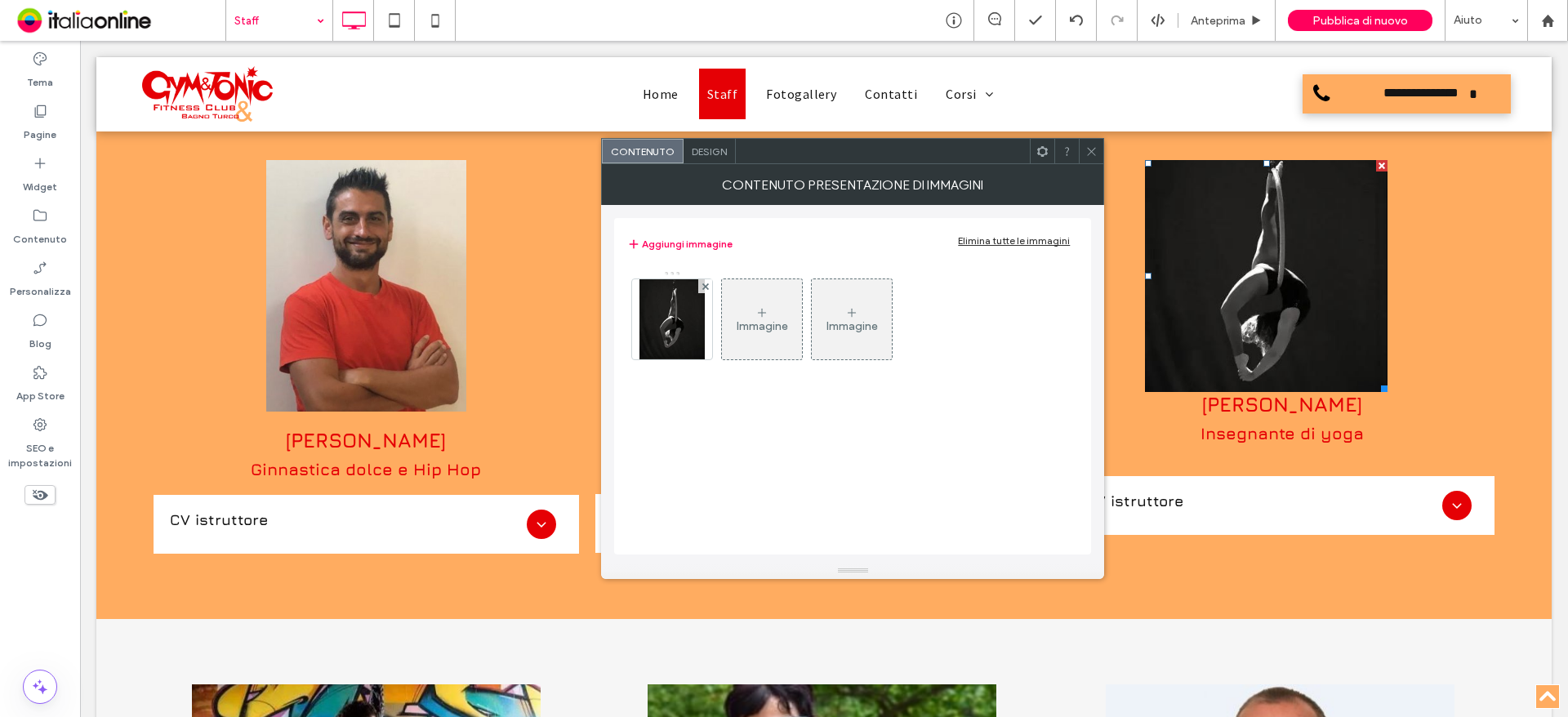
click at [725, 151] on span "Design" at bounding box center [709, 151] width 35 height 12
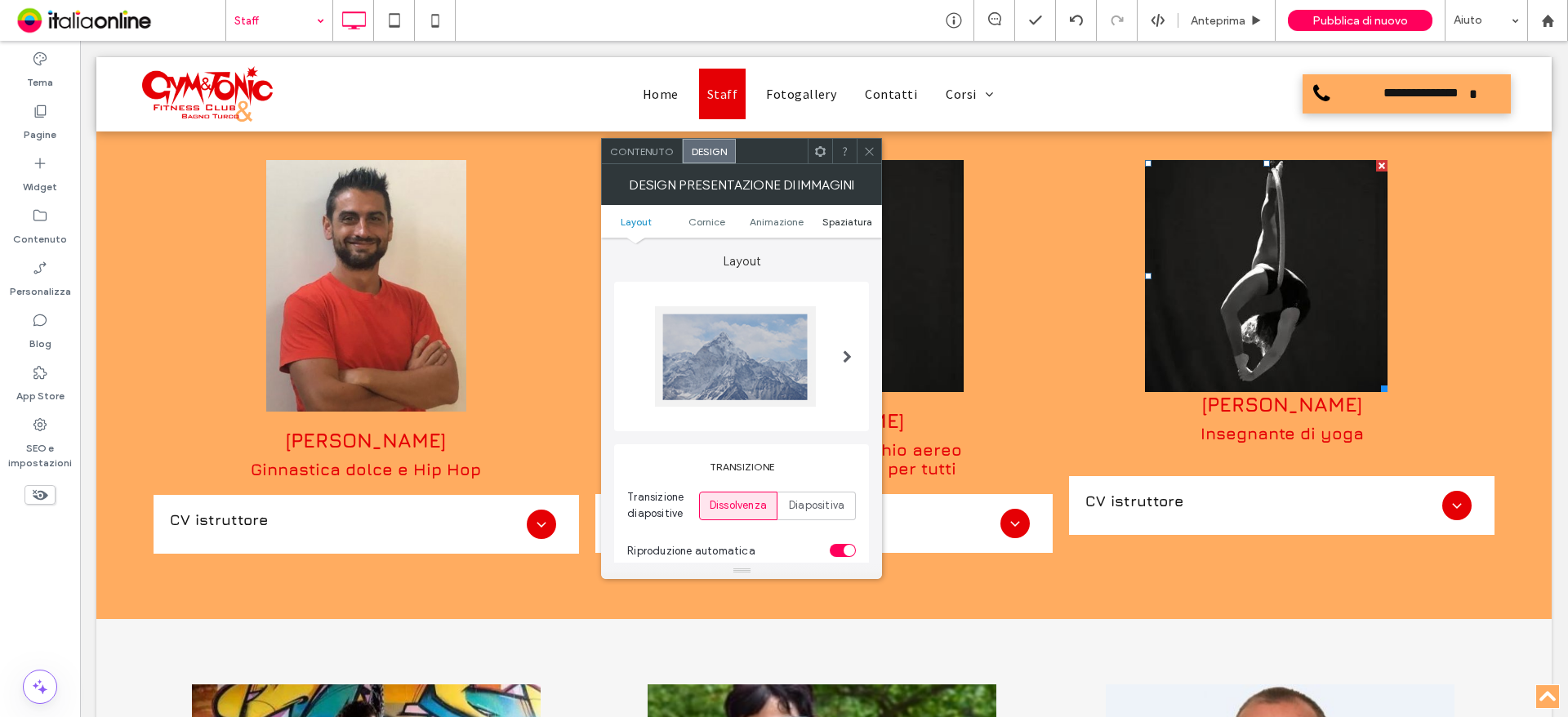
click at [866, 225] on span "Spaziatura" at bounding box center [847, 221] width 49 height 12
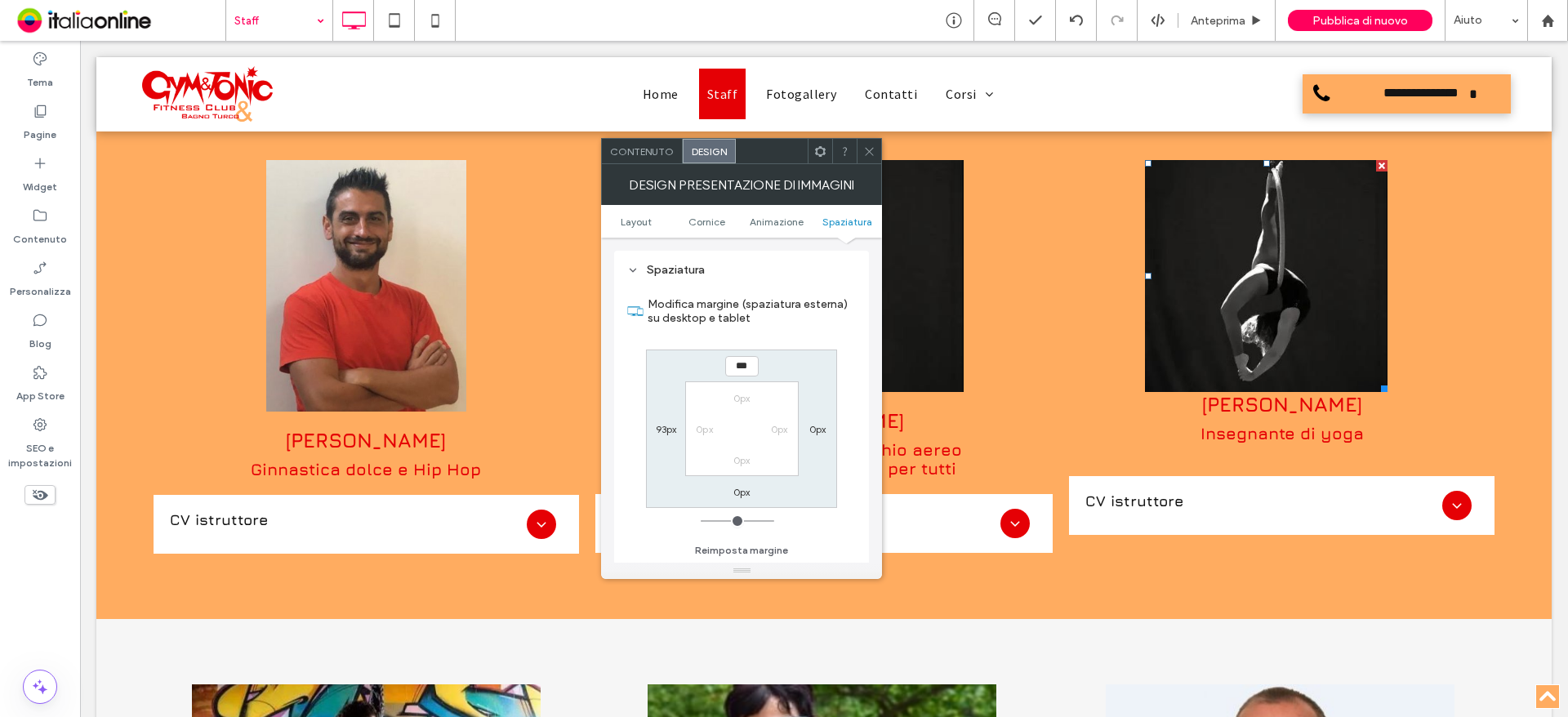
click at [666, 427] on label "93px" at bounding box center [666, 428] width 21 height 12
type input "**"
type input "****"
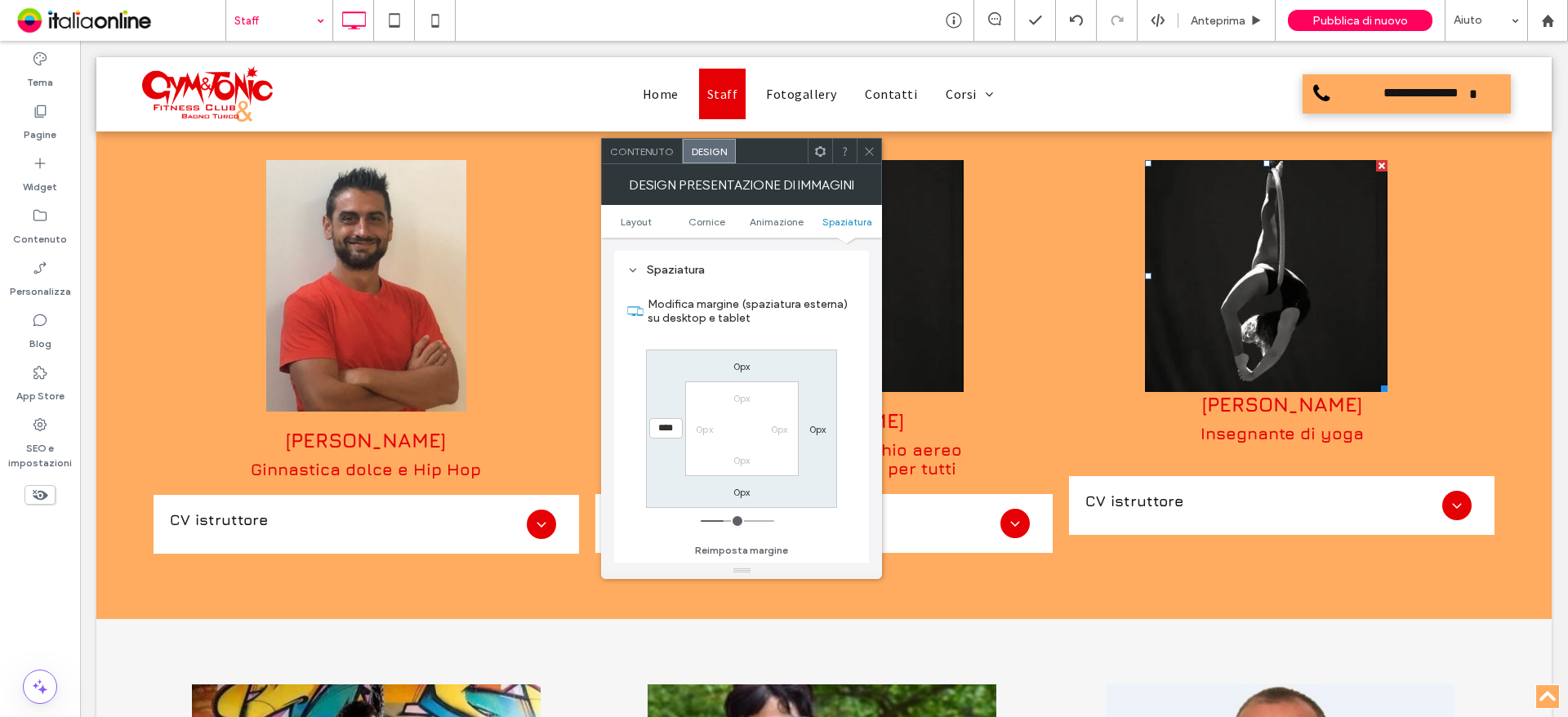
click at [820, 428] on label "0px" at bounding box center [818, 428] width 17 height 12
type input "*"
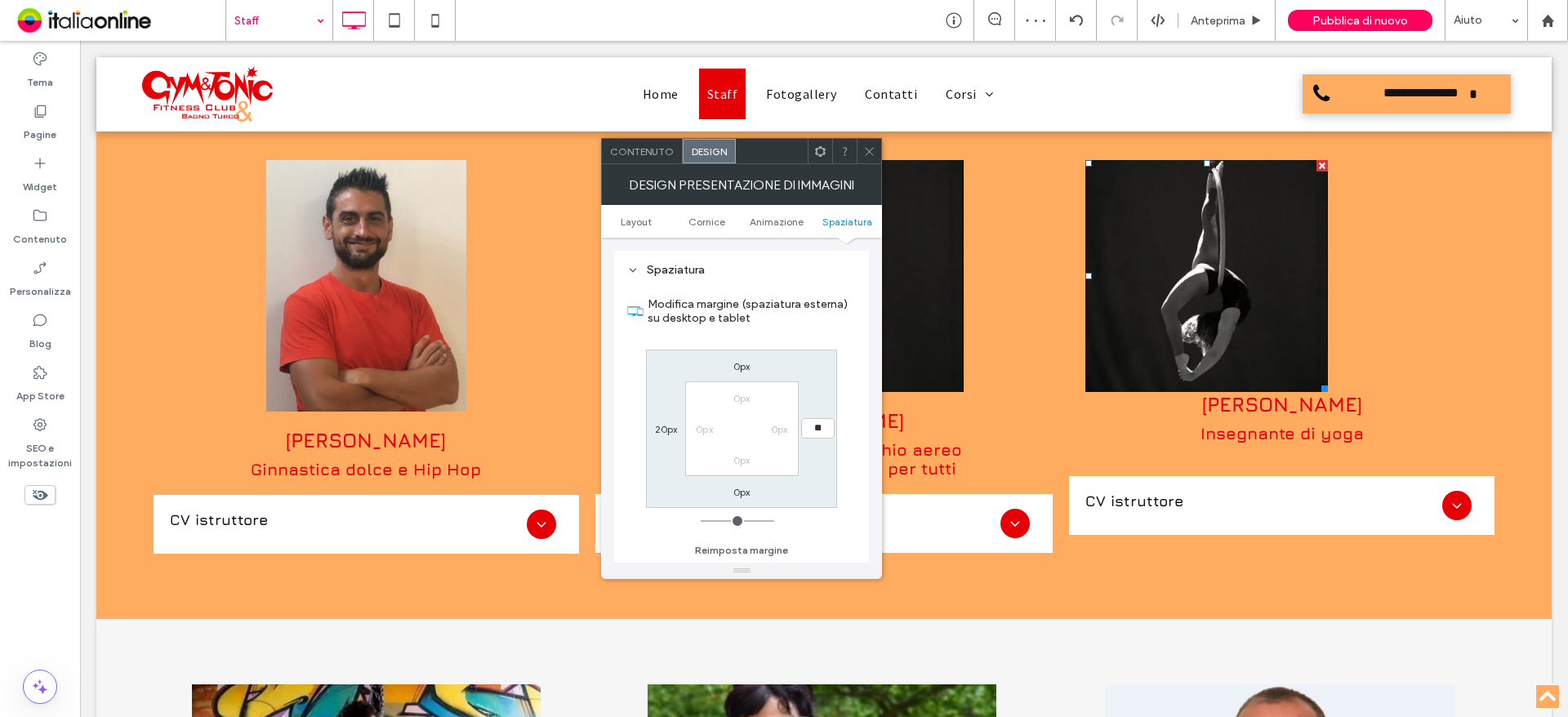
type input "**"
type input "****"
click at [735, 490] on label "0px" at bounding box center [742, 491] width 17 height 12
type input "*"
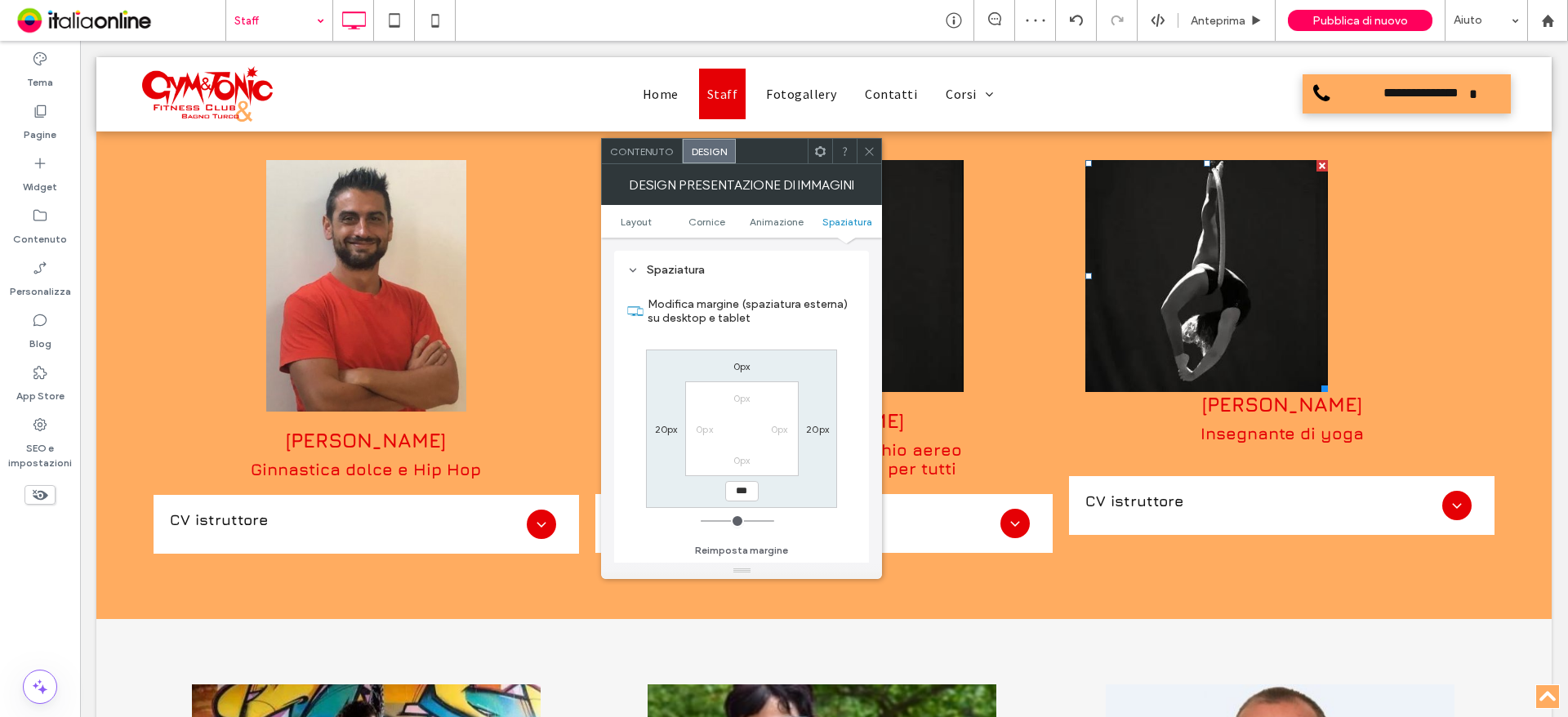
type input "***"
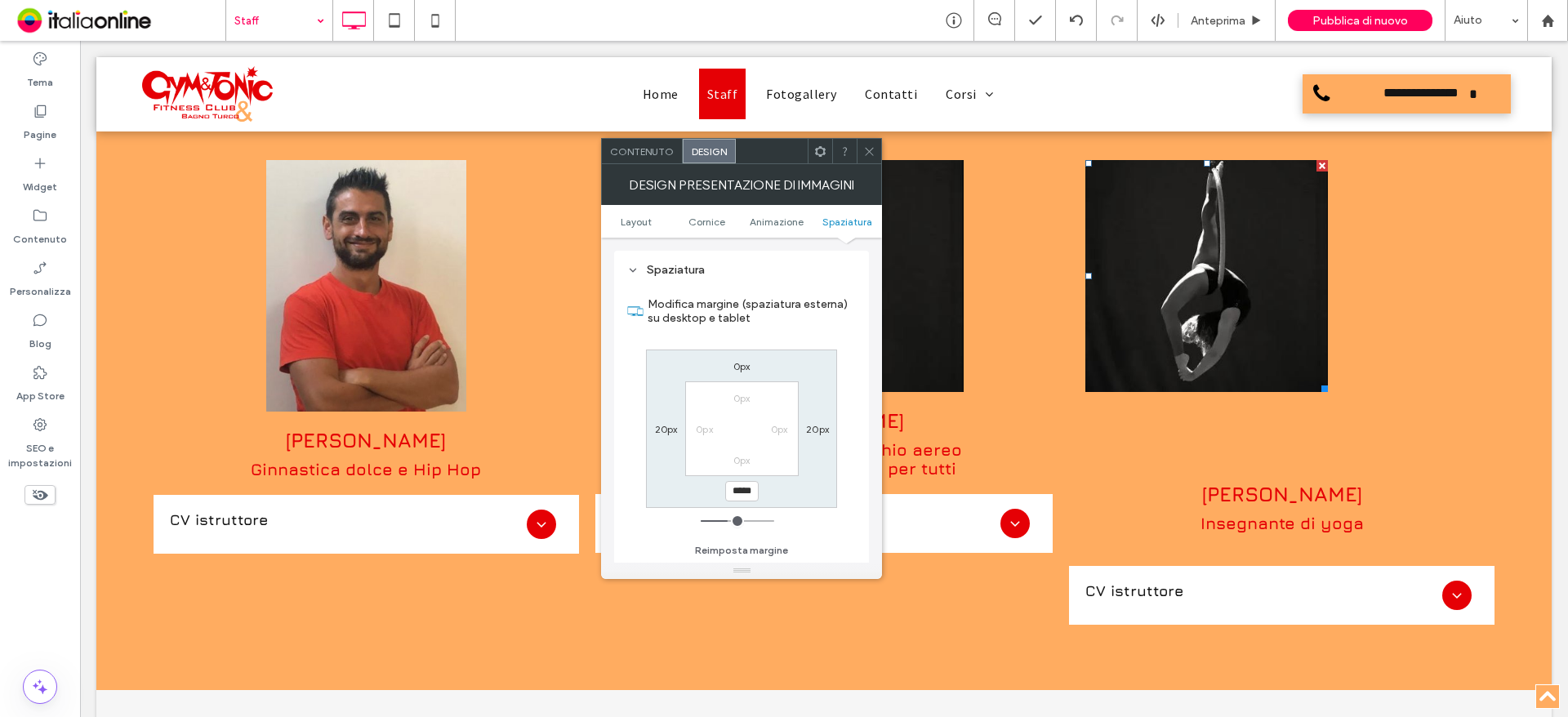
drag, startPoint x: 740, startPoint y: 492, endPoint x: 705, endPoint y: 497, distance: 35.4
click at [705, 497] on div "0px 20px ***** 20px 0px 0px 0px 0px" at bounding box center [741, 428] width 191 height 158
type input "****"
type input "**"
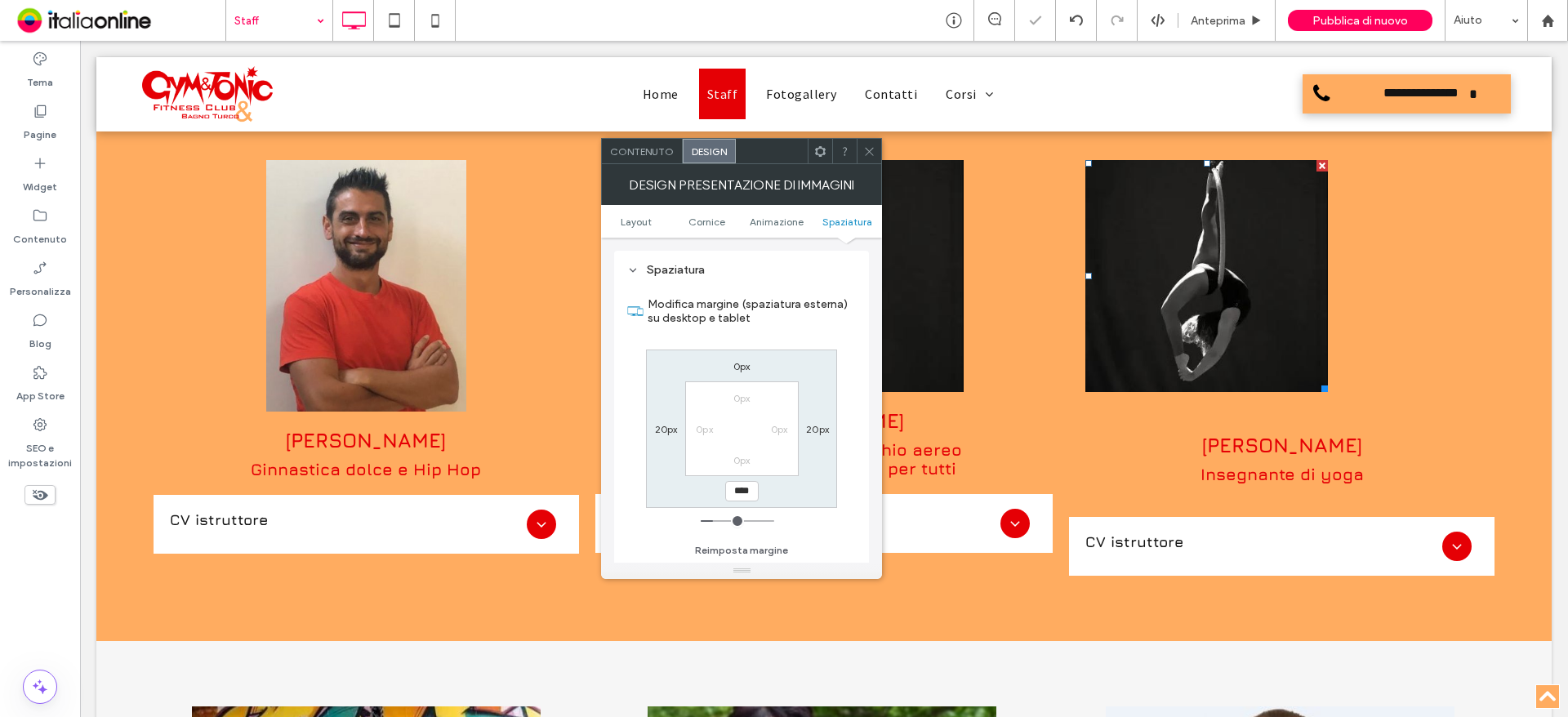
drag, startPoint x: 735, startPoint y: 491, endPoint x: 721, endPoint y: 493, distance: 14.1
click at [721, 493] on div "0px 20px **** 20px 0px 0px 0px 0px" at bounding box center [741, 428] width 191 height 158
type input "****"
type input "**"
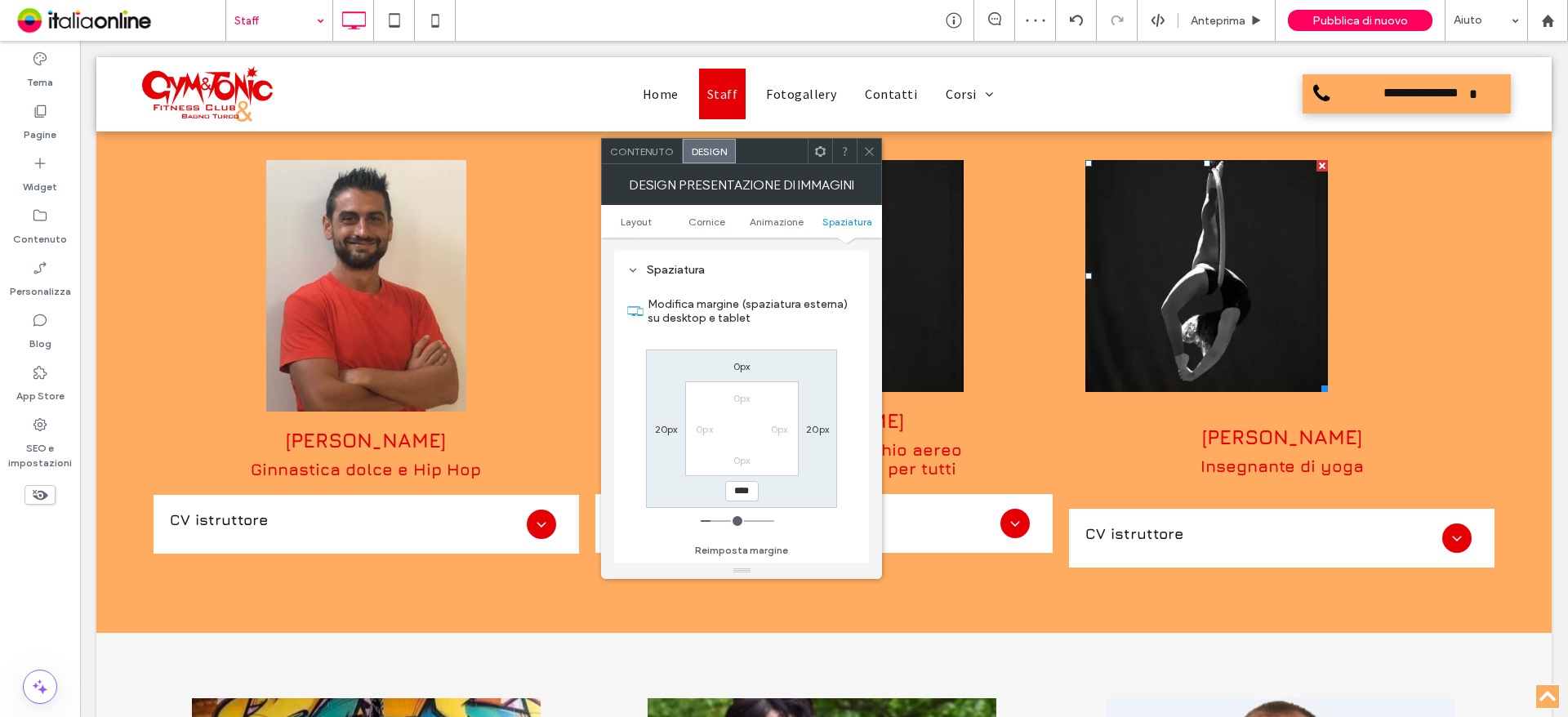
drag, startPoint x: 734, startPoint y: 494, endPoint x: 690, endPoint y: 494, distance: 44.0
click at [700, 494] on div "0px 20px **** 20px 0px 0px 0px 0px" at bounding box center [741, 428] width 191 height 158
type input "****"
type input "**"
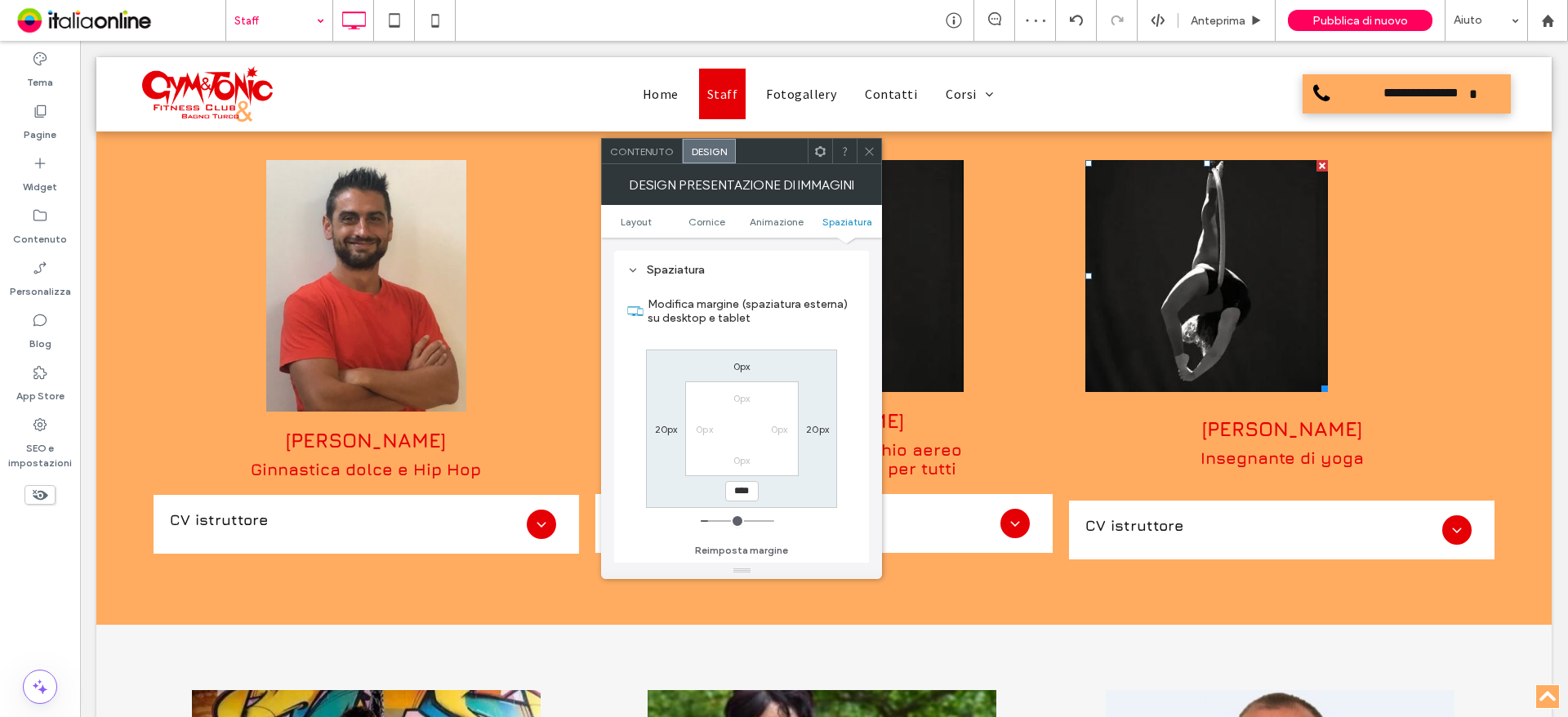
click at [738, 492] on input "****" at bounding box center [742, 491] width 34 height 20
drag, startPoint x: 728, startPoint y: 494, endPoint x: 739, endPoint y: 494, distance: 11.0
click at [739, 494] on input "****" at bounding box center [742, 491] width 34 height 20
type input "****"
type input "**"
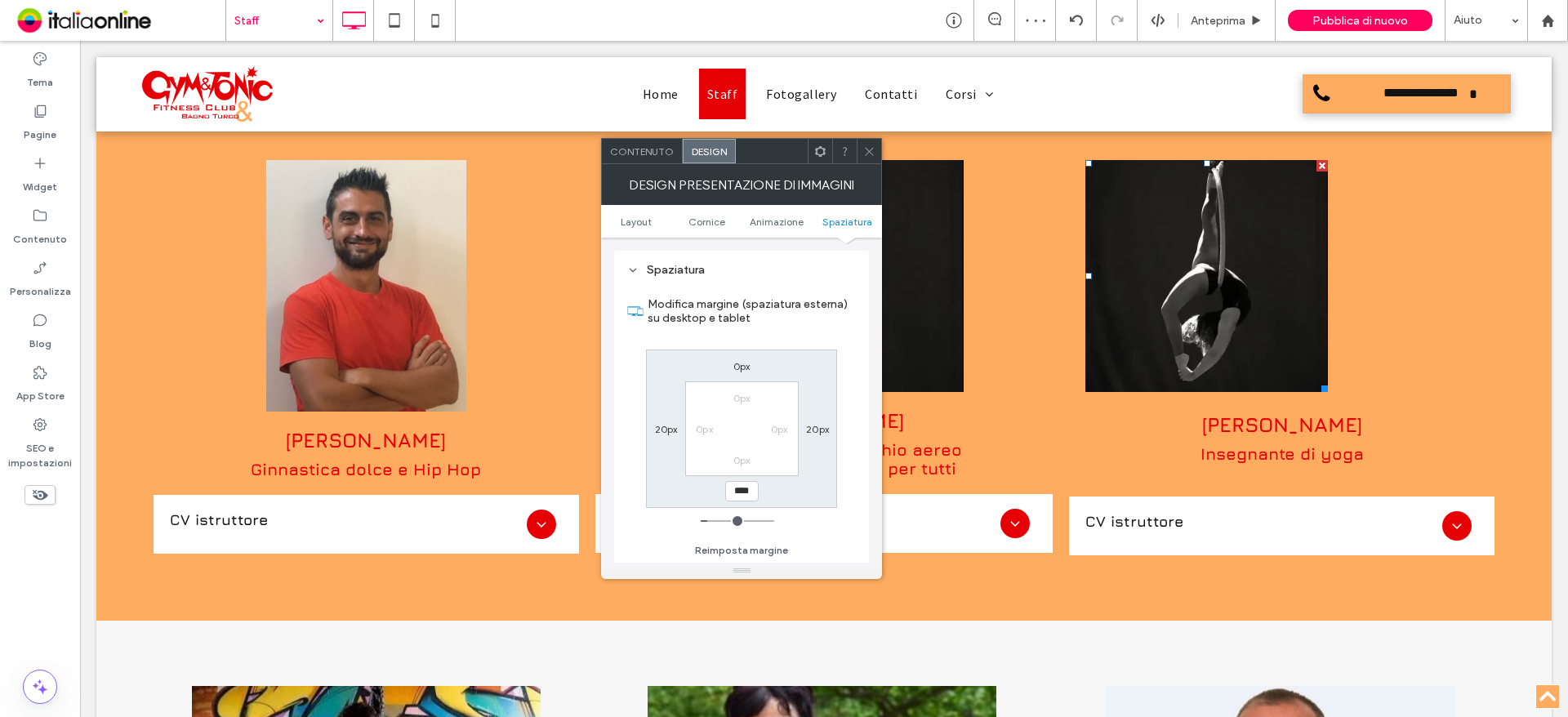
click at [741, 498] on input "****" at bounding box center [742, 491] width 34 height 20
type input "****"
type input "**"
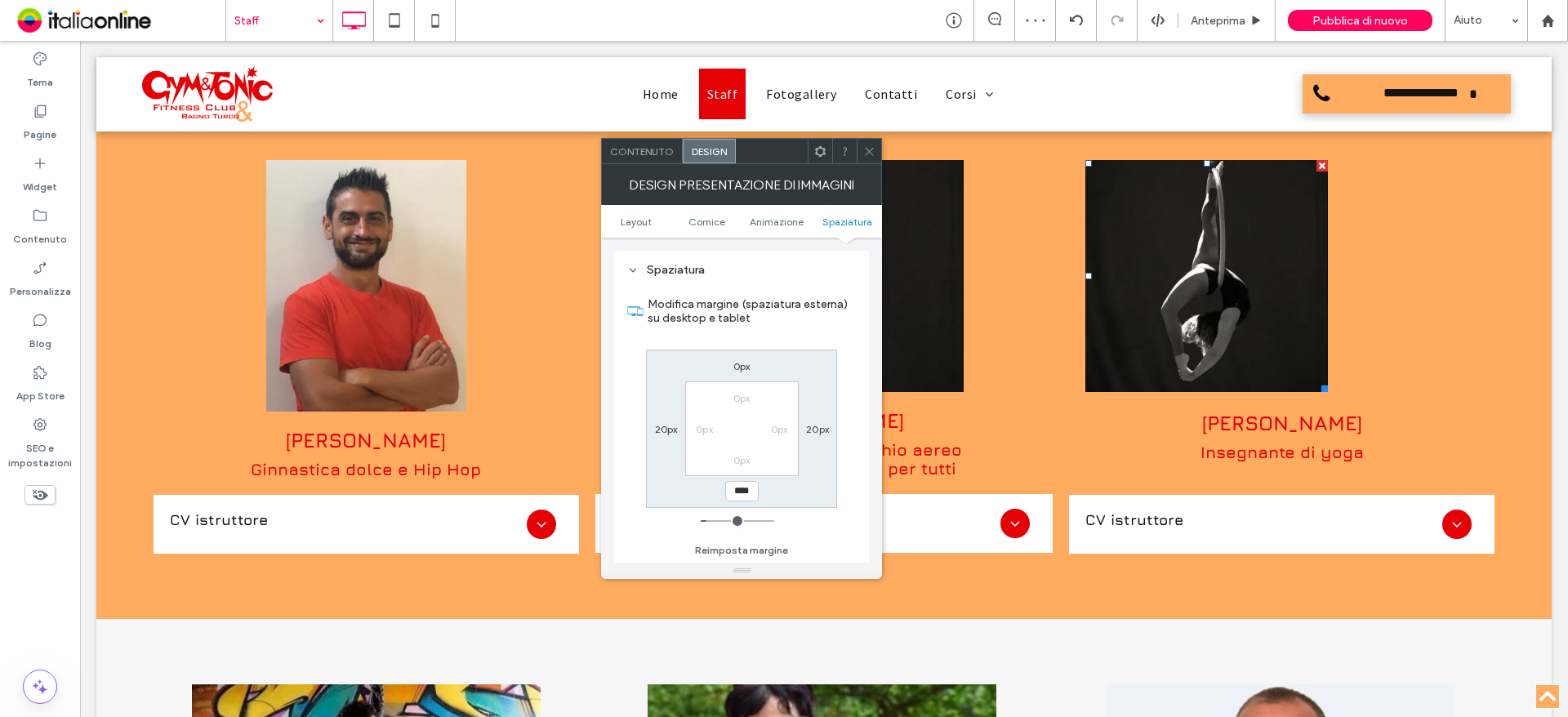
click at [868, 146] on icon at bounding box center [869, 151] width 12 height 12
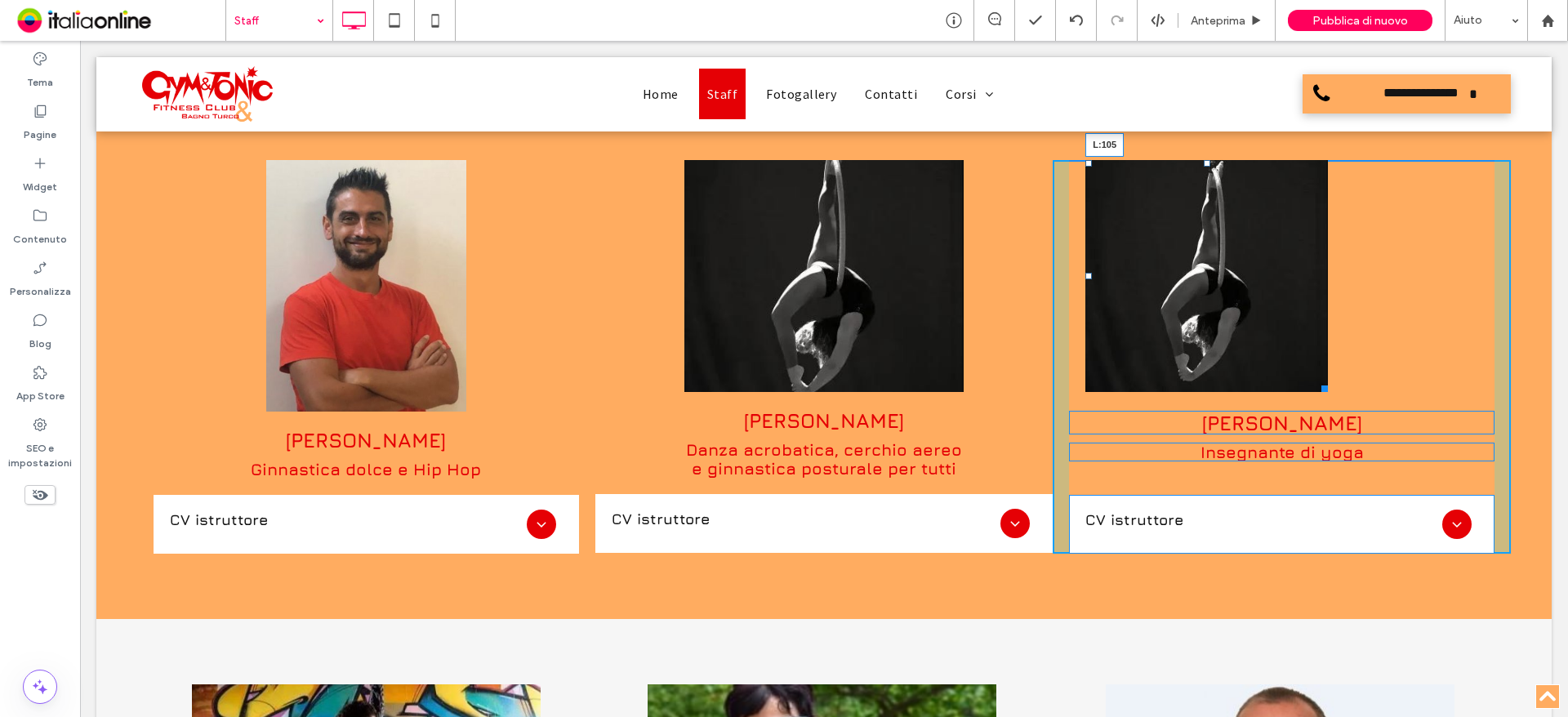
drag, startPoint x: 1081, startPoint y: 274, endPoint x: 1151, endPoint y: 271, distance: 70.1
click at [1151, 271] on div "Titolo diapositiva Scrivi qui la tua didascalia Pulsante Previous Next L:105" at bounding box center [1207, 276] width 242 height 232
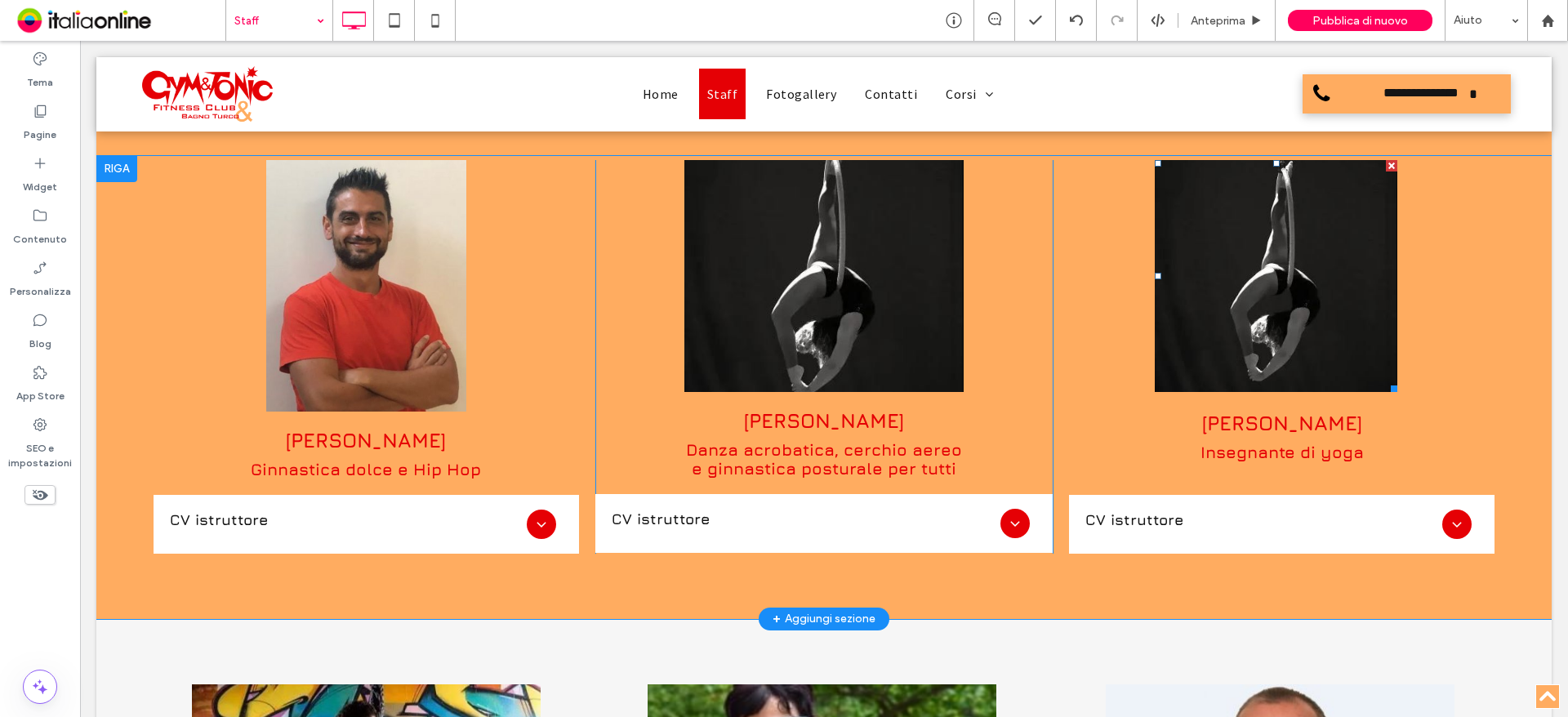
click at [1257, 297] on li "Titolo diapositiva Scrivi qui la tua didascalia Pulsante" at bounding box center [1275, 276] width 242 height 232
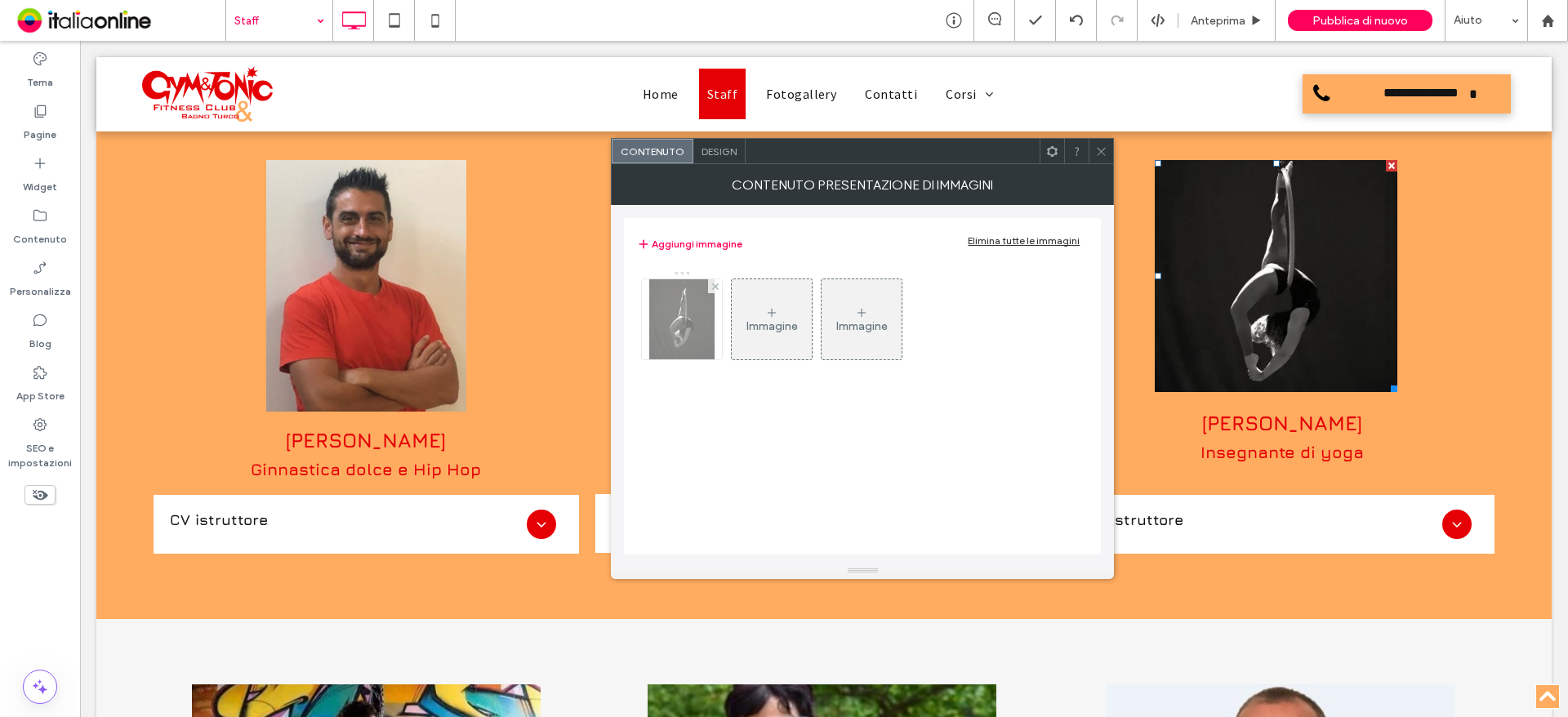
drag, startPoint x: 659, startPoint y: 321, endPoint x: 685, endPoint y: 324, distance: 26.2
click at [659, 321] on img at bounding box center [682, 318] width 65 height 80
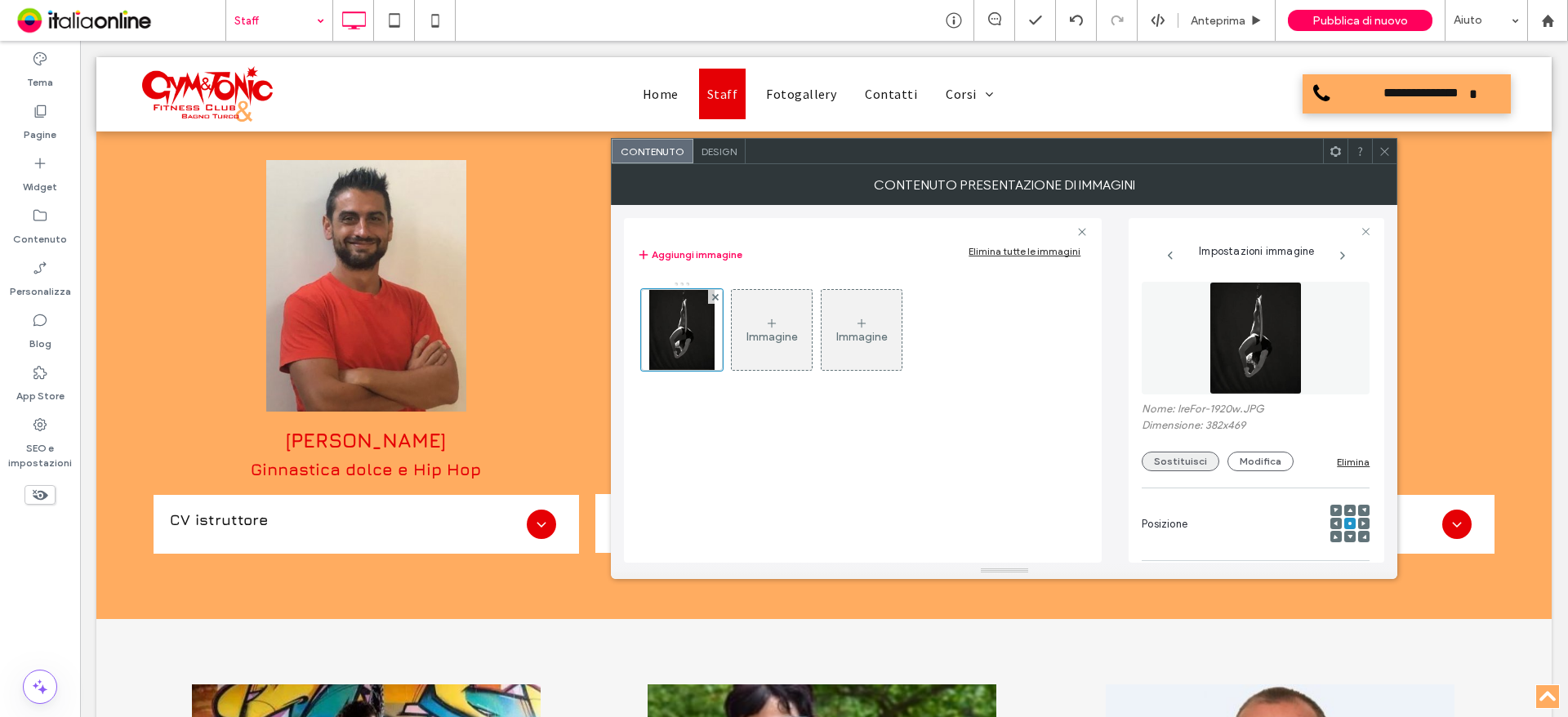
click at [1176, 466] on button "Sostituisci" at bounding box center [1180, 461] width 78 height 19
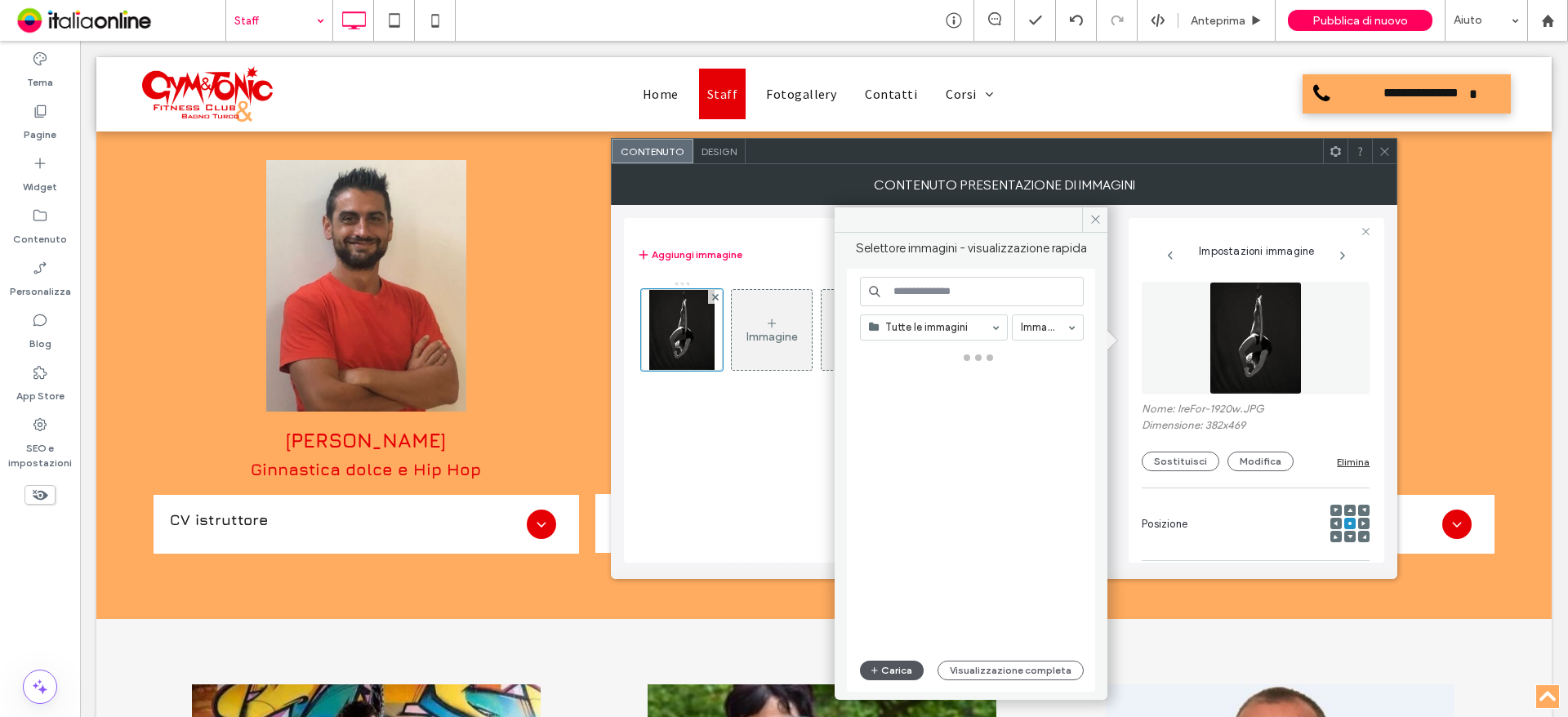
click at [898, 677] on button "Carica" at bounding box center [892, 669] width 64 height 19
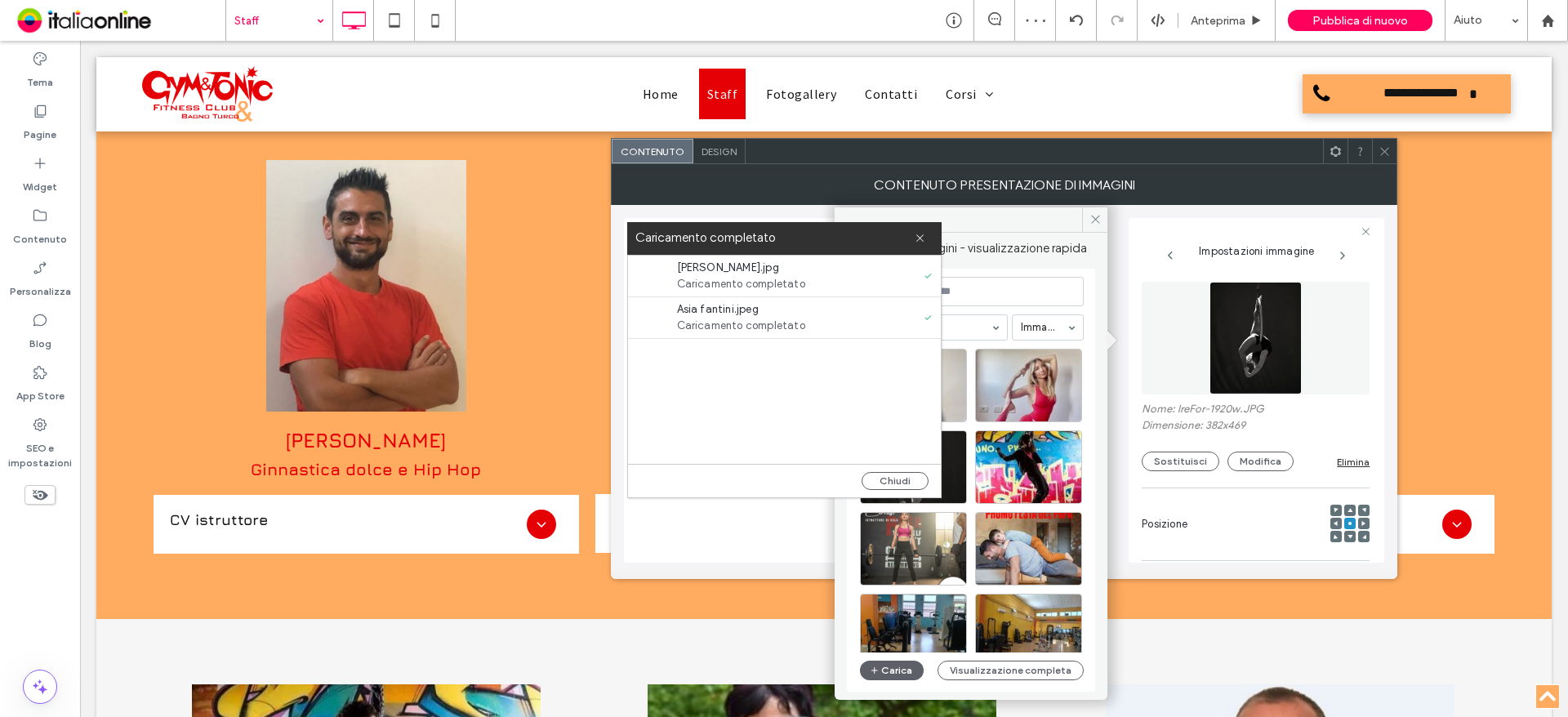
click at [911, 233] on label "Caricamento completato" at bounding box center [775, 238] width 279 height 22
click at [1038, 391] on div "Seleziona" at bounding box center [1028, 385] width 107 height 73
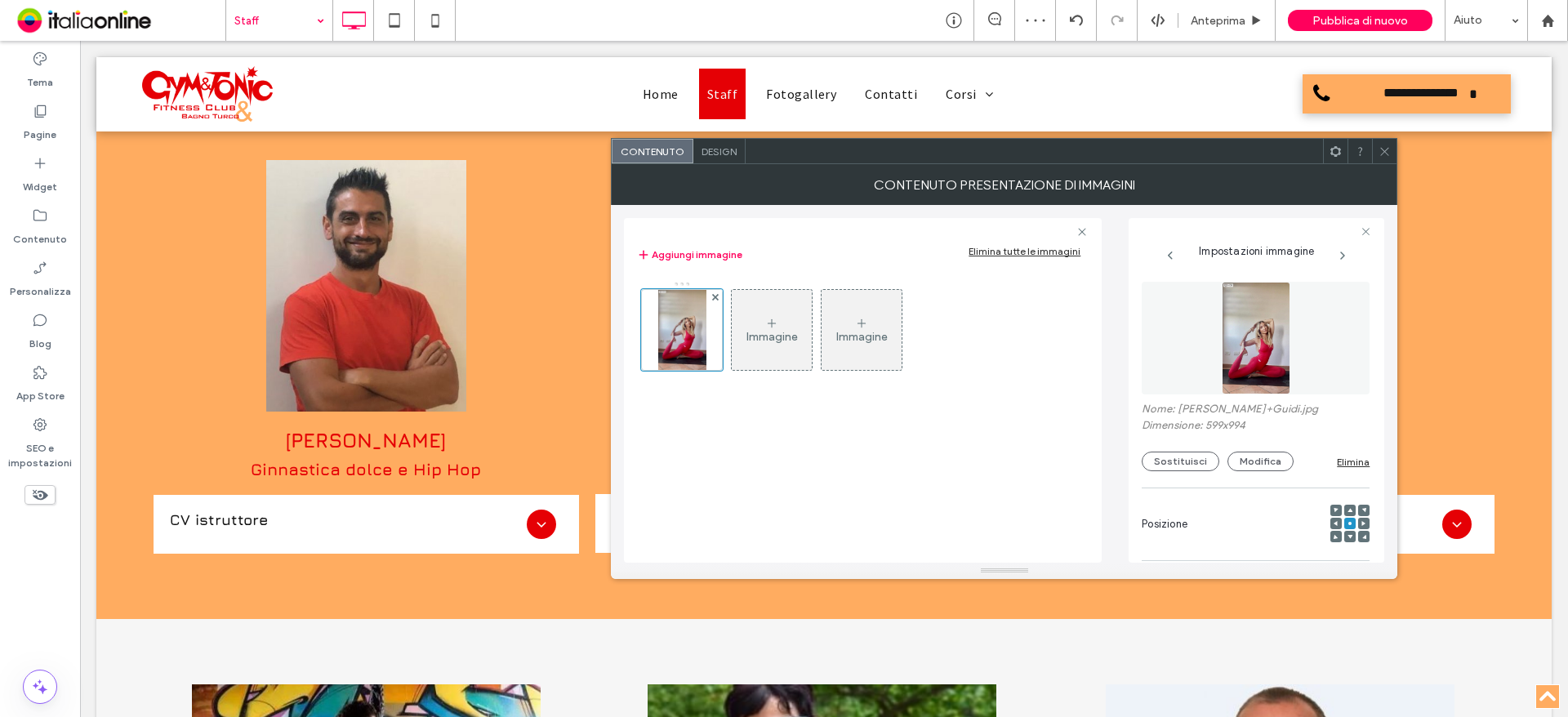
click at [1382, 156] on icon at bounding box center [1384, 151] width 12 height 12
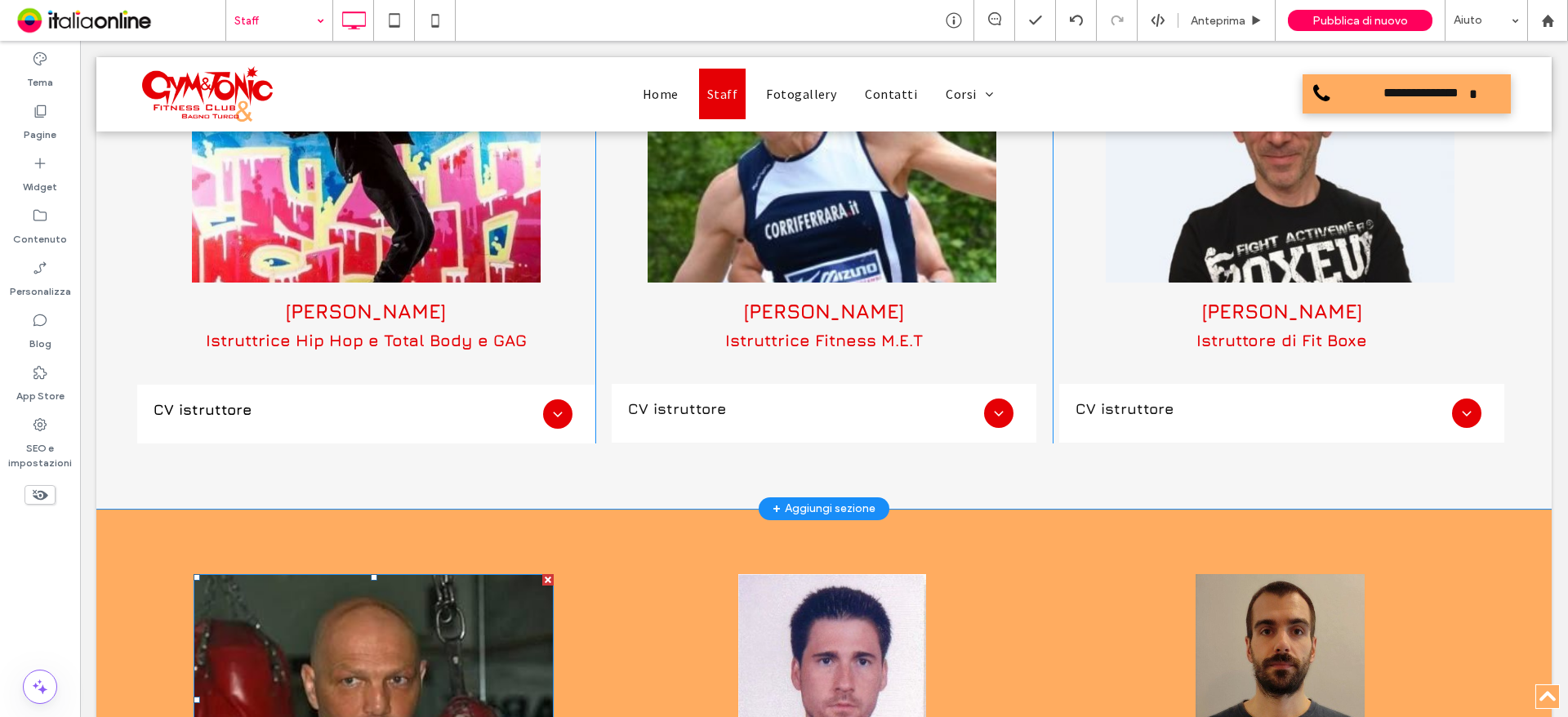
scroll to position [1878, 0]
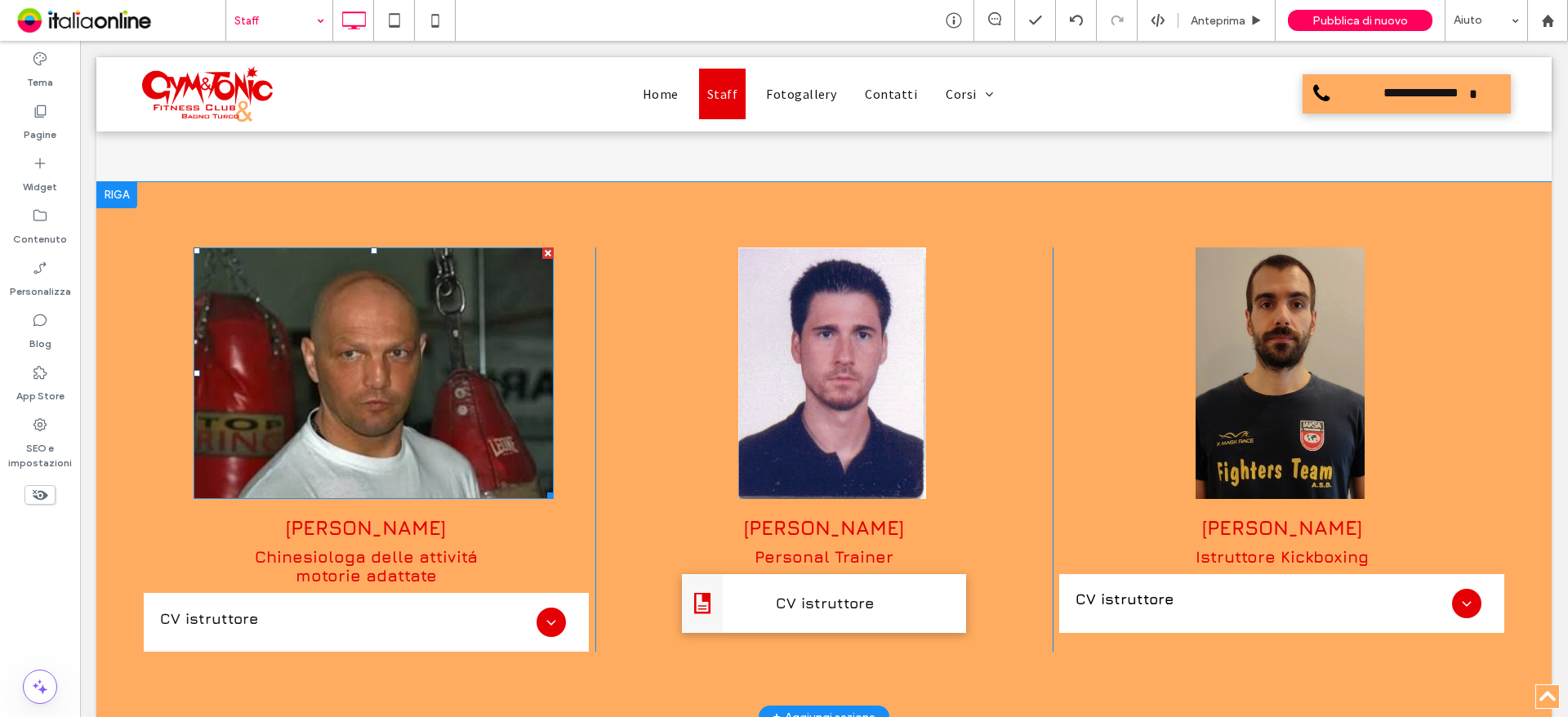
click at [473, 443] on img at bounding box center [374, 373] width 360 height 251
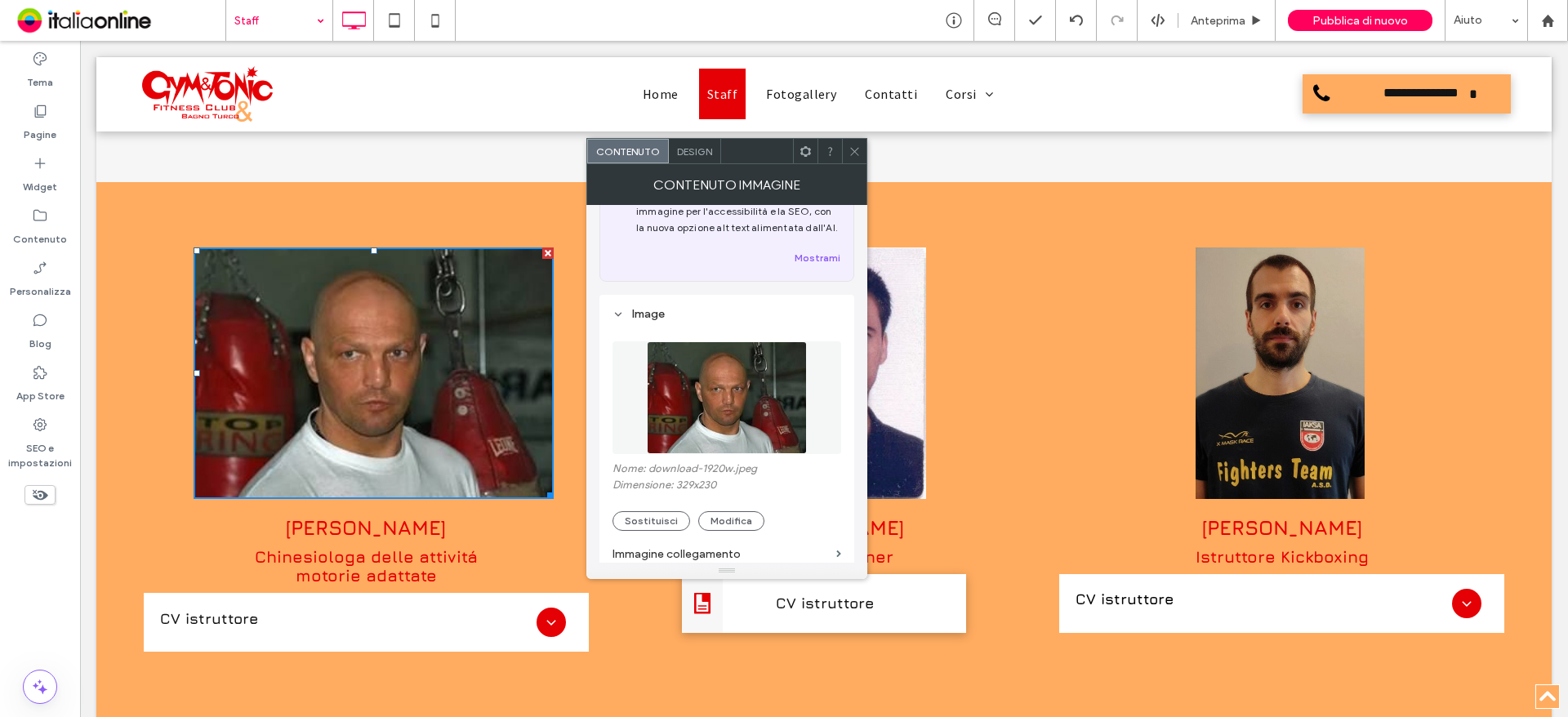
scroll to position [164, 0]
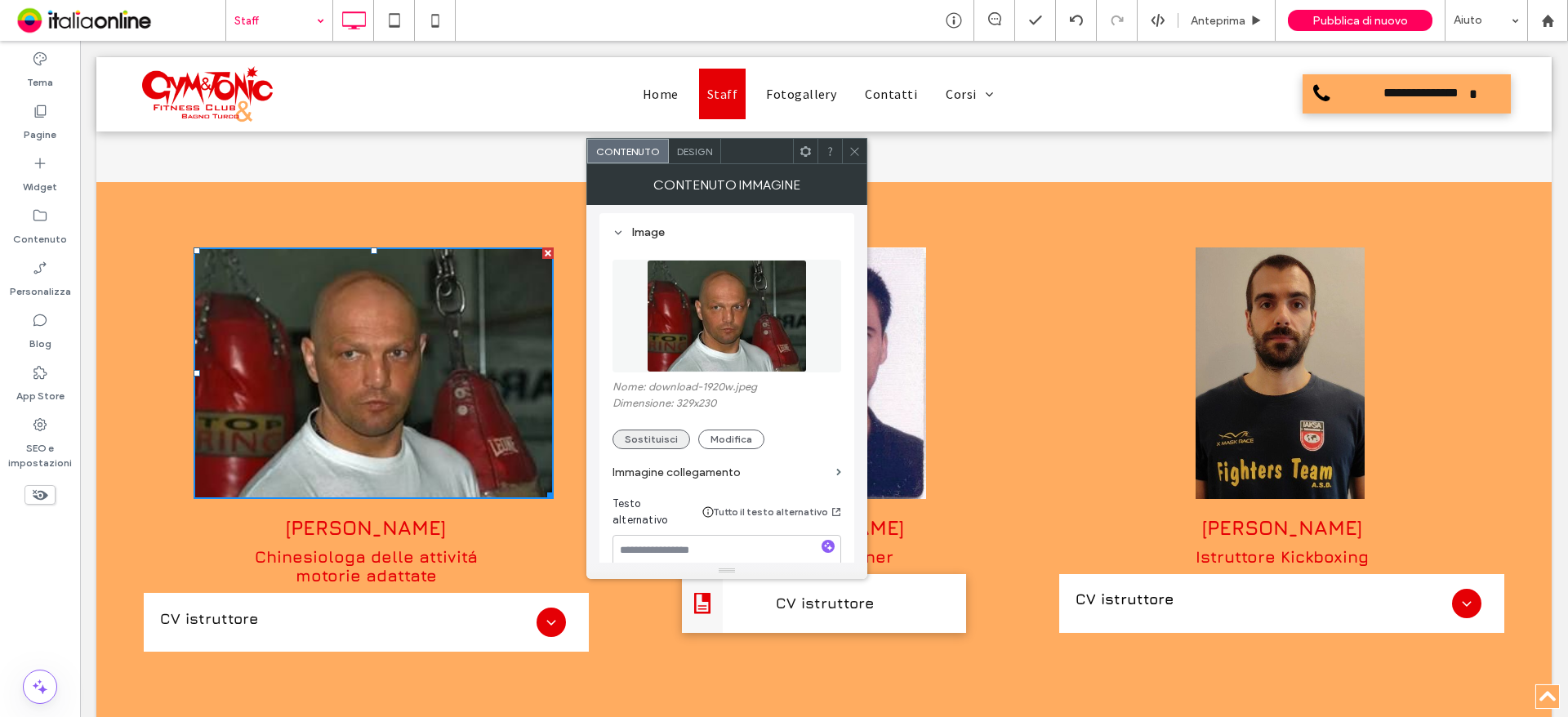
click at [659, 431] on button "Sostituisci" at bounding box center [651, 439] width 78 height 19
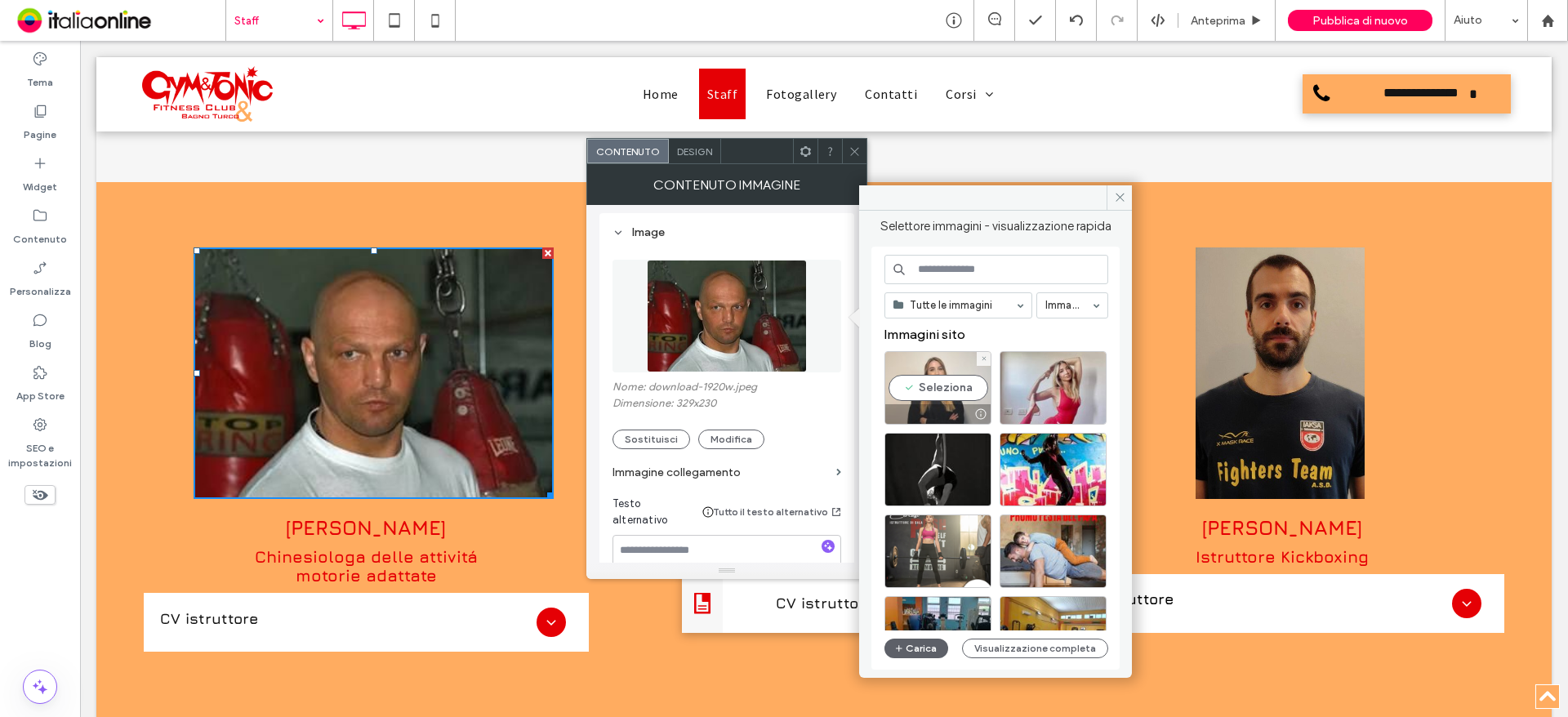
click at [948, 376] on div "Seleziona" at bounding box center [938, 388] width 107 height 73
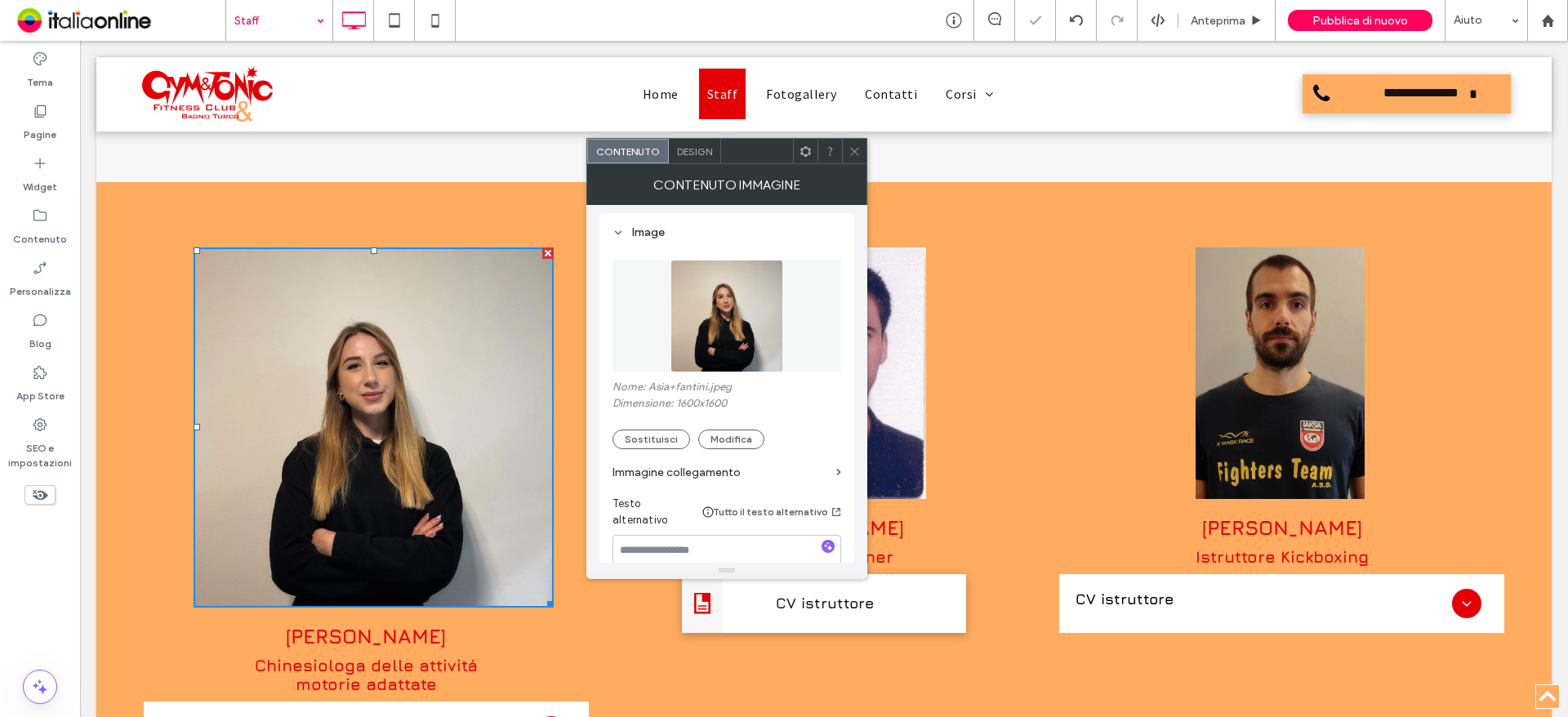
click at [864, 159] on div at bounding box center [854, 151] width 25 height 25
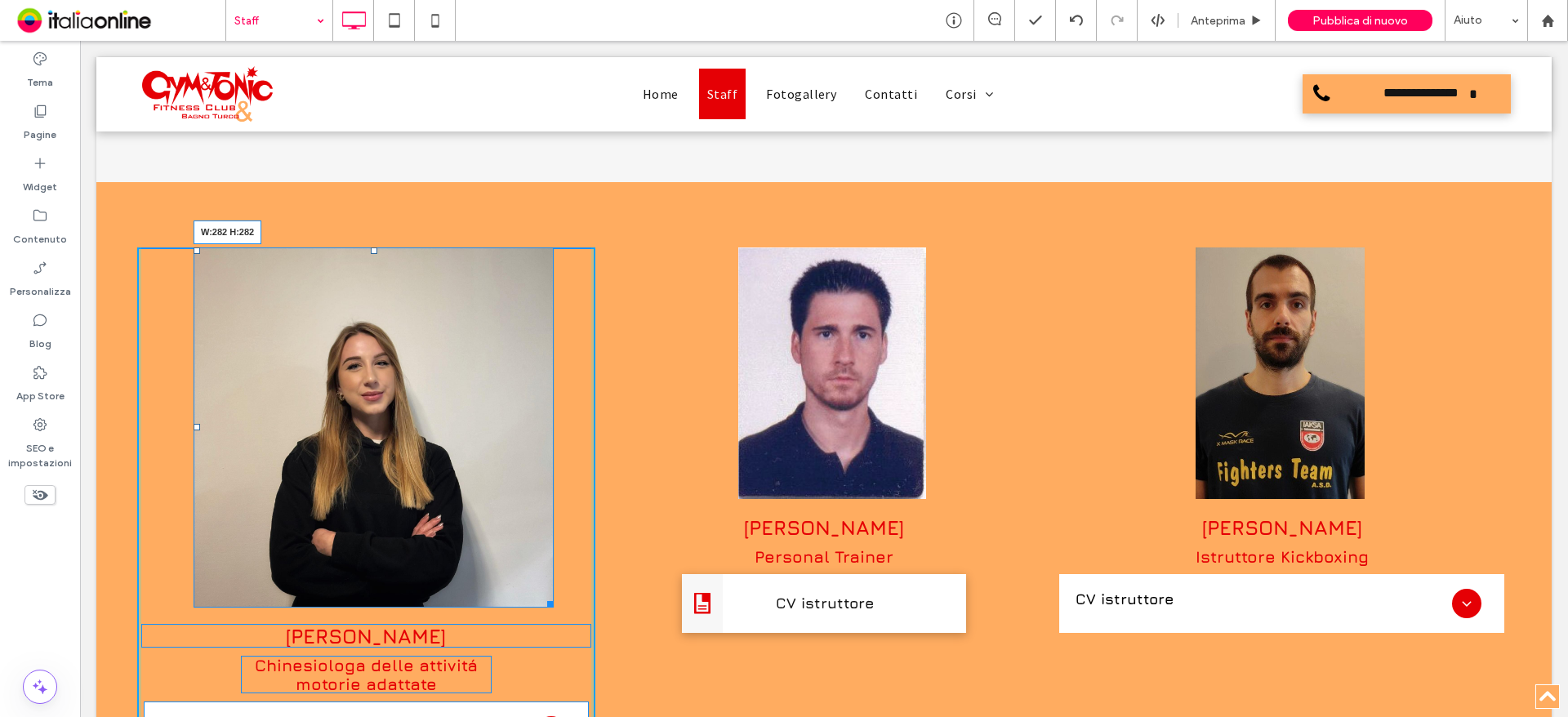
drag, startPoint x: 548, startPoint y: 604, endPoint x: 470, endPoint y: 474, distance: 151.6
click at [470, 474] on div "W:282 H:282 Asia Fantini Chinesiologa delle attivitá motorie adattate CV istrut…" at bounding box center [366, 504] width 458 height 513
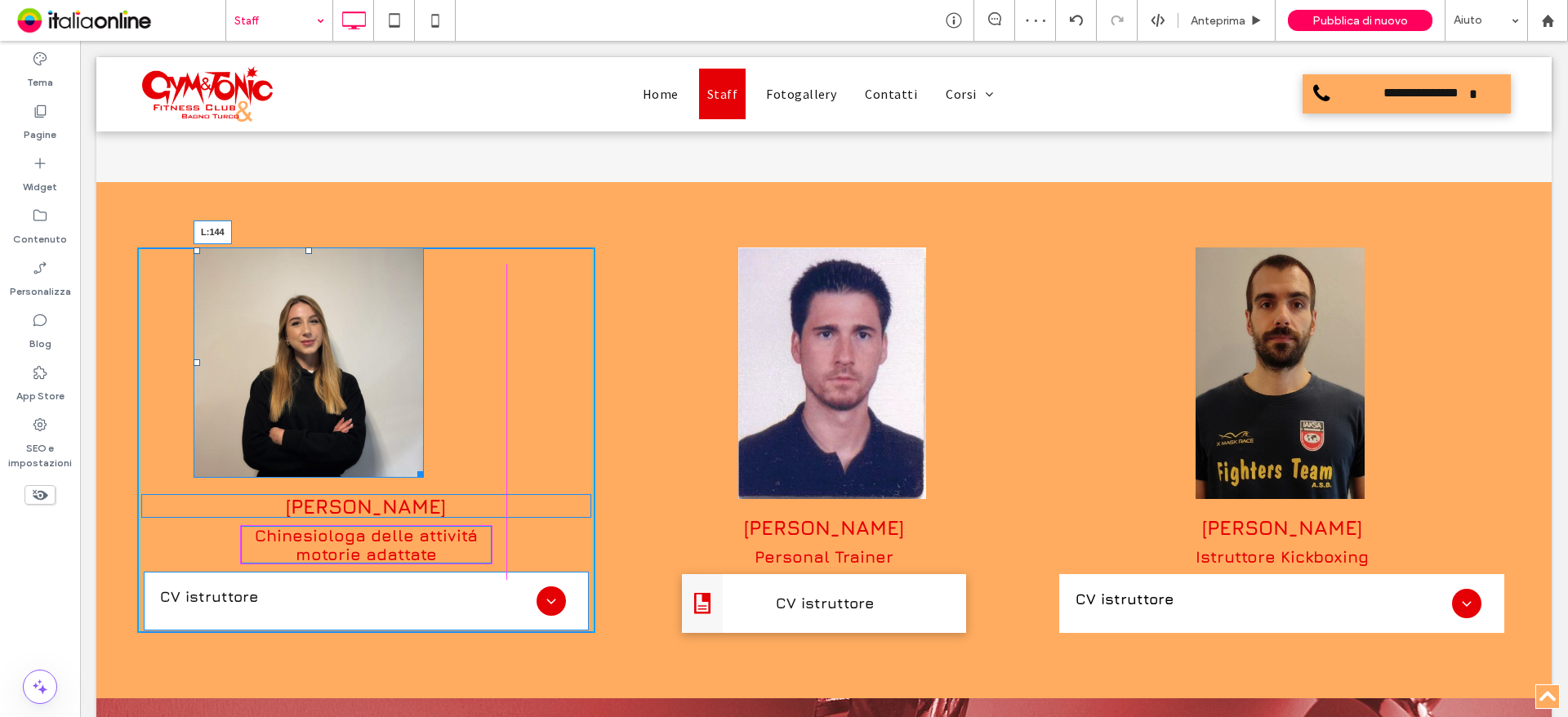
drag, startPoint x: 197, startPoint y: 361, endPoint x: 381, endPoint y: 432, distance: 197.2
click at [200, 361] on div at bounding box center [197, 362] width 6 height 6
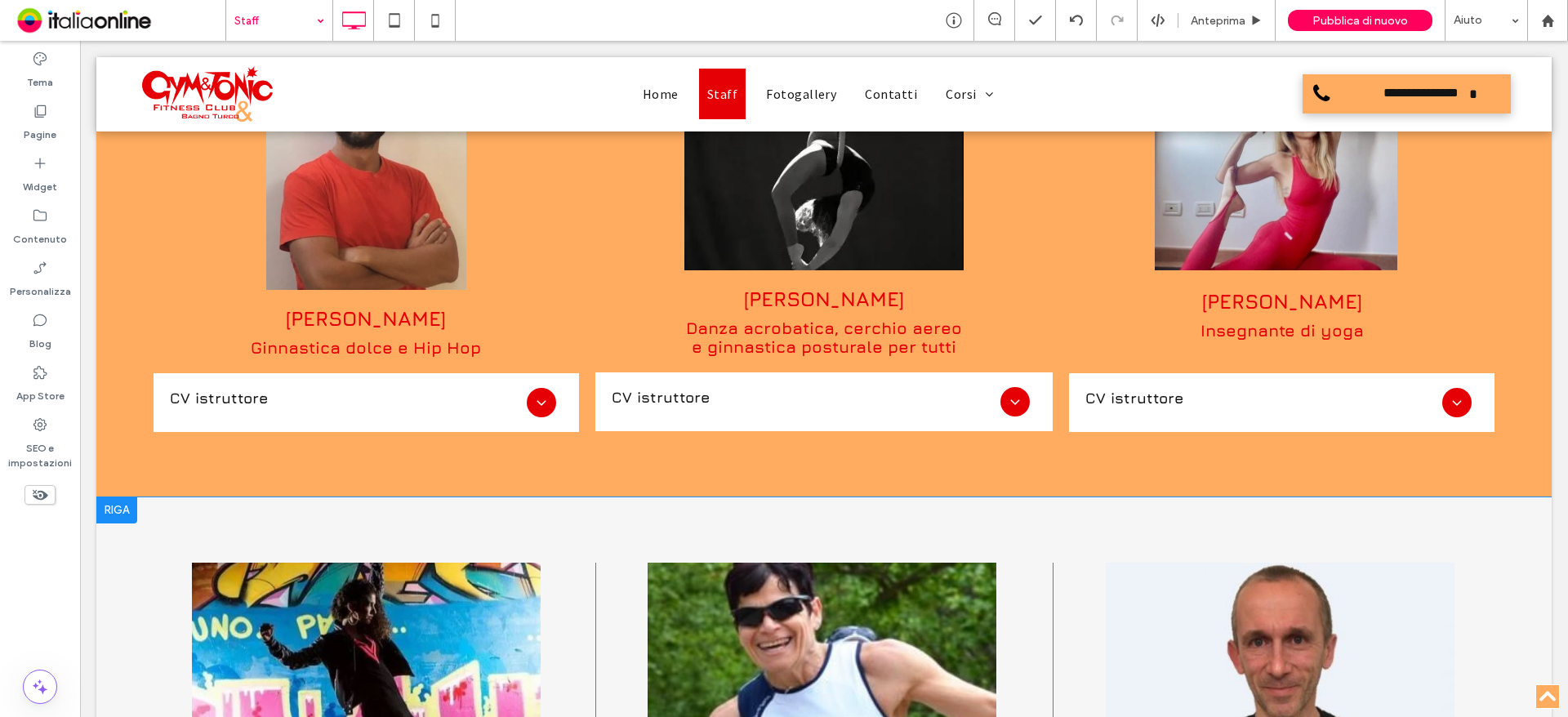
scroll to position [817, 0]
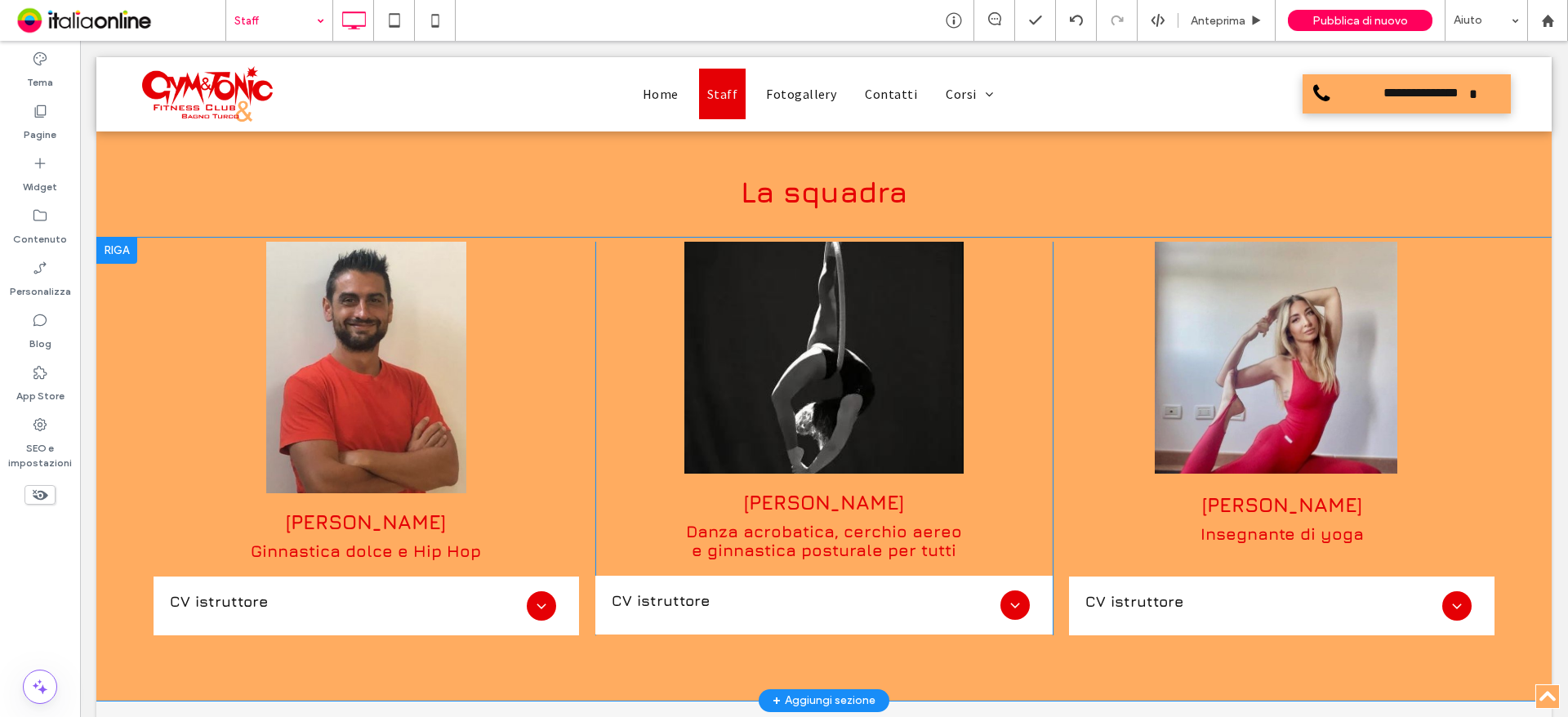
click at [1313, 545] on div "Click To Paste Click To Paste Titolo diapositiva Scrivi qui la tua didascalia P…" at bounding box center [1282, 438] width 458 height 393
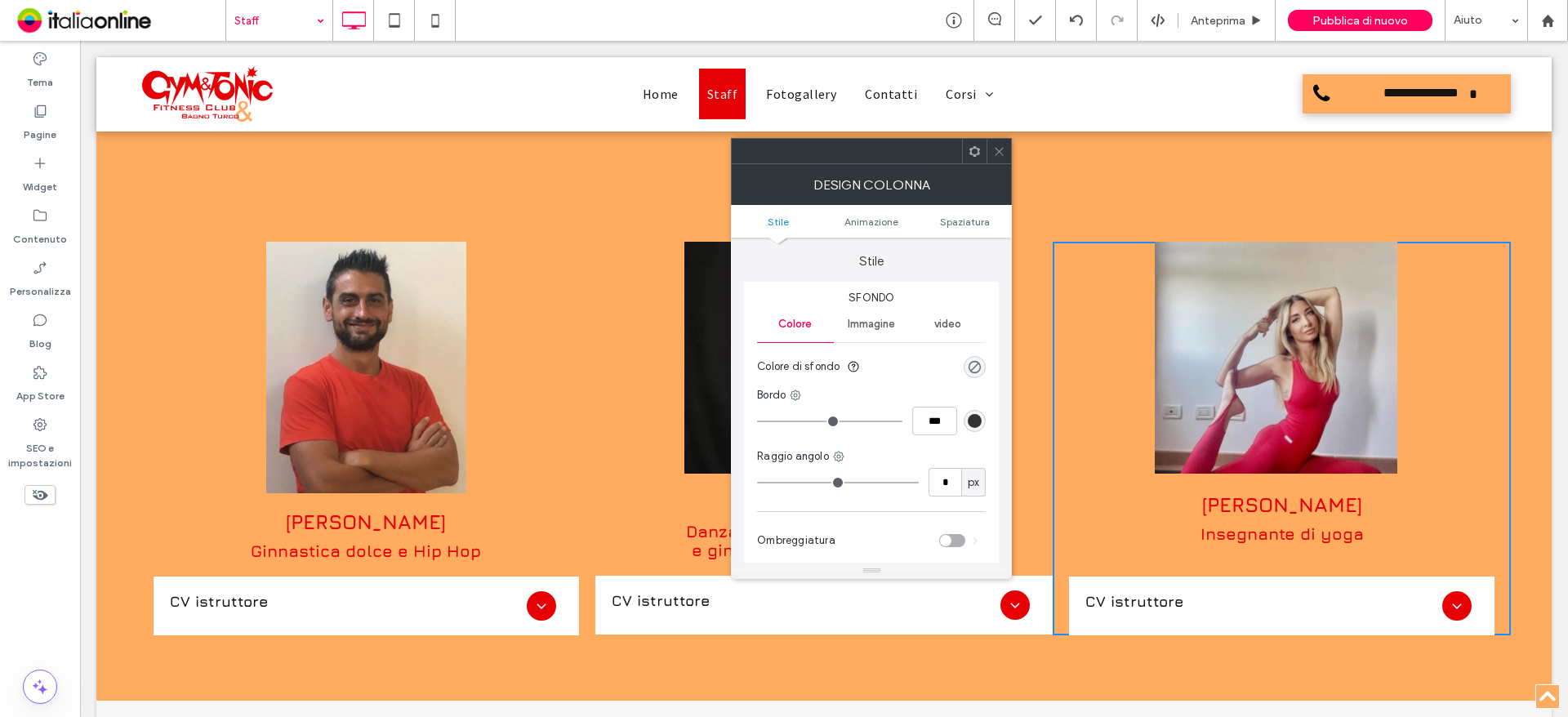
click at [997, 148] on use at bounding box center [999, 151] width 8 height 8
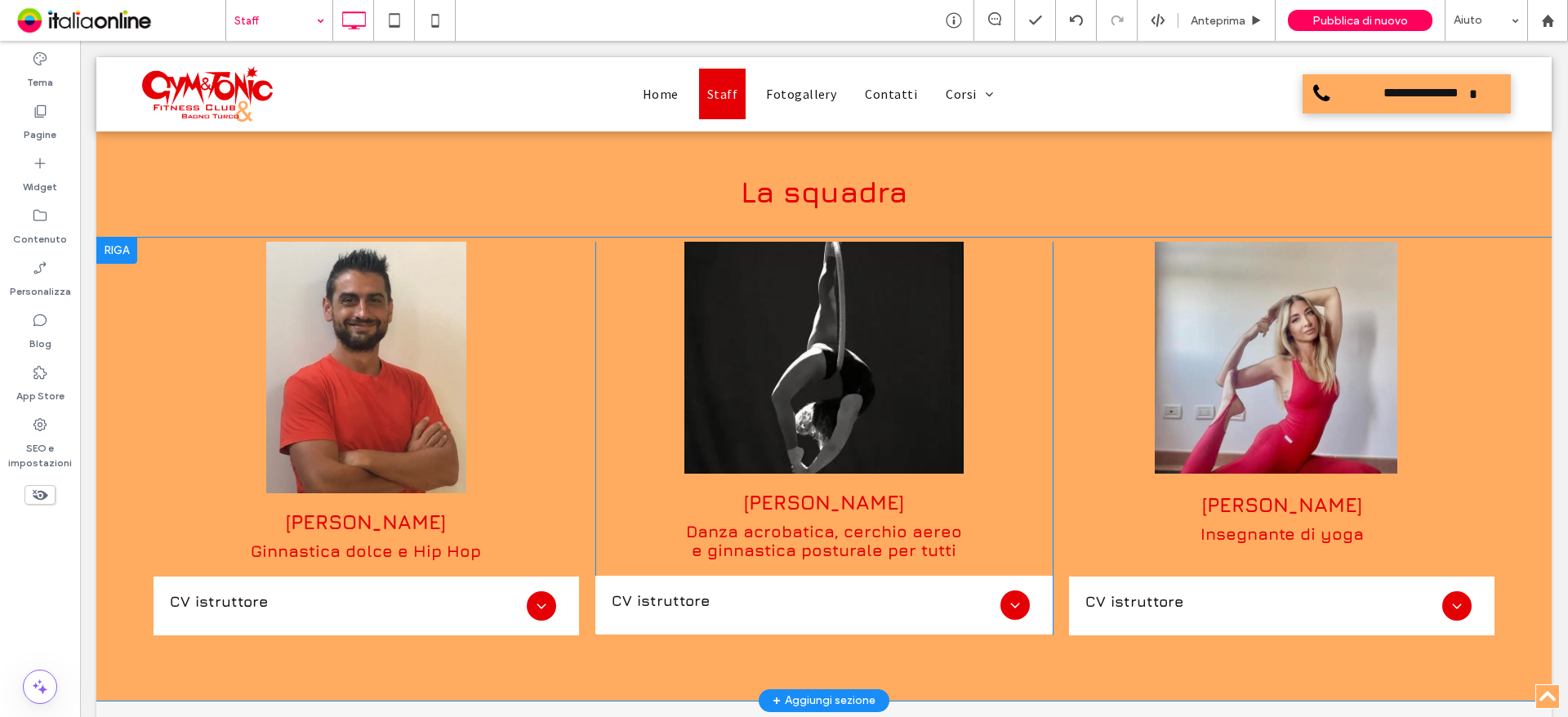
click at [1298, 613] on span at bounding box center [1282, 605] width 425 height 59
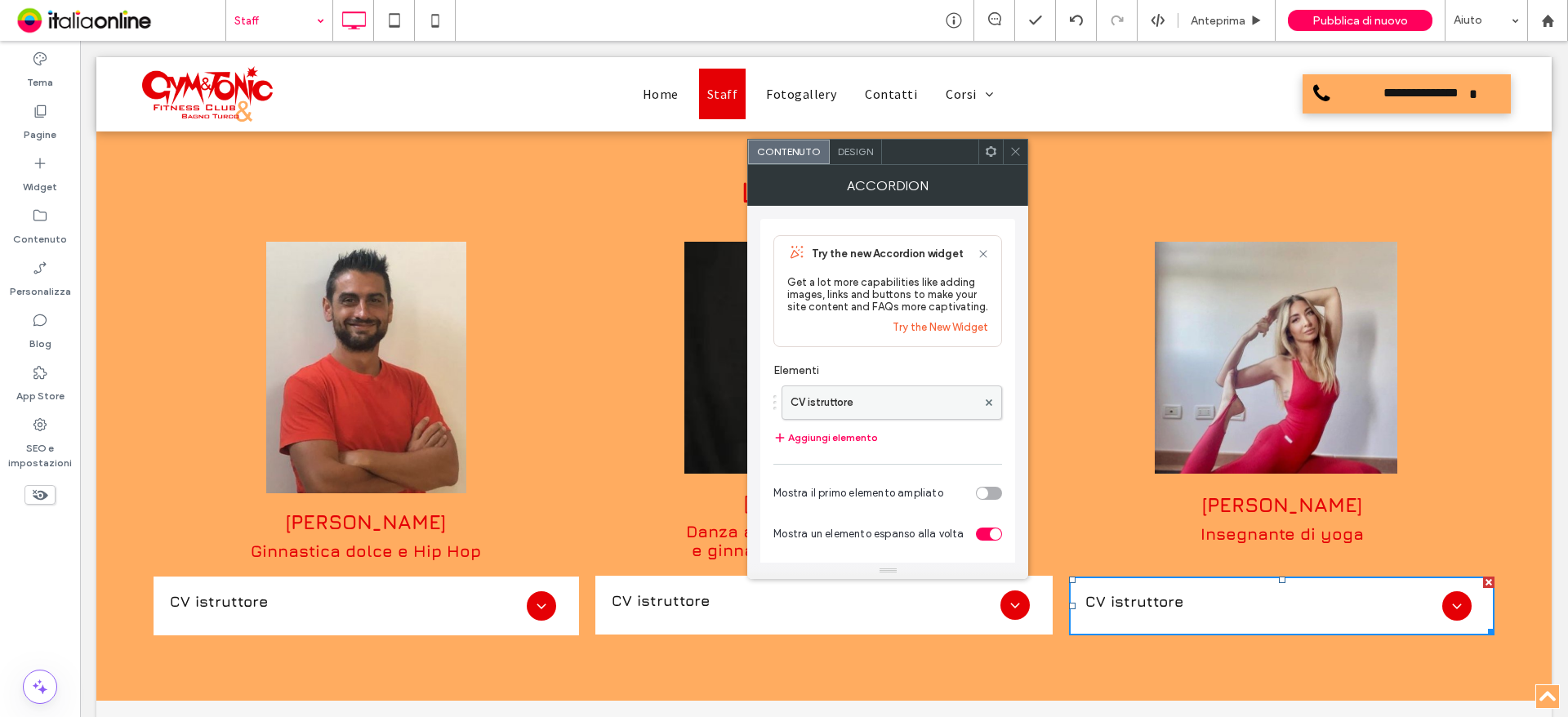
click at [873, 401] on label "CV istruttore" at bounding box center [884, 402] width 187 height 33
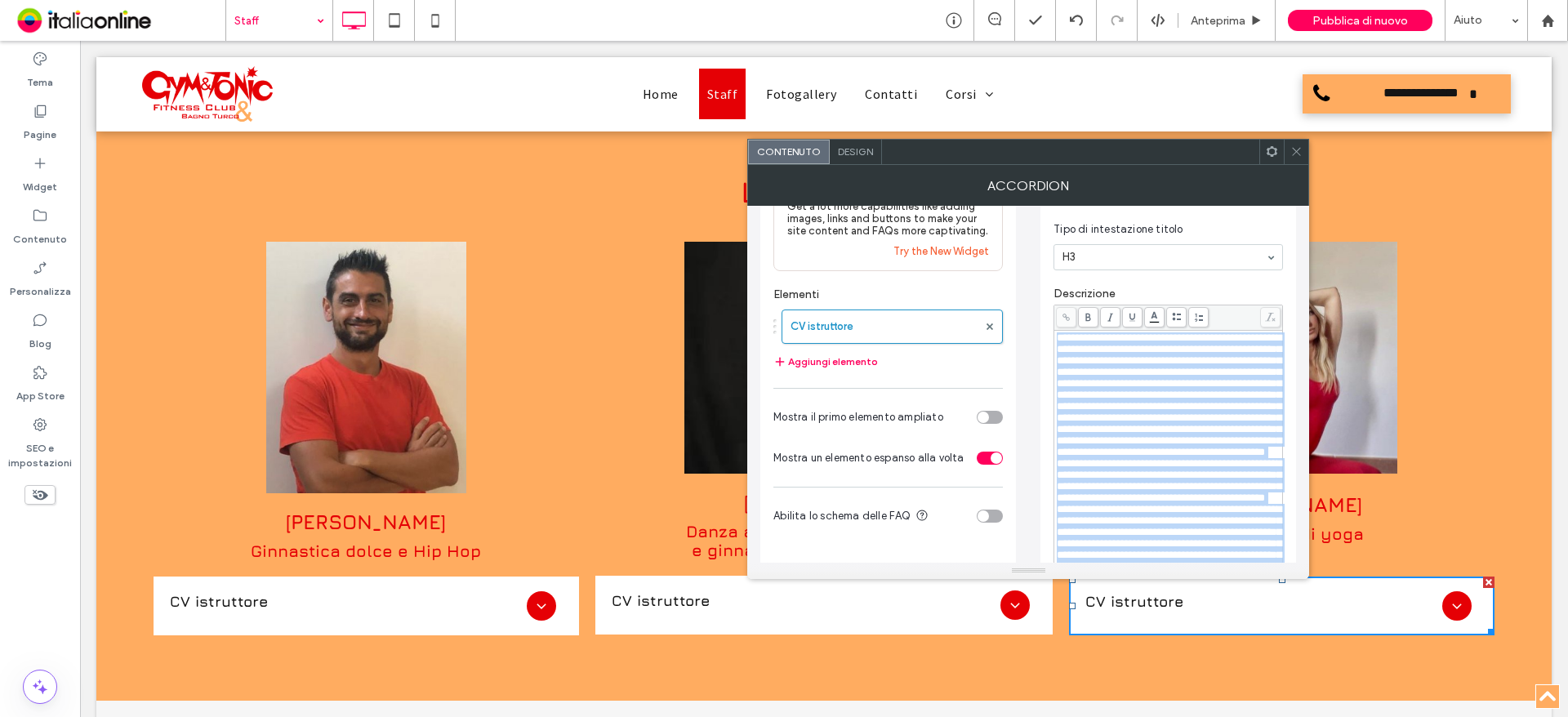
scroll to position [33, 0]
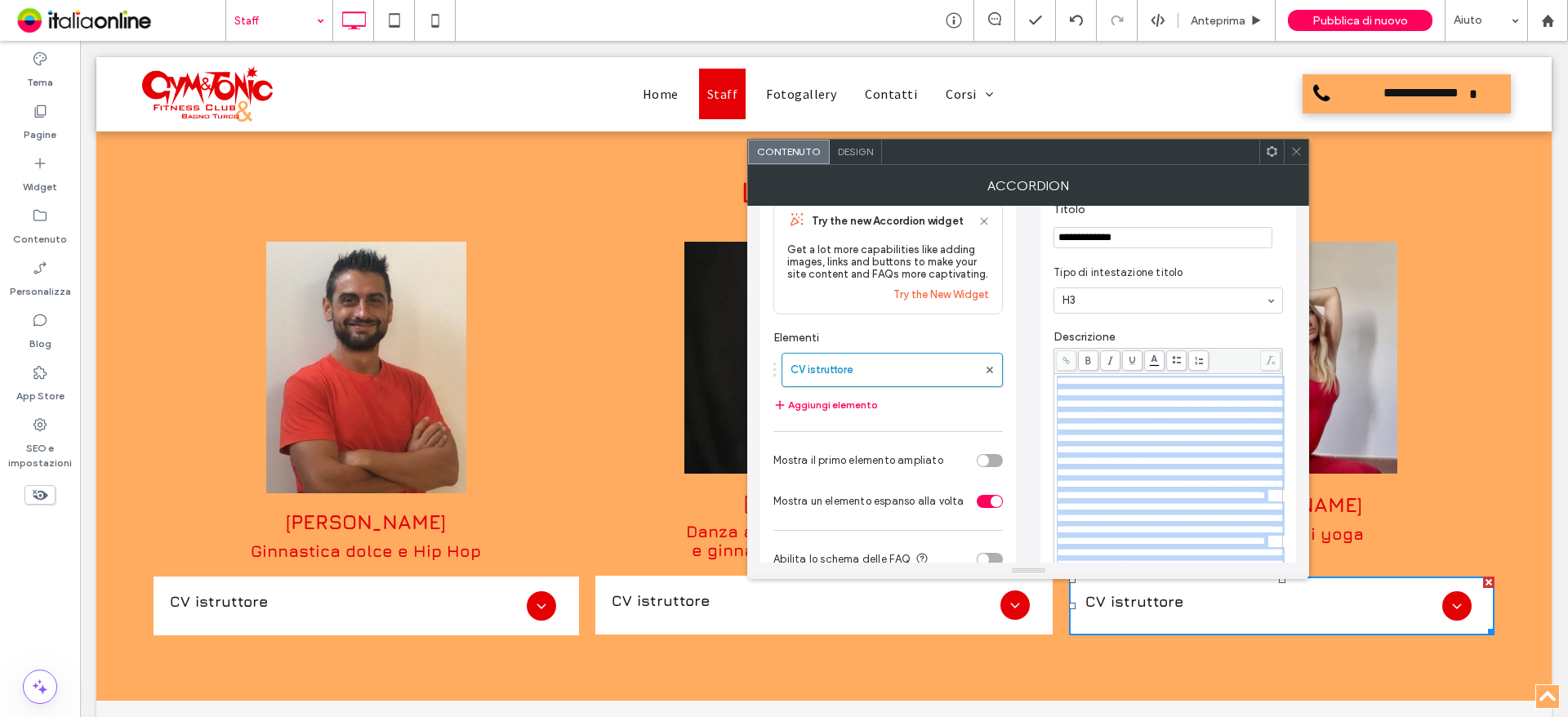
drag, startPoint x: 1266, startPoint y: 524, endPoint x: 1040, endPoint y: 316, distance: 307.1
click at [1040, 316] on div "**********" at bounding box center [1167, 477] width 255 height 583
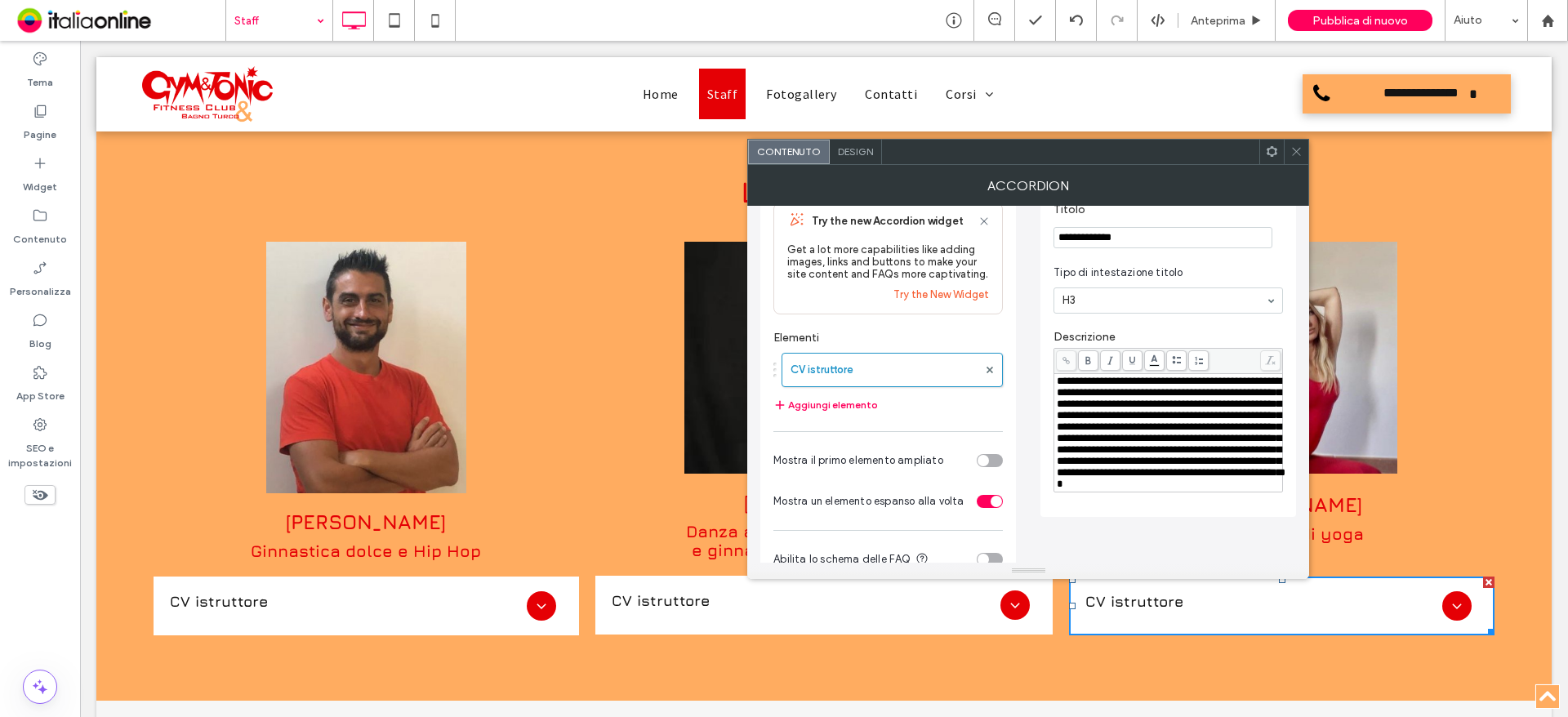
click at [1294, 142] on span at bounding box center [1296, 152] width 12 height 25
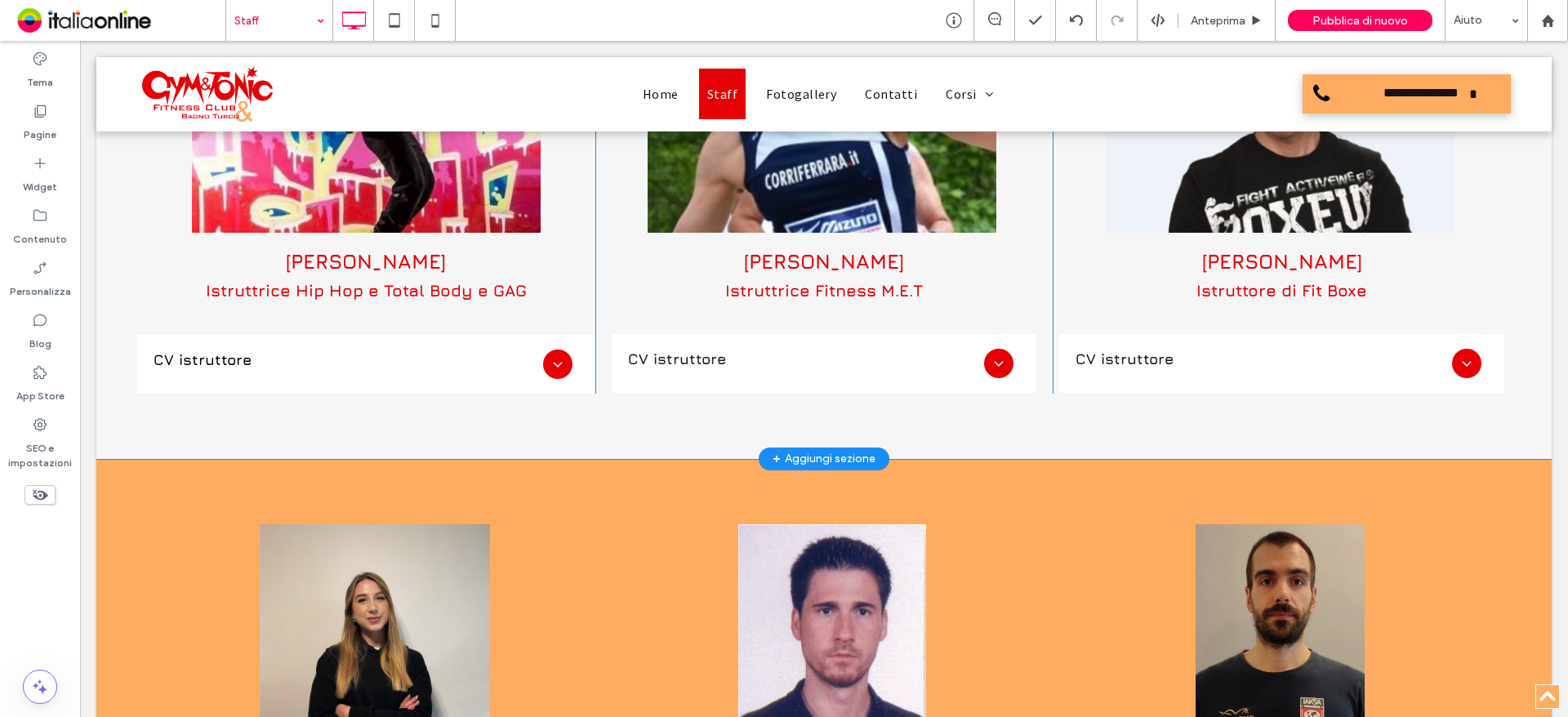
scroll to position [1307, 0]
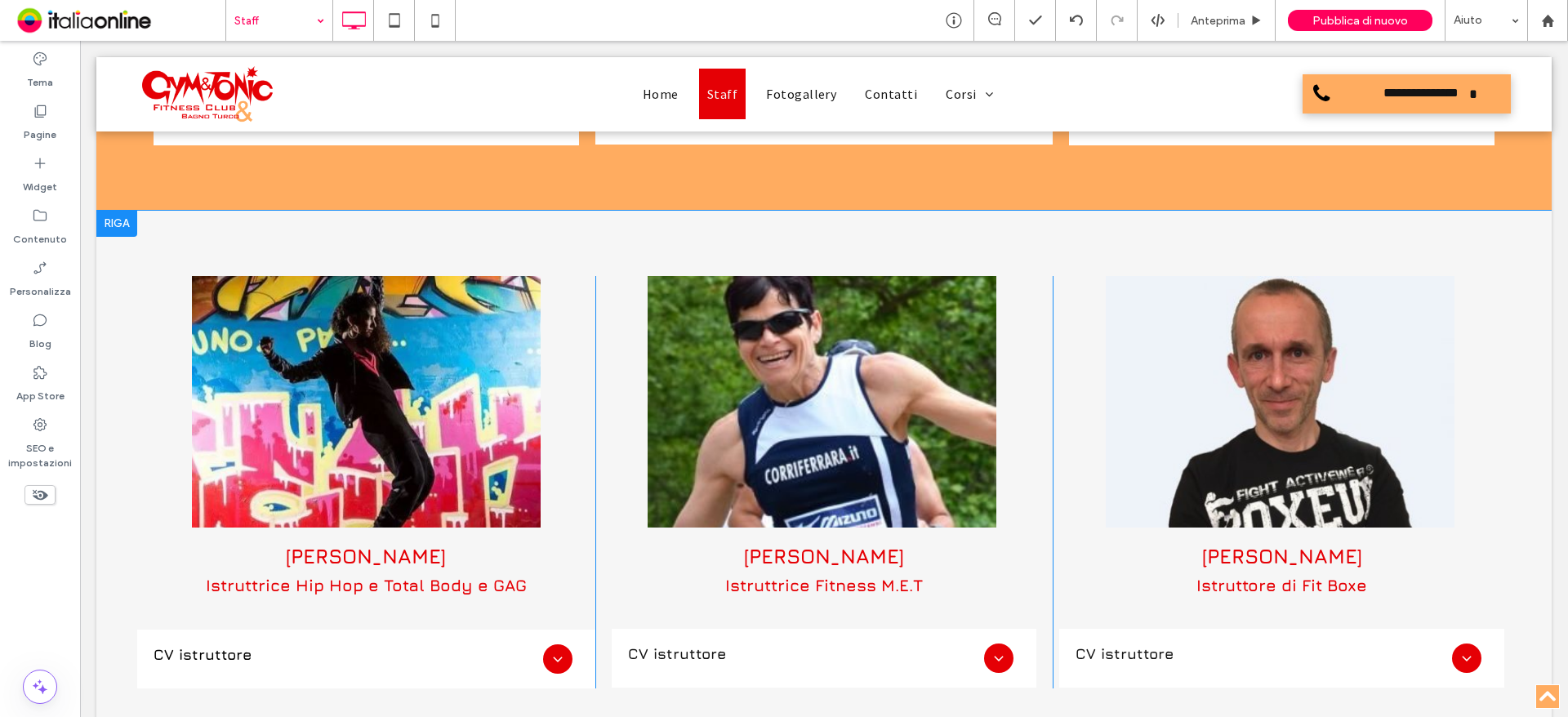
click at [113, 223] on div at bounding box center [116, 223] width 41 height 27
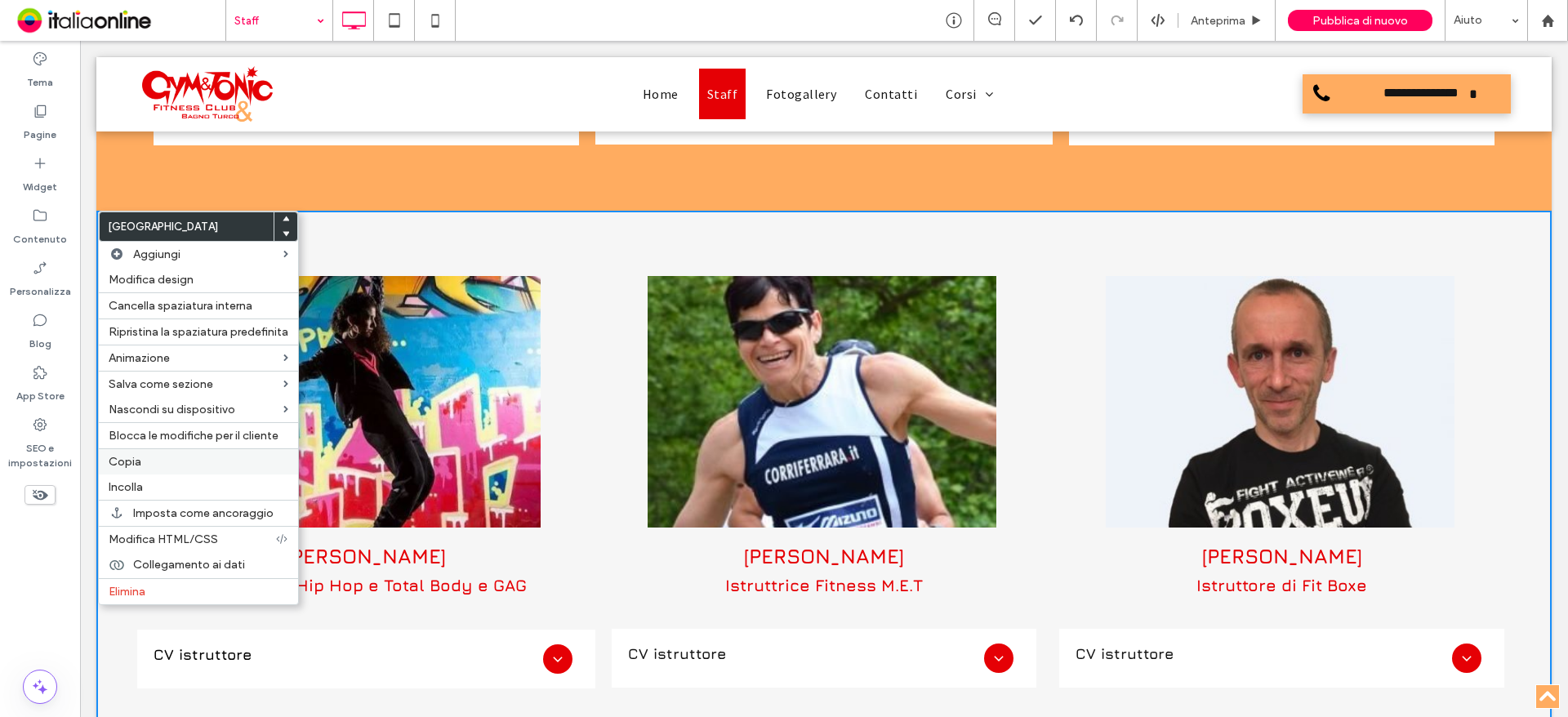
click at [159, 458] on label "Copia" at bounding box center [199, 461] width 179 height 14
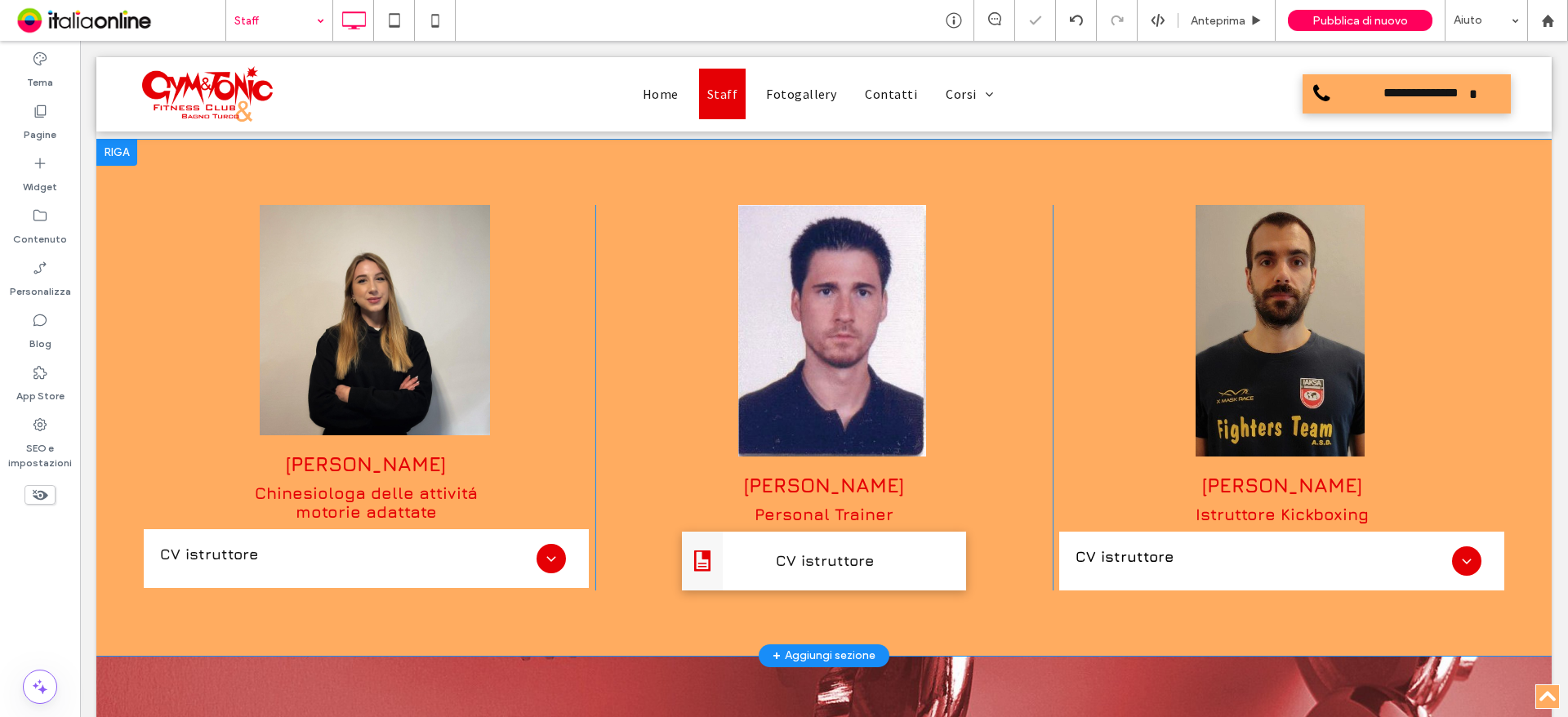
scroll to position [2041, 0]
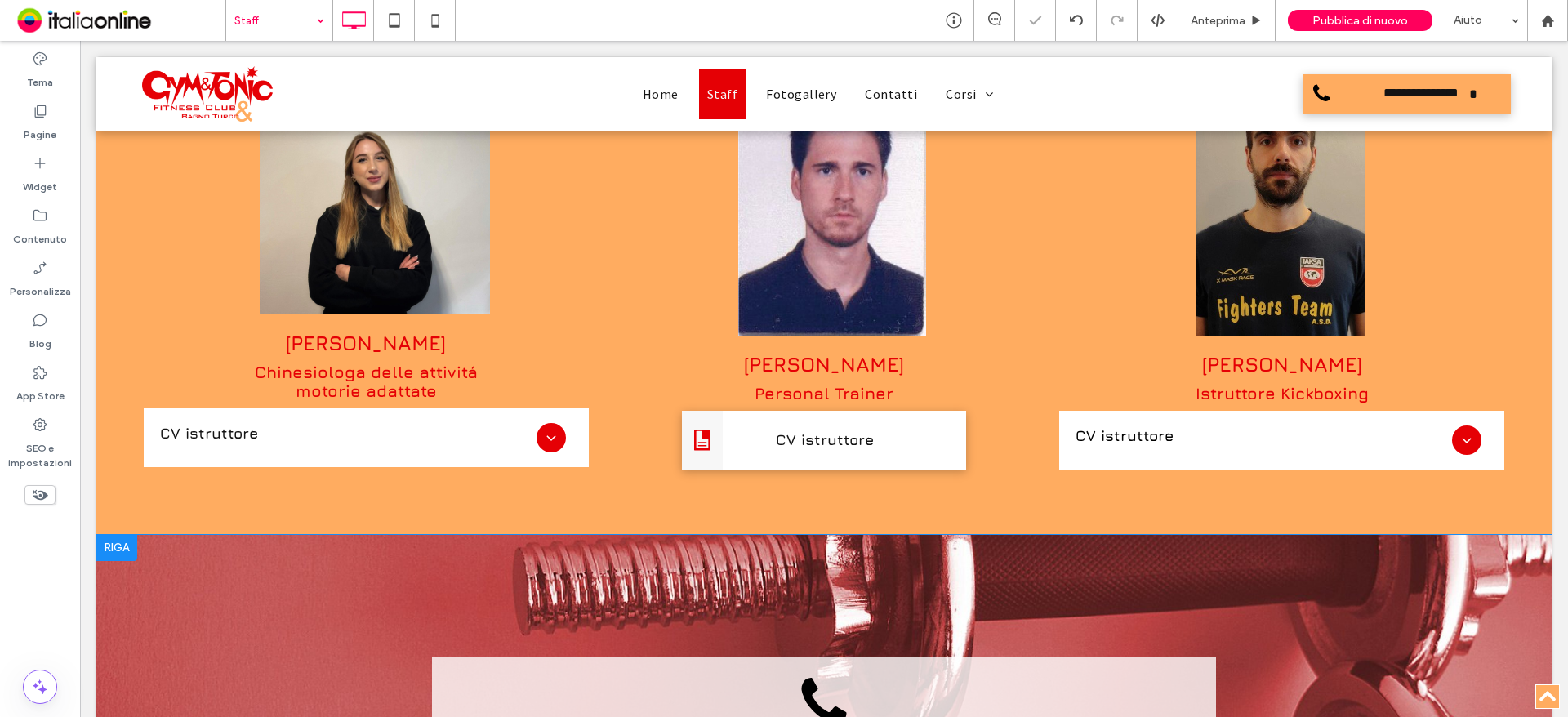
click at [114, 544] on div at bounding box center [116, 548] width 41 height 27
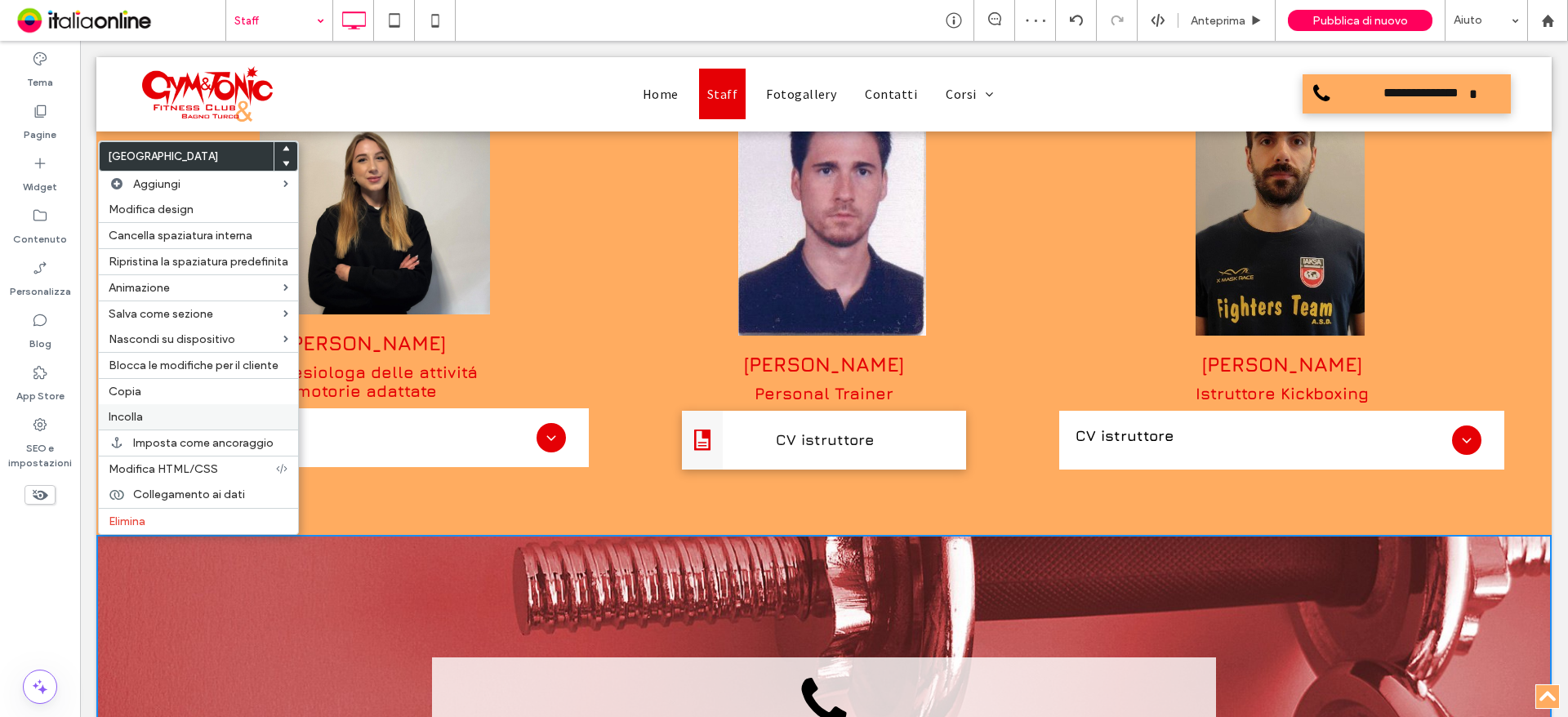
click at [141, 408] on div "Incolla" at bounding box center [199, 417] width 199 height 26
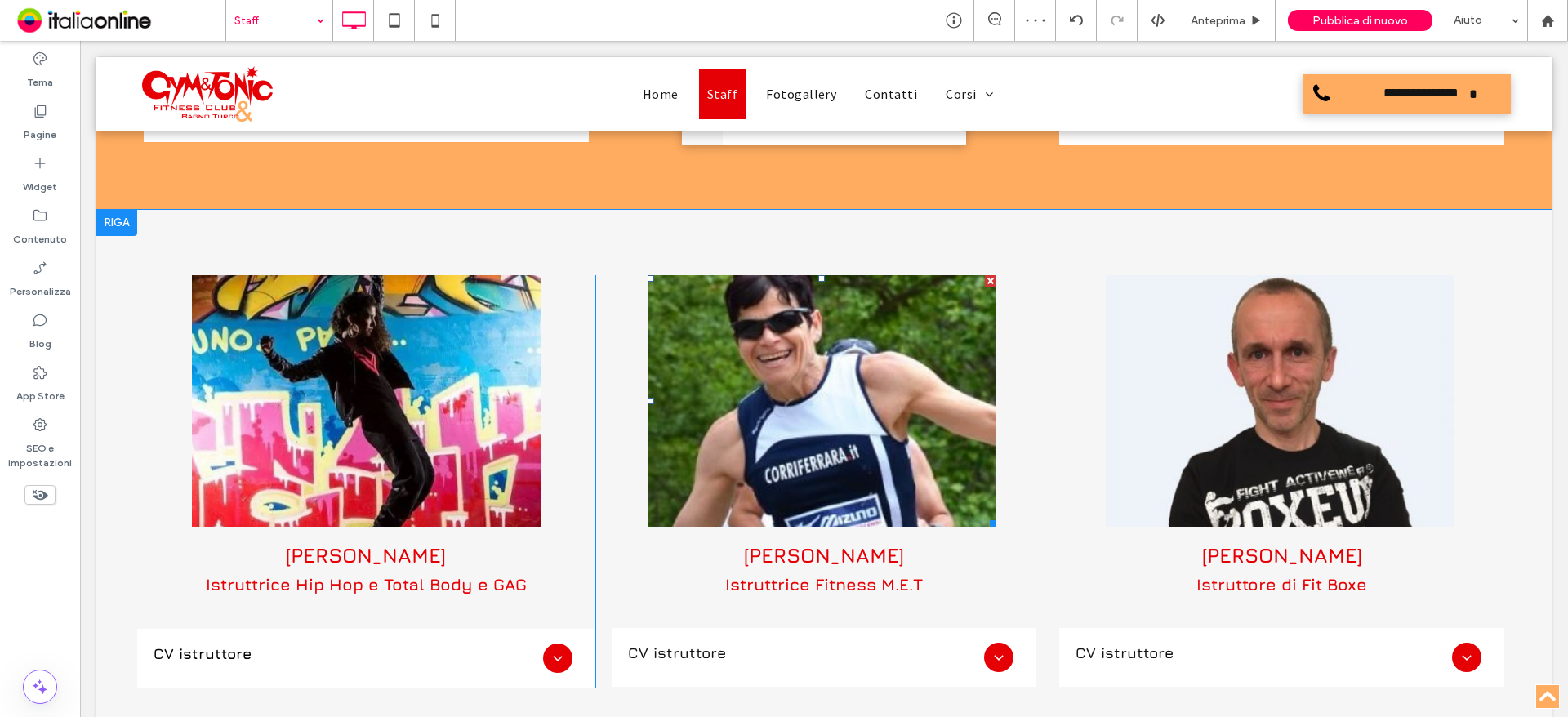
scroll to position [2368, 0]
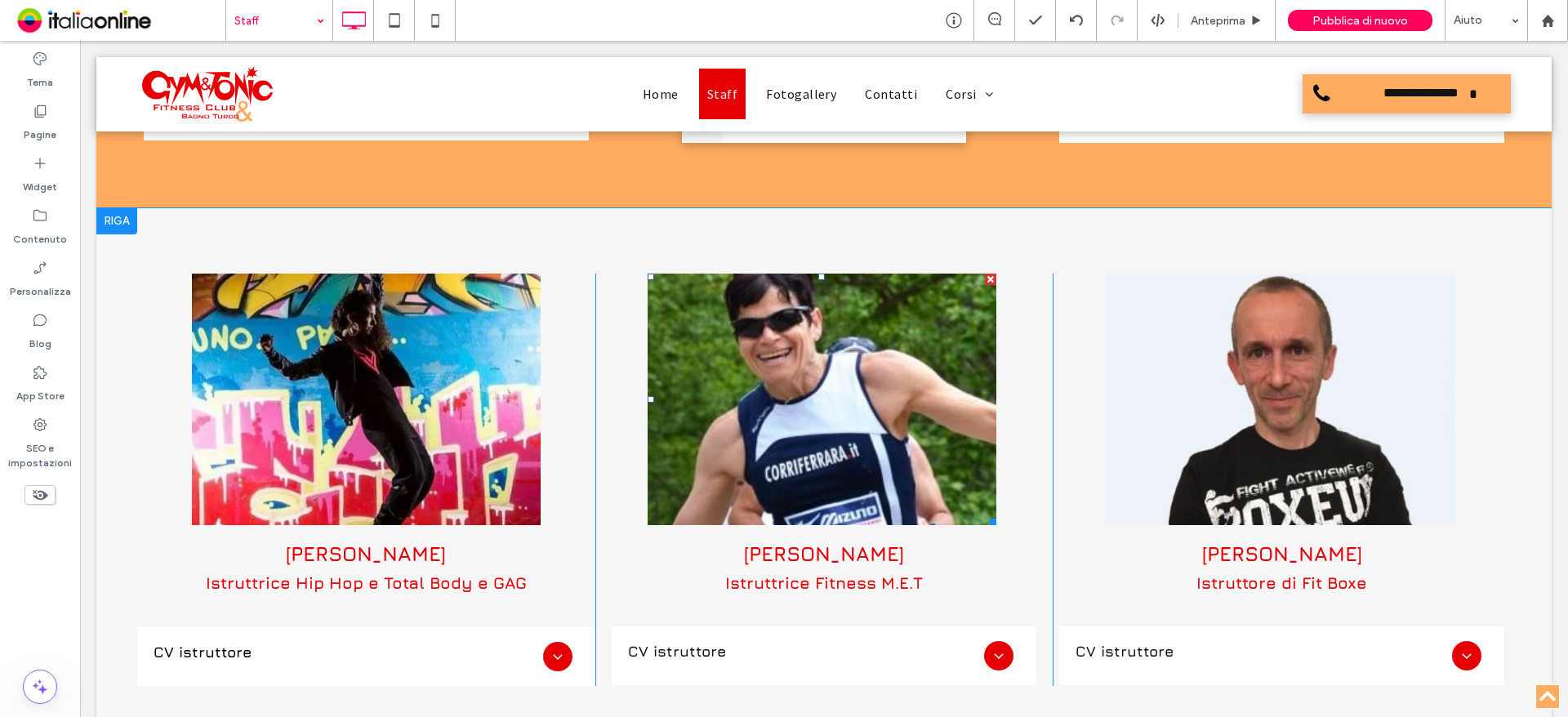
drag, startPoint x: 987, startPoint y: 283, endPoint x: 1067, endPoint y: 326, distance: 90.8
click at [987, 283] on div at bounding box center [991, 279] width 11 height 11
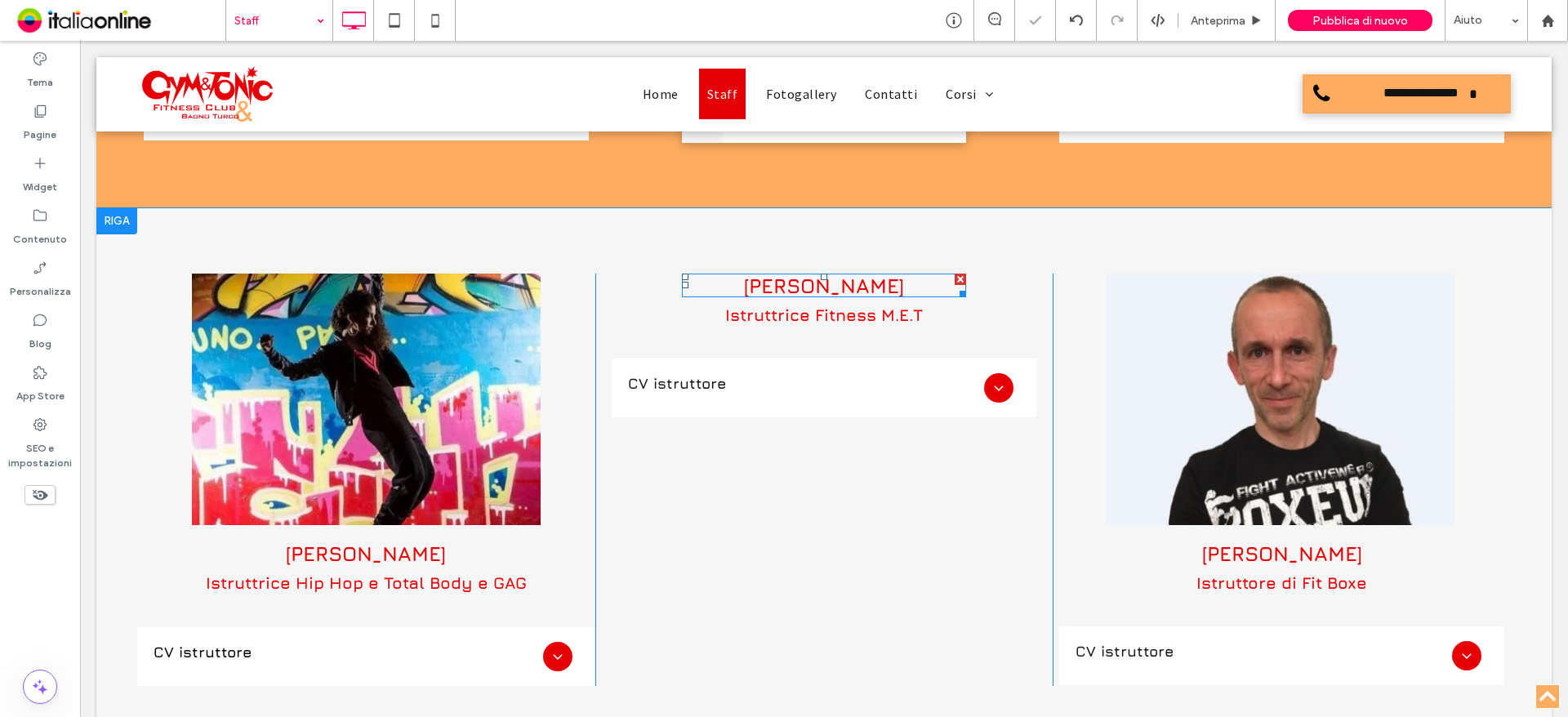
click at [958, 278] on div at bounding box center [961, 279] width 11 height 11
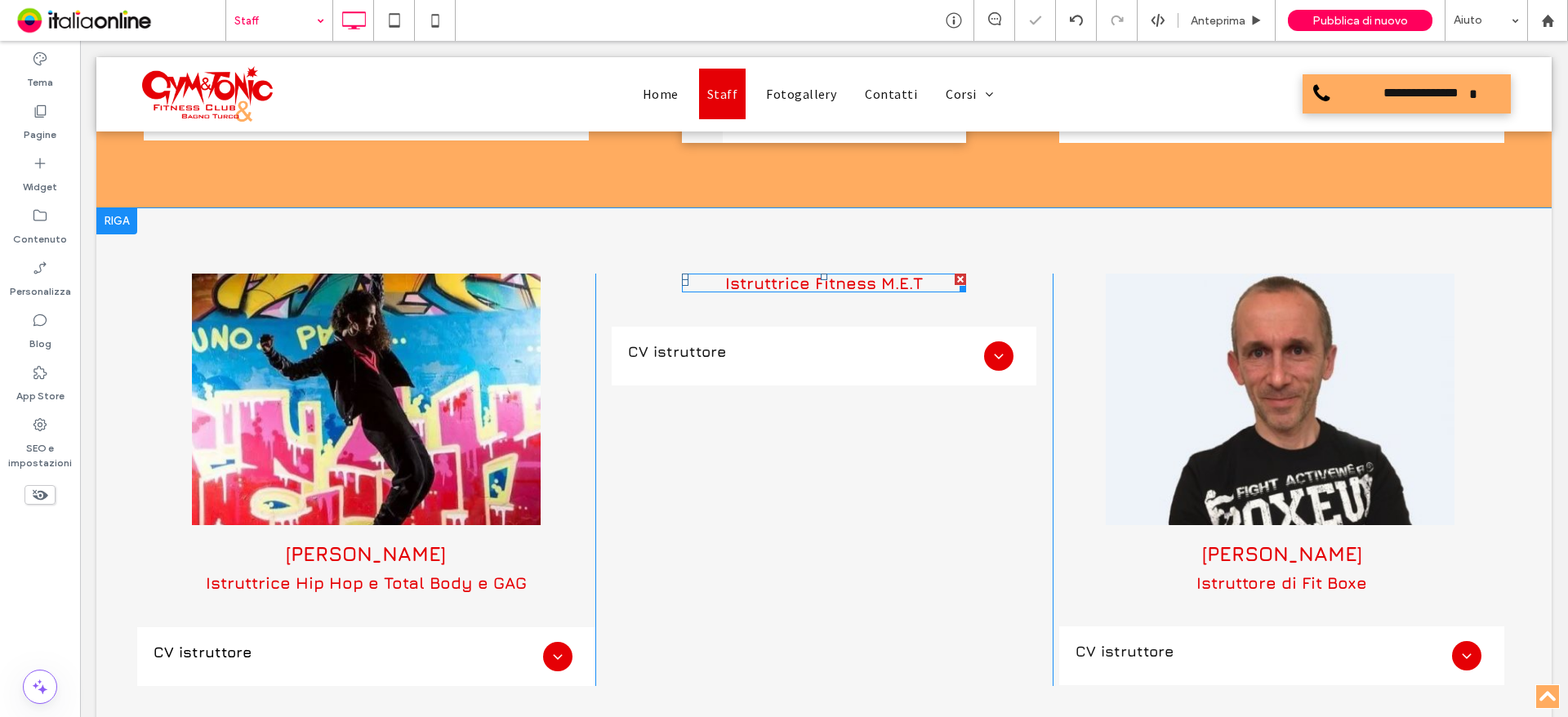
click at [955, 278] on div at bounding box center [961, 279] width 11 height 11
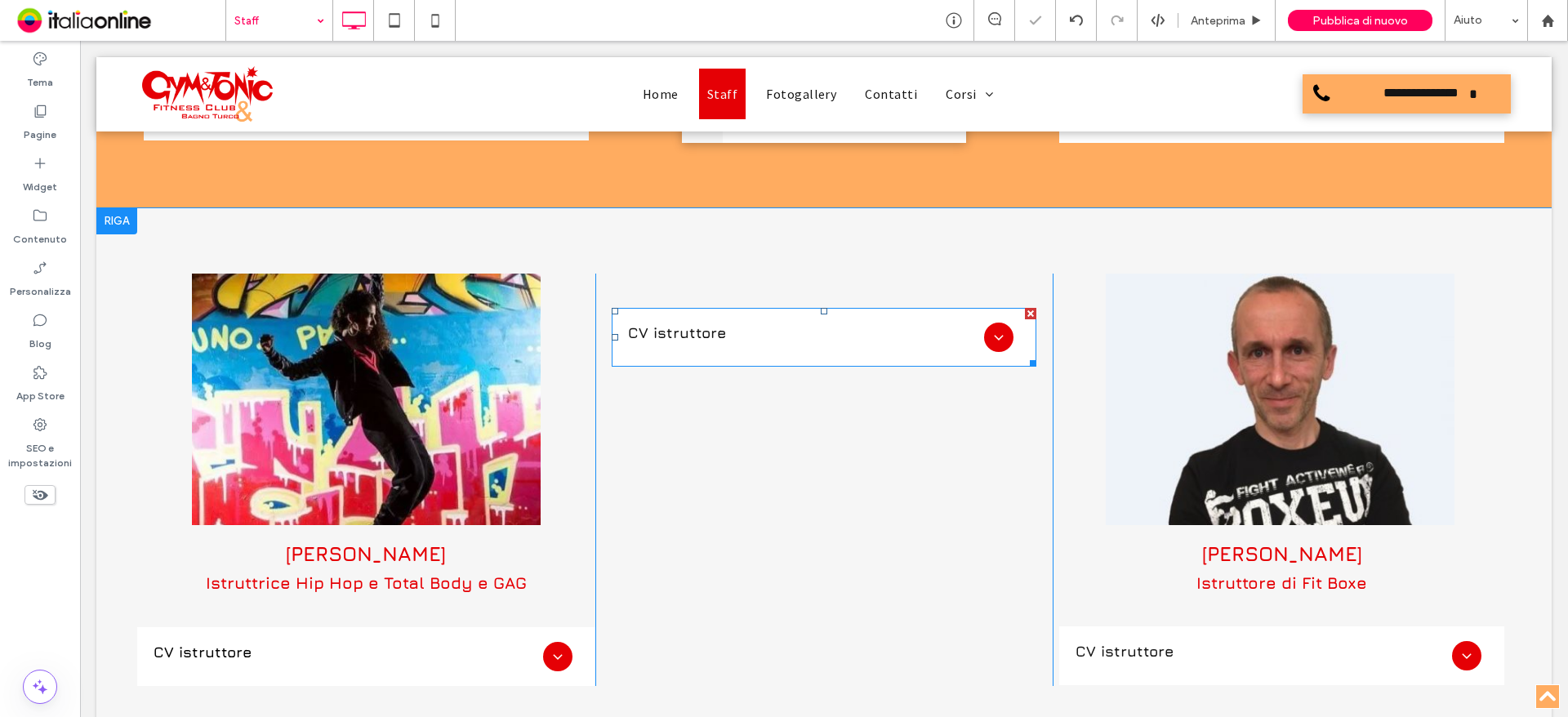
drag, startPoint x: 1123, startPoint y: 367, endPoint x: 1020, endPoint y: 316, distance: 114.9
click at [1026, 316] on div at bounding box center [1031, 314] width 11 height 11
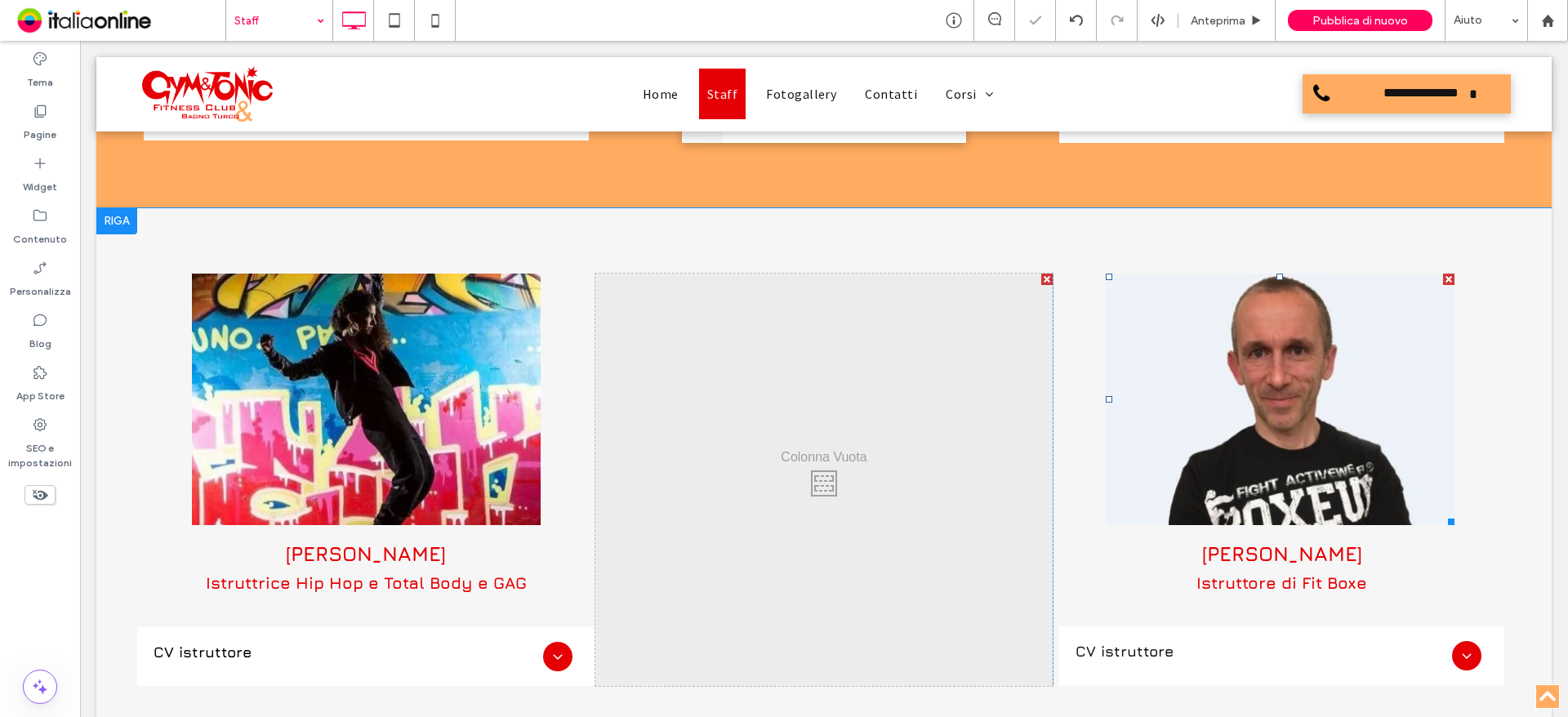
click at [1444, 280] on div at bounding box center [1449, 279] width 11 height 11
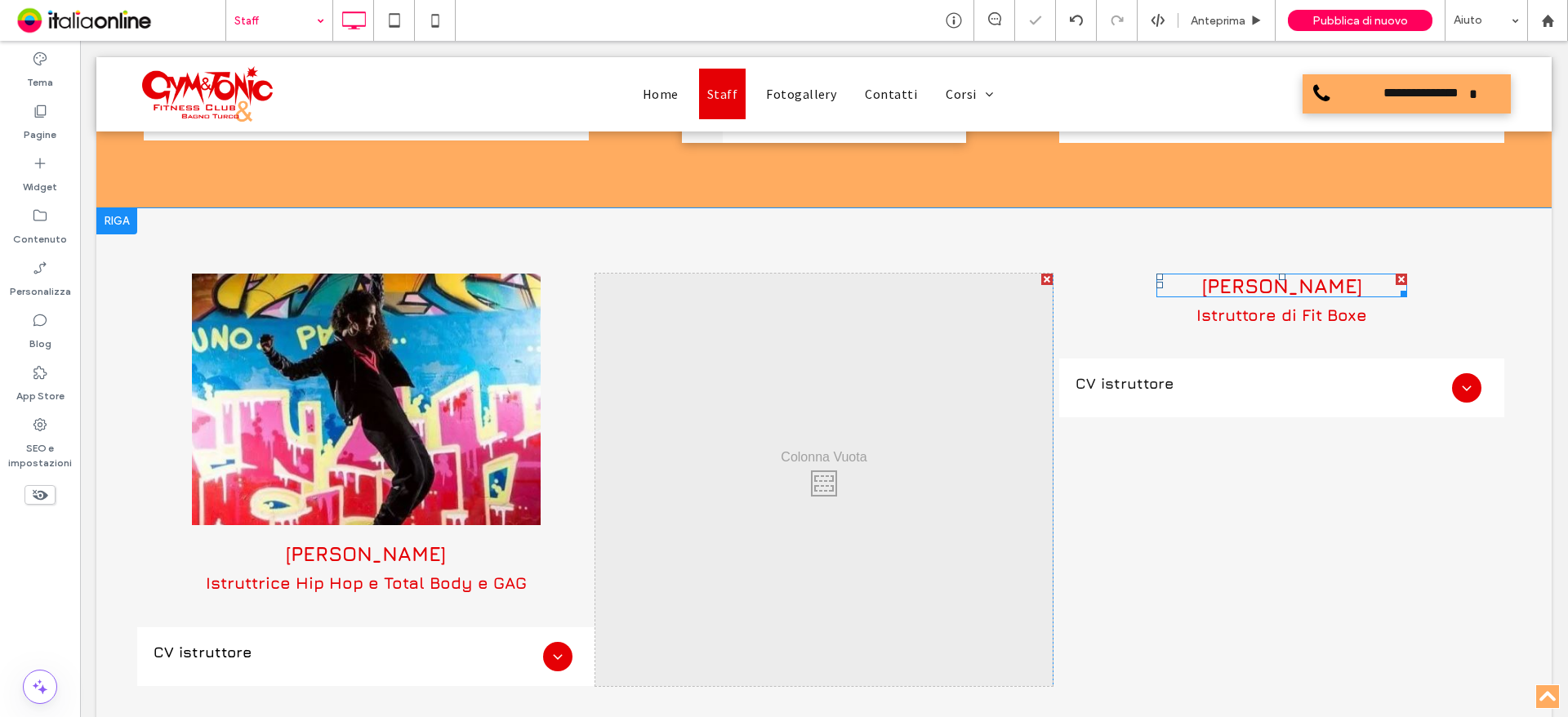
click at [1396, 277] on div at bounding box center [1402, 279] width 11 height 11
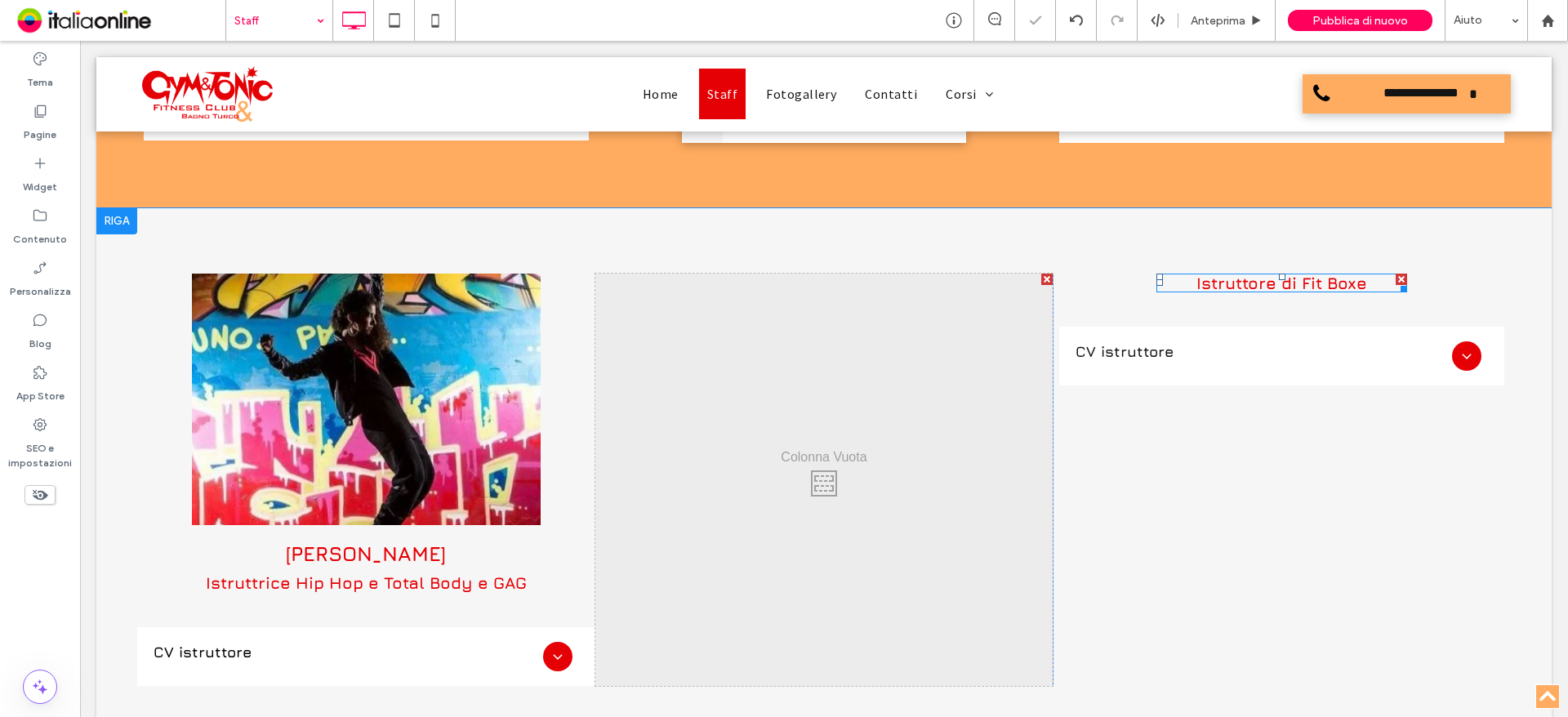
click at [1395, 283] on div at bounding box center [1401, 285] width 12 height 12
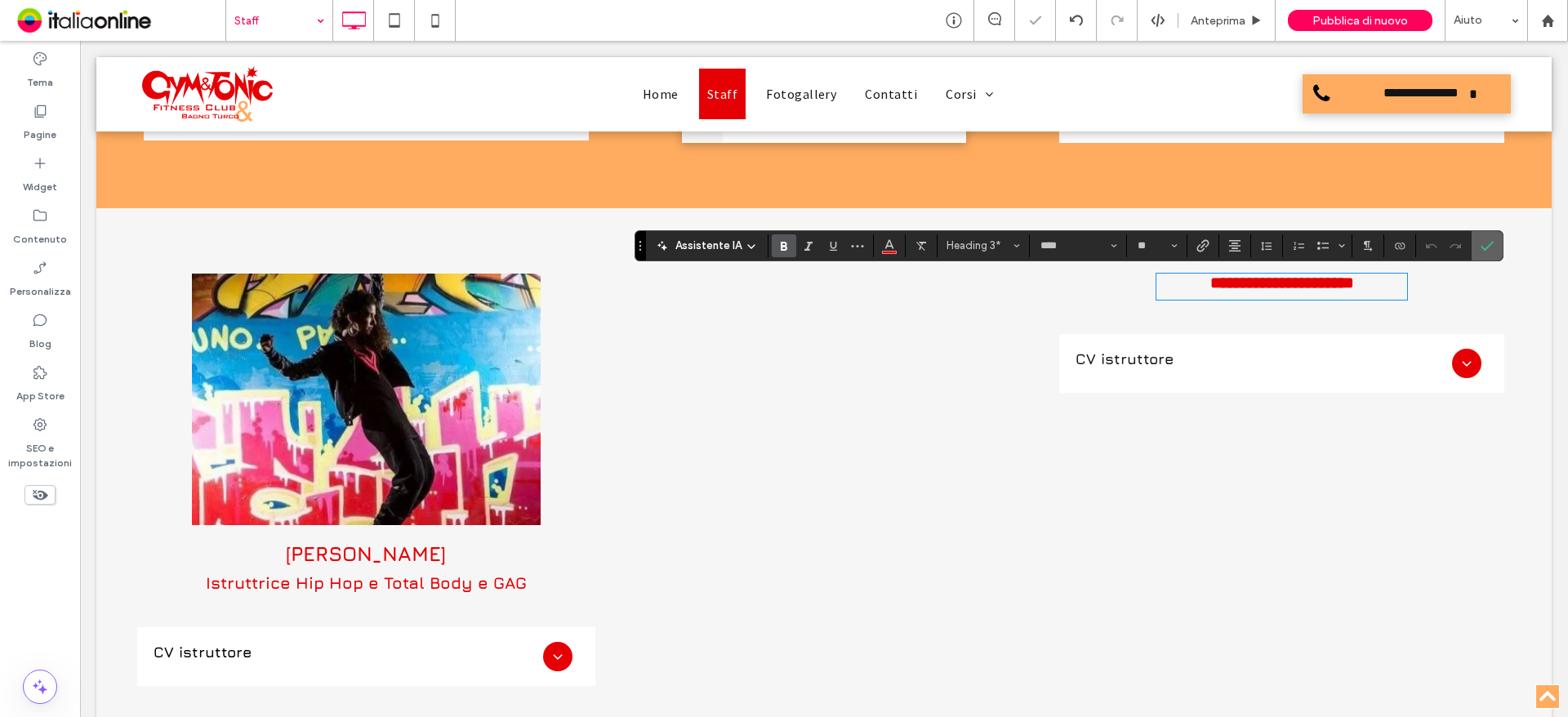
drag, startPoint x: 1482, startPoint y: 236, endPoint x: 1345, endPoint y: 225, distance: 137.4
click at [1482, 236] on span "Conferma" at bounding box center [1485, 246] width 7 height 29
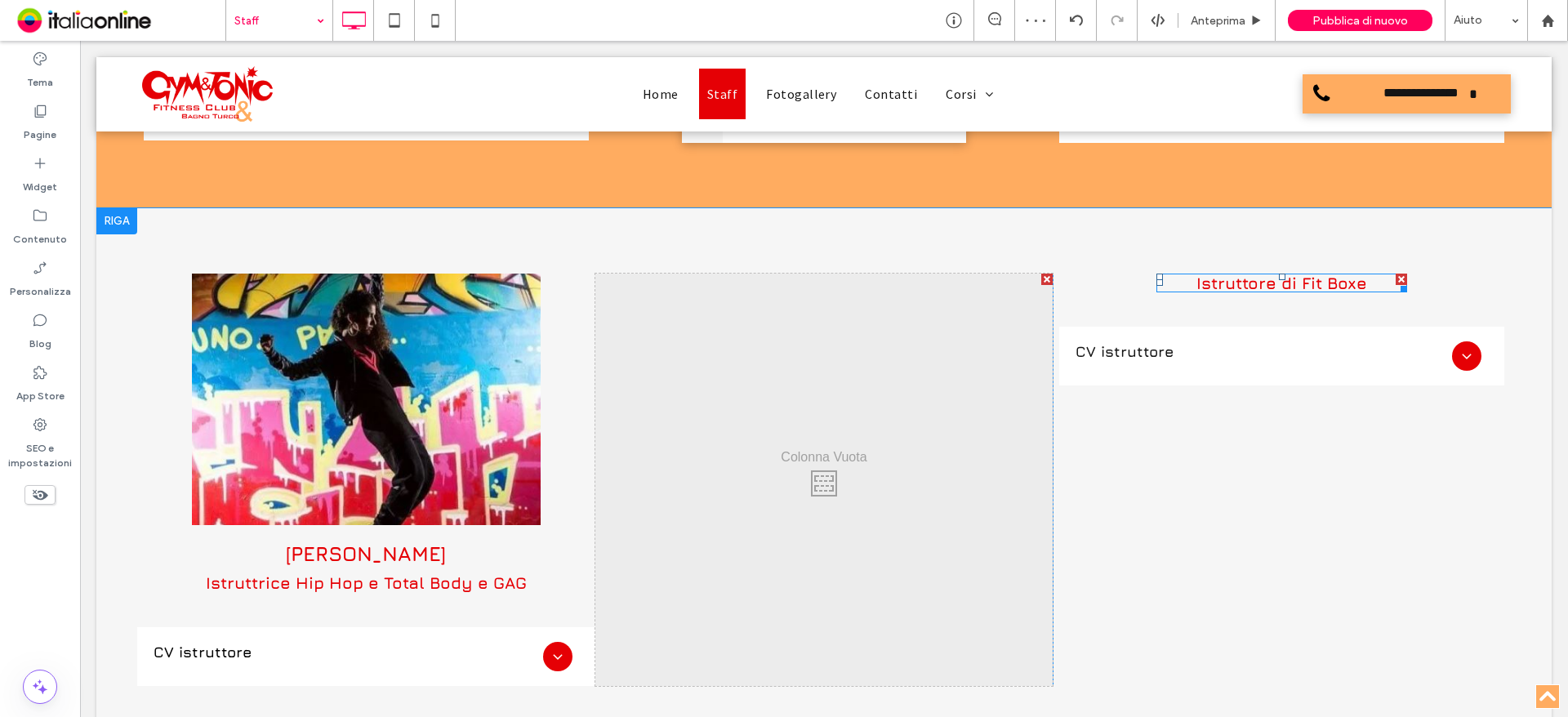
click at [1396, 273] on div at bounding box center [1402, 279] width 11 height 11
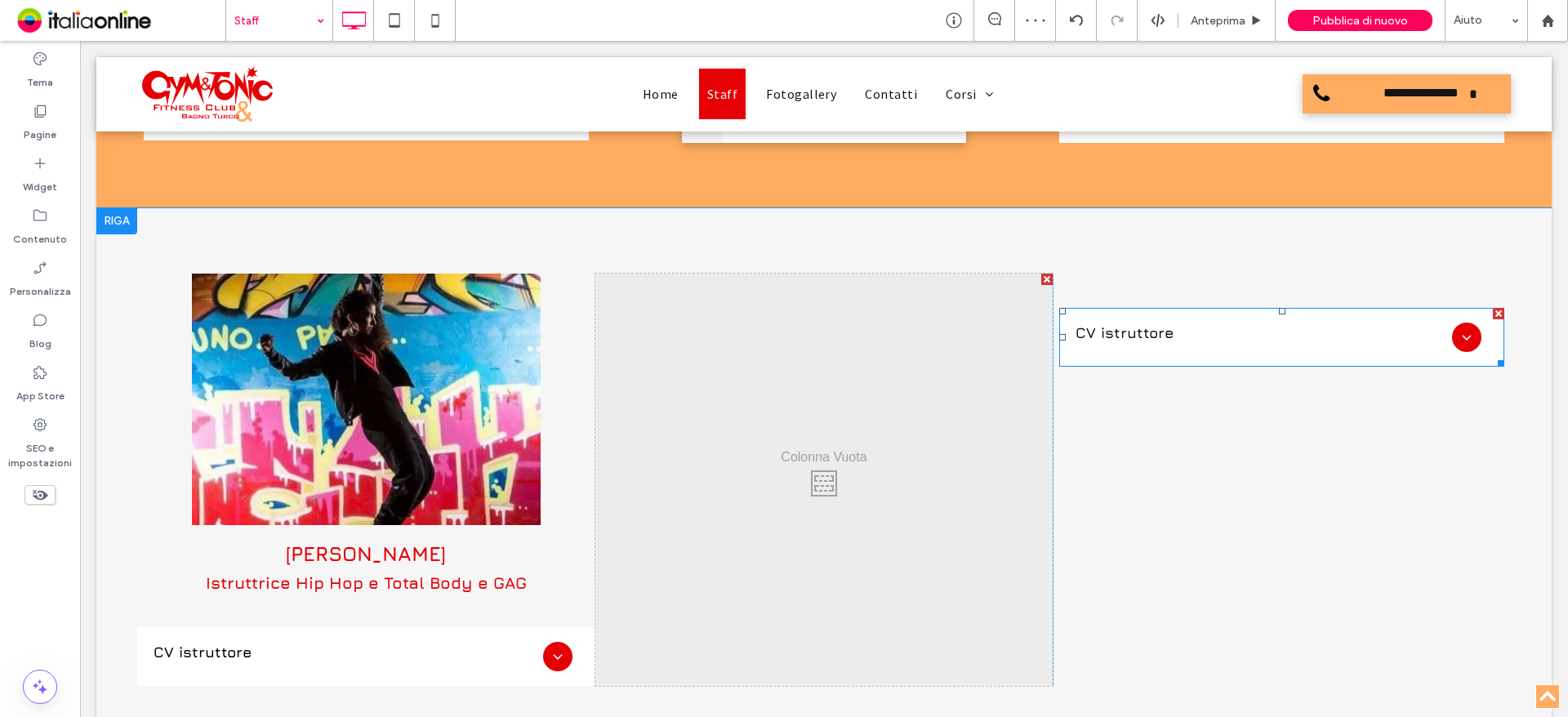
click at [1493, 315] on div at bounding box center [1498, 314] width 11 height 11
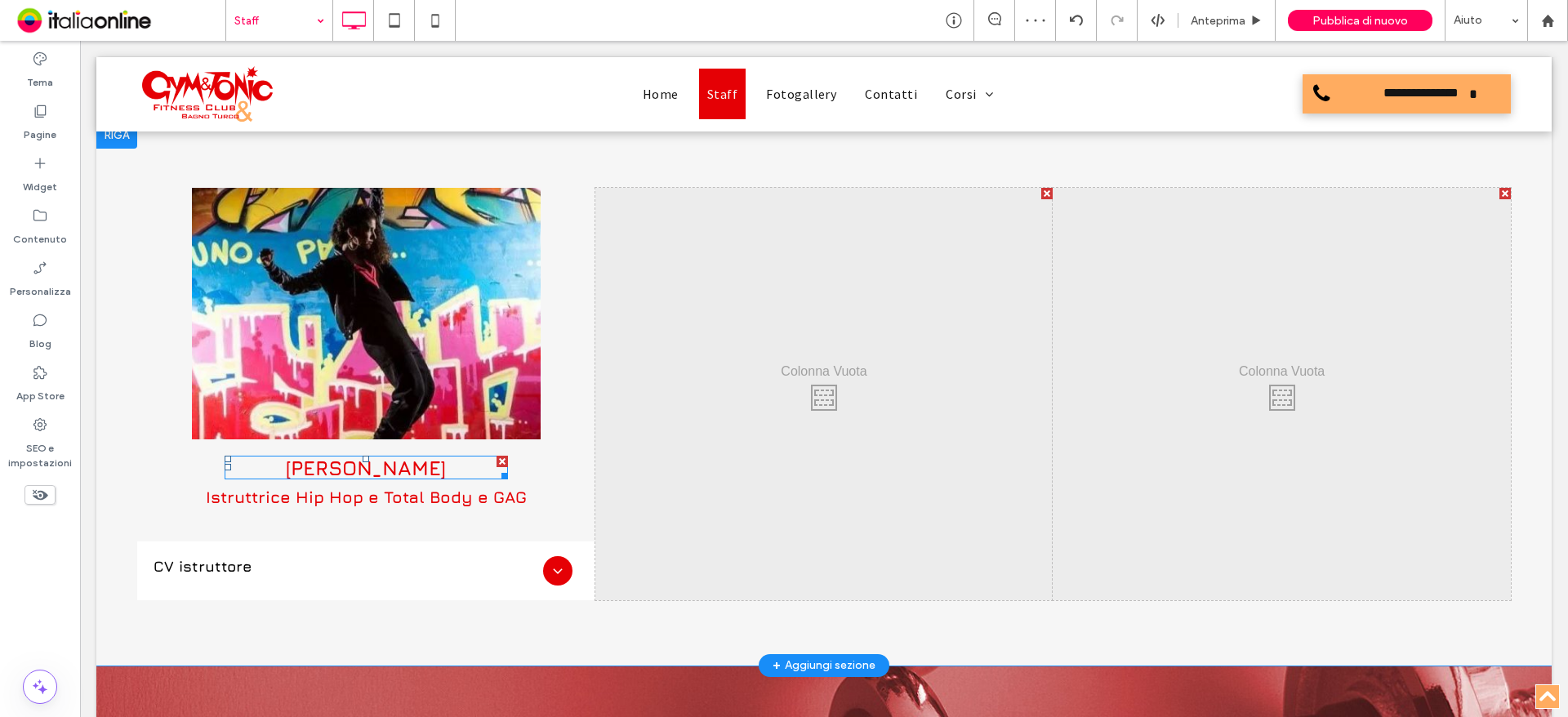
scroll to position [2449, 0]
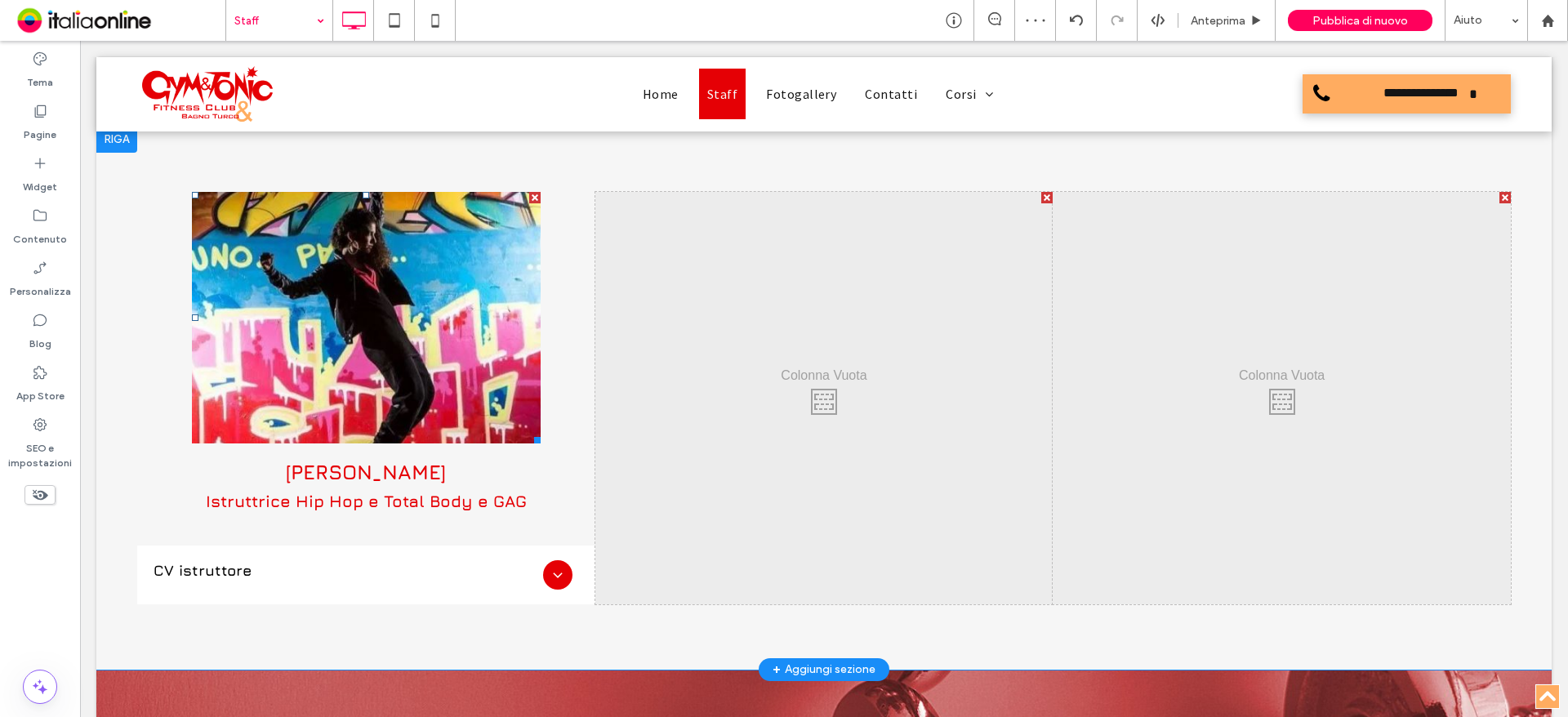
click at [433, 308] on li "Titolo diapositiva Scrivi qui la tua didascalia Pulsante" at bounding box center [366, 317] width 349 height 251
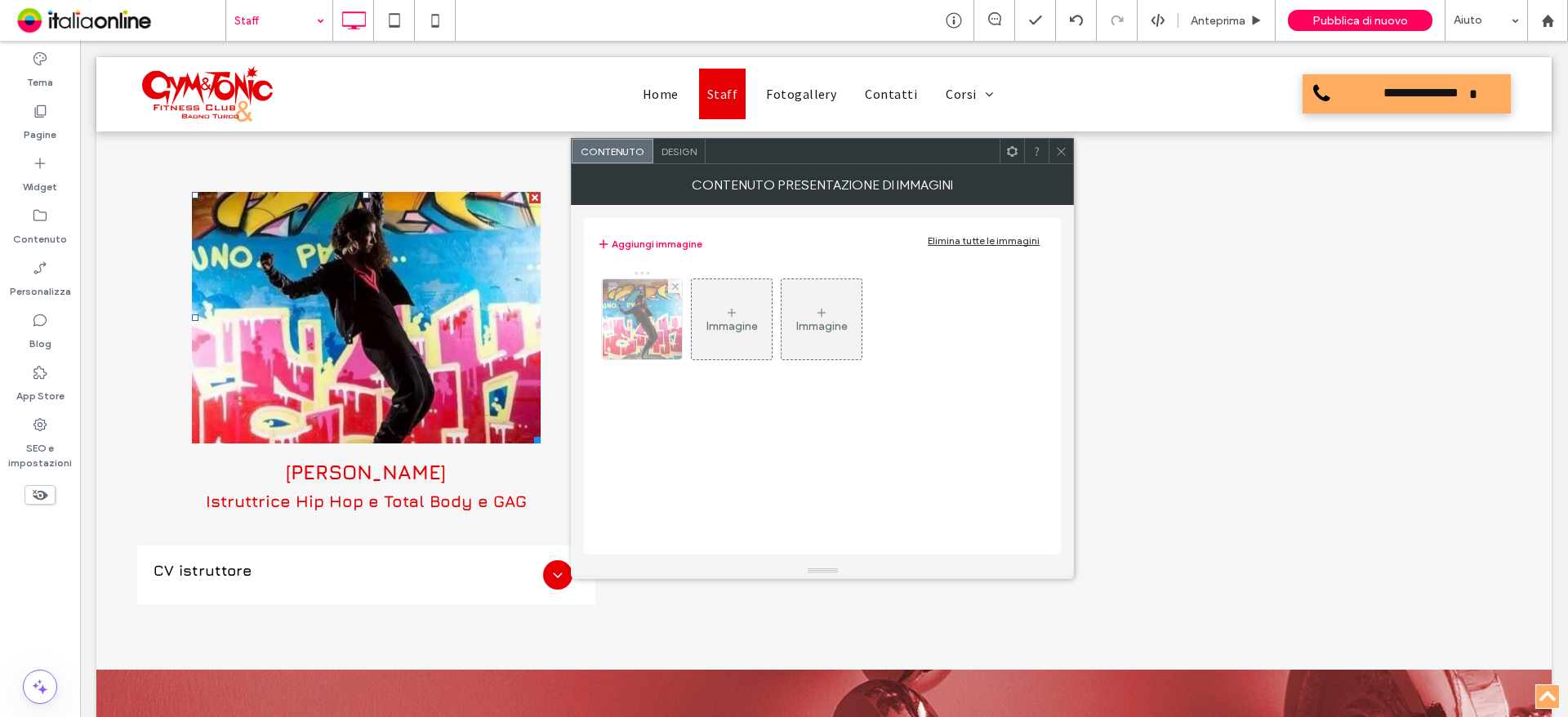
click at [628, 322] on img at bounding box center [642, 318] width 80 height 80
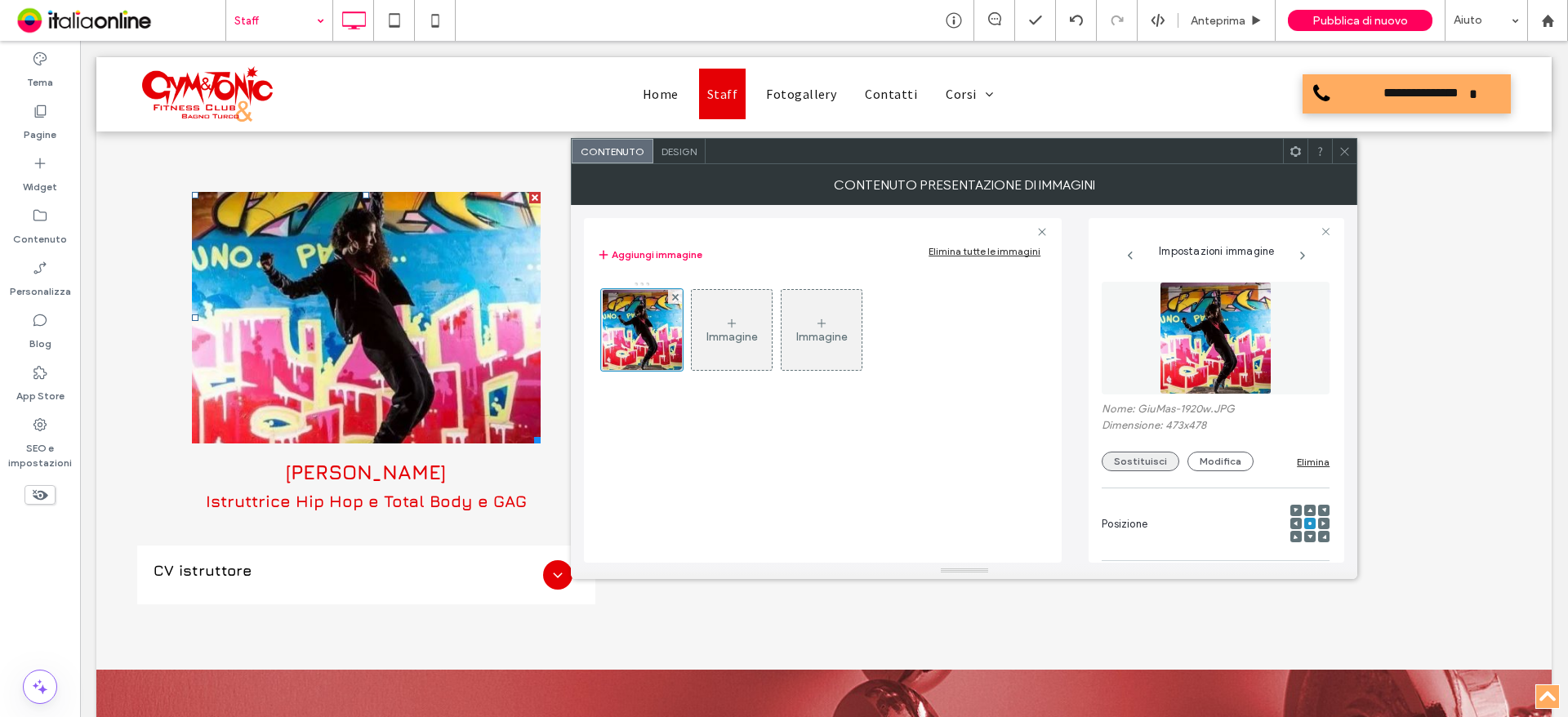
click at [1123, 462] on button "Sostituisci" at bounding box center [1140, 461] width 78 height 19
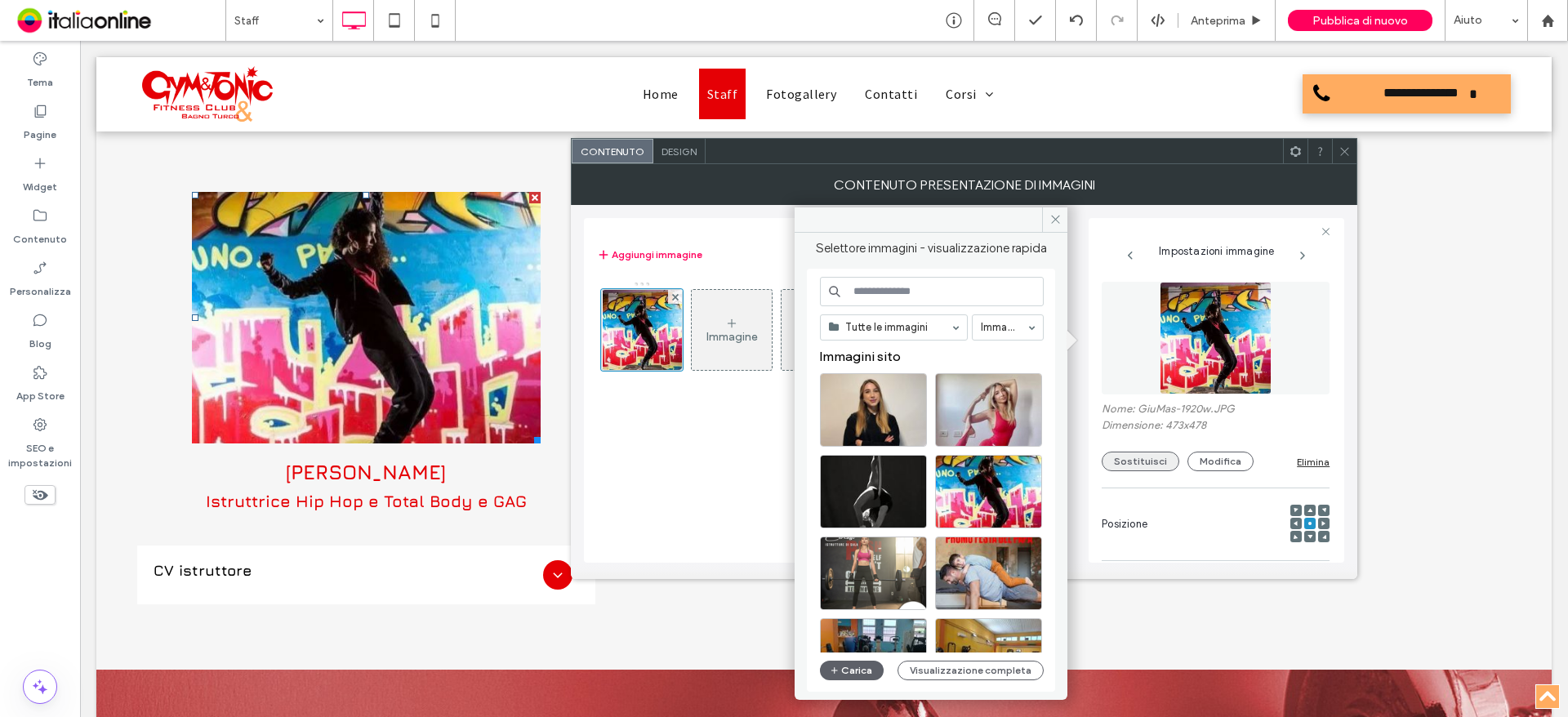
click at [1150, 457] on button "Sostituisci" at bounding box center [1140, 461] width 78 height 19
click at [865, 674] on button "Carica" at bounding box center [852, 669] width 64 height 19
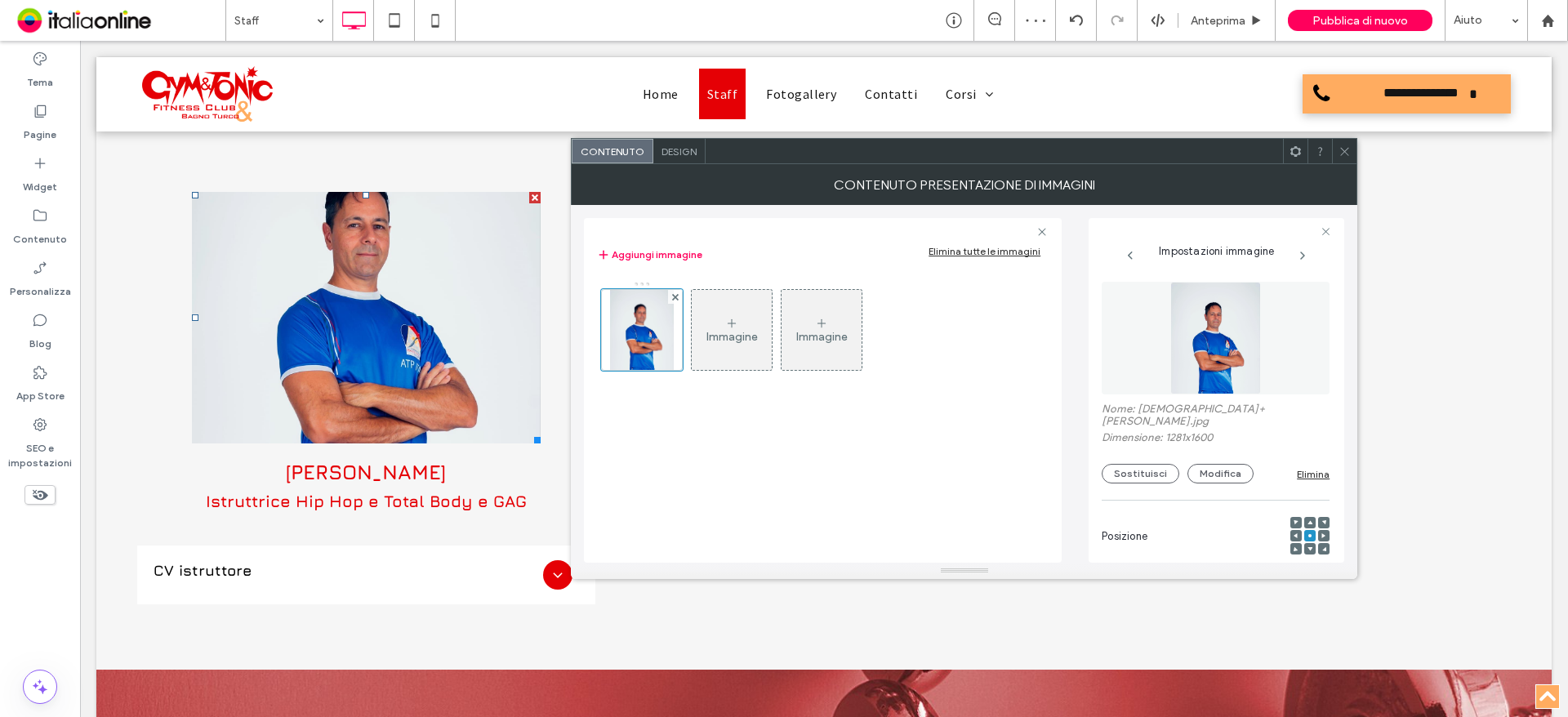
click at [421, 480] on span "Giulia Masetti" at bounding box center [365, 472] width 160 height 24
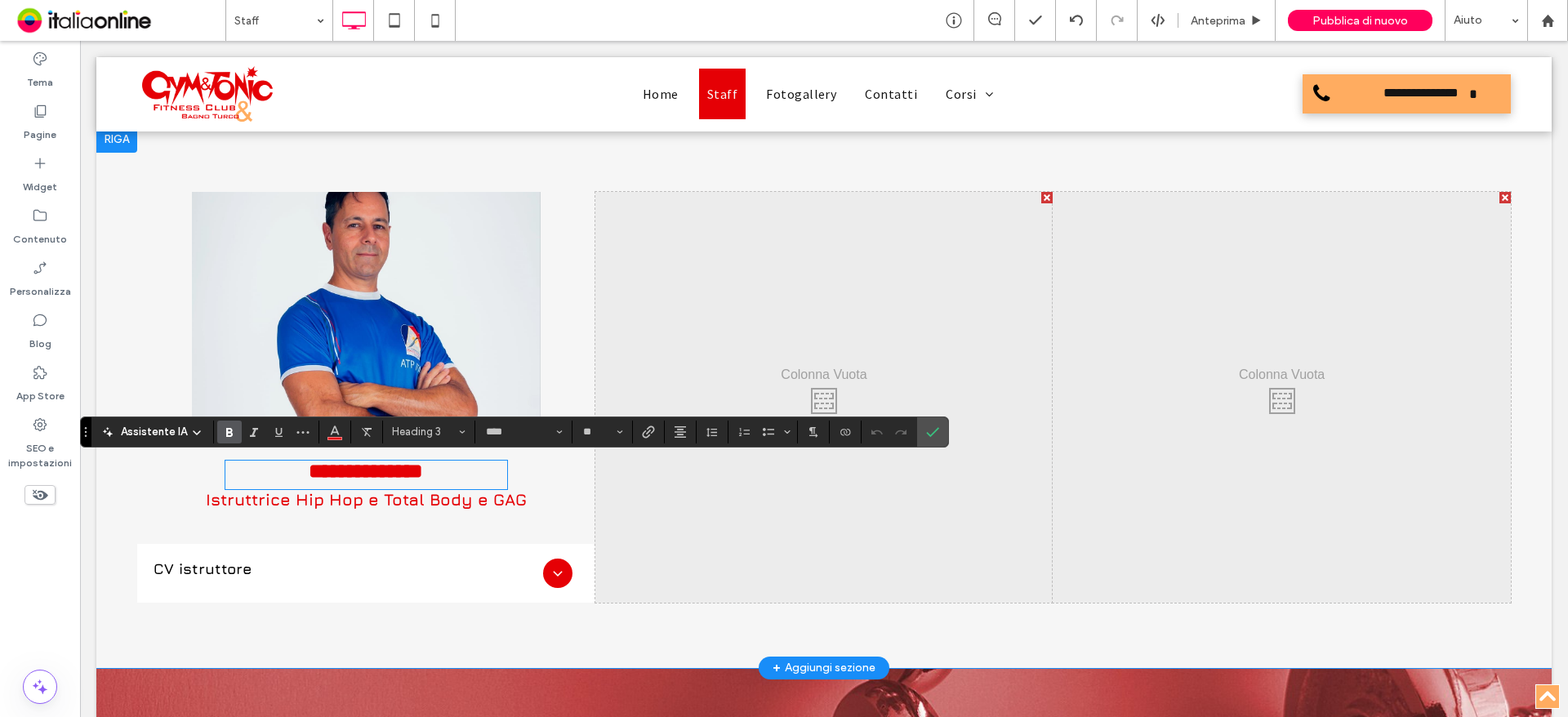
drag, startPoint x: 427, startPoint y: 478, endPoint x: 448, endPoint y: 478, distance: 21.0
click at [423, 478] on span "**********" at bounding box center [365, 471] width 114 height 20
click at [449, 478] on h3 "**********" at bounding box center [367, 471] width 285 height 22
type input "**********"
type input "**"
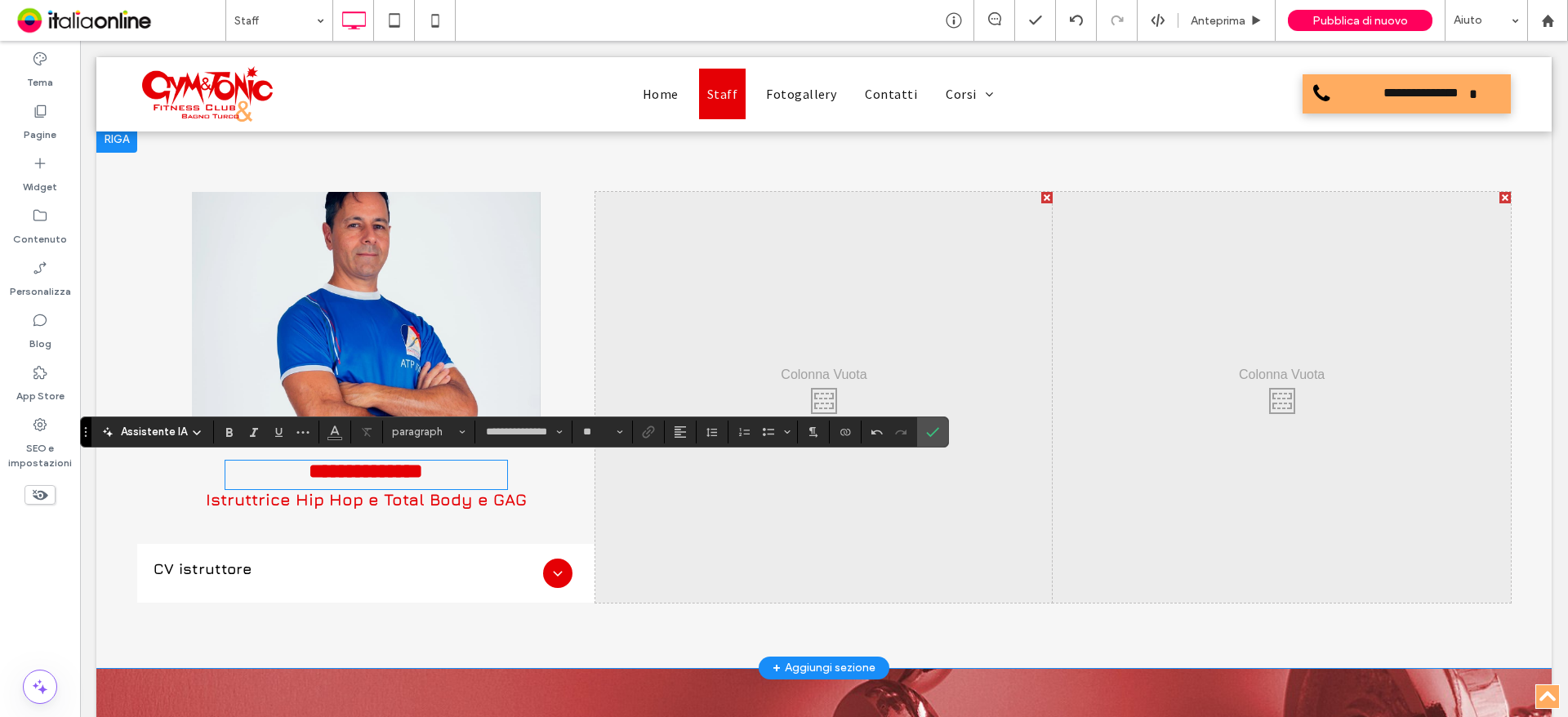
scroll to position [0, 0]
type input "****"
type input "**"
drag, startPoint x: 393, startPoint y: 473, endPoint x: 218, endPoint y: 473, distance: 175.0
click at [241, 473] on h3 "**********" at bounding box center [367, 471] width 285 height 22
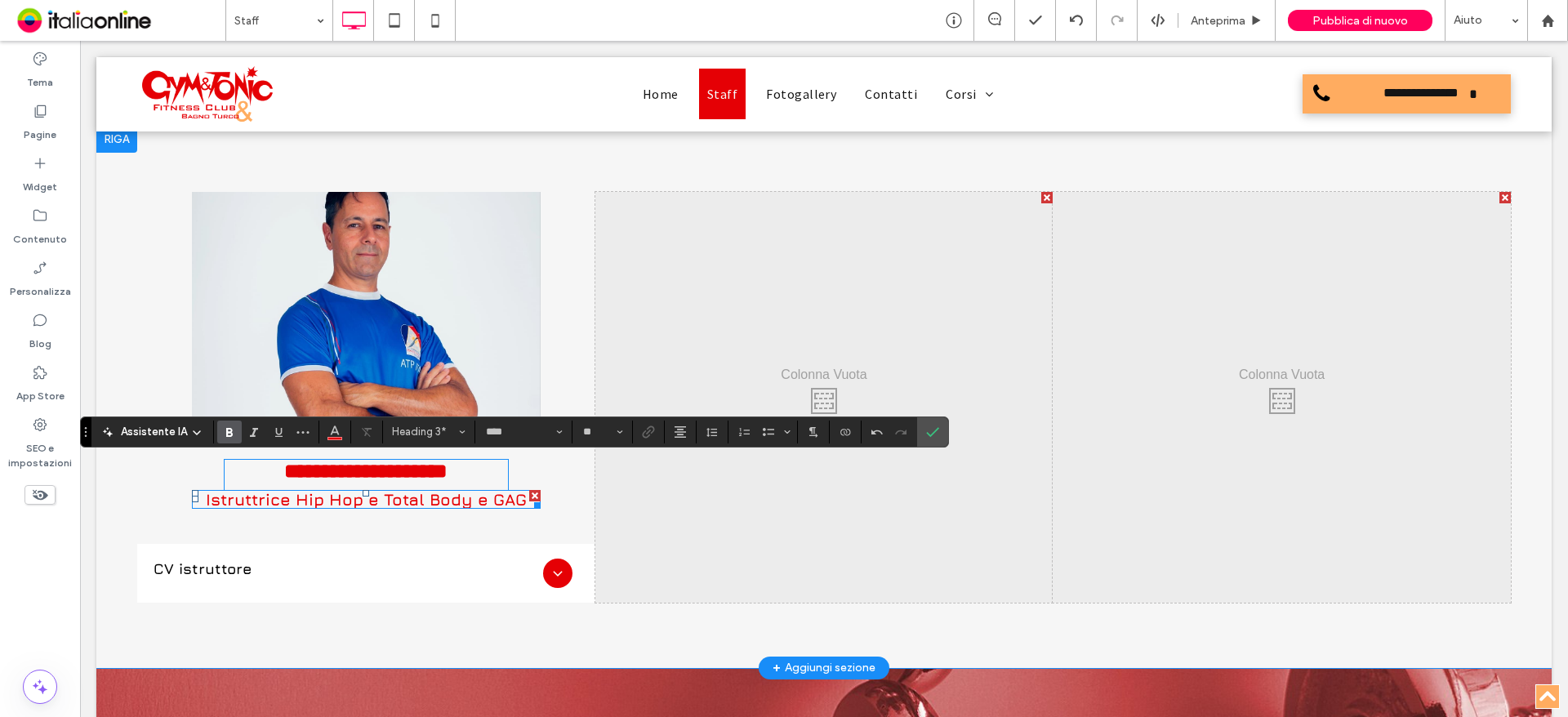
click at [481, 499] on span "Istruttrice Hip Hop e Total Body e GAG" at bounding box center [366, 499] width 321 height 19
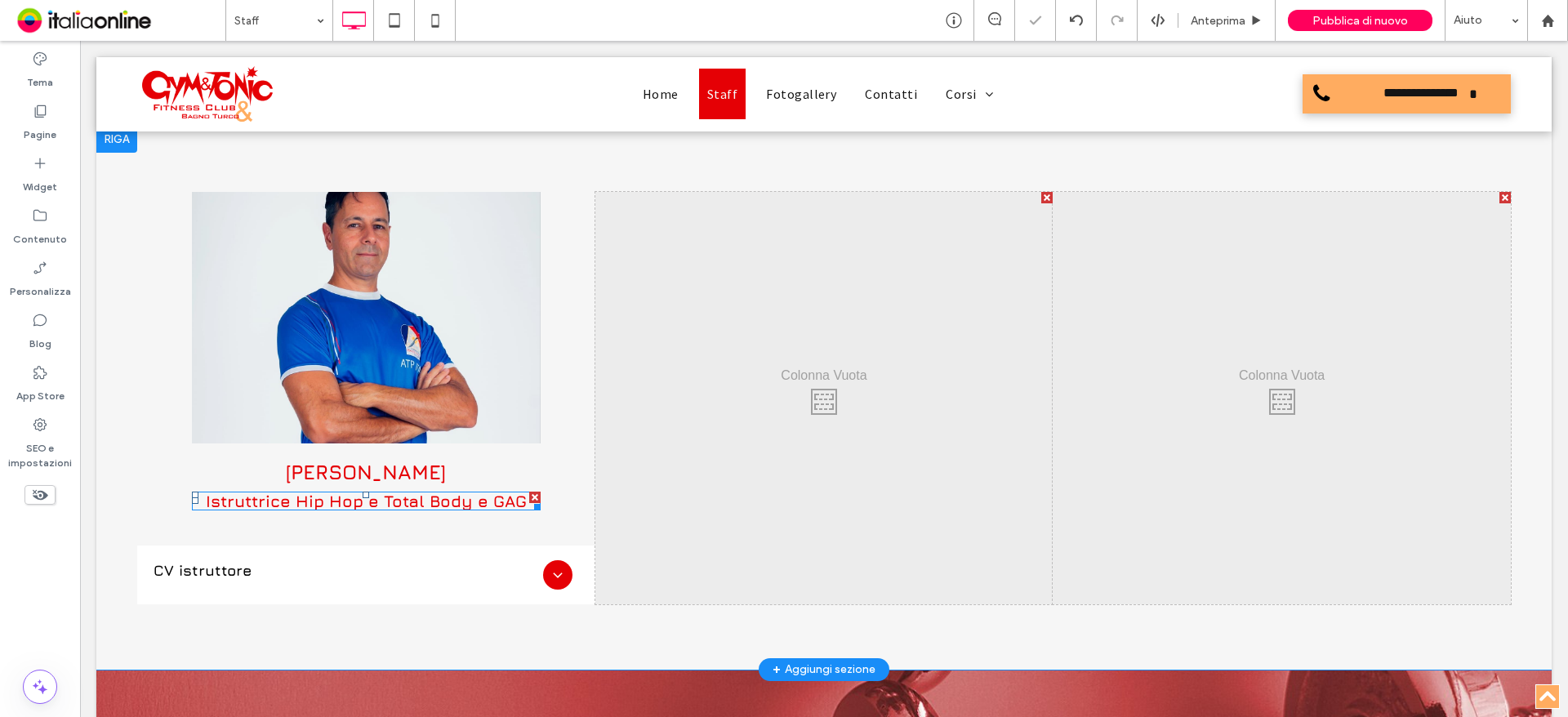
click at [491, 499] on span "Istruttrice Hip Hop e Total Body e GAG" at bounding box center [366, 500] width 321 height 19
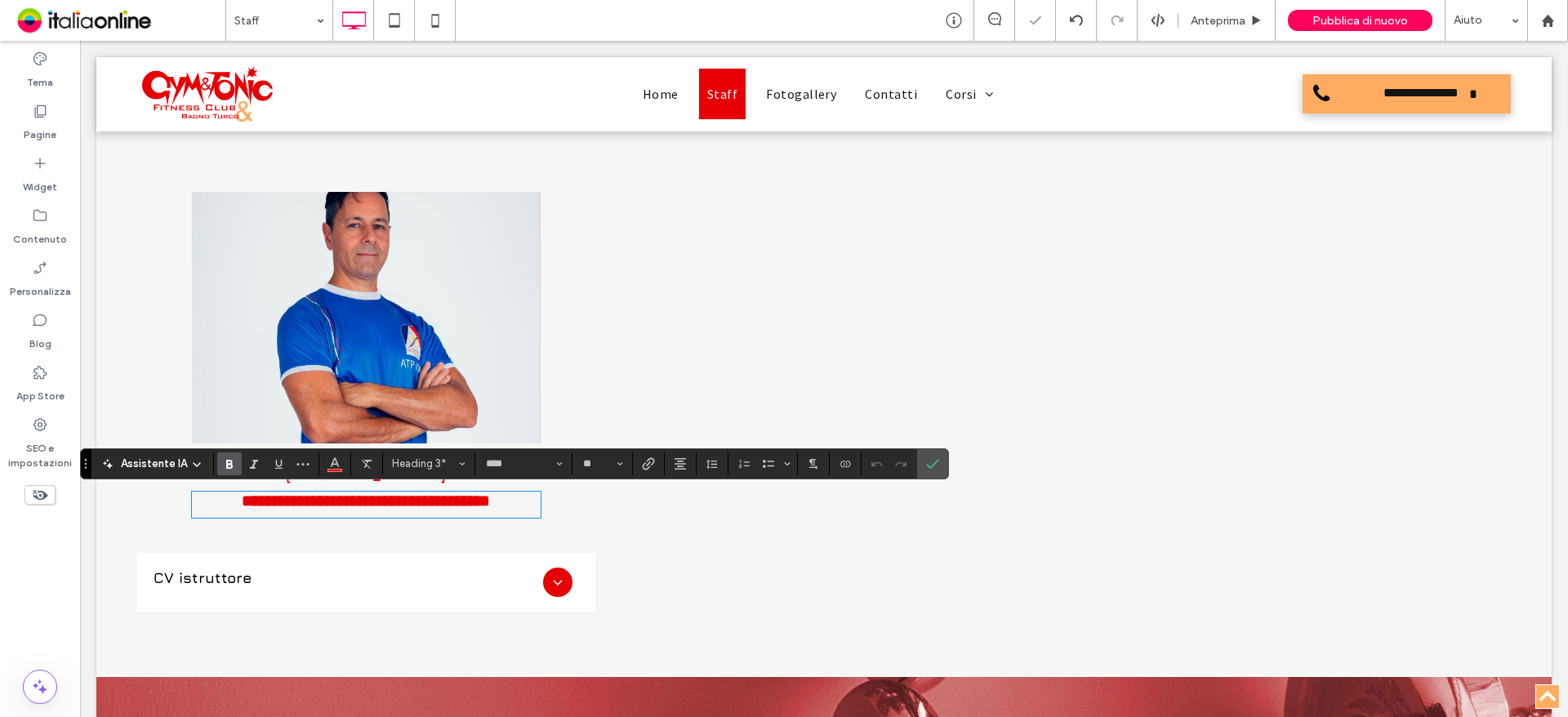
click at [490, 499] on span "**********" at bounding box center [365, 500] width 248 height 16
click at [490, 502] on span "**********" at bounding box center [365, 500] width 248 height 16
type input "**********"
type input "**"
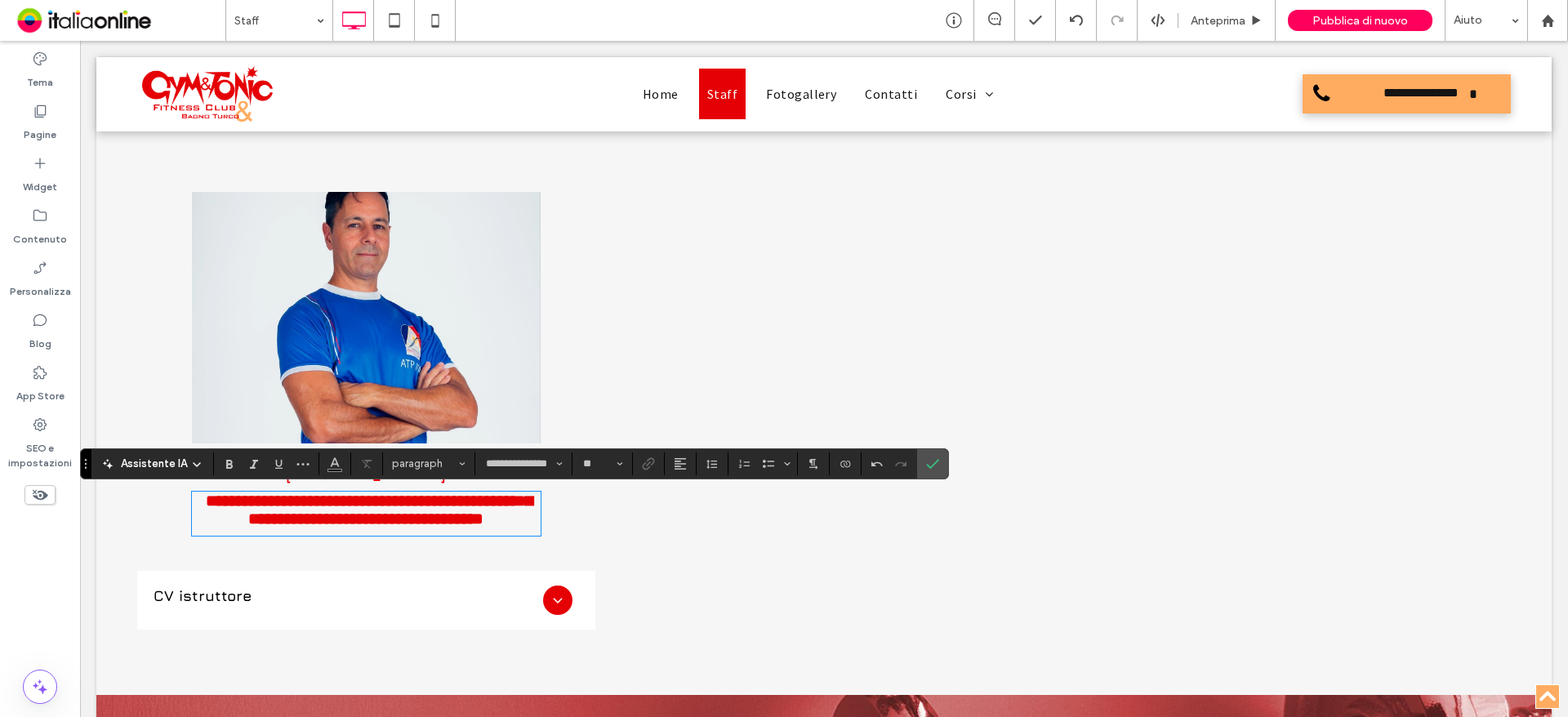
type input "****"
type input "**"
drag, startPoint x: 243, startPoint y: 521, endPoint x: 189, endPoint y: 502, distance: 57.2
click at [192, 502] on h3 "**********" at bounding box center [366, 508] width 349 height 36
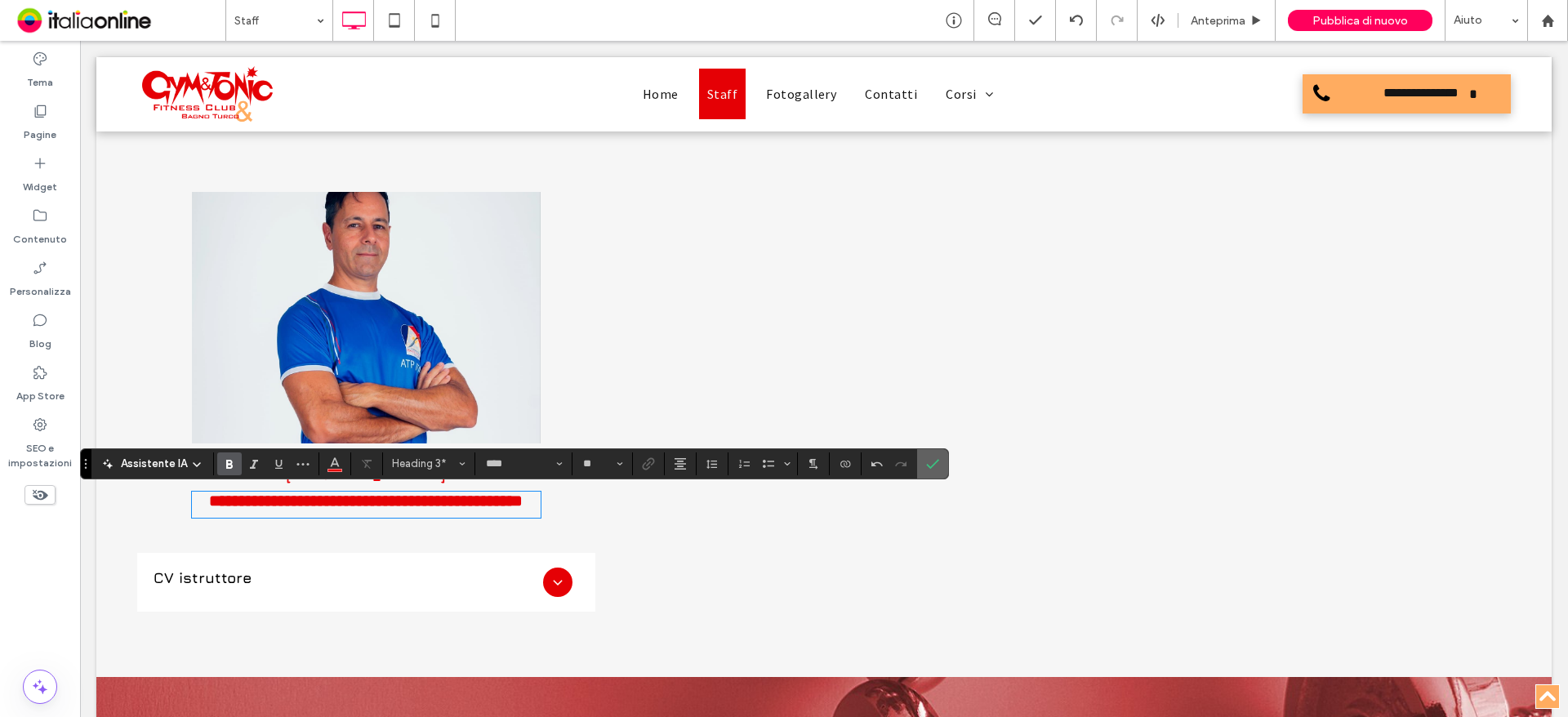
click at [937, 460] on use "Conferma" at bounding box center [933, 464] width 13 height 10
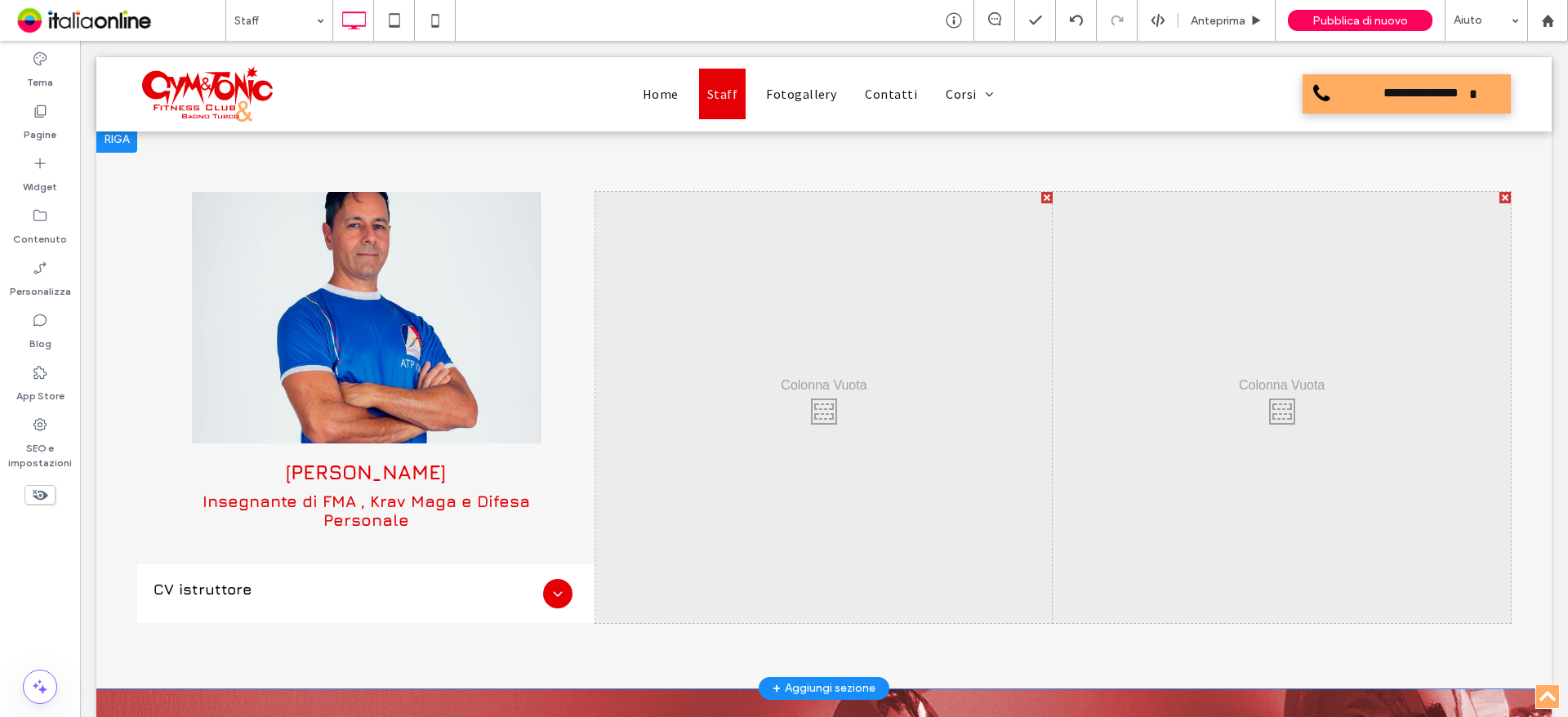
click at [567, 557] on div "Titolo diapositiva Scrivi qui la tua didascalia Pulsante Previous Next Cristian…" at bounding box center [366, 407] width 458 height 431
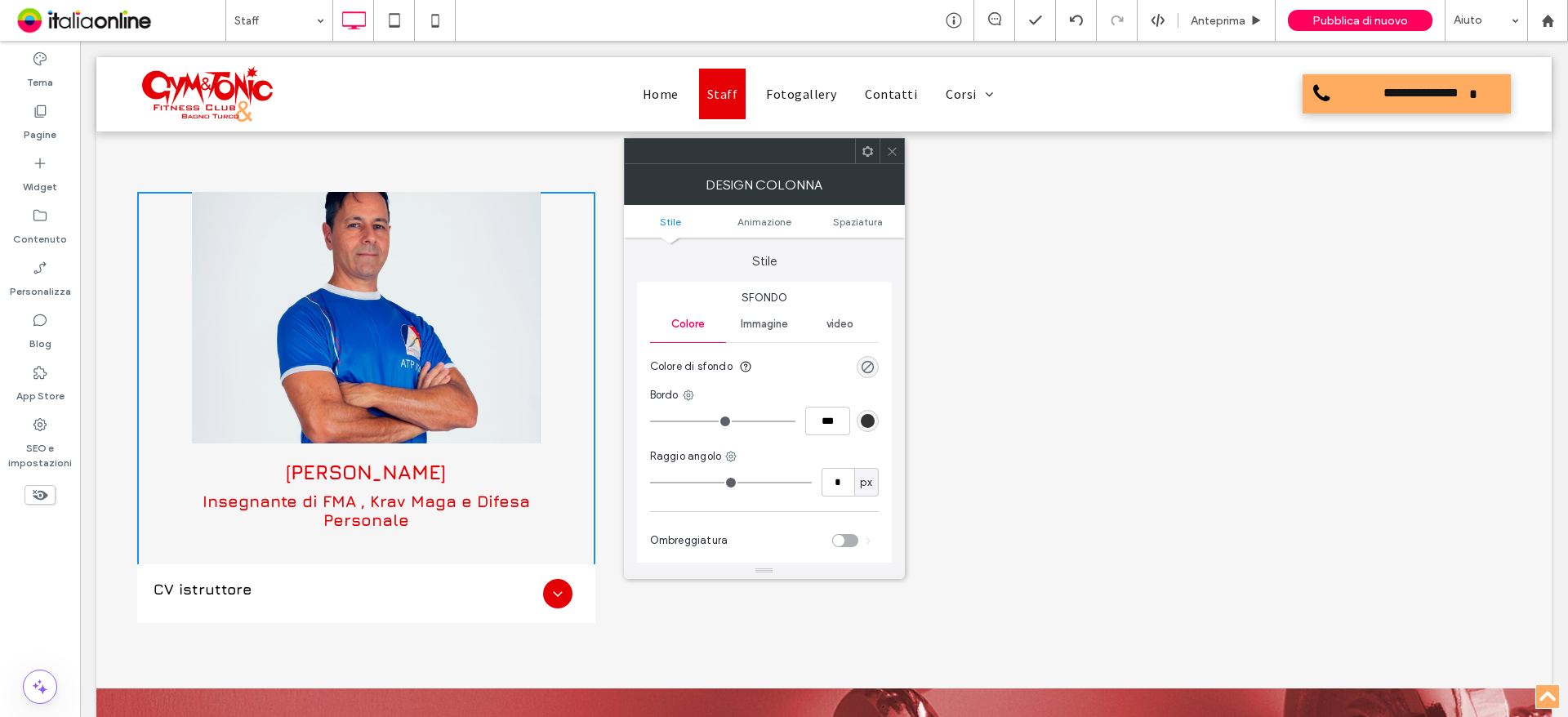
click at [514, 560] on div "Titolo diapositiva Scrivi qui la tua didascalia Pulsante Previous Next Cristian…" at bounding box center [366, 407] width 458 height 431
click at [908, 148] on div "Titolo diapositiva Scrivi qui la tua didascalia Pulsante Previous Next Cristian…" at bounding box center [823, 407] width 1455 height 562
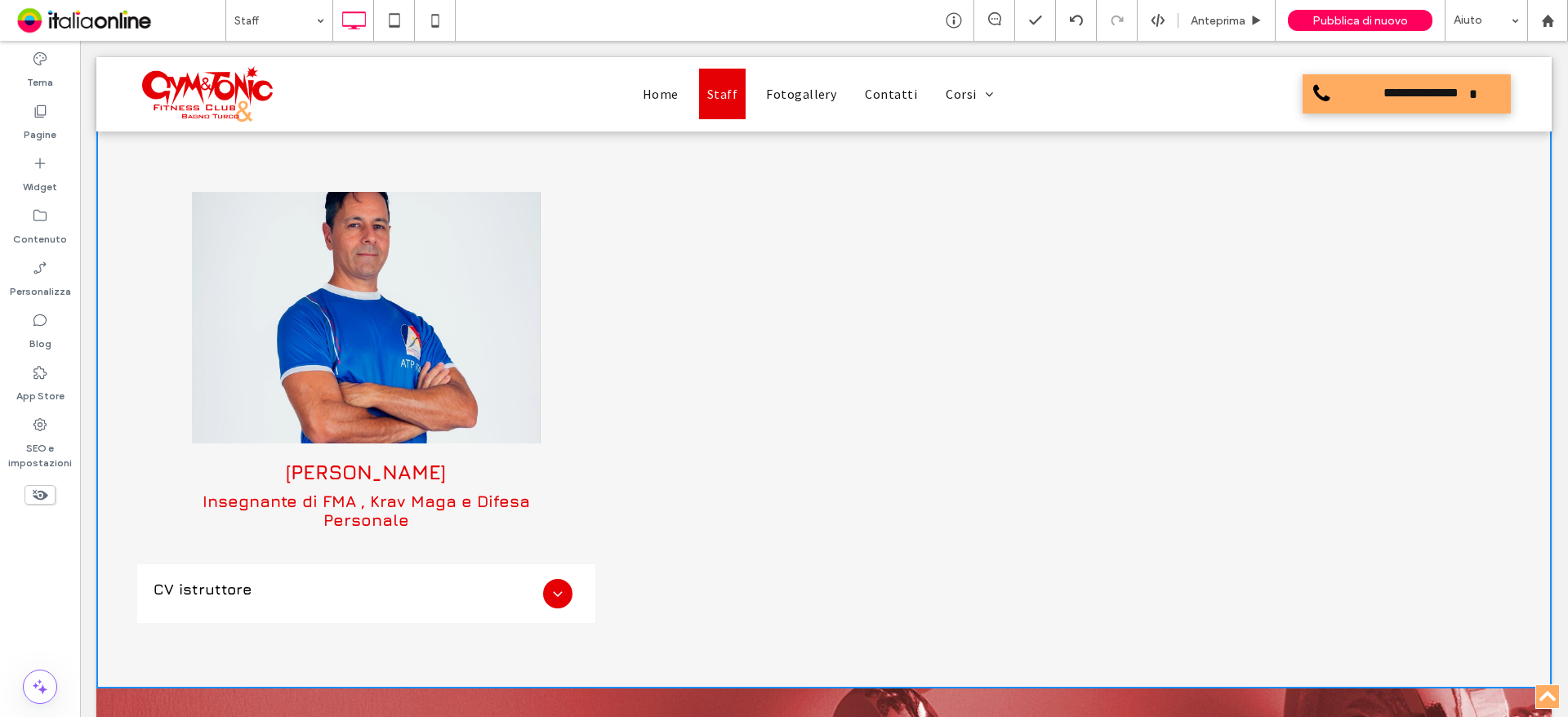
drag, startPoint x: 908, startPoint y: 148, endPoint x: 981, endPoint y: 189, distance: 83.7
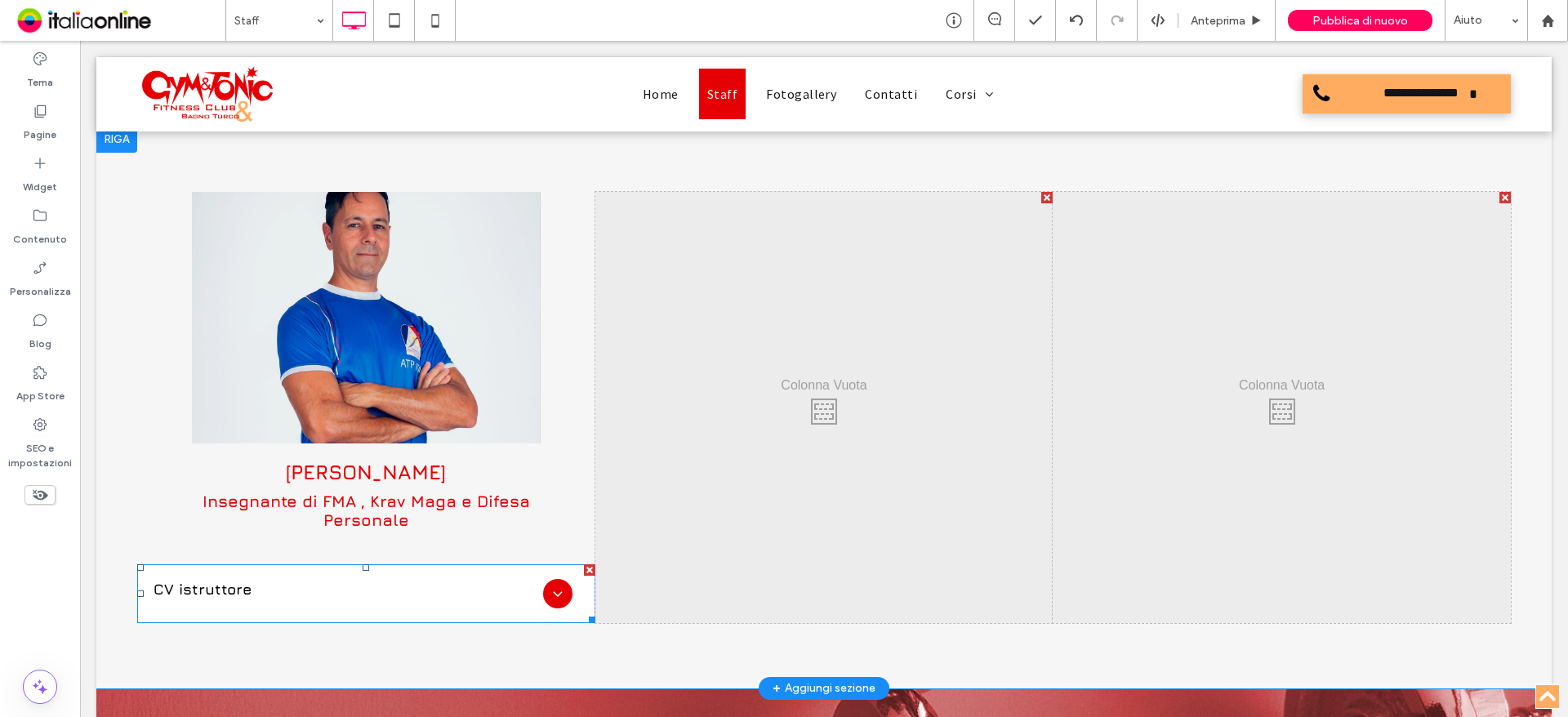
drag, startPoint x: 289, startPoint y: 583, endPoint x: 313, endPoint y: 583, distance: 24.0
click at [289, 583] on span at bounding box center [366, 594] width 458 height 59
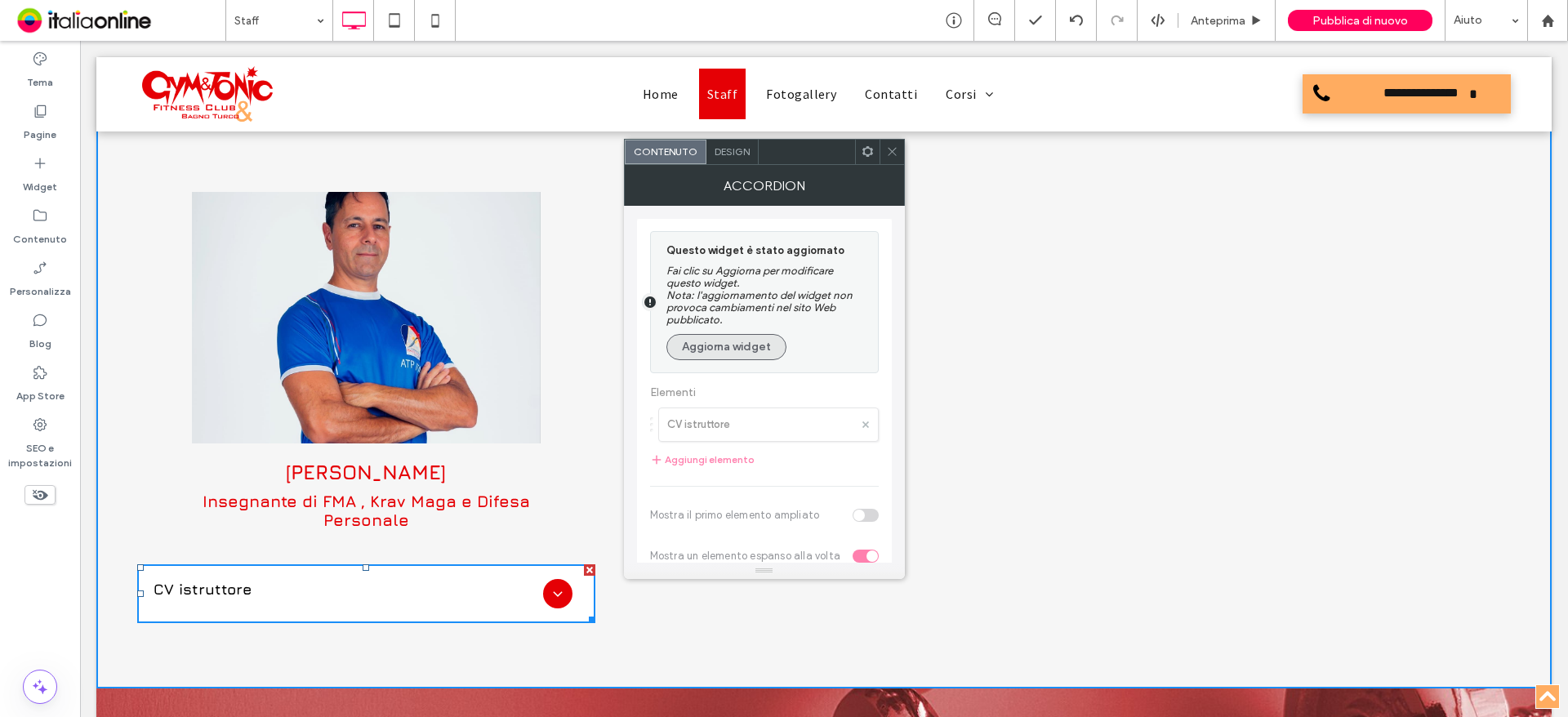
click at [723, 343] on button "Aggiorna widget" at bounding box center [726, 347] width 120 height 27
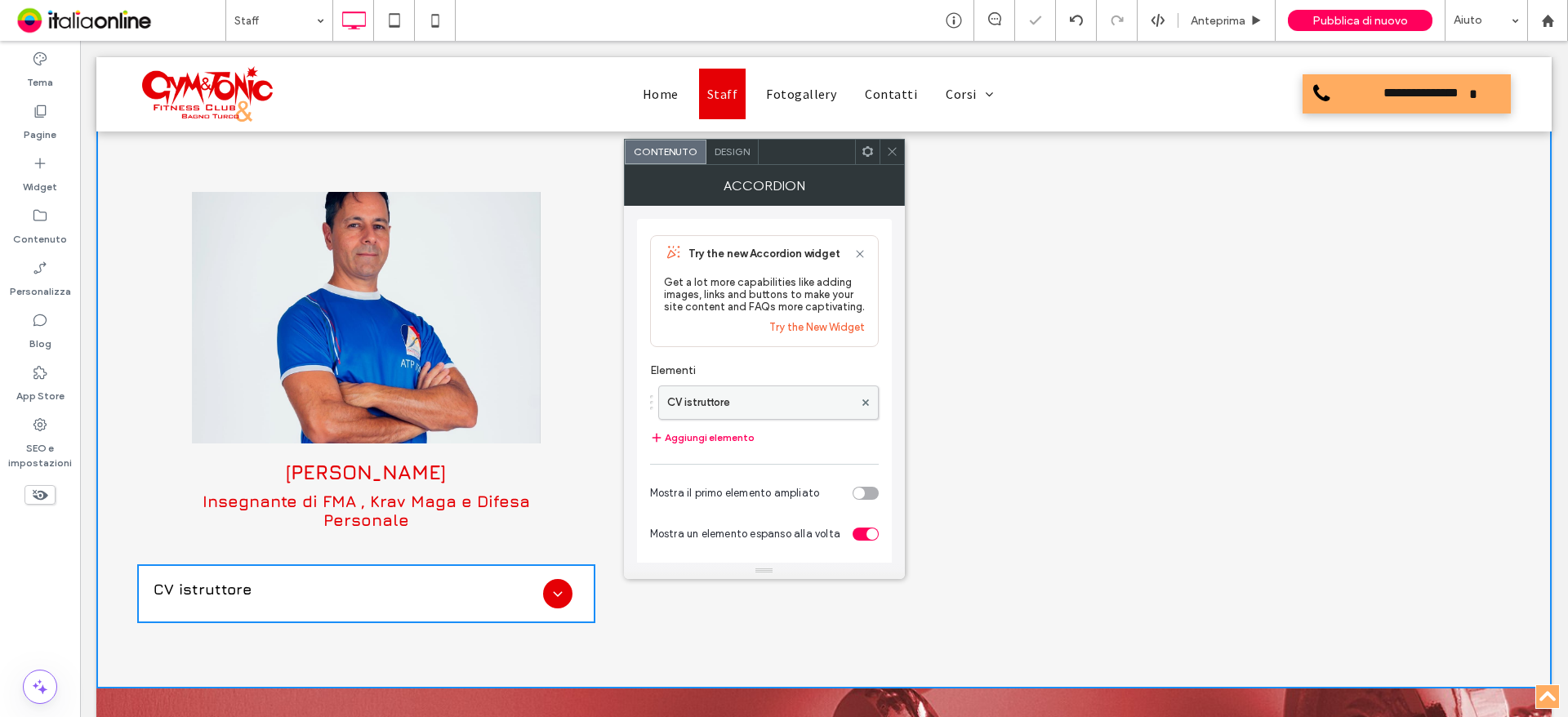
click at [793, 405] on label "CV istruttore" at bounding box center [760, 402] width 187 height 33
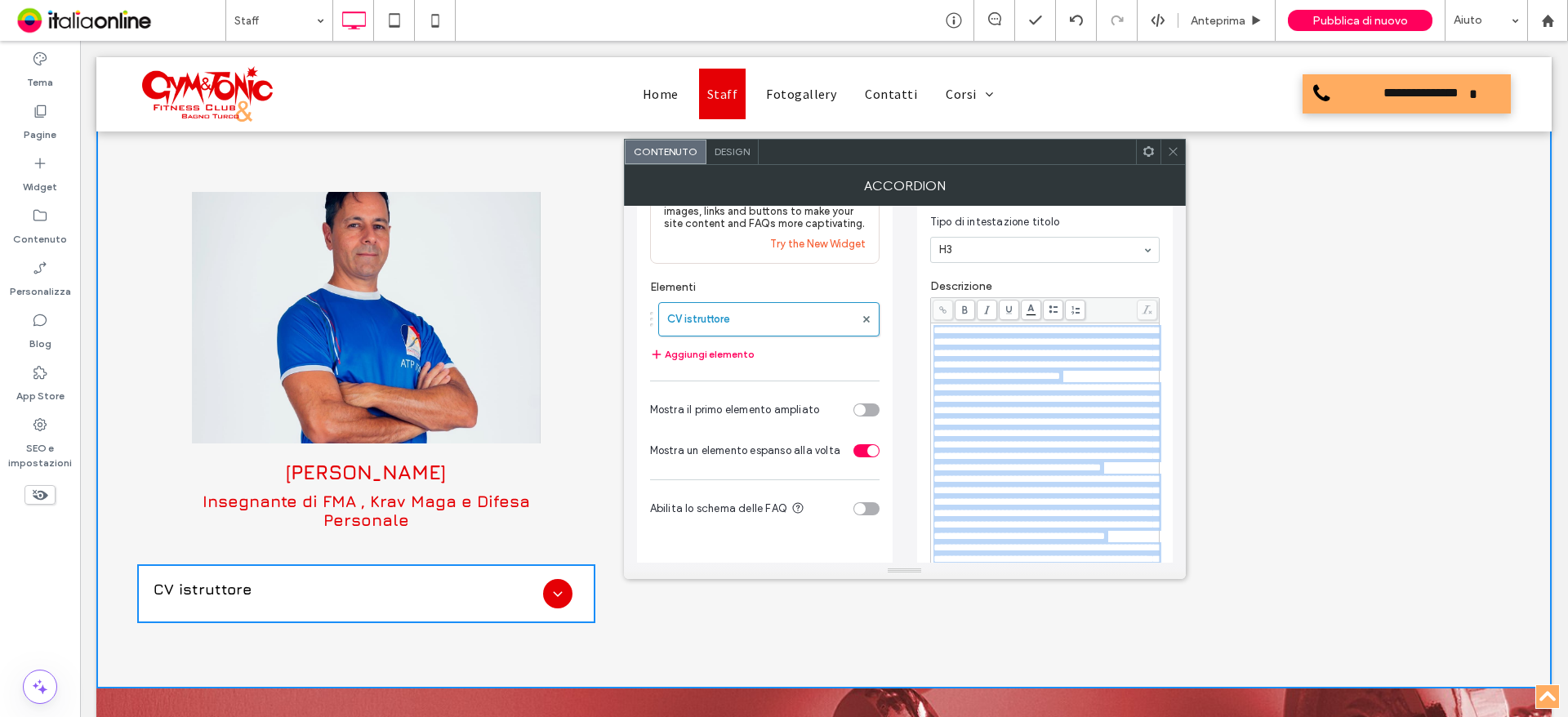
scroll to position [61, 0]
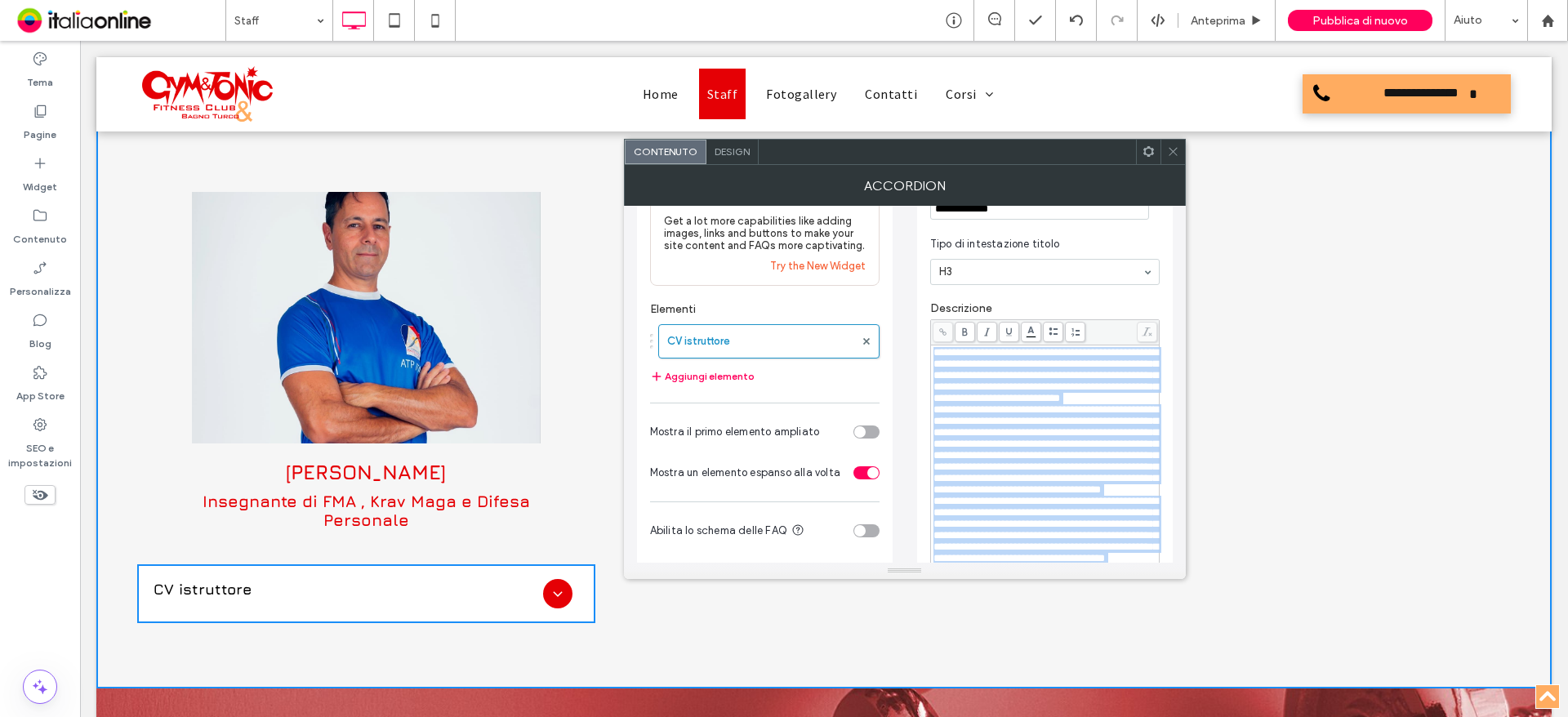
drag, startPoint x: 1049, startPoint y: 524, endPoint x: 931, endPoint y: 348, distance: 211.9
click at [931, 348] on div "**********" at bounding box center [1045, 478] width 228 height 266
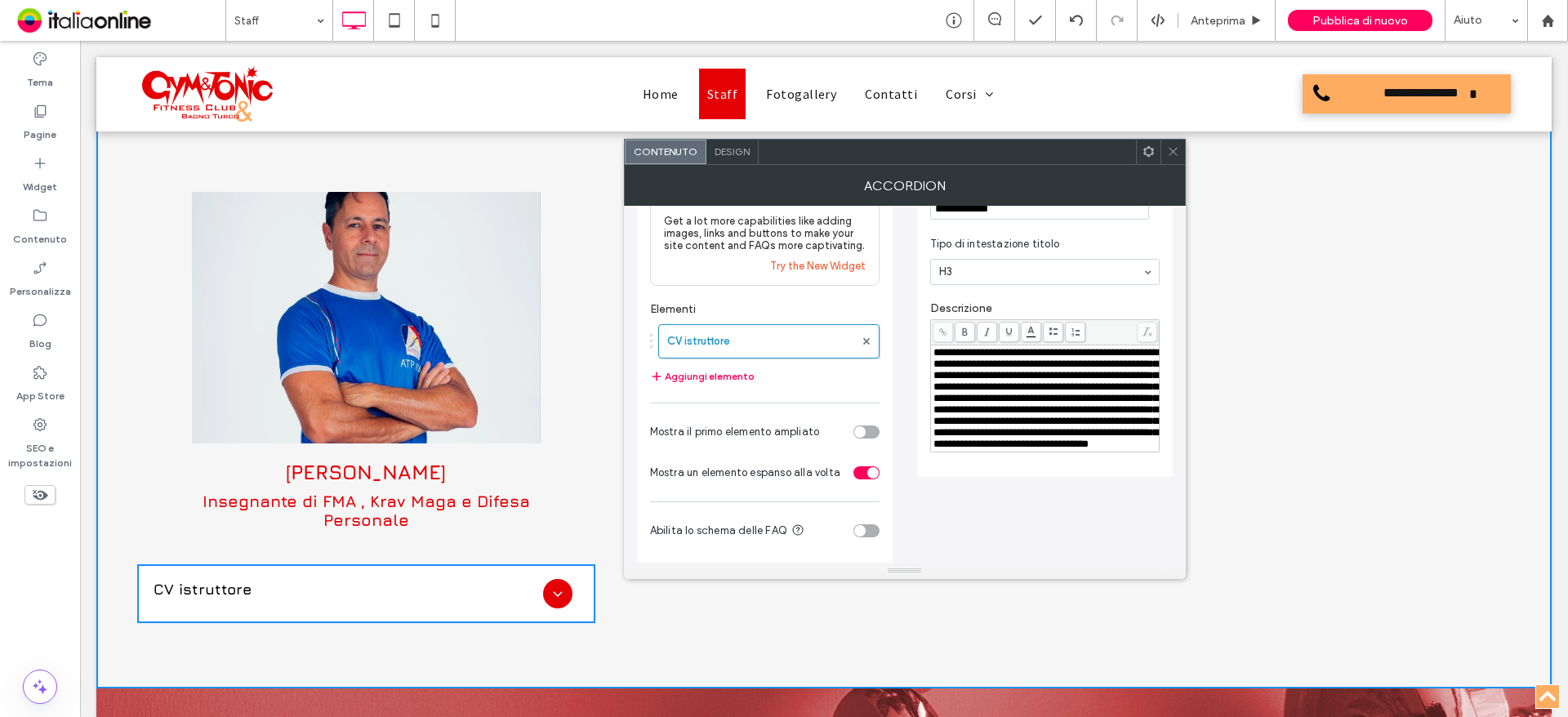
click at [1167, 151] on icon at bounding box center [1173, 151] width 12 height 12
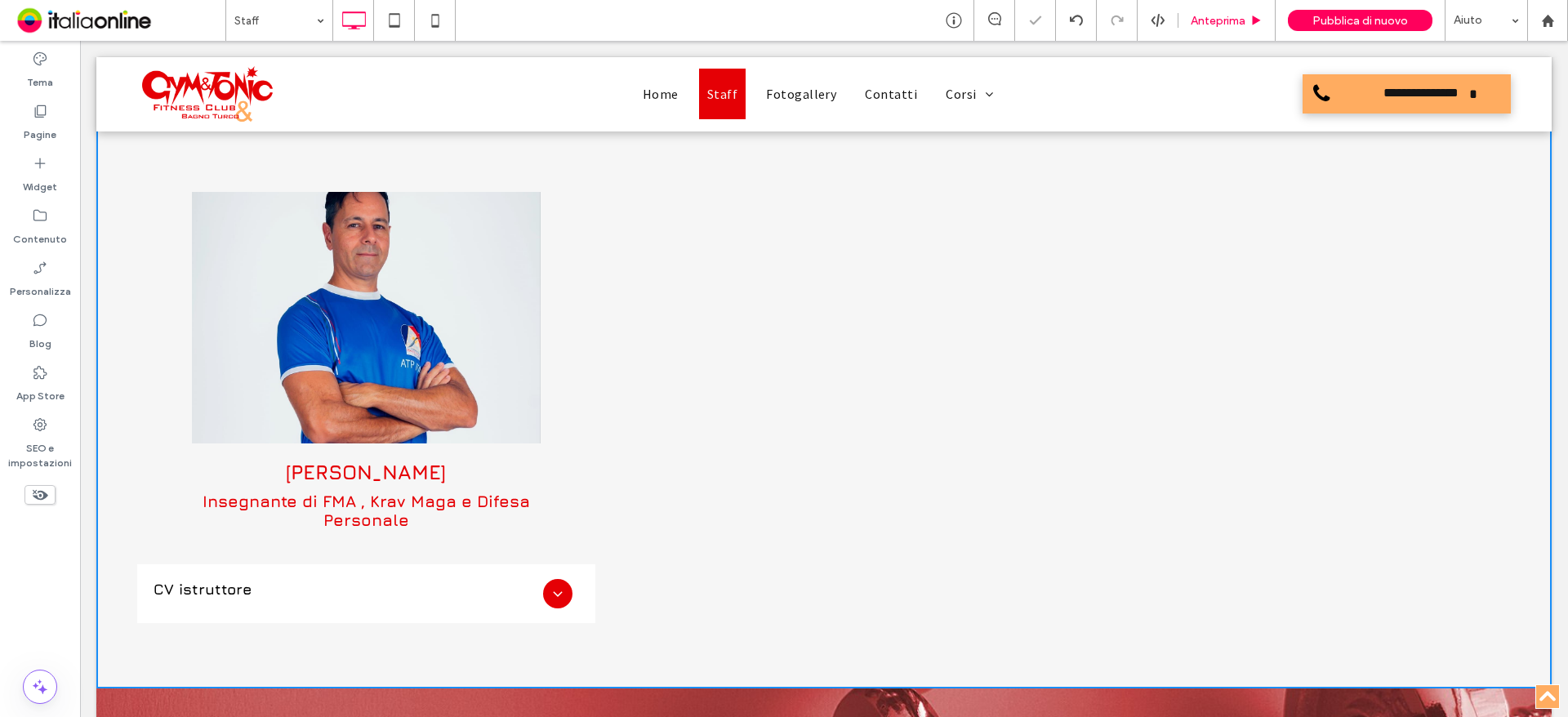
click at [1226, 25] on span "Anteprima" at bounding box center [1219, 20] width 55 height 14
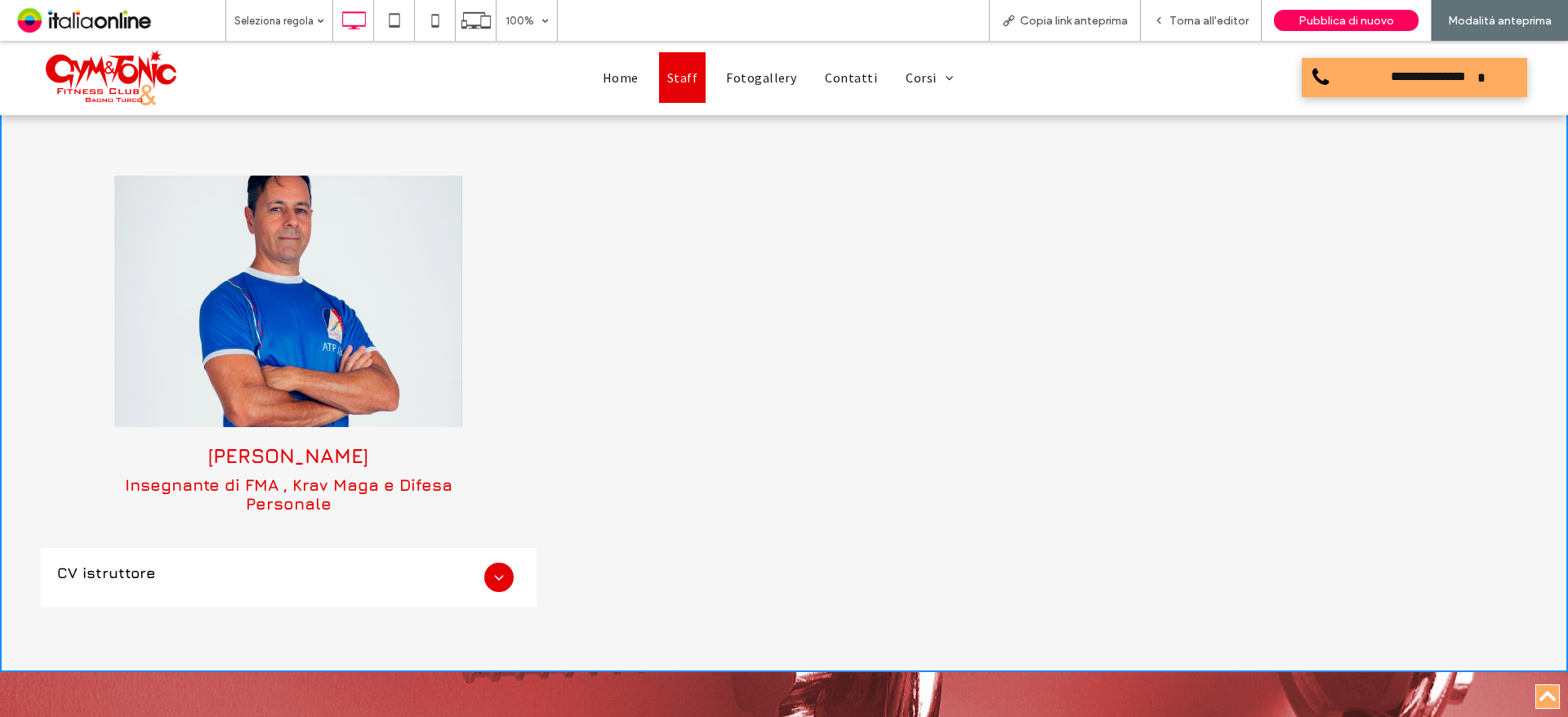
click at [317, 591] on div "CV istruttore" at bounding box center [289, 577] width 496 height 59
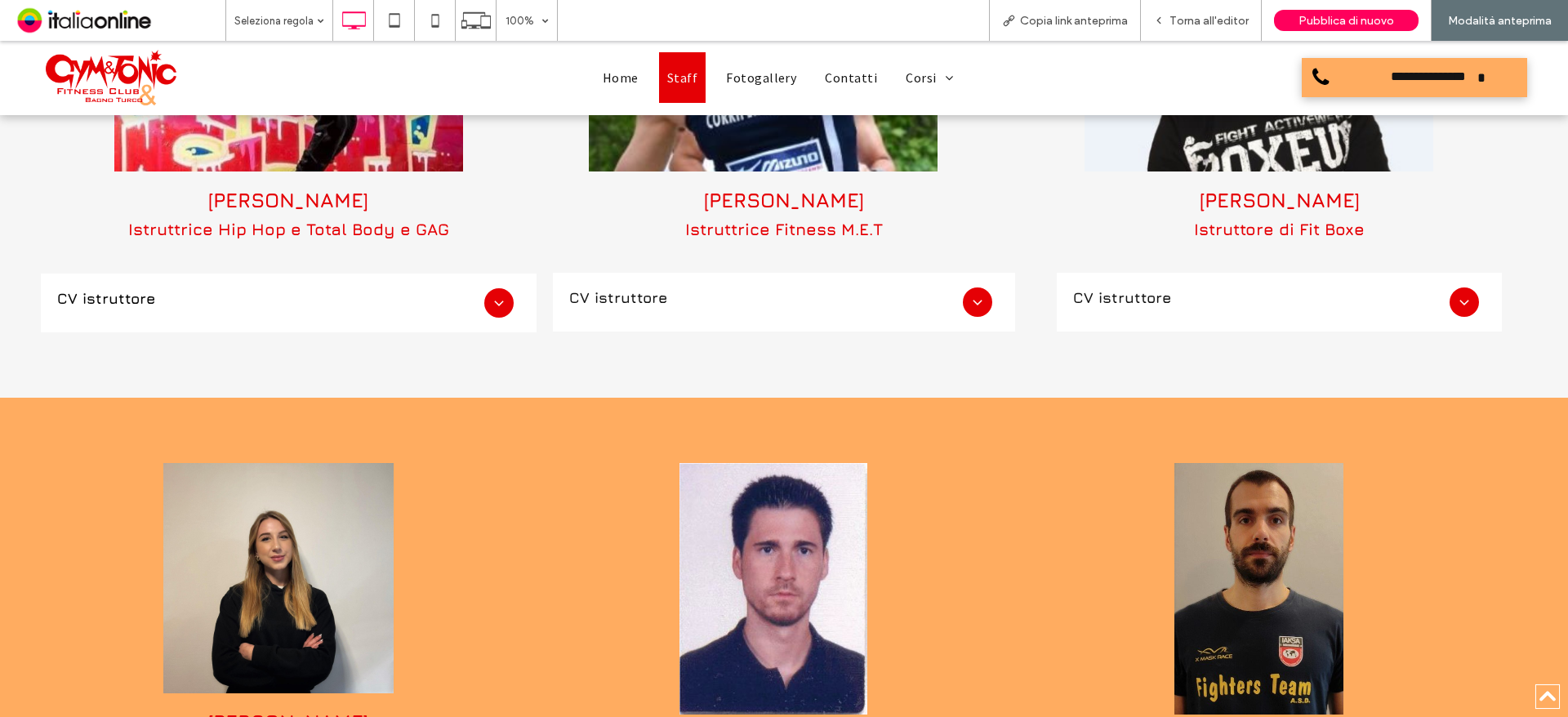
scroll to position [1470, 0]
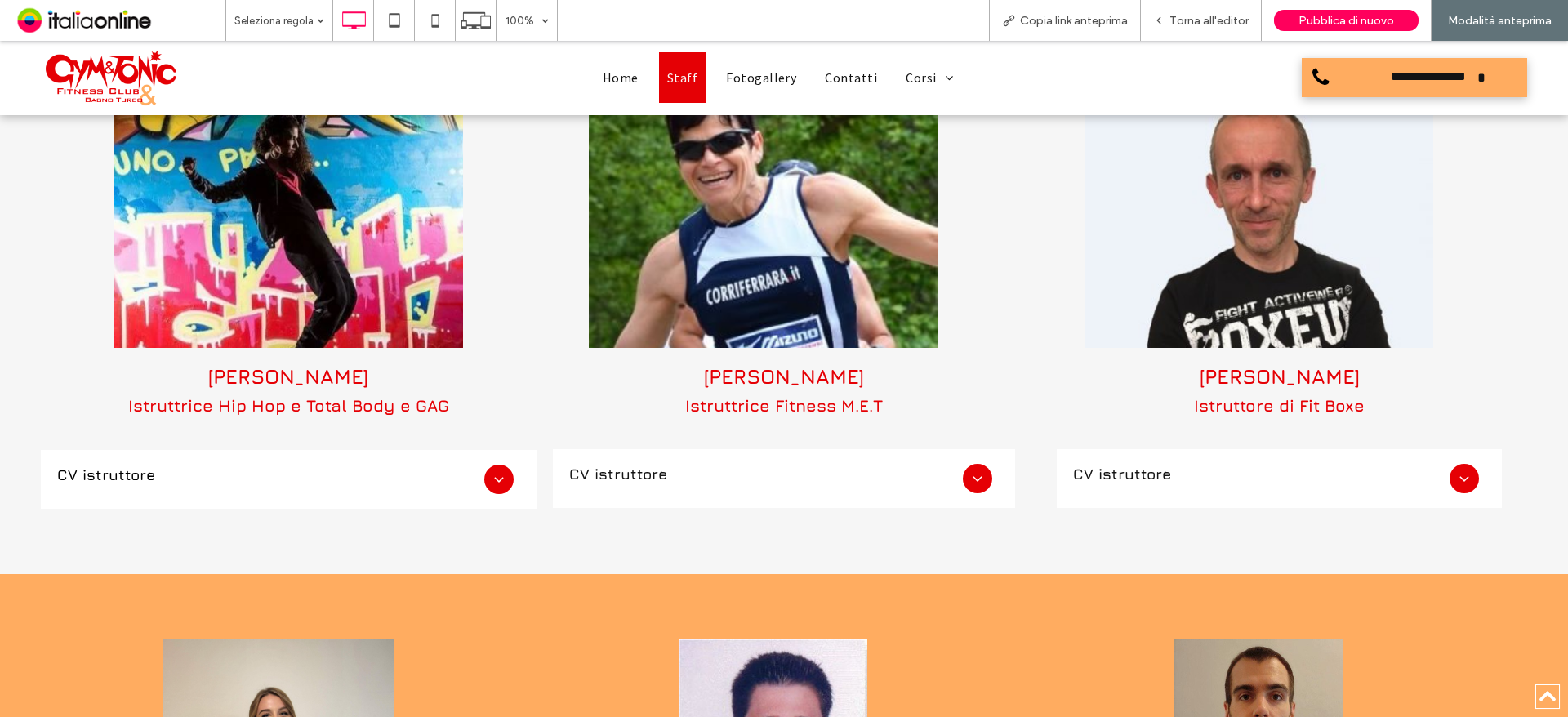
click at [271, 482] on div "CV istruttore" at bounding box center [270, 479] width 427 height 26
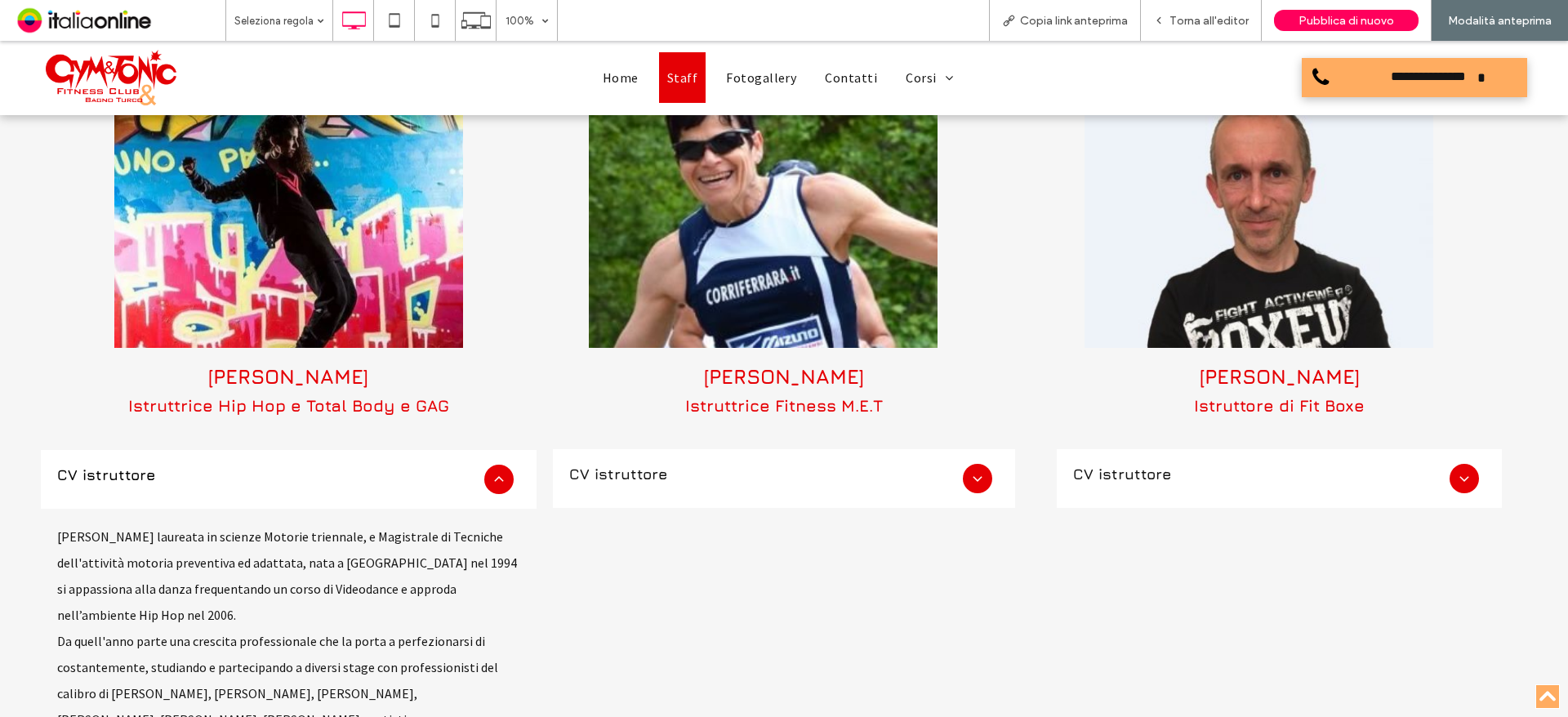
click at [271, 482] on div "CV istruttore" at bounding box center [270, 479] width 427 height 26
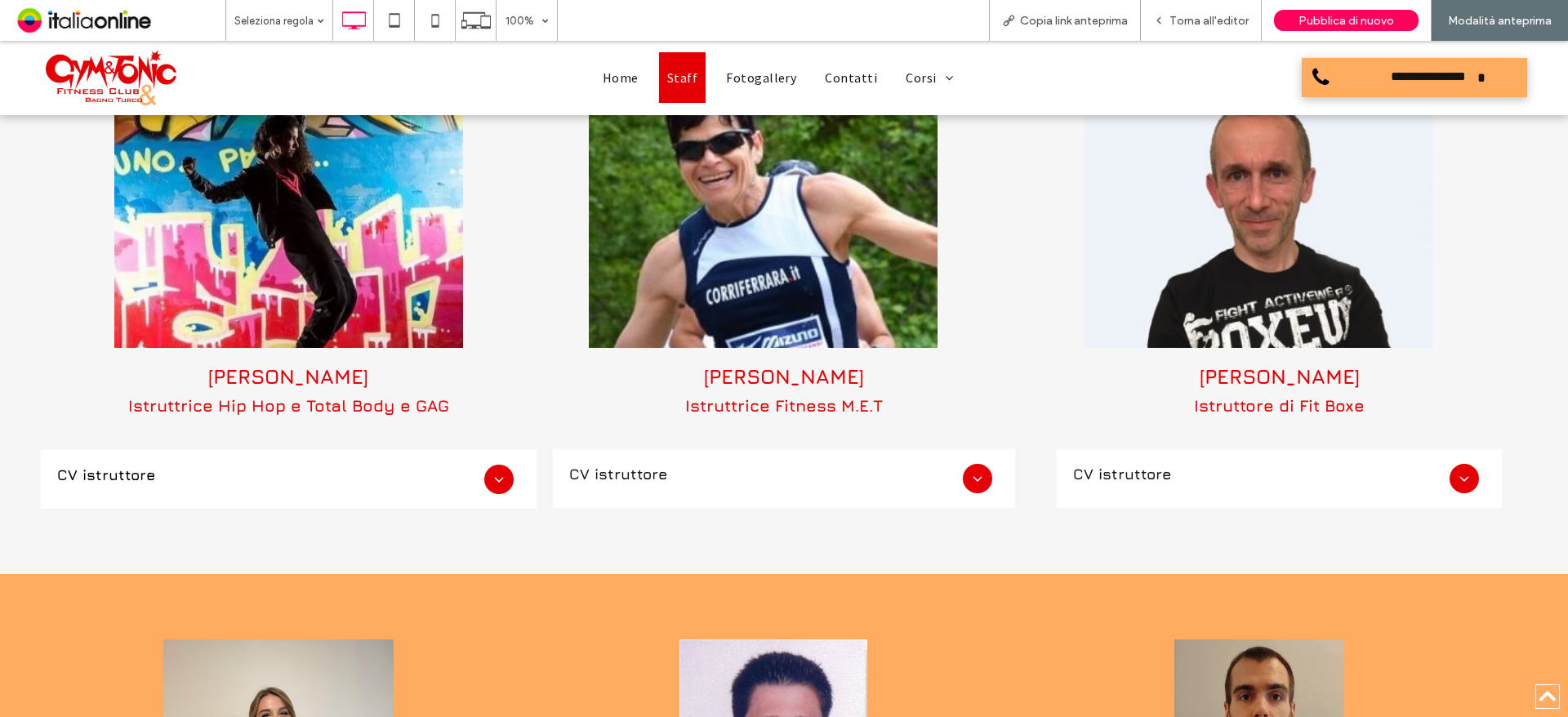
click at [278, 486] on div "CV istruttore" at bounding box center [270, 479] width 427 height 26
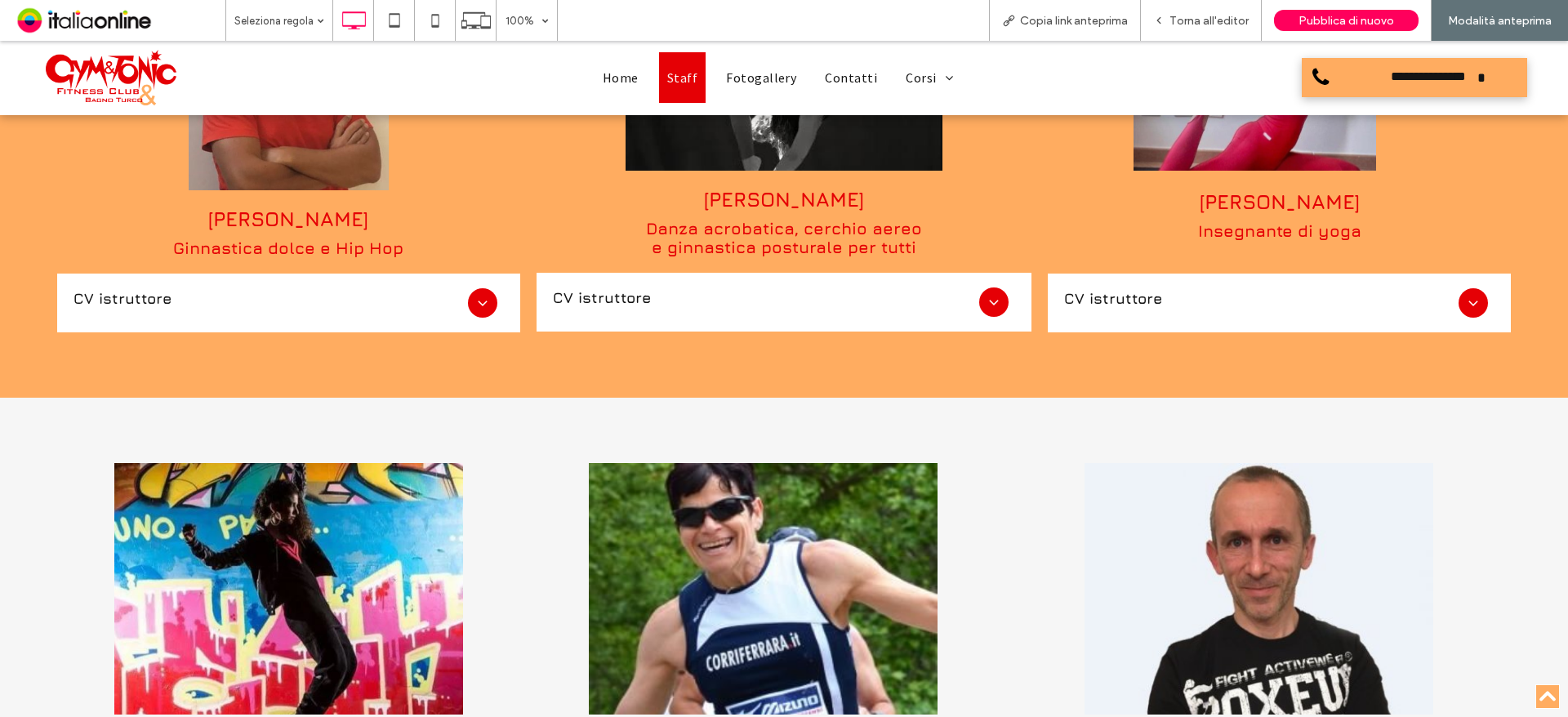
scroll to position [1062, 0]
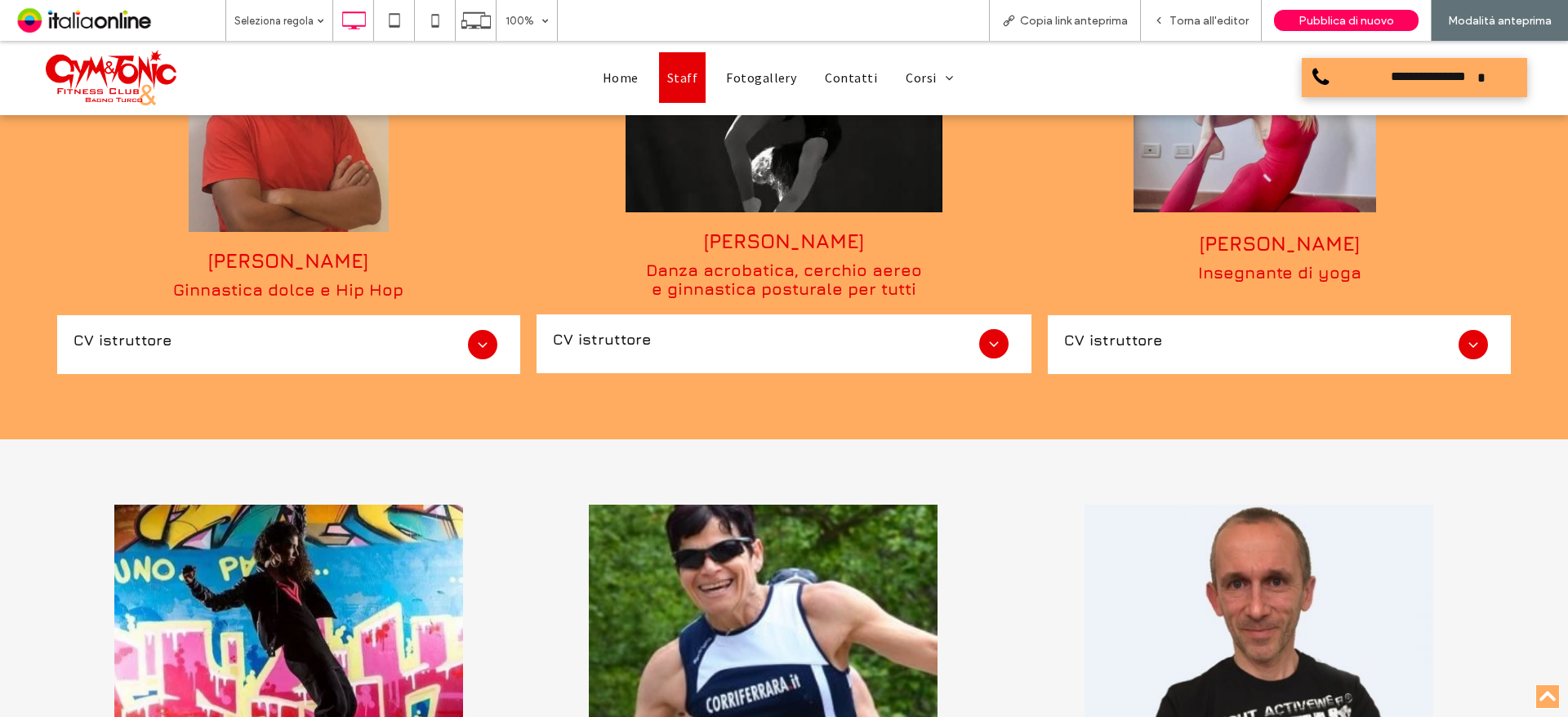
click at [392, 338] on div "CV istruttore" at bounding box center [270, 344] width 394 height 26
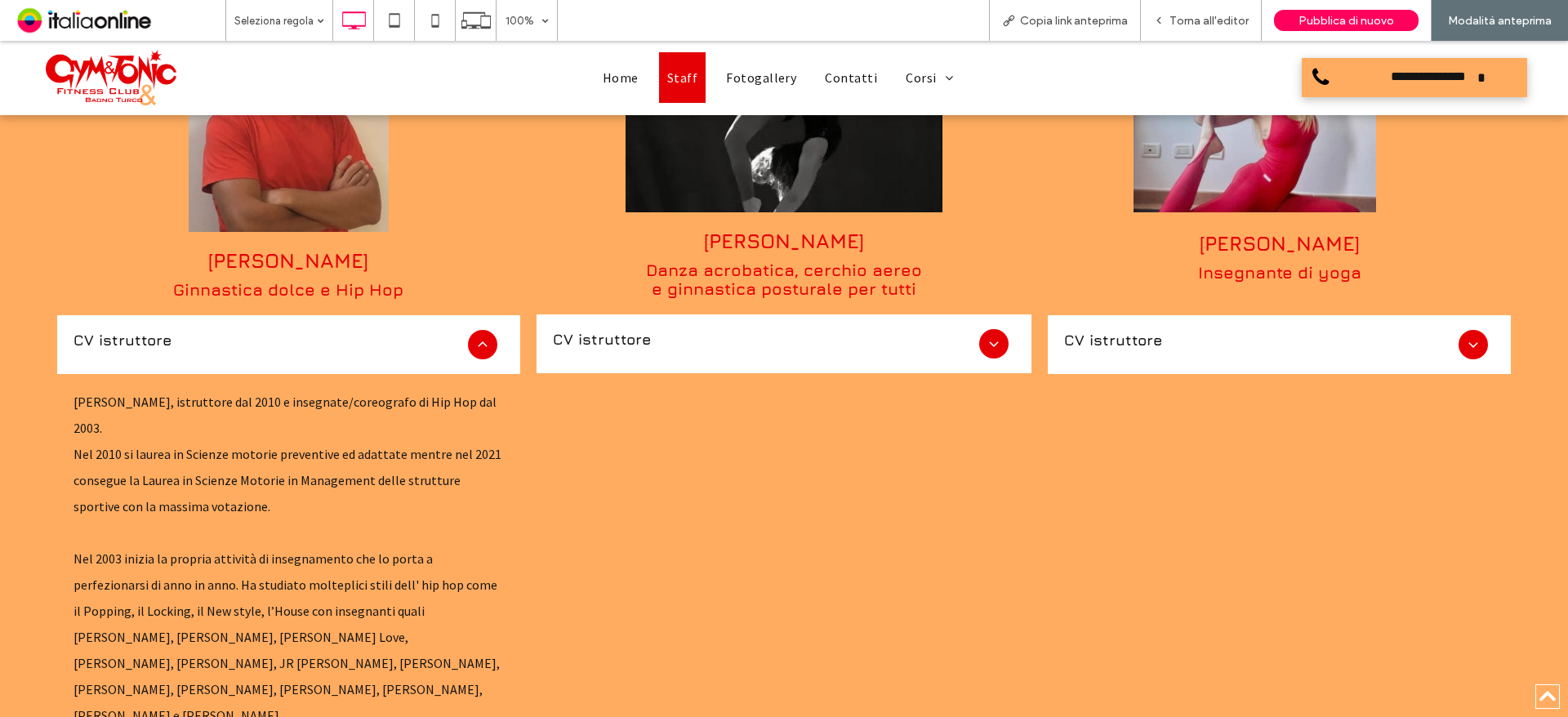
click at [375, 330] on div "CV istruttore" at bounding box center [288, 345] width 463 height 59
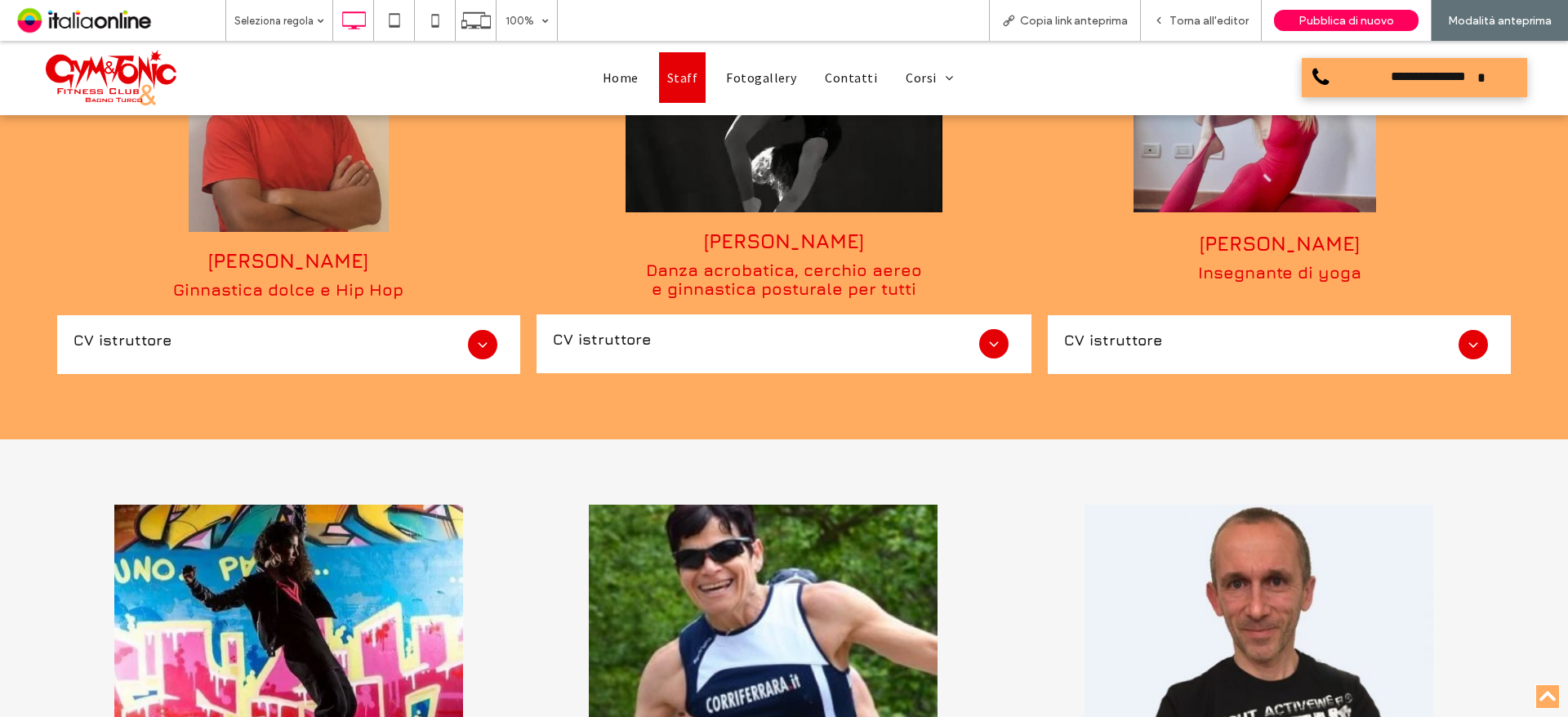
click at [598, 341] on h3 "CV istruttore" at bounding box center [601, 339] width 98 height 17
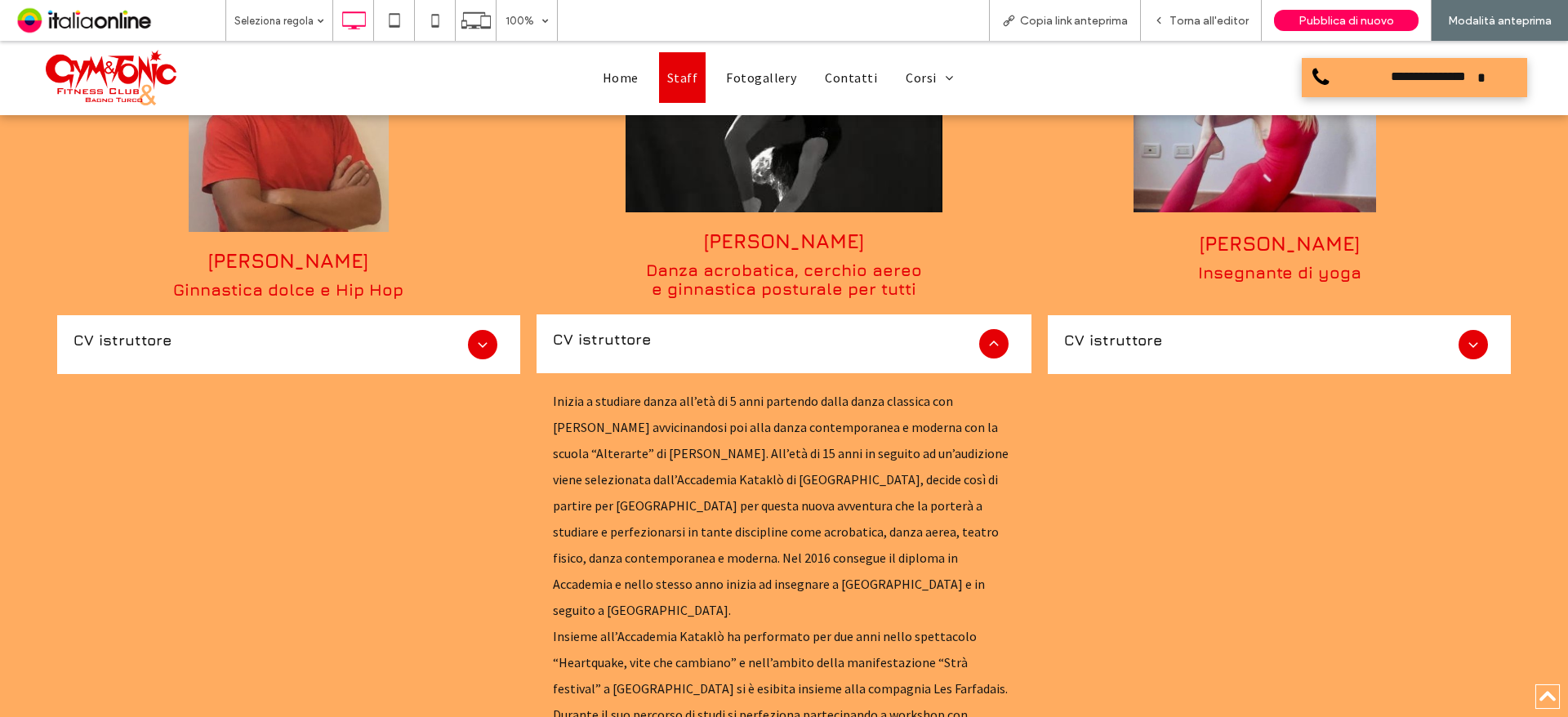
click at [835, 351] on div "CV istruttore" at bounding box center [766, 344] width 427 height 26
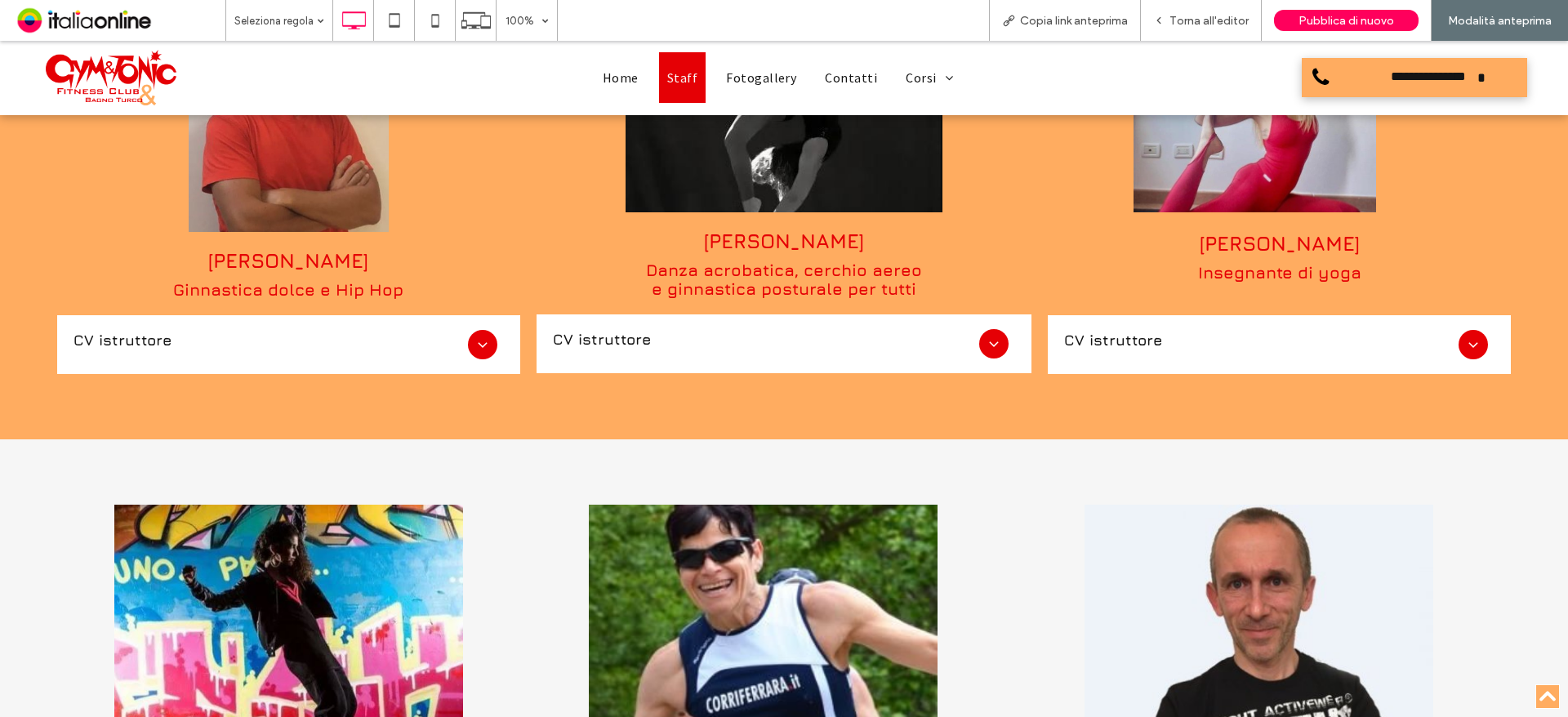
click at [1162, 352] on div "CV istruttore" at bounding box center [1261, 344] width 394 height 26
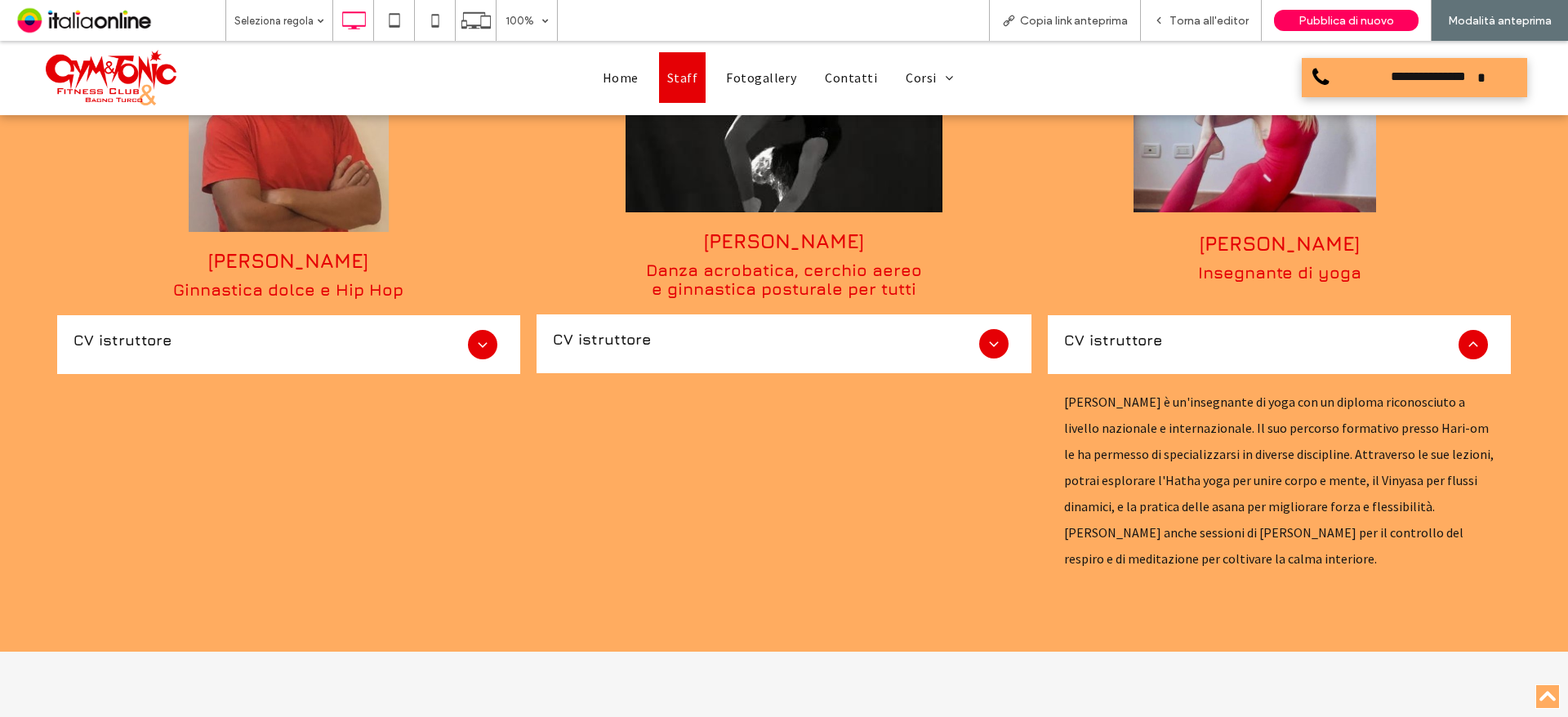
click at [1144, 354] on div "CV istruttore" at bounding box center [1261, 344] width 394 height 26
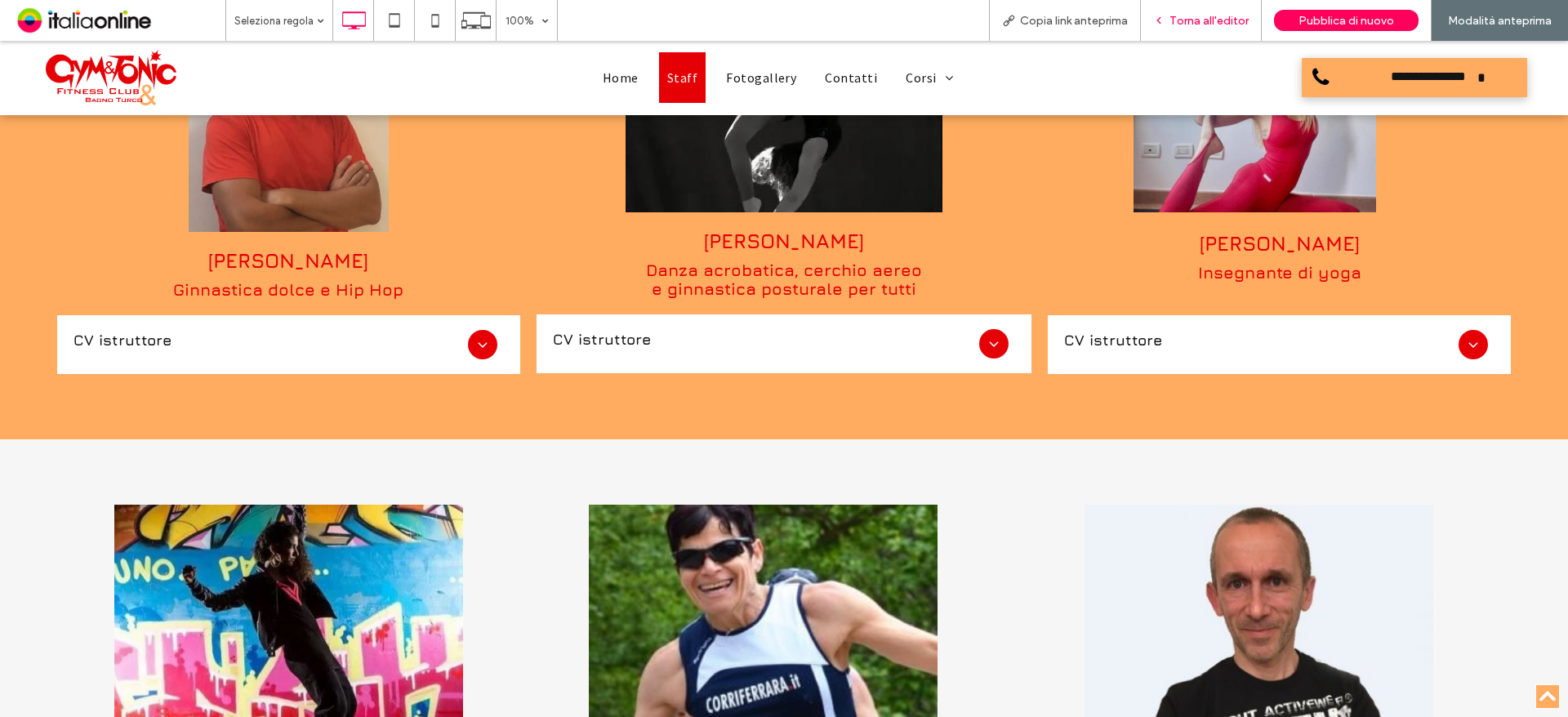
click at [1209, 14] on span "Torna all'editor" at bounding box center [1209, 20] width 80 height 14
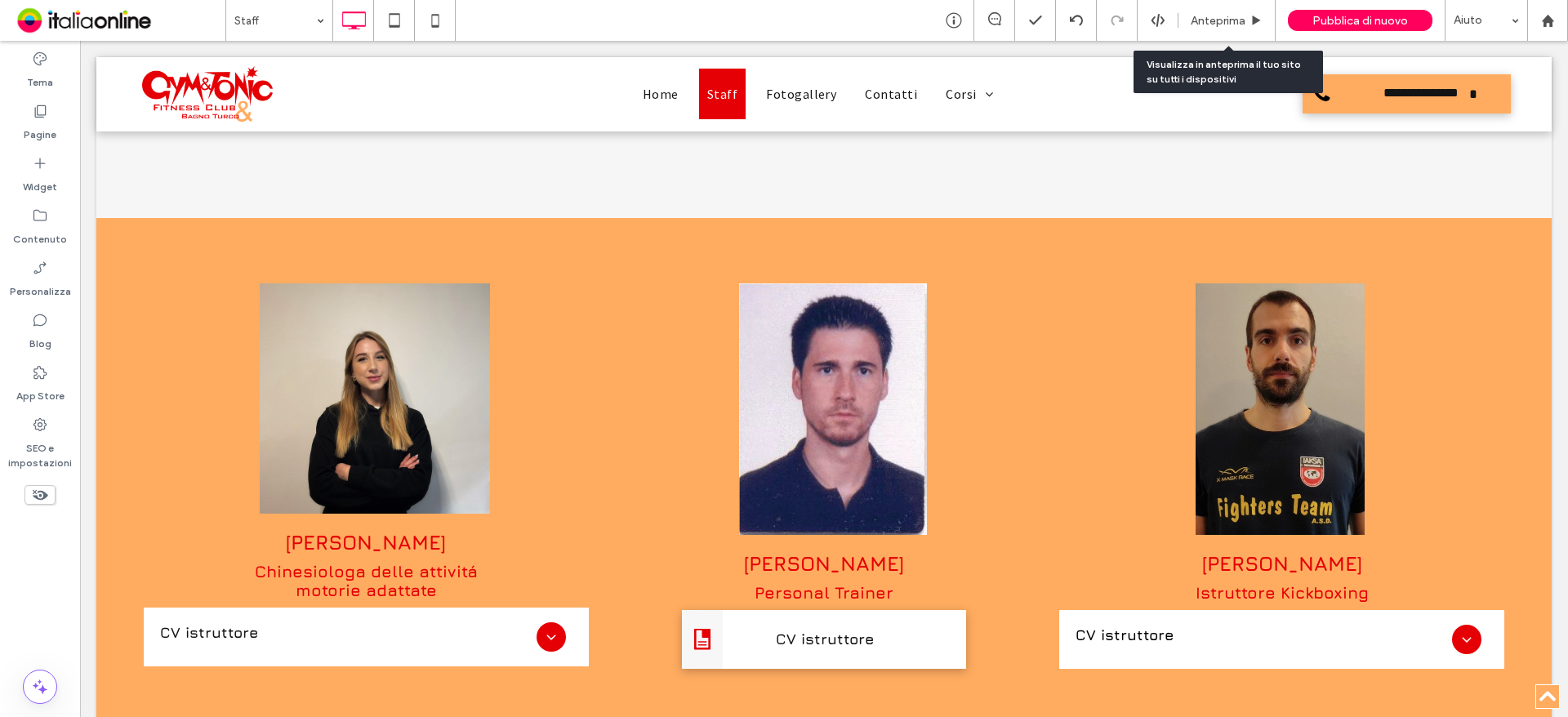
scroll to position [2449, 0]
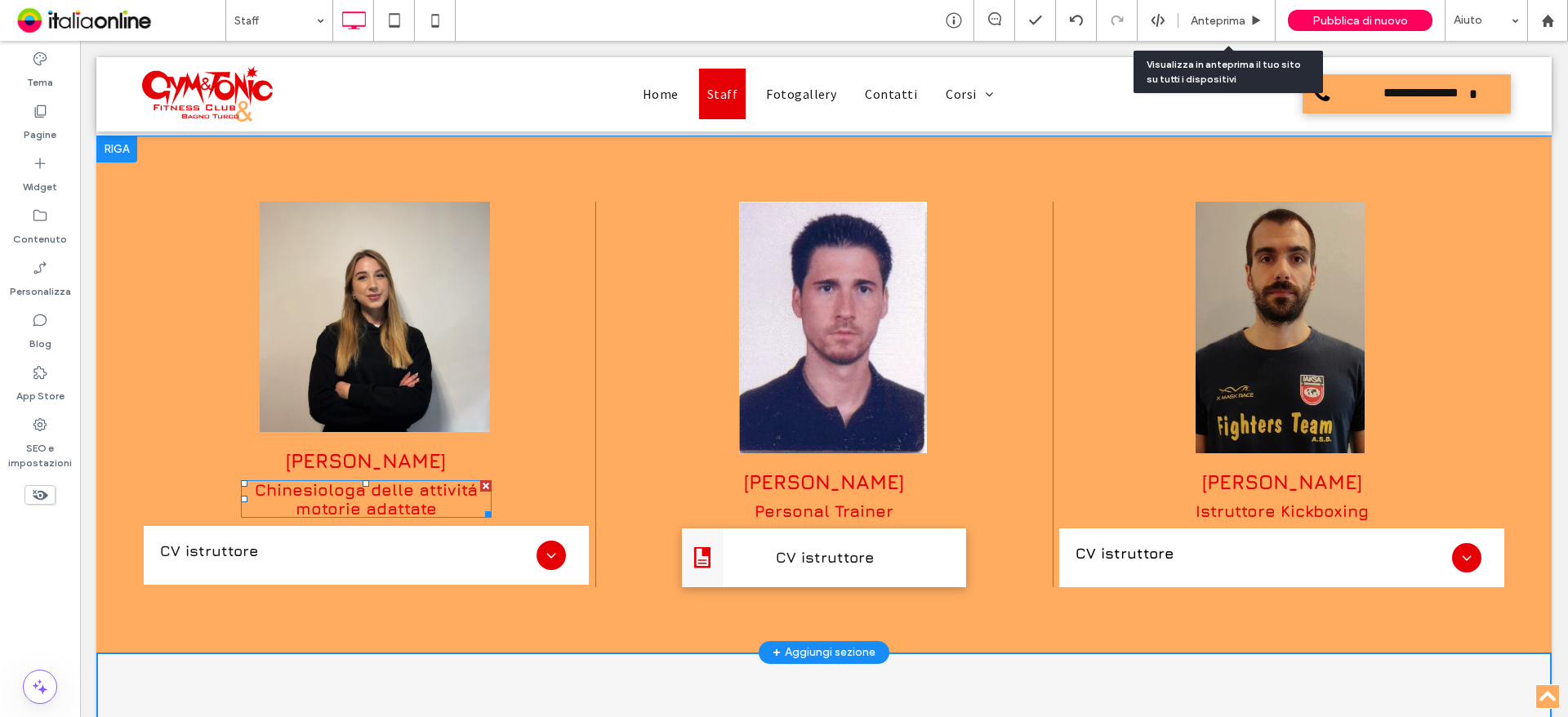
click at [442, 480] on span "Chinesiologa delle attivitá motorie adattate" at bounding box center [367, 498] width 223 height 37
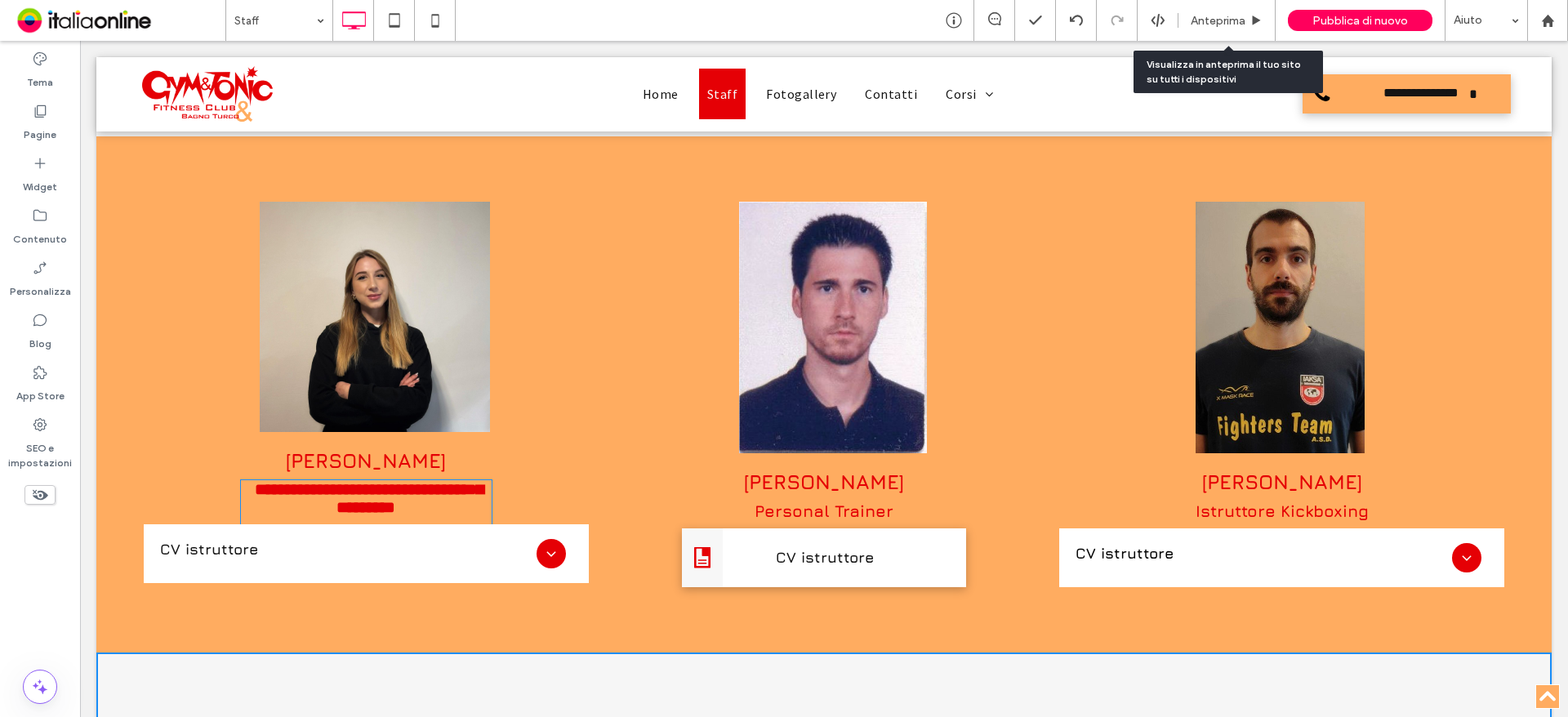
type input "****"
type input "**"
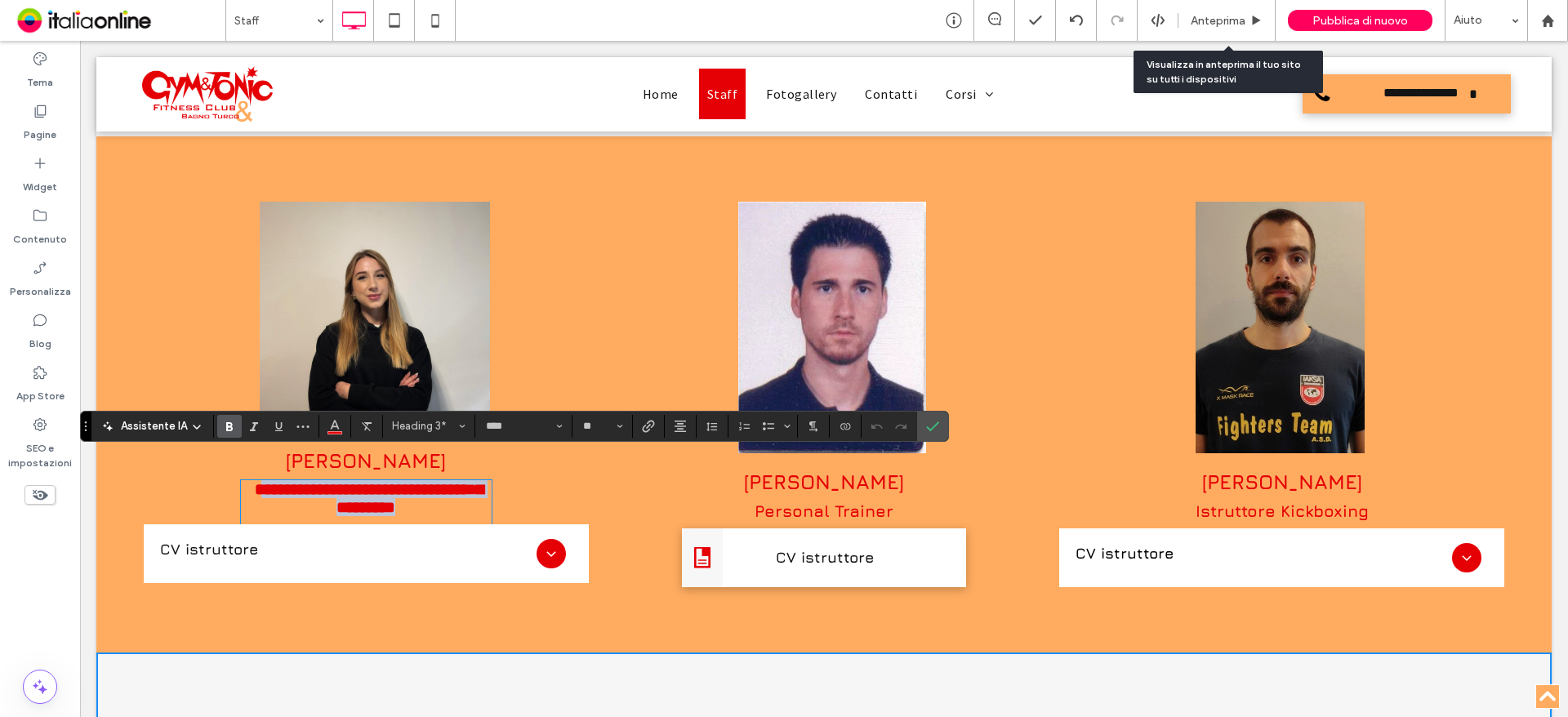
drag, startPoint x: 452, startPoint y: 483, endPoint x: 263, endPoint y: 468, distance: 189.6
click at [263, 480] on h3 "**********" at bounding box center [366, 498] width 252 height 36
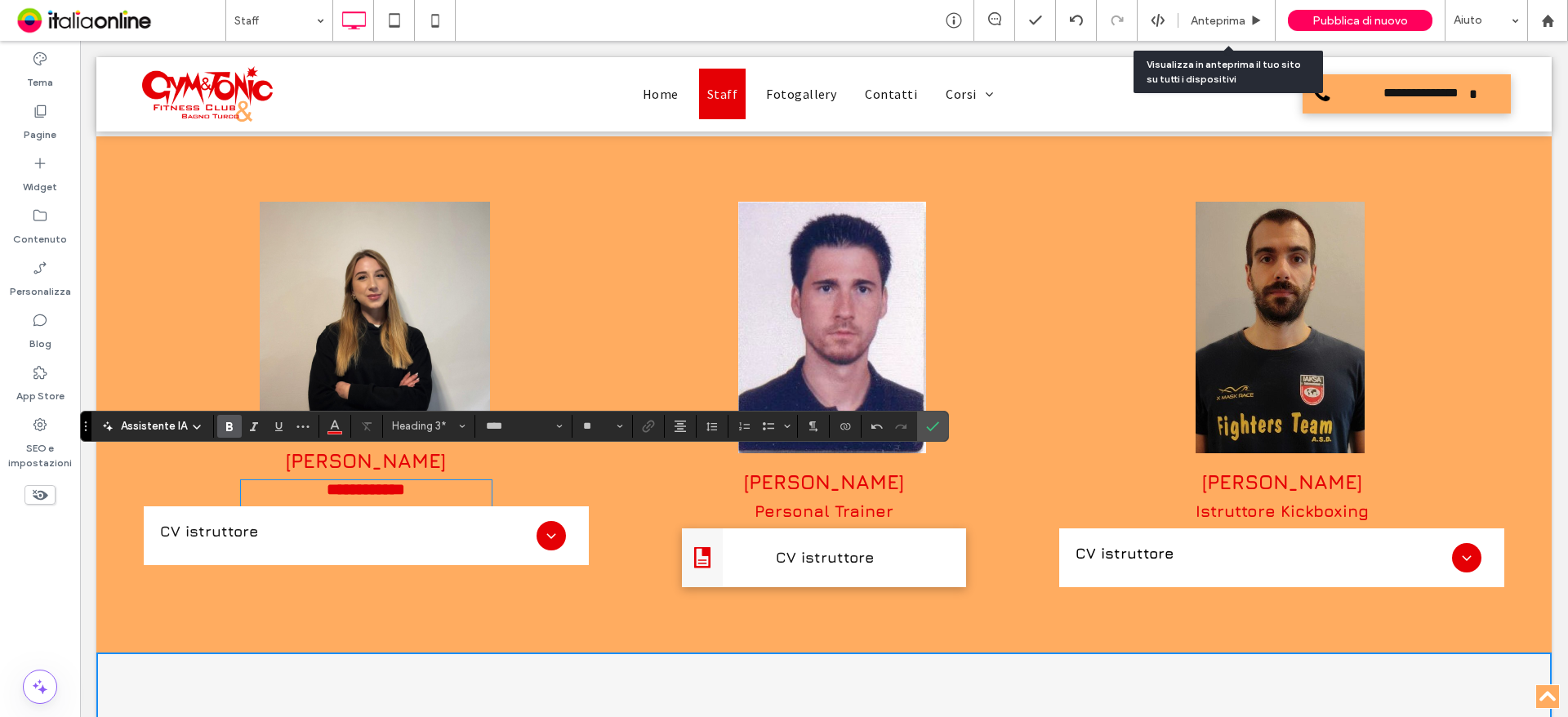
click at [327, 481] on span "**********" at bounding box center [366, 489] width 79 height 16
click at [414, 480] on h3 "**********" at bounding box center [366, 489] width 252 height 18
drag, startPoint x: 945, startPoint y: 423, endPoint x: 920, endPoint y: 433, distance: 26.9
click at [945, 423] on section at bounding box center [933, 426] width 31 height 29
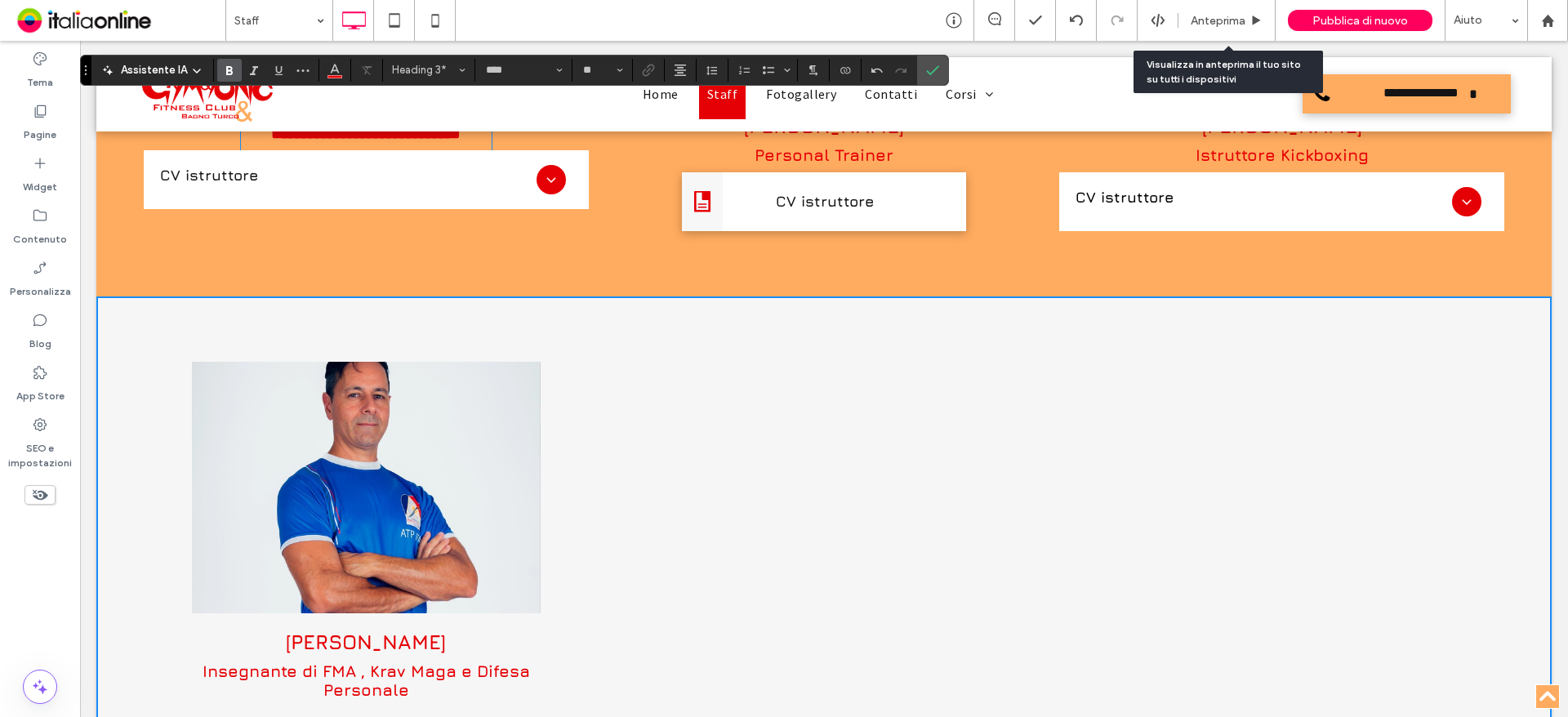
scroll to position [2531, 0]
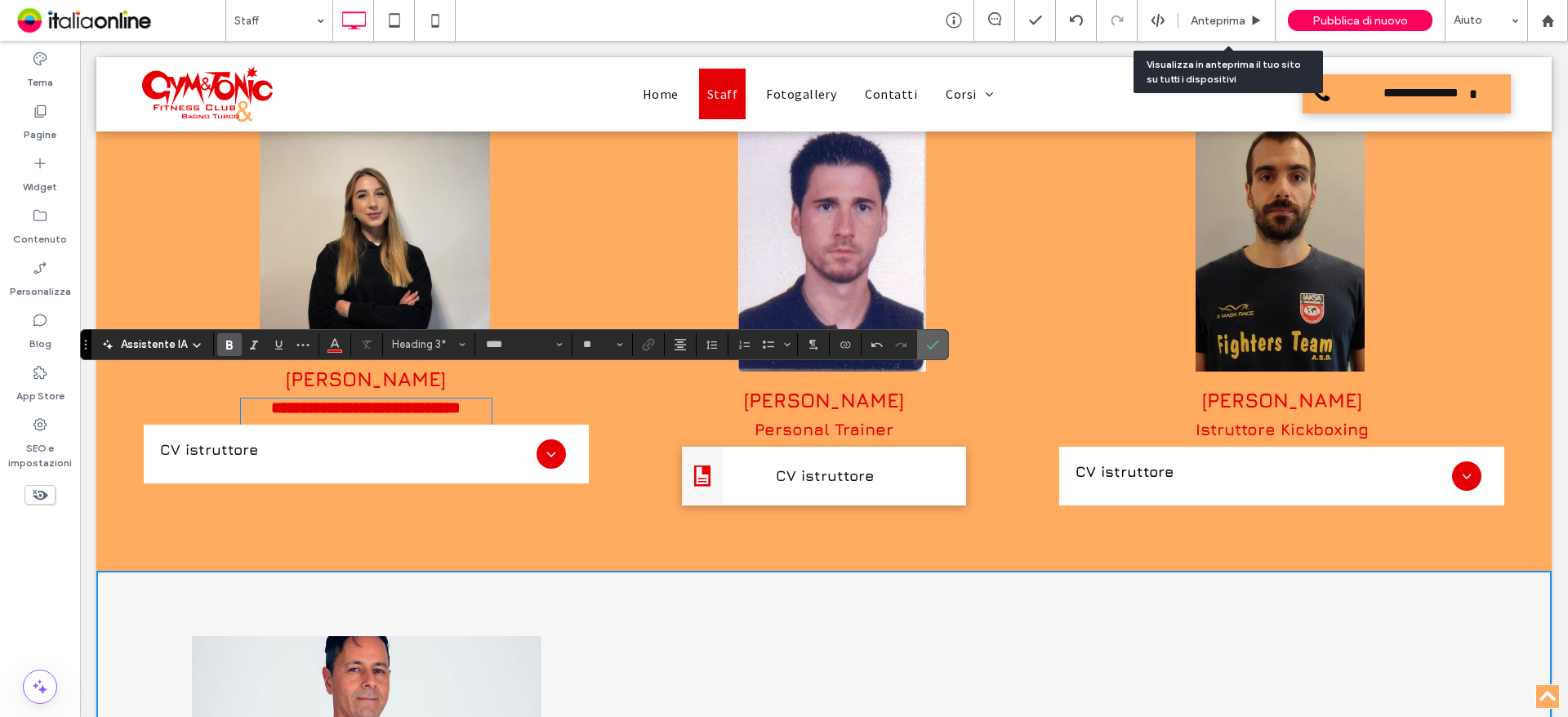
click at [934, 351] on span "Conferma" at bounding box center [932, 345] width 13 height 27
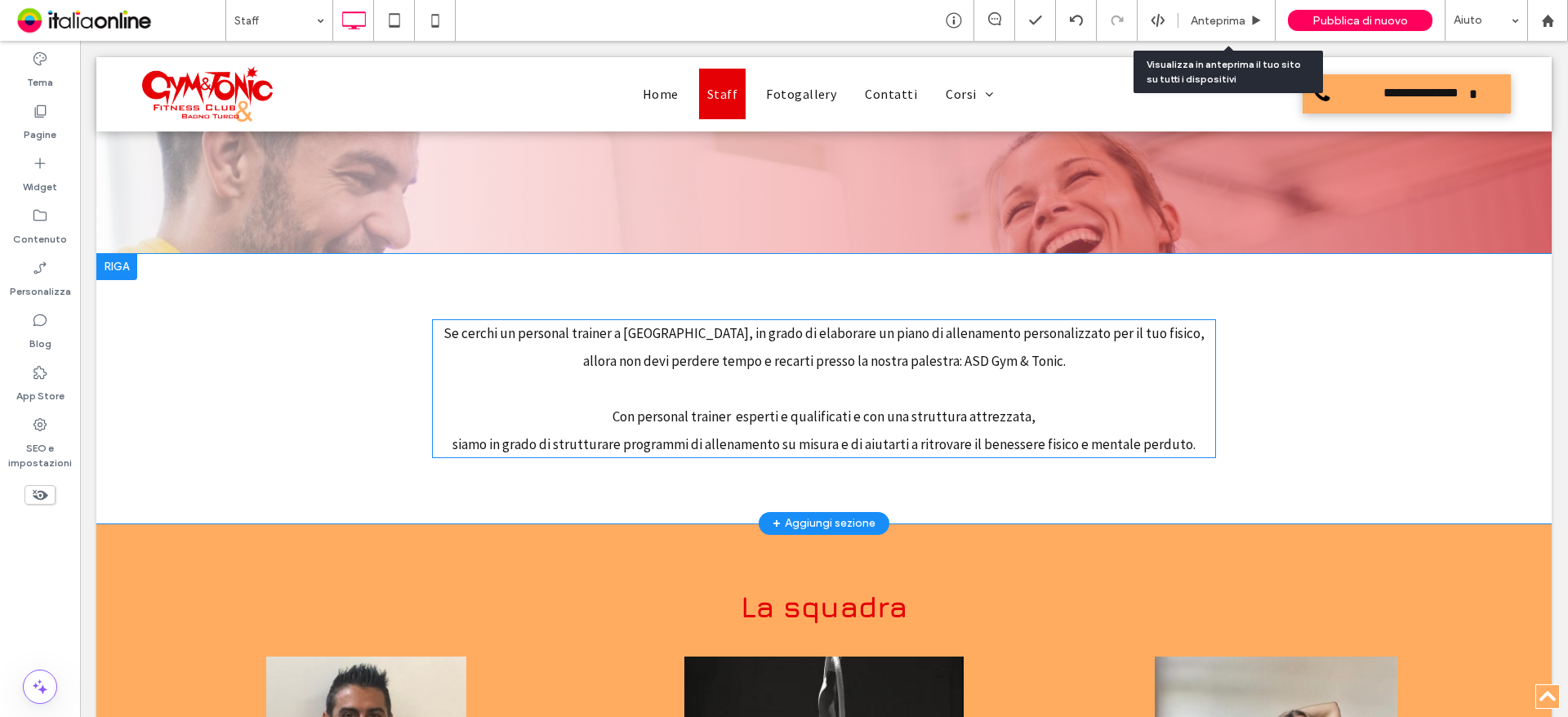
scroll to position [408, 0]
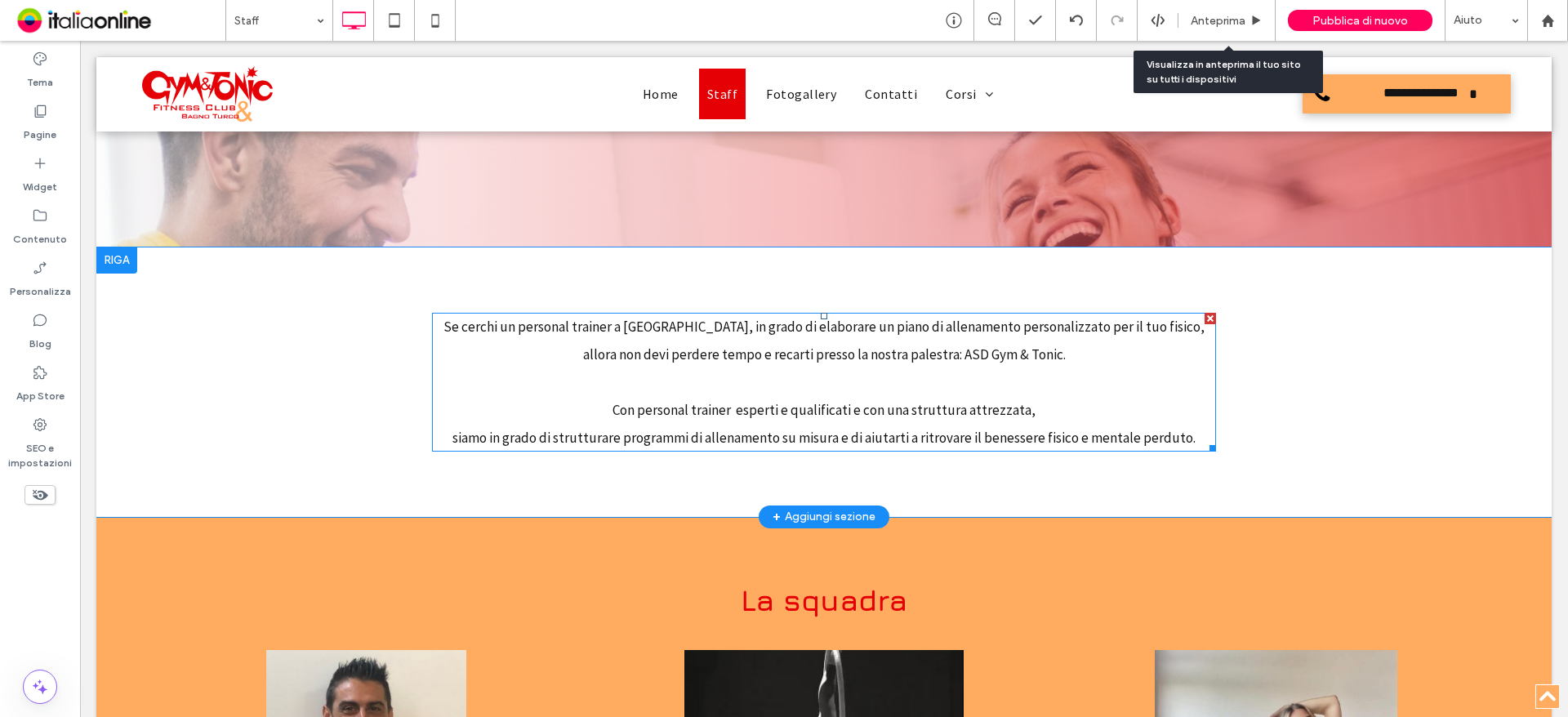
click at [861, 405] on span "Con personal trainer esperti e qualificati e con una struttura attrezzata," at bounding box center [824, 410] width 423 height 18
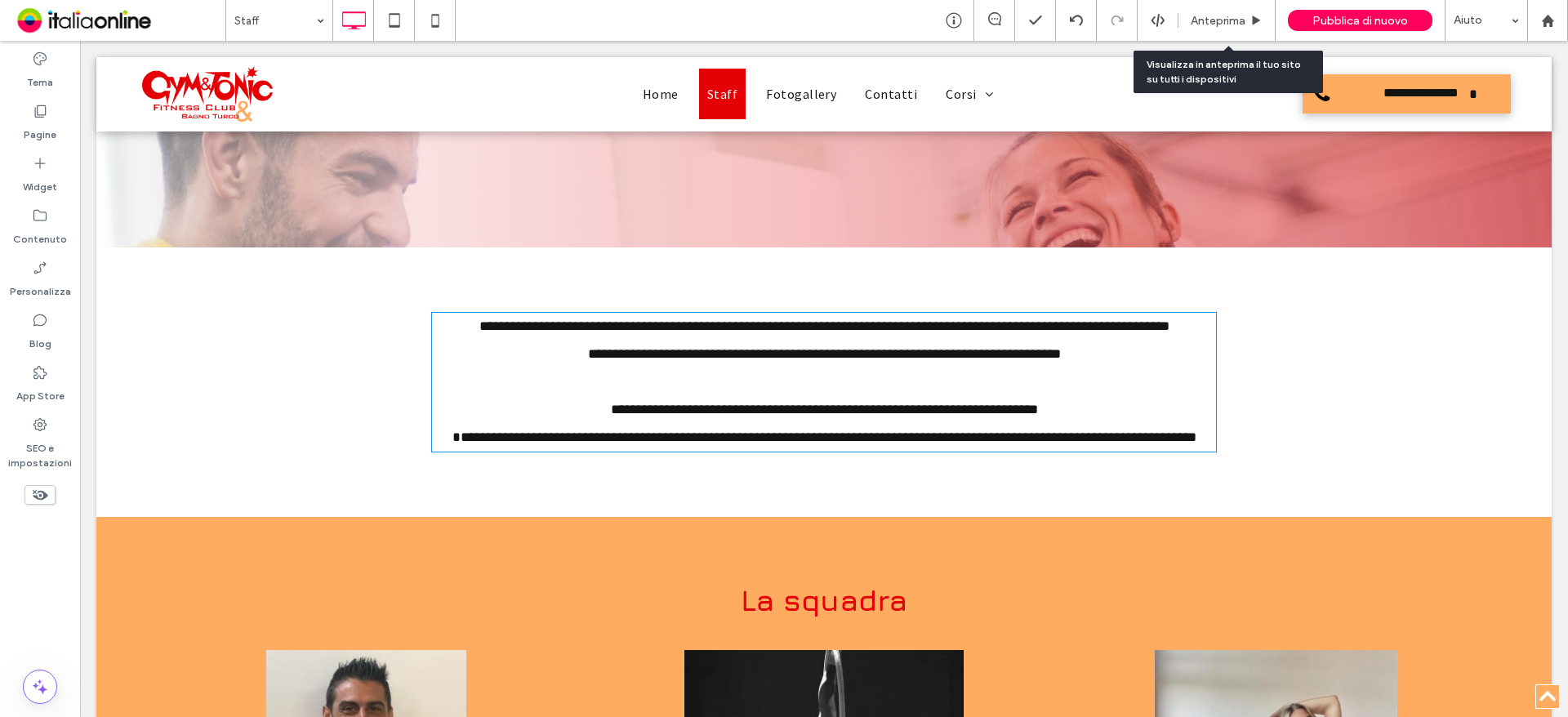
type input "**********"
type input "**"
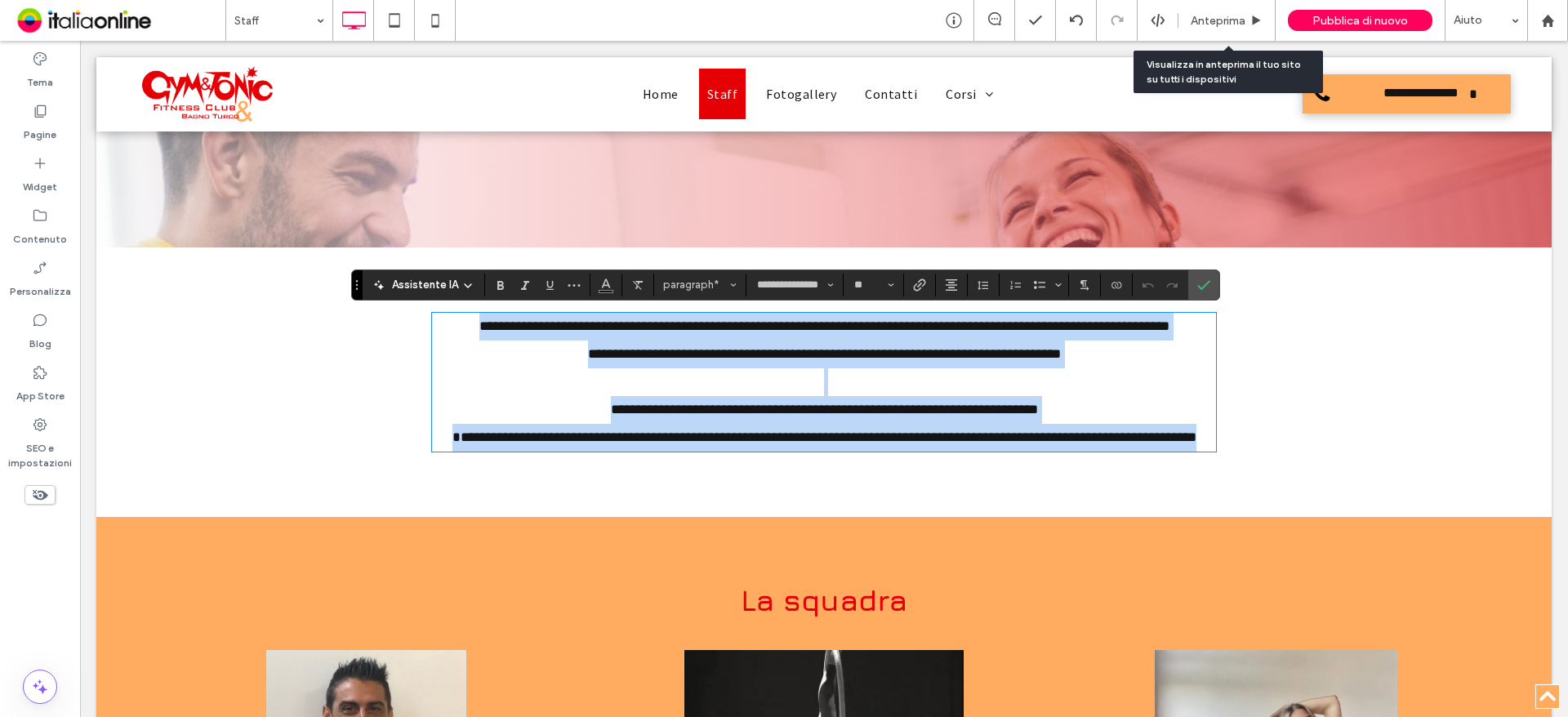
click at [1099, 411] on p "**********" at bounding box center [823, 410] width 784 height 27
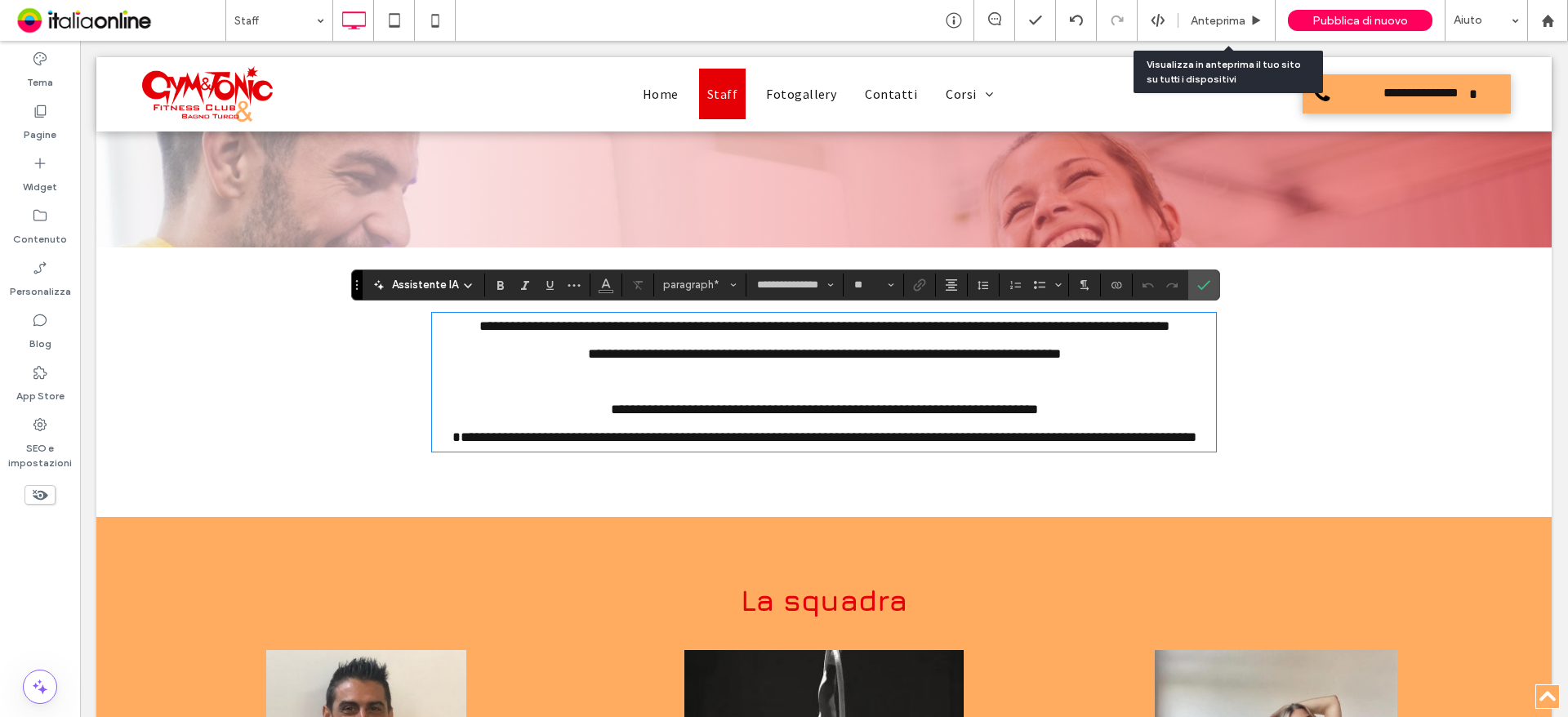
click at [1192, 439] on p "**********" at bounding box center [823, 437] width 784 height 27
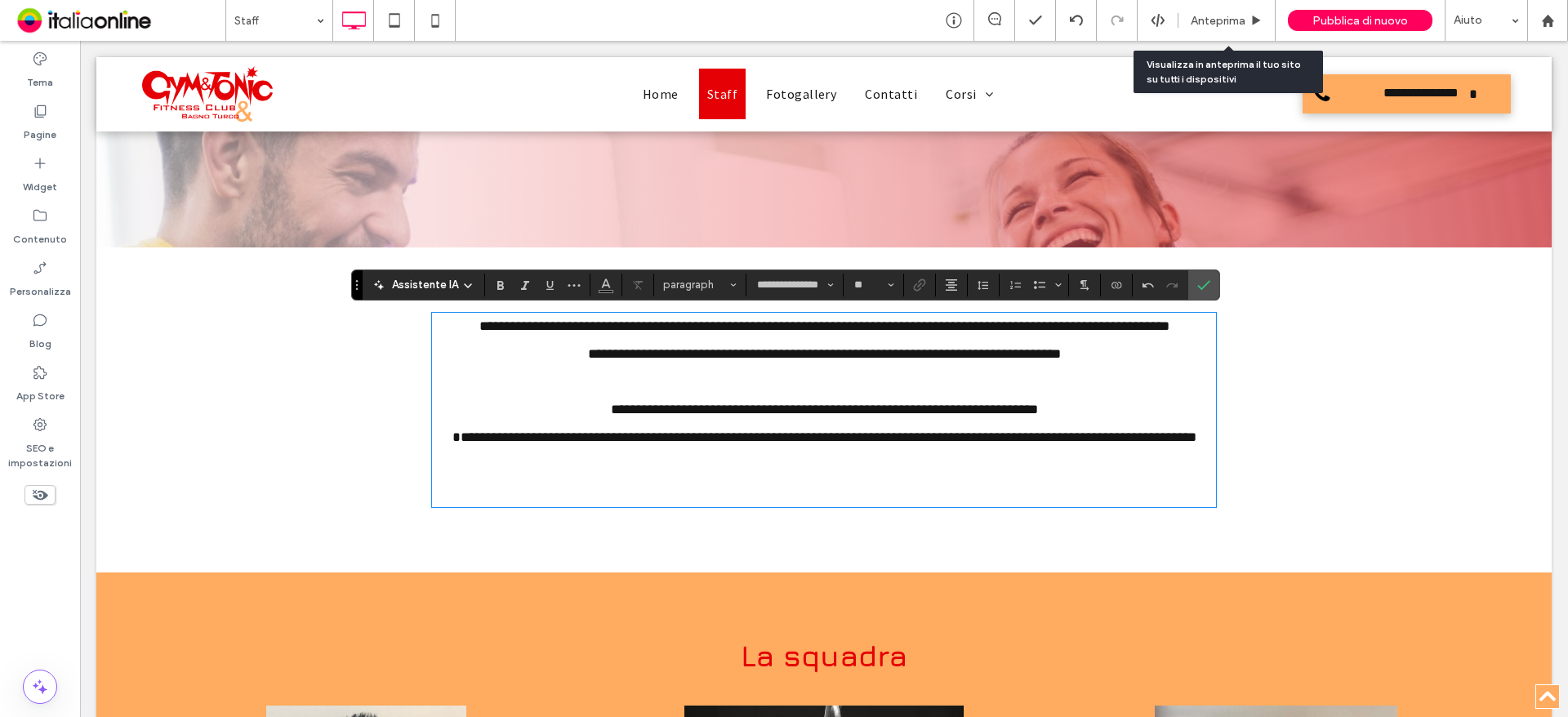
click at [1024, 488] on p "**********" at bounding box center [823, 465] width 784 height 83
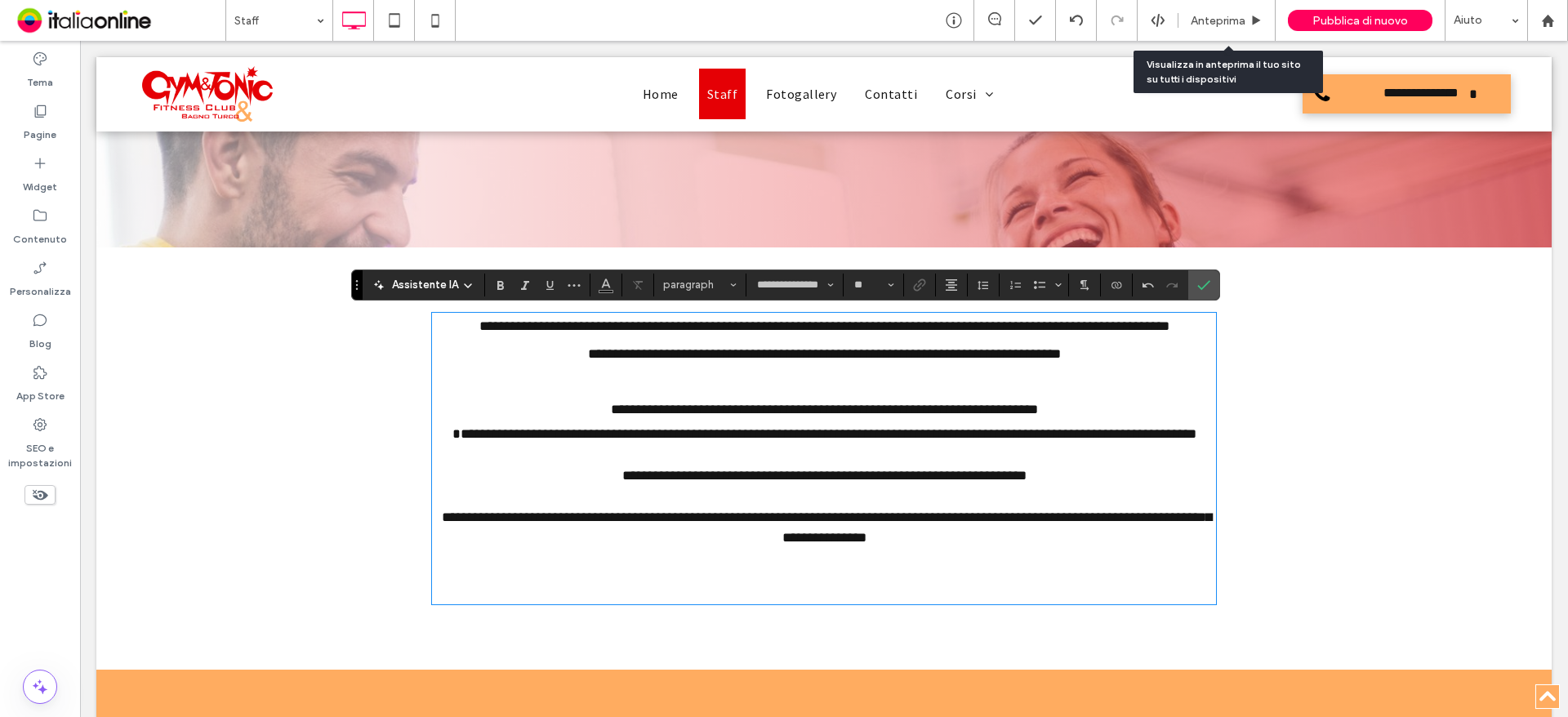
scroll to position [0, 0]
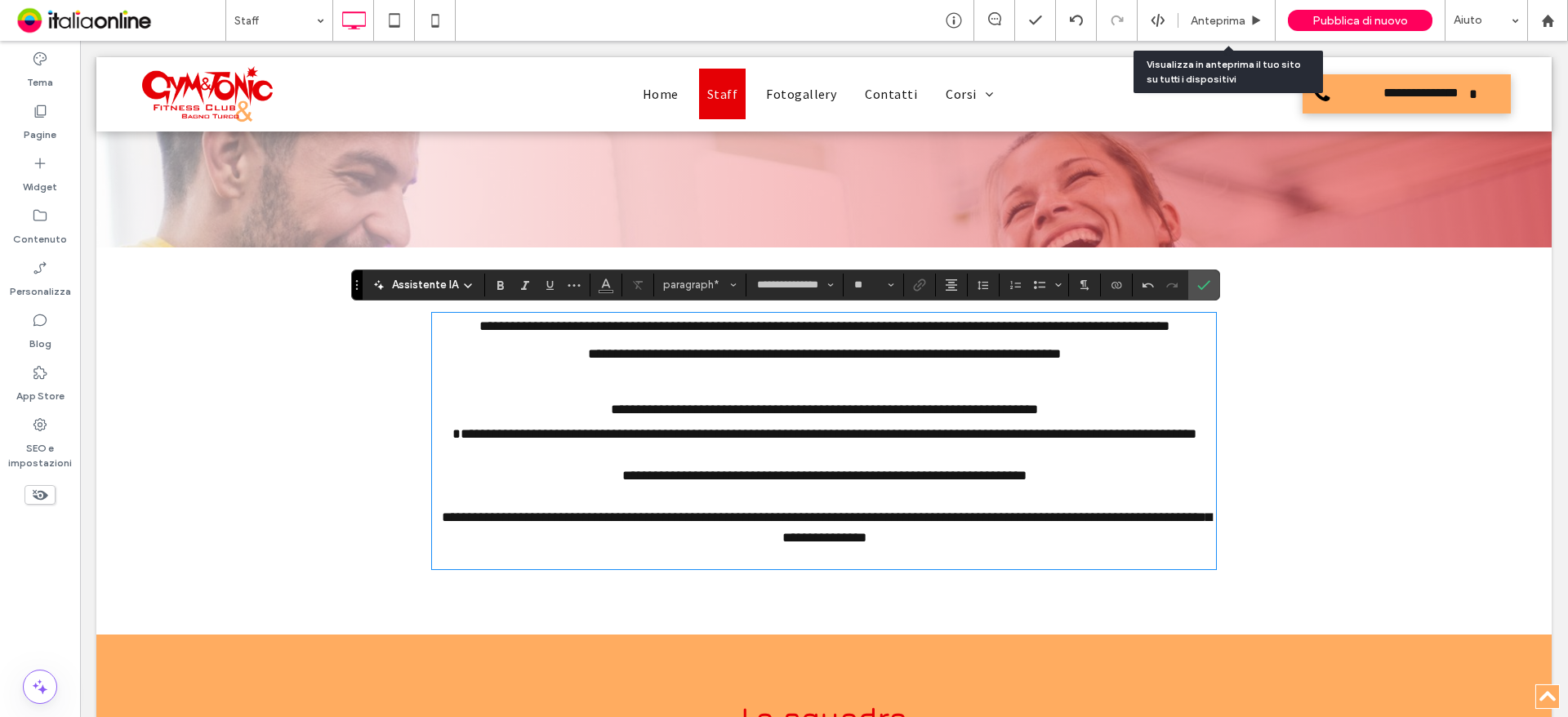
click at [954, 498] on p "﻿" at bounding box center [823, 496] width 784 height 21
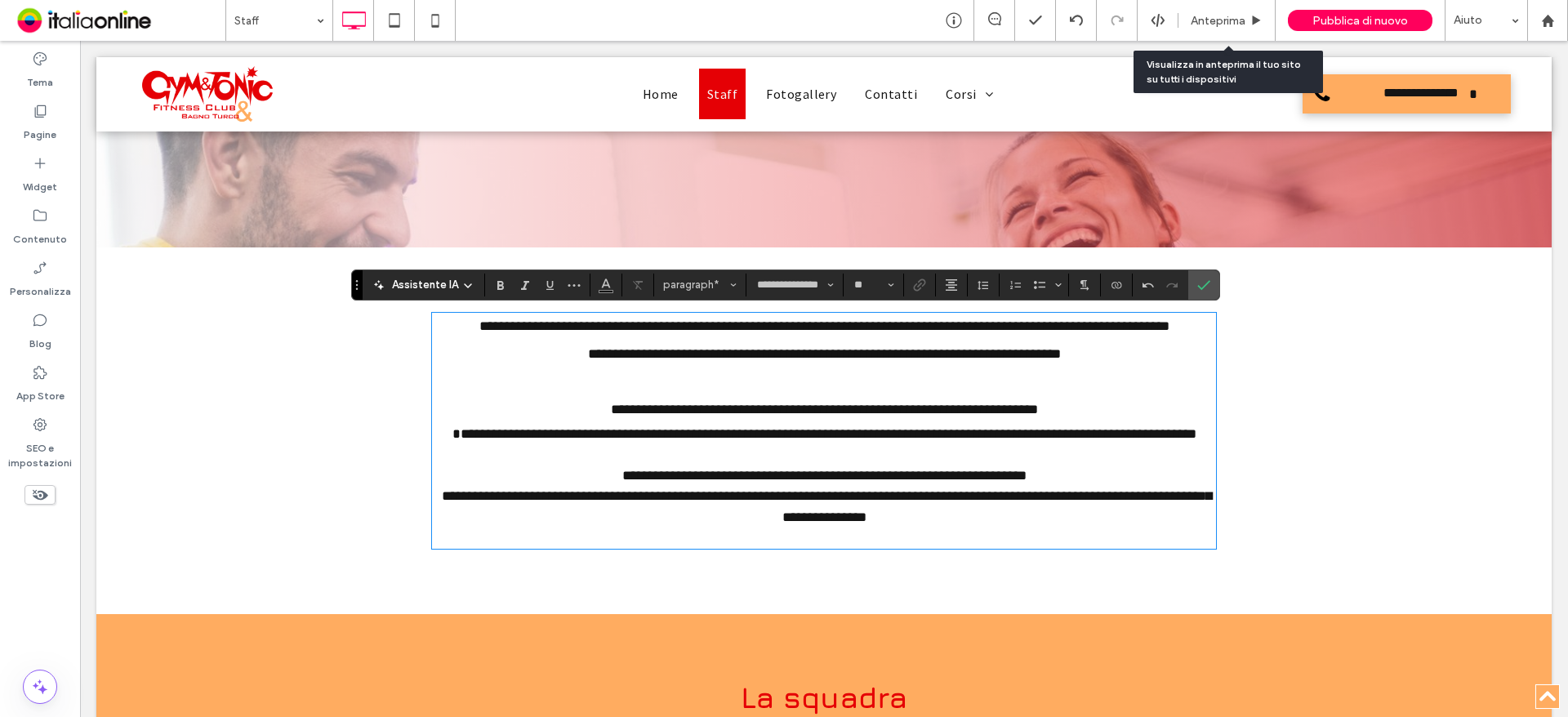
click at [901, 540] on p "**********" at bounding box center [823, 517] width 784 height 63
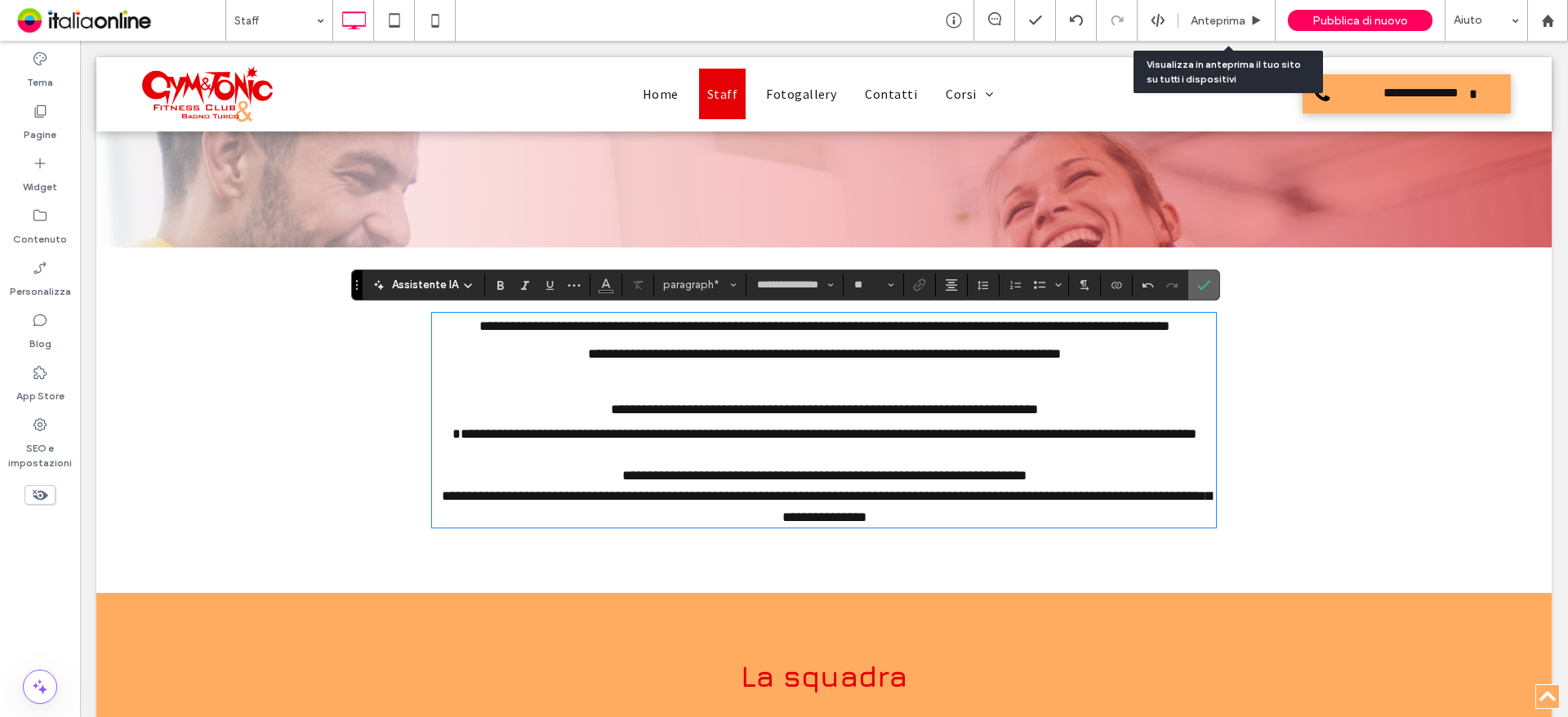
click at [1202, 287] on use "Conferma" at bounding box center [1204, 284] width 13 height 10
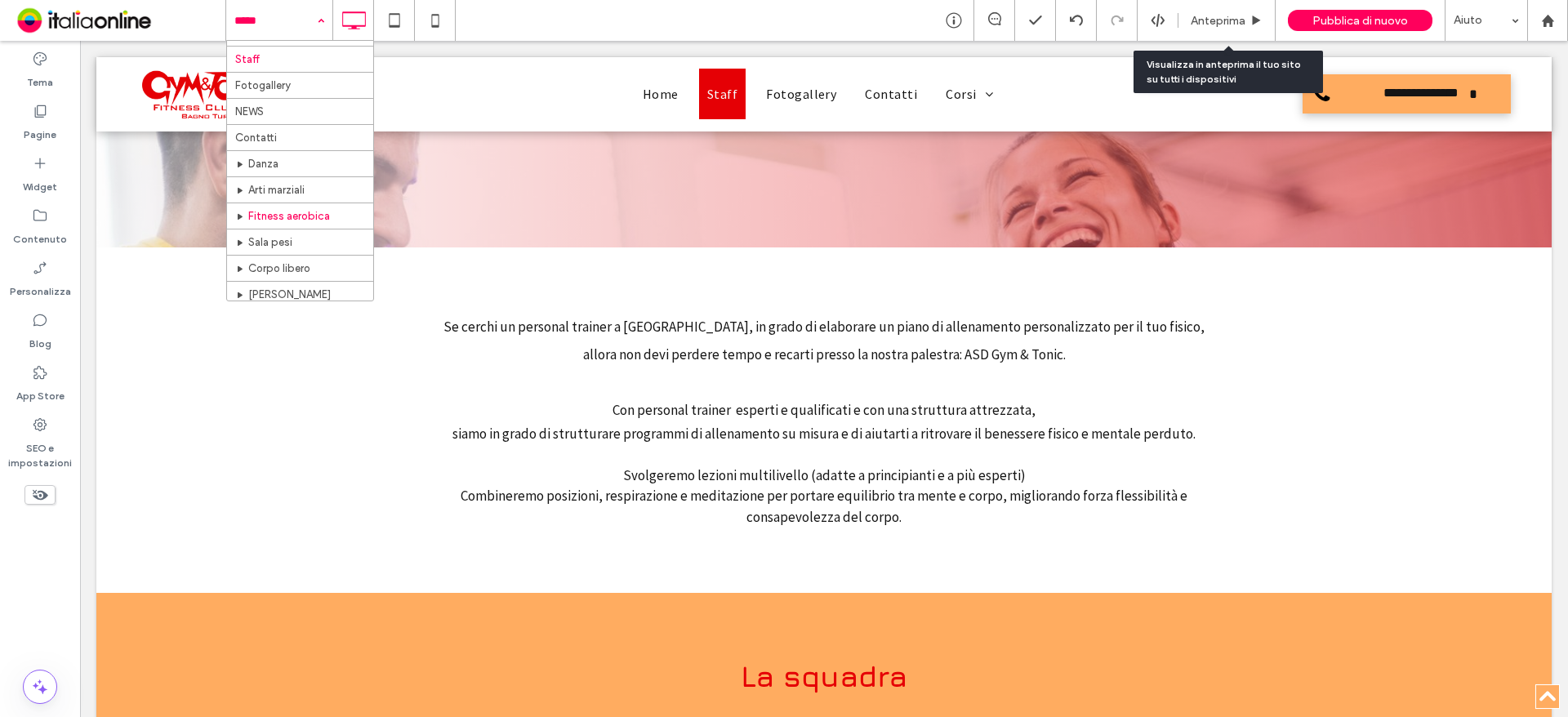
scroll to position [26, 0]
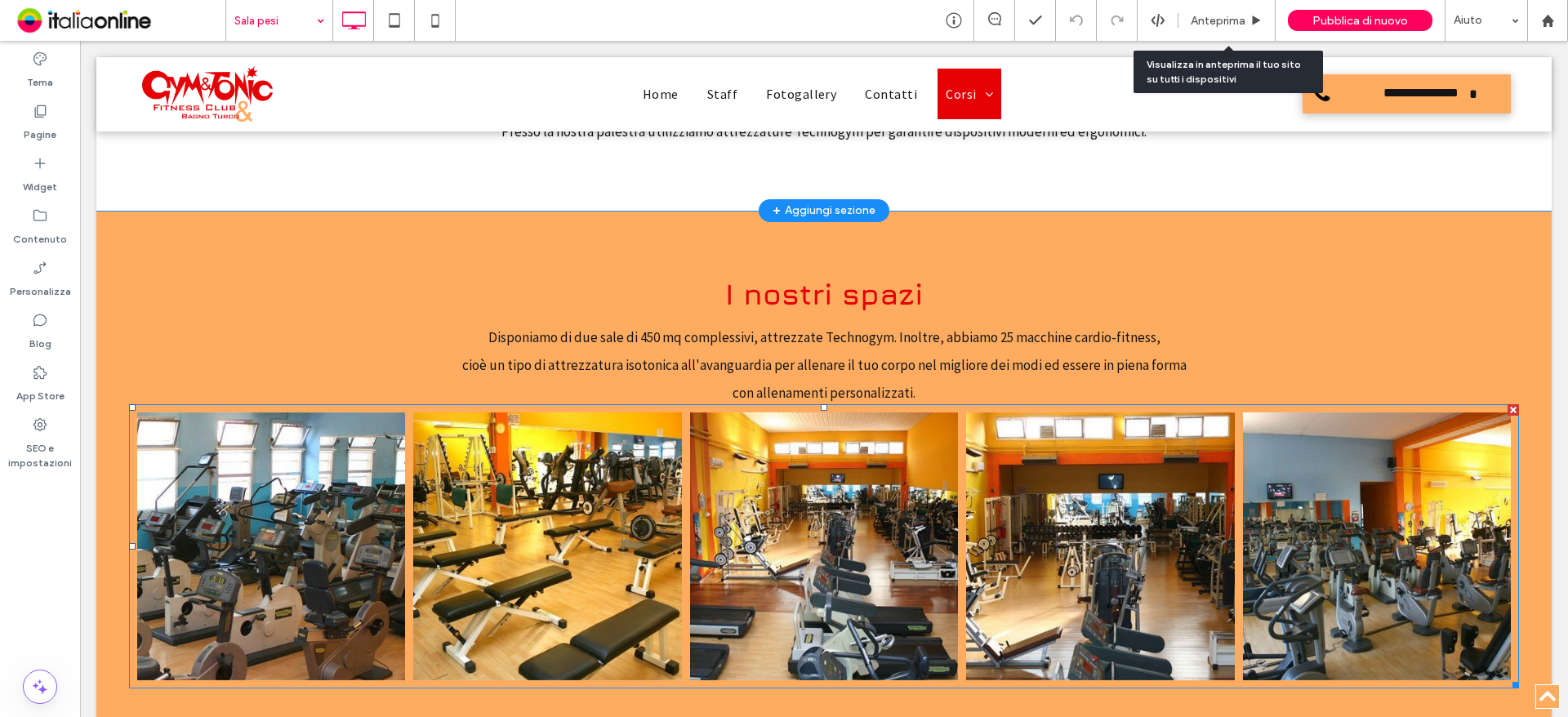
scroll to position [898, 0]
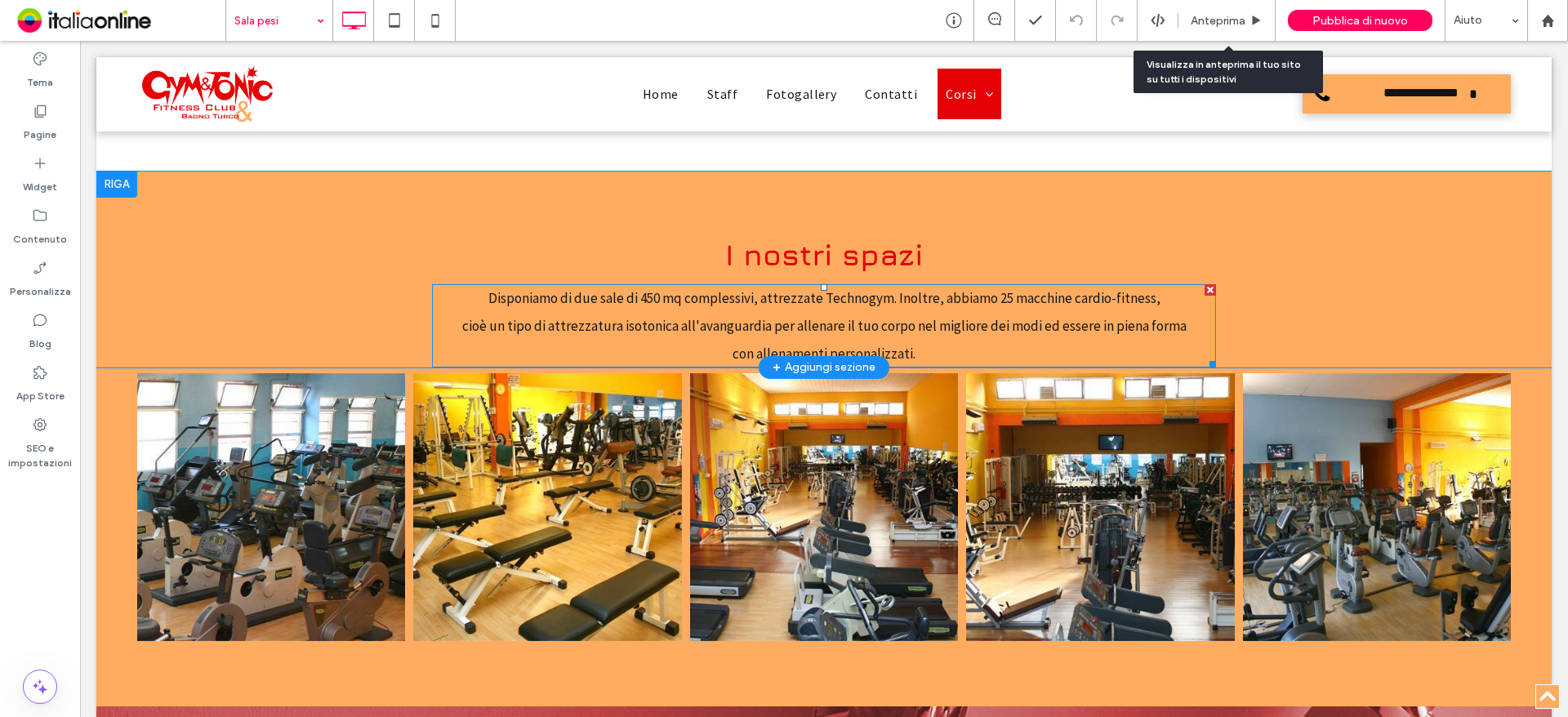
click at [846, 289] on span "Disponiamo di due sale di 450 mq complessivi, attrezzate Technogym. Inoltre, ab…" at bounding box center [824, 298] width 672 height 18
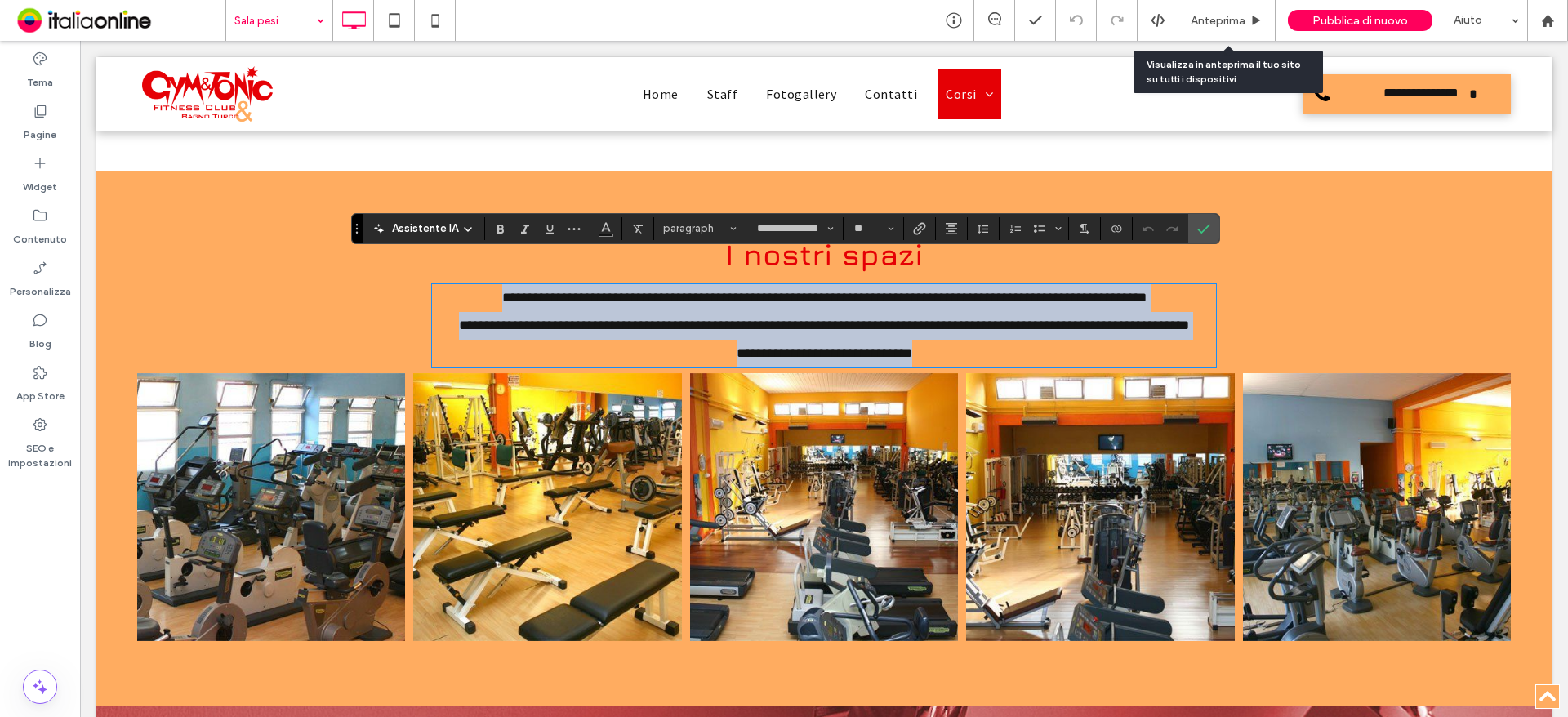
click at [846, 291] on span "**********" at bounding box center [824, 297] width 644 height 14
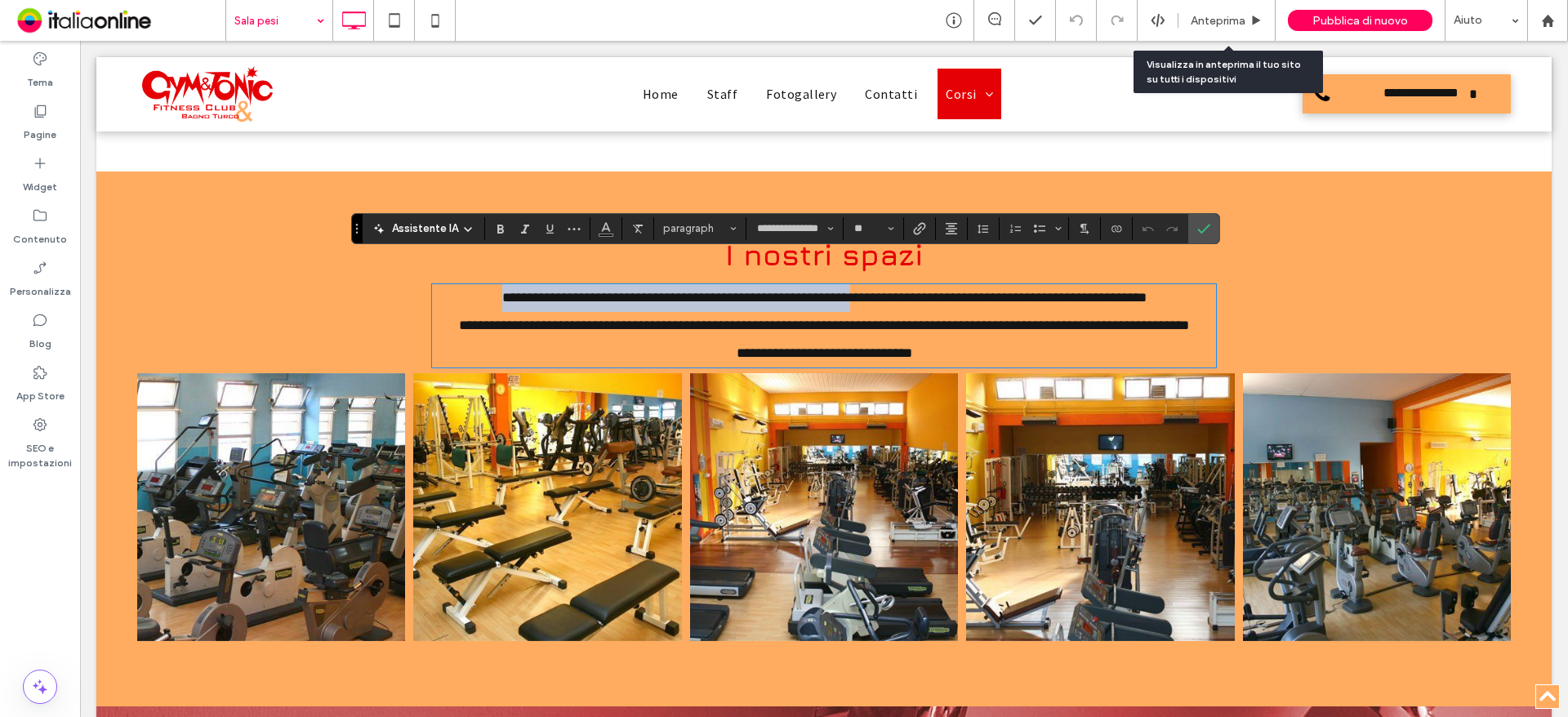
click at [846, 291] on span "**********" at bounding box center [824, 297] width 644 height 14
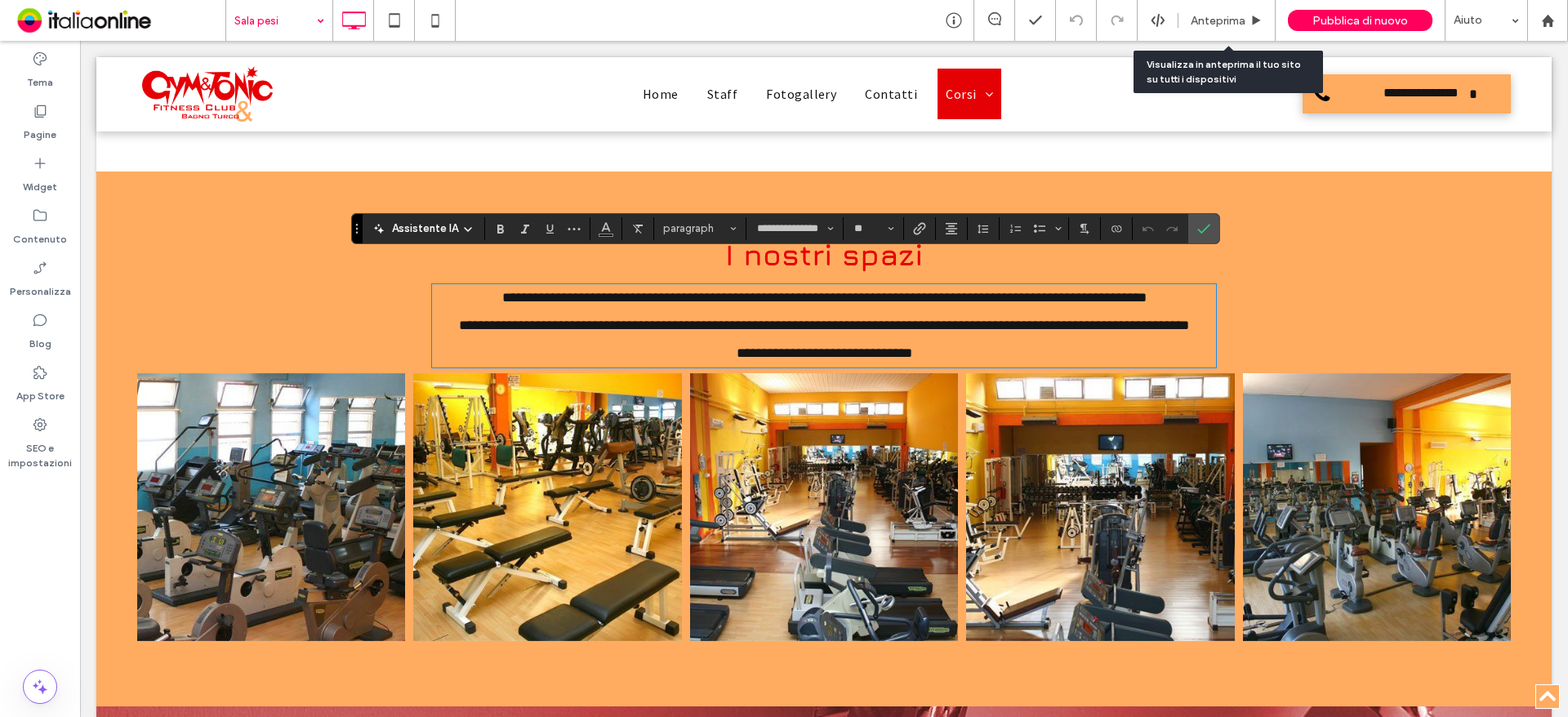
click at [859, 291] on span "**********" at bounding box center [824, 297] width 644 height 14
drag, startPoint x: 1200, startPoint y: 217, endPoint x: 1103, endPoint y: 202, distance: 98.2
click at [1200, 217] on span "Conferma" at bounding box center [1201, 229] width 7 height 29
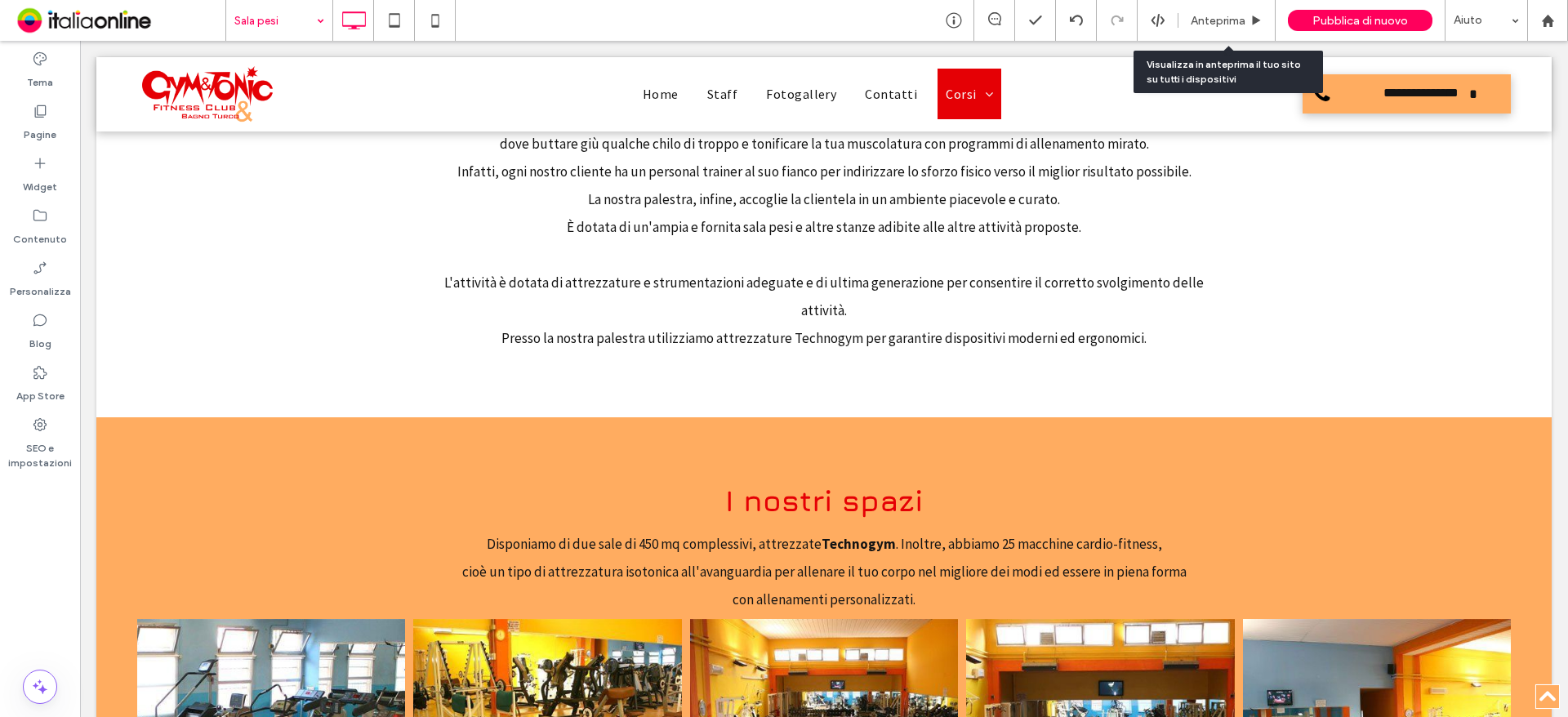
scroll to position [625, 0]
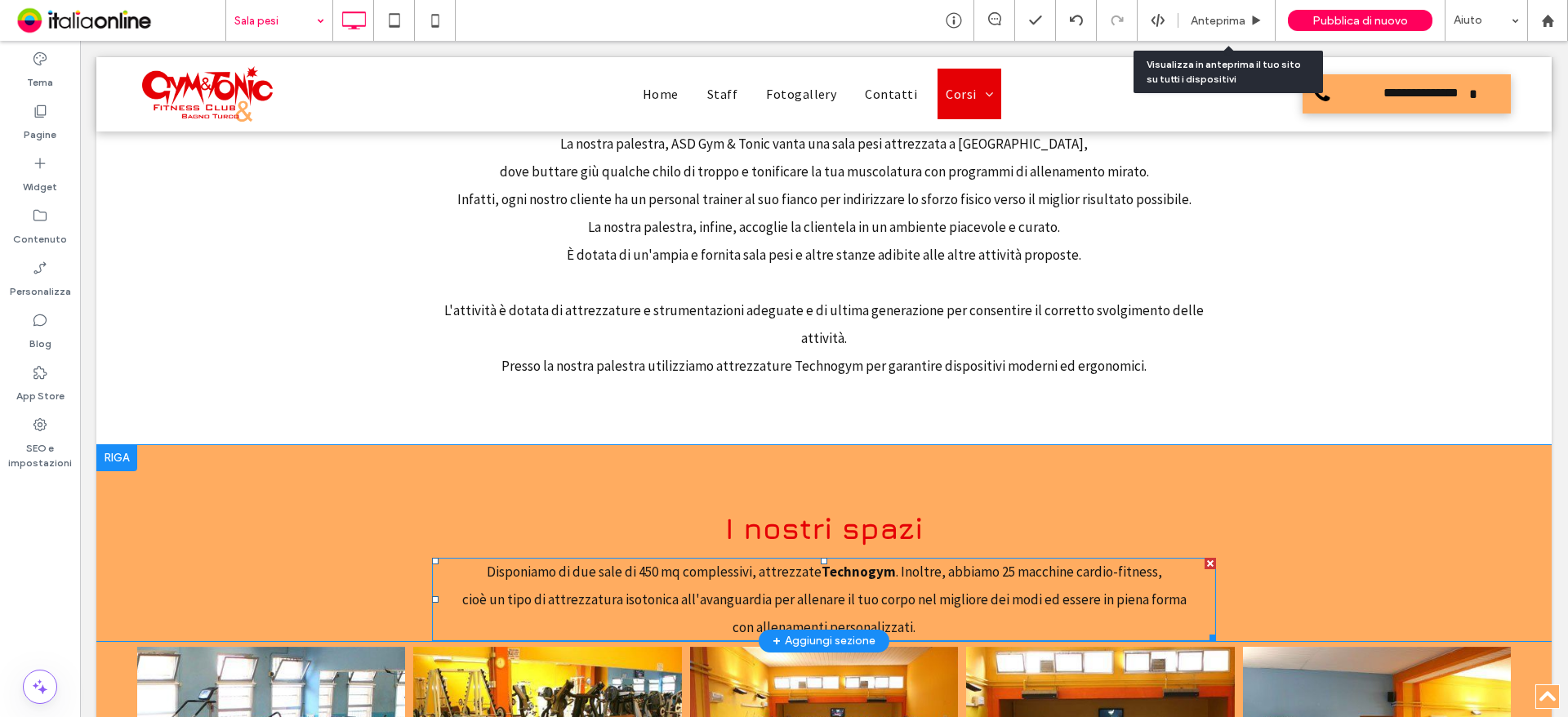
click at [989, 562] on span ". Inoltre, abbiamo 25 macchine cardio-fitness," at bounding box center [1028, 572] width 266 height 18
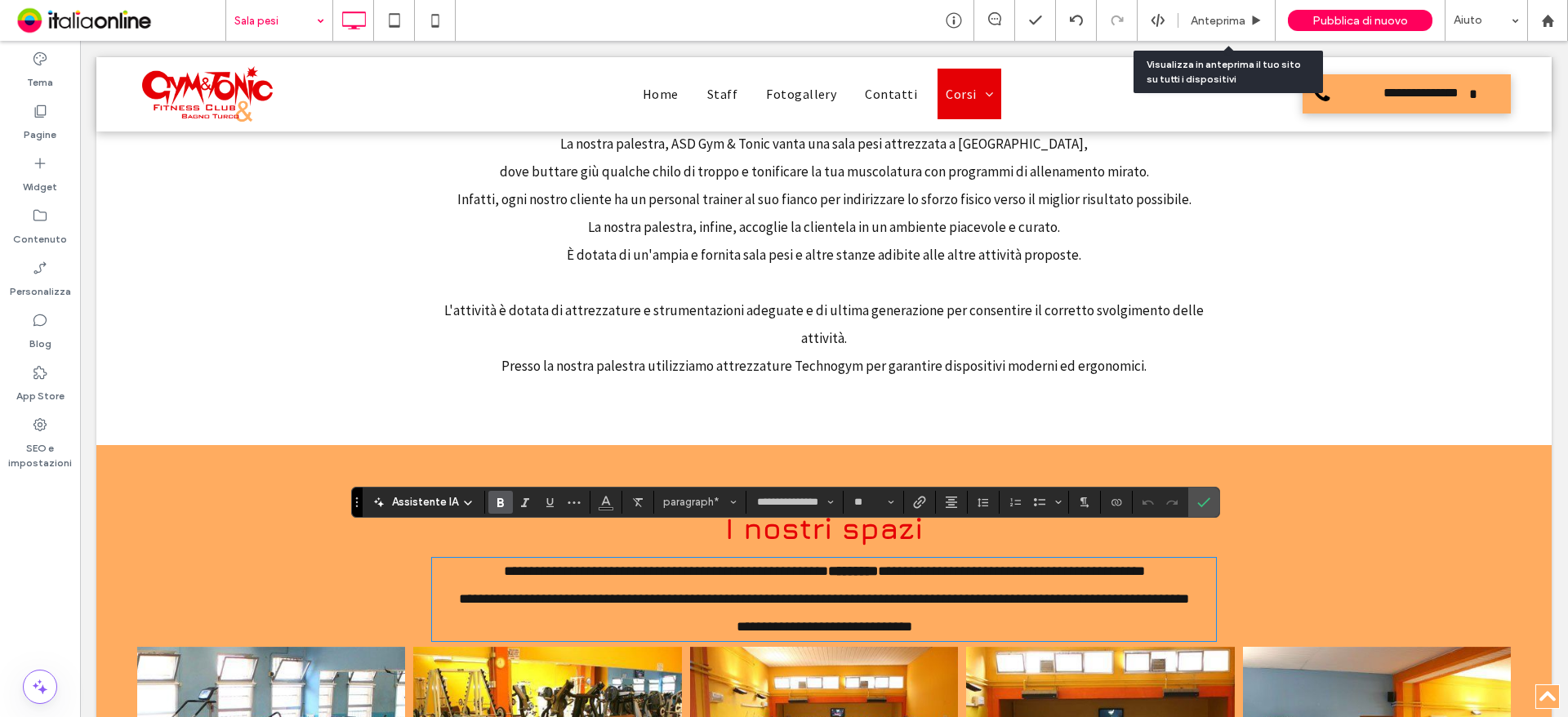
click at [998, 564] on span "**********" at bounding box center [1012, 571] width 267 height 14
drag, startPoint x: 993, startPoint y: 547, endPoint x: 1004, endPoint y: 547, distance: 11.0
click at [1004, 564] on span "**********" at bounding box center [1012, 571] width 267 height 14
click at [1054, 564] on span "**********" at bounding box center [1011, 571] width 250 height 14
click at [1208, 496] on icon "Conferma" at bounding box center [1204, 502] width 13 height 13
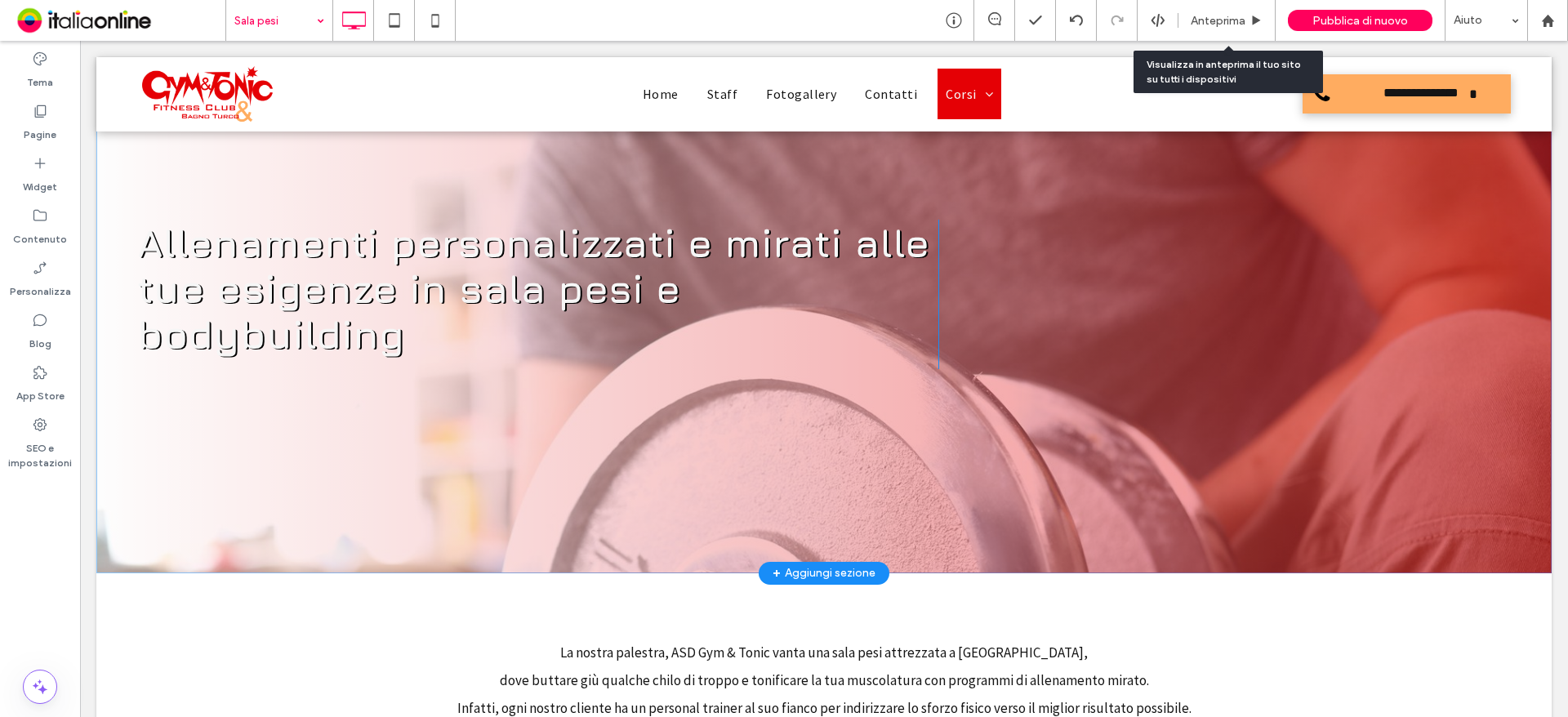
scroll to position [0, 0]
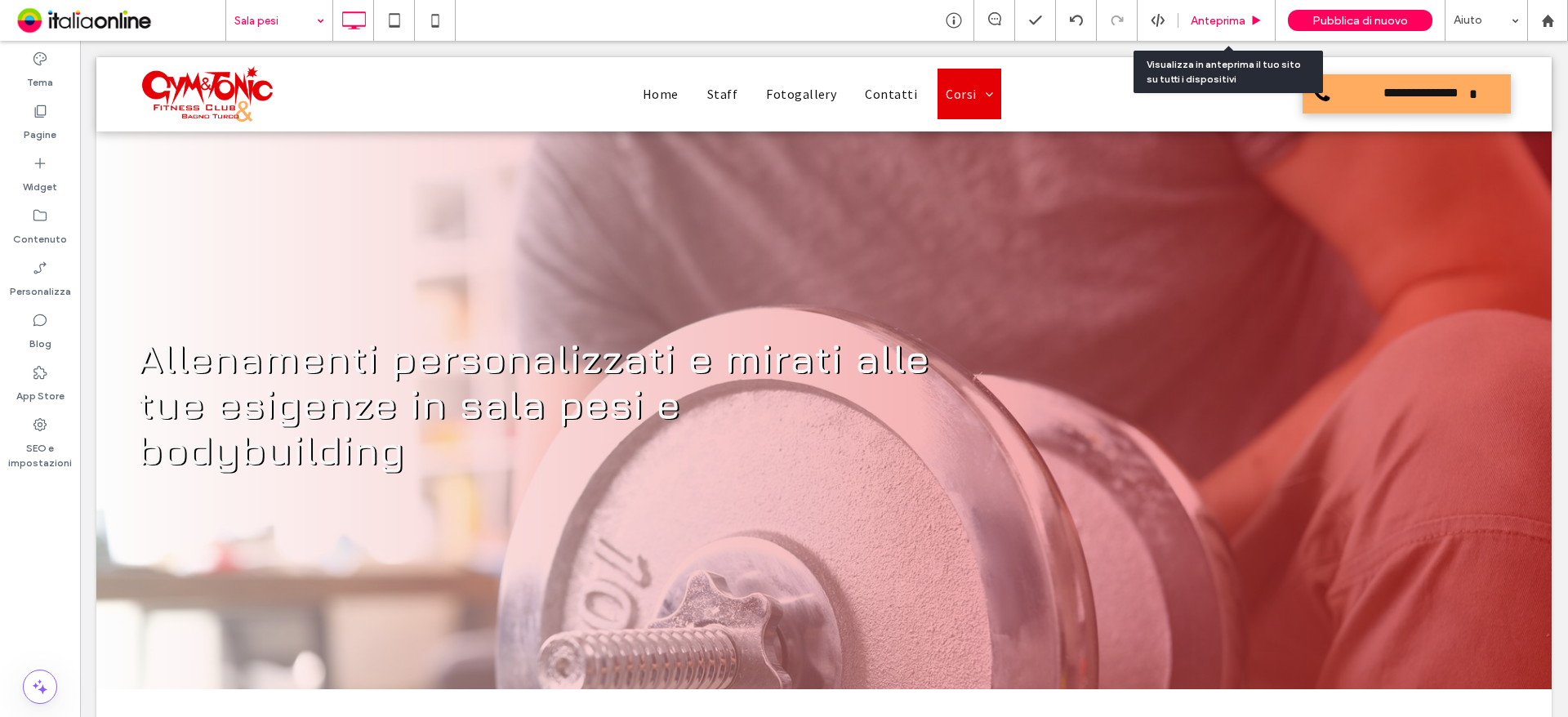
click at [1201, 12] on div "Anteprima" at bounding box center [1227, 20] width 97 height 41
click at [1240, 18] on span "Anteprima" at bounding box center [1219, 20] width 55 height 14
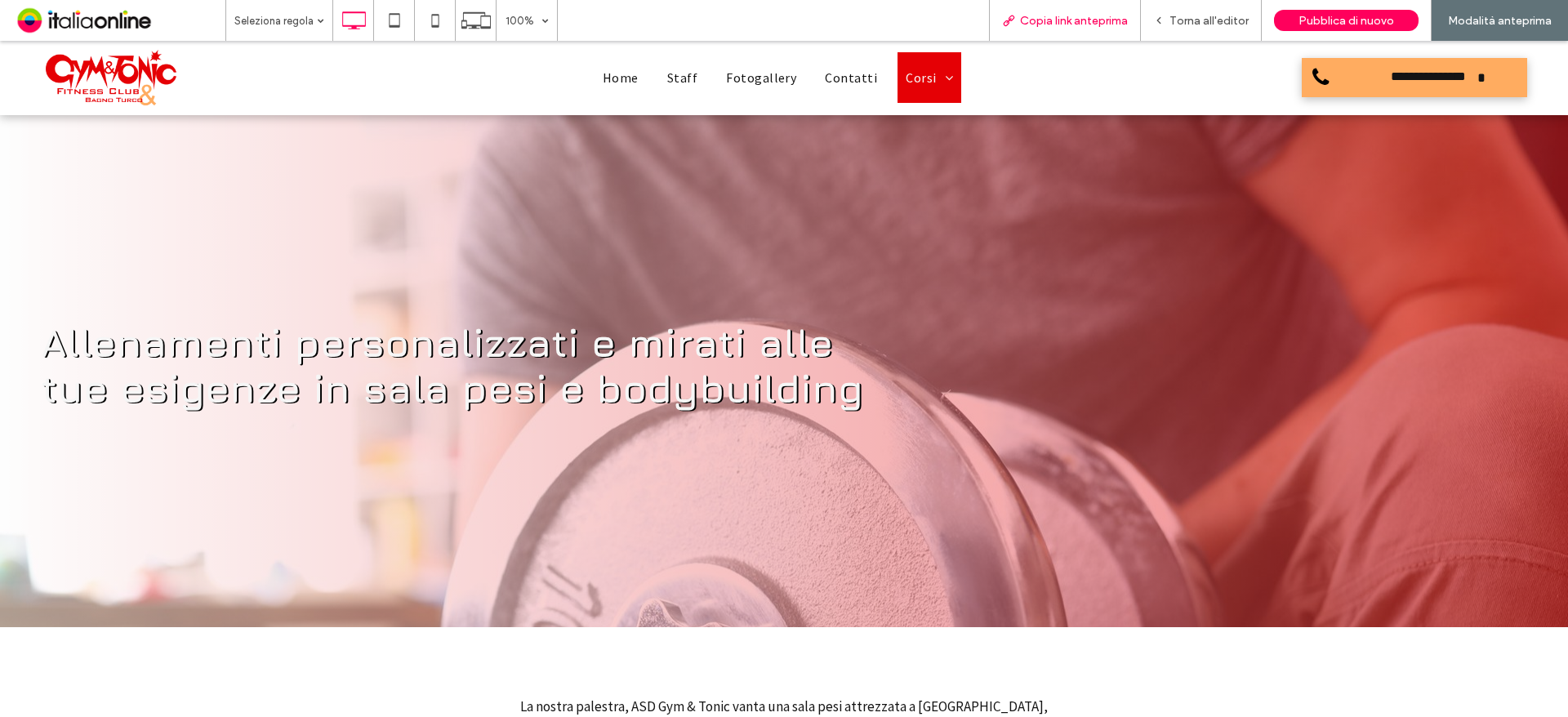
click at [1075, 16] on span "Copia link anteprima" at bounding box center [1074, 20] width 108 height 14
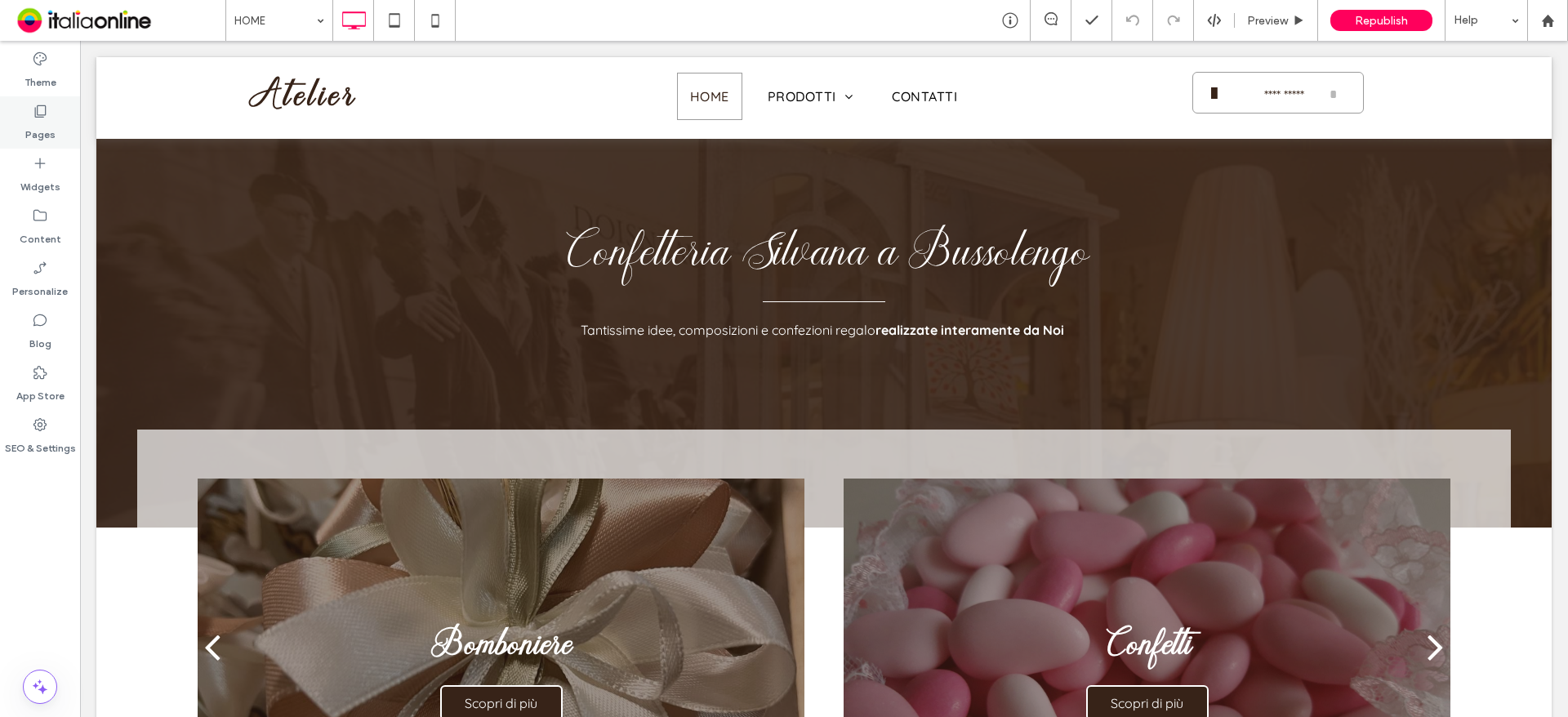
click at [62, 126] on div "Pages" at bounding box center [39, 122] width 80 height 52
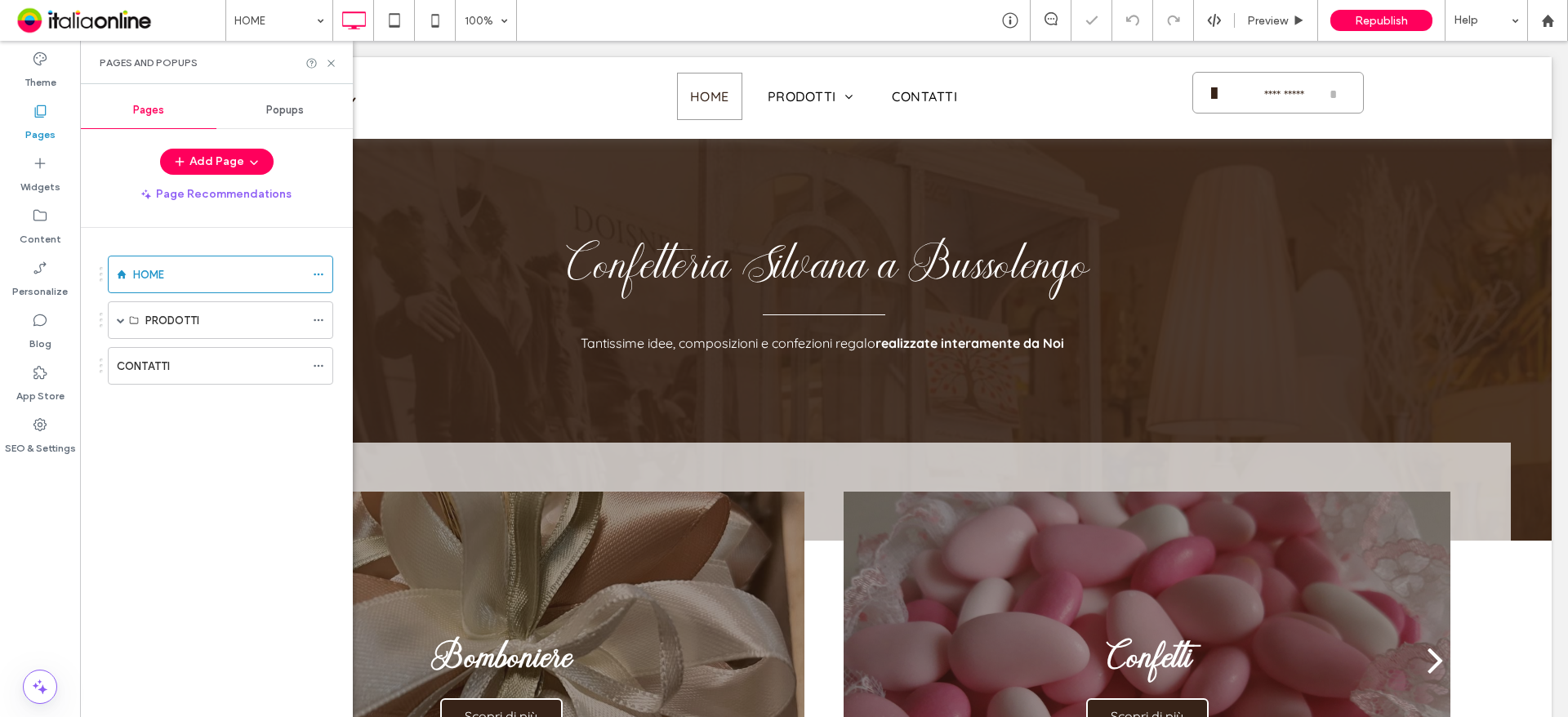
click at [330, 102] on div "Popups" at bounding box center [285, 110] width 136 height 36
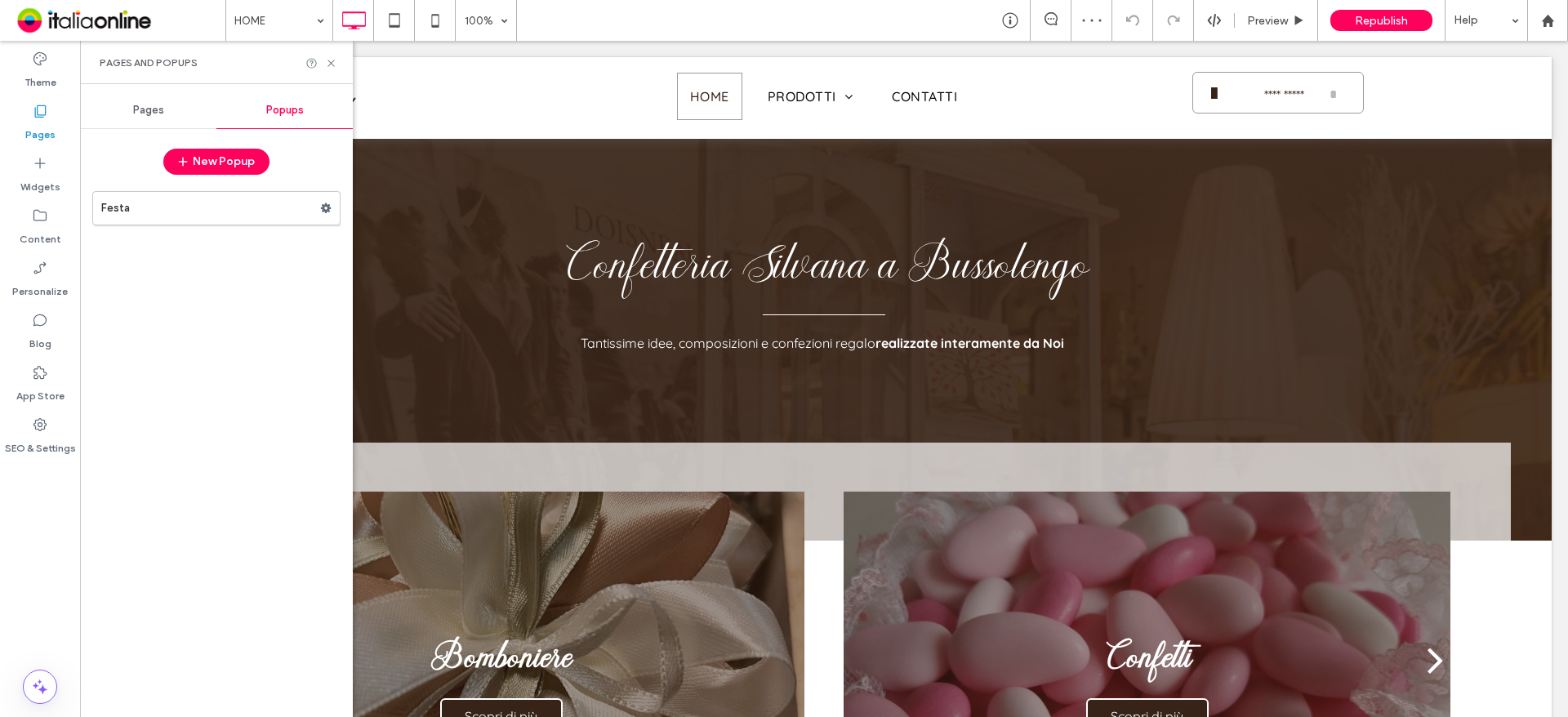
drag, startPoint x: 242, startPoint y: 209, endPoint x: 251, endPoint y: 216, distance: 11.4
click at [242, 209] on label "Festa" at bounding box center [210, 209] width 219 height 33
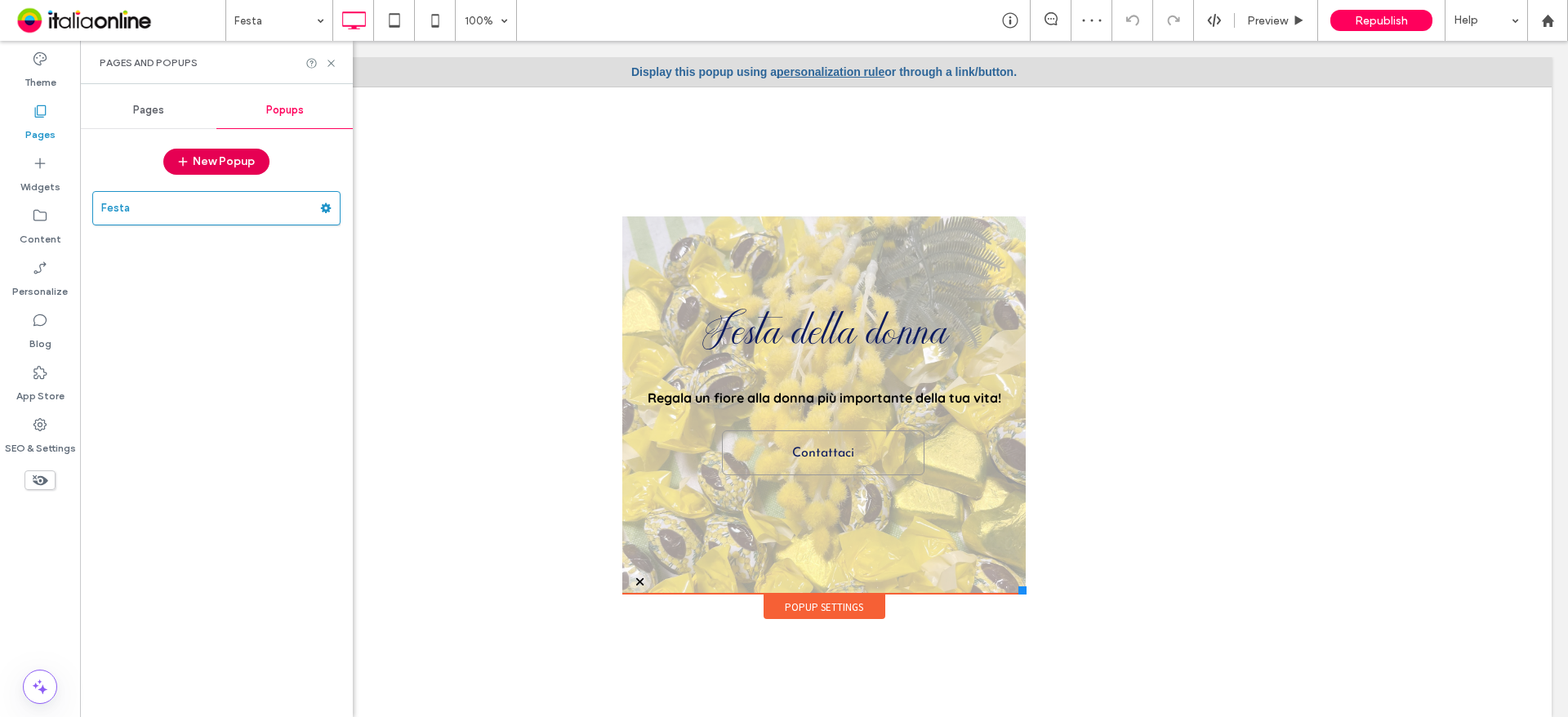
click at [234, 165] on button "New Popup" at bounding box center [217, 161] width 106 height 27
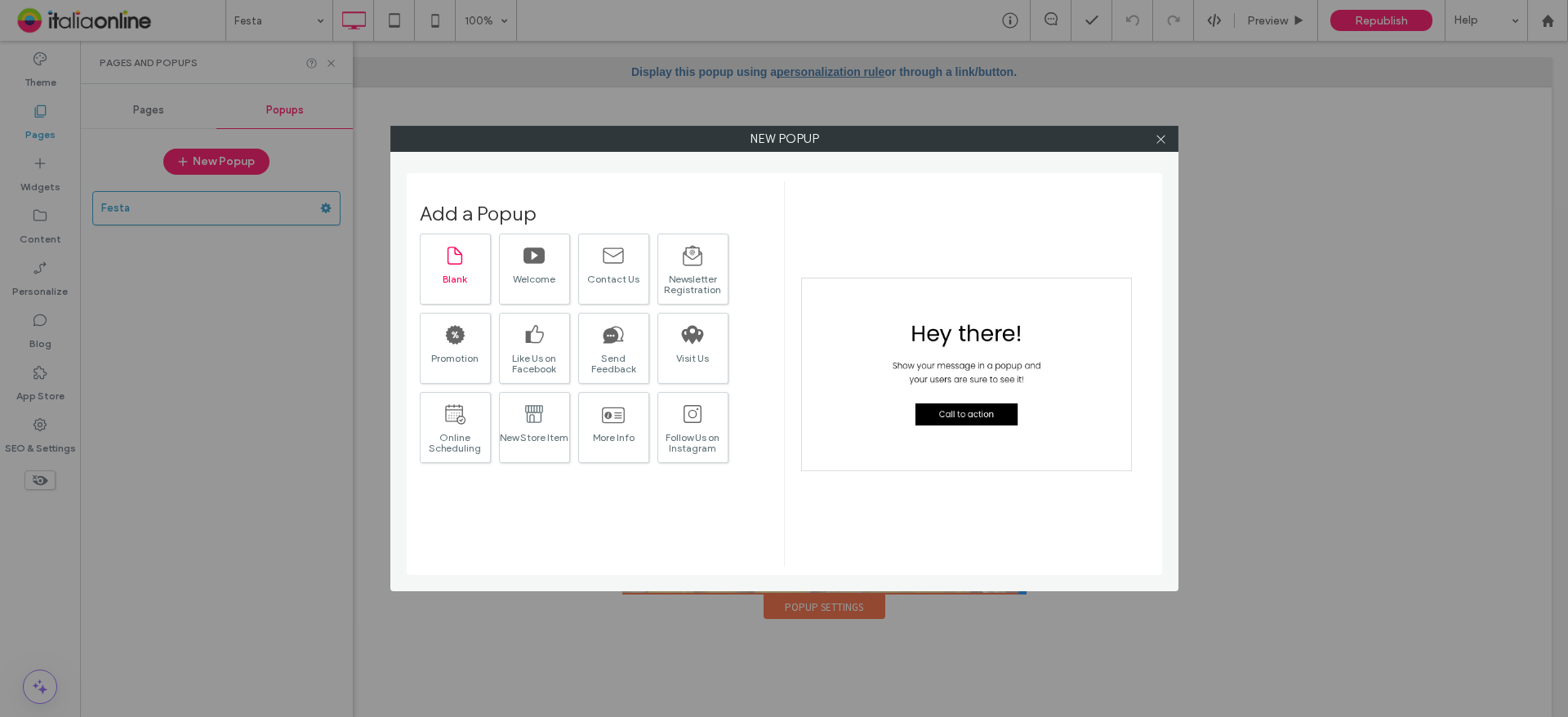
click at [471, 262] on div "Blank" at bounding box center [456, 269] width 71 height 71
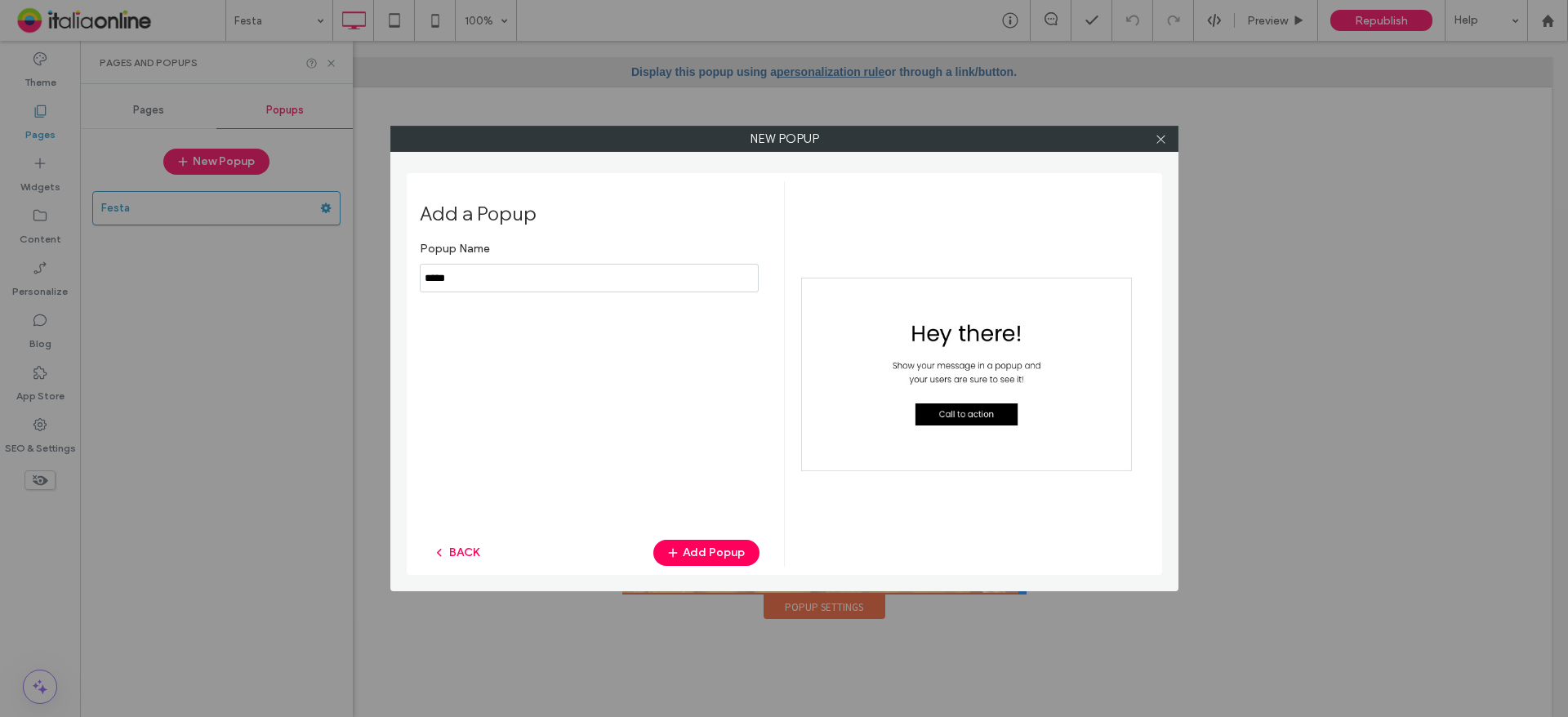
drag, startPoint x: 467, startPoint y: 284, endPoint x: 263, endPoint y: 284, distance: 204.0
click at [272, 284] on div "New popup Add a Popup Popup Name BACK Add Popup" at bounding box center [784, 358] width 1568 height 717
type input "*****"
click at [695, 546] on button "Add Popup" at bounding box center [706, 552] width 106 height 27
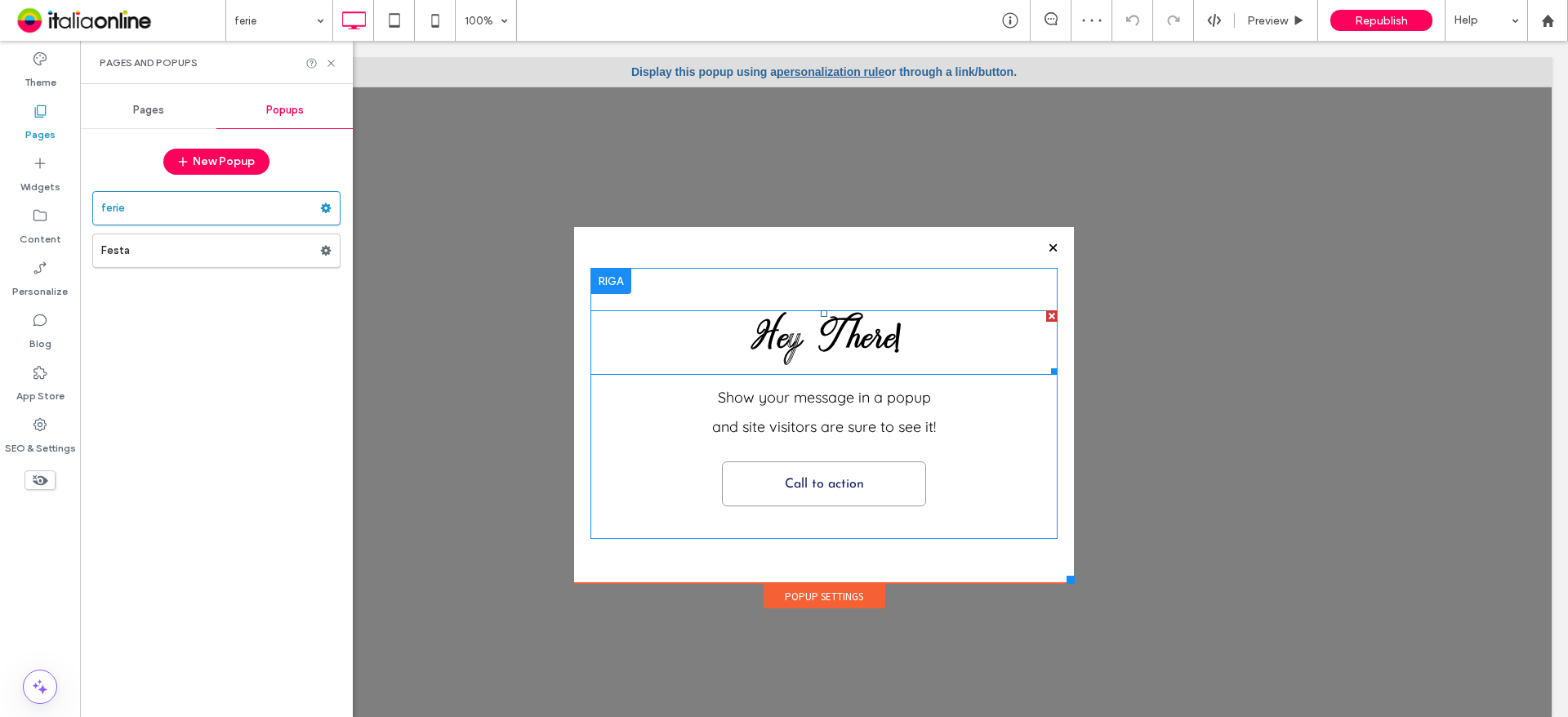
click at [1047, 318] on div at bounding box center [1052, 316] width 11 height 11
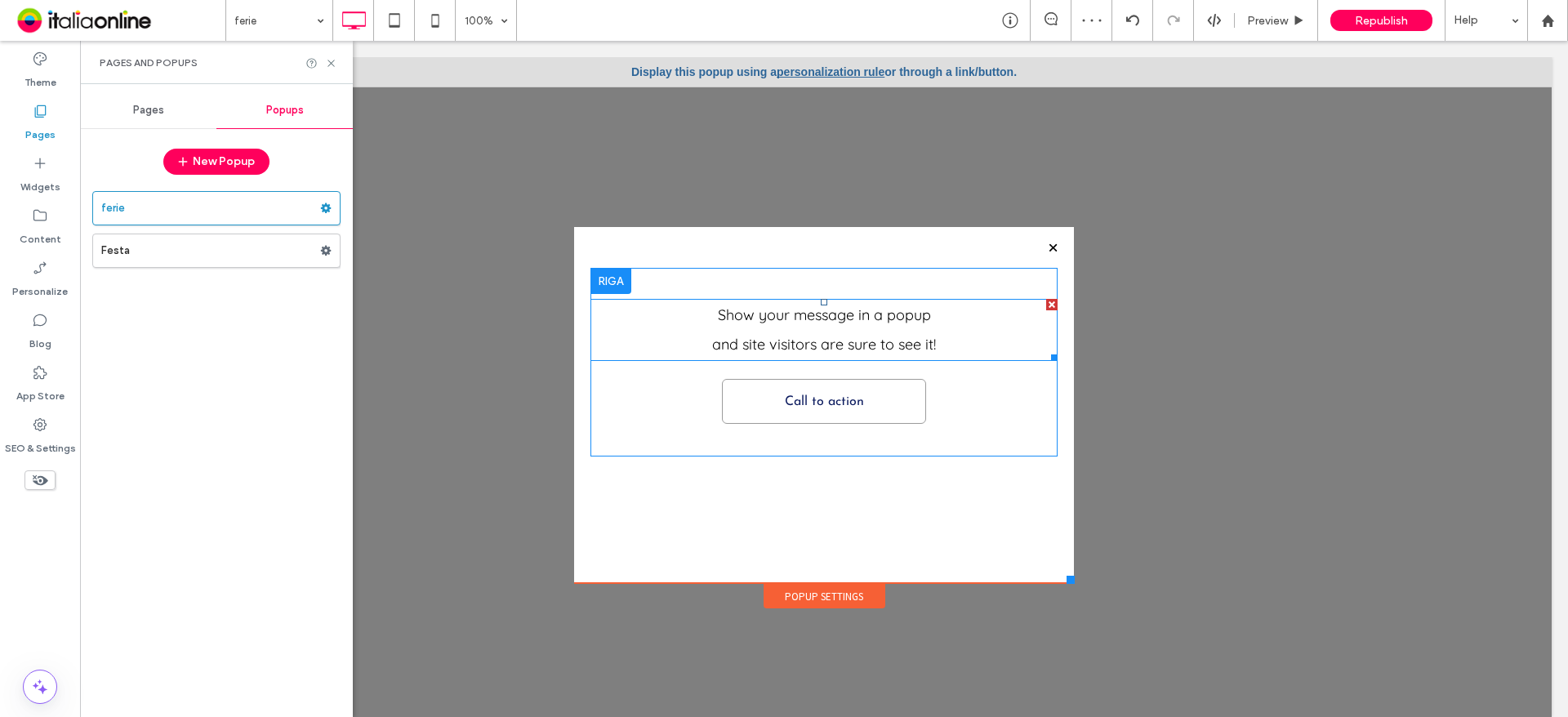
click at [1047, 307] on div at bounding box center [1052, 305] width 11 height 11
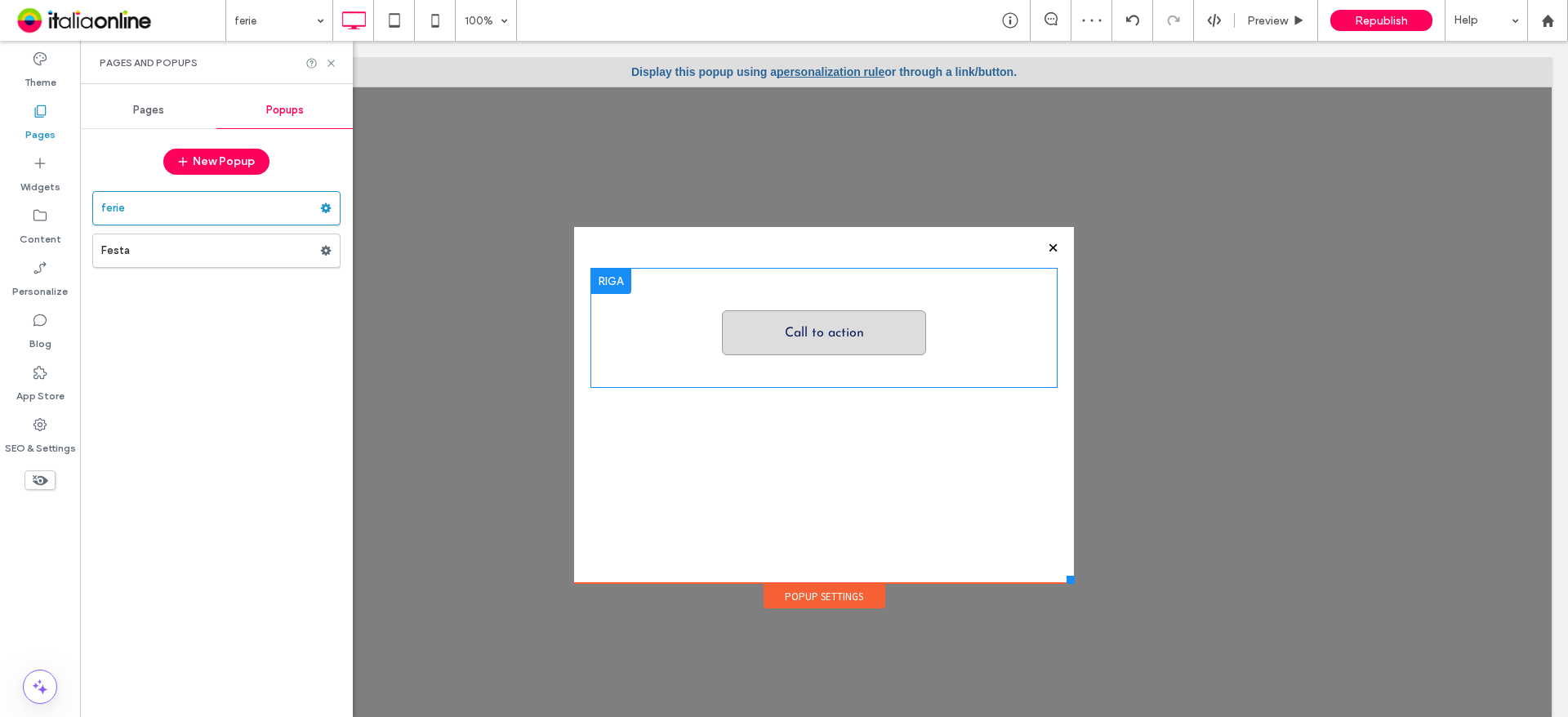
click at [80, 41] on div at bounding box center [80, 41] width 0 height 0
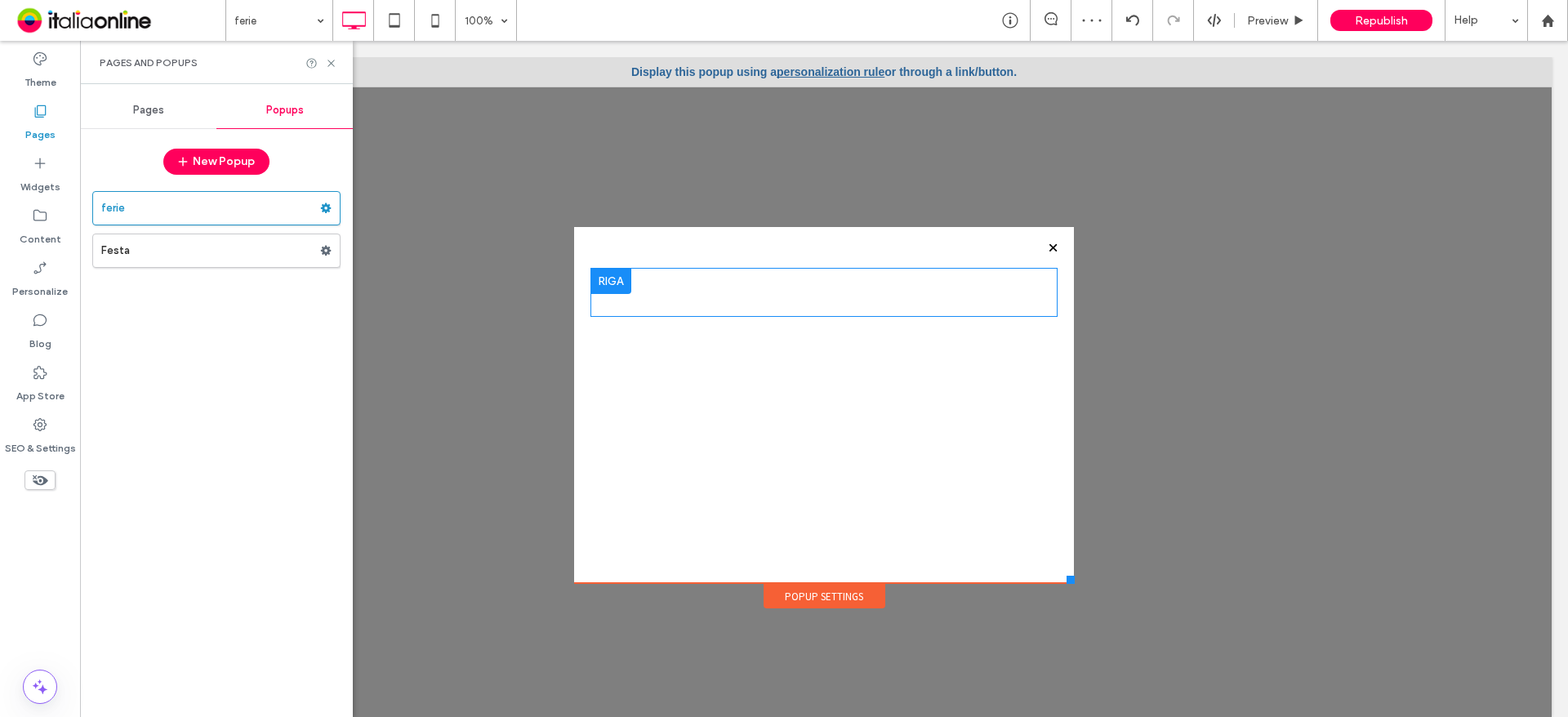
click at [829, 593] on div "Popup Settings" at bounding box center [824, 595] width 122 height 25
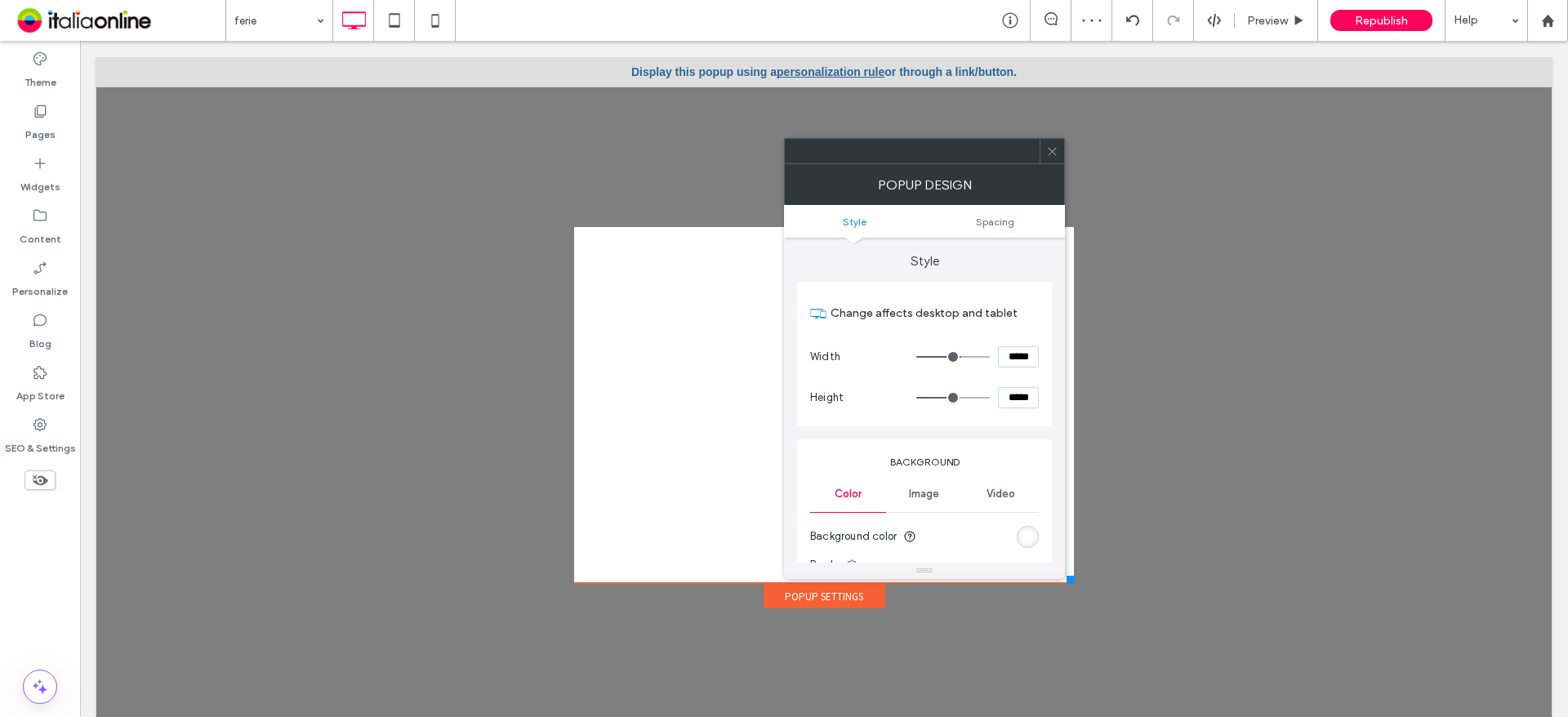
click at [927, 492] on span "Image" at bounding box center [924, 494] width 30 height 13
click at [927, 545] on div "Image" at bounding box center [925, 581] width 227 height 108
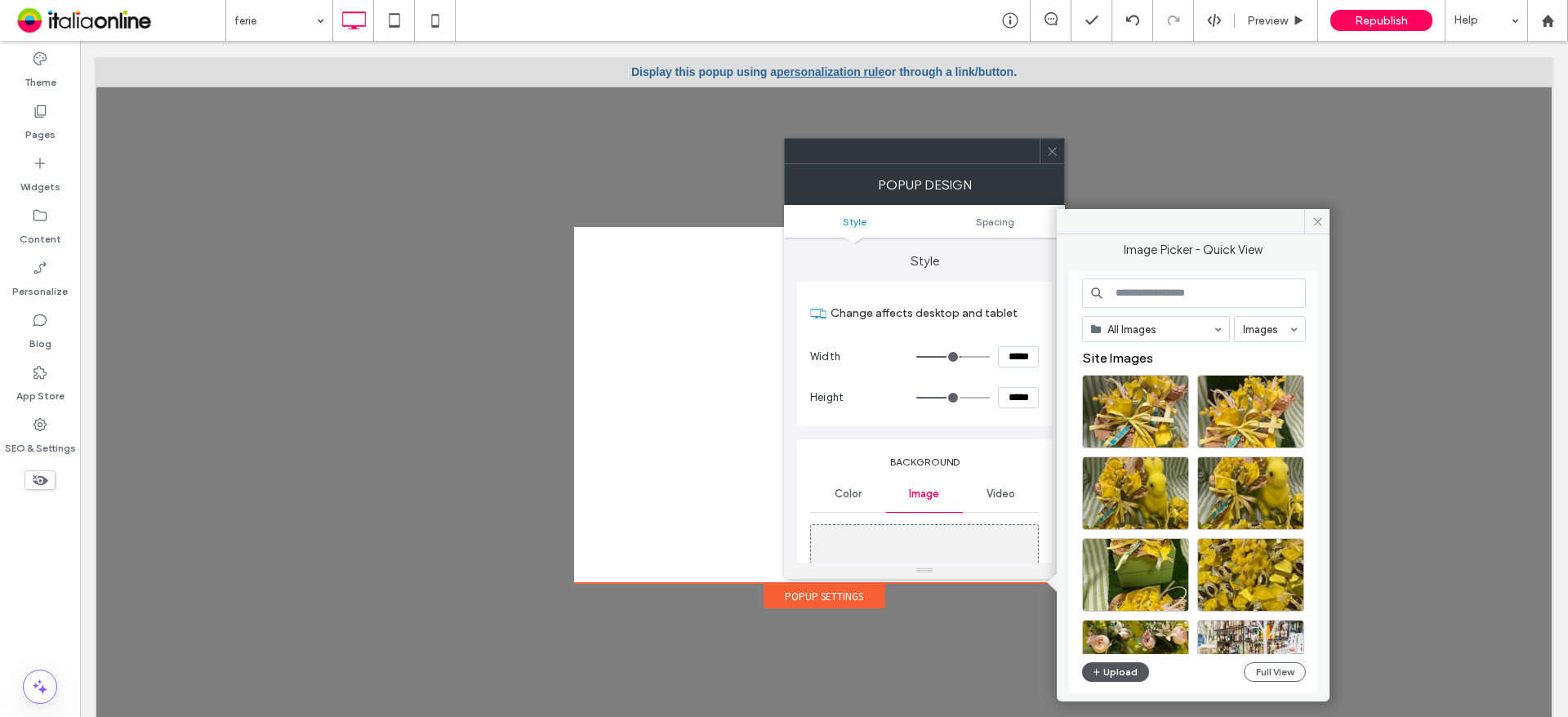
click at [1109, 670] on button "Upload" at bounding box center [1115, 671] width 67 height 19
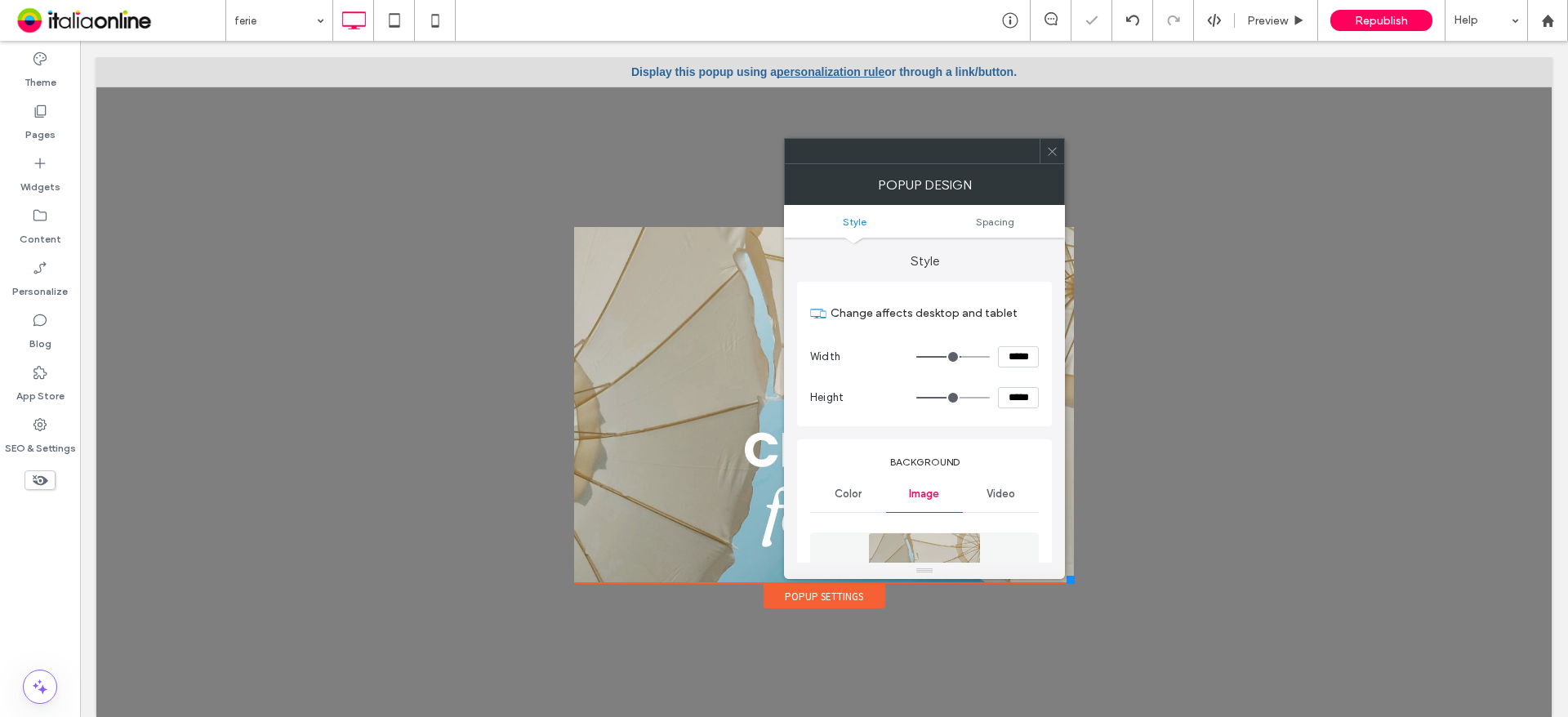
click at [1059, 147] on div at bounding box center [1052, 151] width 25 height 25
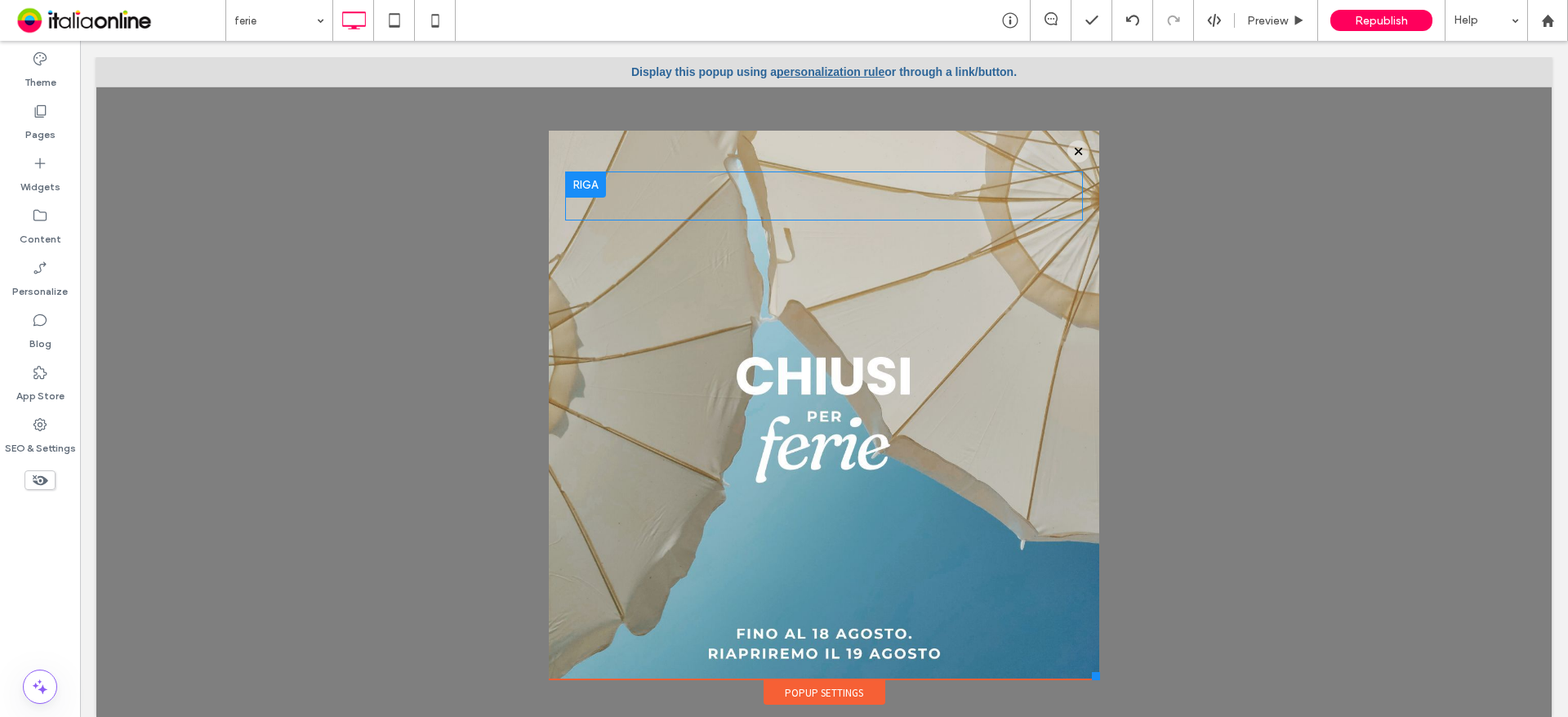
drag, startPoint x: 1058, startPoint y: 577, endPoint x: 1087, endPoint y: 680, distance: 107.0
click at [1092, 680] on div at bounding box center [1096, 676] width 8 height 8
click at [440, 15] on icon at bounding box center [435, 20] width 33 height 33
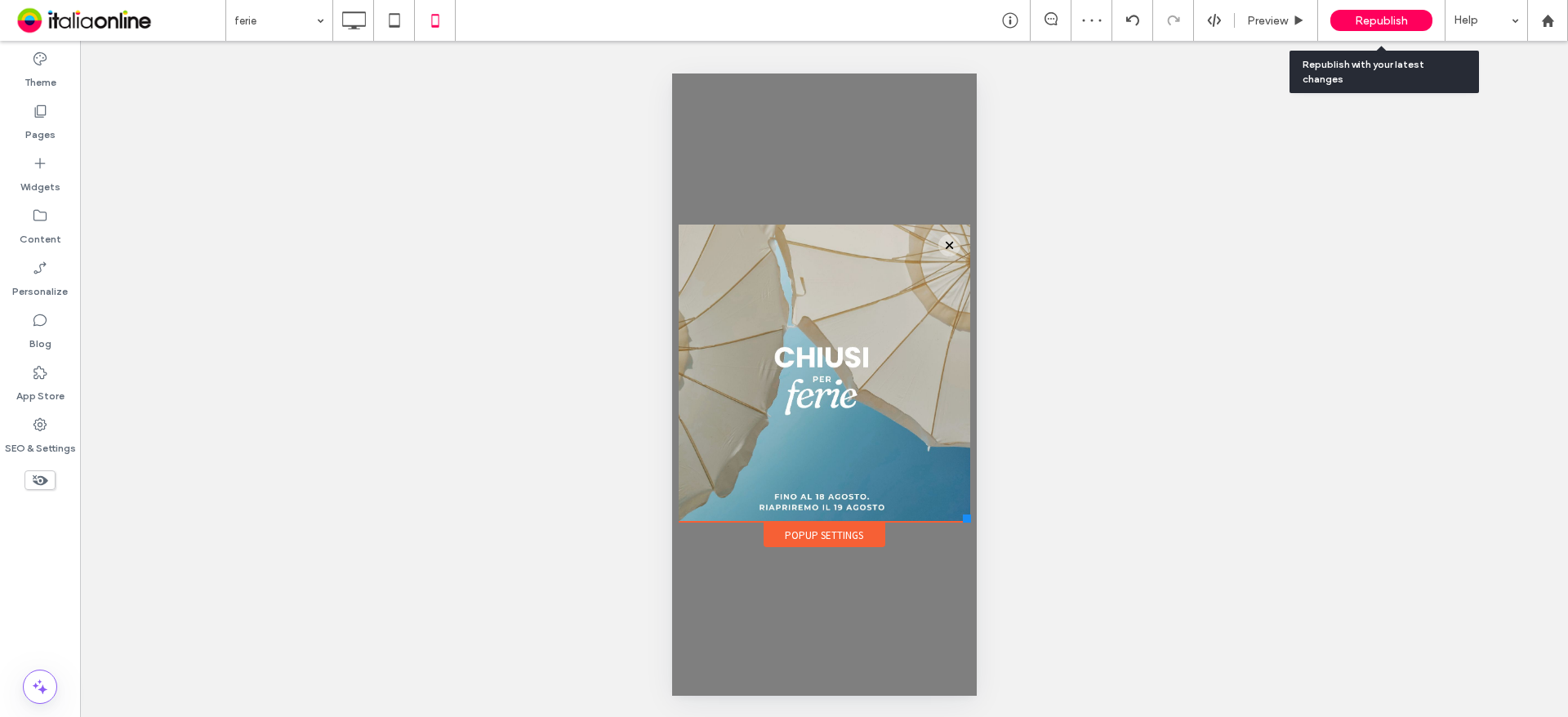
click at [1365, 17] on span "Republish" at bounding box center [1381, 20] width 53 height 14
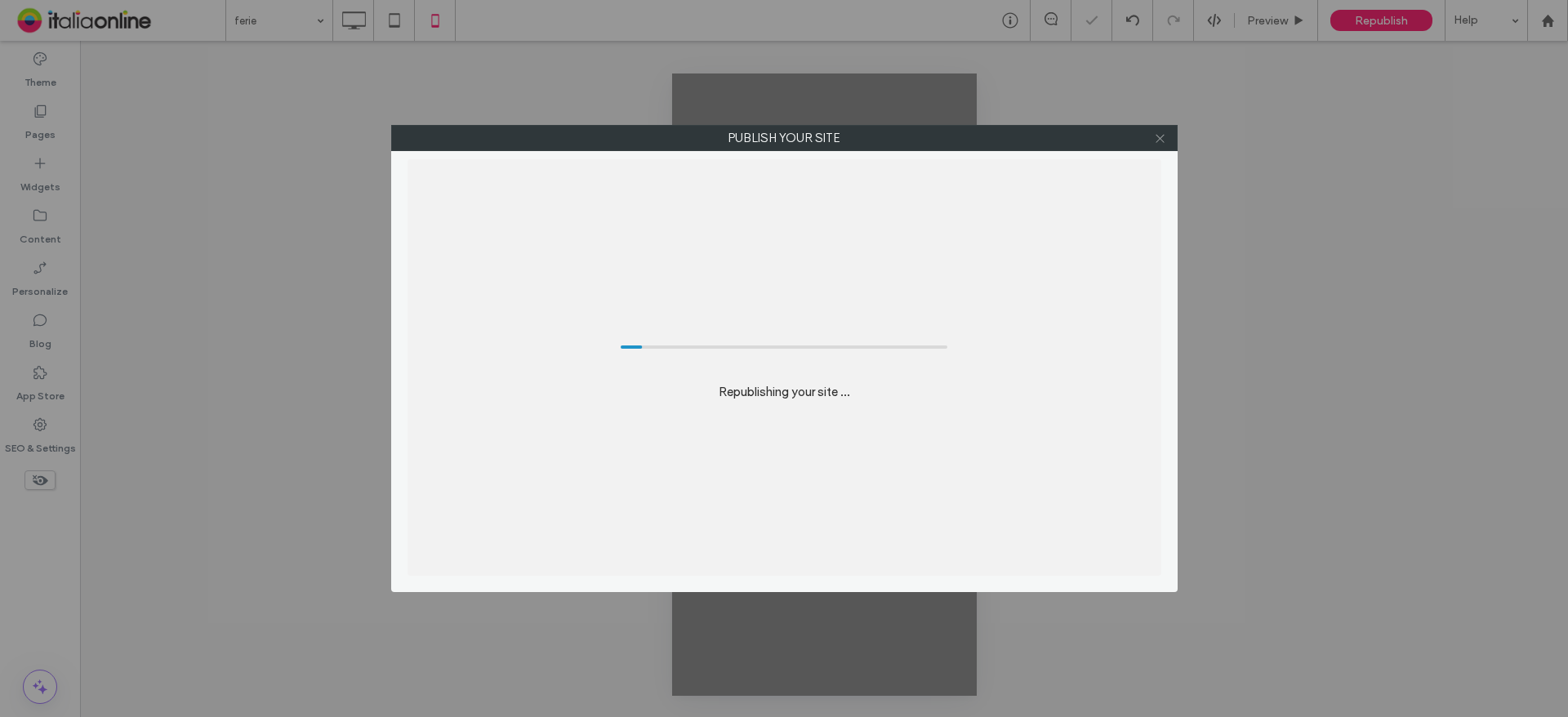
click at [1157, 144] on span at bounding box center [1160, 137] width 12 height 25
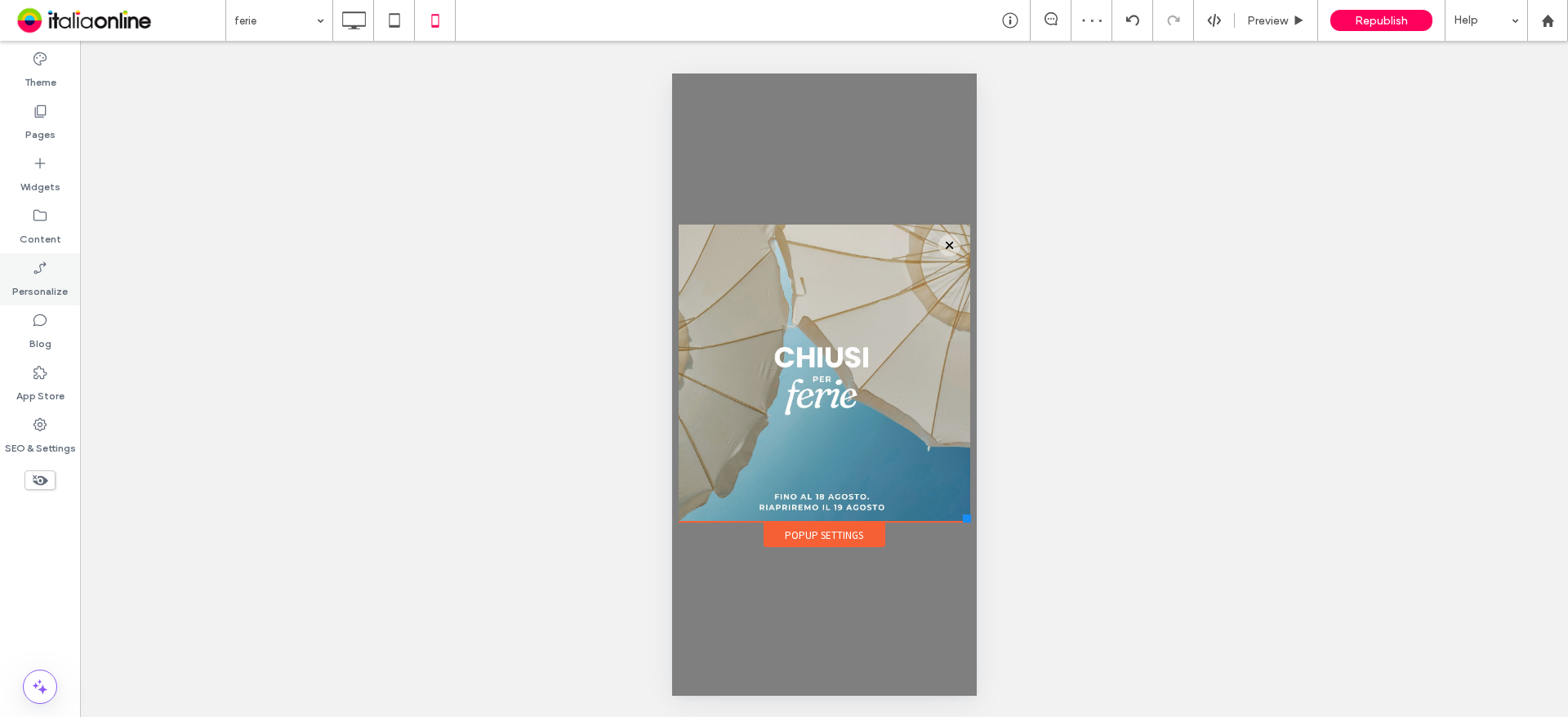
click at [38, 299] on div "Personalize" at bounding box center [39, 279] width 80 height 52
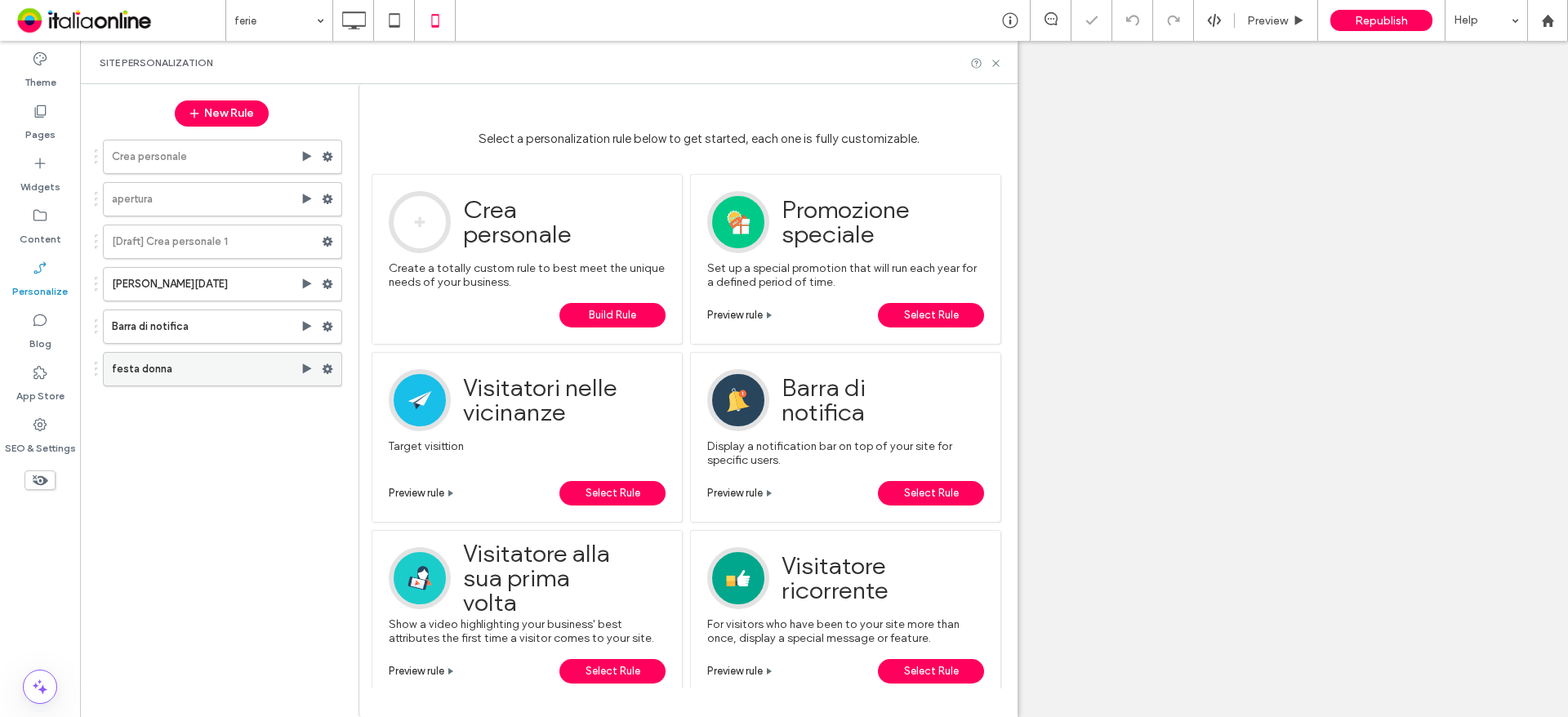
click at [303, 369] on use at bounding box center [307, 368] width 9 height 10
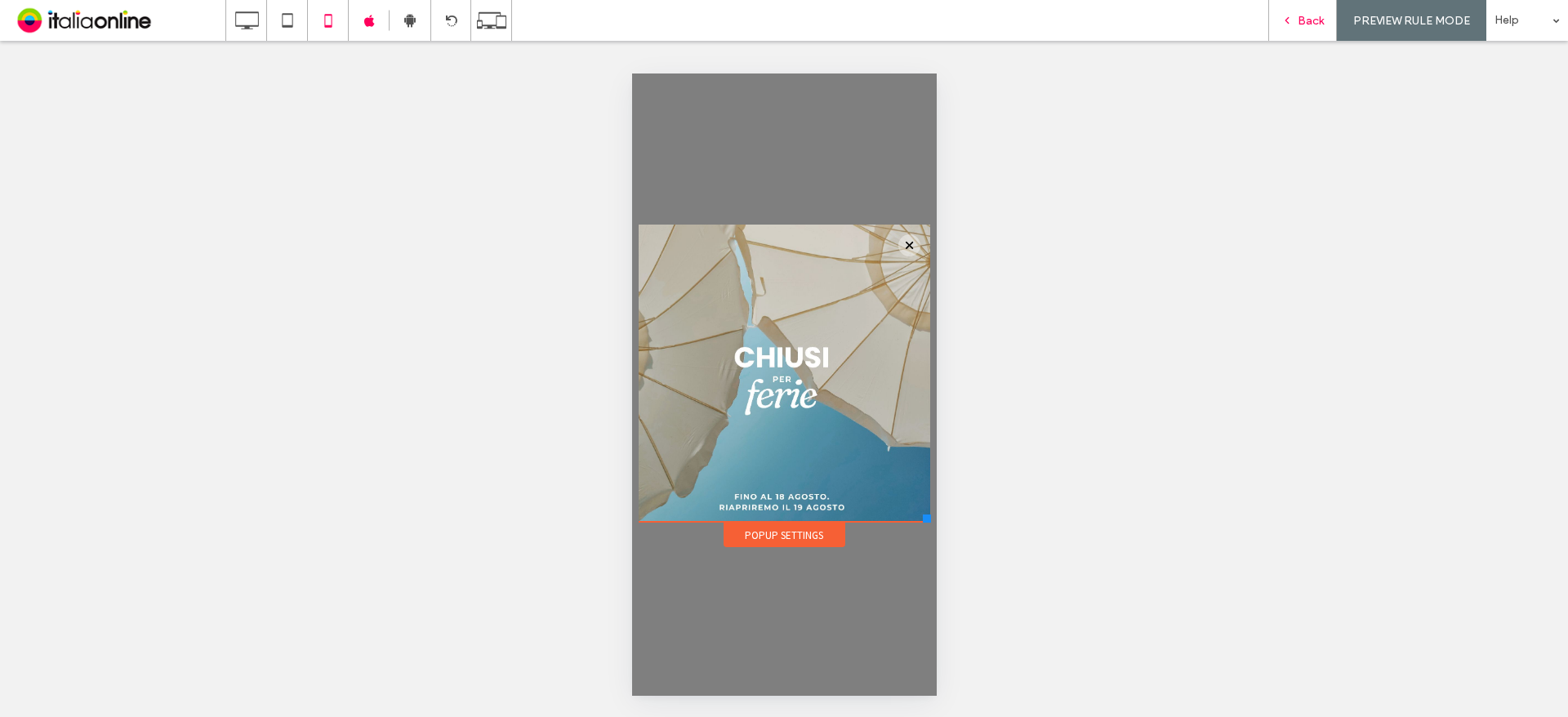
click at [1292, 34] on div "Back" at bounding box center [1303, 20] width 69 height 41
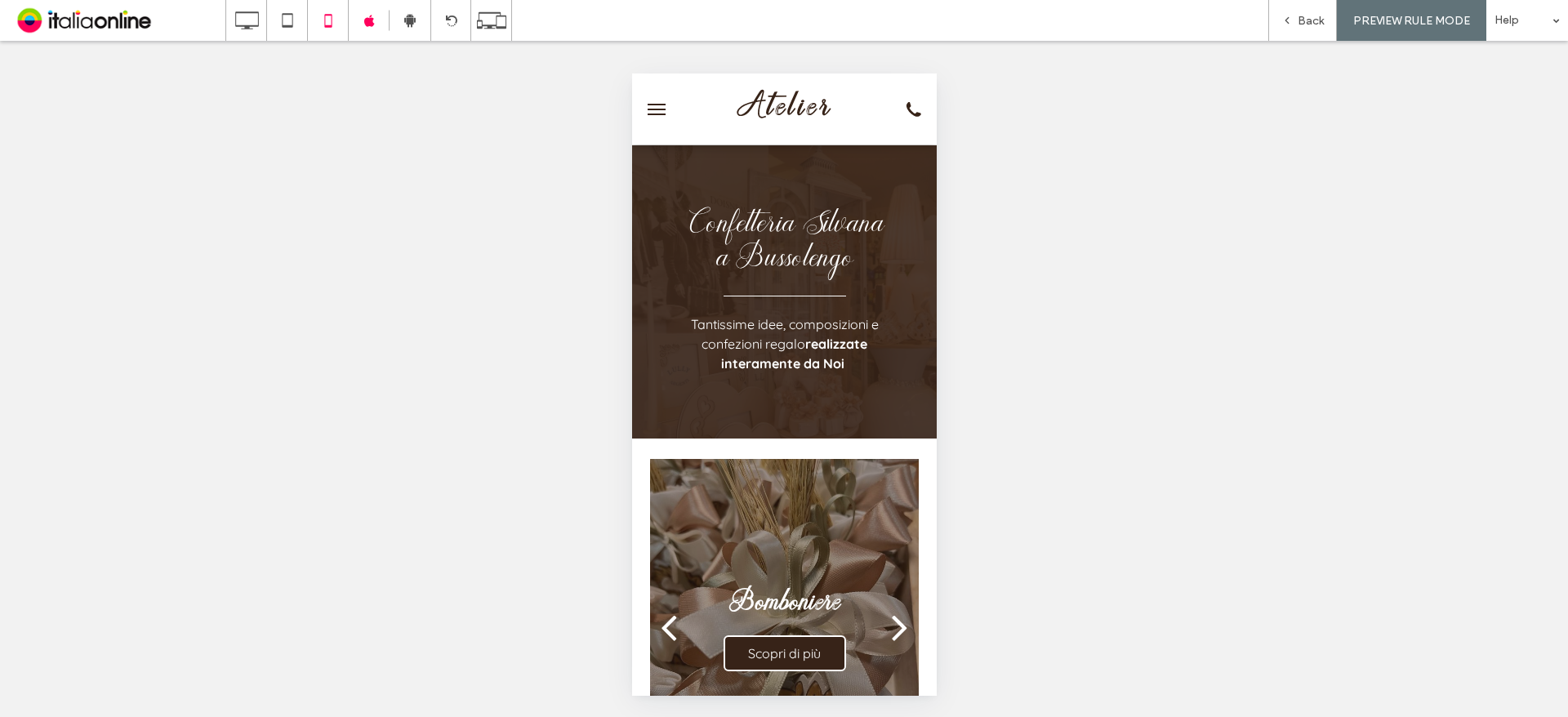
click at [1316, 19] on span "Back" at bounding box center [1311, 20] width 27 height 14
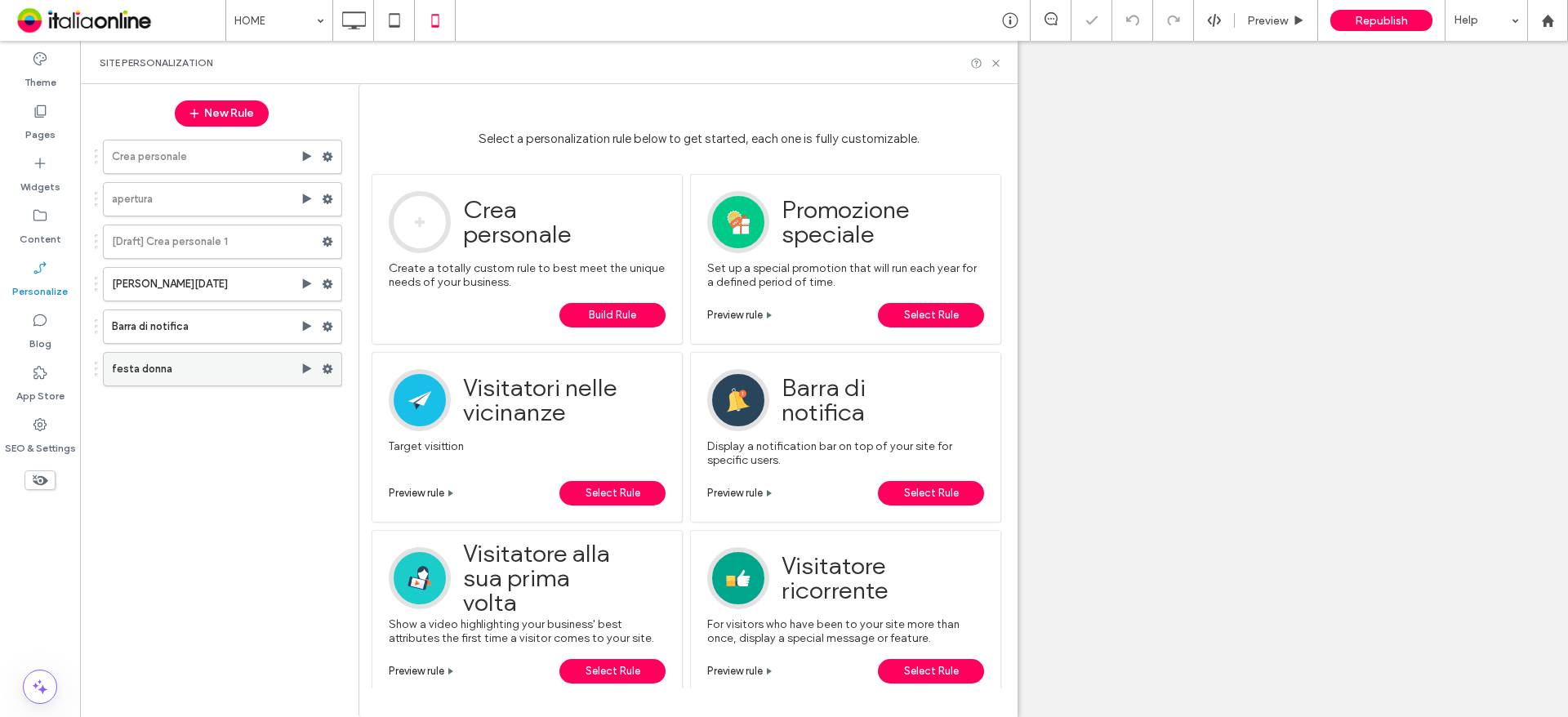
click at [324, 366] on use at bounding box center [328, 369] width 11 height 10
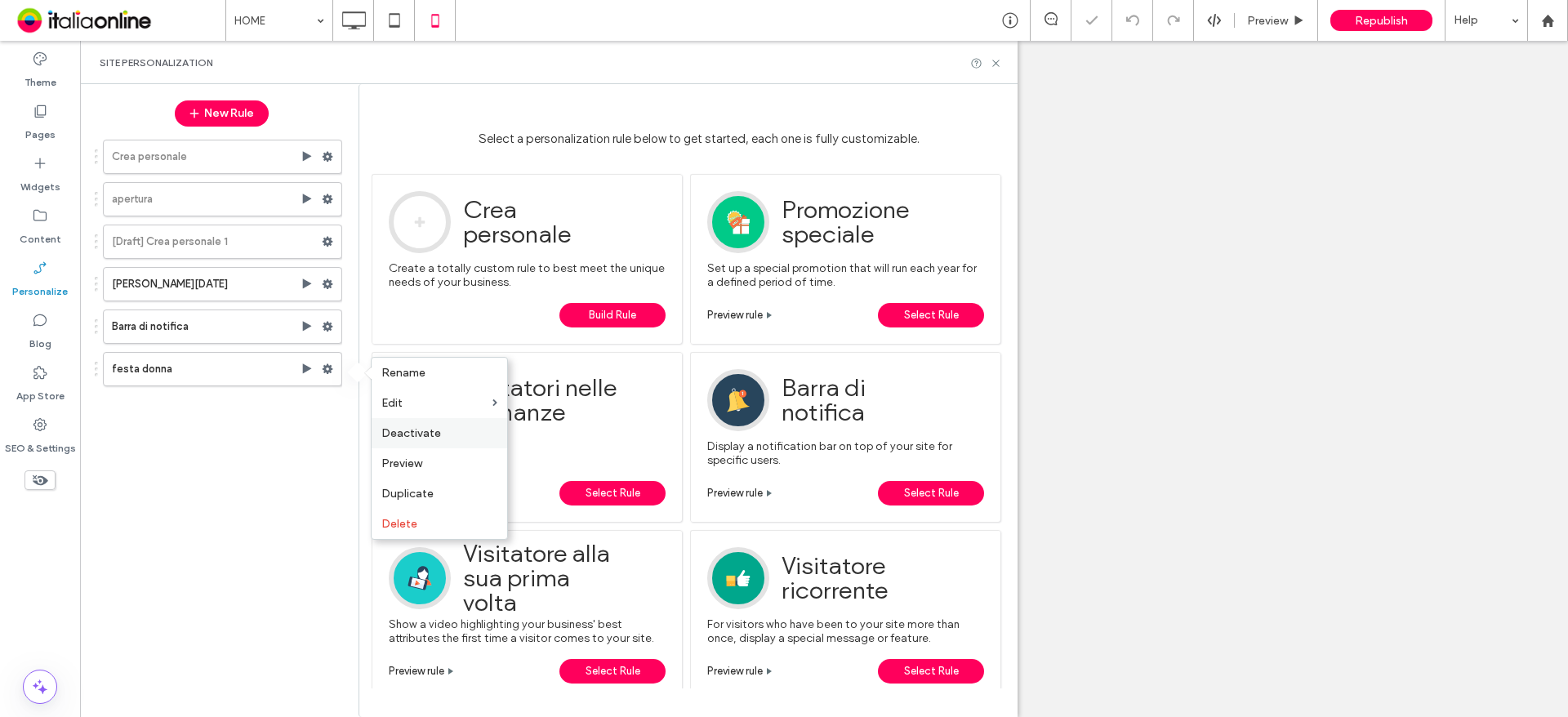
click at [413, 441] on div "Deactivate" at bounding box center [439, 433] width 135 height 30
click at [625, 316] on span "Build Rule" at bounding box center [613, 315] width 48 height 25
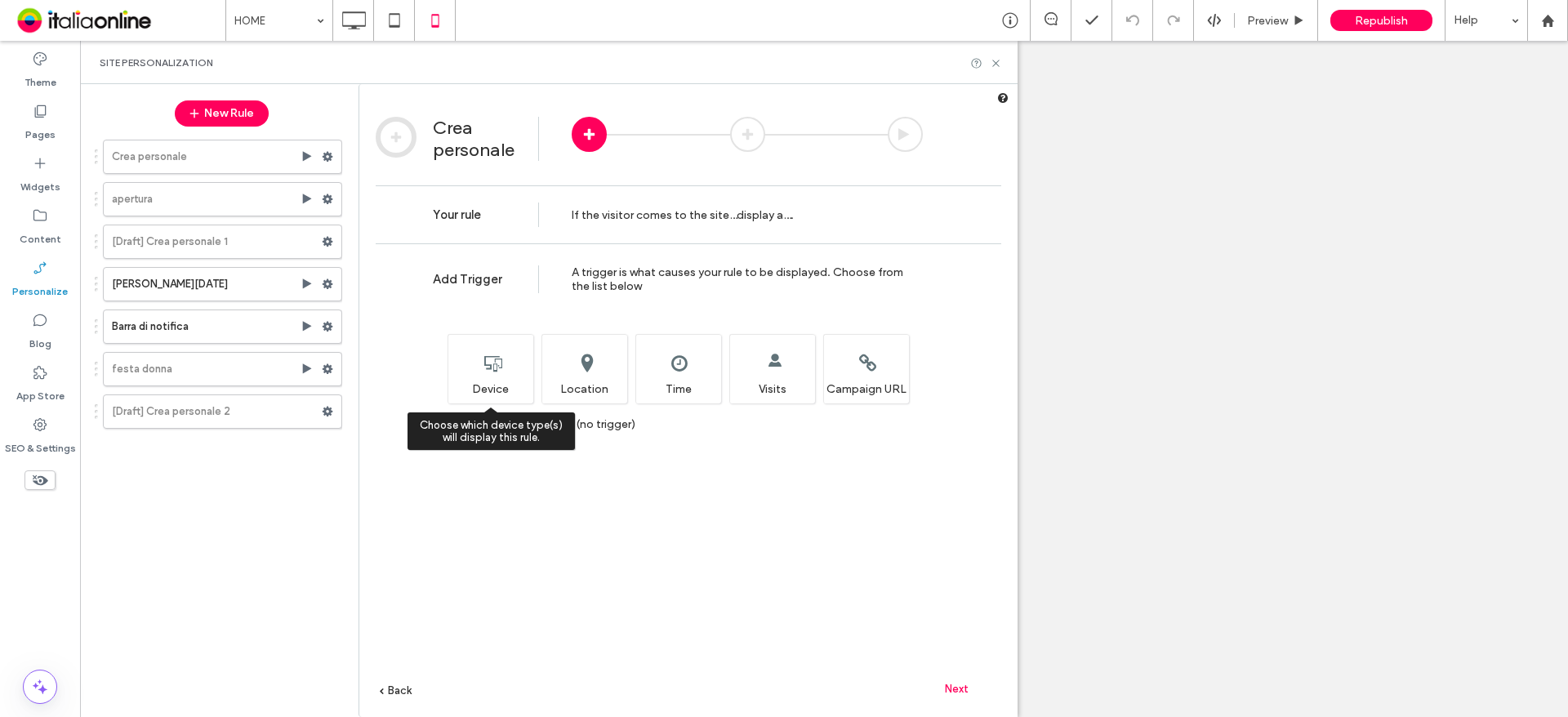
click at [483, 366] on div "Choose which device type(s) will display this rule. Device" at bounding box center [490, 369] width 86 height 70
click at [941, 690] on div "Next" at bounding box center [956, 688] width 90 height 25
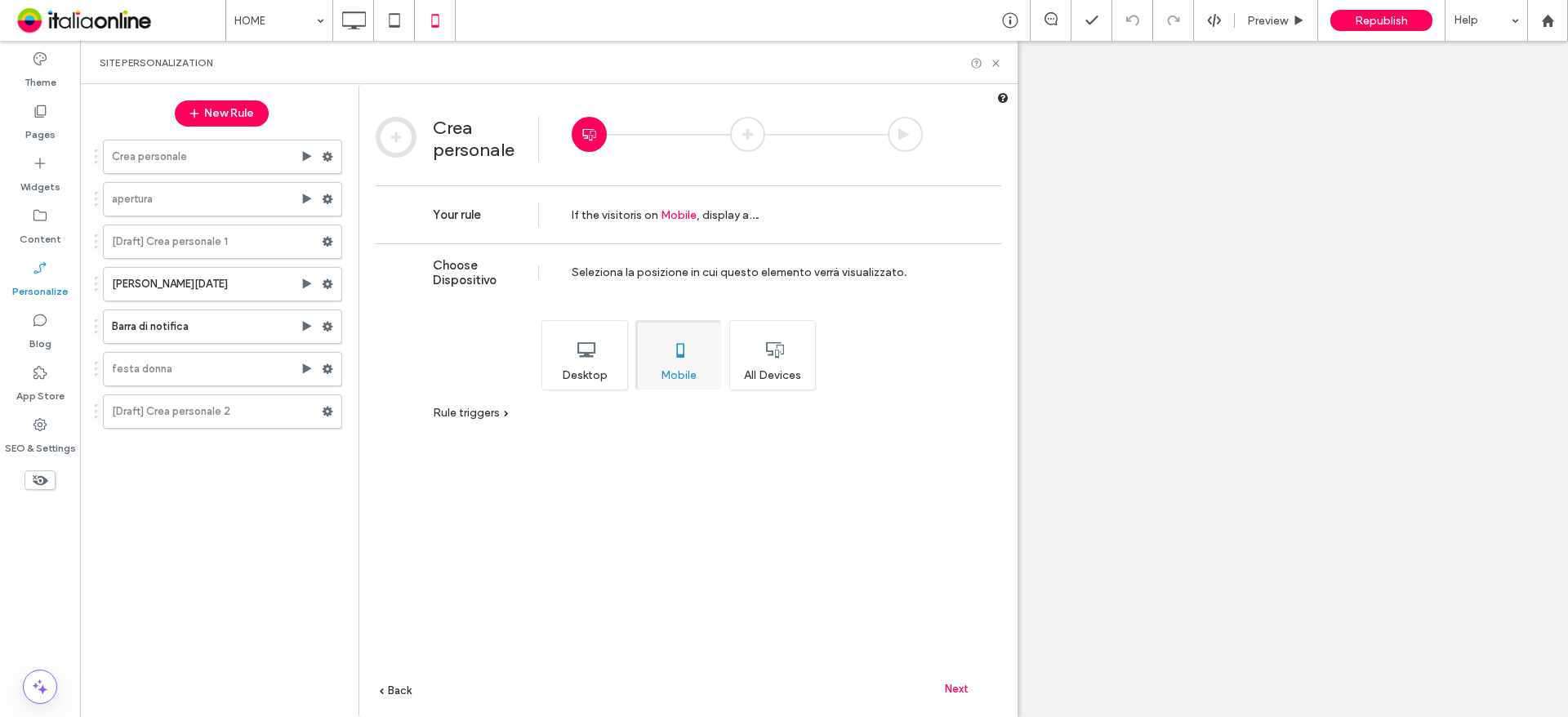
click at [392, 684] on span "Back" at bounding box center [400, 690] width 24 height 12
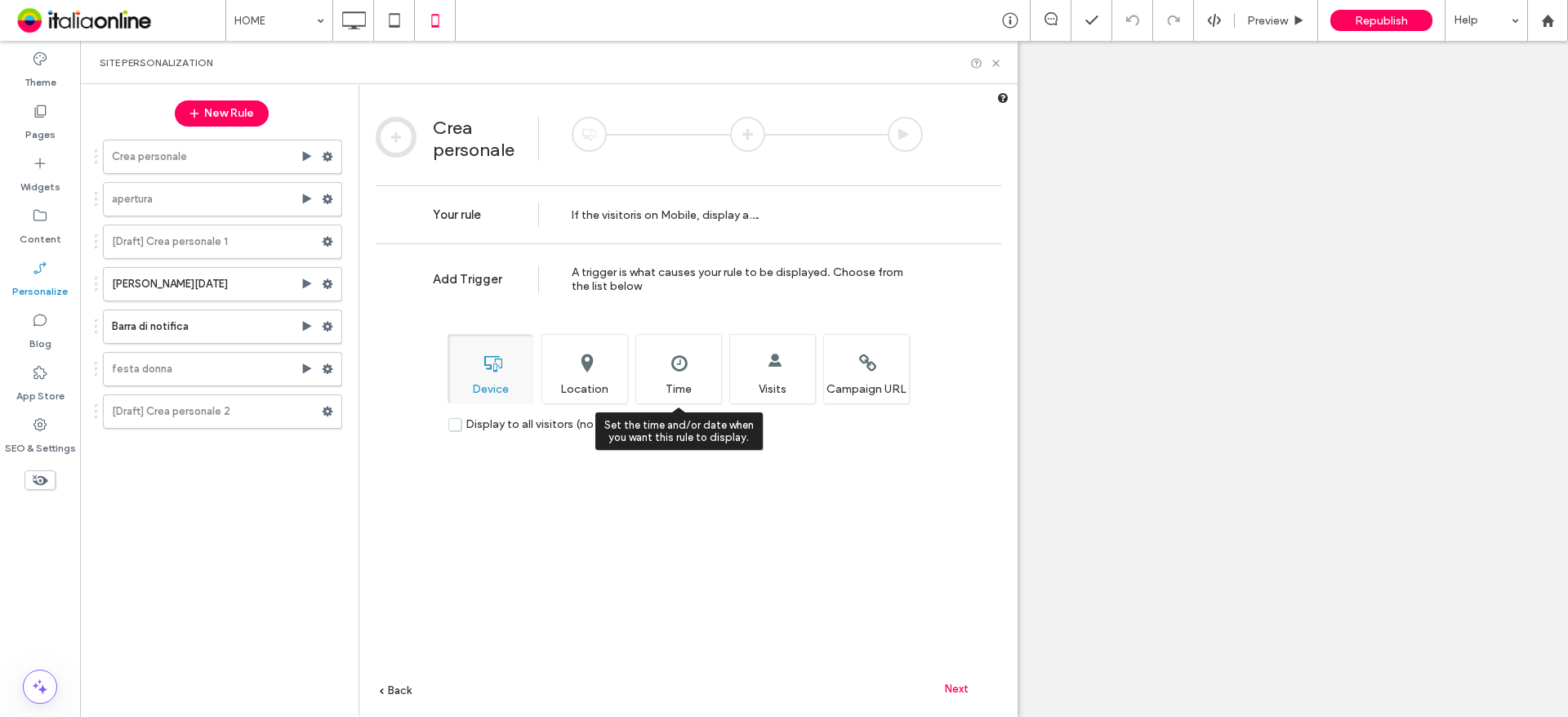
click at [677, 388] on div "Set the time and/or date when you want this rule to display. Time" at bounding box center [679, 369] width 86 height 70
click at [953, 685] on span "Next" at bounding box center [957, 688] width 24 height 12
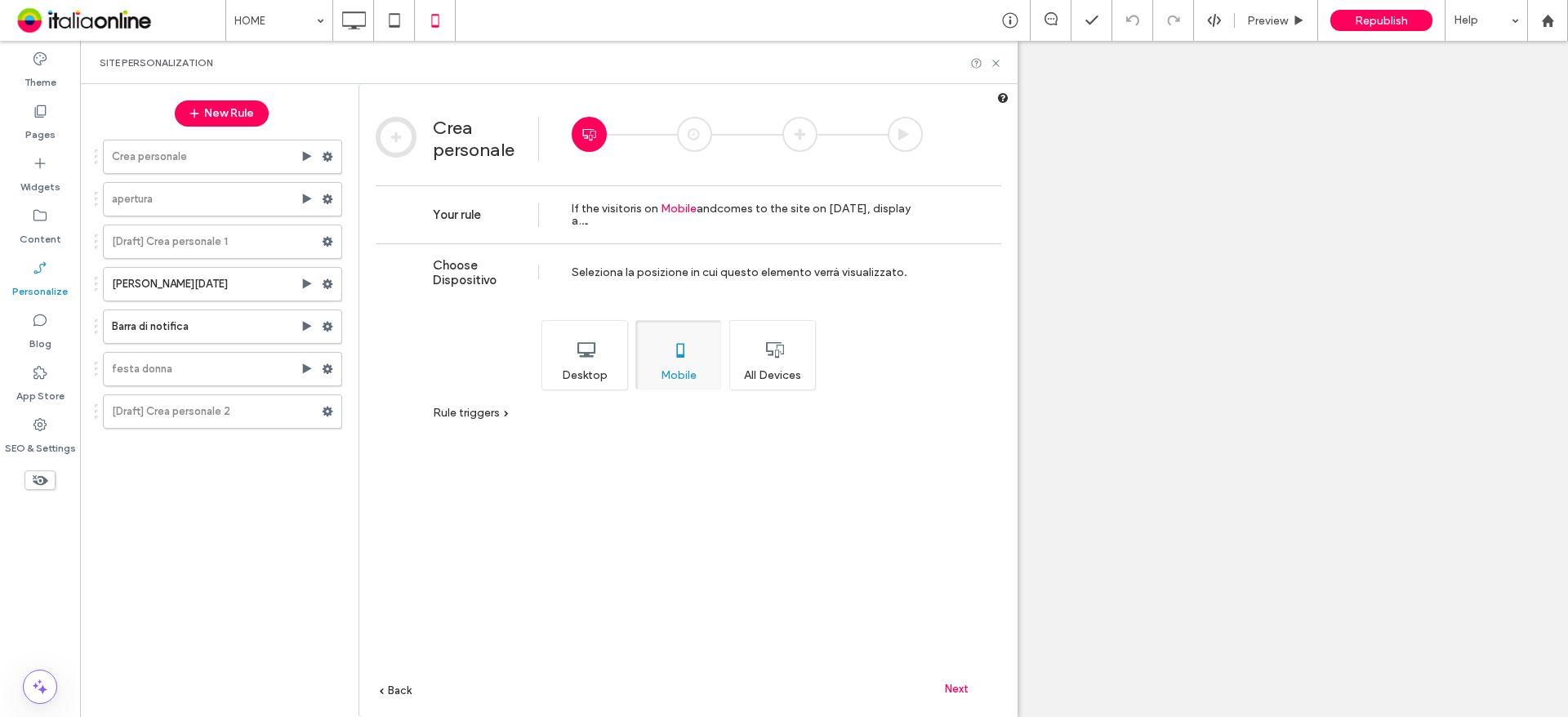
click at [784, 372] on div "All Devices" at bounding box center [772, 355] width 86 height 70
click at [958, 684] on span "Next" at bounding box center [957, 688] width 24 height 12
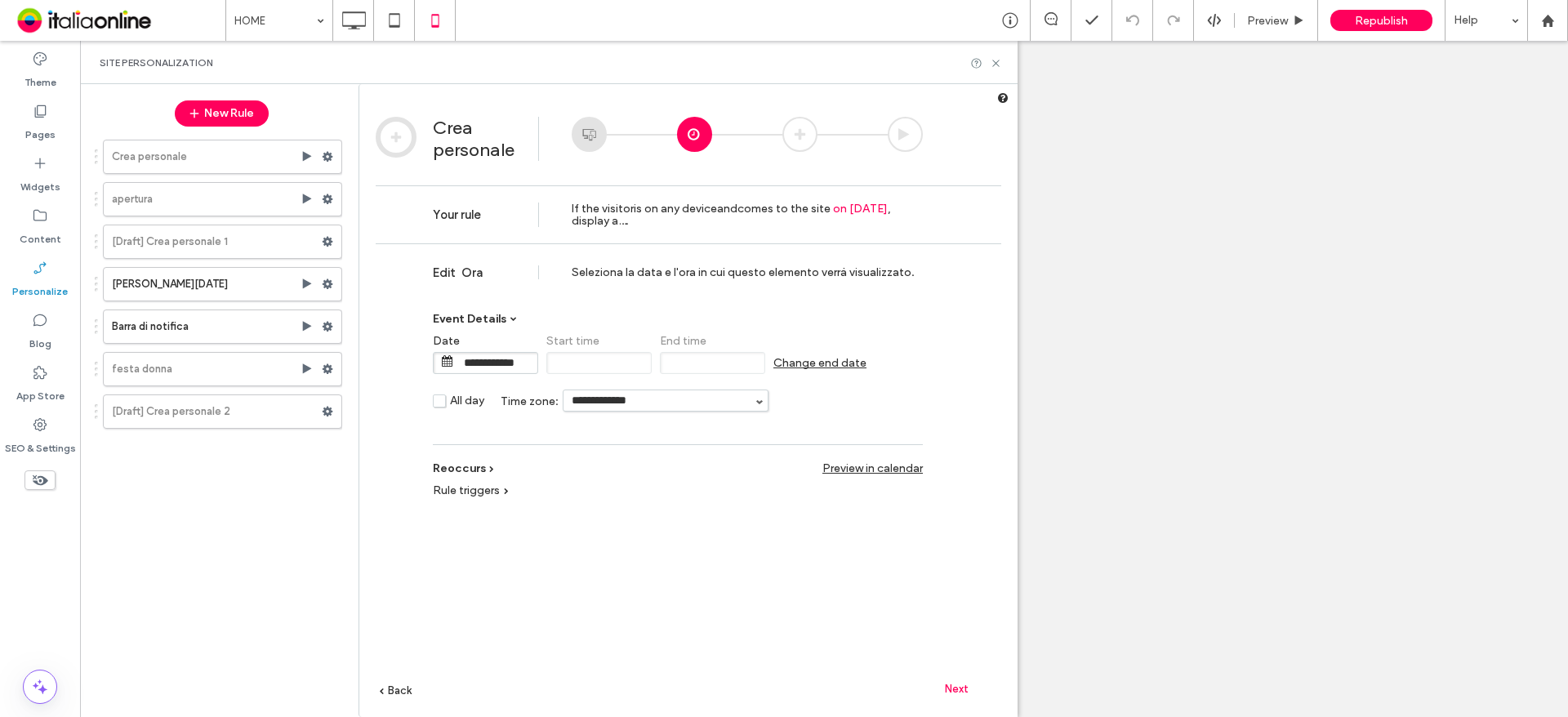
click at [780, 361] on span "Change end date" at bounding box center [821, 362] width 93 height 14
click at [827, 362] on input "**********" at bounding box center [837, 363] width 81 height 20
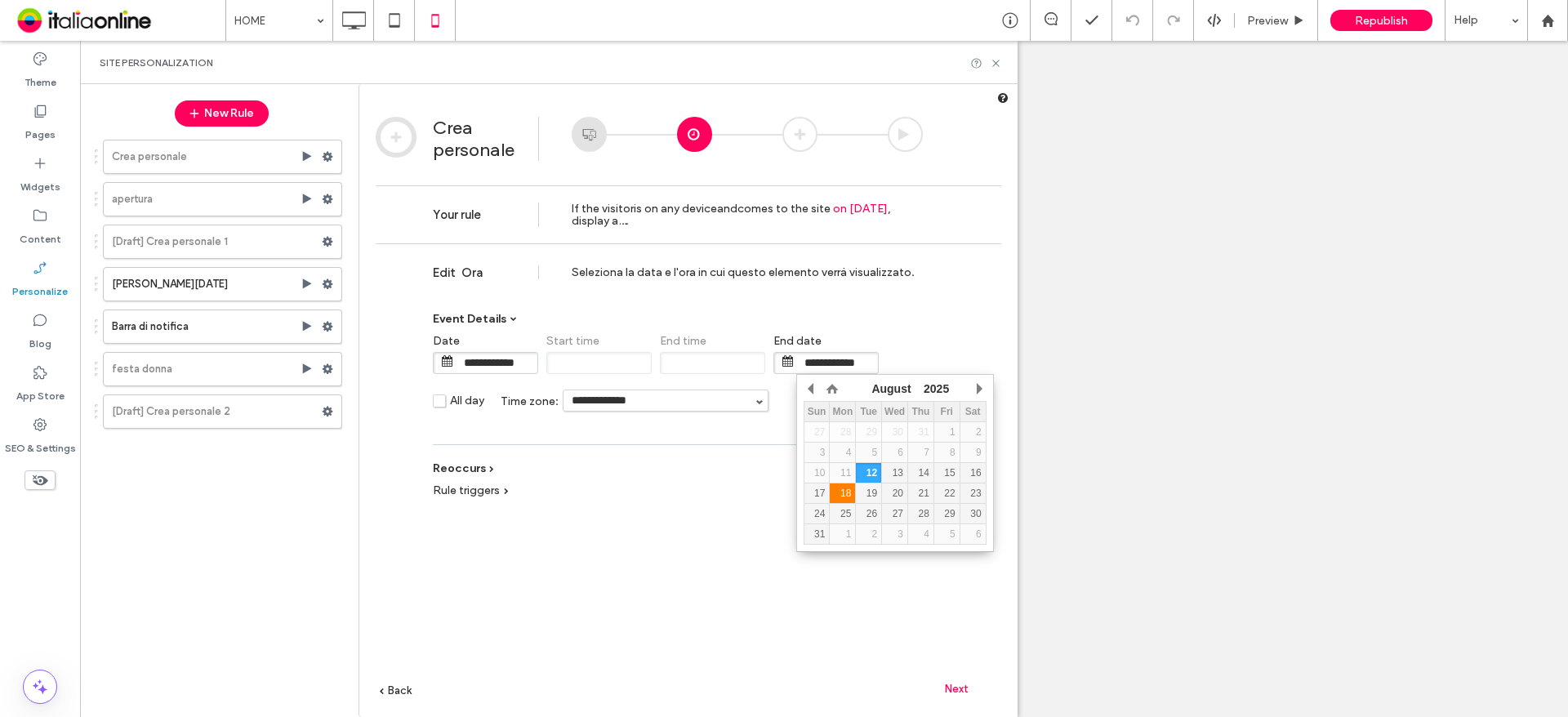
click at [849, 494] on div "18" at bounding box center [843, 493] width 26 height 11
type input "**********"
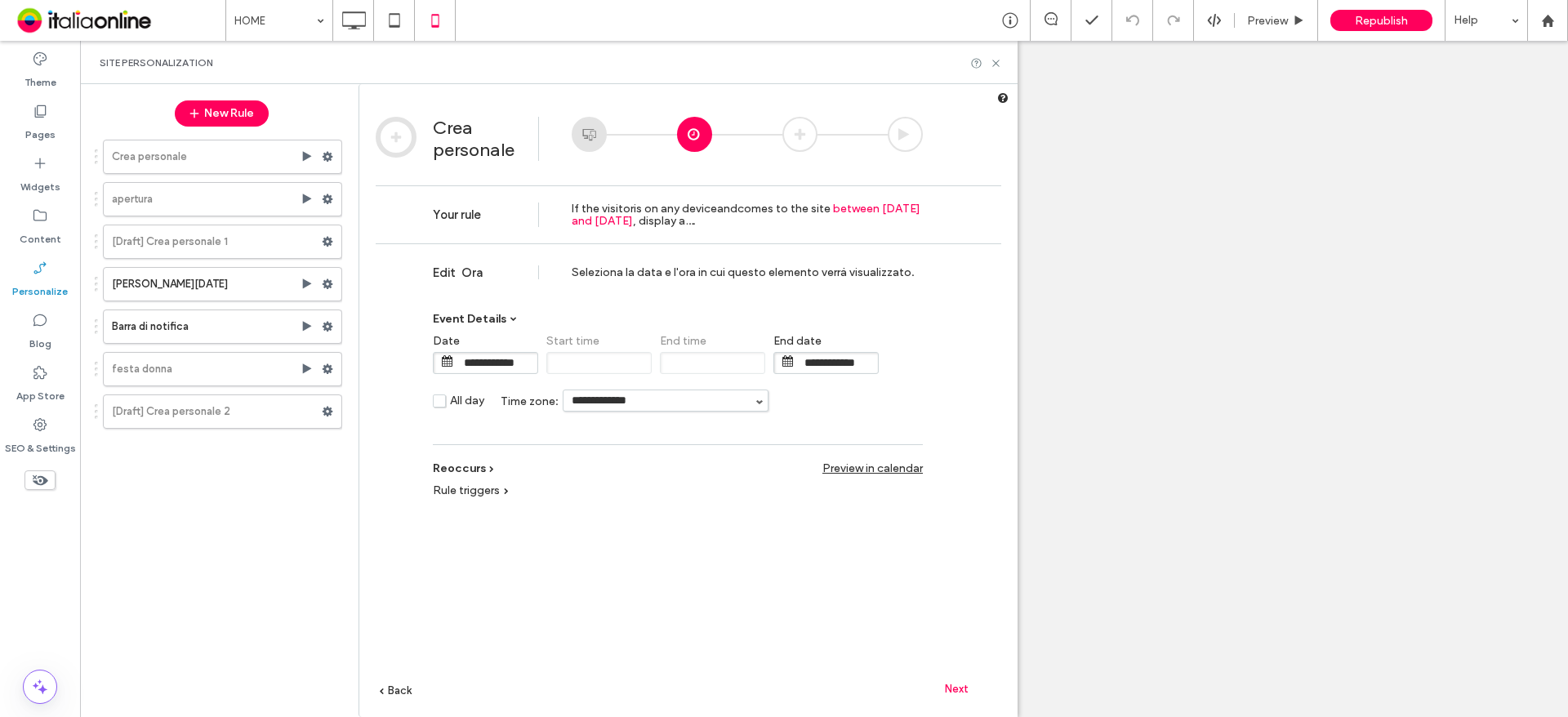
drag, startPoint x: 954, startPoint y: 686, endPoint x: 932, endPoint y: 679, distance: 23.1
click at [954, 686] on span "Next" at bounding box center [957, 688] width 24 height 12
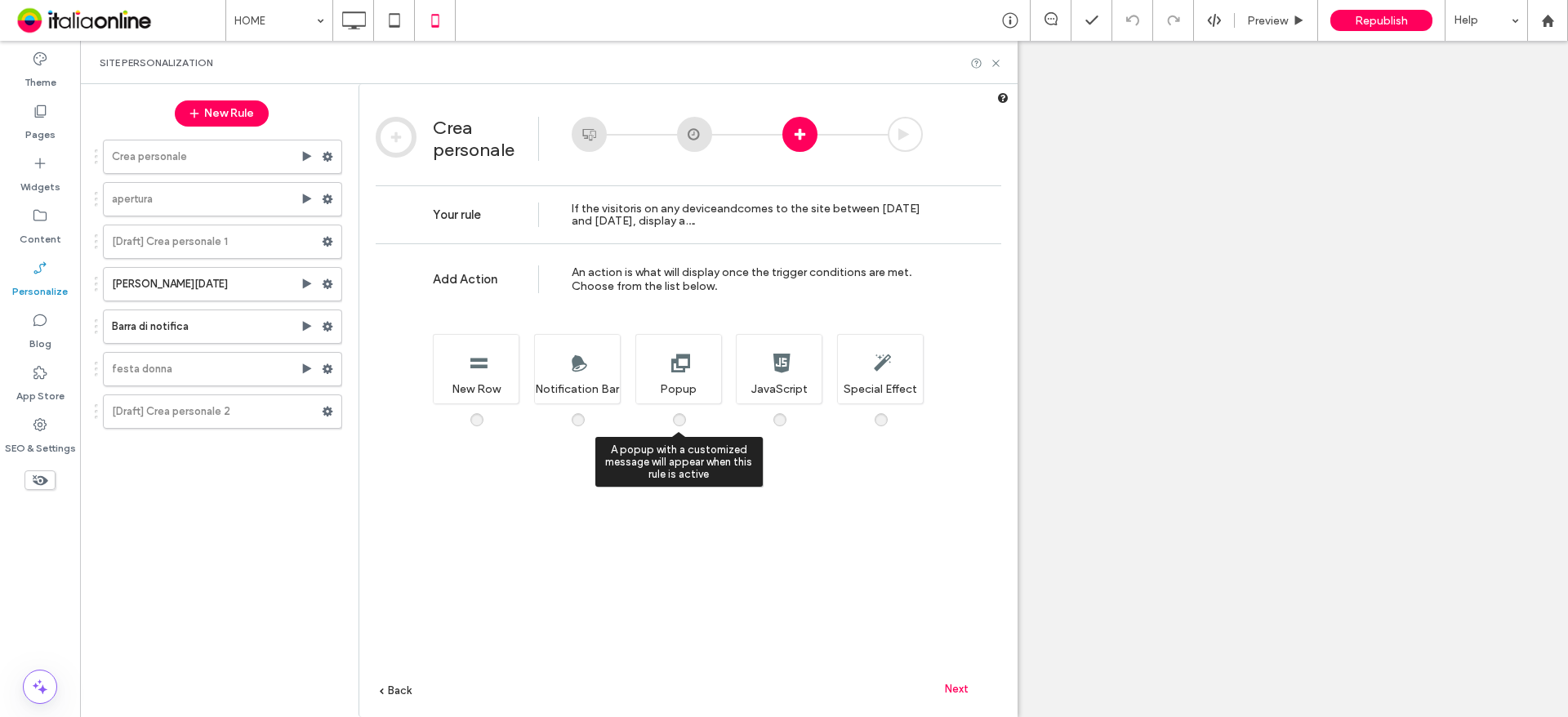
click at [668, 359] on div "A popup with a customized message will appear when this rule is active Popup" at bounding box center [679, 369] width 86 height 70
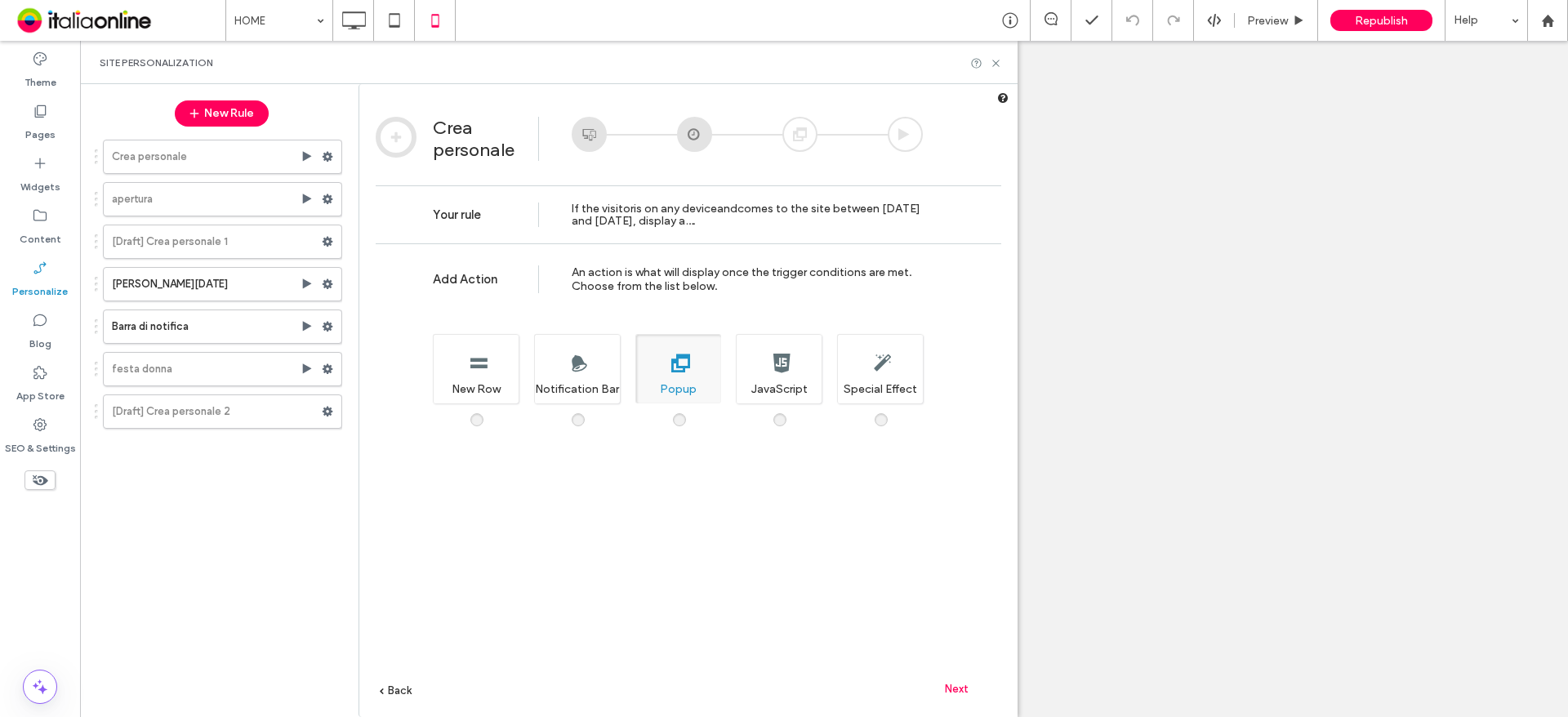
click at [957, 688] on span "Next" at bounding box center [957, 688] width 24 height 12
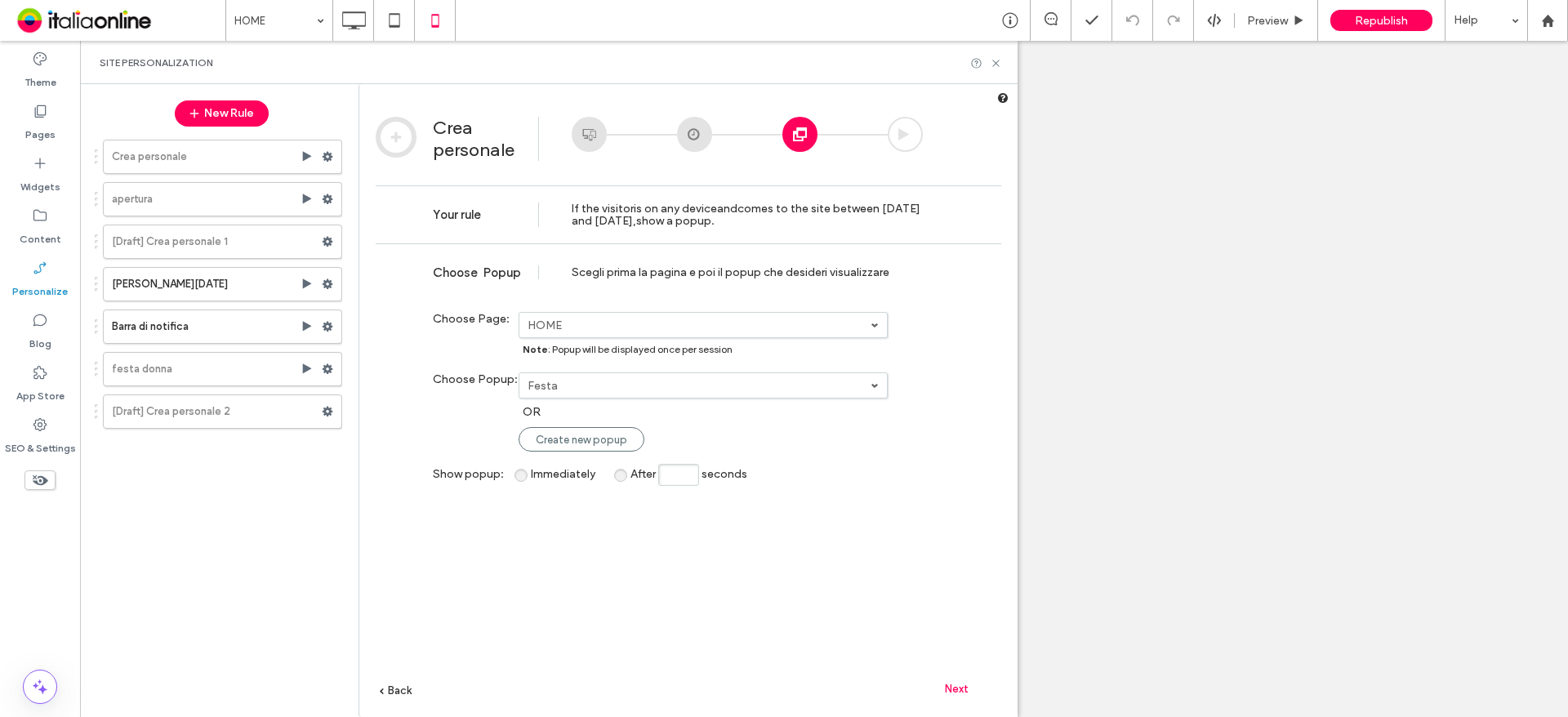
click at [662, 337] on link "Festa" at bounding box center [703, 325] width 368 height 25
click at [0, 0] on link "ferie" at bounding box center [0, 0] width 0 height 0
click at [962, 694] on span "Next" at bounding box center [957, 688] width 24 height 12
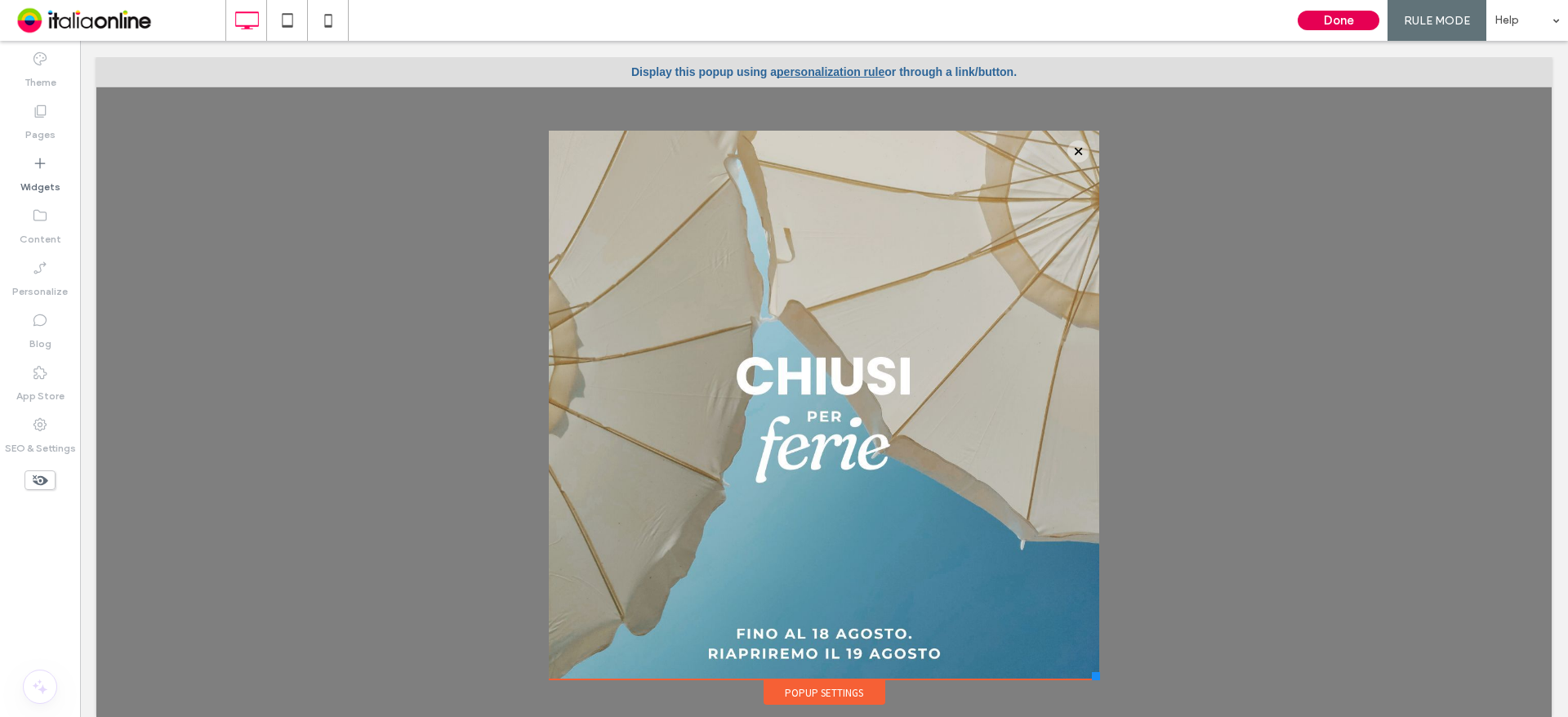
click at [1355, 18] on button "Done" at bounding box center [1338, 20] width 81 height 19
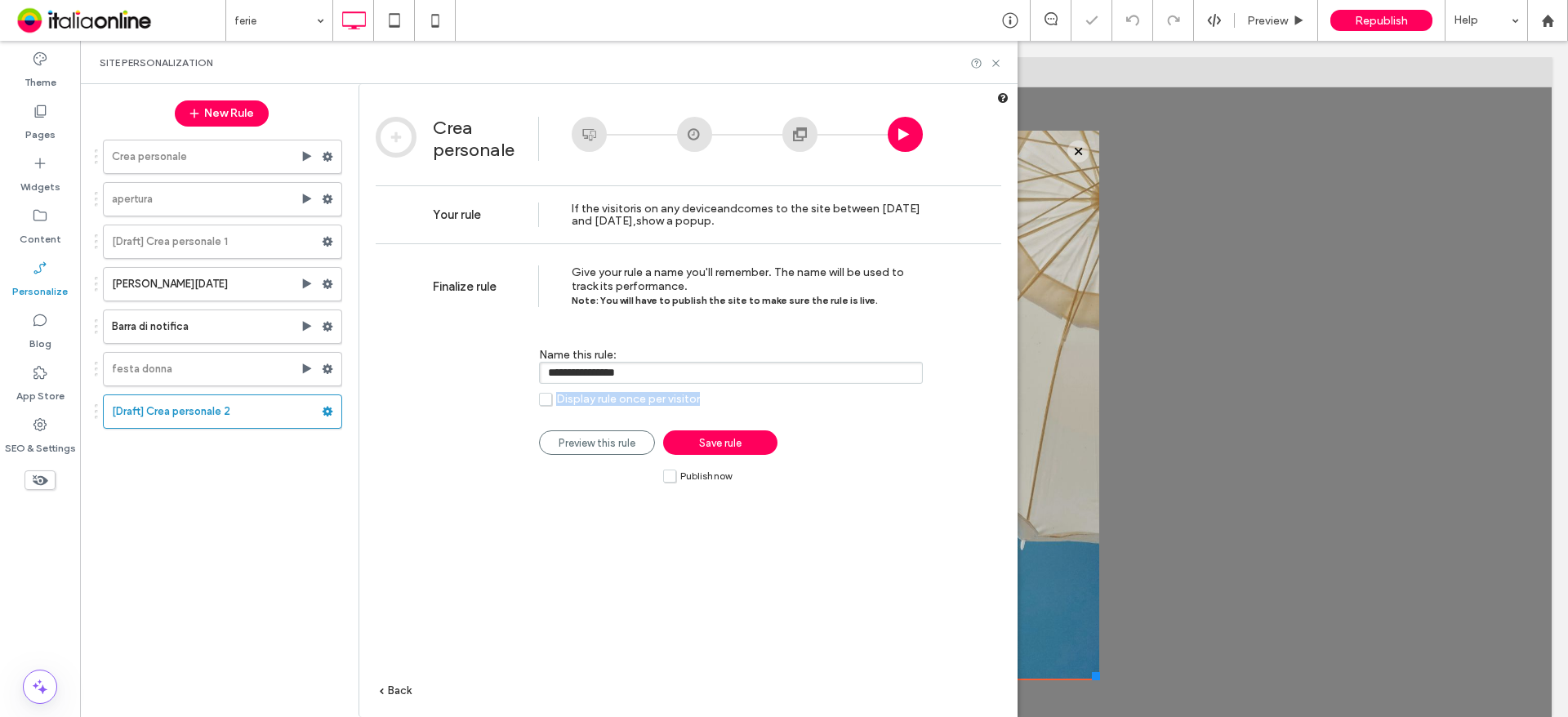
drag, startPoint x: 713, startPoint y: 388, endPoint x: 530, endPoint y: 393, distance: 183.1
click at [530, 393] on div "**********" at bounding box center [678, 369] width 490 height 91
drag, startPoint x: 663, startPoint y: 372, endPoint x: 200, endPoint y: 380, distance: 463.1
click at [200, 380] on div "New Rule Crea personale apertura [Draft] Crea personale 1 natale 2023 Barra di …" at bounding box center [548, 401] width 938 height 633
type input "*****"
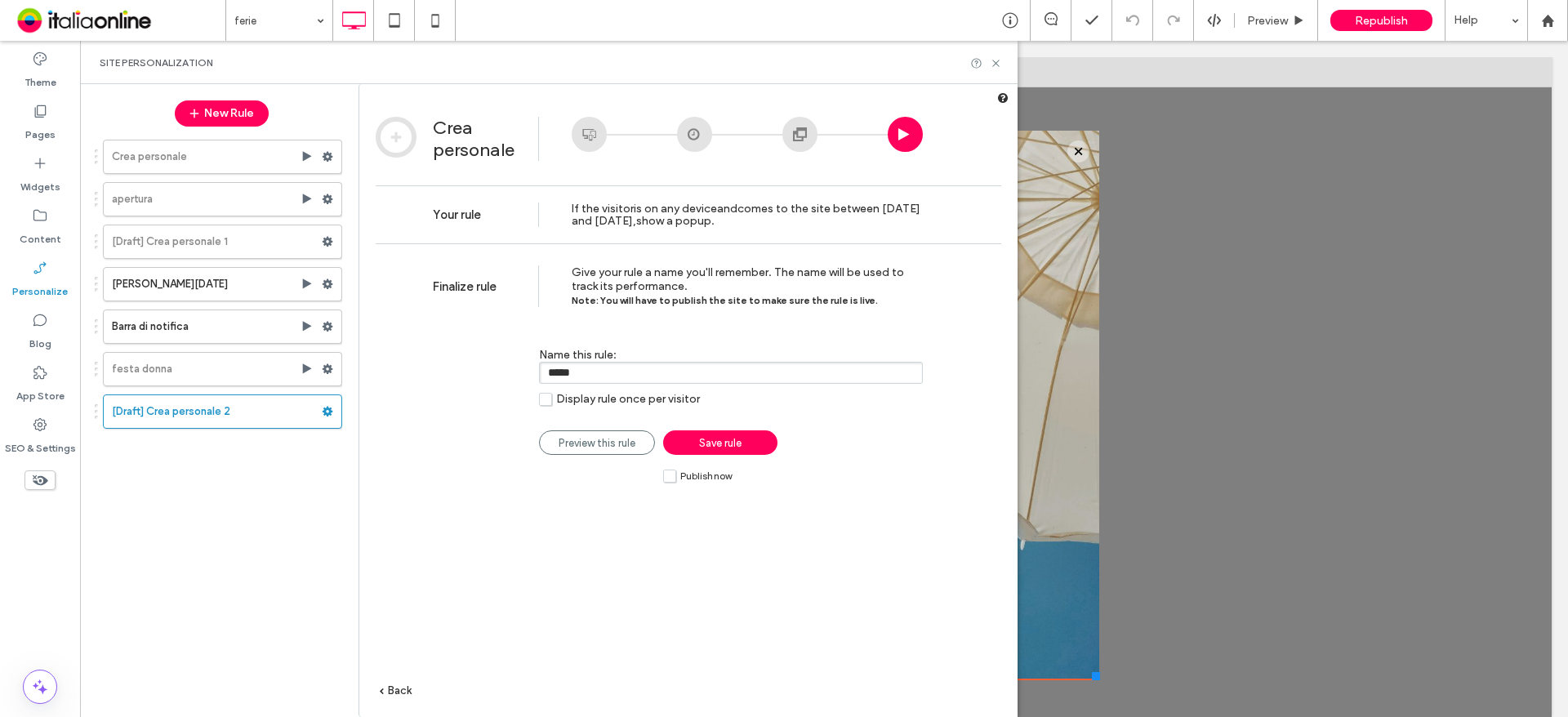
click at [693, 442] on link "Save rule" at bounding box center [720, 443] width 114 height 25
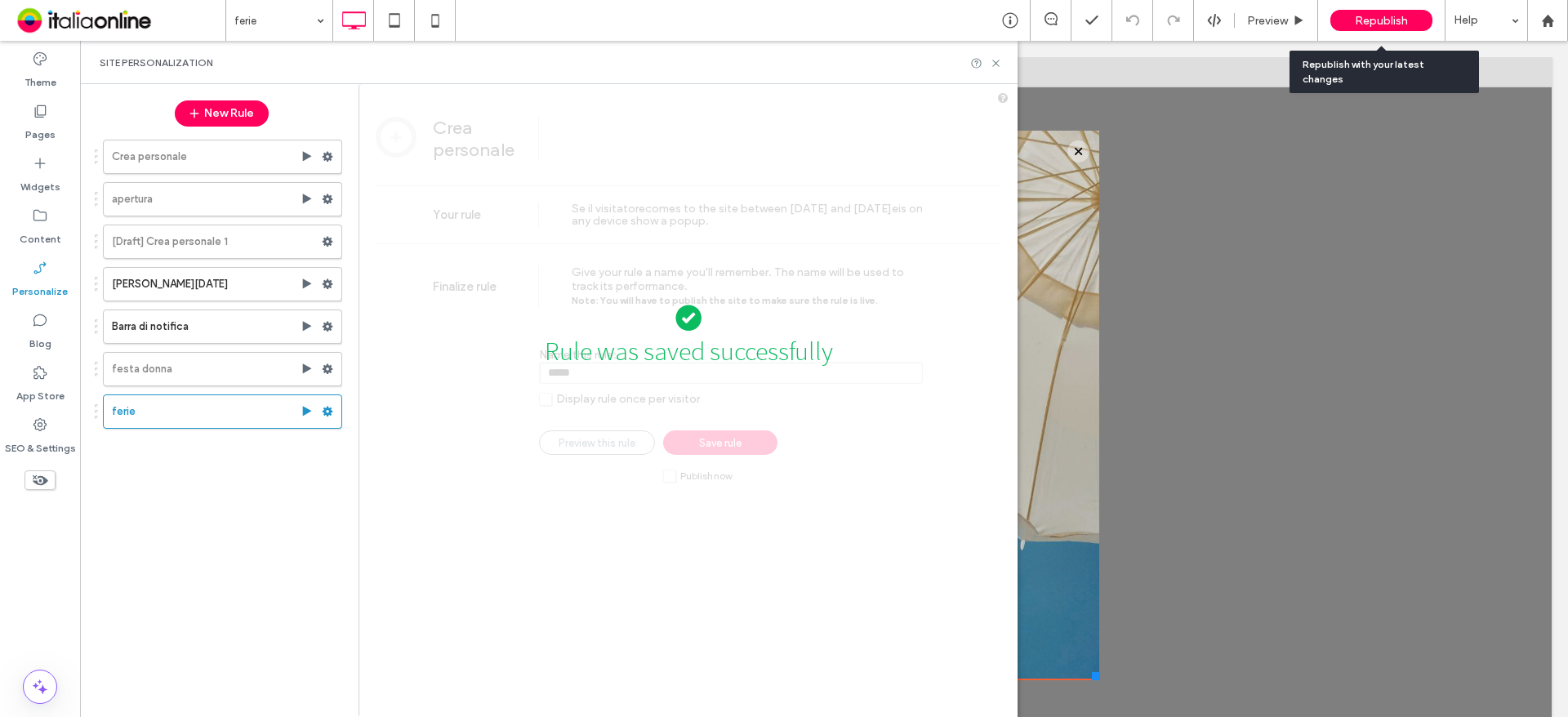
click at [1356, 10] on div "Republish" at bounding box center [1381, 20] width 102 height 21
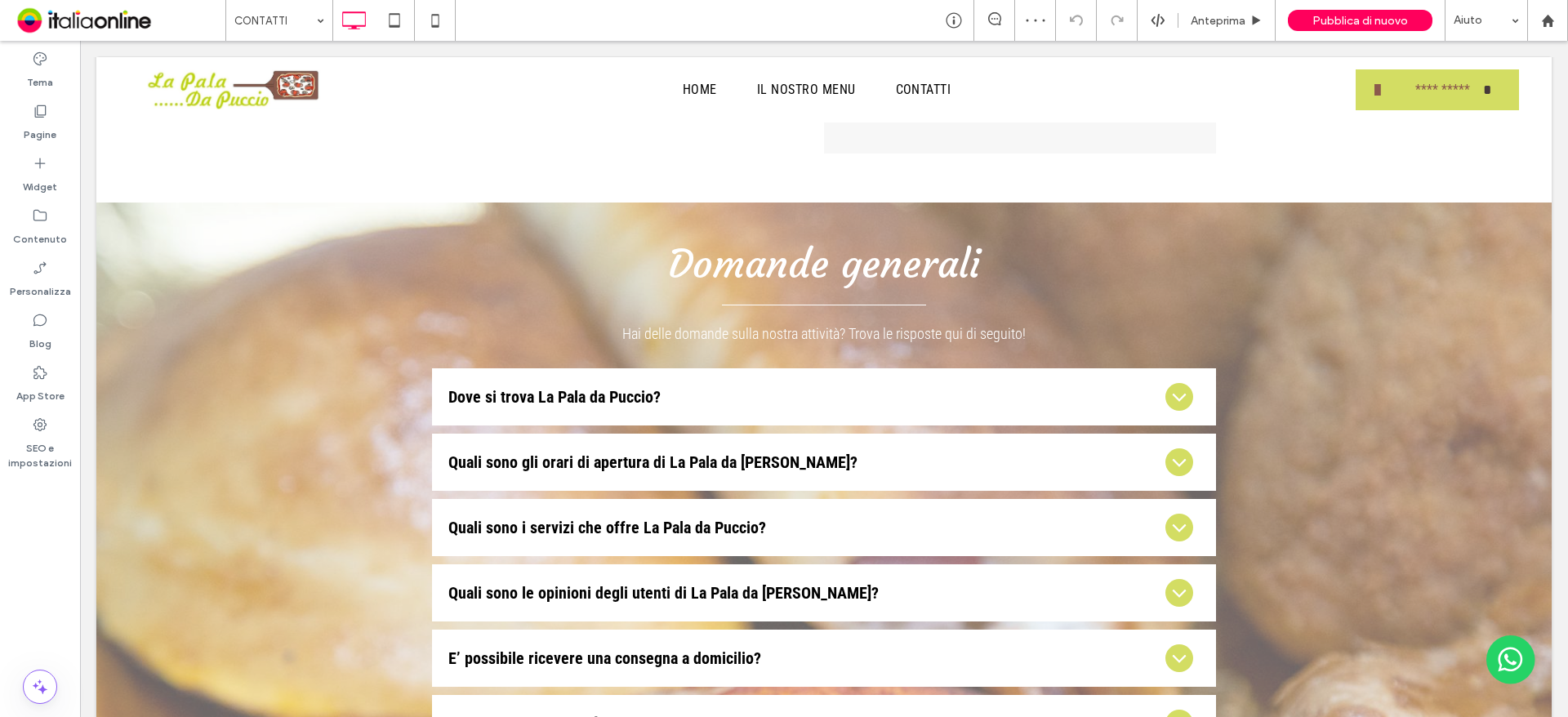
scroll to position [1878, 0]
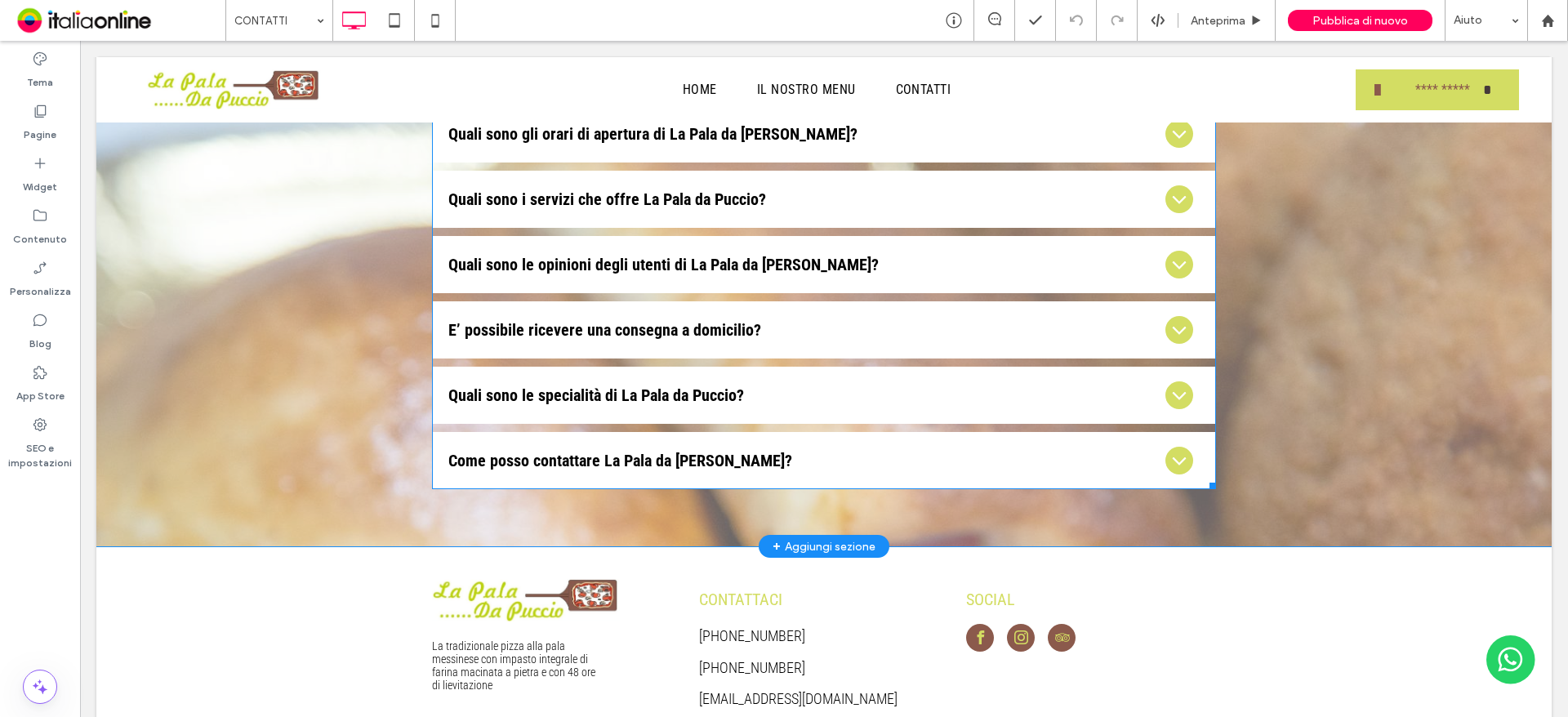
click at [783, 344] on span at bounding box center [823, 264] width 784 height 449
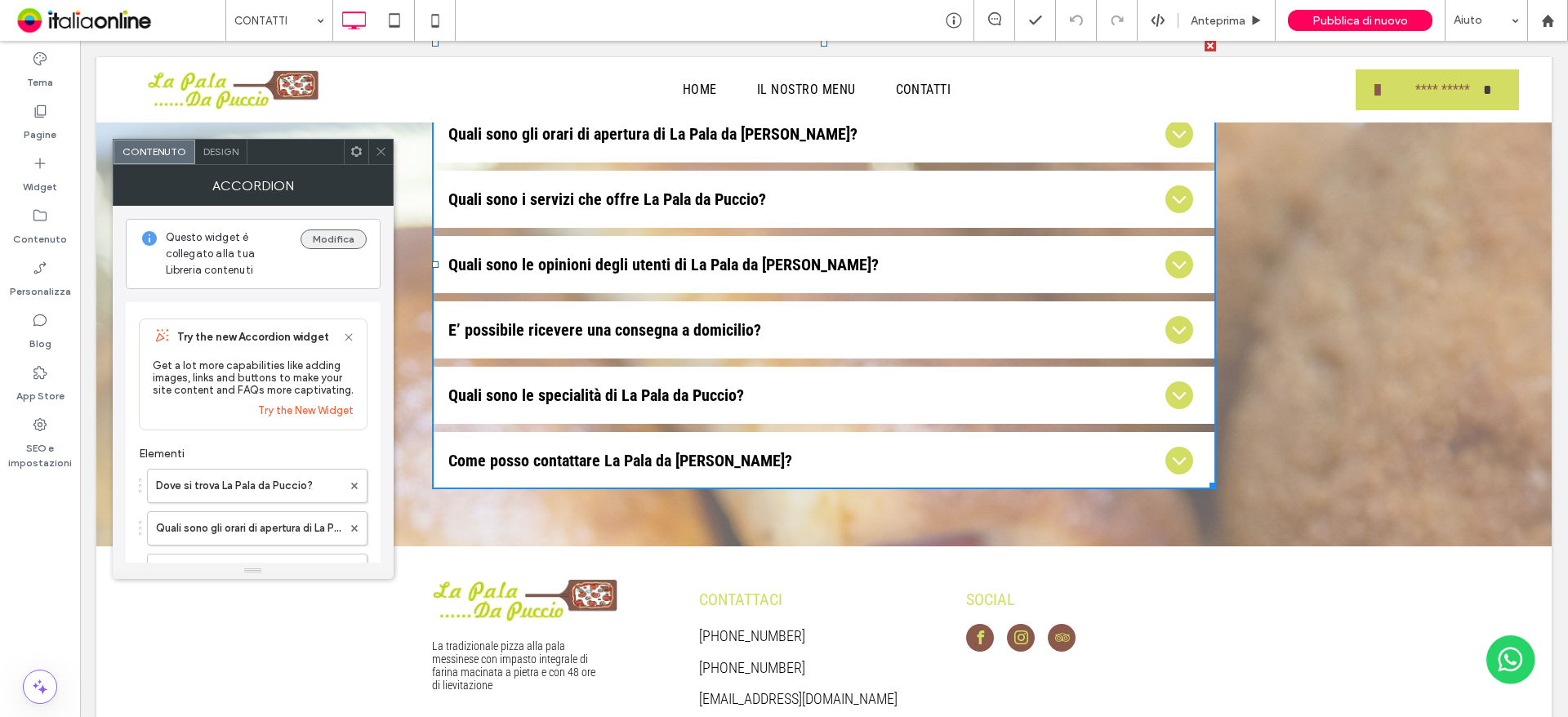
click at [326, 232] on button "Modifica" at bounding box center [334, 239] width 66 height 19
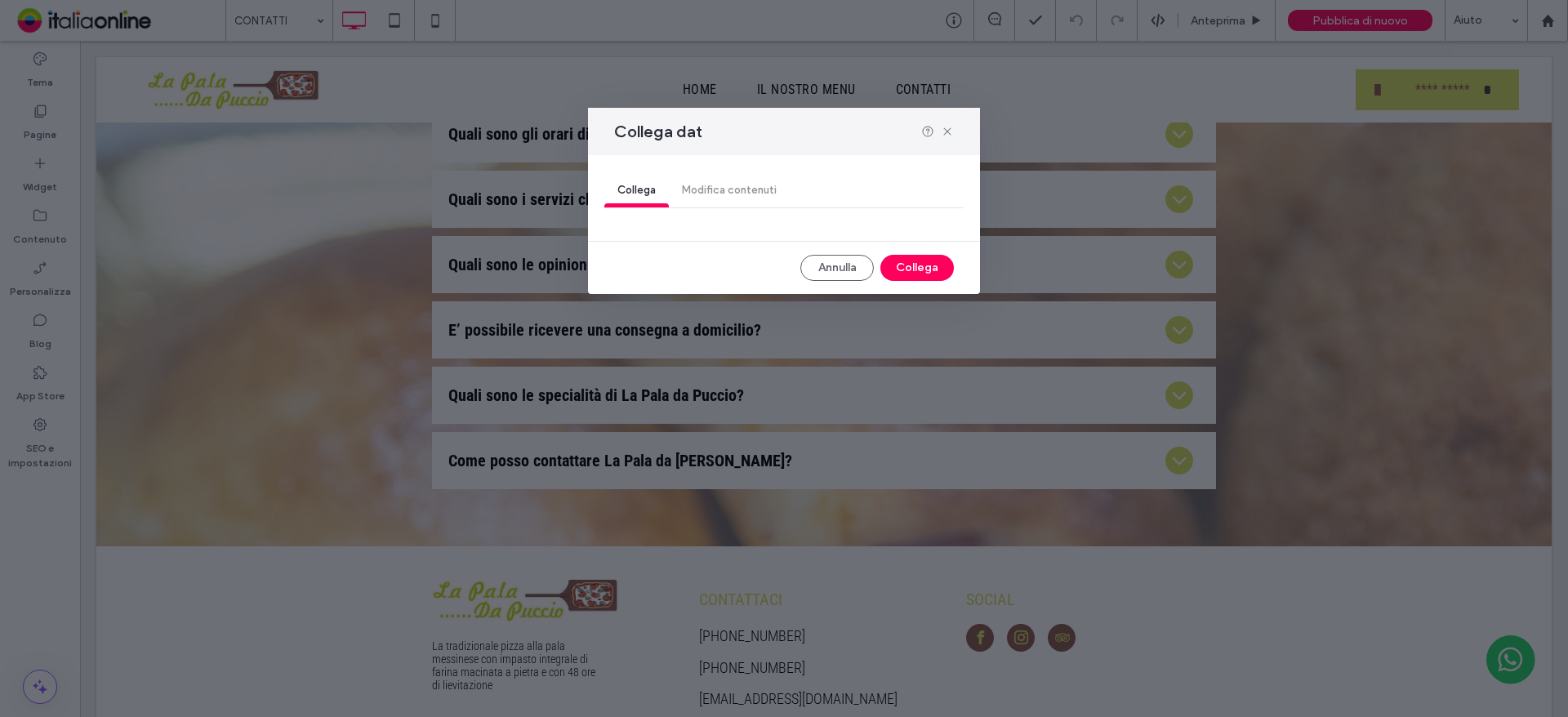
click at [731, 198] on div "Collega Modifica contenuti" at bounding box center [784, 191] width 360 height 33
click at [729, 189] on div "Collega Modifica contenuti" at bounding box center [784, 191] width 360 height 33
click at [946, 135] on icon at bounding box center [948, 132] width 13 height 13
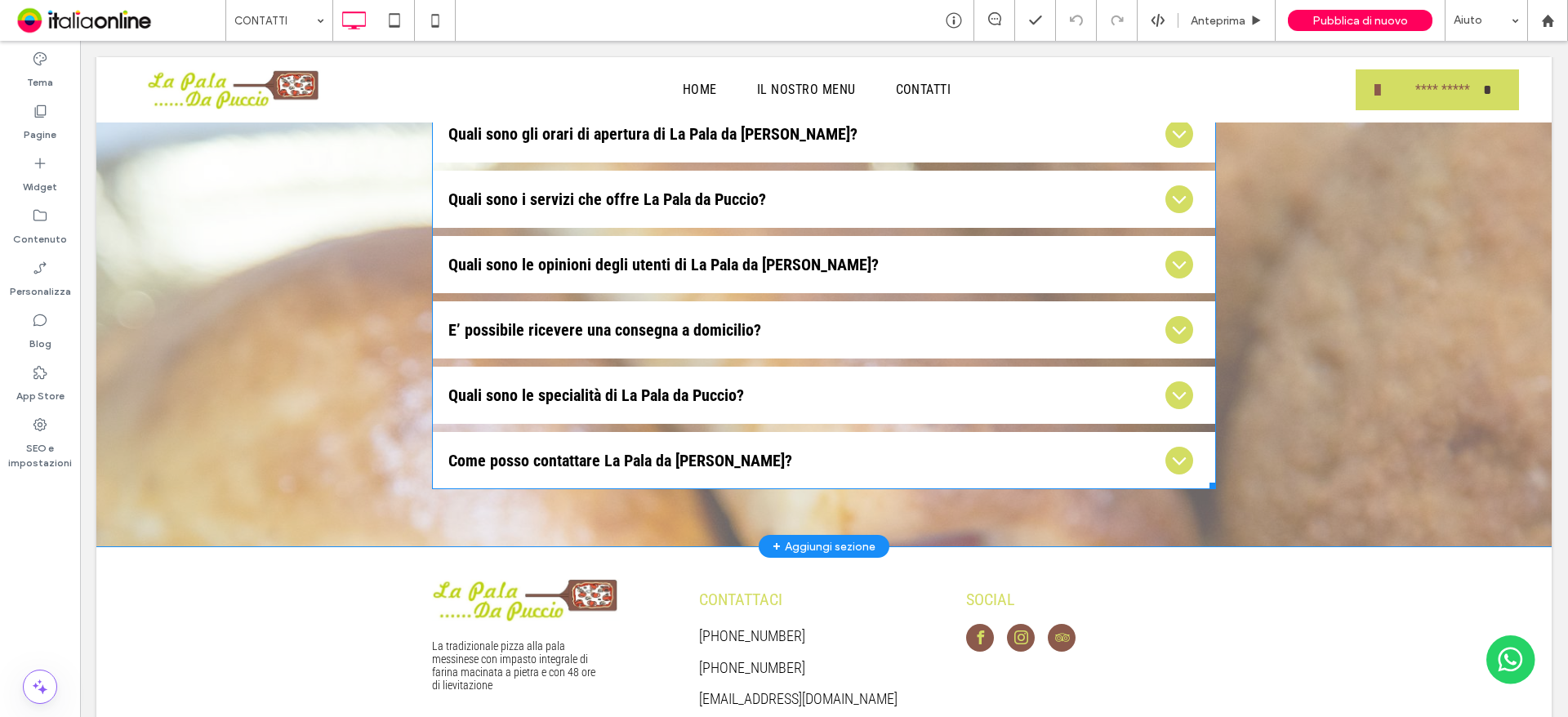
click at [721, 306] on span at bounding box center [823, 264] width 784 height 449
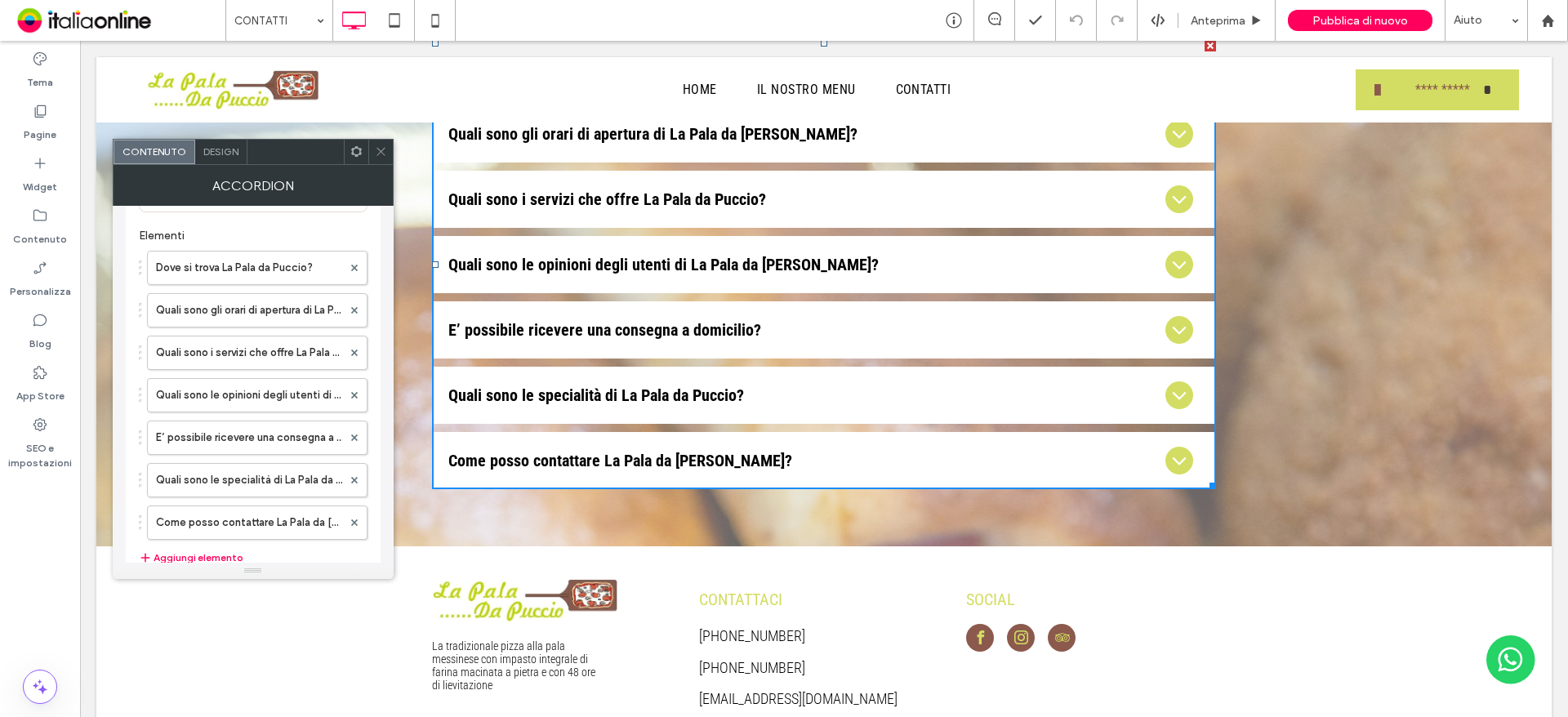
scroll to position [326, 0]
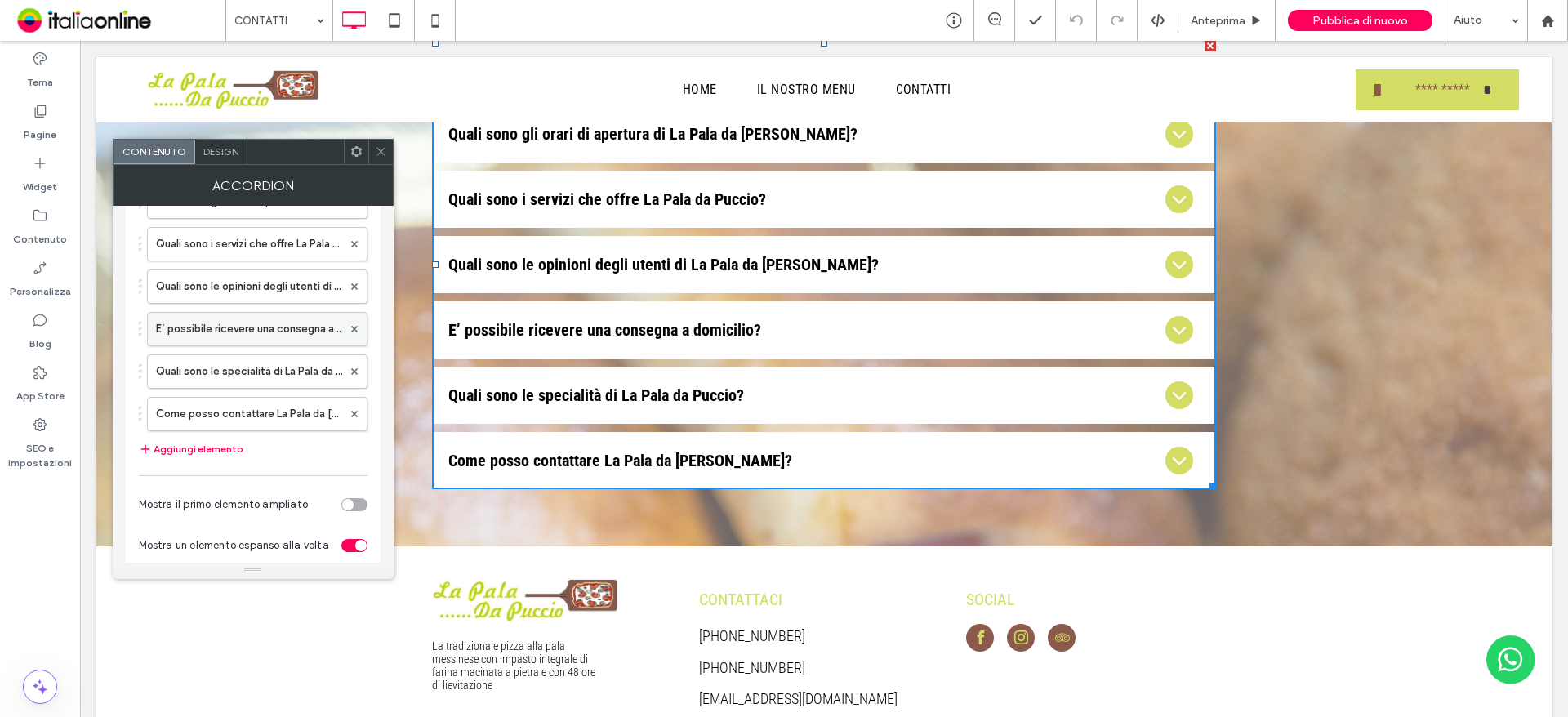
click at [260, 330] on label "E’ possibile ricevere una consegna a domicilio?" at bounding box center [250, 329] width 187 height 33
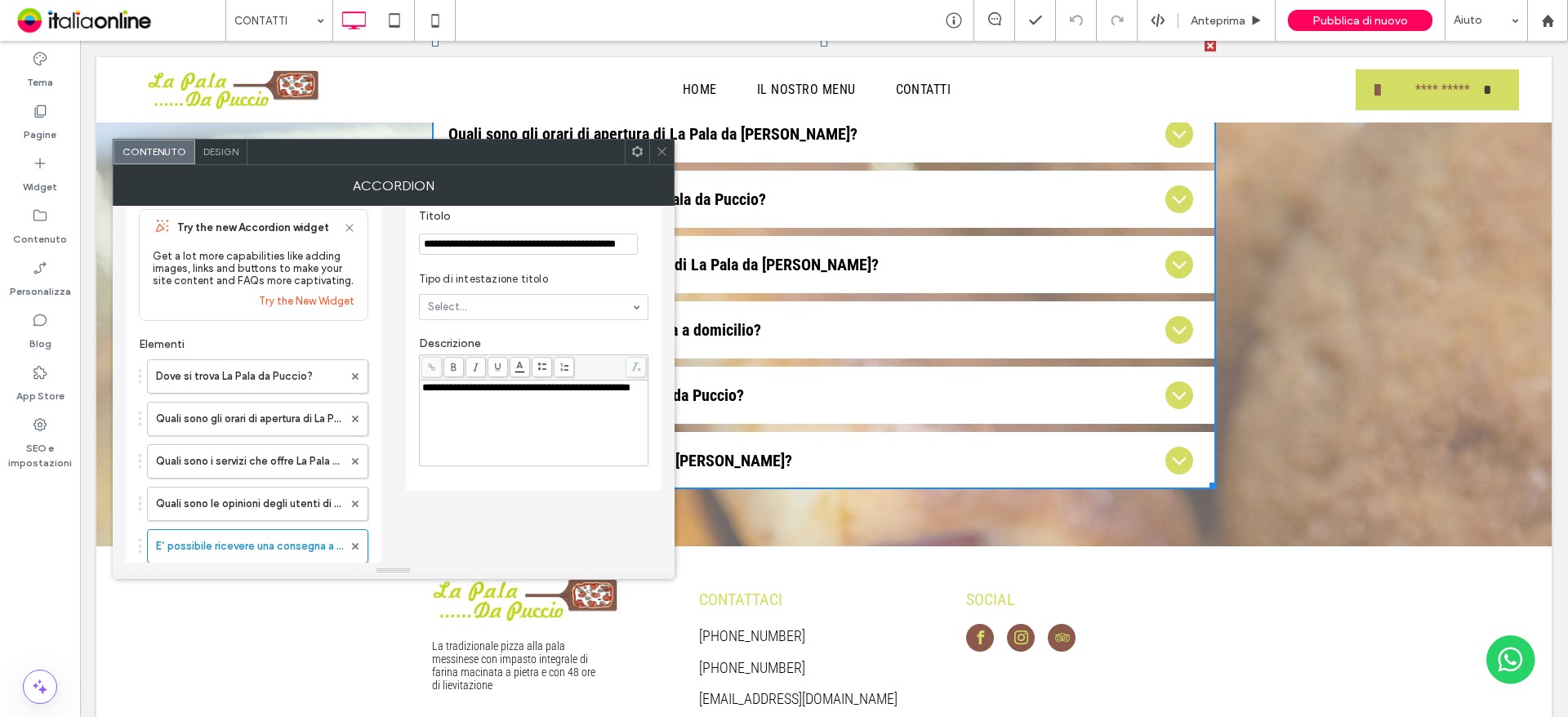
scroll to position [0, 0]
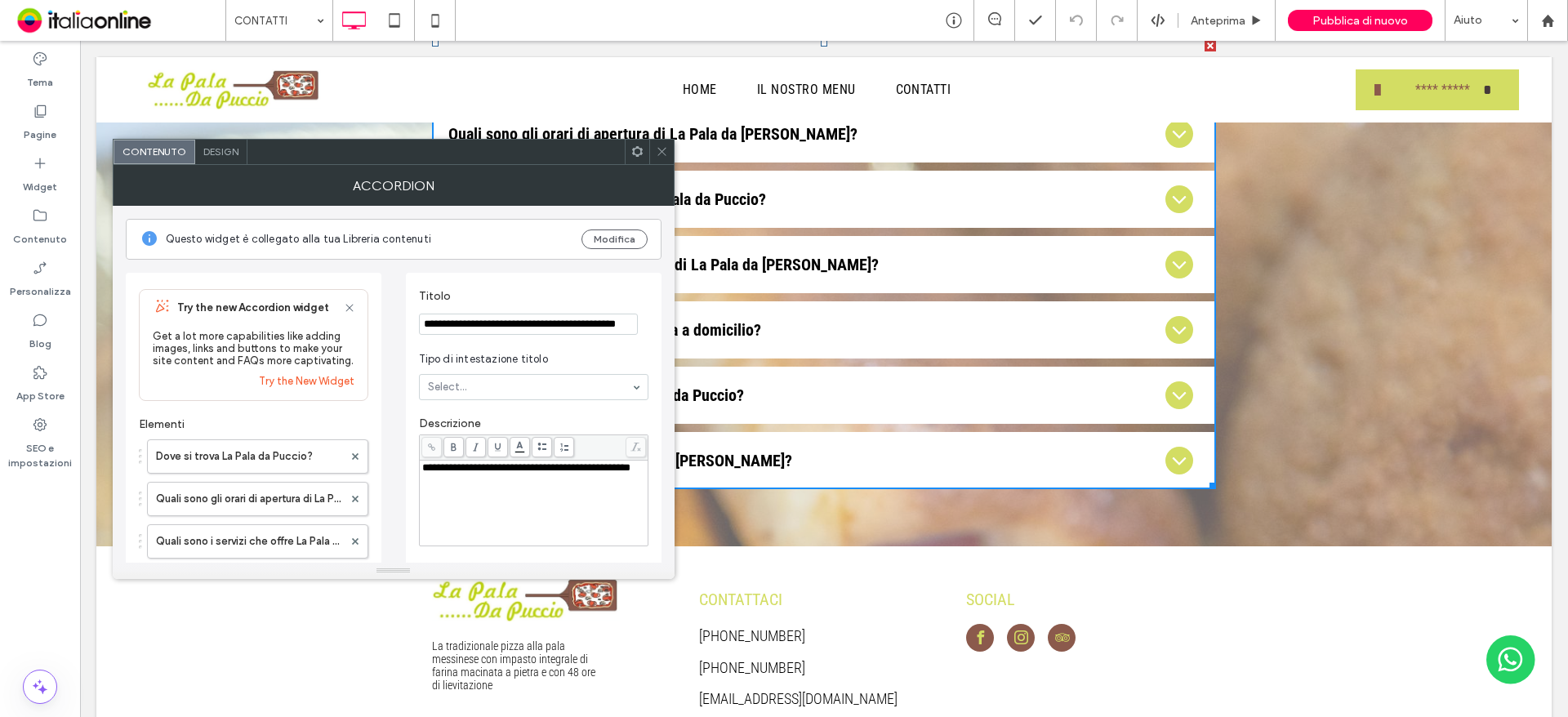
click at [431, 467] on span "**********" at bounding box center [527, 467] width 209 height 11
click at [529, 468] on span "**********" at bounding box center [527, 467] width 209 height 11
drag, startPoint x: 661, startPoint y: 152, endPoint x: 654, endPoint y: 144, distance: 10.6
click at [661, 152] on use at bounding box center [661, 152] width 8 height 8
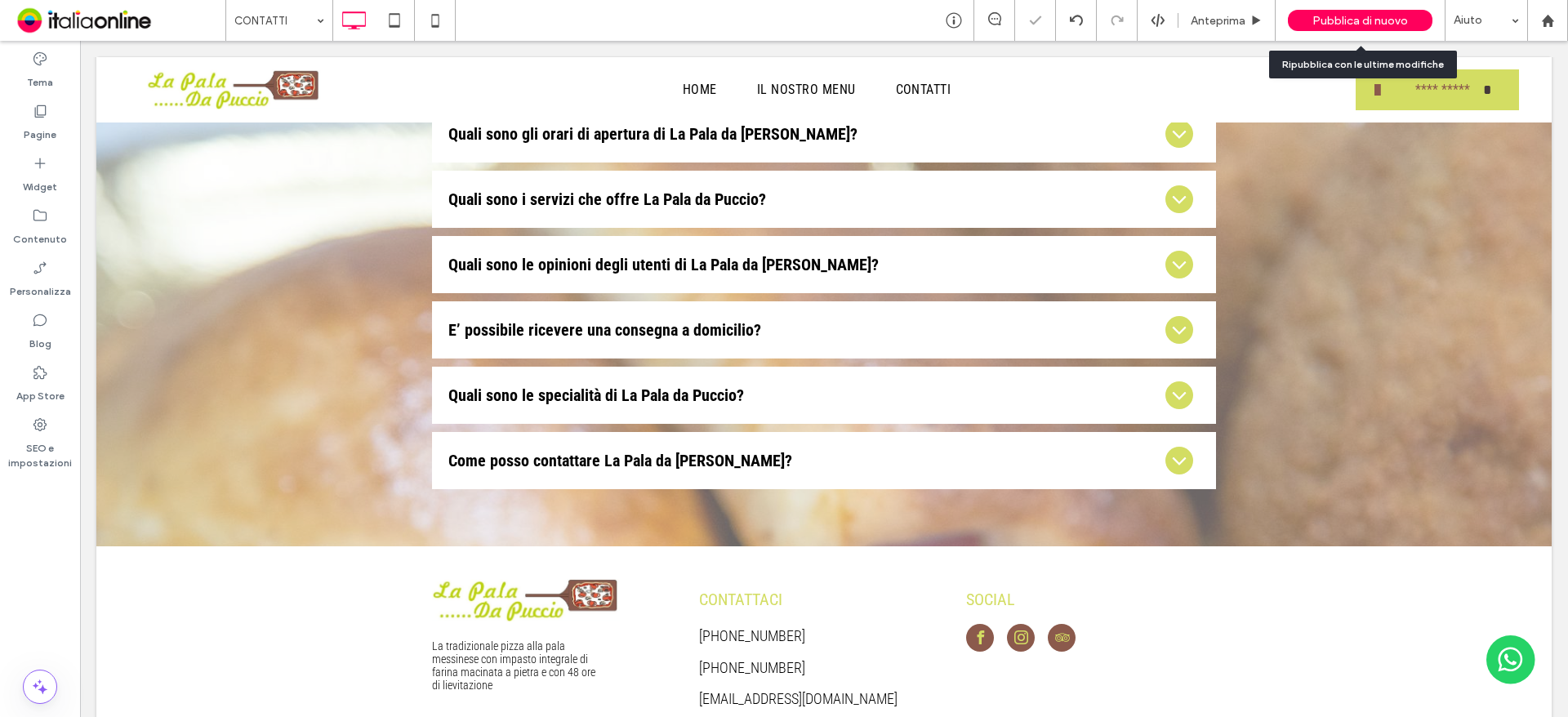
click at [1314, 25] on div "Pubblica di nuovo" at bounding box center [1360, 20] width 145 height 21
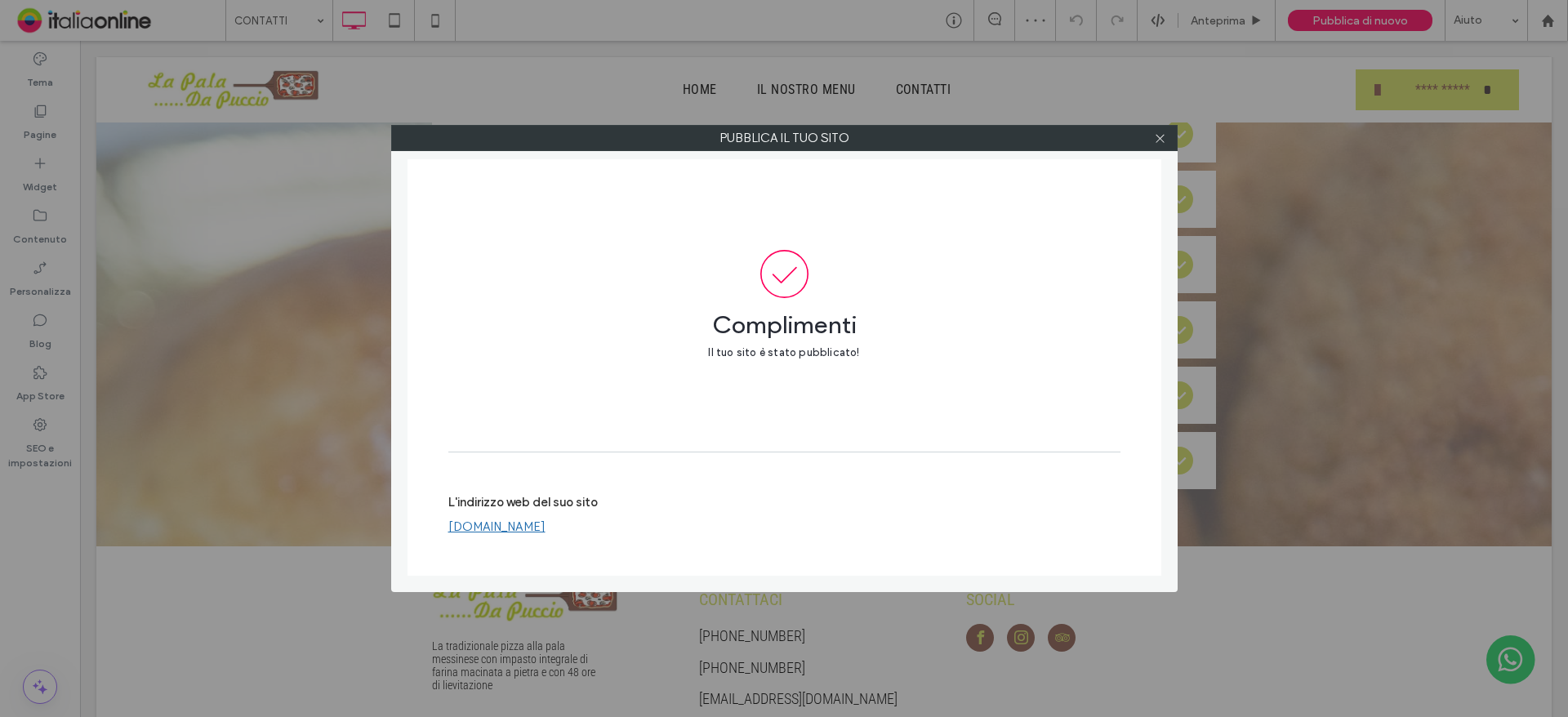
click at [439, 25] on div "Pubblica il tuo sito Complimenti Il tuo sito è stato pubblicato! L'indirizzo we…" at bounding box center [784, 358] width 1568 height 717
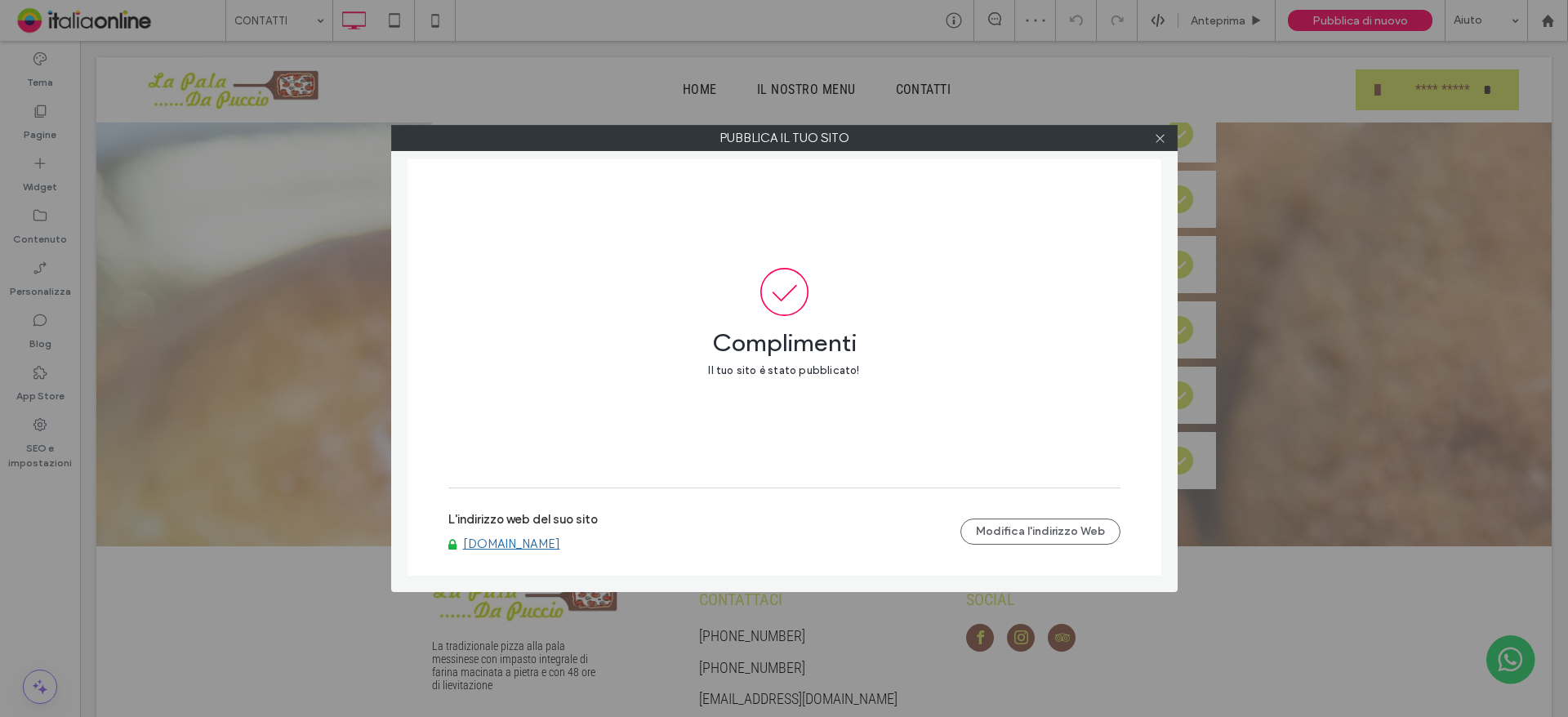
click at [1173, 134] on label "Pubblica il tuo sito" at bounding box center [785, 137] width 785 height 25
drag, startPoint x: 1167, startPoint y: 134, endPoint x: 1152, endPoint y: 134, distance: 15.0
click at [1167, 134] on div at bounding box center [1160, 137] width 25 height 25
click at [1158, 134] on icon at bounding box center [1160, 138] width 12 height 12
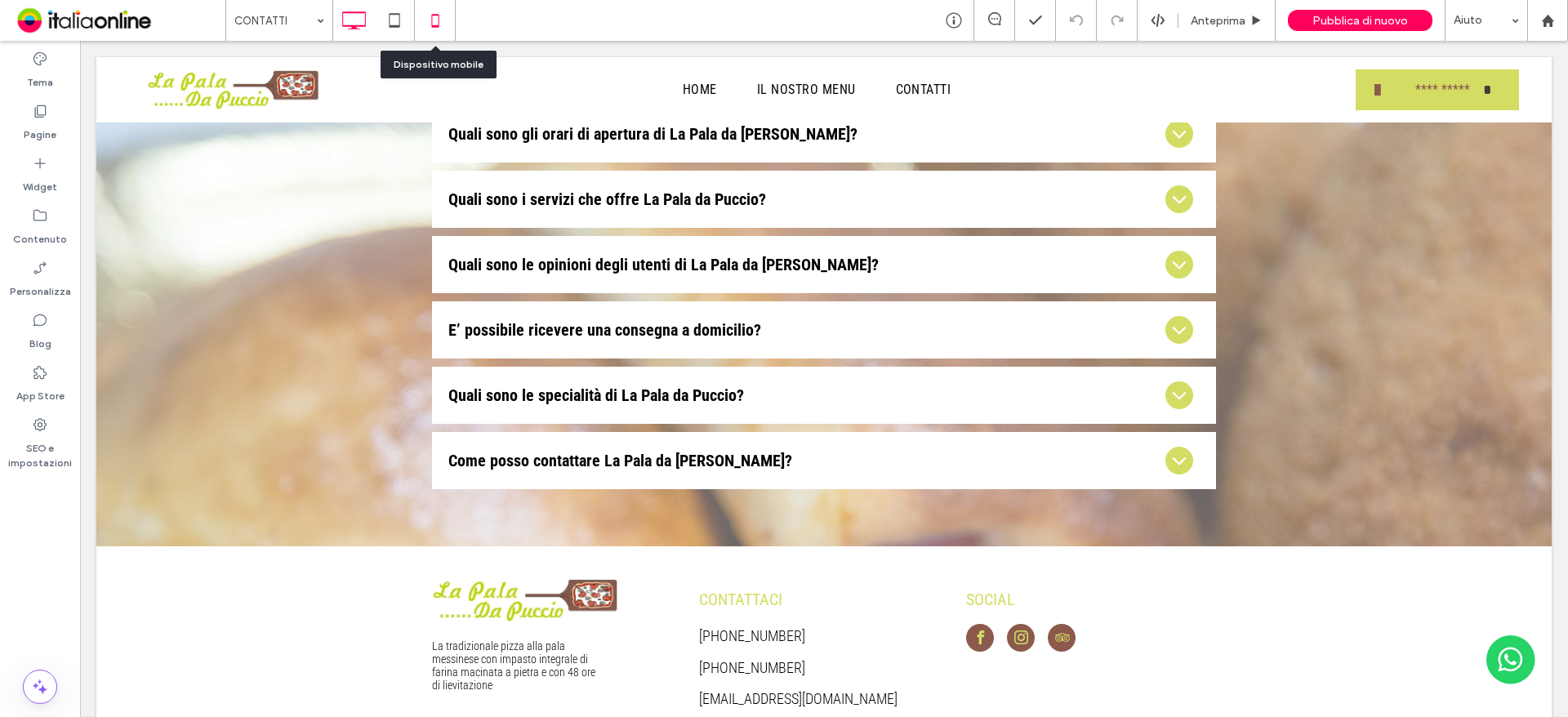
click at [432, 18] on use at bounding box center [435, 20] width 7 height 13
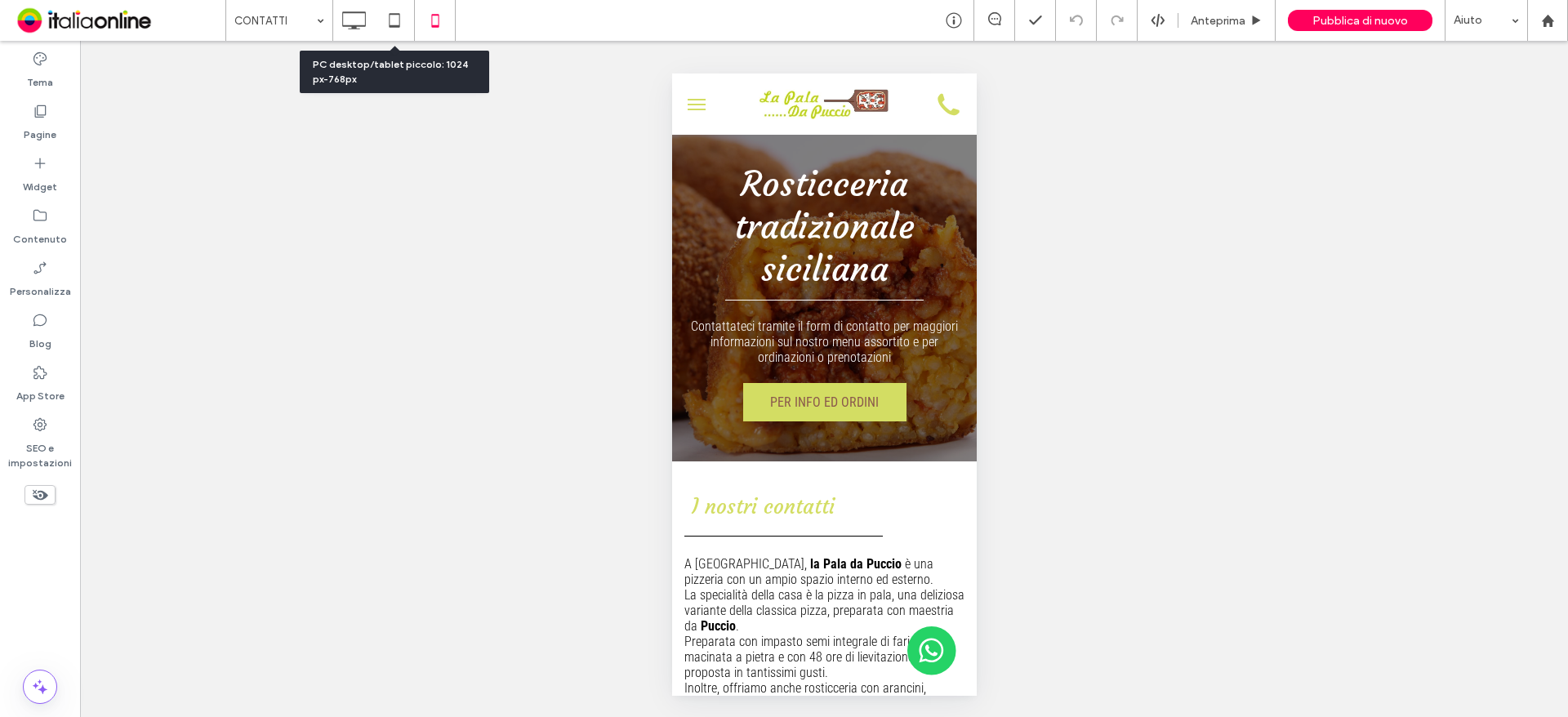
click at [392, 32] on icon at bounding box center [394, 20] width 33 height 33
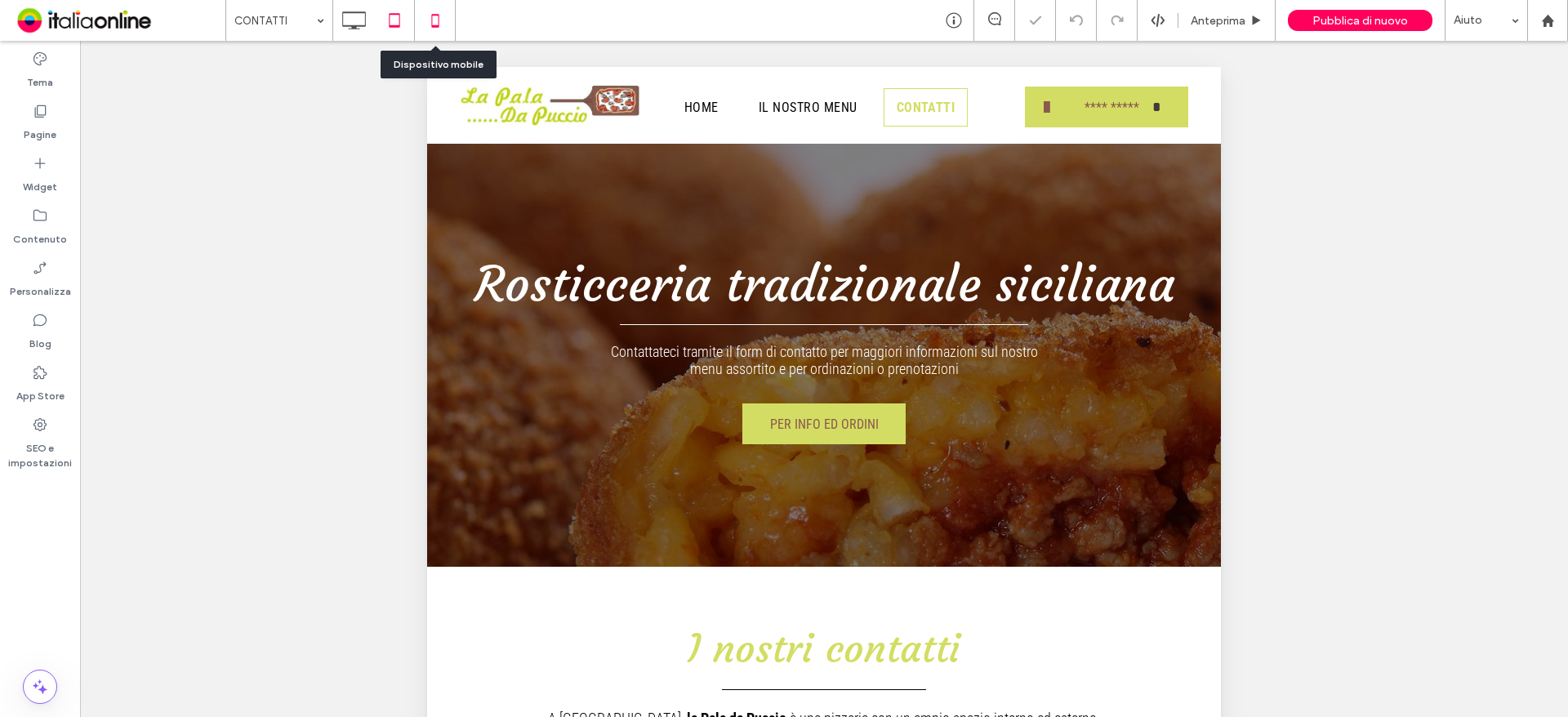
drag, startPoint x: 430, startPoint y: 20, endPoint x: 319, endPoint y: 20, distance: 111.0
click at [430, 20] on icon at bounding box center [435, 20] width 33 height 33
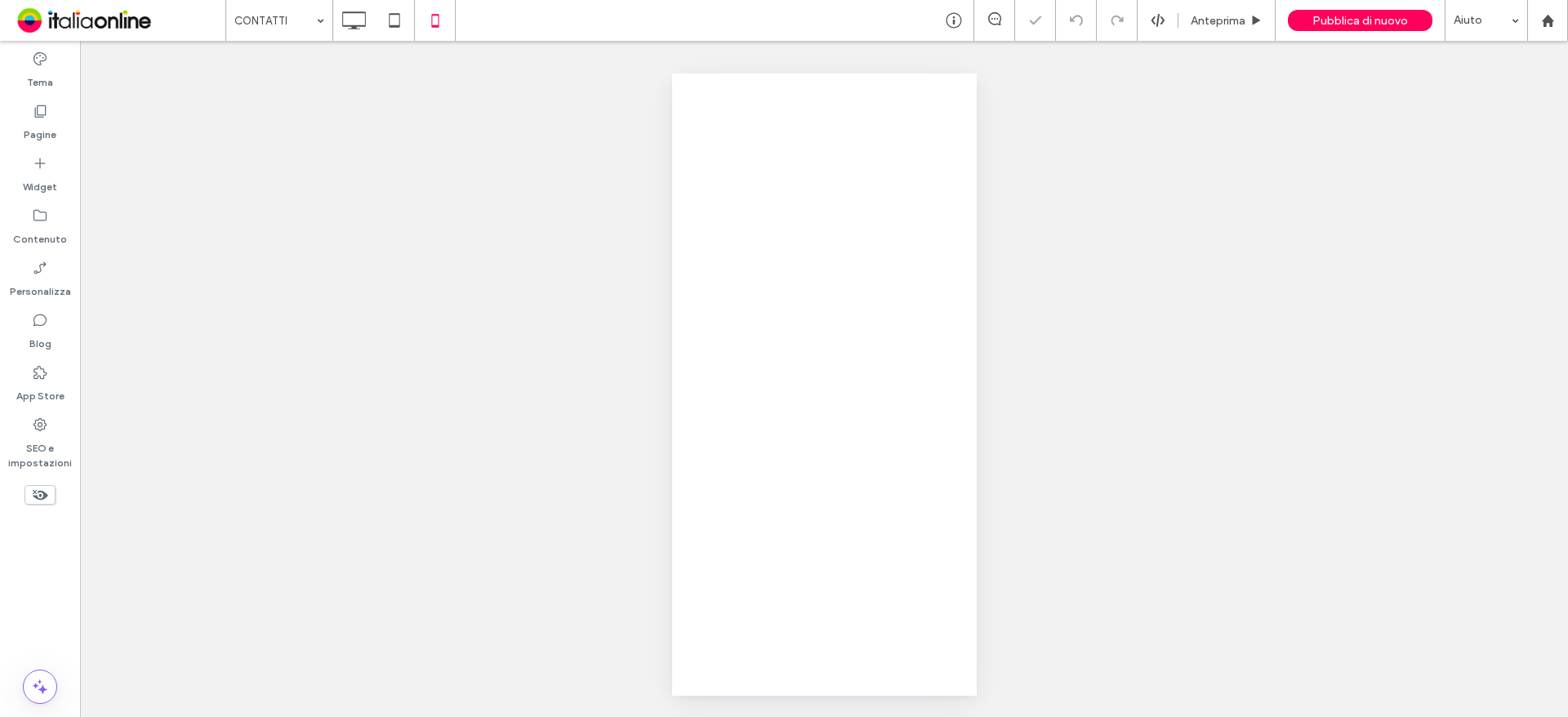
click at [281, 20] on div at bounding box center [784, 358] width 1568 height 717
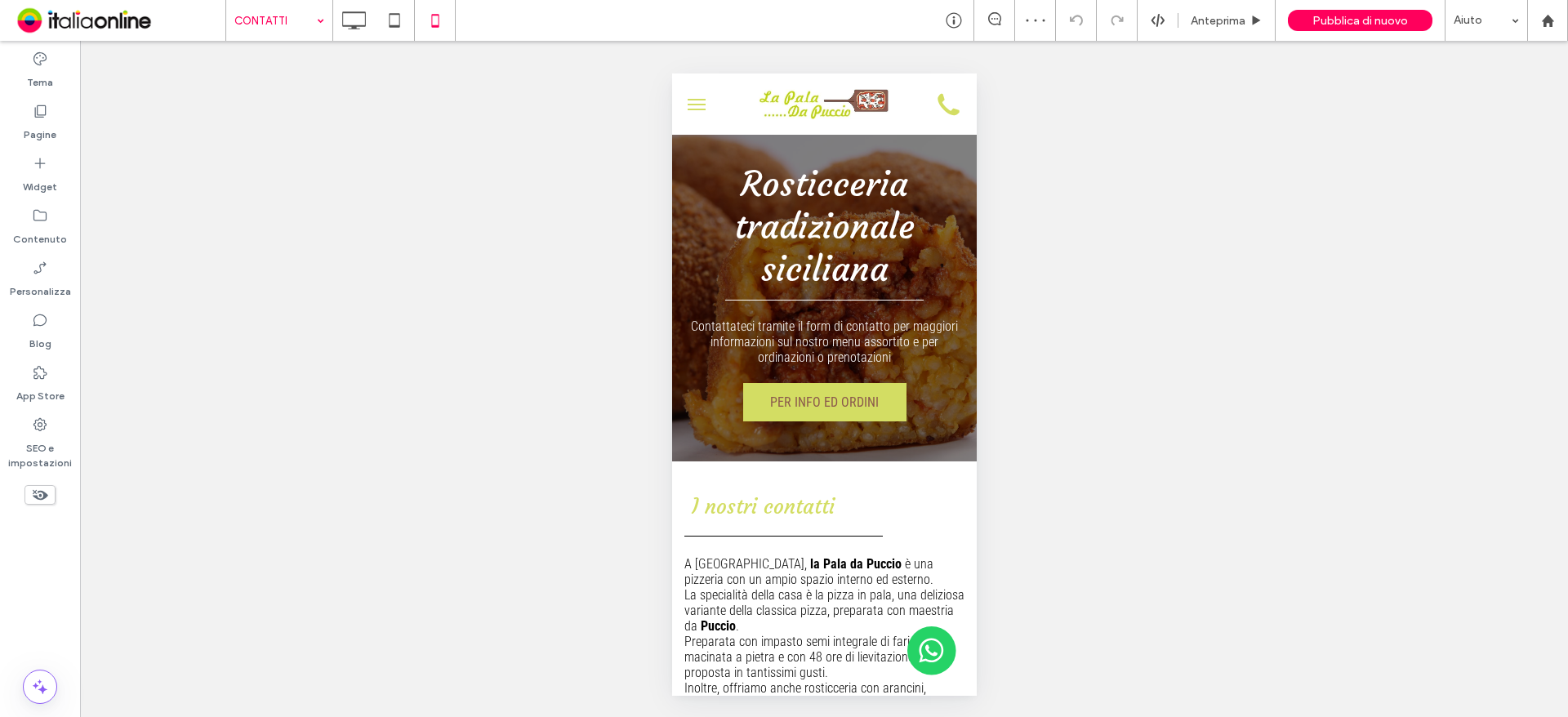
drag, startPoint x: 304, startPoint y: 23, endPoint x: 314, endPoint y: 34, distance: 14.9
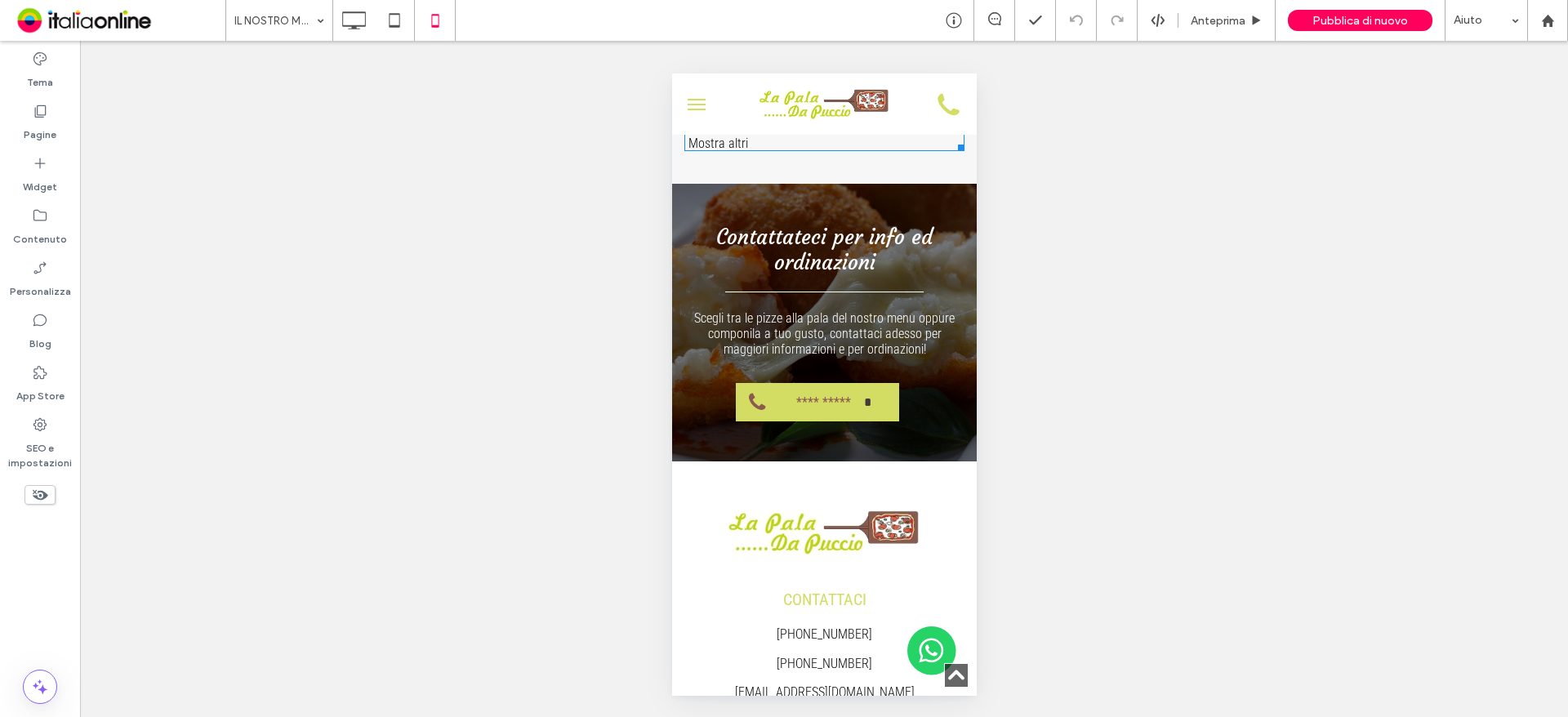
scroll to position [4704, 0]
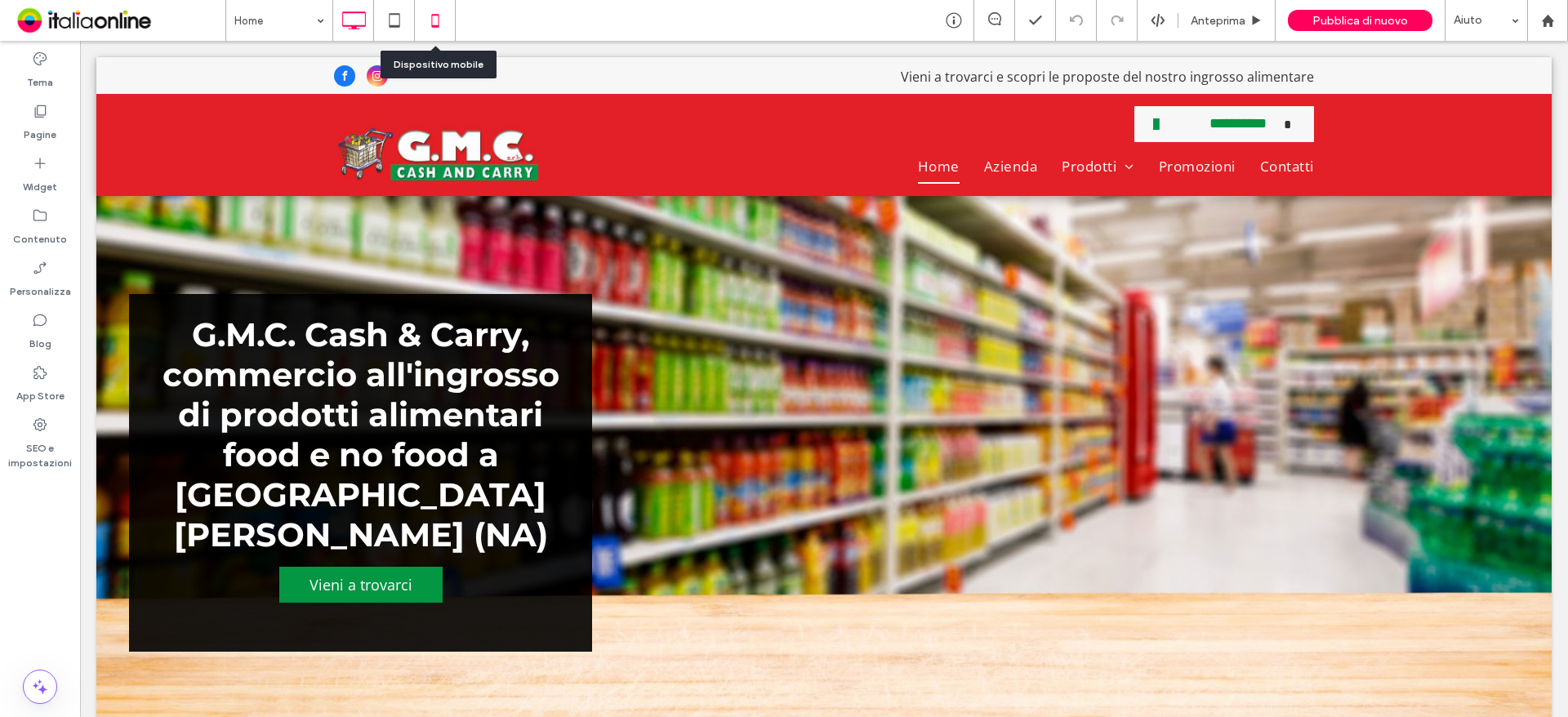
click at [428, 16] on icon at bounding box center [435, 20] width 33 height 33
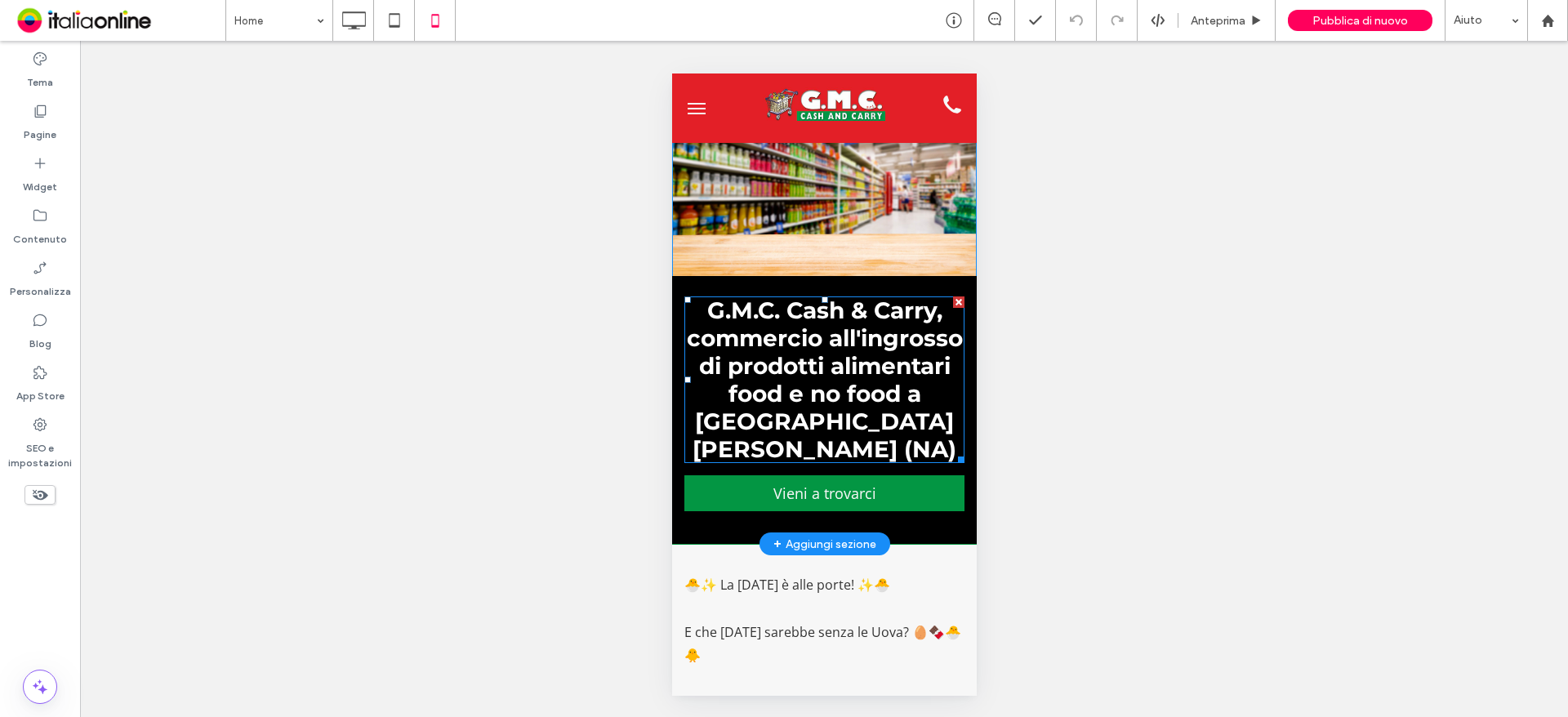
scroll to position [81, 0]
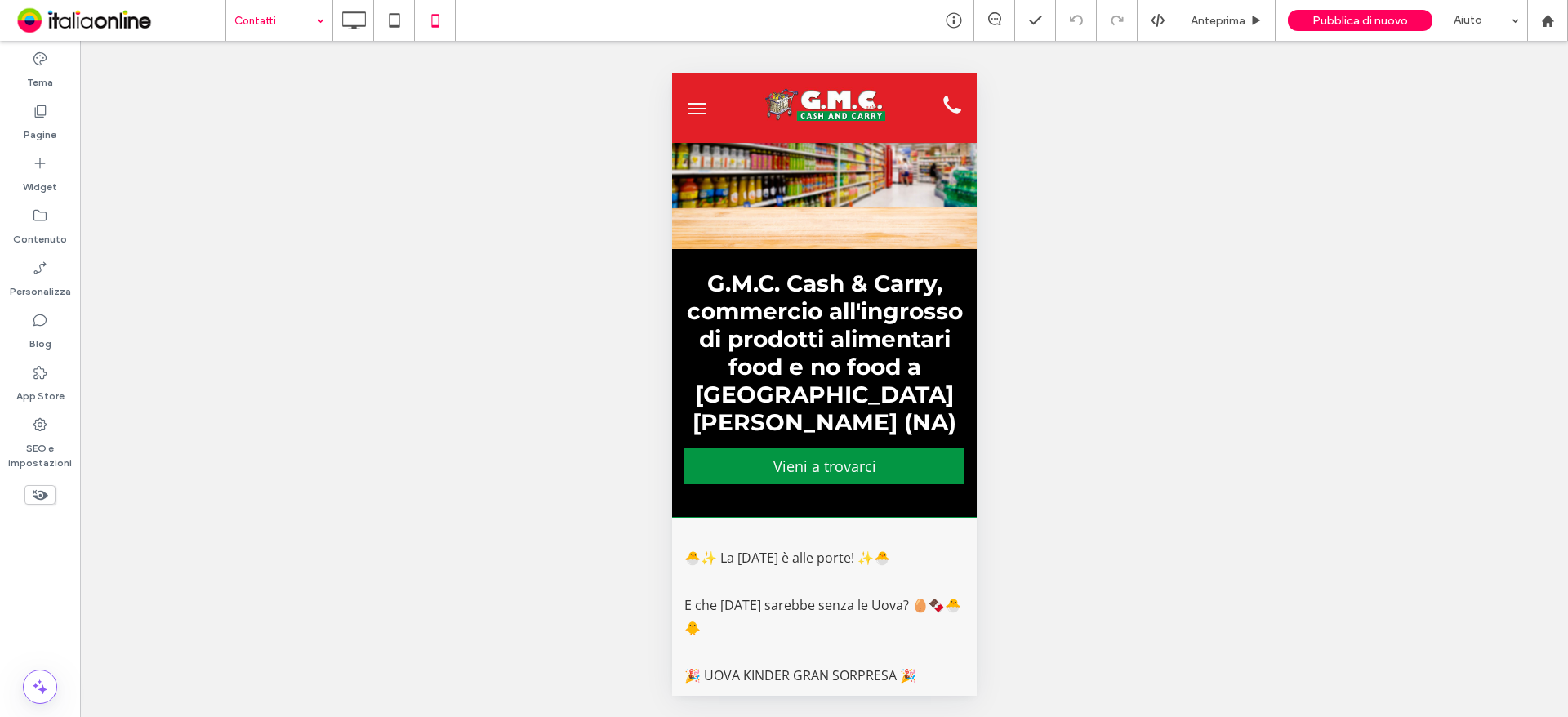
click at [272, 27] on div at bounding box center [784, 358] width 1568 height 717
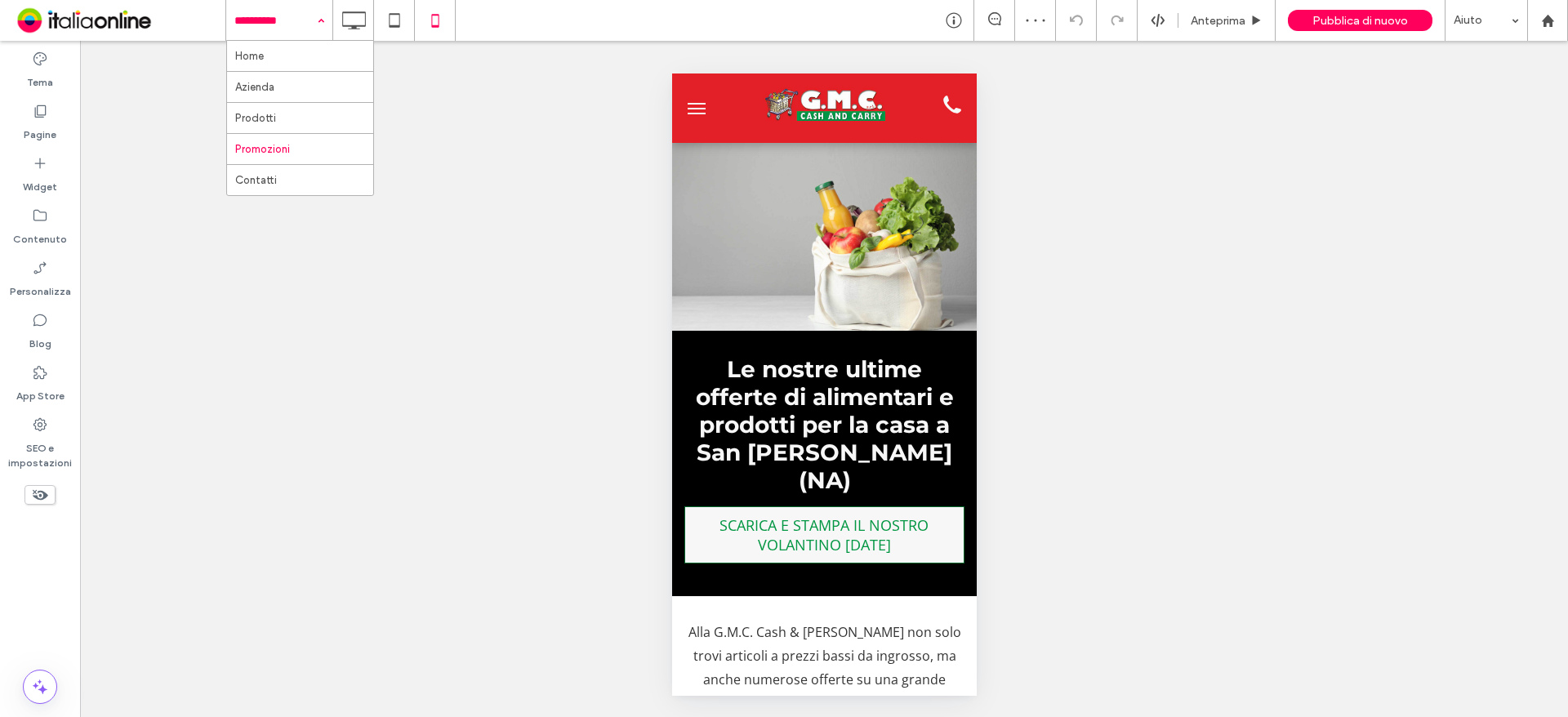
click at [266, 13] on input at bounding box center [274, 20] width 81 height 41
drag, startPoint x: 263, startPoint y: 121, endPoint x: 288, endPoint y: 132, distance: 27.3
click at [294, 19] on input at bounding box center [274, 20] width 81 height 41
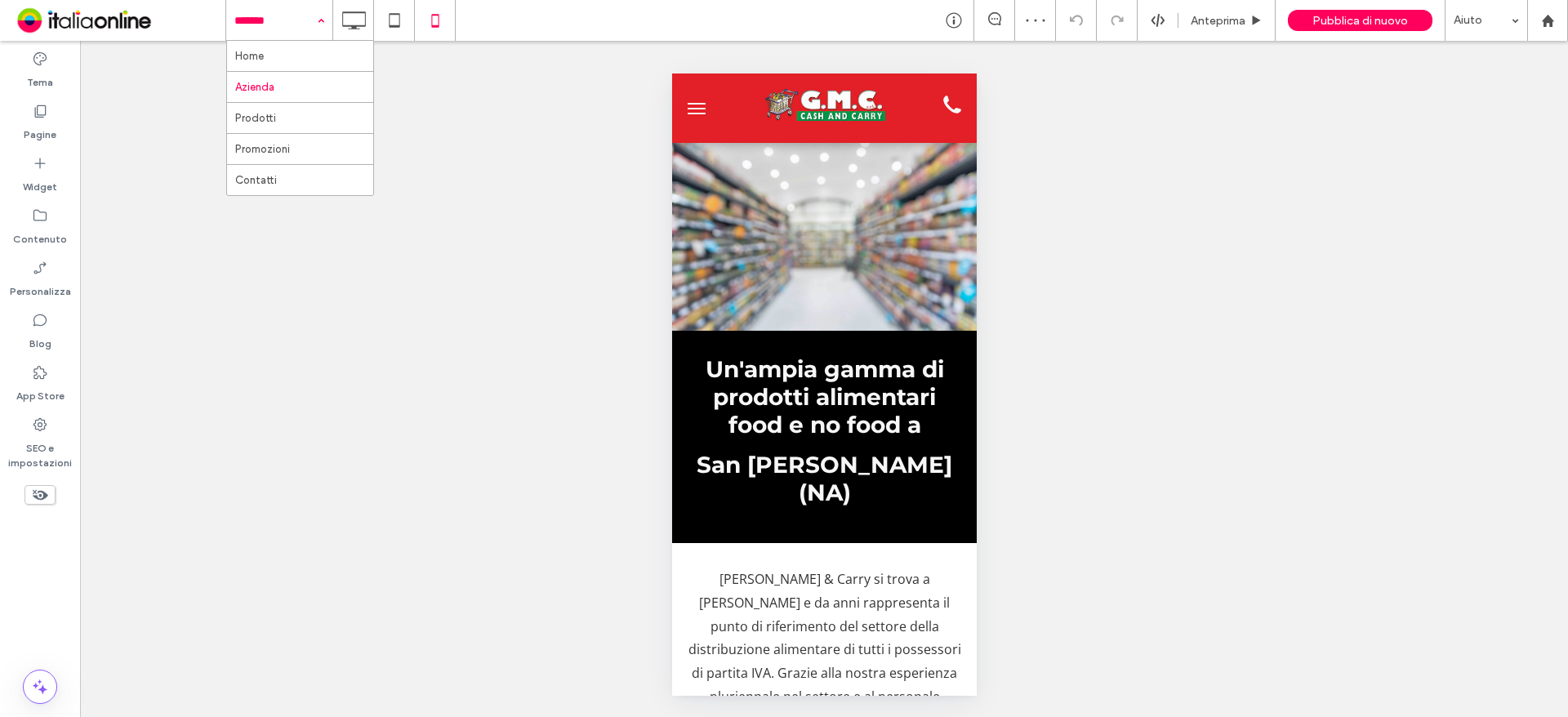
click at [293, 30] on input at bounding box center [274, 20] width 81 height 41
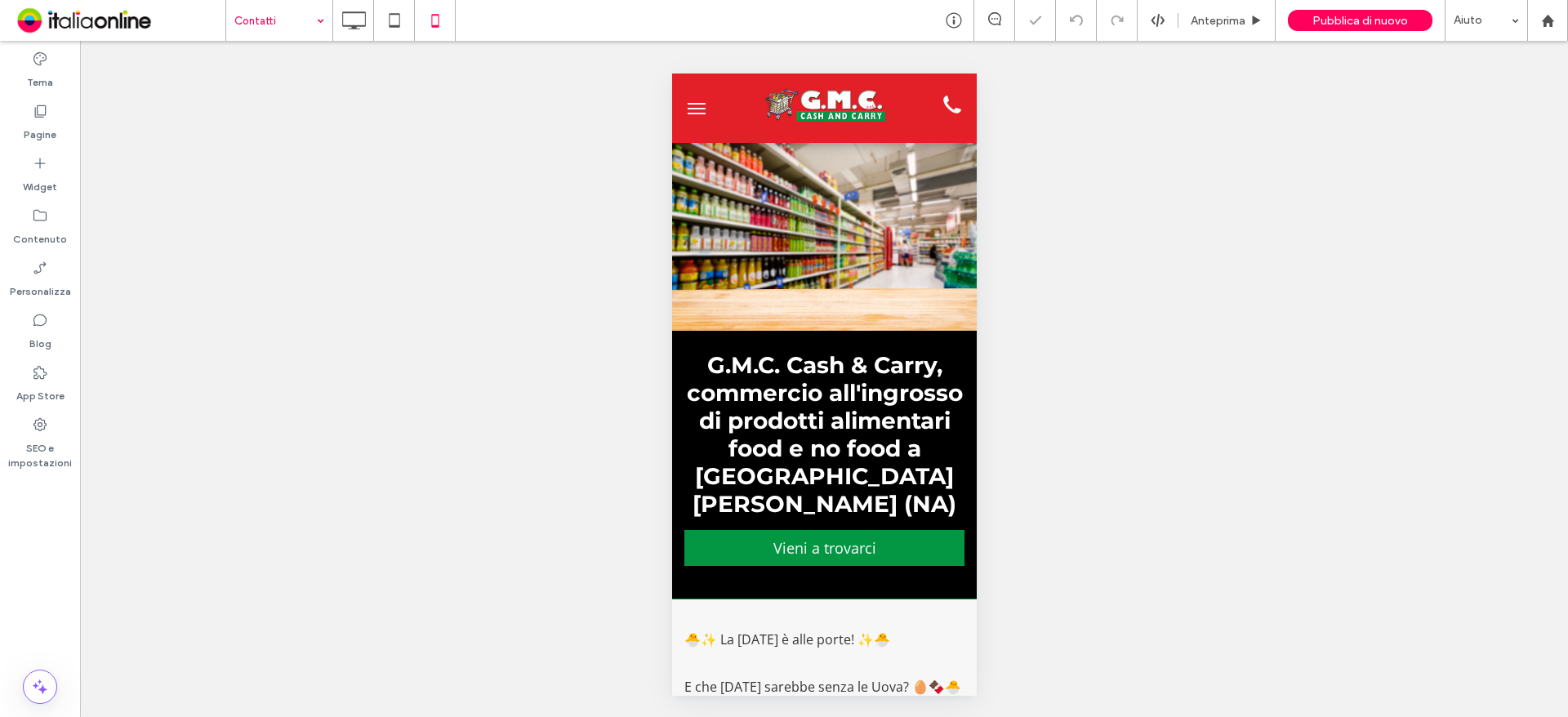
click at [272, 27] on input at bounding box center [274, 20] width 81 height 41
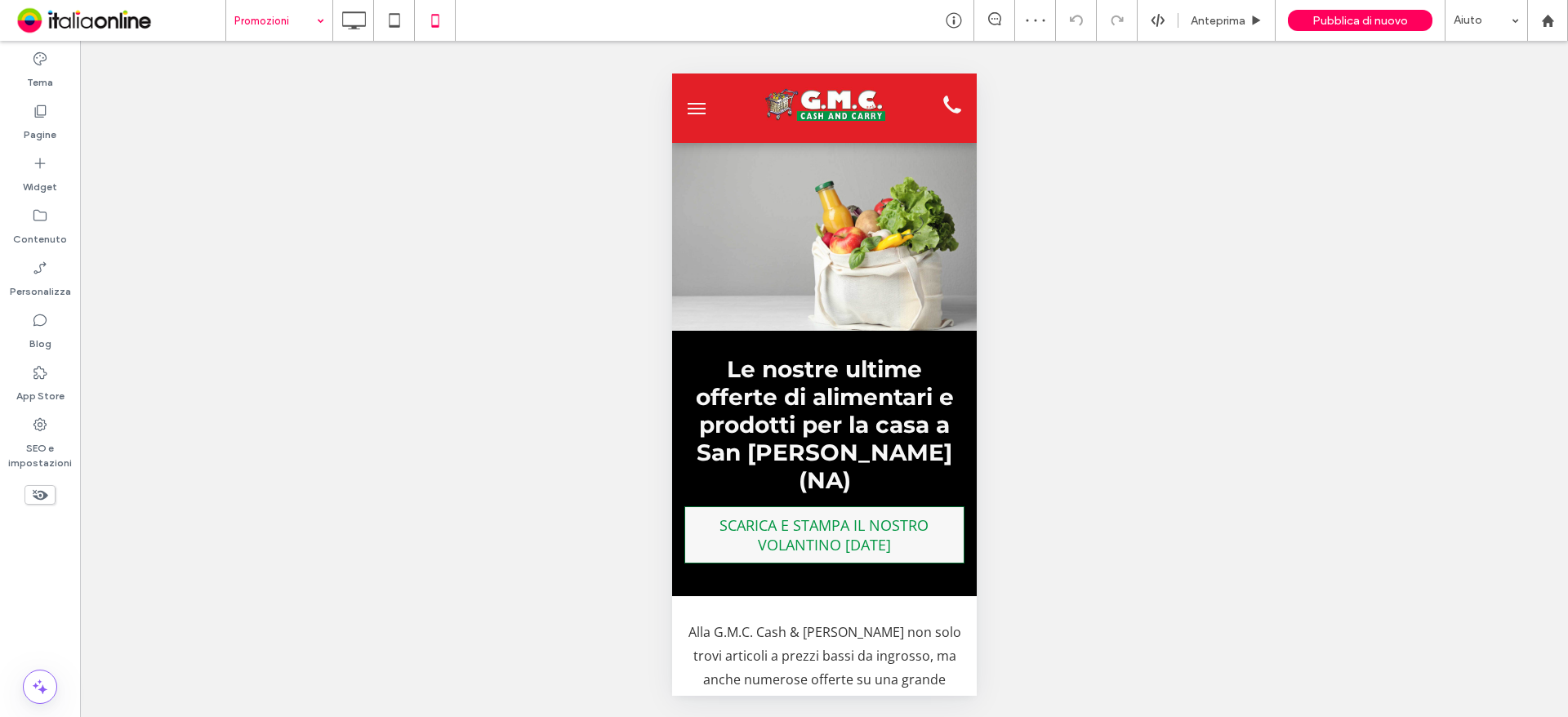
click at [240, 5] on input at bounding box center [274, 20] width 81 height 41
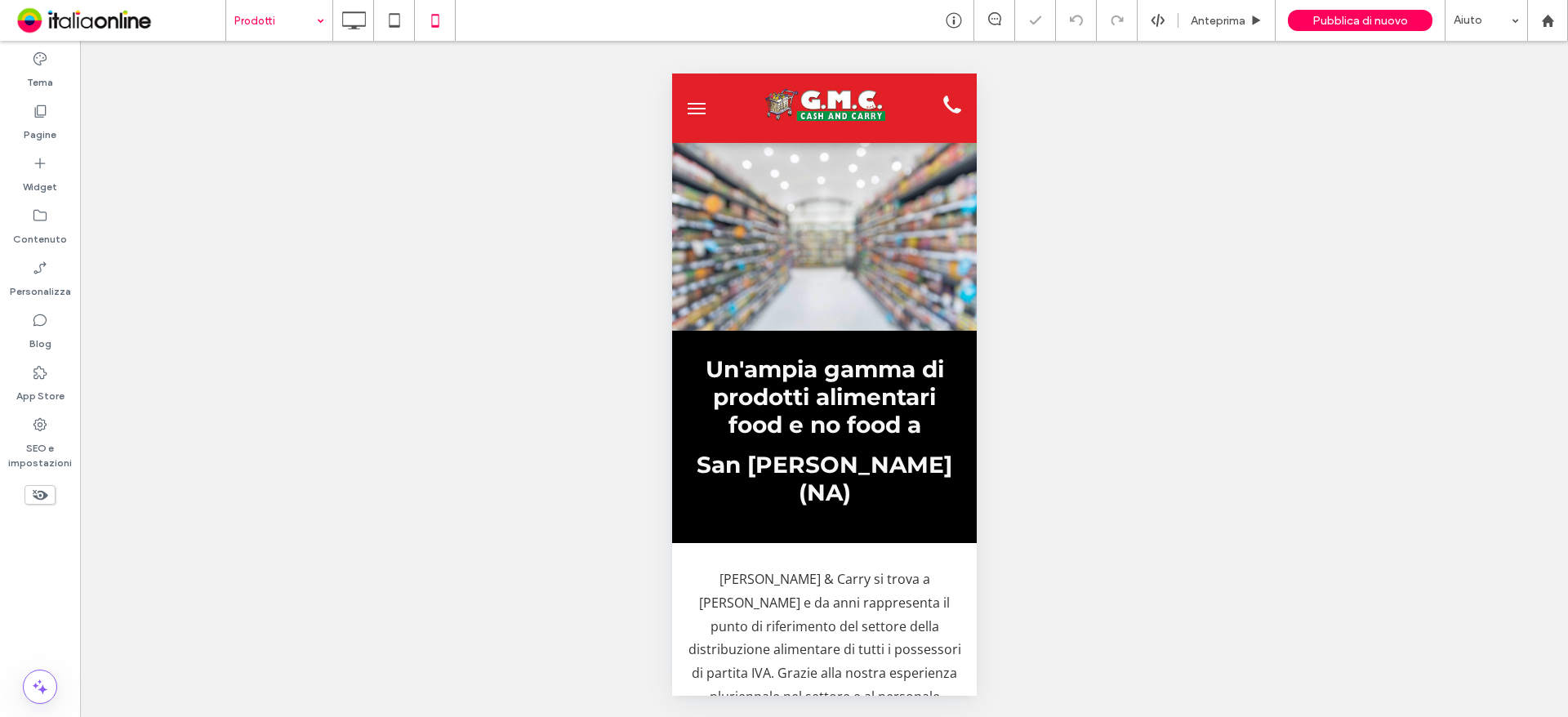
click at [260, 34] on input at bounding box center [274, 20] width 81 height 41
drag, startPoint x: 267, startPoint y: 88, endPoint x: 296, endPoint y: 113, distance: 38.3
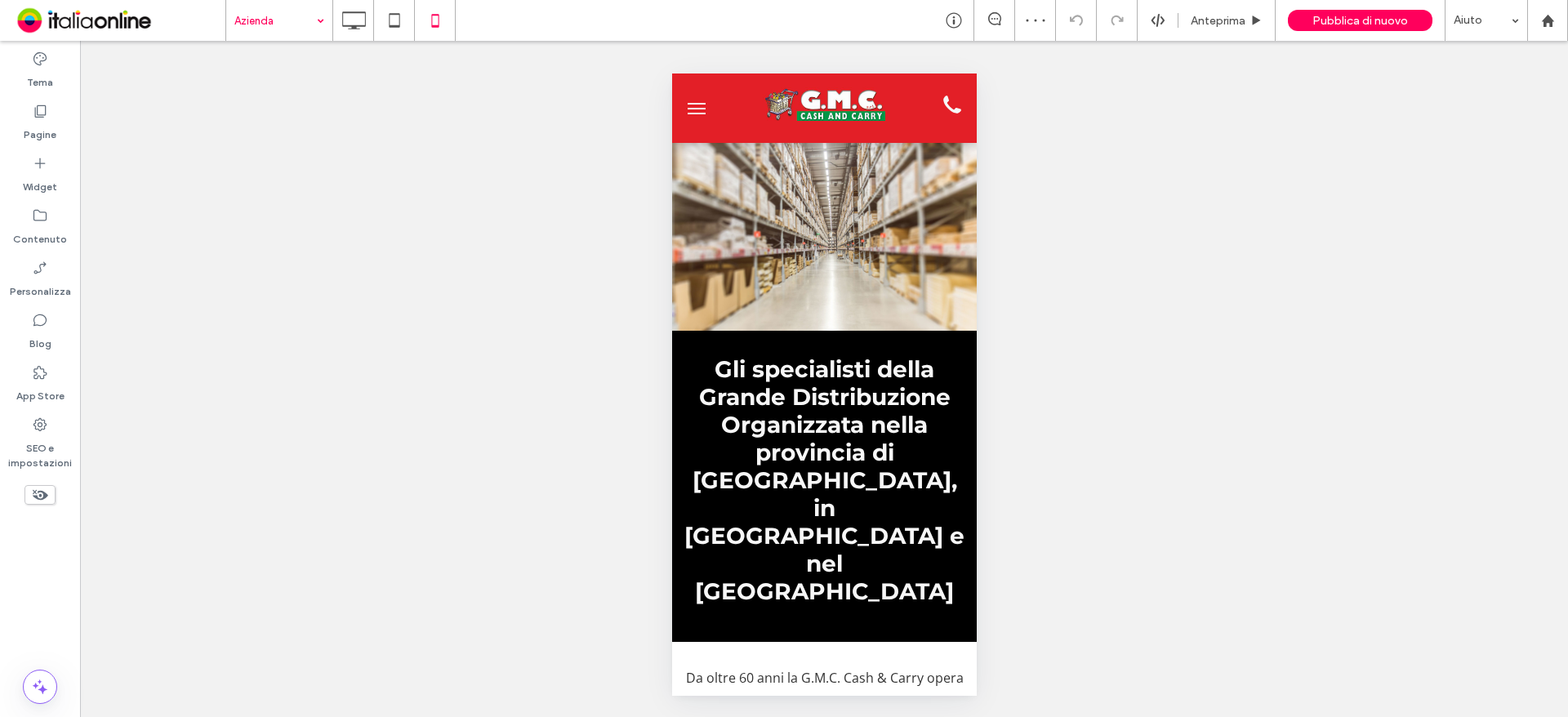
click at [258, 26] on input at bounding box center [274, 20] width 81 height 41
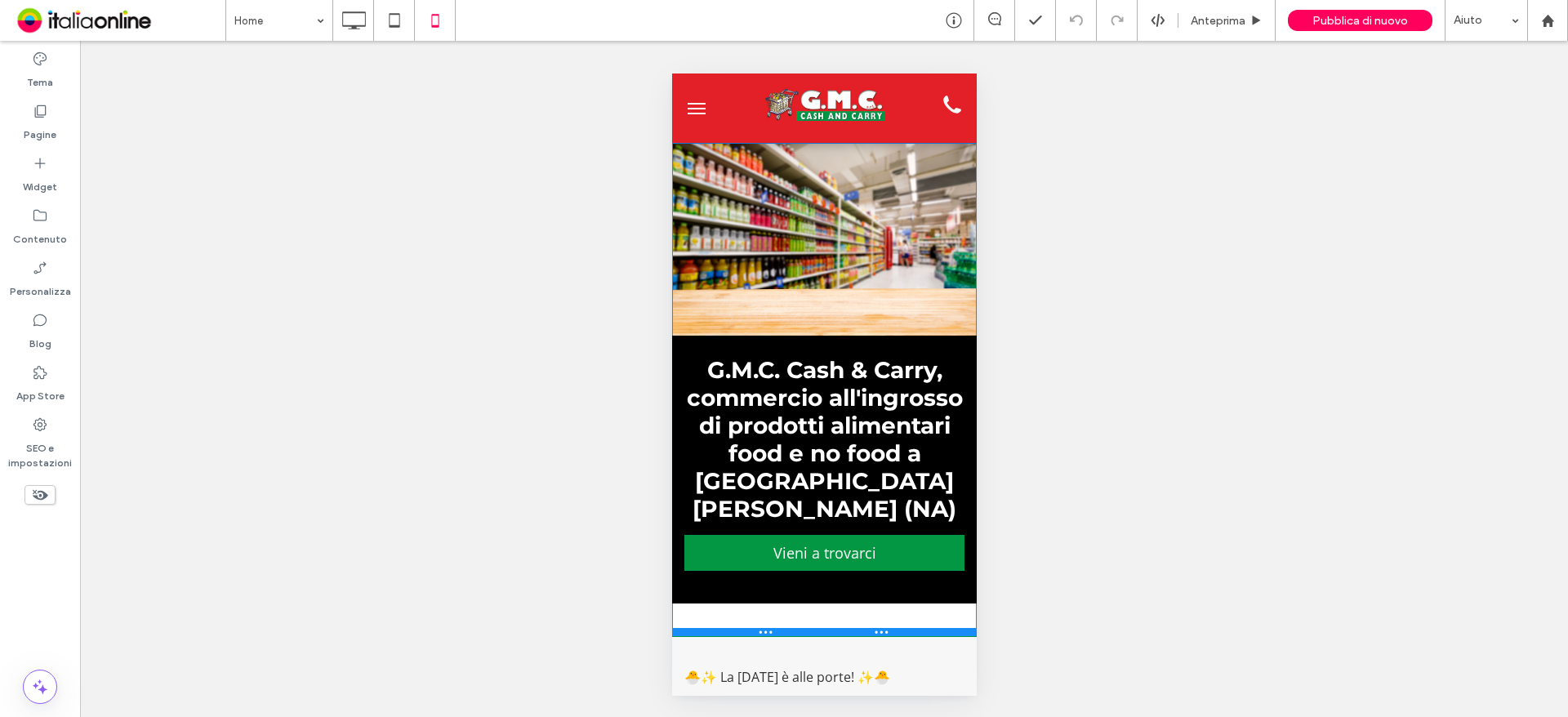
drag, startPoint x: 917, startPoint y: 622, endPoint x: 914, endPoint y: 632, distance: 10.4
click at [914, 632] on div at bounding box center [823, 632] width 305 height 8
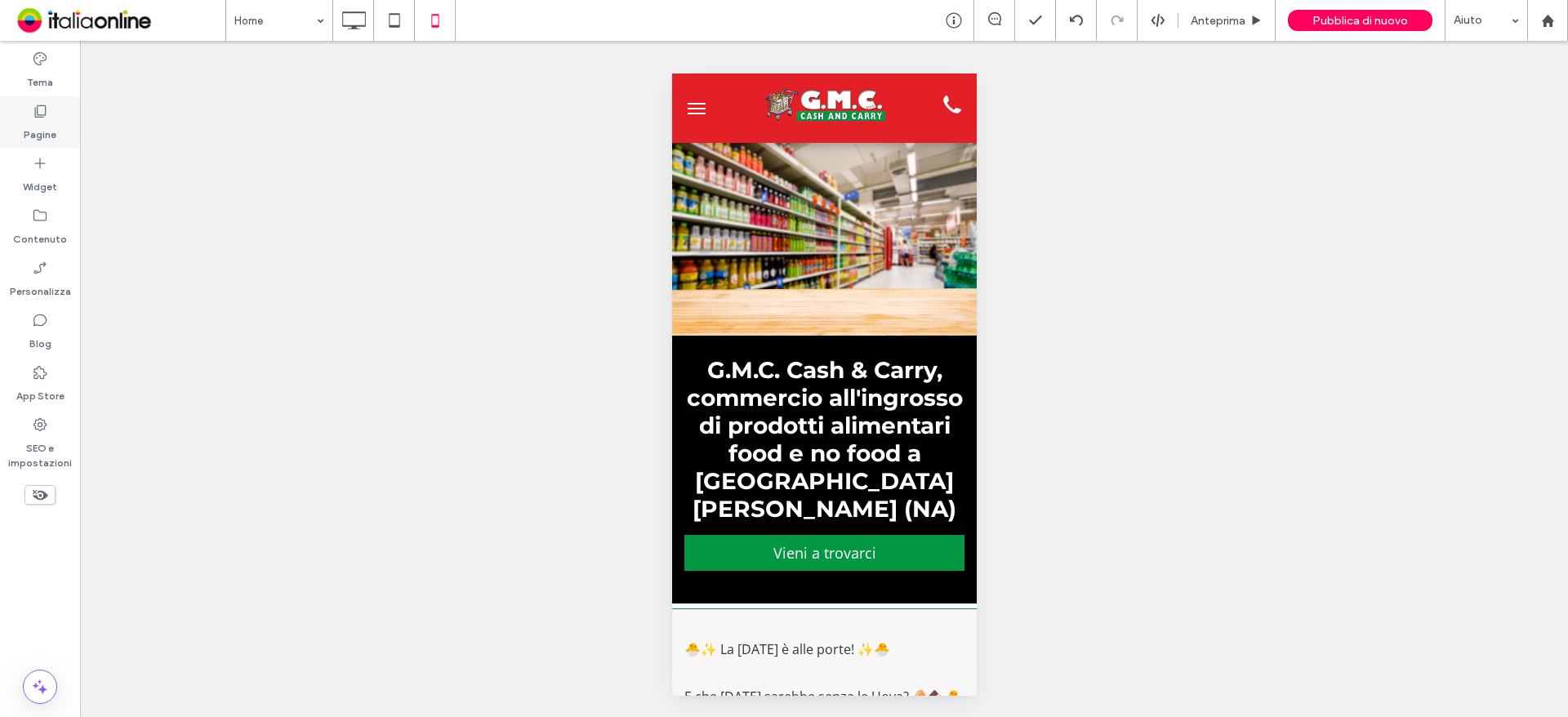
click at [48, 124] on label "Pagine" at bounding box center [40, 130] width 33 height 23
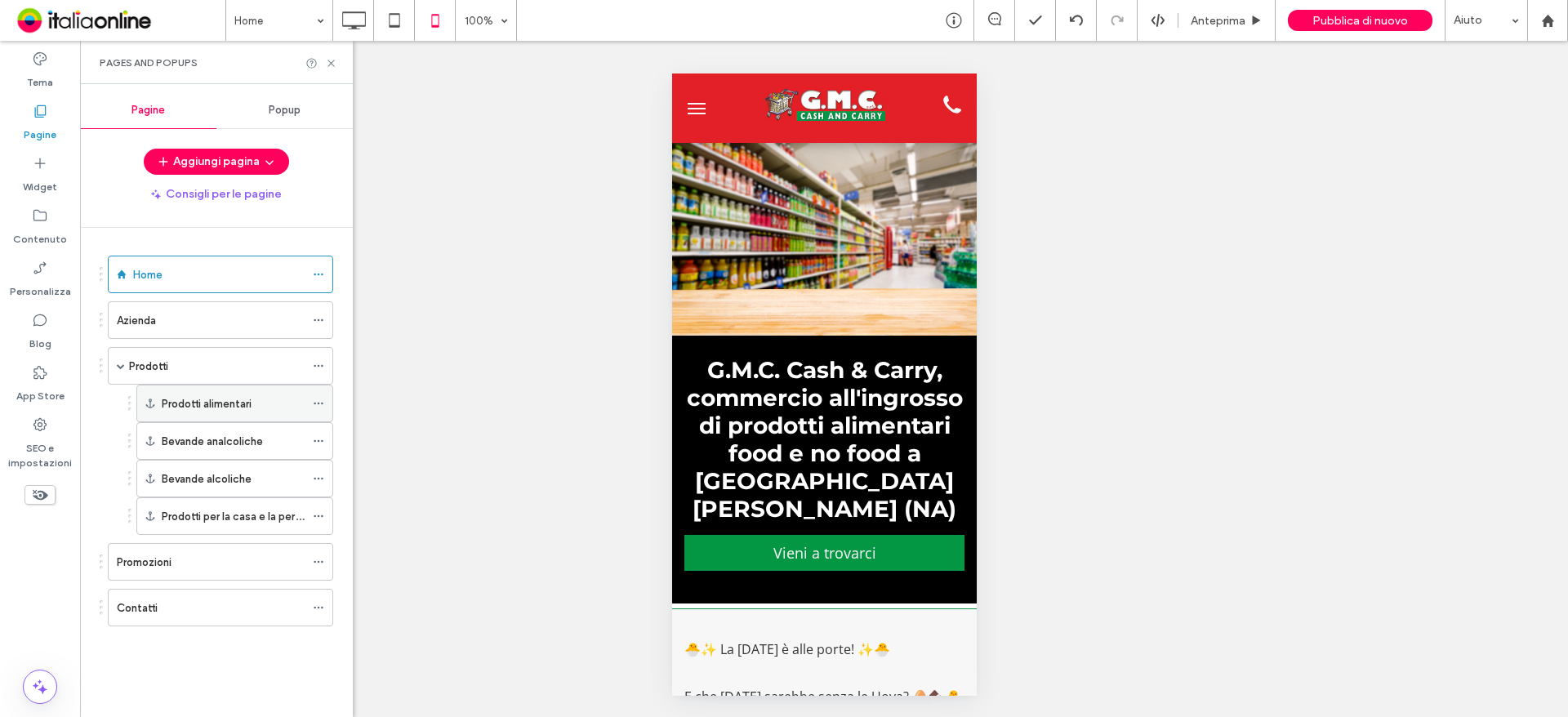
click at [253, 413] on div "Prodotti alimentari" at bounding box center [233, 402] width 143 height 36
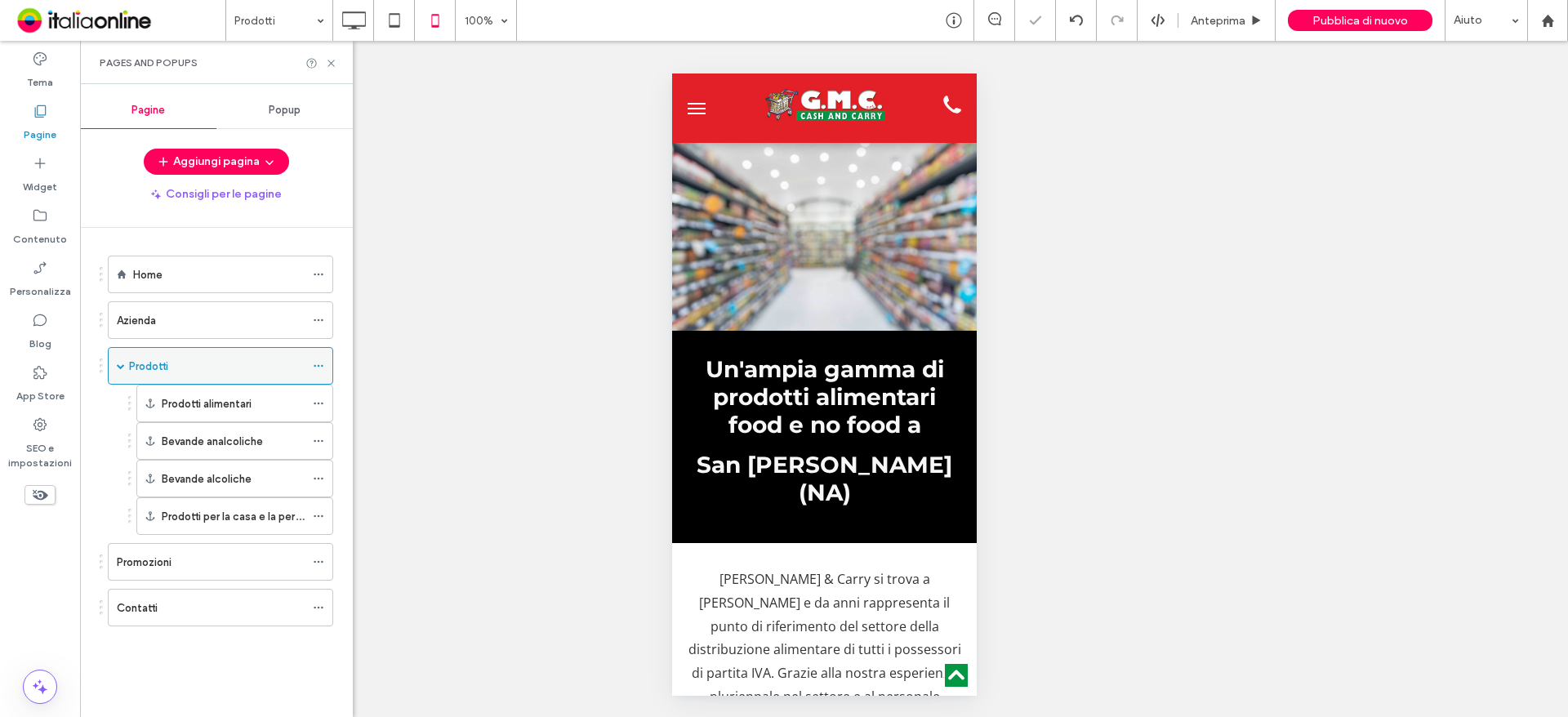
scroll to position [784, 0]
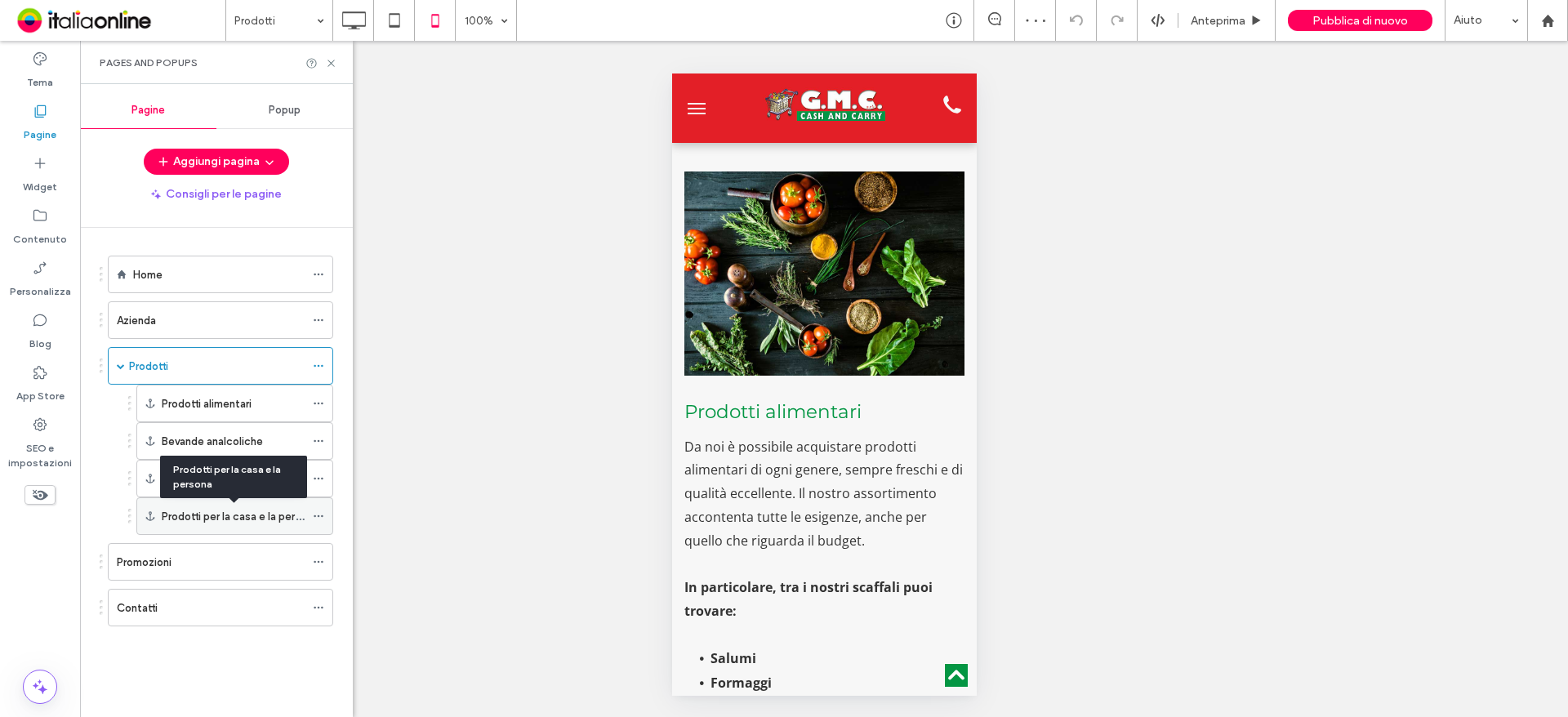
click at [227, 517] on label "Prodotti per la casa e la persona" at bounding box center [240, 516] width 156 height 28
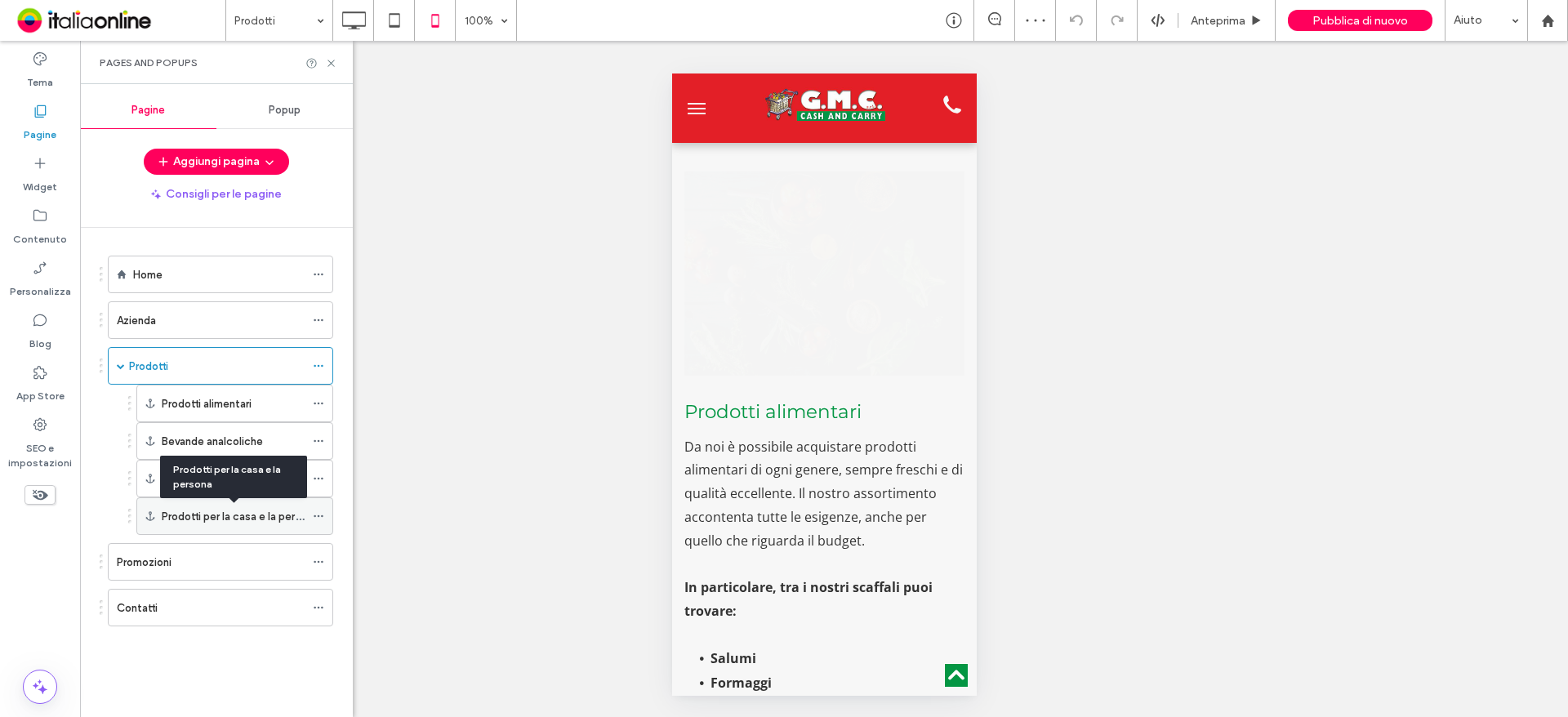
scroll to position [2785, 0]
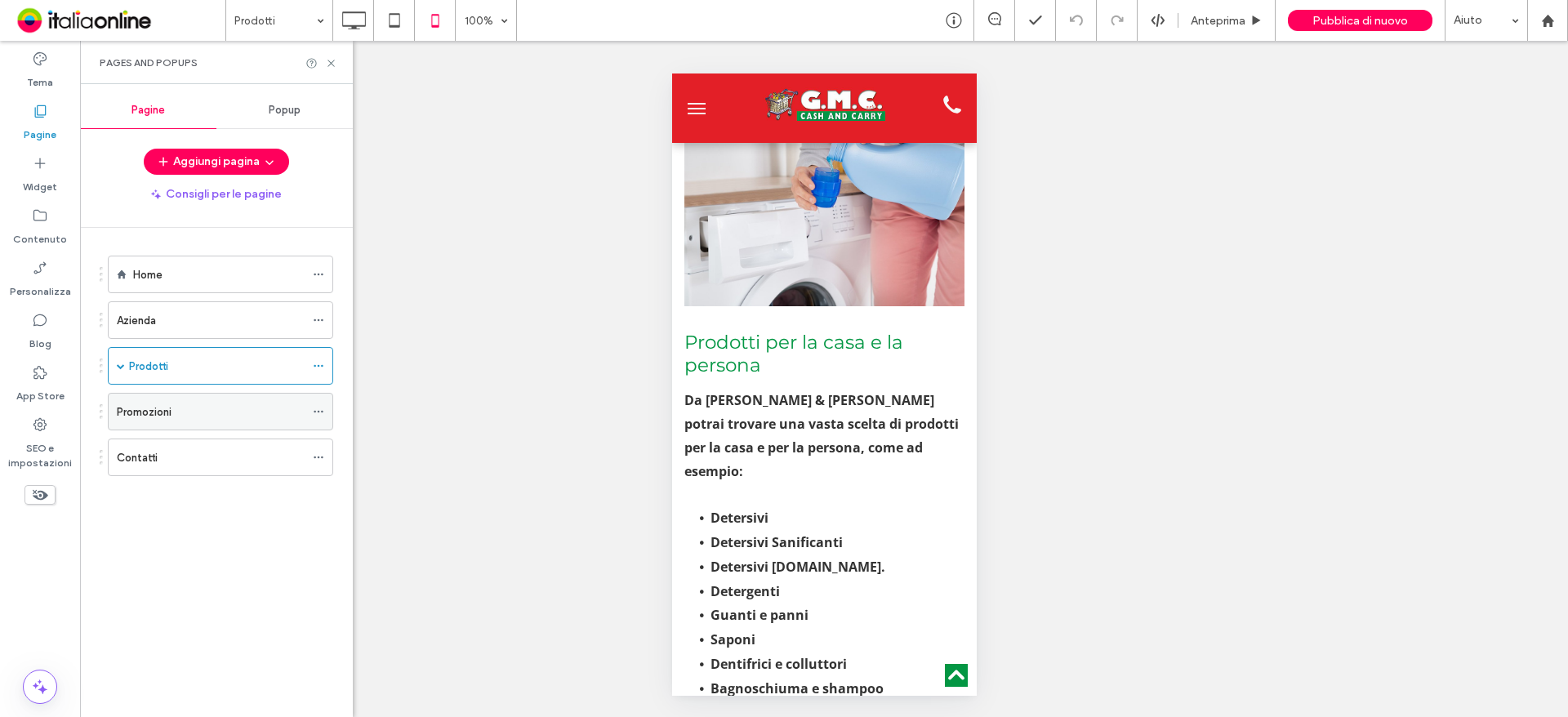
click at [243, 429] on div "Promozioni" at bounding box center [210, 411] width 188 height 36
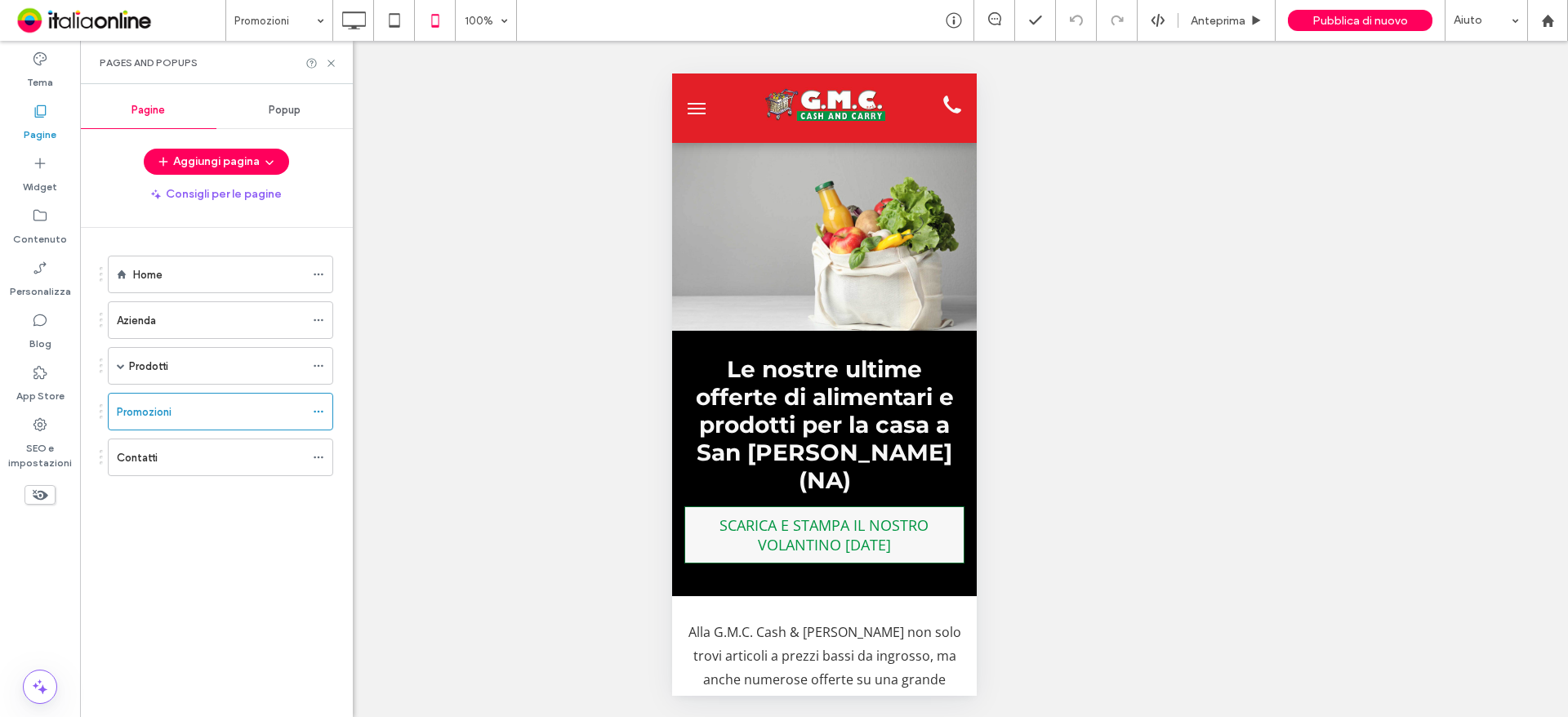
scroll to position [0, 0]
click at [240, 465] on div "Contatti" at bounding box center [210, 457] width 188 height 17
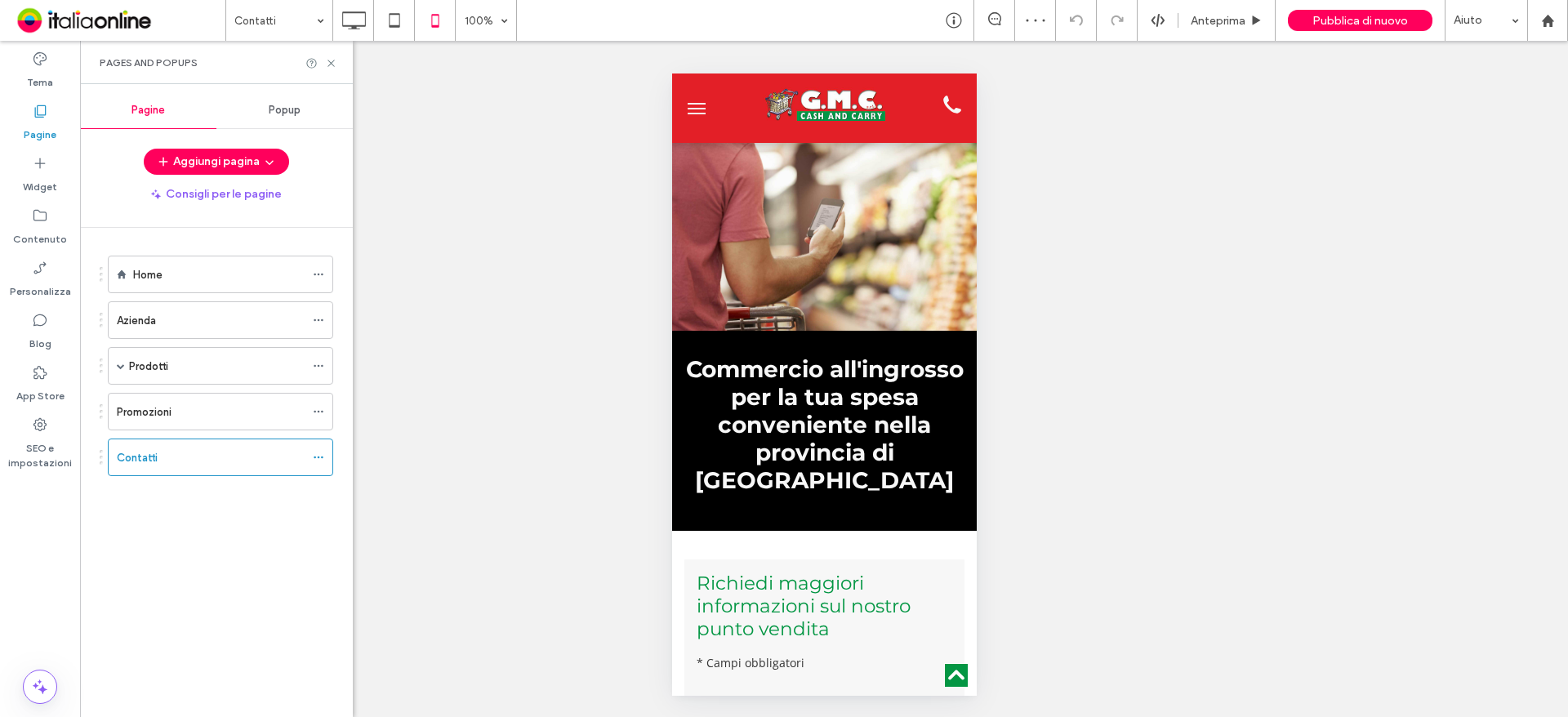
scroll to position [817, 0]
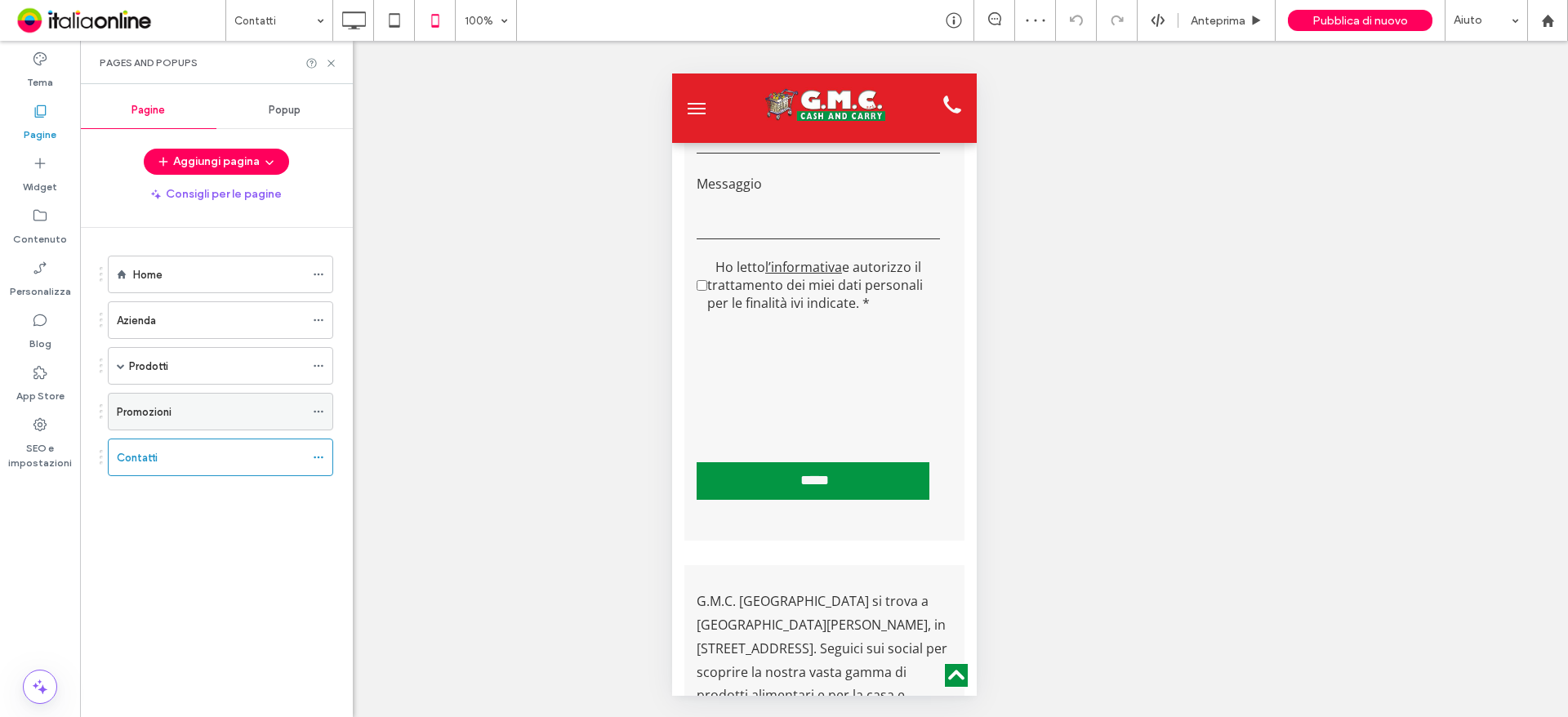
click at [199, 410] on div "Promozioni" at bounding box center [210, 412] width 188 height 17
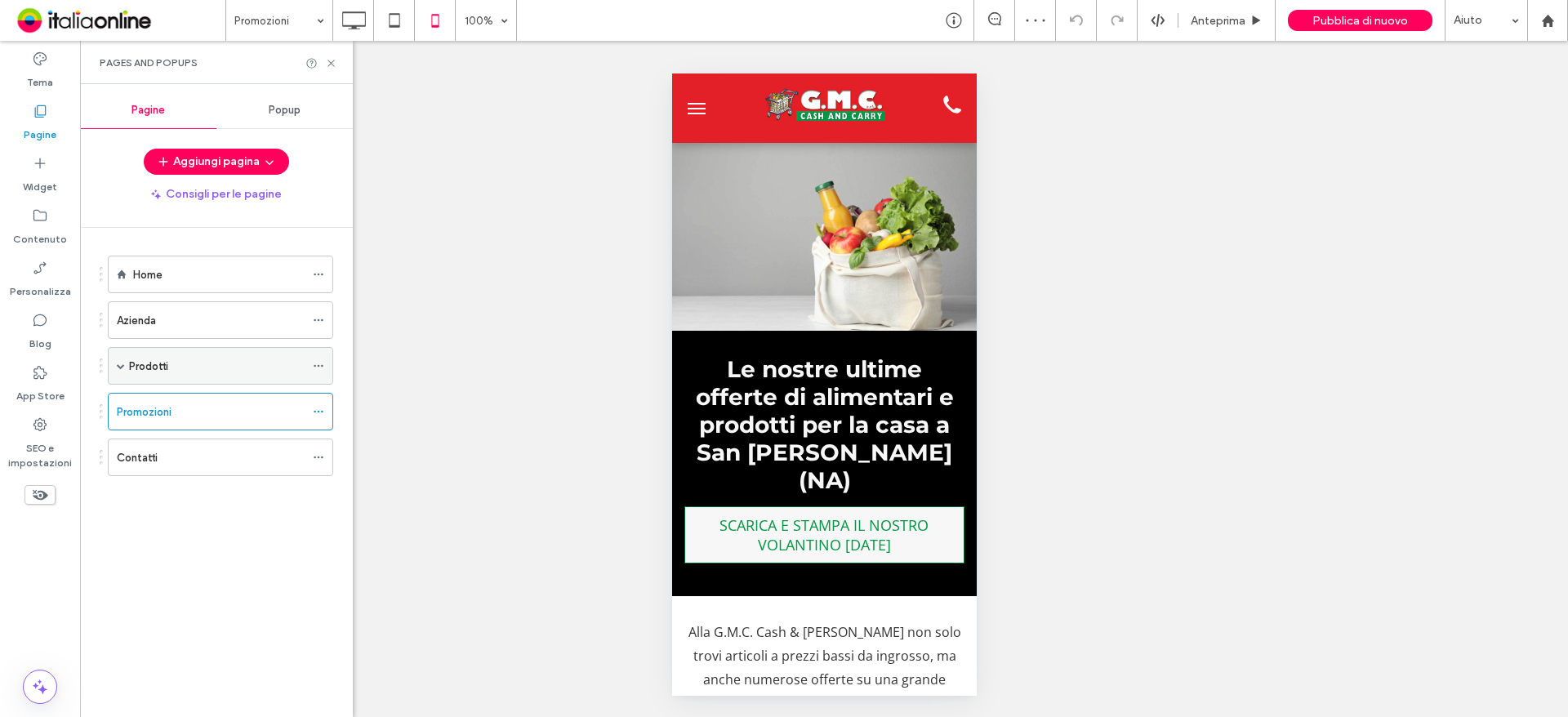
click at [171, 371] on div "Prodotti" at bounding box center [217, 366] width 176 height 17
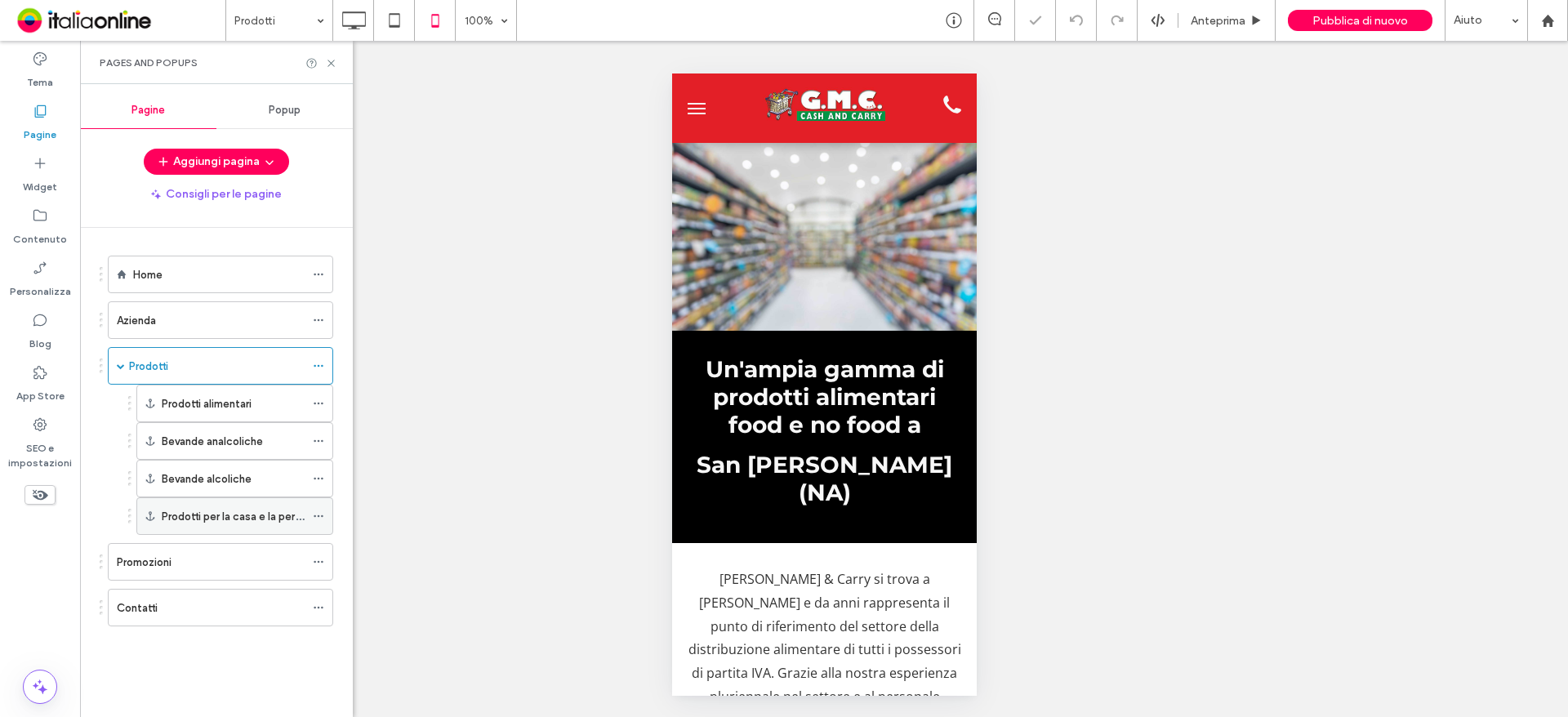
click at [221, 522] on label "Prodotti per la casa e la persona" at bounding box center [240, 516] width 156 height 28
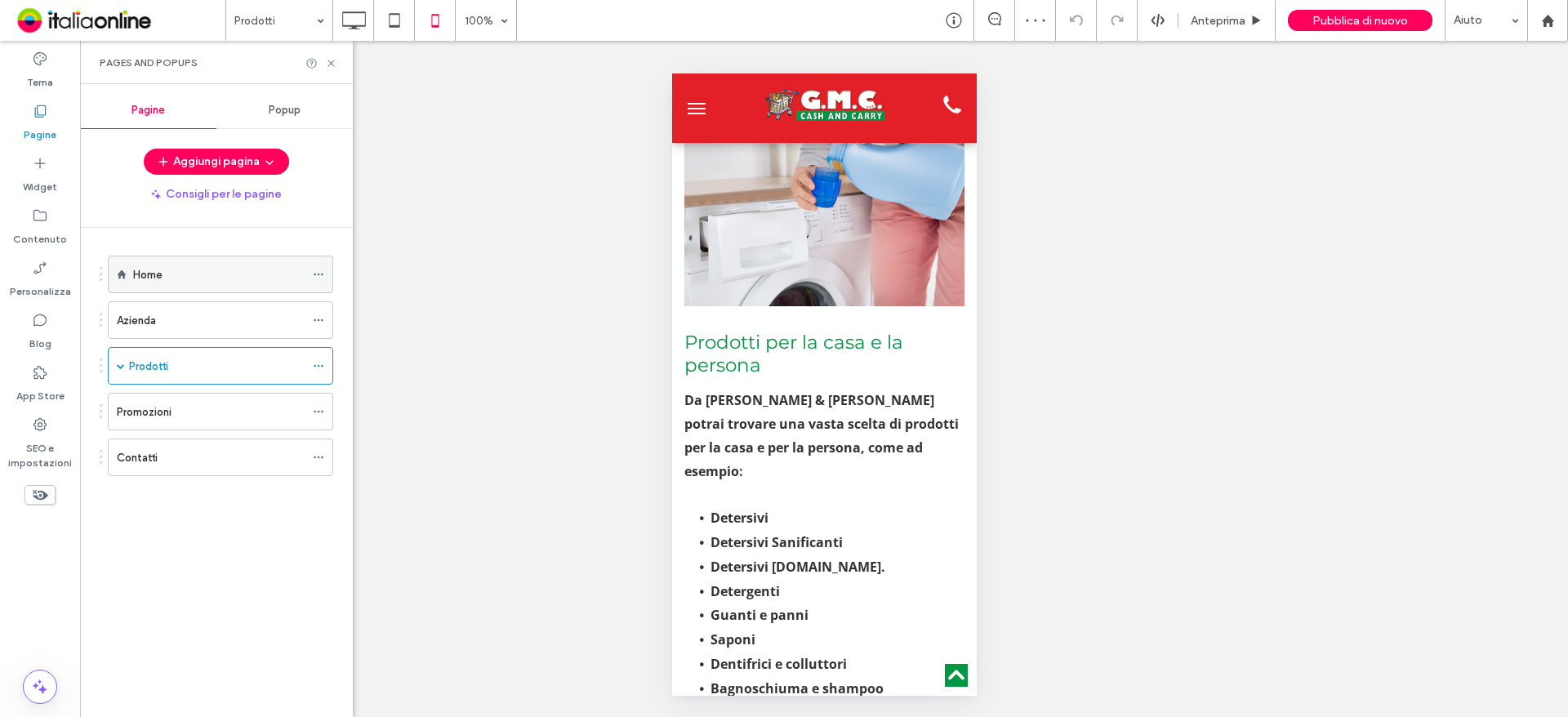
click at [154, 284] on div "Home" at bounding box center [219, 273] width 171 height 36
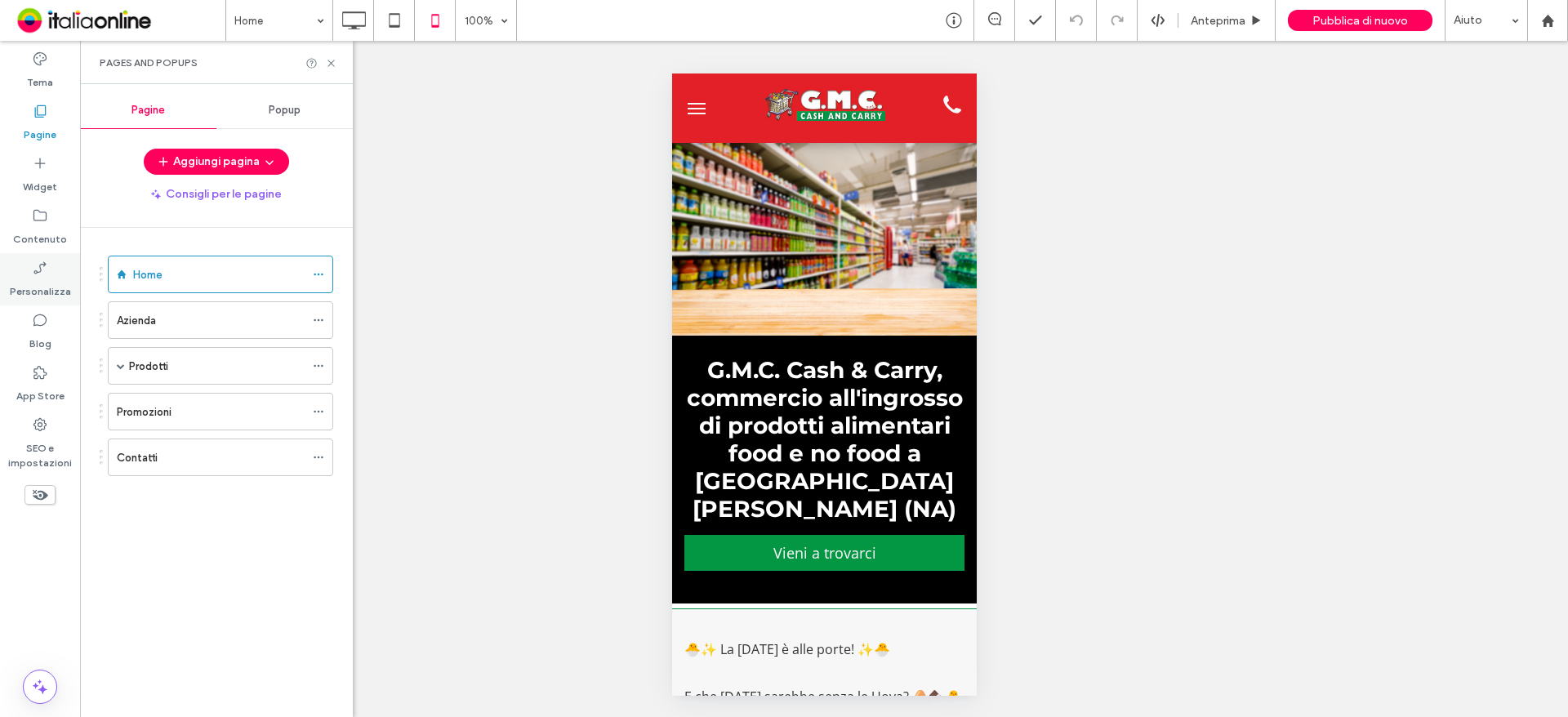
click at [38, 295] on label "Personalizza" at bounding box center [40, 287] width 61 height 23
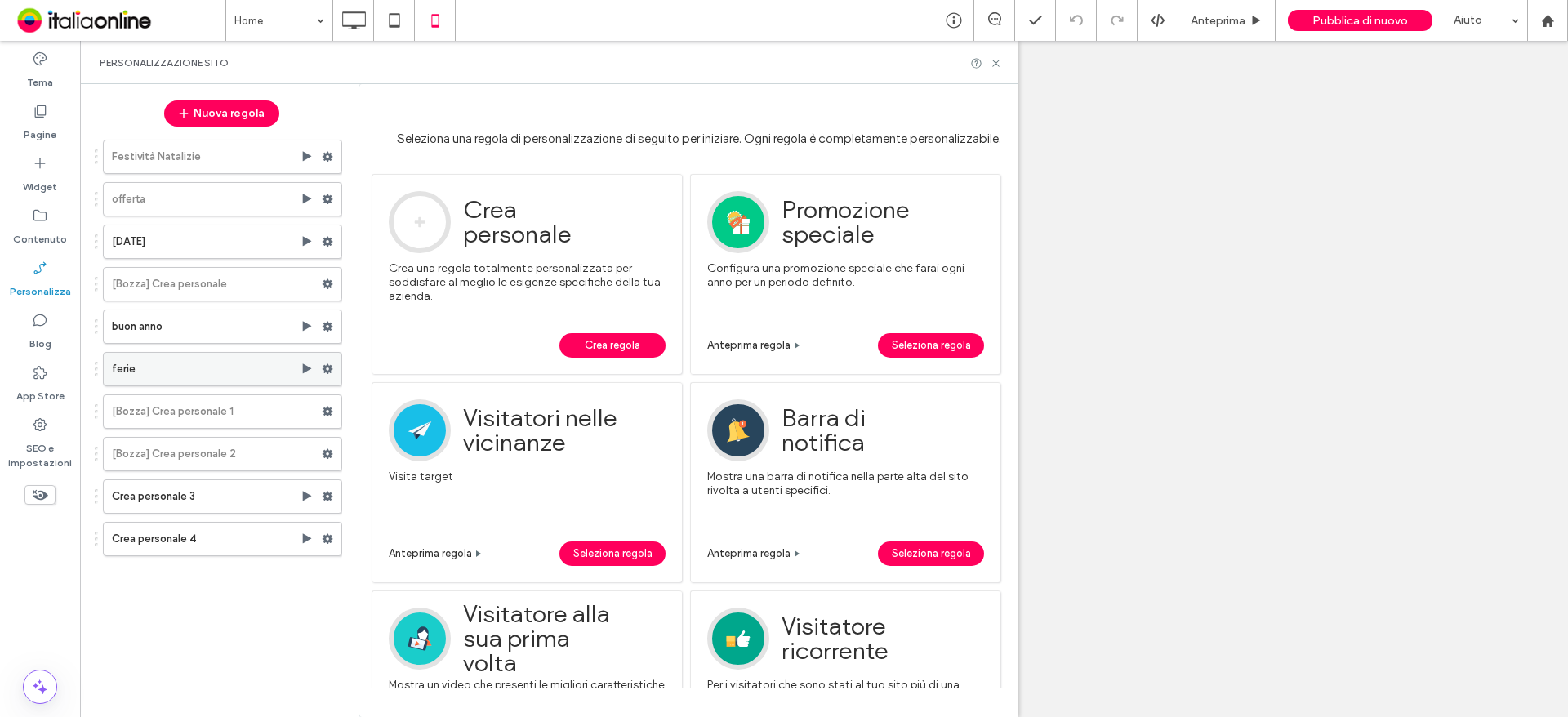
click at [210, 377] on label "ferie" at bounding box center [206, 369] width 188 height 33
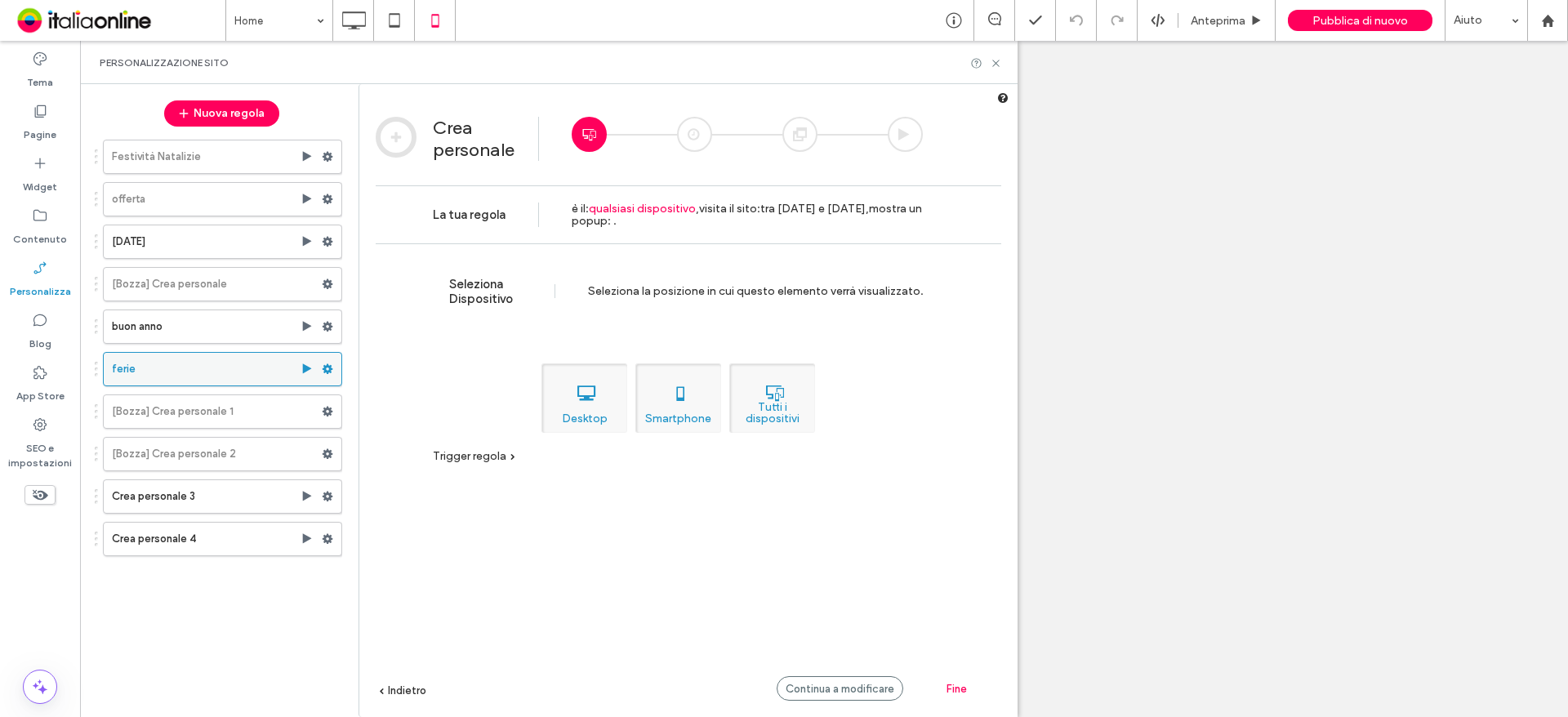
click at [242, 369] on label "ferie" at bounding box center [206, 369] width 188 height 33
click at [226, 544] on label "Crea personale 4" at bounding box center [206, 539] width 188 height 33
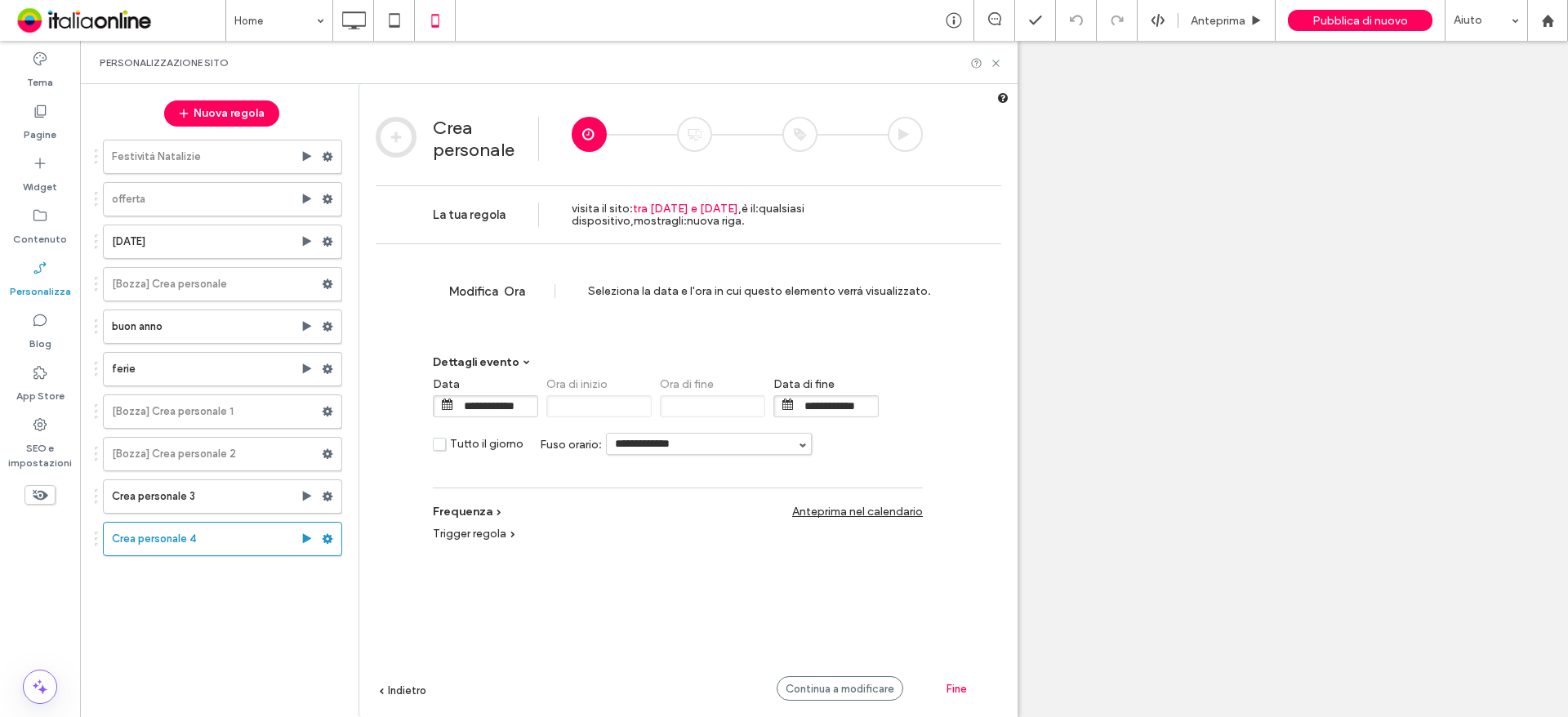
click at [797, 136] on div at bounding box center [800, 134] width 35 height 35
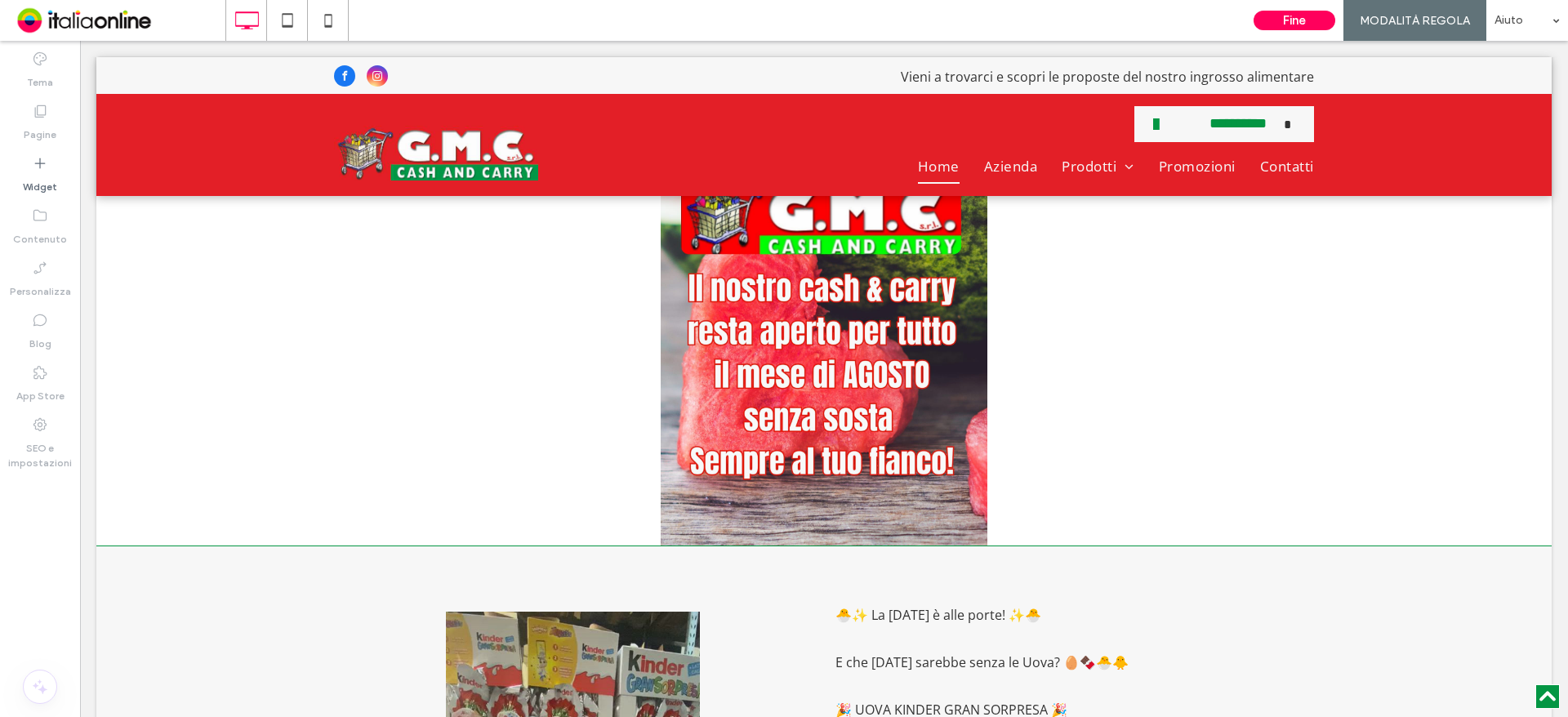
scroll to position [627, 0]
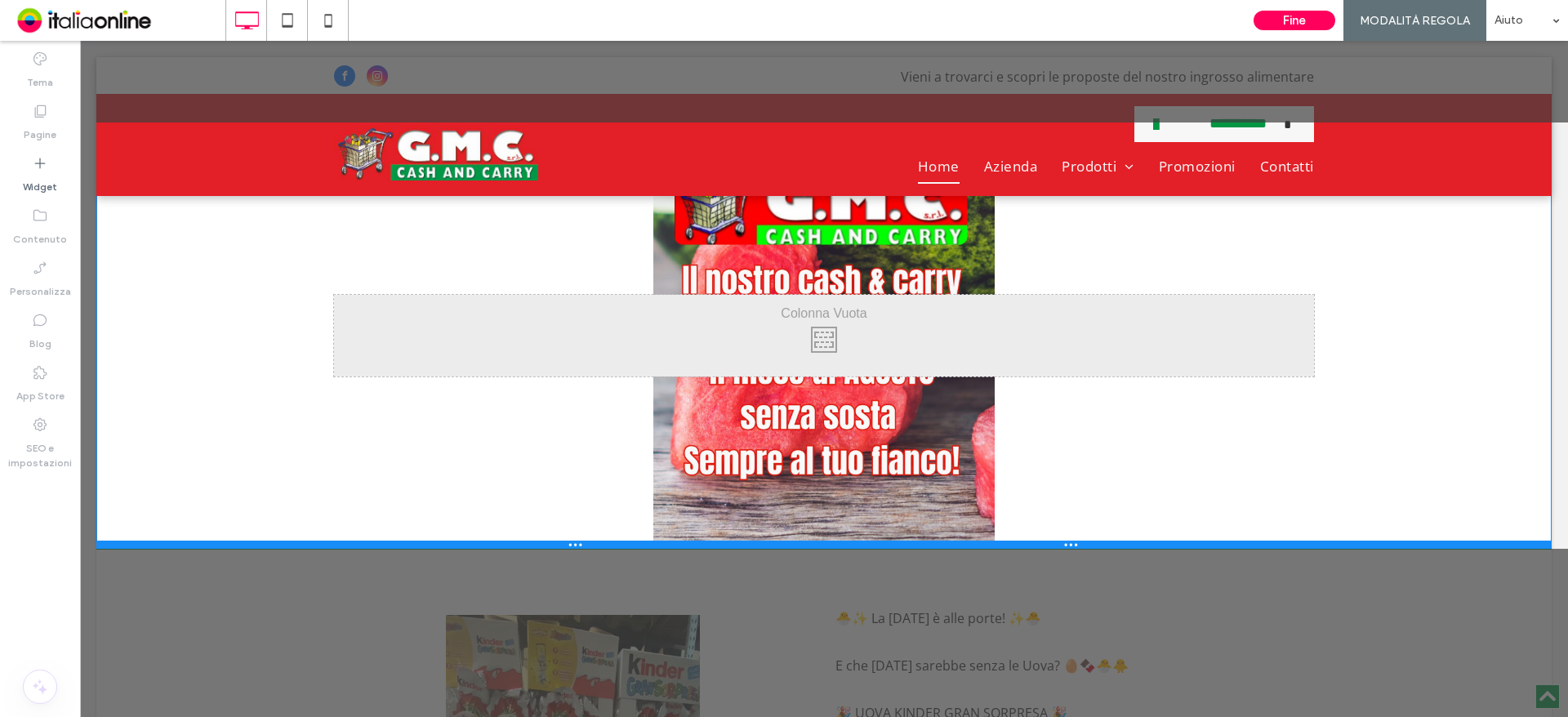
drag, startPoint x: 972, startPoint y: 524, endPoint x: 1039, endPoint y: 583, distance: 89.3
click at [959, 542] on div at bounding box center [823, 544] width 1455 height 8
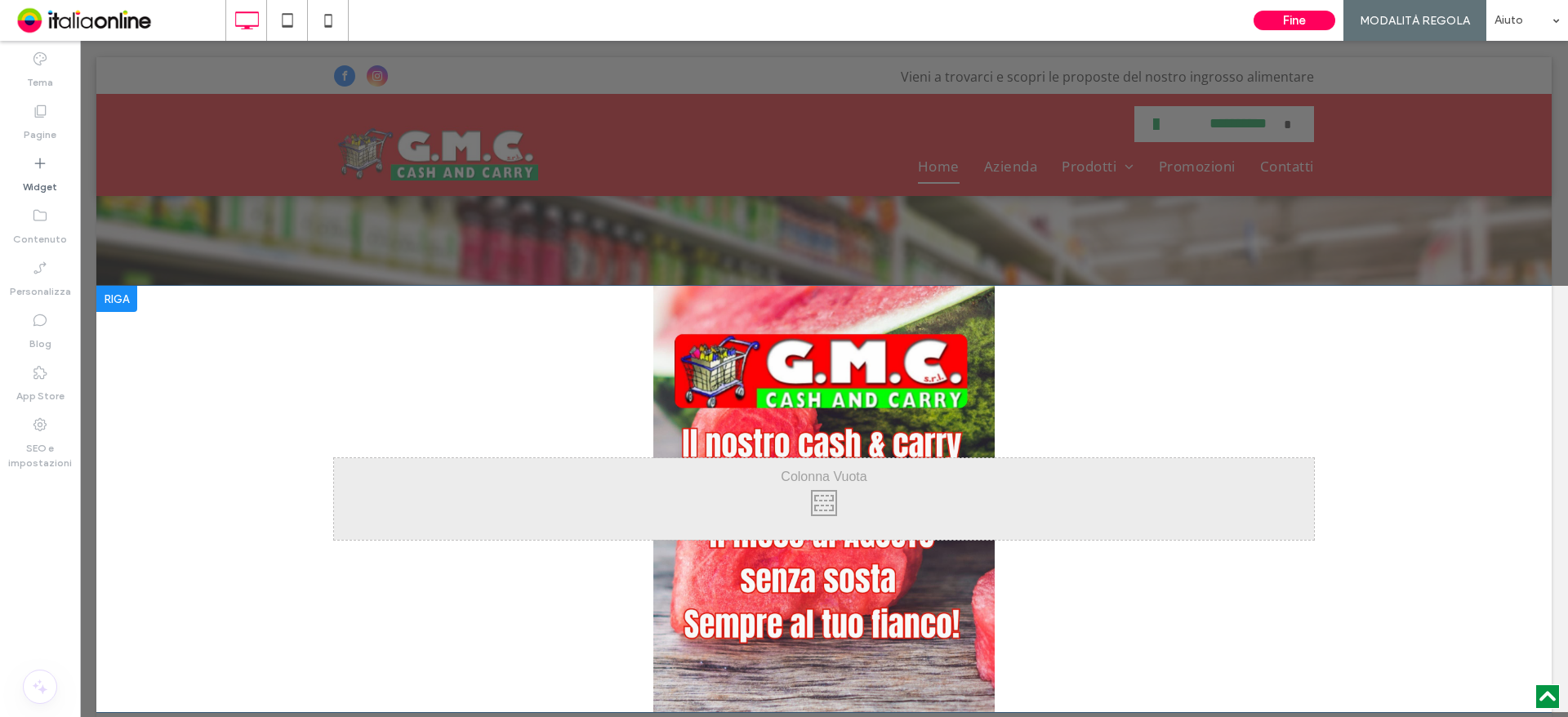
scroll to position [545, 0]
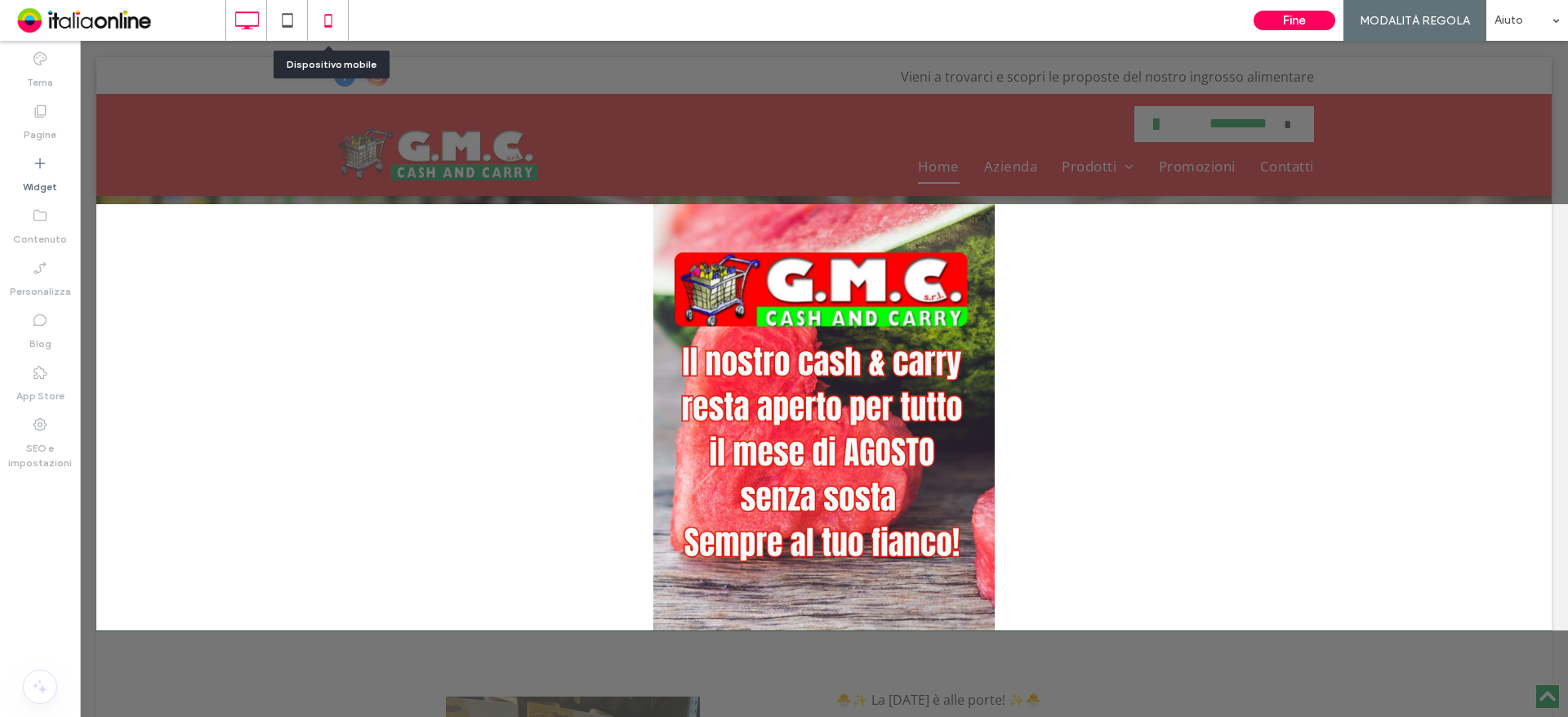
click at [324, 16] on icon at bounding box center [328, 20] width 33 height 33
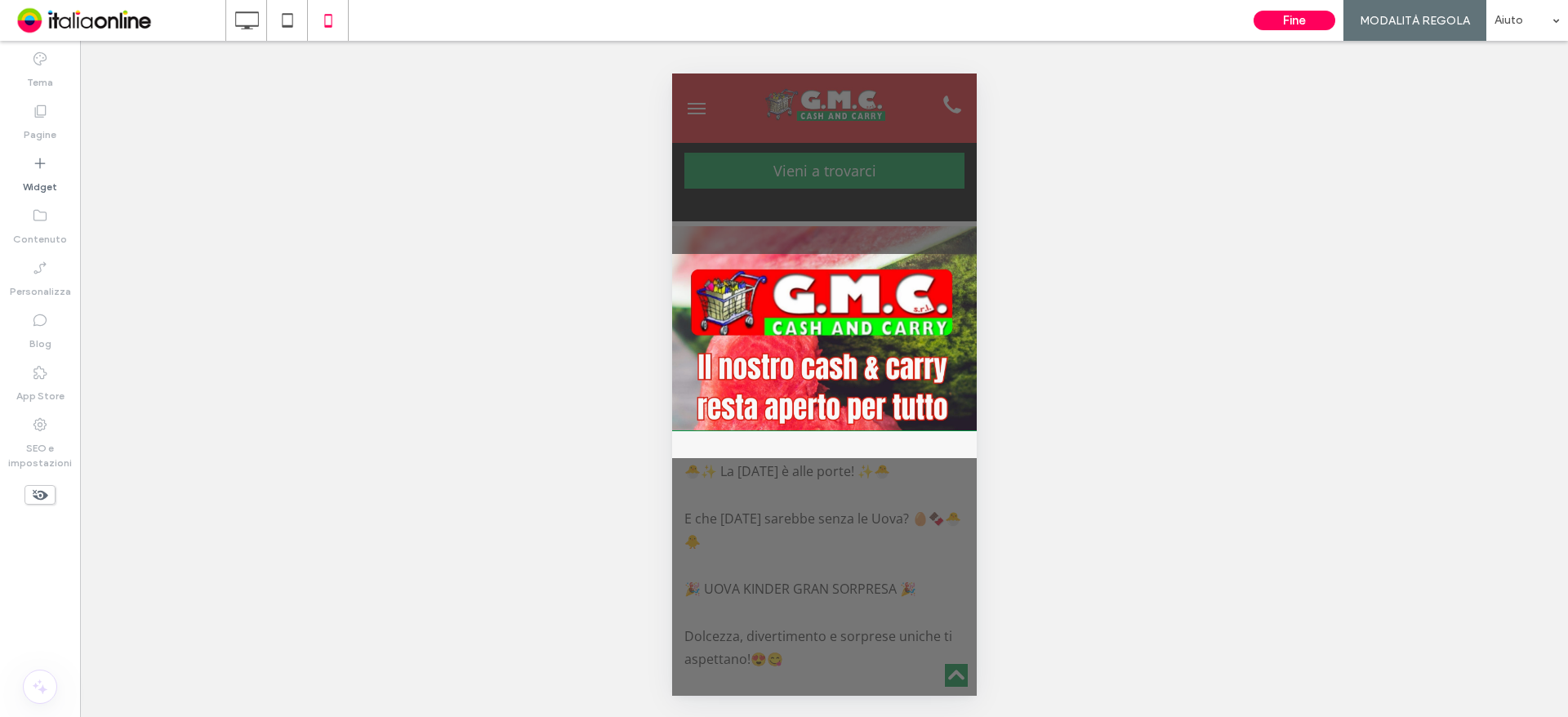
scroll to position [498, 0]
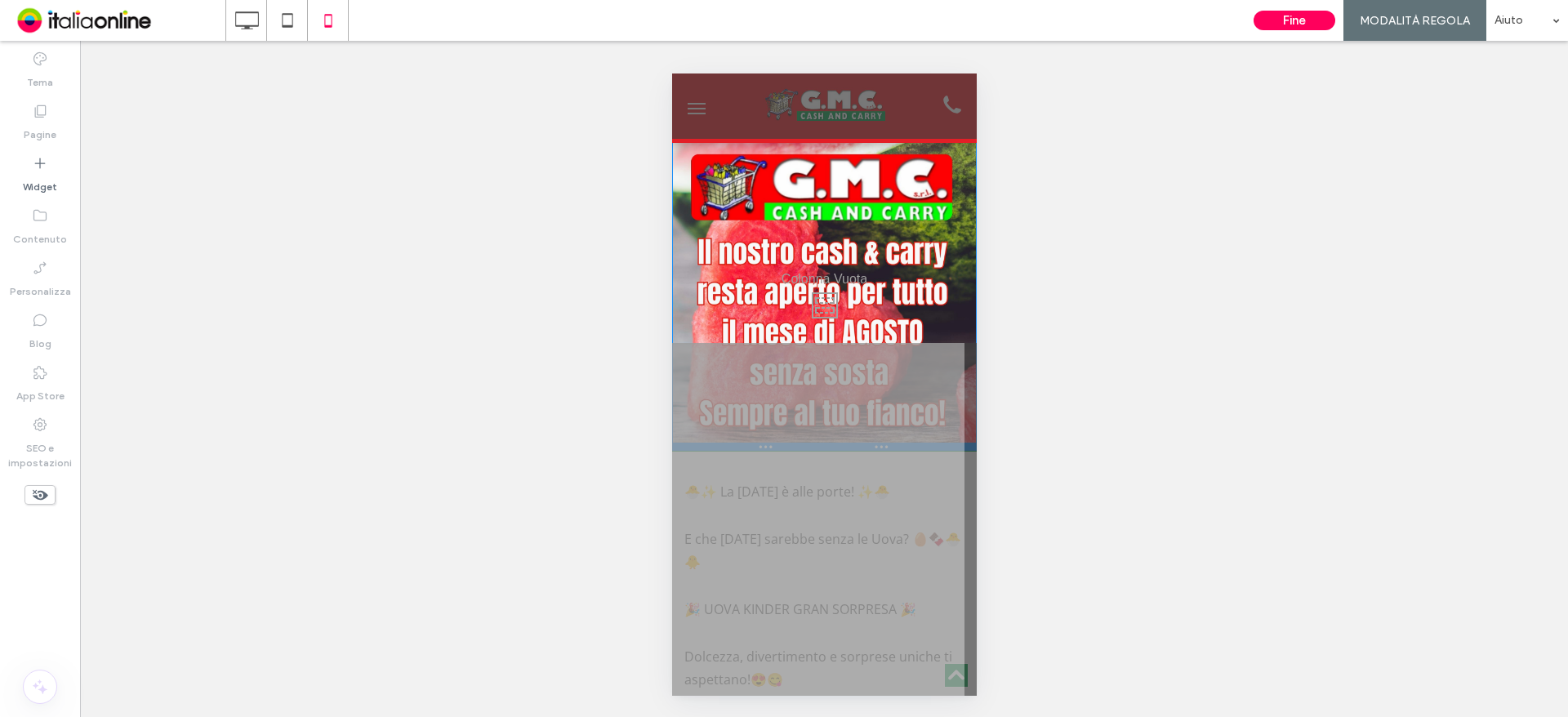
drag, startPoint x: 886, startPoint y: 337, endPoint x: 881, endPoint y: 473, distance: 136.1
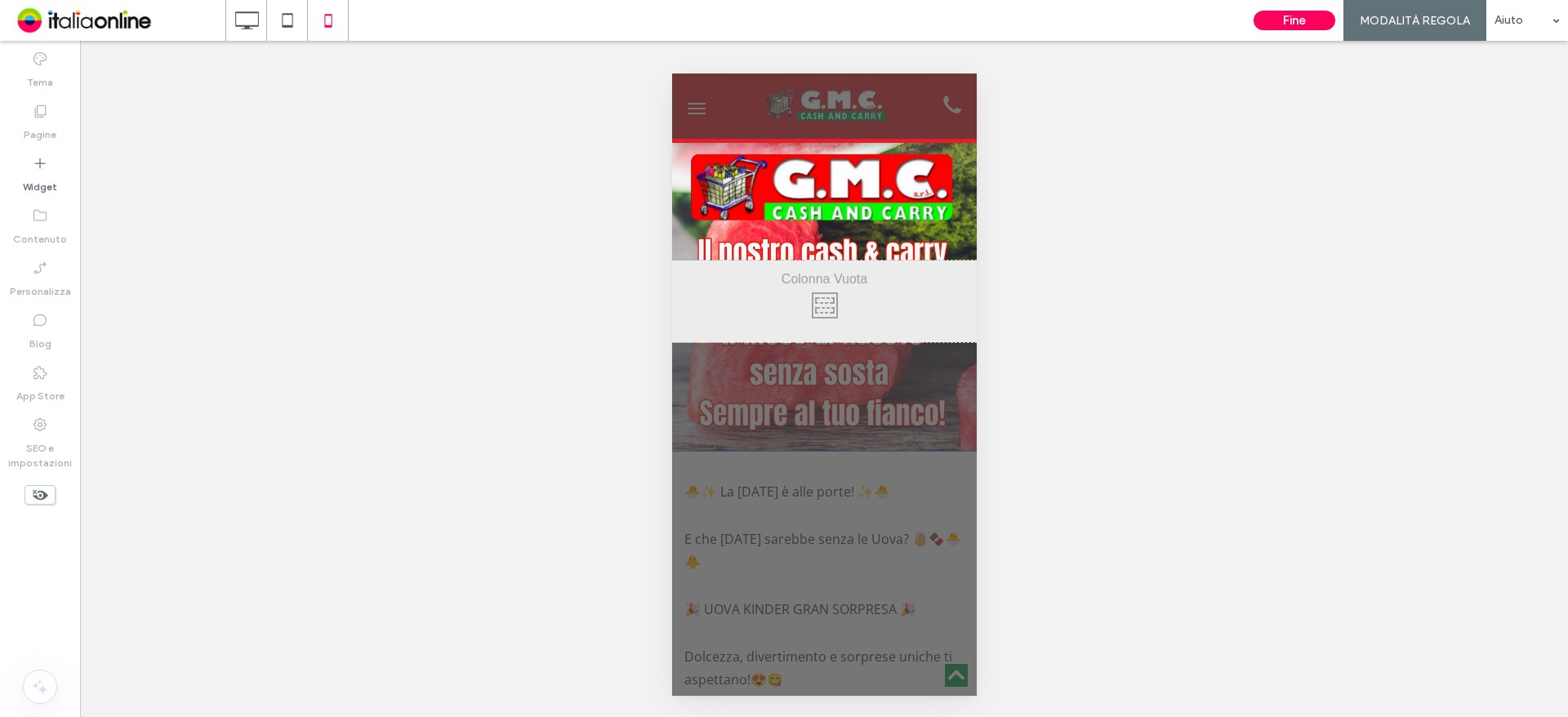
click at [827, 214] on div "Click To Paste [GEOGRAPHIC_DATA] + Aggiungi sezione" at bounding box center [823, 280] width 305 height 339
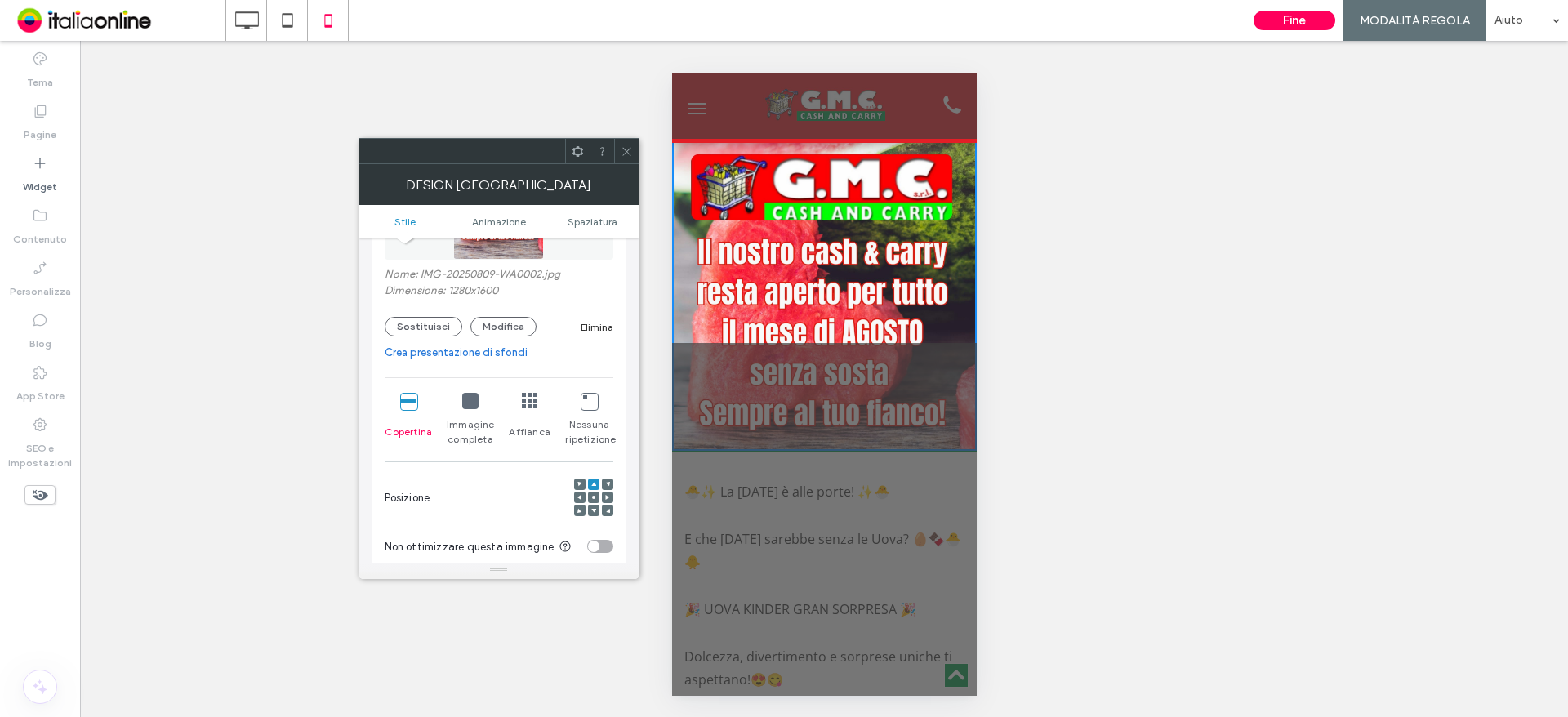
scroll to position [245, 0]
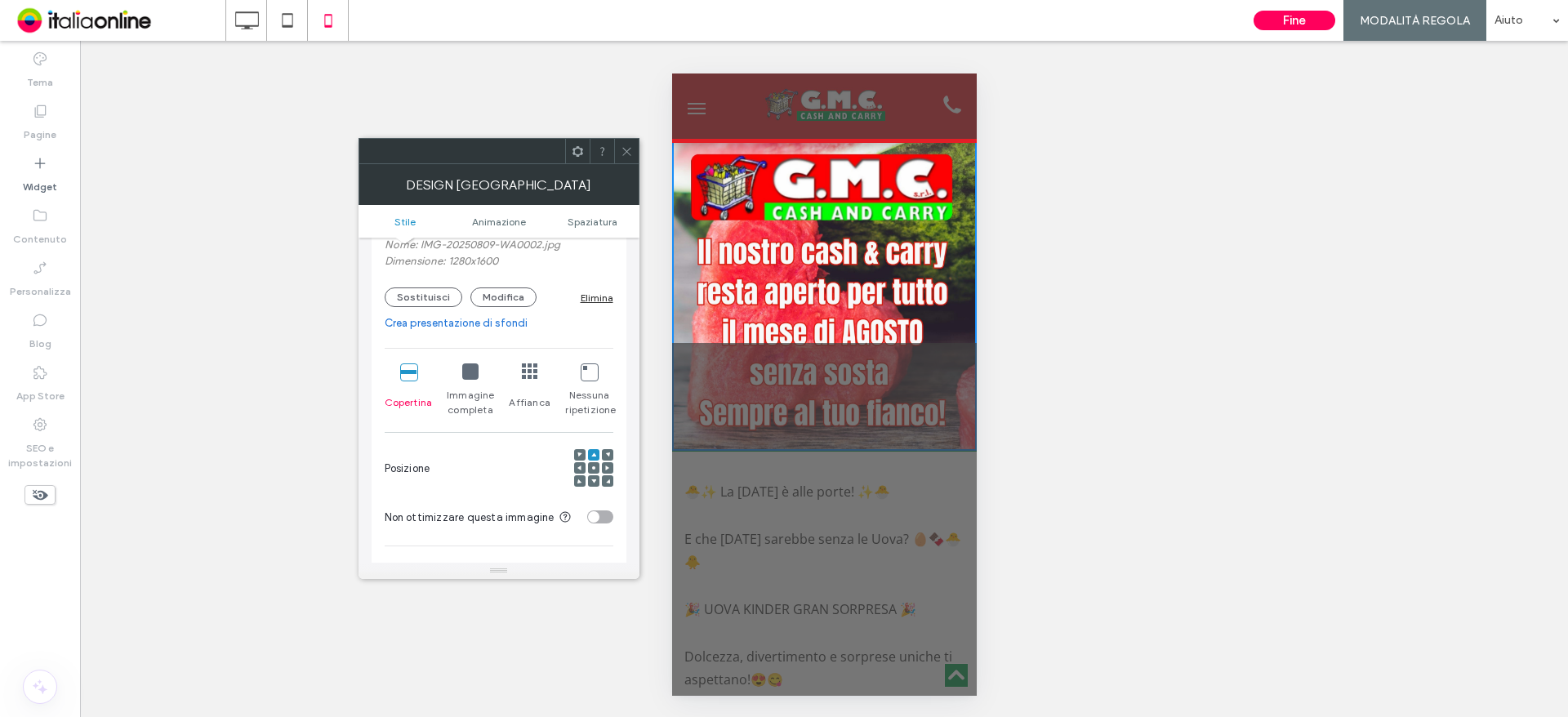
click at [465, 405] on span "Immagine completa" at bounding box center [470, 402] width 48 height 29
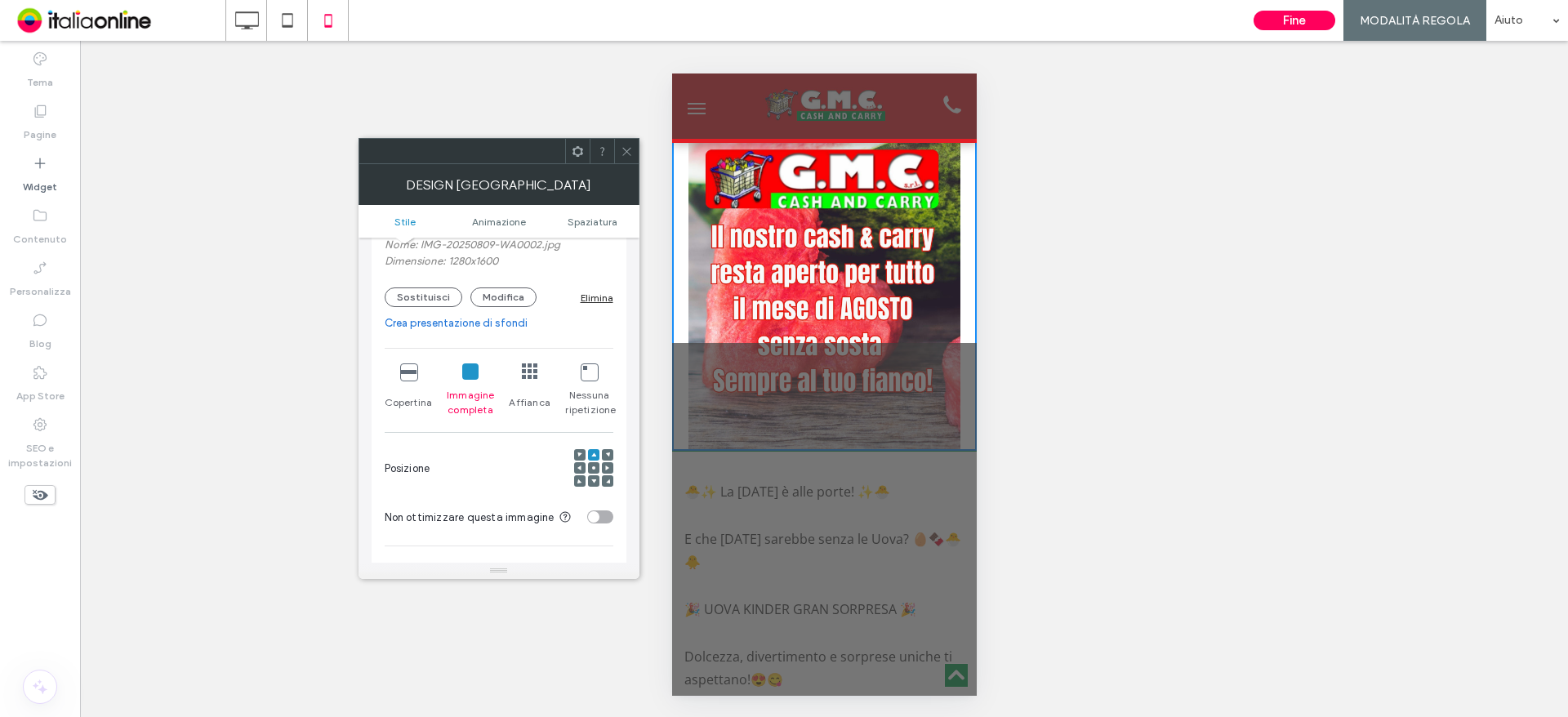
click at [628, 153] on icon at bounding box center [627, 151] width 12 height 12
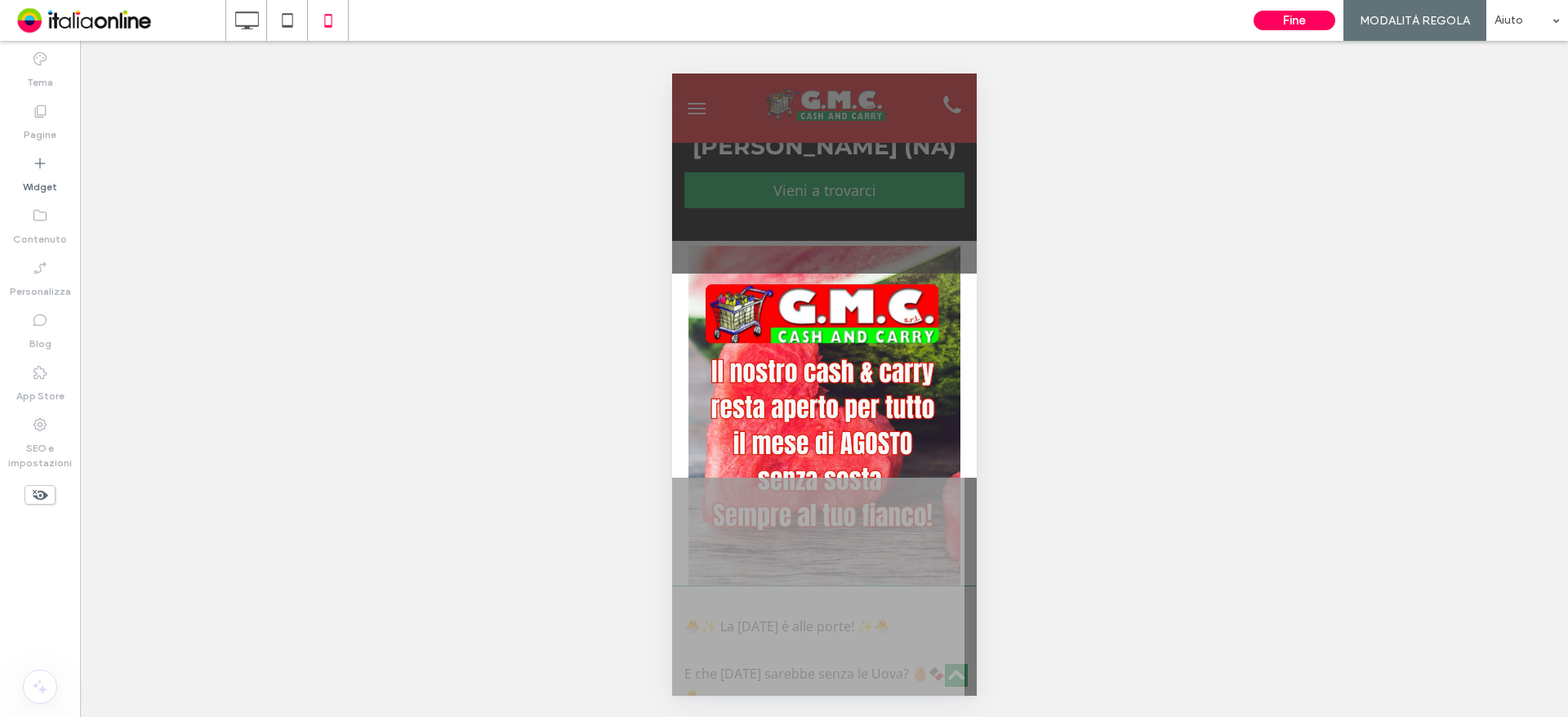
scroll to position [334, 0]
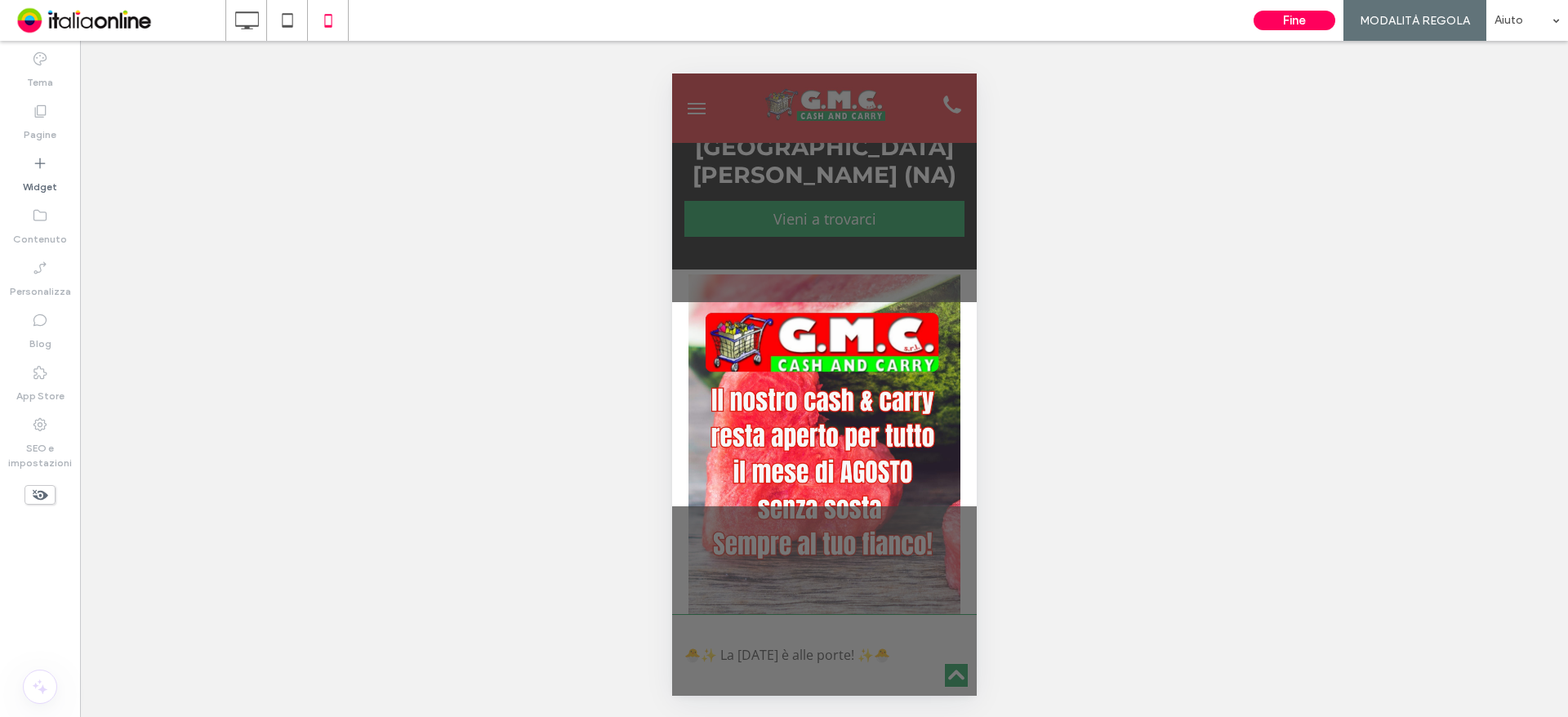
click at [1283, 10] on div "Fine MODALITÀ REGOLA Aiuto" at bounding box center [1407, 20] width 323 height 41
click at [1308, 14] on button "Fine" at bounding box center [1294, 20] width 81 height 19
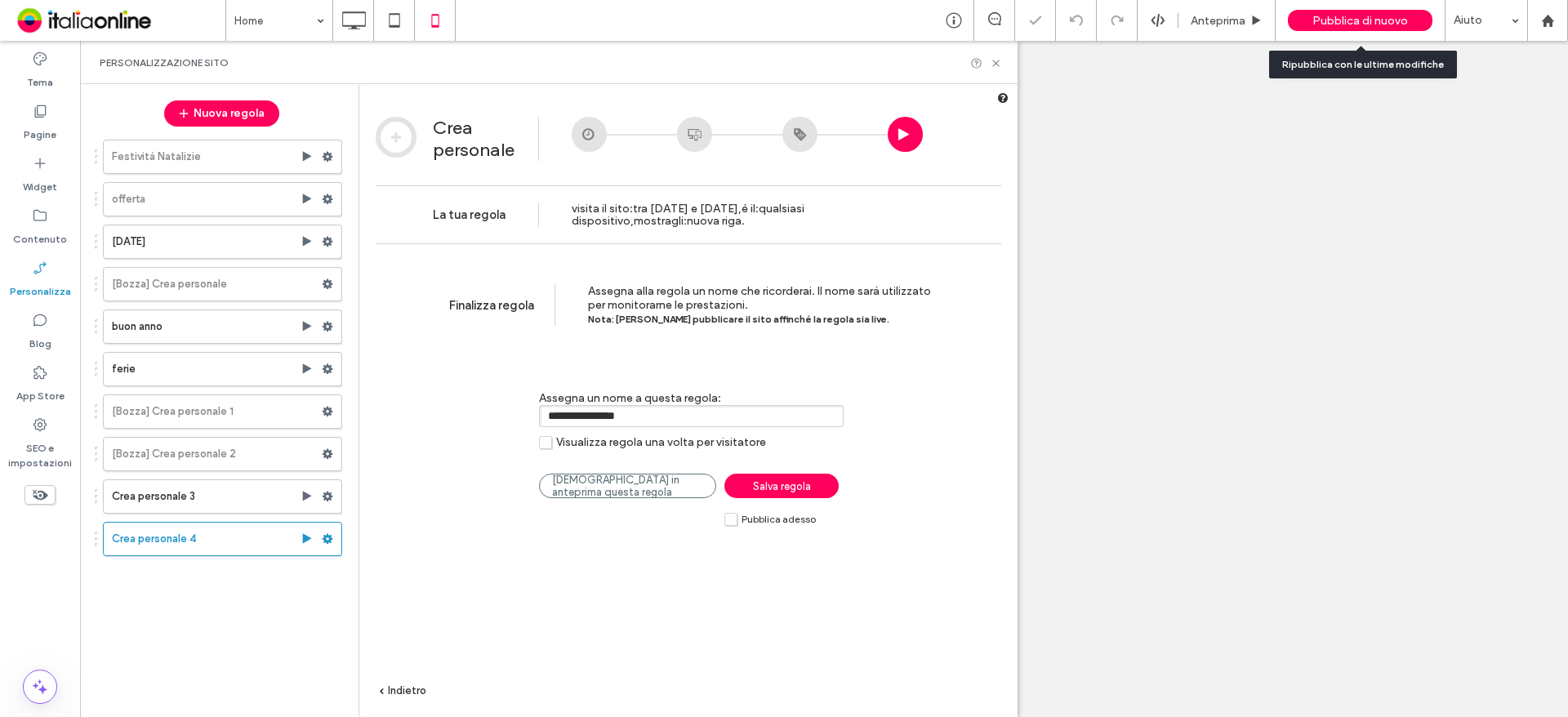
click at [1360, 14] on span "Pubblica di nuovo" at bounding box center [1360, 20] width 95 height 14
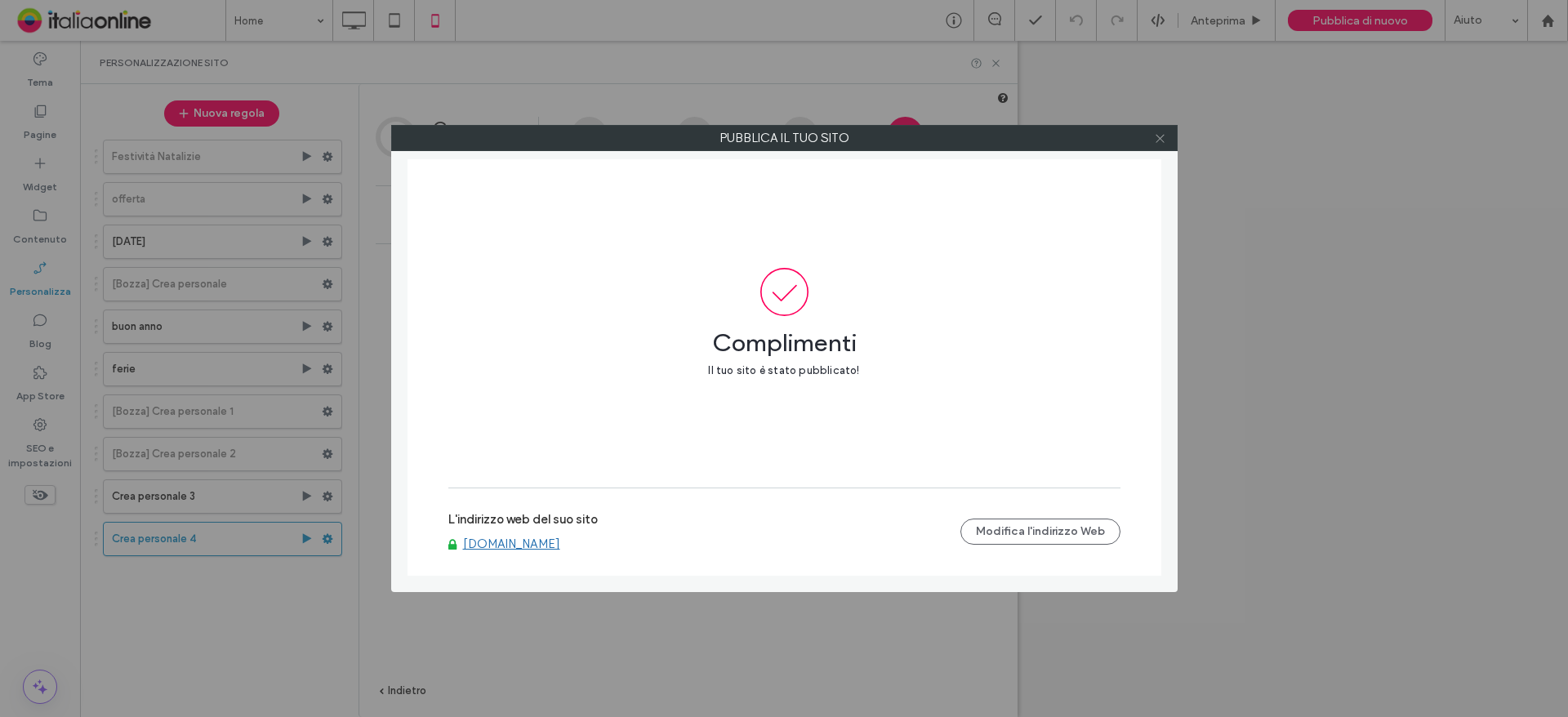
drag, startPoint x: 1158, startPoint y: 134, endPoint x: 818, endPoint y: 43, distance: 352.0
click at [1158, 134] on icon at bounding box center [1160, 138] width 12 height 12
